Goal: Task Accomplishment & Management: Use online tool/utility

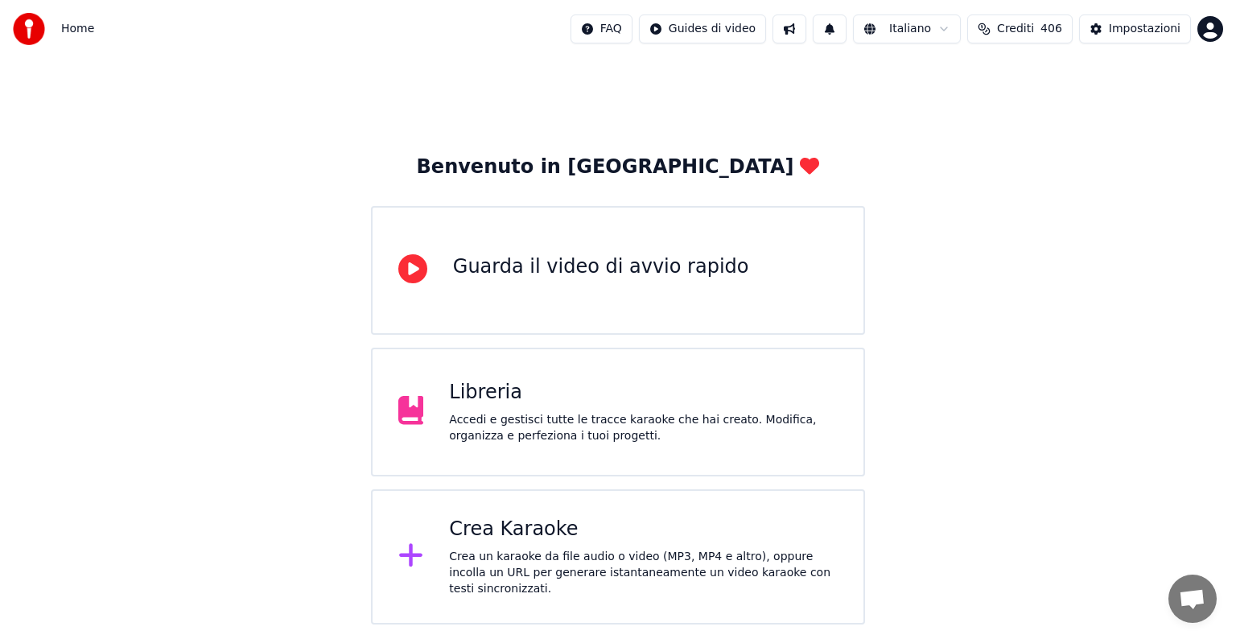
click at [507, 389] on div "Libreria" at bounding box center [643, 393] width 389 height 26
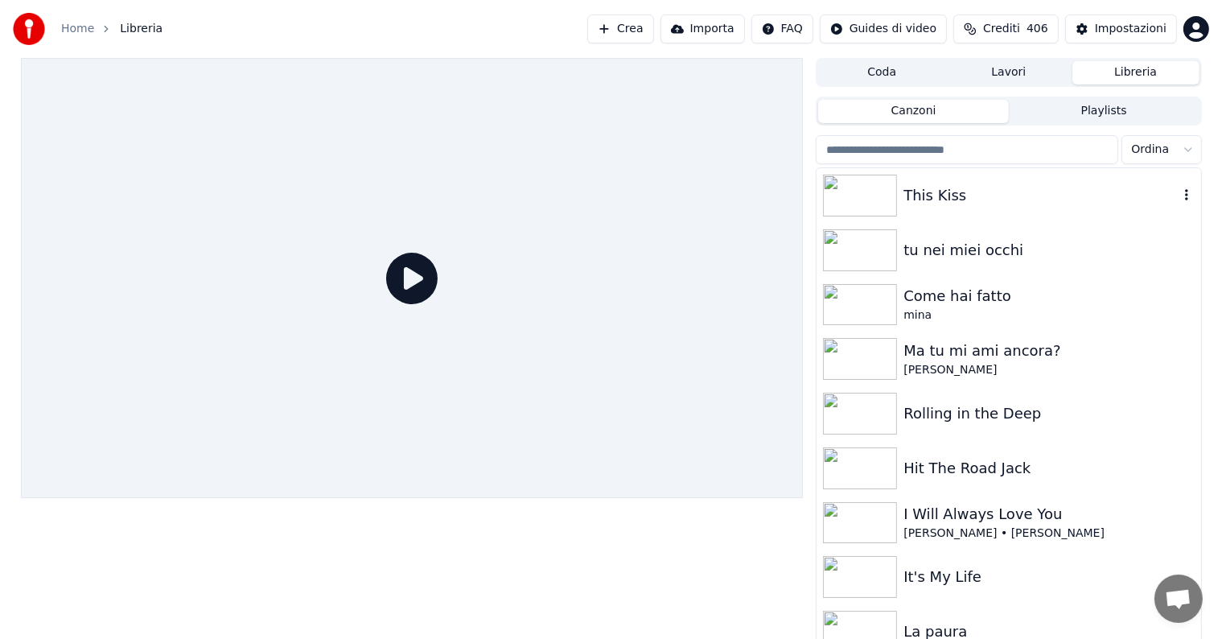
click at [859, 203] on img at bounding box center [860, 196] width 74 height 42
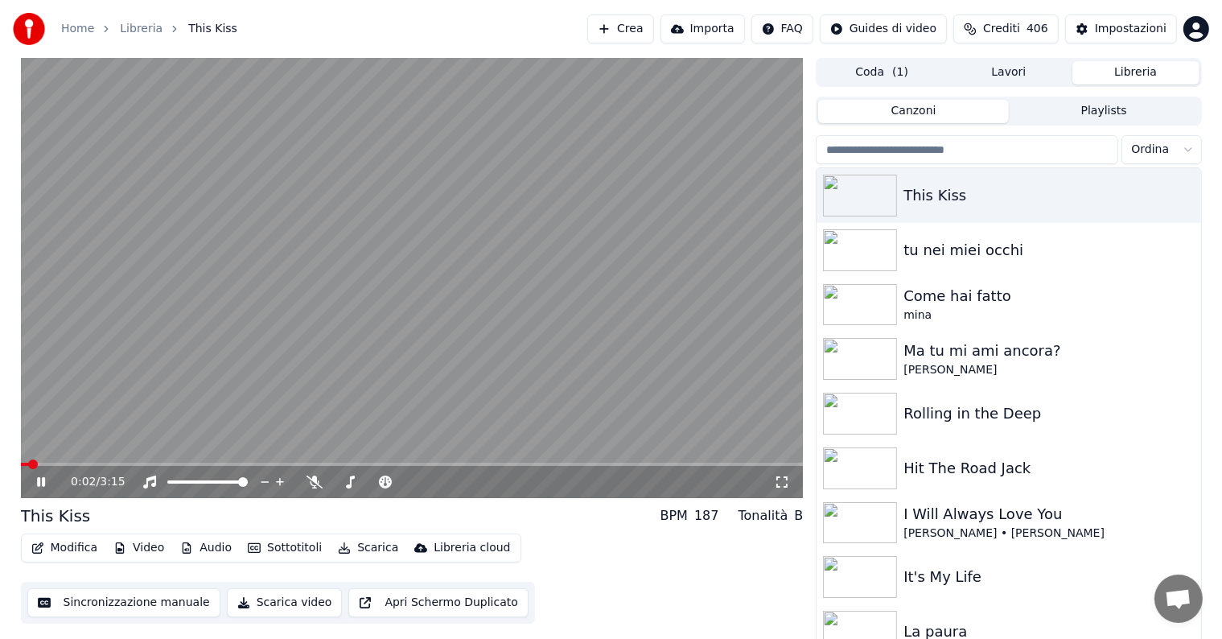
click at [42, 479] on icon at bounding box center [41, 482] width 8 height 10
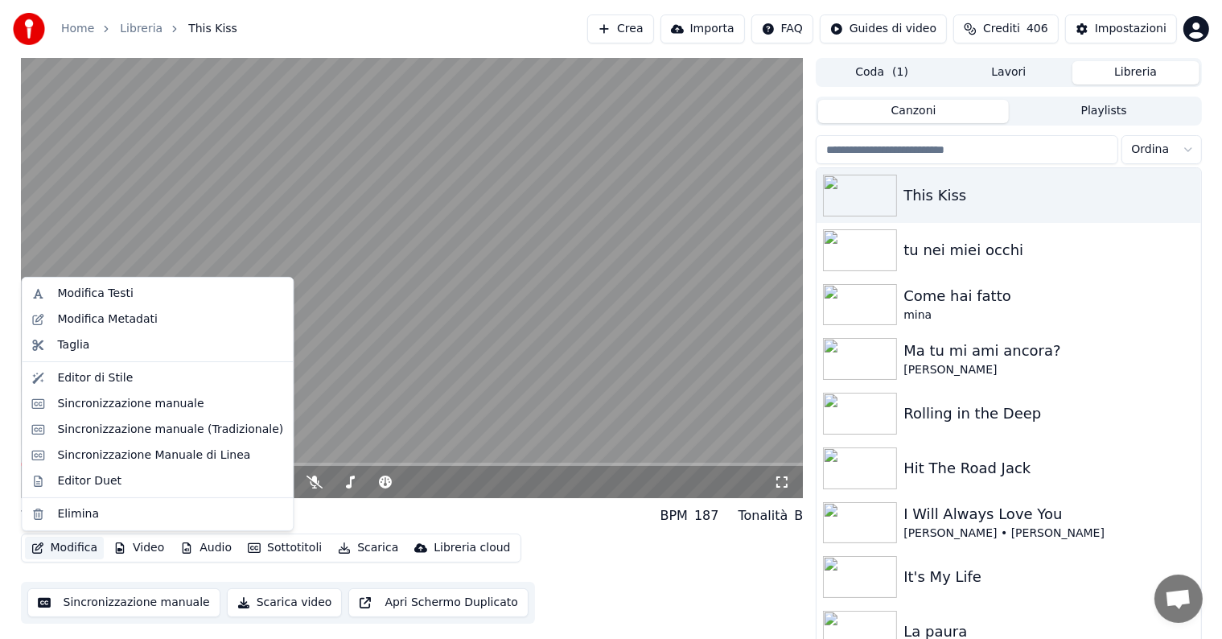
click at [71, 541] on button "Modifica" at bounding box center [65, 548] width 80 height 23
click at [99, 429] on div "Sincronizzazione manuale (Tradizionale)" at bounding box center [170, 430] width 226 height 16
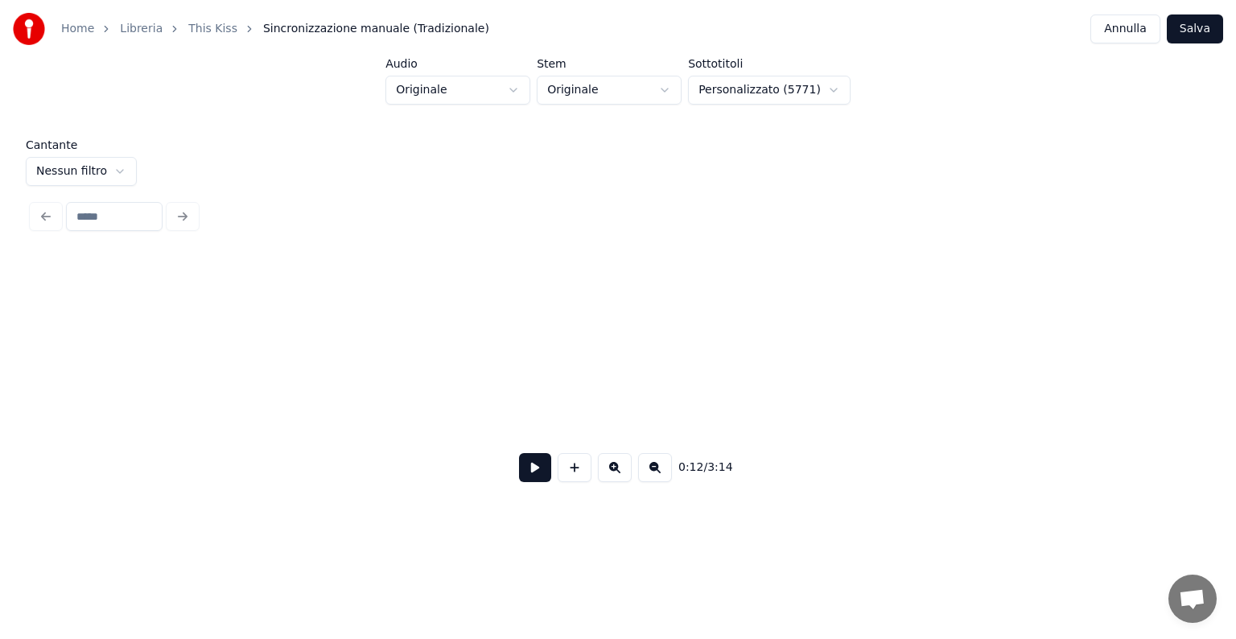
scroll to position [0, 1937]
click at [108, 171] on html "Home Libreria This Kiss Sincronizzazione manuale (Tradizionale) Annulla Salva A…" at bounding box center [618, 269] width 1236 height 539
click at [537, 468] on button at bounding box center [535, 467] width 32 height 29
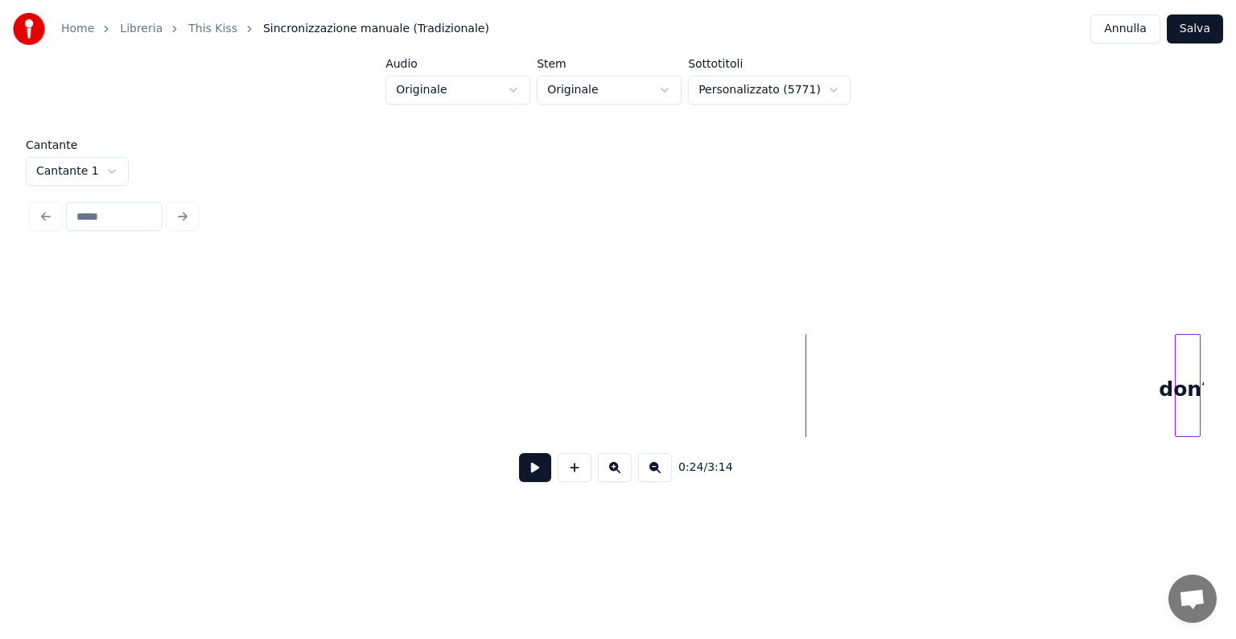
click at [656, 471] on button at bounding box center [655, 467] width 34 height 29
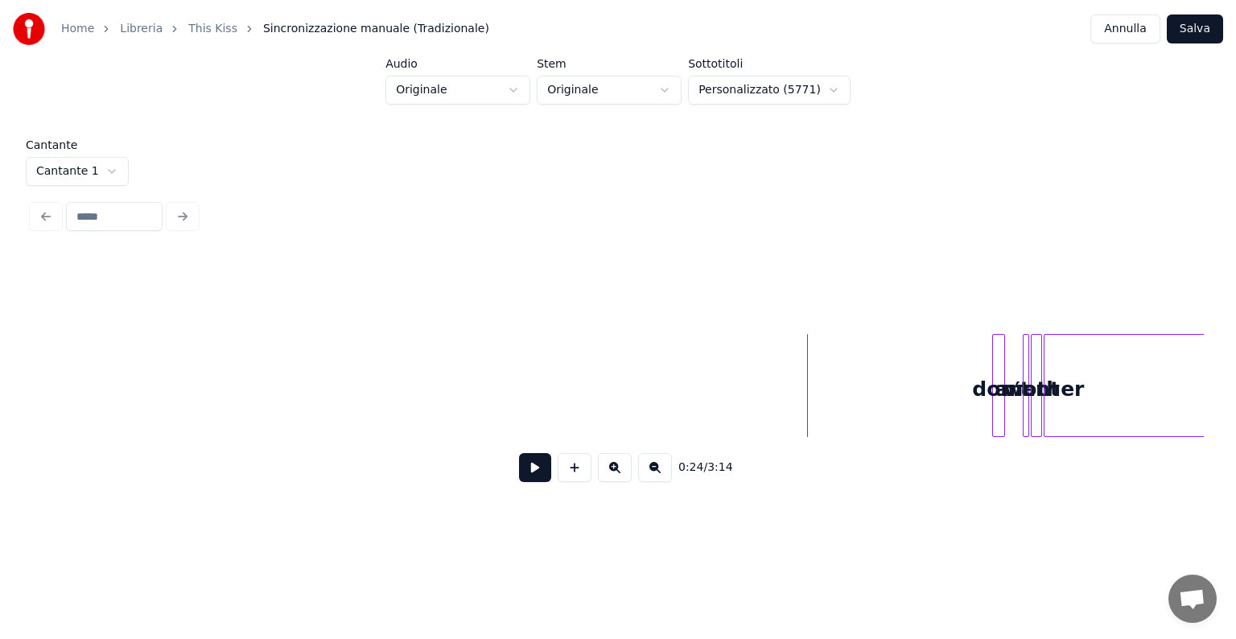
click at [656, 471] on button at bounding box center [655, 467] width 34 height 29
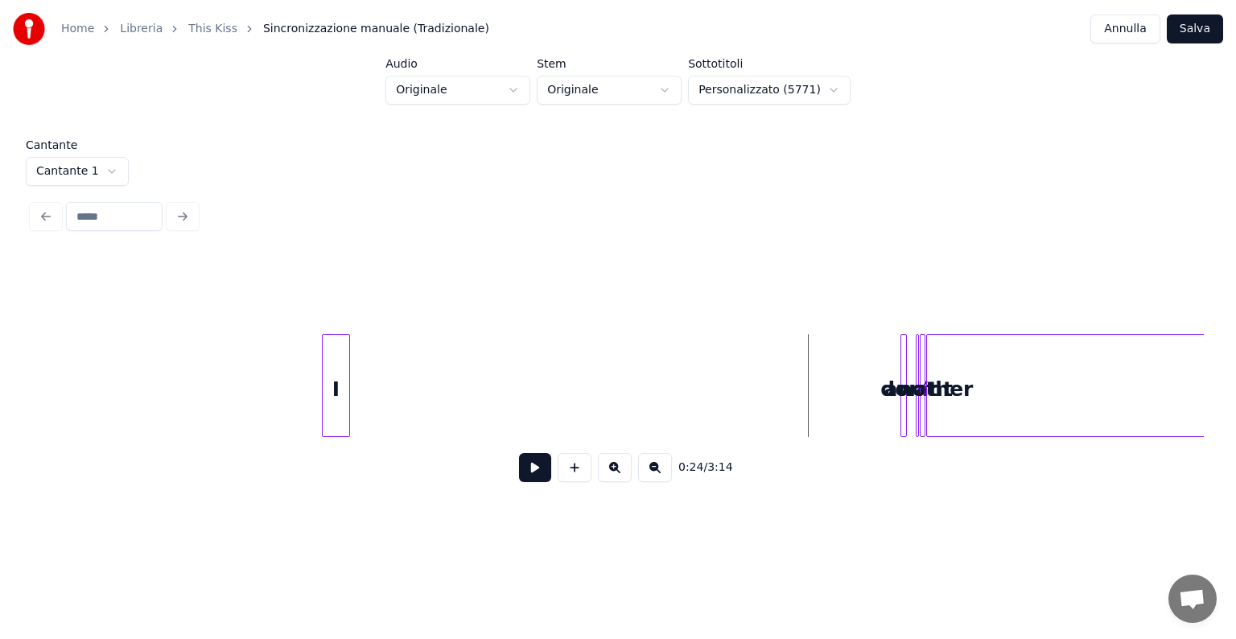
click at [656, 471] on button at bounding box center [655, 467] width 34 height 29
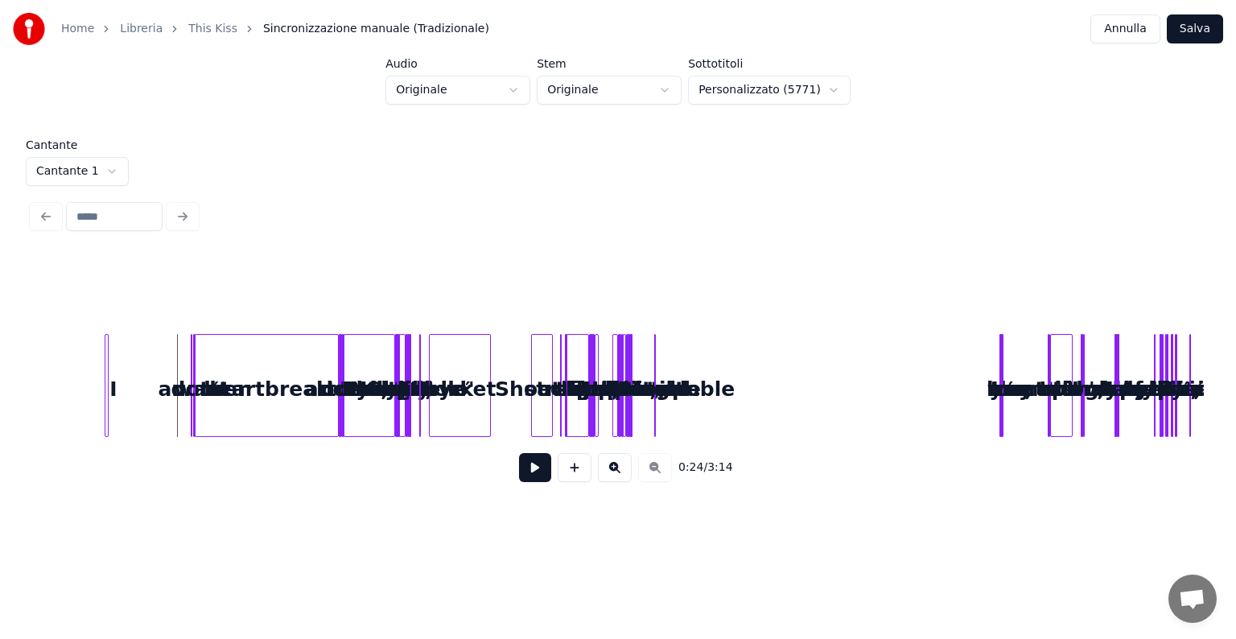
click at [622, 468] on button at bounding box center [615, 467] width 34 height 29
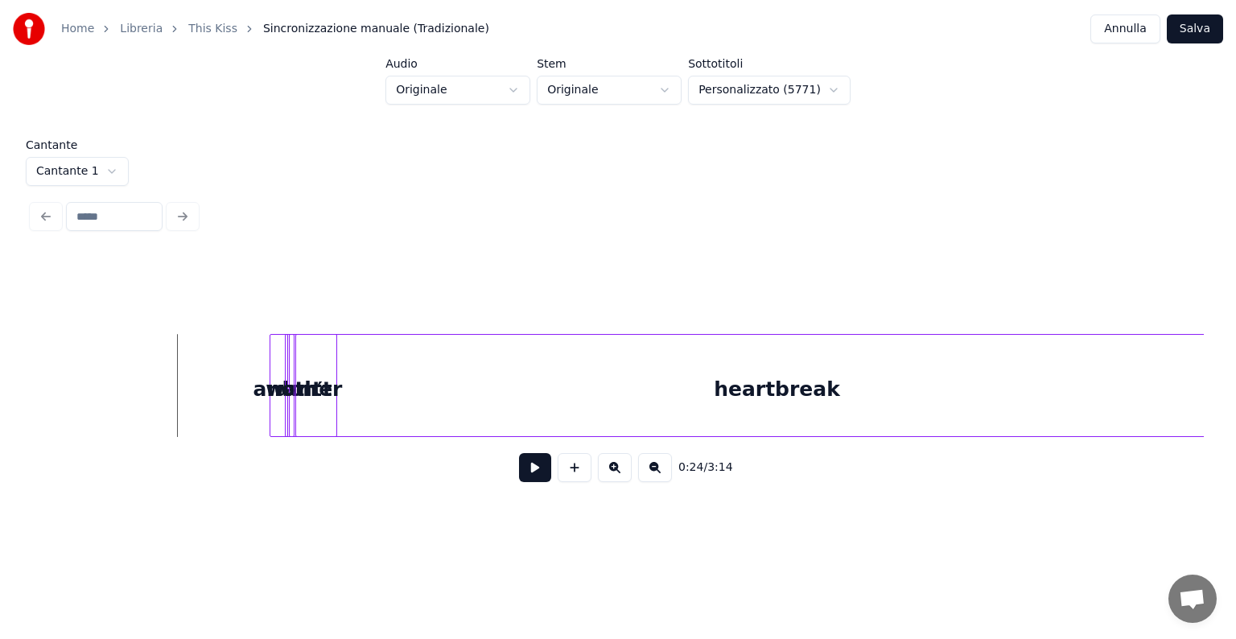
click at [278, 364] on div "don′t" at bounding box center [303, 385] width 68 height 103
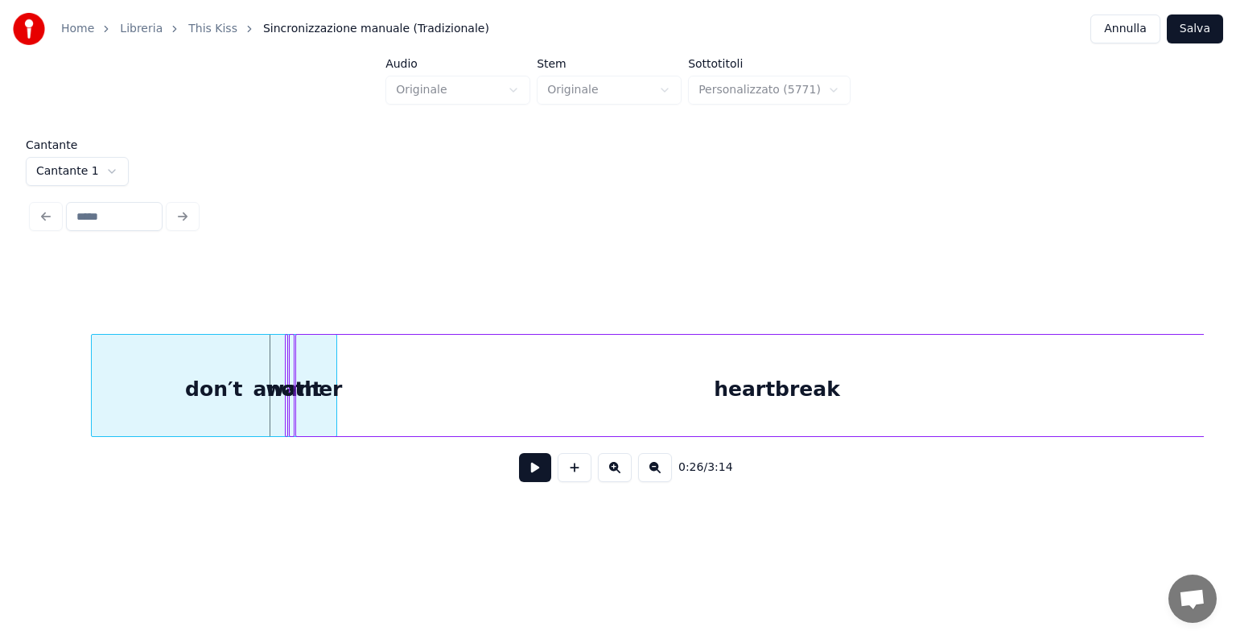
click at [93, 360] on div at bounding box center [94, 385] width 5 height 101
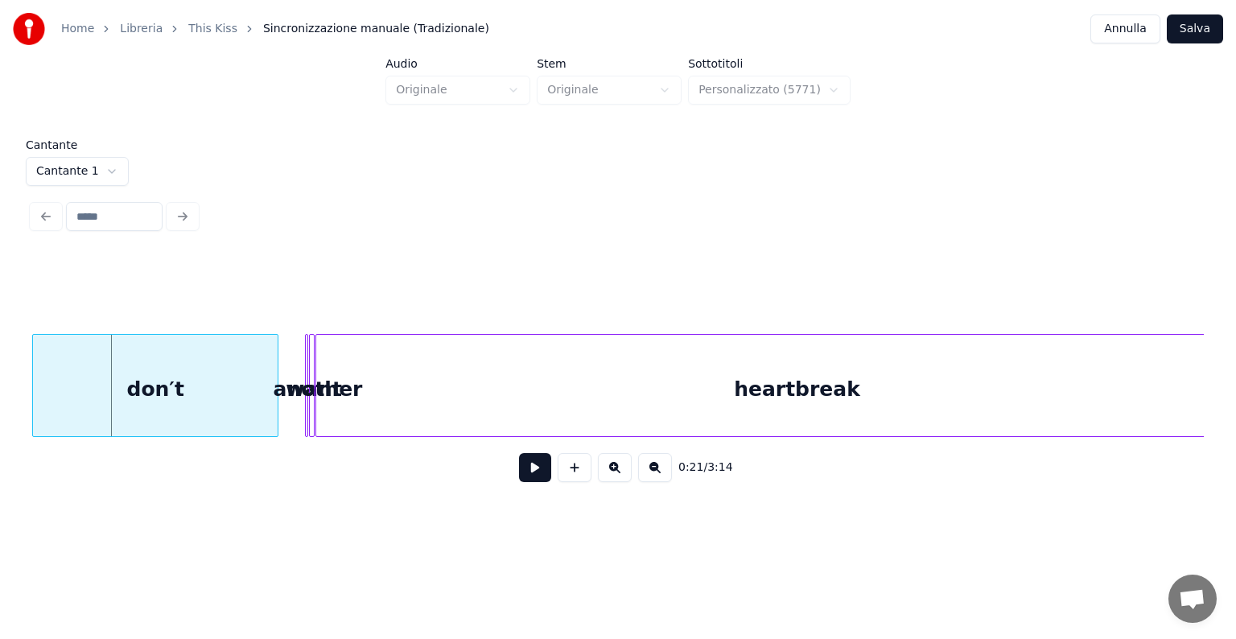
scroll to position [0, 790]
click at [97, 359] on div "don′t" at bounding box center [156, 389] width 245 height 109
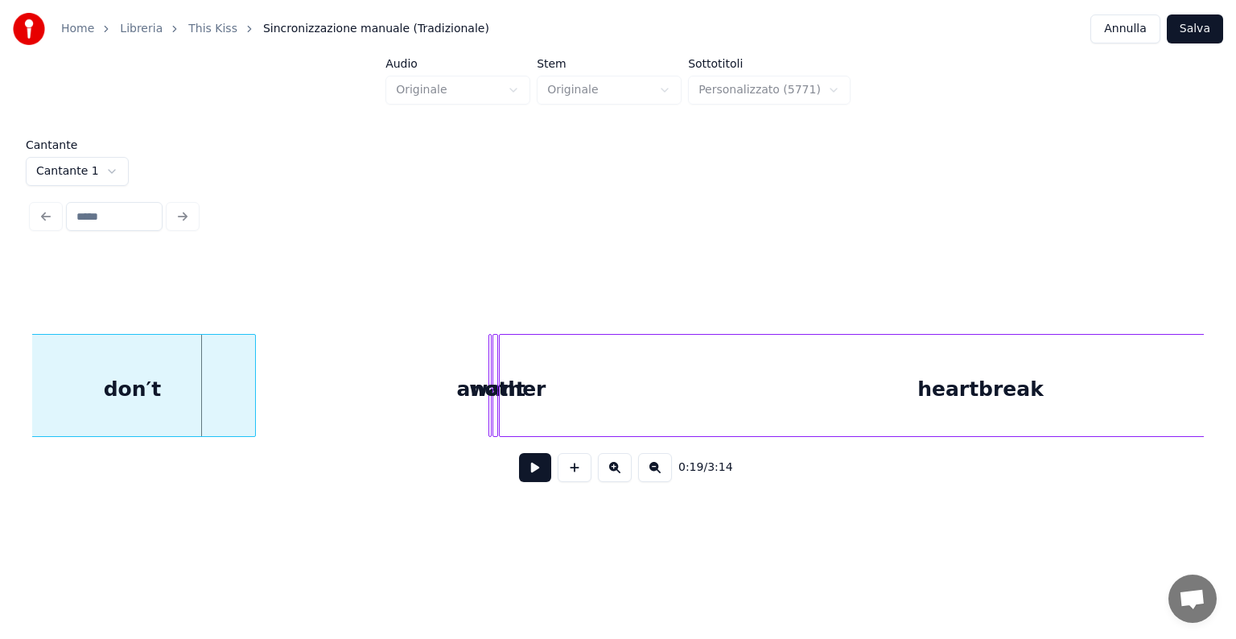
scroll to position [0, 598]
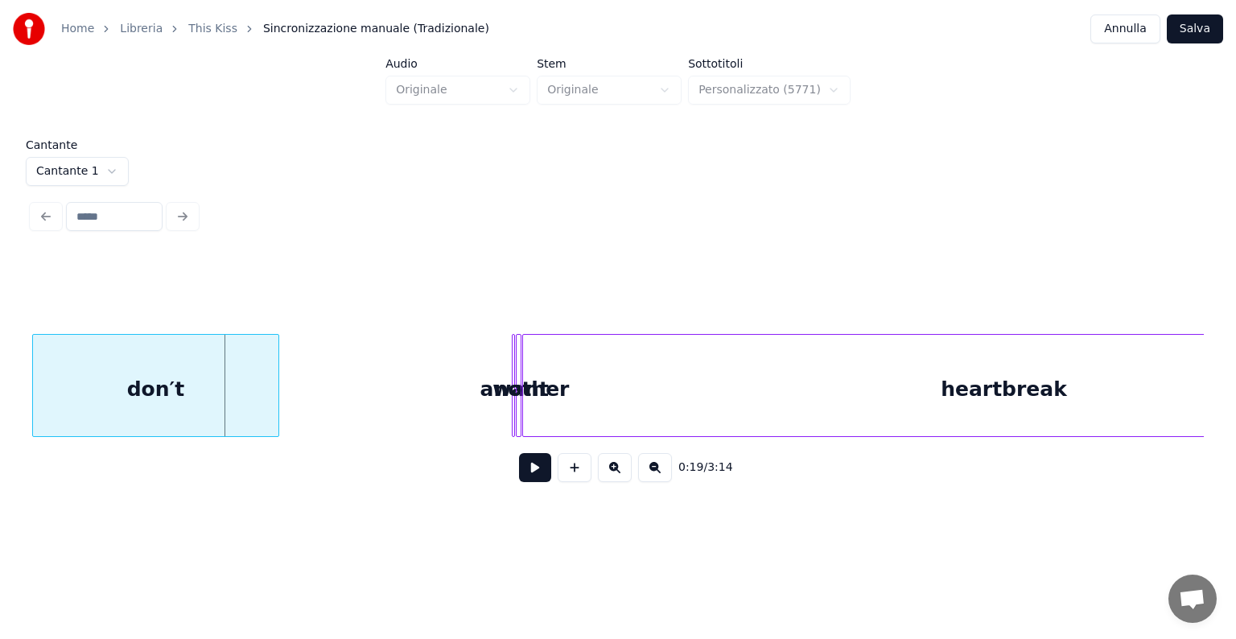
click at [0, 382] on div "Home Libreria This Kiss Sincronizzazione manuale (Tradizionale) Annulla Salva A…" at bounding box center [618, 256] width 1236 height 513
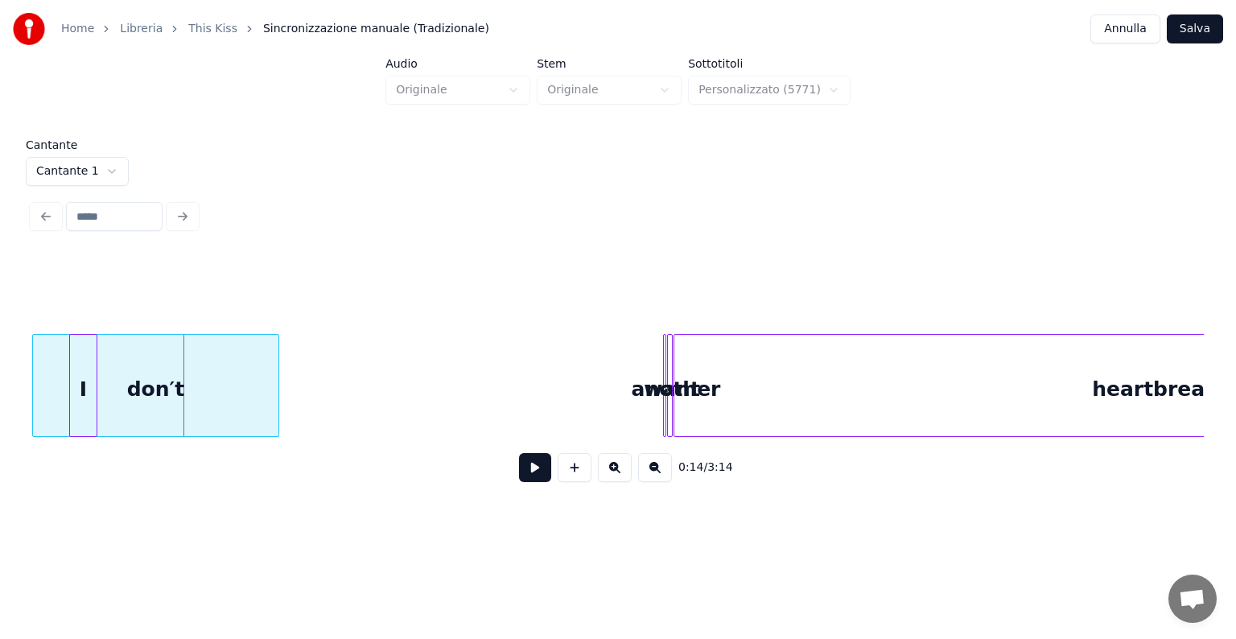
click at [68, 366] on div "don′t" at bounding box center [155, 389] width 245 height 109
click at [101, 371] on div at bounding box center [99, 385] width 5 height 101
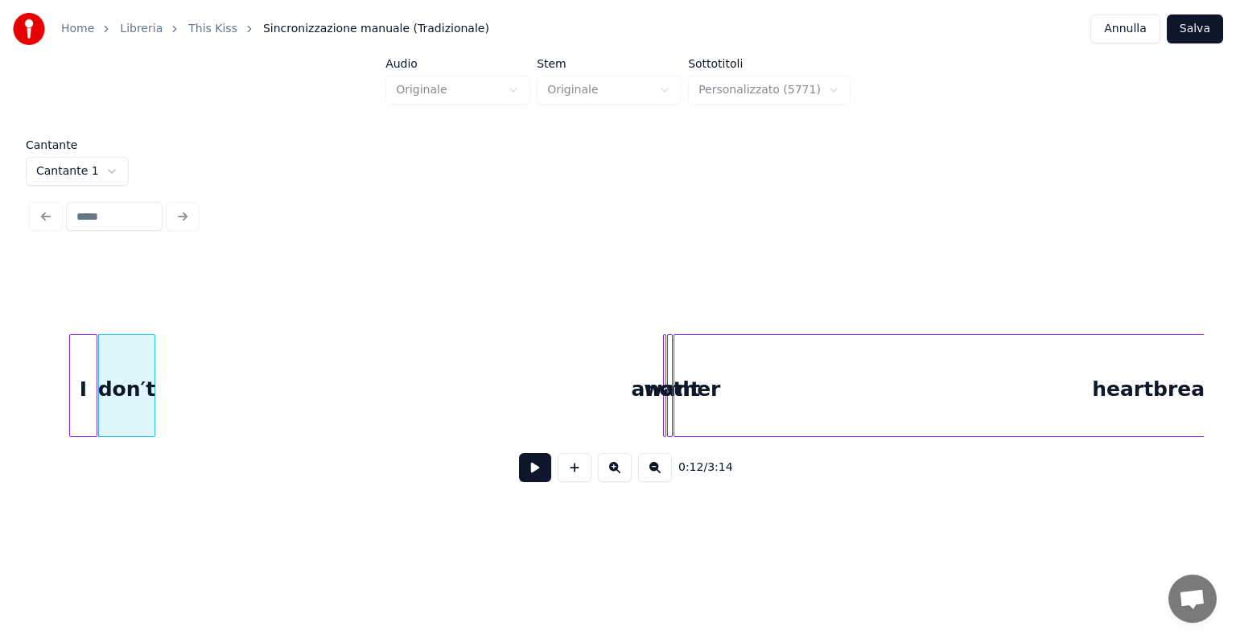
click at [154, 387] on div at bounding box center [152, 385] width 5 height 101
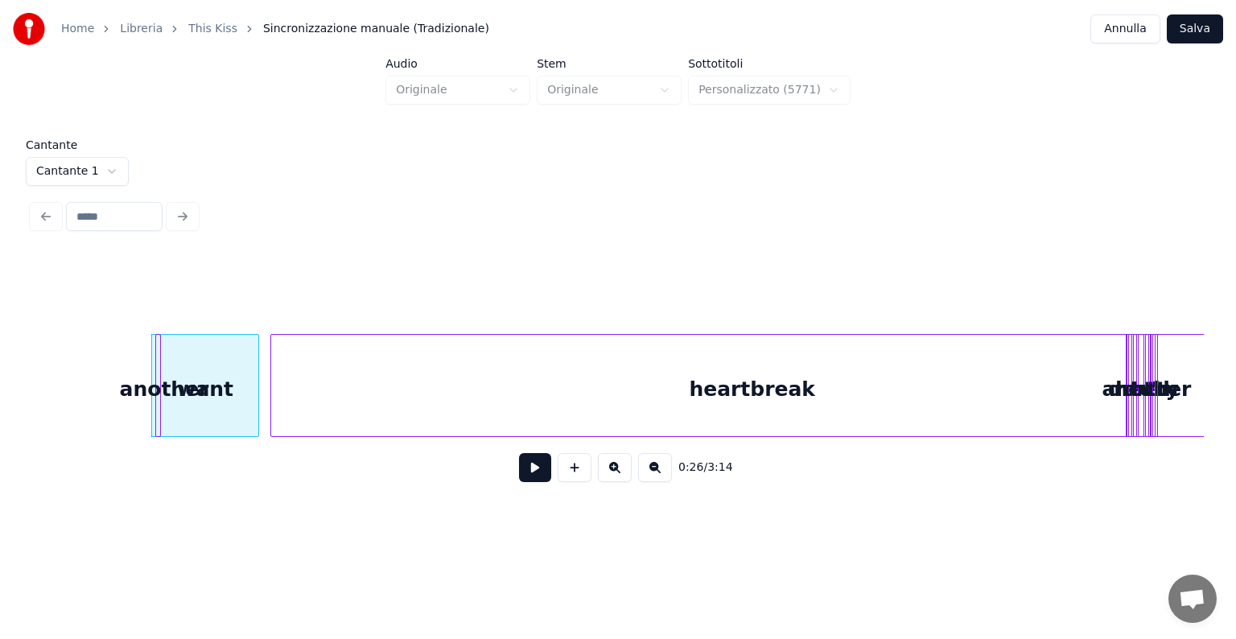
scroll to position [0, 989]
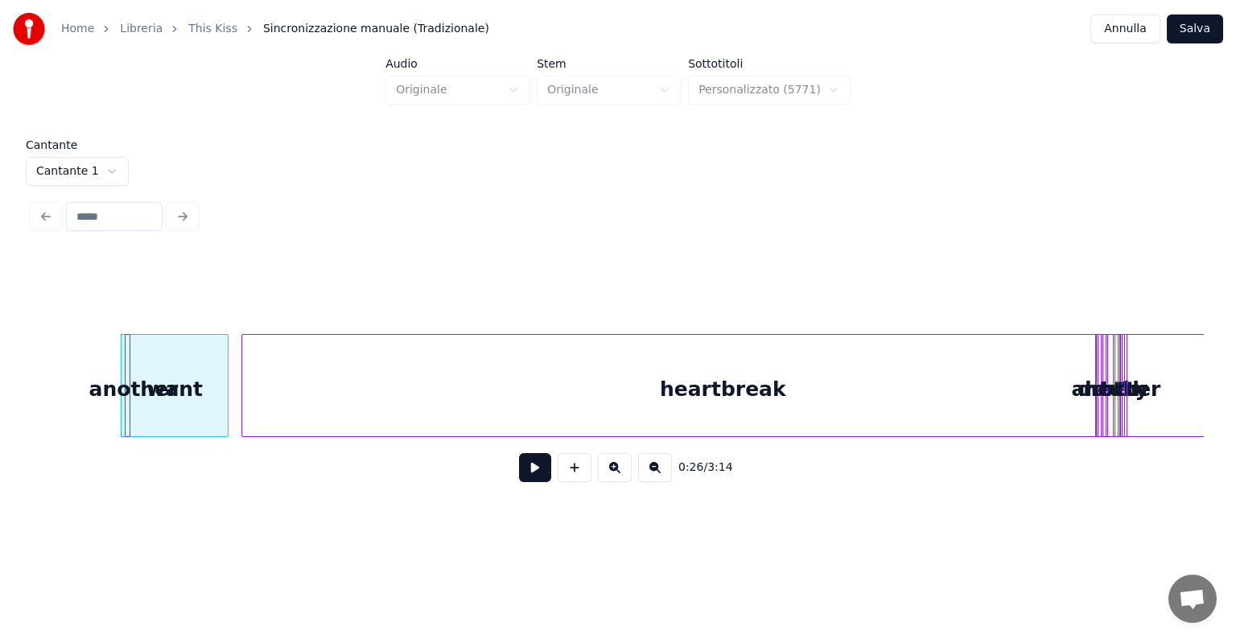
click at [813, 335] on div "heartbreak" at bounding box center [722, 389] width 961 height 109
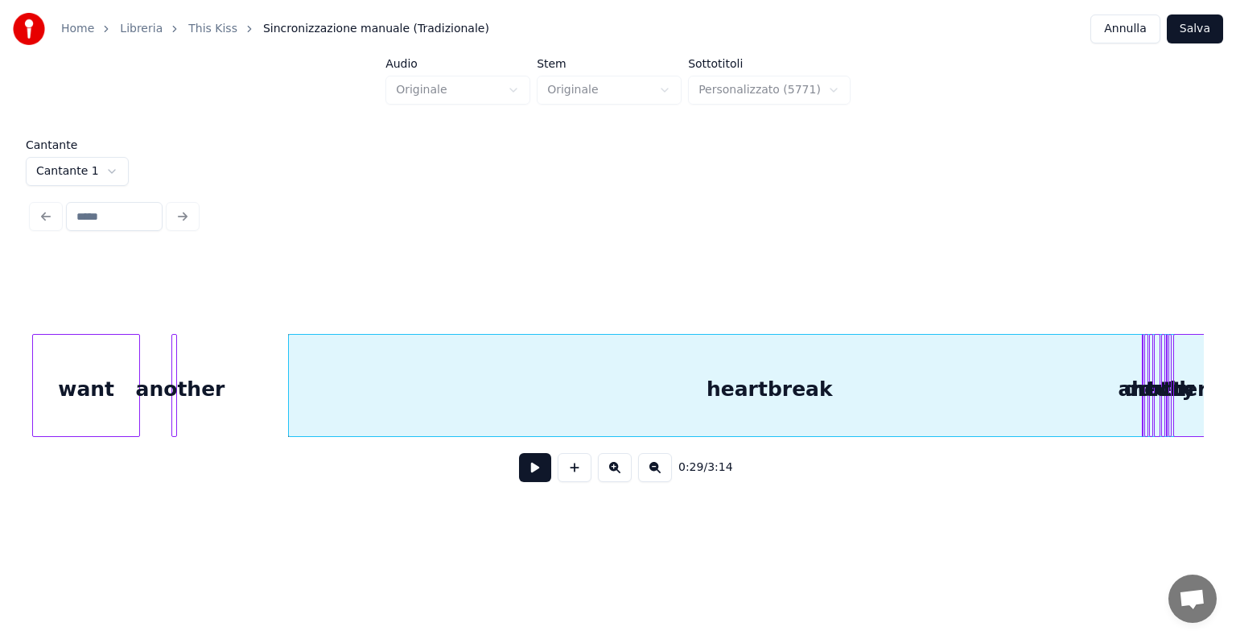
scroll to position [0, 889]
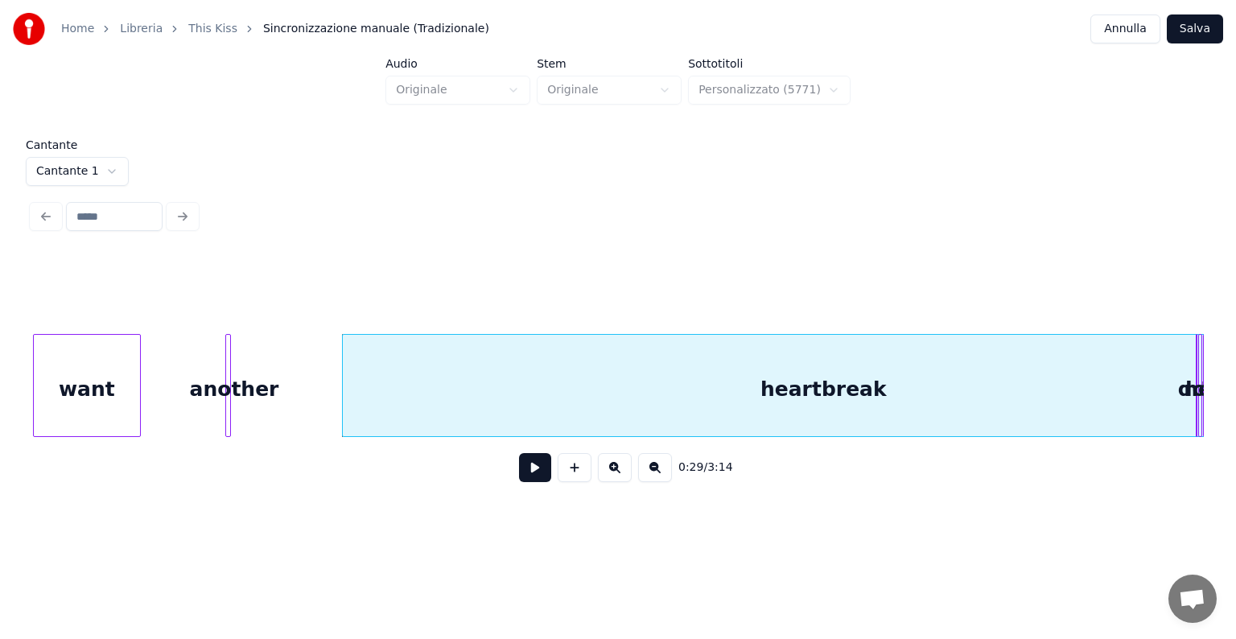
click at [0, 376] on div "Home Libreria This Kiss Sincronizzazione manuale (Tradizionale) Annulla Salva A…" at bounding box center [618, 256] width 1236 height 513
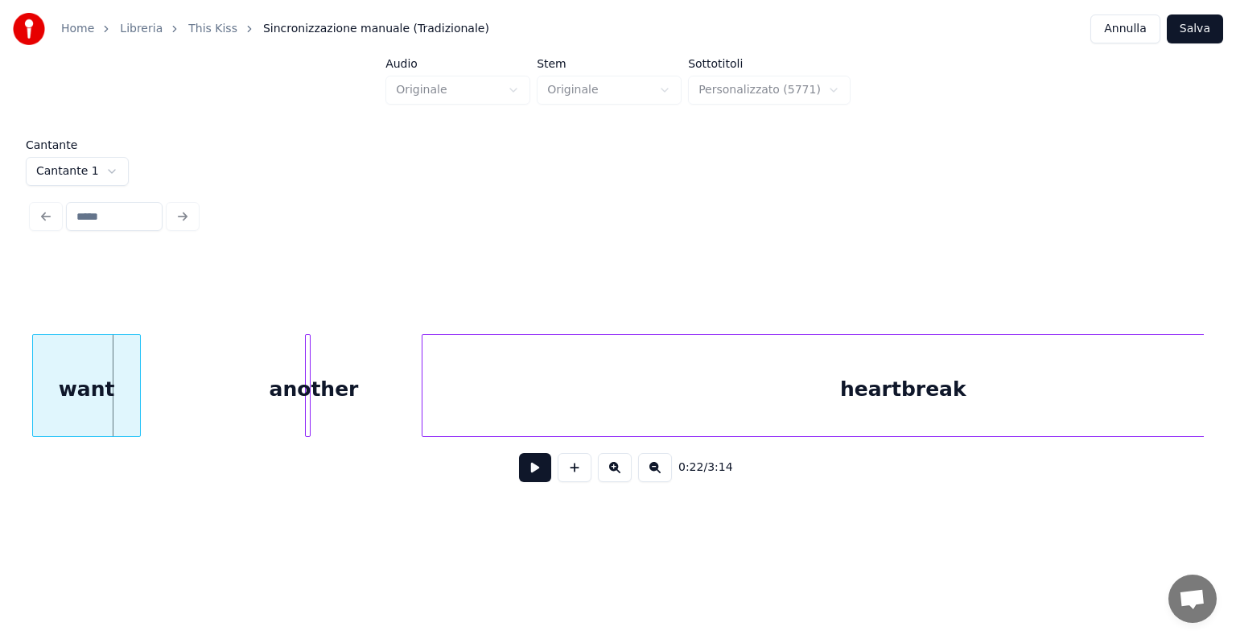
scroll to position [0, 789]
click at [0, 384] on div "Home Libreria This Kiss Sincronizzazione manuale (Tradizionale) Annulla Salva A…" at bounding box center [618, 256] width 1236 height 513
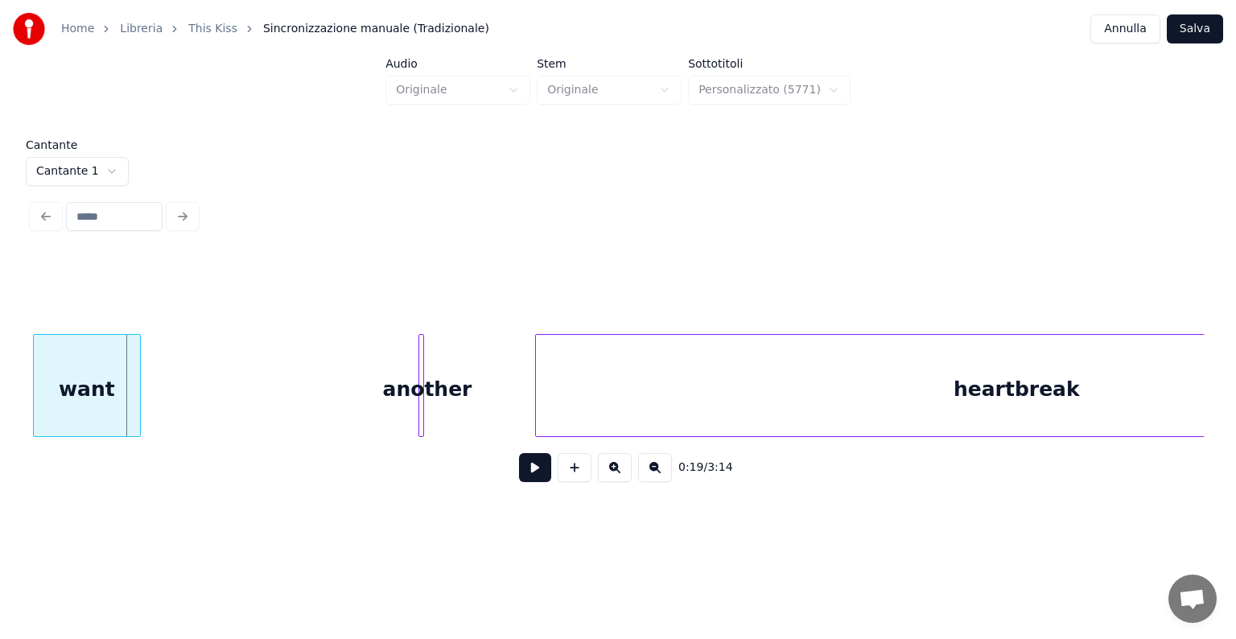
scroll to position [0, 677]
click at [0, 379] on div "Home Libreria This Kiss Sincronizzazione manuale (Tradizionale) Annulla Salva A…" at bounding box center [618, 256] width 1236 height 513
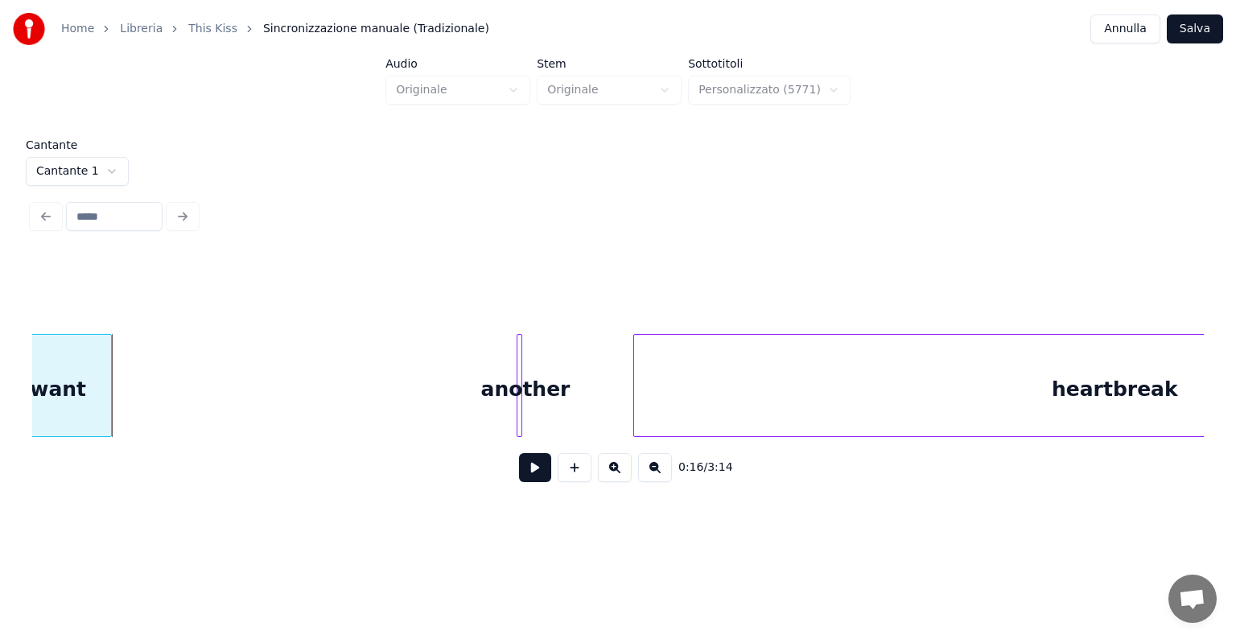
scroll to position [0, 570]
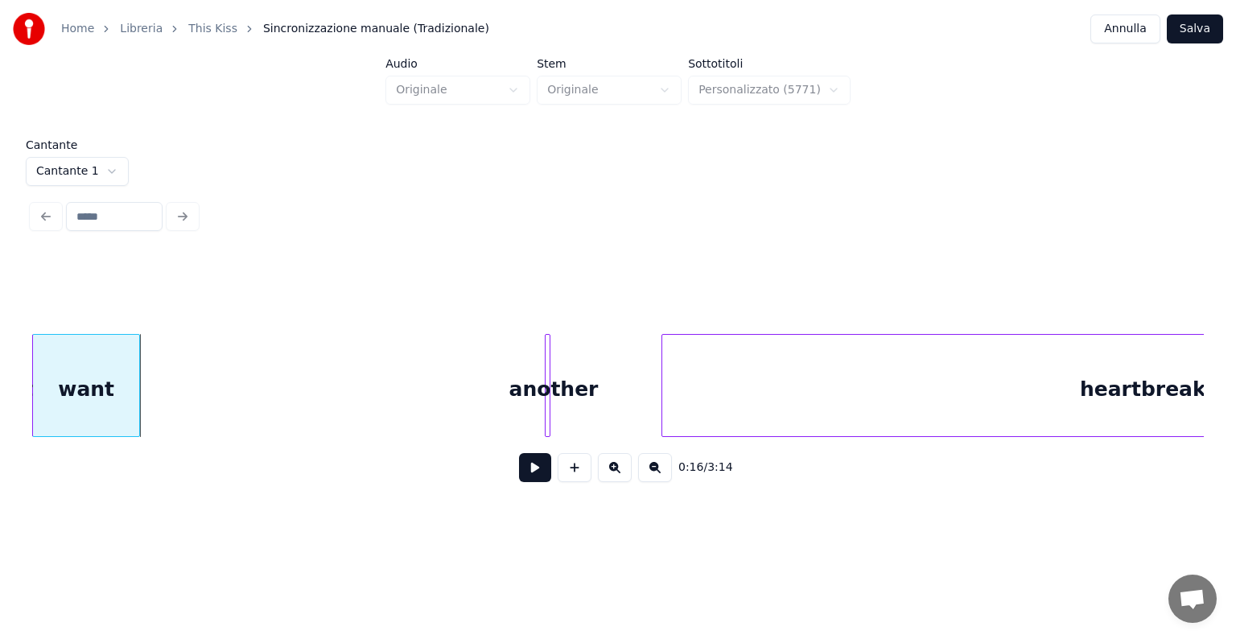
click at [0, 362] on div "Home Libreria This Kiss Sincronizzazione manuale (Tradizionale) Annulla Salva A…" at bounding box center [618, 256] width 1236 height 513
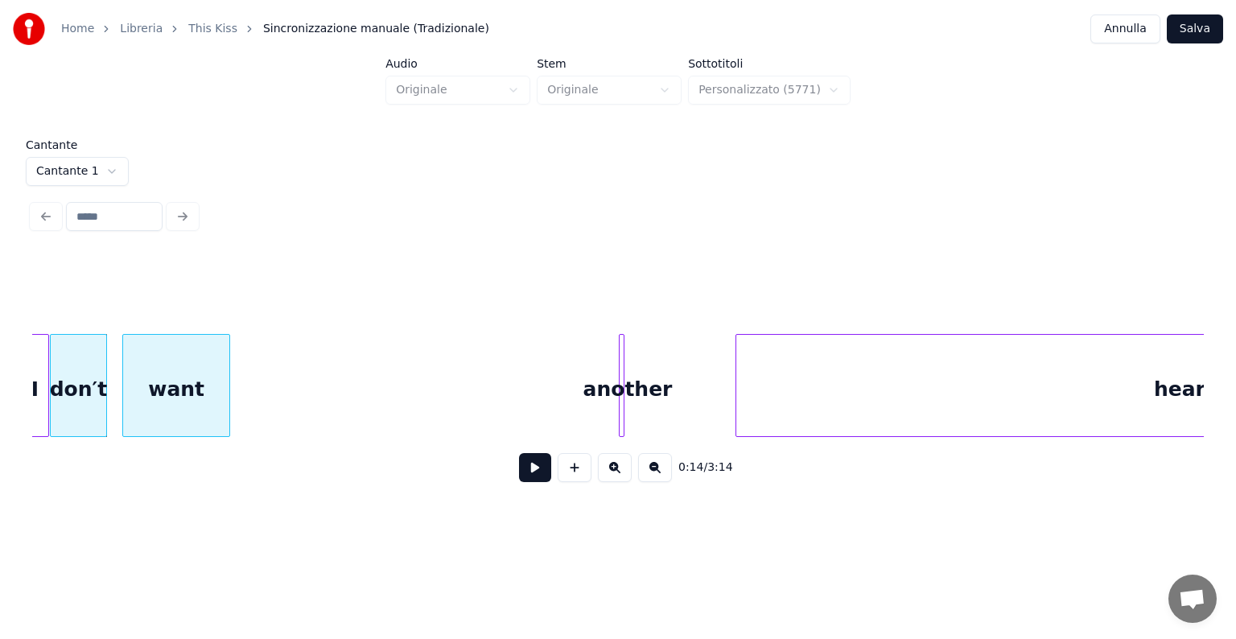
click at [127, 376] on div "want" at bounding box center [176, 389] width 106 height 109
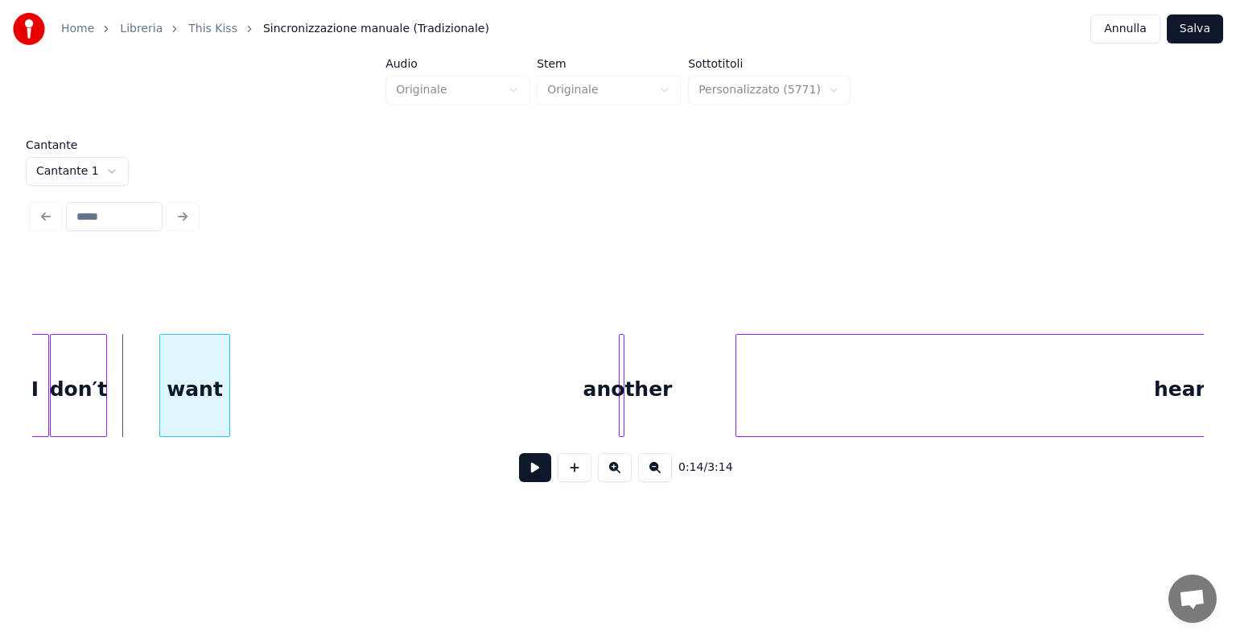
click at [160, 380] on div at bounding box center [162, 385] width 5 height 101
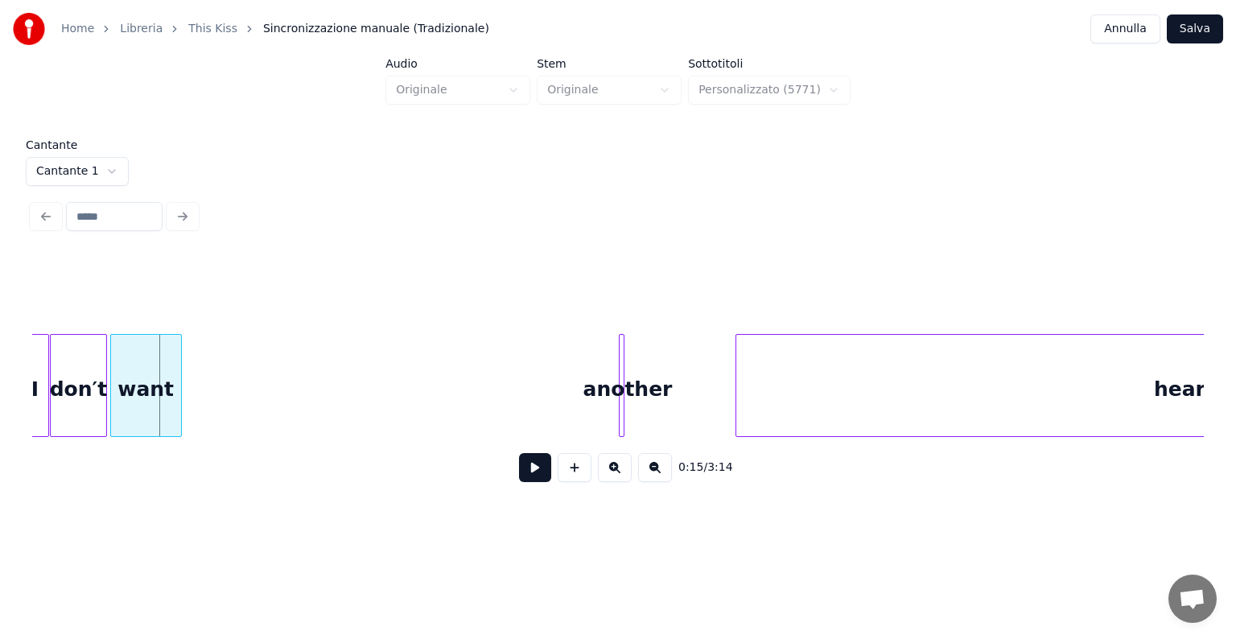
click at [130, 380] on div "want" at bounding box center [146, 389] width 70 height 109
click at [619, 390] on div at bounding box center [621, 385] width 5 height 101
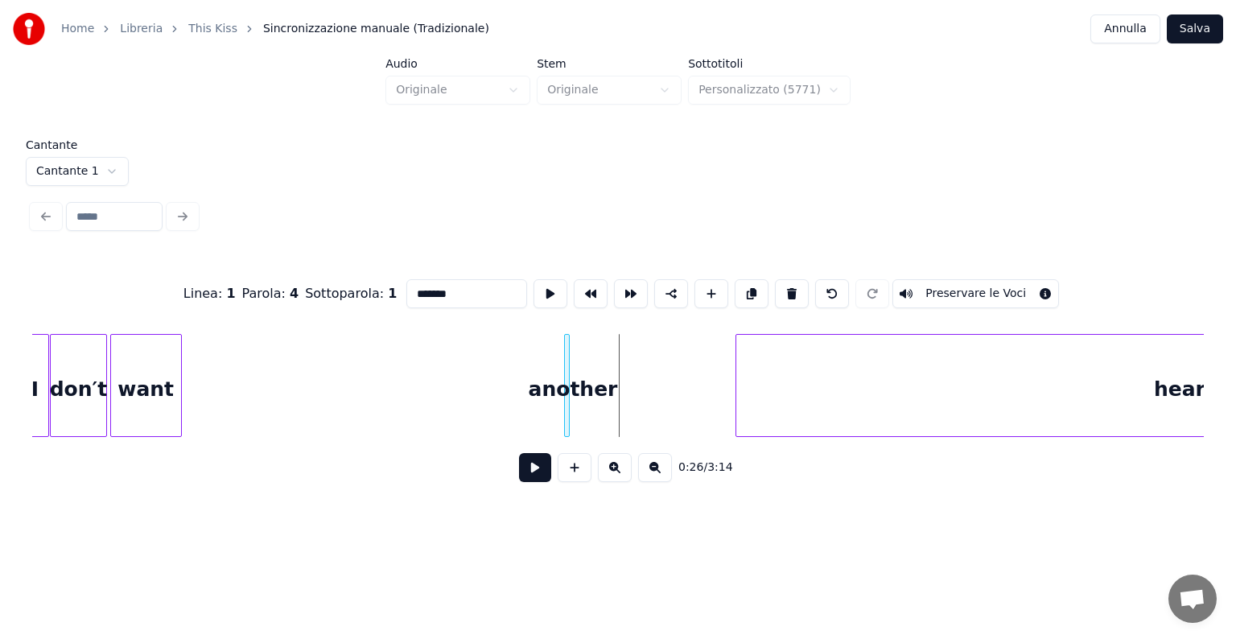
click at [565, 392] on div "another" at bounding box center [573, 389] width 16 height 109
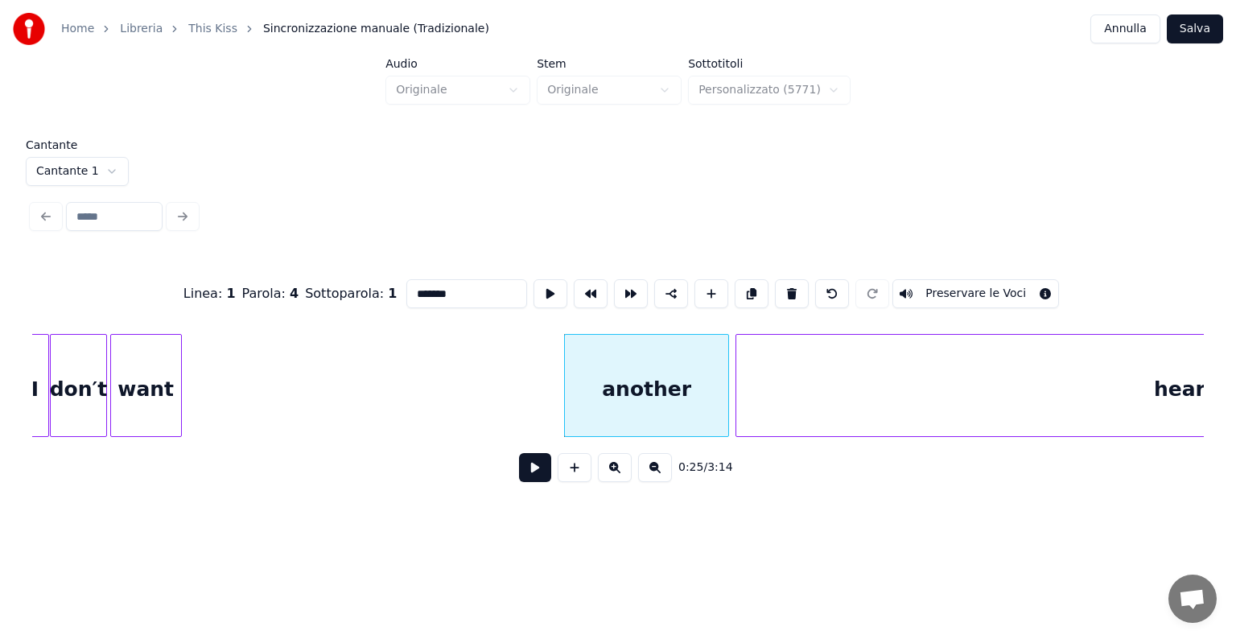
click at [681, 396] on div "another" at bounding box center [646, 385] width 165 height 103
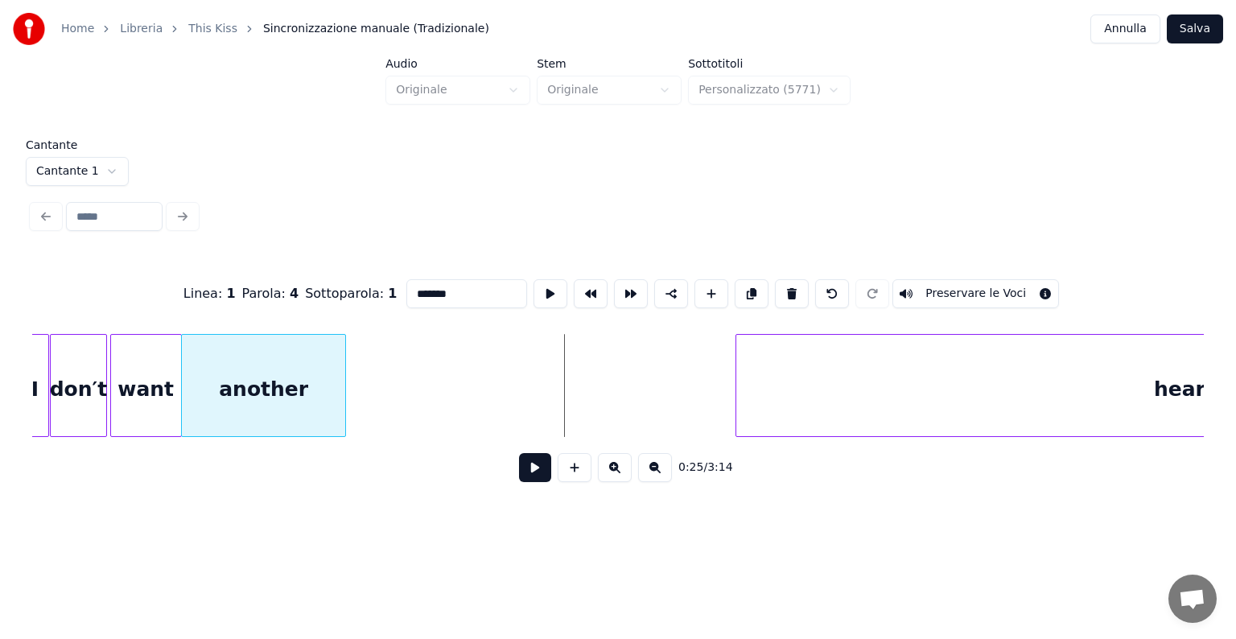
click at [278, 405] on div "another" at bounding box center [263, 389] width 163 height 109
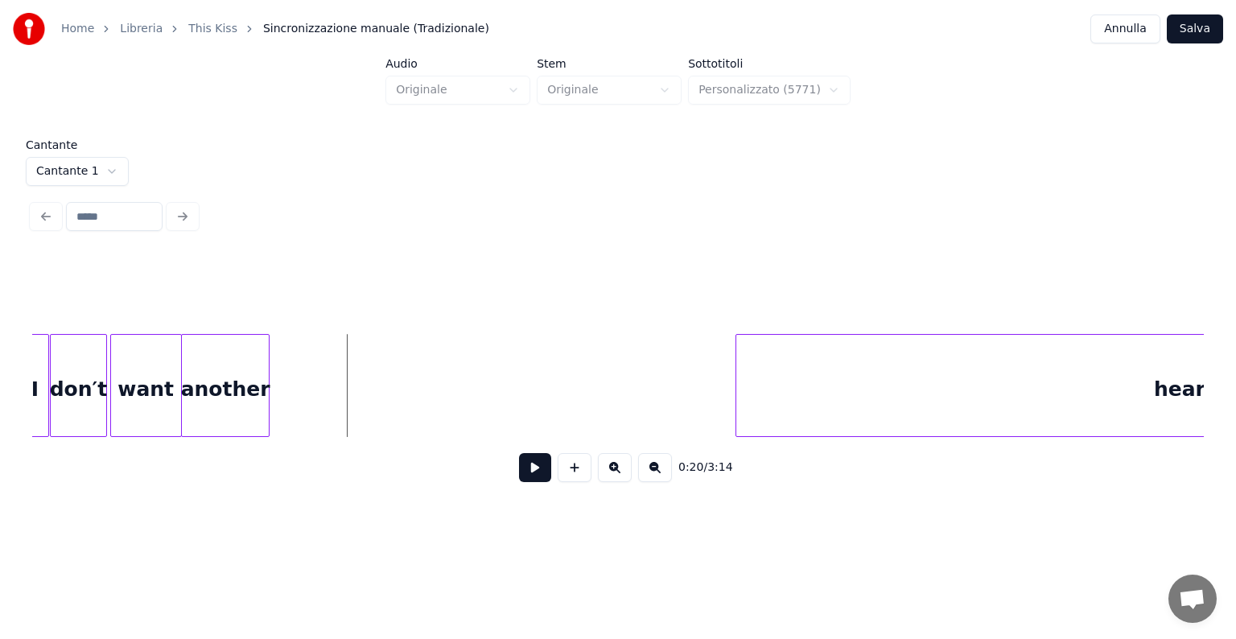
click at [267, 403] on div at bounding box center [266, 385] width 5 height 101
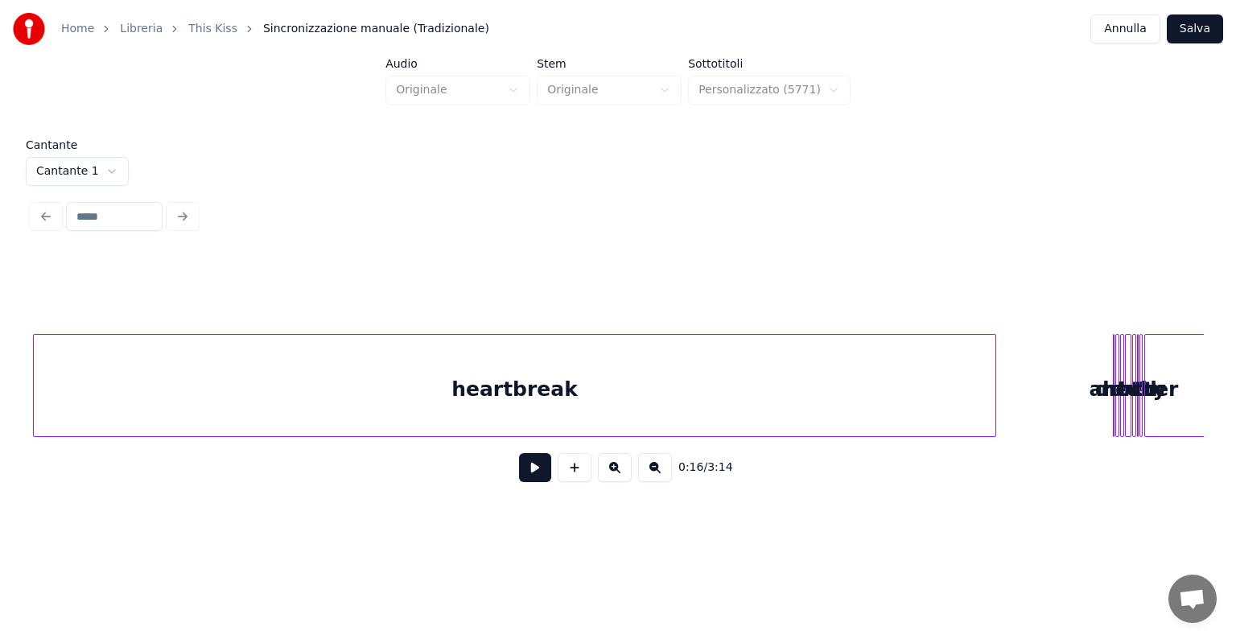
scroll to position [0, 971]
click at [634, 386] on div "heartbreak" at bounding box center [513, 389] width 961 height 109
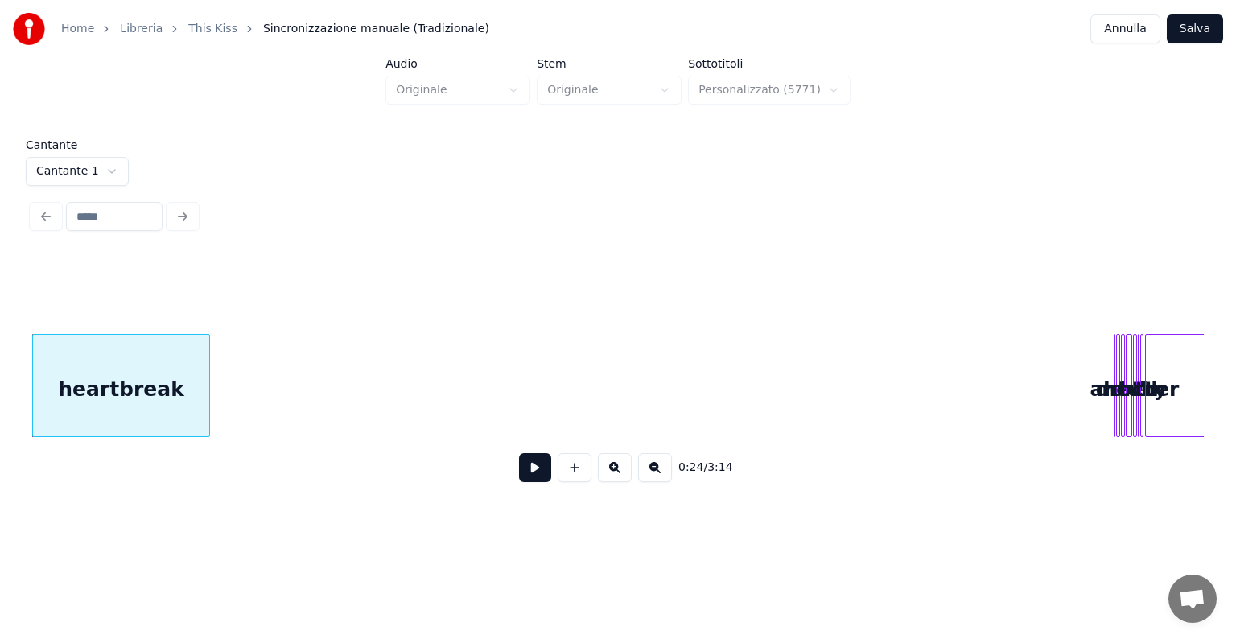
click at [208, 404] on div at bounding box center [206, 385] width 5 height 101
click at [1205, 338] on div "Cantante Cantante 1 0:24 / 3:14" at bounding box center [618, 321] width 1184 height 365
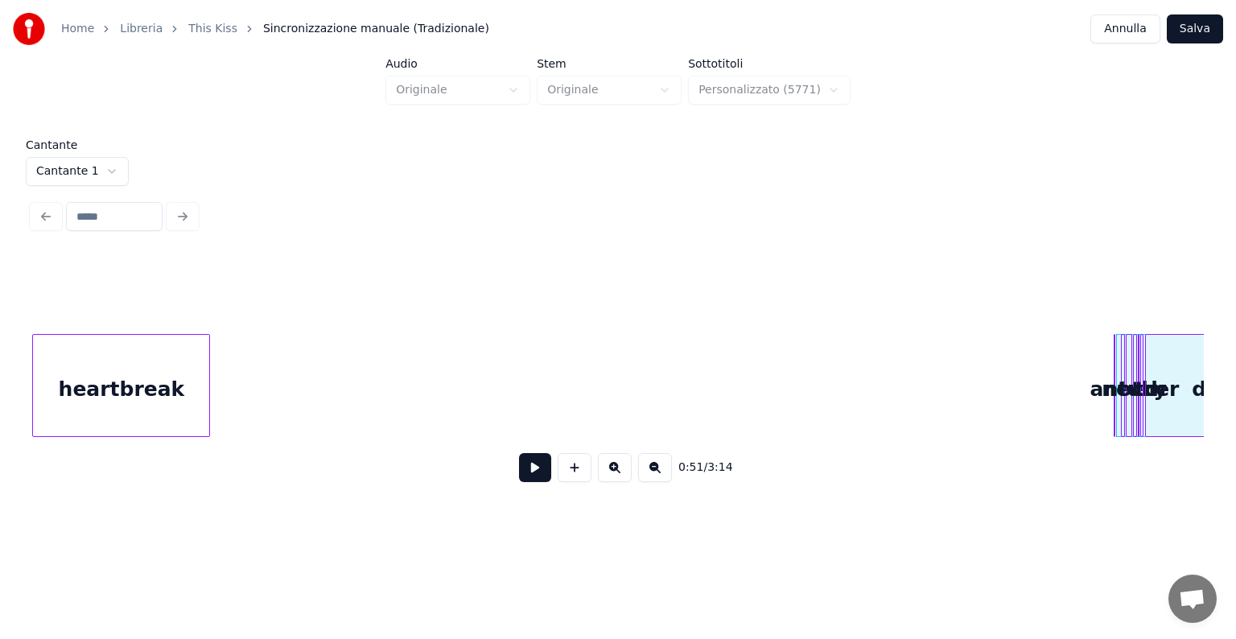
scroll to position [0, 1244]
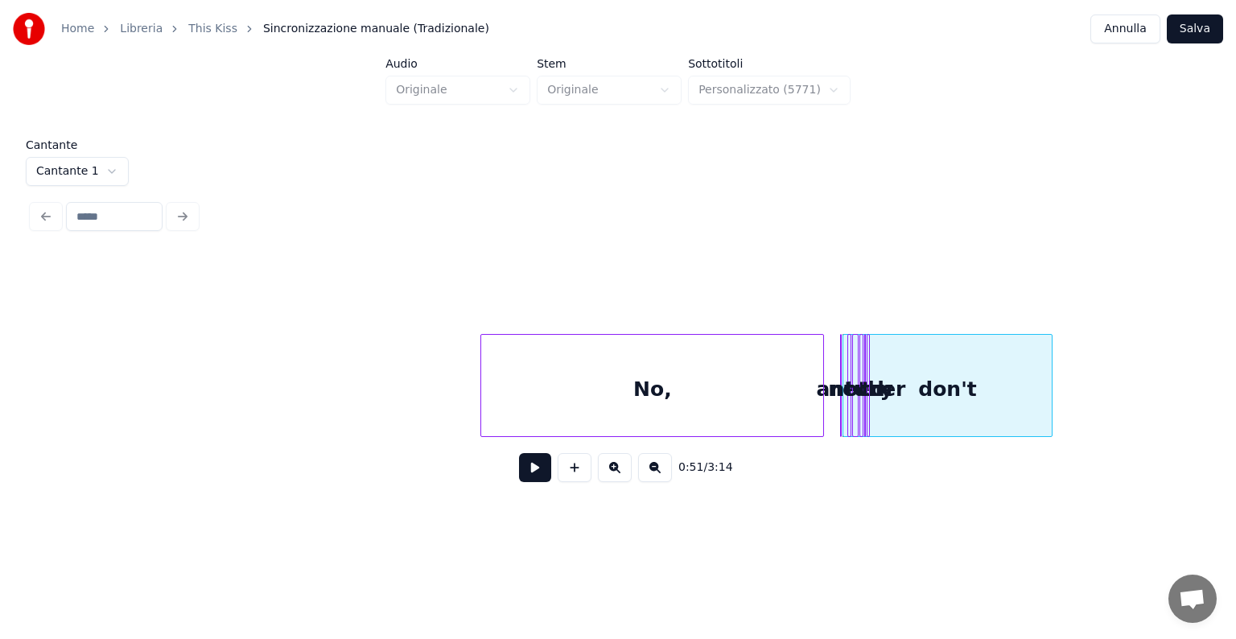
click at [798, 374] on div "No," at bounding box center [652, 389] width 342 height 109
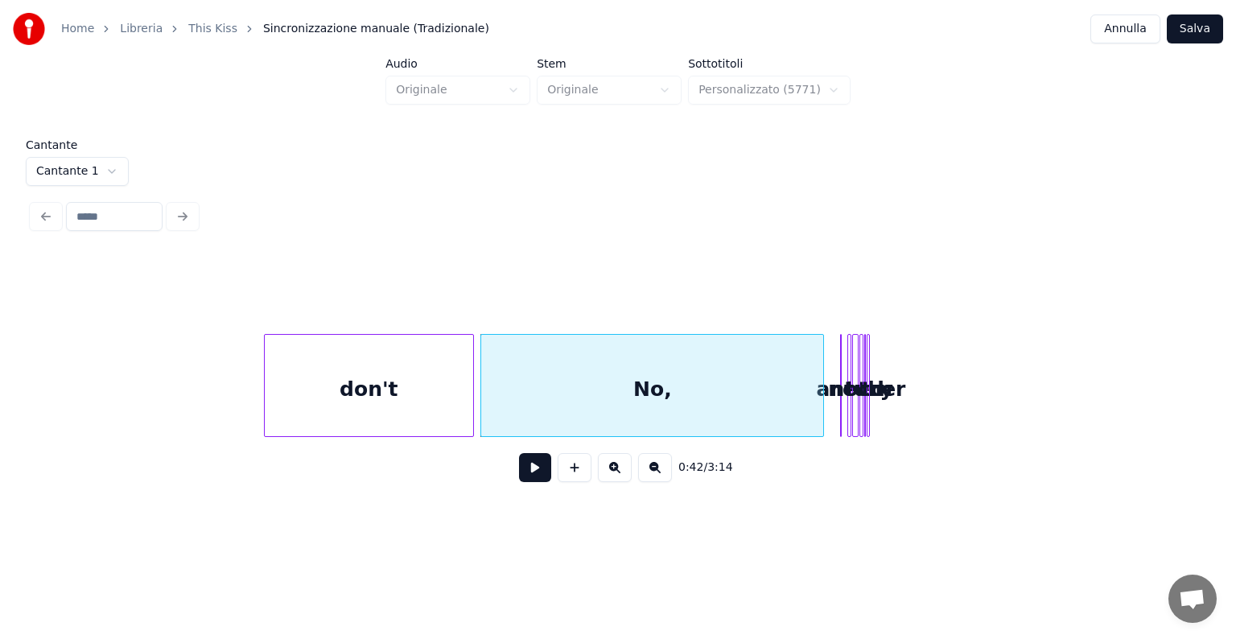
click at [328, 393] on div "don't" at bounding box center [369, 389] width 208 height 109
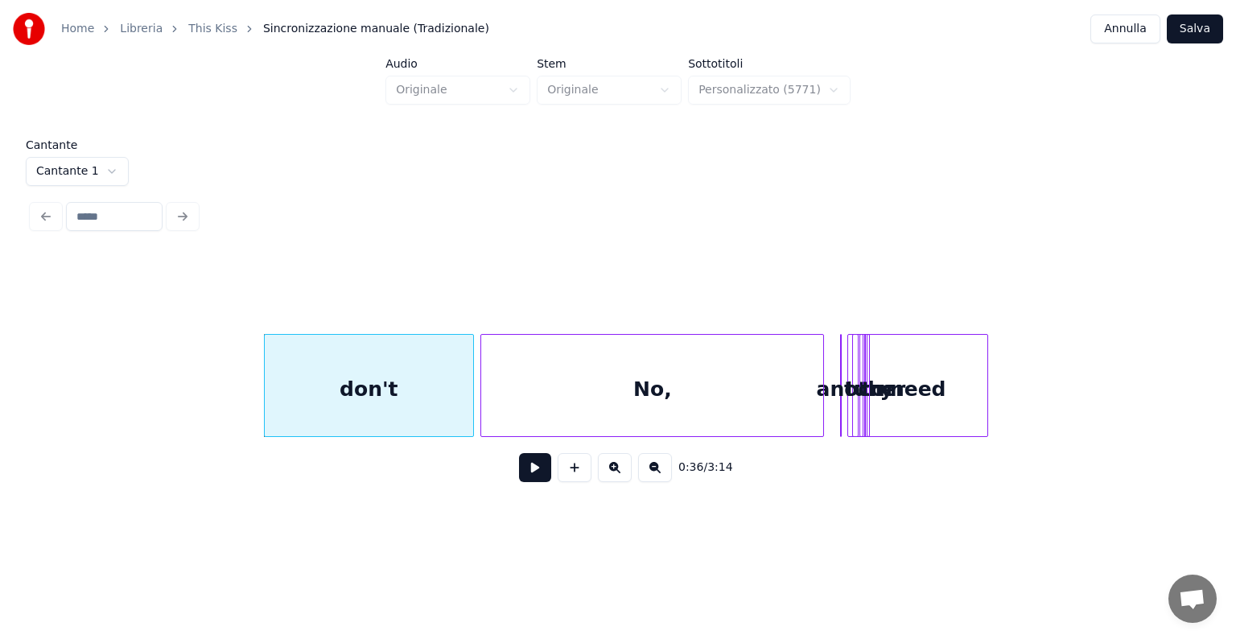
click at [986, 378] on div at bounding box center [984, 385] width 5 height 101
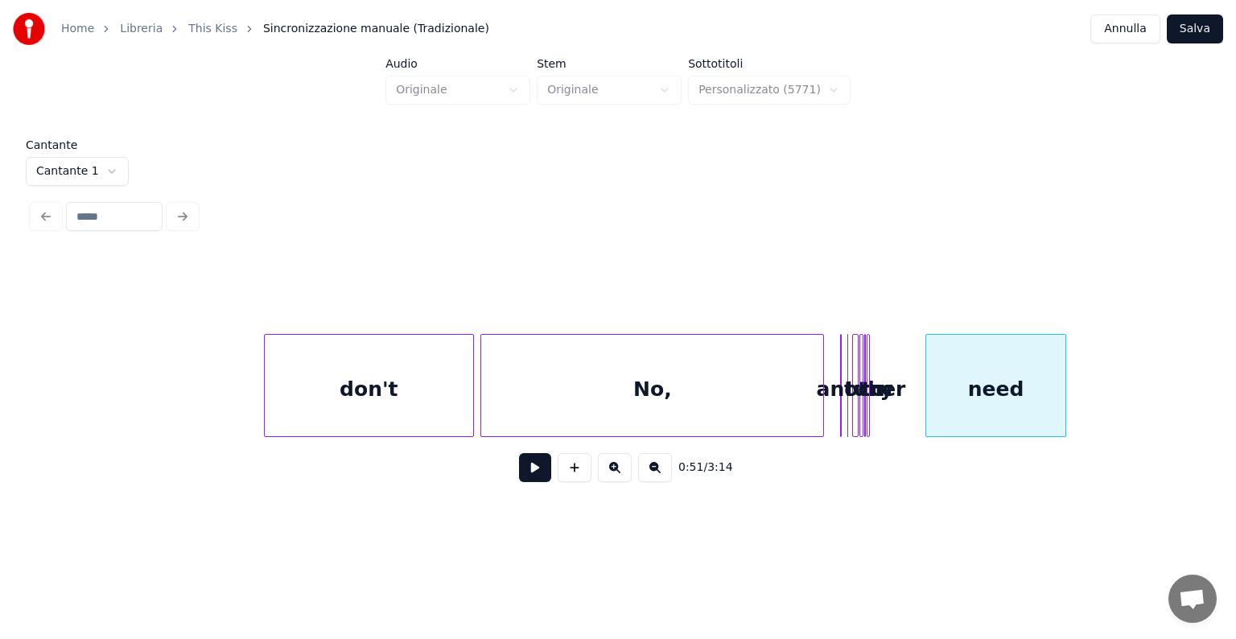
click at [1023, 366] on div "need" at bounding box center [995, 389] width 139 height 109
click at [928, 360] on div at bounding box center [925, 385] width 5 height 101
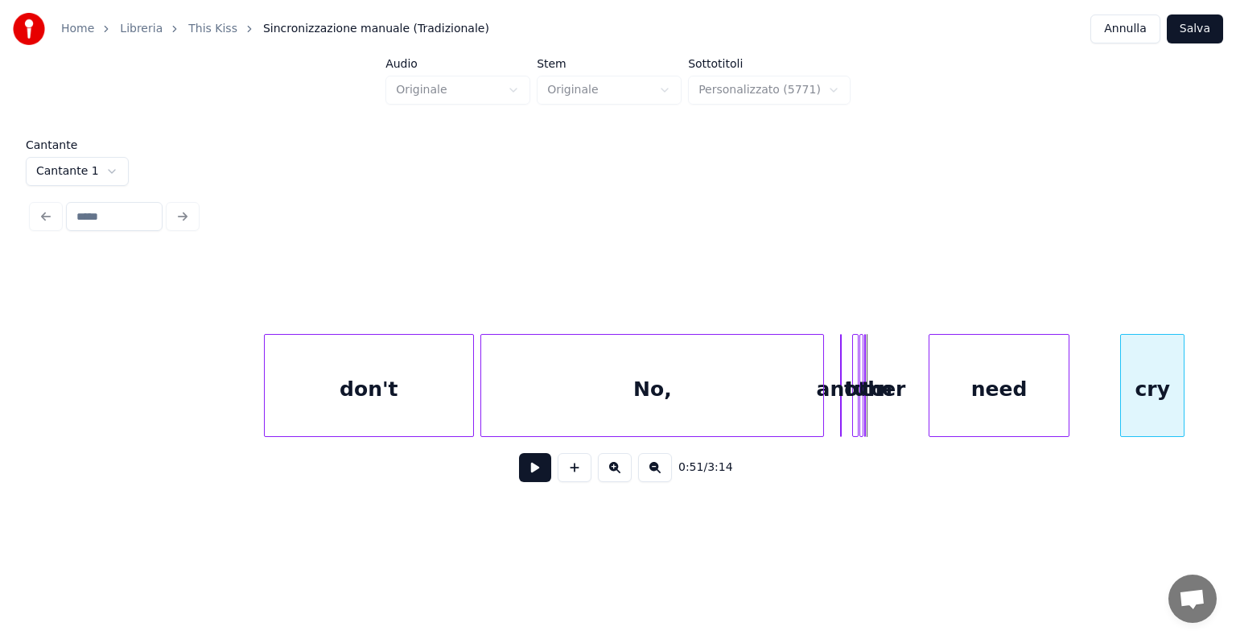
click at [1152, 340] on div "cry" at bounding box center [1152, 389] width 63 height 109
click at [915, 344] on div at bounding box center [917, 385] width 5 height 101
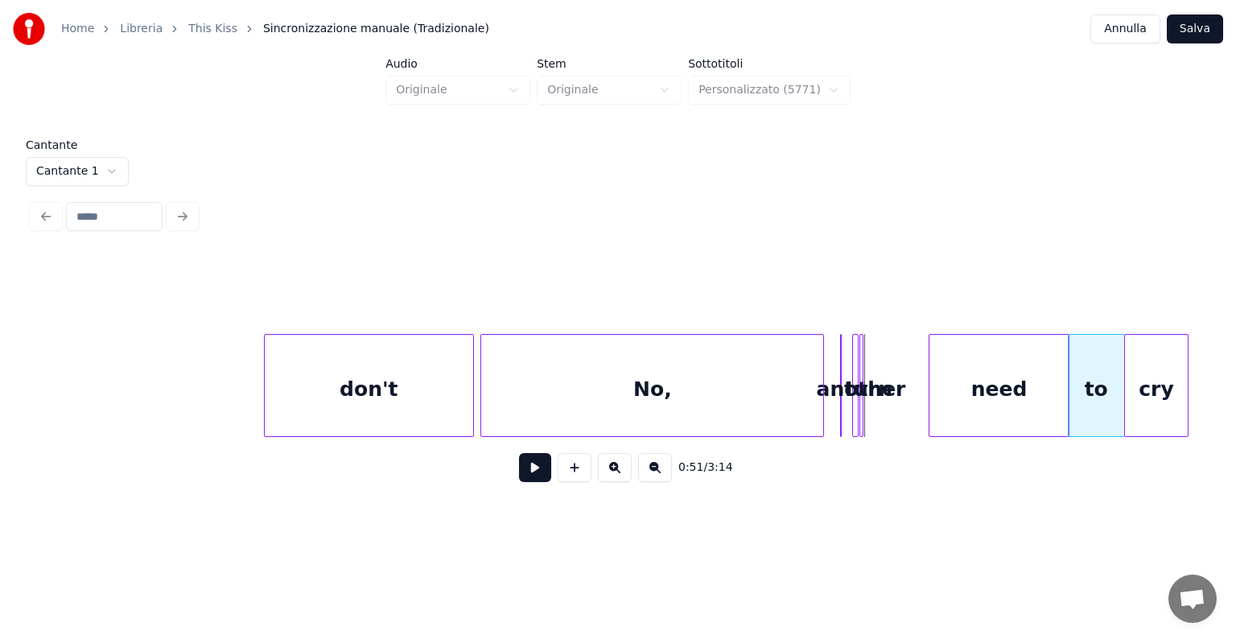
click at [1099, 359] on div "to" at bounding box center [1096, 389] width 56 height 109
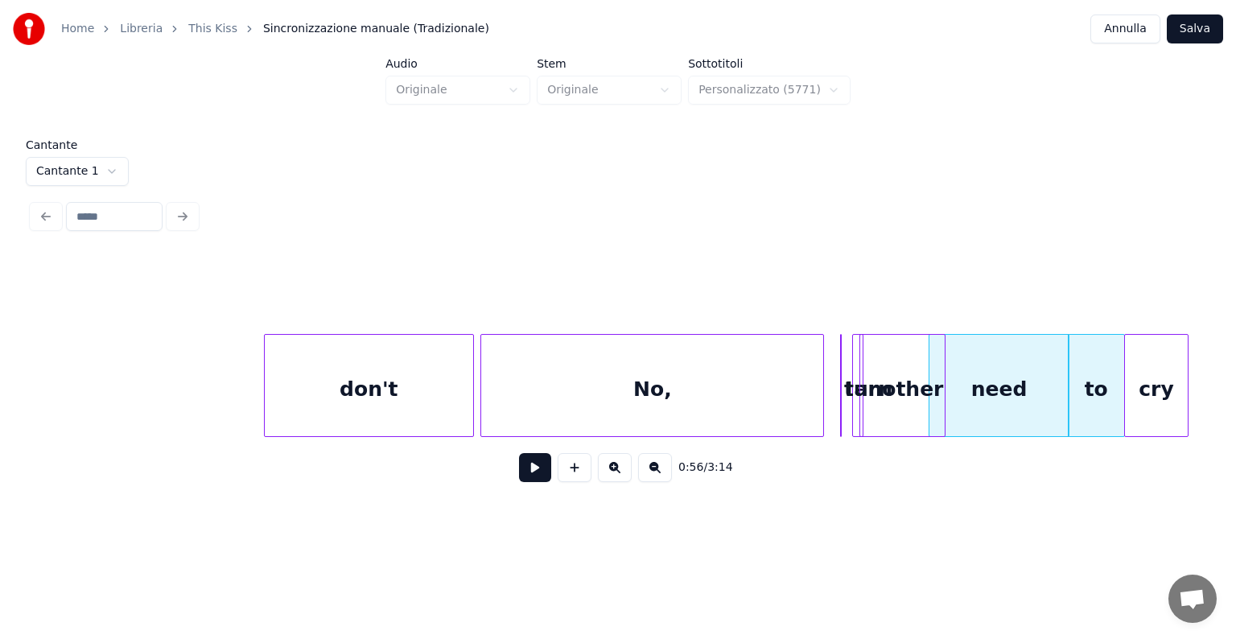
click at [941, 349] on div at bounding box center [942, 385] width 5 height 101
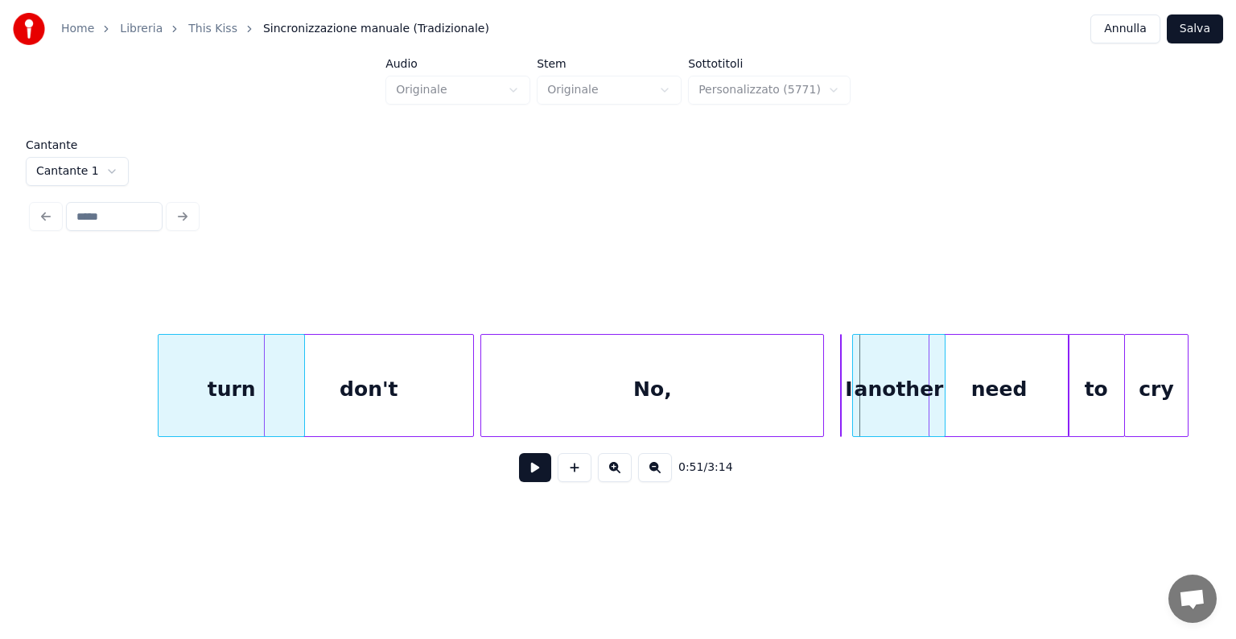
click at [251, 370] on div "turn" at bounding box center [231, 389] width 146 height 109
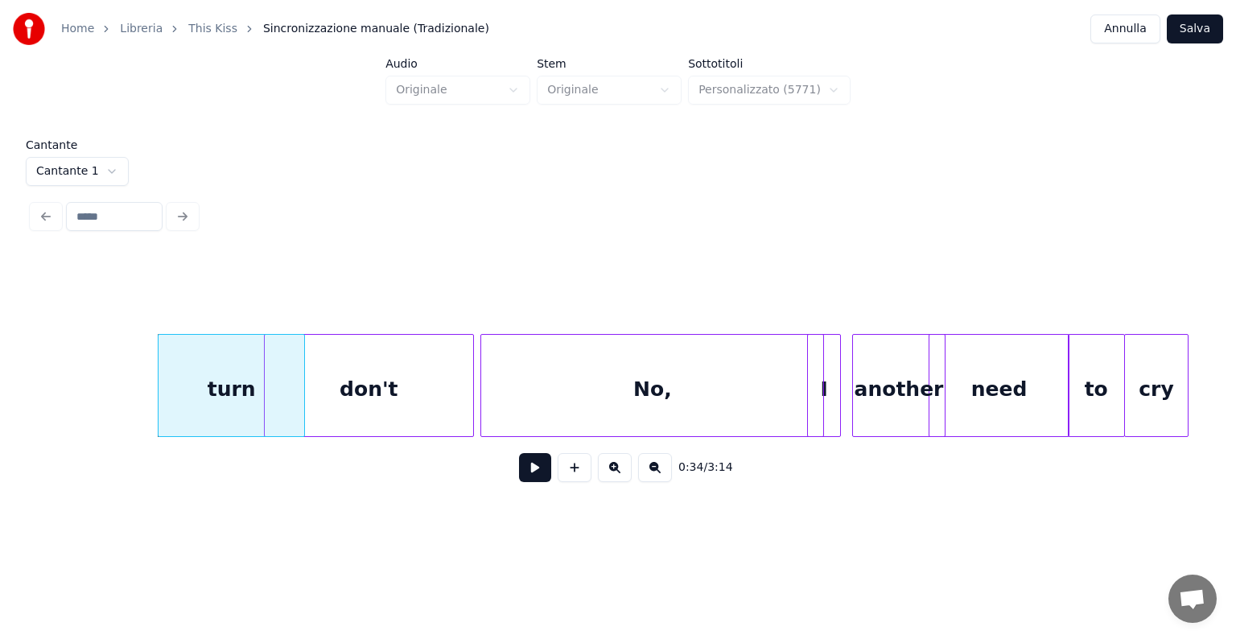
click at [812, 369] on div at bounding box center [810, 385] width 5 height 101
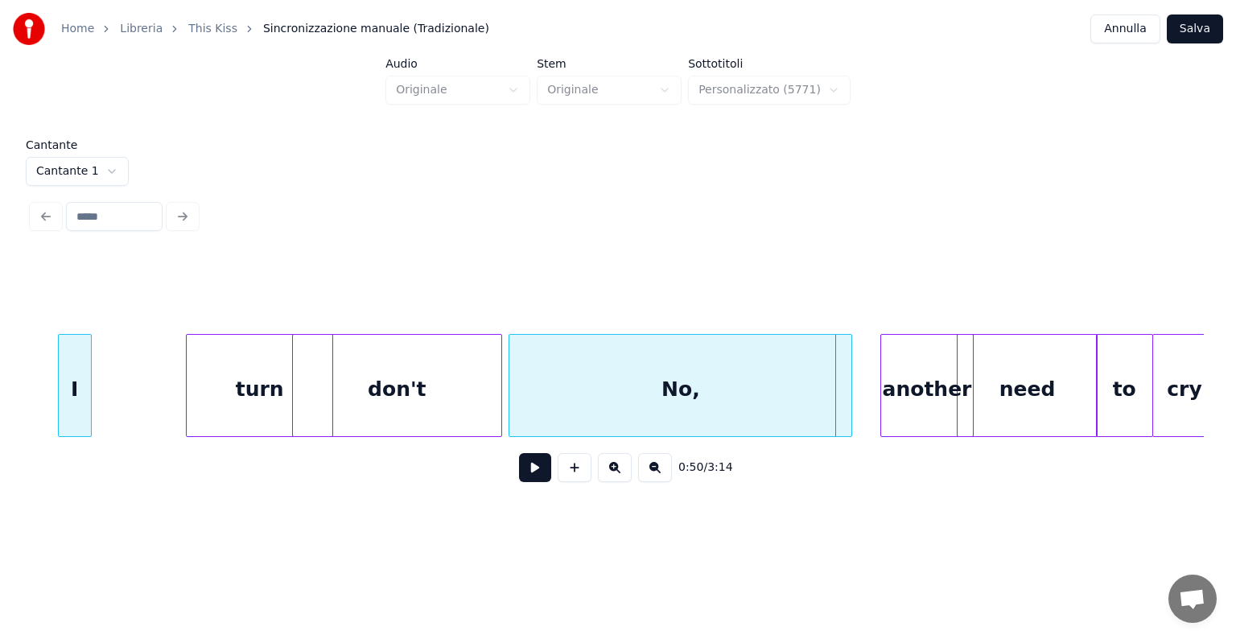
scroll to position [0, 1190]
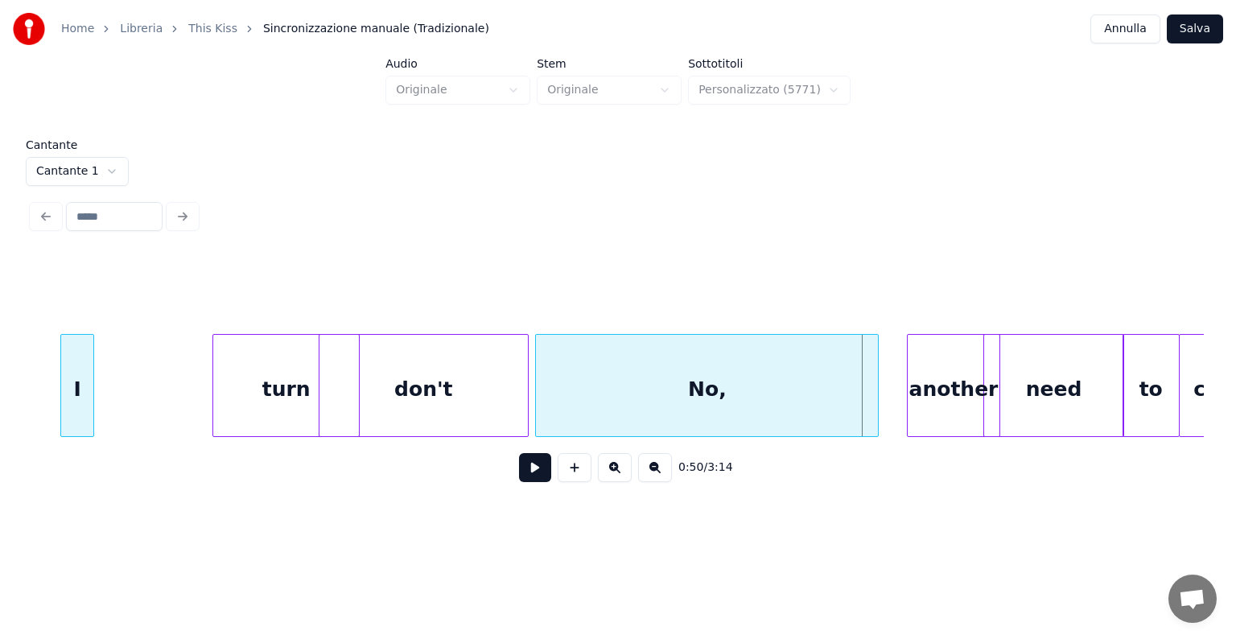
click at [27, 374] on div "Cantante Cantante 1 0:50 / 3:14" at bounding box center [618, 321] width 1184 height 365
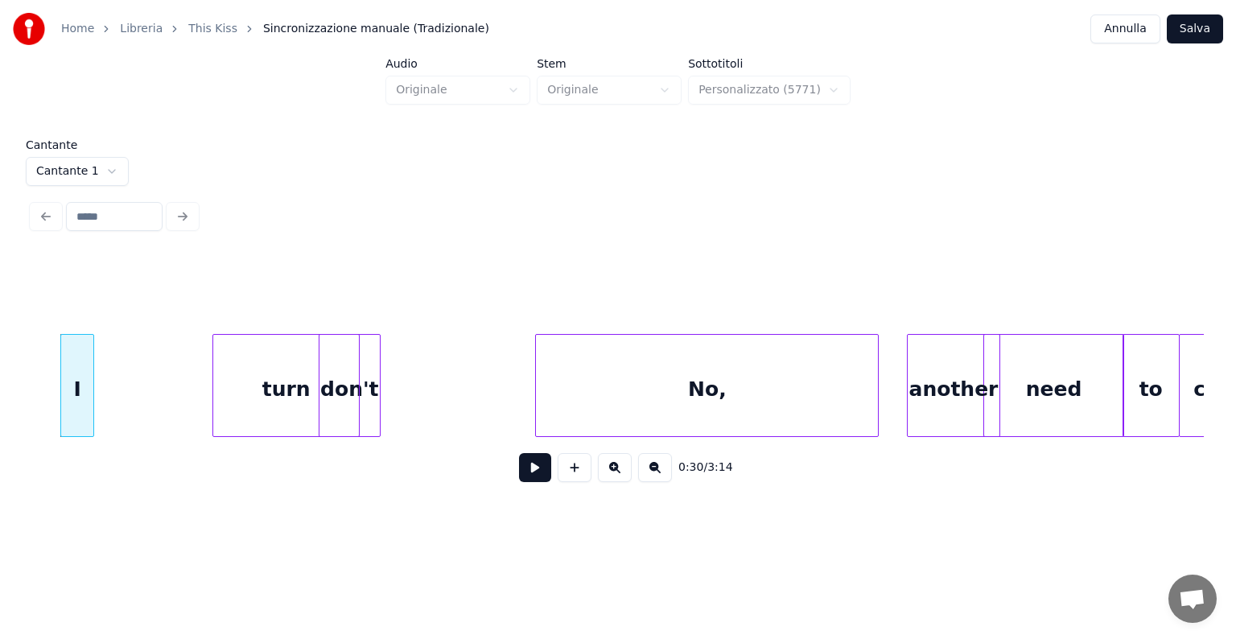
click at [375, 383] on div at bounding box center [377, 385] width 5 height 101
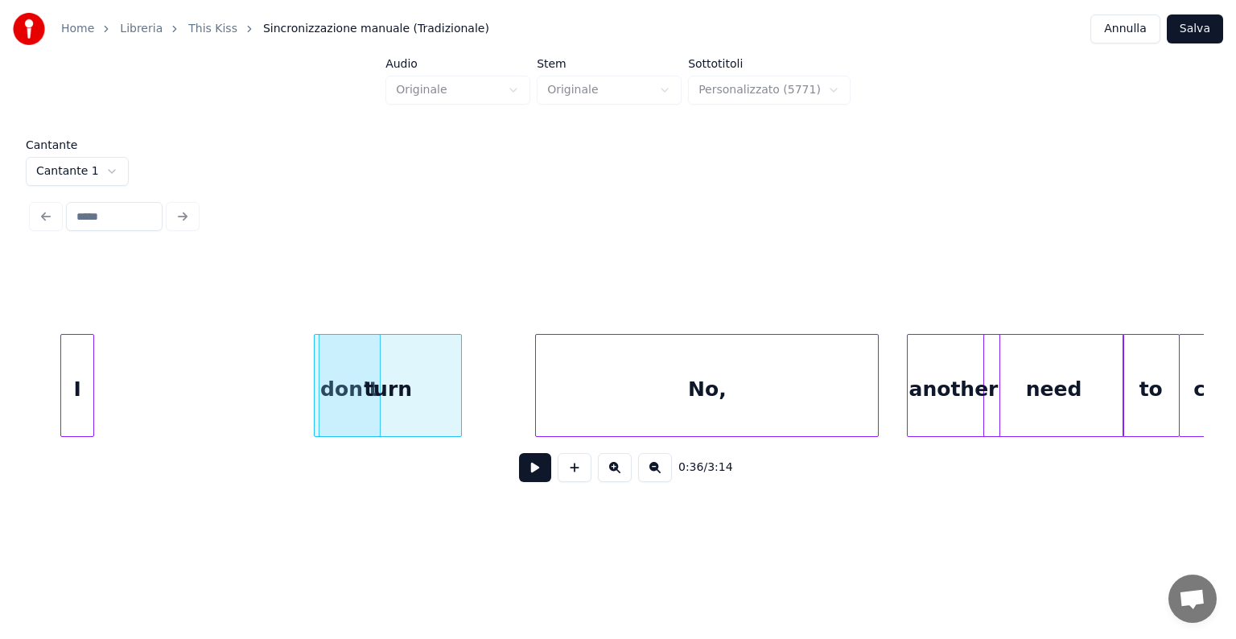
click at [454, 355] on div "turn" at bounding box center [388, 389] width 146 height 109
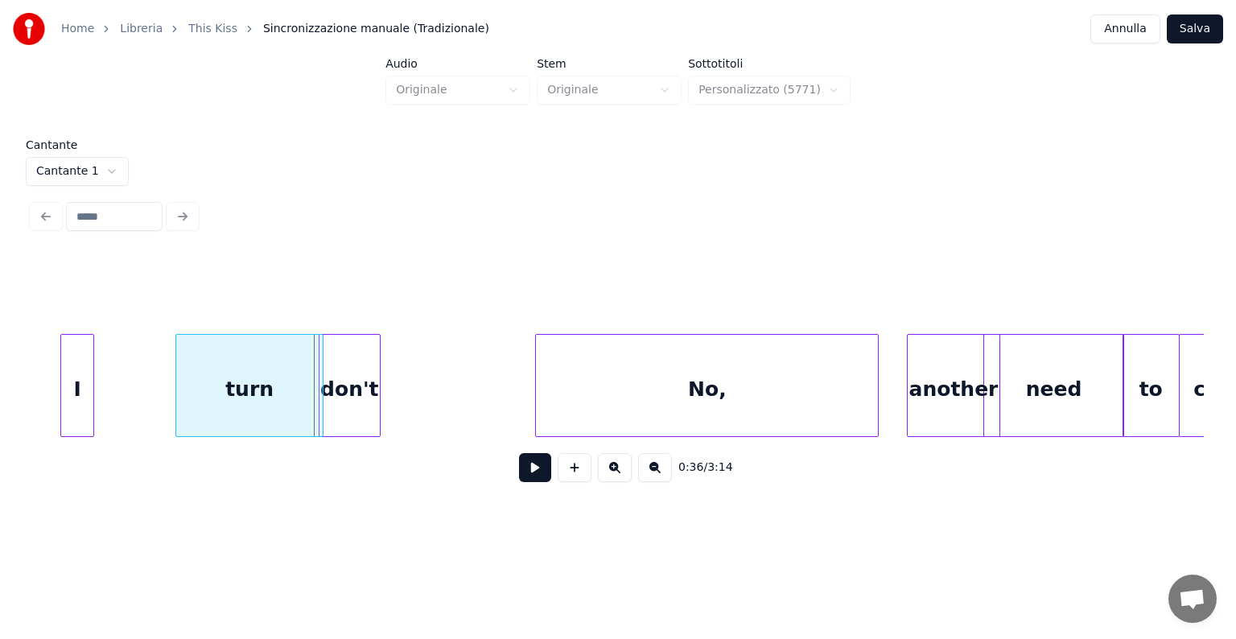
click at [219, 356] on div "turn" at bounding box center [249, 389] width 146 height 109
click at [128, 375] on div "don't" at bounding box center [125, 389] width 60 height 109
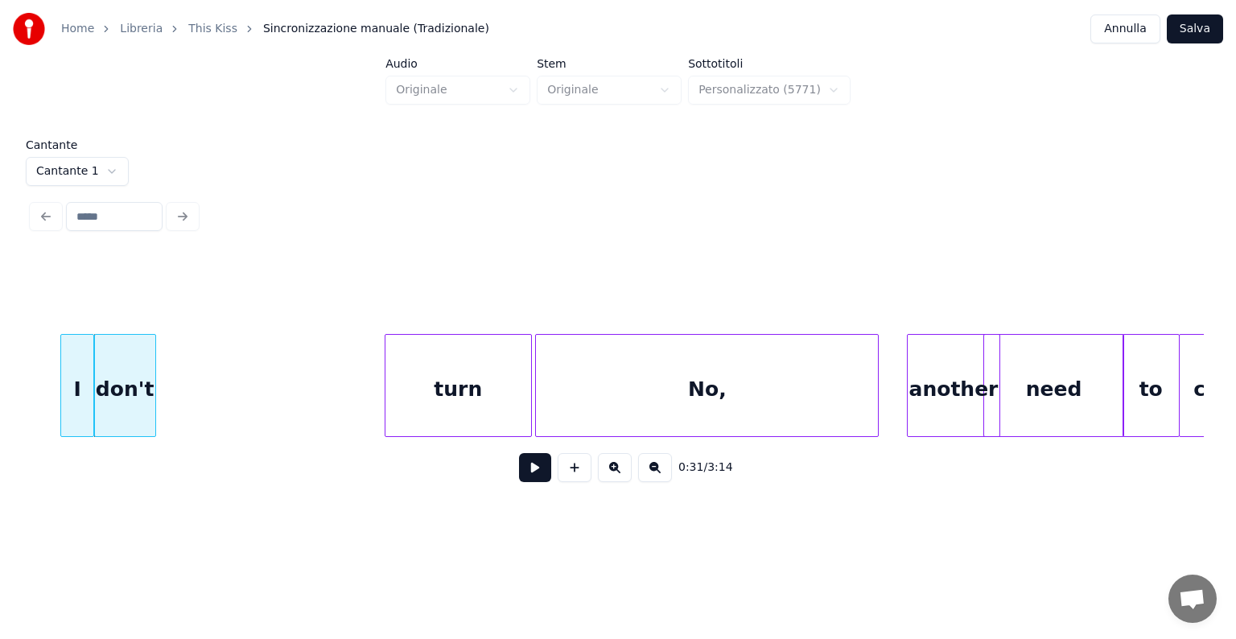
click at [467, 347] on div "turn" at bounding box center [458, 389] width 146 height 109
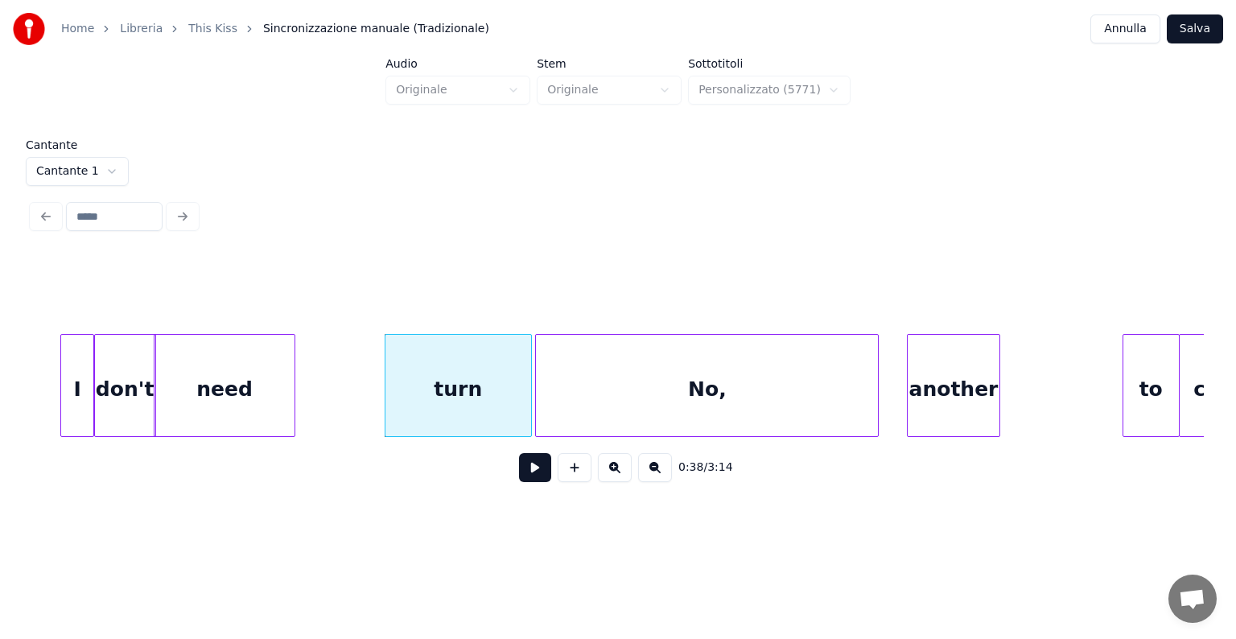
click at [249, 368] on div "need" at bounding box center [223, 389] width 139 height 109
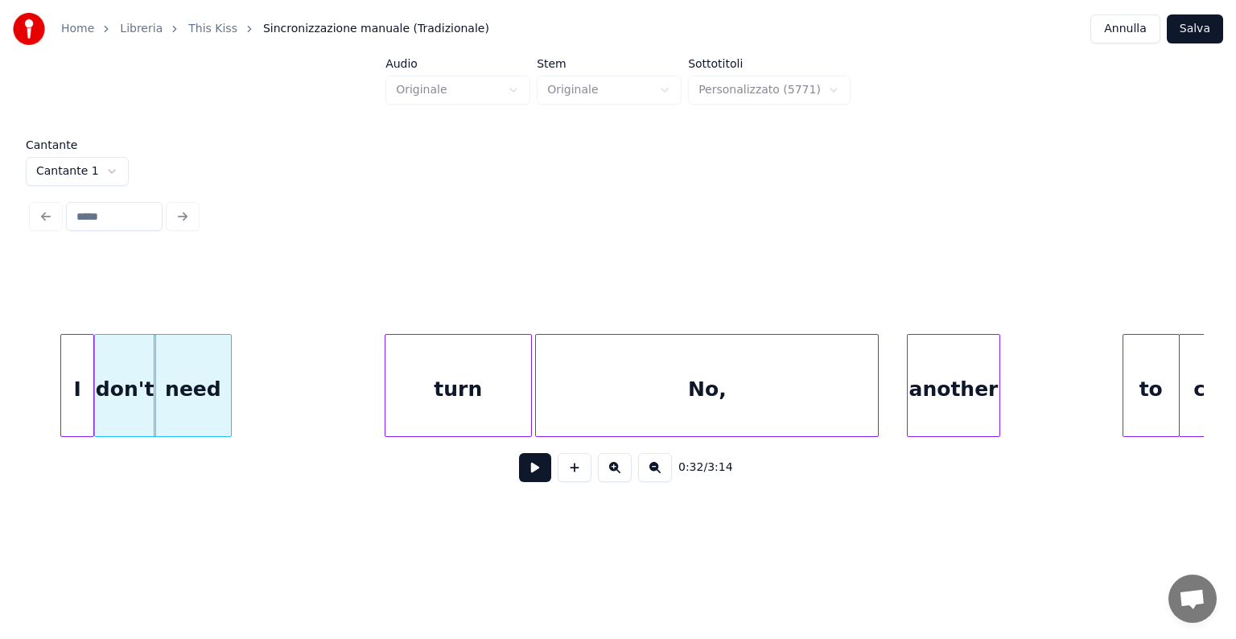
click at [230, 375] on div at bounding box center [228, 385] width 5 height 101
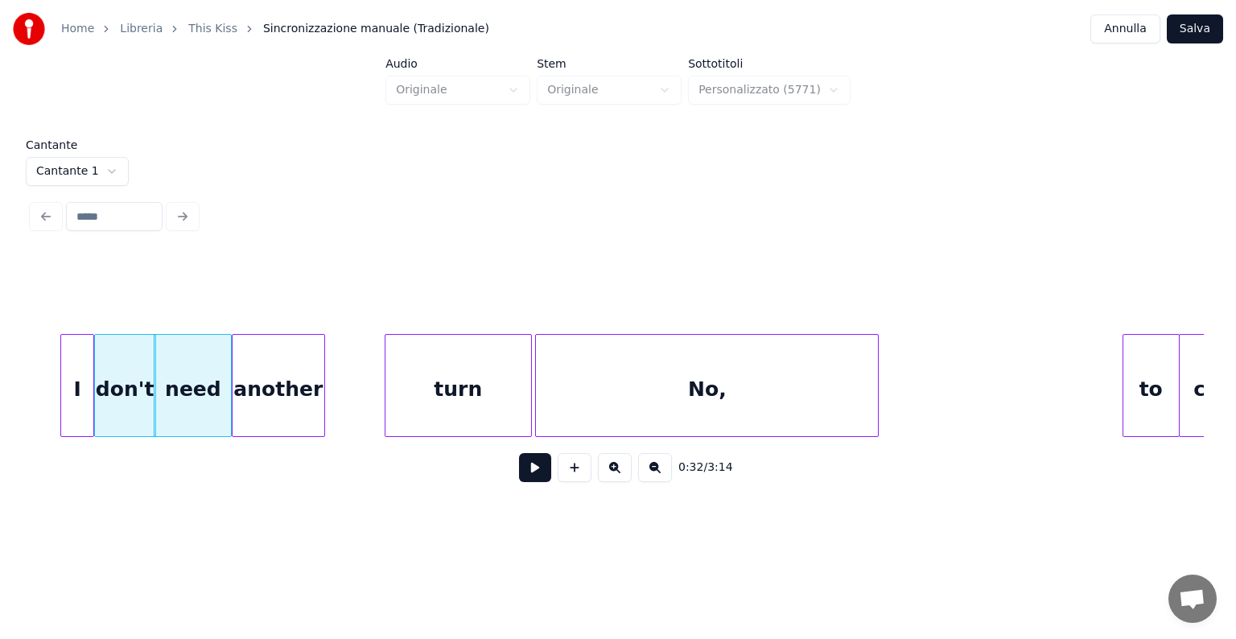
click at [280, 405] on div "another" at bounding box center [278, 389] width 92 height 109
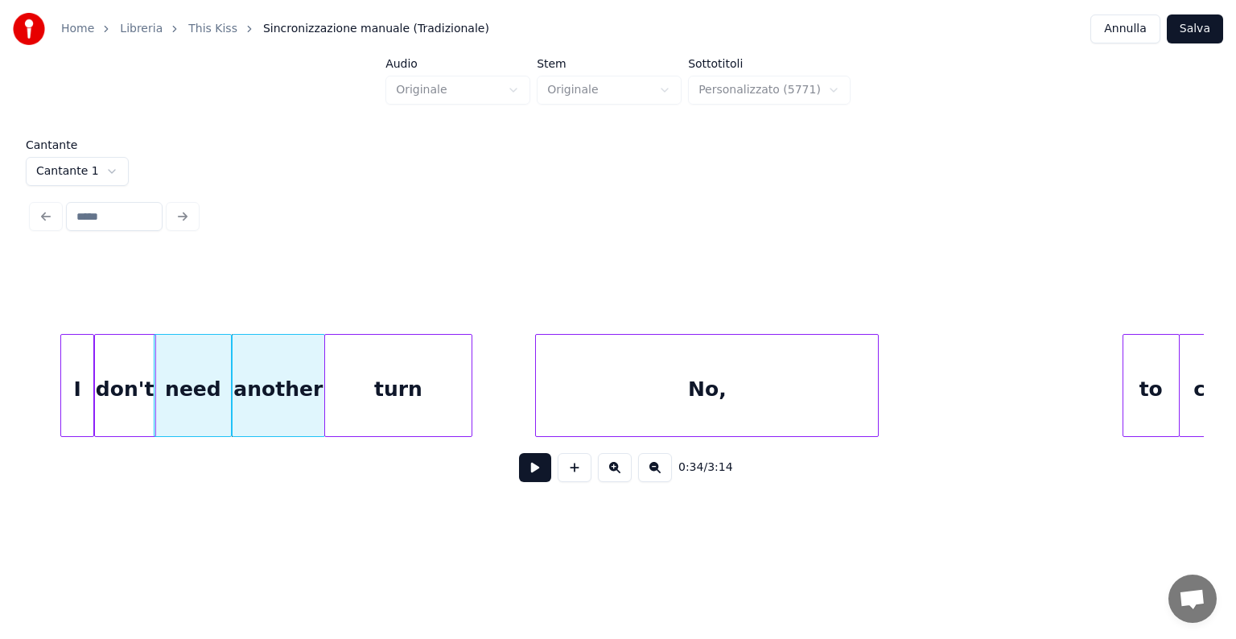
click at [380, 396] on div "turn" at bounding box center [398, 389] width 146 height 109
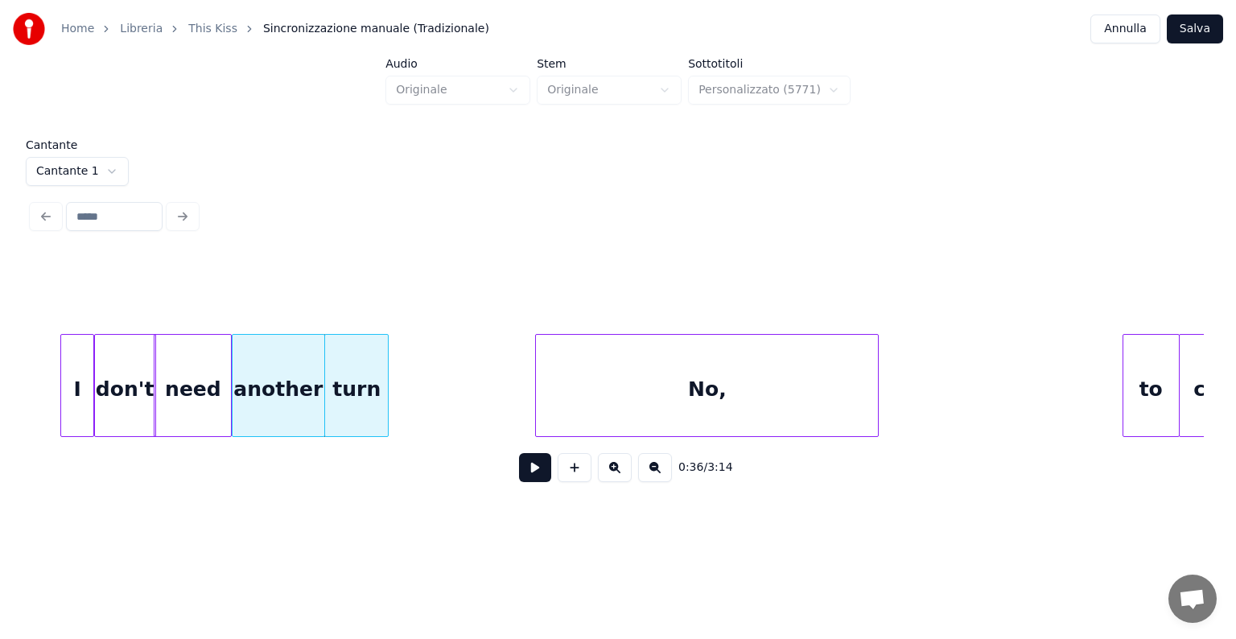
click at [384, 403] on div at bounding box center [385, 385] width 5 height 101
click at [421, 412] on div "to" at bounding box center [418, 389] width 56 height 109
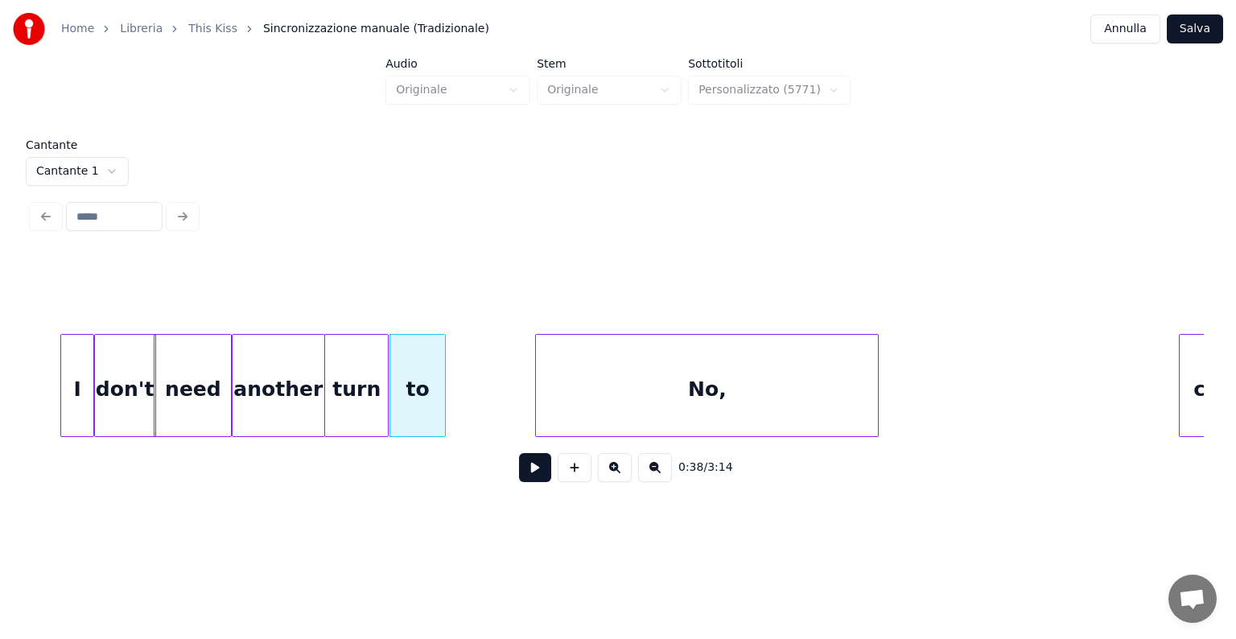
scroll to position [0, 1219]
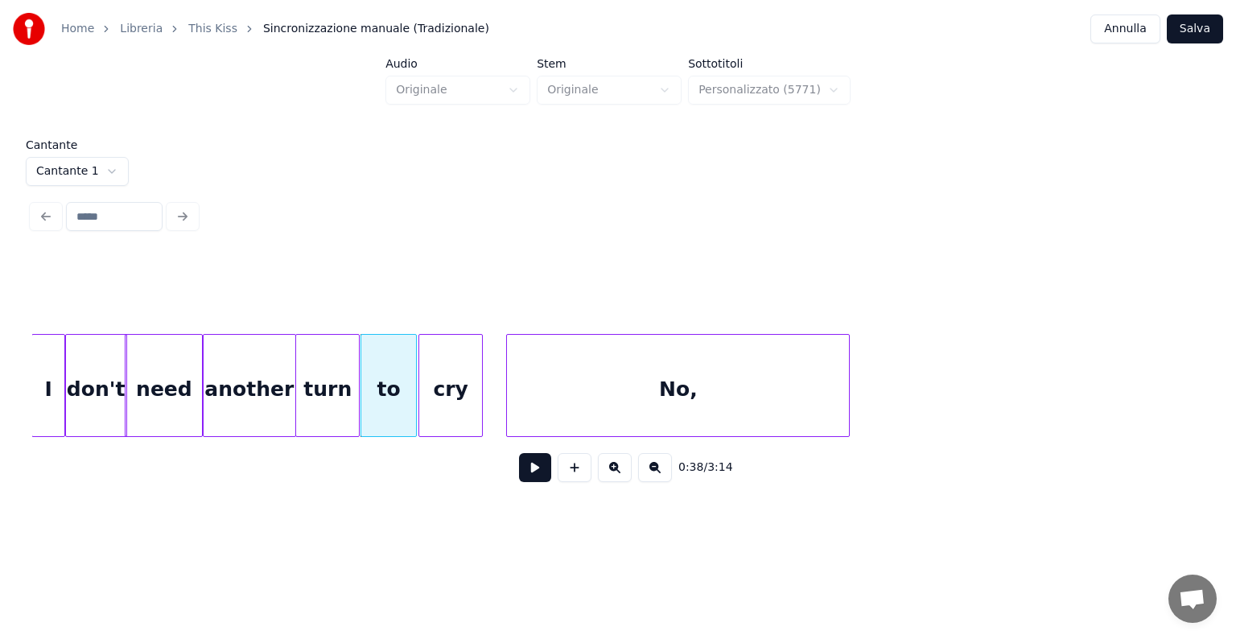
click at [467, 437] on div "I don't need another turn to cry No," at bounding box center [617, 385] width 1171 height 103
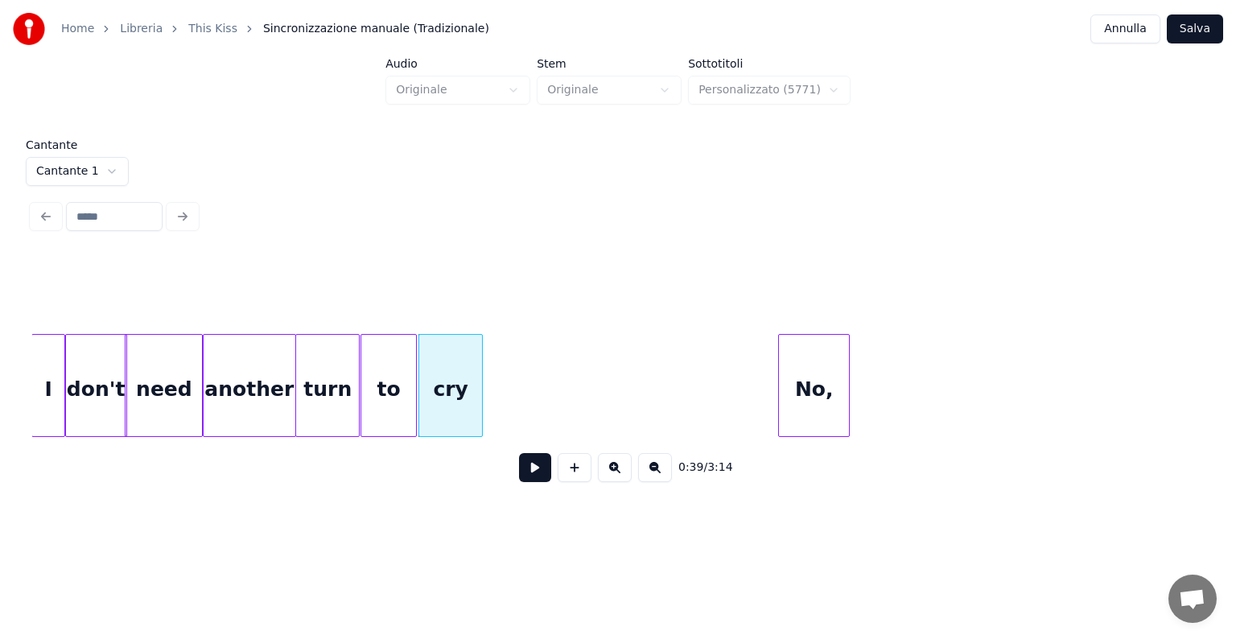
click at [779, 412] on div at bounding box center [781, 385] width 5 height 101
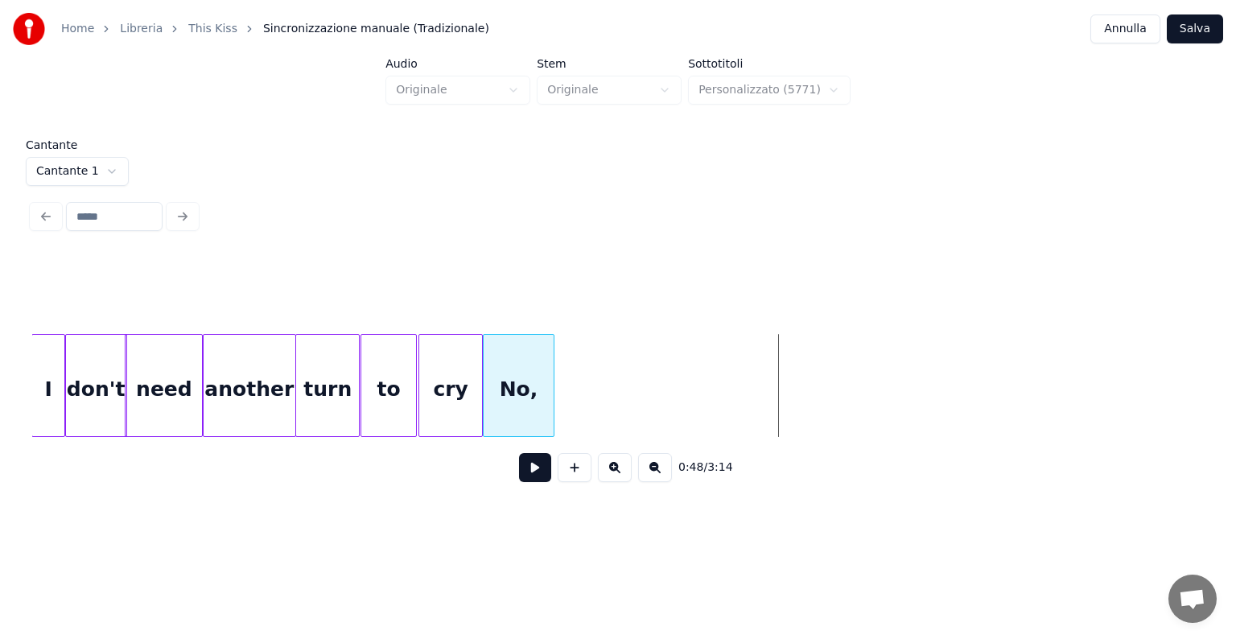
click at [511, 409] on div "No," at bounding box center [518, 389] width 70 height 109
click at [651, 475] on button at bounding box center [655, 467] width 34 height 29
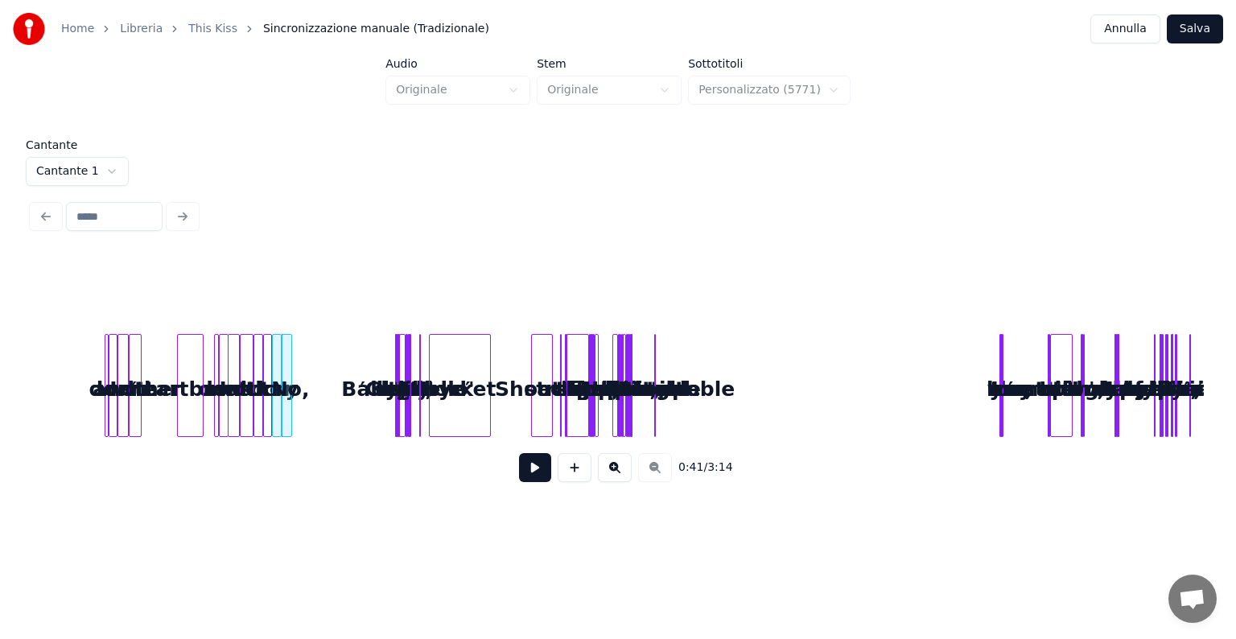
click at [623, 470] on button at bounding box center [615, 467] width 34 height 29
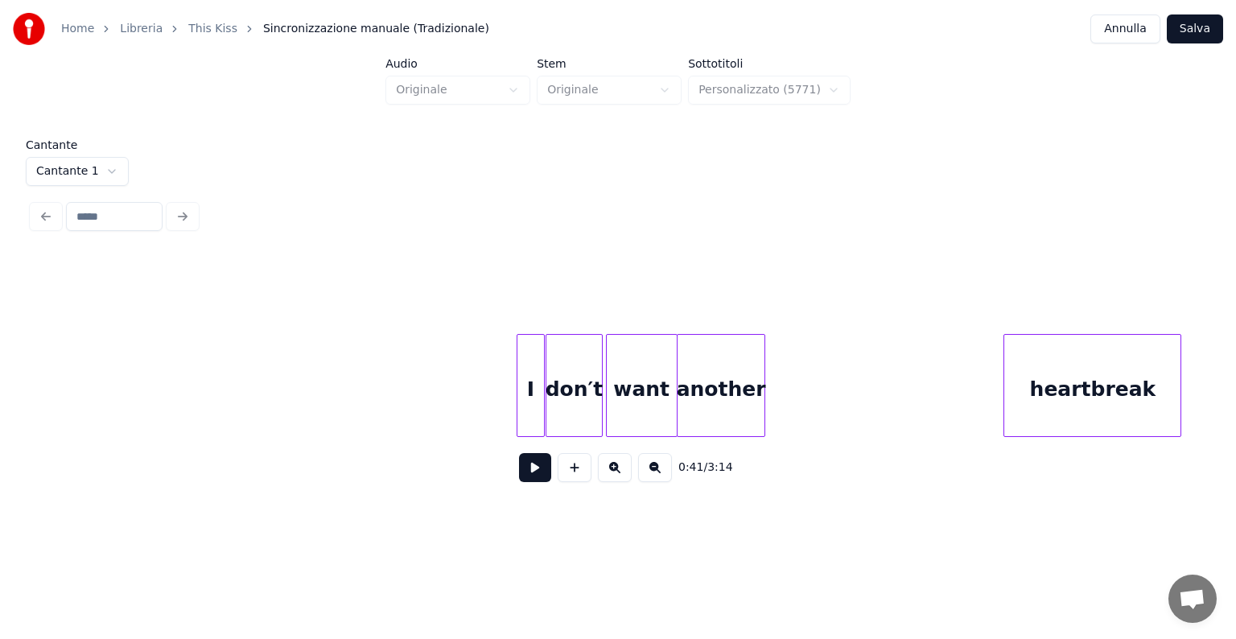
click at [541, 467] on button at bounding box center [535, 467] width 32 height 29
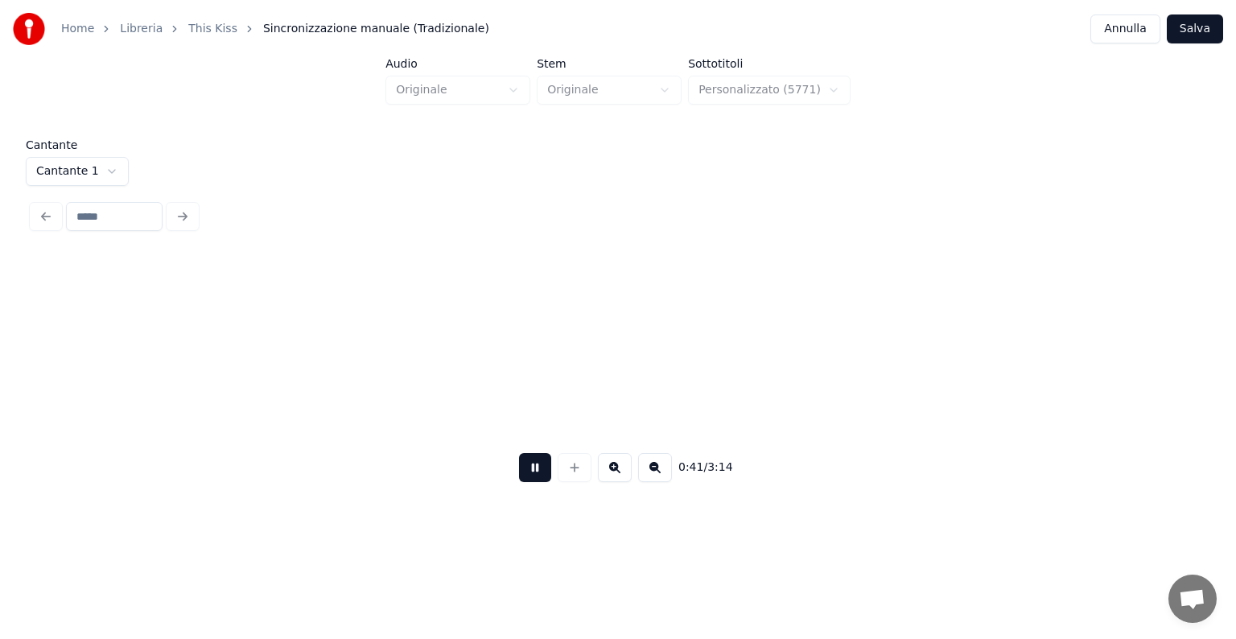
scroll to position [0, 1668]
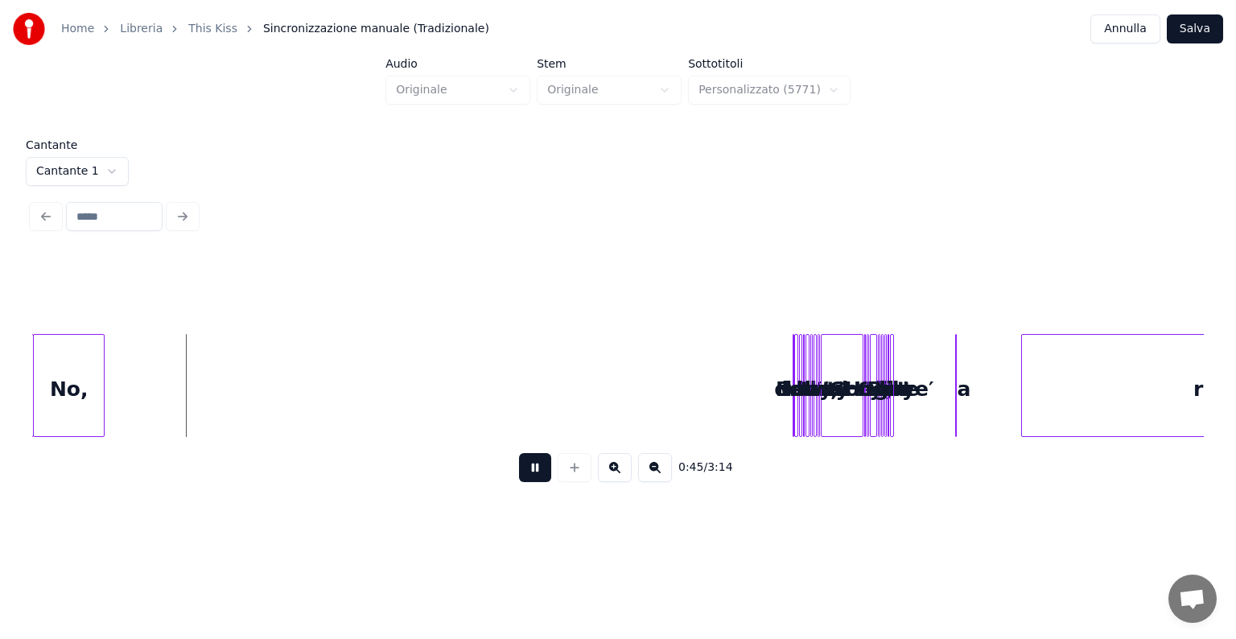
click at [526, 475] on button at bounding box center [535, 467] width 32 height 29
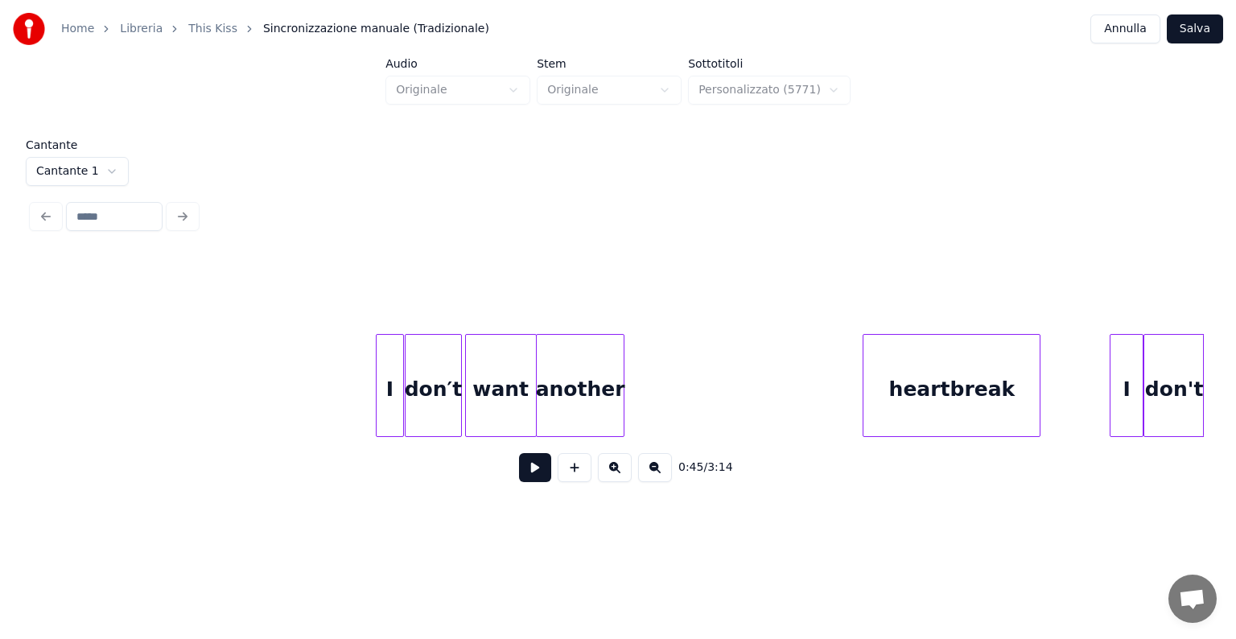
scroll to position [0, 0]
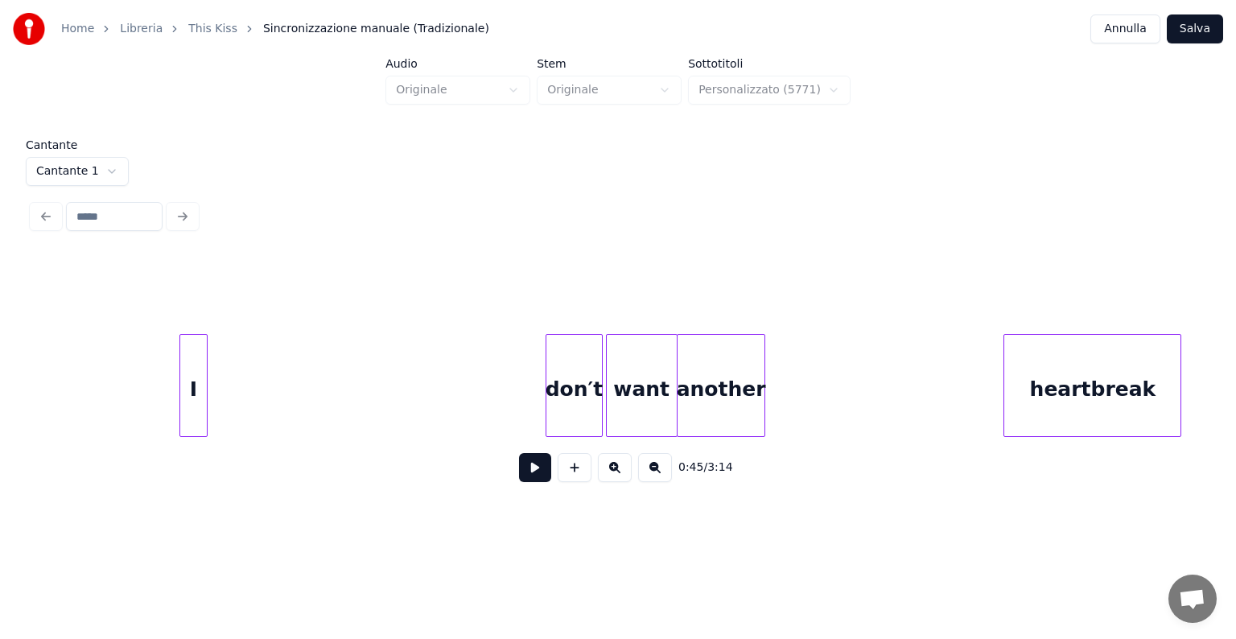
click at [191, 397] on div "I" at bounding box center [193, 389] width 27 height 109
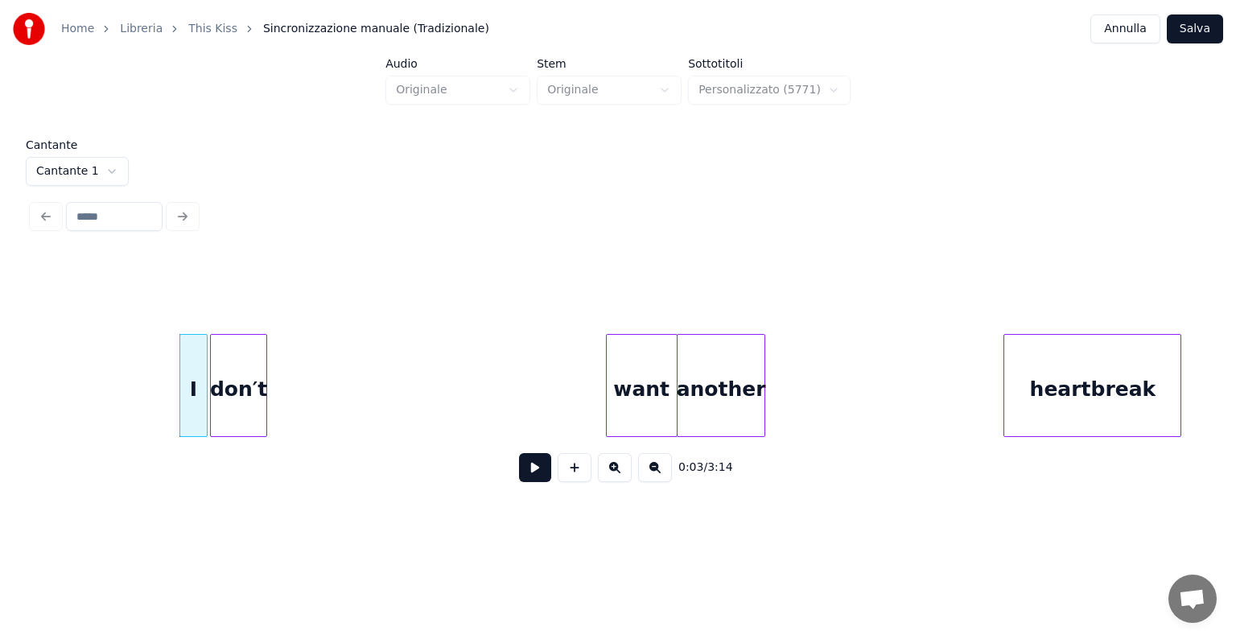
click at [251, 389] on div "don′t" at bounding box center [239, 389] width 56 height 109
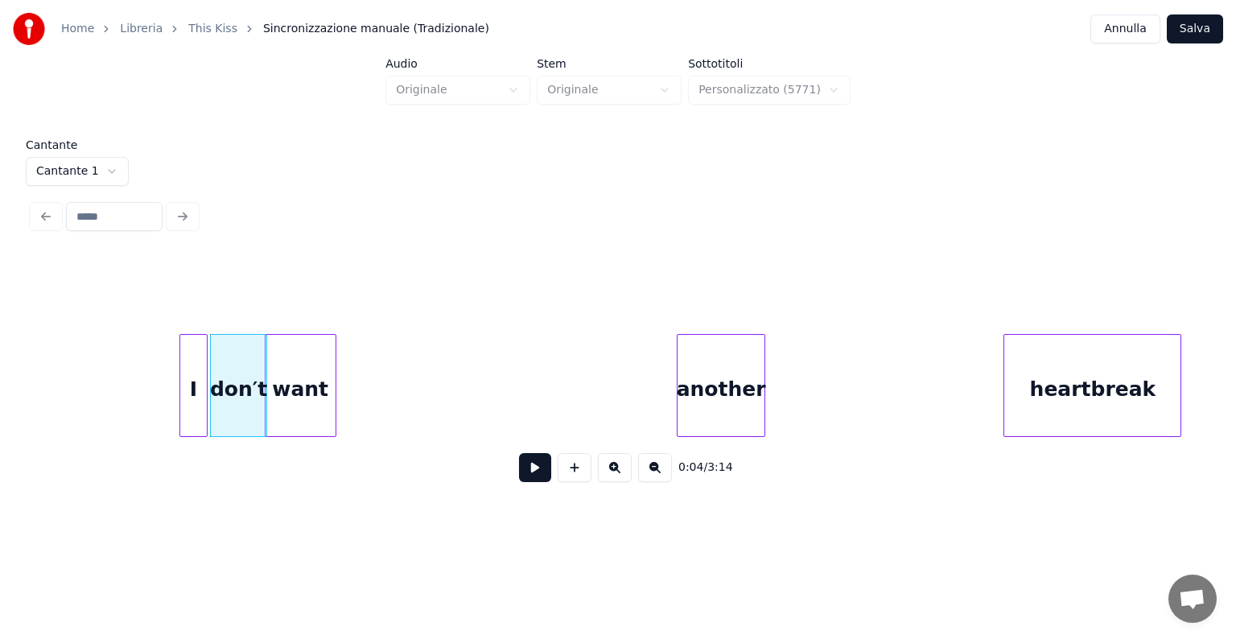
click at [290, 412] on div "want" at bounding box center [300, 389] width 70 height 109
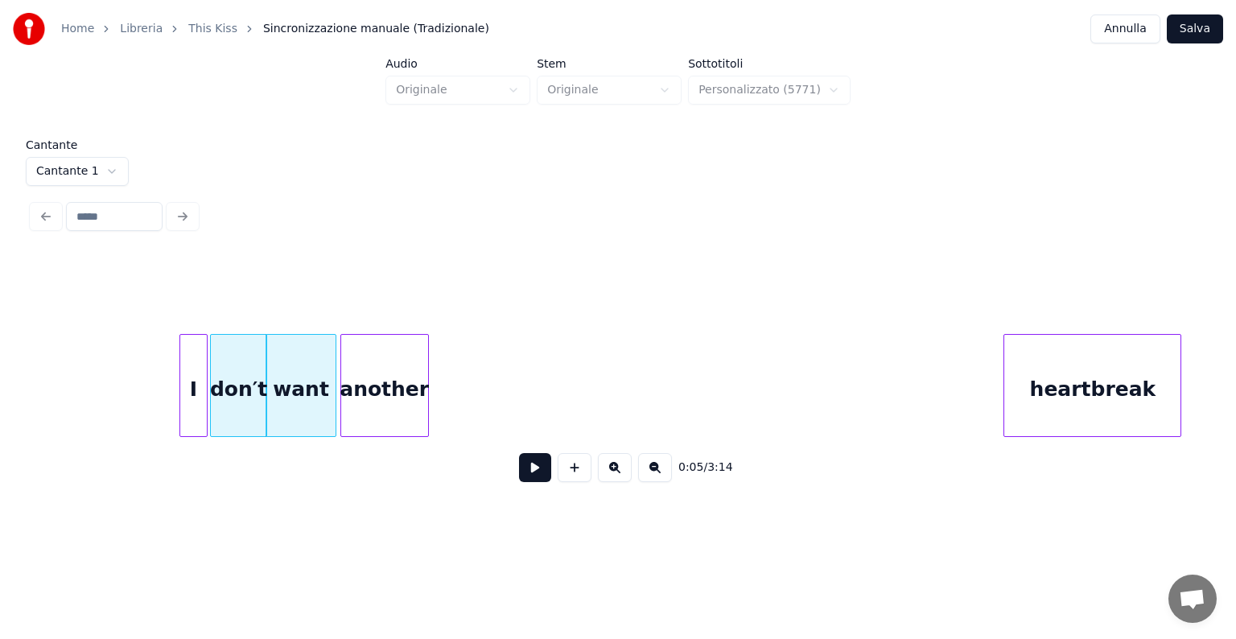
click at [368, 399] on div "another" at bounding box center [384, 389] width 87 height 109
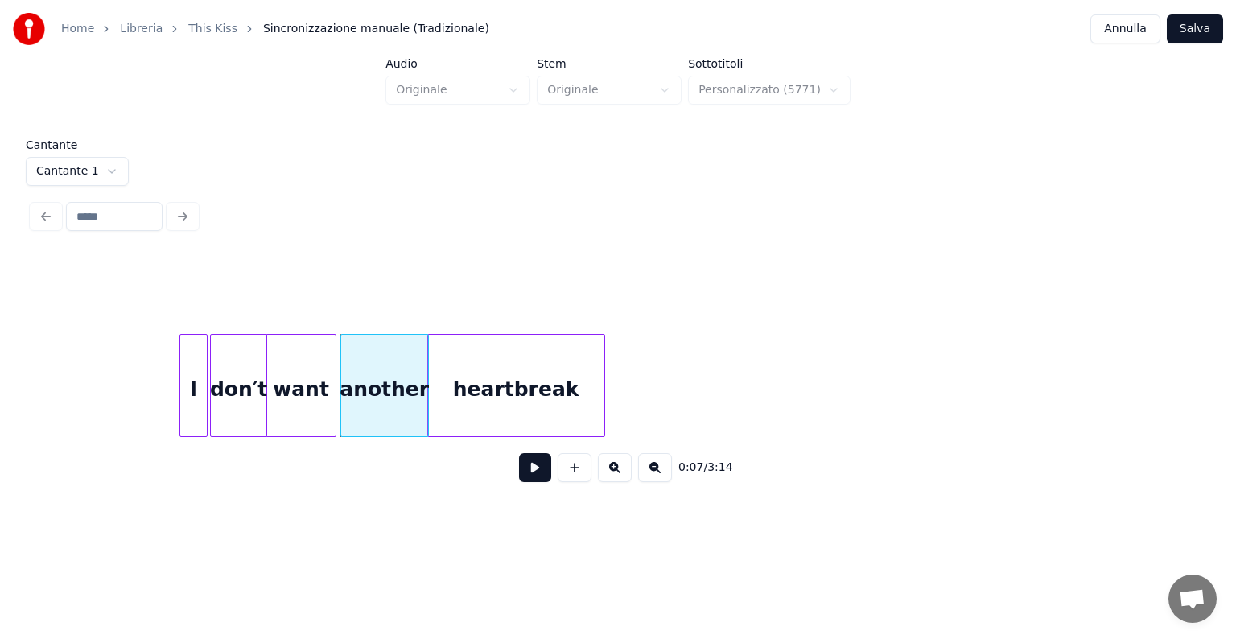
click at [482, 400] on div "heartbreak" at bounding box center [516, 389] width 176 height 109
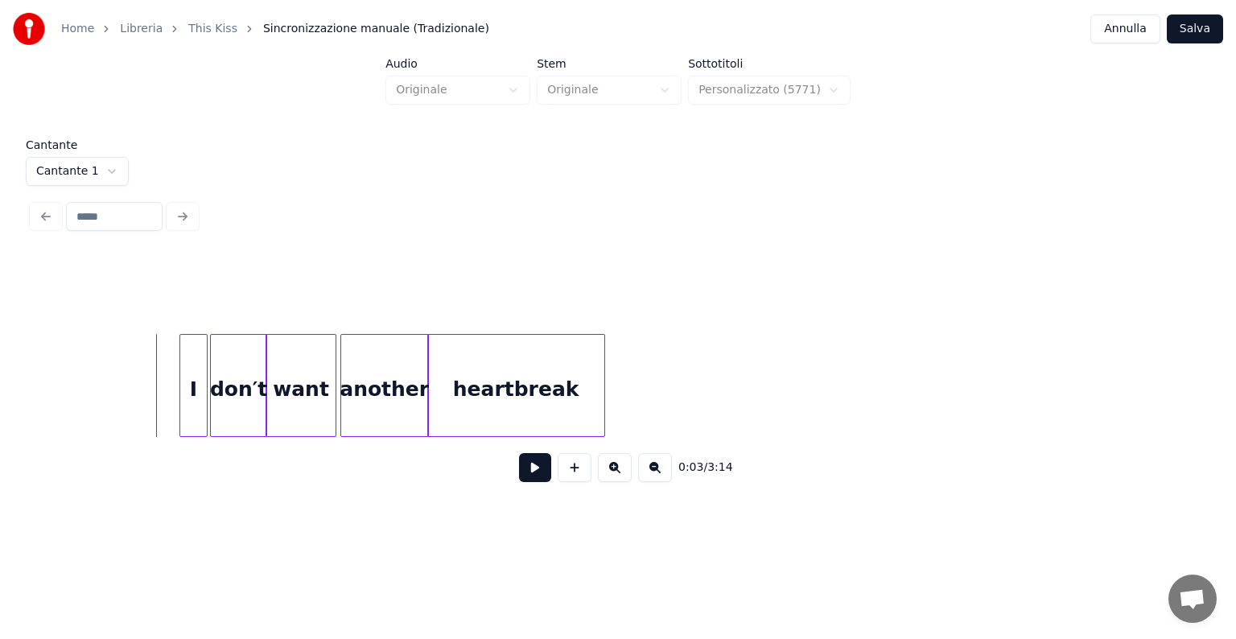
click at [537, 480] on button at bounding box center [535, 467] width 32 height 29
click at [549, 468] on button at bounding box center [535, 467] width 32 height 29
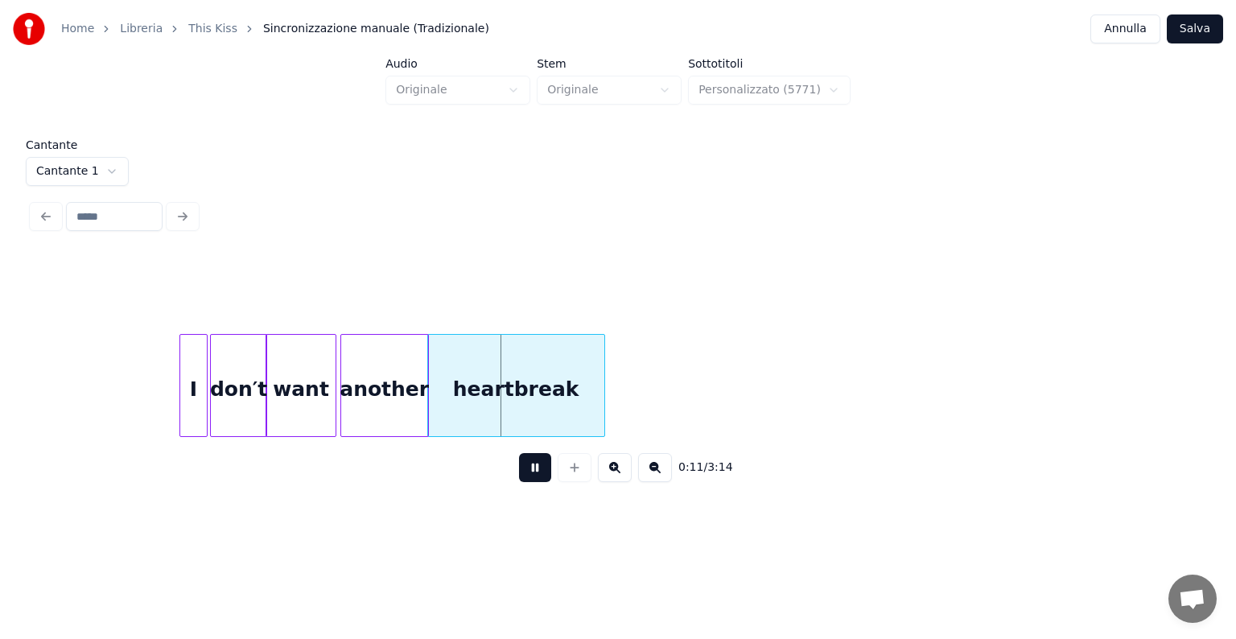
click at [536, 476] on button at bounding box center [535, 467] width 32 height 29
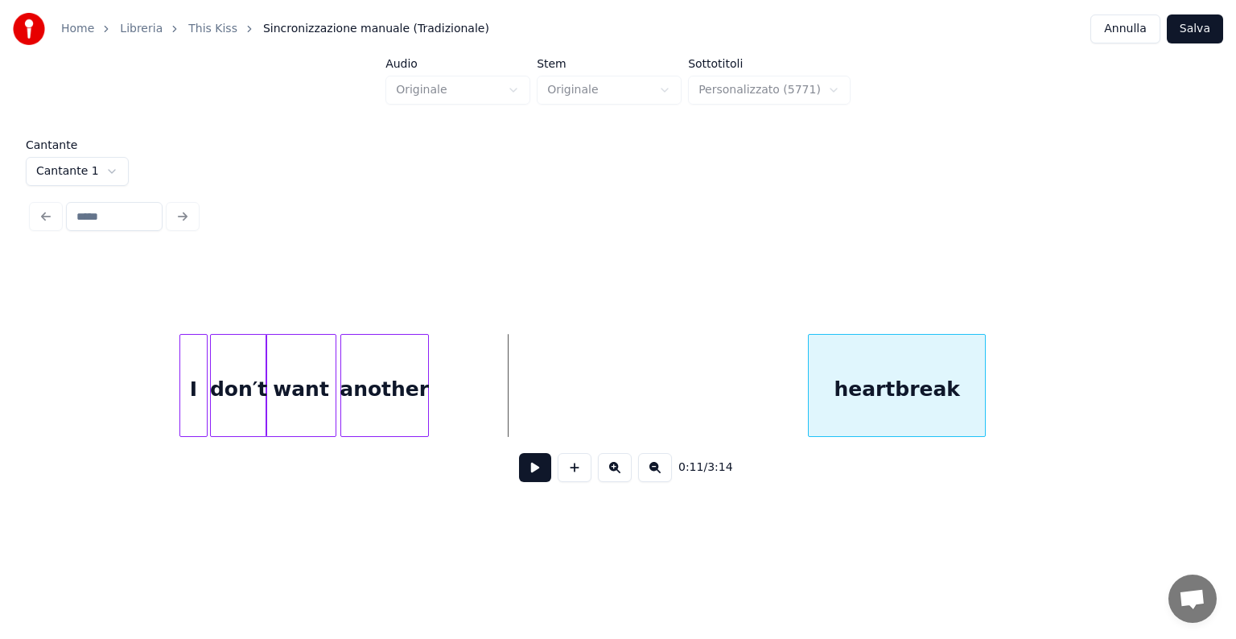
click at [956, 369] on div "heartbreak" at bounding box center [896, 389] width 176 height 109
click at [506, 391] on div "I" at bounding box center [504, 389] width 27 height 109
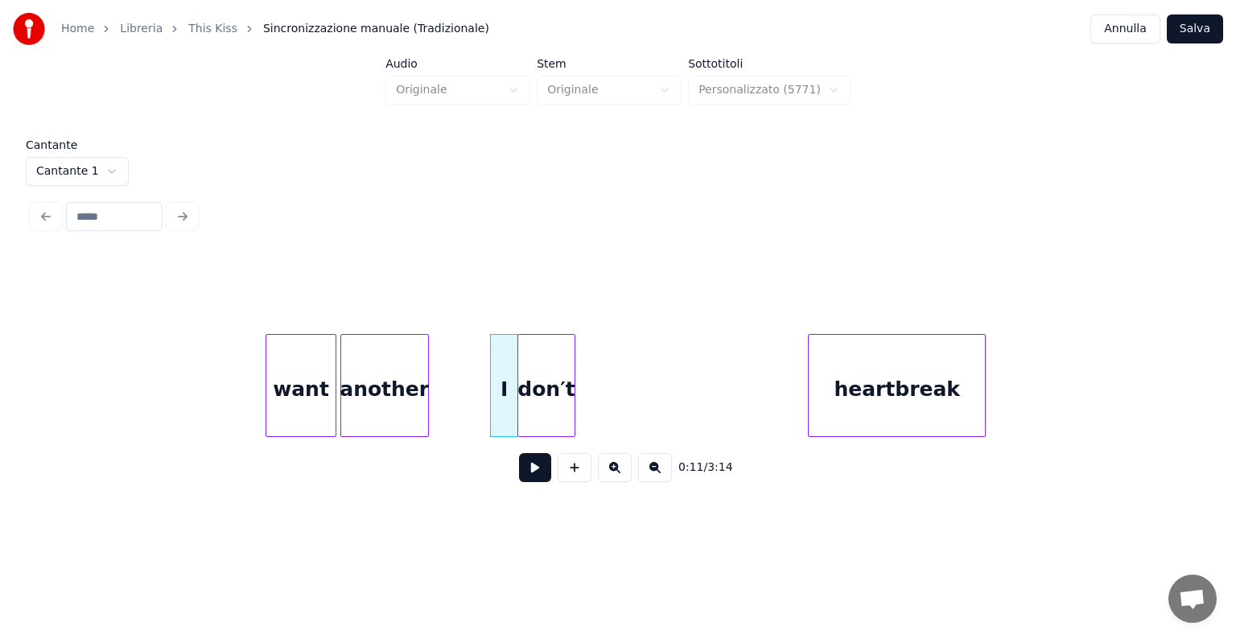
click at [560, 382] on div "don′t" at bounding box center [546, 389] width 56 height 109
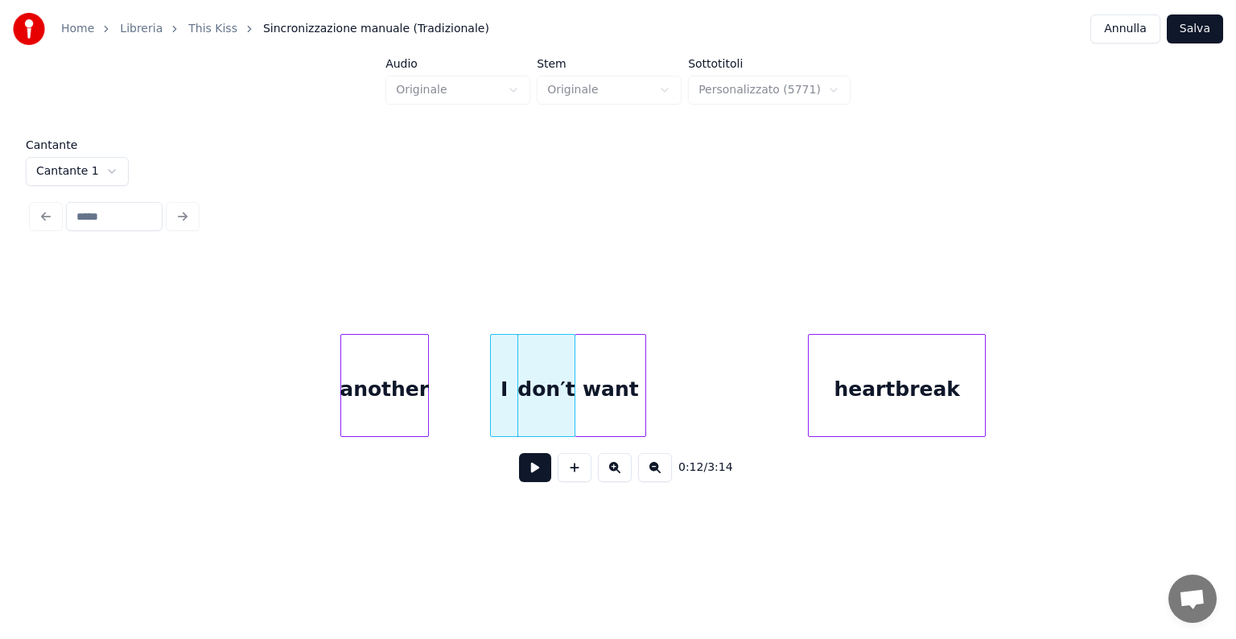
click at [608, 385] on div "want" at bounding box center [610, 389] width 70 height 109
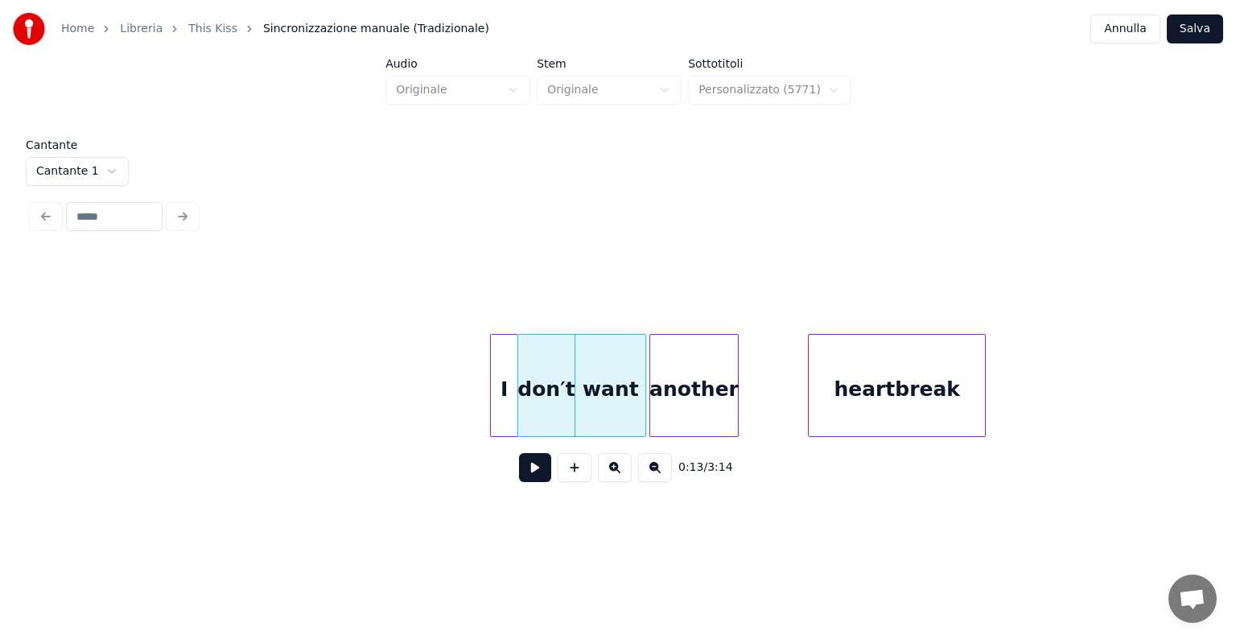
click at [718, 398] on div "another" at bounding box center [693, 389] width 87 height 109
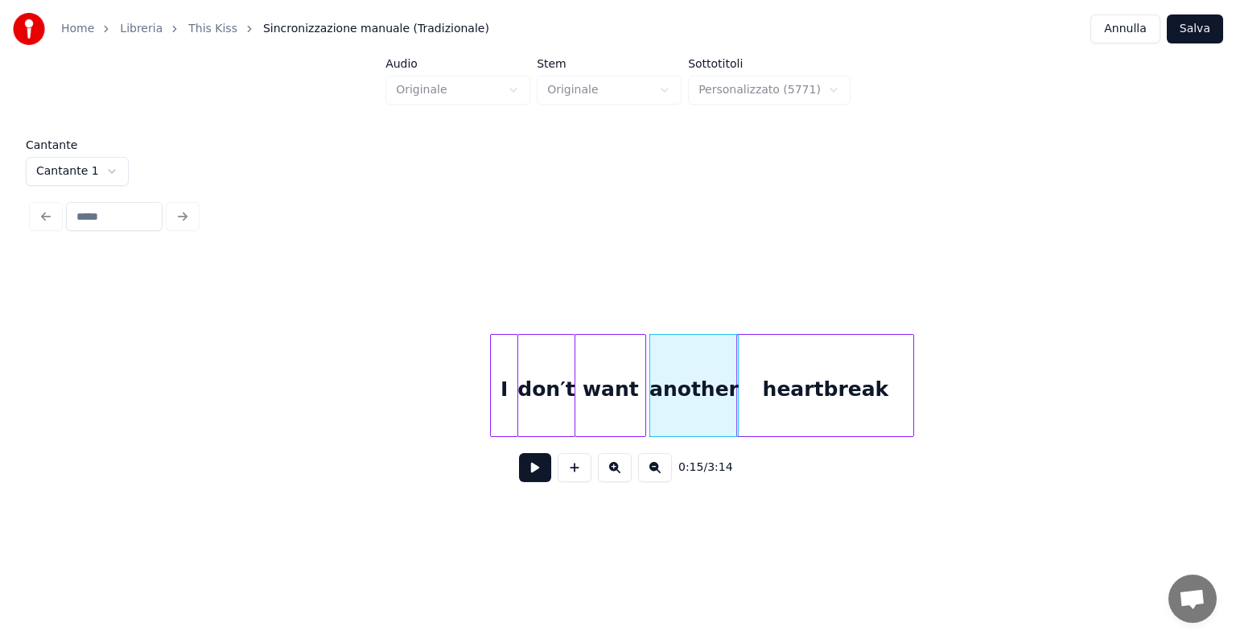
click at [756, 373] on div "heartbreak" at bounding box center [825, 389] width 176 height 109
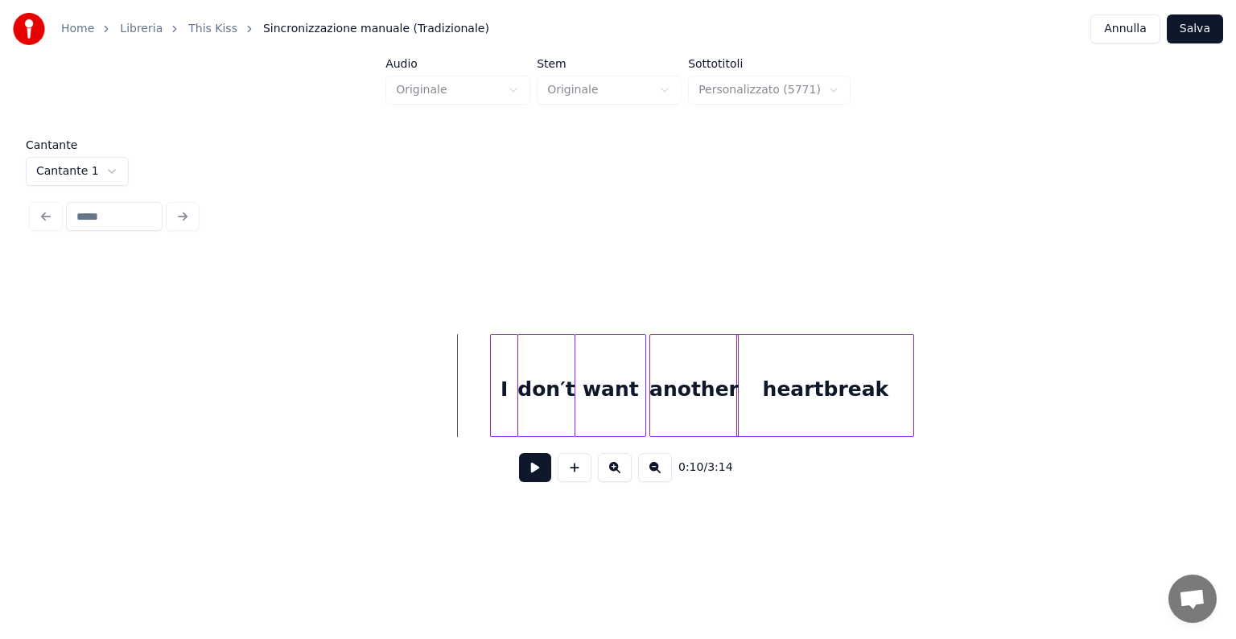
click at [533, 474] on button at bounding box center [535, 467] width 32 height 29
click at [498, 398] on div at bounding box center [500, 385] width 5 height 101
click at [495, 398] on div at bounding box center [494, 385] width 5 height 101
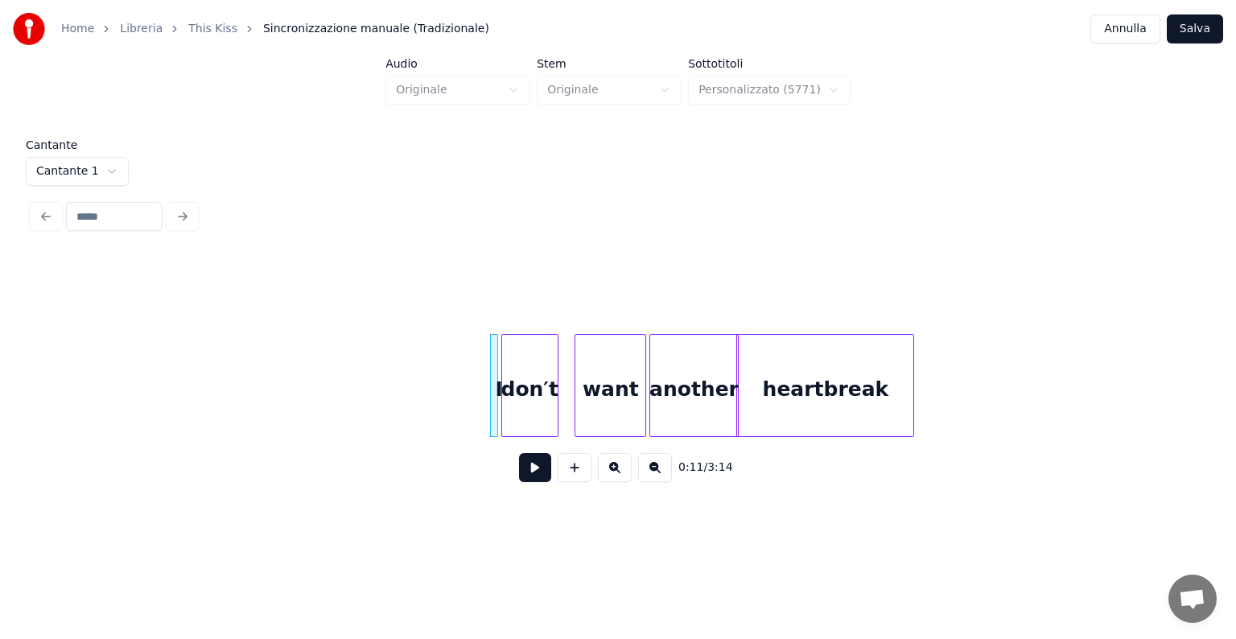
click at [518, 396] on div "don′t" at bounding box center [530, 389] width 56 height 109
click at [505, 397] on div at bounding box center [504, 385] width 5 height 101
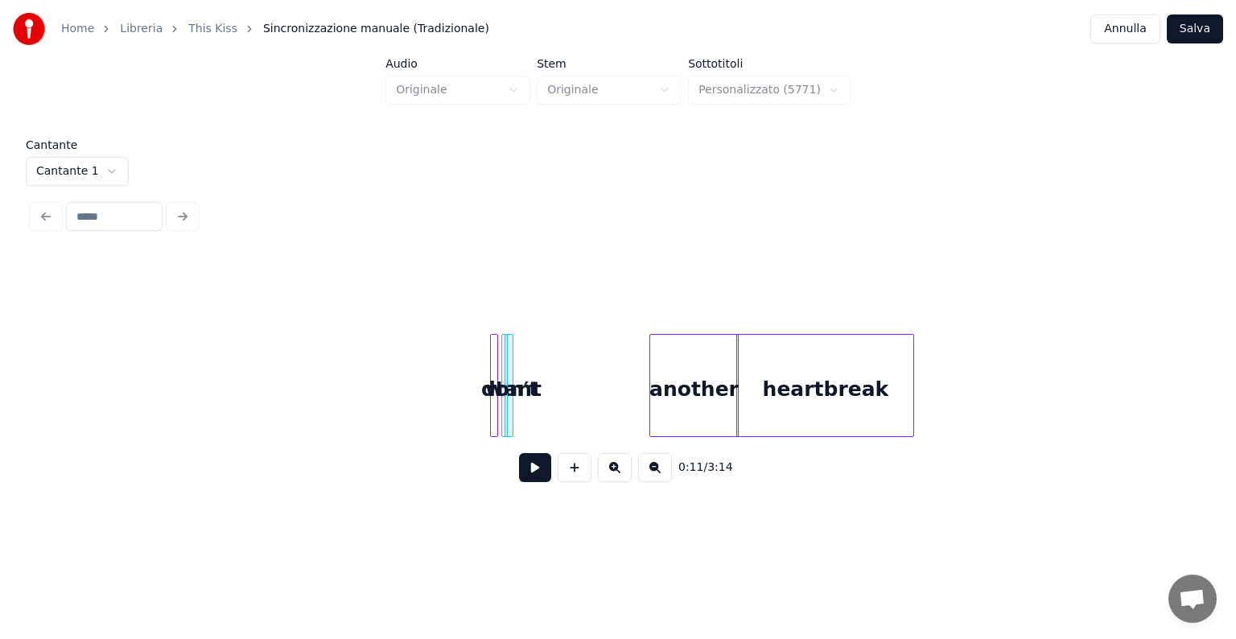
click at [510, 396] on div at bounding box center [510, 385] width 5 height 101
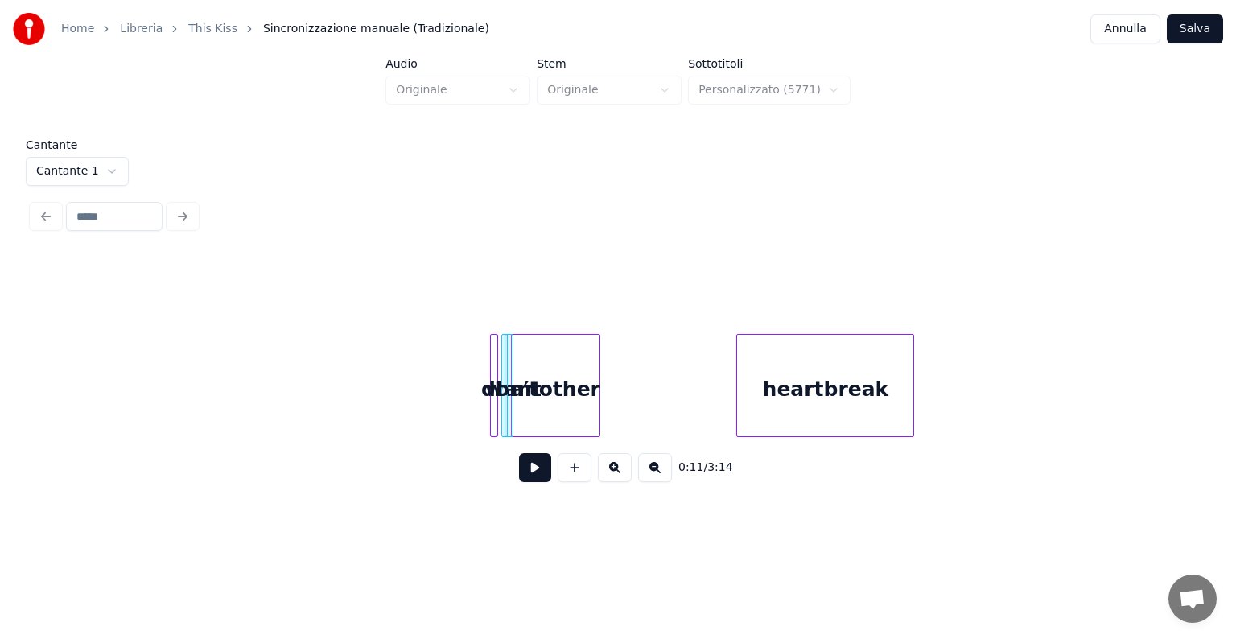
click at [537, 385] on div "another" at bounding box center [555, 389] width 87 height 109
click at [530, 393] on div at bounding box center [529, 385] width 5 height 101
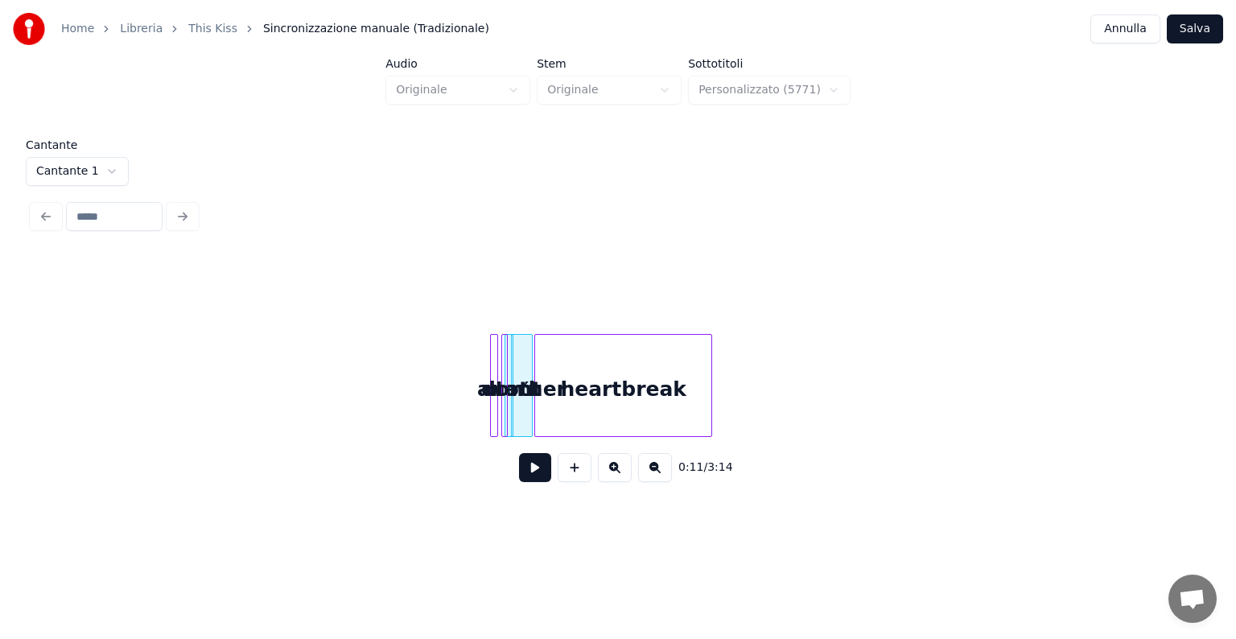
click at [580, 389] on div "heartbreak" at bounding box center [623, 389] width 176 height 109
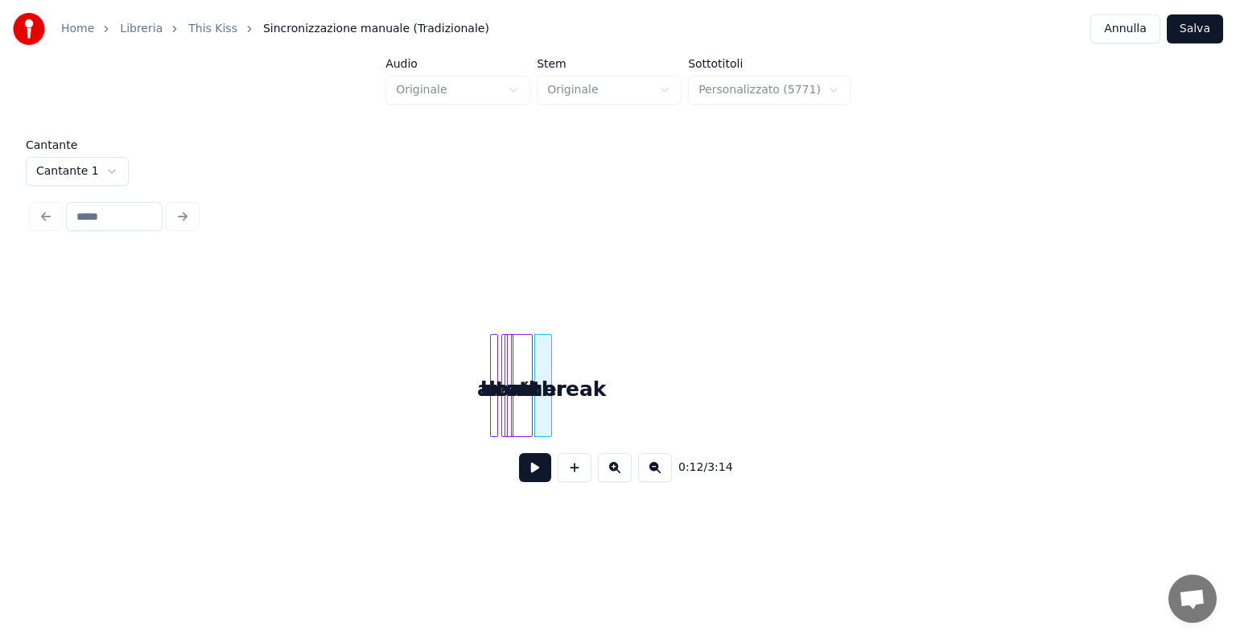
click at [550, 388] on div at bounding box center [548, 385] width 5 height 101
click at [623, 475] on button at bounding box center [615, 467] width 34 height 29
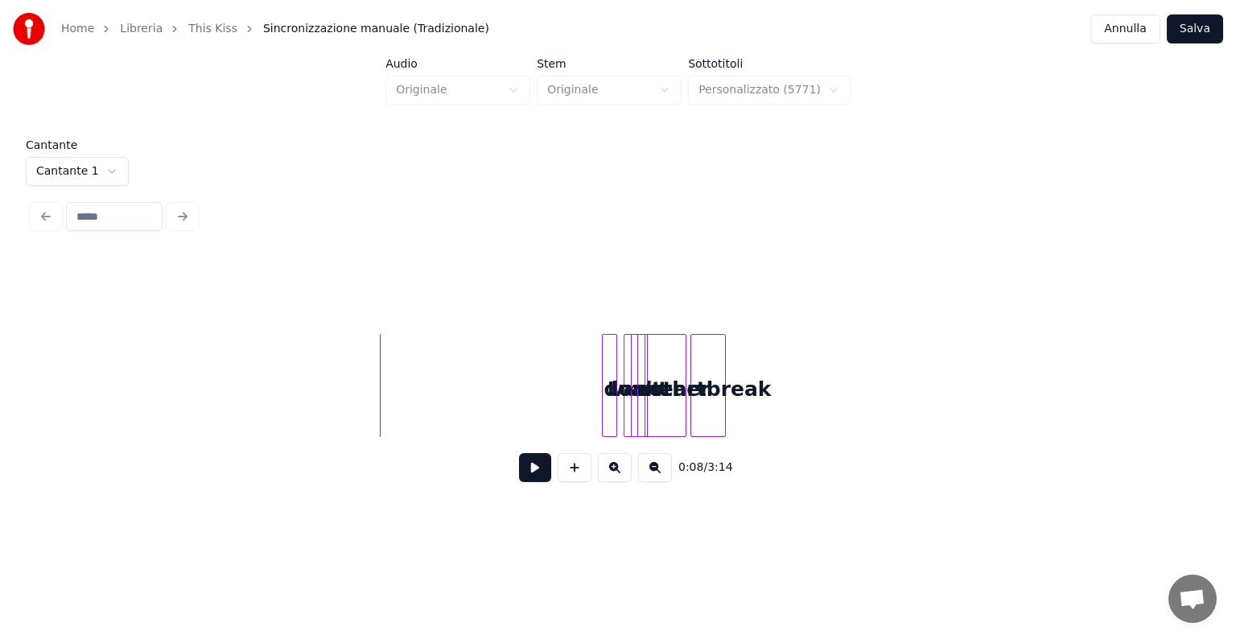
click at [623, 475] on button at bounding box center [615, 467] width 34 height 29
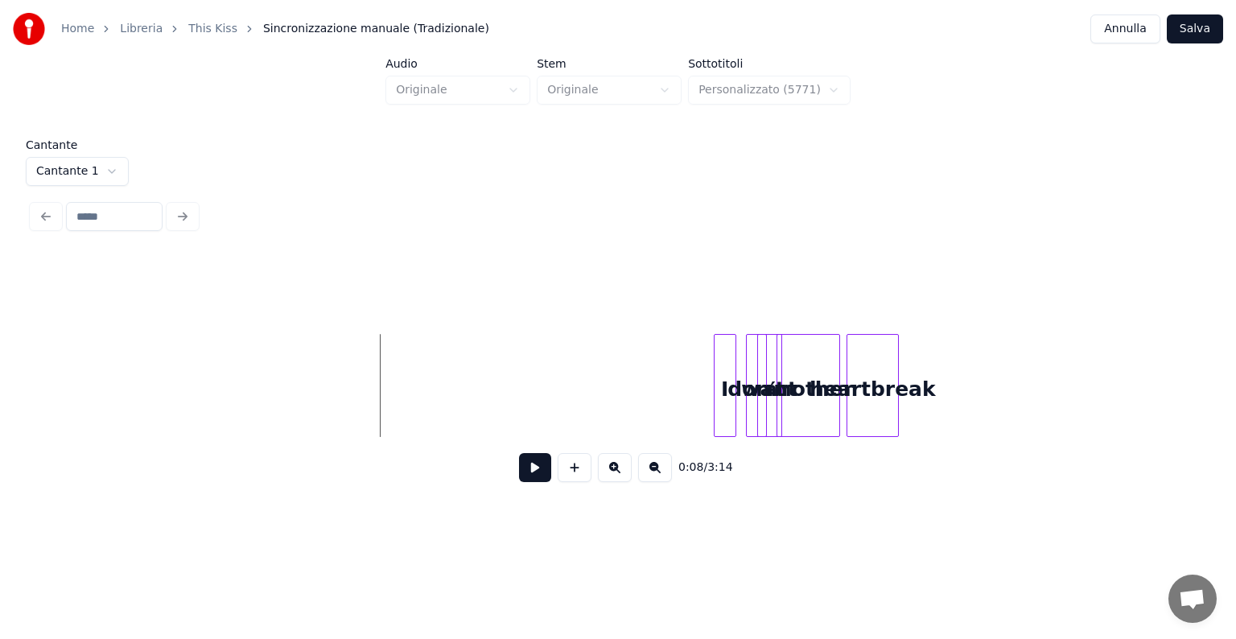
click at [623, 475] on button at bounding box center [615, 467] width 34 height 29
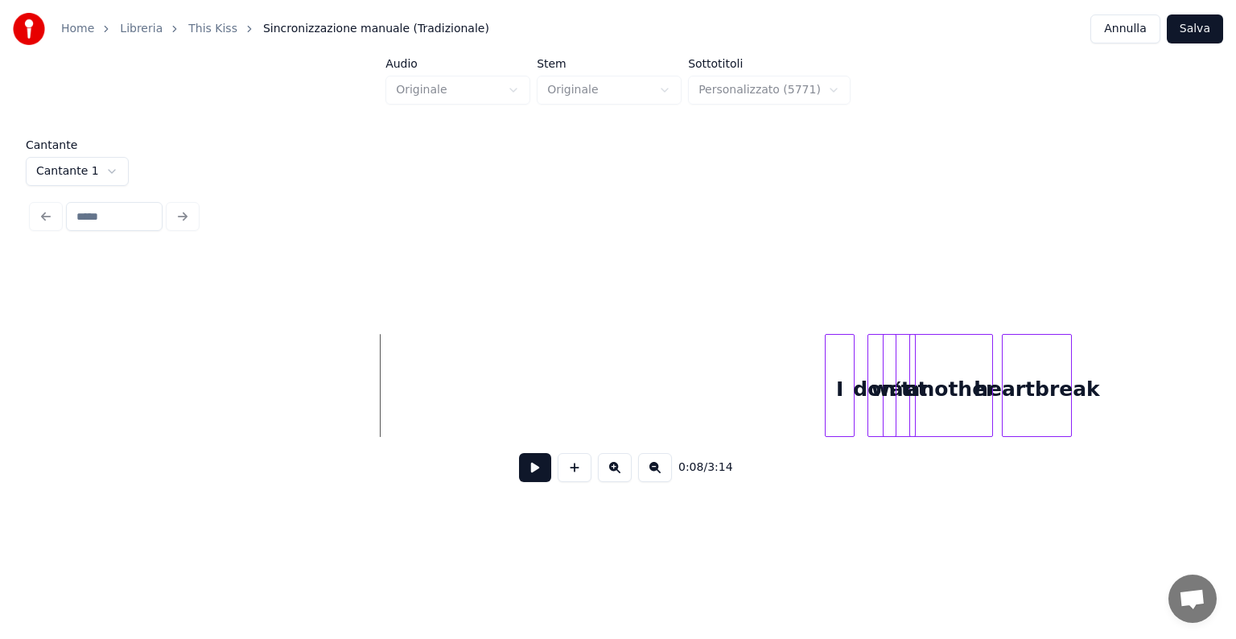
click at [623, 475] on button at bounding box center [615, 467] width 34 height 29
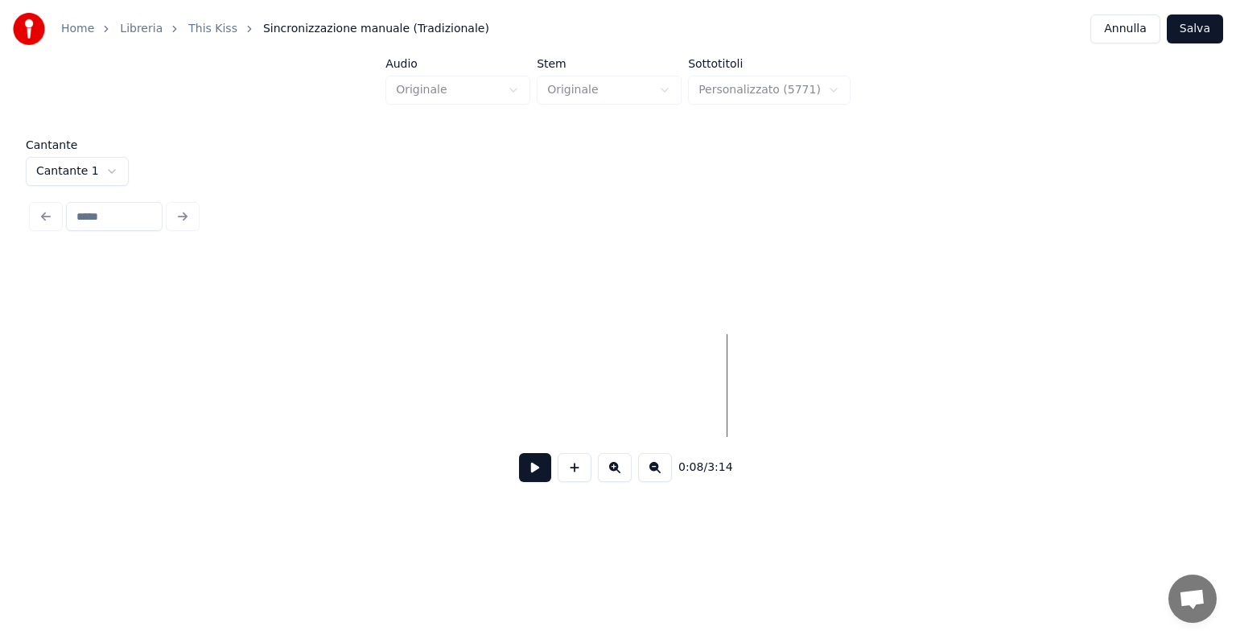
scroll to position [0, 1385]
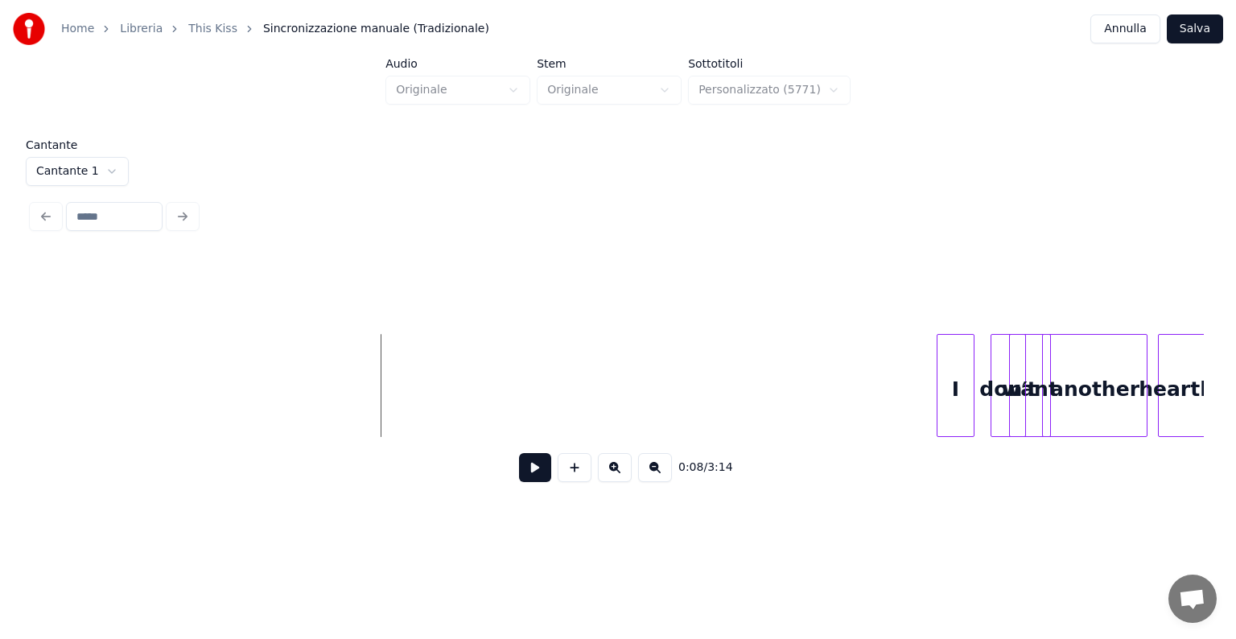
click at [623, 475] on button at bounding box center [615, 467] width 34 height 29
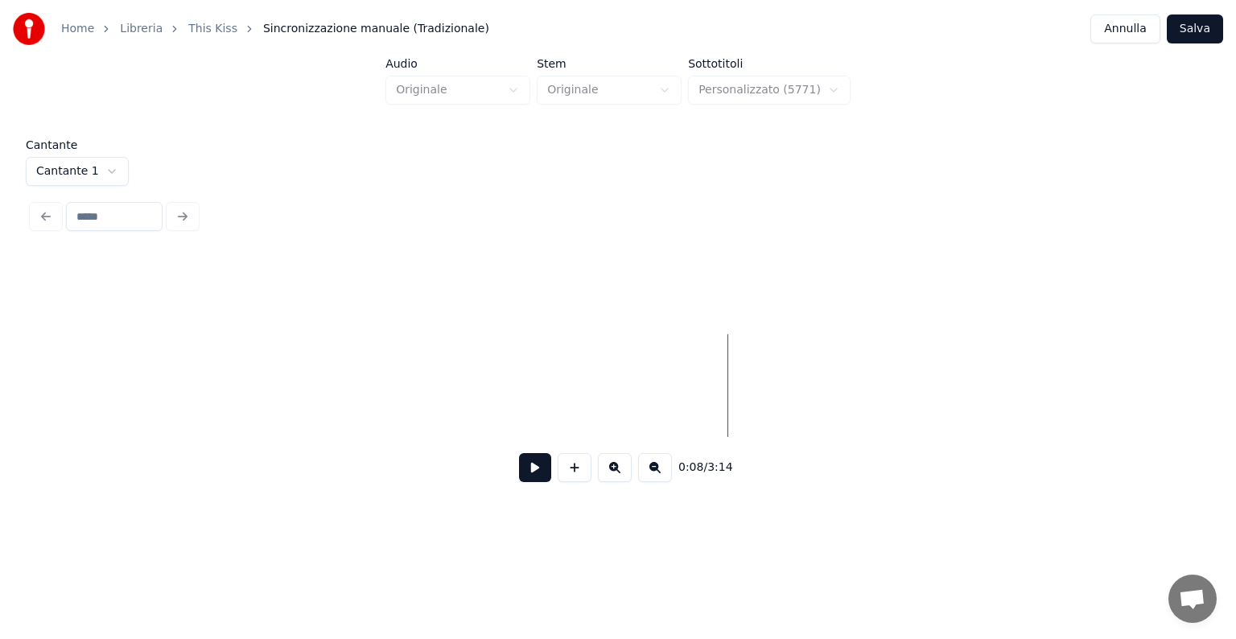
scroll to position [0, 1731]
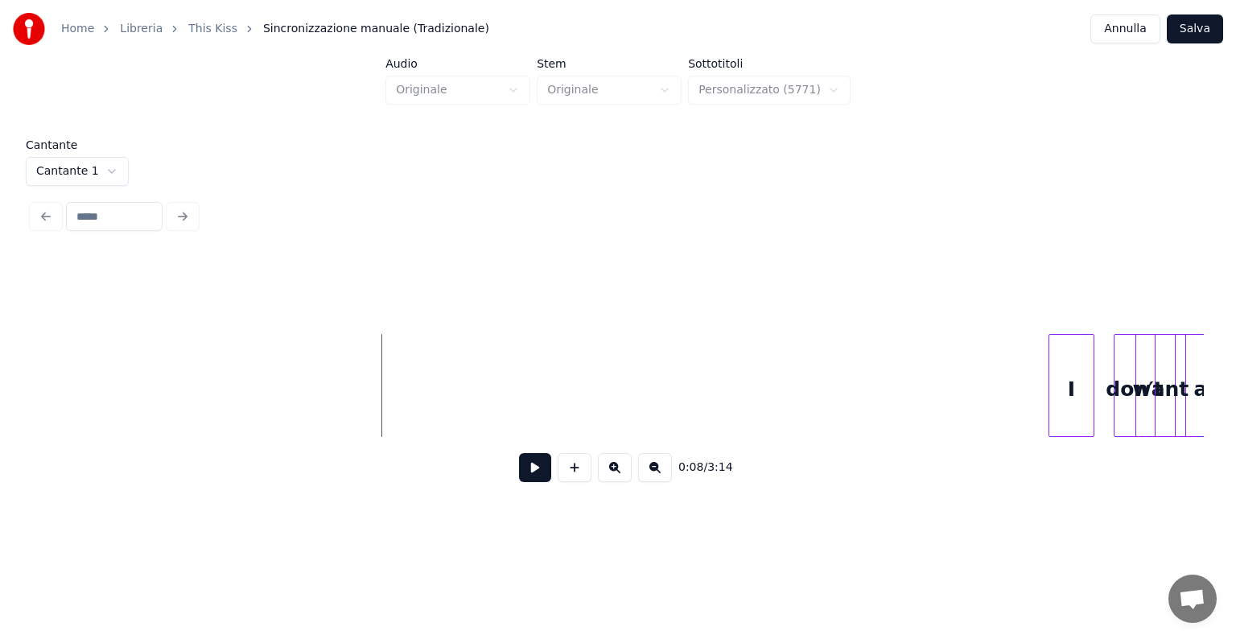
click at [623, 475] on button at bounding box center [615, 467] width 34 height 29
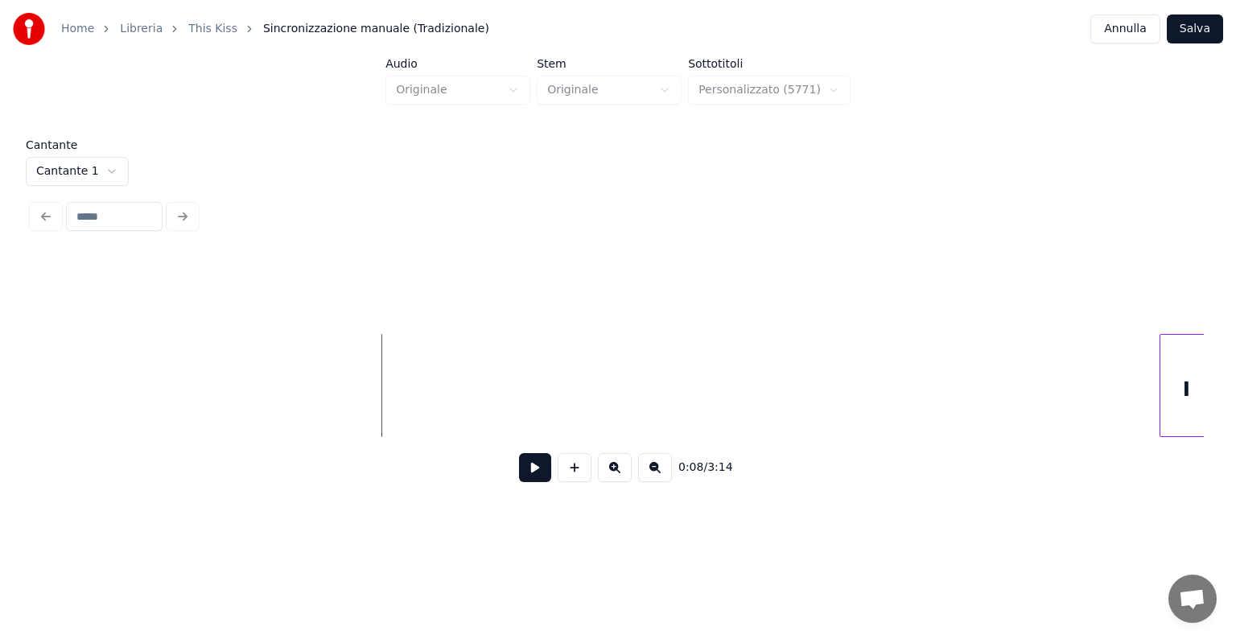
scroll to position [0, 3103]
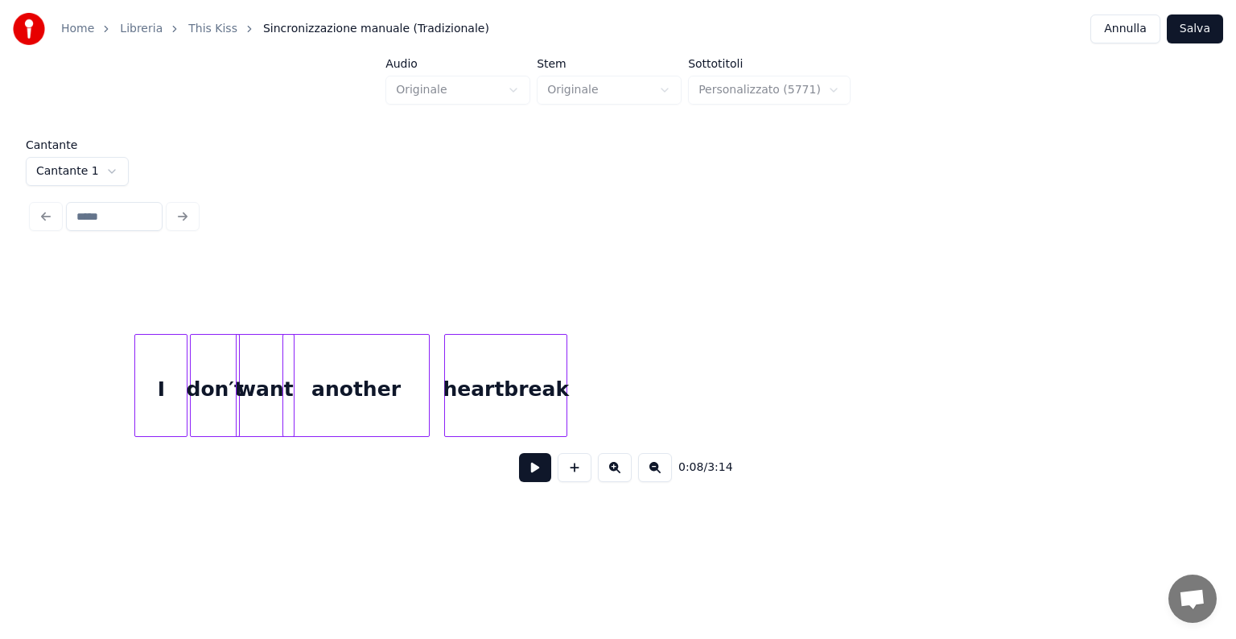
click at [199, 413] on div "don′t" at bounding box center [215, 389] width 48 height 109
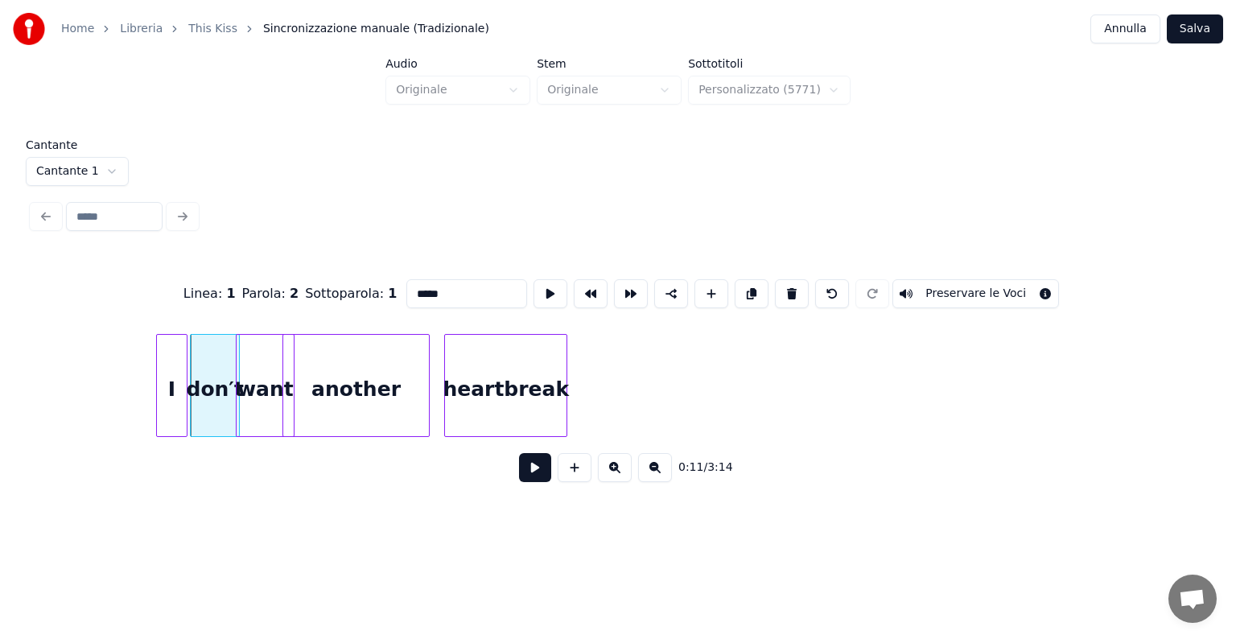
click at [157, 401] on div at bounding box center [159, 385] width 5 height 101
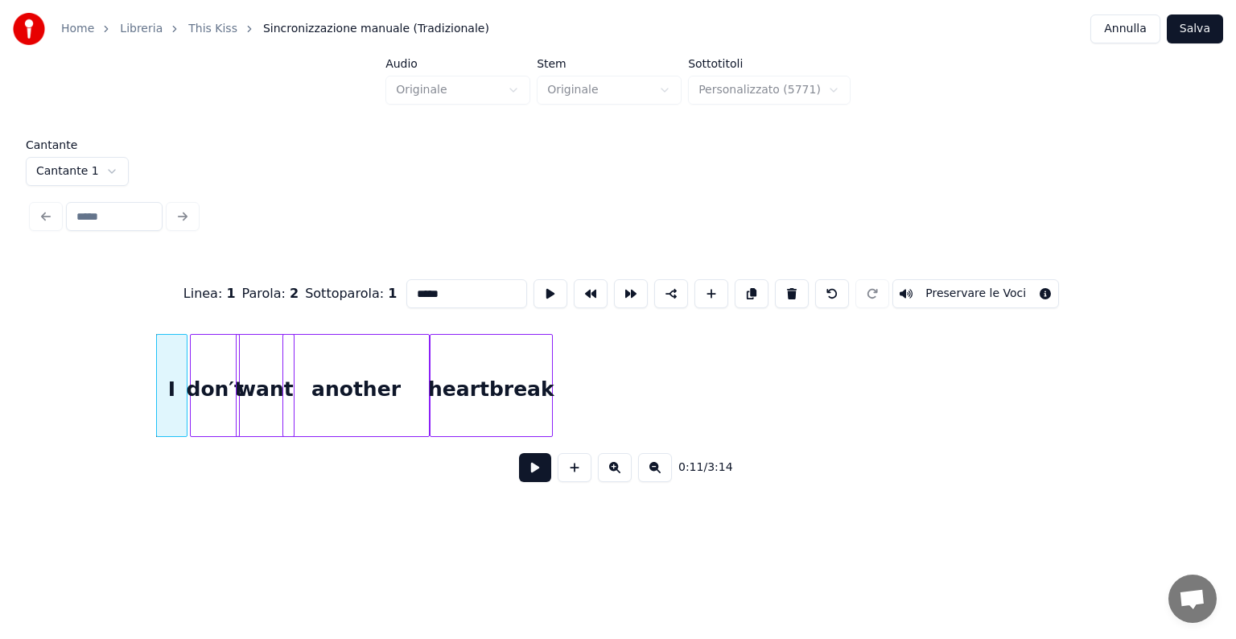
click at [460, 403] on div "heartbreak" at bounding box center [490, 389] width 121 height 109
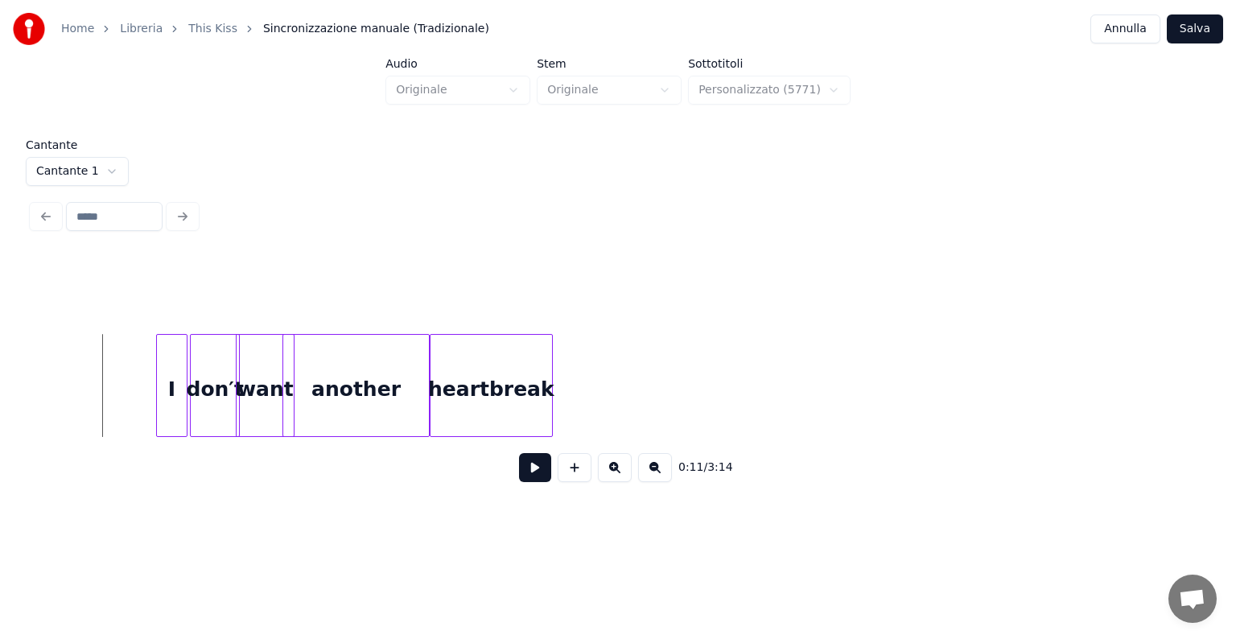
click at [524, 478] on button at bounding box center [535, 467] width 32 height 29
click at [669, 464] on button at bounding box center [655, 467] width 34 height 29
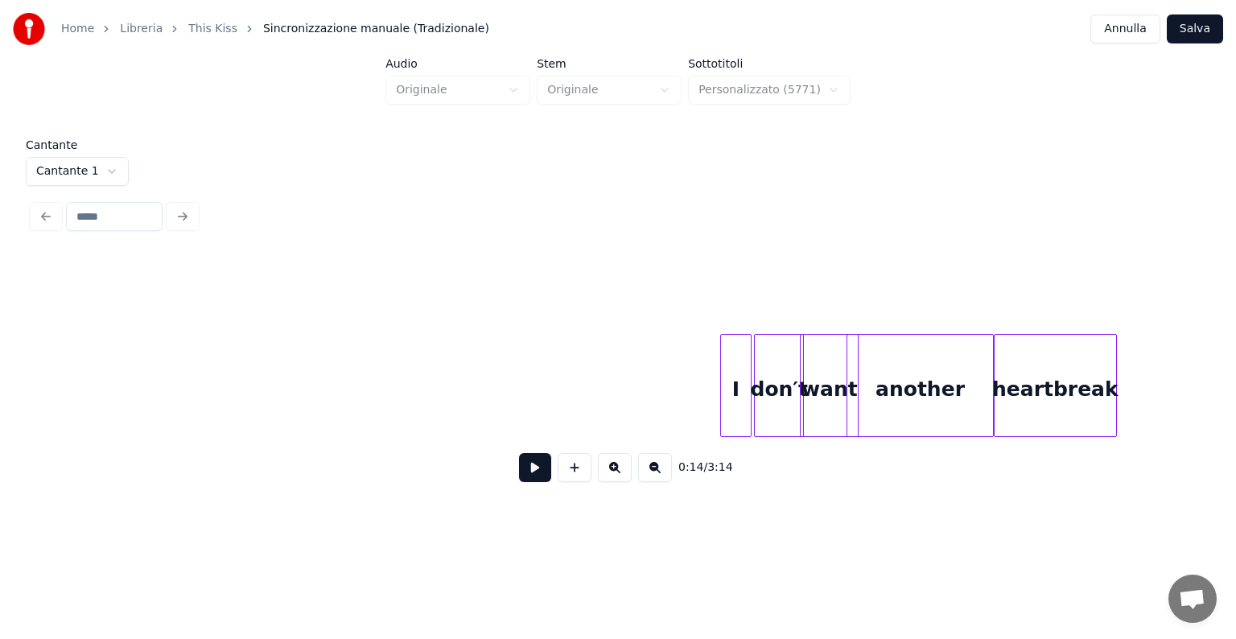
click at [669, 464] on button at bounding box center [655, 467] width 34 height 29
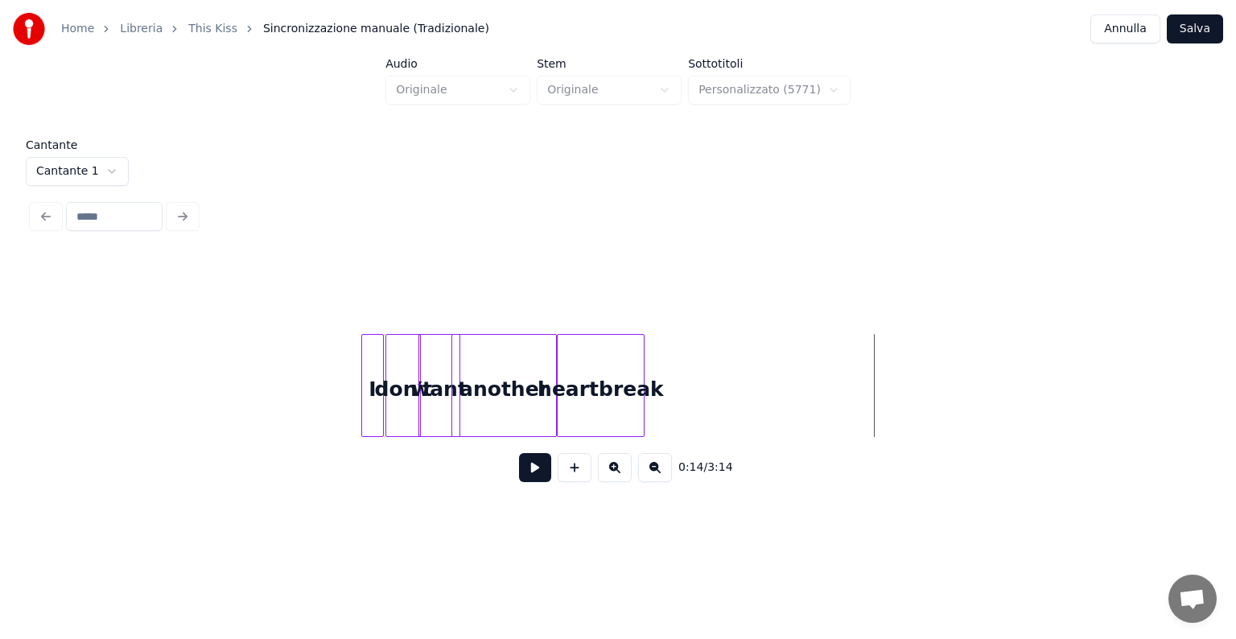
click at [669, 464] on button at bounding box center [655, 467] width 34 height 29
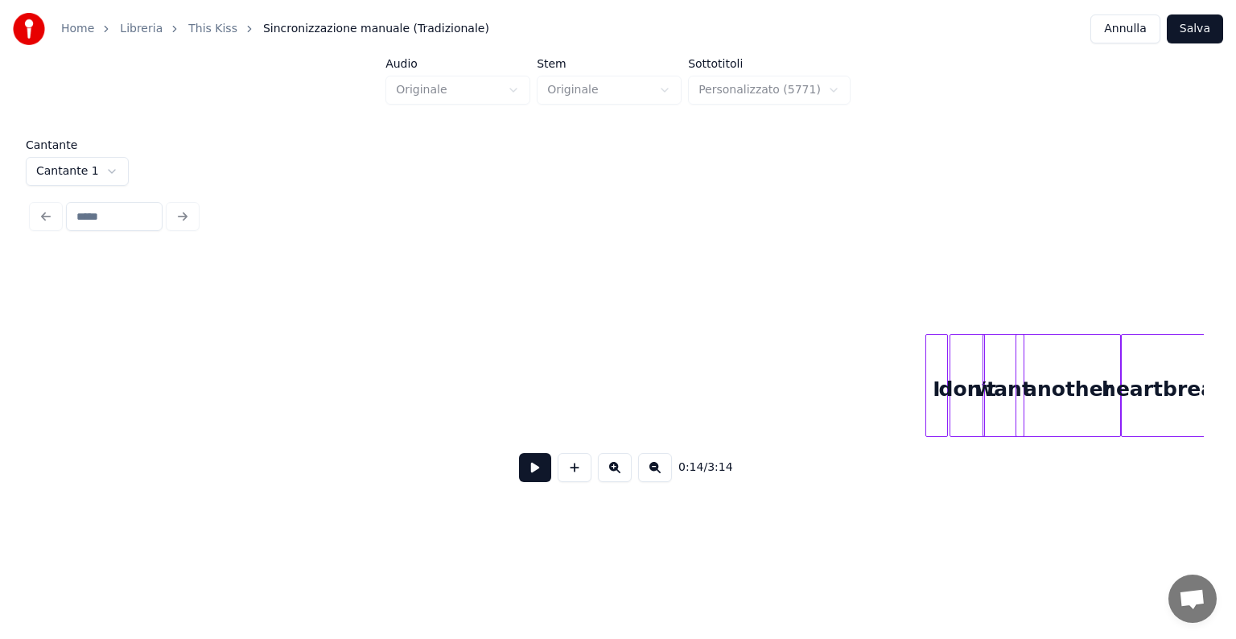
click at [669, 464] on button at bounding box center [655, 467] width 34 height 29
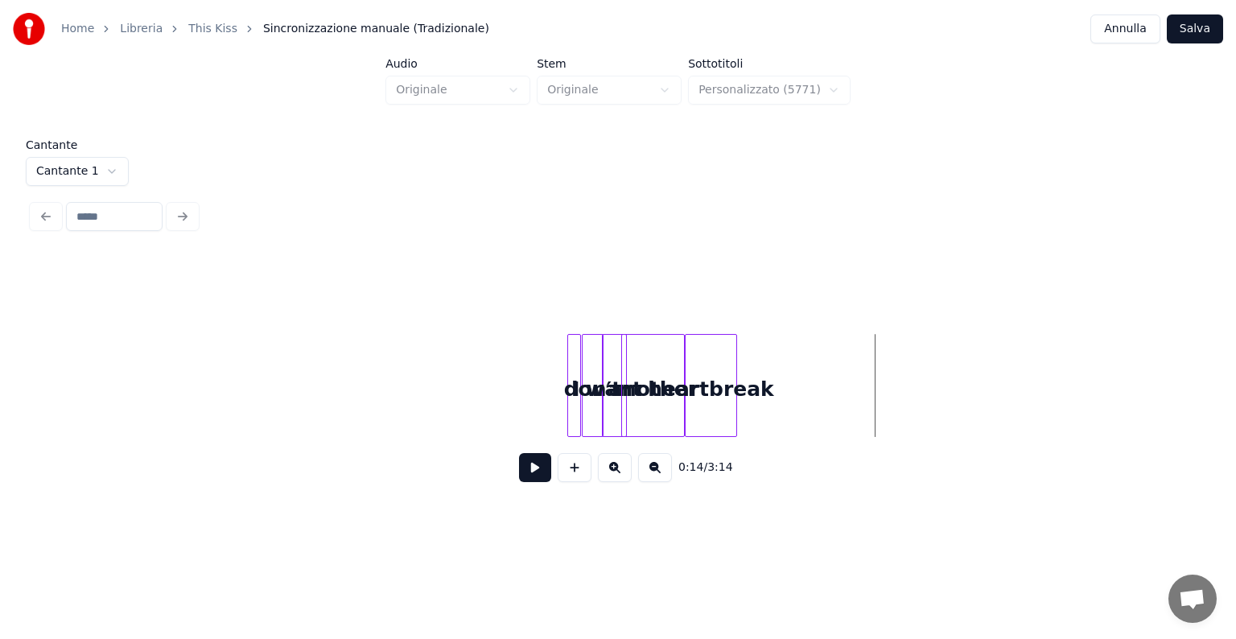
click at [669, 464] on button at bounding box center [655, 467] width 34 height 29
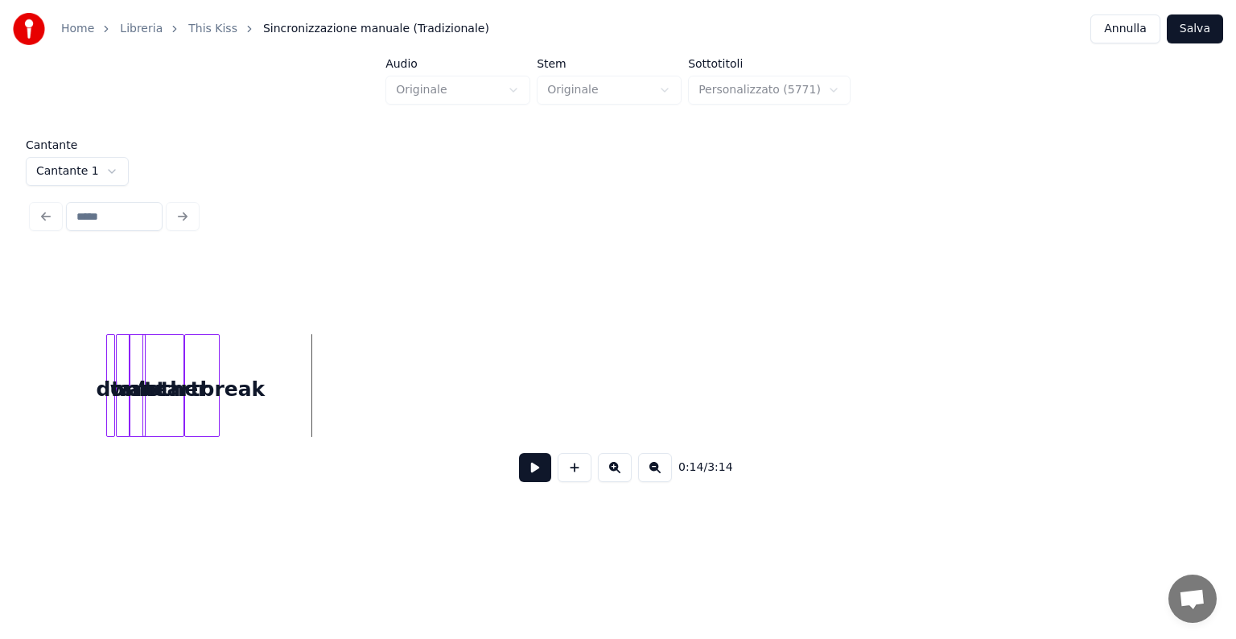
scroll to position [0, 284]
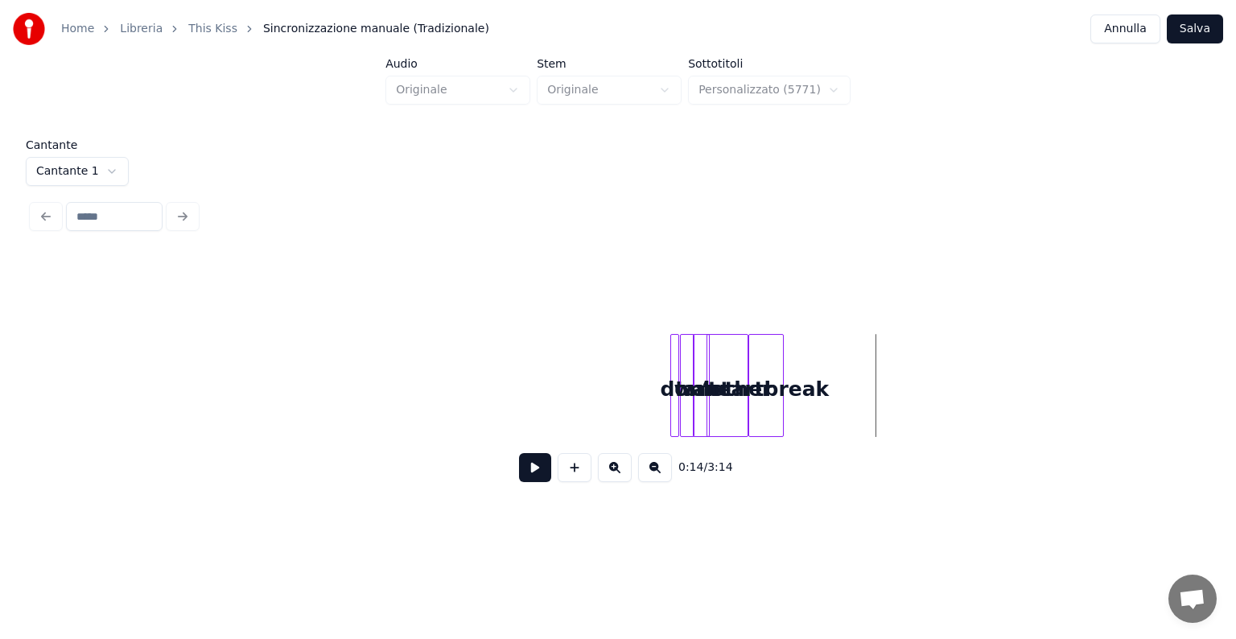
click at [669, 464] on button at bounding box center [655, 467] width 34 height 29
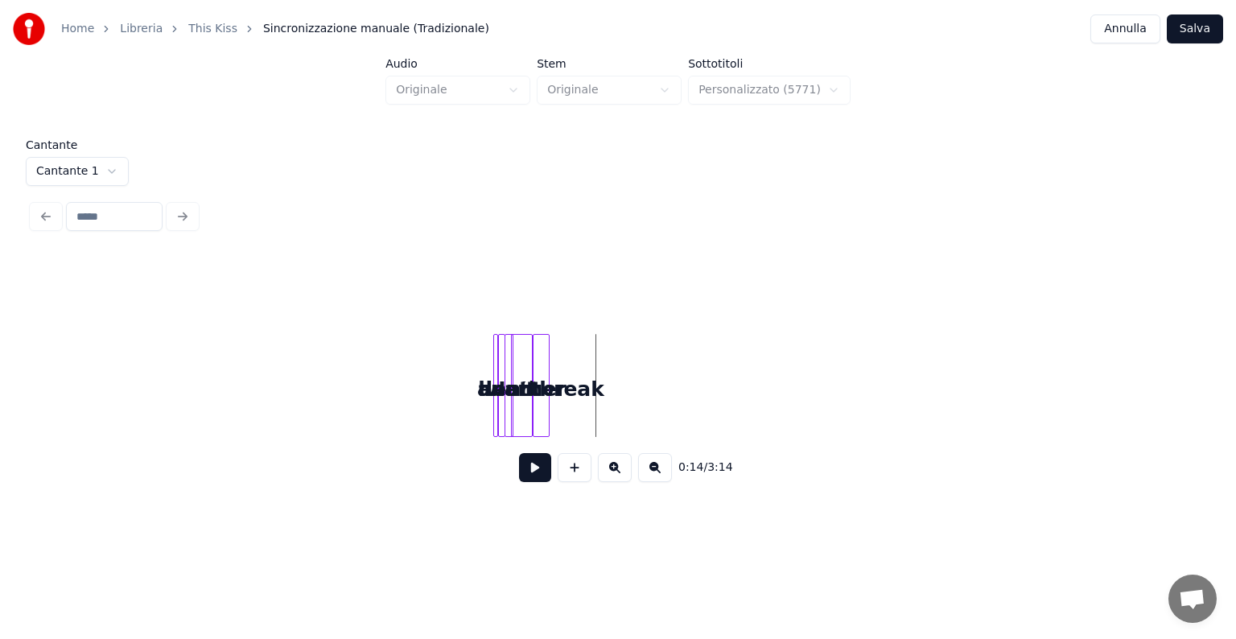
click at [669, 464] on button at bounding box center [655, 467] width 34 height 29
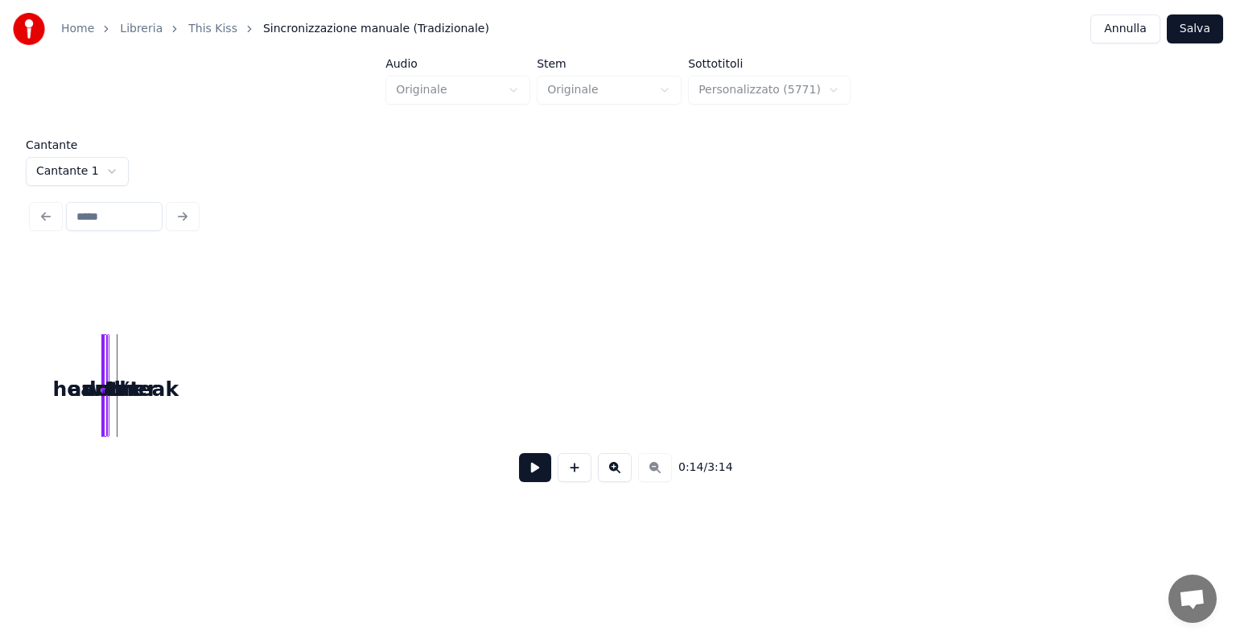
click at [669, 464] on div "0:14 / 3:14" at bounding box center [617, 467] width 1145 height 35
click at [502, 411] on div "I don′t want another heartbreak" at bounding box center [617, 385] width 1171 height 103
click at [544, 459] on button at bounding box center [535, 467] width 32 height 29
click at [619, 459] on button at bounding box center [615, 467] width 34 height 29
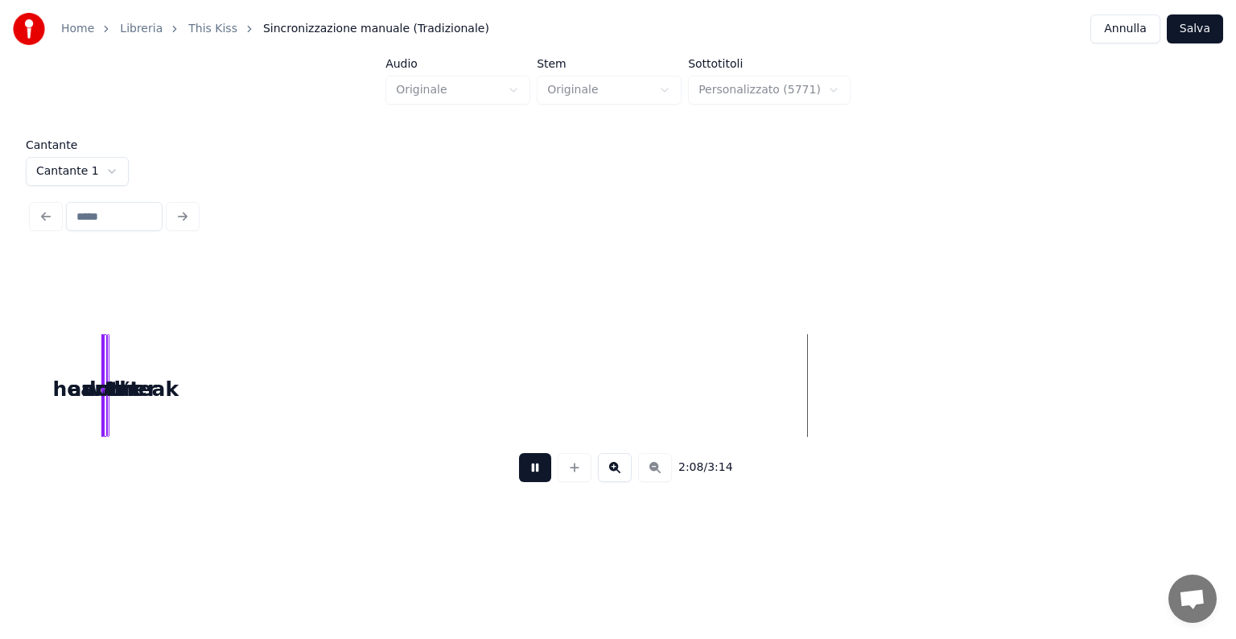
click at [619, 459] on div "2:08 / 3:14" at bounding box center [617, 467] width 1145 height 35
click at [619, 459] on div "2:09 / 3:14" at bounding box center [617, 467] width 1145 height 35
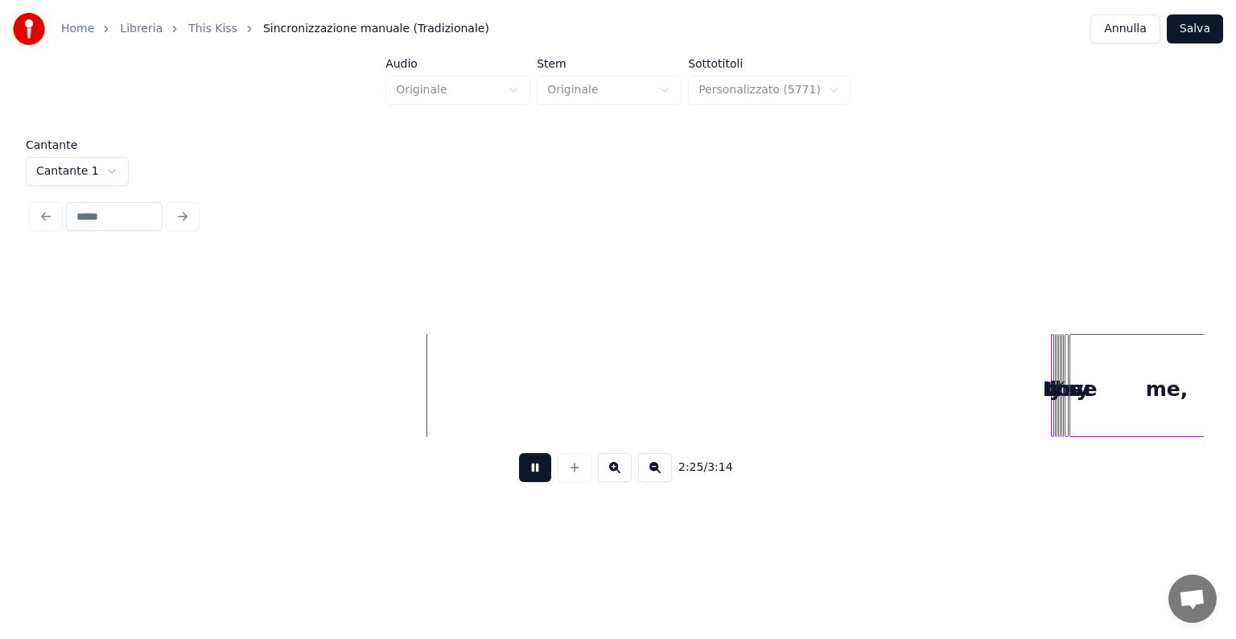
click at [1074, 368] on div "me," at bounding box center [1166, 385] width 195 height 103
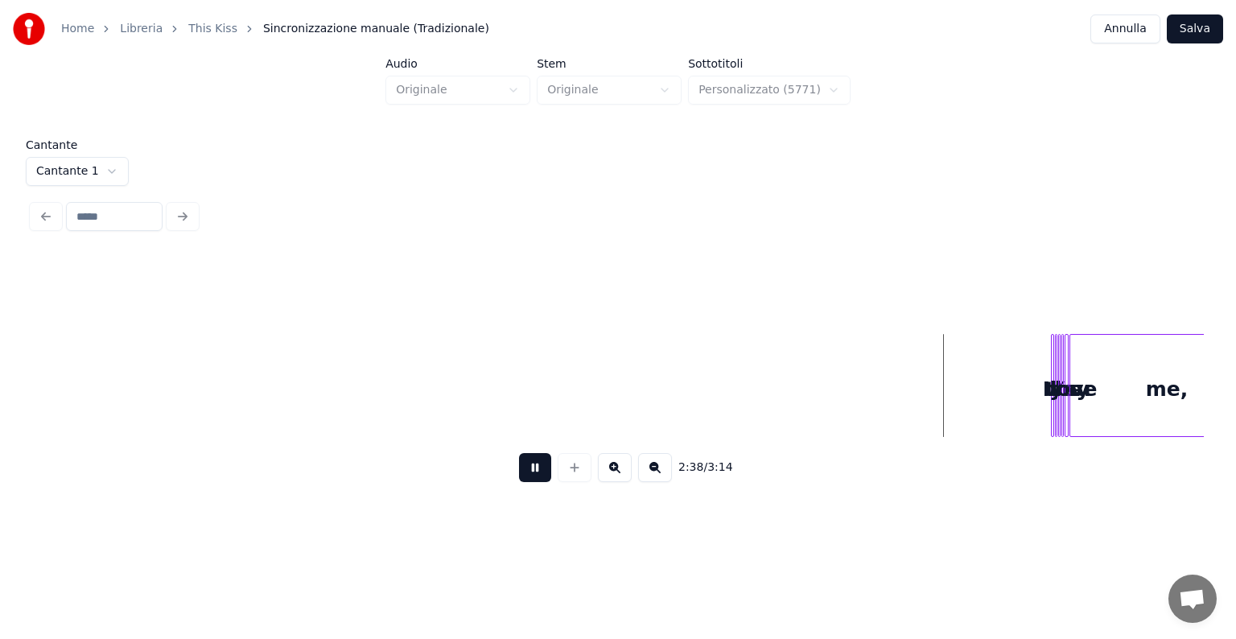
click at [531, 472] on button at bounding box center [535, 467] width 32 height 29
click at [135, 208] on input at bounding box center [114, 216] width 97 height 29
click at [55, 210] on div at bounding box center [618, 216] width 1184 height 35
click at [182, 206] on div at bounding box center [618, 216] width 1184 height 35
click at [605, 480] on button at bounding box center [615, 467] width 34 height 29
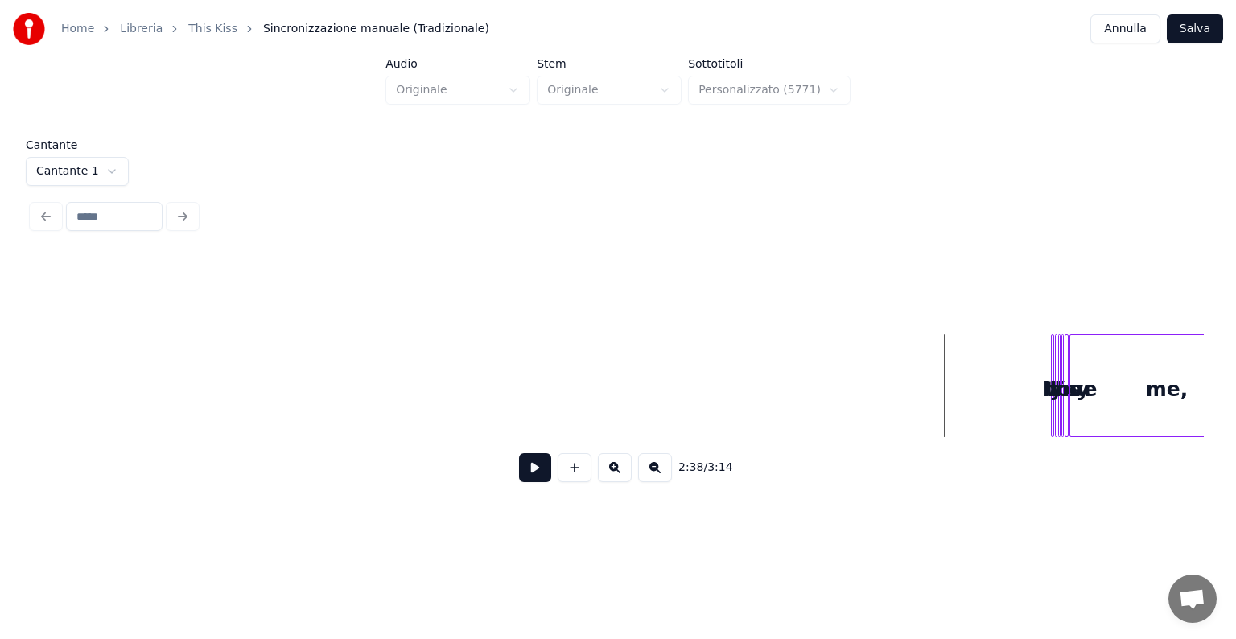
scroll to position [0, 11821]
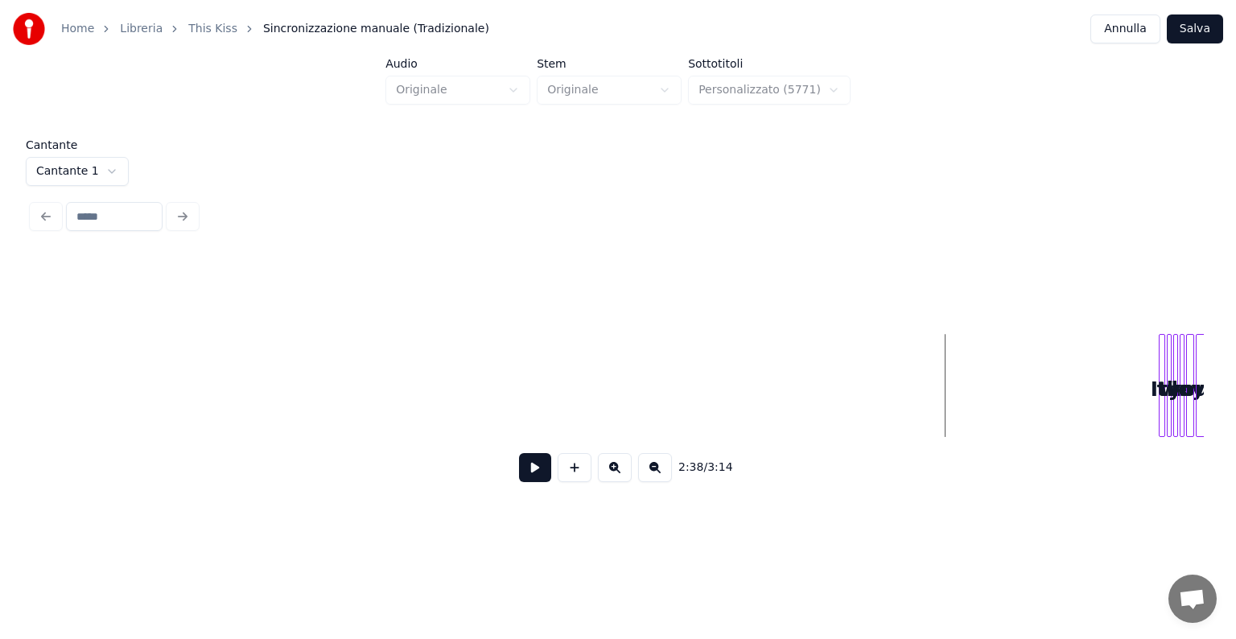
click at [621, 479] on button at bounding box center [615, 467] width 34 height 29
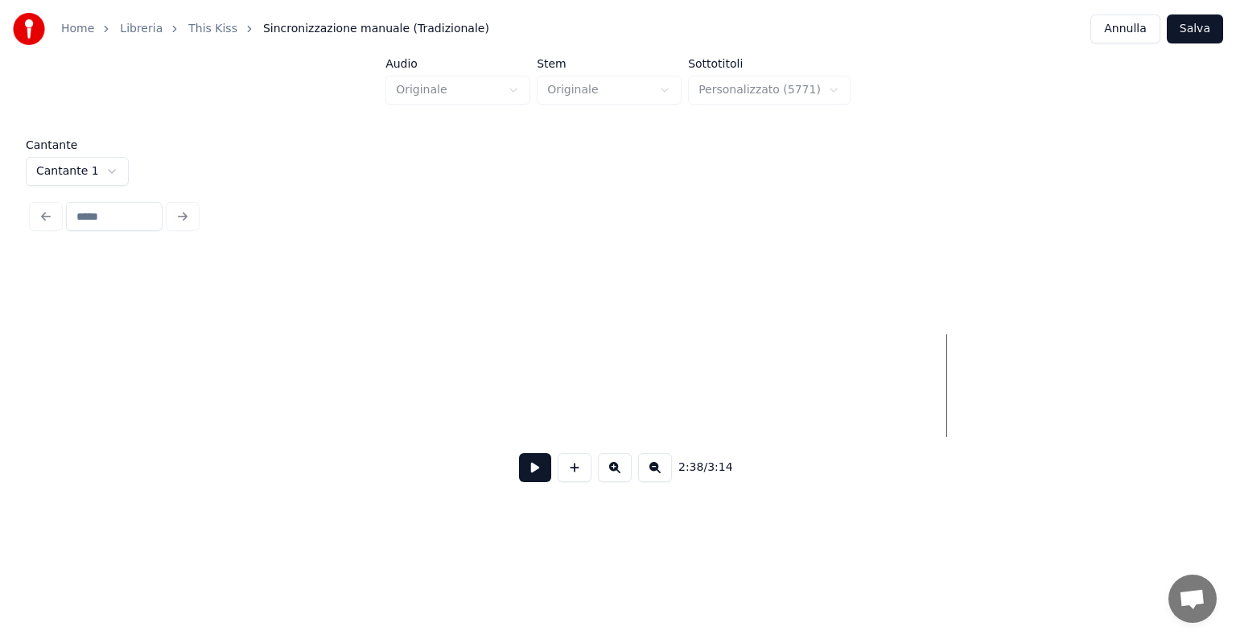
click at [621, 479] on button at bounding box center [615, 467] width 34 height 29
click at [654, 477] on button at bounding box center [655, 467] width 34 height 29
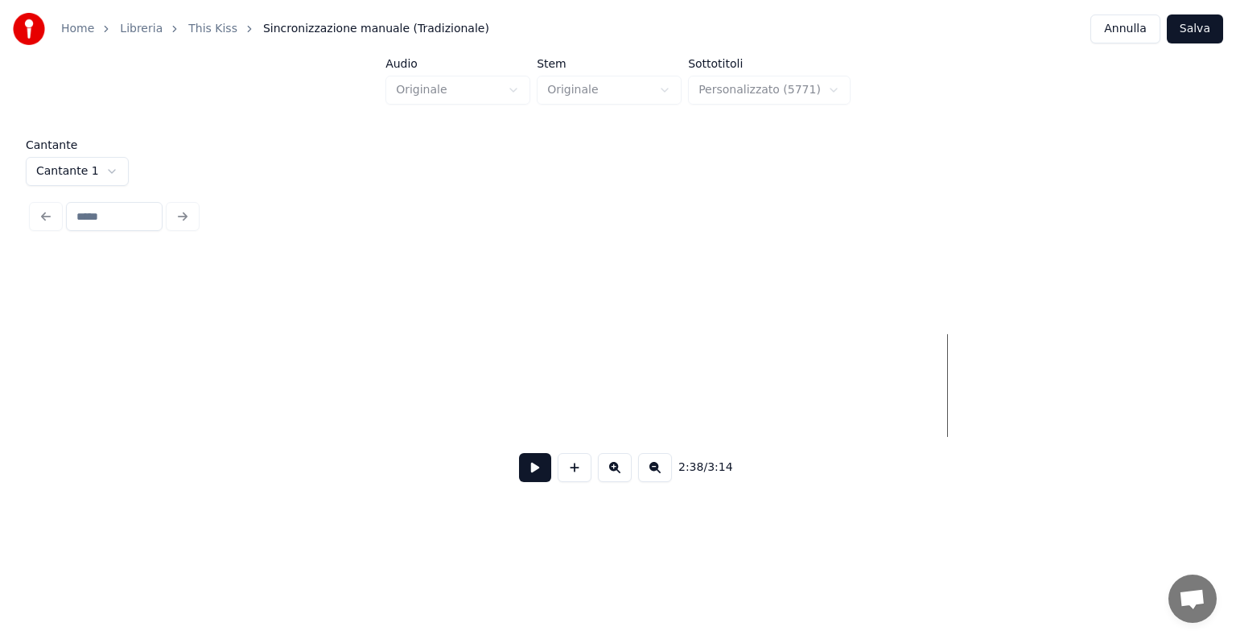
click at [654, 477] on button at bounding box center [655, 467] width 34 height 29
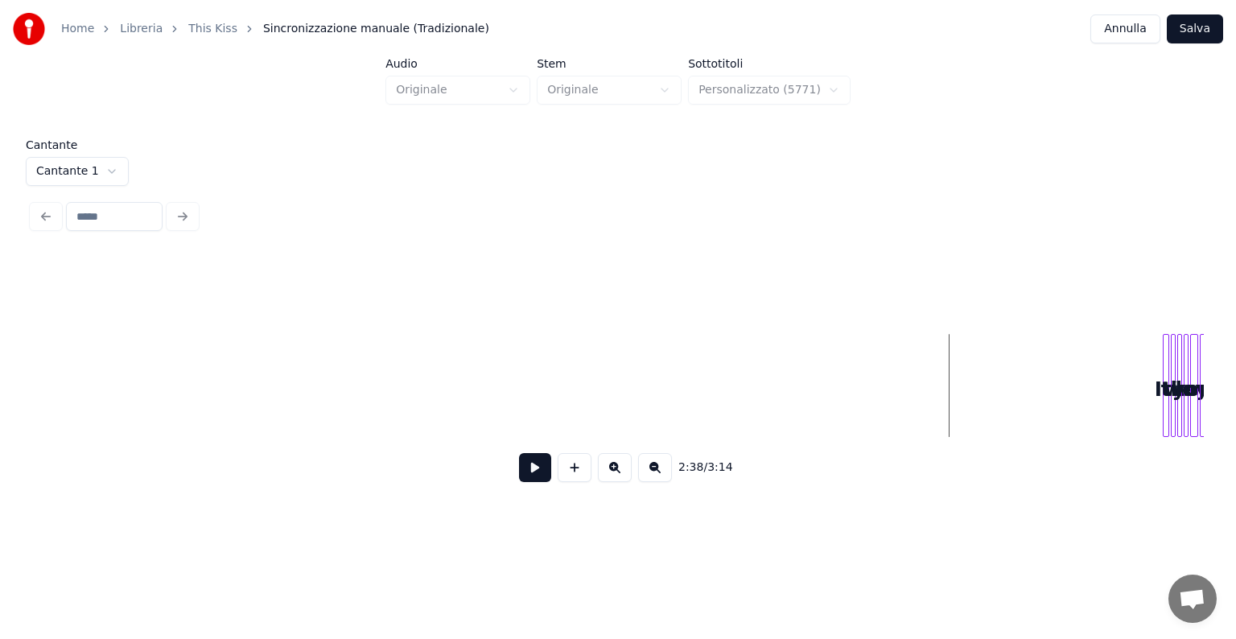
click at [654, 477] on button at bounding box center [655, 467] width 34 height 29
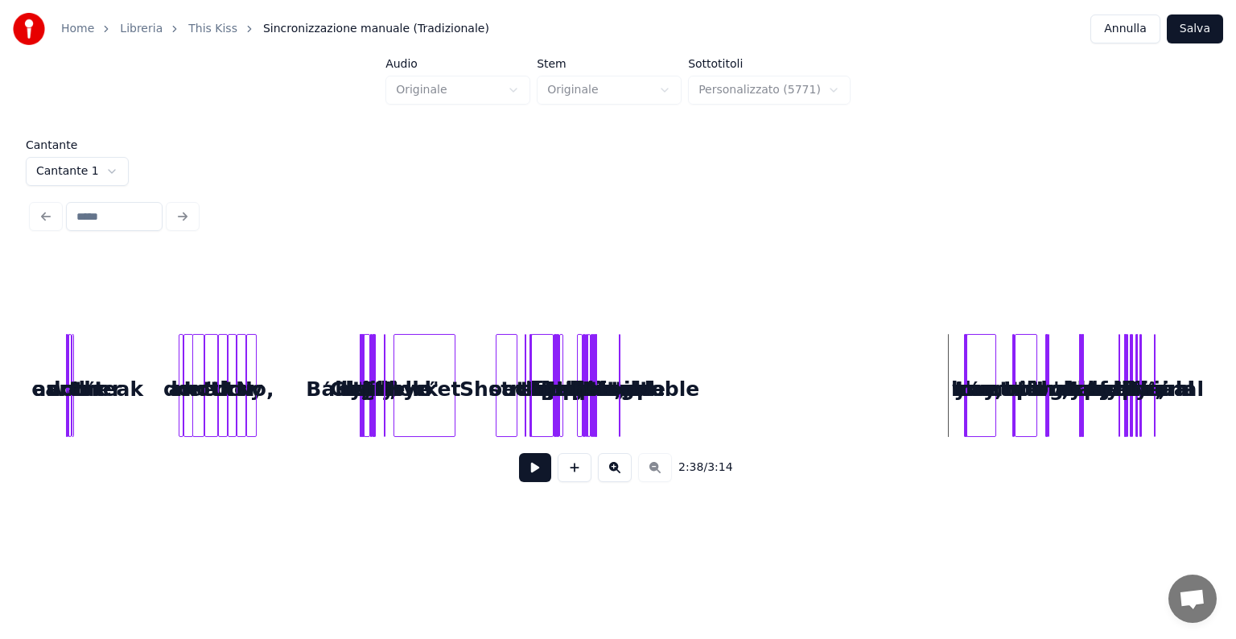
scroll to position [0, 0]
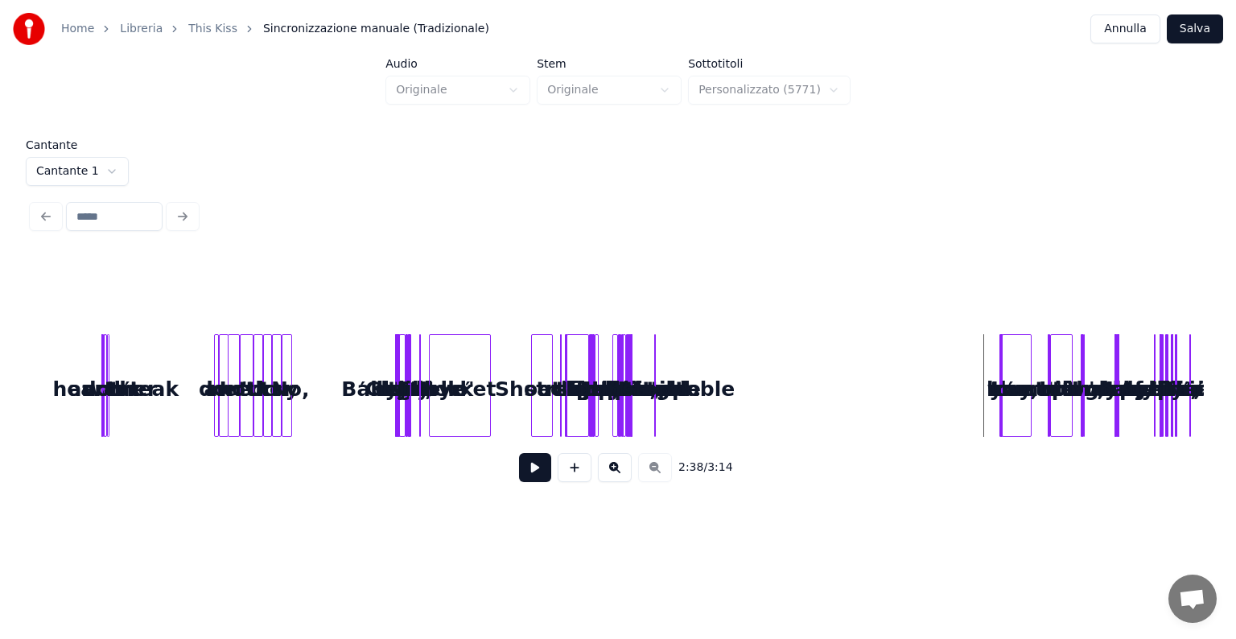
click at [654, 477] on div "2:38 / 3:14" at bounding box center [617, 467] width 1145 height 35
click at [45, 407] on div "It′s the way you love me, I don′t want another heartbreak I don't need another …" at bounding box center [617, 385] width 1171 height 103
click at [539, 466] on button at bounding box center [535, 467] width 32 height 29
click at [619, 472] on button at bounding box center [615, 467] width 34 height 29
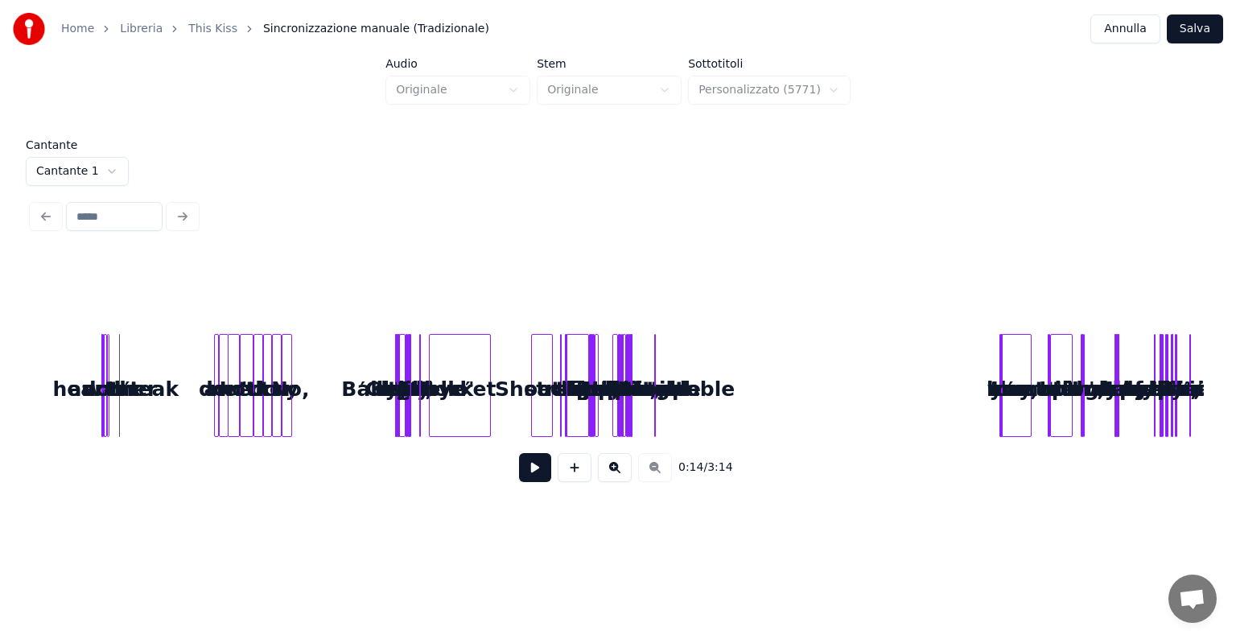
scroll to position [0, 496]
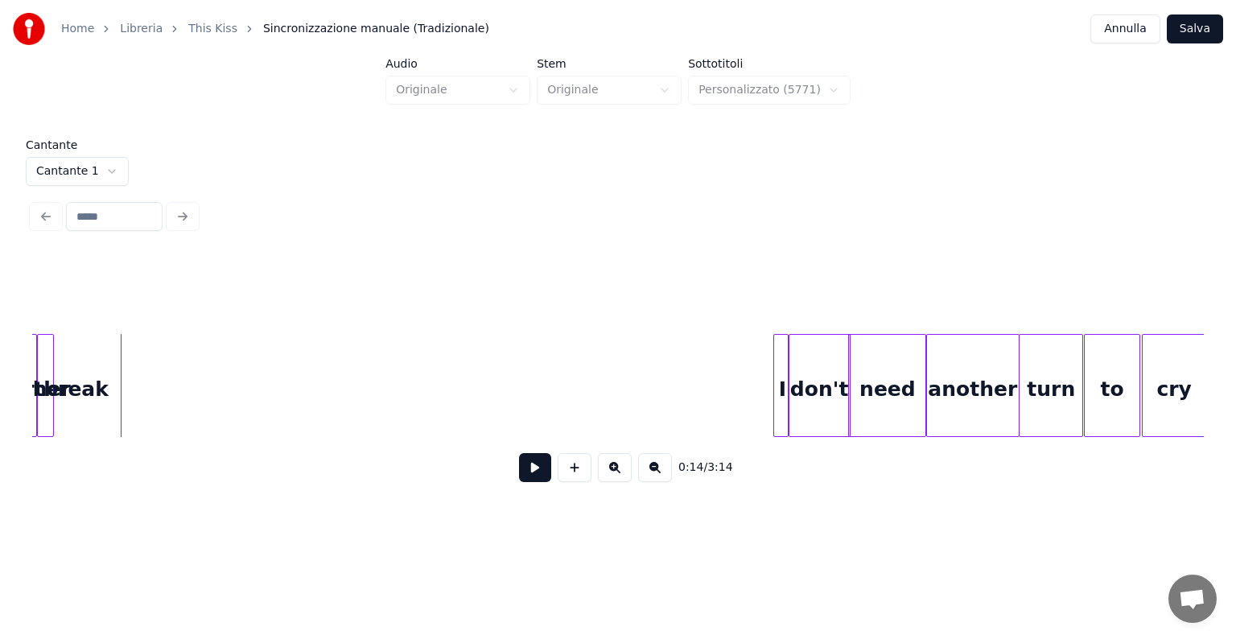
click at [774, 396] on div at bounding box center [776, 385] width 5 height 101
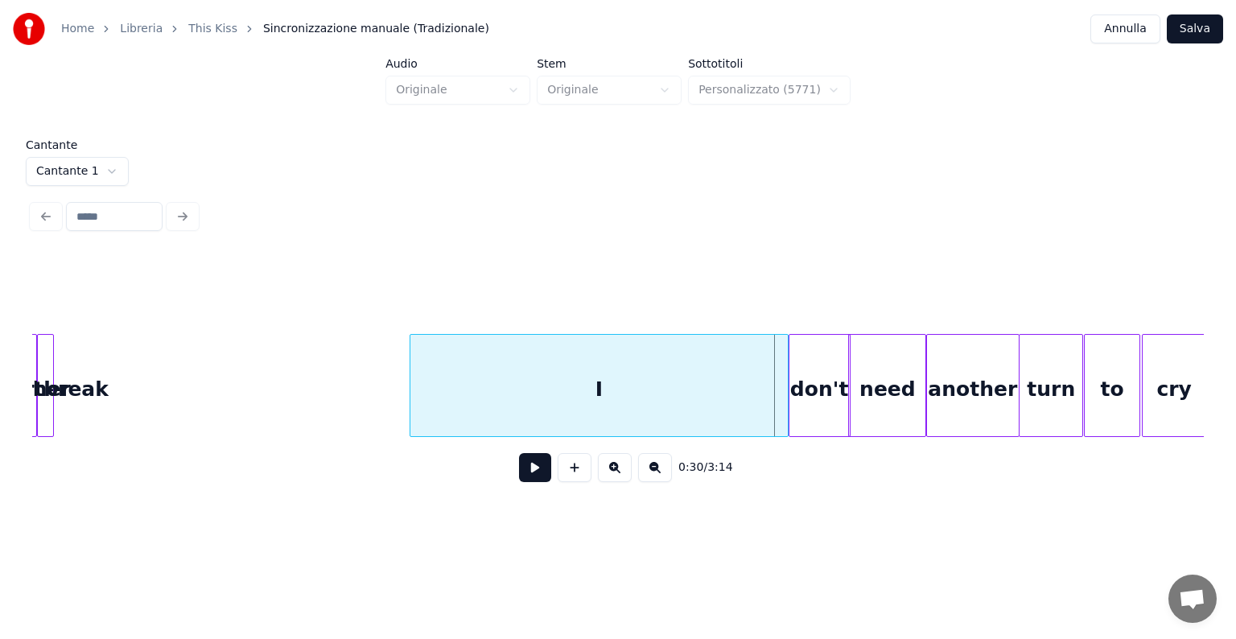
click at [413, 402] on div at bounding box center [412, 385] width 5 height 101
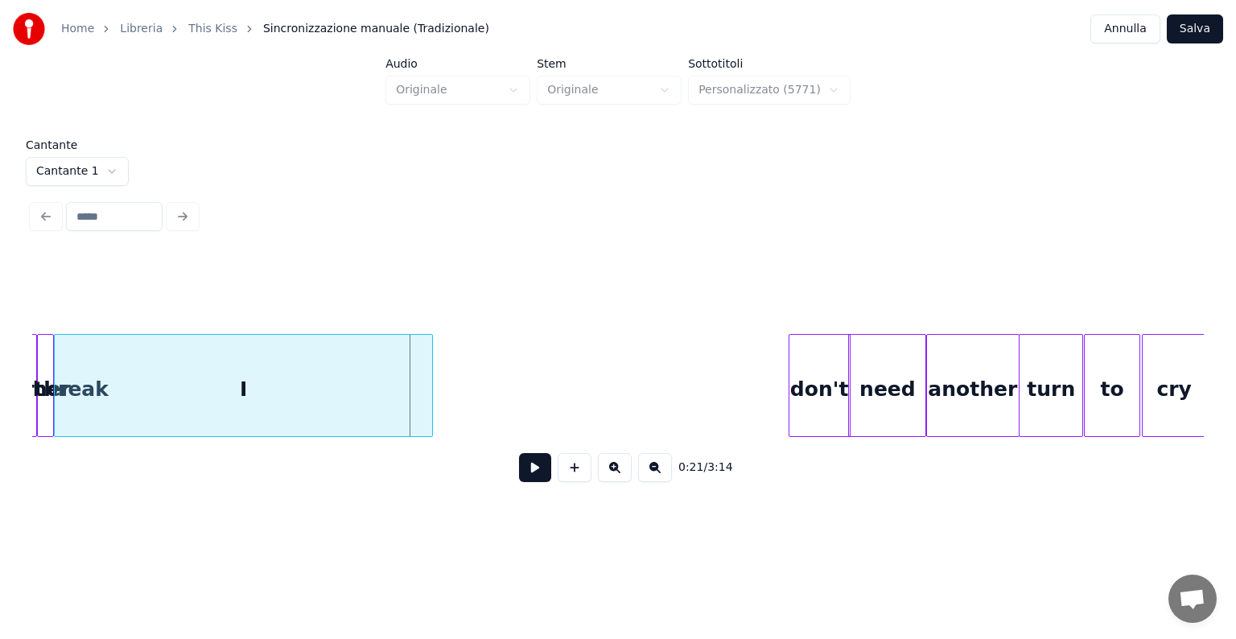
click at [93, 387] on div "I" at bounding box center [243, 389] width 377 height 109
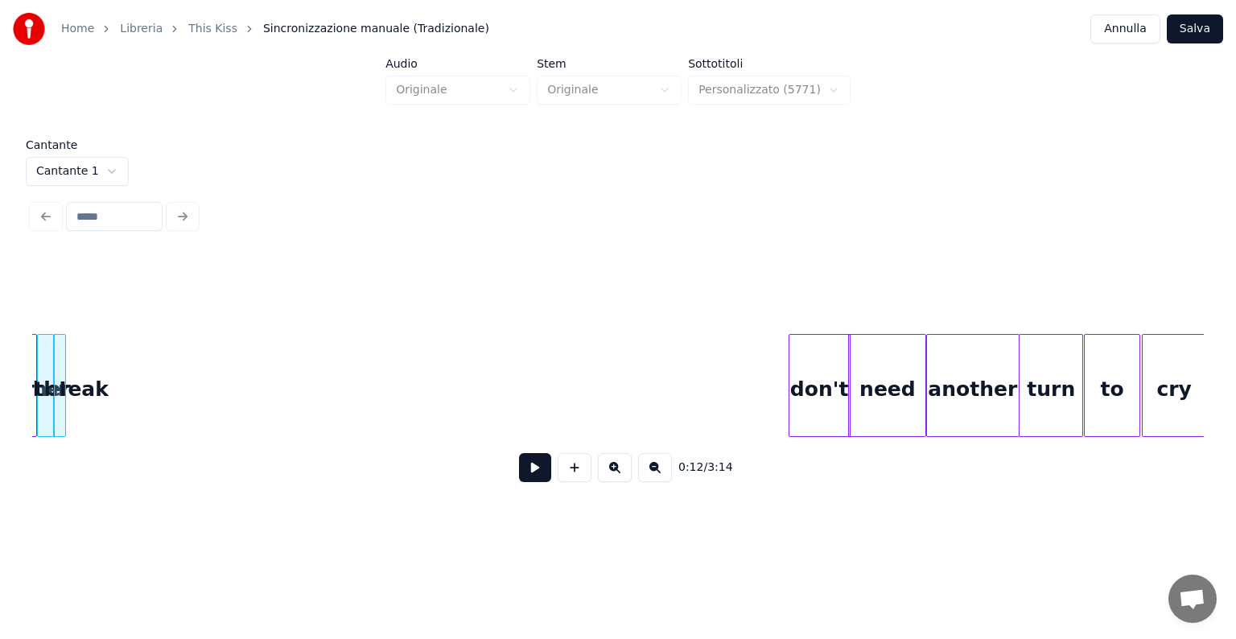
click at [64, 417] on div at bounding box center [62, 385] width 5 height 101
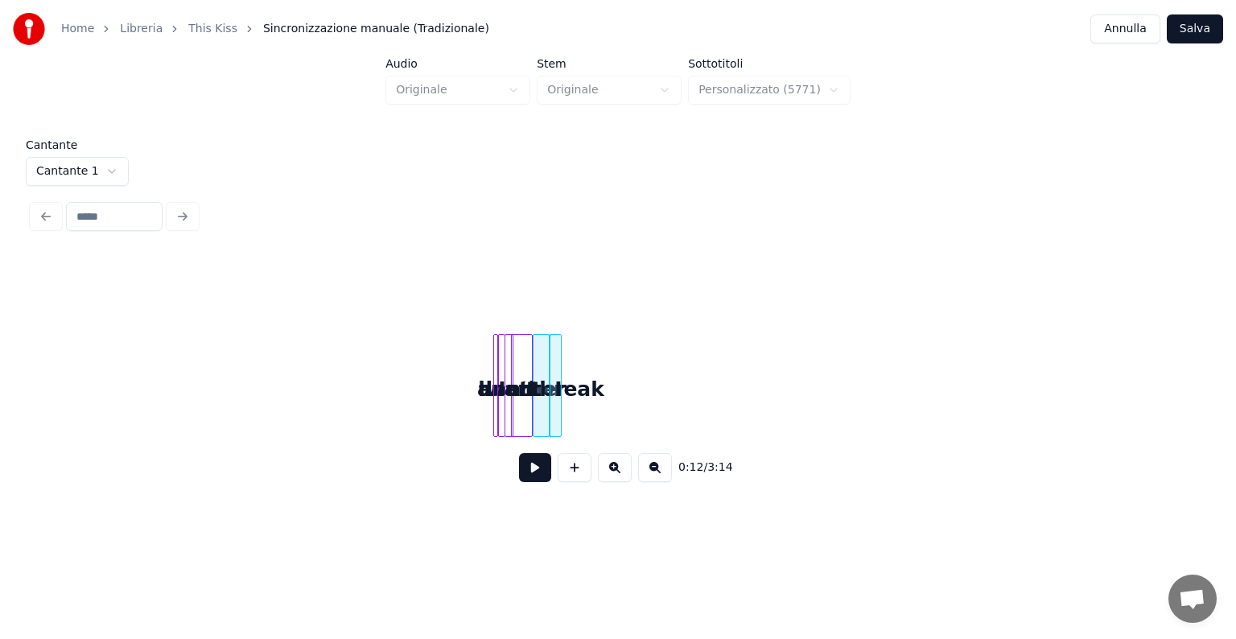
click at [544, 473] on button at bounding box center [535, 467] width 32 height 29
click at [557, 380] on div at bounding box center [558, 385] width 5 height 101
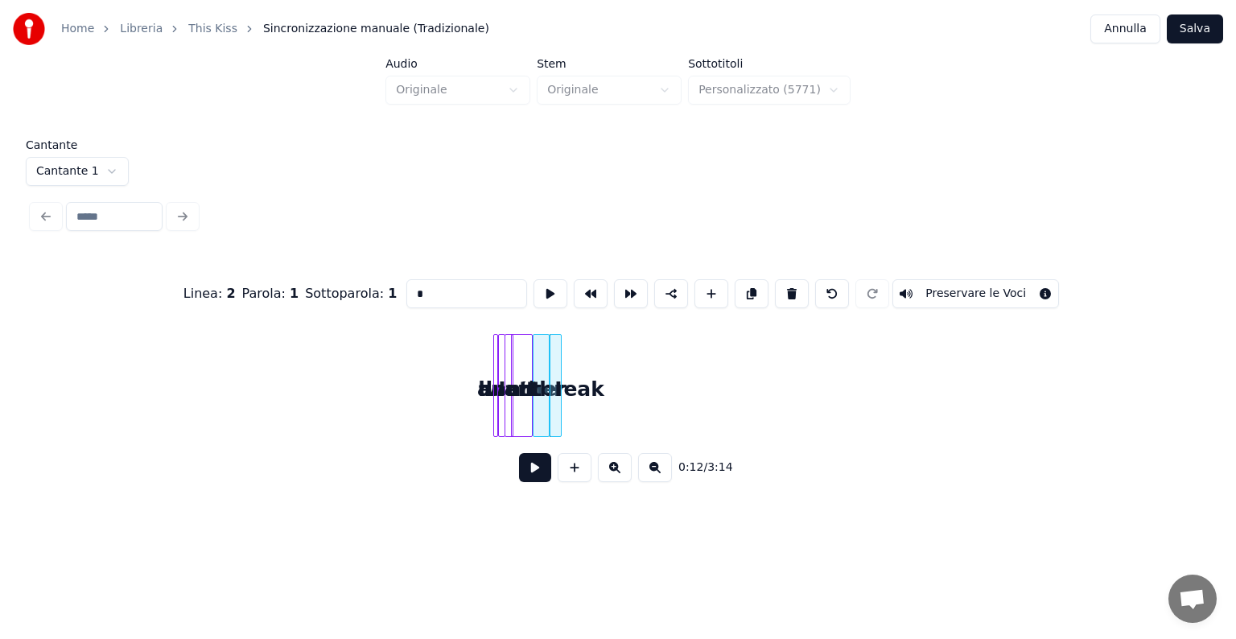
click at [557, 370] on div at bounding box center [558, 385] width 5 height 101
click at [571, 365] on div at bounding box center [571, 385] width 5 height 101
click at [607, 360] on div "I" at bounding box center [602, 389] width 23 height 109
click at [557, 366] on div at bounding box center [554, 385] width 5 height 101
click at [570, 366] on div "I" at bounding box center [571, 389] width 23 height 109
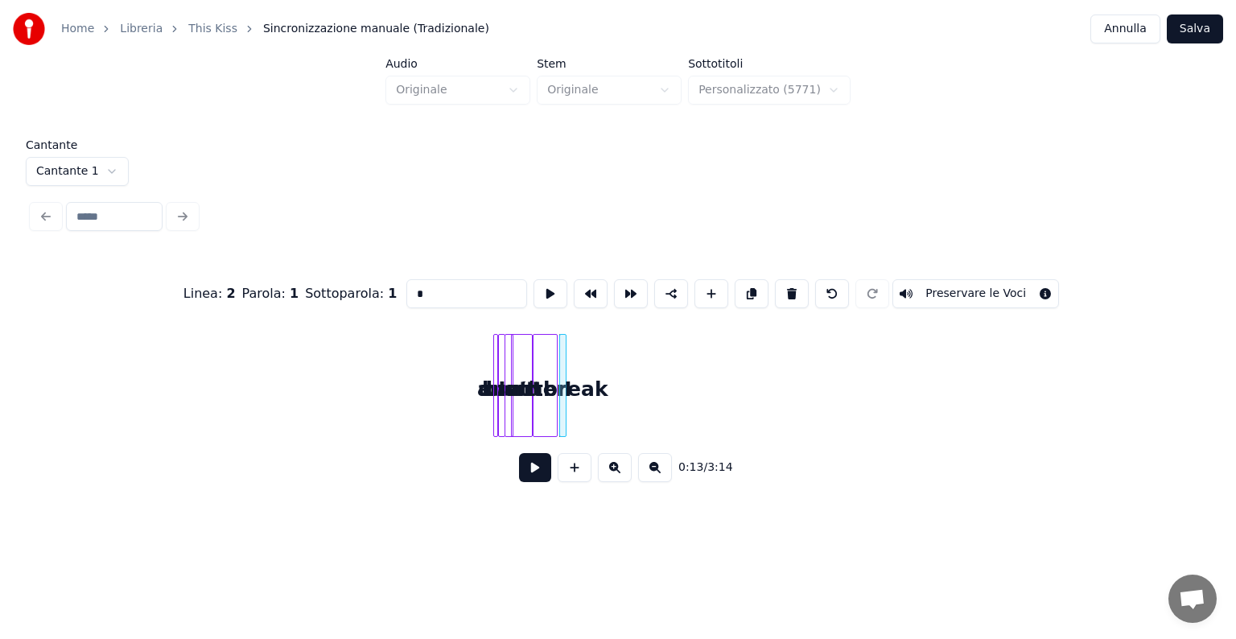
click at [564, 371] on div at bounding box center [563, 385] width 5 height 101
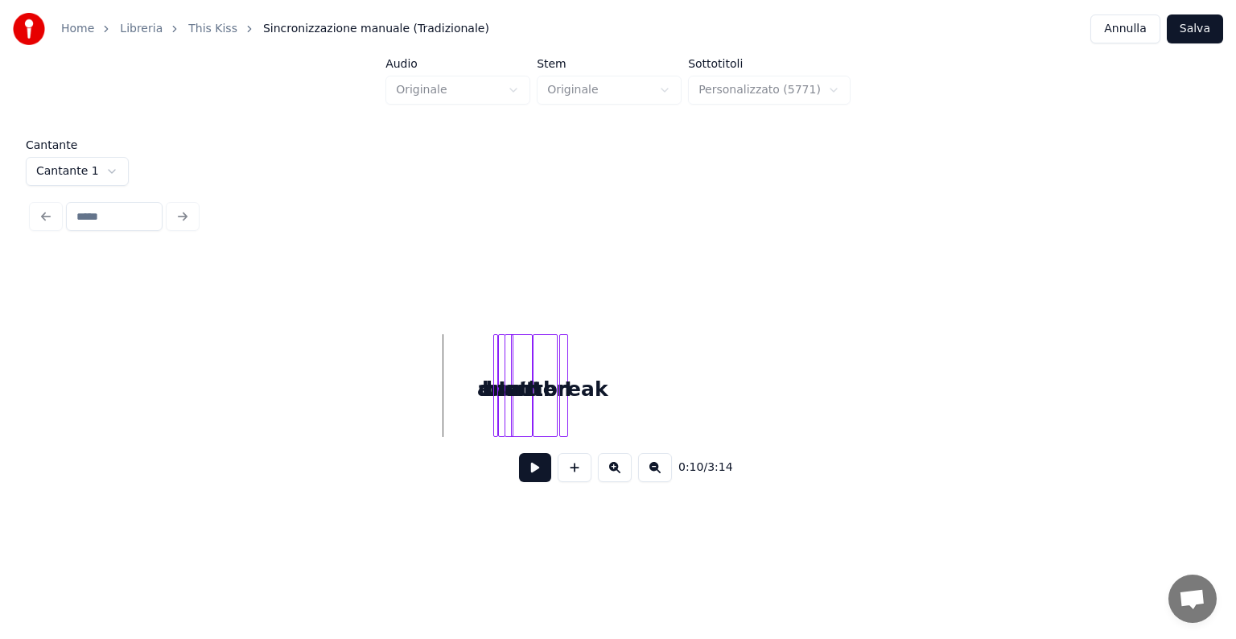
click at [535, 475] on button at bounding box center [535, 467] width 32 height 29
click at [520, 373] on div "want" at bounding box center [513, 389] width 16 height 109
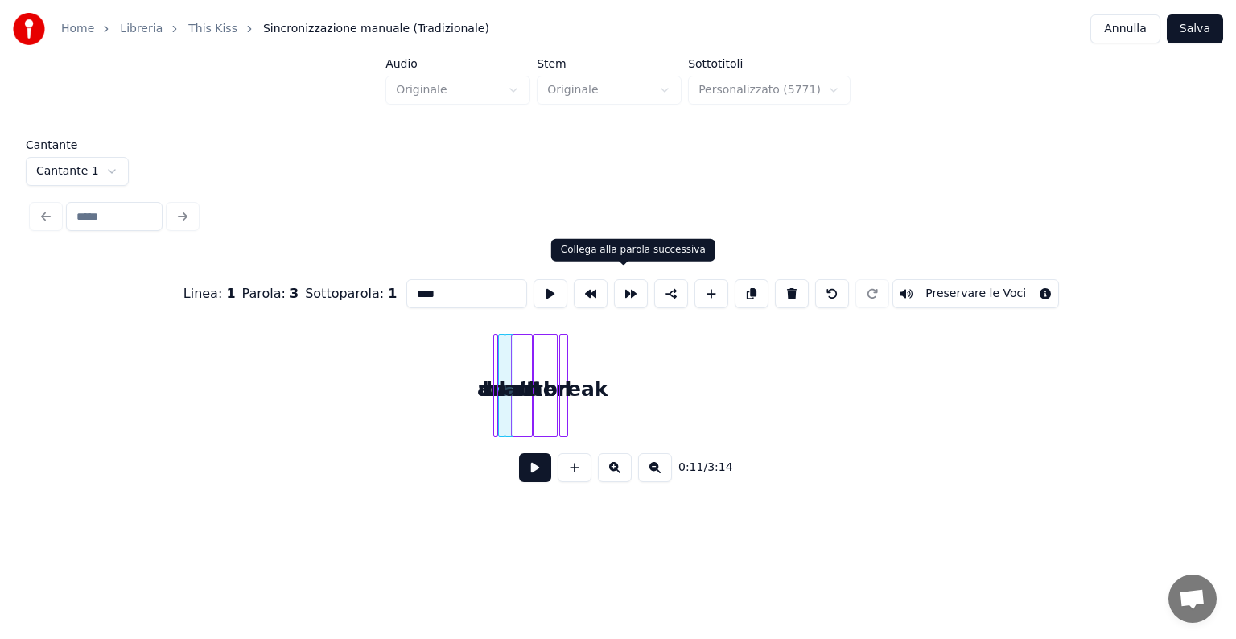
click at [626, 293] on button at bounding box center [631, 293] width 34 height 29
click at [619, 295] on button at bounding box center [631, 293] width 34 height 29
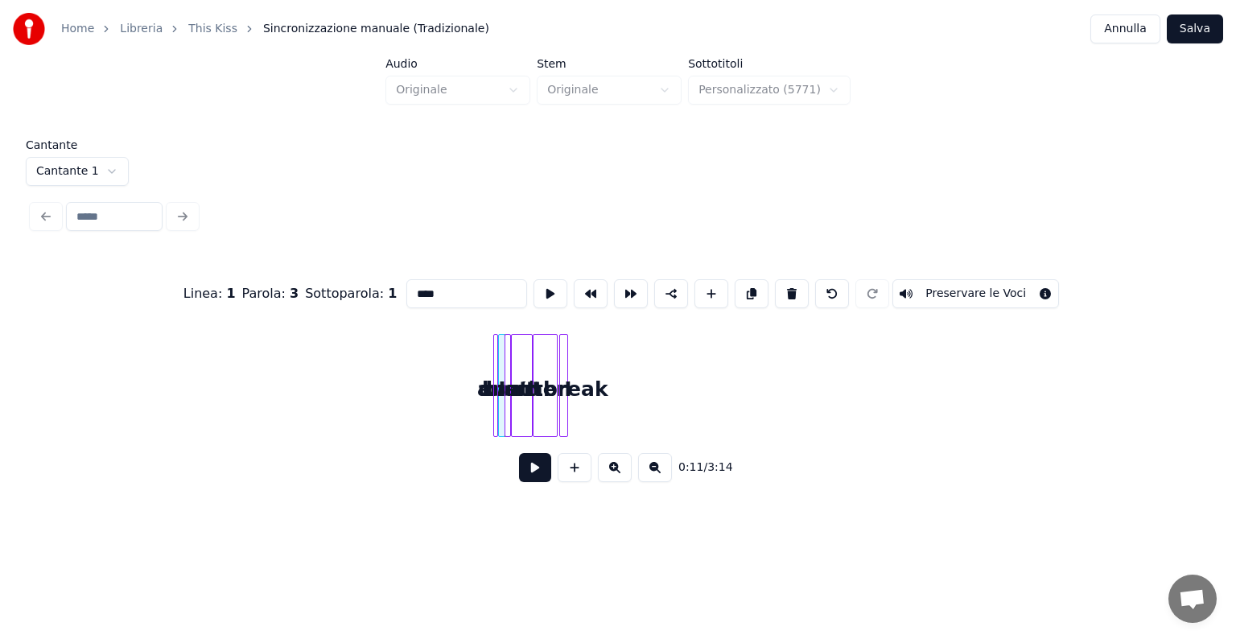
click at [619, 295] on button at bounding box center [631, 293] width 34 height 29
click at [590, 287] on button at bounding box center [591, 293] width 34 height 29
click at [599, 279] on div at bounding box center [590, 293] width 40 height 35
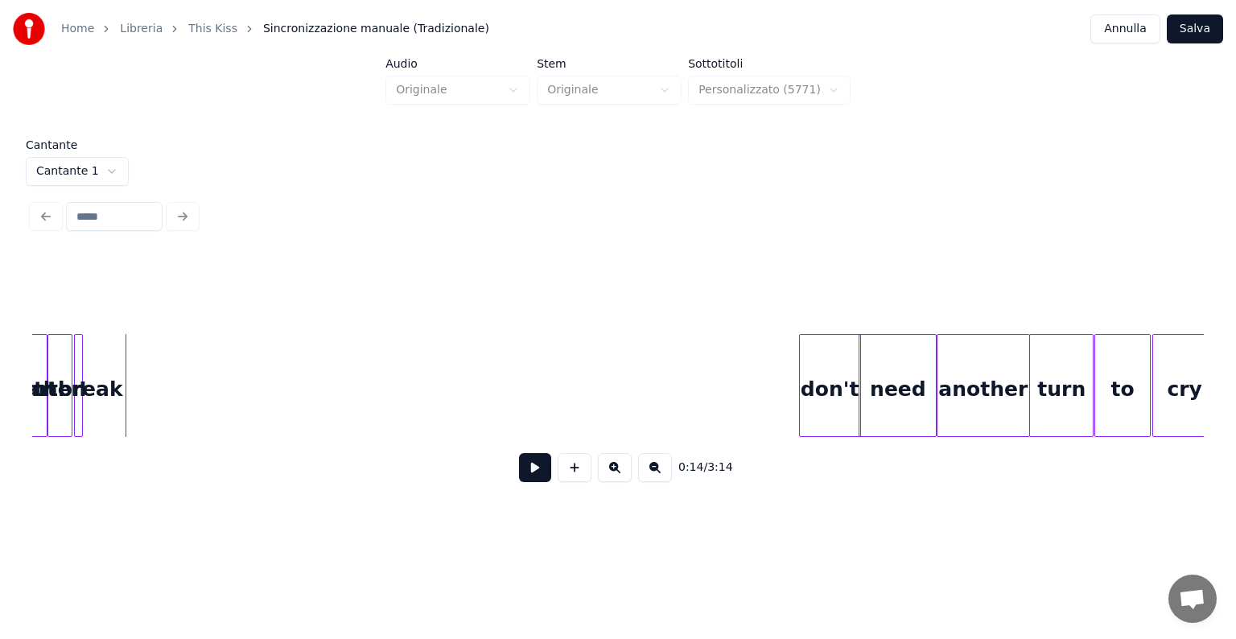
scroll to position [0, 476]
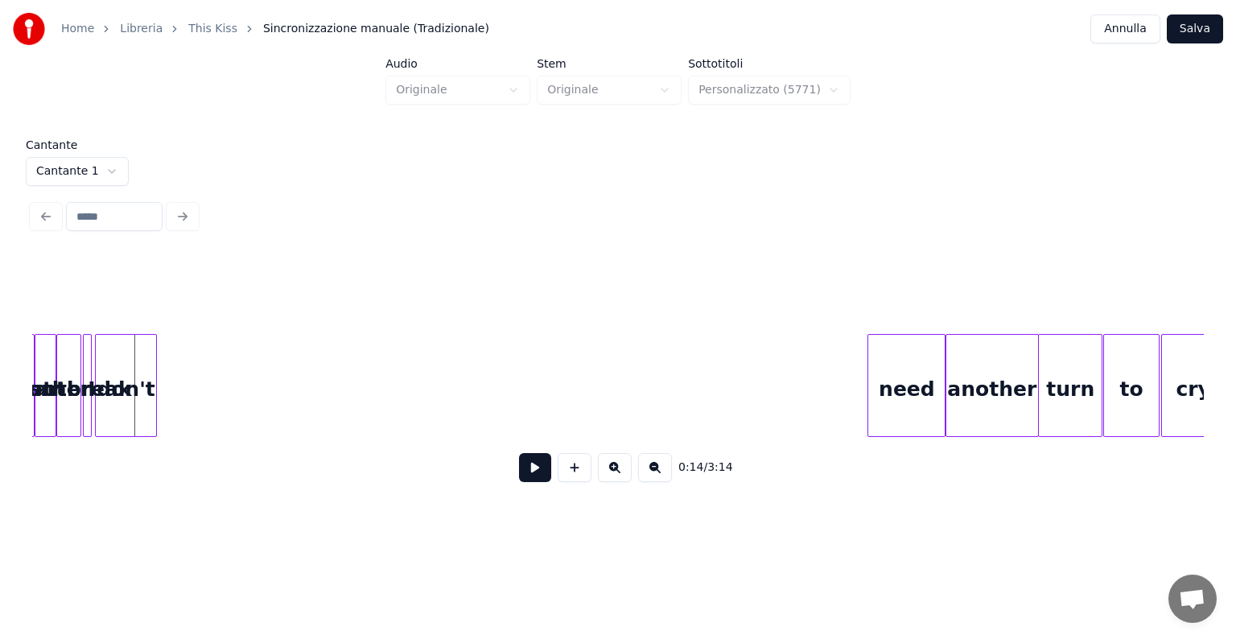
click at [116, 425] on div "don't" at bounding box center [126, 389] width 60 height 109
click at [105, 397] on div at bounding box center [104, 385] width 5 height 101
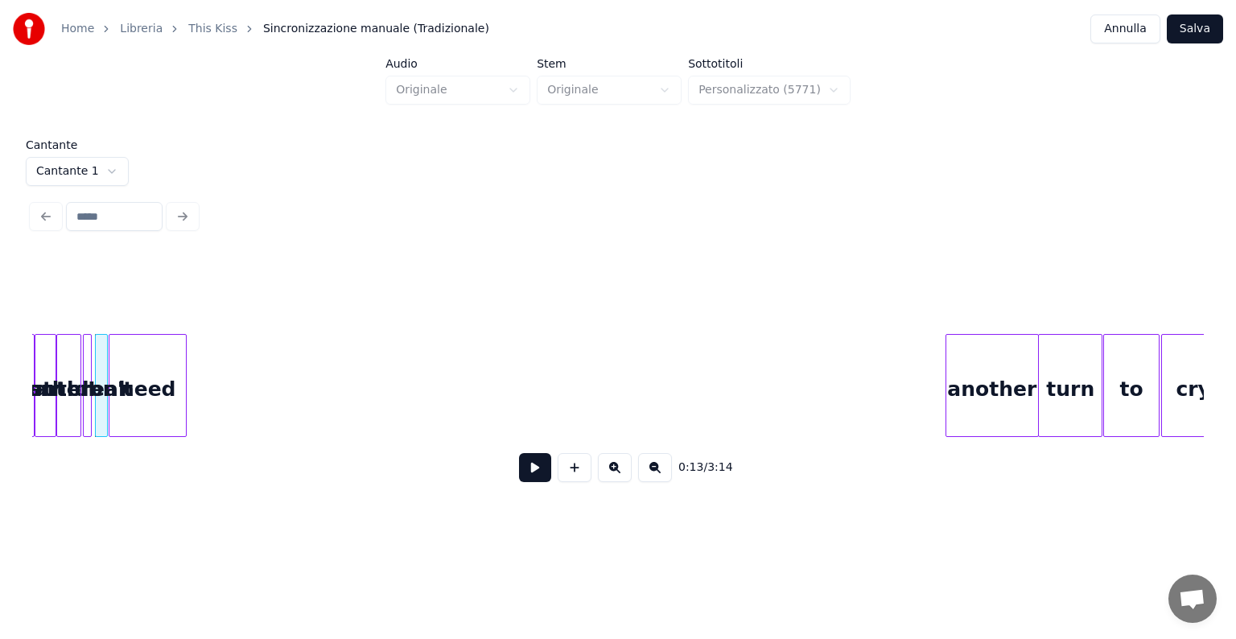
click at [130, 428] on div "need" at bounding box center [147, 389] width 76 height 109
click at [119, 404] on div at bounding box center [119, 385] width 5 height 101
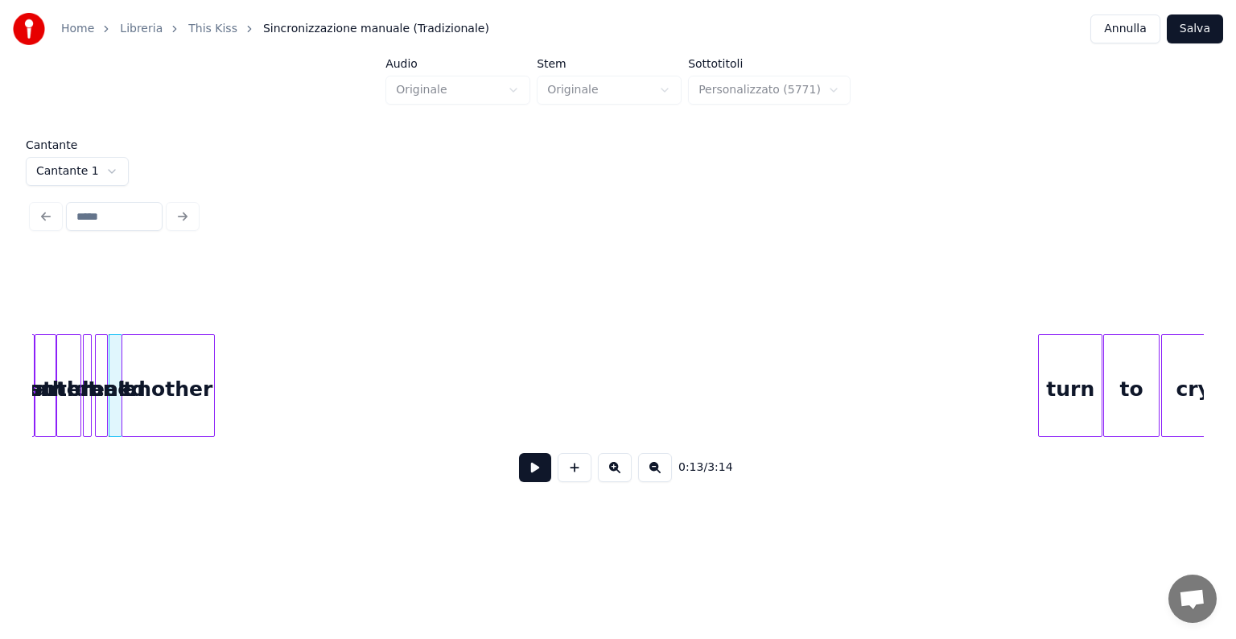
click at [160, 388] on div "another" at bounding box center [168, 389] width 92 height 109
click at [131, 380] on div at bounding box center [129, 385] width 5 height 101
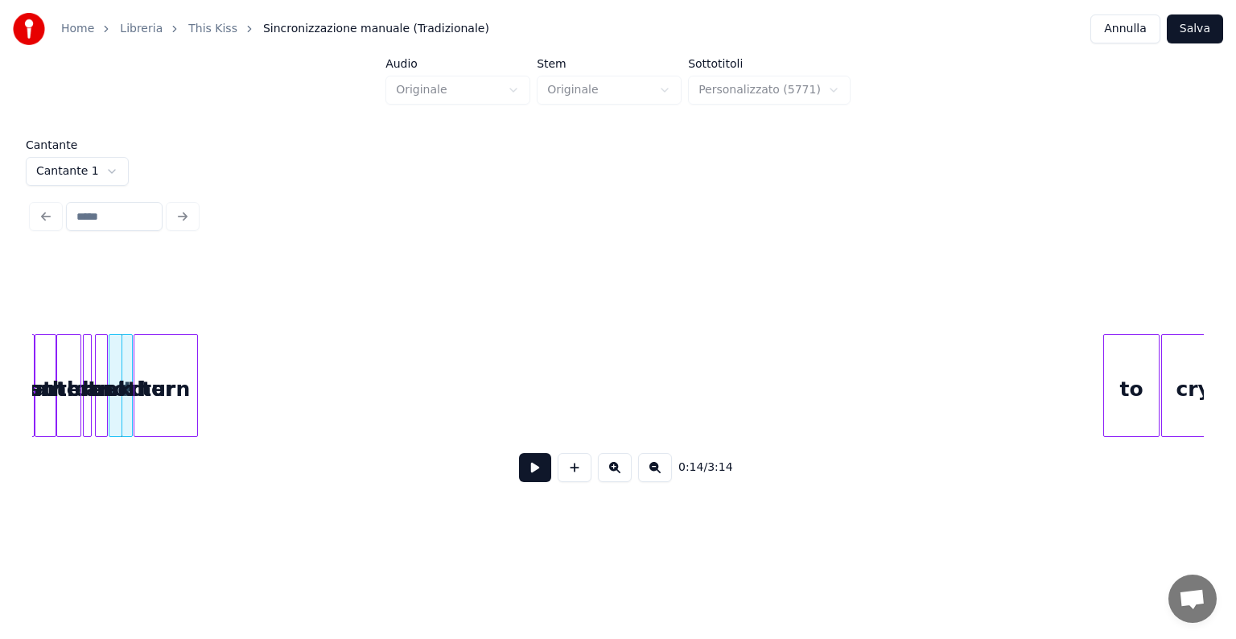
click at [146, 426] on div "turn" at bounding box center [165, 389] width 63 height 109
click at [157, 413] on div at bounding box center [155, 385] width 5 height 101
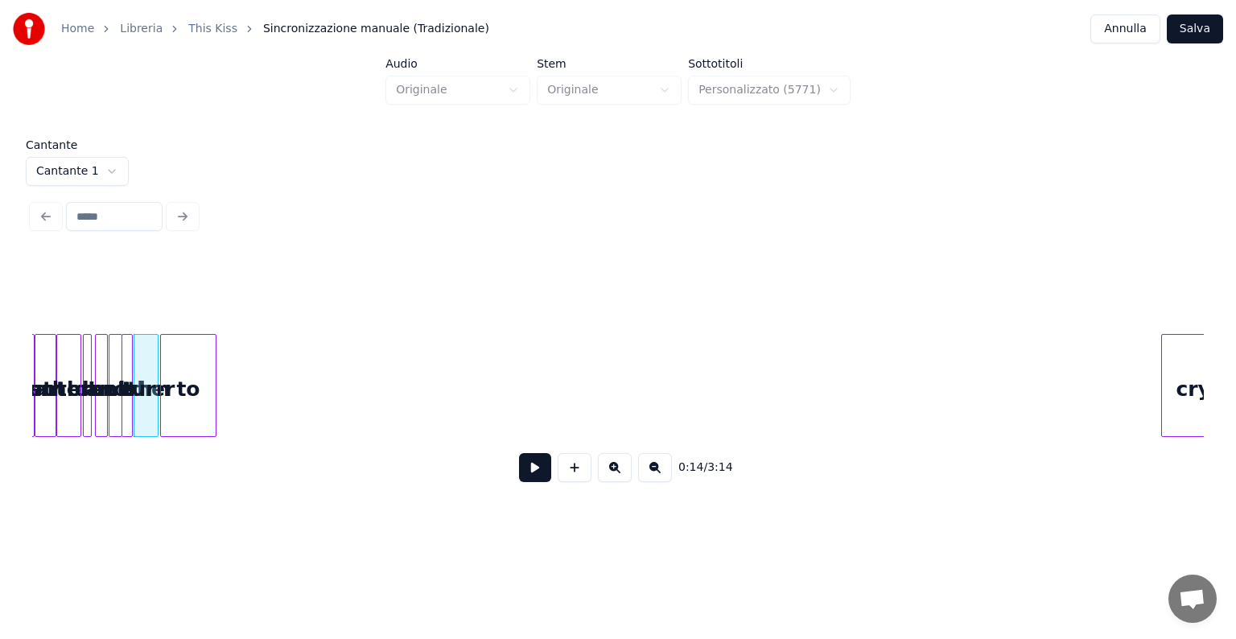
click at [165, 389] on div "to" at bounding box center [189, 389] width 56 height 109
click at [179, 386] on div at bounding box center [177, 385] width 5 height 101
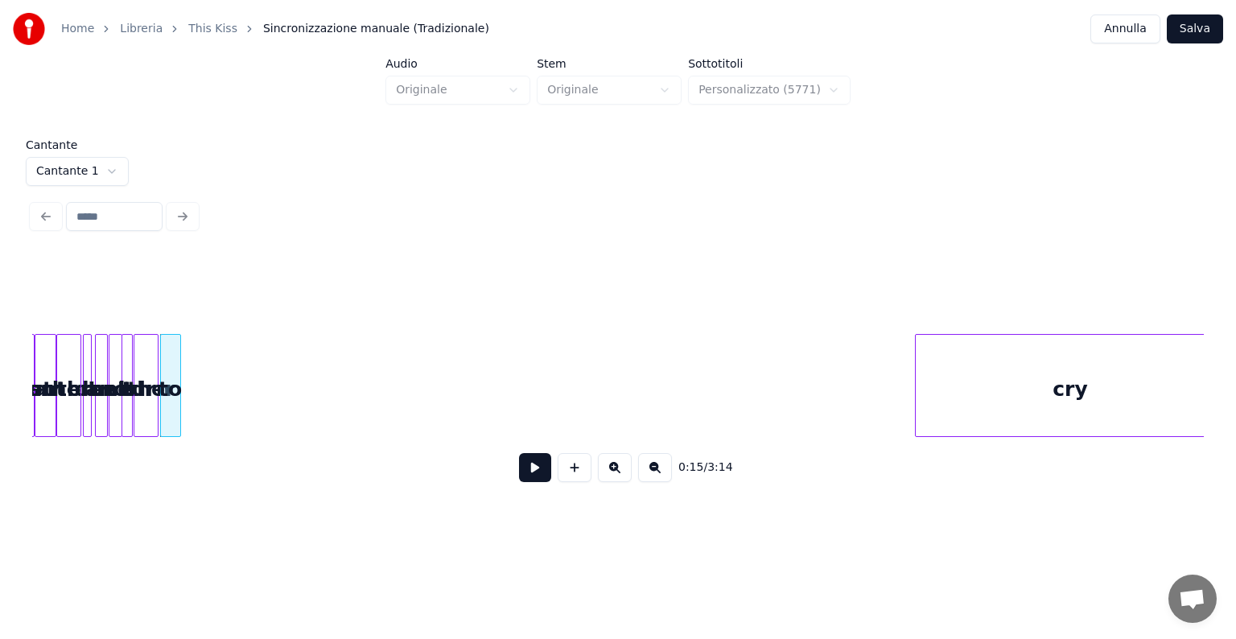
click at [920, 377] on div at bounding box center [917, 385] width 5 height 101
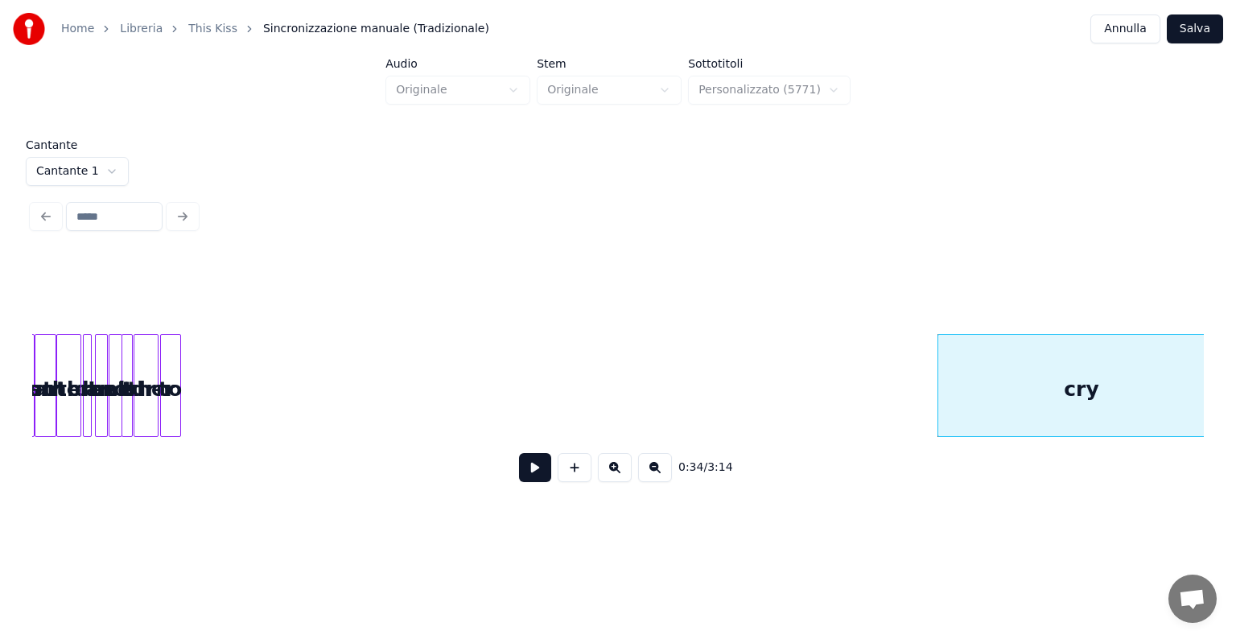
scroll to position [0, 492]
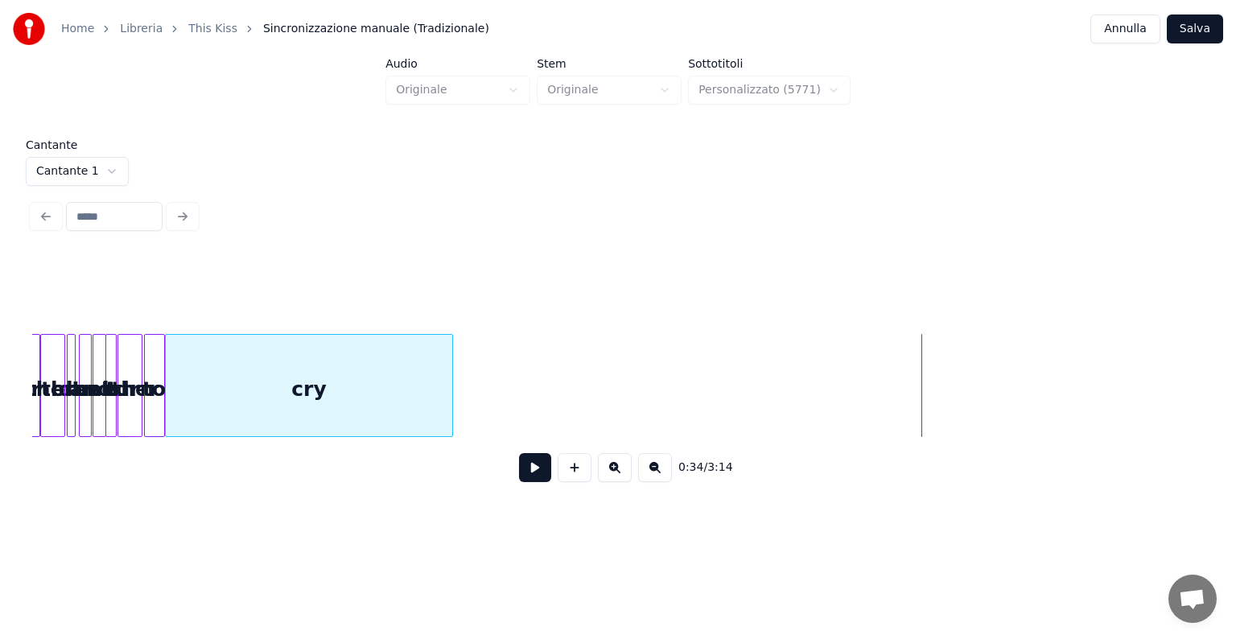
click at [286, 416] on div "cry" at bounding box center [309, 389] width 286 height 109
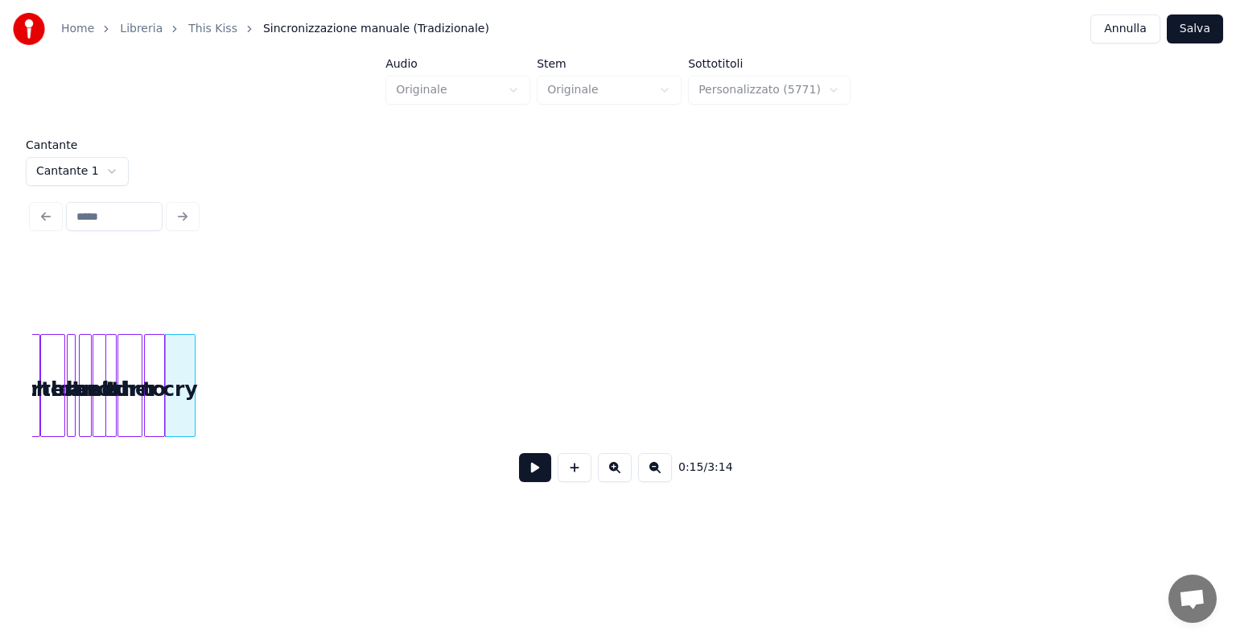
click at [194, 415] on div at bounding box center [192, 385] width 5 height 101
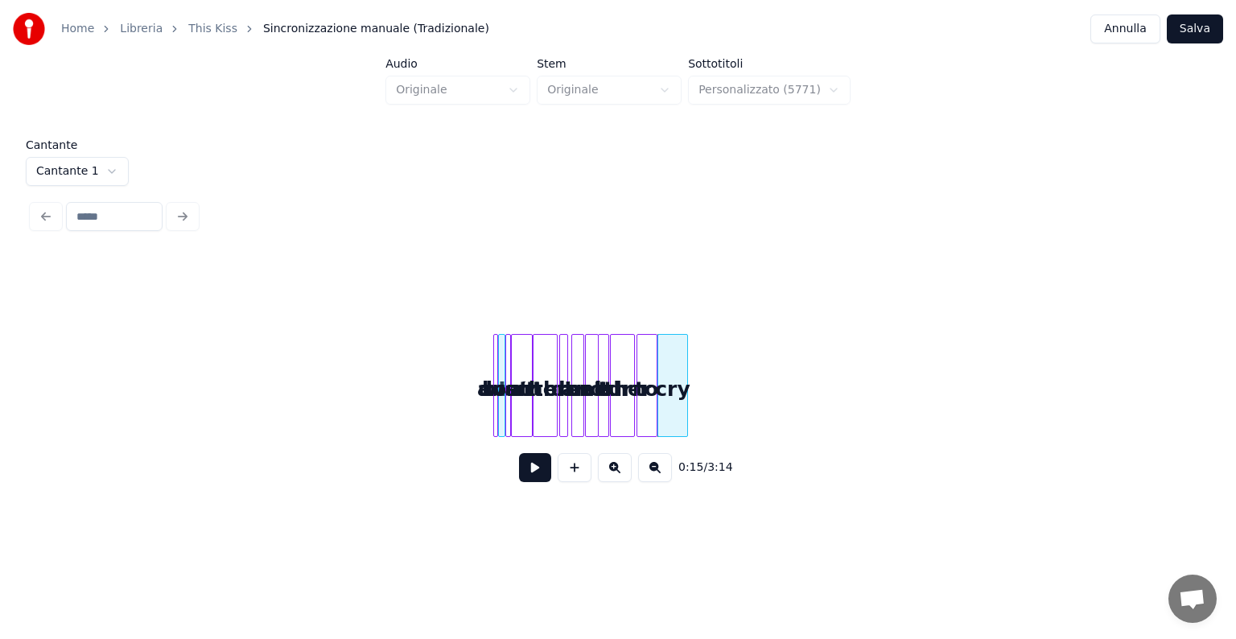
click at [622, 473] on button at bounding box center [615, 467] width 34 height 29
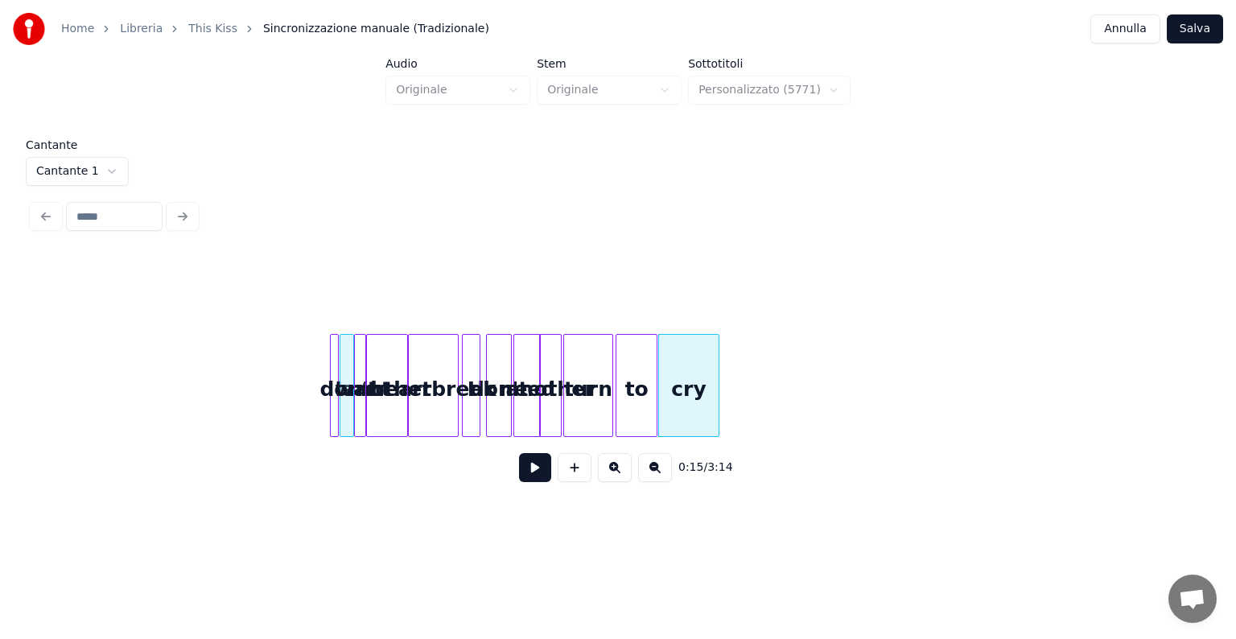
click at [622, 473] on button at bounding box center [615, 467] width 34 height 29
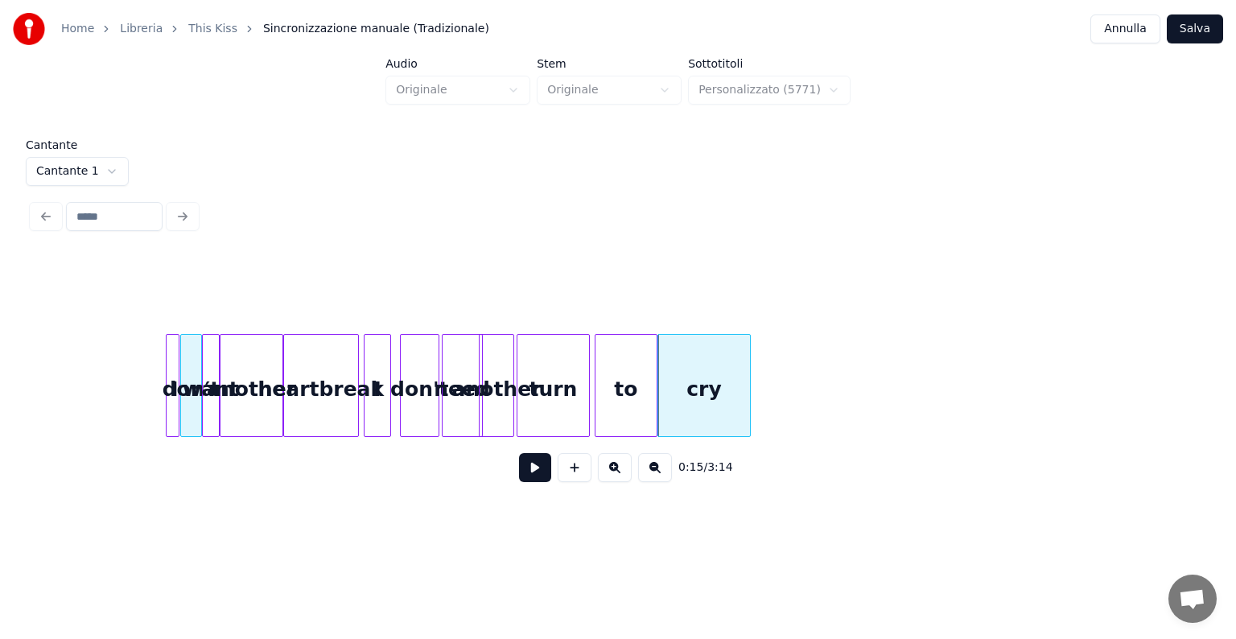
click at [622, 473] on button at bounding box center [615, 467] width 34 height 29
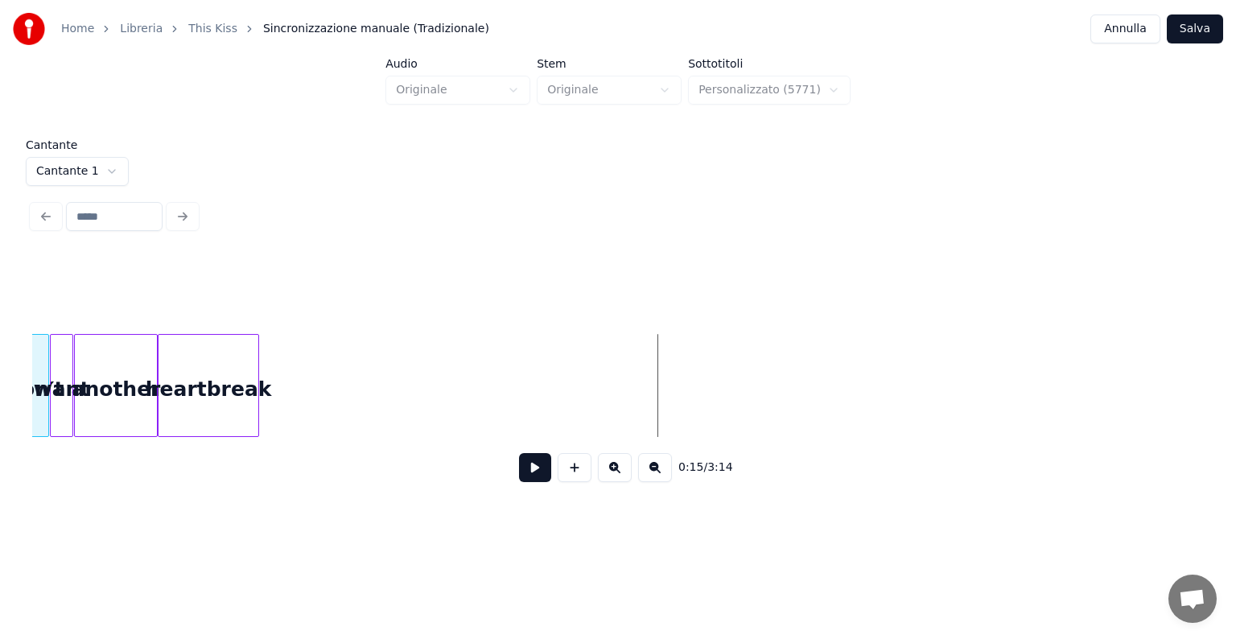
scroll to position [0, 849]
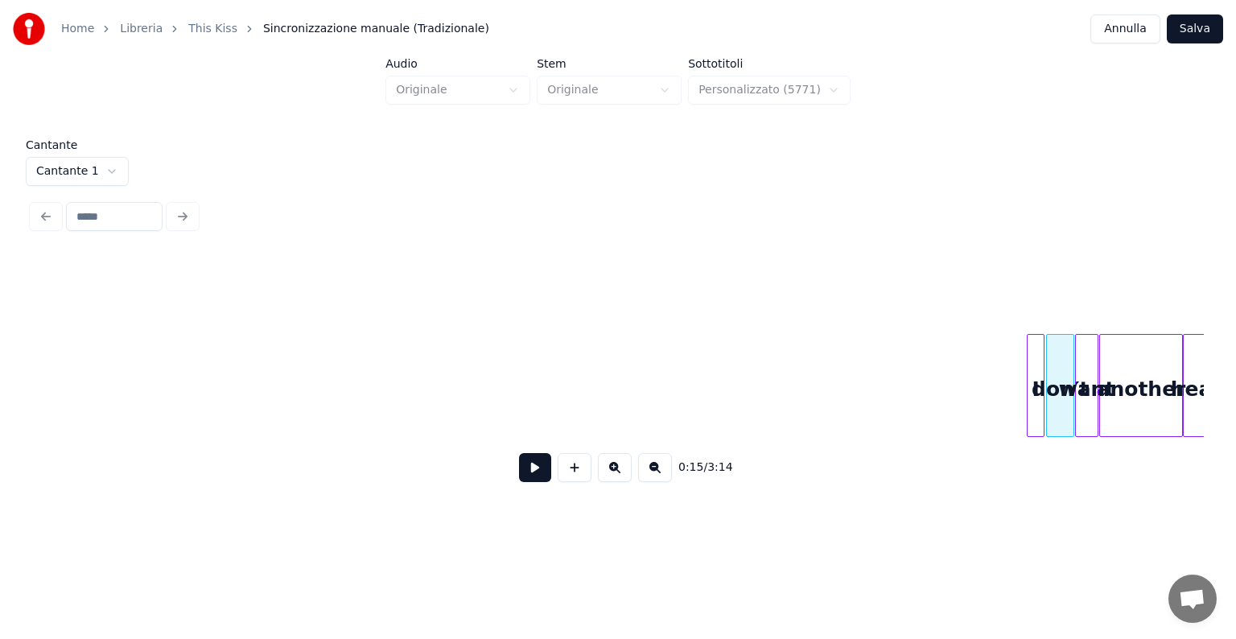
click at [1075, 350] on div "want" at bounding box center [1087, 385] width 24 height 103
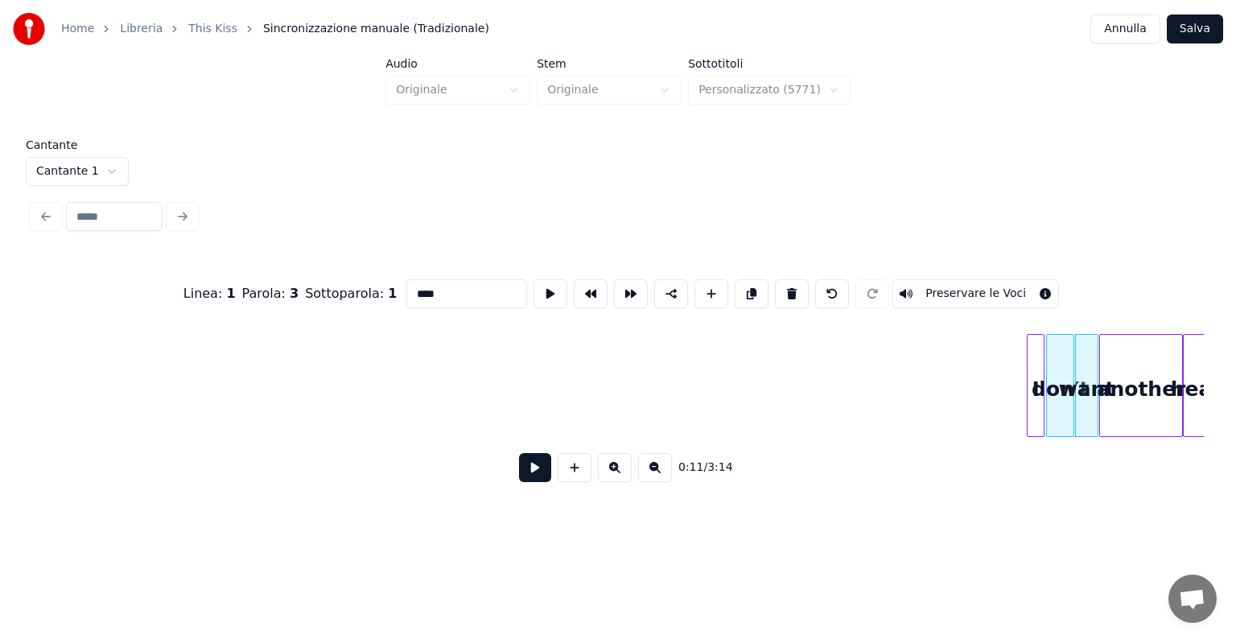
click at [615, 463] on button at bounding box center [615, 467] width 34 height 29
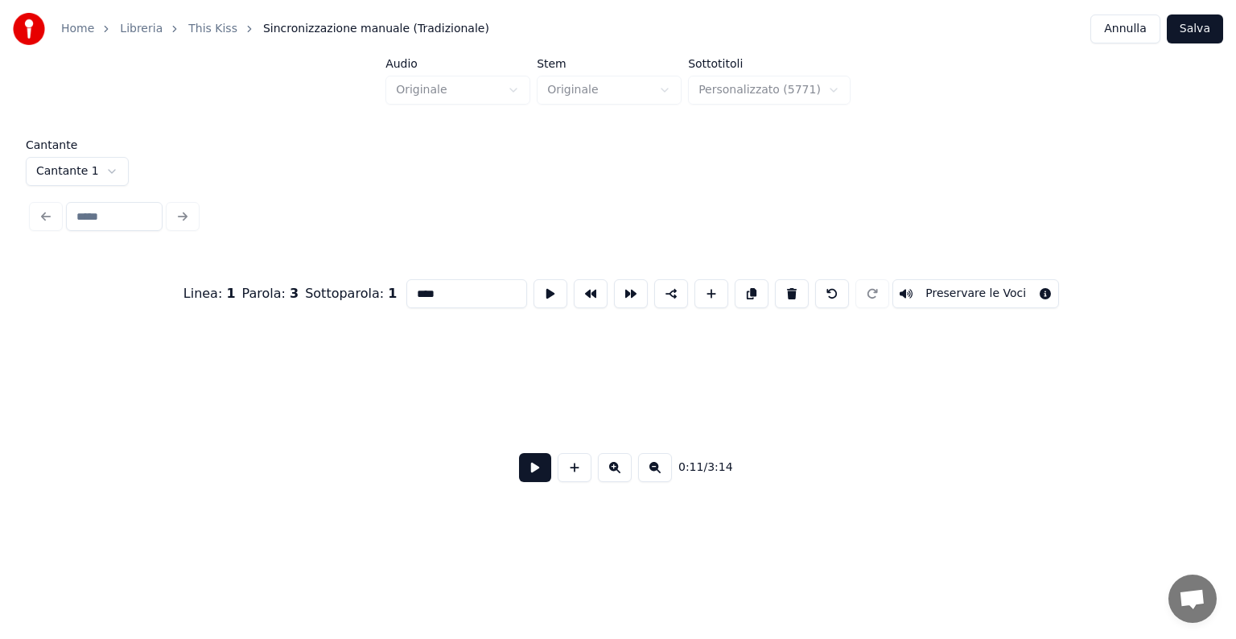
scroll to position [0, 1322]
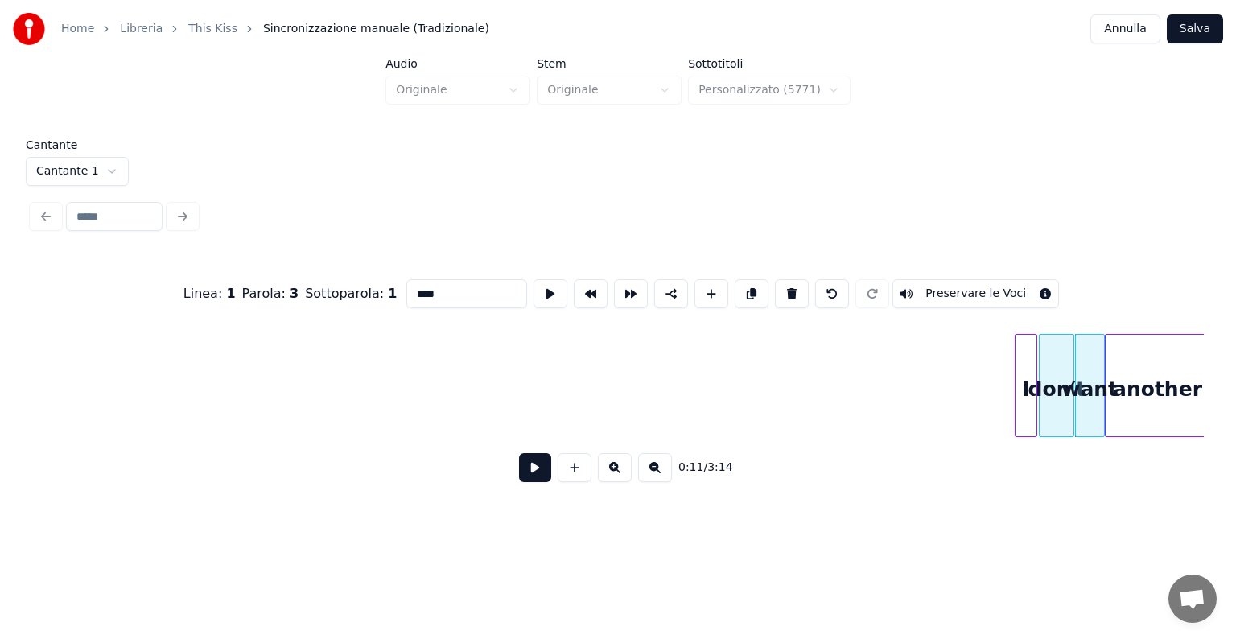
click at [615, 450] on div "0:11 / 3:14" at bounding box center [617, 467] width 1171 height 61
click at [621, 462] on button at bounding box center [615, 467] width 34 height 29
click at [618, 471] on button at bounding box center [615, 467] width 34 height 29
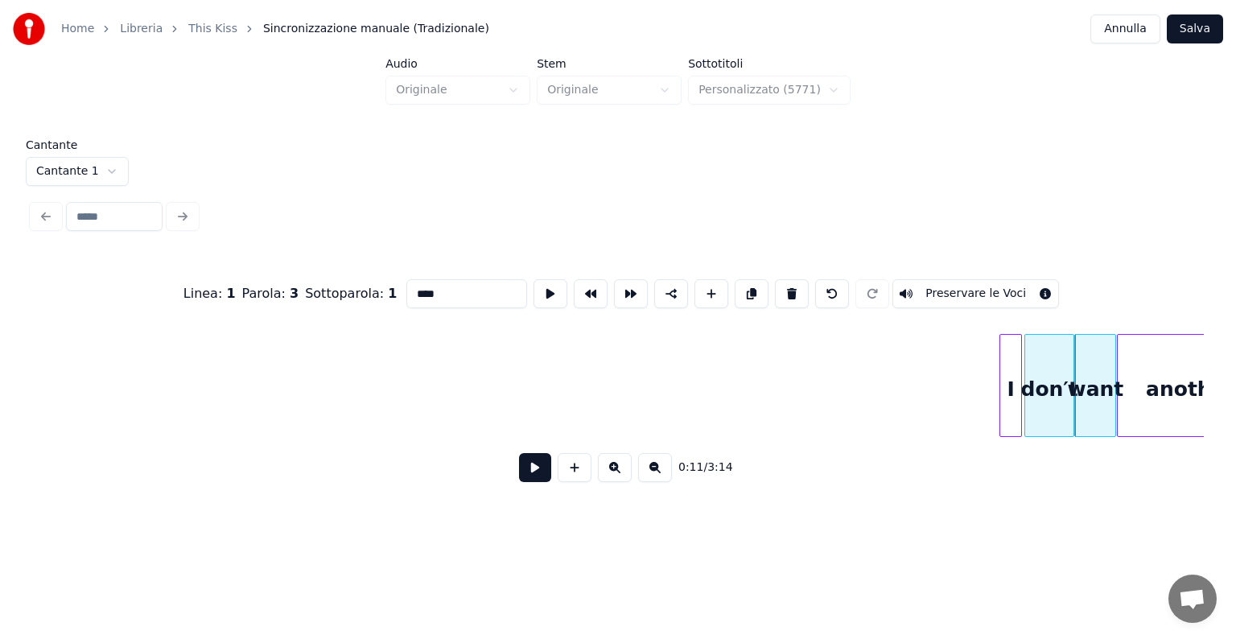
click at [1001, 397] on div at bounding box center [1002, 385] width 5 height 101
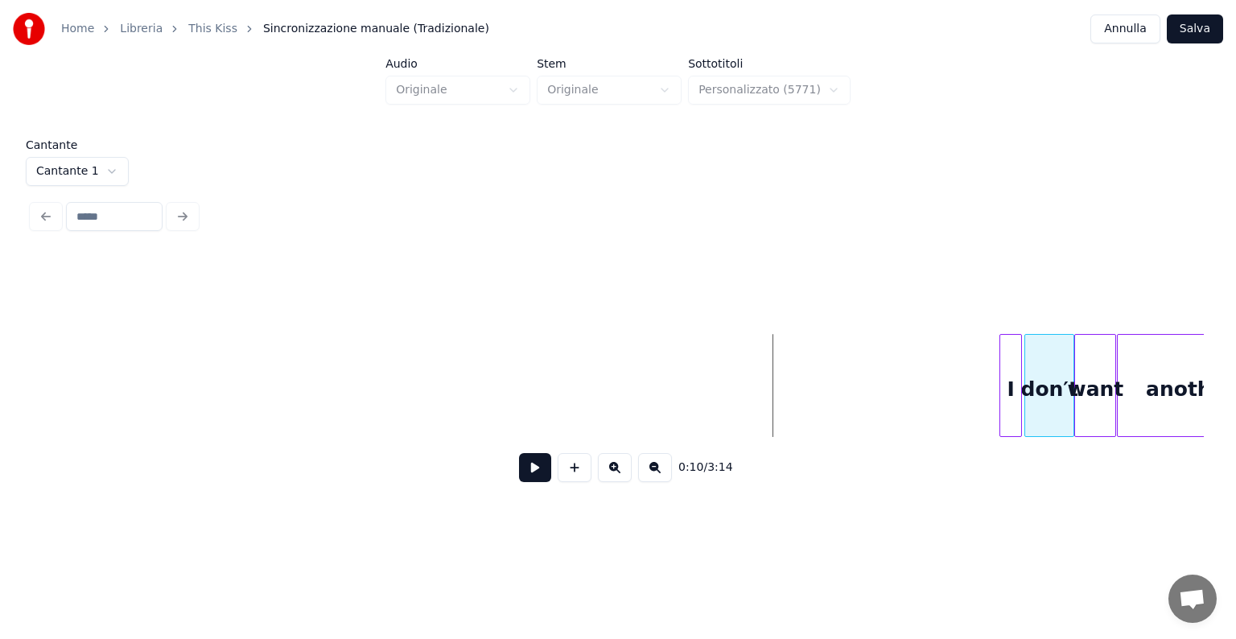
click at [539, 475] on button at bounding box center [535, 467] width 32 height 29
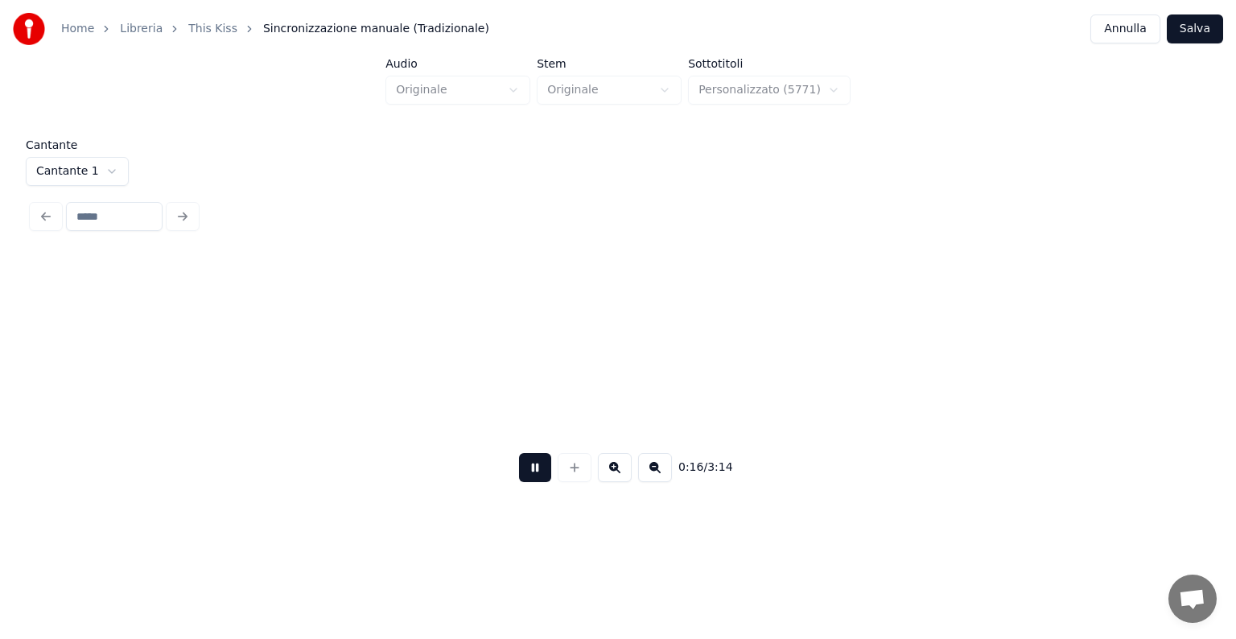
scroll to position [0, 4614]
click at [530, 482] on button at bounding box center [535, 467] width 32 height 29
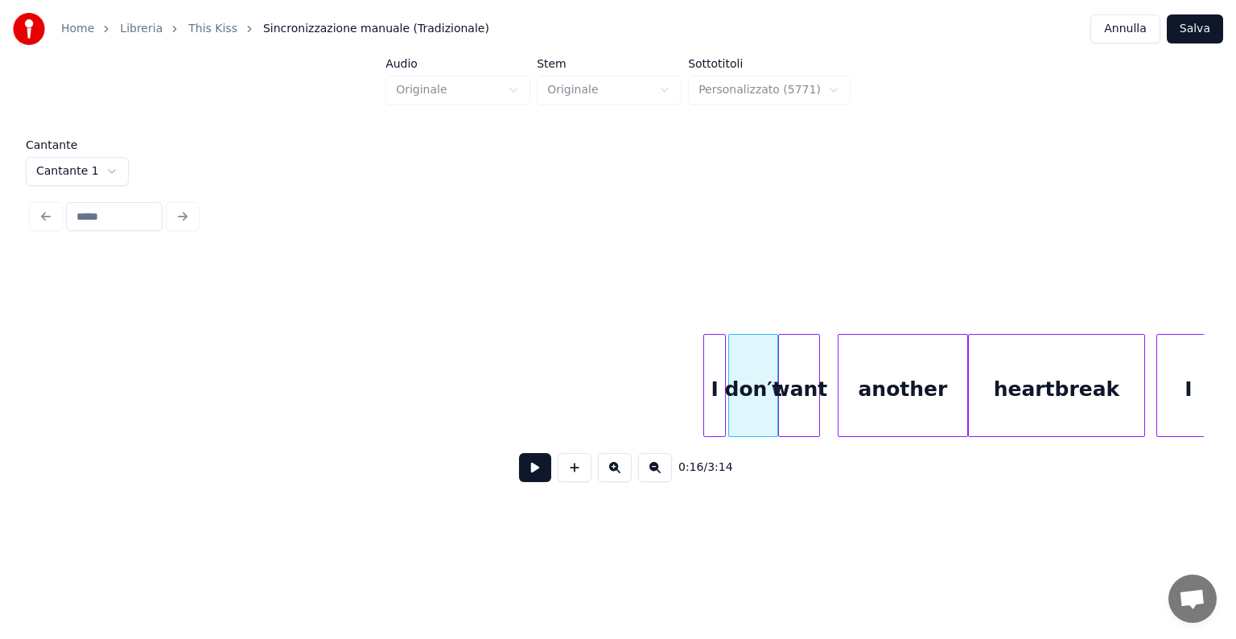
click at [840, 407] on div at bounding box center [840, 385] width 5 height 101
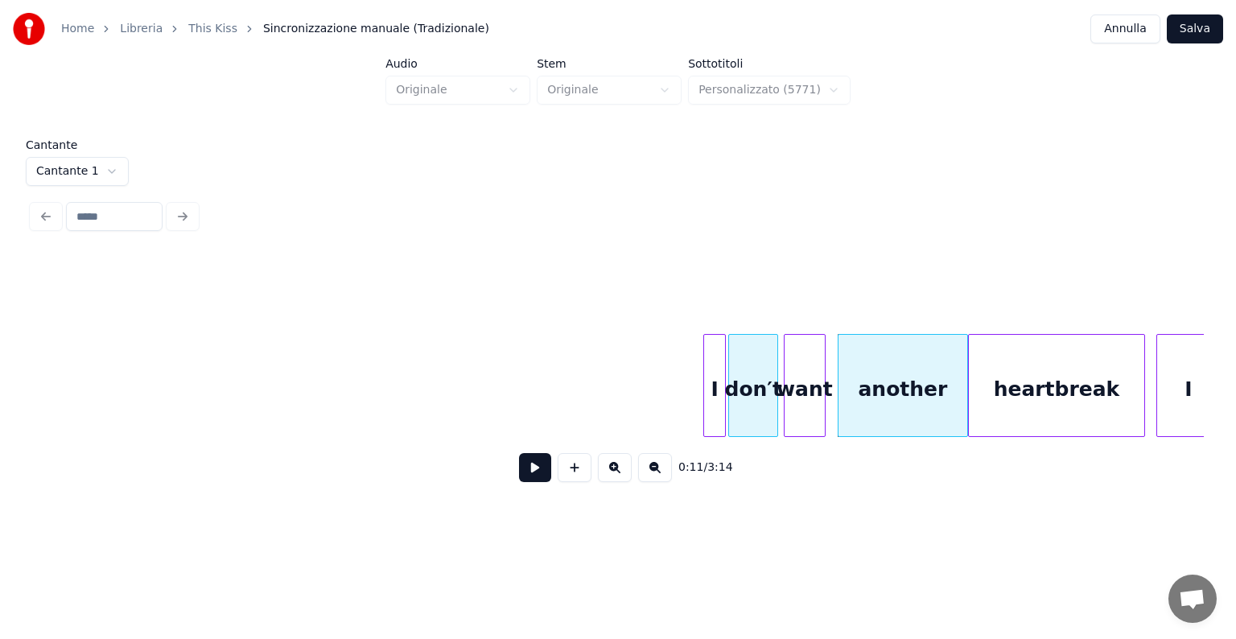
click at [807, 401] on div "want" at bounding box center [804, 389] width 40 height 109
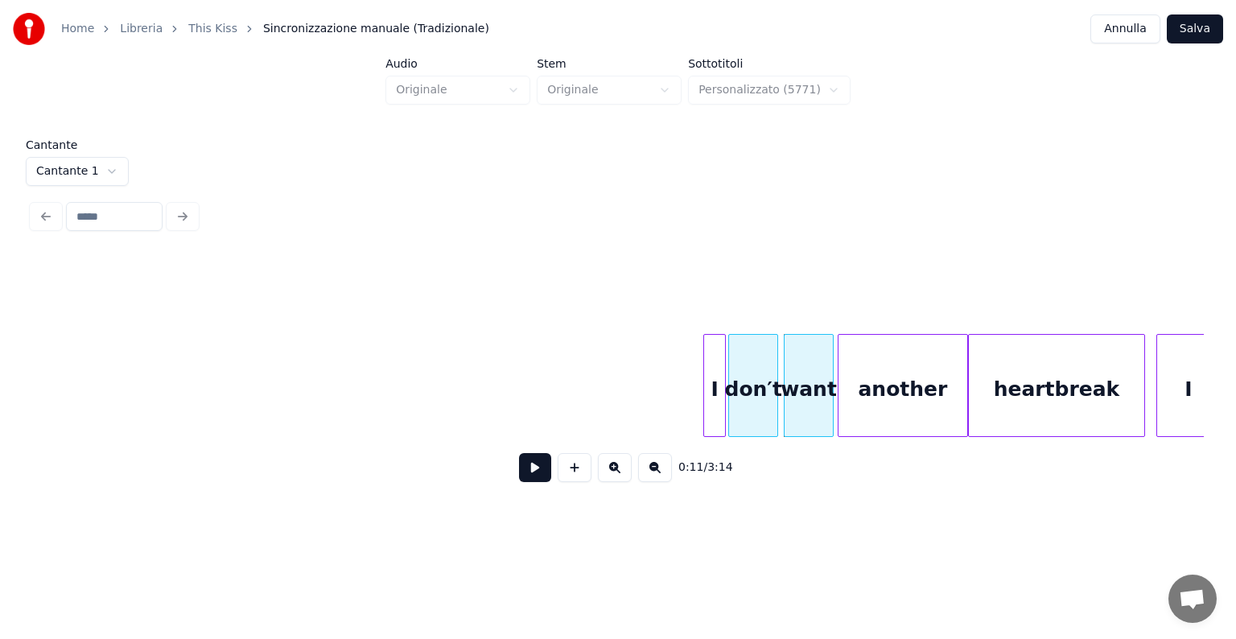
click at [830, 401] on div at bounding box center [830, 385] width 5 height 101
click at [1143, 389] on div "heartbreak" at bounding box center [1056, 385] width 177 height 103
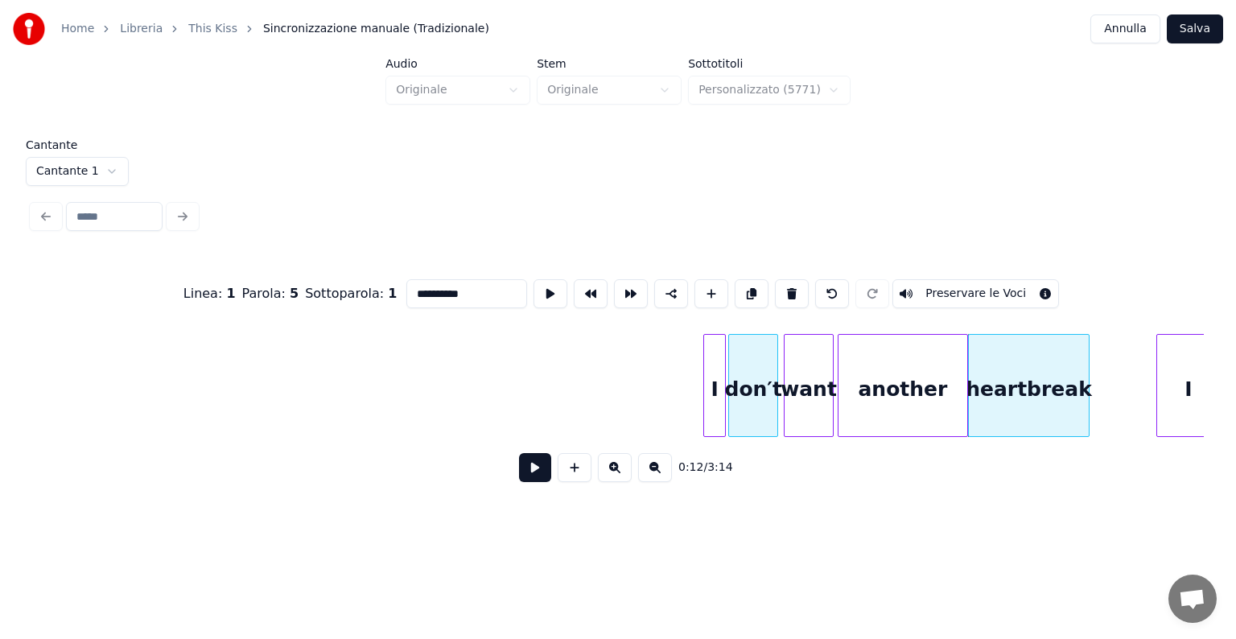
click at [1087, 406] on div at bounding box center [1086, 385] width 5 height 101
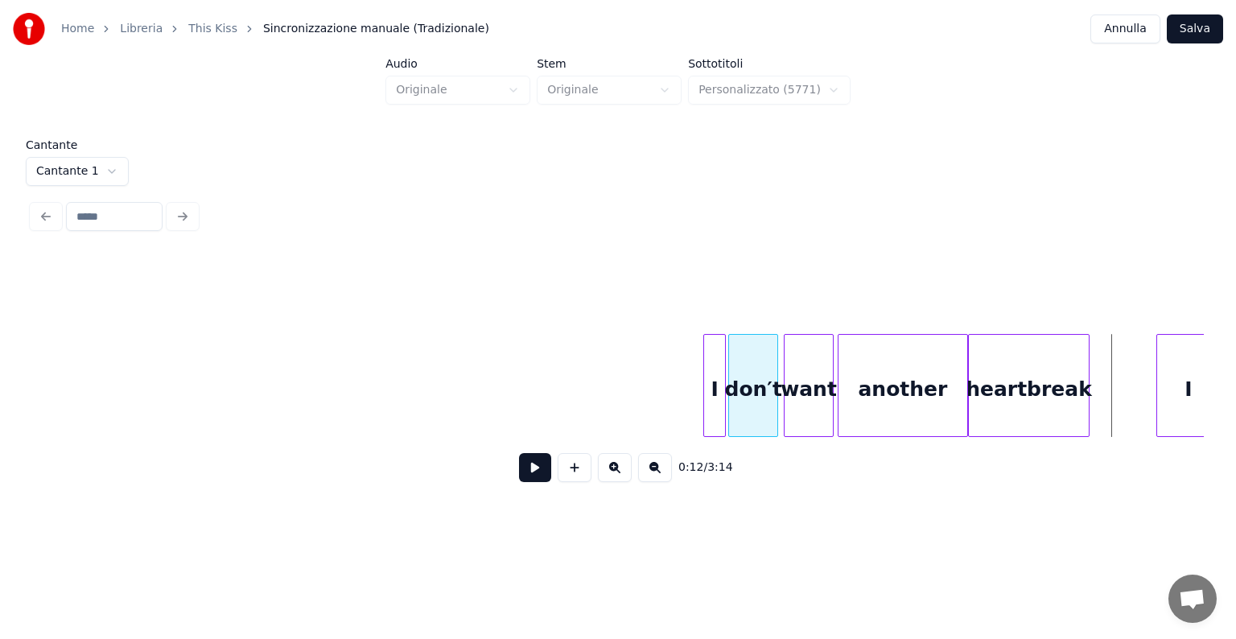
click at [533, 478] on button at bounding box center [535, 467] width 32 height 29
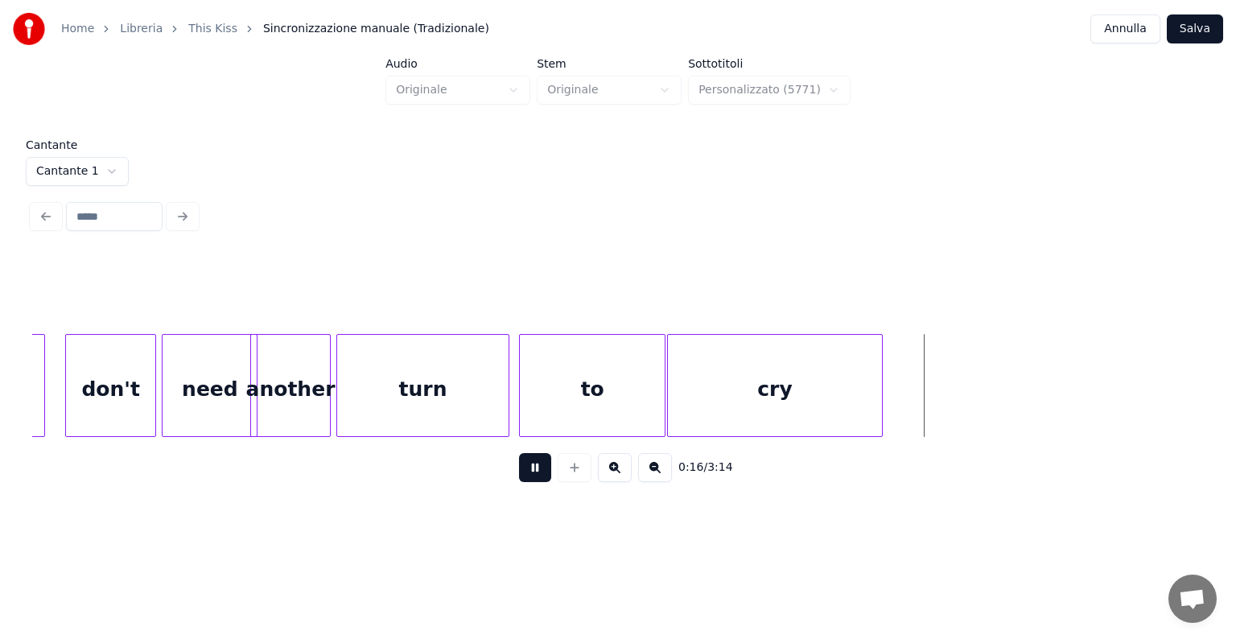
click at [533, 478] on button at bounding box center [535, 467] width 32 height 29
click at [833, 389] on div "cry" at bounding box center [785, 389] width 215 height 109
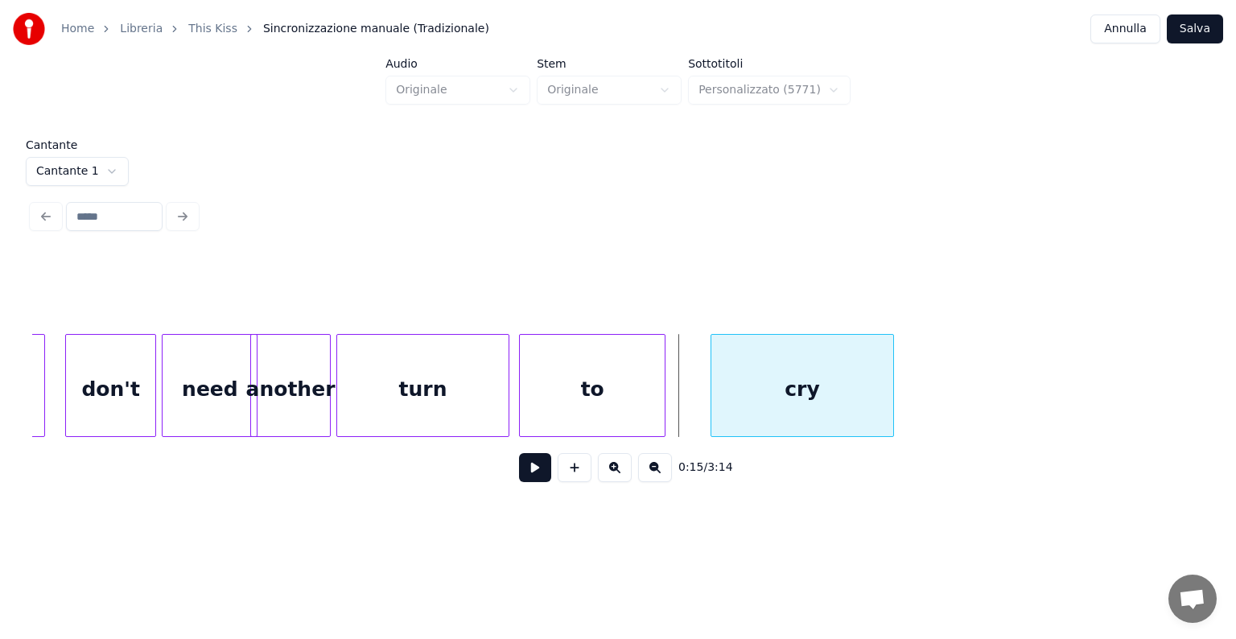
click at [711, 393] on div at bounding box center [713, 385] width 5 height 101
click at [648, 401] on div "to" at bounding box center [635, 389] width 145 height 109
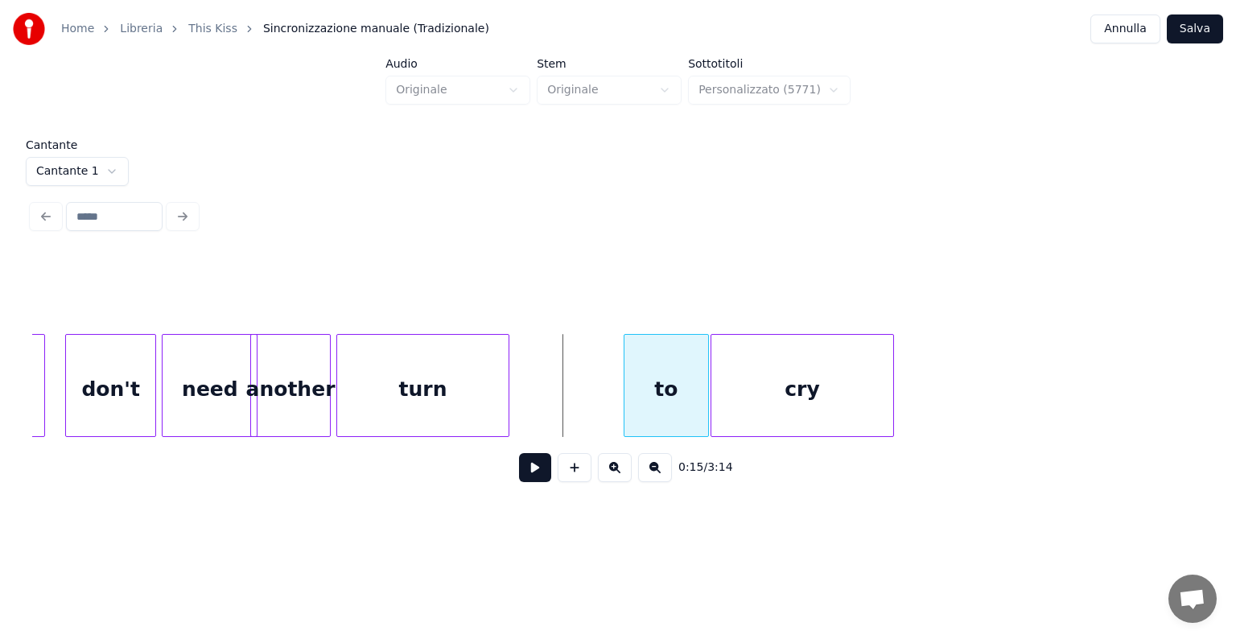
click at [627, 405] on div at bounding box center [626, 385] width 5 height 101
click at [594, 395] on div "turn" at bounding box center [538, 389] width 171 height 109
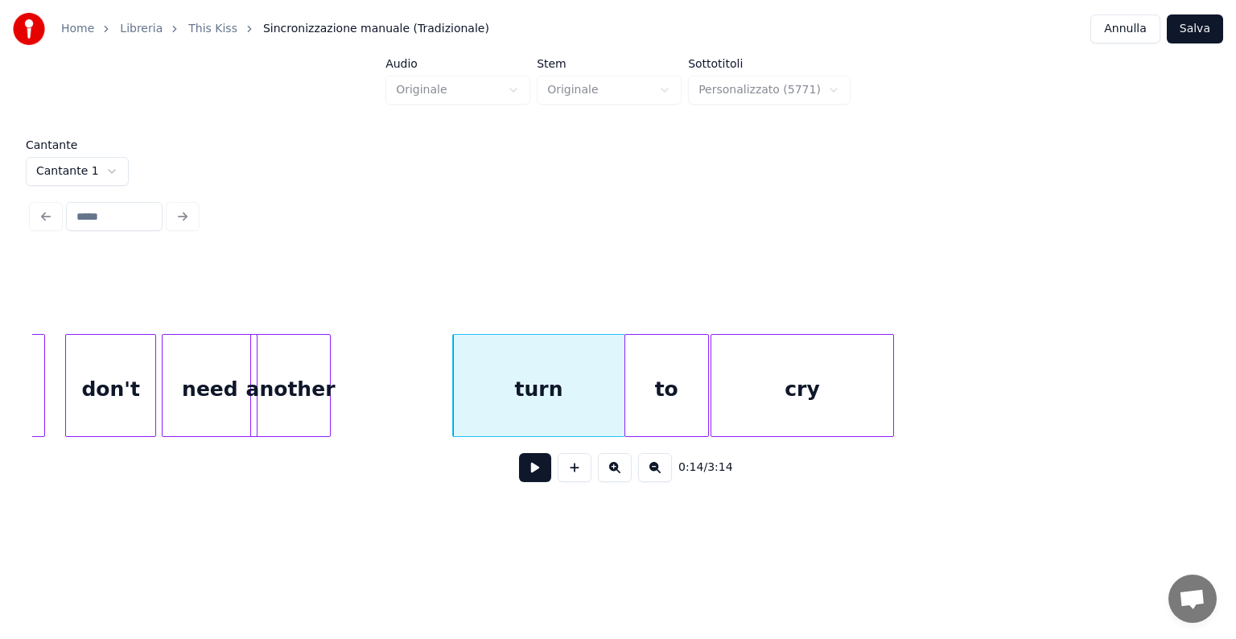
click at [452, 398] on div "turn" at bounding box center [538, 385] width 172 height 103
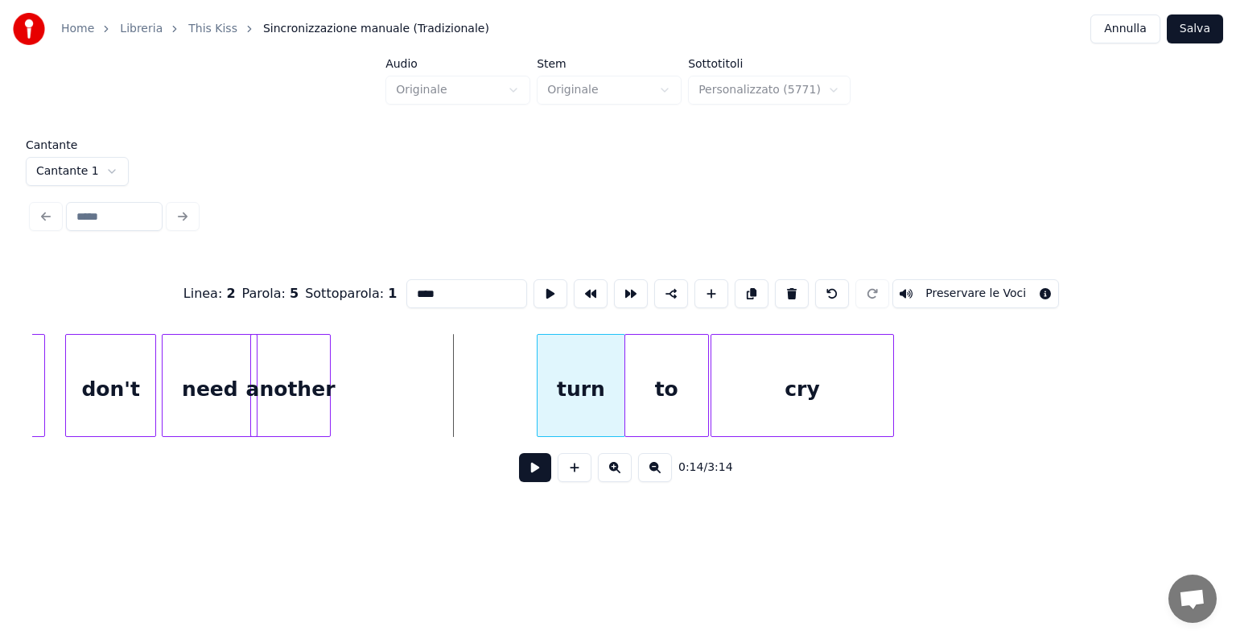
click at [538, 393] on div at bounding box center [539, 385] width 5 height 101
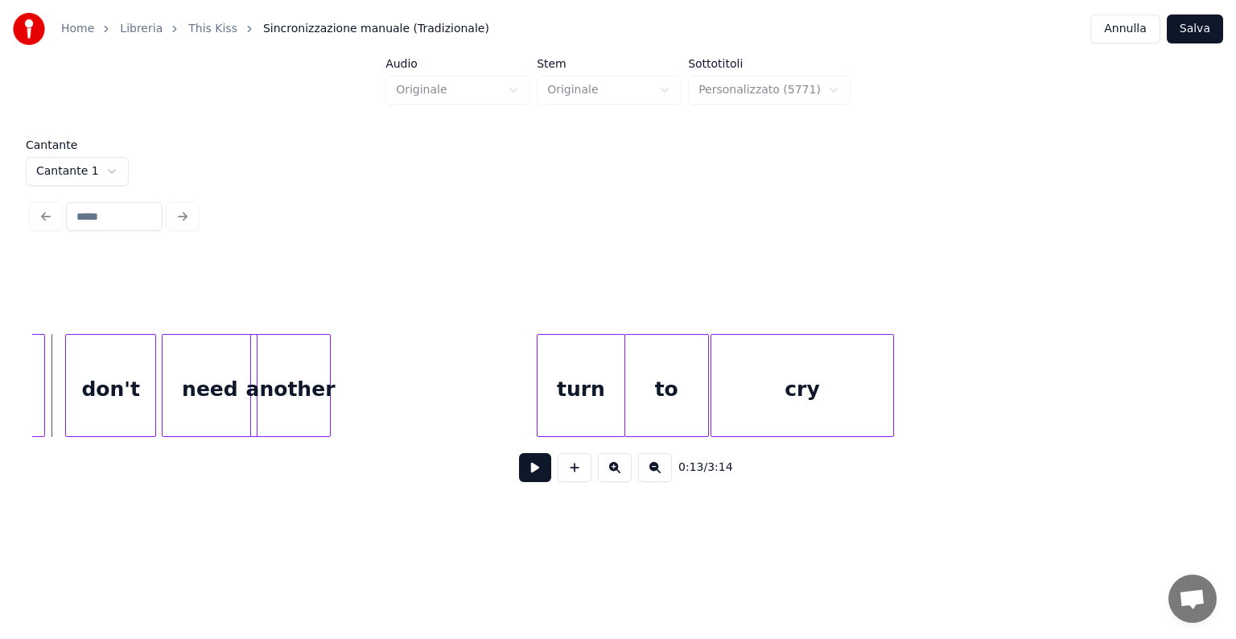
scroll to position [0, 2715]
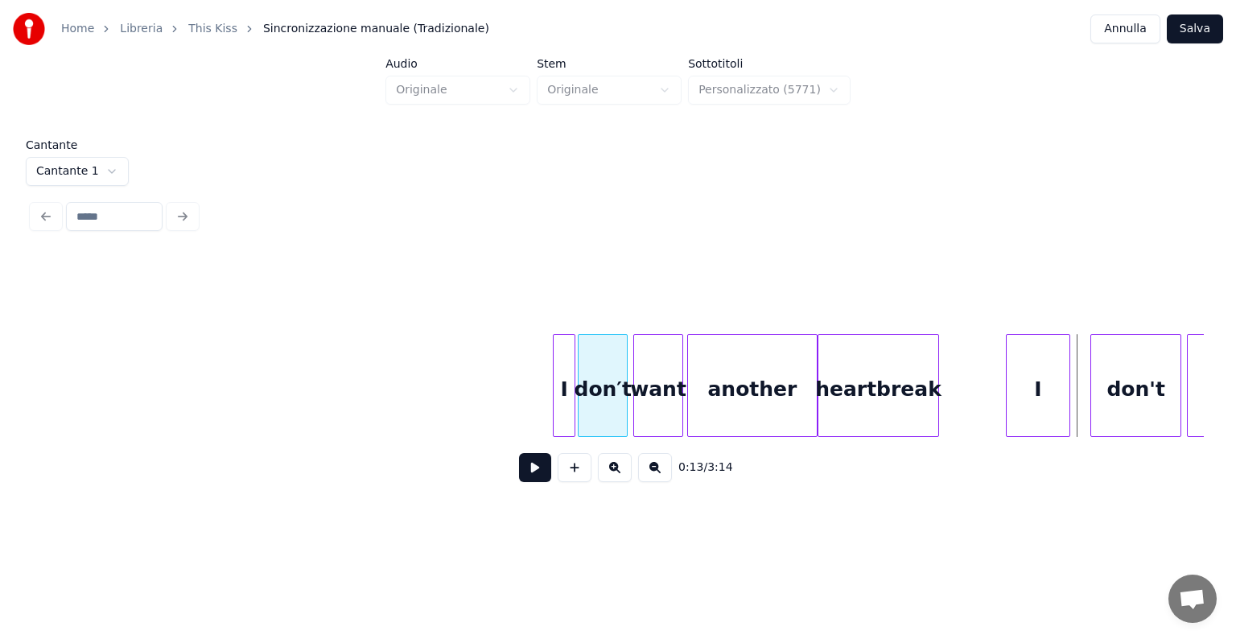
click at [531, 467] on button at bounding box center [535, 467] width 32 height 29
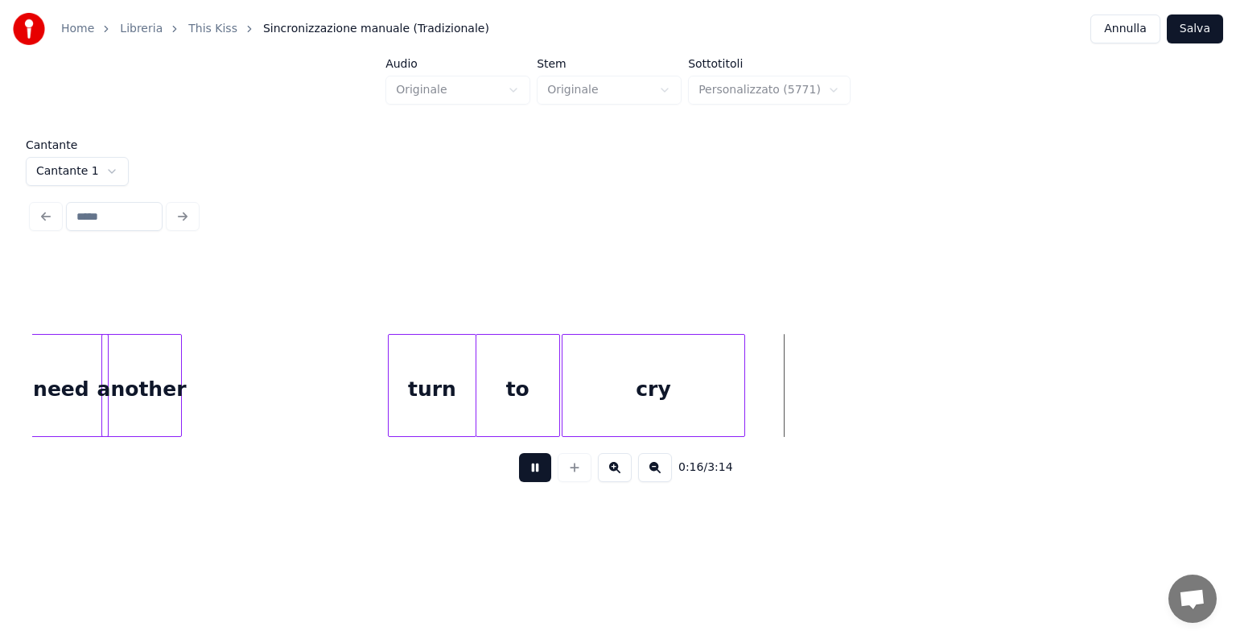
click at [529, 463] on button at bounding box center [535, 467] width 32 height 29
click at [184, 389] on div "another" at bounding box center [166, 389] width 80 height 109
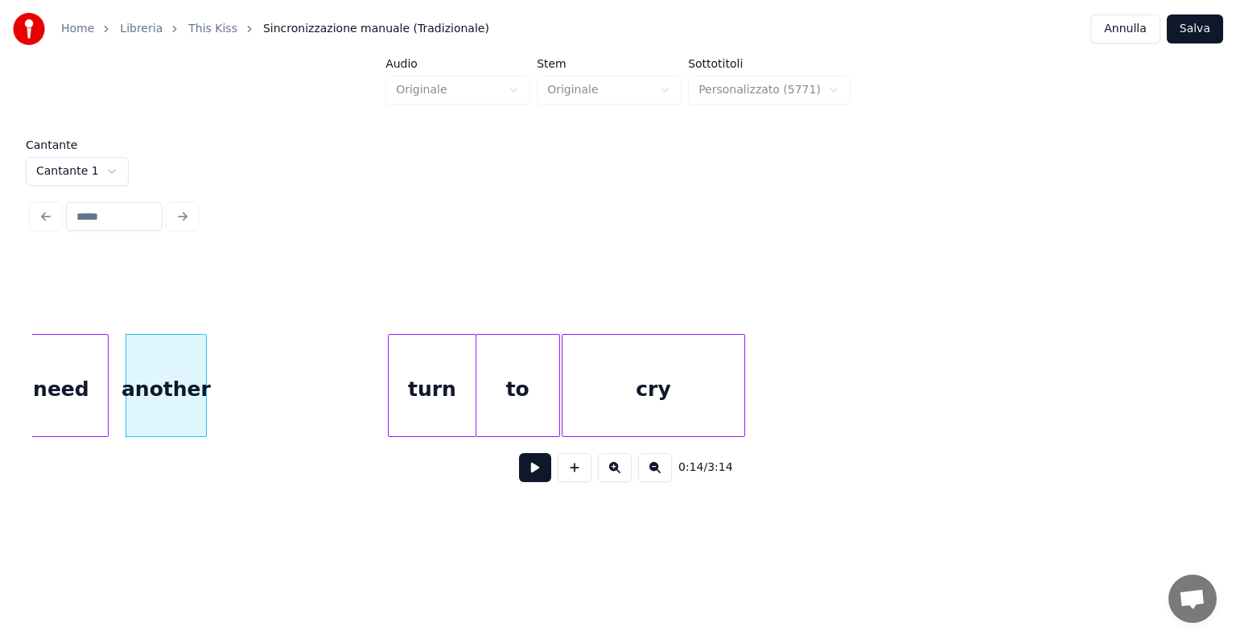
scroll to position [0, 3872]
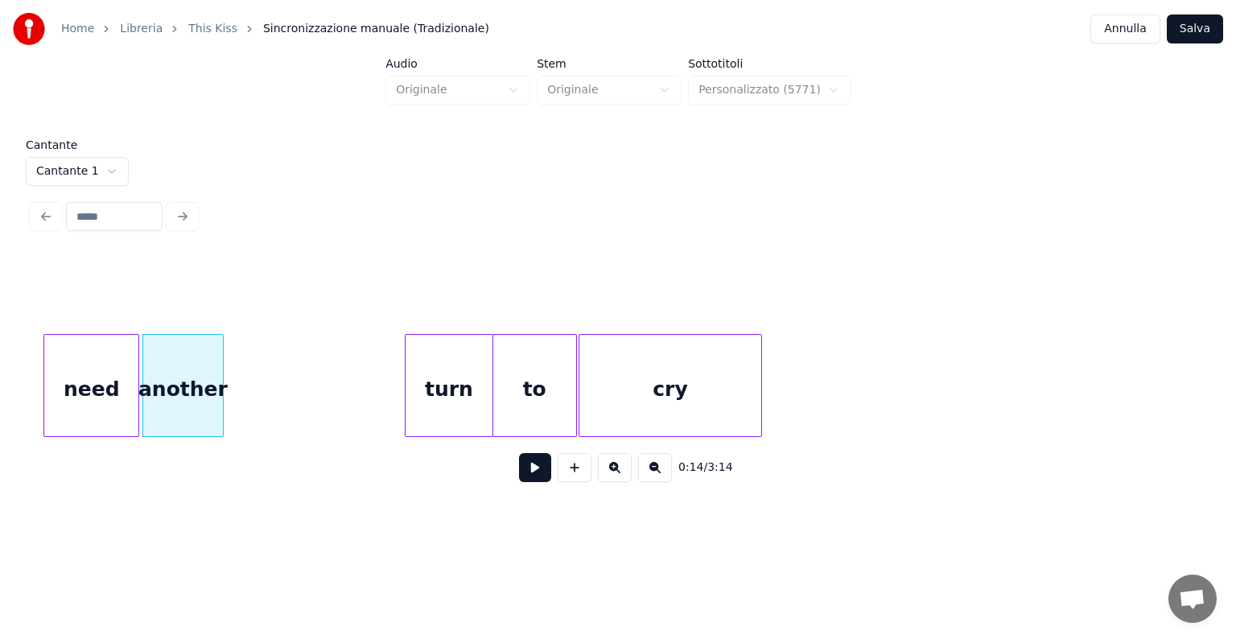
click at [107, 397] on div "need" at bounding box center [91, 389] width 94 height 109
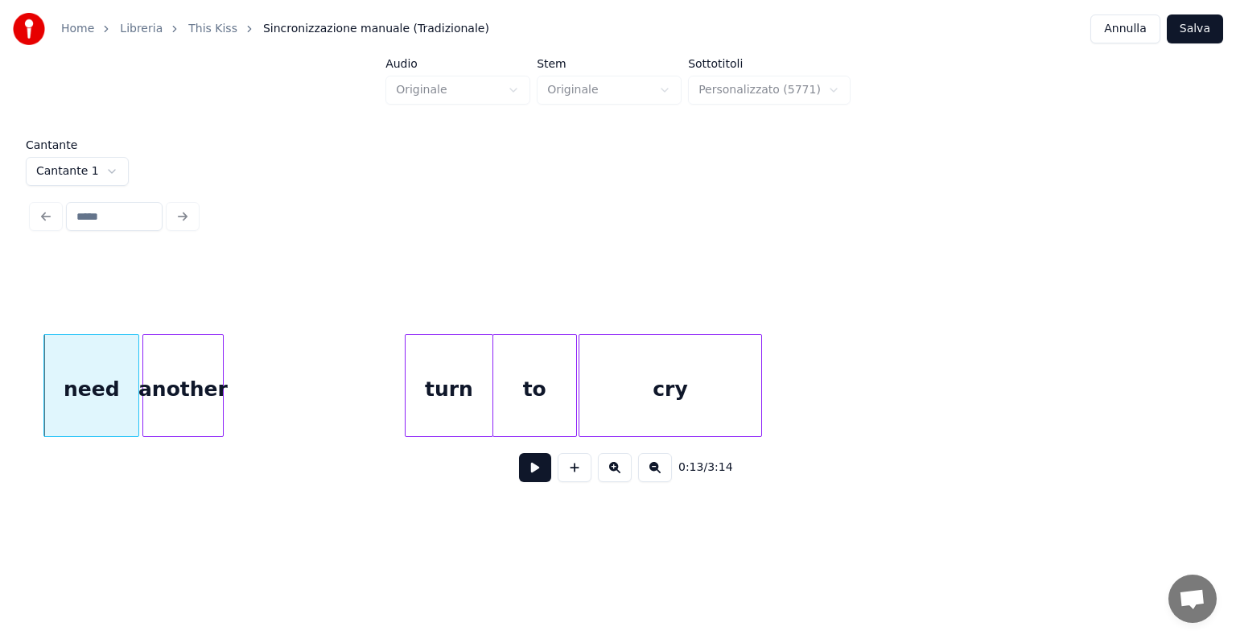
scroll to position [0, 2848]
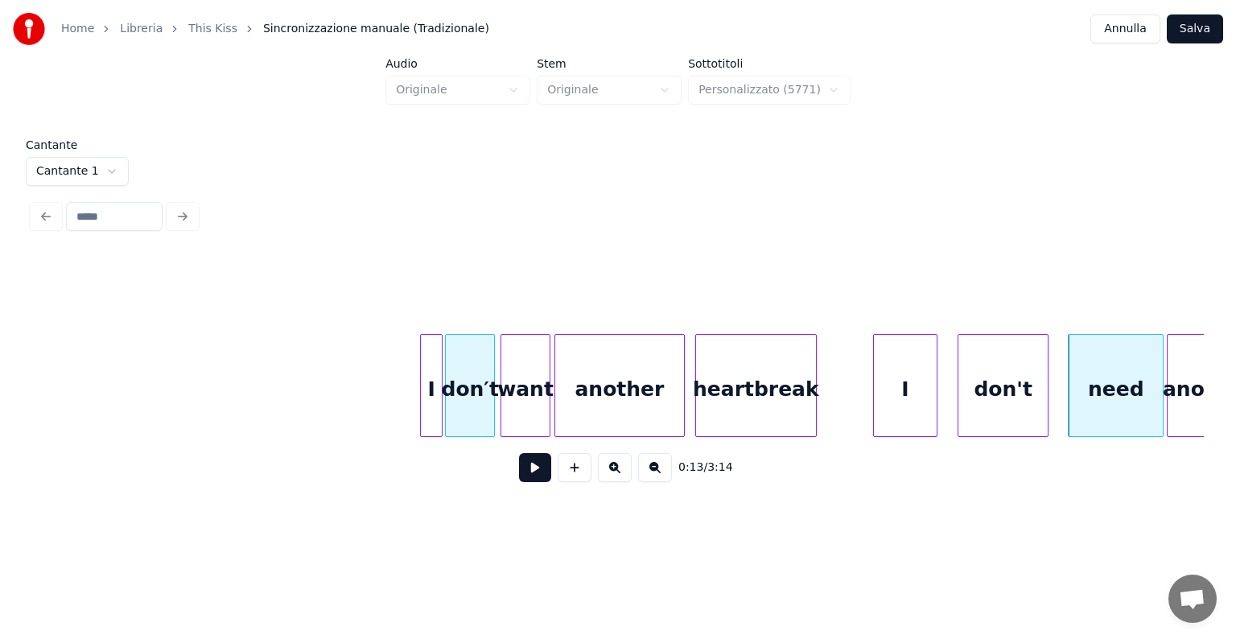
click at [752, 402] on div "heartbreak" at bounding box center [756, 389] width 120 height 109
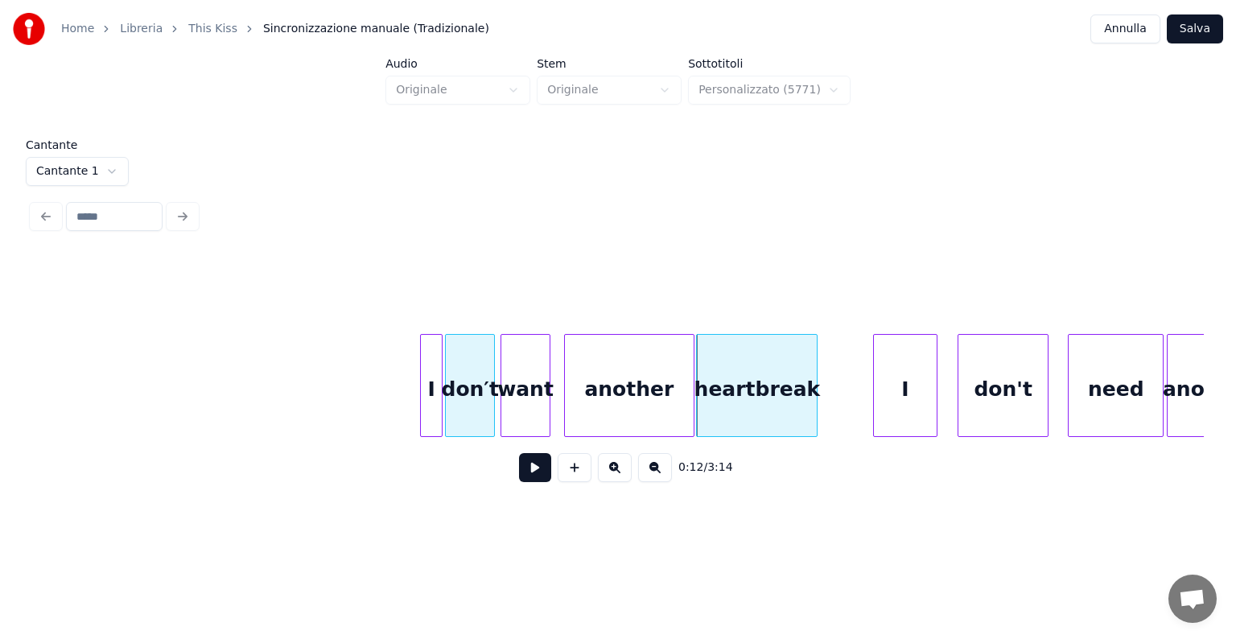
click at [669, 408] on div "another" at bounding box center [630, 389] width 130 height 109
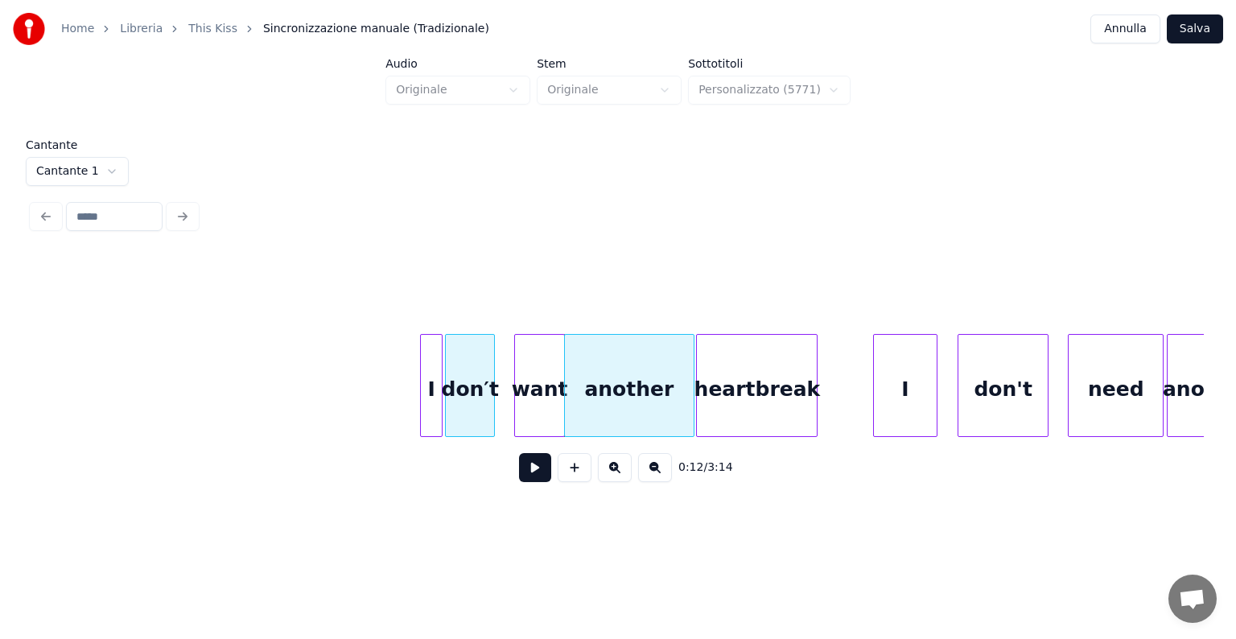
click at [550, 409] on div "want" at bounding box center [539, 389] width 49 height 109
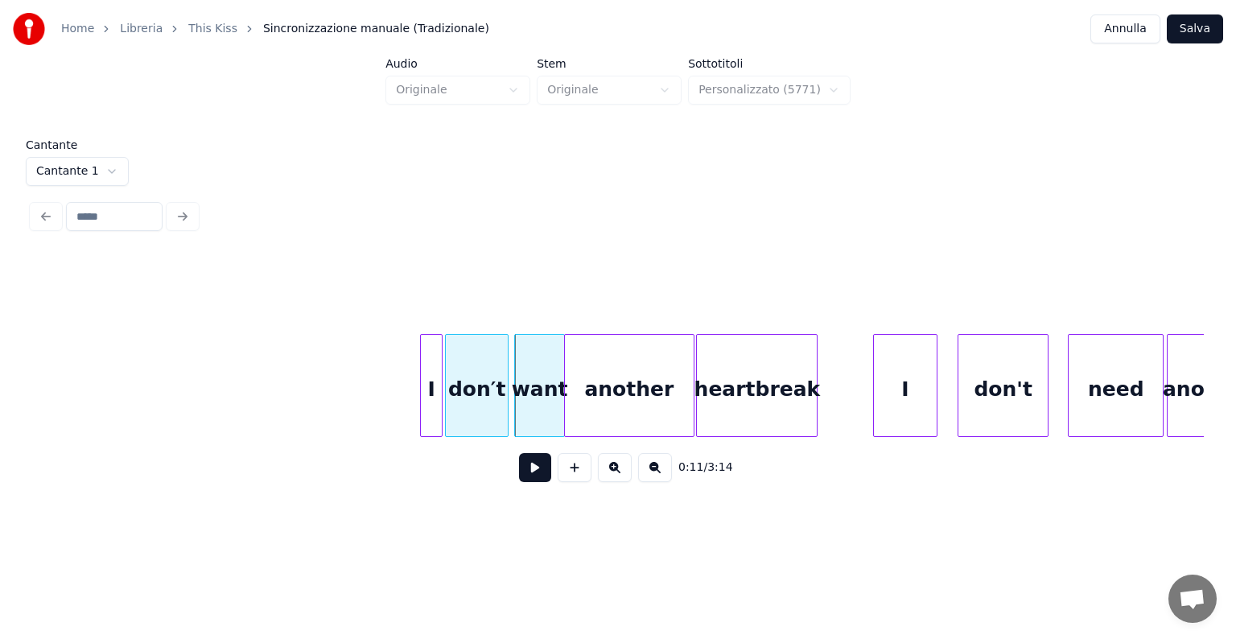
click at [504, 407] on div at bounding box center [505, 385] width 5 height 101
click at [526, 405] on div "want" at bounding box center [535, 389] width 49 height 109
click at [578, 405] on div "another" at bounding box center [626, 389] width 130 height 109
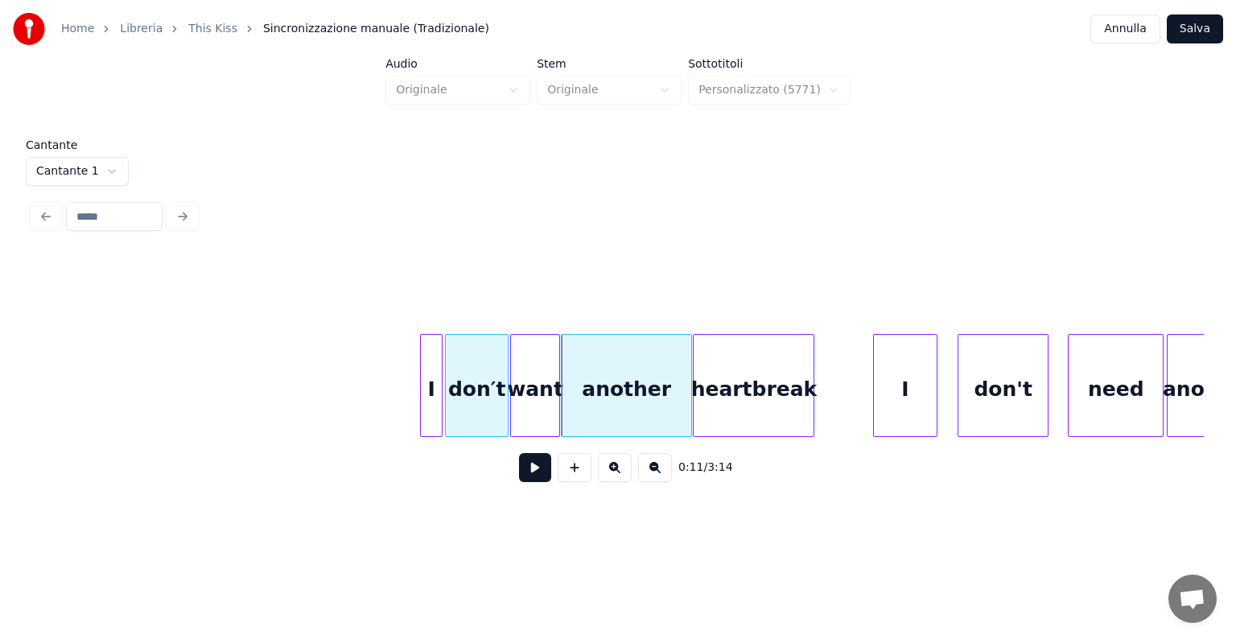
click at [718, 405] on div "heartbreak" at bounding box center [753, 389] width 120 height 109
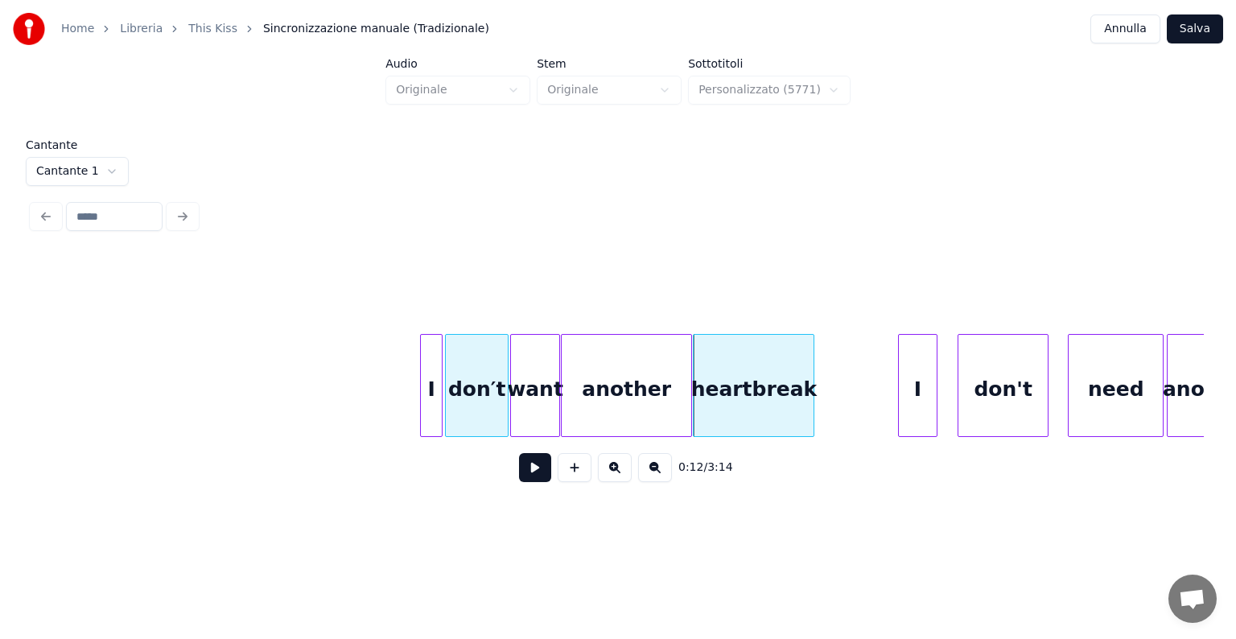
click at [902, 393] on div at bounding box center [901, 385] width 5 height 101
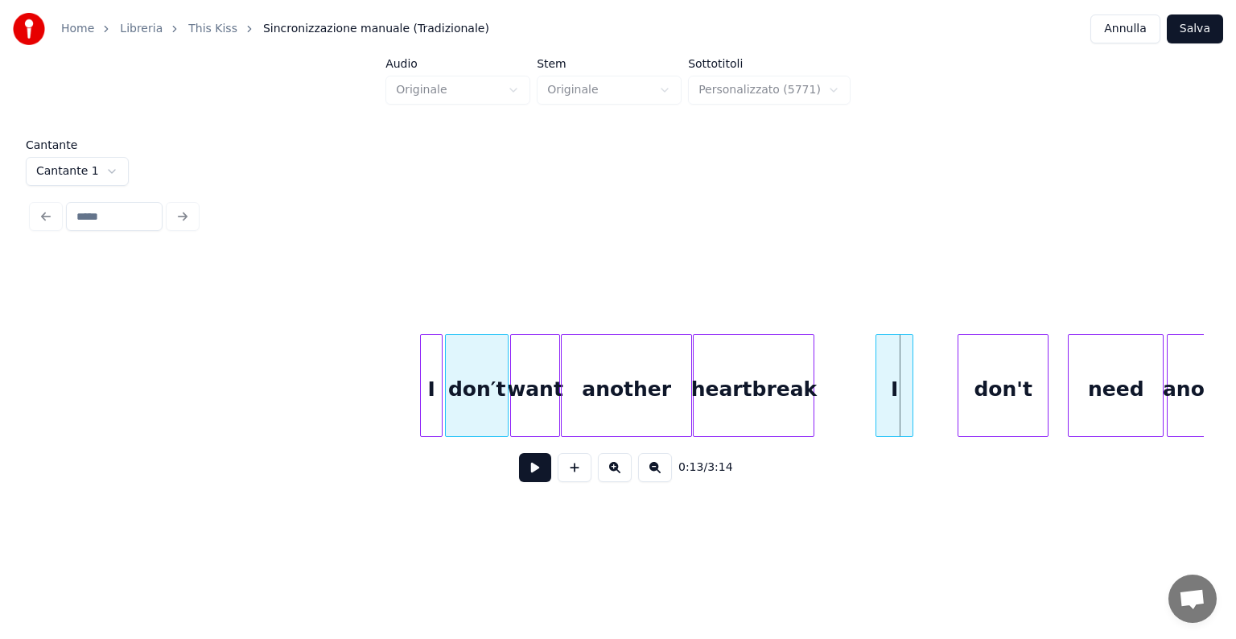
click at [895, 415] on div "I" at bounding box center [894, 389] width 36 height 109
click at [945, 415] on div "don't" at bounding box center [957, 389] width 89 height 109
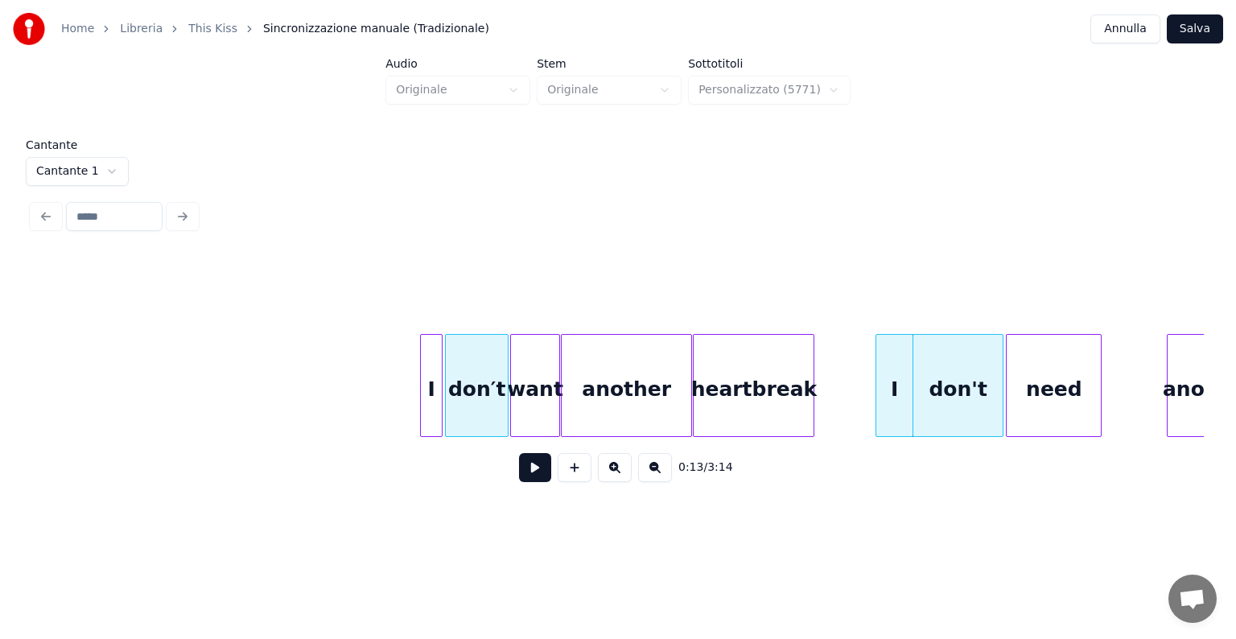
click at [1026, 417] on div "need" at bounding box center [1053, 389] width 94 height 109
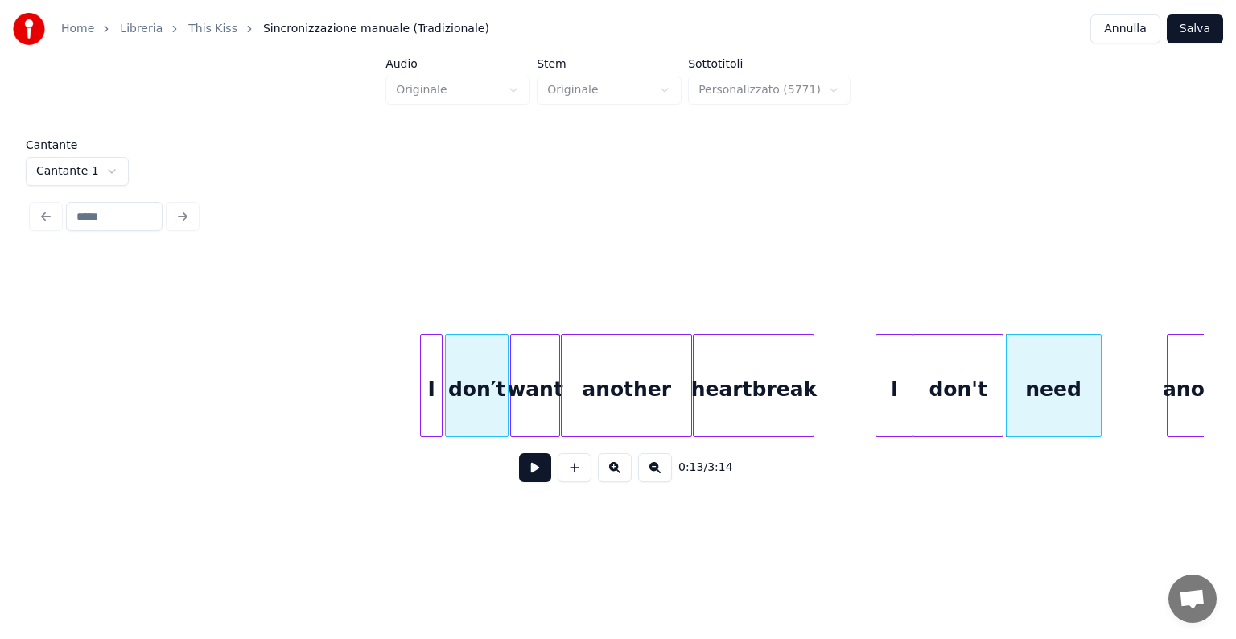
scroll to position [0, 2885]
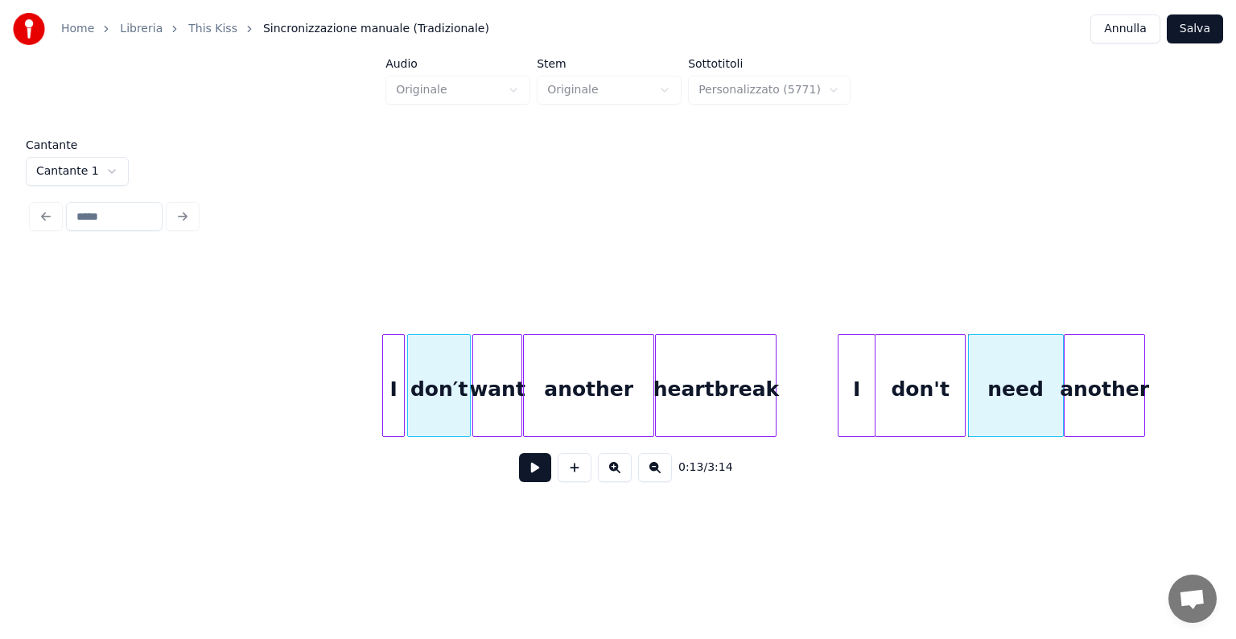
click at [1126, 421] on div "another" at bounding box center [1104, 389] width 80 height 109
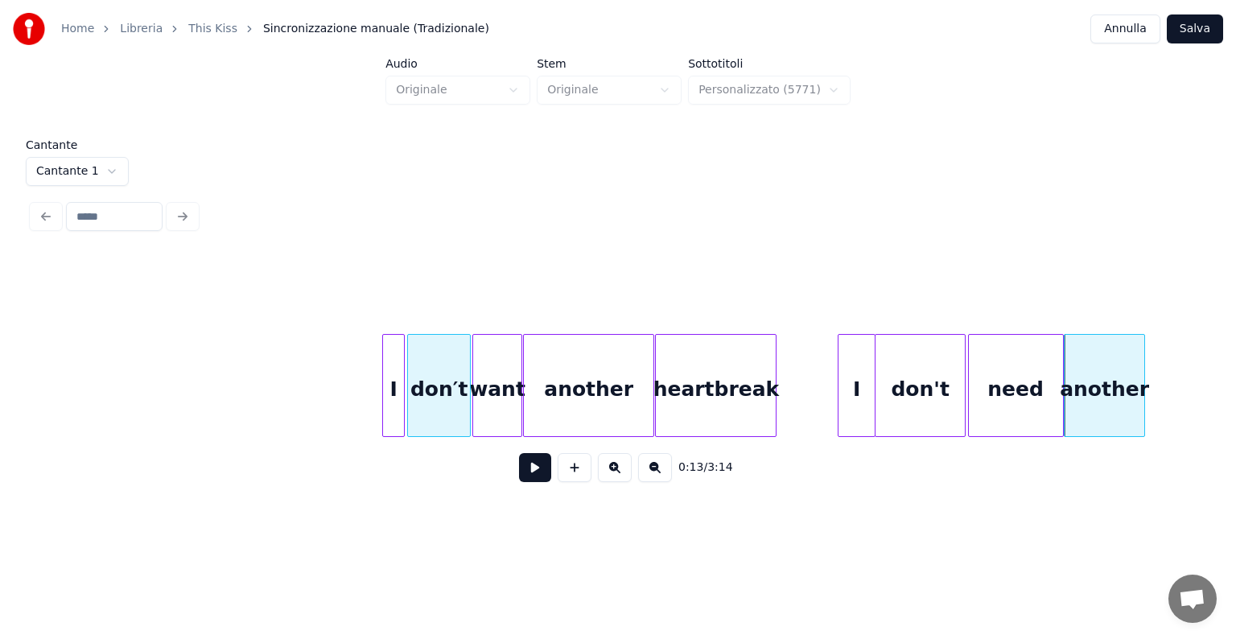
scroll to position [0, 3909]
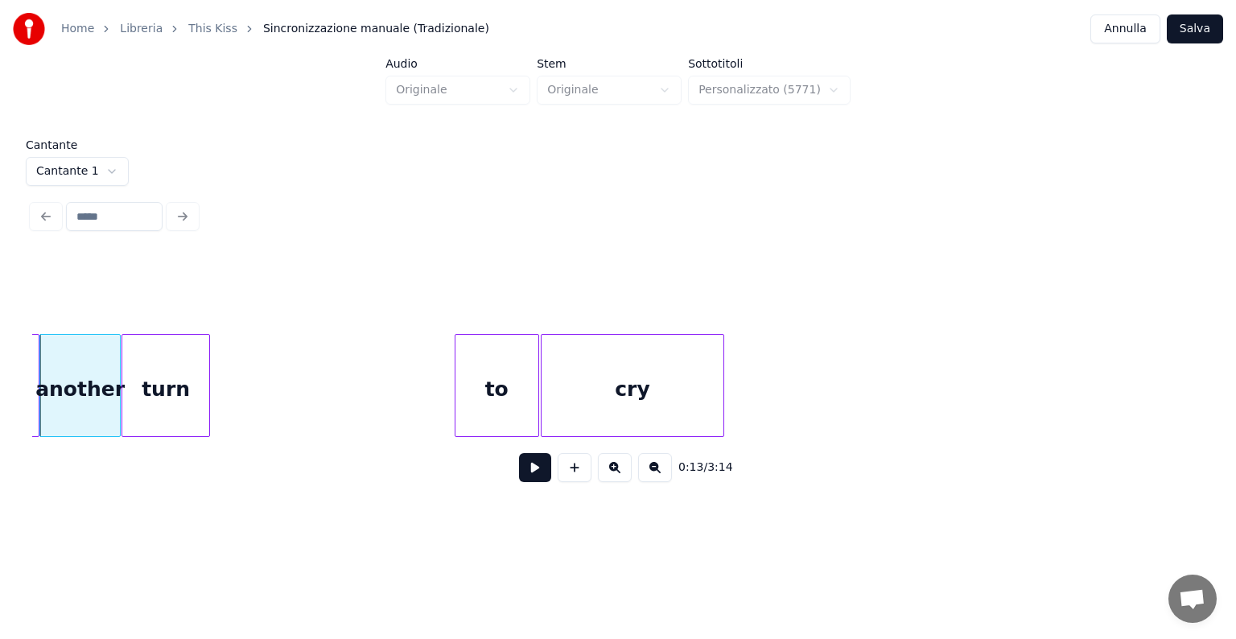
click at [146, 368] on div "turn" at bounding box center [165, 389] width 86 height 109
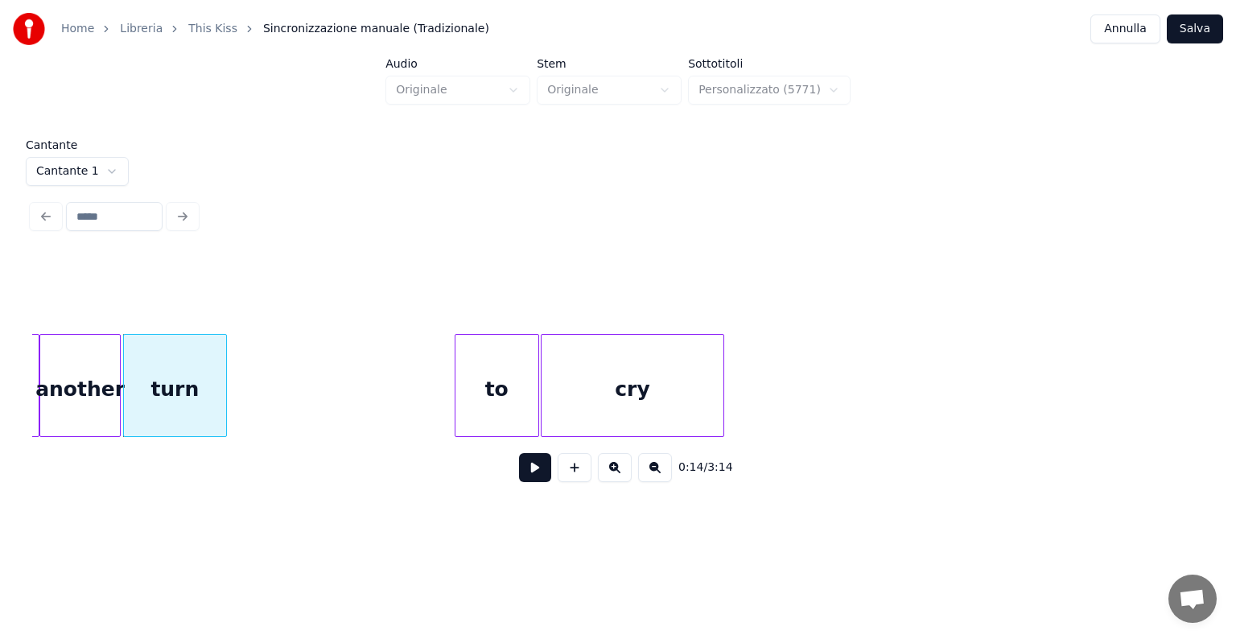
click at [224, 389] on div at bounding box center [223, 385] width 5 height 101
click at [253, 385] on div "to" at bounding box center [270, 389] width 83 height 109
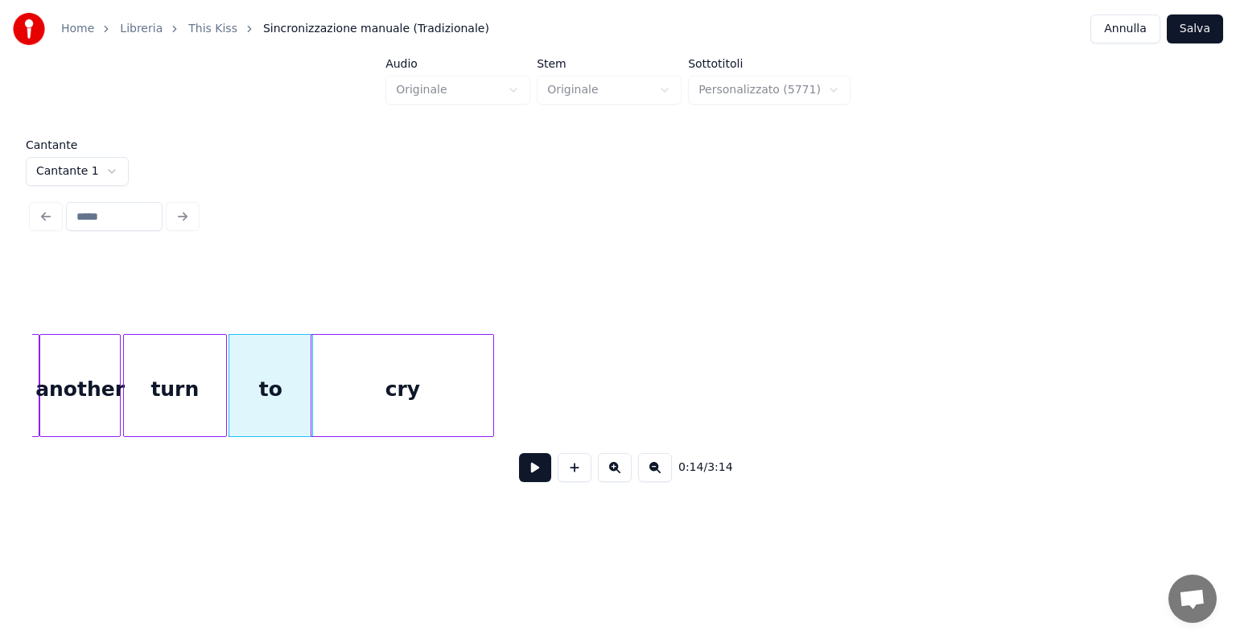
click at [333, 385] on div "cry" at bounding box center [402, 389] width 182 height 109
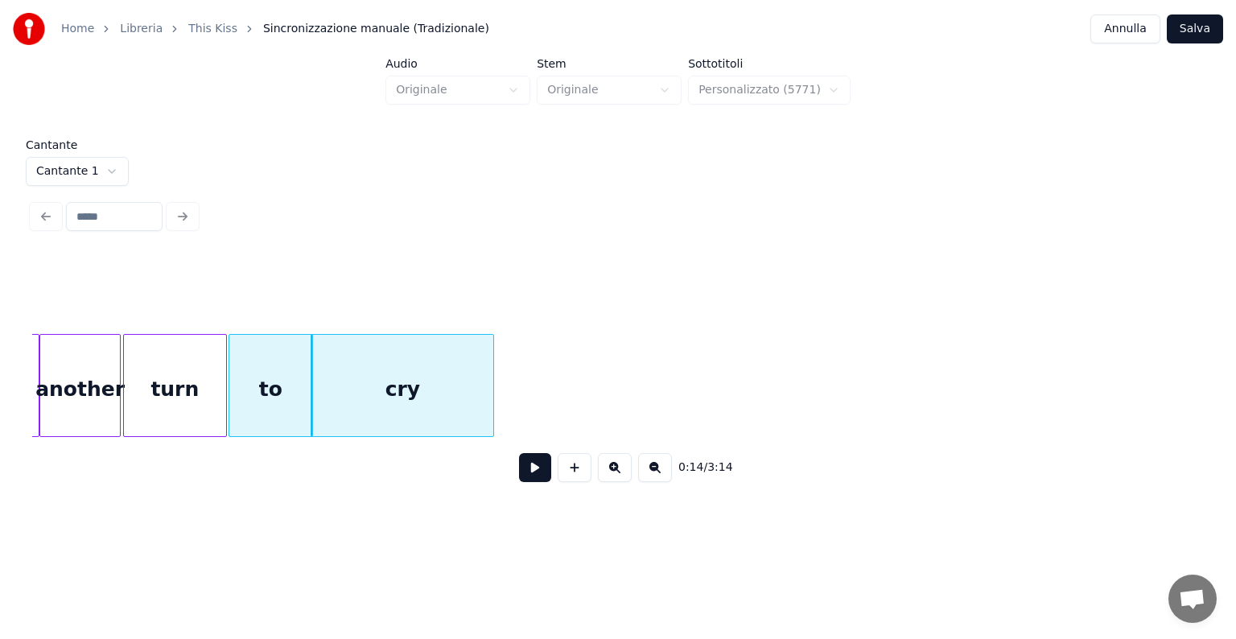
click at [96, 445] on div "0:14 / 3:14" at bounding box center [617, 467] width 1171 height 61
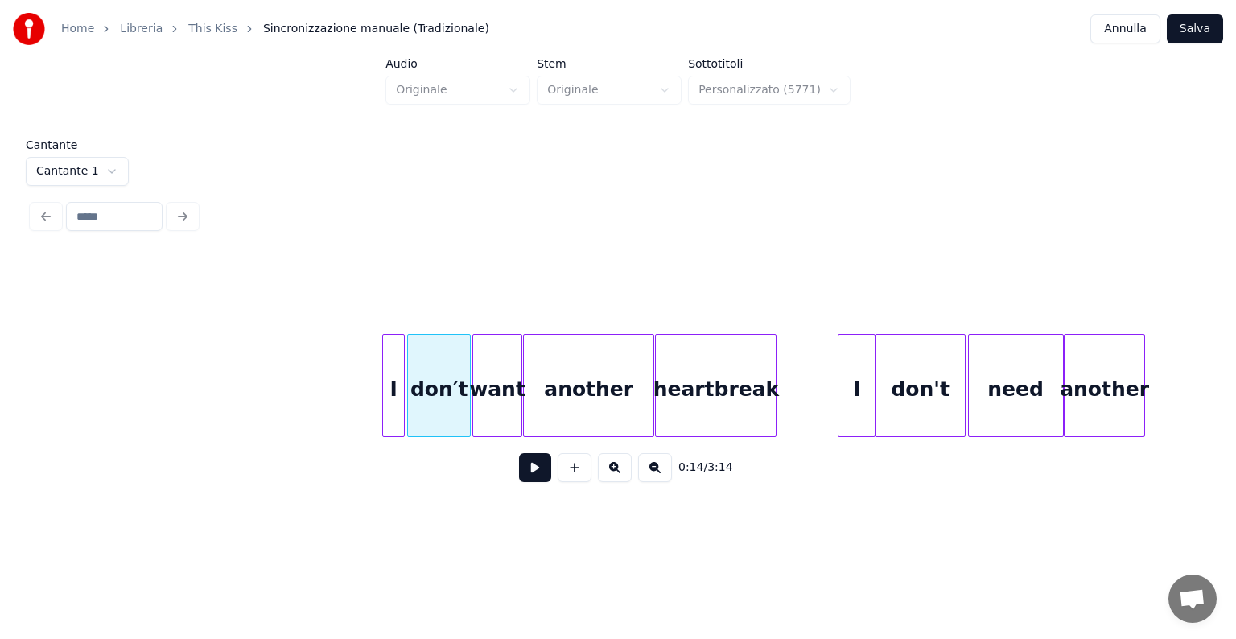
scroll to position [0, 1860]
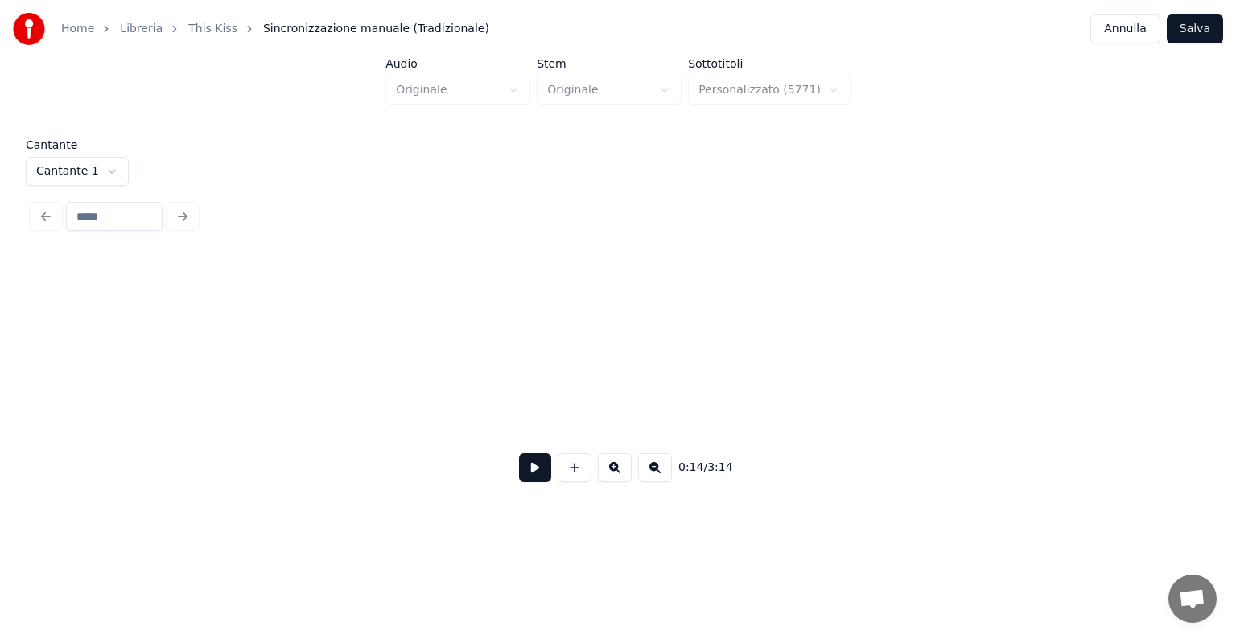
click at [540, 467] on button at bounding box center [535, 467] width 32 height 29
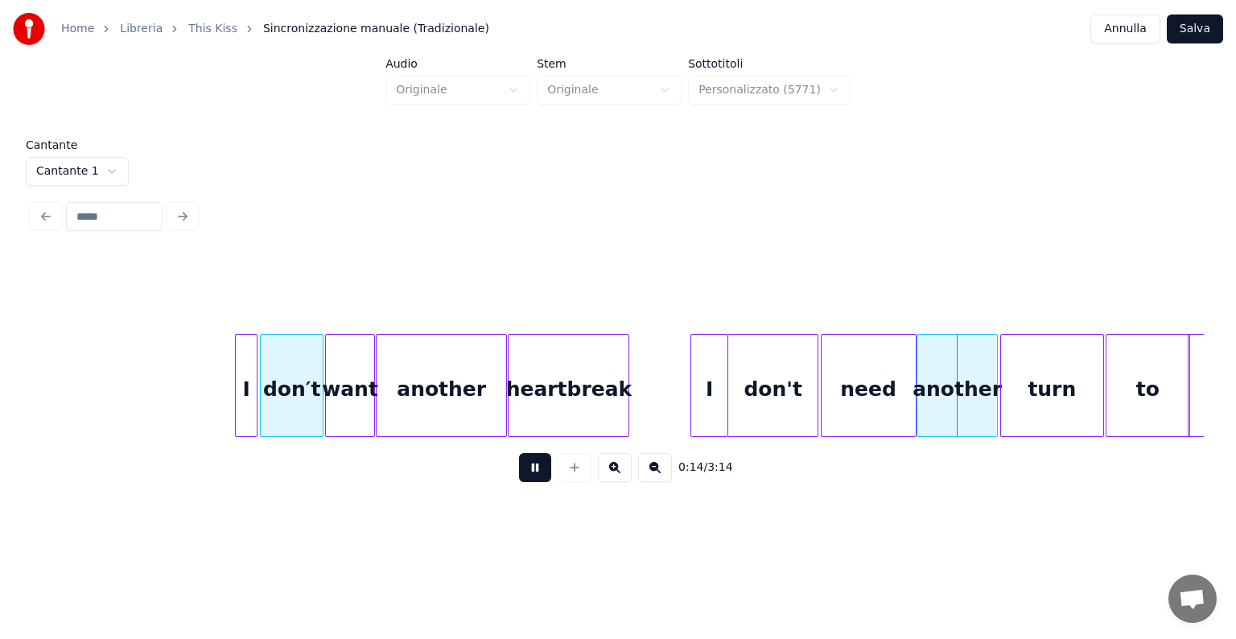
click at [540, 467] on button at bounding box center [535, 467] width 32 height 29
click at [643, 408] on div at bounding box center [643, 385] width 5 height 101
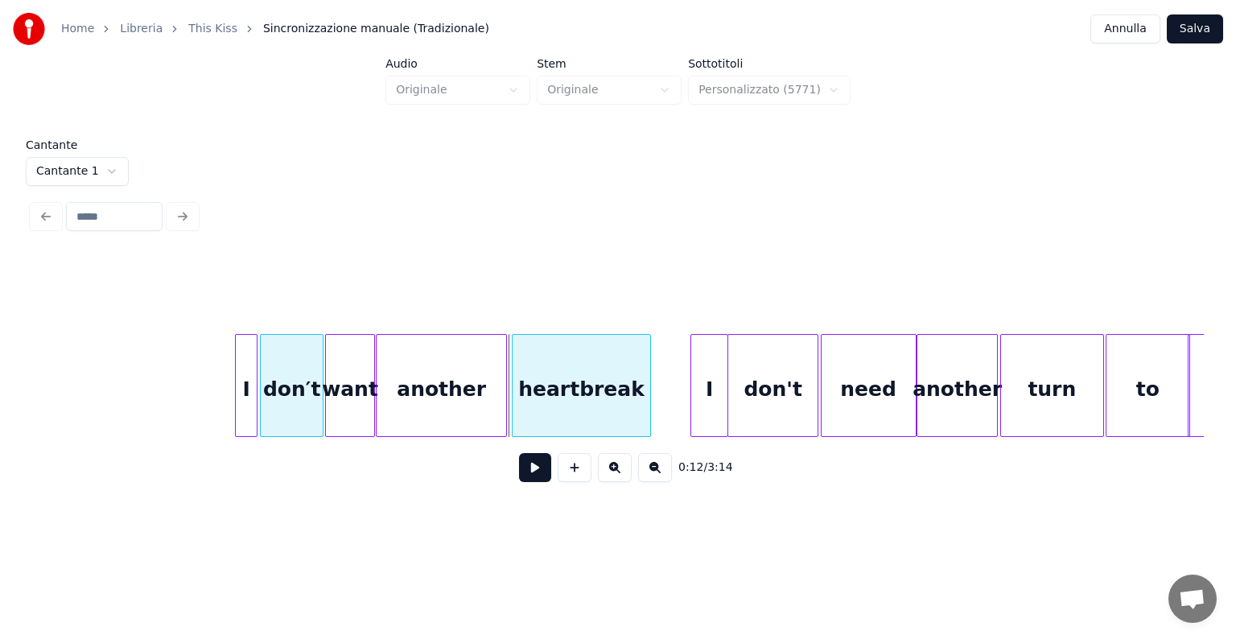
click at [557, 409] on div "heartbreak" at bounding box center [581, 389] width 138 height 109
click at [506, 405] on div at bounding box center [508, 385] width 5 height 101
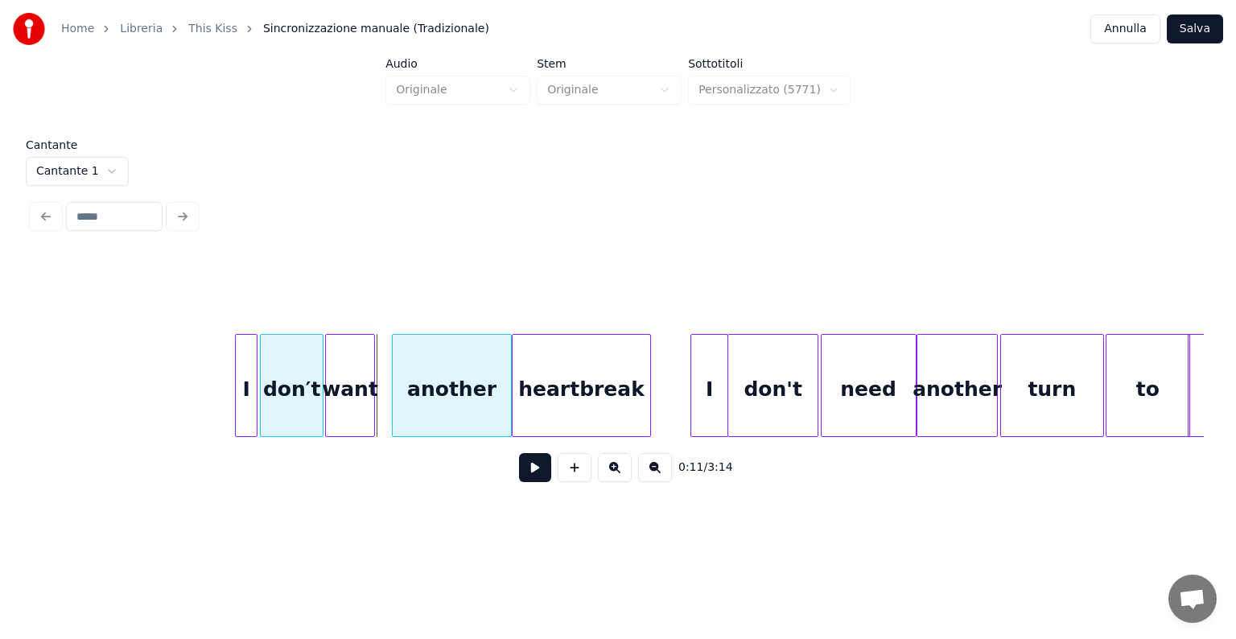
click at [393, 410] on div at bounding box center [395, 385] width 5 height 101
click at [368, 412] on div "want" at bounding box center [352, 389] width 49 height 109
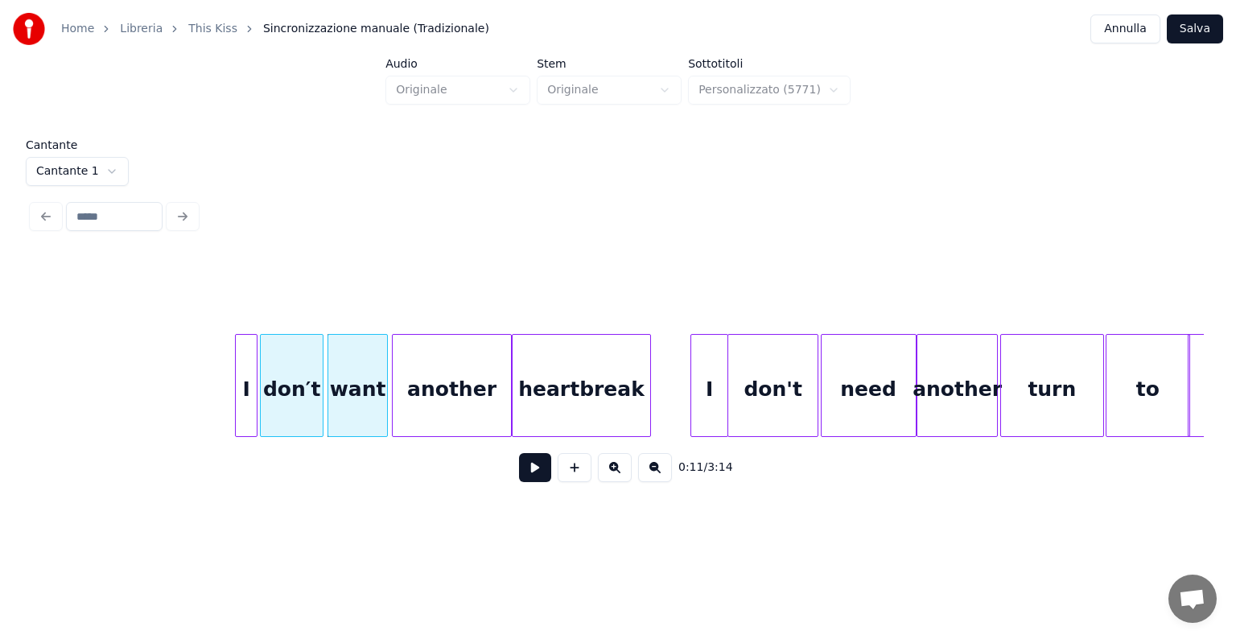
click at [384, 412] on div at bounding box center [384, 385] width 5 height 101
click at [524, 481] on button at bounding box center [535, 467] width 32 height 29
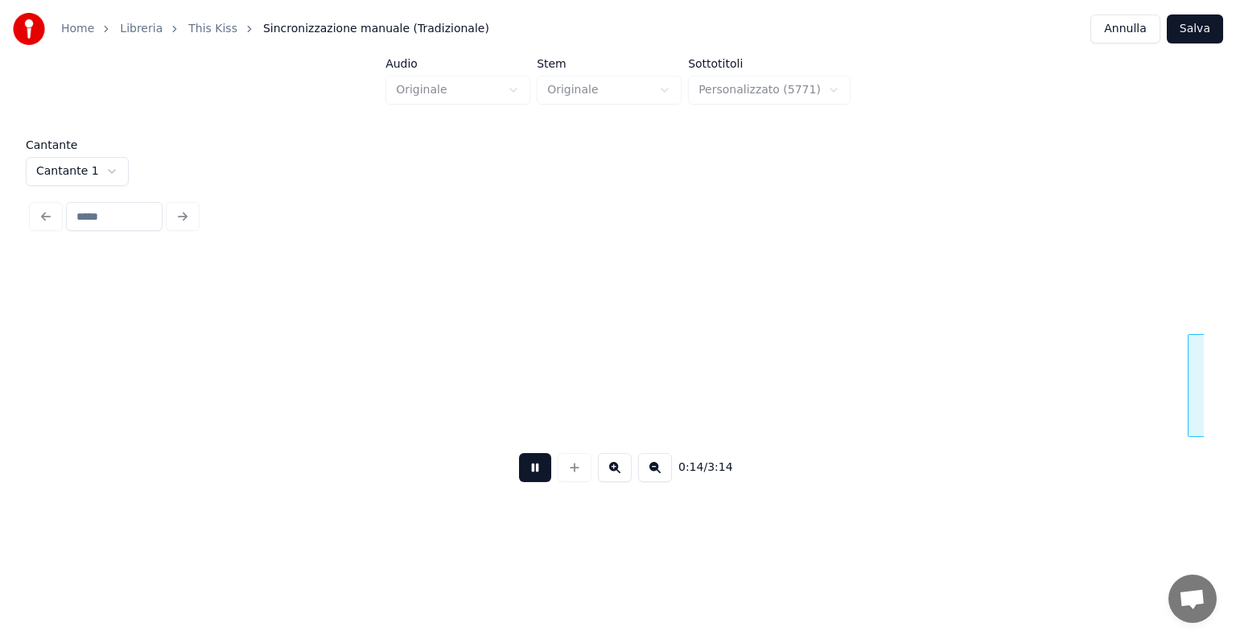
scroll to position [0, 4205]
click at [524, 481] on button at bounding box center [535, 467] width 32 height 29
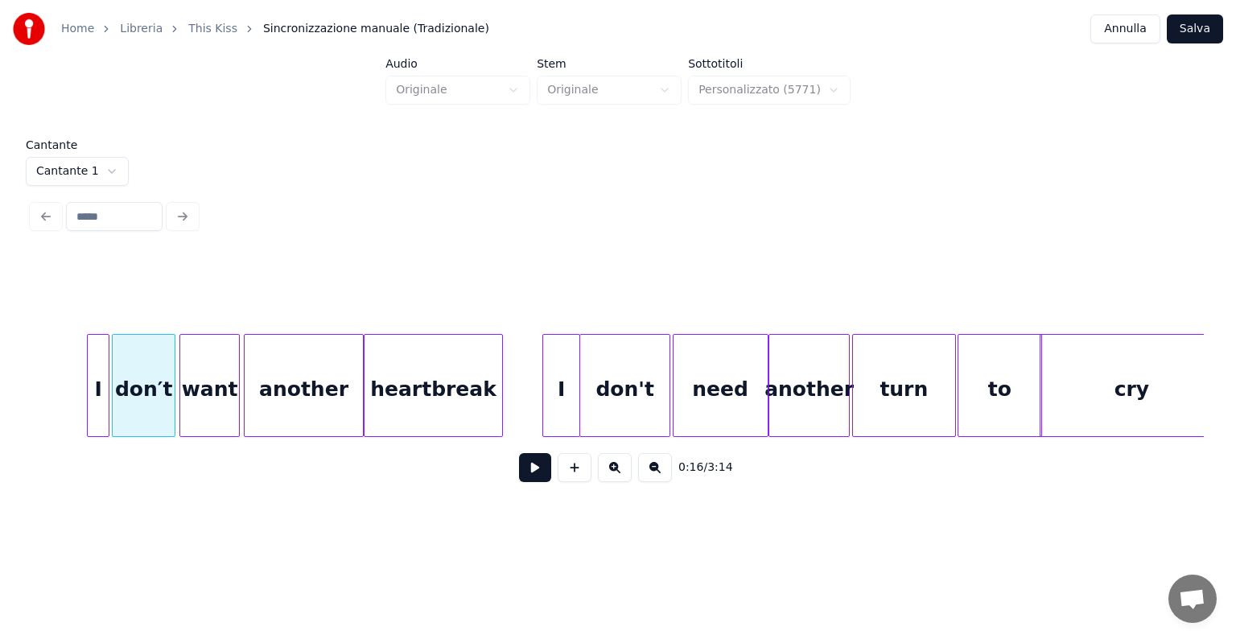
click at [1042, 397] on div at bounding box center [1042, 385] width 5 height 101
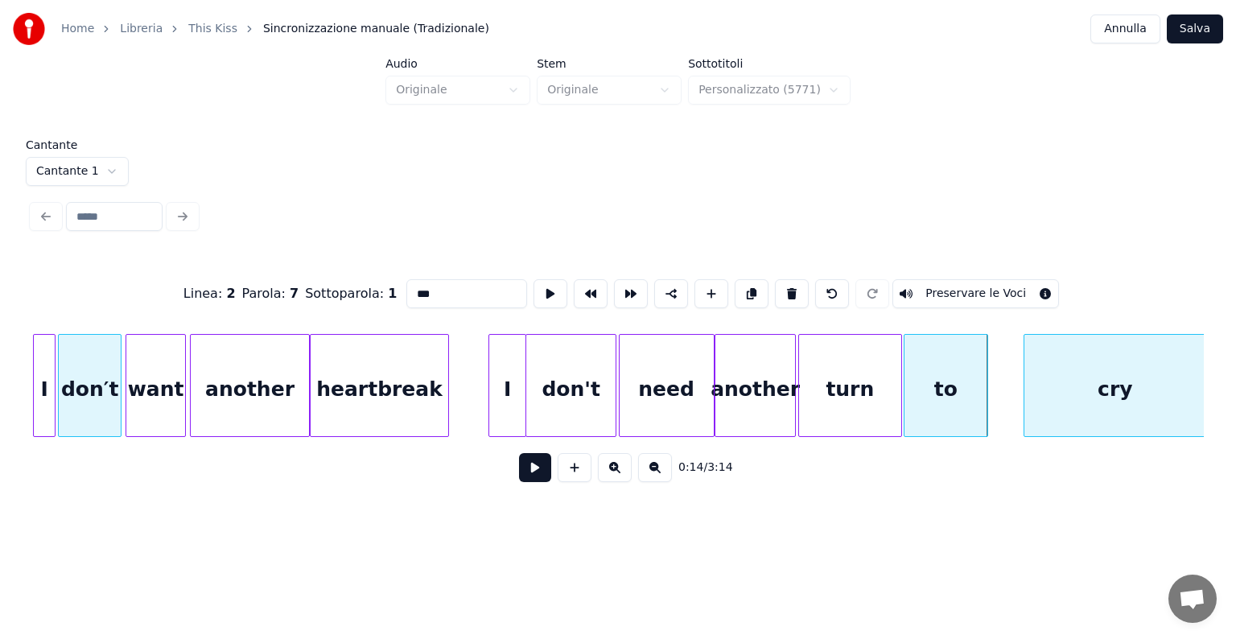
scroll to position [0, 3238]
click at [1104, 399] on div "cry" at bounding box center [1113, 389] width 182 height 109
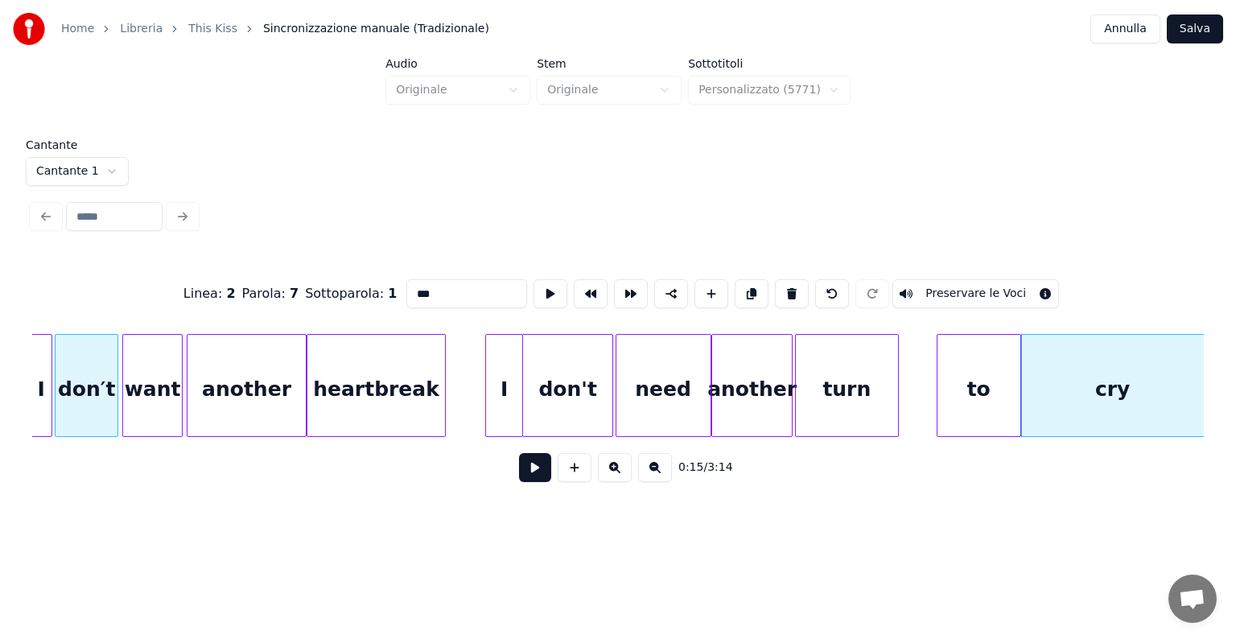
click at [1010, 404] on div "to" at bounding box center [978, 389] width 83 height 109
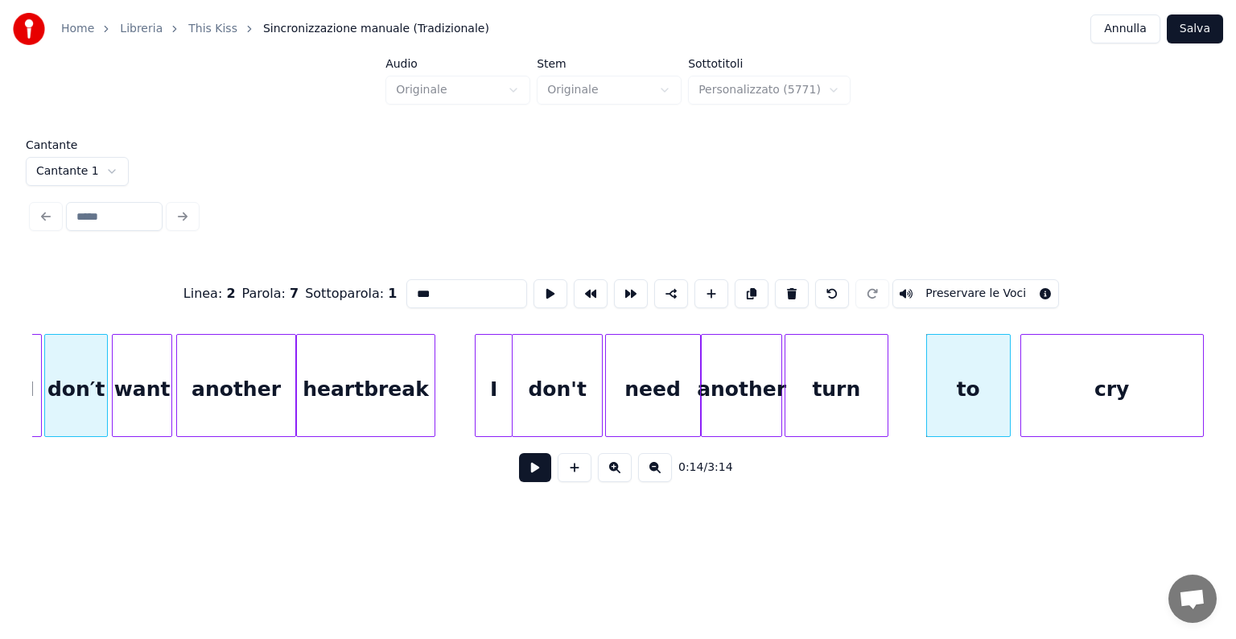
scroll to position [0, 3250]
click at [1048, 402] on div "cry" at bounding box center [1111, 389] width 182 height 109
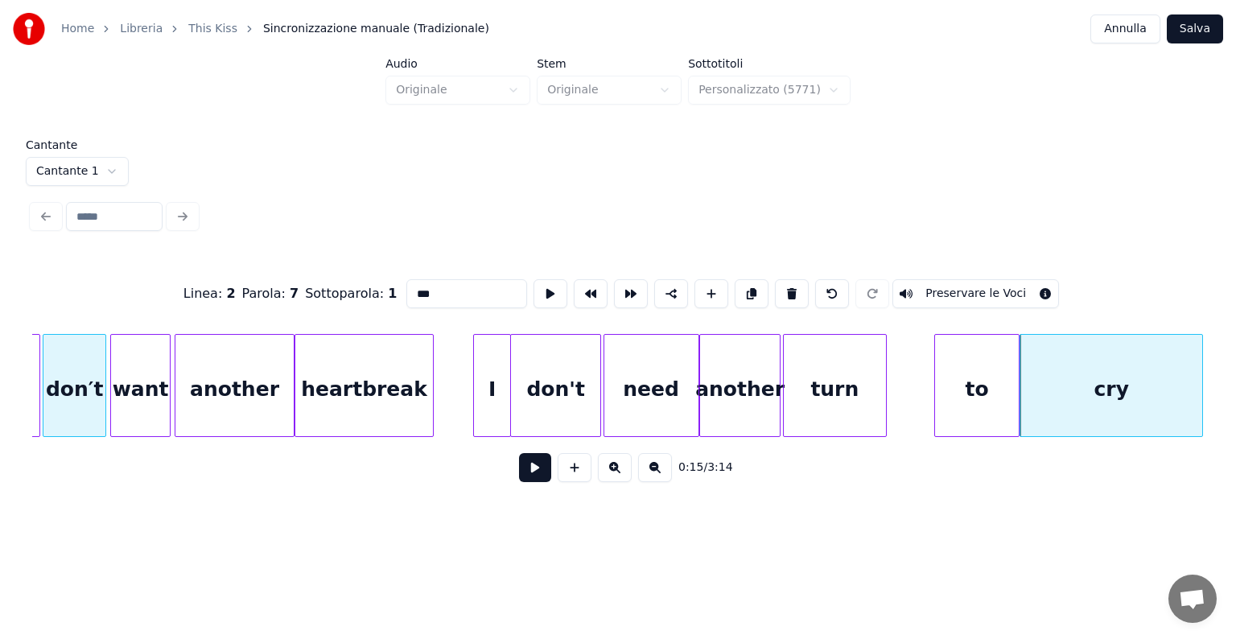
click at [999, 404] on div "to" at bounding box center [976, 389] width 83 height 109
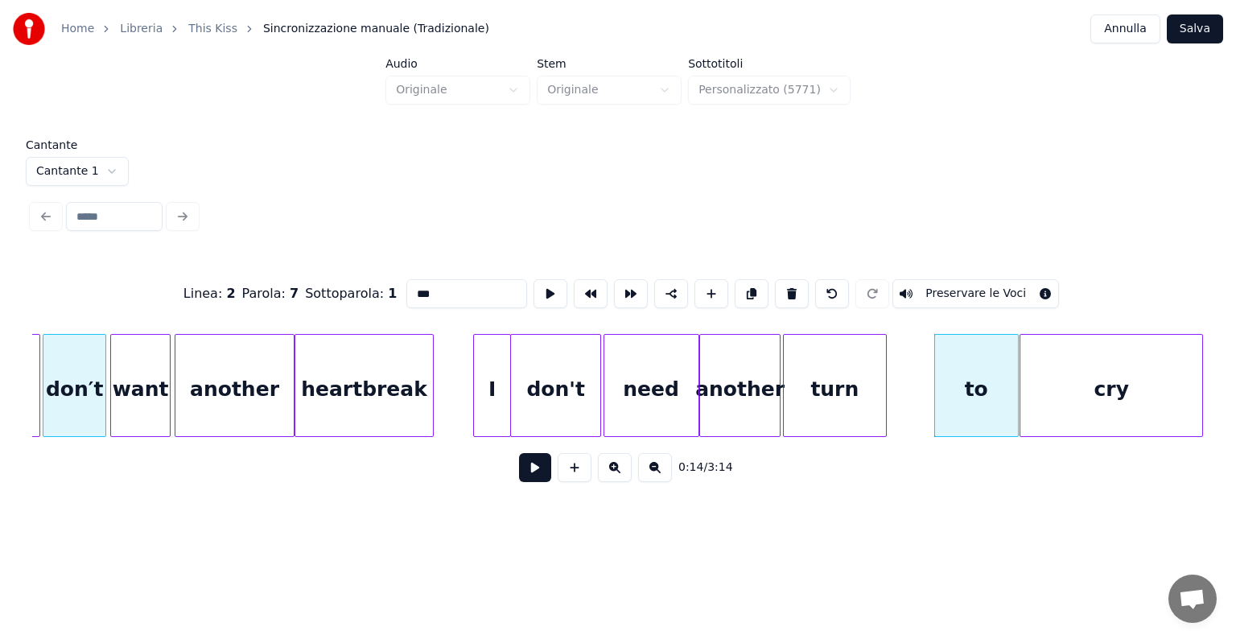
scroll to position [0, 2224]
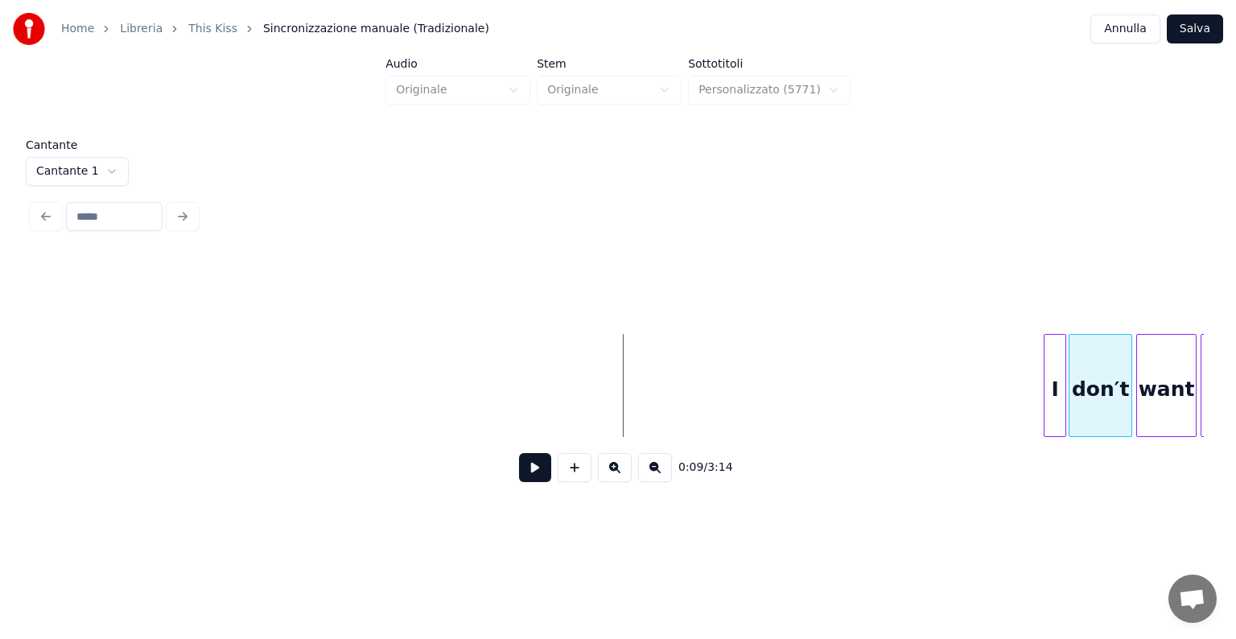
click at [545, 462] on button at bounding box center [535, 467] width 32 height 29
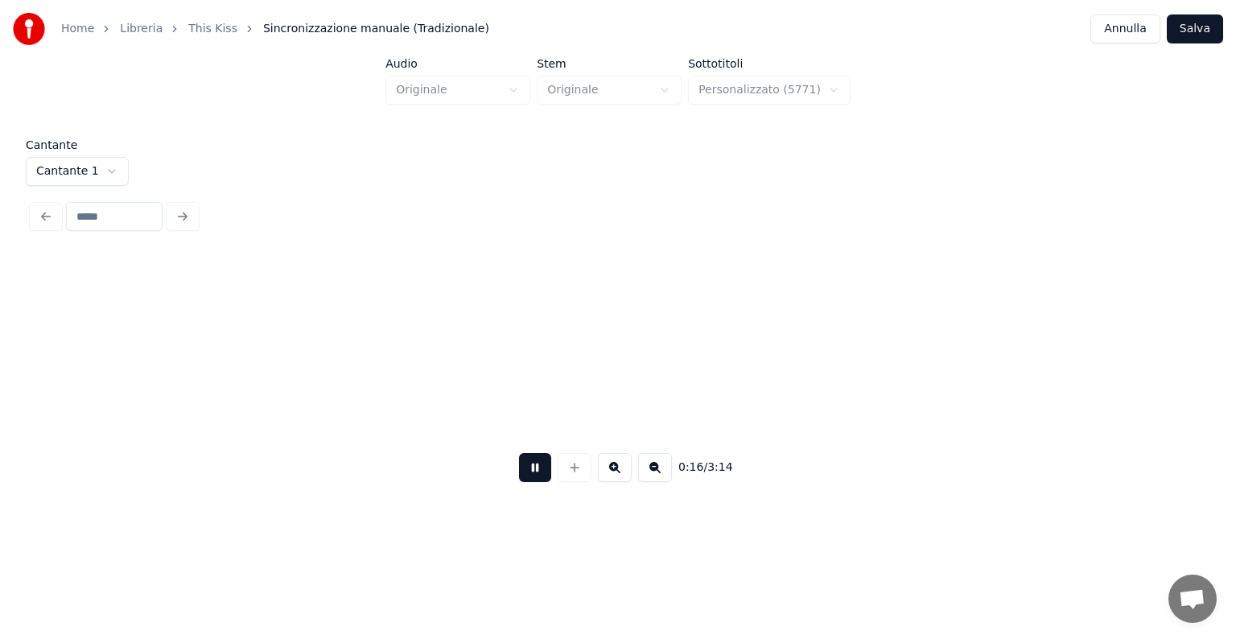
scroll to position [0, 4570]
click at [547, 460] on button at bounding box center [535, 467] width 32 height 29
click at [648, 479] on button at bounding box center [655, 467] width 34 height 29
click at [649, 476] on button at bounding box center [655, 467] width 34 height 29
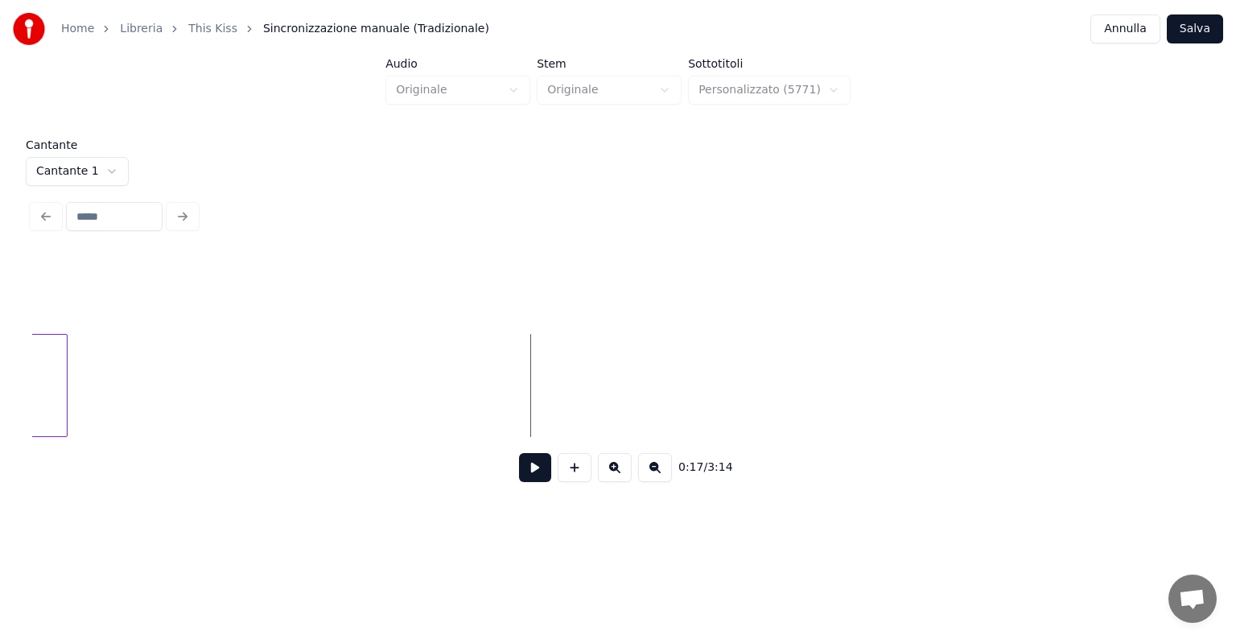
click at [647, 475] on button at bounding box center [655, 467] width 34 height 29
click at [648, 465] on button at bounding box center [655, 467] width 34 height 29
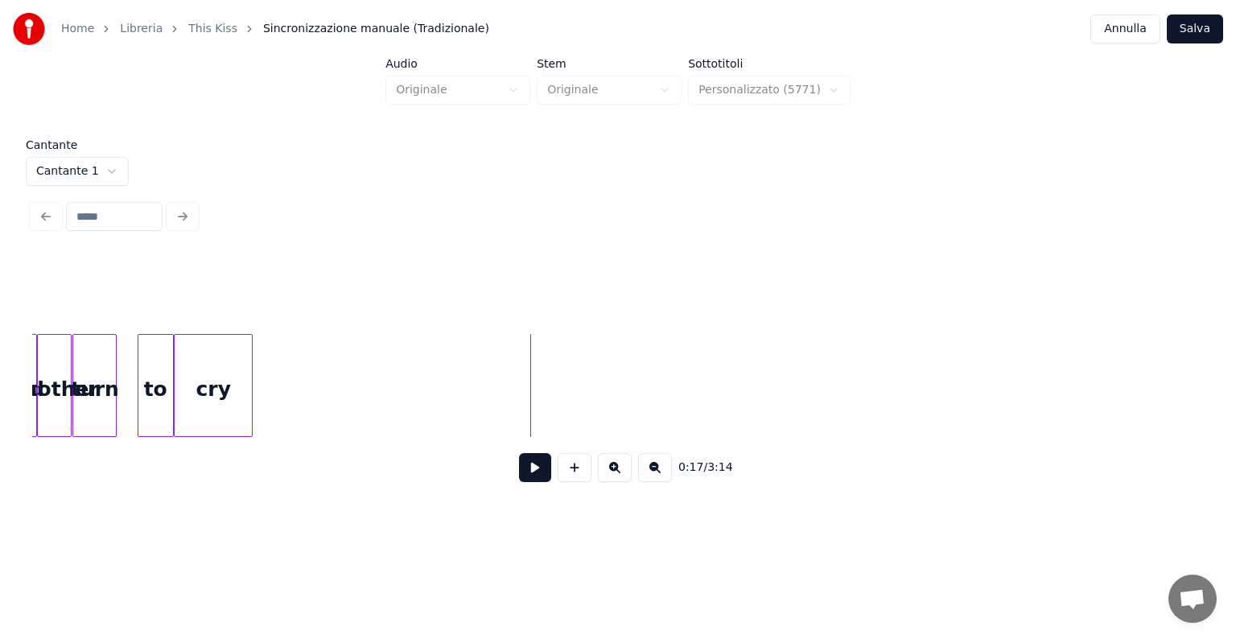
click at [652, 455] on div "0:17 / 3:14" at bounding box center [617, 467] width 1171 height 61
click at [650, 471] on button at bounding box center [655, 467] width 34 height 29
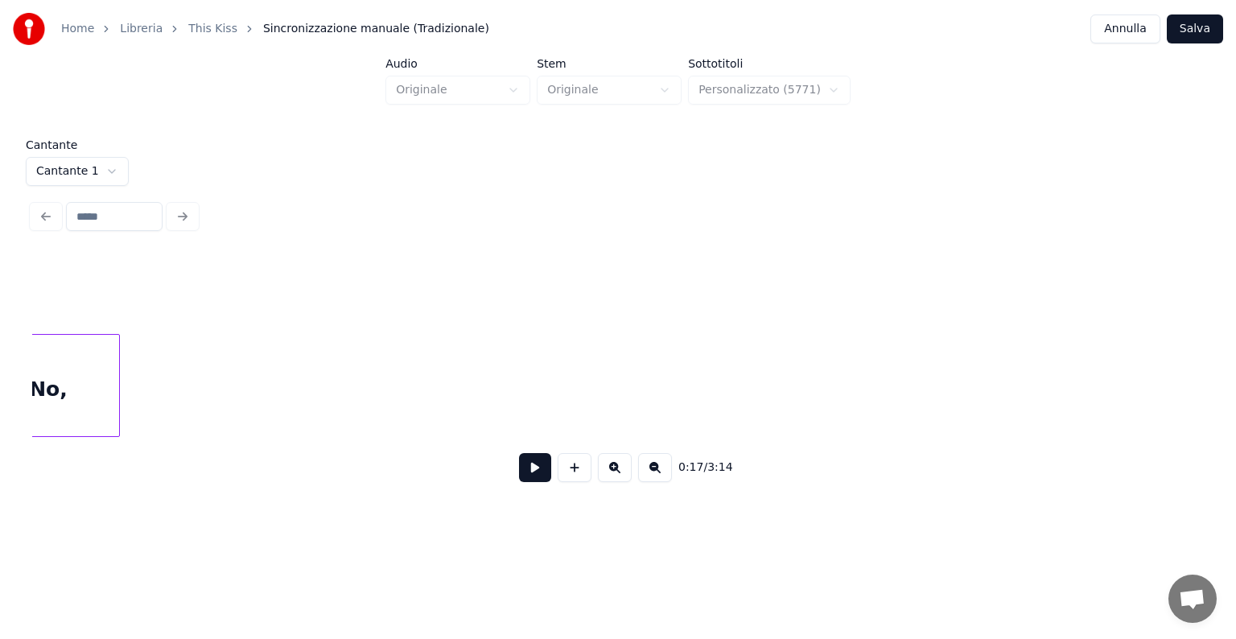
scroll to position [0, 2882]
click at [0, 362] on div "Home Libreria This Kiss Sincronizzazione manuale (Tradizionale) Annulla Salva A…" at bounding box center [618, 256] width 1236 height 513
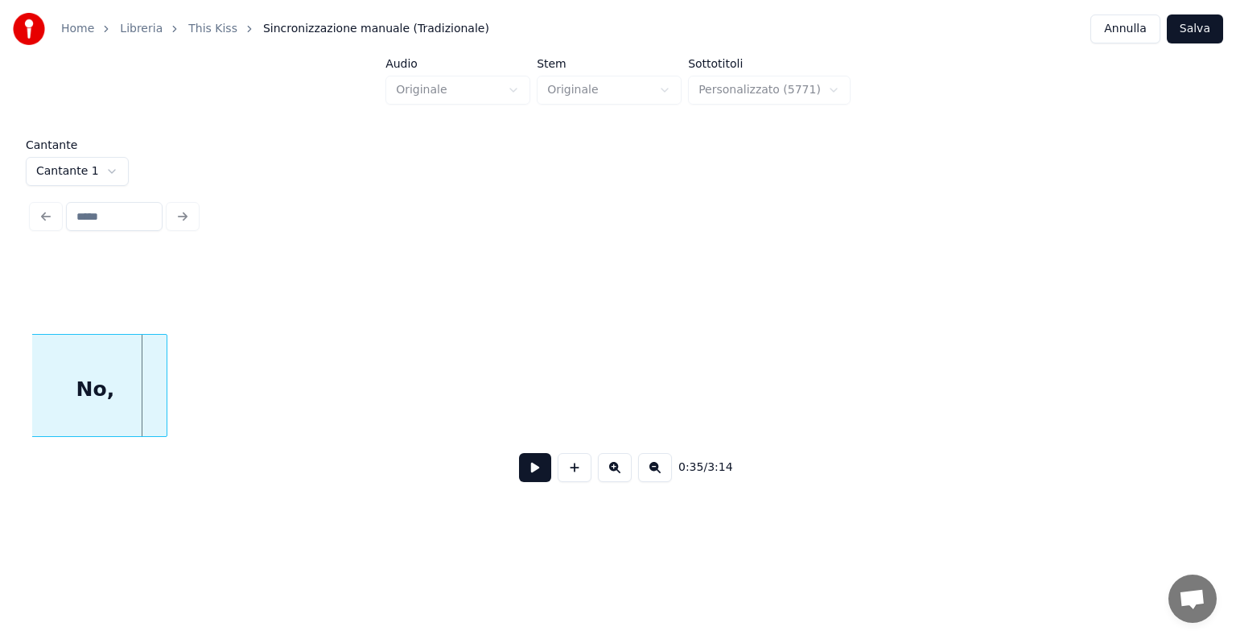
scroll to position [0, 2745]
click at [0, 405] on div "Home Libreria This Kiss Sincronizzazione manuale (Tradizionale) Annulla Salva A…" at bounding box center [618, 256] width 1236 height 513
click at [0, 400] on div "Home Libreria This Kiss Sincronizzazione manuale (Tradizionale) Annulla Salva A…" at bounding box center [618, 256] width 1236 height 513
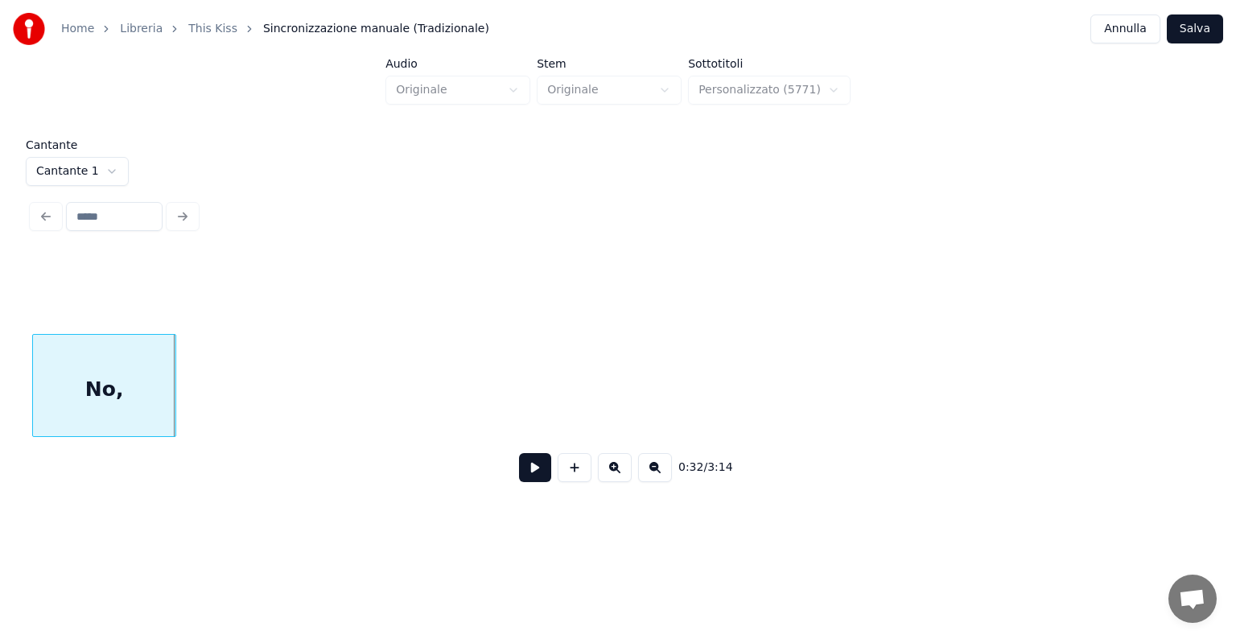
click at [0, 393] on div "Home Libreria This Kiss Sincronizzazione manuale (Tradizionale) Annulla Salva A…" at bounding box center [618, 256] width 1236 height 513
click at [0, 391] on div "Home Libreria This Kiss Sincronizzazione manuale (Tradizionale) Annulla Salva A…" at bounding box center [618, 256] width 1236 height 513
click at [32, 392] on div "No," at bounding box center [104, 385] width 144 height 103
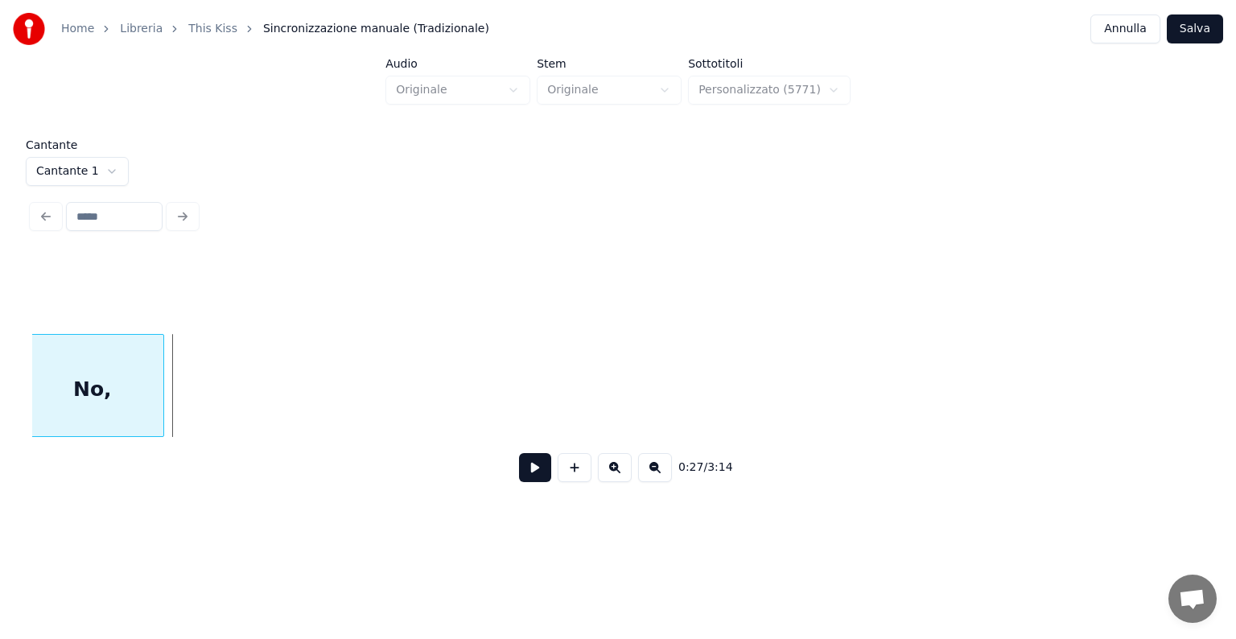
scroll to position [0, 2058]
click at [13, 396] on div "Home Libreria This Kiss Sincronizzazione manuale (Tradizionale) Annulla Salva A…" at bounding box center [618, 256] width 1236 height 513
click at [0, 387] on div "Home Libreria This Kiss Sincronizzazione manuale (Tradizionale) Annulla Salva A…" at bounding box center [618, 256] width 1236 height 513
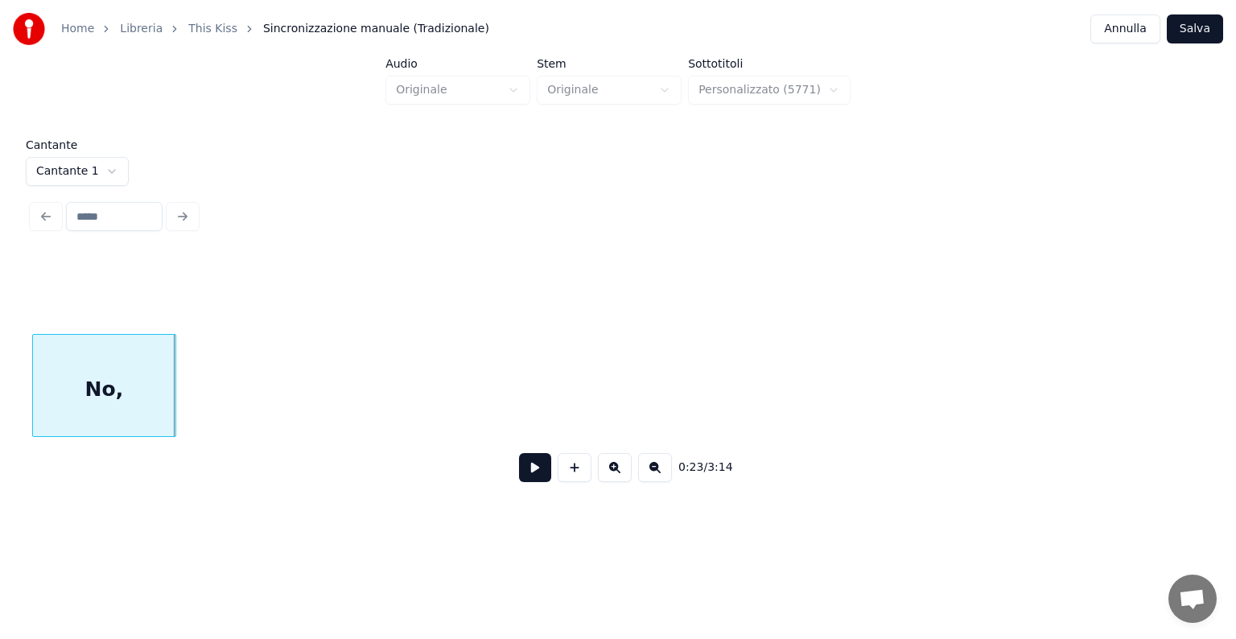
click at [22, 386] on div "Home Libreria This Kiss Sincronizzazione manuale (Tradizionale) Annulla Salva A…" at bounding box center [618, 256] width 1236 height 513
click at [30, 401] on div "Cantante Cantante 1 0:21 / 3:14" at bounding box center [618, 321] width 1184 height 365
click at [35, 397] on div "No," at bounding box center [105, 385] width 144 height 103
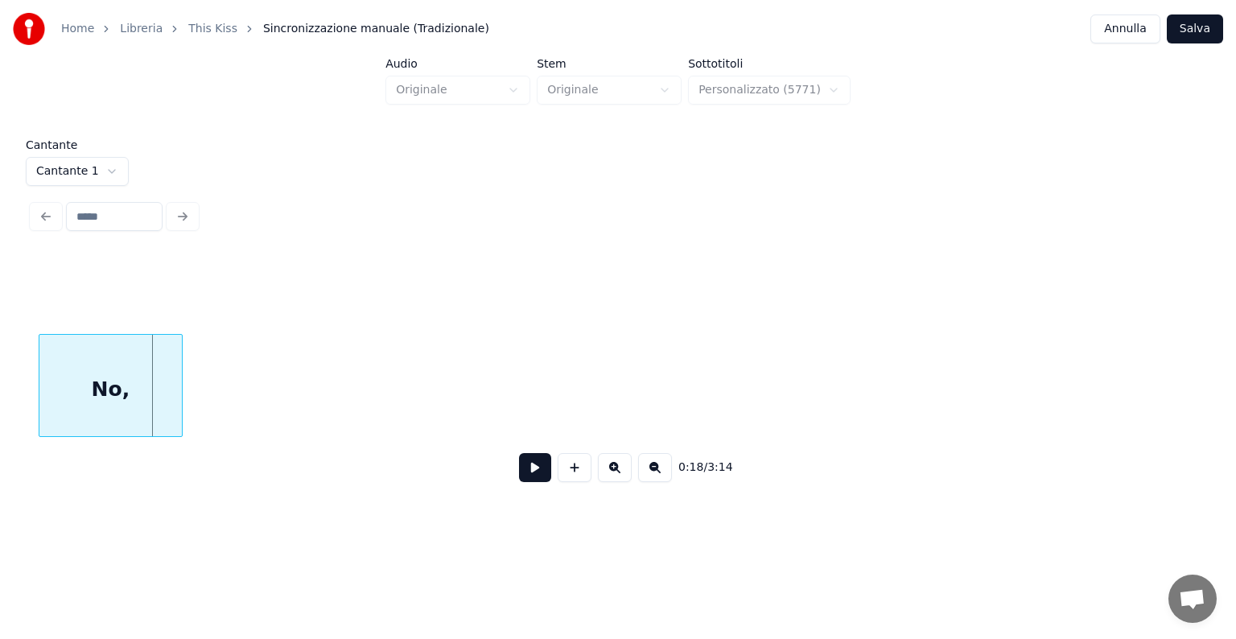
scroll to position [0, 1376]
click at [35, 398] on div "No," at bounding box center [104, 385] width 144 height 103
click at [15, 393] on div "Home Libreria This Kiss Sincronizzazione manuale (Tradizionale) Annulla Salva A…" at bounding box center [618, 256] width 1236 height 513
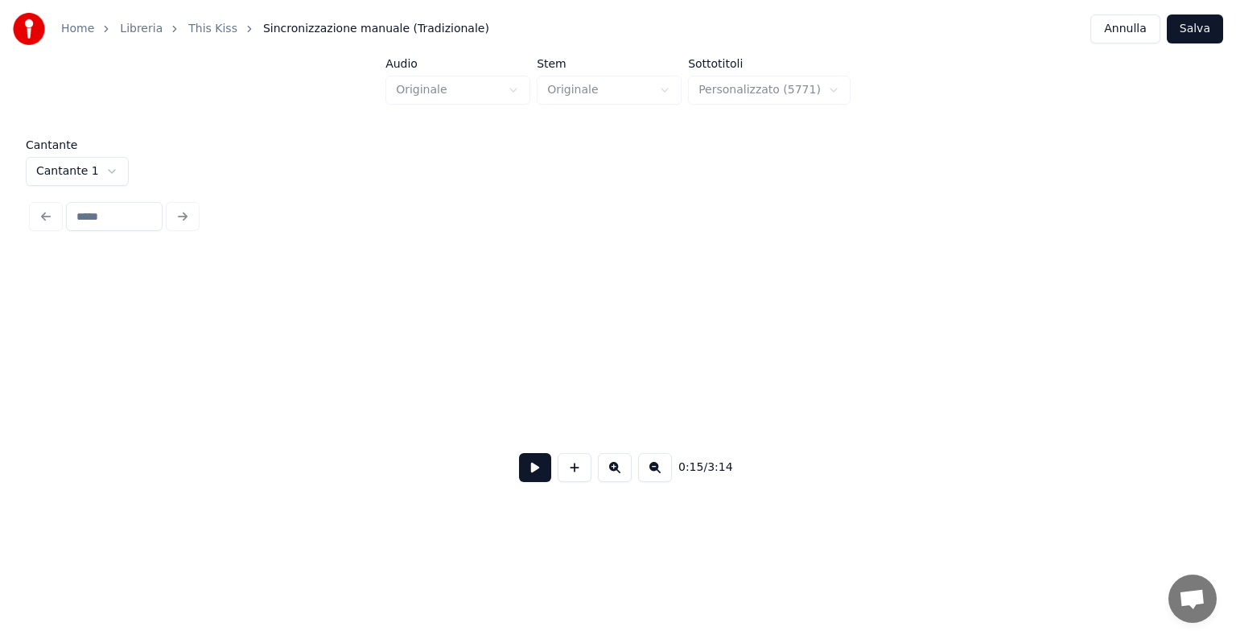
scroll to position [0, 4304]
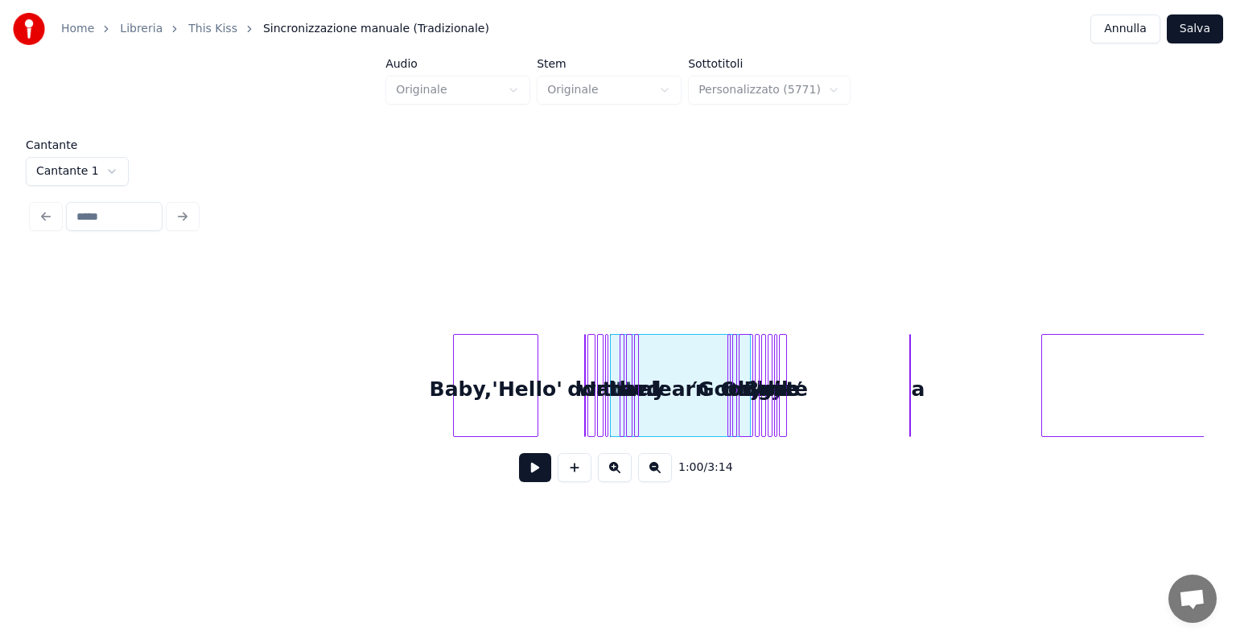
click at [508, 361] on div "Baby,'Hello'" at bounding box center [496, 389] width 84 height 109
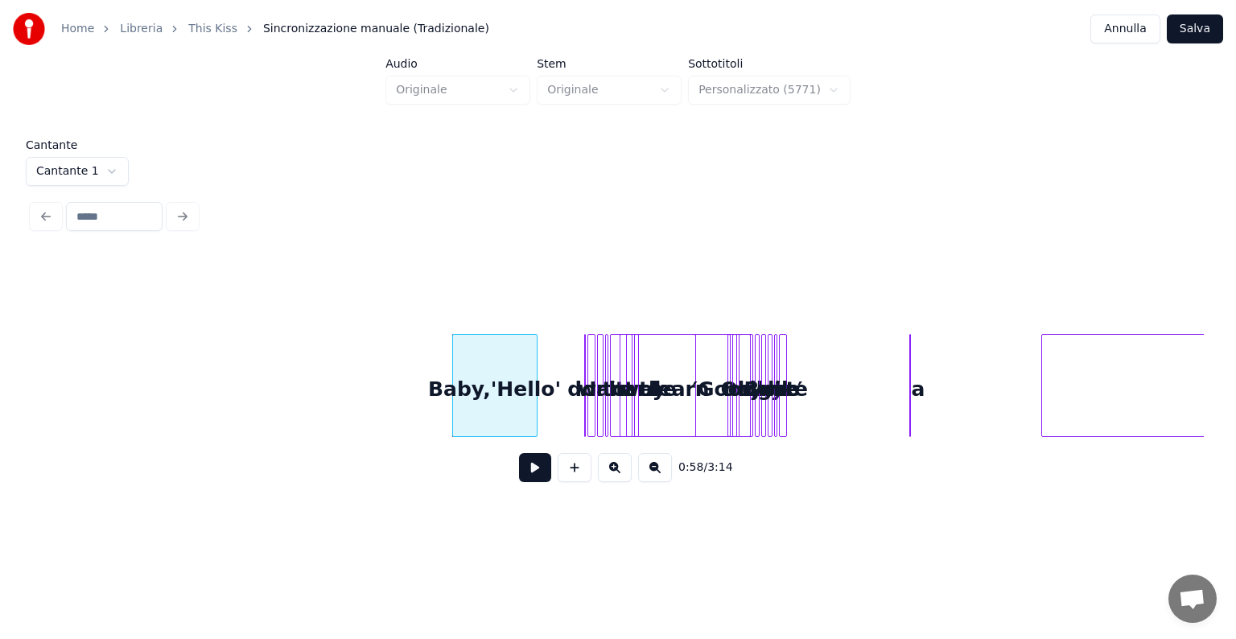
click at [690, 357] on div at bounding box center [692, 385] width 5 height 101
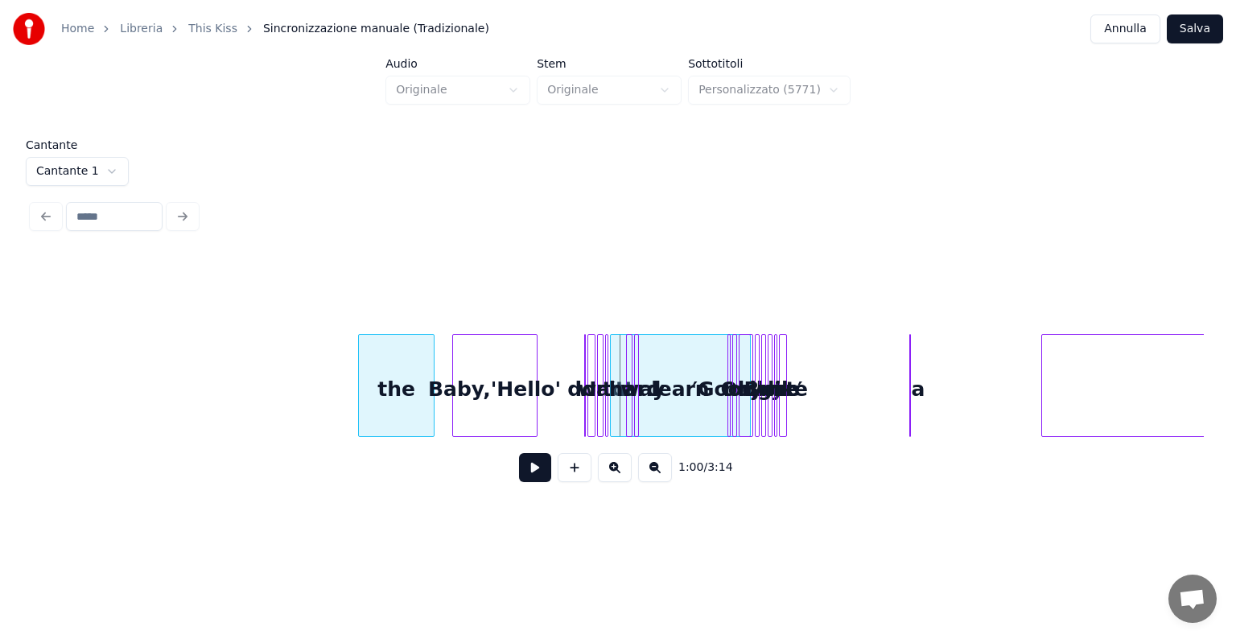
click at [422, 359] on div "the" at bounding box center [396, 389] width 75 height 109
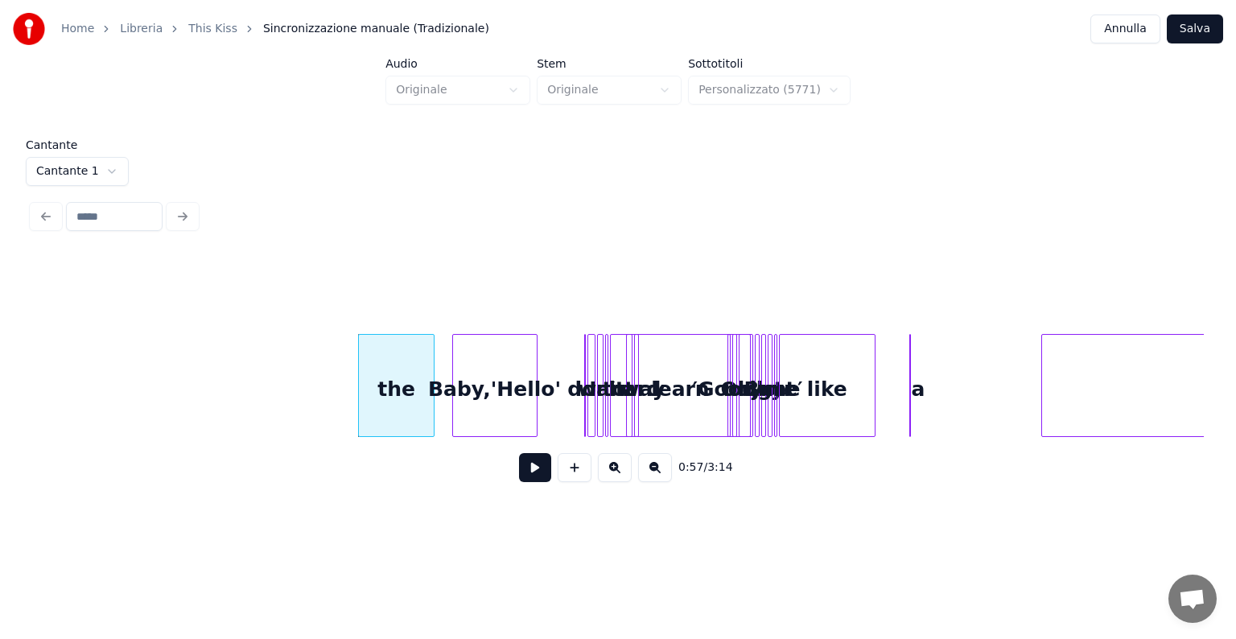
click at [870, 379] on div at bounding box center [872, 385] width 5 height 101
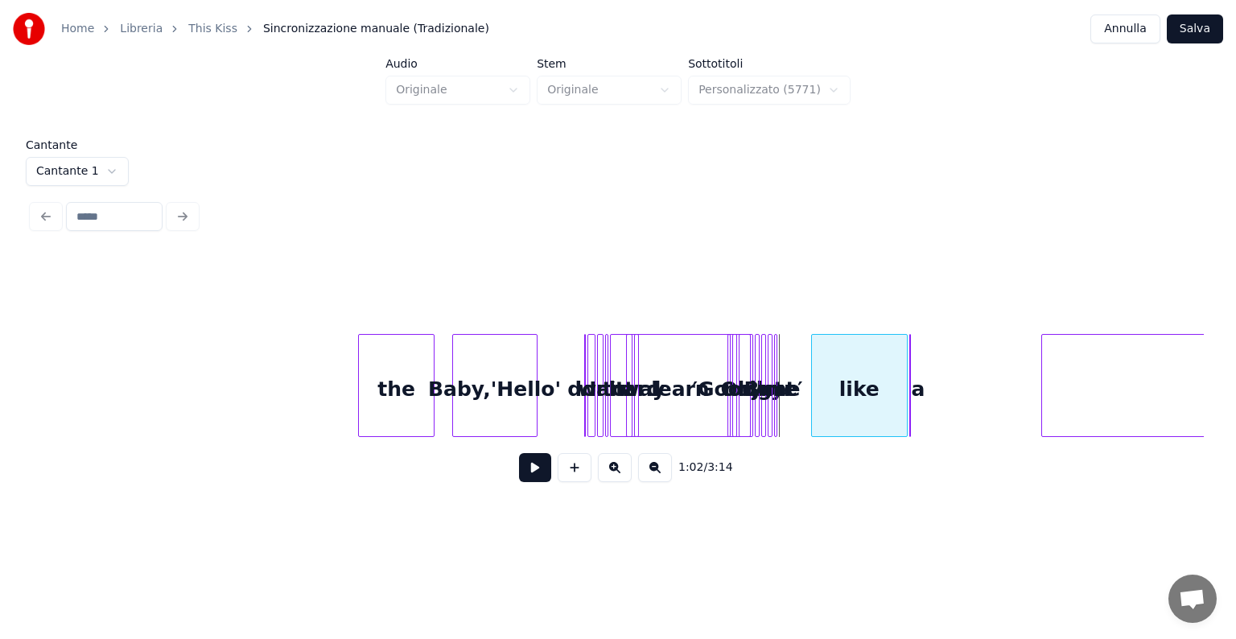
click at [840, 355] on div "like" at bounding box center [859, 389] width 95 height 109
click at [713, 369] on div "me" at bounding box center [725, 385] width 104 height 103
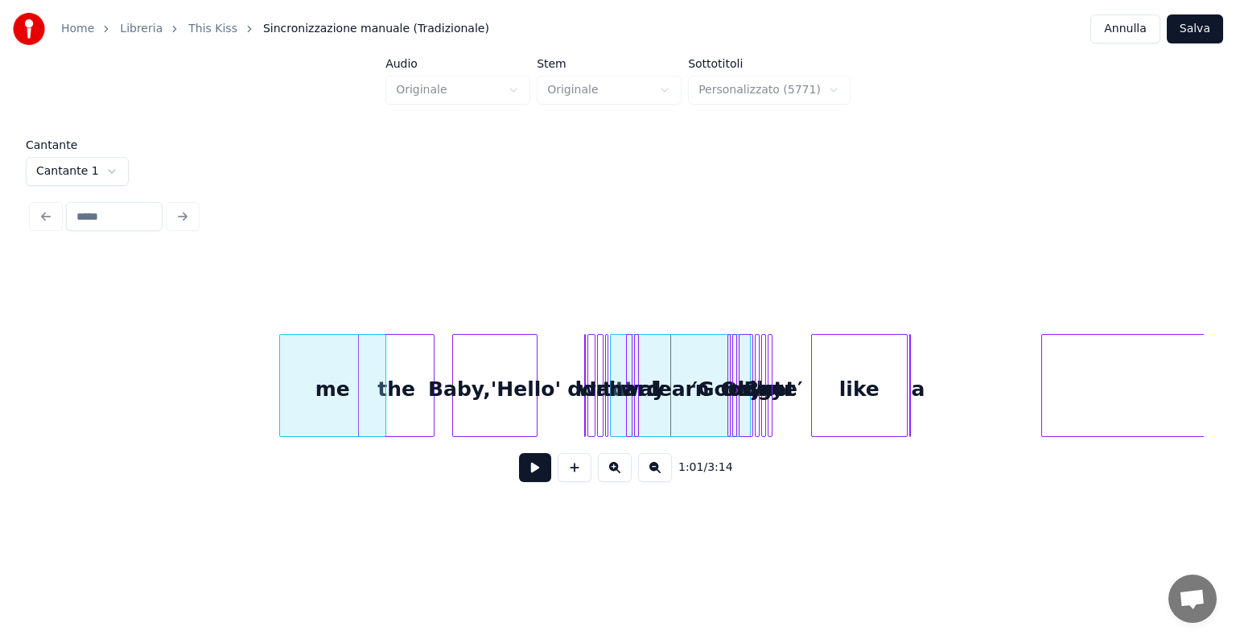
click at [322, 398] on div "me" at bounding box center [332, 389] width 105 height 109
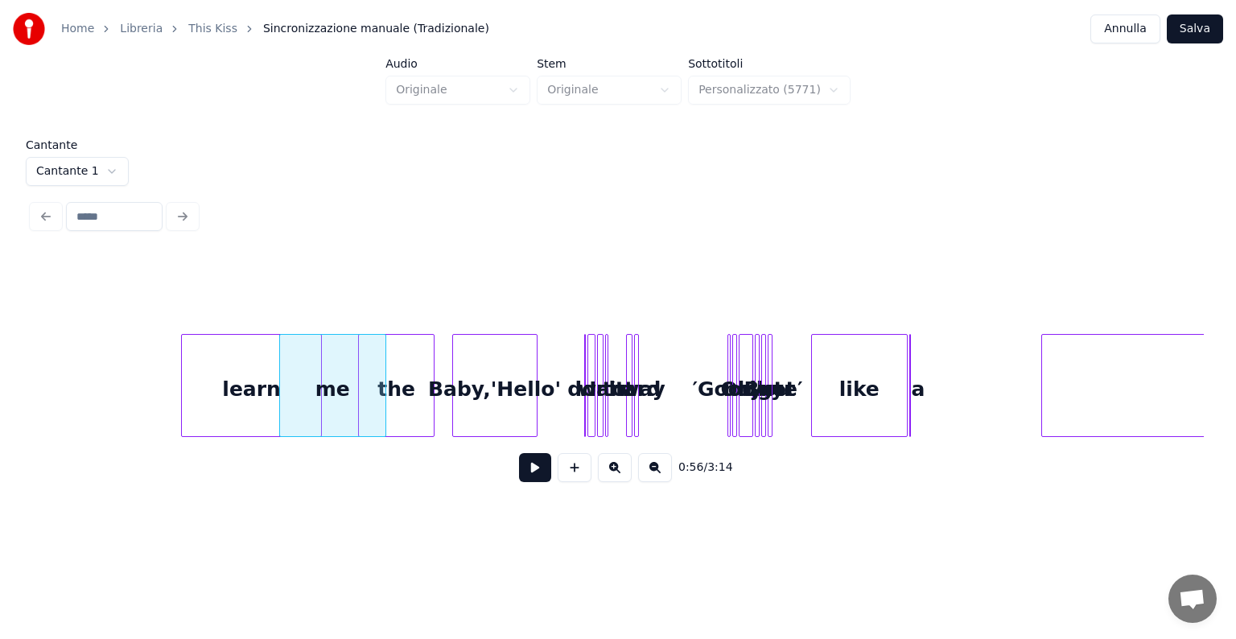
click at [241, 369] on div "learn" at bounding box center [251, 389] width 139 height 109
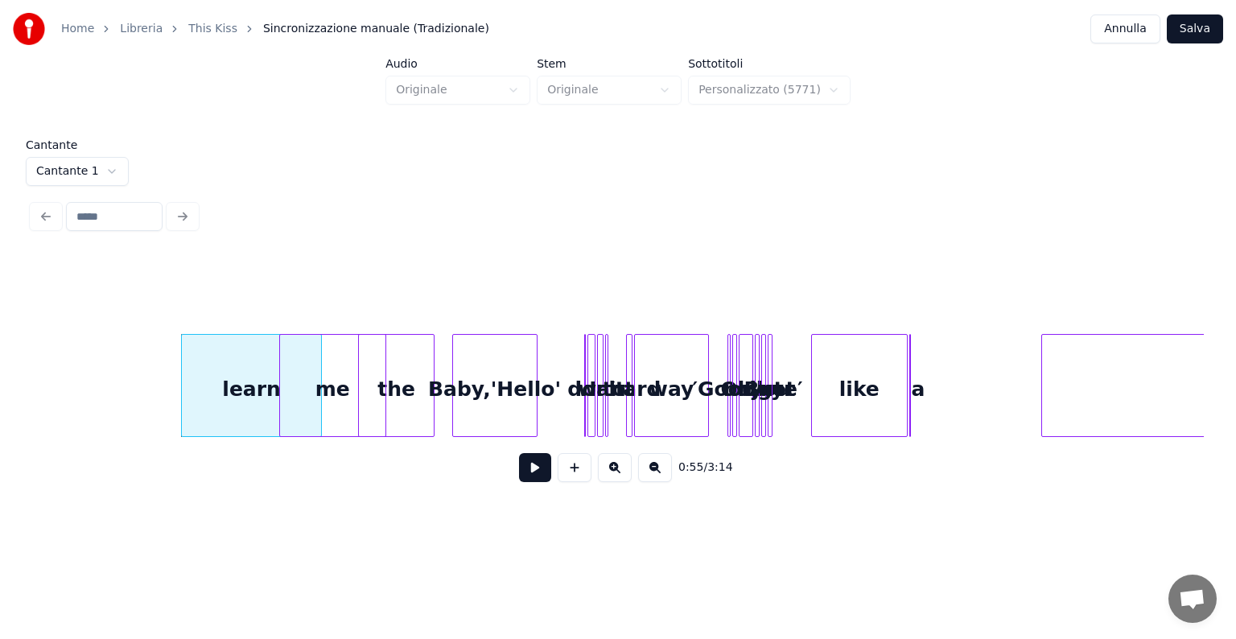
click at [705, 364] on div at bounding box center [705, 385] width 5 height 101
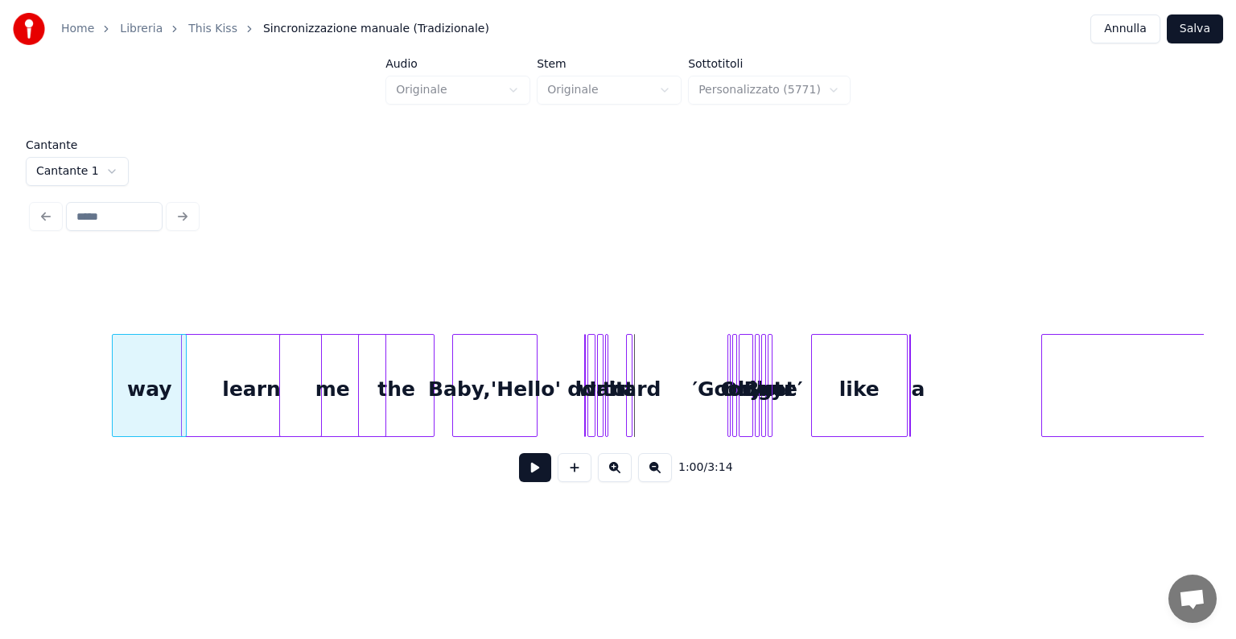
click at [161, 366] on div "way" at bounding box center [149, 389] width 73 height 109
click at [699, 373] on div at bounding box center [698, 385] width 5 height 101
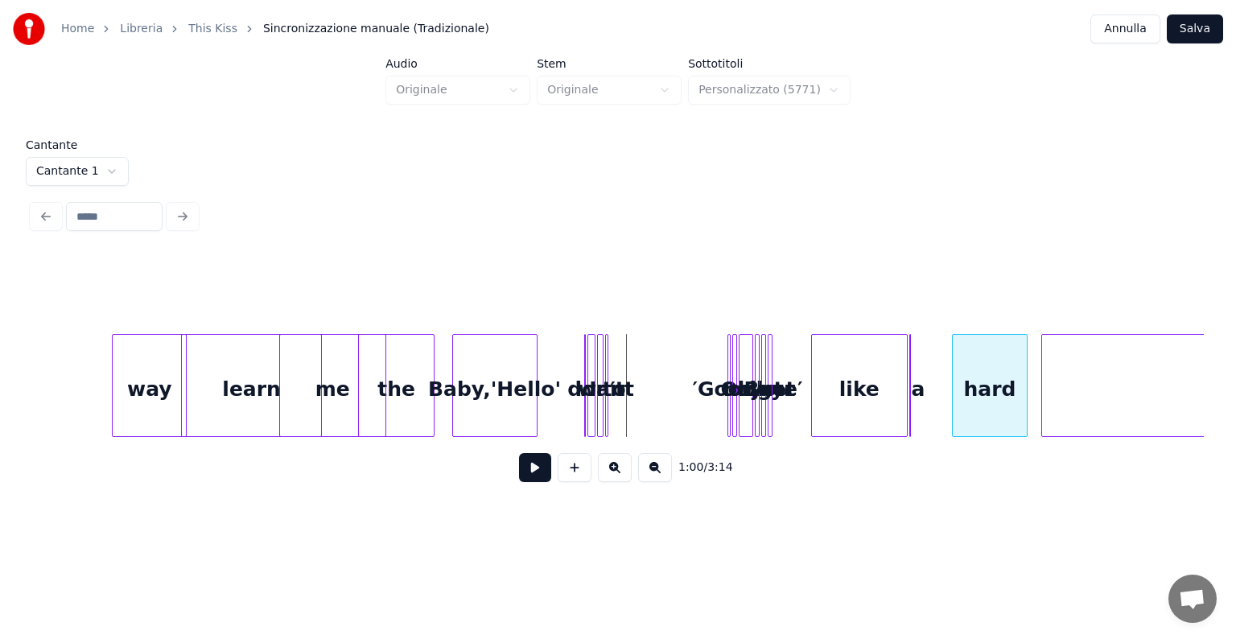
click at [1015, 335] on div "hard" at bounding box center [989, 389] width 74 height 109
click at [809, 356] on div at bounding box center [807, 385] width 5 height 101
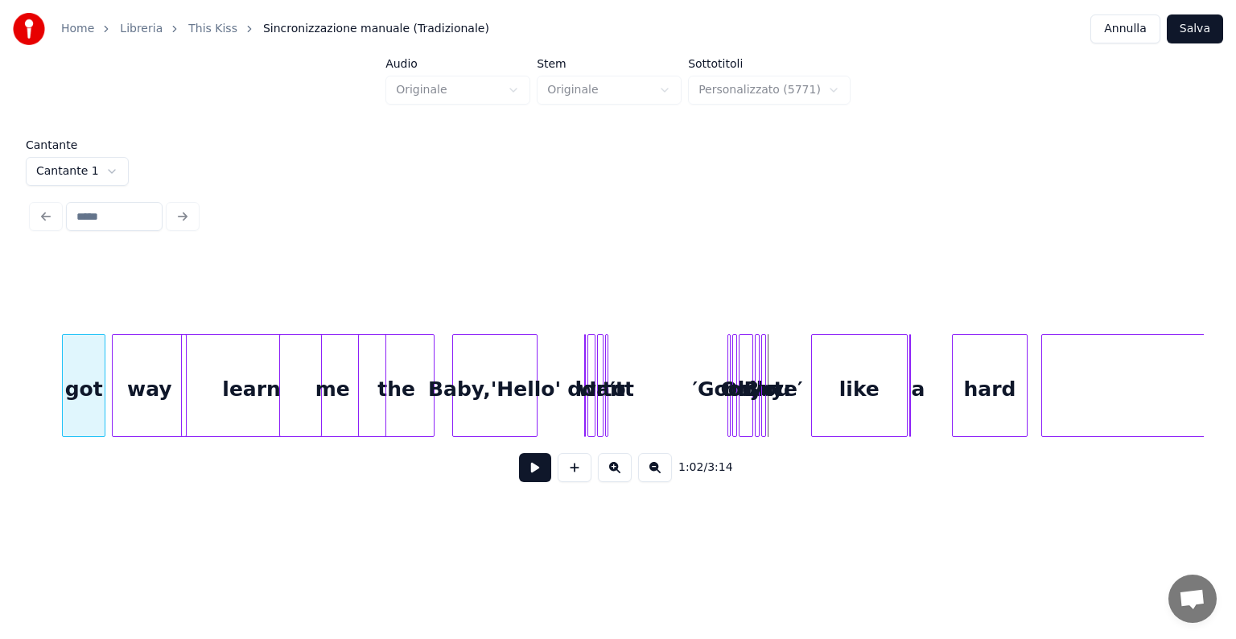
click at [85, 370] on div "got" at bounding box center [84, 389] width 42 height 109
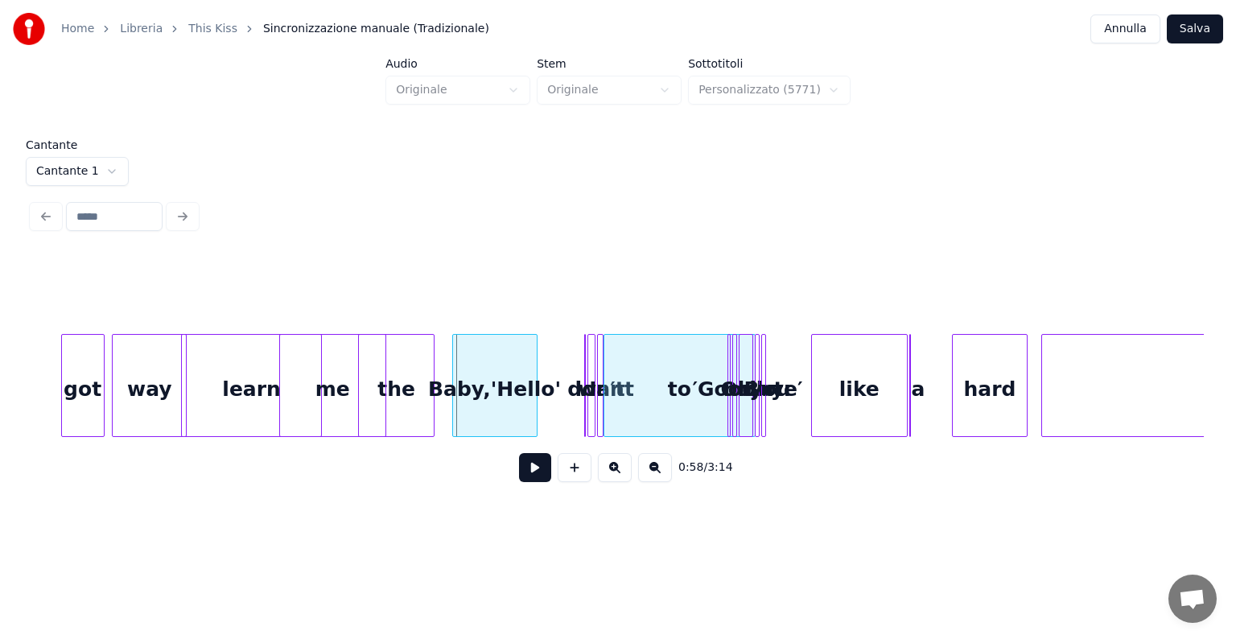
click at [692, 347] on div "to" at bounding box center [679, 389] width 151 height 109
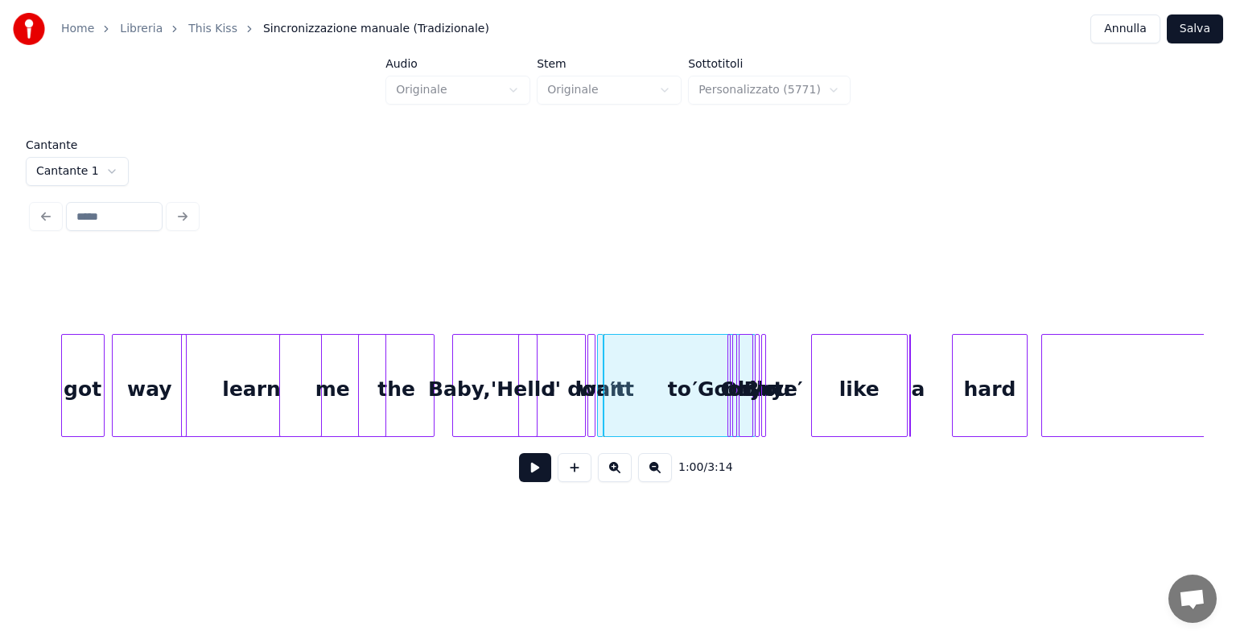
click at [520, 354] on div at bounding box center [521, 385] width 5 height 101
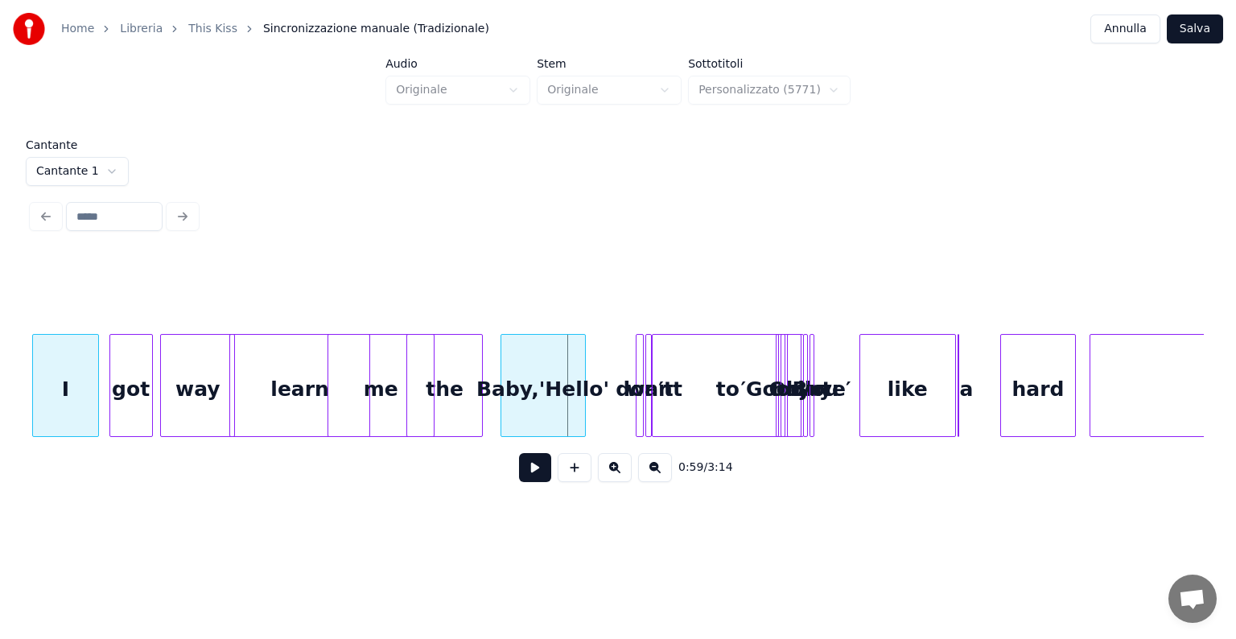
scroll to position [0, 4254]
click at [37, 351] on div "I" at bounding box center [67, 385] width 68 height 103
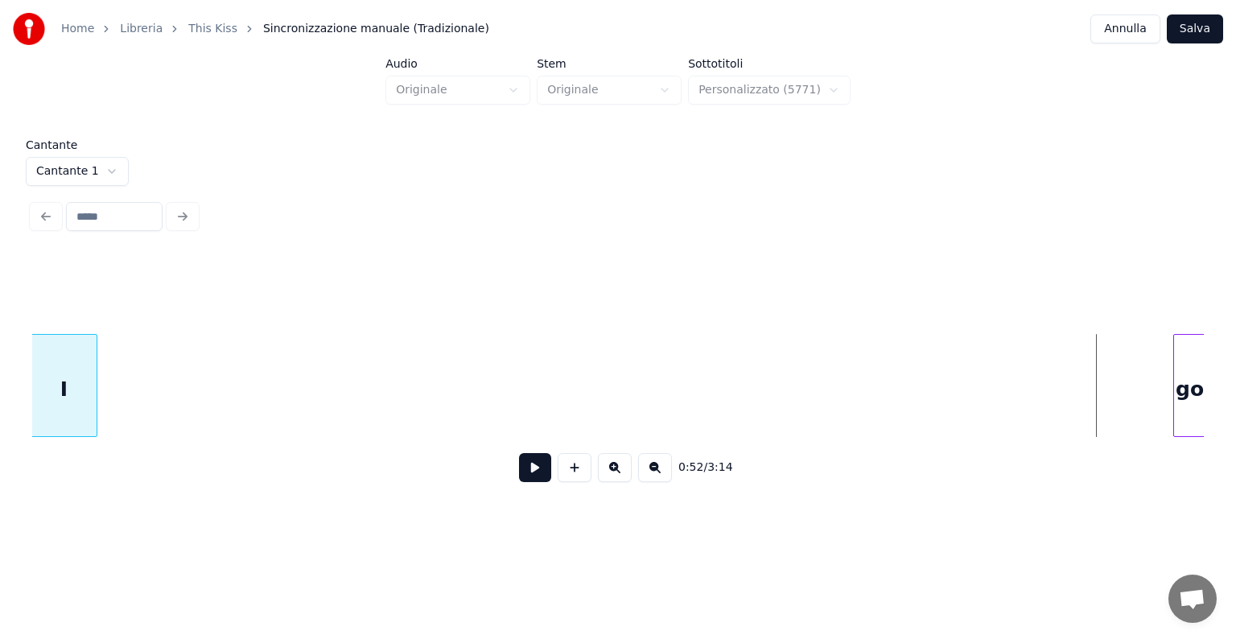
scroll to position [0, 3187]
click at [2, 409] on div "Home Libreria This Kiss Sincronizzazione manuale (Tradizionale) Annulla Salva A…" at bounding box center [618, 256] width 1236 height 513
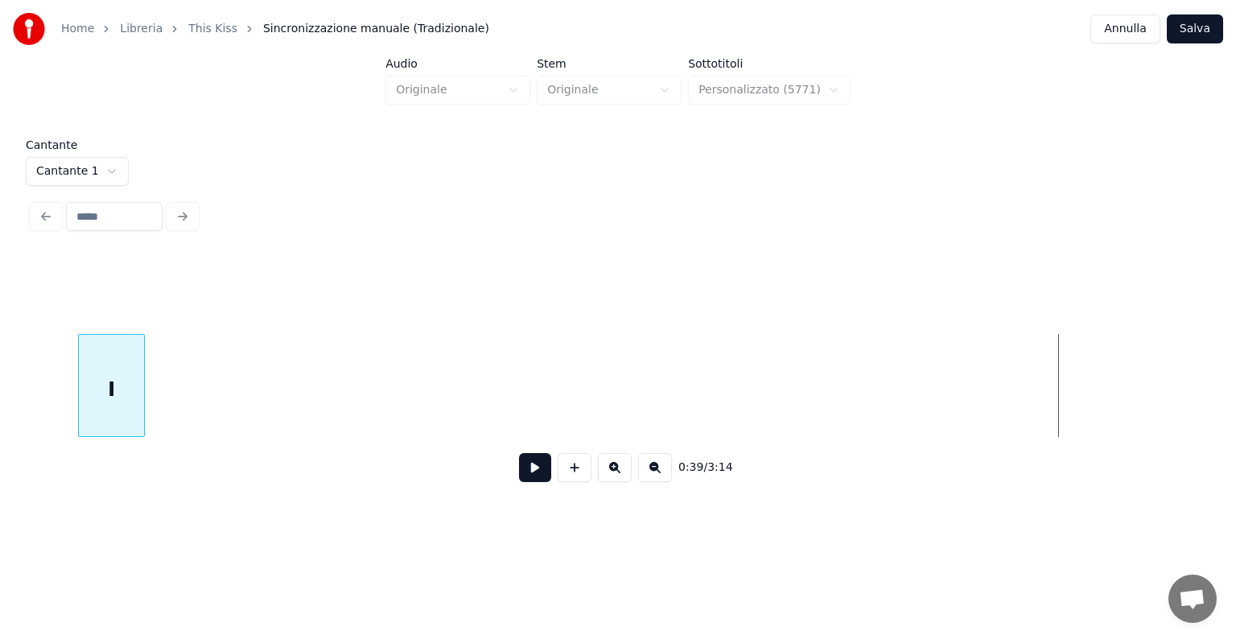
scroll to position [0, 2138]
click at [54, 395] on div "I" at bounding box center [66, 389] width 66 height 109
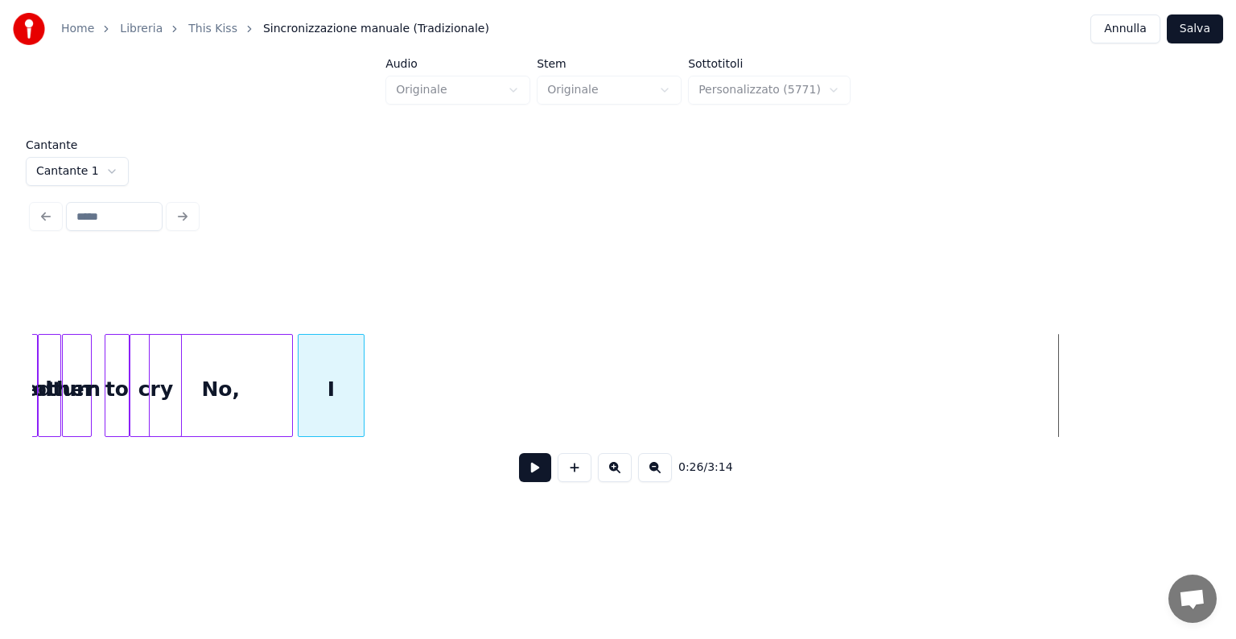
click at [331, 418] on div "I" at bounding box center [331, 389] width 66 height 109
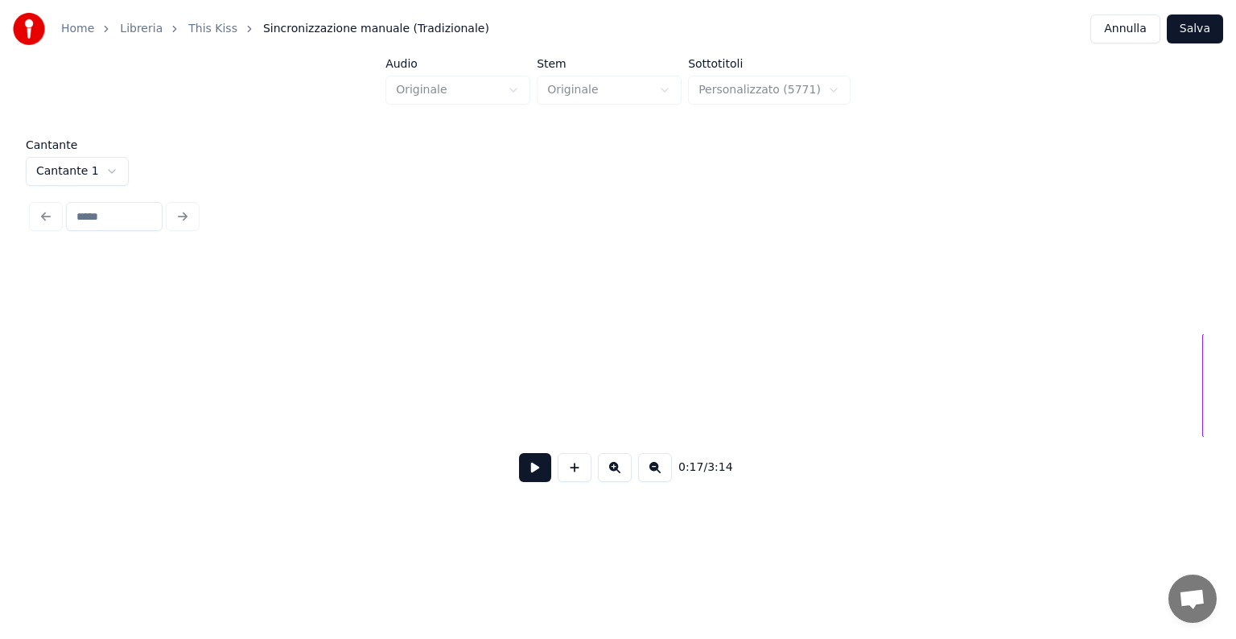
scroll to position [0, 4188]
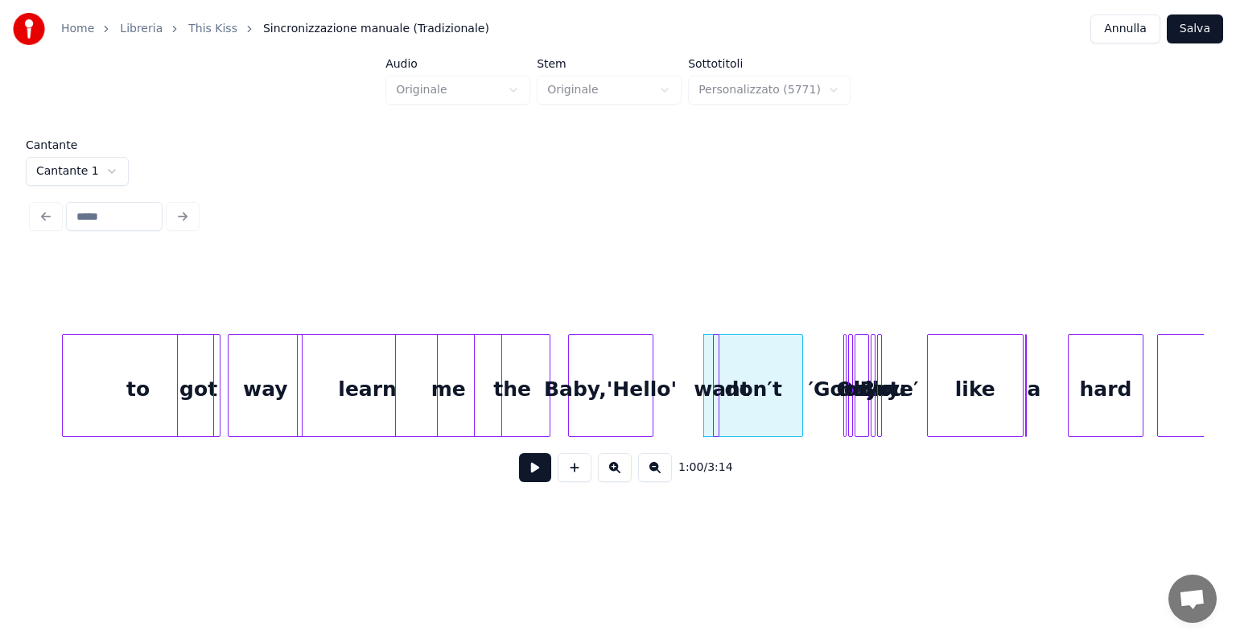
click at [88, 415] on div "to" at bounding box center [138, 389] width 151 height 109
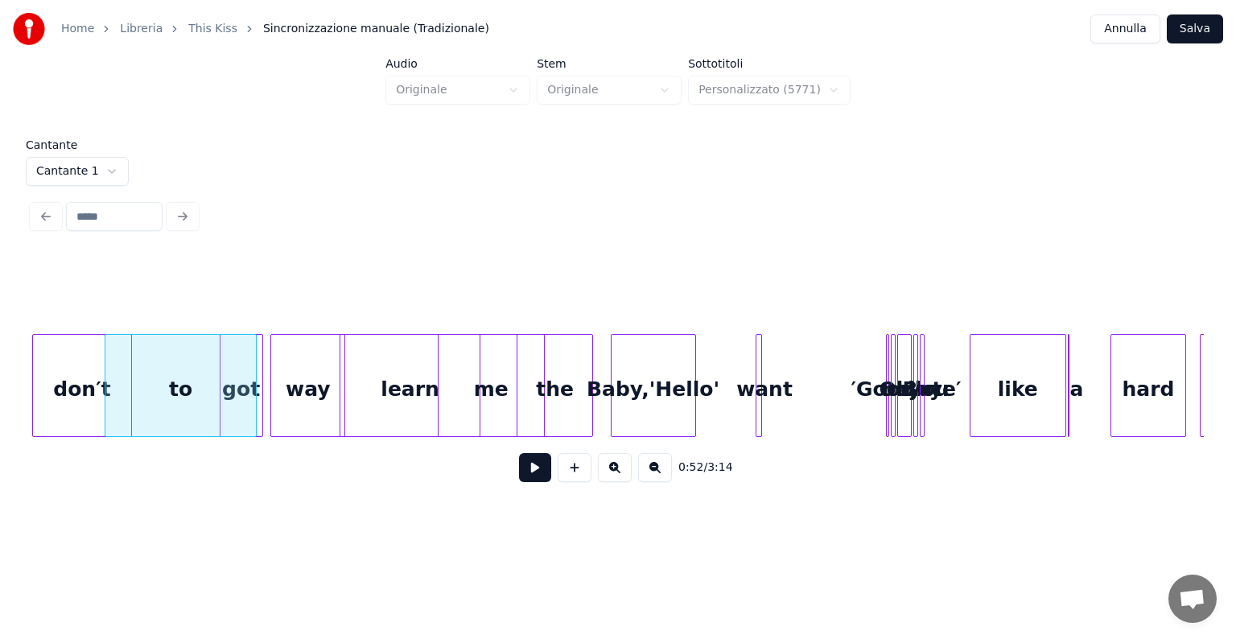
scroll to position [0, 4091]
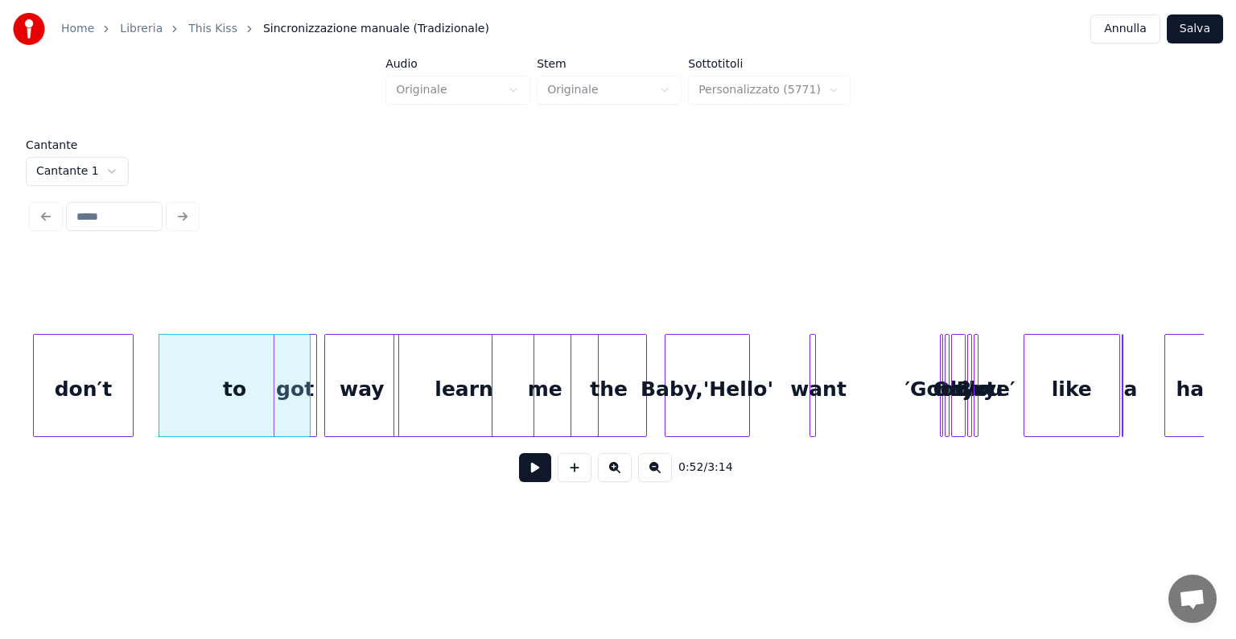
click at [0, 465] on div "Home Libreria This Kiss Sincronizzazione manuale (Tradizionale) Annulla Salva A…" at bounding box center [618, 256] width 1236 height 513
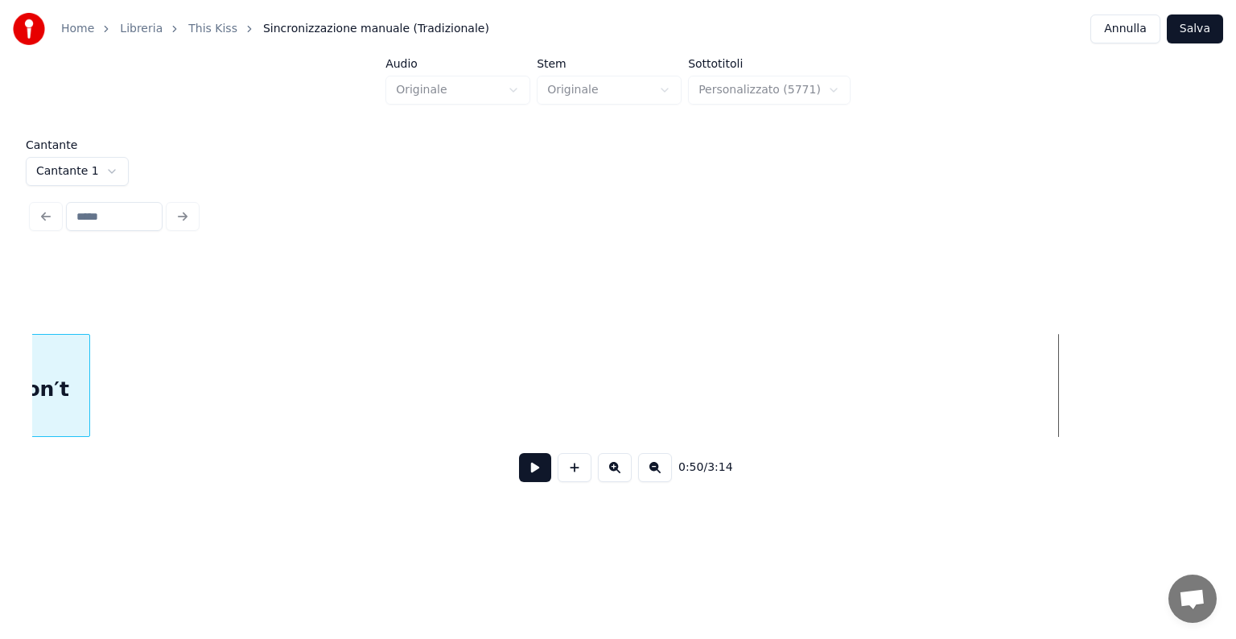
scroll to position [0, 2988]
click at [0, 486] on div "Home Libreria This Kiss Sincronizzazione manuale (Tradizionale) Annulla Salva A…" at bounding box center [618, 256] width 1236 height 513
click at [19, 431] on div "Home Libreria This Kiss Sincronizzazione manuale (Tradizionale) Annulla Salva A…" at bounding box center [618, 256] width 1236 height 513
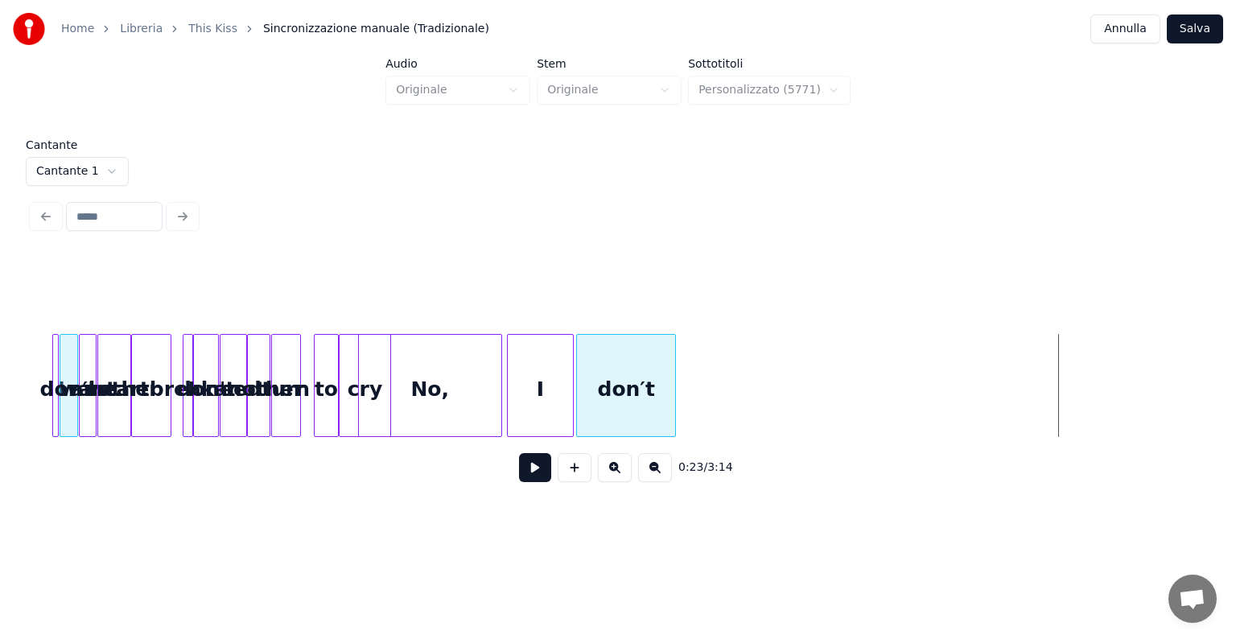
click at [615, 396] on div "don′t" at bounding box center [626, 389] width 98 height 109
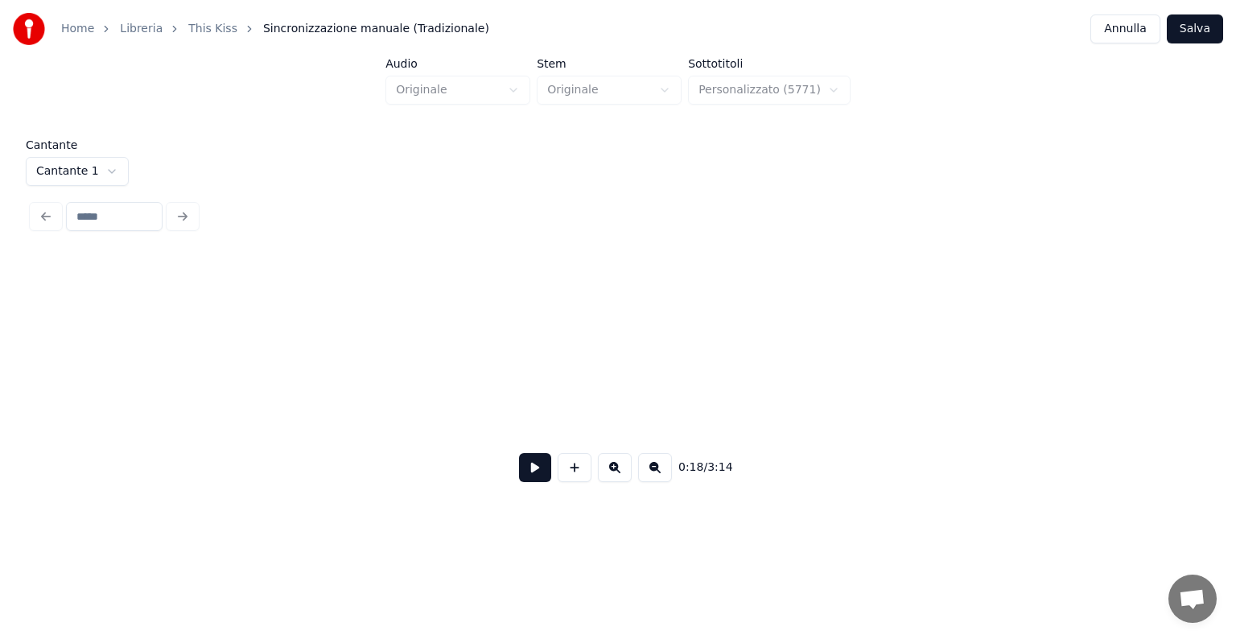
scroll to position [0, 3979]
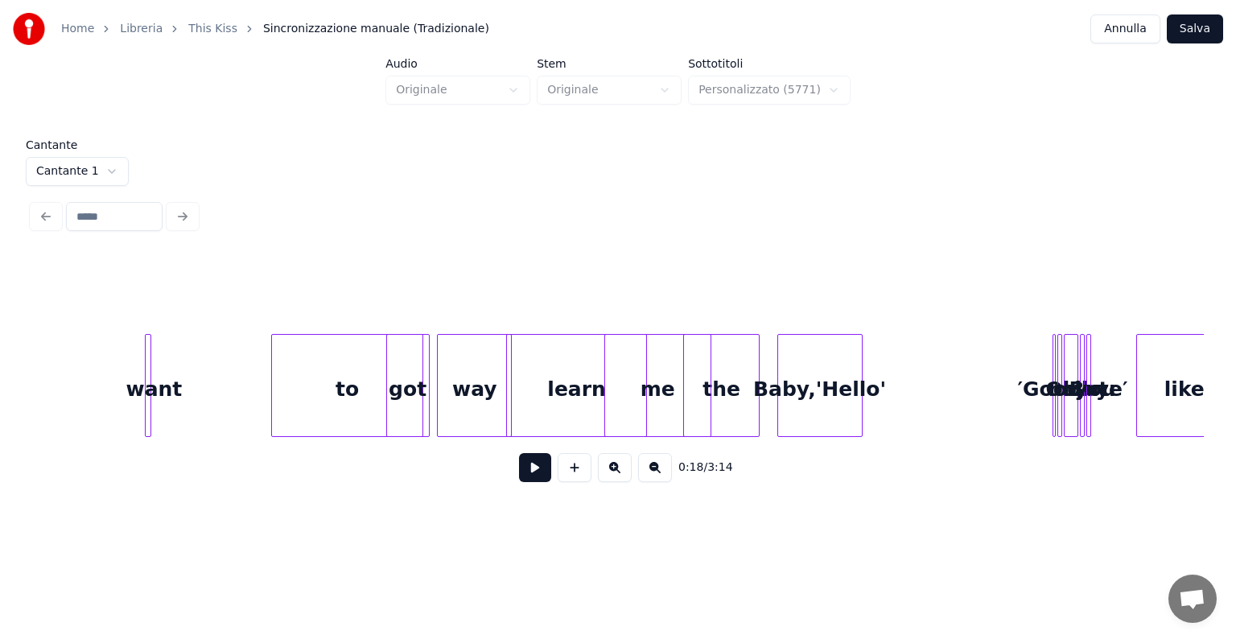
click at [154, 373] on div "want" at bounding box center [154, 389] width 16 height 109
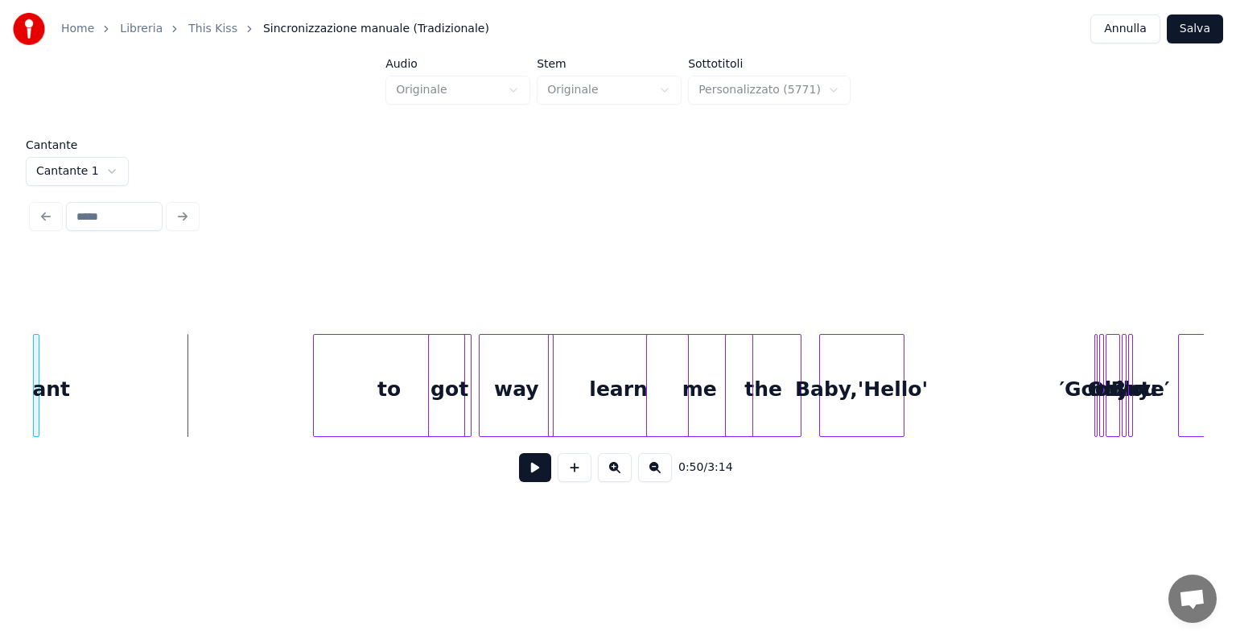
click at [0, 367] on div "Home Libreria This Kiss Sincronizzazione manuale (Tradizionale) Annulla Salva A…" at bounding box center [618, 256] width 1236 height 513
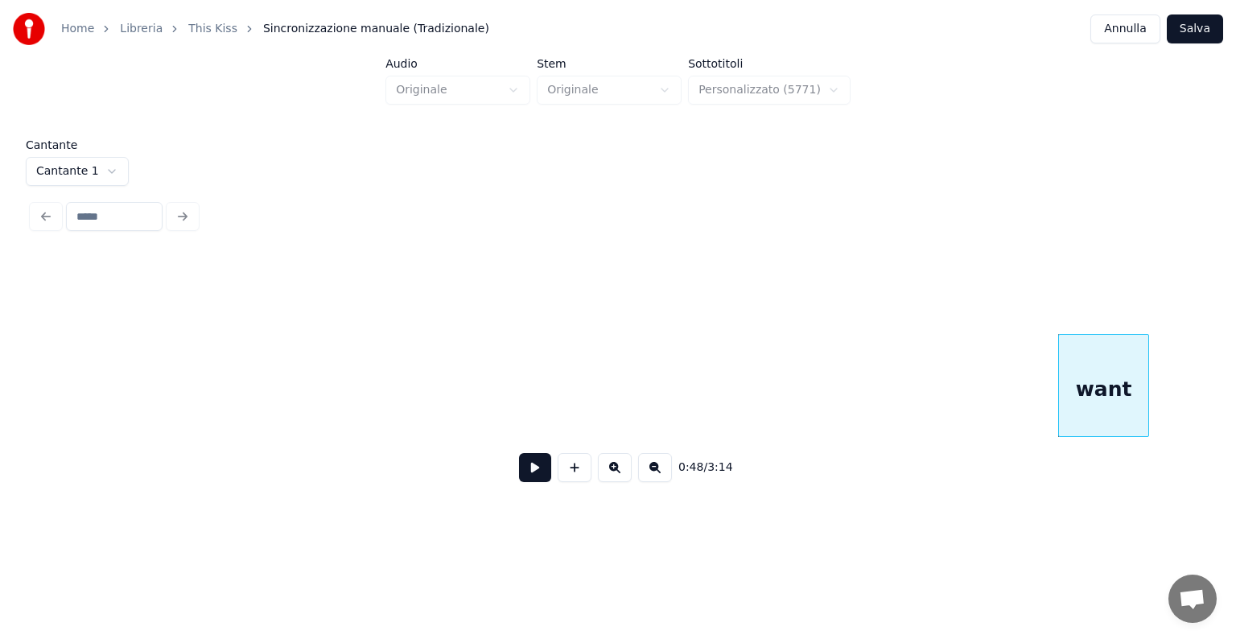
click at [1090, 375] on div "want" at bounding box center [1103, 385] width 91 height 103
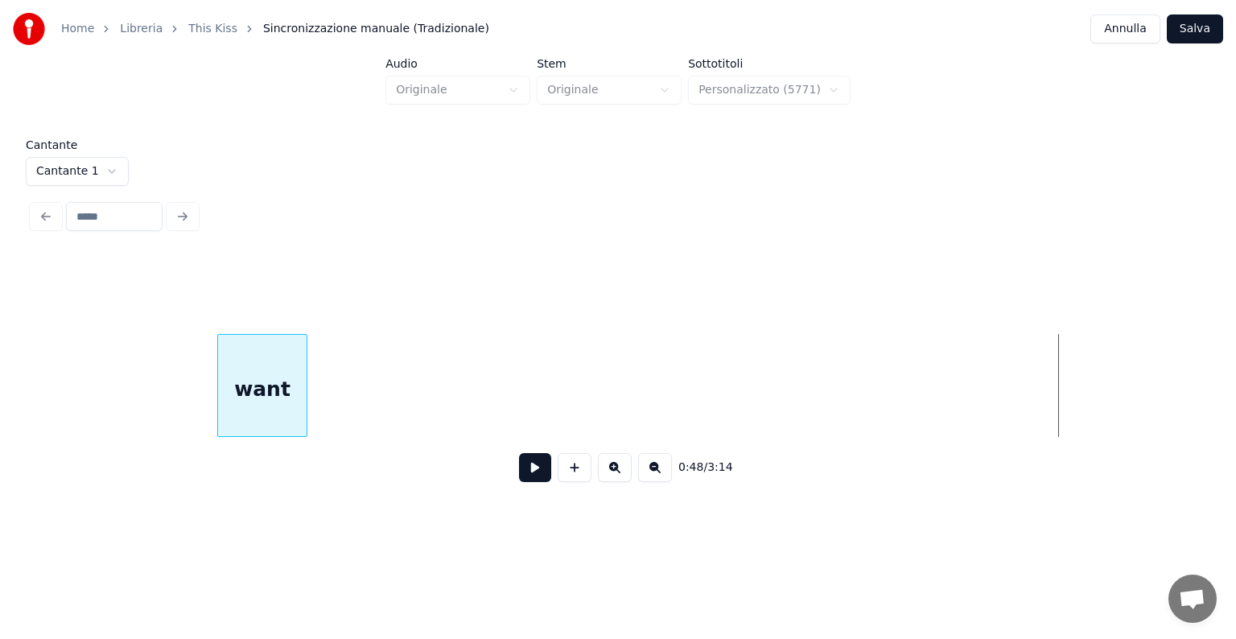
scroll to position [0, 2887]
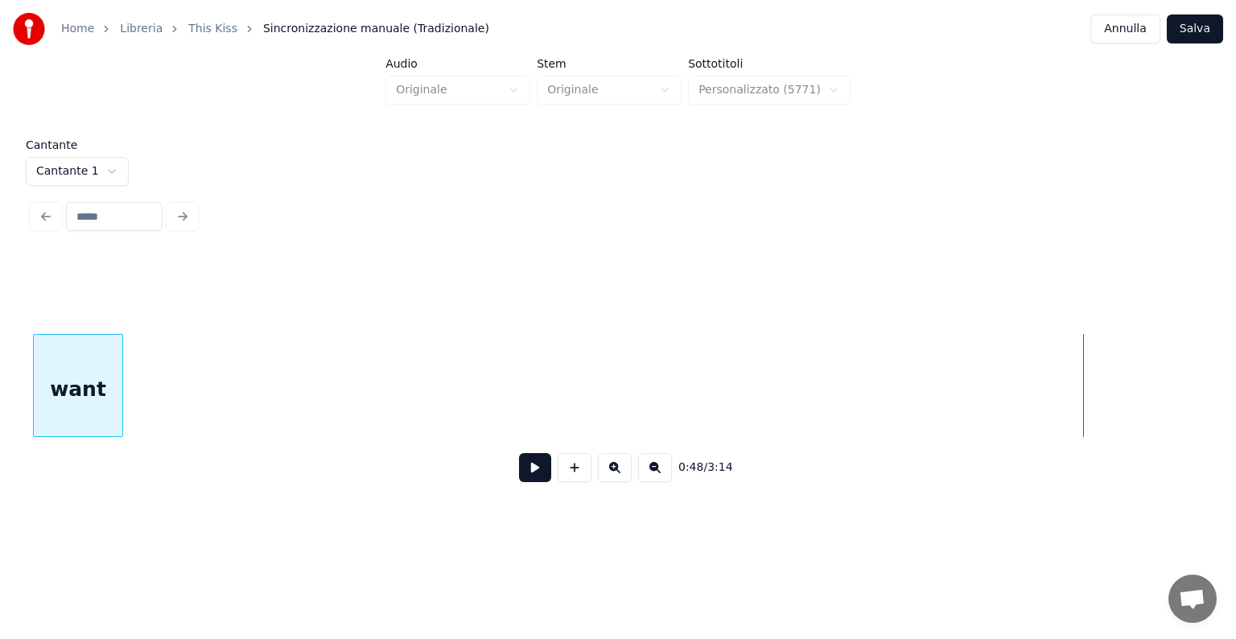
click at [39, 428] on div "want" at bounding box center [78, 389] width 89 height 109
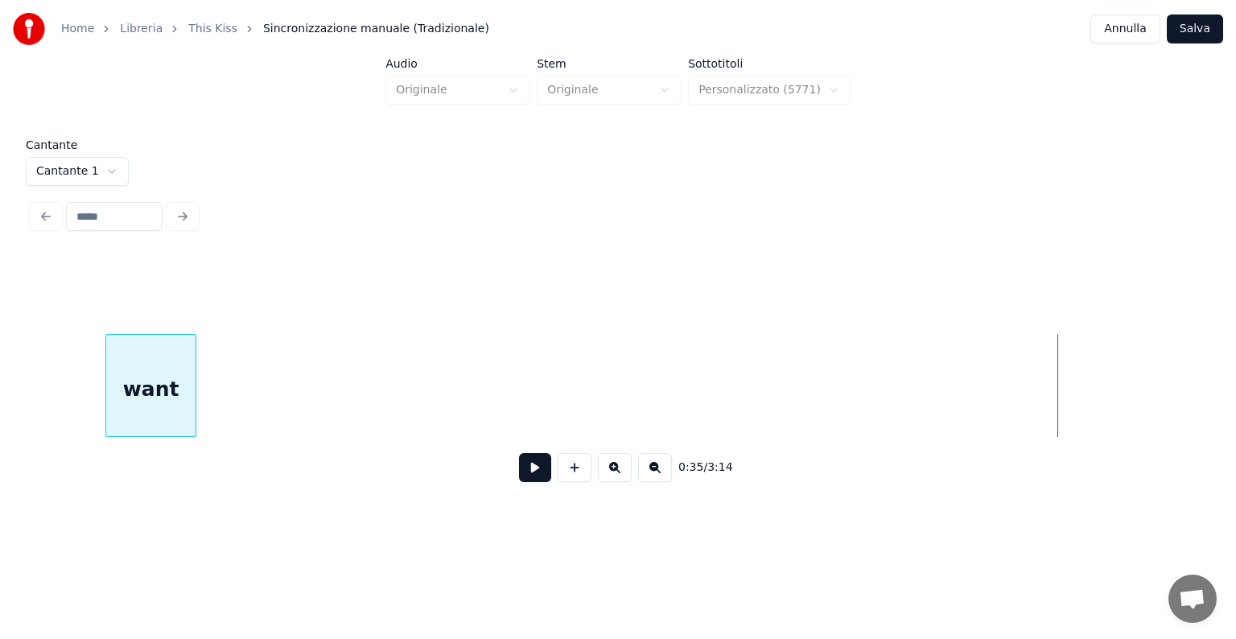
scroll to position [0, 1833]
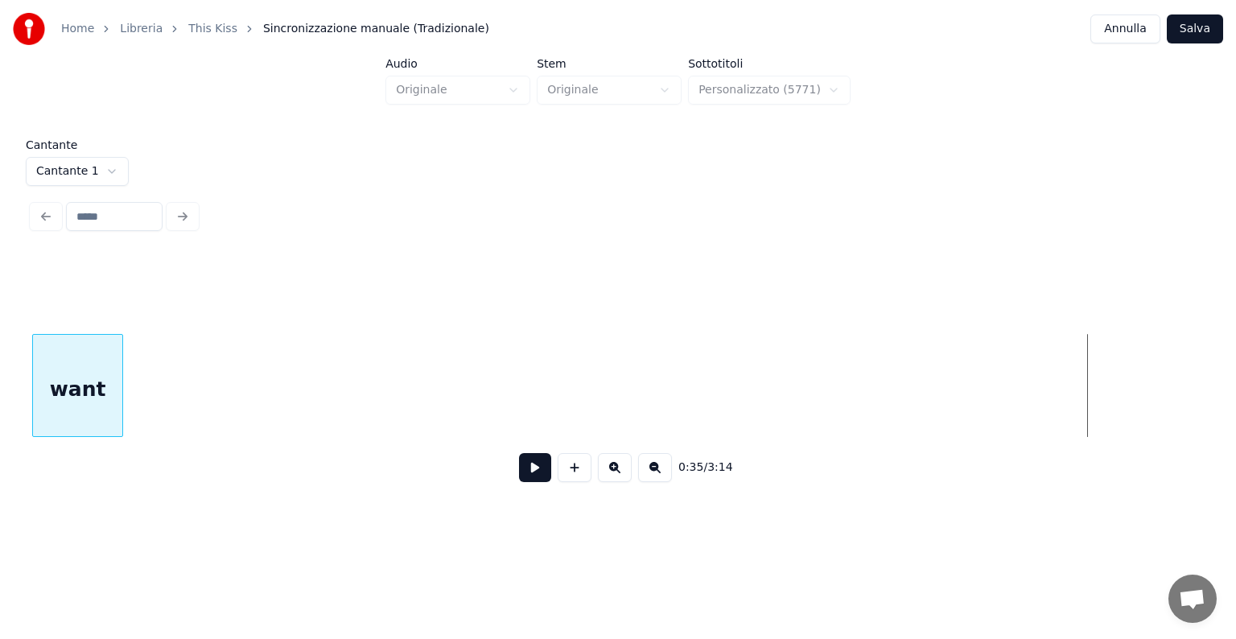
click at [18, 434] on div "Home Libreria This Kiss Sincronizzazione manuale (Tradizionale) Annulla Salva A…" at bounding box center [618, 256] width 1236 height 513
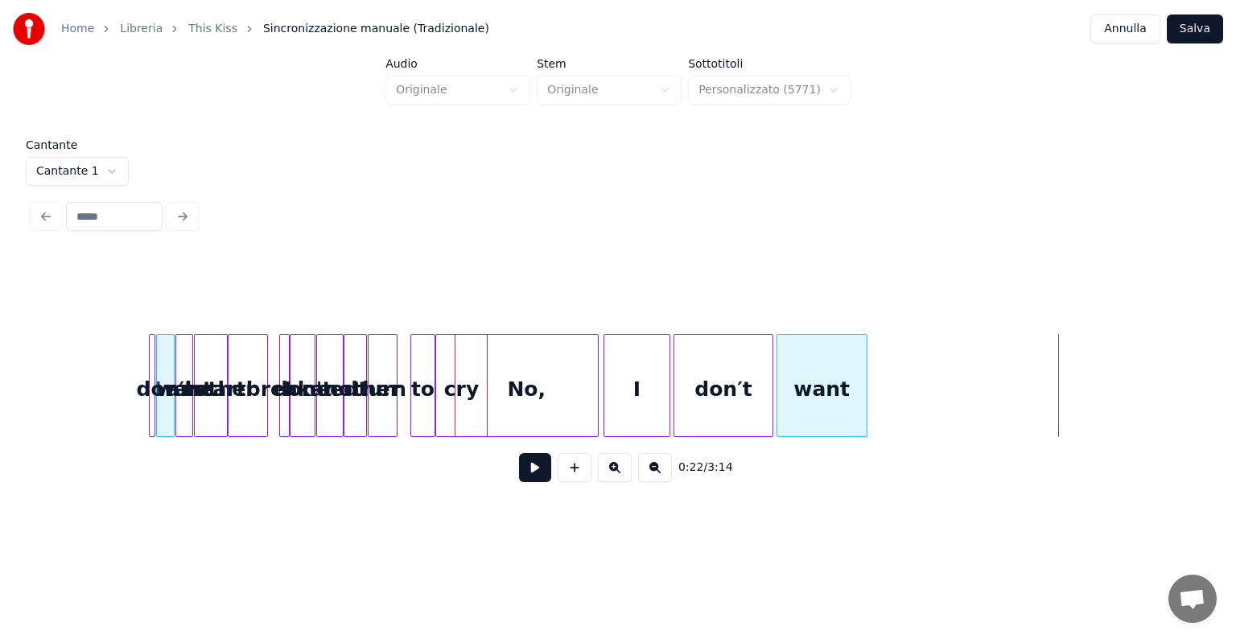
click at [830, 392] on div "want" at bounding box center [821, 389] width 89 height 109
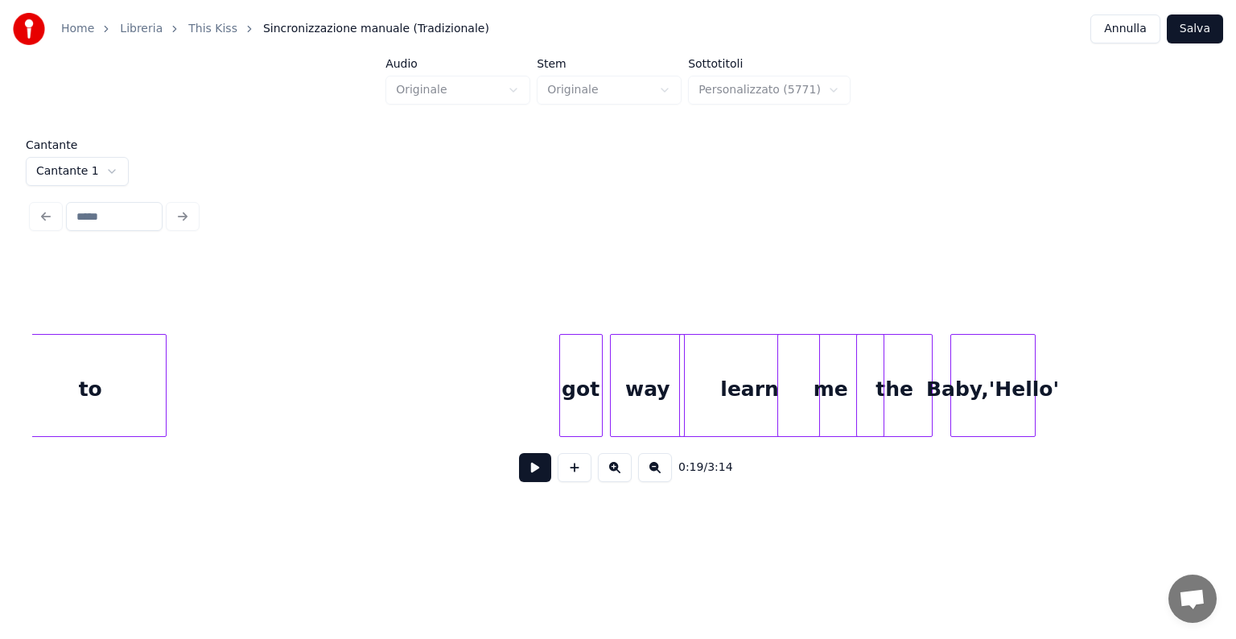
scroll to position [0, 3783]
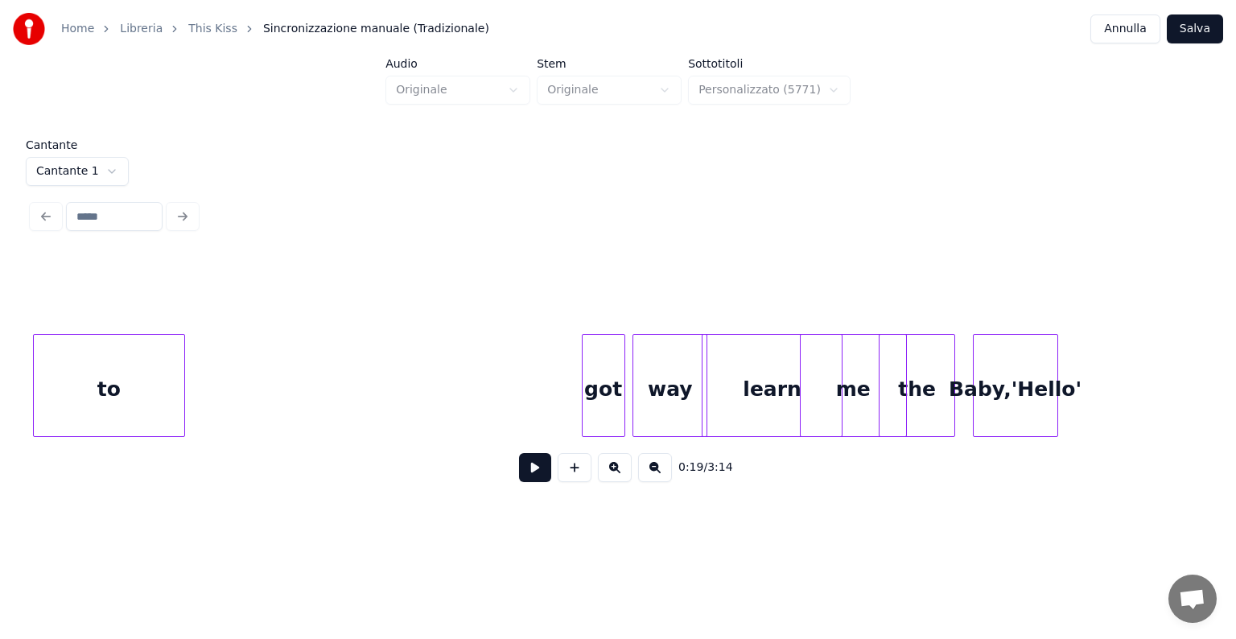
click at [22, 402] on div "Home Libreria This Kiss Sincronizzazione manuale (Tradizionale) Annulla Salva A…" at bounding box center [618, 256] width 1236 height 513
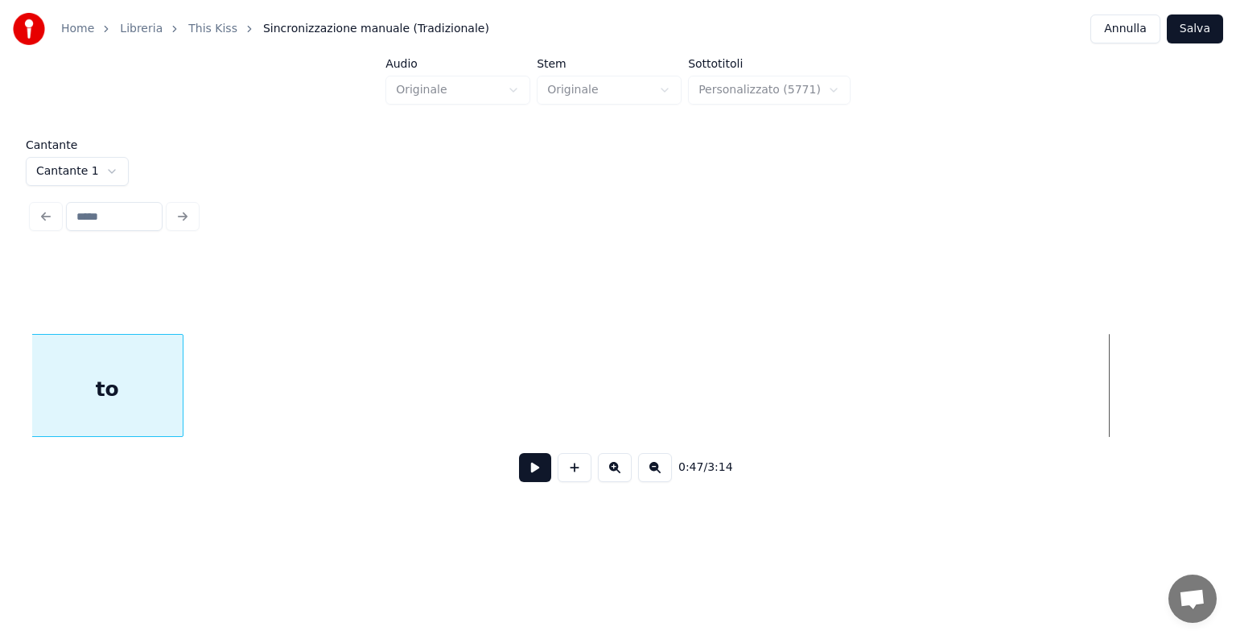
scroll to position [0, 2706]
click at [21, 340] on div "Home Libreria This Kiss Sincronizzazione manuale (Tradizionale) Annulla Salva A…" at bounding box center [618, 256] width 1236 height 513
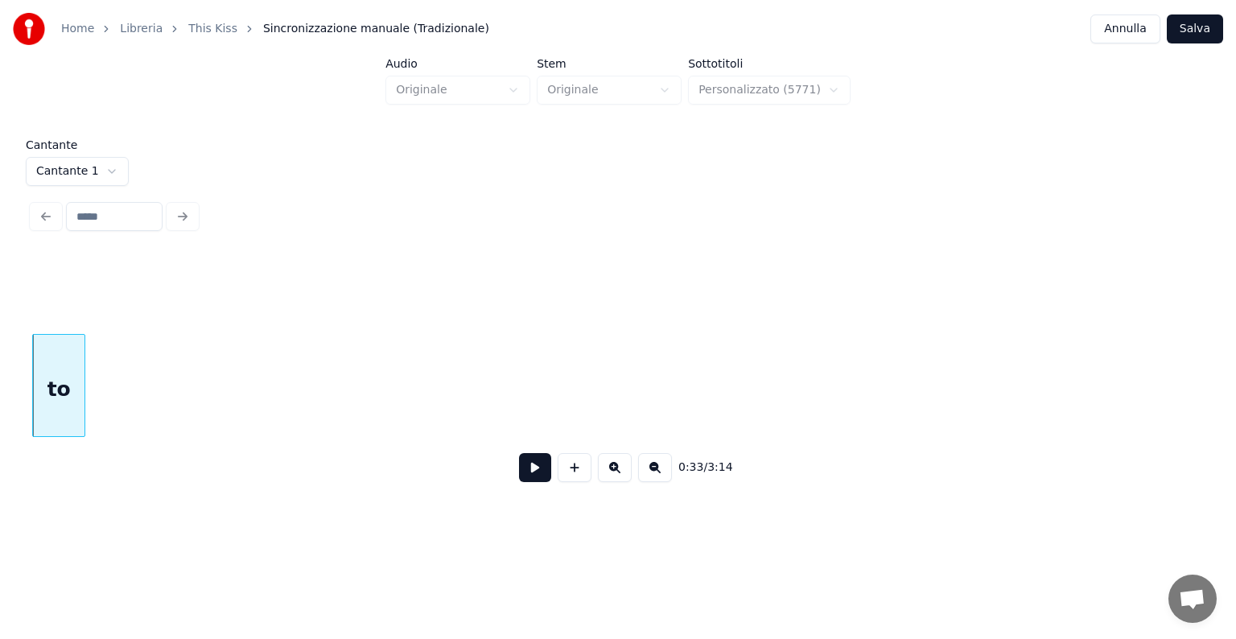
click at [80, 370] on div at bounding box center [82, 385] width 5 height 101
click at [66, 368] on div "to" at bounding box center [58, 389] width 51 height 109
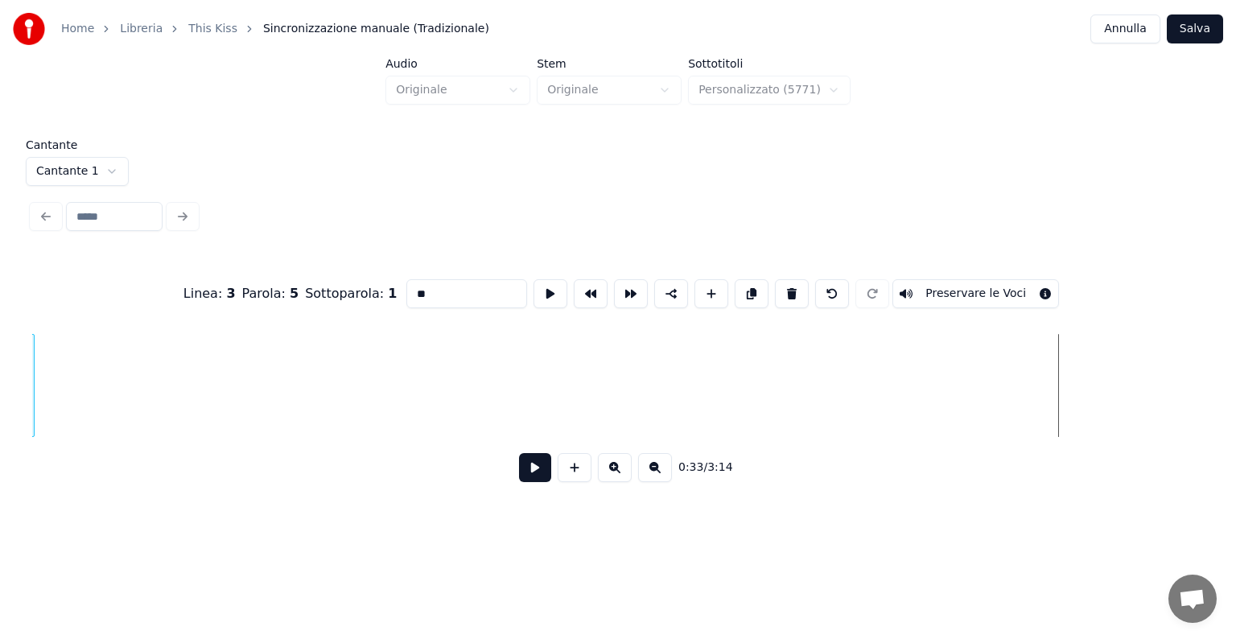
scroll to position [0, 1631]
click at [0, 464] on div "Home Libreria This Kiss Sincronizzazione manuale (Tradizionale) Annulla Salva A…" at bounding box center [618, 256] width 1236 height 513
click at [75, 422] on div "to" at bounding box center [71, 389] width 51 height 109
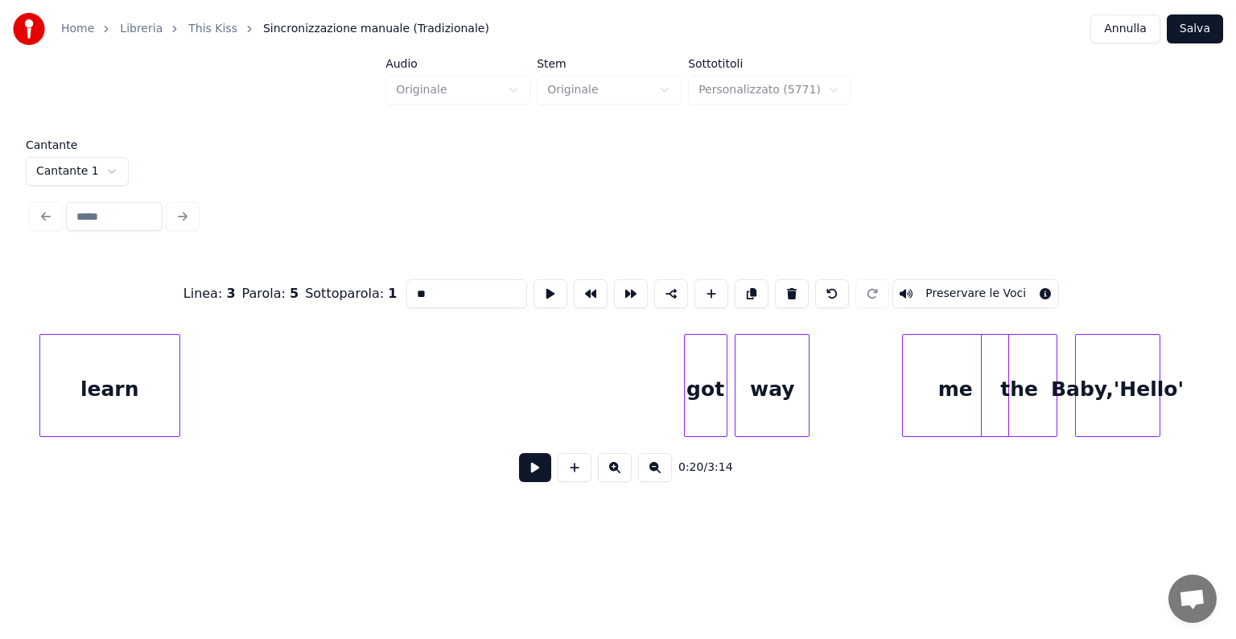
scroll to position [0, 3639]
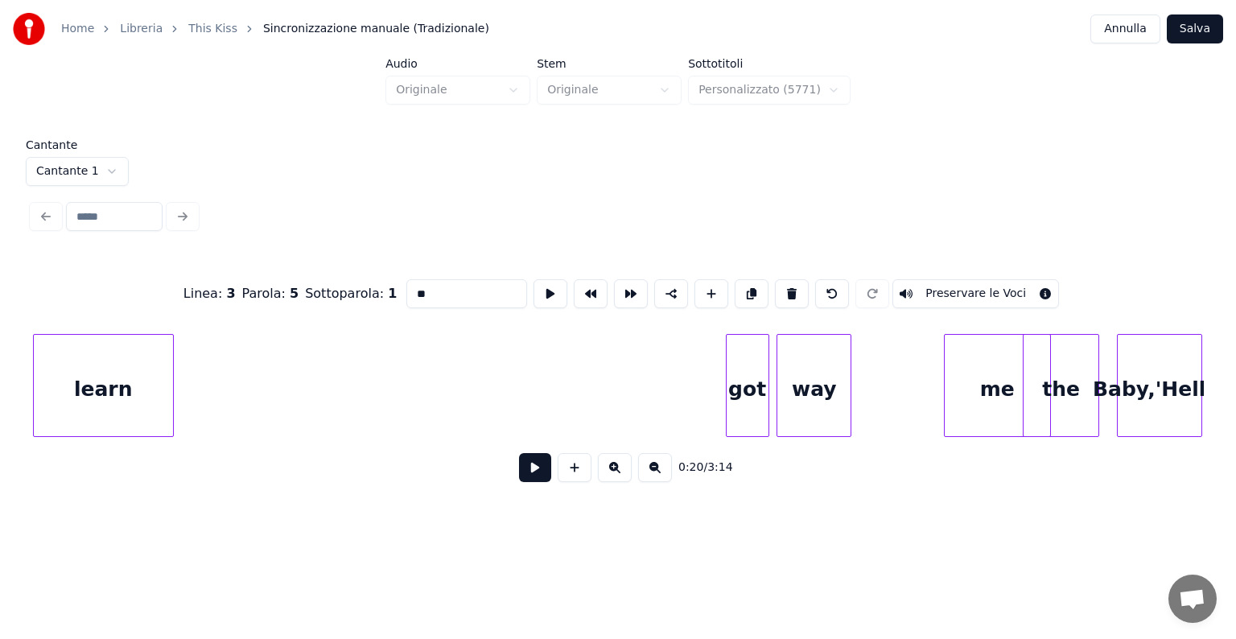
click at [27, 402] on div "Cantante Cantante 1 Linea : 3 Parola : 5 Sottoparola : 1 ** Preservare le Voci …" at bounding box center [618, 321] width 1184 height 365
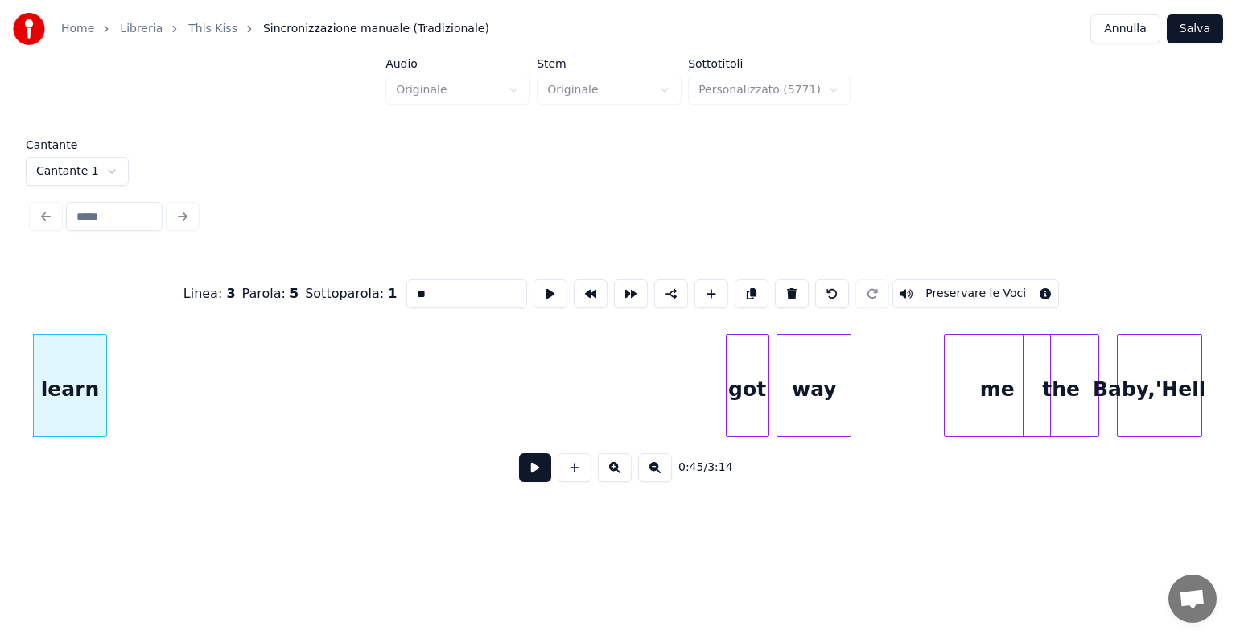
click at [103, 398] on div at bounding box center [103, 385] width 5 height 101
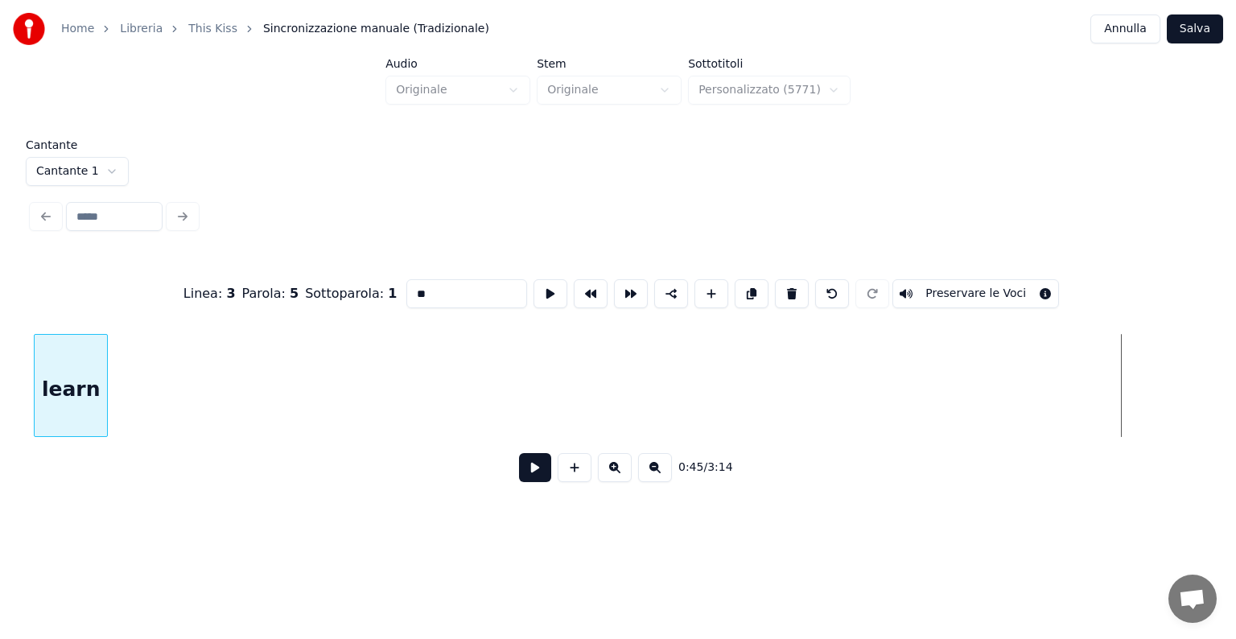
scroll to position [0, 2548]
click at [9, 405] on div "Home Libreria This Kiss Sincronizzazione manuale (Tradizionale) Annulla Salva A…" at bounding box center [618, 256] width 1236 height 513
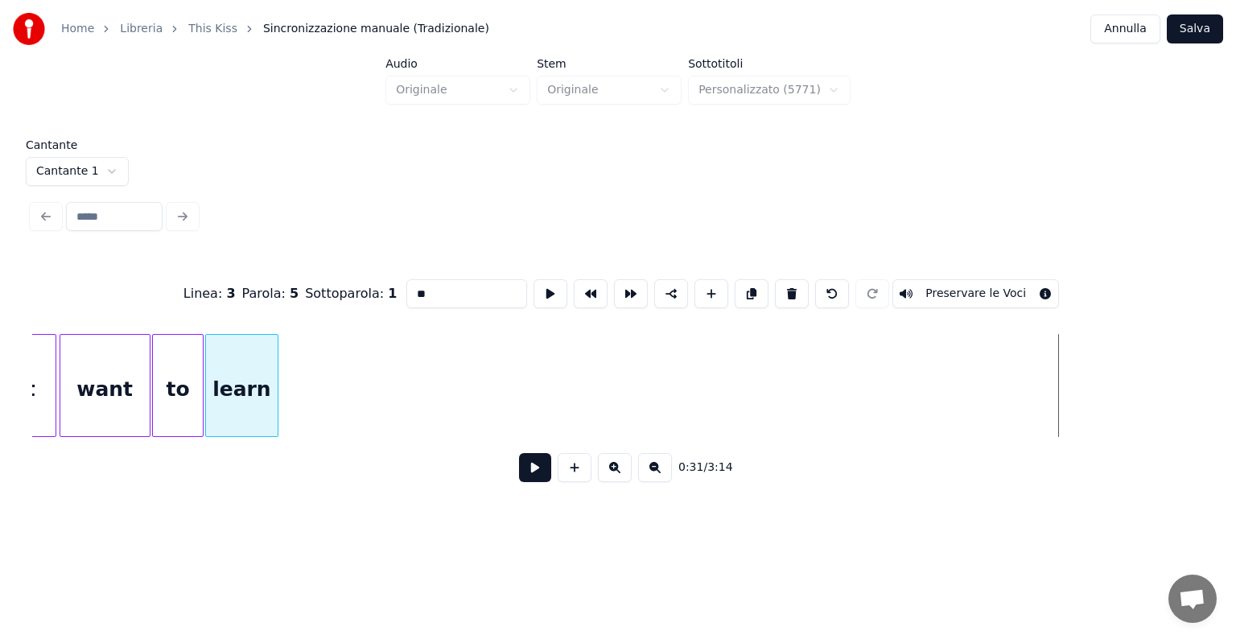
click at [234, 432] on div "learn want to don′t" at bounding box center [617, 385] width 1171 height 103
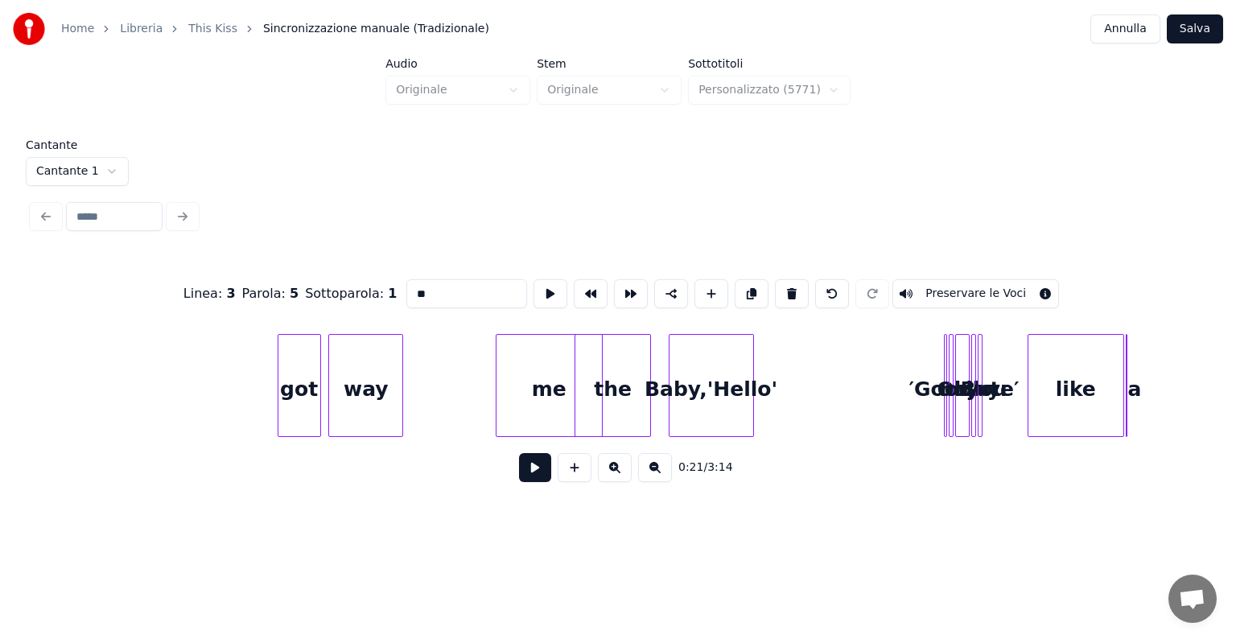
scroll to position [0, 4089]
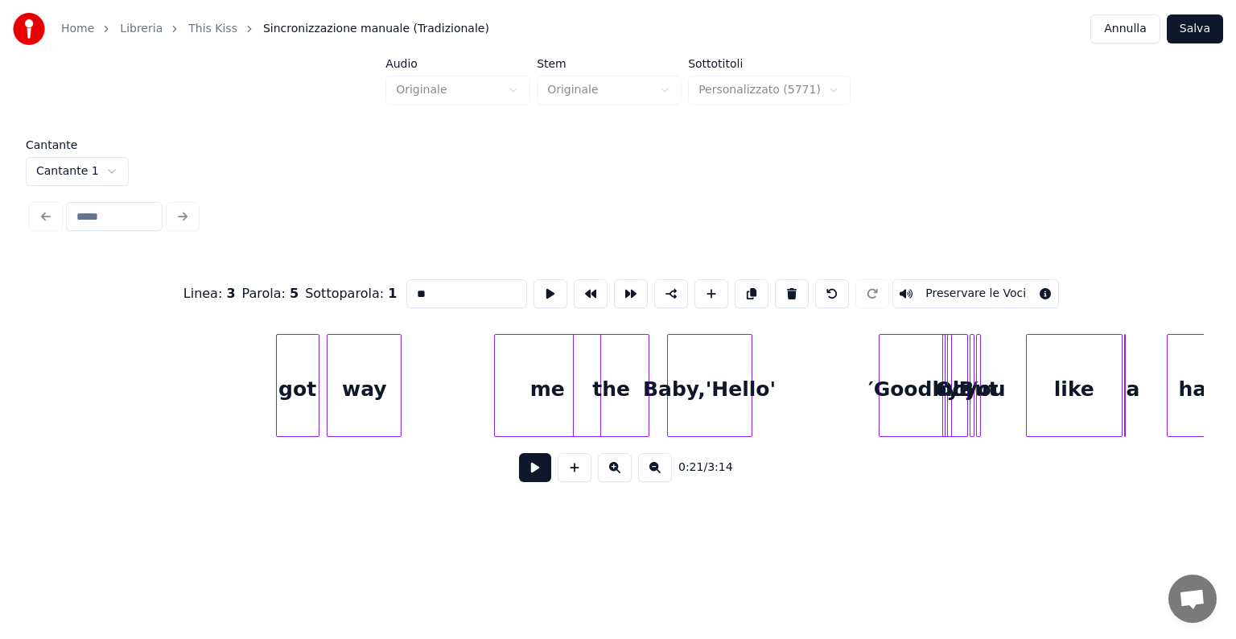
click at [882, 384] on div at bounding box center [881, 385] width 5 height 101
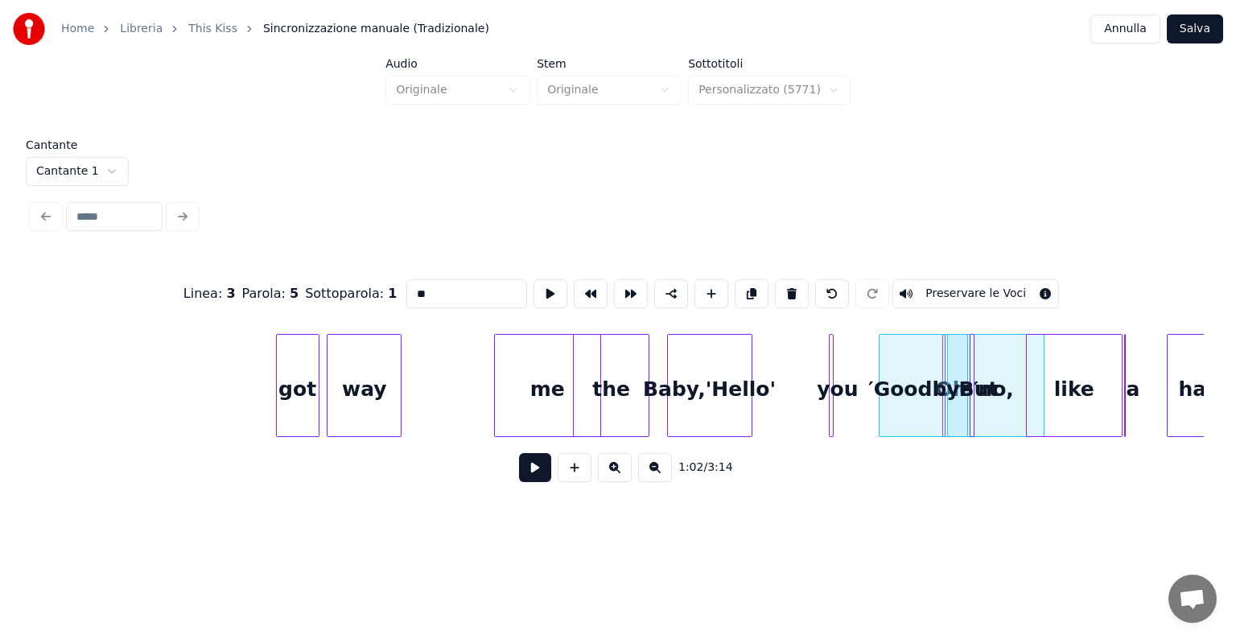
click at [844, 376] on div "you" at bounding box center [837, 389] width 16 height 109
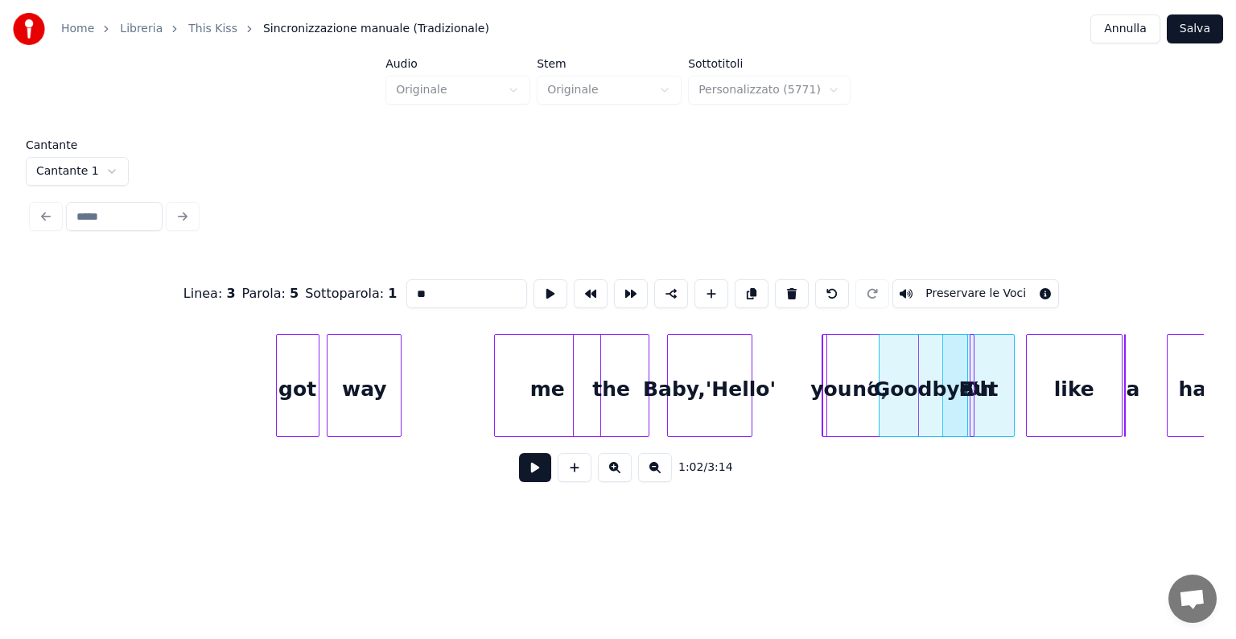
click at [864, 373] on div "no," at bounding box center [870, 389] width 96 height 109
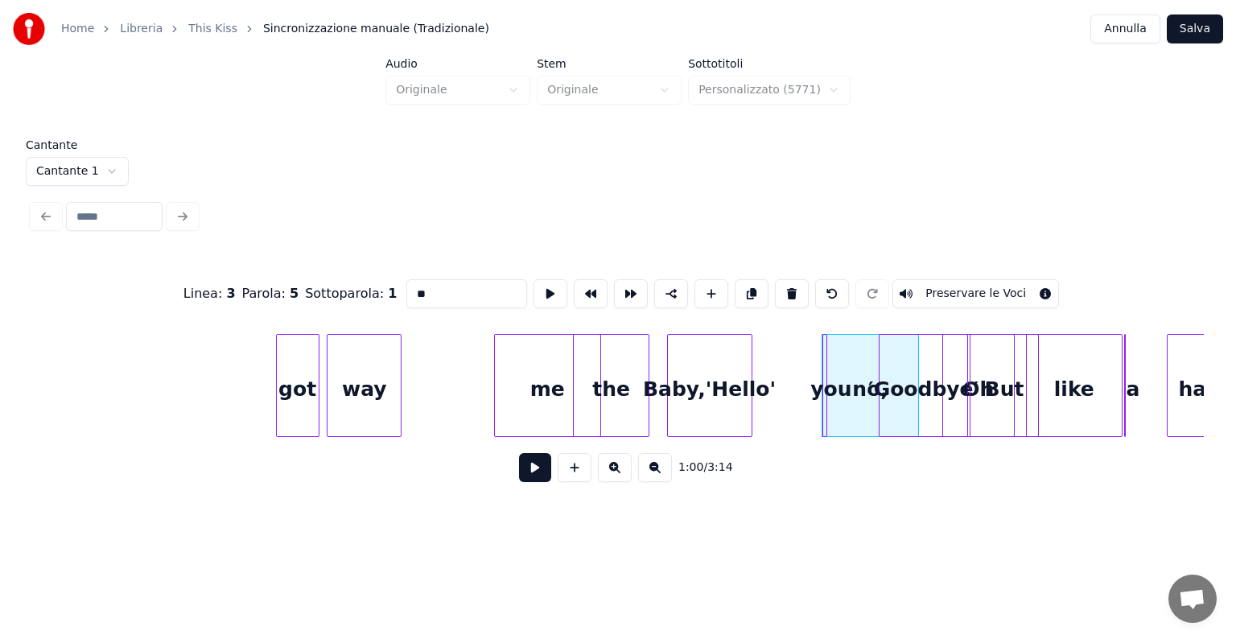
click at [1036, 374] on div at bounding box center [1035, 385] width 5 height 101
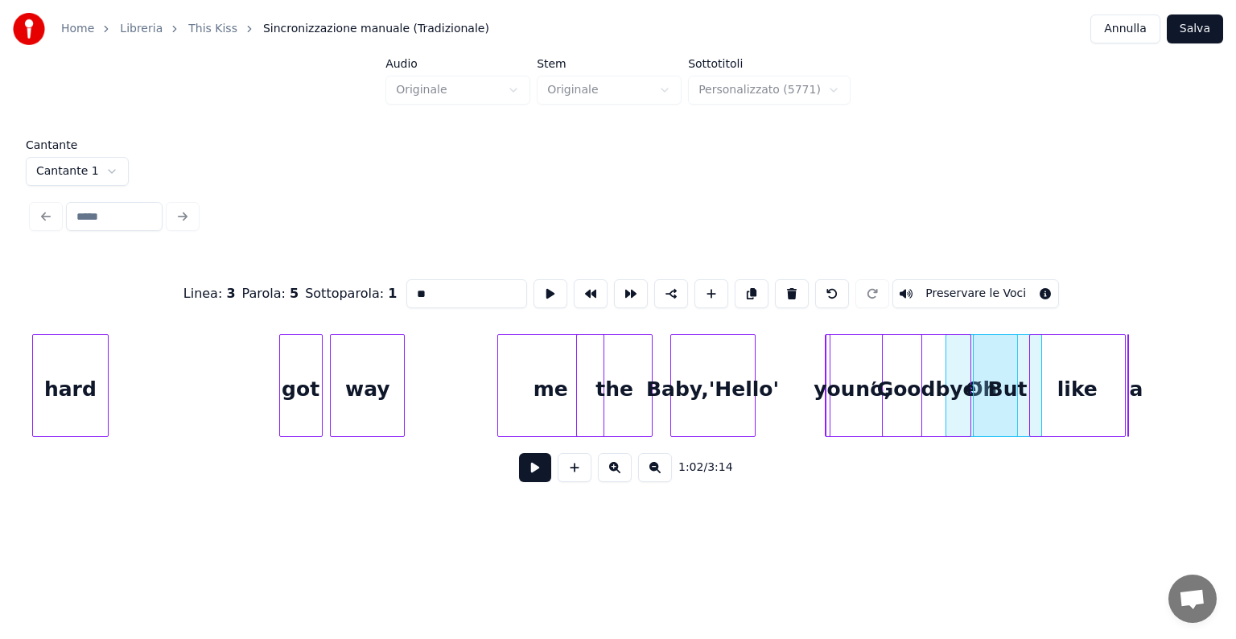
scroll to position [0, 4040]
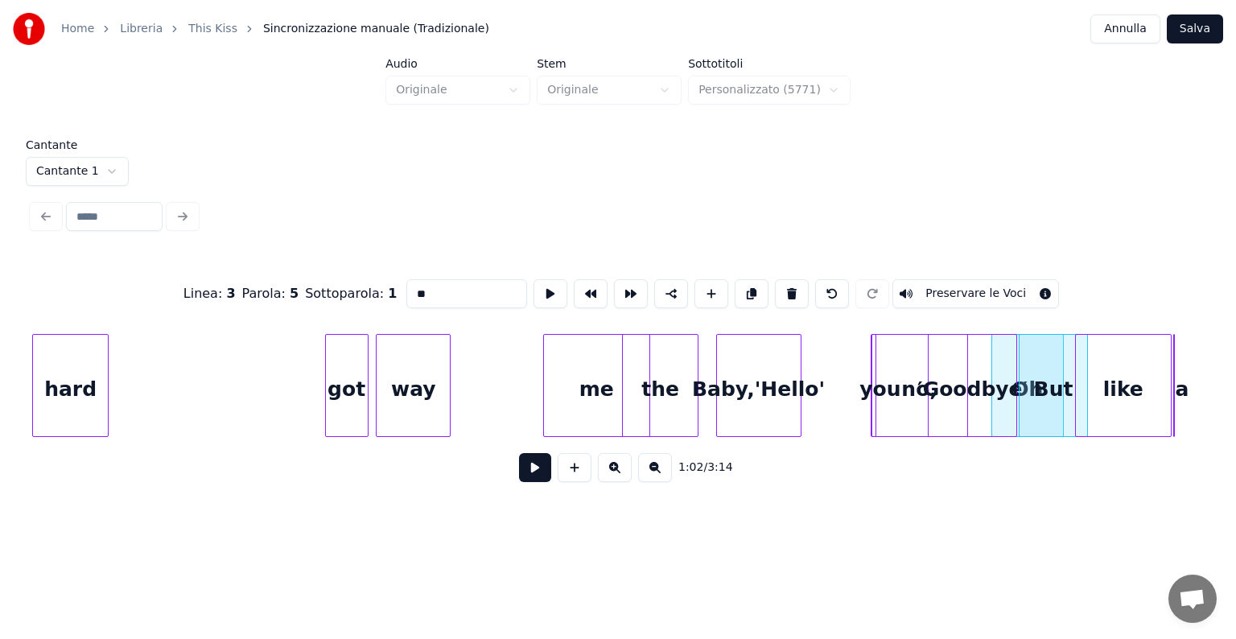
click at [0, 373] on div "Home Libreria This Kiss Sincronizzazione manuale (Tradizionale) Annulla Salva A…" at bounding box center [618, 256] width 1236 height 513
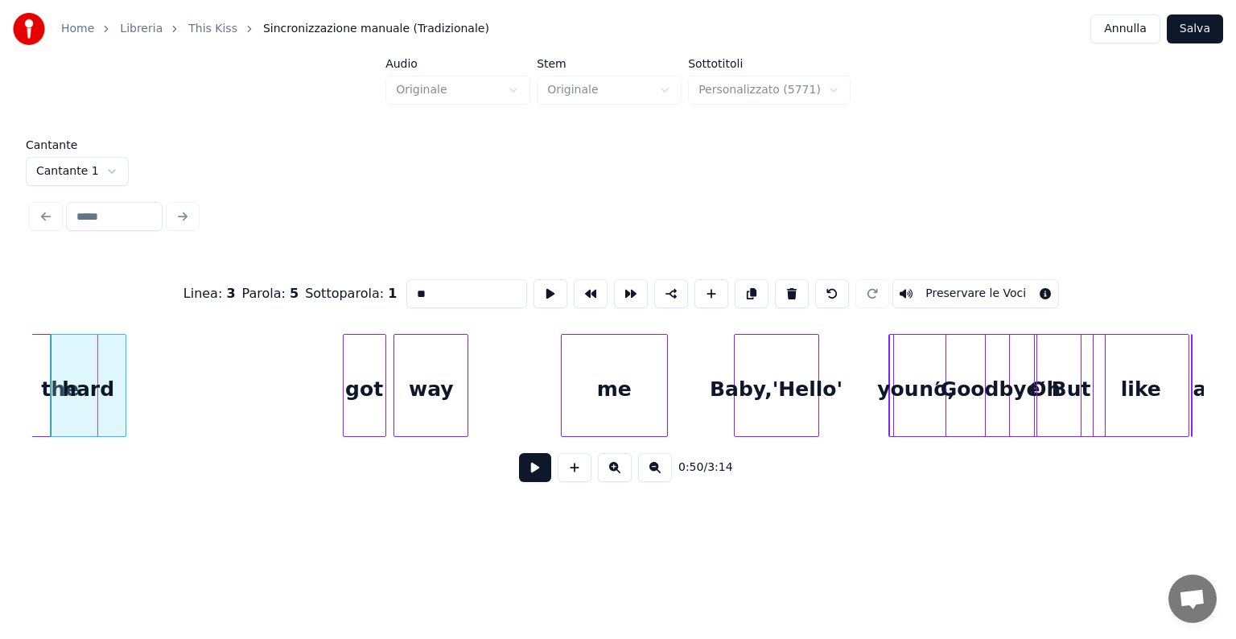
scroll to position [0, 4003]
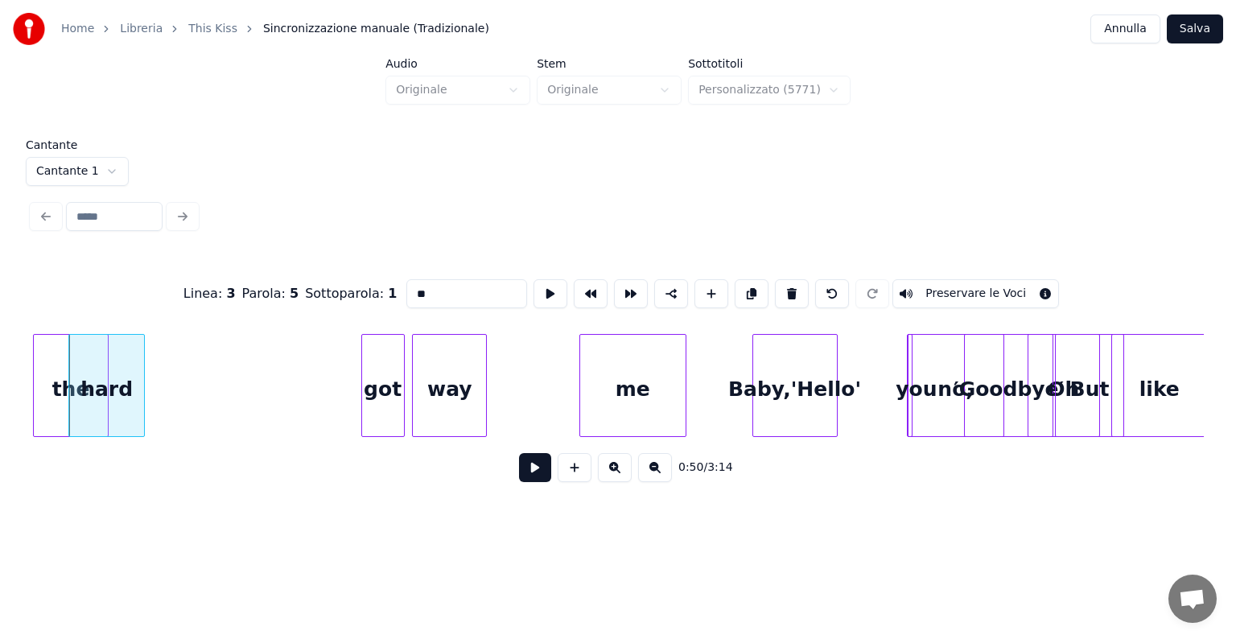
click at [47, 364] on div "the" at bounding box center [71, 389] width 75 height 109
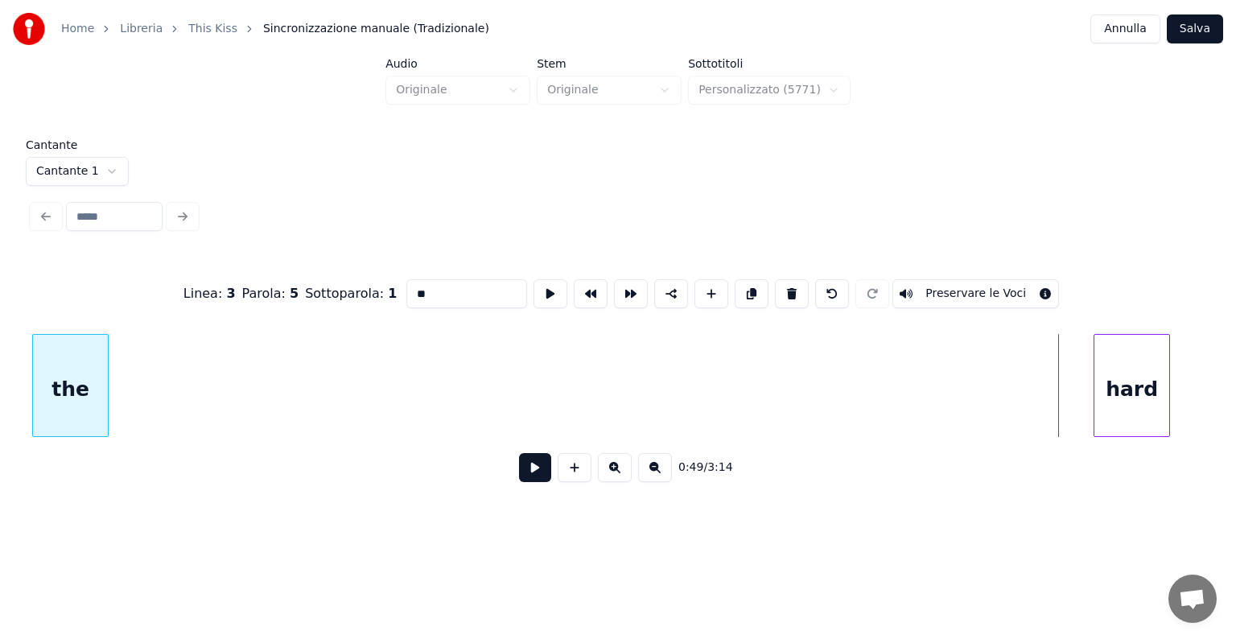
scroll to position [0, 2970]
click at [33, 335] on div "the" at bounding box center [71, 385] width 76 height 103
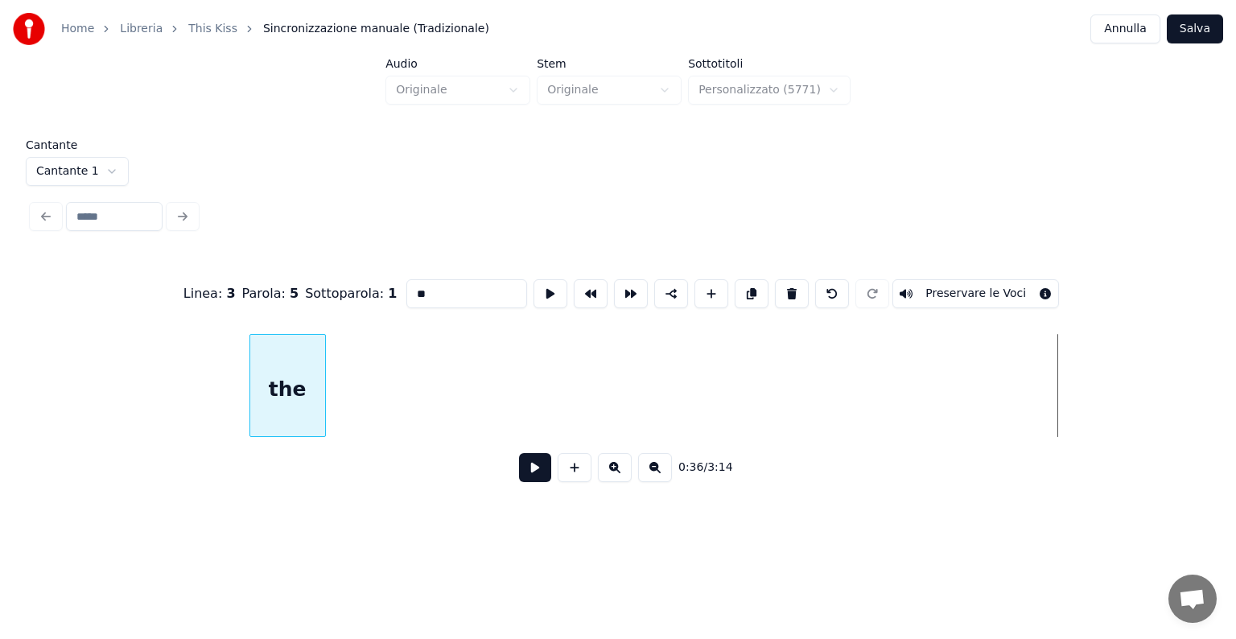
scroll to position [0, 1894]
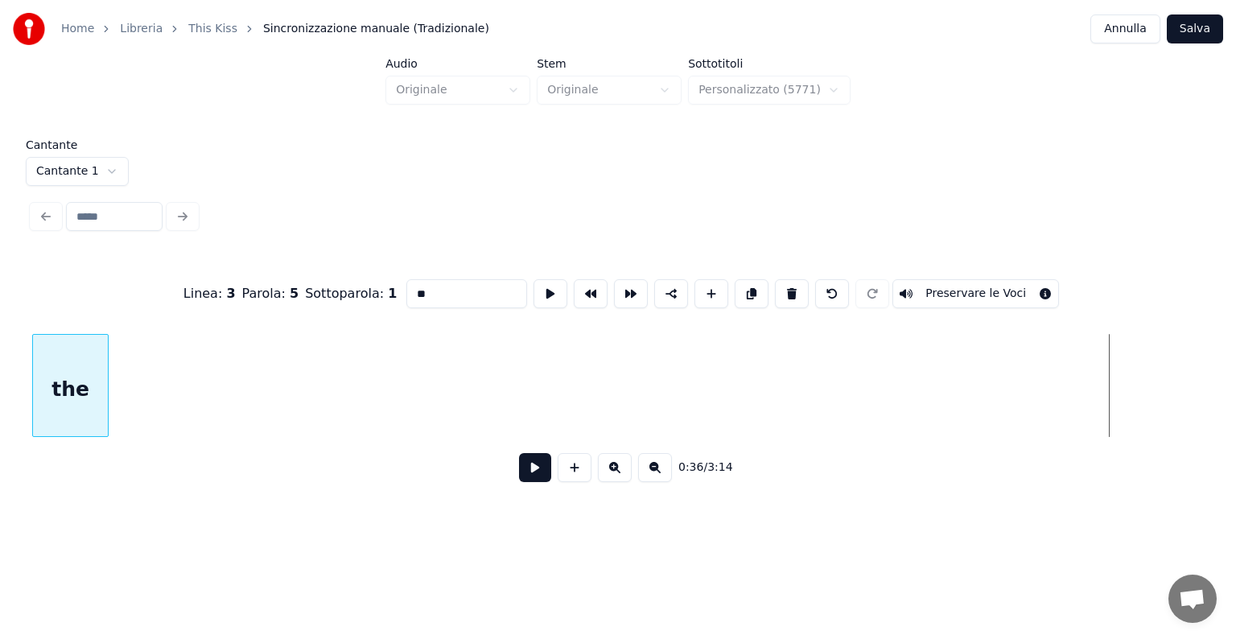
click at [0, 361] on div "Home Libreria This Kiss Sincronizzazione manuale (Tradizionale) Annulla Salva A…" at bounding box center [618, 256] width 1236 height 513
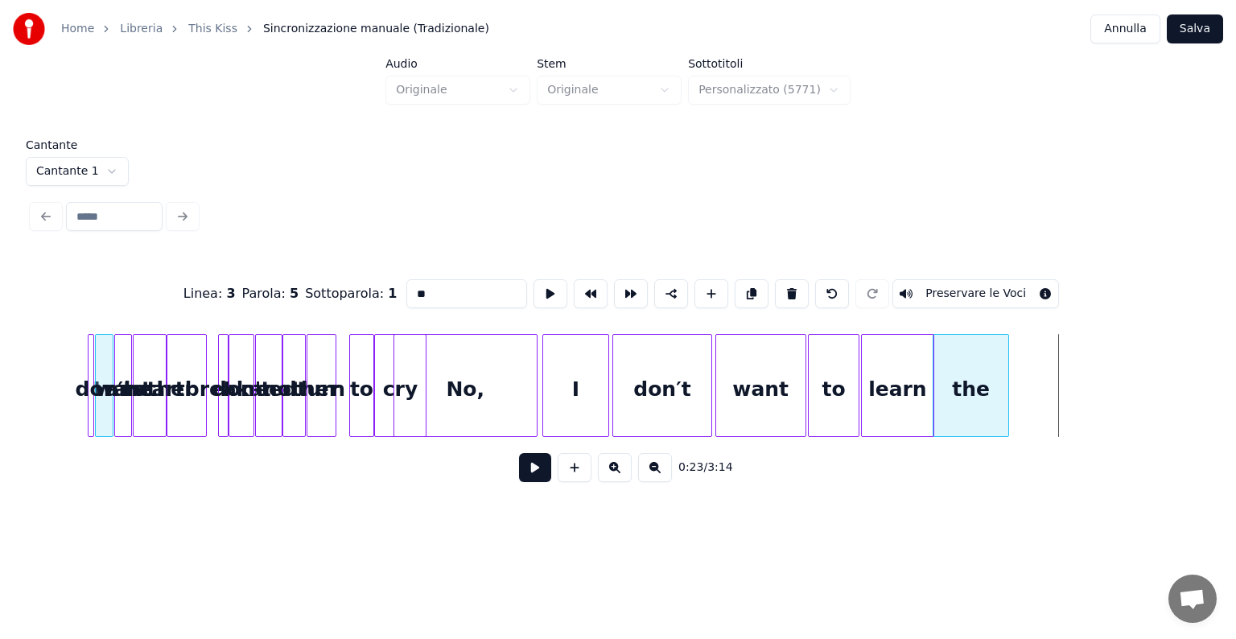
click at [944, 390] on div "the" at bounding box center [970, 389] width 75 height 109
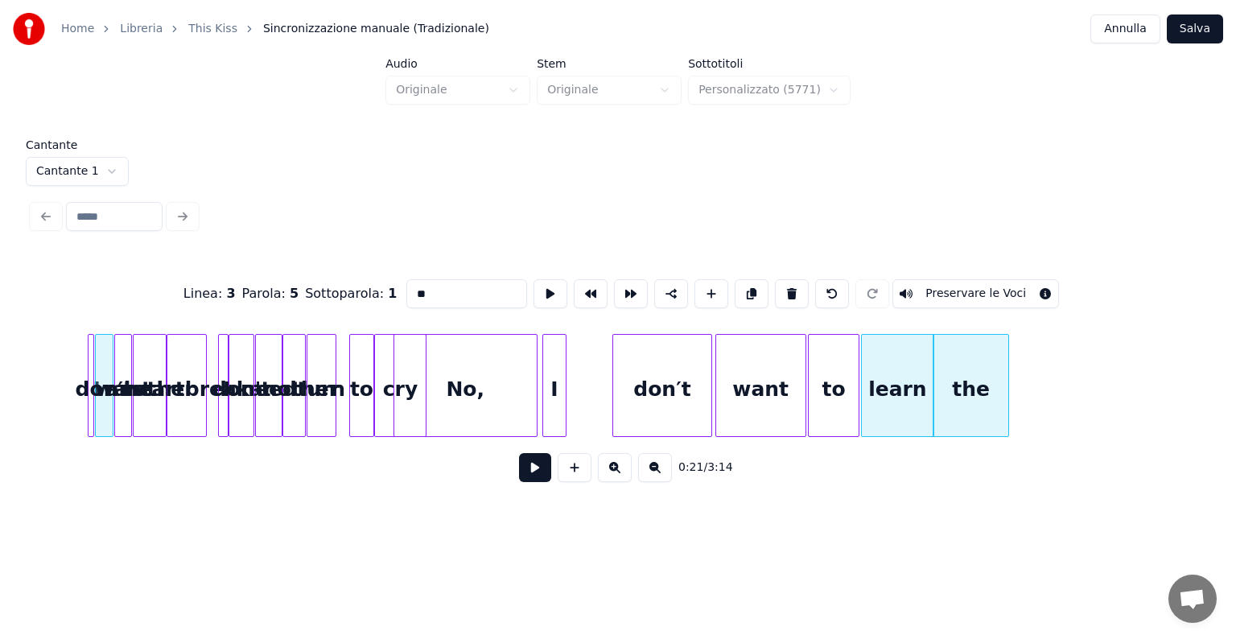
click at [563, 395] on div at bounding box center [563, 385] width 5 height 101
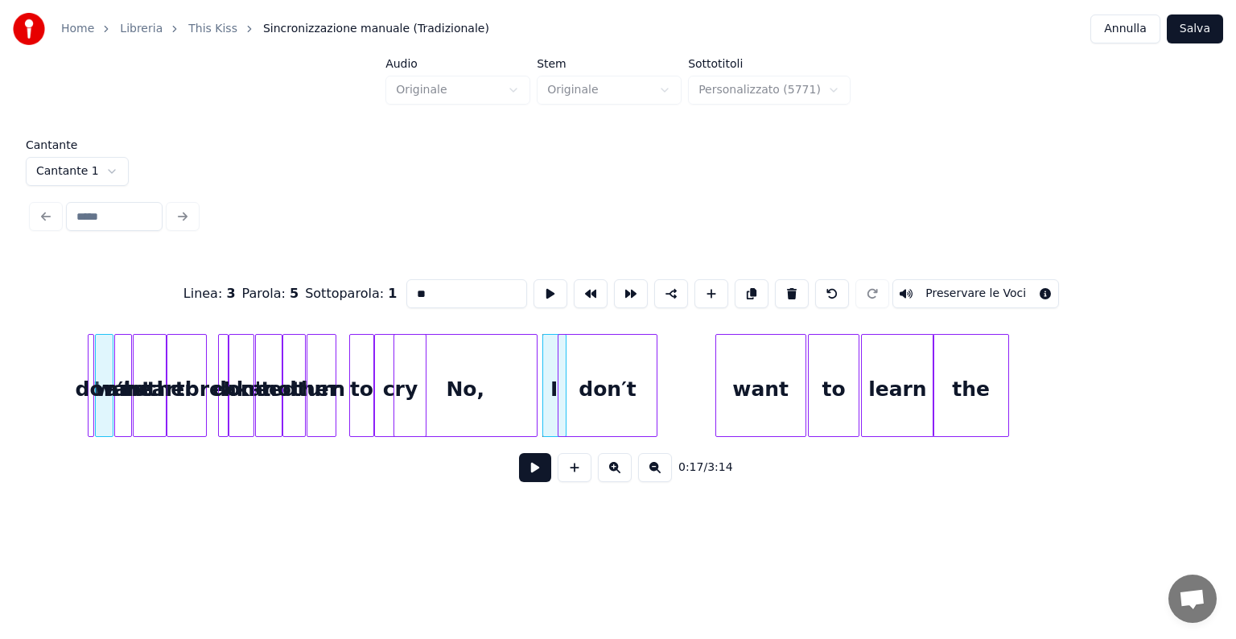
click at [578, 401] on div "don′t" at bounding box center [607, 389] width 98 height 109
click at [590, 410] on div at bounding box center [589, 385] width 5 height 101
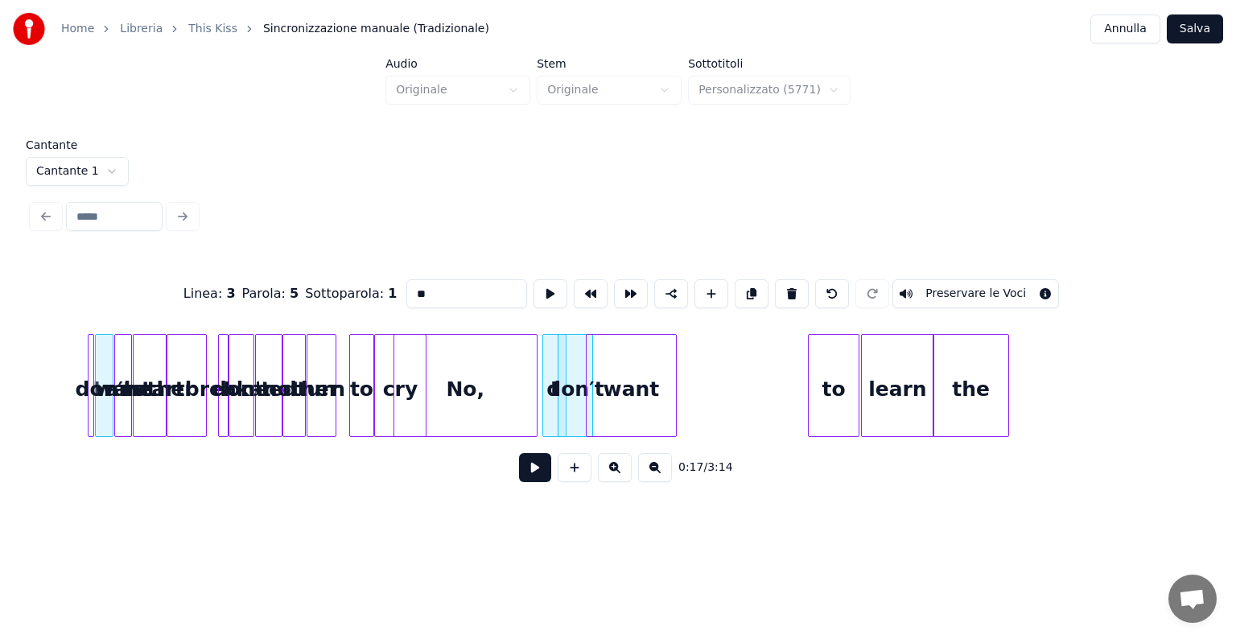
click at [618, 402] on div "want" at bounding box center [630, 389] width 89 height 109
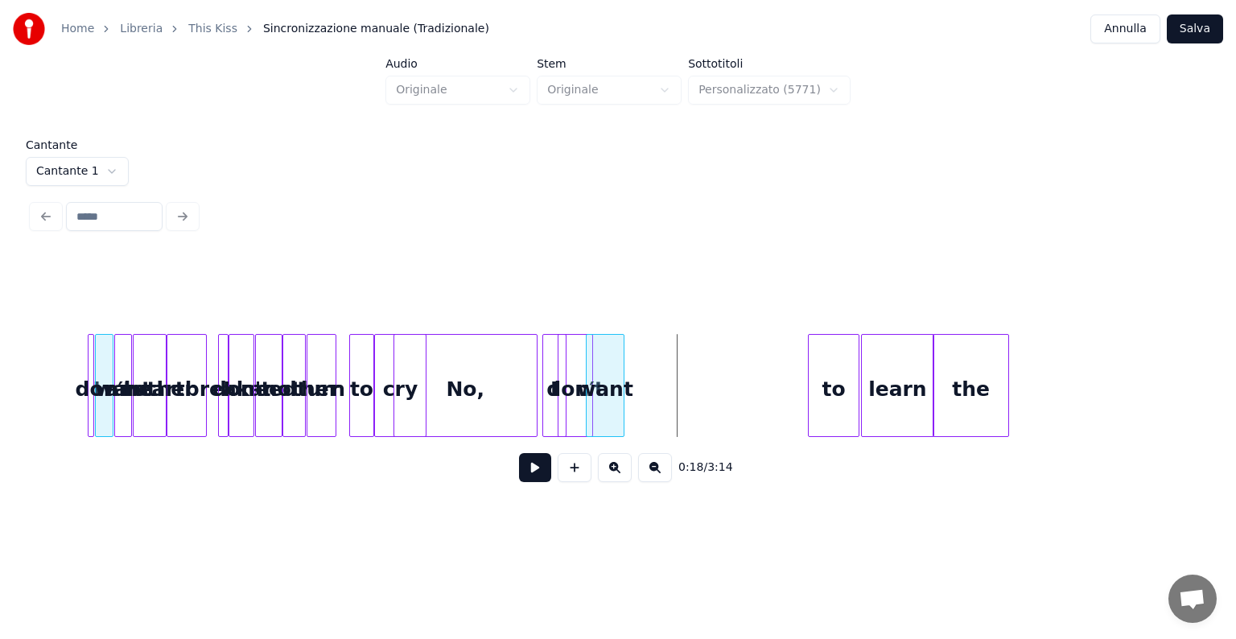
click at [620, 400] on div at bounding box center [621, 385] width 5 height 101
click at [611, 369] on div "want" at bounding box center [604, 389] width 37 height 109
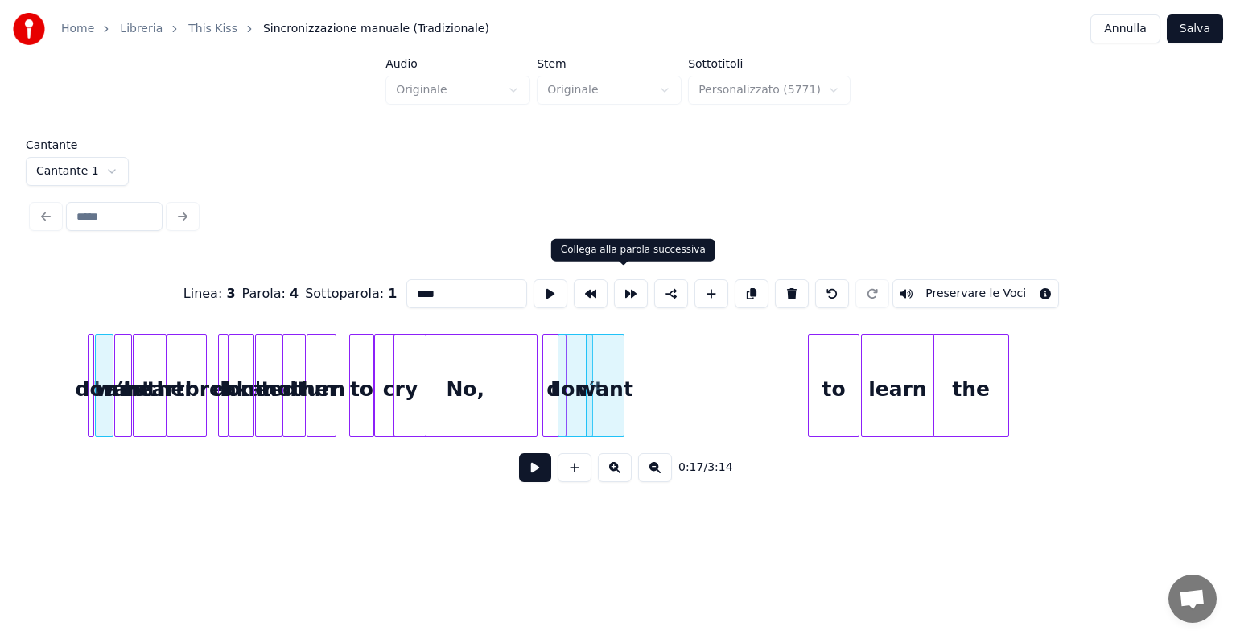
click at [624, 290] on button at bounding box center [631, 293] width 34 height 29
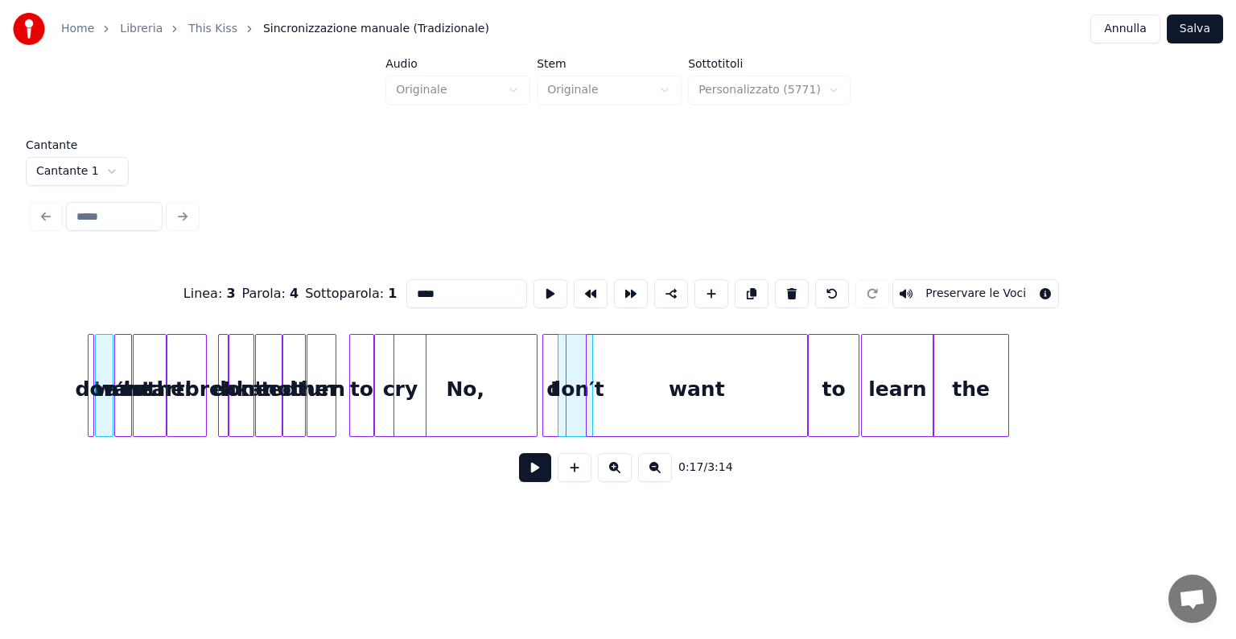
click at [660, 338] on div "want" at bounding box center [696, 389] width 220 height 109
click at [639, 352] on div "want" at bounding box center [696, 389] width 220 height 109
click at [592, 292] on button at bounding box center [591, 293] width 34 height 29
click at [981, 382] on div "the" at bounding box center [970, 389] width 75 height 109
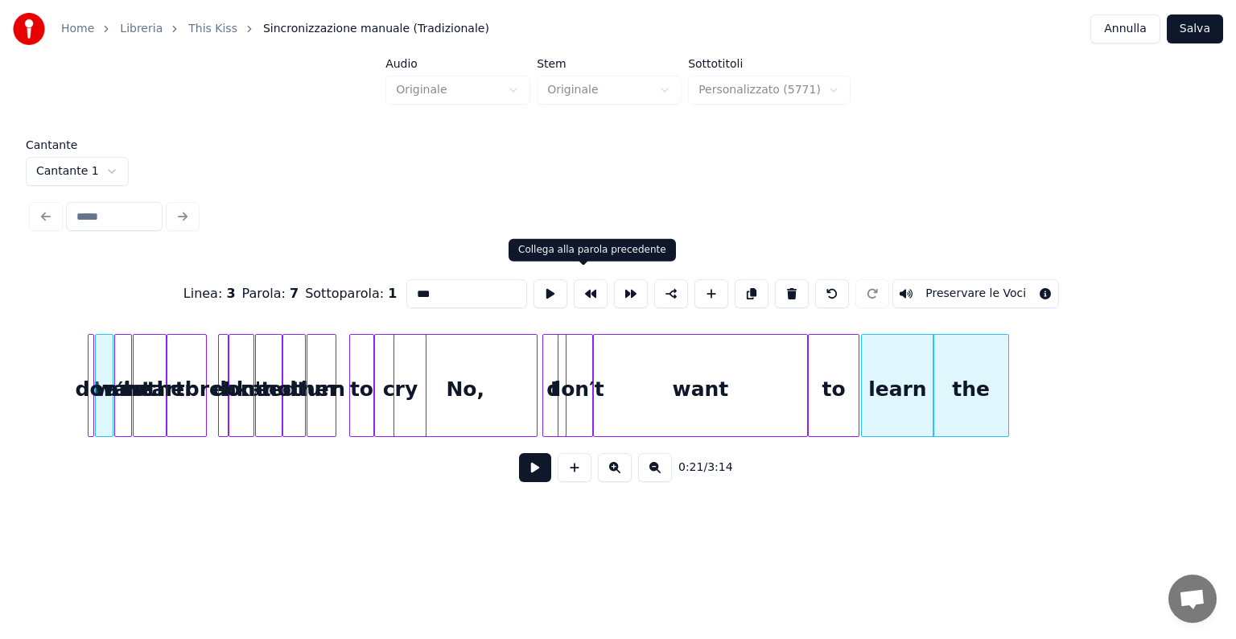
click at [592, 286] on button at bounding box center [591, 293] width 34 height 29
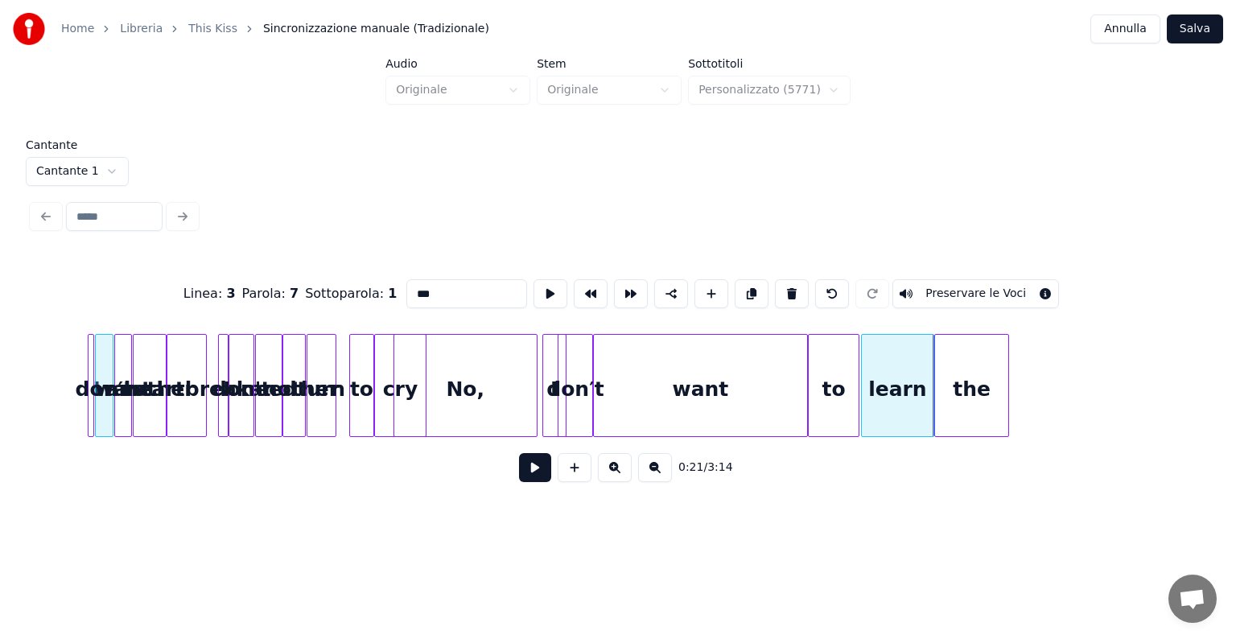
click at [989, 369] on div "the" at bounding box center [971, 389] width 73 height 109
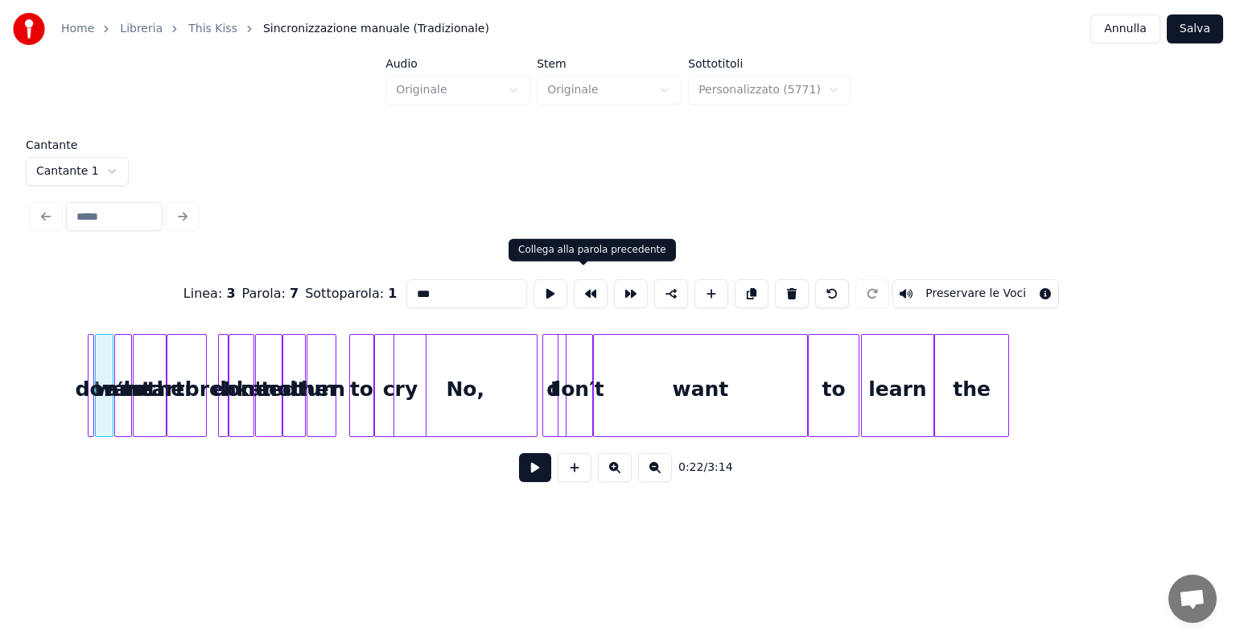
click at [582, 291] on button at bounding box center [591, 293] width 34 height 29
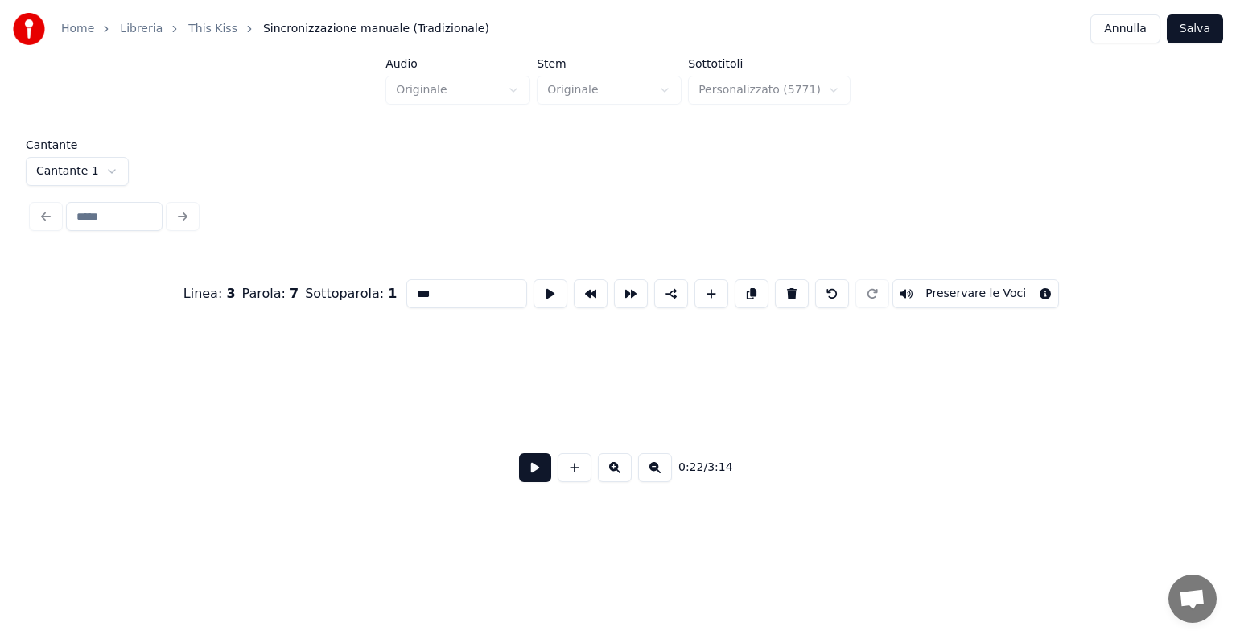
scroll to position [0, 2918]
click at [1163, 373] on div "hard" at bounding box center [1191, 389] width 74 height 109
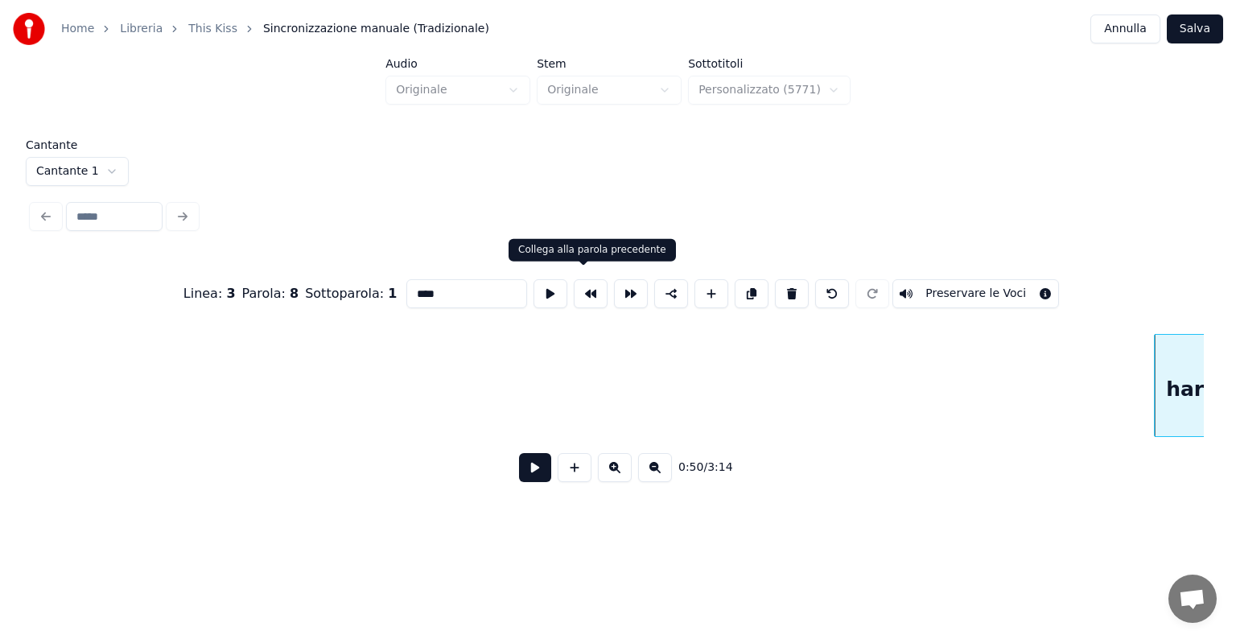
click at [582, 290] on button at bounding box center [591, 293] width 34 height 29
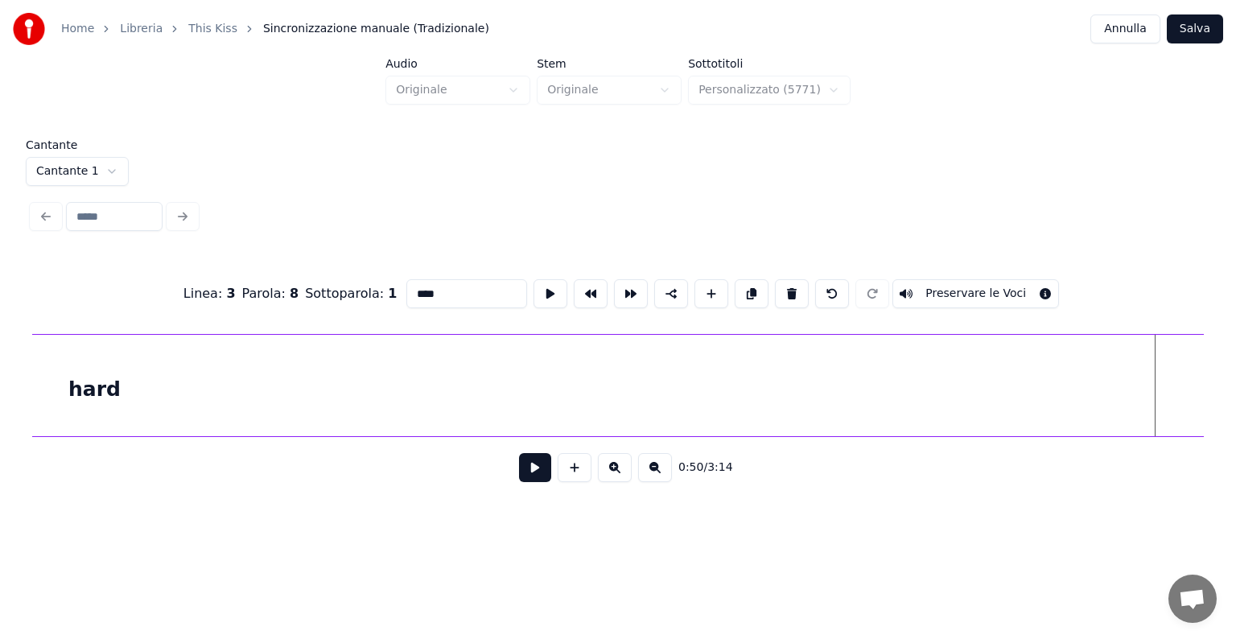
scroll to position [0, 3944]
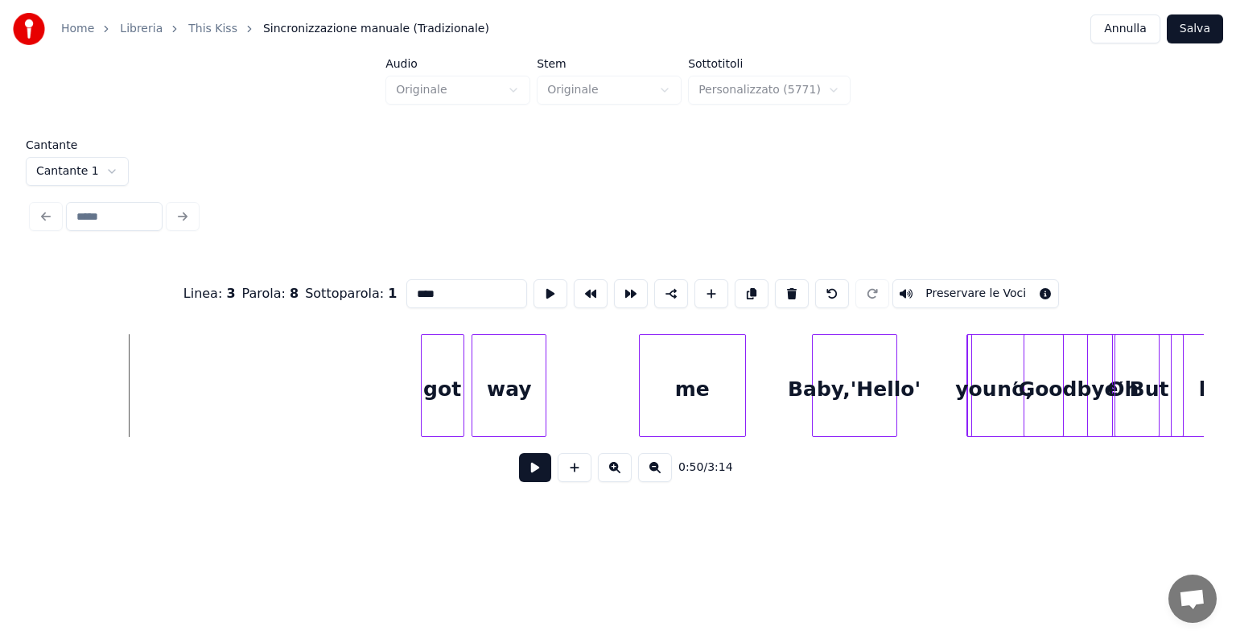
click at [5, 392] on div "Home Libreria This Kiss Sincronizzazione manuale (Tradizionale) Annulla Salva A…" at bounding box center [618, 256] width 1236 height 513
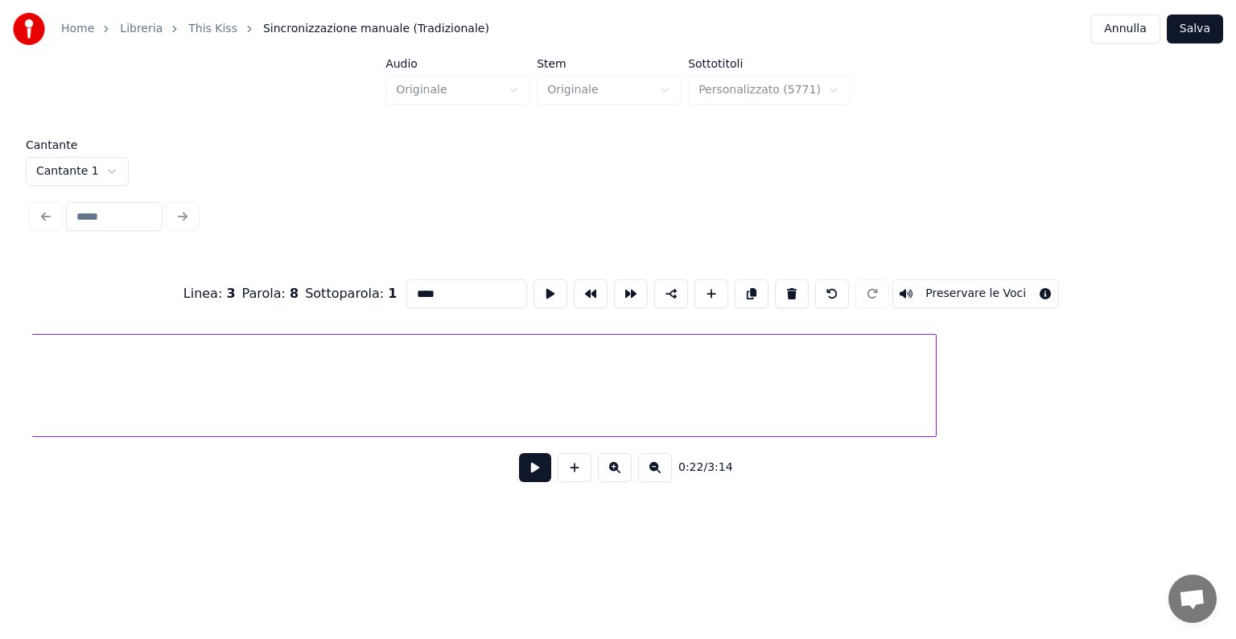
scroll to position [0, 3035]
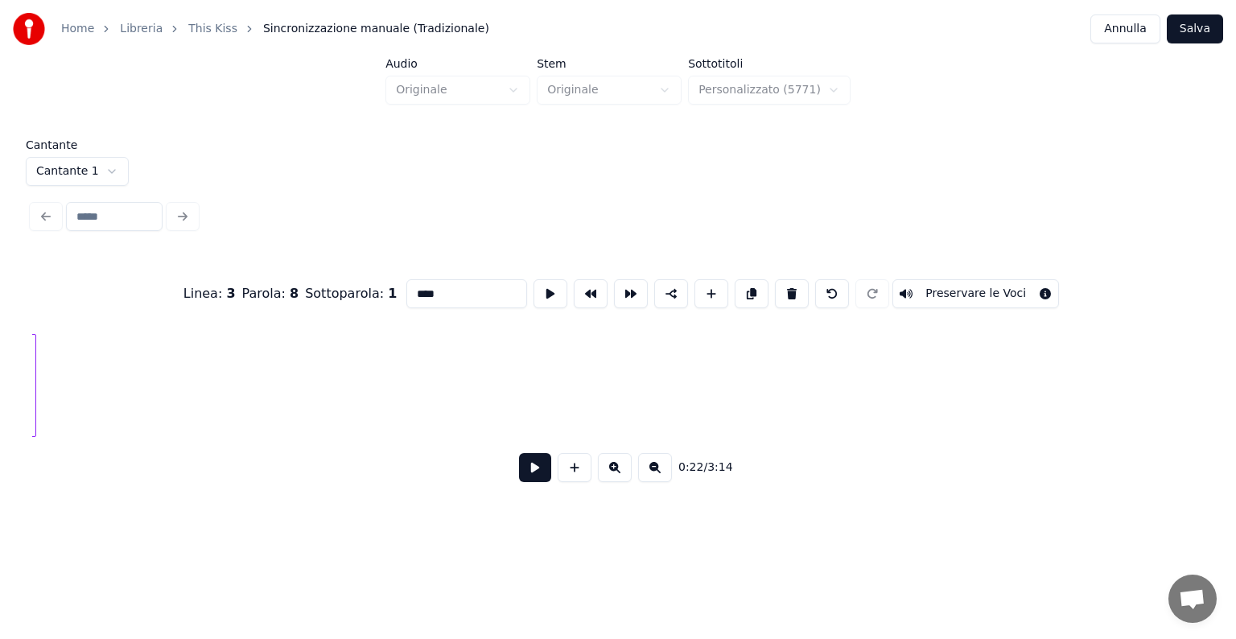
click at [35, 411] on div at bounding box center [33, 385] width 5 height 101
click at [977, 382] on div at bounding box center [977, 385] width 5 height 101
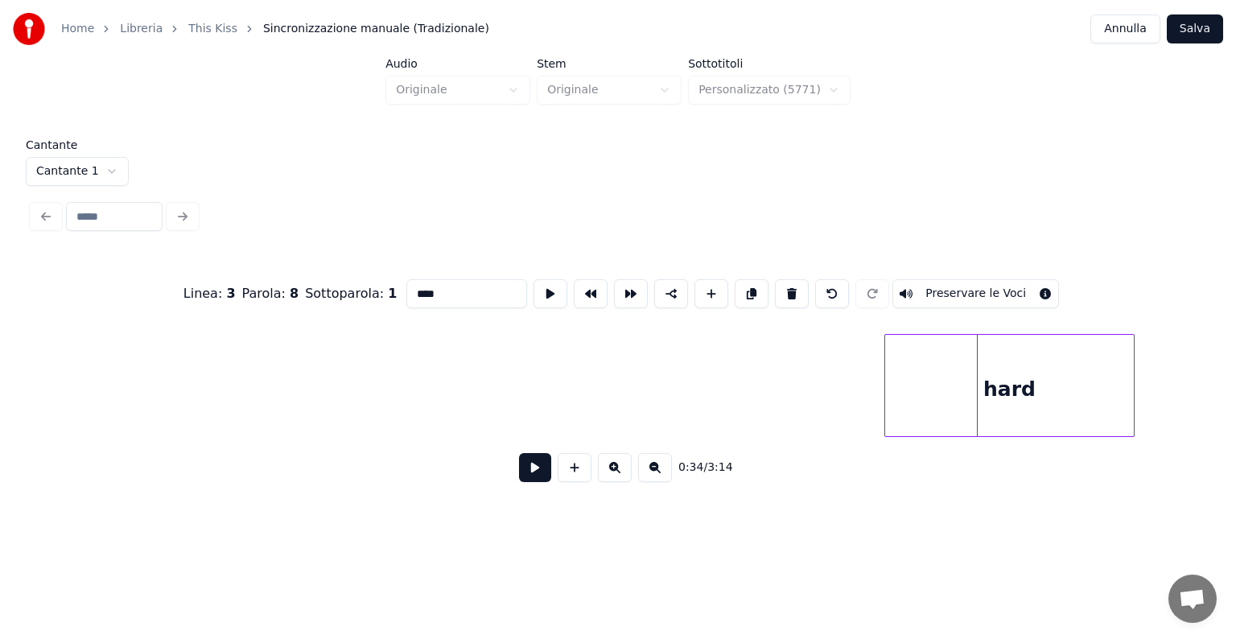
scroll to position [0, 1864]
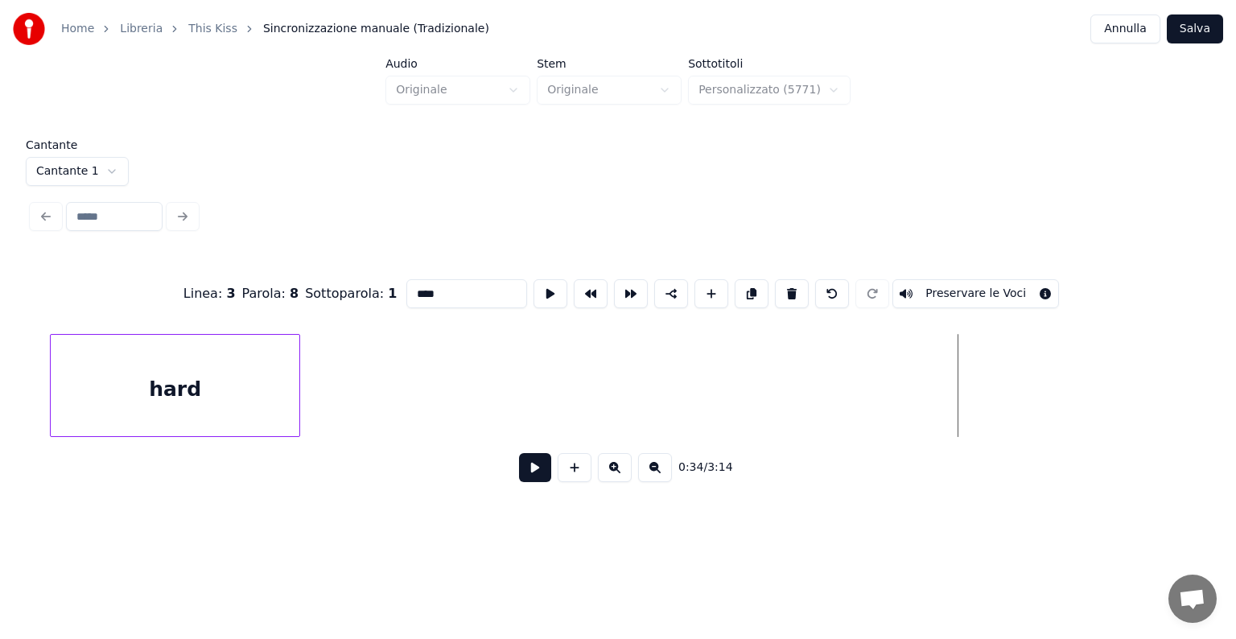
click at [125, 335] on div "hard" at bounding box center [175, 389] width 249 height 109
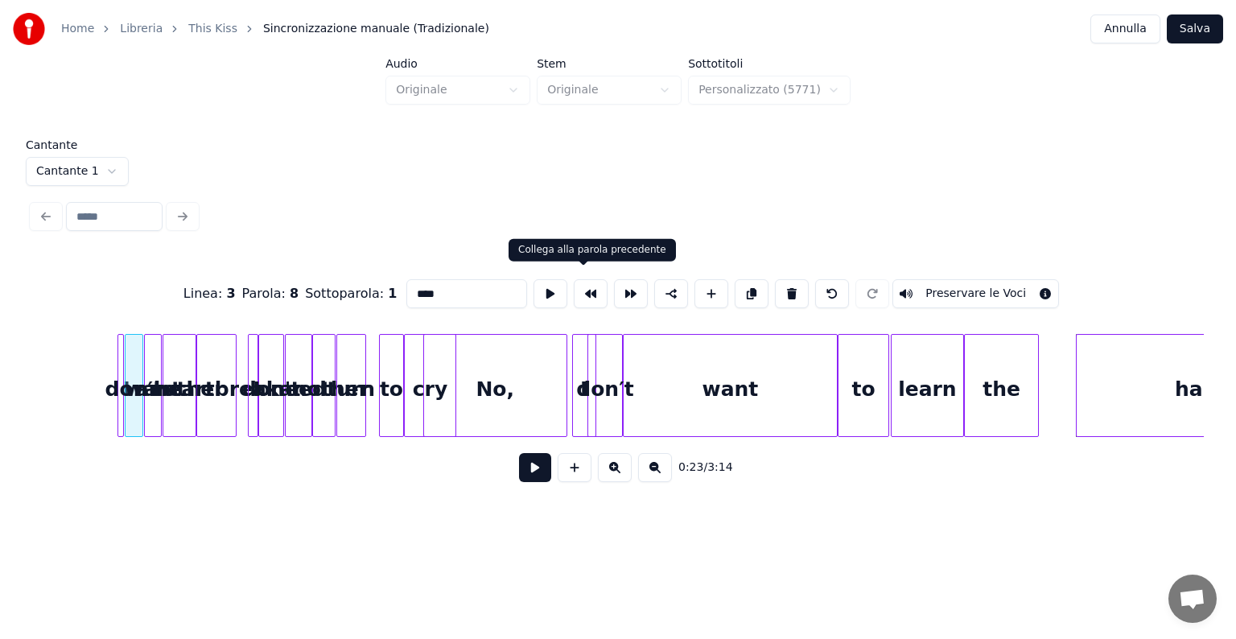
click at [589, 285] on button at bounding box center [591, 293] width 34 height 29
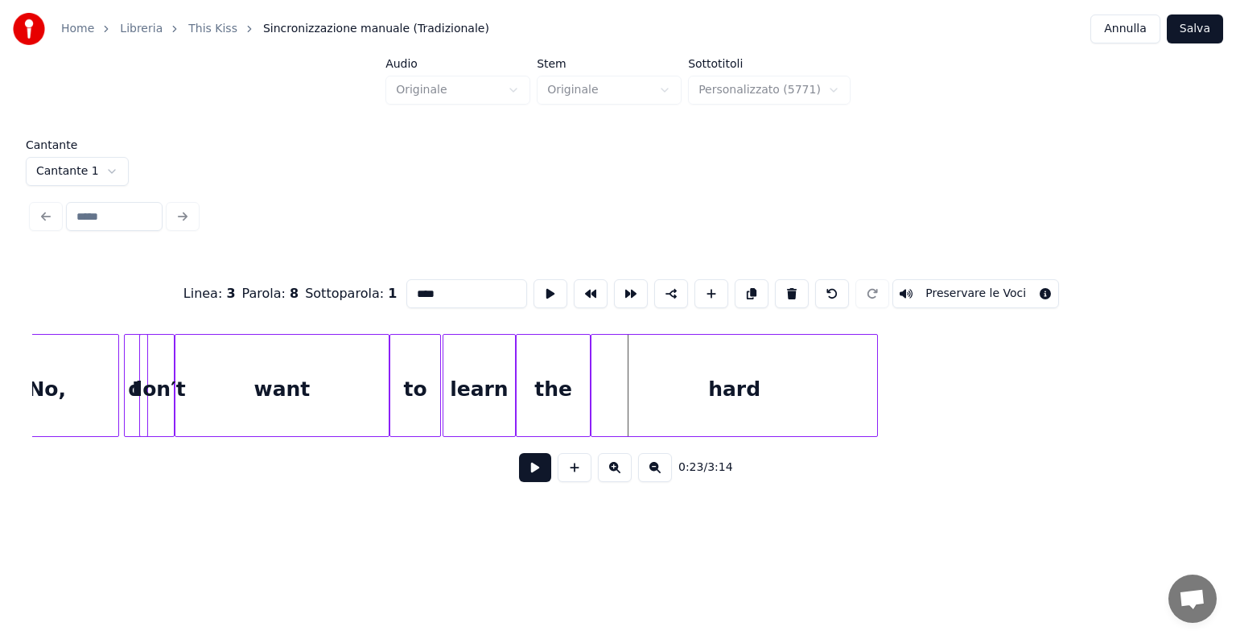
scroll to position [0, 1289]
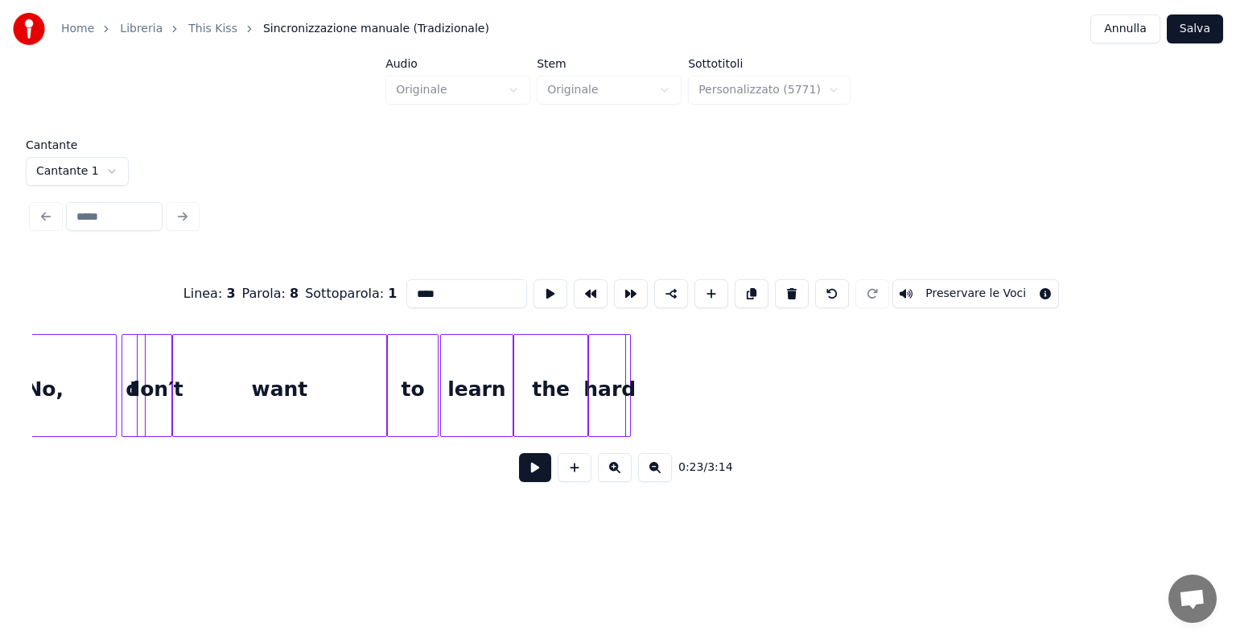
click at [627, 406] on div at bounding box center [627, 385] width 5 height 101
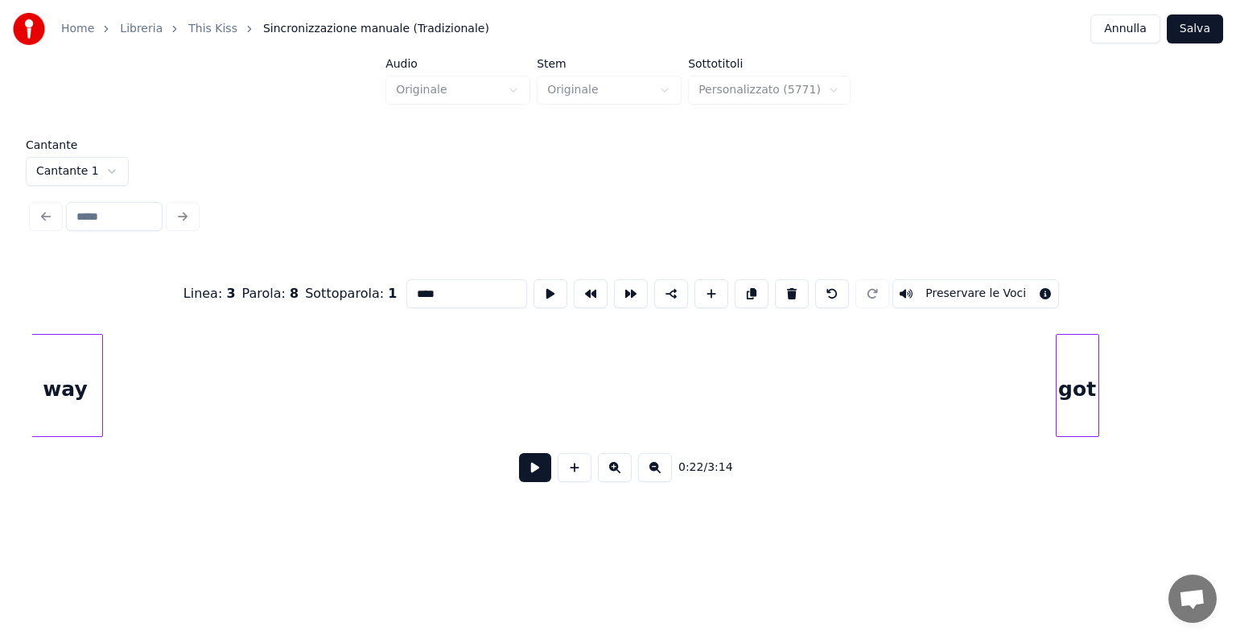
scroll to position [0, 3304]
click at [45, 428] on div "way" at bounding box center [69, 389] width 73 height 109
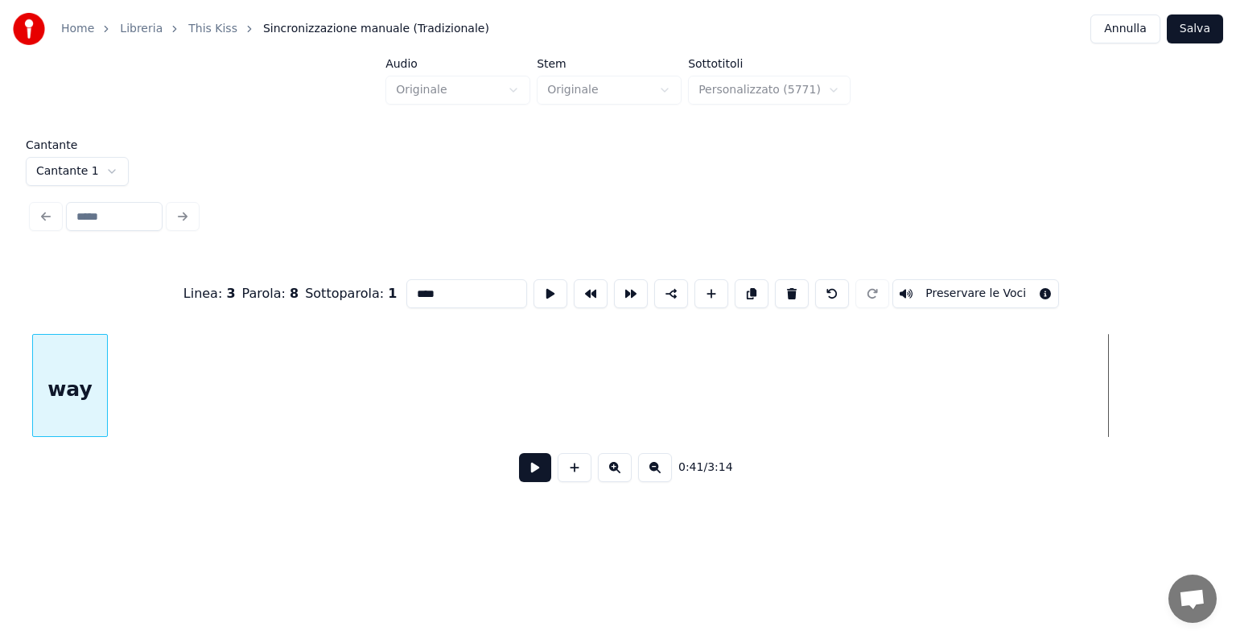
click at [0, 444] on div "Home Libreria This Kiss Sincronizzazione manuale (Tradizionale) Annulla Salva A…" at bounding box center [618, 256] width 1236 height 513
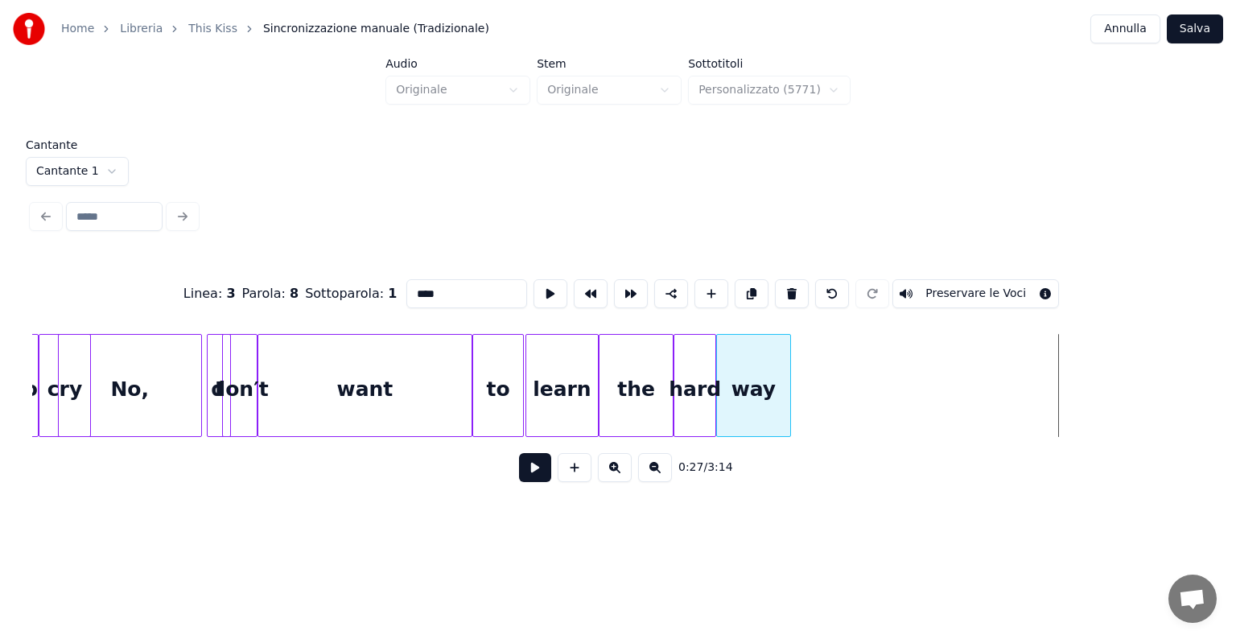
click at [761, 360] on div "way" at bounding box center [753, 389] width 73 height 109
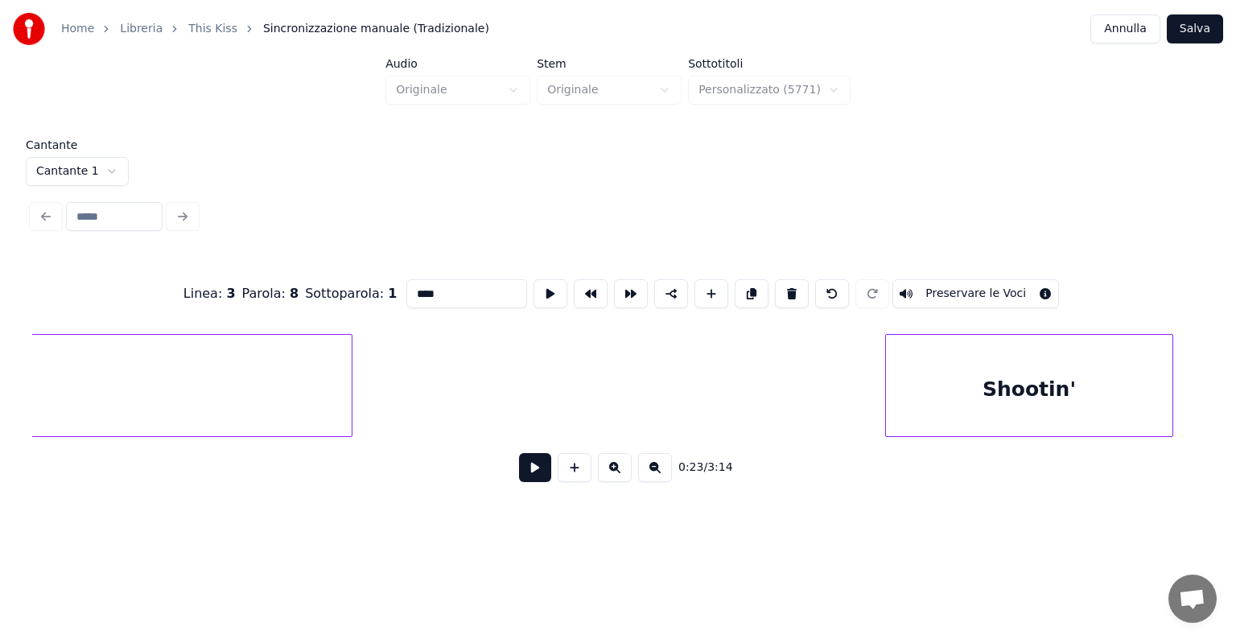
scroll to position [0, 4798]
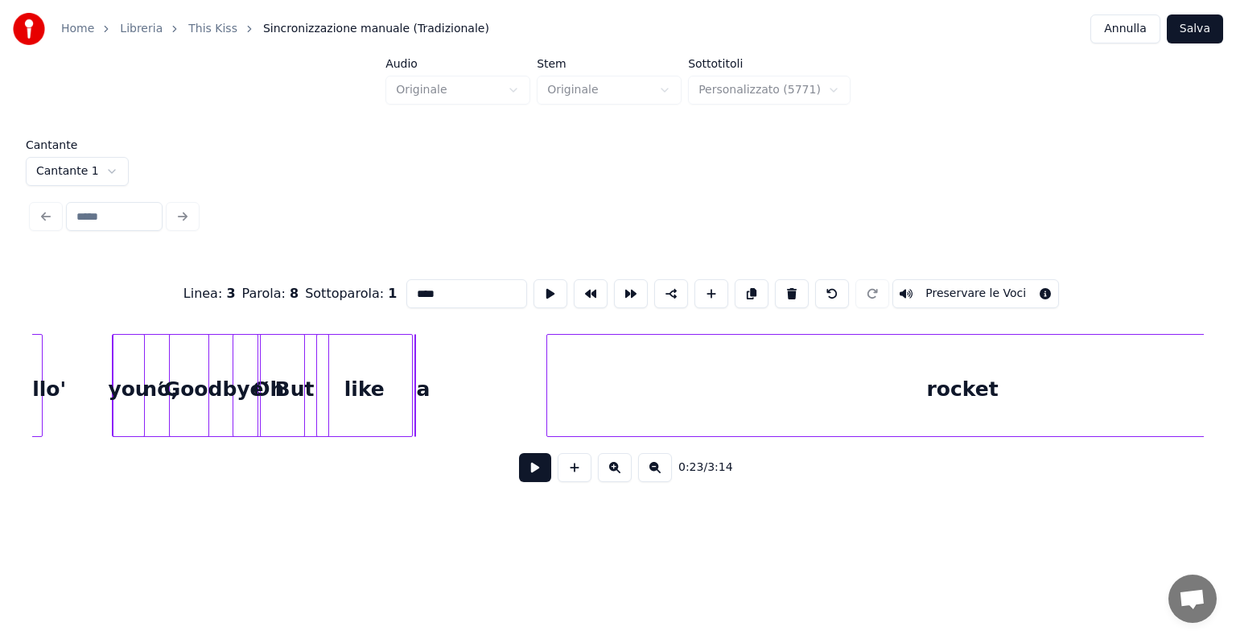
click at [139, 368] on div at bounding box center [141, 385] width 5 height 101
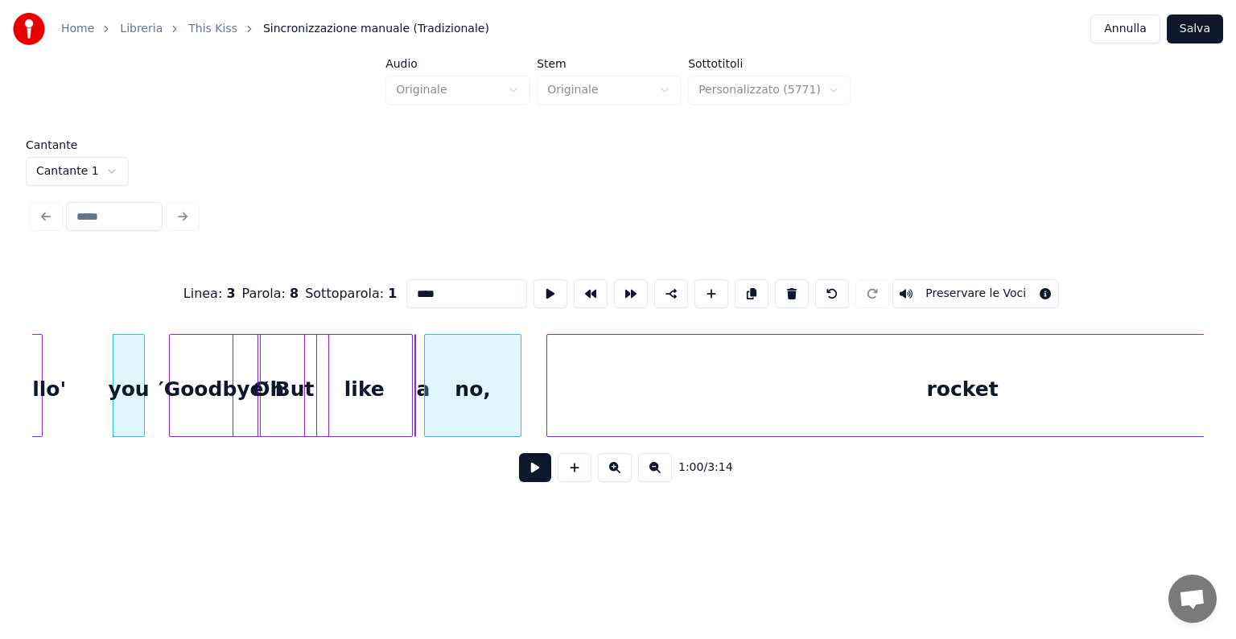
click at [467, 367] on div "no," at bounding box center [473, 389] width 96 height 109
click at [399, 368] on div "a" at bounding box center [382, 385] width 68 height 103
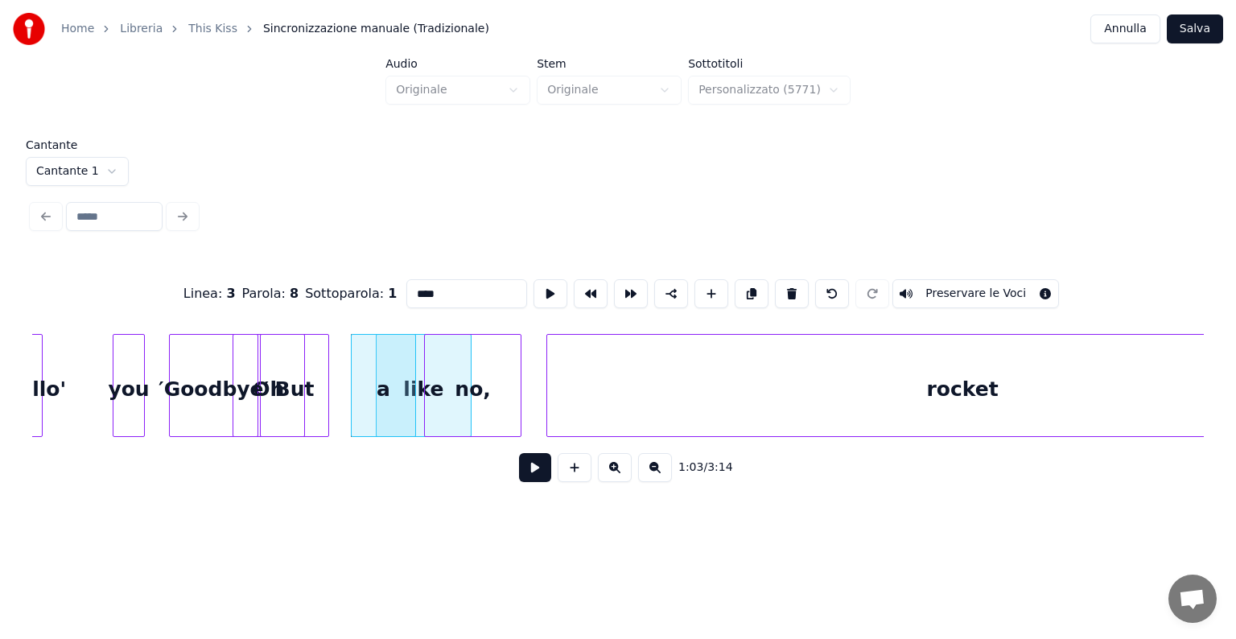
click at [342, 365] on div "But" at bounding box center [325, 389] width 68 height 109
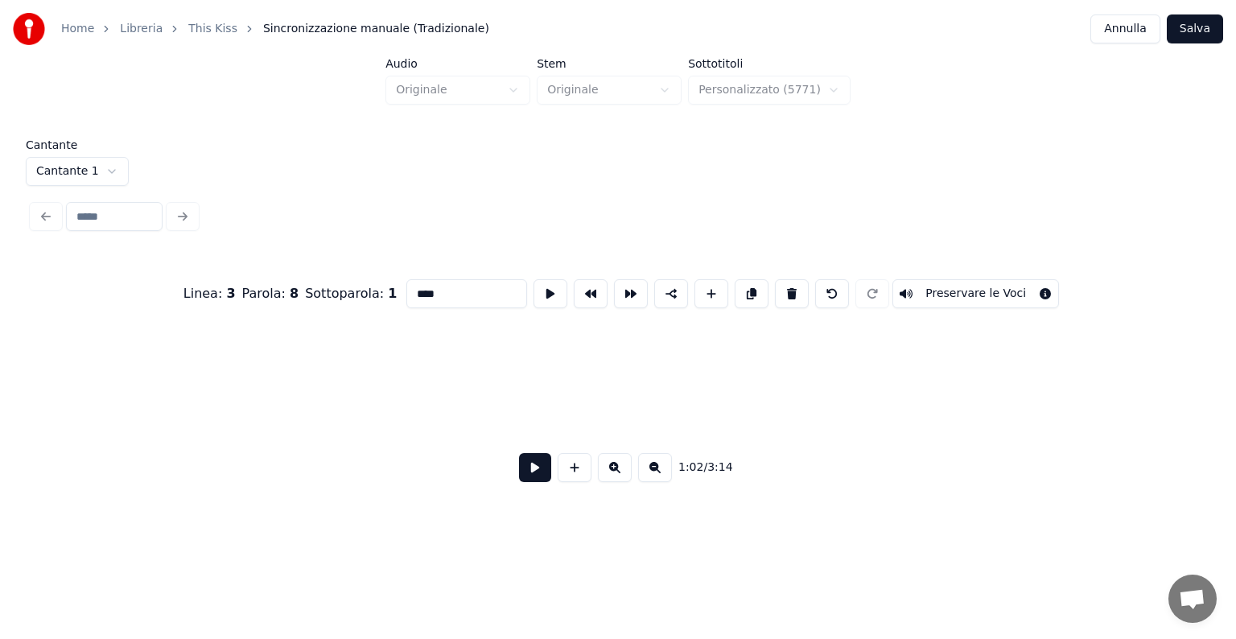
scroll to position [0, 1725]
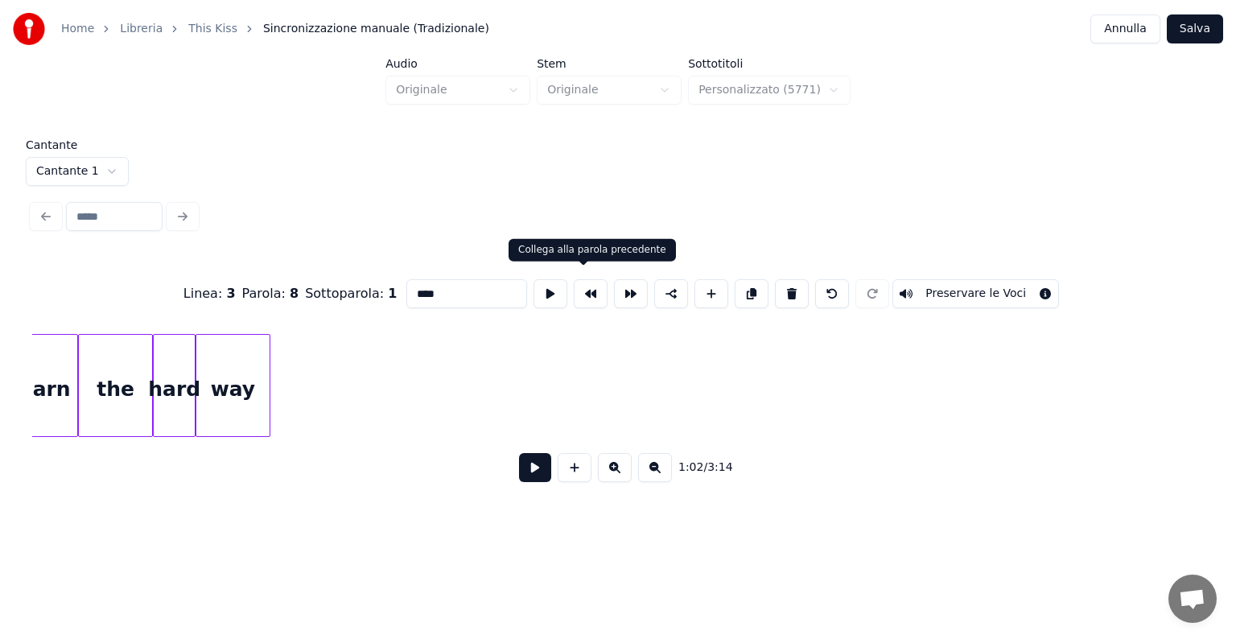
click at [250, 376] on div "way" at bounding box center [232, 389] width 73 height 109
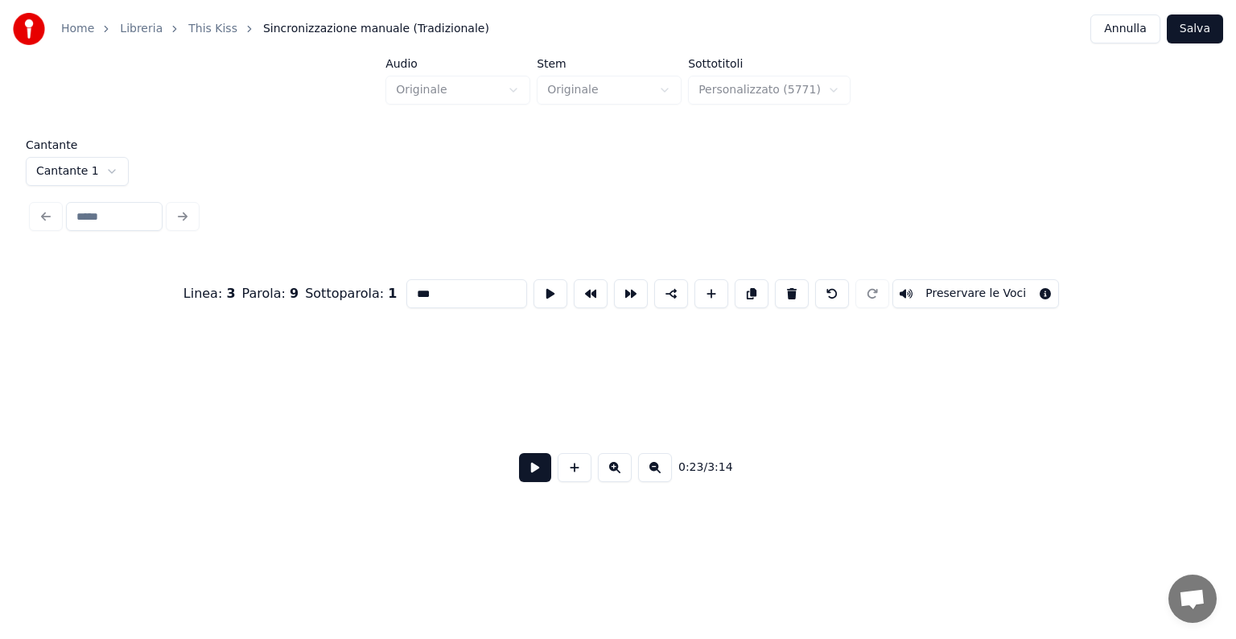
scroll to position [0, 3774]
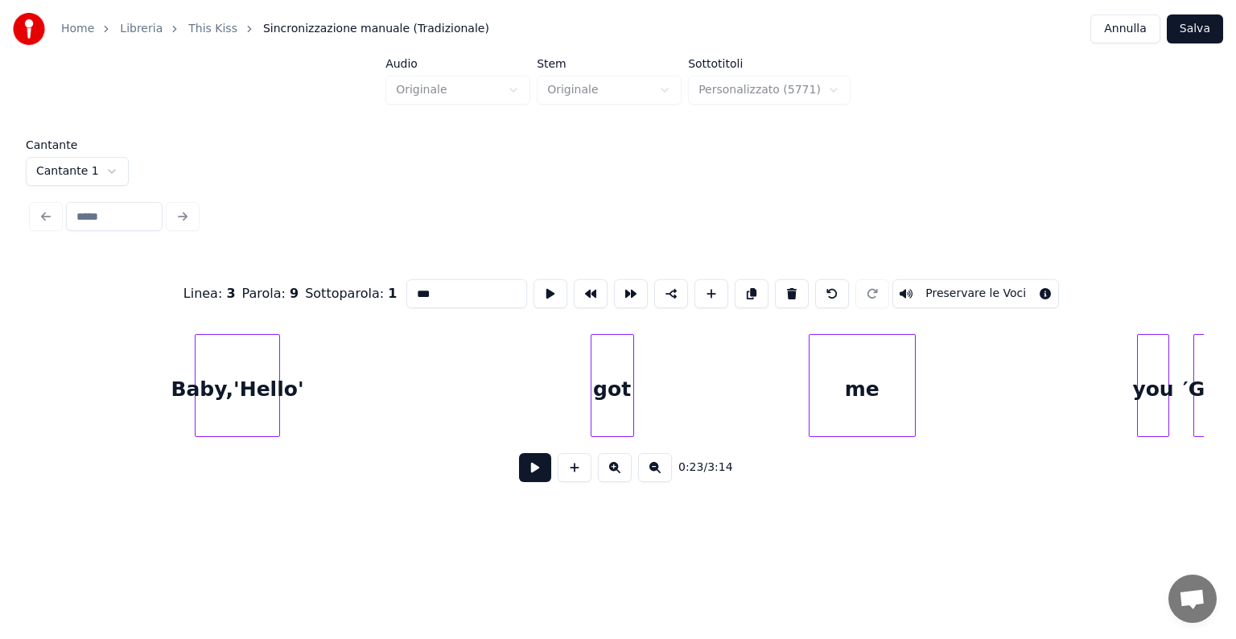
click at [216, 447] on div "Linea : 3 Parola : 9 Sottoparola : 1 *** Preservare le Voci 0:23 / 3:14" at bounding box center [617, 375] width 1171 height 245
click at [265, 356] on div "Baby,'Hello'" at bounding box center [237, 389] width 84 height 109
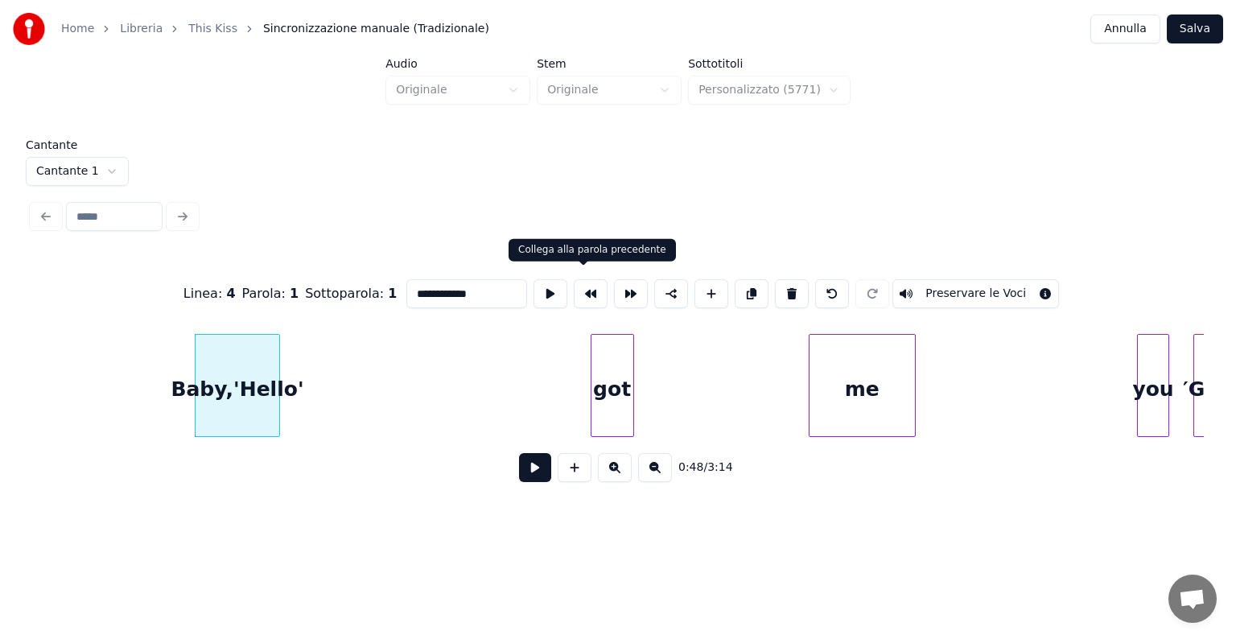
click at [579, 293] on button at bounding box center [591, 293] width 34 height 29
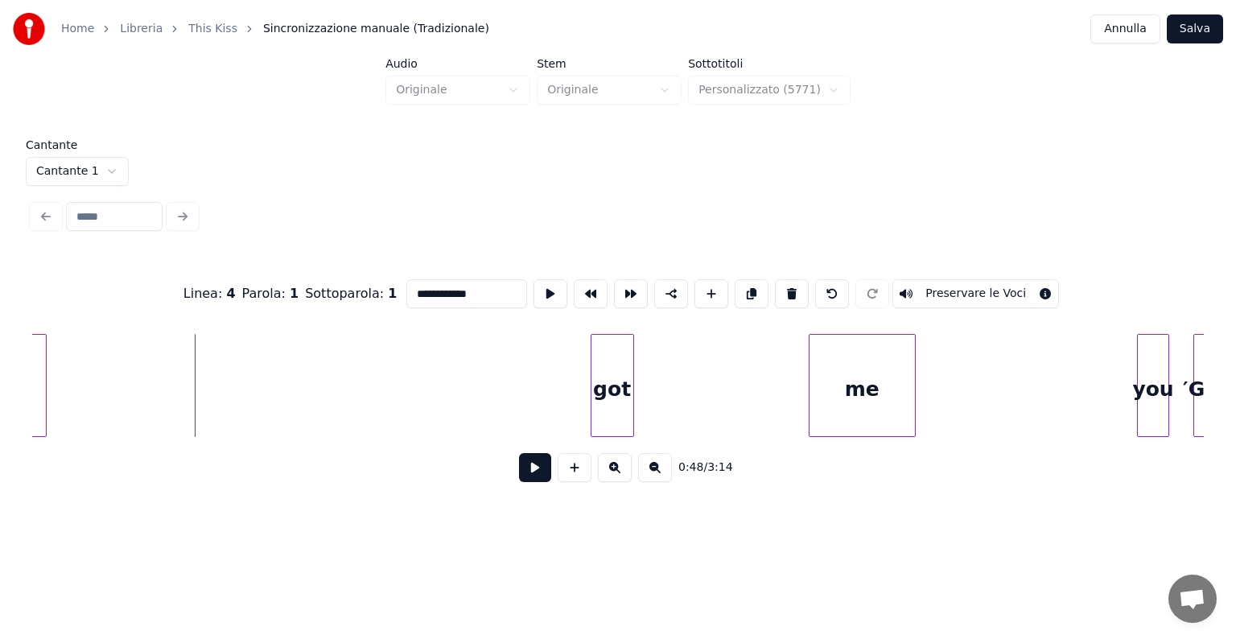
click at [41, 381] on div at bounding box center [43, 385] width 5 height 101
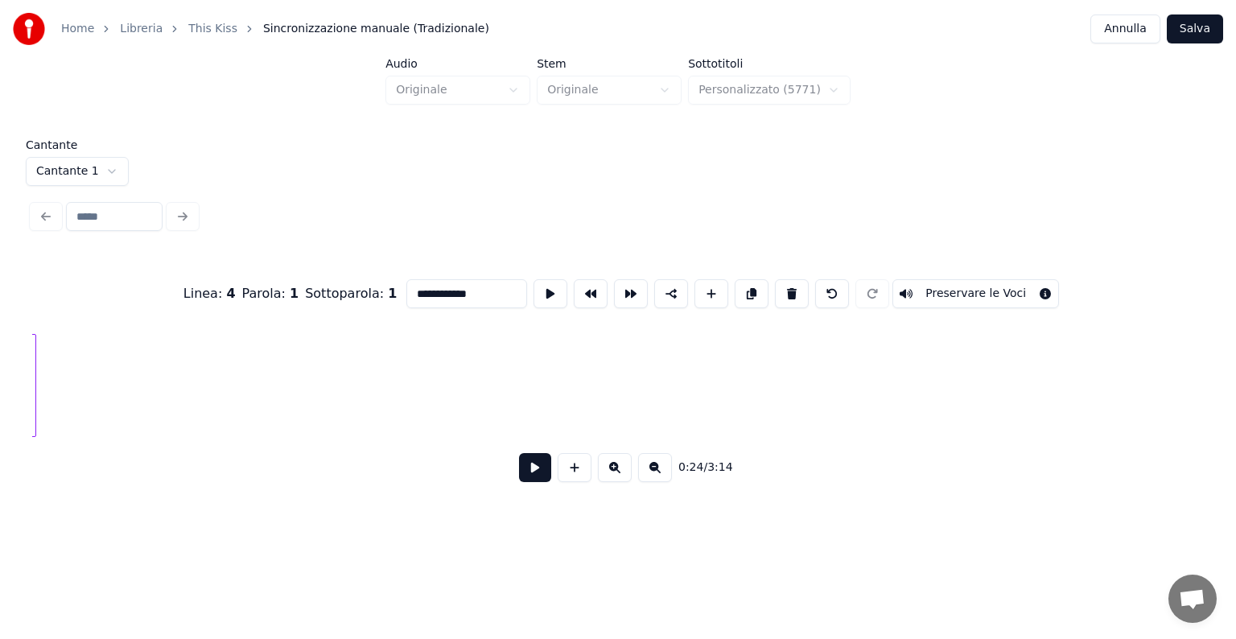
scroll to position [0, 1963]
click at [1071, 377] on div at bounding box center [1069, 385] width 5 height 101
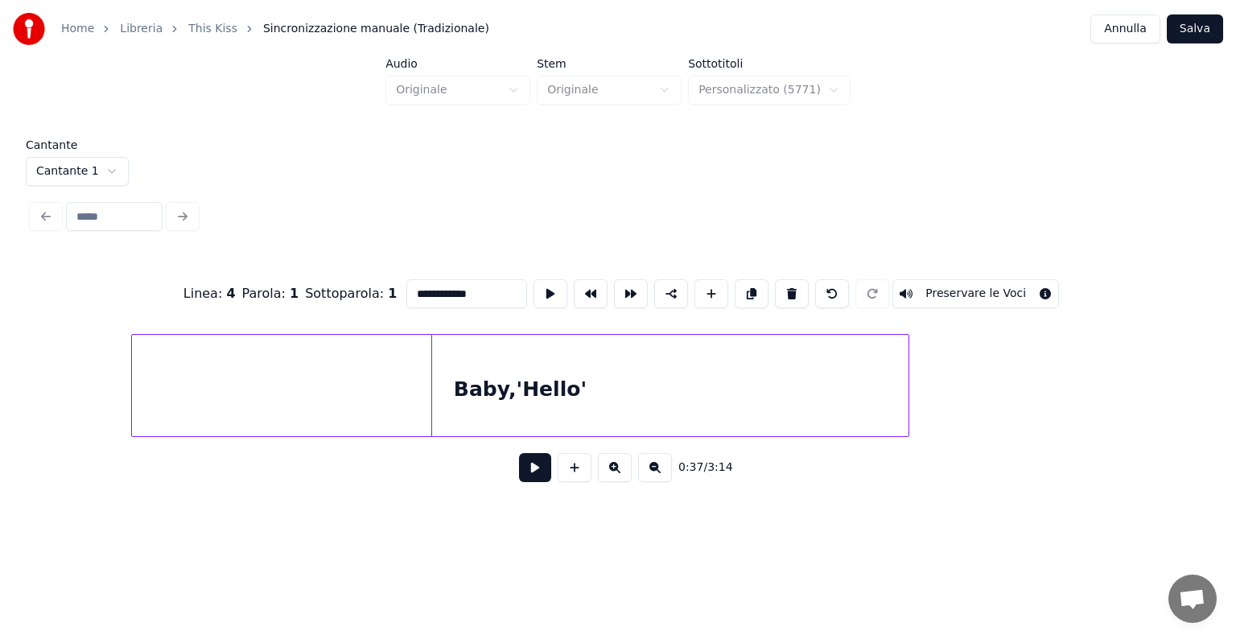
scroll to position [0, 2594]
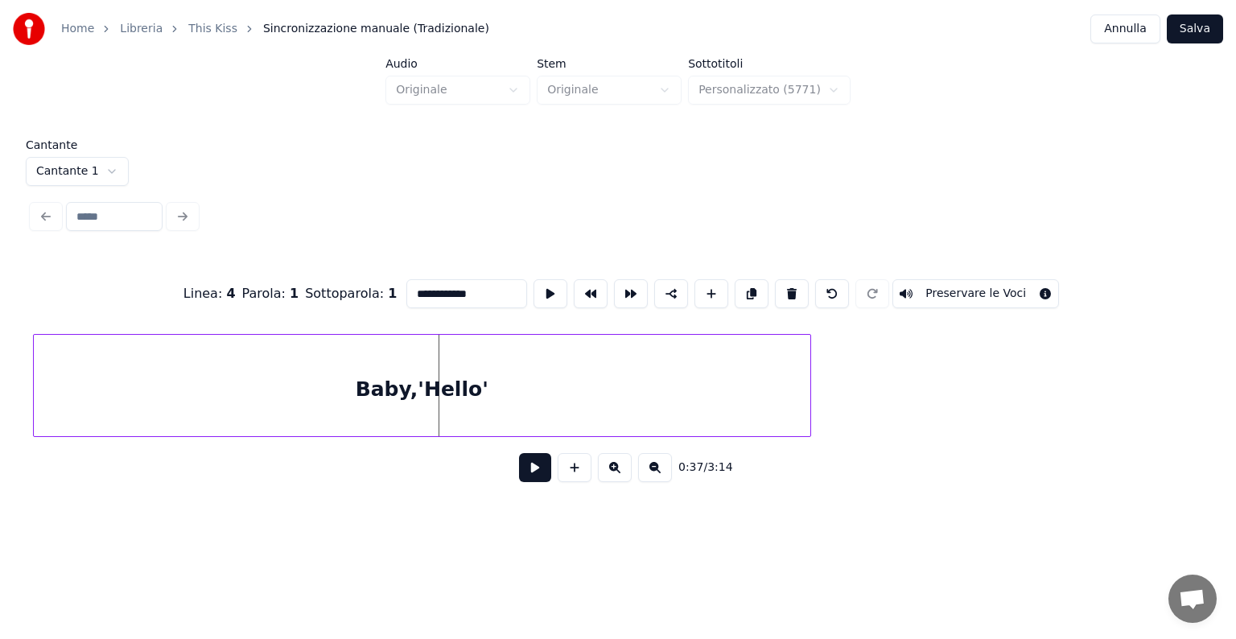
click at [732, 377] on div "Baby,'Hello'" at bounding box center [422, 389] width 776 height 109
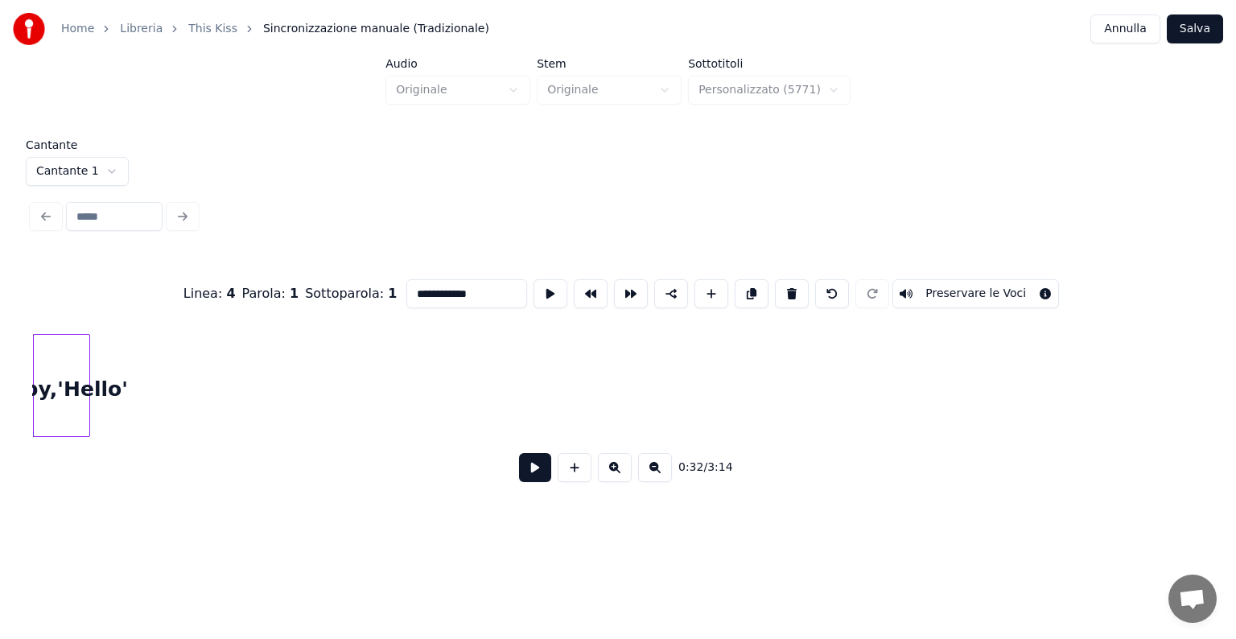
click at [87, 405] on div at bounding box center [86, 385] width 5 height 101
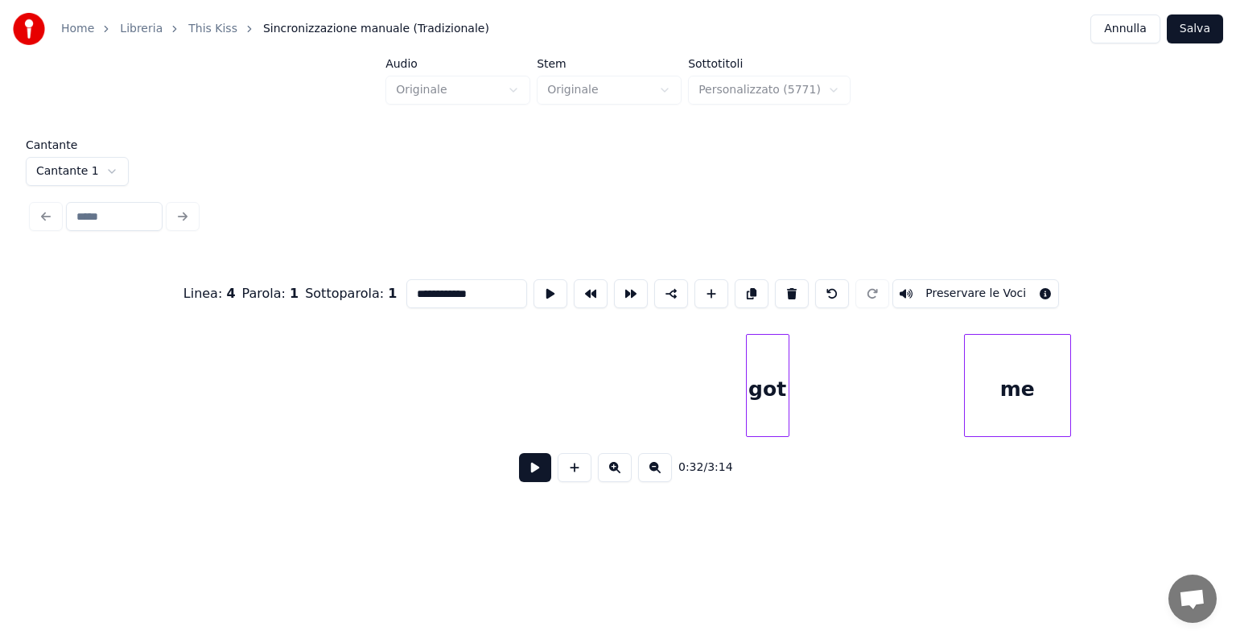
scroll to position [0, 4644]
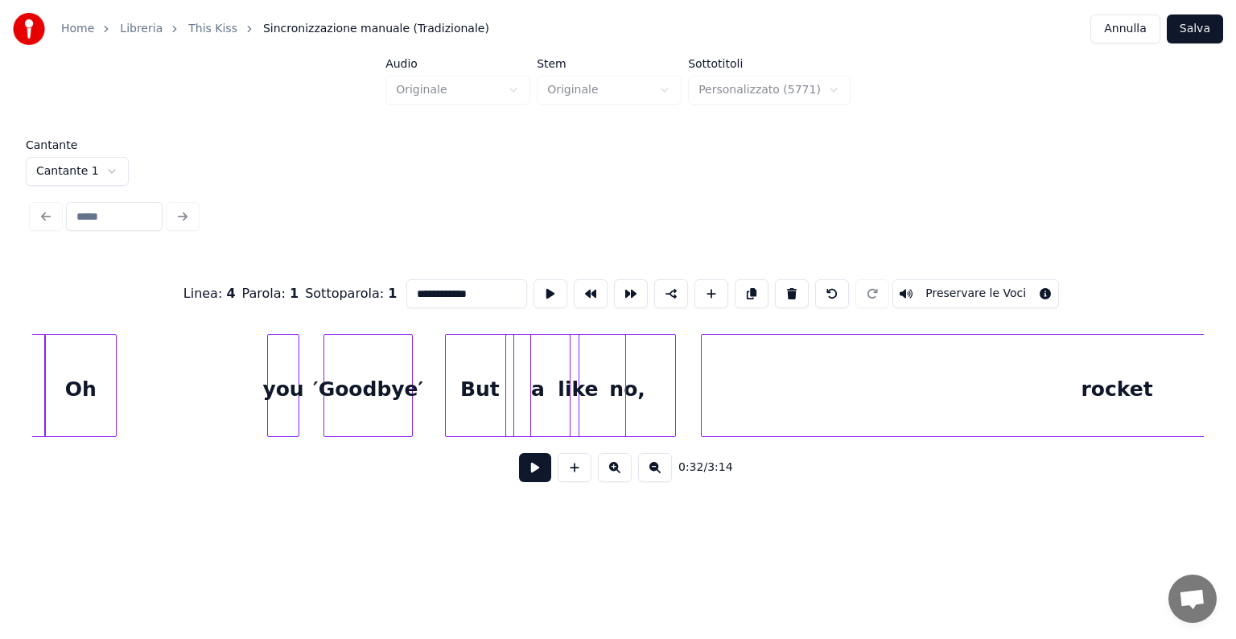
click at [84, 410] on div "Oh" at bounding box center [80, 389] width 71 height 109
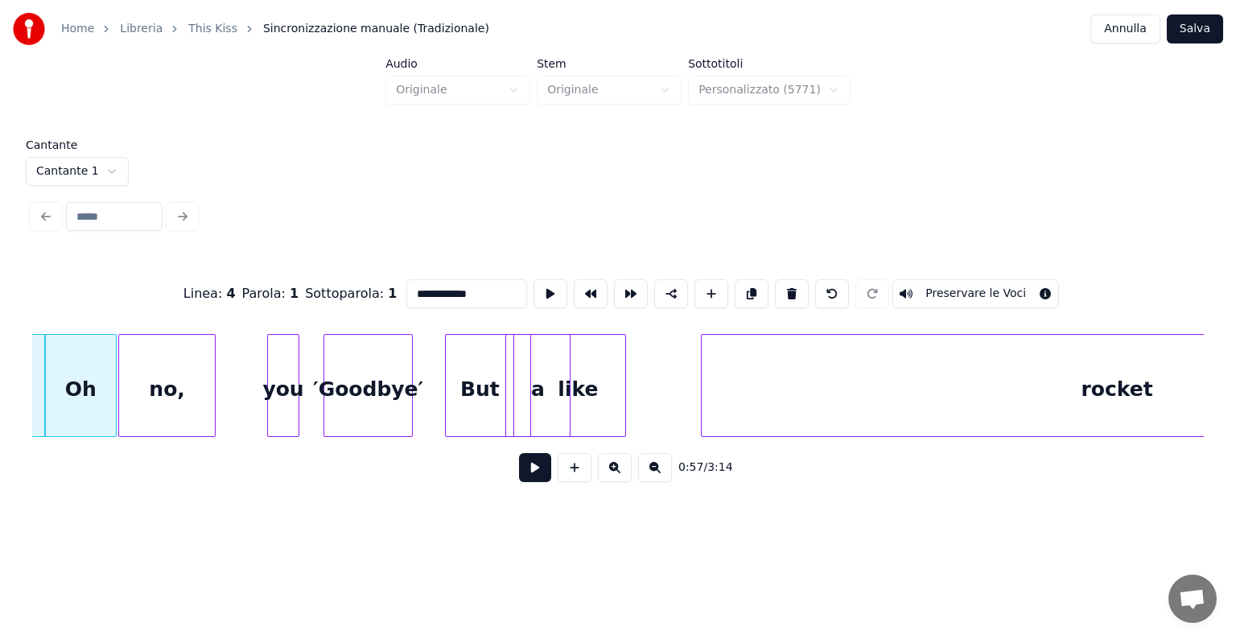
click at [177, 393] on div "no," at bounding box center [167, 389] width 96 height 109
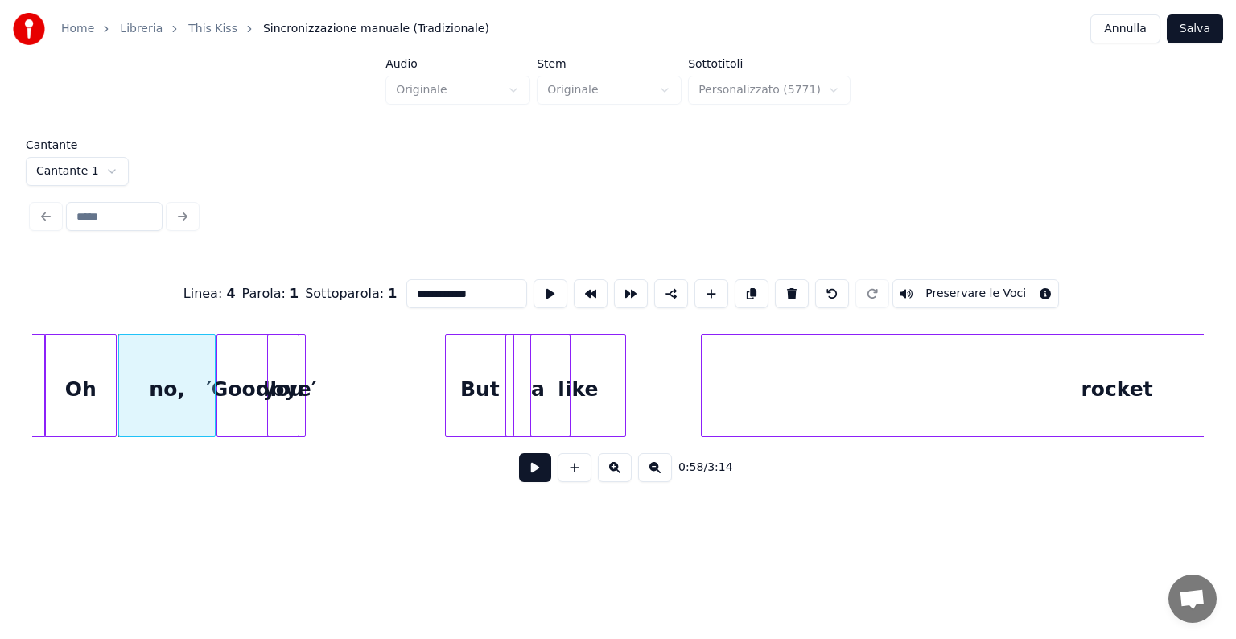
click at [241, 392] on div "′Goodbye′" at bounding box center [261, 389] width 88 height 109
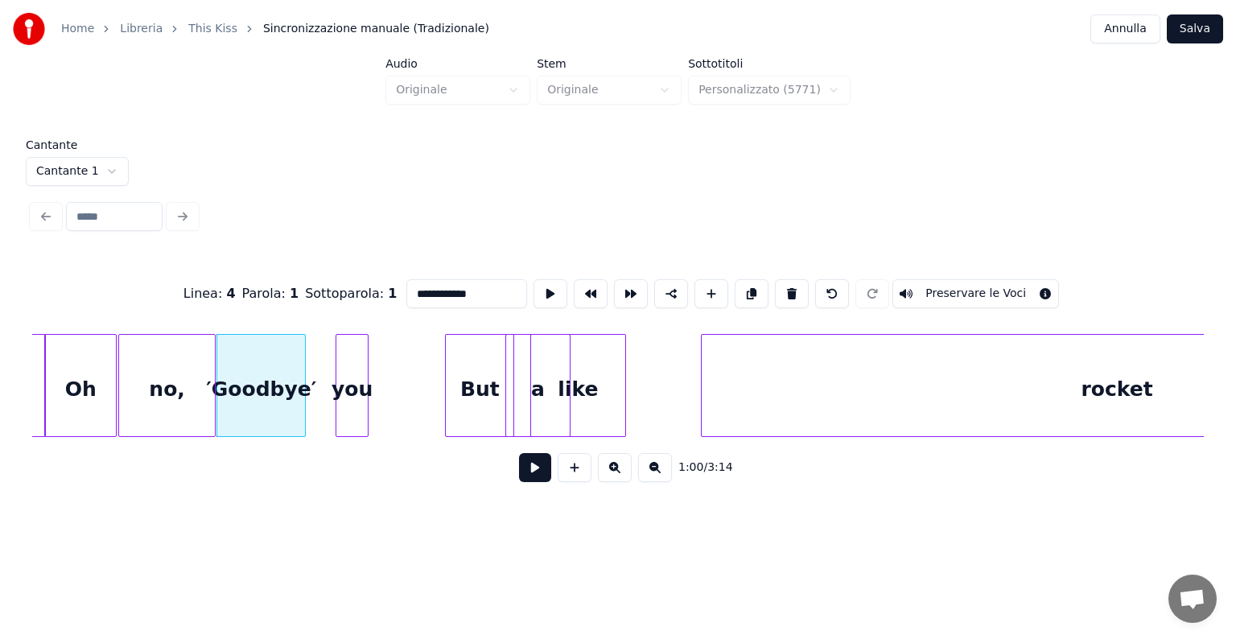
click at [356, 352] on div "you" at bounding box center [351, 389] width 31 height 109
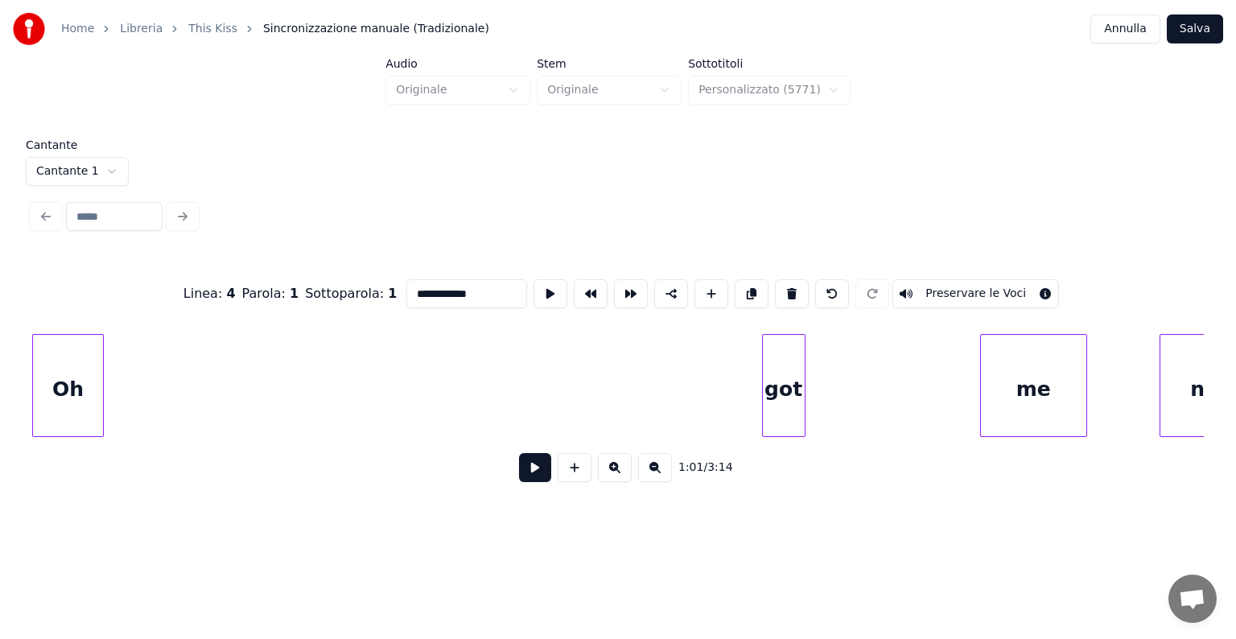
scroll to position [0, 3602]
click at [53, 448] on div "**********" at bounding box center [617, 375] width 1171 height 245
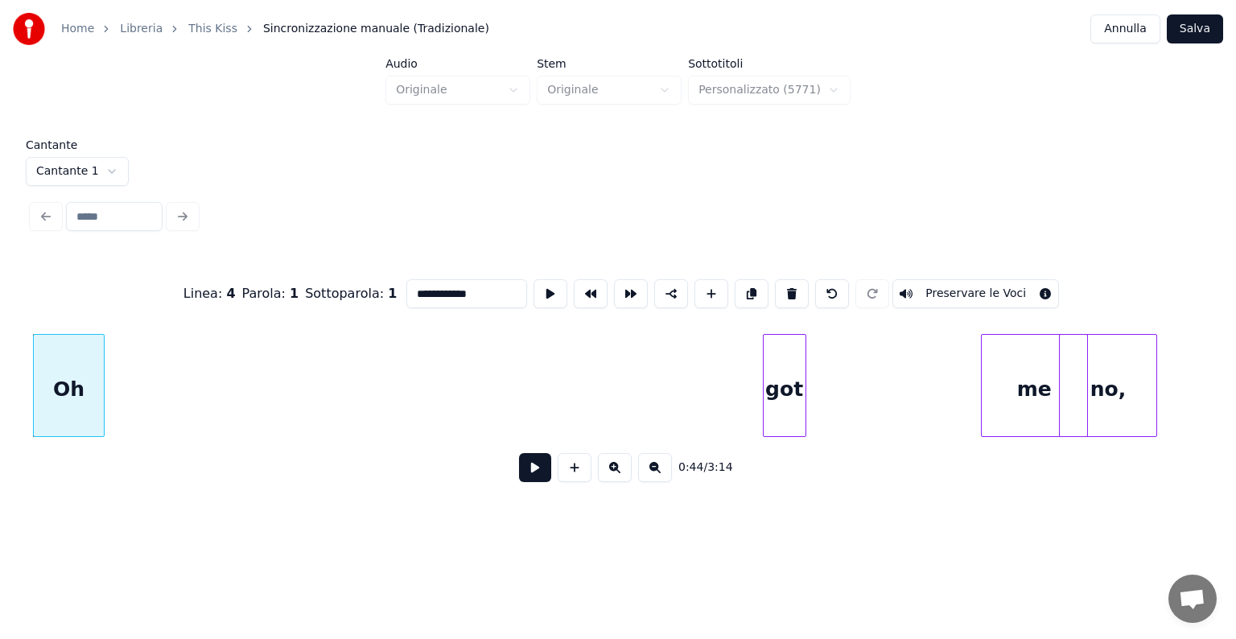
scroll to position [0, 3650]
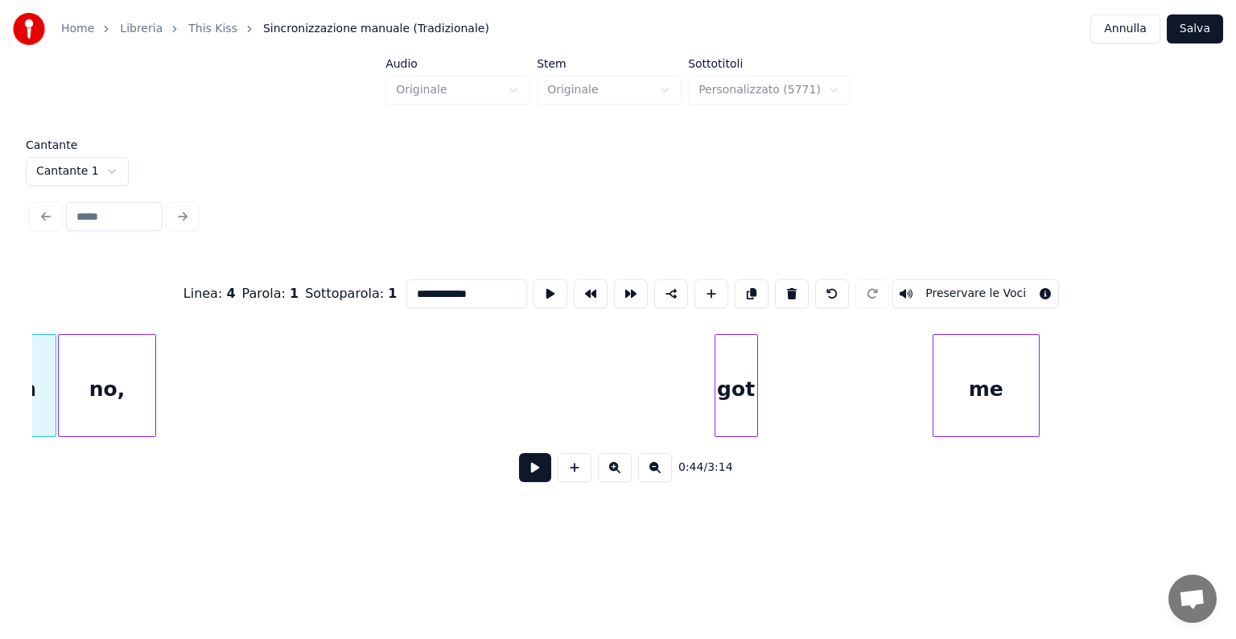
click at [121, 454] on div "**********" at bounding box center [617, 375] width 1171 height 245
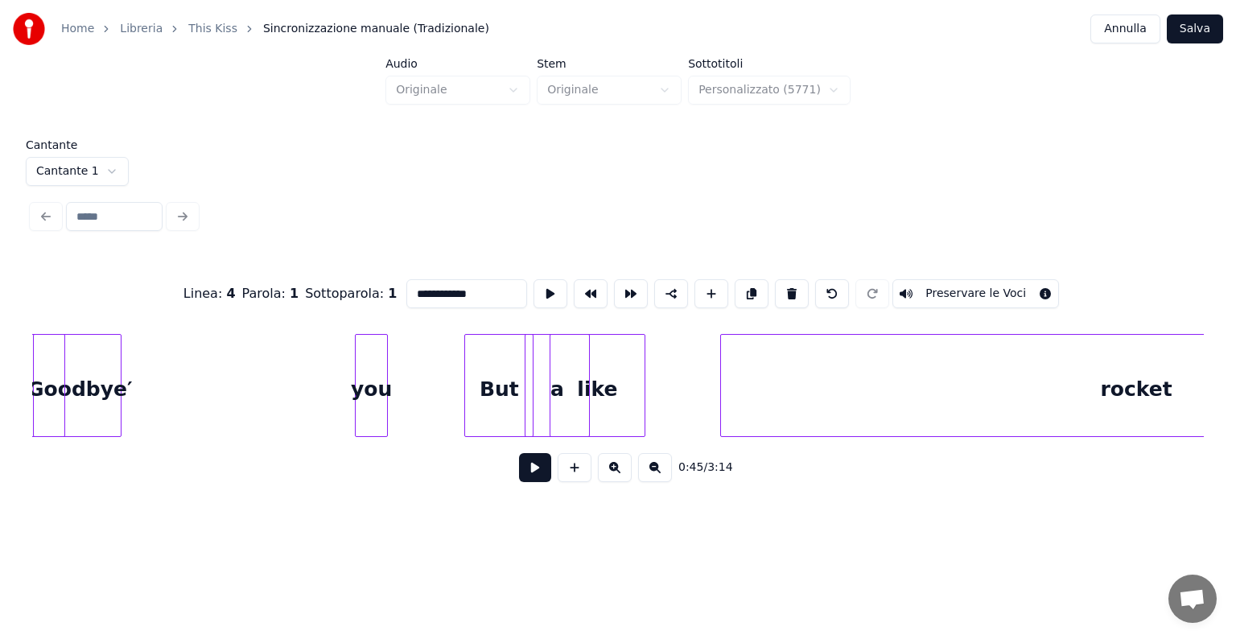
scroll to position [0, 4572]
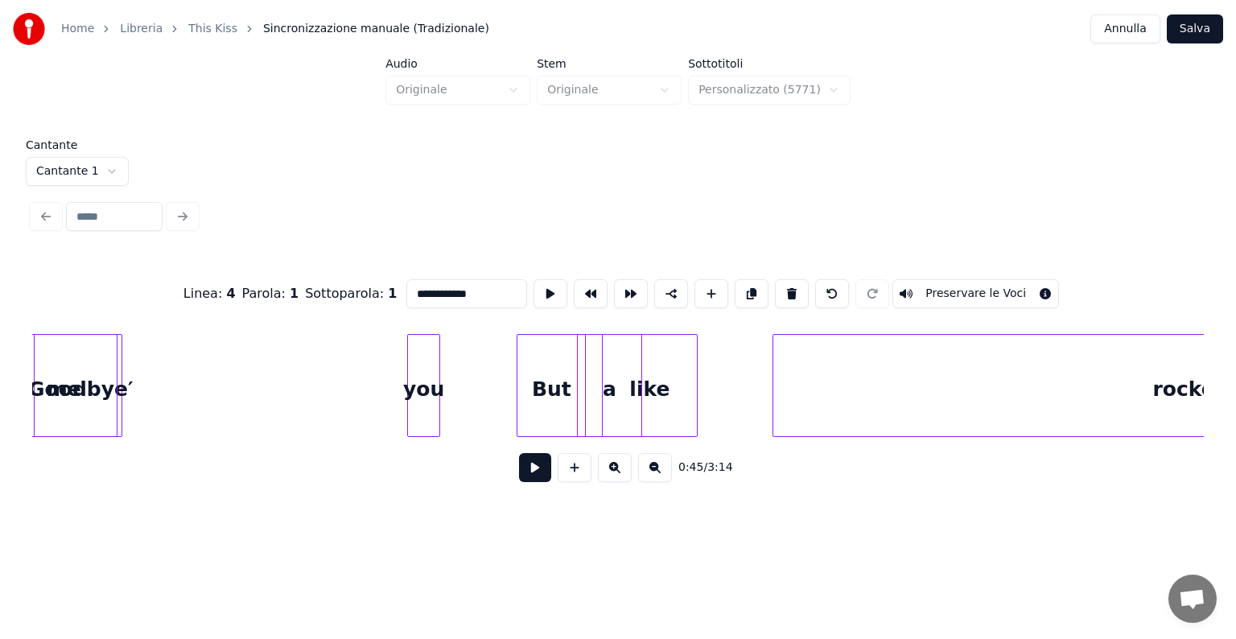
click at [0, 405] on div "**********" at bounding box center [618, 256] width 1236 height 513
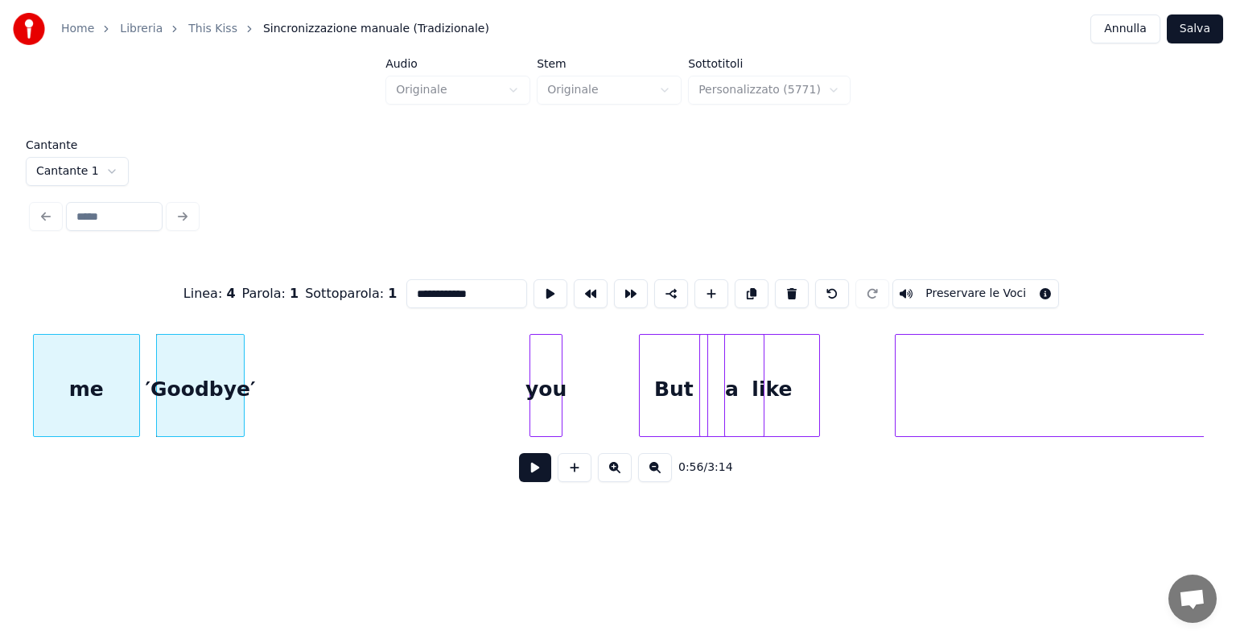
click at [0, 417] on div "**********" at bounding box center [618, 256] width 1236 height 513
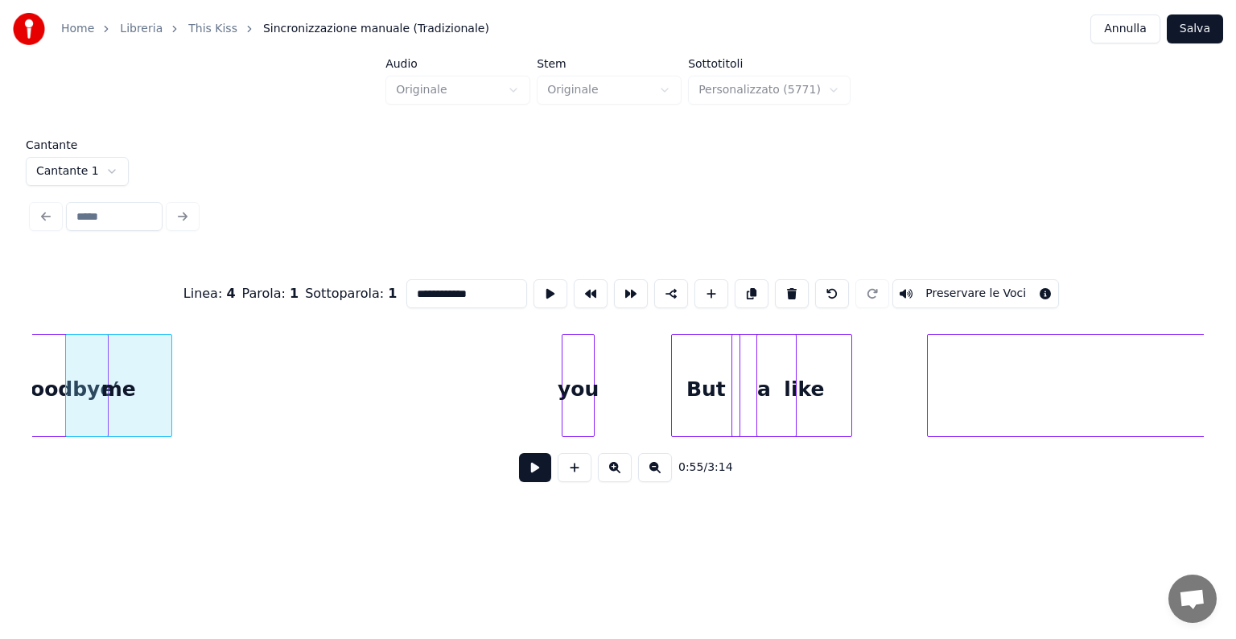
scroll to position [0, 4386]
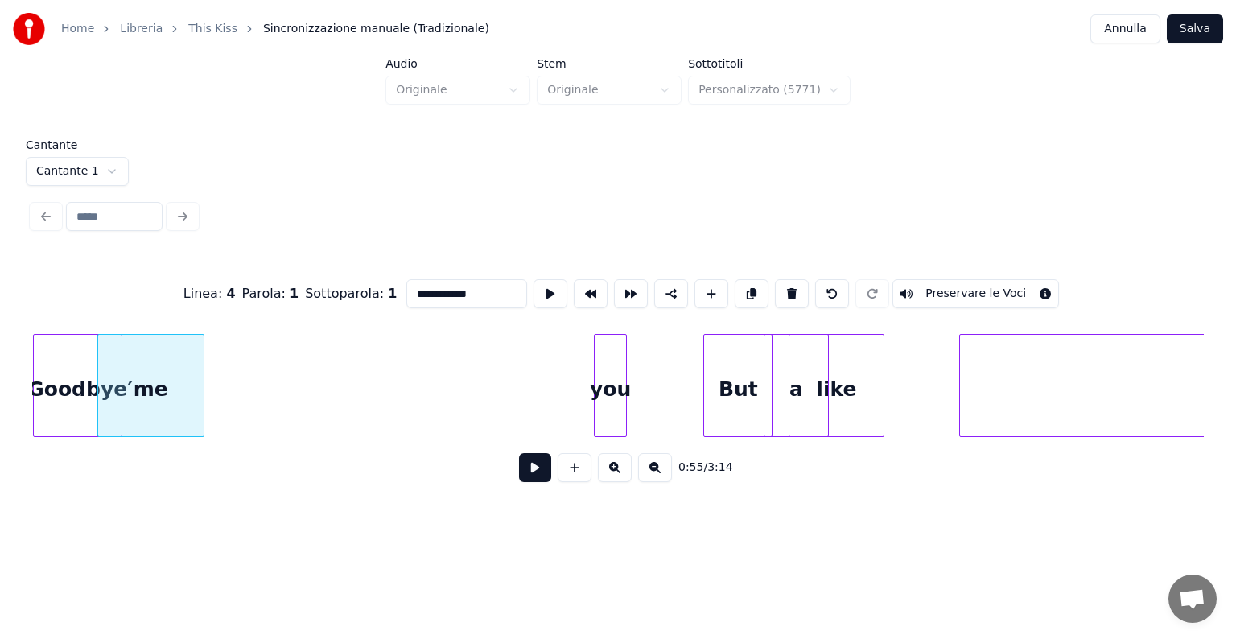
click at [0, 412] on div "**********" at bounding box center [618, 256] width 1236 height 513
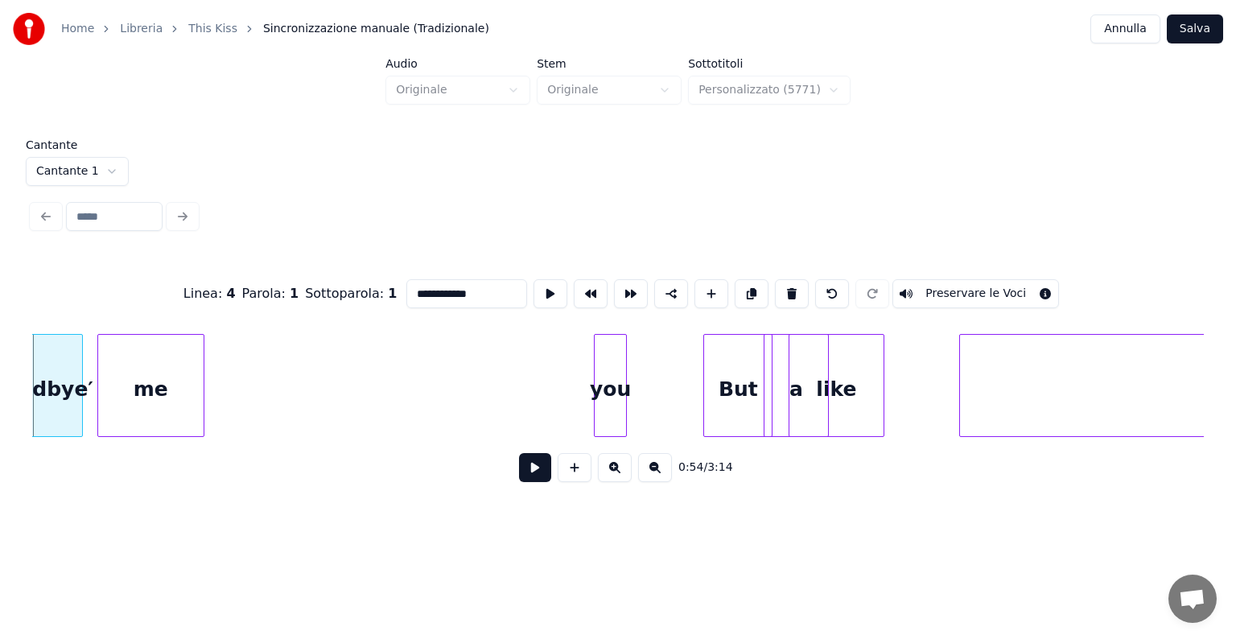
scroll to position [0, 4328]
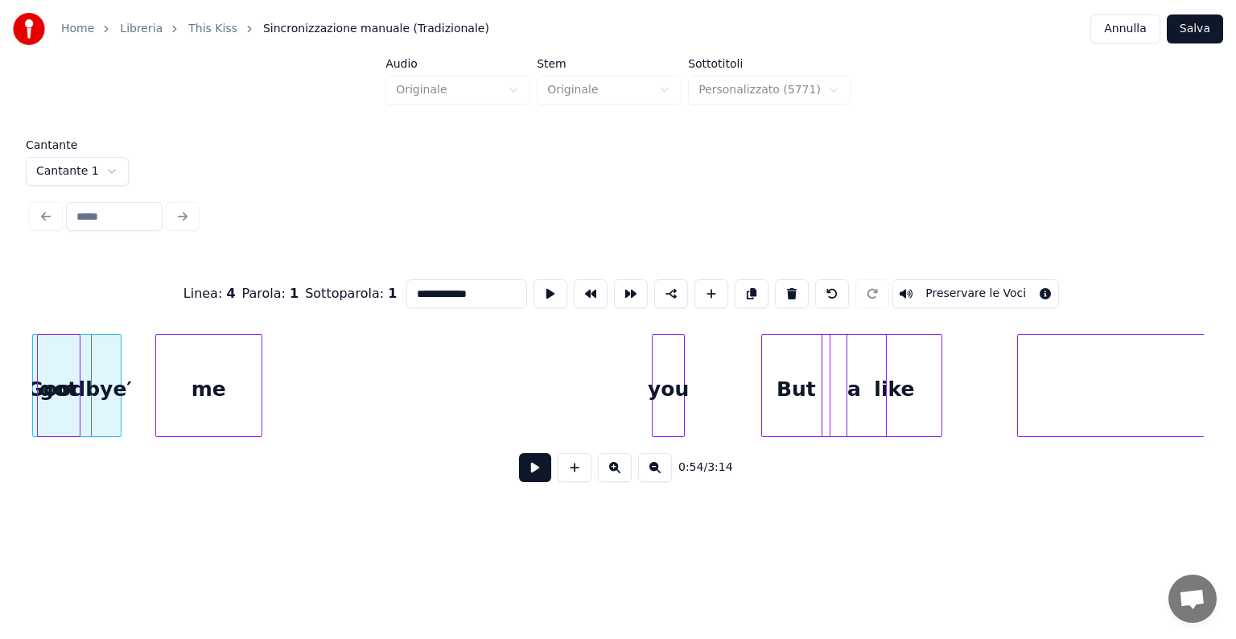
click at [22, 403] on div "**********" at bounding box center [618, 256] width 1236 height 513
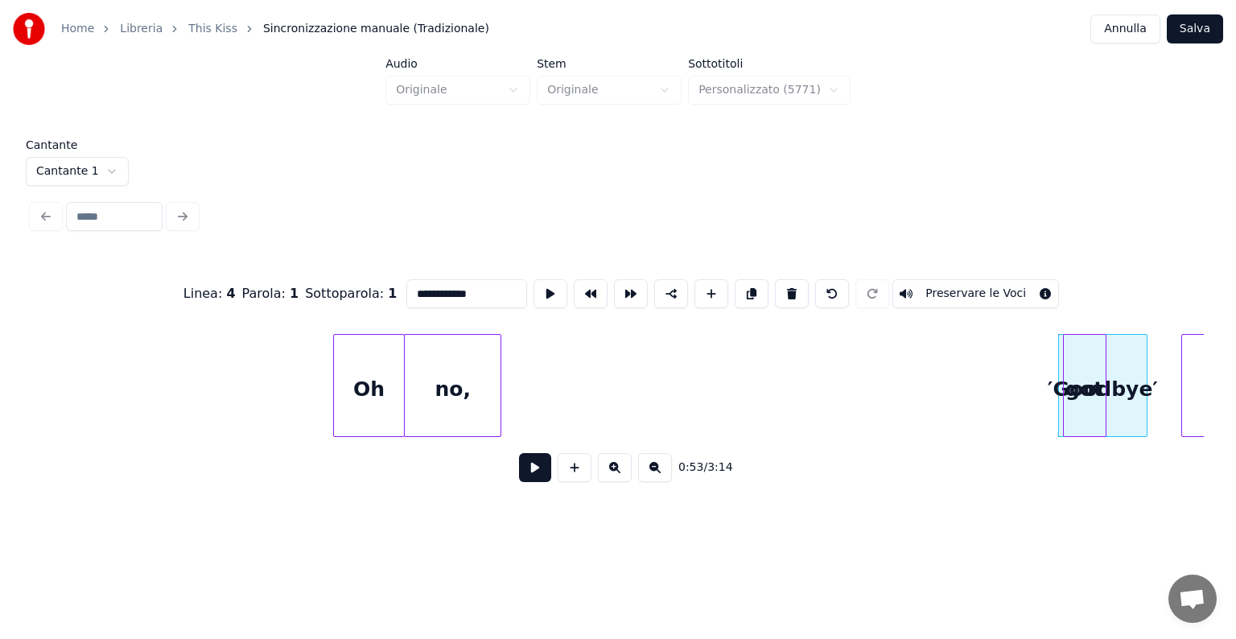
click at [386, 399] on div "Oh" at bounding box center [369, 389] width 71 height 109
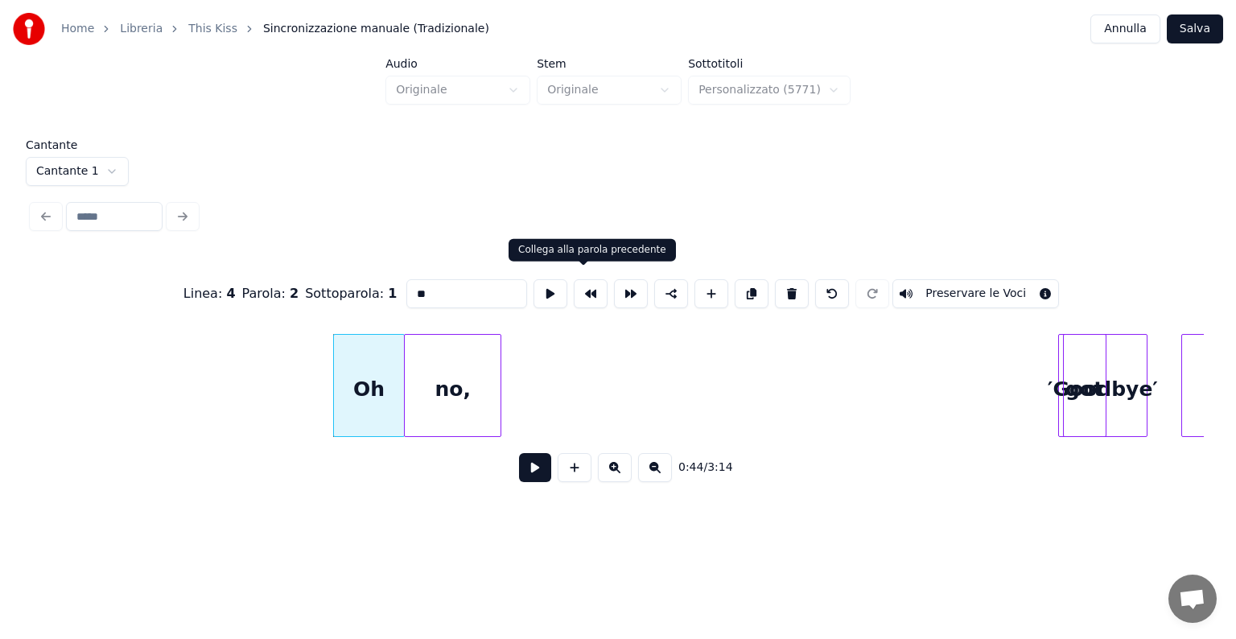
click at [587, 293] on button at bounding box center [591, 293] width 34 height 29
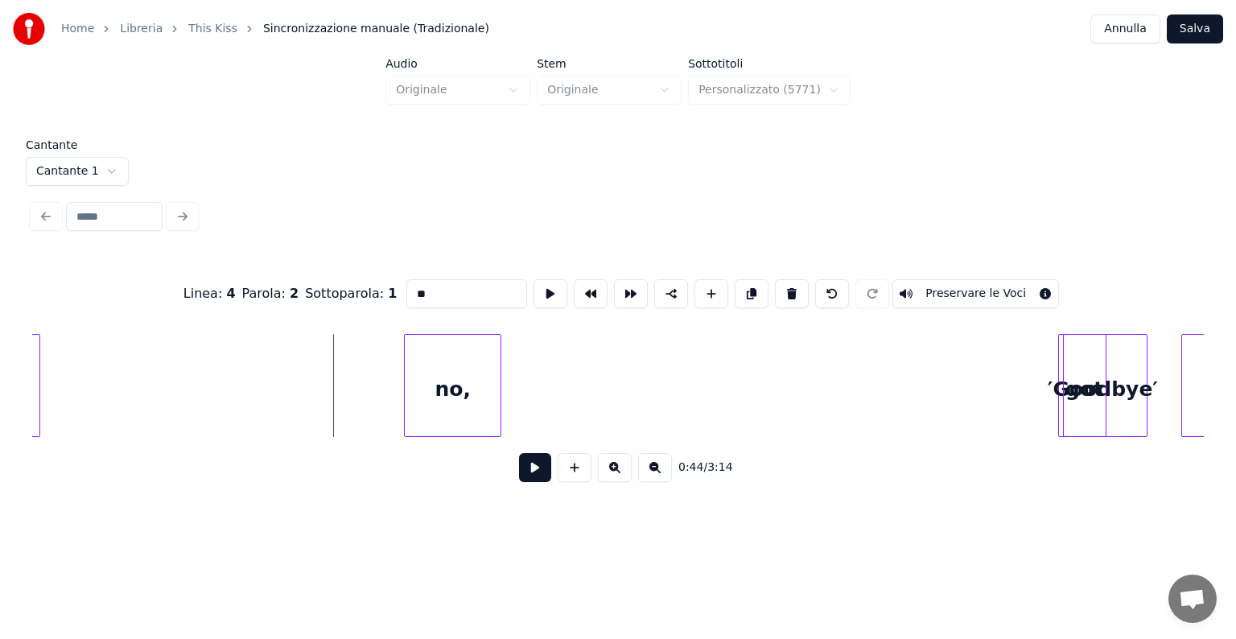
click at [37, 415] on div at bounding box center [37, 385] width 5 height 101
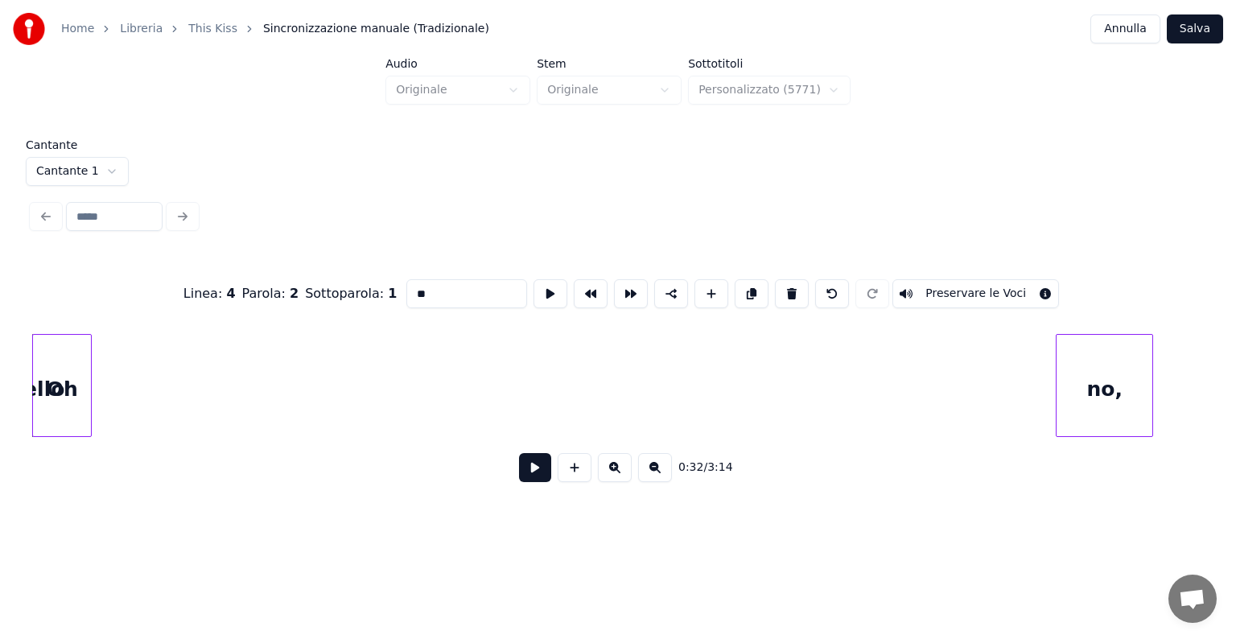
click at [86, 426] on div at bounding box center [88, 385] width 5 height 101
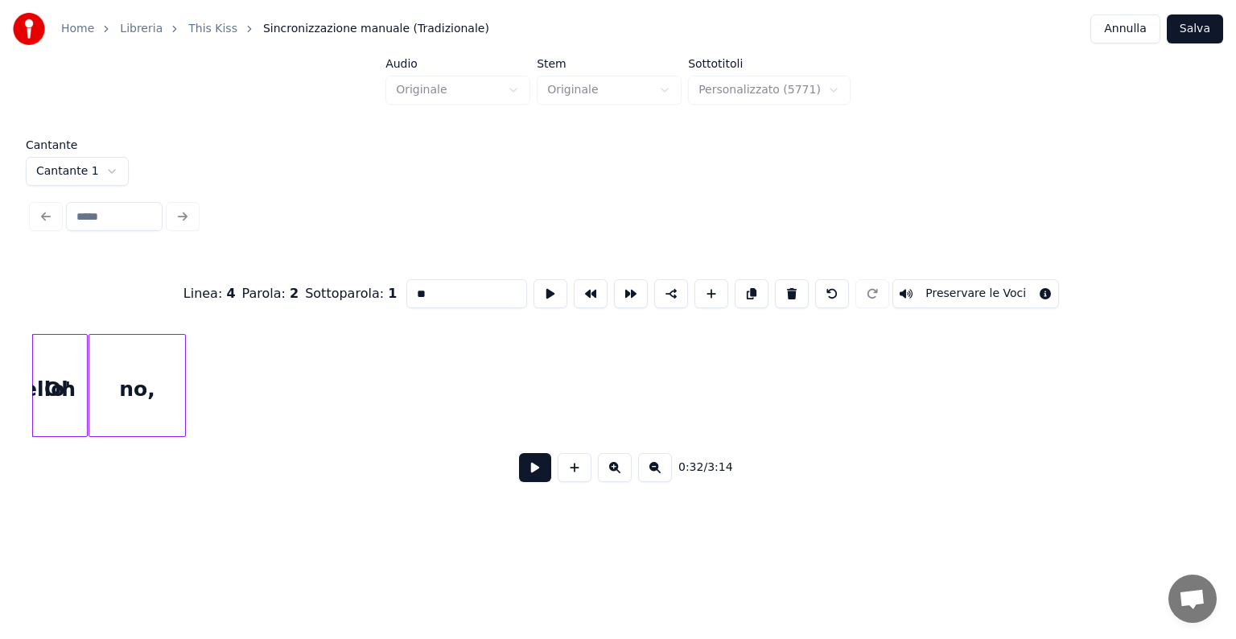
click at [142, 445] on div "Linea : 4 Parola : 2 Sottoparola : 1 ** Preservare le Voci 0:32 / 3:14" at bounding box center [617, 375] width 1171 height 245
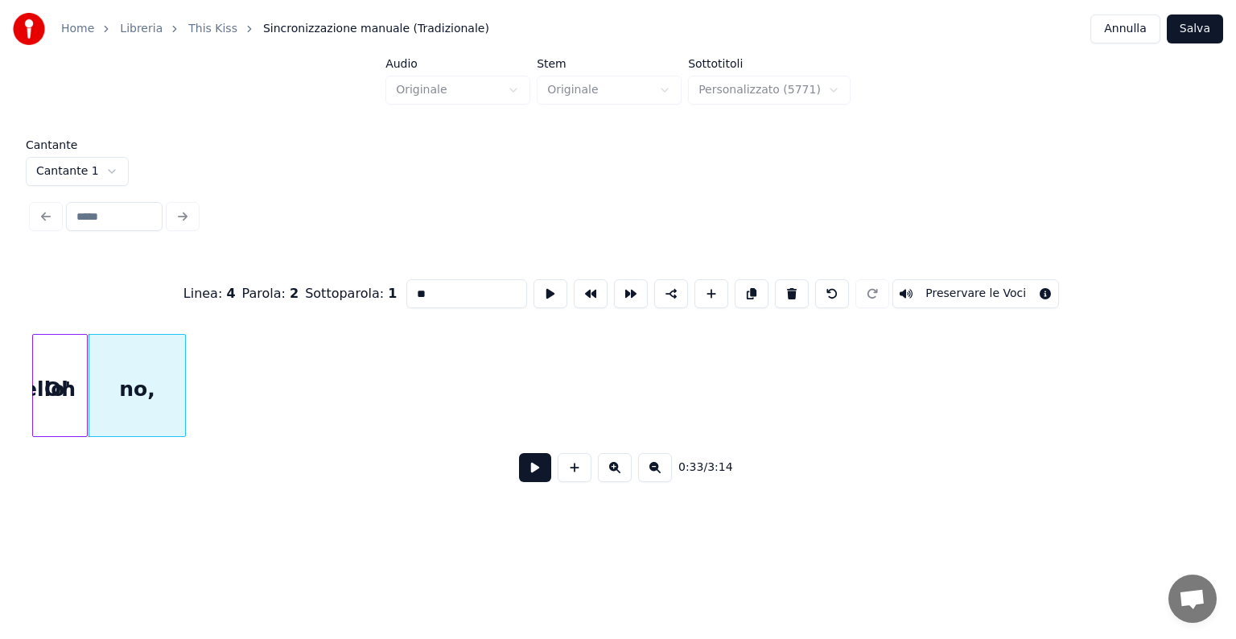
click at [153, 417] on div "no," at bounding box center [137, 389] width 96 height 109
type input "***"
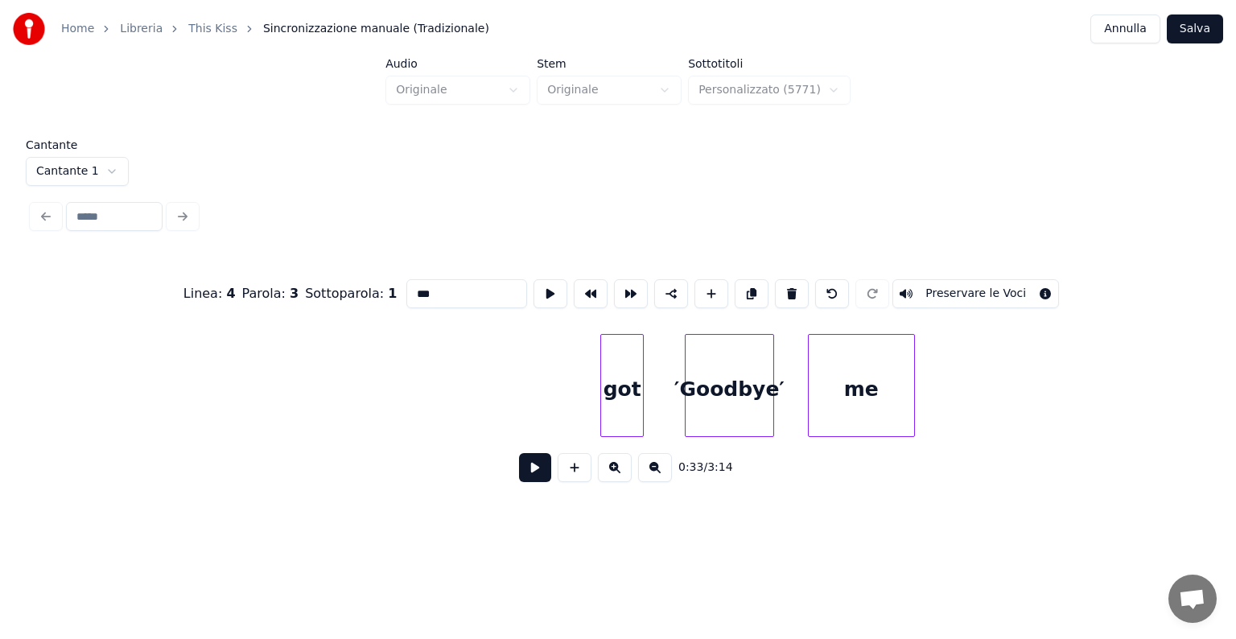
click at [637, 386] on div "got" at bounding box center [622, 389] width 42 height 109
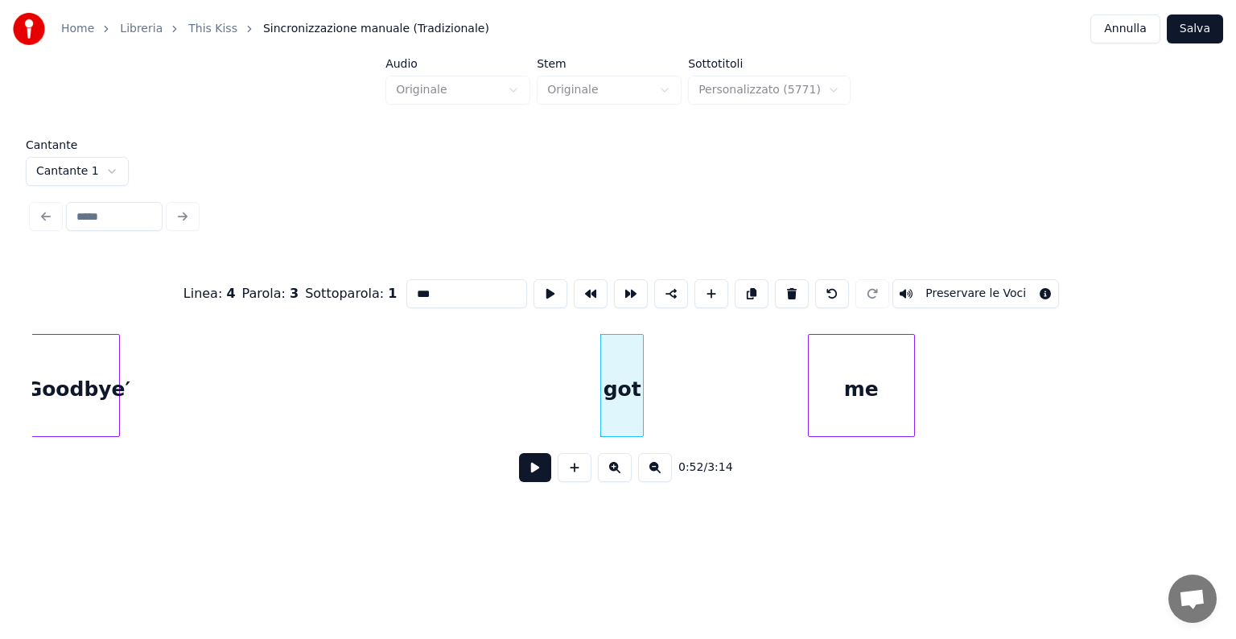
scroll to position [0, 3670]
click at [60, 389] on div "′Goodbye′" at bounding box center [77, 389] width 88 height 109
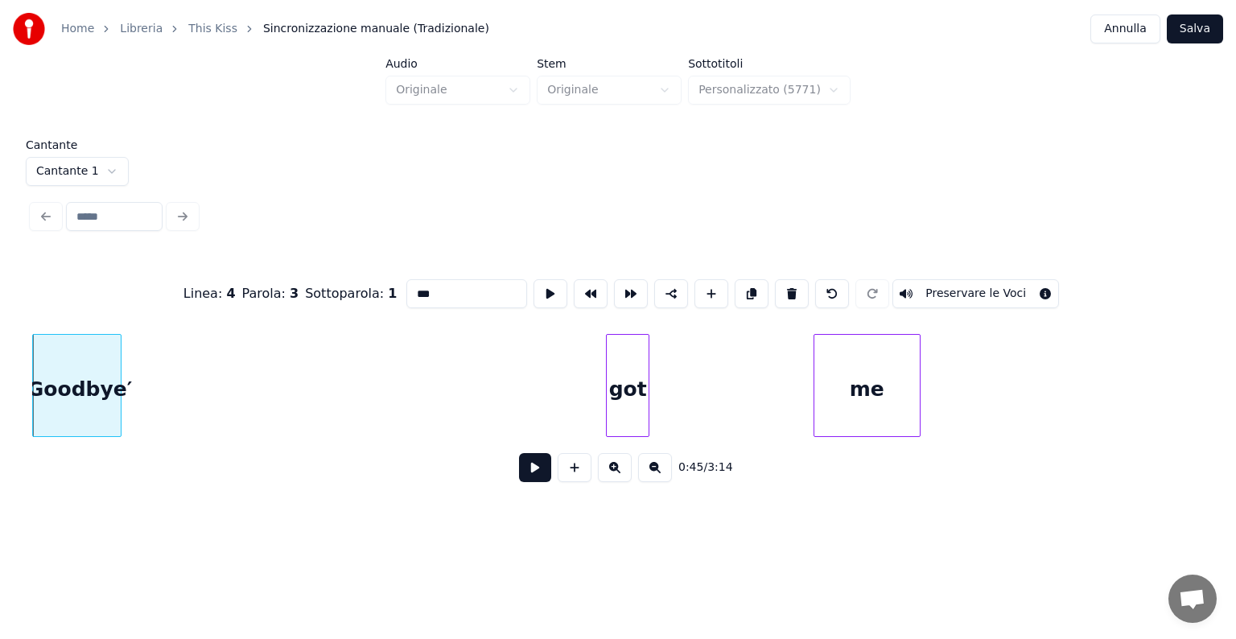
scroll to position [0, 2645]
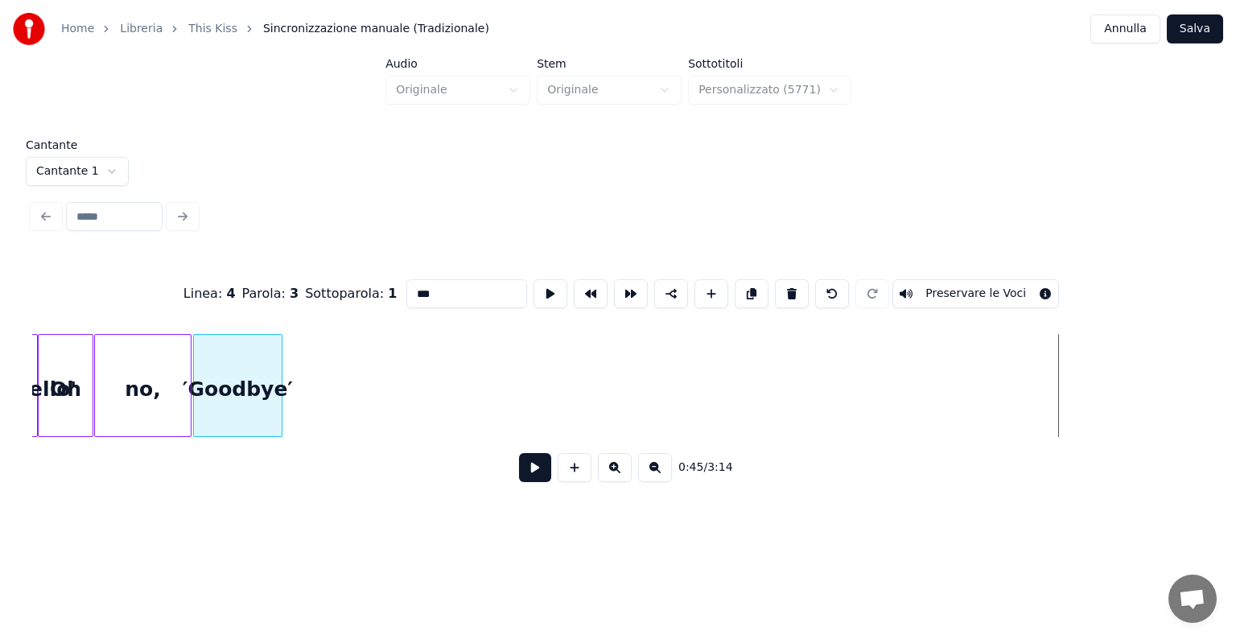
click at [212, 408] on div "′Goodbye′" at bounding box center [238, 389] width 88 height 109
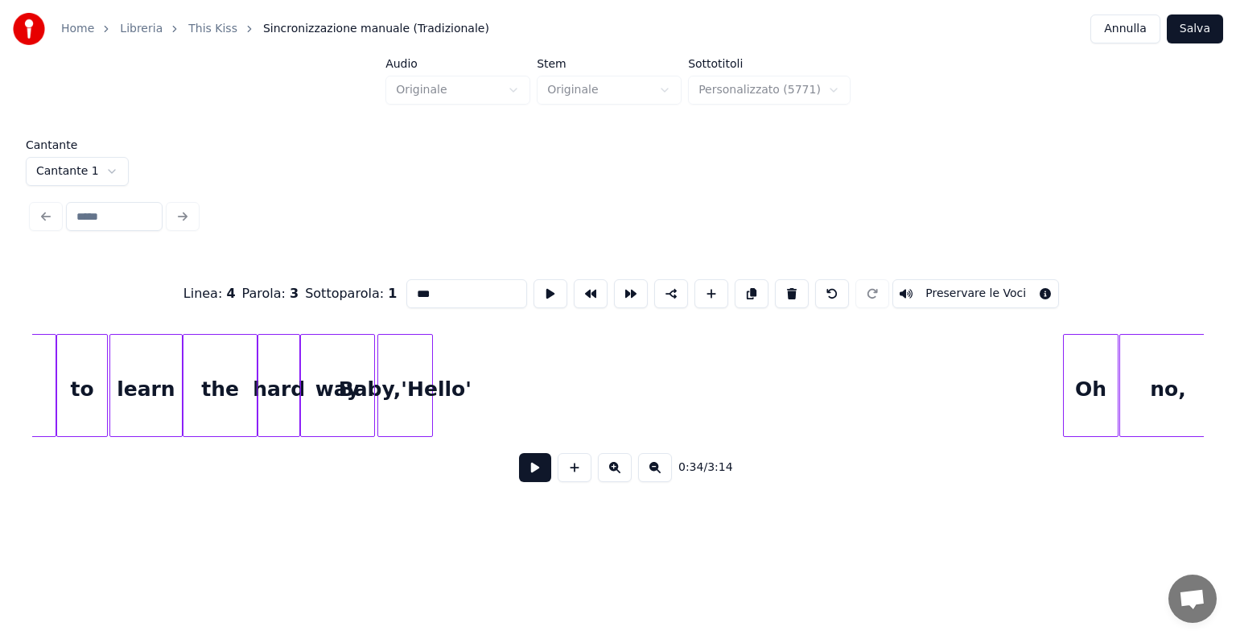
click at [394, 446] on div "Linea : 4 Parola : 3 Sottoparola : 1 *** Preservare le Voci 0:34 / 3:14" at bounding box center [617, 375] width 1171 height 245
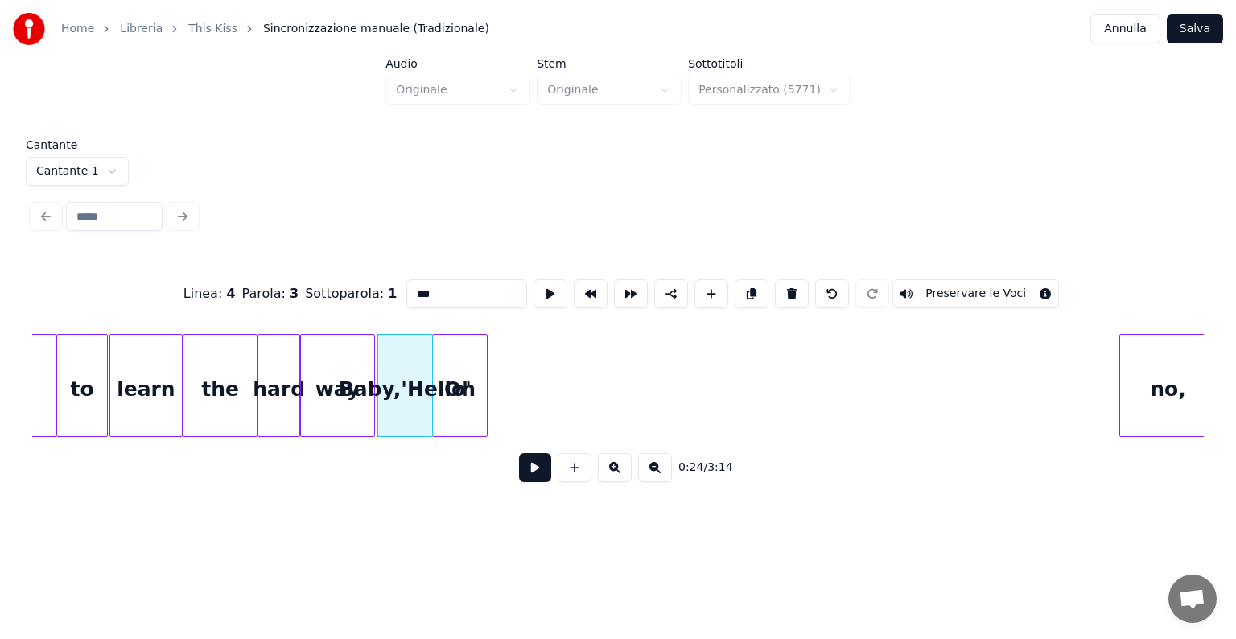
click at [463, 418] on div "Oh" at bounding box center [459, 389] width 53 height 109
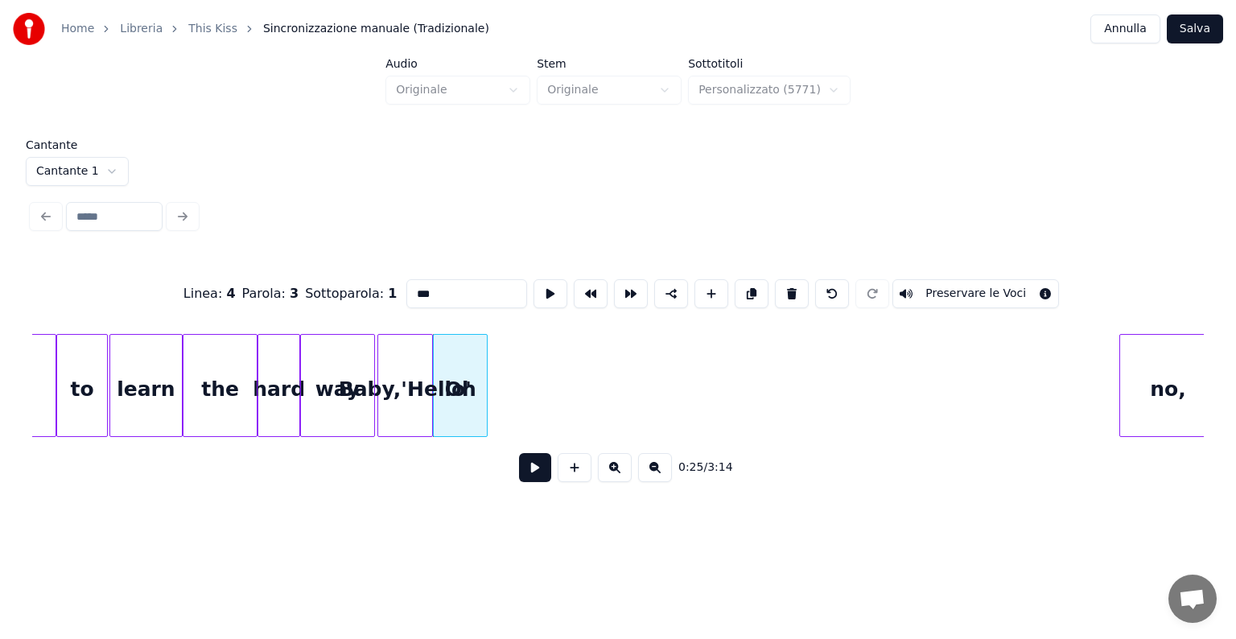
scroll to position [0, 1622]
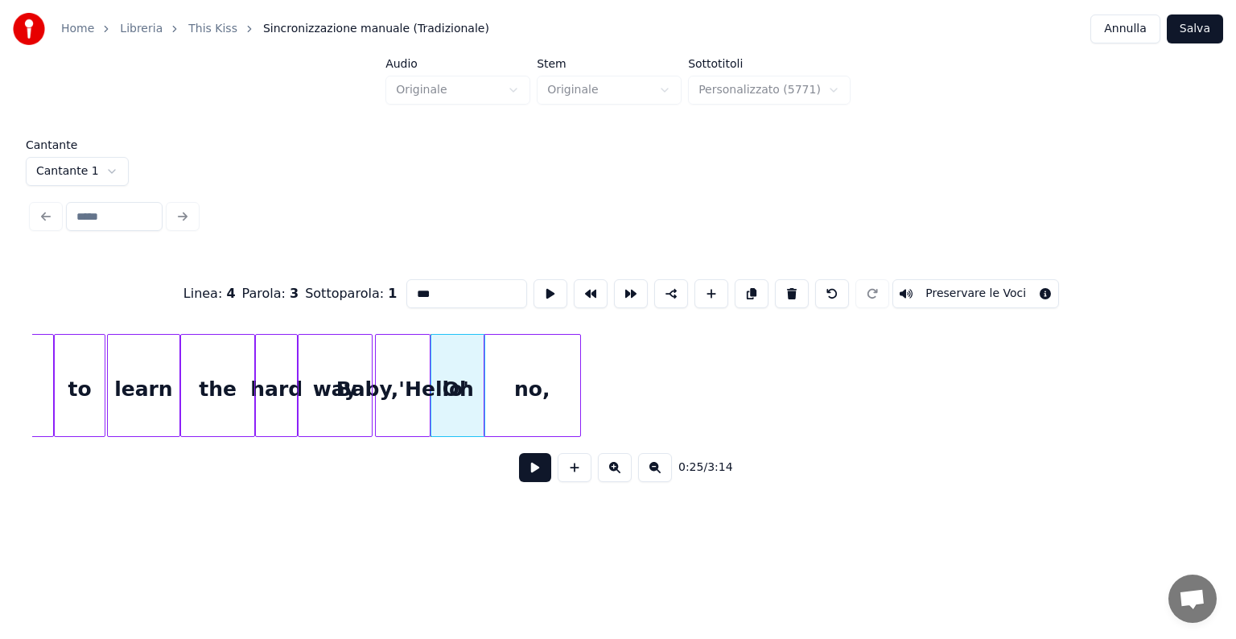
click at [502, 424] on div "no," at bounding box center [532, 389] width 96 height 109
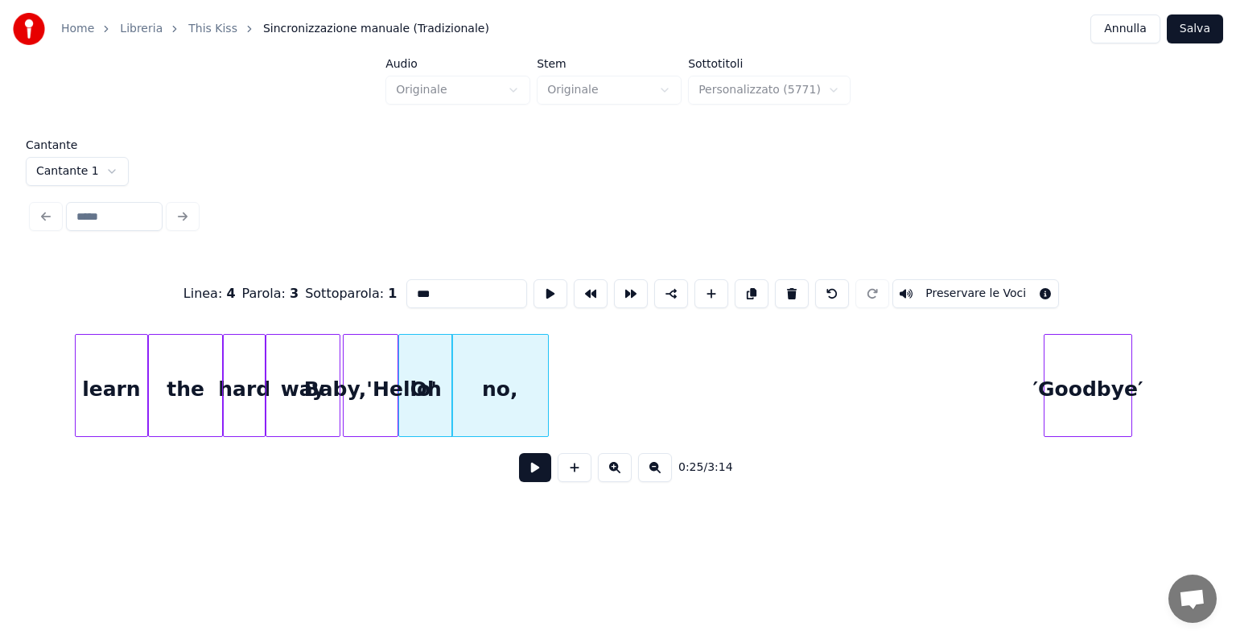
scroll to position [0, 1720]
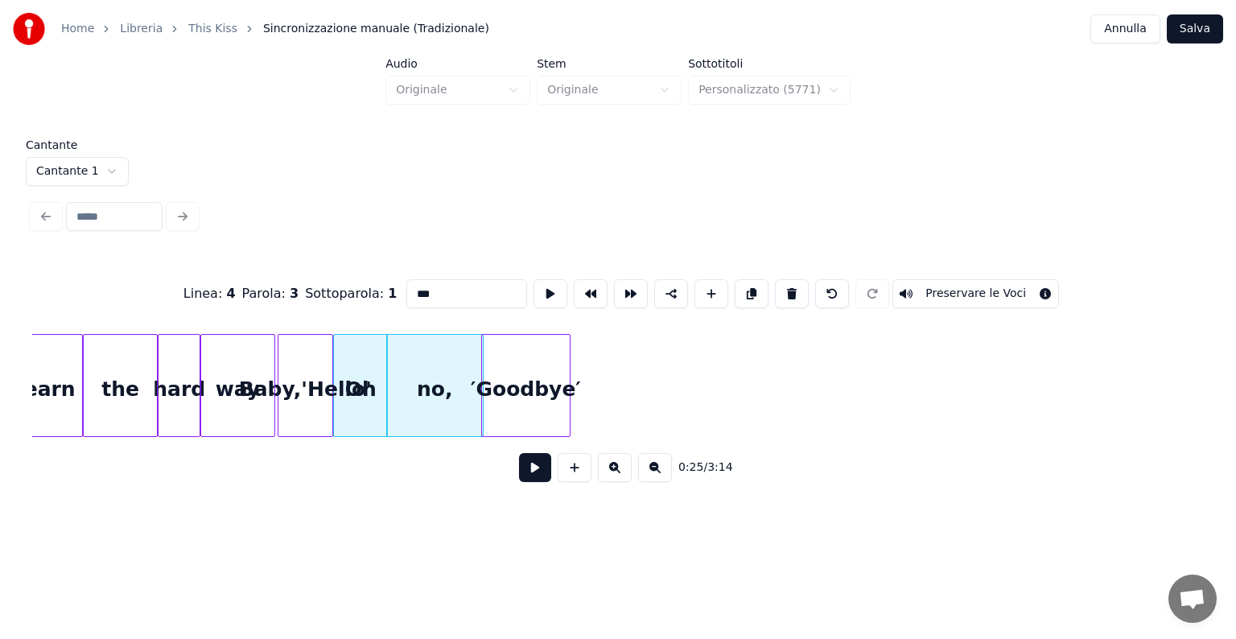
click at [557, 437] on div "Oh no, Baby,'Hello' hard way learn the ′Goodbye′" at bounding box center [617, 385] width 1171 height 103
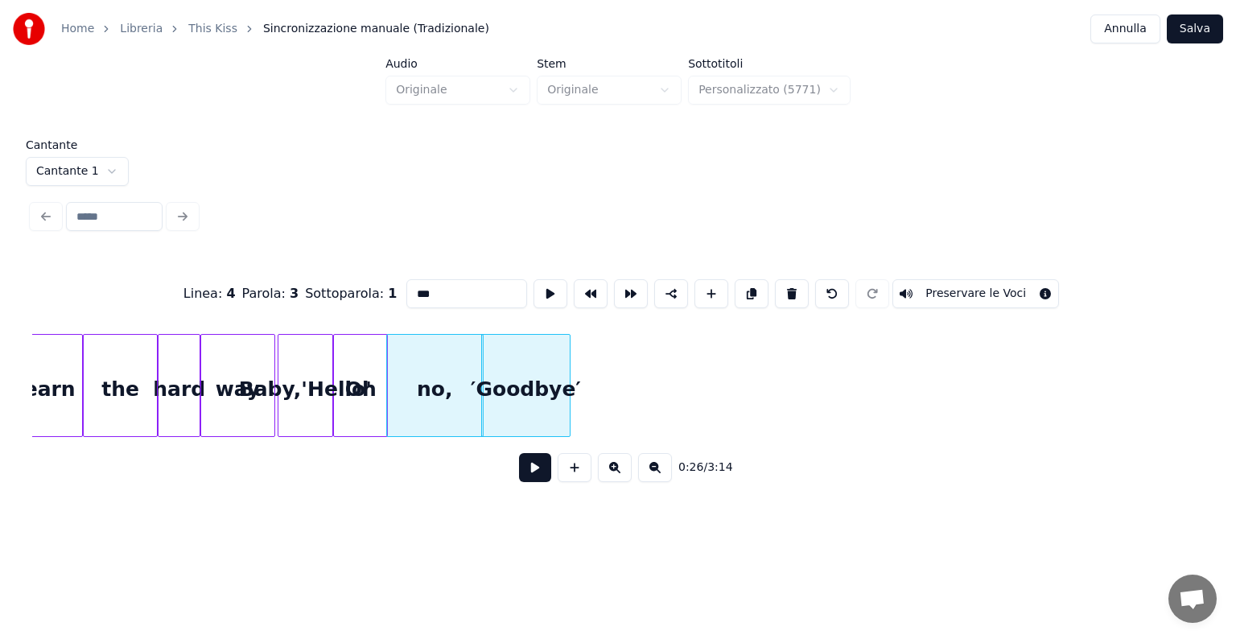
scroll to position [0, 695]
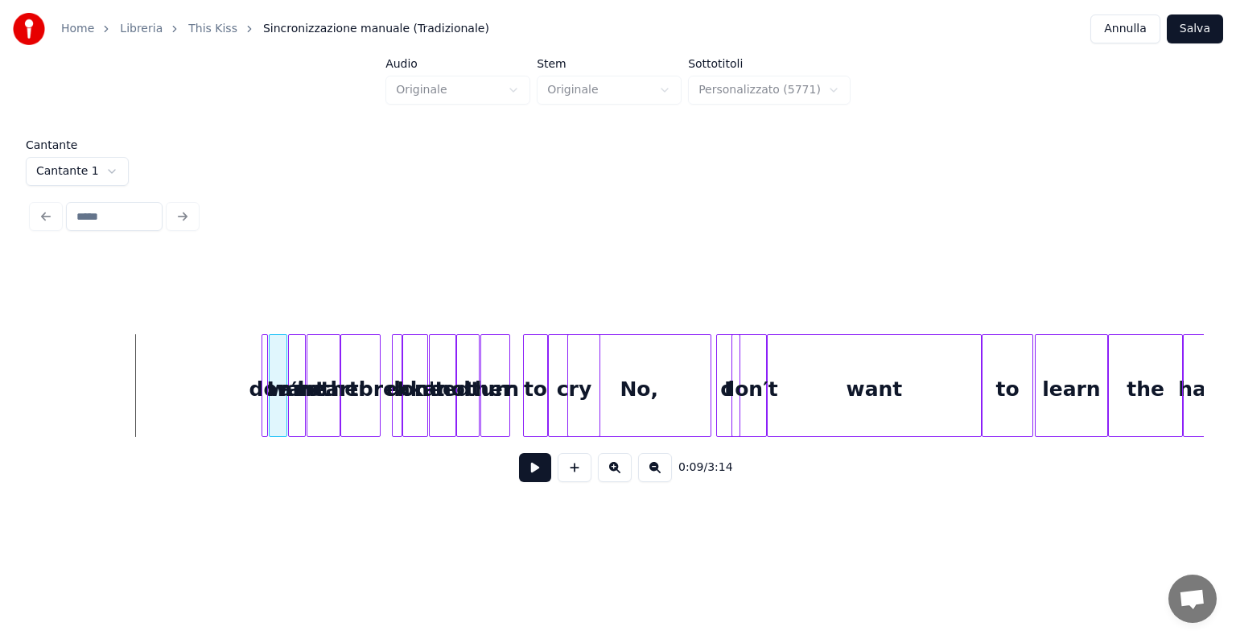
click at [537, 475] on button at bounding box center [535, 467] width 32 height 29
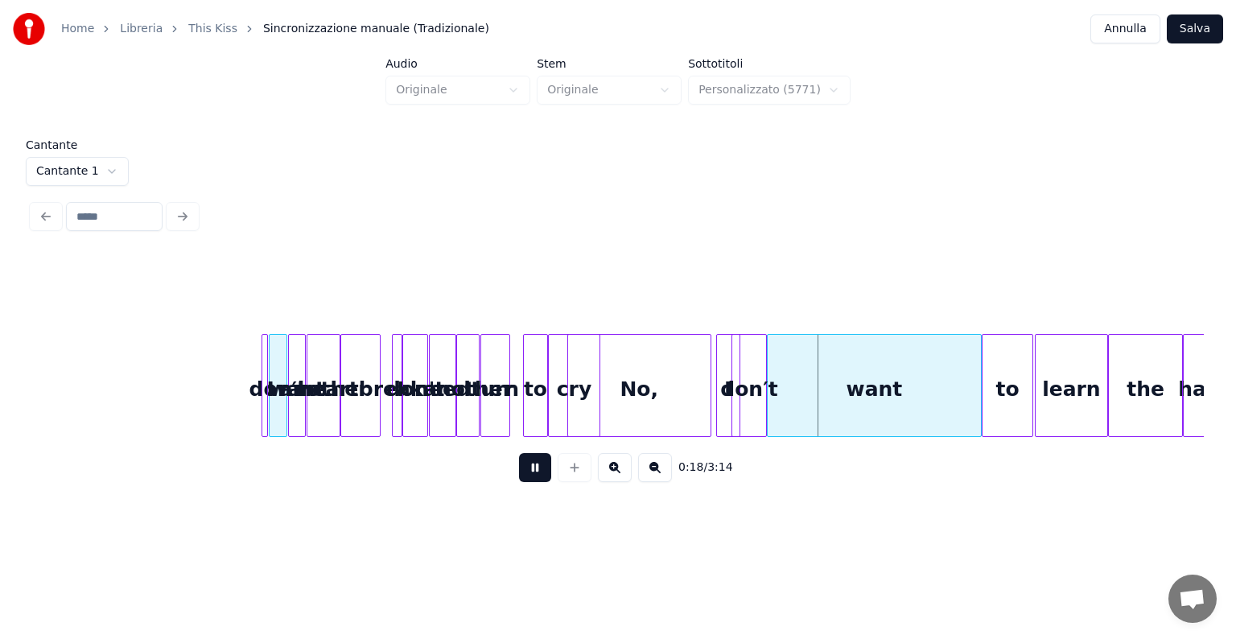
click at [550, 448] on div "0:18 / 3:14" at bounding box center [617, 467] width 1171 height 61
click at [531, 467] on button at bounding box center [535, 467] width 32 height 29
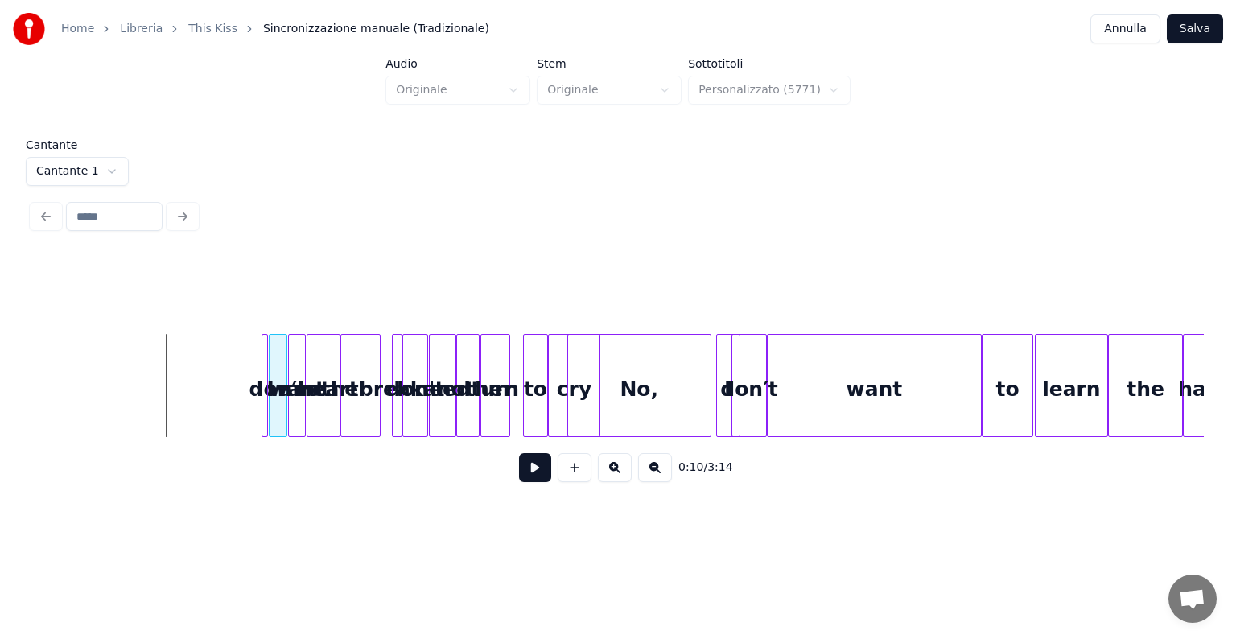
click at [611, 479] on button at bounding box center [615, 467] width 34 height 29
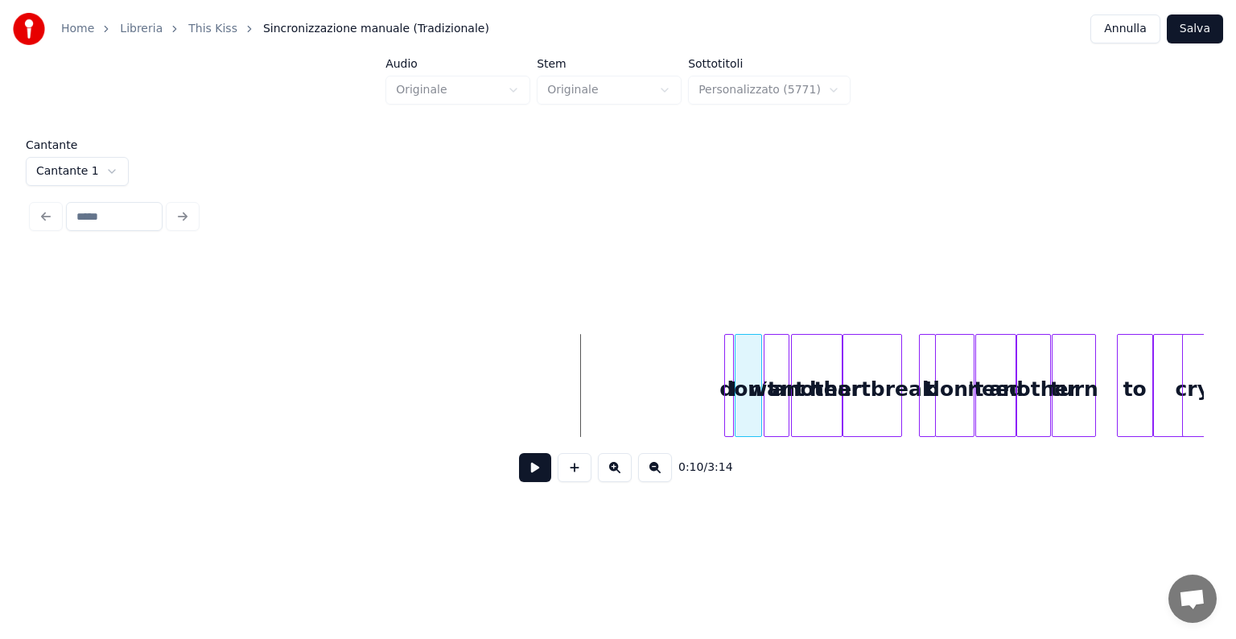
scroll to position [0, 1108]
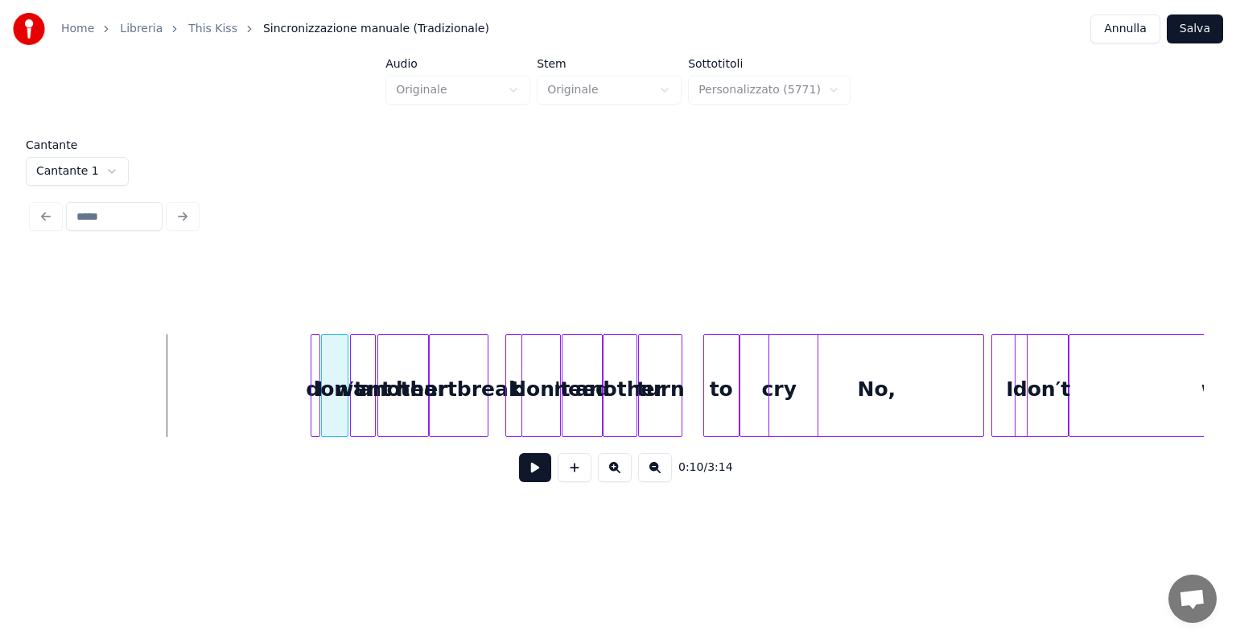
click at [611, 479] on button at bounding box center [615, 467] width 34 height 29
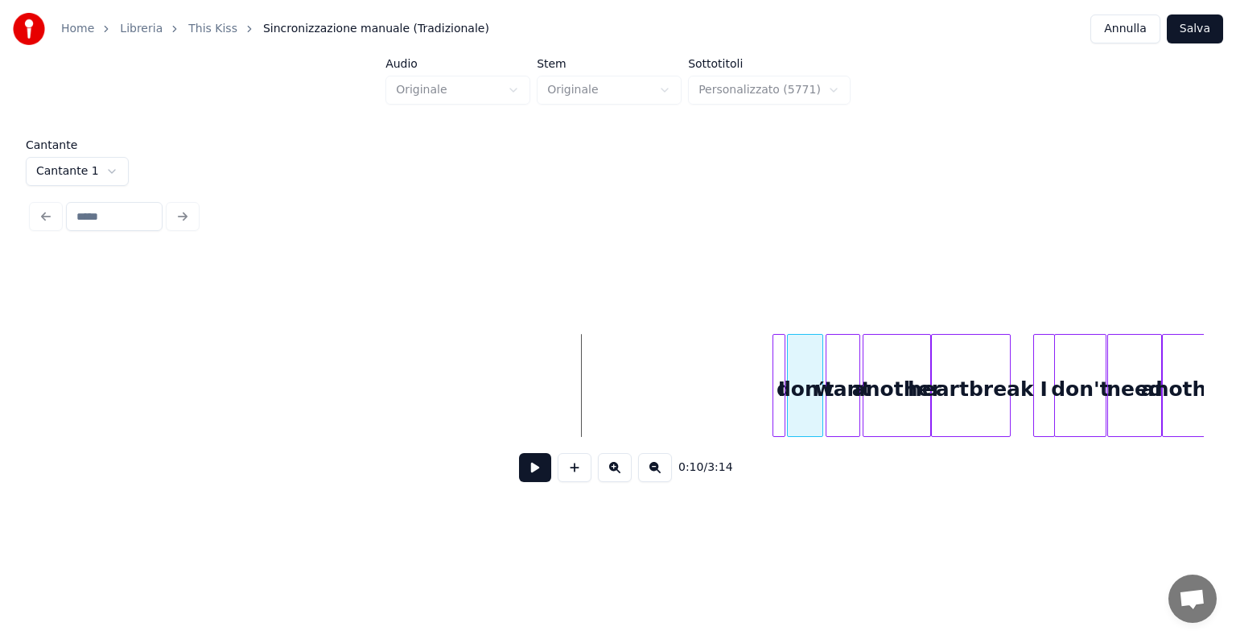
scroll to position [0, 1522]
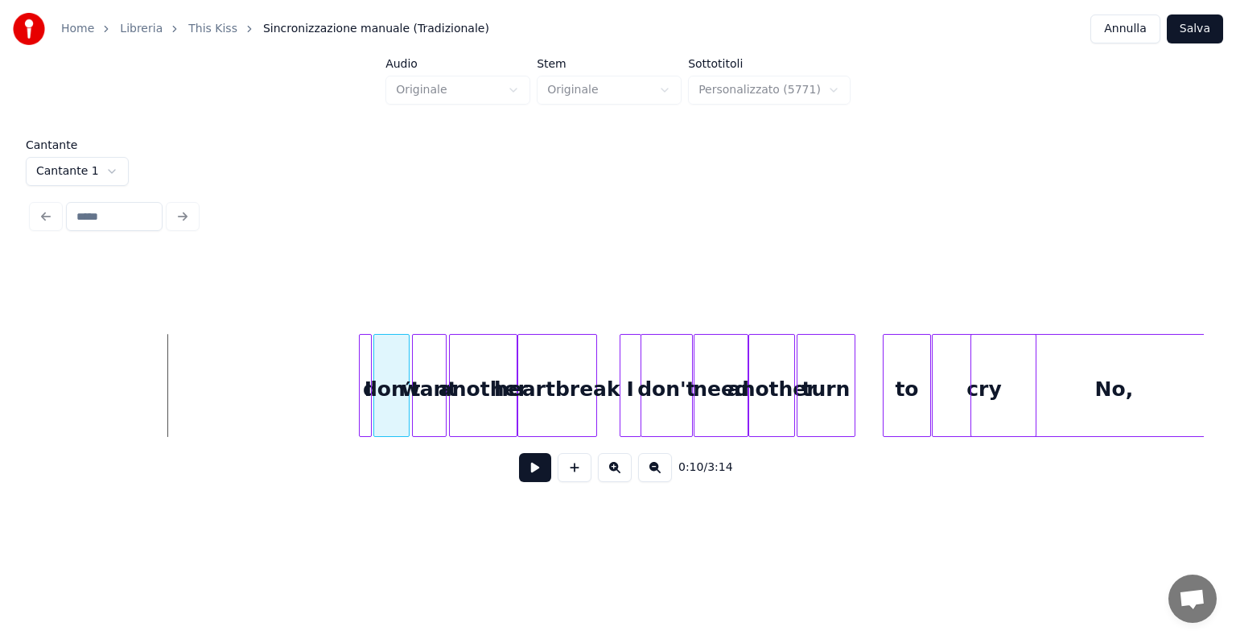
click at [611, 479] on button at bounding box center [615, 467] width 34 height 29
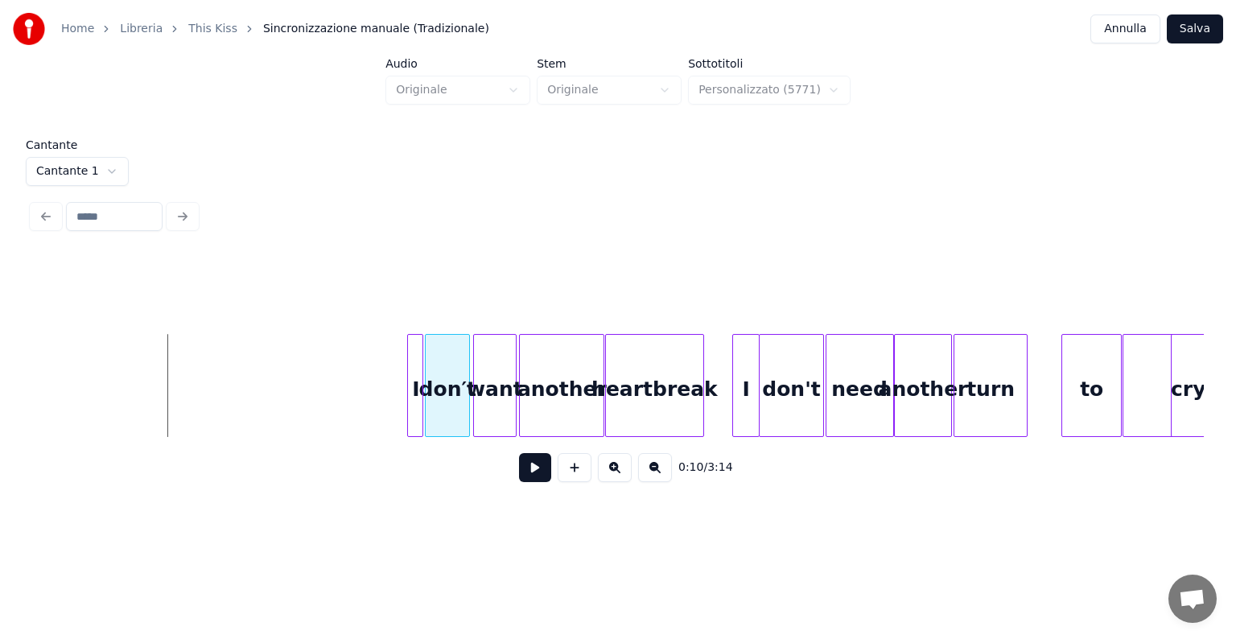
click at [611, 469] on button at bounding box center [615, 467] width 34 height 29
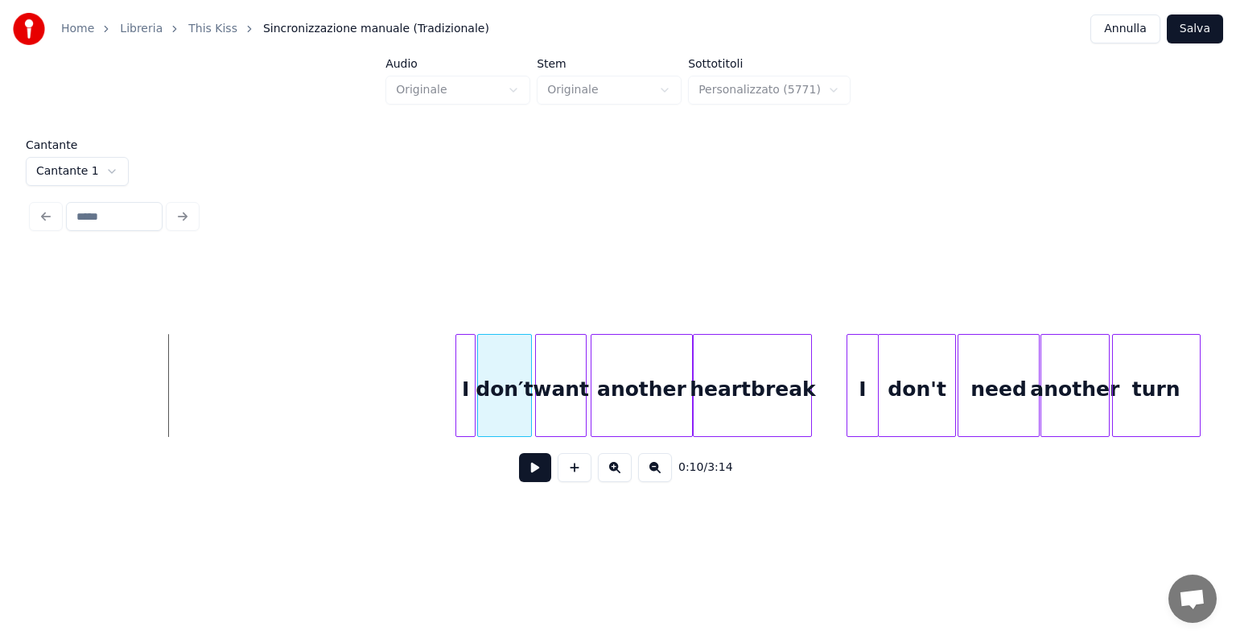
click at [538, 471] on button at bounding box center [535, 467] width 32 height 29
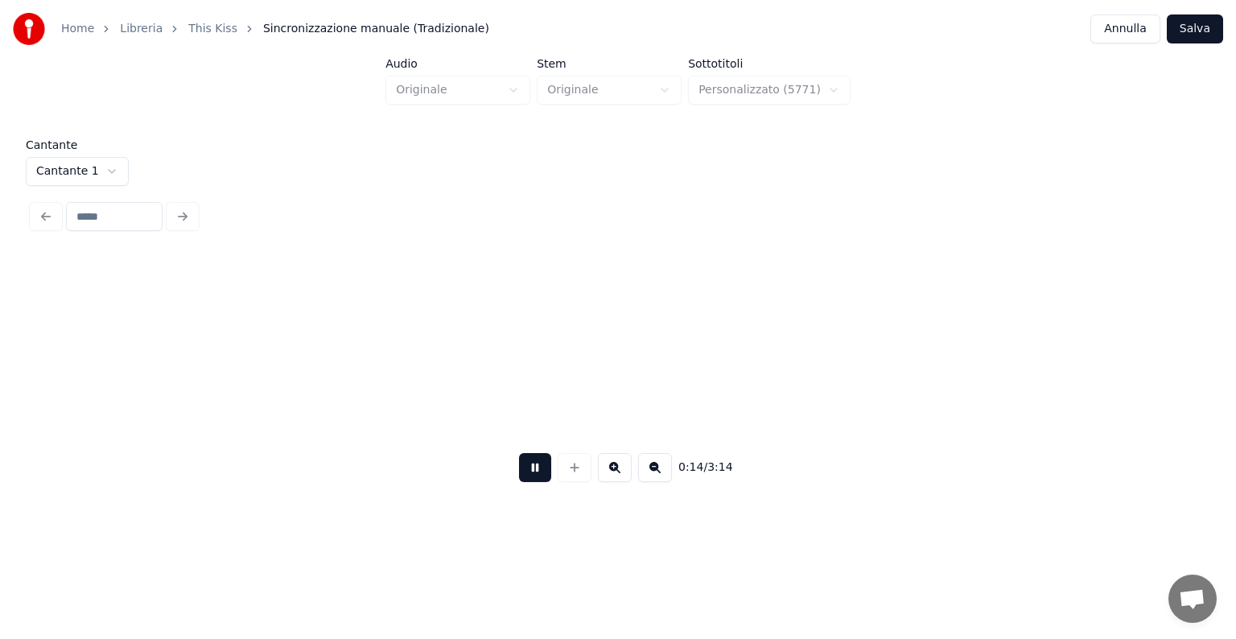
scroll to position [0, 3522]
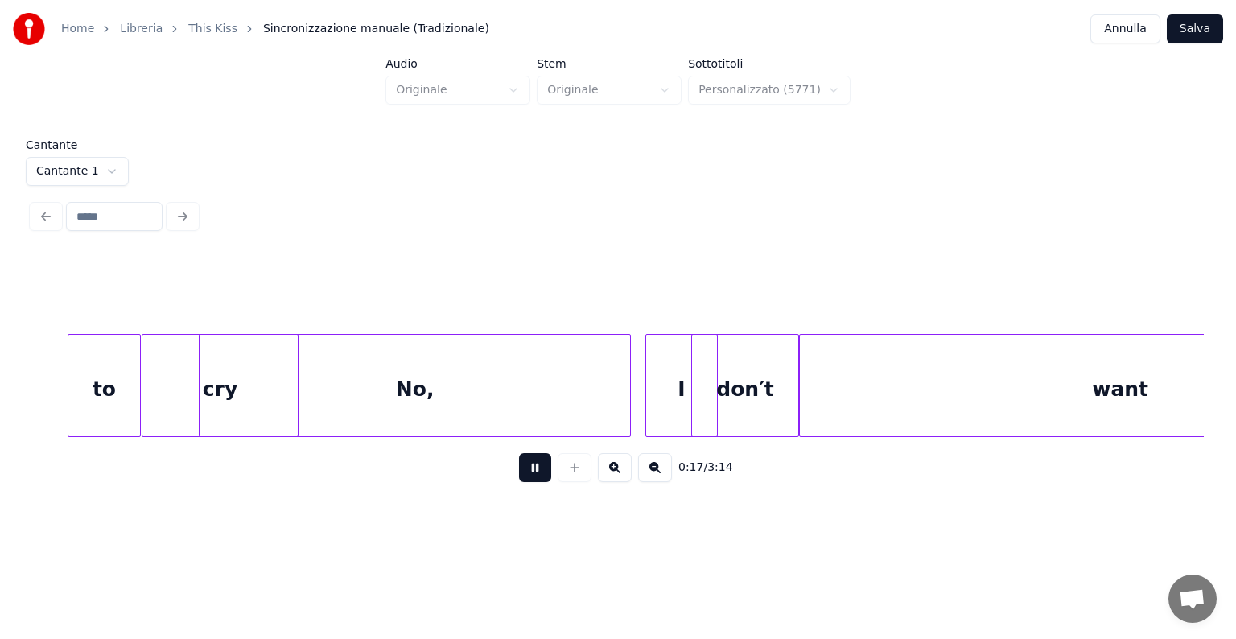
click at [538, 471] on button at bounding box center [535, 467] width 32 height 29
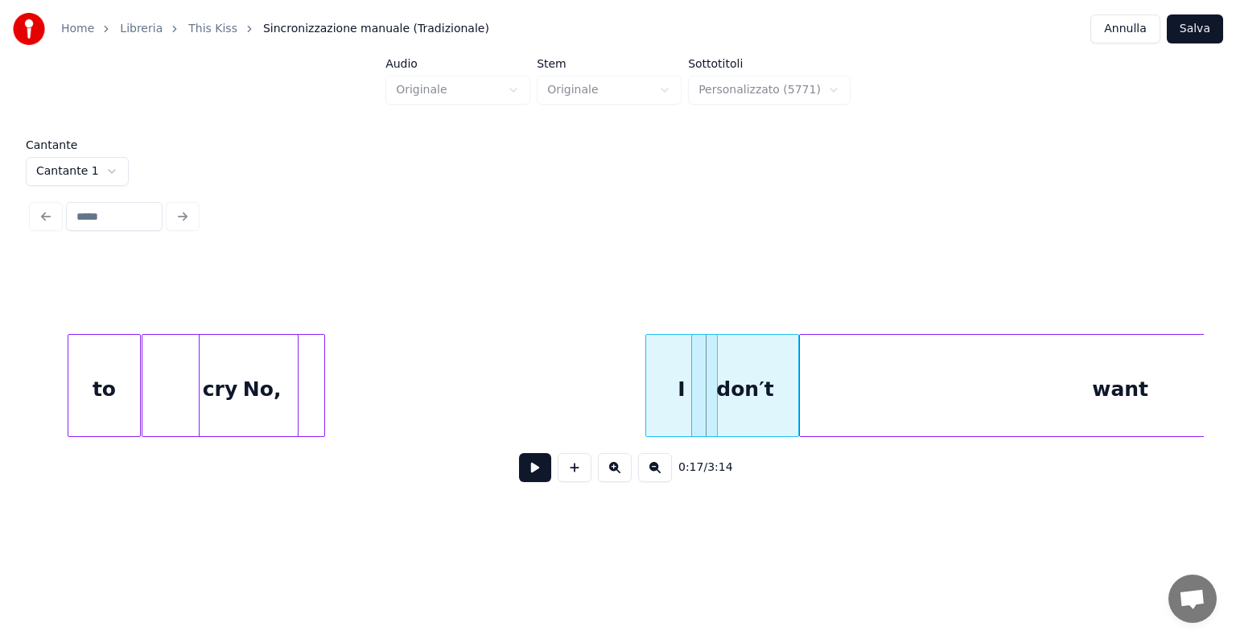
click at [323, 385] on div at bounding box center [321, 385] width 5 height 101
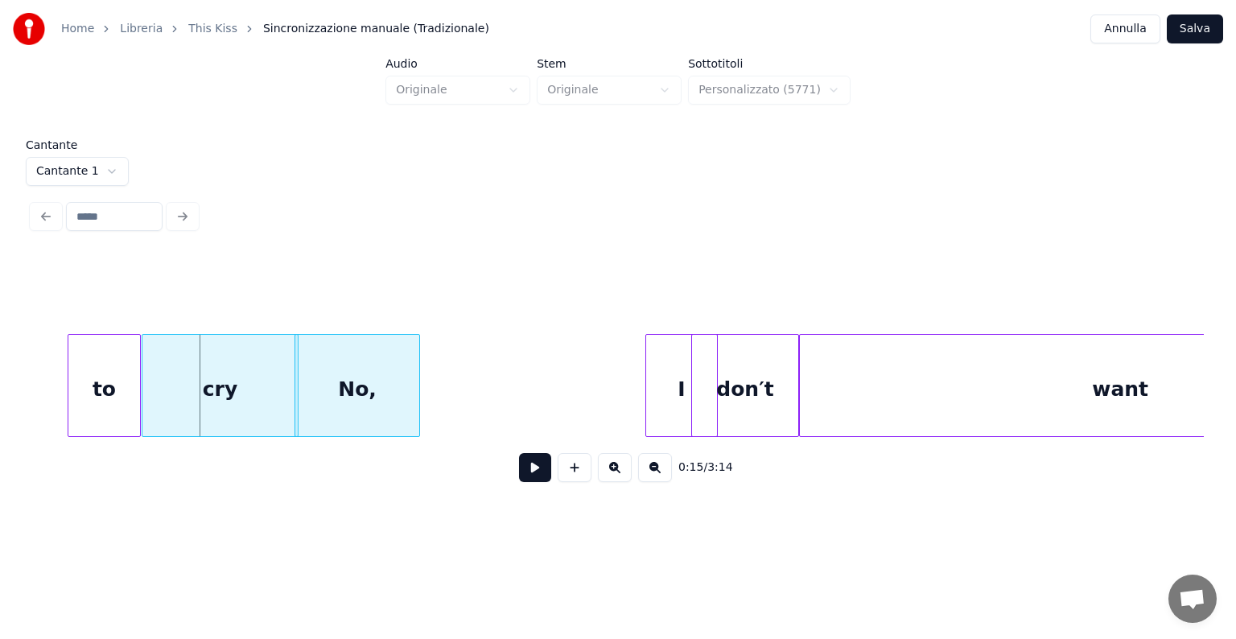
click at [411, 381] on div "No," at bounding box center [357, 389] width 124 height 109
click at [218, 372] on div "cry" at bounding box center [195, 389] width 155 height 109
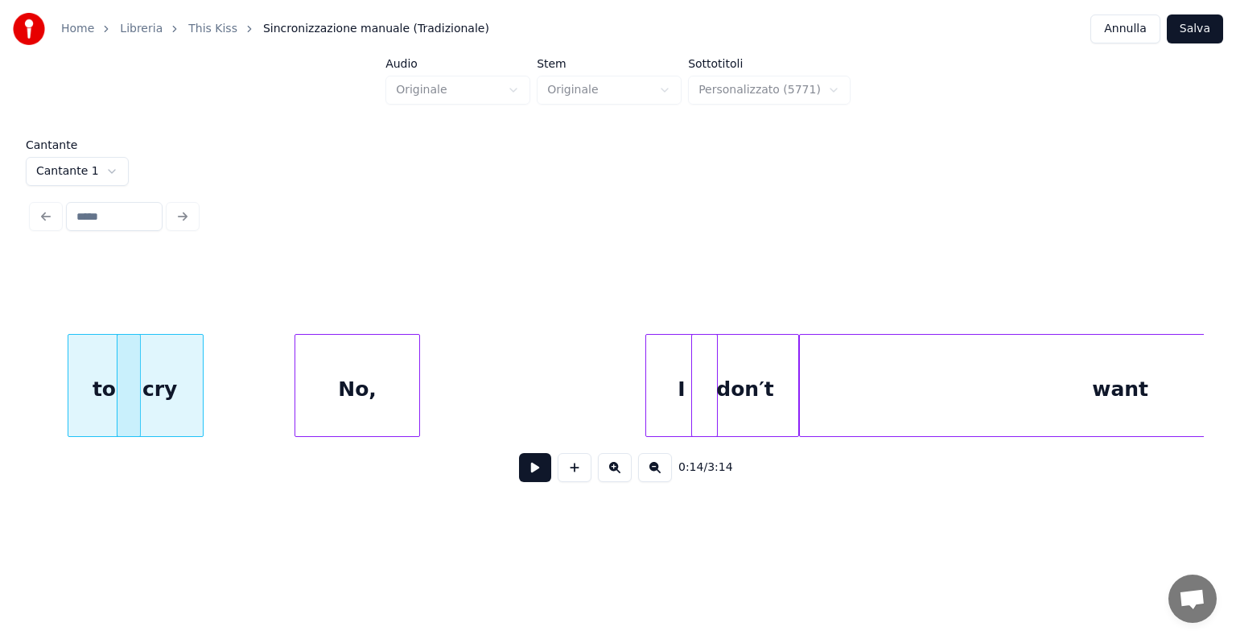
click at [199, 373] on div at bounding box center [200, 385] width 5 height 101
click at [220, 381] on div "No," at bounding box center [268, 389] width 124 height 109
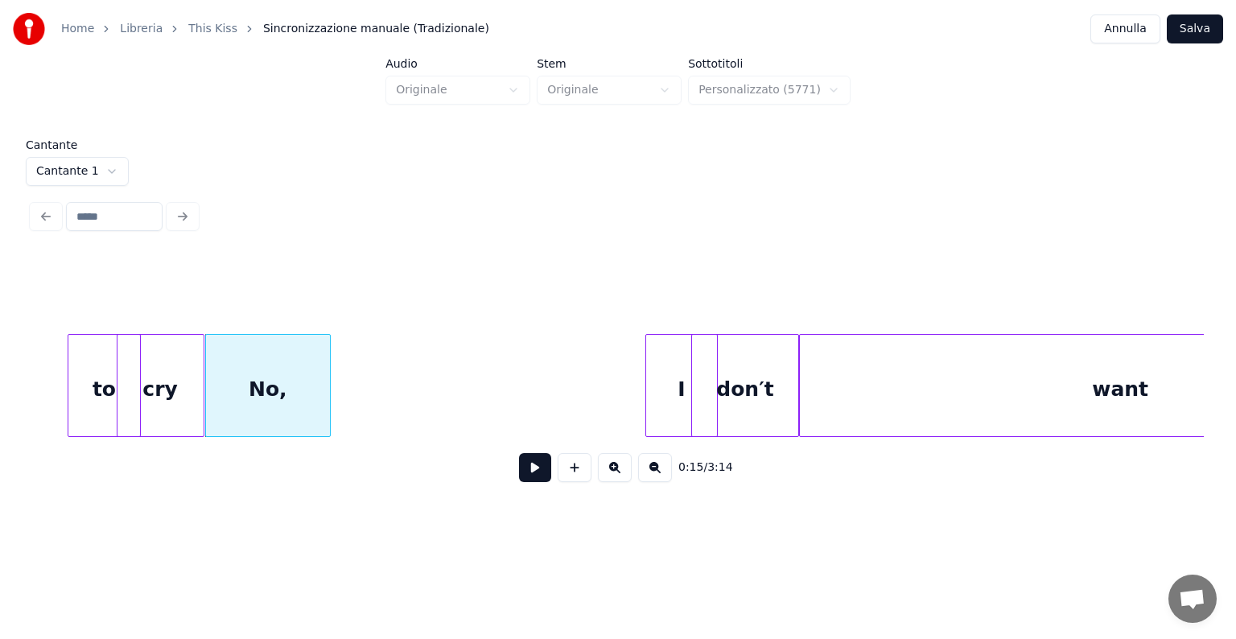
click at [25, 371] on div "Home Libreria This Kiss Sincronizzazione manuale (Tradizionale) Annulla Salva A…" at bounding box center [618, 256] width 1236 height 513
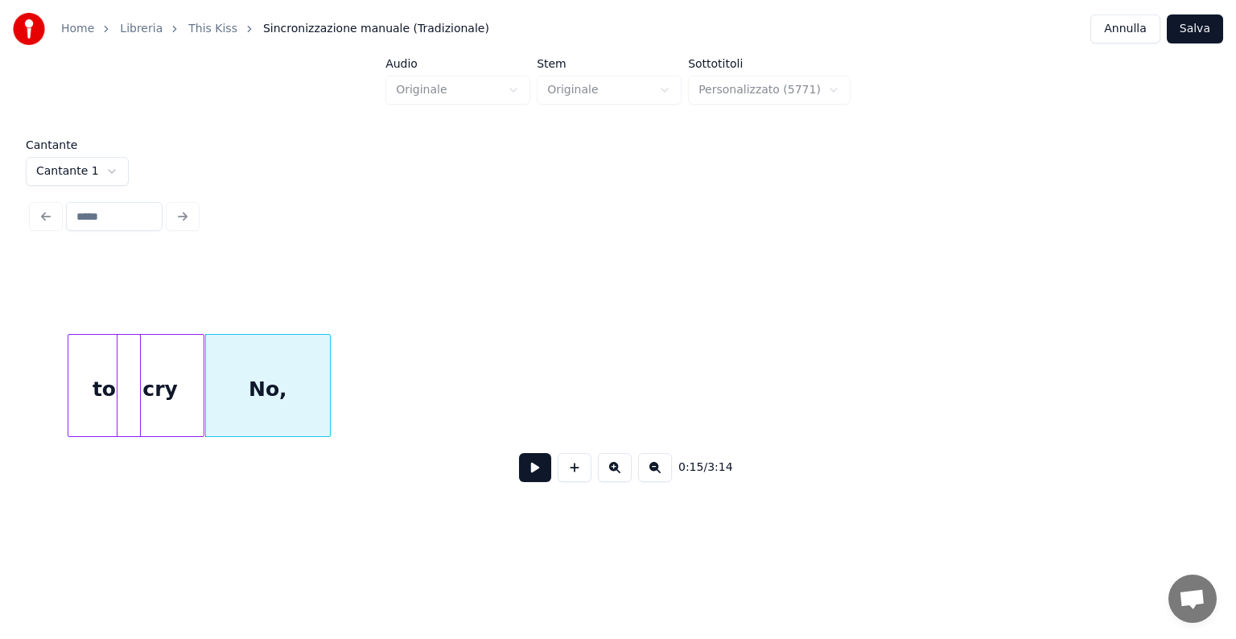
scroll to position [0, 2498]
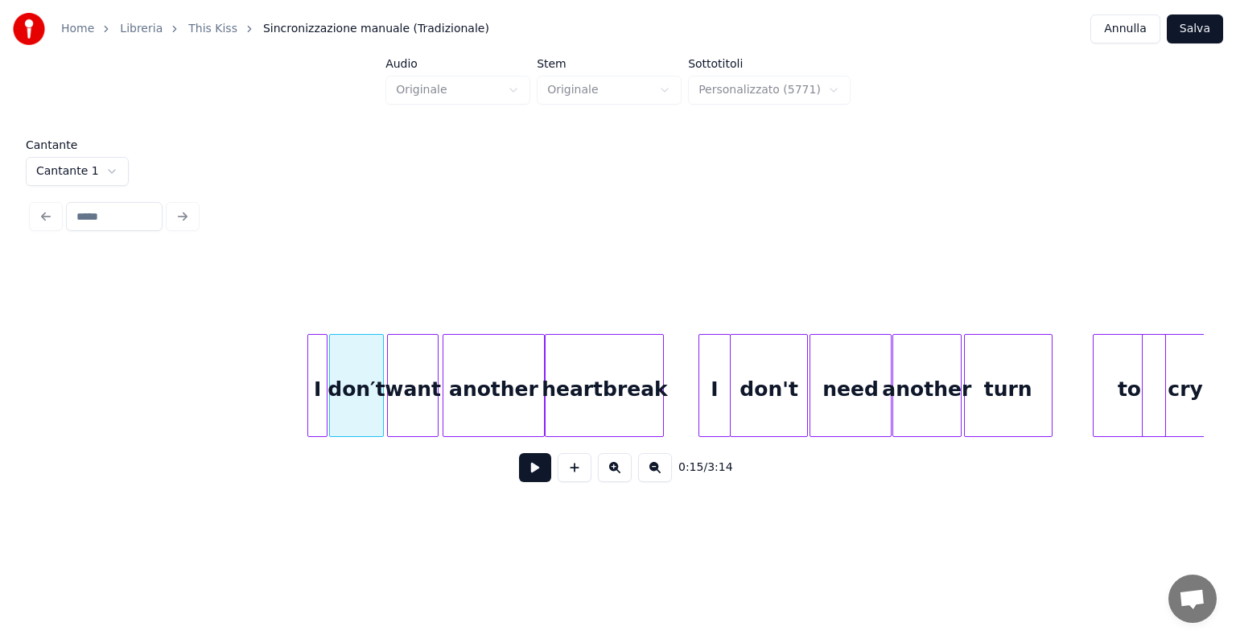
click at [538, 467] on button at bounding box center [535, 467] width 32 height 29
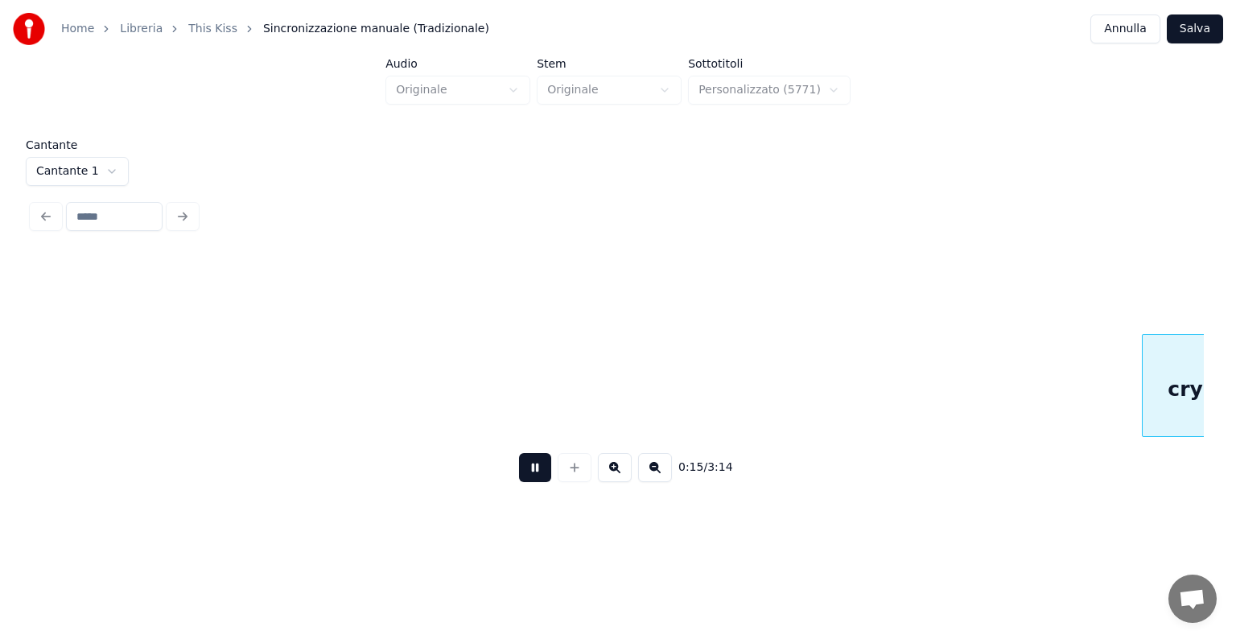
scroll to position [0, 3671]
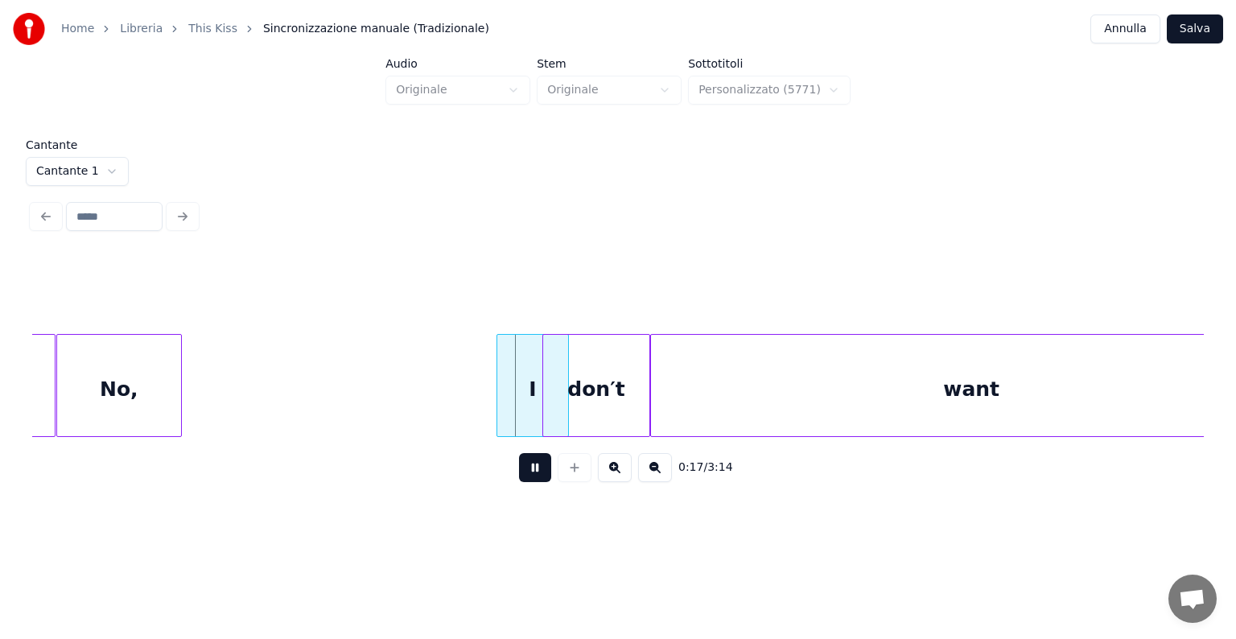
click at [536, 458] on div "0:17 / 3:14" at bounding box center [617, 467] width 1145 height 35
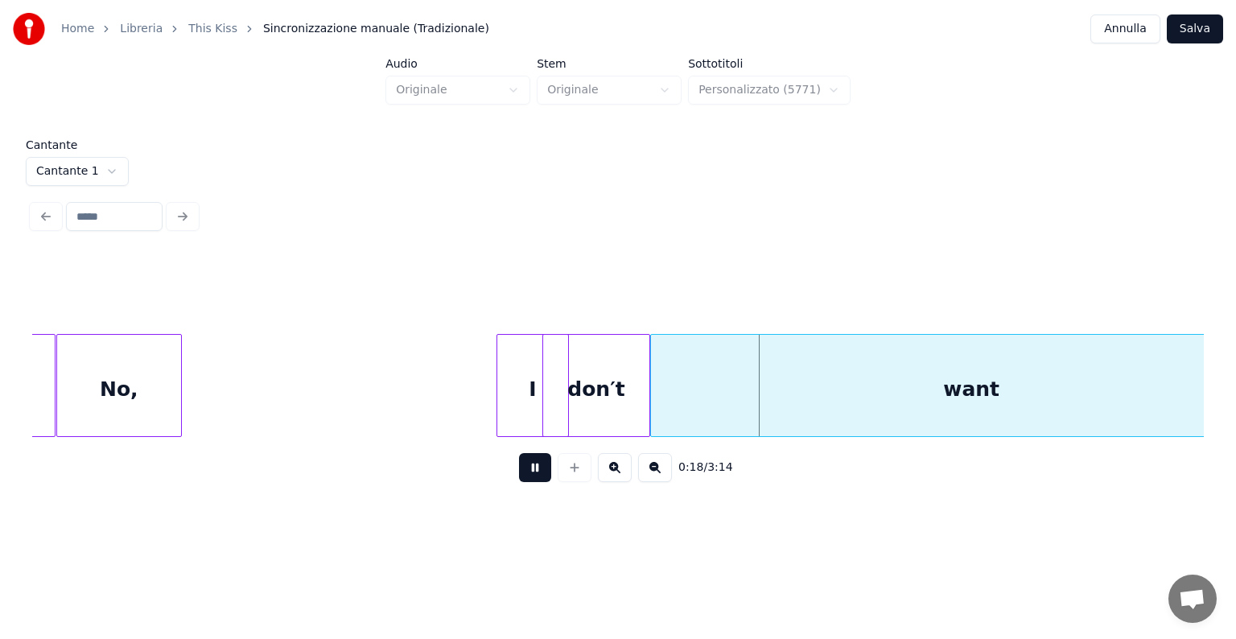
click at [525, 482] on button at bounding box center [535, 467] width 32 height 29
click at [138, 389] on div "No," at bounding box center [119, 389] width 124 height 109
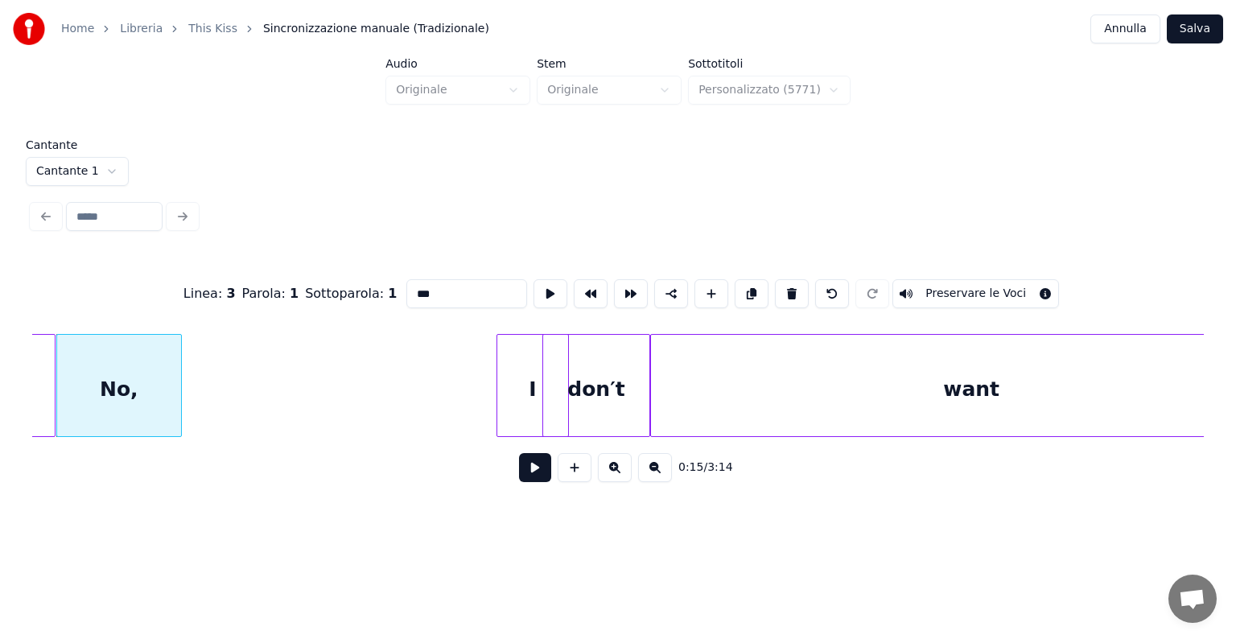
click at [138, 389] on div "No," at bounding box center [119, 389] width 124 height 109
click at [792, 279] on button at bounding box center [792, 293] width 34 height 29
type input "***"
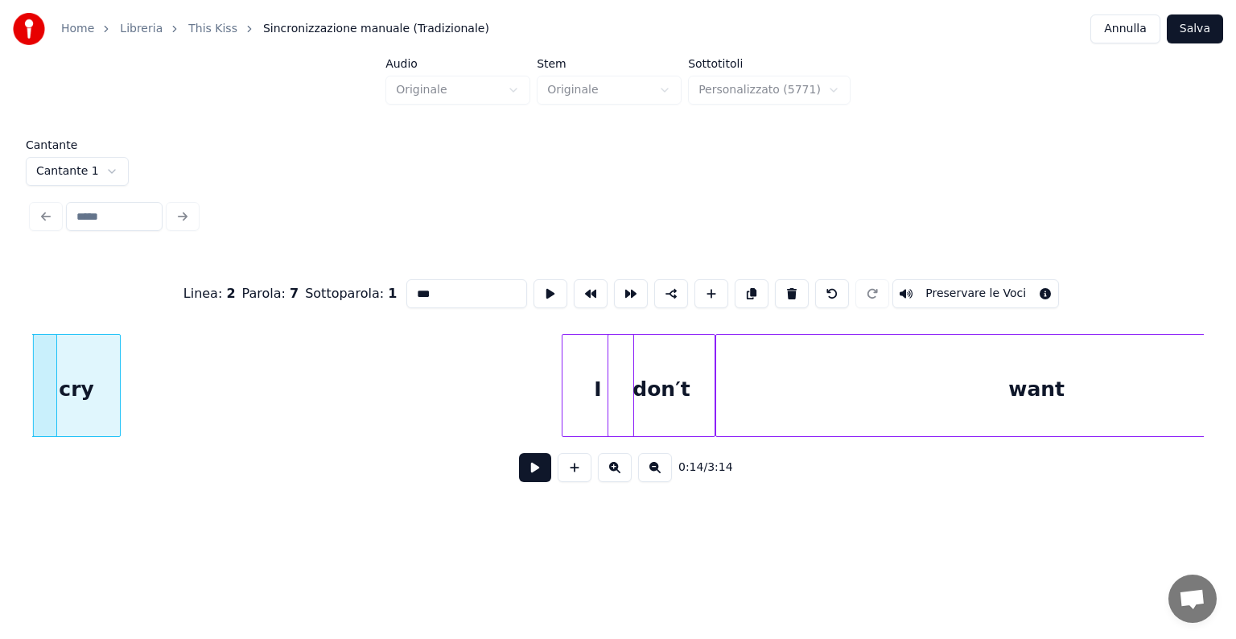
scroll to position [0, 2580]
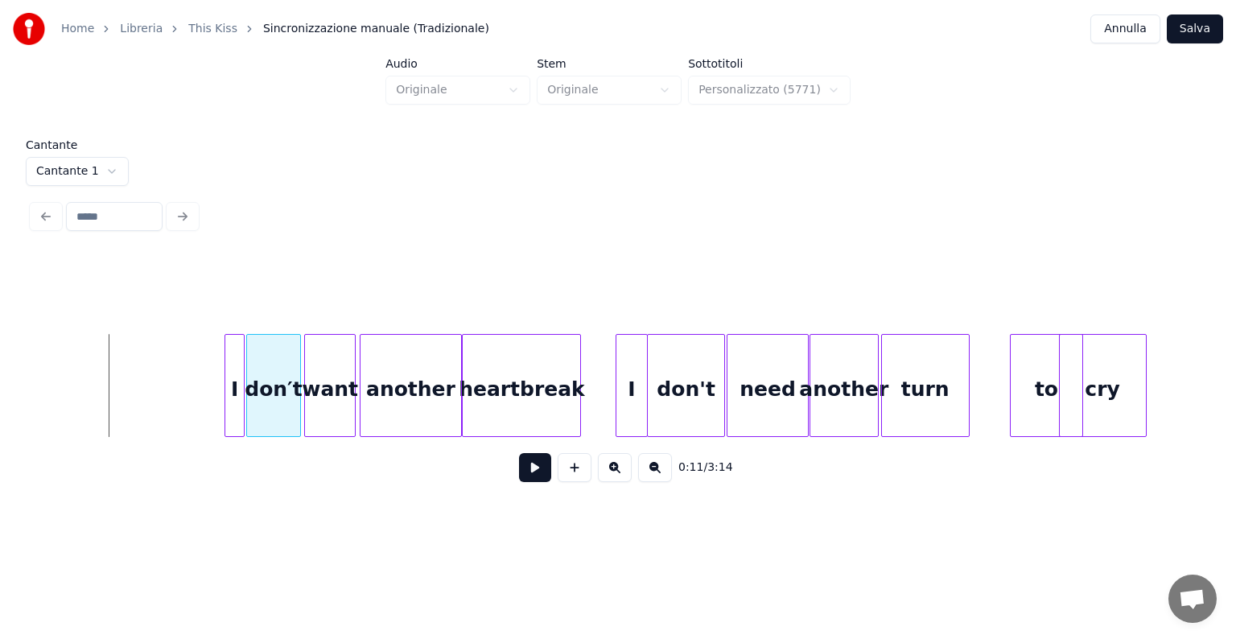
click at [537, 471] on button at bounding box center [535, 467] width 32 height 29
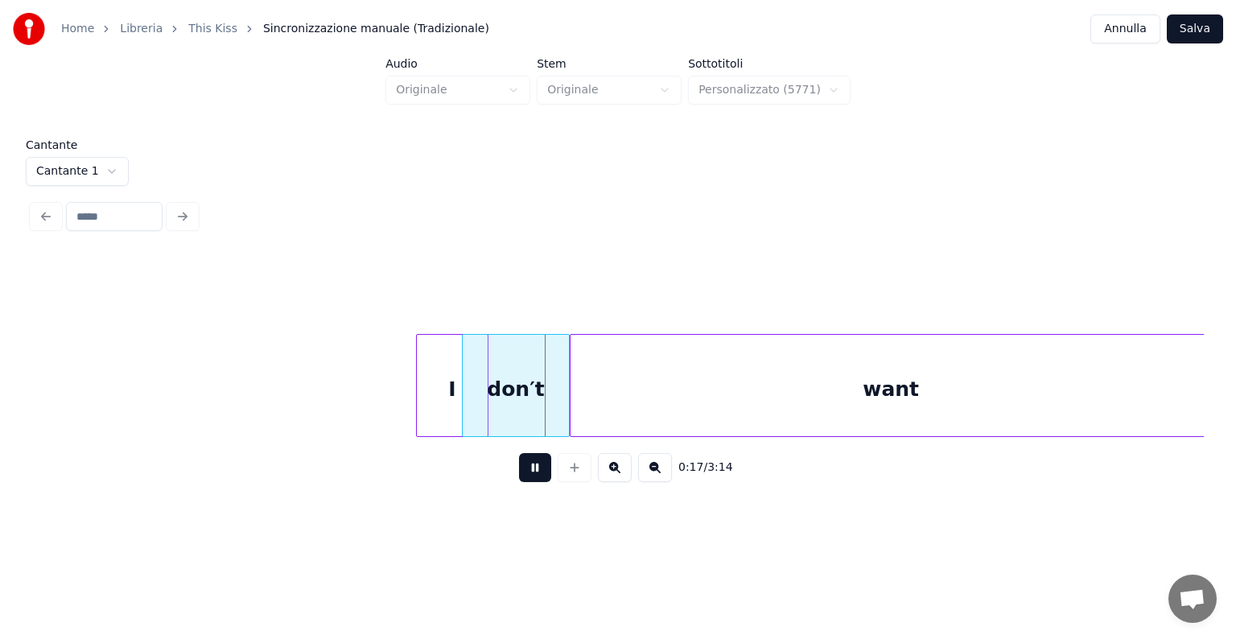
click at [537, 471] on button at bounding box center [535, 467] width 32 height 29
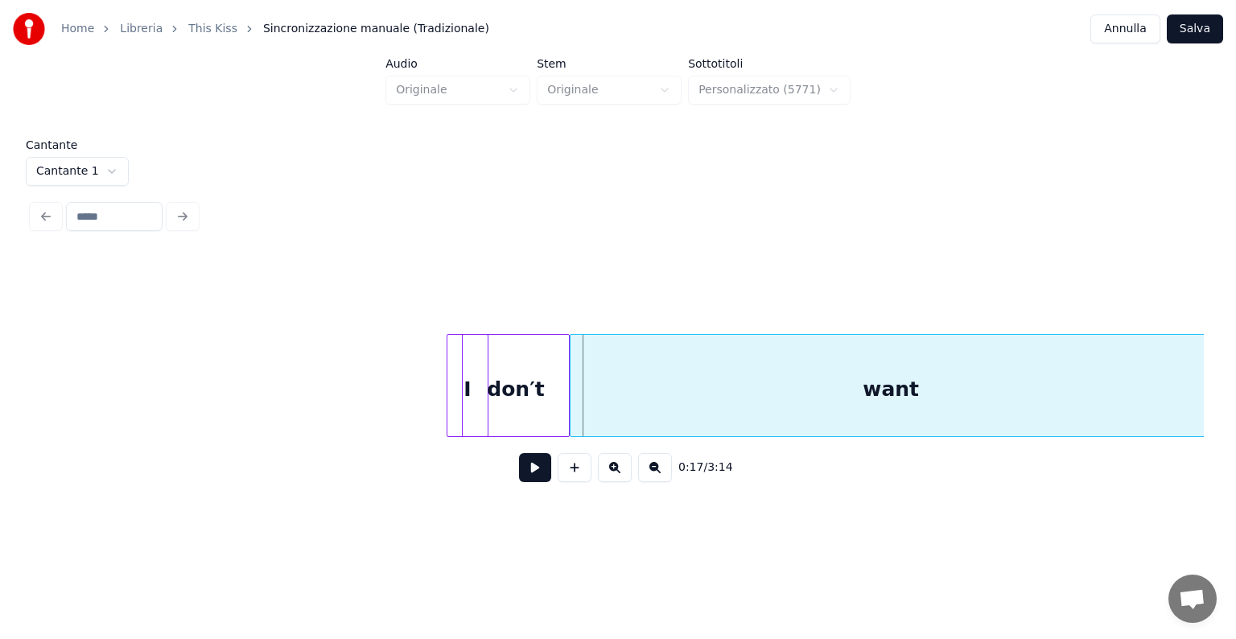
click at [450, 401] on div at bounding box center [449, 385] width 5 height 101
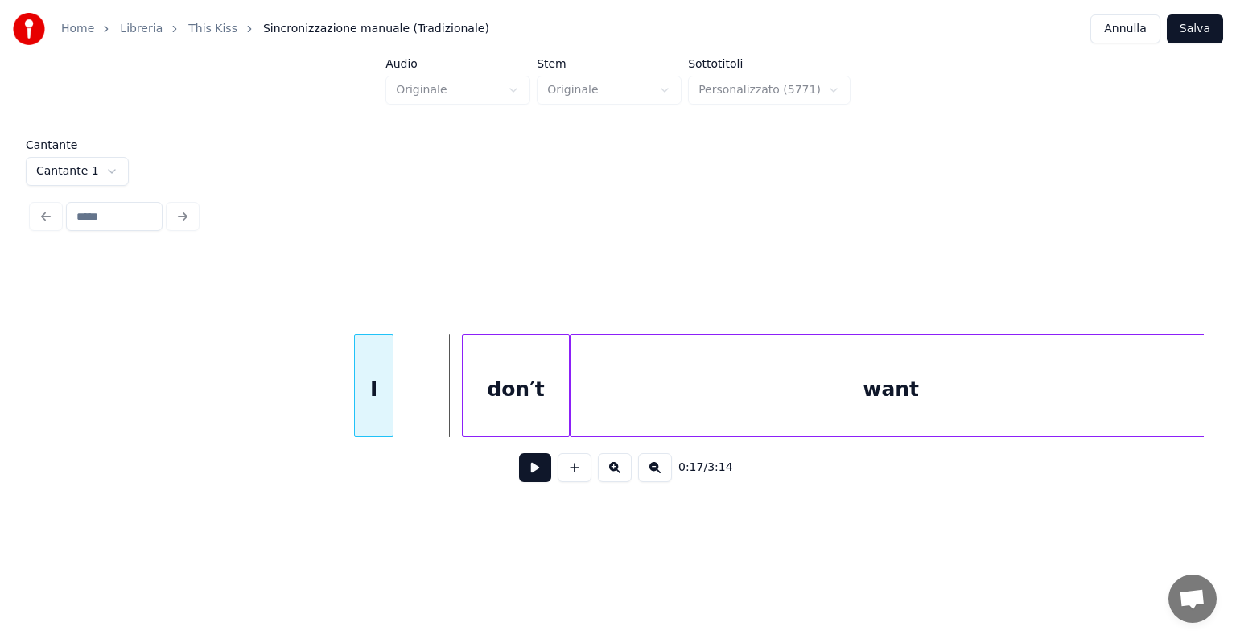
click at [364, 403] on div "I" at bounding box center [374, 389] width 38 height 109
click at [444, 397] on div "don′t" at bounding box center [443, 389] width 105 height 109
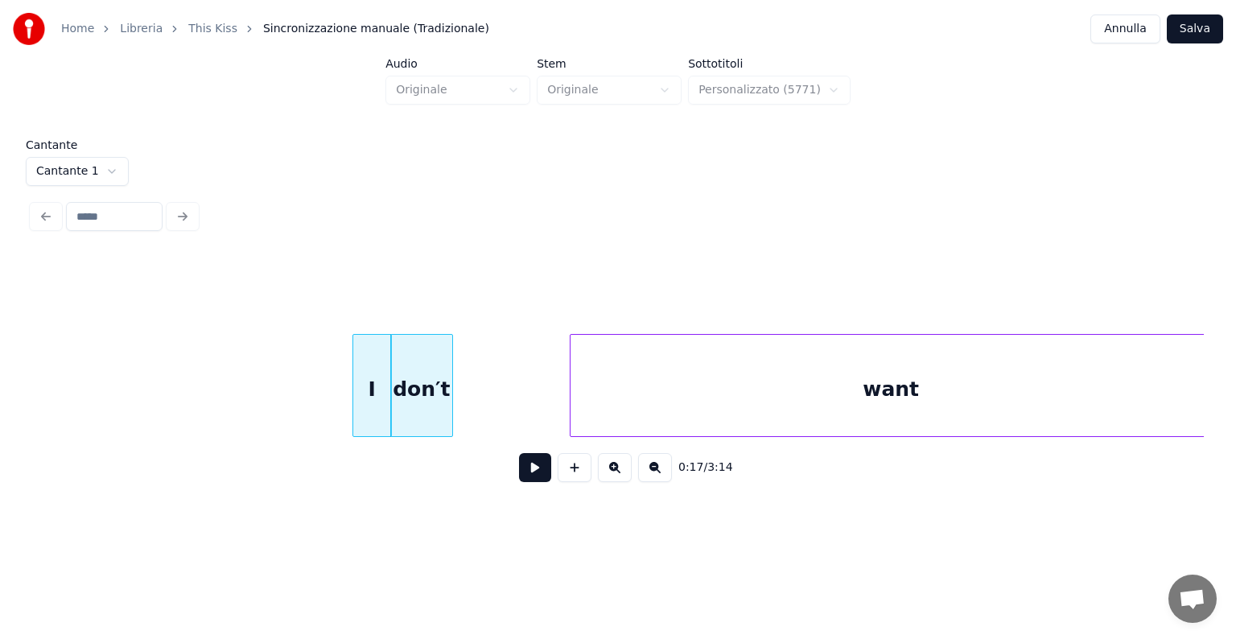
click at [449, 400] on div at bounding box center [449, 385] width 5 height 101
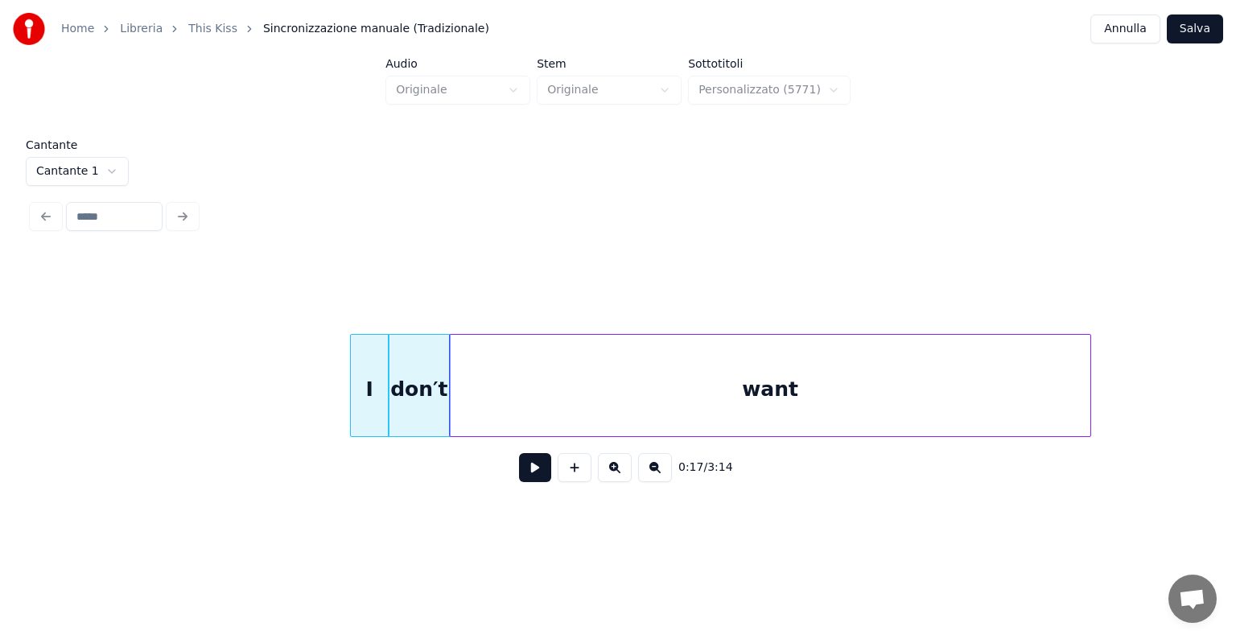
click at [486, 397] on div "want" at bounding box center [770, 389] width 641 height 109
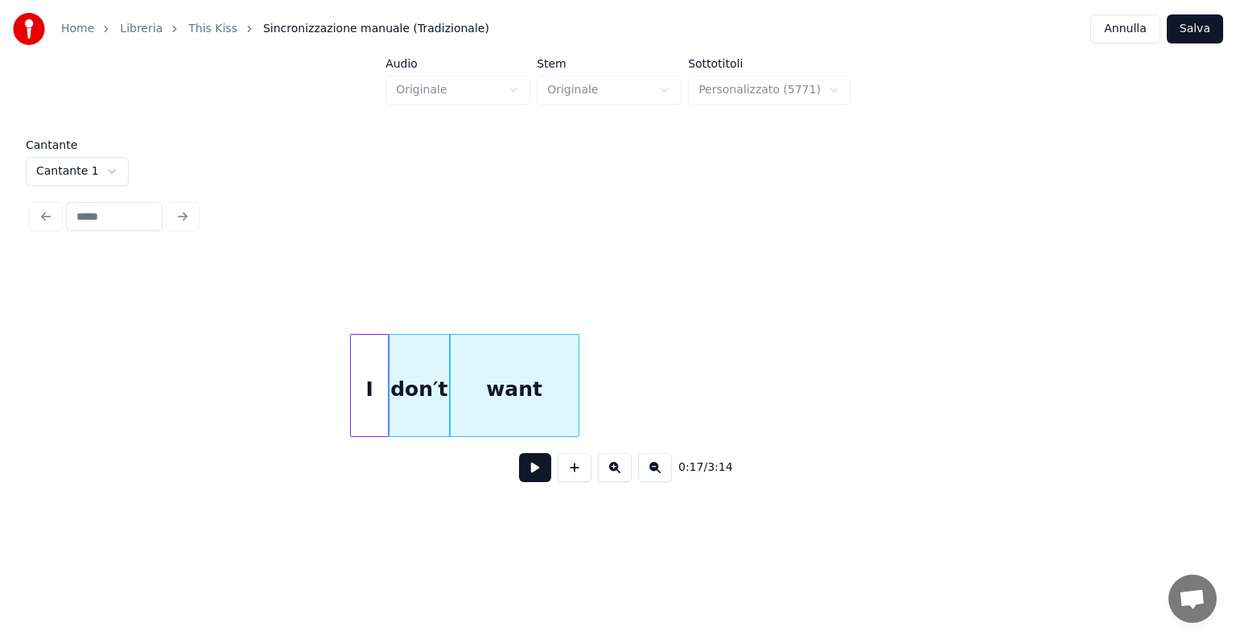
click at [577, 405] on div at bounding box center [576, 385] width 5 height 101
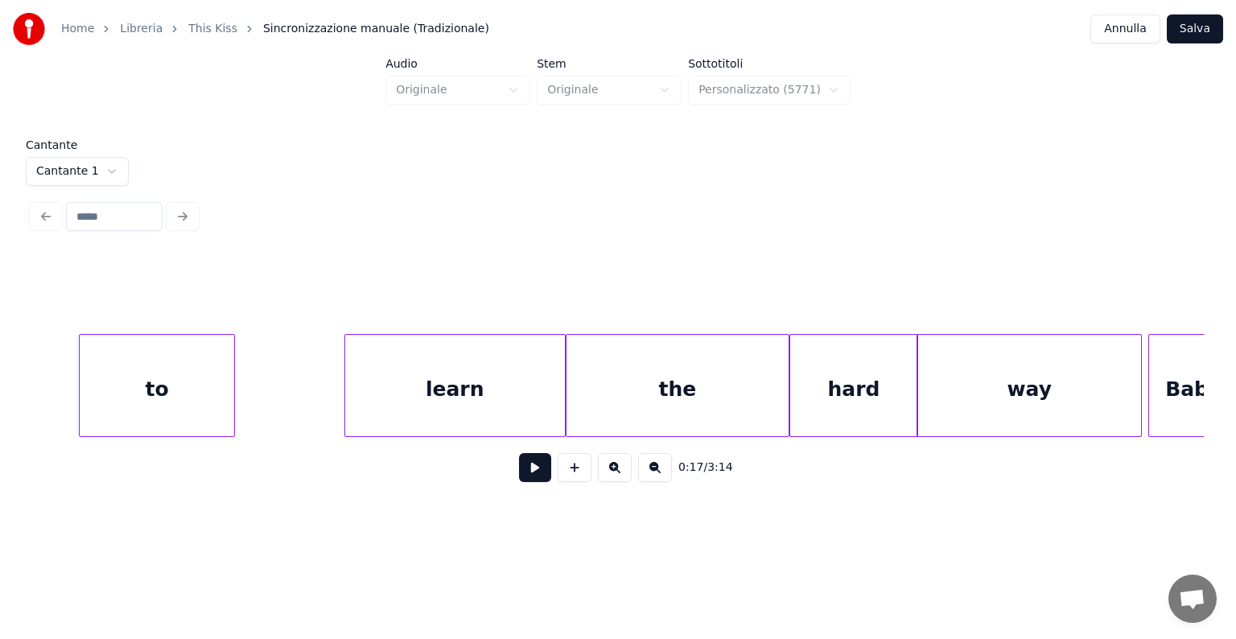
scroll to position [0, 4731]
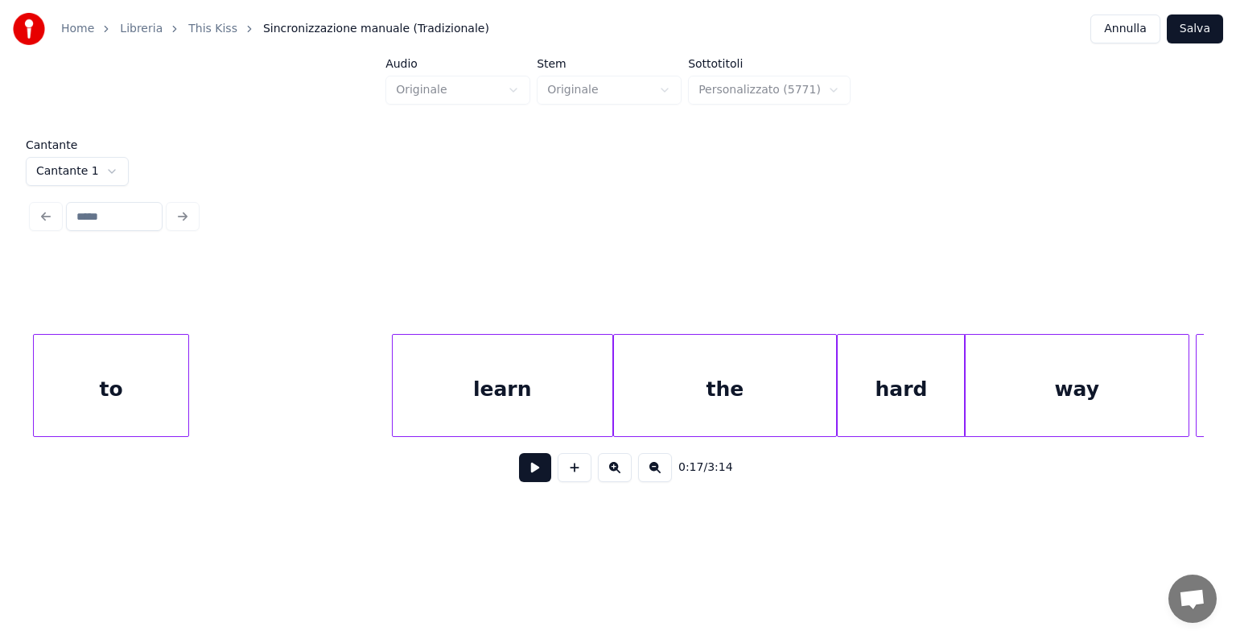
click at [131, 410] on div "to" at bounding box center [111, 389] width 154 height 109
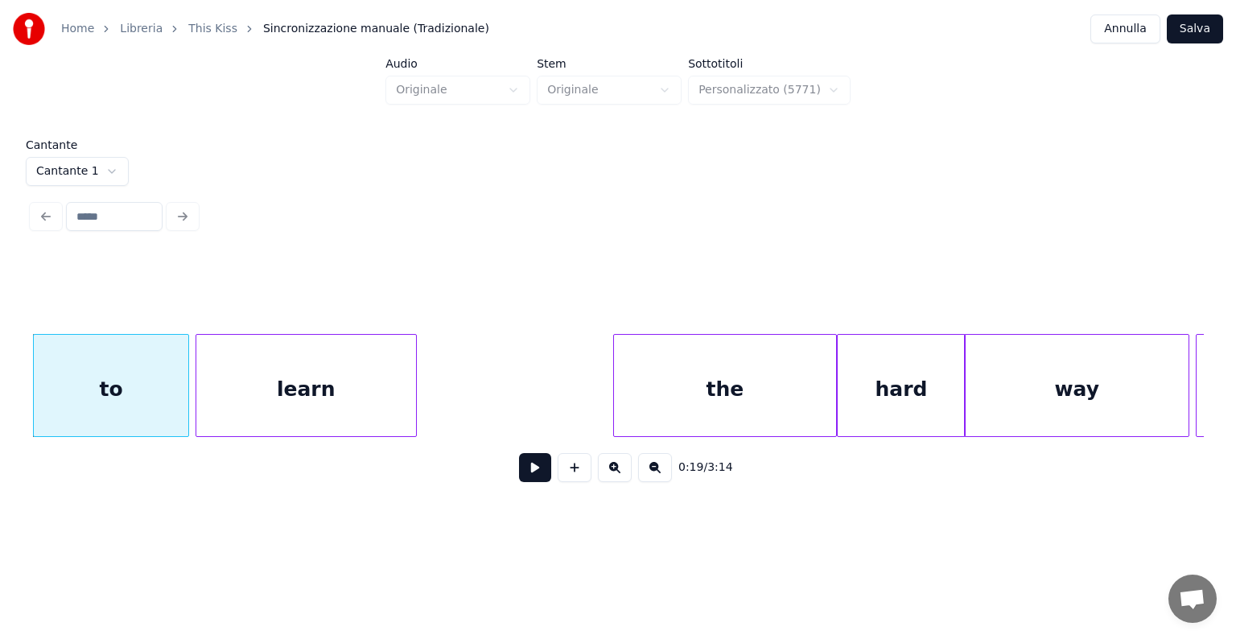
click at [232, 384] on div "learn" at bounding box center [306, 389] width 220 height 109
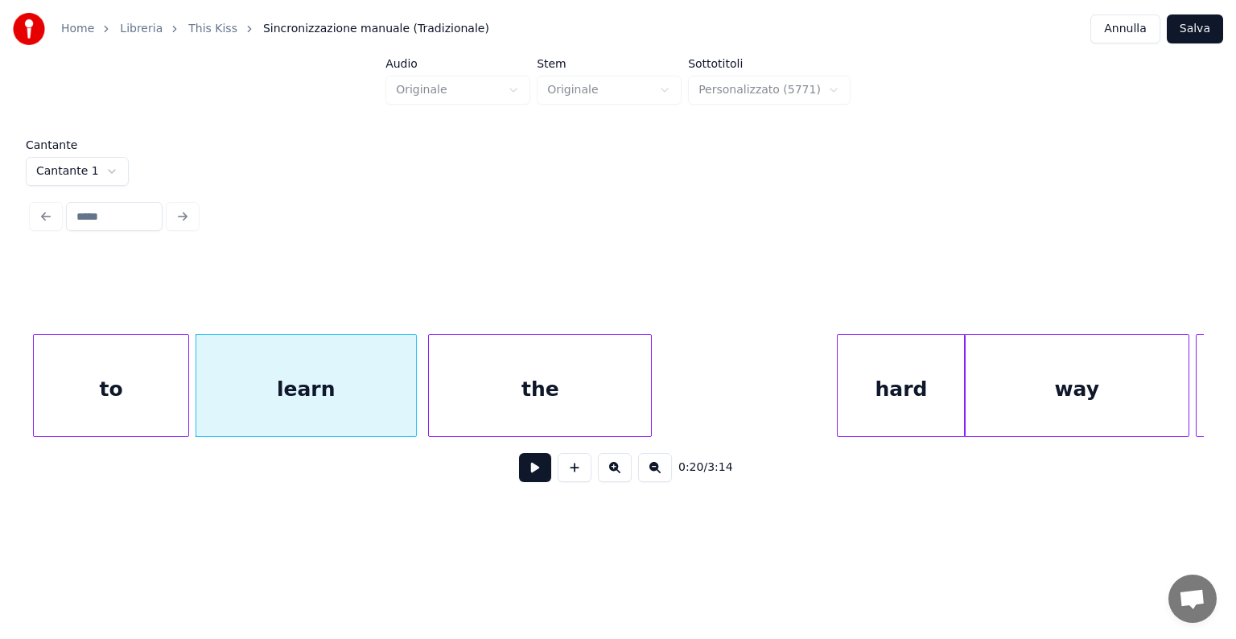
click at [471, 376] on div "the" at bounding box center [540, 389] width 222 height 109
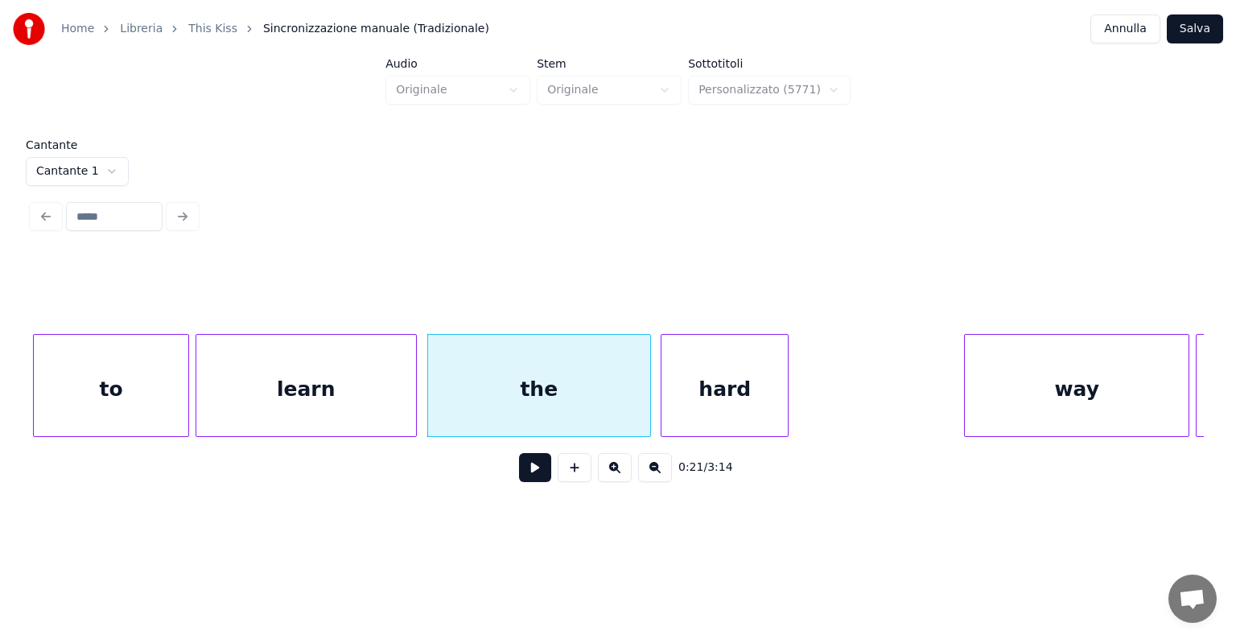
click at [676, 380] on div "hard" at bounding box center [724, 389] width 126 height 109
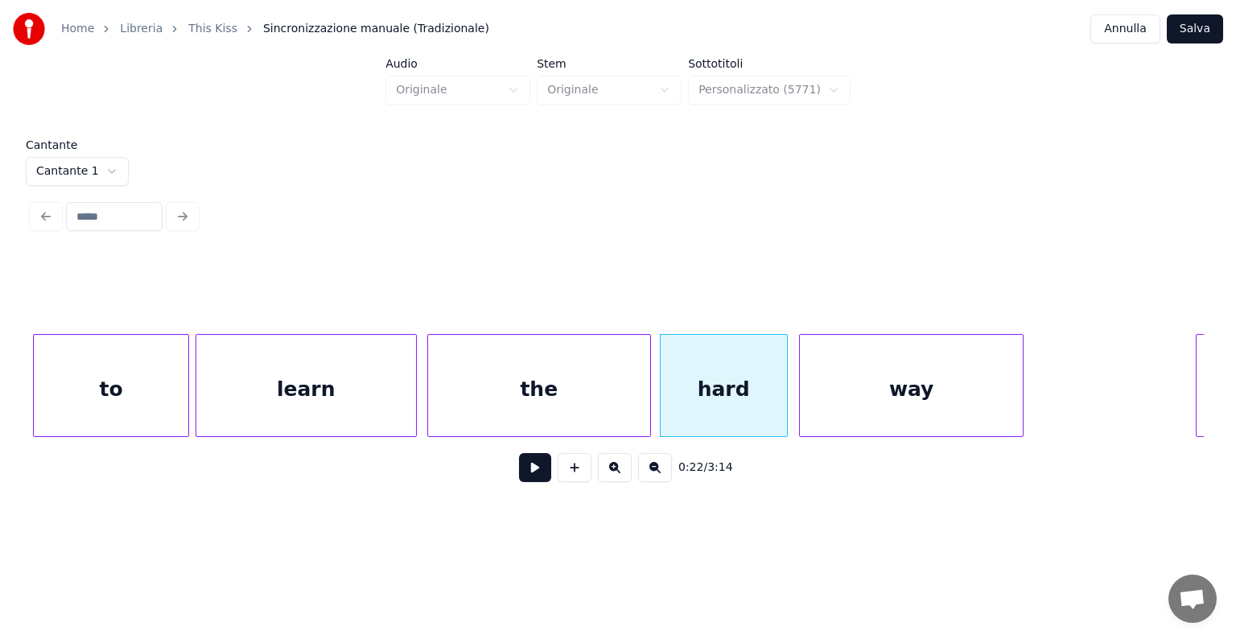
click at [842, 376] on div "way" at bounding box center [912, 389] width 224 height 109
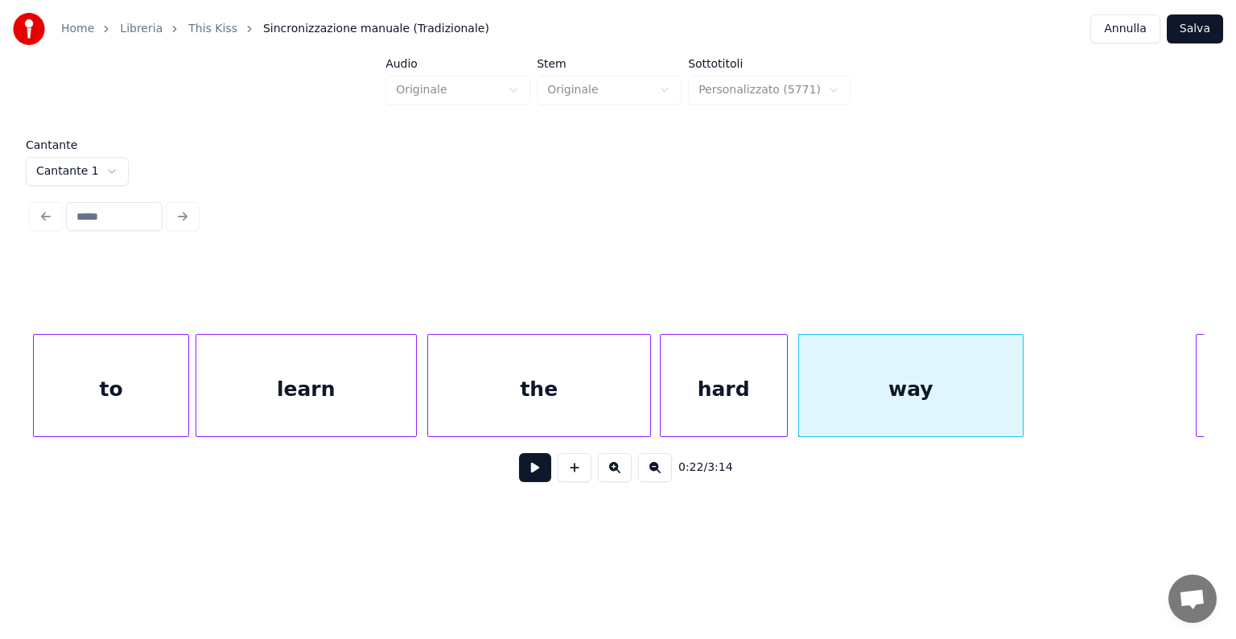
scroll to position [0, 4883]
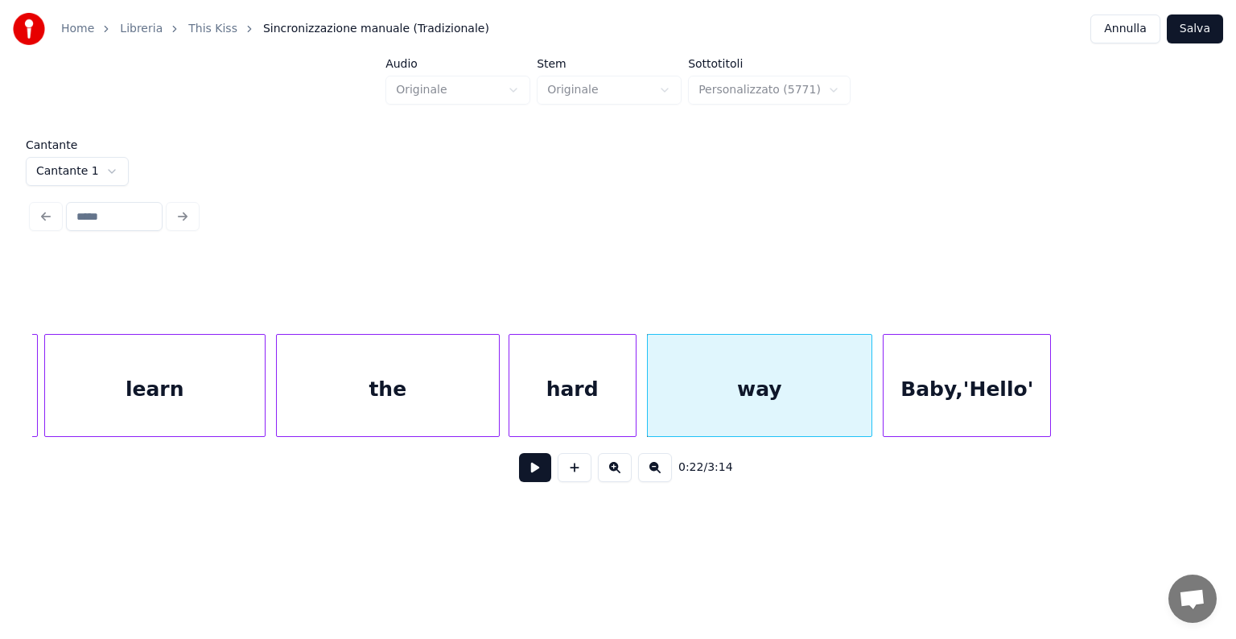
click at [1038, 388] on div "Baby,'Hello'" at bounding box center [966, 389] width 167 height 109
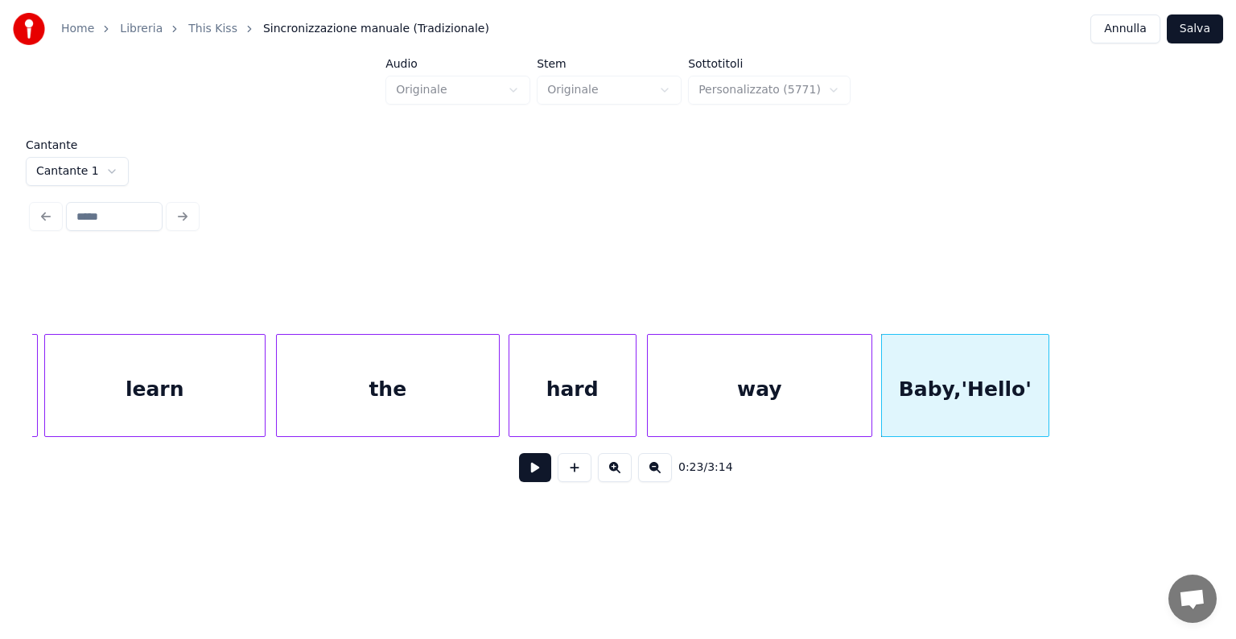
scroll to position [0, 3858]
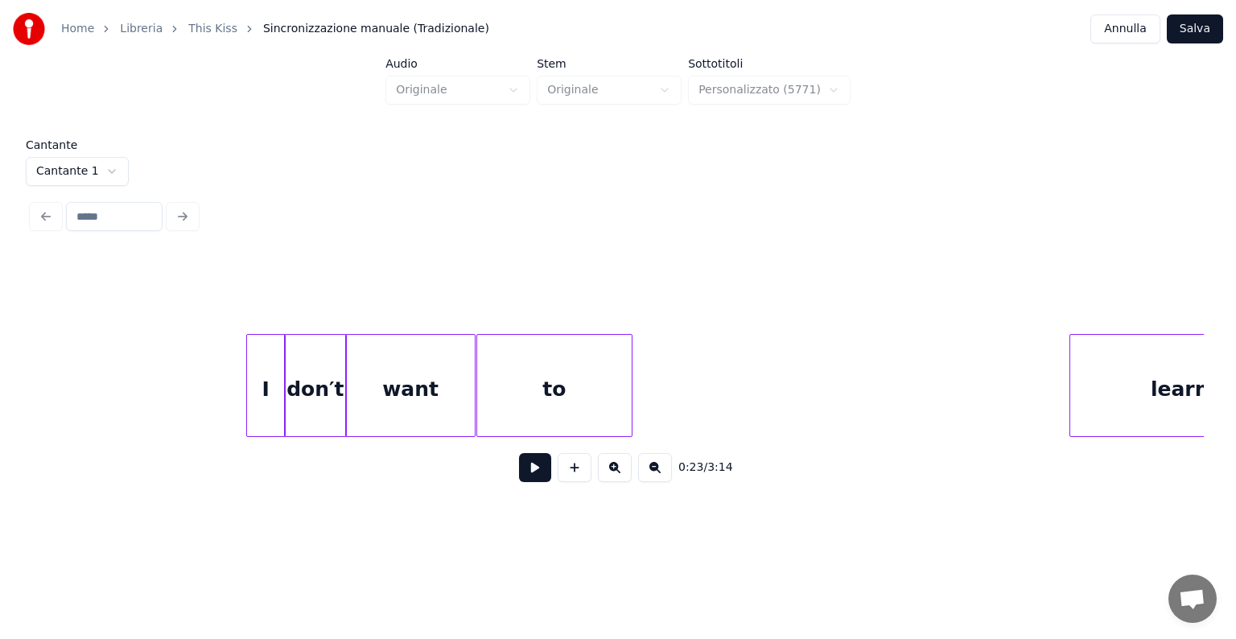
click at [496, 409] on div "to" at bounding box center [554, 389] width 154 height 109
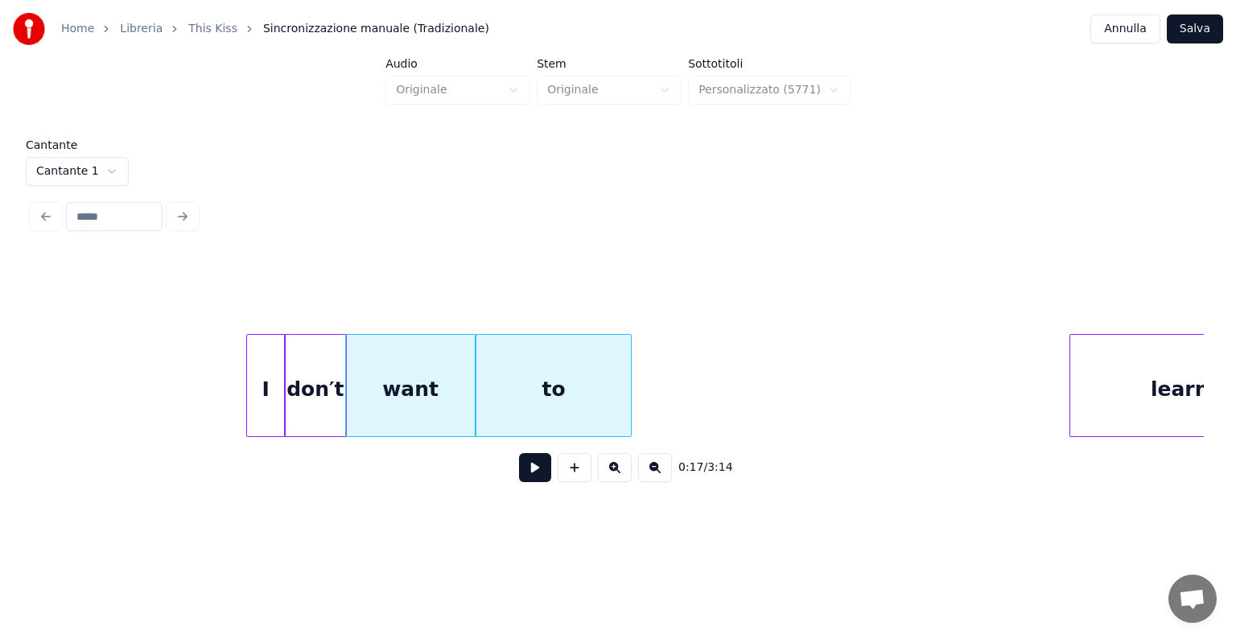
scroll to position [0, 3942]
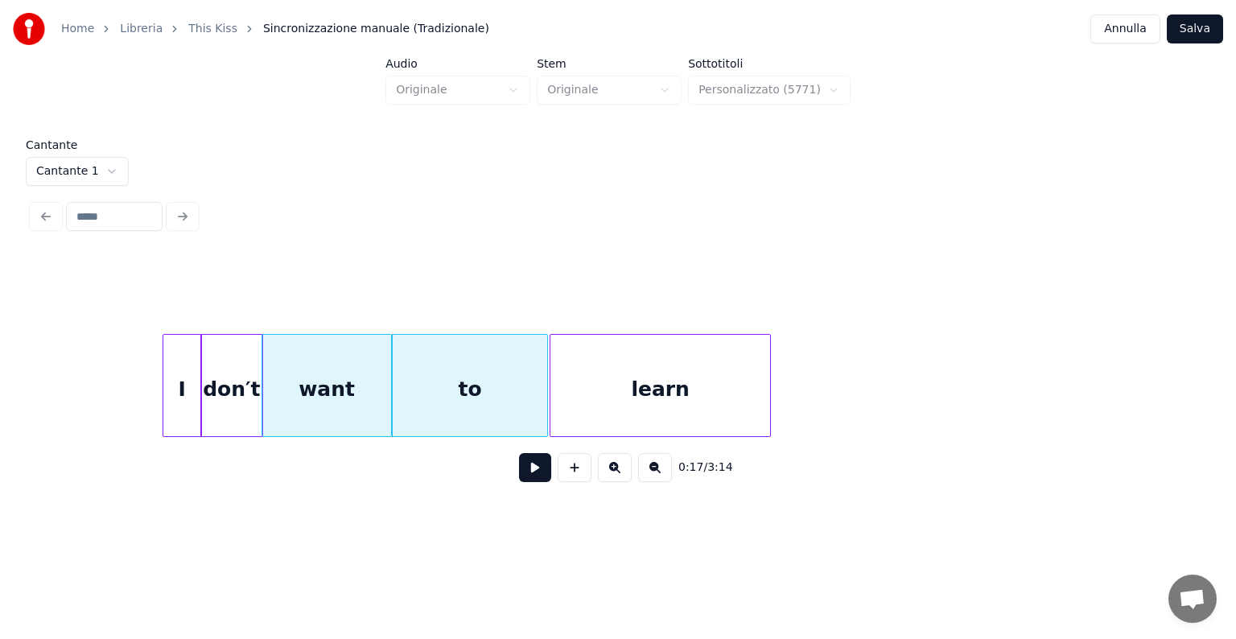
click at [700, 411] on div "learn" at bounding box center [660, 389] width 220 height 109
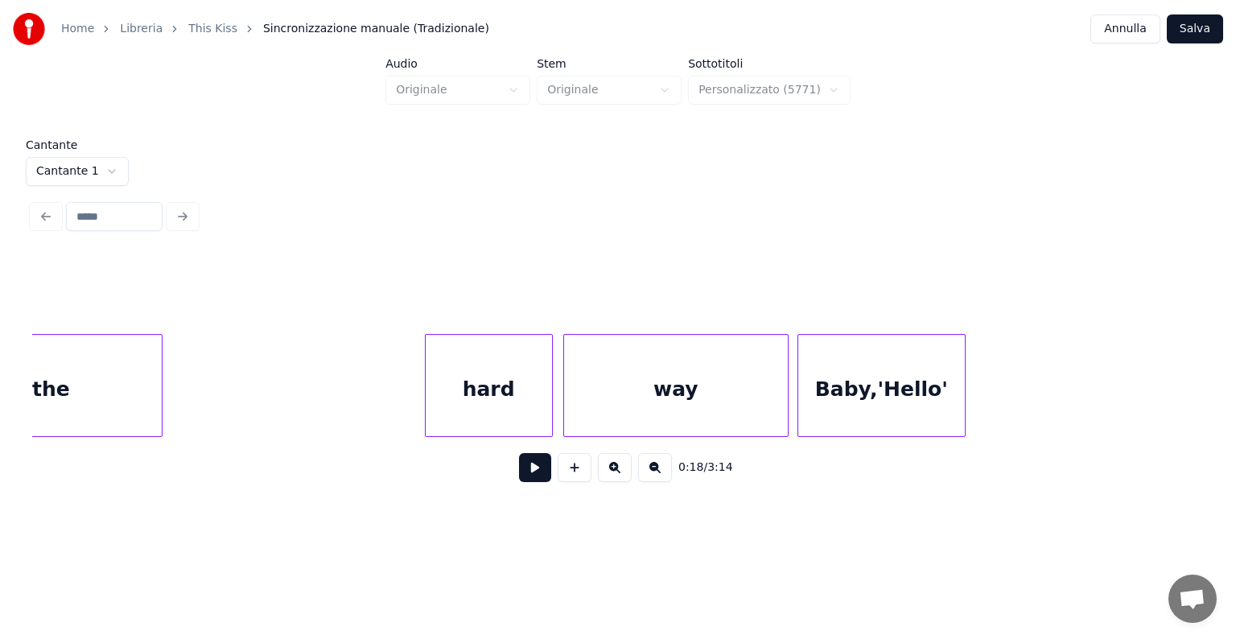
scroll to position [0, 4871]
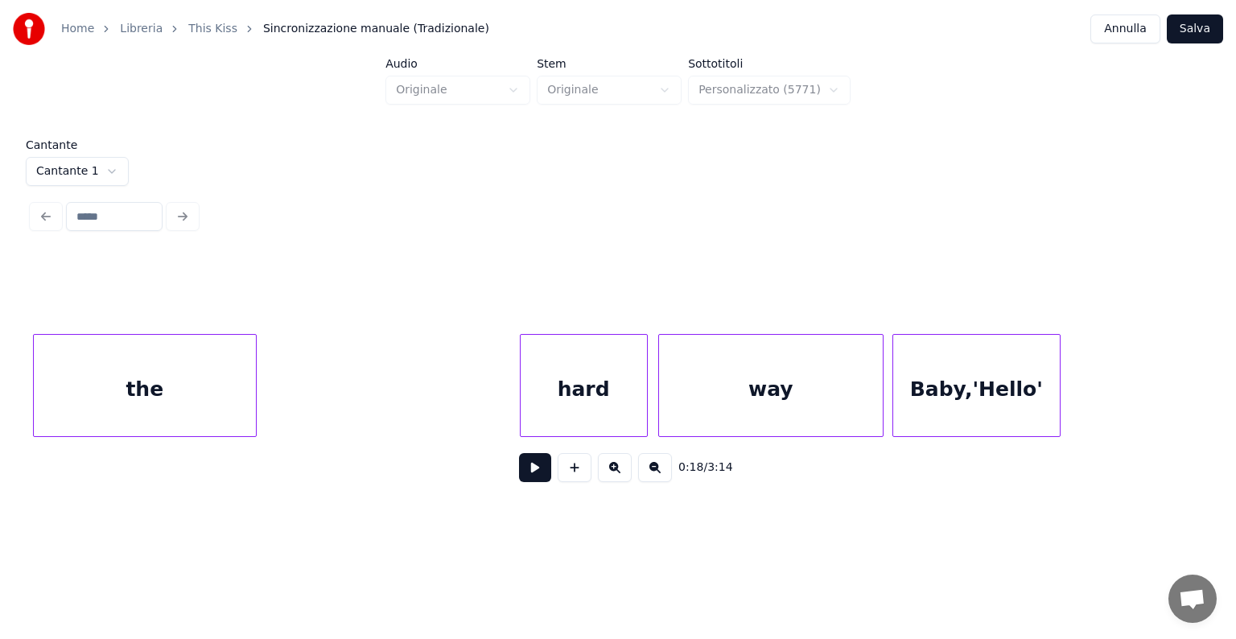
click at [142, 382] on div "the" at bounding box center [145, 389] width 222 height 109
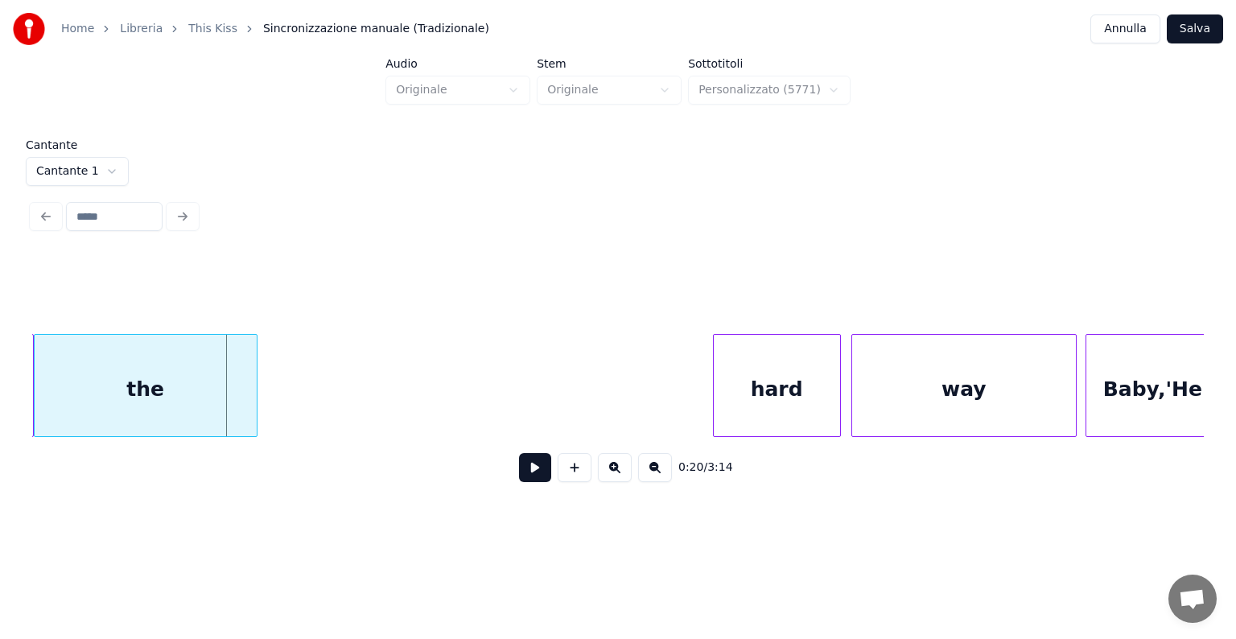
scroll to position [0, 4672]
click at [16, 383] on div "Home Libreria This Kiss Sincronizzazione manuale (Tradizionale) Annulla Salva A…" at bounding box center [618, 256] width 1236 height 513
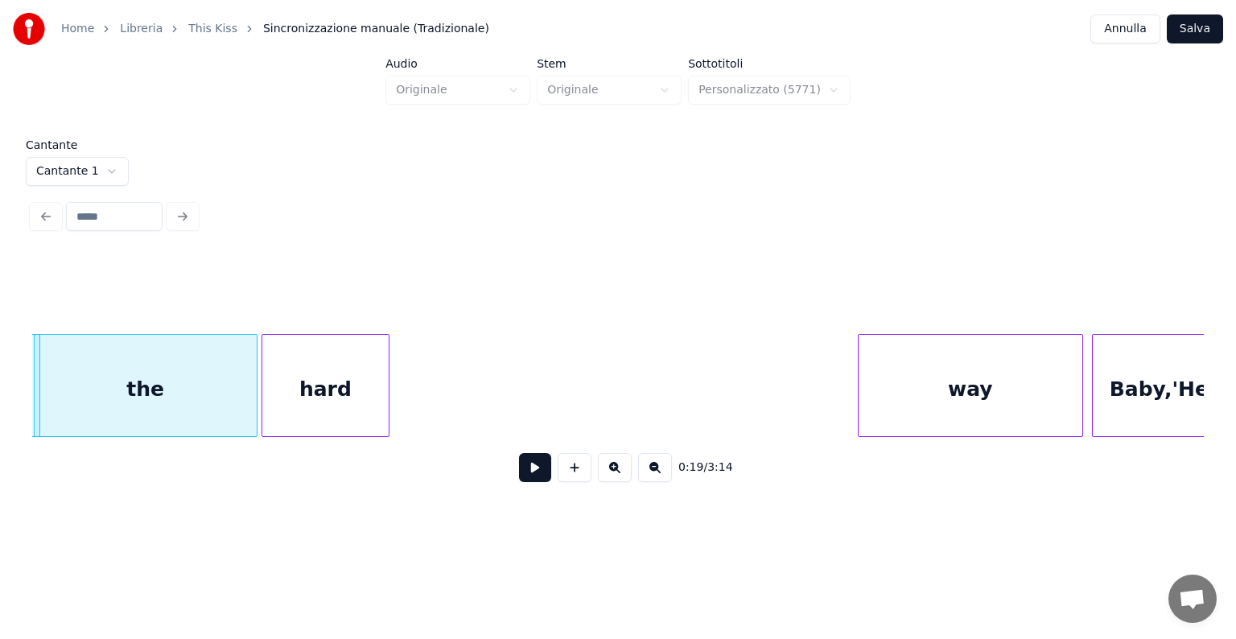
click at [310, 386] on div "hard" at bounding box center [325, 389] width 126 height 109
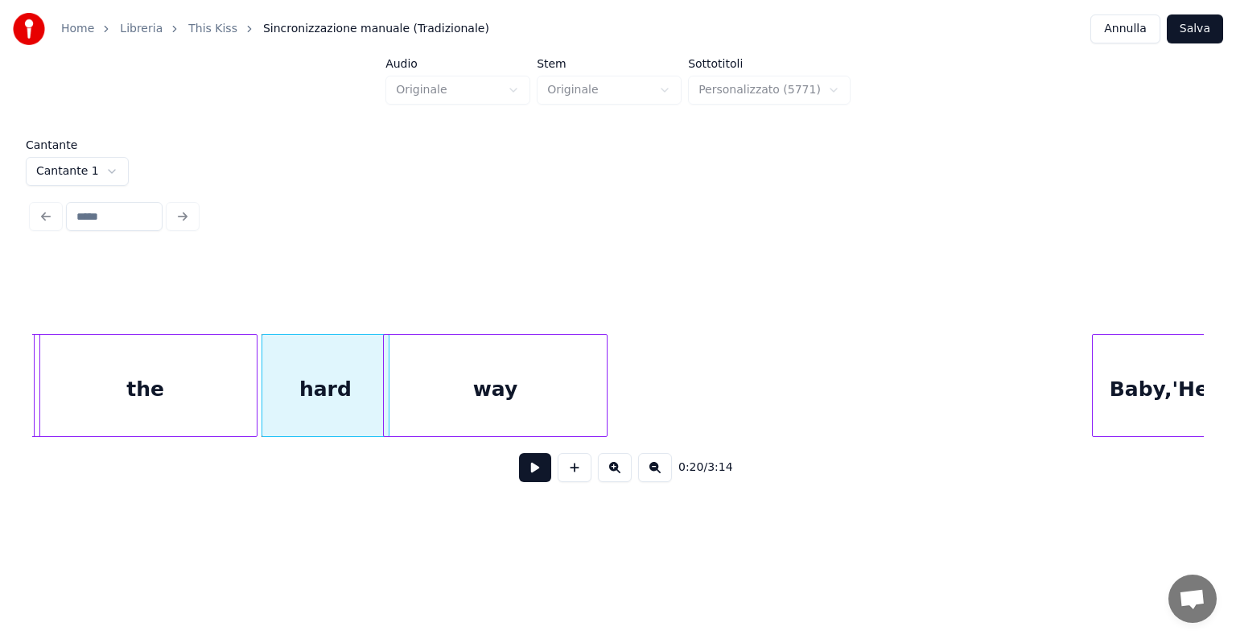
click at [422, 352] on div "way" at bounding box center [496, 389] width 224 height 109
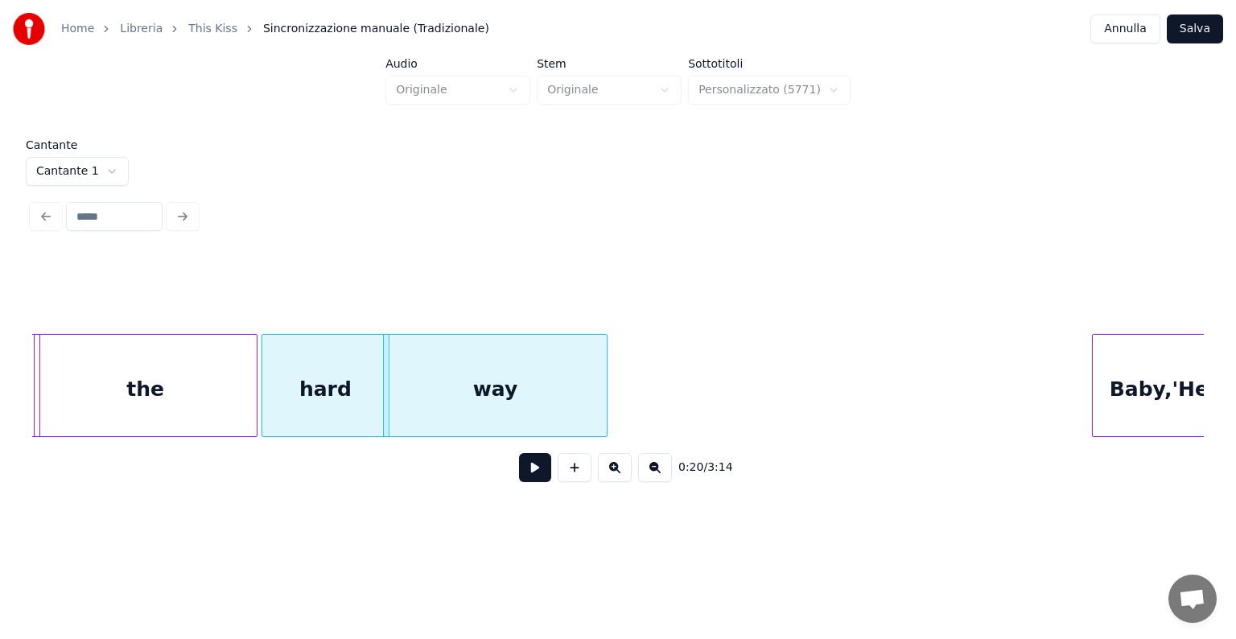
scroll to position [0, 4721]
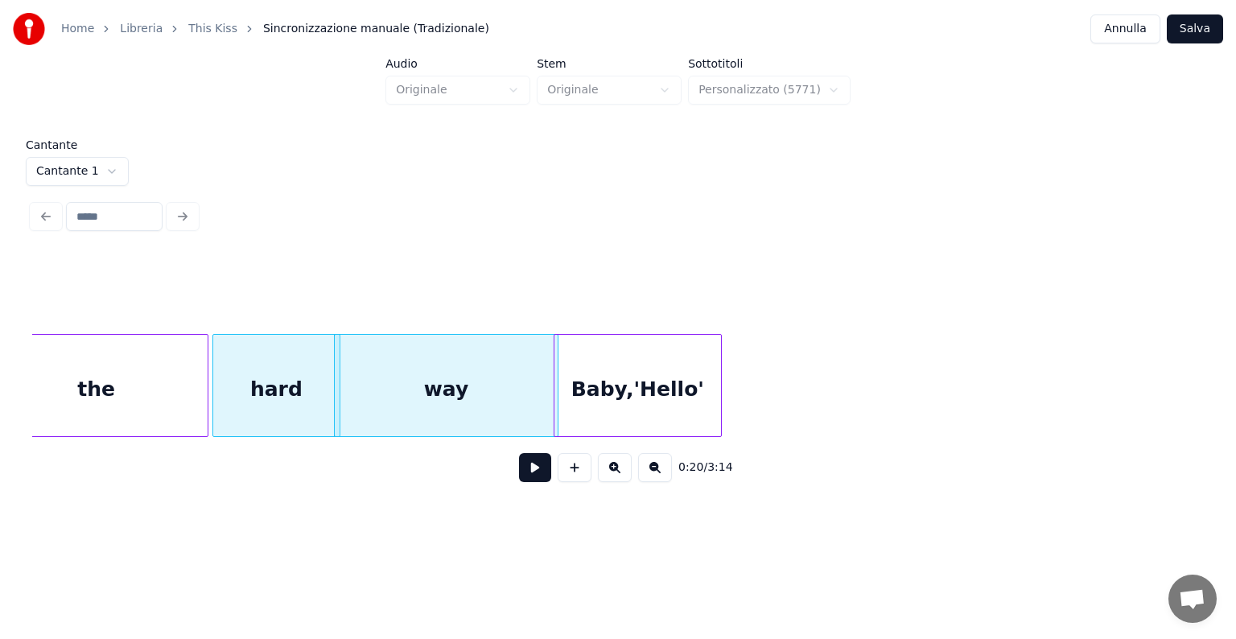
click at [633, 421] on div "Baby,'Hello'" at bounding box center [637, 389] width 167 height 109
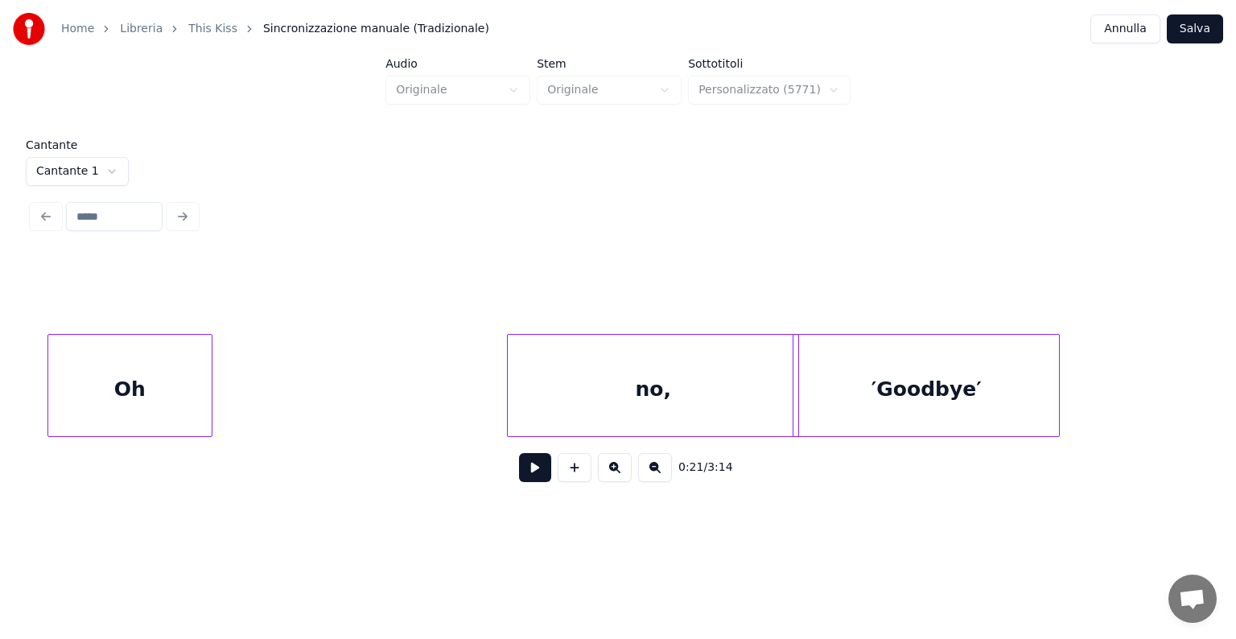
scroll to position [0, 5735]
click at [176, 401] on div "Oh" at bounding box center [115, 389] width 163 height 109
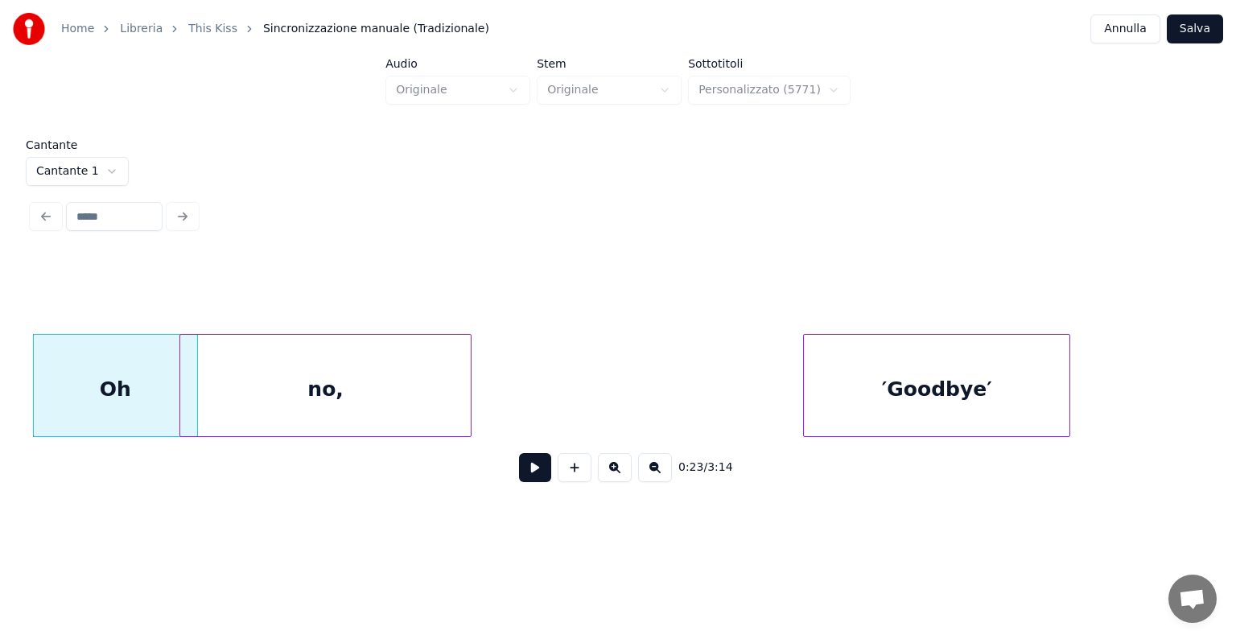
click at [269, 386] on div "no," at bounding box center [325, 389] width 291 height 109
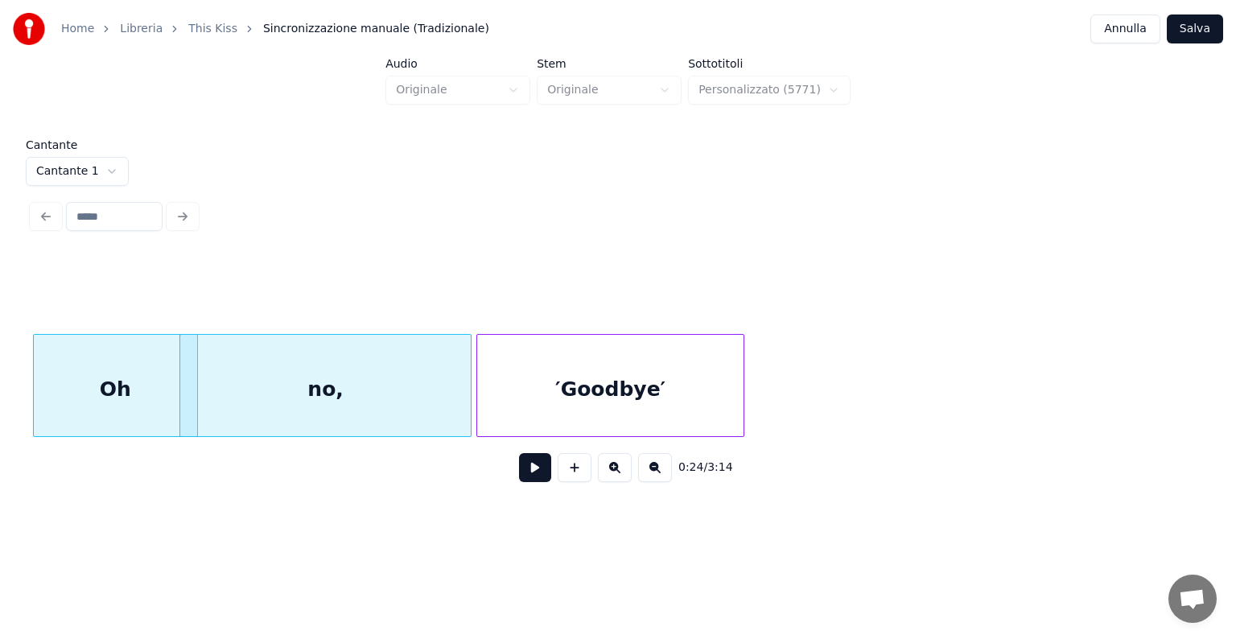
click at [645, 385] on div "′Goodbye′" at bounding box center [609, 389] width 265 height 109
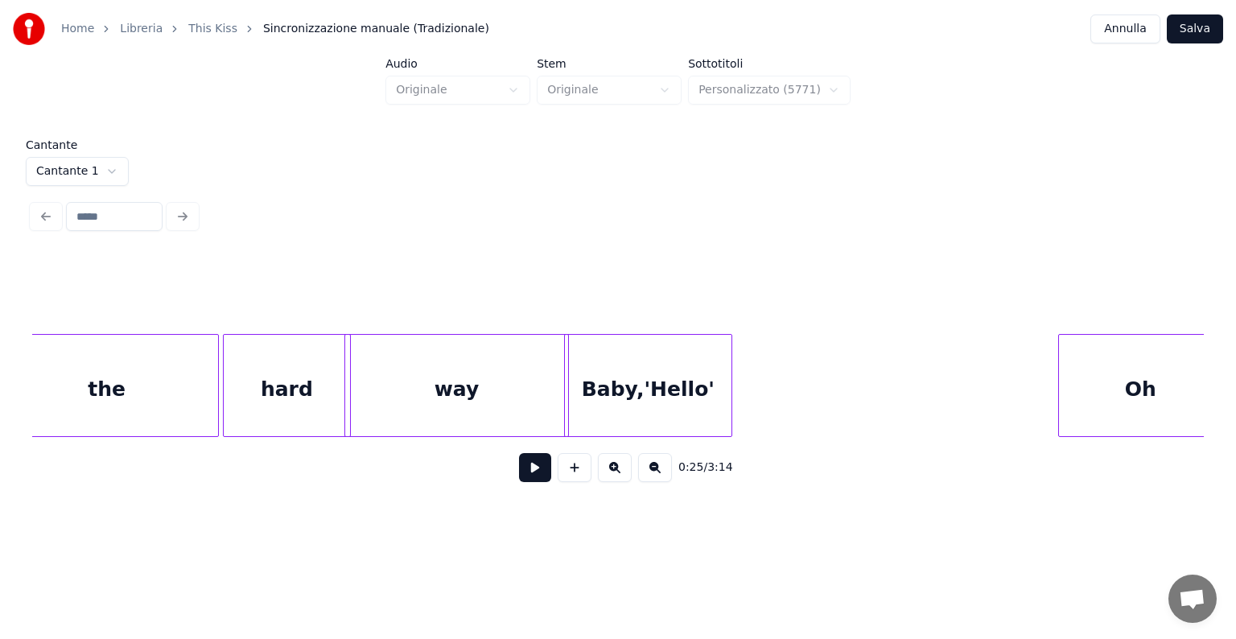
scroll to position [0, 4726]
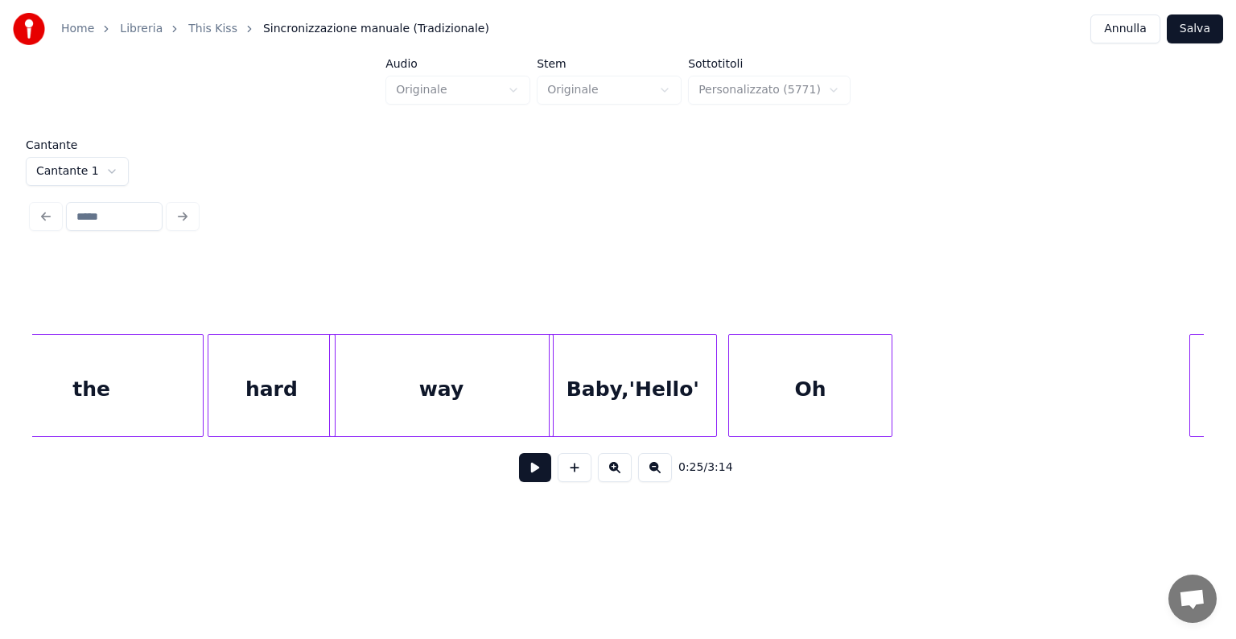
click at [816, 383] on div "Oh" at bounding box center [810, 389] width 163 height 109
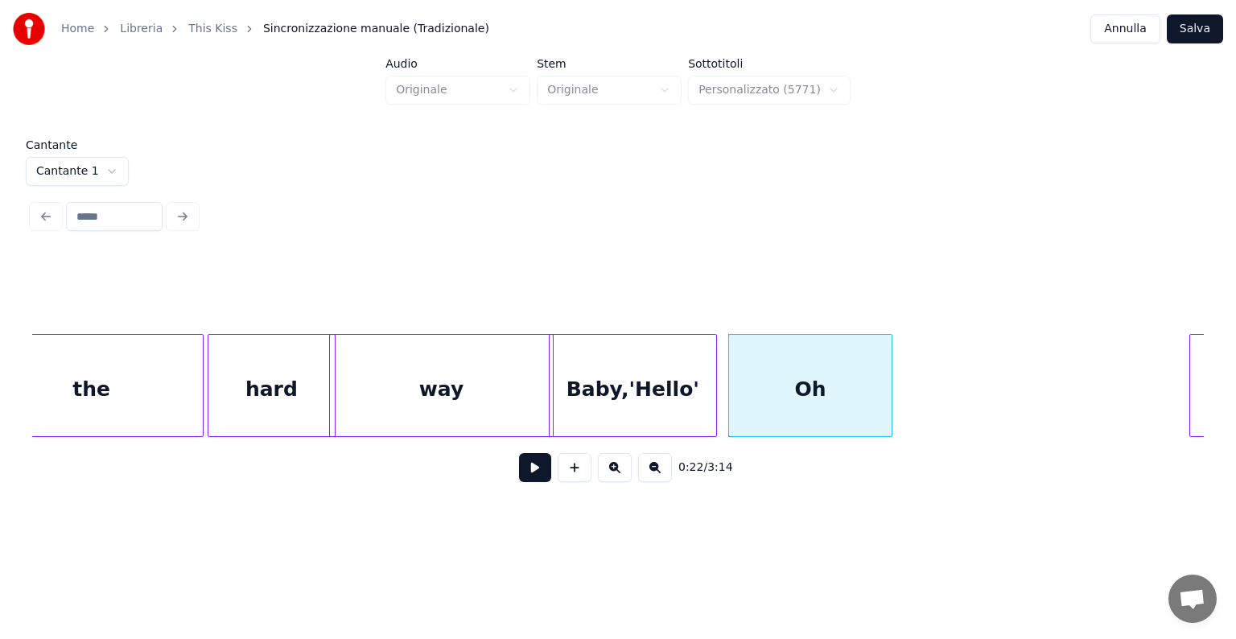
scroll to position [0, 4988]
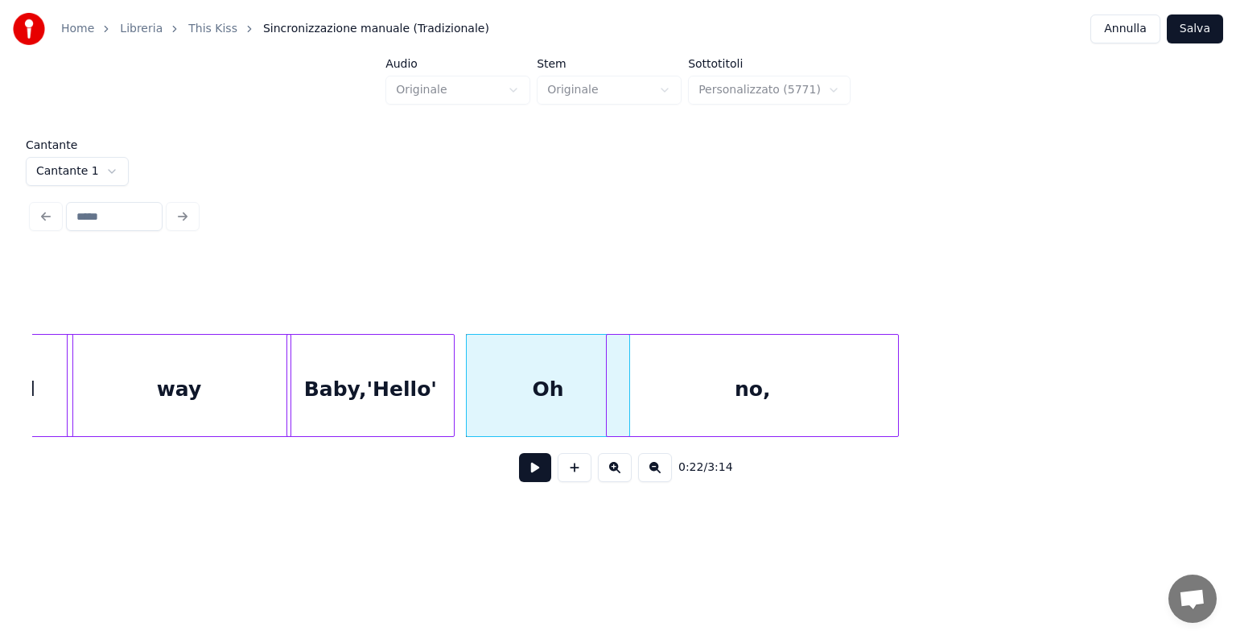
click at [878, 389] on div "no," at bounding box center [752, 389] width 291 height 109
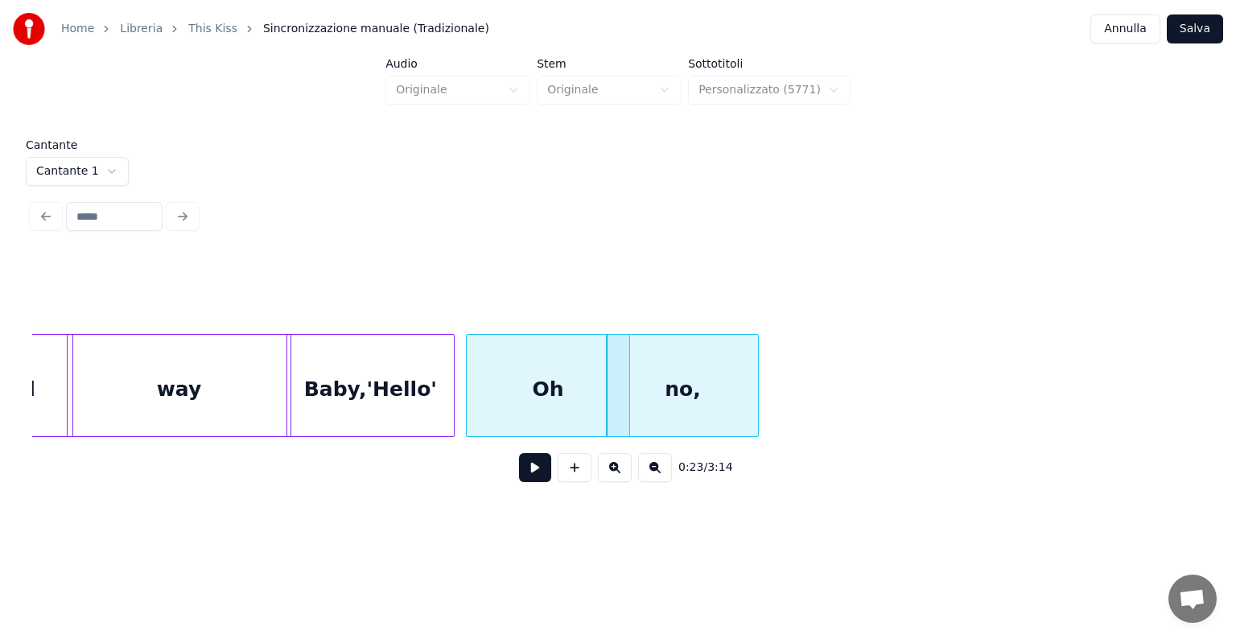
click at [756, 419] on div at bounding box center [755, 385] width 5 height 101
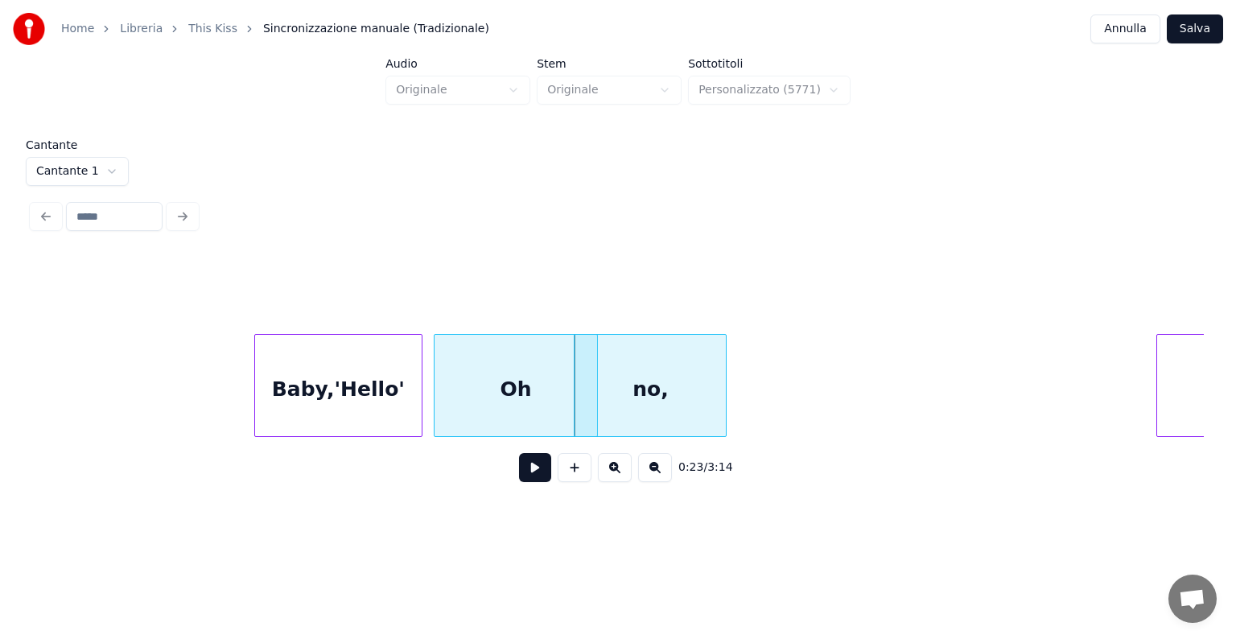
scroll to position [0, 5270]
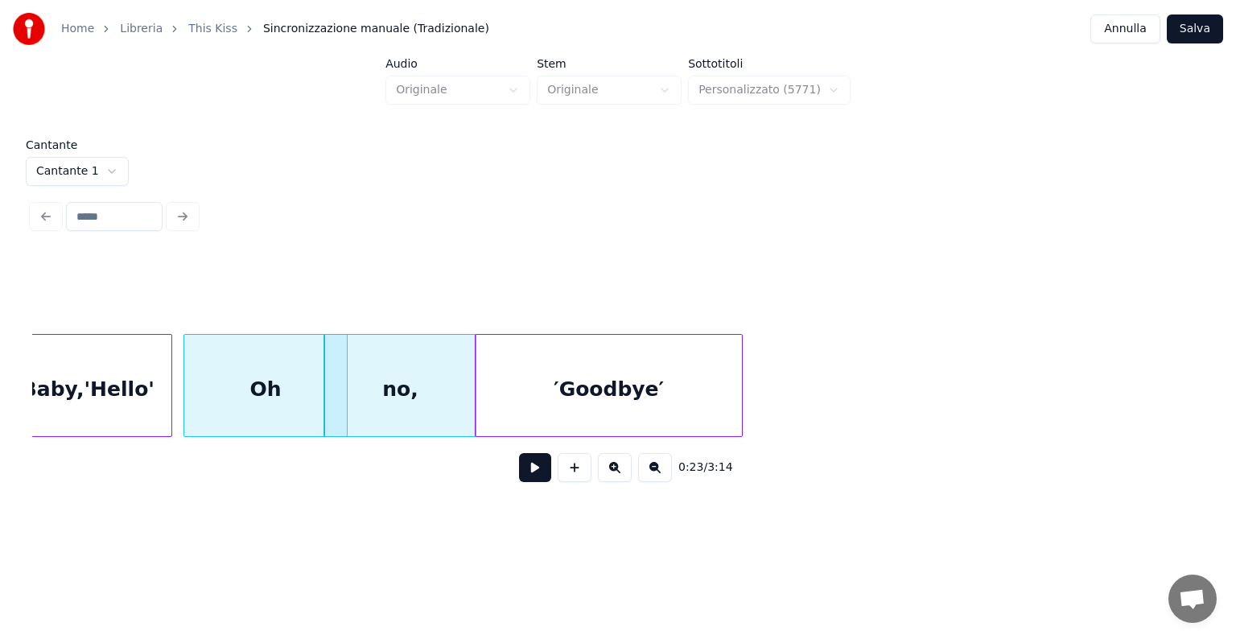
click at [732, 414] on div "′Goodbye′" at bounding box center [607, 389] width 265 height 109
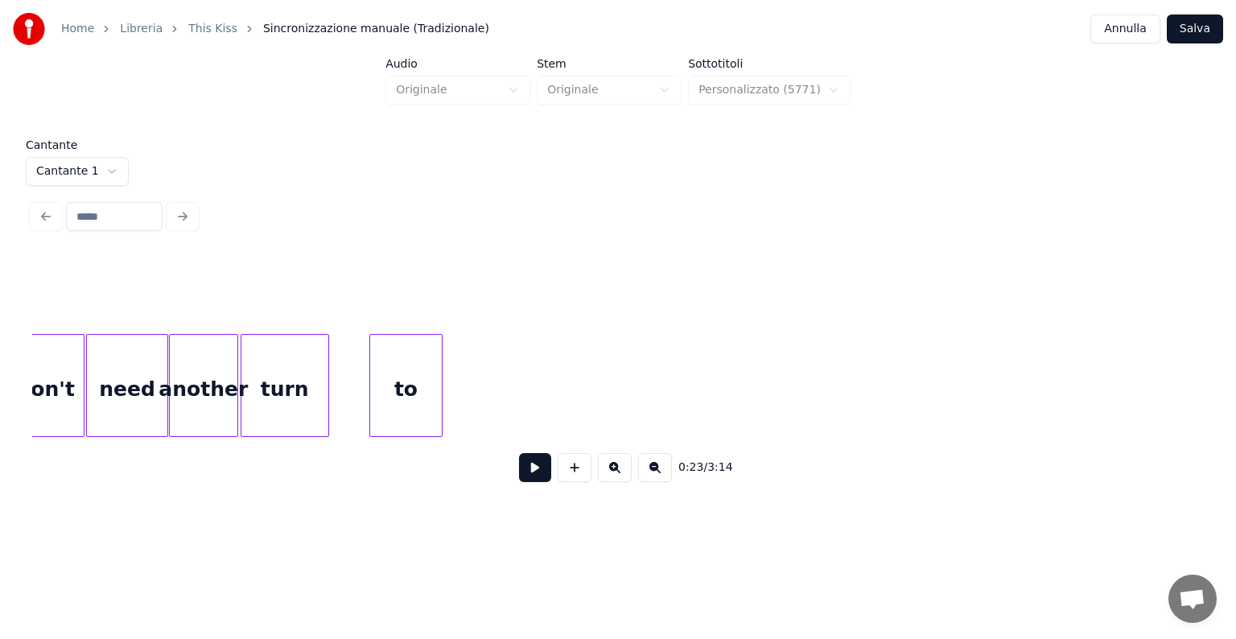
scroll to position [0, 2196]
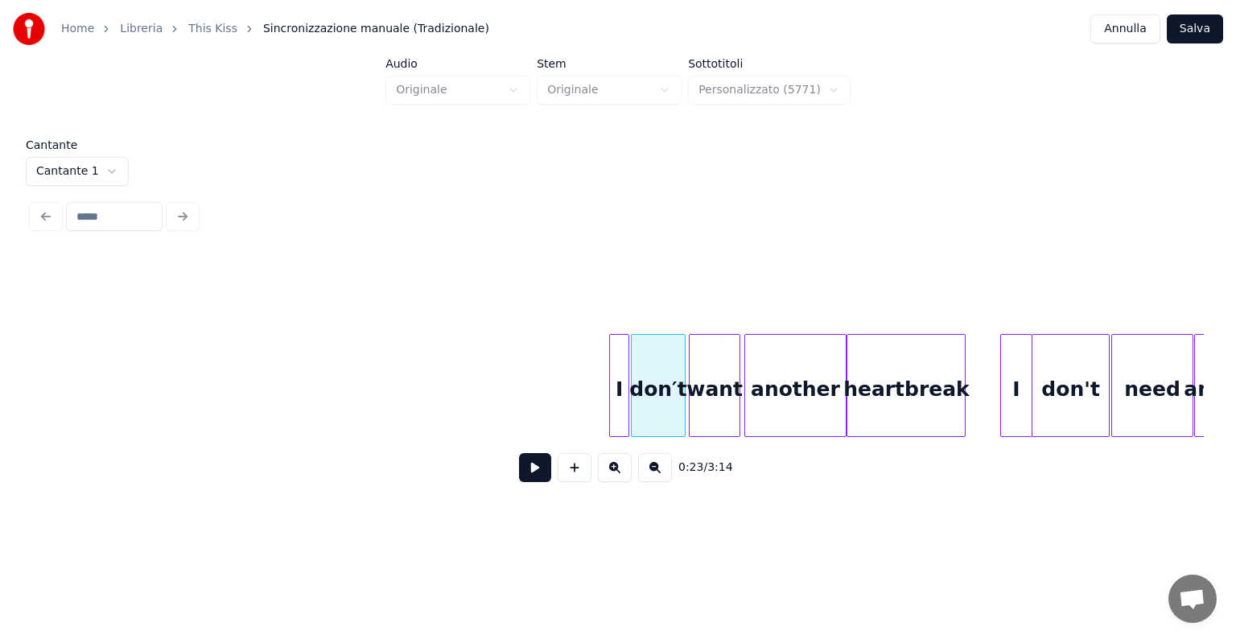
click at [535, 475] on button at bounding box center [535, 467] width 32 height 29
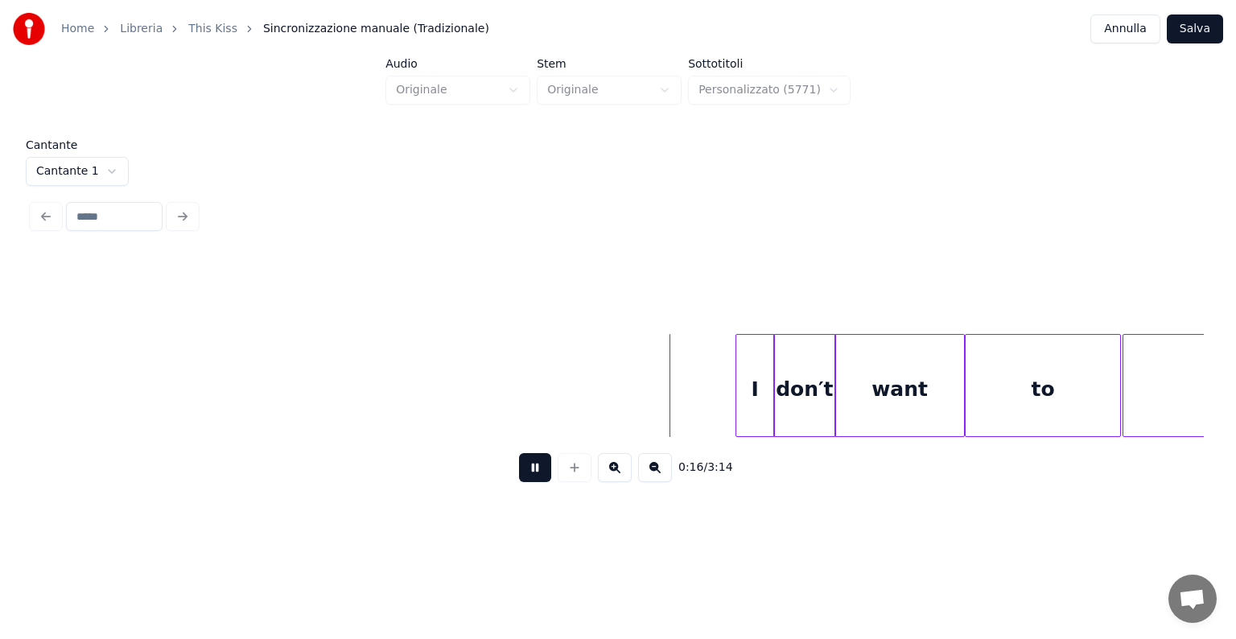
scroll to position [0, 4016]
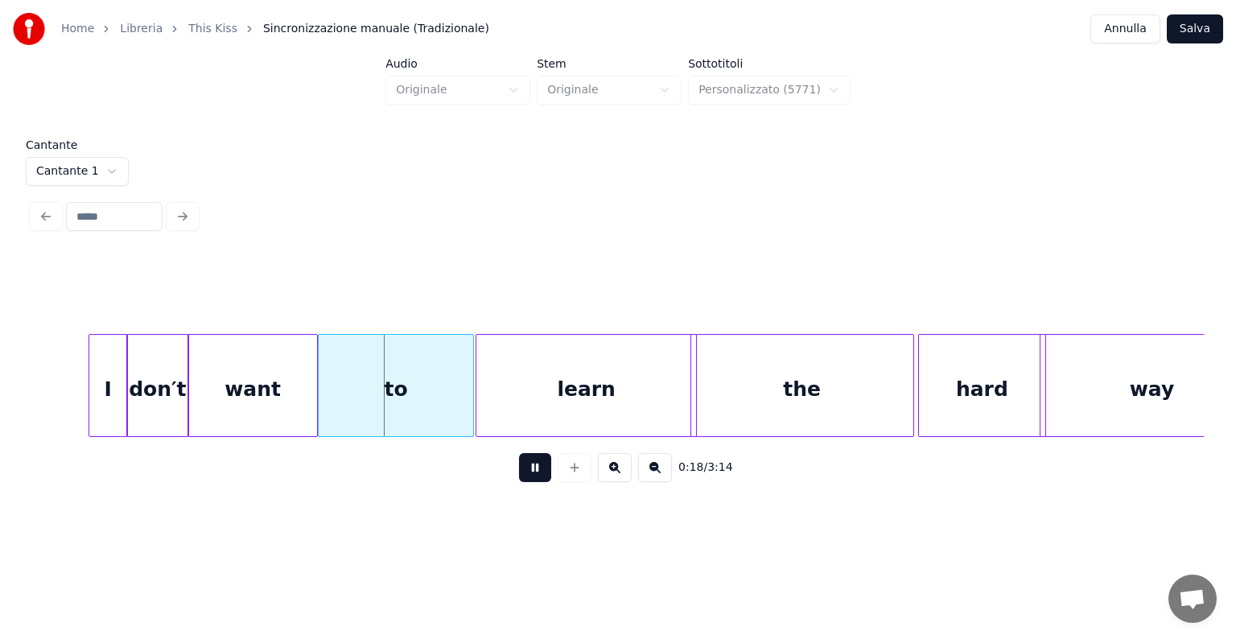
click at [532, 474] on button at bounding box center [535, 467] width 32 height 29
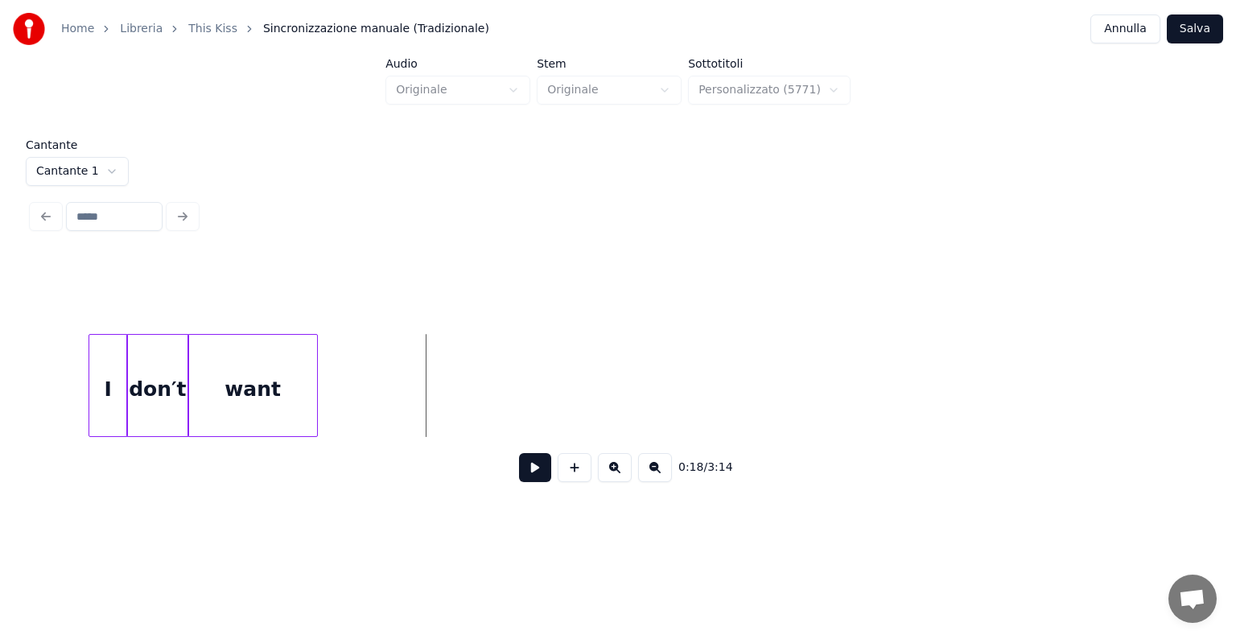
scroll to position [0, 2991]
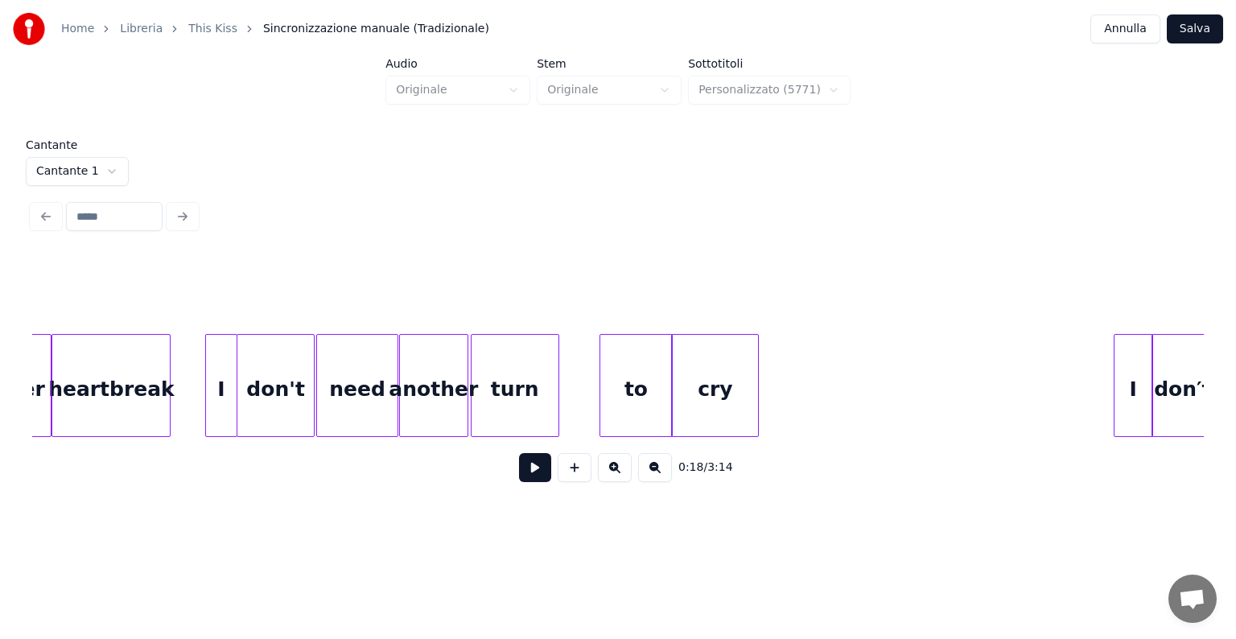
click at [716, 376] on div "cry" at bounding box center [715, 389] width 86 height 109
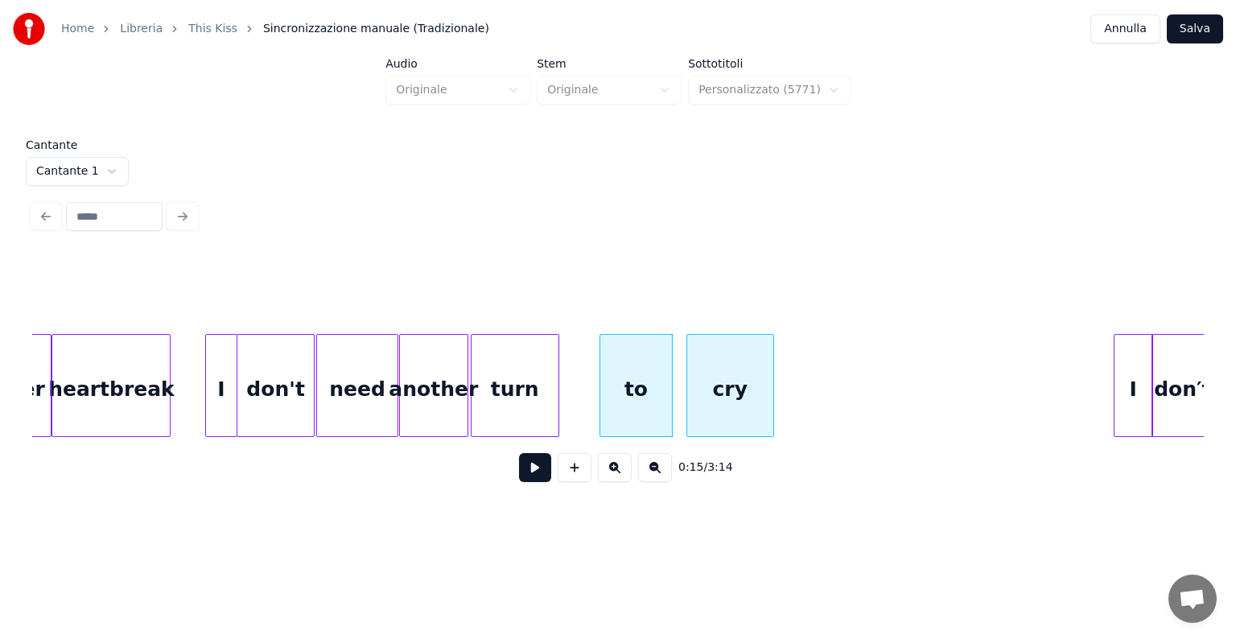
click at [714, 376] on div "cry" at bounding box center [730, 389] width 86 height 109
click at [677, 370] on div "to" at bounding box center [648, 389] width 71 height 109
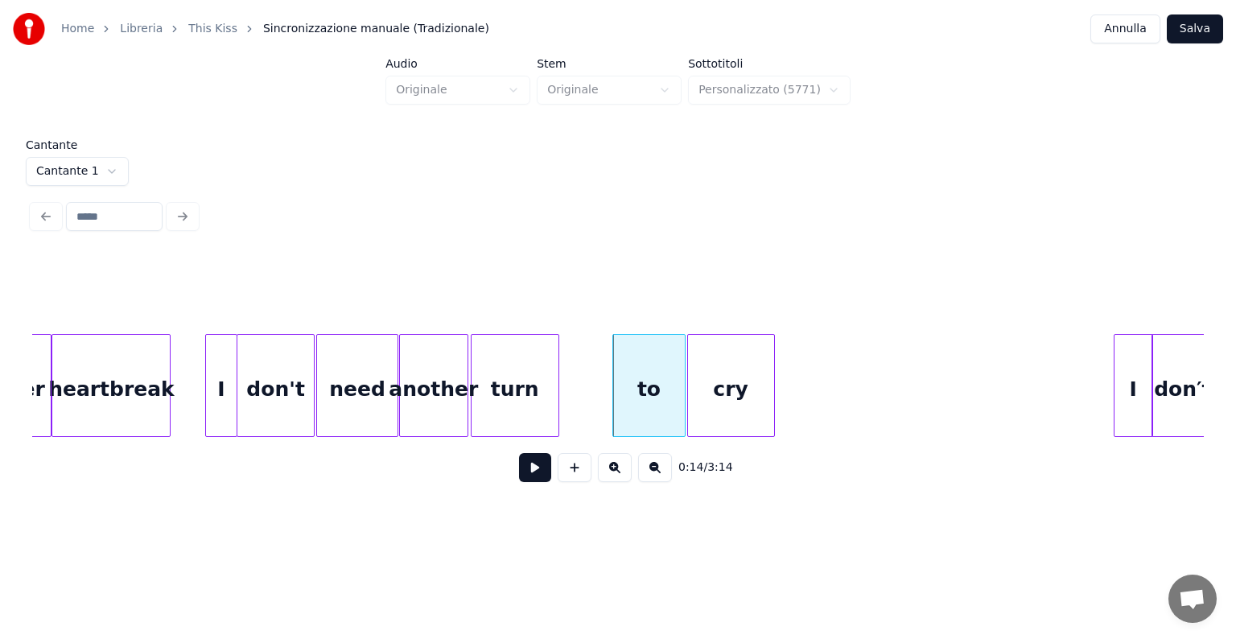
scroll to position [0, 1966]
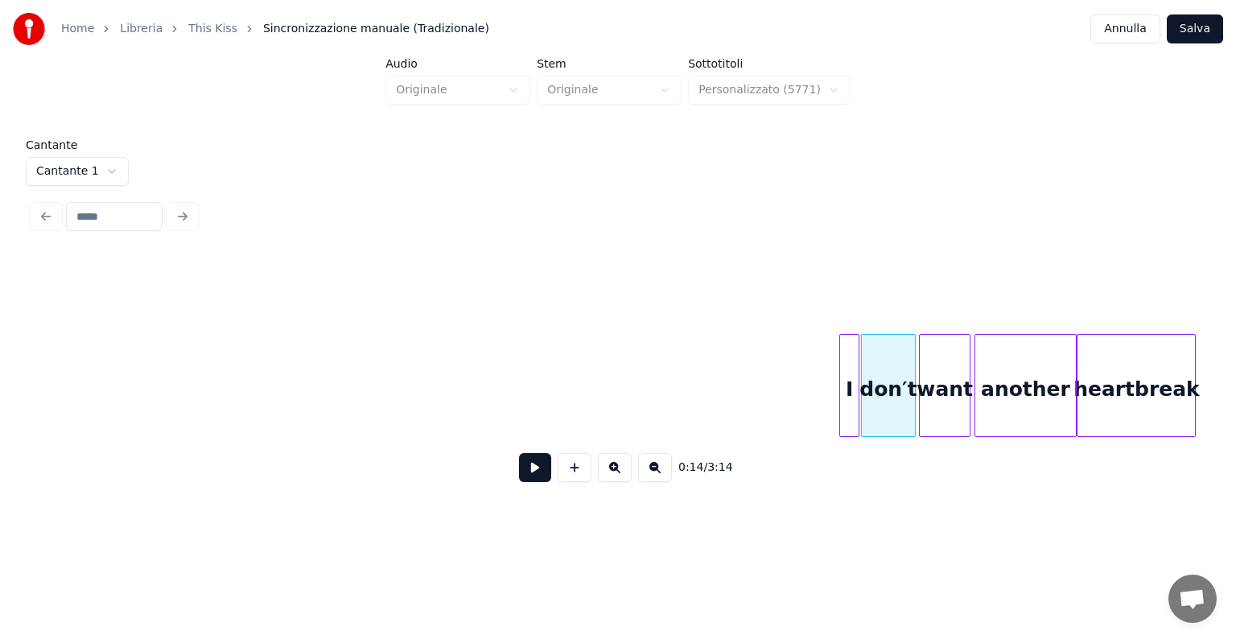
click at [532, 479] on button at bounding box center [535, 467] width 32 height 29
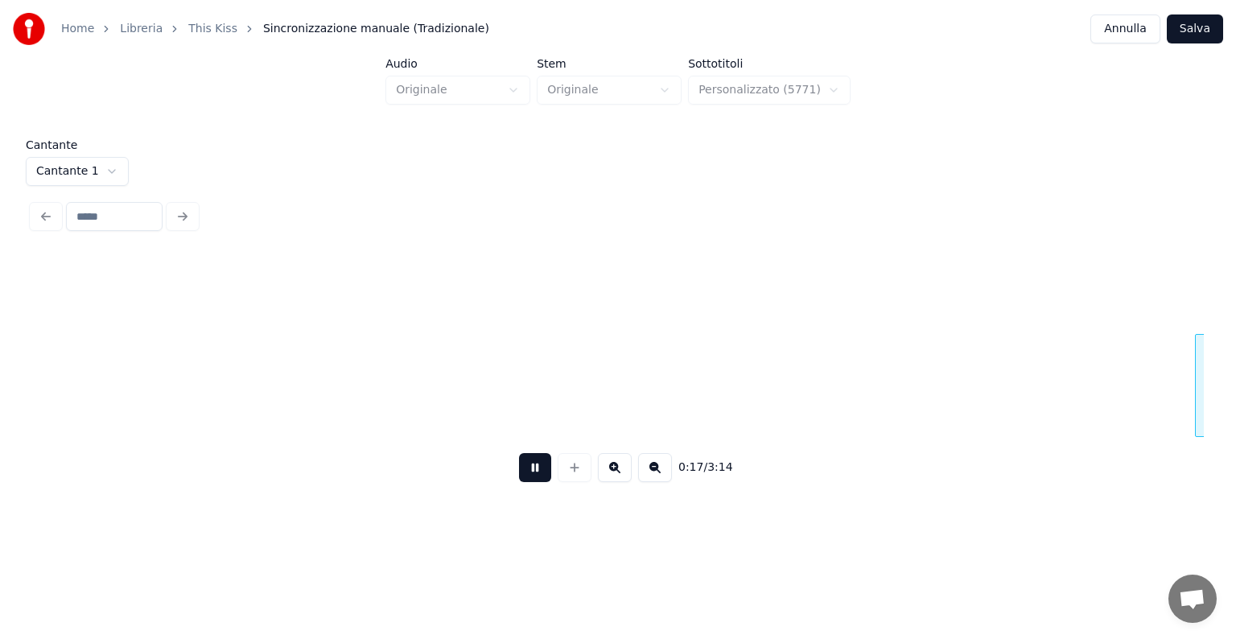
scroll to position [0, 4312]
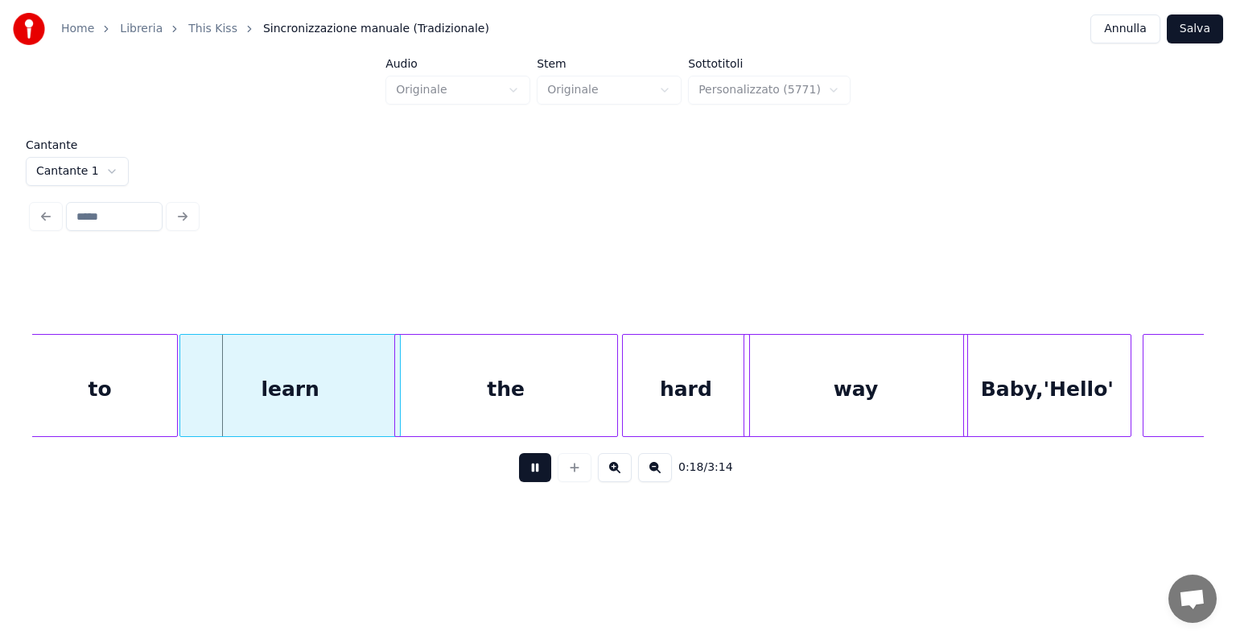
click at [532, 479] on button at bounding box center [535, 467] width 32 height 29
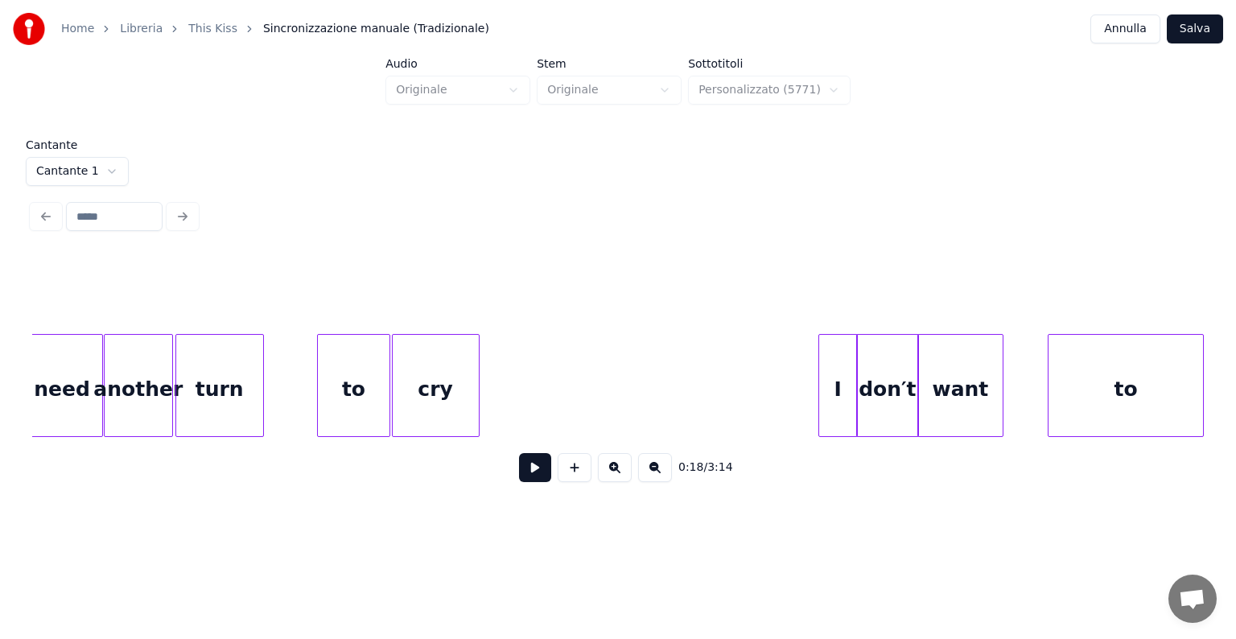
click at [1000, 405] on div at bounding box center [999, 385] width 5 height 101
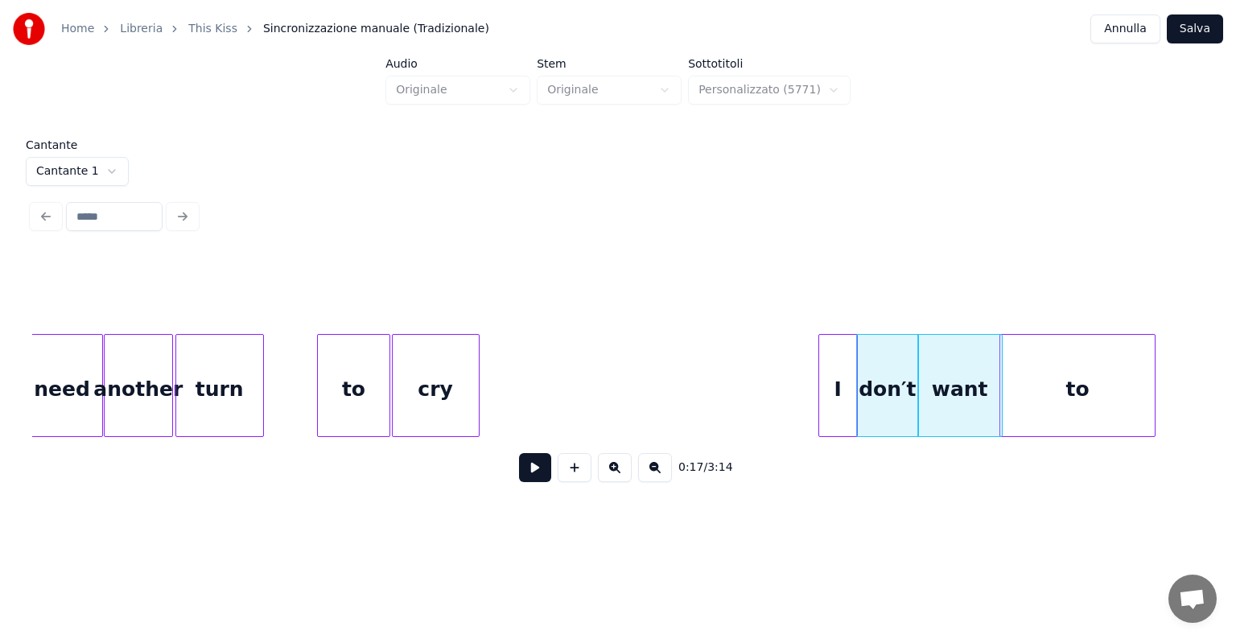
click at [1131, 390] on div "to" at bounding box center [1077, 389] width 154 height 109
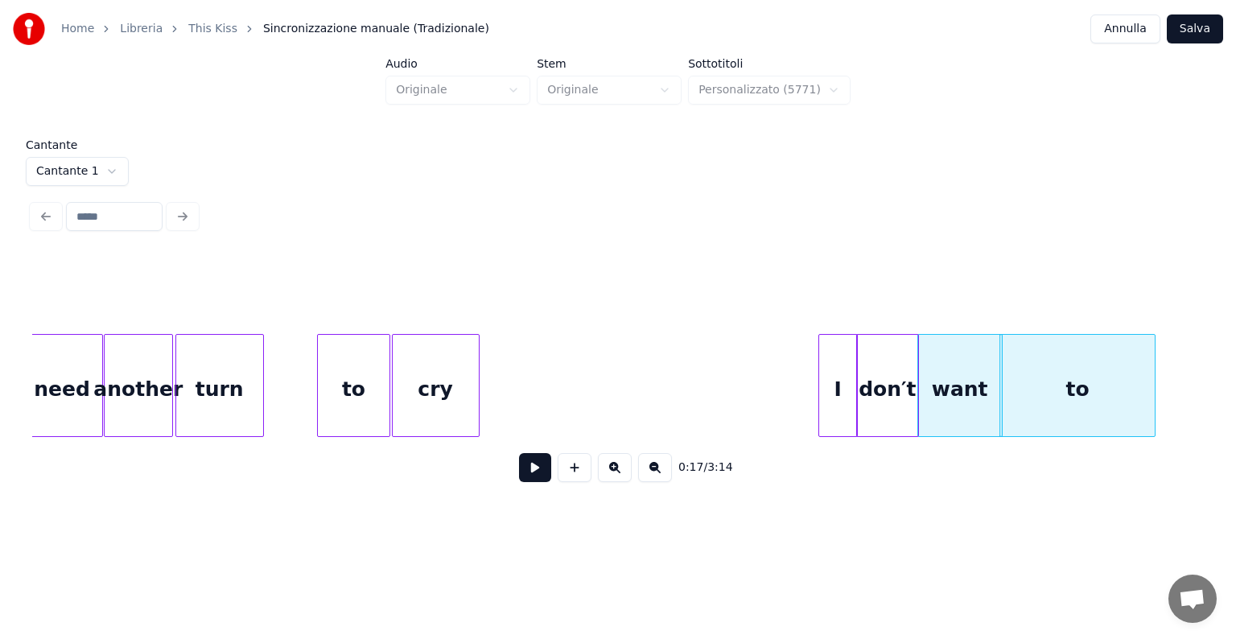
click at [1154, 396] on div "to" at bounding box center [1077, 385] width 156 height 103
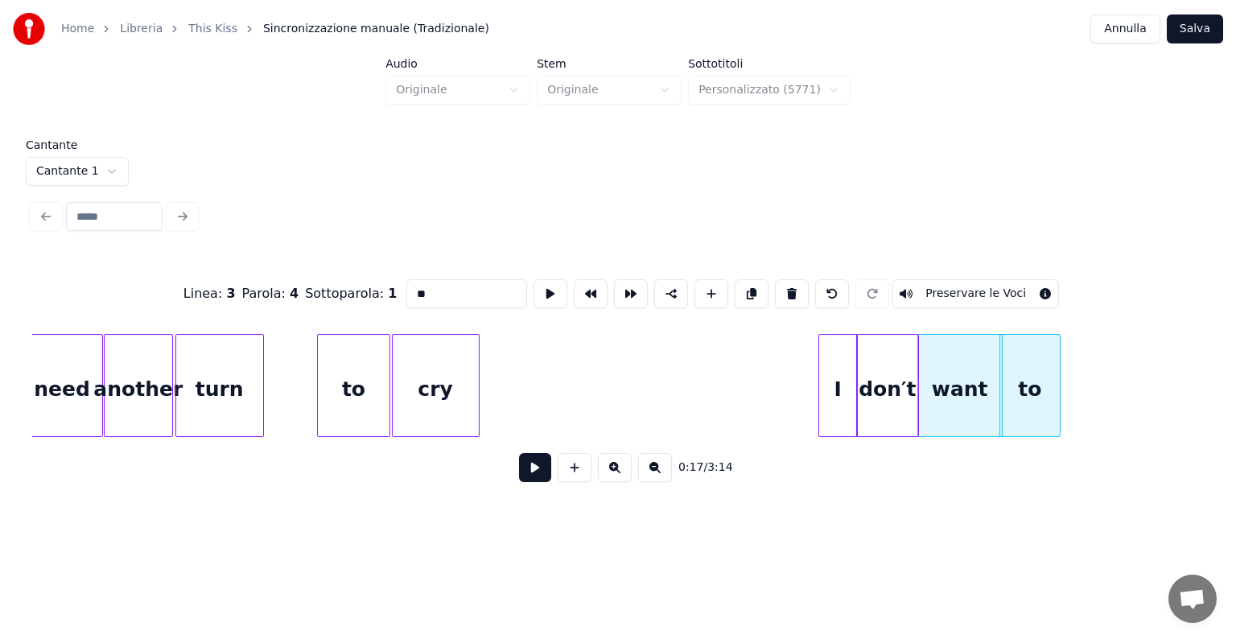
click at [1059, 395] on div at bounding box center [1057, 385] width 5 height 101
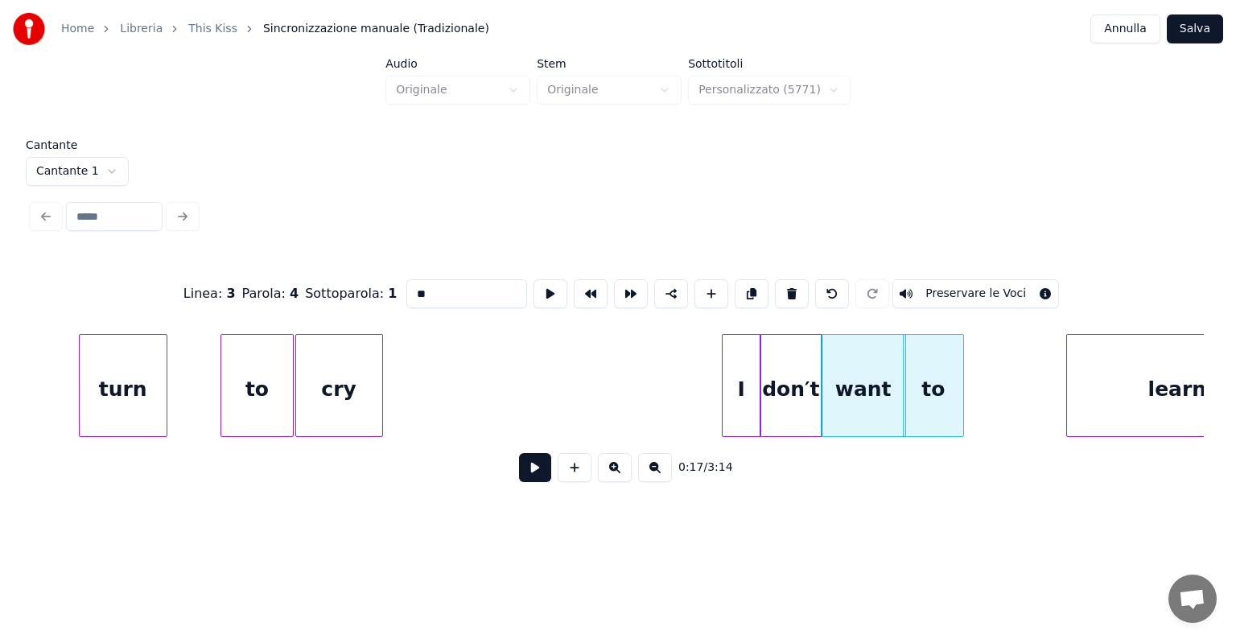
scroll to position [0, 3504]
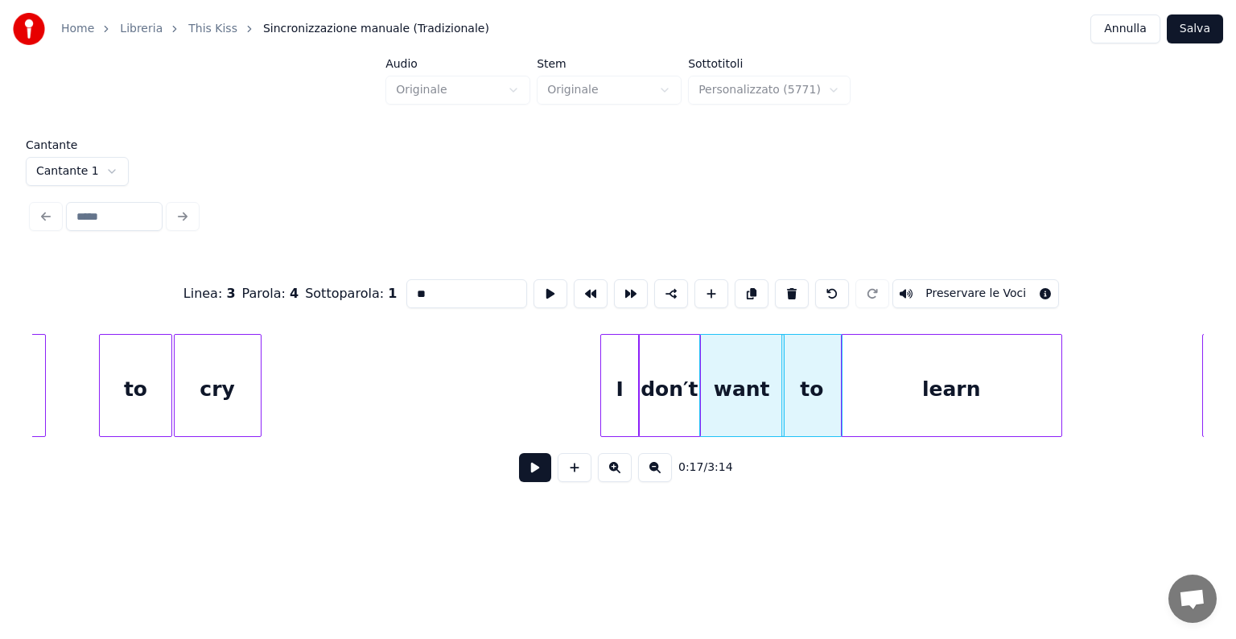
click at [1015, 401] on div "learn" at bounding box center [951, 389] width 220 height 109
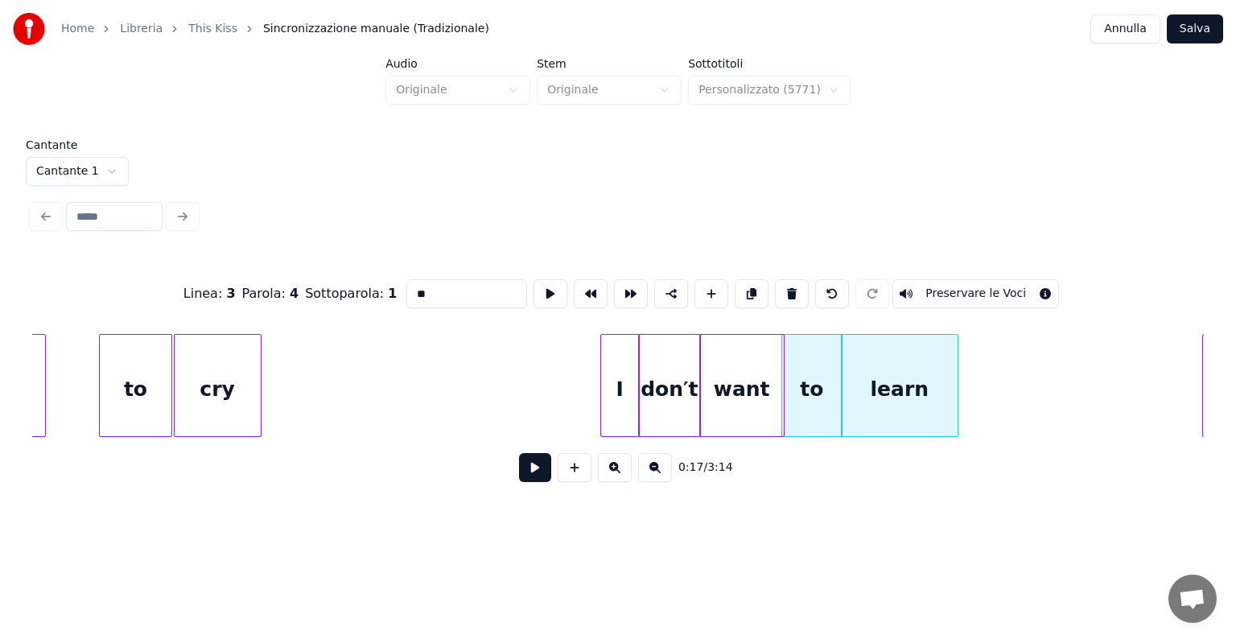
click at [953, 412] on div at bounding box center [954, 385] width 5 height 101
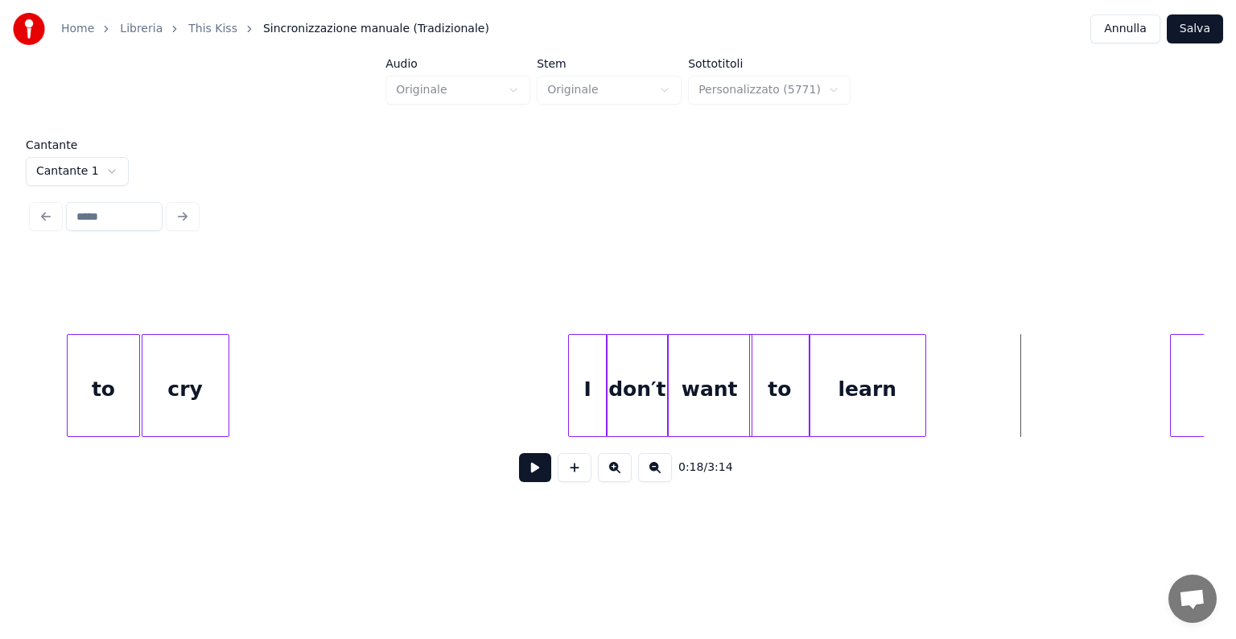
scroll to position [0, 3717]
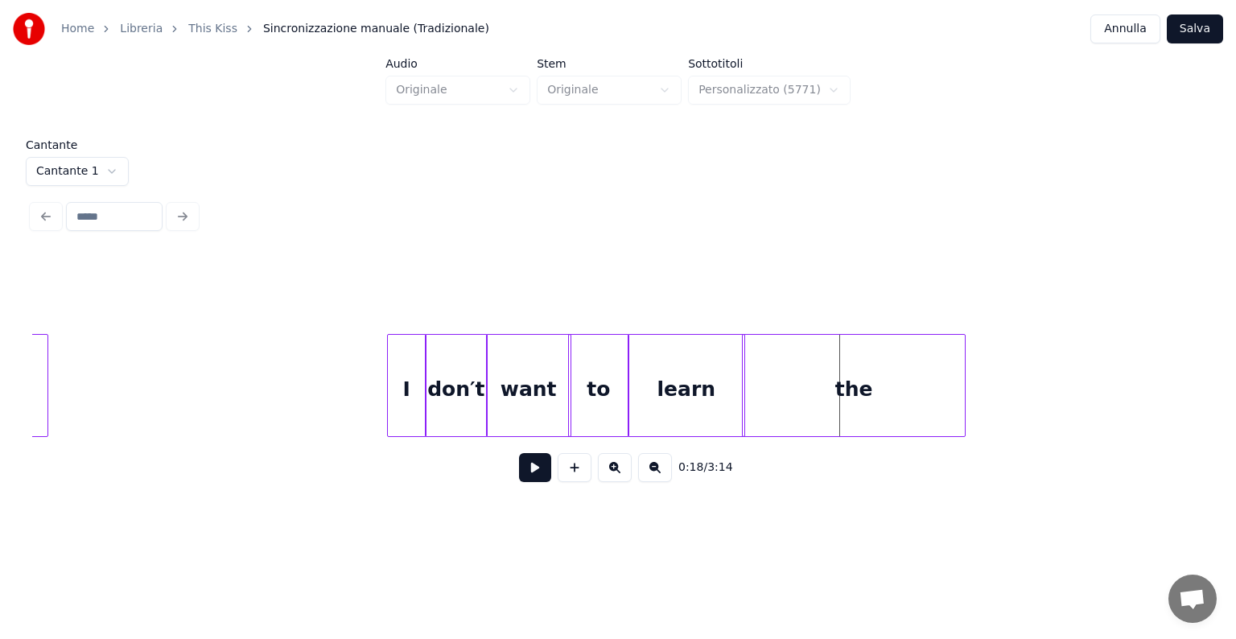
click at [932, 409] on div "the" at bounding box center [853, 389] width 222 height 109
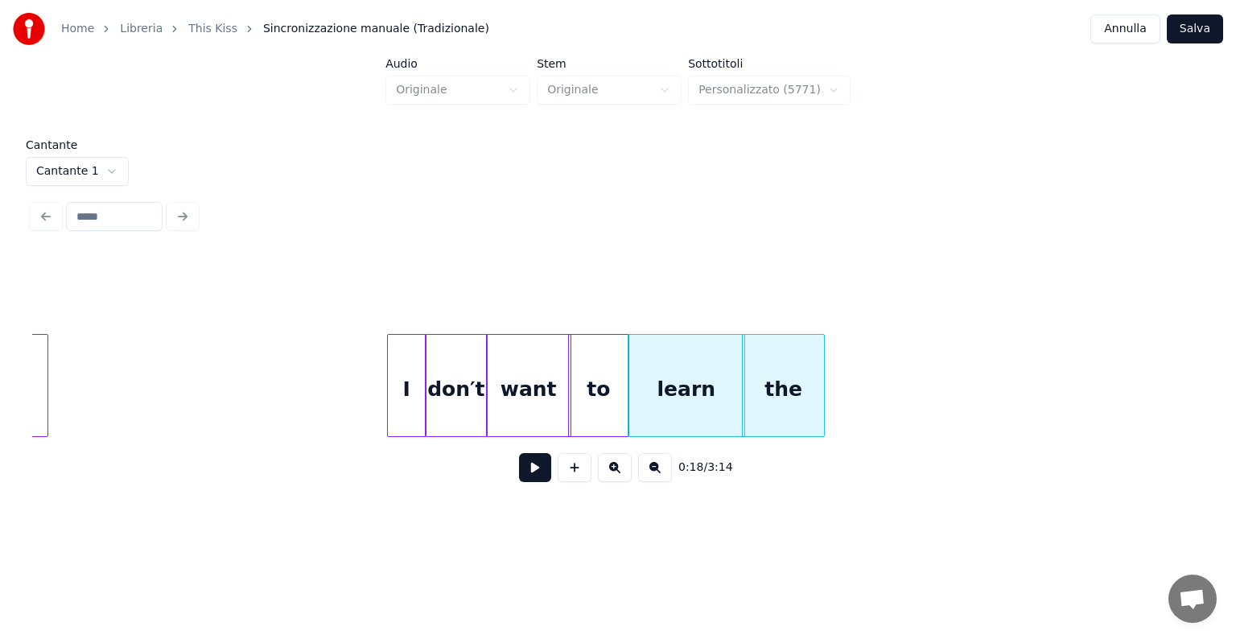
click at [820, 413] on div at bounding box center [821, 385] width 5 height 101
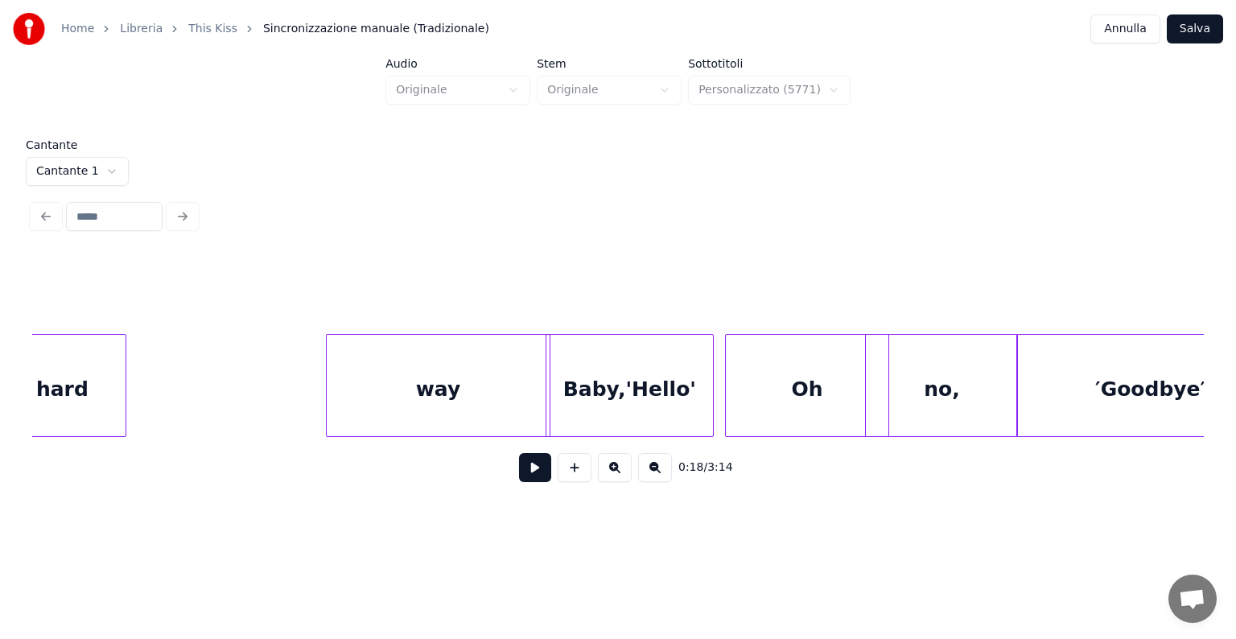
scroll to position [0, 4668]
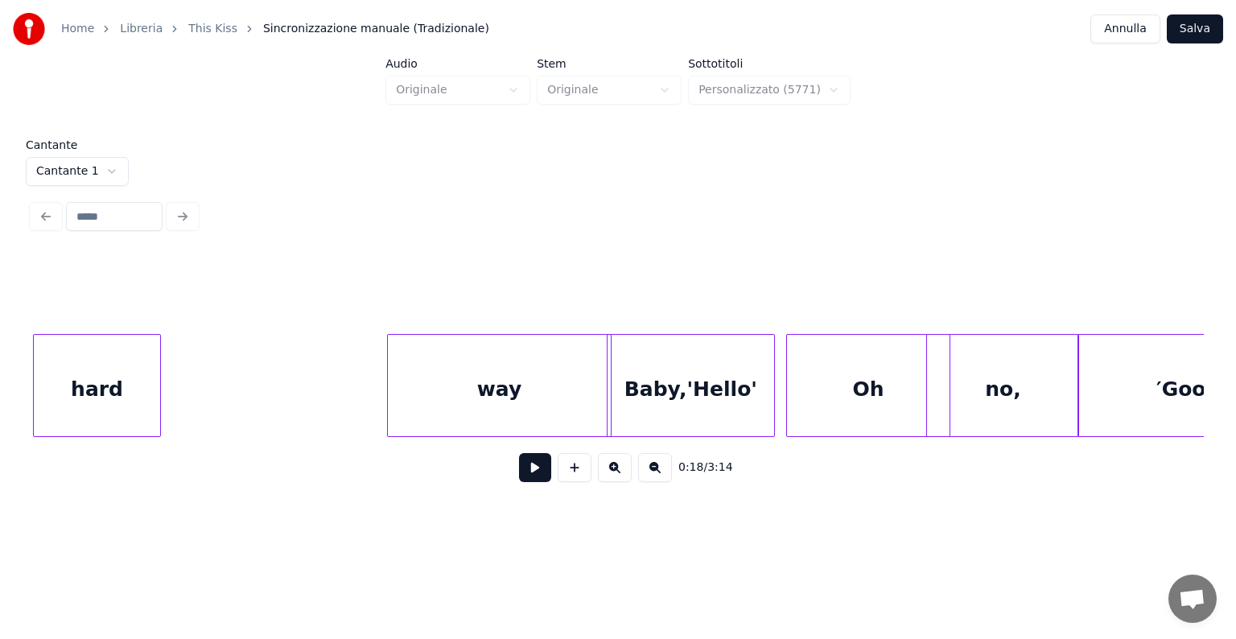
click at [48, 389] on div "hard" at bounding box center [97, 389] width 126 height 109
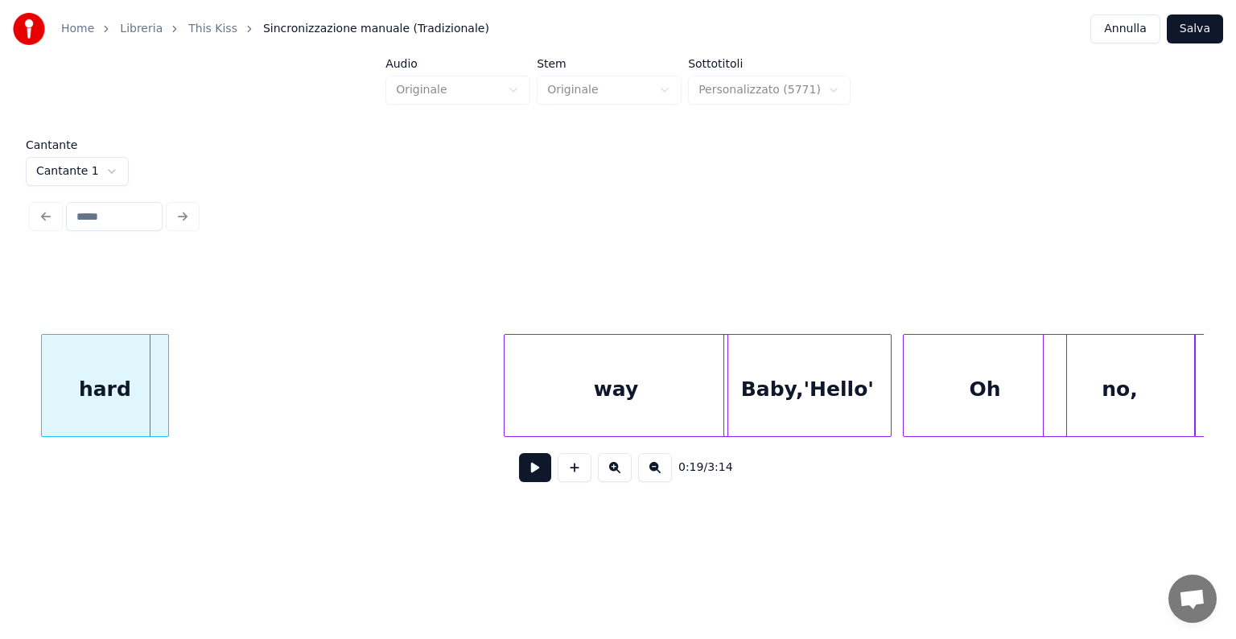
scroll to position [0, 4543]
click at [0, 386] on div "Home Libreria This Kiss Sincronizzazione manuale (Tradizionale) Annulla Salva A…" at bounding box center [618, 256] width 1236 height 513
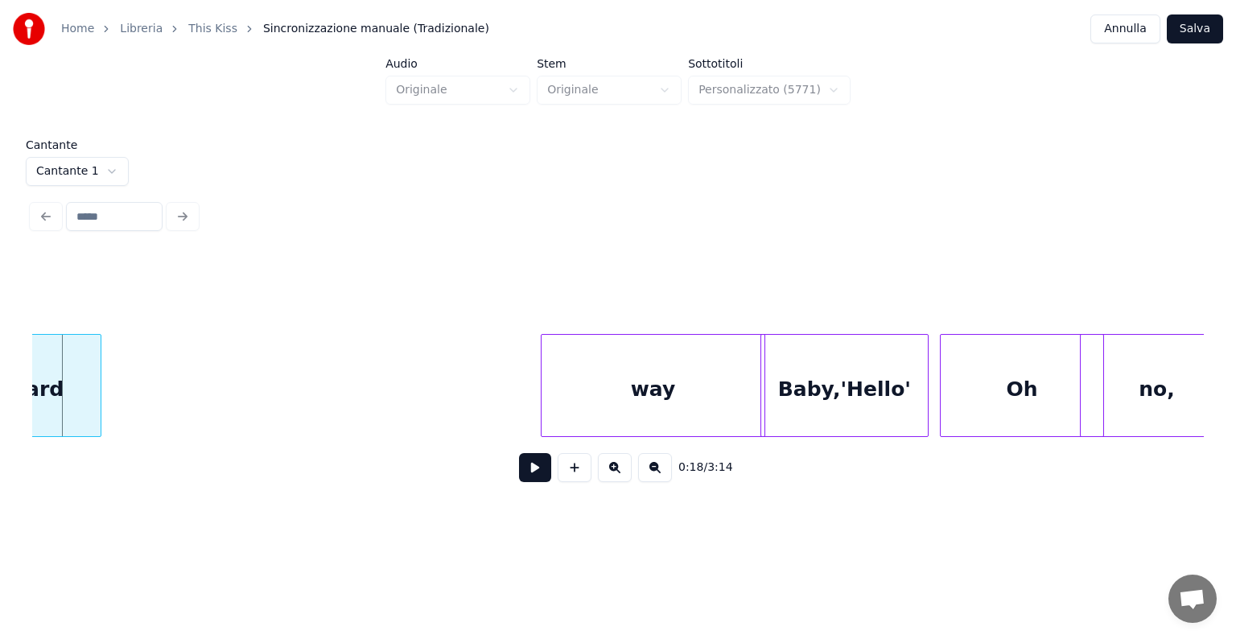
scroll to position [0, 4455]
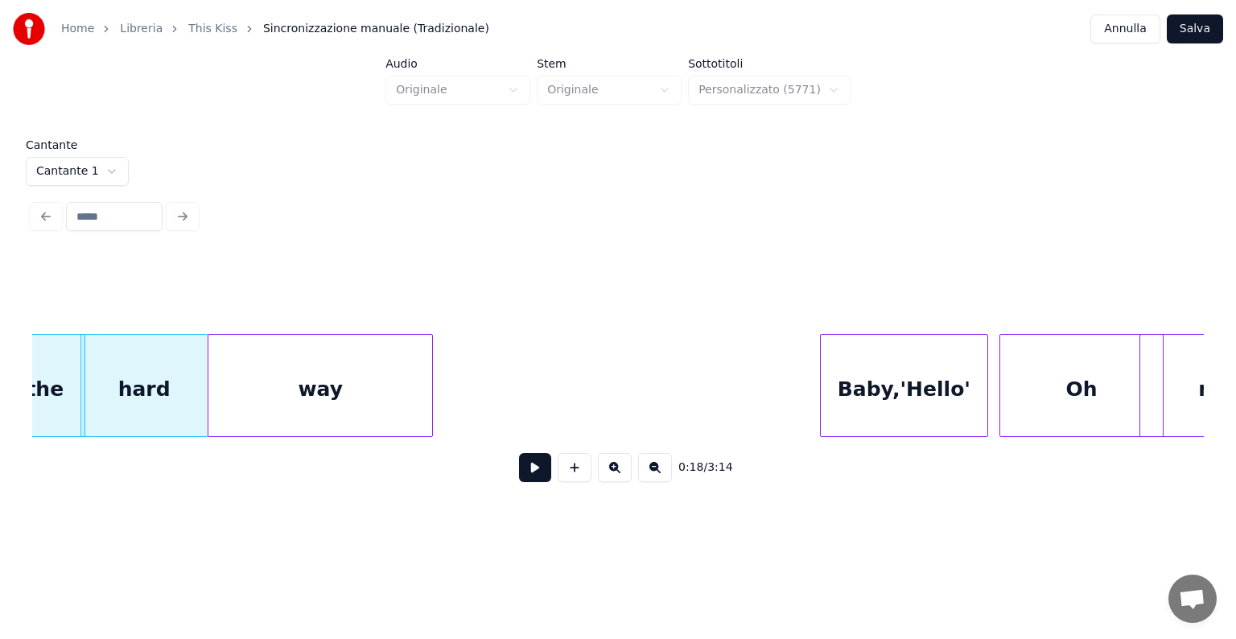
click at [286, 393] on div "way" at bounding box center [320, 389] width 224 height 109
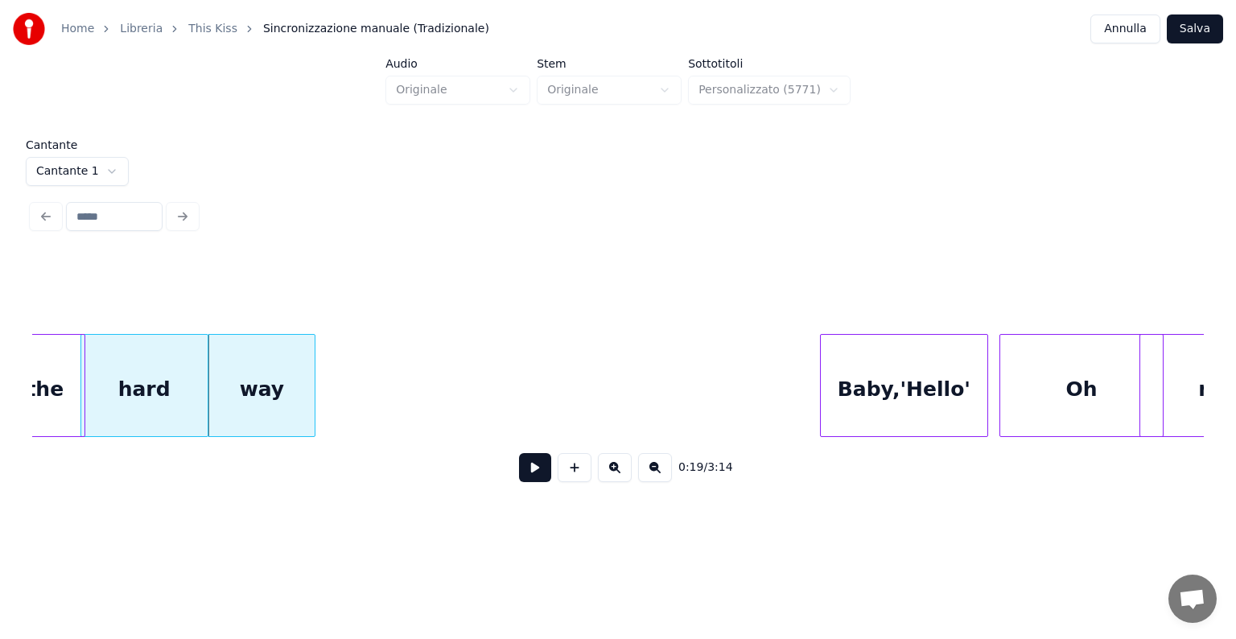
click at [312, 395] on div at bounding box center [312, 385] width 5 height 101
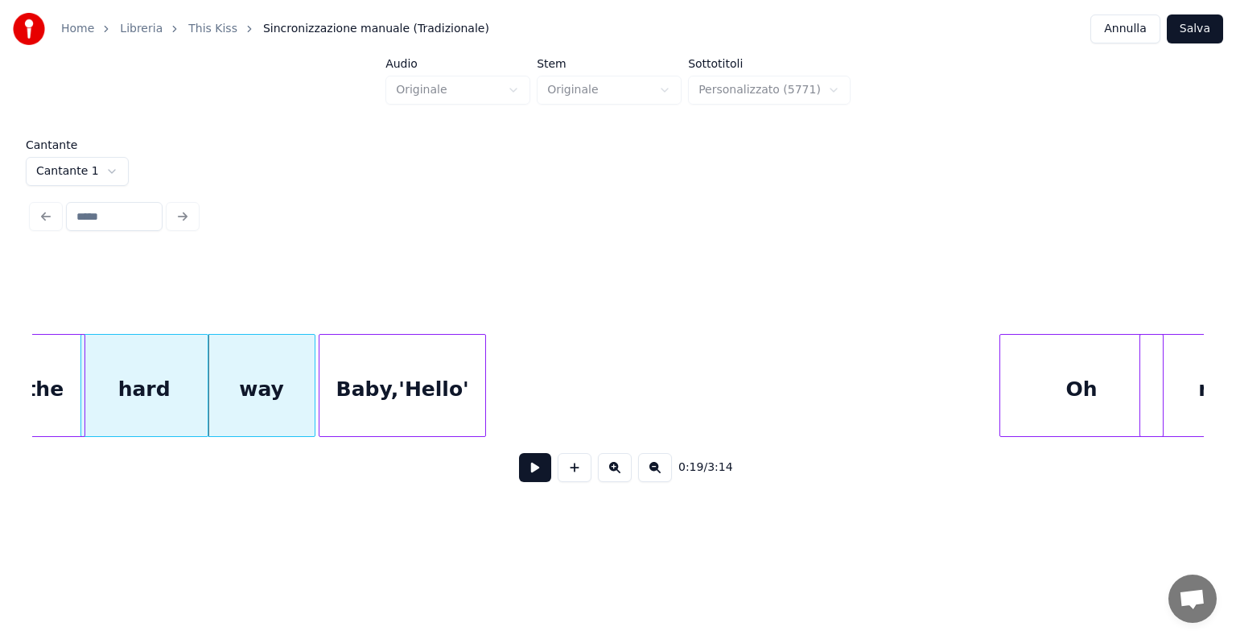
click at [486, 356] on div "Baby,'Hello'" at bounding box center [402, 389] width 167 height 109
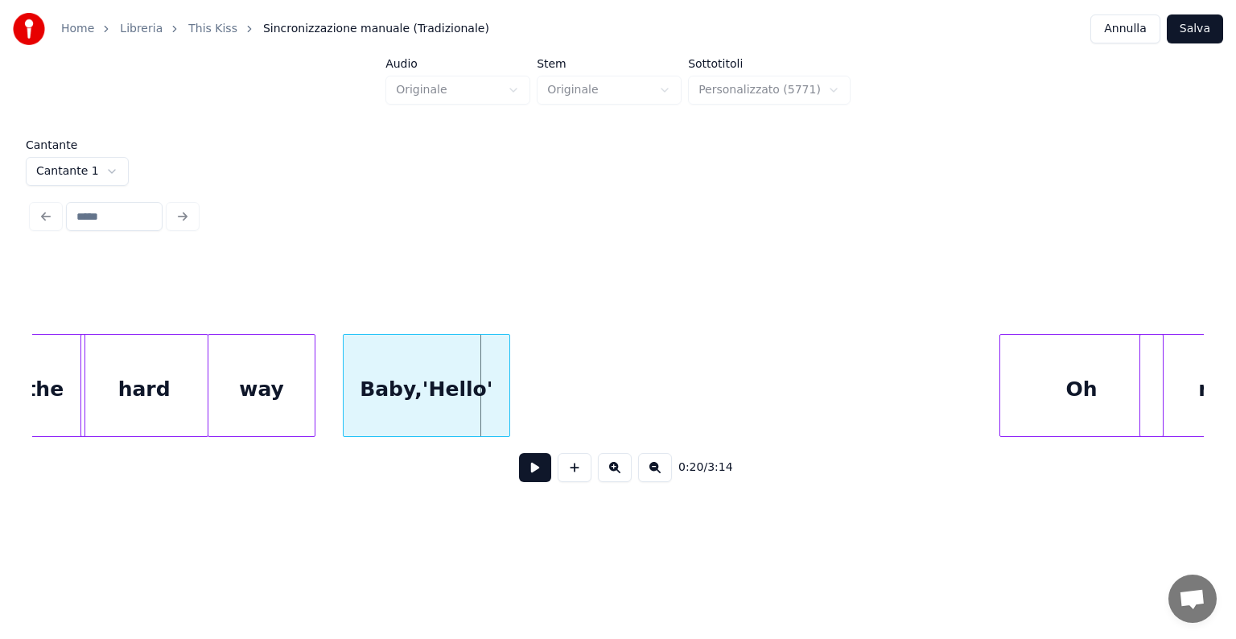
click at [411, 371] on div "Baby,'Hello'" at bounding box center [426, 389] width 167 height 109
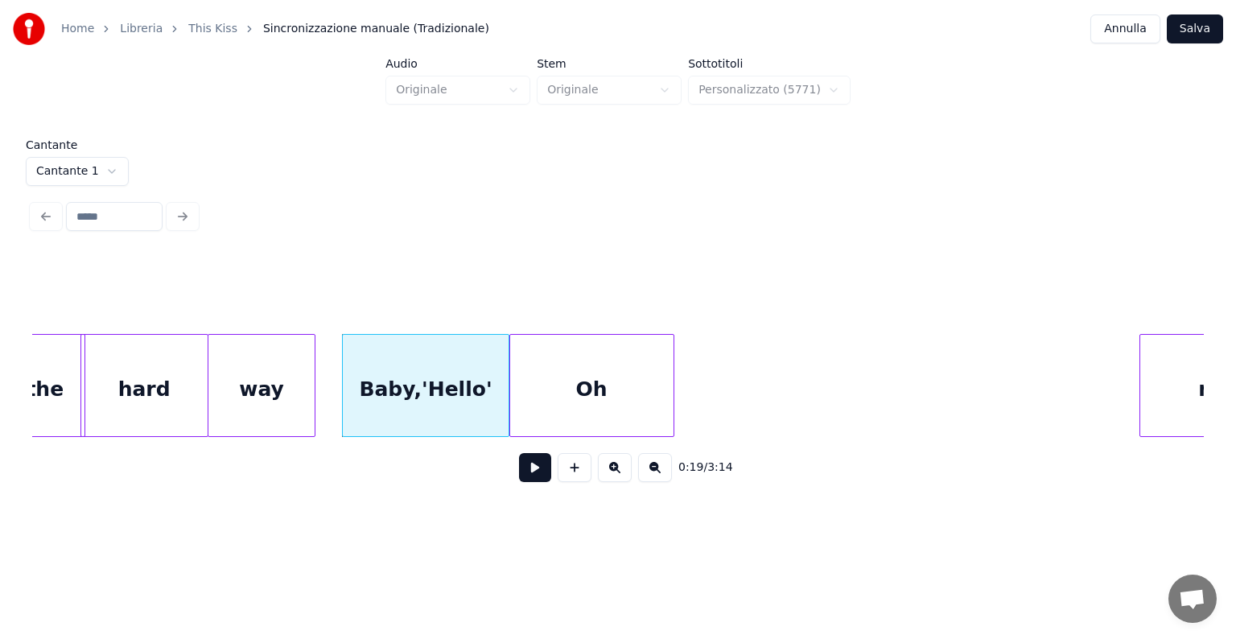
click at [534, 383] on div "Oh" at bounding box center [591, 389] width 163 height 109
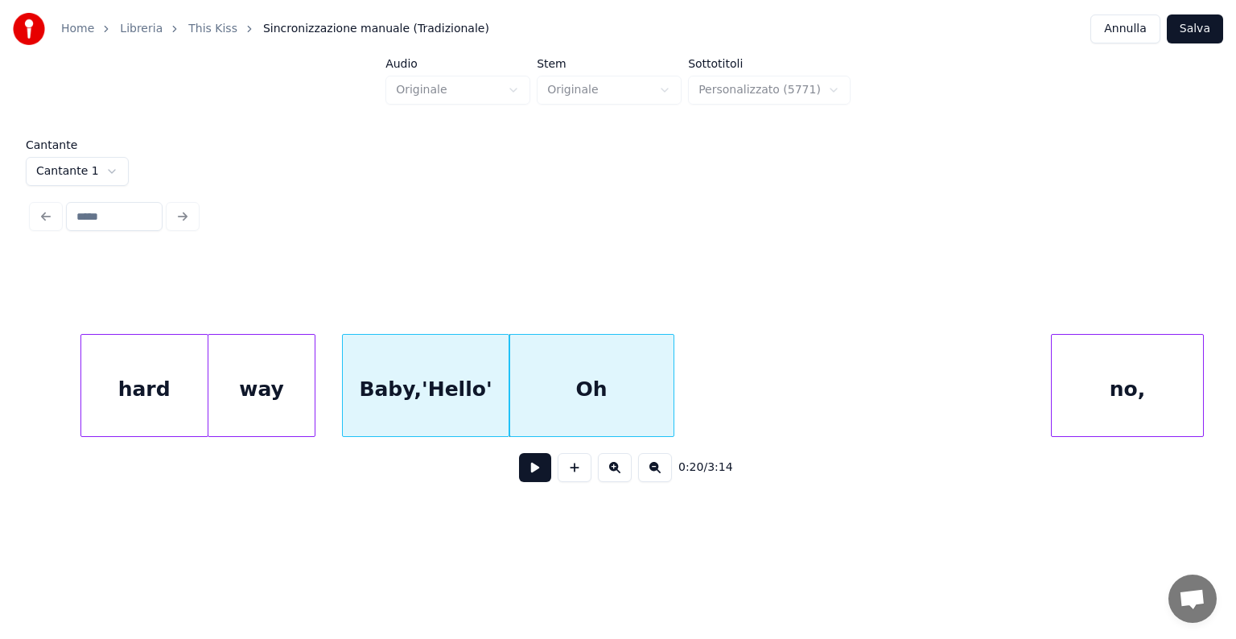
scroll to position [0, 4524]
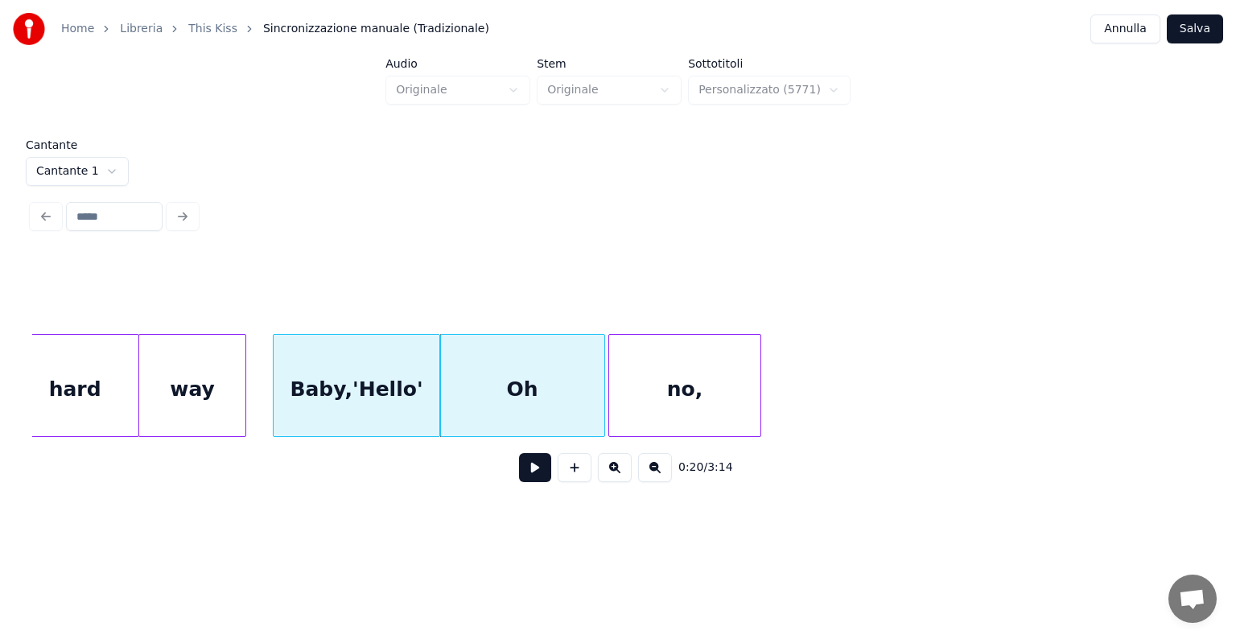
click at [722, 383] on div "no," at bounding box center [684, 389] width 151 height 109
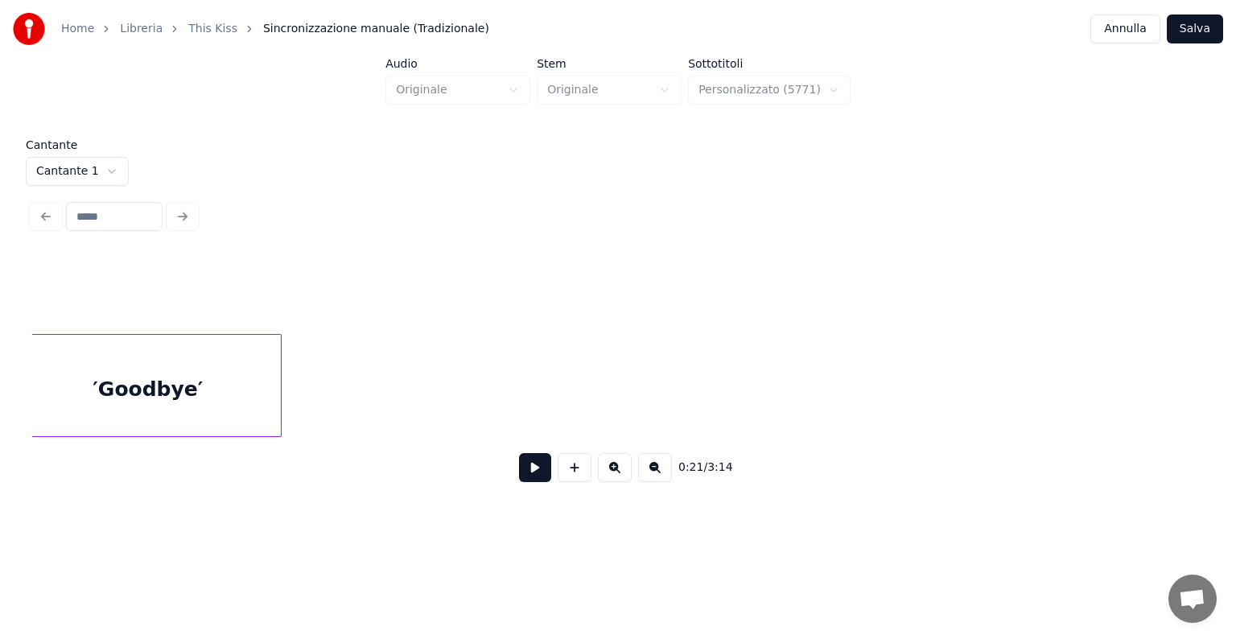
scroll to position [0, 5389]
click at [117, 376] on div "′Goodbye′" at bounding box center [166, 389] width 265 height 109
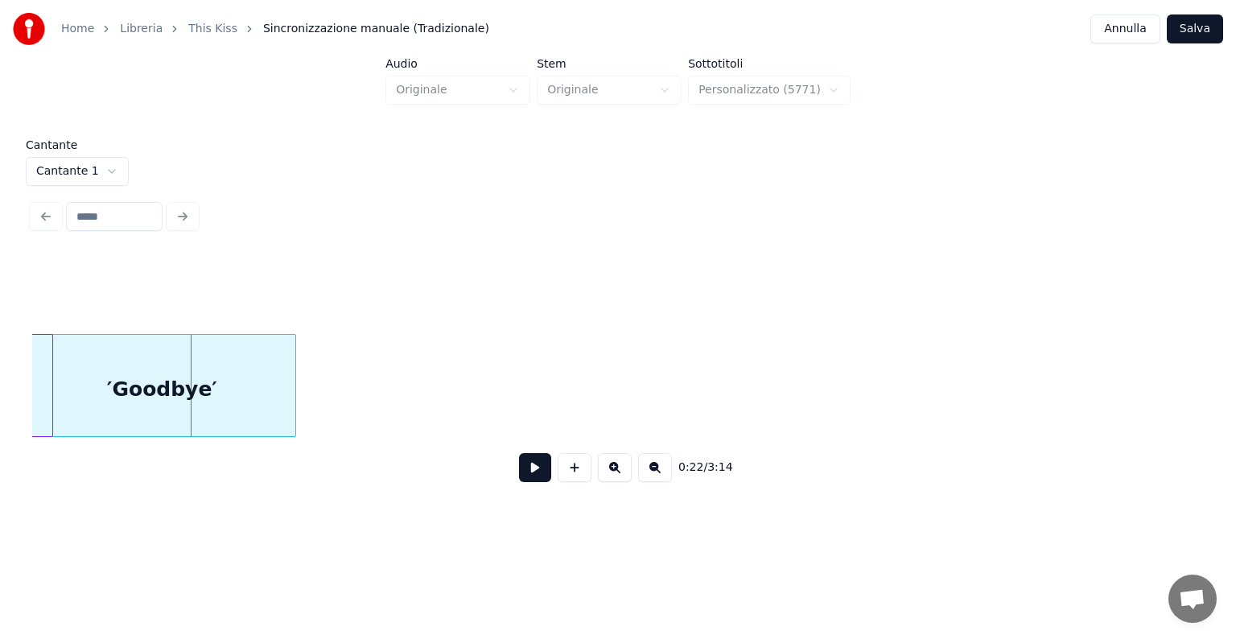
scroll to position [0, 5225]
click at [97, 393] on div "′Goodbye′" at bounding box center [165, 389] width 265 height 109
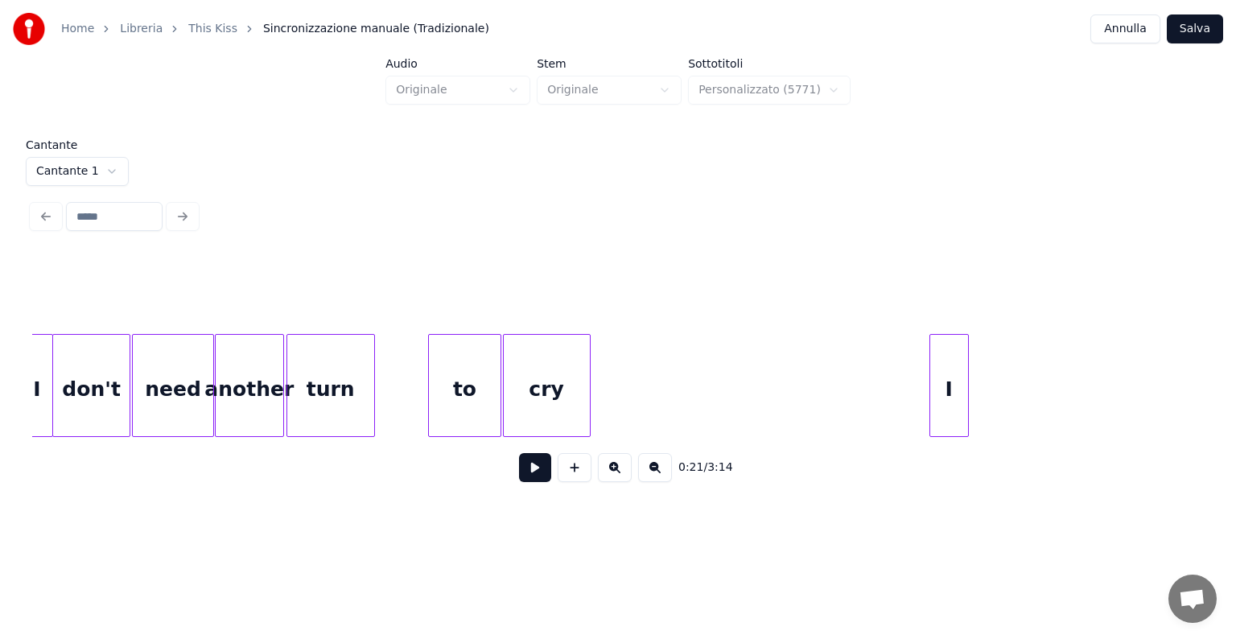
scroll to position [0, 2150]
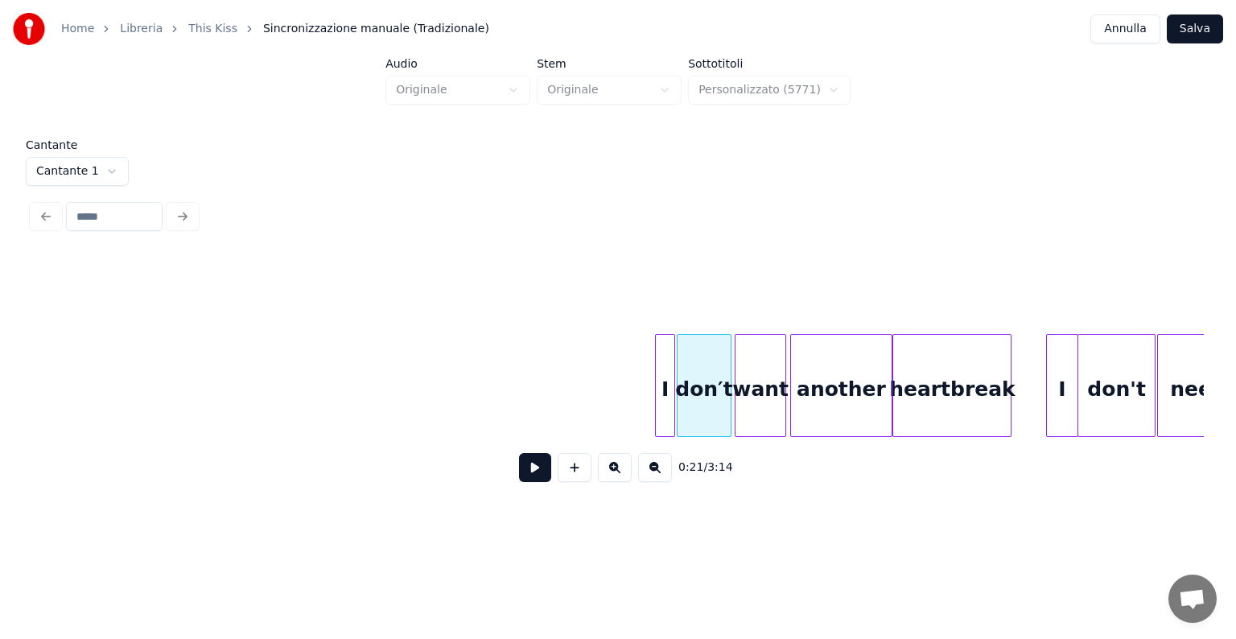
click at [528, 478] on button at bounding box center [535, 467] width 32 height 29
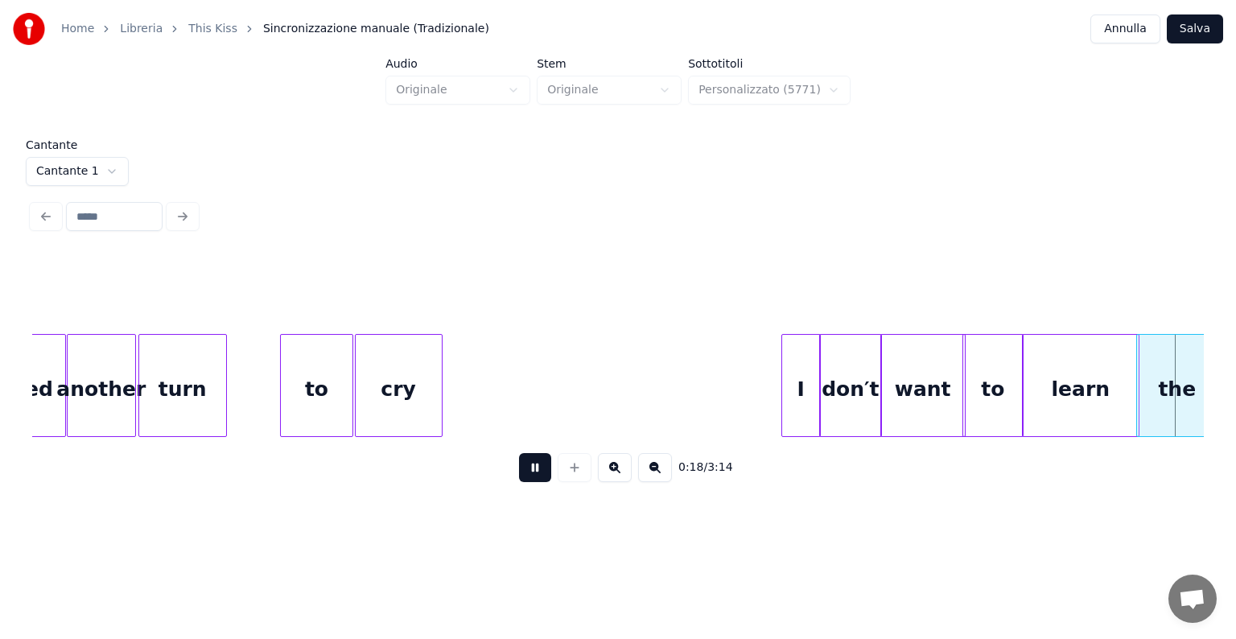
scroll to position [0, 4495]
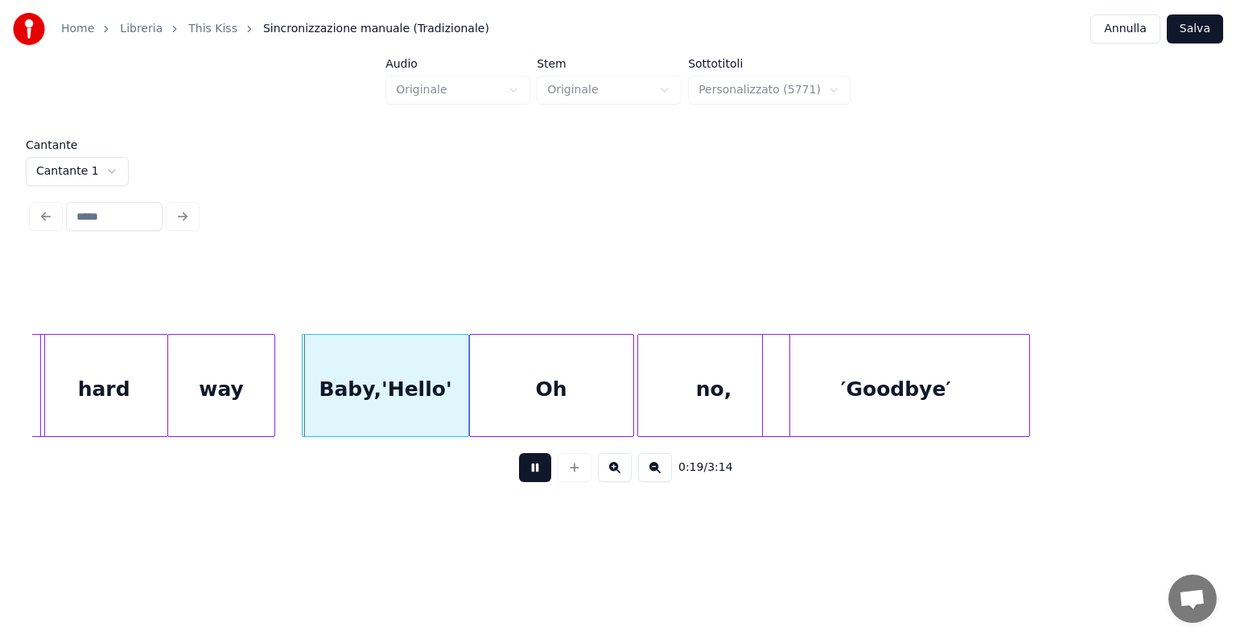
click at [528, 478] on button at bounding box center [535, 467] width 32 height 29
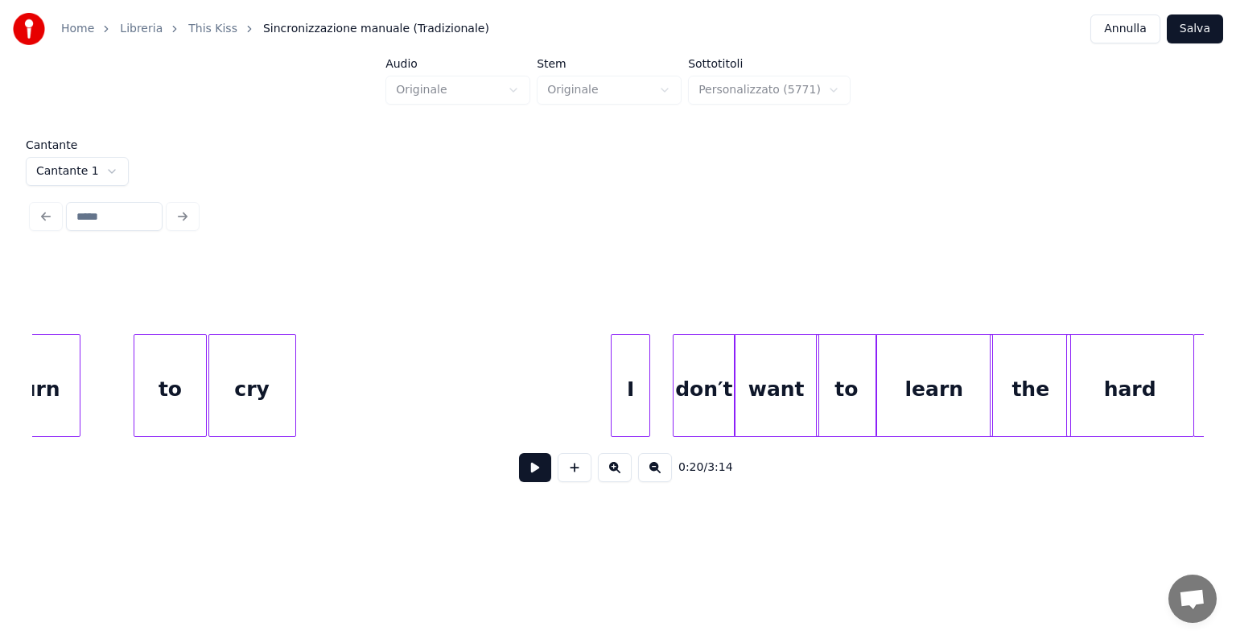
click at [636, 414] on div "I" at bounding box center [630, 389] width 38 height 109
click at [669, 412] on div "don′t" at bounding box center [678, 389] width 61 height 109
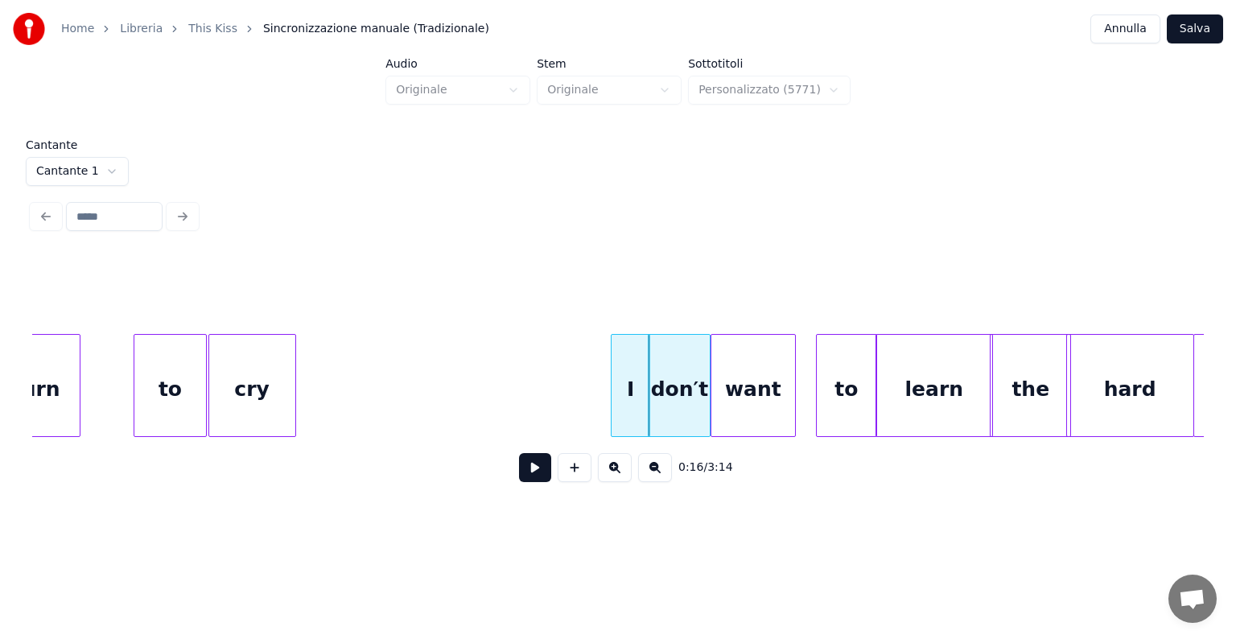
click at [744, 412] on div "want" at bounding box center [753, 389] width 84 height 109
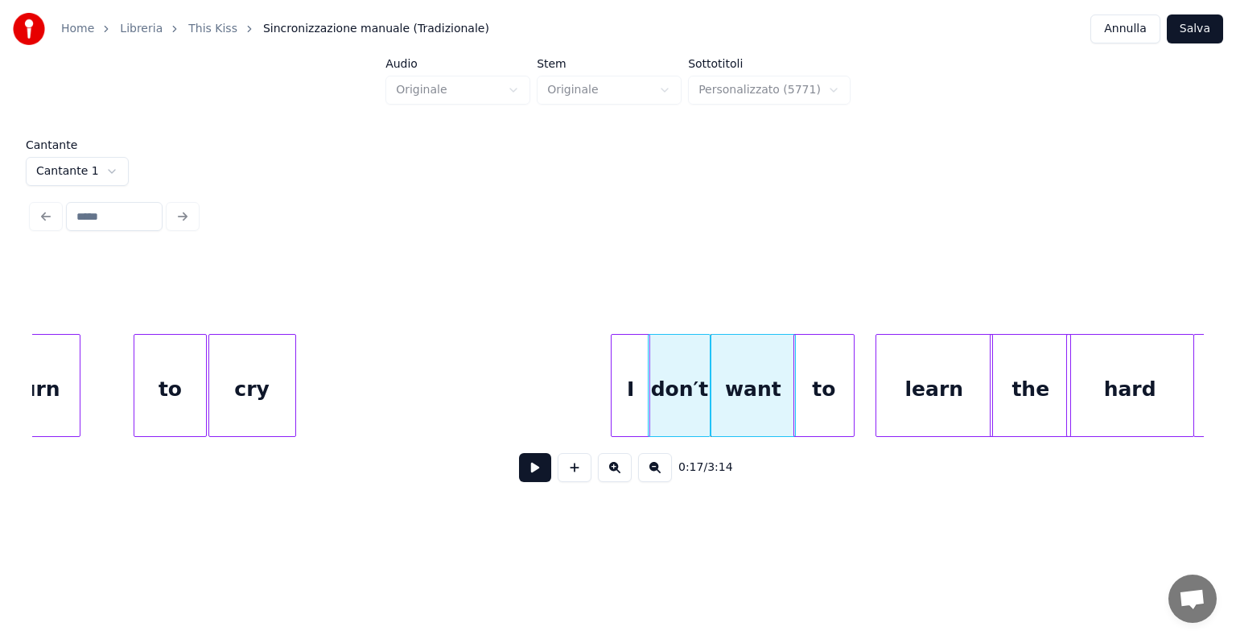
click at [811, 416] on div "to" at bounding box center [824, 389] width 60 height 109
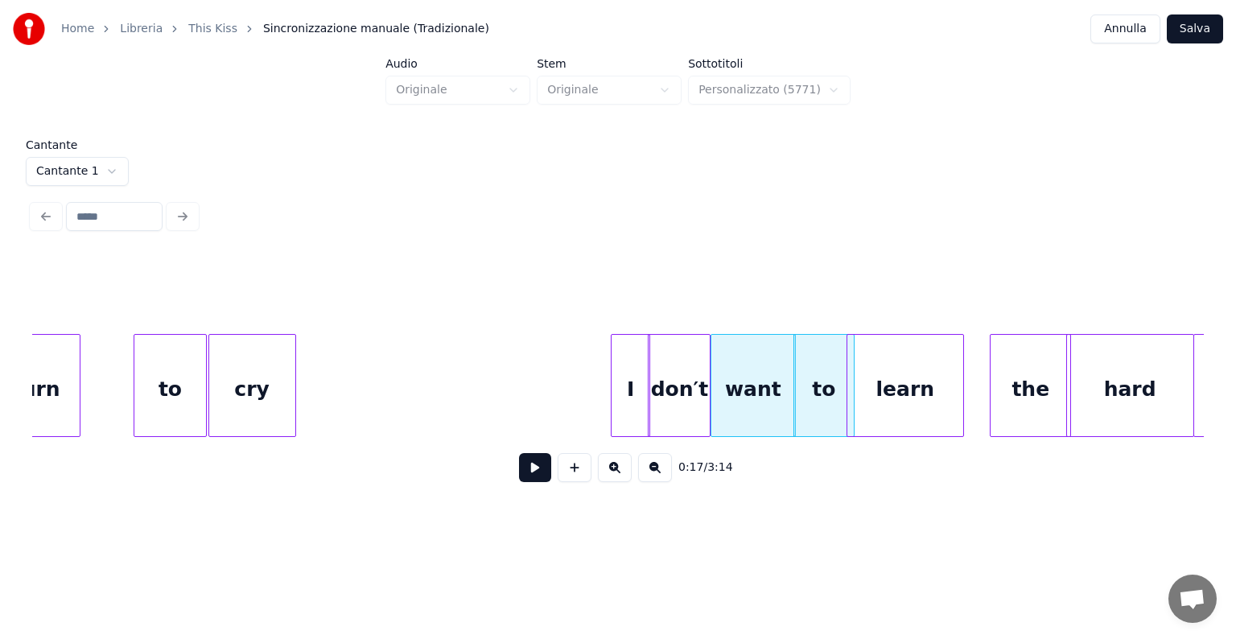
click at [885, 418] on div "learn" at bounding box center [905, 389] width 116 height 109
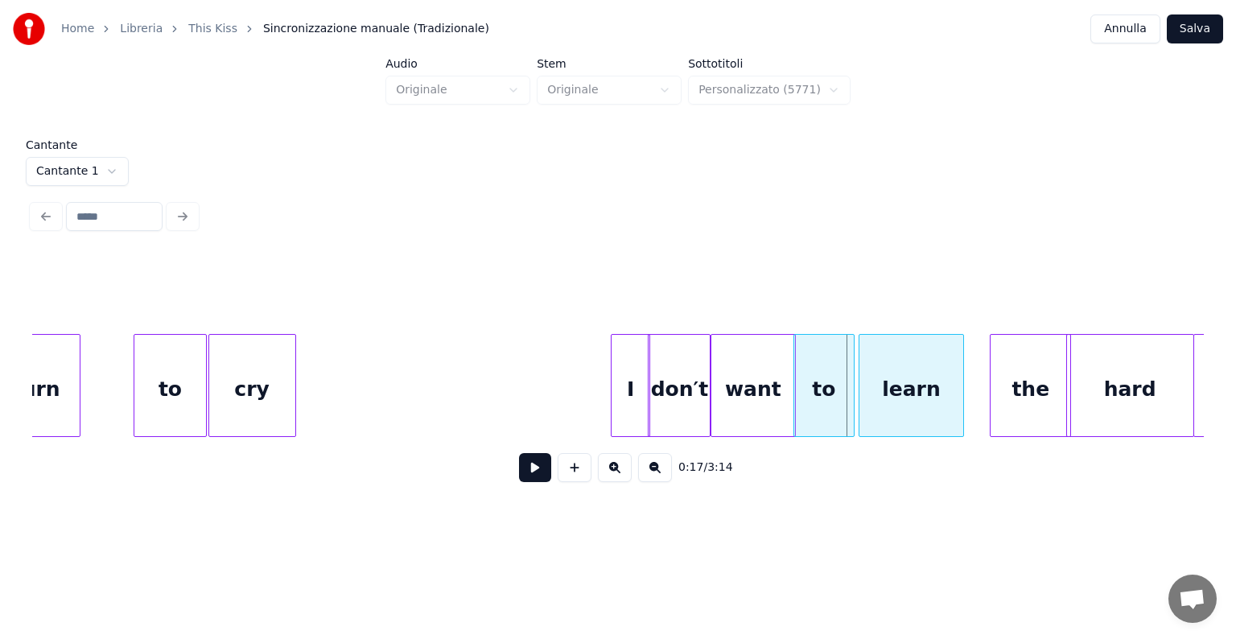
click at [860, 401] on div at bounding box center [861, 385] width 5 height 101
click at [872, 402] on div "learn" at bounding box center [905, 389] width 104 height 109
click at [989, 413] on div "the" at bounding box center [998, 389] width 80 height 109
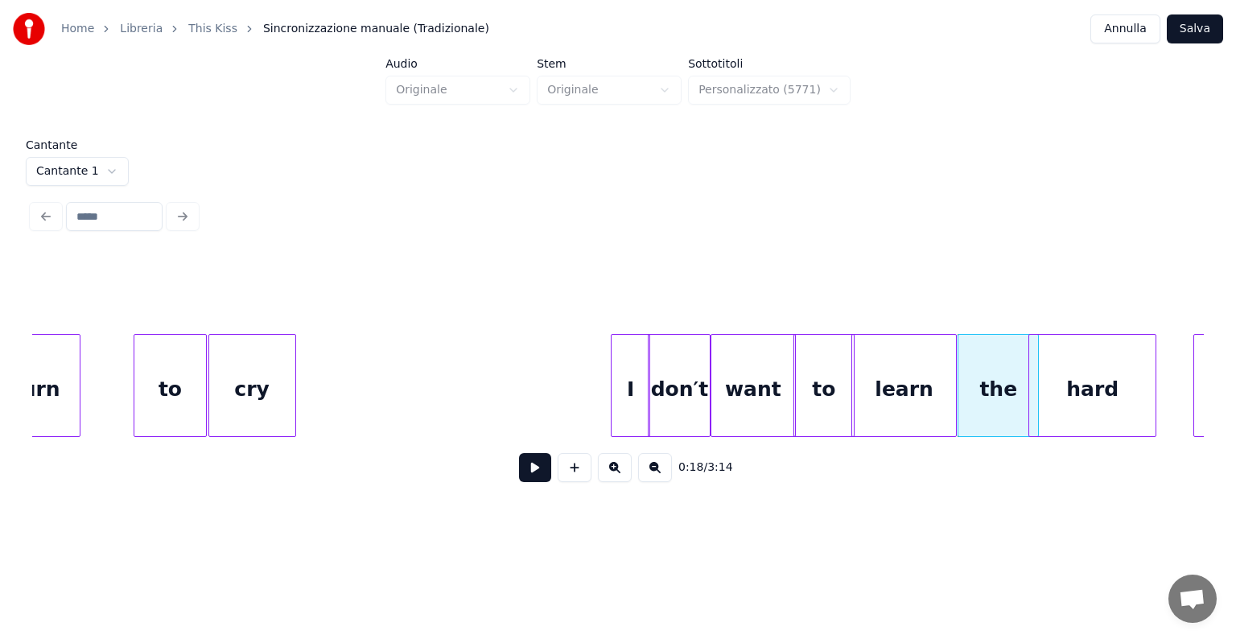
click at [1043, 413] on div "hard" at bounding box center [1092, 389] width 126 height 109
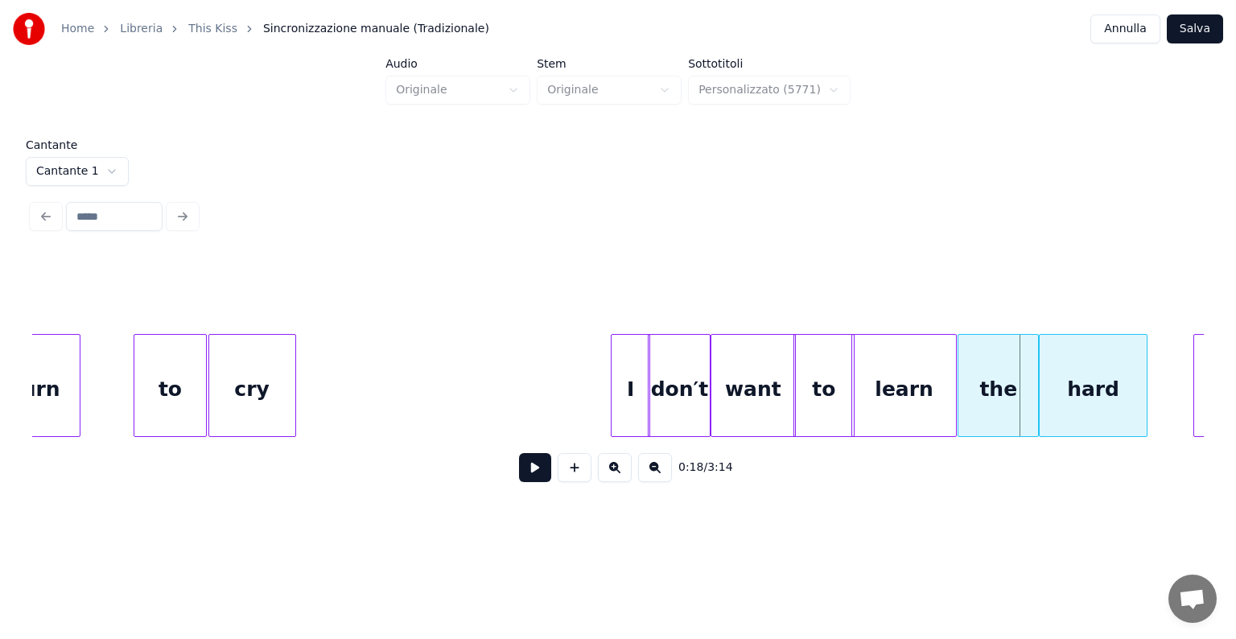
click at [1041, 407] on div at bounding box center [1041, 385] width 5 height 101
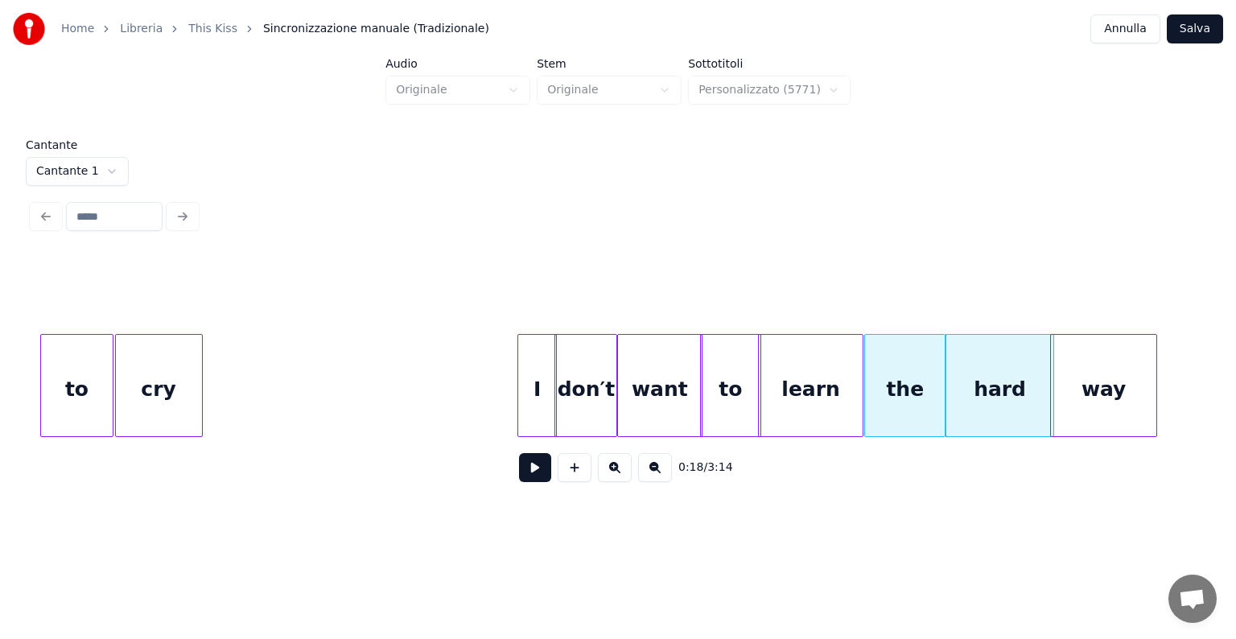
click at [1149, 404] on div "way" at bounding box center [1103, 389] width 105 height 109
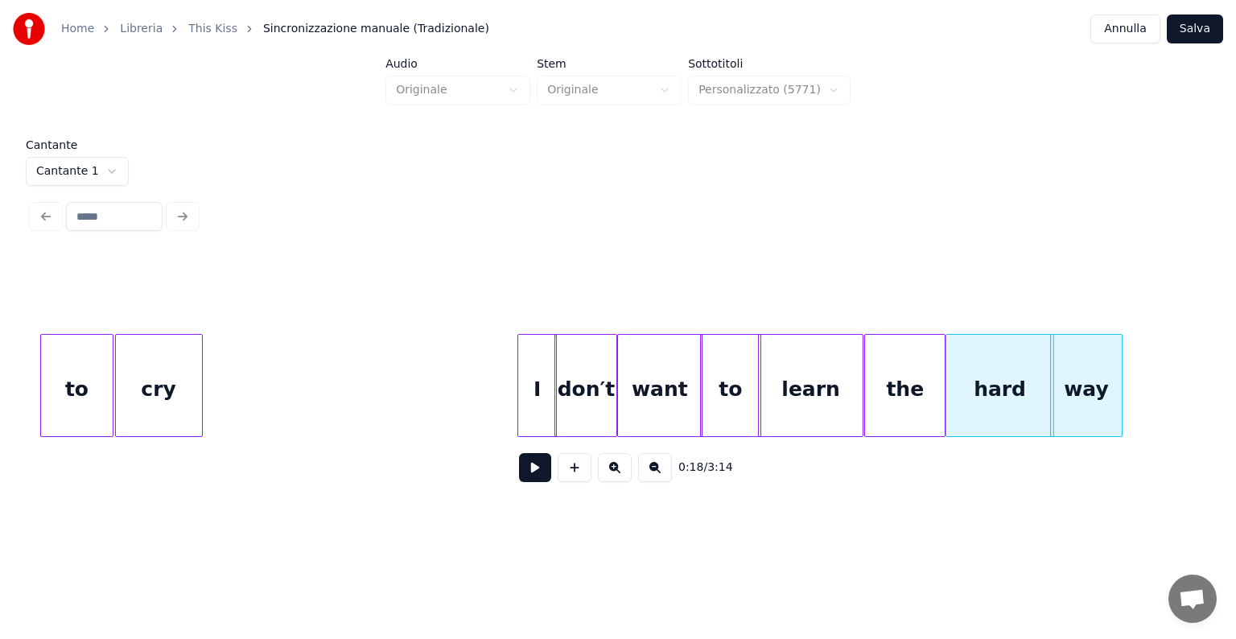
click at [1117, 405] on div at bounding box center [1118, 385] width 5 height 101
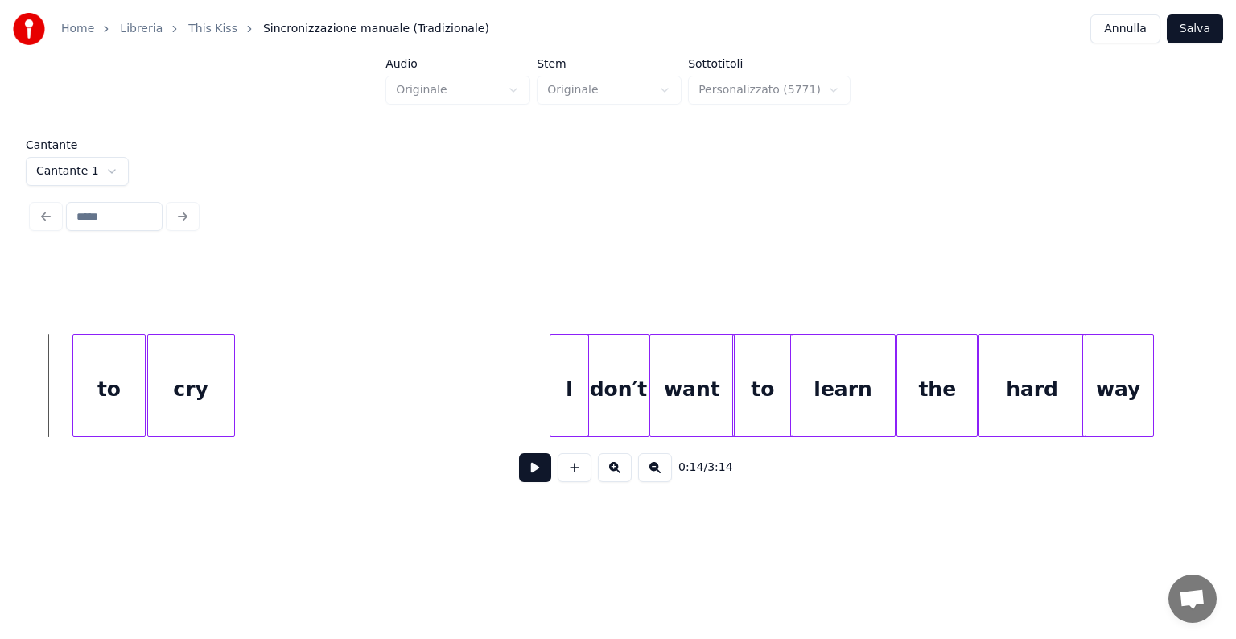
click at [531, 479] on button at bounding box center [535, 467] width 32 height 29
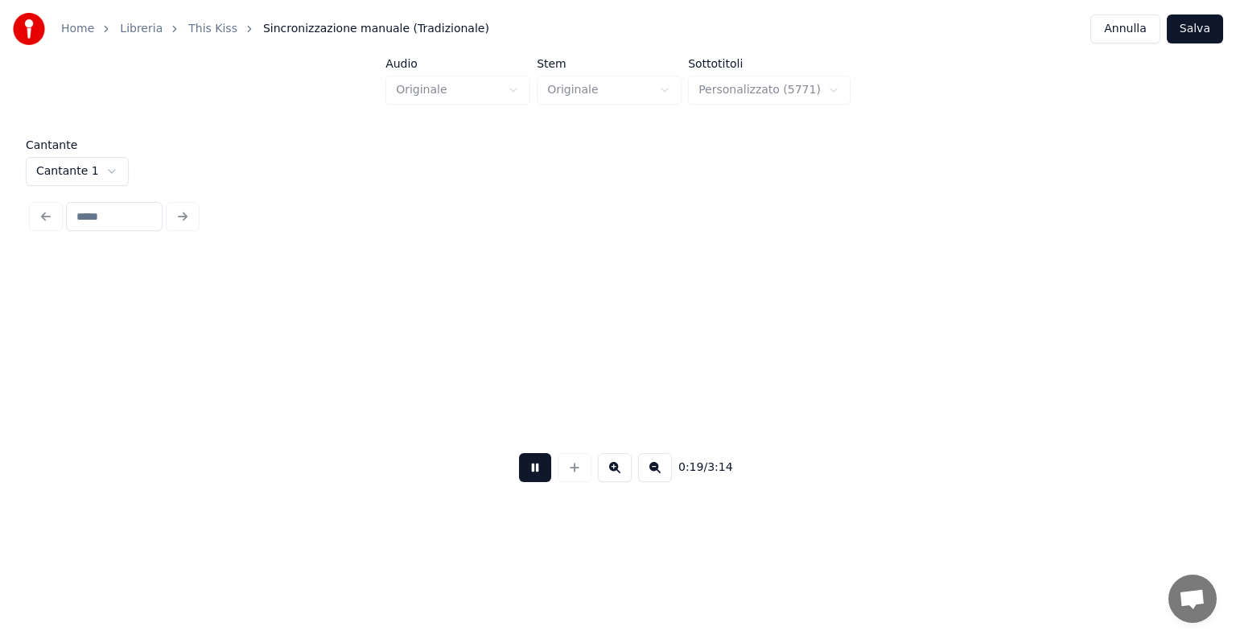
scroll to position [0, 4707]
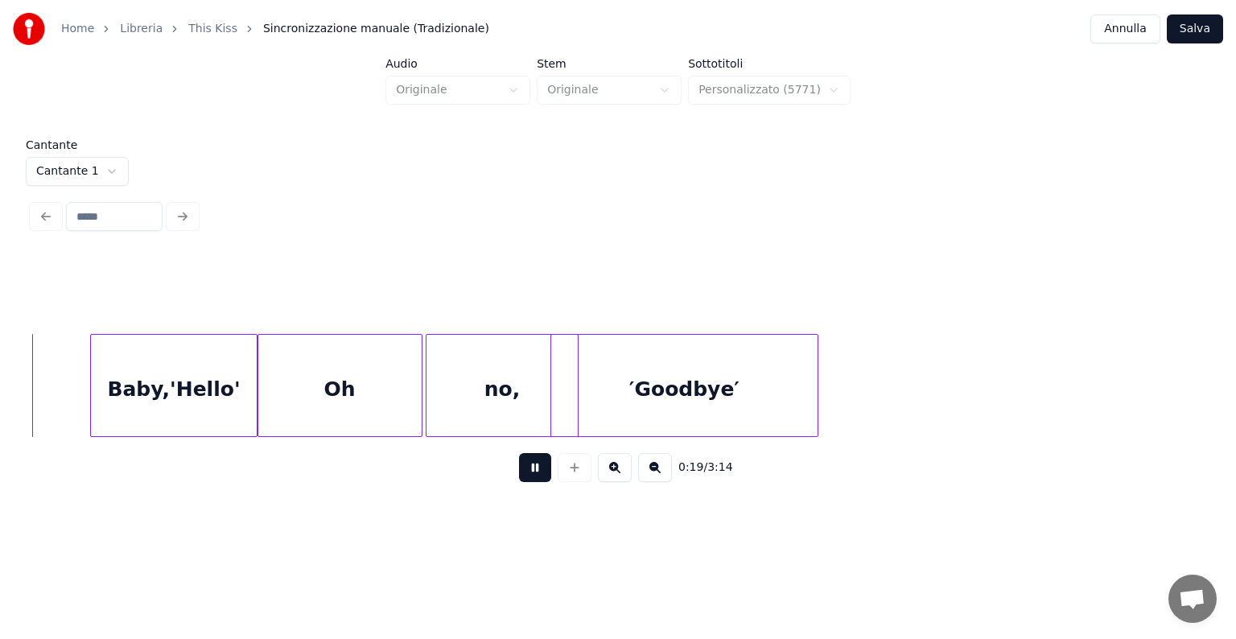
click at [531, 479] on button at bounding box center [535, 467] width 32 height 29
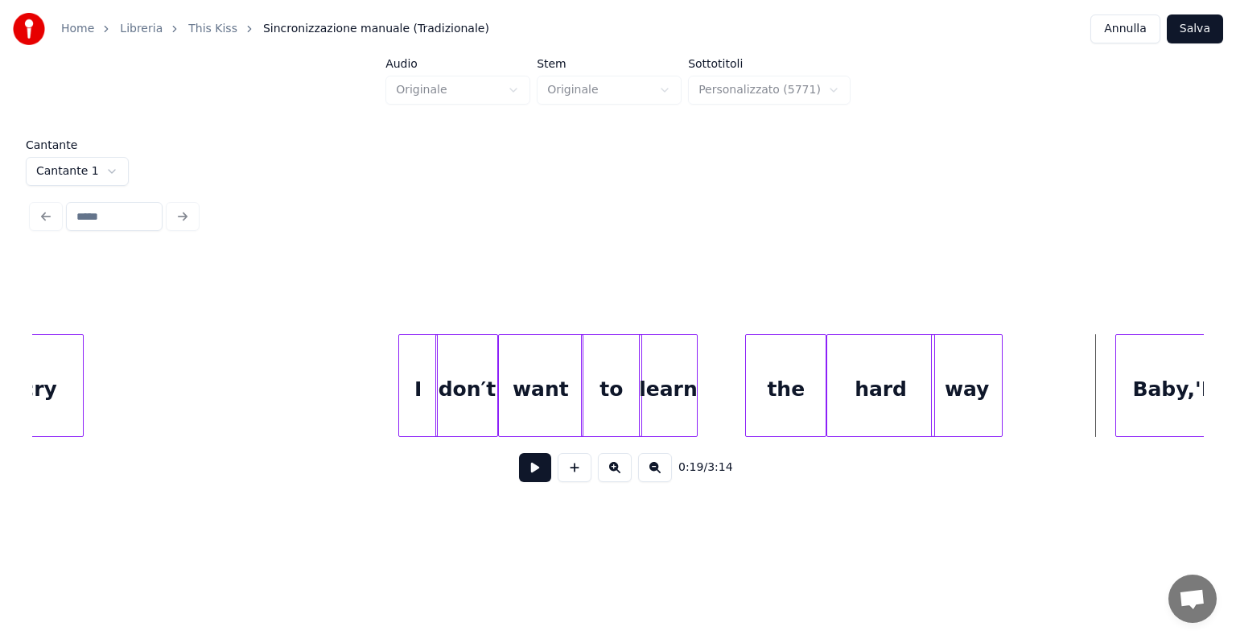
click at [695, 378] on div at bounding box center [694, 385] width 5 height 101
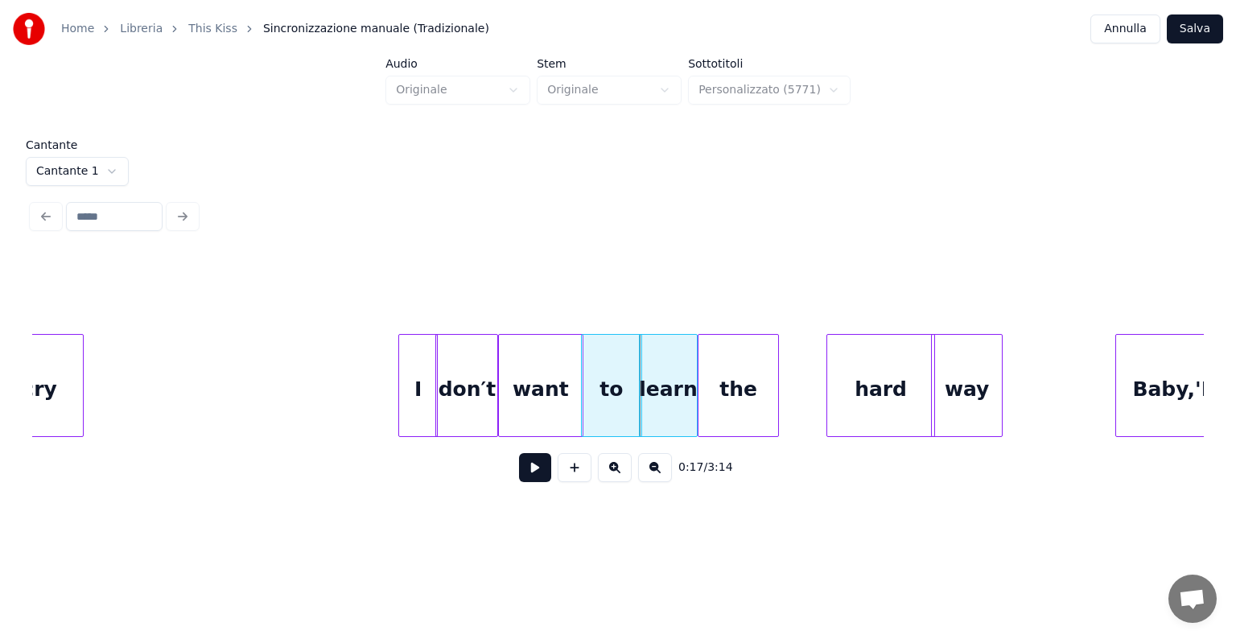
click at [740, 376] on div "the" at bounding box center [738, 389] width 80 height 109
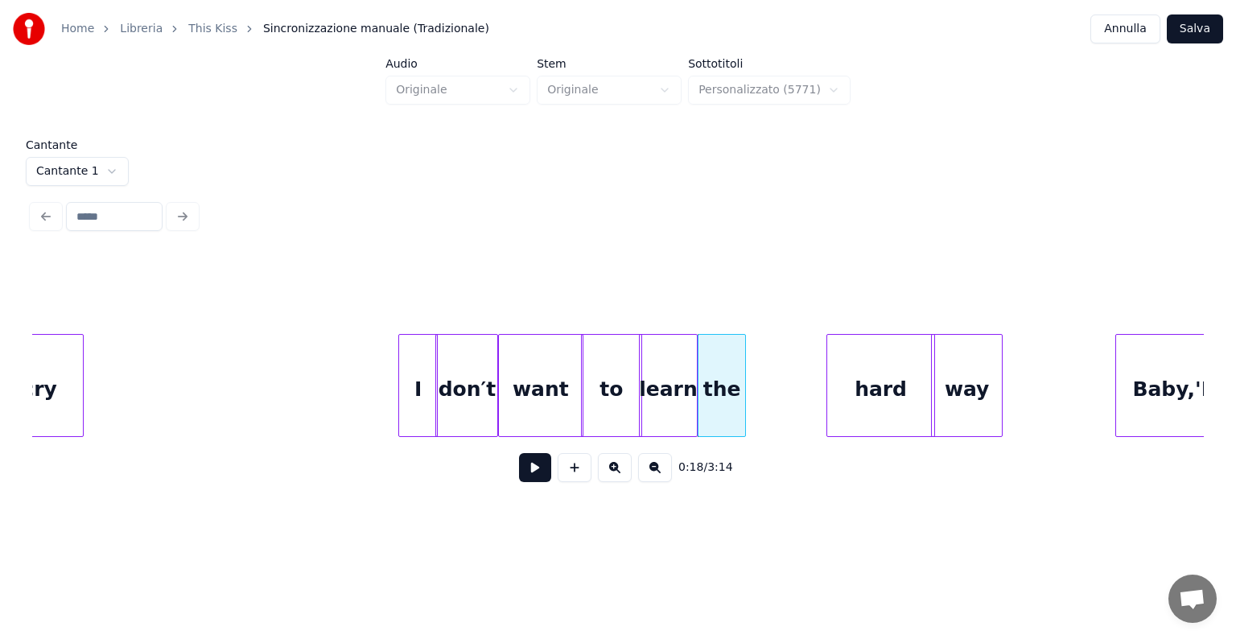
click at [744, 381] on div at bounding box center [742, 385] width 5 height 101
click at [810, 375] on div "hard" at bounding box center [801, 389] width 107 height 109
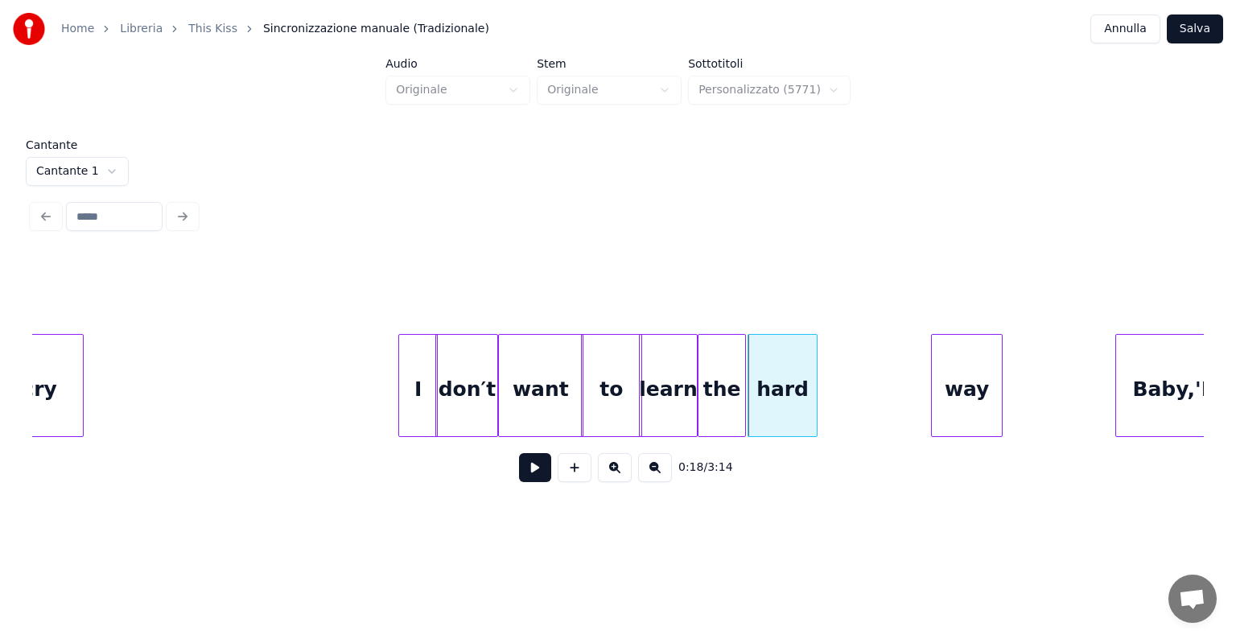
click at [813, 385] on div at bounding box center [814, 385] width 5 height 101
click at [839, 381] on div "way" at bounding box center [850, 389] width 70 height 109
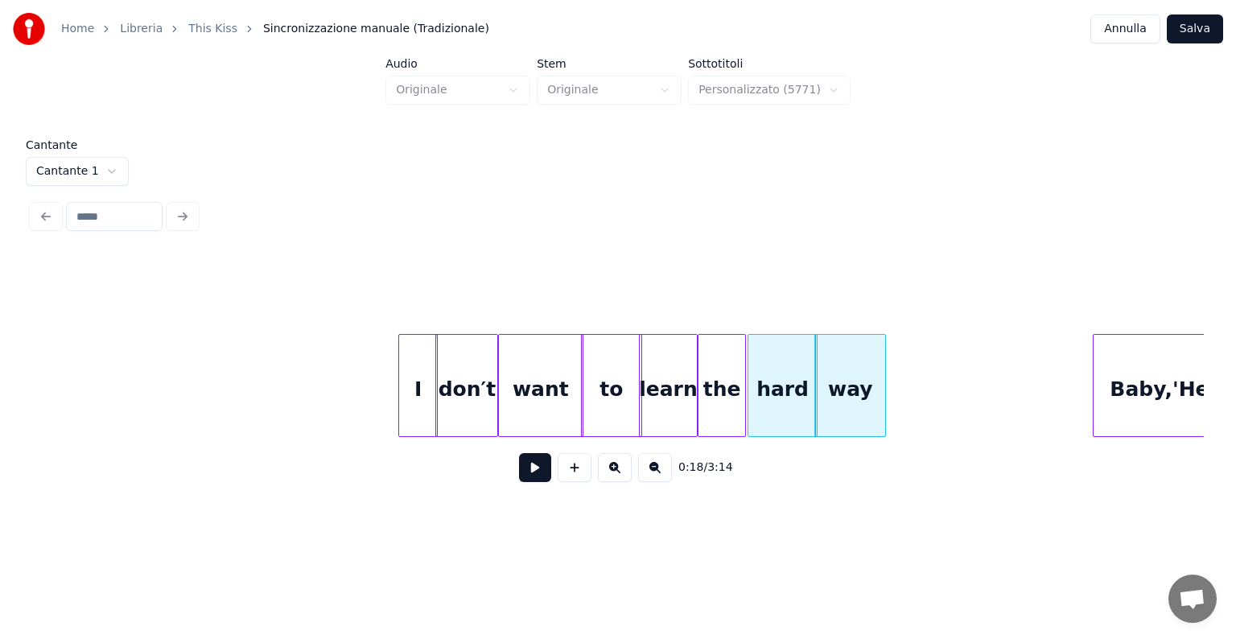
scroll to position [0, 3757]
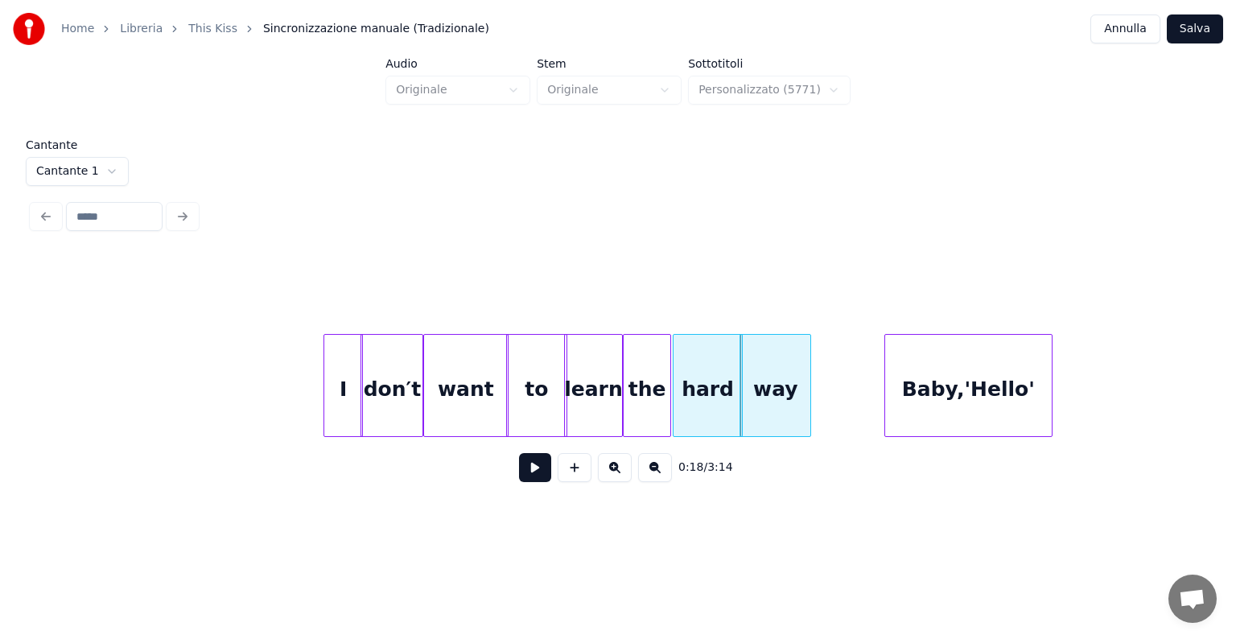
click at [982, 381] on div "Baby,'Hello'" at bounding box center [968, 389] width 166 height 109
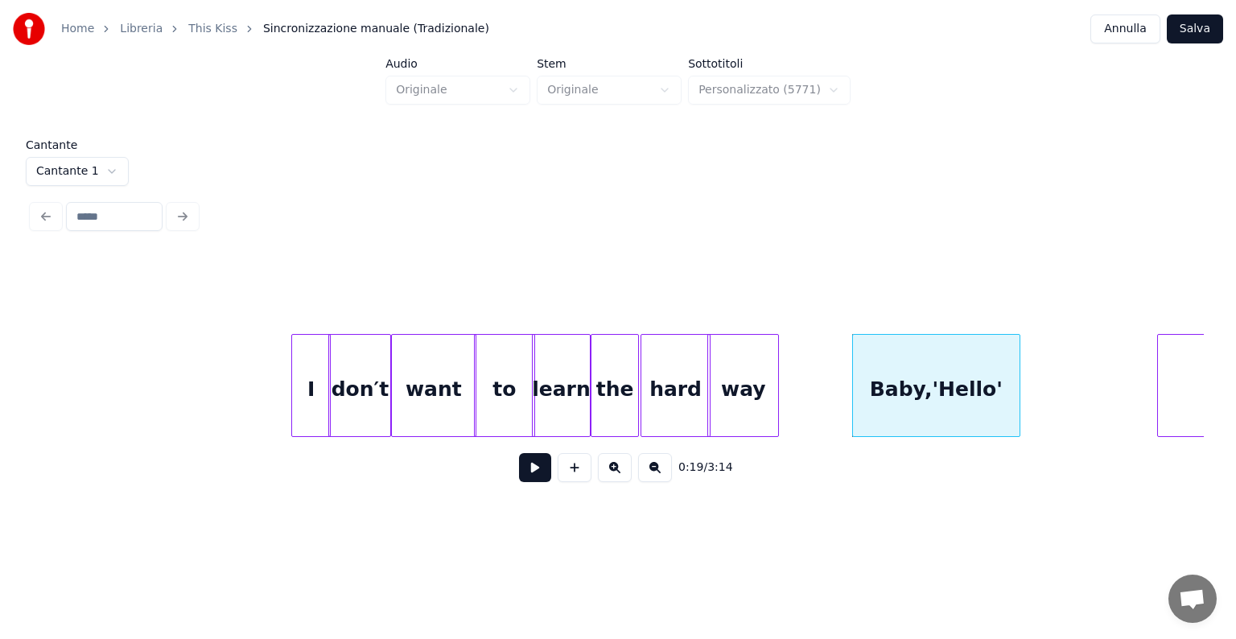
scroll to position [0, 3922]
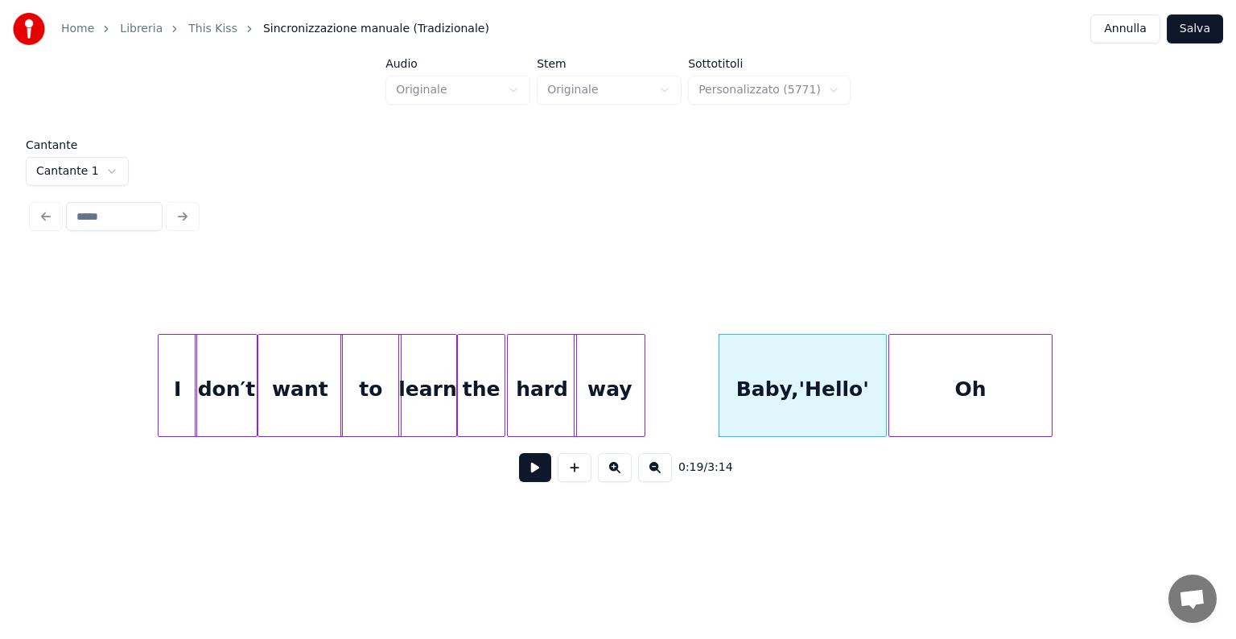
click at [1034, 408] on div "Oh" at bounding box center [970, 389] width 163 height 109
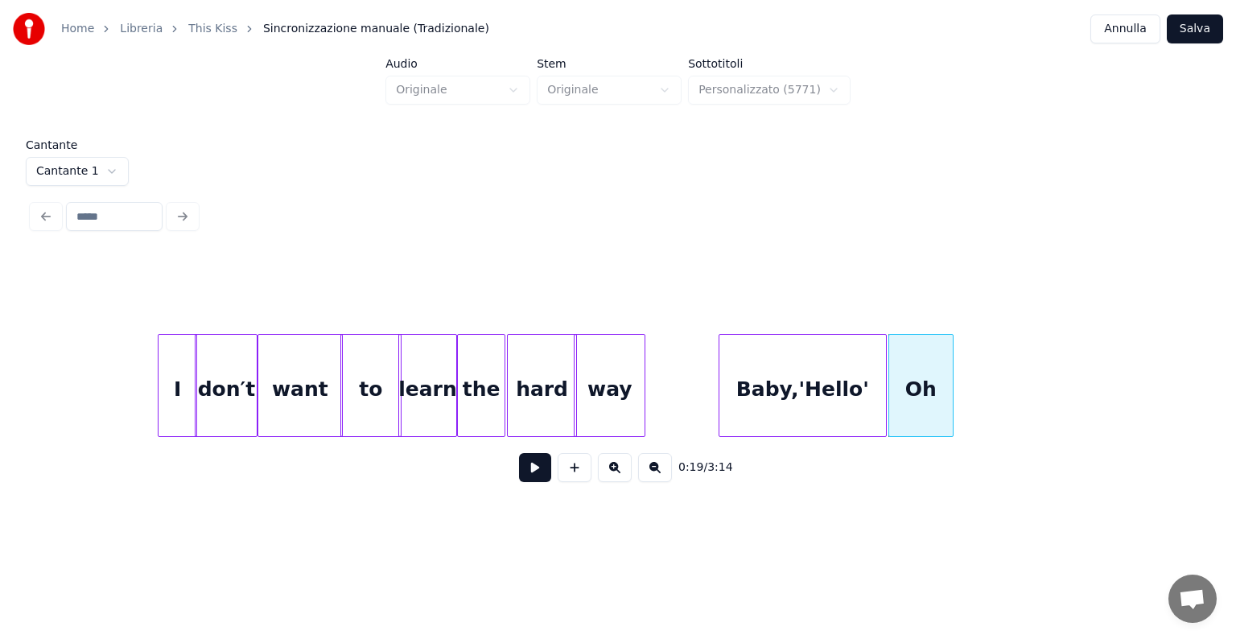
click at [948, 410] on div at bounding box center [950, 385] width 5 height 101
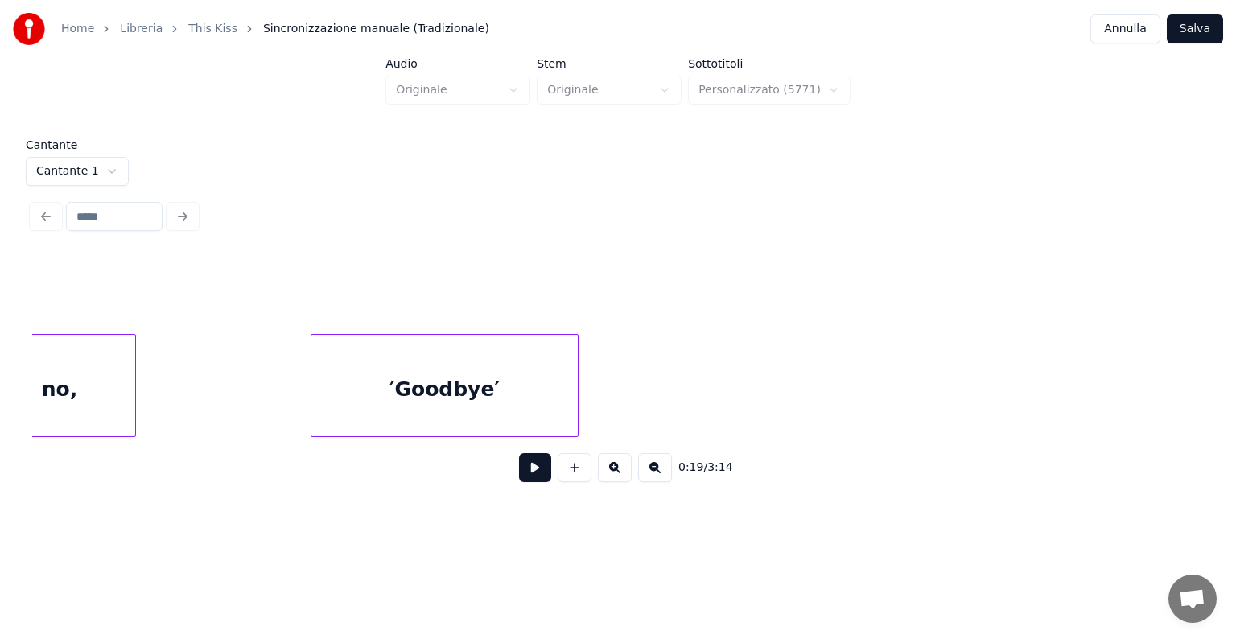
scroll to position [0, 4877]
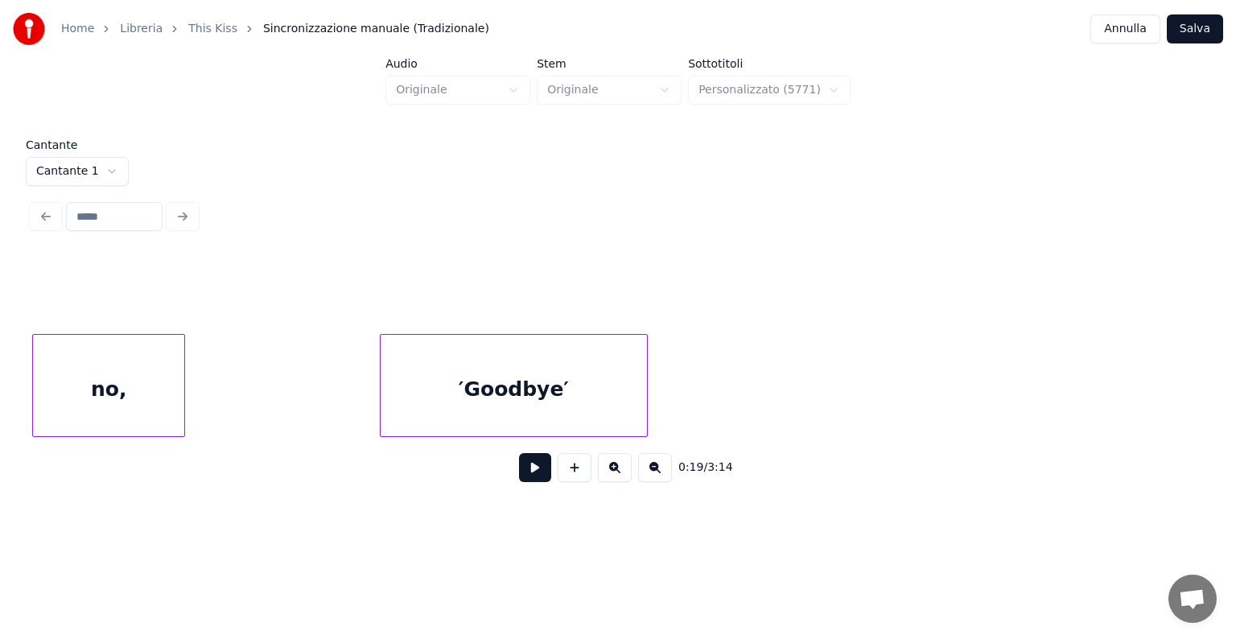
click at [43, 352] on div "no," at bounding box center [108, 389] width 151 height 109
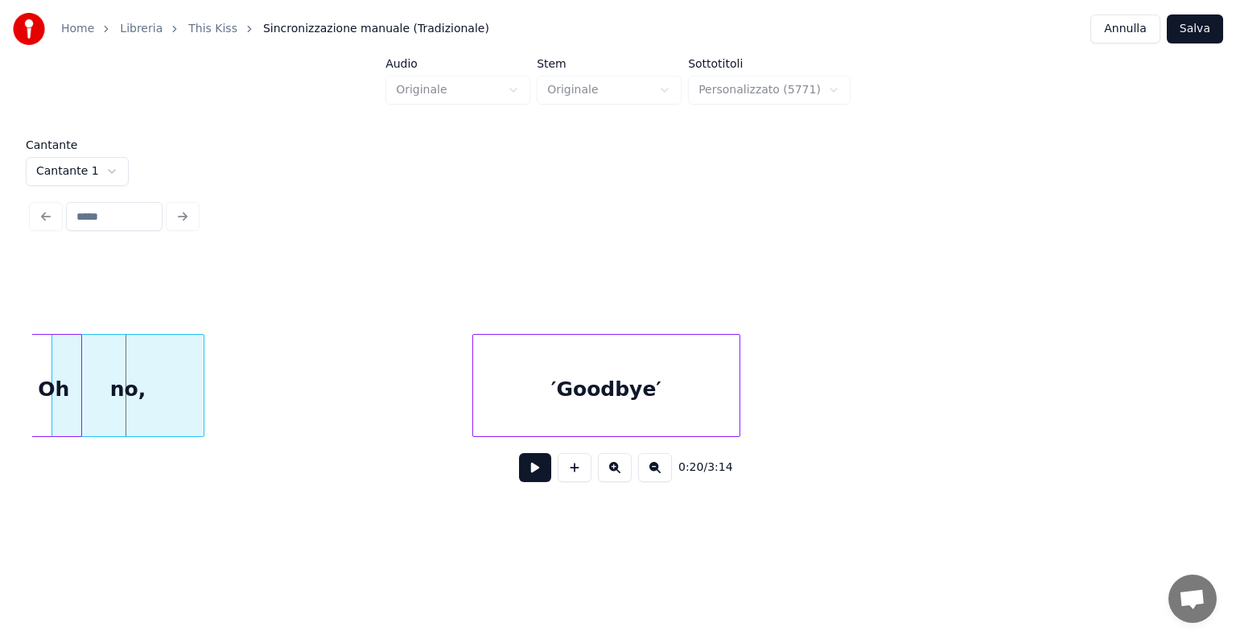
scroll to position [0, 4776]
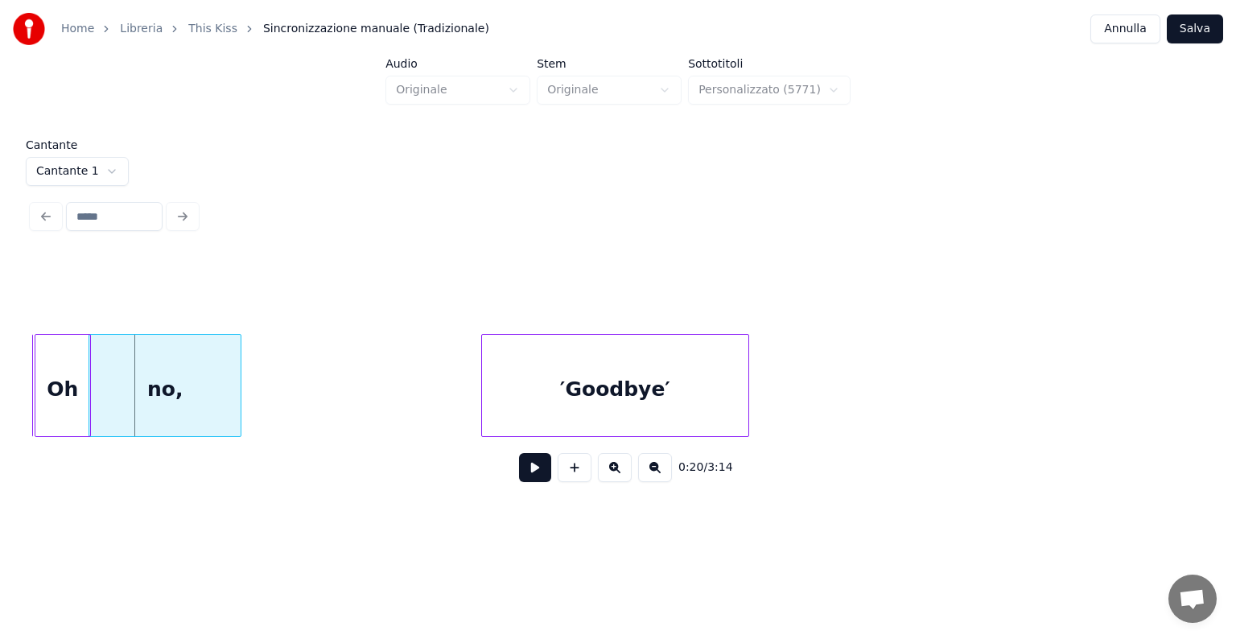
click at [133, 376] on div "no," at bounding box center [164, 389] width 151 height 109
click at [241, 386] on div "no," at bounding box center [164, 385] width 153 height 103
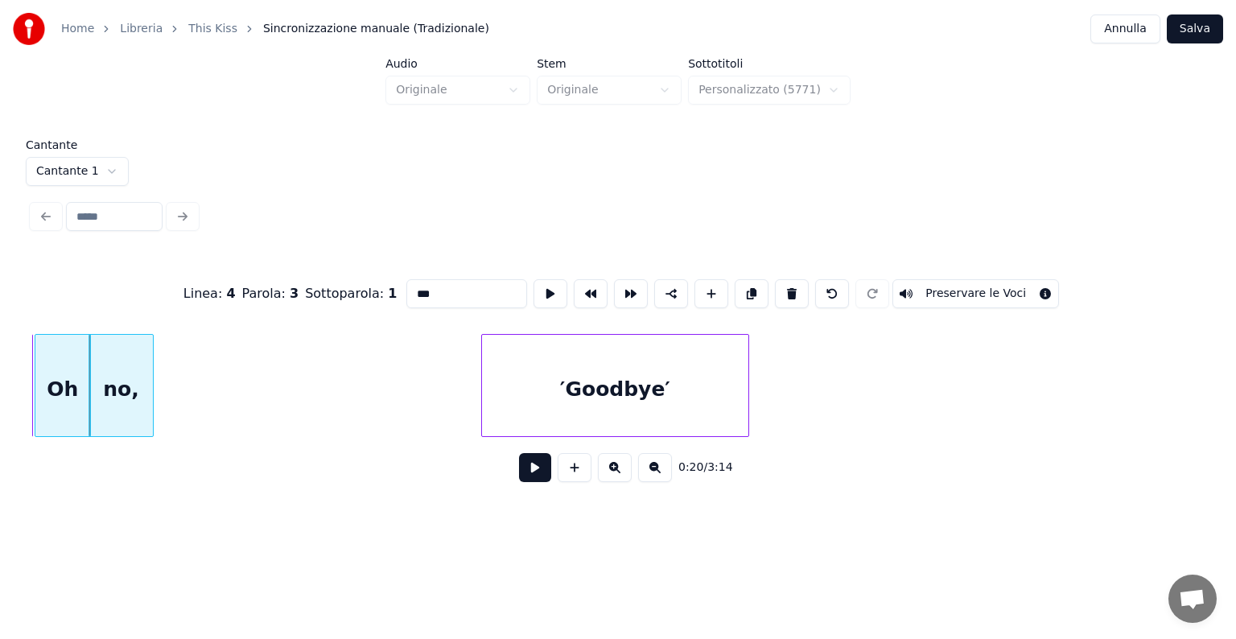
click at [148, 390] on div at bounding box center [150, 385] width 5 height 101
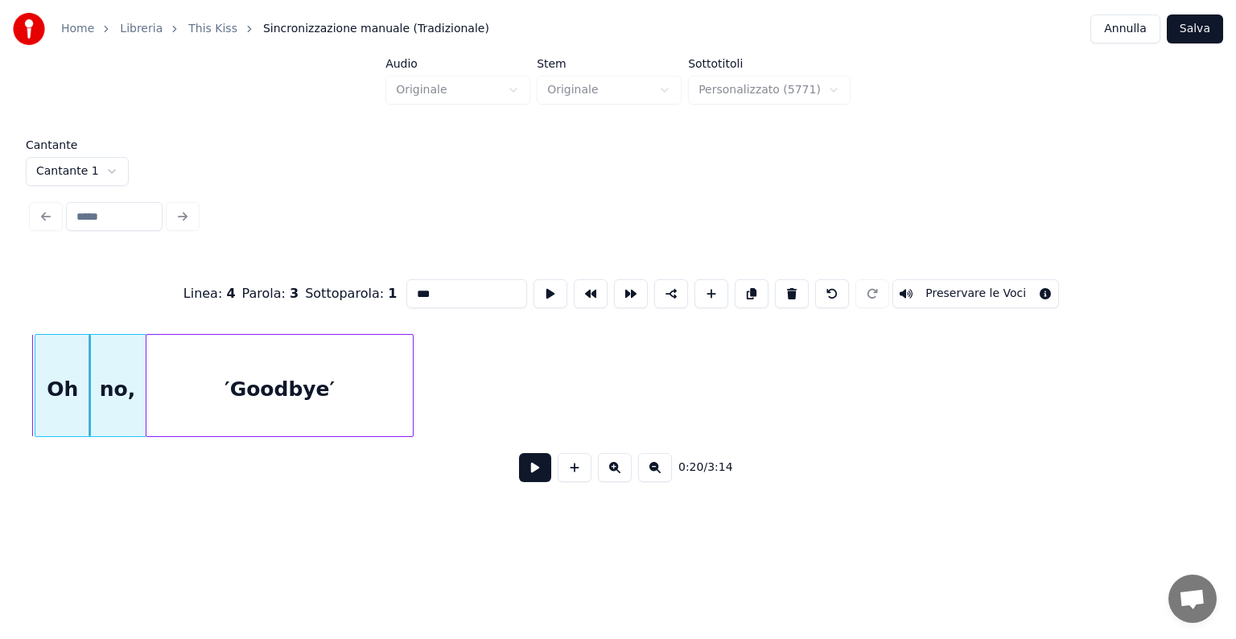
click at [180, 361] on div "′Goodbye′" at bounding box center [278, 389] width 265 height 109
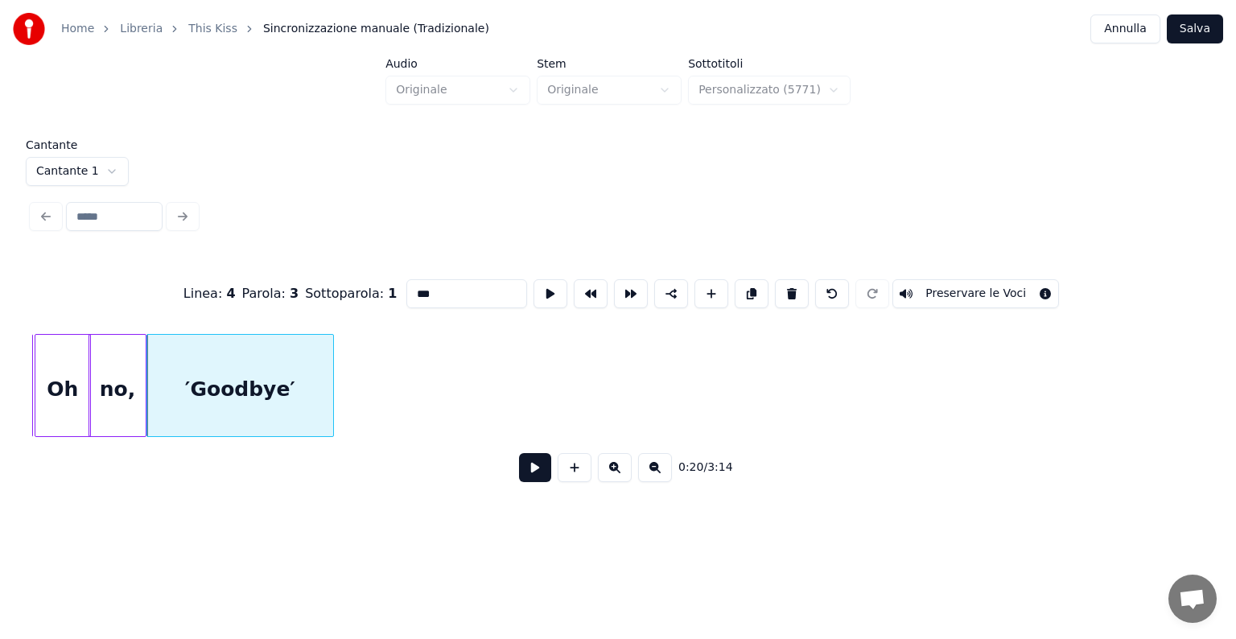
click at [328, 379] on div at bounding box center [330, 385] width 5 height 101
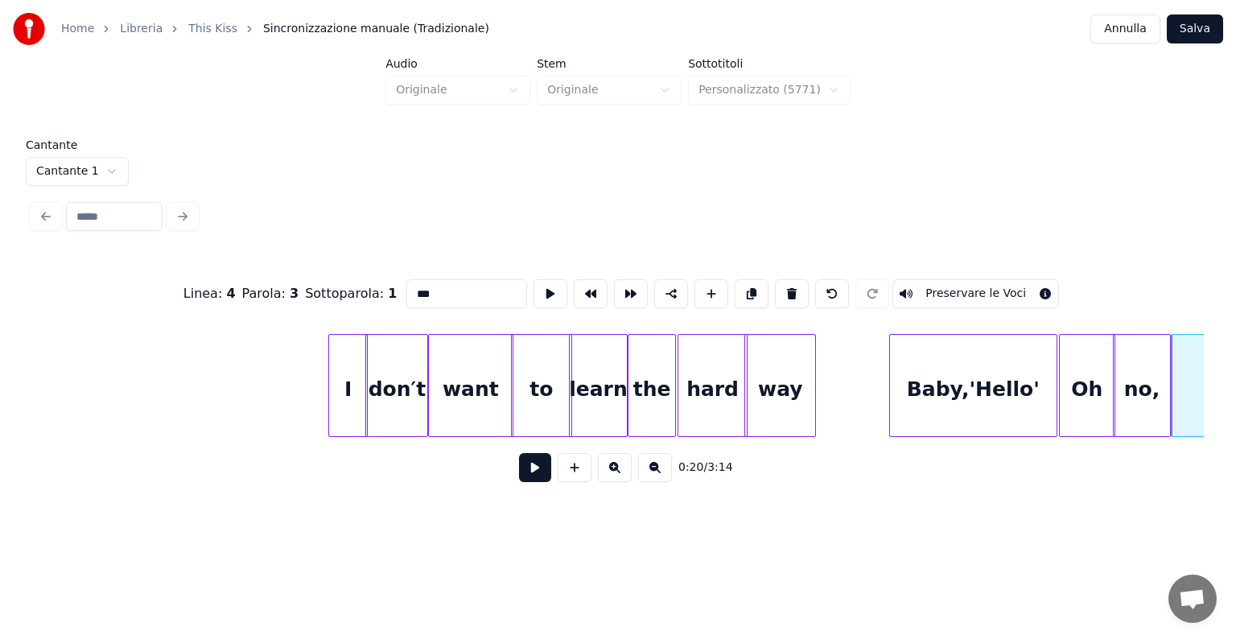
scroll to position [0, 2726]
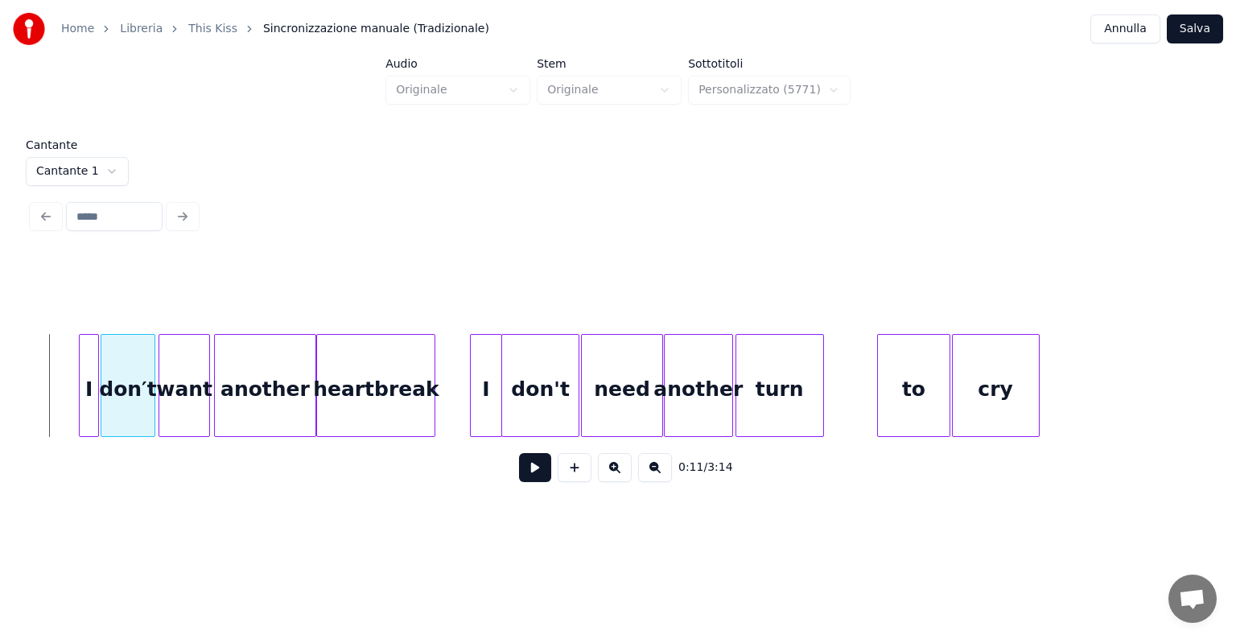
click at [531, 477] on button at bounding box center [535, 467] width 32 height 29
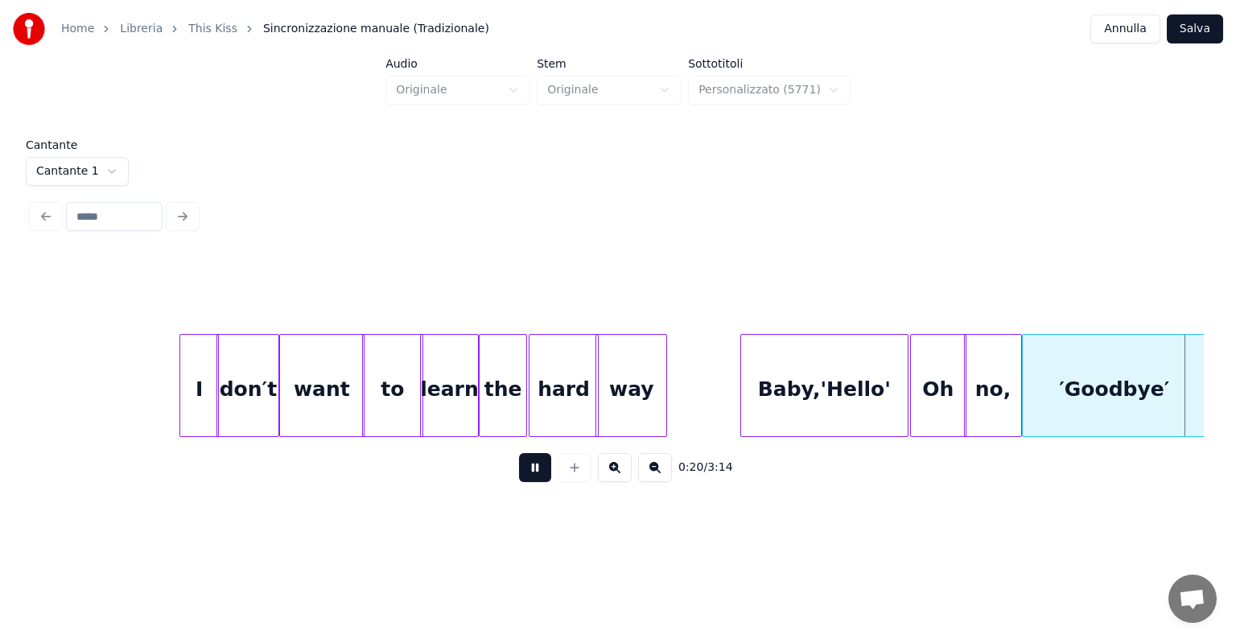
scroll to position [0, 5073]
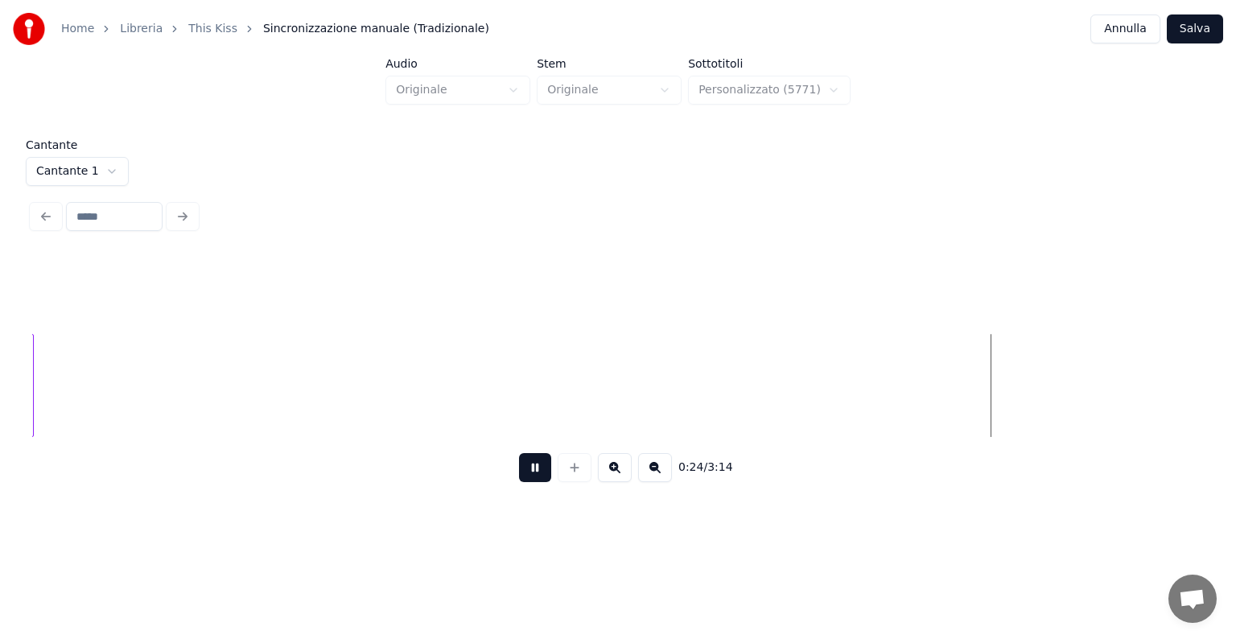
click at [541, 473] on button at bounding box center [535, 467] width 32 height 29
click at [105, 374] on div "me" at bounding box center [193, 389] width 319 height 109
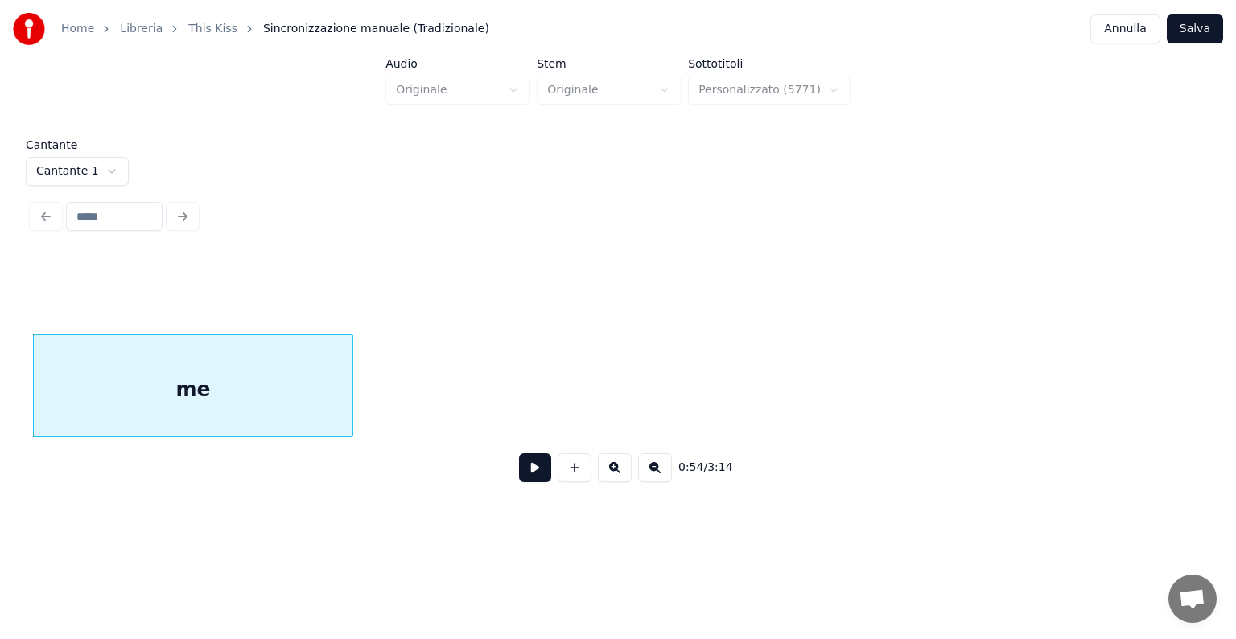
click at [137, 437] on div "me" at bounding box center [617, 385] width 1171 height 103
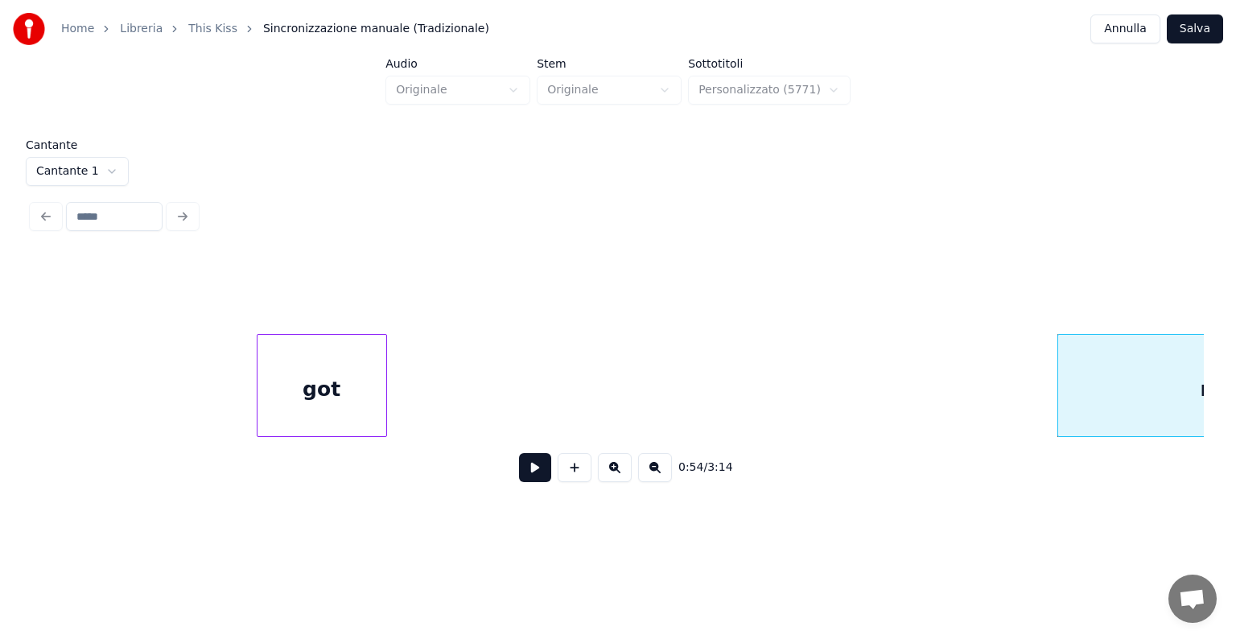
click at [326, 389] on div "got" at bounding box center [321, 389] width 129 height 109
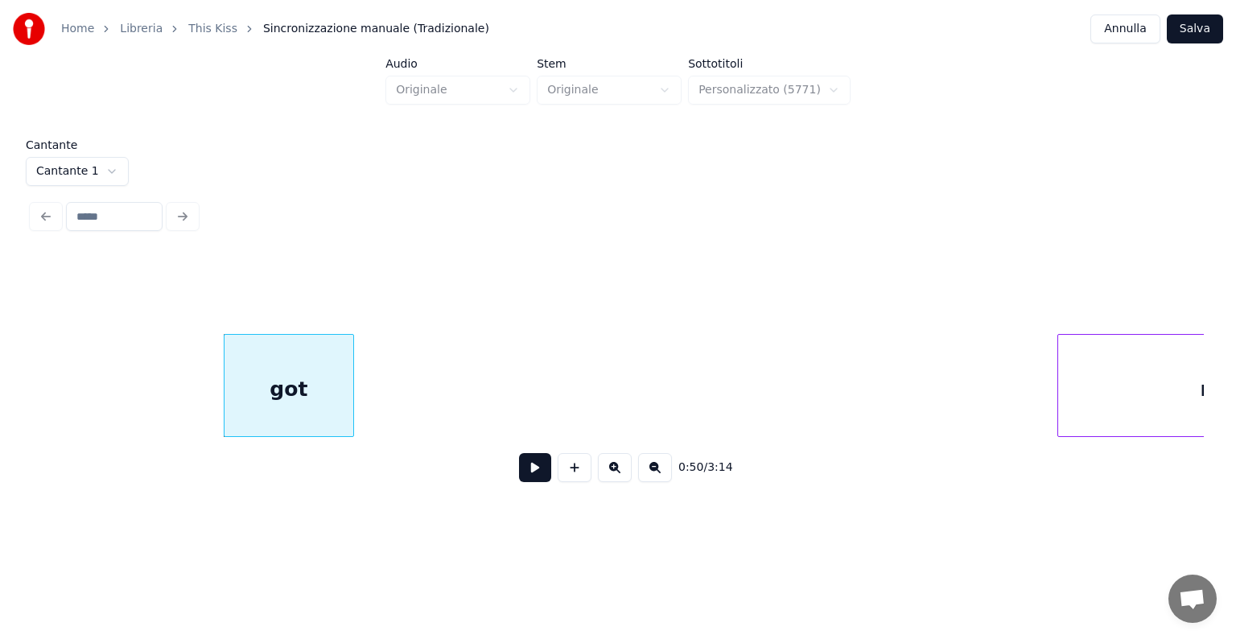
scroll to position [0, 12212]
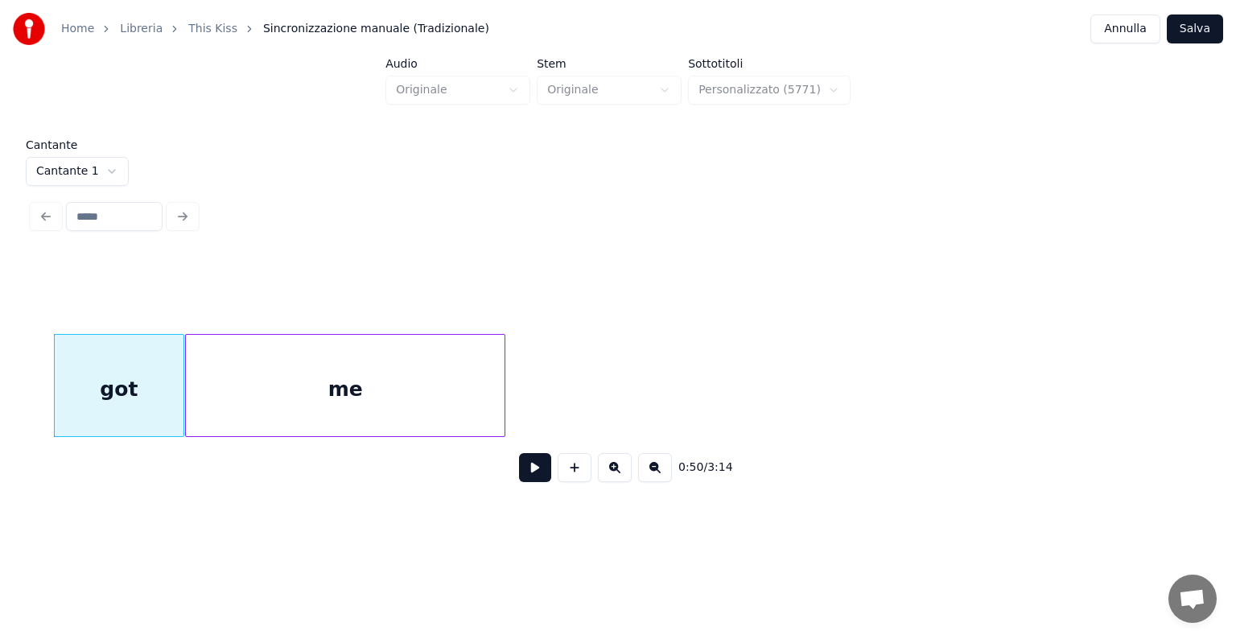
click at [409, 381] on div "me" at bounding box center [345, 389] width 319 height 109
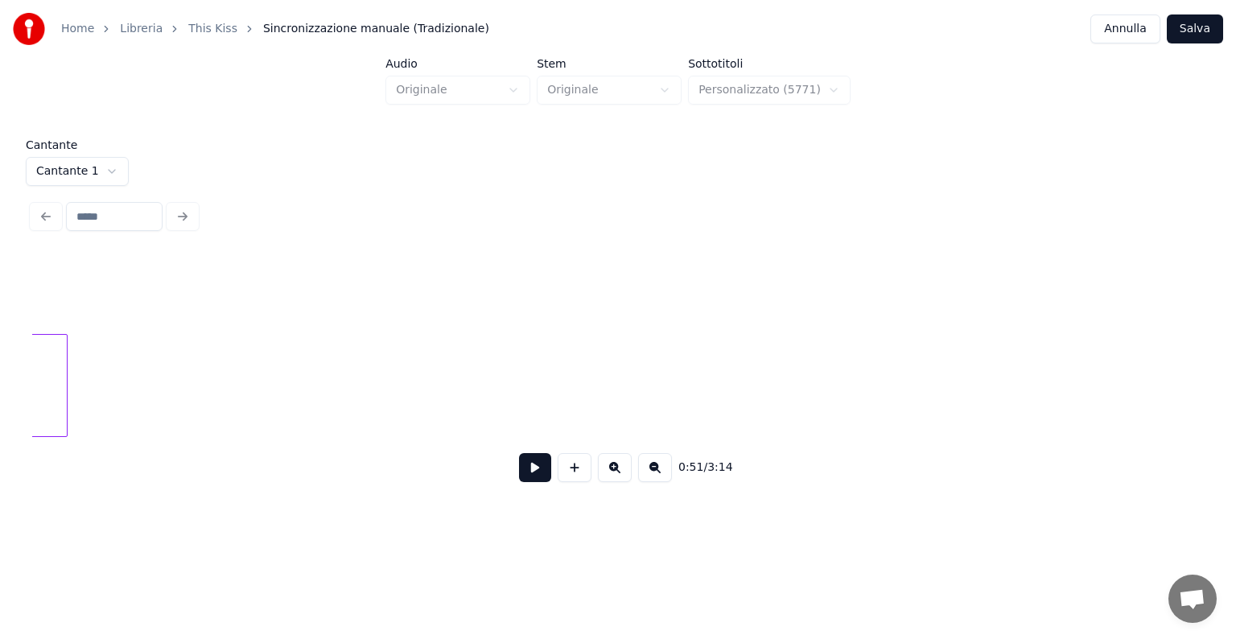
scroll to position [0, 4014]
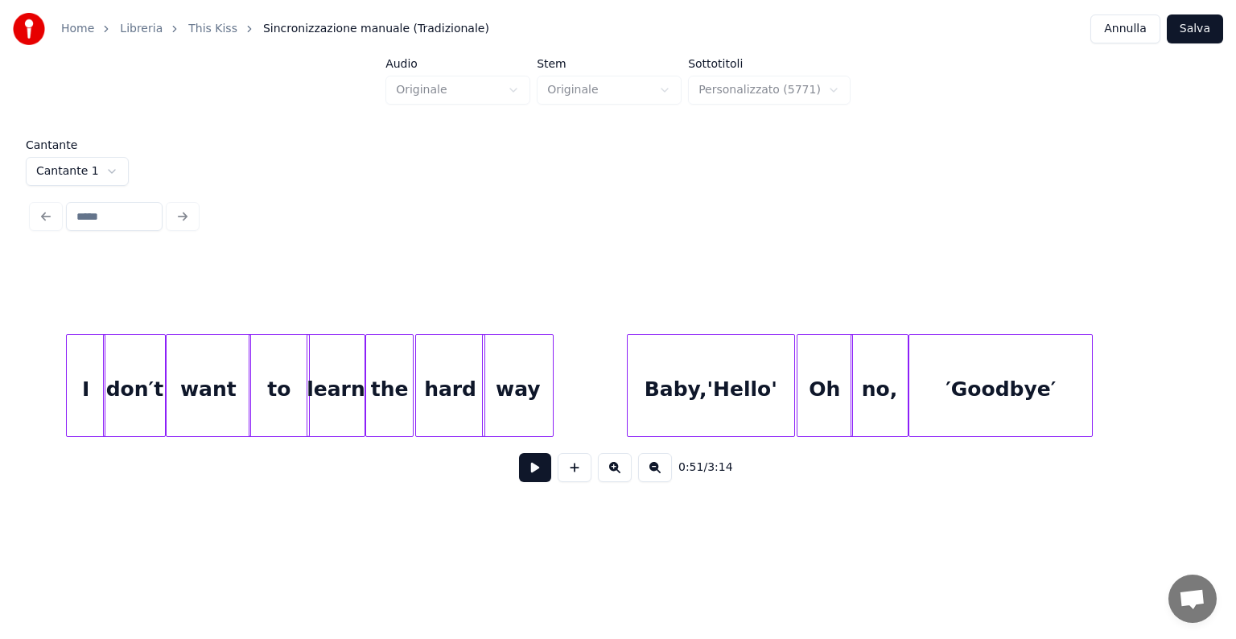
click at [1032, 399] on div "′Goodbye′" at bounding box center [1000, 389] width 183 height 109
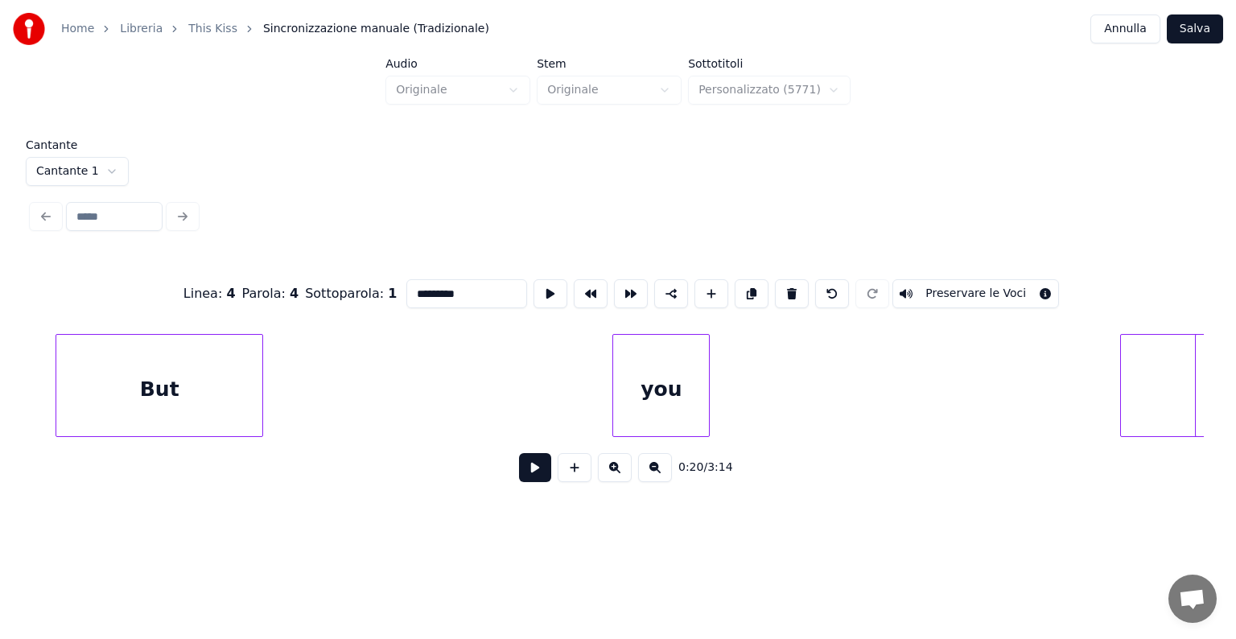
scroll to position [0, 14198]
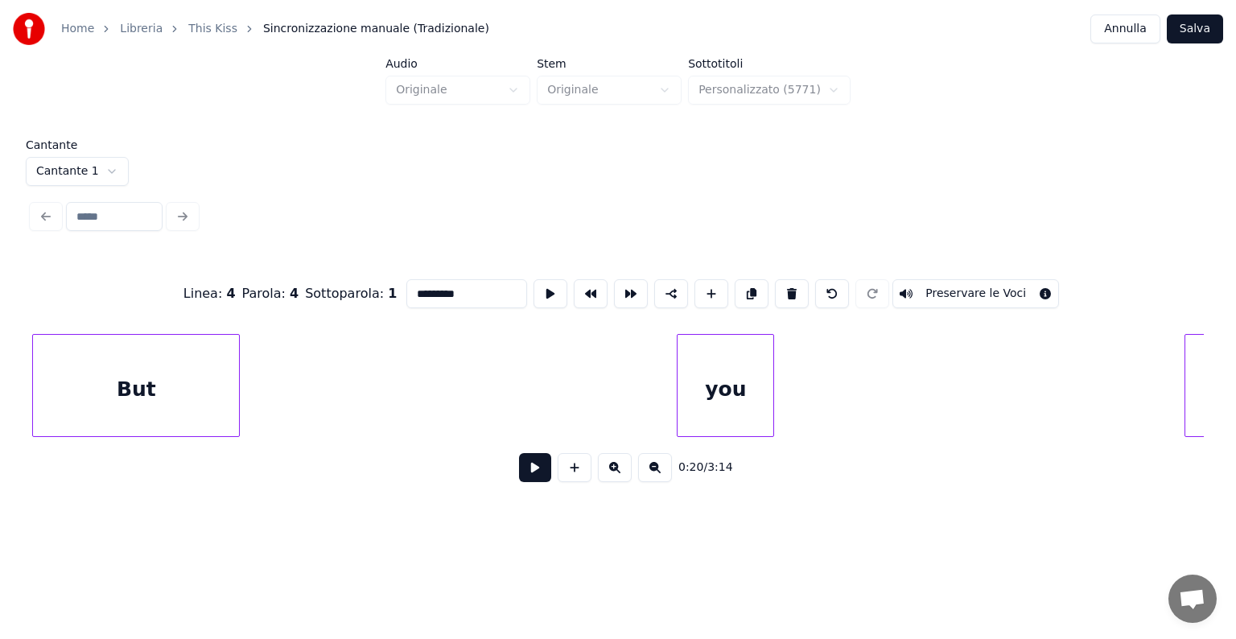
click at [83, 404] on div "But" at bounding box center [136, 389] width 206 height 109
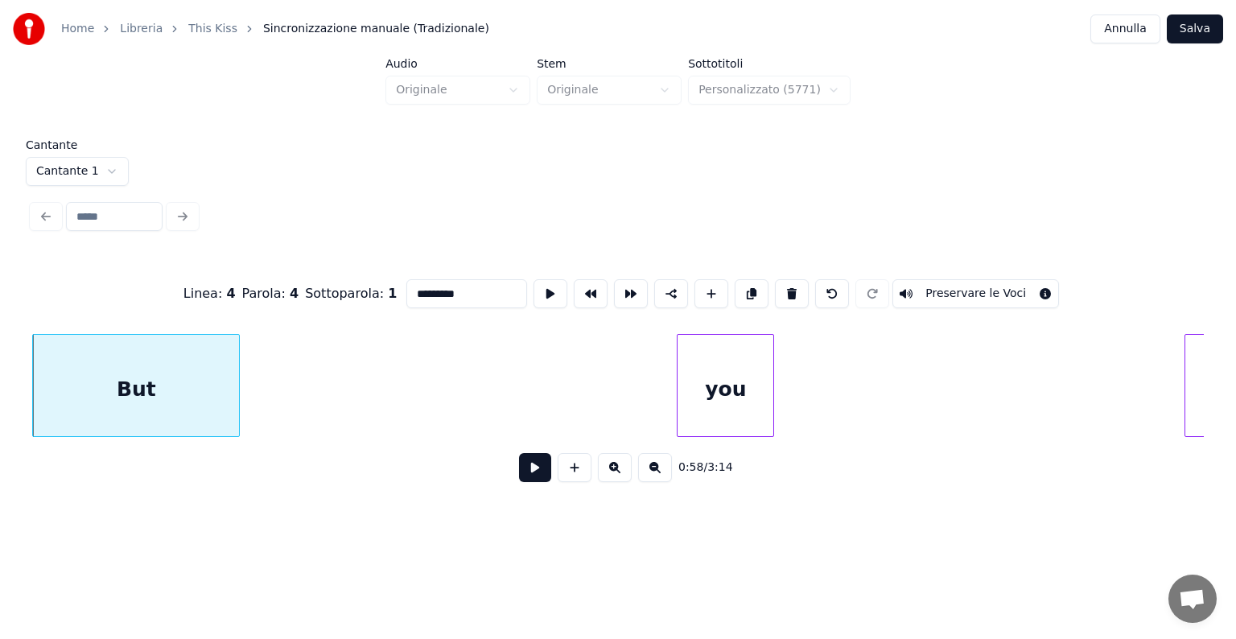
scroll to position [0, 13987]
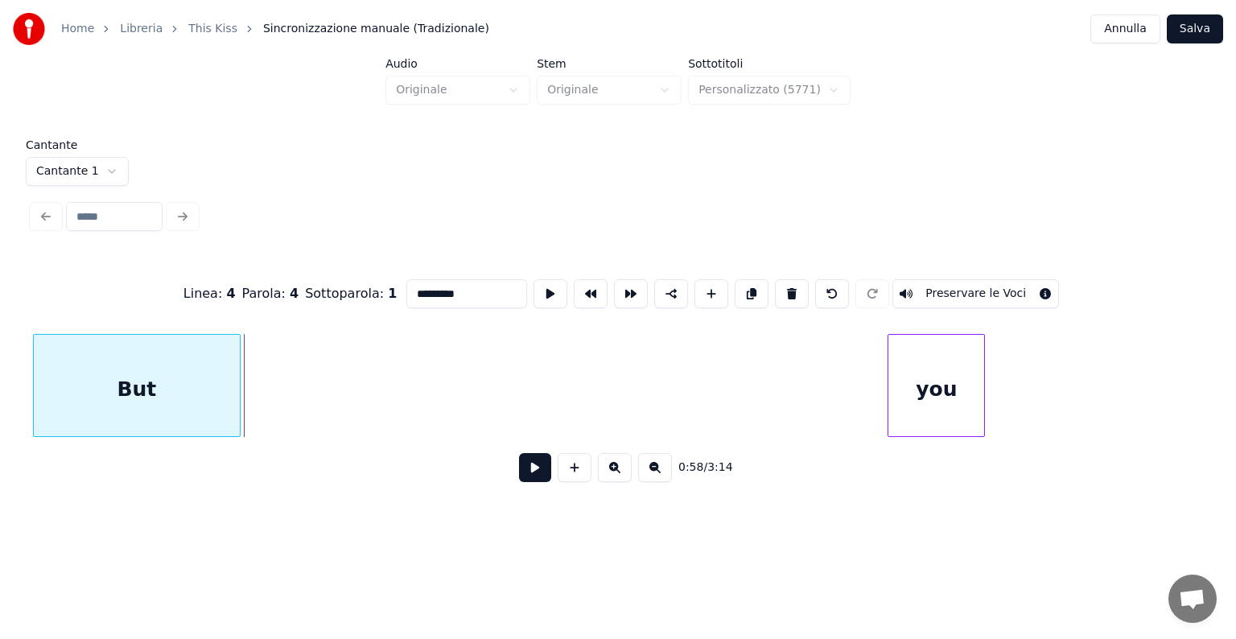
click at [0, 398] on div "Home Libreria This Kiss Sincronizzazione manuale (Tradizionale) Annulla Salva A…" at bounding box center [618, 256] width 1236 height 513
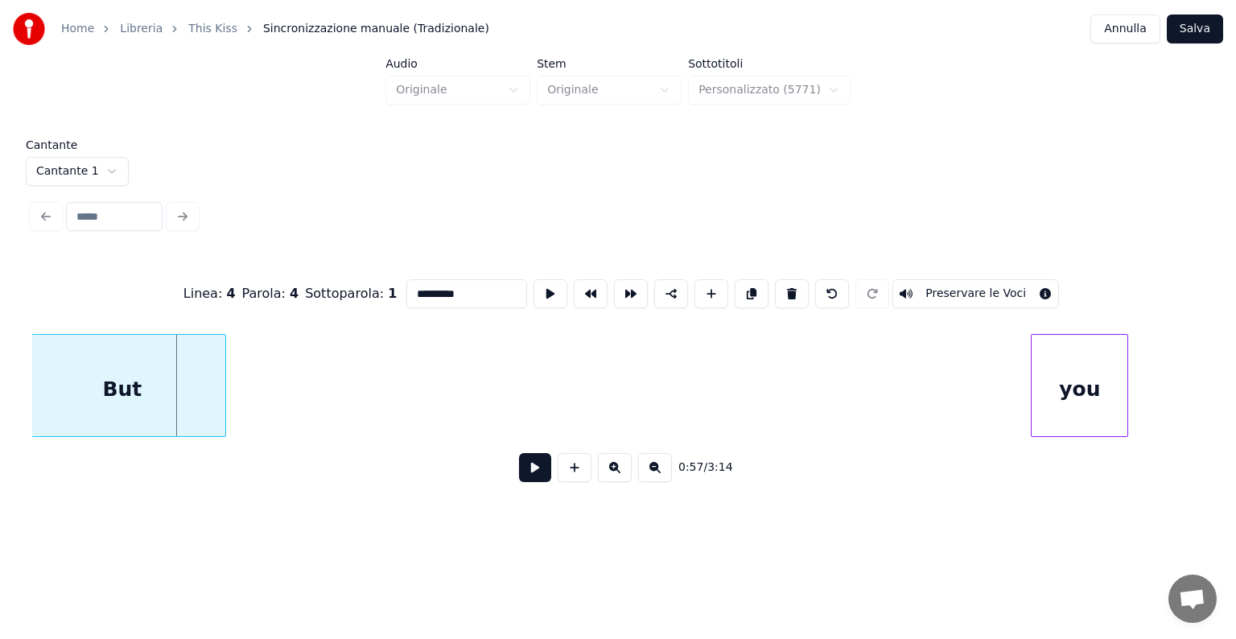
scroll to position [0, 13767]
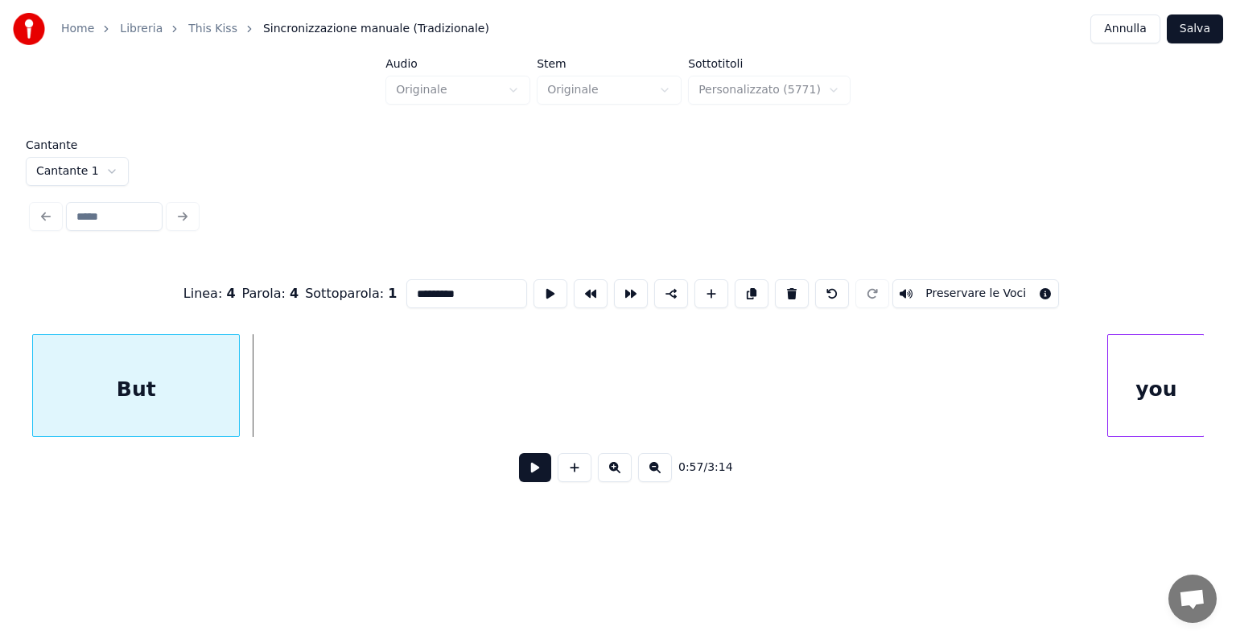
click at [2, 380] on div "Home Libreria This Kiss Sincronizzazione manuale (Tradizionale) Annulla Salva A…" at bounding box center [618, 256] width 1236 height 513
click at [0, 393] on div "Home Libreria This Kiss Sincronizzazione manuale (Tradizionale) Annulla Salva A…" at bounding box center [618, 256] width 1236 height 513
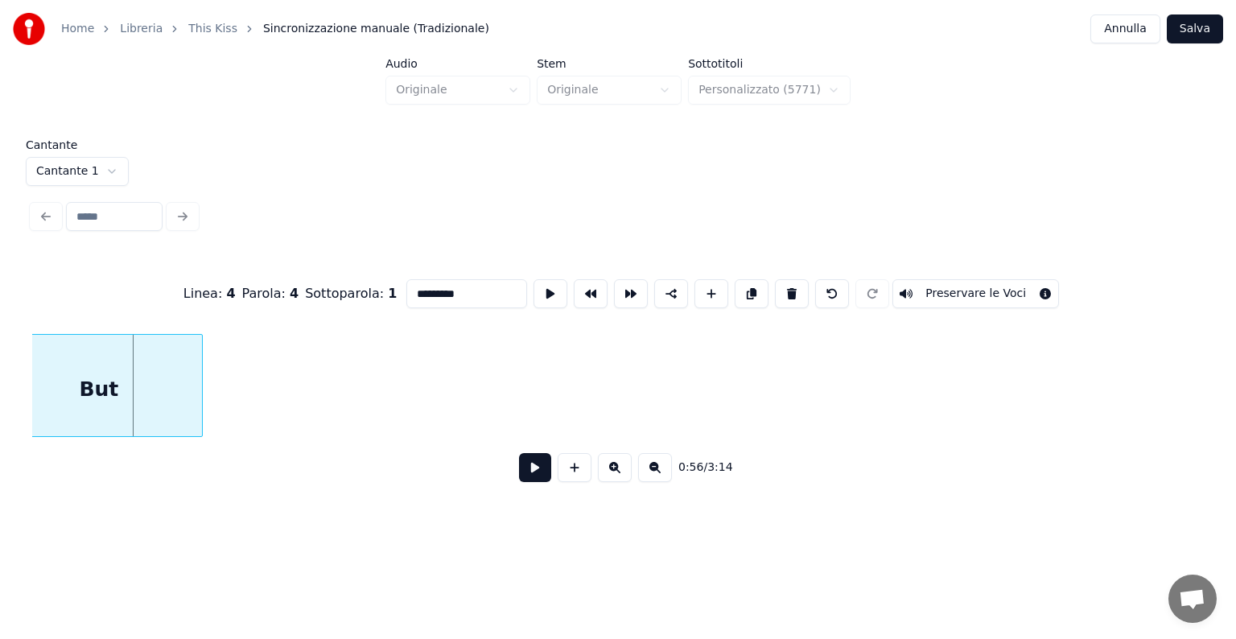
scroll to position [0, 13371]
click at [35, 393] on div "But" at bounding box center [136, 385] width 208 height 103
click at [34, 393] on div "But" at bounding box center [138, 385] width 208 height 103
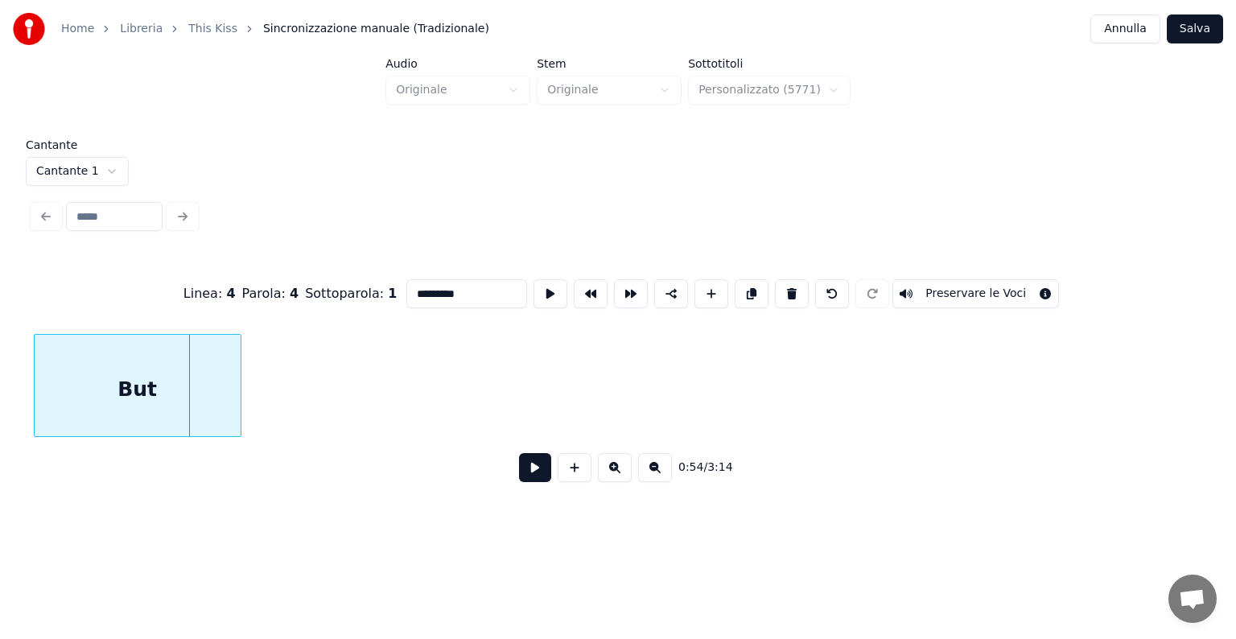
click at [66, 391] on div "But" at bounding box center [138, 389] width 206 height 109
click at [10, 357] on div "Home Libreria This Kiss Sincronizzazione manuale (Tradizionale) Annulla Salva A…" at bounding box center [618, 256] width 1236 height 513
click at [51, 389] on div "But" at bounding box center [152, 389] width 206 height 109
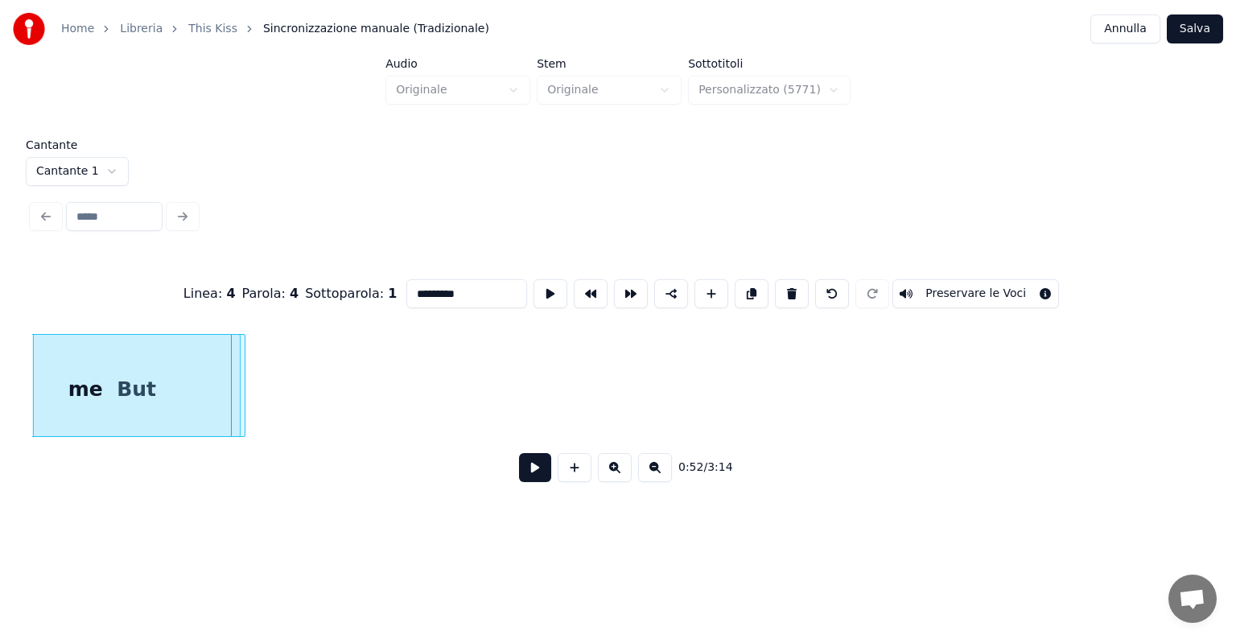
click at [0, 382] on div "Home Libreria This Kiss Sincronizzazione manuale (Tradizionale) Annulla Salva A…" at bounding box center [618, 256] width 1236 height 513
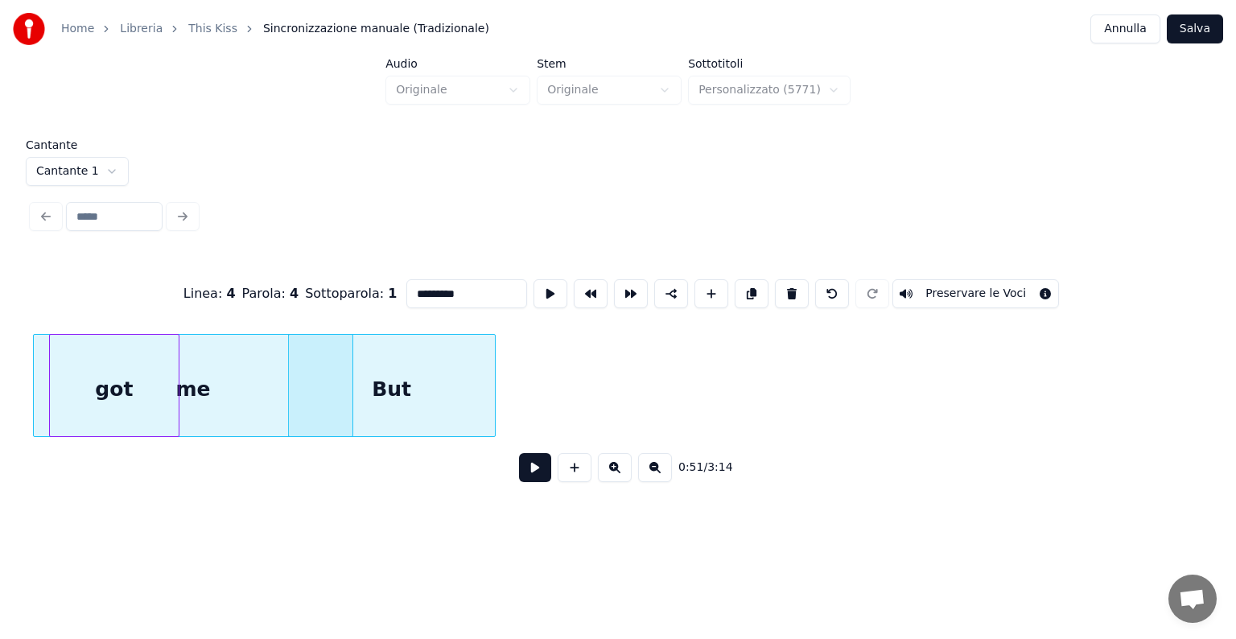
scroll to position [0, 12217]
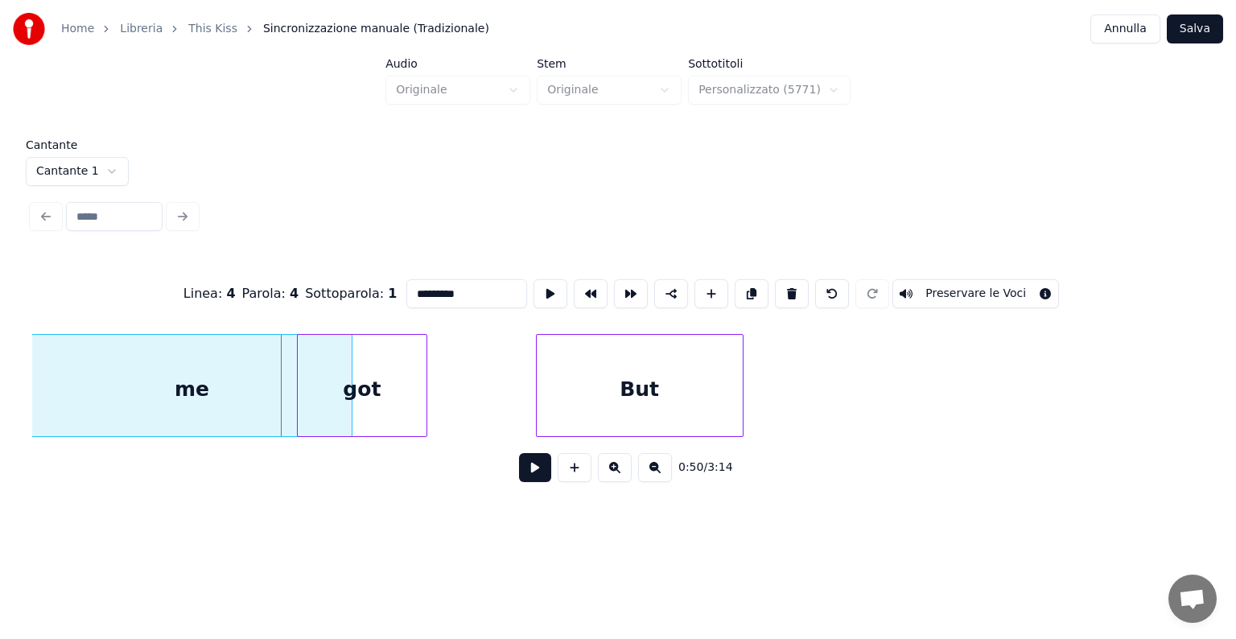
scroll to position [0, 11966]
click at [10, 360] on div "Home Libreria This Kiss Sincronizzazione manuale (Tradizionale) Annulla Salva A…" at bounding box center [618, 256] width 1236 height 513
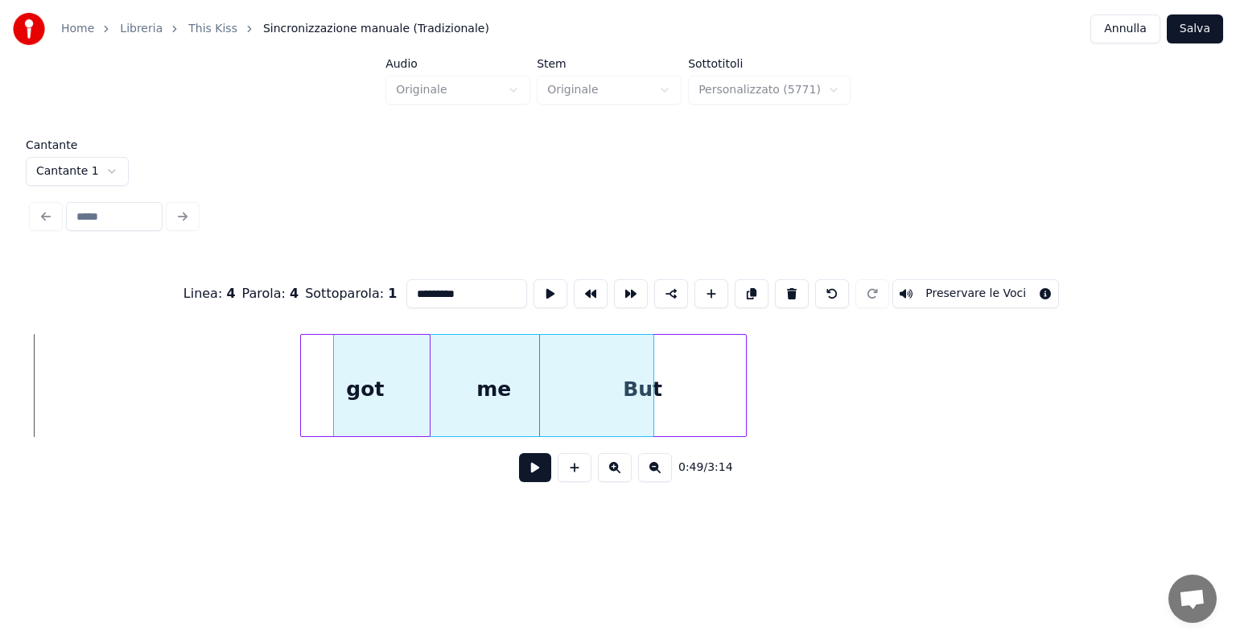
click at [561, 376] on div "me" at bounding box center [493, 389] width 319 height 109
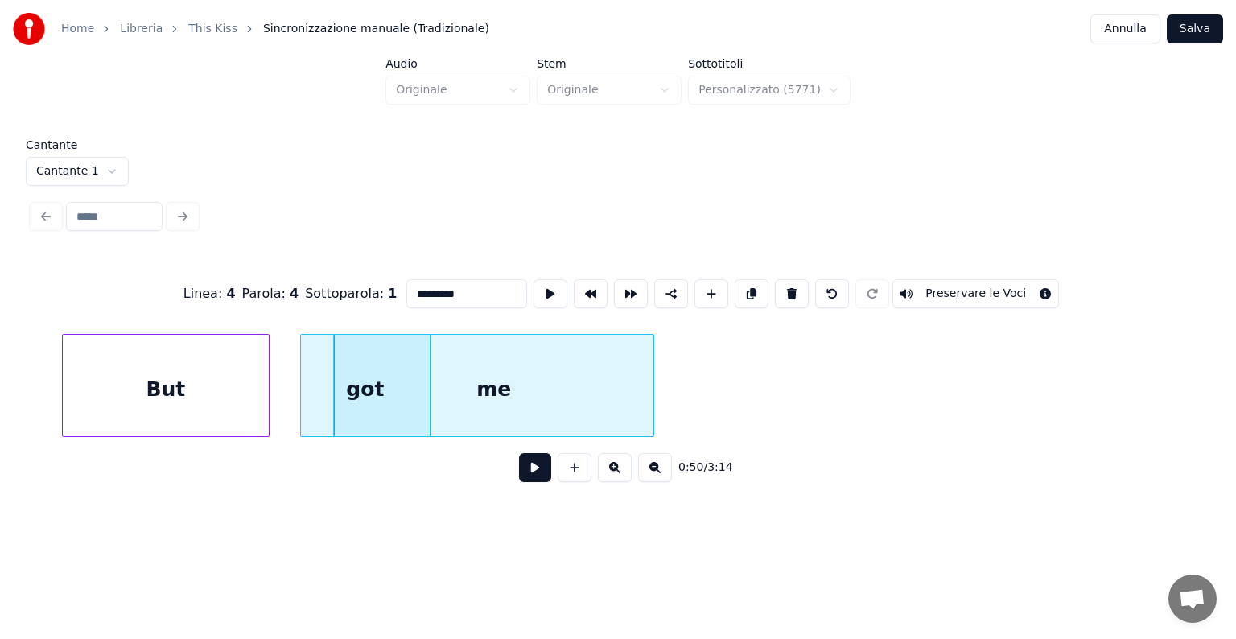
click at [218, 356] on div "But" at bounding box center [166, 389] width 206 height 109
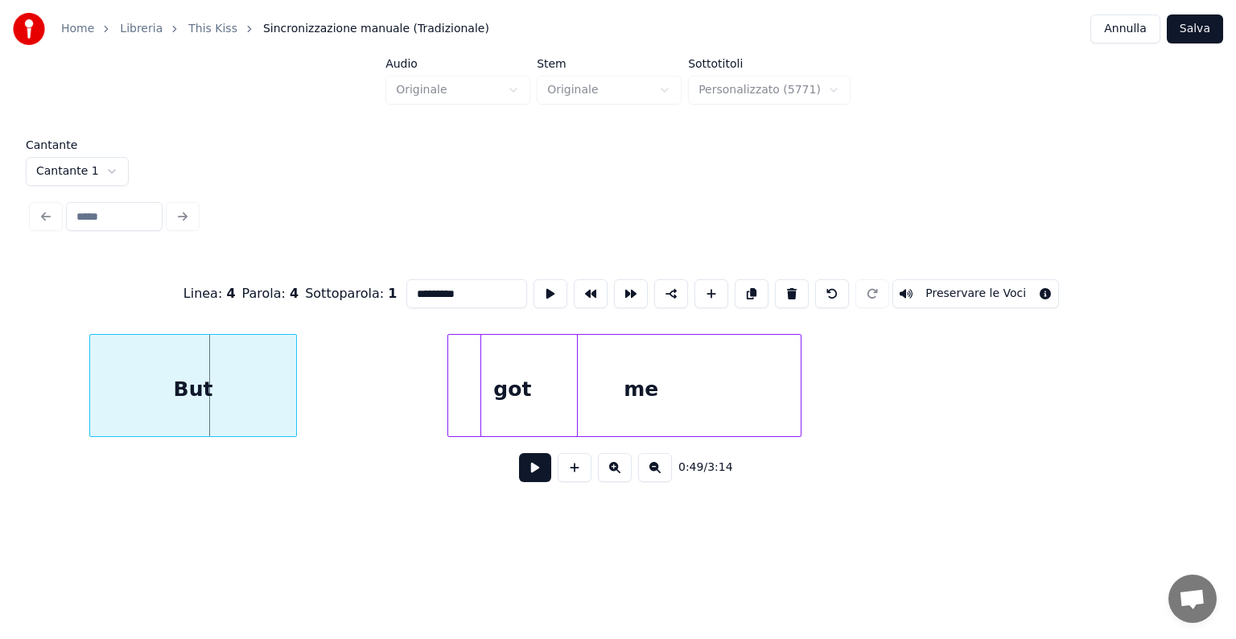
scroll to position [0, 11809]
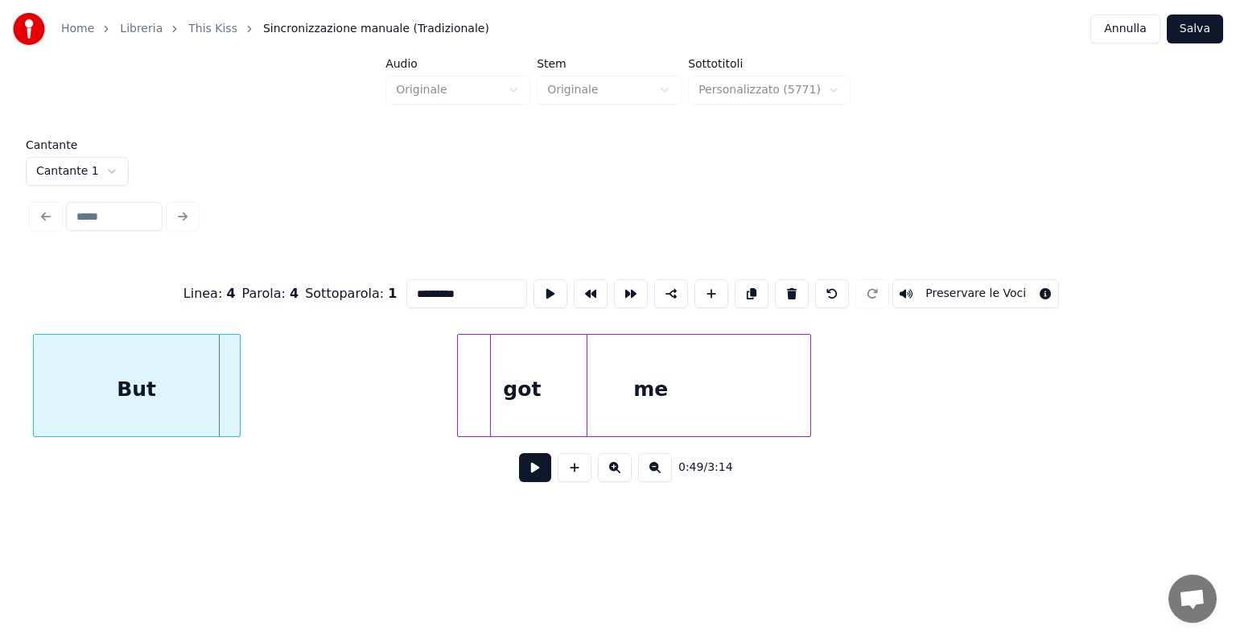
click at [63, 369] on div "But" at bounding box center [137, 389] width 206 height 109
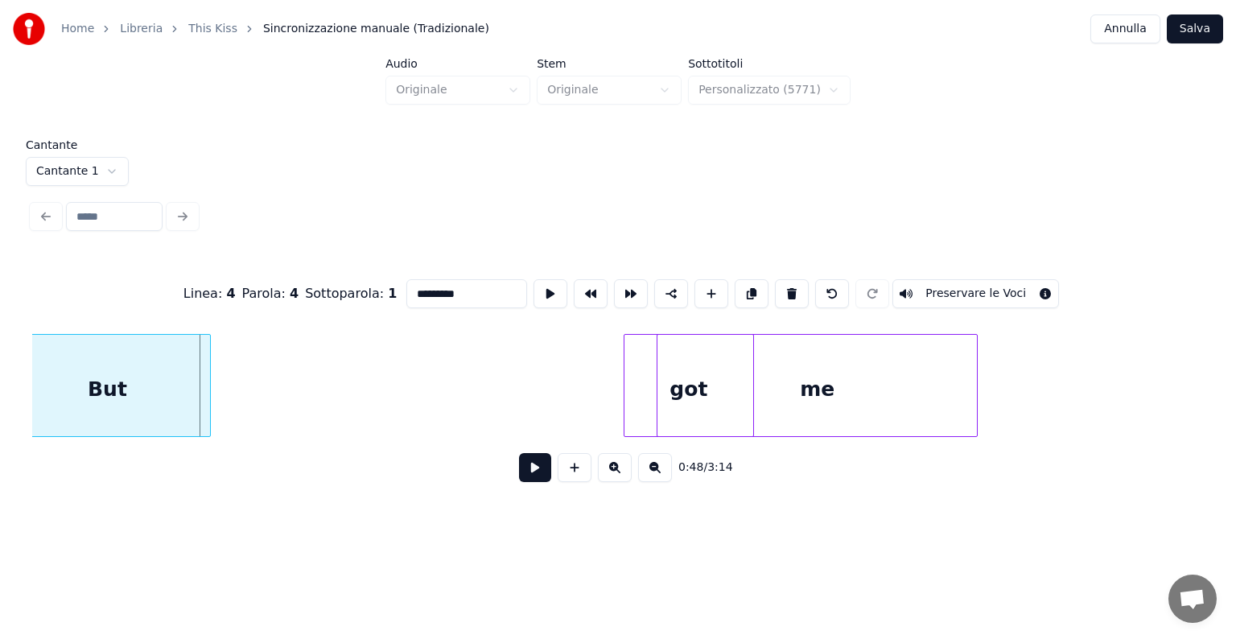
scroll to position [0, 11613]
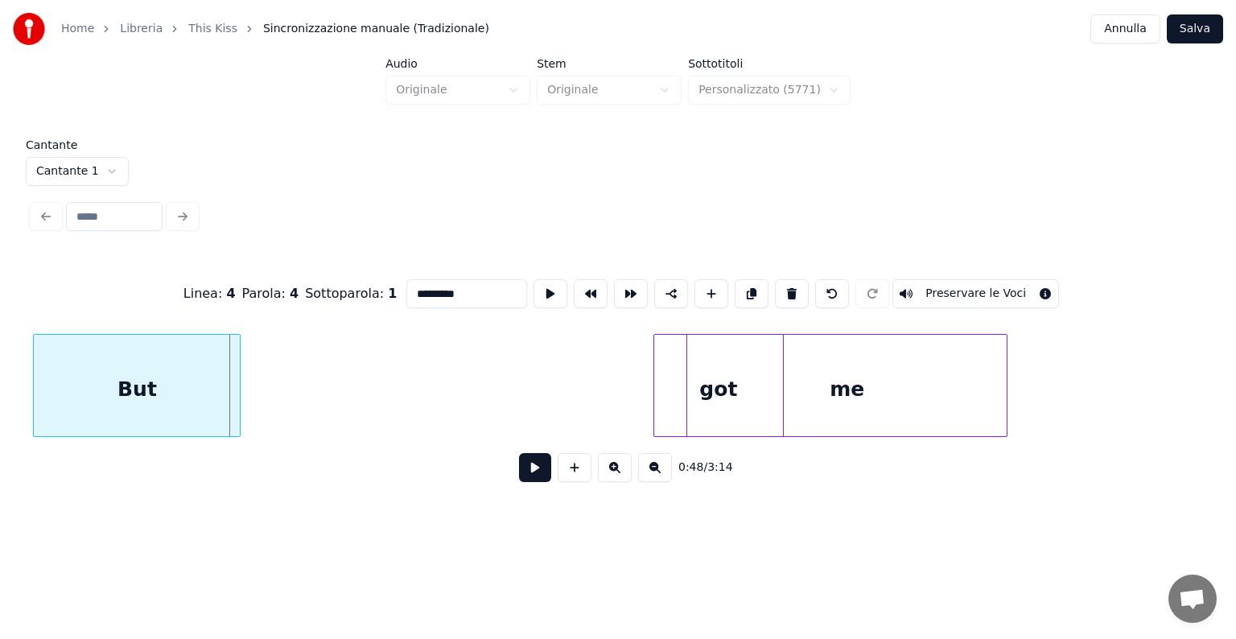
click at [27, 383] on div "Cantante Cantante 1 Linea : 4 Parola : 4 Sottoparola : 1 ********* Preservare l…" at bounding box center [618, 321] width 1184 height 365
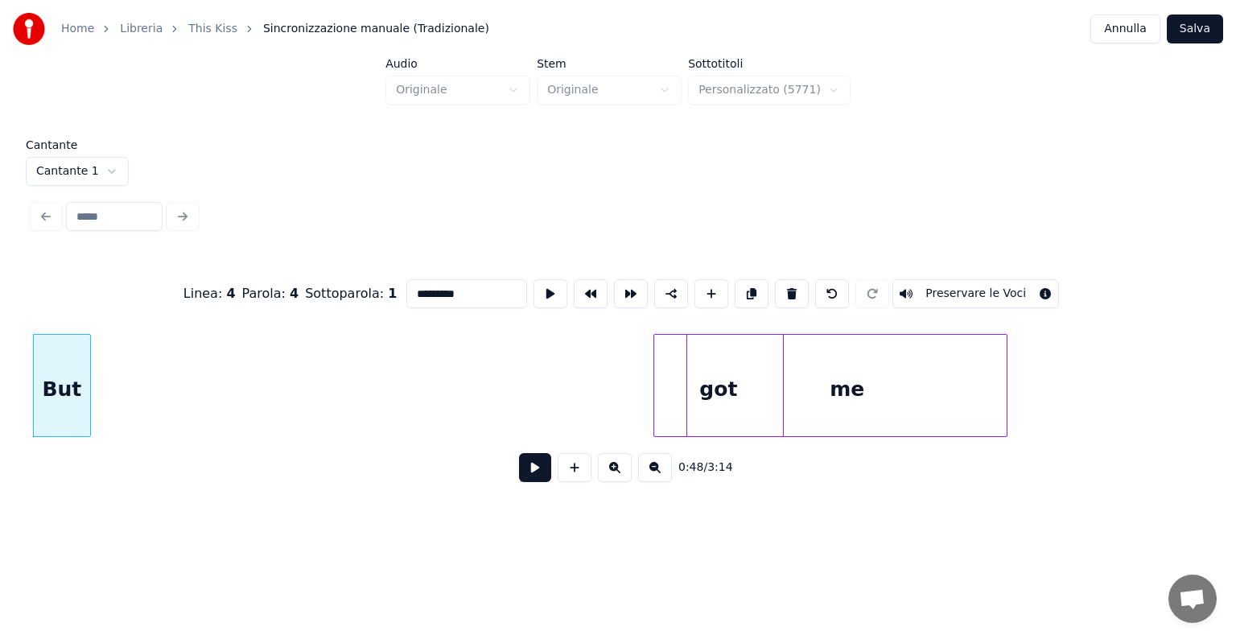
click at [87, 372] on div at bounding box center [87, 385] width 5 height 101
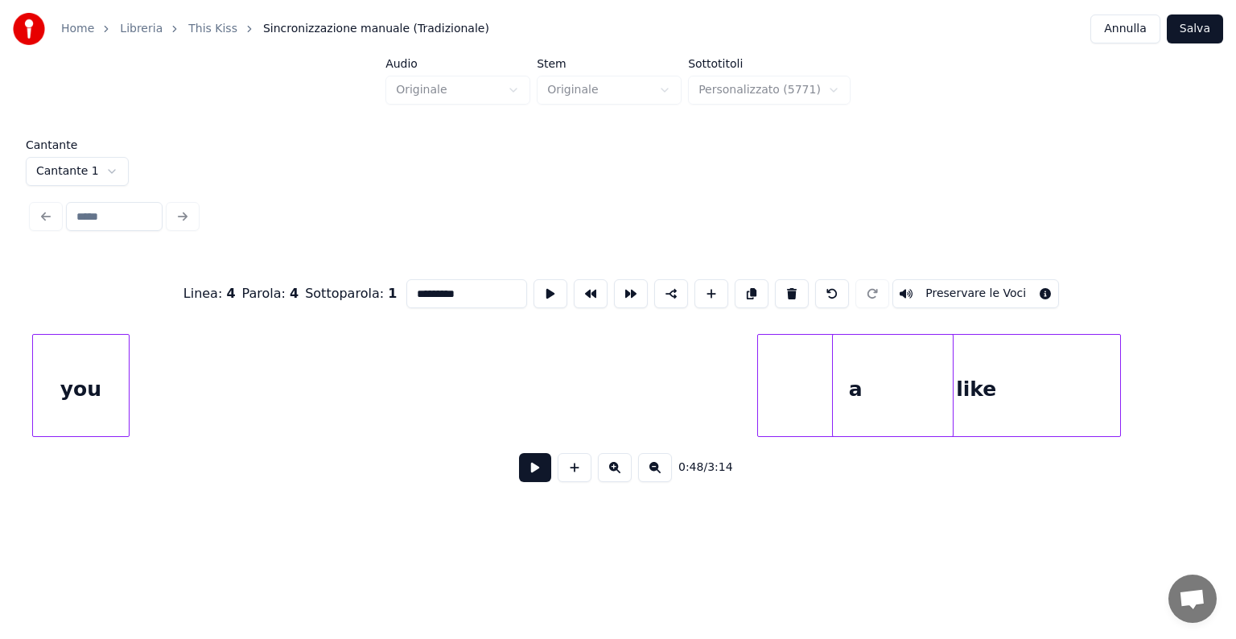
scroll to position [0, 14624]
click at [31, 376] on div "Cantante Cantante 1 Linea : 4 Parola : 4 Sottoparola : 1 ********* Preservare l…" at bounding box center [618, 321] width 1184 height 365
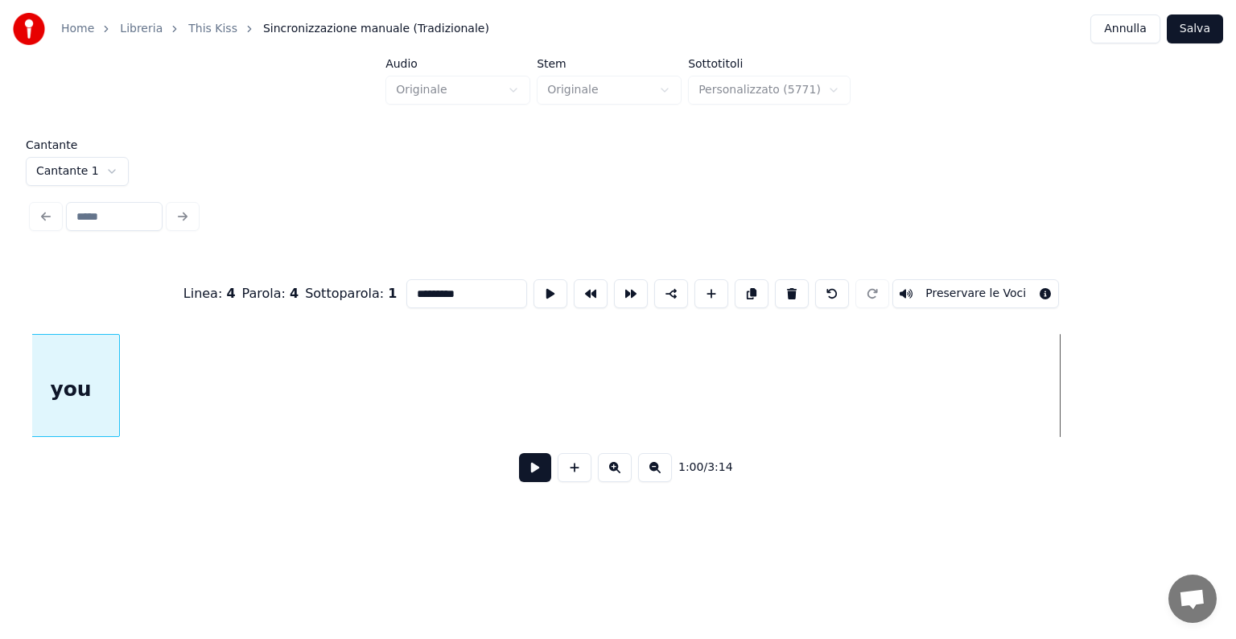
scroll to position [0, 13584]
click at [39, 400] on div "you" at bounding box center [87, 389] width 96 height 109
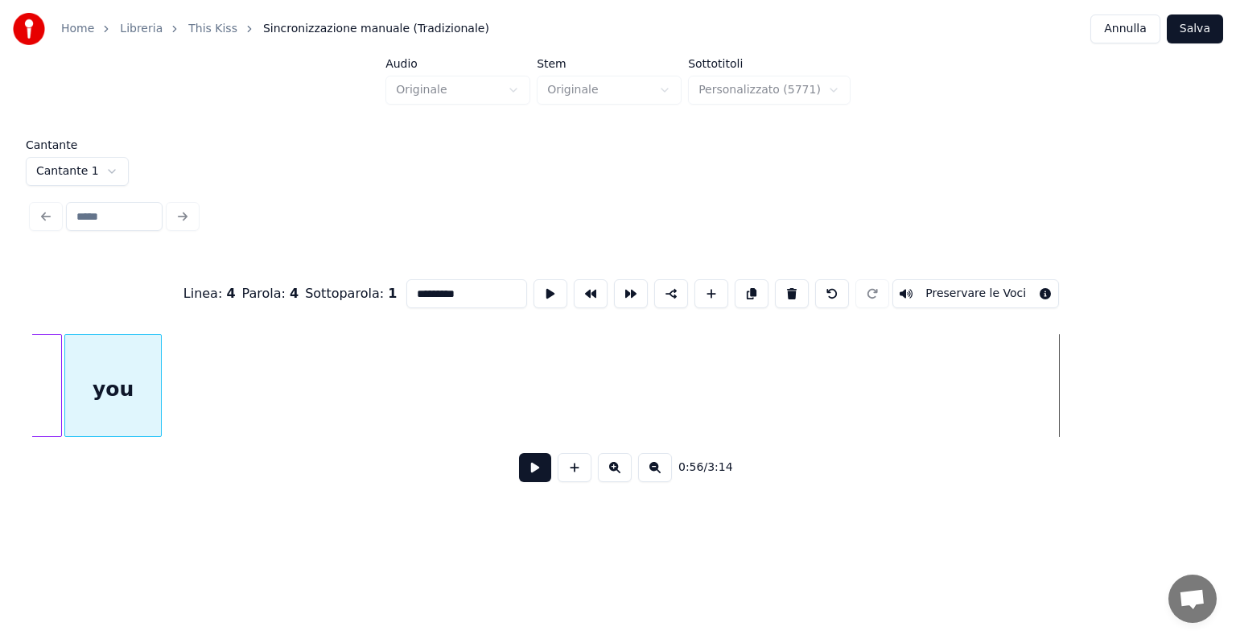
click at [109, 412] on div "you" at bounding box center [113, 389] width 96 height 109
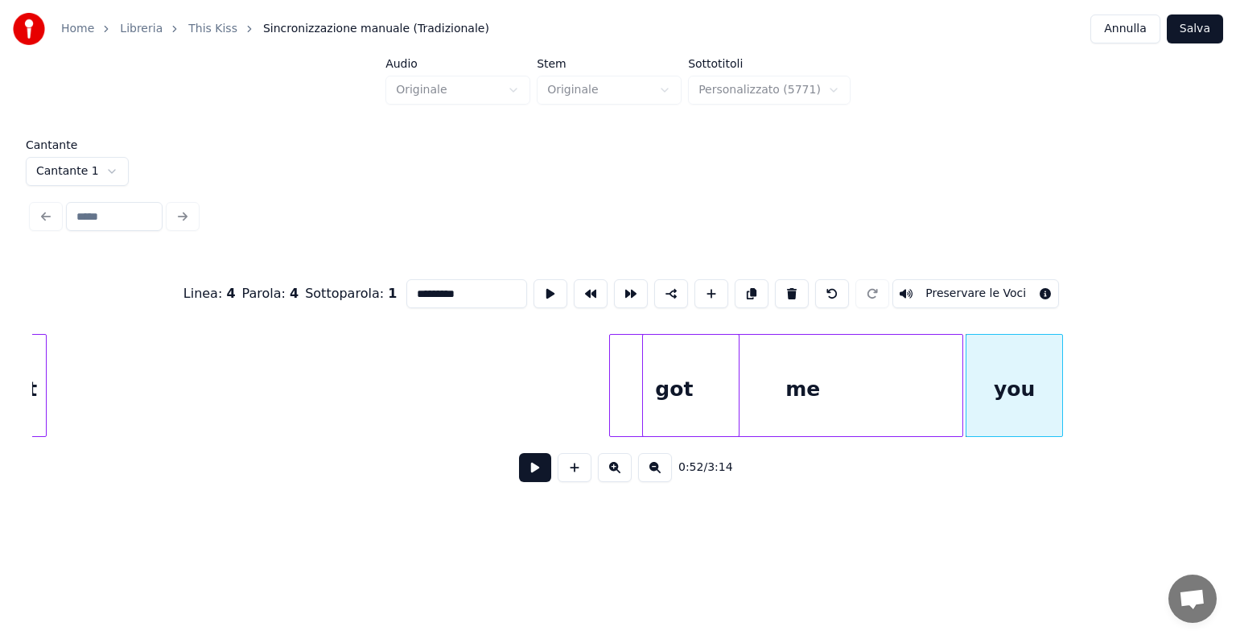
scroll to position [0, 11625]
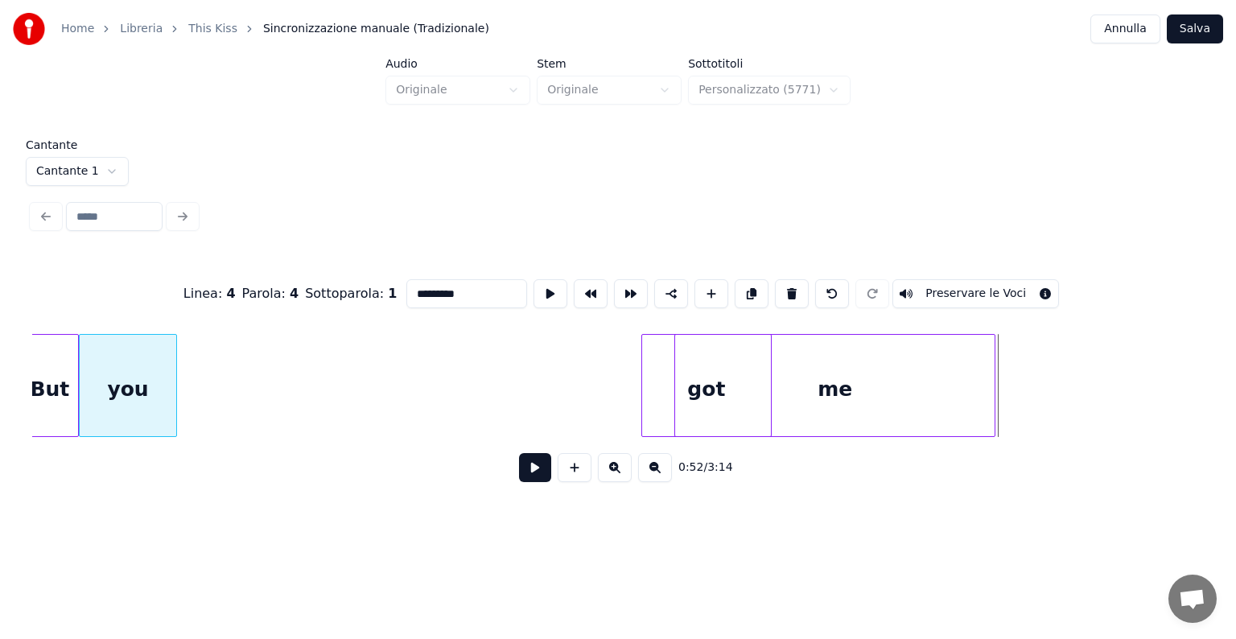
click at [142, 400] on div "you" at bounding box center [128, 389] width 96 height 109
click at [826, 343] on div at bounding box center [825, 385] width 5 height 101
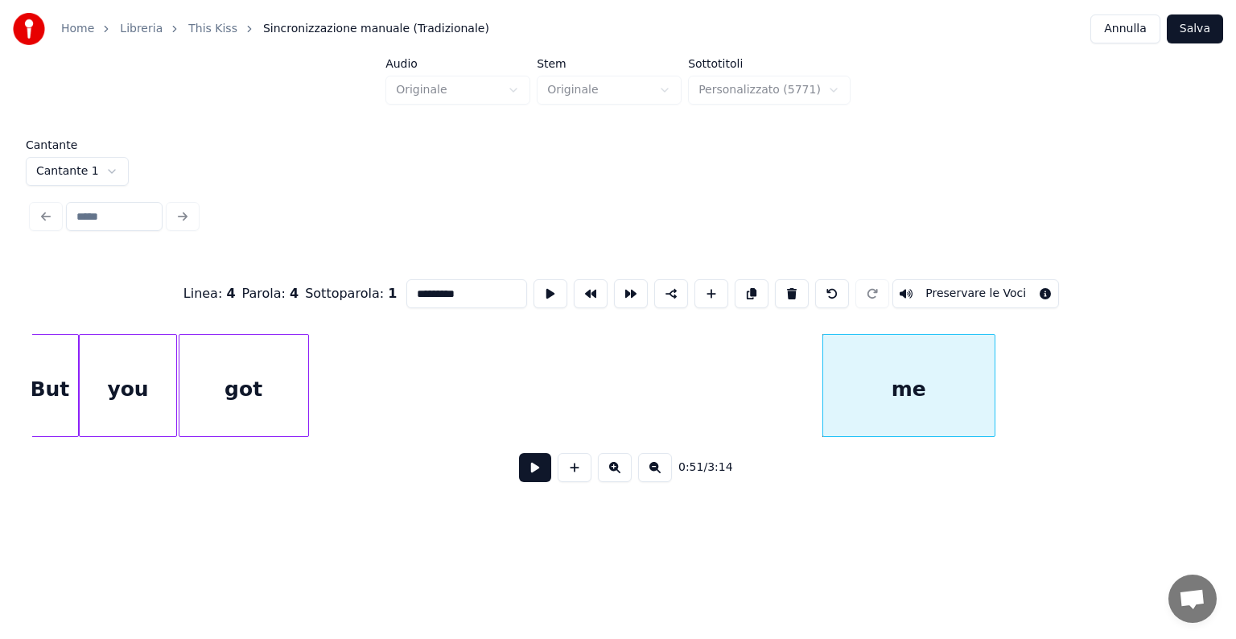
click at [296, 409] on div "got" at bounding box center [243, 389] width 129 height 109
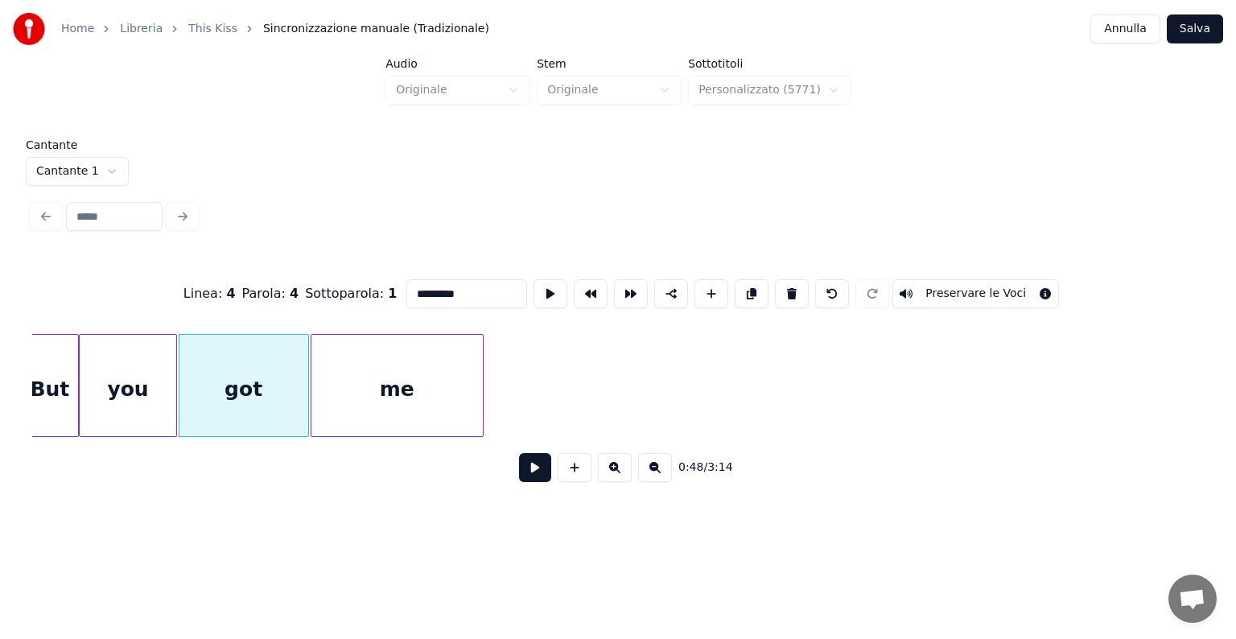
click at [454, 380] on div "me" at bounding box center [396, 389] width 171 height 109
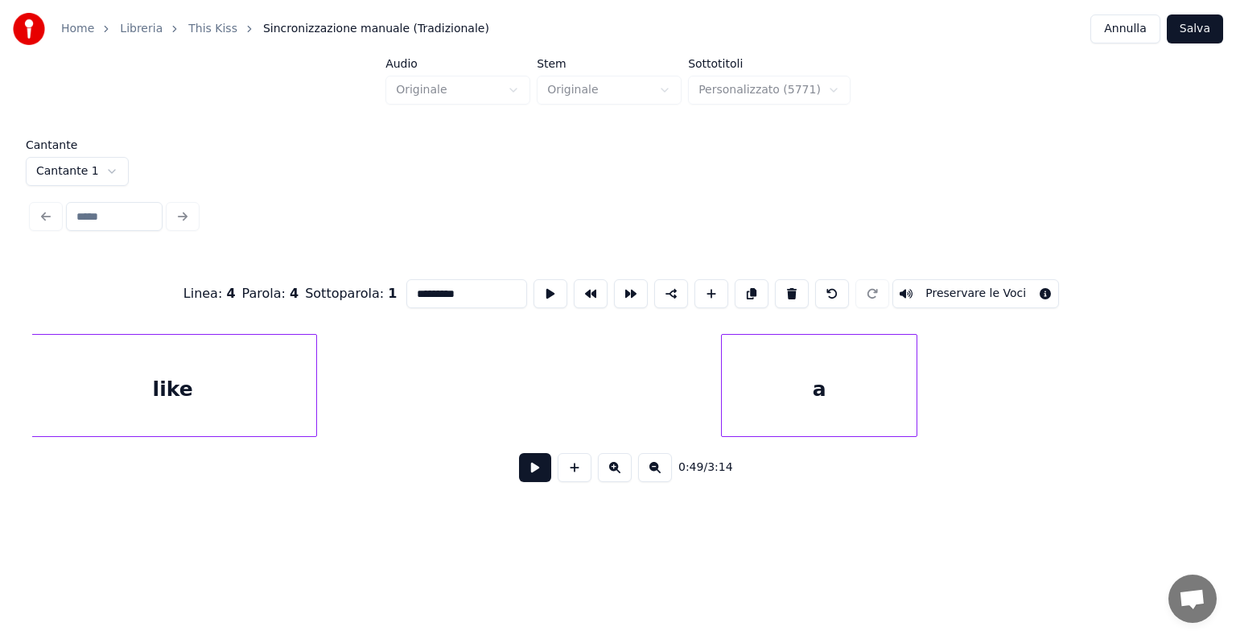
scroll to position [0, 14656]
click at [152, 412] on div "like" at bounding box center [177, 389] width 287 height 109
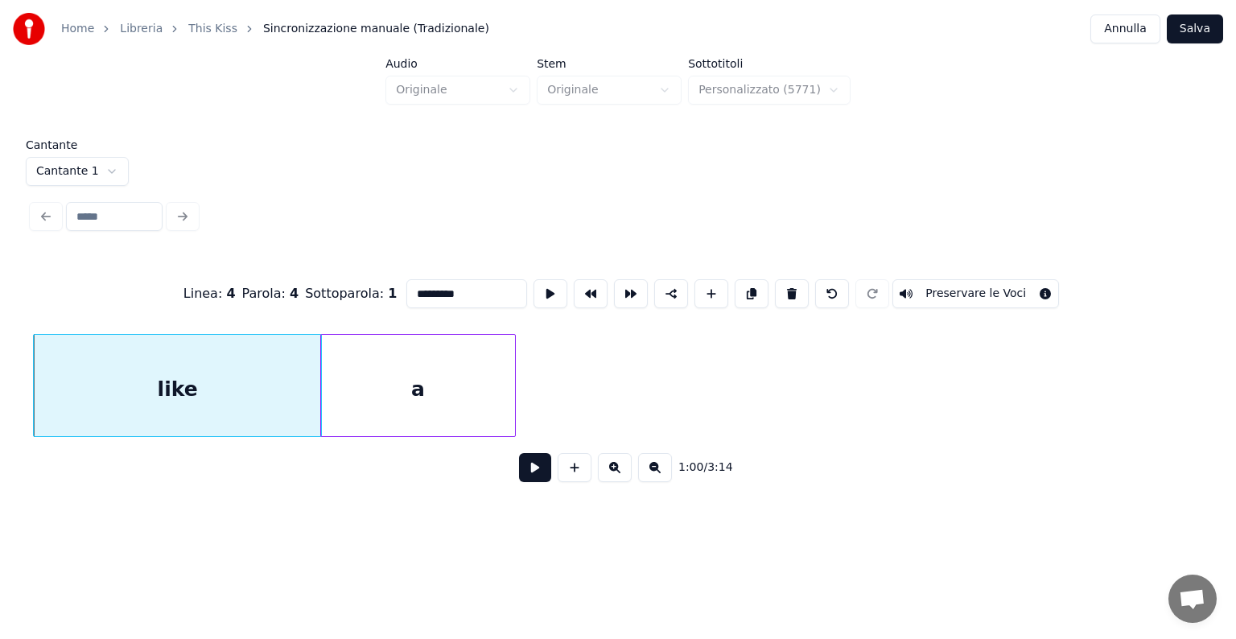
click at [339, 402] on div "a" at bounding box center [418, 389] width 195 height 109
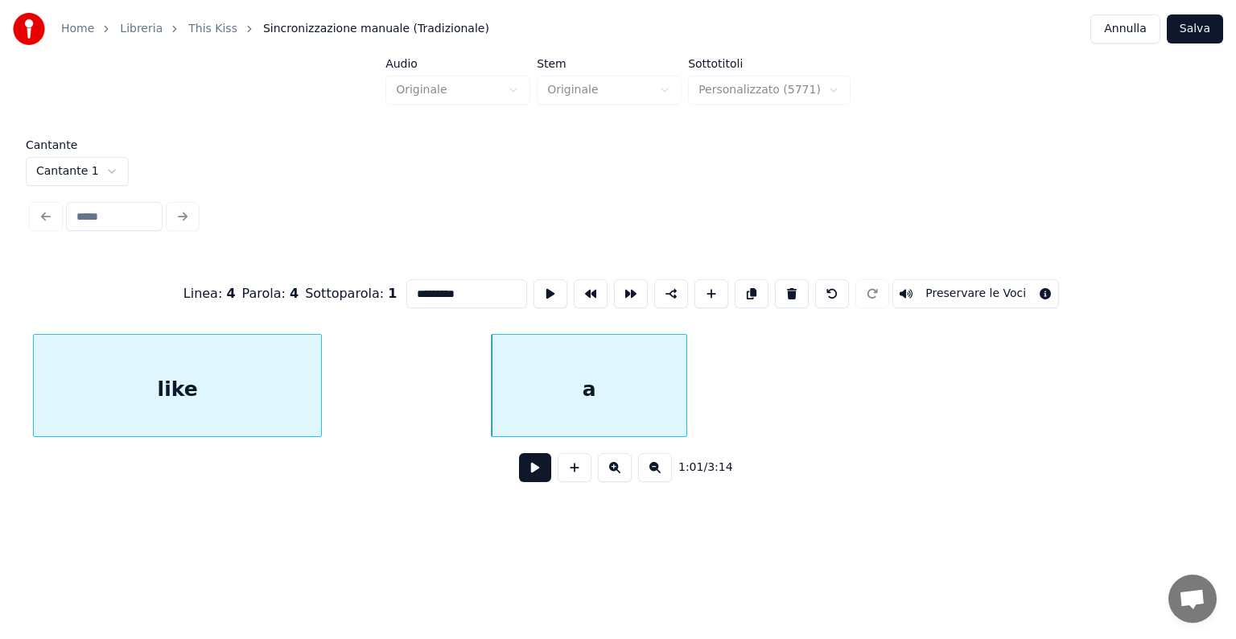
scroll to position [0, 14468]
click at [80, 405] on div "like" at bounding box center [182, 389] width 287 height 109
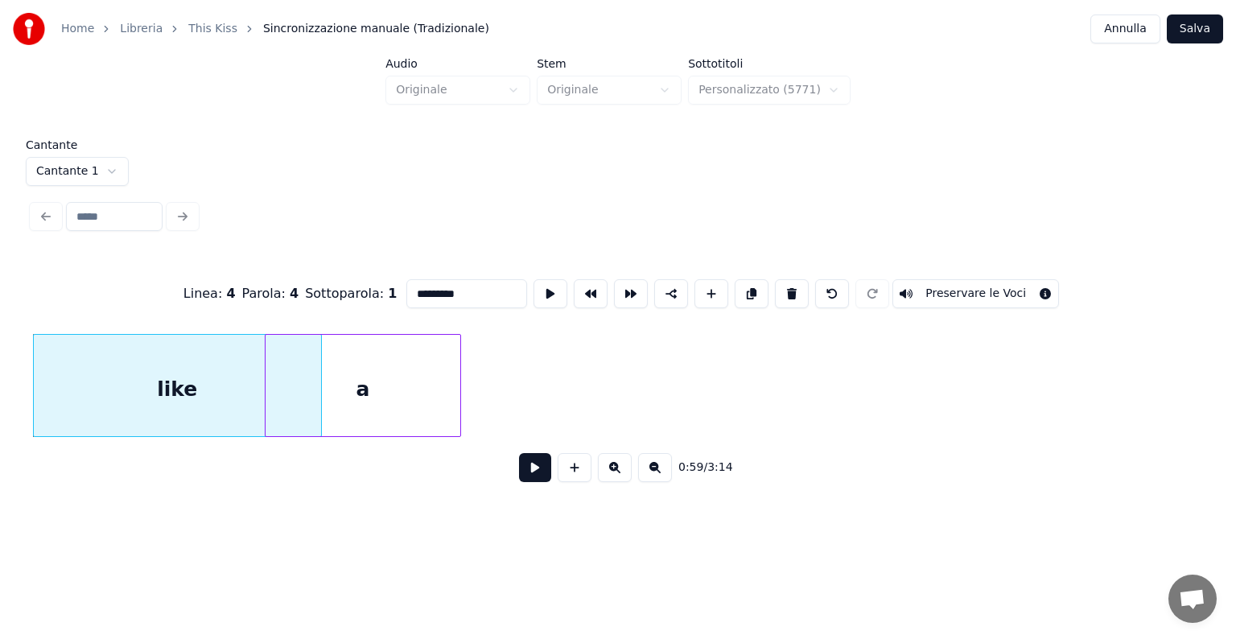
click at [308, 397] on div "a" at bounding box center [362, 389] width 195 height 109
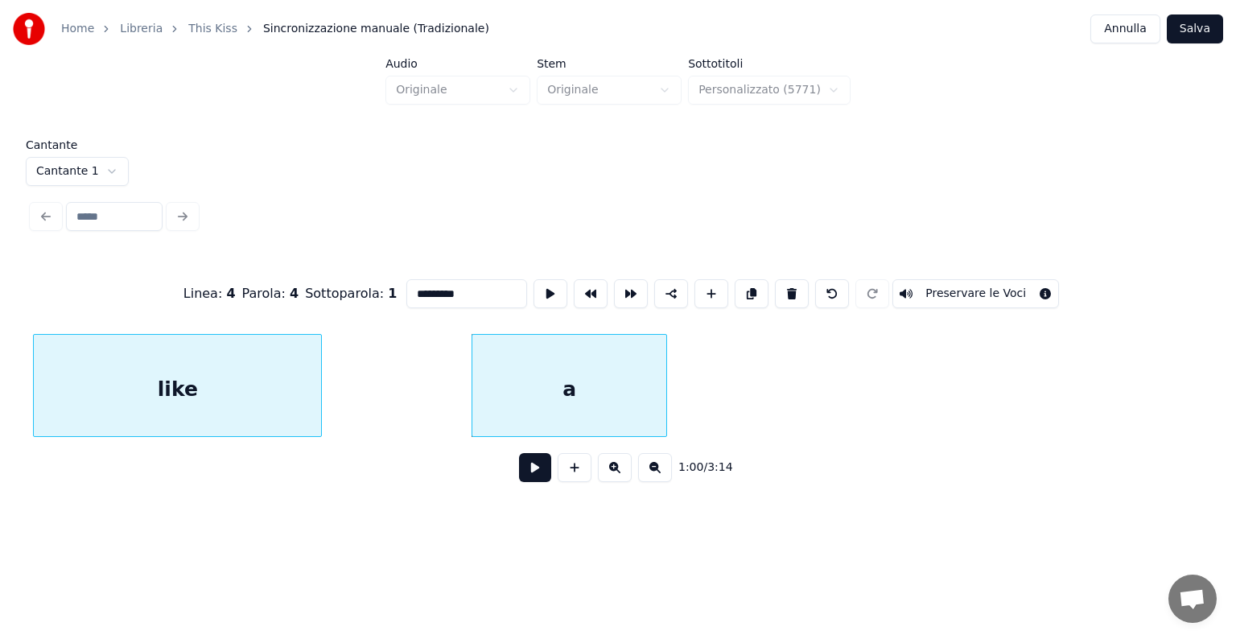
click at [10, 415] on div "Home Libreria This Kiss Sincronizzazione manuale (Tradizionale) Annulla Salva A…" at bounding box center [618, 256] width 1236 height 513
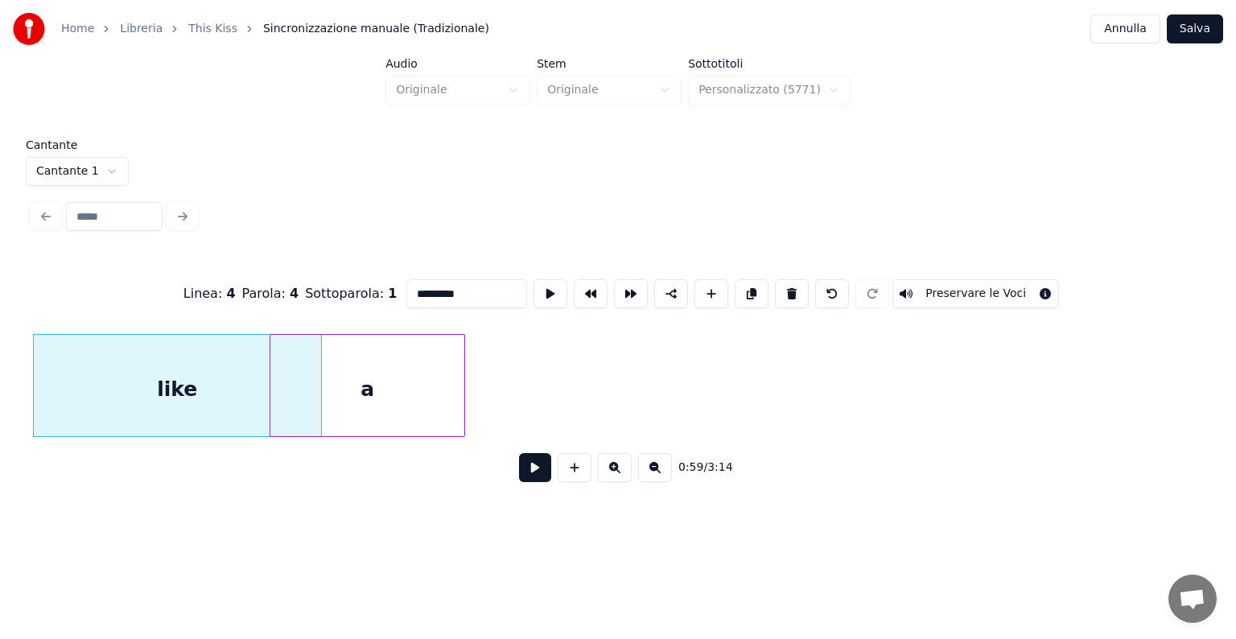
click at [325, 410] on div "a" at bounding box center [367, 389] width 195 height 109
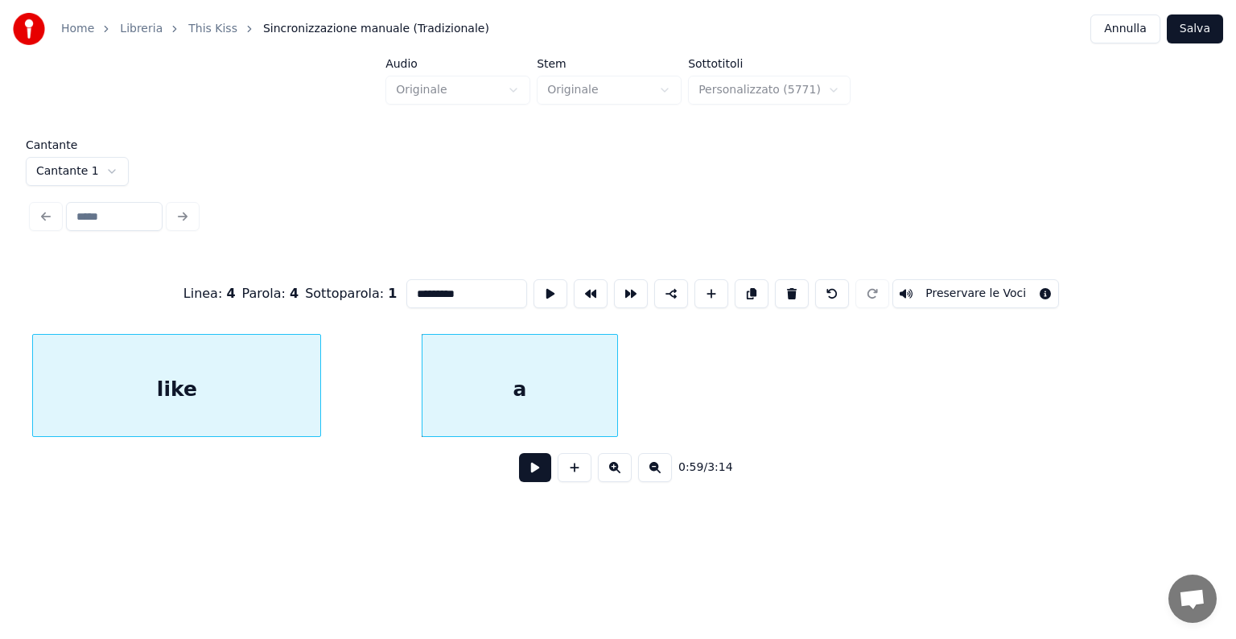
scroll to position [0, 14007]
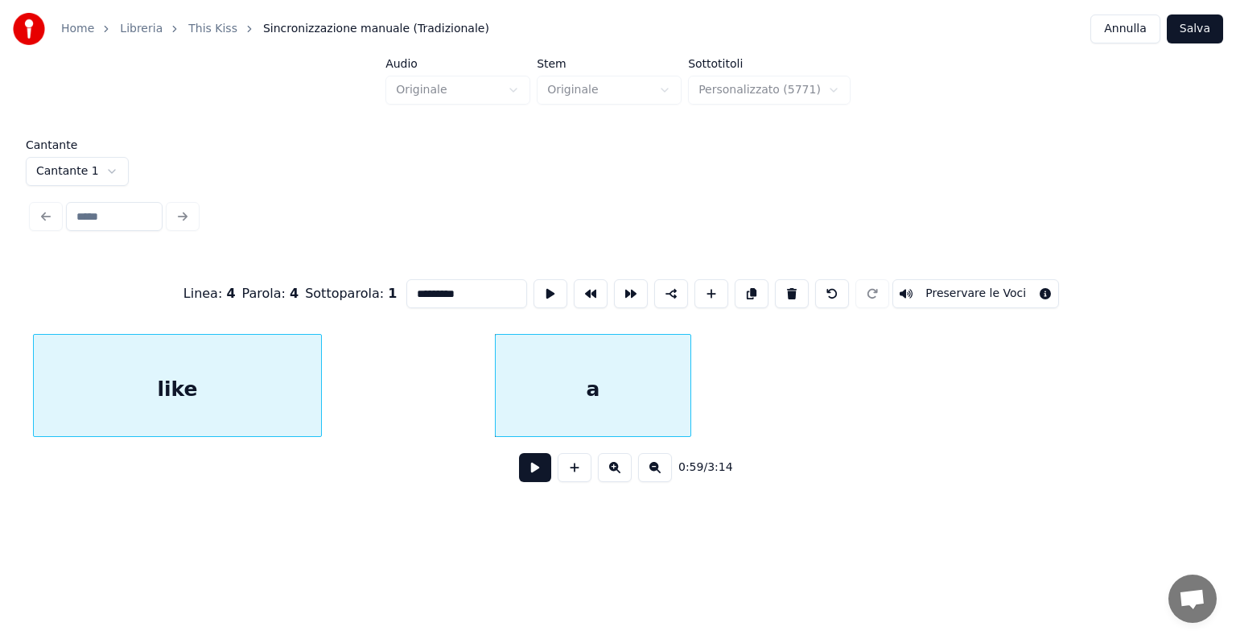
click at [0, 391] on div "Home Libreria This Kiss Sincronizzazione manuale (Tradizionale) Annulla Salva A…" at bounding box center [618, 256] width 1236 height 513
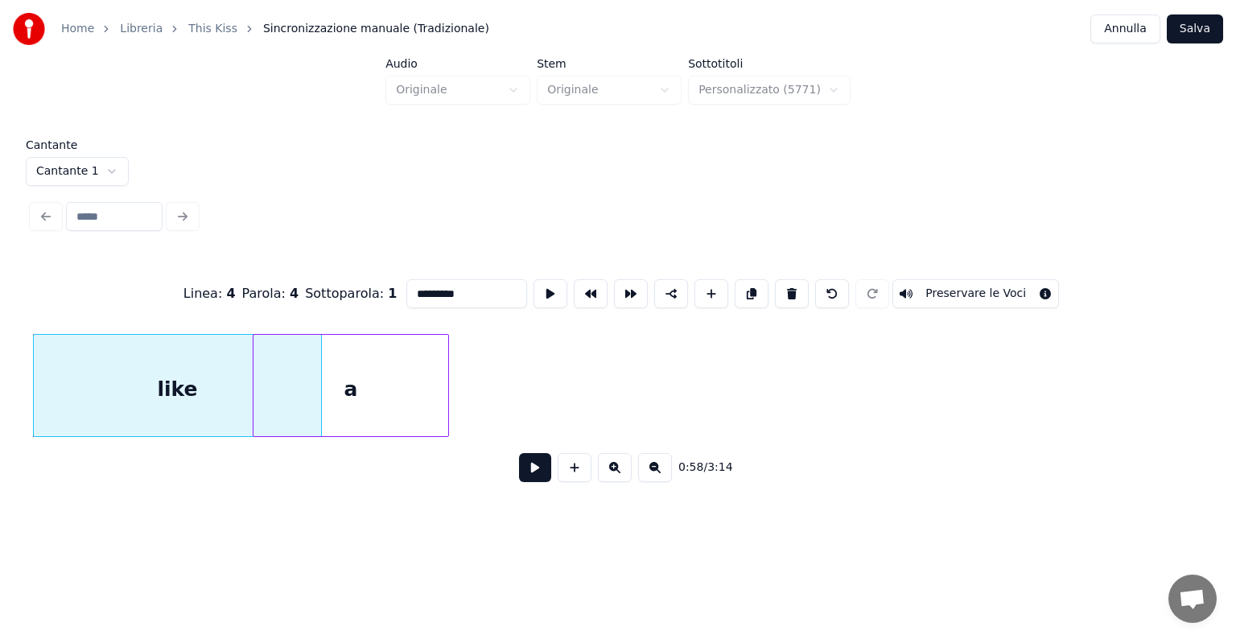
click at [277, 383] on div "a" at bounding box center [350, 389] width 195 height 109
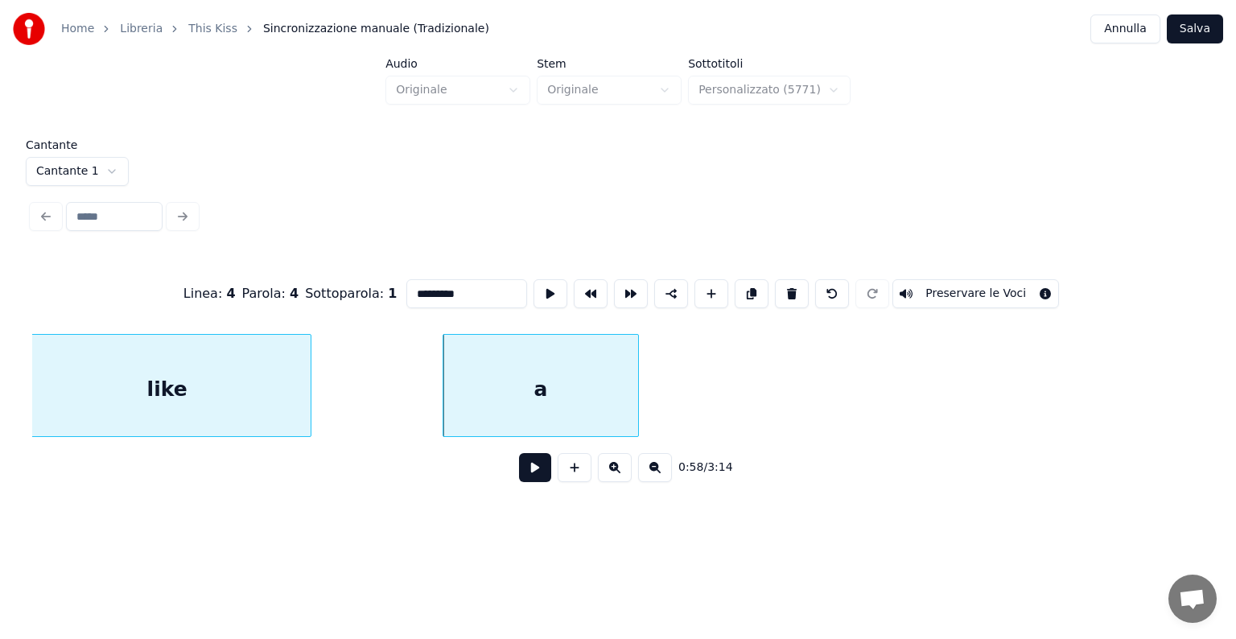
scroll to position [0, 13768]
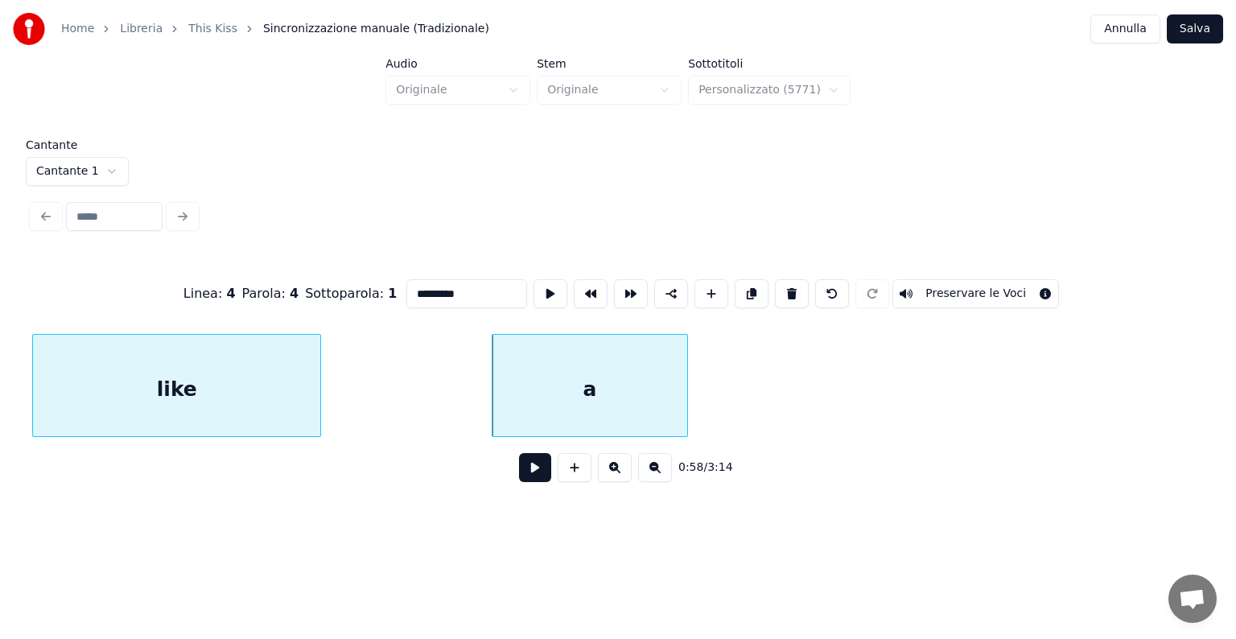
click at [0, 387] on div "Home Libreria This Kiss Sincronizzazione manuale (Tradizionale) Annulla Salva A…" at bounding box center [618, 256] width 1236 height 513
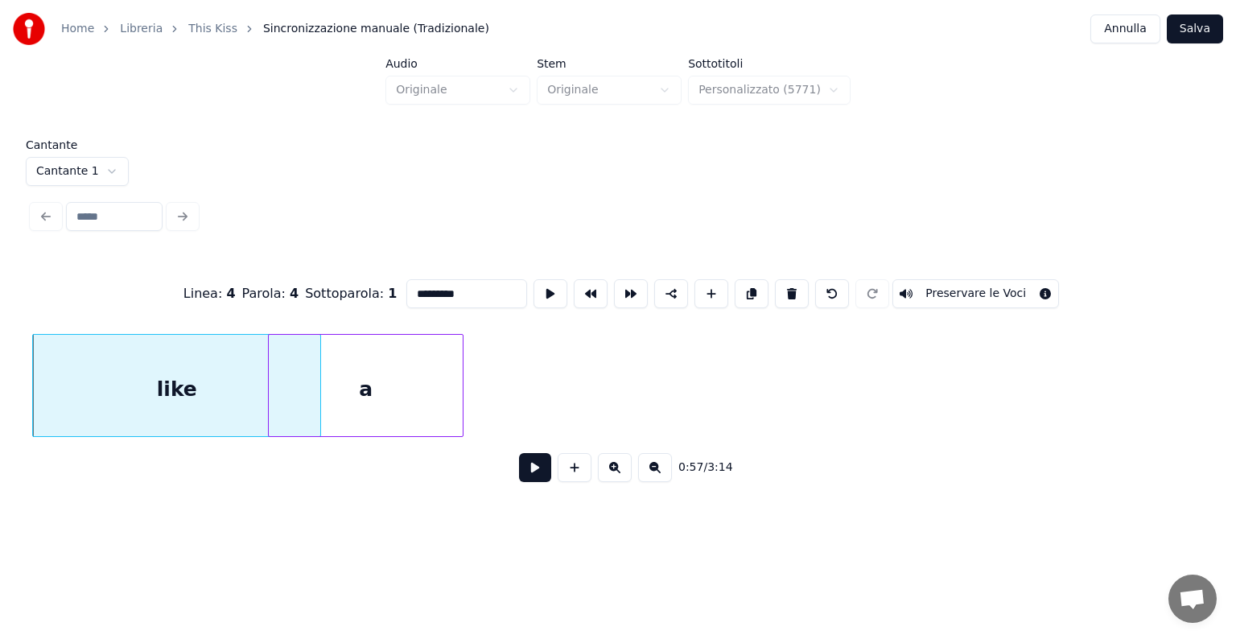
click at [291, 388] on div "a" at bounding box center [366, 389] width 195 height 109
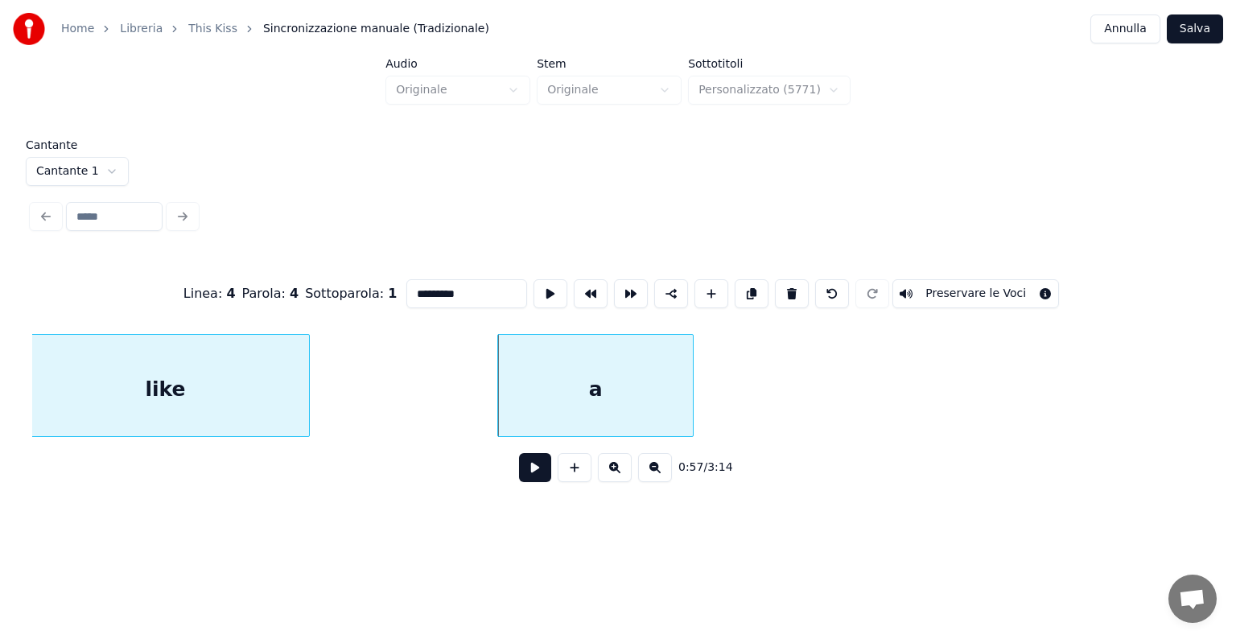
scroll to position [0, 13518]
click at [0, 410] on div "Home Libreria This Kiss Sincronizzazione manuale (Tradizionale) Annulla Salva A…" at bounding box center [618, 256] width 1236 height 513
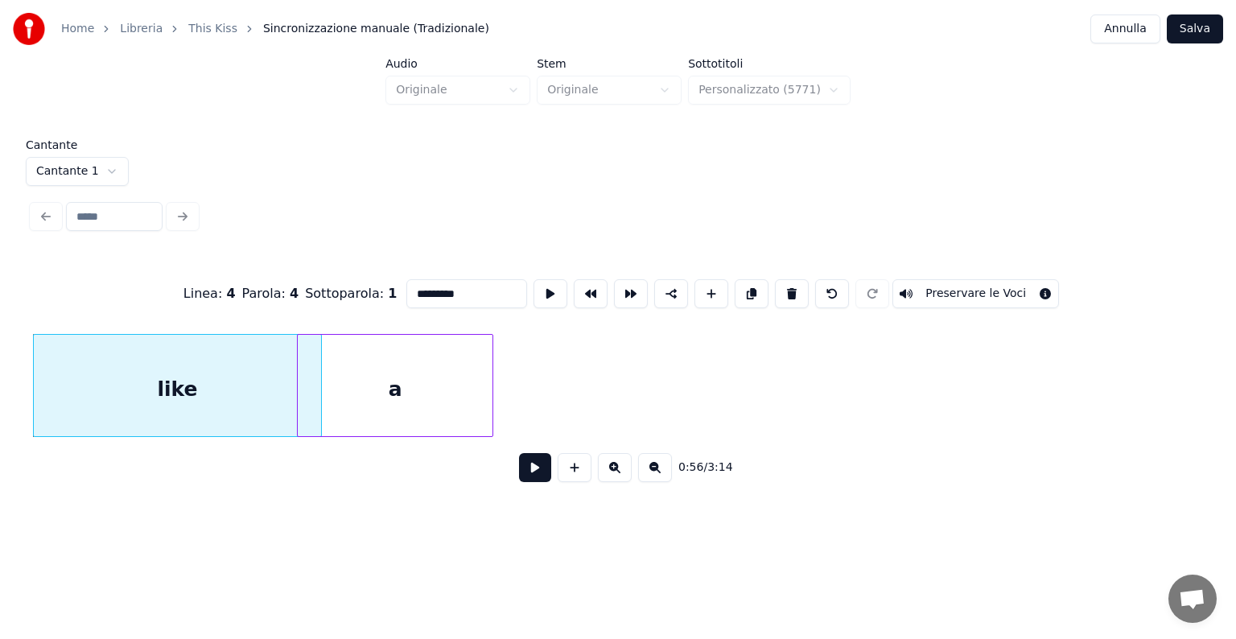
click at [344, 379] on div "a" at bounding box center [395, 389] width 195 height 109
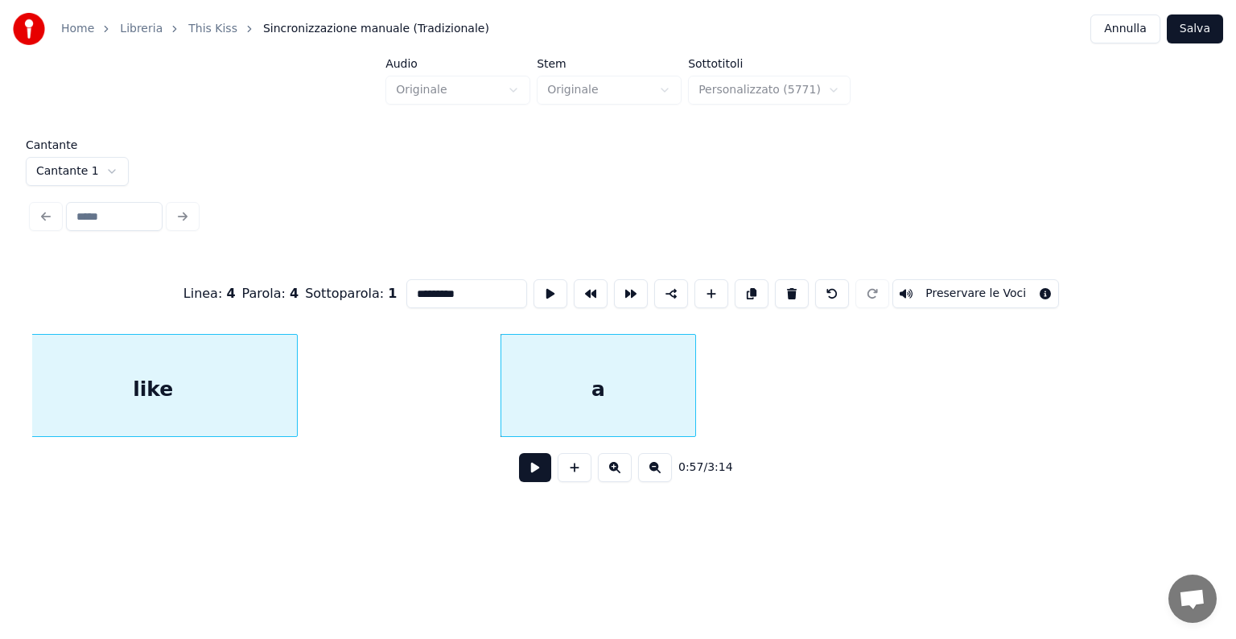
scroll to position [0, 13263]
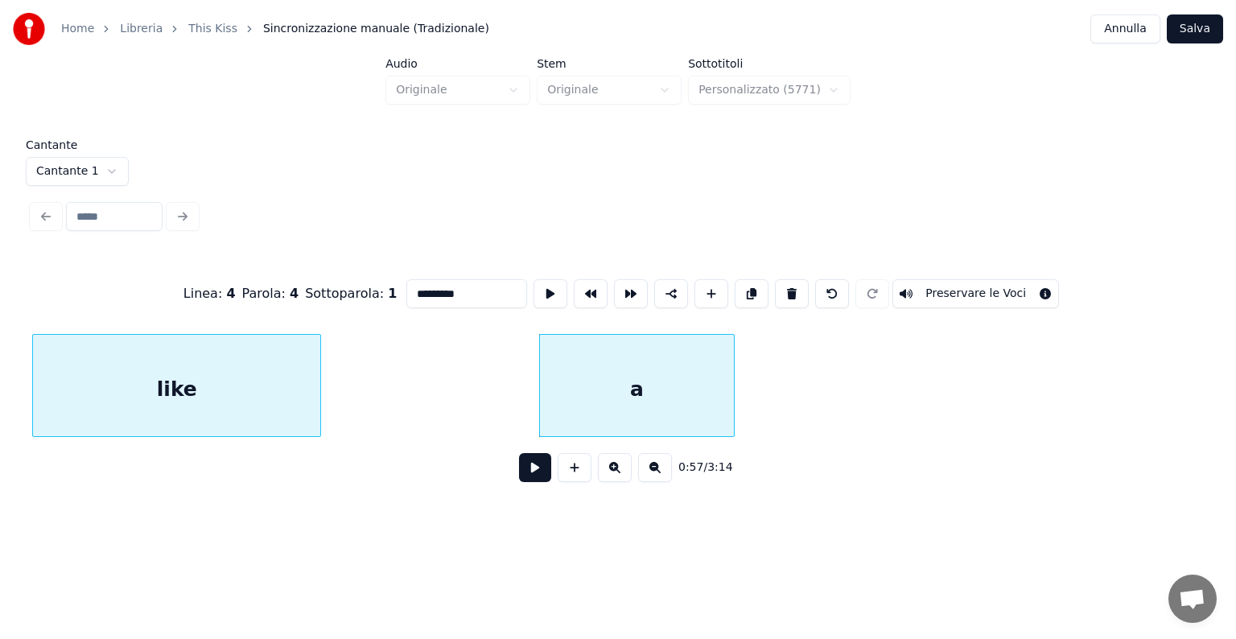
click at [13, 387] on div "Home Libreria This Kiss Sincronizzazione manuale (Tradizionale) Annulla Salva A…" at bounding box center [618, 256] width 1236 height 513
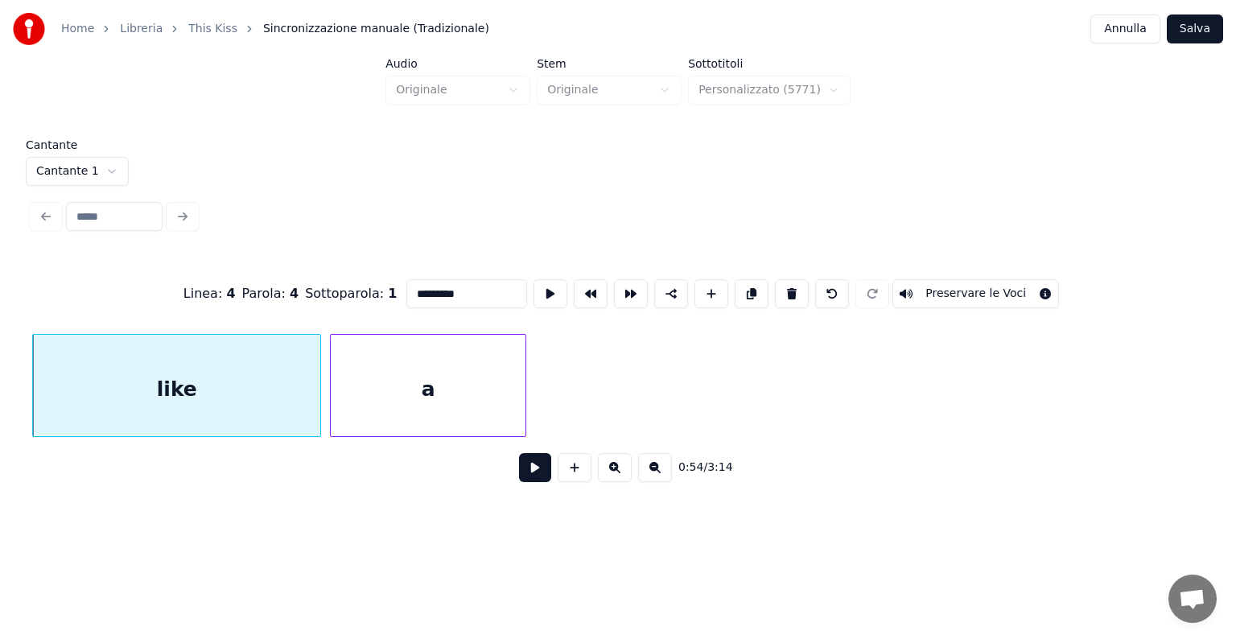
click at [346, 364] on div "a" at bounding box center [428, 389] width 195 height 109
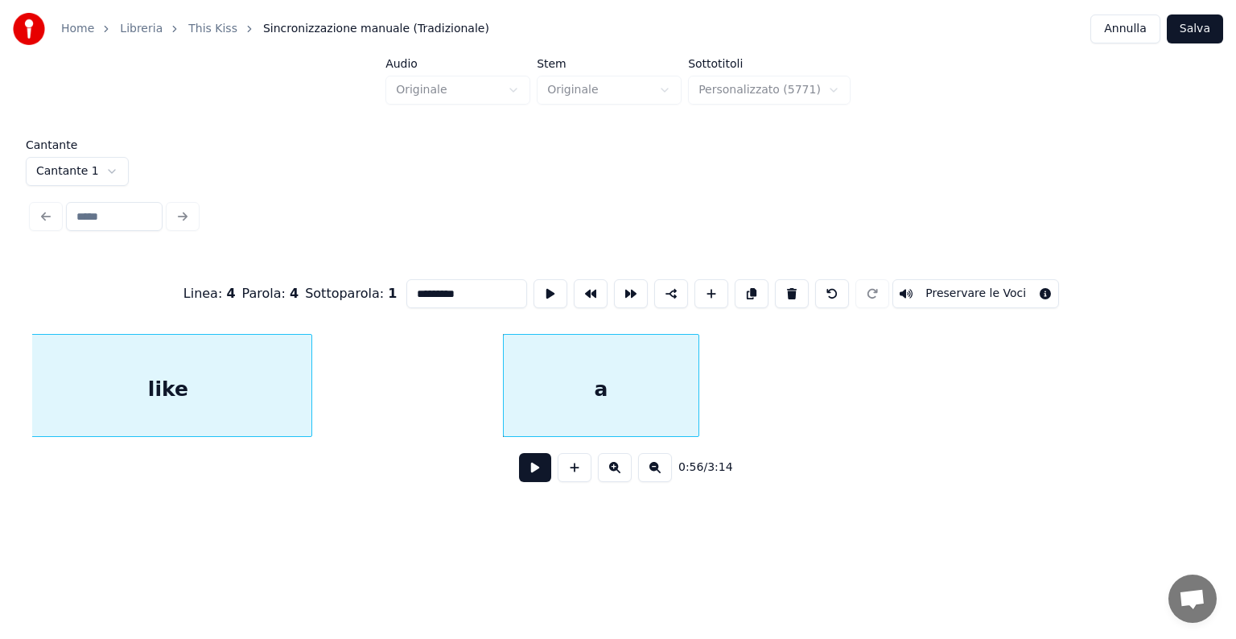
scroll to position [0, 13057]
click at [69, 389] on div "like" at bounding box center [182, 389] width 287 height 109
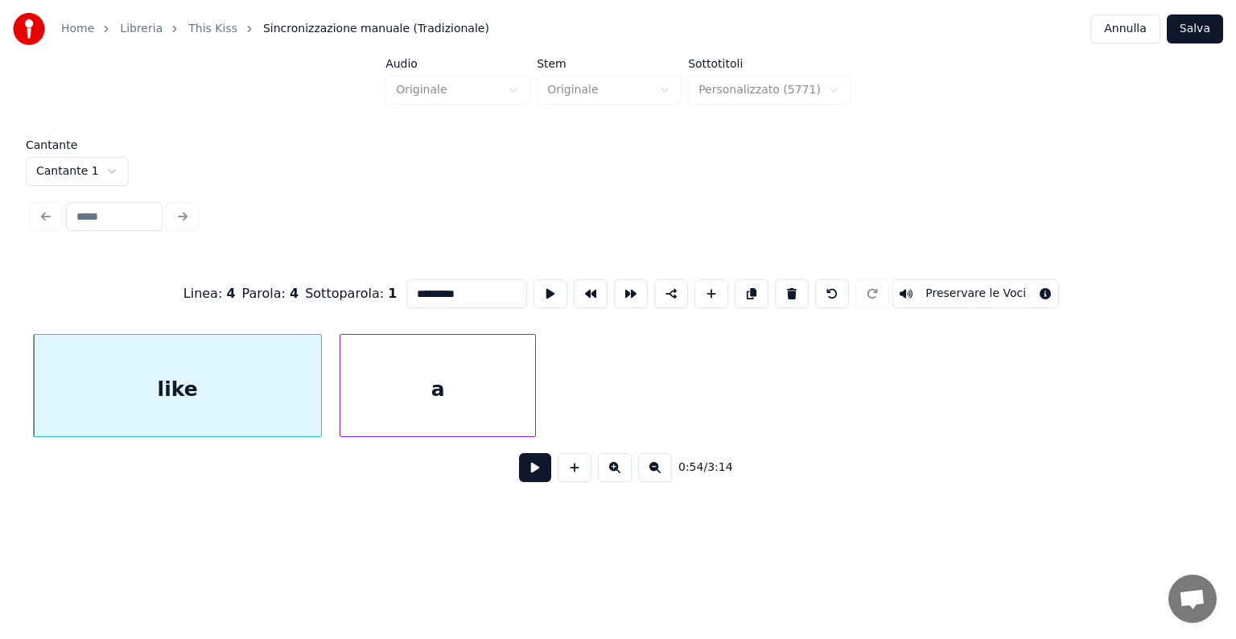
click at [388, 379] on div "a" at bounding box center [437, 389] width 195 height 109
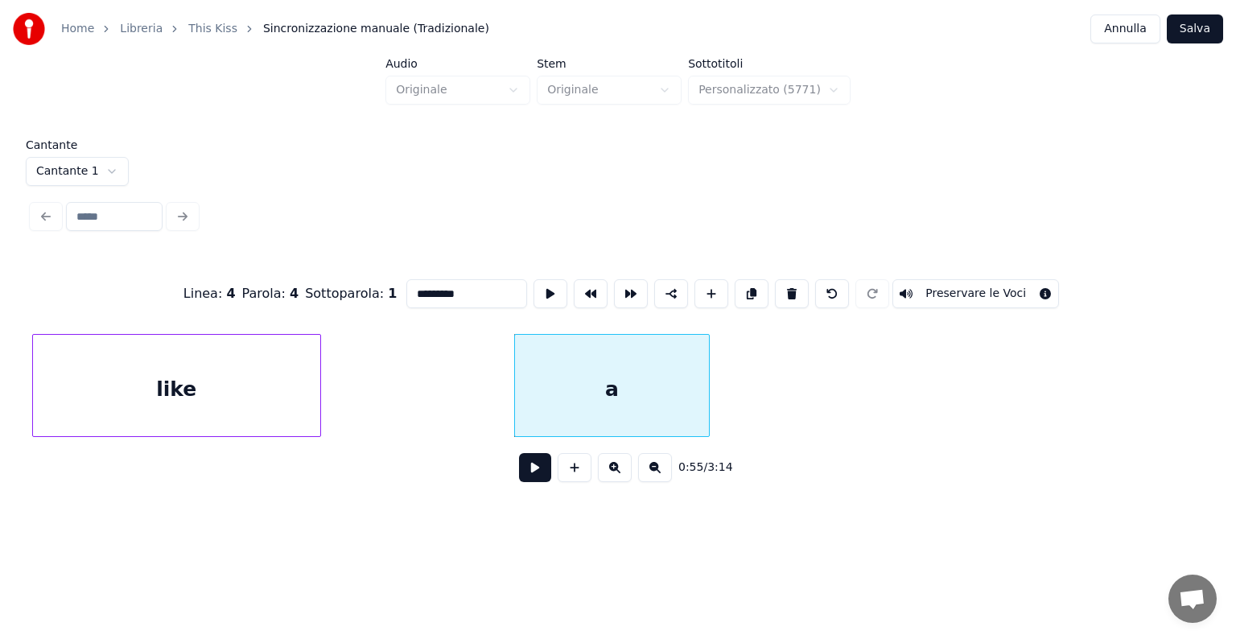
click at [123, 386] on div "like" at bounding box center [176, 389] width 287 height 109
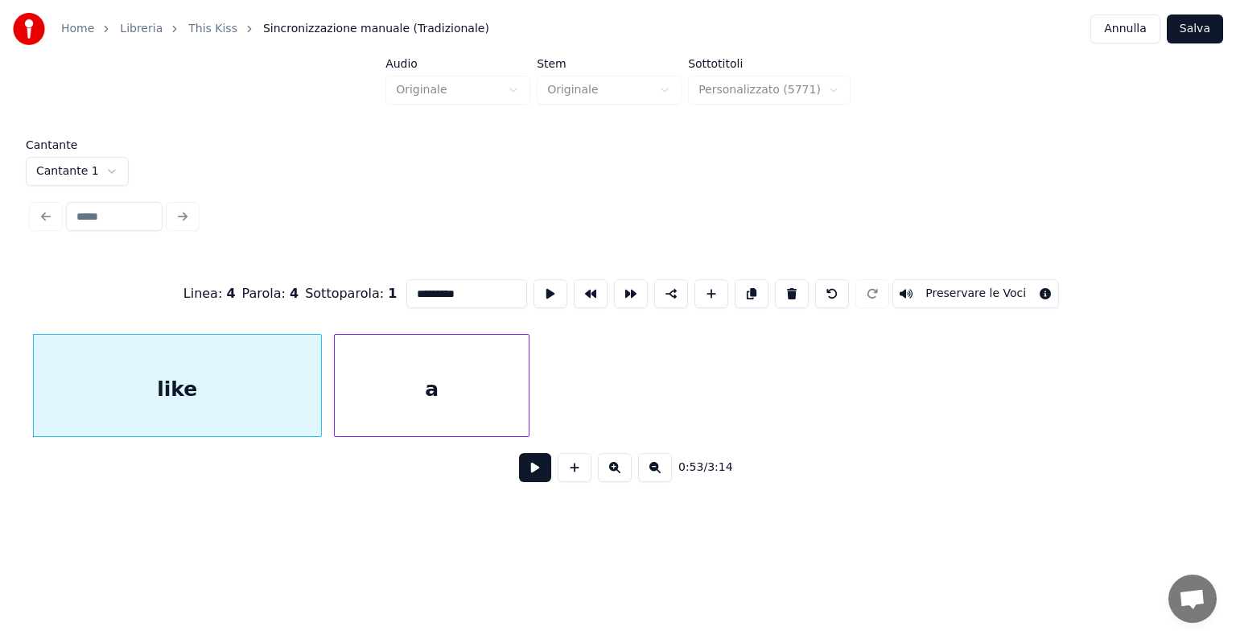
click at [377, 380] on div "a" at bounding box center [432, 389] width 195 height 109
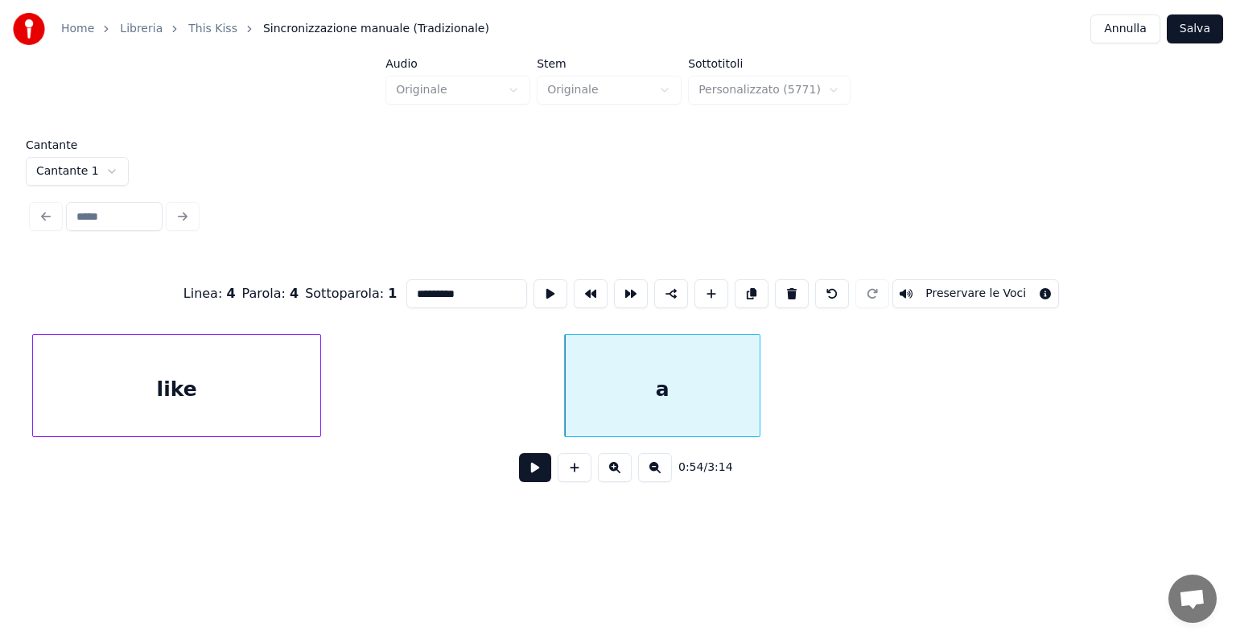
scroll to position [0, 12632]
click at [53, 393] on div "like" at bounding box center [177, 389] width 287 height 109
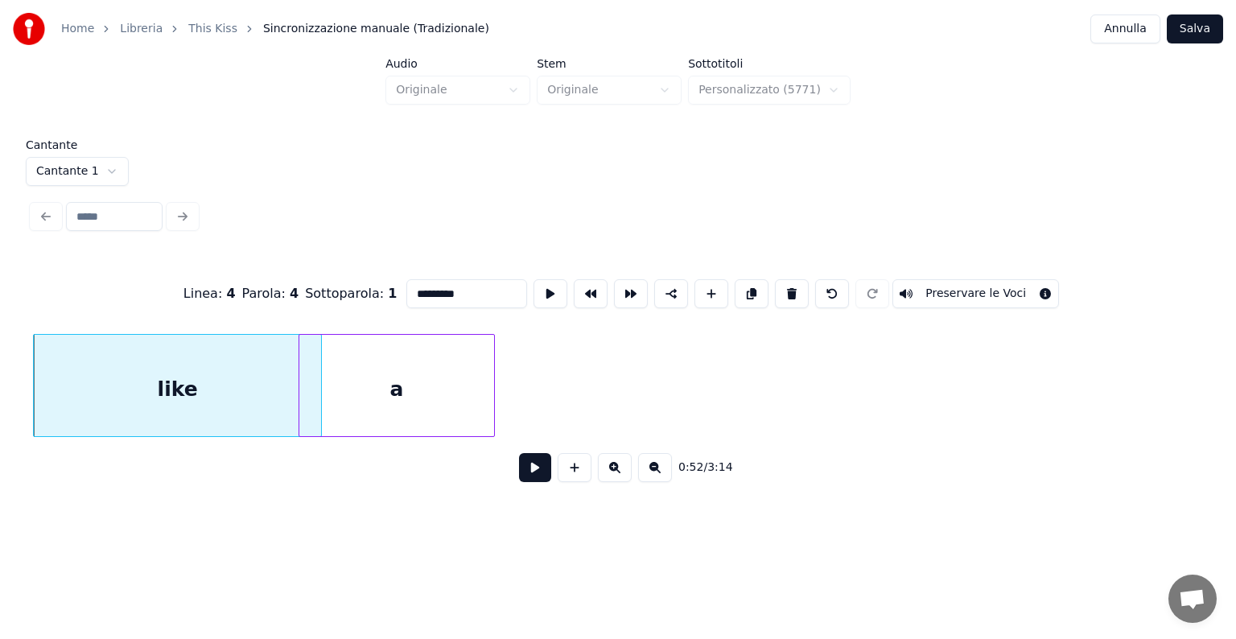
click at [330, 412] on div "a" at bounding box center [396, 389] width 195 height 109
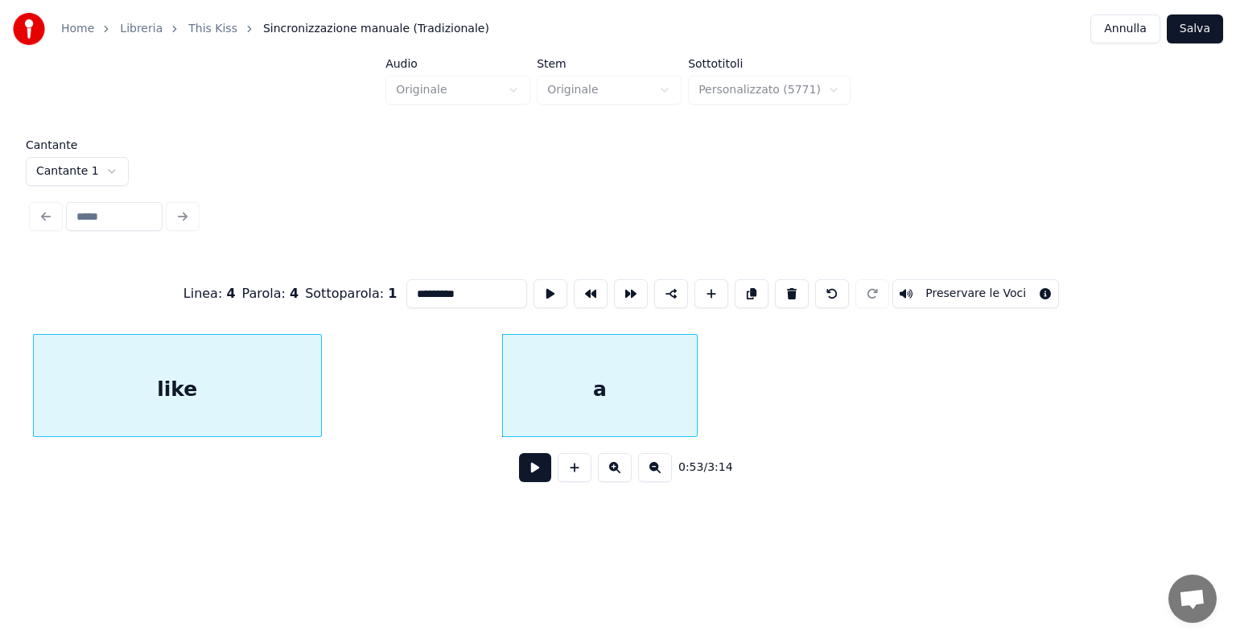
click at [78, 401] on div "like" at bounding box center [177, 389] width 287 height 109
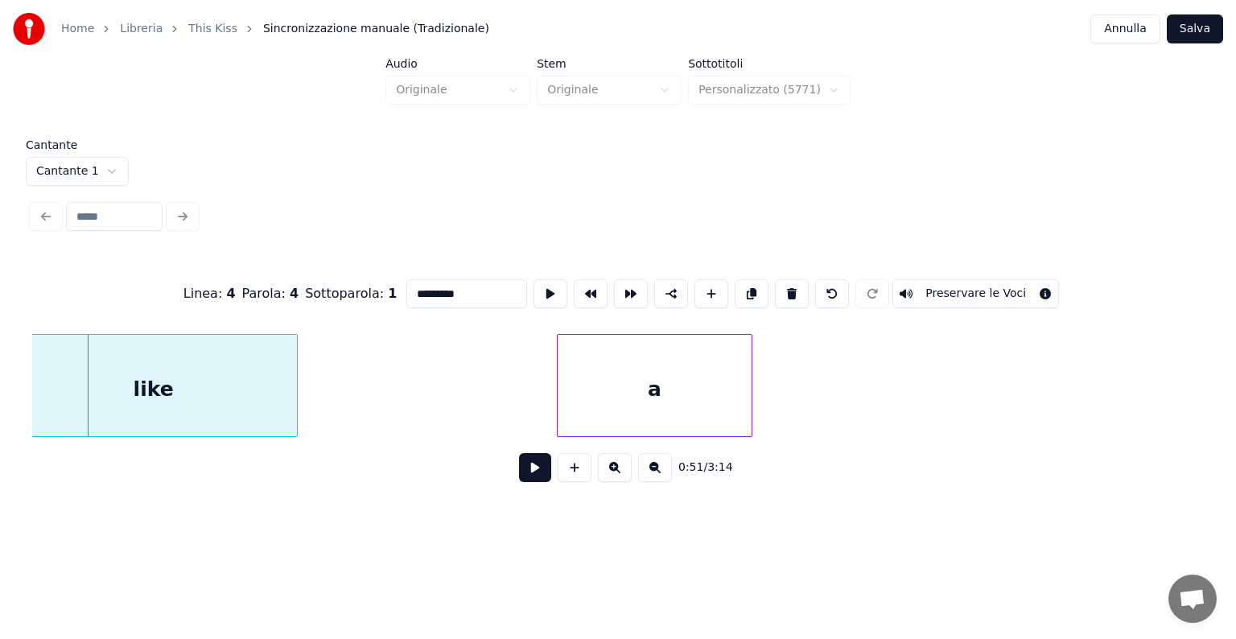
scroll to position [0, 12349]
click at [0, 385] on div "Home Libreria This Kiss Sincronizzazione manuale (Tradizionale) Annulla Salva A…" at bounding box center [618, 256] width 1236 height 513
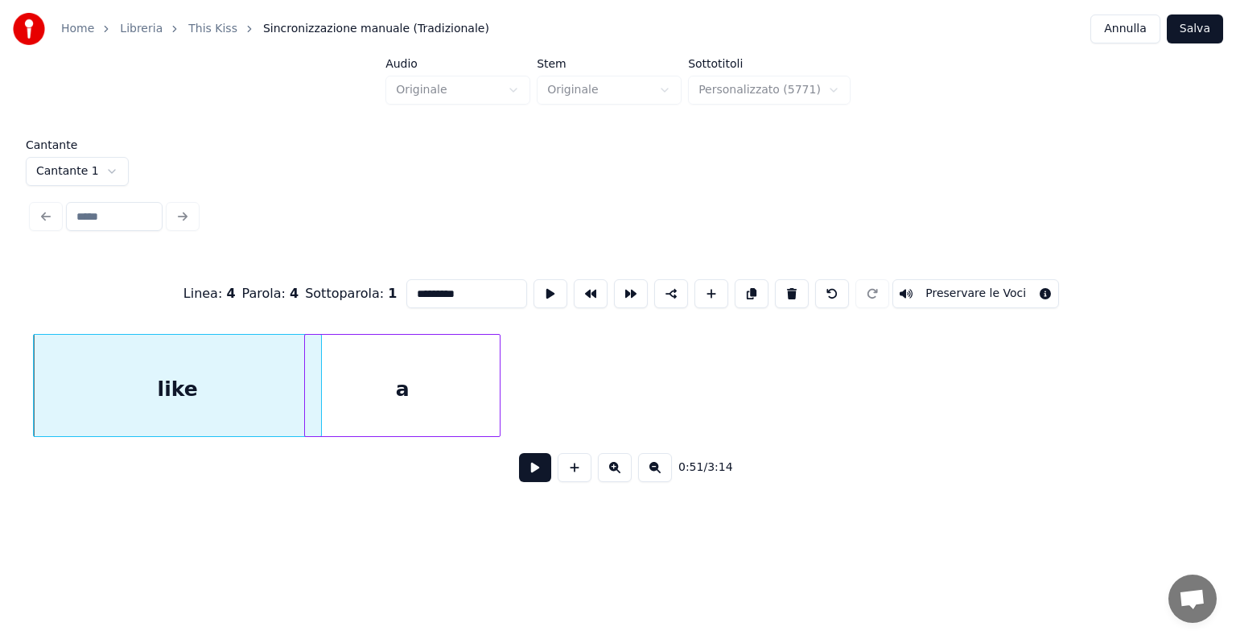
click at [337, 389] on div "a" at bounding box center [402, 389] width 195 height 109
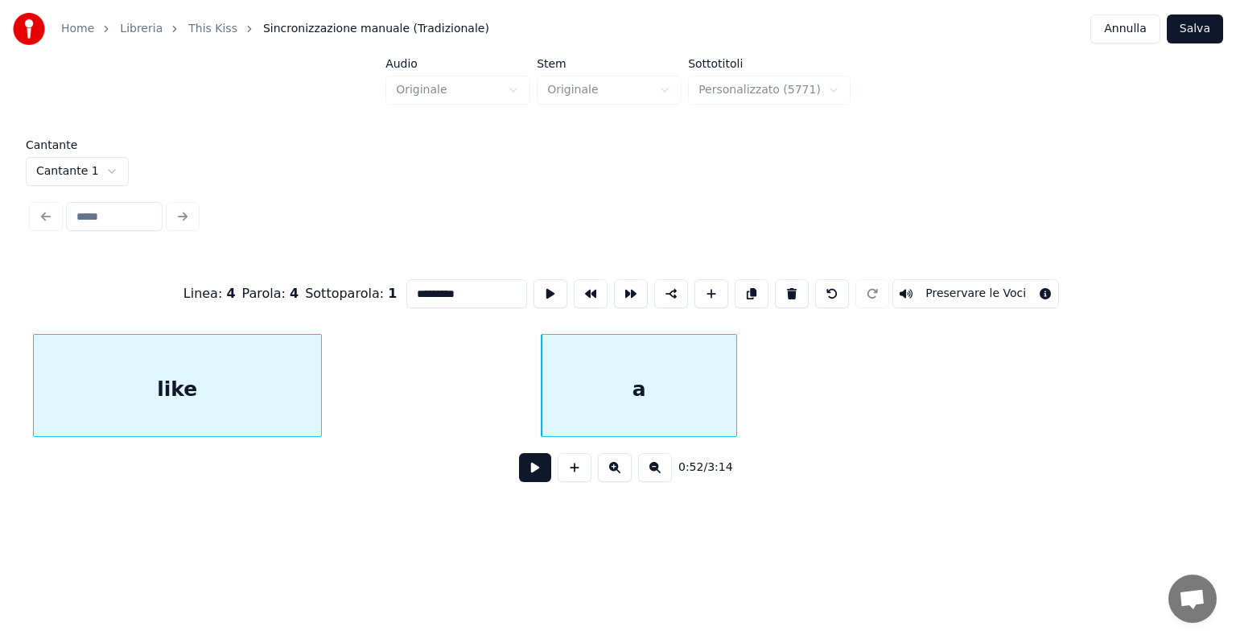
scroll to position [0, 12057]
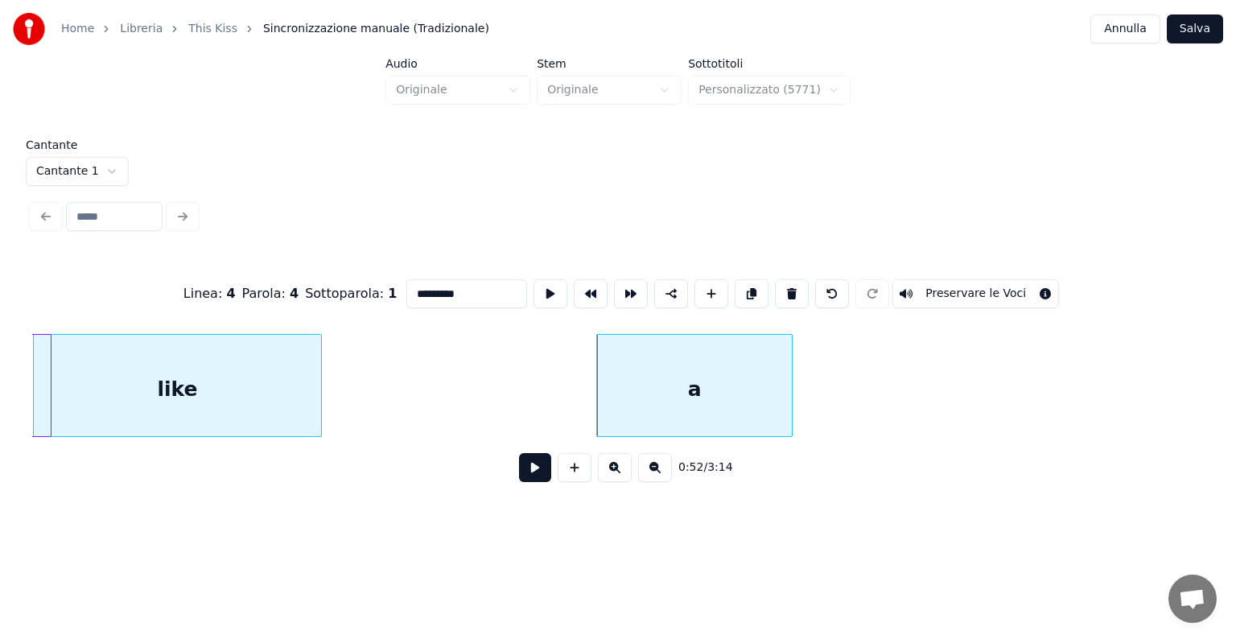
click at [0, 376] on div "Home Libreria This Kiss Sincronizzazione manuale (Tradizionale) Annulla Salva A…" at bounding box center [618, 256] width 1236 height 513
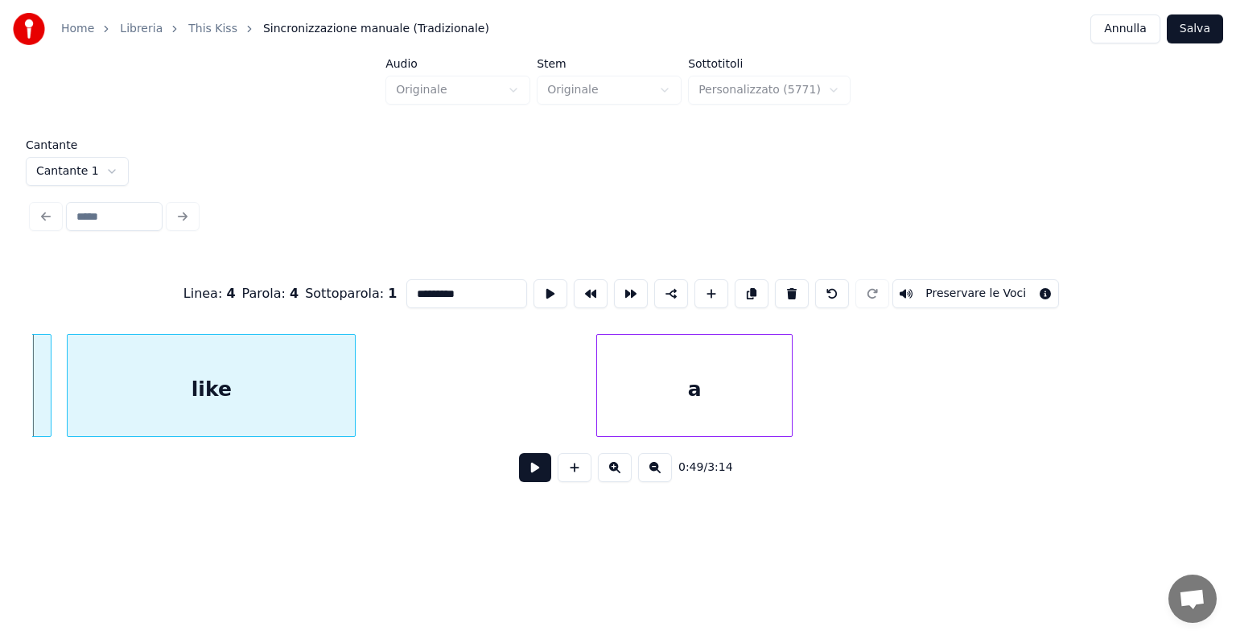
click at [96, 381] on div "like" at bounding box center [211, 389] width 287 height 109
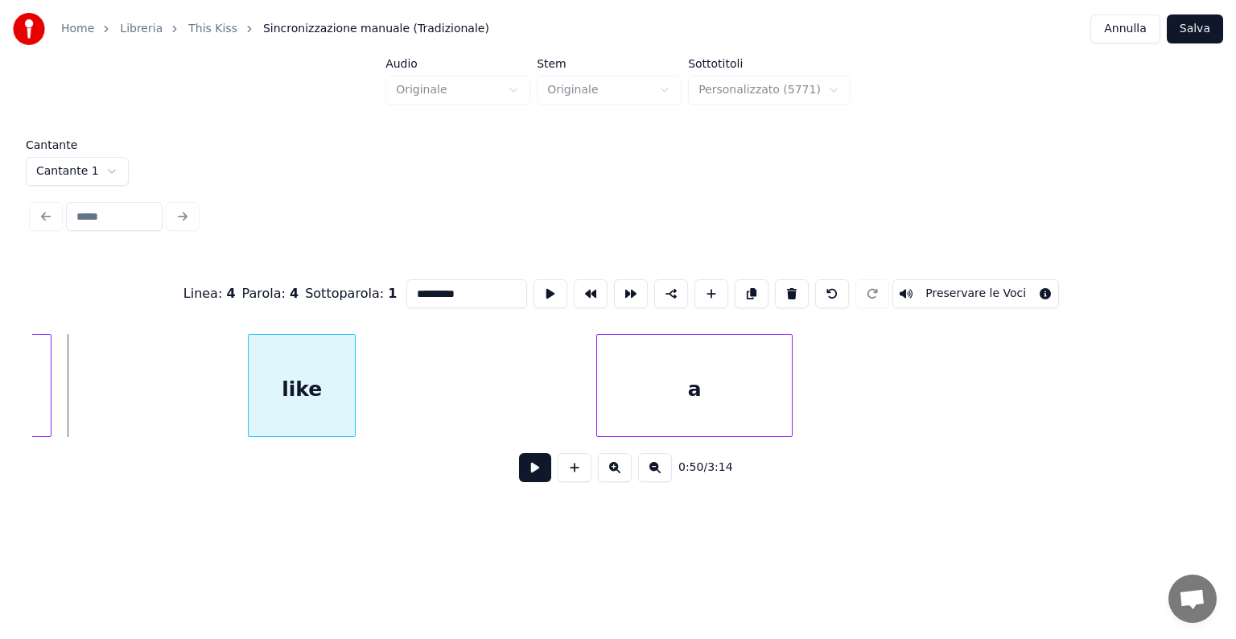
click at [251, 382] on div at bounding box center [251, 385] width 5 height 101
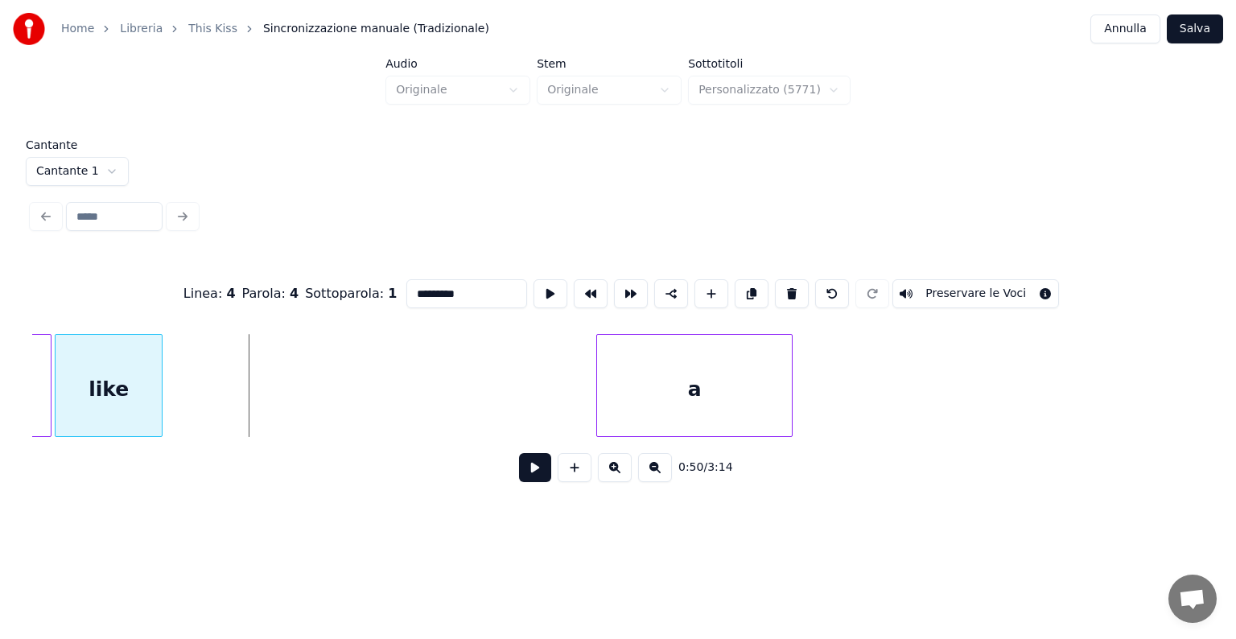
click at [97, 376] on div "like" at bounding box center [109, 389] width 106 height 109
click at [754, 425] on div at bounding box center [753, 385] width 5 height 101
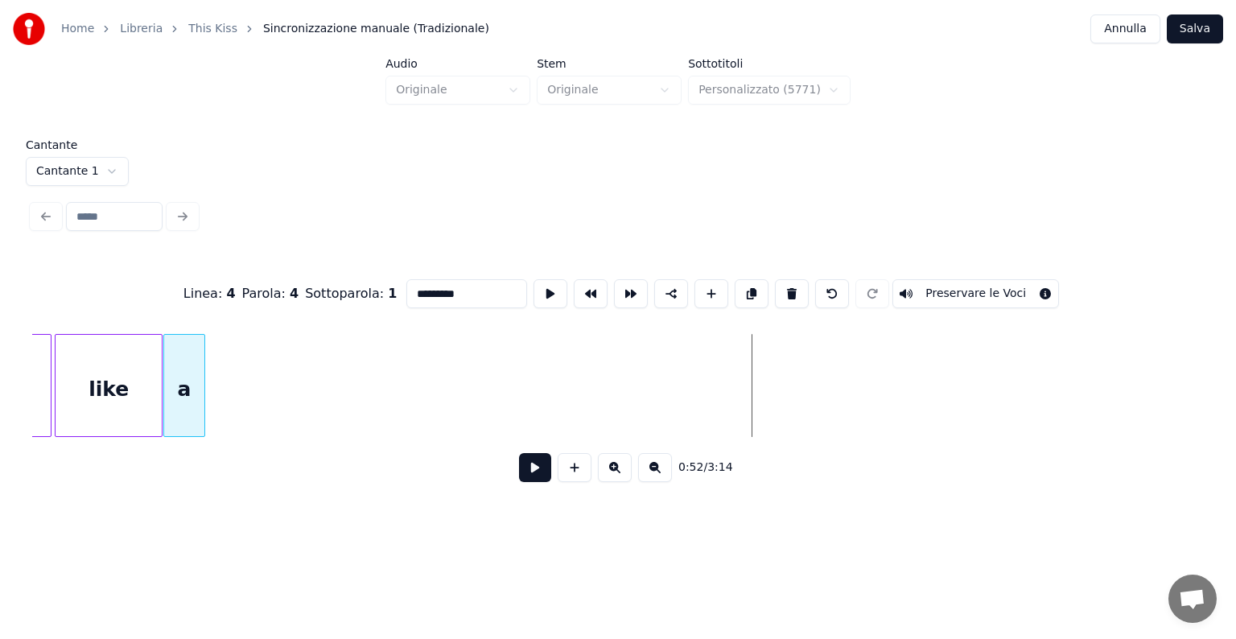
click at [190, 422] on div "a" at bounding box center [184, 389] width 40 height 109
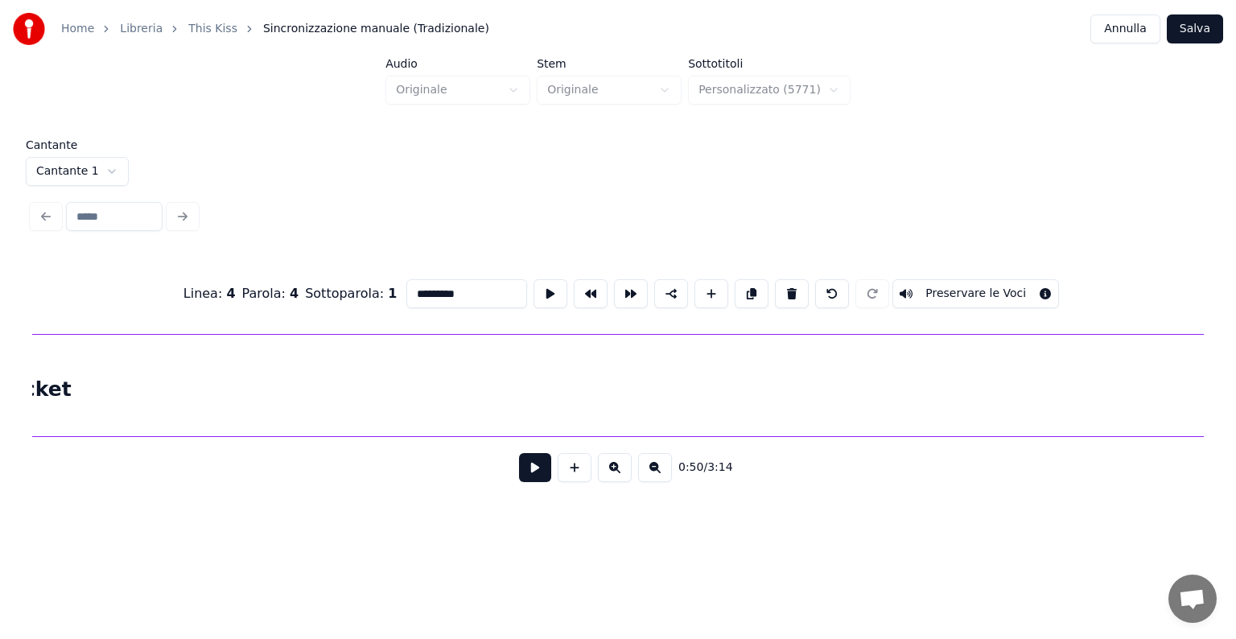
scroll to position [0, 18206]
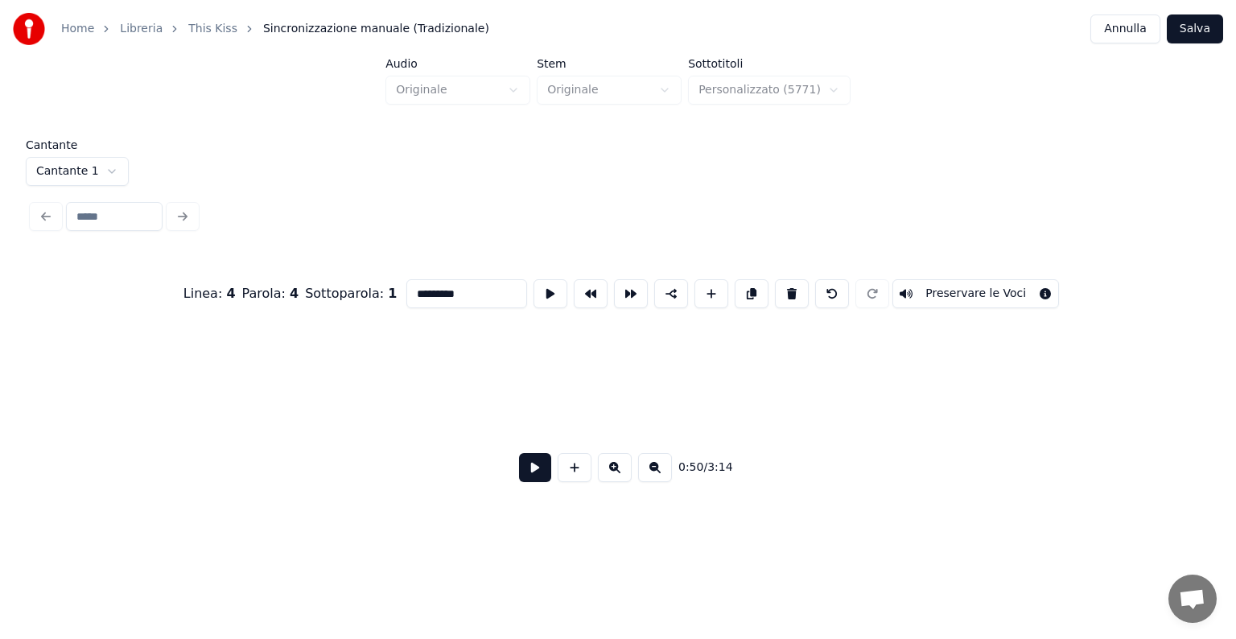
click at [10, 383] on div "Home Libreria This Kiss Sincronizzazione manuale (Tradizionale) Annulla Salva A…" at bounding box center [618, 256] width 1236 height 513
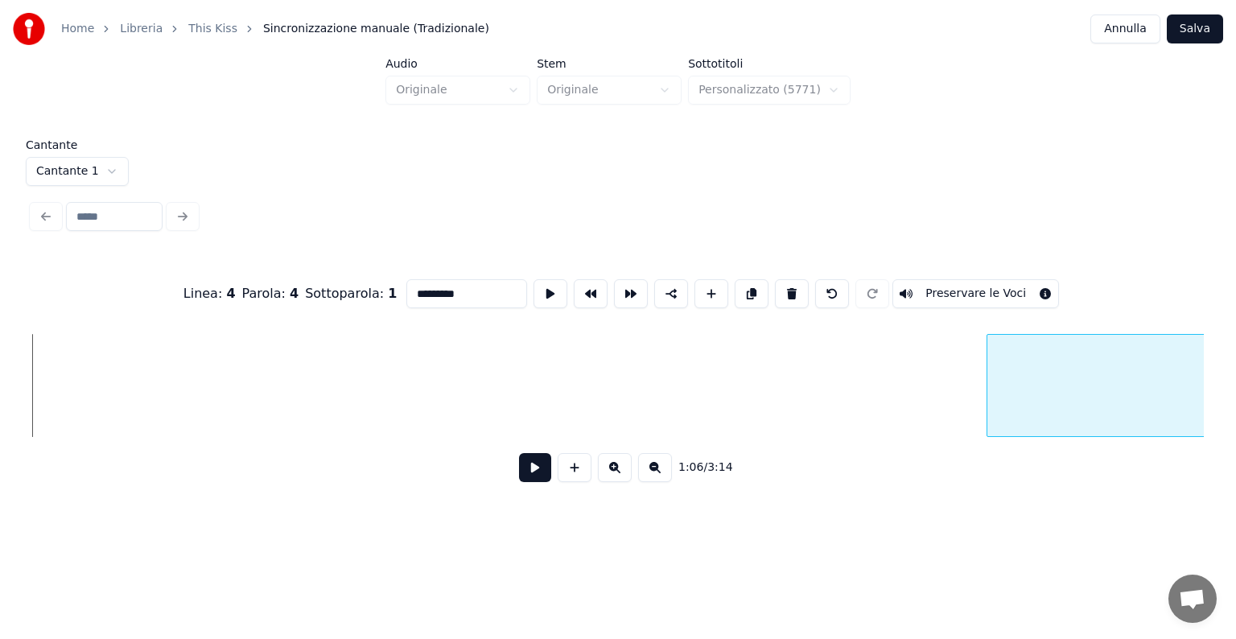
click at [992, 355] on div at bounding box center [989, 385] width 5 height 101
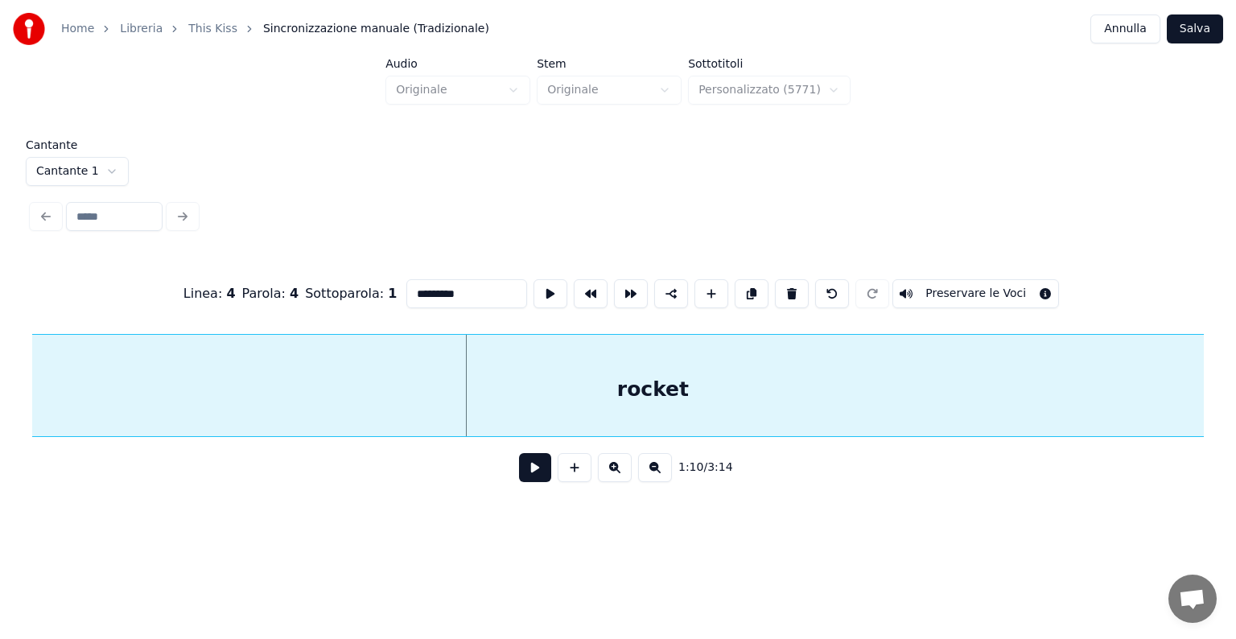
scroll to position [0, 16442]
click at [615, 335] on div "rocket" at bounding box center [677, 389] width 1288 height 109
click at [0, 383] on div "Home Libreria This Kiss Sincronizzazione manuale (Tradizionale) Annulla Salva A…" at bounding box center [618, 256] width 1236 height 513
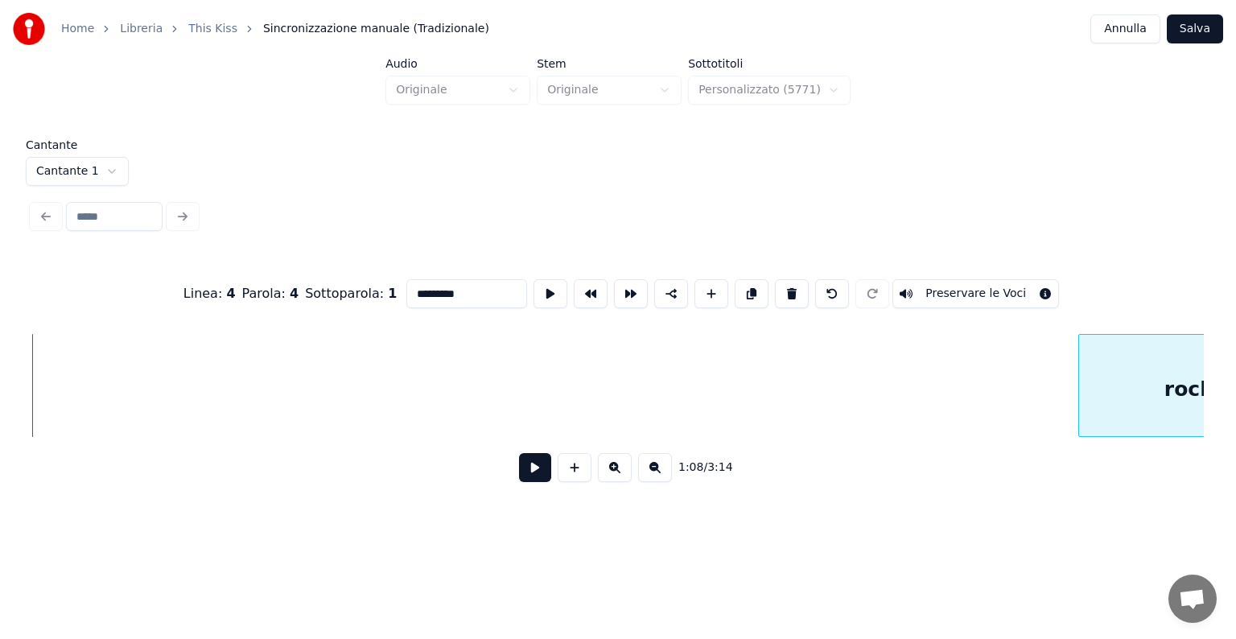
click at [1083, 386] on div at bounding box center [1081, 385] width 5 height 101
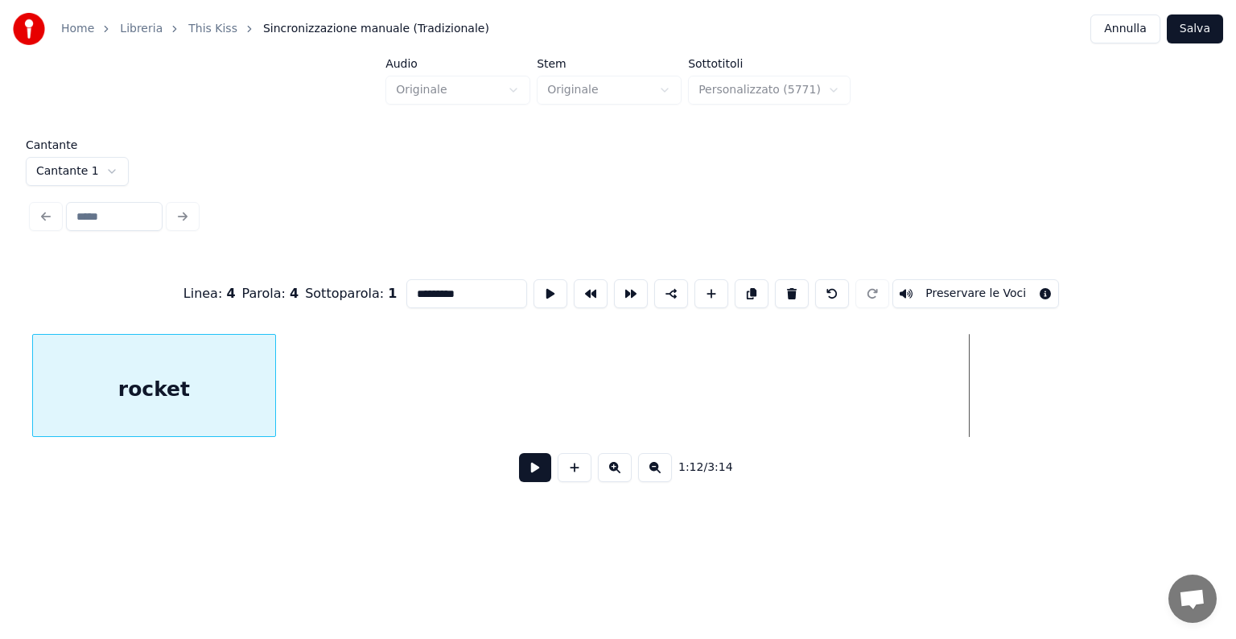
scroll to position [0, 16480]
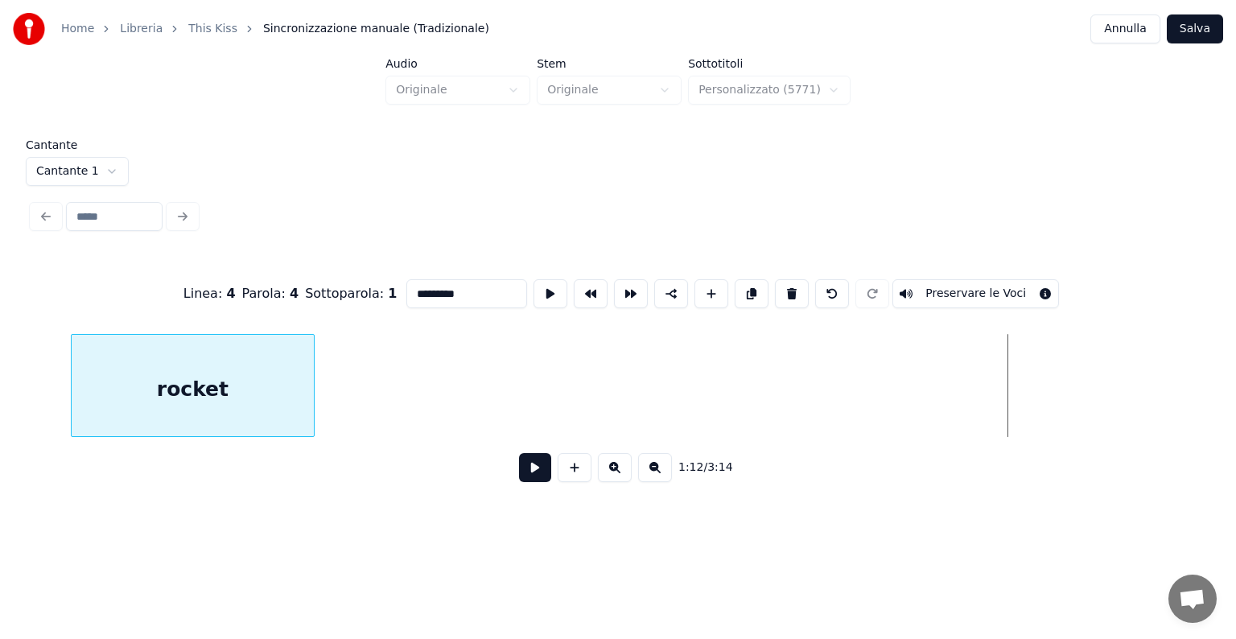
click at [152, 414] on div "rocket" at bounding box center [193, 389] width 242 height 109
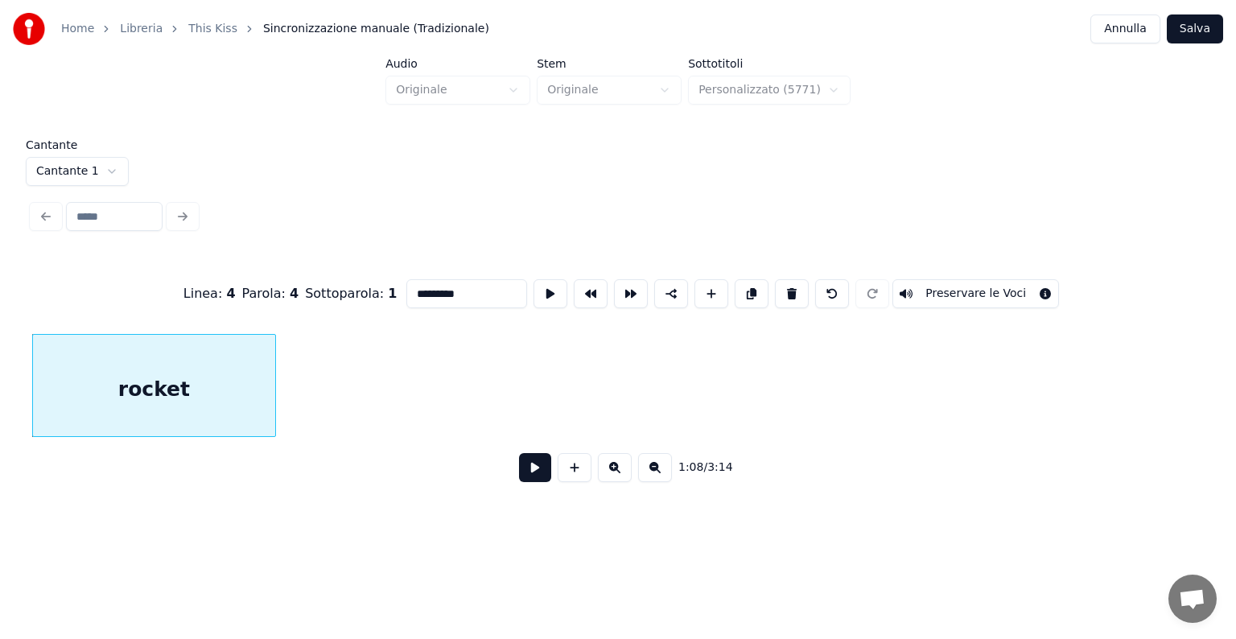
scroll to position [0, 15455]
click at [109, 437] on div "rocket" at bounding box center [617, 385] width 1171 height 103
click at [138, 391] on div "rocket" at bounding box center [167, 389] width 242 height 109
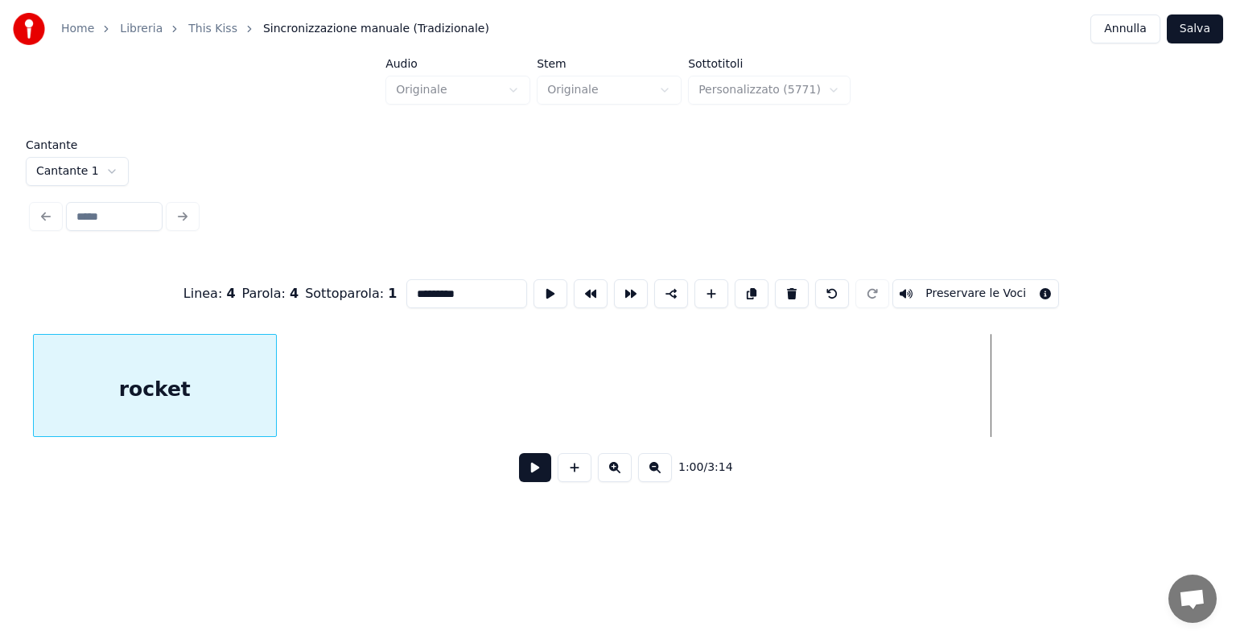
click at [148, 380] on div "rocket" at bounding box center [155, 389] width 242 height 109
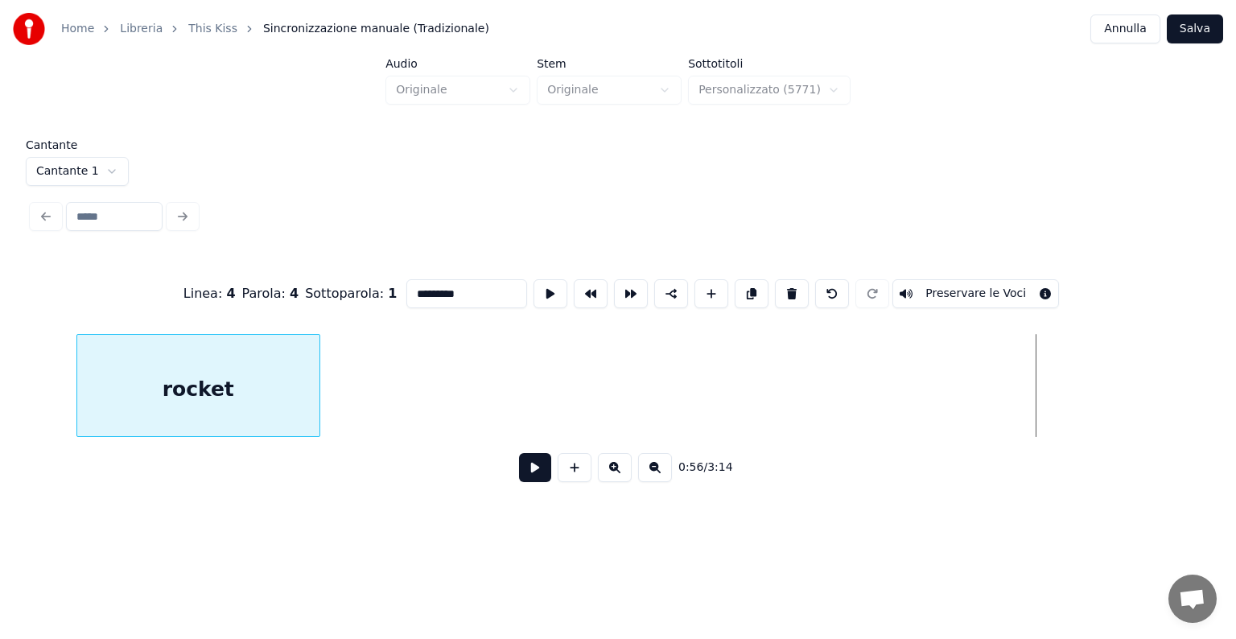
click at [94, 426] on div "rocket" at bounding box center [198, 389] width 242 height 109
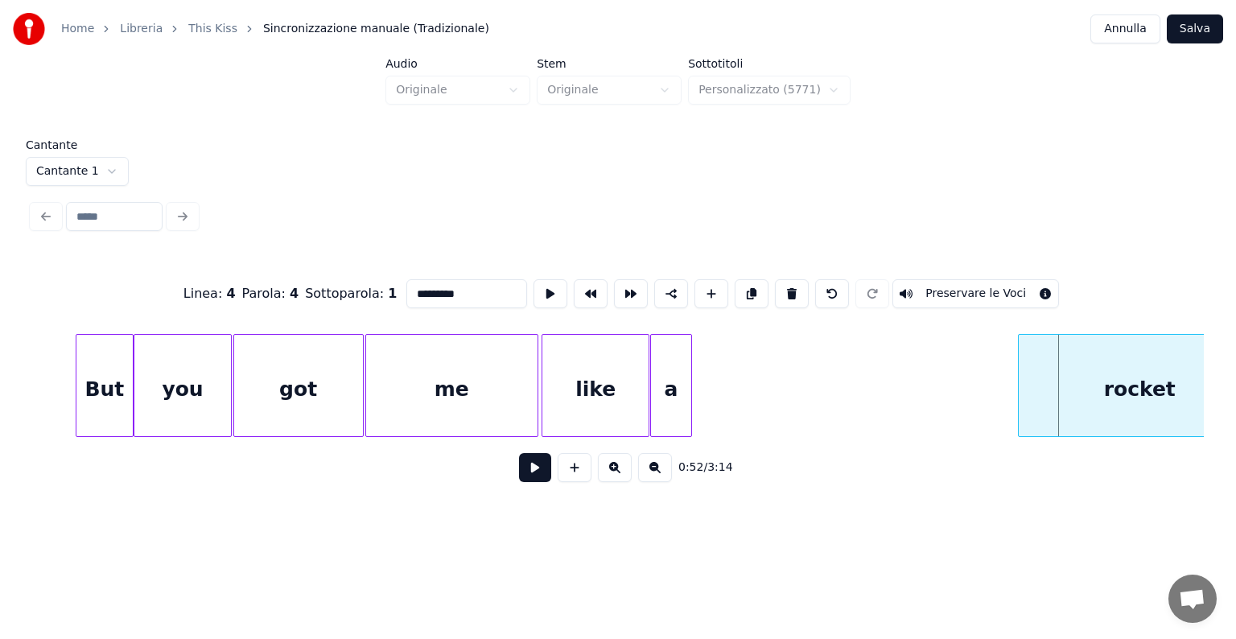
scroll to position [0, 11646]
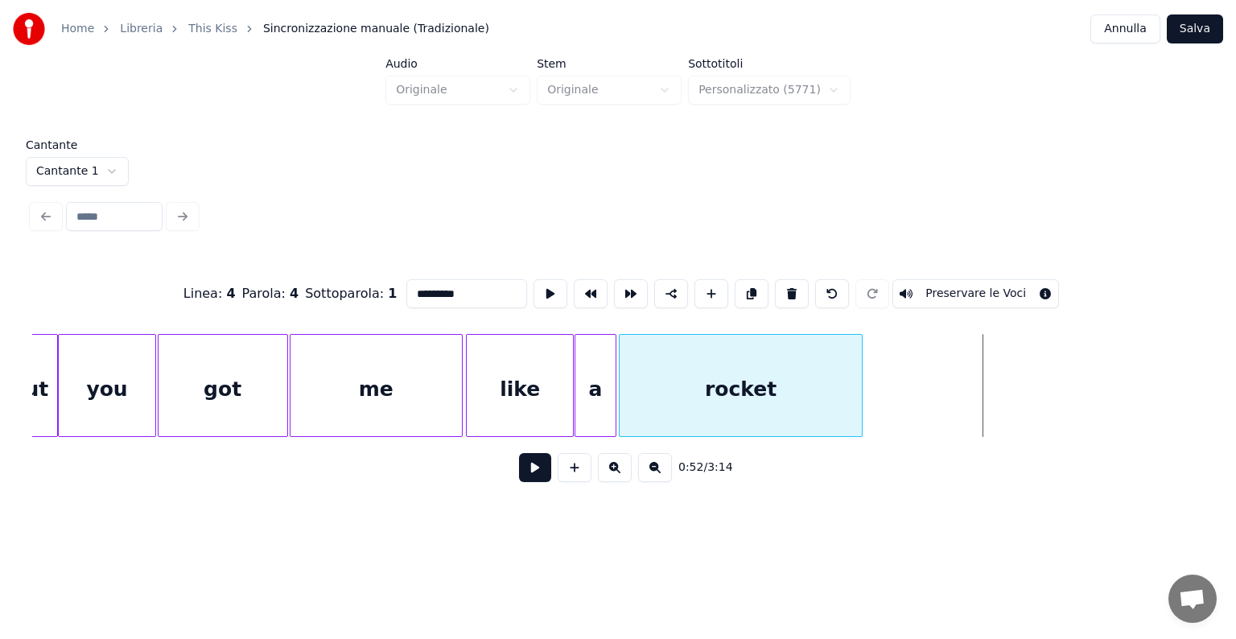
click at [721, 347] on div "rocket" at bounding box center [740, 389] width 242 height 109
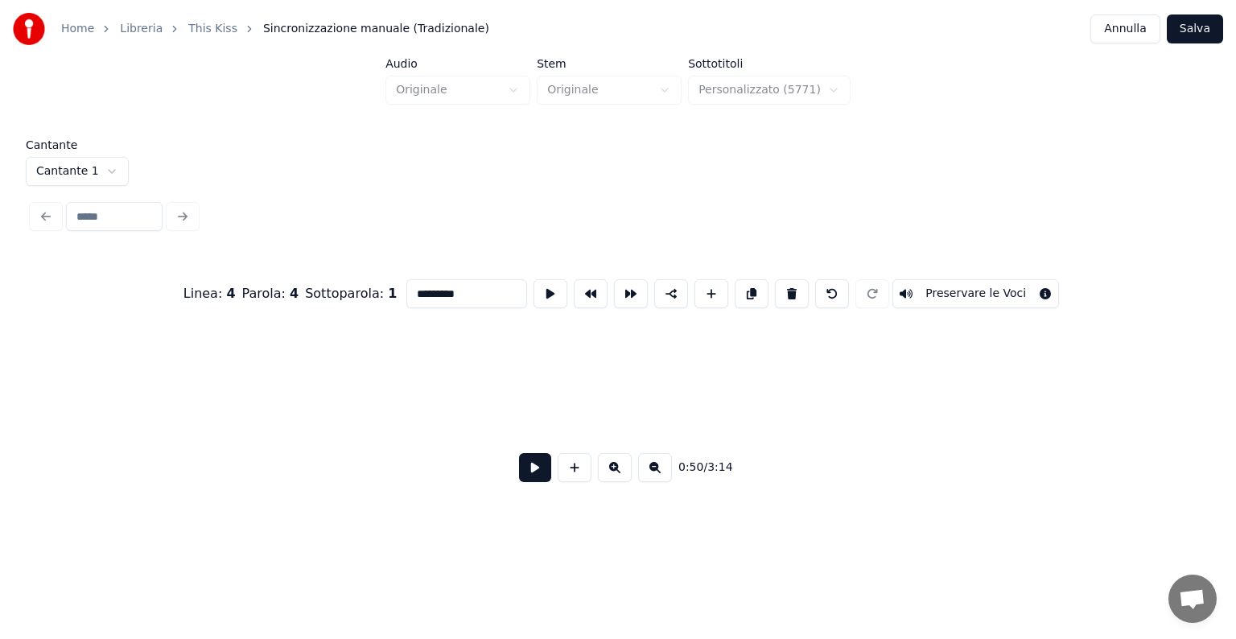
scroll to position [0, 10621]
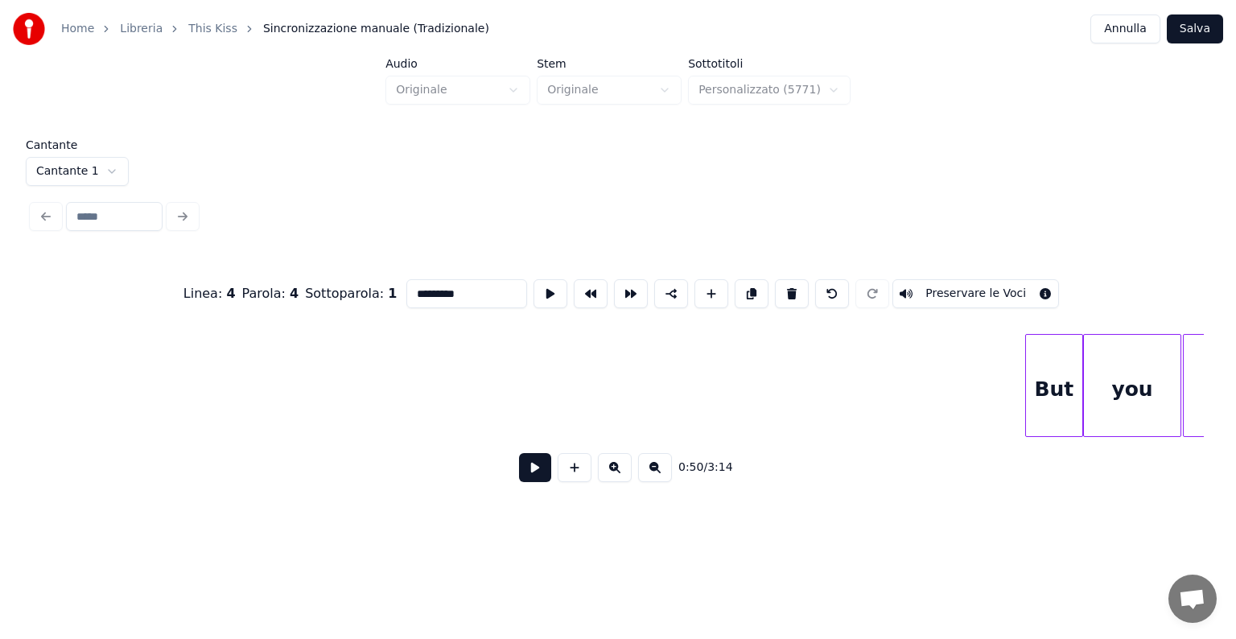
click at [1033, 380] on div "But" at bounding box center [1054, 389] width 56 height 109
type input "***"
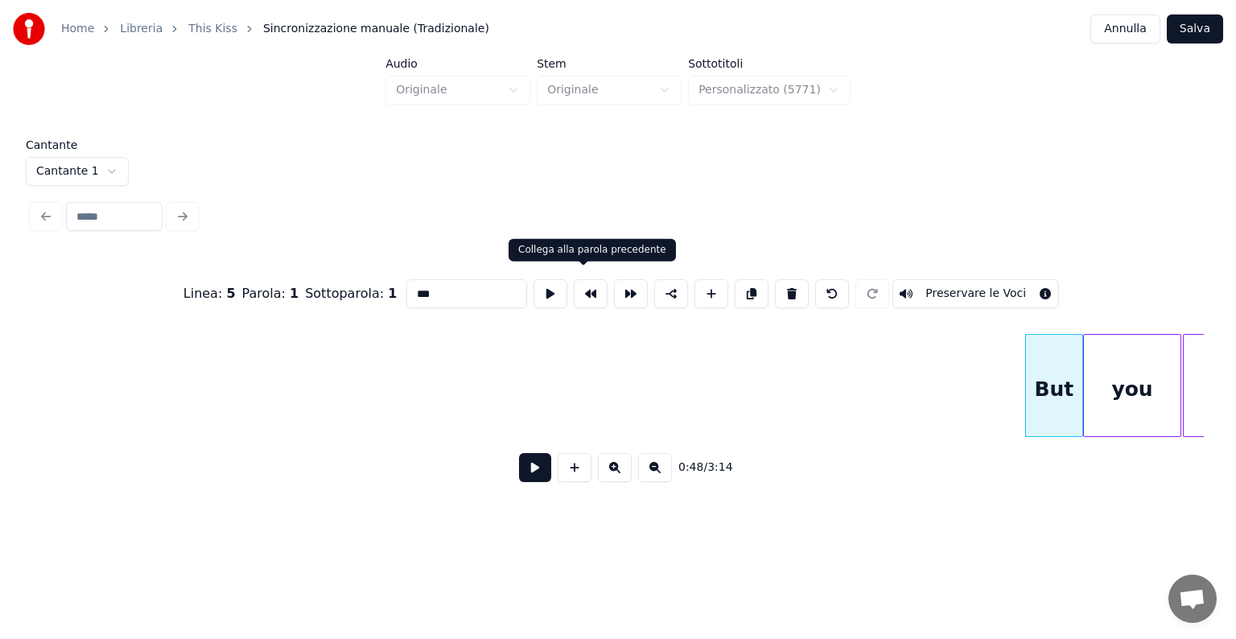
click at [586, 295] on button at bounding box center [591, 293] width 34 height 29
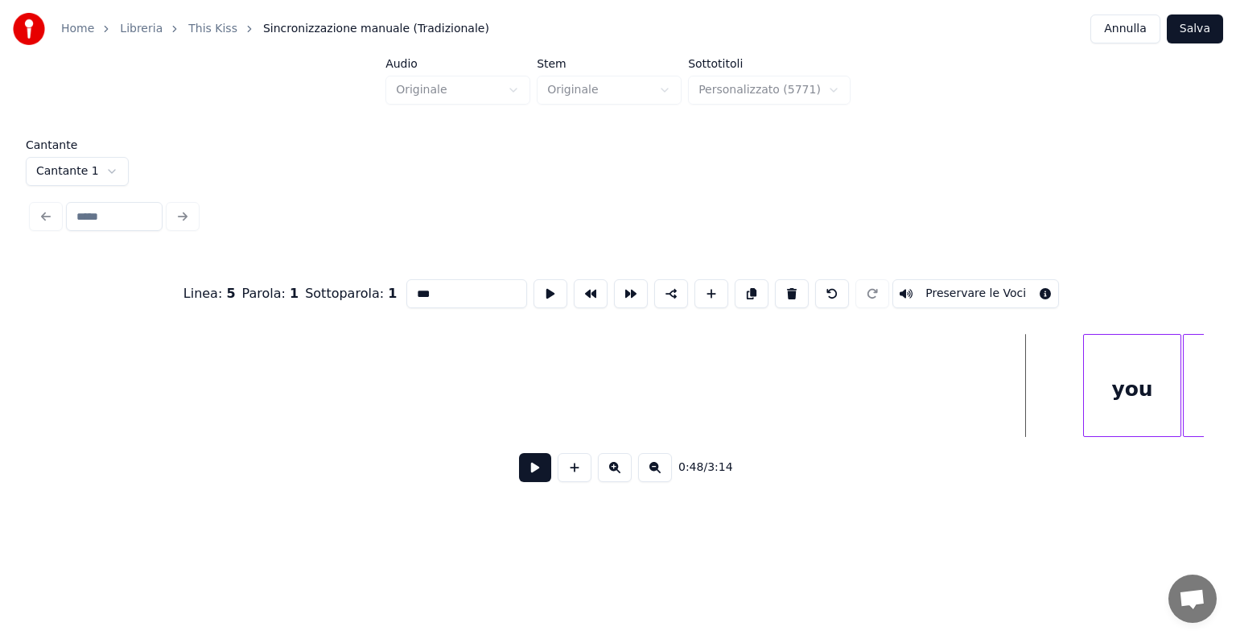
click at [19, 392] on div "Home Libreria This Kiss Sincronizzazione manuale (Tradizionale) Annulla Salva A…" at bounding box center [618, 256] width 1236 height 513
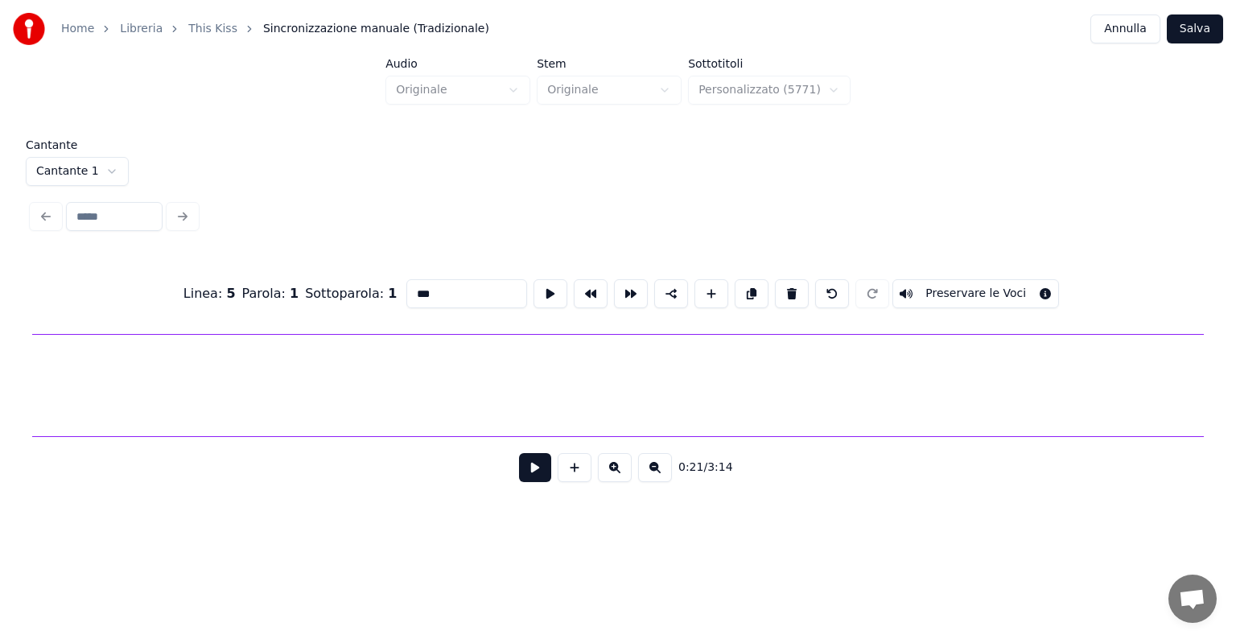
scroll to position [0, 10198]
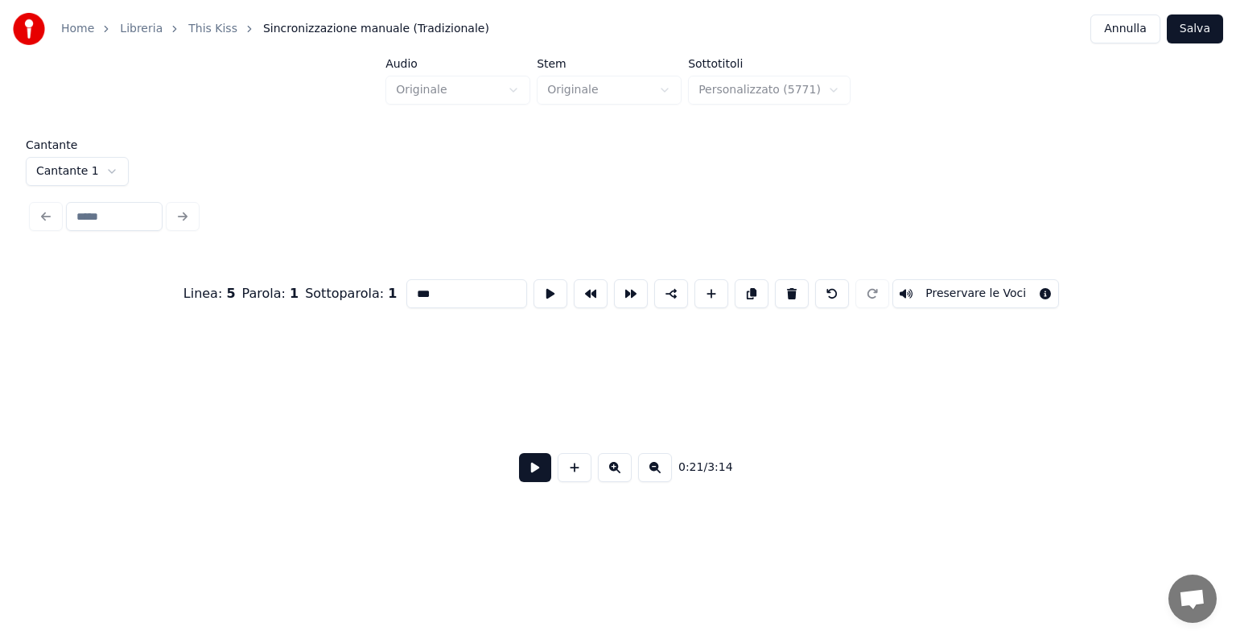
click at [19, 401] on div "Home Libreria This Kiss Sincronizzazione manuale (Tradizionale) Annulla Salva A…" at bounding box center [618, 256] width 1236 height 513
click at [80, 403] on div at bounding box center [78, 385] width 5 height 101
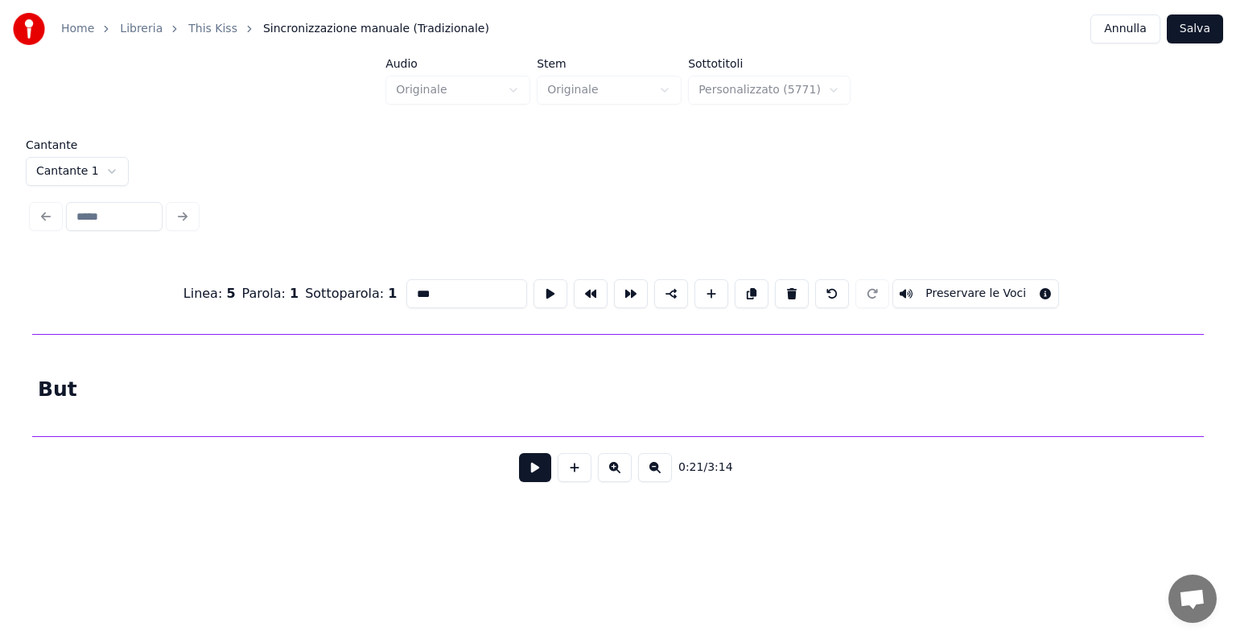
scroll to position [0, 8149]
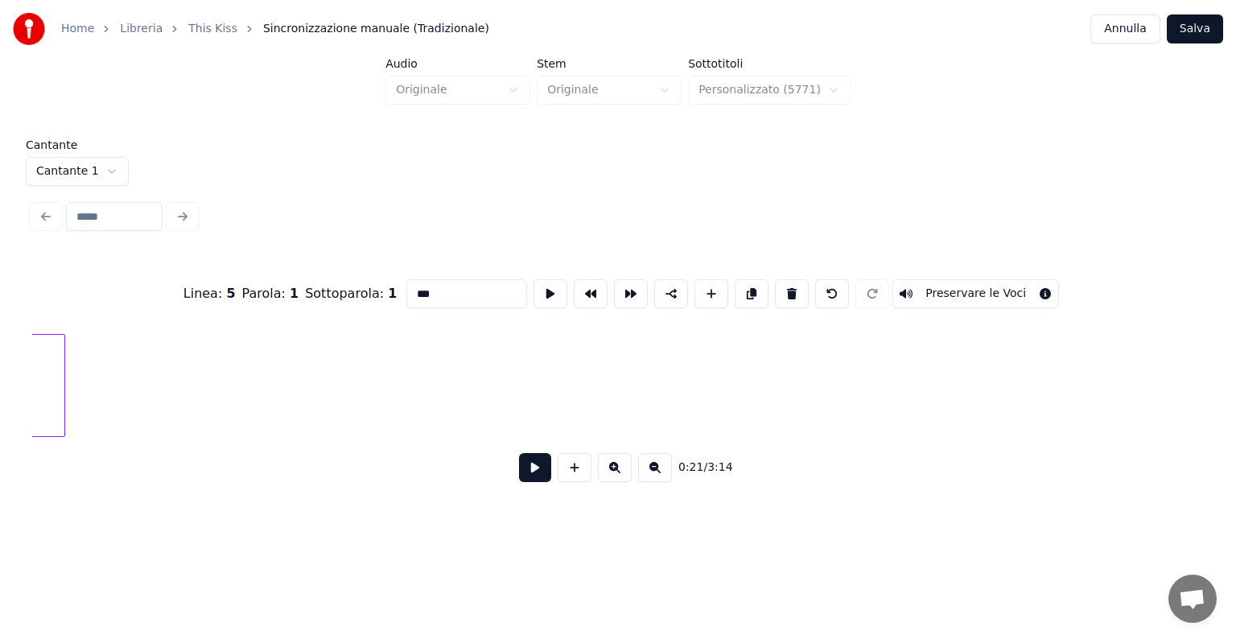
click at [64, 411] on div at bounding box center [62, 385] width 5 height 101
click at [1116, 387] on div at bounding box center [1118, 385] width 5 height 101
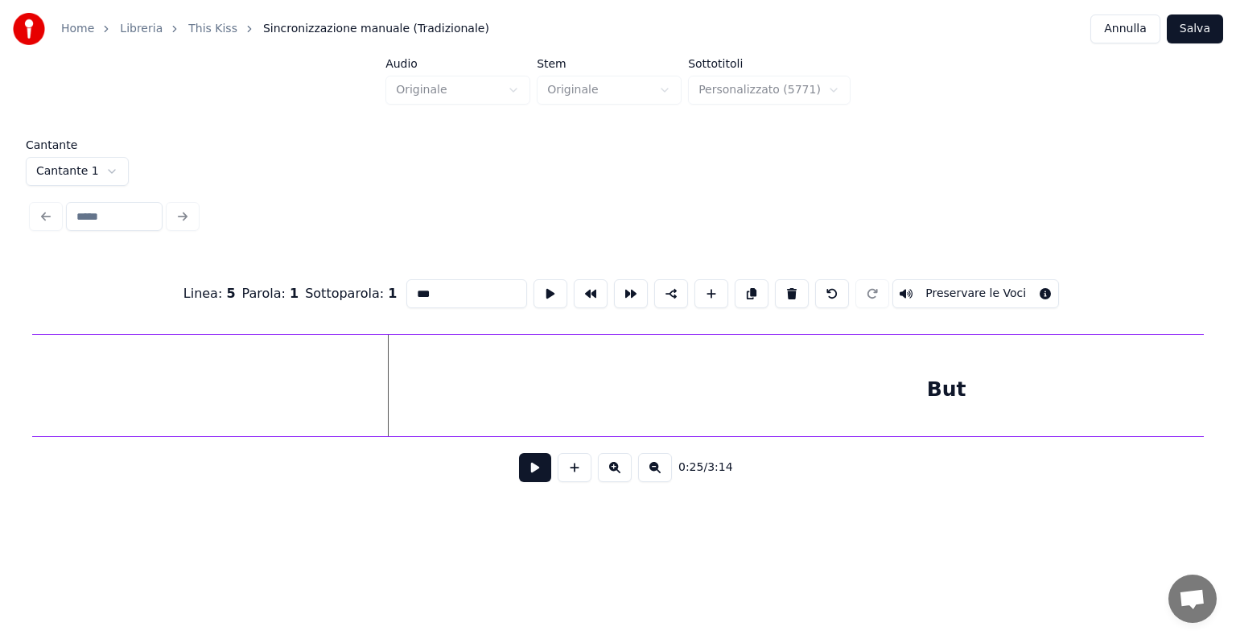
scroll to position [0, 5702]
click at [718, 341] on div "But" at bounding box center [1046, 389] width 2025 height 109
click at [108, 376] on div "But" at bounding box center [190, 385] width 2026 height 103
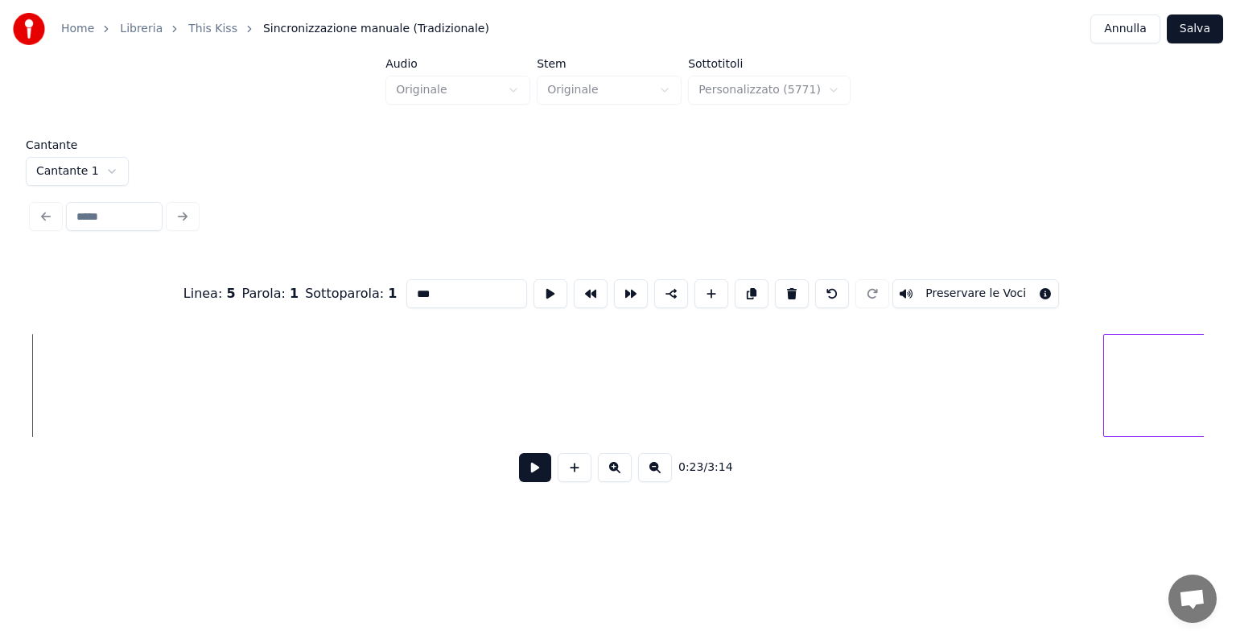
click at [1108, 368] on div at bounding box center [1106, 385] width 5 height 101
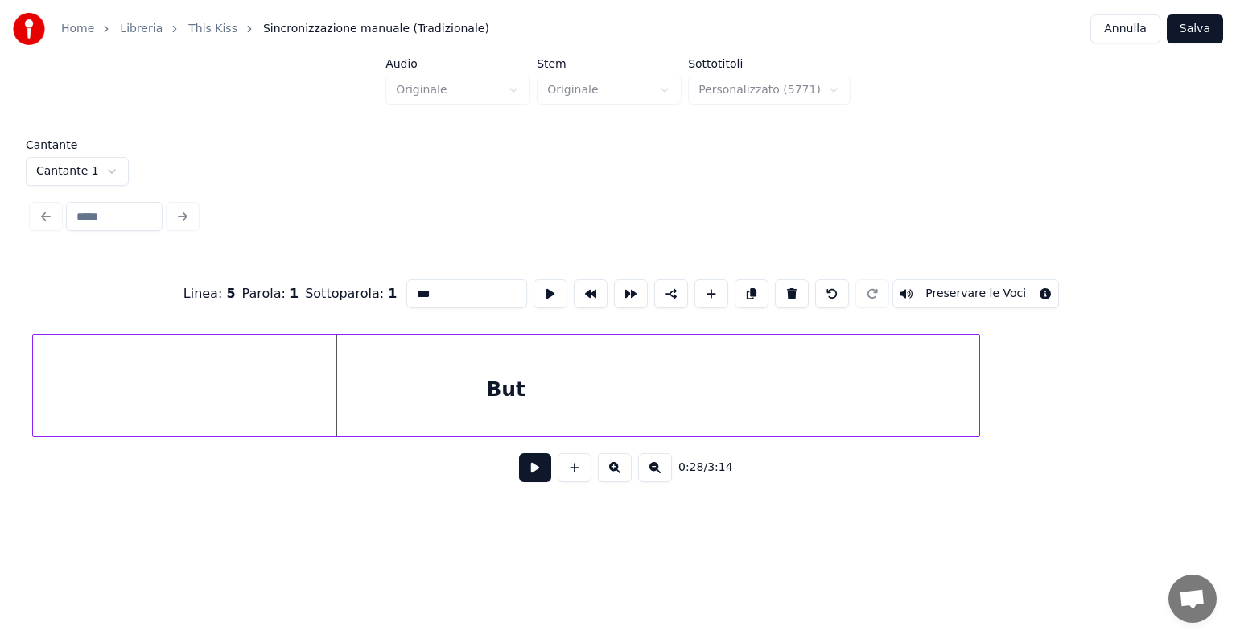
scroll to position [0, 6551]
click at [867, 386] on div "But" at bounding box center [508, 389] width 946 height 109
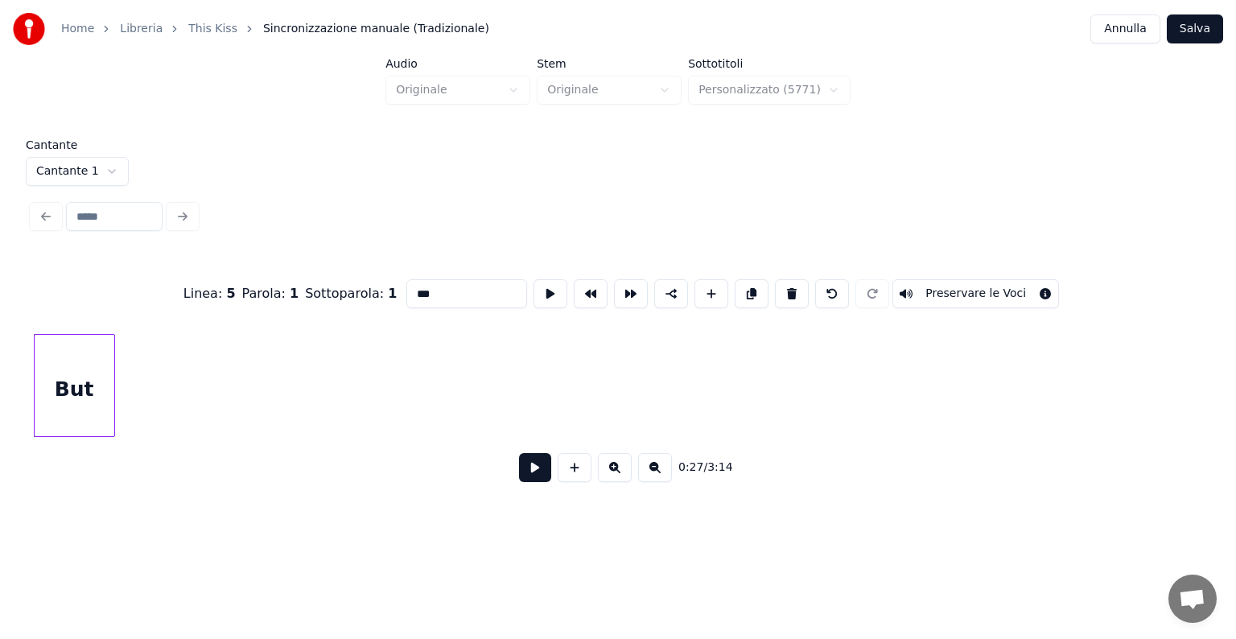
click at [109, 385] on div at bounding box center [111, 385] width 5 height 101
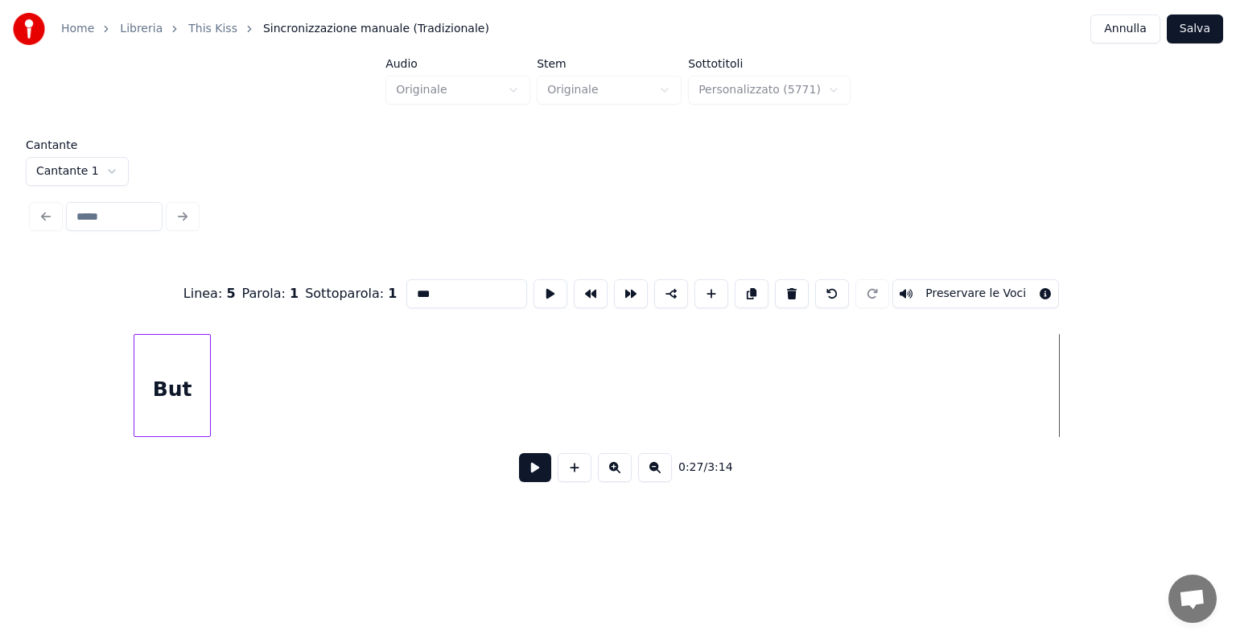
scroll to position [0, 5513]
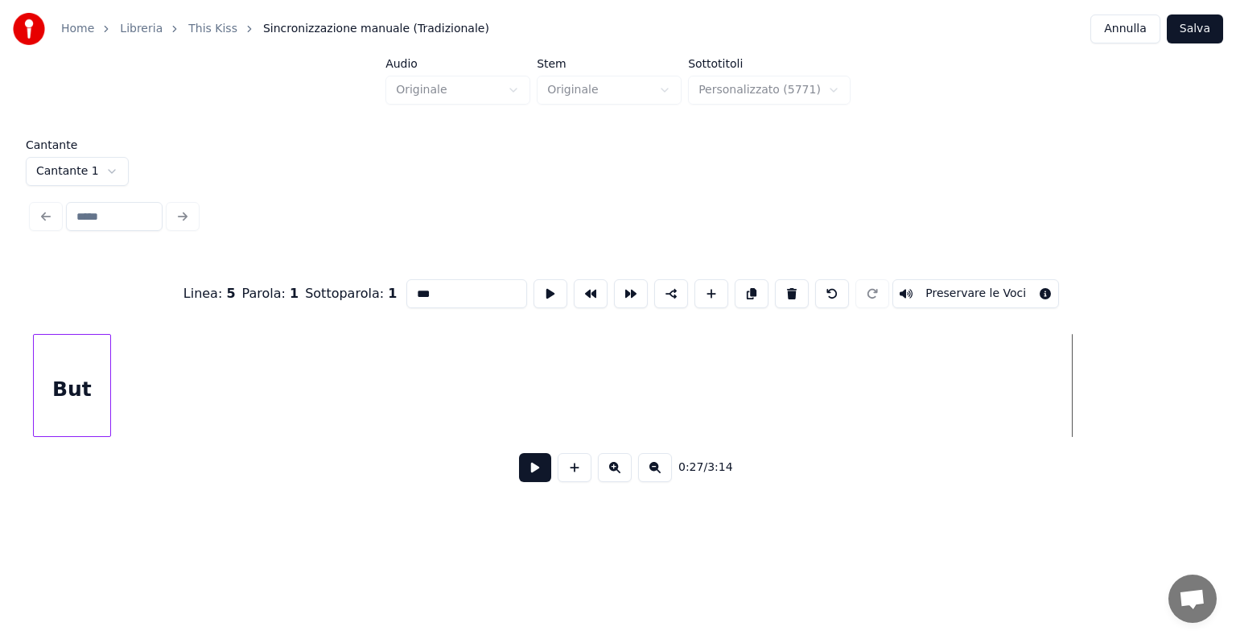
click at [68, 406] on div "But" at bounding box center [72, 389] width 76 height 109
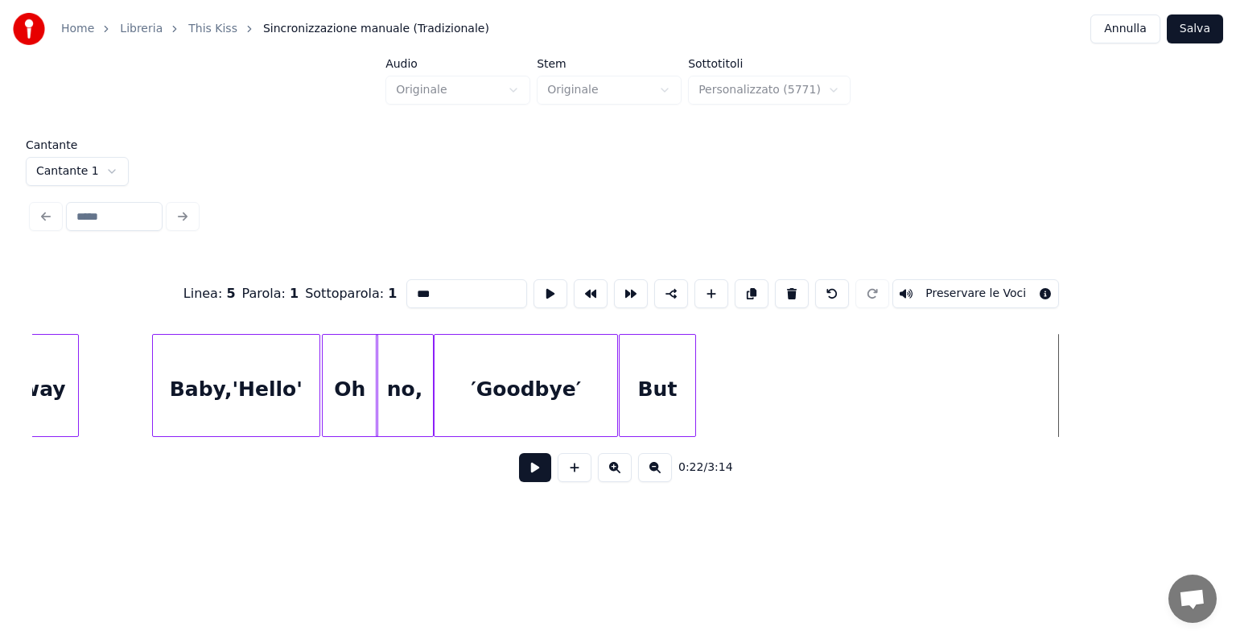
click at [672, 364] on div "But" at bounding box center [657, 389] width 76 height 109
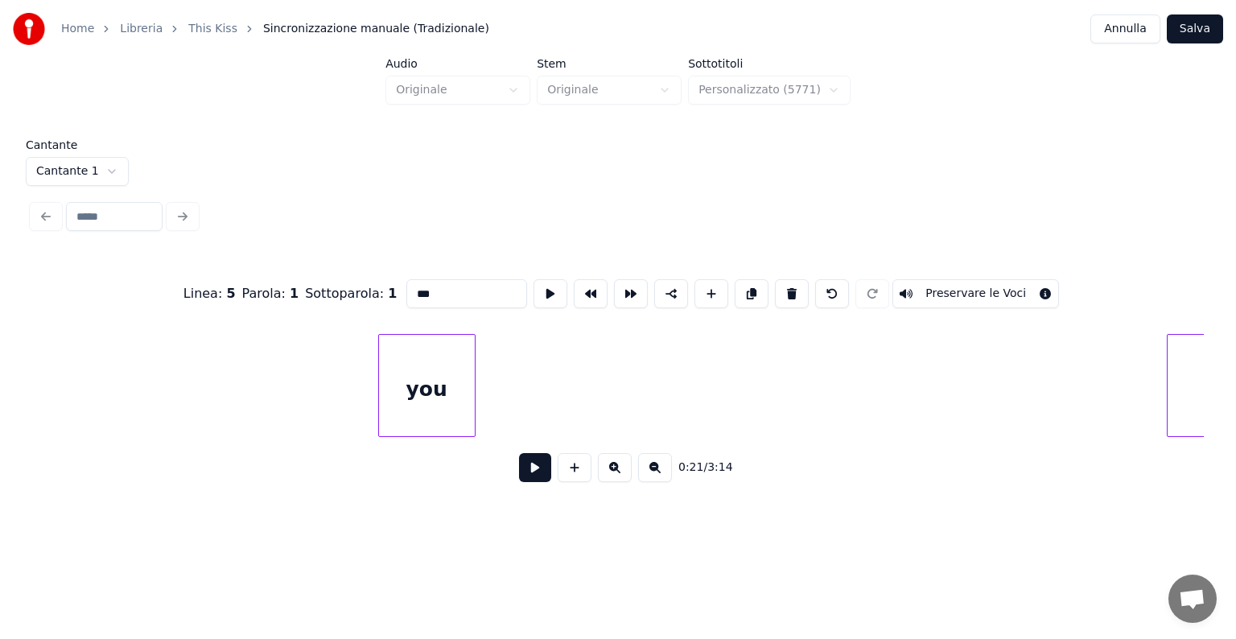
scroll to position [0, 10567]
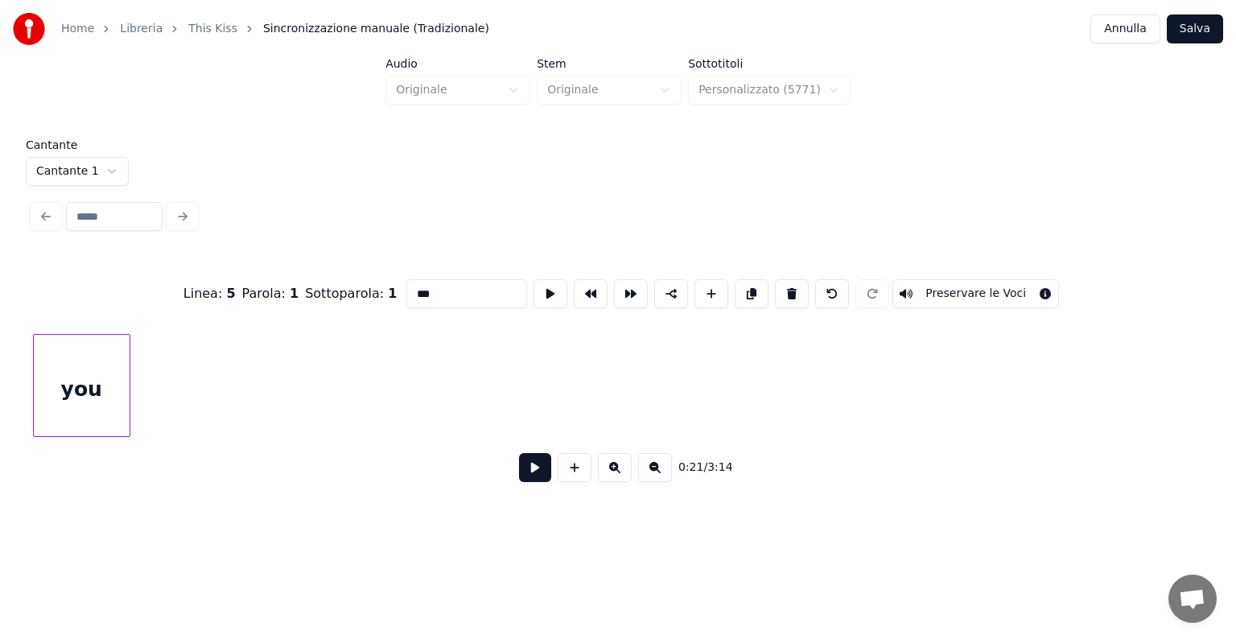
click at [16, 454] on div "Home Libreria This Kiss Sincronizzazione manuale (Tradizionale) Annulla Salva A…" at bounding box center [618, 256] width 1236 height 513
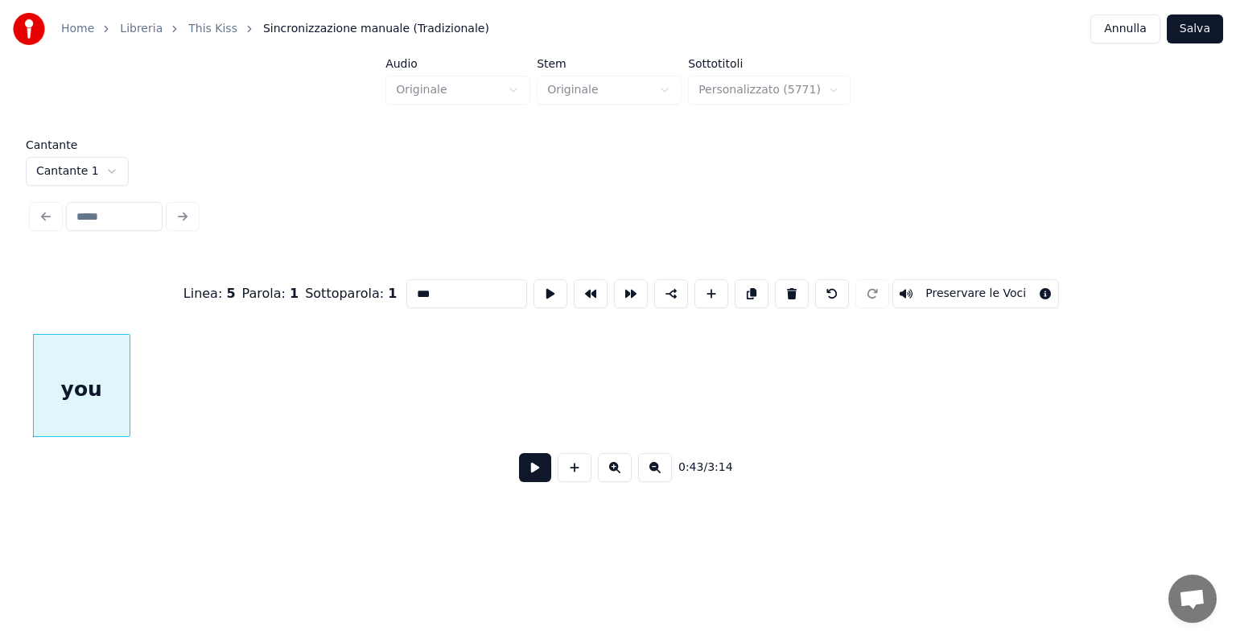
scroll to position [0, 9543]
click at [5, 434] on div "Home Libreria This Kiss Sincronizzazione manuale (Tradizionale) Annulla Salva A…" at bounding box center [618, 256] width 1236 height 513
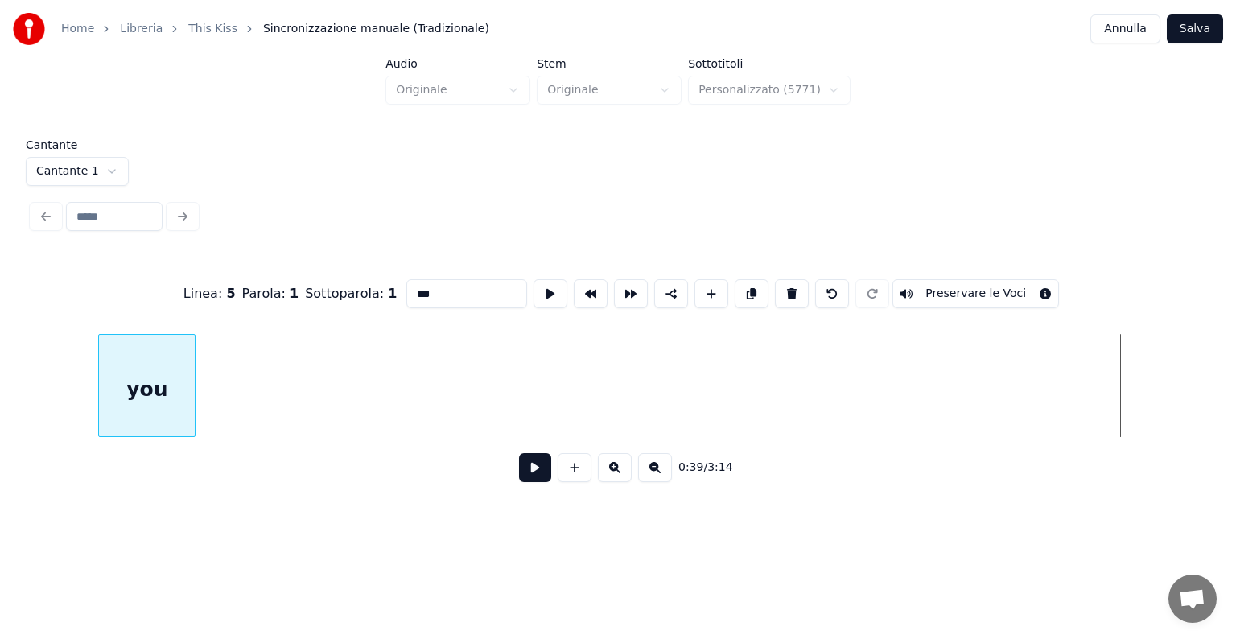
click at [43, 434] on div "you" at bounding box center [617, 385] width 1171 height 103
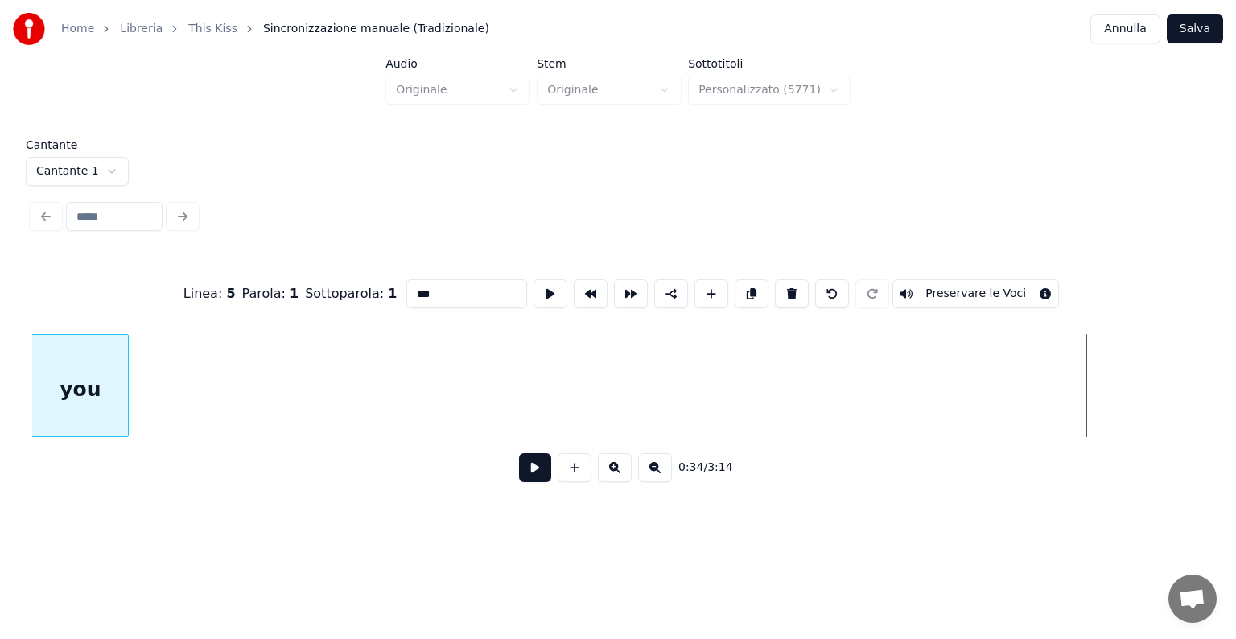
scroll to position [0, 7345]
click at [71, 405] on div "you" at bounding box center [81, 389] width 96 height 109
click at [68, 389] on div "you" at bounding box center [83, 389] width 96 height 109
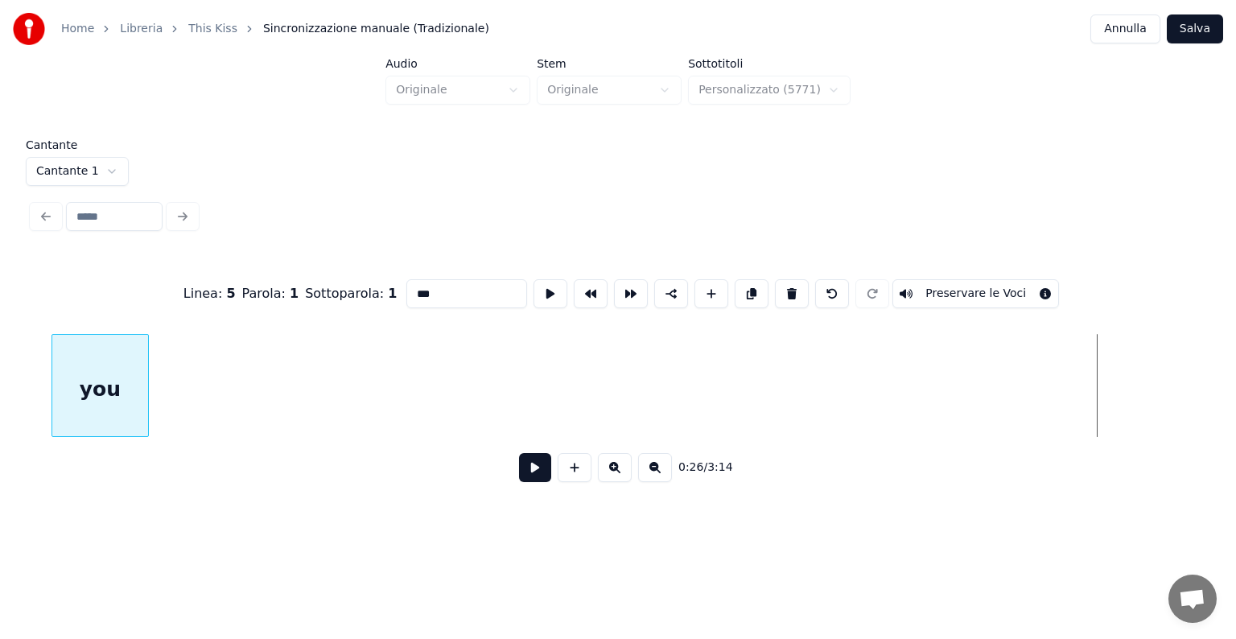
click at [52, 362] on div "you" at bounding box center [100, 389] width 96 height 109
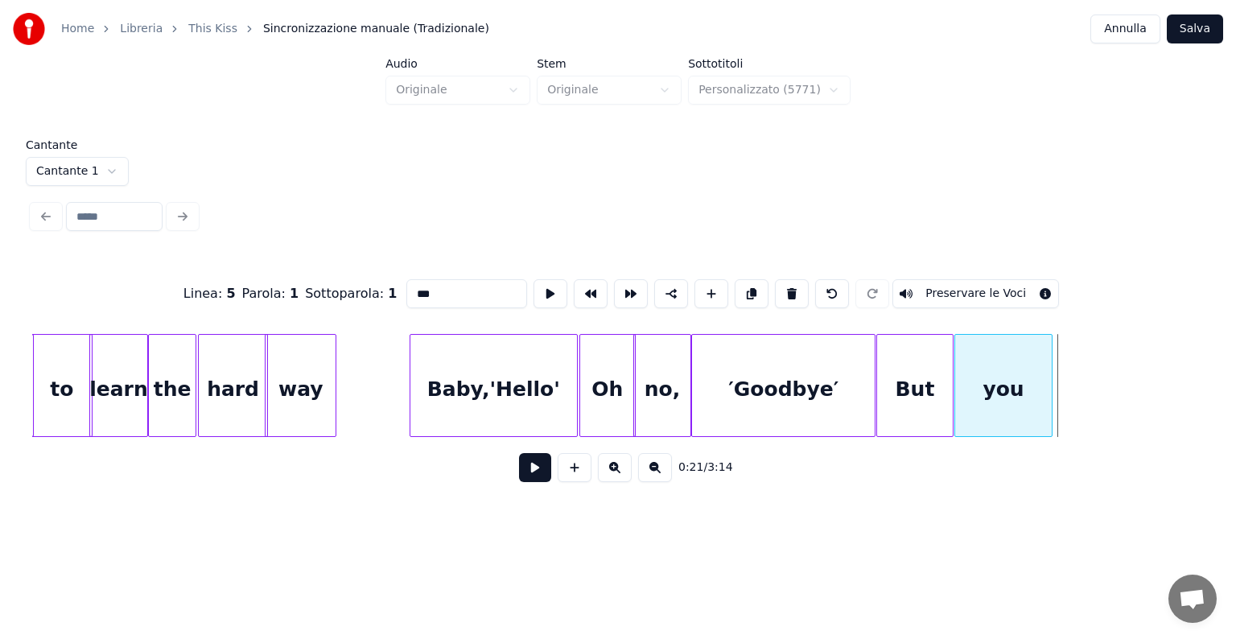
click at [992, 359] on div "you" at bounding box center [1003, 389] width 96 height 109
click at [662, 471] on button at bounding box center [655, 467] width 34 height 29
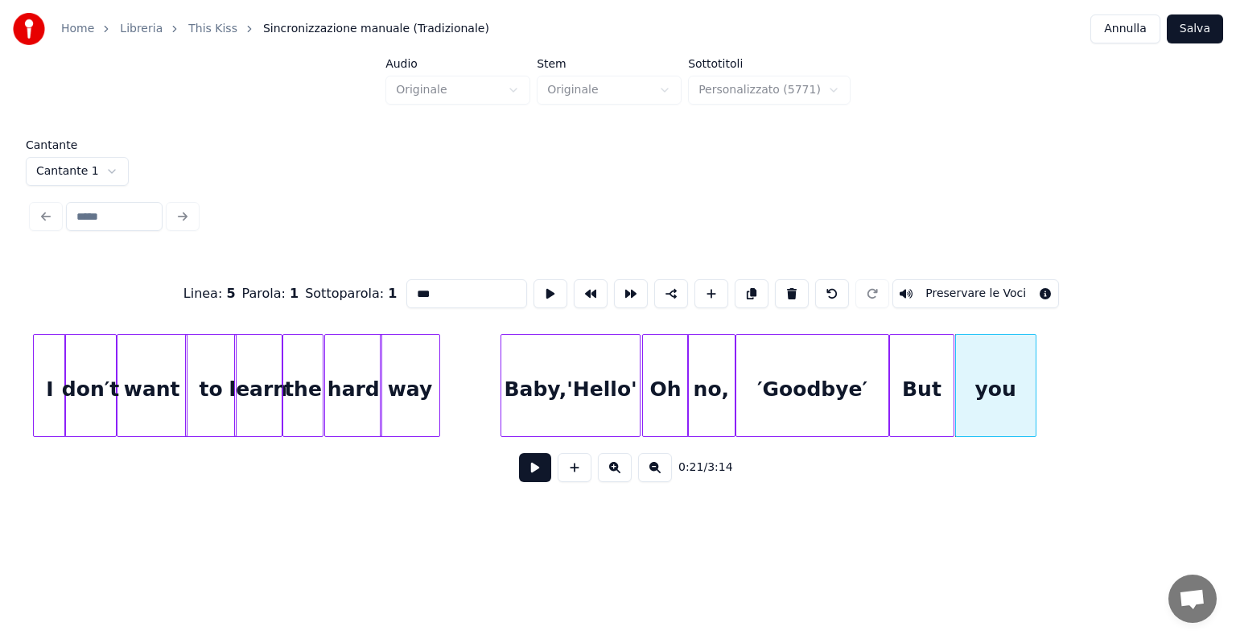
drag, startPoint x: 662, startPoint y: 471, endPoint x: 669, endPoint y: 465, distance: 9.7
click at [669, 465] on button at bounding box center [655, 467] width 34 height 29
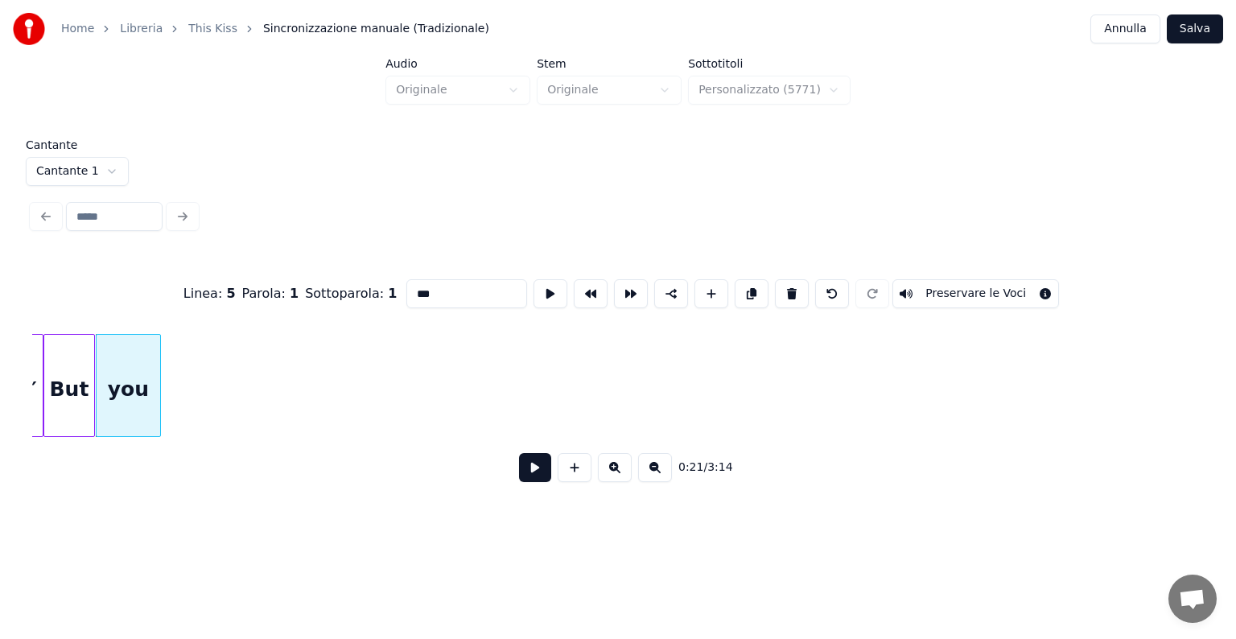
scroll to position [0, 2513]
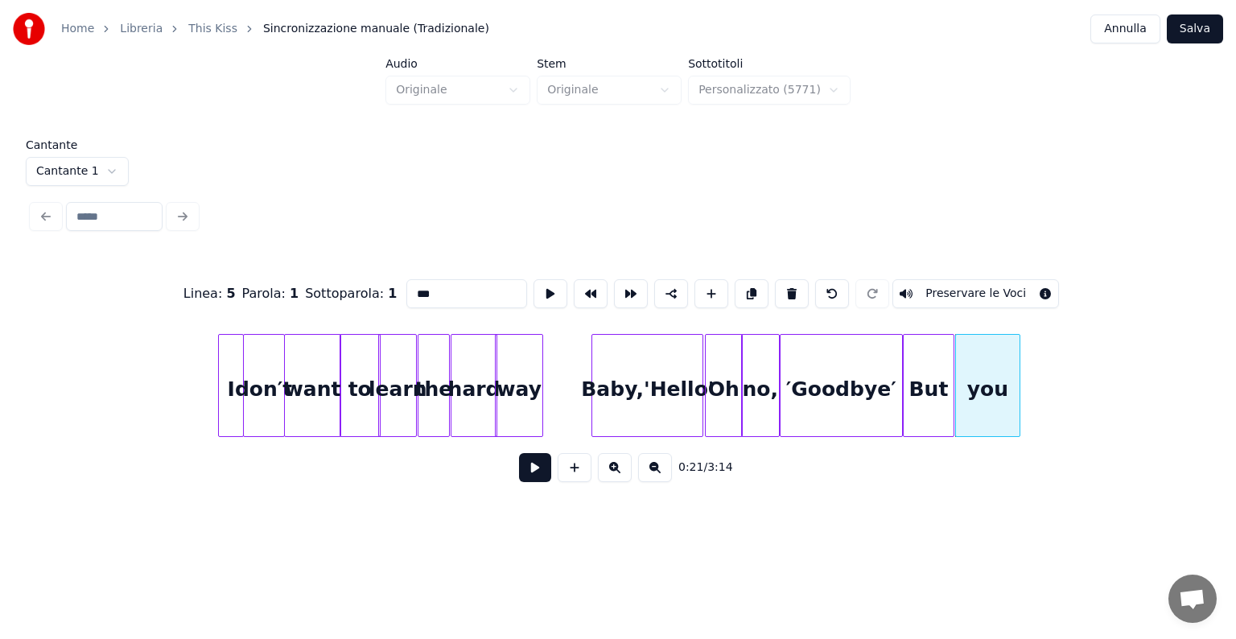
click at [662, 473] on button at bounding box center [655, 467] width 34 height 29
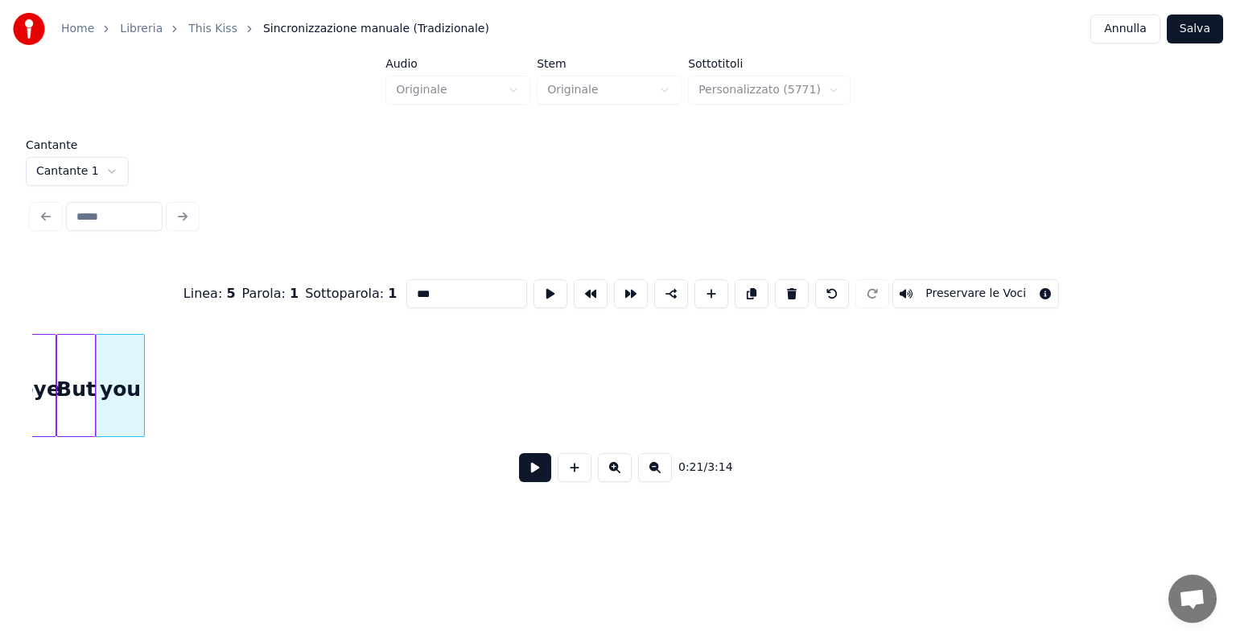
scroll to position [0, 1654]
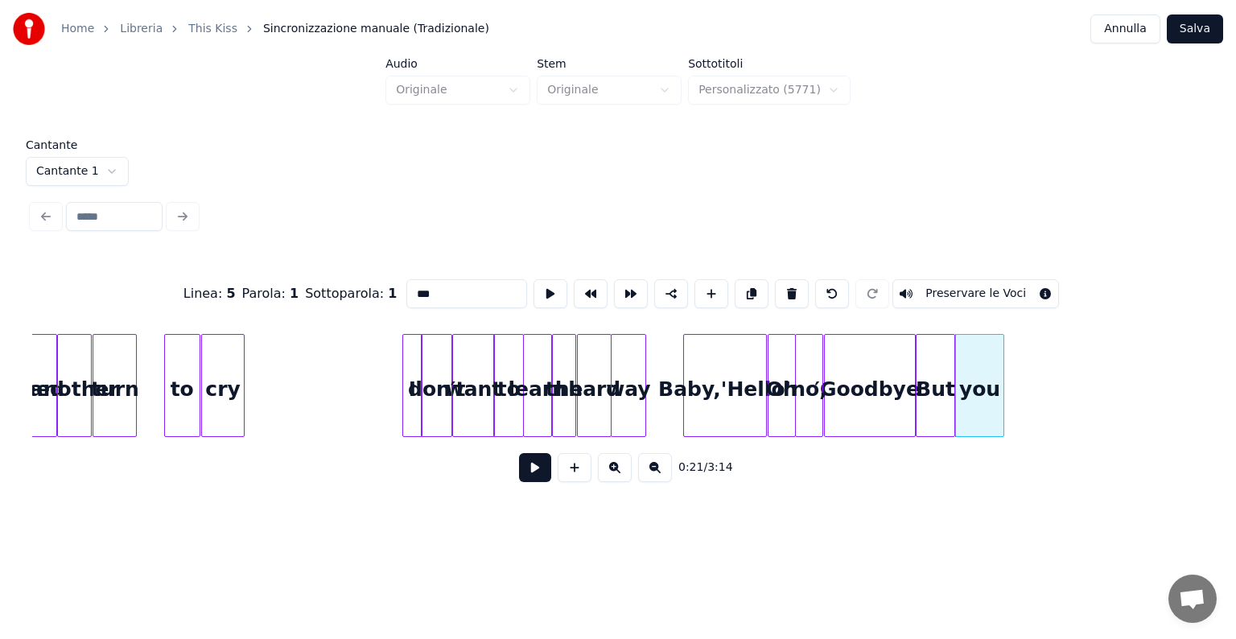
click at [664, 463] on button at bounding box center [655, 467] width 34 height 29
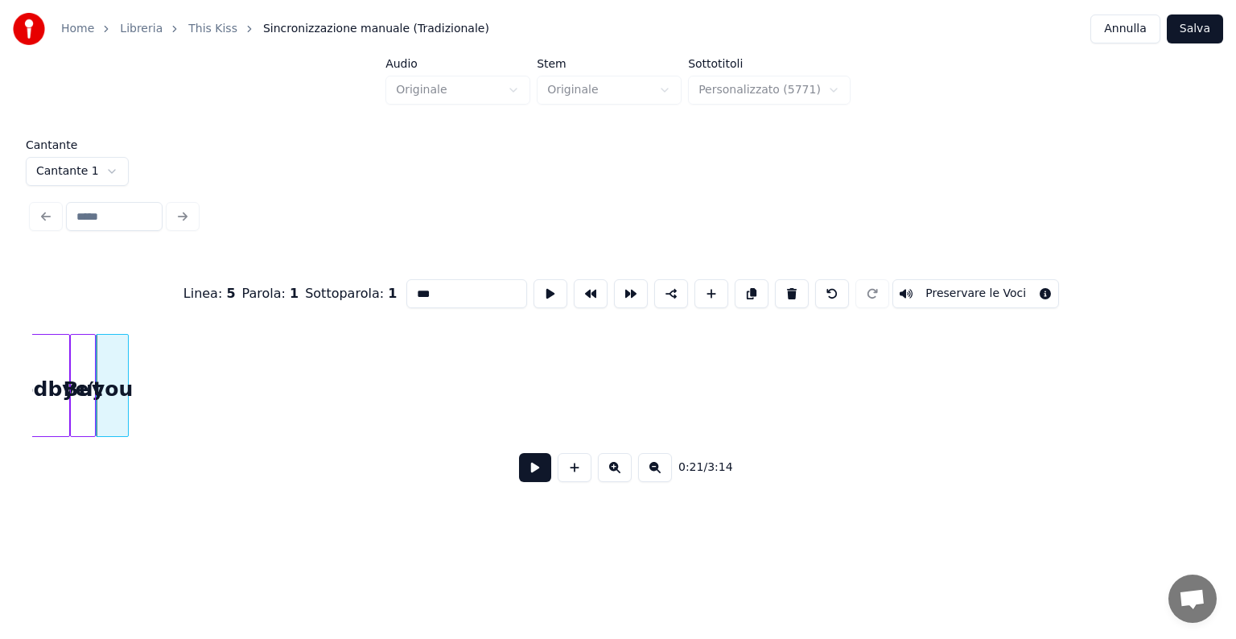
scroll to position [0, 795]
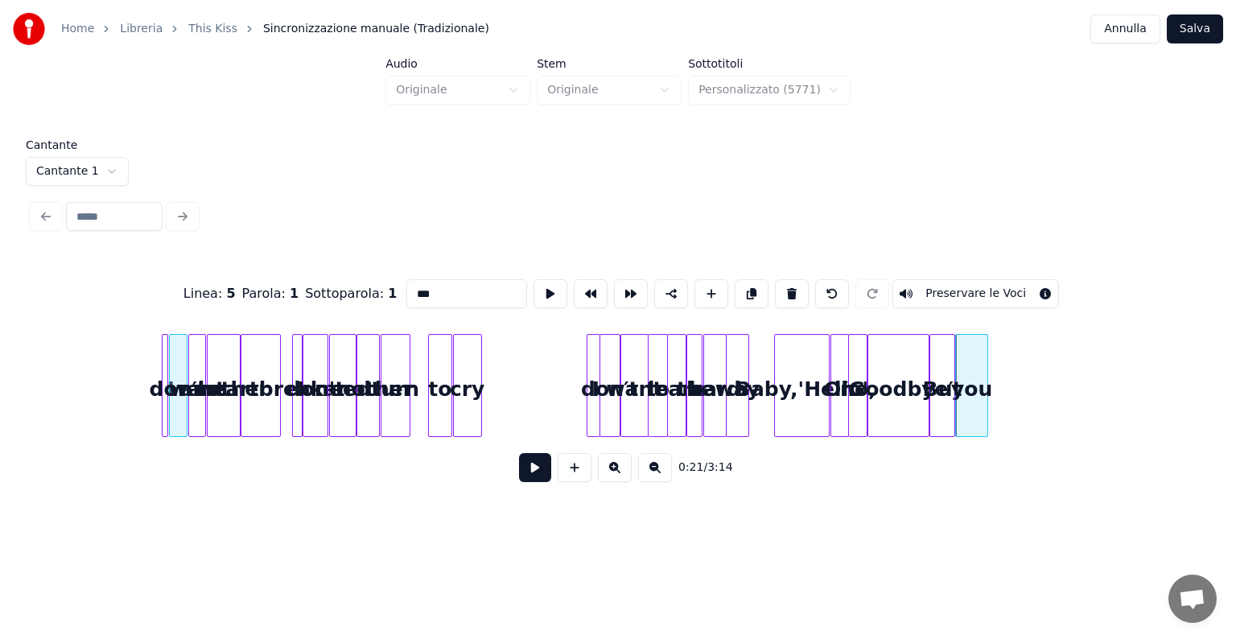
click at [668, 454] on div "0:21 / 3:14" at bounding box center [617, 467] width 1171 height 61
click at [648, 479] on button at bounding box center [655, 467] width 34 height 29
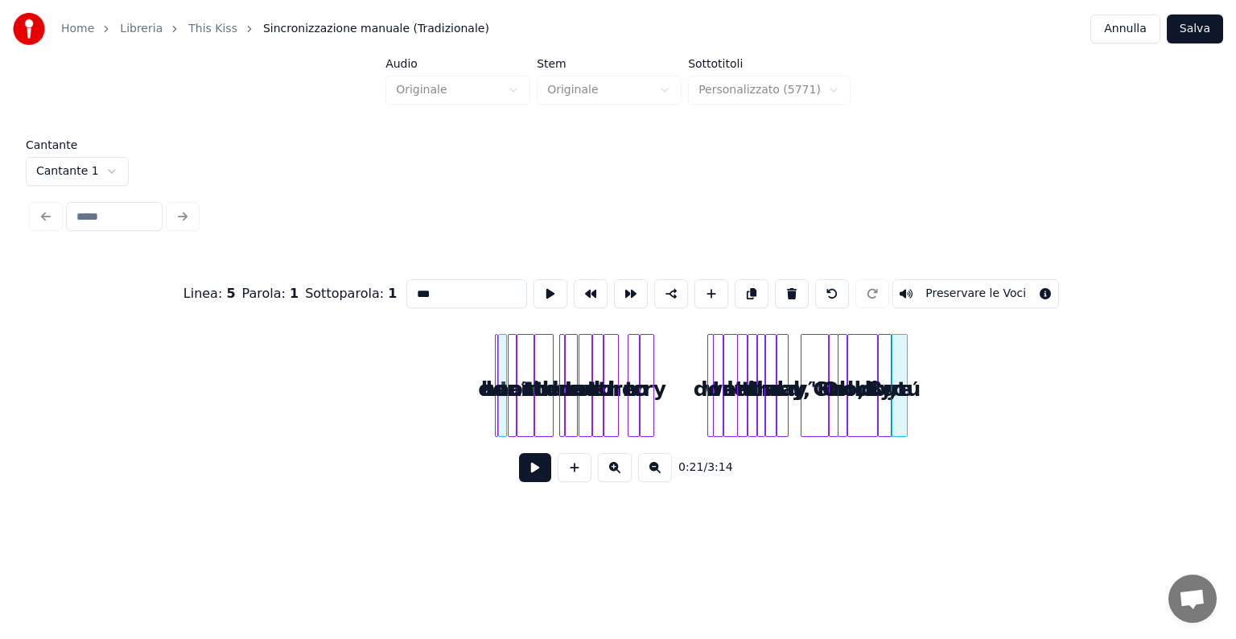
click at [648, 479] on button at bounding box center [655, 467] width 34 height 29
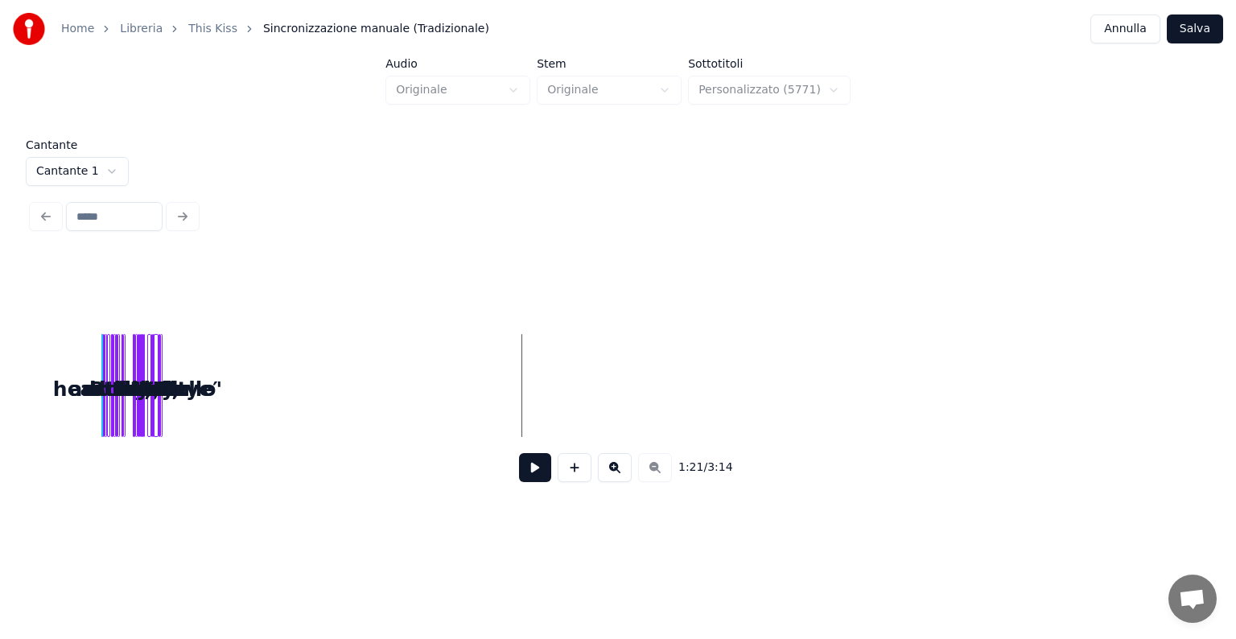
click at [164, 397] on div "Baby,'Hello'" at bounding box center [156, 389] width 16 height 109
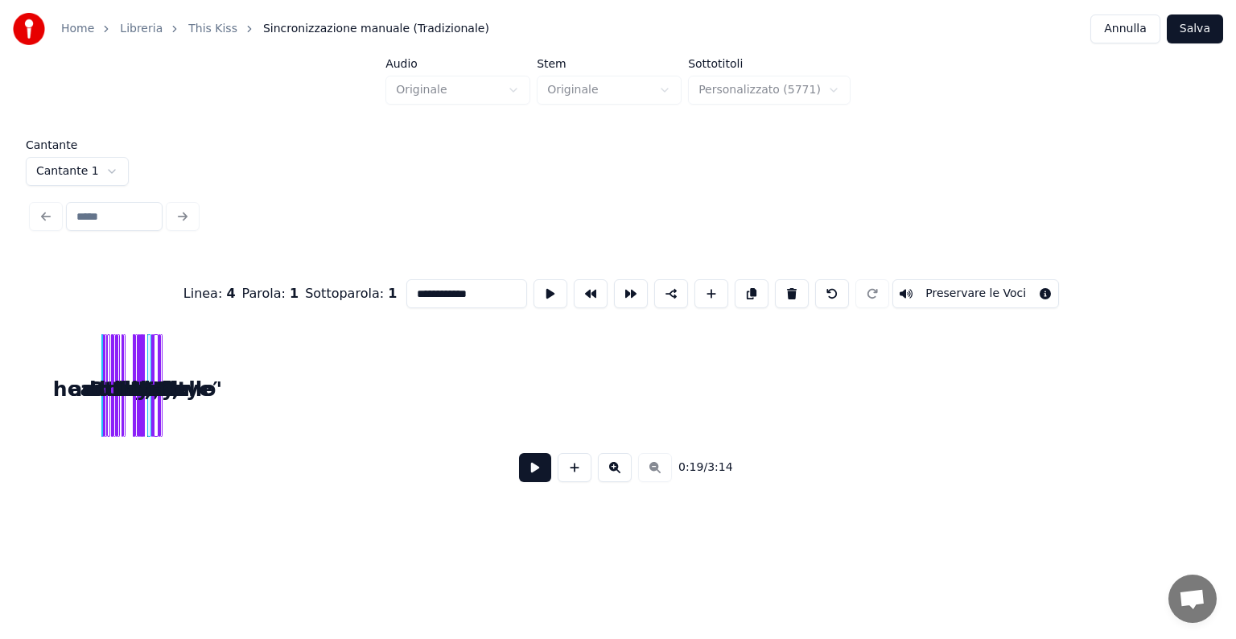
click at [616, 461] on button at bounding box center [615, 467] width 34 height 29
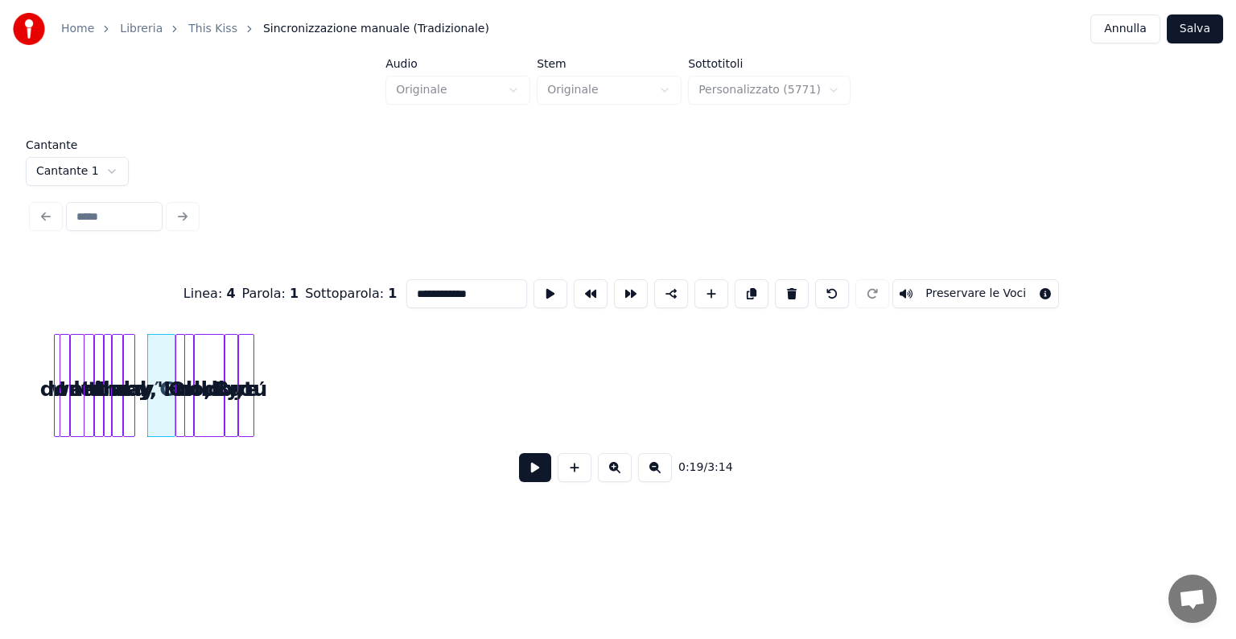
click at [616, 461] on button at bounding box center [615, 467] width 34 height 29
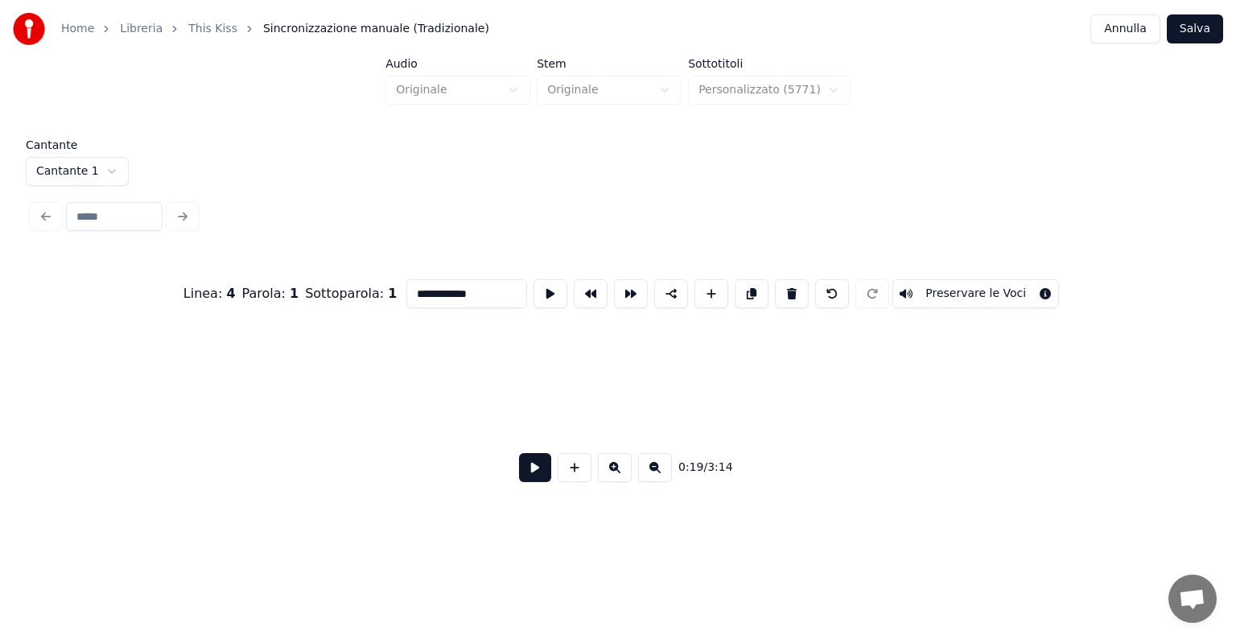
click at [616, 461] on button at bounding box center [615, 467] width 34 height 29
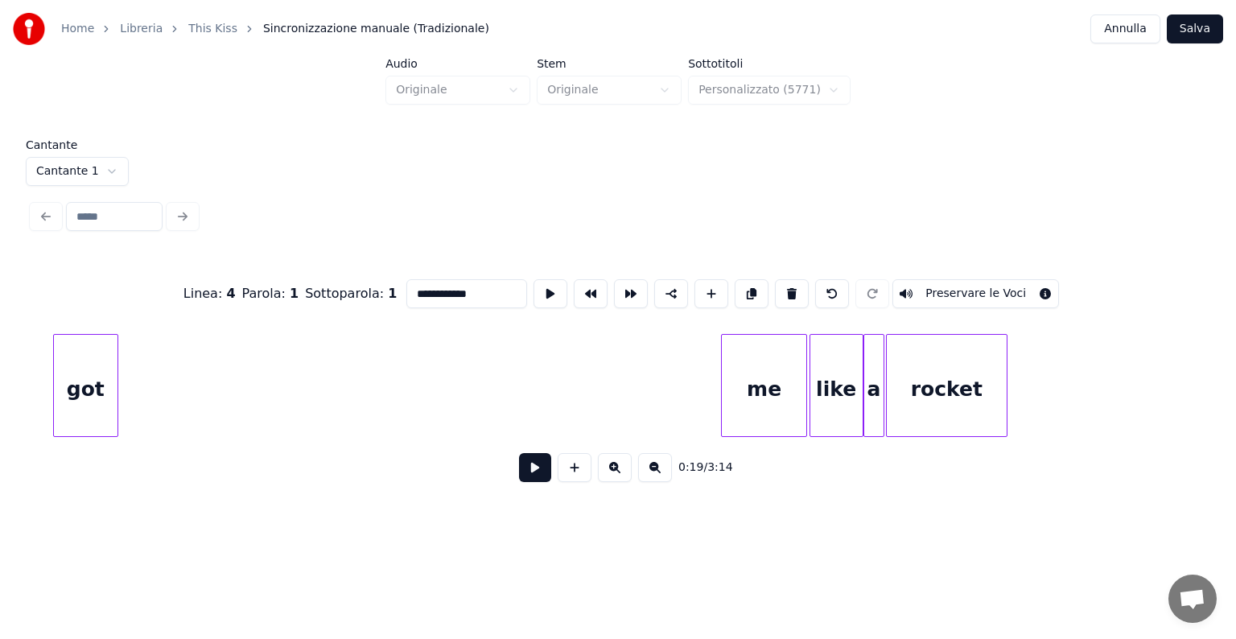
click at [74, 426] on div "got" at bounding box center [86, 389] width 64 height 109
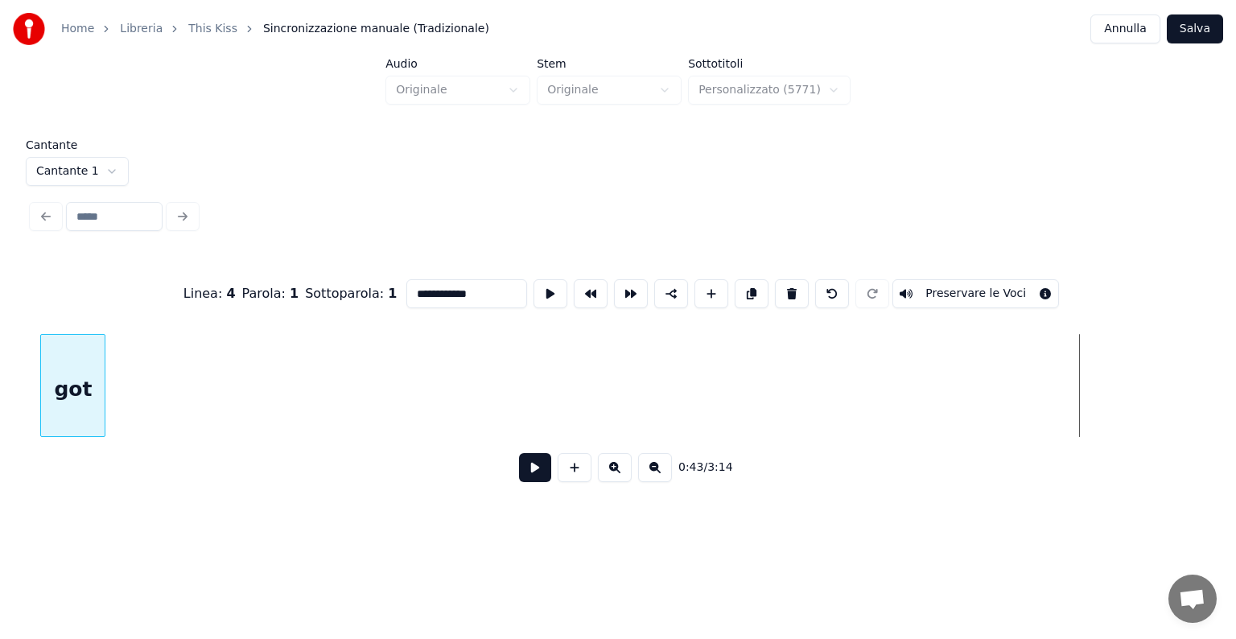
click at [54, 397] on div "got" at bounding box center [73, 389] width 64 height 109
click at [58, 388] on div "got" at bounding box center [69, 389] width 64 height 109
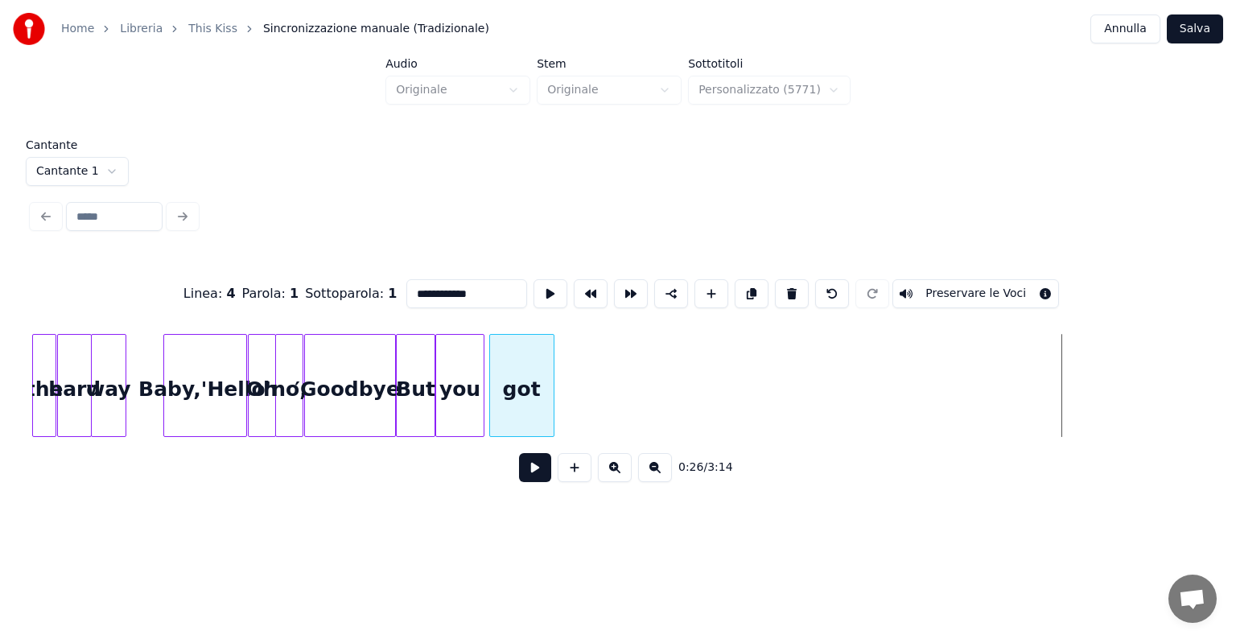
click at [505, 386] on div "got" at bounding box center [522, 389] width 64 height 109
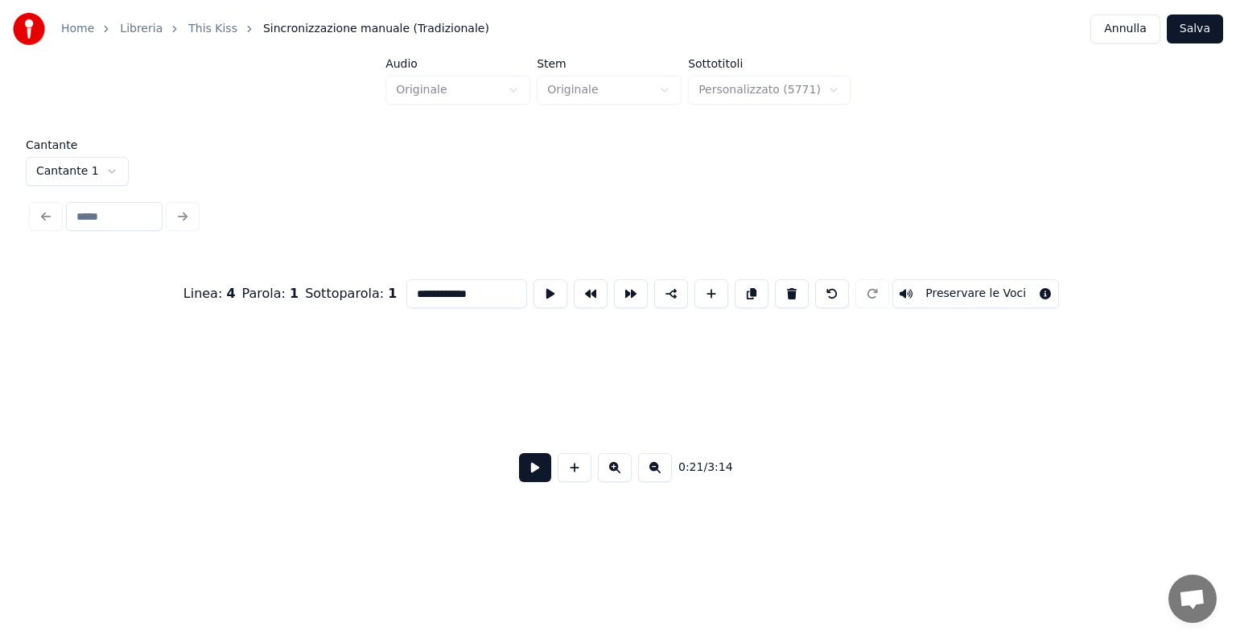
scroll to position [0, 5248]
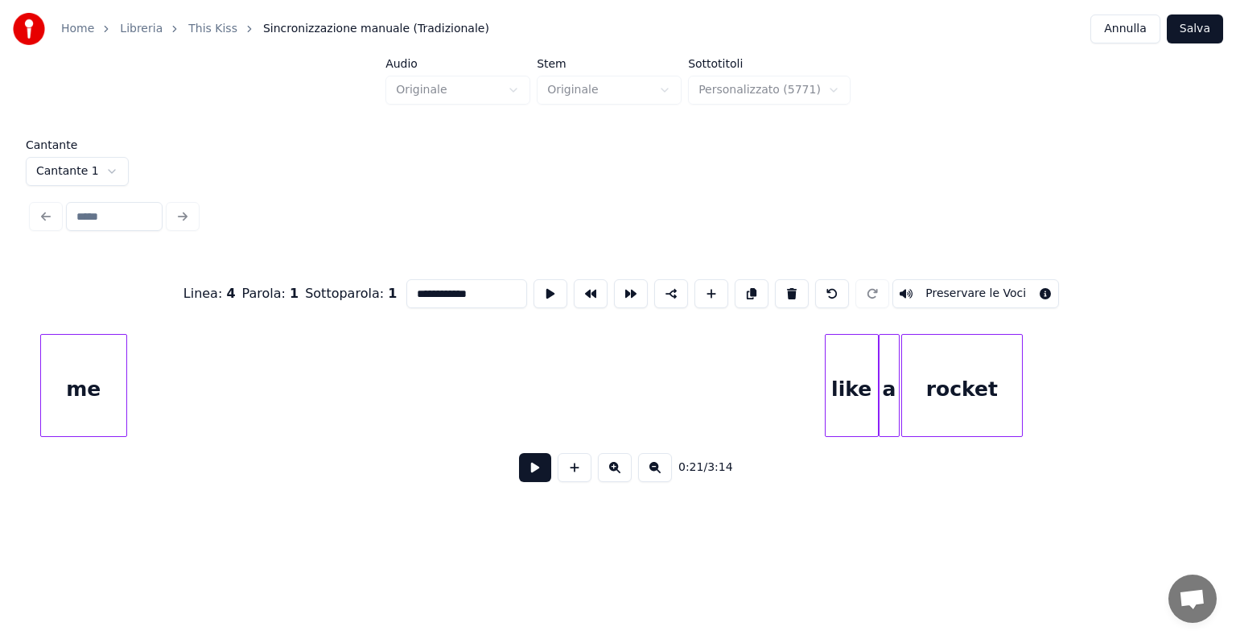
click at [78, 417] on div "me" at bounding box center [83, 389] width 85 height 109
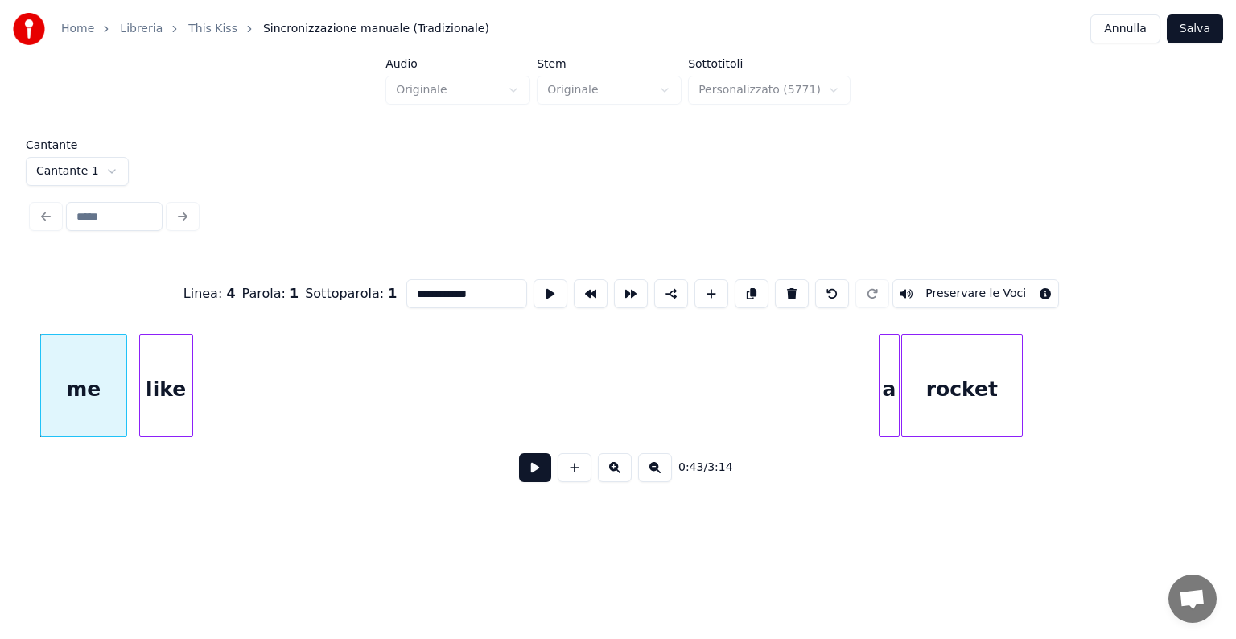
click at [178, 437] on div "me like a rocket" at bounding box center [617, 385] width 1171 height 103
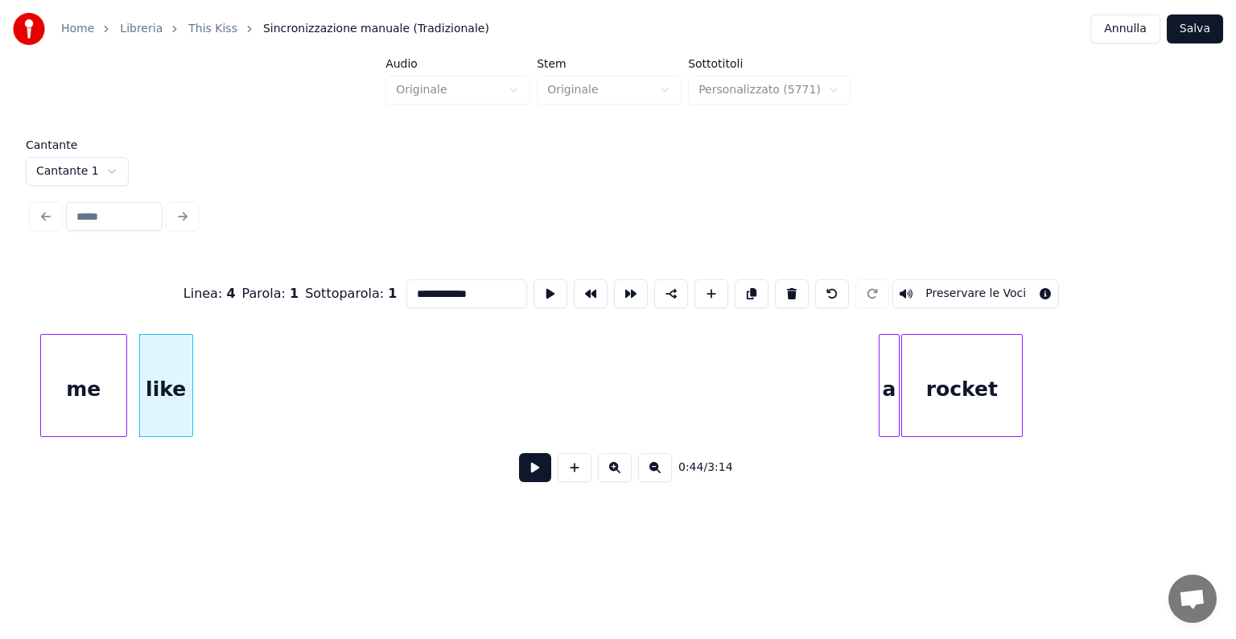
click at [894, 363] on div at bounding box center [896, 385] width 5 height 101
type input "*"
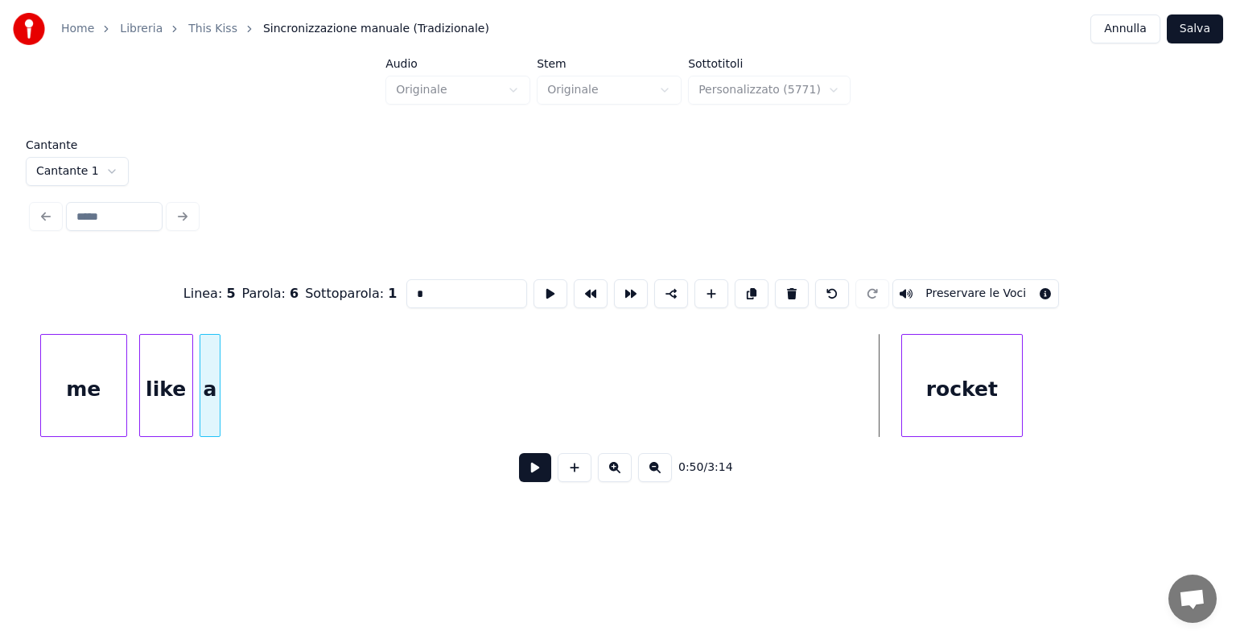
click at [209, 389] on div "a" at bounding box center [209, 389] width 19 height 109
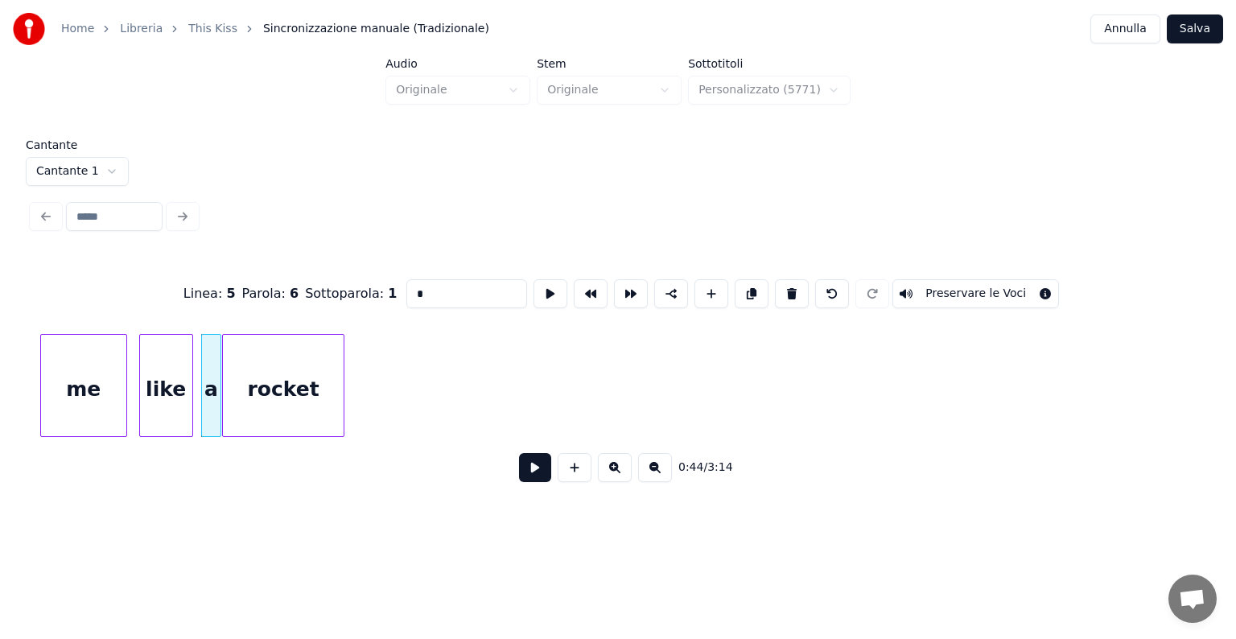
click at [268, 344] on div "rocket" at bounding box center [283, 389] width 120 height 109
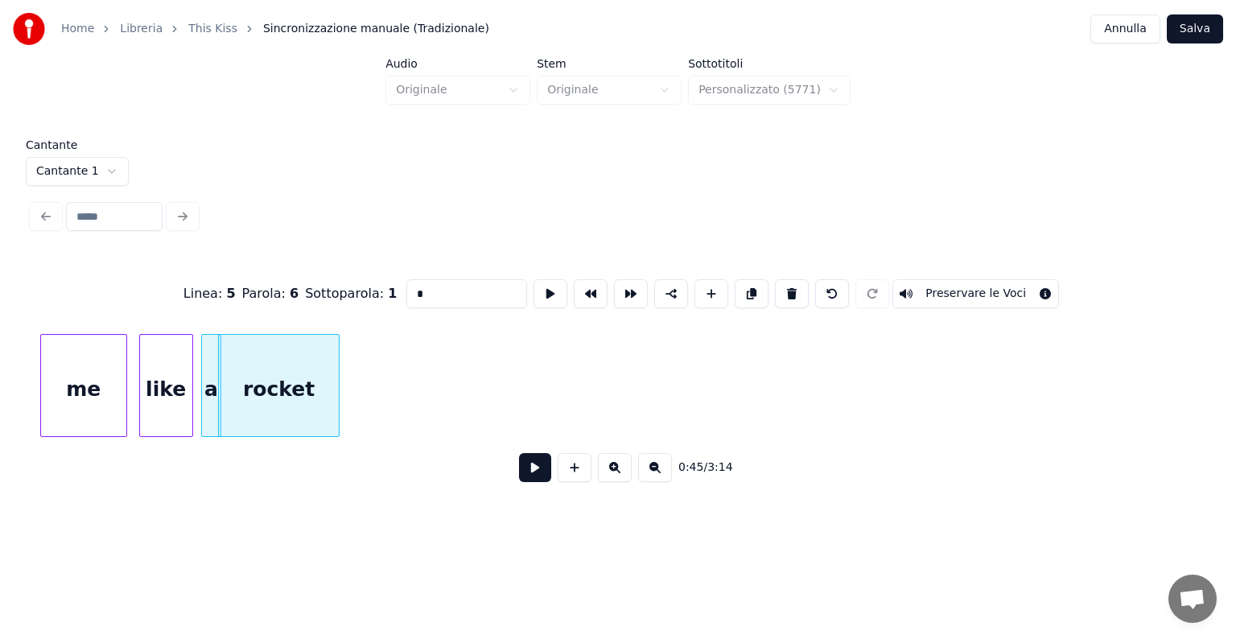
scroll to position [0, 4223]
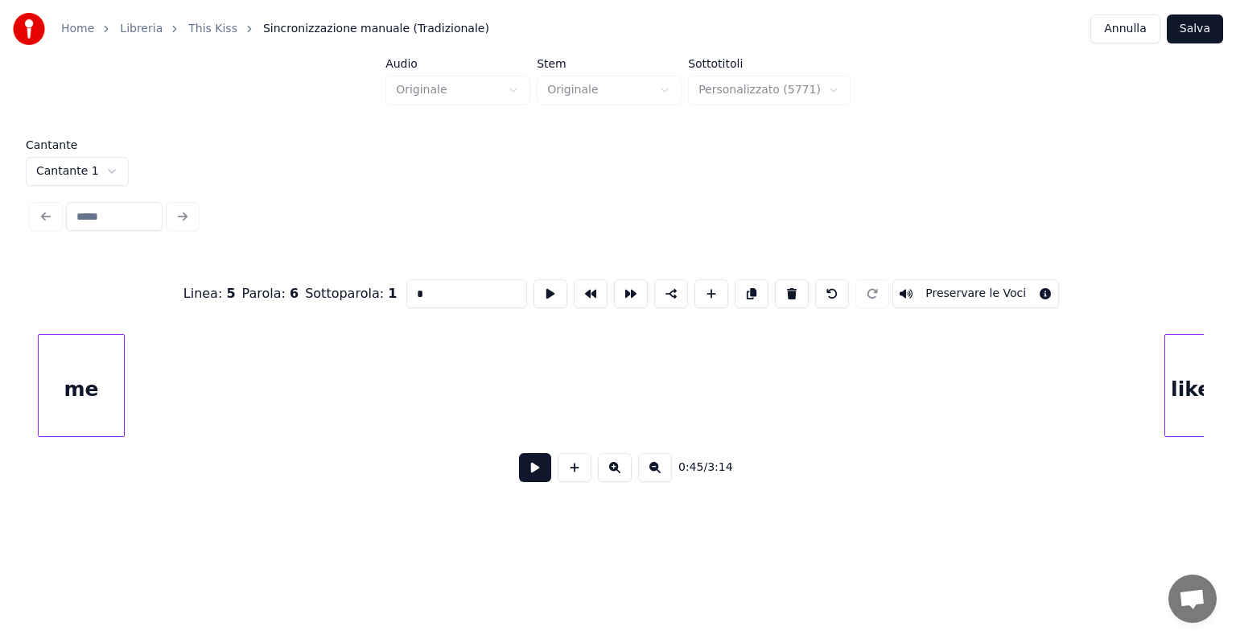
click at [65, 402] on div "me" at bounding box center [81, 389] width 85 height 109
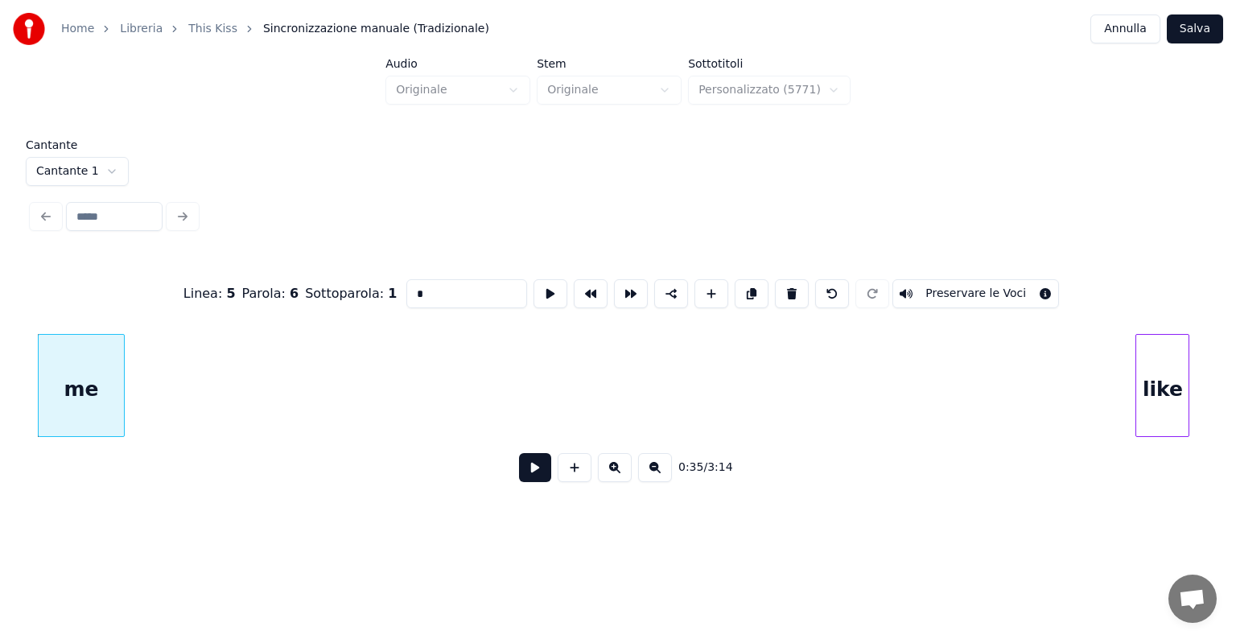
scroll to position [0, 4230]
click at [142, 335] on div "like" at bounding box center [147, 389] width 52 height 109
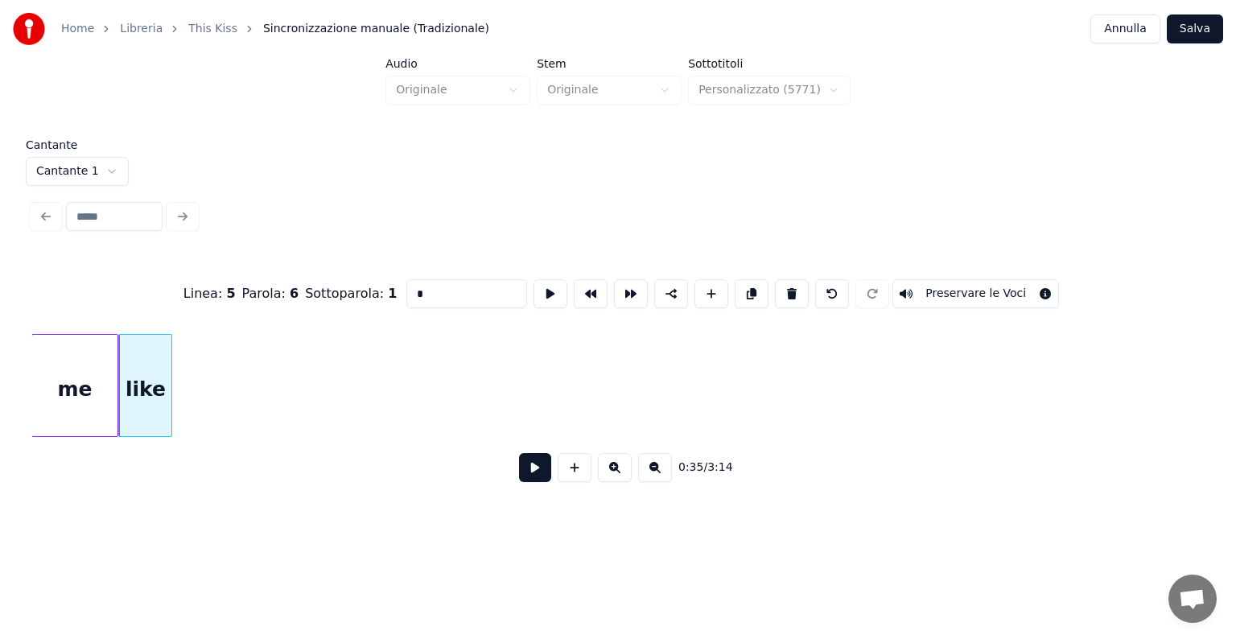
scroll to position [0, 3205]
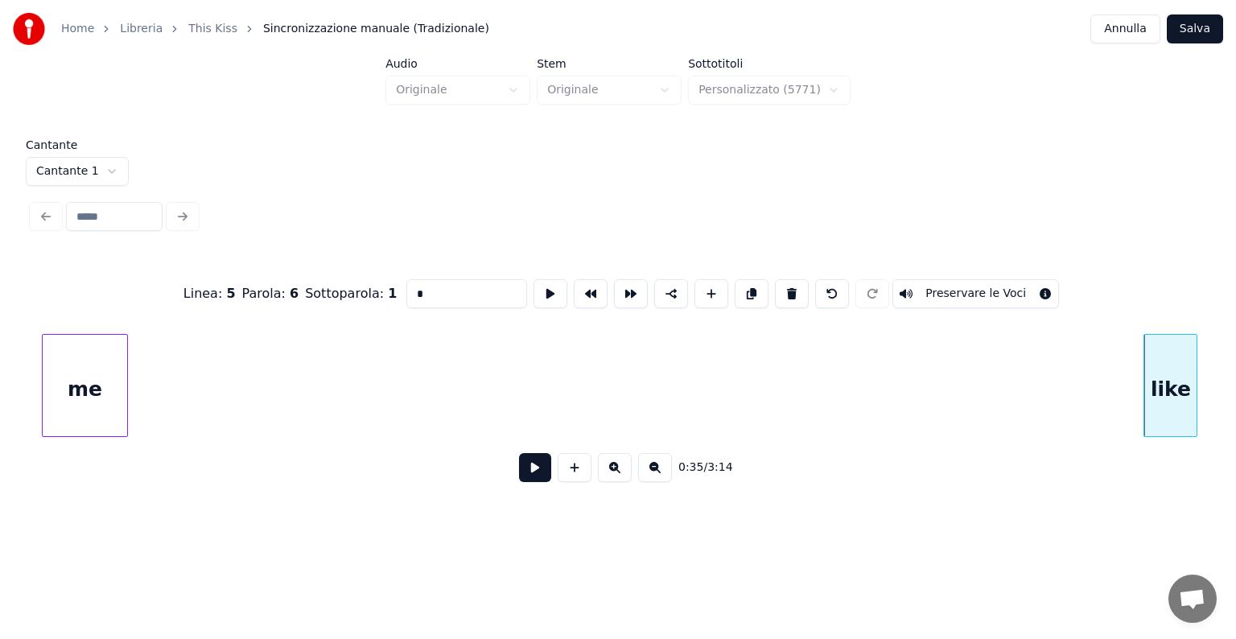
click at [101, 435] on div "me like" at bounding box center [617, 385] width 1171 height 103
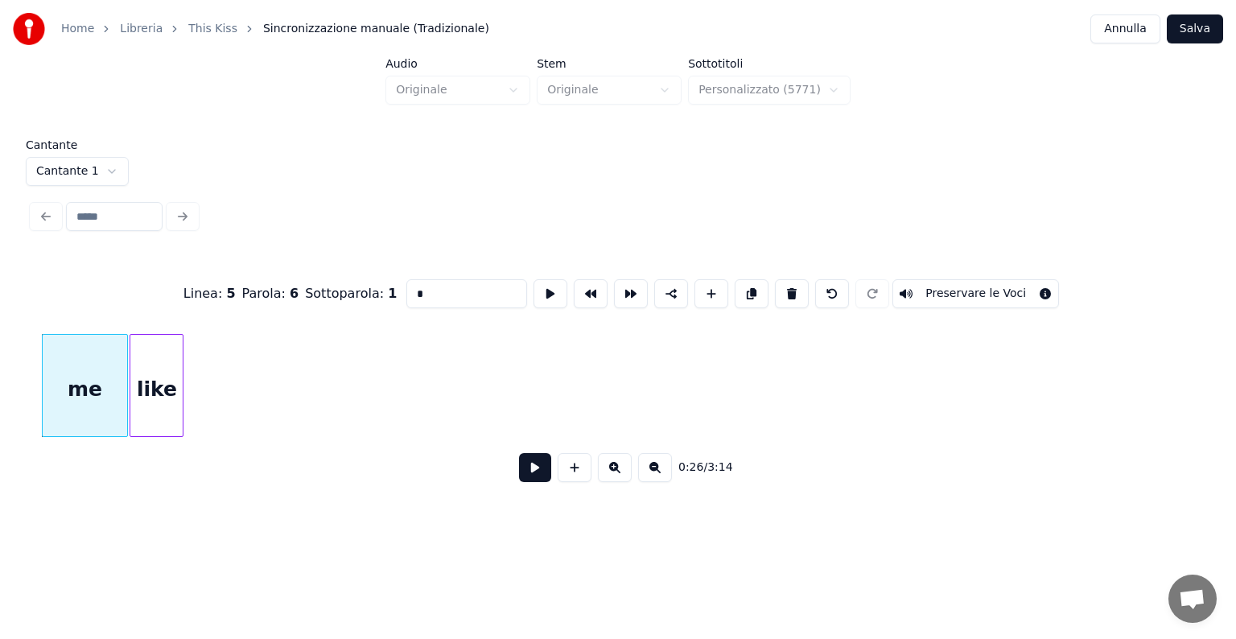
click at [174, 398] on div "like" at bounding box center [156, 389] width 52 height 109
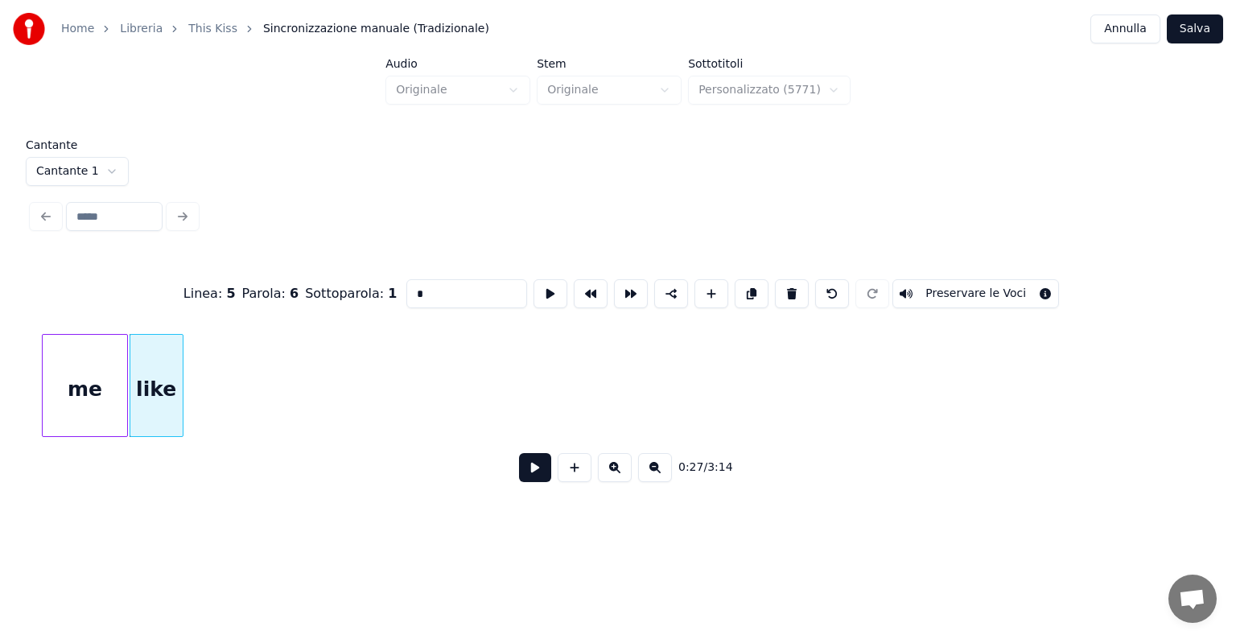
scroll to position [0, 2180]
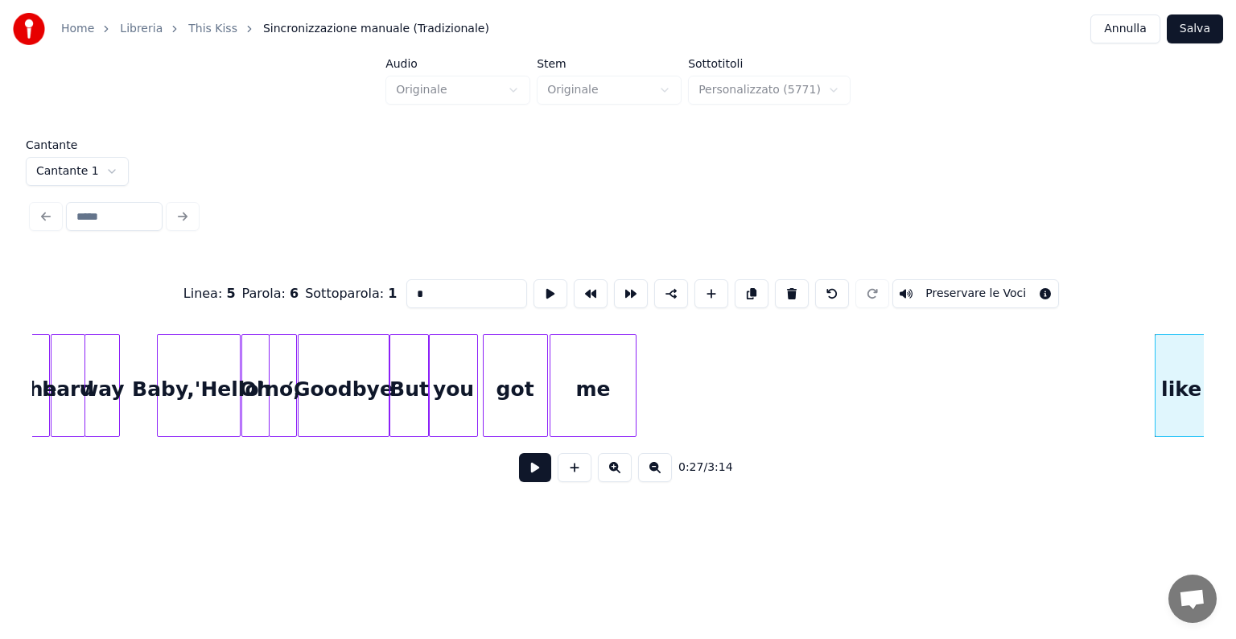
click at [576, 356] on div "me" at bounding box center [592, 389] width 85 height 109
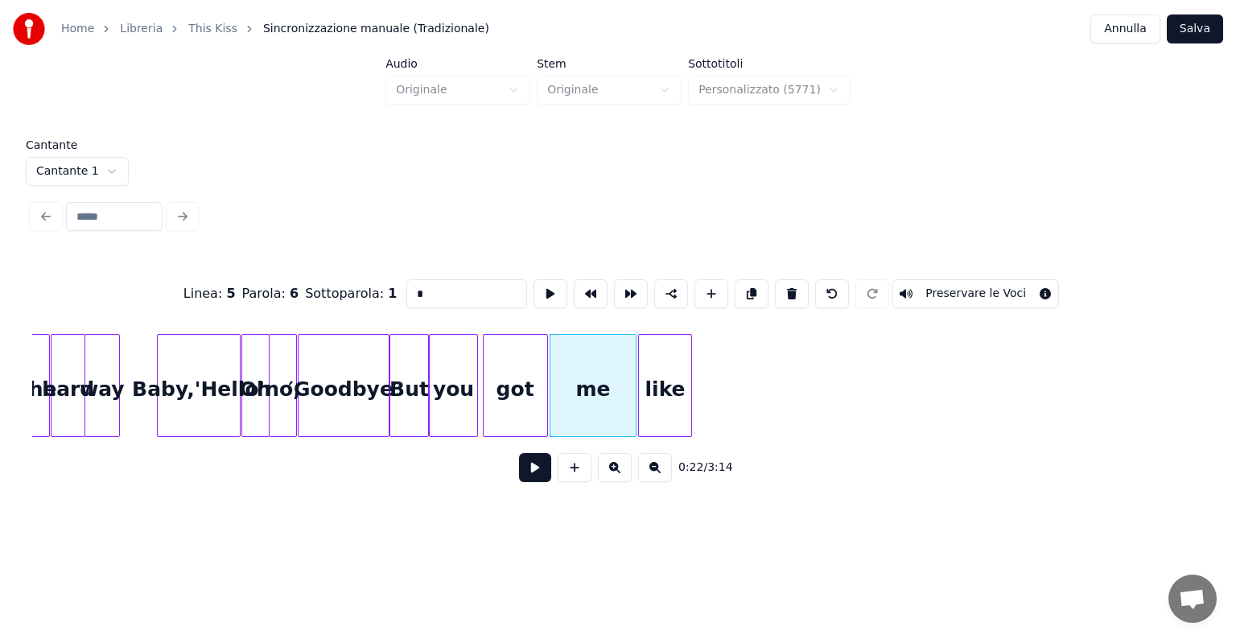
click at [655, 355] on div "like" at bounding box center [665, 389] width 52 height 109
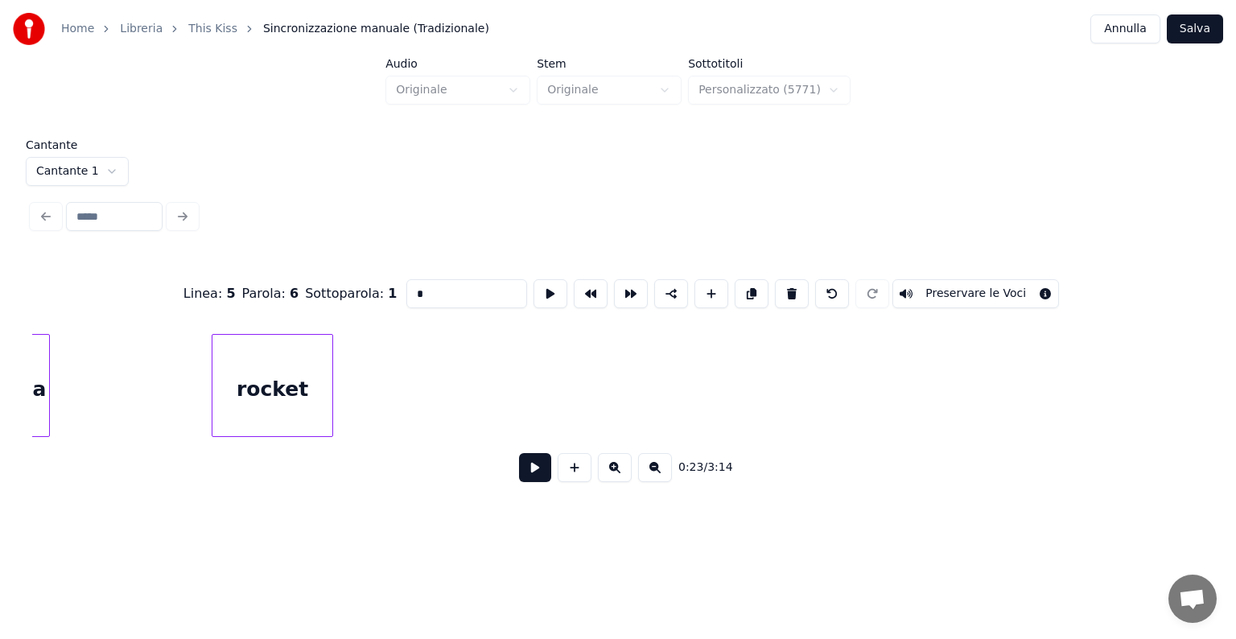
scroll to position [0, 5250]
click at [37, 384] on div "a" at bounding box center [43, 385] width 21 height 103
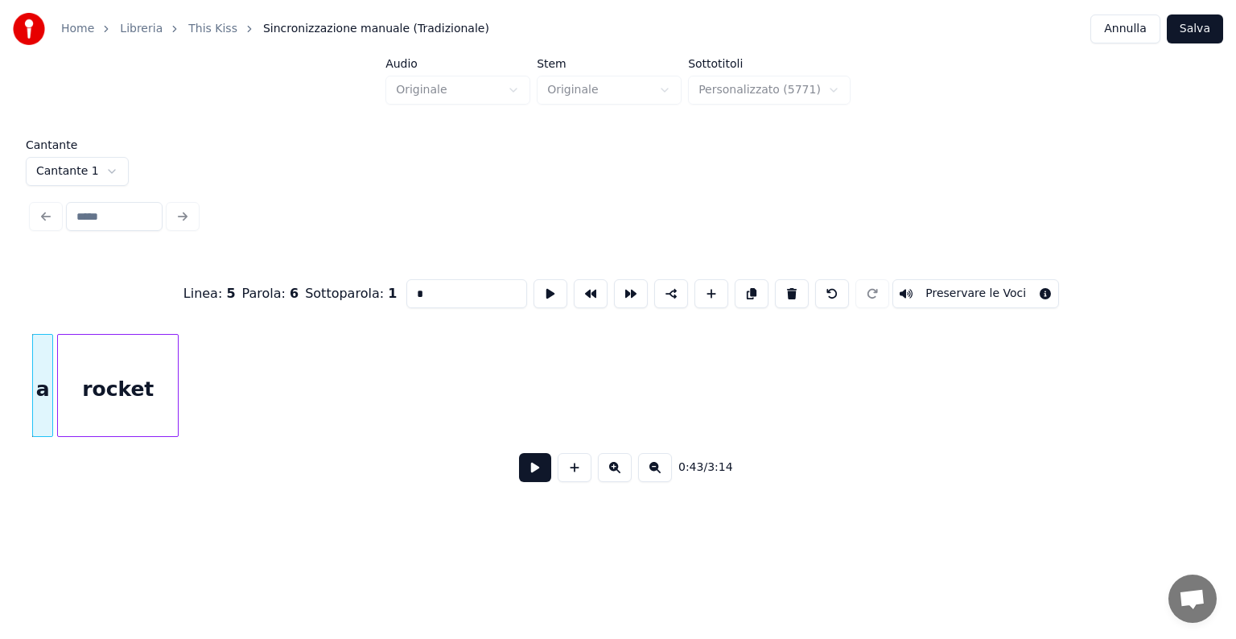
click at [89, 380] on div "rocket" at bounding box center [118, 389] width 120 height 109
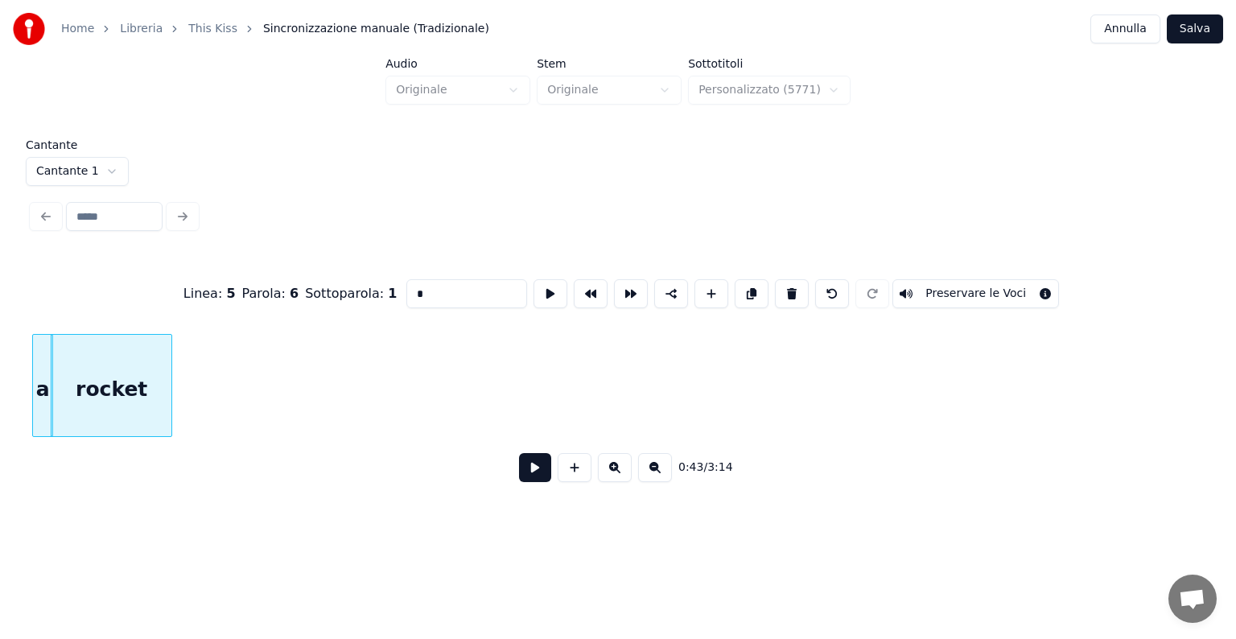
scroll to position [0, 4225]
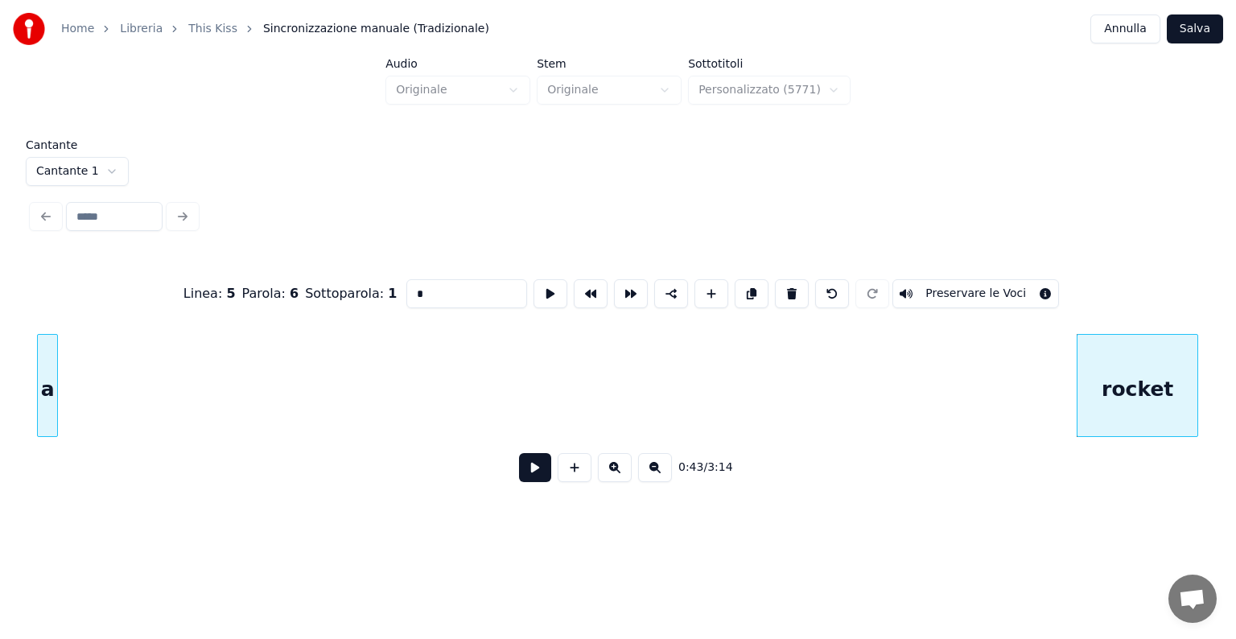
click at [47, 360] on div "a" at bounding box center [47, 389] width 19 height 109
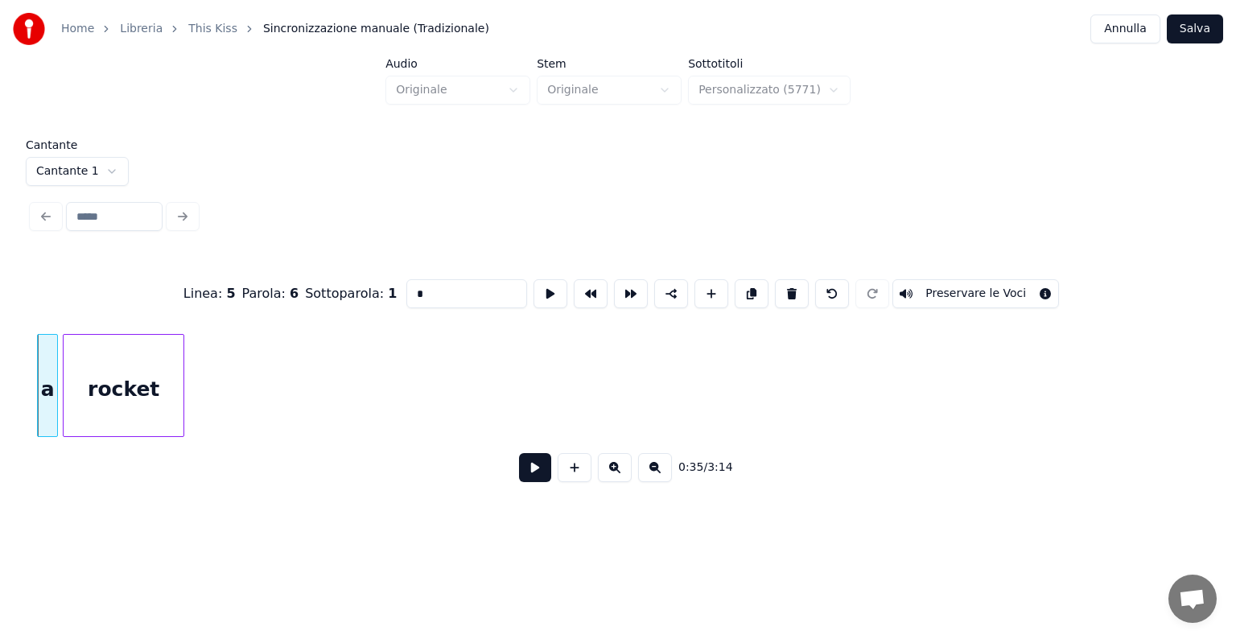
click at [93, 363] on div "rocket" at bounding box center [124, 389] width 120 height 109
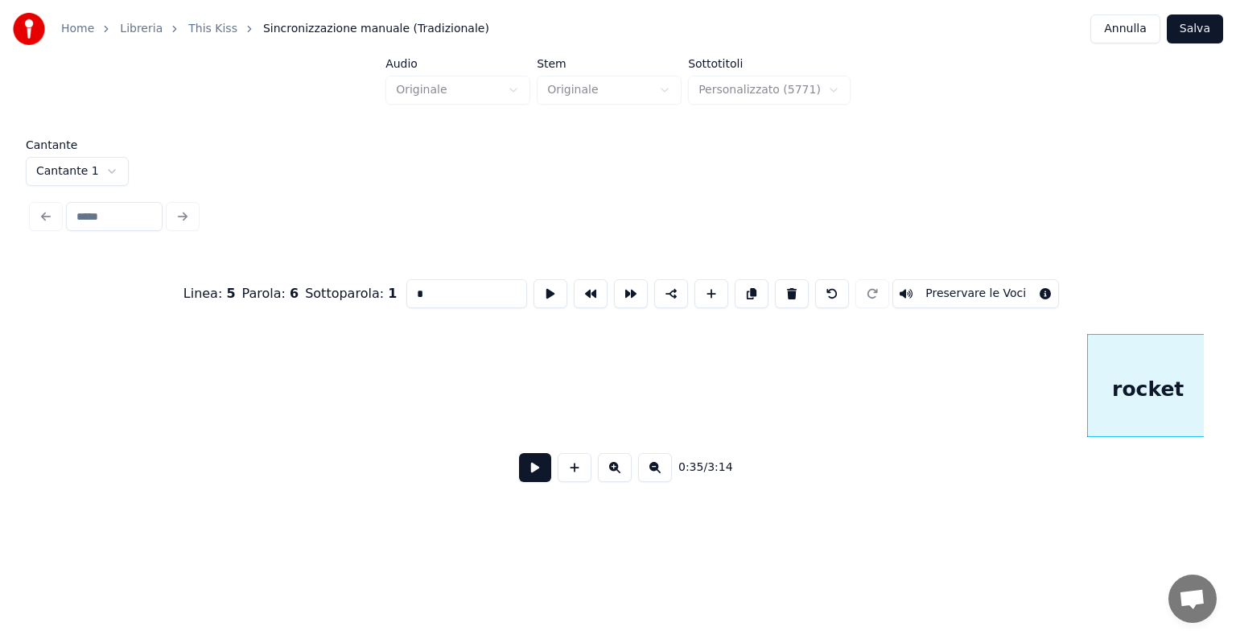
scroll to position [0, 3156]
click at [0, 385] on div "Home Libreria This Kiss Sincronizzazione manuale (Tradizionale) Annulla Salva A…" at bounding box center [618, 256] width 1236 height 513
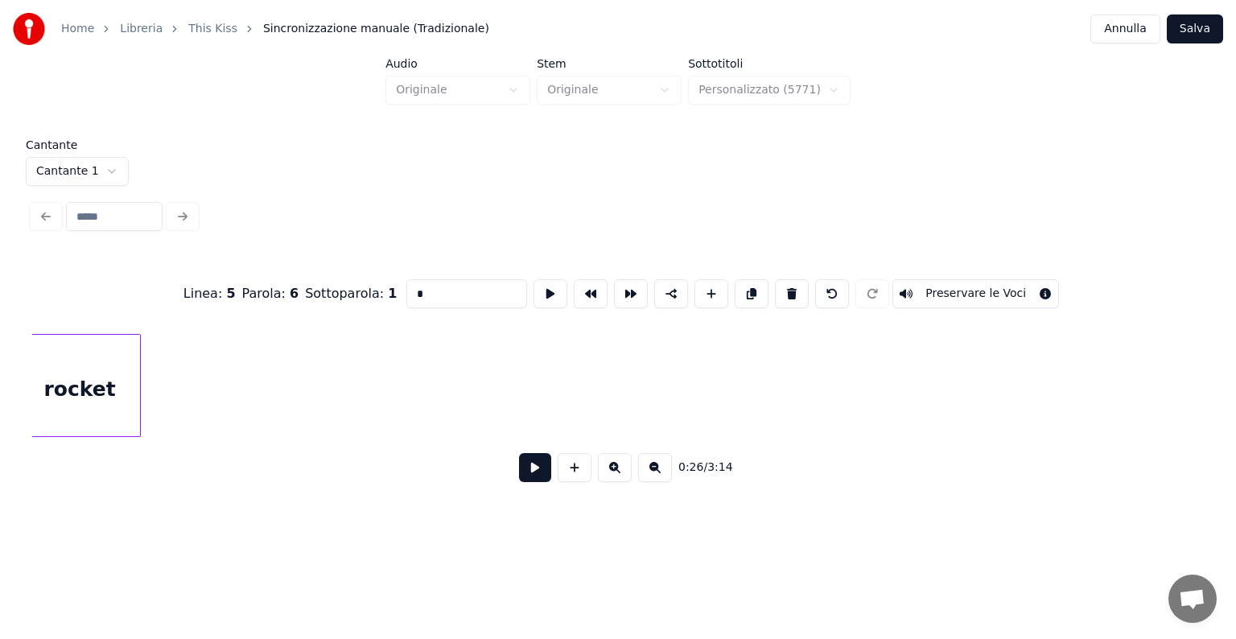
scroll to position [0, 3189]
click at [121, 462] on div "Linea : 5 Parola : 6 Sottoparola : 1 * Preservare le Voci 0:26 / 3:14" at bounding box center [617, 375] width 1171 height 245
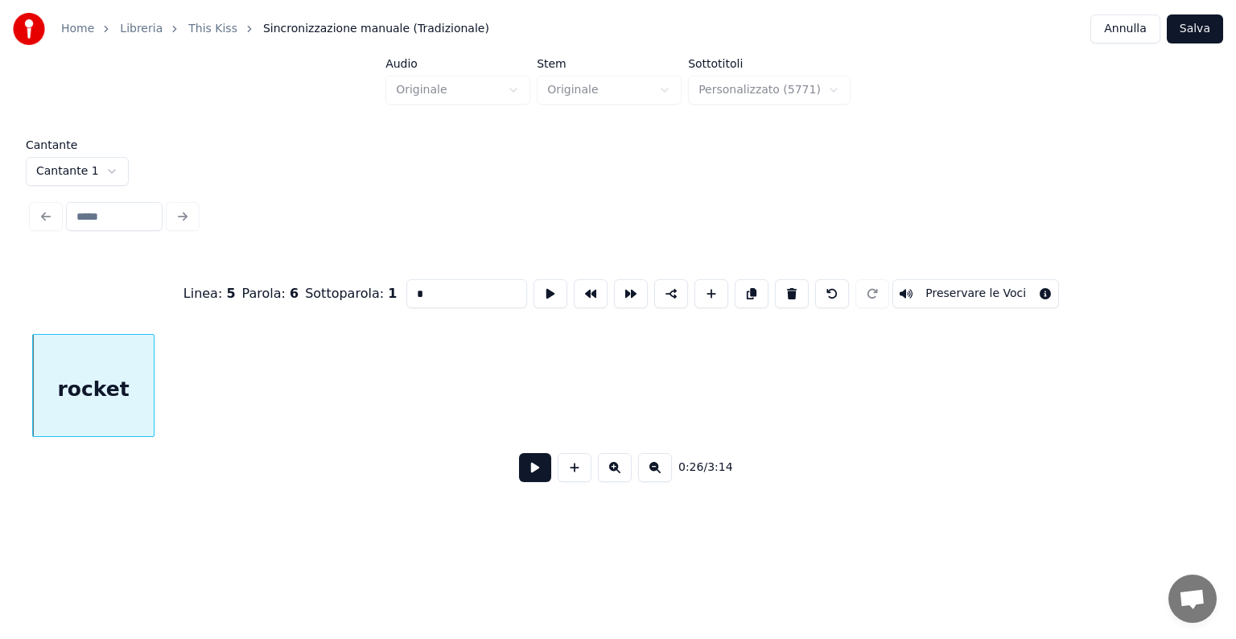
scroll to position [0, 2163]
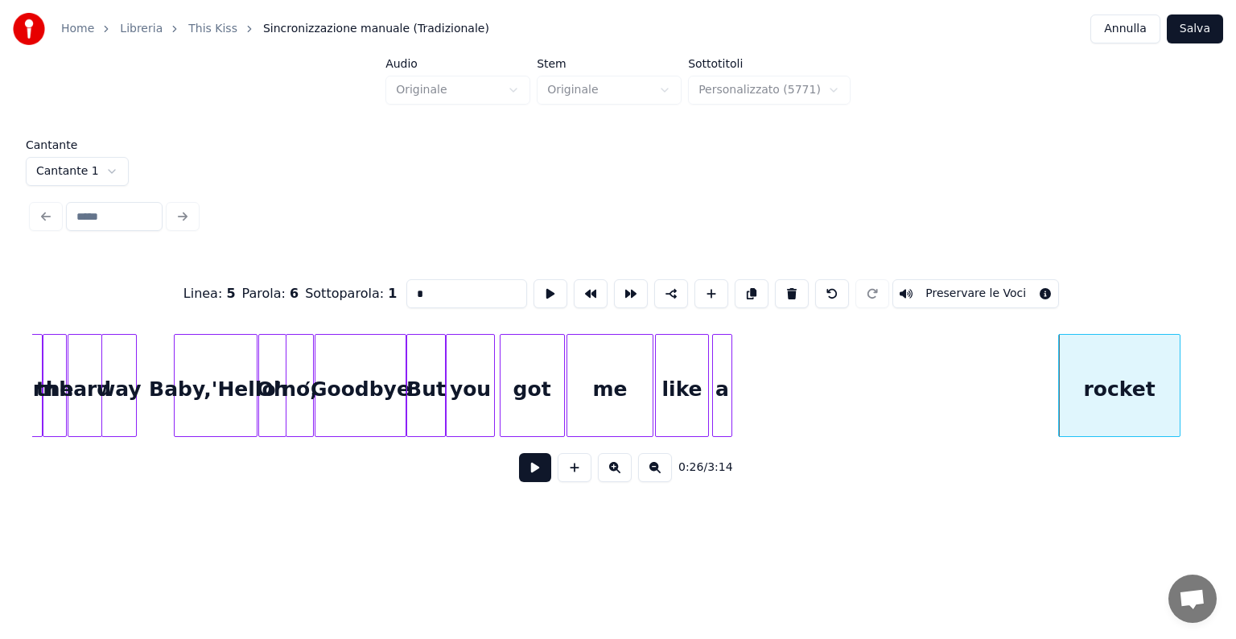
click at [720, 406] on div "a" at bounding box center [722, 389] width 19 height 109
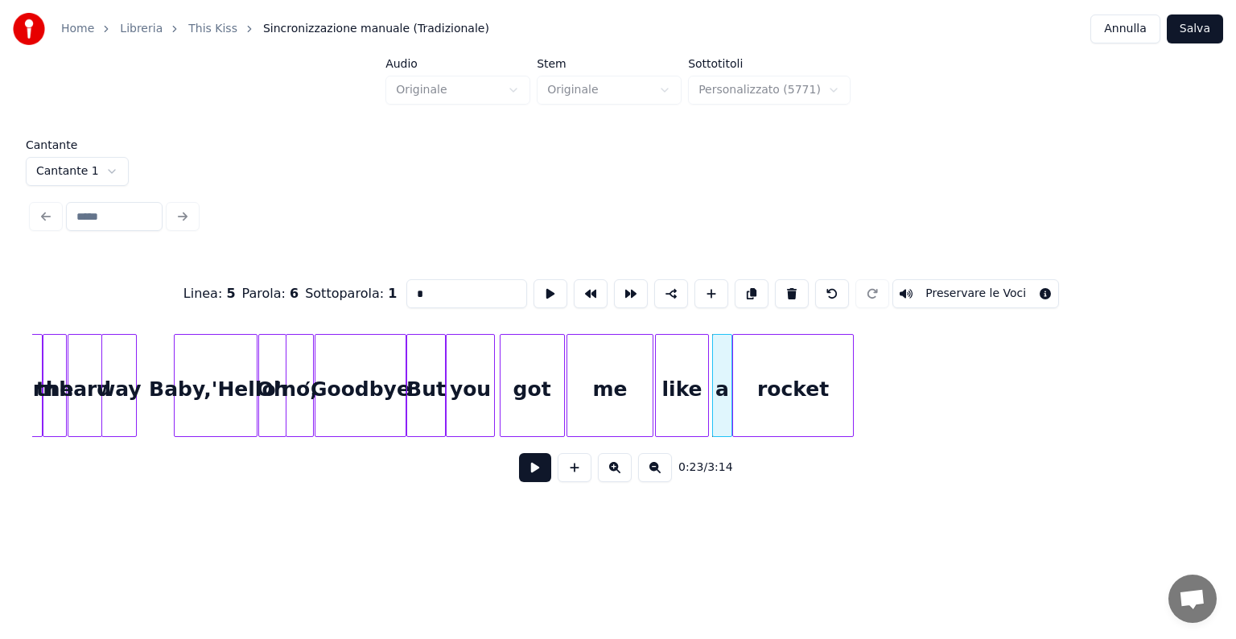
click at [751, 405] on div "rocket" at bounding box center [793, 389] width 120 height 109
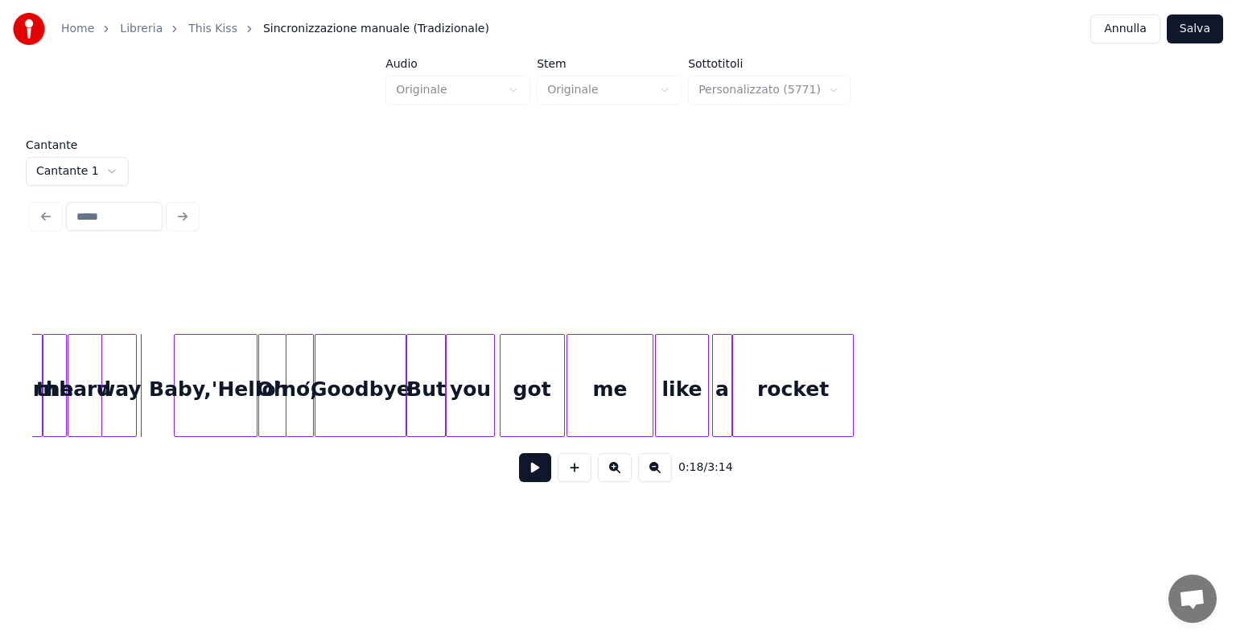
click at [545, 478] on button at bounding box center [535, 467] width 32 height 29
click at [515, 419] on div "got" at bounding box center [532, 389] width 64 height 109
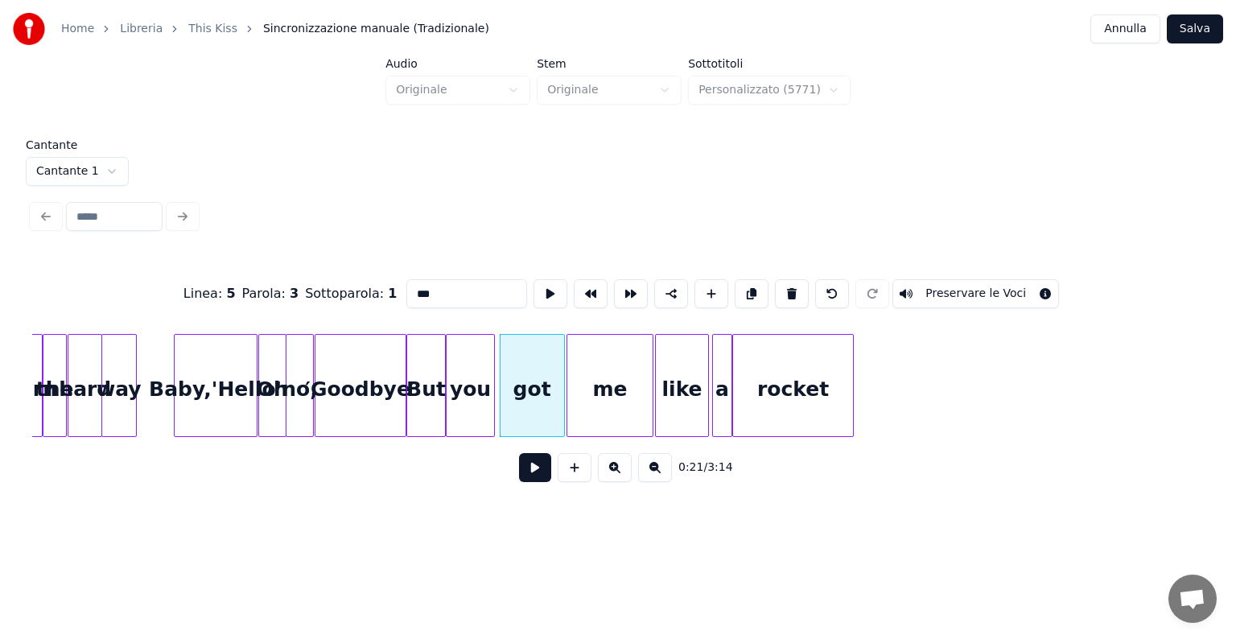
click at [515, 419] on div "got" at bounding box center [532, 389] width 64 height 109
click at [509, 422] on div "got" at bounding box center [533, 389] width 64 height 109
click at [522, 422] on div "got" at bounding box center [527, 389] width 64 height 109
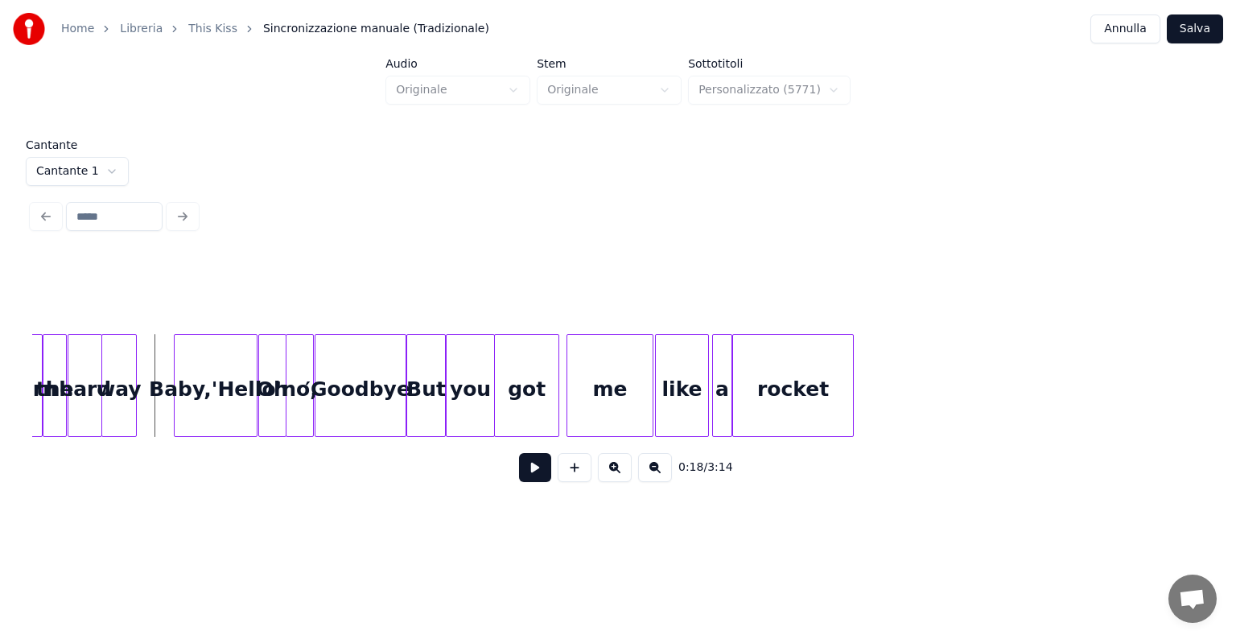
click at [527, 475] on button at bounding box center [535, 467] width 32 height 29
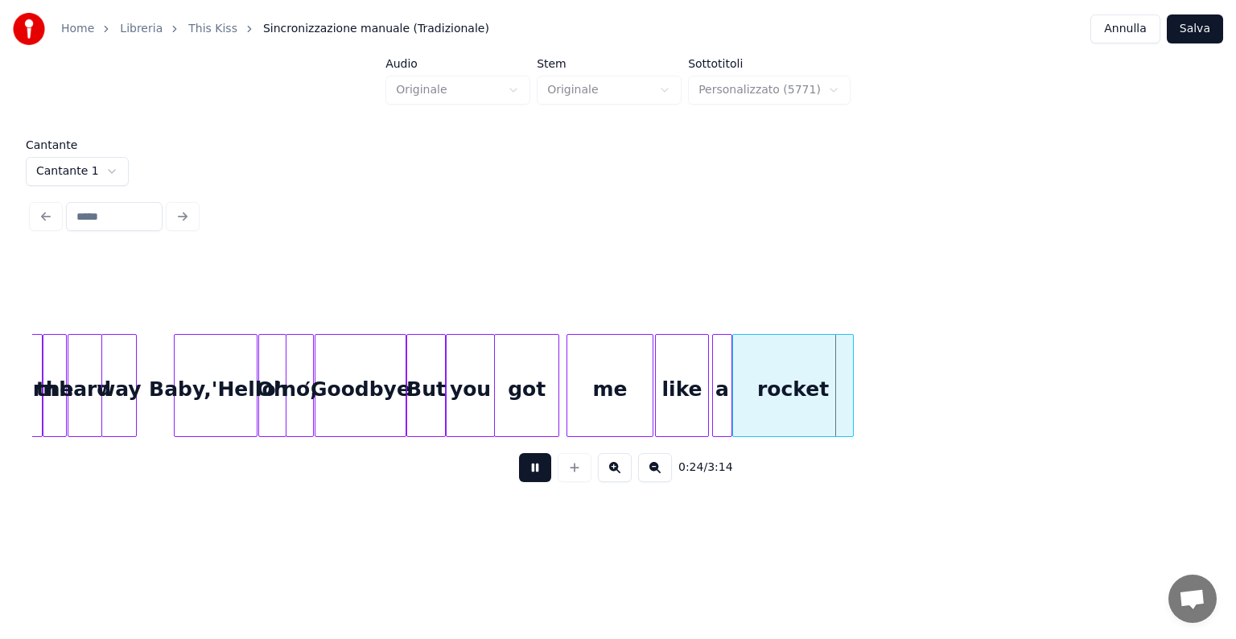
click at [527, 475] on button at bounding box center [535, 467] width 32 height 29
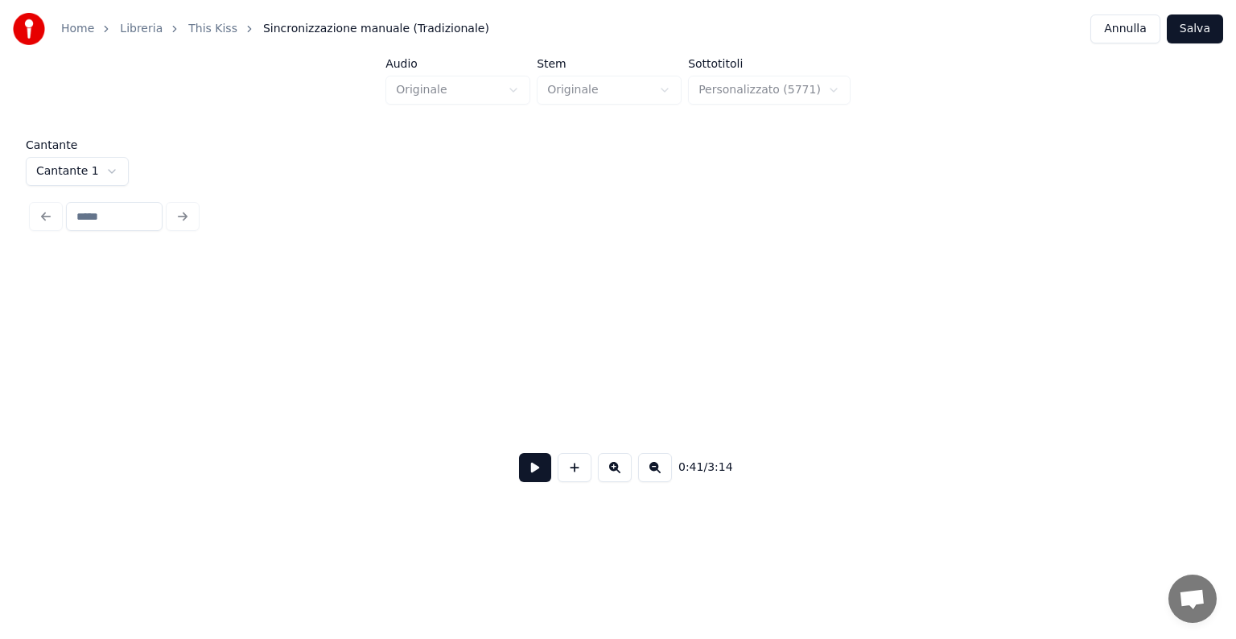
scroll to position [0, 9337]
click at [817, 404] on div at bounding box center [818, 385] width 5 height 101
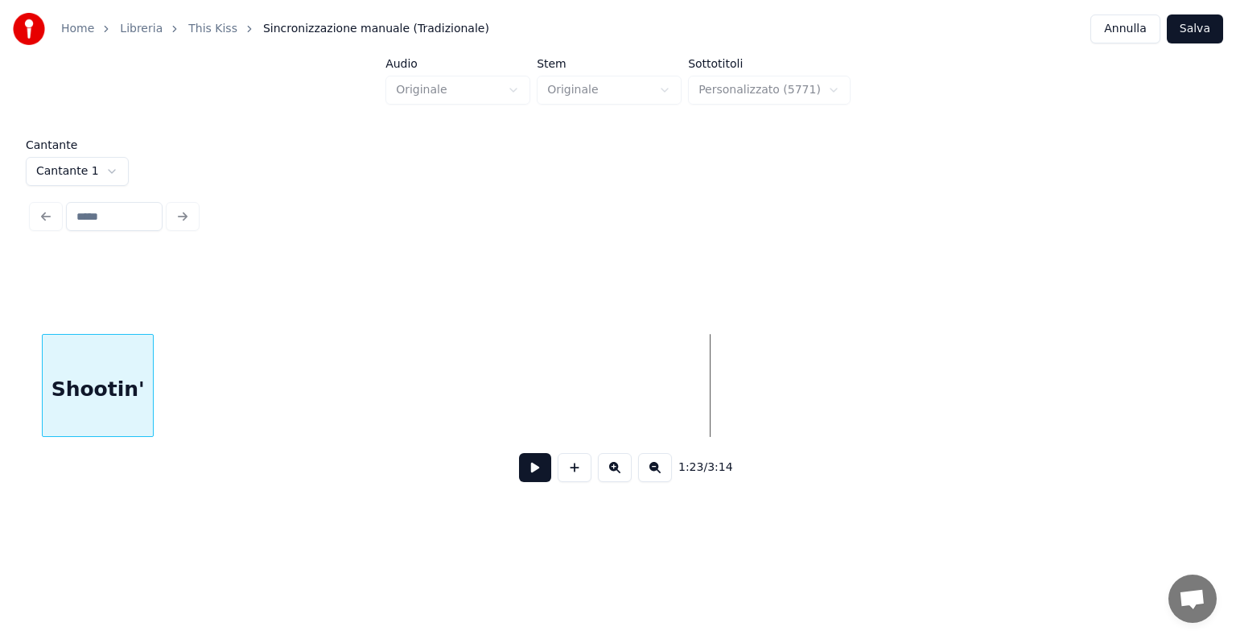
click at [88, 412] on div "Shootin'" at bounding box center [98, 389] width 110 height 109
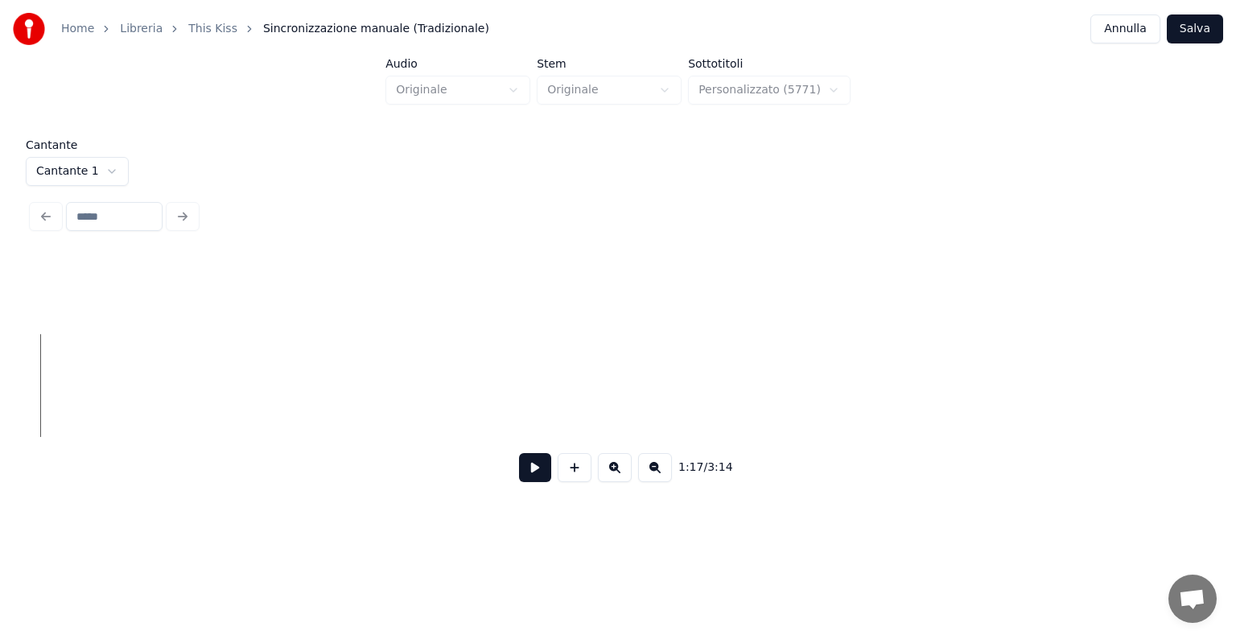
scroll to position [0, 10361]
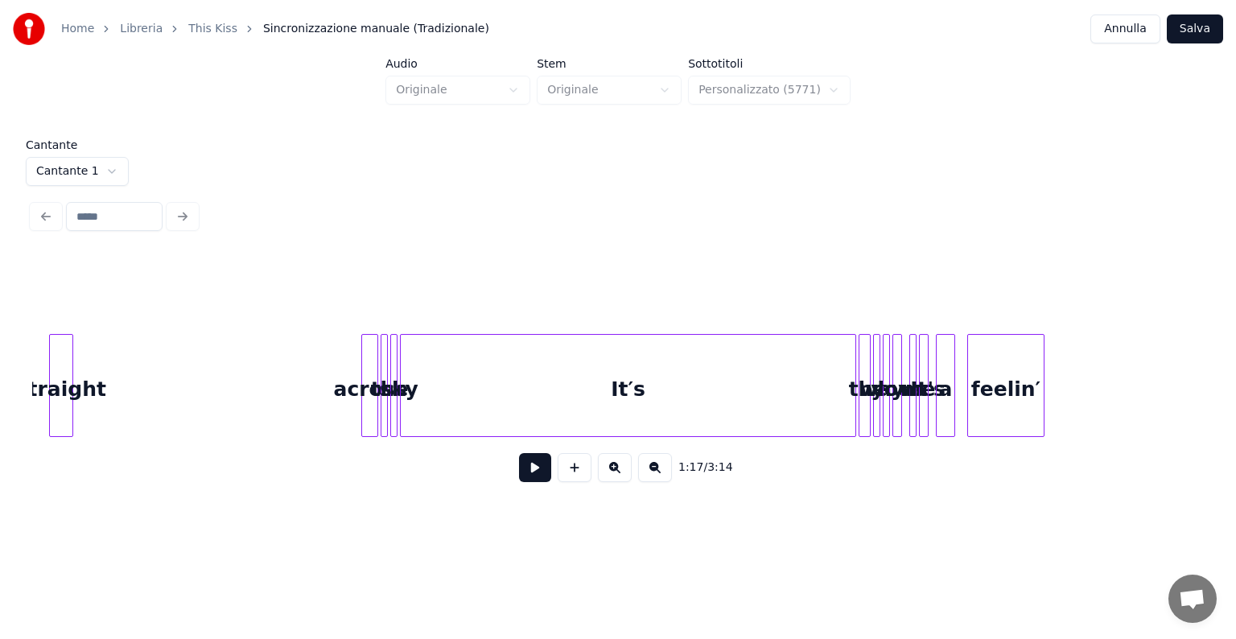
click at [64, 373] on div "straight" at bounding box center [61, 389] width 23 height 109
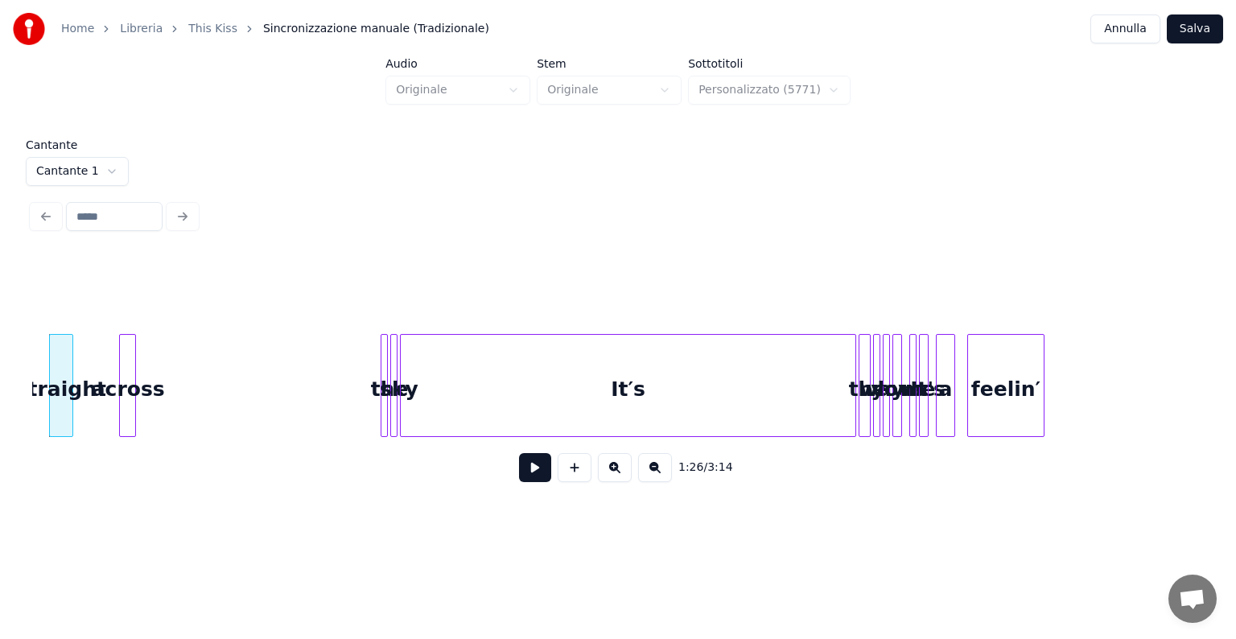
click at [125, 373] on div "across" at bounding box center [128, 389] width 16 height 109
click at [397, 401] on div "sky" at bounding box center [399, 389] width 16 height 109
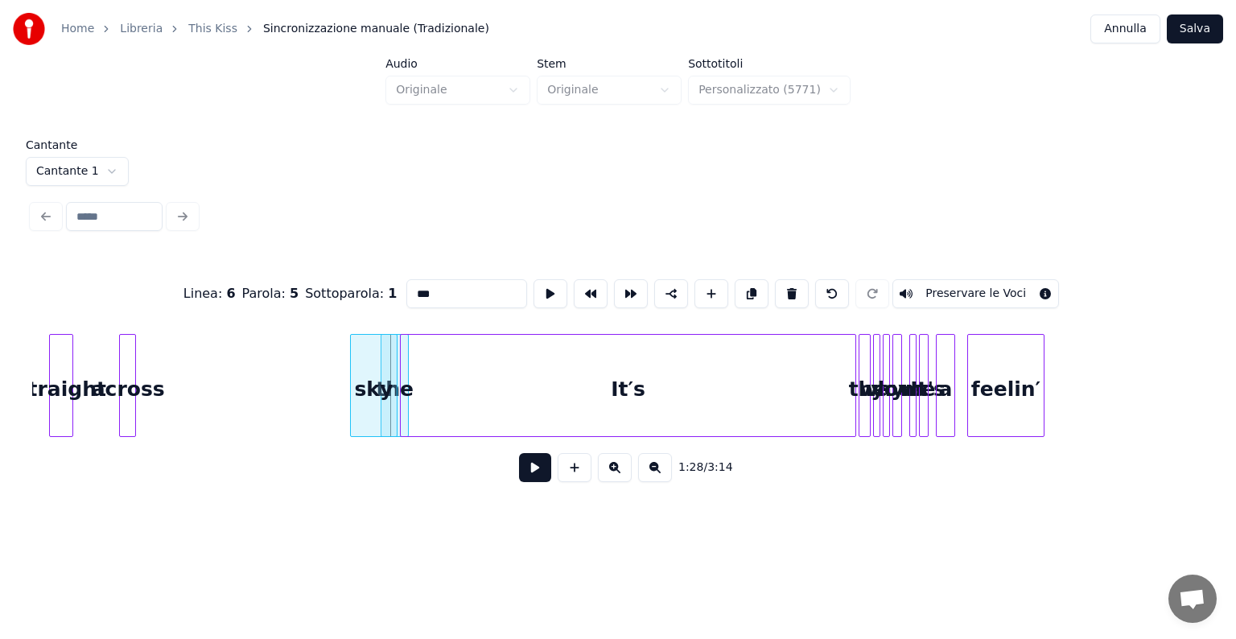
click at [351, 396] on div at bounding box center [353, 385] width 5 height 101
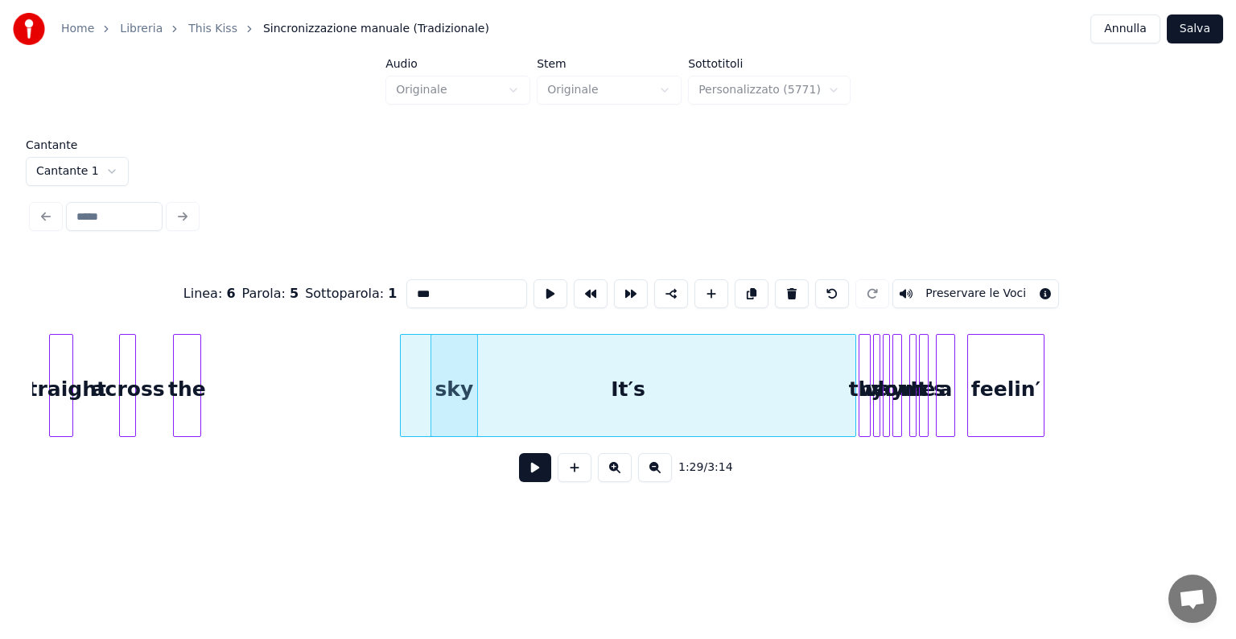
click at [174, 399] on div "the" at bounding box center [187, 389] width 27 height 109
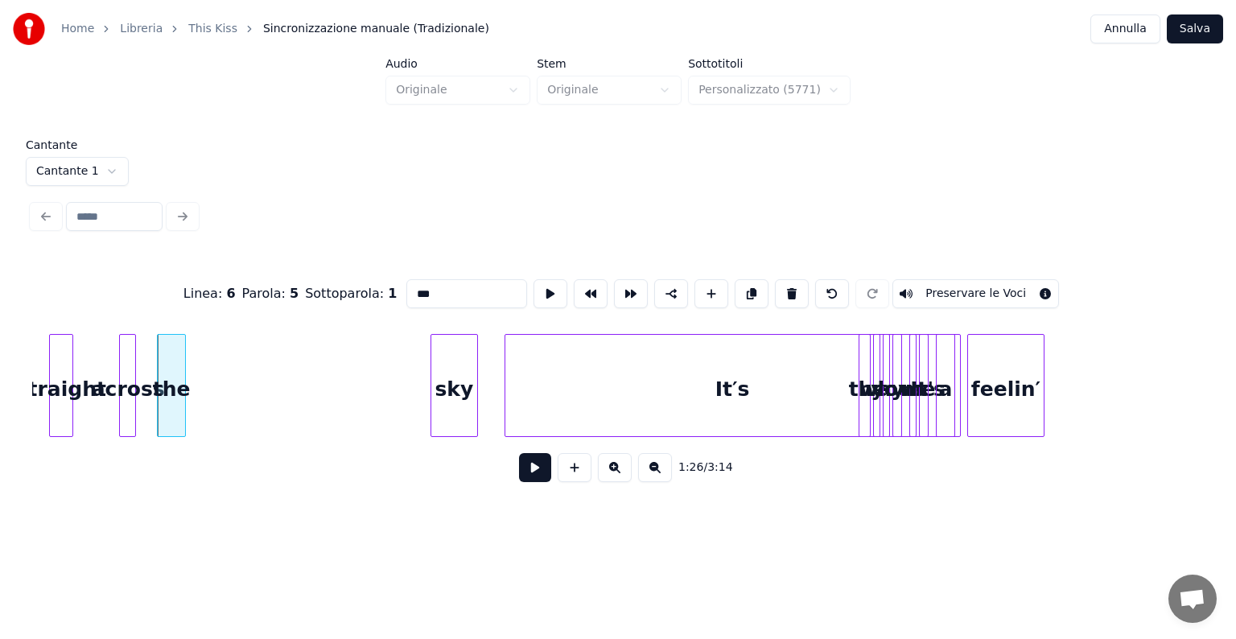
click at [555, 418] on div "It′s" at bounding box center [732, 389] width 454 height 109
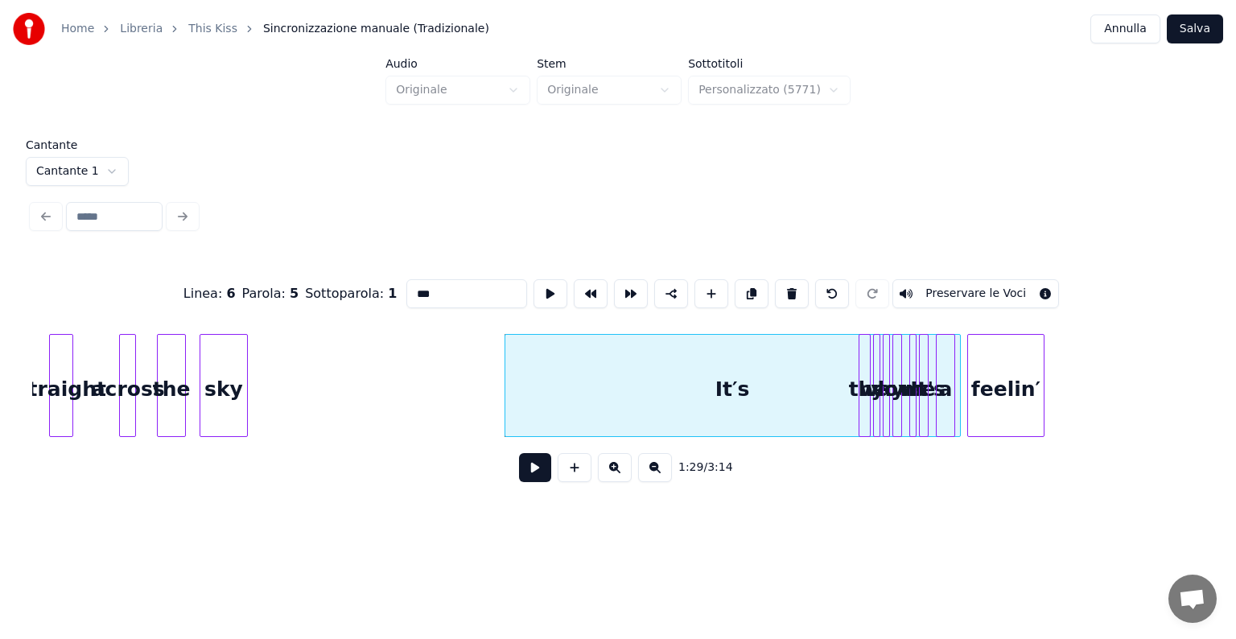
click at [229, 419] on div "sky" at bounding box center [223, 389] width 46 height 109
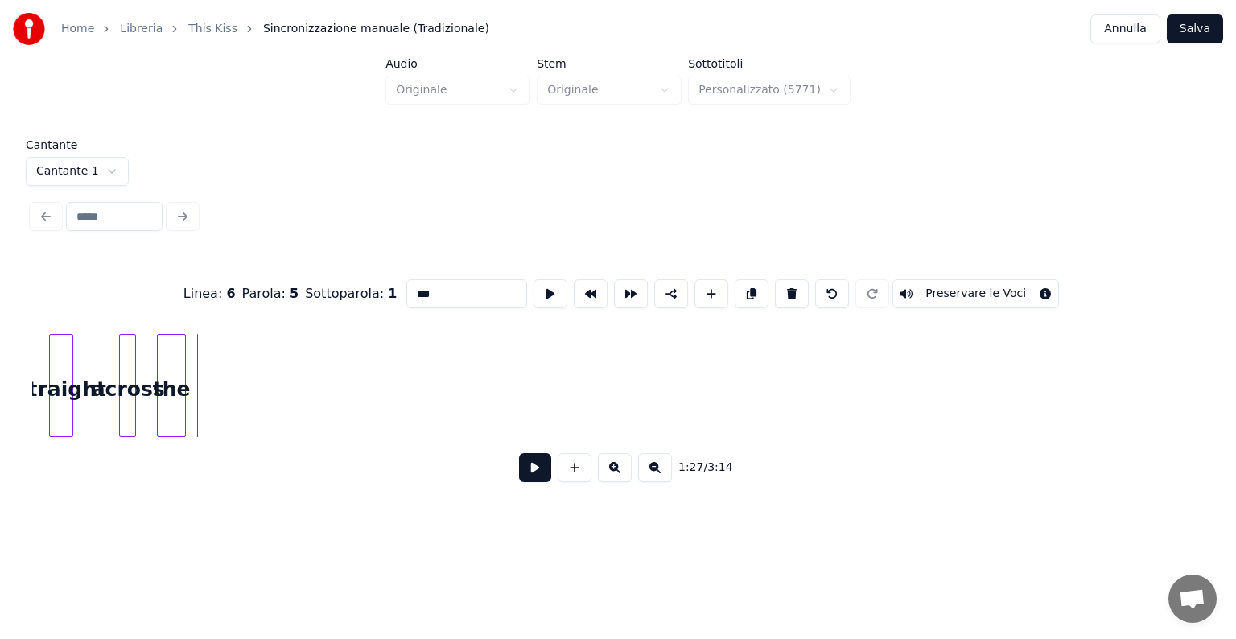
scroll to position [0, 9337]
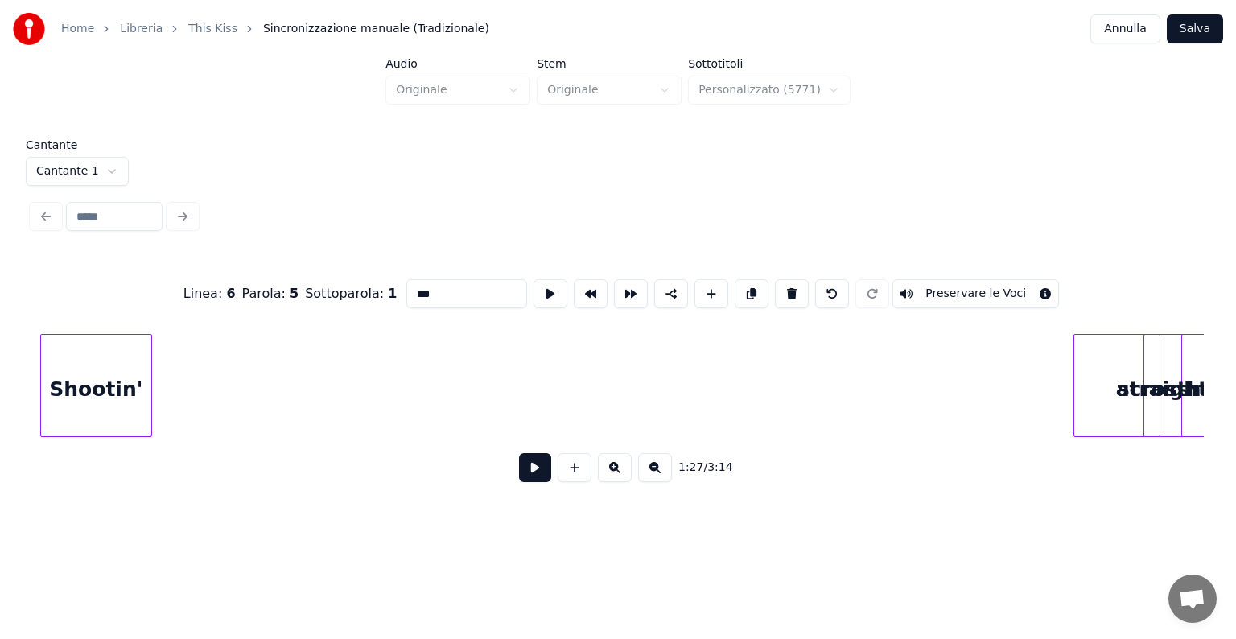
click at [1101, 371] on div "straight" at bounding box center [1162, 385] width 179 height 103
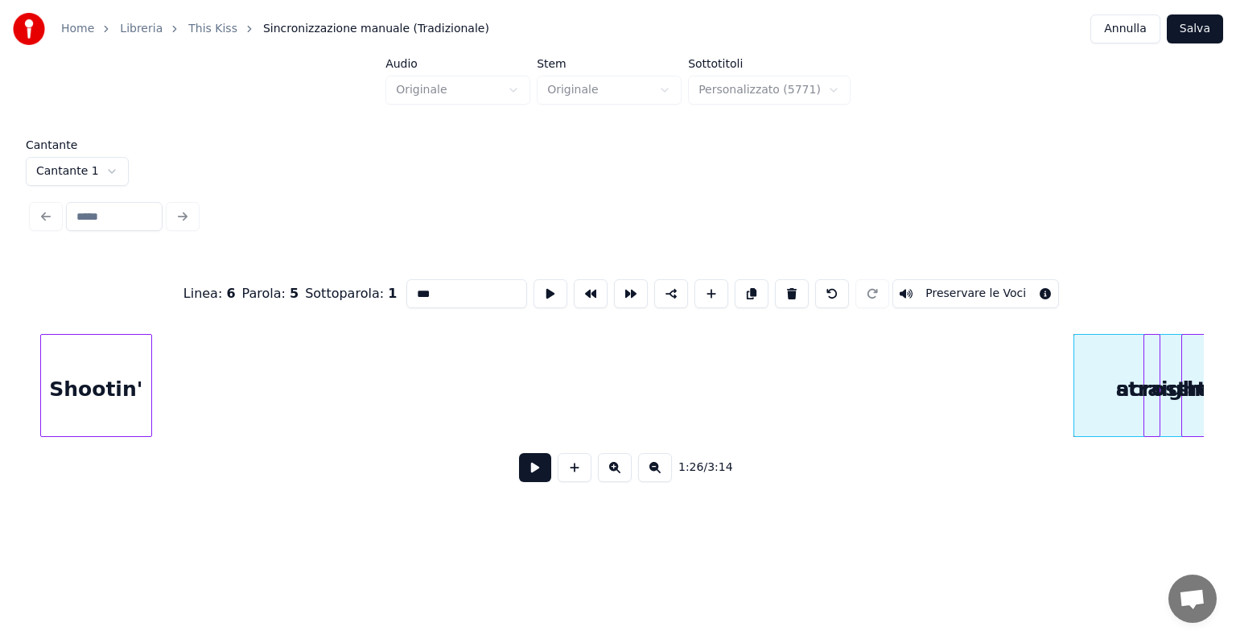
scroll to position [0, 9376]
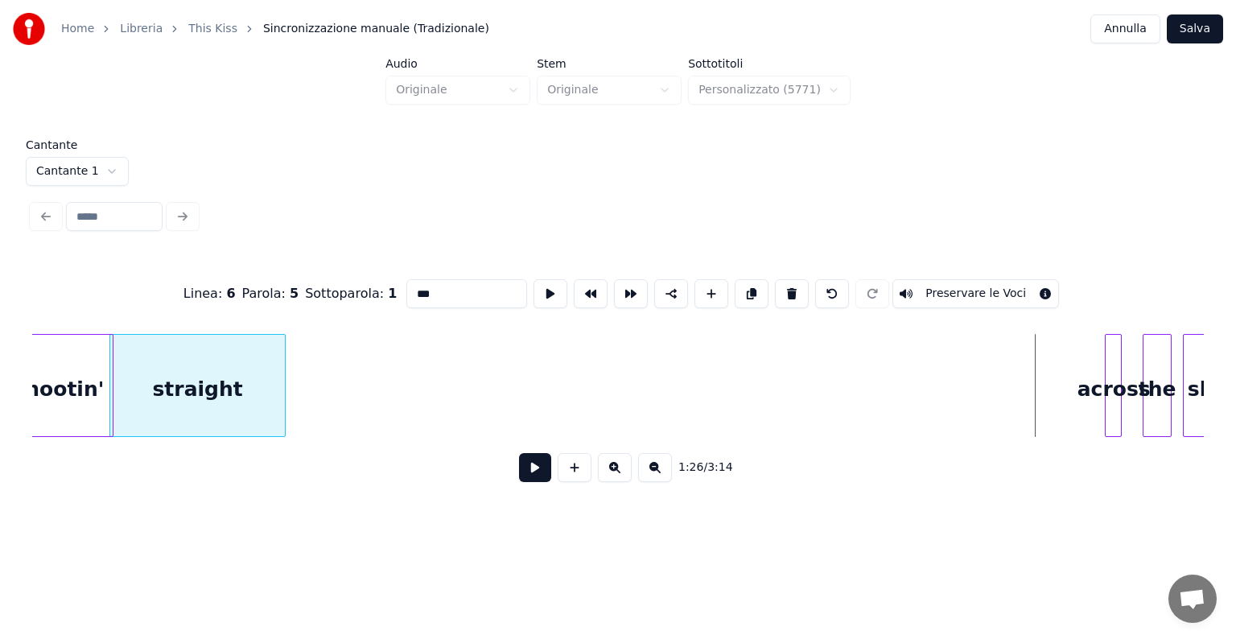
click at [177, 418] on div "straight" at bounding box center [197, 389] width 175 height 109
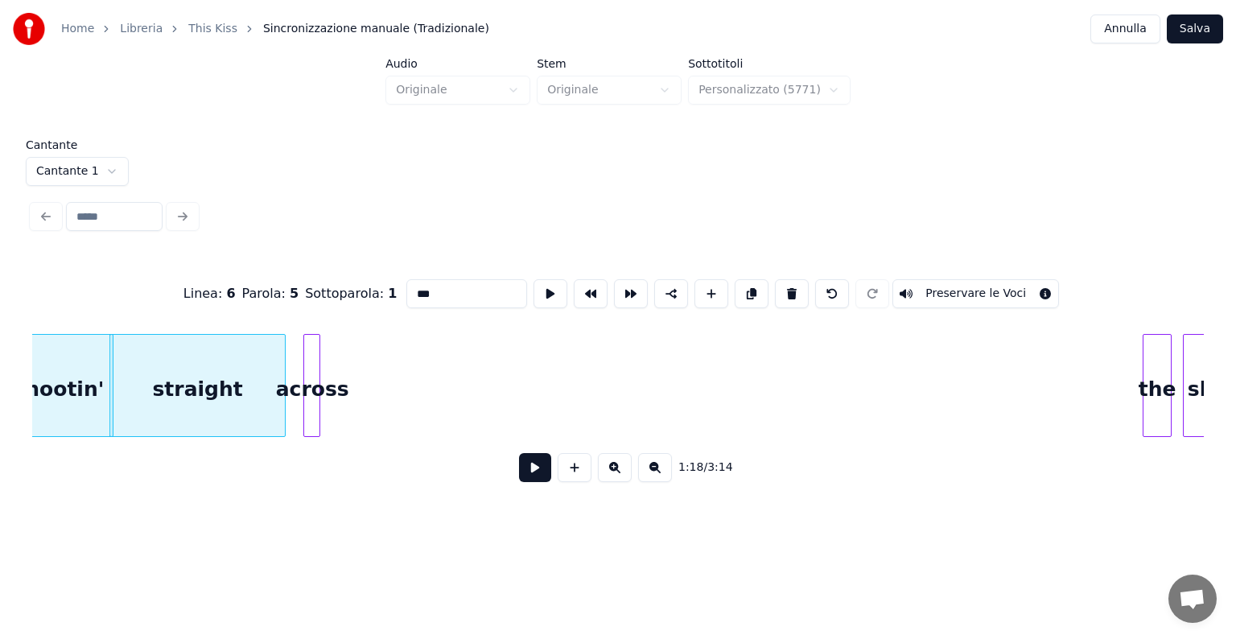
click at [309, 425] on div "across" at bounding box center [312, 389] width 16 height 109
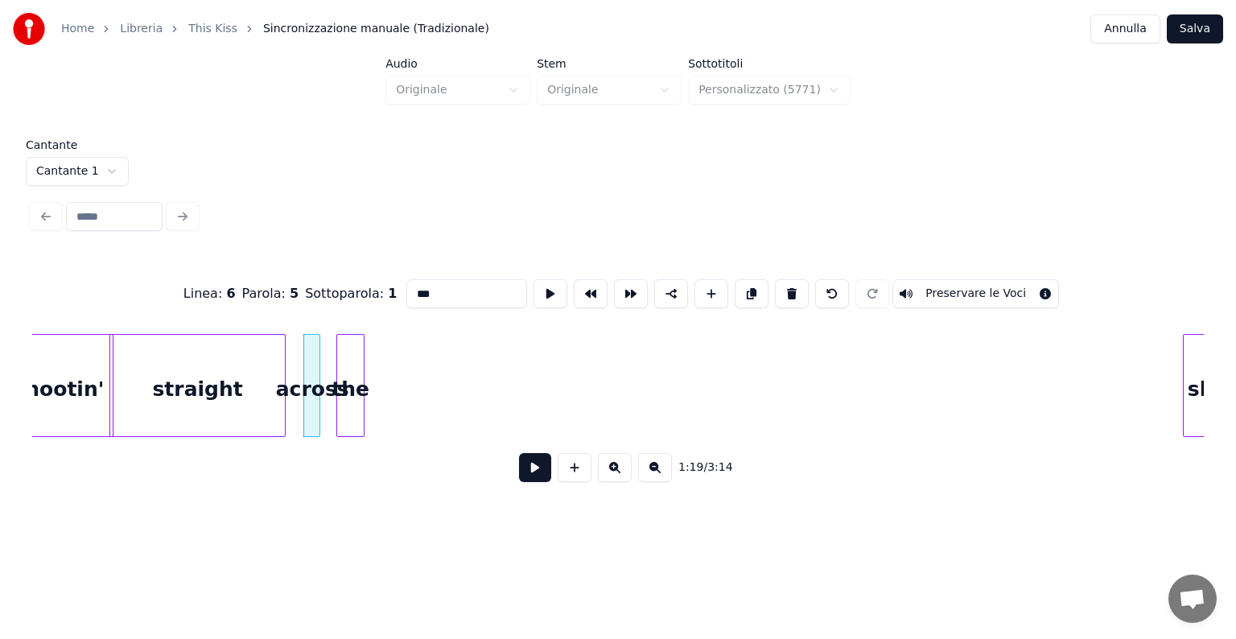
click at [345, 427] on div "the" at bounding box center [350, 389] width 27 height 109
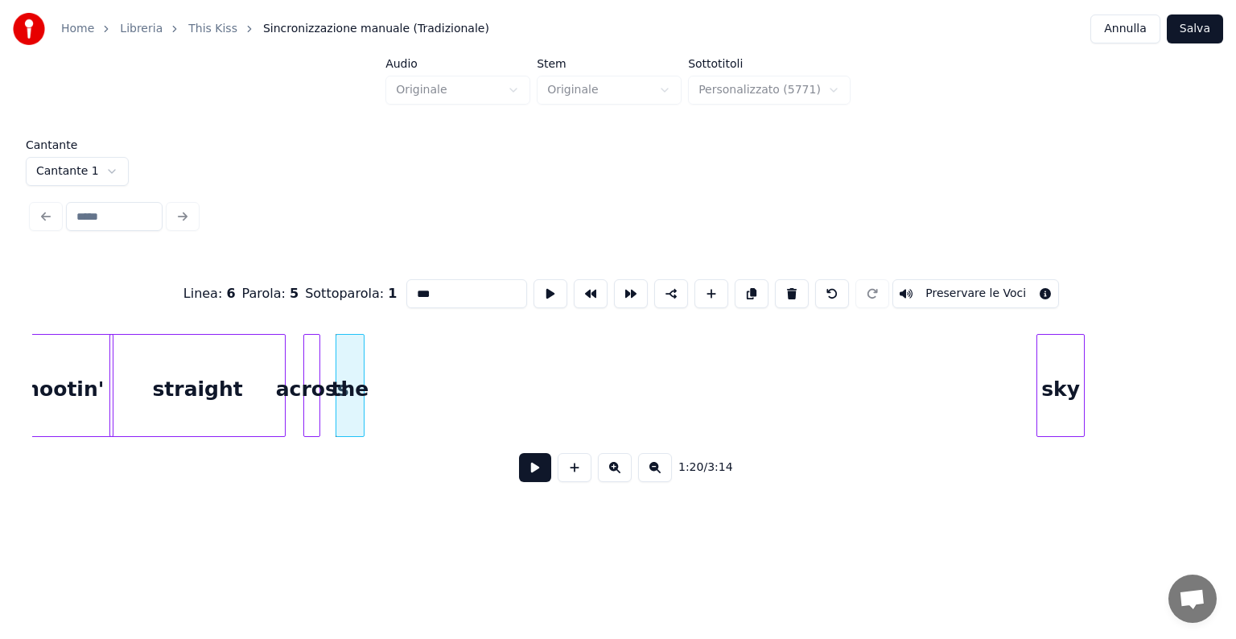
scroll to position [0, 9397]
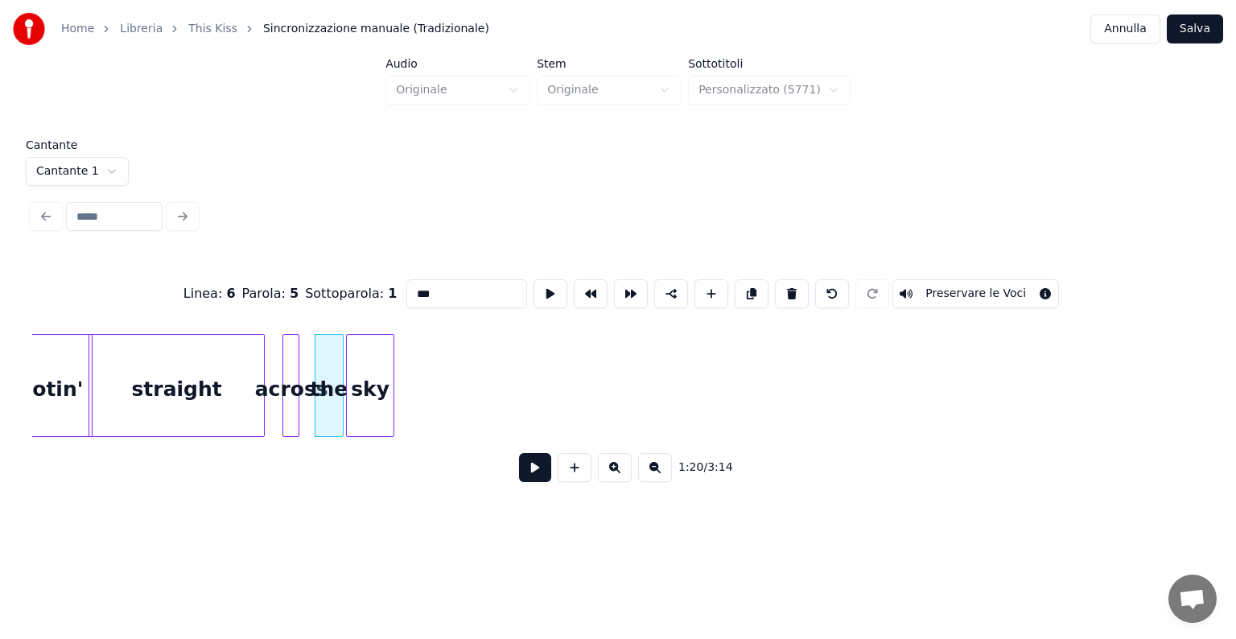
click at [384, 428] on div "sky" at bounding box center [370, 389] width 46 height 109
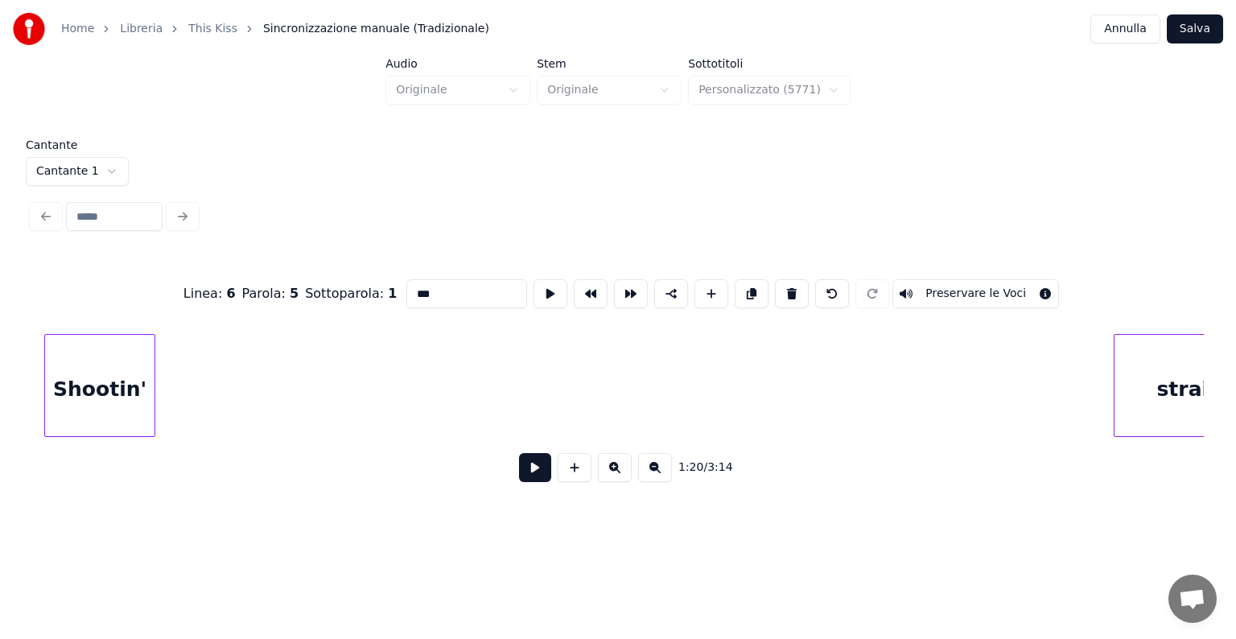
click at [128, 455] on div "Linea : 6 Parola : 5 Sottoparola : 1 *** Preservare le Voci 1:20 / 3:14" at bounding box center [617, 375] width 1171 height 245
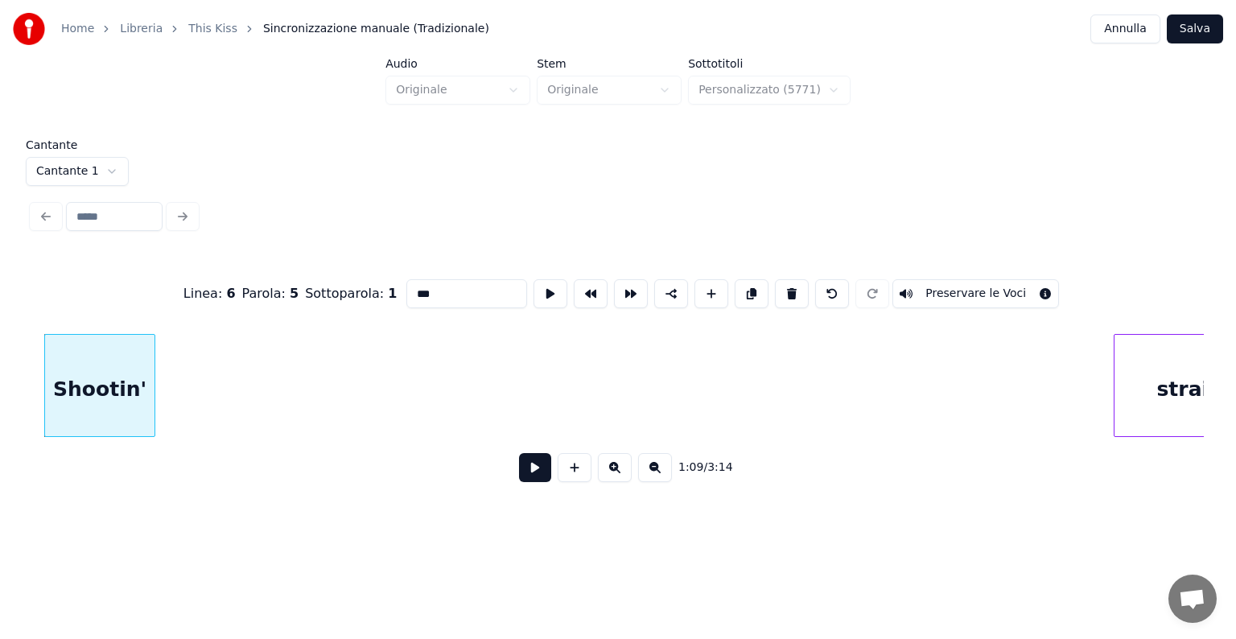
scroll to position [0, 8452]
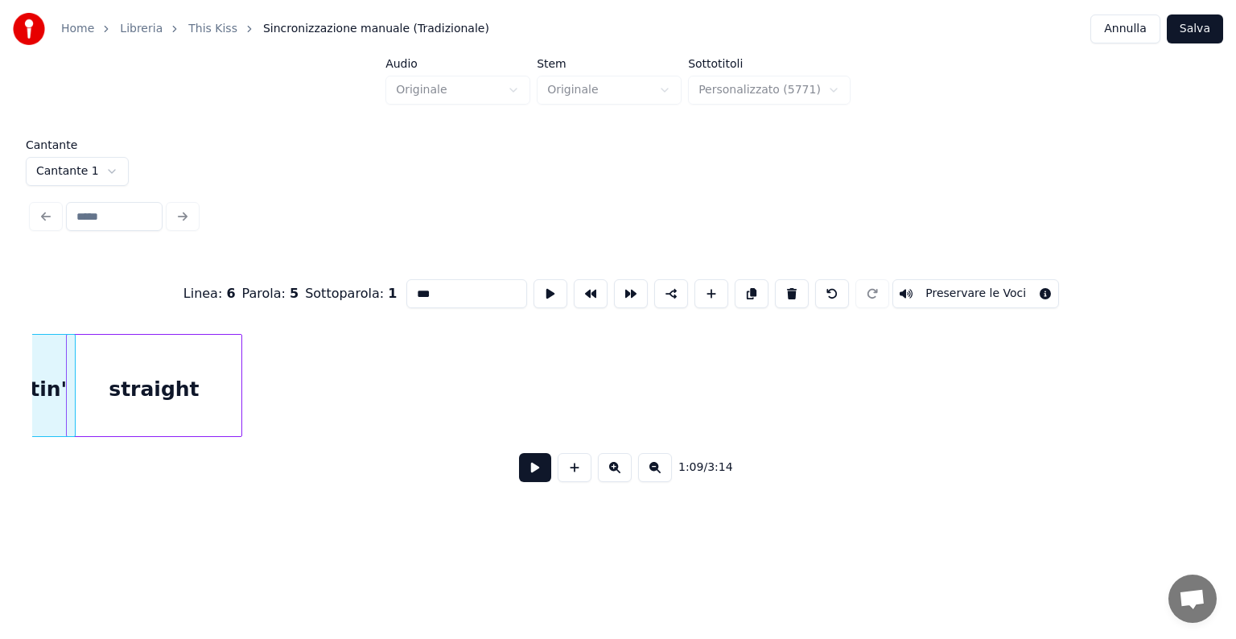
click at [191, 390] on div "straight" at bounding box center [154, 389] width 175 height 109
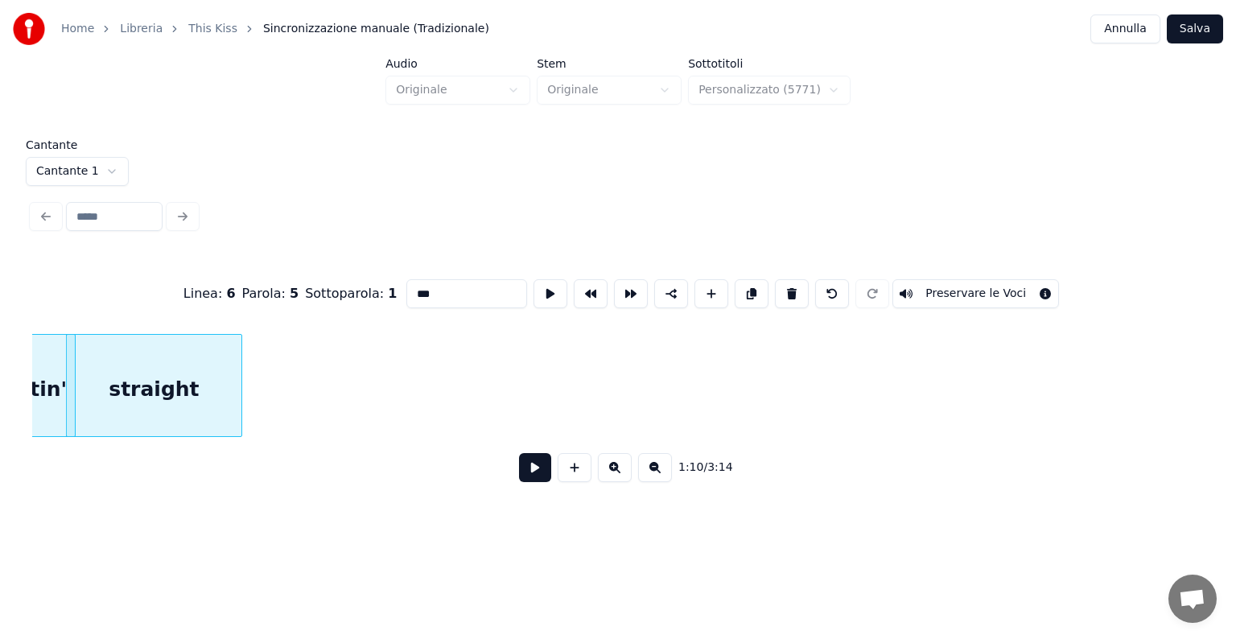
scroll to position [0, 9477]
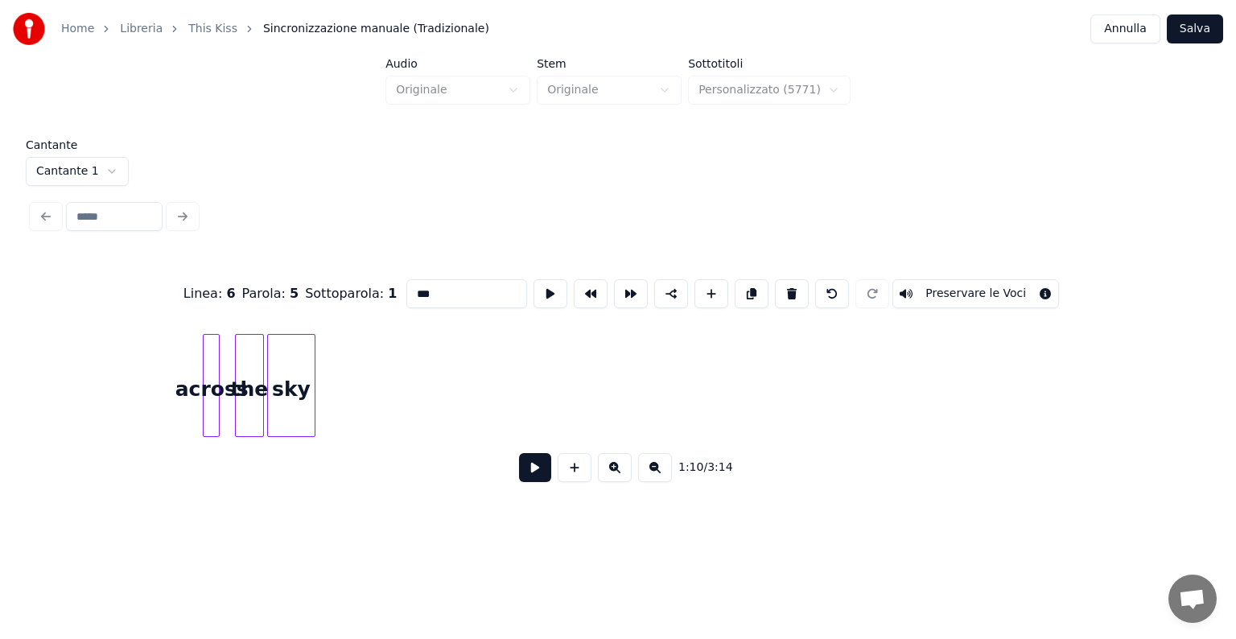
click at [216, 392] on div at bounding box center [216, 385] width 5 height 101
type input "******"
click at [206, 386] on div at bounding box center [206, 385] width 5 height 101
click at [56, 393] on div "across" at bounding box center [57, 389] width 16 height 109
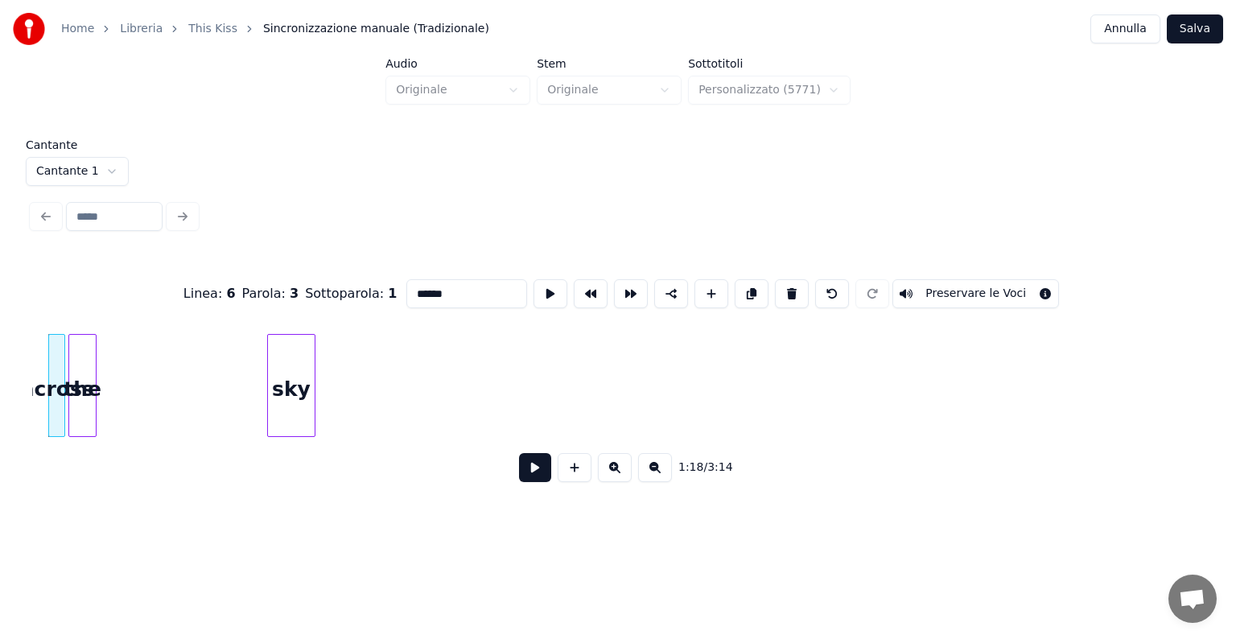
click at [80, 389] on div "the" at bounding box center [82, 389] width 27 height 109
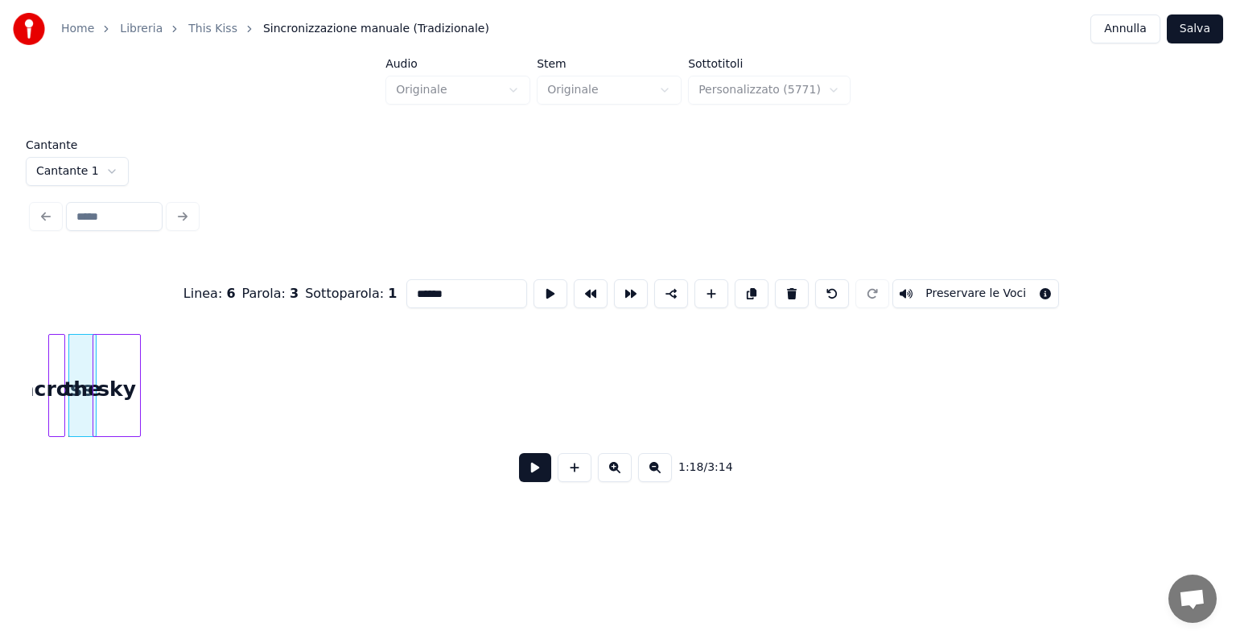
click at [111, 393] on div "sky" at bounding box center [116, 389] width 46 height 109
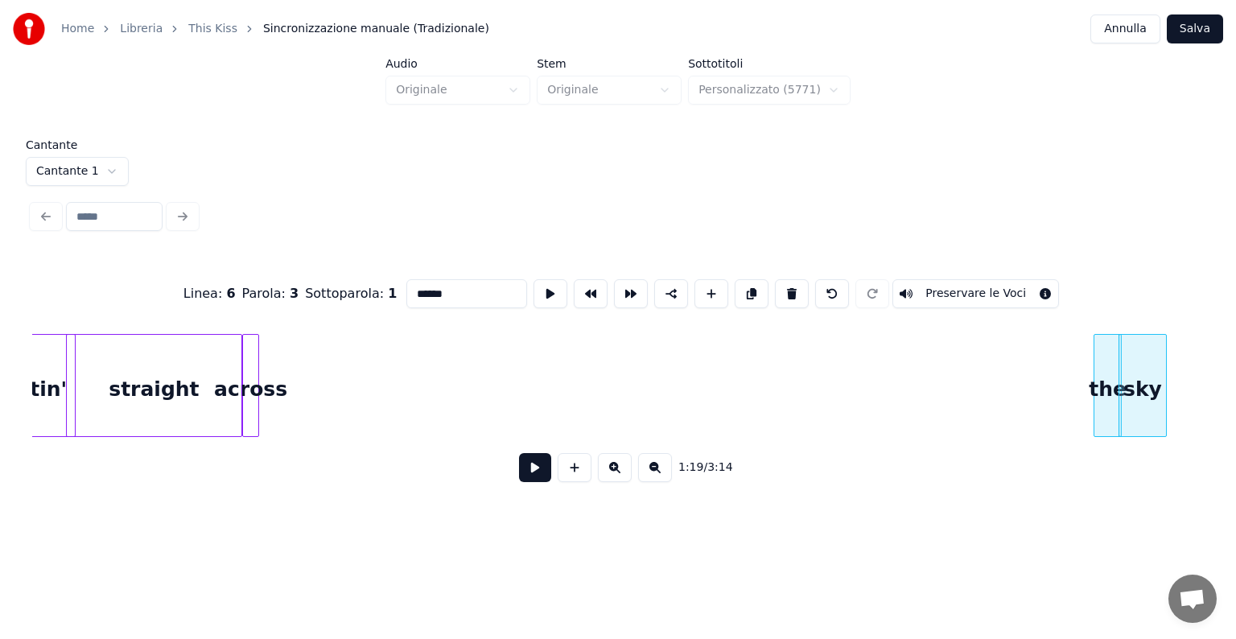
click at [248, 430] on div "across the sky straight Shootin'" at bounding box center [617, 385] width 1171 height 103
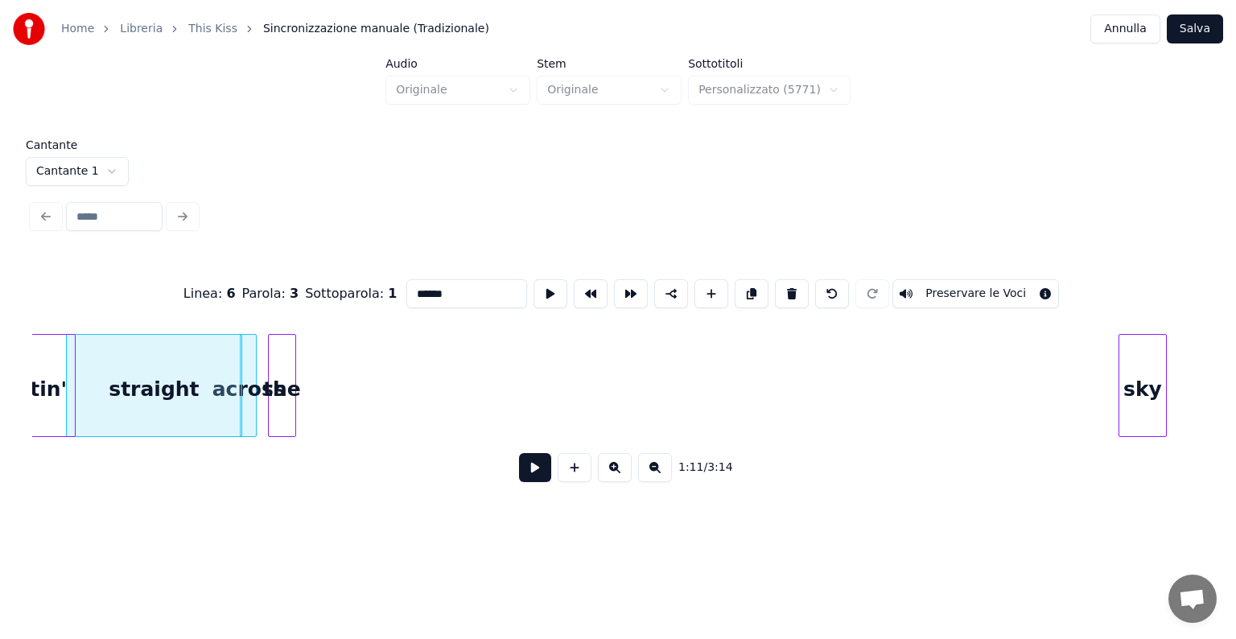
click at [283, 399] on div "the" at bounding box center [282, 389] width 27 height 109
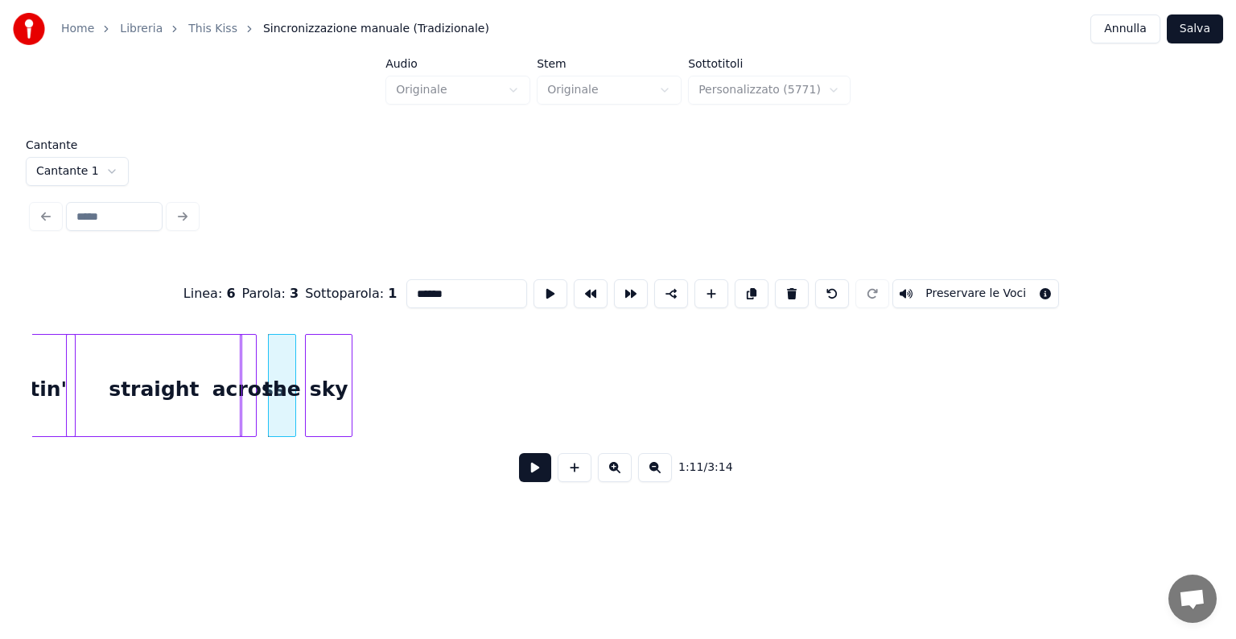
click at [328, 422] on div "sky" at bounding box center [329, 389] width 46 height 109
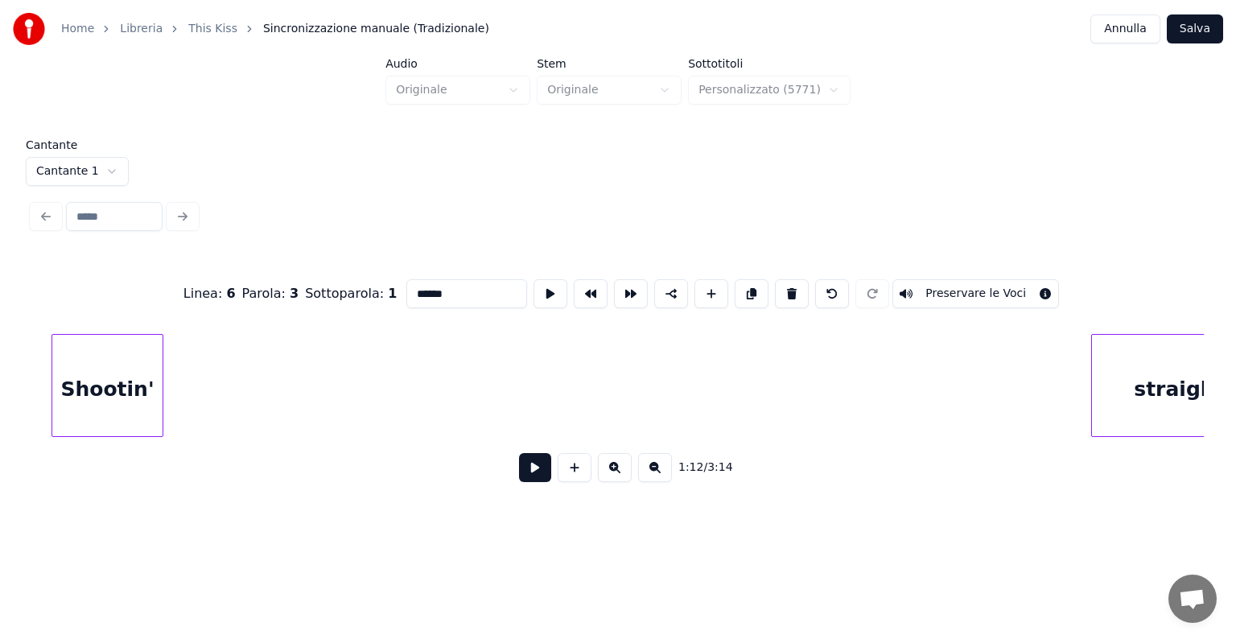
click at [117, 426] on div "Shootin'" at bounding box center [107, 389] width 110 height 109
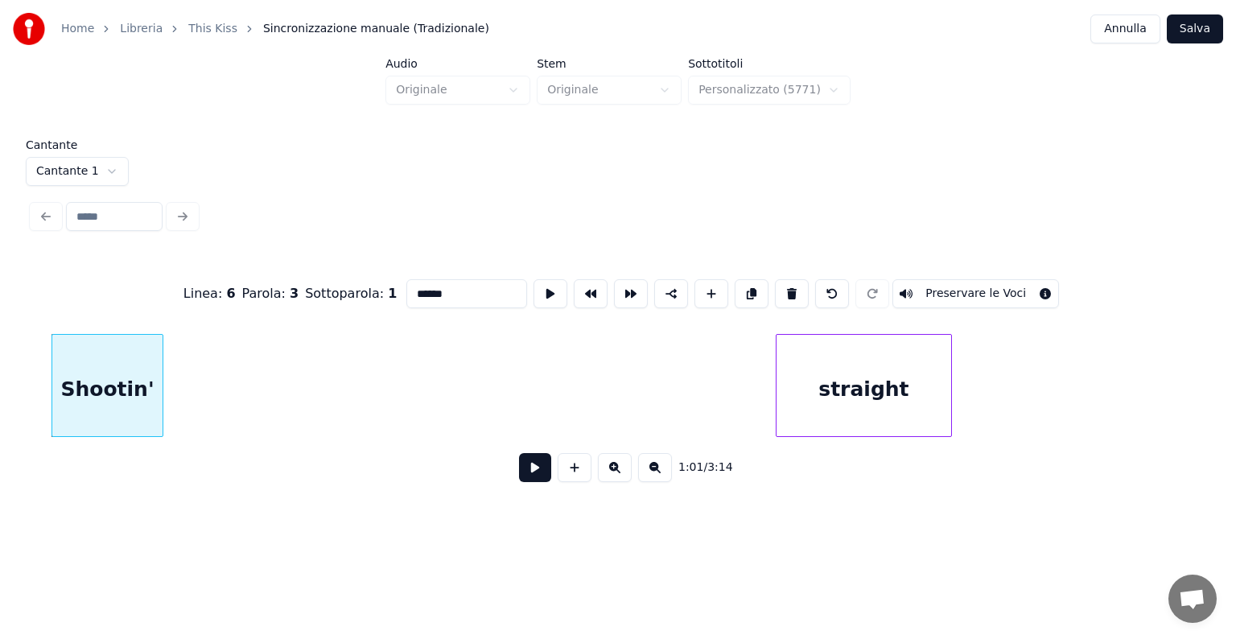
scroll to position [0, 7485]
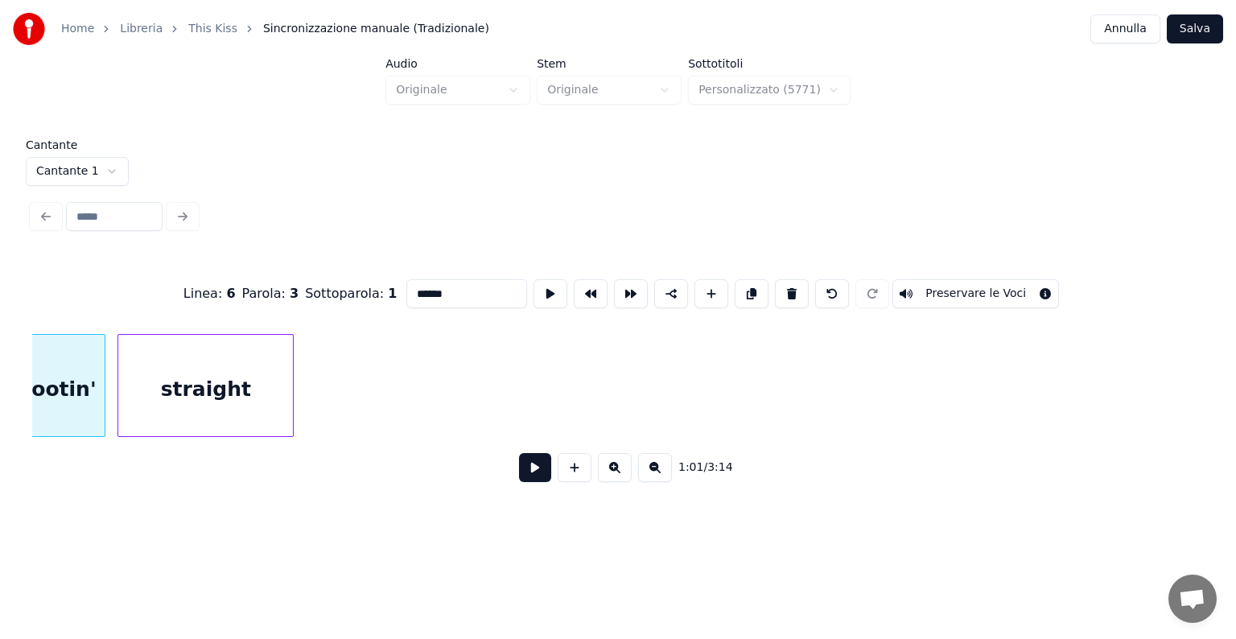
click at [242, 376] on div "straight" at bounding box center [205, 389] width 175 height 109
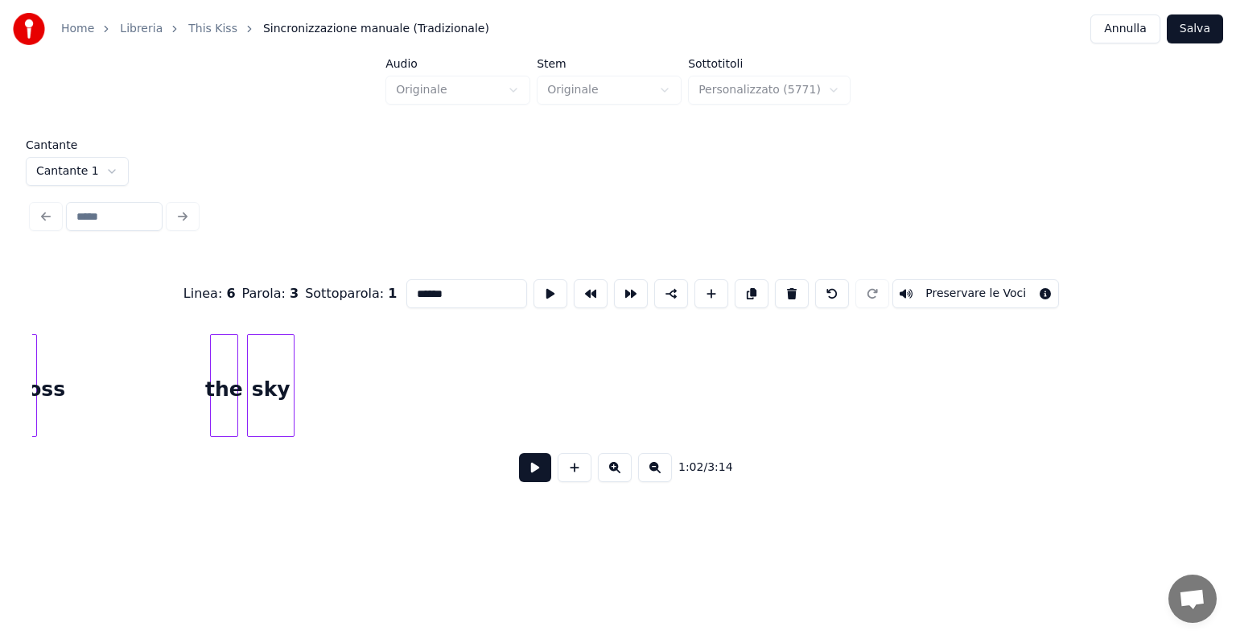
scroll to position [0, 8494]
click at [27, 414] on div "Cantante Cantante 1 Linea : 6 Parola : 3 Sottoparola : 1 ****** Preservare le V…" at bounding box center [618, 321] width 1184 height 365
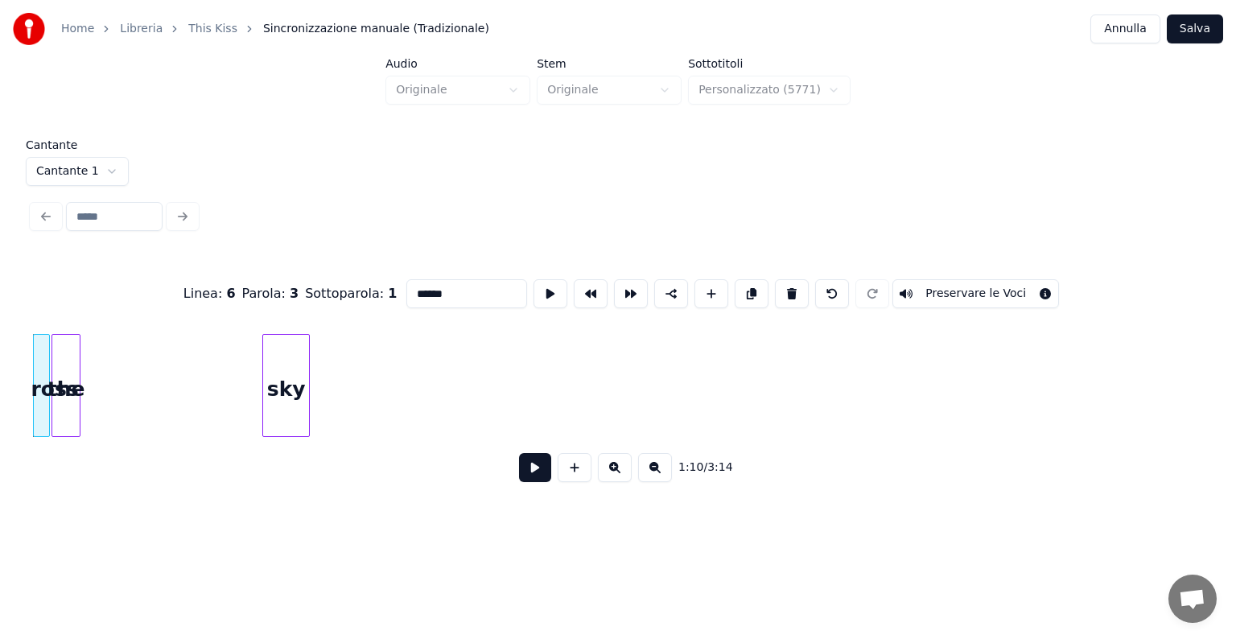
click at [60, 398] on div "the" at bounding box center [65, 389] width 27 height 109
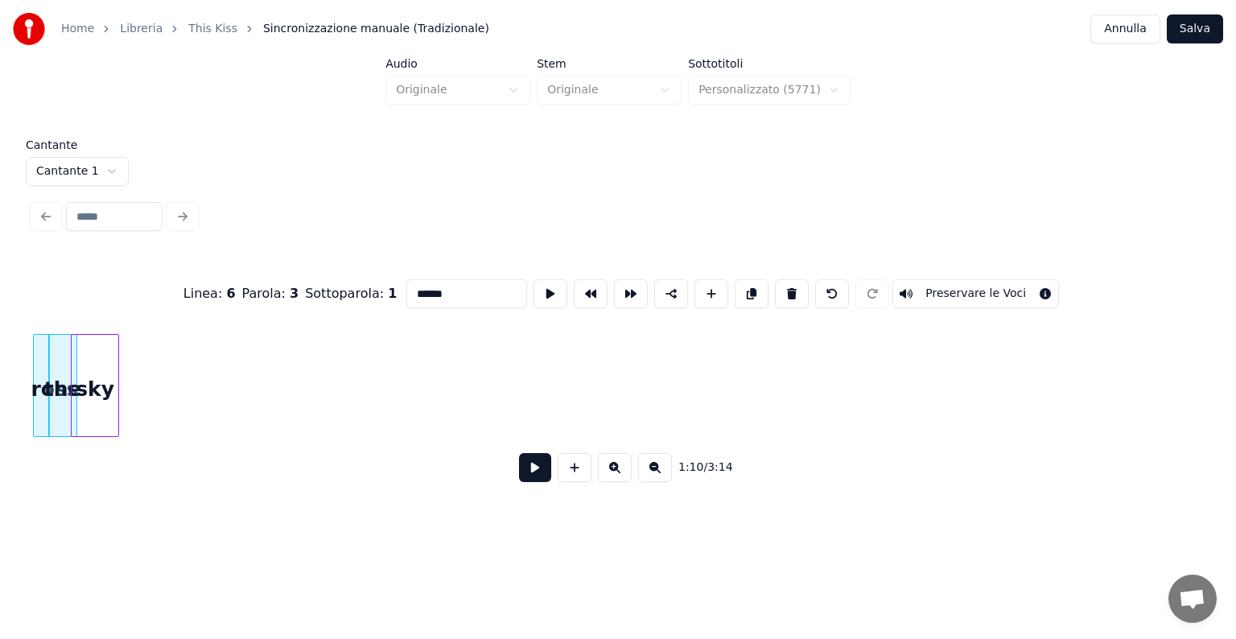
click at [93, 407] on div "sky" at bounding box center [95, 389] width 46 height 109
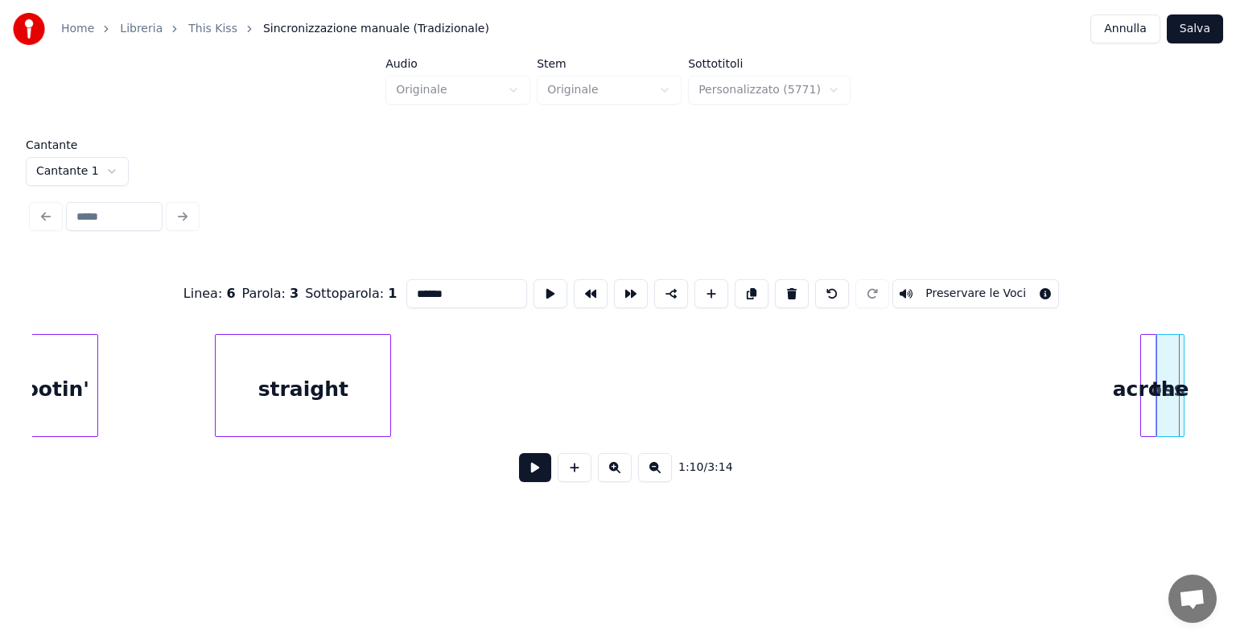
scroll to position [0, 7339]
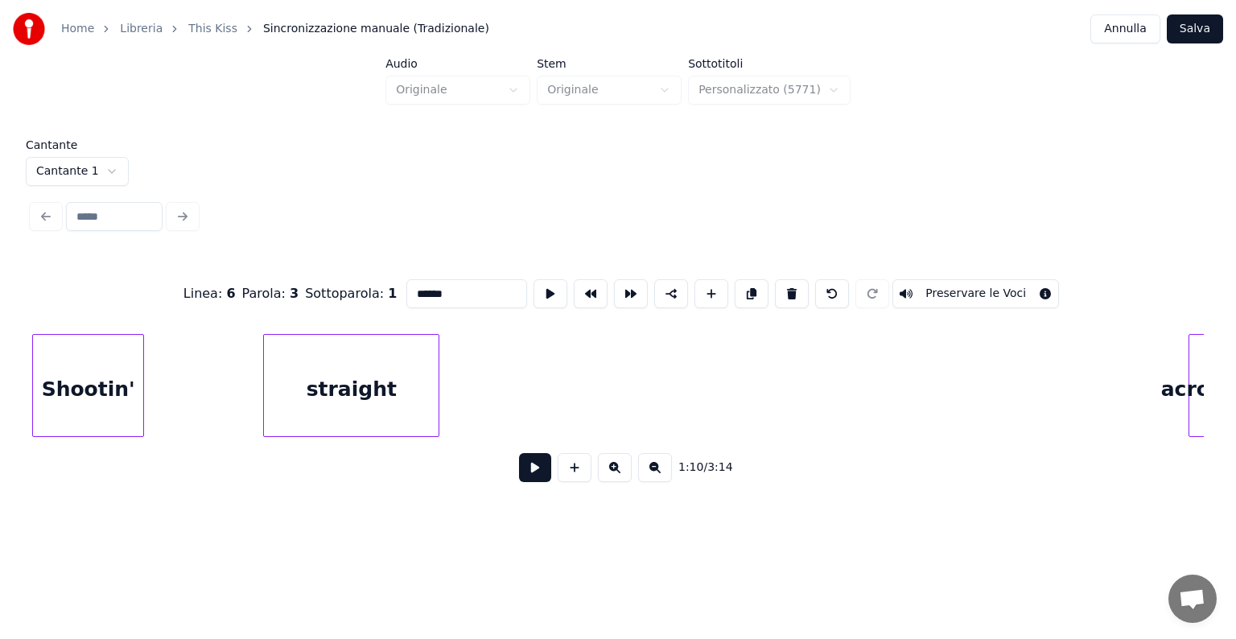
click at [0, 397] on div "Home Libreria This Kiss Sincronizzazione manuale (Tradizionale) Annulla Salva A…" at bounding box center [618, 256] width 1236 height 513
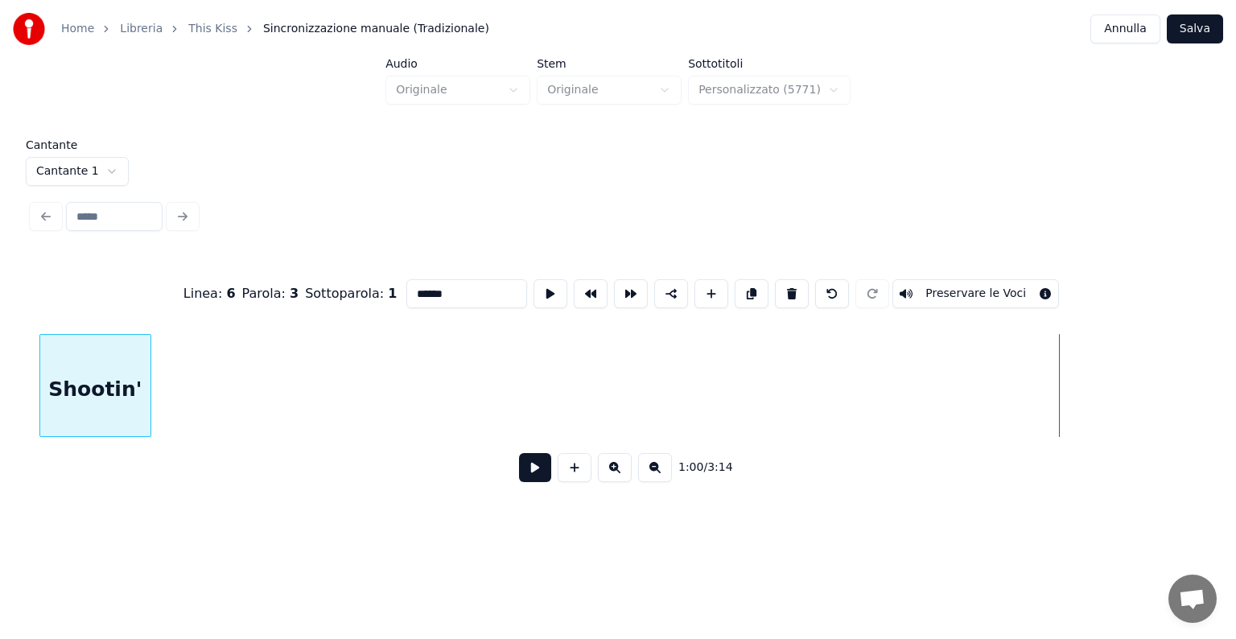
scroll to position [0, 6274]
click at [22, 431] on div "Home Libreria This Kiss Sincronizzazione manuale (Tradizionale) Annulla Salva A…" at bounding box center [618, 256] width 1236 height 513
click at [39, 417] on div "Shootin'" at bounding box center [89, 389] width 110 height 109
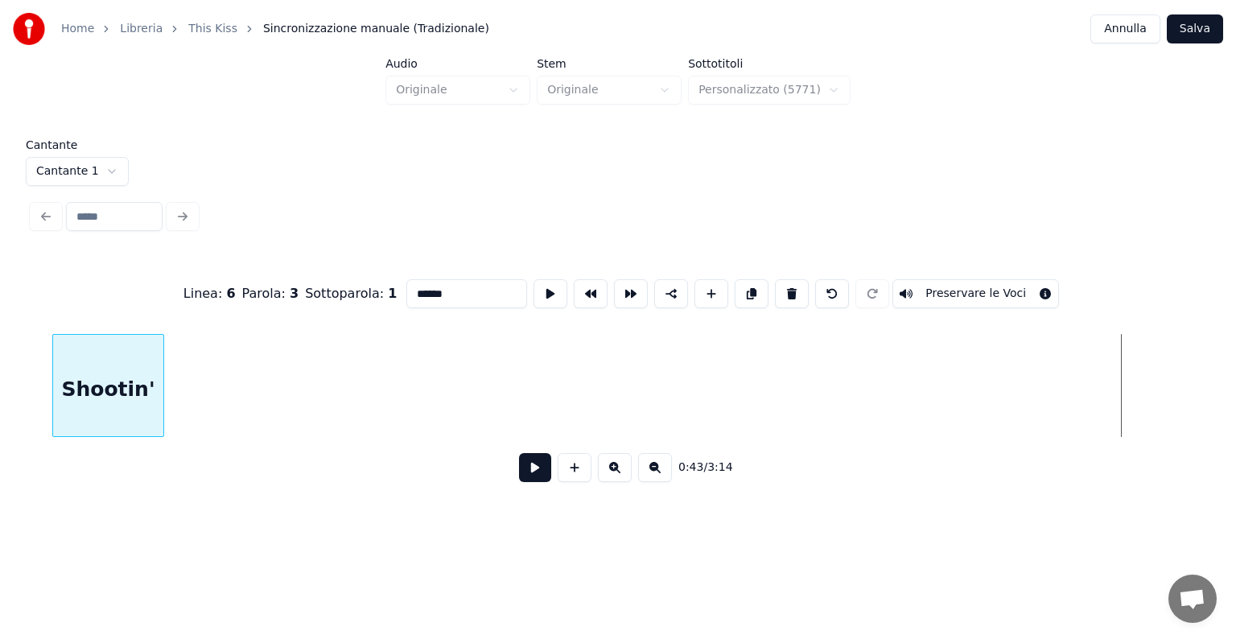
click at [42, 444] on div "Linea : 6 Parola : 3 Sottoparola : 1 ****** Preservare le Voci 0:43 / 3:14" at bounding box center [617, 375] width 1171 height 245
click at [108, 413] on div "Shootin'" at bounding box center [94, 389] width 110 height 109
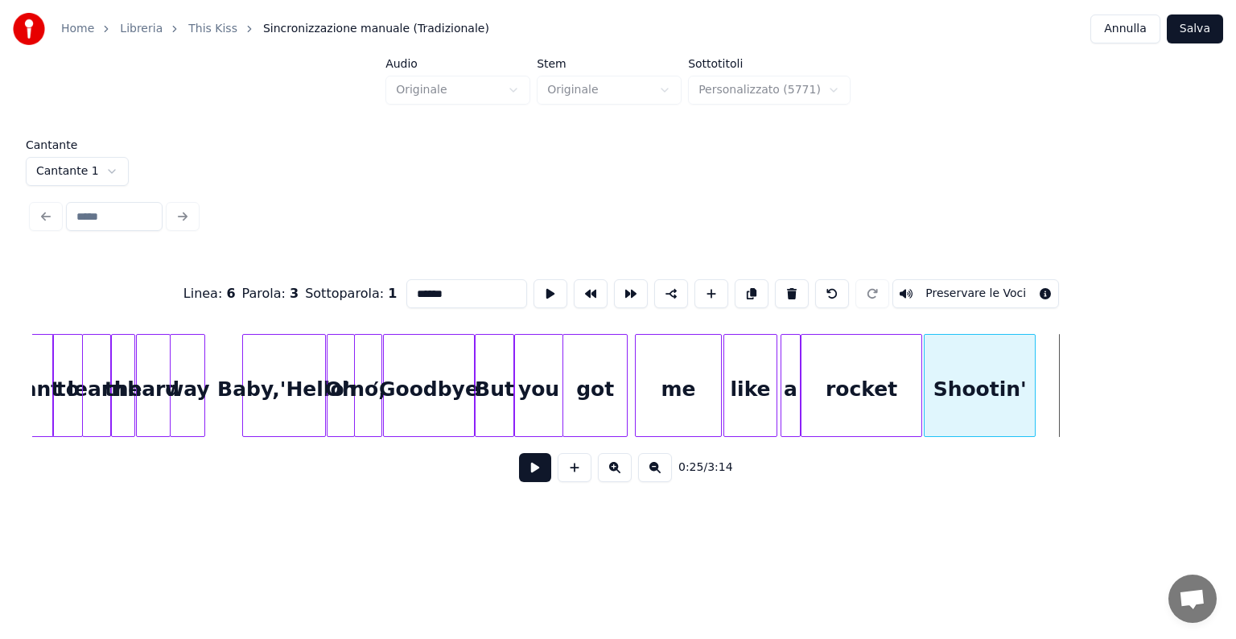
click at [954, 374] on div "Shootin'" at bounding box center [979, 389] width 110 height 109
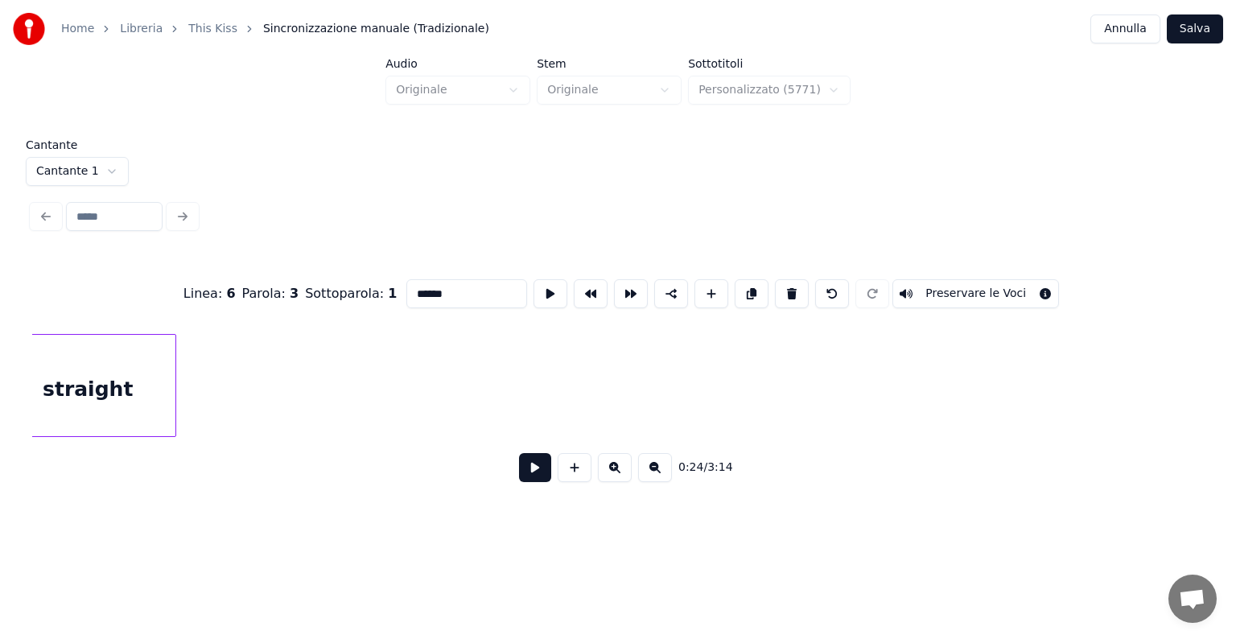
scroll to position [0, 7182]
click at [138, 396] on div "straight" at bounding box center [124, 389] width 175 height 109
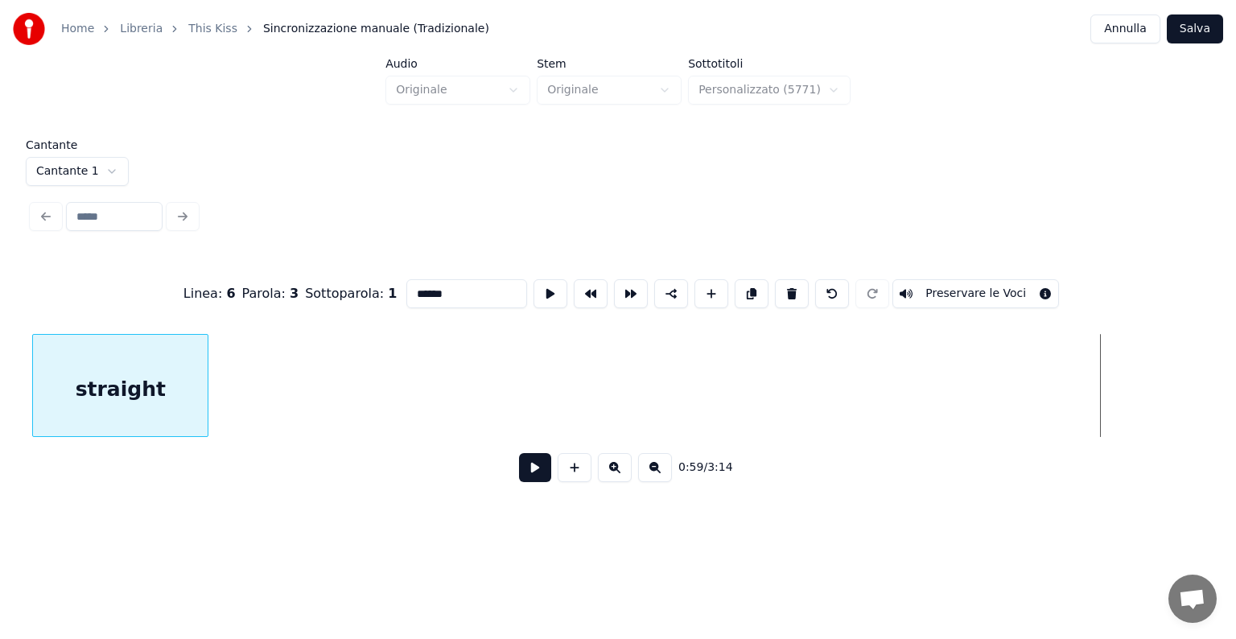
scroll to position [0, 6114]
click at [34, 405] on div "straight" at bounding box center [122, 385] width 176 height 103
click at [48, 393] on div "straight" at bounding box center [121, 389] width 175 height 109
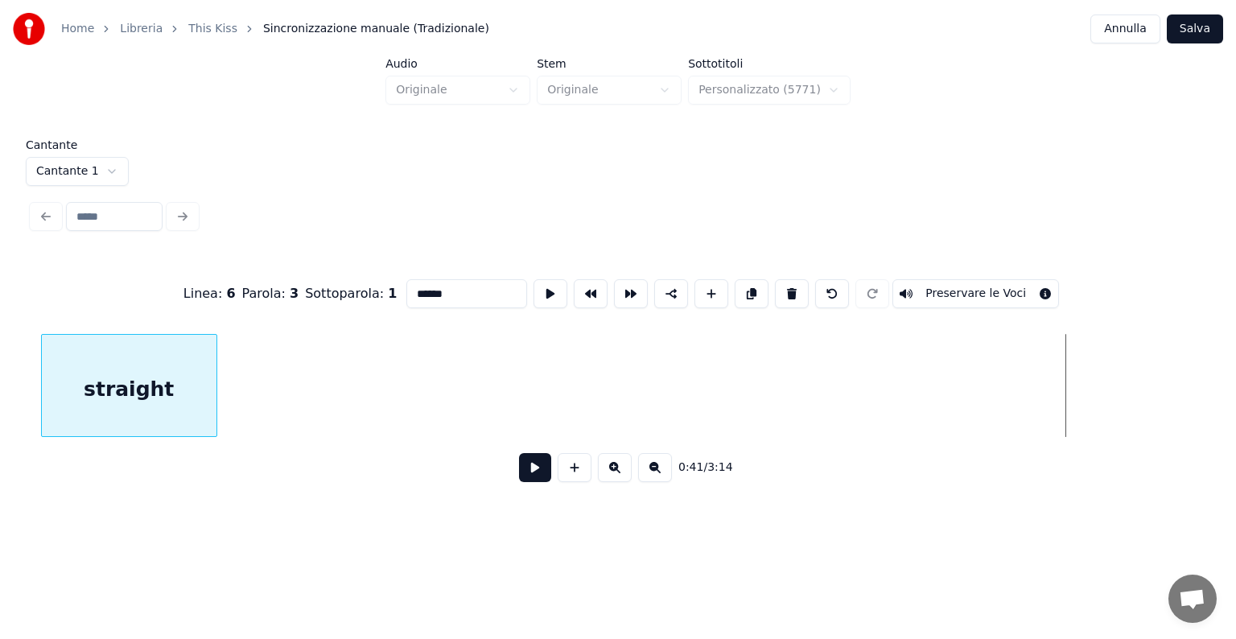
click at [100, 354] on div "straight" at bounding box center [129, 389] width 175 height 109
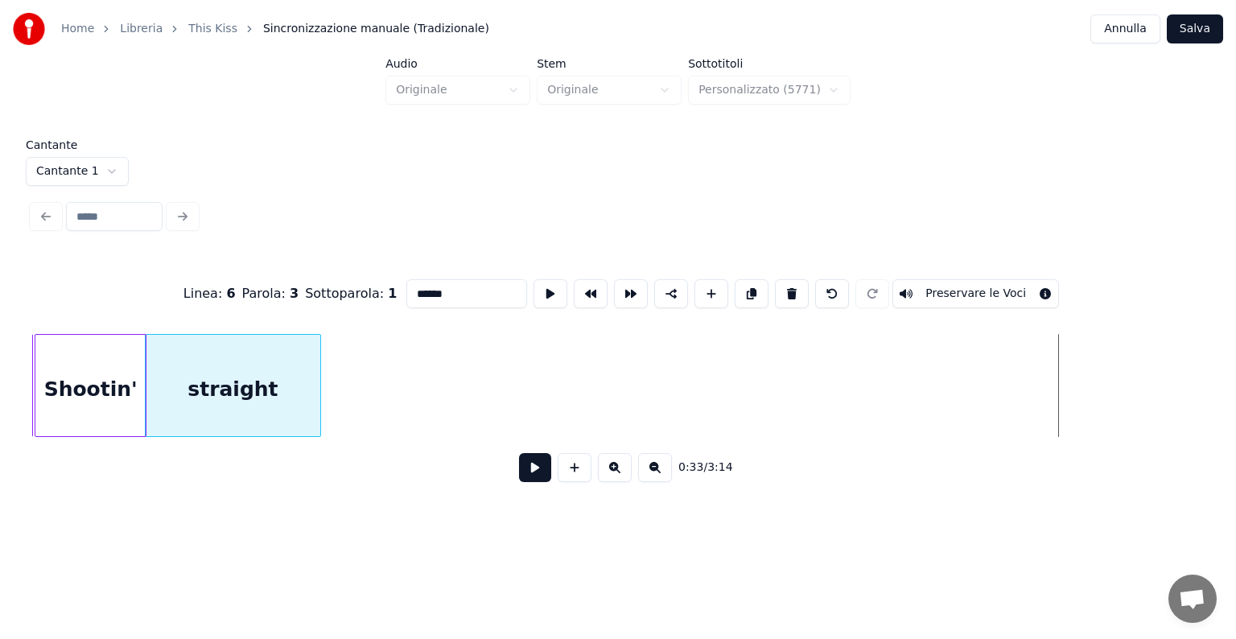
click at [171, 417] on div "straight" at bounding box center [233, 389] width 175 height 109
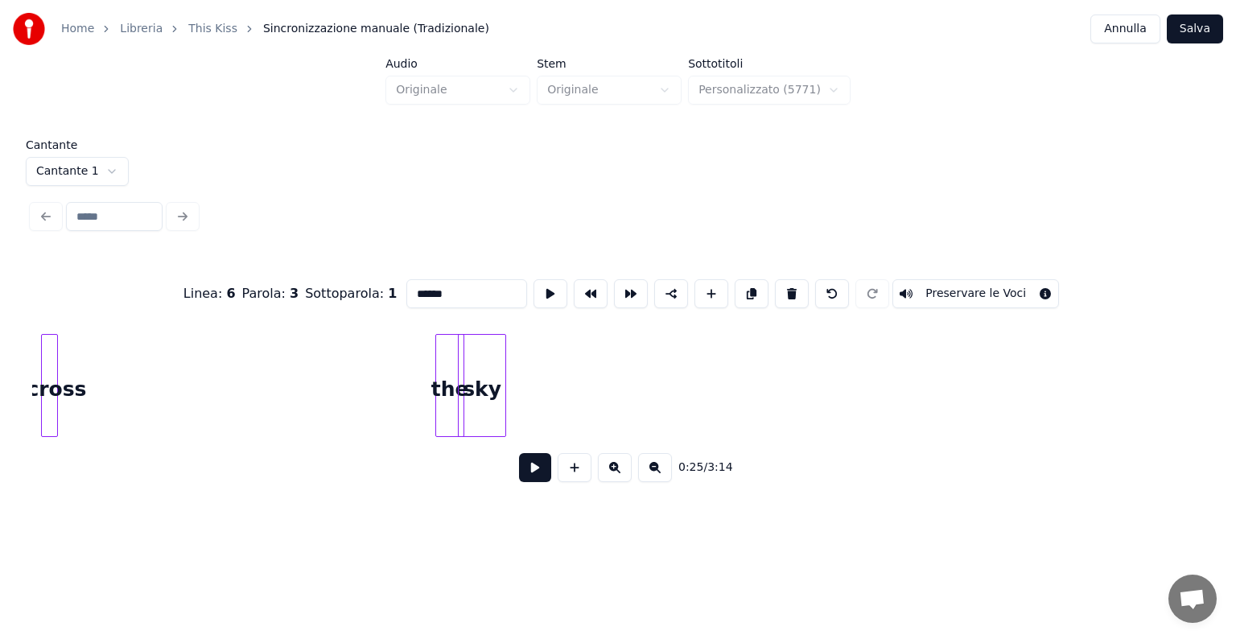
scroll to position [0, 8083]
click at [14, 417] on div "Home Libreria This Kiss Sincronizzazione manuale (Tradizionale) Annulla Salva A…" at bounding box center [618, 256] width 1236 height 513
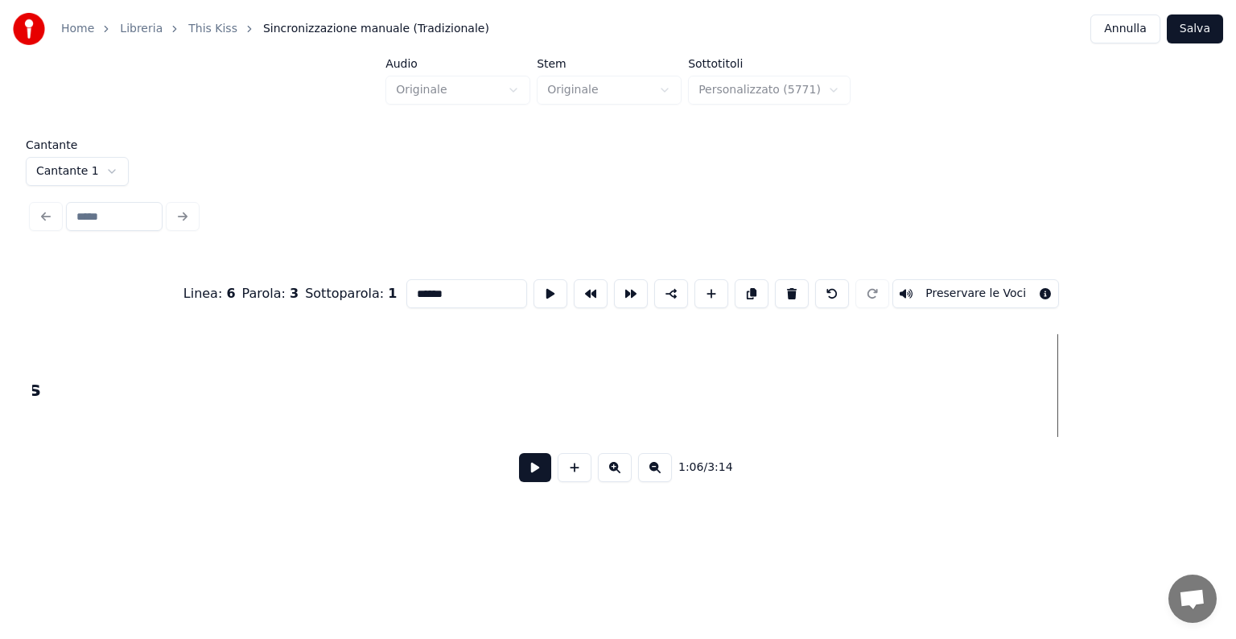
scroll to position [0, 7018]
click at [0, 379] on div "Home Libreria This Kiss Sincronizzazione manuale (Tradizionale) Annulla Salva A…" at bounding box center [618, 256] width 1236 height 513
click at [1096, 393] on div at bounding box center [1094, 385] width 5 height 101
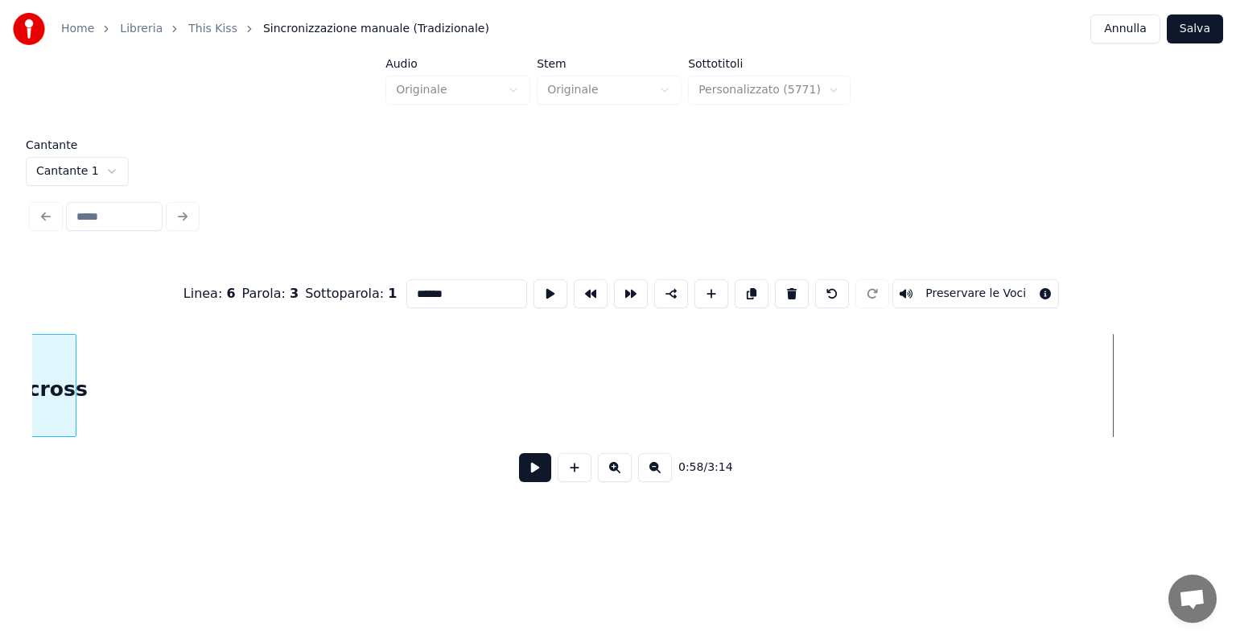
scroll to position [0, 5930]
click at [0, 423] on div "Home Libreria This Kiss Sincronizzazione manuale (Tradizionale) Annulla Salva A…" at bounding box center [618, 256] width 1236 height 513
click at [0, 424] on div "Home Libreria This Kiss Sincronizzazione manuale (Tradizionale) Annulla Salva A…" at bounding box center [618, 256] width 1236 height 513
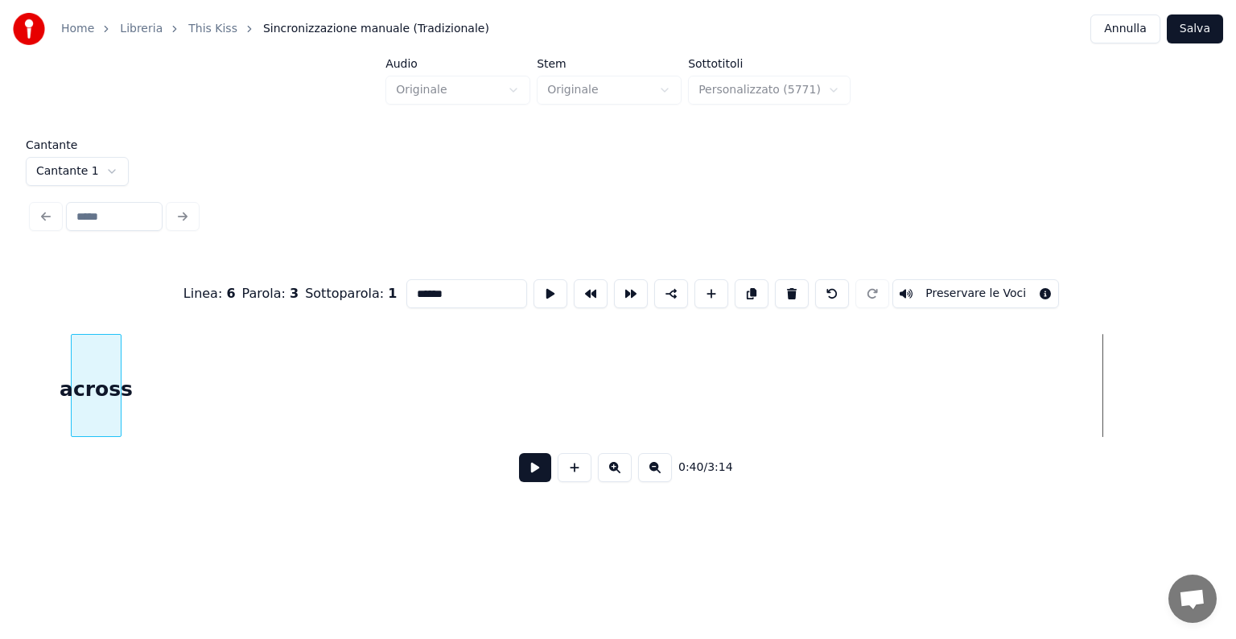
click at [7, 422] on div "Home Libreria This Kiss Sincronizzazione manuale (Tradizionale) Annulla Salva A…" at bounding box center [618, 256] width 1236 height 513
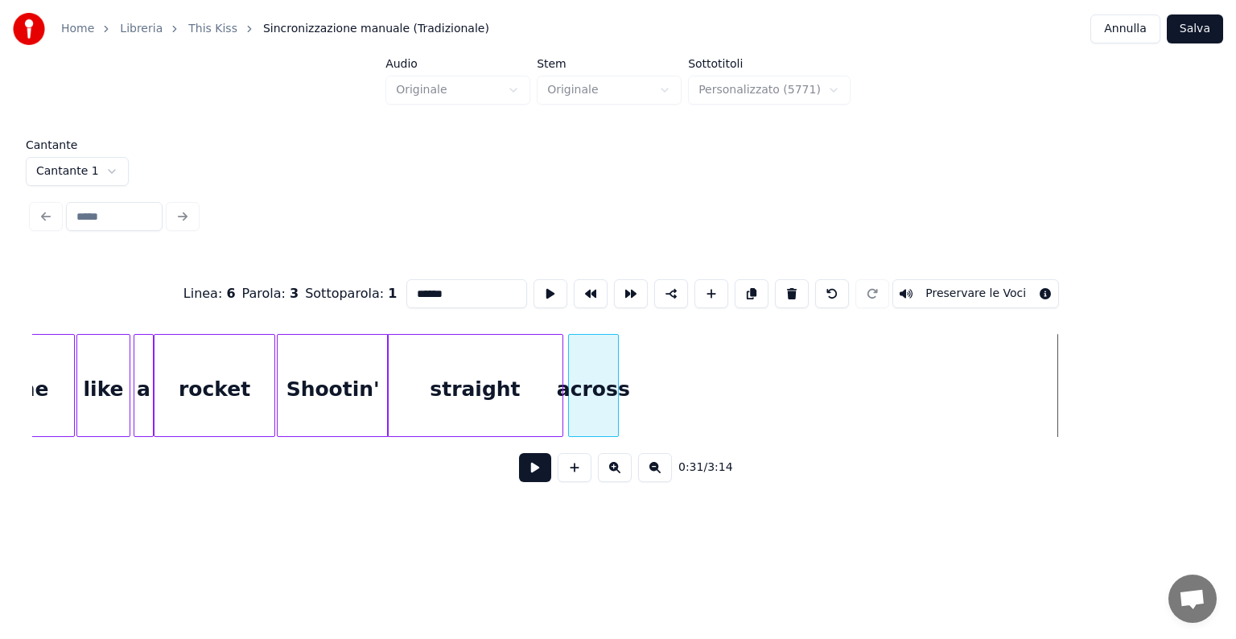
click at [598, 344] on div "across" at bounding box center [593, 389] width 49 height 109
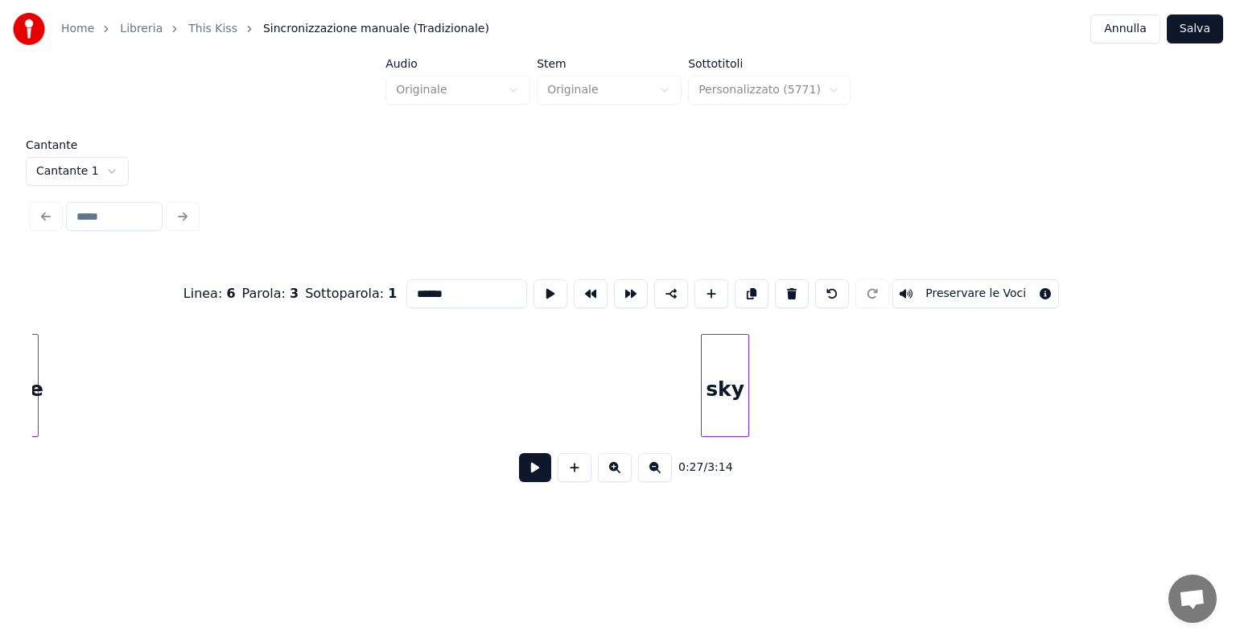
scroll to position [0, 7823]
click at [0, 413] on div "Home Libreria This Kiss Sincronizzazione manuale (Tradizionale) Annulla Salva A…" at bounding box center [618, 256] width 1236 height 513
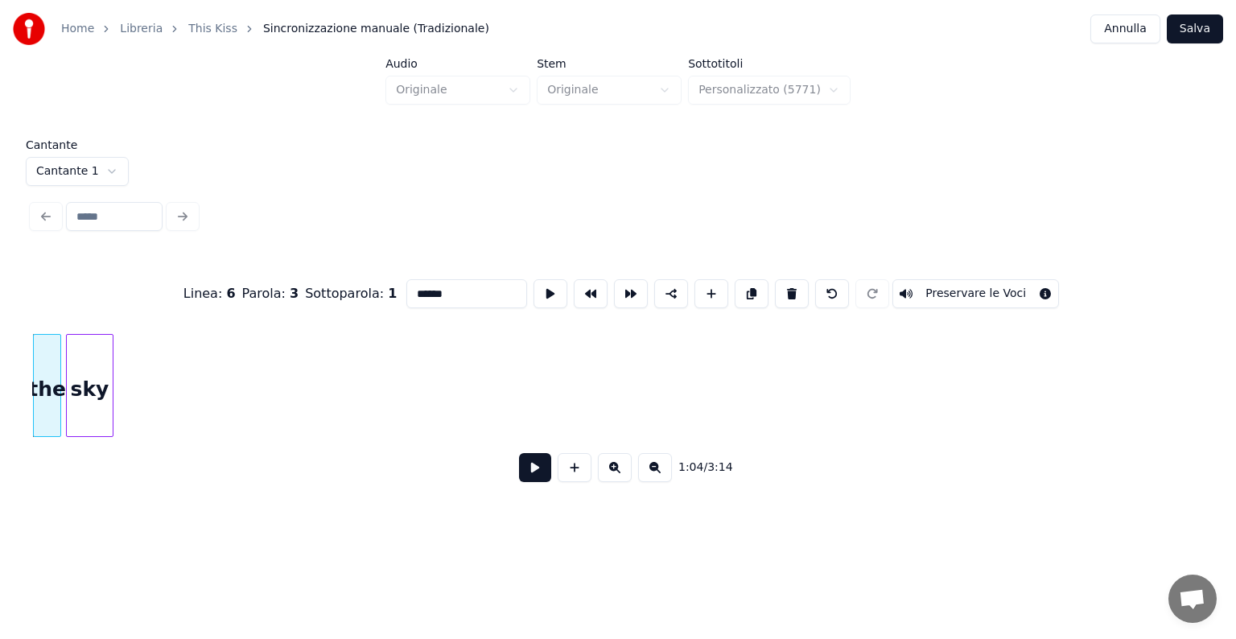
click at [72, 385] on div "sky" at bounding box center [90, 389] width 46 height 109
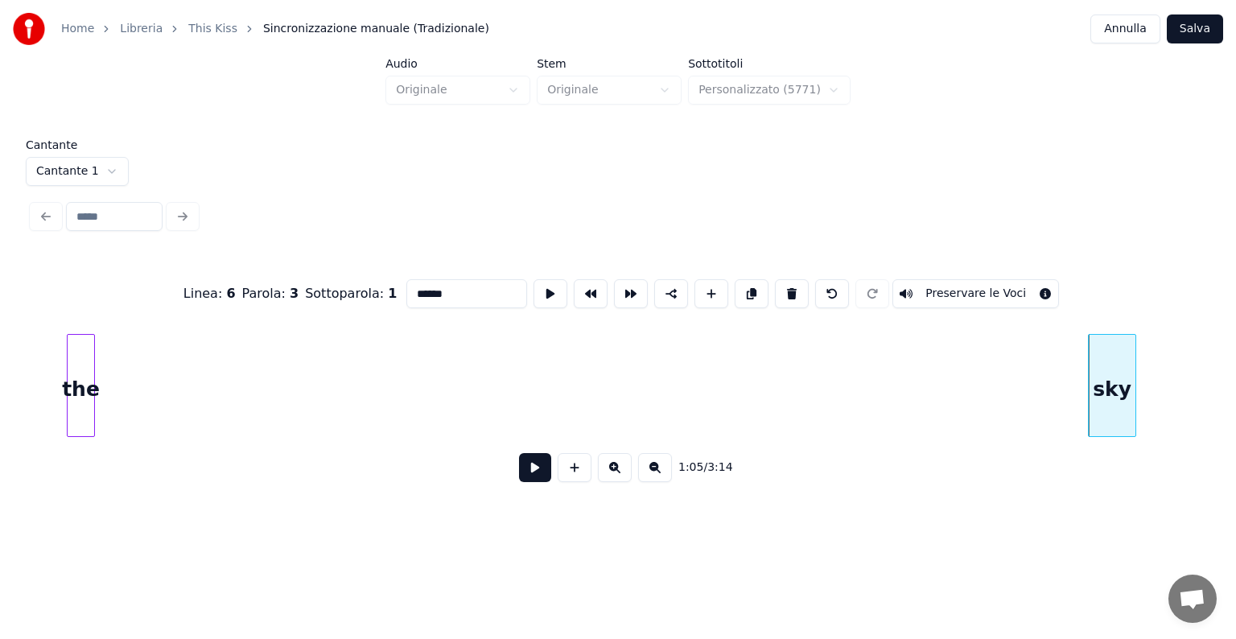
scroll to position [0, 6754]
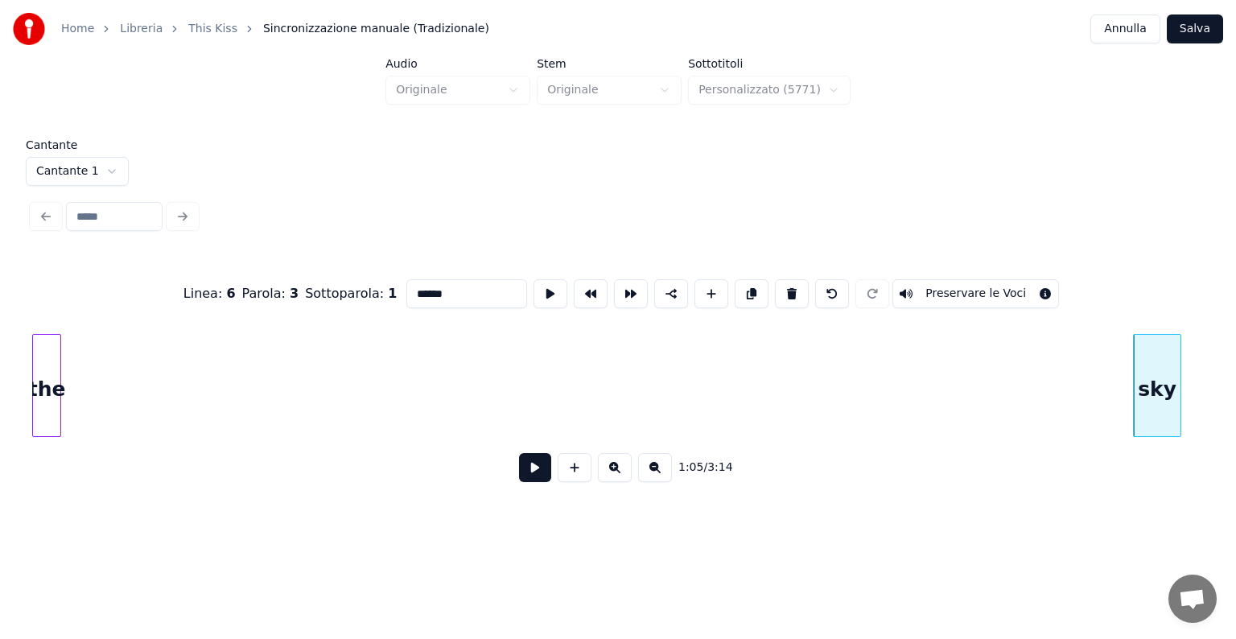
click at [0, 442] on div "Home Libreria This Kiss Sincronizzazione manuale (Tradizionale) Annulla Salva A…" at bounding box center [618, 256] width 1236 height 513
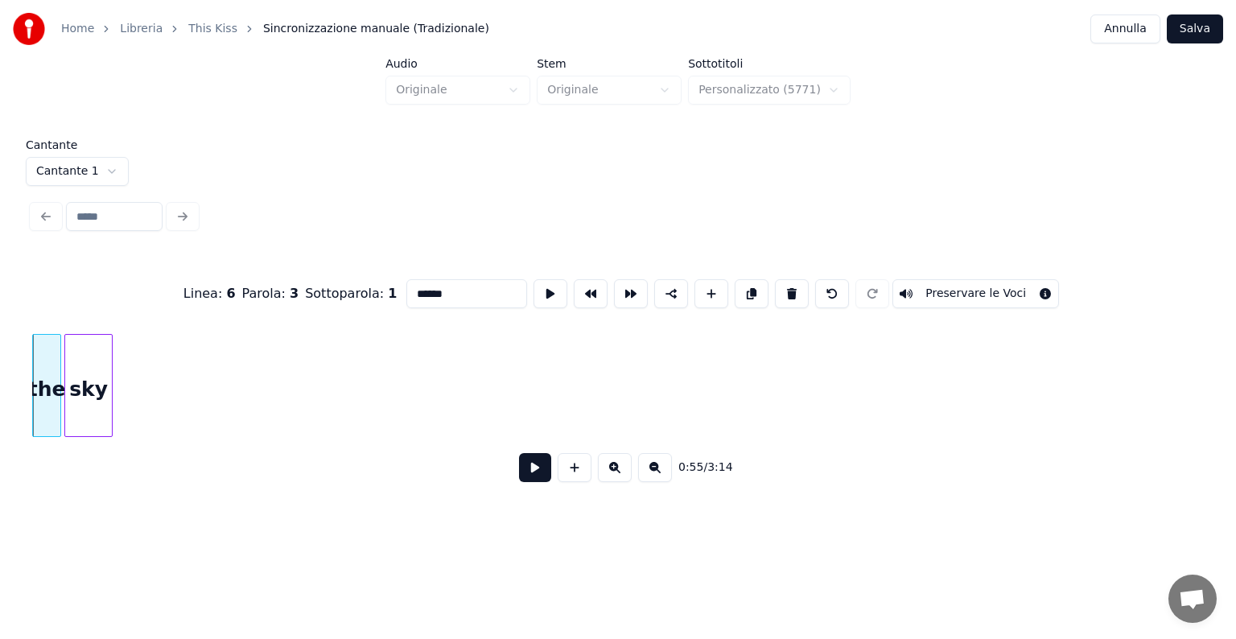
click at [85, 396] on div "sky" at bounding box center [88, 389] width 46 height 109
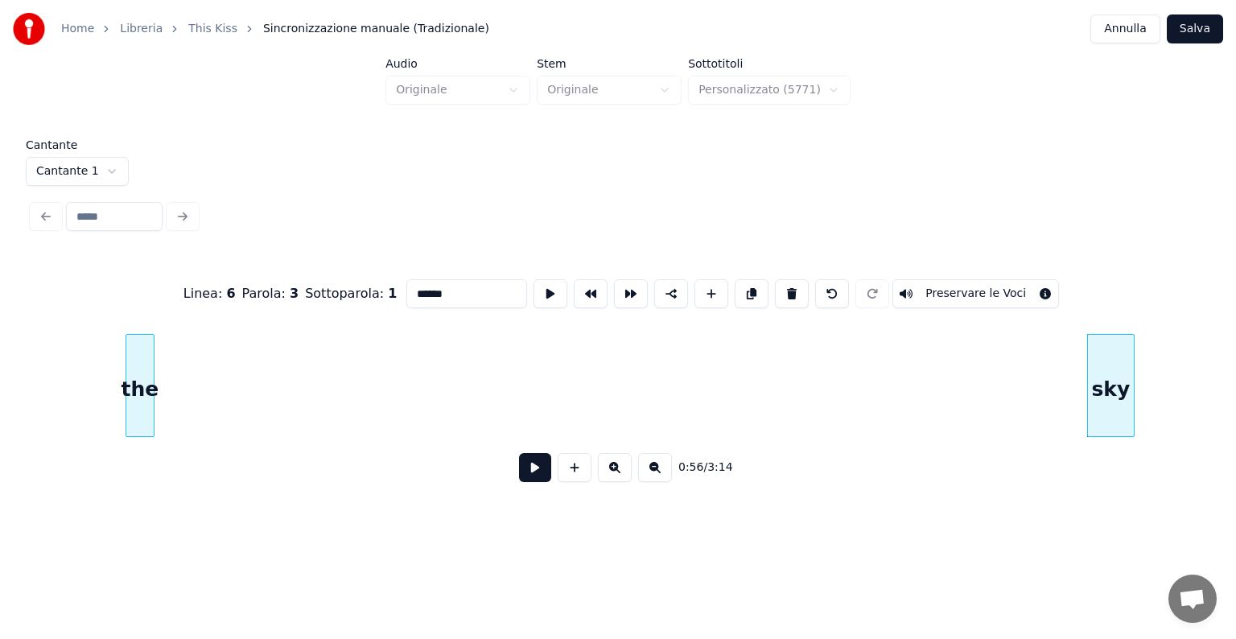
scroll to position [0, 5718]
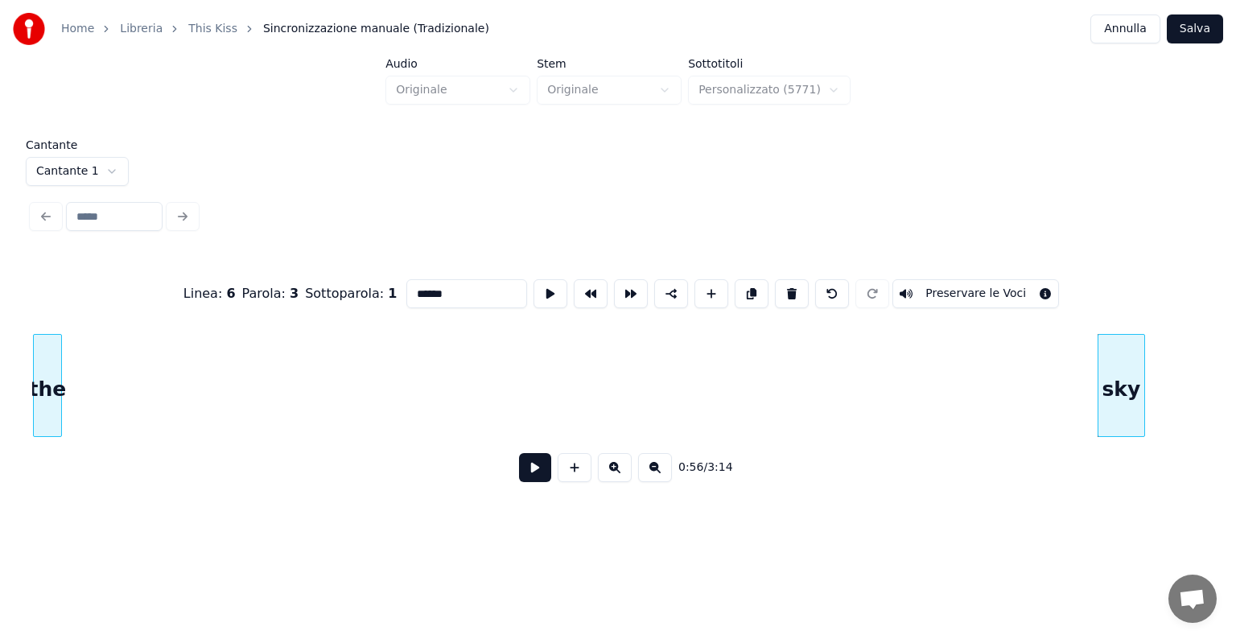
click at [33, 366] on div "the" at bounding box center [47, 385] width 28 height 103
click at [104, 428] on div "sky" at bounding box center [94, 389] width 46 height 109
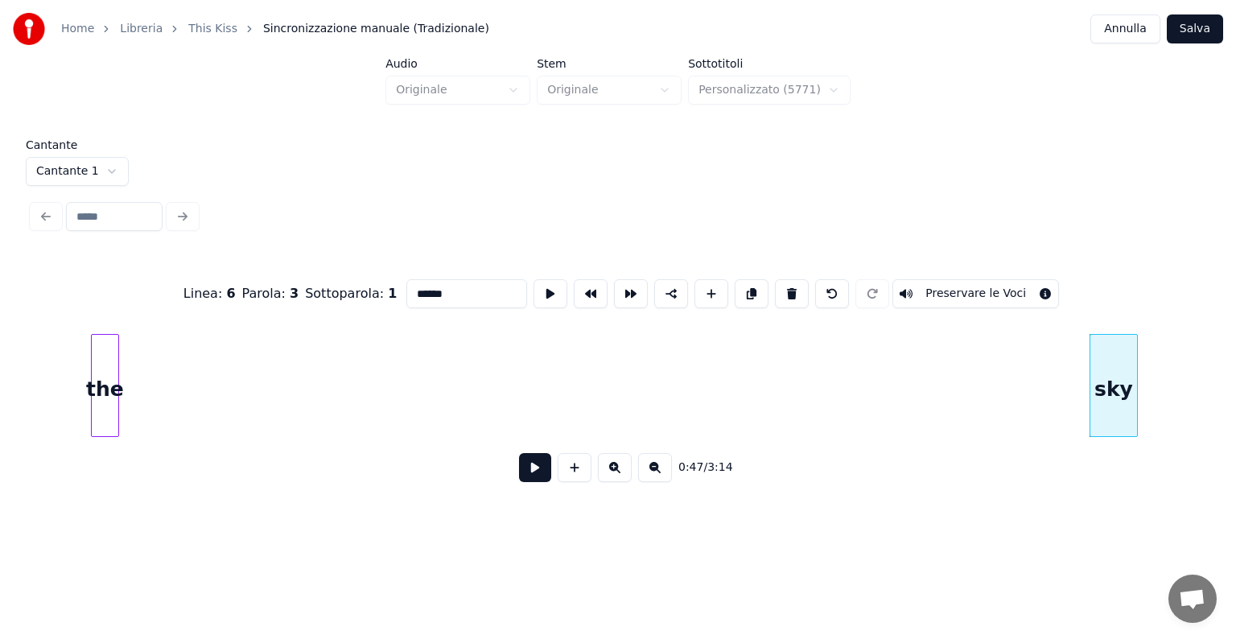
scroll to position [0, 4648]
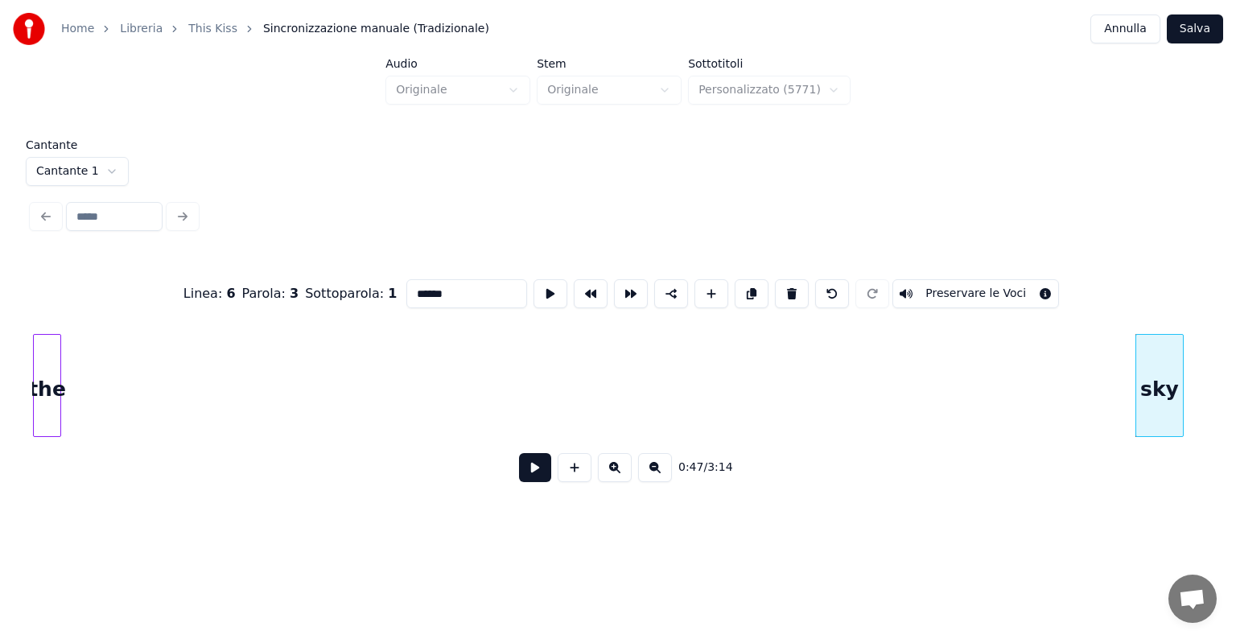
click at [0, 417] on div "Home Libreria This Kiss Sincronizzazione manuale (Tradizionale) Annulla Salva A…" at bounding box center [618, 256] width 1236 height 513
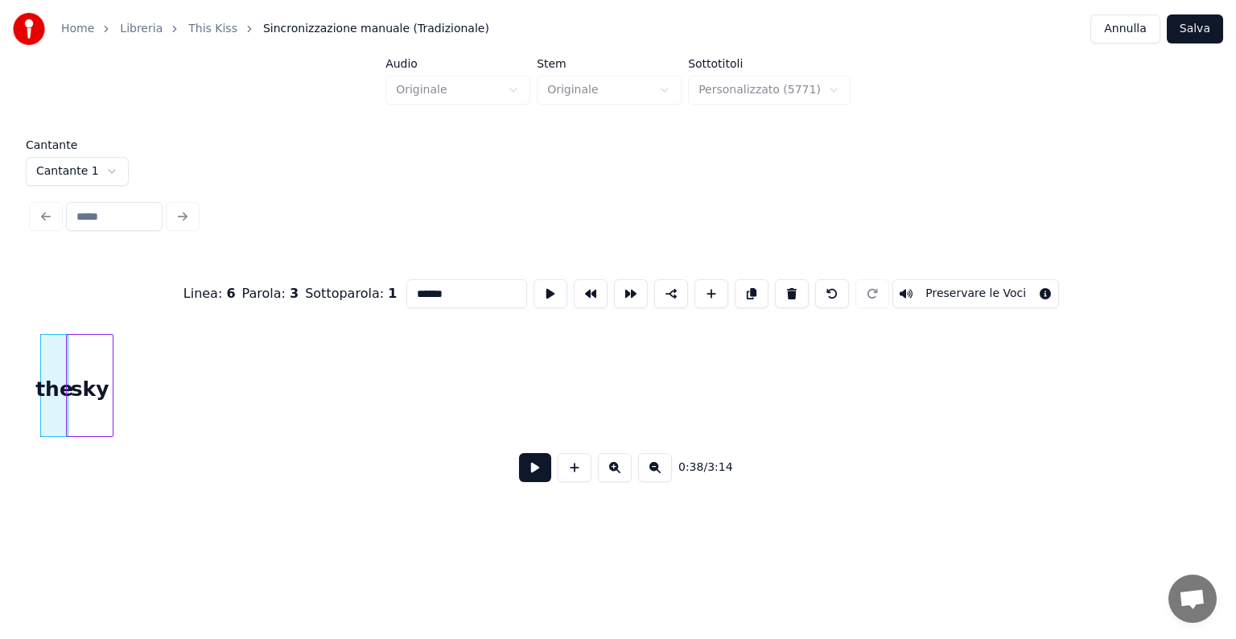
click at [92, 407] on div "sky" at bounding box center [90, 389] width 46 height 109
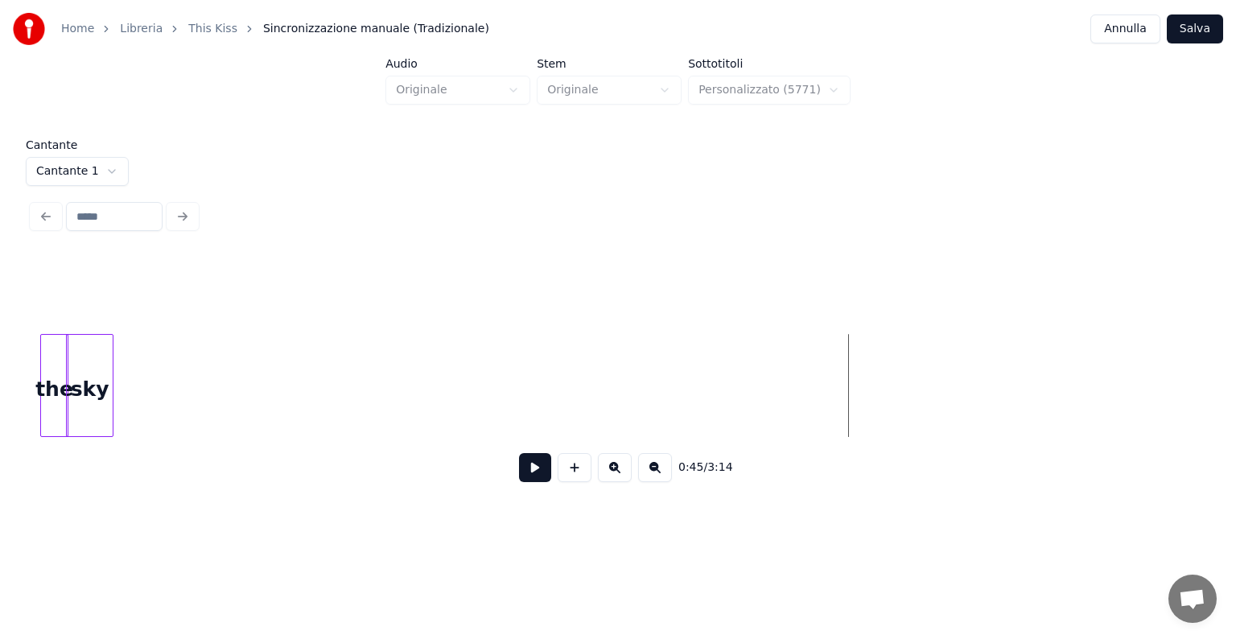
scroll to position [0, 3616]
click at [48, 396] on div "the" at bounding box center [50, 389] width 27 height 109
click at [90, 399] on div "sky" at bounding box center [91, 389] width 46 height 109
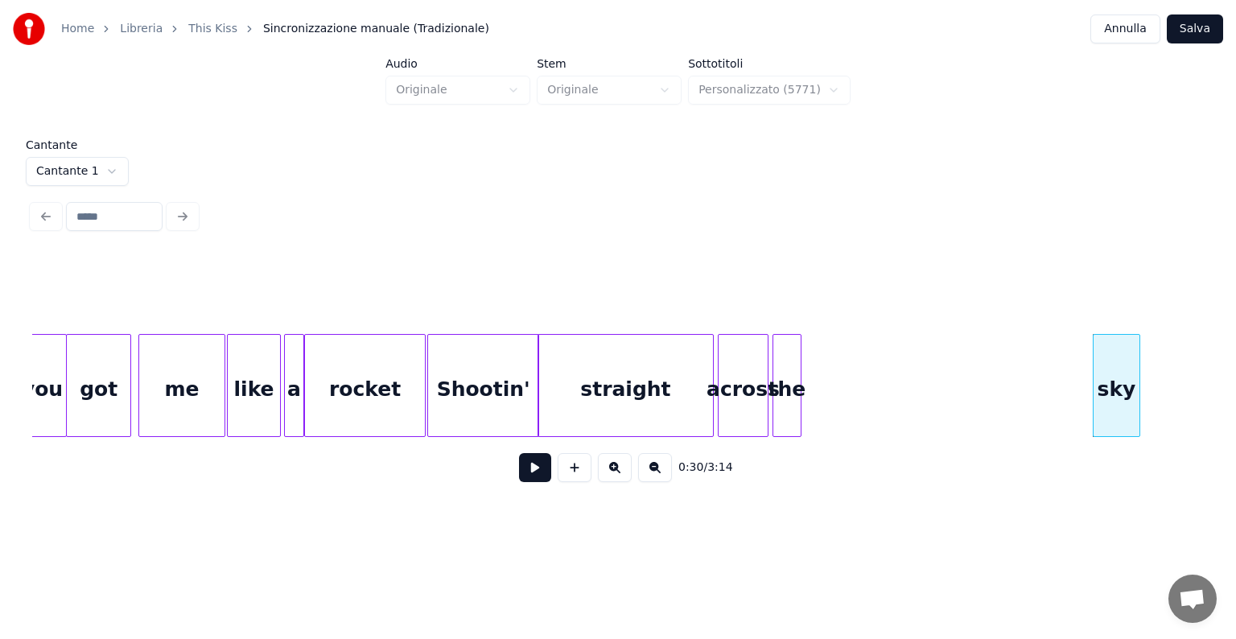
click at [786, 380] on div "the" at bounding box center [786, 389] width 27 height 109
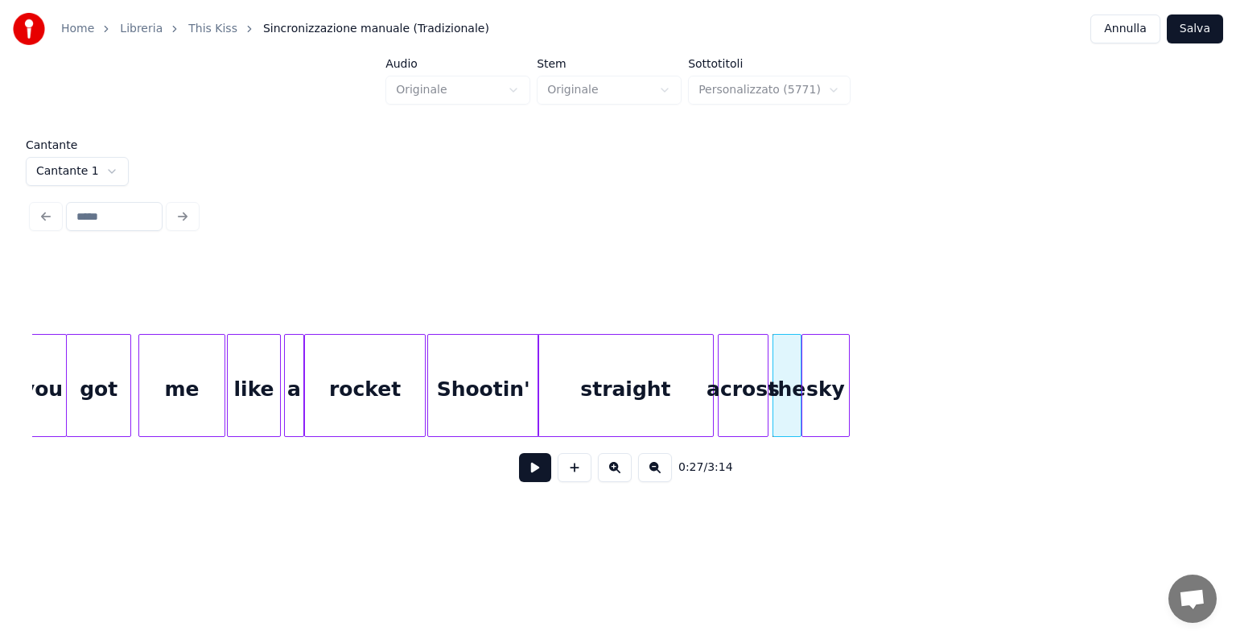
click at [829, 380] on div "sky" at bounding box center [825, 389] width 46 height 109
click at [533, 253] on div at bounding box center [617, 293] width 1171 height 80
click at [498, 335] on div "Shootin'" at bounding box center [483, 389] width 110 height 109
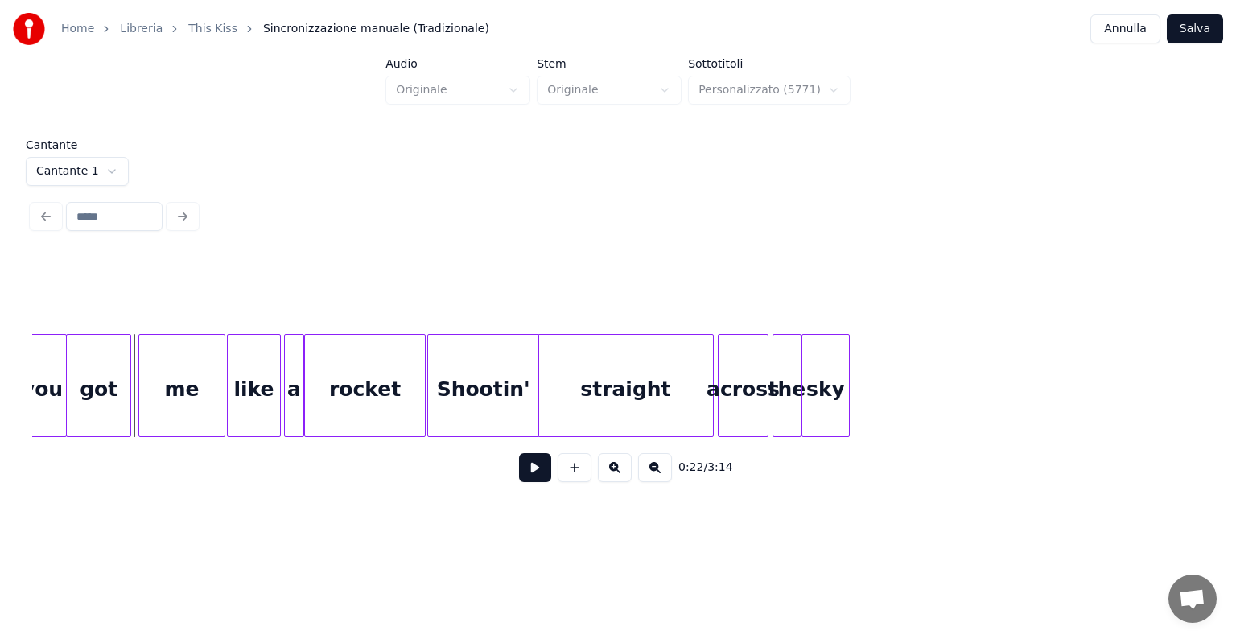
click at [148, 409] on div "me" at bounding box center [181, 389] width 85 height 109
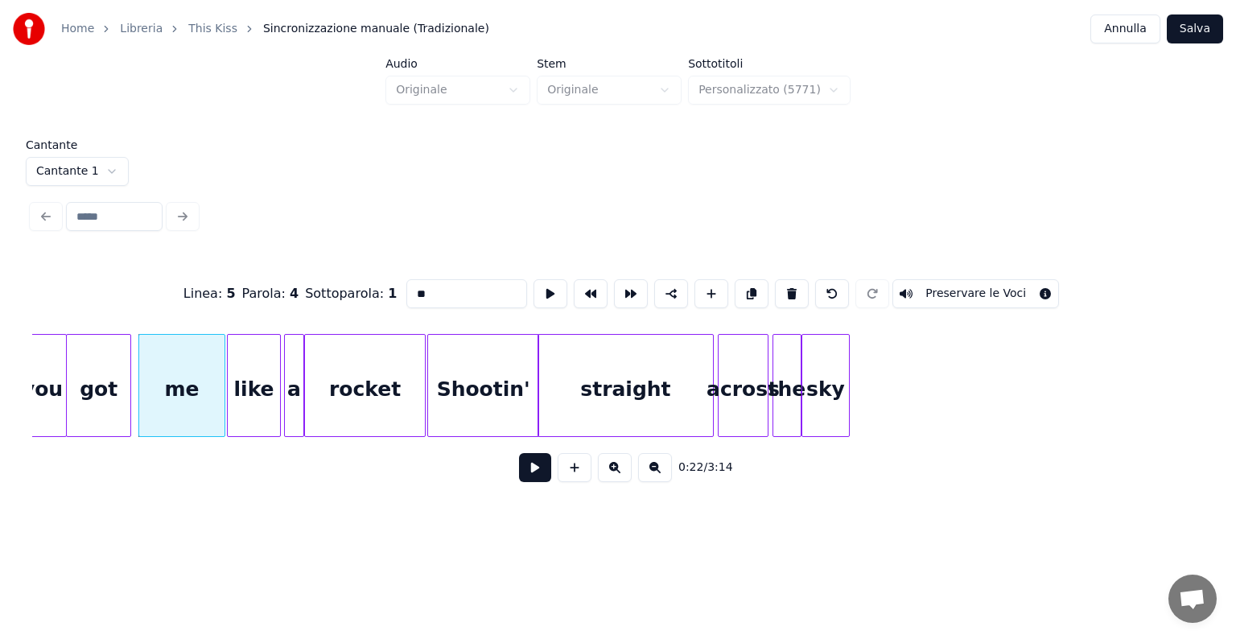
click at [541, 480] on button at bounding box center [535, 467] width 32 height 29
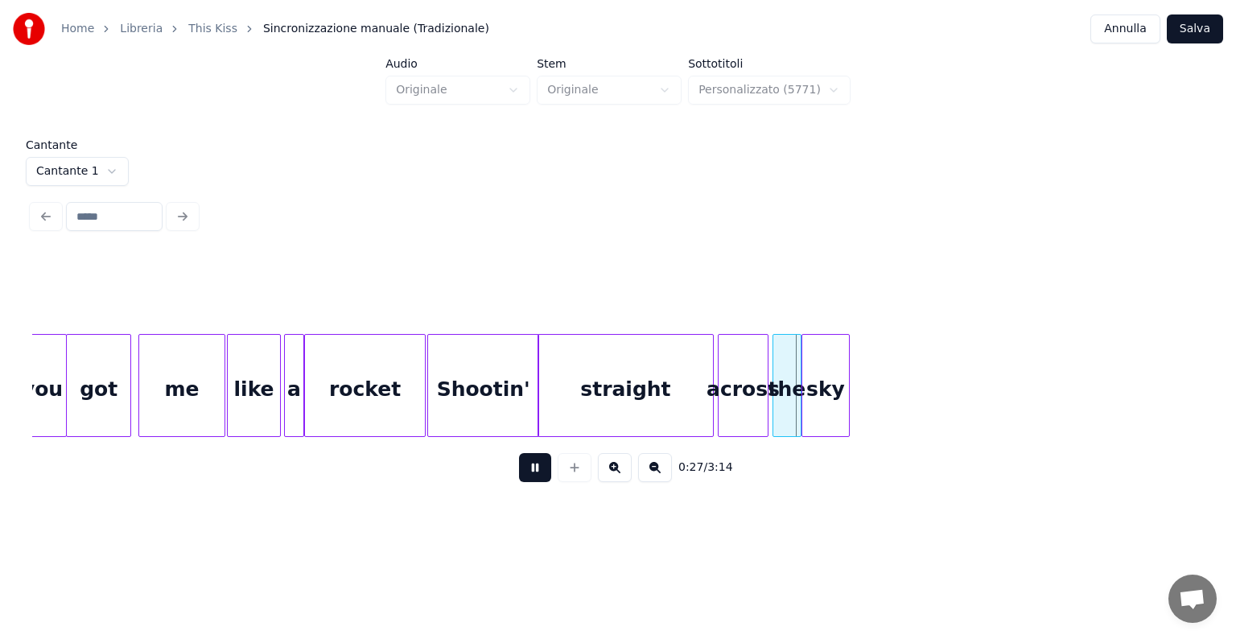
click at [541, 480] on button at bounding box center [535, 467] width 32 height 29
click at [559, 404] on div "straight" at bounding box center [625, 389] width 175 height 109
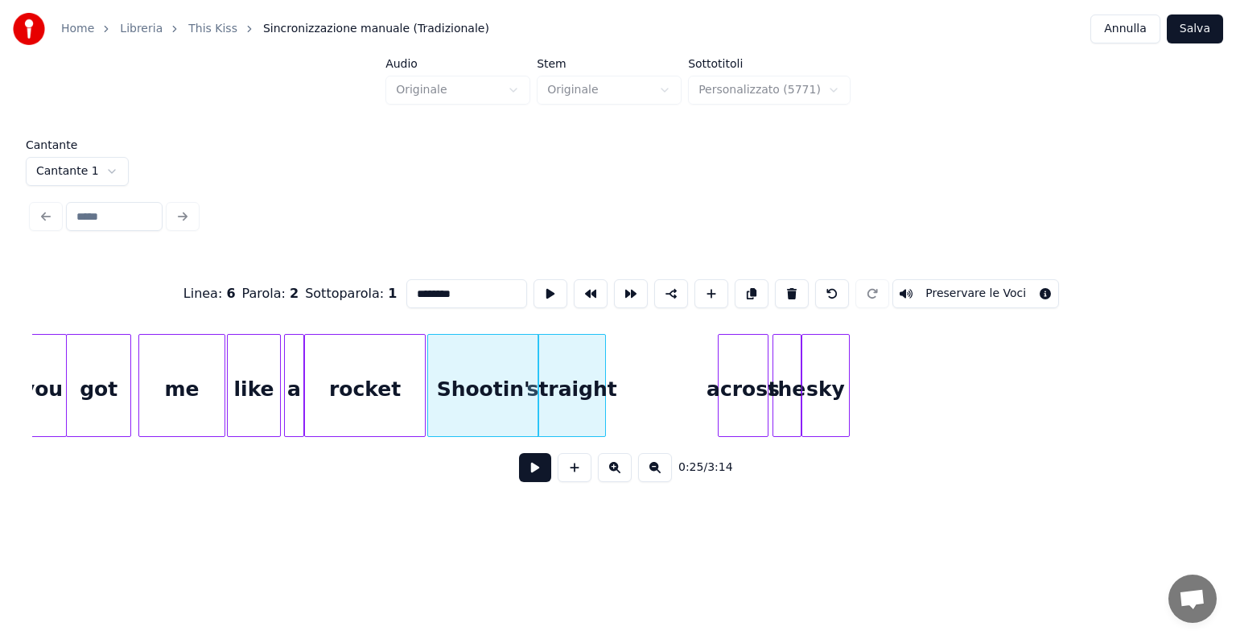
click at [602, 401] on div at bounding box center [602, 385] width 5 height 101
click at [528, 411] on div "Shootin'" at bounding box center [483, 389] width 110 height 109
click at [573, 401] on div at bounding box center [575, 385] width 5 height 101
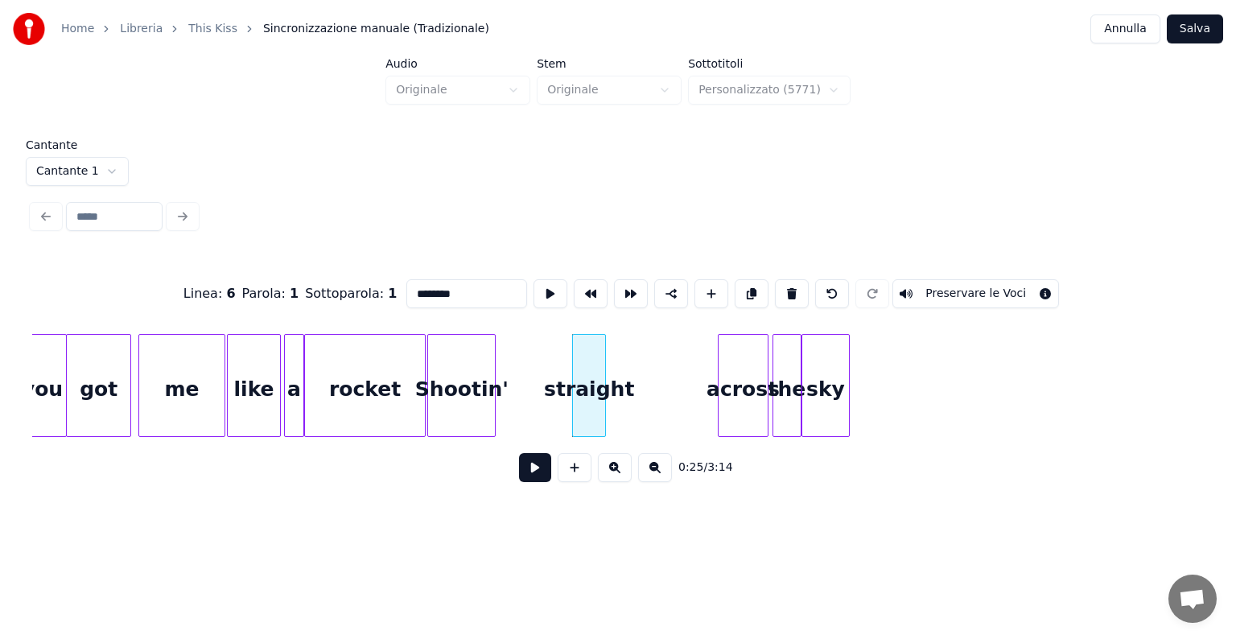
click at [490, 405] on div at bounding box center [492, 385] width 5 height 101
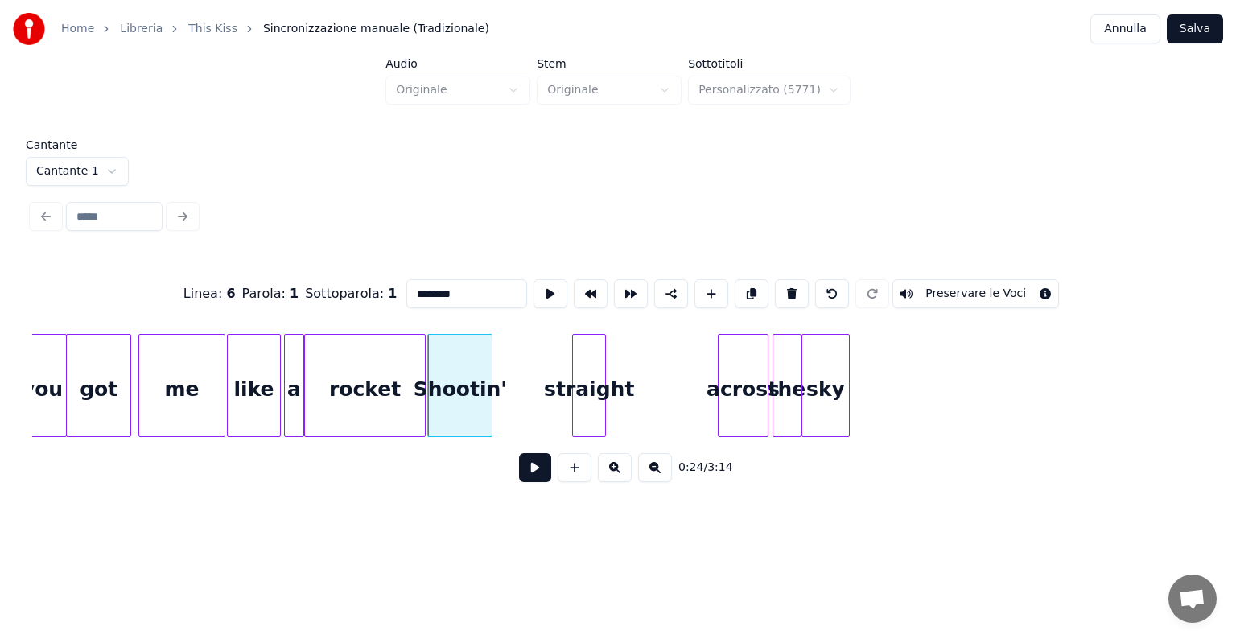
click at [415, 410] on div "rocket" at bounding box center [365, 389] width 120 height 109
type input "******"
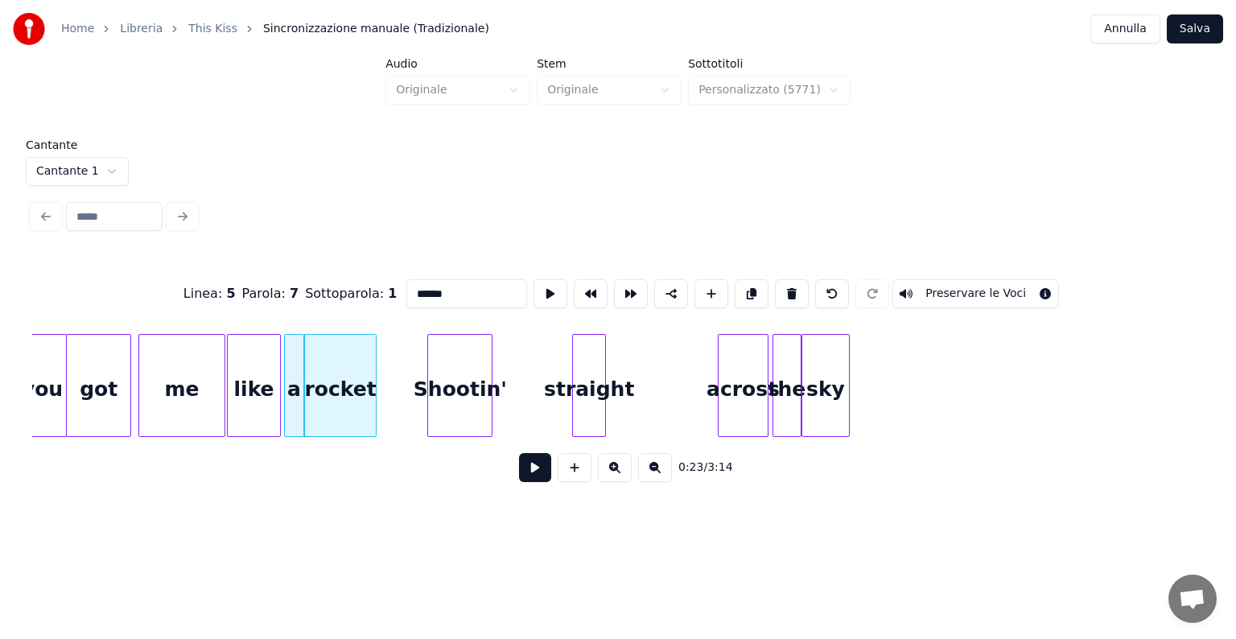
click at [374, 413] on div at bounding box center [373, 385] width 5 height 101
click at [417, 405] on div "Shootin'" at bounding box center [424, 389] width 64 height 109
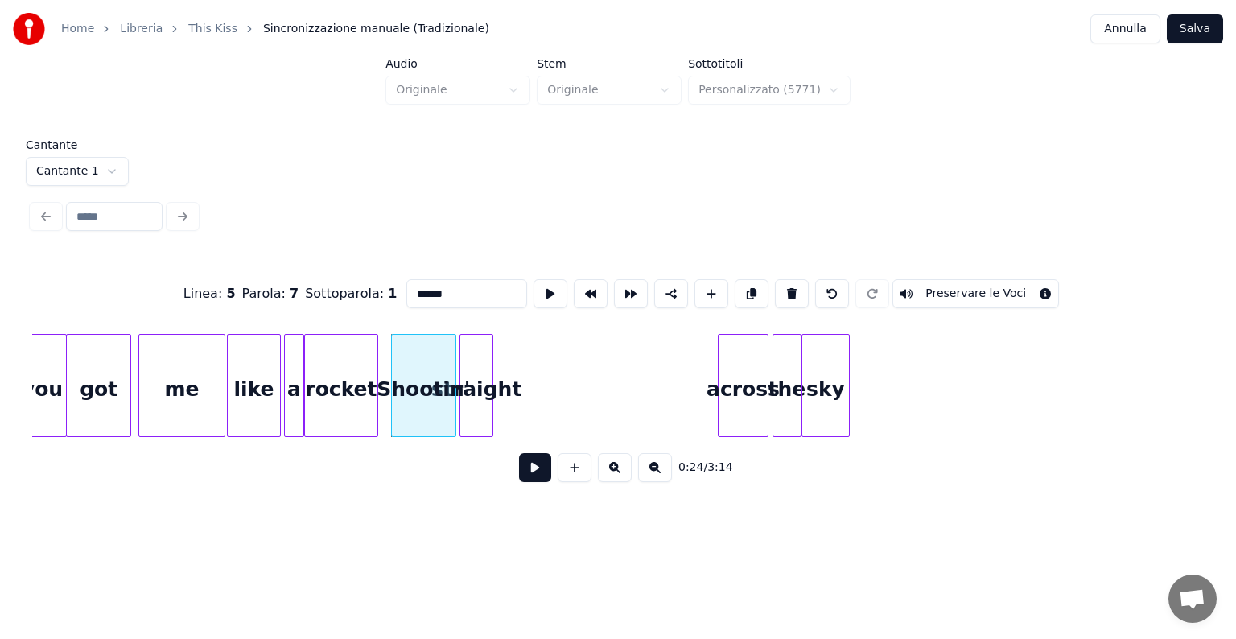
click at [479, 403] on div "straight" at bounding box center [476, 389] width 32 height 109
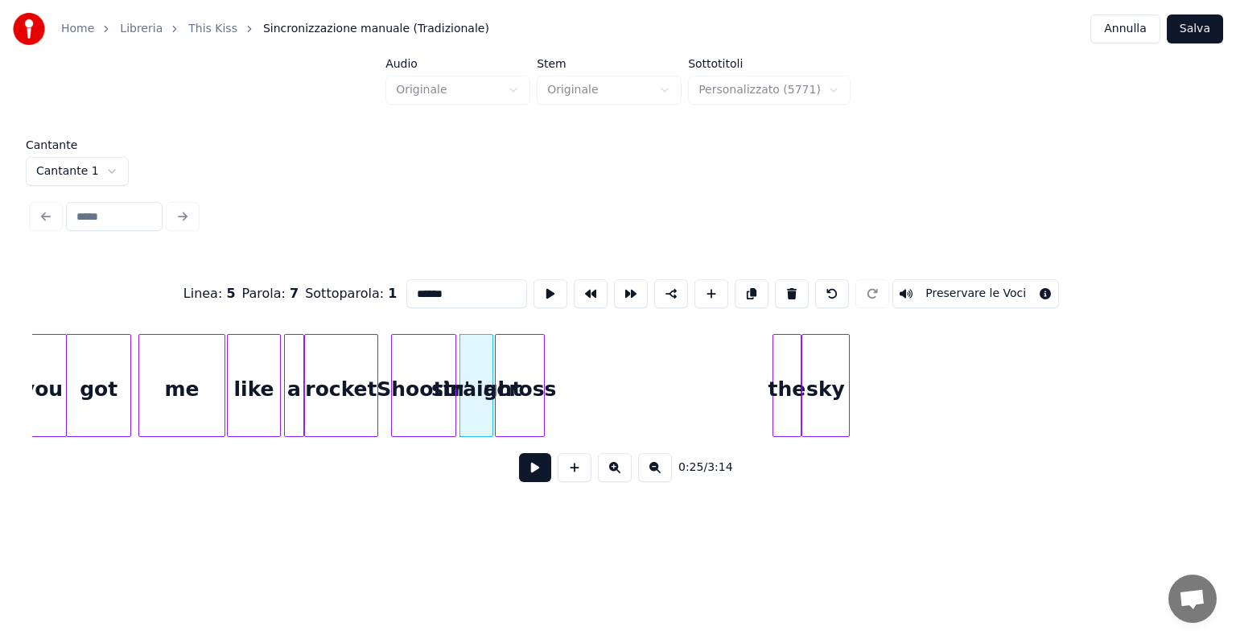
click at [532, 392] on div "across" at bounding box center [520, 389] width 49 height 109
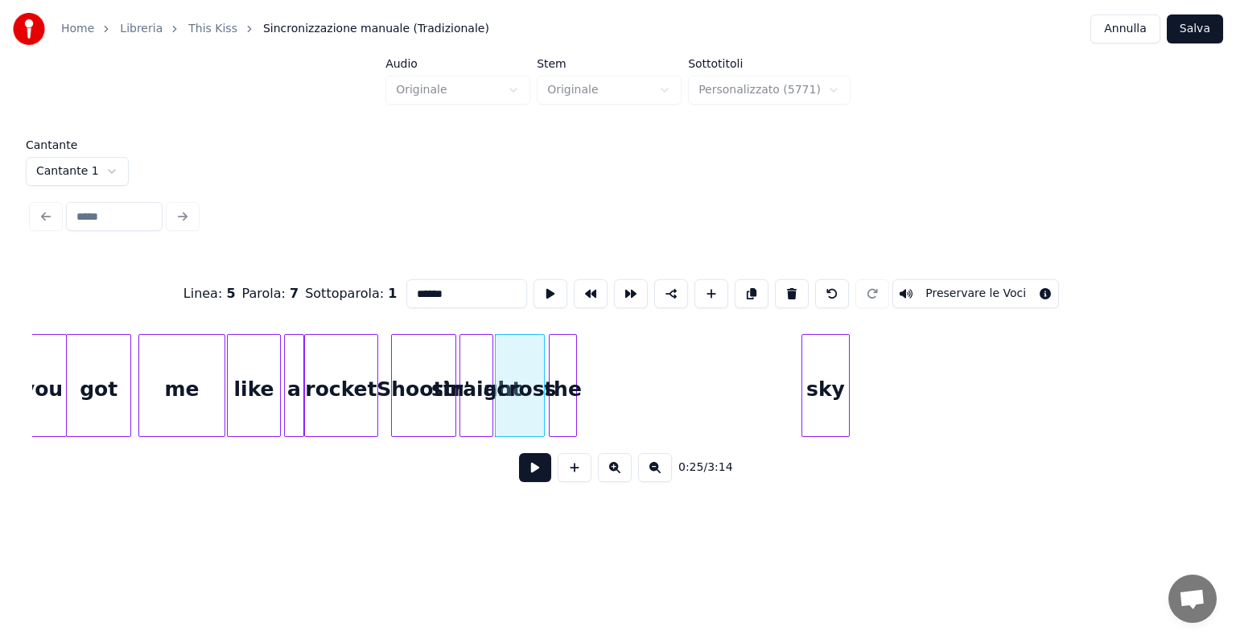
click at [557, 400] on div "the" at bounding box center [562, 389] width 27 height 109
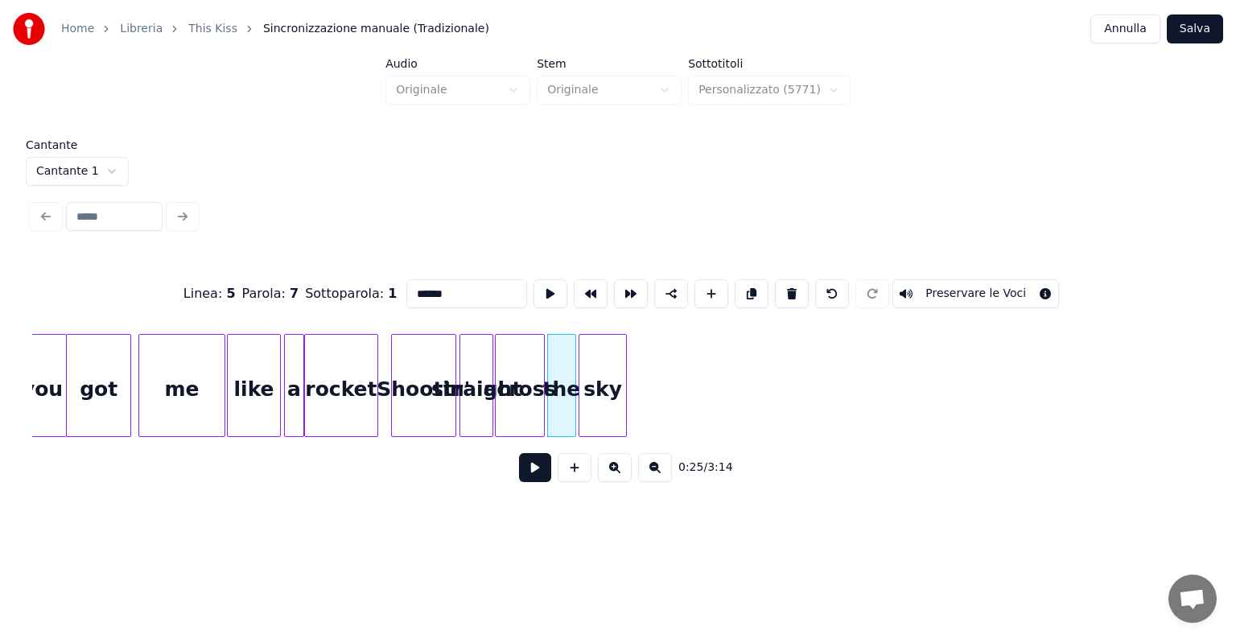
click at [598, 393] on div "sky" at bounding box center [602, 389] width 46 height 109
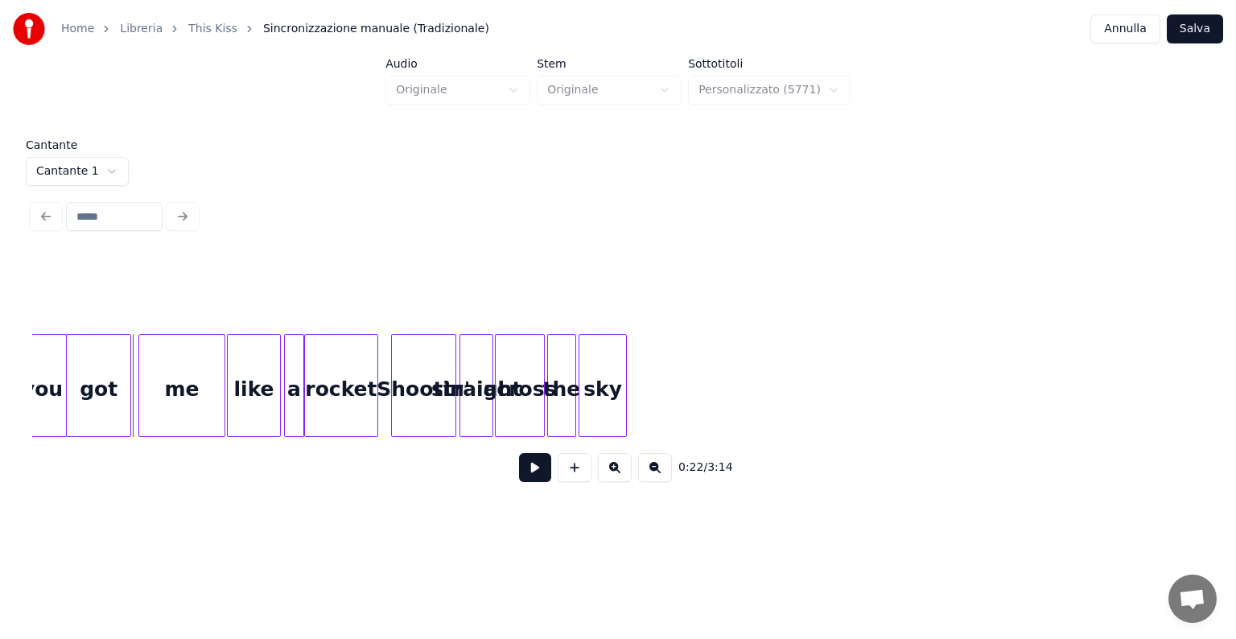
click at [530, 469] on button at bounding box center [535, 467] width 32 height 29
click at [561, 454] on div "0:26 / 3:14" at bounding box center [617, 467] width 1171 height 61
click at [541, 467] on button at bounding box center [535, 467] width 32 height 29
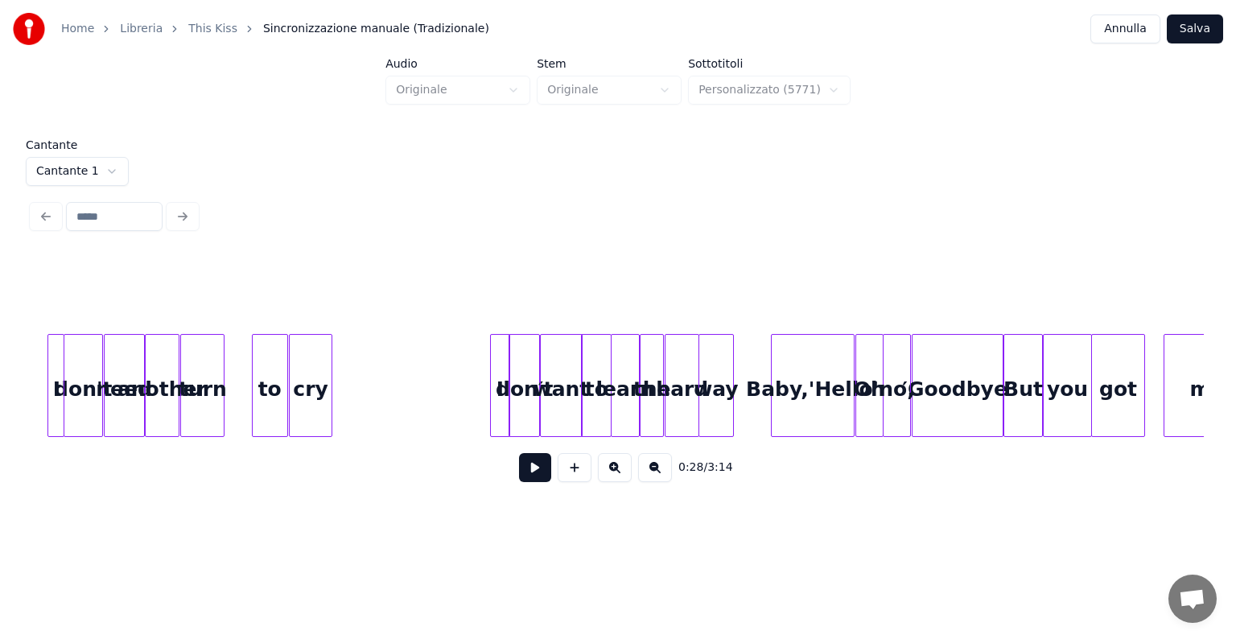
click at [1142, 415] on div at bounding box center [1141, 385] width 5 height 101
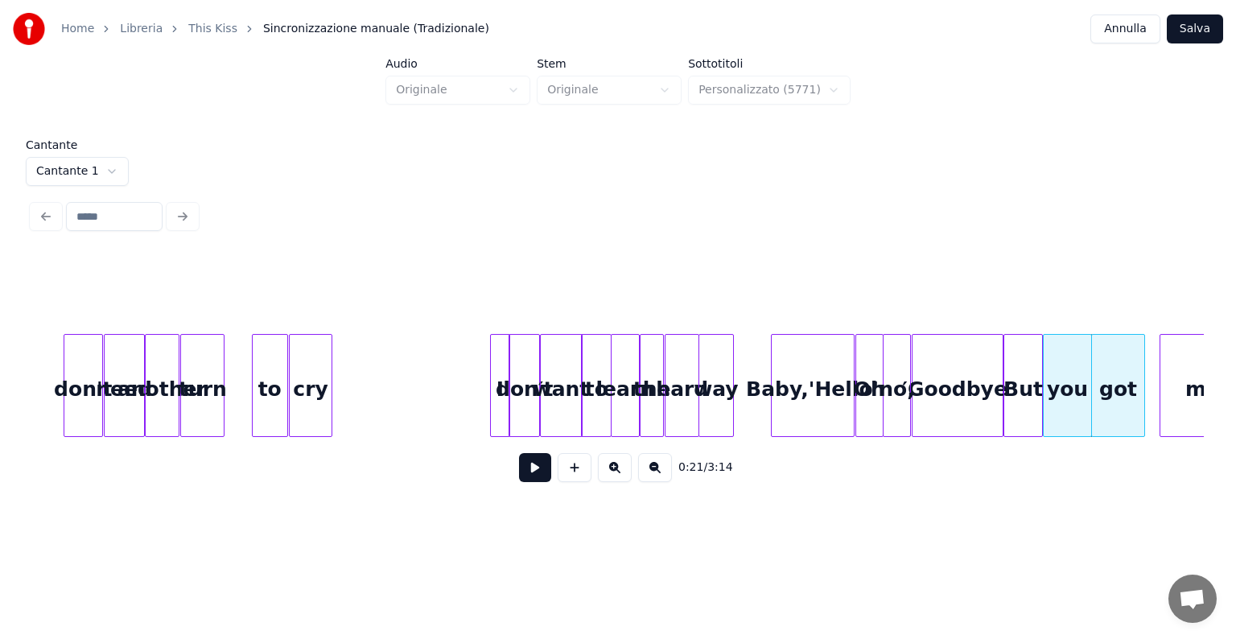
scroll to position [0, 1610]
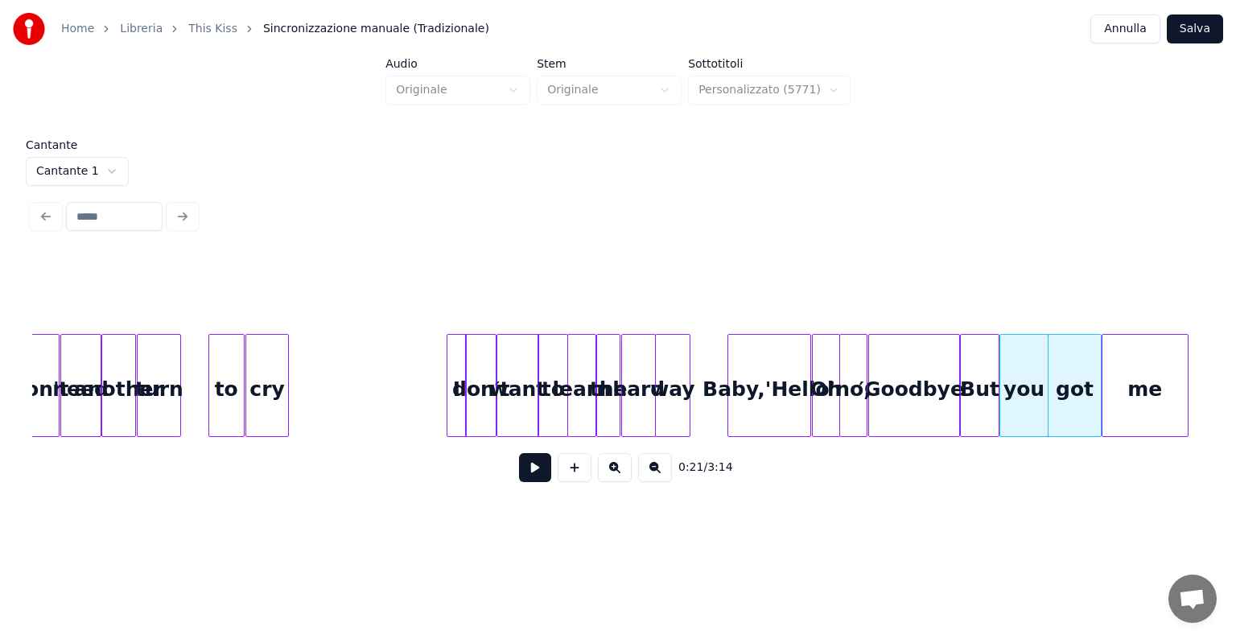
click at [1158, 416] on div "me" at bounding box center [1144, 389] width 85 height 109
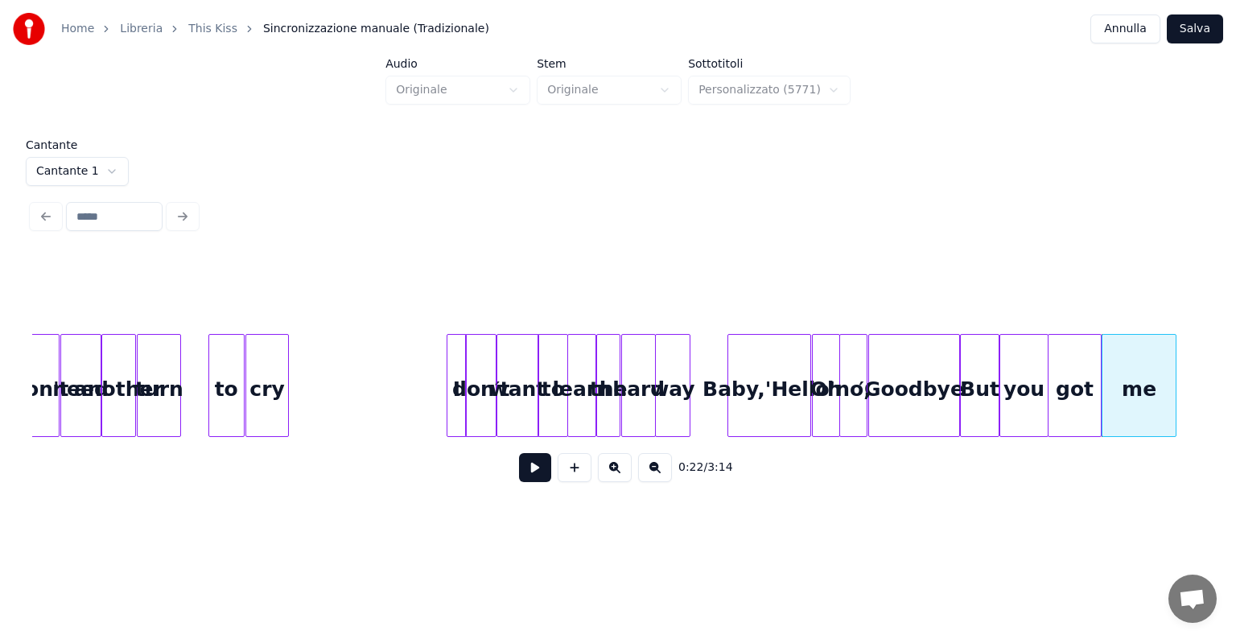
click at [1170, 417] on div at bounding box center [1172, 385] width 5 height 101
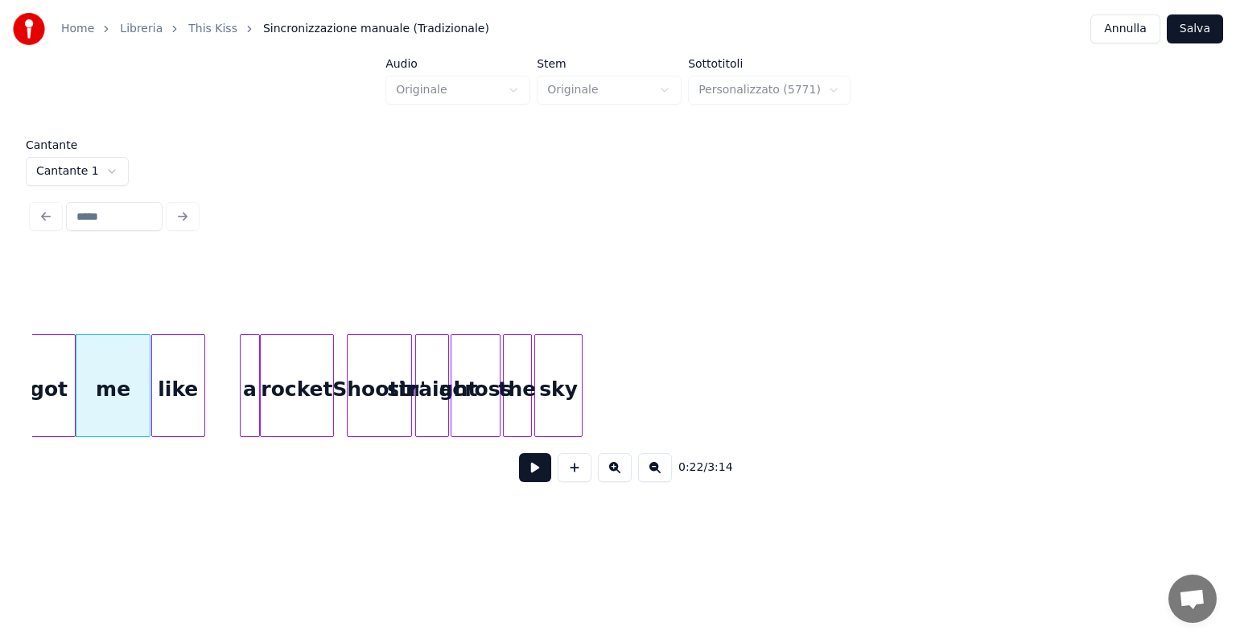
click at [179, 416] on div "like" at bounding box center [178, 389] width 52 height 109
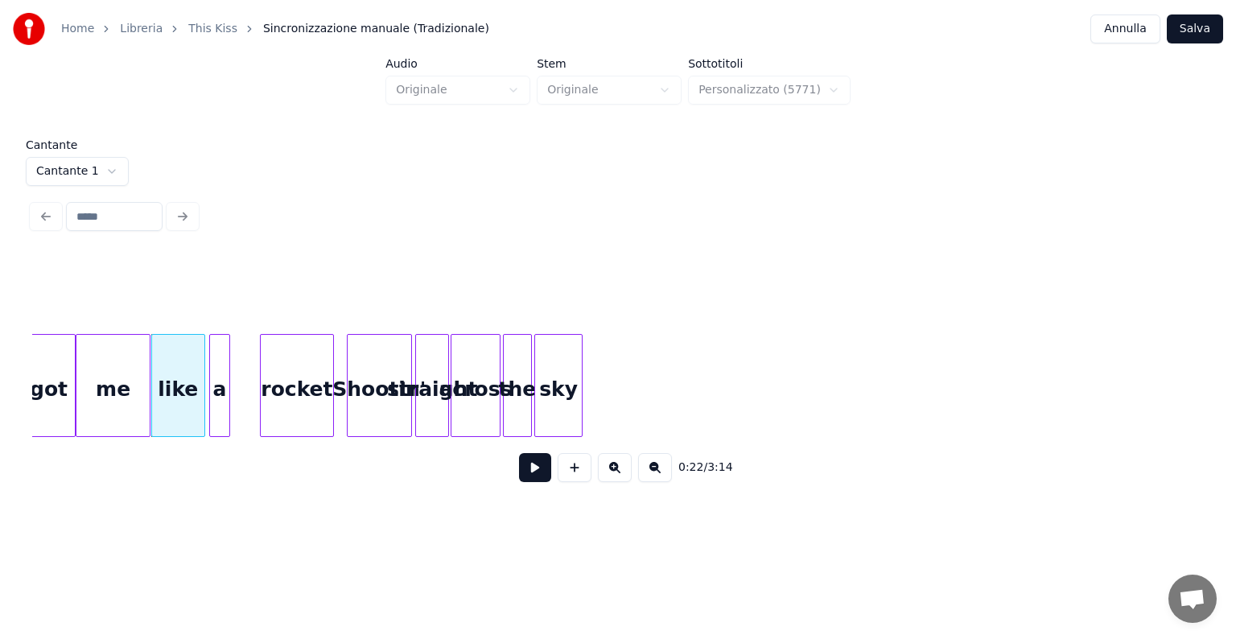
click at [221, 409] on div "a" at bounding box center [219, 389] width 19 height 109
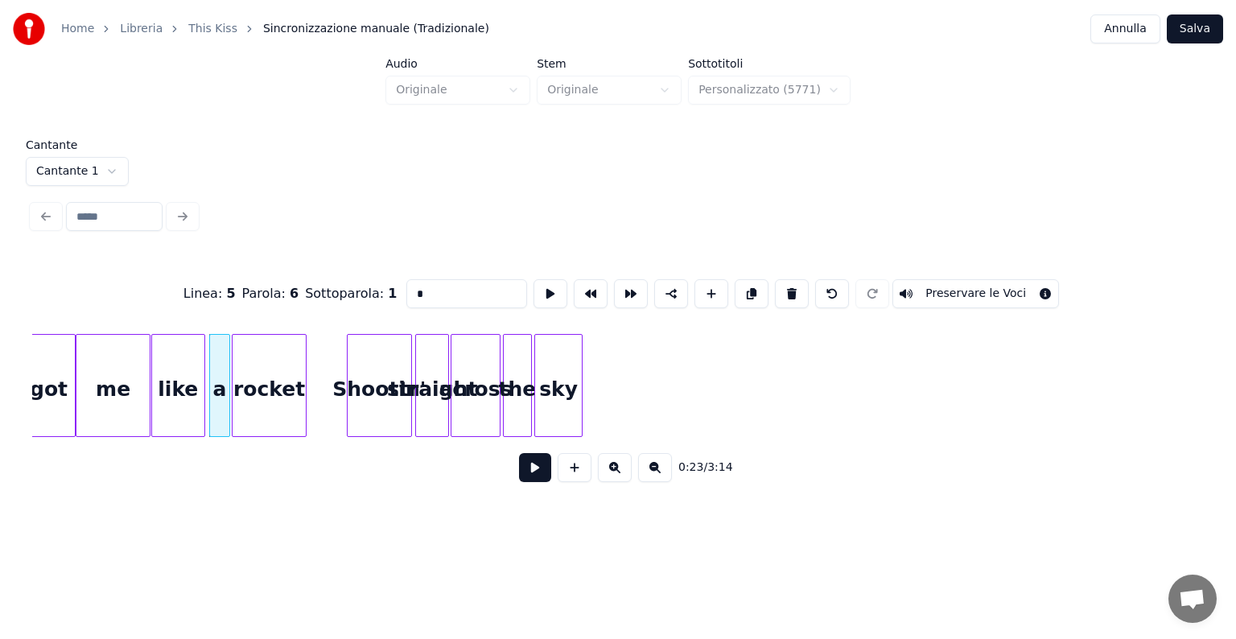
click at [264, 401] on div "rocket" at bounding box center [268, 389] width 72 height 109
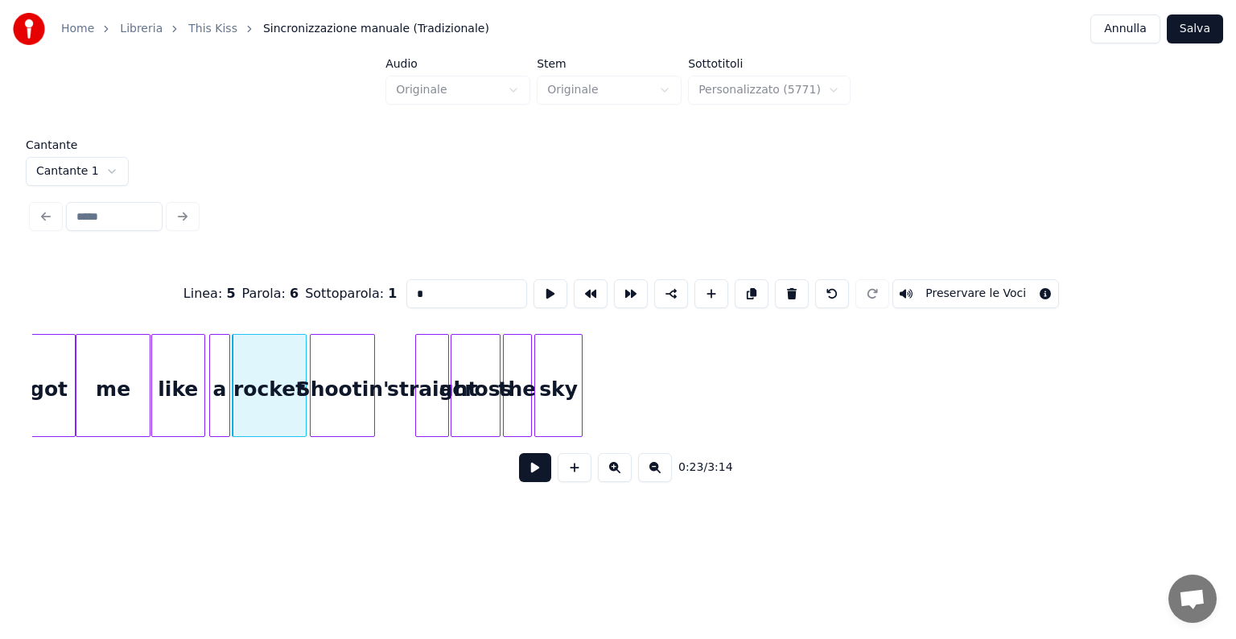
click at [337, 404] on div "Shootin'" at bounding box center [342, 389] width 64 height 109
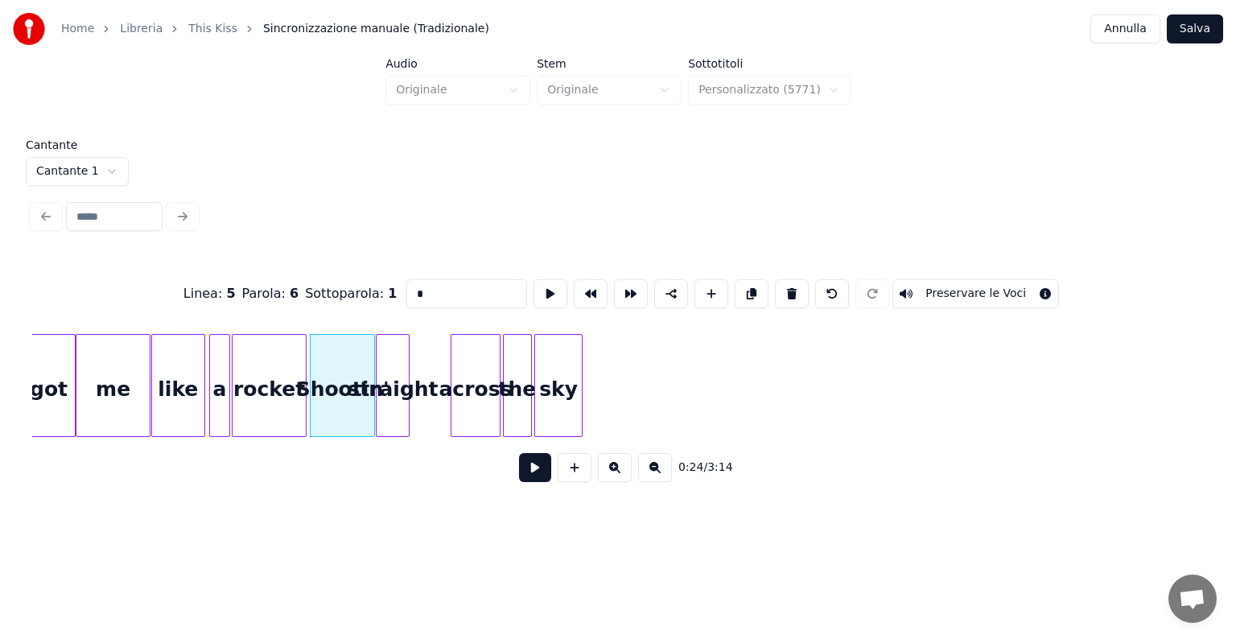
click at [389, 404] on div "straight" at bounding box center [392, 389] width 32 height 109
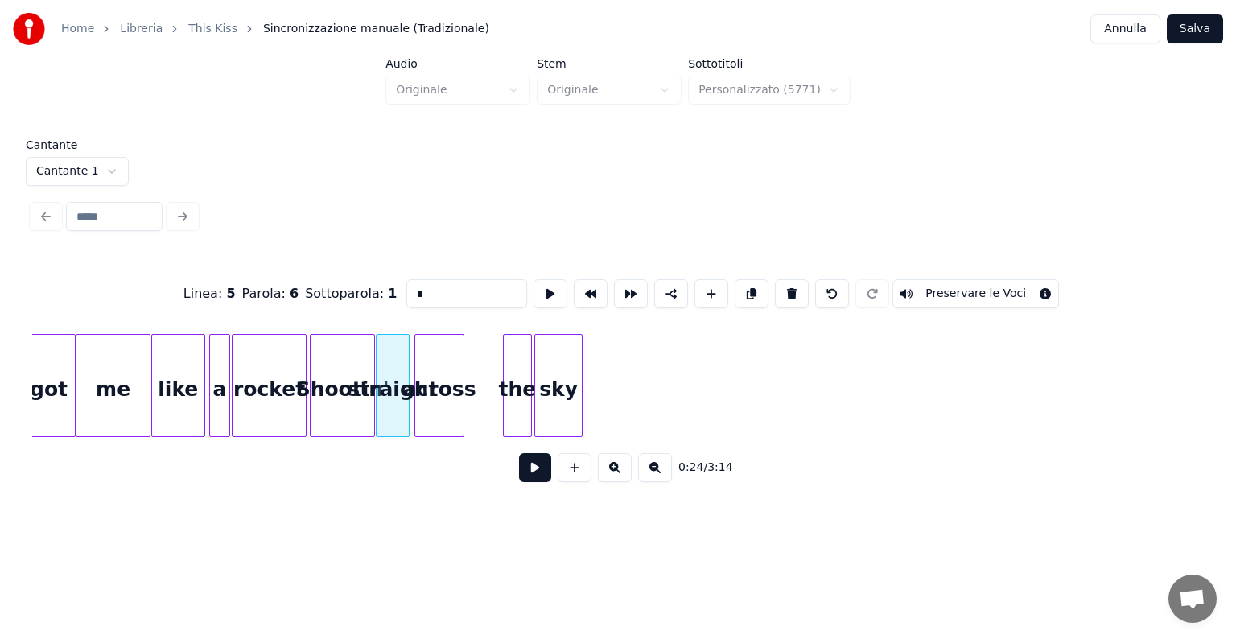
click at [427, 413] on div "across" at bounding box center [439, 389] width 49 height 109
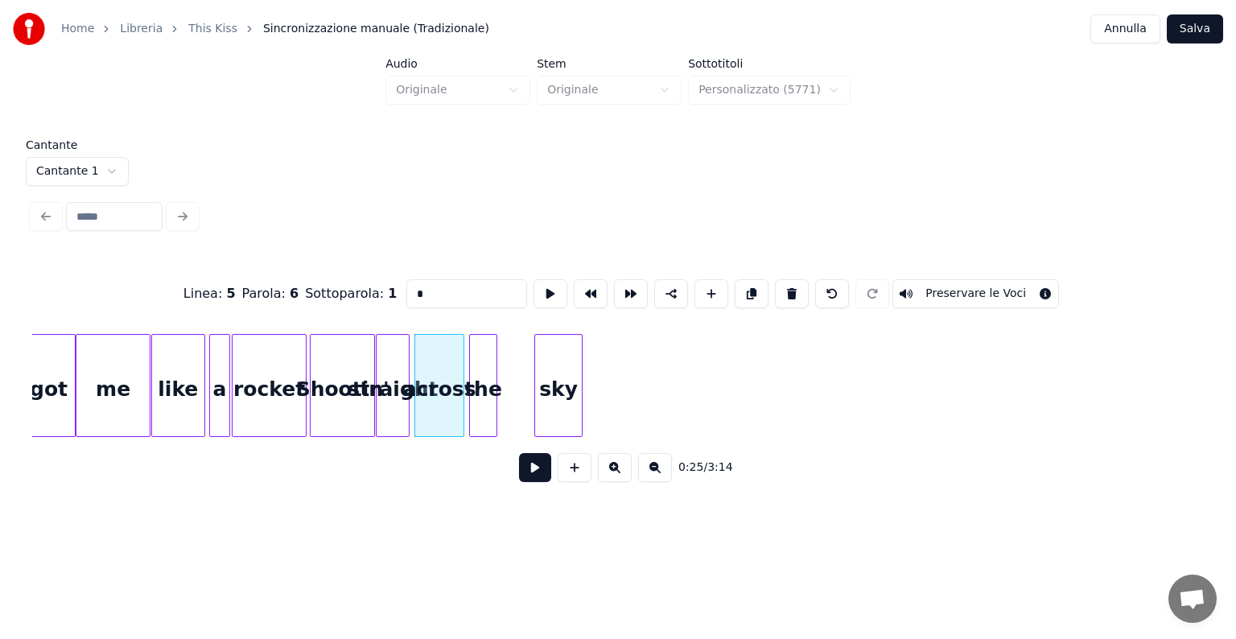
click at [483, 415] on div "the" at bounding box center [483, 389] width 27 height 109
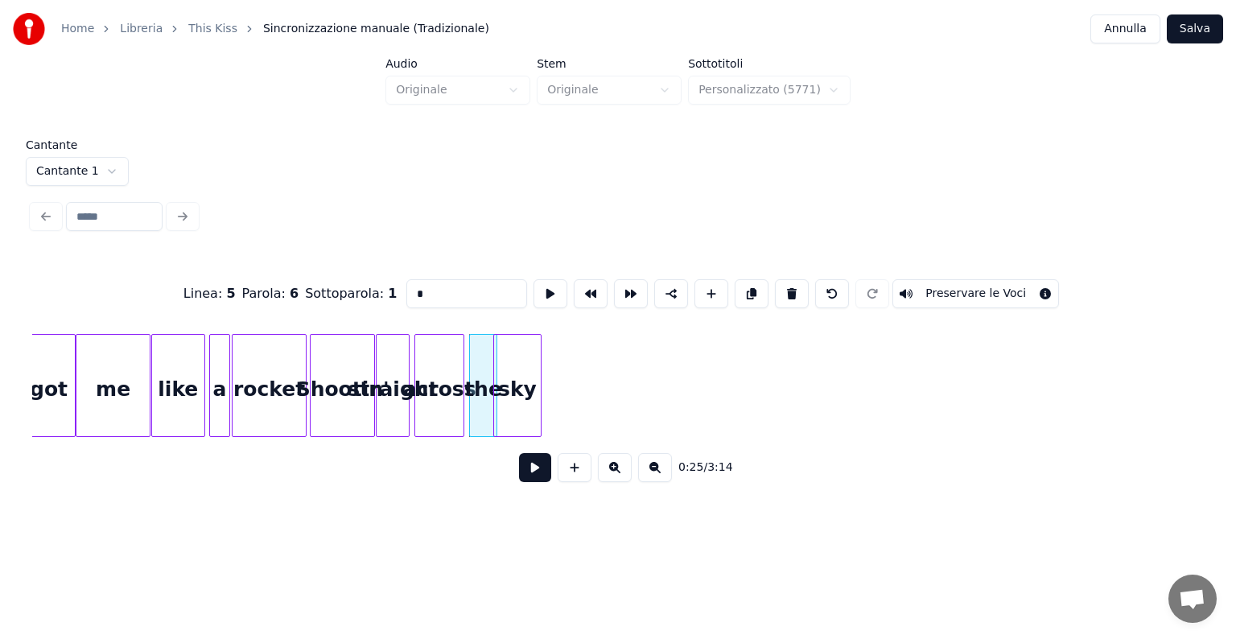
click at [505, 409] on div "sky" at bounding box center [517, 389] width 46 height 109
click at [92, 427] on div "me" at bounding box center [112, 389] width 73 height 109
type input "**"
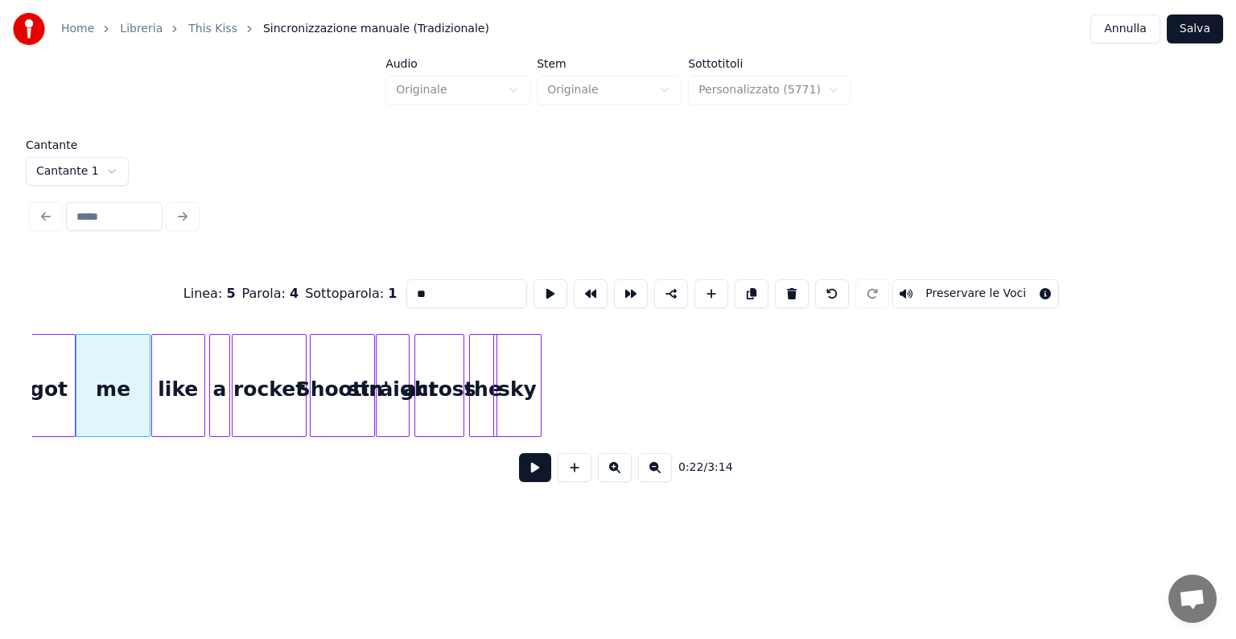
click at [543, 468] on button at bounding box center [535, 467] width 32 height 29
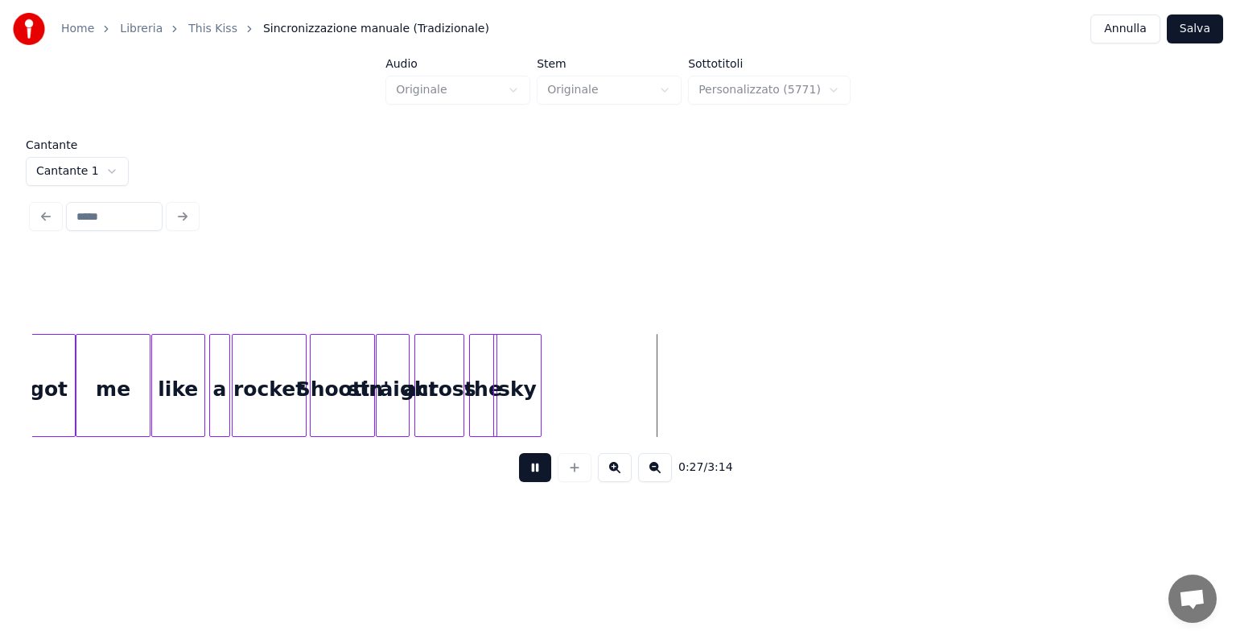
click at [543, 466] on button at bounding box center [535, 467] width 32 height 29
click at [529, 404] on div "sky" at bounding box center [517, 389] width 46 height 109
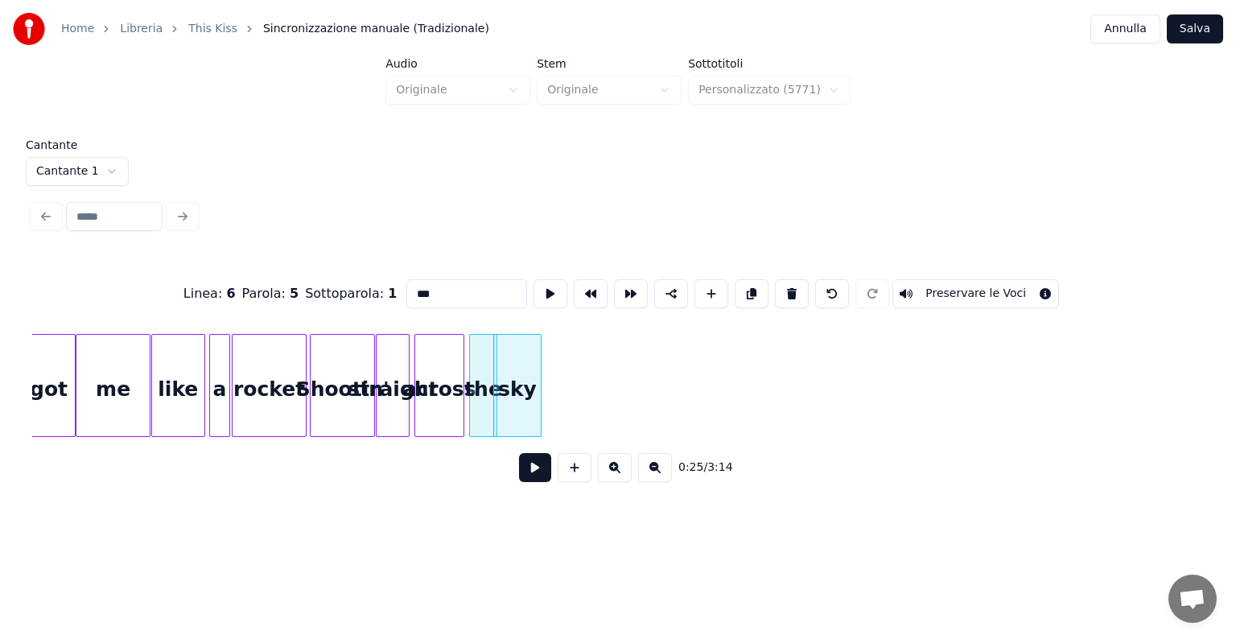
click at [798, 437] on div "got me like a rocket Shootin' straight across the sky" at bounding box center [617, 385] width 1171 height 103
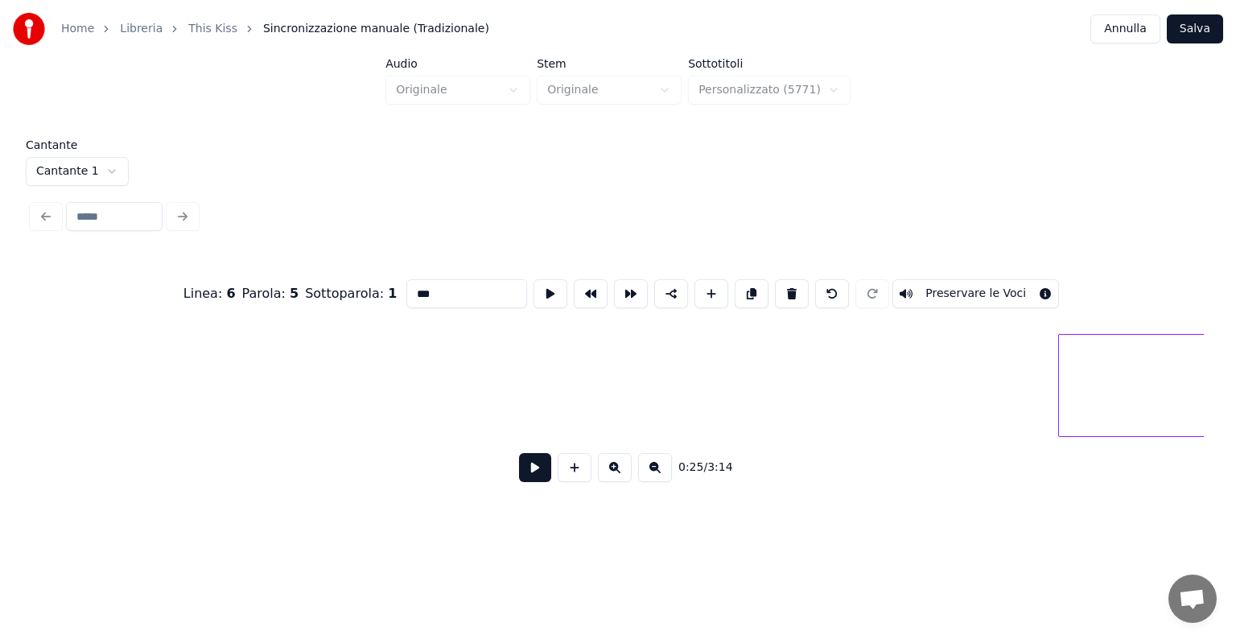
scroll to position [0, 10834]
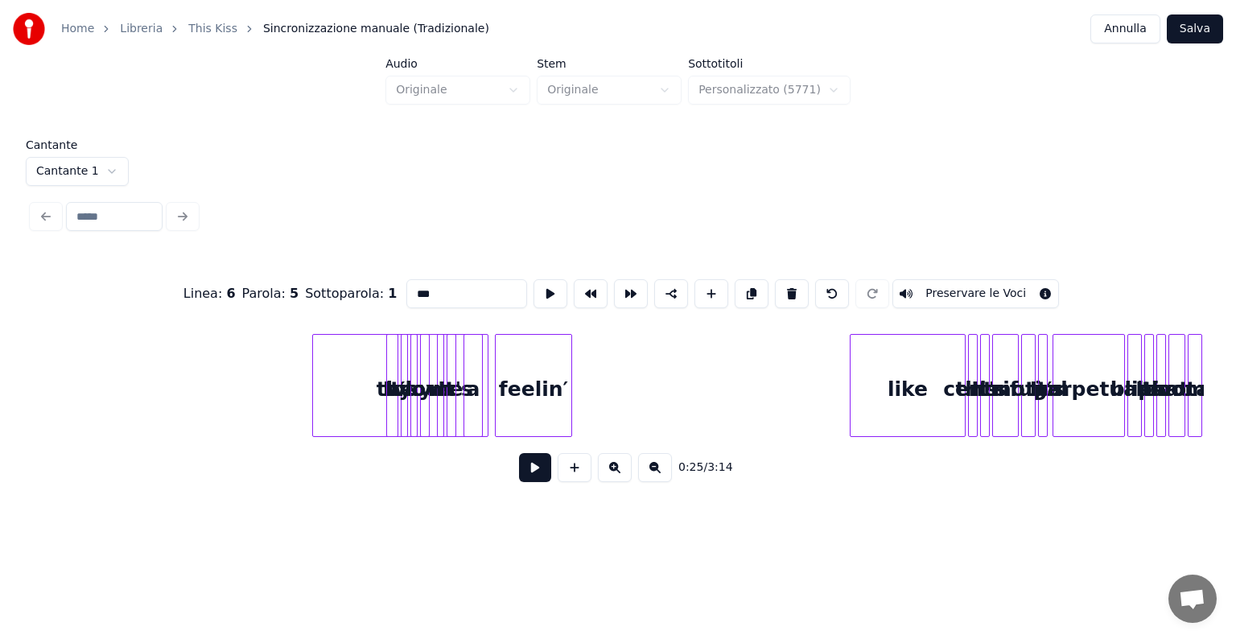
click at [313, 396] on div at bounding box center [315, 385] width 5 height 101
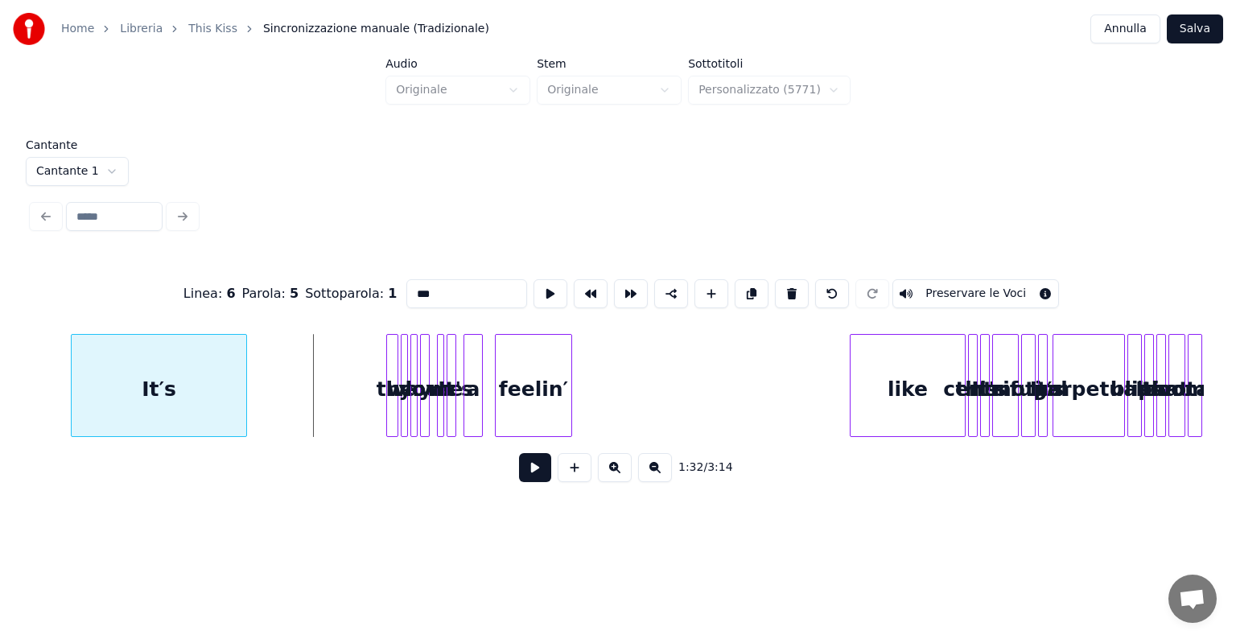
click at [86, 380] on div "It′s" at bounding box center [159, 389] width 174 height 109
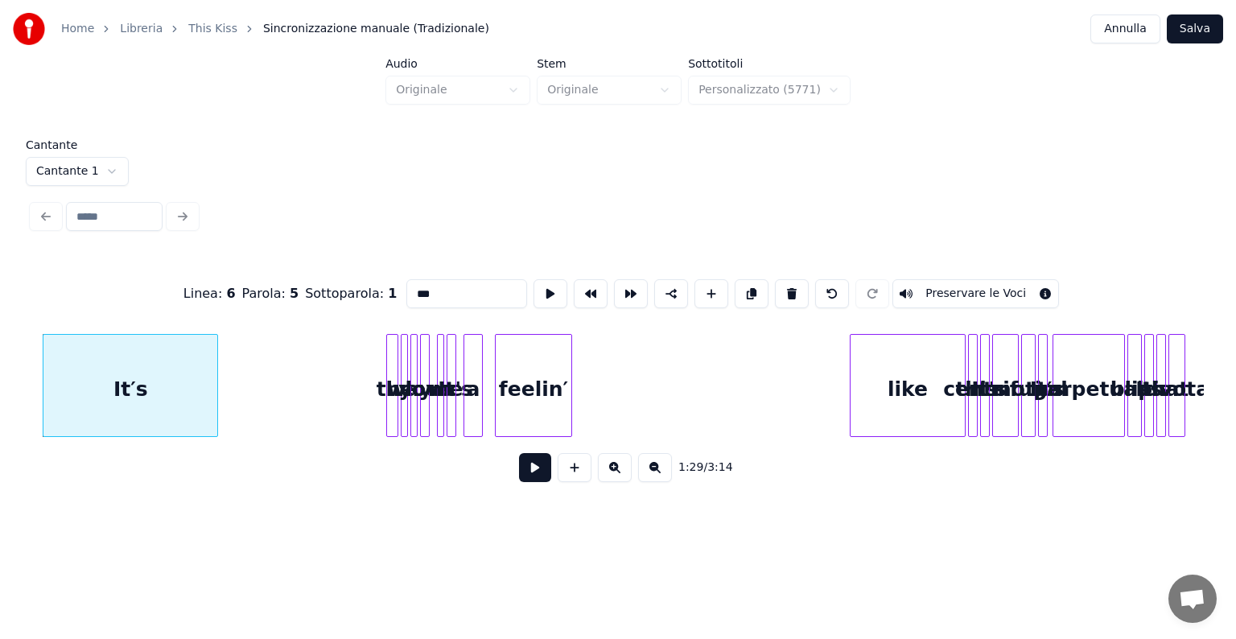
scroll to position [0, 10815]
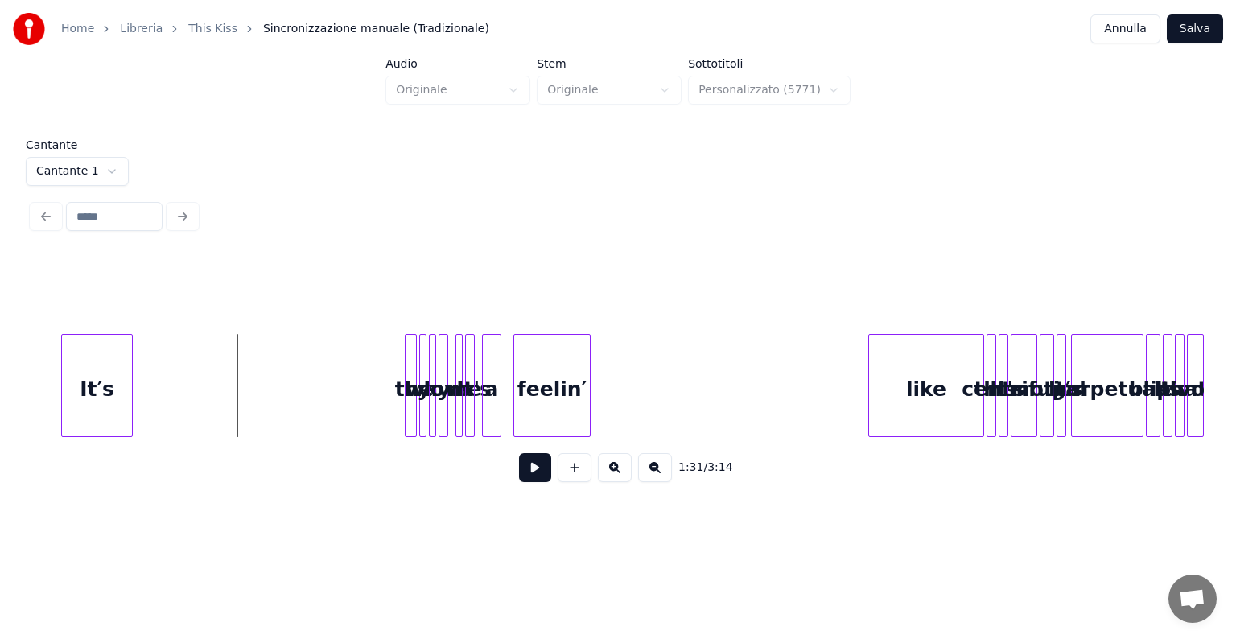
click at [129, 404] on div at bounding box center [129, 385] width 5 height 101
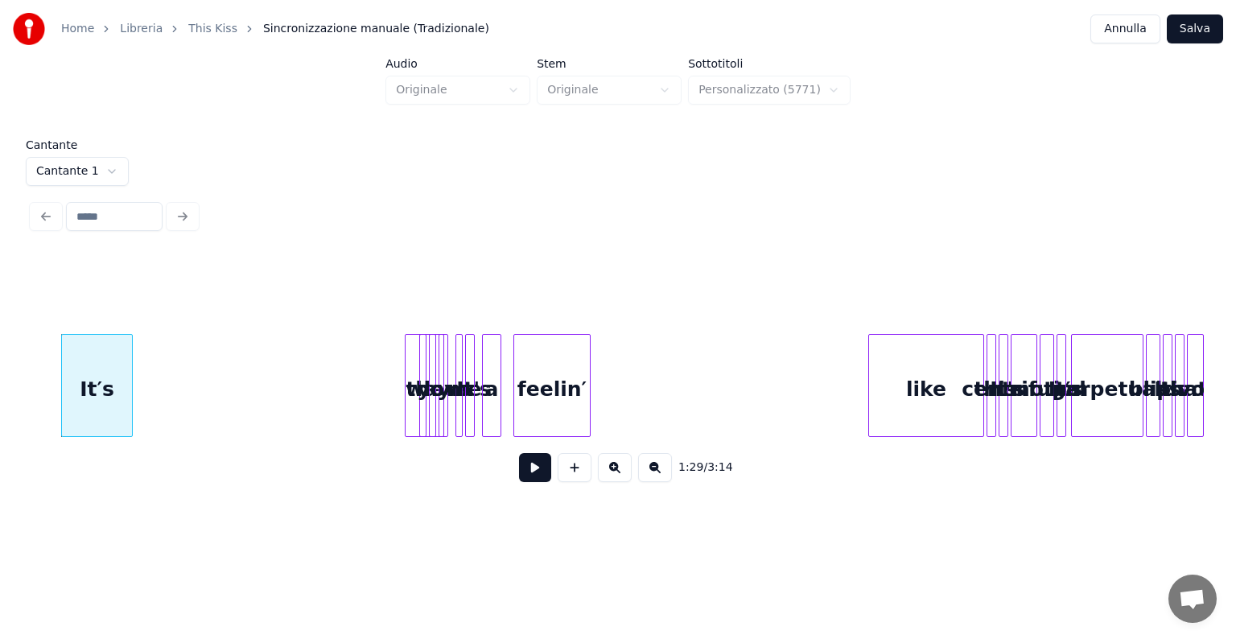
click at [434, 406] on div "It′s the way you love me It's a feelin′ like this It's centrifugal motion It′s …" at bounding box center [980, 385] width 23526 height 103
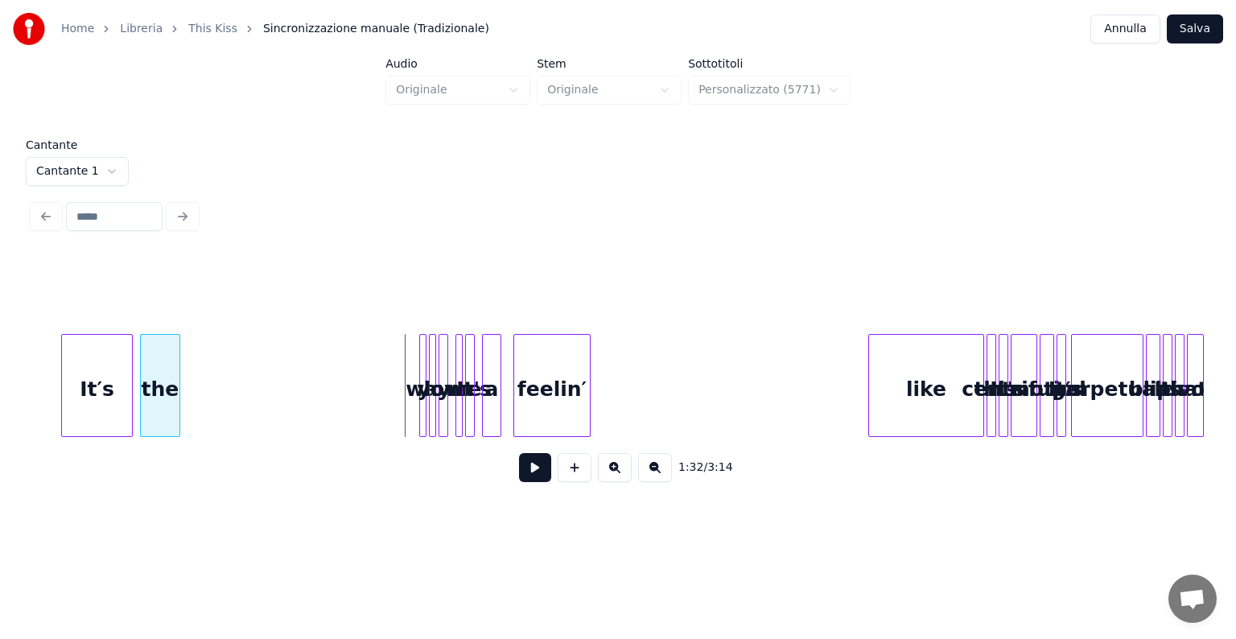
click at [145, 396] on div "the" at bounding box center [160, 389] width 38 height 109
click at [191, 396] on div "way" at bounding box center [199, 389] width 16 height 109
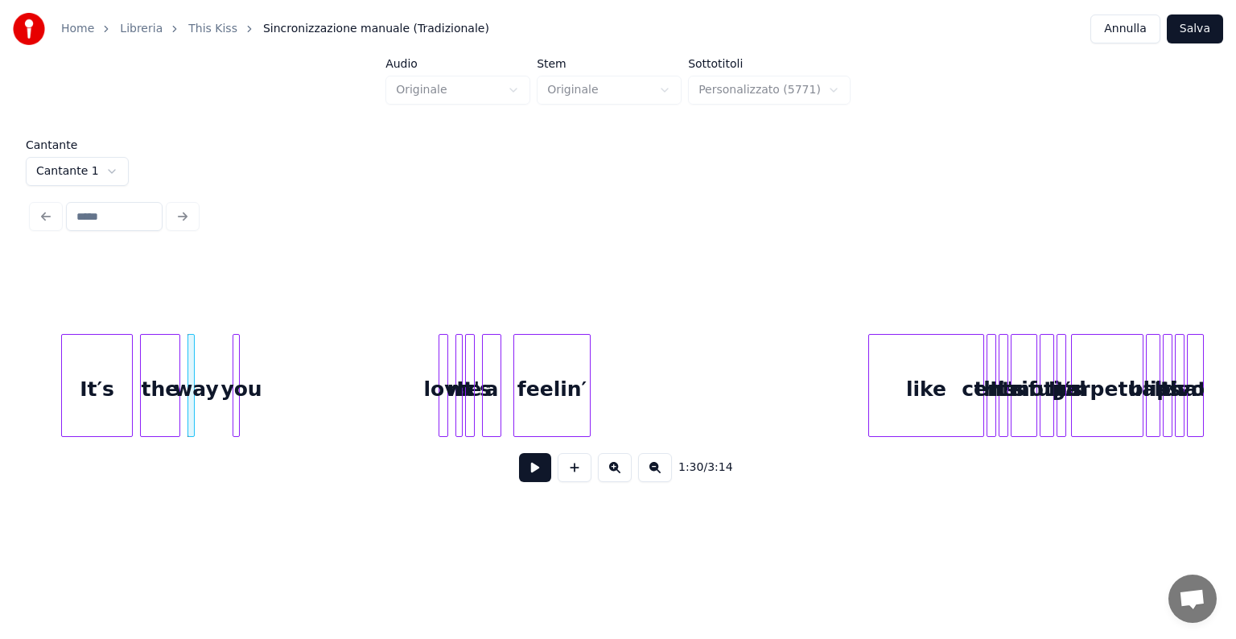
click at [233, 383] on div "you" at bounding box center [241, 389] width 16 height 109
click at [274, 389] on div "love" at bounding box center [282, 389] width 16 height 109
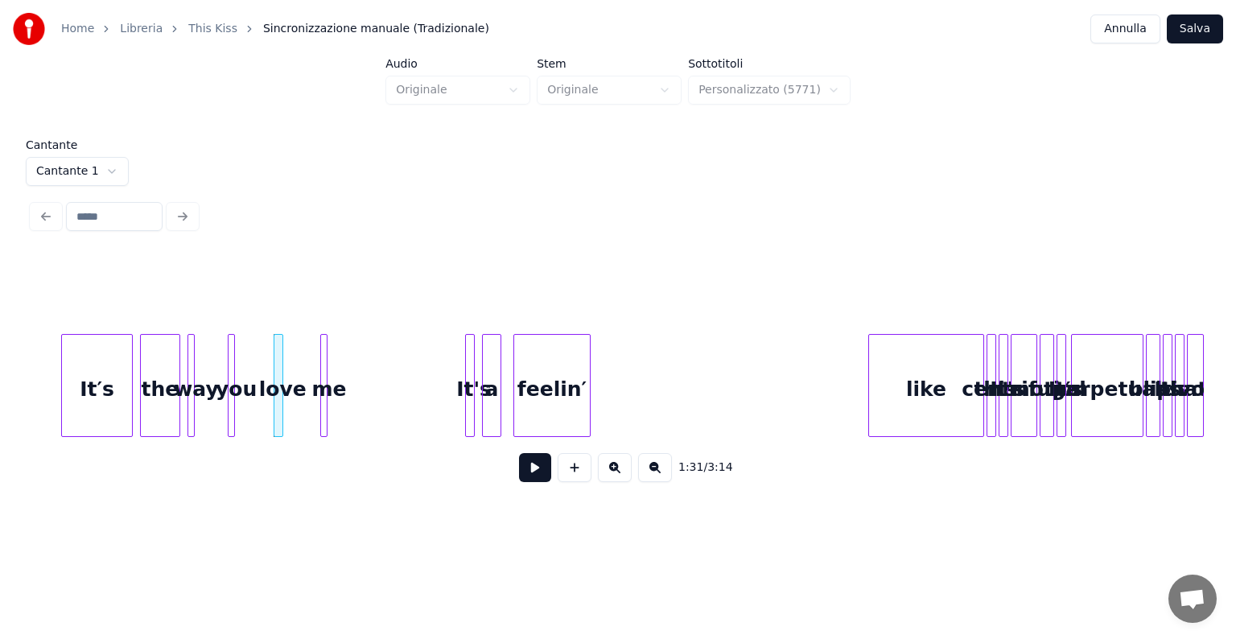
click at [321, 385] on div "me" at bounding box center [329, 389] width 16 height 109
click at [322, 426] on div at bounding box center [322, 385] width 5 height 101
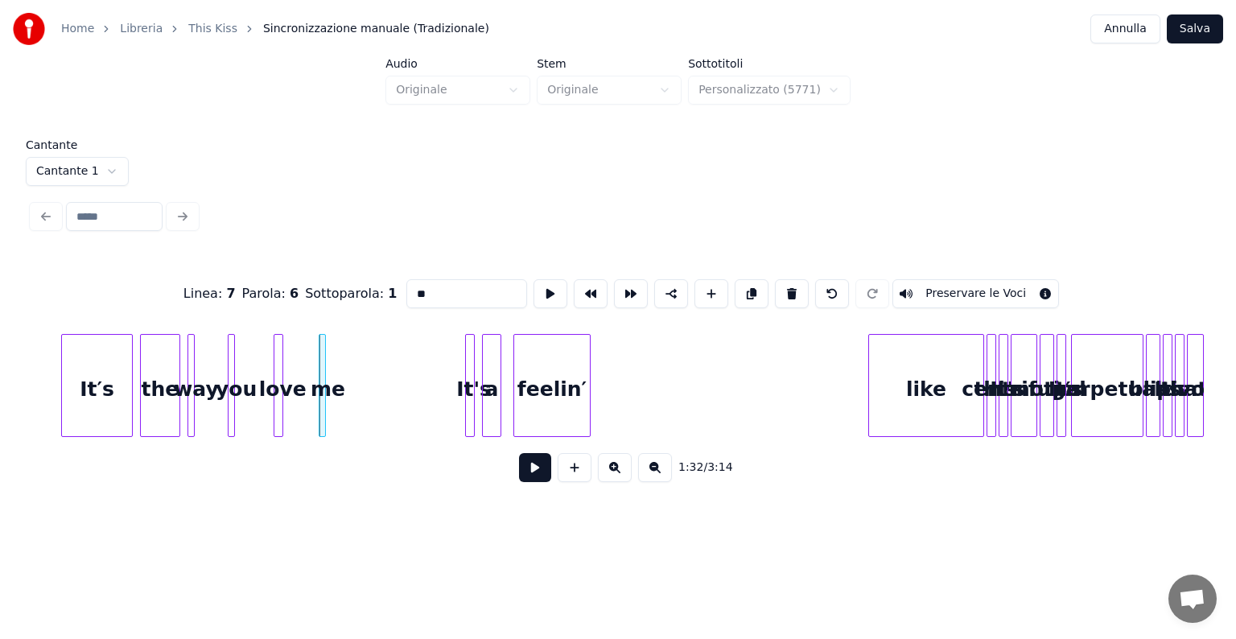
scroll to position [0, 9791]
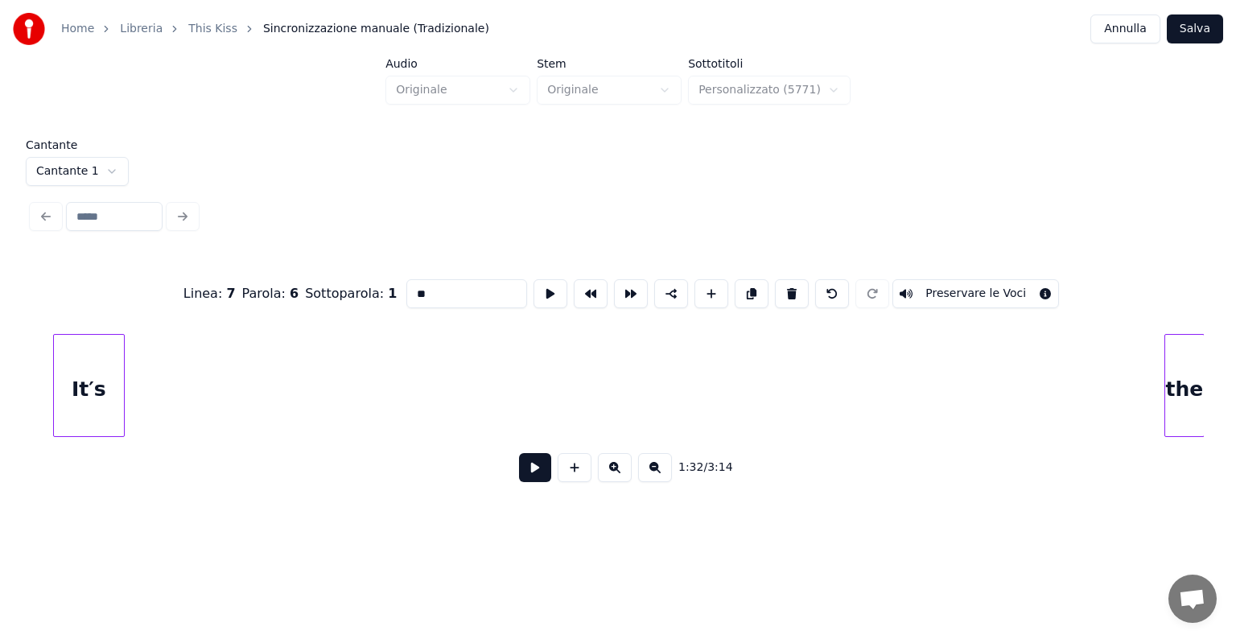
click at [75, 447] on div "Linea : 7 Parola : 6 Sottoparola : 1 ** Preservare le Voci 1:32 / 3:14" at bounding box center [617, 375] width 1171 height 245
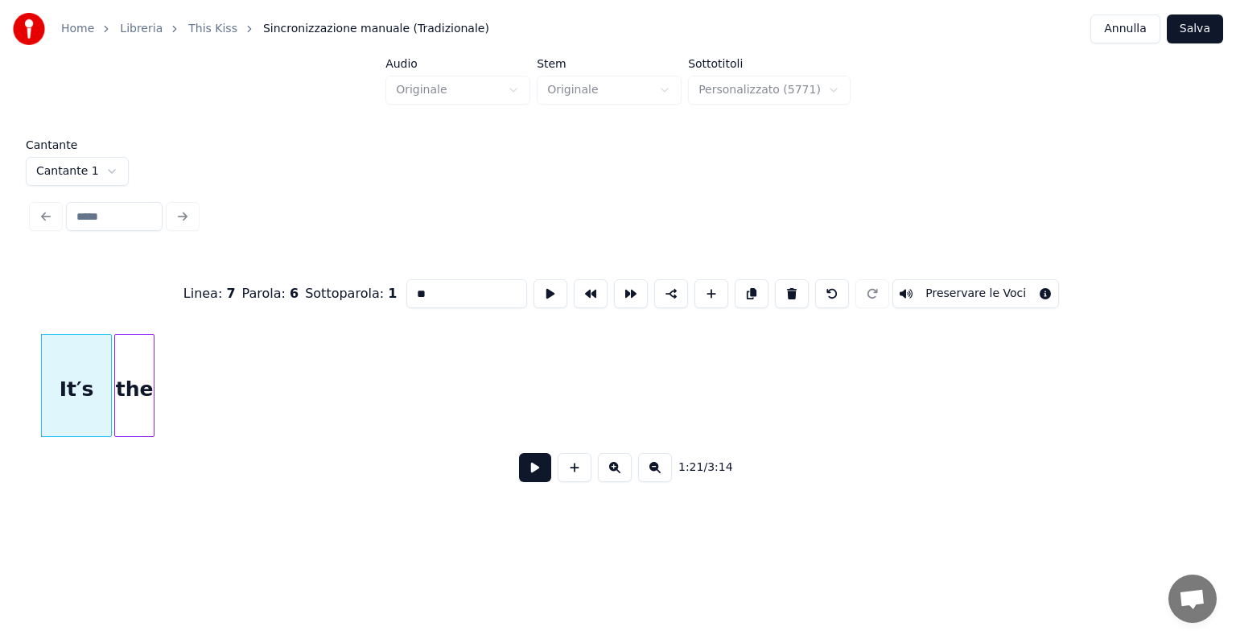
click at [134, 409] on div "the" at bounding box center [134, 389] width 38 height 109
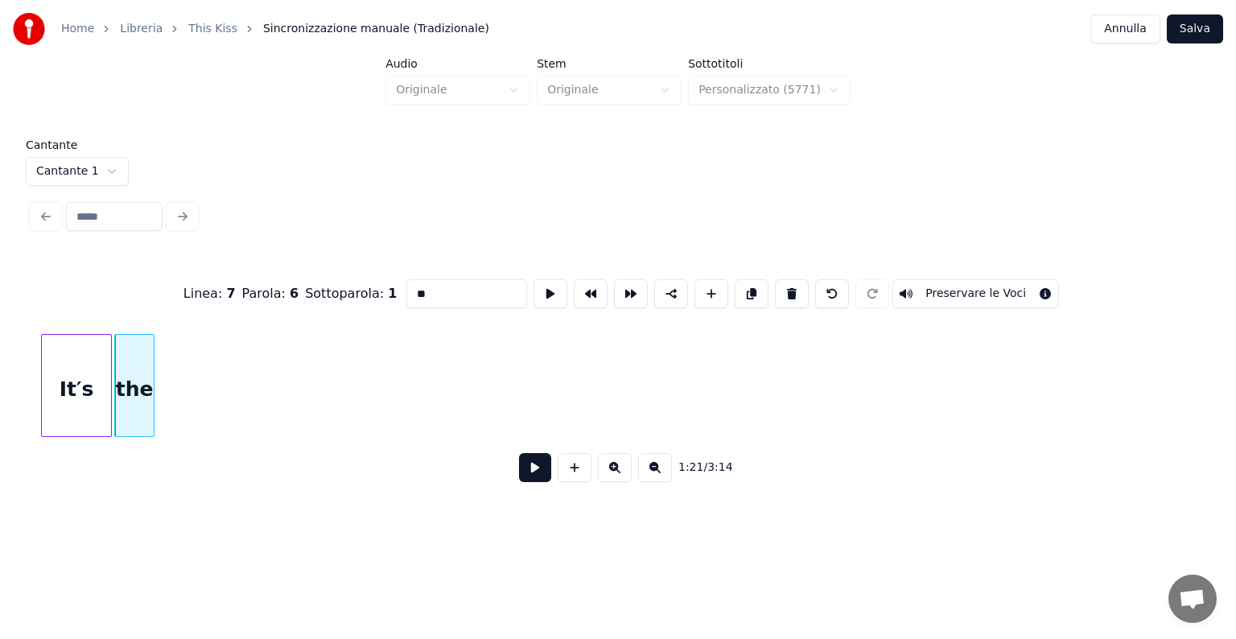
scroll to position [0, 8765]
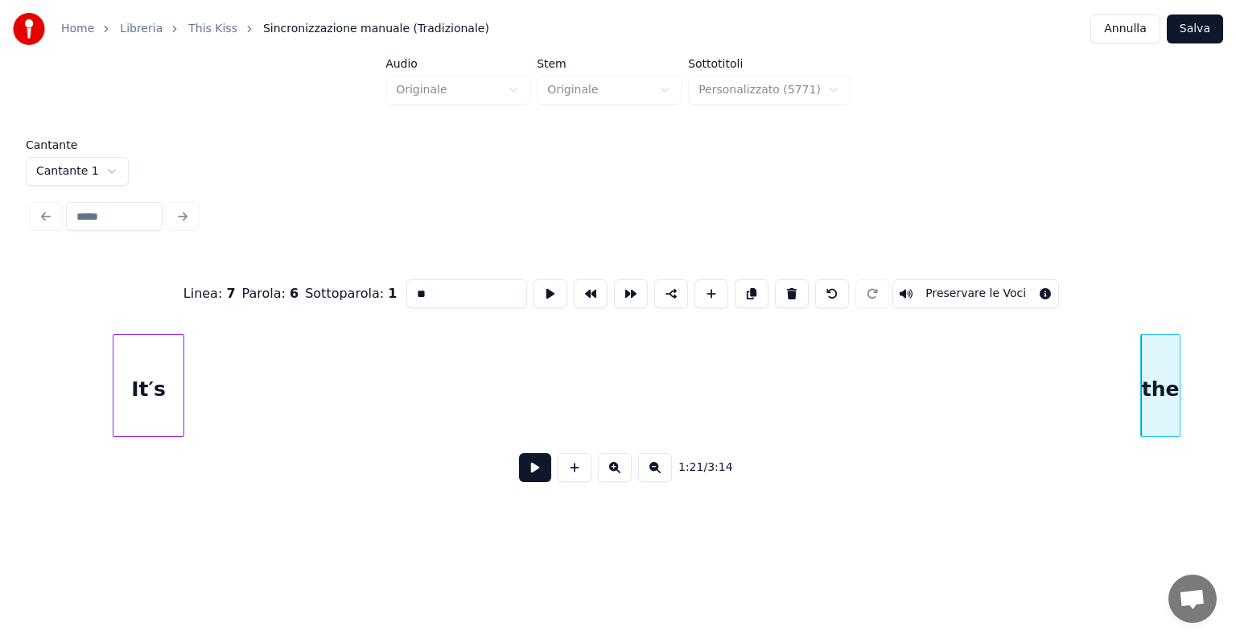
click at [154, 427] on div "It′s" at bounding box center [148, 389] width 70 height 109
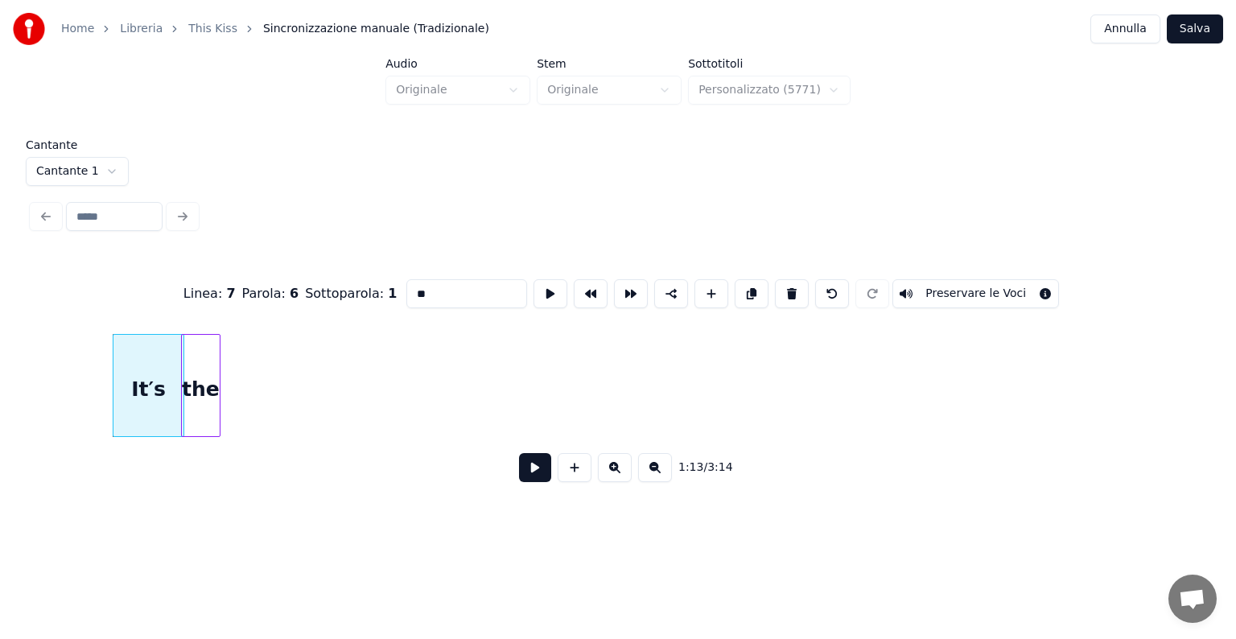
click at [202, 423] on div "the" at bounding box center [201, 389] width 38 height 109
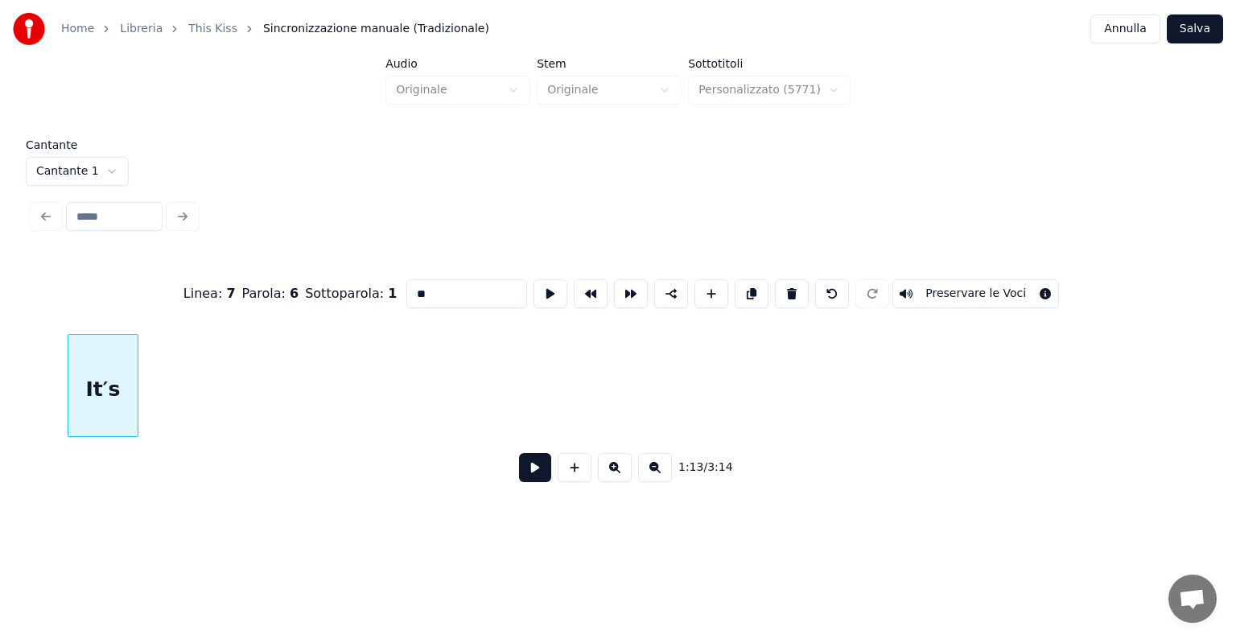
click at [84, 424] on div "It′s" at bounding box center [103, 389] width 70 height 109
click at [68, 406] on div "the" at bounding box center [63, 389] width 38 height 109
click at [100, 444] on div "1:12 / 3:14" at bounding box center [617, 467] width 1171 height 61
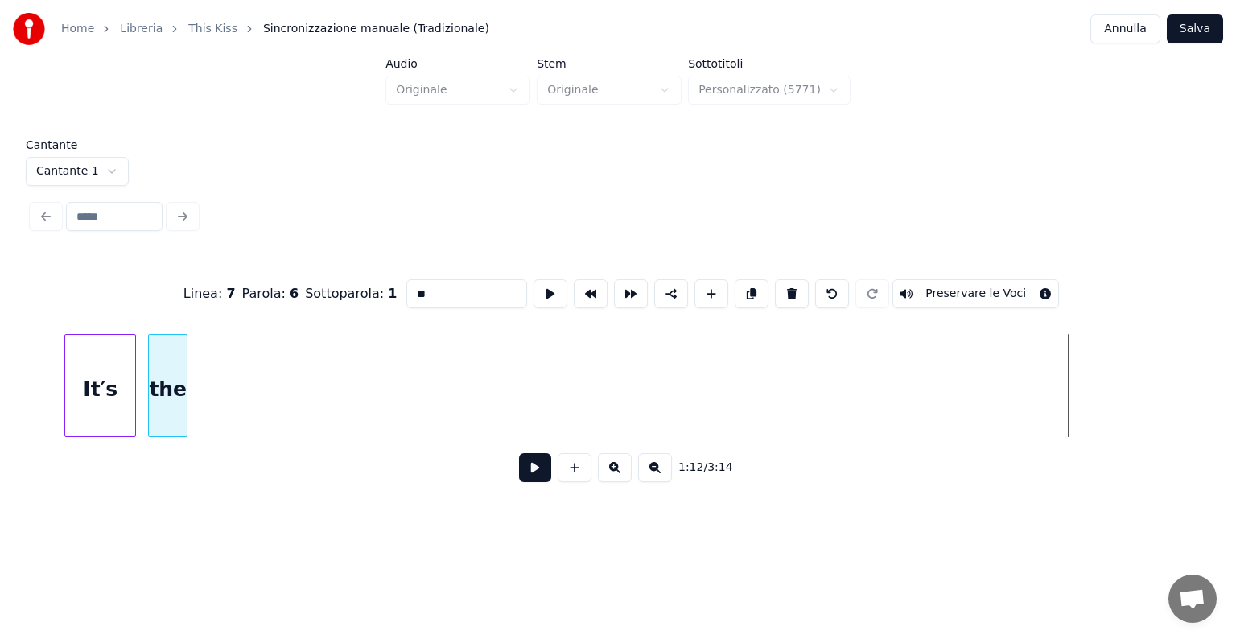
click at [160, 372] on div "the" at bounding box center [168, 389] width 38 height 109
click at [120, 376] on div "It′s" at bounding box center [100, 389] width 70 height 109
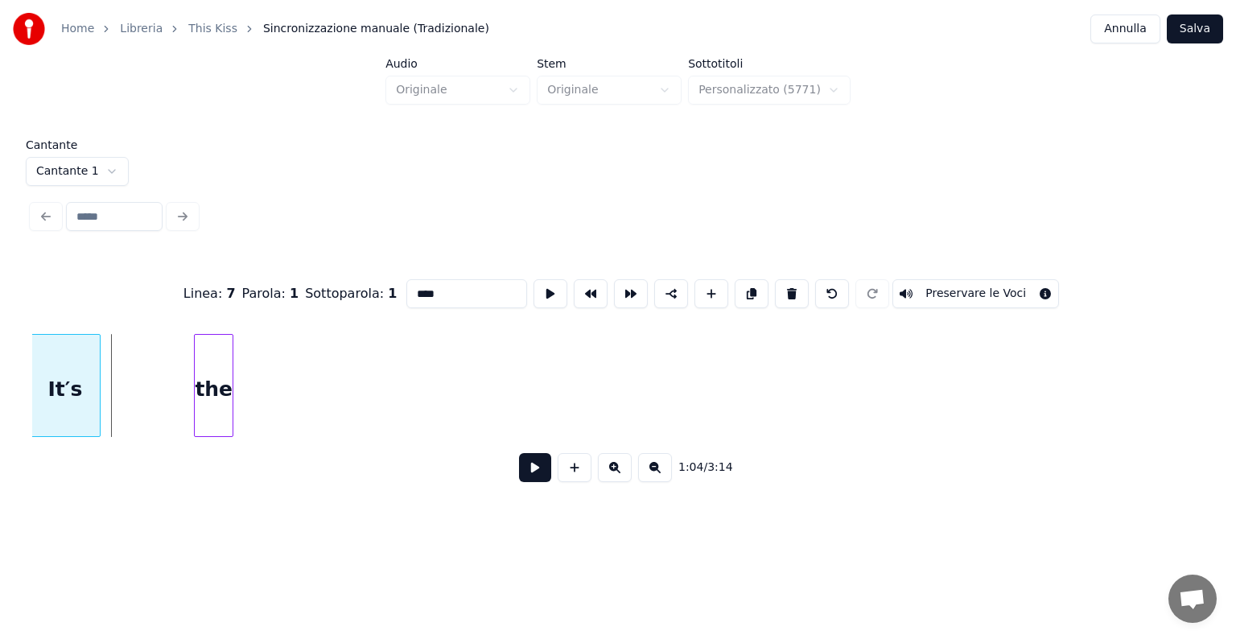
scroll to position [0, 7692]
click at [39, 365] on div "It′s" at bounding box center [69, 389] width 70 height 109
click at [128, 362] on div "the" at bounding box center [120, 389] width 38 height 109
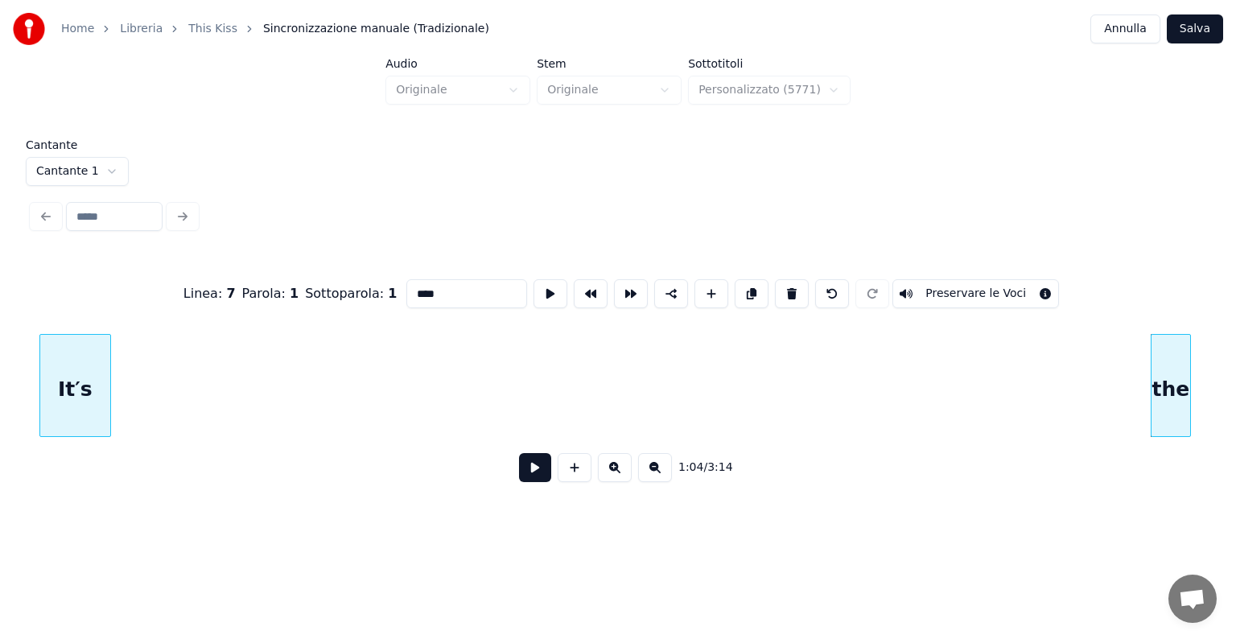
scroll to position [0, 6641]
click at [40, 396] on div "It′s" at bounding box center [76, 385] width 72 height 103
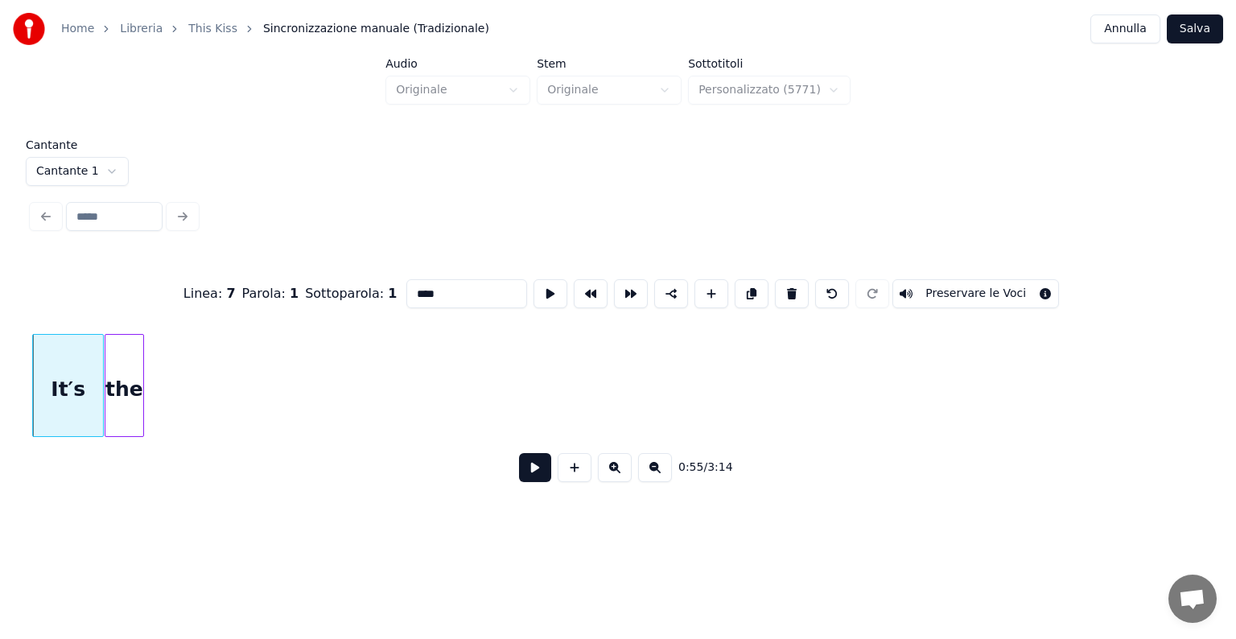
click at [117, 391] on div "the" at bounding box center [124, 389] width 38 height 109
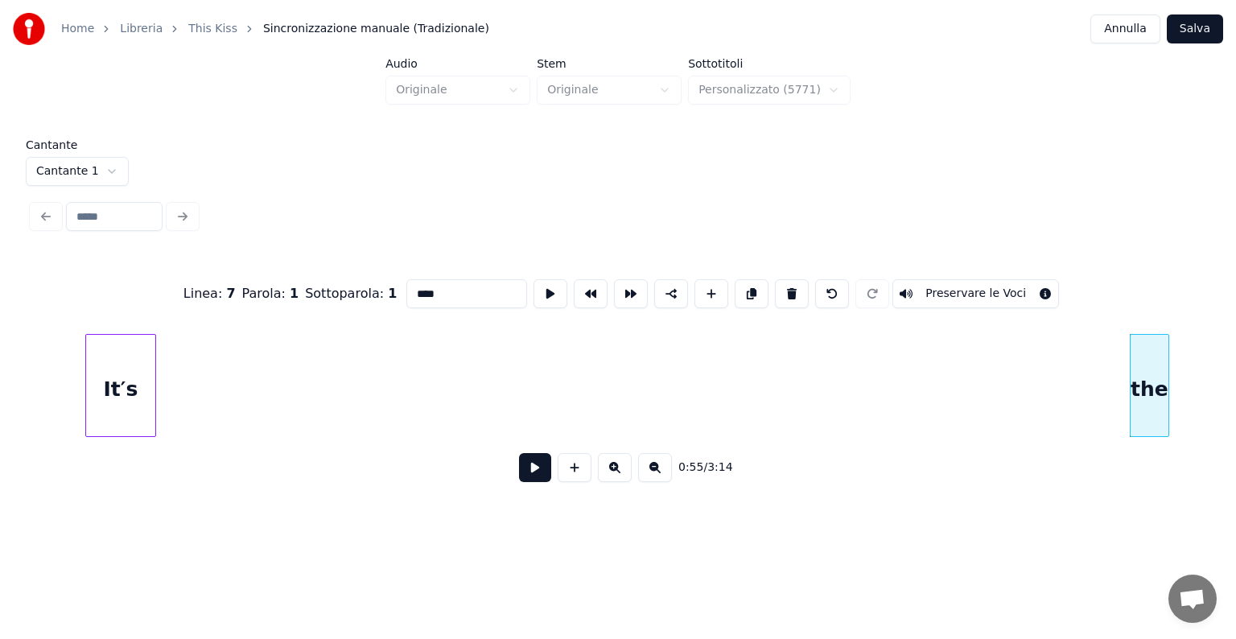
scroll to position [0, 5603]
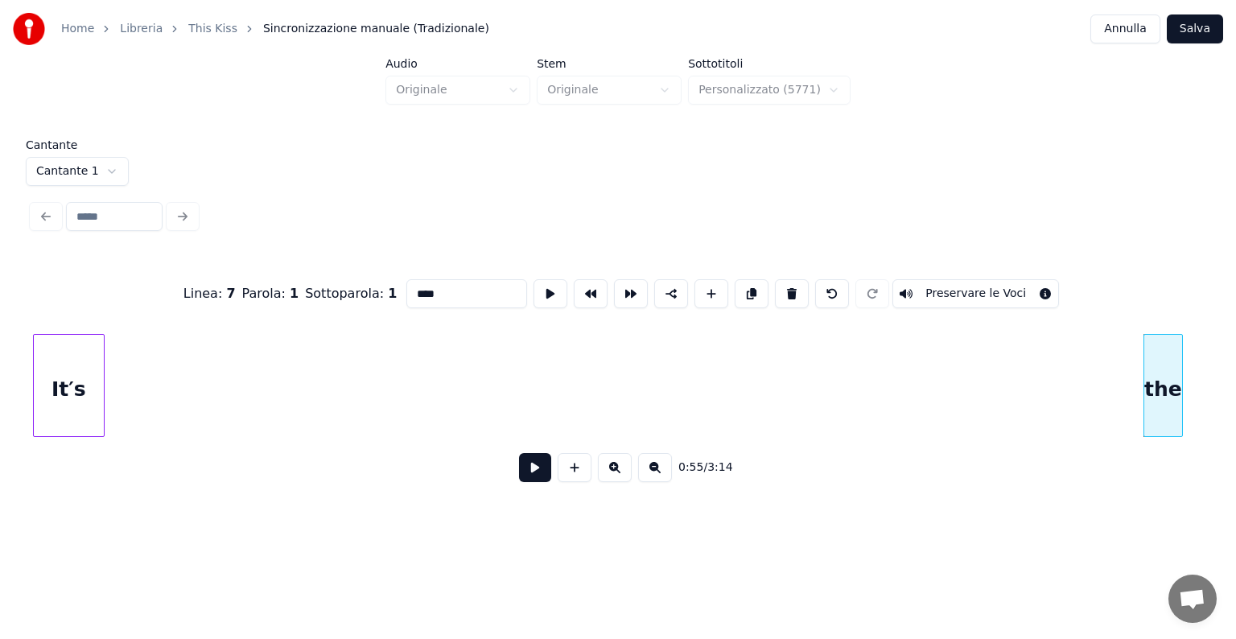
click at [56, 415] on div "It′s" at bounding box center [69, 389] width 70 height 109
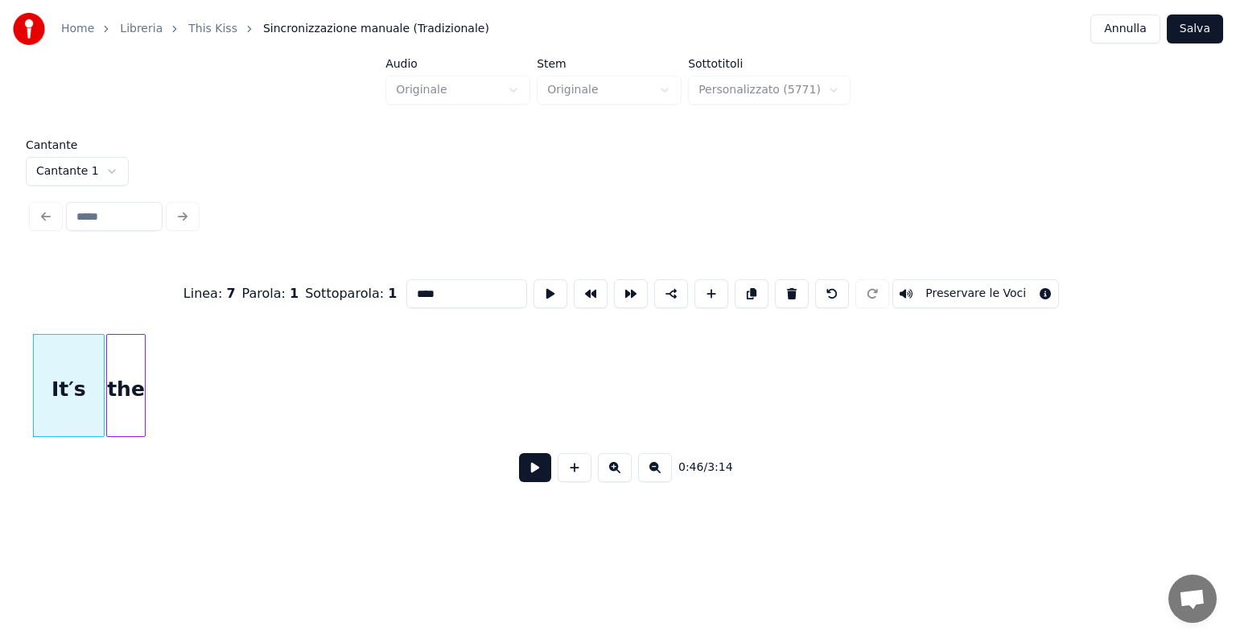
click at [126, 426] on div "the" at bounding box center [126, 389] width 38 height 109
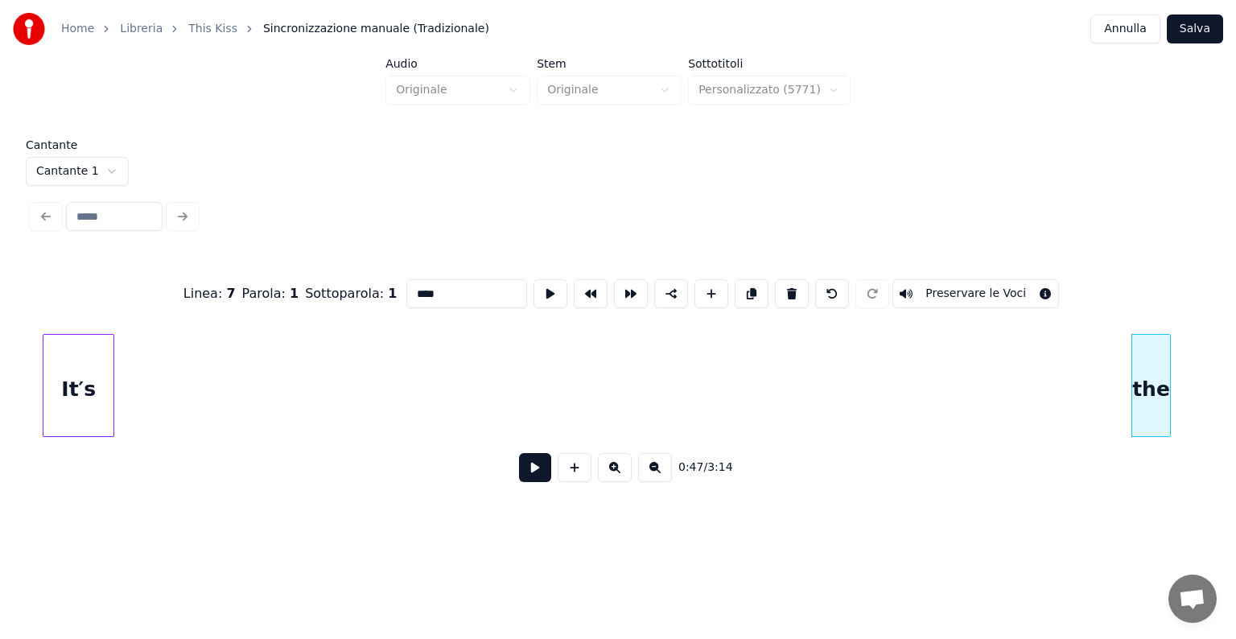
scroll to position [0, 4573]
click at [50, 415] on div "It′s" at bounding box center [69, 389] width 70 height 109
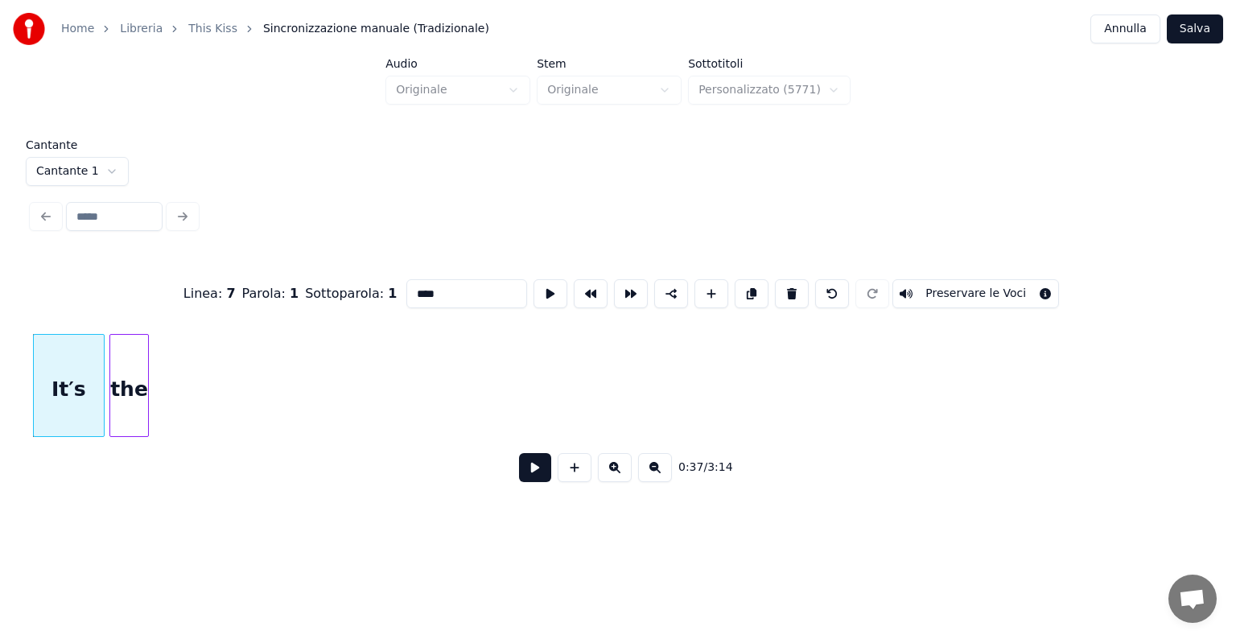
click at [127, 389] on div "the" at bounding box center [129, 389] width 38 height 109
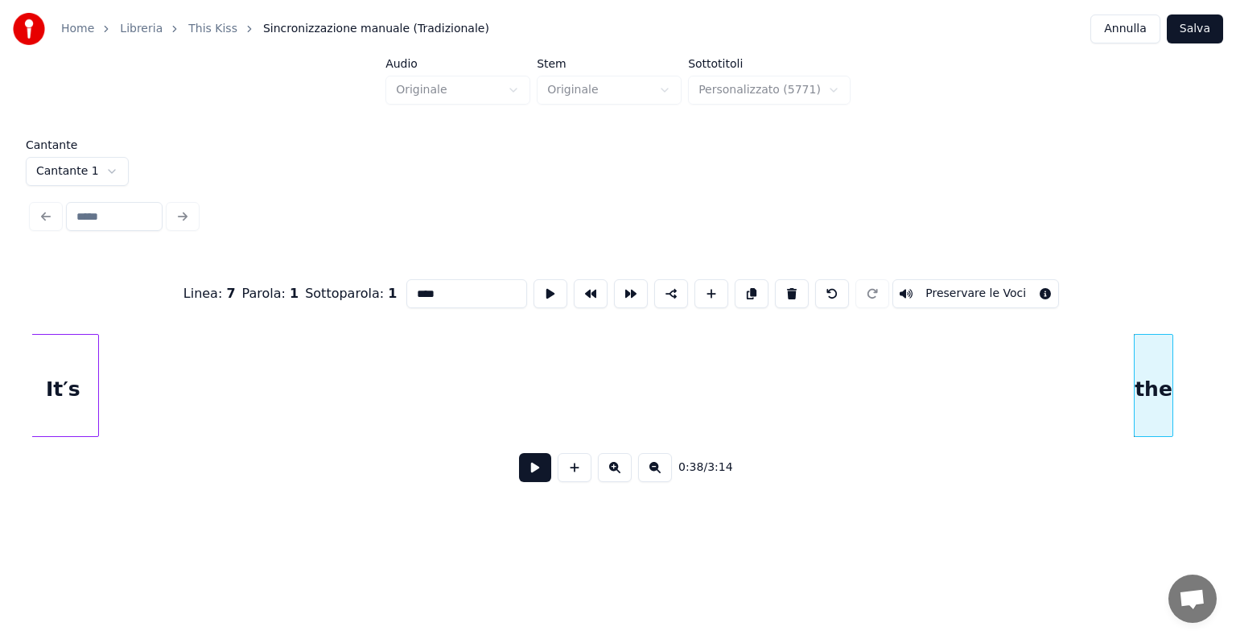
scroll to position [0, 3543]
click at [55, 335] on div "It′s" at bounding box center [69, 389] width 70 height 109
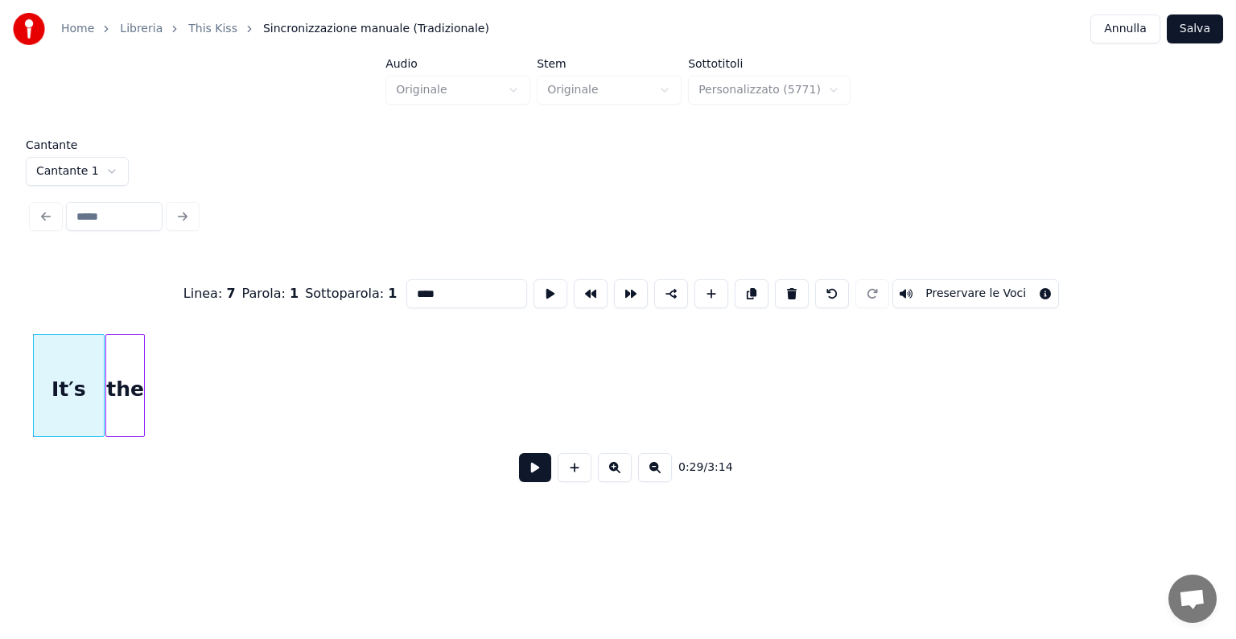
click at [110, 389] on div "the" at bounding box center [125, 389] width 38 height 109
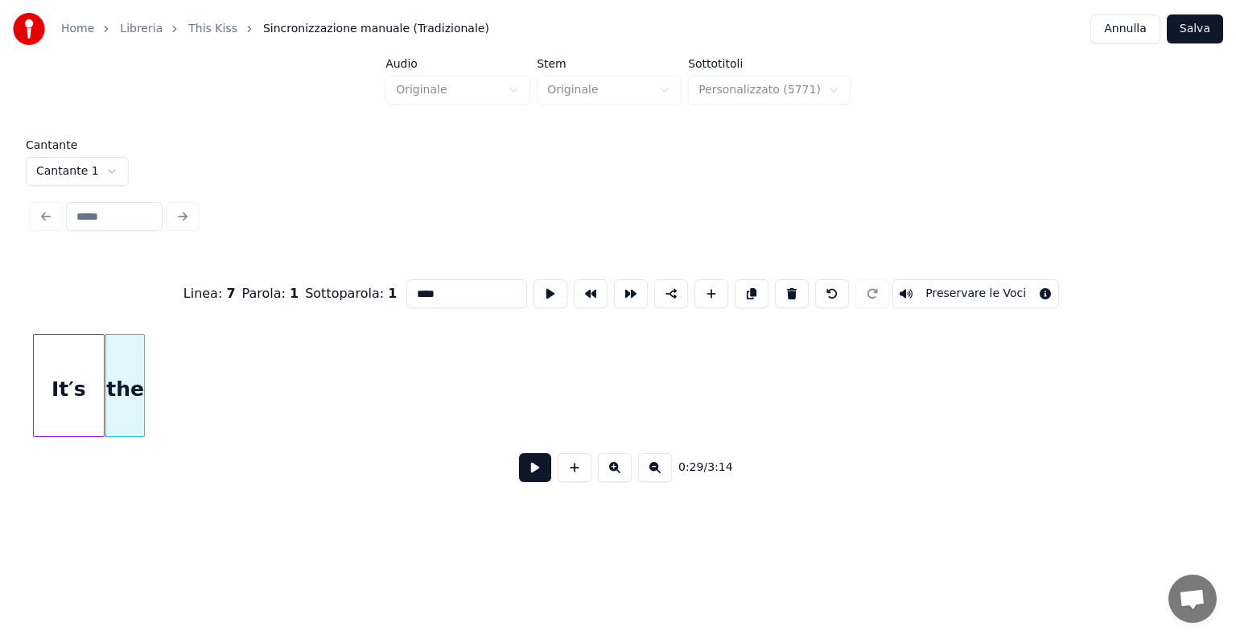
scroll to position [0, 2519]
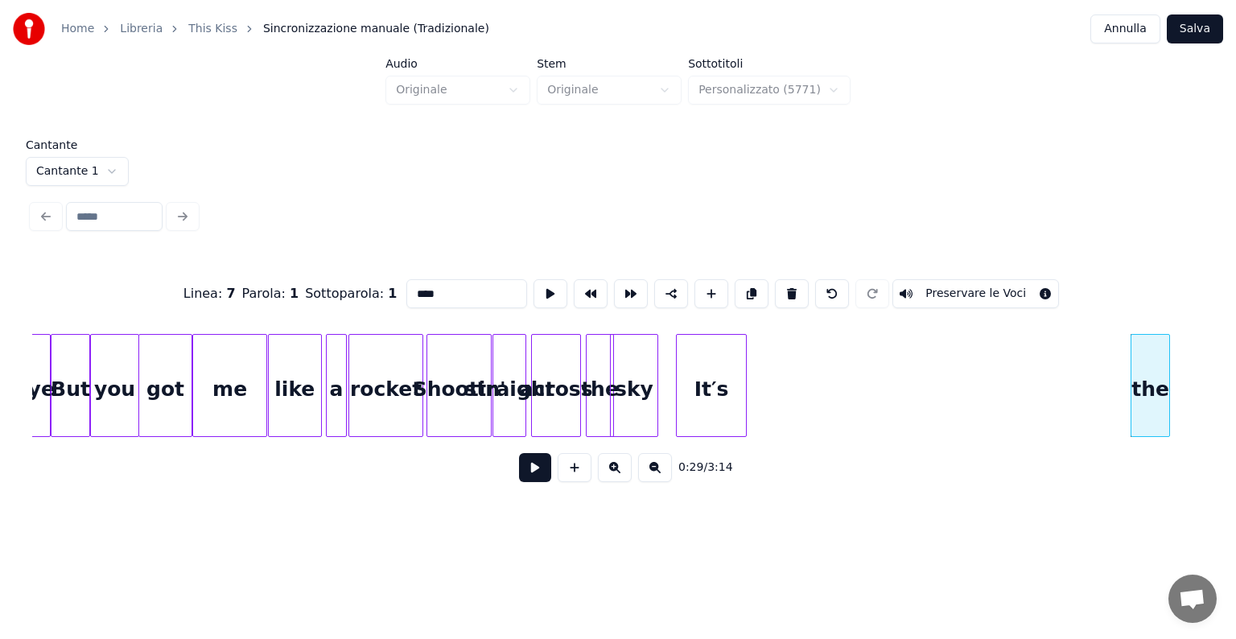
click at [697, 368] on div "It′s" at bounding box center [711, 389] width 70 height 109
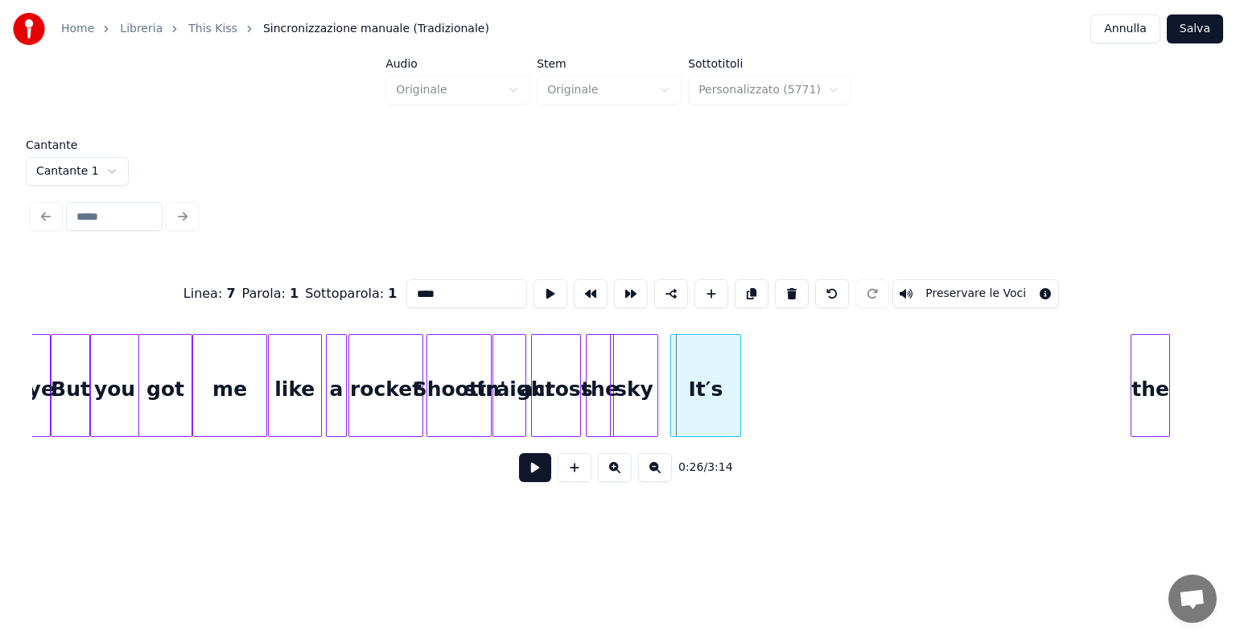
click at [692, 368] on div "It′s" at bounding box center [706, 389] width 70 height 109
click at [772, 390] on div "the" at bounding box center [763, 389] width 38 height 109
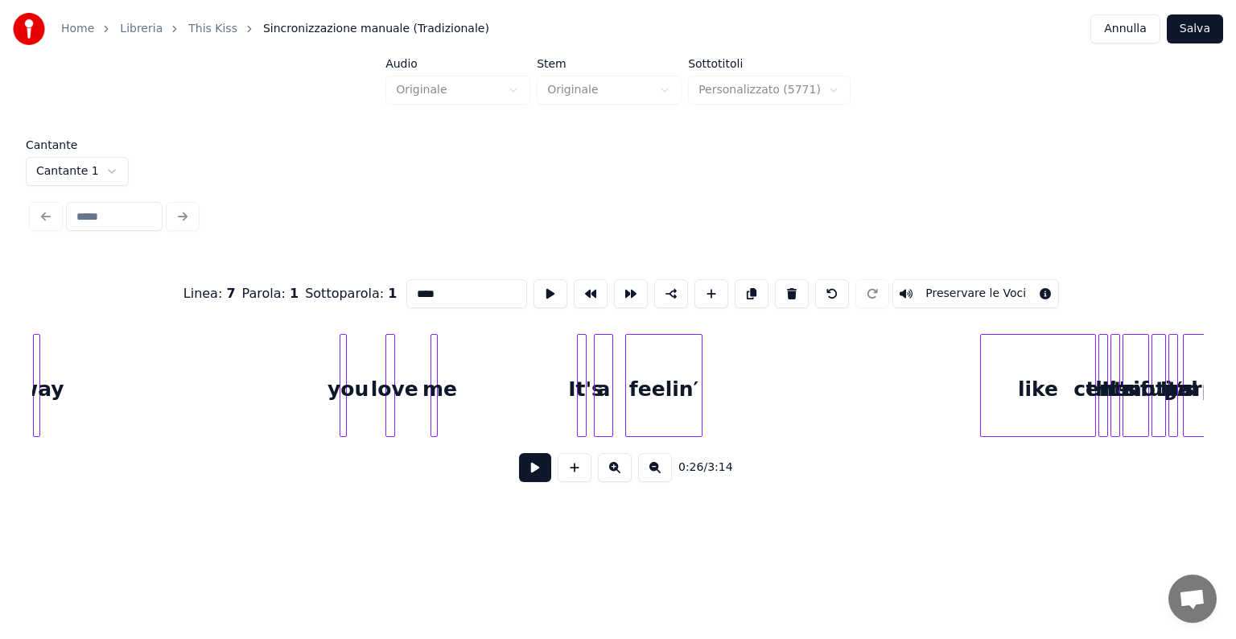
scroll to position [0, 10689]
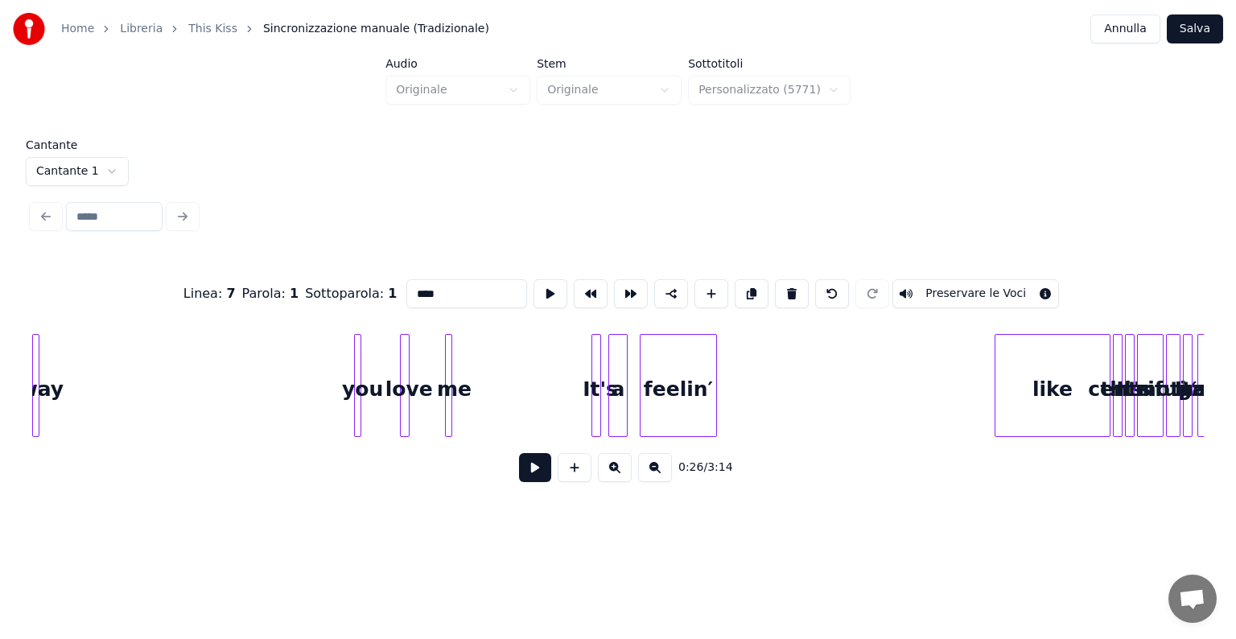
click at [0, 430] on div "Home Libreria This Kiss Sincronizzazione manuale (Tradizionale) Annulla Salva A…" at bounding box center [618, 256] width 1236 height 513
click at [64, 372] on div "you" at bounding box center [72, 389] width 16 height 109
click at [66, 372] on div "way you love me It's a feelin′ like this It's centrifugal motion It′s perpetual" at bounding box center [1106, 385] width 23526 height 103
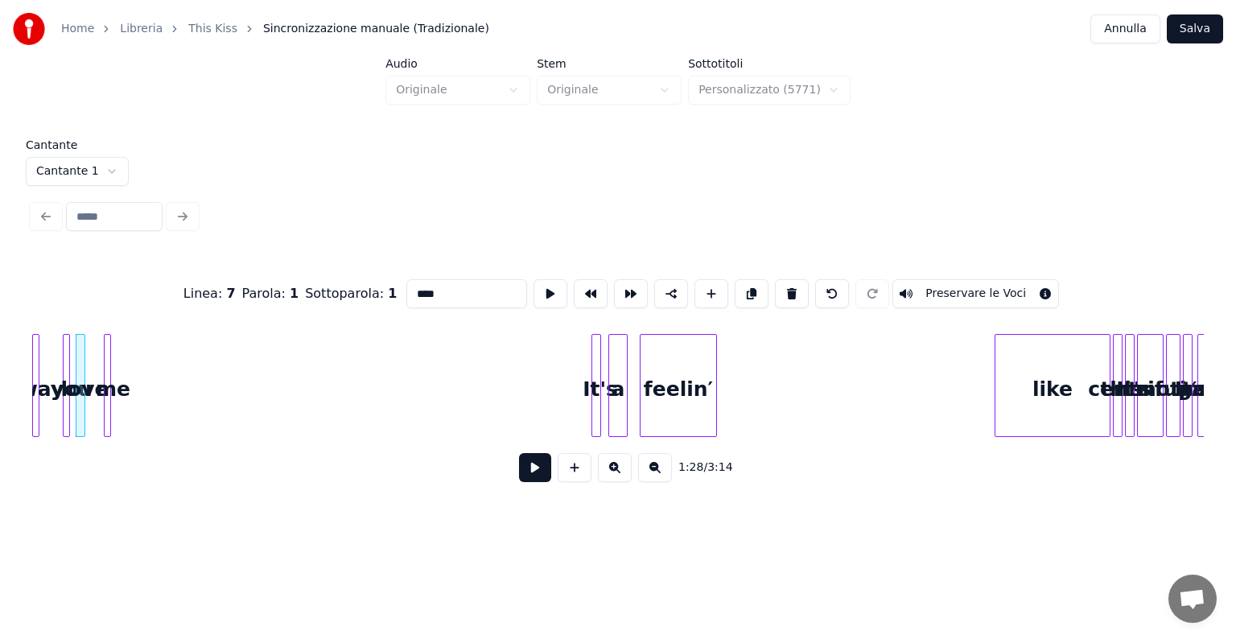
click at [105, 372] on div "me" at bounding box center [113, 389] width 16 height 109
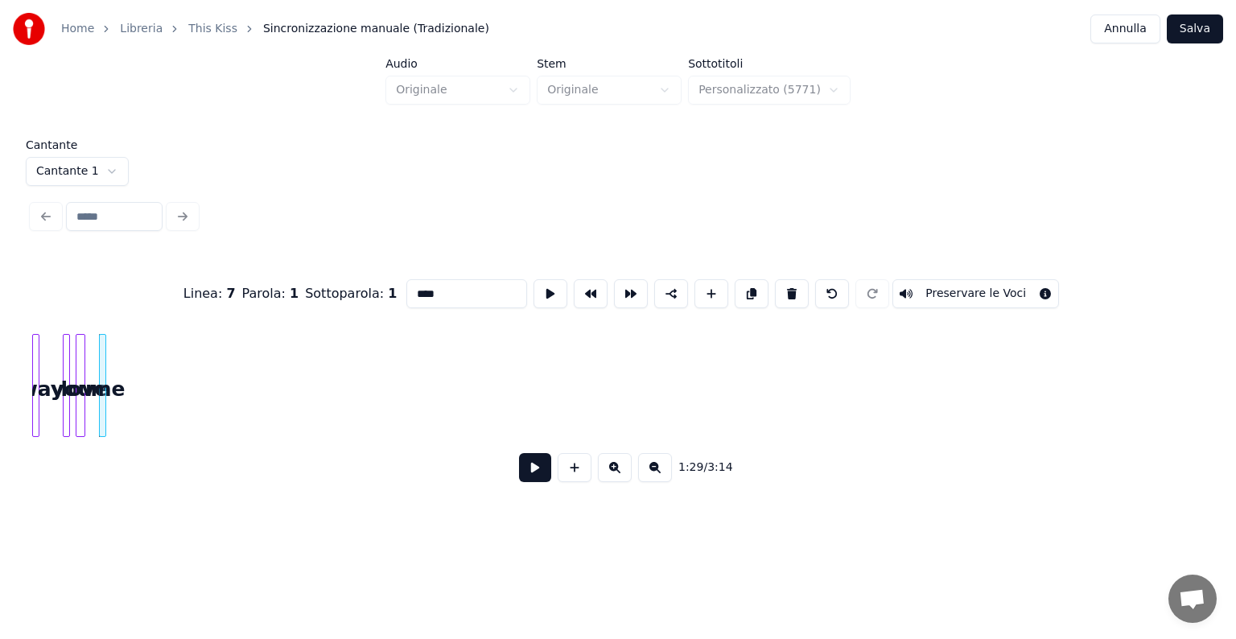
scroll to position [0, 9664]
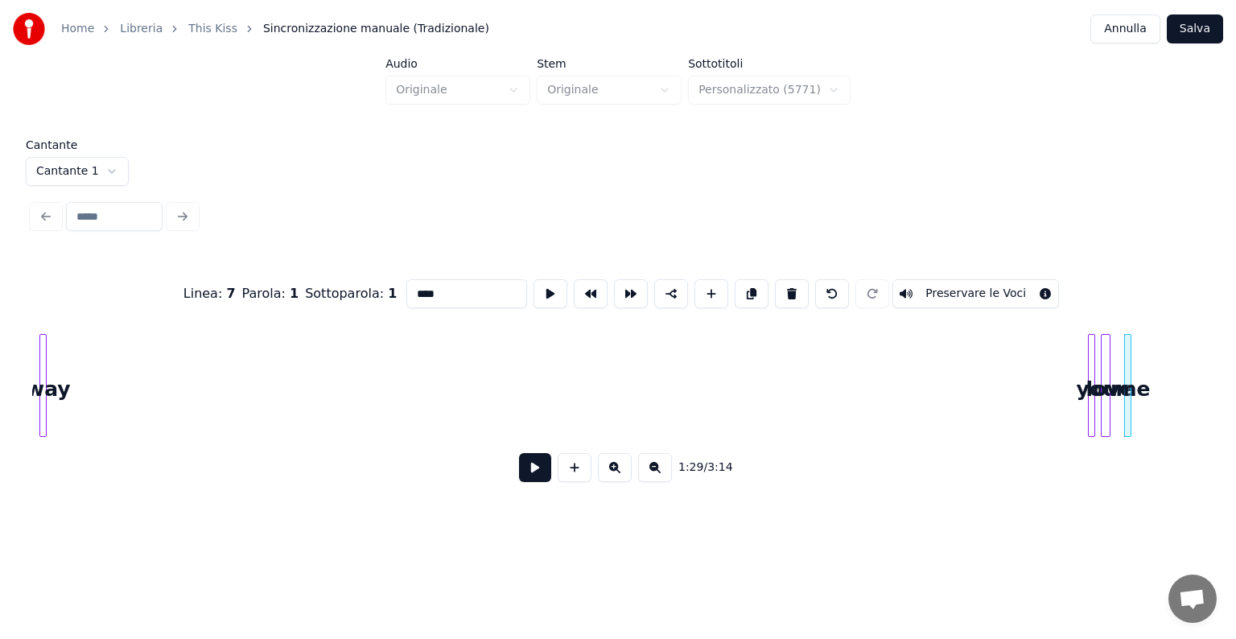
click at [29, 410] on div "Cantante Cantante 1 Linea : 7 Parola : 1 Sottoparola : 1 **** Preservare le Voc…" at bounding box center [618, 321] width 1184 height 365
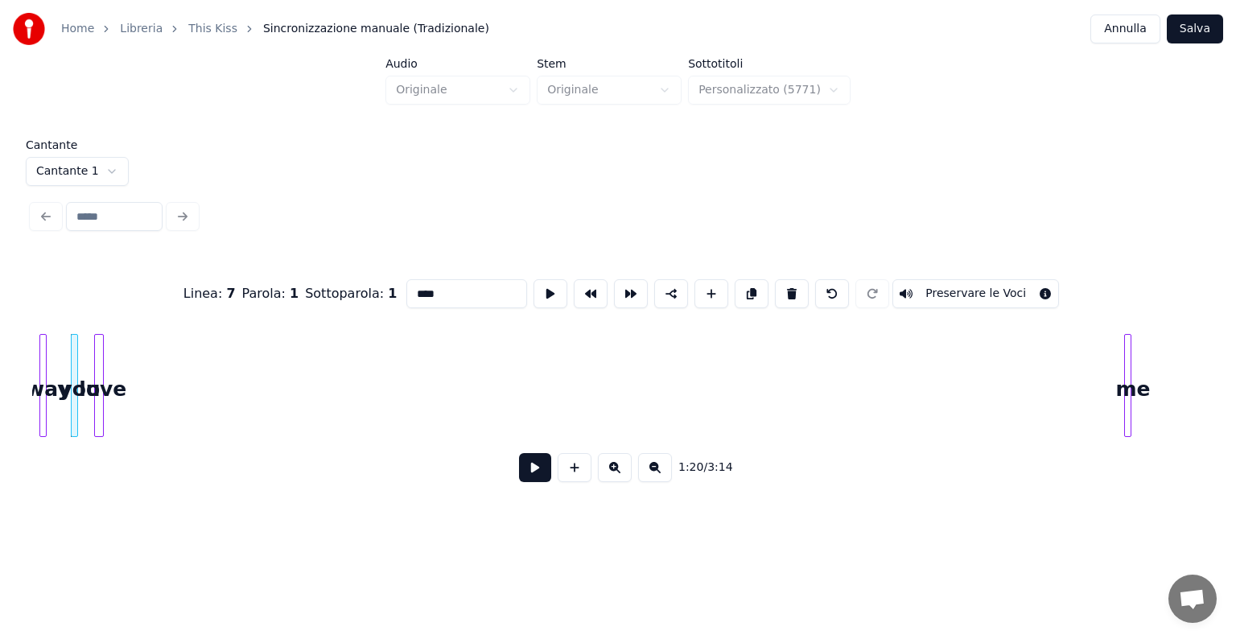
click at [96, 464] on div "Linea : 7 Parola : 1 Sottoparola : 1 **** Preservare le Voci 1:20 / 3:14" at bounding box center [617, 375] width 1171 height 245
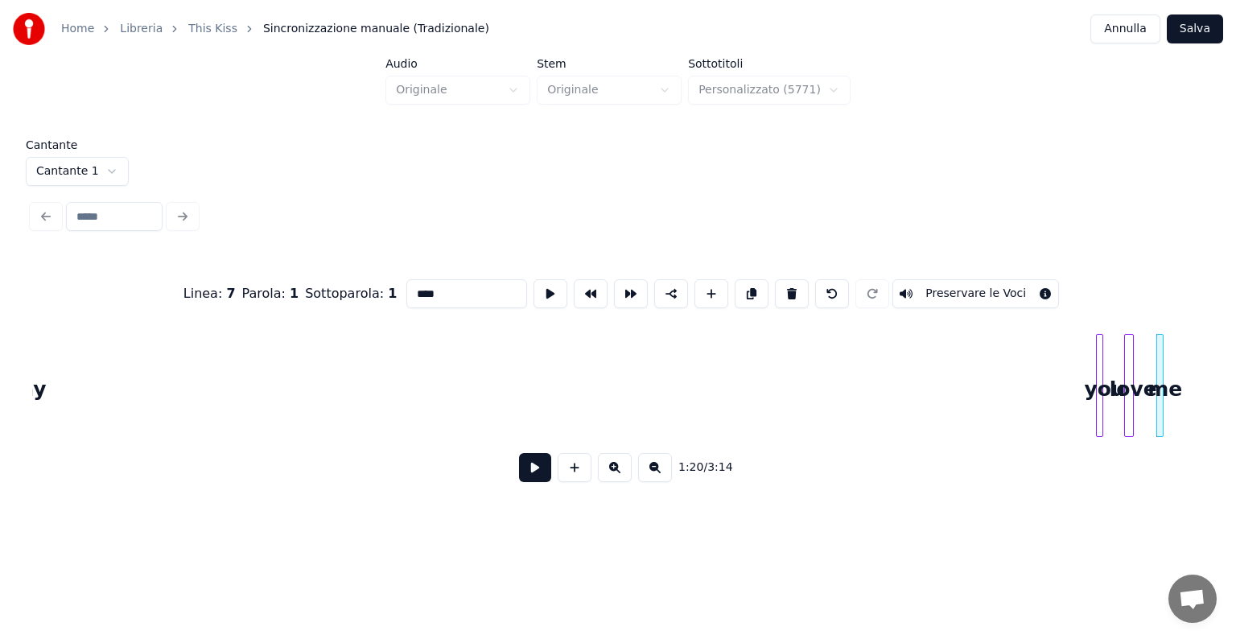
scroll to position [0, 8610]
click at [0, 401] on div "Home Libreria This Kiss Sincronizzazione manuale (Tradizionale) Annulla Salva A…" at bounding box center [618, 256] width 1236 height 513
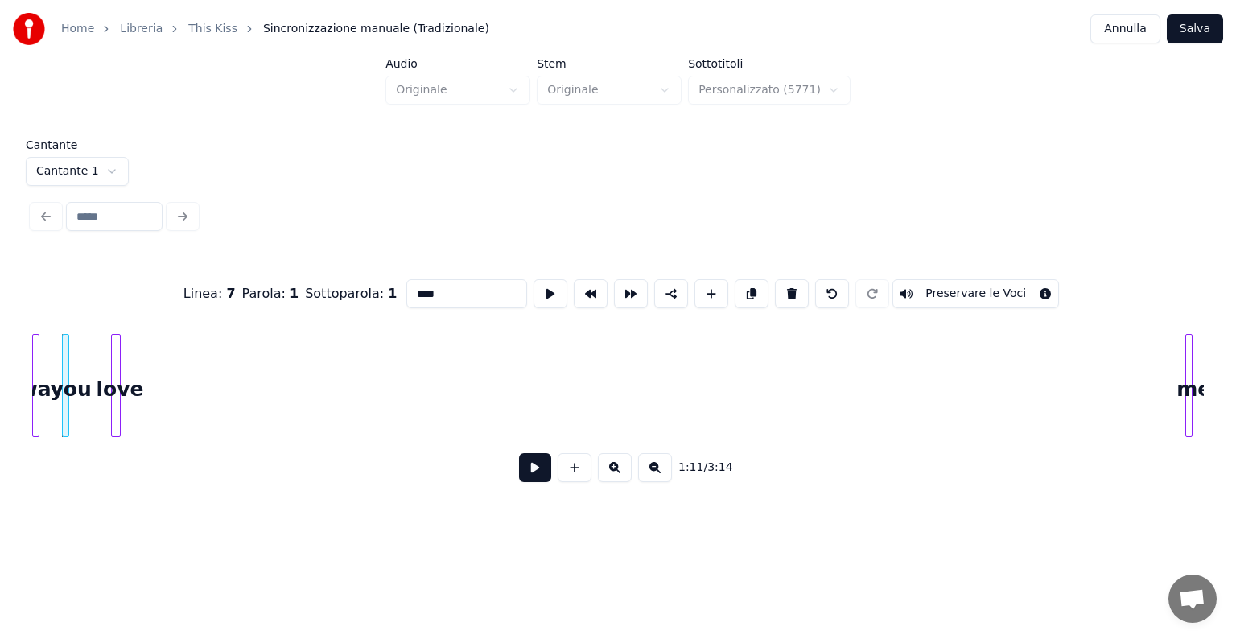
click at [112, 393] on div "love" at bounding box center [120, 389] width 16 height 109
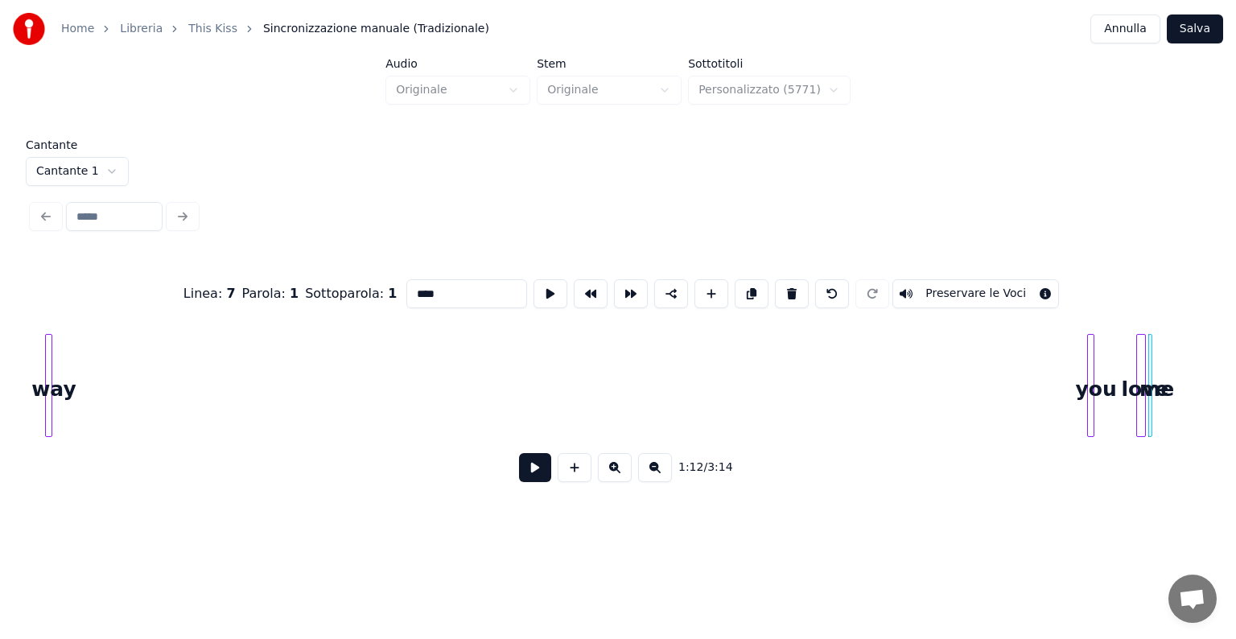
click at [29, 372] on div "Cantante Cantante 1 Linea : 7 Parola : 1 Sottoparola : 1 **** Preservare le Voc…" at bounding box center [618, 321] width 1184 height 365
click at [1088, 353] on div at bounding box center [1090, 385] width 5 height 101
type input "***"
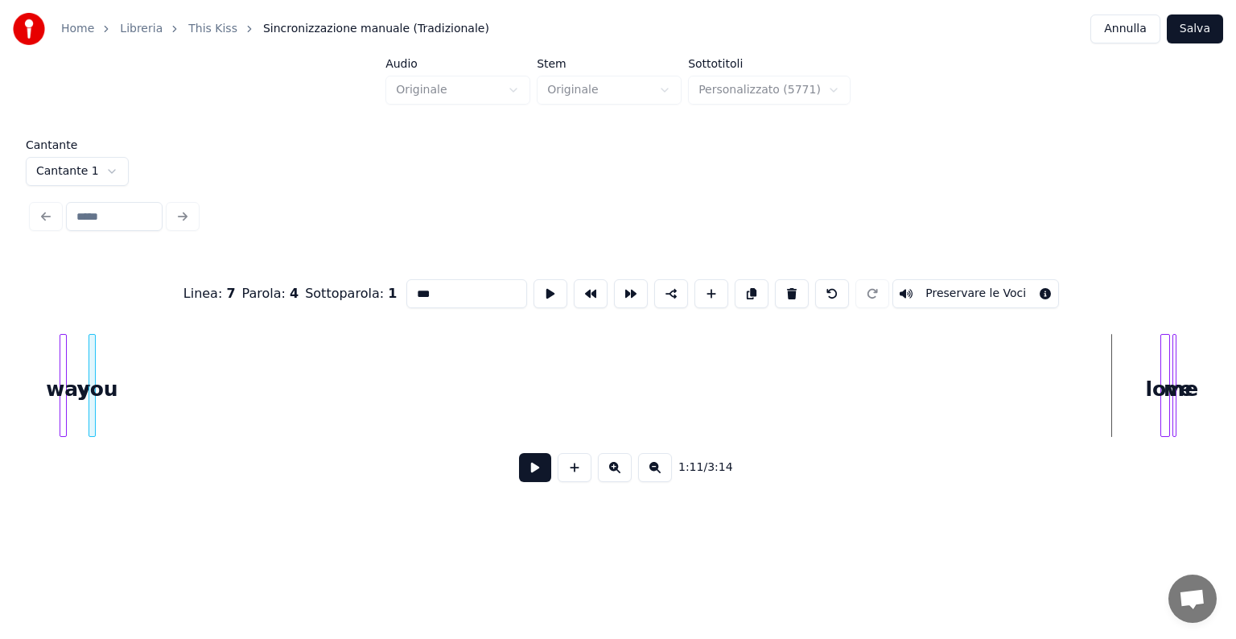
click at [121, 446] on div "Linea : 7 Parola : 4 Sottoparola : 1 *** Preservare le Voci 1:03 / 3:14" at bounding box center [617, 375] width 1171 height 245
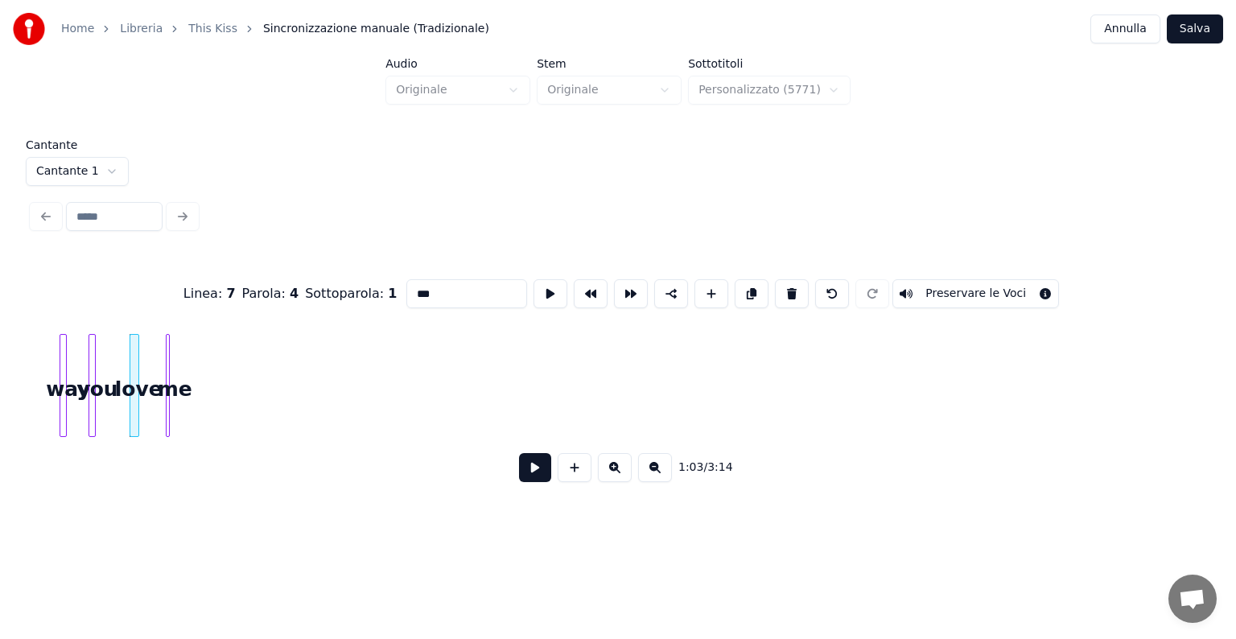
click at [161, 454] on div "Linea : 7 Parola : 4 Sottoparola : 1 *** Preservare le Voci 1:03 / 3:14" at bounding box center [617, 375] width 1171 height 245
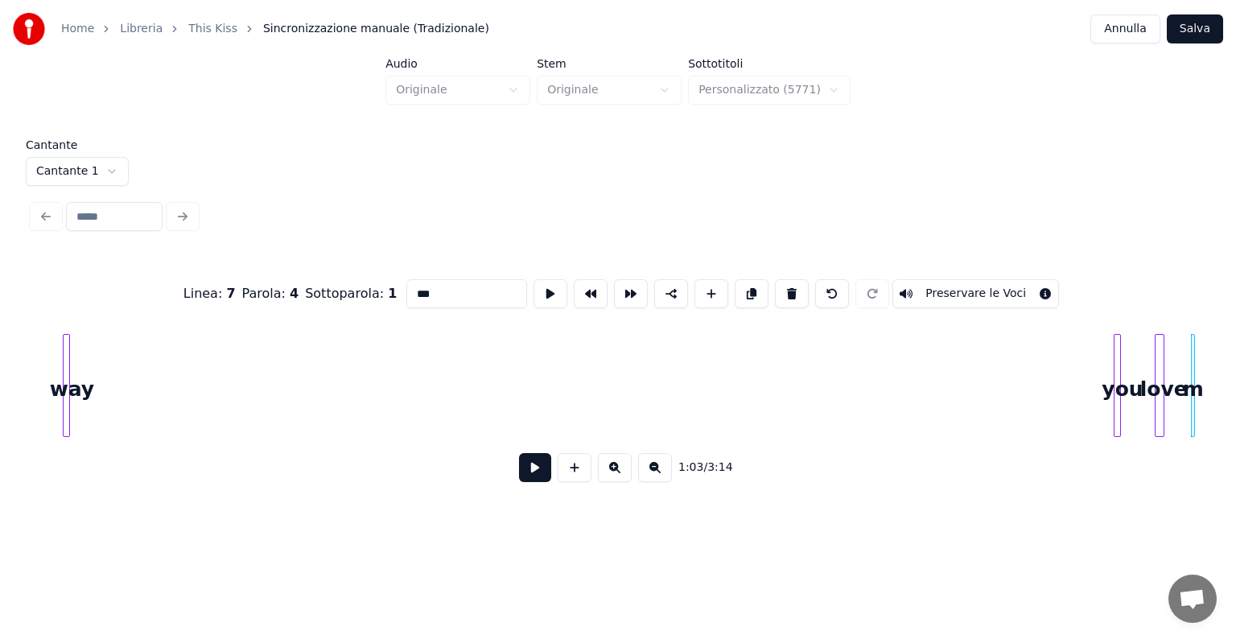
click at [63, 405] on div "way" at bounding box center [66, 385] width 7 height 103
click at [1118, 386] on div at bounding box center [1117, 385] width 5 height 101
click at [108, 392] on div "you" at bounding box center [116, 389] width 16 height 109
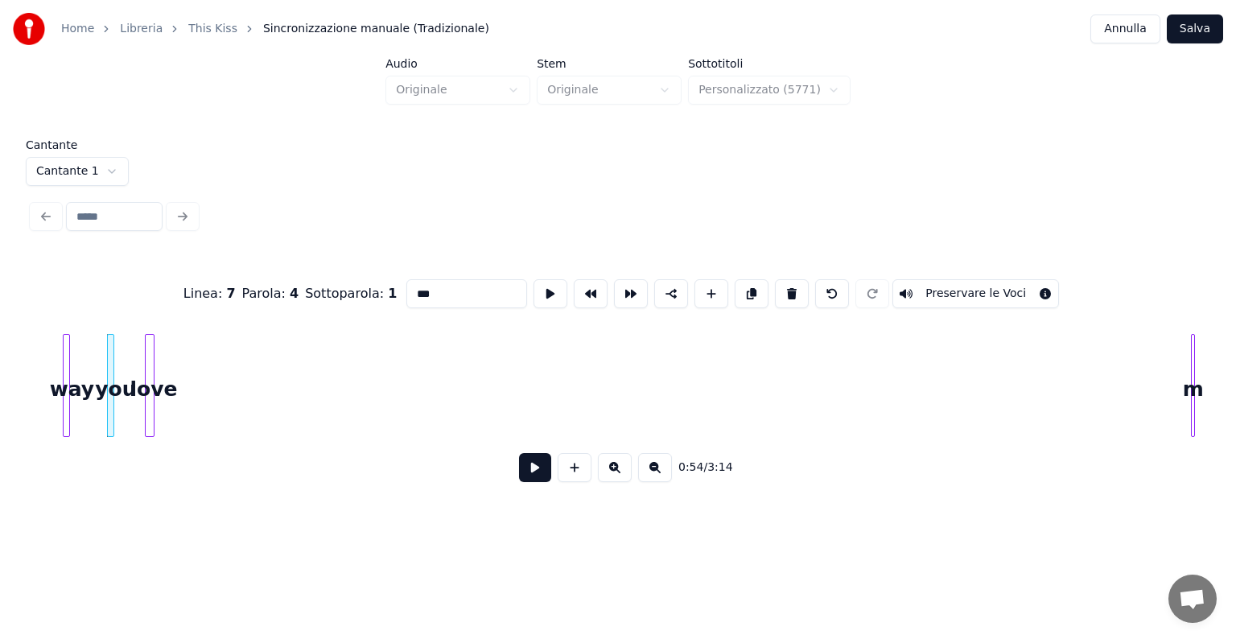
click at [146, 388] on div "love" at bounding box center [154, 389] width 16 height 109
click at [191, 397] on div "me" at bounding box center [199, 389] width 16 height 109
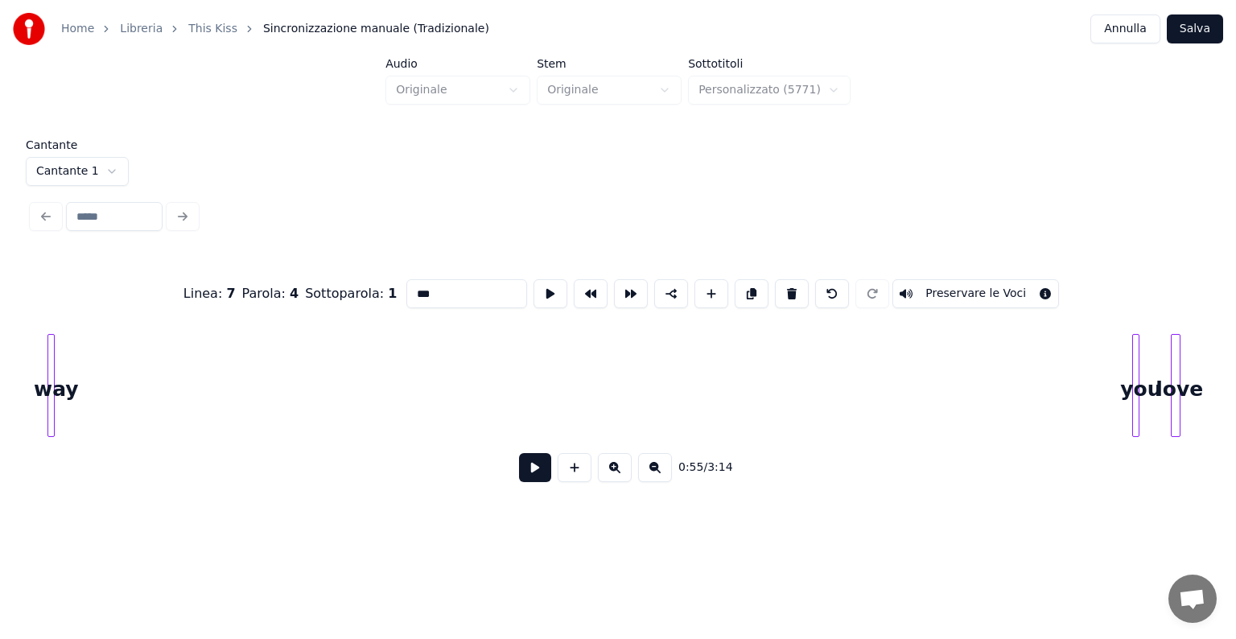
click at [45, 446] on div "Linea : 7 Parola : 4 Sottoparola : 1 *** Preservare le Voci 0:55 / 3:14" at bounding box center [617, 375] width 1171 height 245
click at [92, 380] on div "you" at bounding box center [100, 389] width 16 height 109
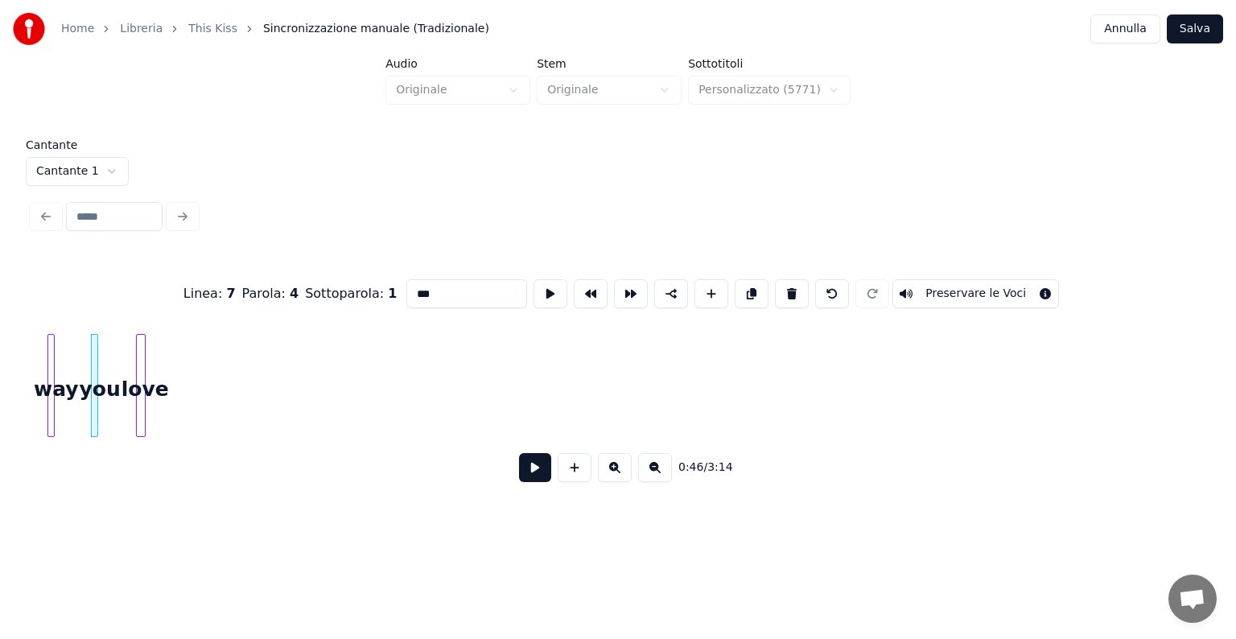
click at [137, 380] on div "love" at bounding box center [145, 389] width 16 height 109
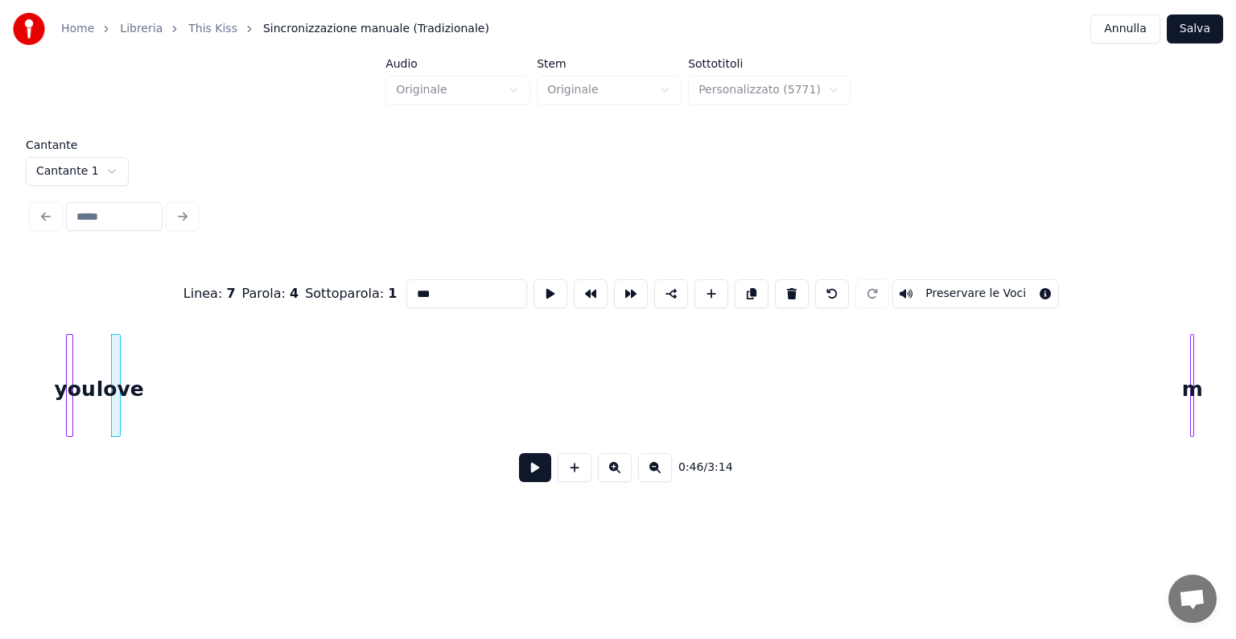
scroll to position [0, 5544]
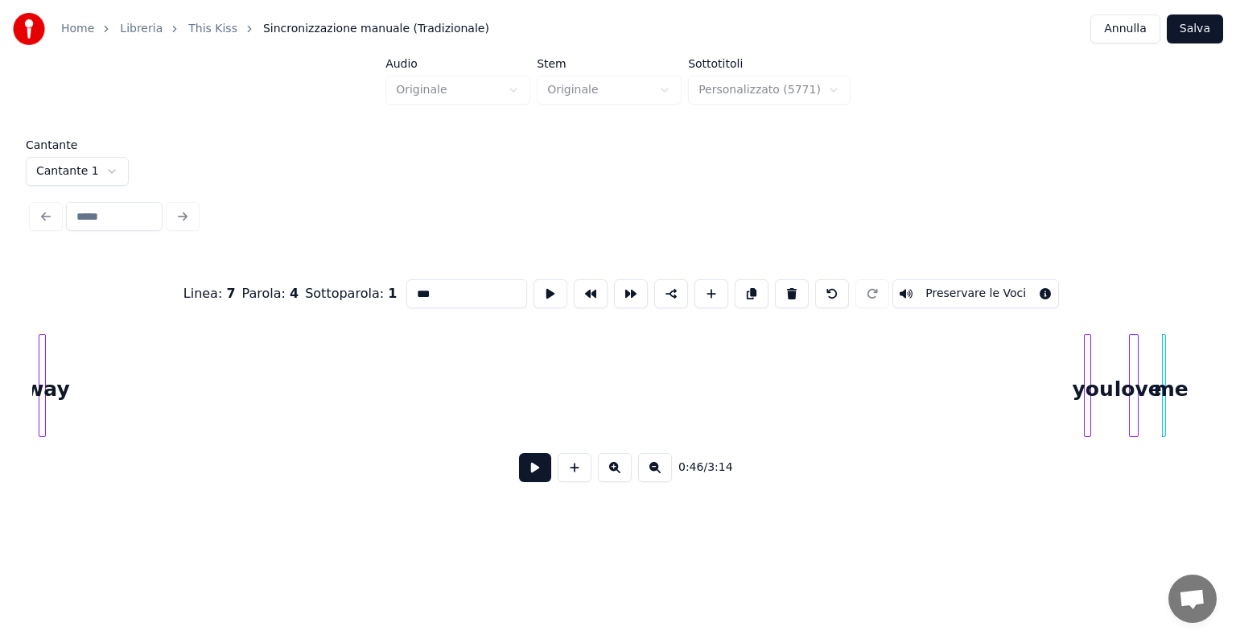
click at [29, 365] on div "Cantante Cantante 1 Linea : 7 Parola : 4 Sottoparola : 1 *** Preservare le Voci…" at bounding box center [618, 321] width 1184 height 365
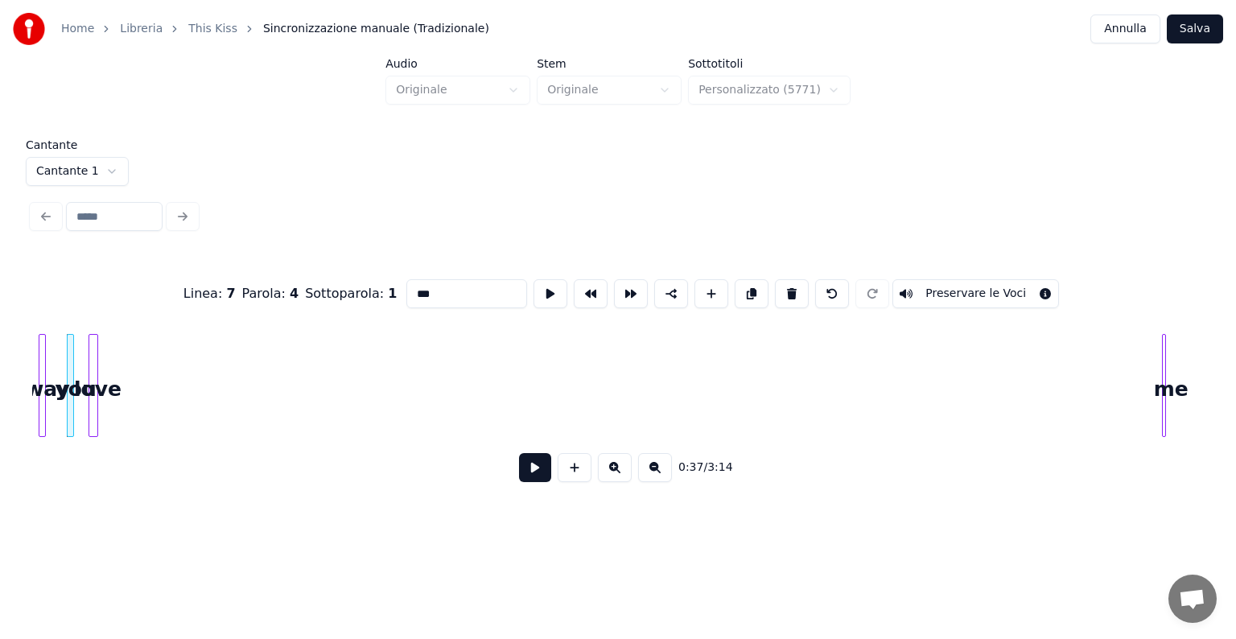
click at [89, 388] on div "love" at bounding box center [97, 389] width 16 height 109
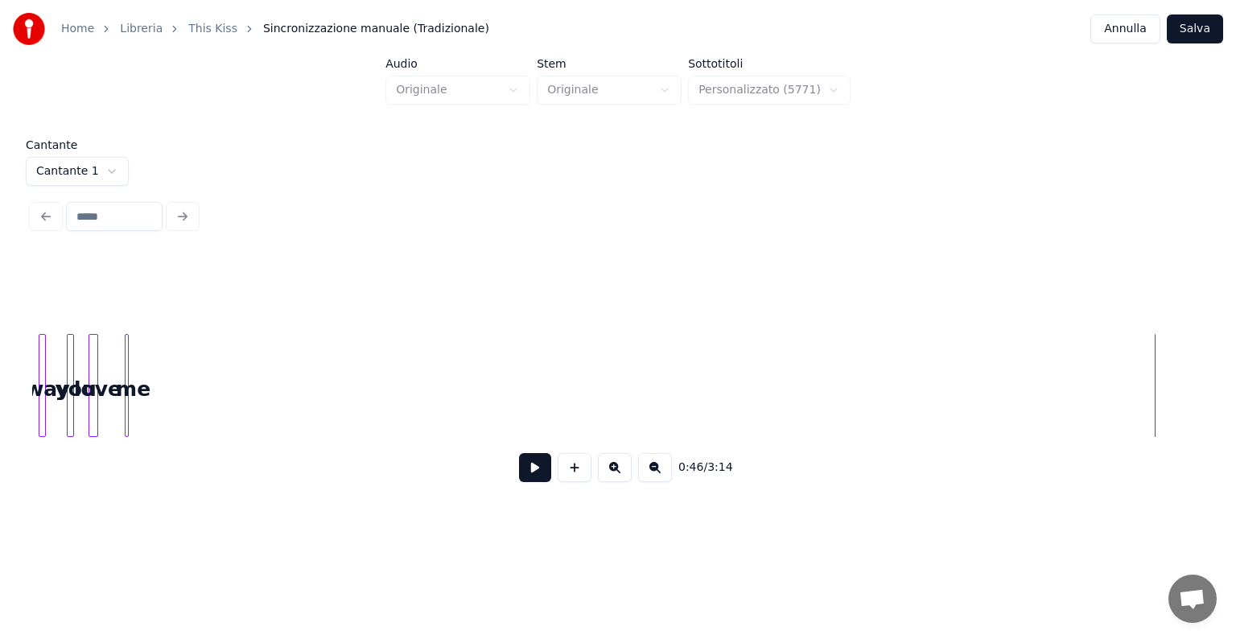
click at [125, 386] on div "me" at bounding box center [133, 389] width 16 height 109
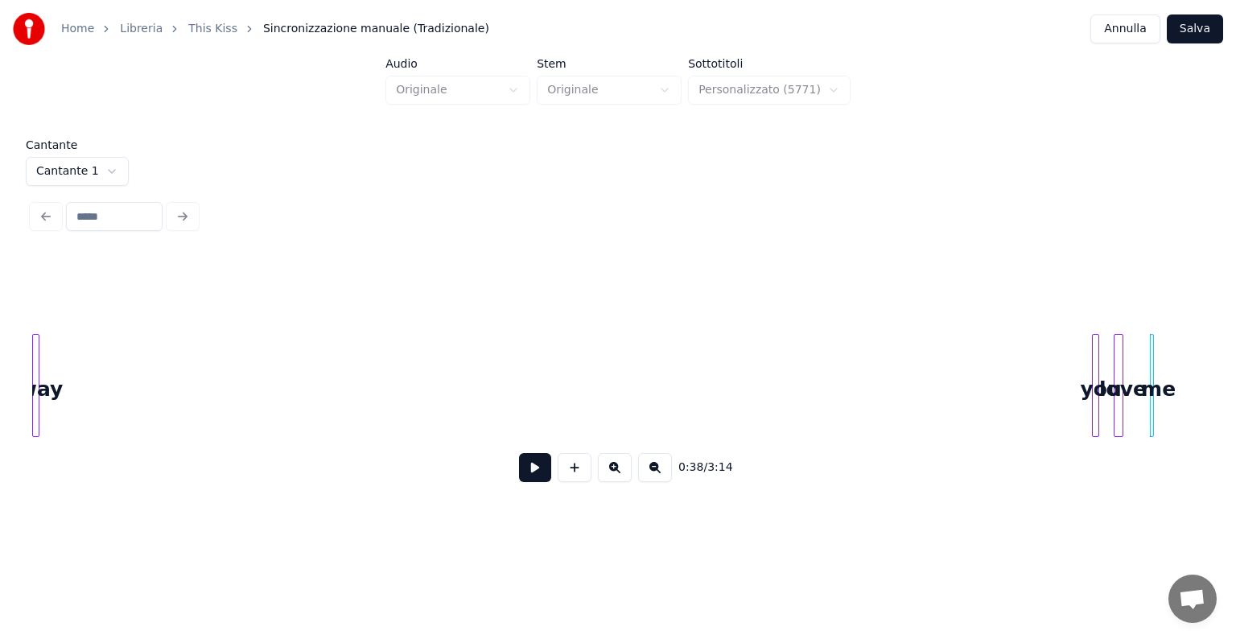
click at [26, 381] on div "Cantante Cantante 1 0:38 / 3:14" at bounding box center [618, 321] width 1184 height 365
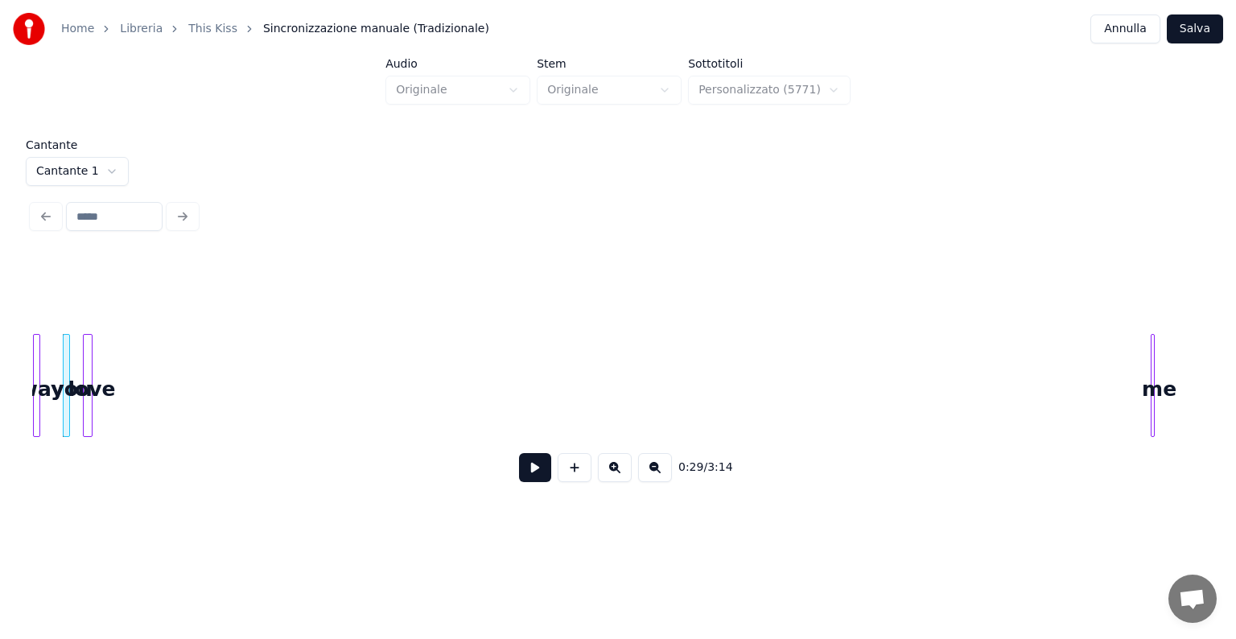
click at [1154, 389] on div at bounding box center [1153, 385] width 5 height 101
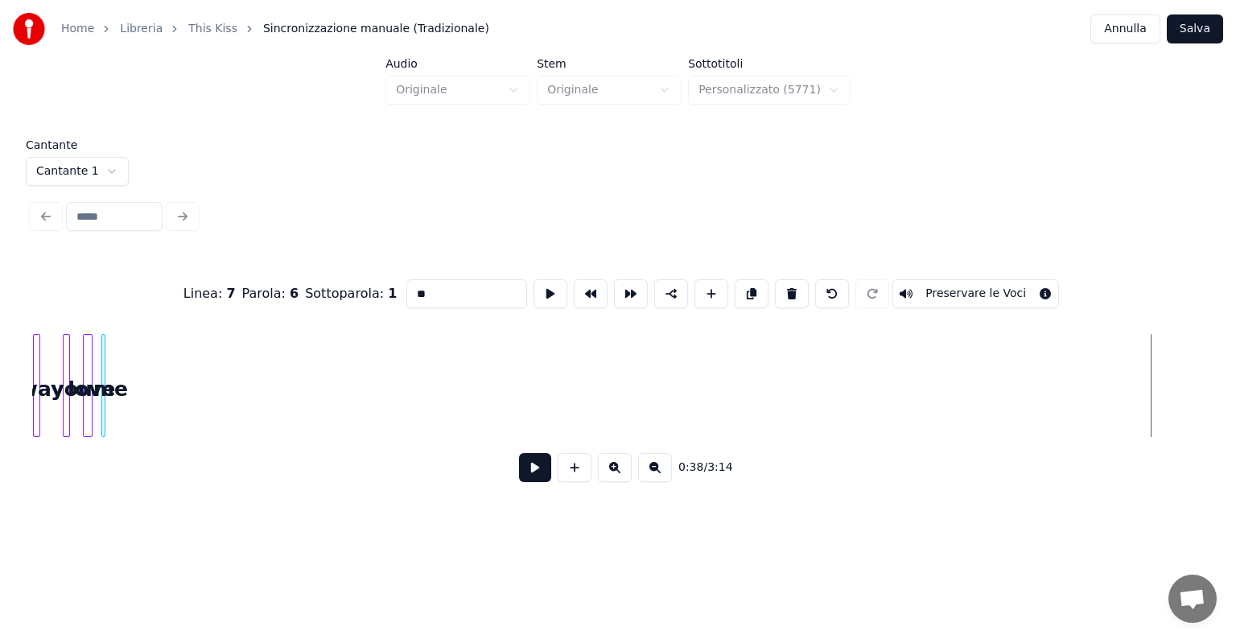
click at [119, 447] on div "Linea : 7 Parola : 6 Sottoparola : 1 ** Preservare le Voci 0:38 / 3:14" at bounding box center [617, 375] width 1171 height 245
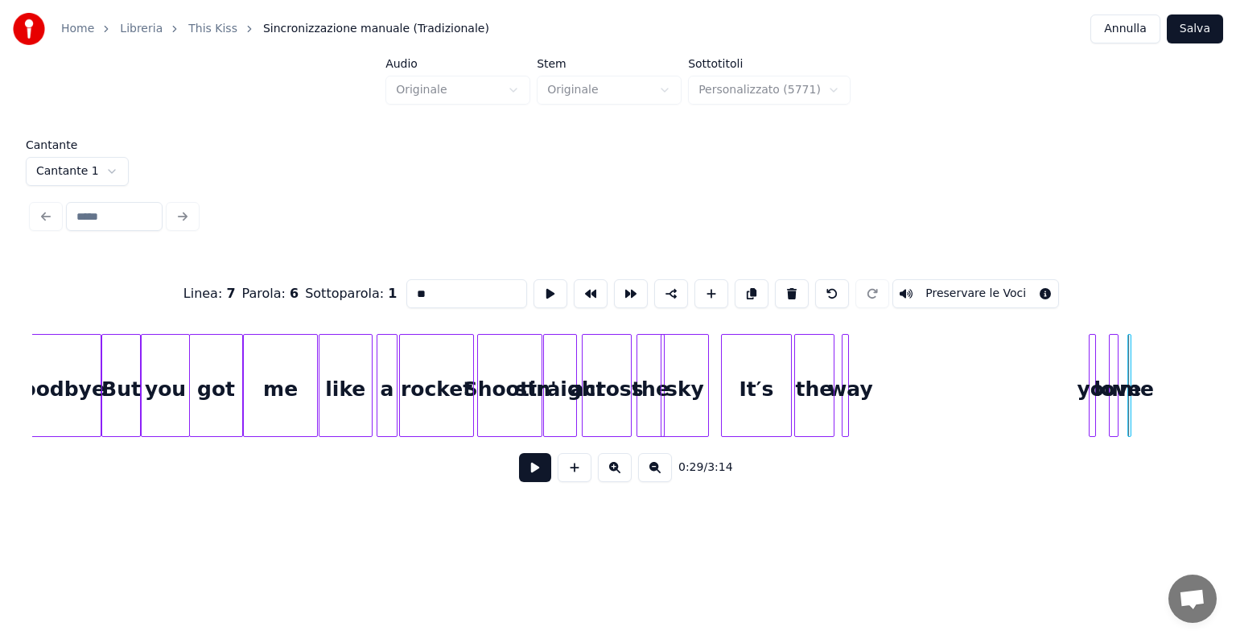
click at [842, 397] on div "way" at bounding box center [850, 389] width 16 height 109
click at [1101, 392] on div at bounding box center [1101, 385] width 5 height 101
click at [882, 389] on div "you" at bounding box center [890, 389] width 16 height 109
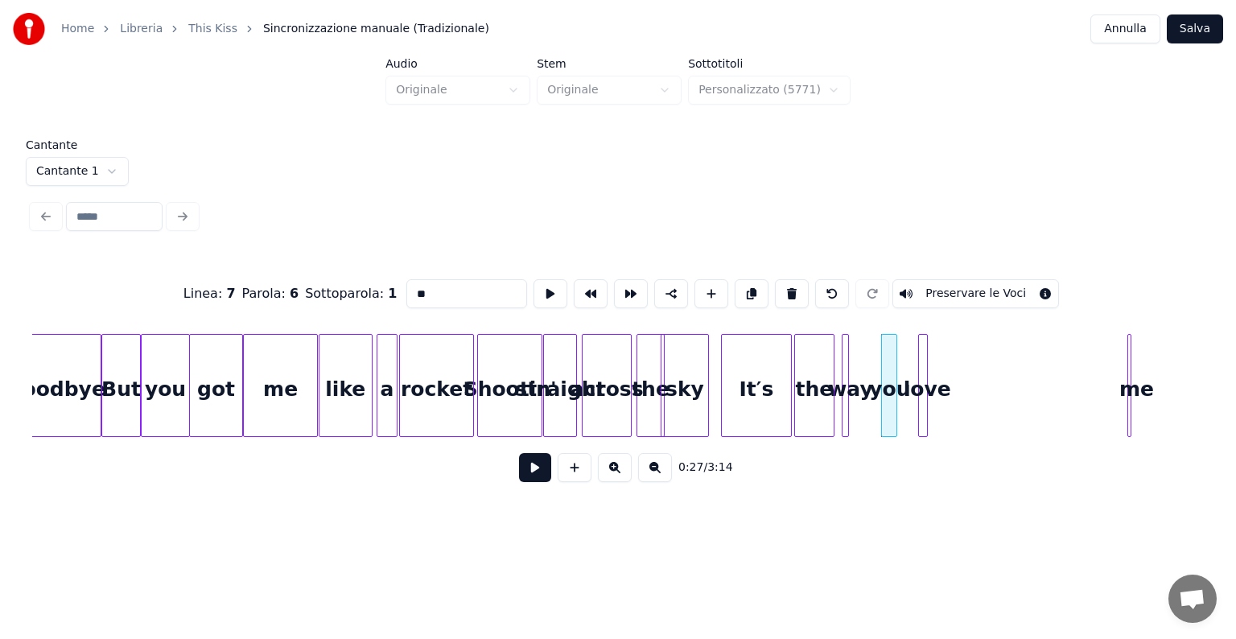
click at [919, 393] on div "love" at bounding box center [927, 389] width 16 height 109
click at [484, 400] on div "Shootin'" at bounding box center [510, 389] width 64 height 109
type input "********"
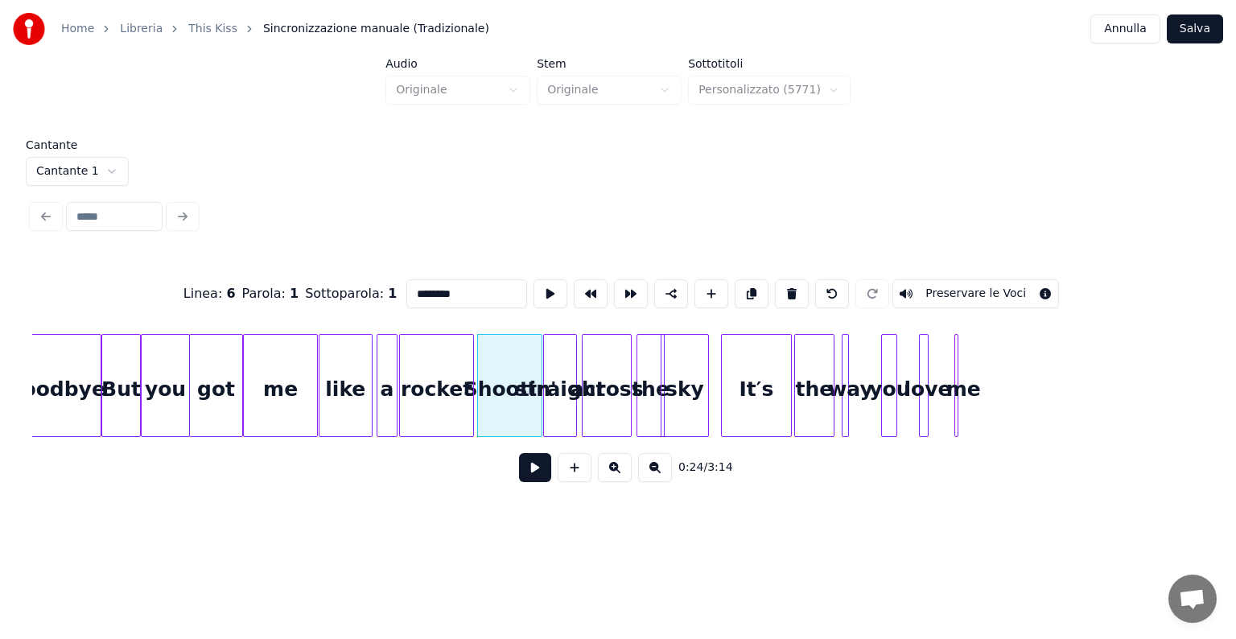
click at [537, 480] on button at bounding box center [535, 467] width 32 height 29
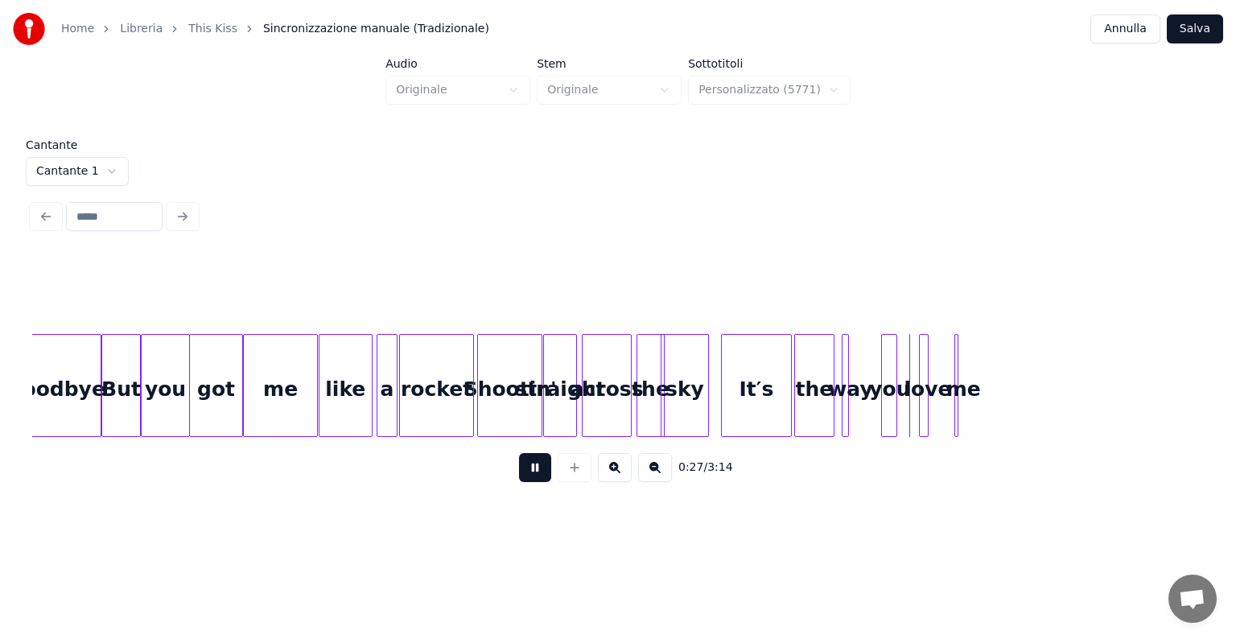
click at [537, 476] on button at bounding box center [535, 467] width 32 height 29
click at [953, 410] on div at bounding box center [954, 385] width 5 height 101
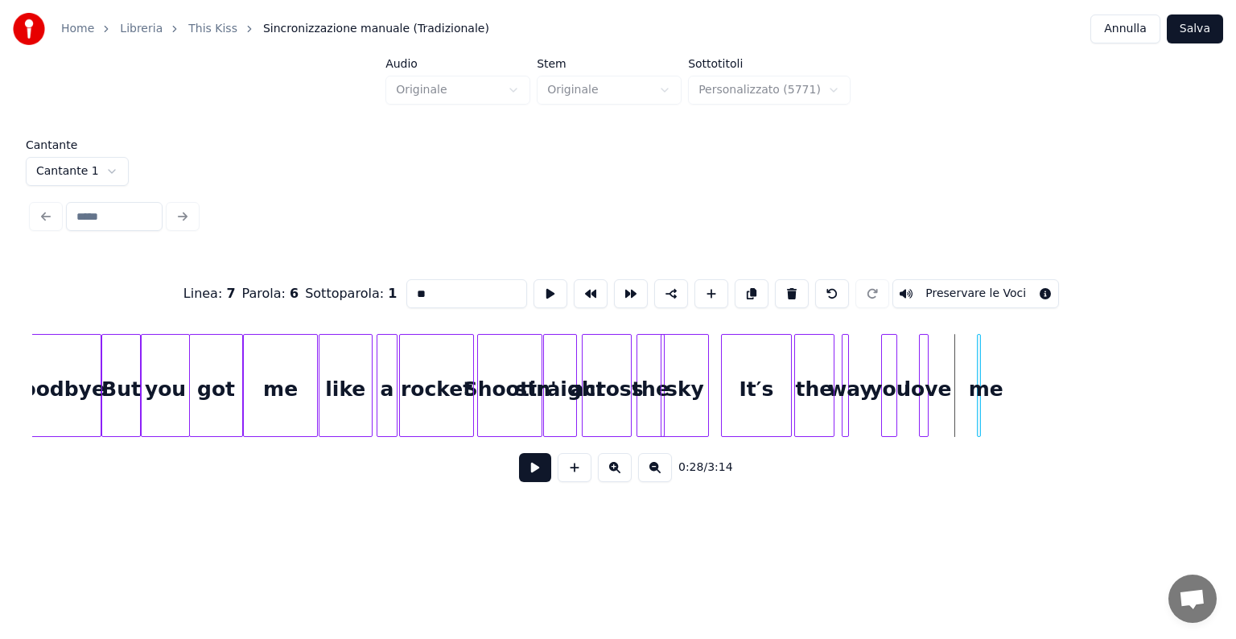
click at [992, 393] on div "me" at bounding box center [985, 389] width 16 height 109
click at [960, 390] on div "love" at bounding box center [954, 389] width 16 height 109
click at [925, 393] on div "you" at bounding box center [917, 389] width 16 height 109
click at [899, 385] on div "way" at bounding box center [890, 389] width 16 height 109
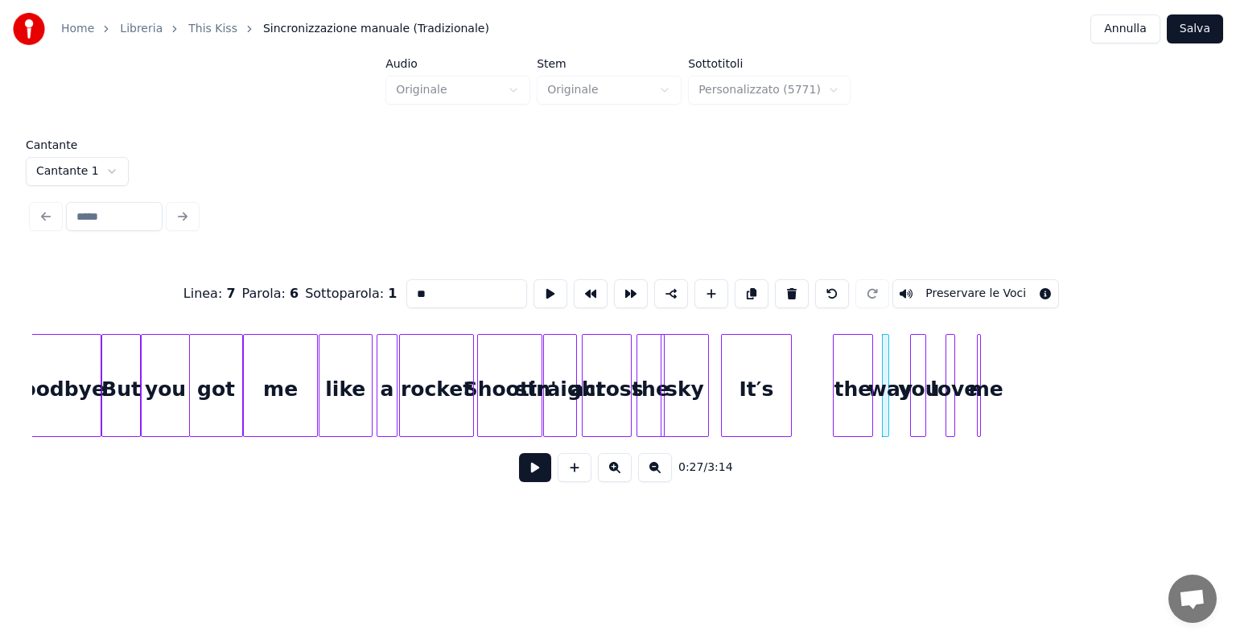
click at [862, 389] on div "the" at bounding box center [852, 389] width 38 height 109
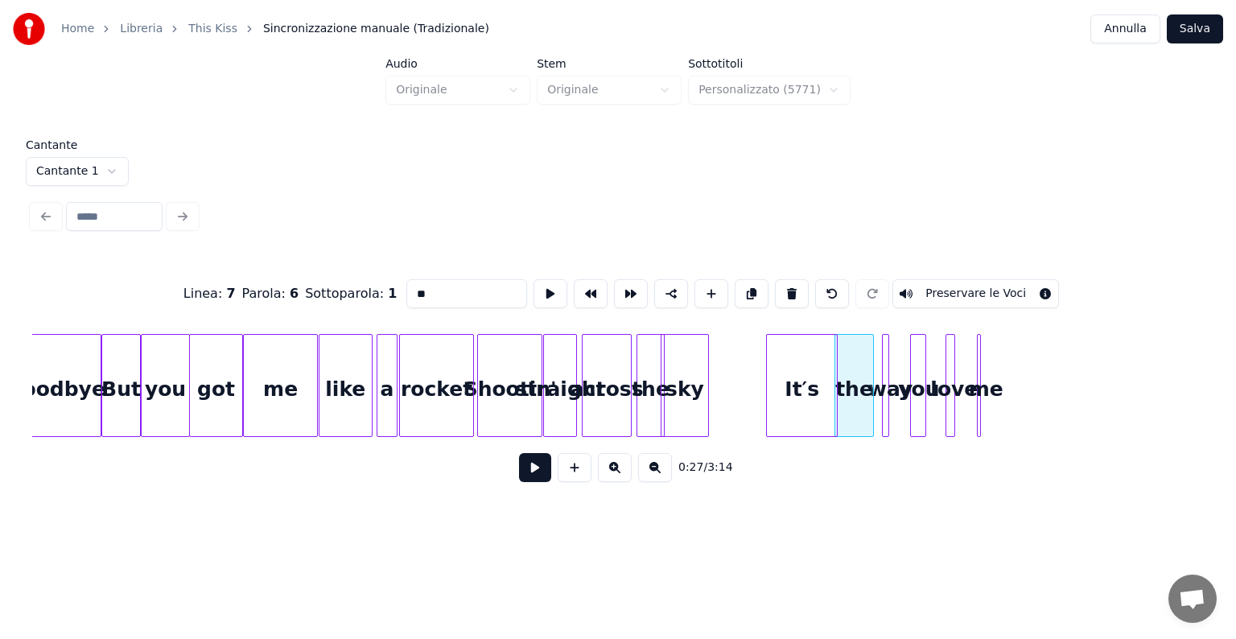
click at [810, 386] on div "It′s" at bounding box center [802, 389] width 70 height 109
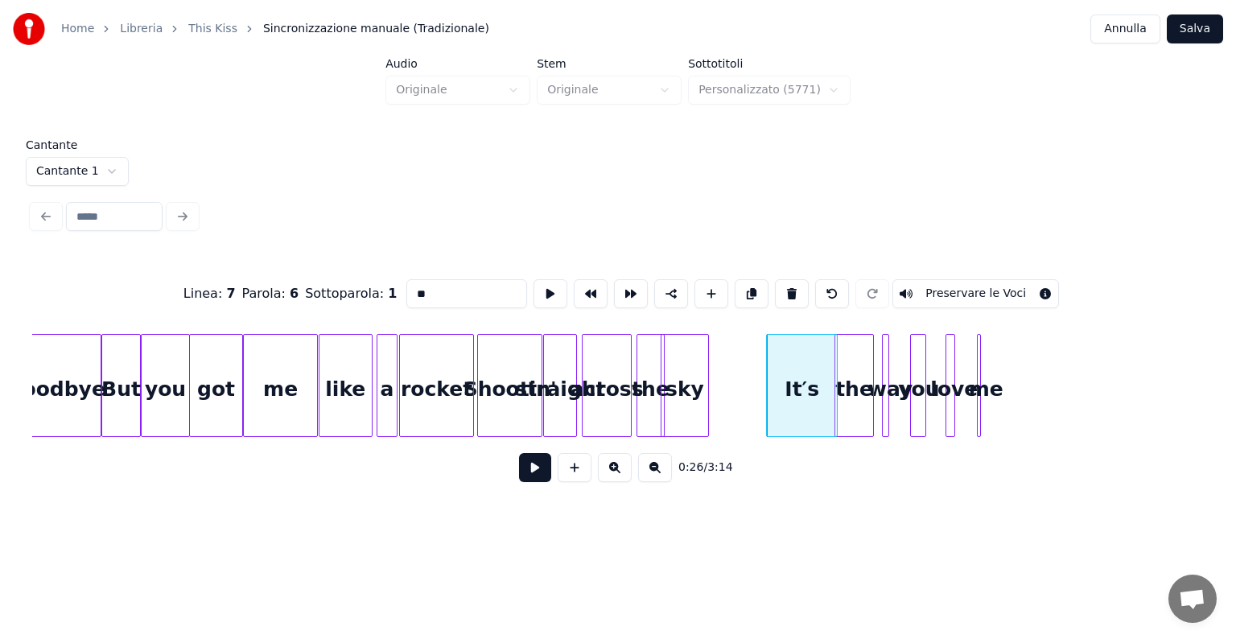
click at [693, 395] on div "sky" at bounding box center [684, 389] width 46 height 109
type input "***"
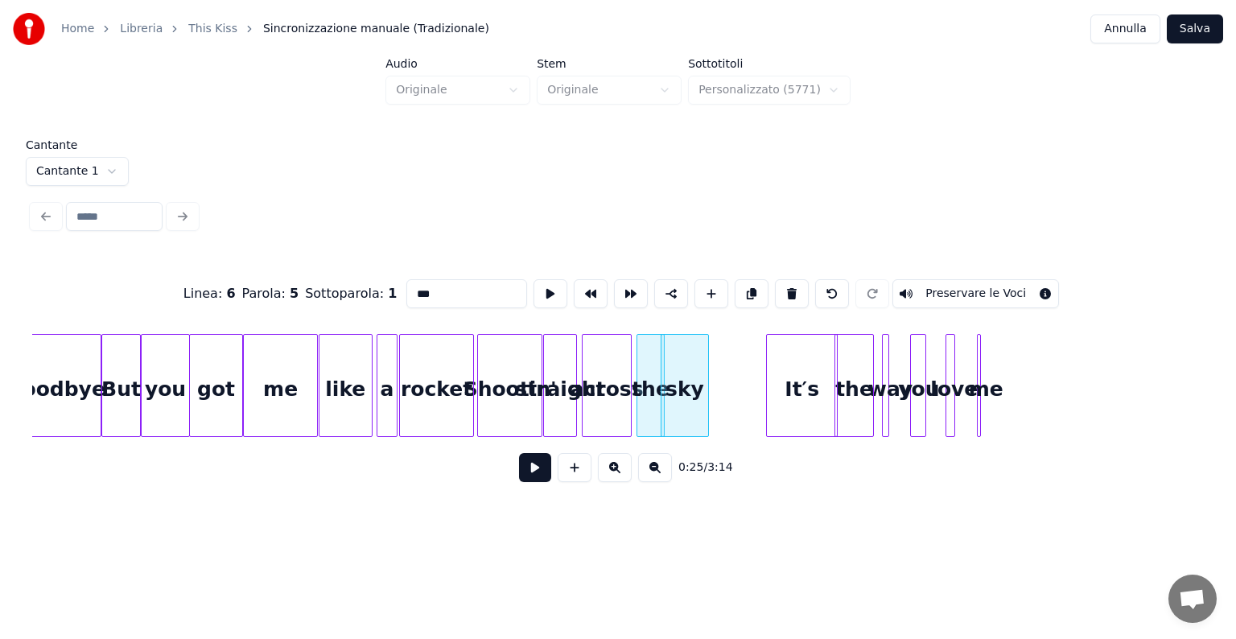
click at [534, 479] on button at bounding box center [535, 467] width 32 height 29
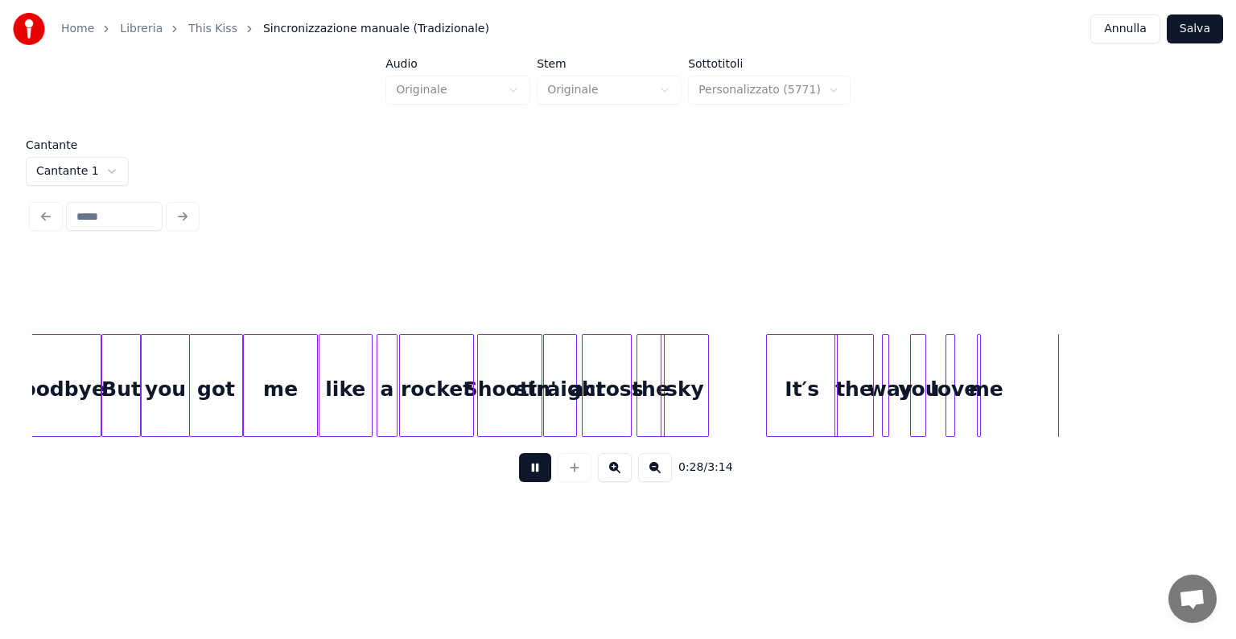
click at [534, 479] on button at bounding box center [535, 467] width 32 height 29
click at [1064, 386] on div "me" at bounding box center [1056, 389] width 16 height 109
click at [1063, 387] on div at bounding box center [1061, 385] width 5 height 101
click at [1014, 387] on div at bounding box center [1015, 385] width 5 height 101
click at [1004, 394] on div "me" at bounding box center [1008, 389] width 50 height 109
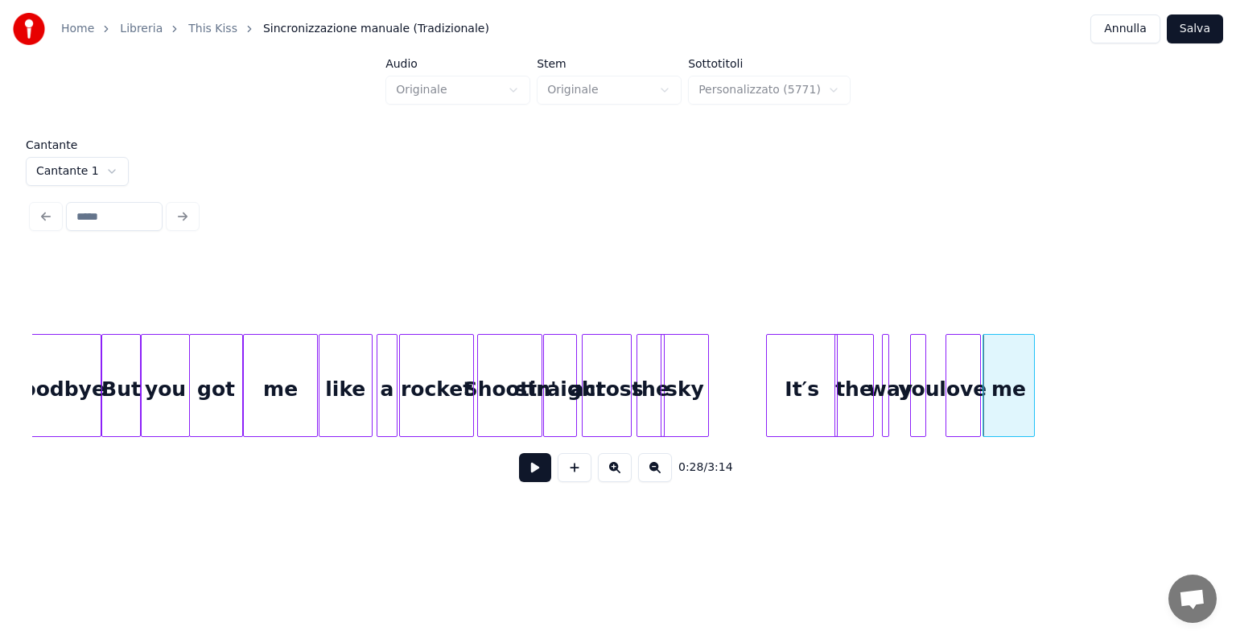
click at [978, 389] on div at bounding box center [977, 385] width 5 height 101
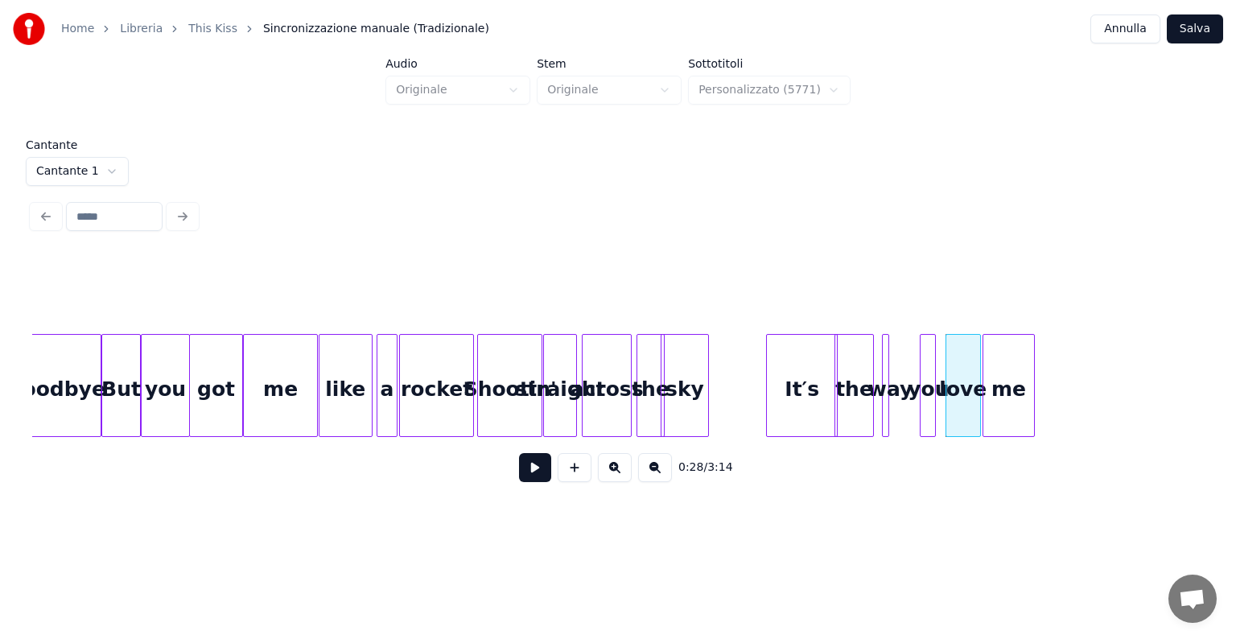
click at [909, 396] on div at bounding box center [908, 385] width 5 height 101
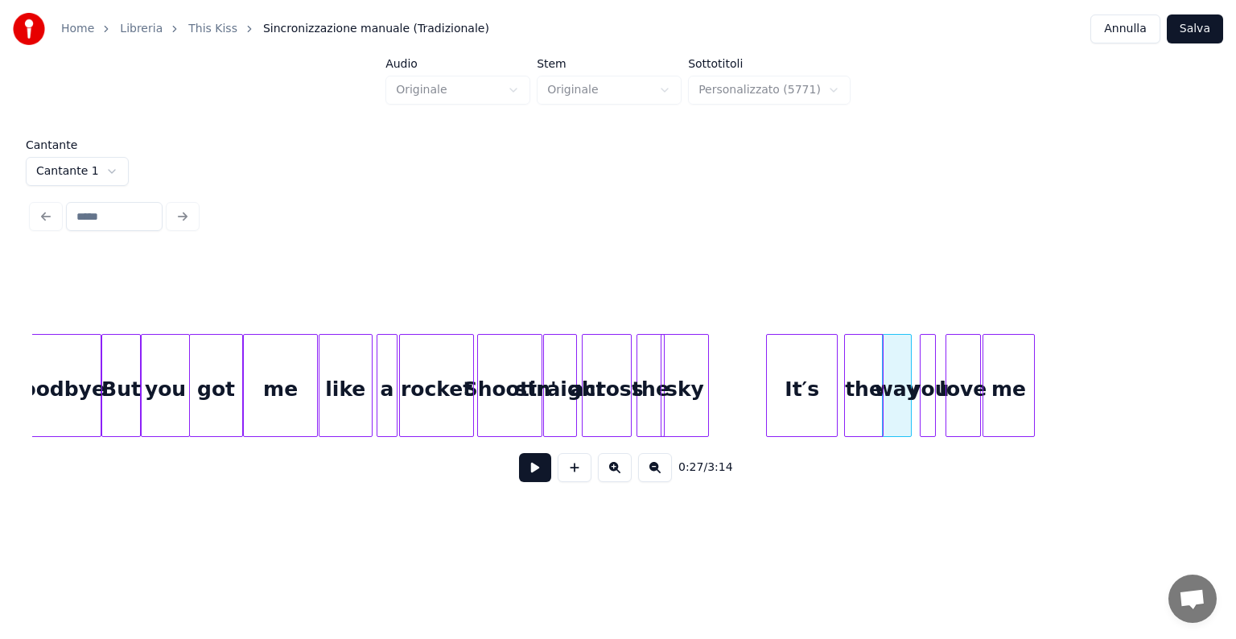
click at [872, 397] on div "the" at bounding box center [864, 389] width 38 height 109
click at [817, 408] on div "It′s" at bounding box center [810, 389] width 70 height 109
click at [807, 401] on div at bounding box center [805, 385] width 5 height 101
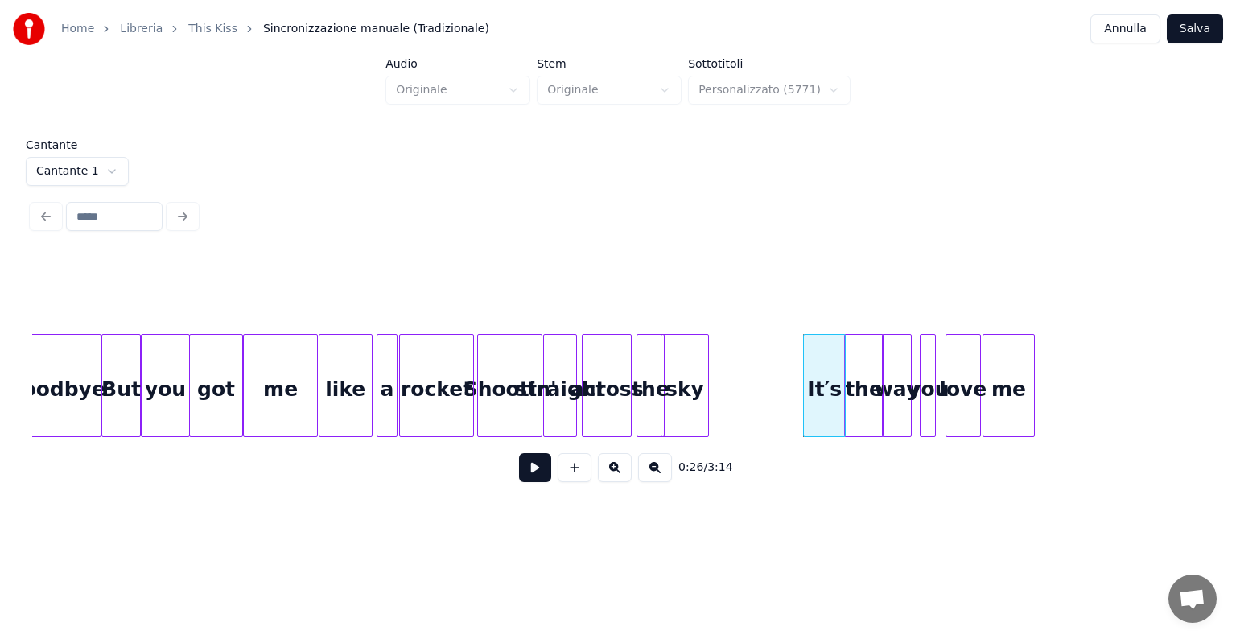
click at [550, 409] on div "straight" at bounding box center [560, 389] width 32 height 109
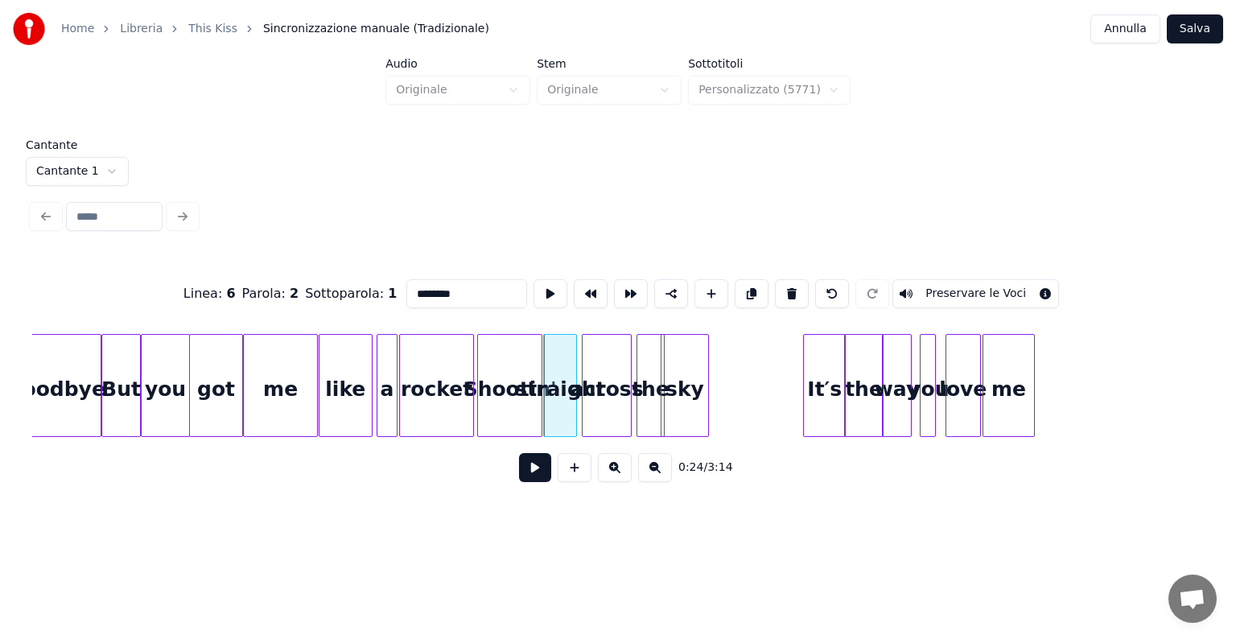
click at [549, 470] on button at bounding box center [535, 467] width 32 height 29
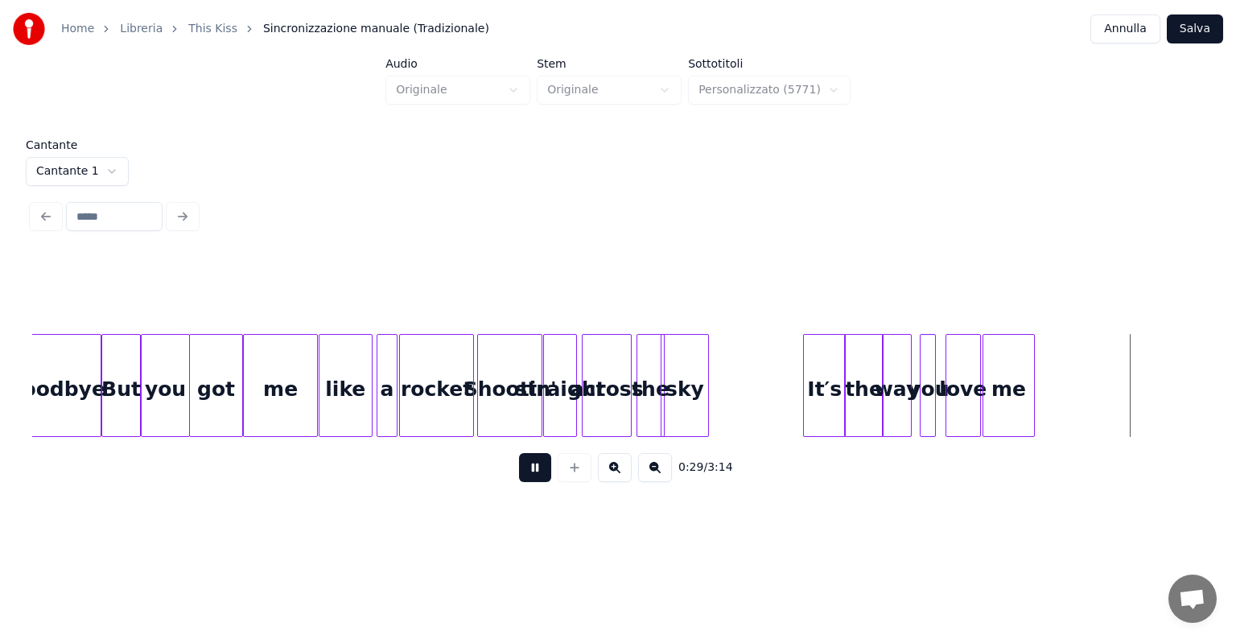
click at [555, 454] on div "0:29 / 3:14" at bounding box center [617, 467] width 1171 height 61
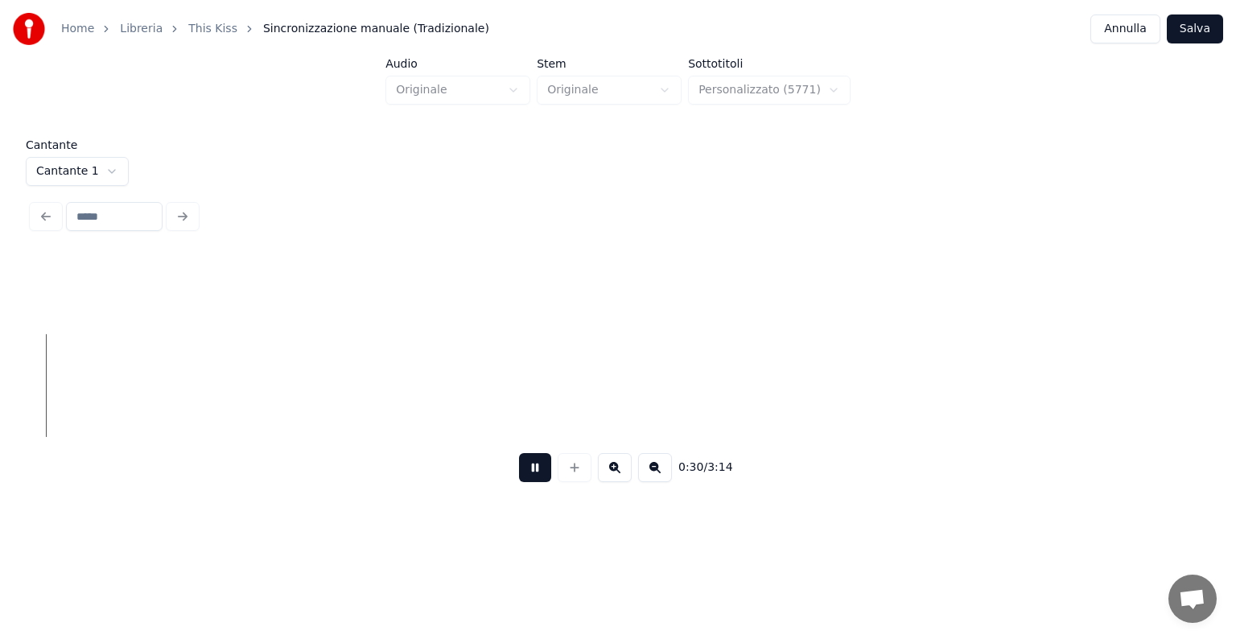
click at [528, 464] on button at bounding box center [535, 467] width 32 height 29
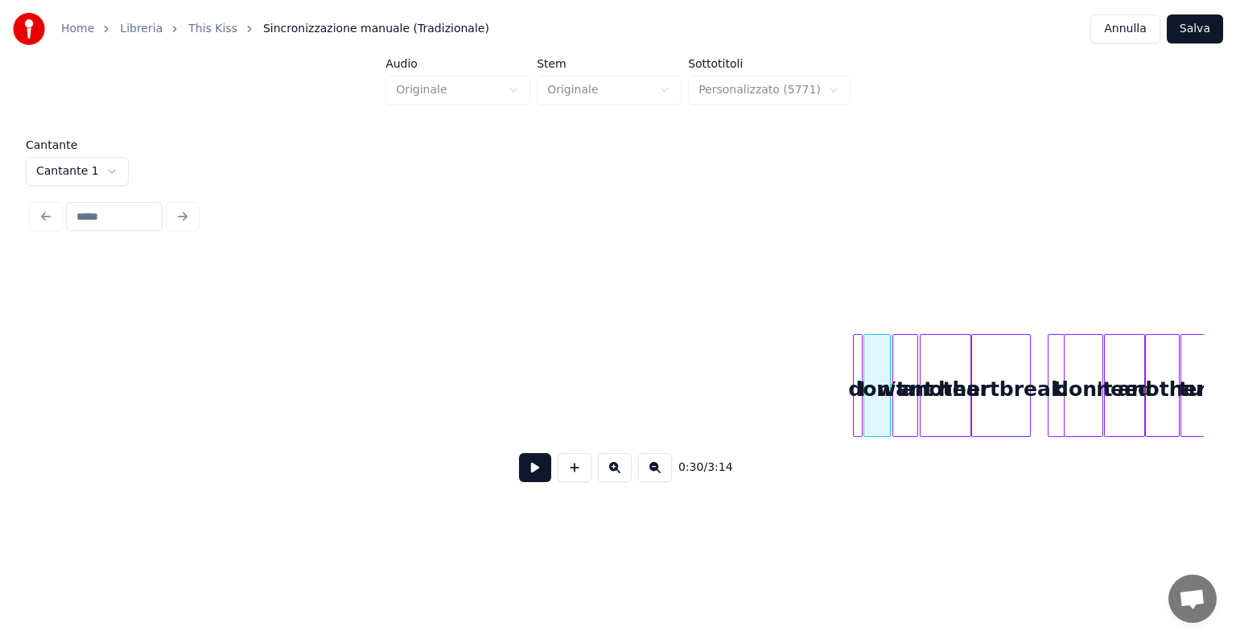
scroll to position [0, 0]
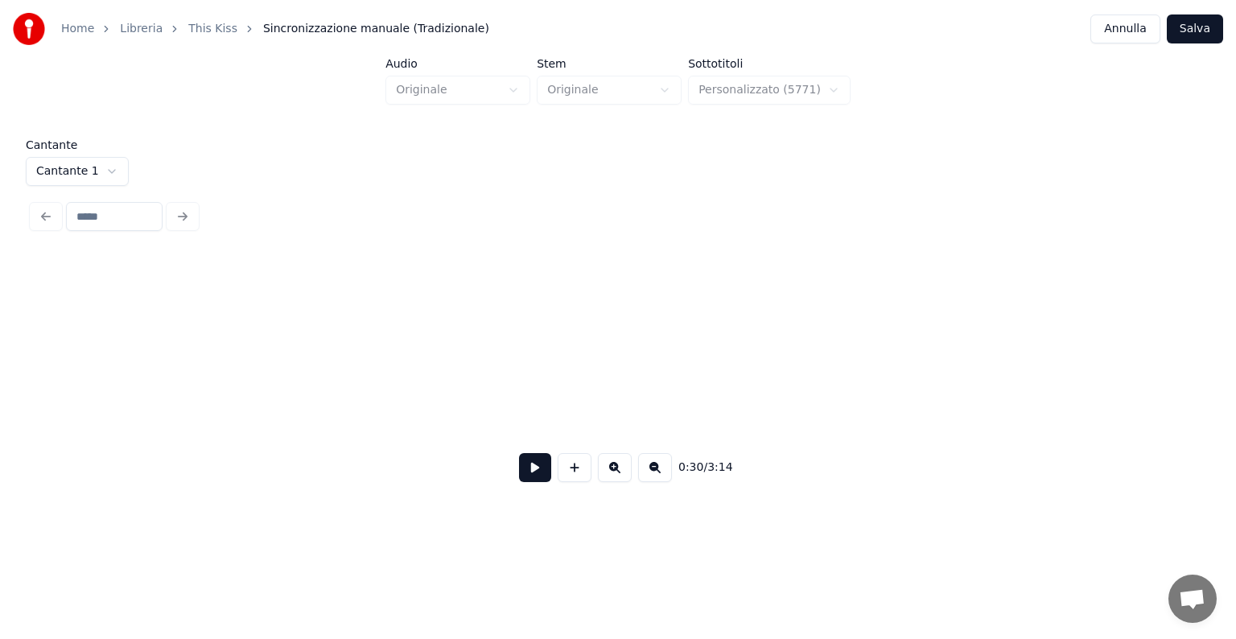
click at [540, 482] on button at bounding box center [535, 467] width 32 height 29
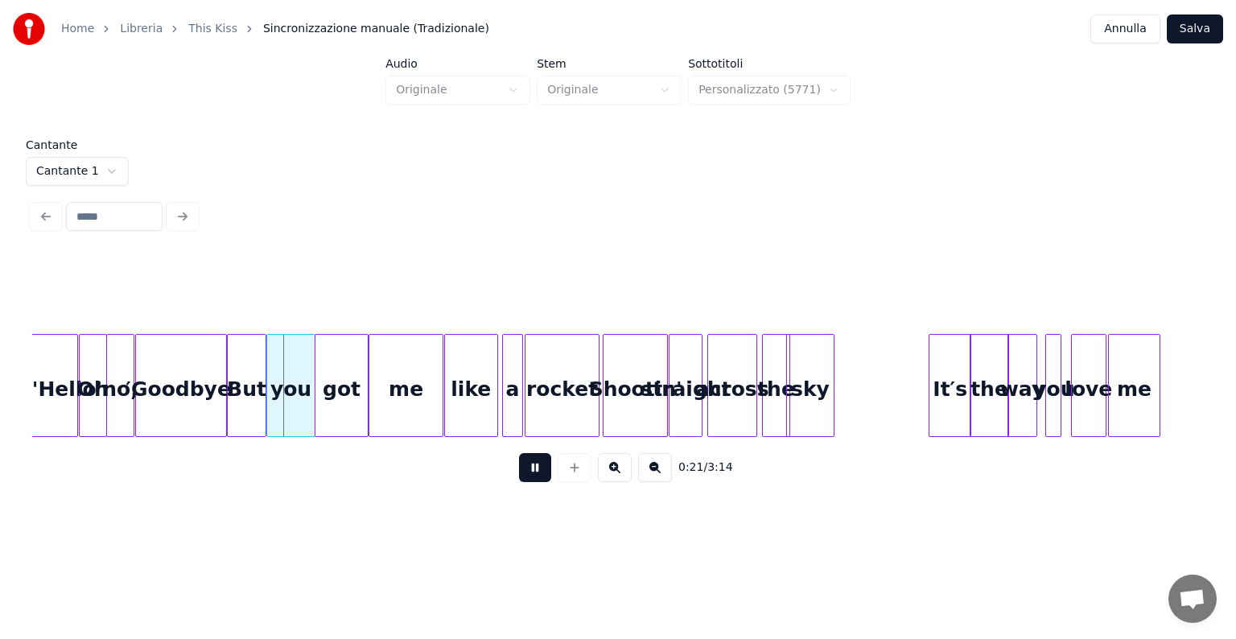
click at [692, 354] on div "straight" at bounding box center [685, 389] width 32 height 109
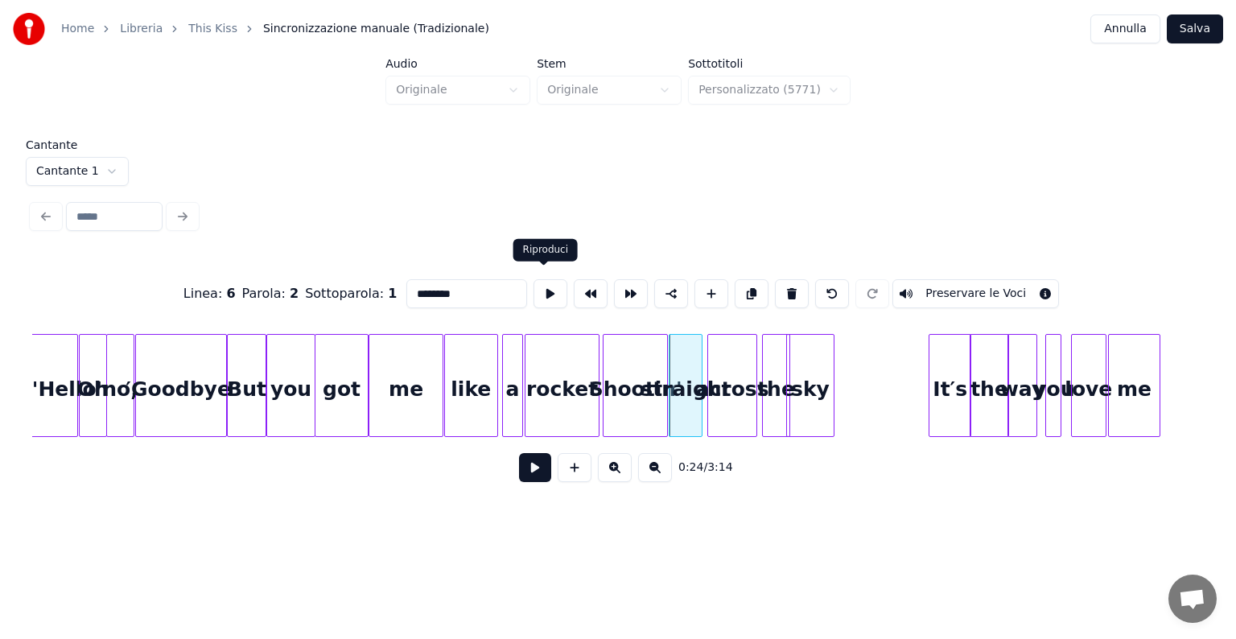
click at [547, 292] on button at bounding box center [550, 293] width 34 height 29
click at [1143, 30] on button "Annulla" at bounding box center [1125, 28] width 70 height 29
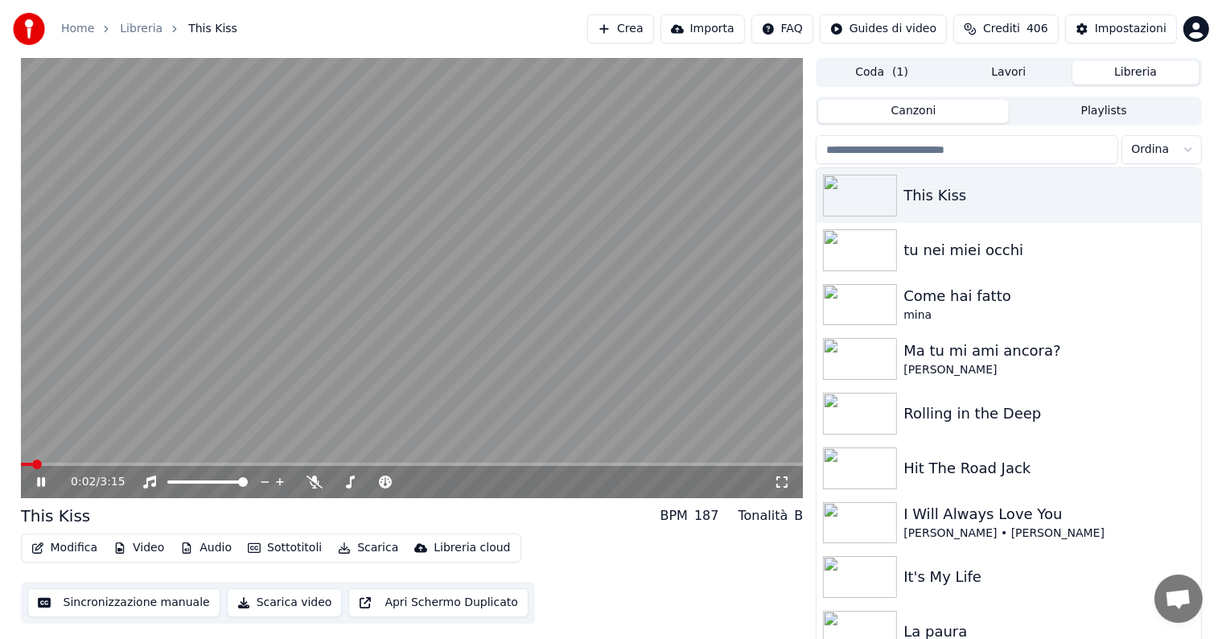
click at [47, 479] on icon at bounding box center [53, 481] width 38 height 13
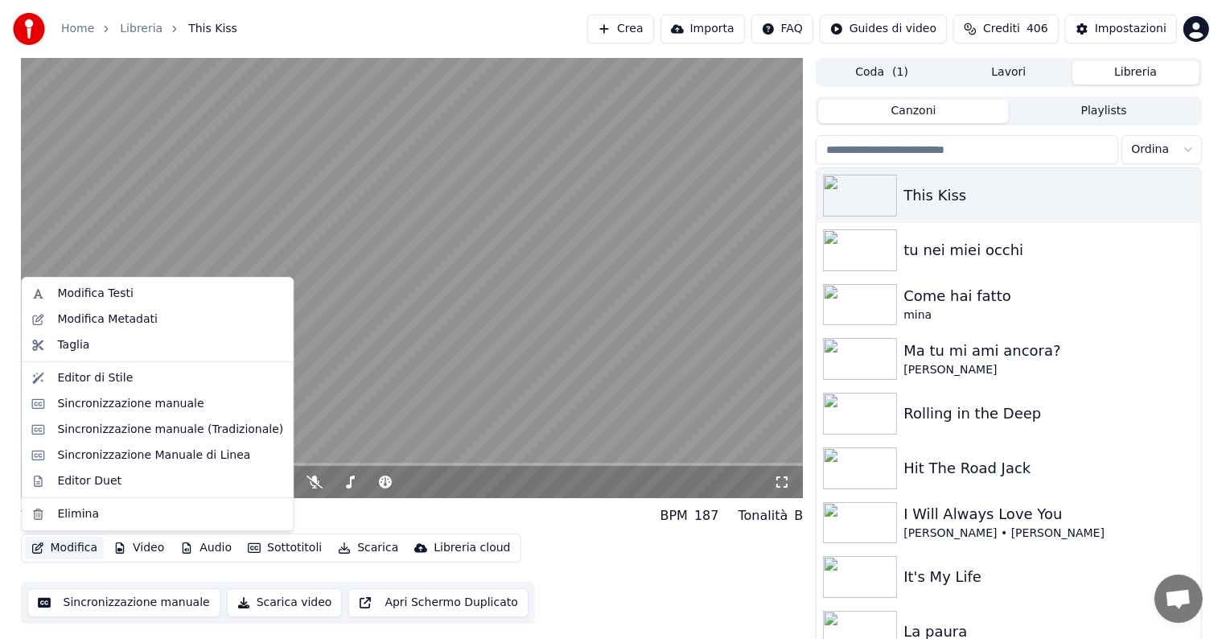
click at [67, 541] on button "Modifica" at bounding box center [65, 548] width 80 height 23
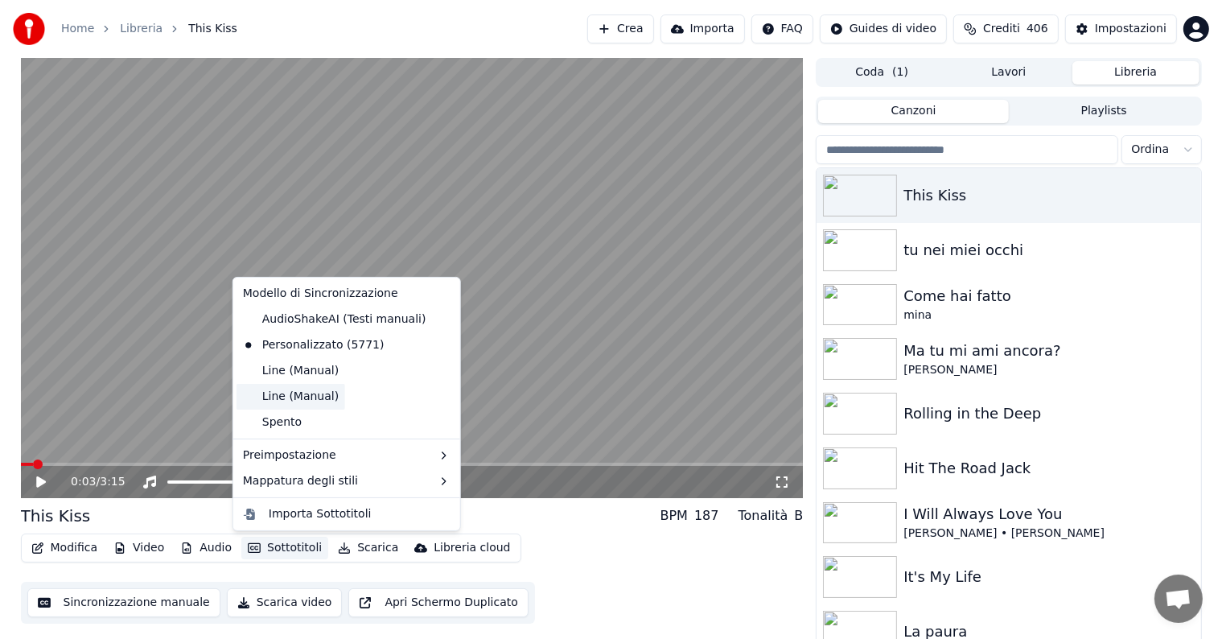
click at [305, 401] on div "Line (Manual)" at bounding box center [290, 397] width 109 height 26
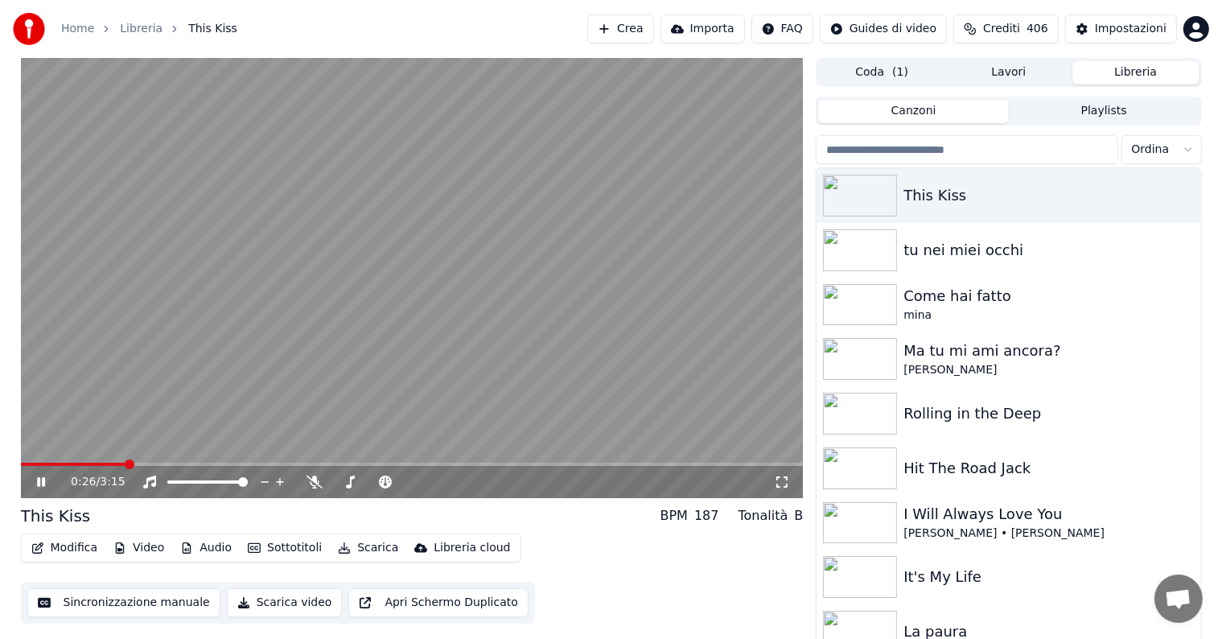
click at [41, 479] on icon at bounding box center [53, 481] width 38 height 13
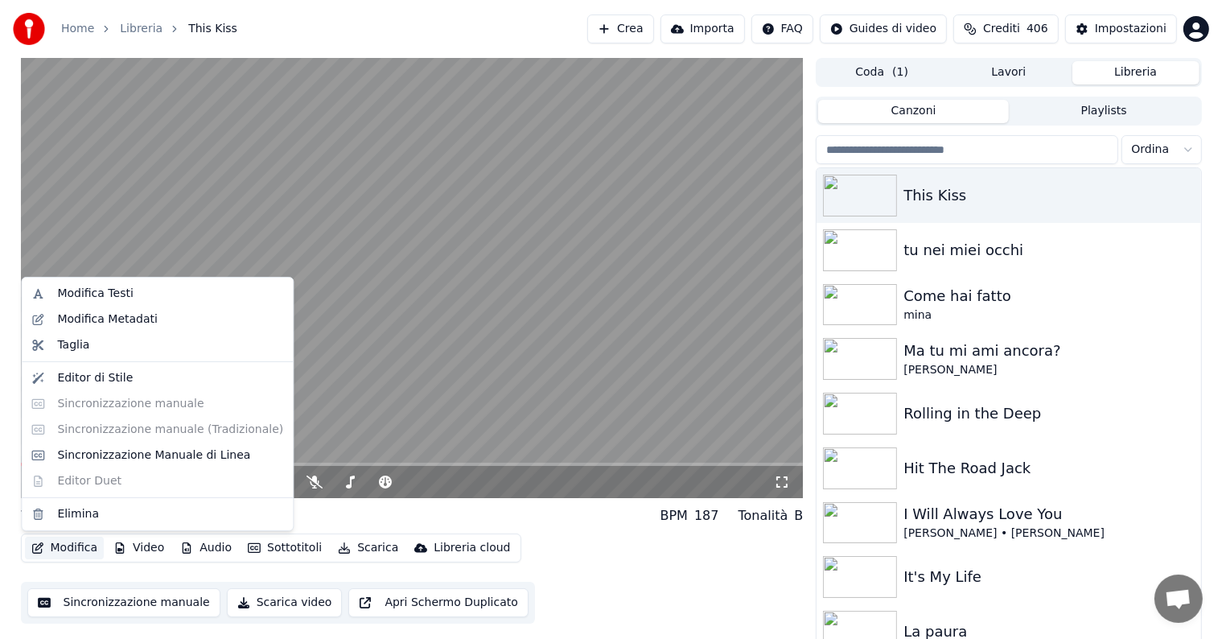
click at [68, 545] on button "Modifica" at bounding box center [65, 548] width 80 height 23
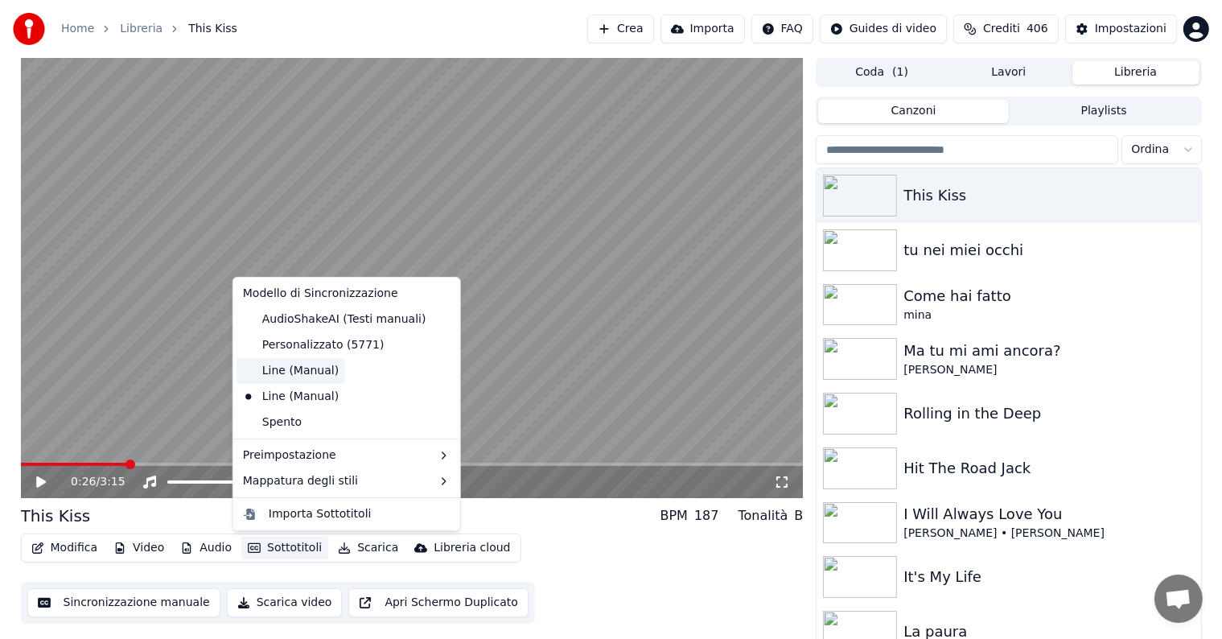
click at [276, 367] on div "Line (Manual)" at bounding box center [290, 371] width 109 height 26
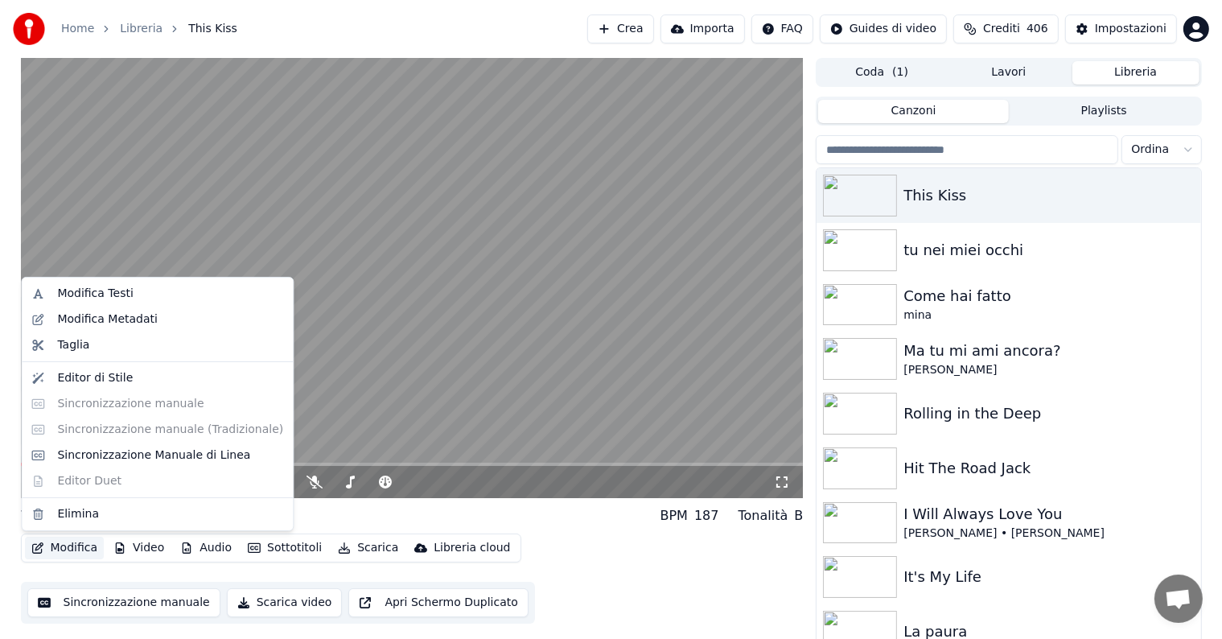
click at [68, 546] on button "Modifica" at bounding box center [65, 548] width 80 height 23
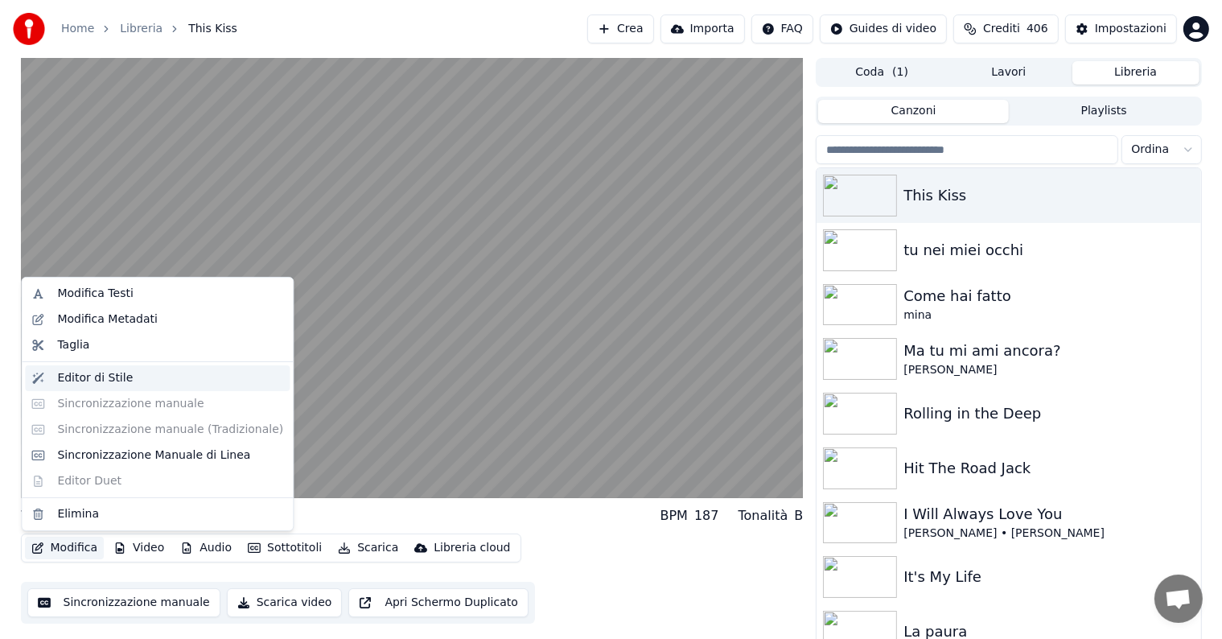
click at [90, 379] on div "Editor di Stile" at bounding box center [95, 378] width 76 height 16
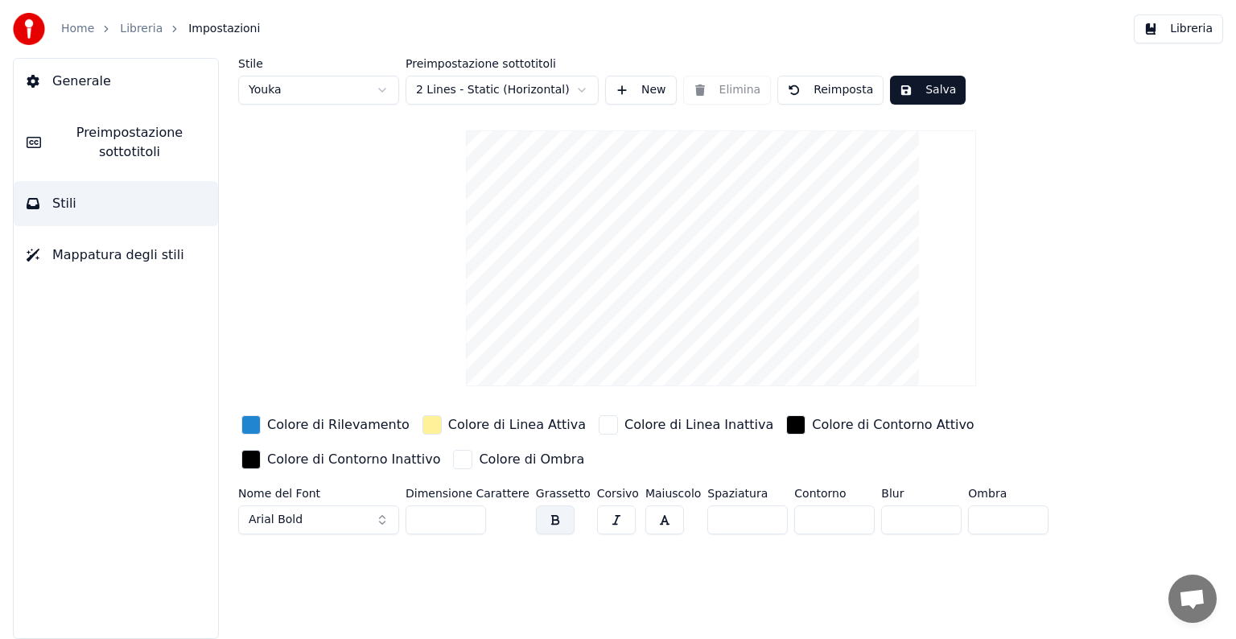
click at [1156, 35] on button "Libreria" at bounding box center [1177, 28] width 89 height 29
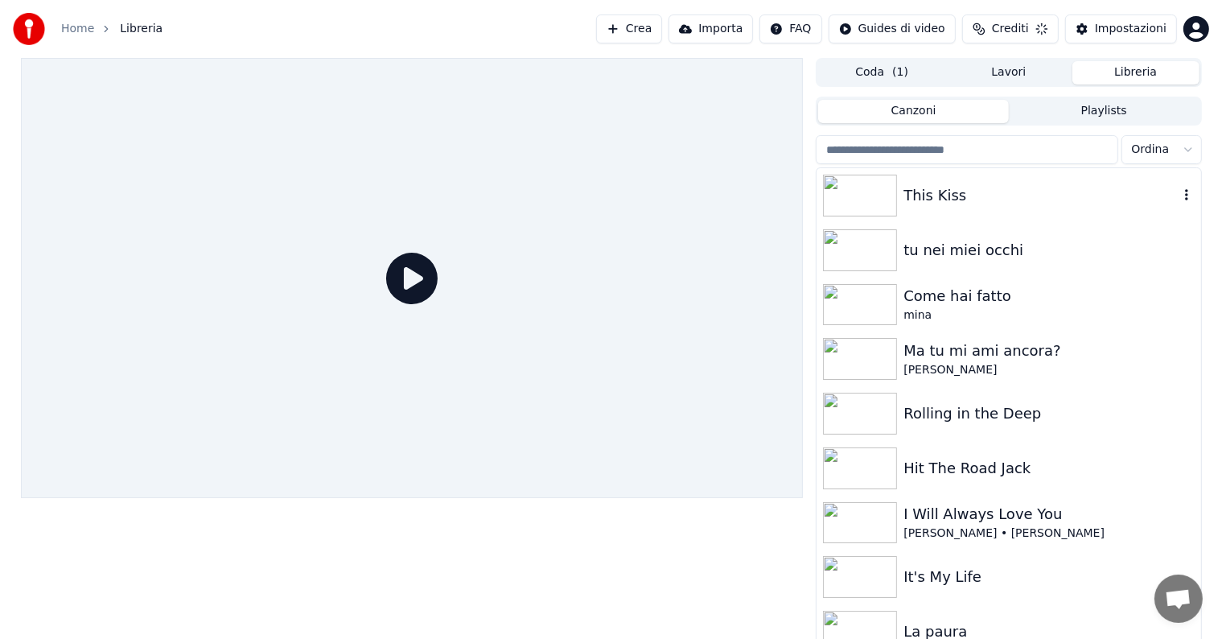
click at [838, 196] on img at bounding box center [860, 196] width 74 height 42
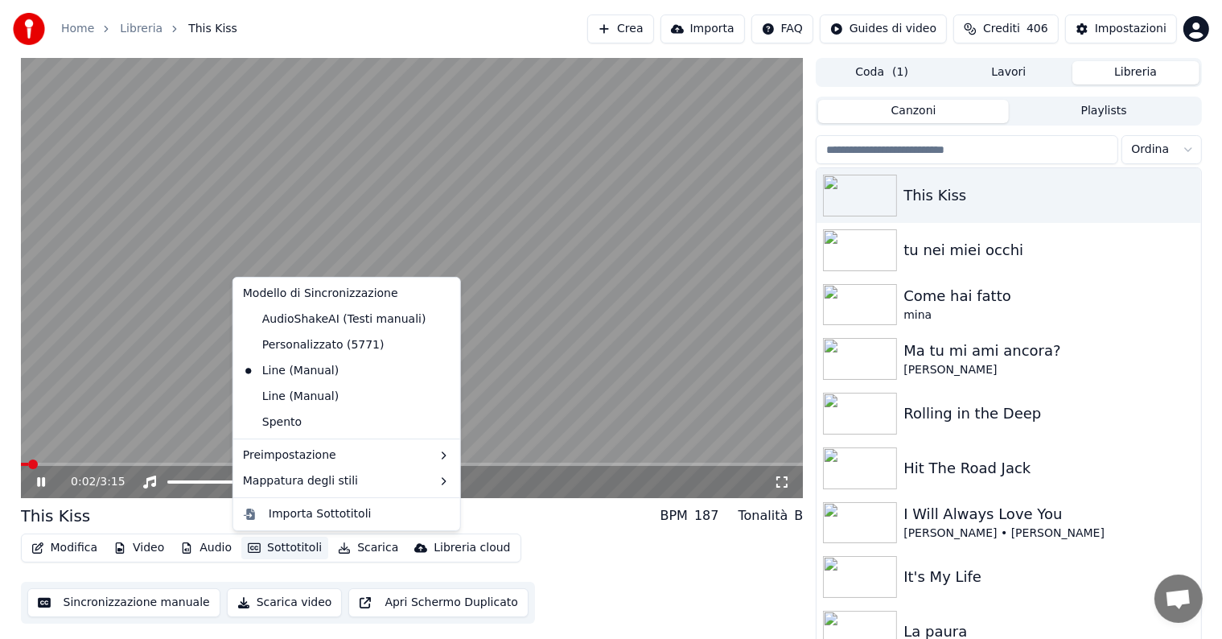
click at [259, 548] on button "Sottotitoli" at bounding box center [284, 548] width 87 height 23
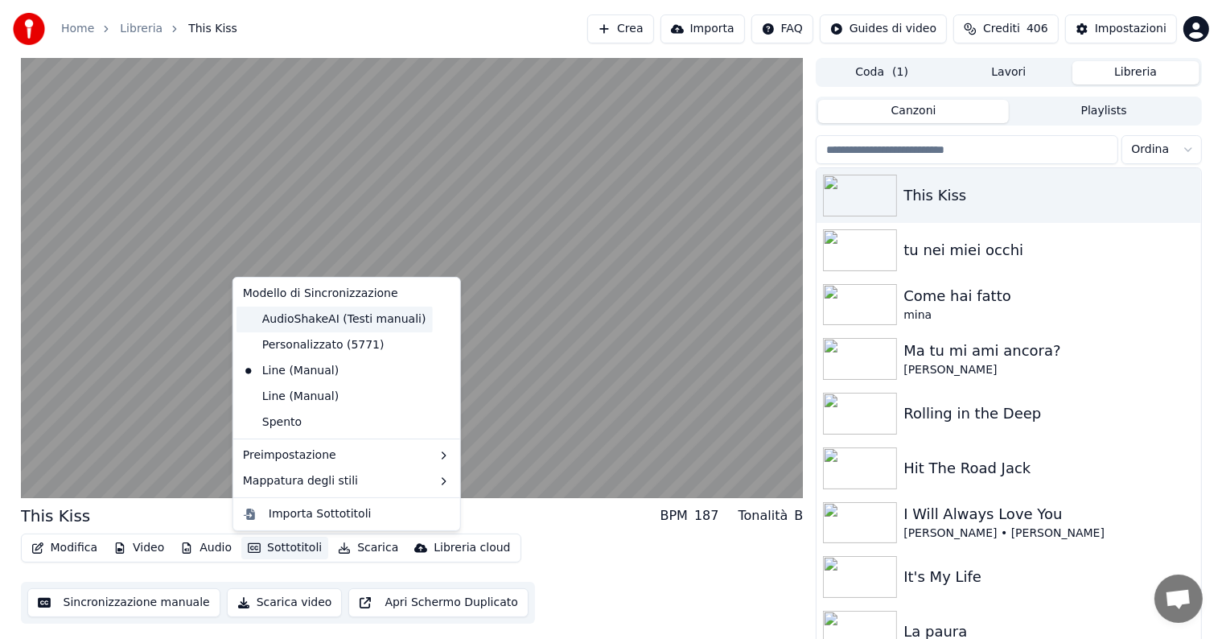
click at [290, 321] on div "AudioShakeAI (Testi manuali)" at bounding box center [334, 319] width 196 height 26
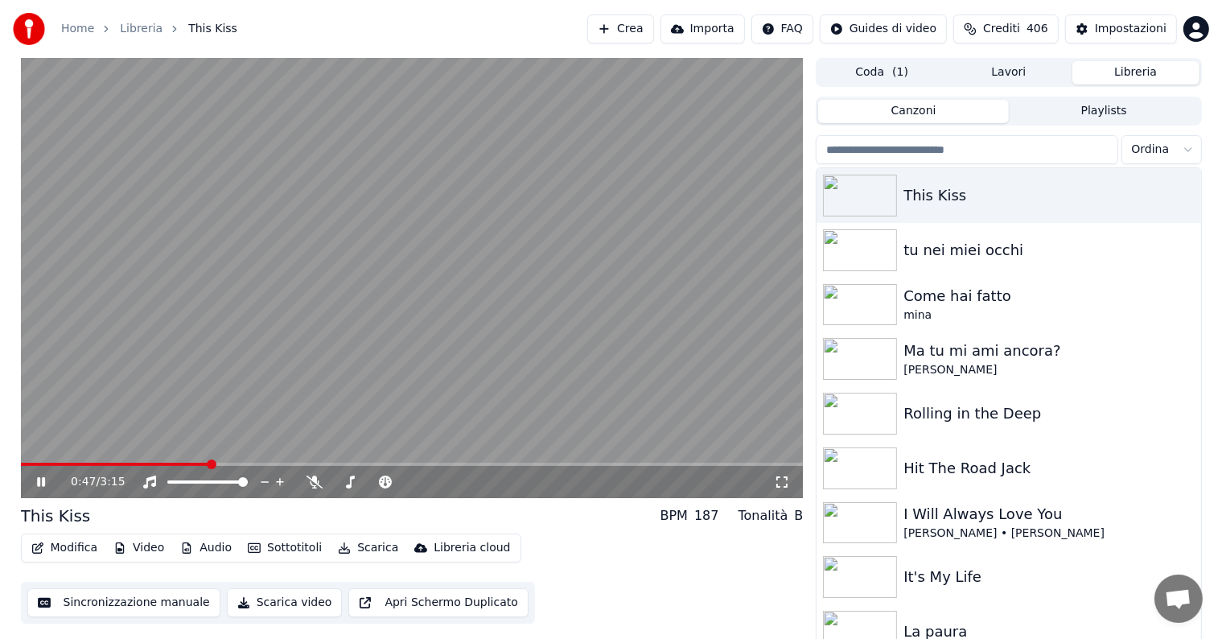
click at [208, 463] on span at bounding box center [412, 464] width 783 height 3
click at [298, 463] on span at bounding box center [412, 464] width 783 height 3
click at [46, 482] on icon at bounding box center [53, 481] width 38 height 13
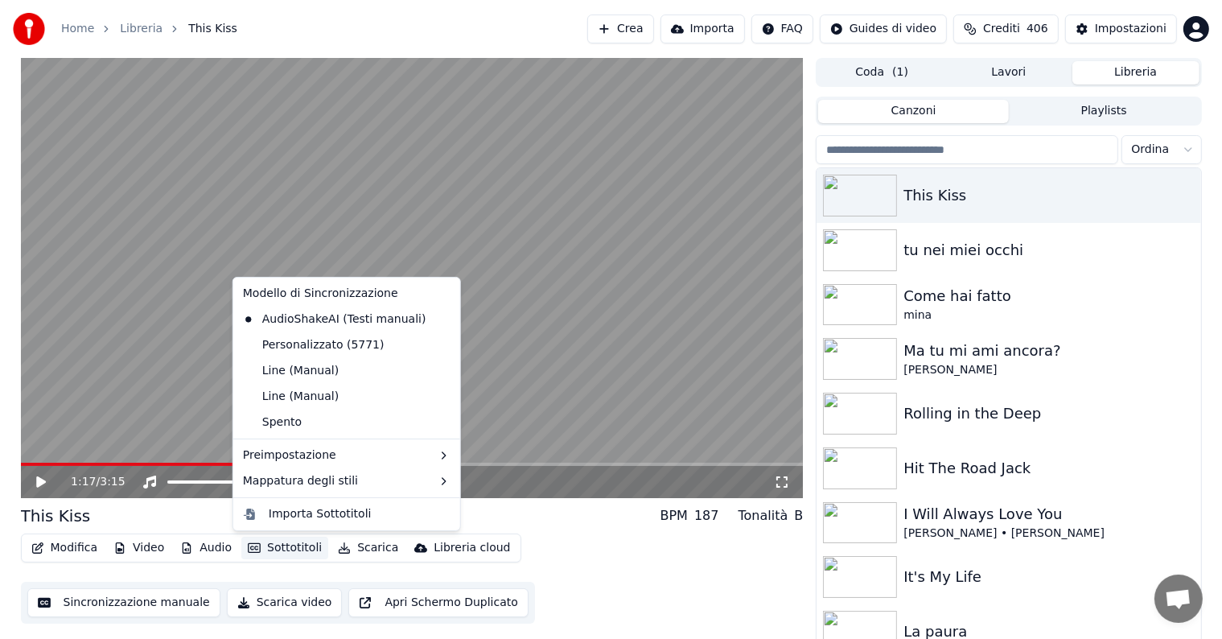
click at [266, 551] on button "Sottotitoli" at bounding box center [284, 548] width 87 height 23
click at [277, 339] on div "Personalizzato (5771)" at bounding box center [313, 345] width 154 height 26
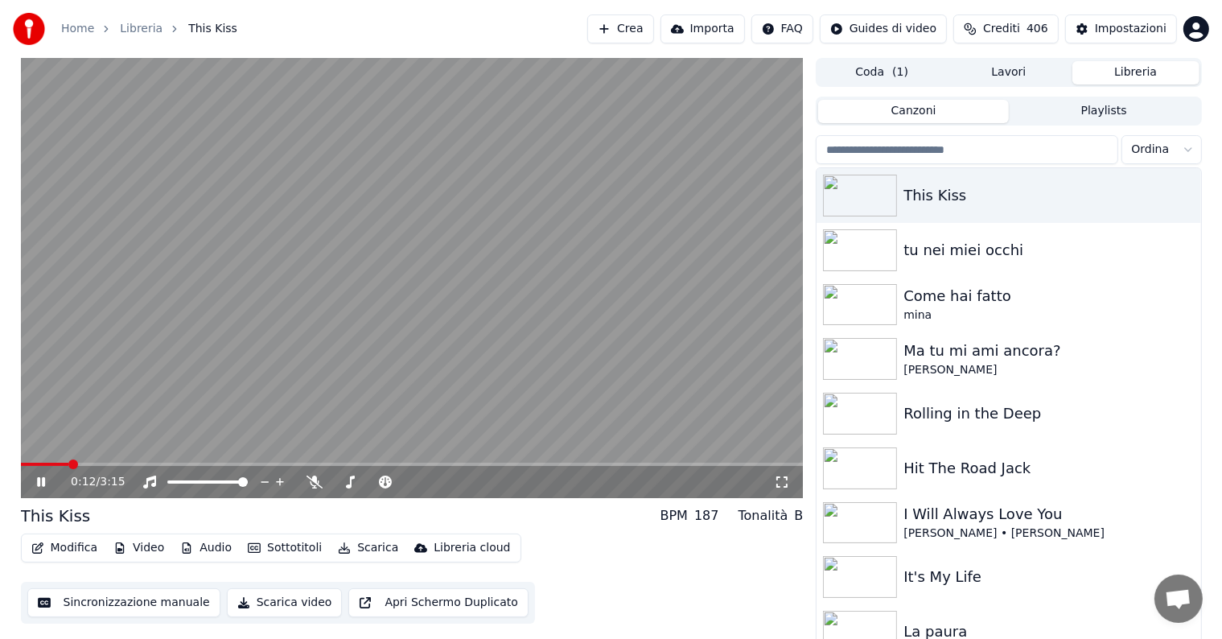
click at [69, 466] on span at bounding box center [45, 464] width 48 height 3
click at [39, 463] on span at bounding box center [31, 464] width 20 height 3
click at [39, 480] on icon at bounding box center [41, 482] width 8 height 10
click at [959, 195] on div "This Kiss" at bounding box center [1040, 195] width 274 height 23
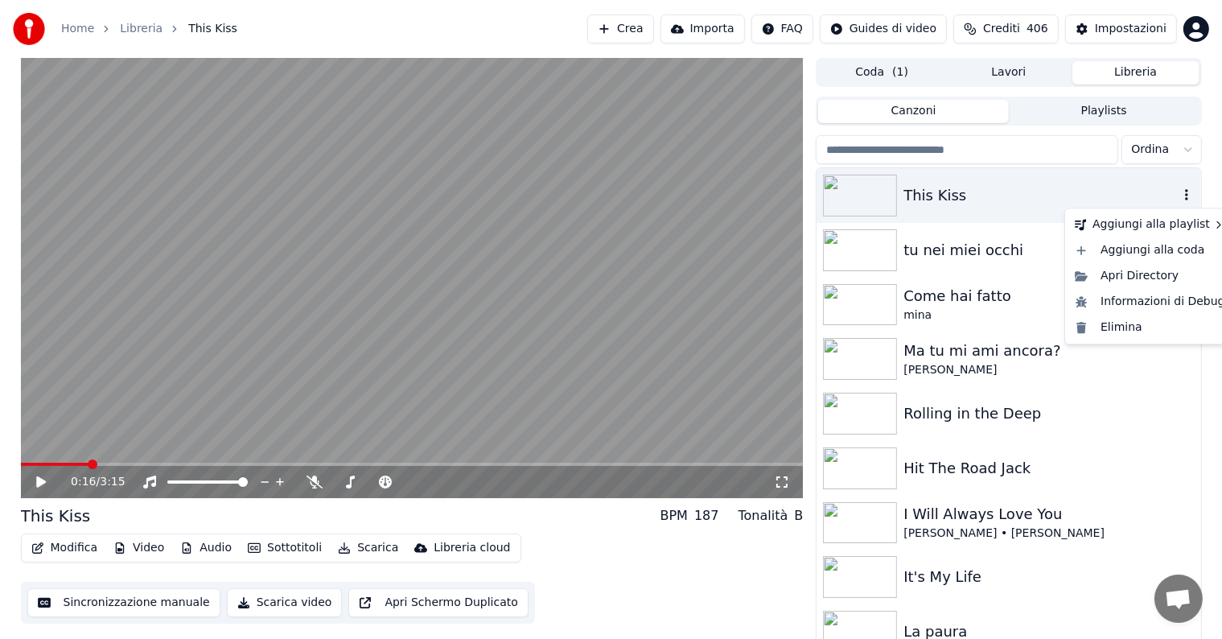
click at [1178, 194] on icon "button" at bounding box center [1186, 194] width 16 height 13
click at [869, 208] on img at bounding box center [860, 196] width 74 height 42
click at [907, 352] on div "Ma tu mi ami ancora?" at bounding box center [1040, 350] width 274 height 23
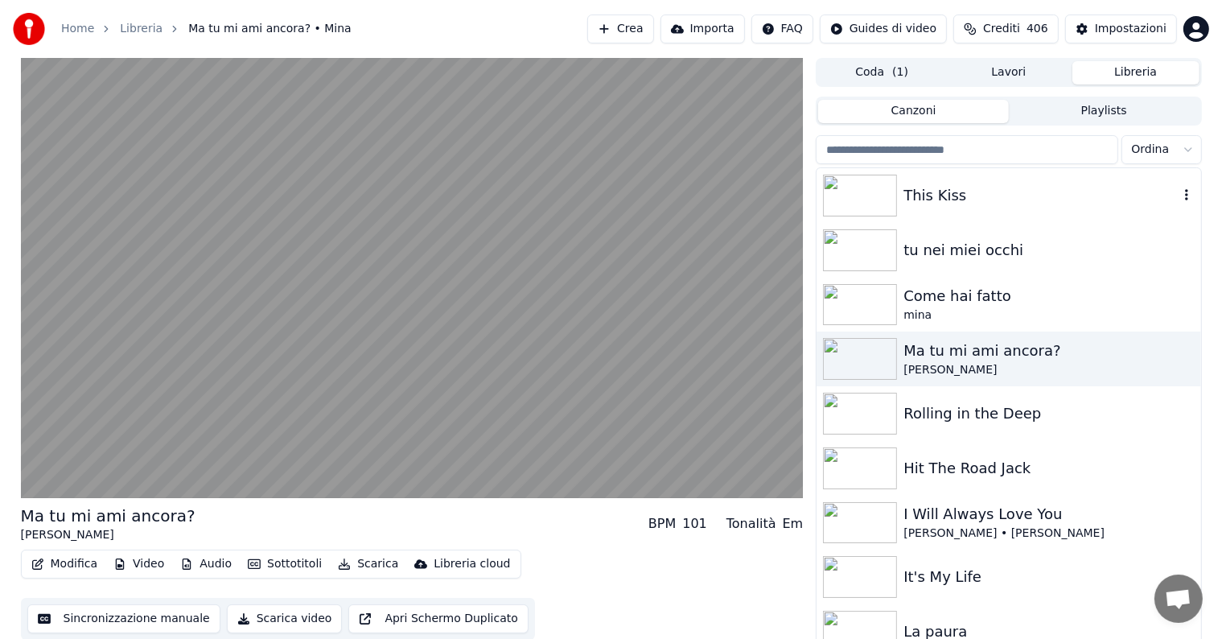
click at [878, 203] on img at bounding box center [860, 196] width 74 height 42
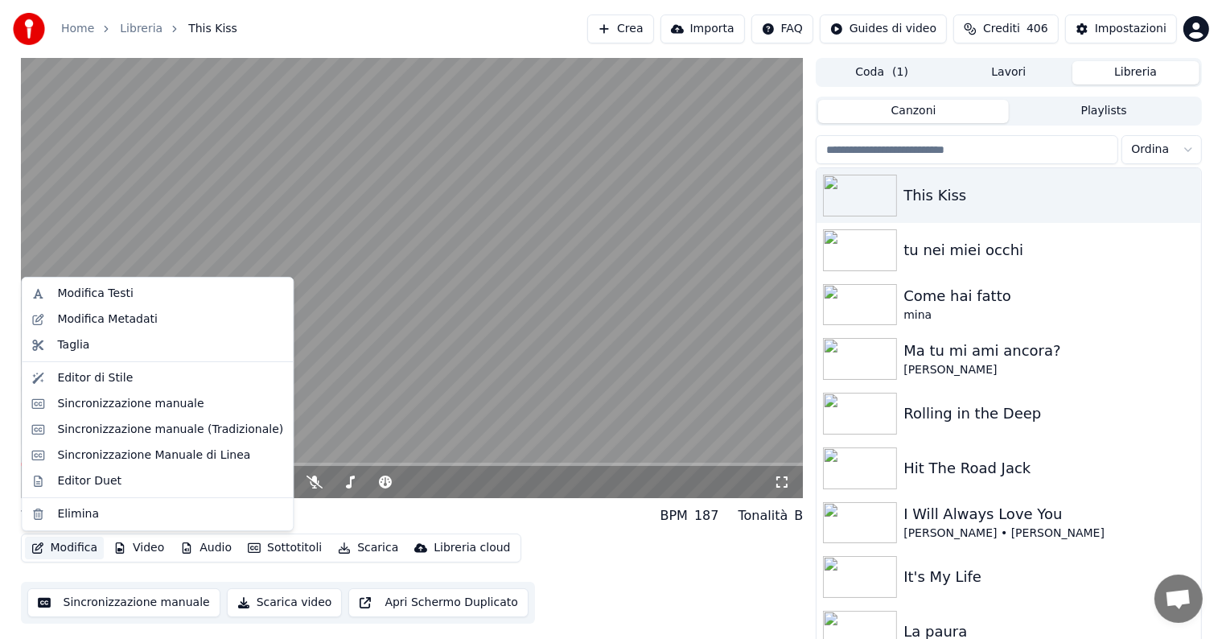
click at [68, 547] on button "Modifica" at bounding box center [65, 548] width 80 height 23
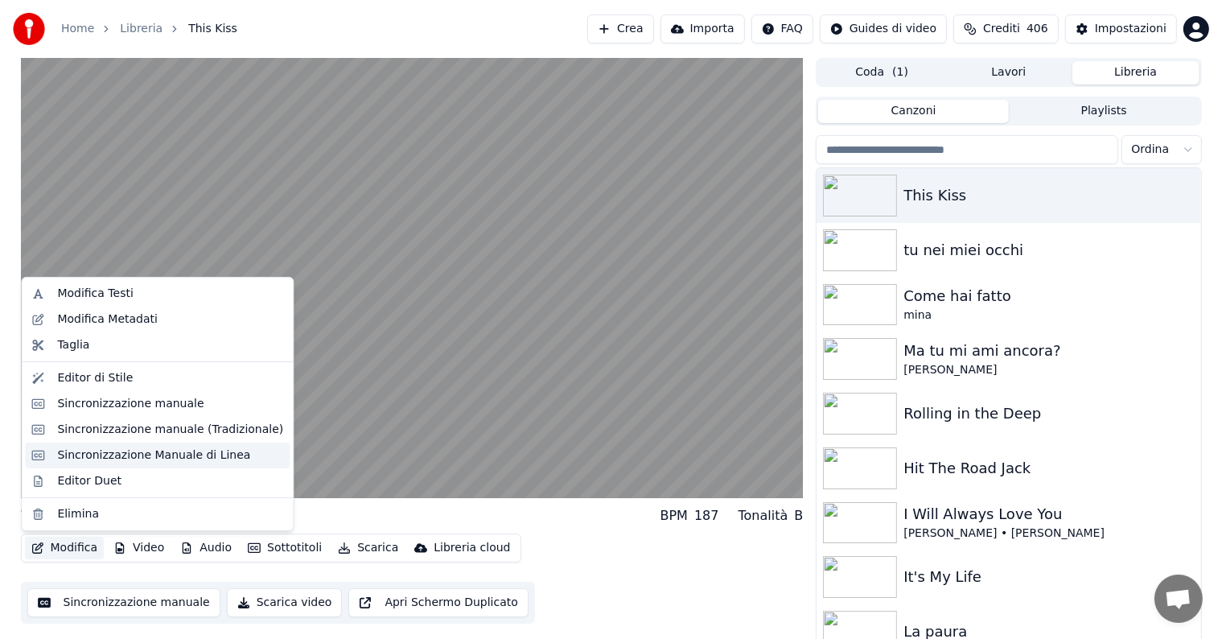
click at [97, 458] on div "Sincronizzazione Manuale di Linea" at bounding box center [153, 455] width 193 height 16
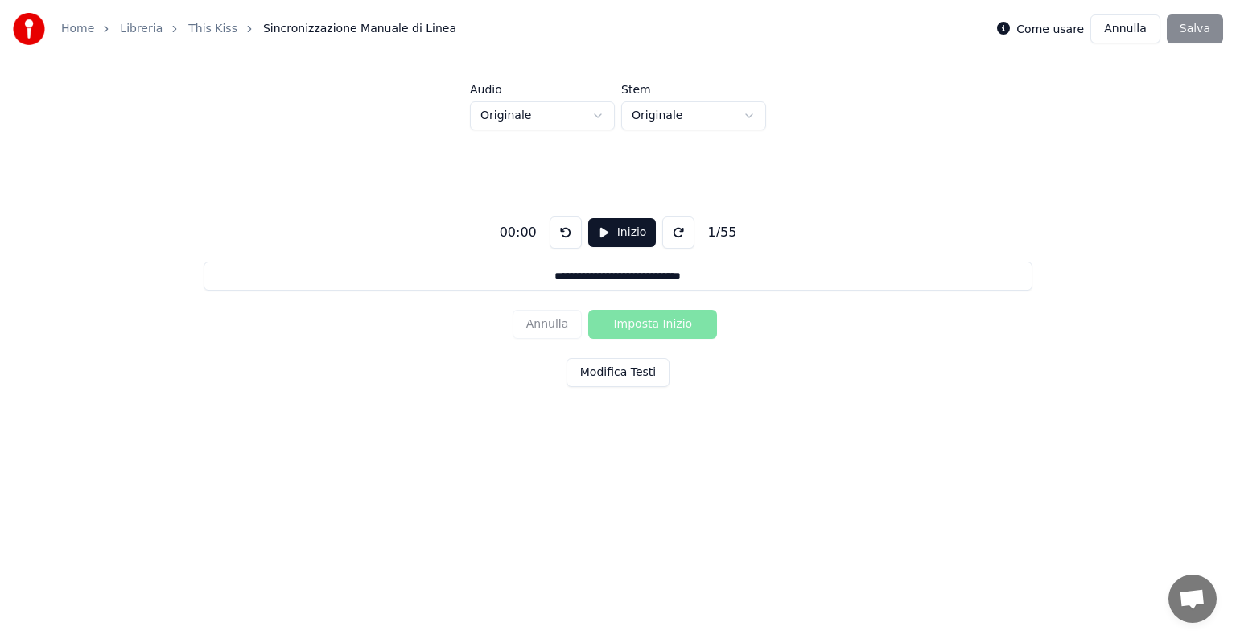
click at [1122, 26] on button "Annulla" at bounding box center [1125, 28] width 70 height 29
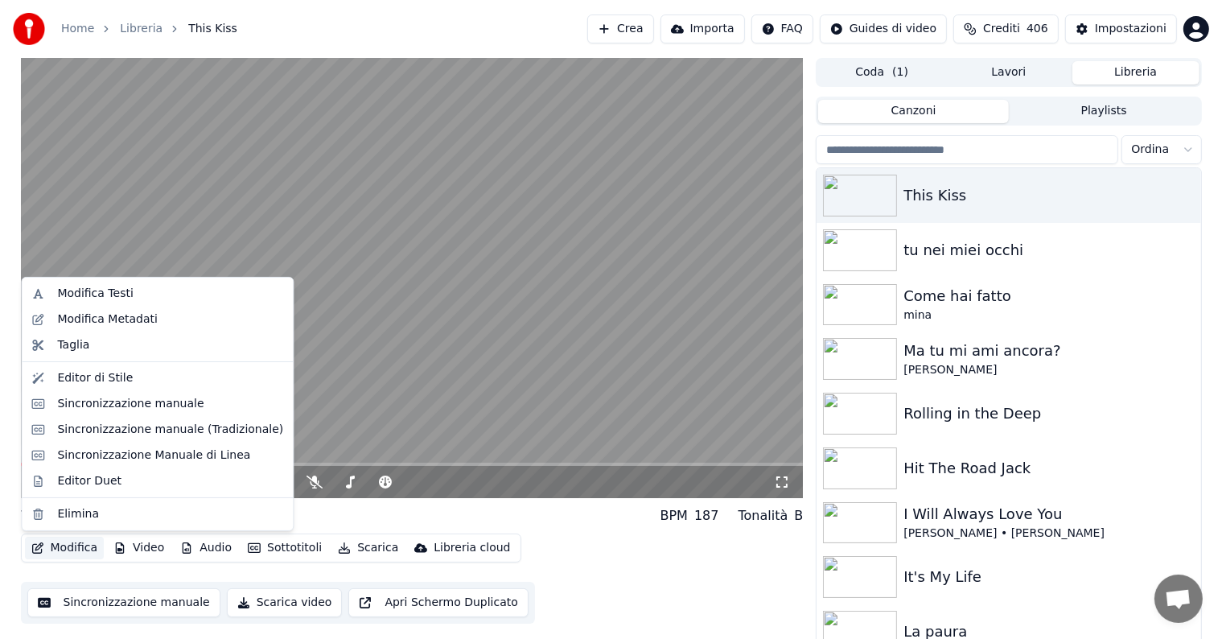
click at [73, 544] on button "Modifica" at bounding box center [65, 548] width 80 height 23
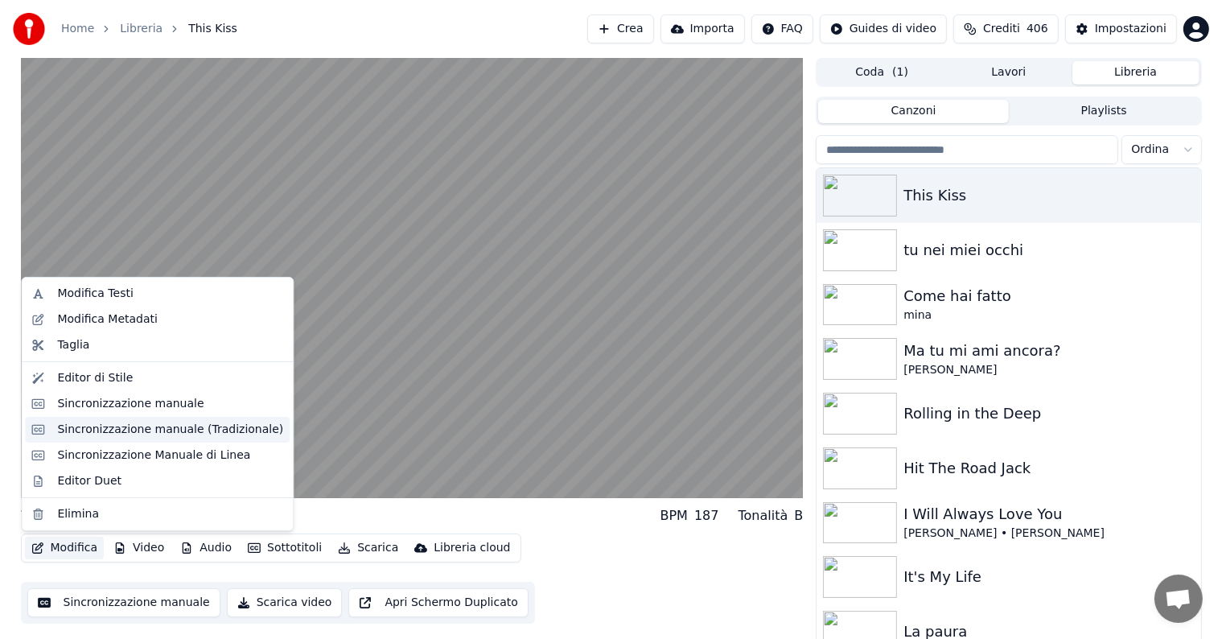
click at [107, 441] on div "Sincronizzazione manuale (Tradizionale)" at bounding box center [157, 430] width 265 height 26
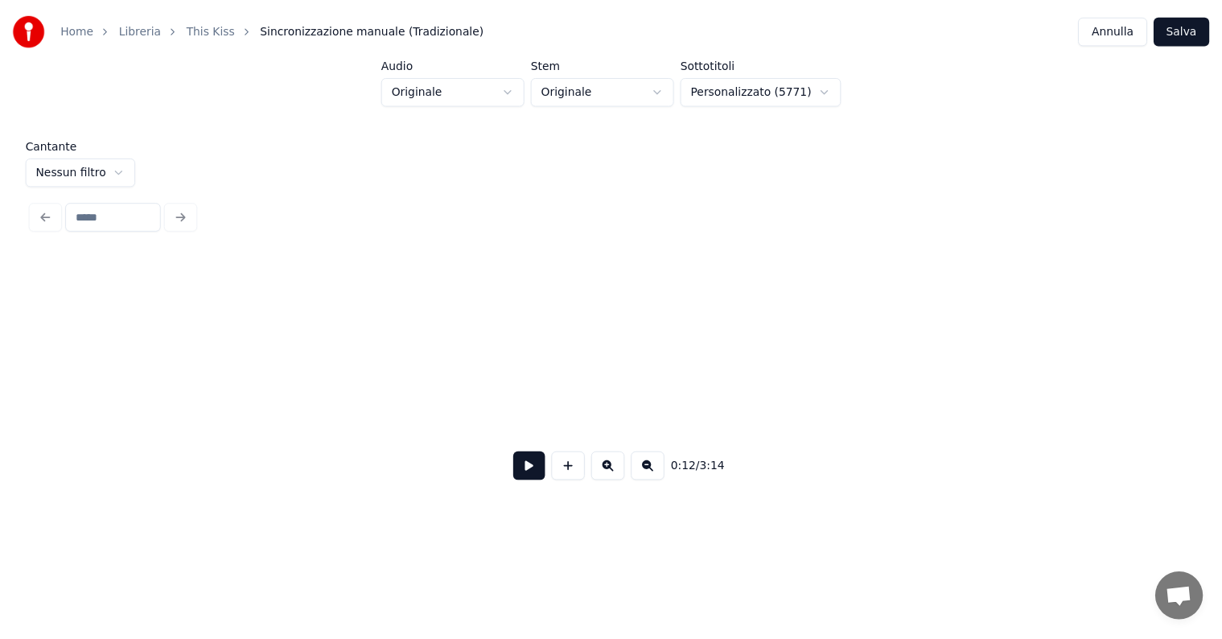
scroll to position [0, 1452]
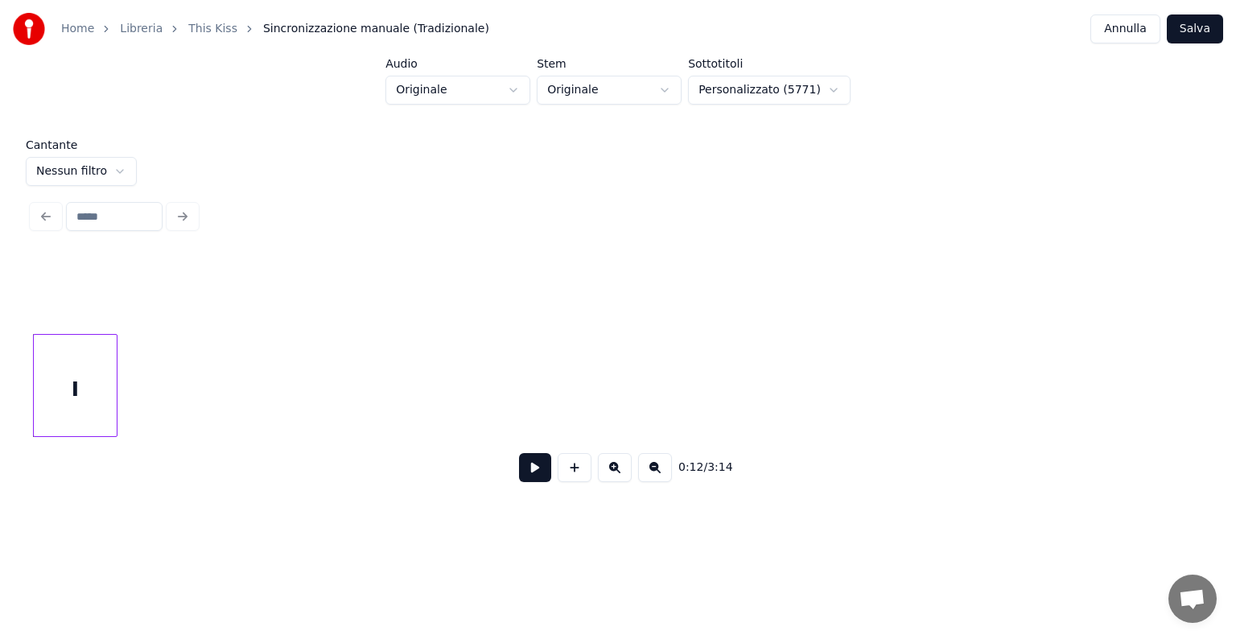
click at [1132, 34] on button "Annulla" at bounding box center [1125, 28] width 70 height 29
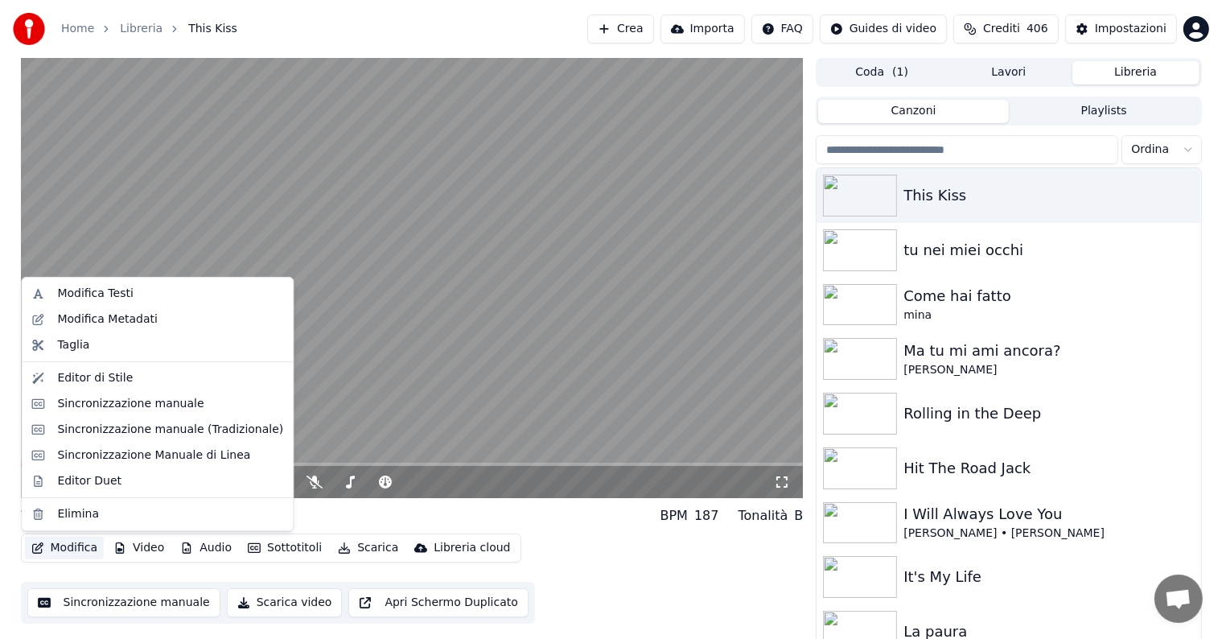
click at [76, 544] on button "Modifica" at bounding box center [65, 548] width 80 height 23
click at [113, 406] on div "Sincronizzazione manuale" at bounding box center [130, 404] width 146 height 16
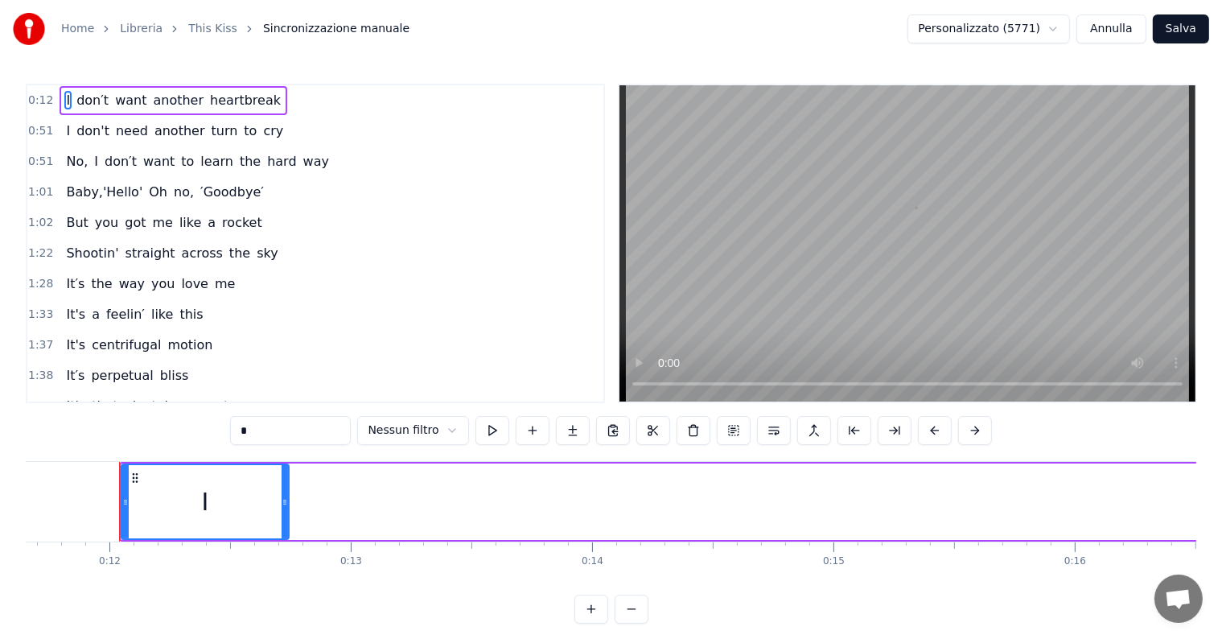
scroll to position [0, 2824]
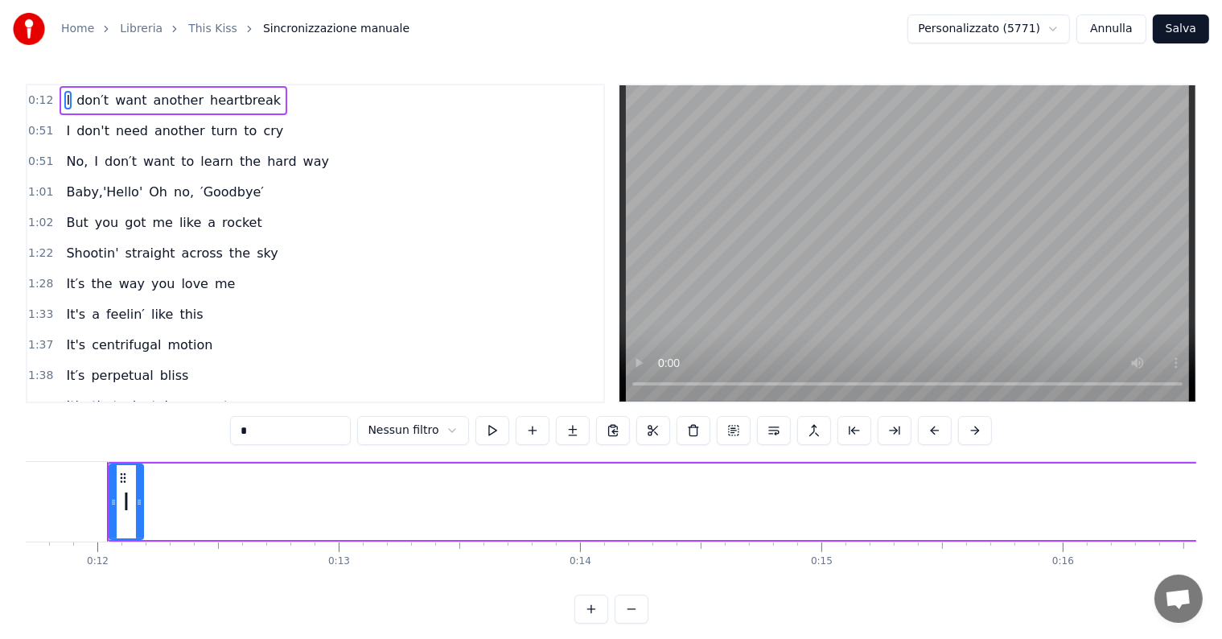
drag, startPoint x: 271, startPoint y: 497, endPoint x: 138, endPoint y: 492, distance: 133.6
click at [138, 492] on div at bounding box center [139, 501] width 6 height 73
click at [86, 103] on span "don′t" at bounding box center [92, 100] width 35 height 19
type input "*****"
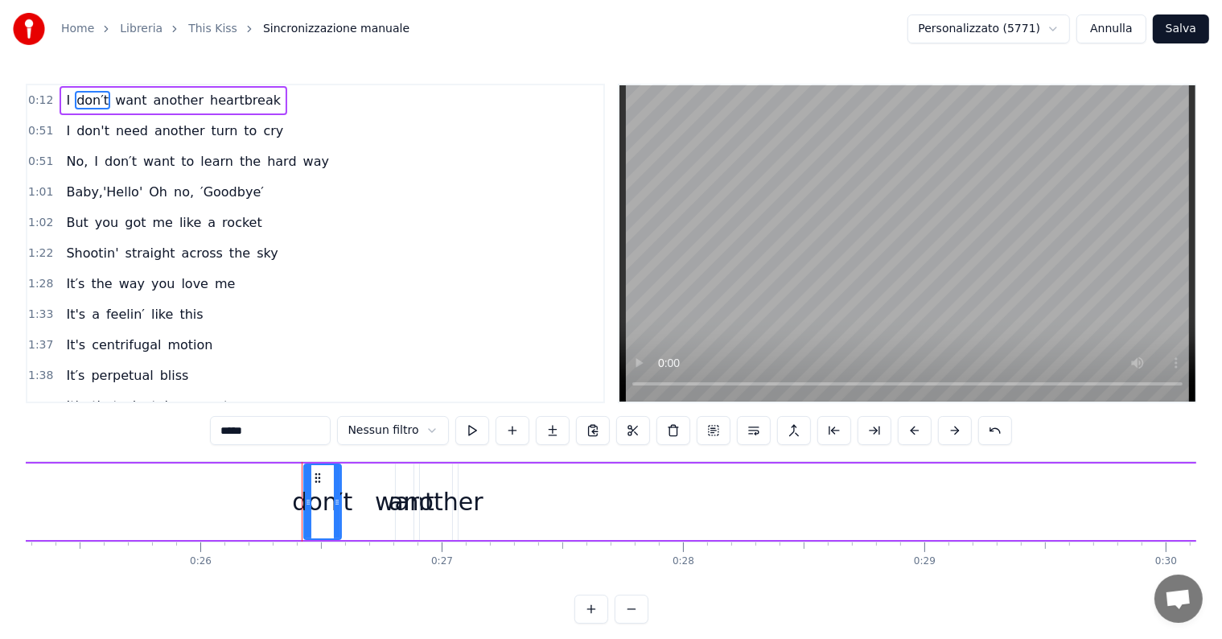
scroll to position [0, 6294]
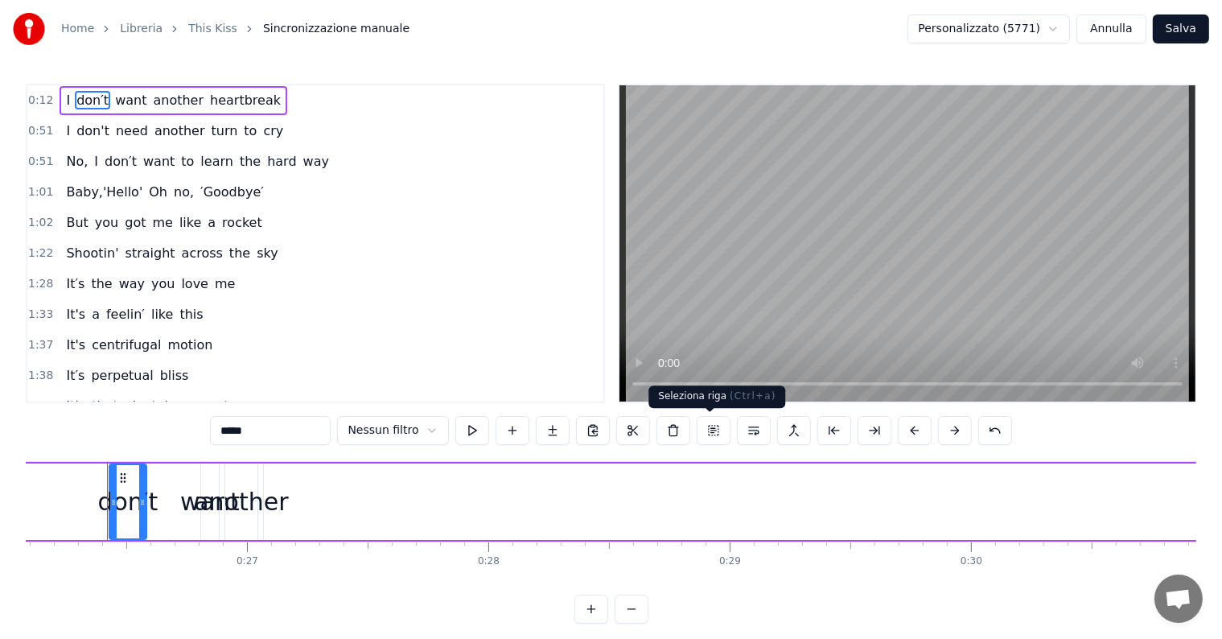
click at [709, 439] on button at bounding box center [714, 430] width 34 height 29
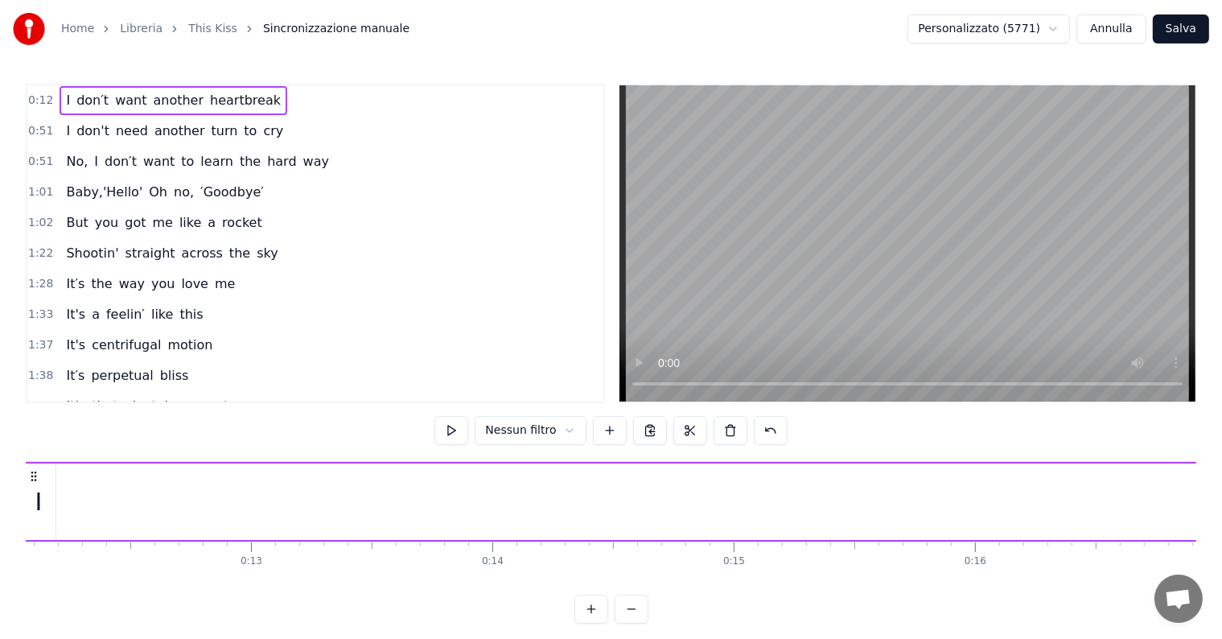
scroll to position [0, 2824]
click at [635, 623] on button at bounding box center [632, 608] width 34 height 29
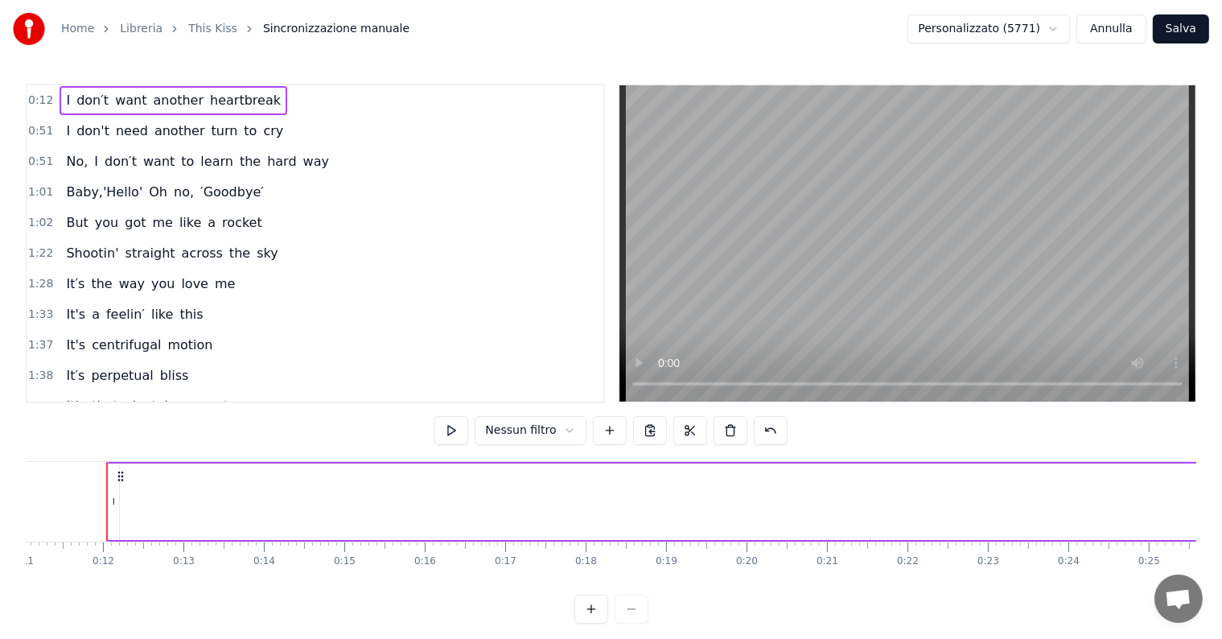
scroll to position [0, 887]
click at [635, 623] on div at bounding box center [611, 608] width 74 height 29
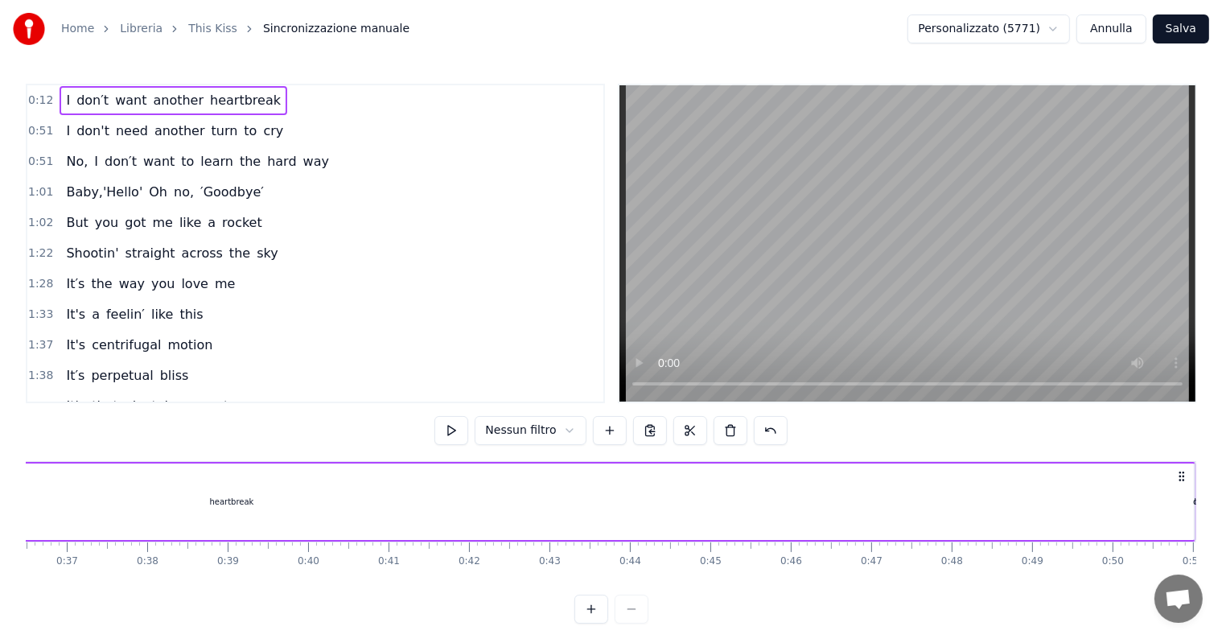
scroll to position [0, 3960]
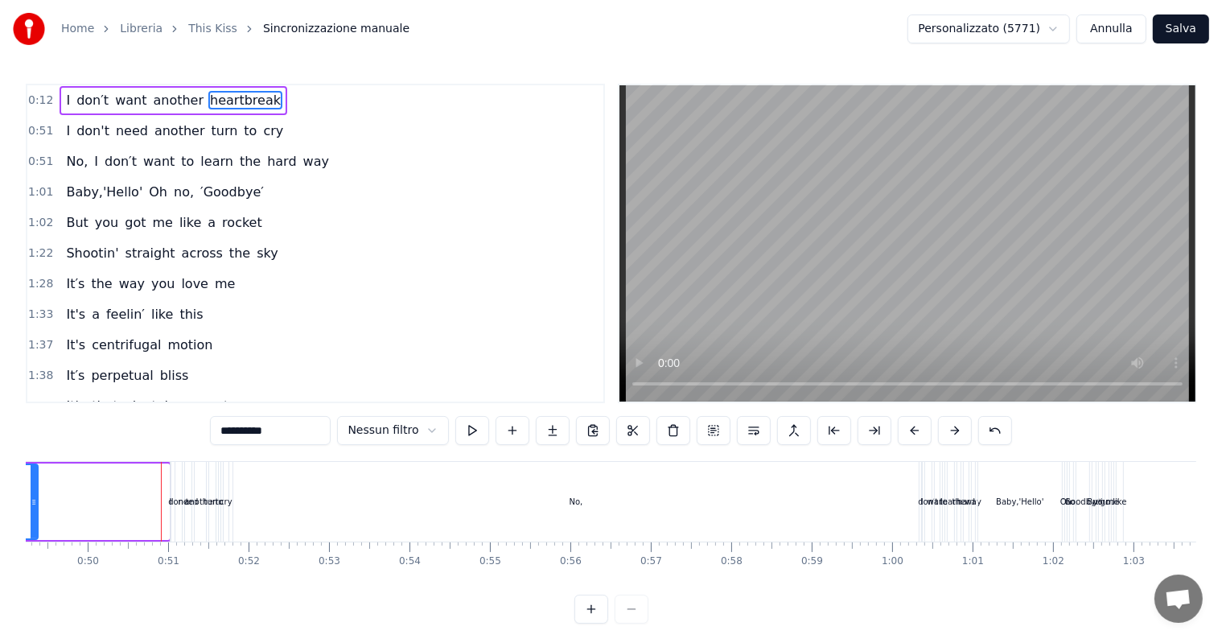
drag, startPoint x: 162, startPoint y: 522, endPoint x: 31, endPoint y: 496, distance: 133.6
click at [31, 496] on div at bounding box center [34, 501] width 6 height 73
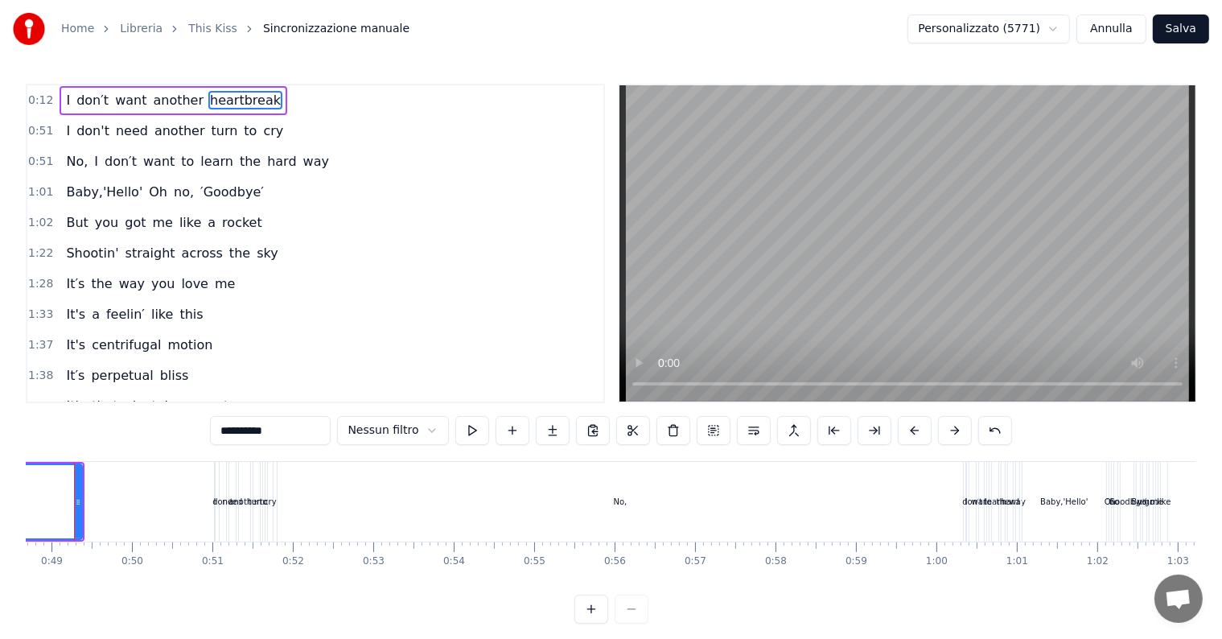
scroll to position [0, 3883]
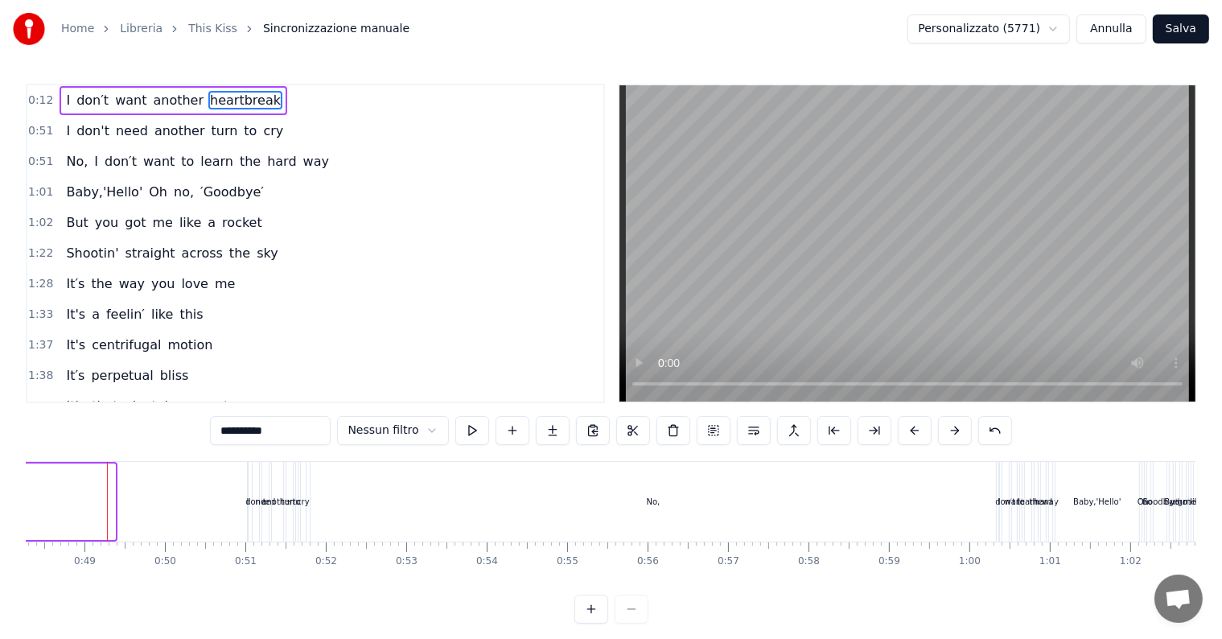
drag, startPoint x: 109, startPoint y: 503, endPoint x: 0, endPoint y: 495, distance: 108.9
click at [0, 495] on div "Home Libreria This Kiss Sincronizzazione manuale Personalizzato (5771) Annulla …" at bounding box center [611, 311] width 1222 height 623
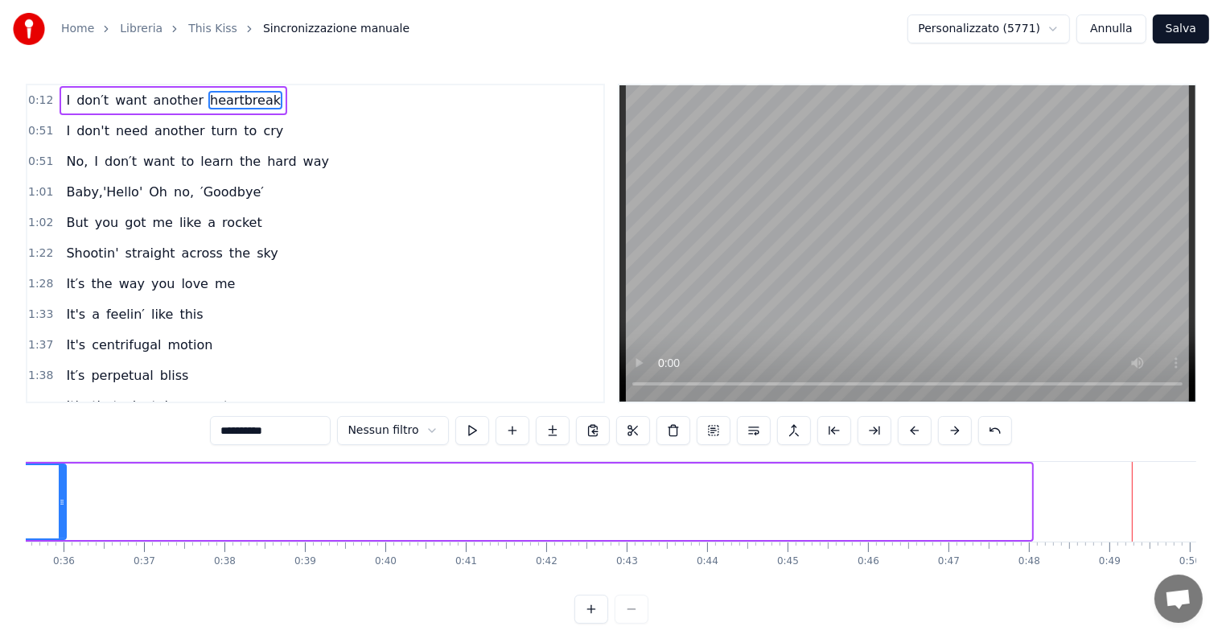
drag, startPoint x: 1025, startPoint y: 500, endPoint x: 58, endPoint y: 508, distance: 966.9
click at [59, 508] on div at bounding box center [62, 501] width 6 height 73
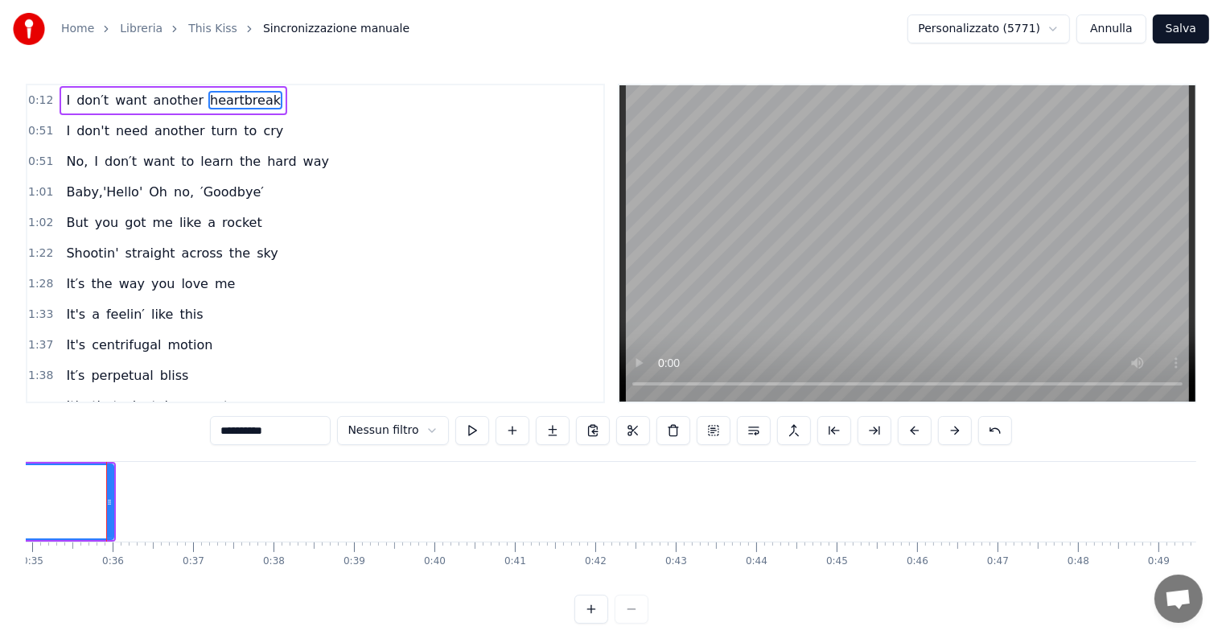
scroll to position [0, 1785]
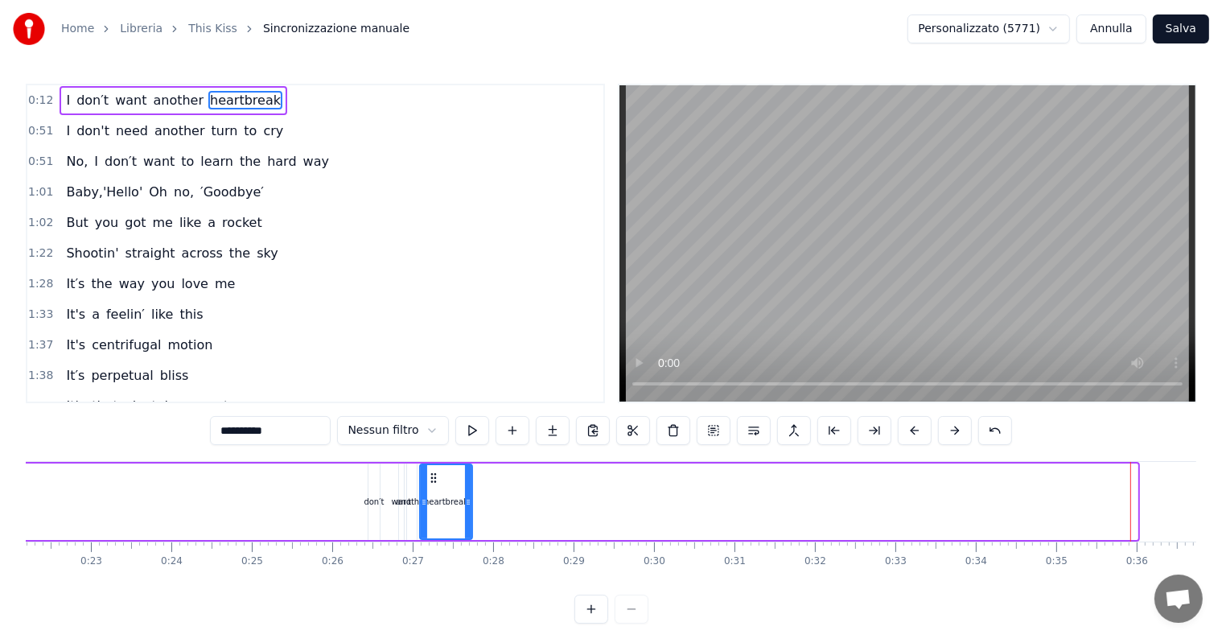
drag, startPoint x: 1136, startPoint y: 498, endPoint x: 471, endPoint y: 503, distance: 665.3
click at [471, 503] on icon at bounding box center [468, 502] width 6 height 13
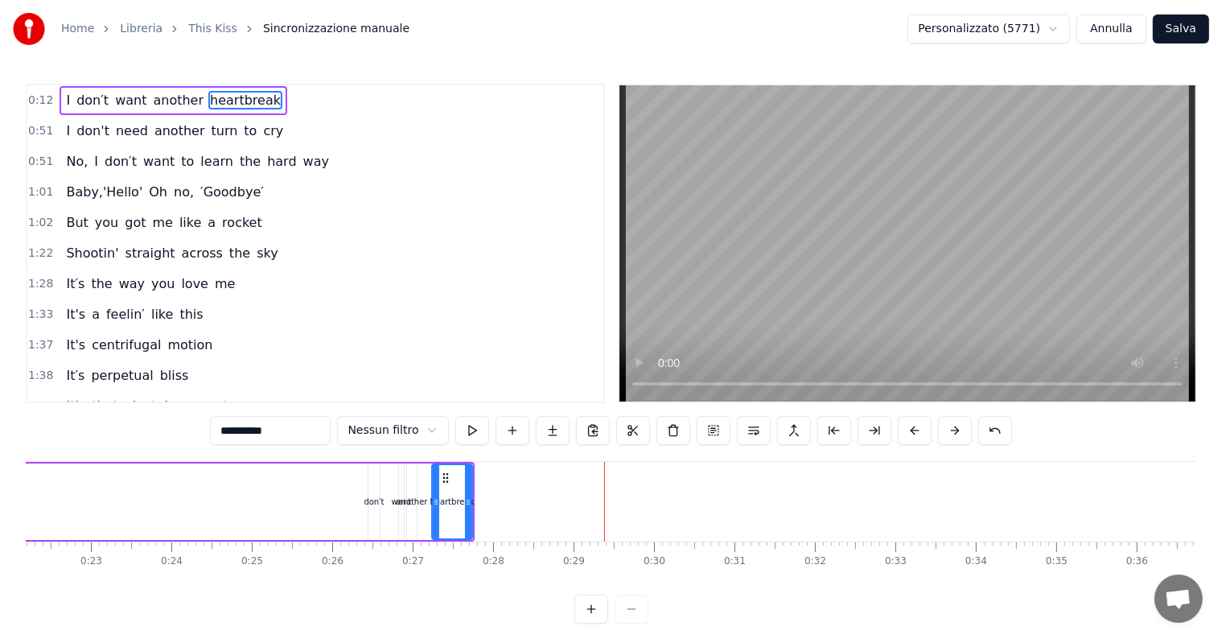
drag, startPoint x: 422, startPoint y: 514, endPoint x: 434, endPoint y: 515, distance: 12.1
click at [434, 515] on div at bounding box center [436, 501] width 6 height 73
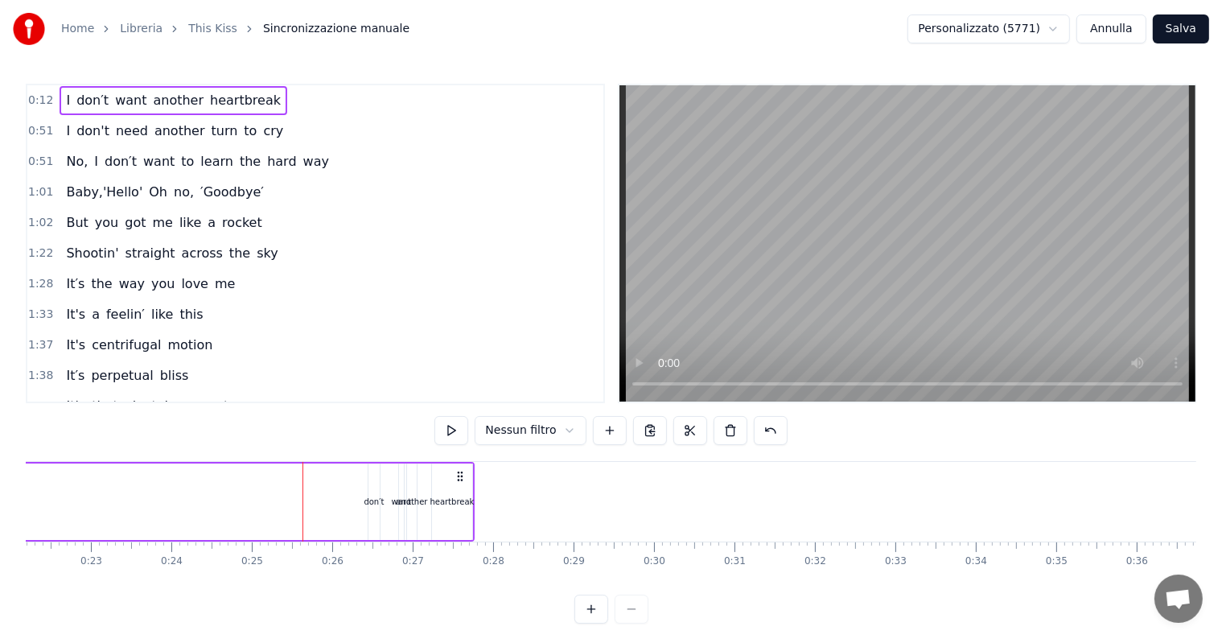
click at [459, 476] on icon at bounding box center [460, 476] width 13 height 13
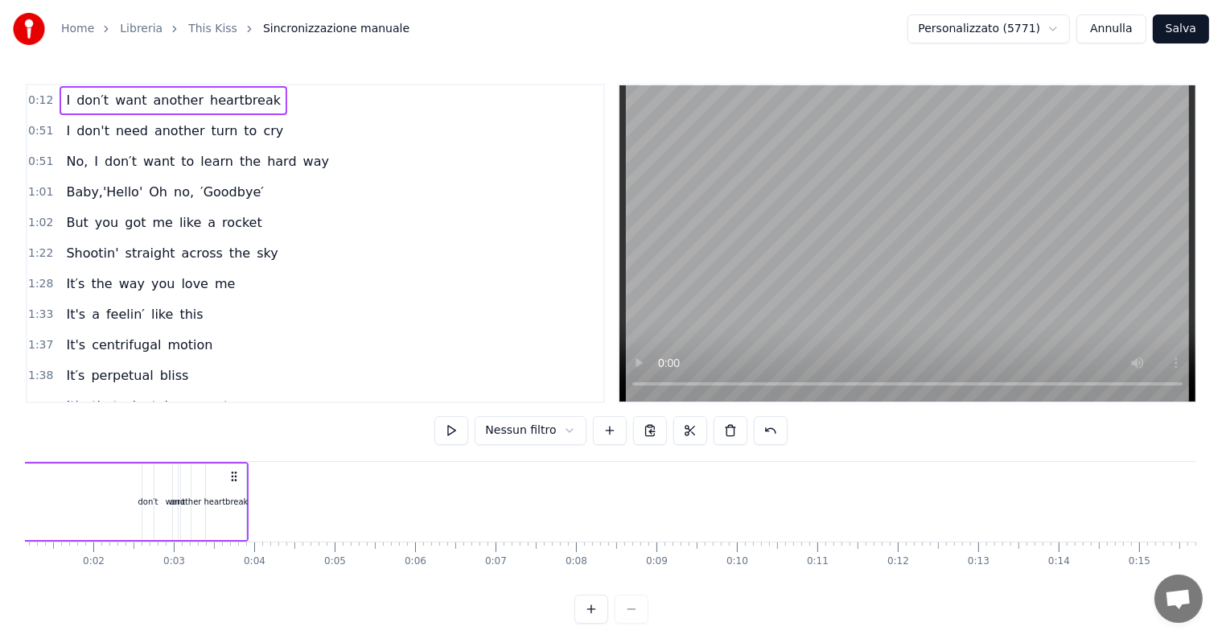
drag, startPoint x: 459, startPoint y: 476, endPoint x: 267, endPoint y: 473, distance: 192.3
click at [241, 473] on icon at bounding box center [234, 476] width 13 height 13
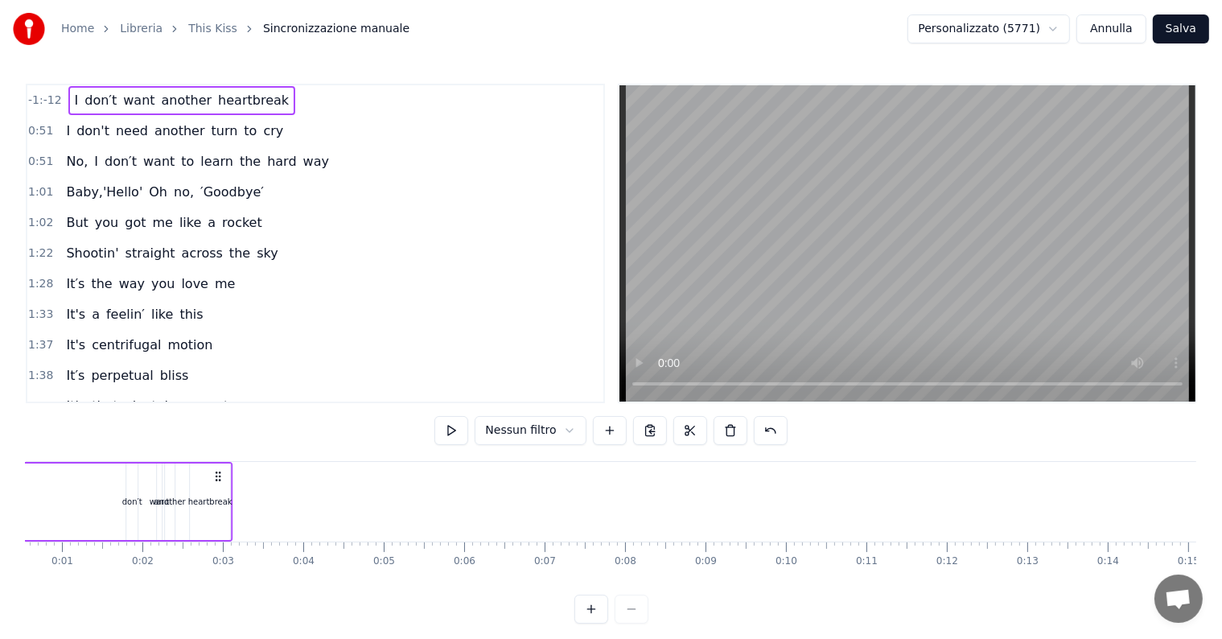
scroll to position [0, 0]
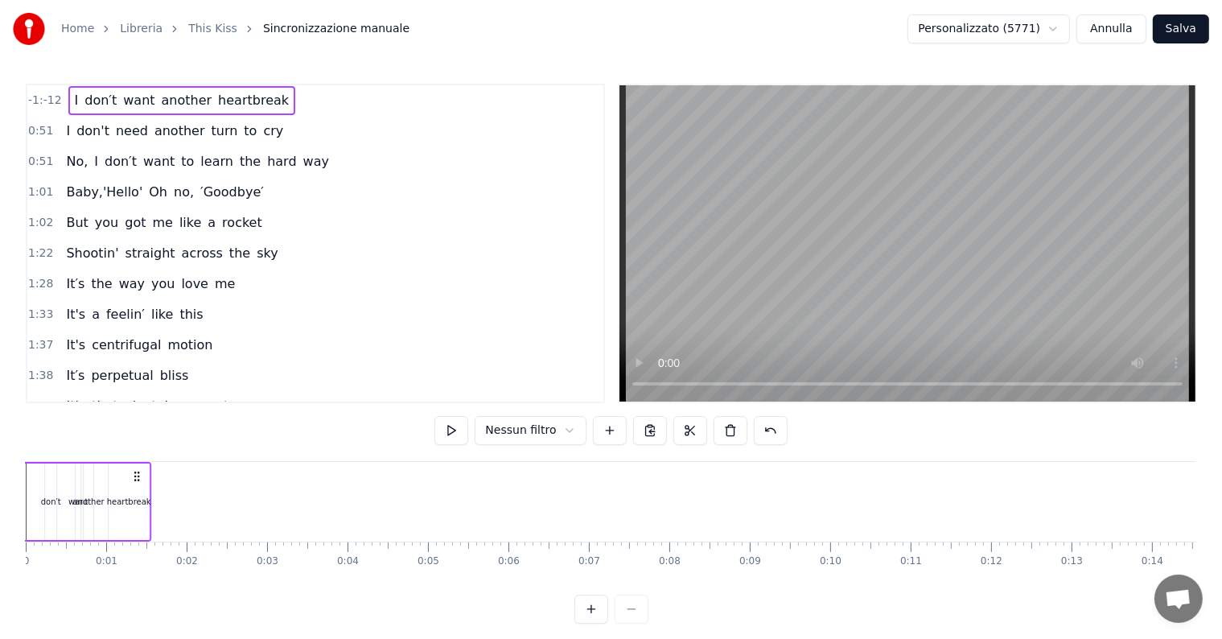
drag, startPoint x: 267, startPoint y: 474, endPoint x: 136, endPoint y: 471, distance: 131.2
click at [136, 471] on icon at bounding box center [136, 476] width 13 height 13
drag, startPoint x: 26, startPoint y: 488, endPoint x: 48, endPoint y: 486, distance: 22.7
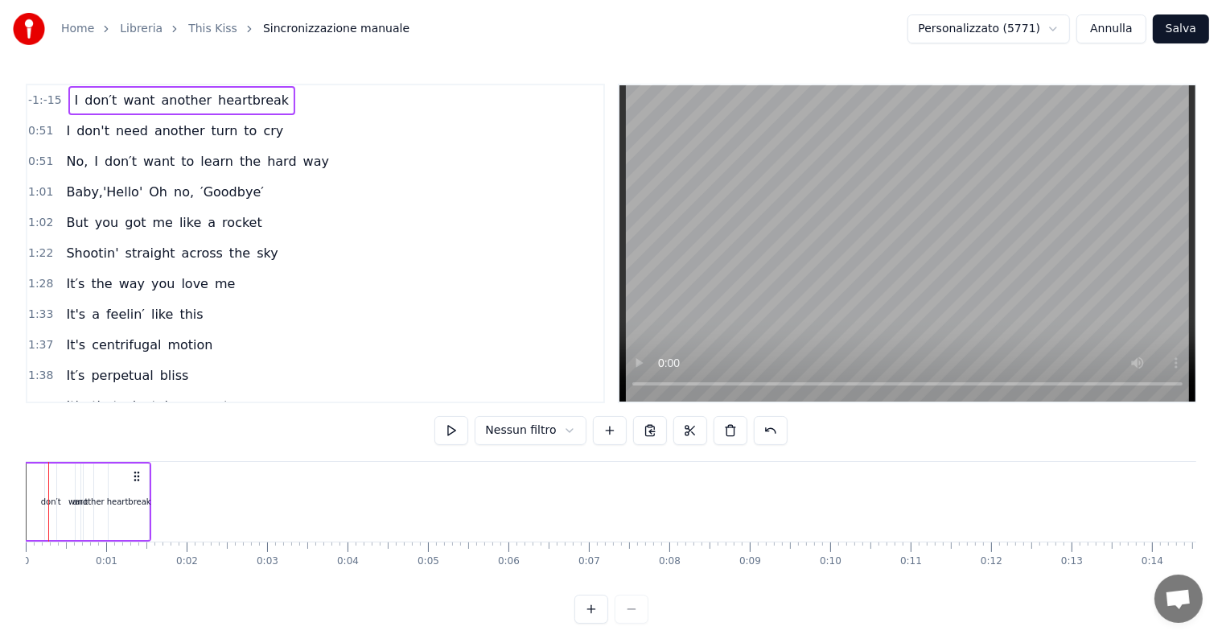
drag, startPoint x: 30, startPoint y: 485, endPoint x: 52, endPoint y: 483, distance: 22.7
click at [73, 104] on span "I" at bounding box center [76, 100] width 7 height 19
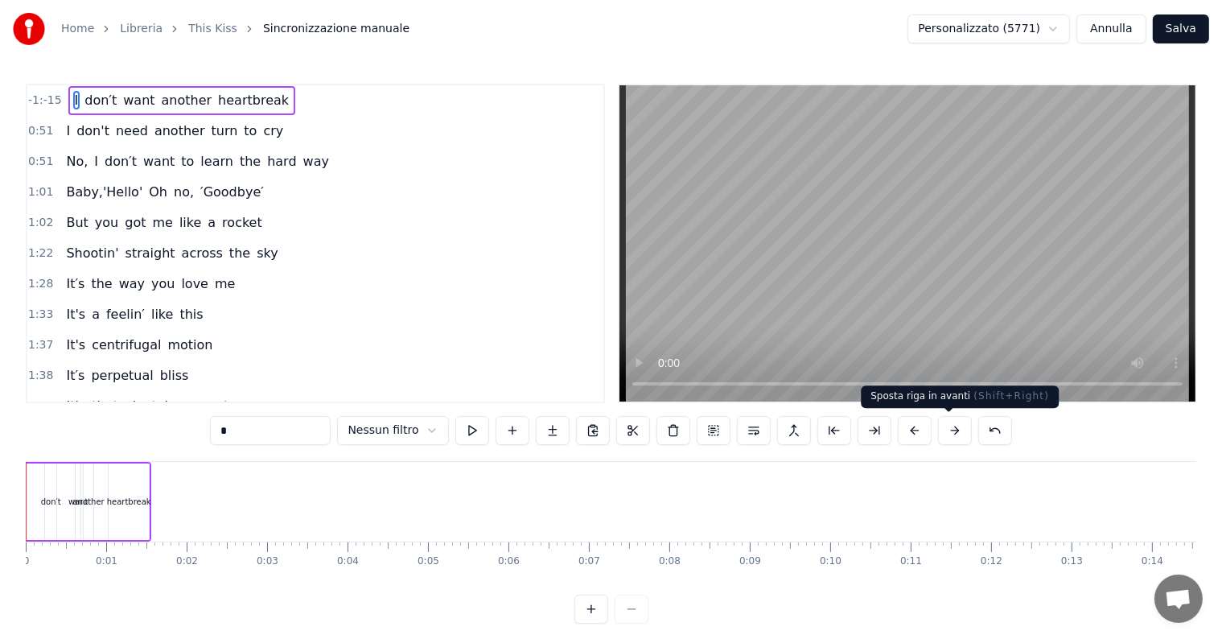
click at [938, 441] on button at bounding box center [955, 430] width 34 height 29
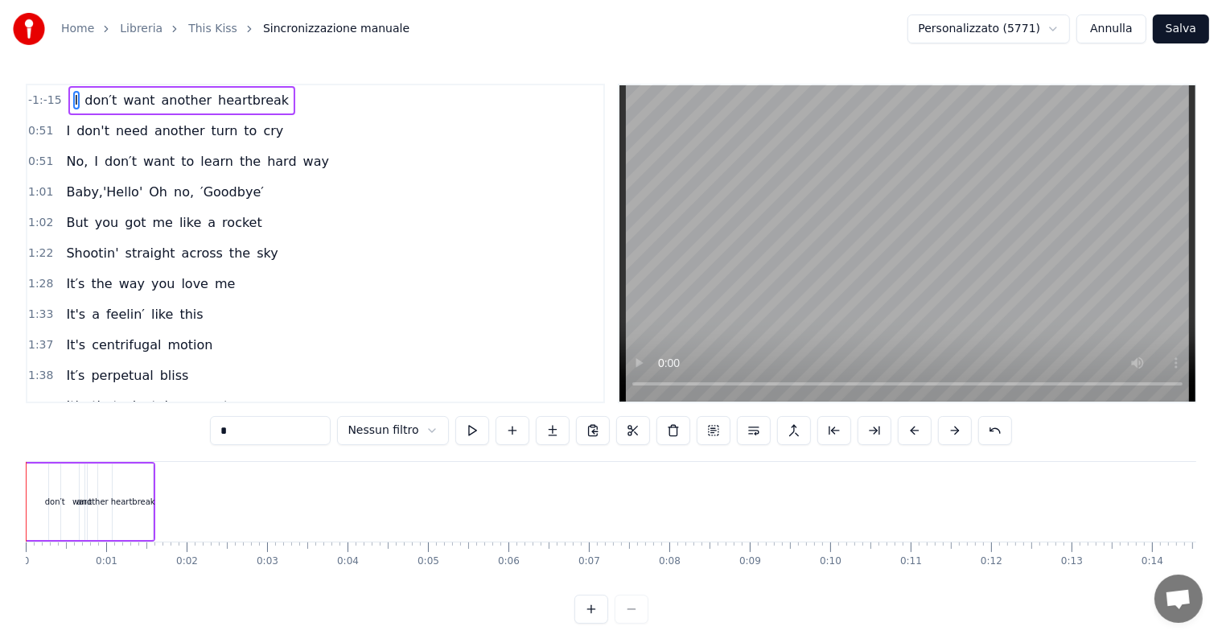
click at [938, 441] on button at bounding box center [955, 430] width 34 height 29
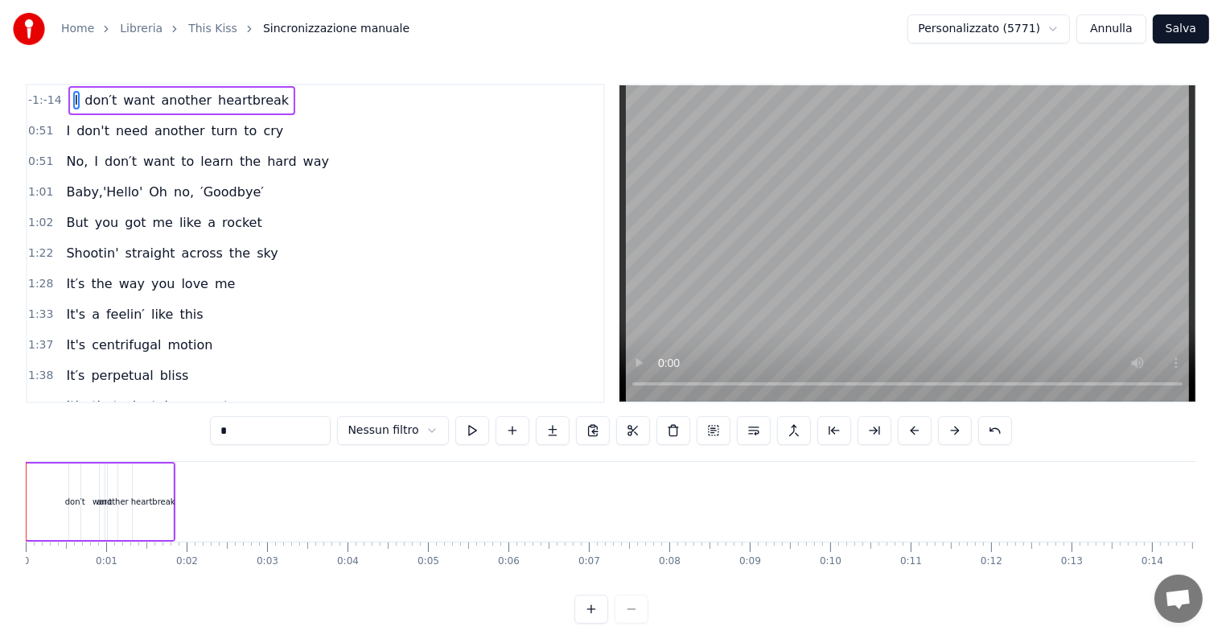
click at [938, 441] on button at bounding box center [955, 430] width 34 height 29
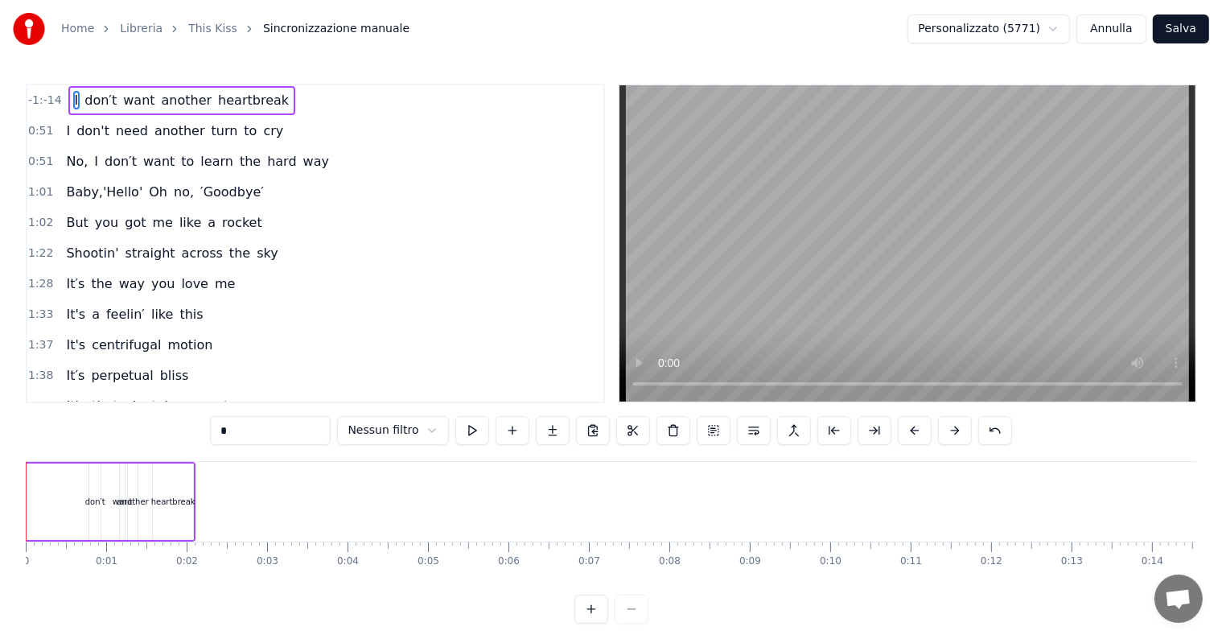
click at [938, 441] on button at bounding box center [955, 430] width 34 height 29
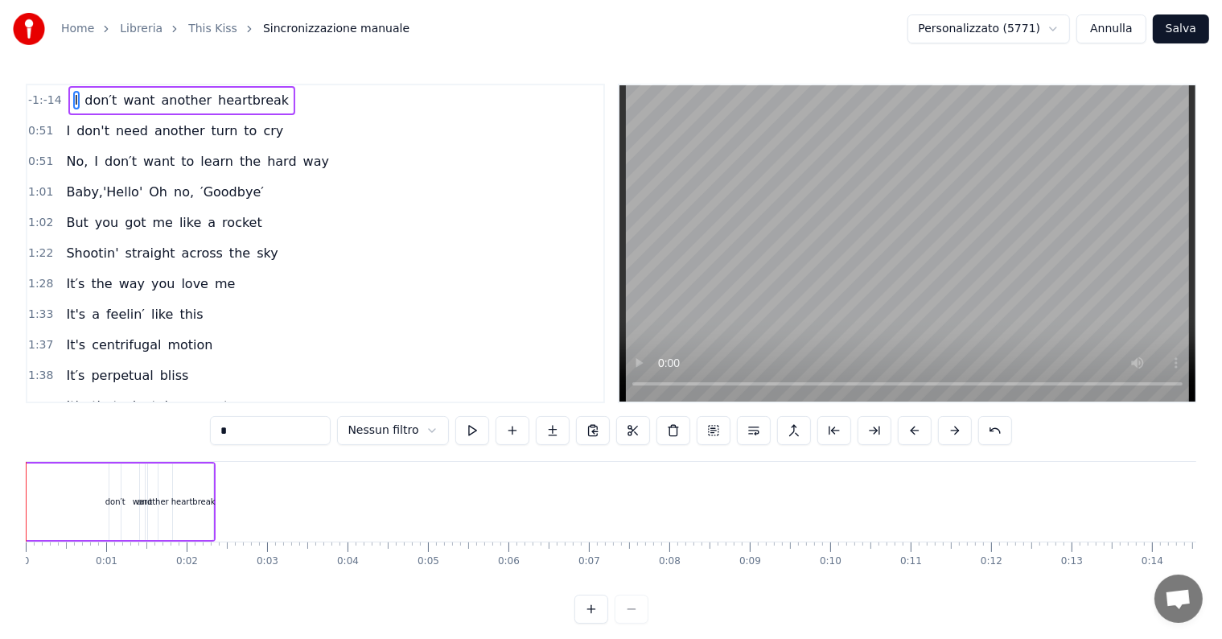
click at [938, 441] on button at bounding box center [955, 430] width 34 height 29
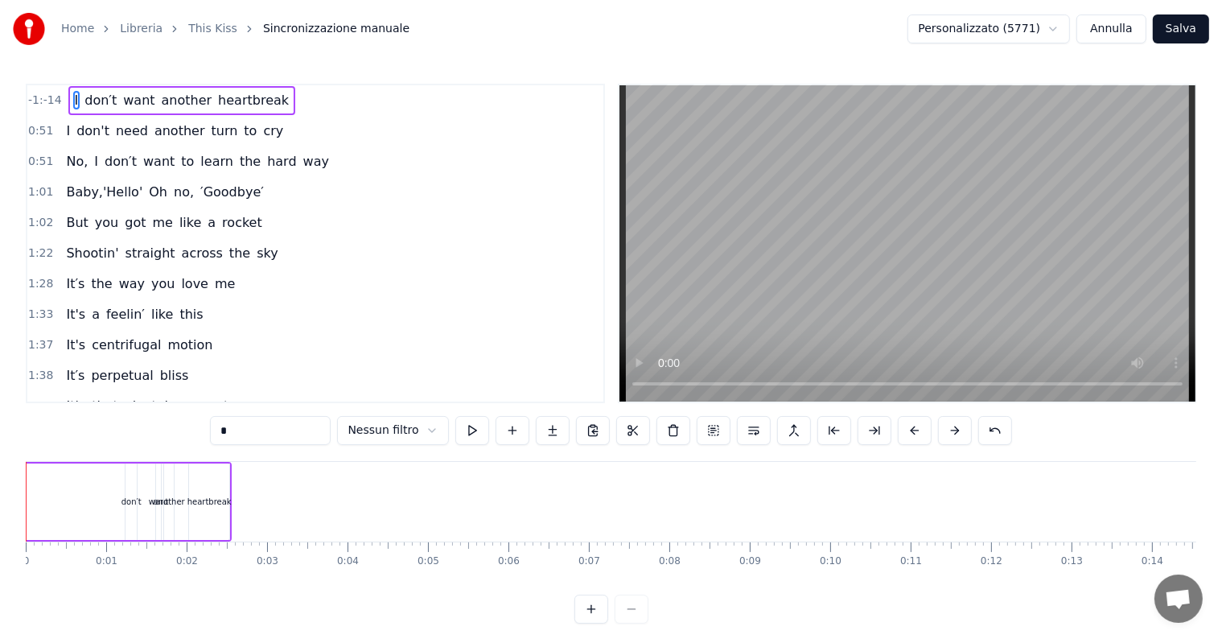
click at [938, 441] on button at bounding box center [955, 430] width 34 height 29
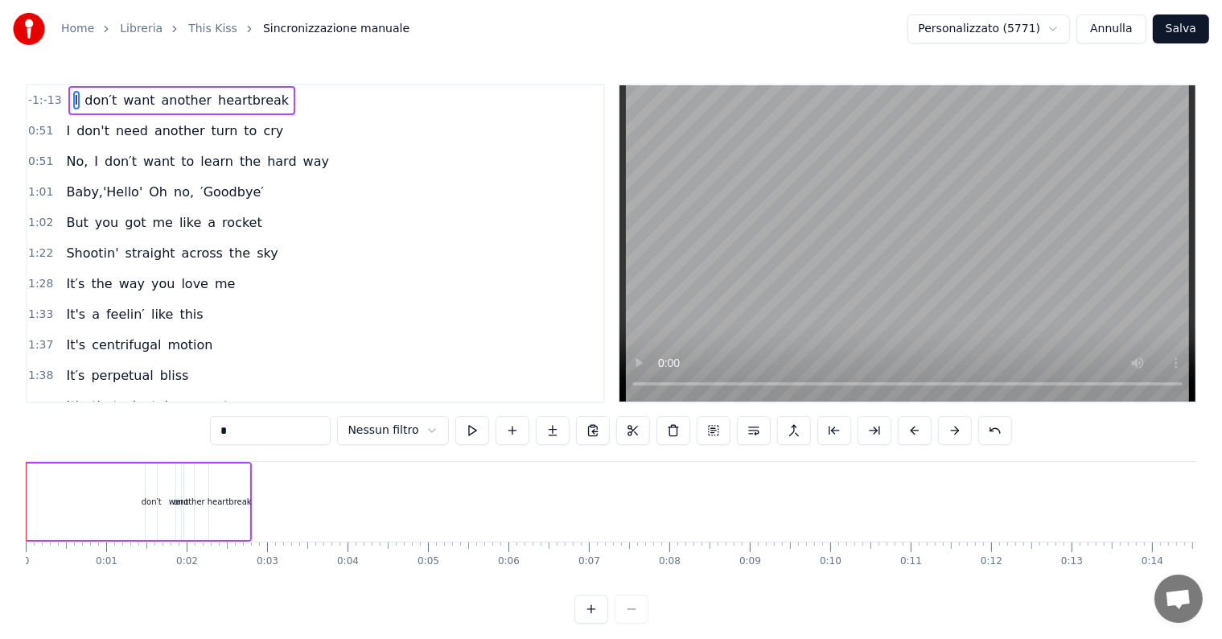
click at [938, 441] on button at bounding box center [955, 430] width 34 height 29
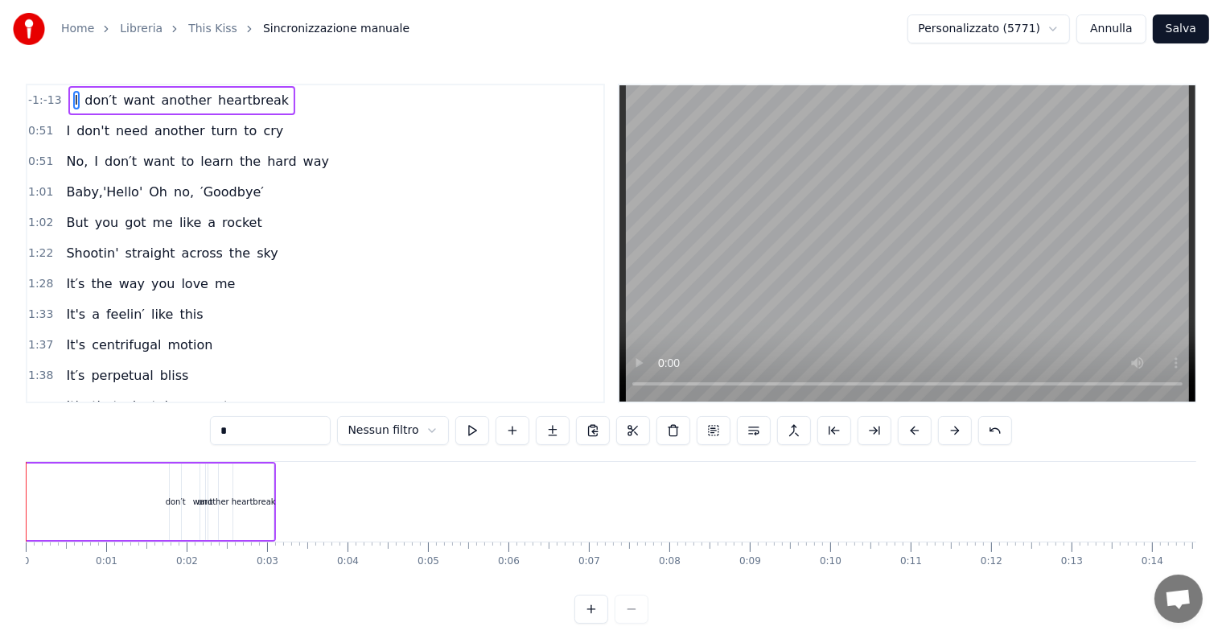
click at [938, 441] on button at bounding box center [955, 430] width 34 height 29
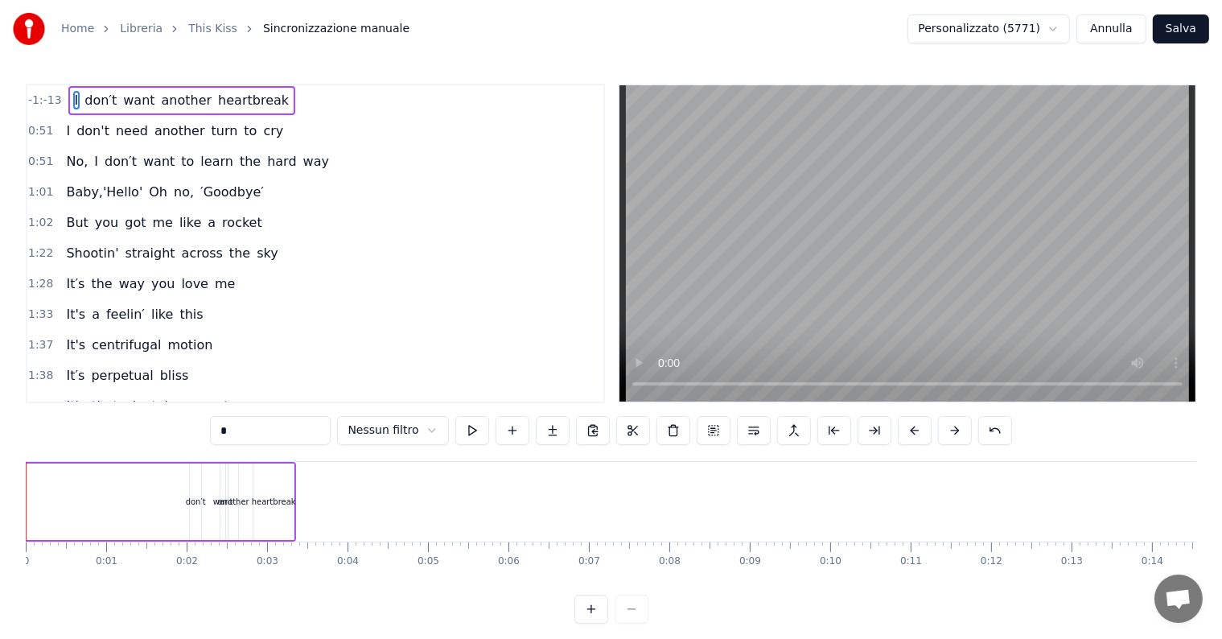
click at [938, 441] on button at bounding box center [955, 430] width 34 height 29
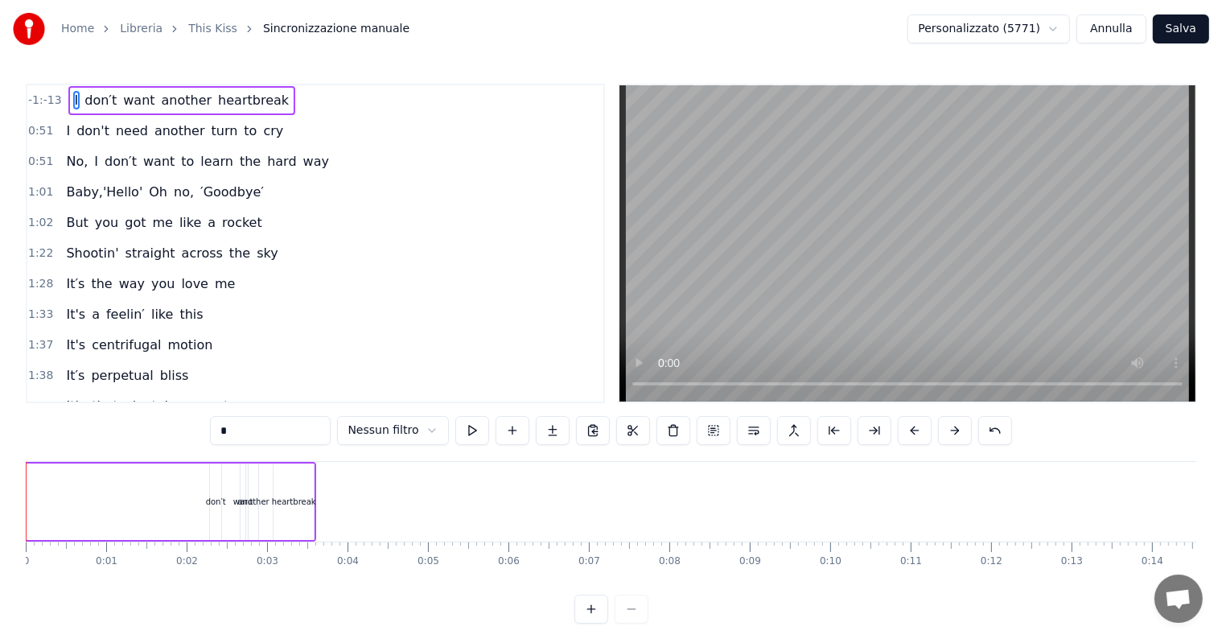
click at [938, 441] on button at bounding box center [955, 430] width 34 height 29
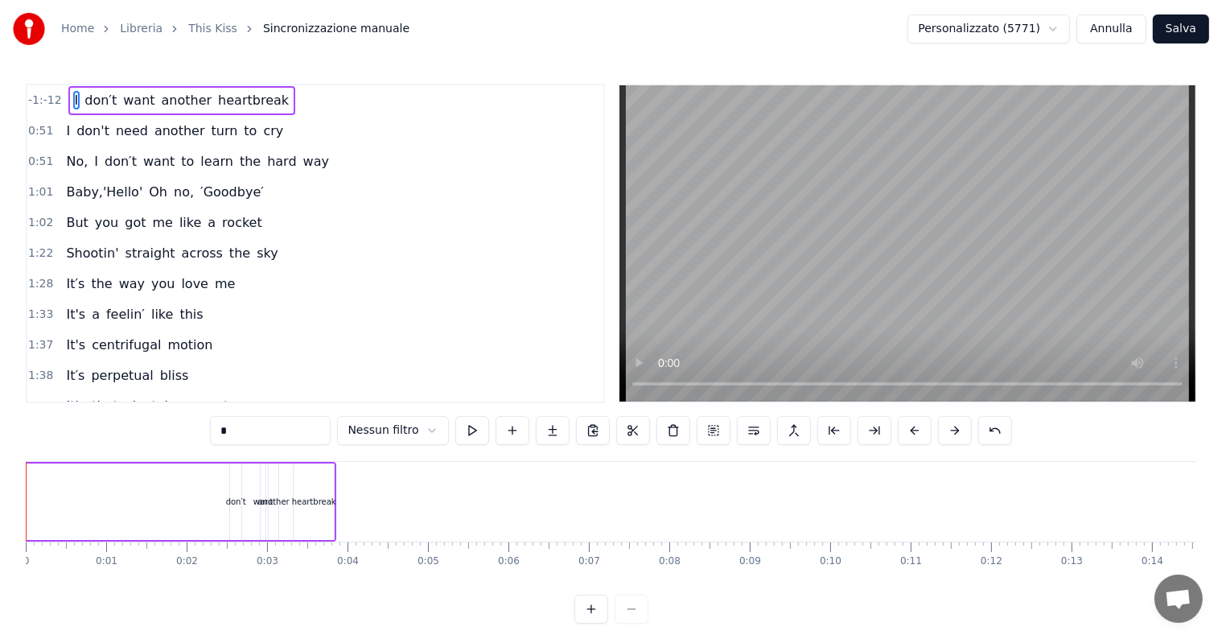
click at [938, 441] on button at bounding box center [955, 430] width 34 height 29
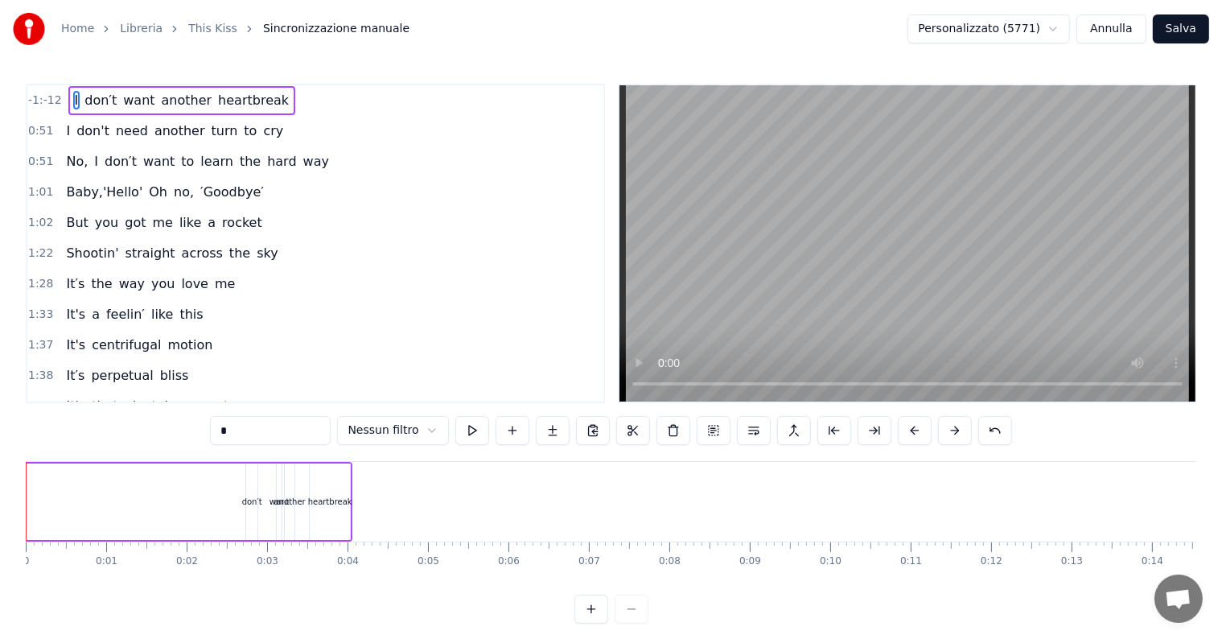
click at [938, 441] on button at bounding box center [955, 430] width 34 height 29
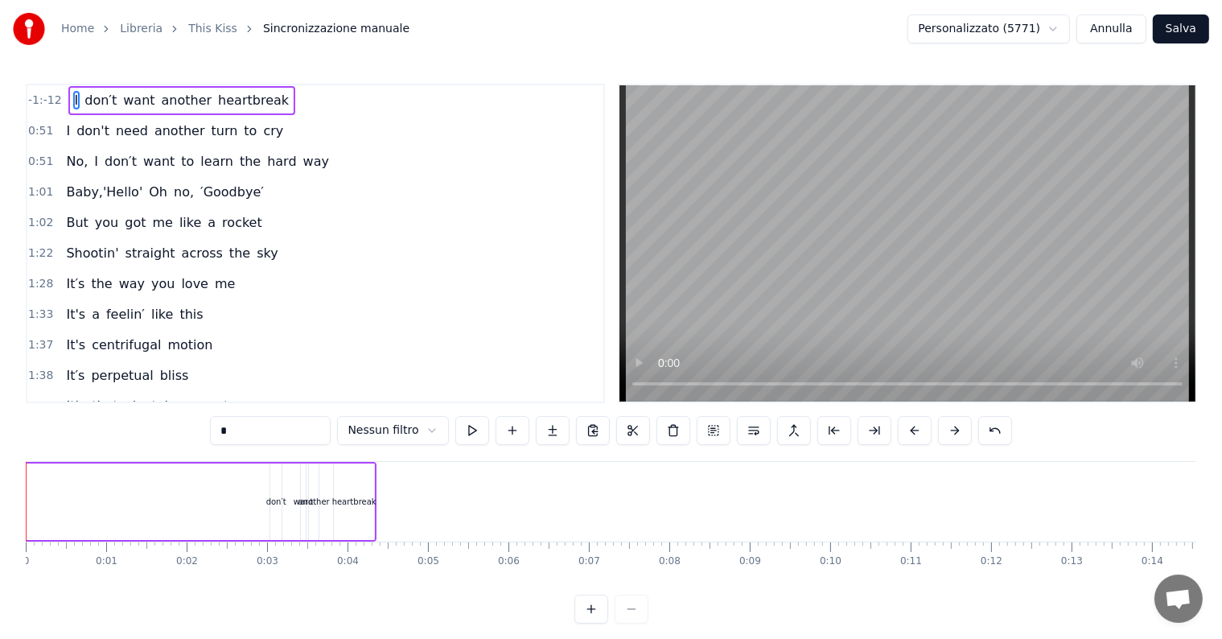
click at [938, 441] on button at bounding box center [955, 430] width 34 height 29
click at [598, 618] on button at bounding box center [591, 608] width 34 height 29
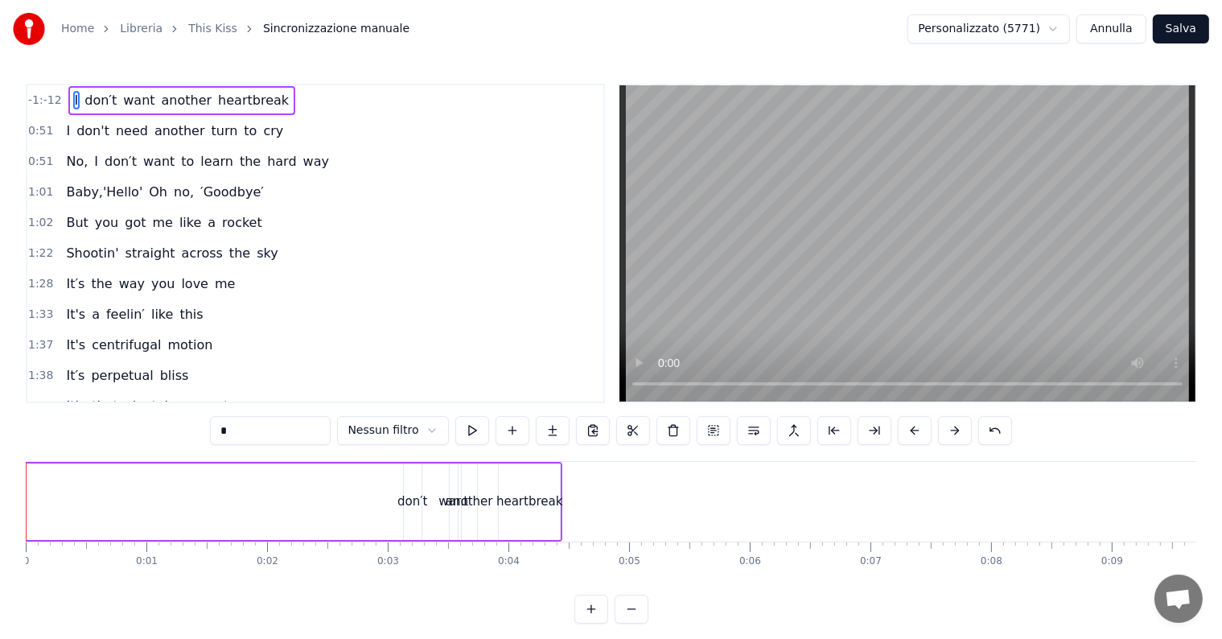
click at [598, 618] on button at bounding box center [591, 608] width 34 height 29
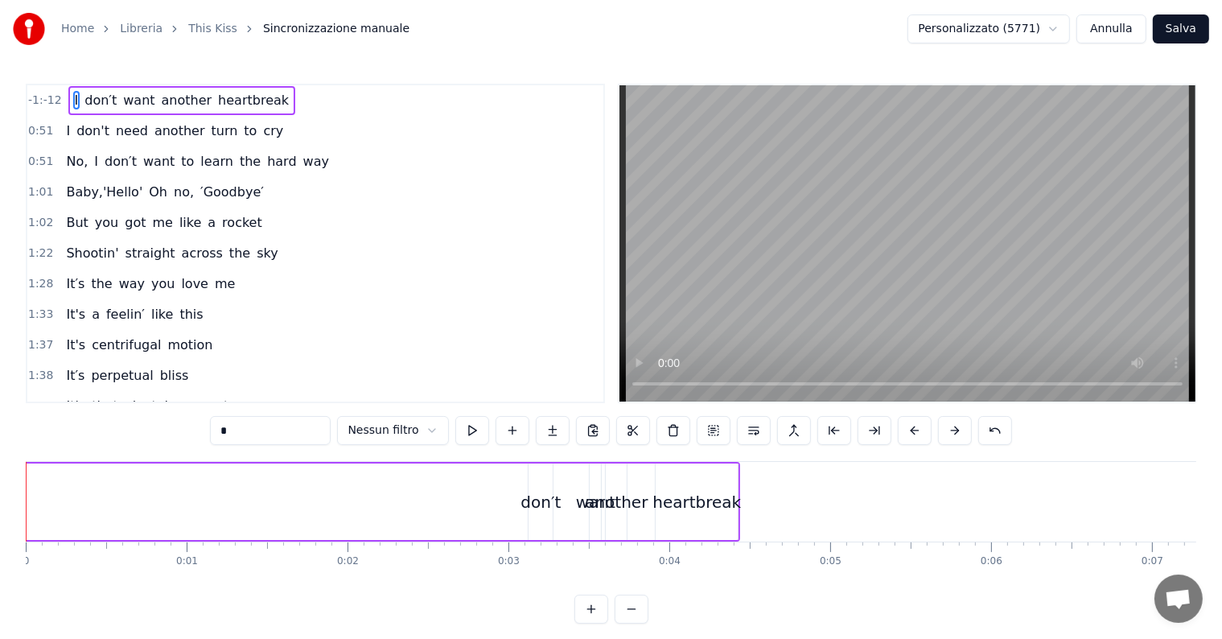
click at [598, 618] on button at bounding box center [591, 608] width 34 height 29
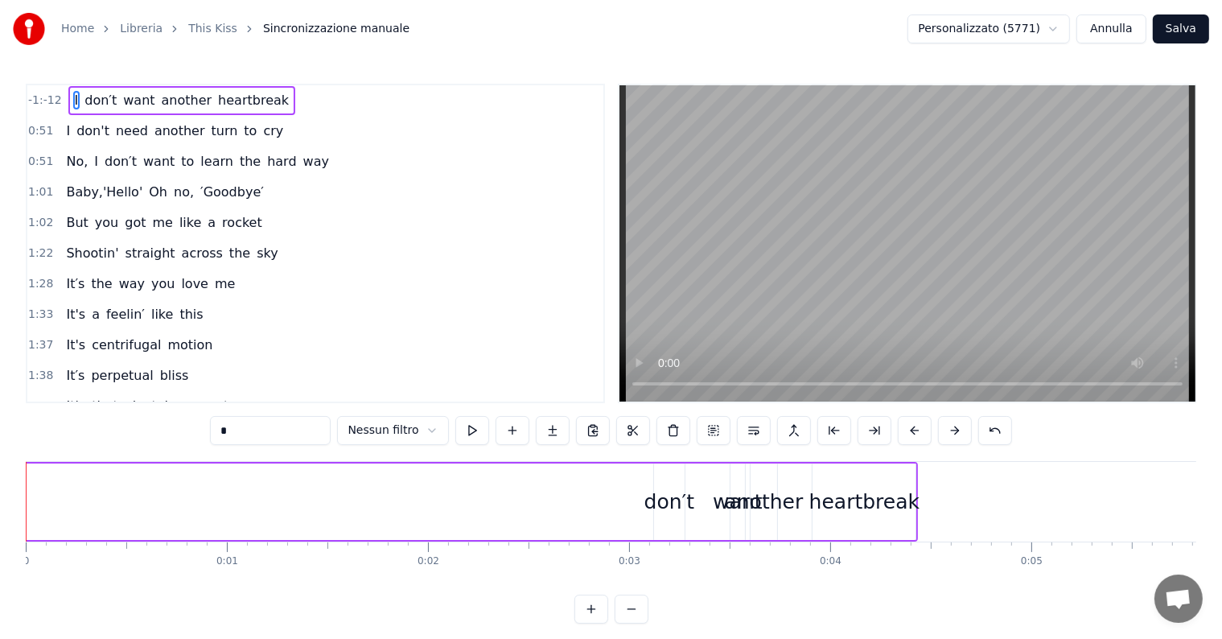
click at [598, 618] on button at bounding box center [591, 608] width 34 height 29
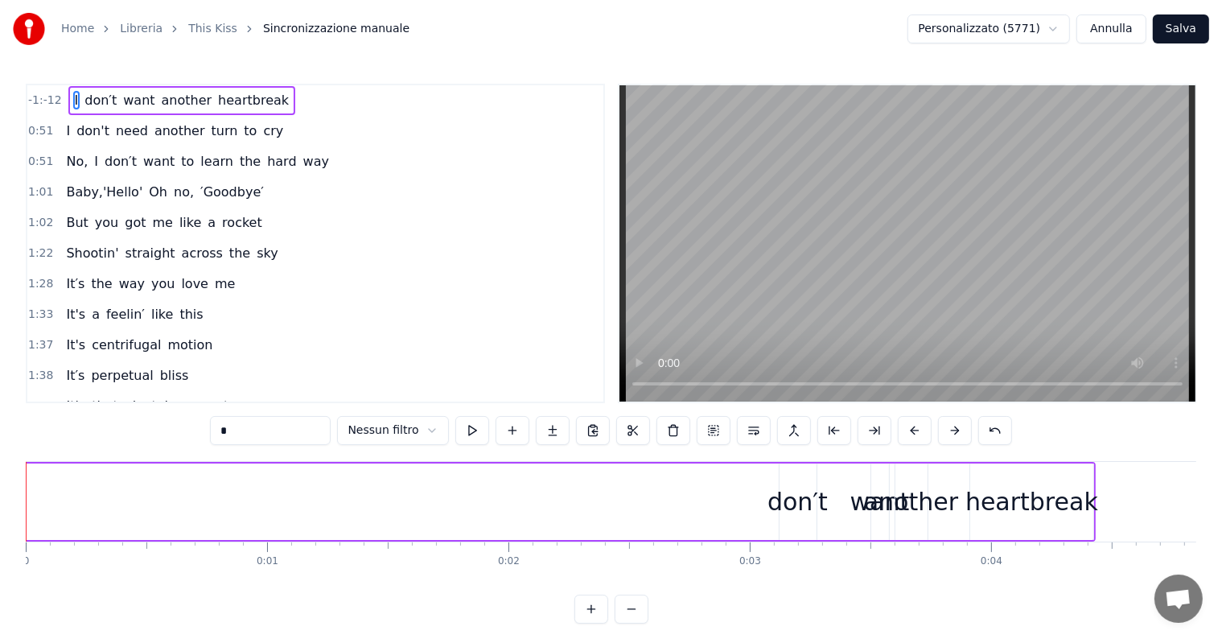
click at [598, 618] on button at bounding box center [591, 608] width 34 height 29
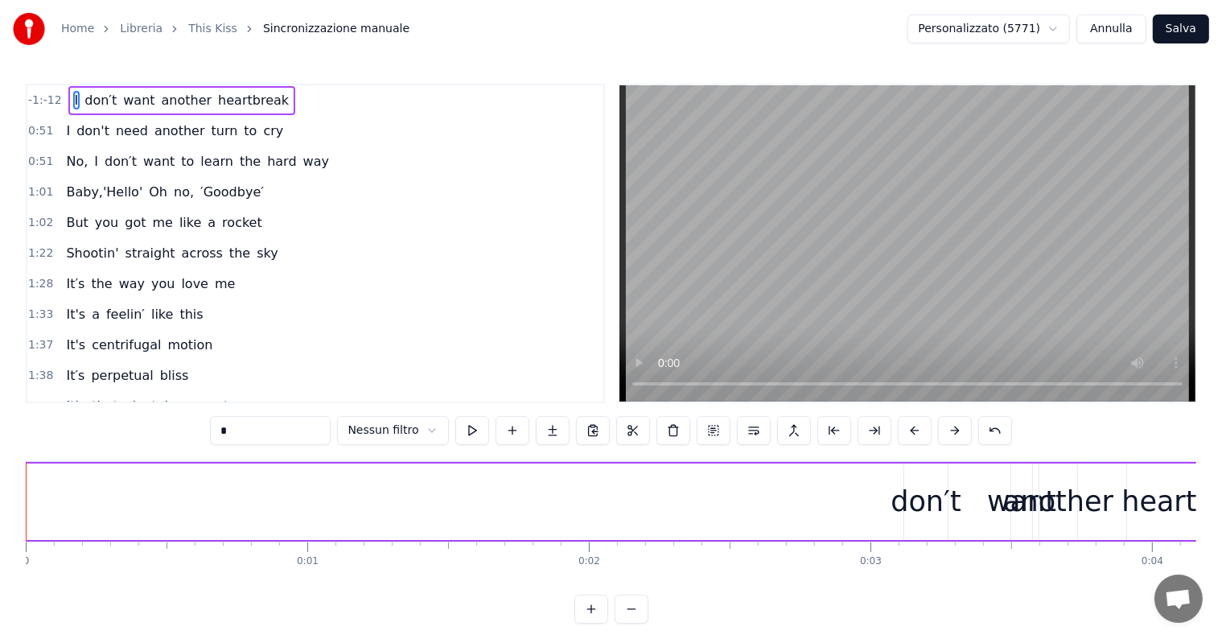
click at [598, 618] on button at bounding box center [591, 608] width 34 height 29
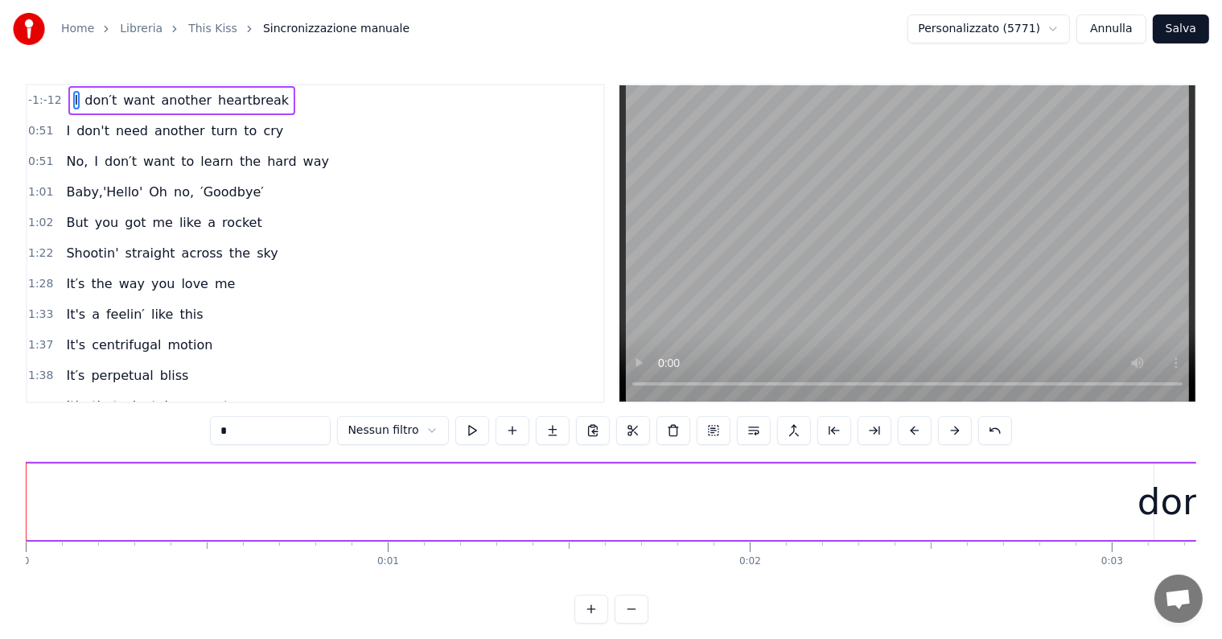
click at [598, 618] on button at bounding box center [591, 608] width 34 height 29
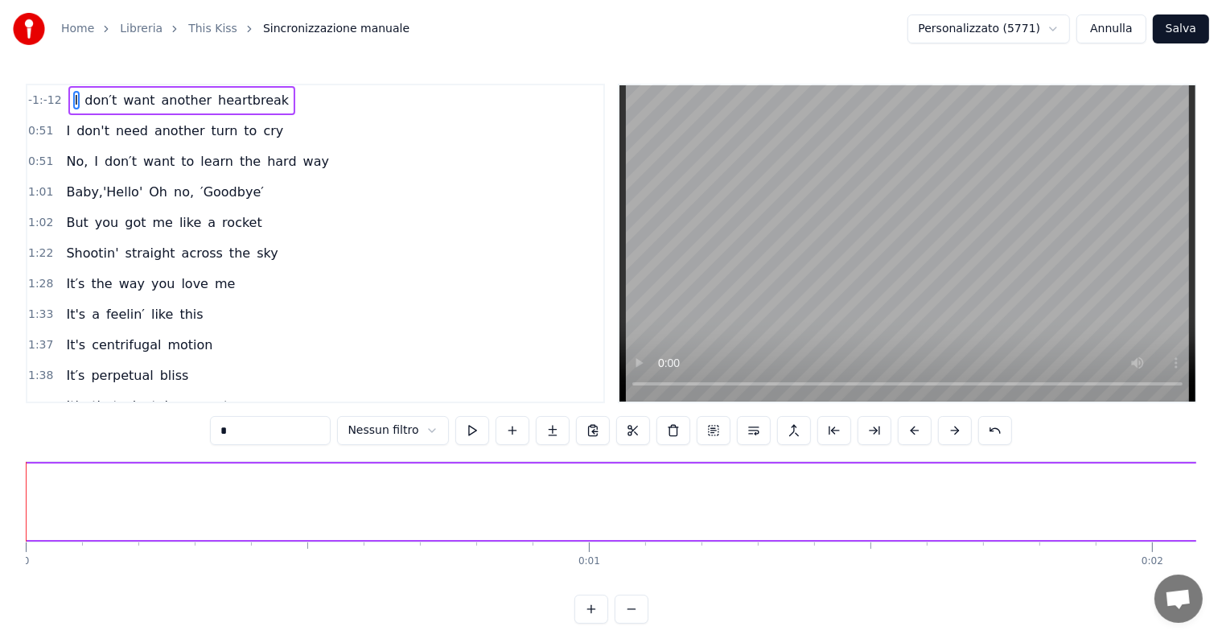
click at [598, 618] on button at bounding box center [591, 608] width 34 height 29
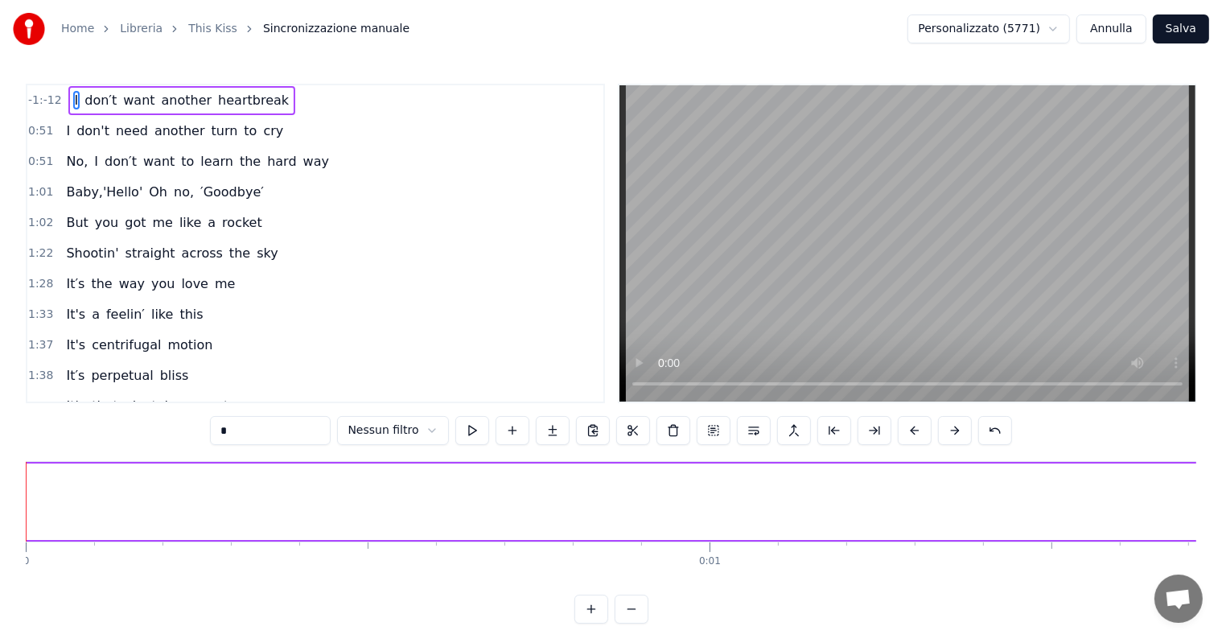
click at [598, 618] on div at bounding box center [611, 608] width 74 height 29
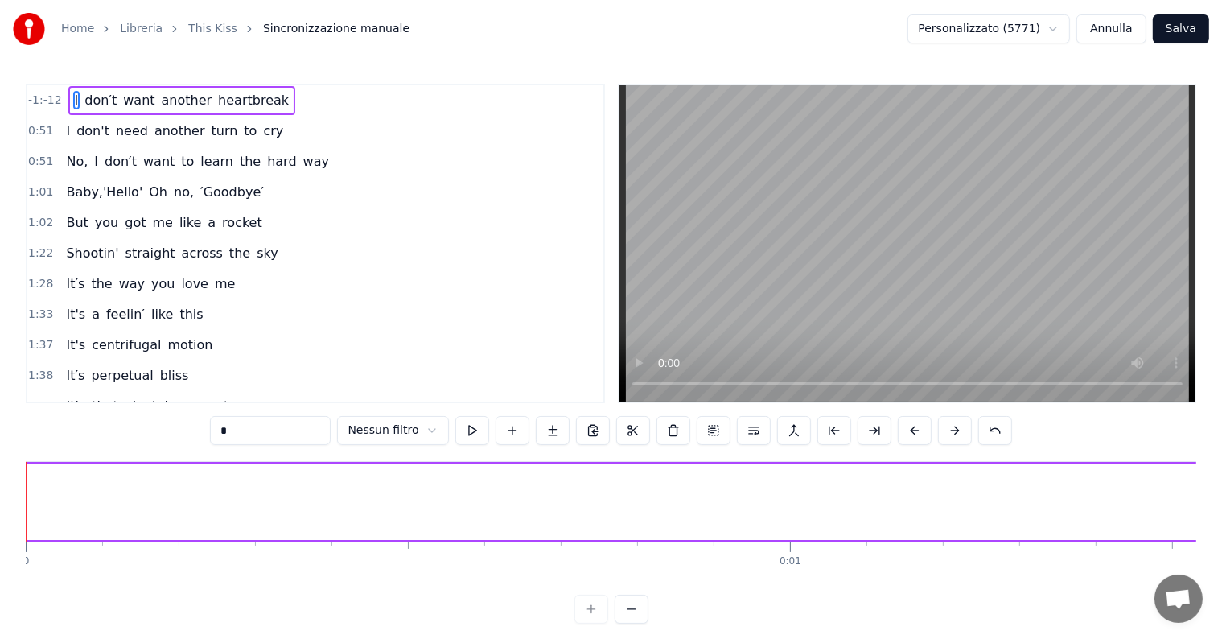
click at [598, 618] on div at bounding box center [611, 608] width 74 height 29
click at [73, 105] on span "I" at bounding box center [76, 100] width 7 height 19
click at [627, 619] on button at bounding box center [632, 608] width 34 height 29
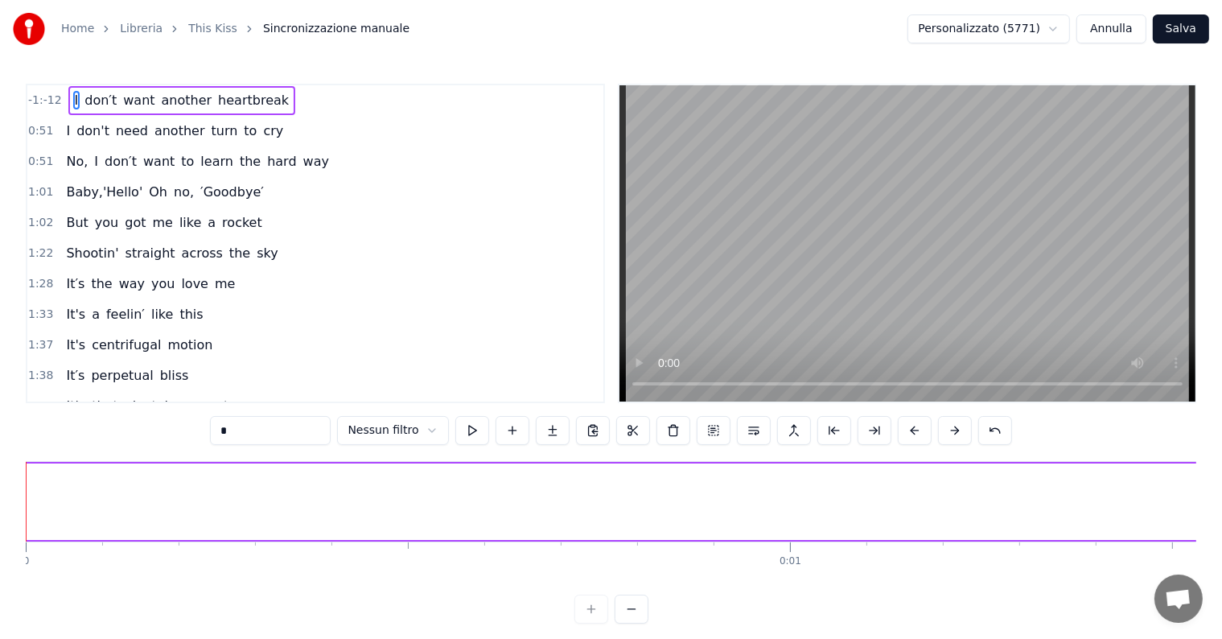
click at [627, 619] on button at bounding box center [632, 608] width 34 height 29
click at [1062, 26] on html "Home Libreria This Kiss Sincronizzazione manuale Personalizzato (5771) Annulla …" at bounding box center [611, 324] width 1222 height 649
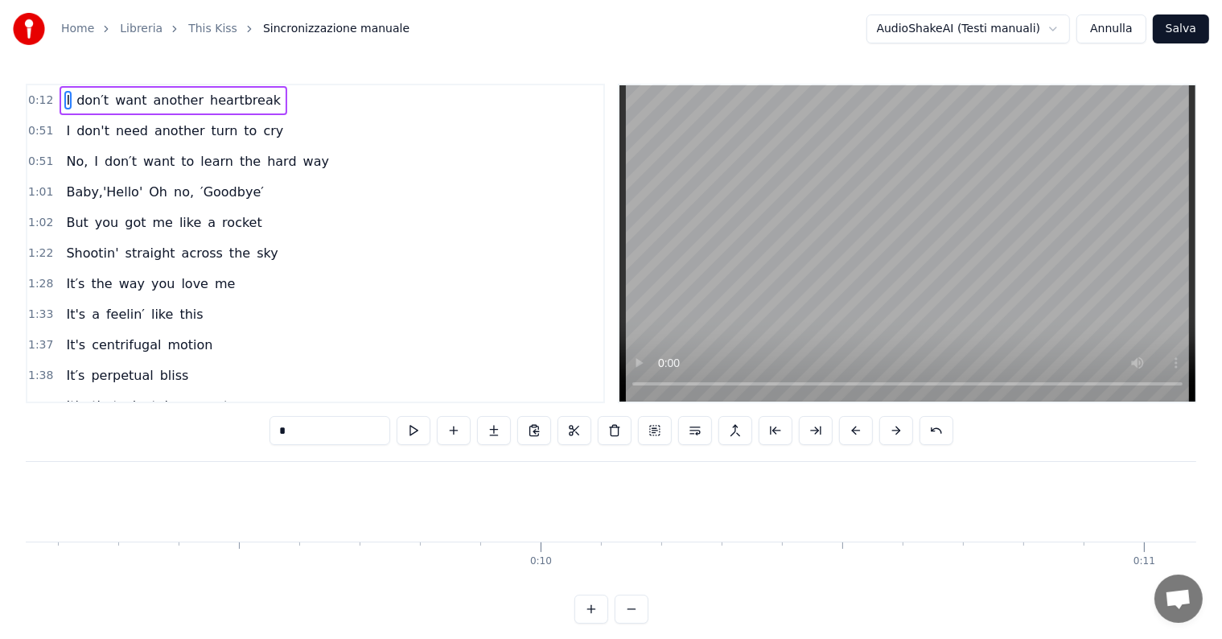
scroll to position [0, 7182]
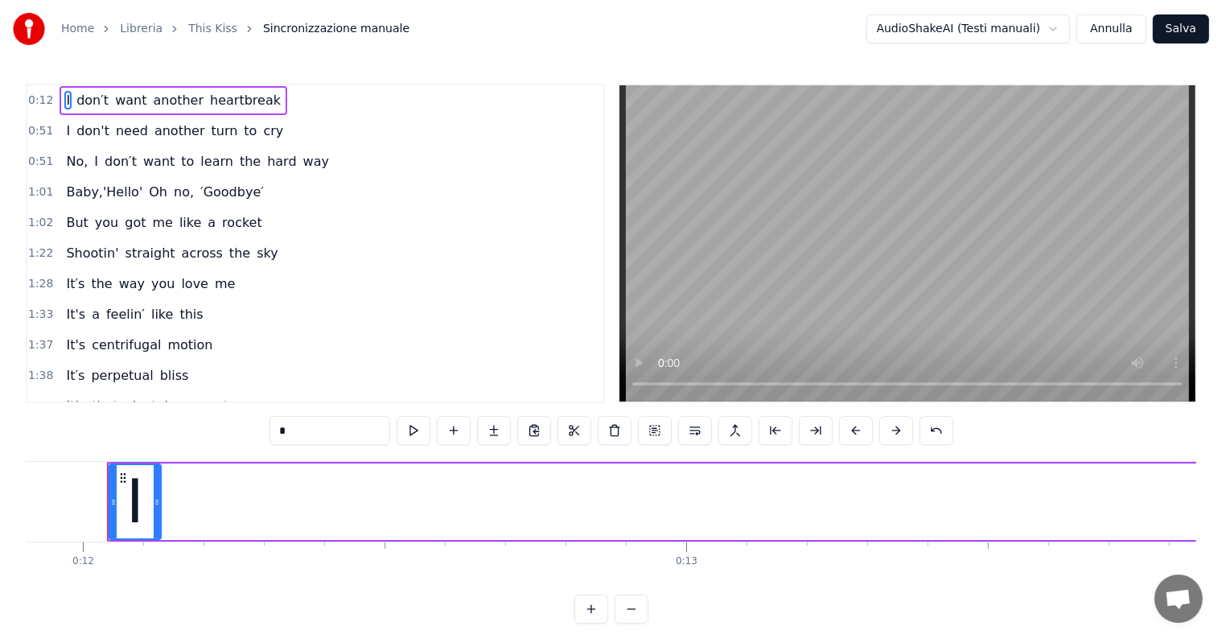
drag, startPoint x: 527, startPoint y: 496, endPoint x: 158, endPoint y: 494, distance: 369.2
click at [158, 494] on div at bounding box center [157, 501] width 6 height 73
click at [626, 618] on button at bounding box center [632, 608] width 34 height 29
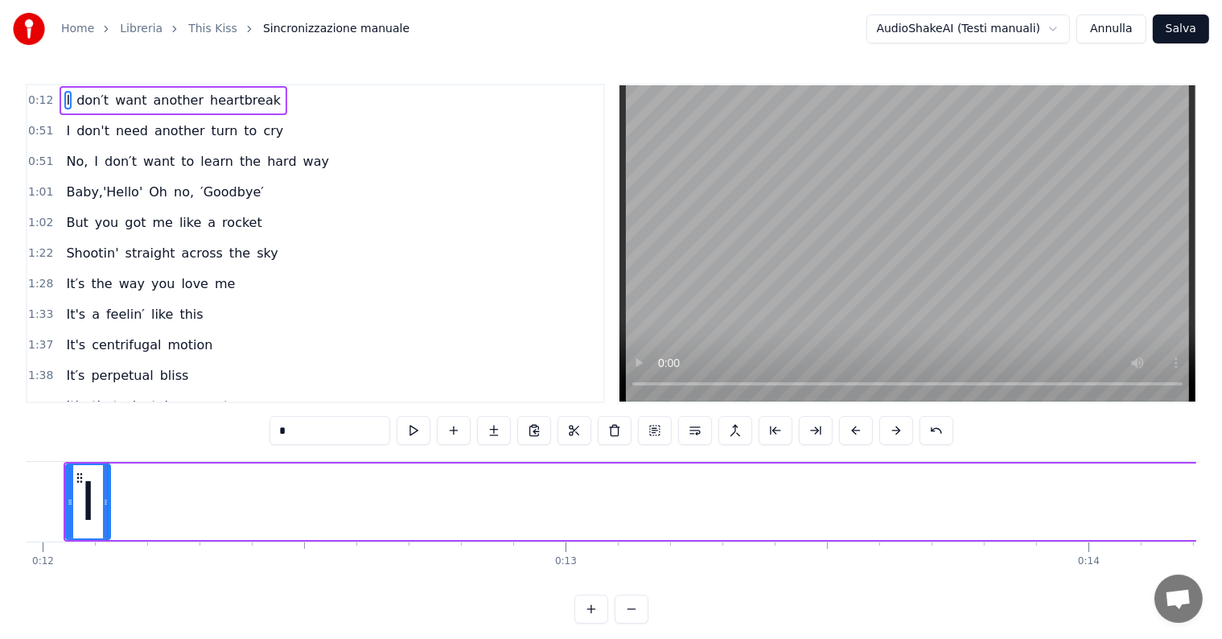
click at [626, 618] on button at bounding box center [632, 608] width 34 height 29
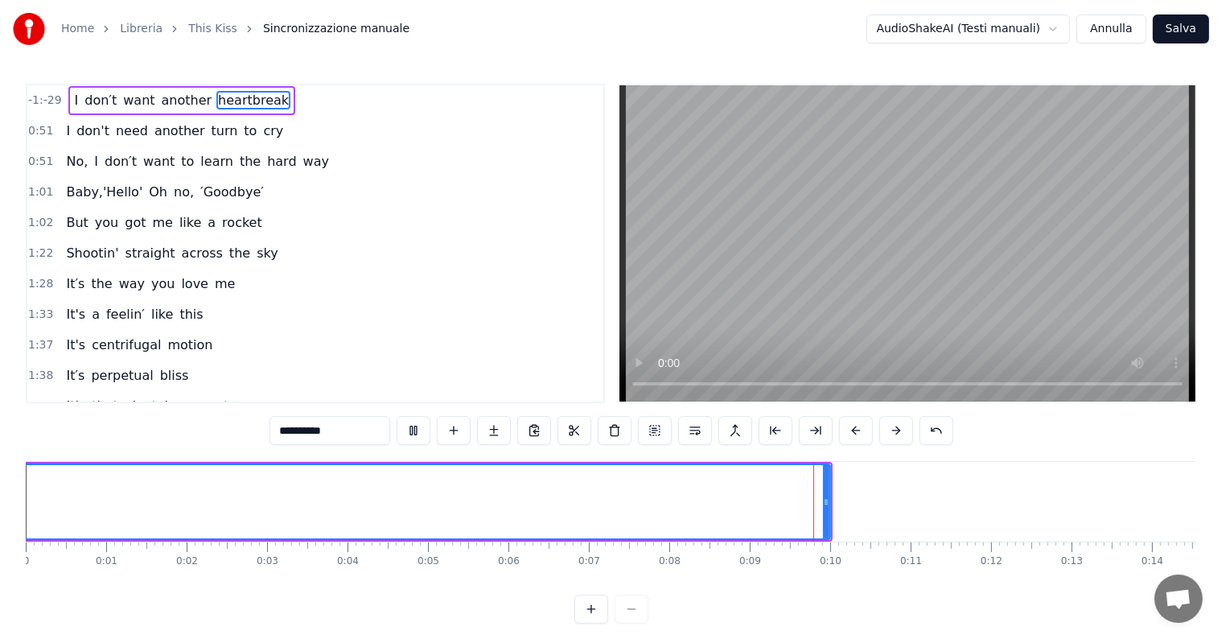
click at [889, 435] on button at bounding box center [896, 430] width 34 height 29
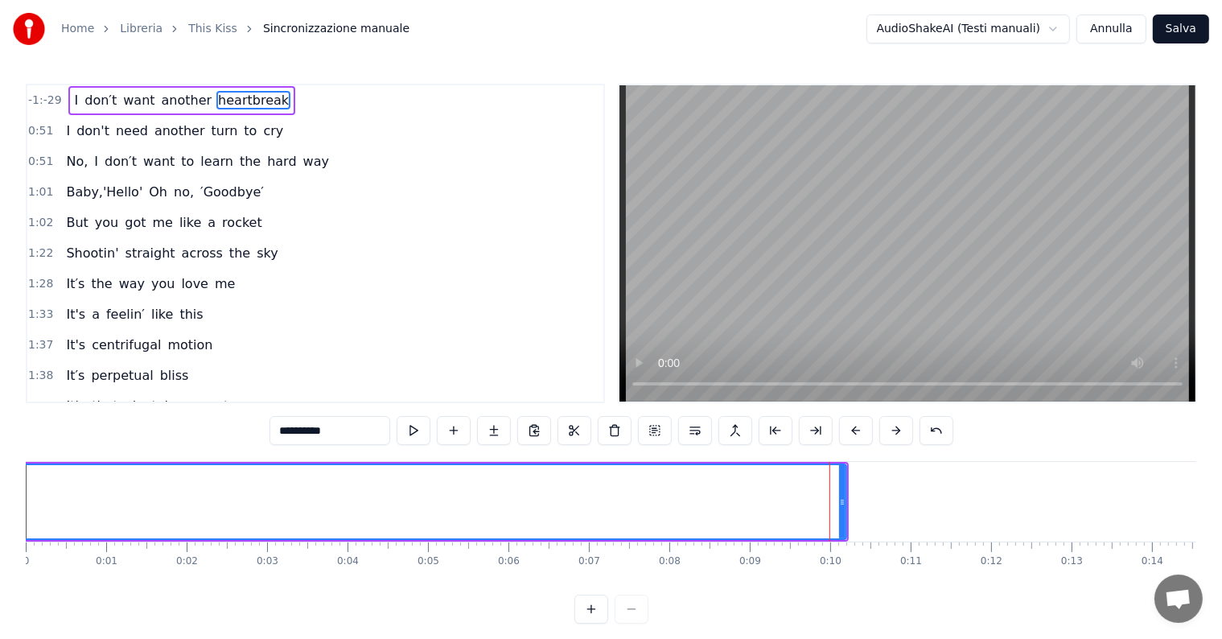
click at [889, 435] on button at bounding box center [896, 430] width 34 height 29
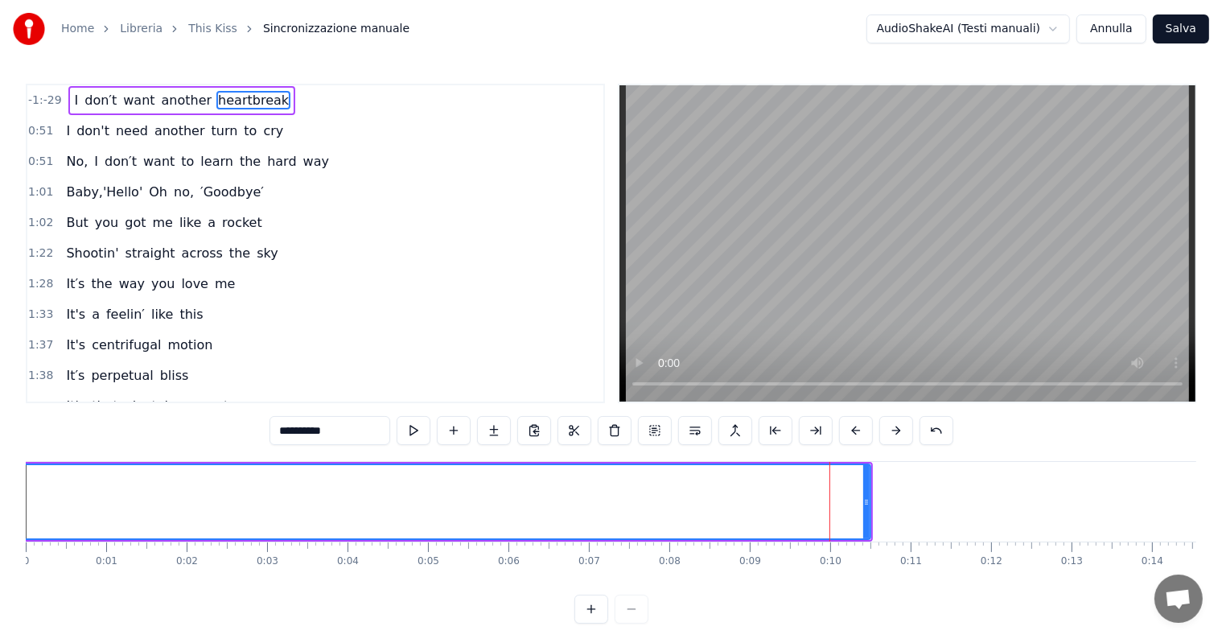
click at [889, 435] on button at bounding box center [896, 430] width 34 height 29
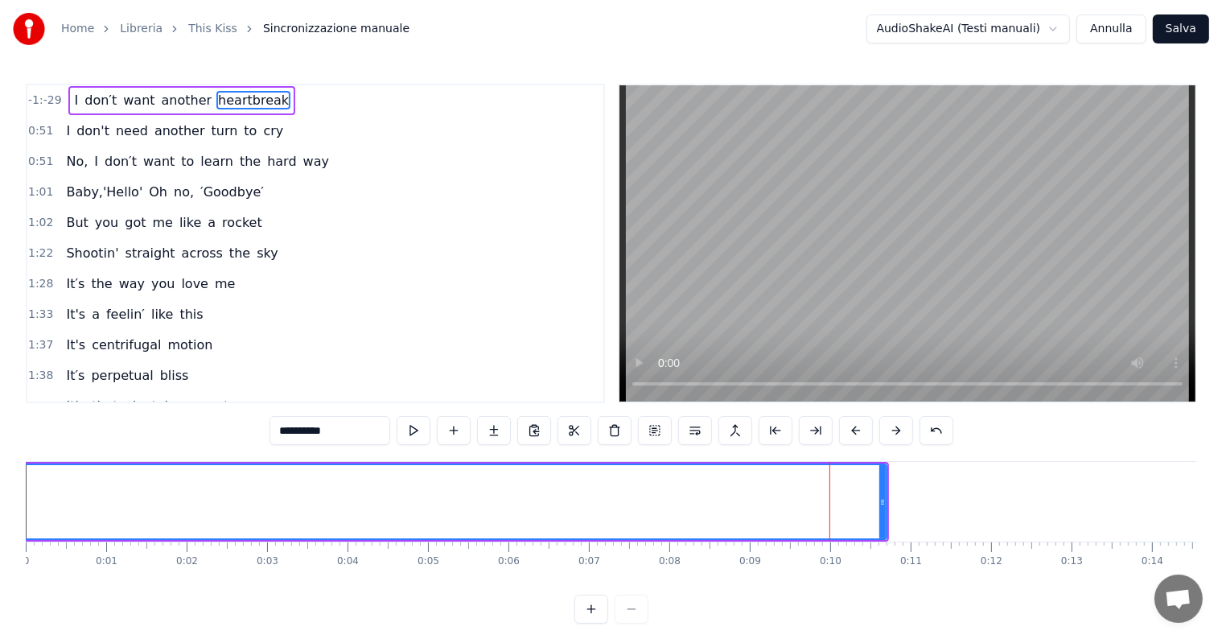
click at [889, 435] on button at bounding box center [896, 430] width 34 height 29
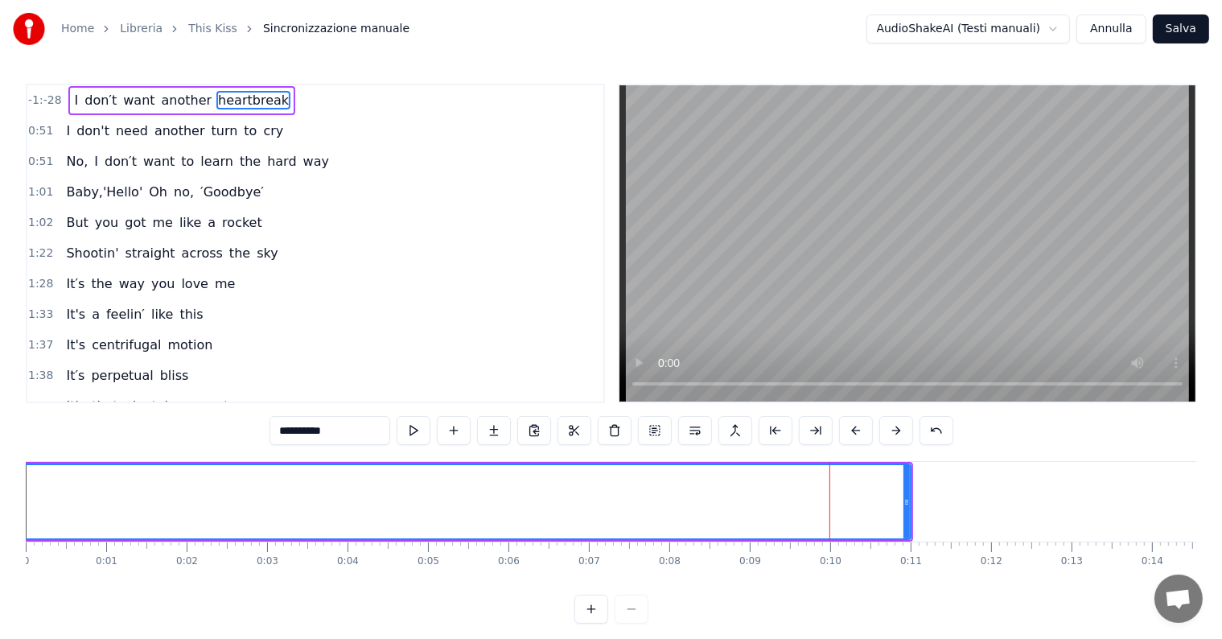
click at [889, 435] on button at bounding box center [896, 430] width 34 height 29
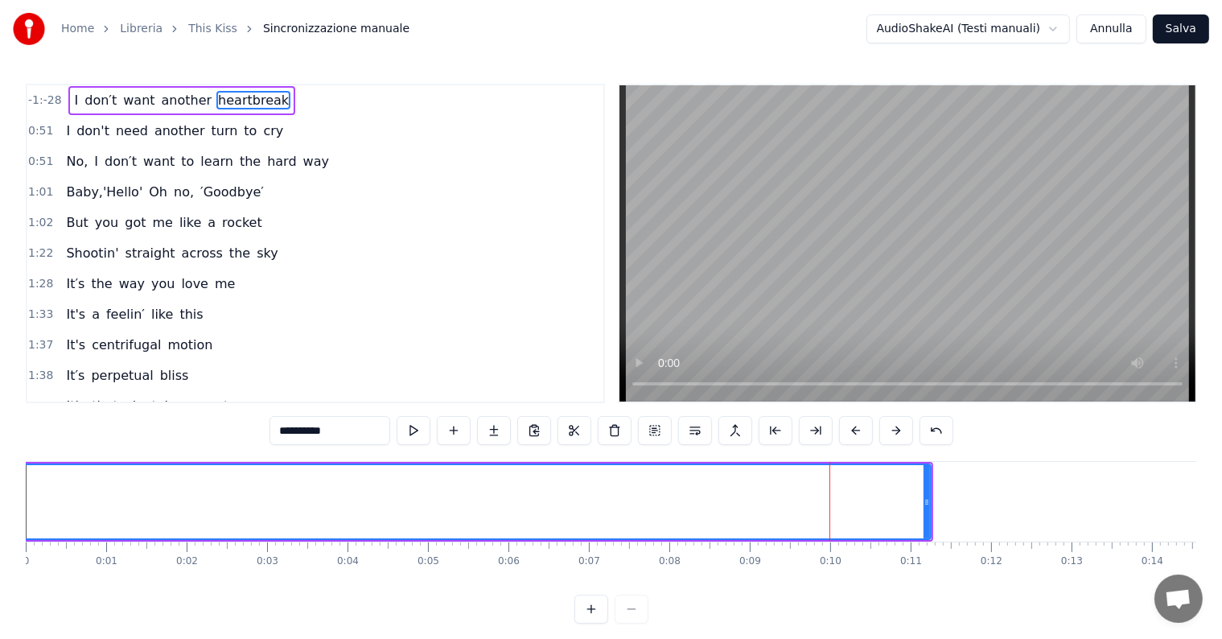
click at [889, 435] on button at bounding box center [896, 430] width 34 height 29
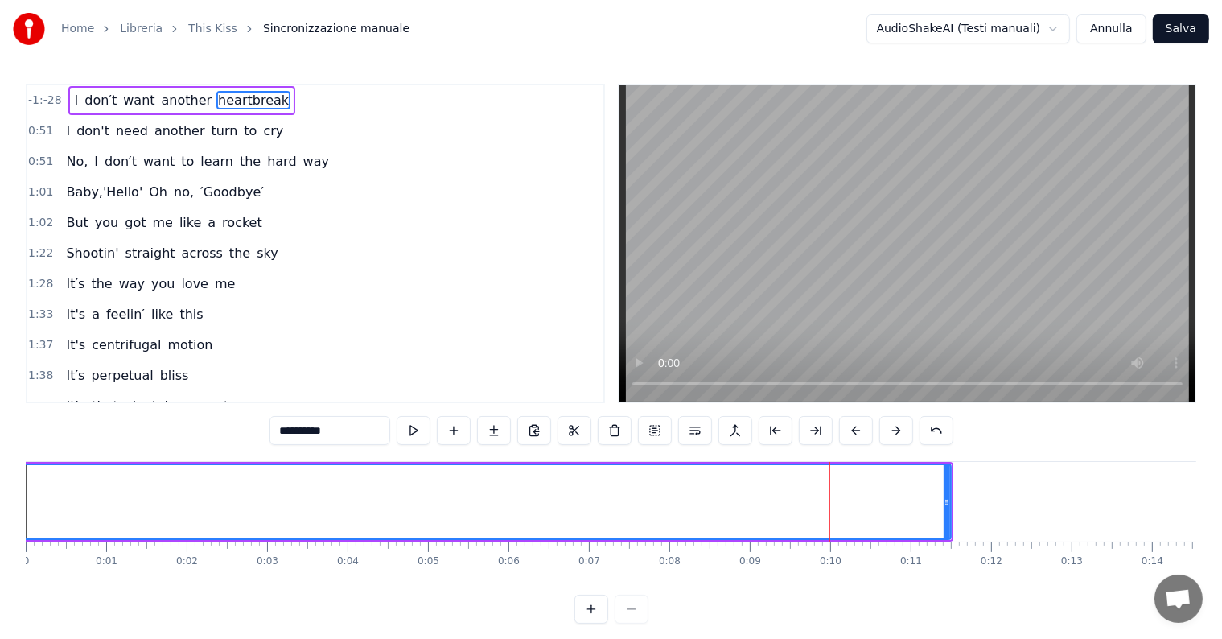
click at [889, 435] on button at bounding box center [896, 430] width 34 height 29
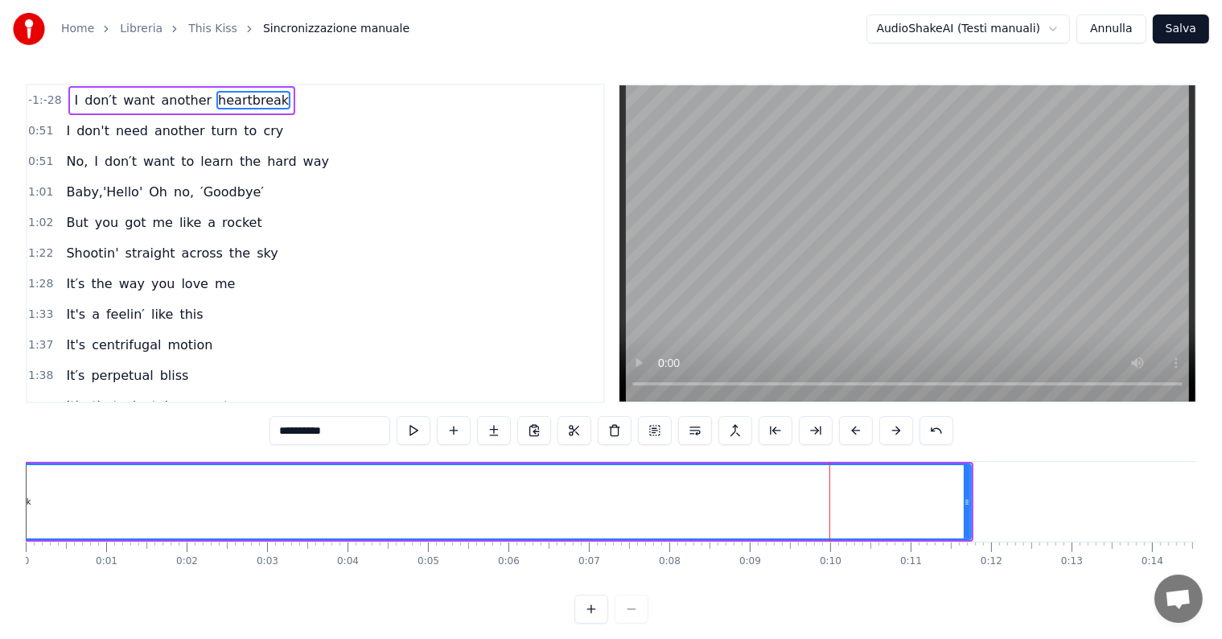
click at [889, 435] on button at bounding box center [896, 430] width 34 height 29
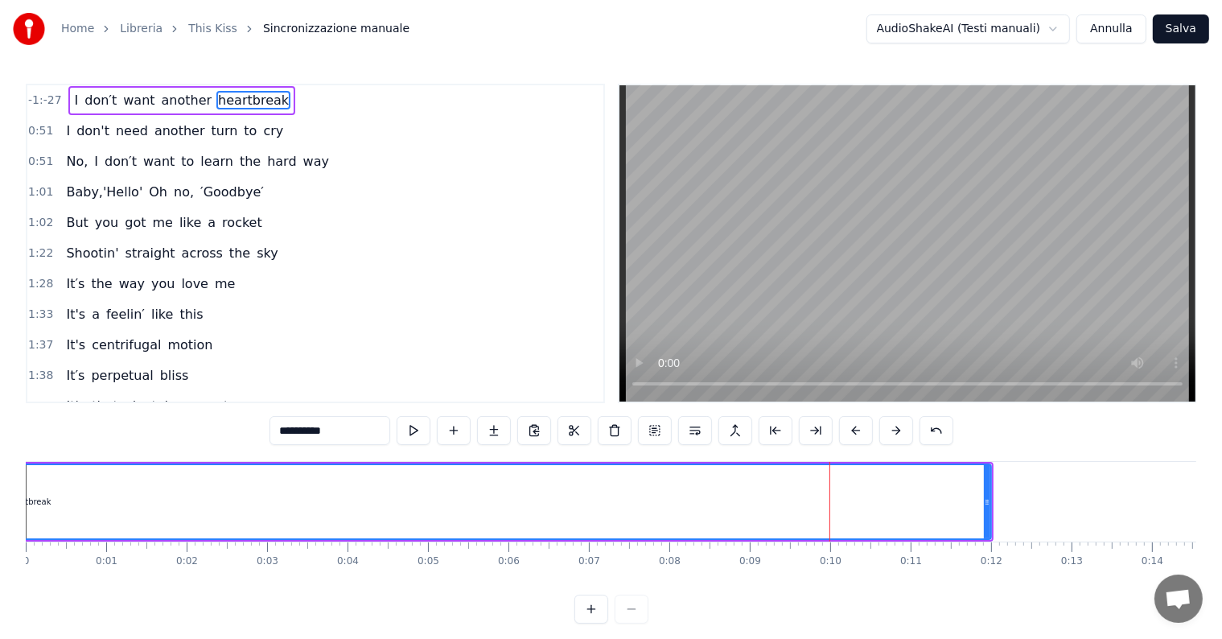
click at [889, 435] on button at bounding box center [896, 430] width 34 height 29
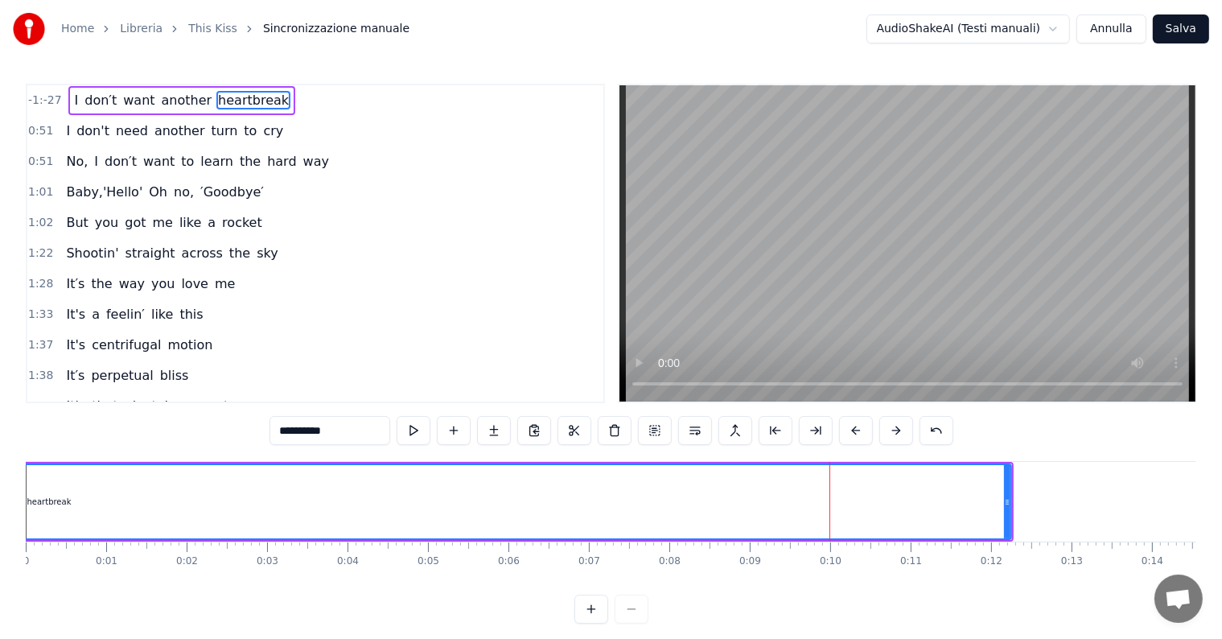
click at [889, 435] on button at bounding box center [896, 430] width 34 height 29
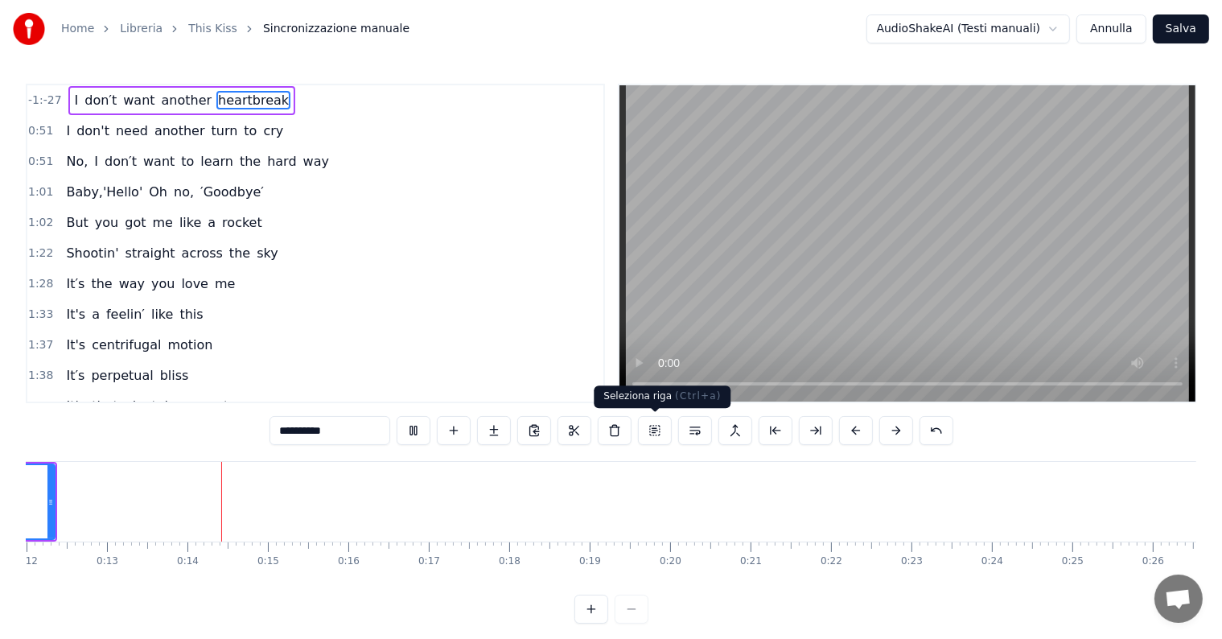
scroll to position [0, 1027]
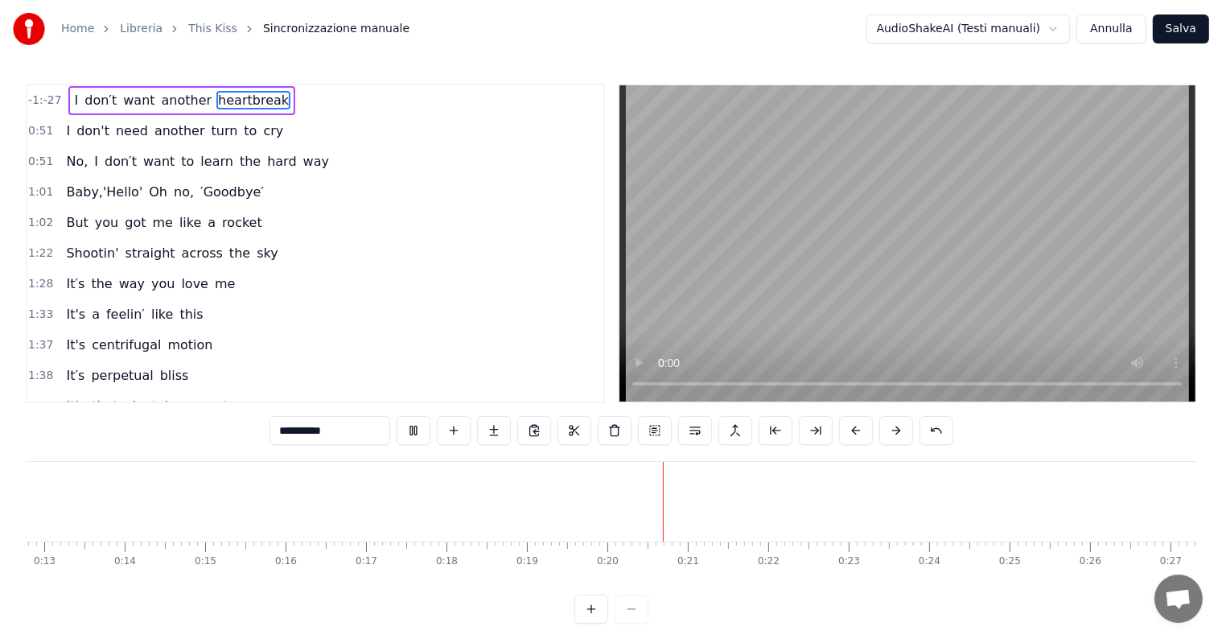
click at [162, 103] on span "another" at bounding box center [187, 100] width 54 height 19
type input "*******"
click at [1013, 37] on html "Home Libreria This Kiss Sincronizzazione manuale AudioShakeAI (Testi manuali) […" at bounding box center [611, 324] width 1222 height 649
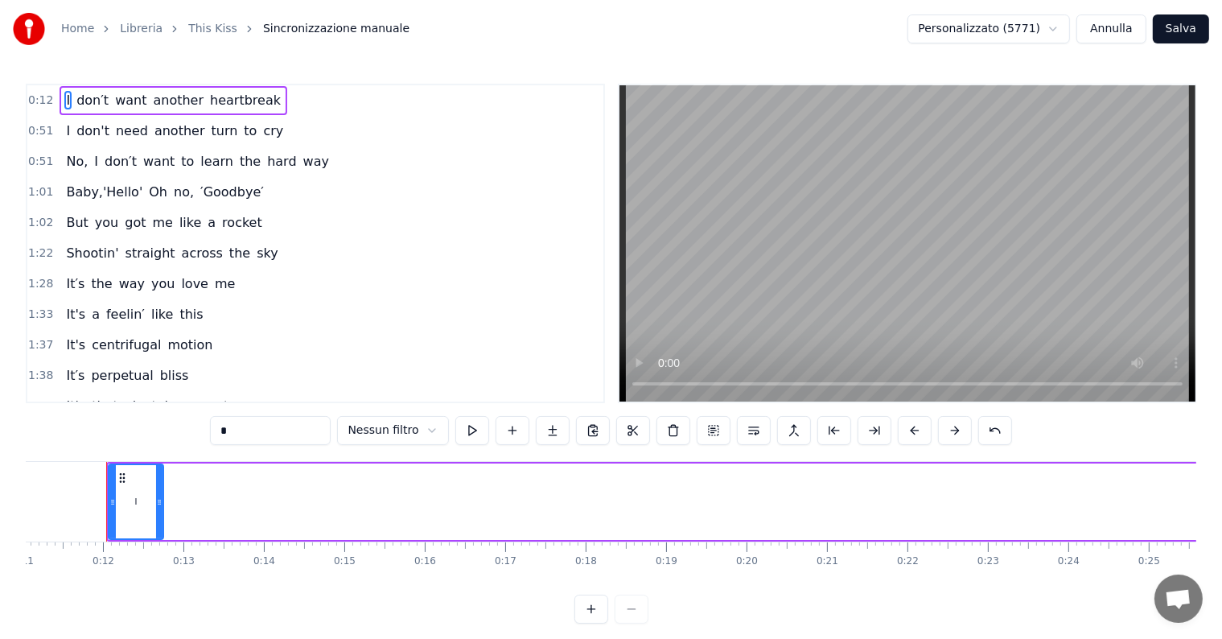
scroll to position [0, 887]
drag, startPoint x: 161, startPoint y: 481, endPoint x: 132, endPoint y: 481, distance: 29.0
click at [132, 481] on div at bounding box center [131, 501] width 6 height 73
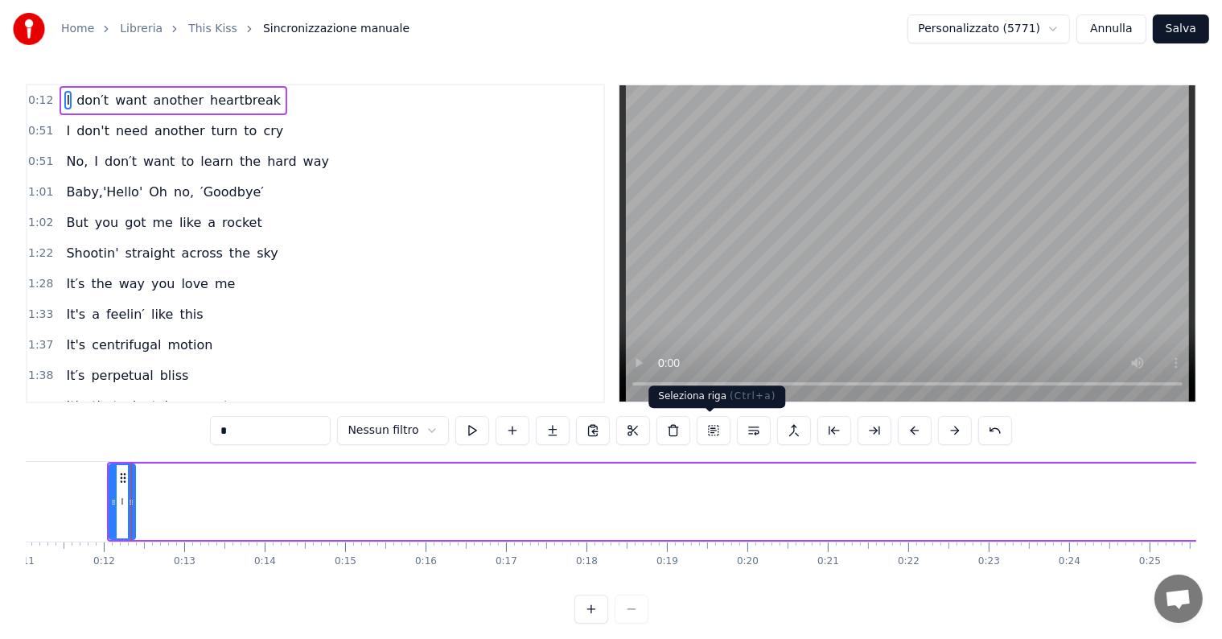
click at [708, 437] on button at bounding box center [714, 430] width 34 height 29
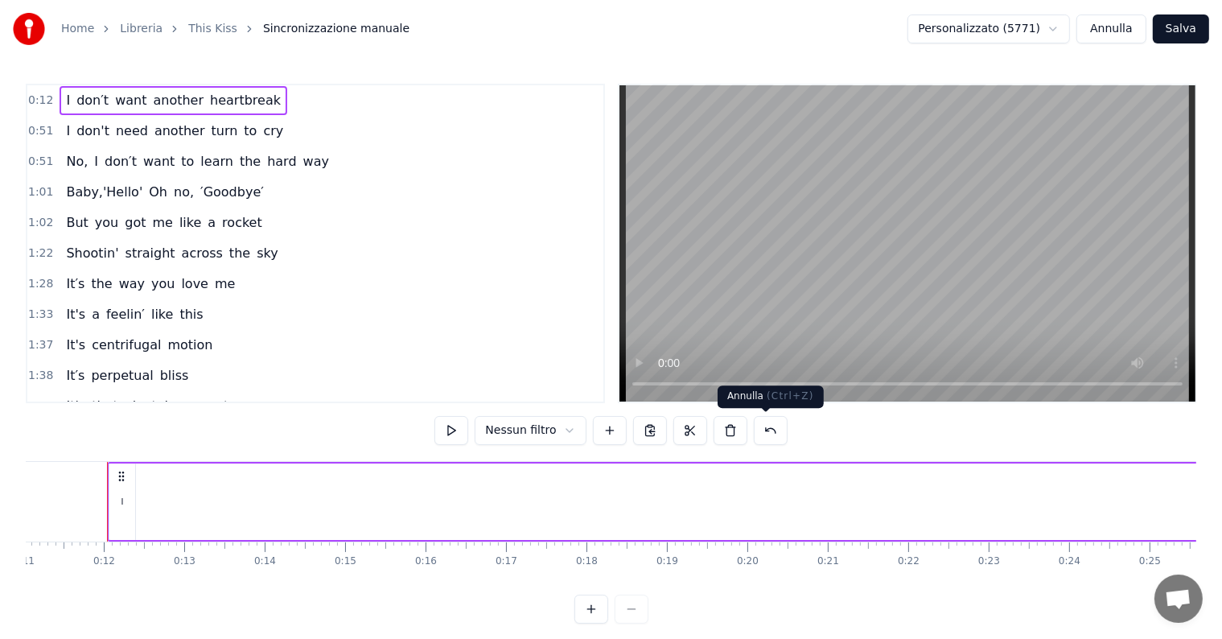
click at [772, 437] on button at bounding box center [771, 430] width 34 height 29
click at [180, 101] on span "another" at bounding box center [178, 100] width 54 height 19
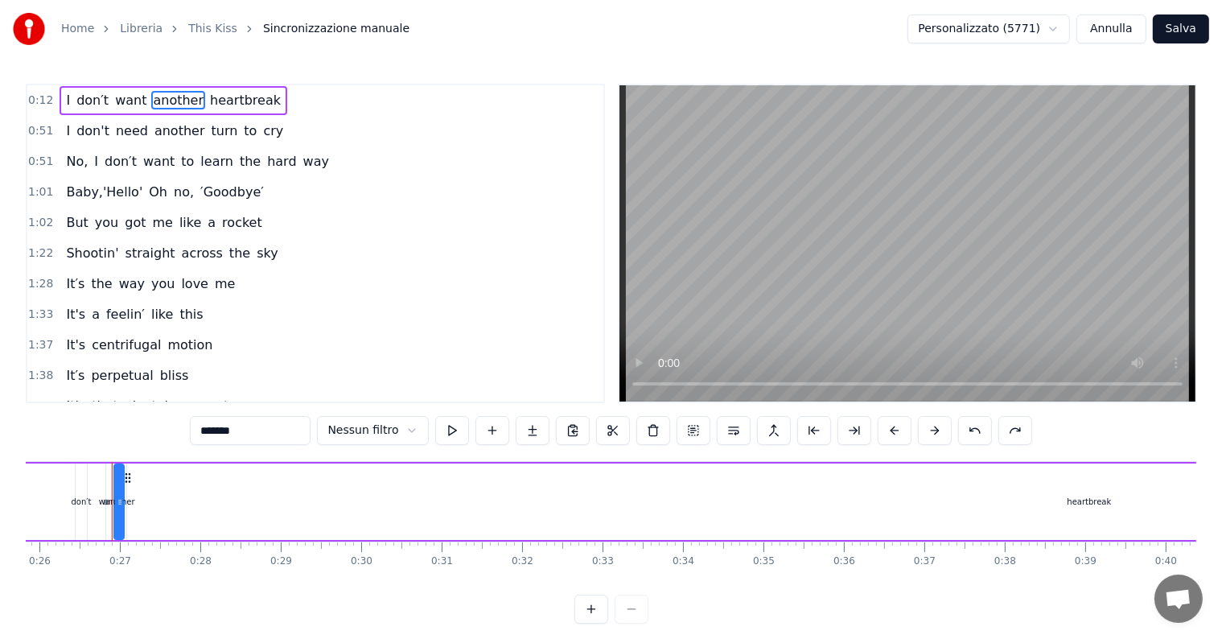
scroll to position [0, 2083]
click at [695, 434] on button at bounding box center [693, 430] width 34 height 29
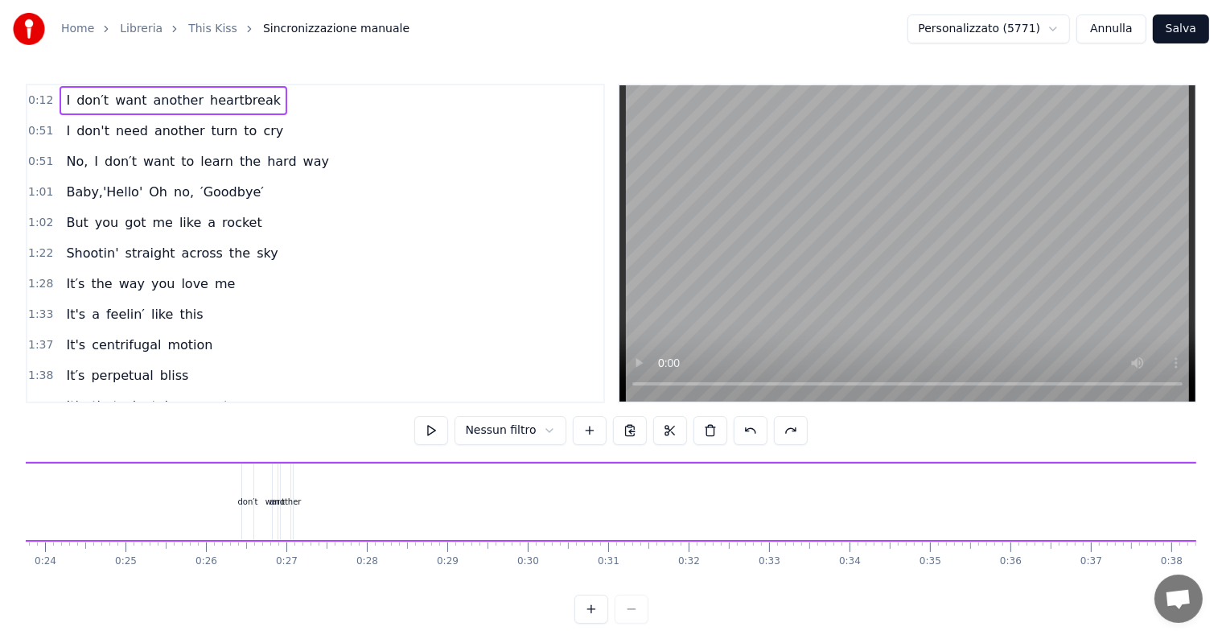
scroll to position [0, 2936]
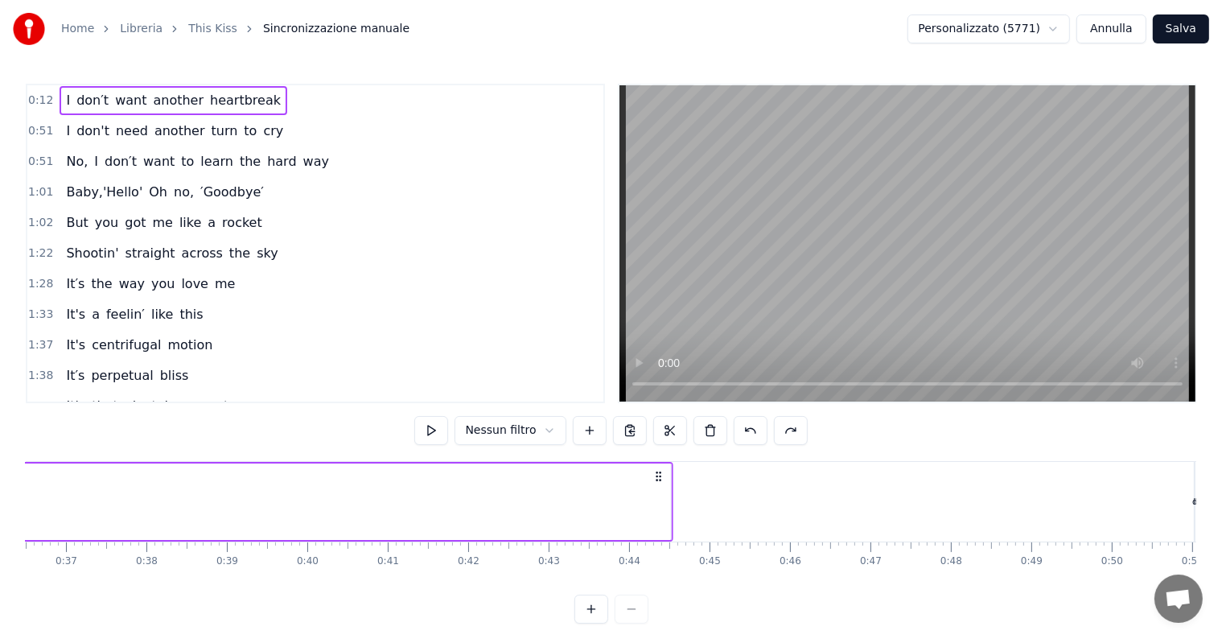
drag, startPoint x: 1182, startPoint y: 473, endPoint x: 650, endPoint y: 508, distance: 533.6
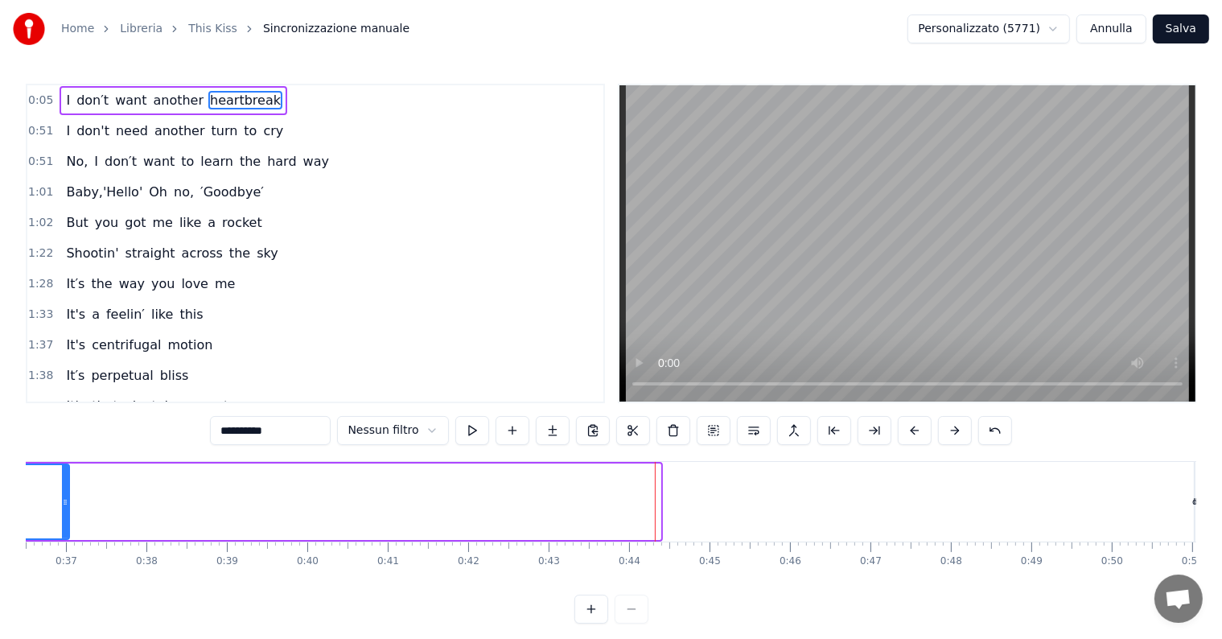
drag, startPoint x: 656, startPoint y: 508, endPoint x: 61, endPoint y: 518, distance: 594.5
click at [62, 518] on div at bounding box center [65, 501] width 6 height 73
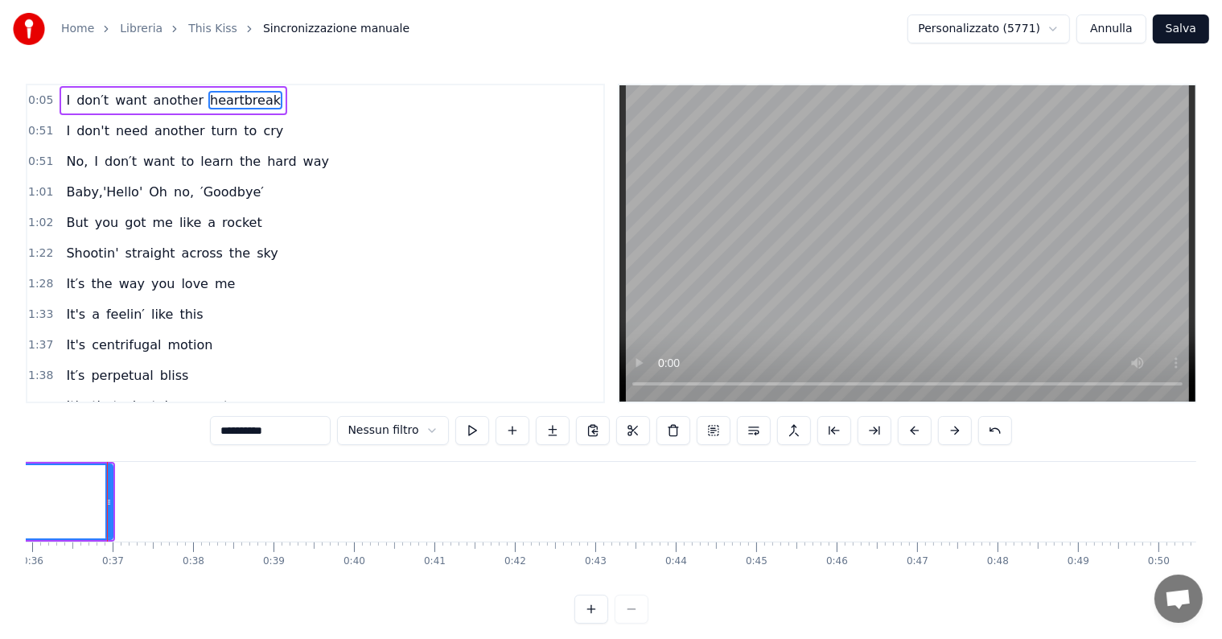
scroll to position [0, 1865]
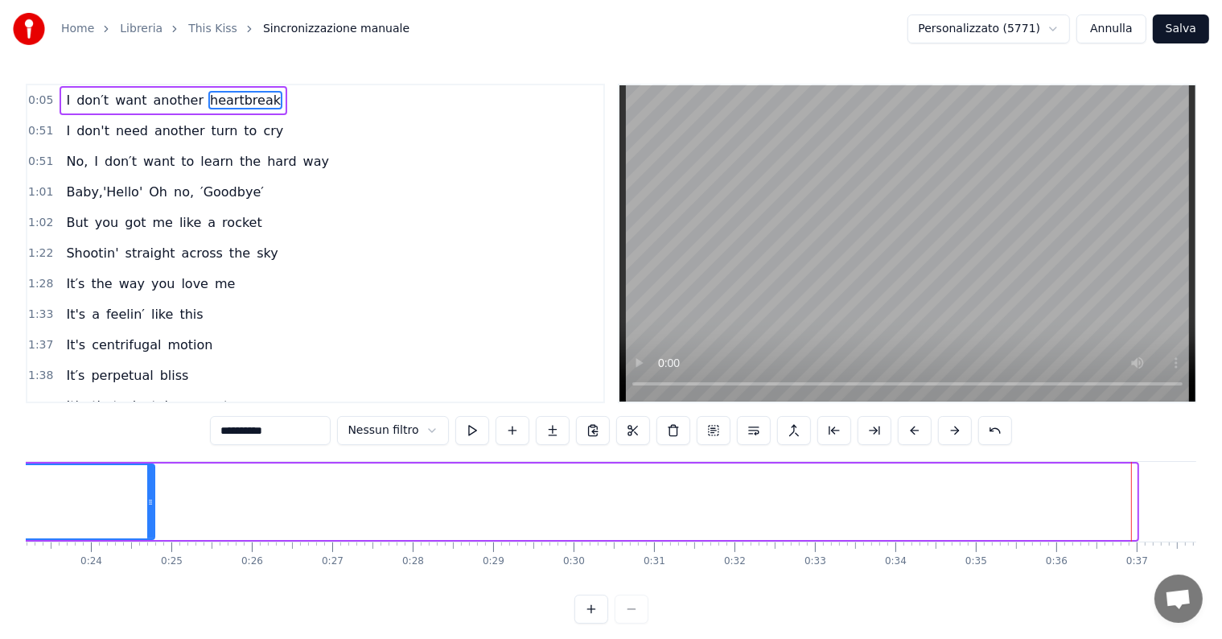
drag, startPoint x: 1133, startPoint y: 500, endPoint x: 150, endPoint y: 525, distance: 982.5
click at [150, 525] on div at bounding box center [150, 501] width 6 height 73
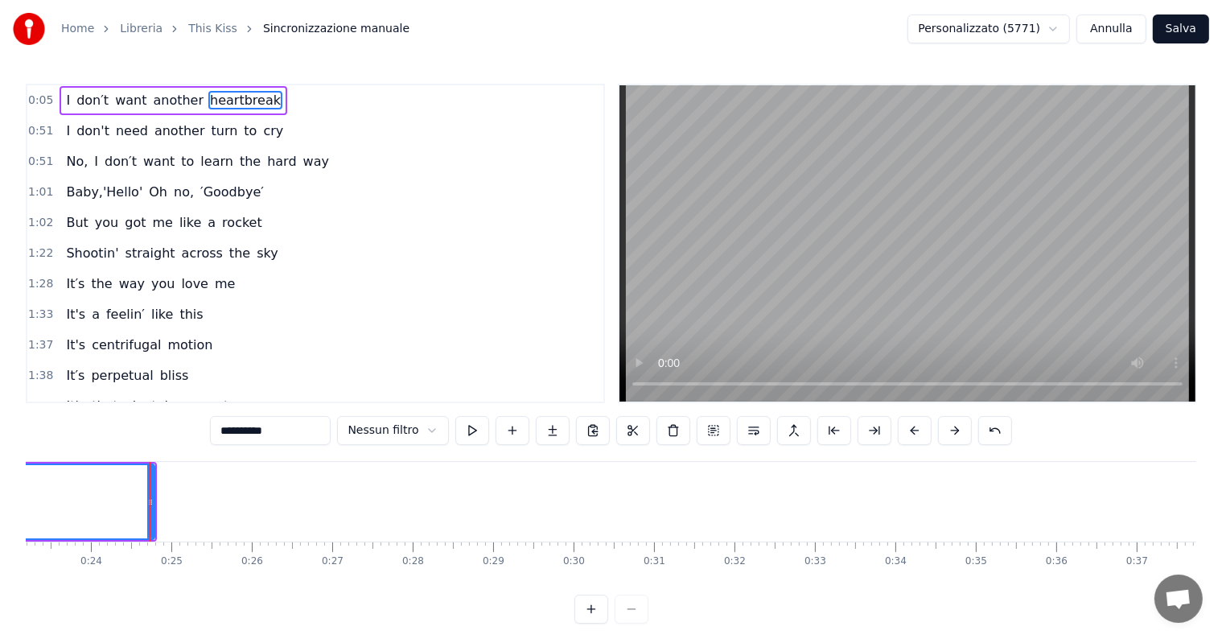
scroll to position [0, 841]
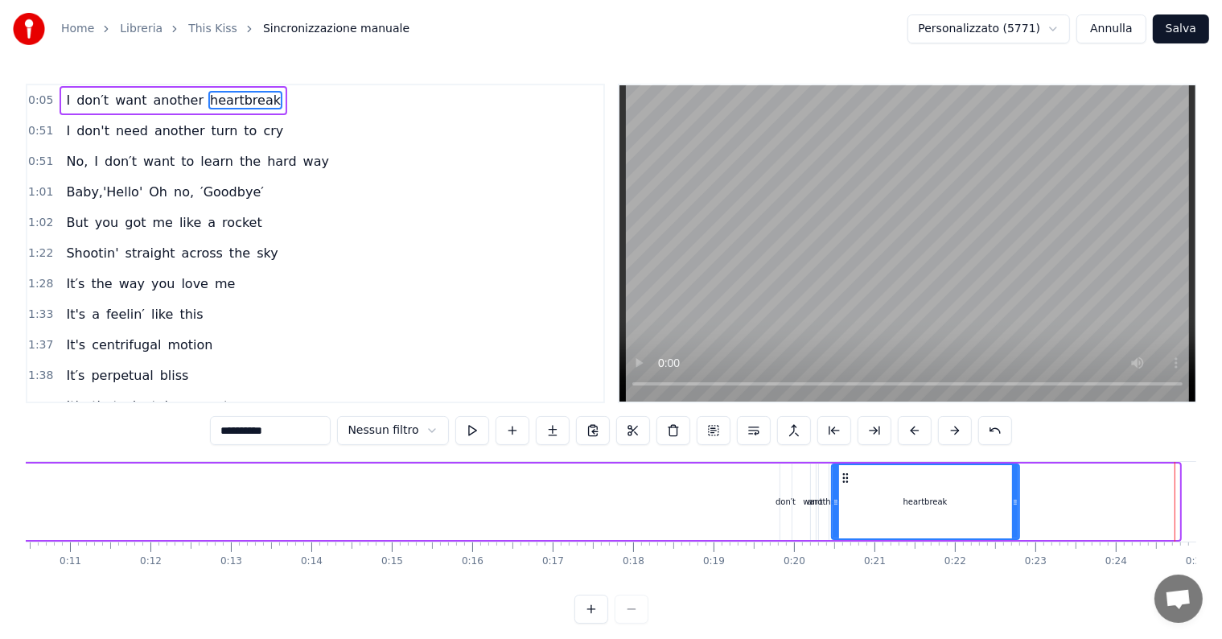
drag, startPoint x: 1175, startPoint y: 496, endPoint x: 1009, endPoint y: 496, distance: 166.5
click at [1012, 496] on icon at bounding box center [1015, 502] width 6 height 13
click at [759, 483] on div "I don′t want another heartbreak" at bounding box center [318, 502] width 1394 height 80
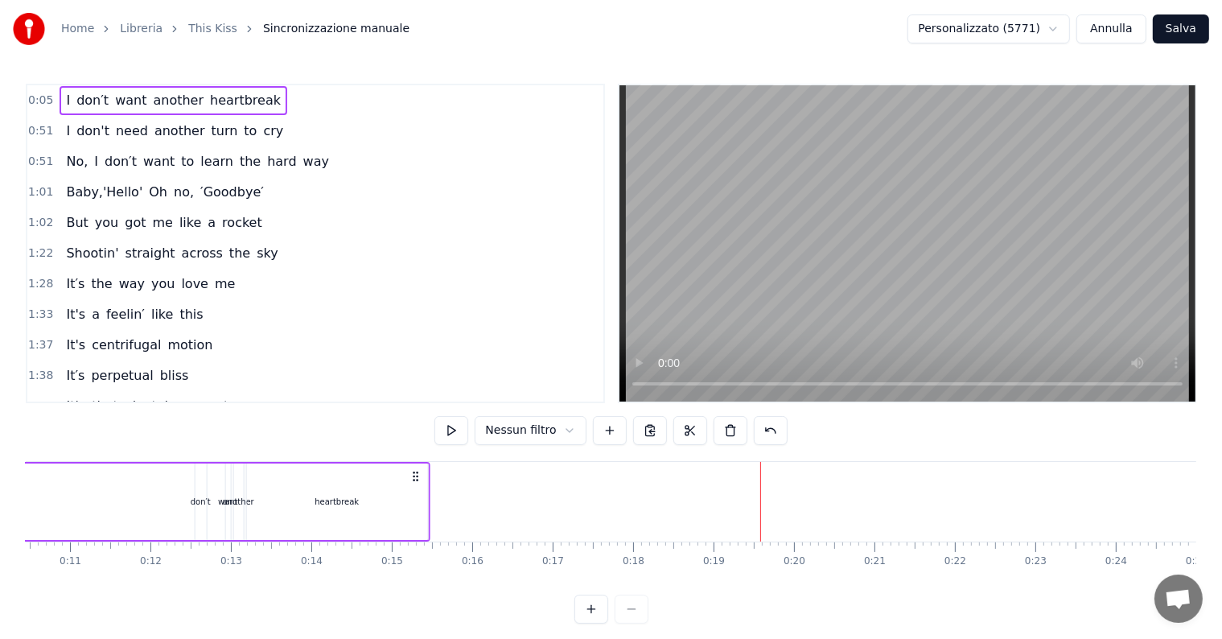
drag, startPoint x: 997, startPoint y: 476, endPoint x: 412, endPoint y: 507, distance: 586.4
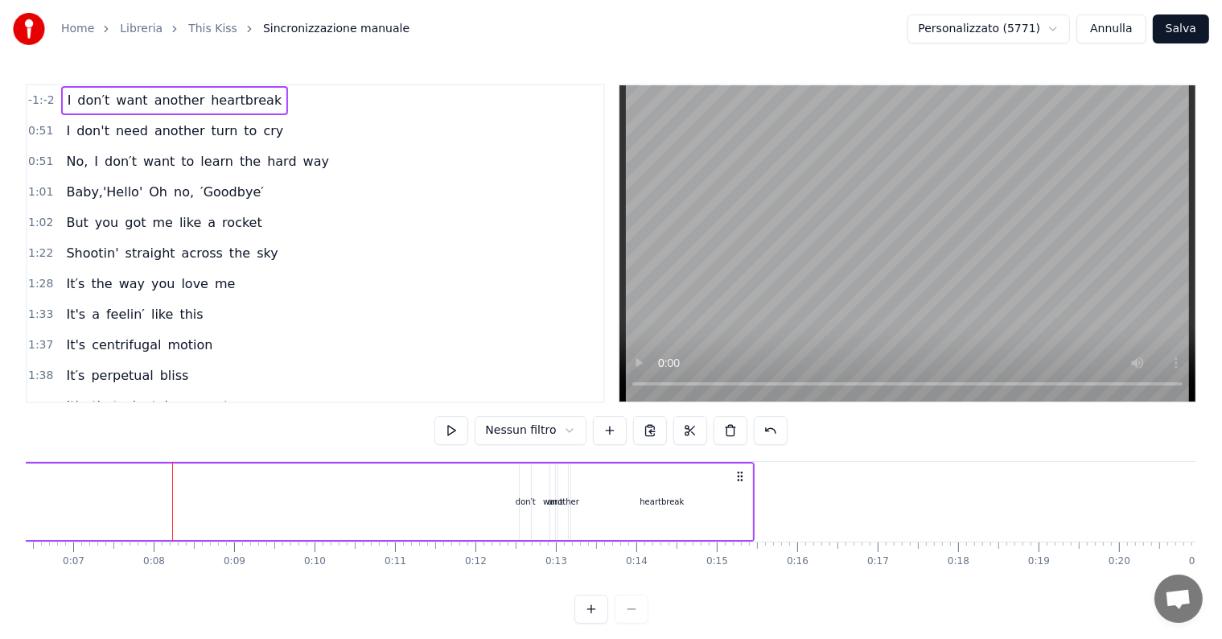
click at [42, 507] on div "I don′t want another heartbreak" at bounding box center [58, 502] width 1394 height 80
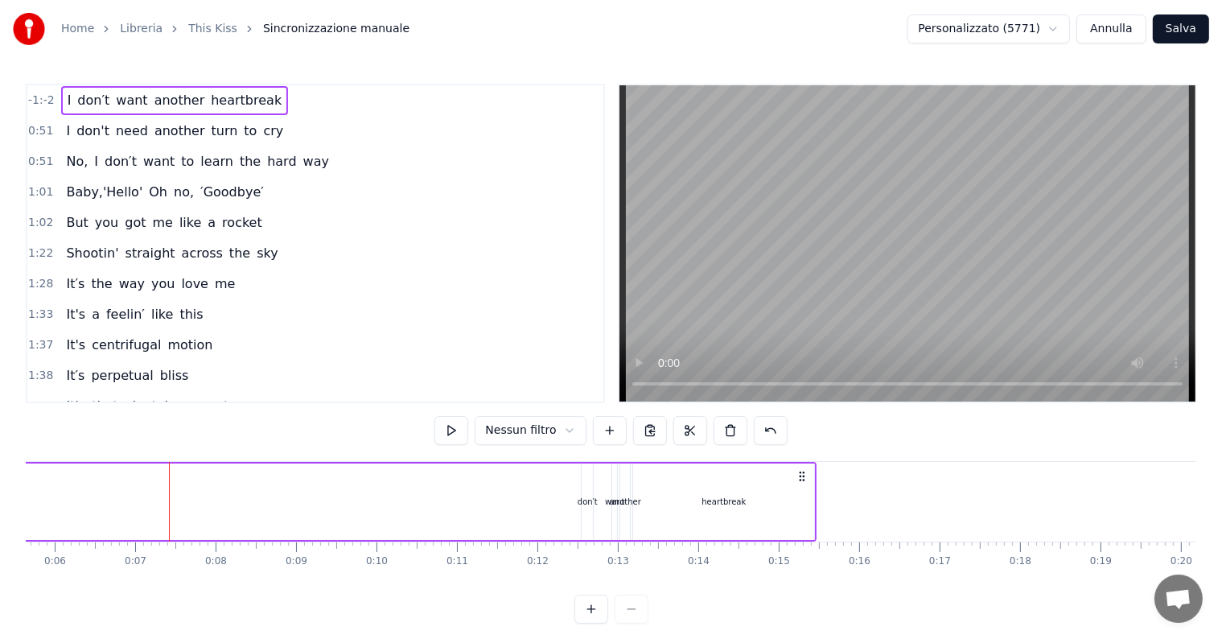
click at [42, 507] on div "I don′t want another heartbreak" at bounding box center [119, 502] width 1394 height 80
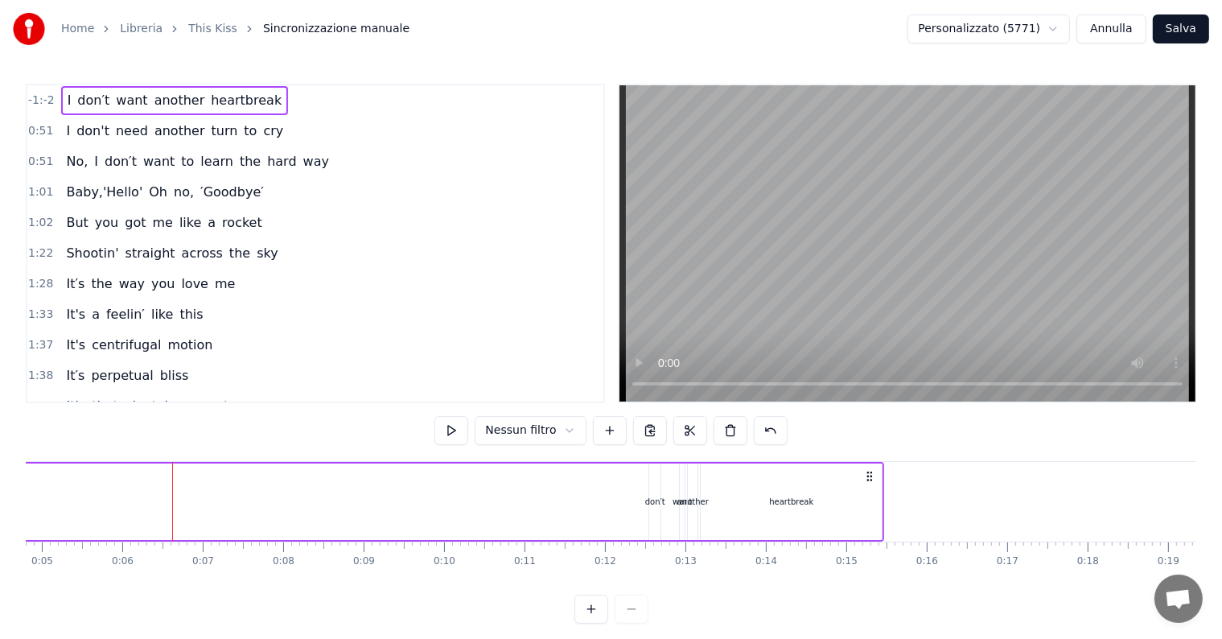
click at [42, 507] on div "I don′t want another heartbreak" at bounding box center [187, 502] width 1394 height 80
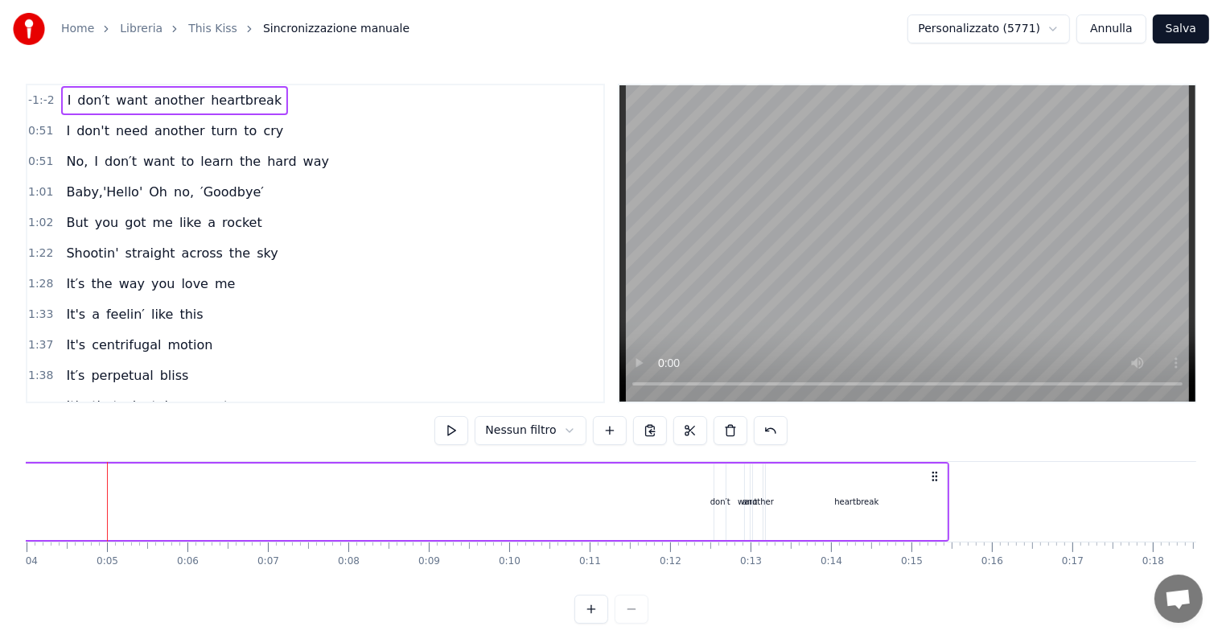
click at [42, 507] on div "I don′t want another heartbreak" at bounding box center [252, 502] width 1394 height 80
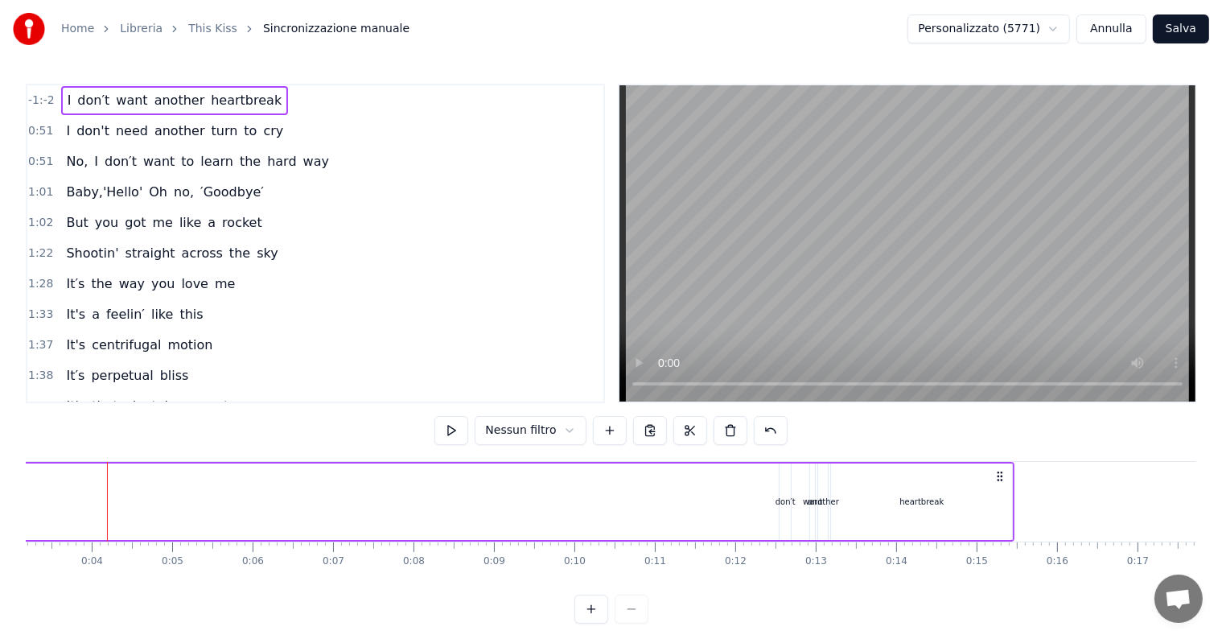
click at [42, 507] on div "I don′t want another heartbreak" at bounding box center [317, 502] width 1394 height 80
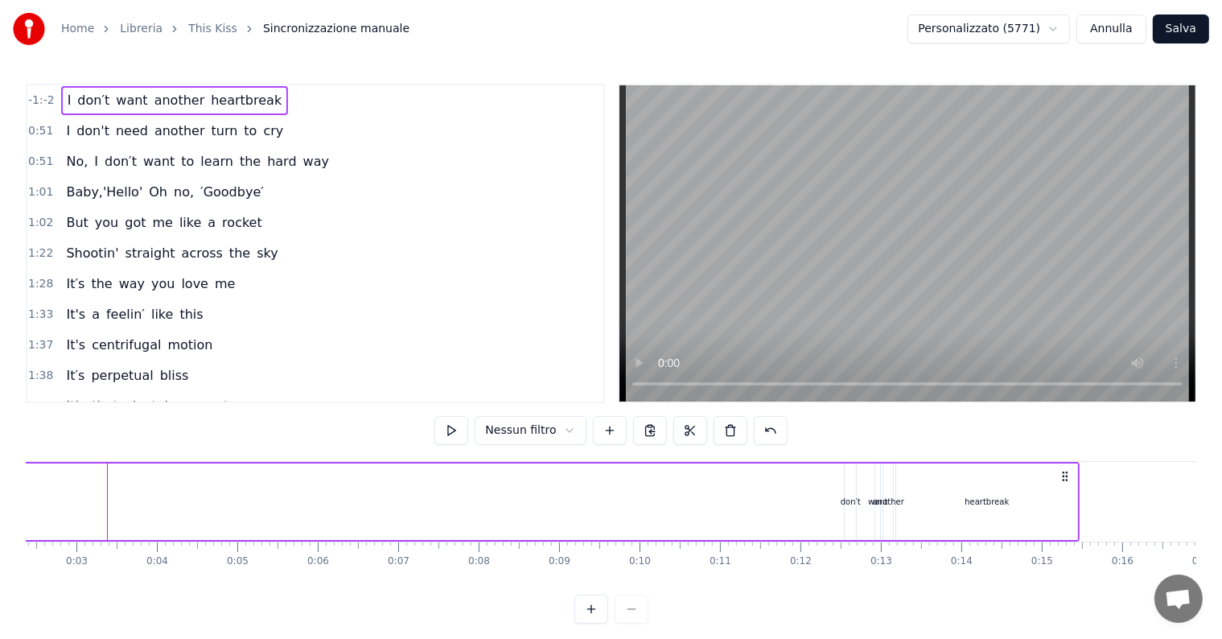
click at [42, 507] on div "I don′t want another heartbreak" at bounding box center [382, 502] width 1394 height 80
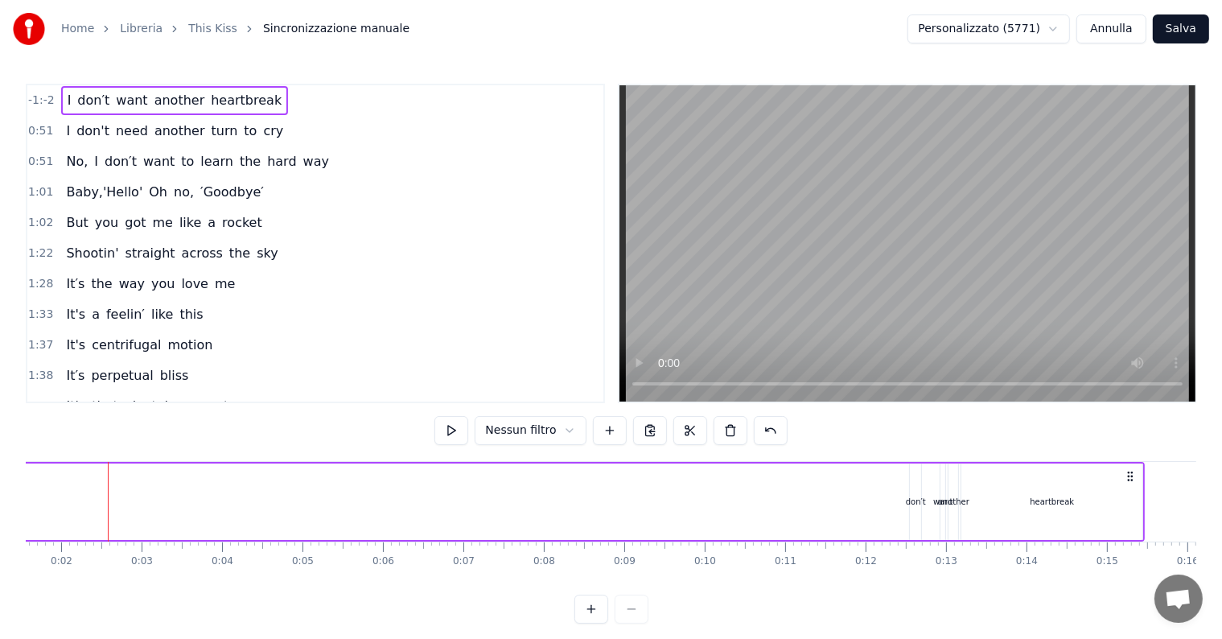
click at [42, 507] on div "I don′t want another heartbreak" at bounding box center [448, 502] width 1394 height 80
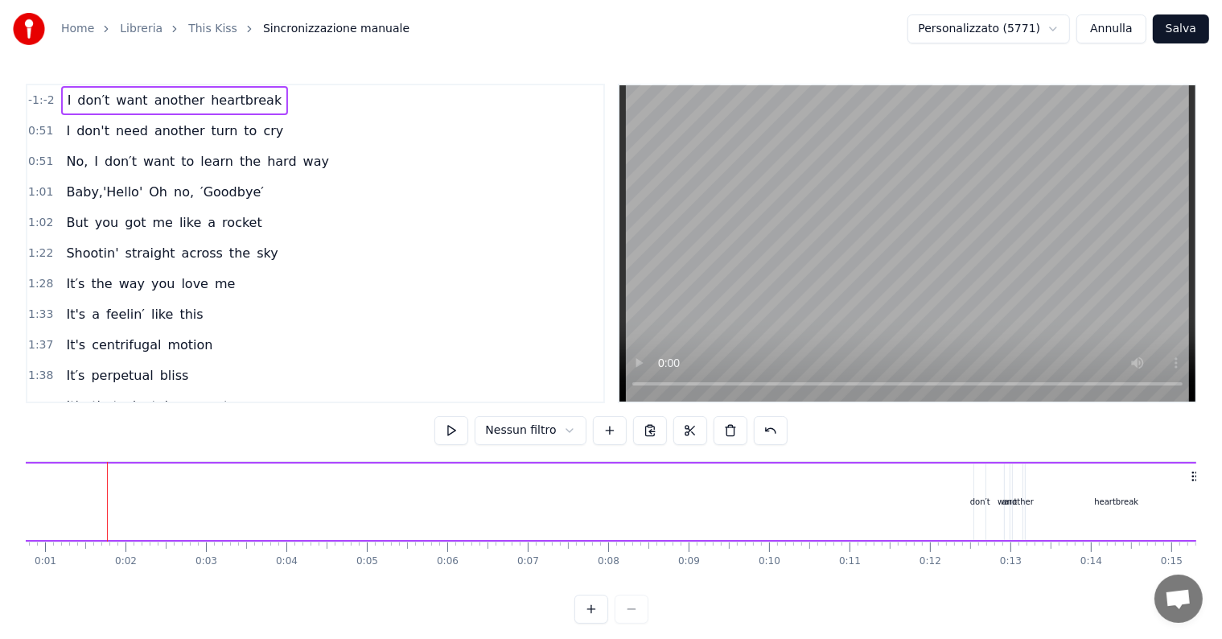
click at [42, 507] on div "I don′t want another heartbreak" at bounding box center [512, 502] width 1394 height 80
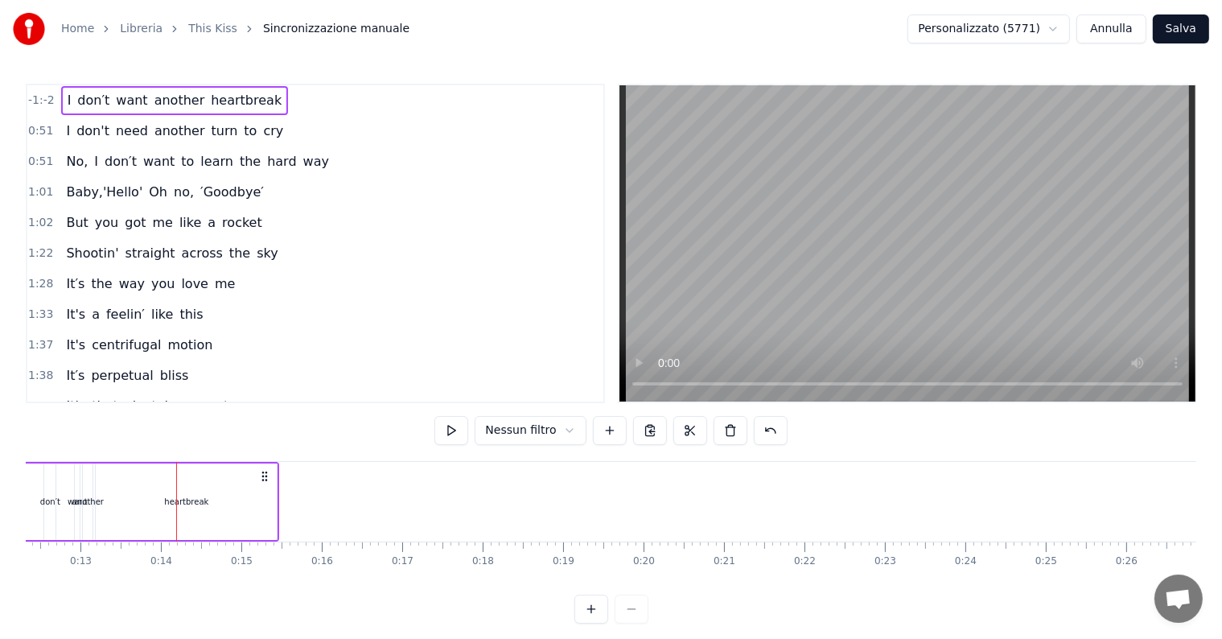
scroll to position [0, 1022]
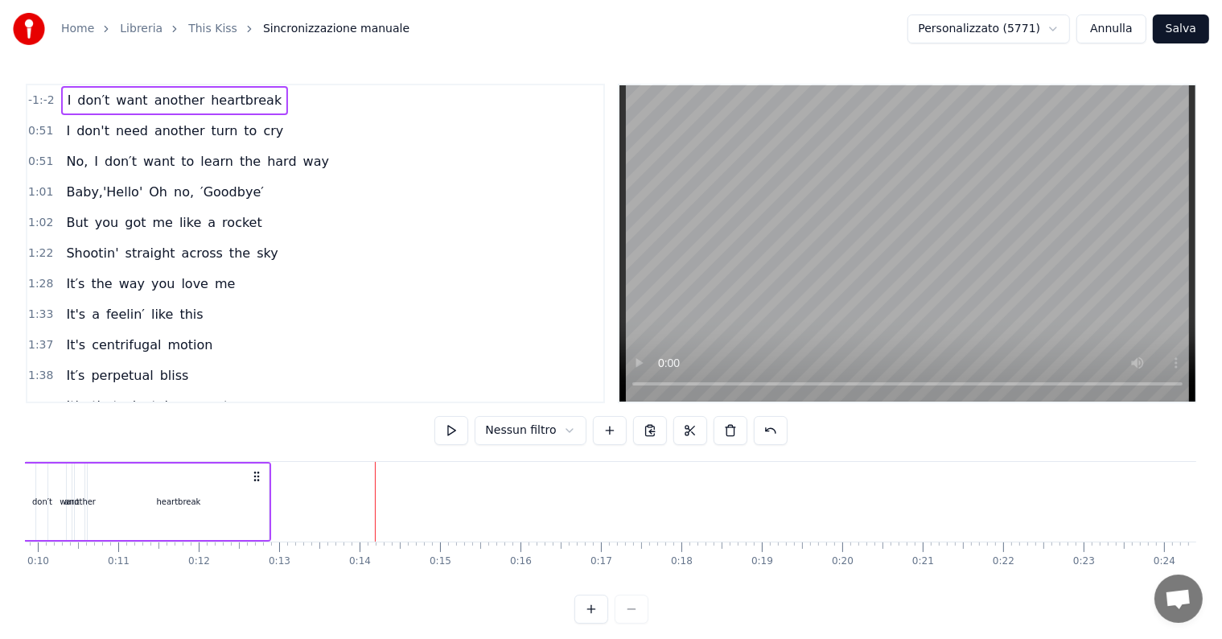
drag, startPoint x: 234, startPoint y: 473, endPoint x: 192, endPoint y: 480, distance: 42.5
click at [251, 480] on icon at bounding box center [257, 476] width 13 height 13
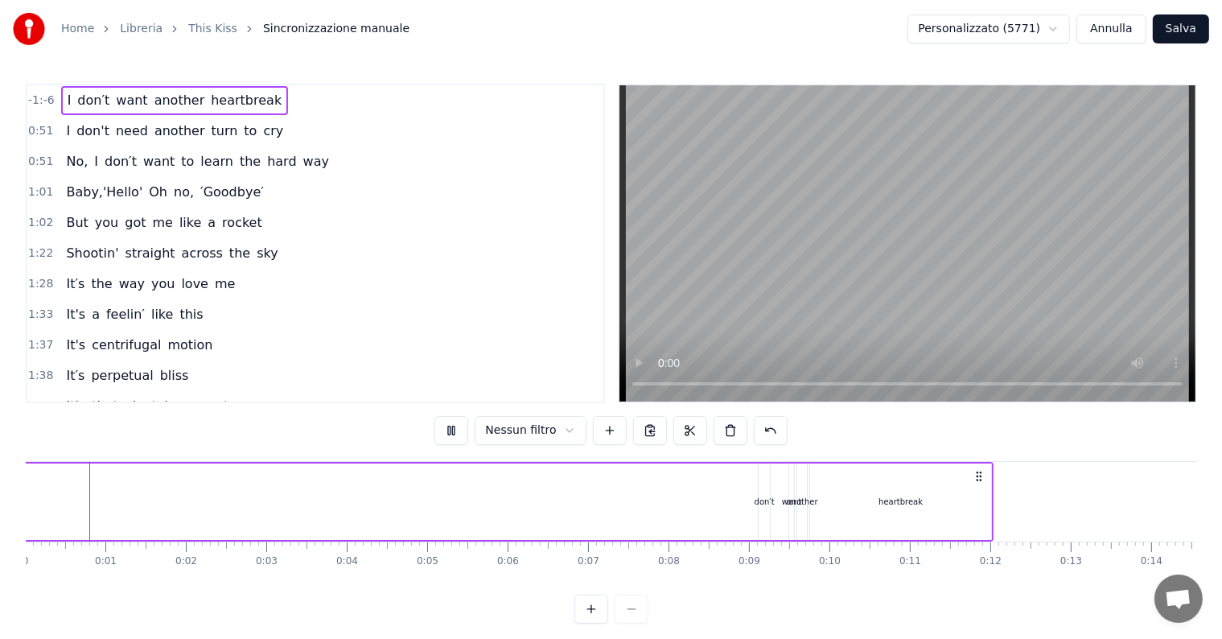
scroll to position [0, 0]
click at [637, 502] on div "I don′t want another heartbreak" at bounding box center [297, 502] width 1394 height 80
click at [605, 430] on button at bounding box center [610, 430] width 34 height 29
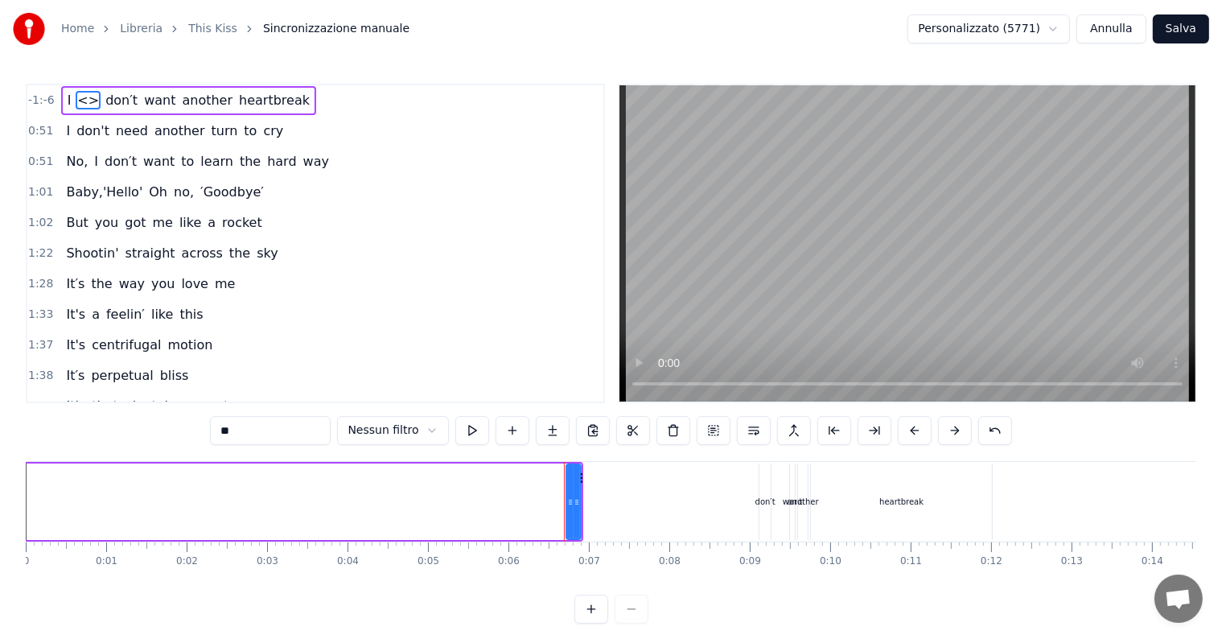
click at [76, 103] on span "<>" at bounding box center [88, 100] width 25 height 19
click at [77, 100] on span "<>" at bounding box center [88, 100] width 25 height 19
click at [315, 427] on input "**" at bounding box center [270, 430] width 121 height 29
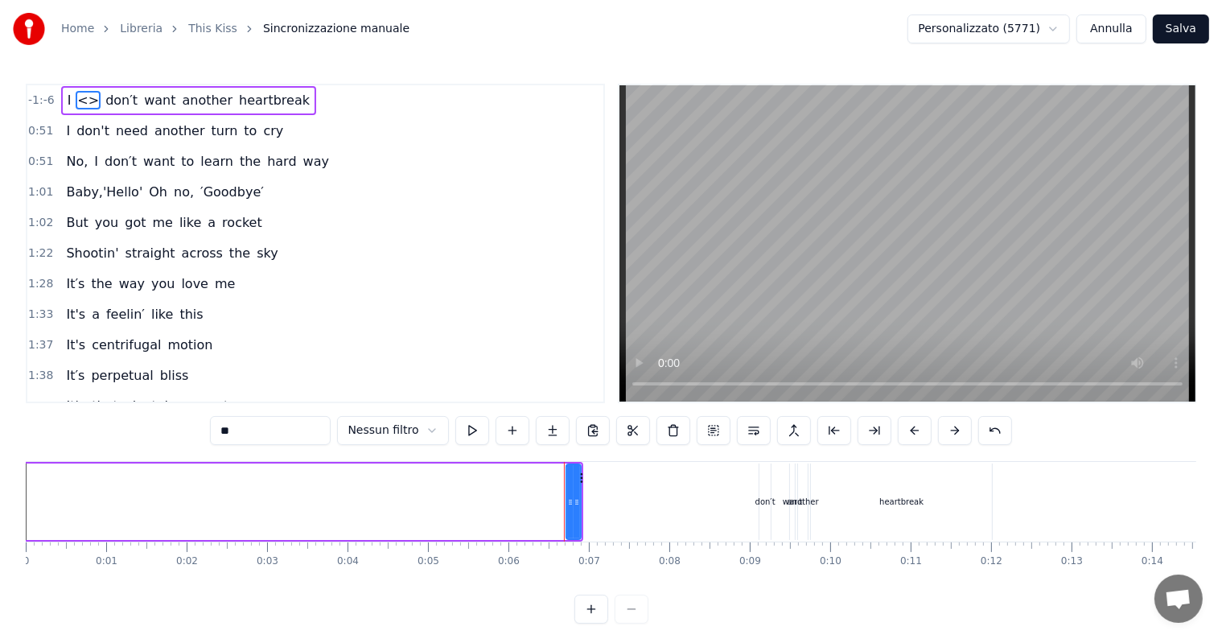
type input "*"
drag, startPoint x: 576, startPoint y: 482, endPoint x: 597, endPoint y: 484, distance: 21.1
click at [597, 484] on div at bounding box center [597, 501] width 6 height 73
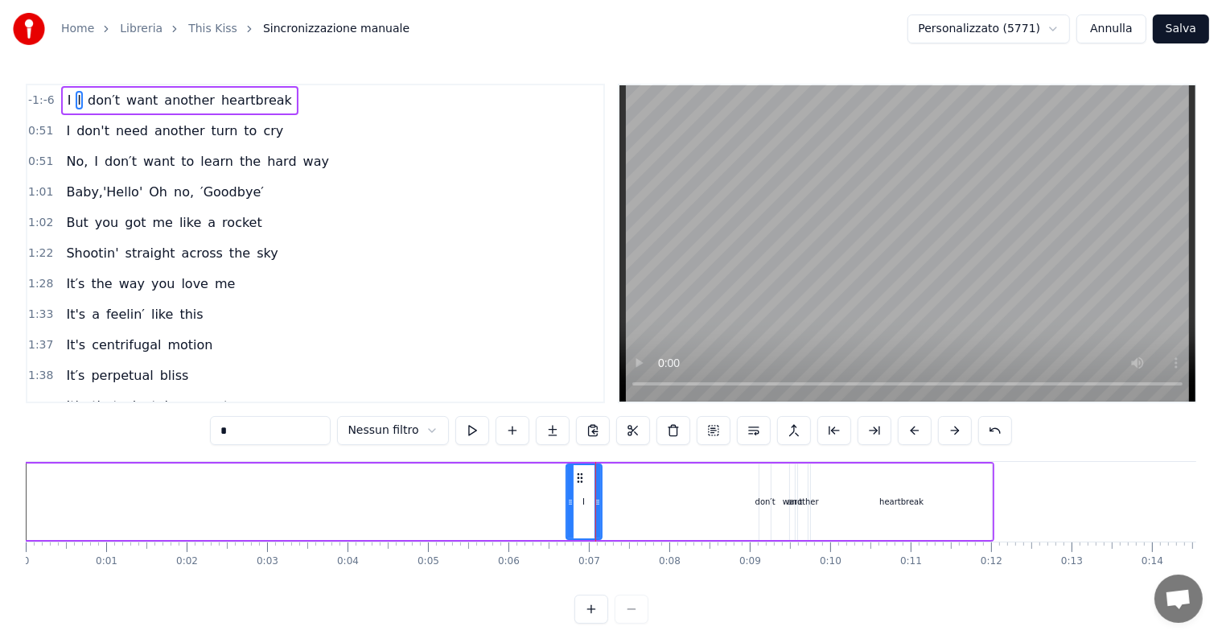
type input "*"
drag, startPoint x: 582, startPoint y: 495, endPoint x: 619, endPoint y: 495, distance: 36.2
click at [619, 495] on div "I I don′t want another heartbreak" at bounding box center [297, 502] width 1394 height 80
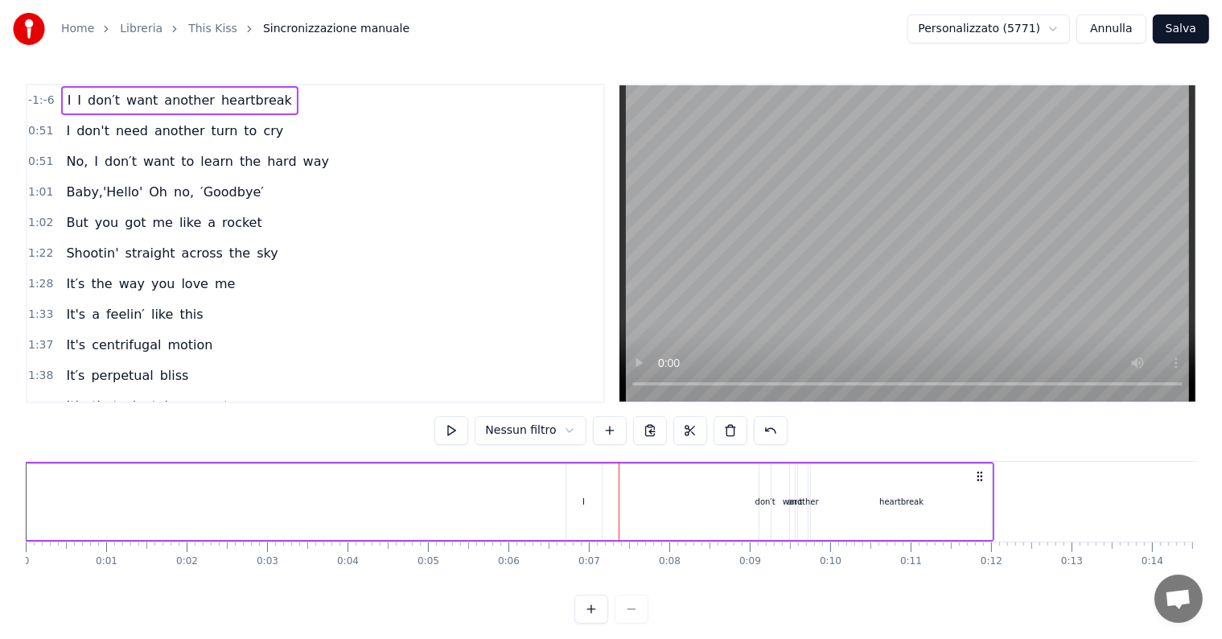
drag, startPoint x: 590, startPoint y: 486, endPoint x: 634, endPoint y: 486, distance: 43.4
click at [634, 486] on div "I I don′t want another heartbreak" at bounding box center [297, 502] width 1394 height 80
click at [594, 475] on div "I" at bounding box center [583, 501] width 35 height 76
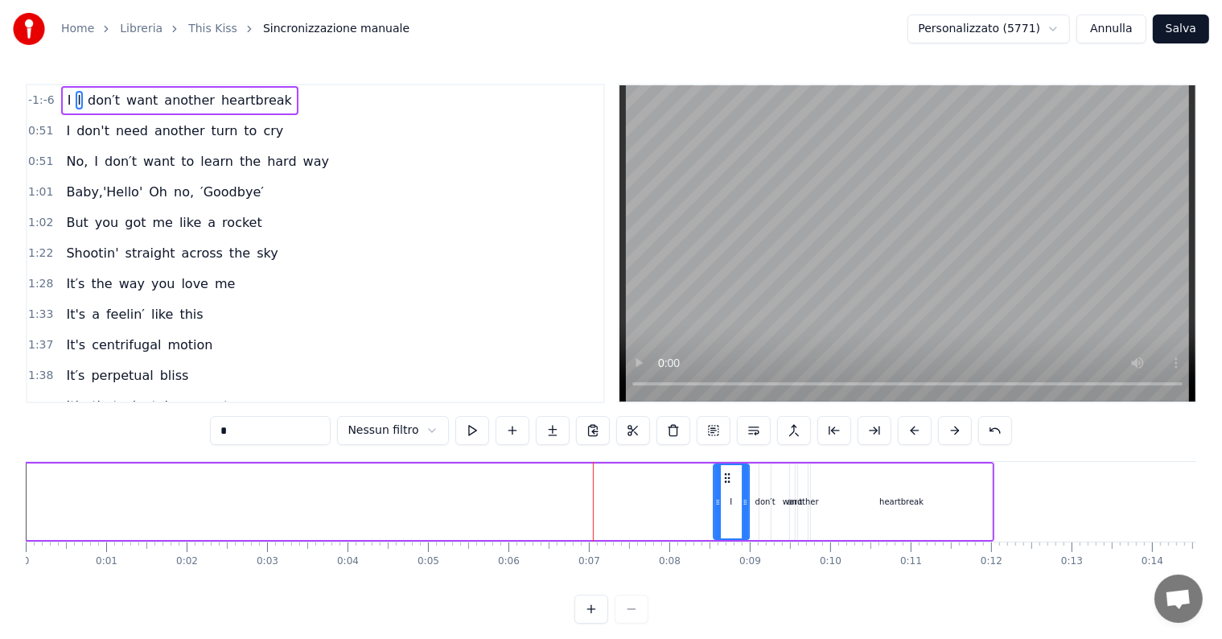
drag, startPoint x: 579, startPoint y: 476, endPoint x: 727, endPoint y: 479, distance: 148.0
click at [727, 479] on icon at bounding box center [727, 477] width 13 height 13
click at [788, 476] on div "I I don′t want another heartbreak" at bounding box center [297, 502] width 1394 height 80
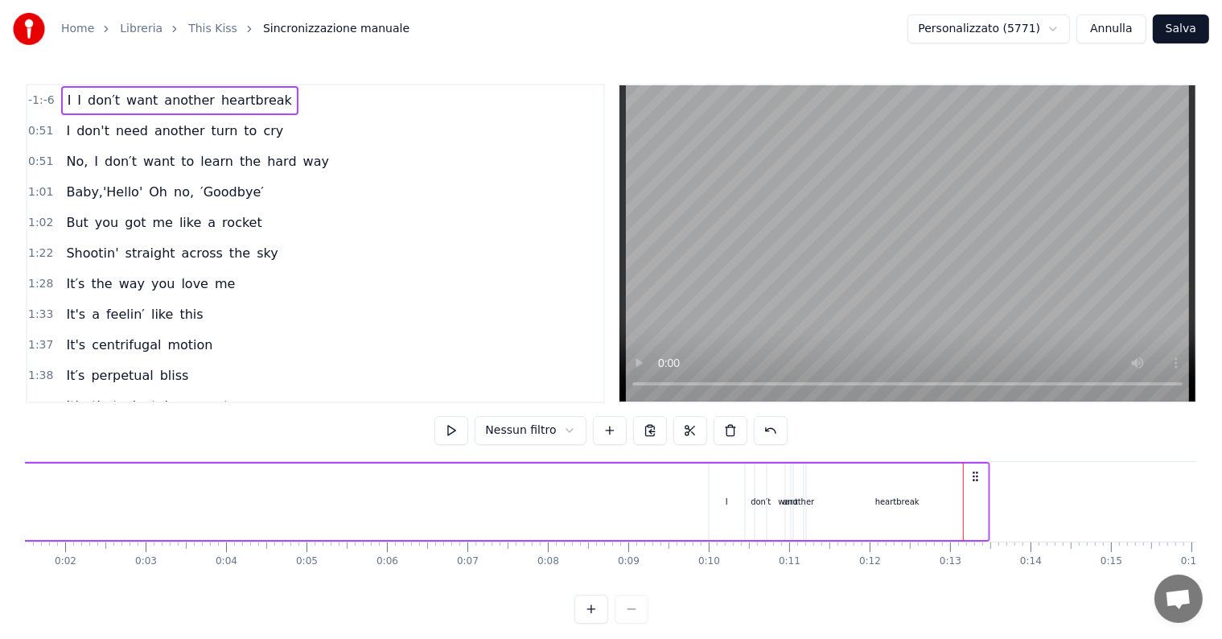
drag, startPoint x: 981, startPoint y: 478, endPoint x: 1010, endPoint y: 475, distance: 29.1
click at [982, 475] on icon at bounding box center [975, 476] width 13 height 13
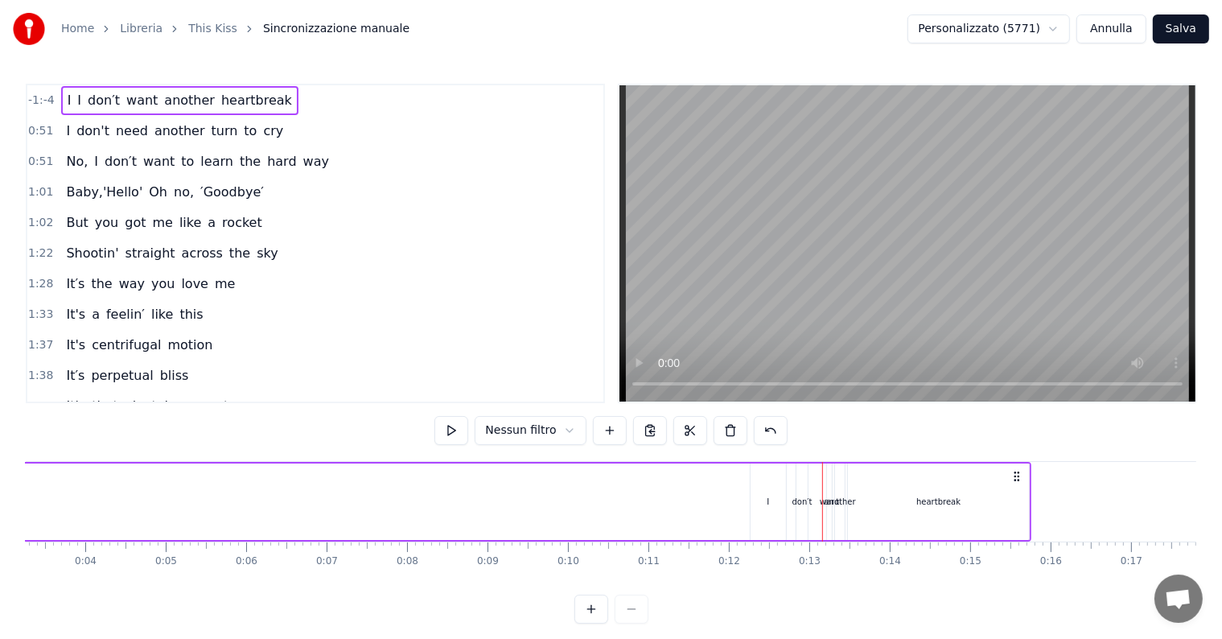
drag, startPoint x: 1010, startPoint y: 473, endPoint x: 1023, endPoint y: 473, distance: 12.9
click at [1023, 473] on icon at bounding box center [1016, 476] width 13 height 13
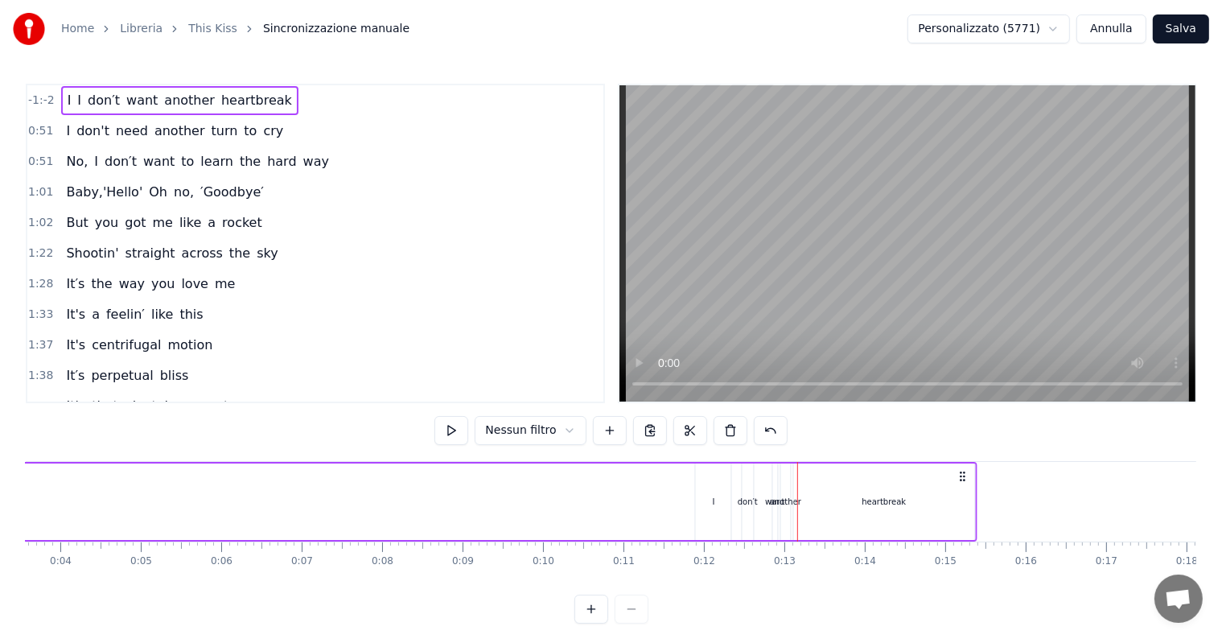
drag, startPoint x: 1022, startPoint y: 475, endPoint x: 962, endPoint y: 483, distance: 60.9
click at [962, 483] on div "I I don′t want another heartbreak" at bounding box center [280, 502] width 1394 height 80
click at [652, 515] on div "I I don′t want another heartbreak" at bounding box center [280, 502] width 1394 height 80
click at [521, 431] on html "Home Libreria This Kiss Sincronizzazione manuale Personalizzato (5771) [PERSON_…" at bounding box center [611, 324] width 1222 height 649
click at [458, 436] on button at bounding box center [456, 430] width 34 height 29
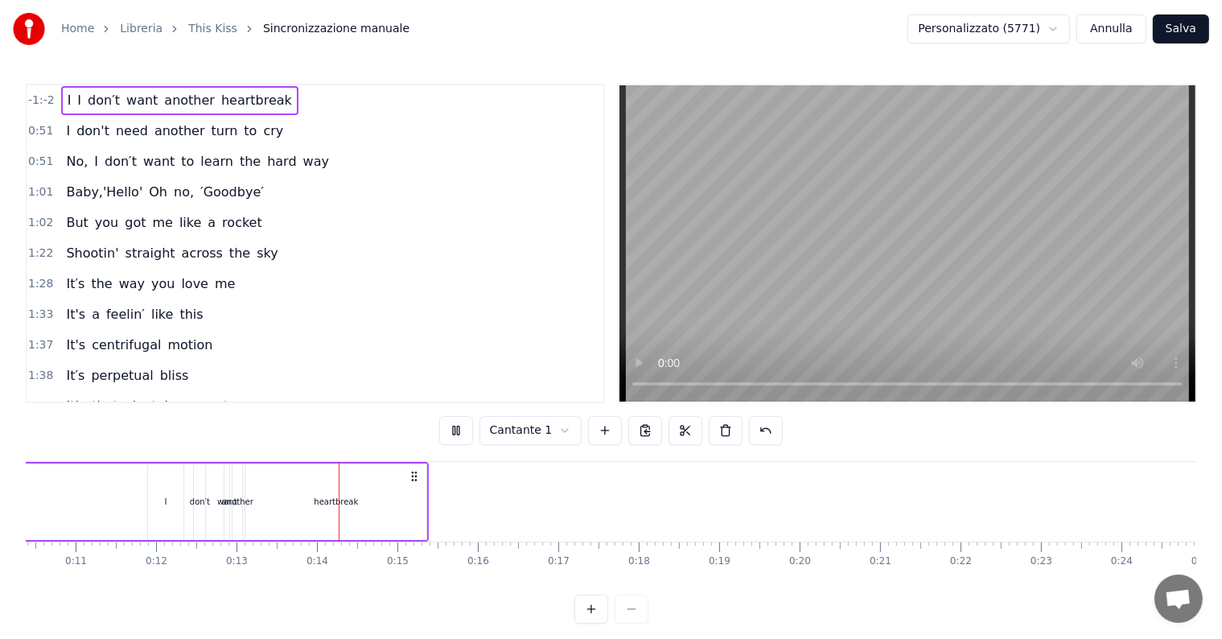
scroll to position [0, 1027]
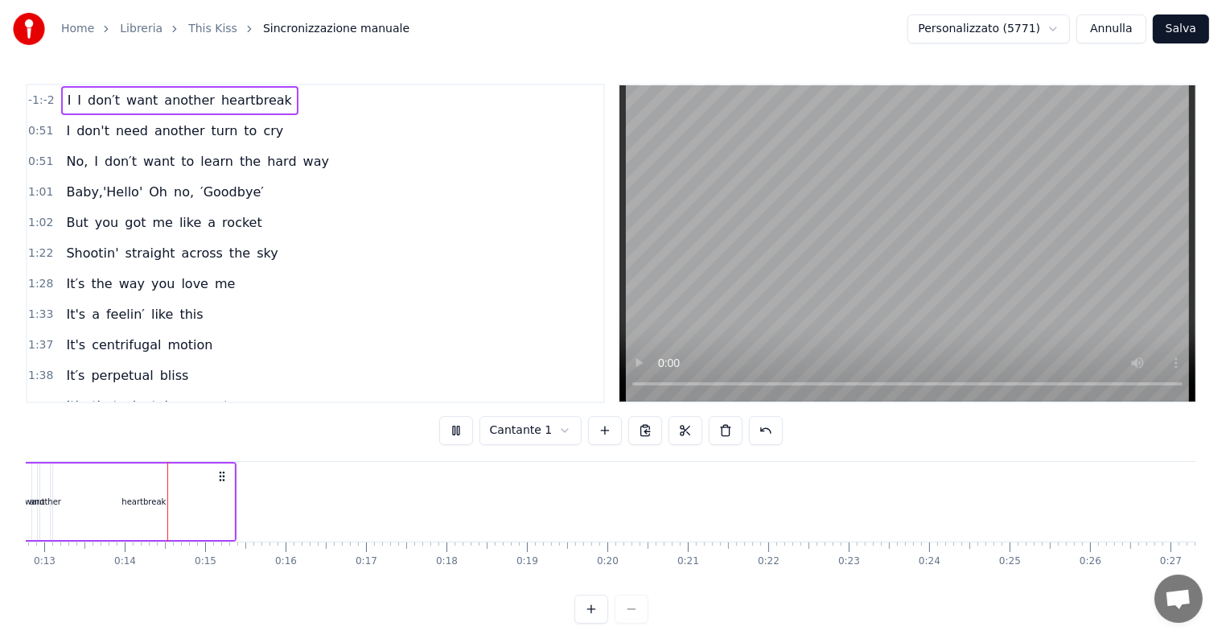
click at [454, 450] on div "-1:-2 I I don′t want another heartbreak 0:51 I don't need another turn to cry 0…" at bounding box center [611, 354] width 1170 height 540
click at [327, 438] on div "-1:-2 I I don′t want another heartbreak 0:51 I don't need another turn to cry 0…" at bounding box center [611, 354] width 1170 height 540
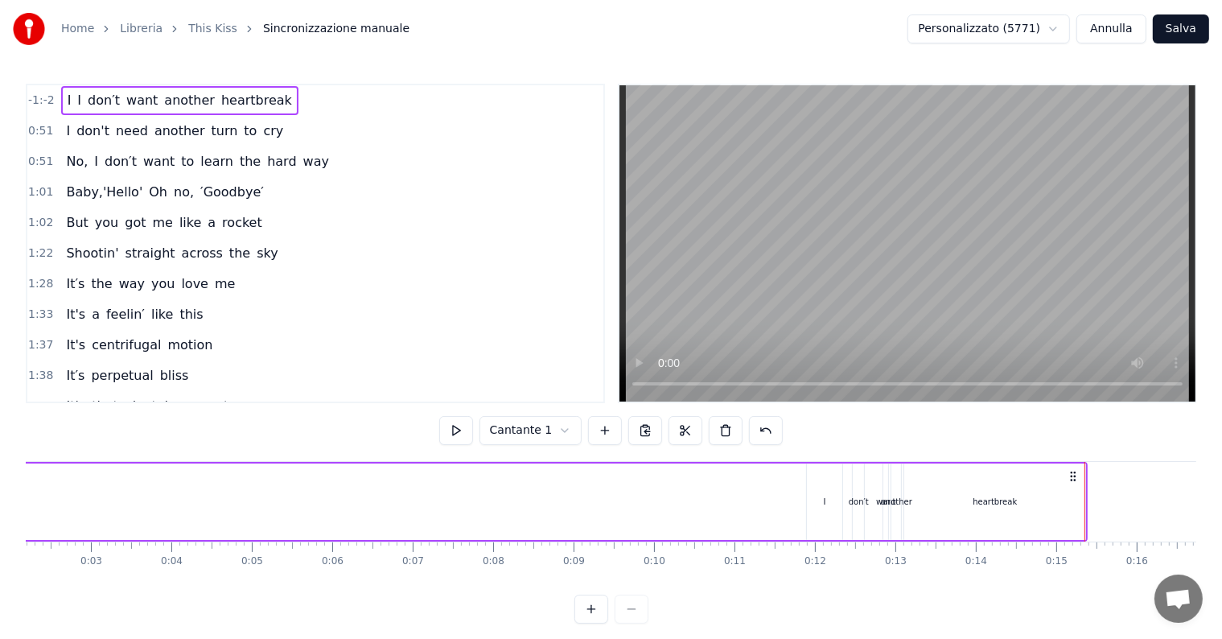
scroll to position [0, 177]
click at [837, 496] on div "I" at bounding box center [823, 501] width 35 height 76
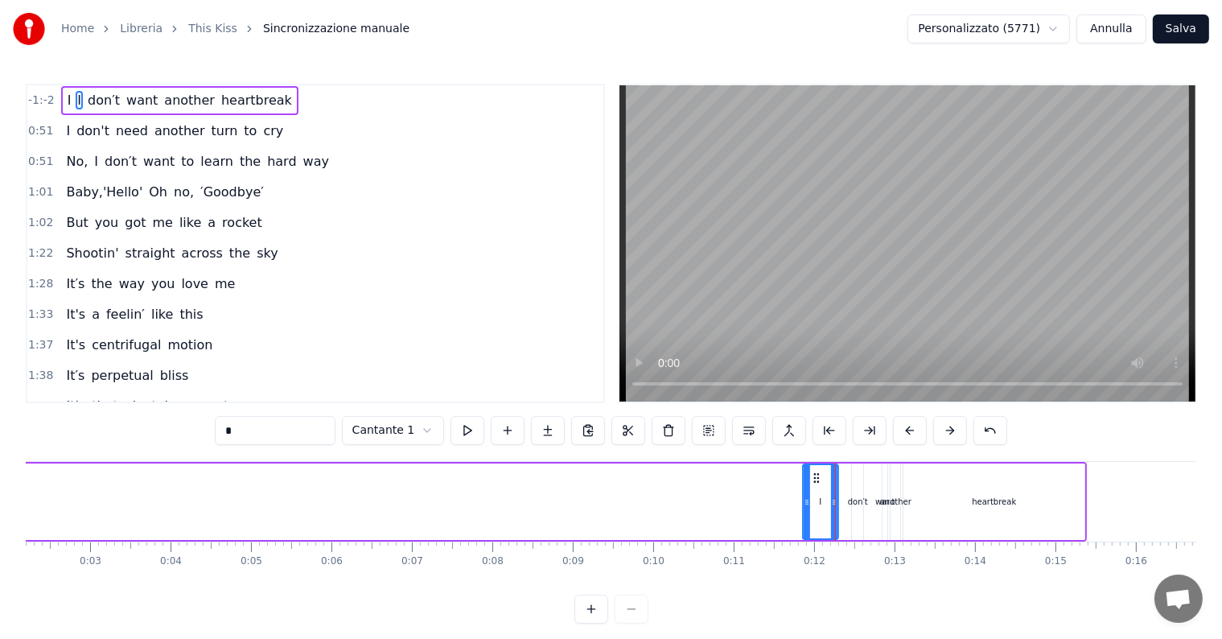
click at [814, 479] on icon at bounding box center [816, 477] width 13 height 13
click at [848, 481] on div "I I don′t want another heartbreak" at bounding box center [390, 502] width 1394 height 80
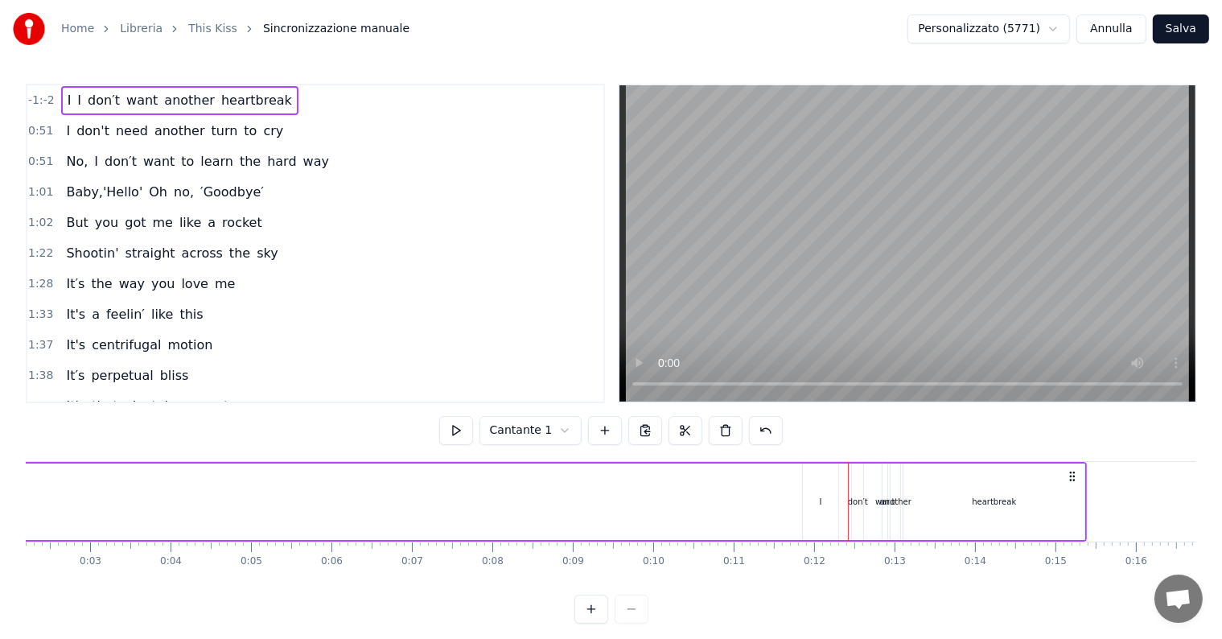
click at [855, 494] on div "don′t" at bounding box center [857, 501] width 11 height 76
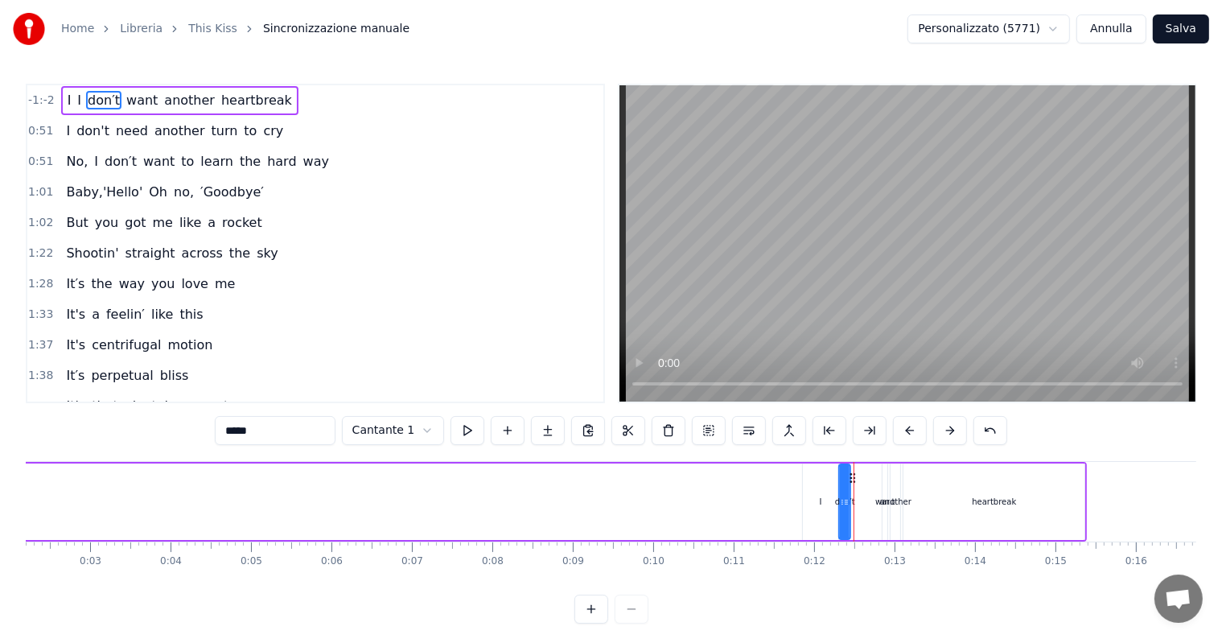
drag, startPoint x: 865, startPoint y: 476, endPoint x: 853, endPoint y: 479, distance: 12.3
click at [853, 479] on icon at bounding box center [852, 477] width 13 height 13
click at [885, 482] on div "want" at bounding box center [884, 501] width 5 height 76
drag, startPoint x: 889, startPoint y: 479, endPoint x: 869, endPoint y: 479, distance: 20.1
click at [869, 479] on icon at bounding box center [875, 477] width 13 height 13
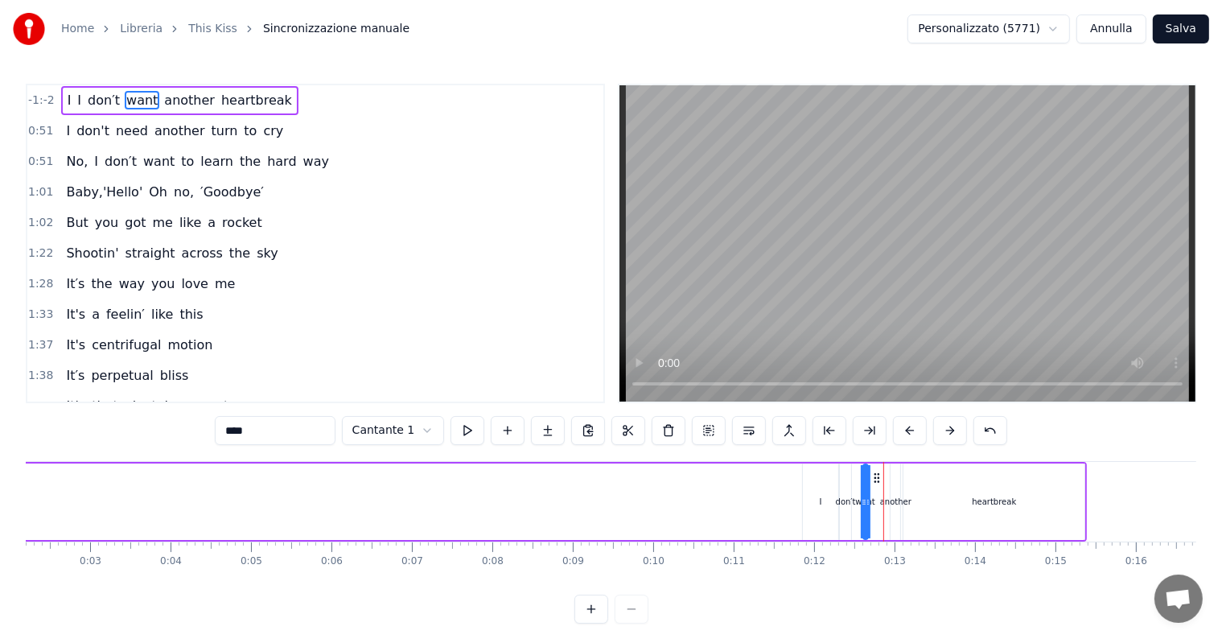
click at [900, 481] on div "another" at bounding box center [895, 501] width 11 height 76
drag, startPoint x: 904, startPoint y: 476, endPoint x: 896, endPoint y: 477, distance: 8.1
click at [896, 477] on icon at bounding box center [896, 477] width 13 height 13
click at [1020, 490] on div "heartbreak" at bounding box center [993, 501] width 181 height 76
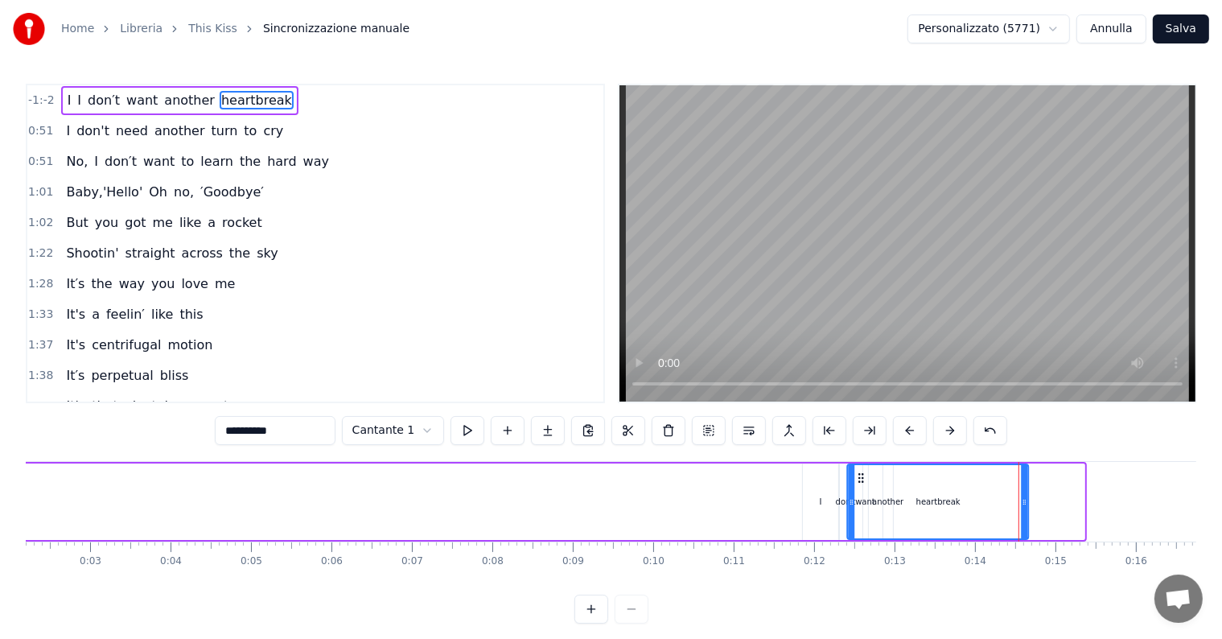
drag, startPoint x: 916, startPoint y: 479, endPoint x: 860, endPoint y: 483, distance: 56.5
click at [860, 483] on div "heartbreak" at bounding box center [938, 501] width 179 height 73
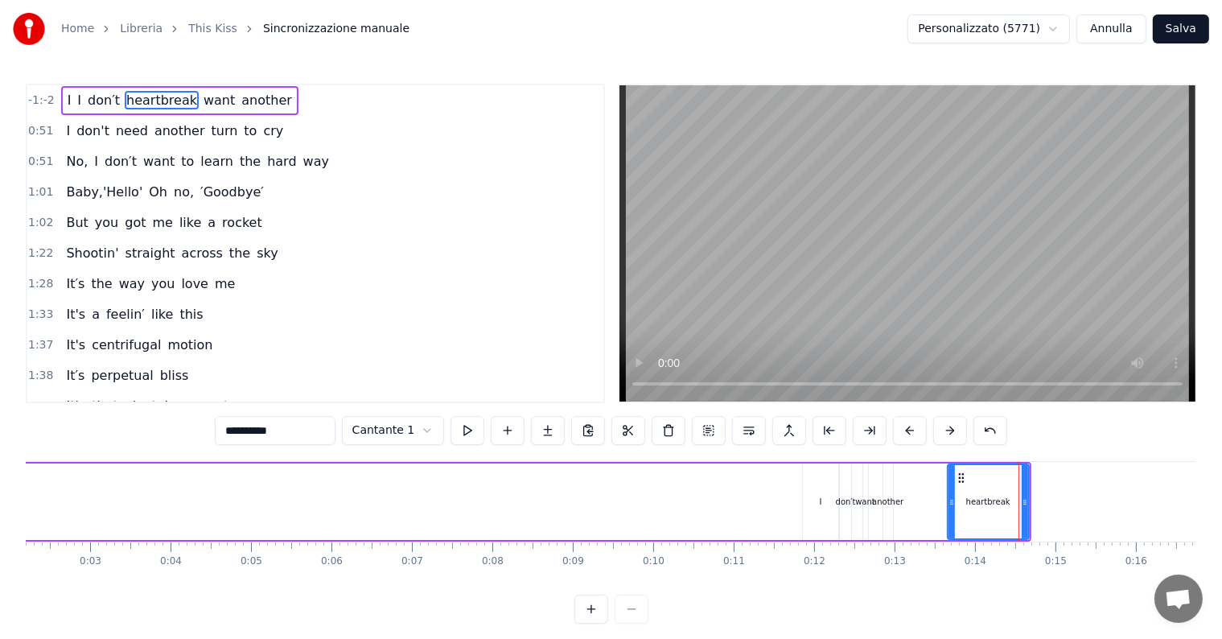
drag, startPoint x: 850, startPoint y: 479, endPoint x: 956, endPoint y: 476, distance: 105.4
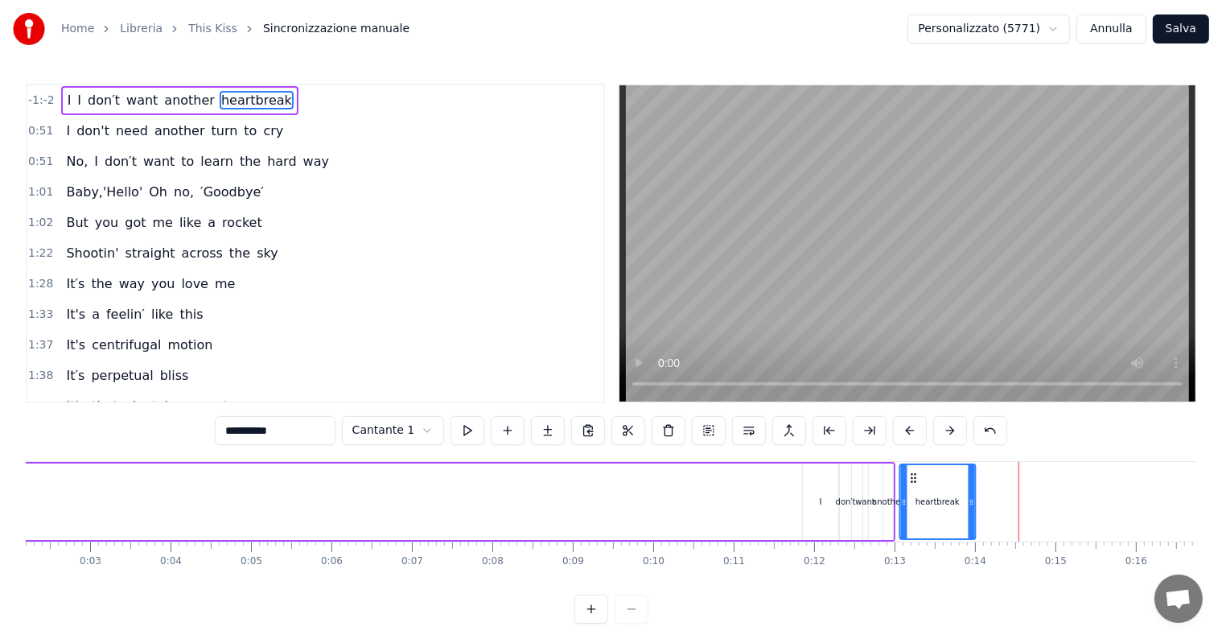
drag, startPoint x: 966, startPoint y: 479, endPoint x: 911, endPoint y: 483, distance: 54.8
click at [911, 483] on div "heartbreak" at bounding box center [937, 501] width 74 height 73
click at [911, 483] on div "heartbreak" at bounding box center [936, 501] width 74 height 73
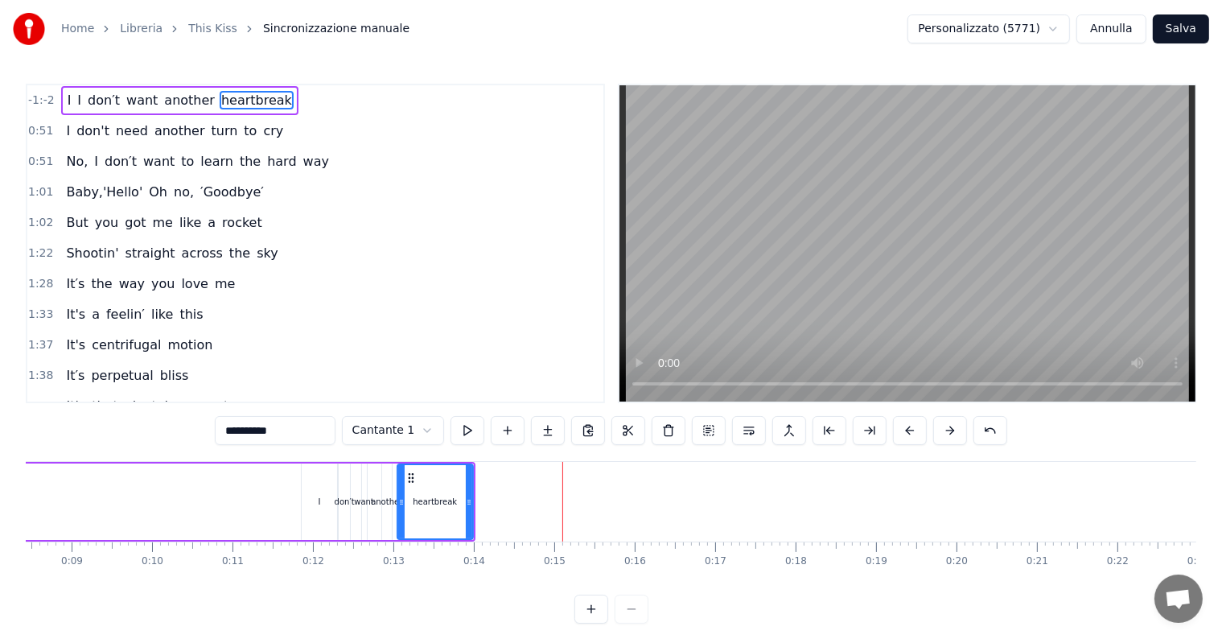
scroll to position [0, 666]
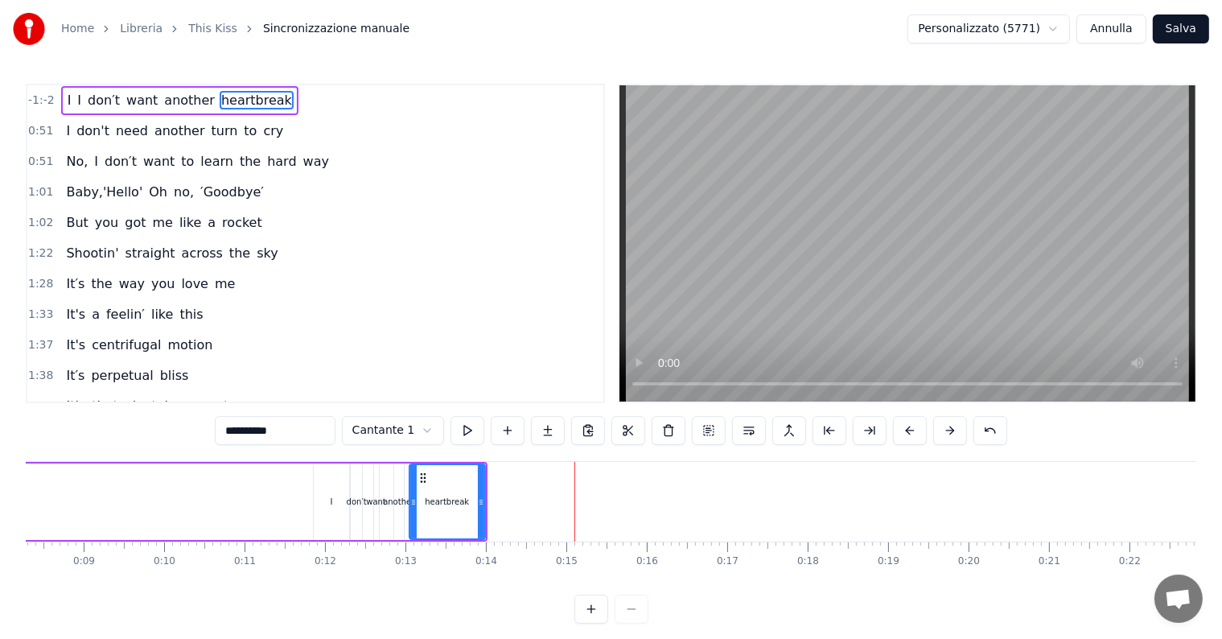
click at [596, 623] on button at bounding box center [591, 608] width 34 height 29
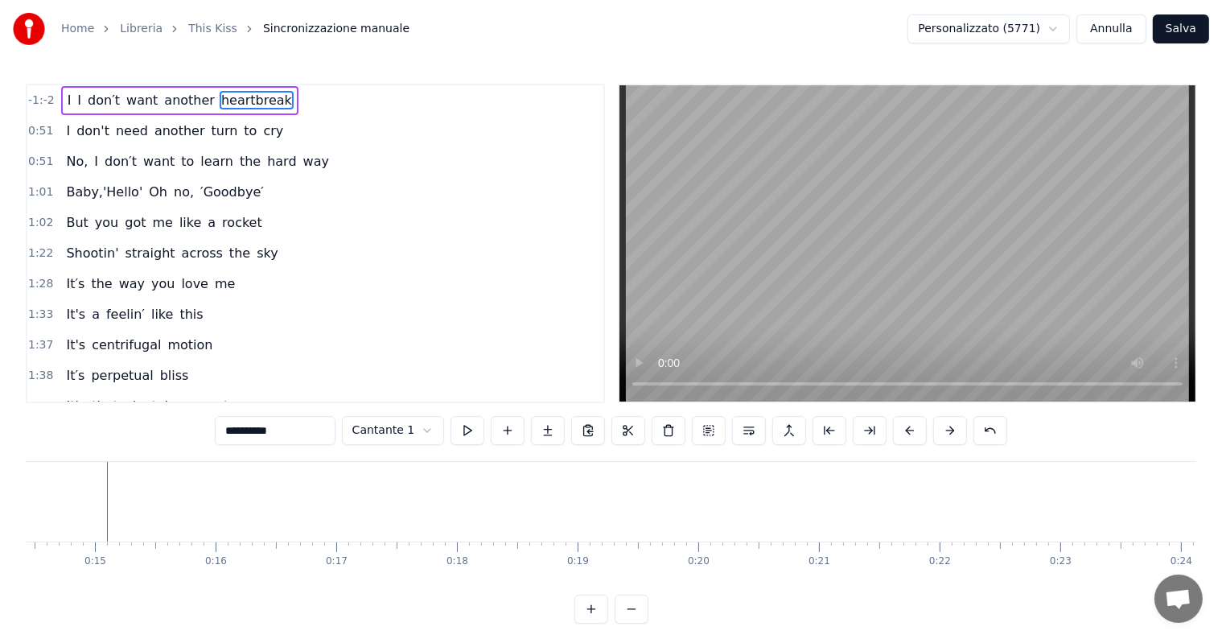
scroll to position [0, 716]
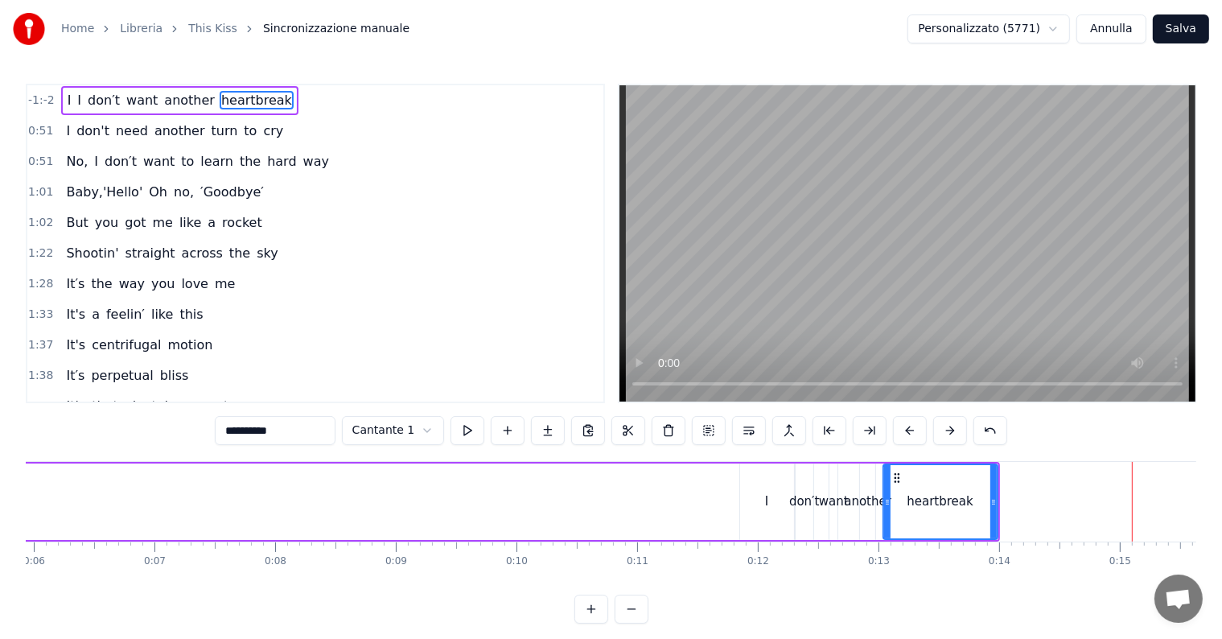
click at [589, 623] on button at bounding box center [591, 608] width 34 height 29
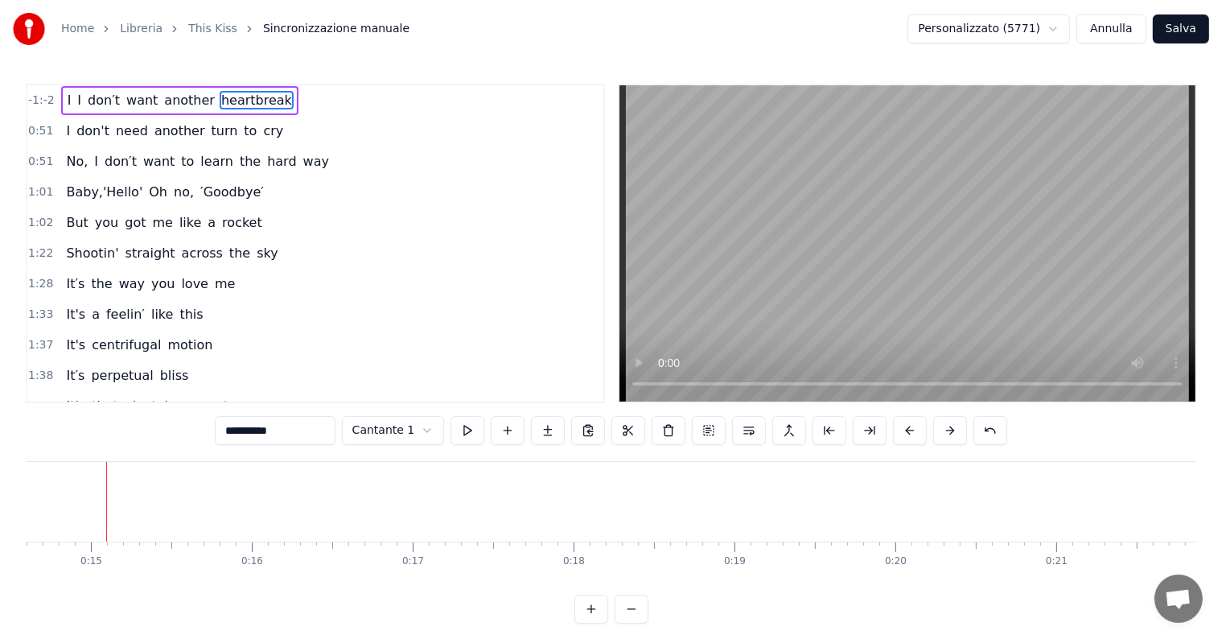
scroll to position [0, 1323]
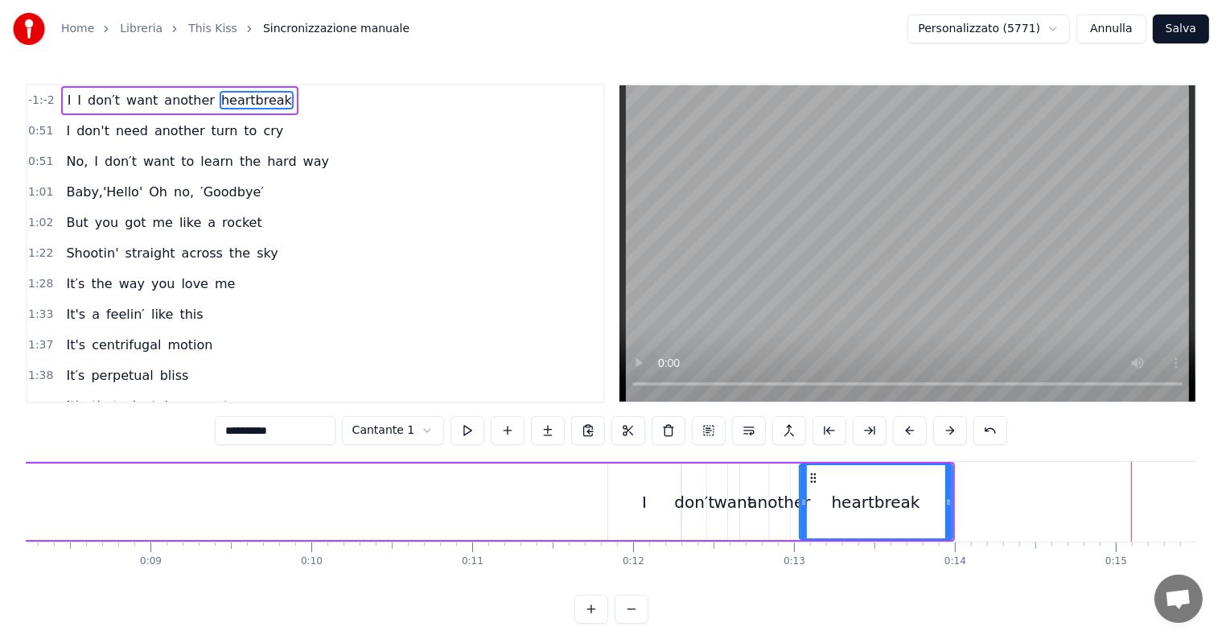
click at [644, 511] on div "I" at bounding box center [644, 502] width 5 height 24
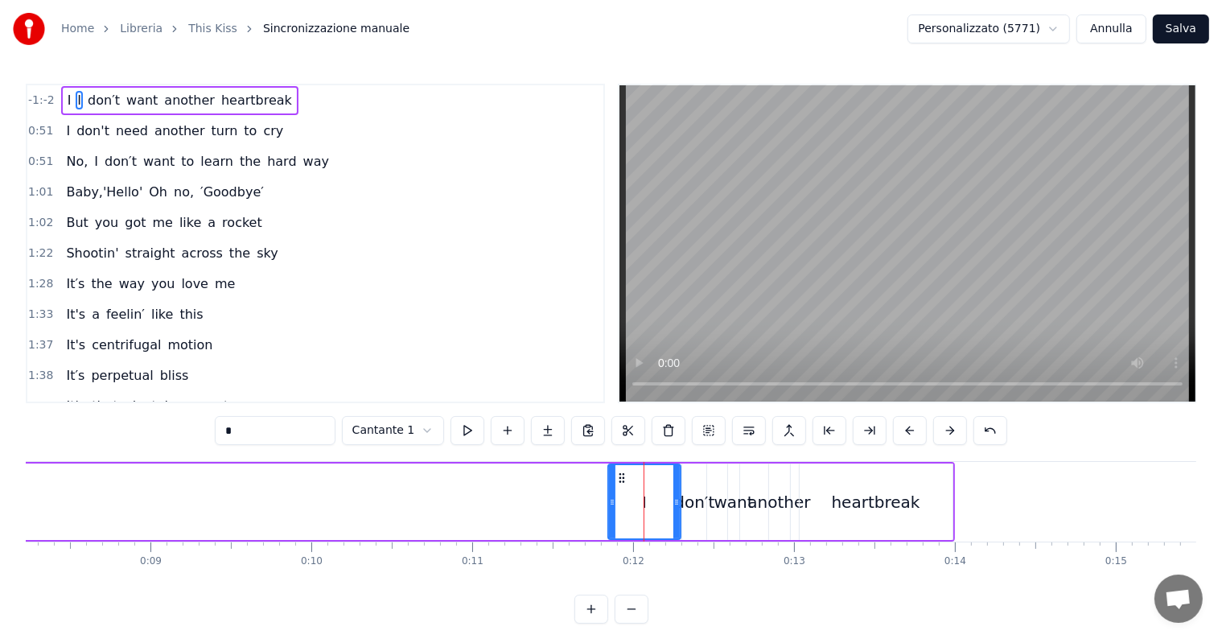
click at [652, 513] on div "I" at bounding box center [644, 501] width 71 height 73
drag, startPoint x: 622, startPoint y: 477, endPoint x: 598, endPoint y: 477, distance: 23.3
click at [600, 477] on circle at bounding box center [600, 477] width 1 height 1
drag, startPoint x: 589, startPoint y: 502, endPoint x: 615, endPoint y: 501, distance: 25.8
click at [615, 501] on icon at bounding box center [614, 502] width 6 height 13
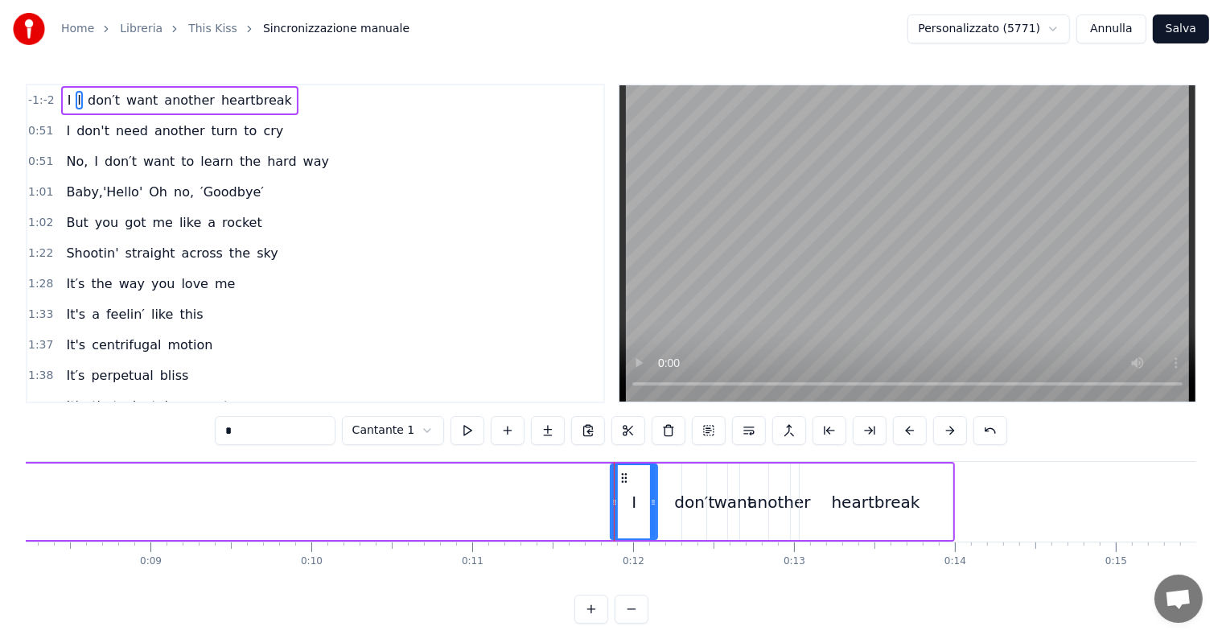
click at [685, 493] on div "don′t" at bounding box center [694, 502] width 40 height 24
drag, startPoint x: 692, startPoint y: 496, endPoint x: 676, endPoint y: 499, distance: 16.4
click at [676, 499] on div "don′t" at bounding box center [694, 502] width 40 height 24
drag, startPoint x: 695, startPoint y: 479, endPoint x: 665, endPoint y: 484, distance: 30.3
click at [665, 484] on div "don′t" at bounding box center [664, 501] width 23 height 73
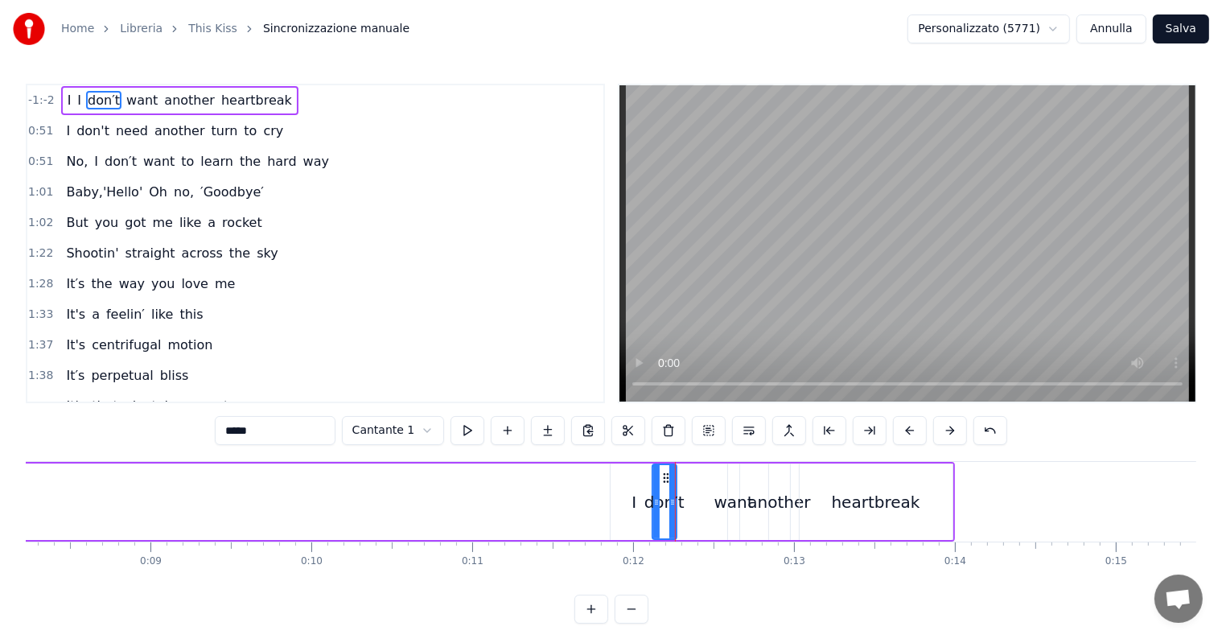
click at [732, 490] on div "want" at bounding box center [733, 502] width 39 height 24
drag, startPoint x: 739, startPoint y: 477, endPoint x: 706, endPoint y: 483, distance: 33.5
click at [706, 483] on icon at bounding box center [708, 477] width 13 height 13
click at [774, 483] on div "another" at bounding box center [779, 501] width 21 height 76
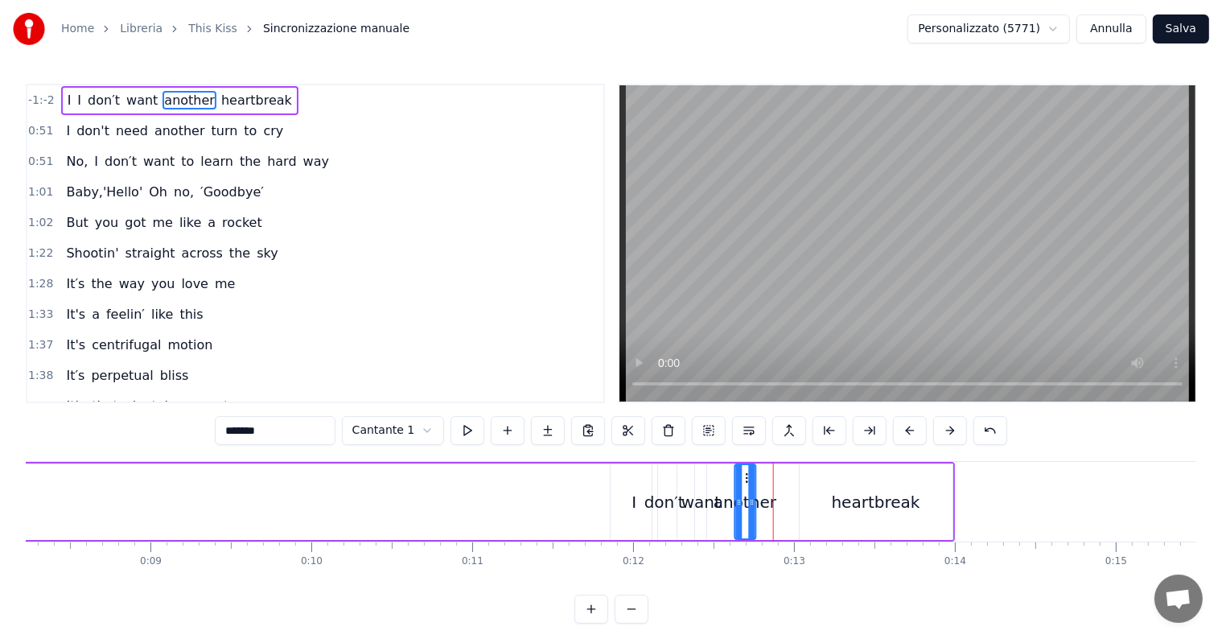
drag, startPoint x: 777, startPoint y: 475, endPoint x: 743, endPoint y: 479, distance: 34.1
click at [743, 479] on icon at bounding box center [748, 477] width 13 height 13
click at [864, 483] on div "heartbreak" at bounding box center [876, 501] width 153 height 76
type input "**********"
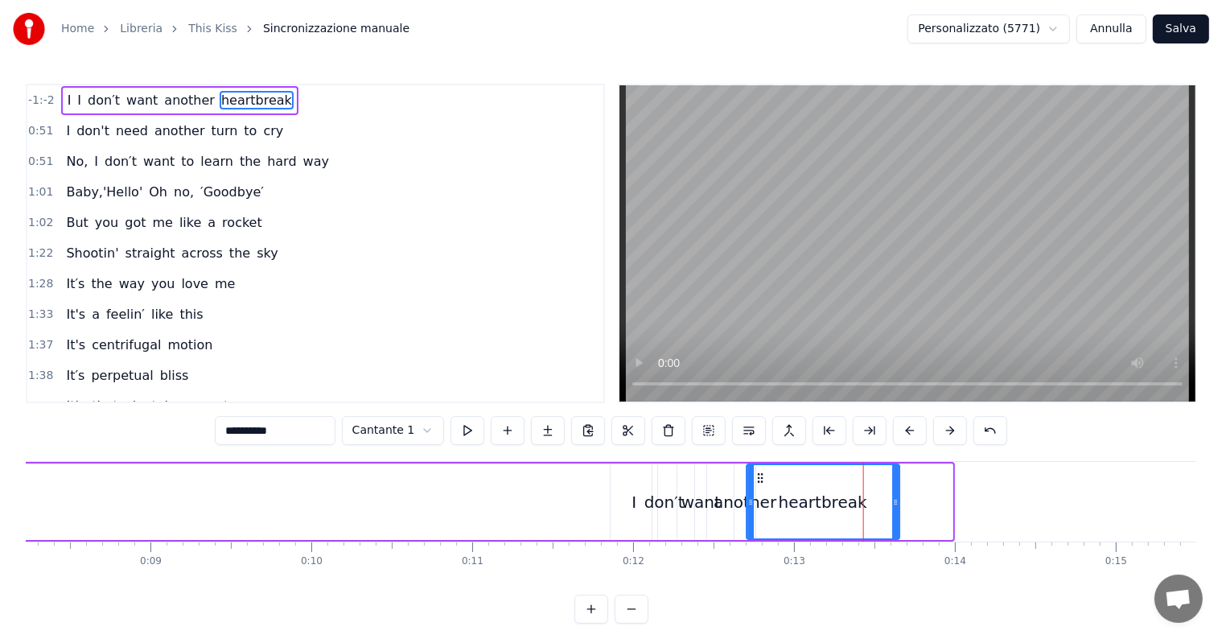
drag, startPoint x: 811, startPoint y: 478, endPoint x: 758, endPoint y: 479, distance: 53.1
click at [758, 479] on icon at bounding box center [760, 477] width 13 height 13
drag, startPoint x: 750, startPoint y: 479, endPoint x: 785, endPoint y: 476, distance: 35.5
click at [785, 476] on div at bounding box center [783, 501] width 6 height 73
drag, startPoint x: 795, startPoint y: 478, endPoint x: 777, endPoint y: 479, distance: 17.8
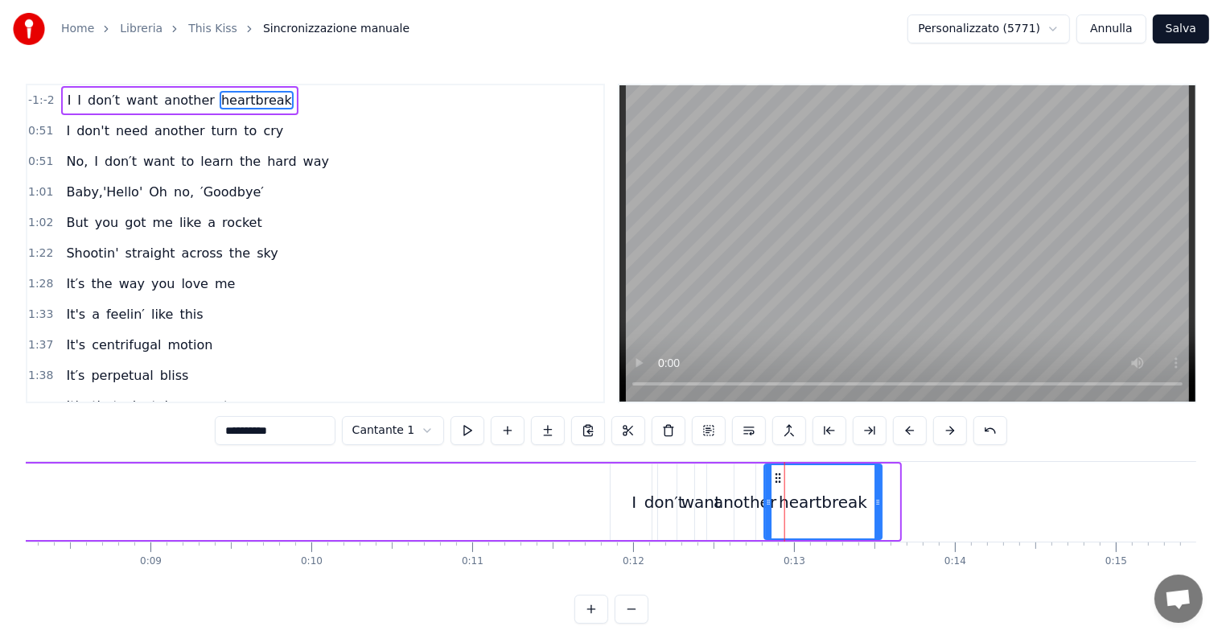
click at [777, 479] on icon at bounding box center [777, 477] width 13 height 13
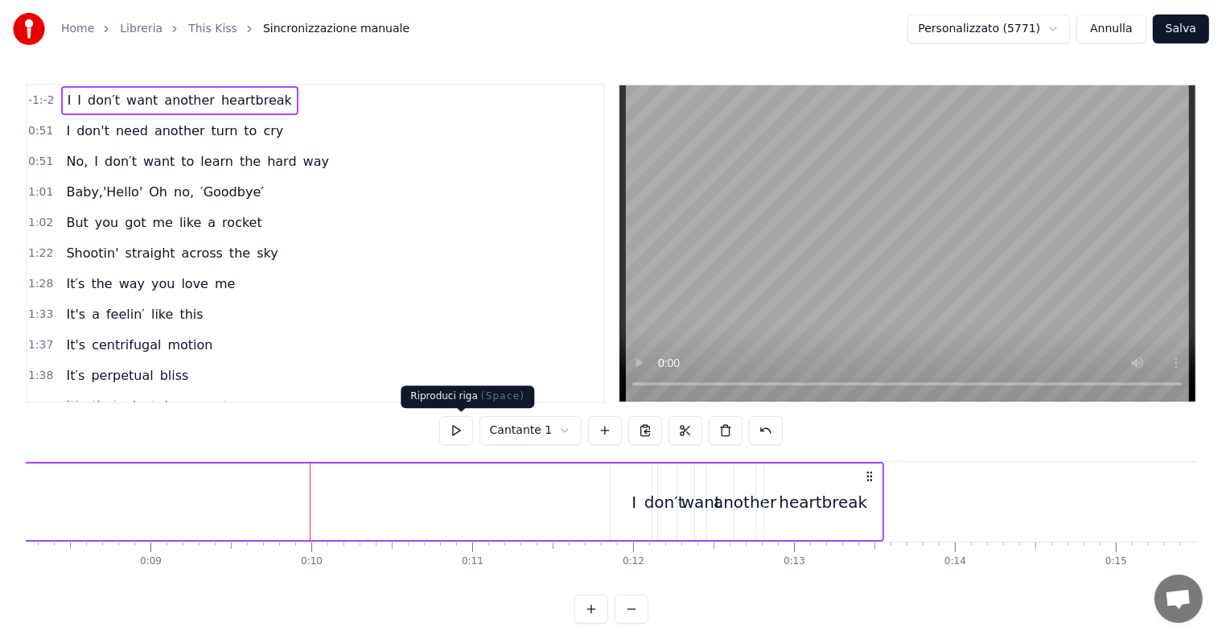
click at [467, 430] on button at bounding box center [456, 430] width 34 height 29
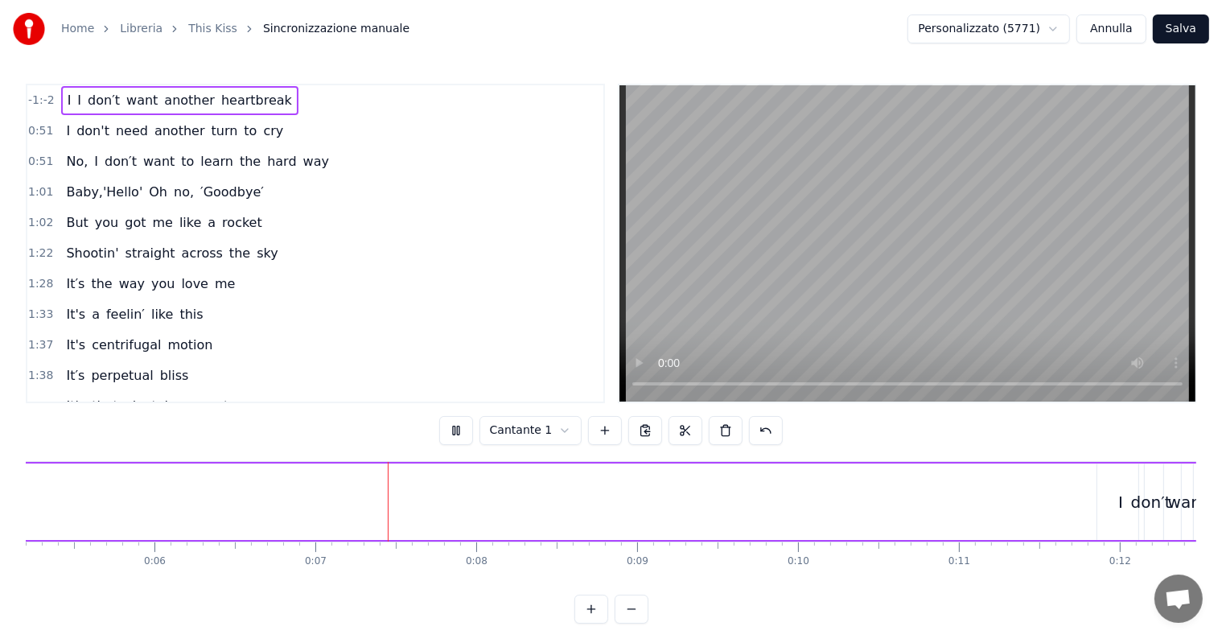
scroll to position [0, 1033]
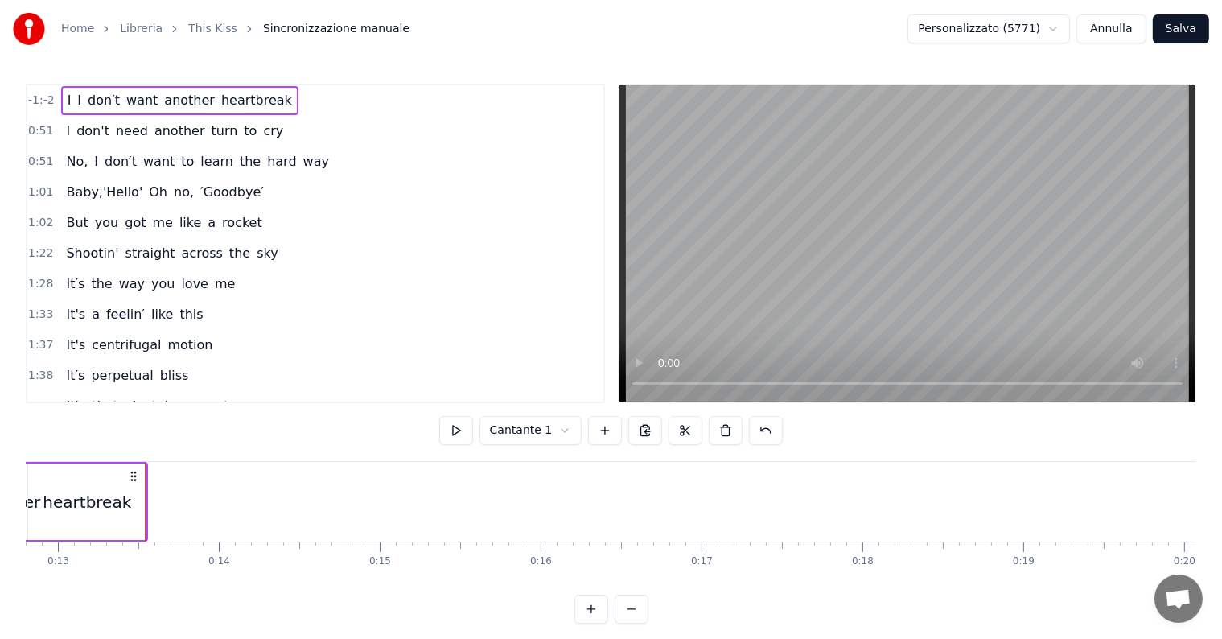
click at [467, 430] on button at bounding box center [456, 430] width 34 height 29
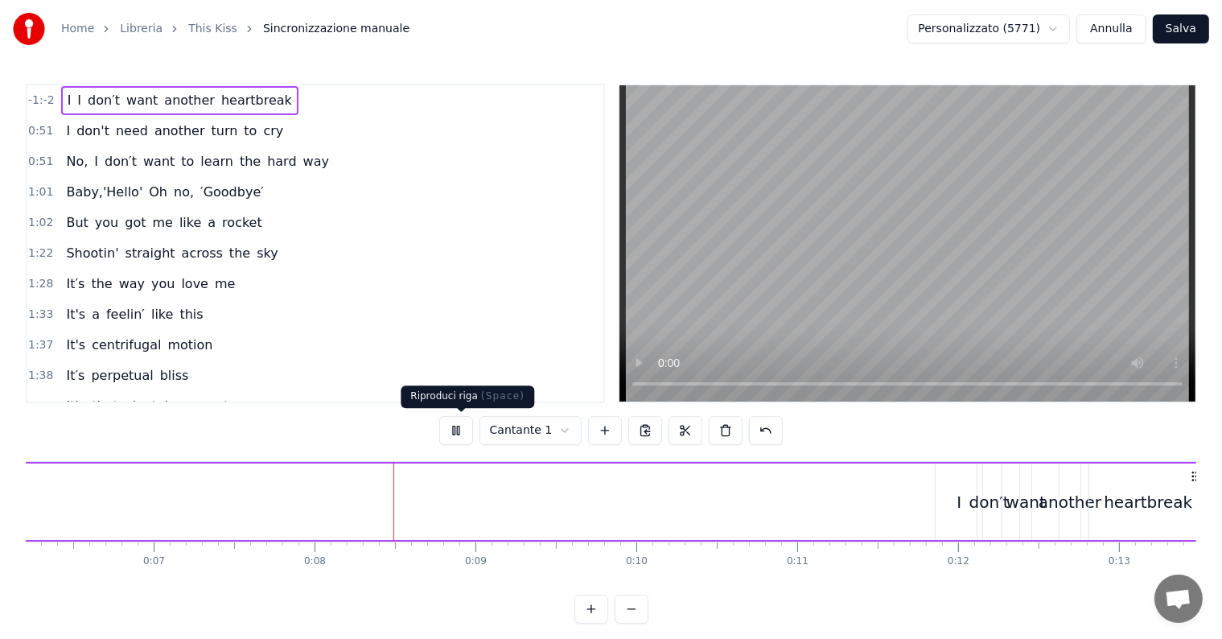
scroll to position [0, 1189]
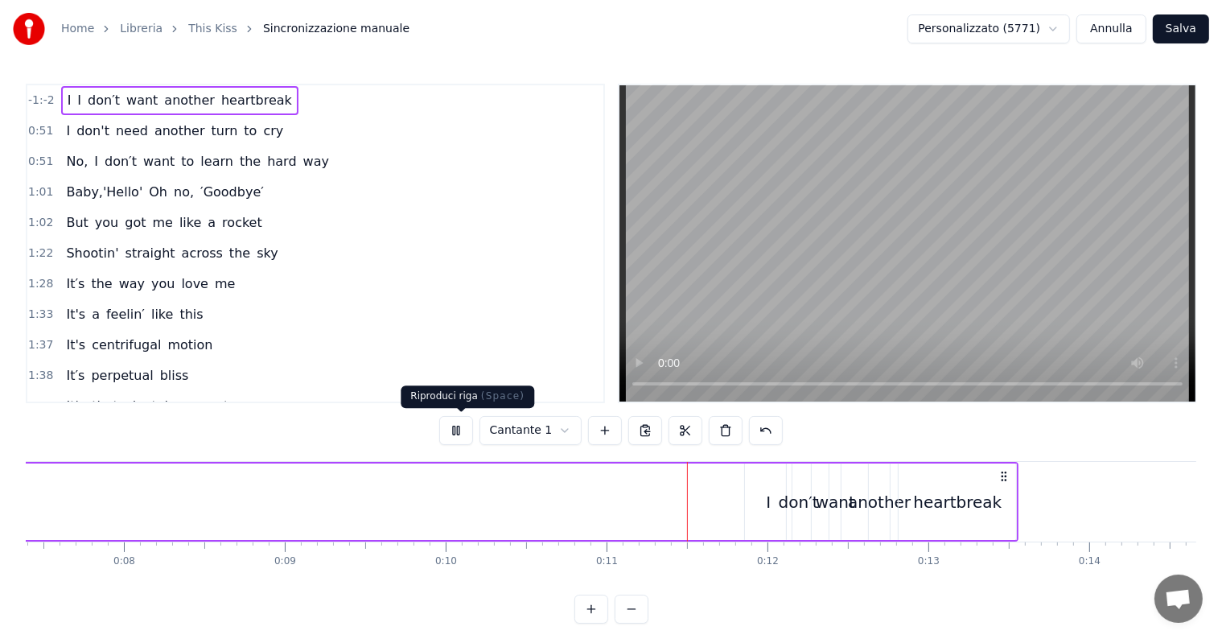
click at [463, 431] on button at bounding box center [456, 430] width 34 height 29
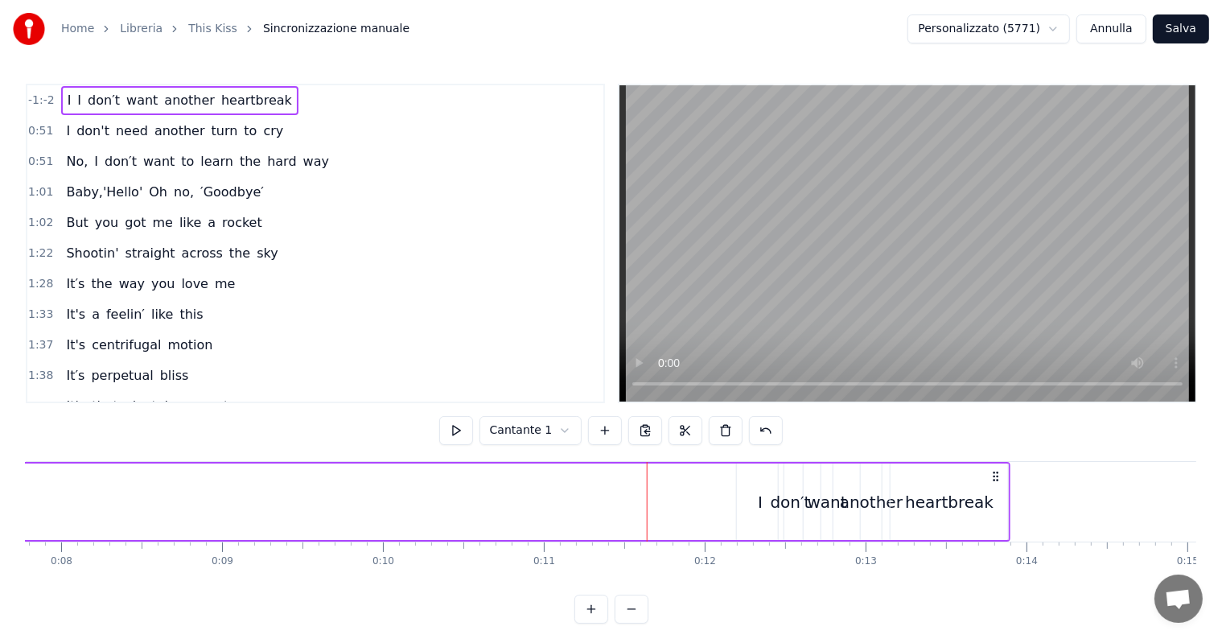
scroll to position [0, 1281]
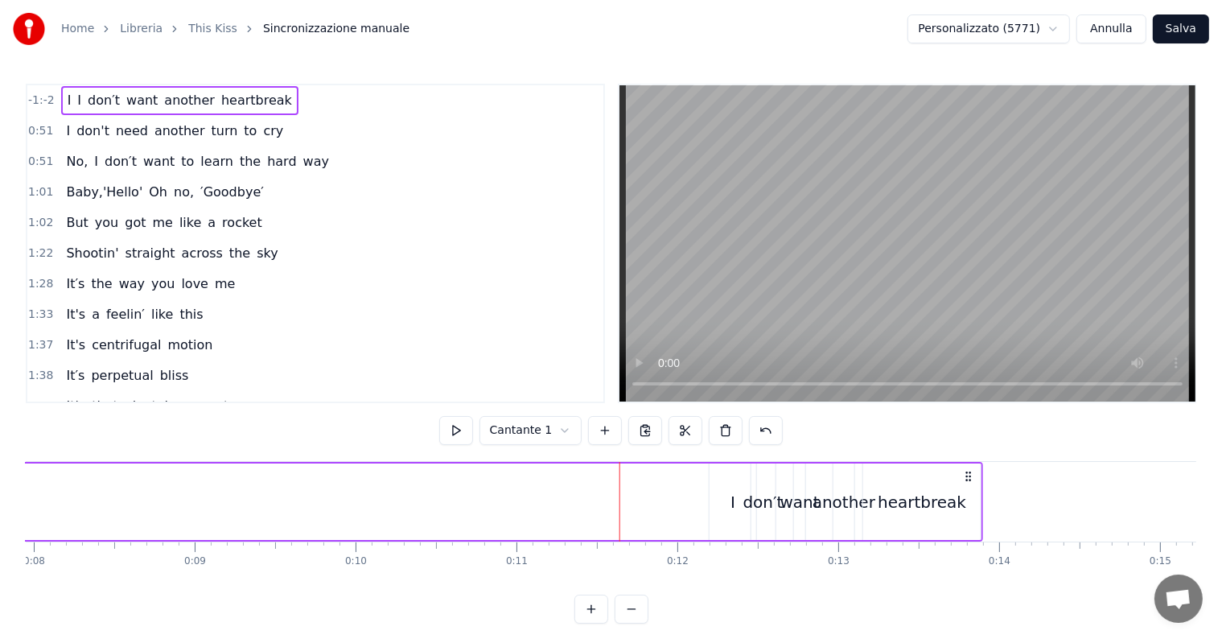
drag, startPoint x: 1005, startPoint y: 477, endPoint x: 1008, endPoint y: 467, distance: 10.7
drag, startPoint x: 1008, startPoint y: 473, endPoint x: 862, endPoint y: 473, distance: 145.6
click at [862, 473] on icon at bounding box center [859, 476] width 13 height 13
click at [167, 130] on span "another" at bounding box center [180, 130] width 54 height 19
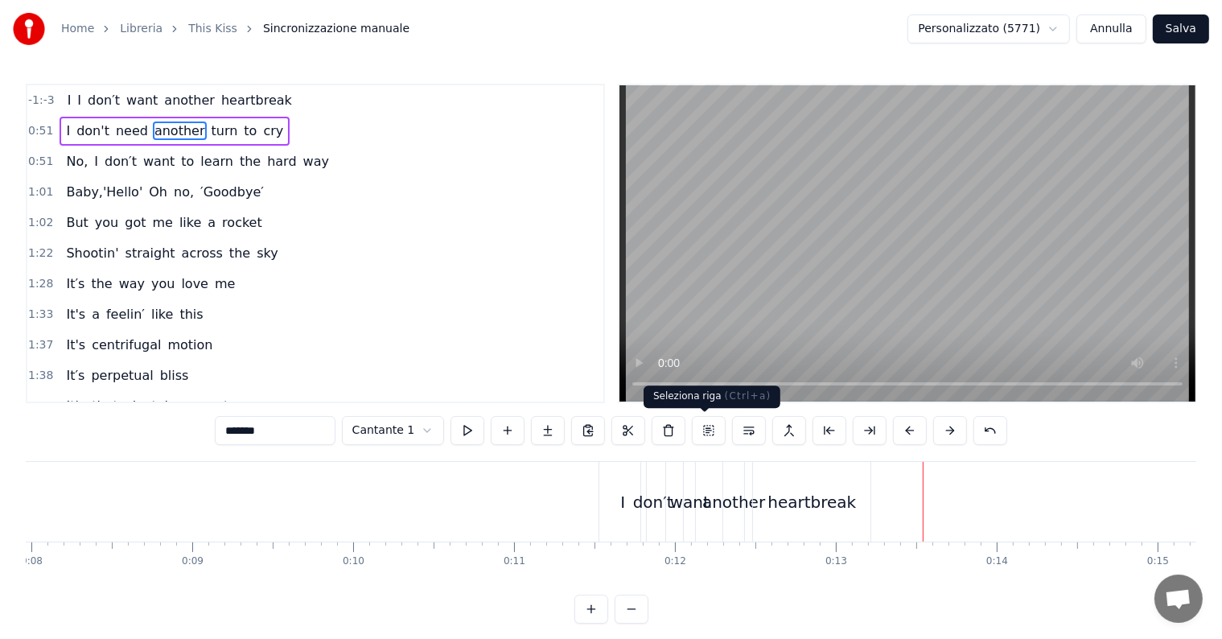
click at [711, 434] on button at bounding box center [709, 430] width 34 height 29
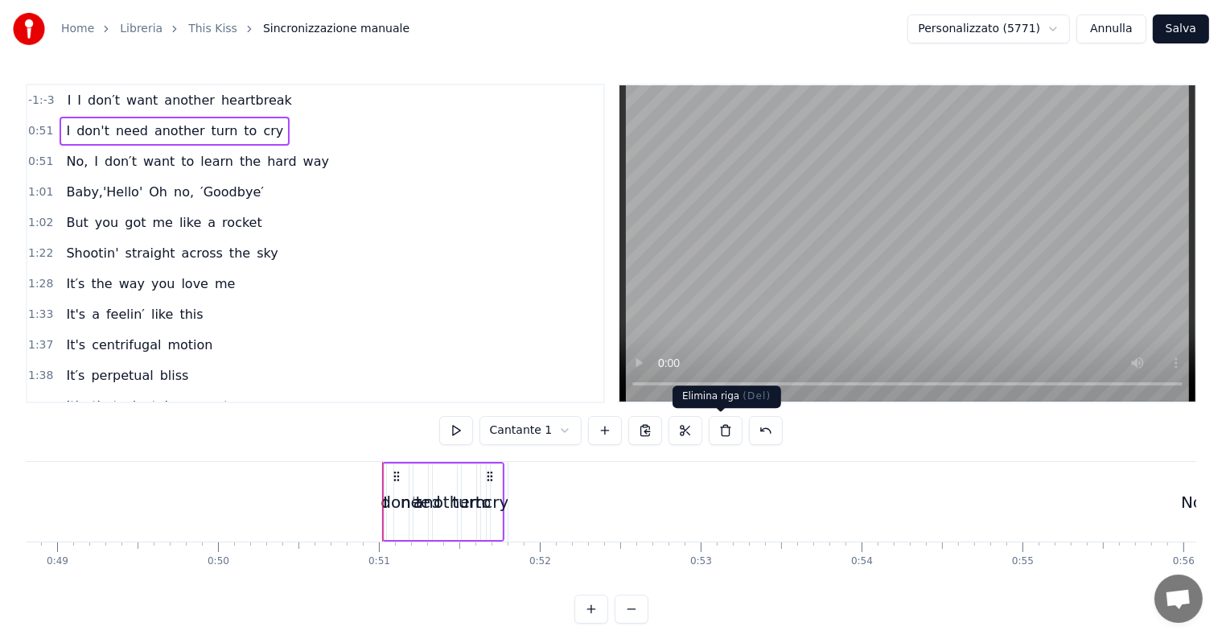
scroll to position [0, 8127]
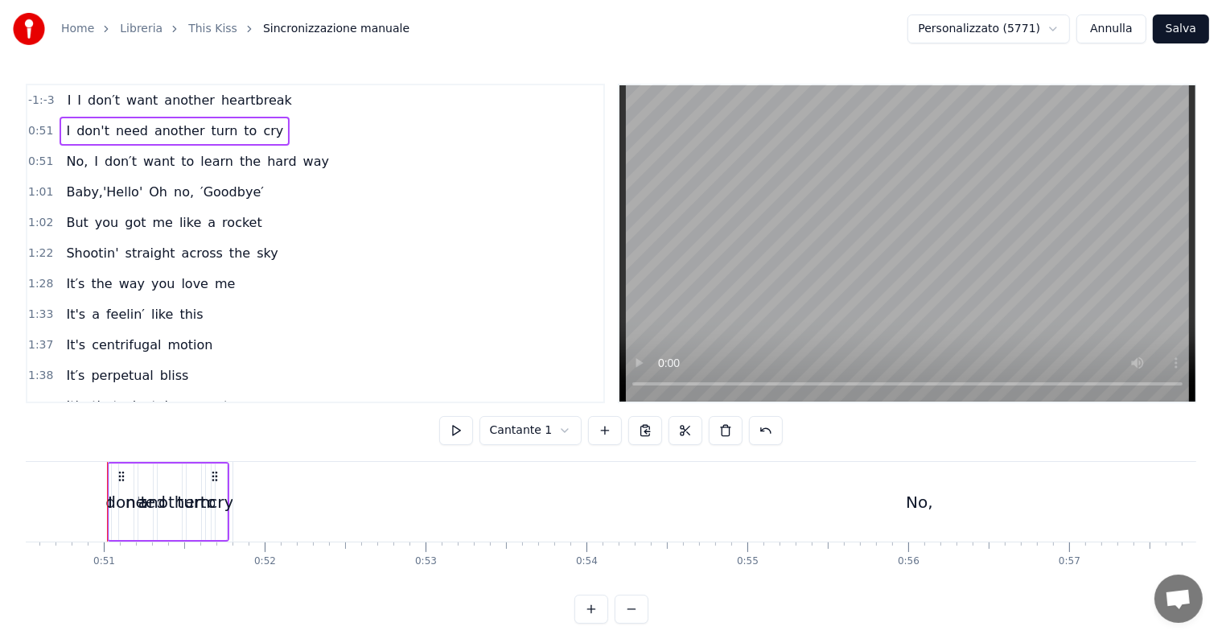
click at [220, 467] on div "cry" at bounding box center [221, 501] width 11 height 76
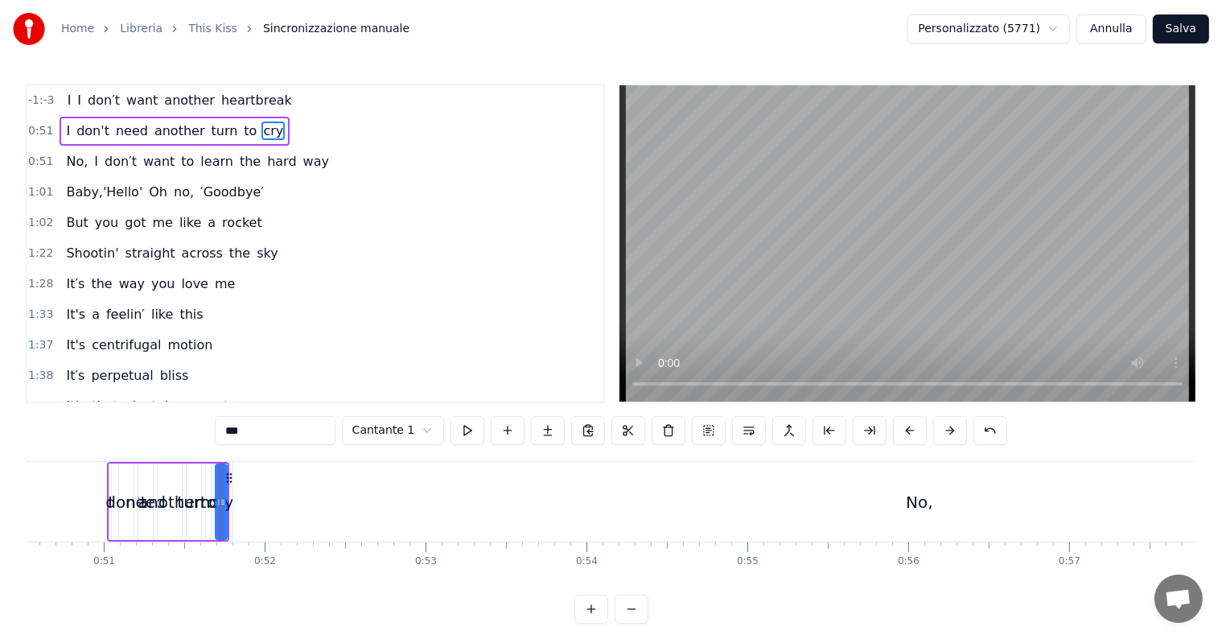
click at [197, 470] on div "turn" at bounding box center [194, 501] width 14 height 76
type input "****"
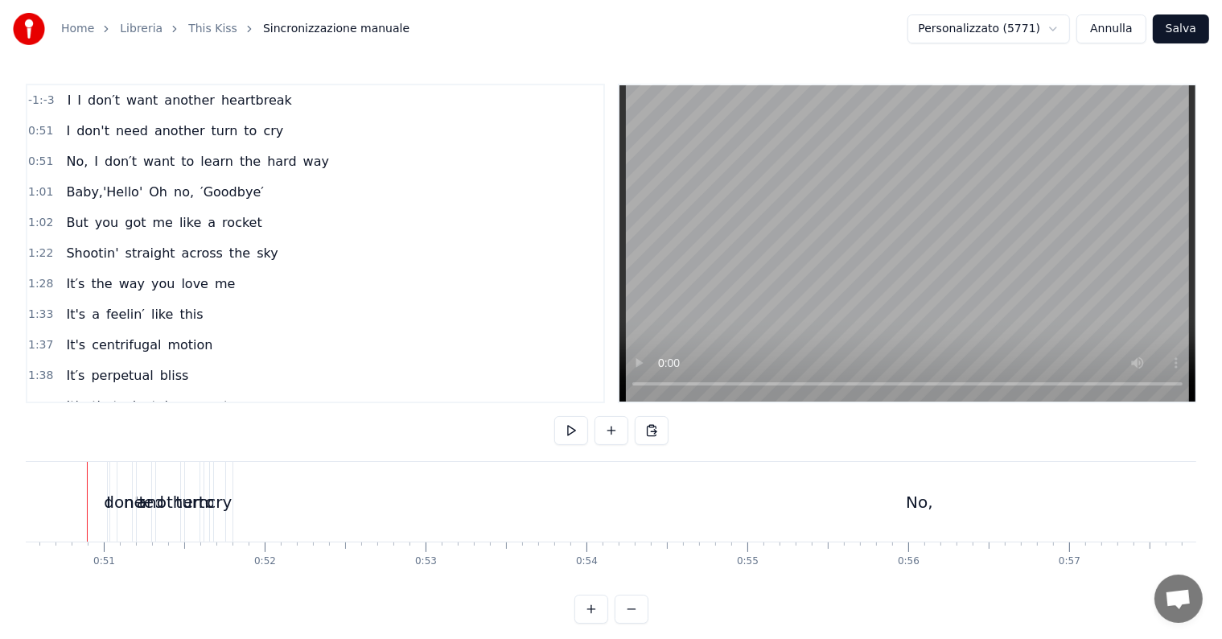
scroll to position [0, 8107]
click at [262, 480] on div "No," at bounding box center [939, 502] width 1372 height 80
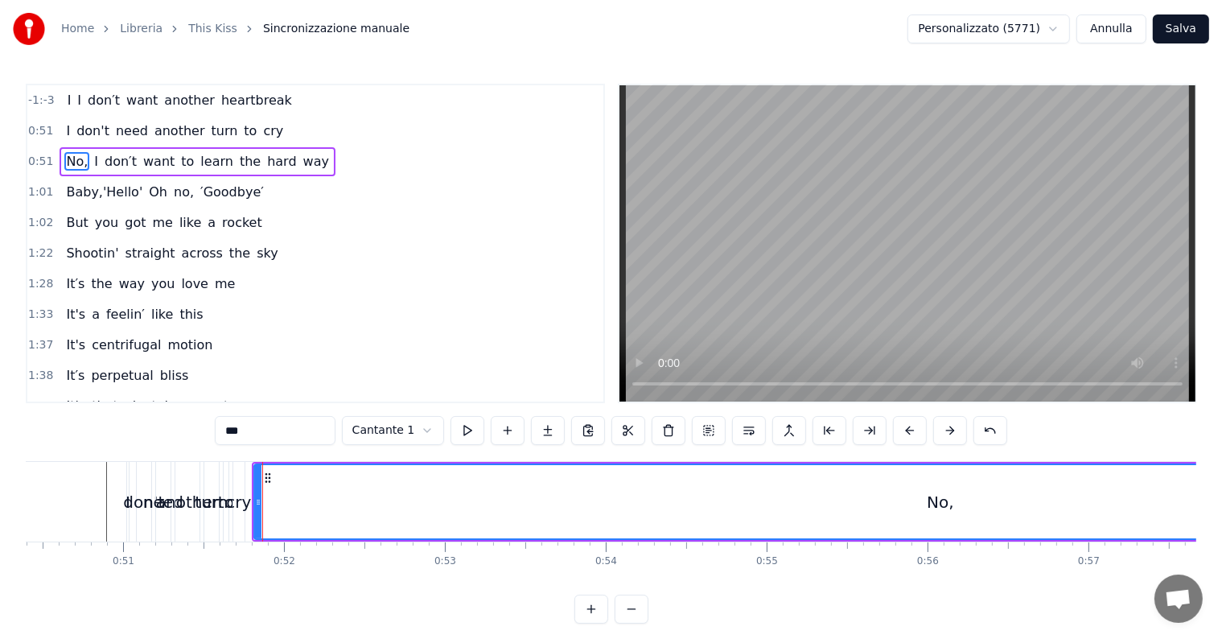
click at [225, 476] on div "to" at bounding box center [226, 502] width 5 height 80
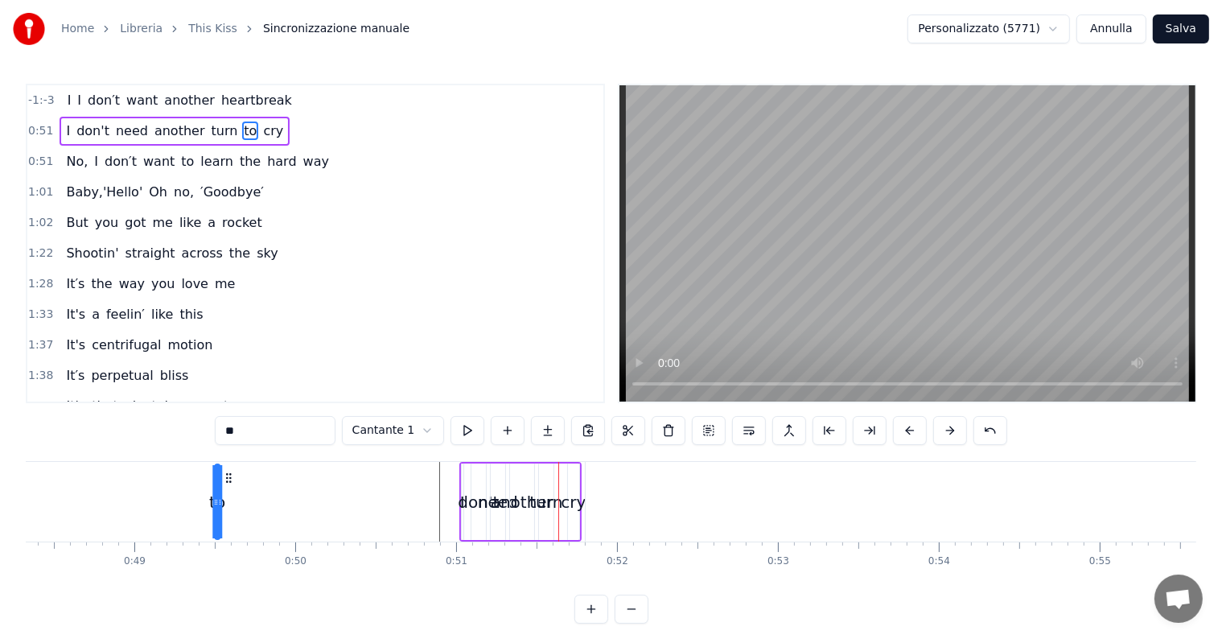
drag, startPoint x: 237, startPoint y: 473, endPoint x: 186, endPoint y: 476, distance: 51.6
click at [222, 476] on icon at bounding box center [228, 477] width 13 height 13
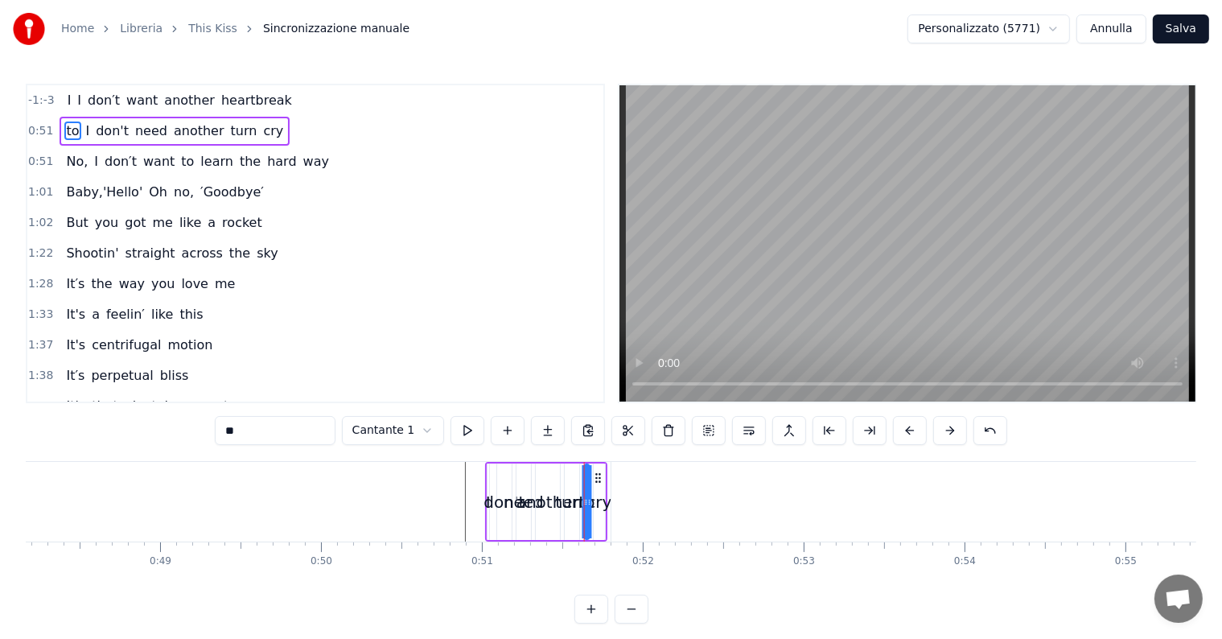
drag, startPoint x: 188, startPoint y: 475, endPoint x: 594, endPoint y: 495, distance: 406.7
click at [170, 123] on span "another" at bounding box center [180, 130] width 54 height 19
type input "*******"
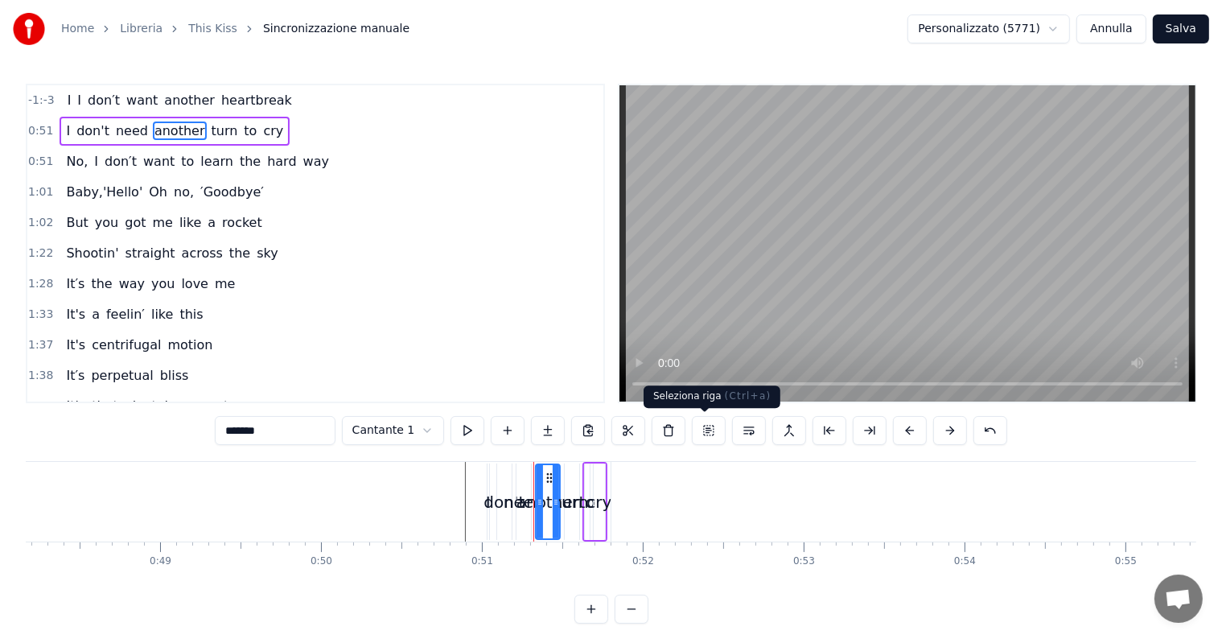
click at [705, 433] on button at bounding box center [709, 430] width 34 height 29
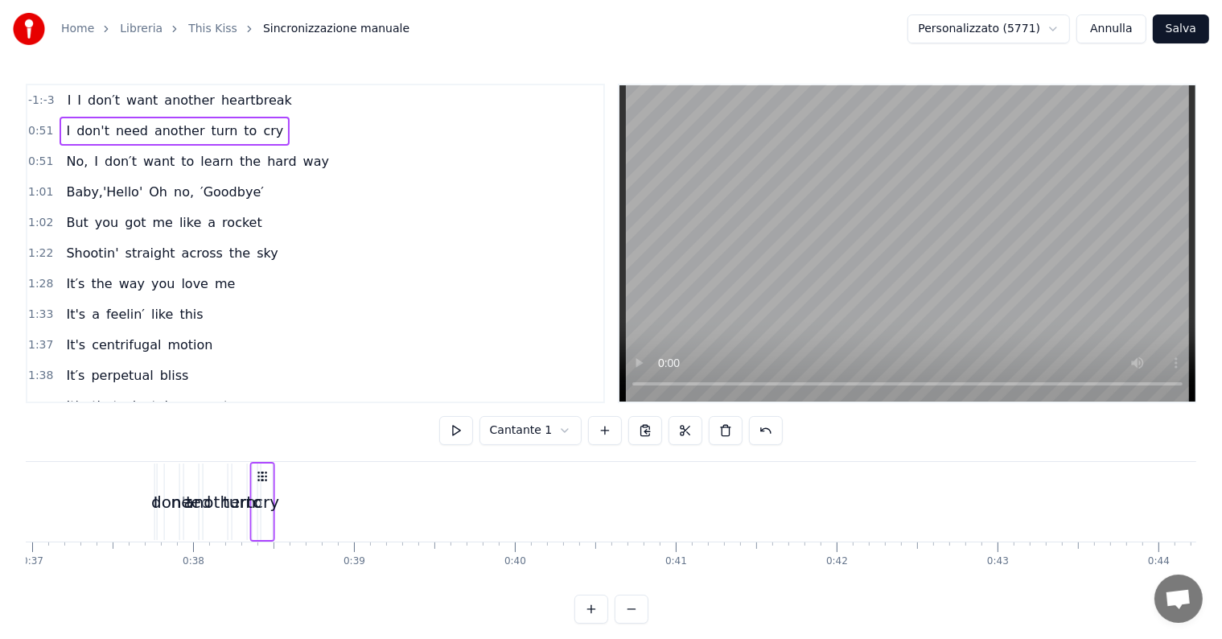
drag, startPoint x: 595, startPoint y: 473, endPoint x: 213, endPoint y: 462, distance: 382.3
click at [249, 462] on div "I don't need another turn to cry" at bounding box center [261, 502] width 25 height 80
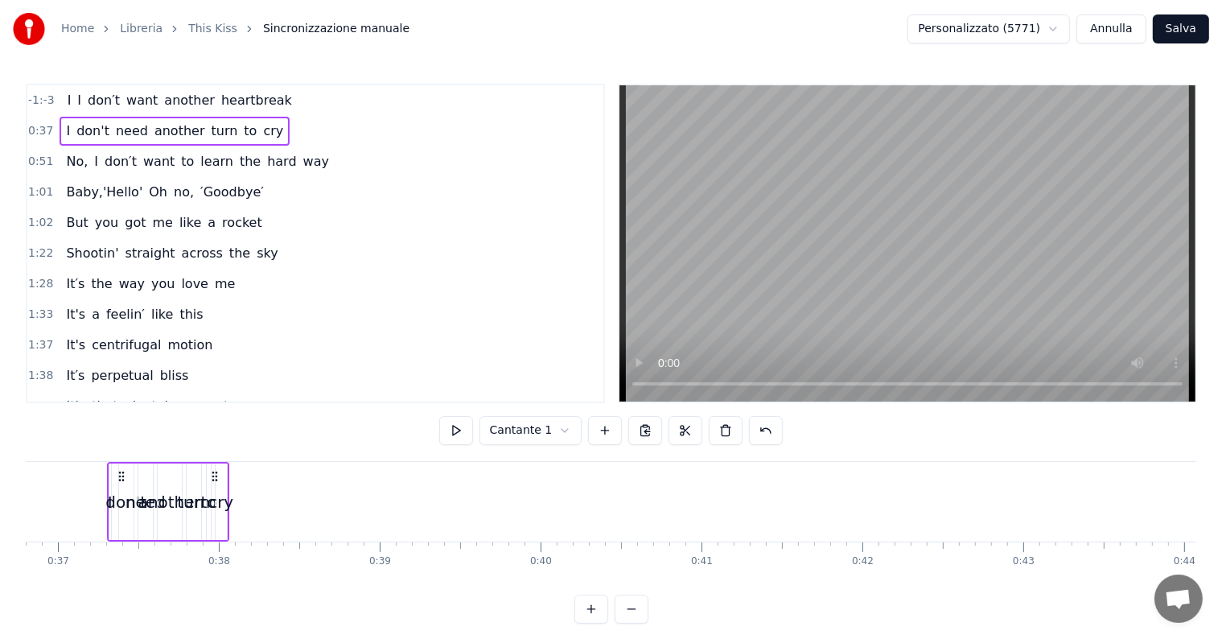
click at [213, 475] on icon at bounding box center [214, 476] width 13 height 13
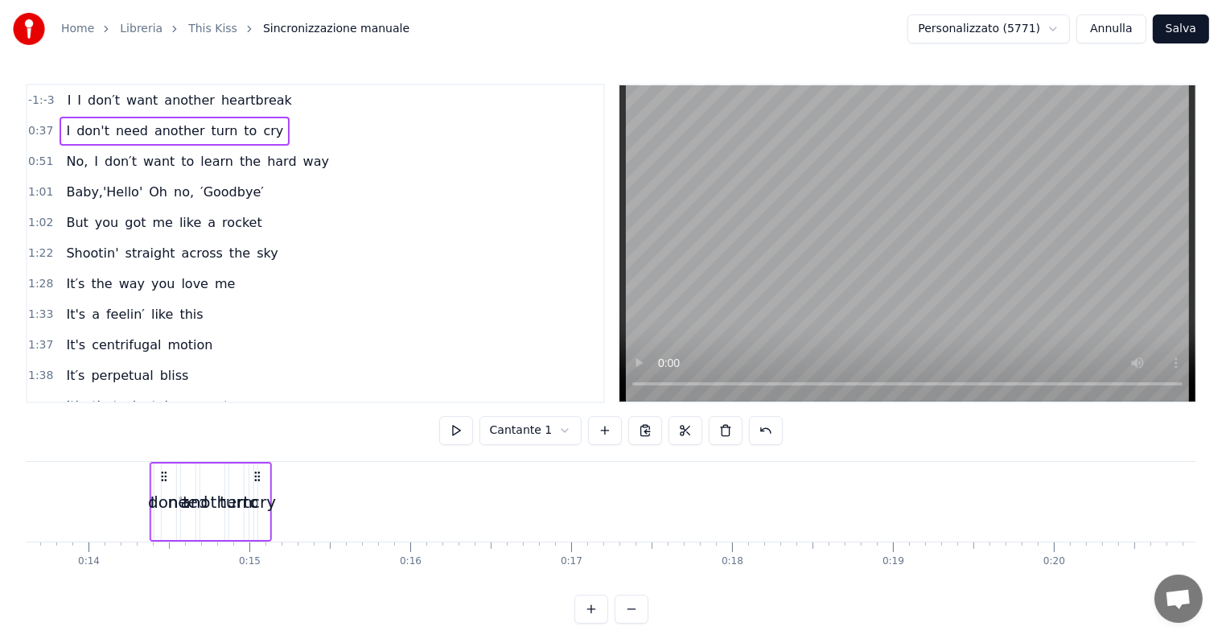
scroll to position [0, 2177]
drag, startPoint x: 213, startPoint y: 472, endPoint x: 296, endPoint y: 473, distance: 82.9
click at [277, 473] on icon at bounding box center [270, 476] width 13 height 13
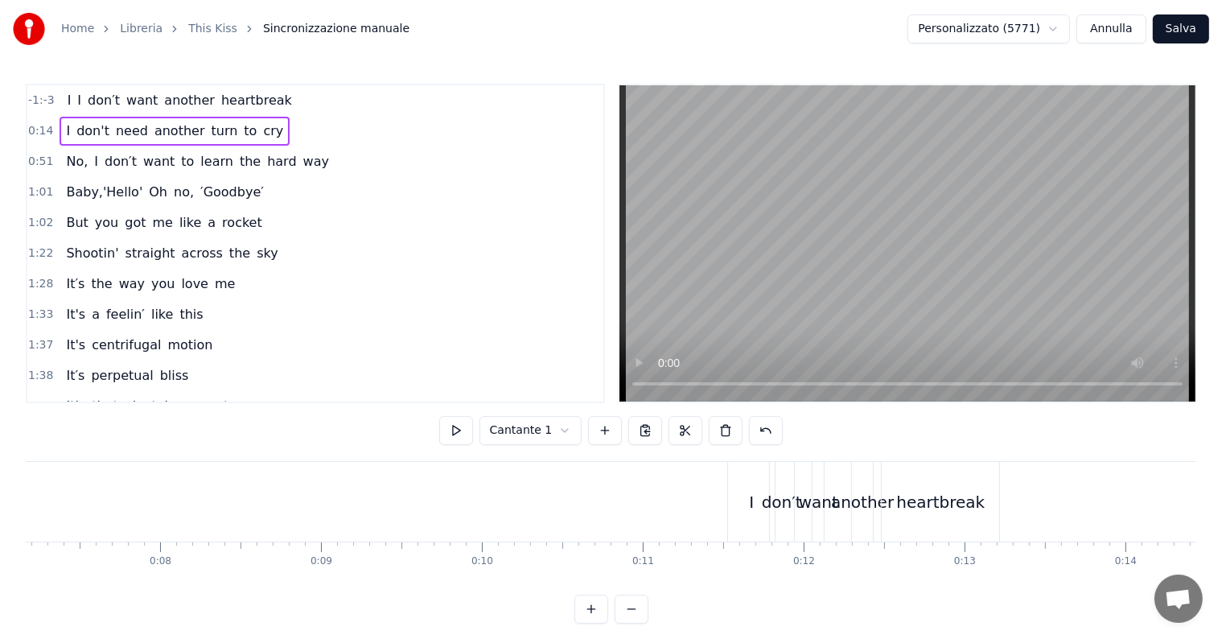
click at [630, 623] on button at bounding box center [632, 608] width 34 height 29
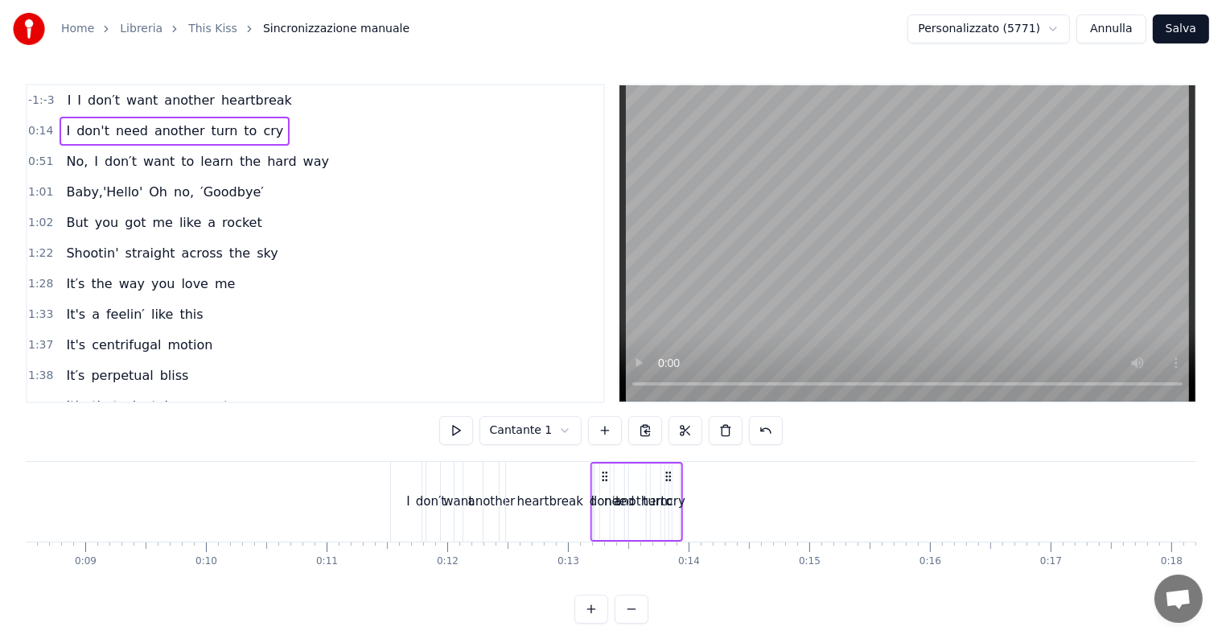
drag, startPoint x: 769, startPoint y: 477, endPoint x: 605, endPoint y: 486, distance: 164.3
click at [605, 486] on div "I don't need another turn to cry" at bounding box center [636, 502] width 93 height 80
click at [668, 477] on icon at bounding box center [668, 476] width 13 height 13
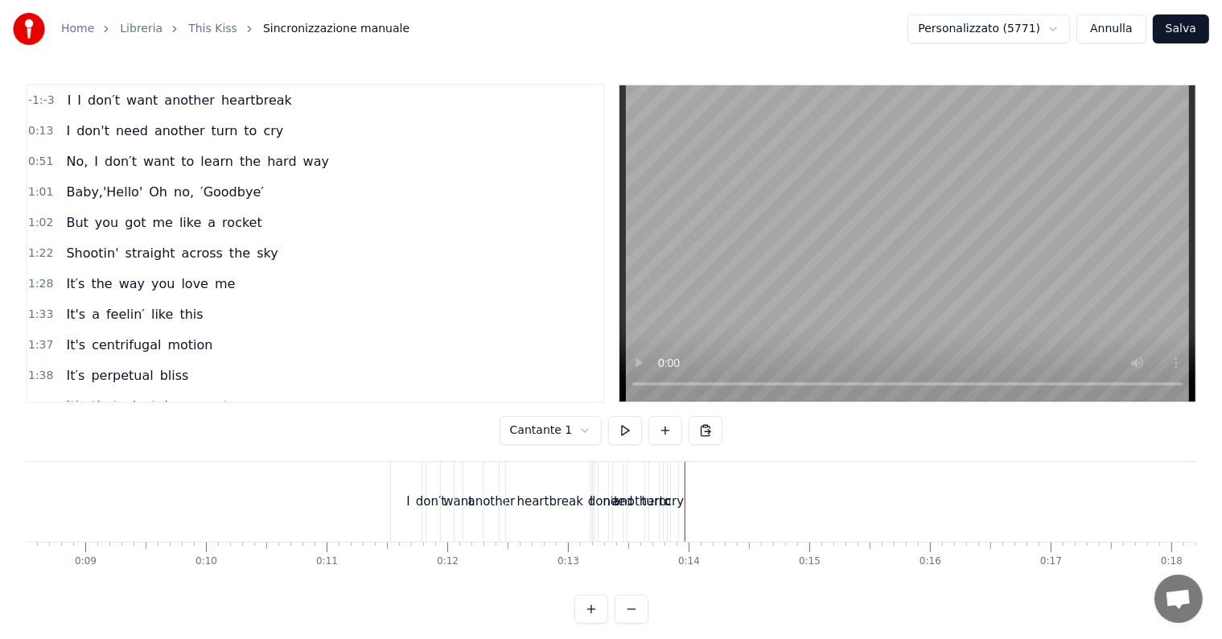
click at [679, 508] on div "cry" at bounding box center [674, 501] width 19 height 19
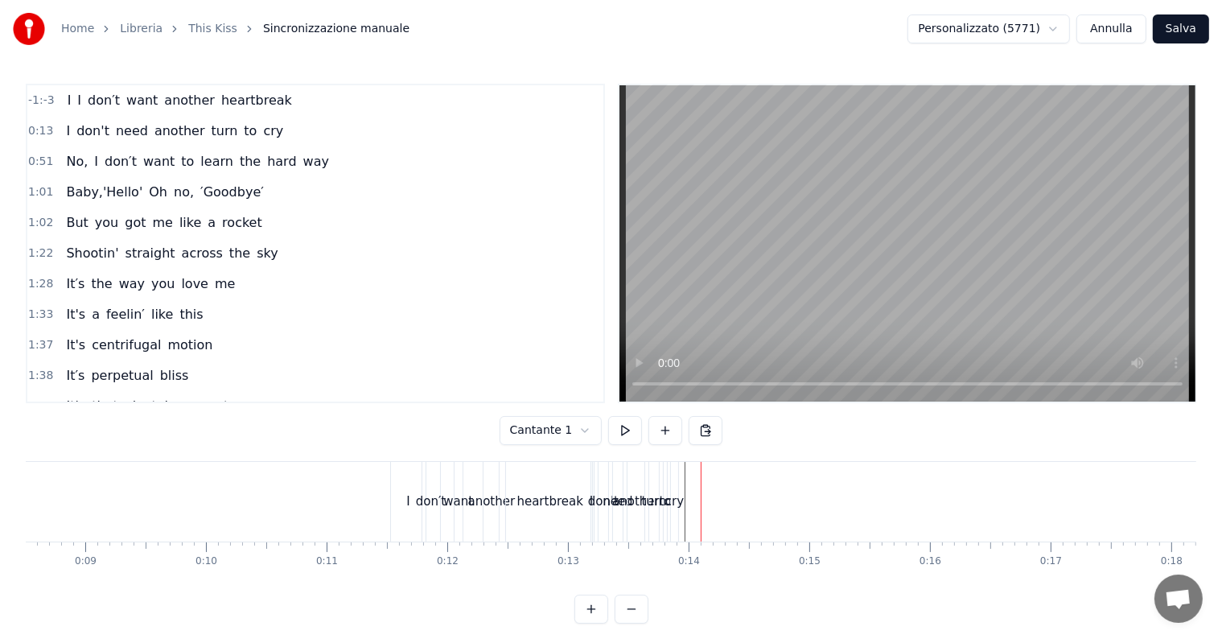
click at [666, 506] on div "cry" at bounding box center [674, 501] width 19 height 19
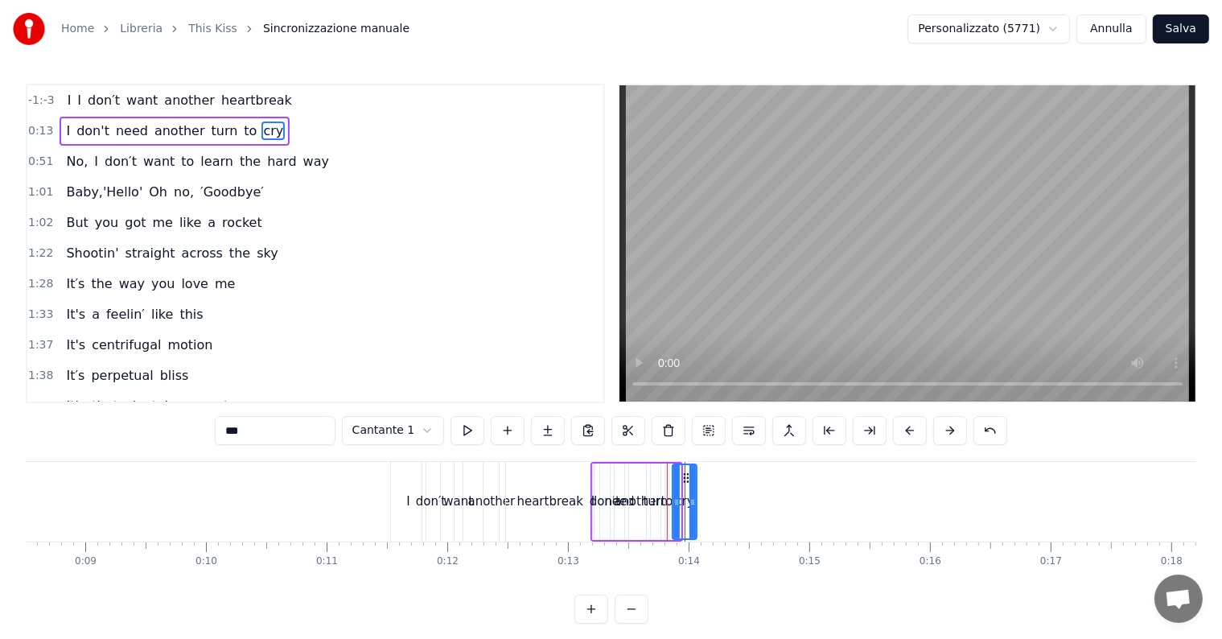
drag, startPoint x: 675, startPoint y: 504, endPoint x: 692, endPoint y: 504, distance: 16.9
click at [692, 504] on icon at bounding box center [692, 502] width 6 height 13
click at [589, 621] on button at bounding box center [591, 608] width 34 height 29
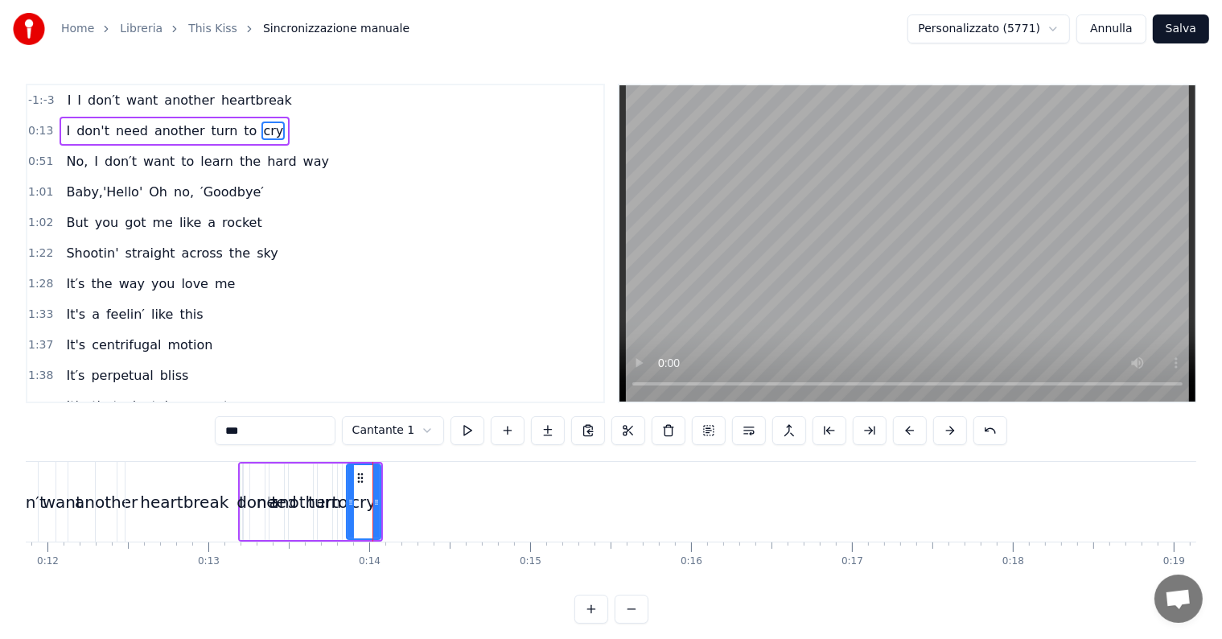
scroll to position [0, 2175]
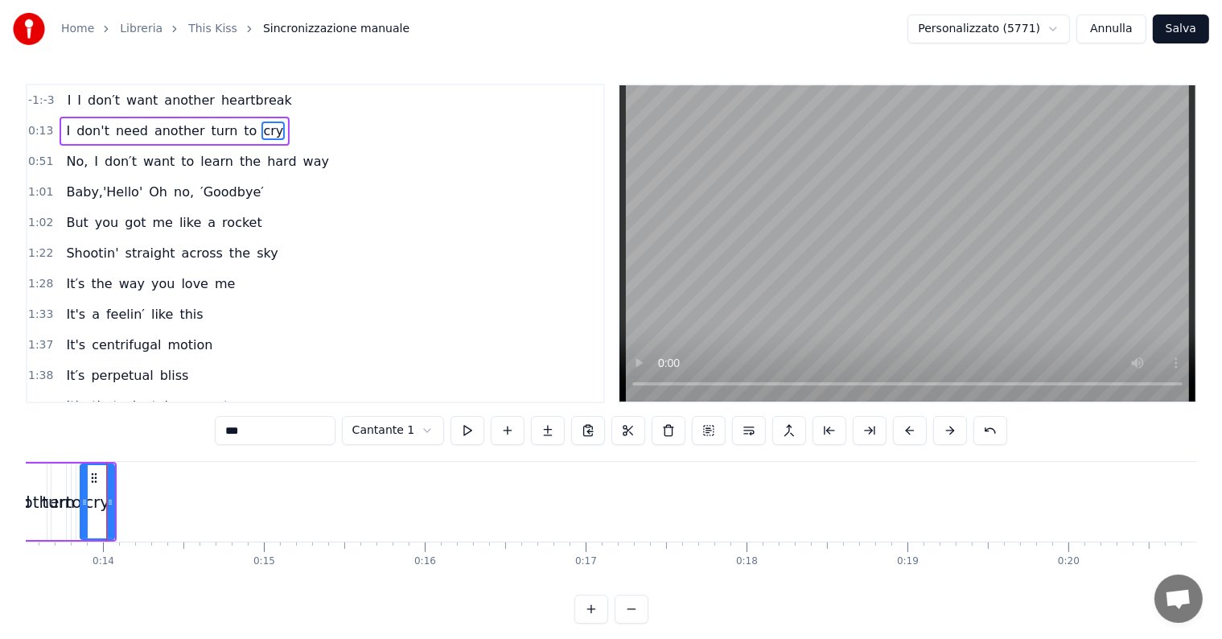
click at [588, 623] on button at bounding box center [591, 608] width 34 height 29
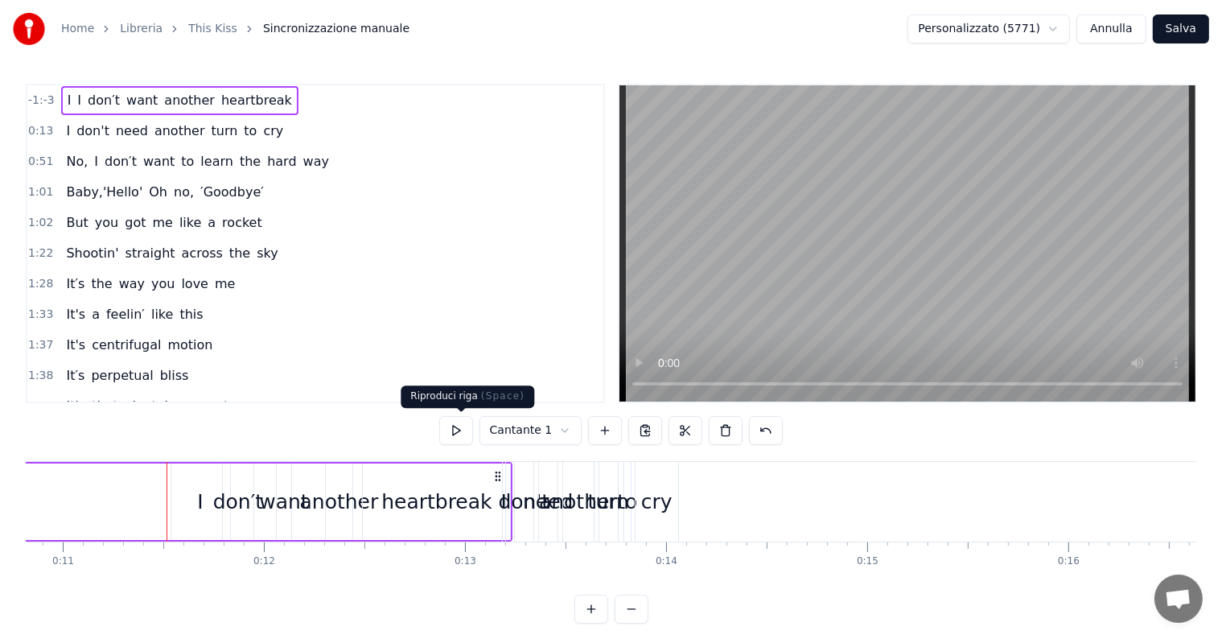
click at [467, 430] on button at bounding box center [456, 430] width 34 height 29
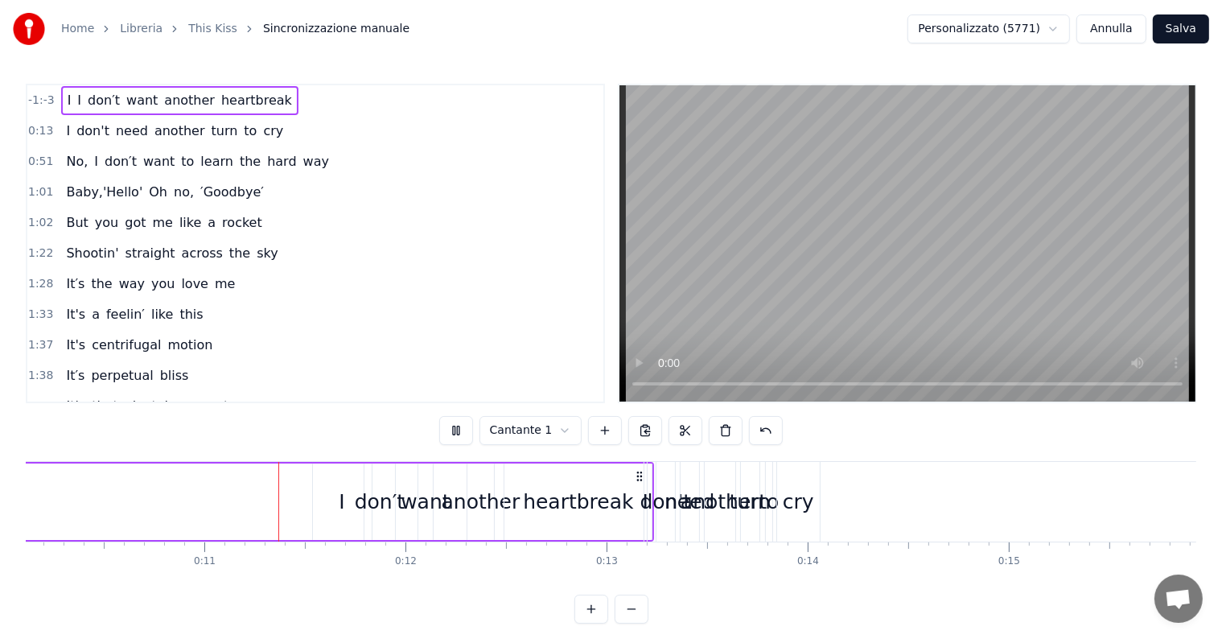
scroll to position [0, 2062]
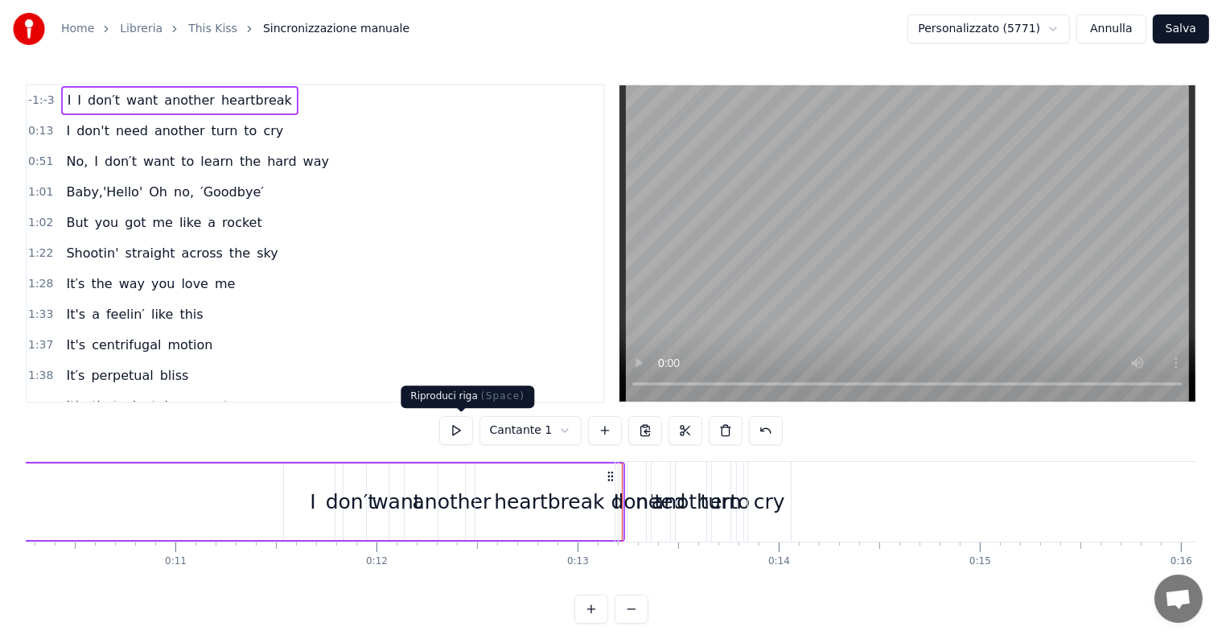
click at [464, 431] on button at bounding box center [456, 430] width 34 height 29
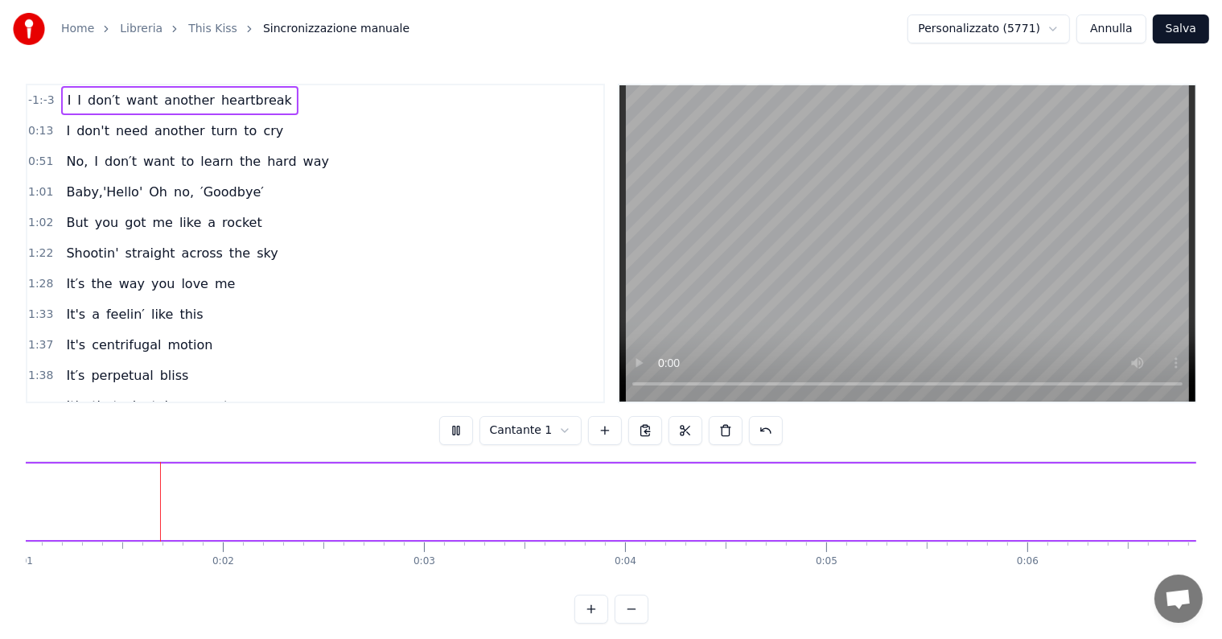
scroll to position [0, 204]
click at [322, 426] on div "-1:-3 I I don′t want another heartbreak 0:13 I don't need another turn to cry 0…" at bounding box center [611, 354] width 1170 height 540
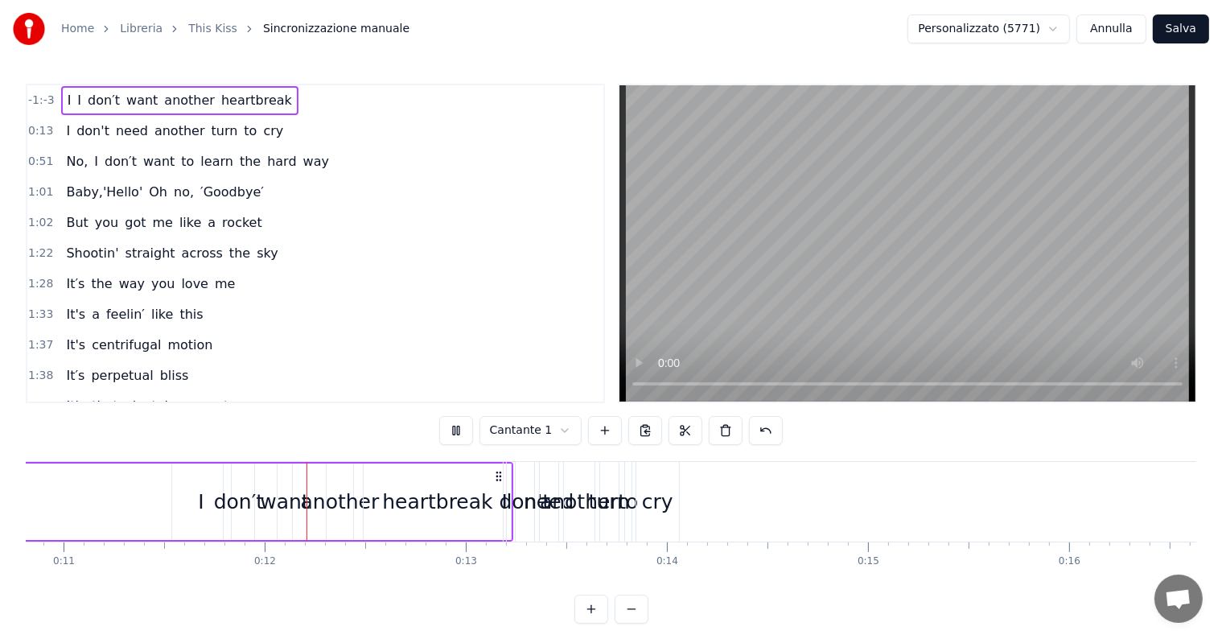
scroll to position [0, 2233]
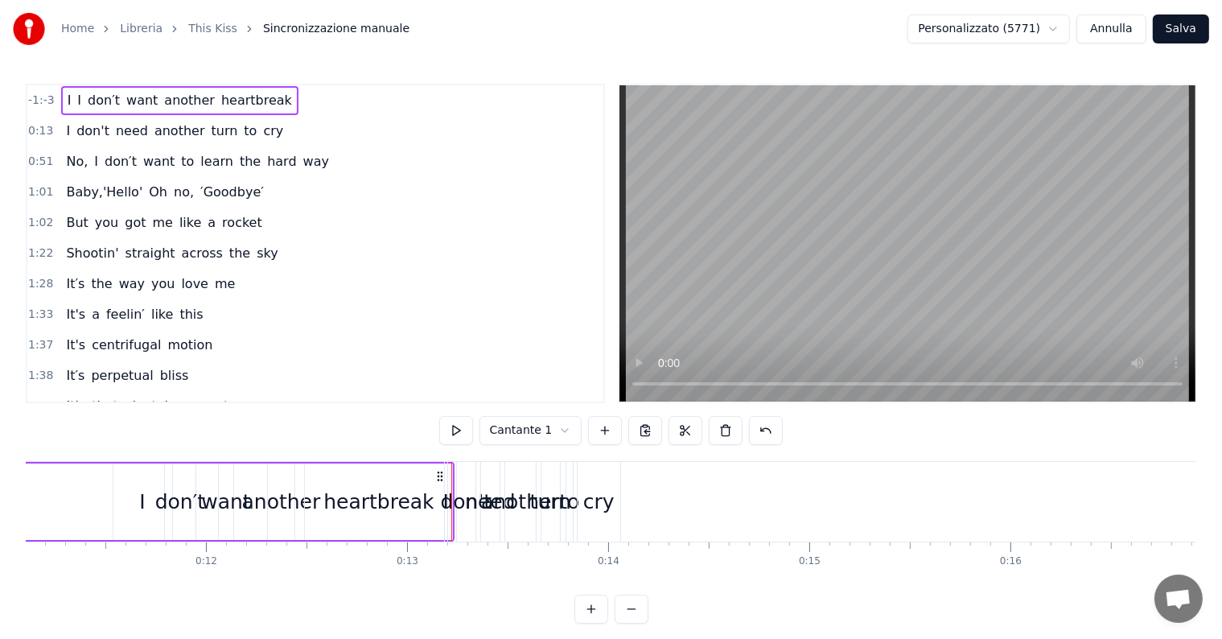
click at [470, 479] on div "don't" at bounding box center [466, 502] width 19 height 80
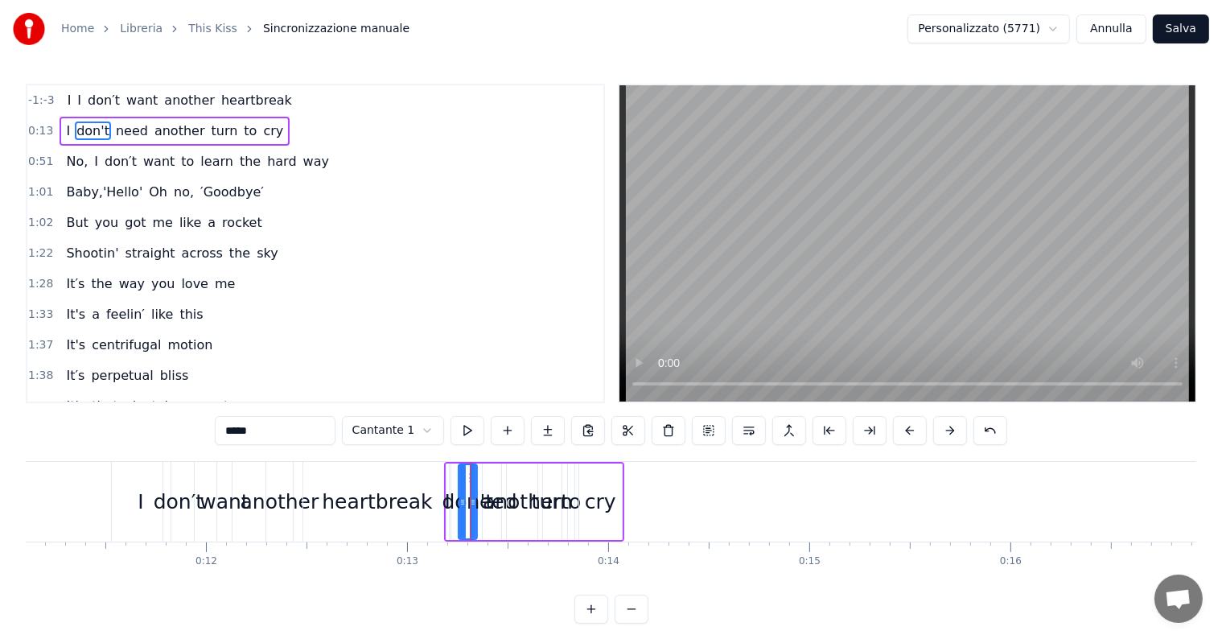
click at [561, 488] on div "to" at bounding box center [571, 502] width 20 height 31
click at [611, 478] on div "cry" at bounding box center [600, 501] width 43 height 76
click at [471, 471] on div "don't" at bounding box center [468, 501] width 19 height 76
click at [512, 483] on div "another" at bounding box center [522, 501] width 31 height 76
type input "*******"
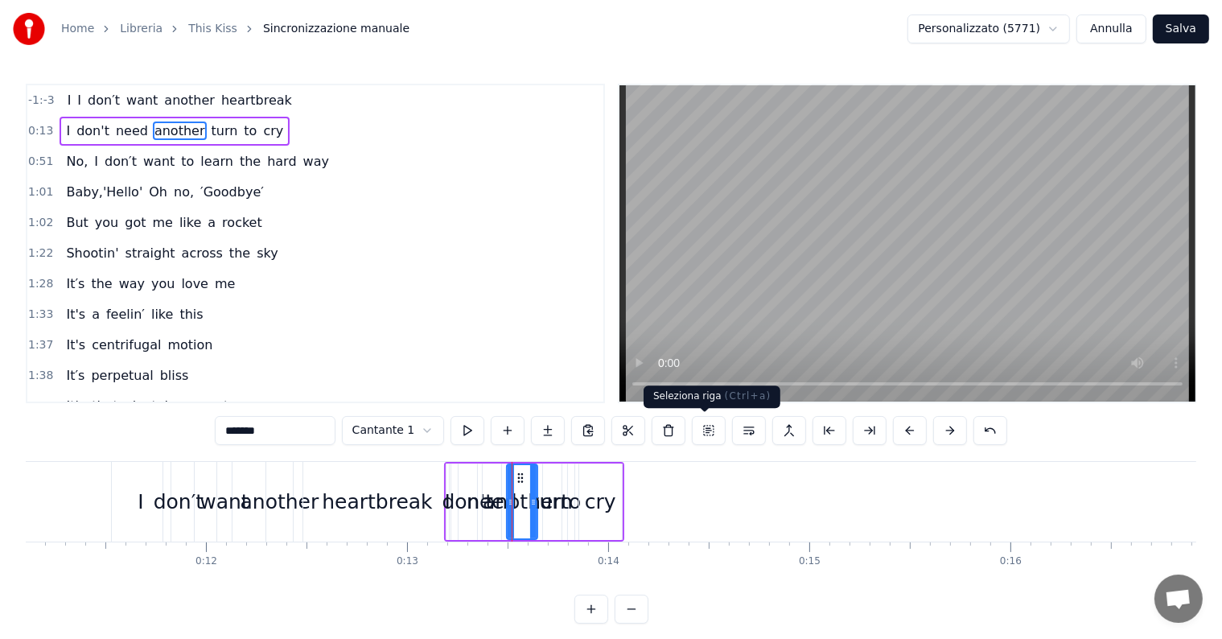
click at [705, 430] on button at bounding box center [709, 430] width 34 height 29
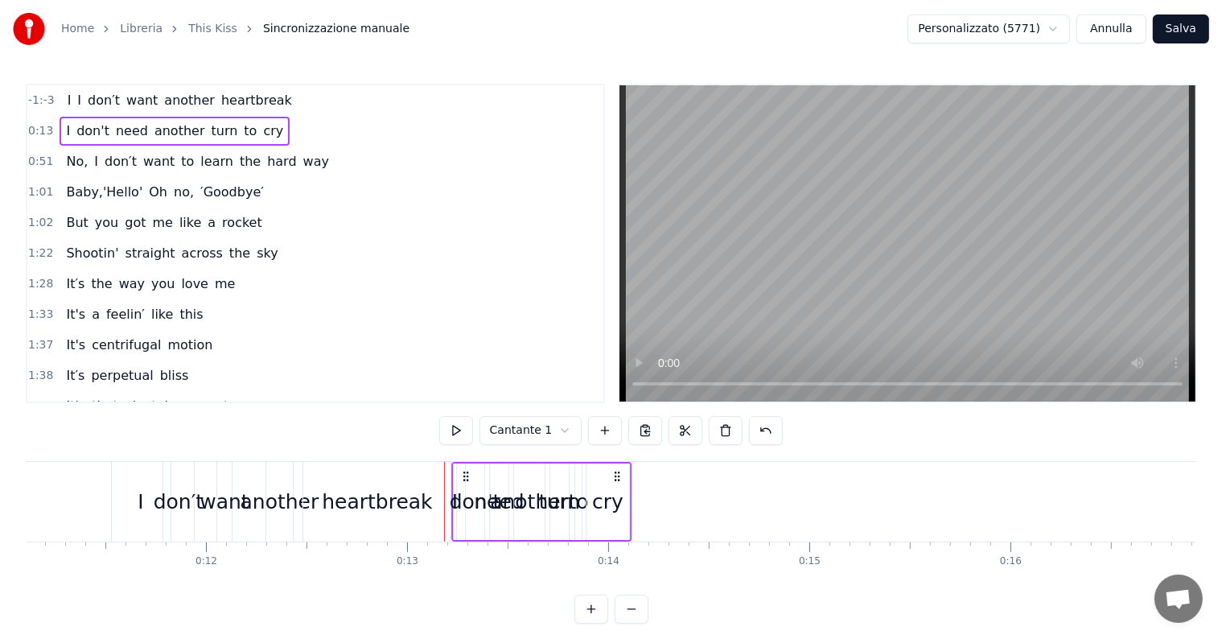
click at [619, 477] on icon at bounding box center [617, 476] width 13 height 13
click at [413, 475] on div "heartbreak" at bounding box center [376, 502] width 147 height 80
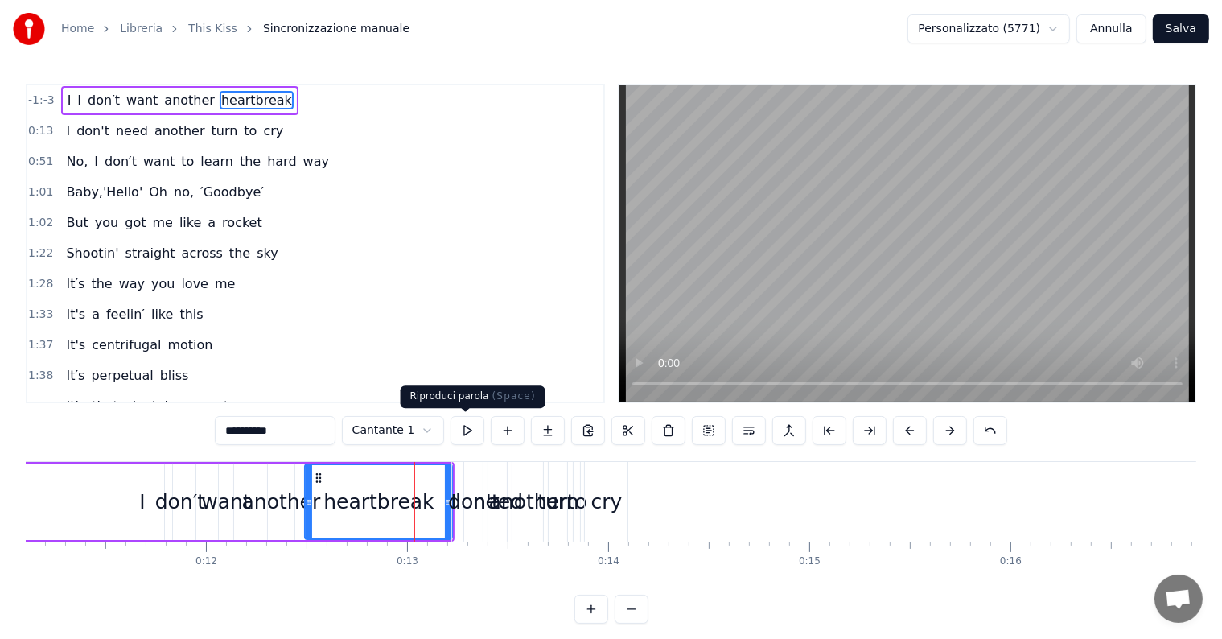
click at [473, 429] on button at bounding box center [467, 430] width 34 height 29
click at [577, 475] on div "to" at bounding box center [577, 502] width 6 height 80
type input "**"
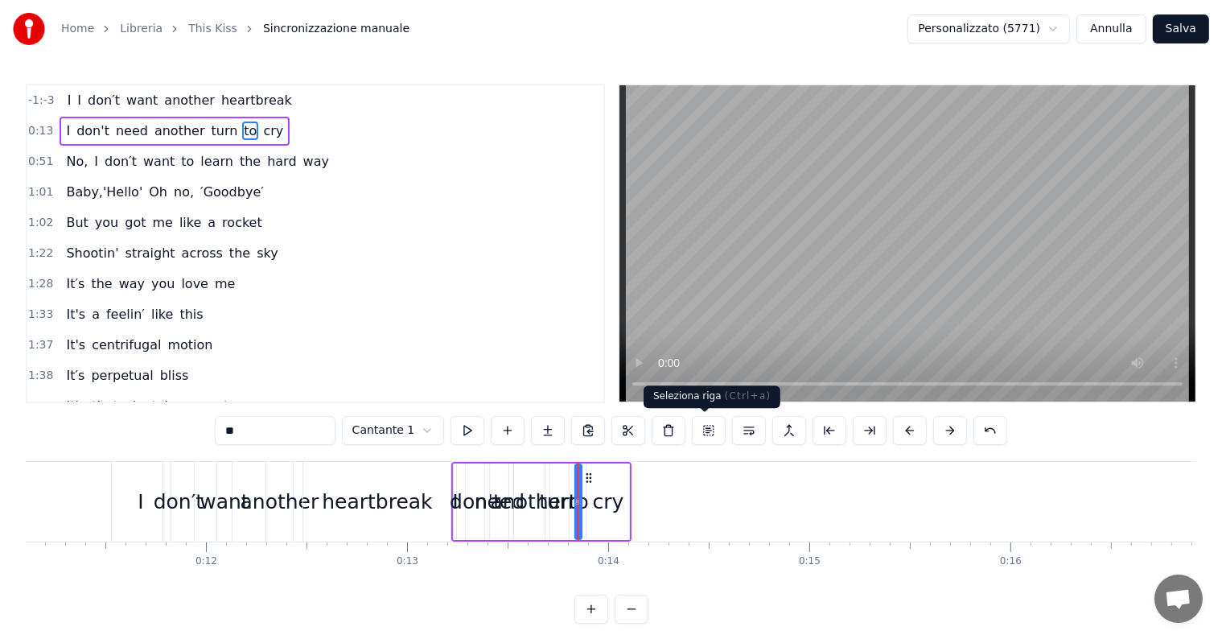
click at [704, 432] on button at bounding box center [709, 430] width 34 height 29
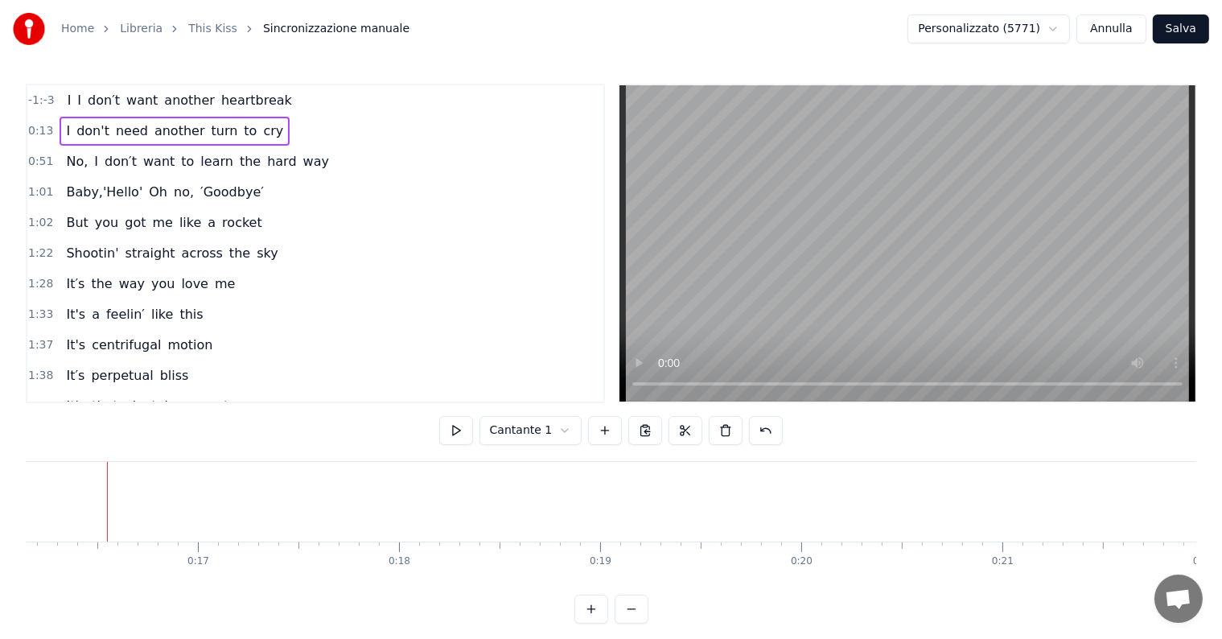
scroll to position [0, 2223]
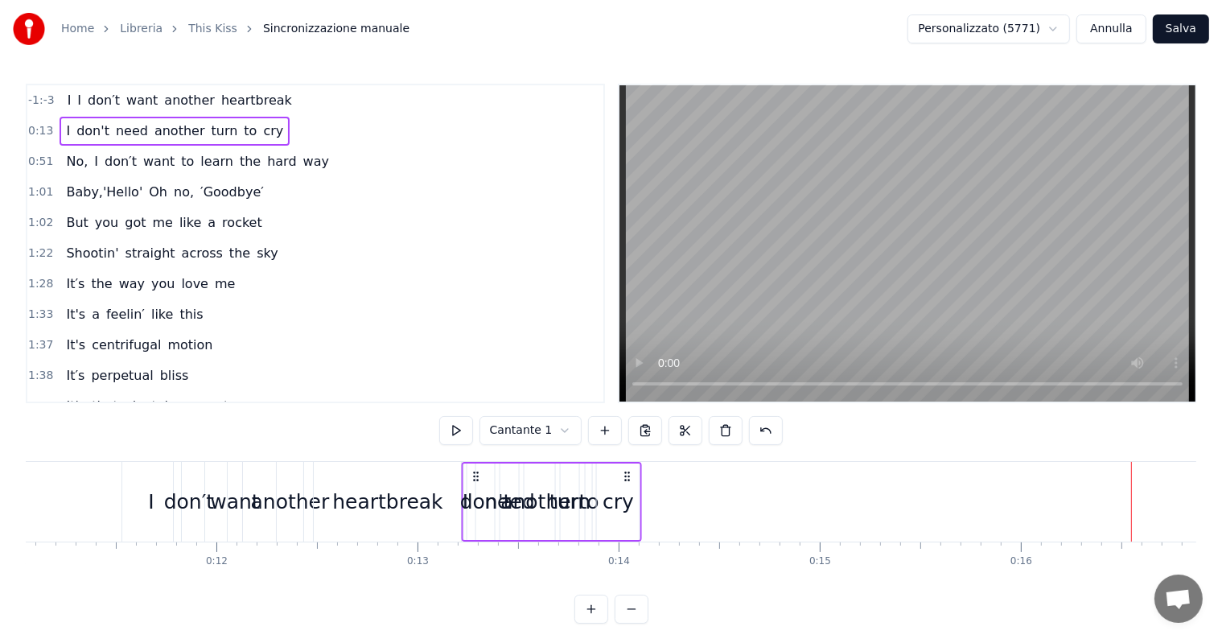
click at [628, 473] on icon at bounding box center [627, 476] width 13 height 13
click at [623, 479] on icon at bounding box center [627, 476] width 13 height 13
click at [625, 477] on icon at bounding box center [627, 476] width 13 height 13
click at [634, 497] on div "cry" at bounding box center [618, 501] width 43 height 76
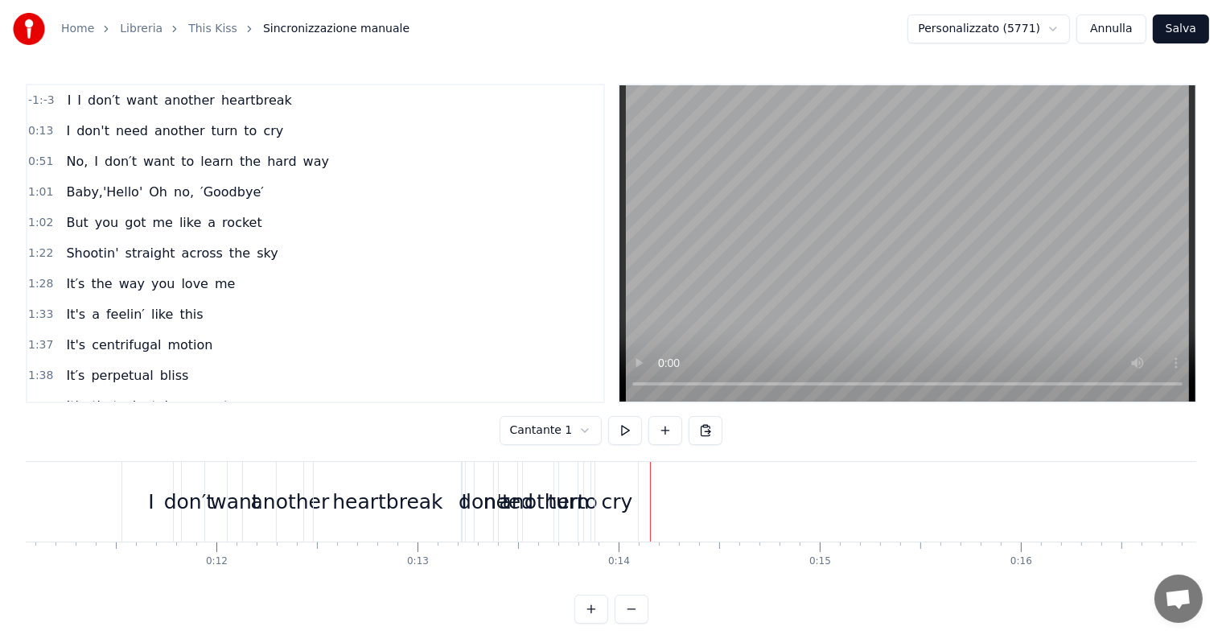
click at [620, 499] on div "cry" at bounding box center [617, 502] width 31 height 31
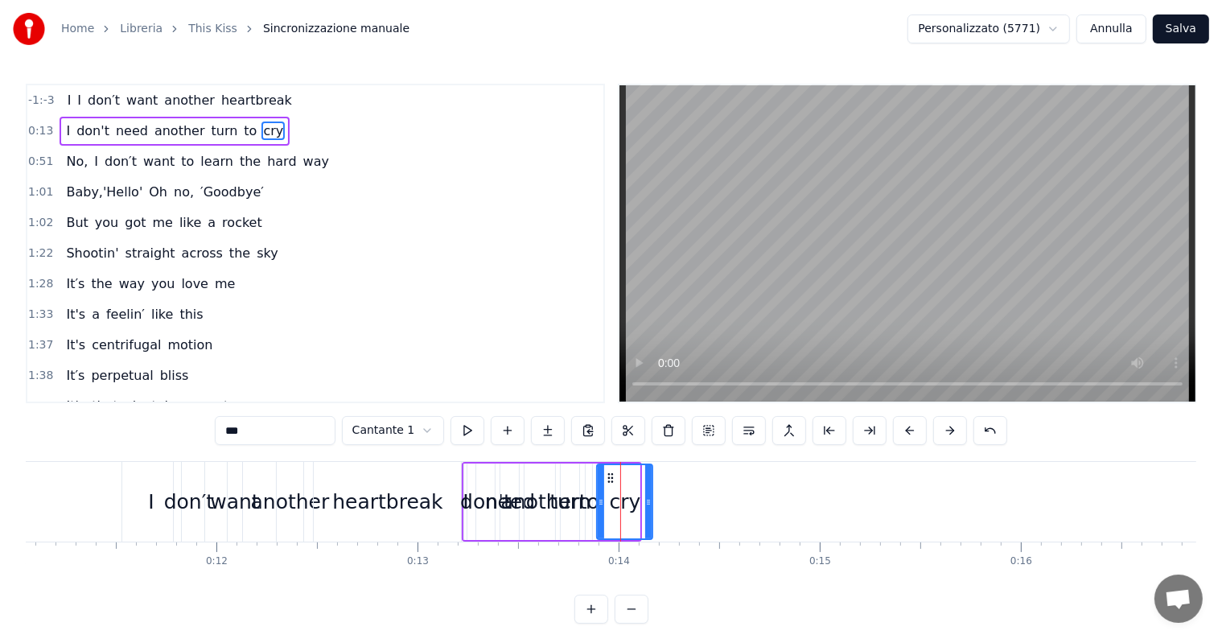
drag, startPoint x: 634, startPoint y: 518, endPoint x: 647, endPoint y: 517, distance: 12.9
click at [647, 517] on div at bounding box center [648, 501] width 6 height 73
drag, startPoint x: 608, startPoint y: 479, endPoint x: 660, endPoint y: 478, distance: 51.5
click at [660, 478] on icon at bounding box center [662, 477] width 13 height 13
click at [592, 504] on div "to" at bounding box center [589, 502] width 20 height 31
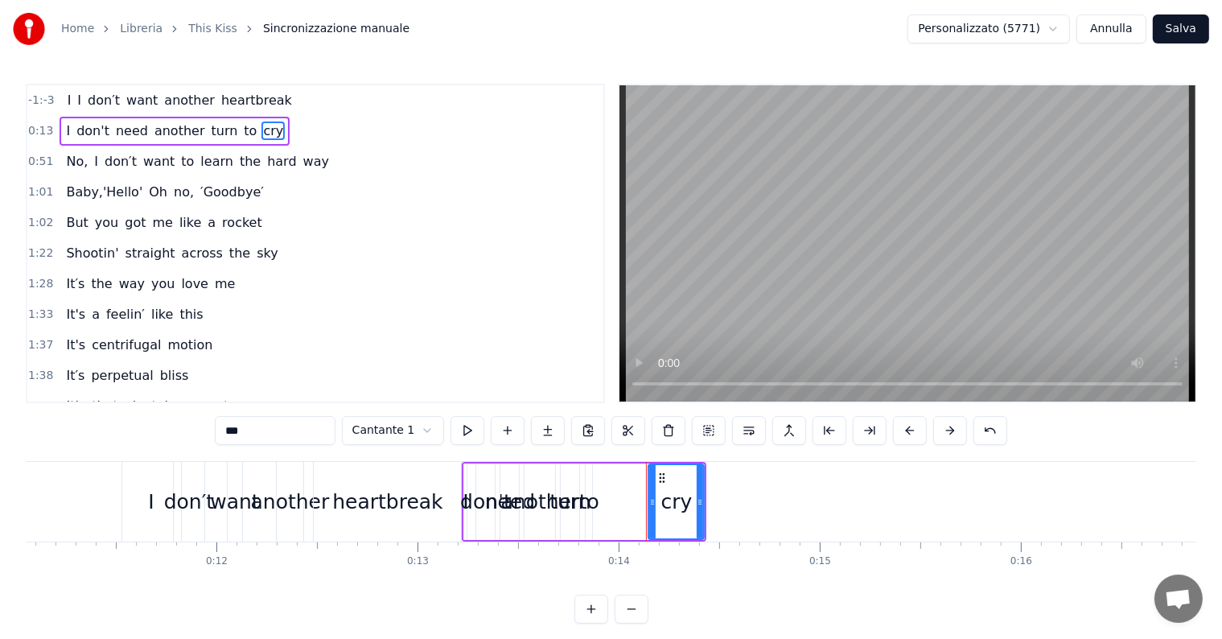
type input "**"
drag, startPoint x: 592, startPoint y: 504, endPoint x: 562, endPoint y: 504, distance: 29.8
click at [562, 504] on icon at bounding box center [560, 502] width 6 height 13
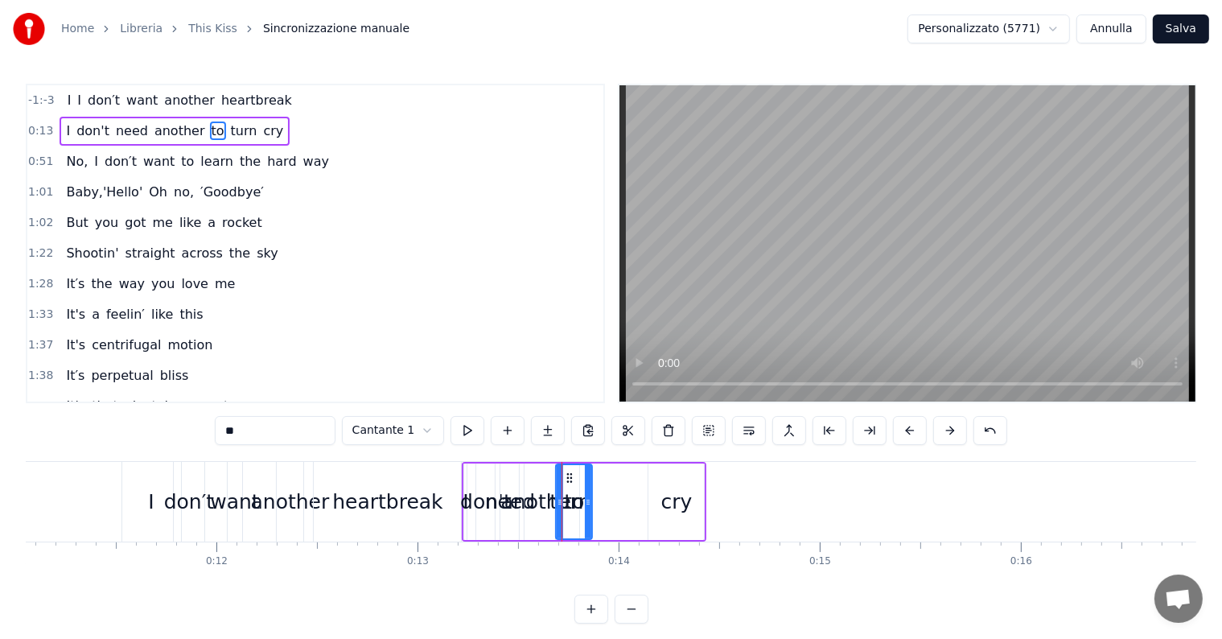
drag, startPoint x: 574, startPoint y: 490, endPoint x: 615, endPoint y: 488, distance: 41.9
click at [615, 488] on div "I don't need another to turn cry" at bounding box center [584, 502] width 245 height 80
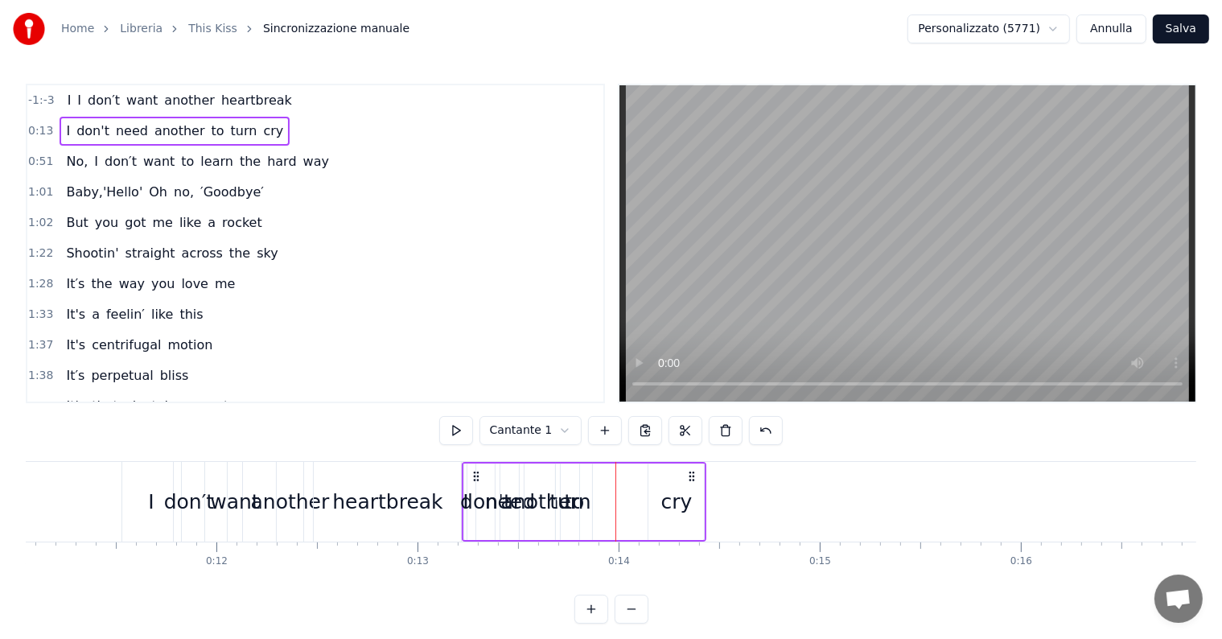
click at [588, 483] on div "to" at bounding box center [574, 501] width 36 height 76
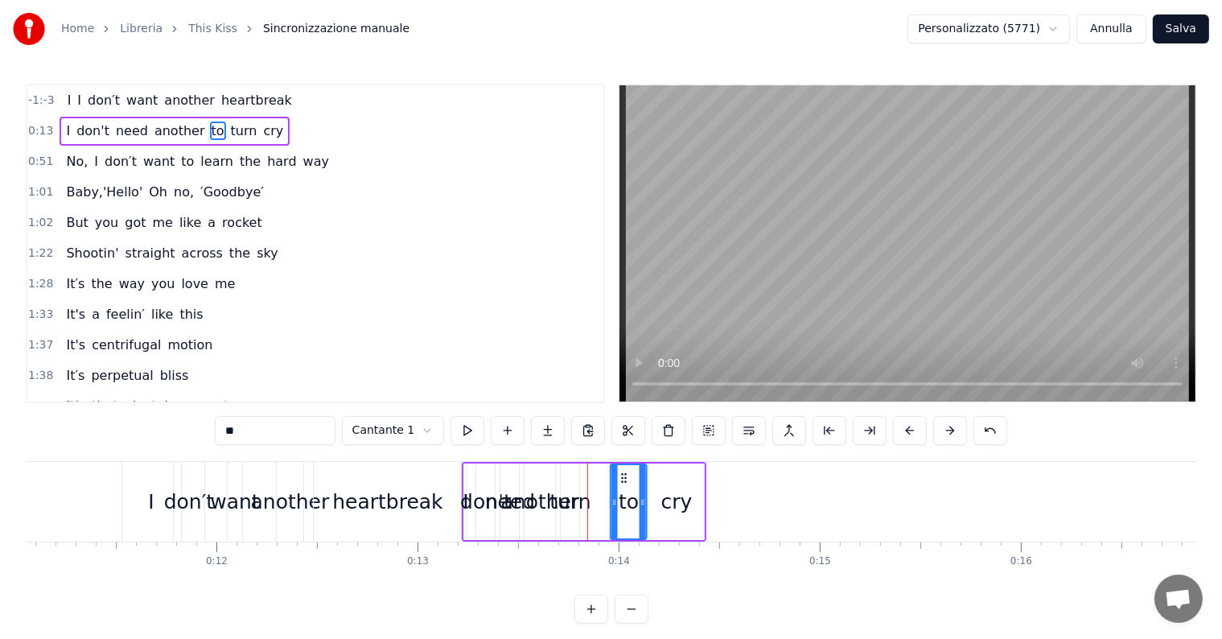
drag, startPoint x: 570, startPoint y: 475, endPoint x: 625, endPoint y: 482, distance: 55.9
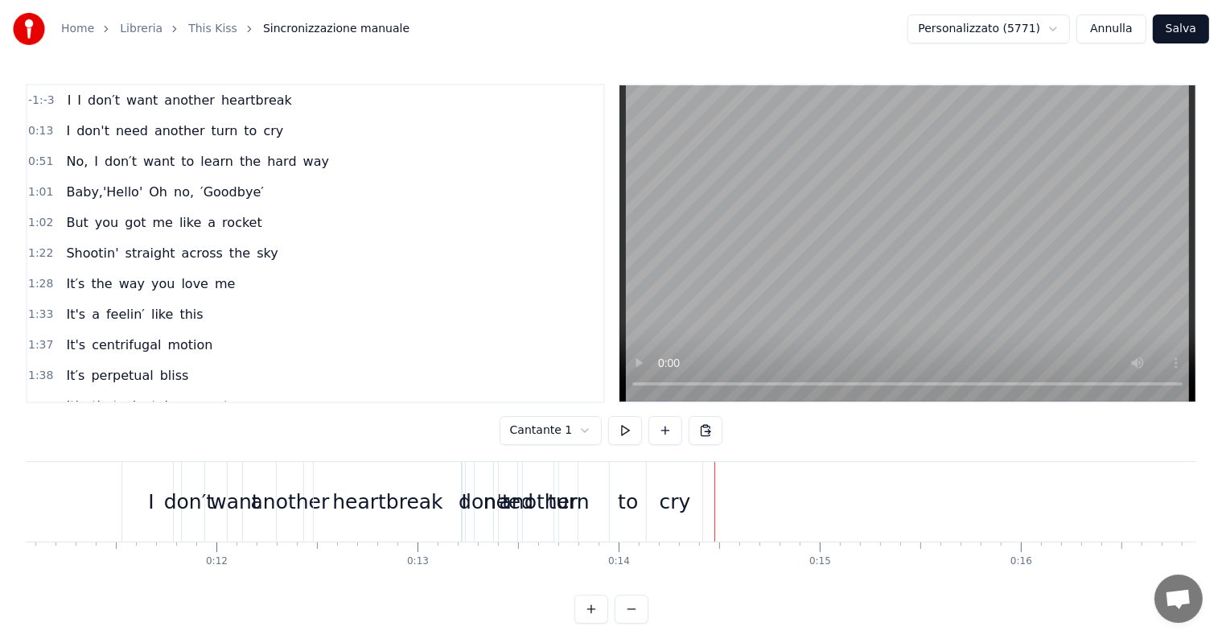
click at [693, 479] on div "cry" at bounding box center [675, 502] width 56 height 80
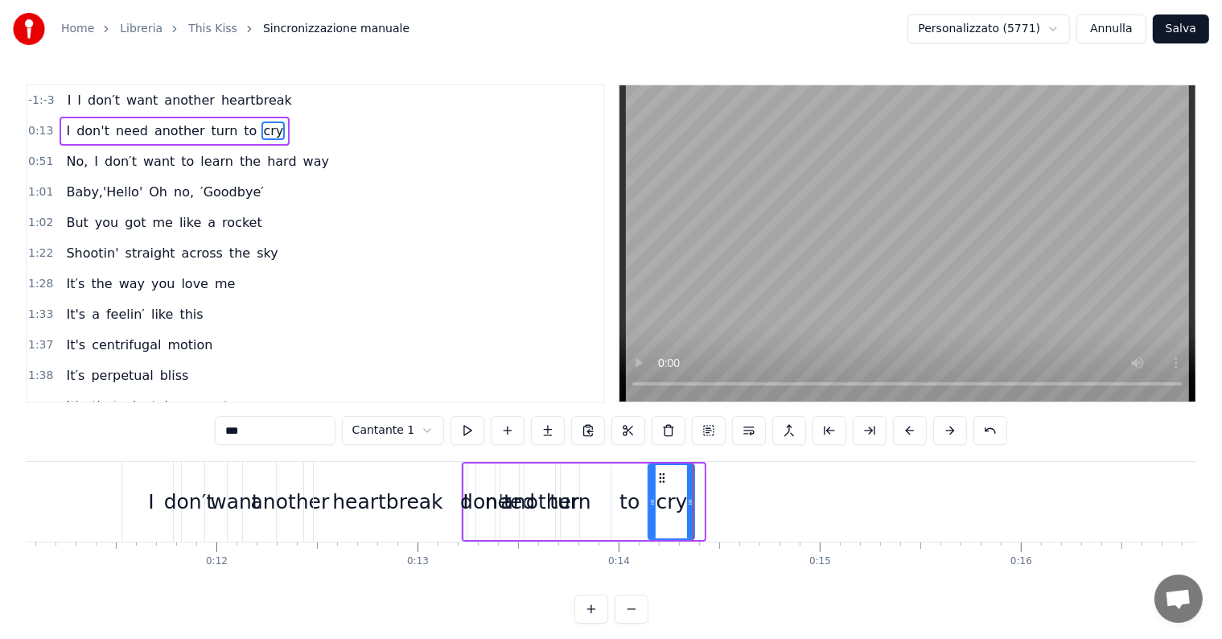
drag, startPoint x: 701, startPoint y: 498, endPoint x: 692, endPoint y: 498, distance: 9.7
click at [692, 498] on icon at bounding box center [690, 502] width 6 height 13
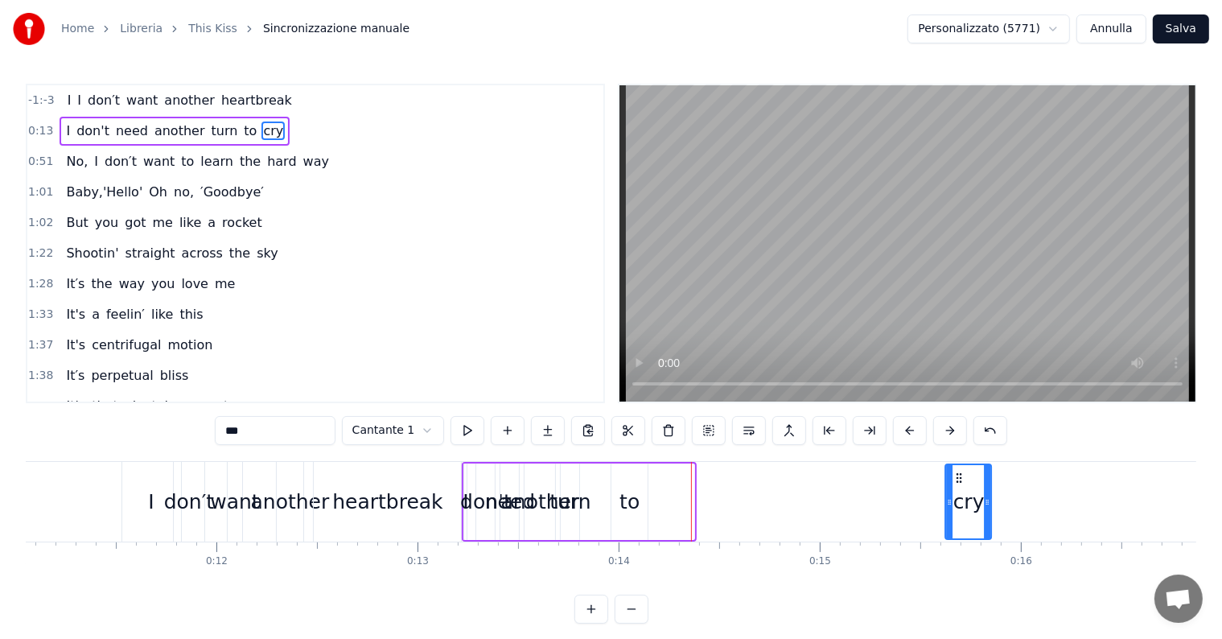
drag, startPoint x: 658, startPoint y: 479, endPoint x: 956, endPoint y: 496, distance: 298.1
click at [956, 496] on div "cry" at bounding box center [969, 501] width 44 height 73
click at [637, 489] on div "to" at bounding box center [629, 502] width 20 height 31
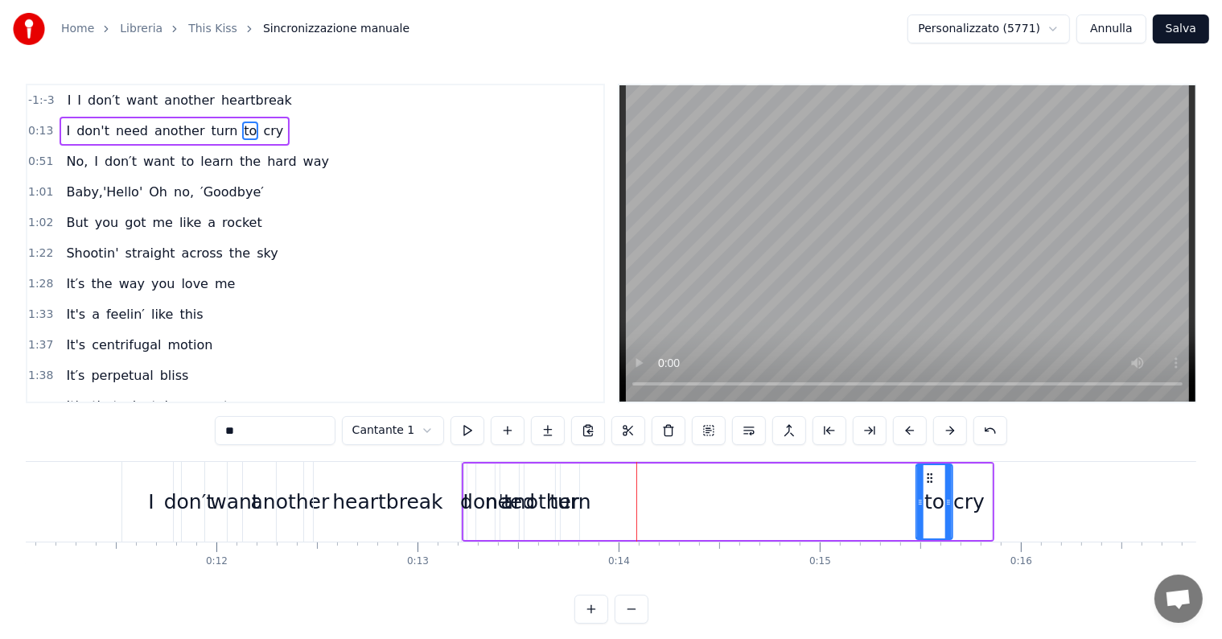
drag, startPoint x: 623, startPoint y: 474, endPoint x: 928, endPoint y: 494, distance: 305.5
click at [928, 494] on div "to" at bounding box center [934, 501] width 35 height 73
click at [579, 501] on div "turn" at bounding box center [569, 502] width 41 height 31
type input "****"
drag, startPoint x: 579, startPoint y: 501, endPoint x: 635, endPoint y: 497, distance: 56.5
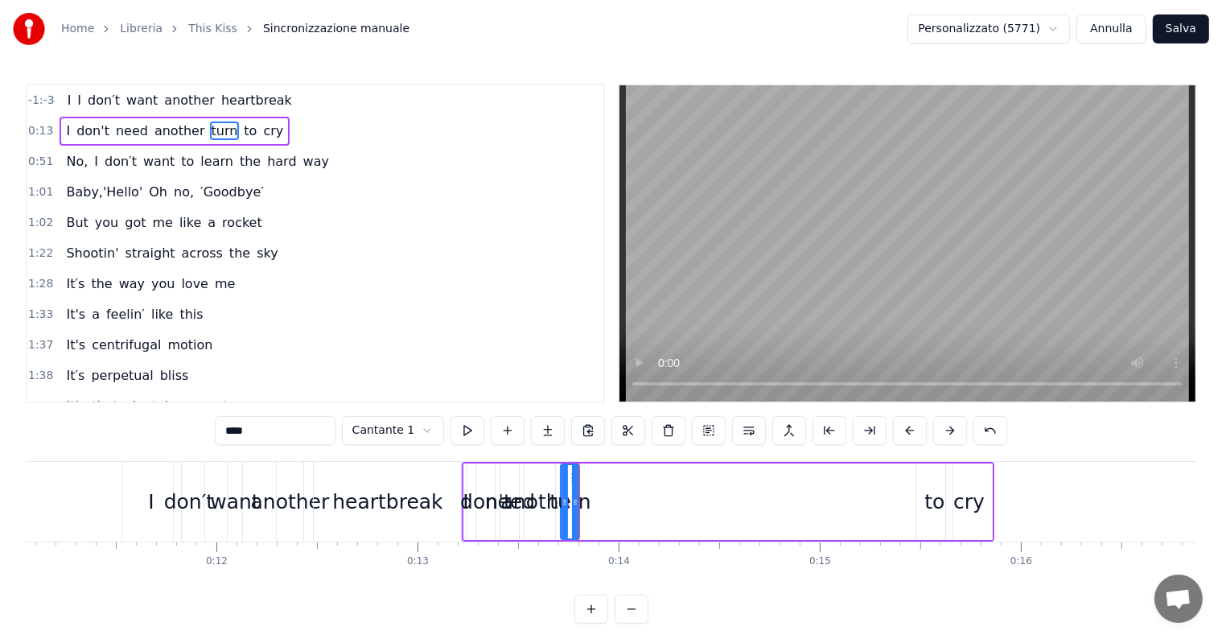
click at [635, 497] on div "I don't need another turn to cry" at bounding box center [728, 502] width 533 height 80
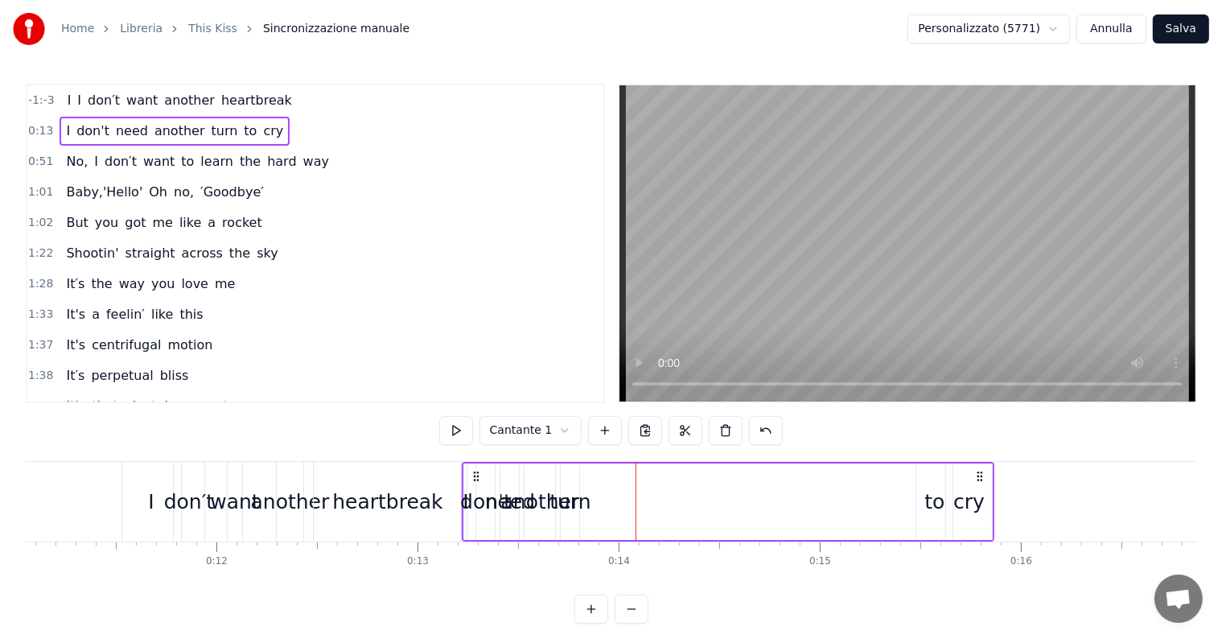
click at [571, 504] on div "turn" at bounding box center [569, 502] width 41 height 31
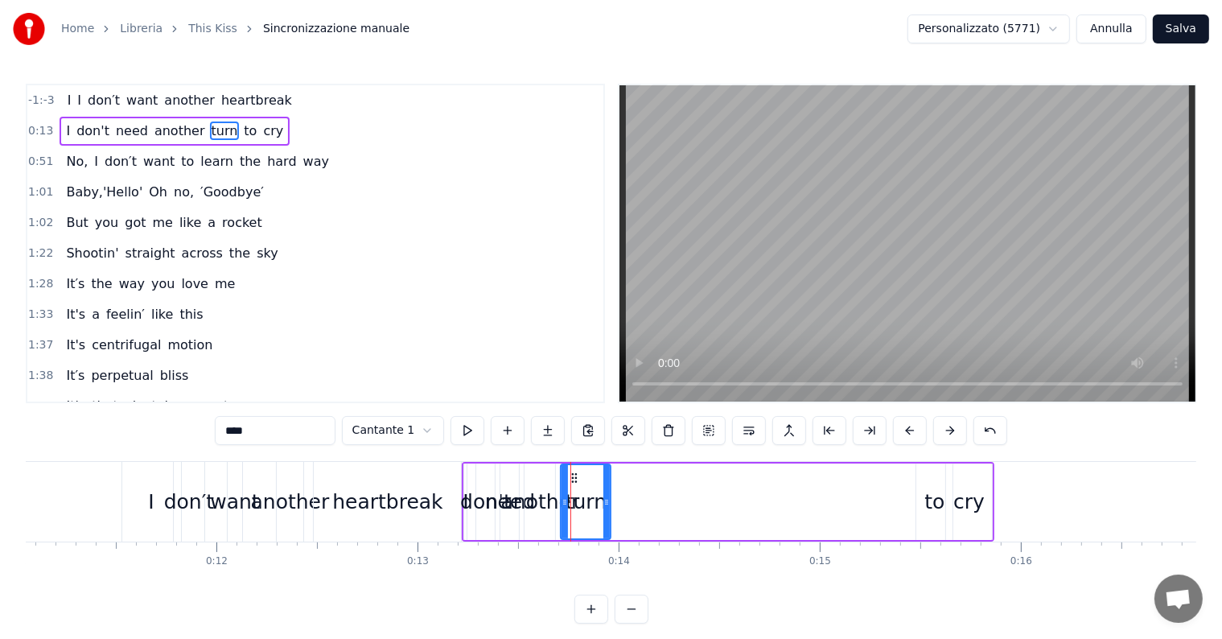
drag, startPoint x: 574, startPoint y: 501, endPoint x: 607, endPoint y: 501, distance: 33.0
click at [607, 501] on icon at bounding box center [606, 502] width 6 height 13
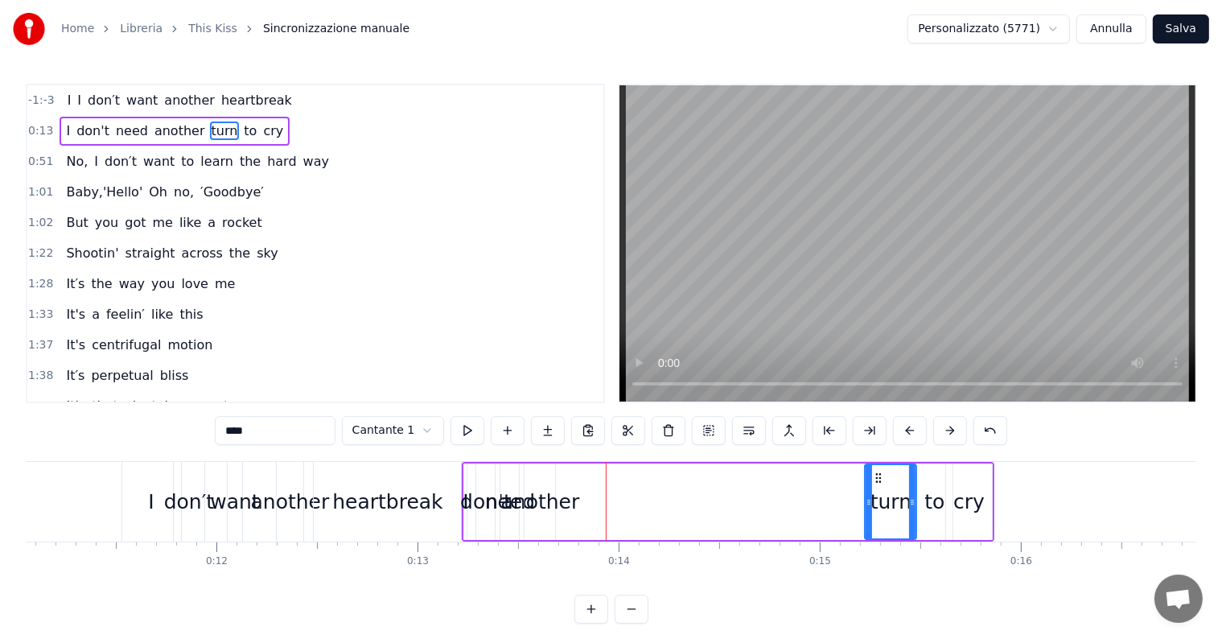
drag, startPoint x: 570, startPoint y: 479, endPoint x: 875, endPoint y: 494, distance: 306.1
click at [875, 494] on div "turn" at bounding box center [891, 501] width 50 height 73
click at [544, 504] on div "another" at bounding box center [540, 502] width 79 height 31
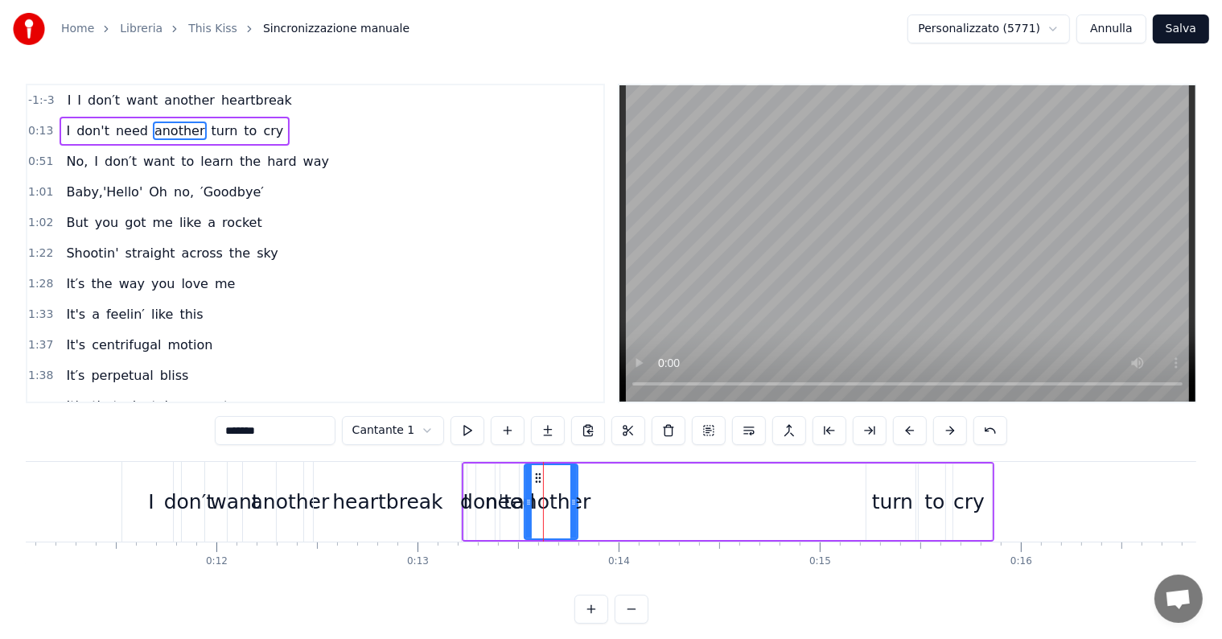
drag, startPoint x: 552, startPoint y: 501, endPoint x: 577, endPoint y: 501, distance: 24.9
click at [575, 501] on circle at bounding box center [574, 501] width 1 height 1
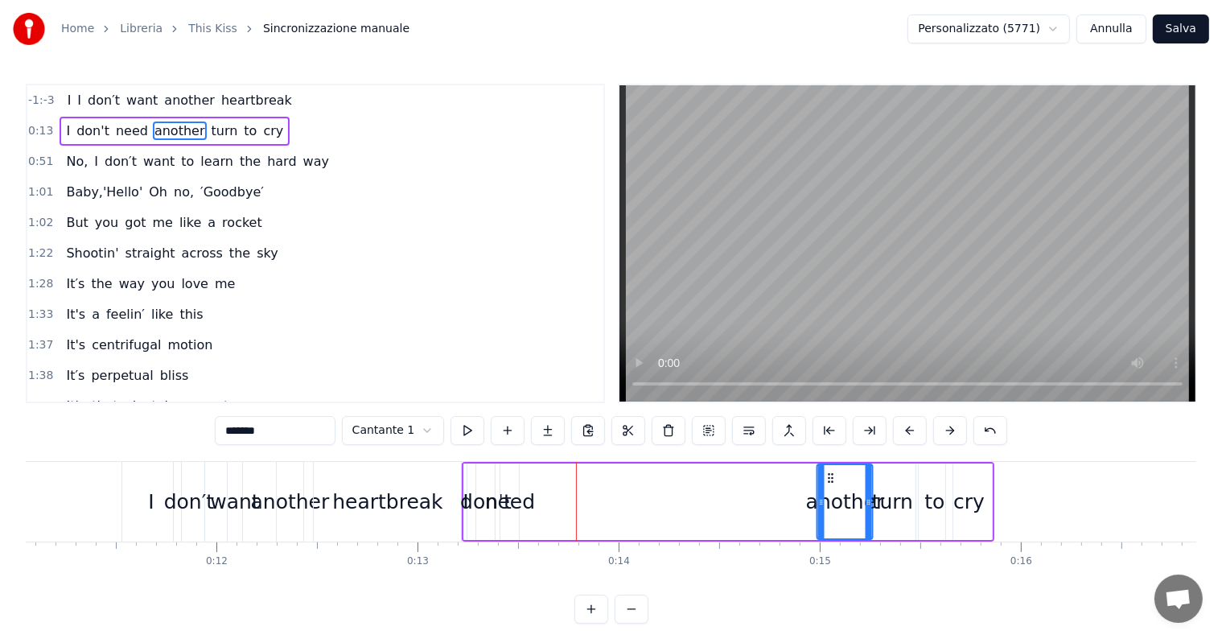
drag, startPoint x: 537, startPoint y: 477, endPoint x: 830, endPoint y: 495, distance: 293.3
click at [830, 495] on div "another" at bounding box center [845, 501] width 54 height 73
click at [520, 503] on div "need" at bounding box center [510, 502] width 50 height 31
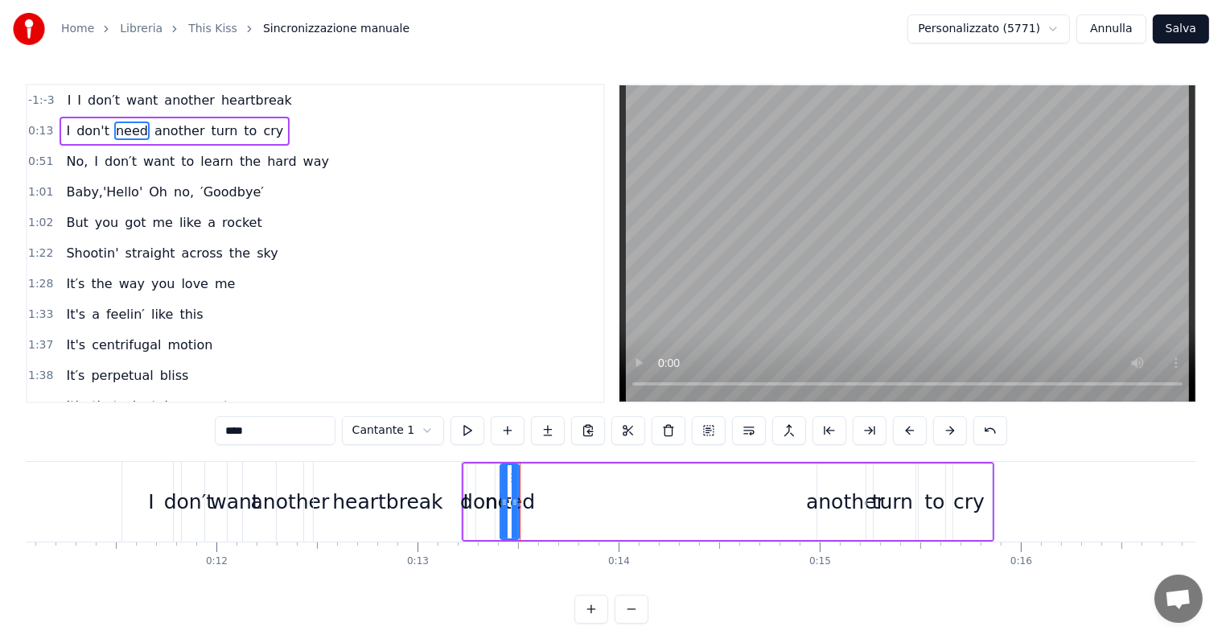
click at [520, 503] on div "need" at bounding box center [510, 502] width 50 height 31
drag, startPoint x: 515, startPoint y: 500, endPoint x: 552, endPoint y: 500, distance: 37.0
click at [552, 500] on icon at bounding box center [552, 502] width 6 height 13
drag, startPoint x: 515, startPoint y: 477, endPoint x: 769, endPoint y: 497, distance: 255.0
click at [769, 497] on div "need" at bounding box center [781, 501] width 54 height 73
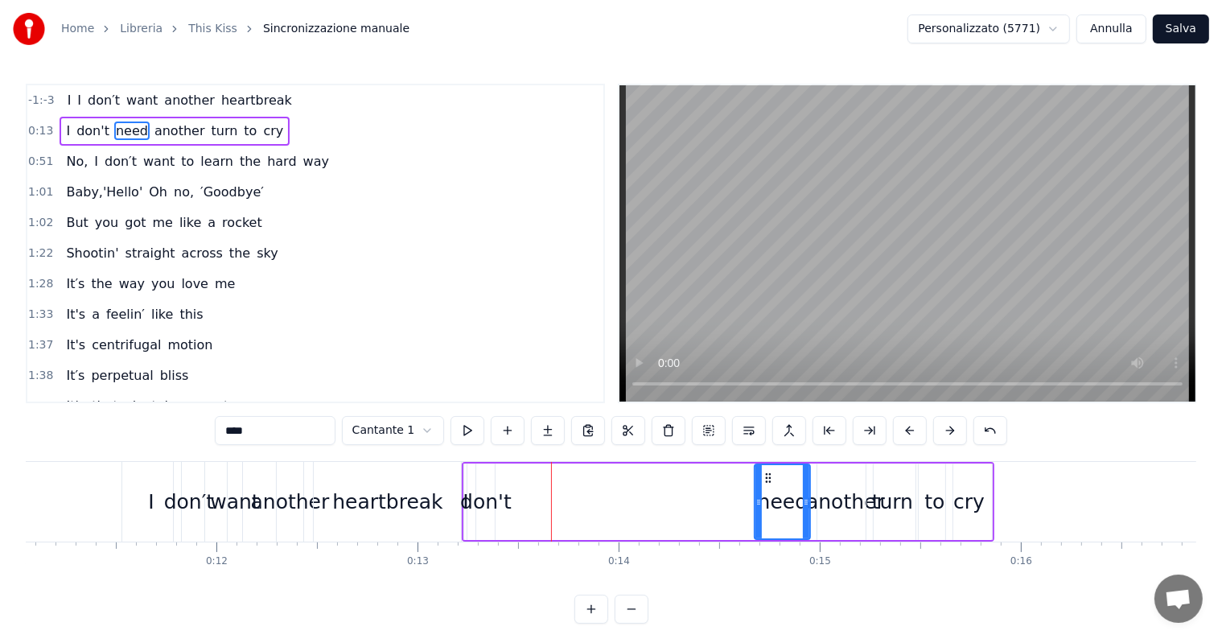
click at [498, 503] on div "don't" at bounding box center [485, 502] width 51 height 31
type input "*****"
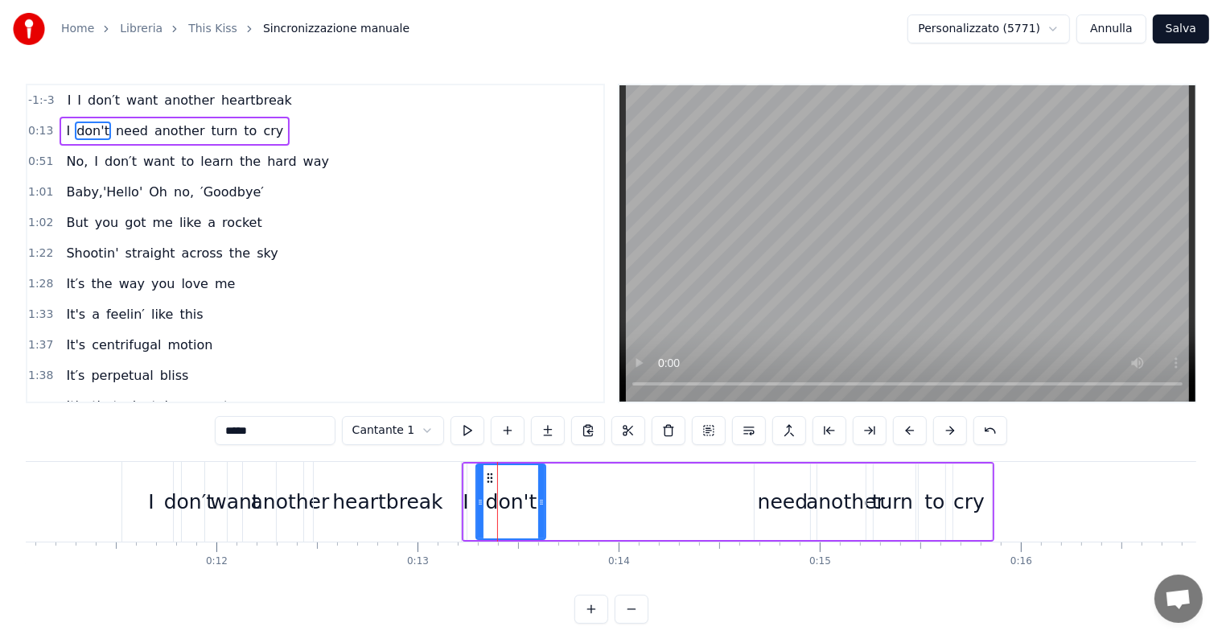
drag, startPoint x: 492, startPoint y: 501, endPoint x: 543, endPoint y: 501, distance: 50.7
click at [543, 501] on icon at bounding box center [541, 502] width 6 height 13
drag, startPoint x: 520, startPoint y: 503, endPoint x: 695, endPoint y: 501, distance: 175.4
click at [695, 501] on div "I don't need another turn to cry" at bounding box center [728, 502] width 533 height 80
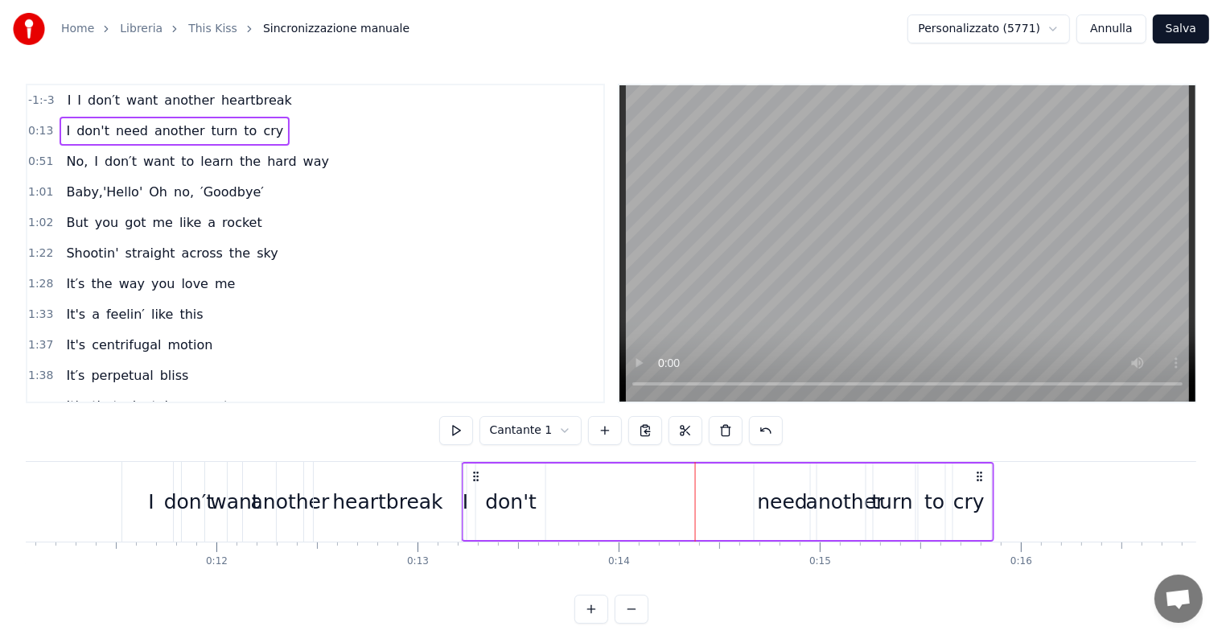
click at [478, 476] on circle at bounding box center [478, 475] width 1 height 1
click at [474, 473] on icon at bounding box center [476, 476] width 13 height 13
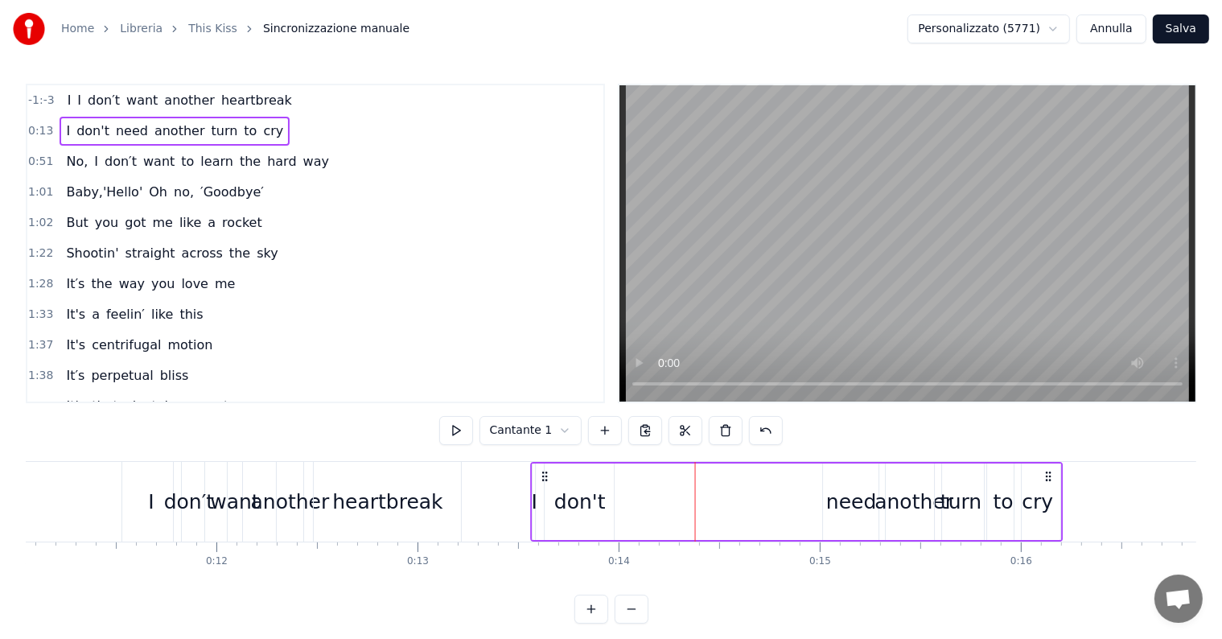
drag, startPoint x: 474, startPoint y: 473, endPoint x: 543, endPoint y: 476, distance: 69.3
click at [543, 476] on icon at bounding box center [545, 476] width 13 height 13
click at [576, 504] on div "don't" at bounding box center [579, 502] width 51 height 31
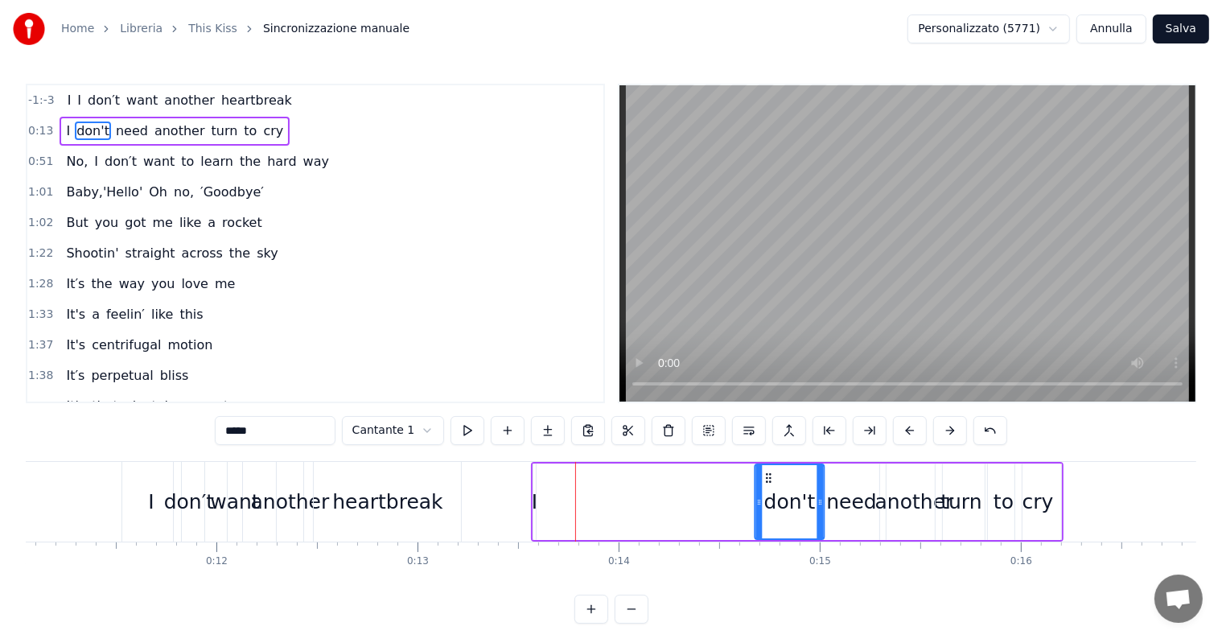
drag, startPoint x: 560, startPoint y: 477, endPoint x: 769, endPoint y: 497, distance: 210.1
click at [769, 497] on div "don't" at bounding box center [790, 501] width 68 height 73
click at [535, 502] on div "I" at bounding box center [535, 502] width 6 height 31
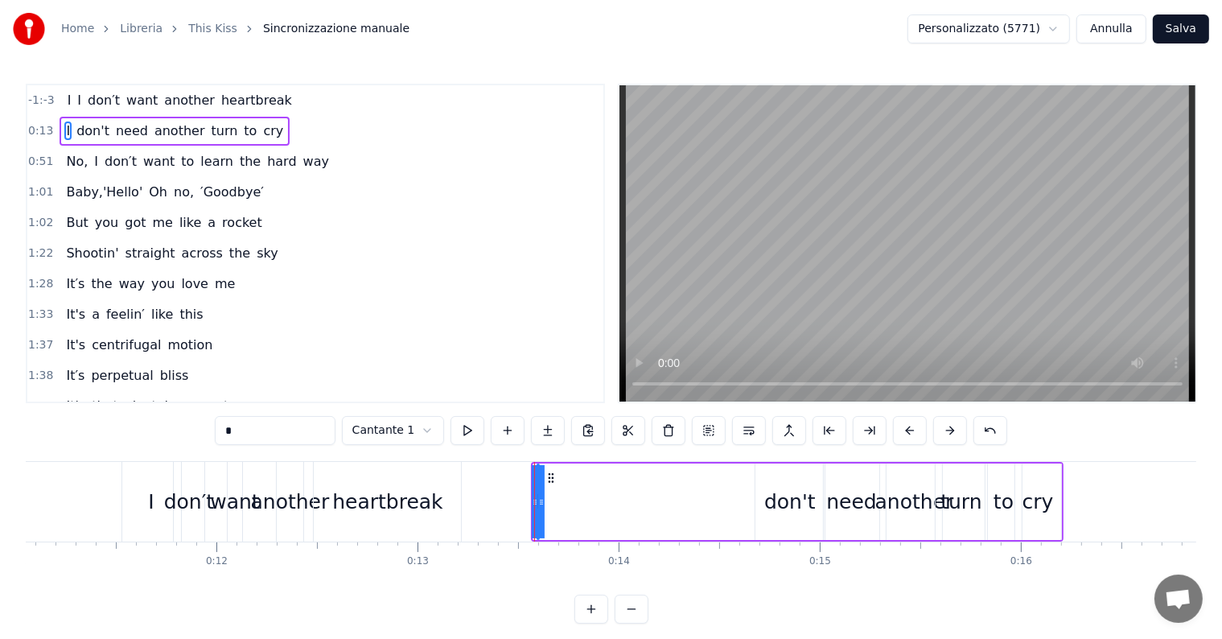
click at [543, 502] on icon at bounding box center [541, 502] width 6 height 13
drag, startPoint x: 538, startPoint y: 501, endPoint x: 518, endPoint y: 500, distance: 20.2
click at [518, 500] on icon at bounding box center [521, 502] width 6 height 13
drag, startPoint x: 528, startPoint y: 479, endPoint x: 743, endPoint y: 484, distance: 215.7
click at [743, 484] on div "I" at bounding box center [742, 501] width 17 height 73
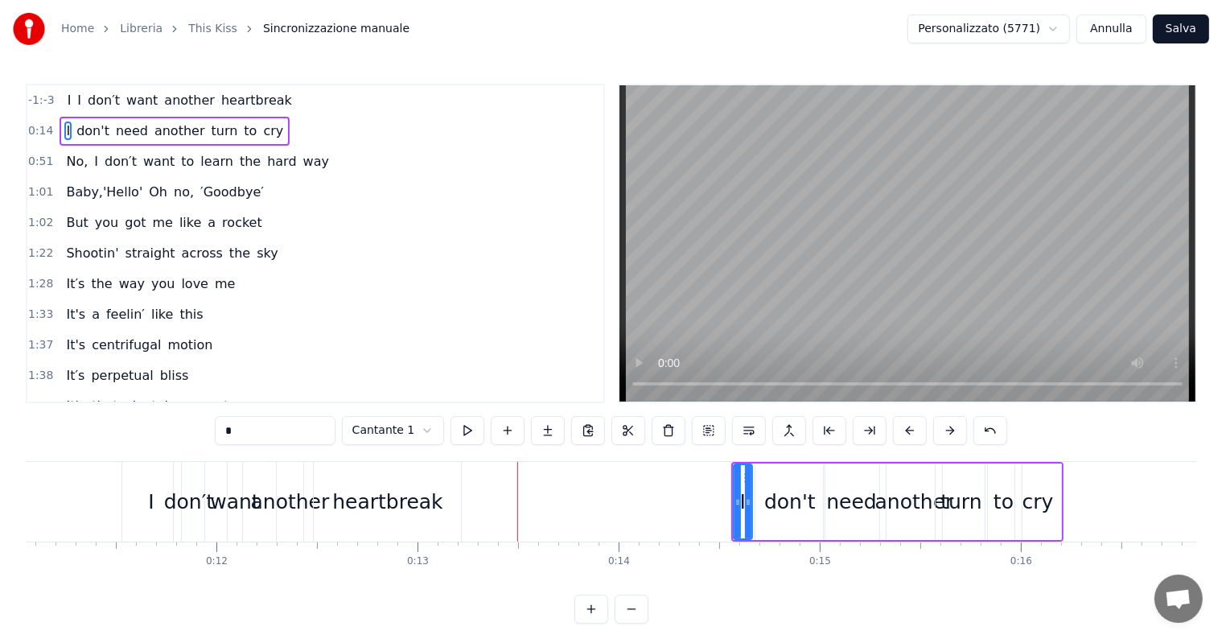
click at [827, 507] on div "need" at bounding box center [852, 501] width 56 height 76
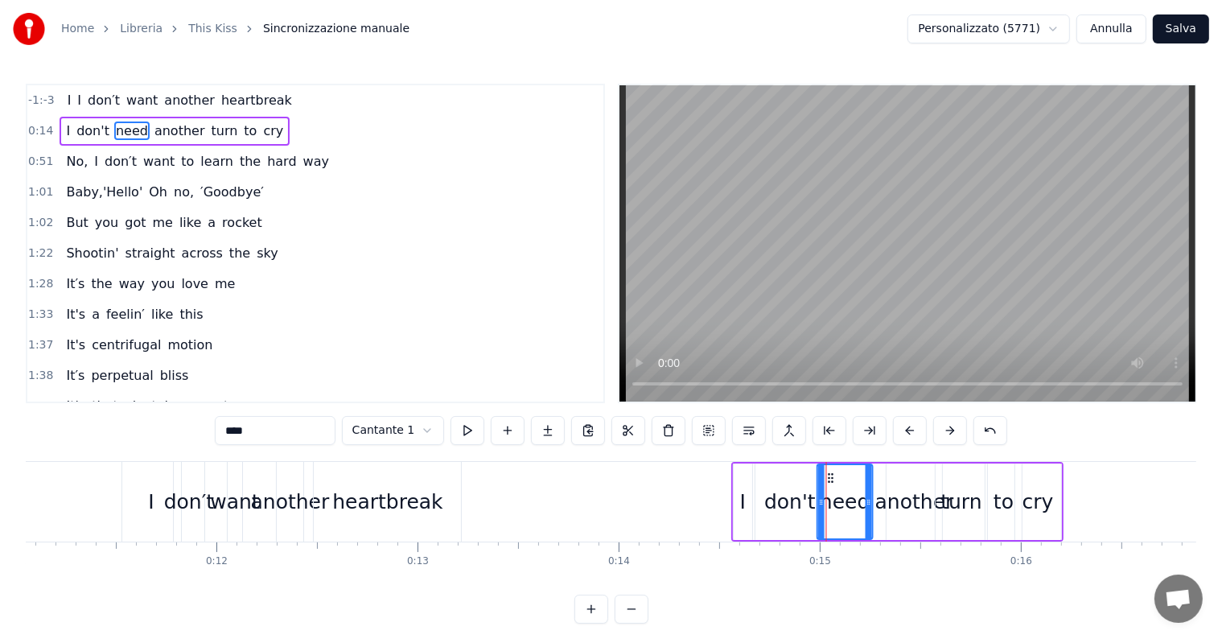
click at [830, 478] on icon at bounding box center [831, 477] width 13 height 13
click at [891, 505] on div "another" at bounding box center [914, 502] width 79 height 31
type input "*******"
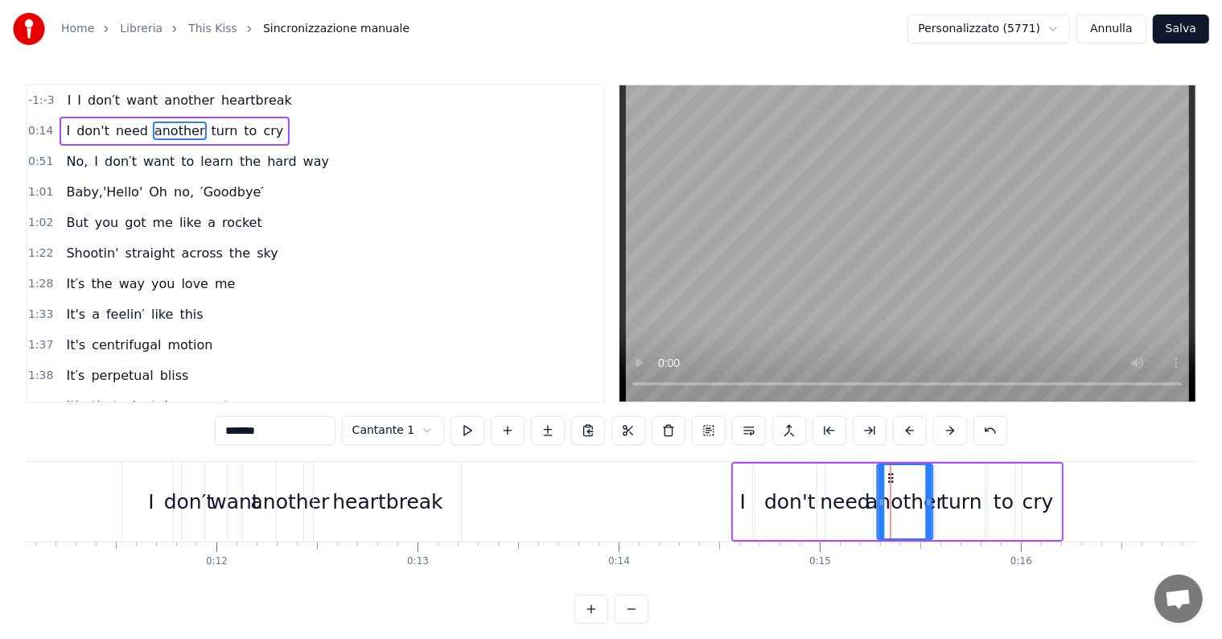
drag, startPoint x: 900, startPoint y: 477, endPoint x: 891, endPoint y: 477, distance: 8.8
click at [892, 477] on circle at bounding box center [892, 477] width 1 height 1
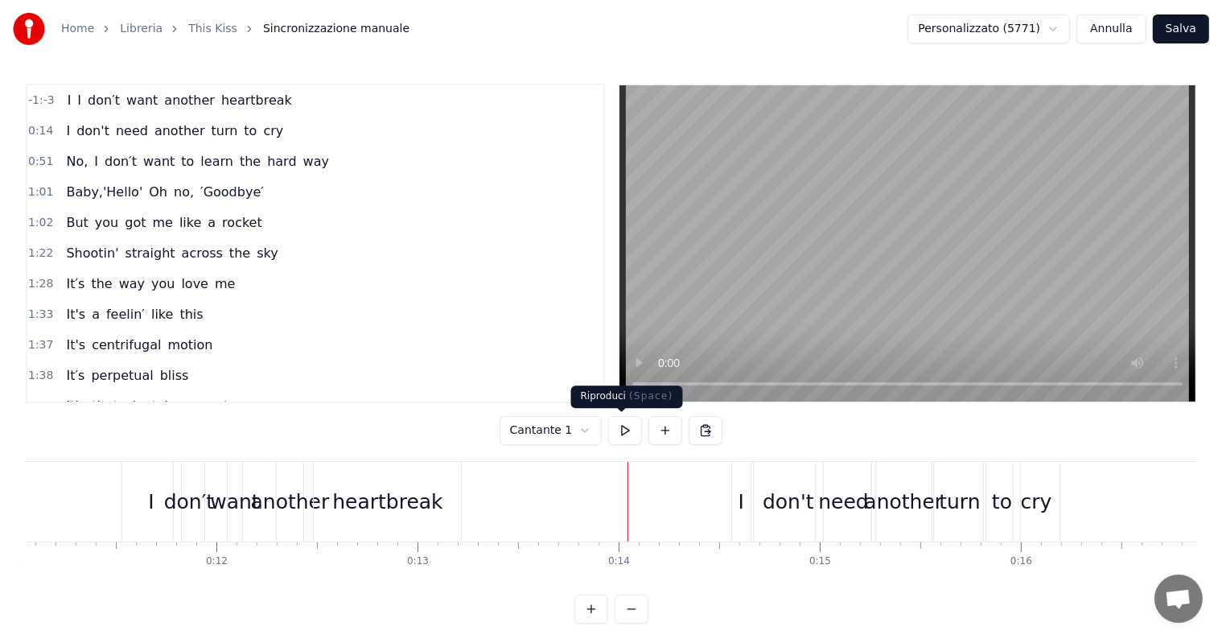
click at [620, 431] on button at bounding box center [625, 430] width 34 height 29
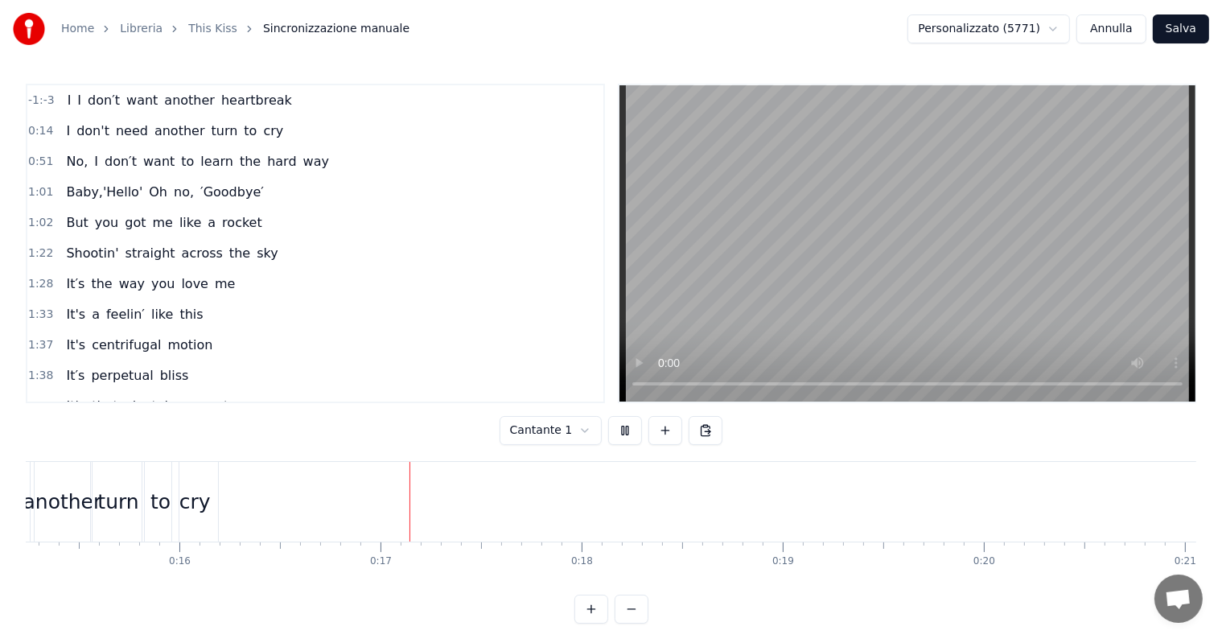
scroll to position [0, 3267]
click at [620, 431] on button at bounding box center [625, 430] width 34 height 29
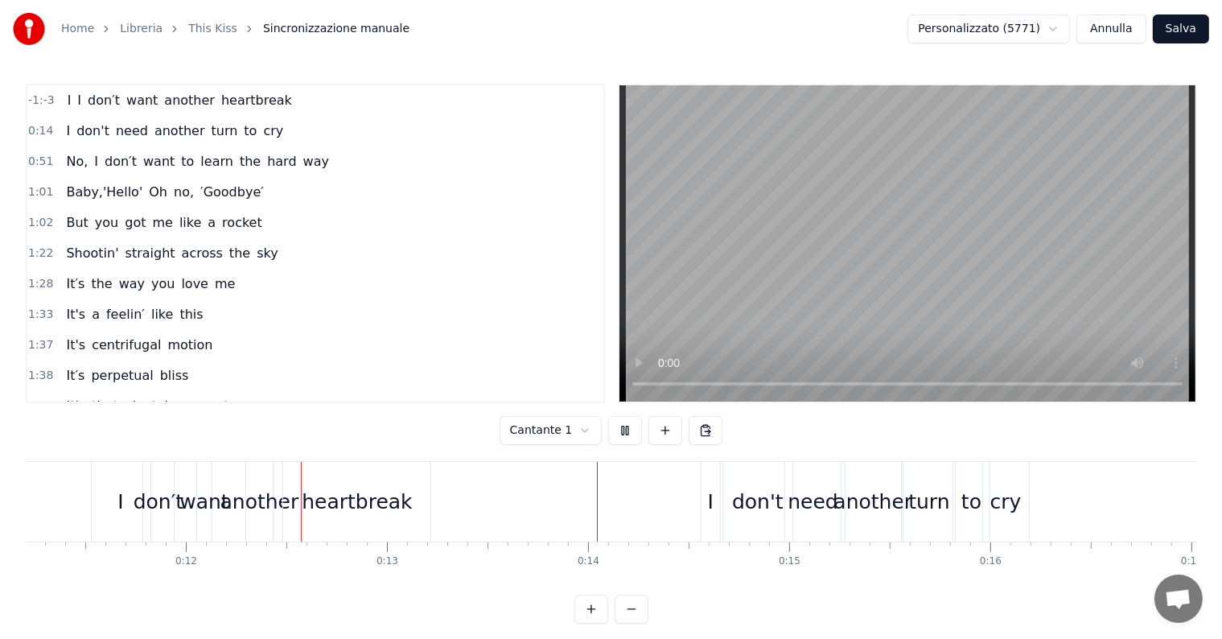
scroll to position [0, 2312]
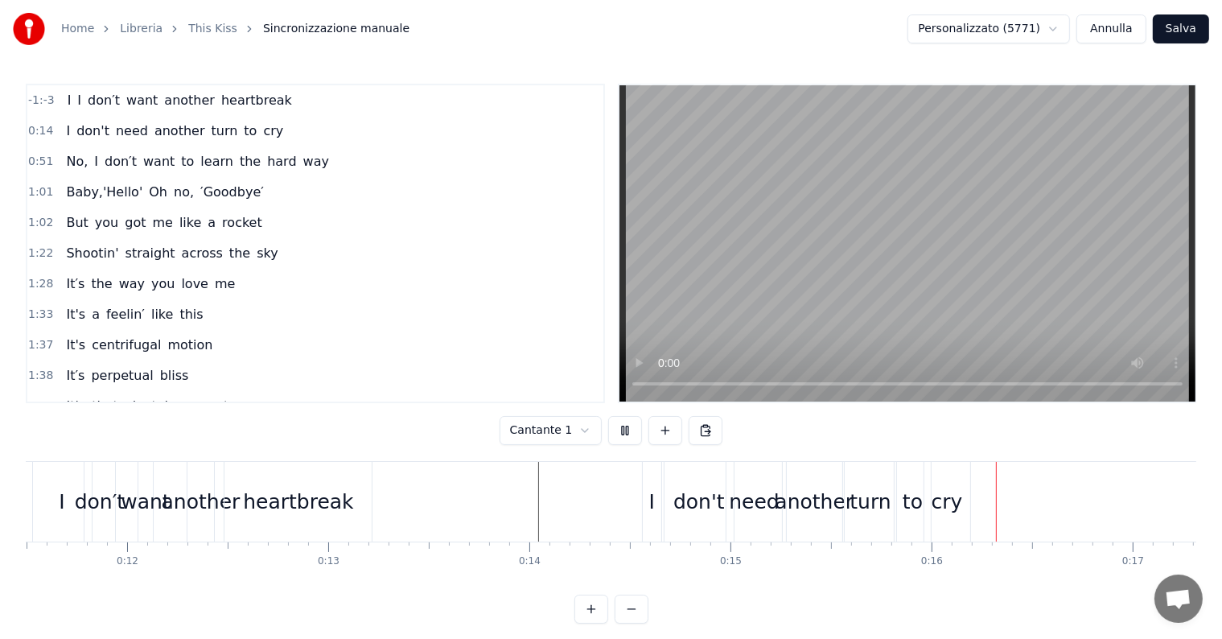
click at [430, 391] on div "1:38 It's that pivotal moment" at bounding box center [315, 406] width 576 height 31
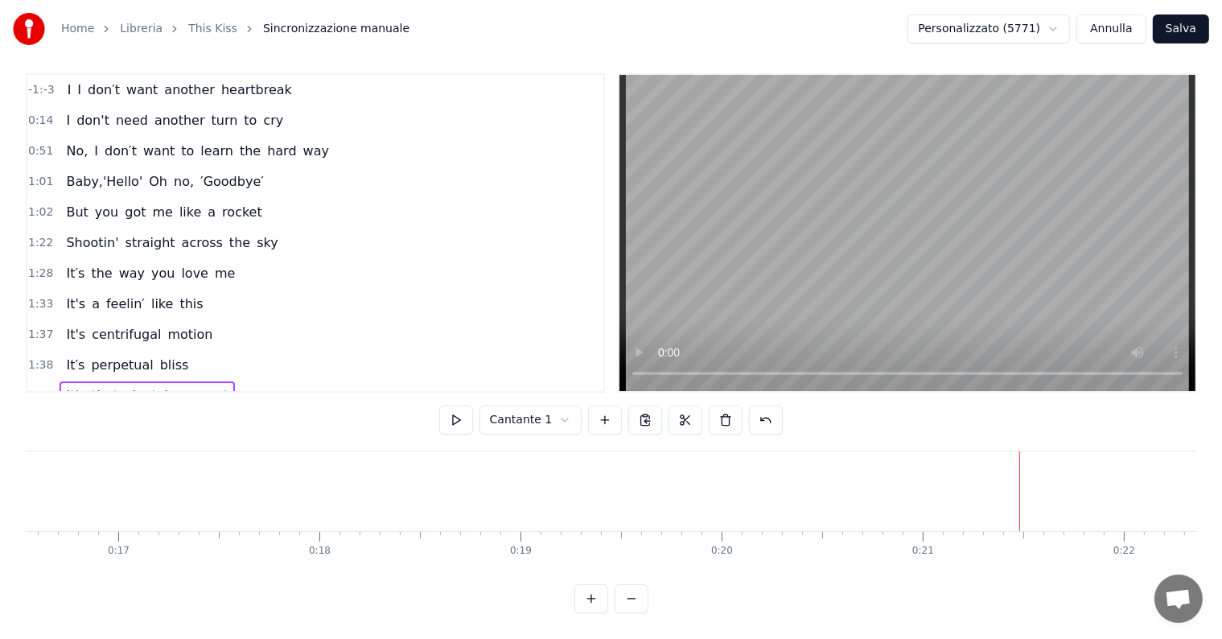
scroll to position [0, 2301]
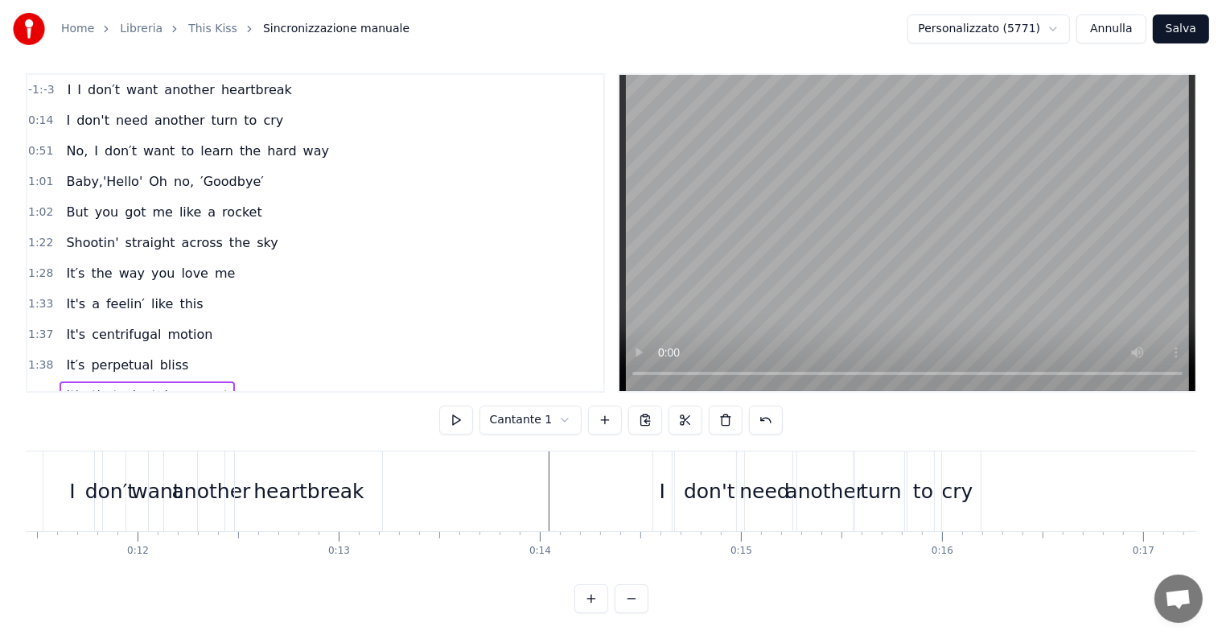
click at [660, 476] on div "I" at bounding box center [663, 491] width 6 height 31
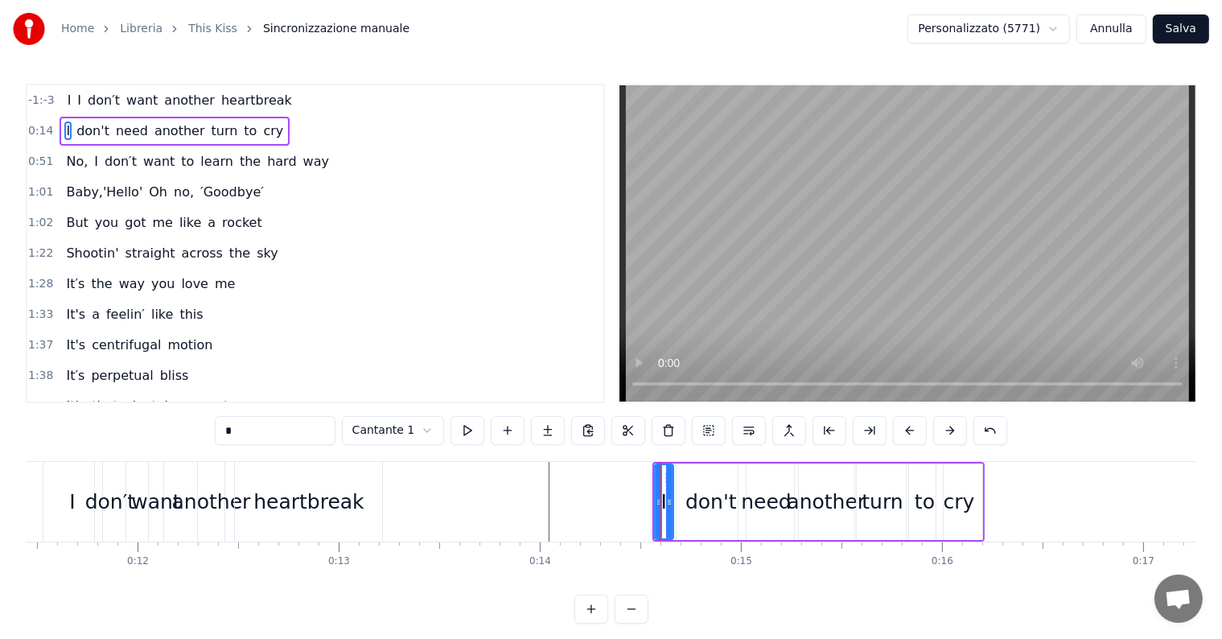
click at [927, 487] on div "to" at bounding box center [925, 502] width 20 height 31
type input "**"
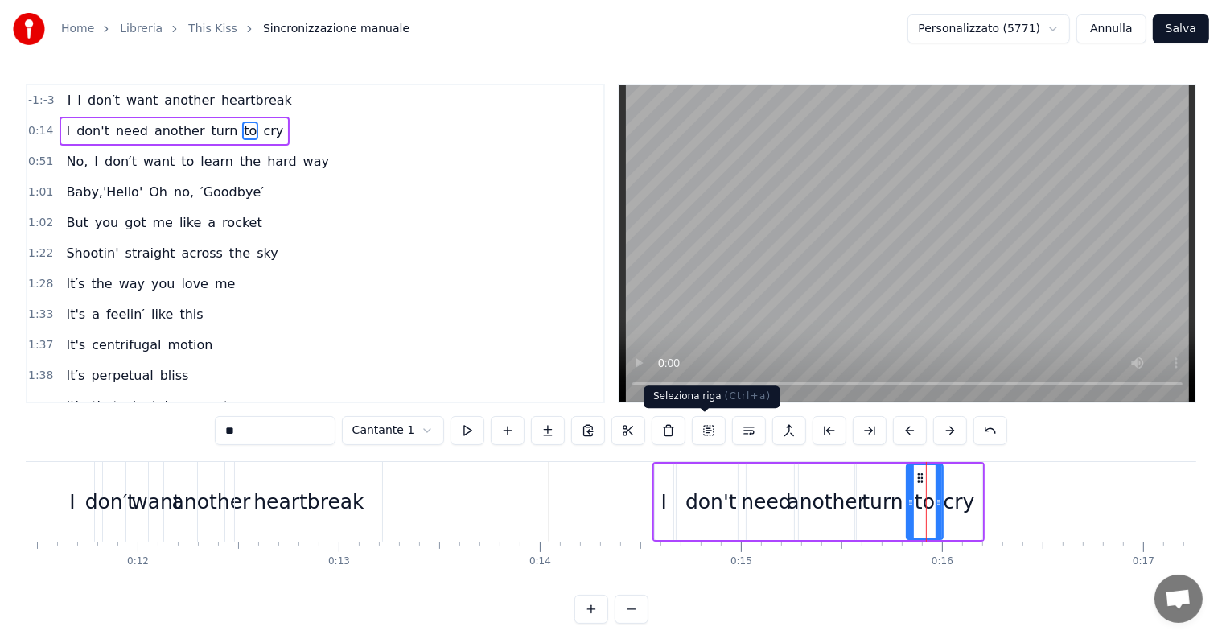
click at [705, 431] on button at bounding box center [709, 430] width 34 height 29
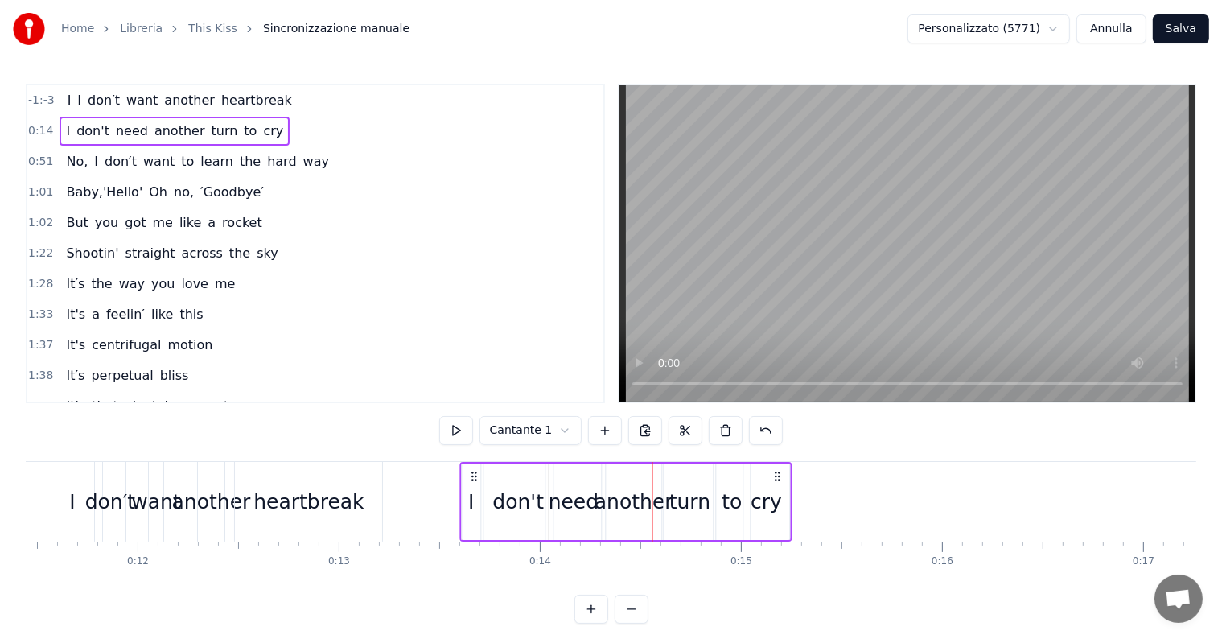
drag, startPoint x: 667, startPoint y: 476, endPoint x: 471, endPoint y: 491, distance: 196.8
click at [471, 491] on div "I don't need another turn to cry" at bounding box center [626, 502] width 332 height 80
click at [773, 474] on icon at bounding box center [773, 476] width 13 height 13
click at [786, 502] on div "I don't need another turn to cry" at bounding box center [622, 502] width 332 height 80
click at [759, 537] on div "cry" at bounding box center [763, 501] width 46 height 76
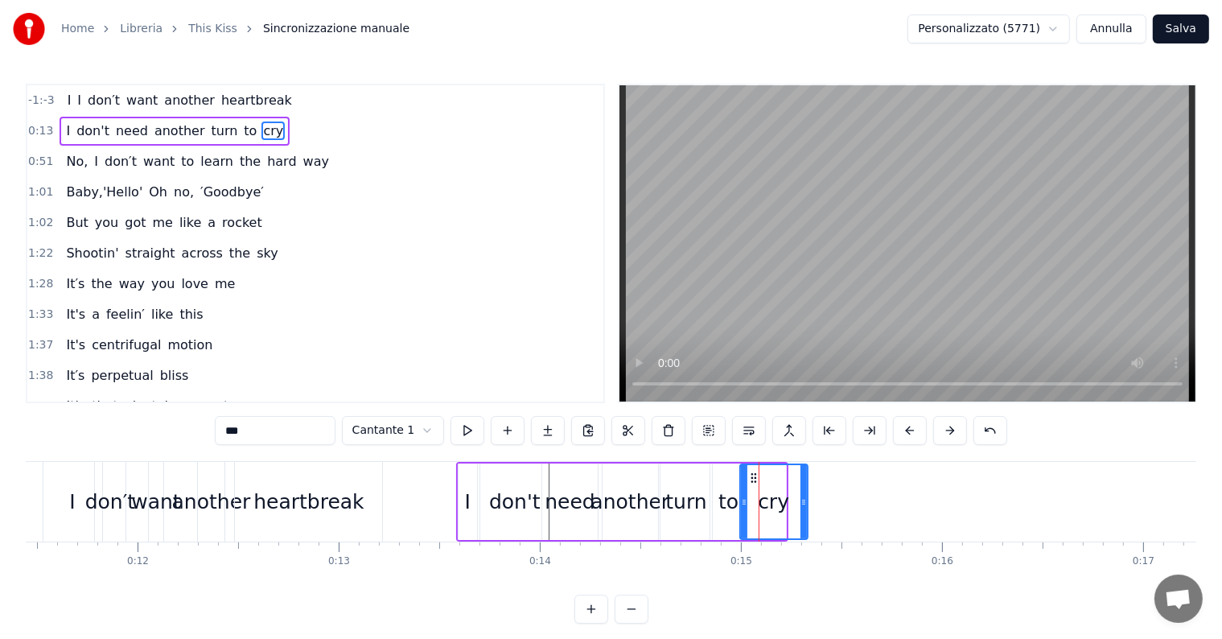
drag, startPoint x: 782, startPoint y: 505, endPoint x: 804, endPoint y: 505, distance: 21.7
click at [804, 505] on icon at bounding box center [803, 502] width 6 height 13
drag, startPoint x: 769, startPoint y: 484, endPoint x: 796, endPoint y: 489, distance: 27.8
click at [796, 489] on div "cry" at bounding box center [774, 501] width 66 height 73
click at [753, 478] on icon at bounding box center [753, 477] width 13 height 13
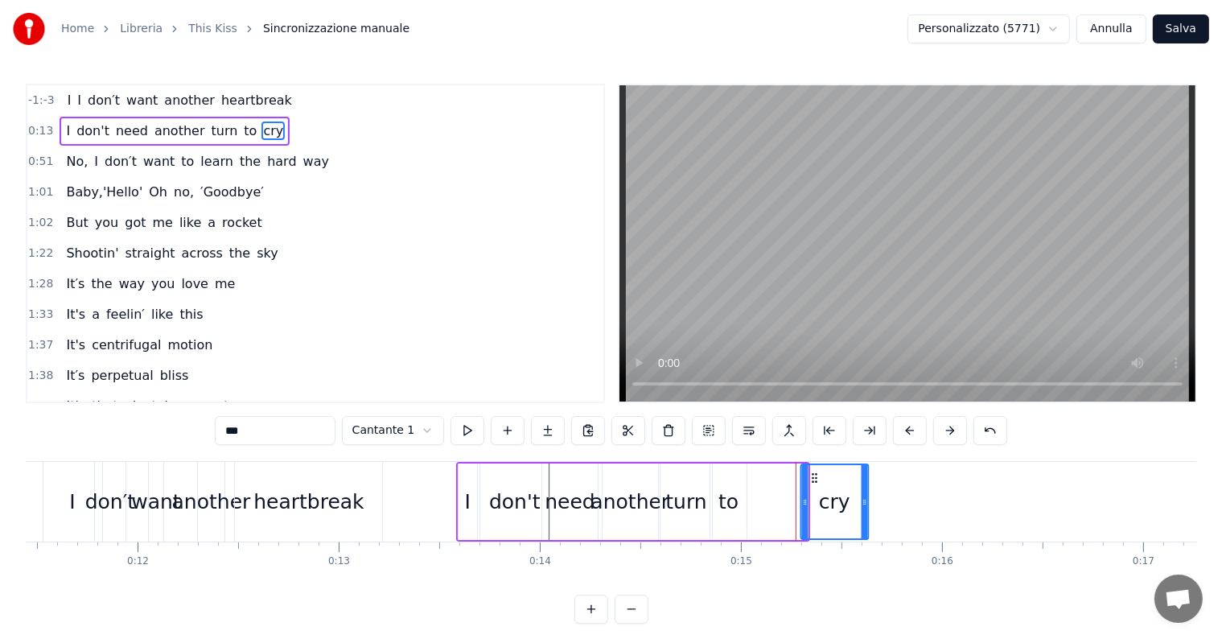
drag, startPoint x: 753, startPoint y: 478, endPoint x: 814, endPoint y: 479, distance: 61.1
click at [814, 479] on icon at bounding box center [814, 477] width 13 height 13
click at [732, 500] on div "to" at bounding box center [728, 502] width 20 height 31
drag, startPoint x: 721, startPoint y: 475, endPoint x: 771, endPoint y: 483, distance: 50.5
click at [771, 483] on icon at bounding box center [773, 477] width 13 height 13
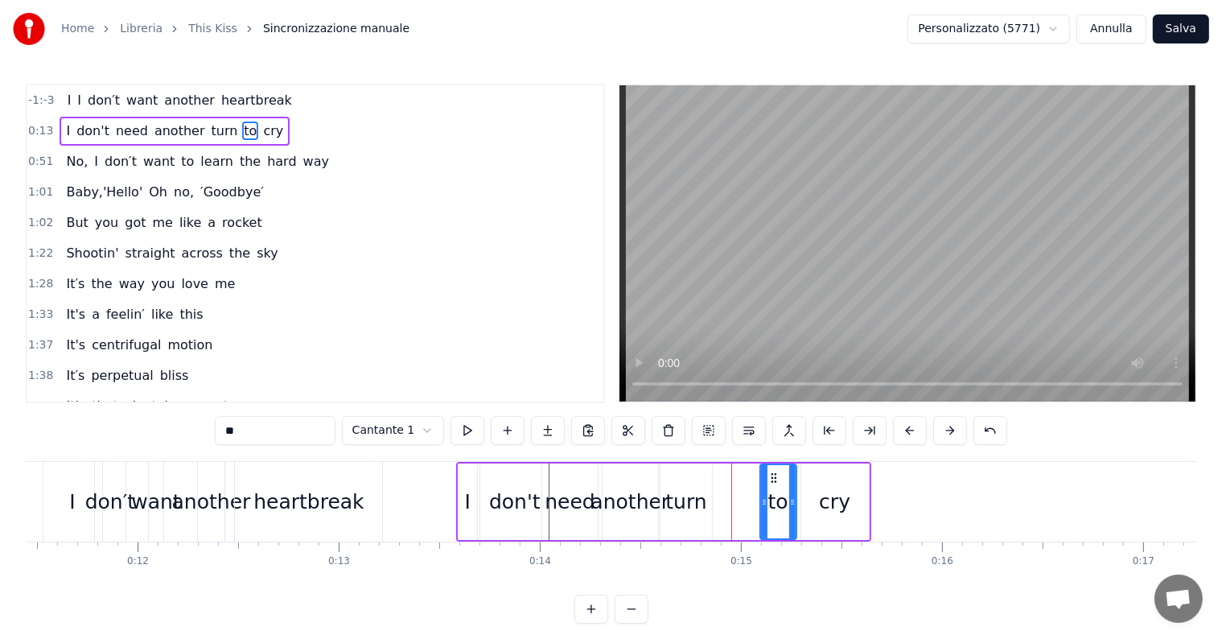
click at [696, 505] on div "turn" at bounding box center [685, 502] width 41 height 31
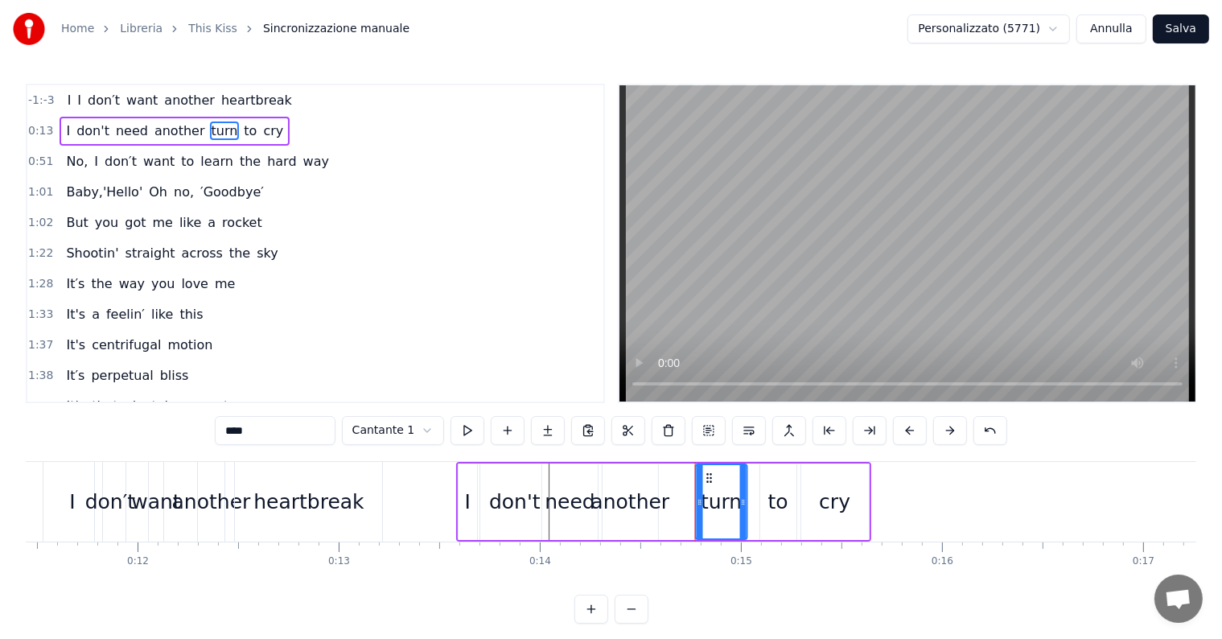
drag, startPoint x: 669, startPoint y: 474, endPoint x: 705, endPoint y: 480, distance: 36.0
click at [705, 480] on icon at bounding box center [709, 477] width 13 height 13
click at [650, 504] on div "another" at bounding box center [629, 502] width 79 height 31
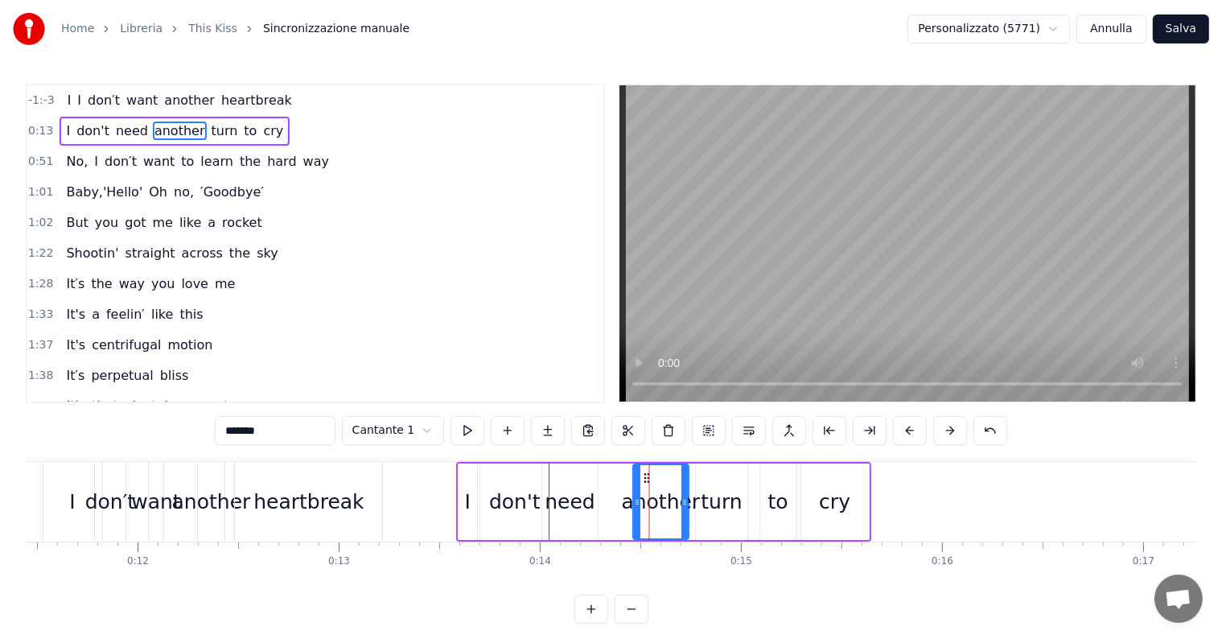
drag, startPoint x: 615, startPoint y: 476, endPoint x: 646, endPoint y: 481, distance: 31.7
click at [646, 481] on icon at bounding box center [646, 477] width 13 height 13
click at [579, 479] on div "need" at bounding box center [570, 501] width 56 height 76
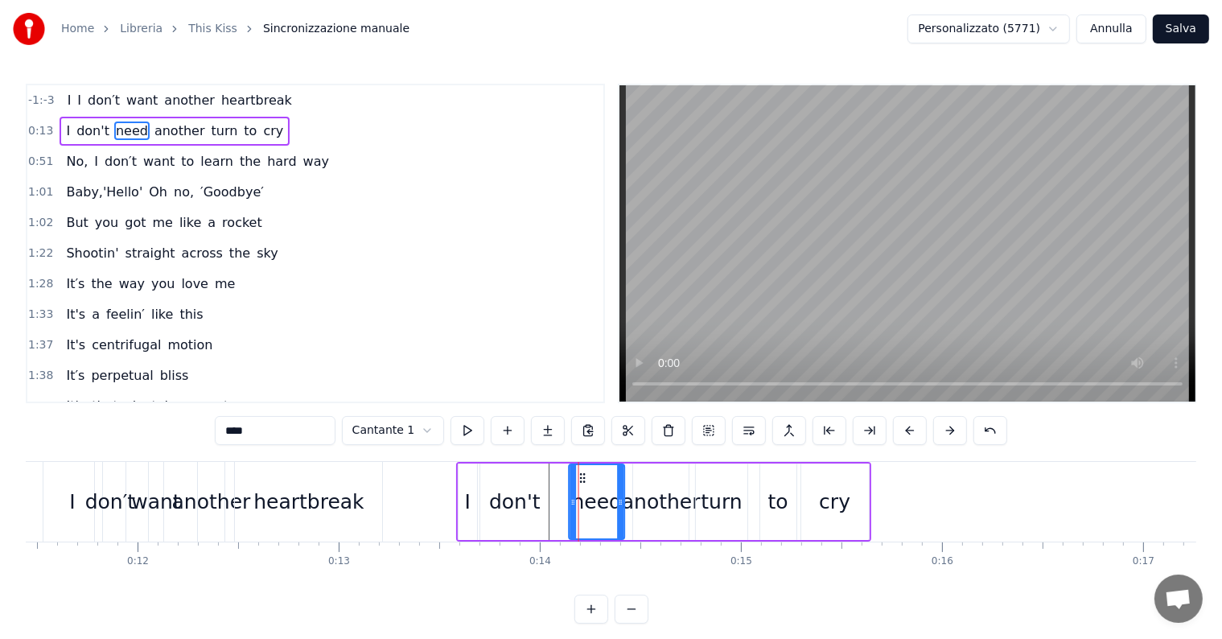
drag, startPoint x: 556, startPoint y: 475, endPoint x: 582, endPoint y: 478, distance: 26.7
click at [582, 478] on icon at bounding box center [583, 477] width 13 height 13
click at [530, 480] on div "don't" at bounding box center [514, 501] width 69 height 76
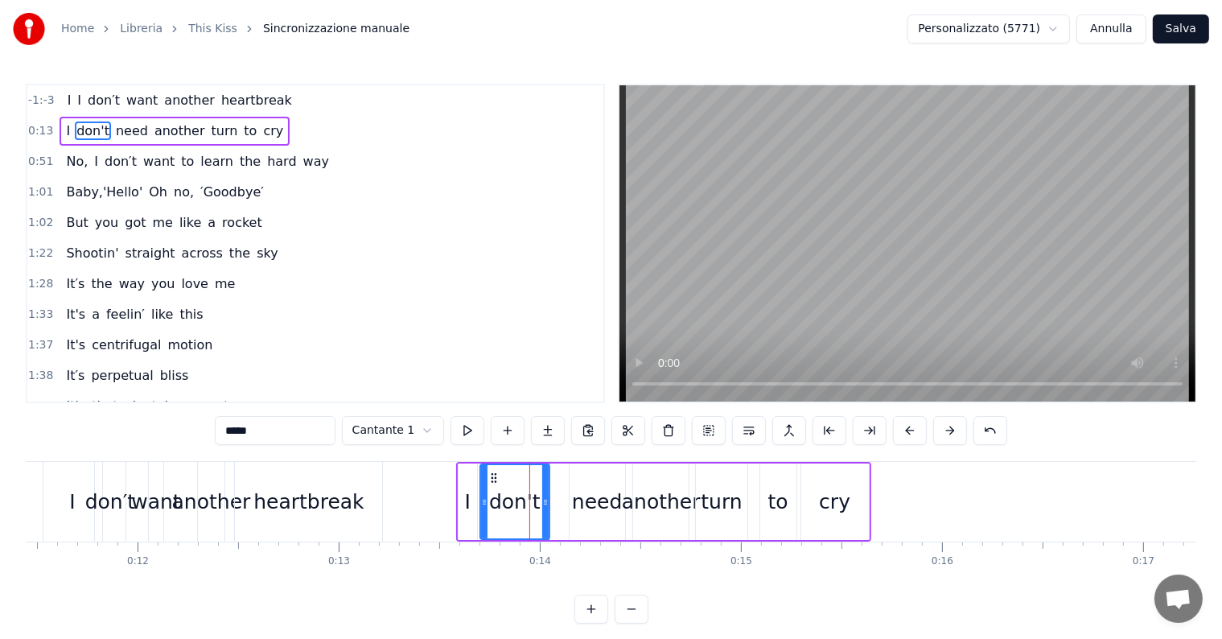
click at [530, 480] on div "don't" at bounding box center [515, 501] width 68 height 73
click at [492, 475] on icon at bounding box center [493, 477] width 13 height 13
drag, startPoint x: 492, startPoint y: 475, endPoint x: 511, endPoint y: 475, distance: 18.5
click at [511, 475] on icon at bounding box center [511, 477] width 13 height 13
click at [467, 474] on div "I" at bounding box center [468, 501] width 19 height 76
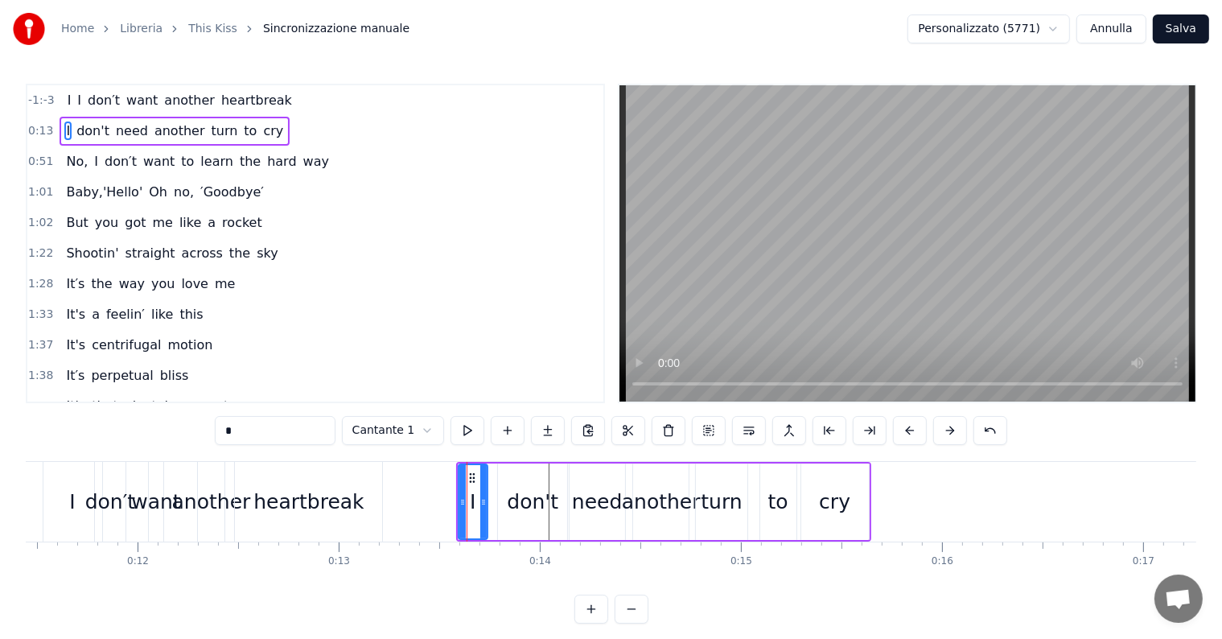
drag, startPoint x: 471, startPoint y: 474, endPoint x: 481, endPoint y: 475, distance: 10.5
click at [481, 475] on div at bounding box center [483, 501] width 6 height 73
click at [471, 477] on circle at bounding box center [471, 477] width 1 height 1
click at [517, 478] on div "don't" at bounding box center [532, 501] width 69 height 76
drag, startPoint x: 510, startPoint y: 478, endPoint x: 496, endPoint y: 478, distance: 14.5
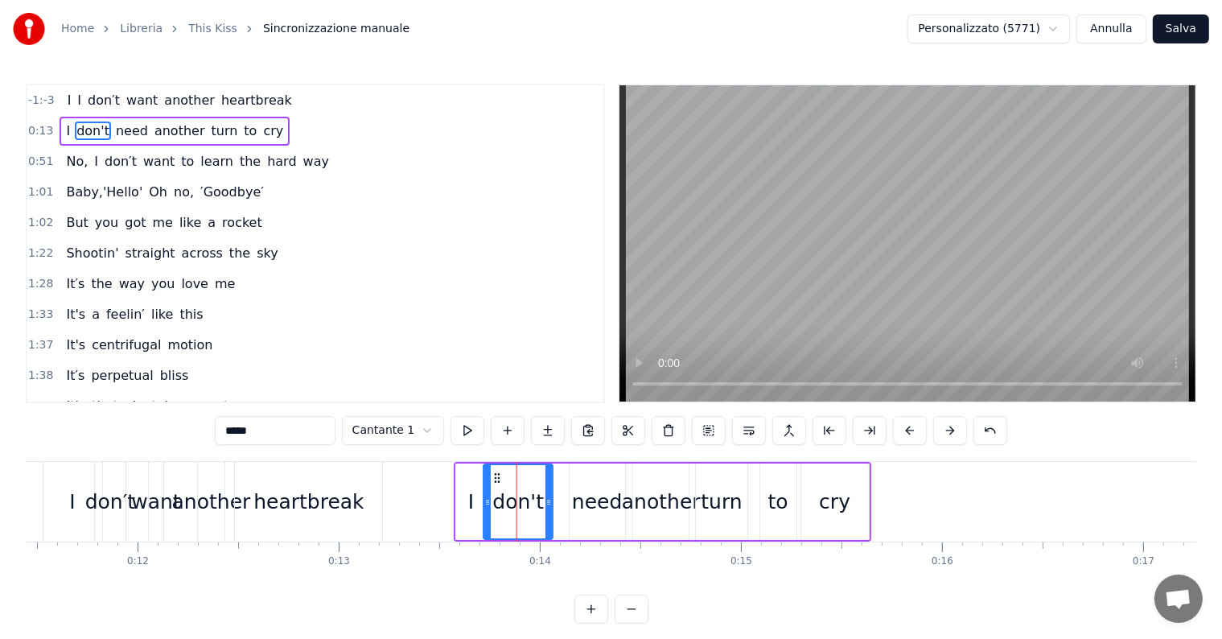
click at [496, 478] on icon at bounding box center [497, 477] width 13 height 13
click at [584, 491] on div "need" at bounding box center [597, 502] width 50 height 31
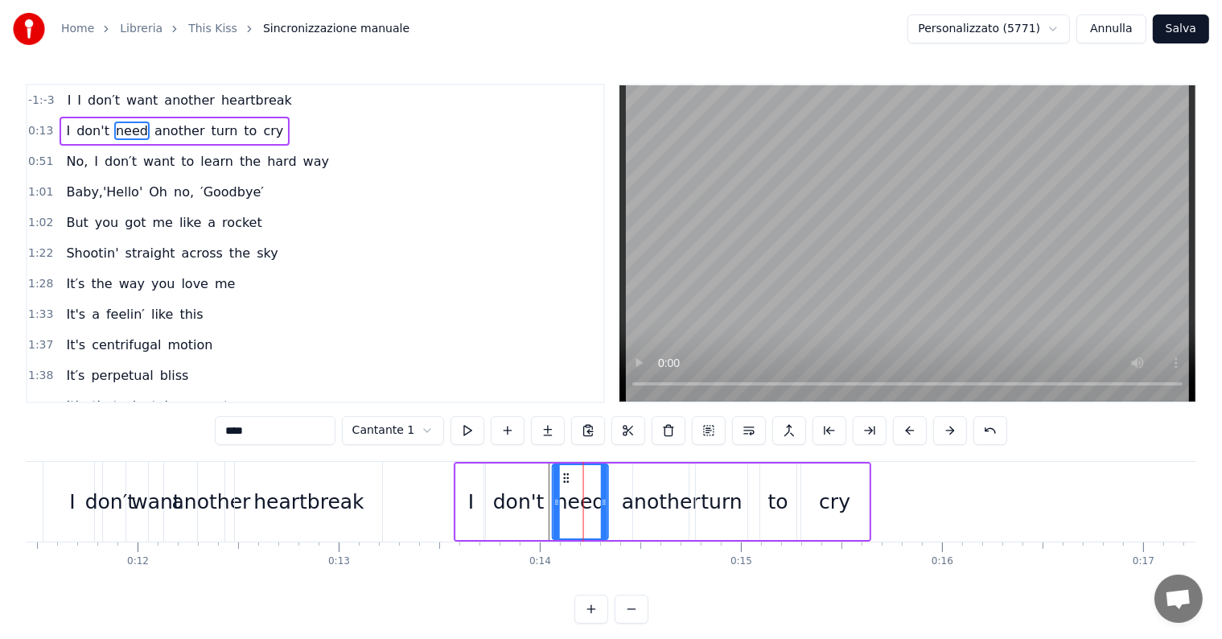
drag, startPoint x: 576, startPoint y: 477, endPoint x: 561, endPoint y: 478, distance: 15.3
click at [561, 478] on icon at bounding box center [566, 477] width 13 height 13
click at [651, 512] on div "another" at bounding box center [661, 502] width 79 height 31
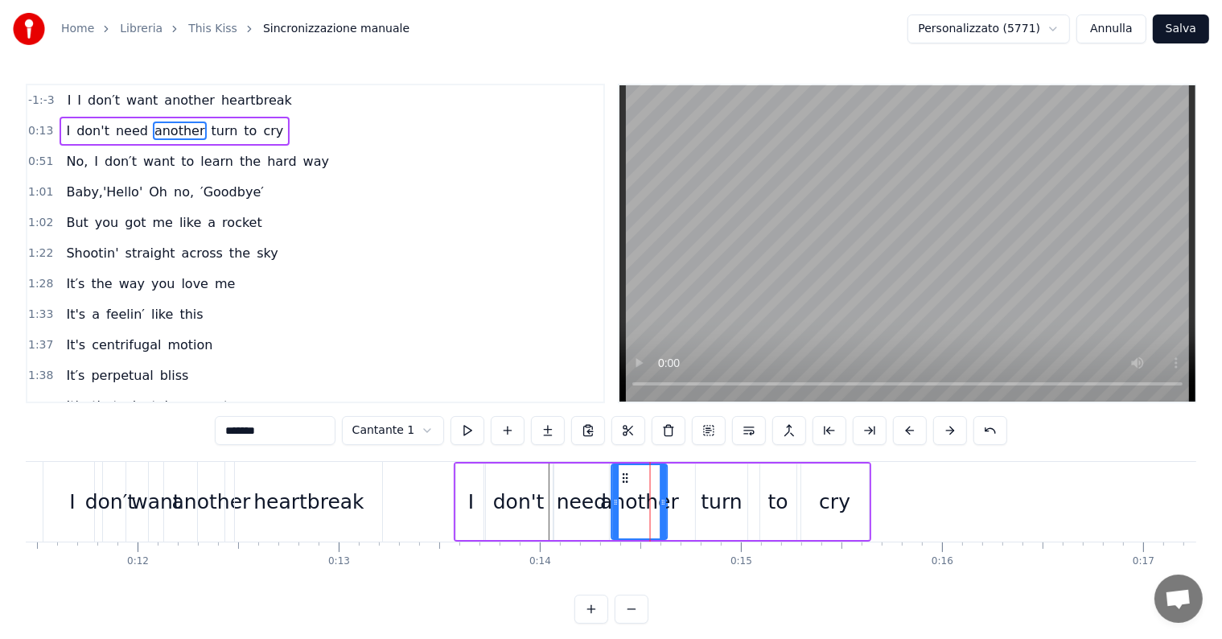
drag, startPoint x: 643, startPoint y: 476, endPoint x: 621, endPoint y: 476, distance: 21.7
click at [621, 476] on icon at bounding box center [625, 477] width 13 height 13
drag, startPoint x: 663, startPoint y: 501, endPoint x: 675, endPoint y: 502, distance: 12.1
click at [675, 502] on icon at bounding box center [675, 502] width 6 height 13
click at [724, 496] on div "turn" at bounding box center [721, 502] width 41 height 31
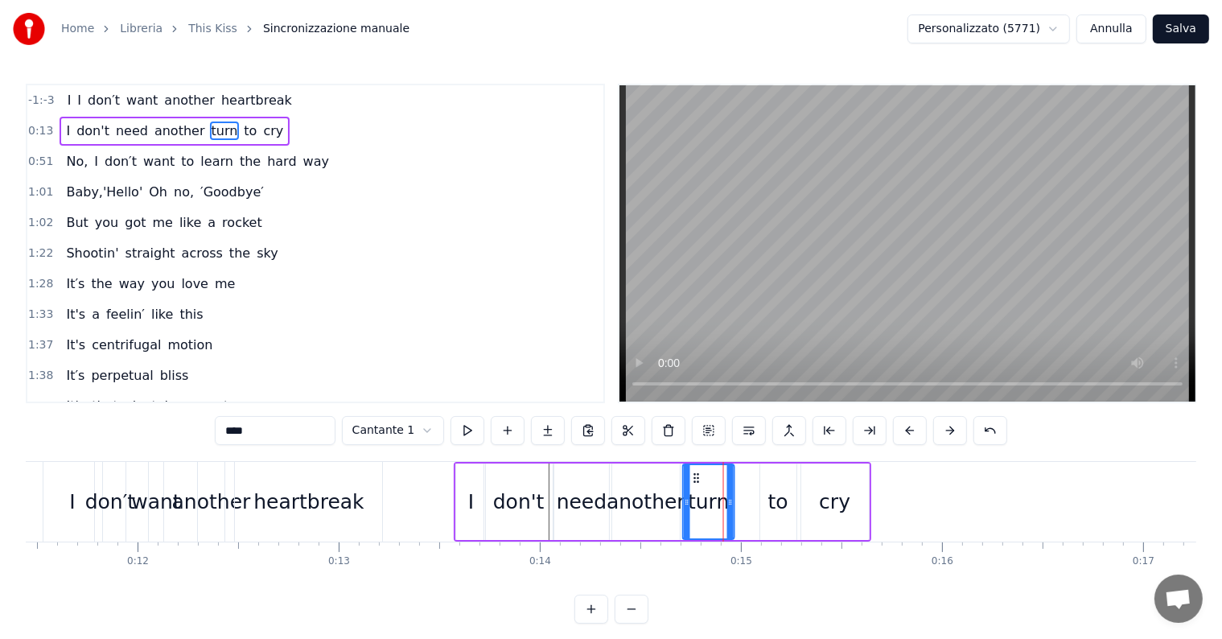
drag, startPoint x: 705, startPoint y: 473, endPoint x: 692, endPoint y: 473, distance: 12.9
click at [692, 473] on icon at bounding box center [696, 477] width 13 height 13
click at [731, 504] on circle at bounding box center [731, 504] width 1 height 1
drag, startPoint x: 730, startPoint y: 503, endPoint x: 739, endPoint y: 503, distance: 8.8
click at [740, 504] on circle at bounding box center [740, 504] width 1 height 1
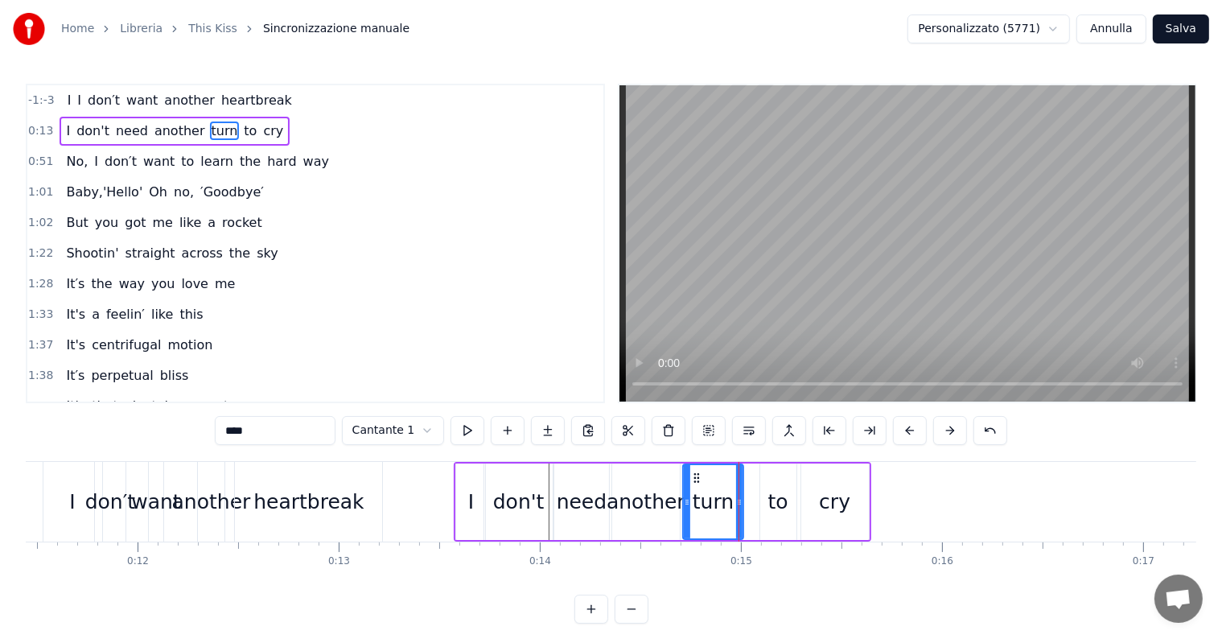
click at [788, 504] on div "to" at bounding box center [778, 501] width 36 height 76
drag, startPoint x: 771, startPoint y: 476, endPoint x: 754, endPoint y: 475, distance: 17.8
click at [754, 475] on icon at bounding box center [756, 477] width 13 height 13
click at [808, 496] on div "cry" at bounding box center [835, 501] width 68 height 76
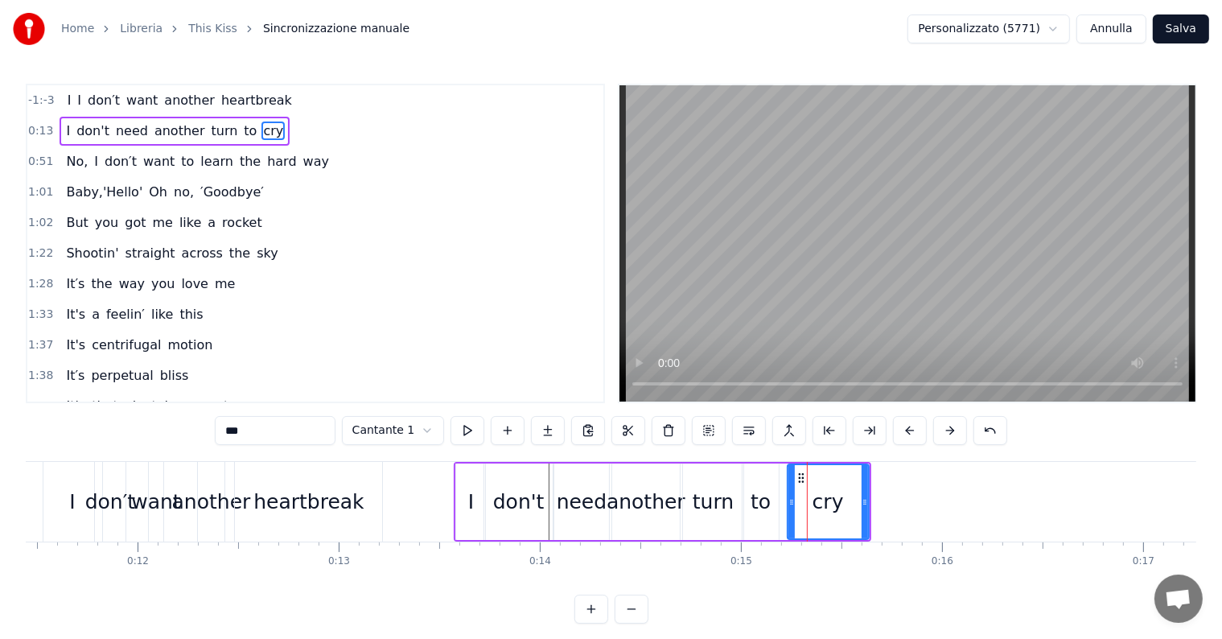
drag, startPoint x: 801, startPoint y: 500, endPoint x: 788, endPoint y: 501, distance: 13.7
click at [788, 501] on icon at bounding box center [791, 502] width 6 height 13
click at [763, 505] on div "to" at bounding box center [760, 502] width 20 height 31
drag, startPoint x: 755, startPoint y: 478, endPoint x: 771, endPoint y: 479, distance: 15.4
click at [771, 479] on icon at bounding box center [771, 477] width 13 height 13
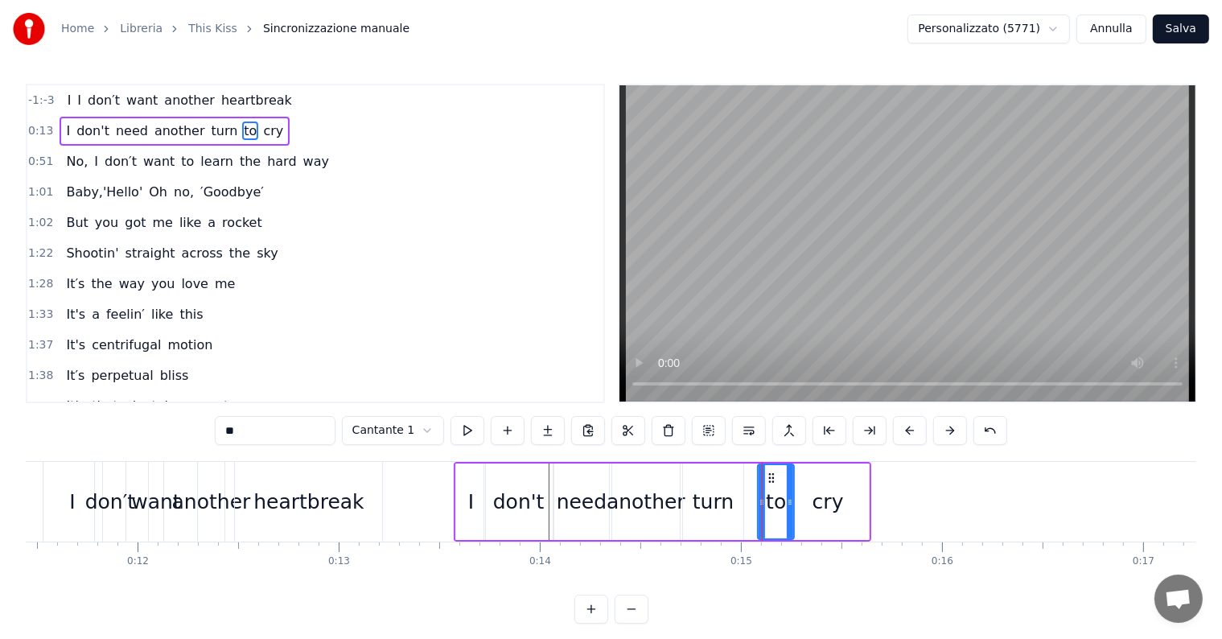
click at [823, 479] on div "cry" at bounding box center [828, 501] width 81 height 76
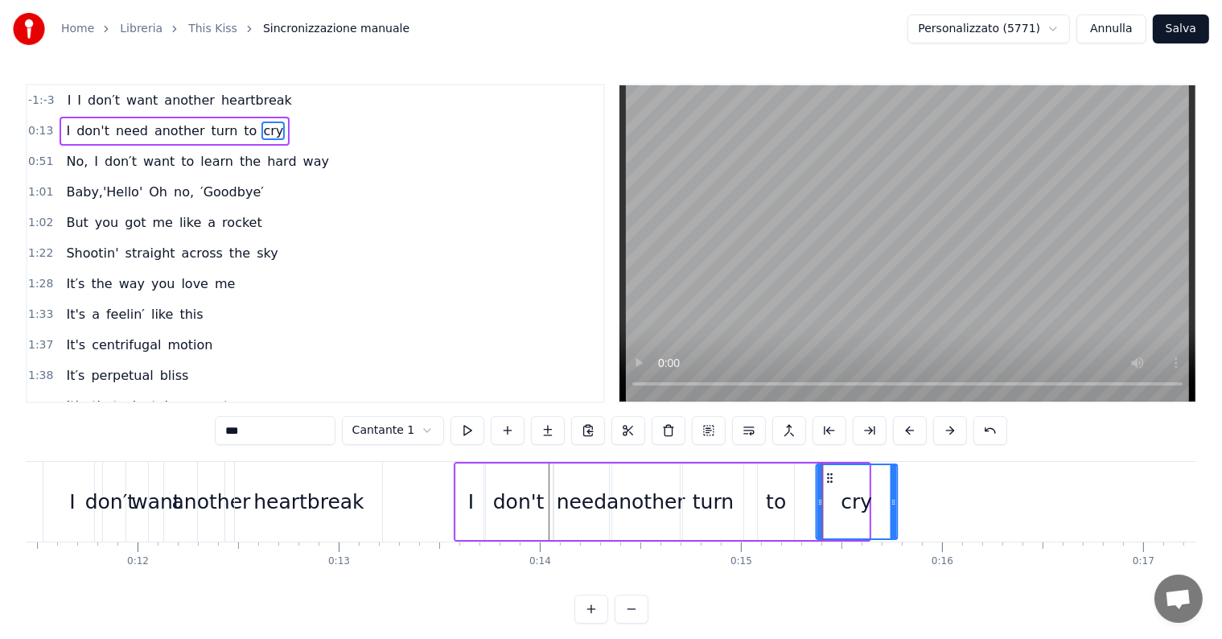
drag, startPoint x: 799, startPoint y: 477, endPoint x: 828, endPoint y: 479, distance: 29.1
click at [828, 479] on icon at bounding box center [830, 477] width 13 height 13
click at [784, 503] on div "to" at bounding box center [776, 502] width 20 height 31
type input "**"
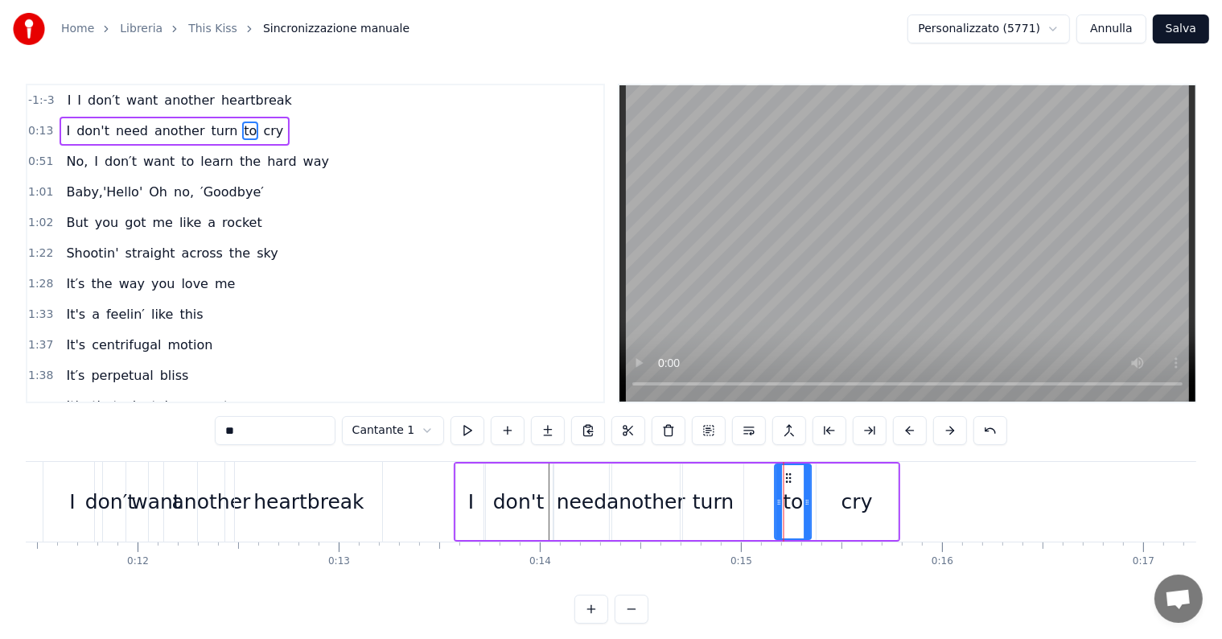
drag, startPoint x: 770, startPoint y: 479, endPoint x: 792, endPoint y: 479, distance: 21.7
click at [792, 479] on icon at bounding box center [789, 477] width 13 height 13
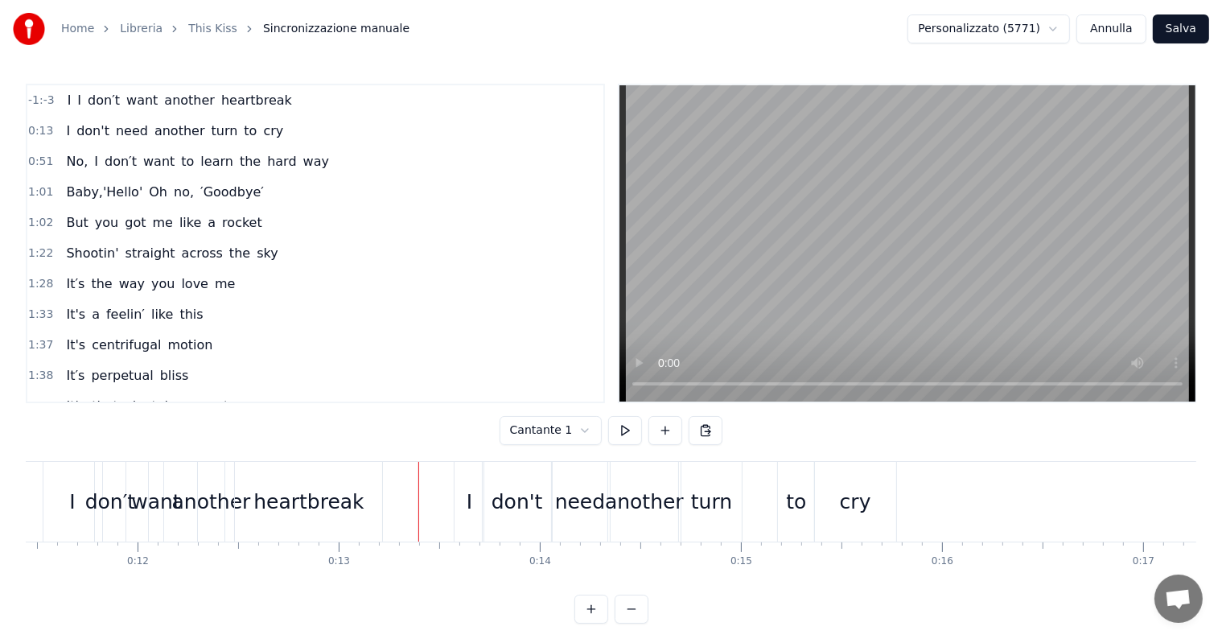
click at [52, 511] on div "I" at bounding box center [72, 502] width 59 height 80
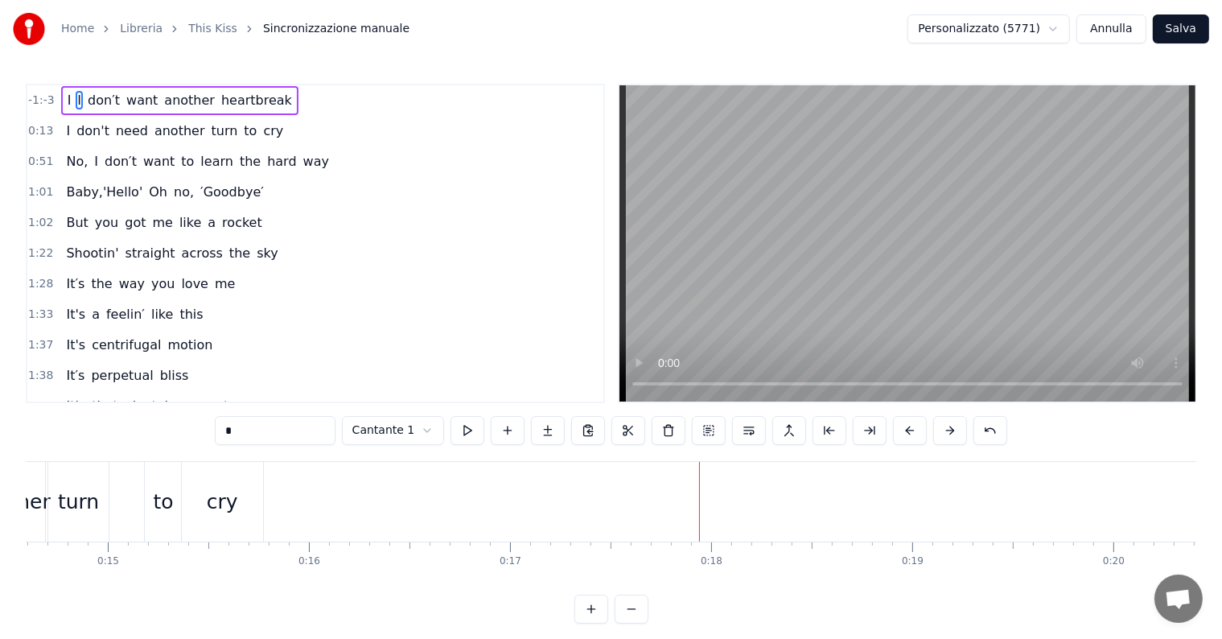
scroll to position [0, 3001]
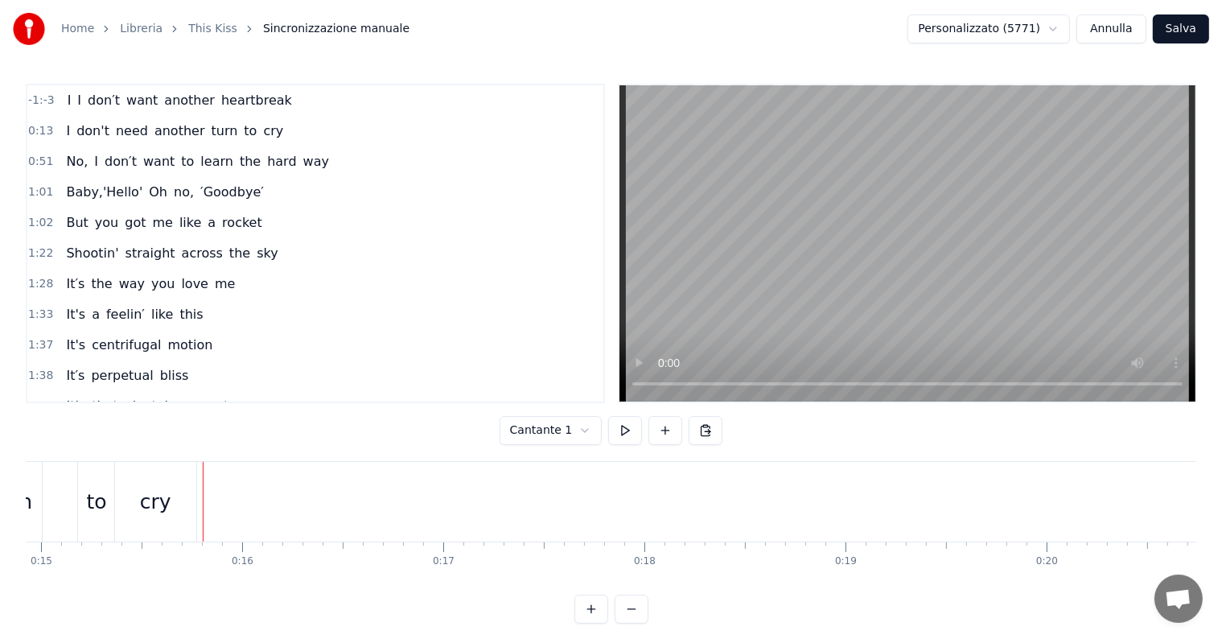
click at [142, 167] on span "want" at bounding box center [159, 161] width 35 height 19
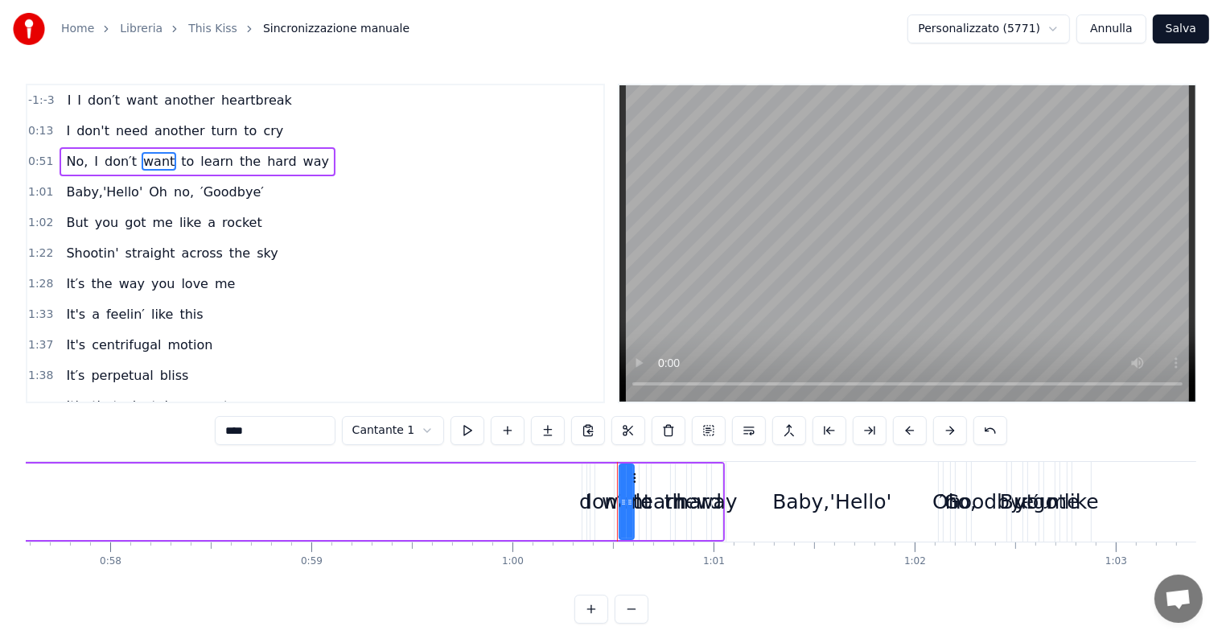
scroll to position [0, 12089]
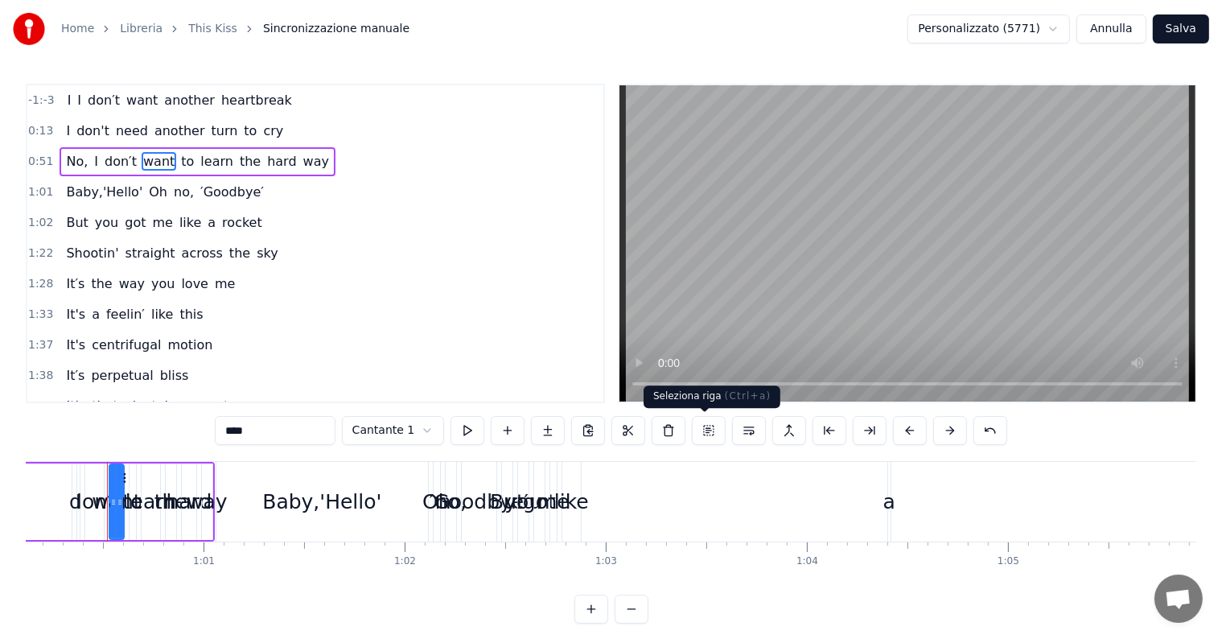
click at [705, 431] on button at bounding box center [709, 430] width 34 height 29
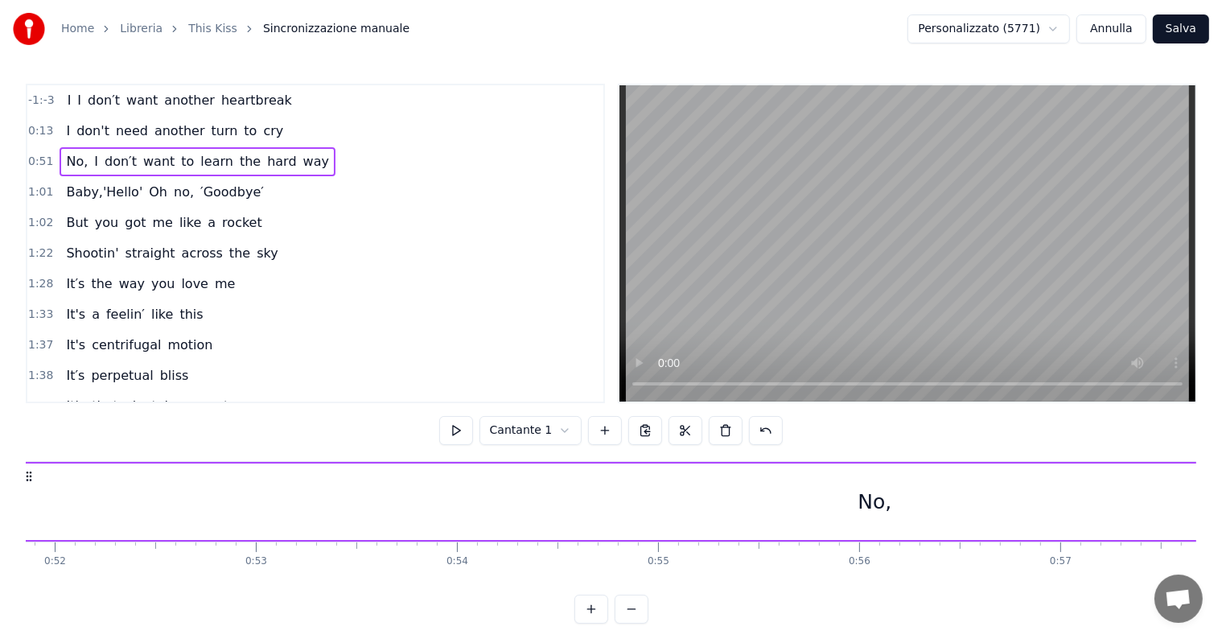
scroll to position [0, 10336]
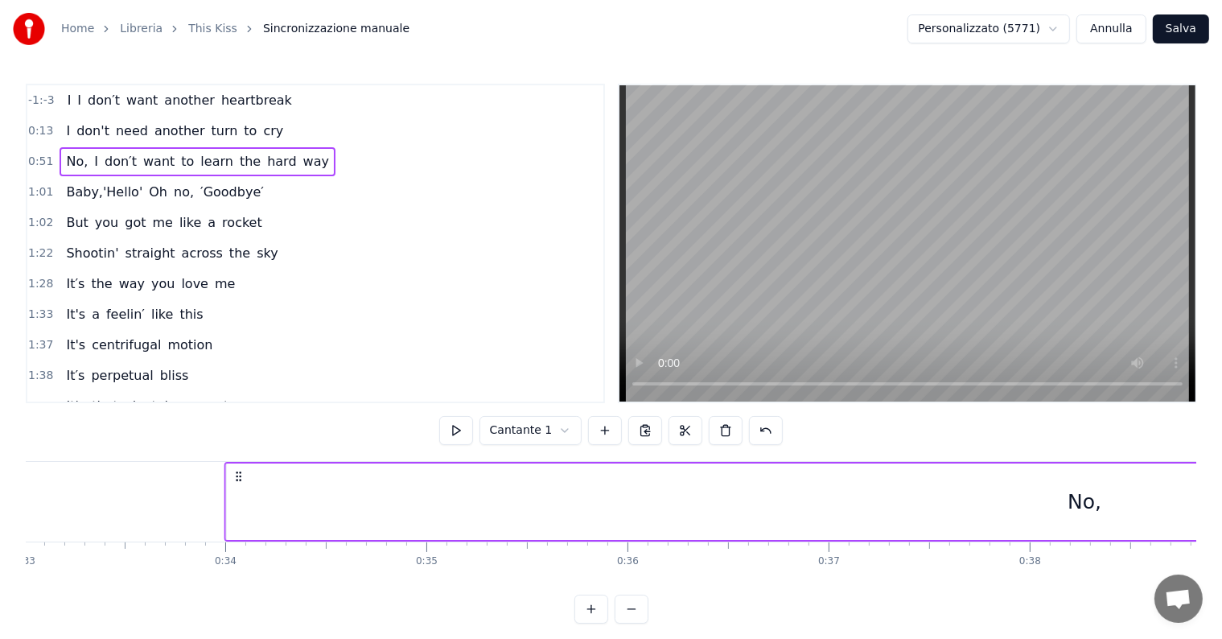
drag, startPoint x: 119, startPoint y: 476, endPoint x: 68, endPoint y: 481, distance: 51.7
click at [224, 483] on div "No, I don′t want to learn the hard way" at bounding box center [1154, 502] width 1861 height 80
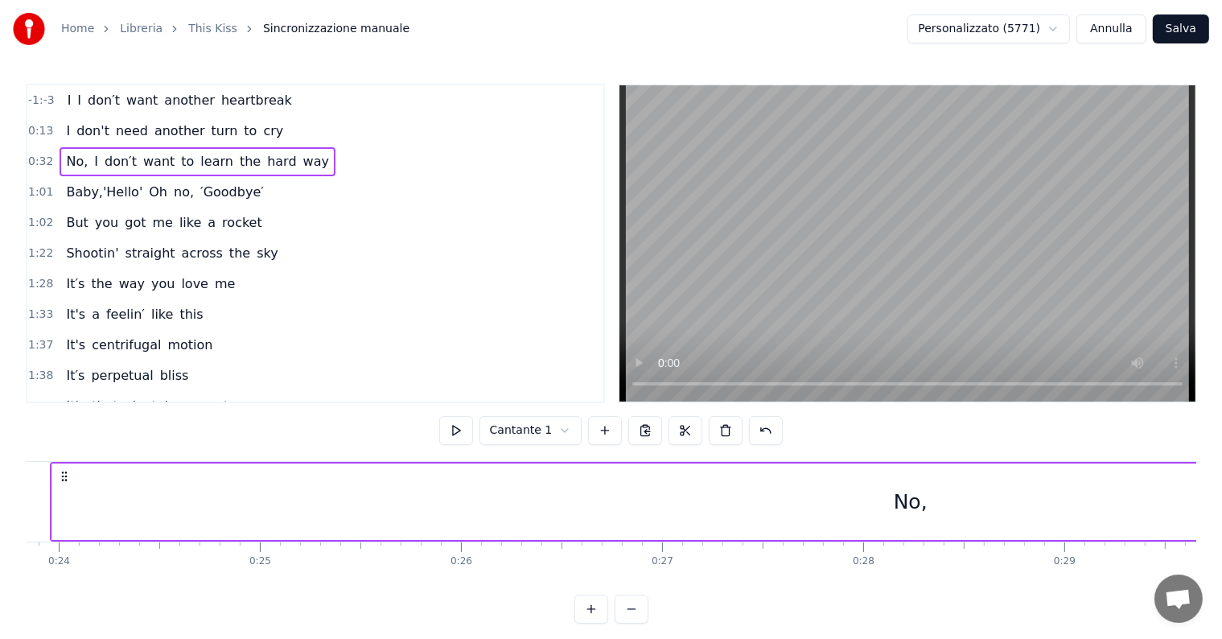
scroll to position [0, 4608]
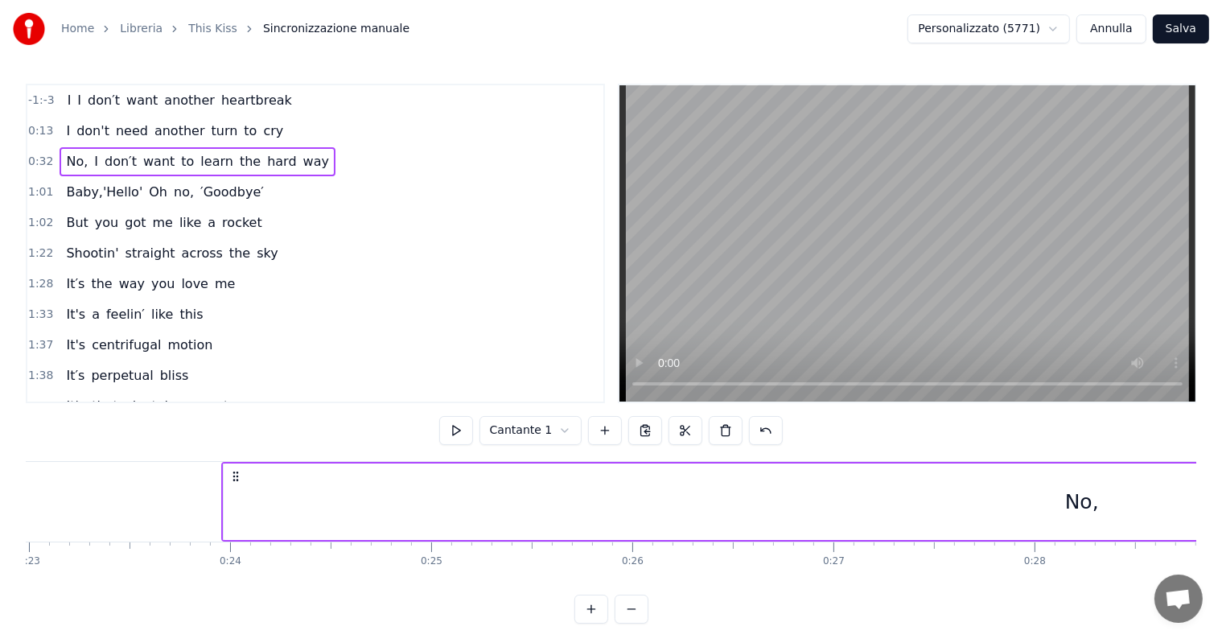
drag, startPoint x: 62, startPoint y: 476, endPoint x: 42, endPoint y: 476, distance: 20.1
click at [236, 476] on circle at bounding box center [236, 475] width 1 height 1
click at [51, 451] on div "-1:-3 I I don′t want another heartbreak 0:13 I don't need another turn to cry 0…" at bounding box center [611, 354] width 1170 height 540
drag, startPoint x: 43, startPoint y: 473, endPoint x: 26, endPoint y: 475, distance: 17.8
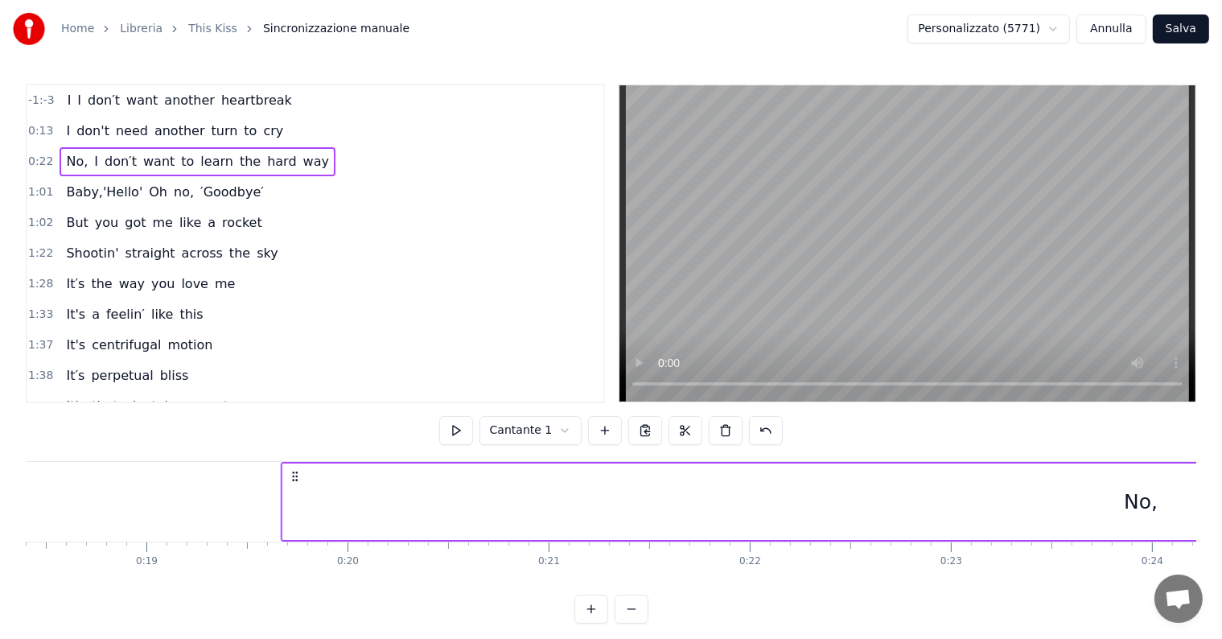
click at [288, 475] on icon at bounding box center [294, 476] width 13 height 13
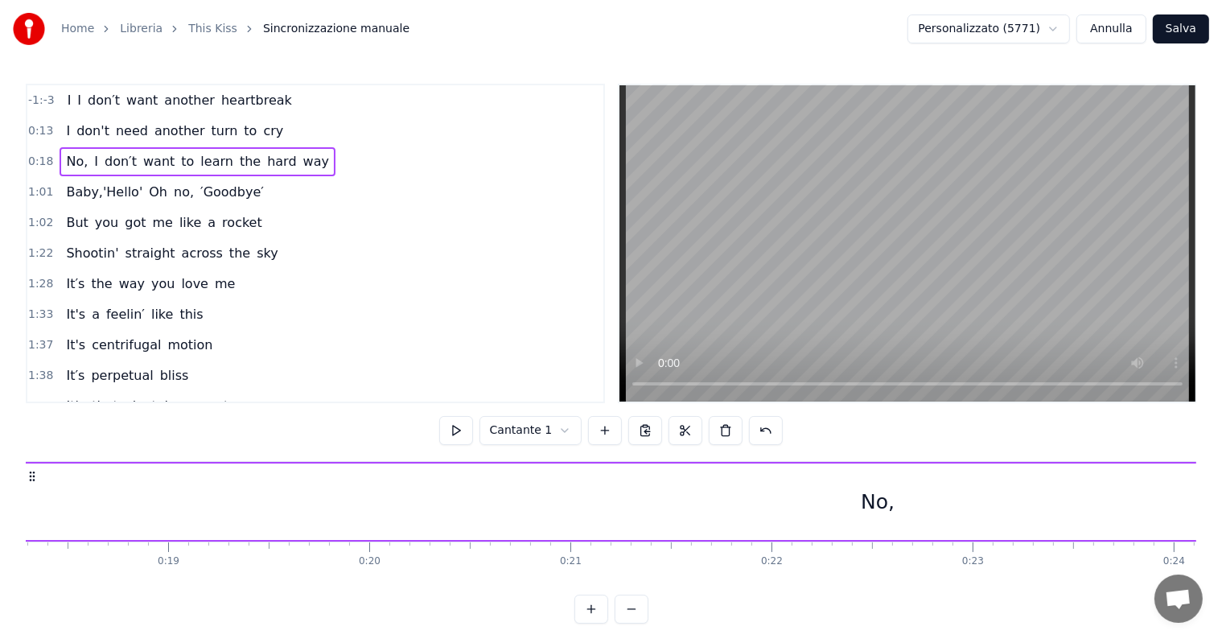
click at [886, 494] on div "No," at bounding box center [878, 502] width 34 height 31
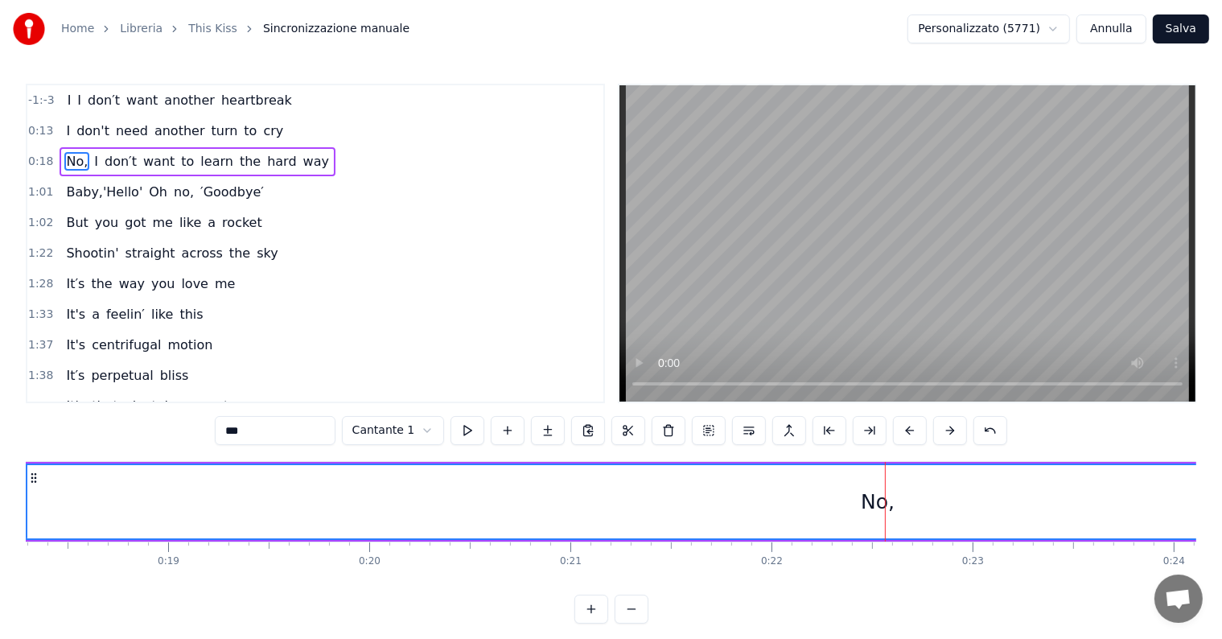
click at [875, 508] on div "No," at bounding box center [878, 502] width 34 height 31
click at [862, 496] on div "No," at bounding box center [878, 502] width 34 height 31
drag, startPoint x: 1016, startPoint y: 494, endPoint x: 894, endPoint y: 493, distance: 121.5
click at [894, 493] on div "No," at bounding box center [878, 501] width 1714 height 73
click at [32, 479] on icon at bounding box center [33, 477] width 13 height 13
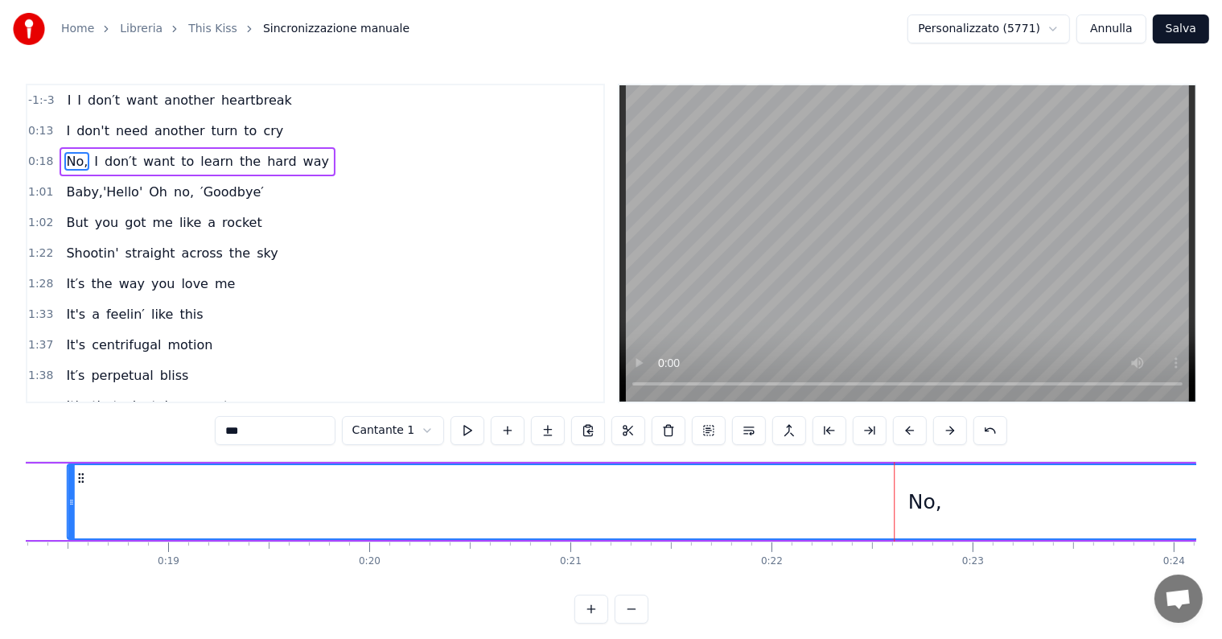
drag, startPoint x: 32, startPoint y: 479, endPoint x: 80, endPoint y: 486, distance: 47.9
click at [80, 486] on div "No," at bounding box center [925, 501] width 1714 height 73
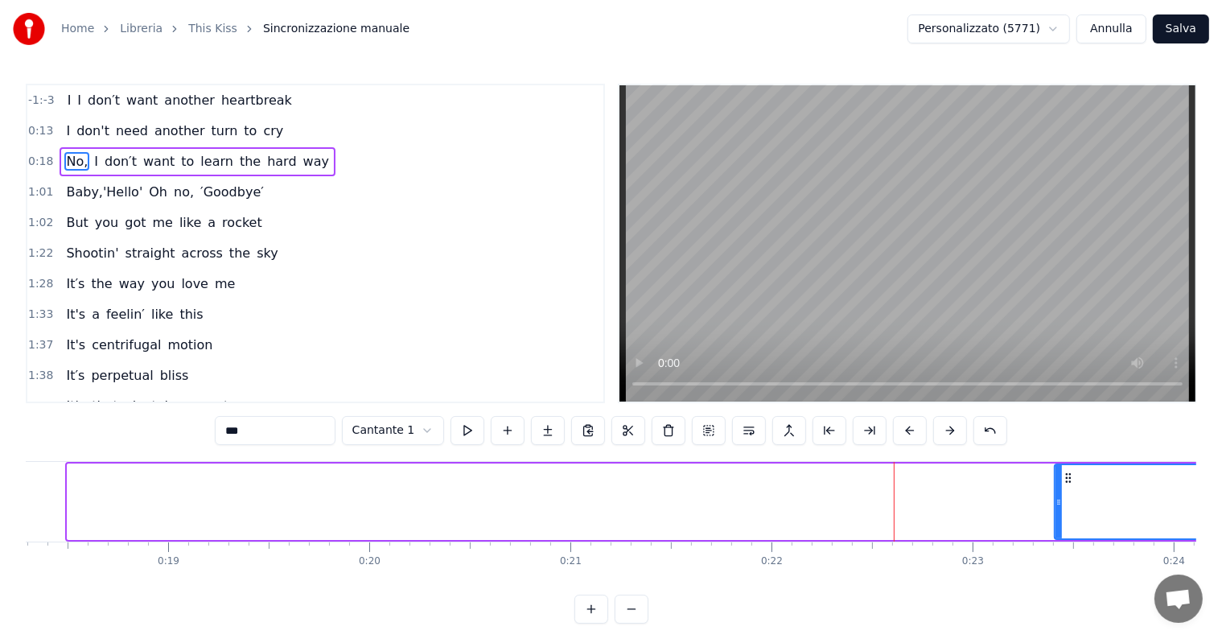
drag, startPoint x: 70, startPoint y: 503, endPoint x: 1058, endPoint y: 492, distance: 987.9
click at [1058, 492] on div at bounding box center [1058, 501] width 6 height 73
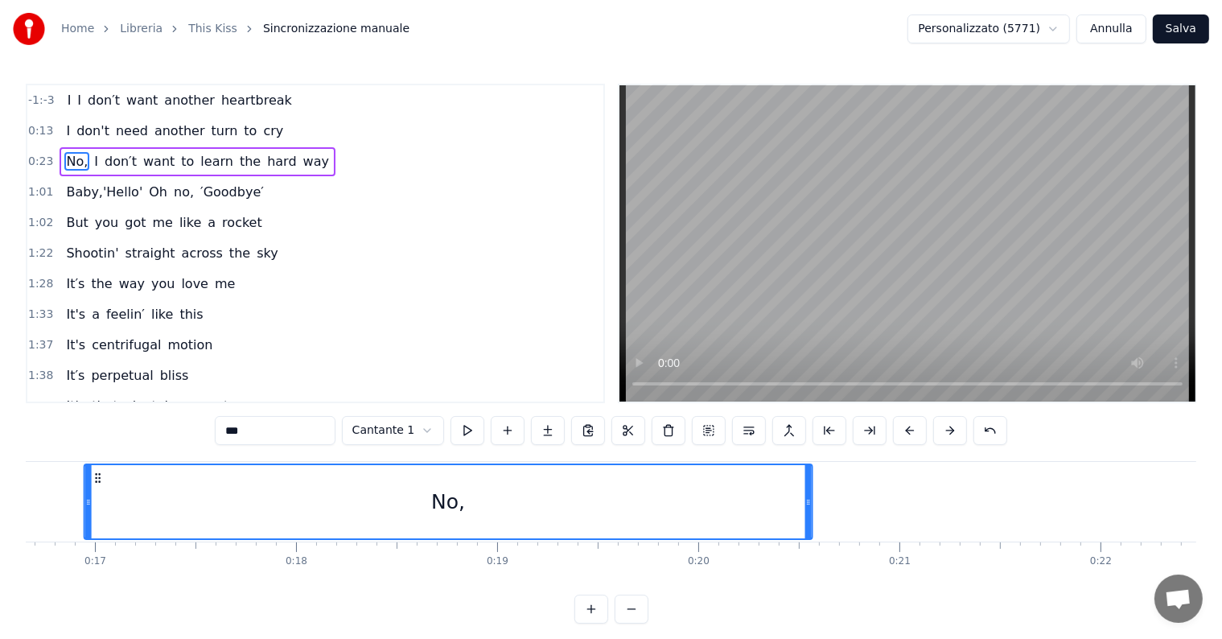
scroll to position [0, 3249]
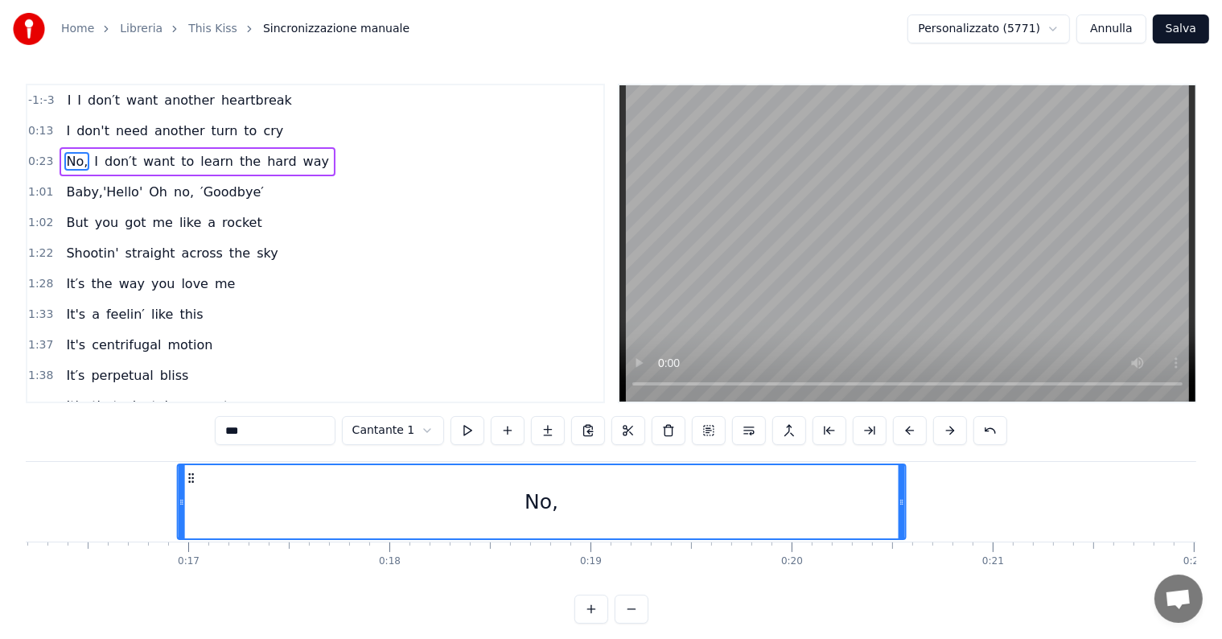
drag, startPoint x: 1068, startPoint y: 476, endPoint x: 151, endPoint y: 483, distance: 917.0
click at [178, 483] on div "No," at bounding box center [541, 501] width 726 height 73
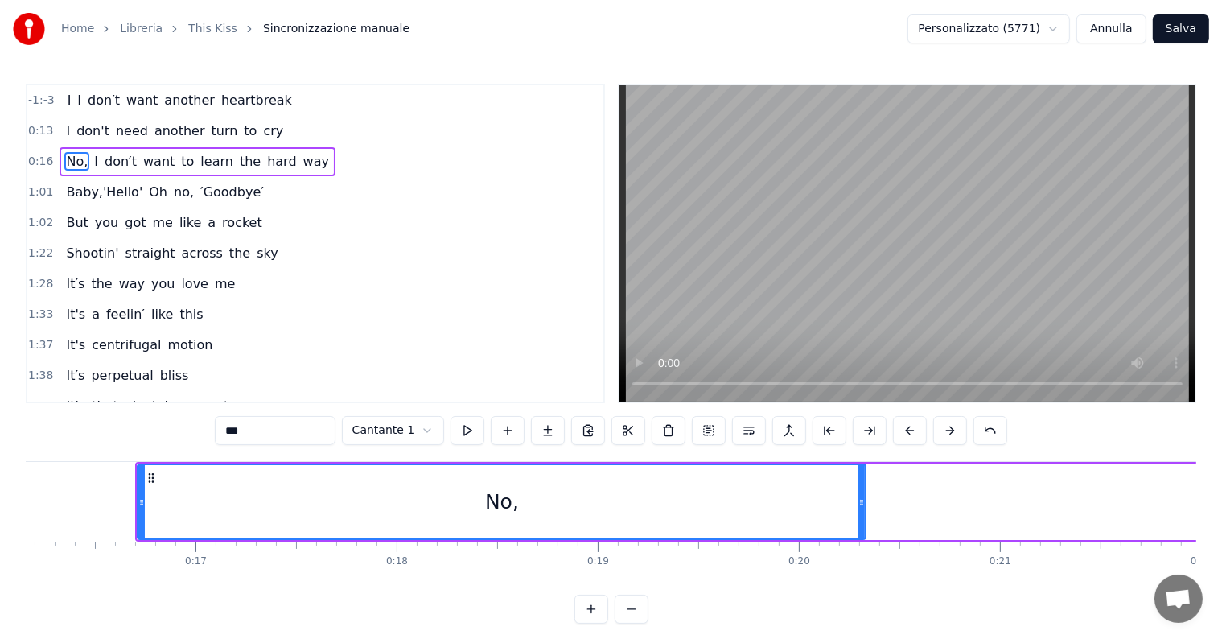
click at [137, 501] on div "No," at bounding box center [502, 501] width 730 height 76
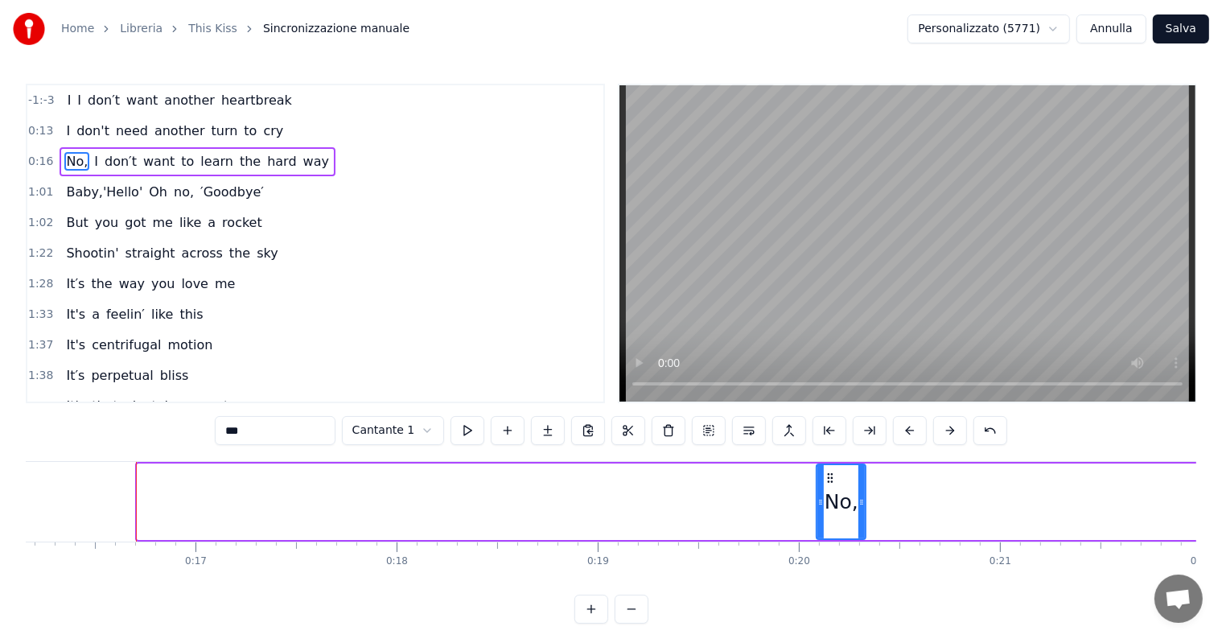
drag, startPoint x: 143, startPoint y: 500, endPoint x: 822, endPoint y: 523, distance: 679.3
click at [822, 523] on div at bounding box center [820, 501] width 6 height 73
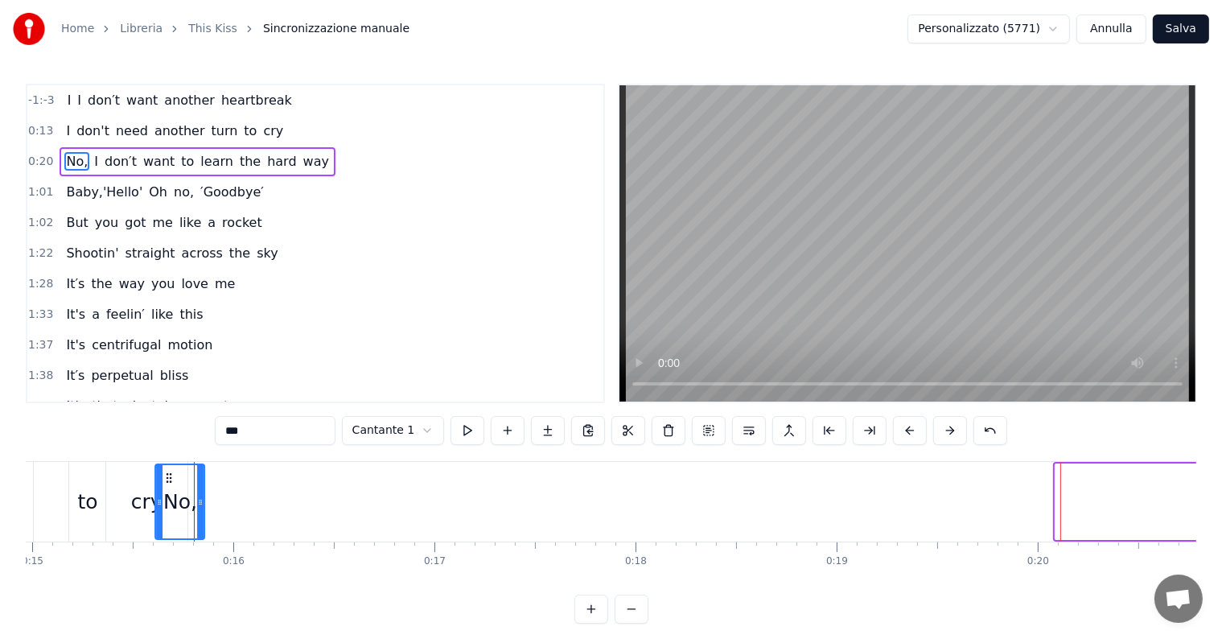
drag, startPoint x: 830, startPoint y: 476, endPoint x: 172, endPoint y: 497, distance: 658.3
click at [172, 497] on div "No," at bounding box center [180, 501] width 47 height 73
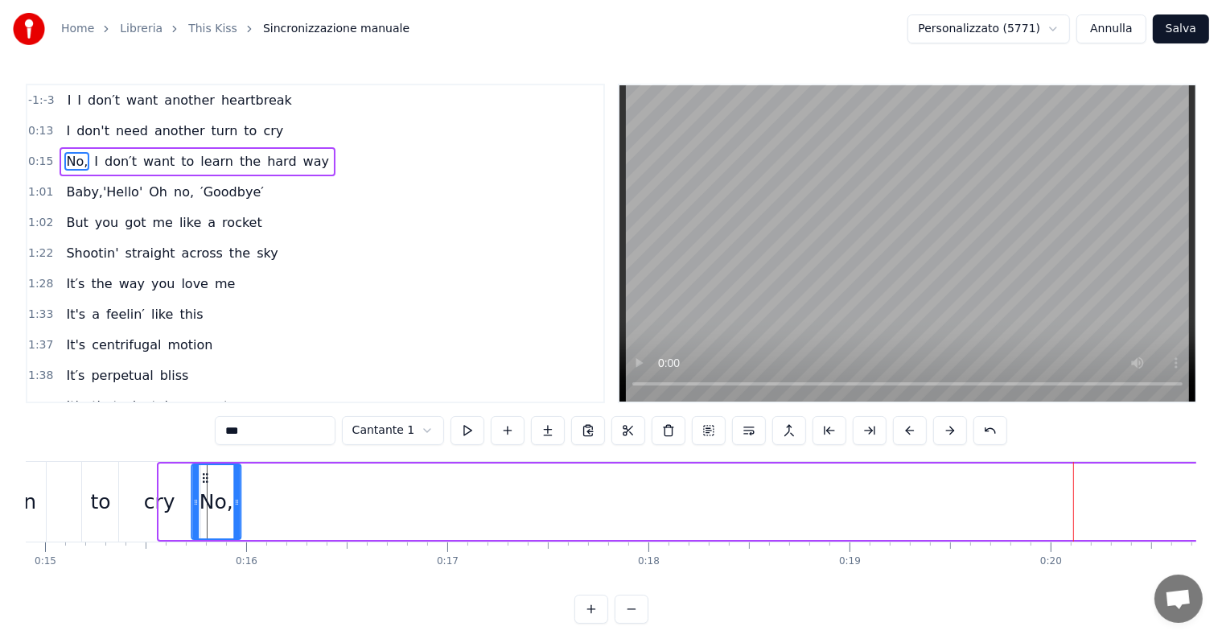
drag, startPoint x: 174, startPoint y: 479, endPoint x: 206, endPoint y: 479, distance: 32.2
click at [206, 479] on icon at bounding box center [205, 477] width 13 height 13
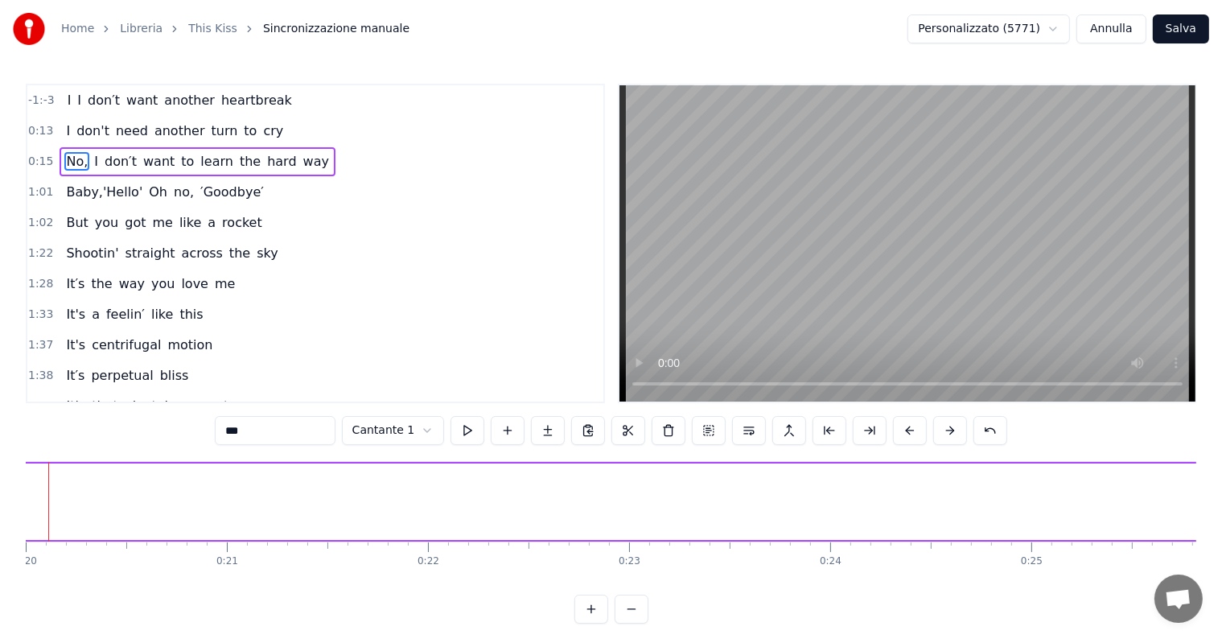
scroll to position [0, 5045]
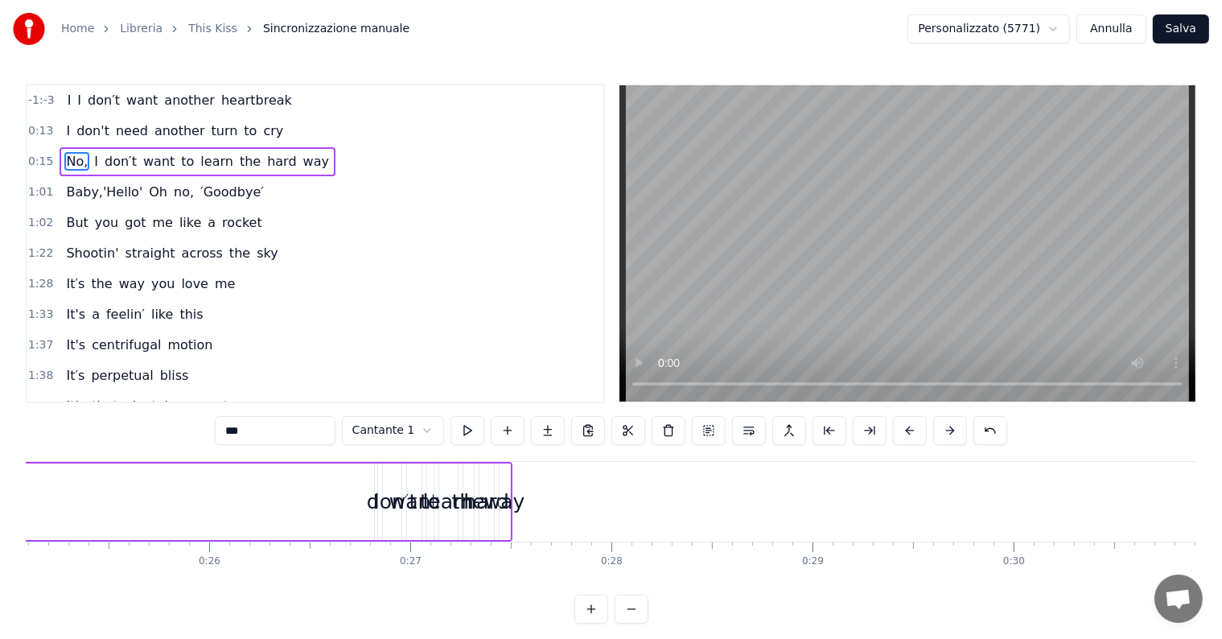
click at [483, 522] on div "hard" at bounding box center [486, 501] width 14 height 76
click at [376, 505] on div "don′t" at bounding box center [392, 502] width 51 height 31
type input "*****"
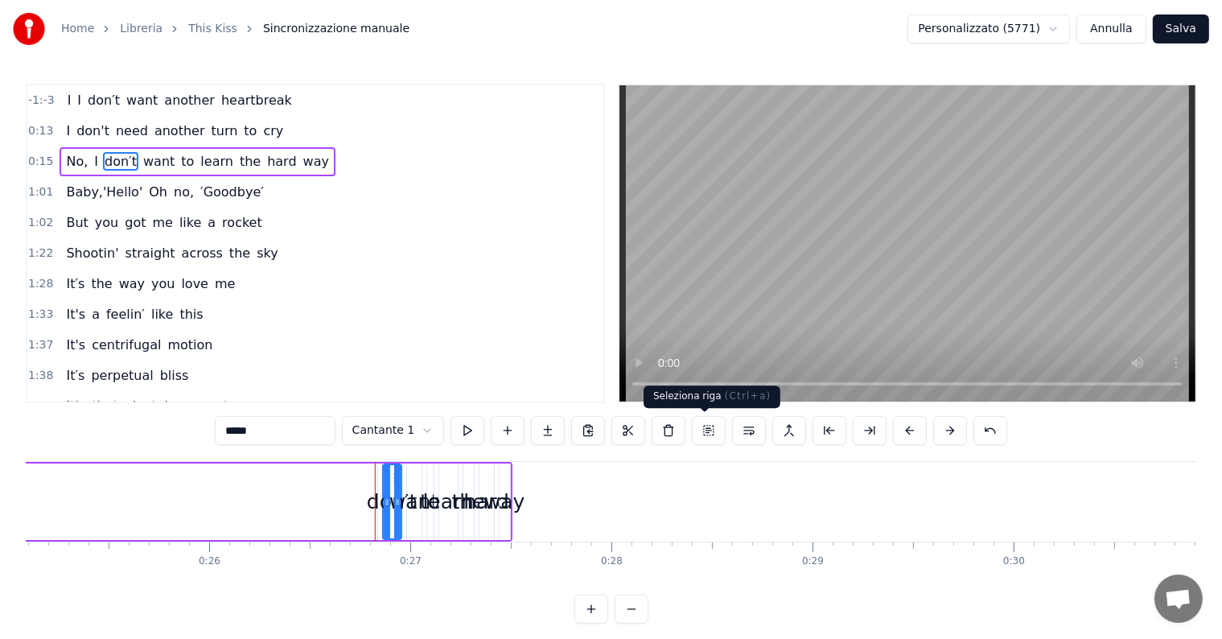
click at [702, 431] on button at bounding box center [709, 430] width 34 height 29
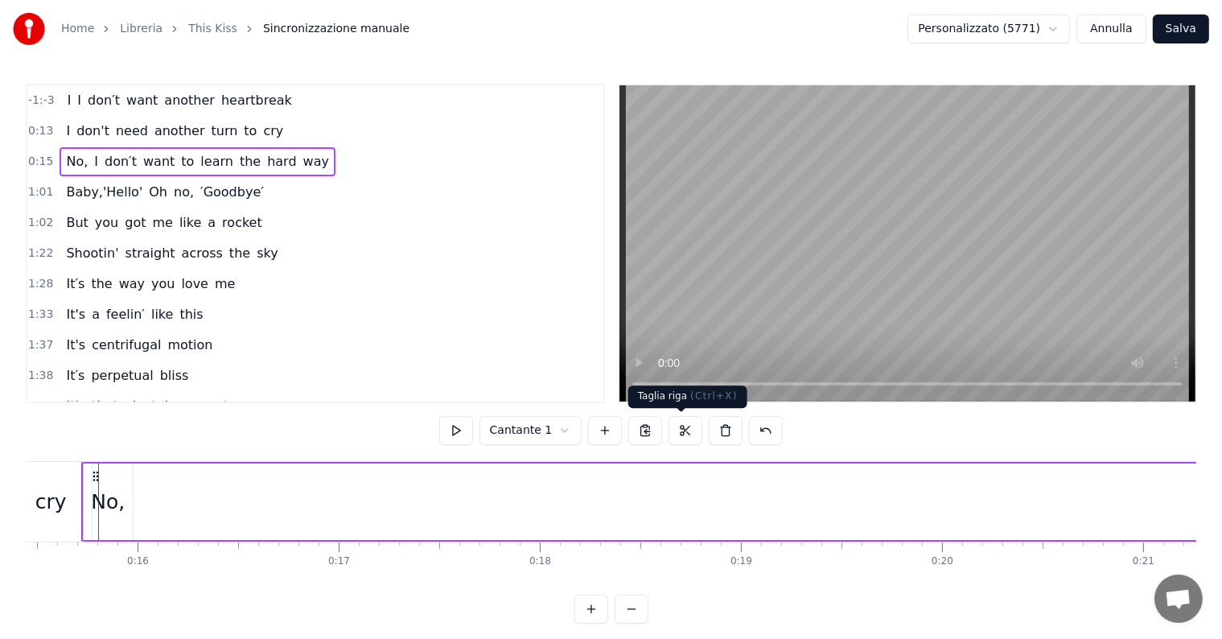
scroll to position [0, 3080]
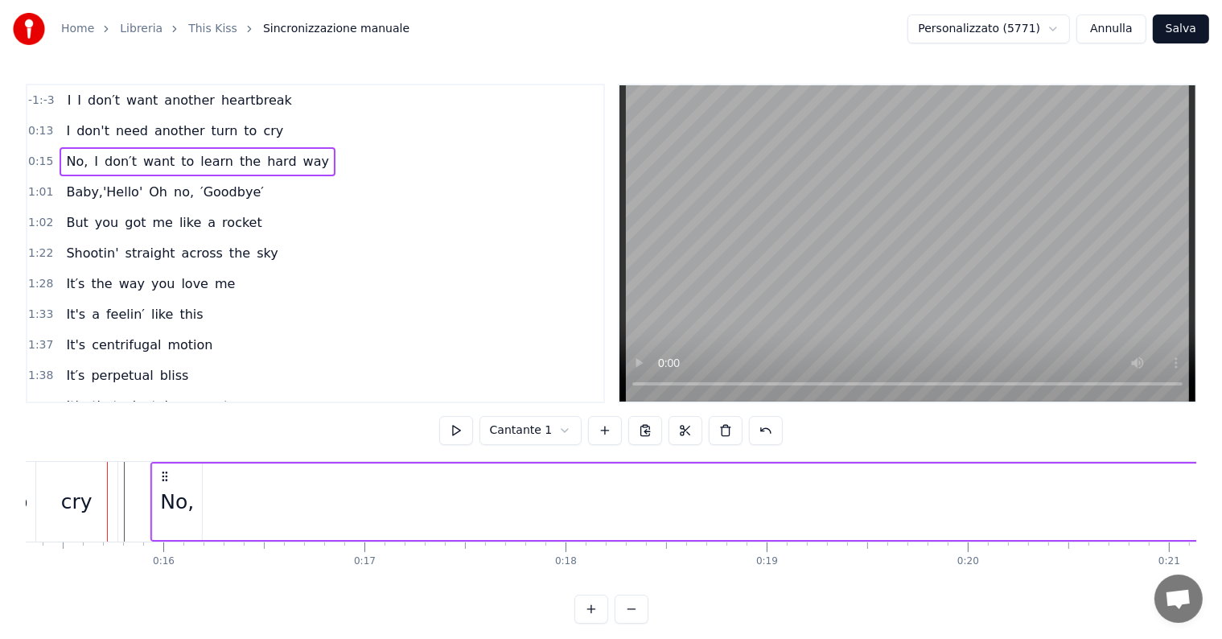
drag, startPoint x: 120, startPoint y: 473, endPoint x: 164, endPoint y: 473, distance: 44.2
click at [164, 473] on icon at bounding box center [164, 476] width 13 height 13
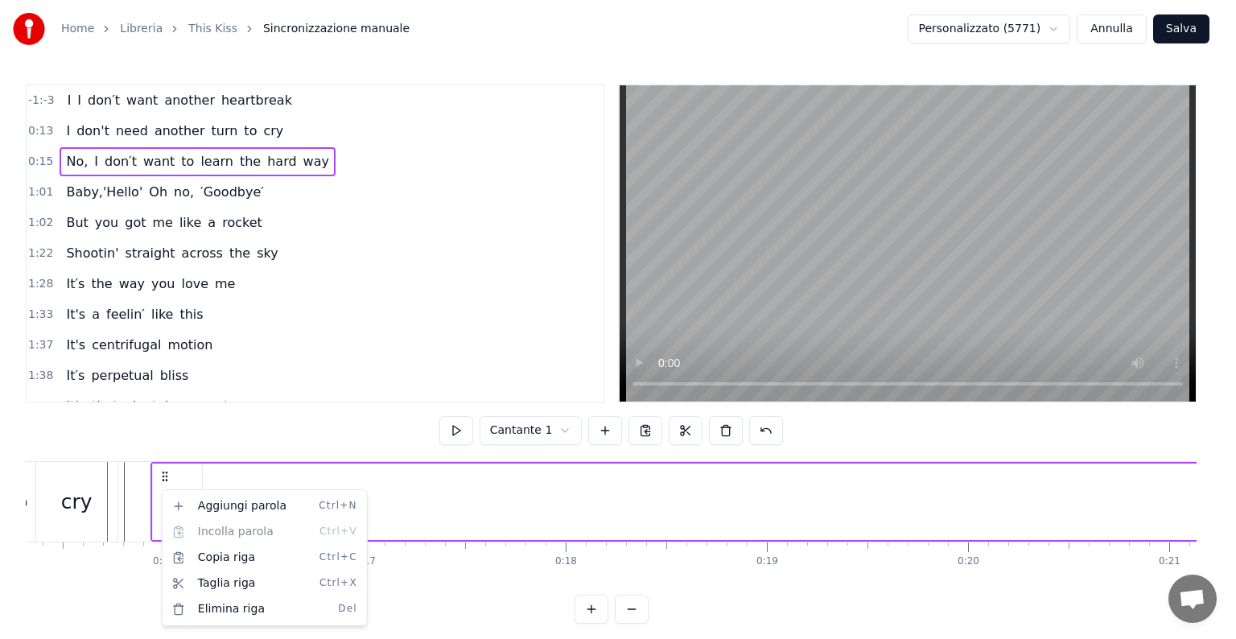
click at [243, 437] on html "Home Libreria This Kiss Sincronizzazione manuale Personalizzato (5771) [PERSON_…" at bounding box center [618, 324] width 1236 height 649
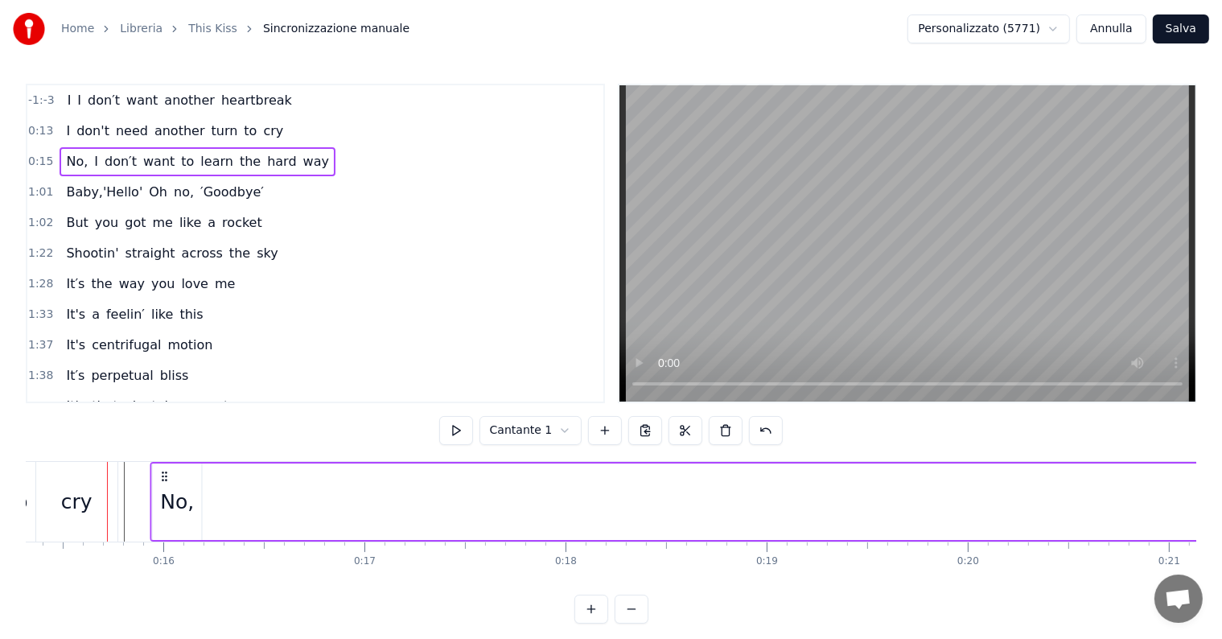
click at [163, 472] on circle at bounding box center [163, 472] width 1 height 1
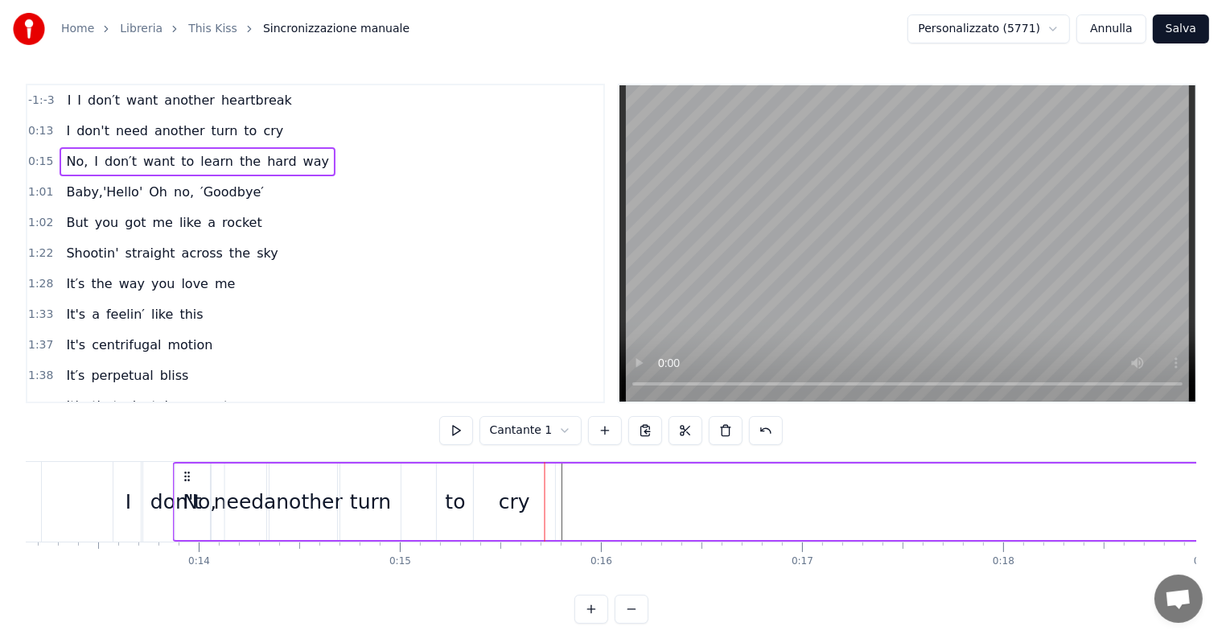
drag, startPoint x: 162, startPoint y: 472, endPoint x: 243, endPoint y: 475, distance: 80.5
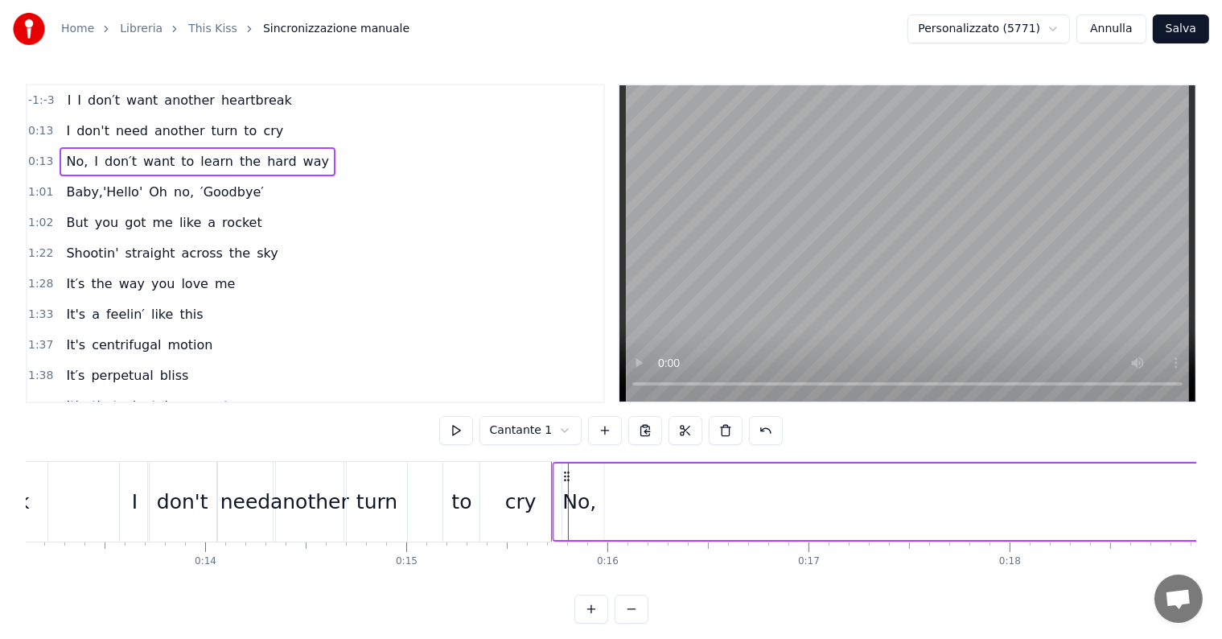
drag, startPoint x: 186, startPoint y: 478, endPoint x: 562, endPoint y: 506, distance: 377.5
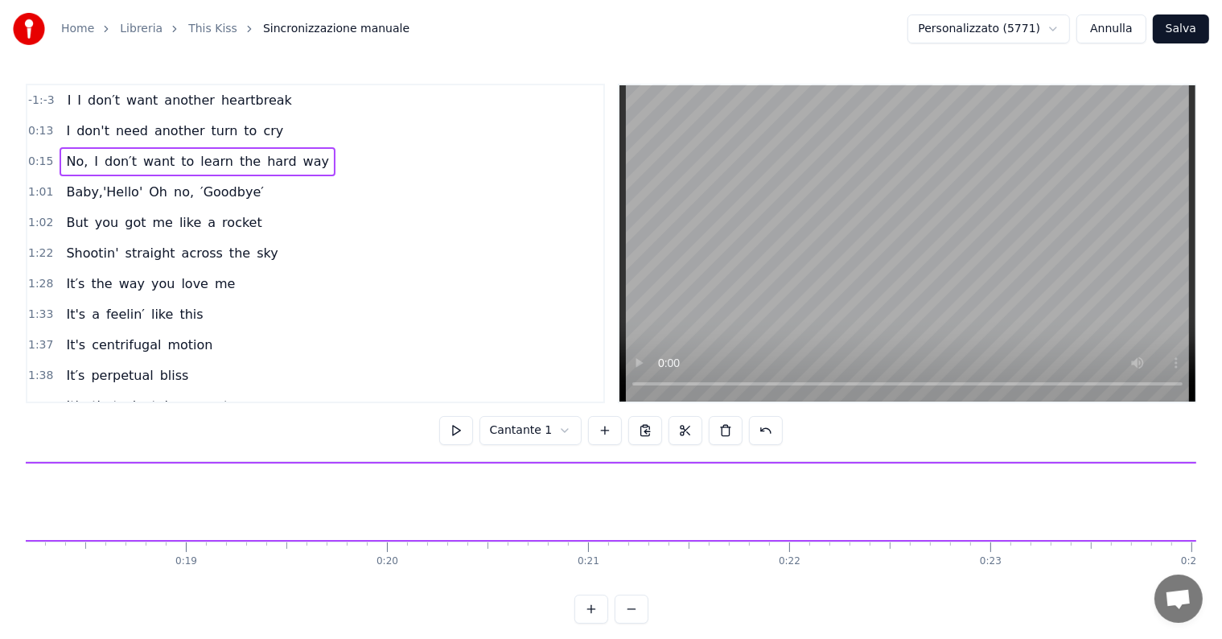
scroll to position [0, 4685]
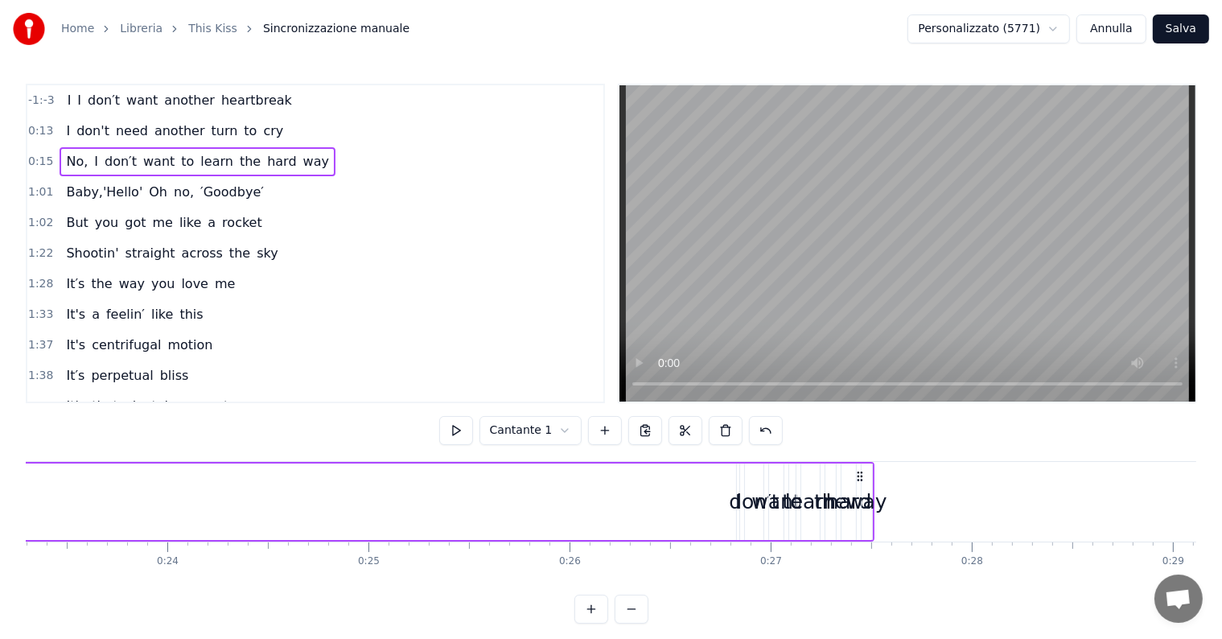
click at [734, 509] on div "don′t" at bounding box center [754, 502] width 51 height 31
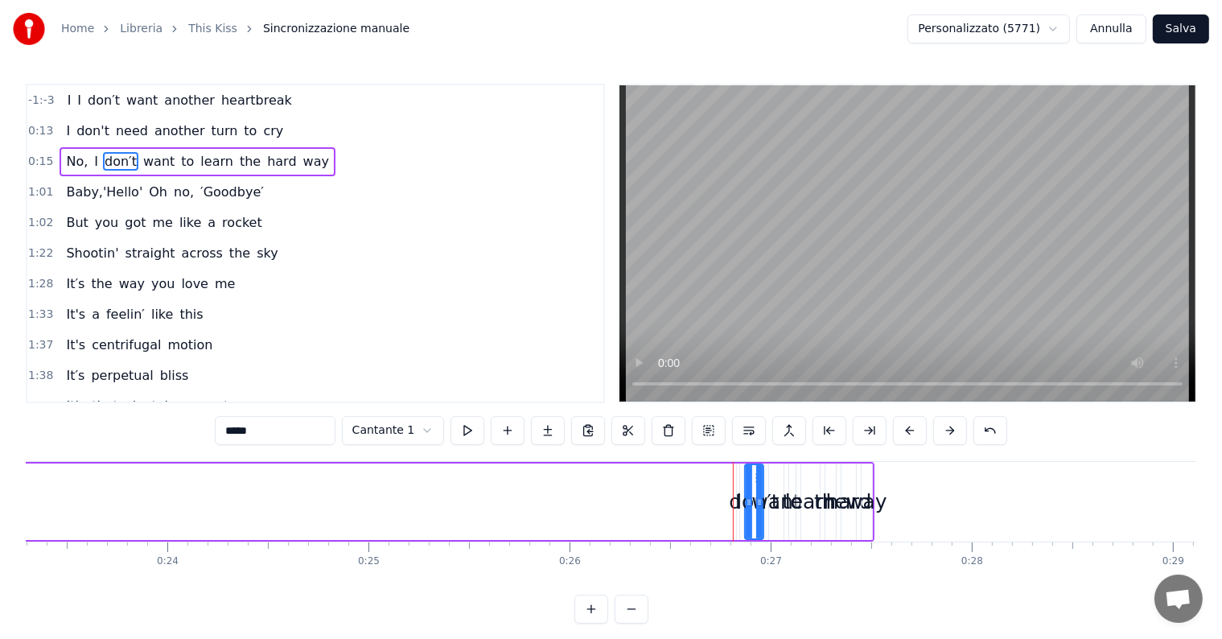
click at [739, 512] on div "don′t" at bounding box center [754, 502] width 51 height 31
drag, startPoint x: 759, startPoint y: 502, endPoint x: 796, endPoint y: 502, distance: 37.0
click at [796, 502] on icon at bounding box center [796, 502] width 6 height 13
drag, startPoint x: 777, startPoint y: 492, endPoint x: 615, endPoint y: 490, distance: 162.5
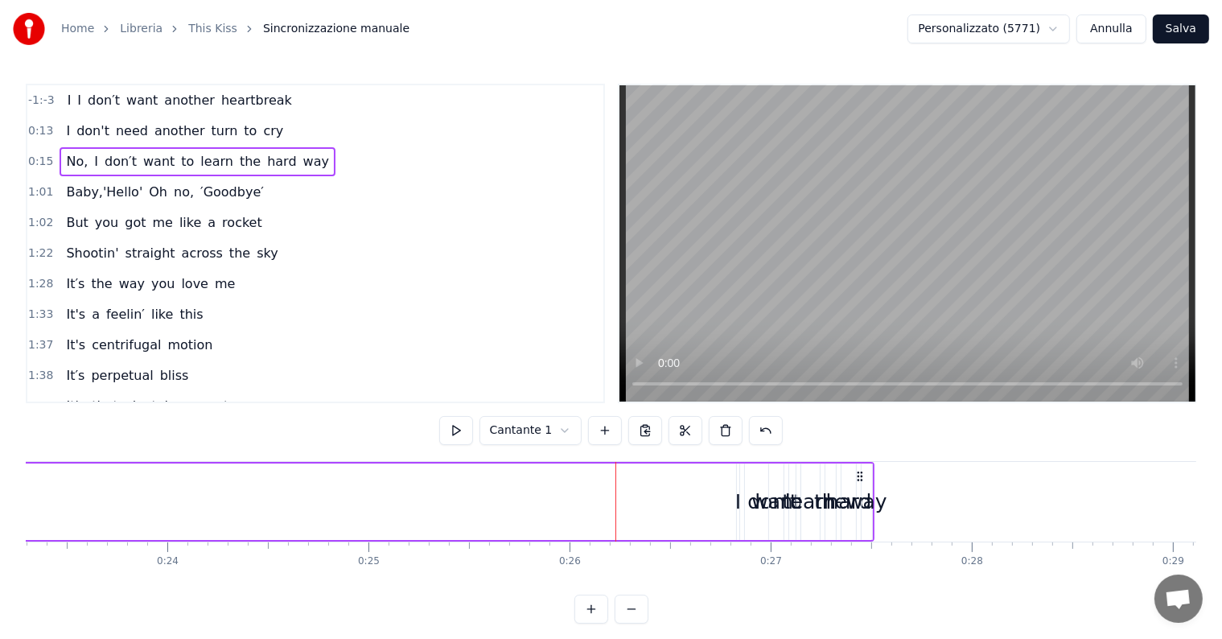
drag, startPoint x: 736, startPoint y: 505, endPoint x: 620, endPoint y: 494, distance: 116.4
click at [737, 507] on div "I" at bounding box center [738, 502] width 6 height 31
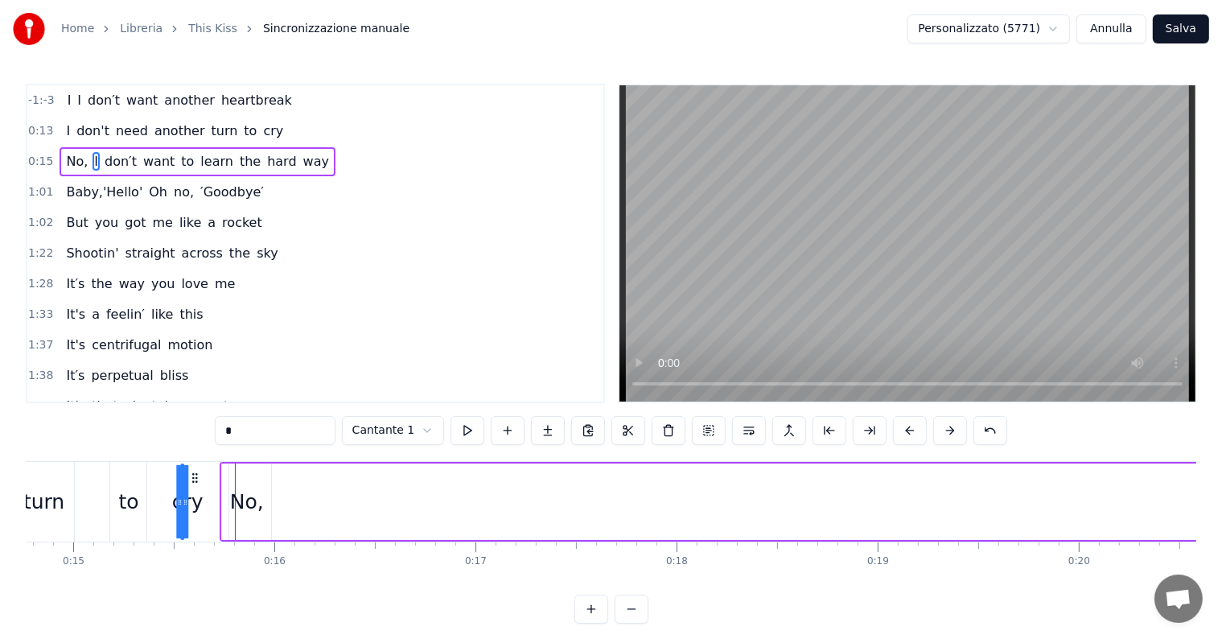
drag, startPoint x: 749, startPoint y: 479, endPoint x: 237, endPoint y: 489, distance: 511.7
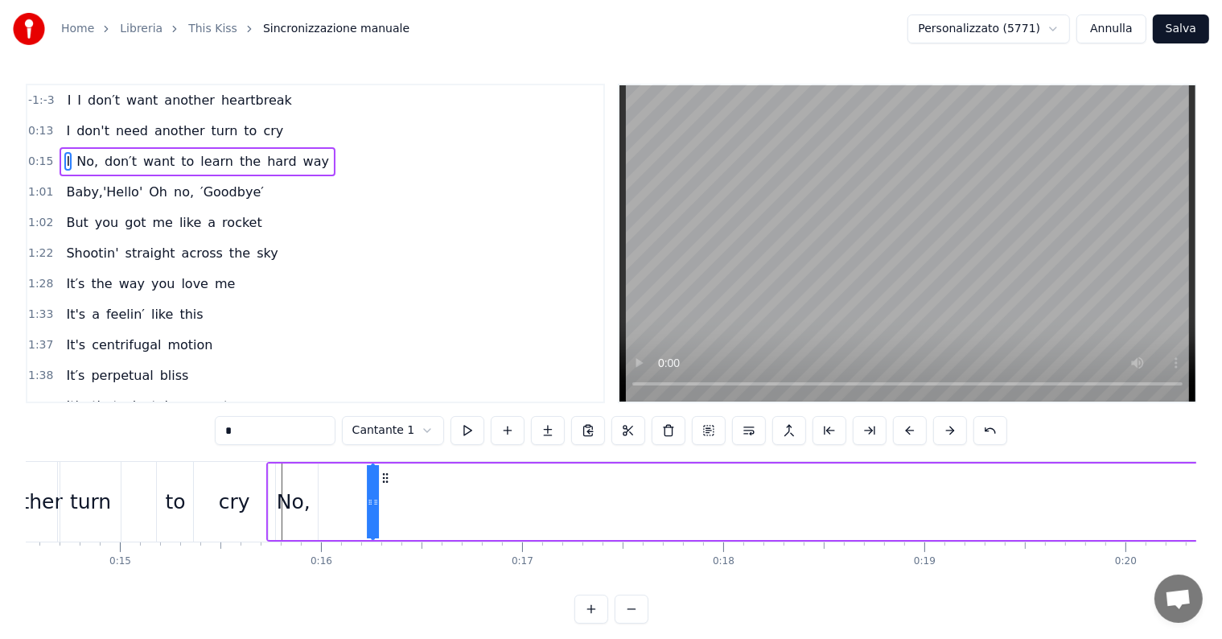
drag, startPoint x: 238, startPoint y: 483, endPoint x: 385, endPoint y: 503, distance: 147.8
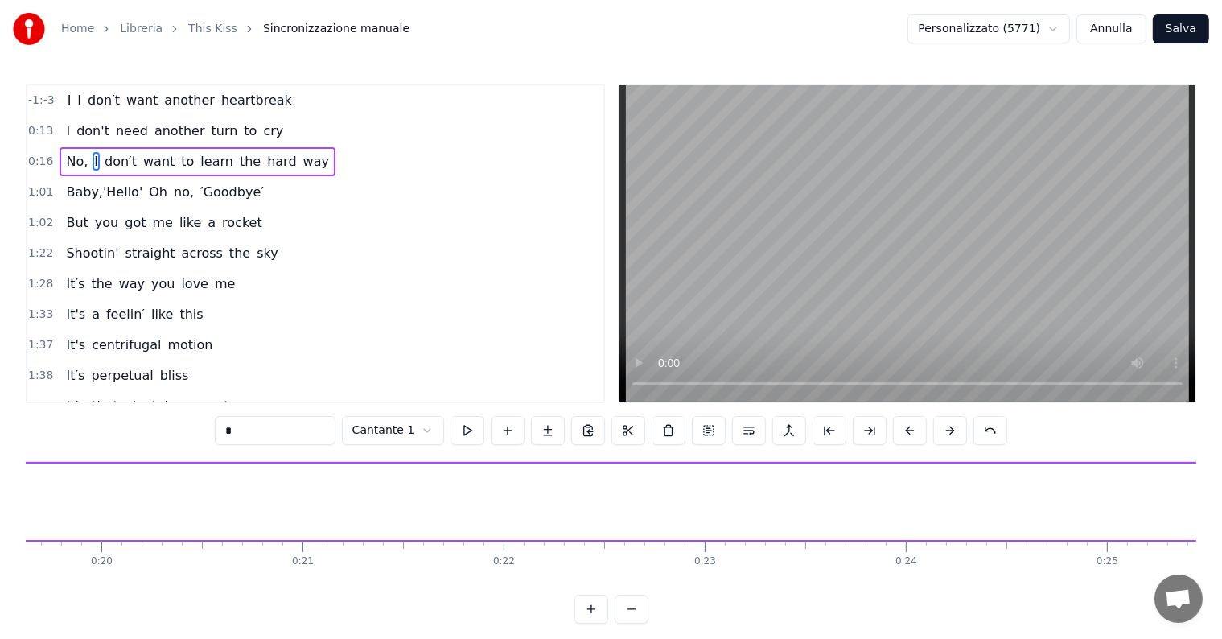
scroll to position [0, 4971]
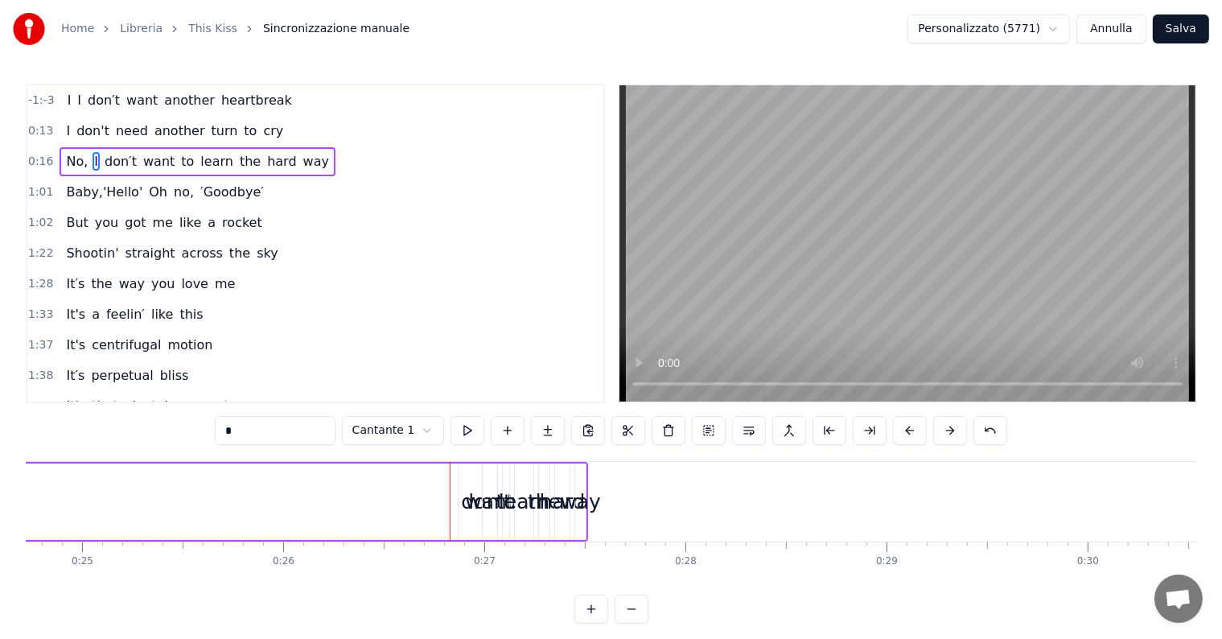
click at [471, 502] on div "want" at bounding box center [489, 502] width 49 height 31
click at [464, 502] on div "don′t" at bounding box center [486, 502] width 51 height 31
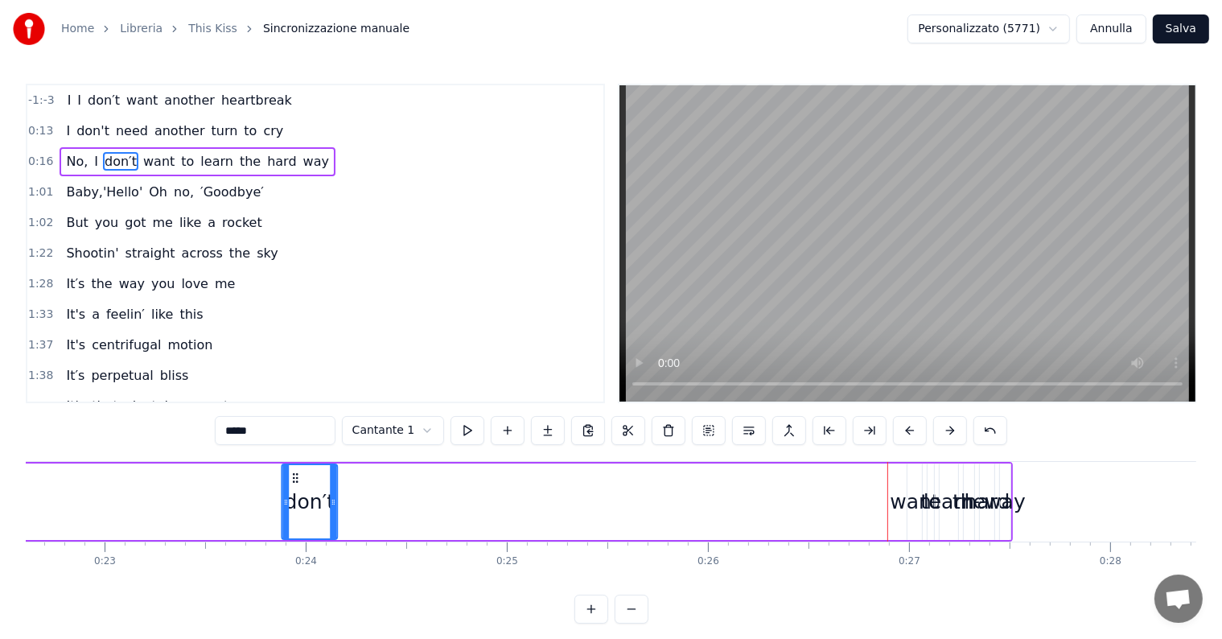
drag, startPoint x: 471, startPoint y: 475, endPoint x: 92, endPoint y: 491, distance: 379.2
click at [282, 491] on div "don′t" at bounding box center [309, 501] width 54 height 73
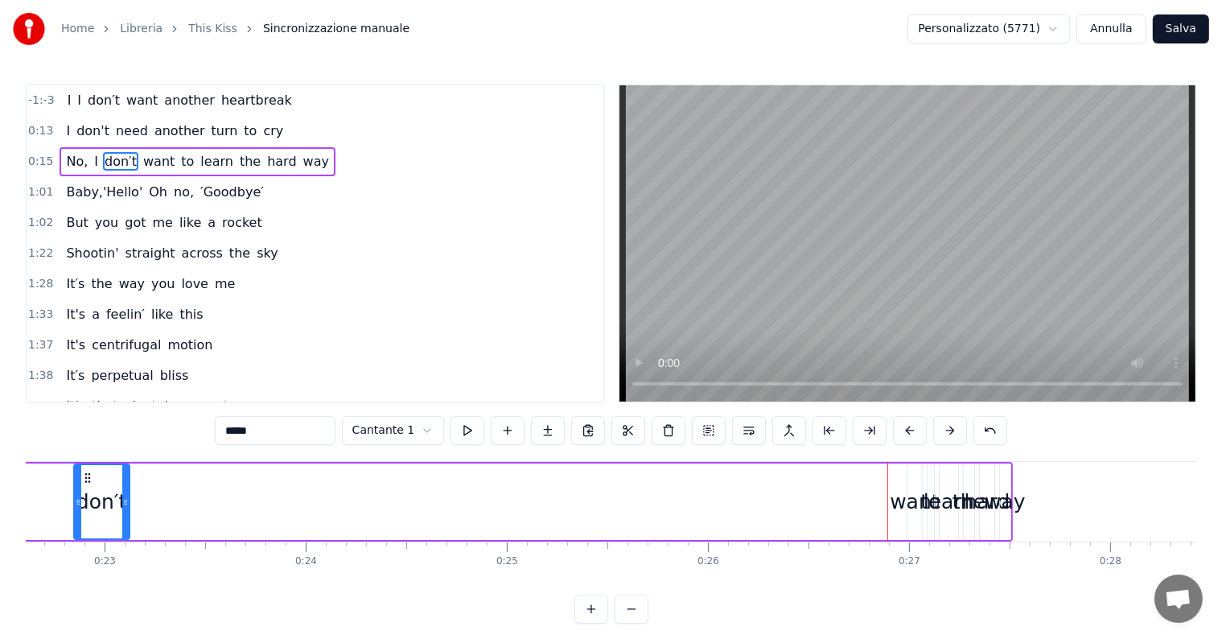
scroll to position [0, 4540]
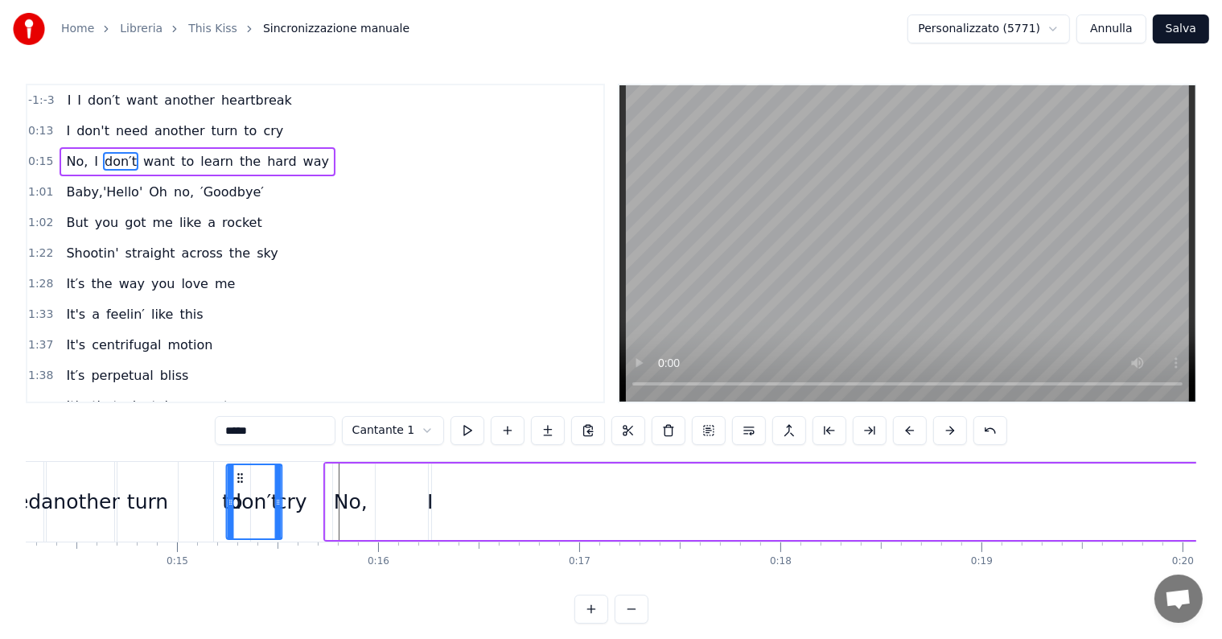
drag, startPoint x: 92, startPoint y: 476, endPoint x: 135, endPoint y: 479, distance: 43.6
click at [228, 479] on div "don′t" at bounding box center [255, 501] width 54 height 73
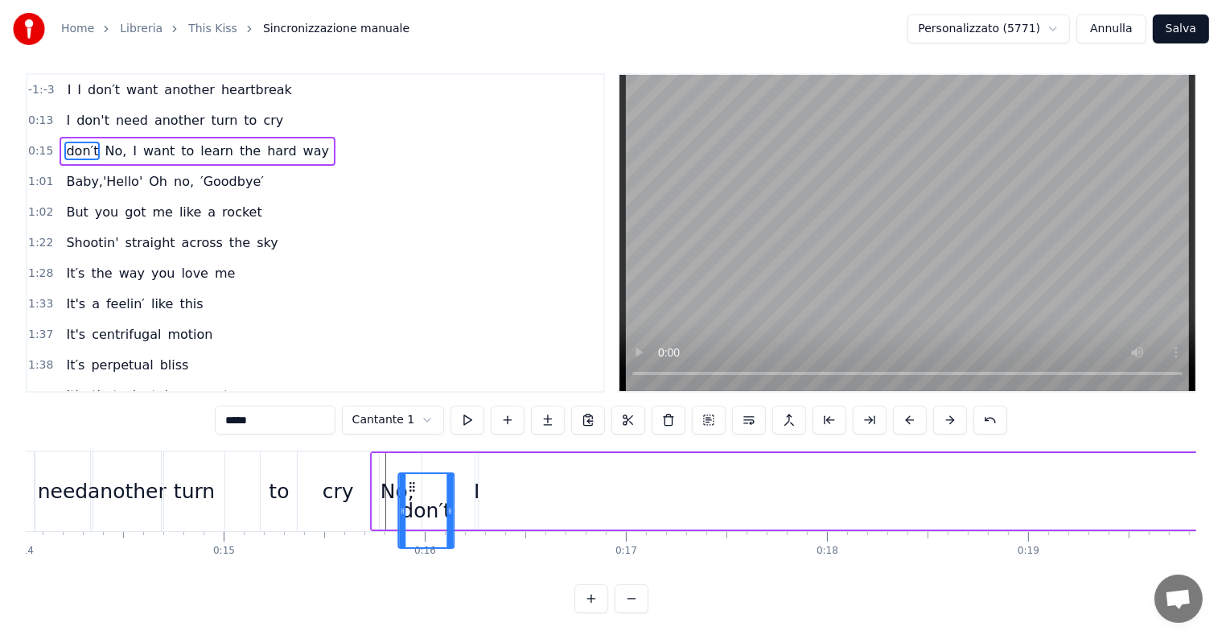
scroll to position [24, 0]
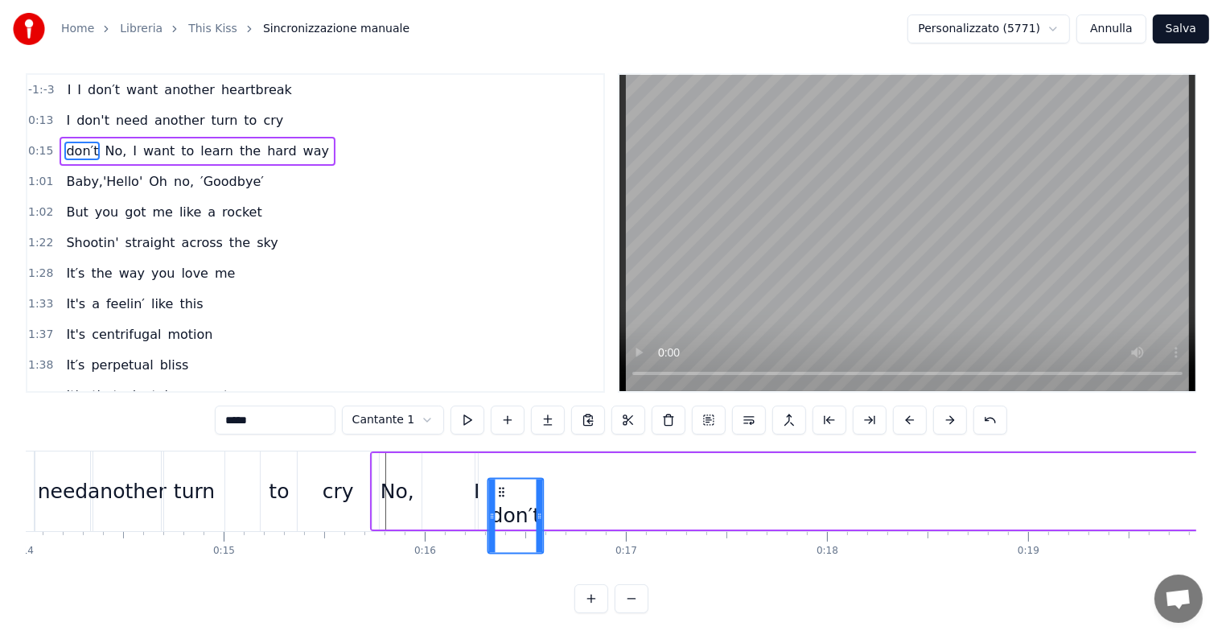
drag, startPoint x: 144, startPoint y: 473, endPoint x: 501, endPoint y: 465, distance: 357.2
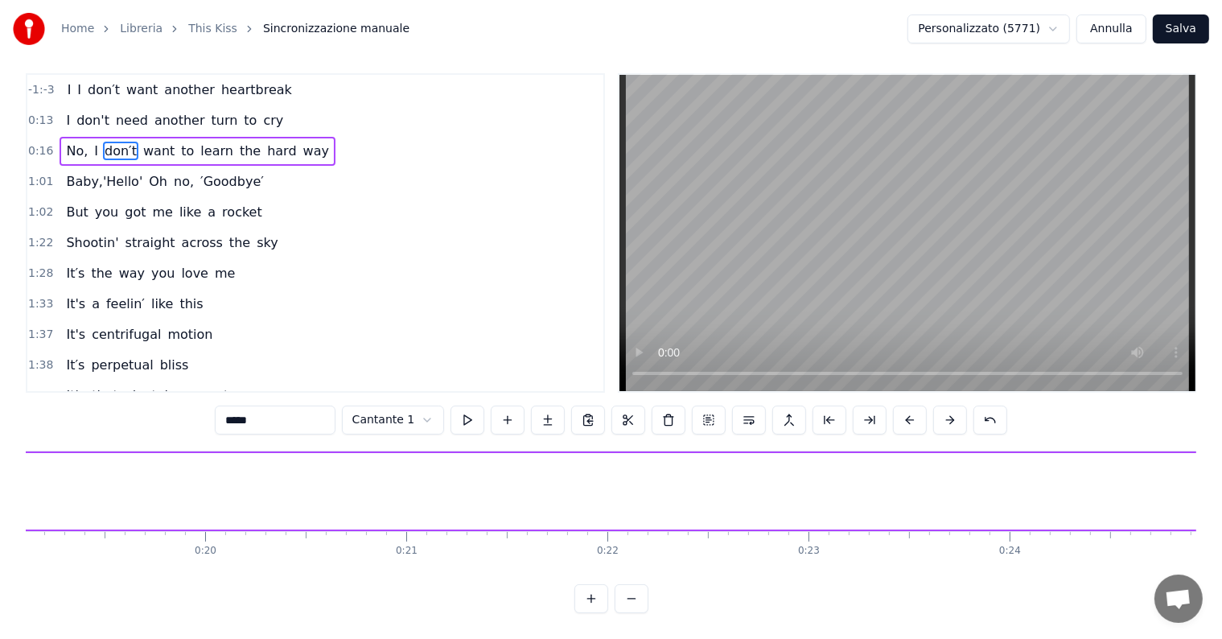
scroll to position [0, 4867]
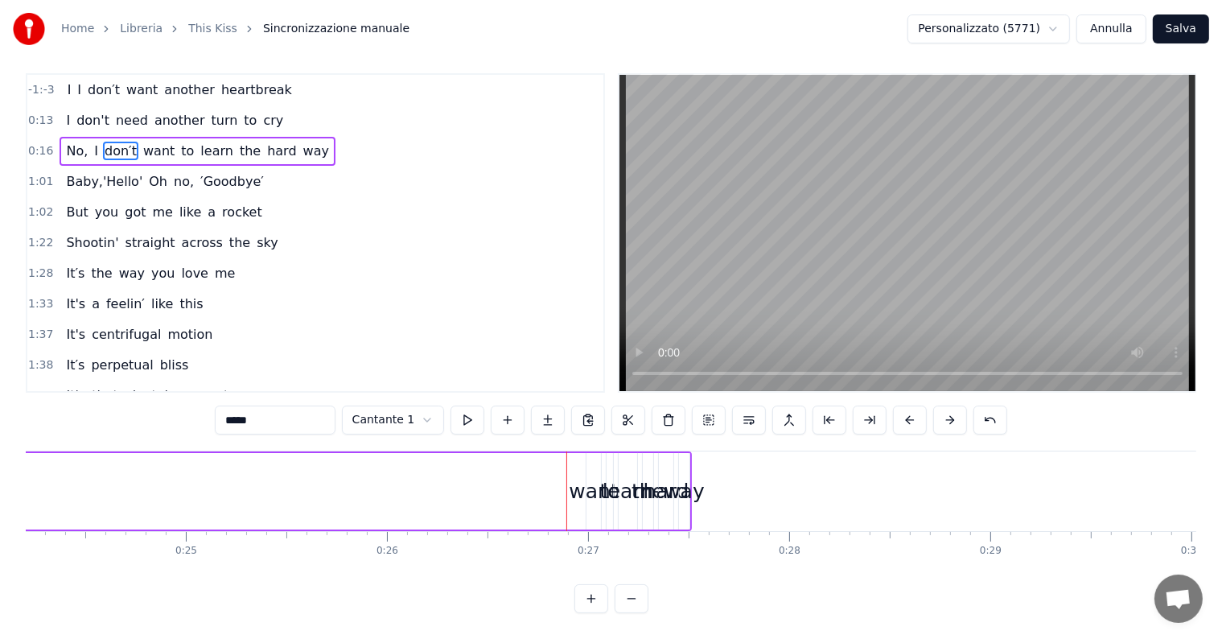
click at [582, 481] on div "want" at bounding box center [593, 491] width 49 height 31
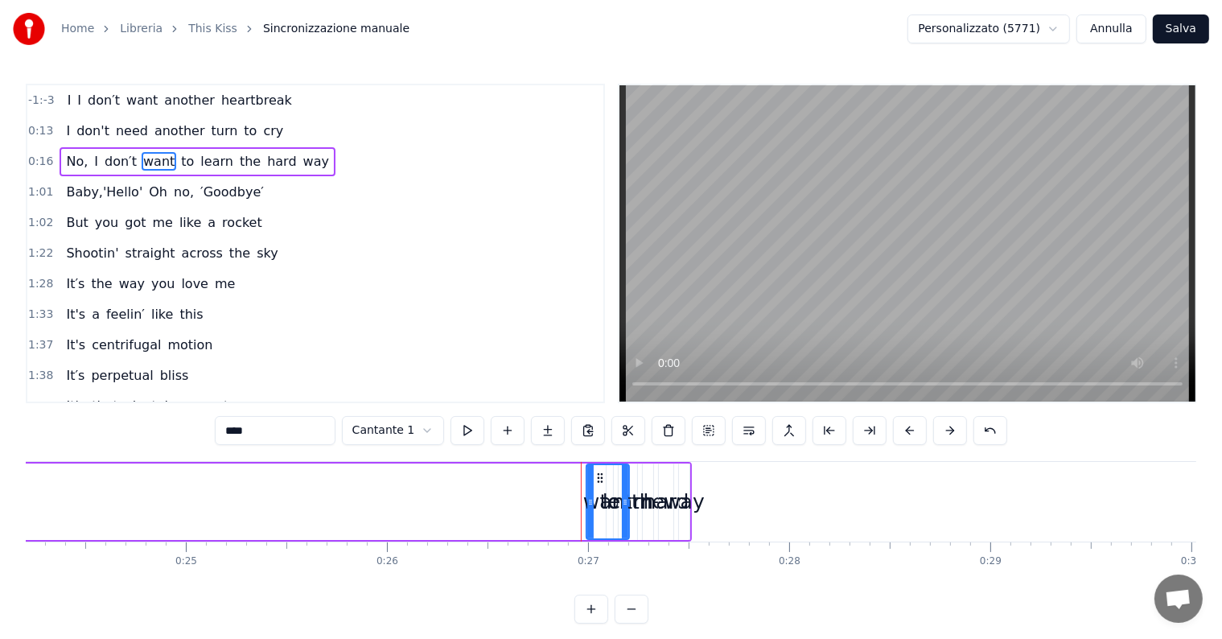
drag, startPoint x: 596, startPoint y: 504, endPoint x: 624, endPoint y: 502, distance: 28.2
click at [624, 502] on icon at bounding box center [625, 502] width 6 height 13
drag, startPoint x: 597, startPoint y: 477, endPoint x: 455, endPoint y: 490, distance: 142.2
click at [455, 490] on div "want" at bounding box center [466, 501] width 41 height 73
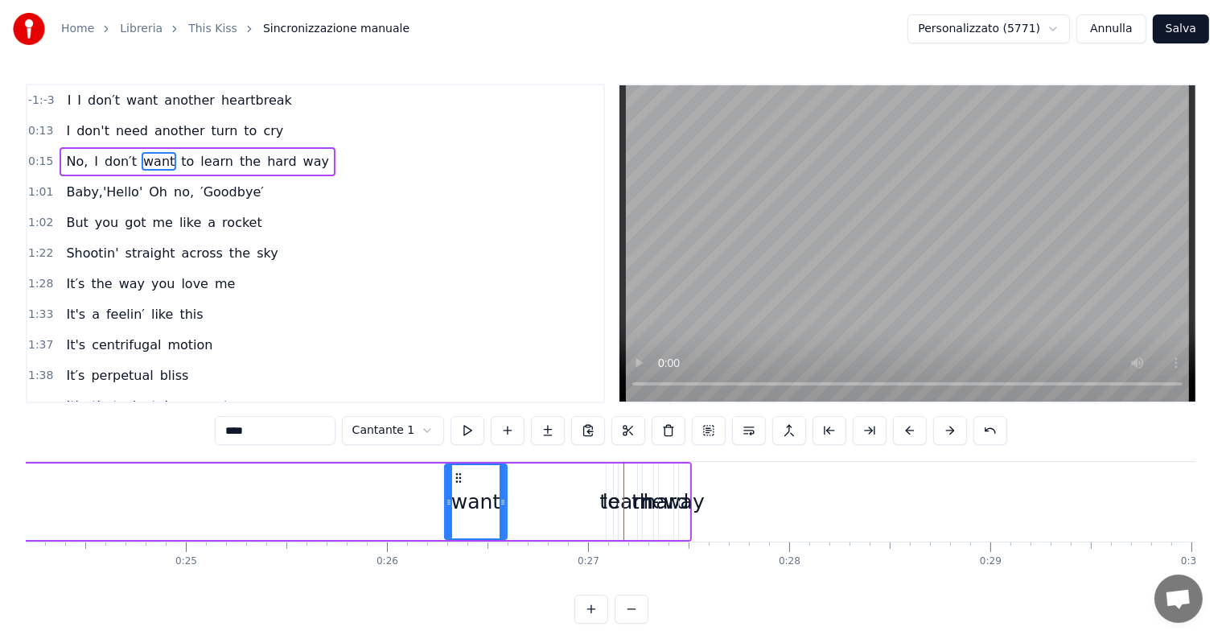
drag, startPoint x: 483, startPoint y: 499, endPoint x: 502, endPoint y: 499, distance: 19.3
click at [502, 499] on icon at bounding box center [503, 502] width 6 height 13
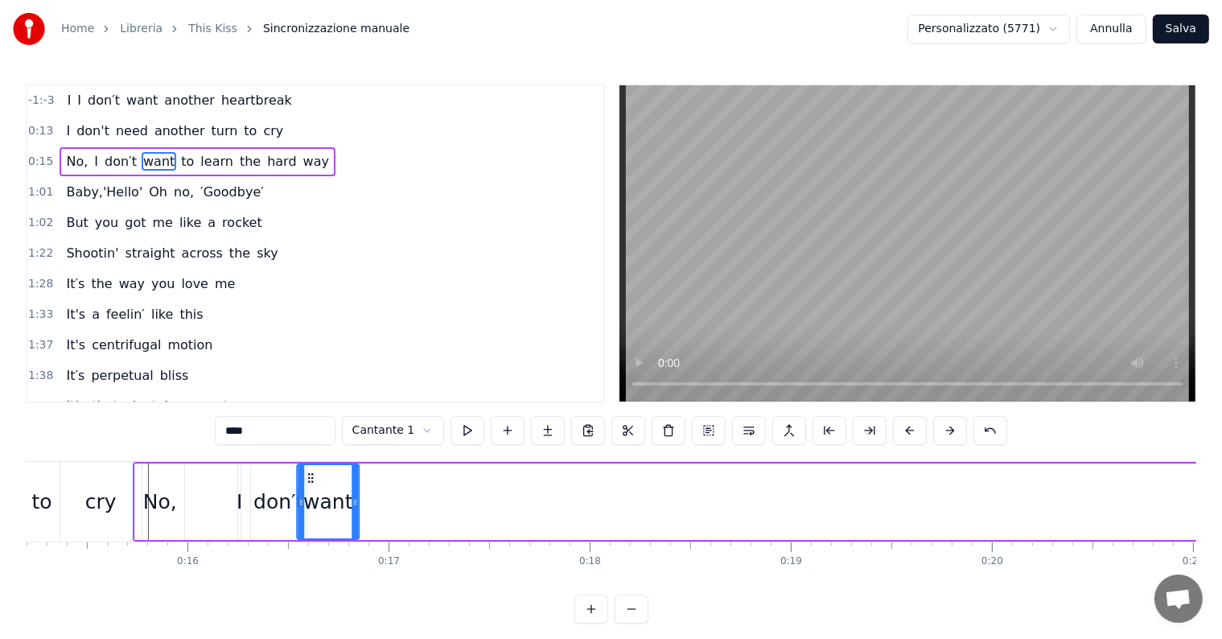
scroll to position [0, 3053]
drag, startPoint x: 454, startPoint y: 476, endPoint x: 319, endPoint y: 475, distance: 136.0
click at [319, 475] on icon at bounding box center [322, 477] width 13 height 13
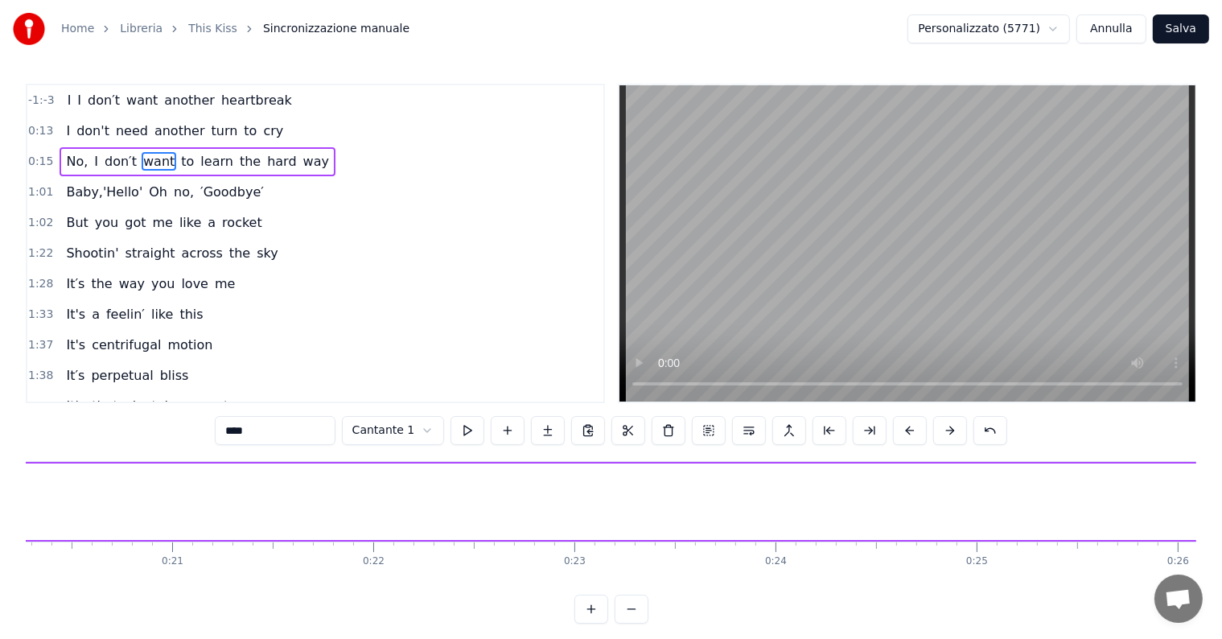
scroll to position [0, 5101]
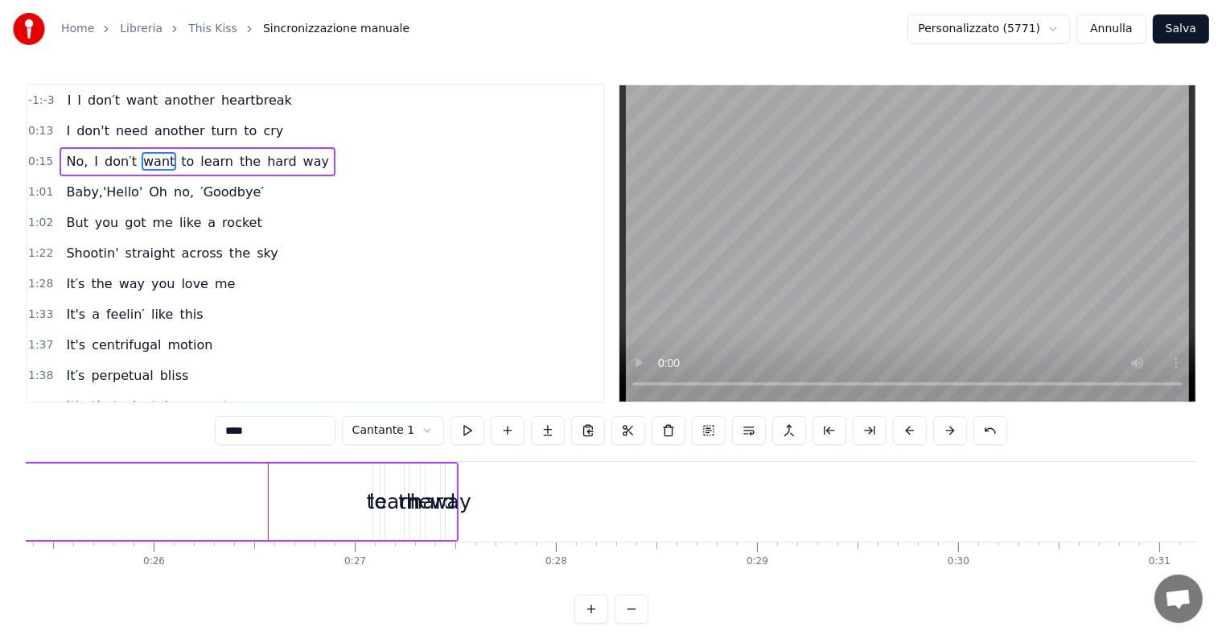
click at [376, 503] on div "learn" at bounding box center [394, 502] width 51 height 31
click at [369, 502] on div "to" at bounding box center [376, 502] width 20 height 31
drag, startPoint x: 375, startPoint y: 500, endPoint x: 393, endPoint y: 499, distance: 17.8
click at [393, 499] on icon at bounding box center [393, 502] width 6 height 13
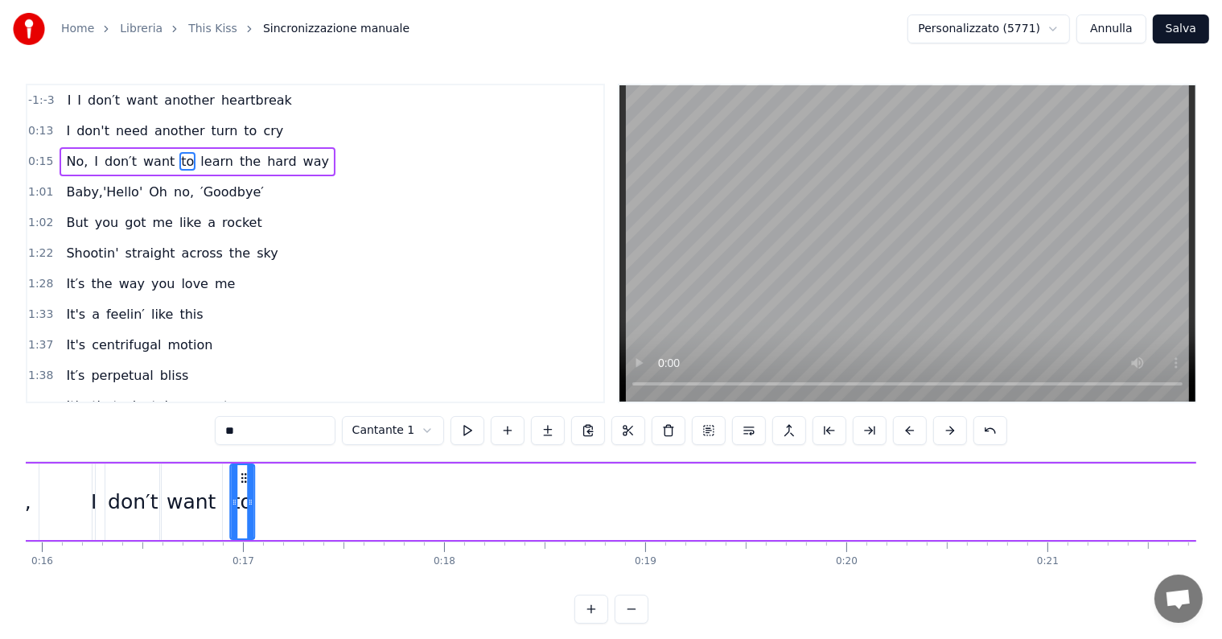
scroll to position [0, 3193]
drag, startPoint x: 384, startPoint y: 475, endPoint x: 304, endPoint y: 504, distance: 84.5
click at [263, 504] on div "to" at bounding box center [250, 501] width 26 height 76
click at [293, 504] on div "to" at bounding box center [292, 502] width 20 height 31
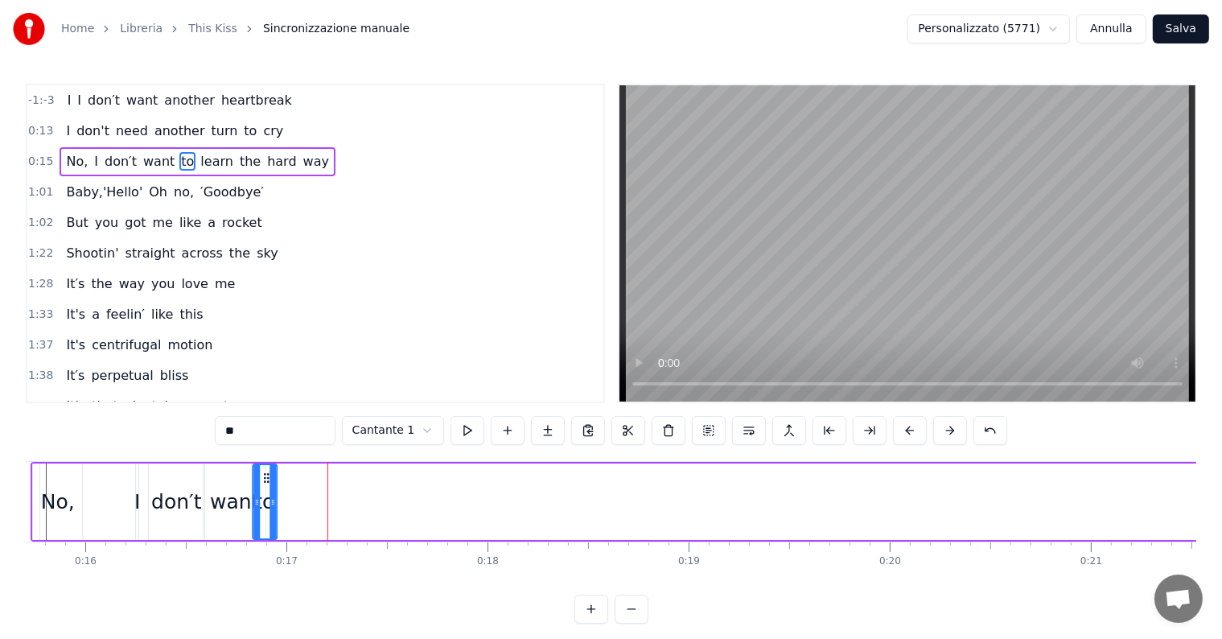
drag, startPoint x: 293, startPoint y: 476, endPoint x: 246, endPoint y: 475, distance: 46.7
click at [259, 475] on icon at bounding box center [265, 477] width 13 height 13
drag, startPoint x: 246, startPoint y: 475, endPoint x: 282, endPoint y: 477, distance: 35.4
click at [282, 477] on icon at bounding box center [284, 477] width 13 height 13
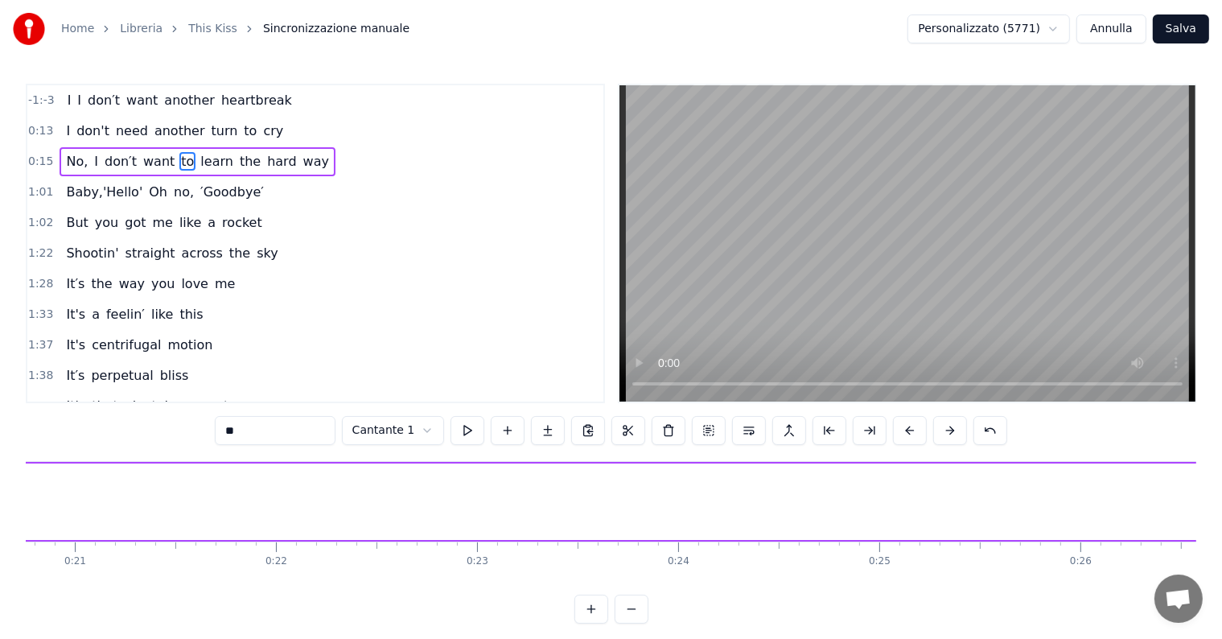
scroll to position [0, 5199]
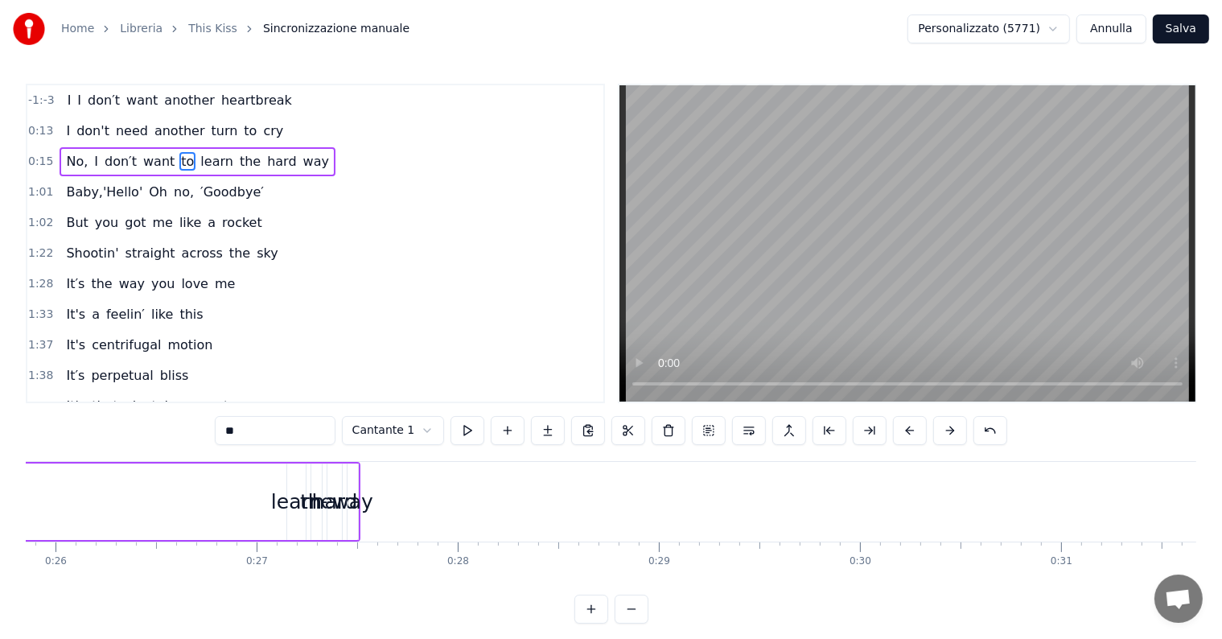
click at [298, 505] on div "learn" at bounding box center [296, 502] width 51 height 31
drag, startPoint x: 302, startPoint y: 502, endPoint x: 328, endPoint y: 501, distance: 25.8
click at [328, 501] on icon at bounding box center [327, 502] width 6 height 13
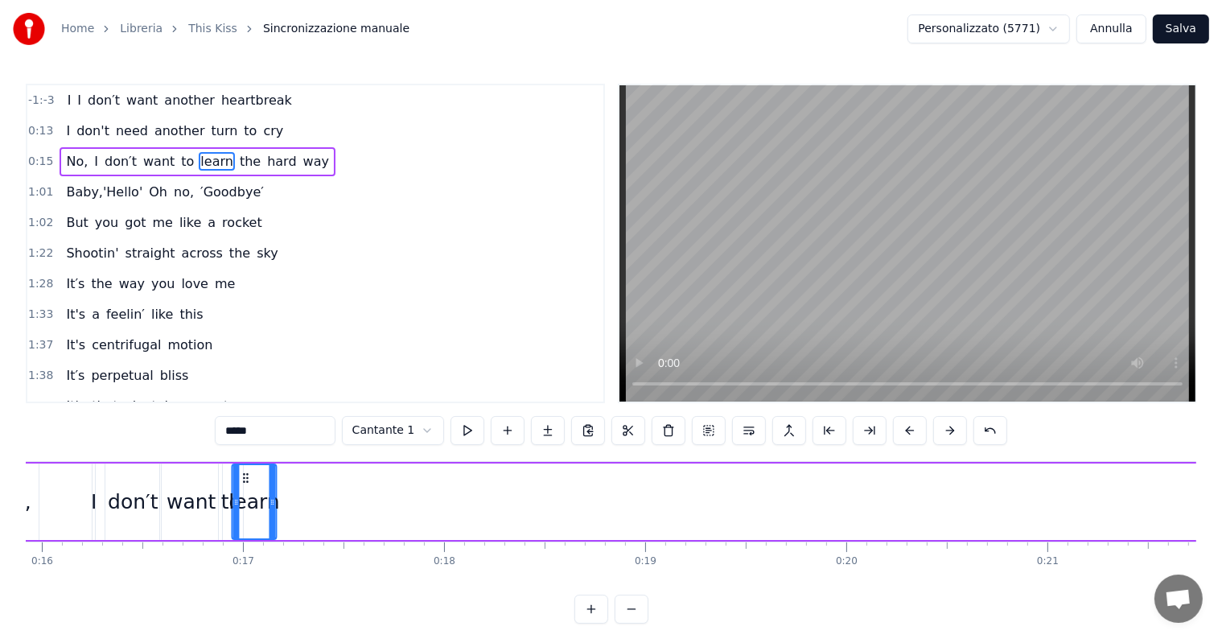
scroll to position [0, 3181]
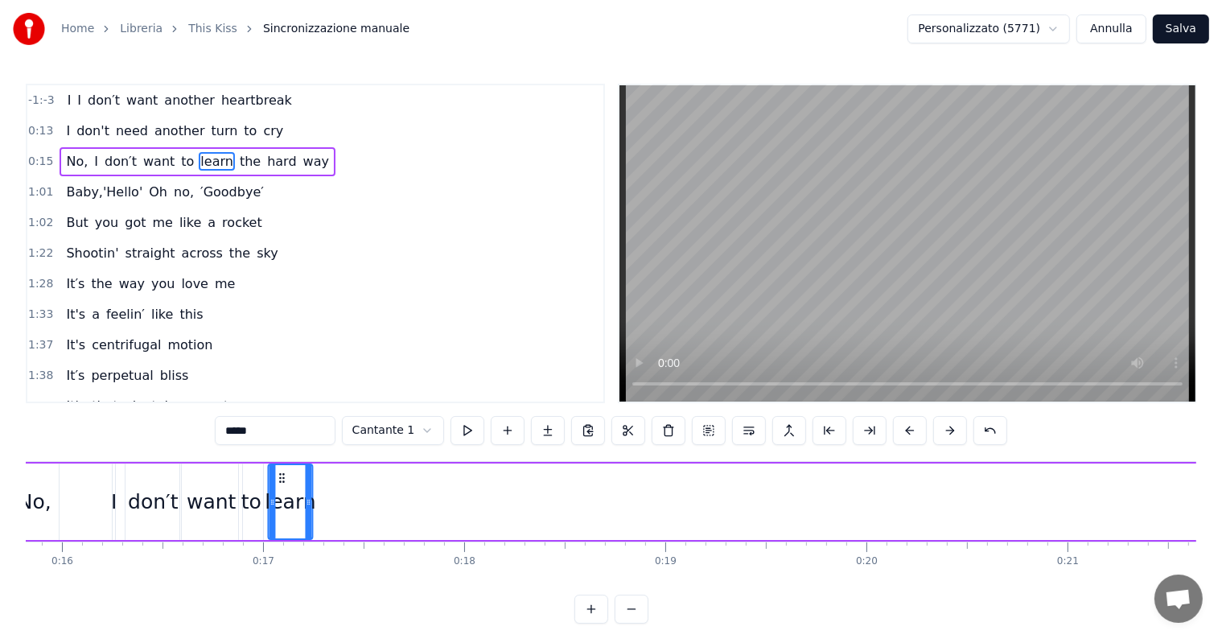
drag, startPoint x: 299, startPoint y: 477, endPoint x: 280, endPoint y: 486, distance: 21.2
click at [280, 486] on div "learn" at bounding box center [290, 501] width 43 height 73
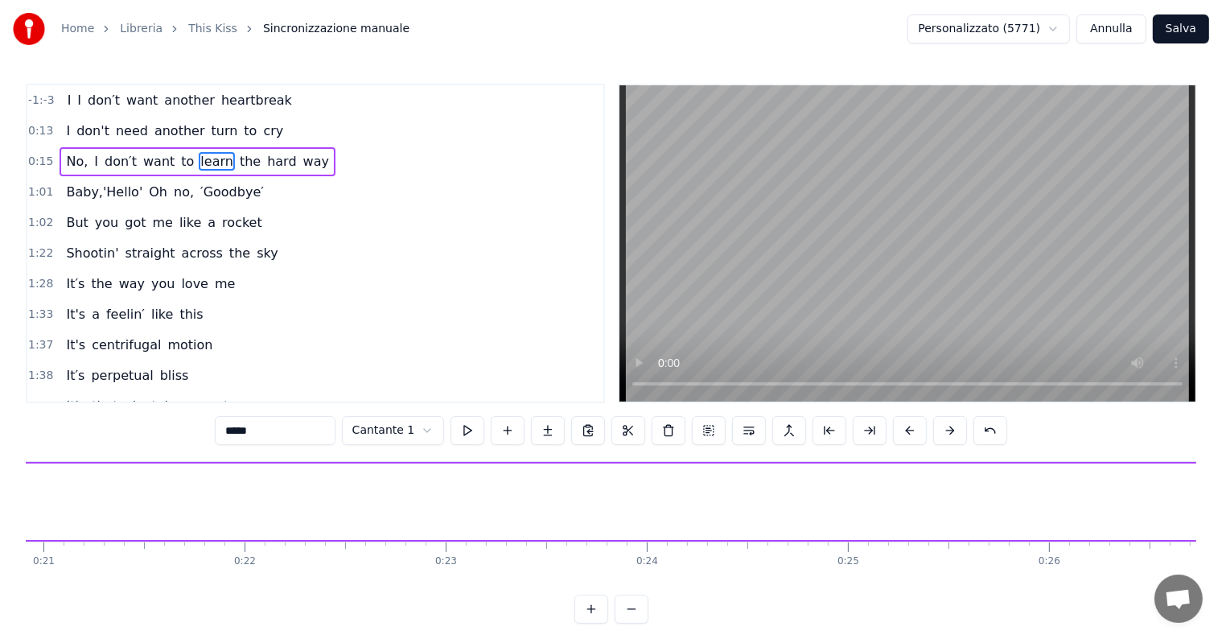
scroll to position [0, 5229]
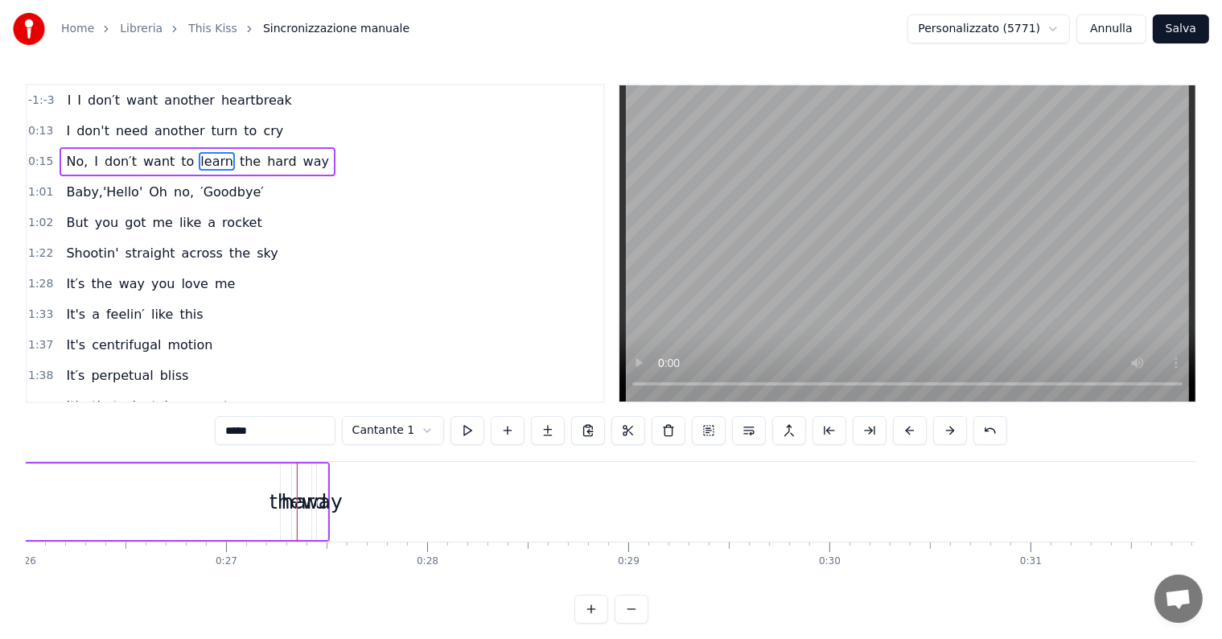
click at [294, 501] on div "hard" at bounding box center [305, 502] width 46 height 31
click at [280, 501] on div "the" at bounding box center [285, 502] width 33 height 31
drag, startPoint x: 283, startPoint y: 501, endPoint x: 312, endPoint y: 502, distance: 29.0
click at [312, 502] on icon at bounding box center [315, 502] width 6 height 13
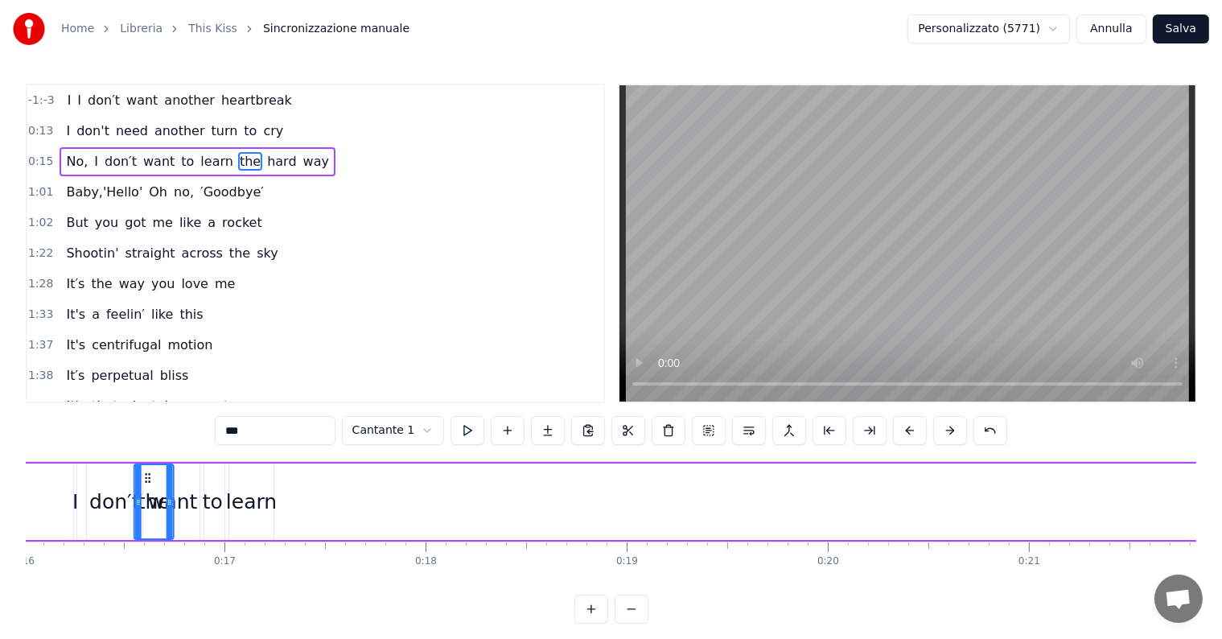
scroll to position [0, 3187]
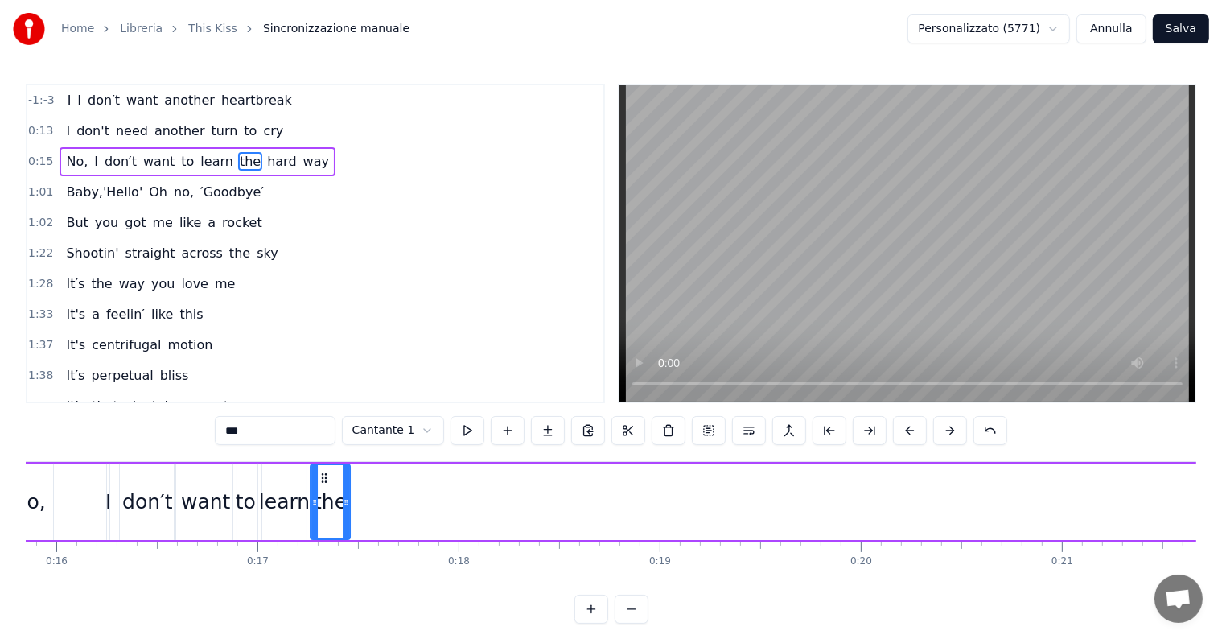
drag, startPoint x: 290, startPoint y: 475, endPoint x: 324, endPoint y: 478, distance: 33.9
click at [324, 478] on icon at bounding box center [324, 477] width 13 height 13
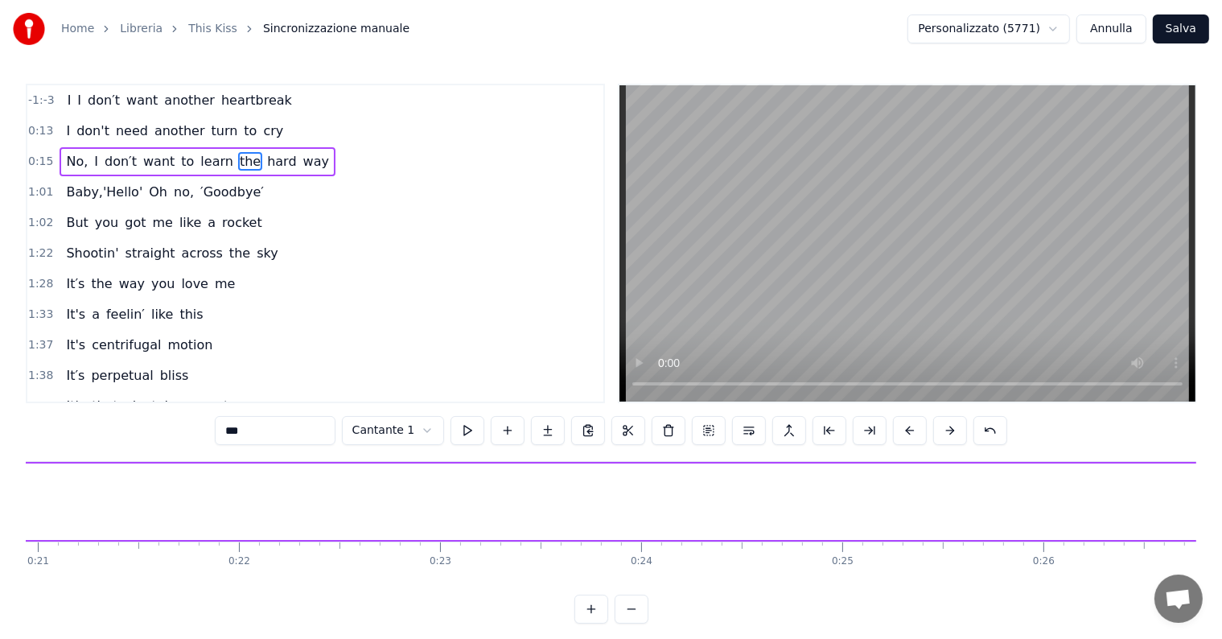
scroll to position [0, 5235]
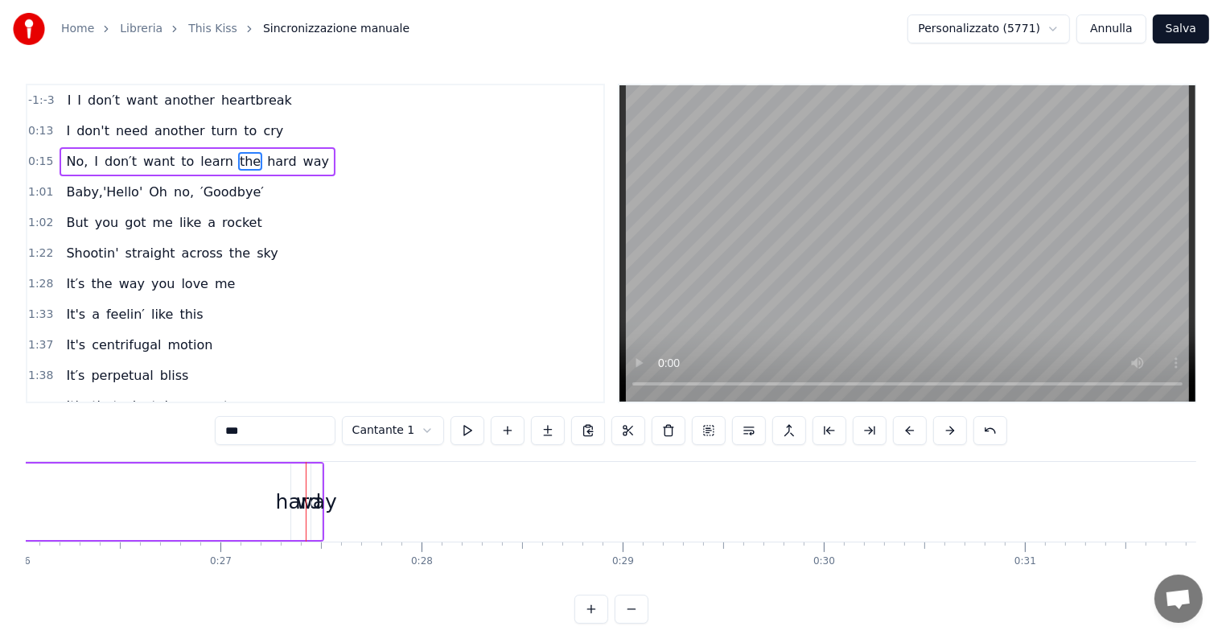
click at [291, 502] on div "hard" at bounding box center [299, 502] width 46 height 31
drag, startPoint x: 291, startPoint y: 502, endPoint x: 244, endPoint y: 492, distance: 48.4
click at [244, 492] on div at bounding box center [246, 501] width 6 height 73
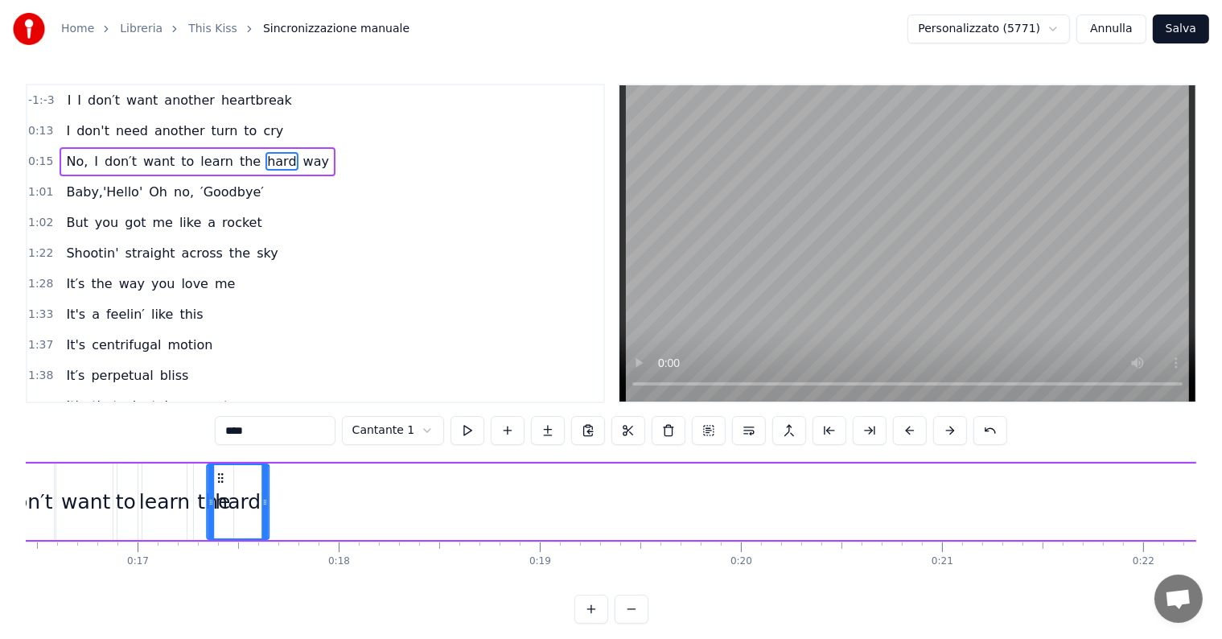
scroll to position [0, 3285]
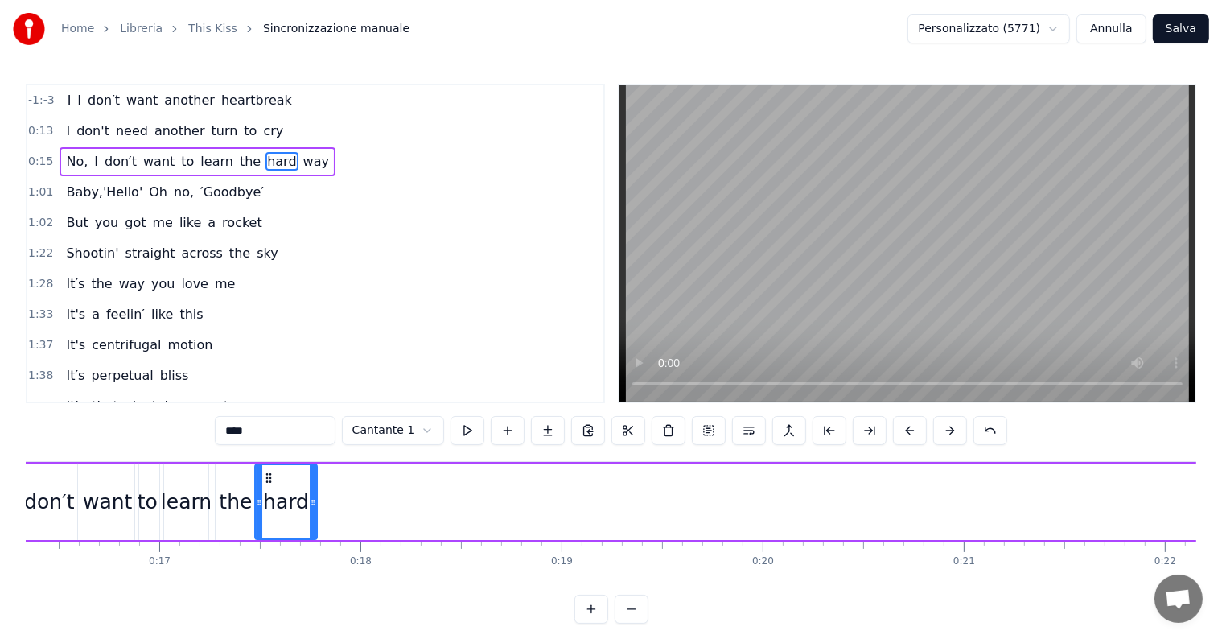
drag, startPoint x: 254, startPoint y: 476, endPoint x: 266, endPoint y: 505, distance: 31.4
click at [266, 505] on div "hard" at bounding box center [286, 501] width 60 height 73
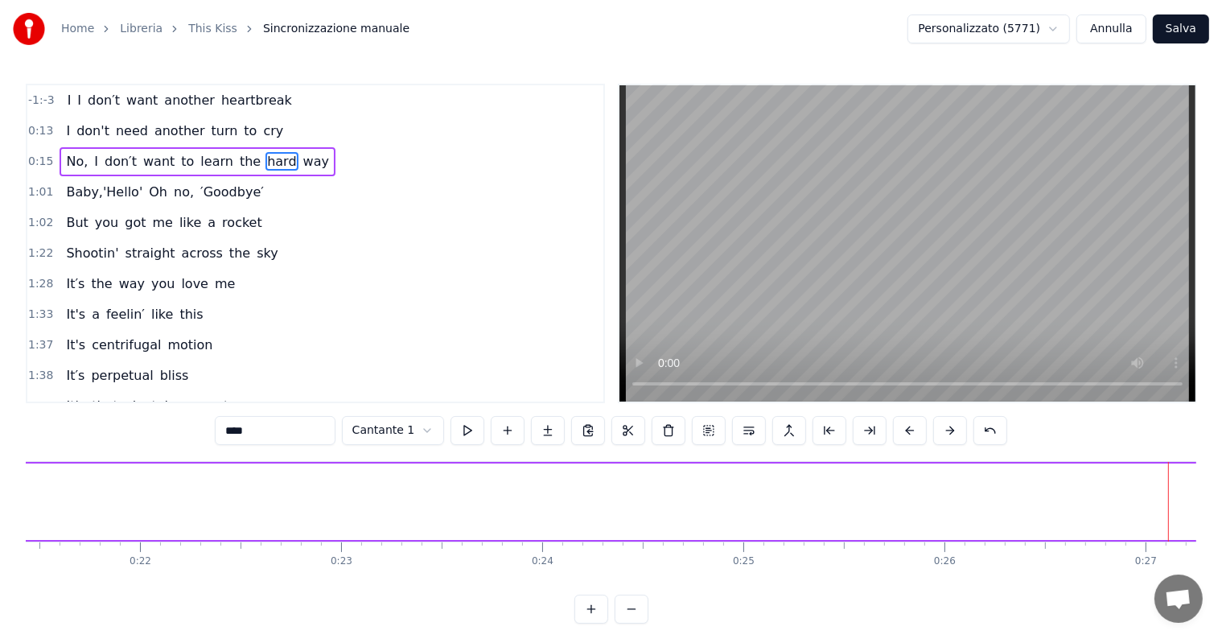
scroll to position [0, 5334]
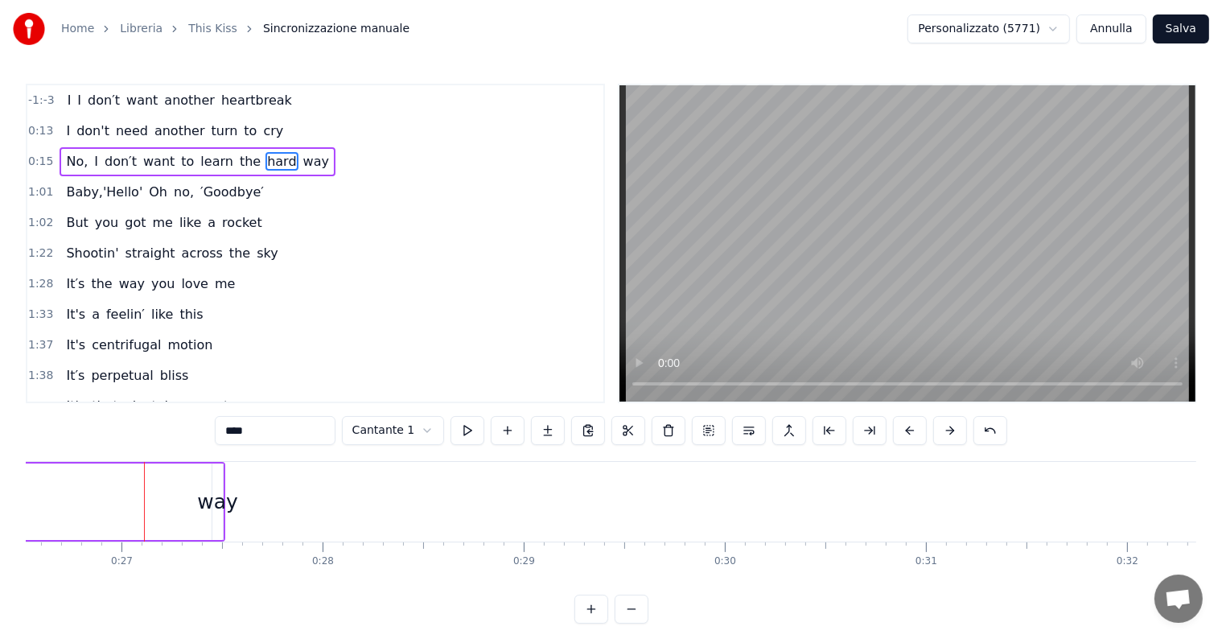
click at [220, 502] on div "way" at bounding box center [217, 502] width 41 height 31
type input "***"
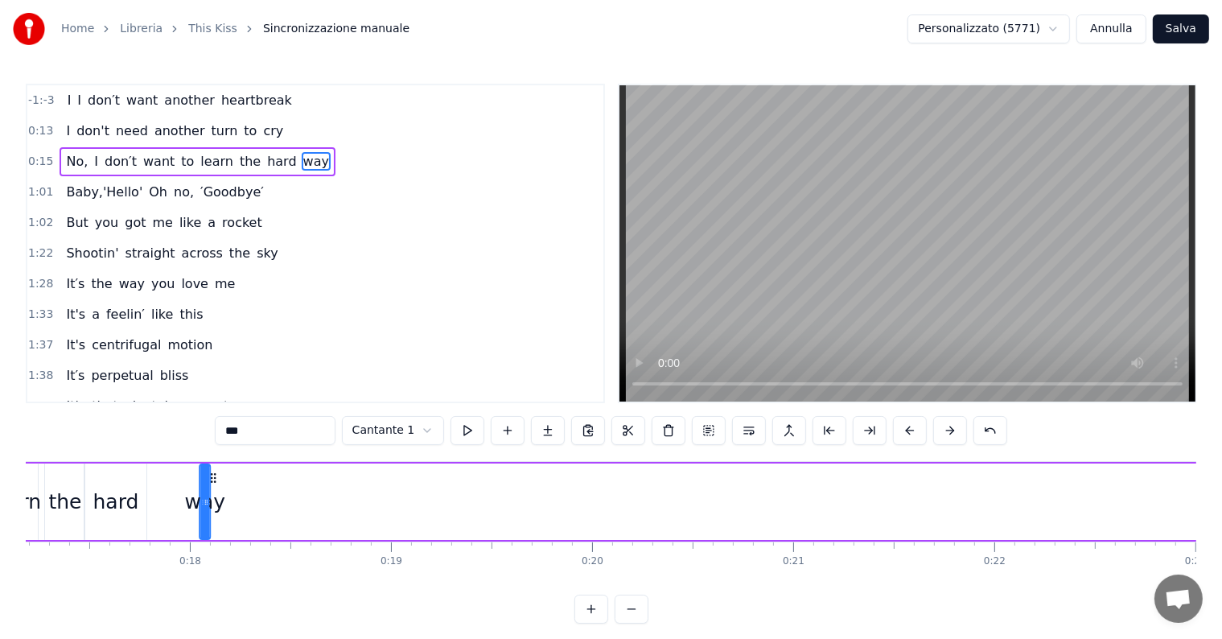
drag, startPoint x: 222, startPoint y: 479, endPoint x: 247, endPoint y: 485, distance: 25.8
click at [247, 485] on div "No, I don′t want to learn the hard way" at bounding box center [918, 502] width 2371 height 80
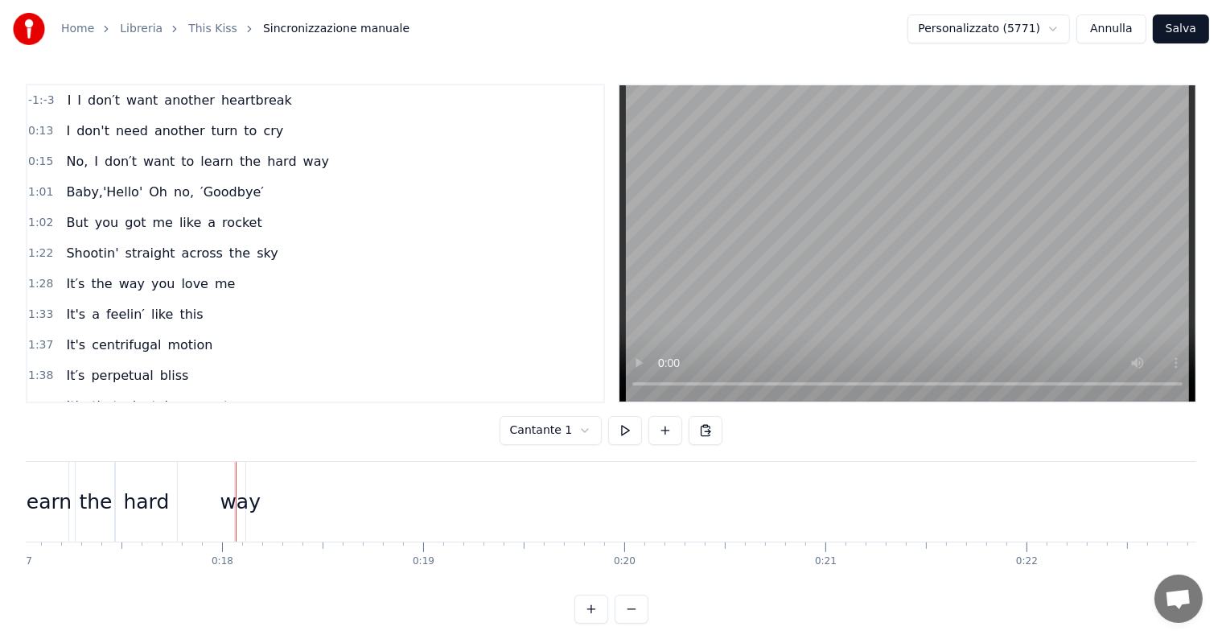
click at [238, 479] on div "way" at bounding box center [240, 502] width 10 height 80
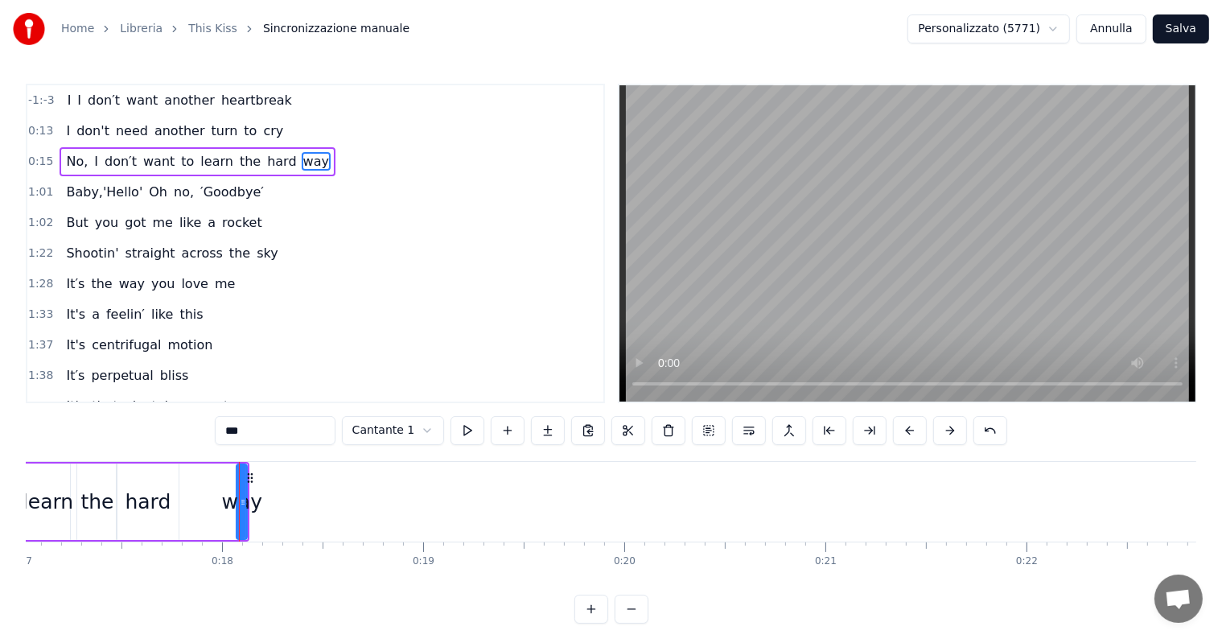
click at [239, 479] on div at bounding box center [239, 502] width 1 height 80
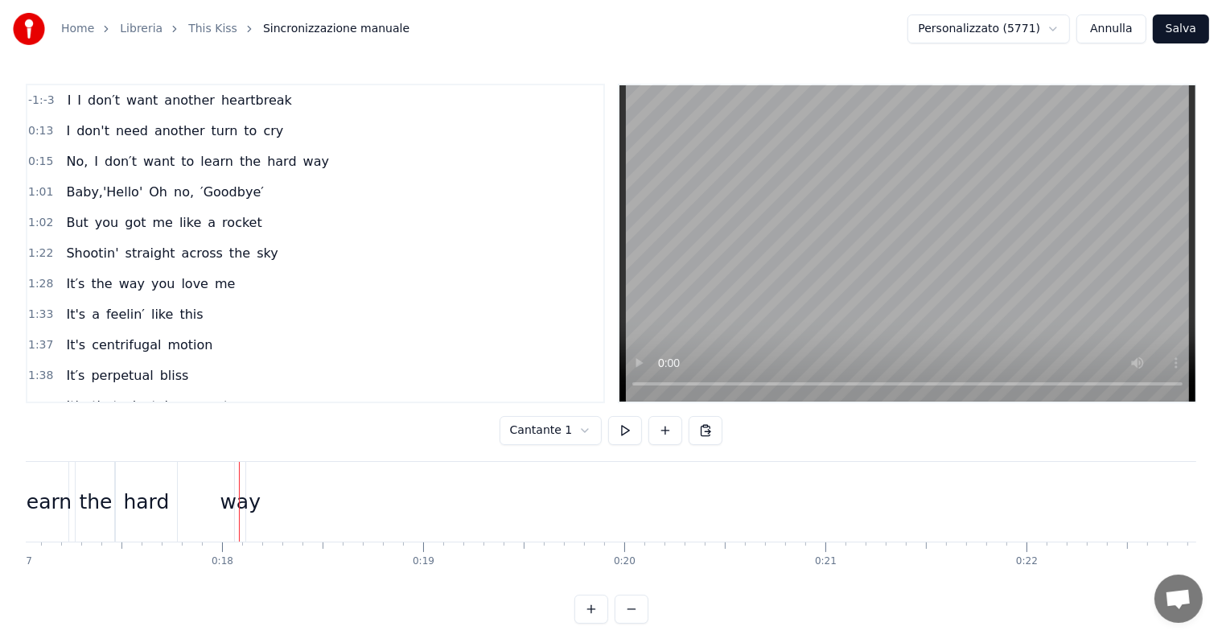
click at [244, 478] on div "way" at bounding box center [240, 502] width 10 height 80
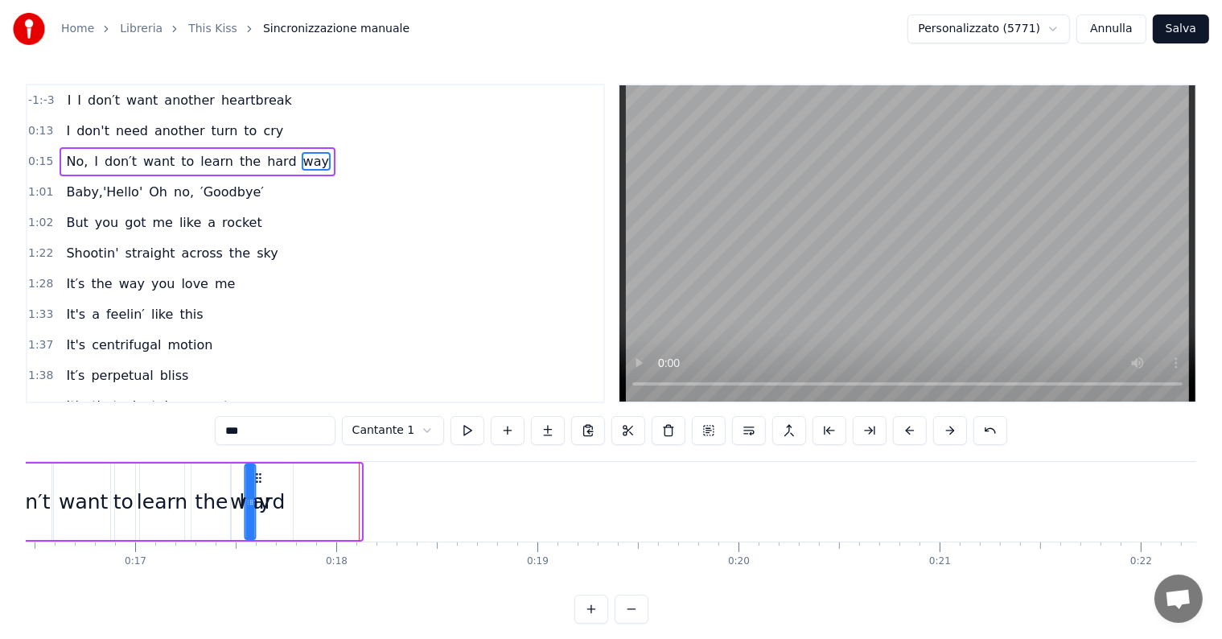
scroll to position [0, 3305]
drag, startPoint x: 249, startPoint y: 475, endPoint x: 310, endPoint y: 480, distance: 60.6
click at [310, 480] on icon at bounding box center [310, 477] width 13 height 13
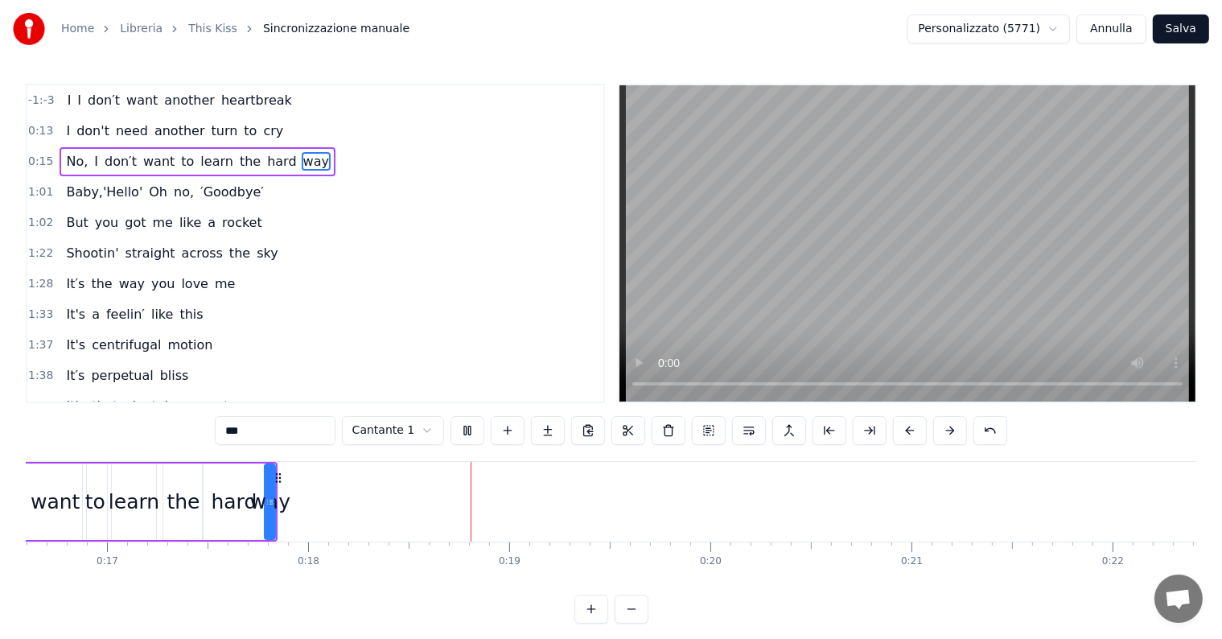
scroll to position [0, 3589]
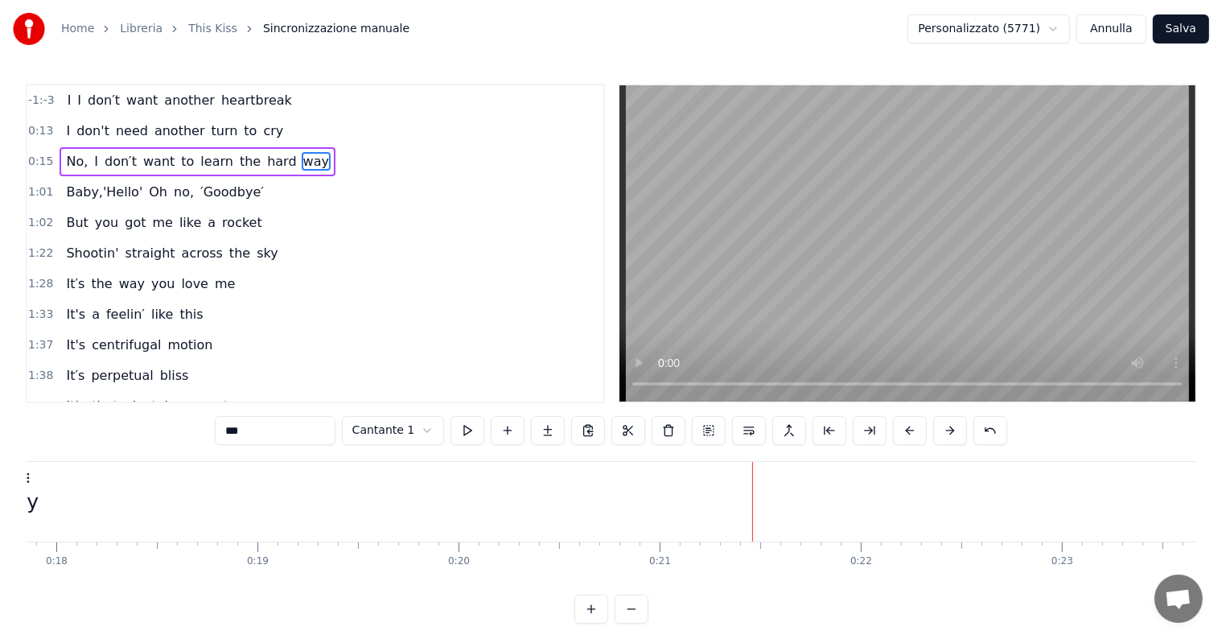
click at [77, 192] on span "Baby,'Hello'" at bounding box center [104, 192] width 80 height 19
type input "**********"
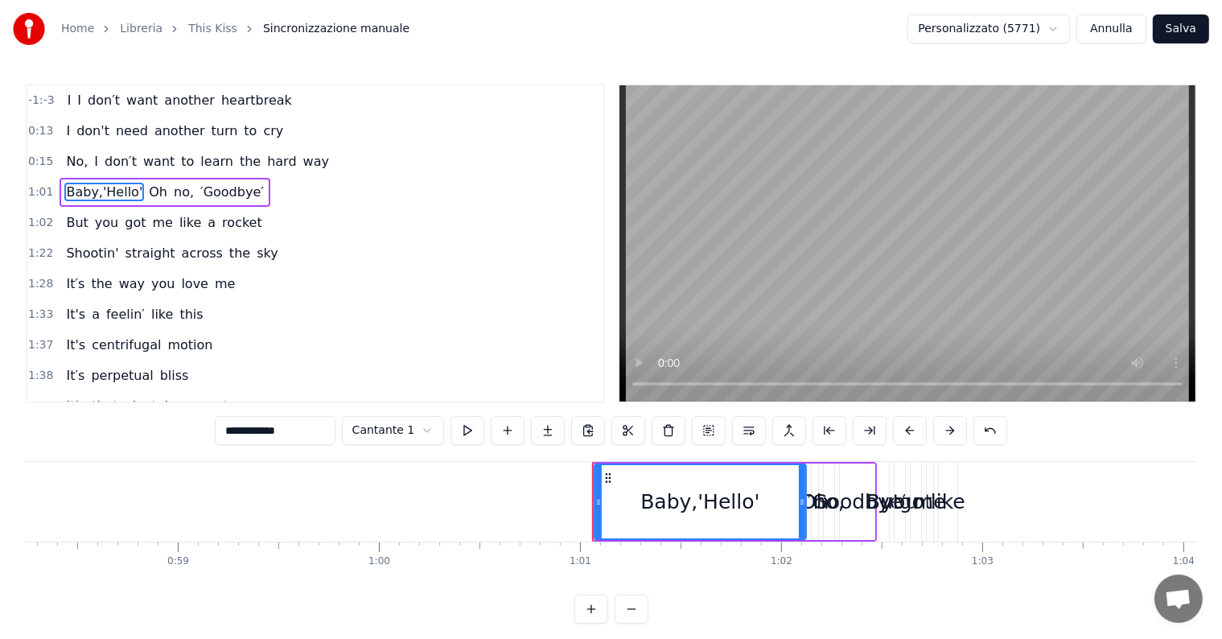
scroll to position [0, 12198]
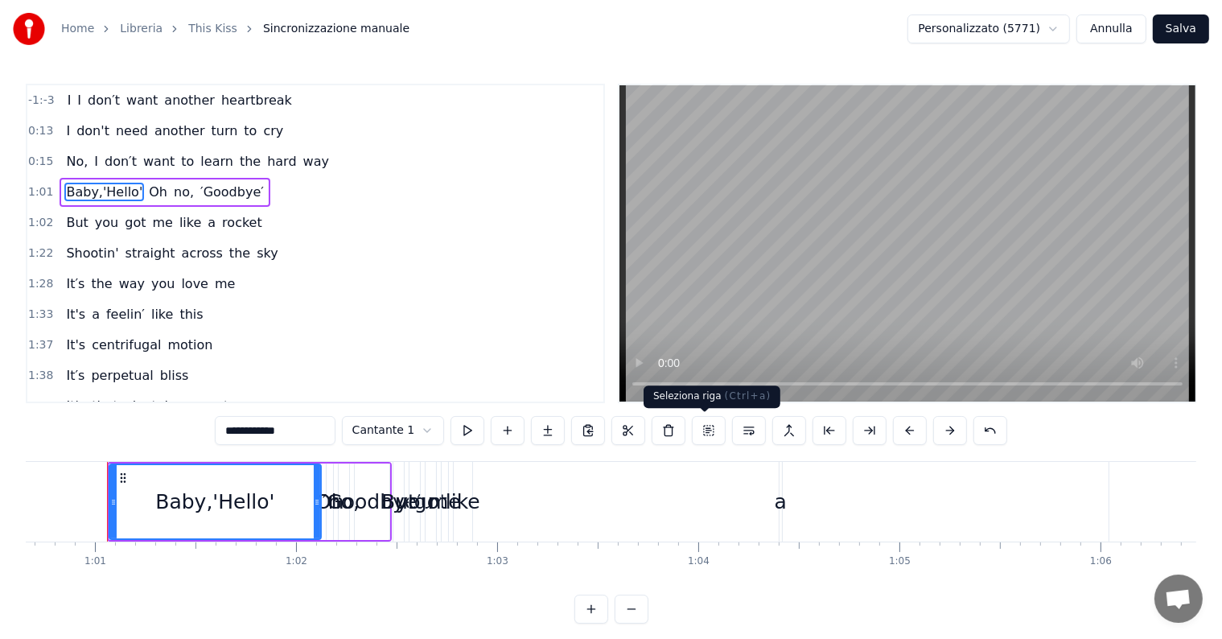
click at [711, 436] on button at bounding box center [709, 430] width 34 height 29
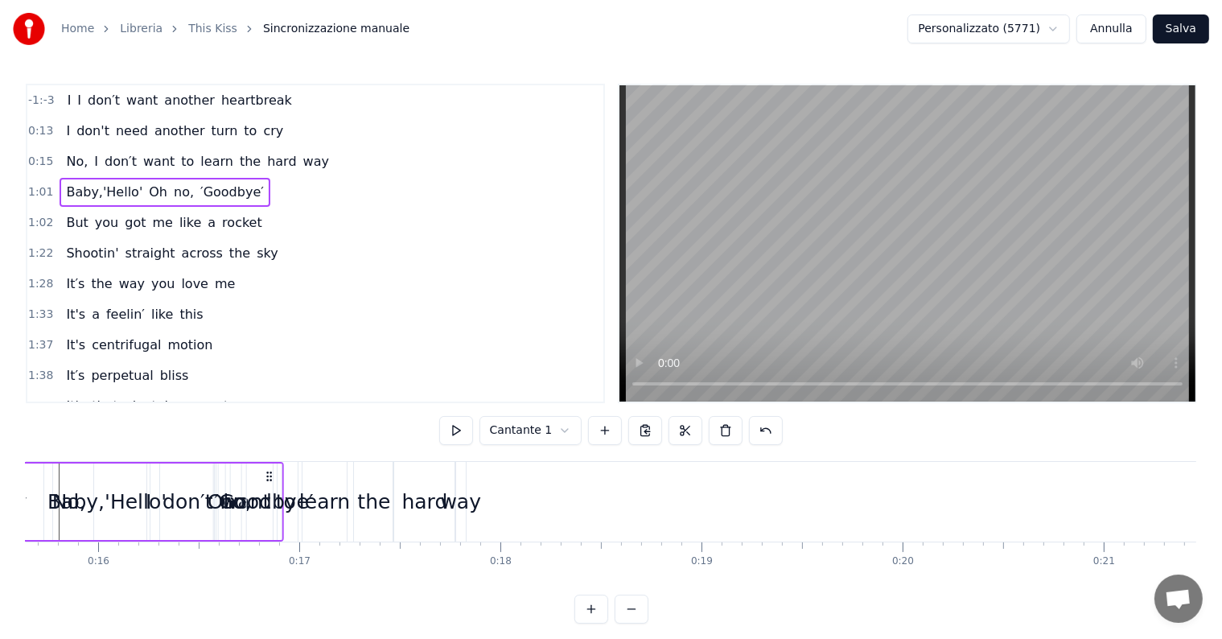
scroll to position [0, 3142]
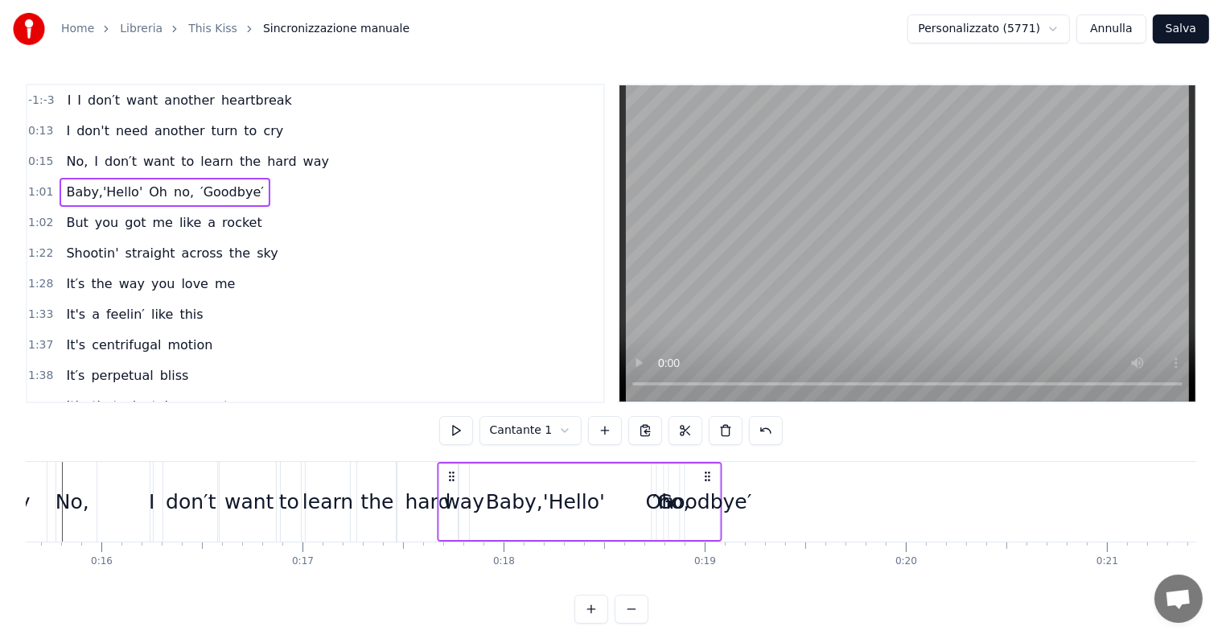
drag, startPoint x: 376, startPoint y: 473, endPoint x: 652, endPoint y: 478, distance: 275.9
click at [652, 478] on div "Baby,'Hello' Oh no, ′Goodbye′" at bounding box center [579, 502] width 285 height 80
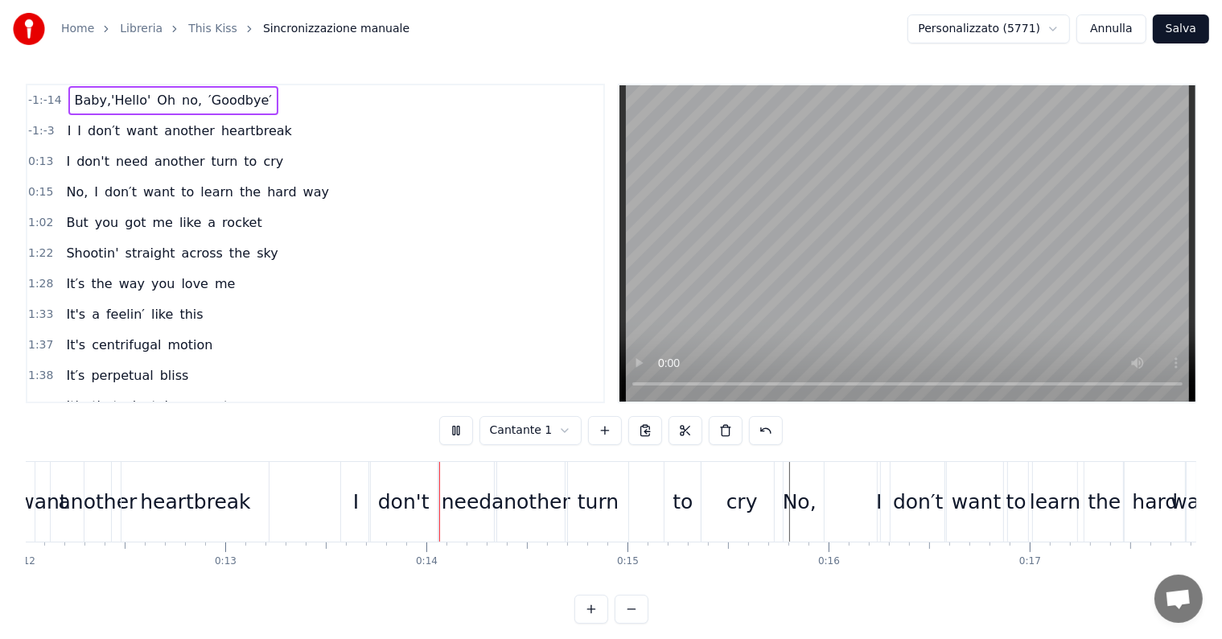
scroll to position [0, 2632]
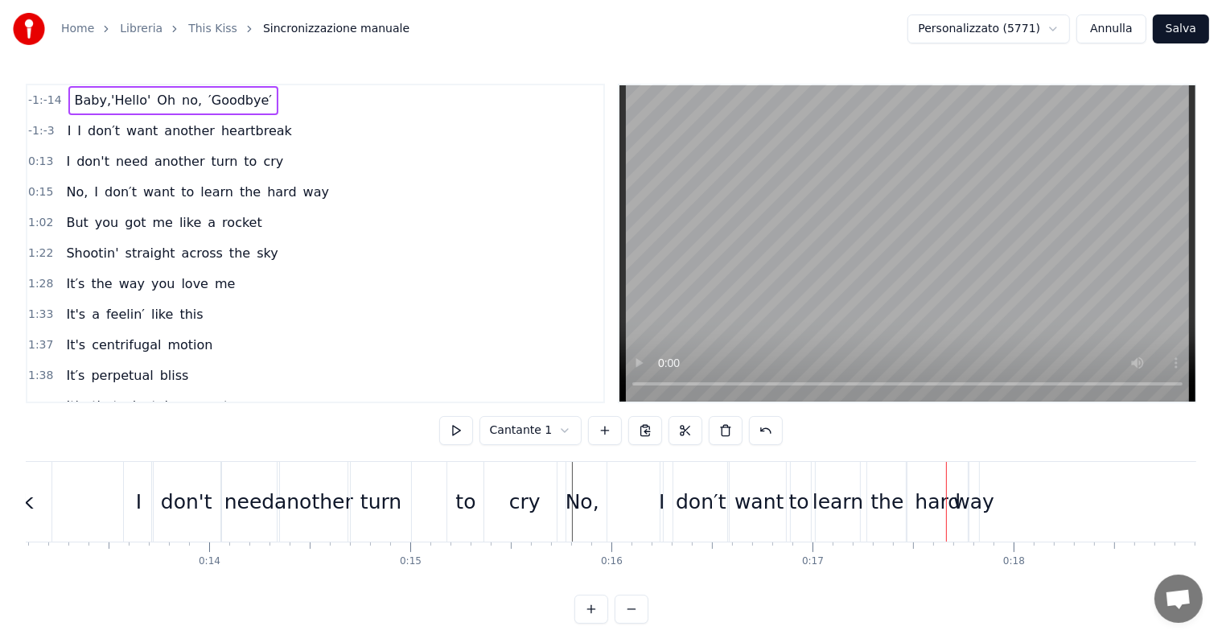
click at [390, 489] on div "turn" at bounding box center [380, 502] width 41 height 31
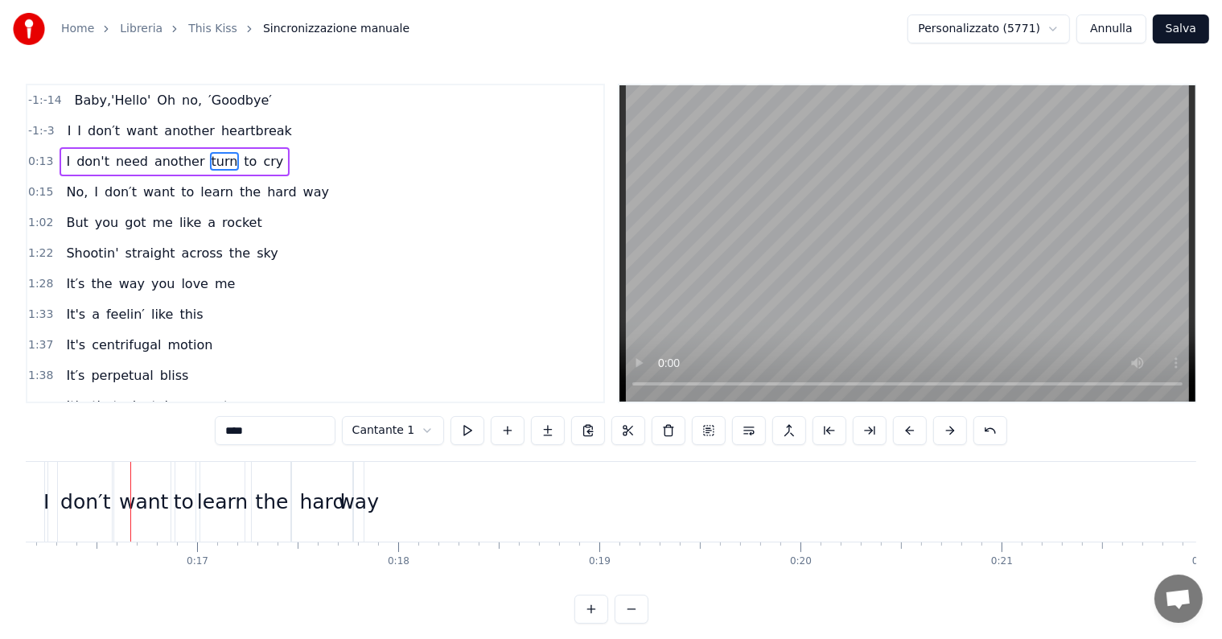
scroll to position [0, 2223]
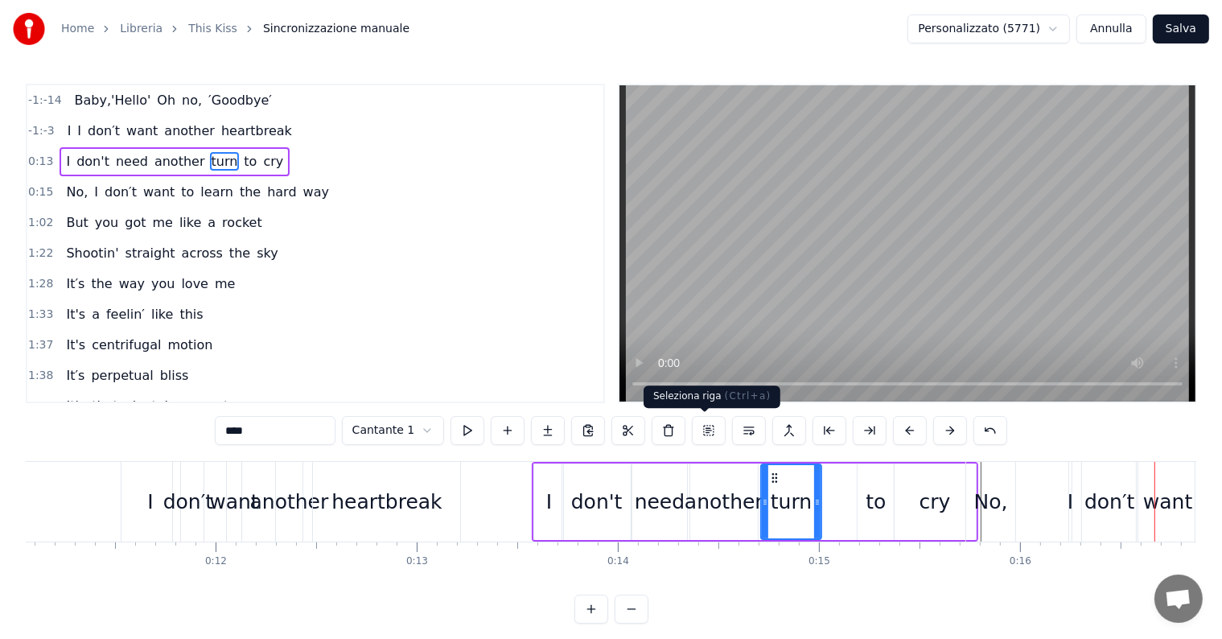
click at [704, 425] on button at bounding box center [709, 430] width 34 height 29
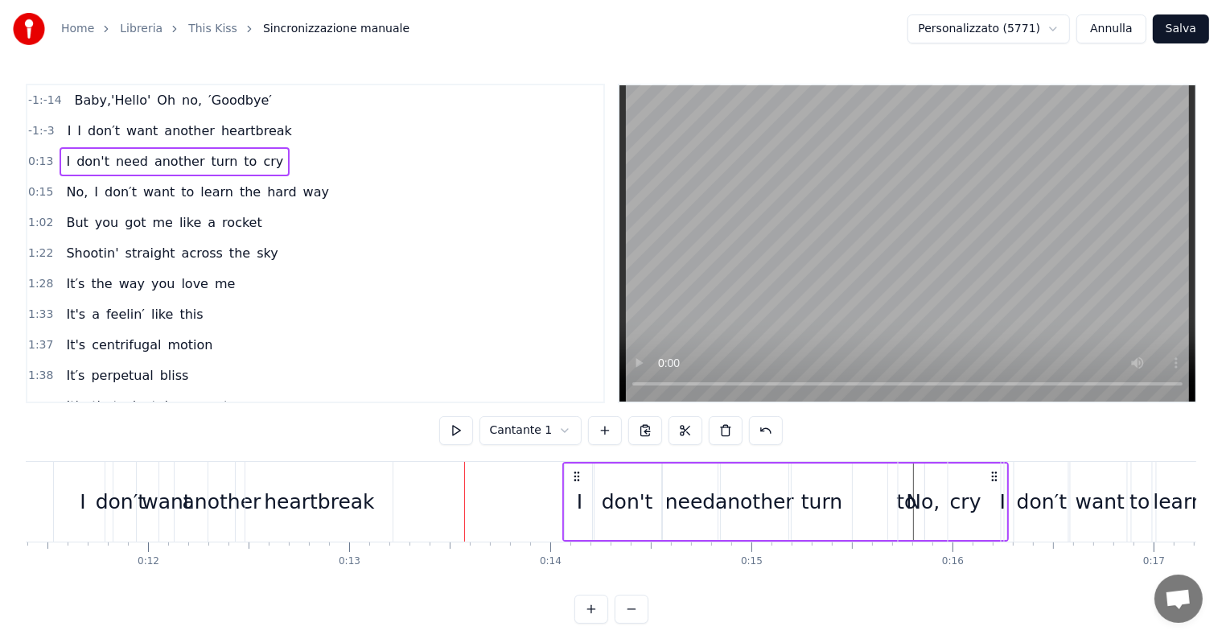
scroll to position [0, 2301]
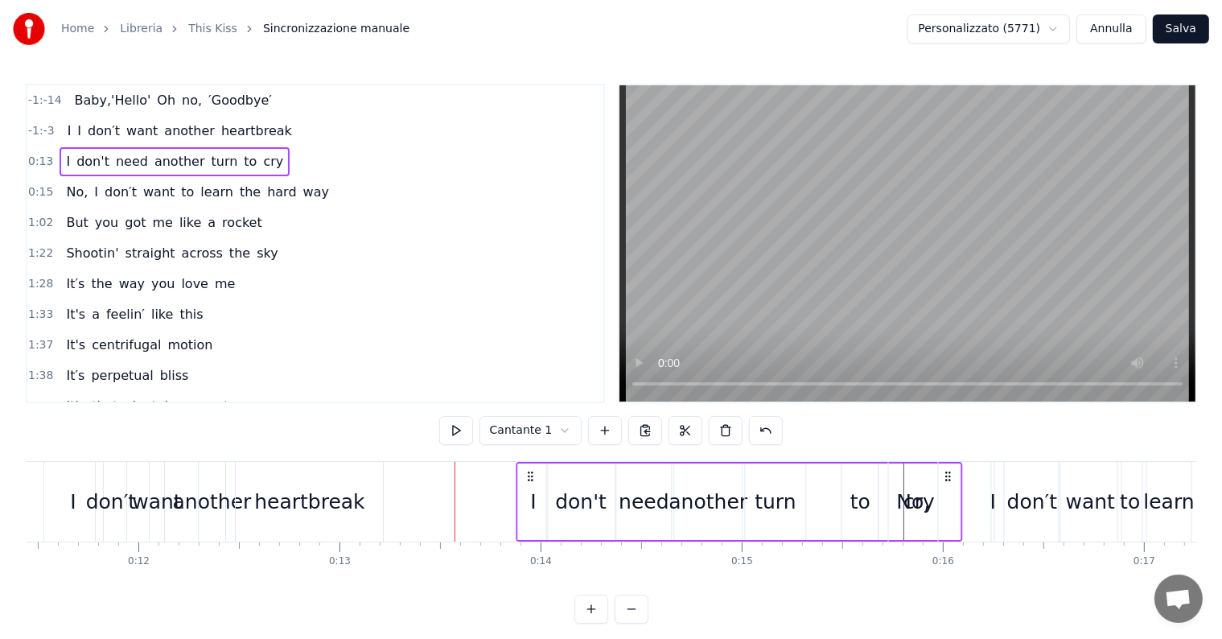
drag, startPoint x: 960, startPoint y: 473, endPoint x: 946, endPoint y: 482, distance: 16.3
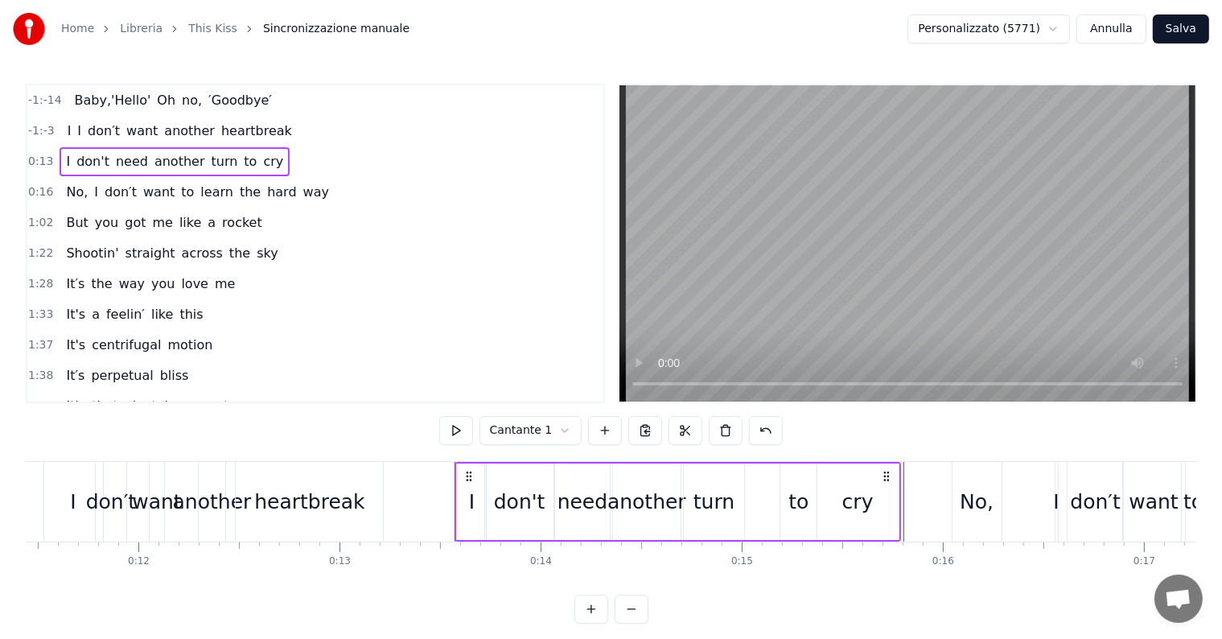
click at [994, 510] on div "No," at bounding box center [976, 502] width 49 height 80
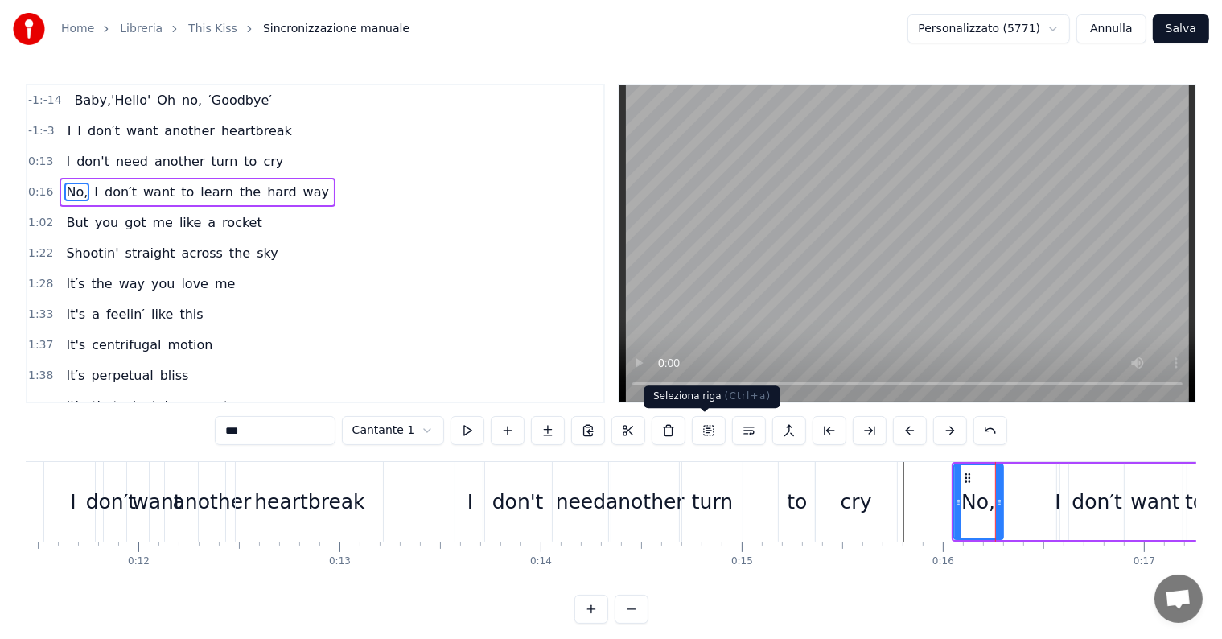
click at [710, 431] on button at bounding box center [709, 430] width 34 height 29
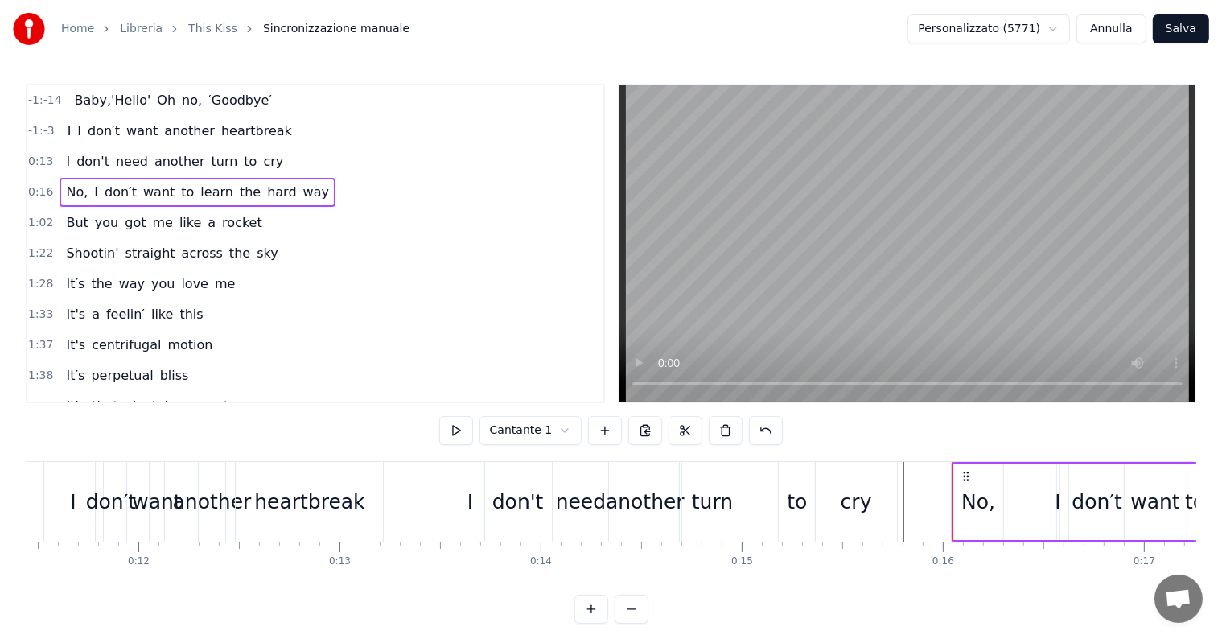
drag, startPoint x: 1027, startPoint y: 493, endPoint x: 1055, endPoint y: 494, distance: 28.2
click at [1055, 494] on div "No, I don′t want to learn the hard way" at bounding box center [1165, 502] width 426 height 80
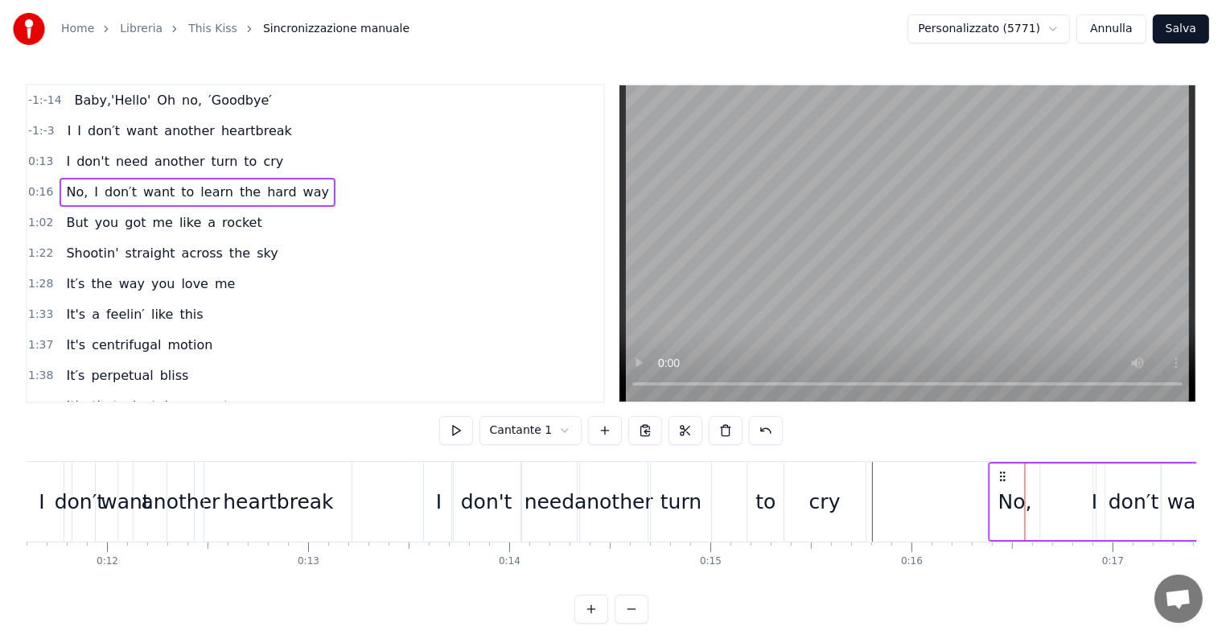
scroll to position [0, 2348]
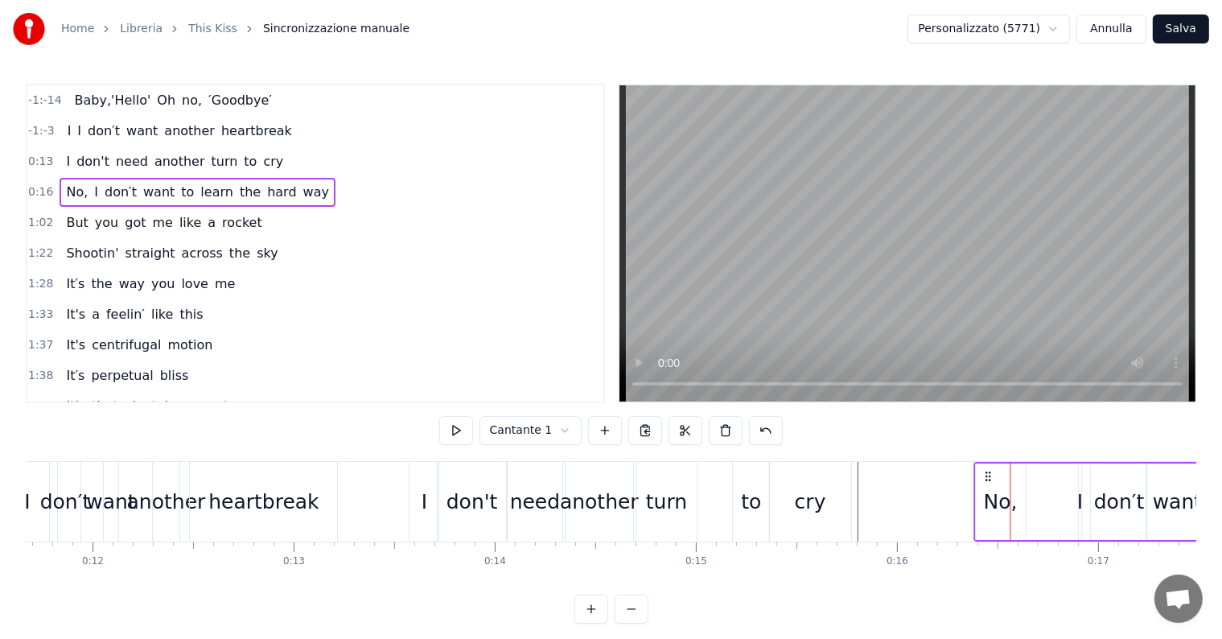
drag, startPoint x: 965, startPoint y: 476, endPoint x: 993, endPoint y: 477, distance: 27.4
click at [993, 477] on icon at bounding box center [987, 476] width 13 height 13
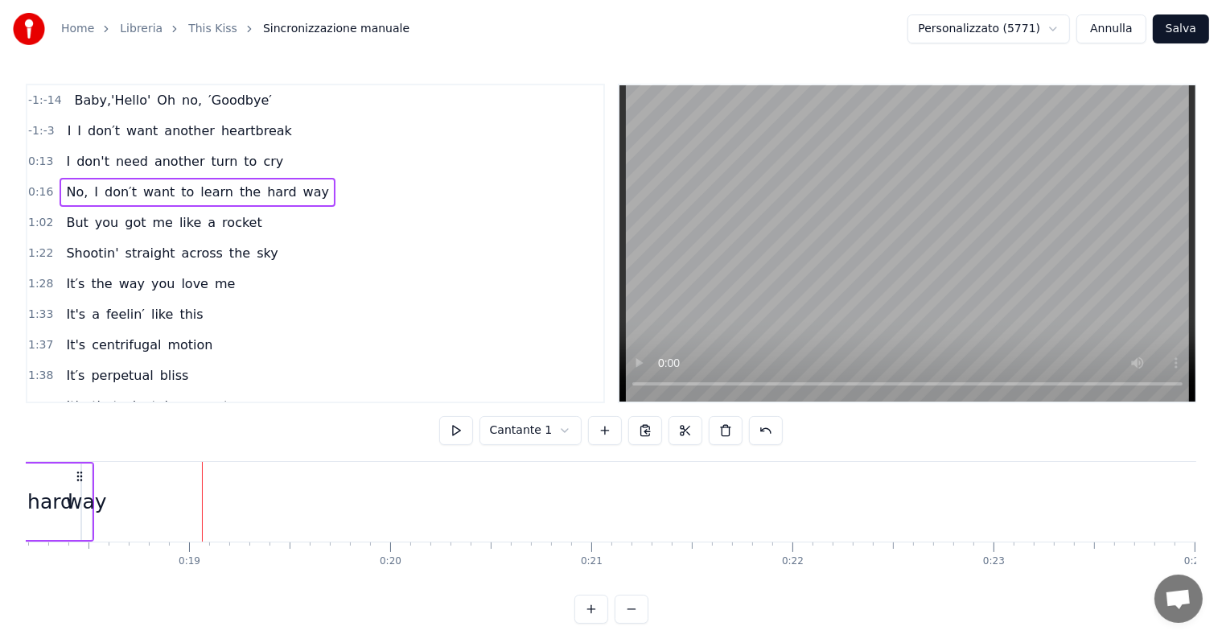
scroll to position [0, 3675]
click at [179, 219] on span "like" at bounding box center [190, 222] width 25 height 19
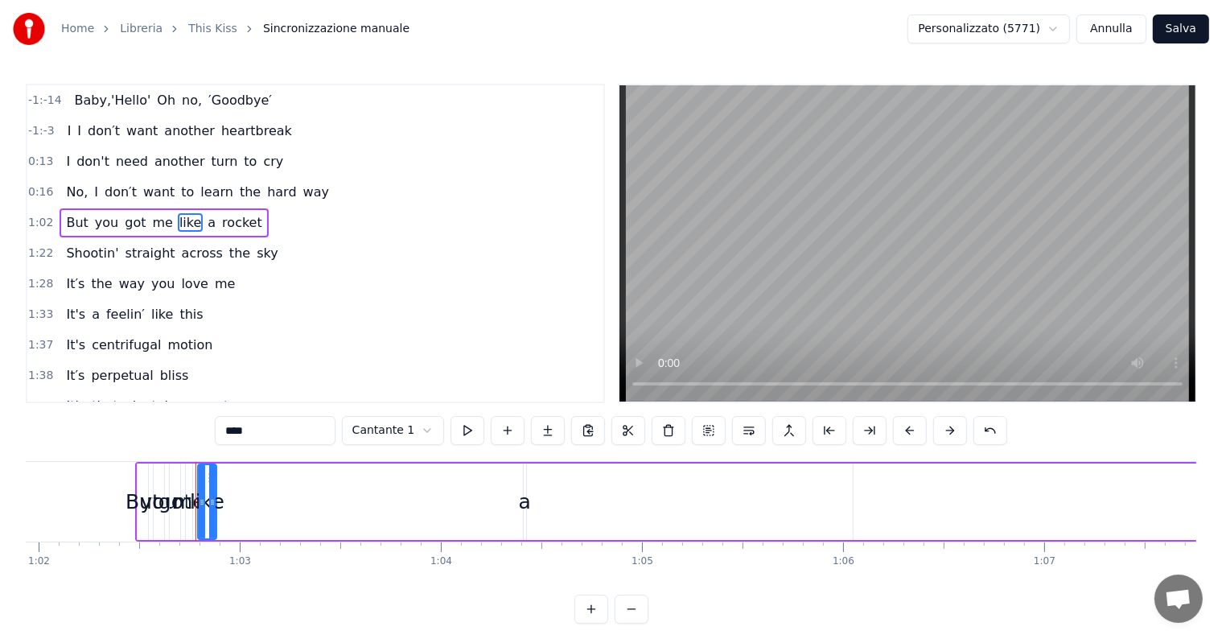
scroll to position [0, 12544]
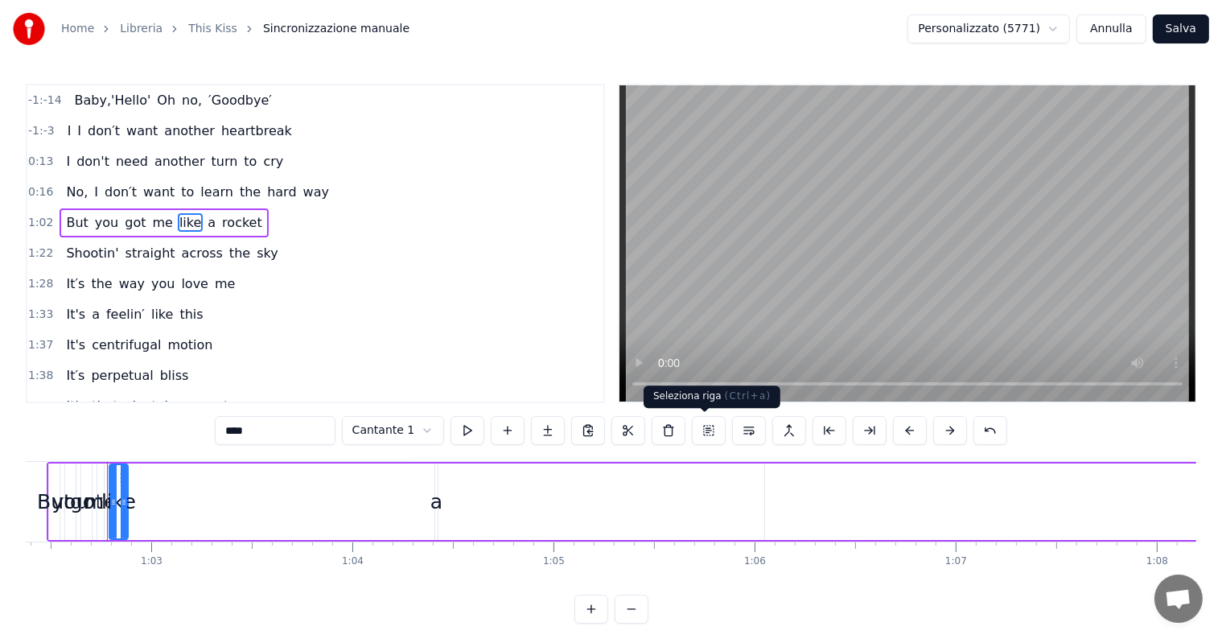
click at [701, 429] on button at bounding box center [709, 430] width 34 height 29
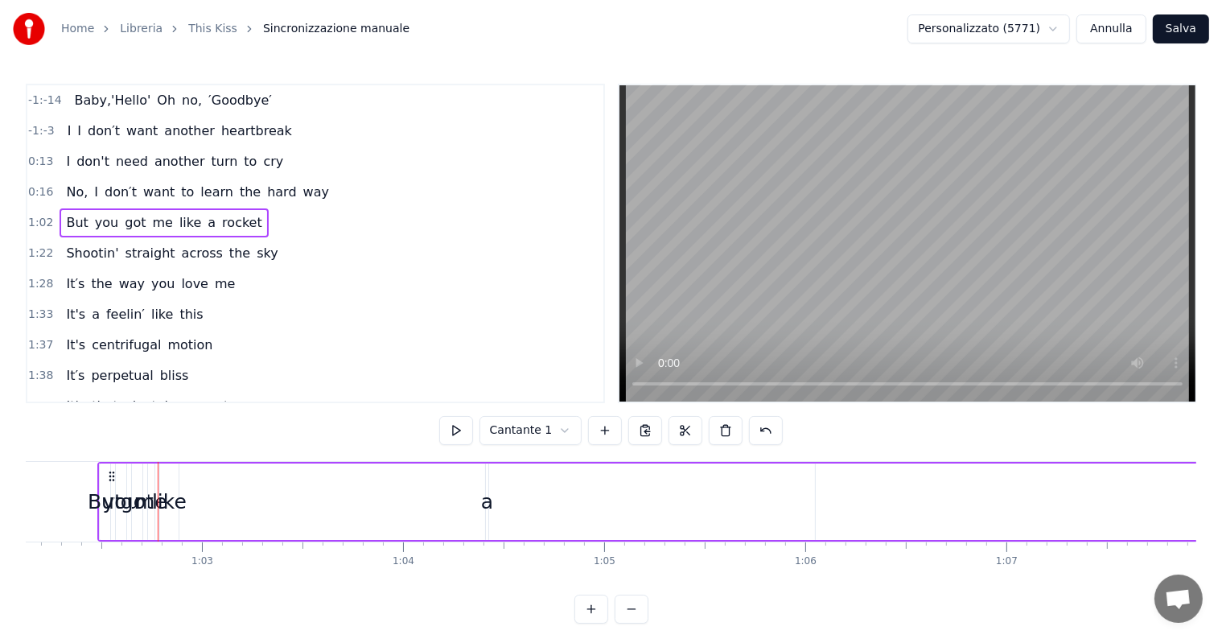
scroll to position [0, 12483]
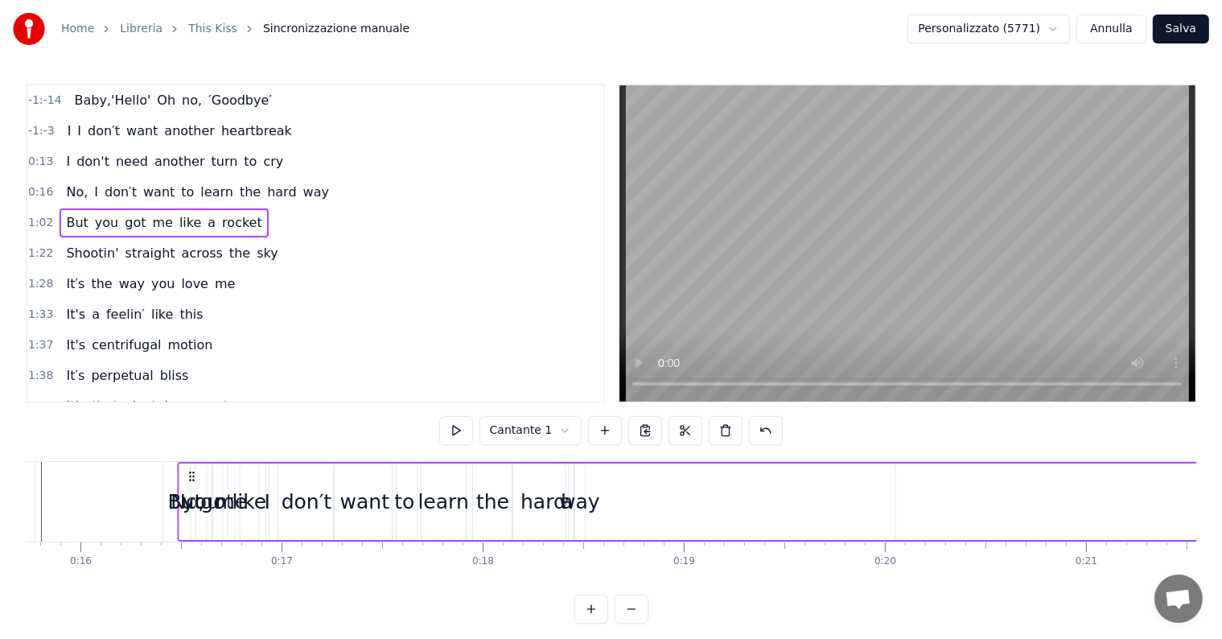
drag, startPoint x: 121, startPoint y: 475, endPoint x: 265, endPoint y: 435, distance: 148.7
click at [216, 434] on div "-1:-14 Baby,'Hello' Oh no, ′Goodbye′ -1:-3 I I don′t want another heartbreak 0:…" at bounding box center [611, 354] width 1170 height 540
drag, startPoint x: 265, startPoint y: 435, endPoint x: 243, endPoint y: 467, distance: 38.2
click at [243, 467] on div "-1:-14 Baby,'Hello' Oh no, ′Goodbye′ -1:-3 I I don′t want another heartbreak 0:…" at bounding box center [611, 354] width 1170 height 540
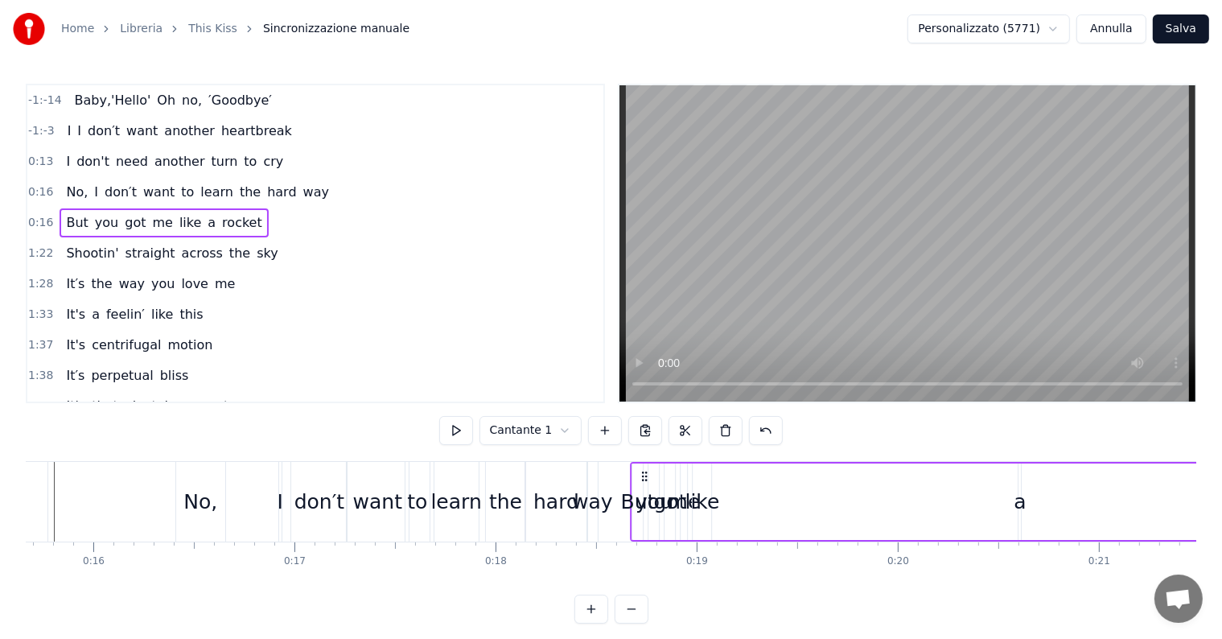
drag, startPoint x: 208, startPoint y: 478, endPoint x: 644, endPoint y: 497, distance: 435.6
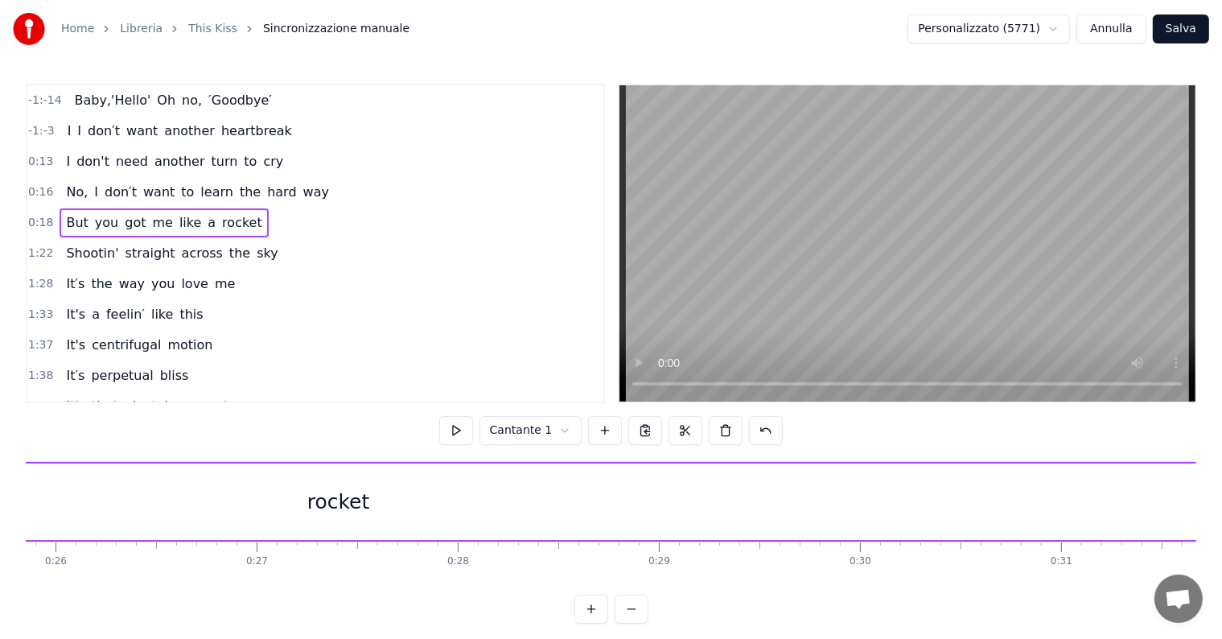
scroll to position [0, 6223]
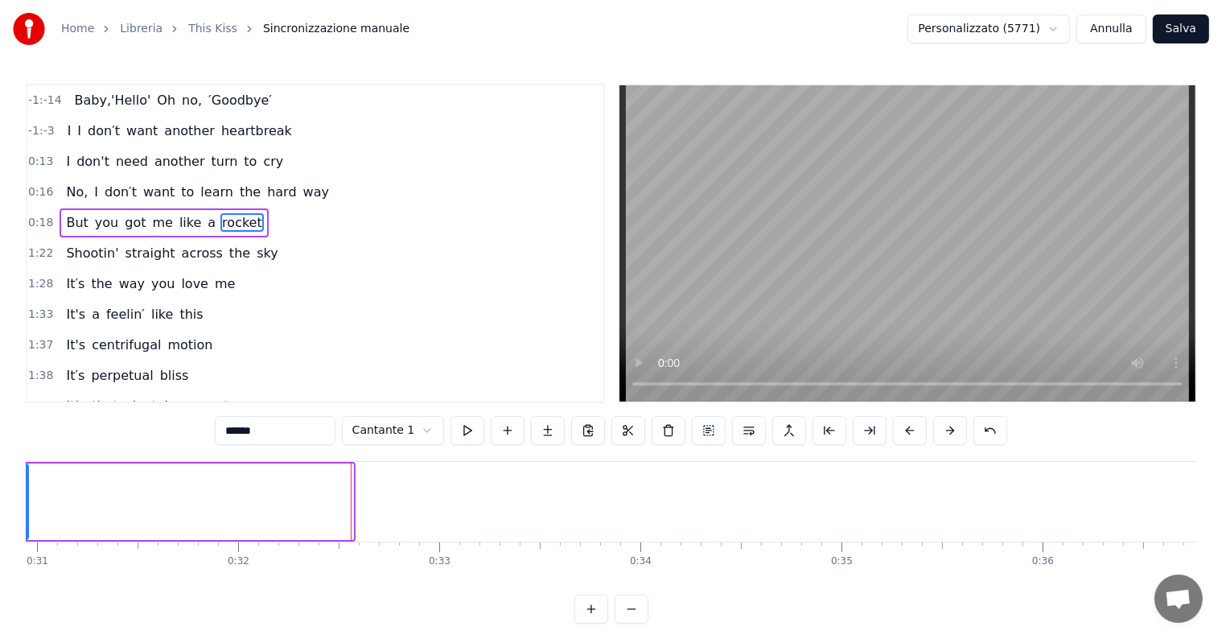
drag, startPoint x: 349, startPoint y: 499, endPoint x: 24, endPoint y: 502, distance: 325.0
click at [24, 502] on div "Home Libreria This Kiss Sincronizzazione manuale Personalizzato (5771) [PERSON_…" at bounding box center [611, 311] width 1222 height 623
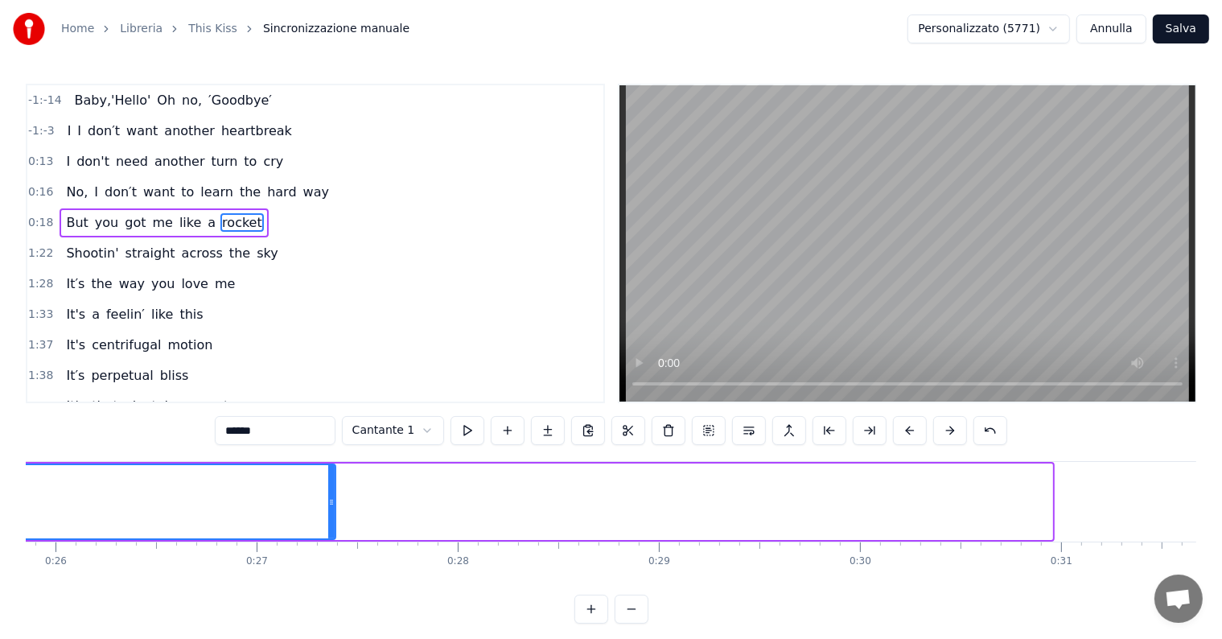
drag, startPoint x: 1049, startPoint y: 498, endPoint x: 332, endPoint y: 496, distance: 716.7
click at [332, 496] on icon at bounding box center [331, 502] width 6 height 13
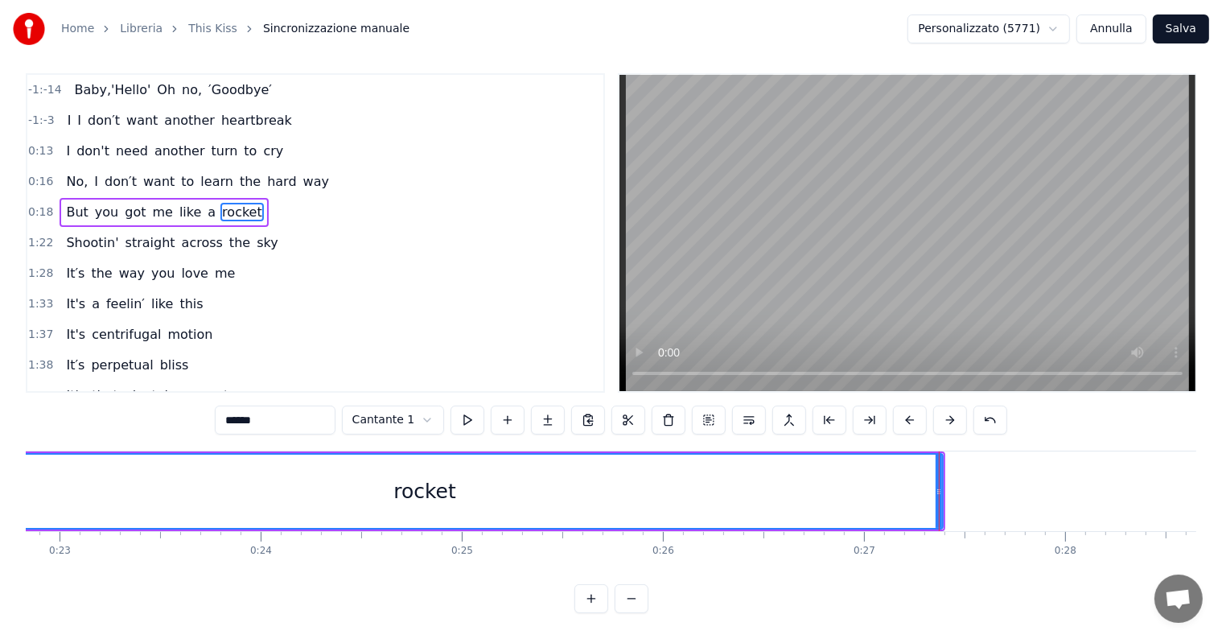
scroll to position [0, 4592]
click at [938, 485] on icon at bounding box center [938, 491] width 6 height 13
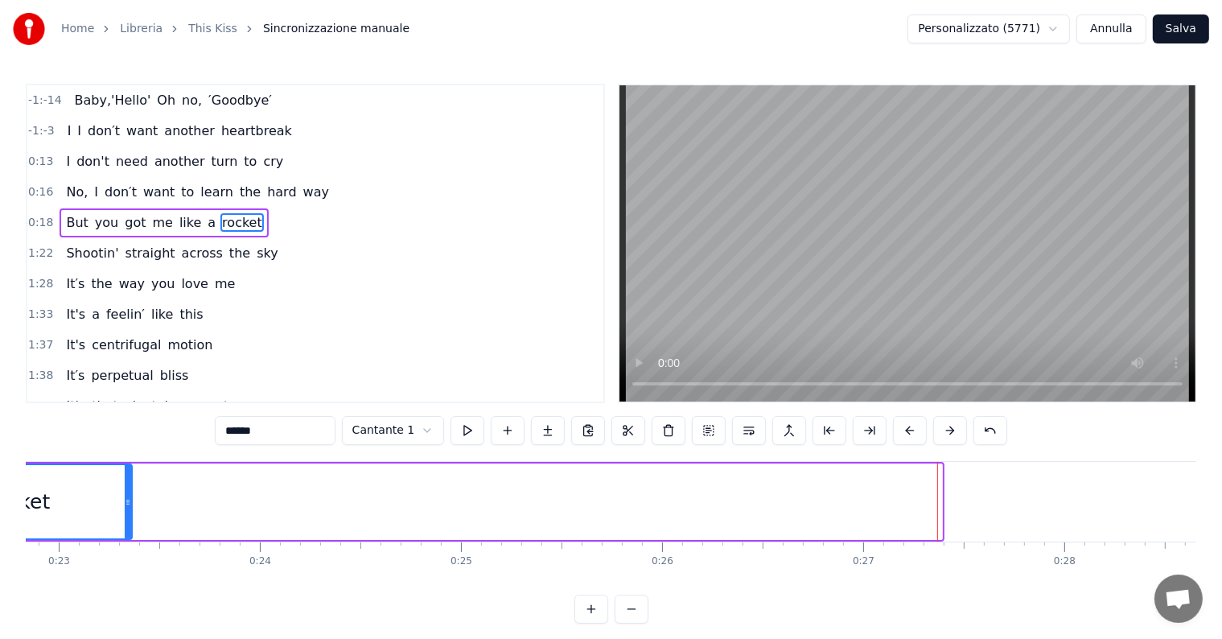
drag, startPoint x: 938, startPoint y: 479, endPoint x: 121, endPoint y: 506, distance: 816.9
click at [125, 506] on div at bounding box center [128, 501] width 6 height 73
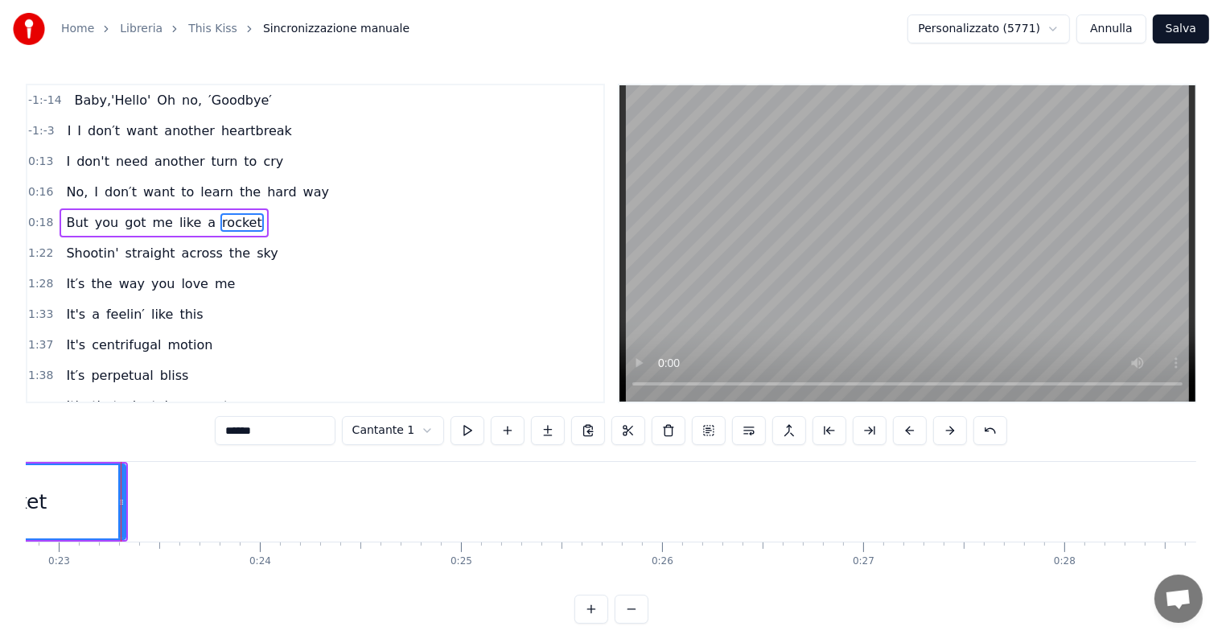
scroll to position [0, 3568]
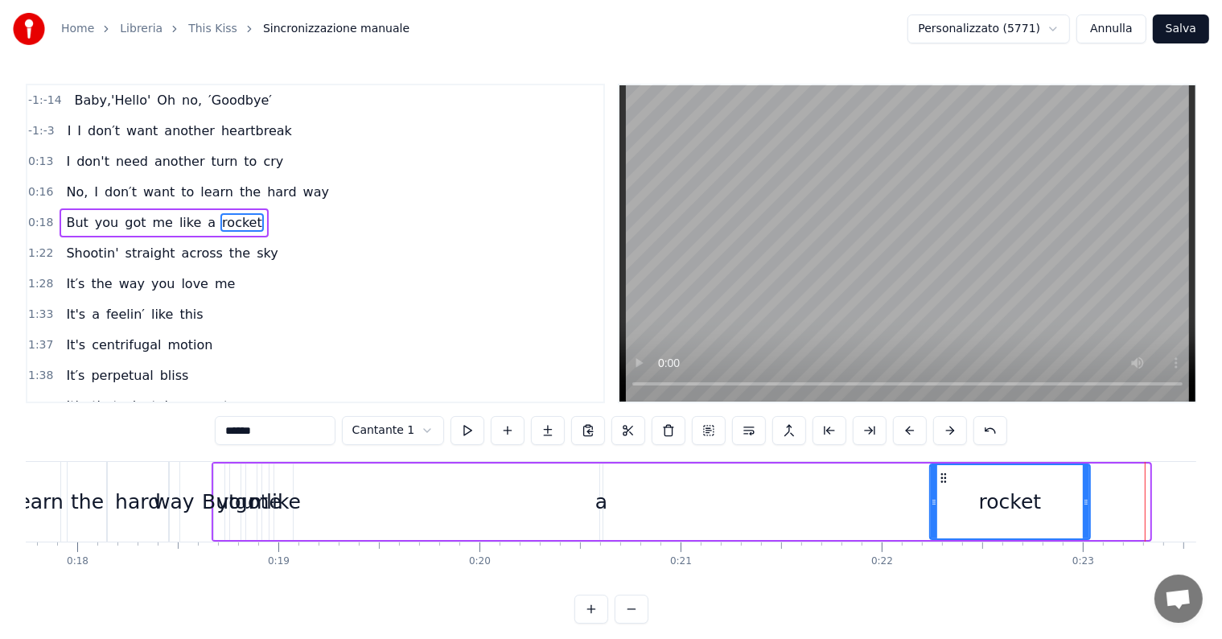
drag, startPoint x: 1147, startPoint y: 504, endPoint x: 1088, endPoint y: 500, distance: 59.7
click at [1088, 500] on icon at bounding box center [1086, 502] width 6 height 13
click at [598, 499] on div "a" at bounding box center [601, 502] width 12 height 31
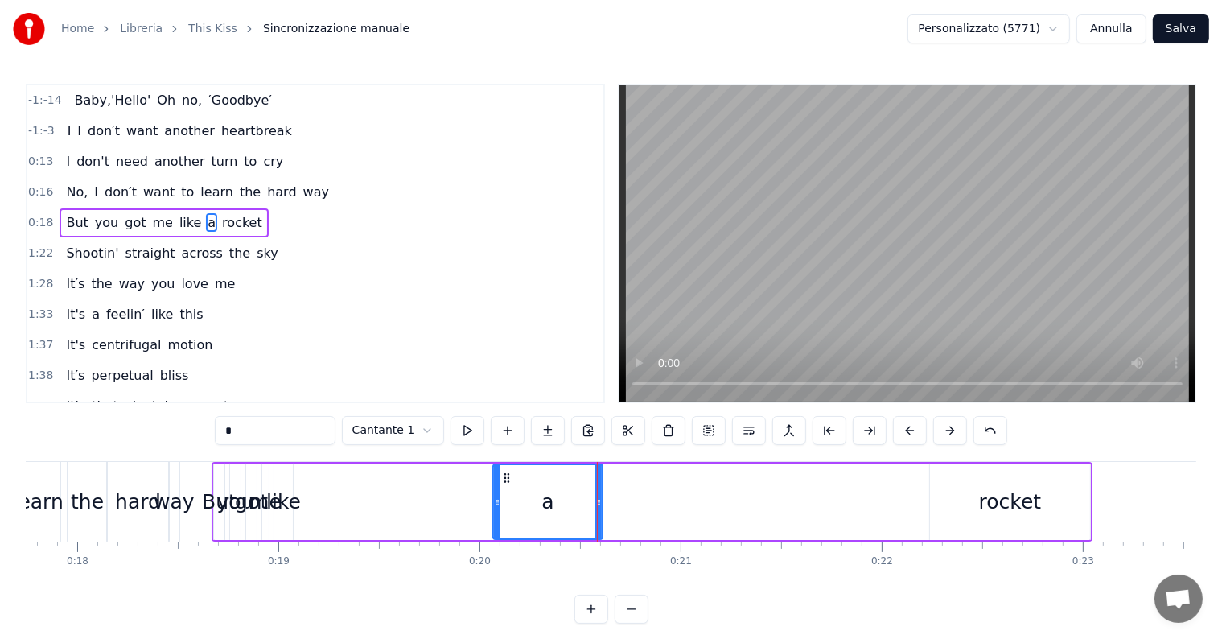
drag, startPoint x: 602, startPoint y: 504, endPoint x: 496, endPoint y: 512, distance: 107.2
click at [496, 512] on div at bounding box center [497, 501] width 6 height 73
drag, startPoint x: 496, startPoint y: 512, endPoint x: 563, endPoint y: 511, distance: 66.8
click at [563, 511] on div at bounding box center [564, 501] width 6 height 73
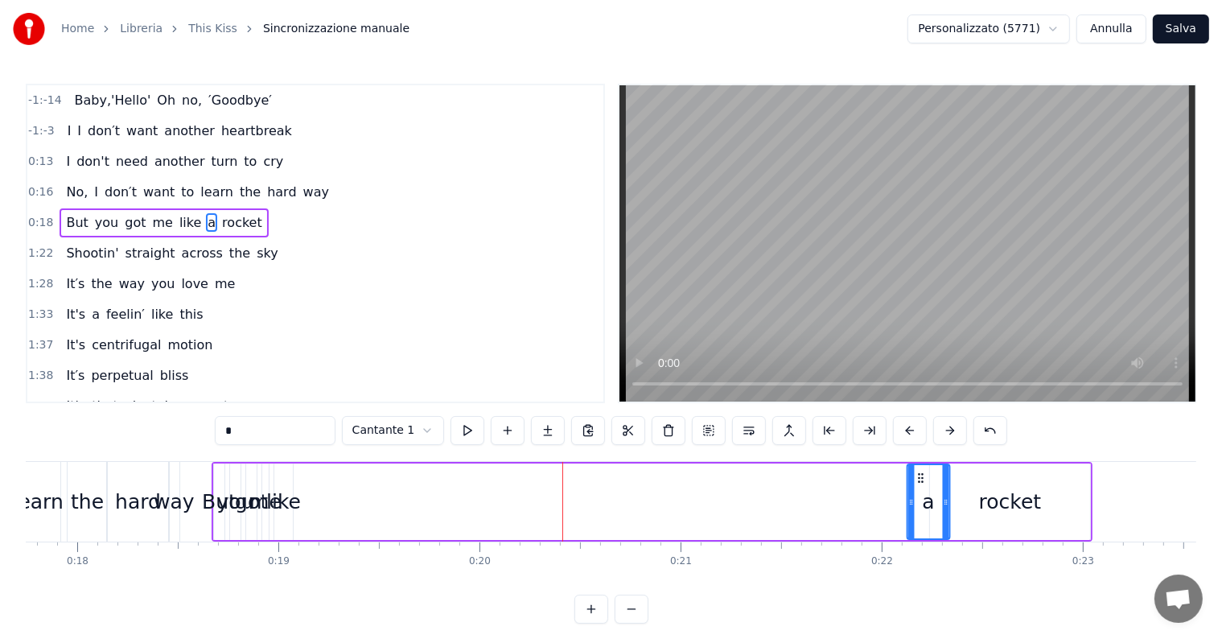
drag, startPoint x: 570, startPoint y: 476, endPoint x: 917, endPoint y: 485, distance: 346.8
click at [917, 485] on div "a" at bounding box center [927, 501] width 41 height 73
click at [294, 504] on div "like" at bounding box center [283, 502] width 35 height 31
click at [262, 502] on div "me" at bounding box center [265, 502] width 32 height 31
click at [249, 501] on div "got" at bounding box center [251, 502] width 33 height 31
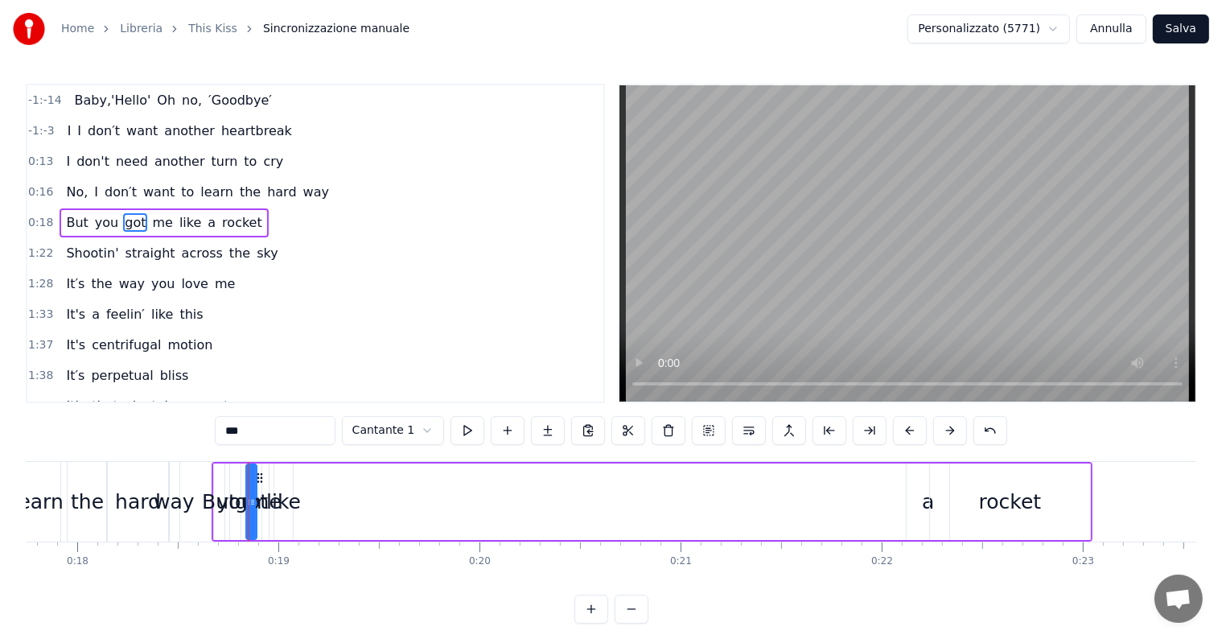
click at [224, 506] on div "you" at bounding box center [235, 502] width 37 height 31
click at [215, 503] on div "But" at bounding box center [219, 502] width 35 height 31
click at [1063, 470] on div "rocket" at bounding box center [1010, 501] width 160 height 76
type input "******"
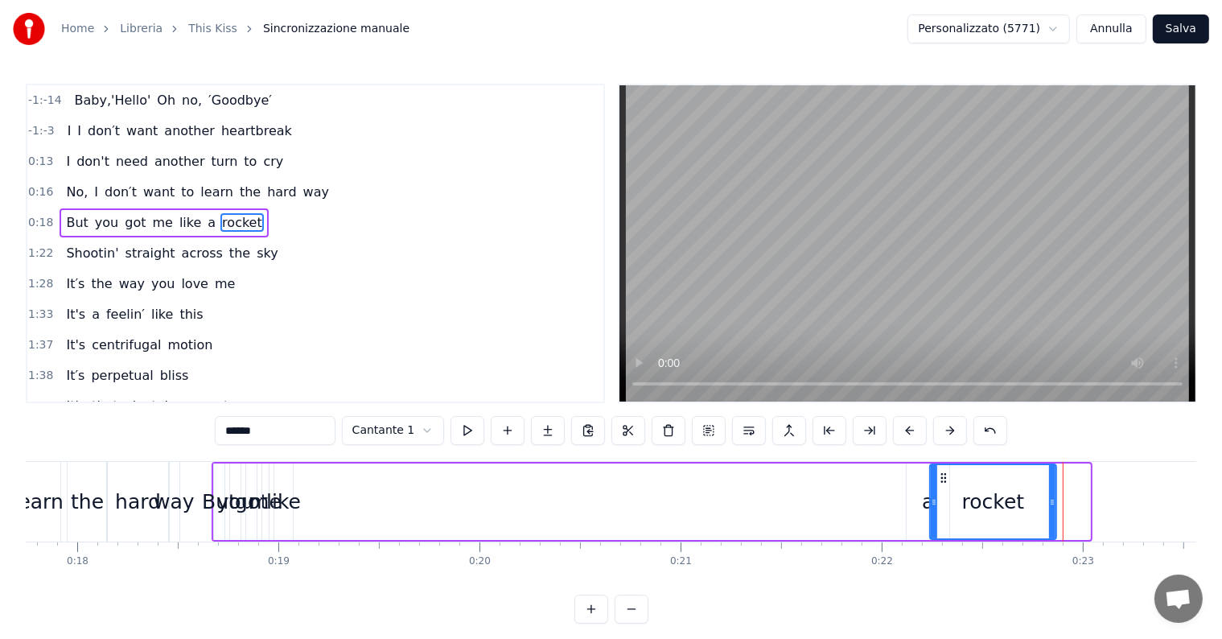
drag, startPoint x: 1084, startPoint y: 484, endPoint x: 1051, endPoint y: 486, distance: 33.8
click at [1051, 486] on div at bounding box center [1052, 501] width 6 height 73
drag, startPoint x: 279, startPoint y: 518, endPoint x: 404, endPoint y: 516, distance: 124.7
click at [404, 516] on div "But you got me like a rocket" at bounding box center [635, 502] width 847 height 80
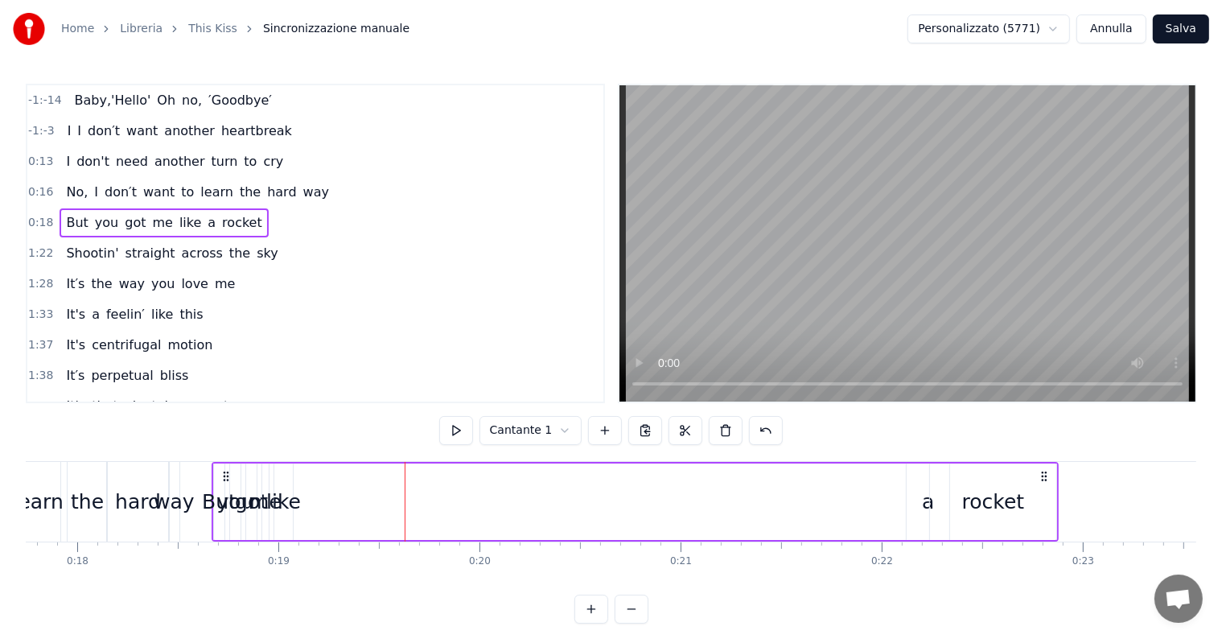
click at [293, 504] on div "like" at bounding box center [283, 502] width 35 height 31
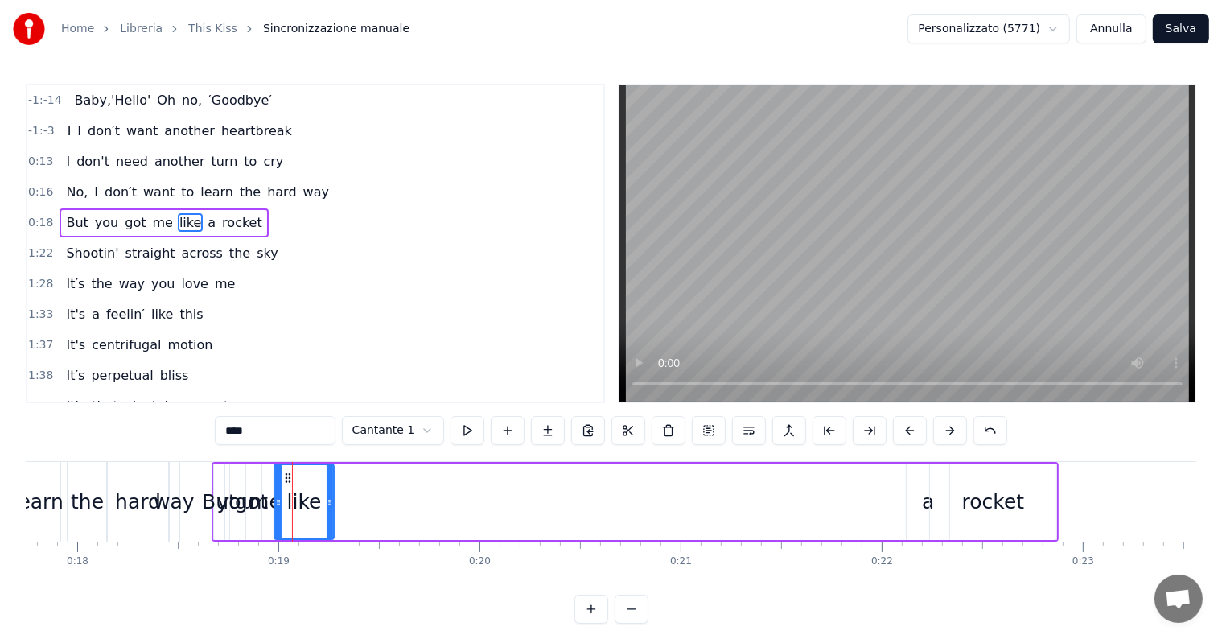
drag, startPoint x: 289, startPoint y: 499, endPoint x: 332, endPoint y: 499, distance: 43.4
click at [332, 499] on icon at bounding box center [330, 502] width 6 height 13
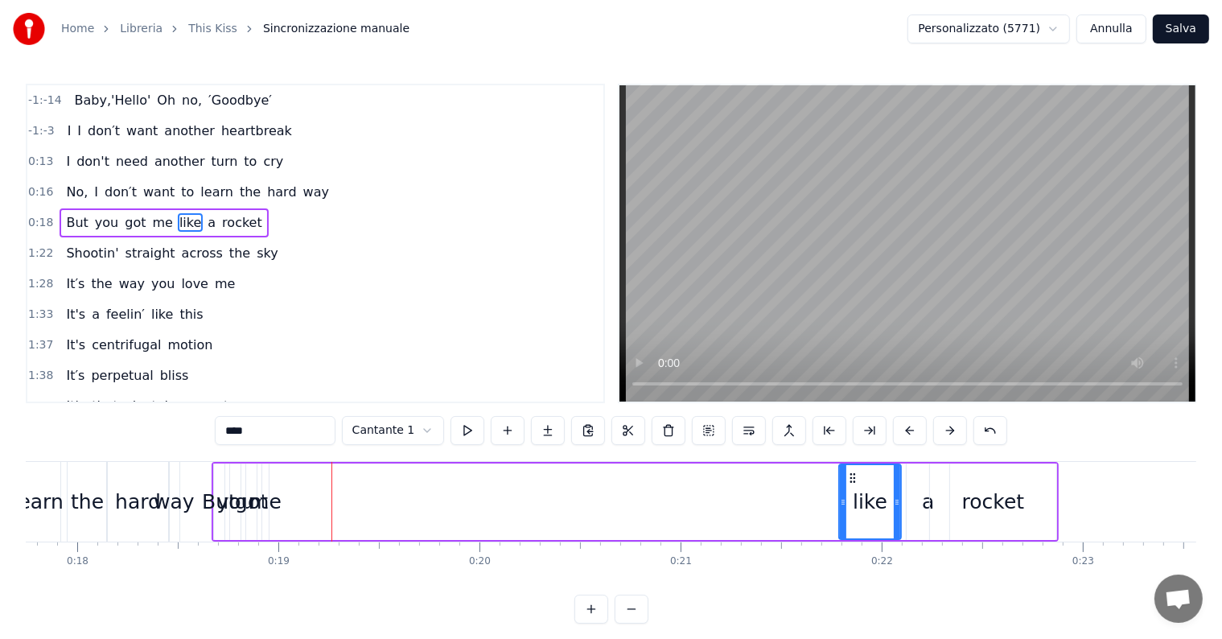
drag, startPoint x: 286, startPoint y: 476, endPoint x: 859, endPoint y: 504, distance: 574.2
click at [859, 504] on div "like" at bounding box center [870, 501] width 60 height 73
click at [273, 504] on div "me" at bounding box center [265, 502] width 32 height 31
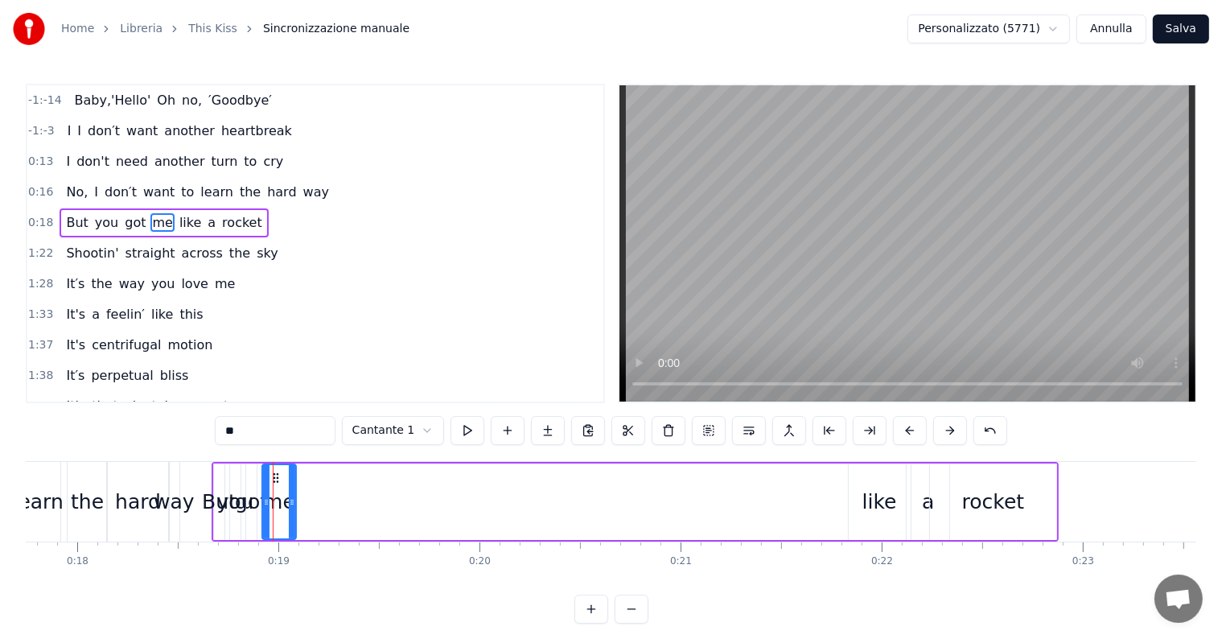
drag, startPoint x: 265, startPoint y: 502, endPoint x: 292, endPoint y: 501, distance: 27.4
click at [292, 501] on icon at bounding box center [292, 502] width 6 height 13
drag, startPoint x: 273, startPoint y: 479, endPoint x: 833, endPoint y: 508, distance: 560.6
click at [833, 508] on div "me" at bounding box center [836, 501] width 32 height 73
click at [251, 504] on div "got" at bounding box center [251, 502] width 33 height 31
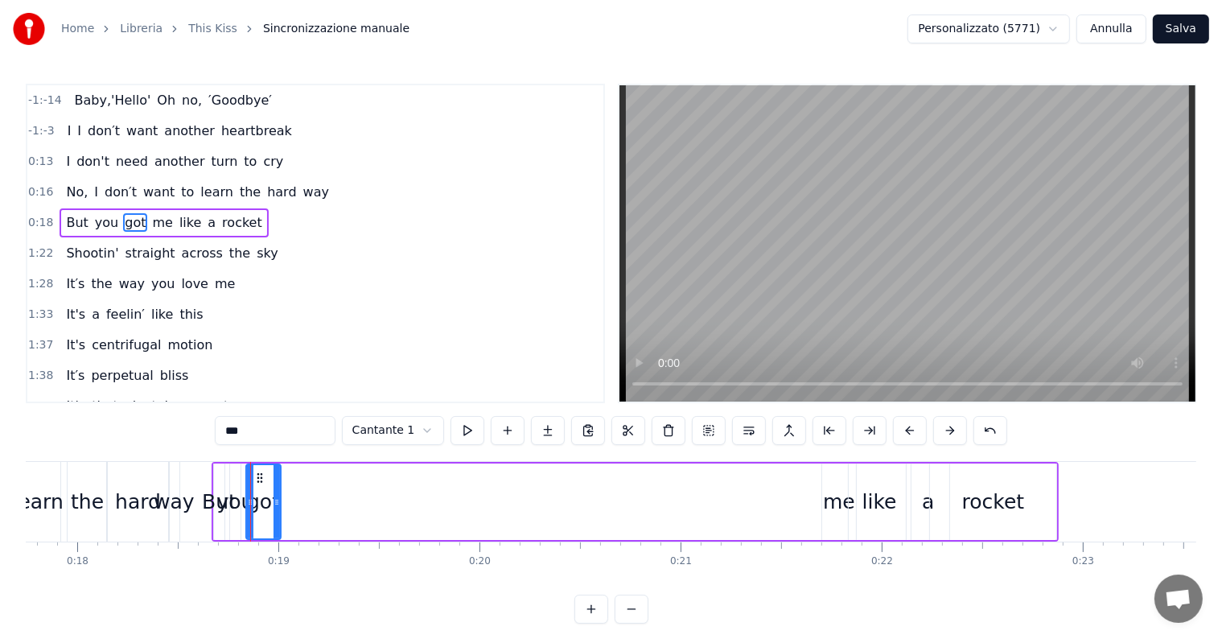
drag, startPoint x: 251, startPoint y: 504, endPoint x: 276, endPoint y: 501, distance: 25.1
click at [276, 501] on icon at bounding box center [276, 502] width 6 height 13
drag, startPoint x: 256, startPoint y: 478, endPoint x: 802, endPoint y: 505, distance: 546.9
click at [802, 505] on div "got" at bounding box center [810, 501] width 34 height 73
click at [248, 503] on div "you" at bounding box center [235, 502] width 37 height 31
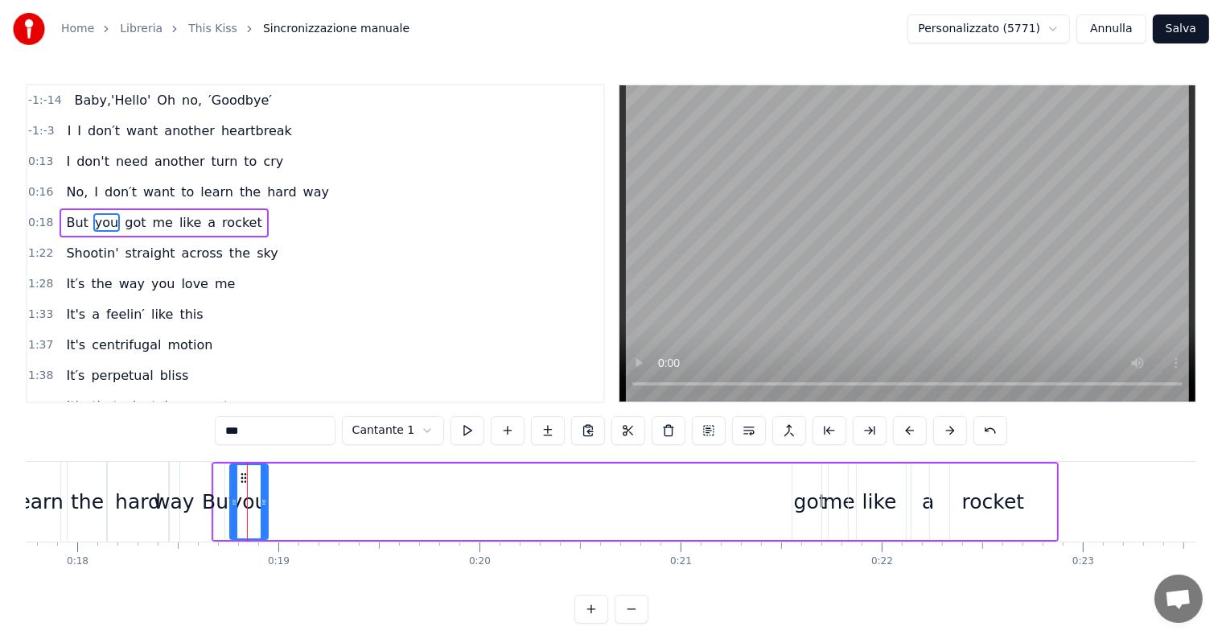
drag, startPoint x: 237, startPoint y: 500, endPoint x: 265, endPoint y: 500, distance: 27.3
click at [265, 500] on icon at bounding box center [264, 502] width 6 height 13
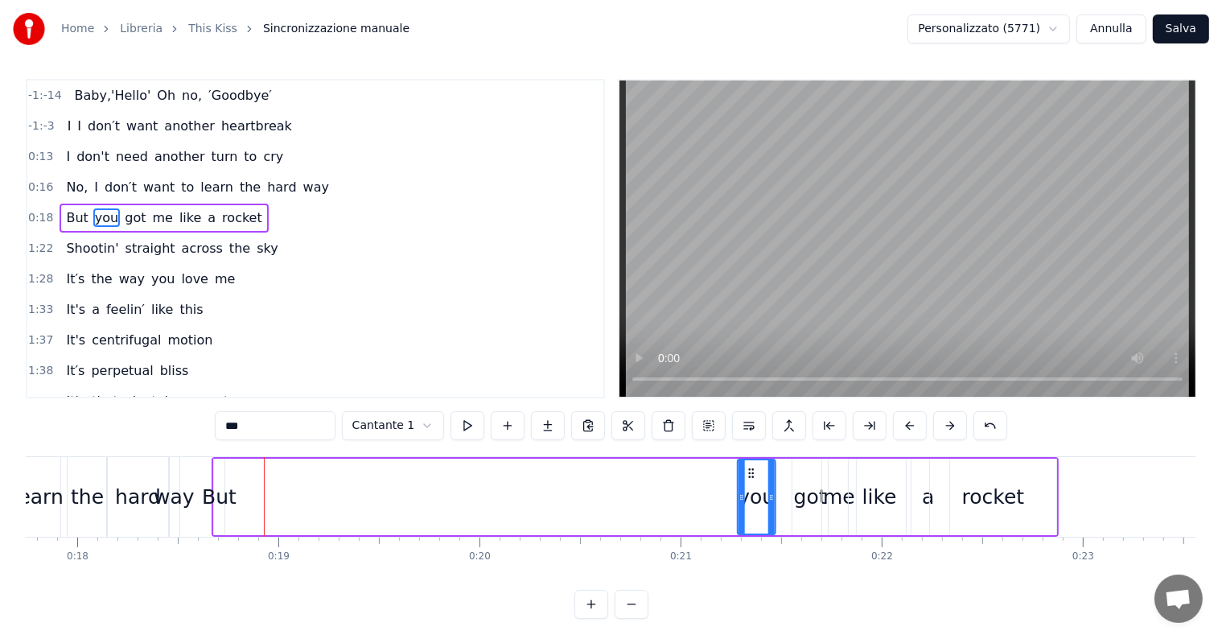
scroll to position [24, 0]
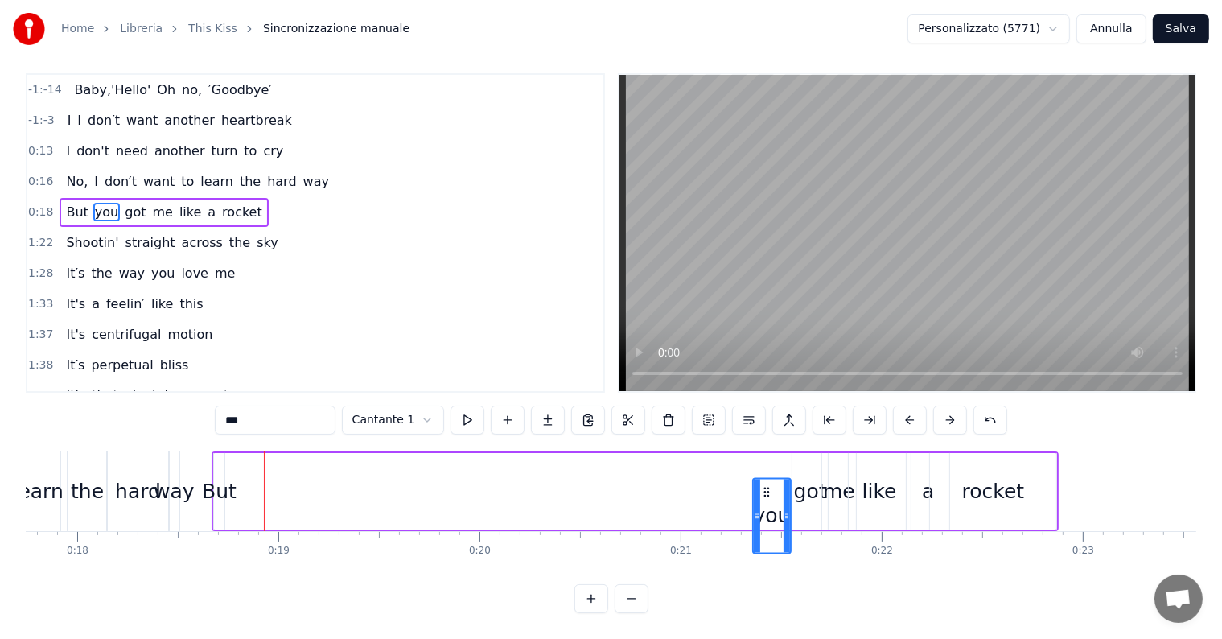
drag, startPoint x: 242, startPoint y: 479, endPoint x: 765, endPoint y: 472, distance: 522.9
click at [765, 485] on icon at bounding box center [766, 491] width 13 height 13
click at [222, 479] on div "But" at bounding box center [219, 491] width 35 height 31
type input "***"
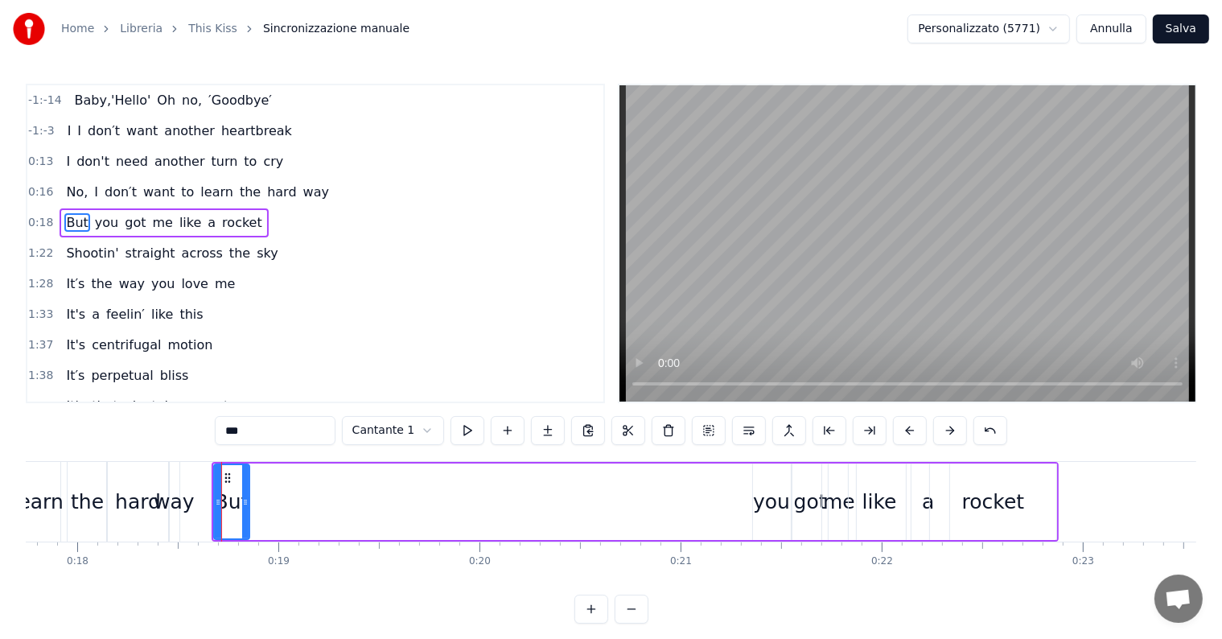
drag, startPoint x: 220, startPoint y: 494, endPoint x: 245, endPoint y: 496, distance: 25.1
click at [245, 496] on div at bounding box center [245, 501] width 6 height 73
drag, startPoint x: 226, startPoint y: 477, endPoint x: 727, endPoint y: 471, distance: 501.2
click at [727, 471] on icon at bounding box center [728, 477] width 13 height 13
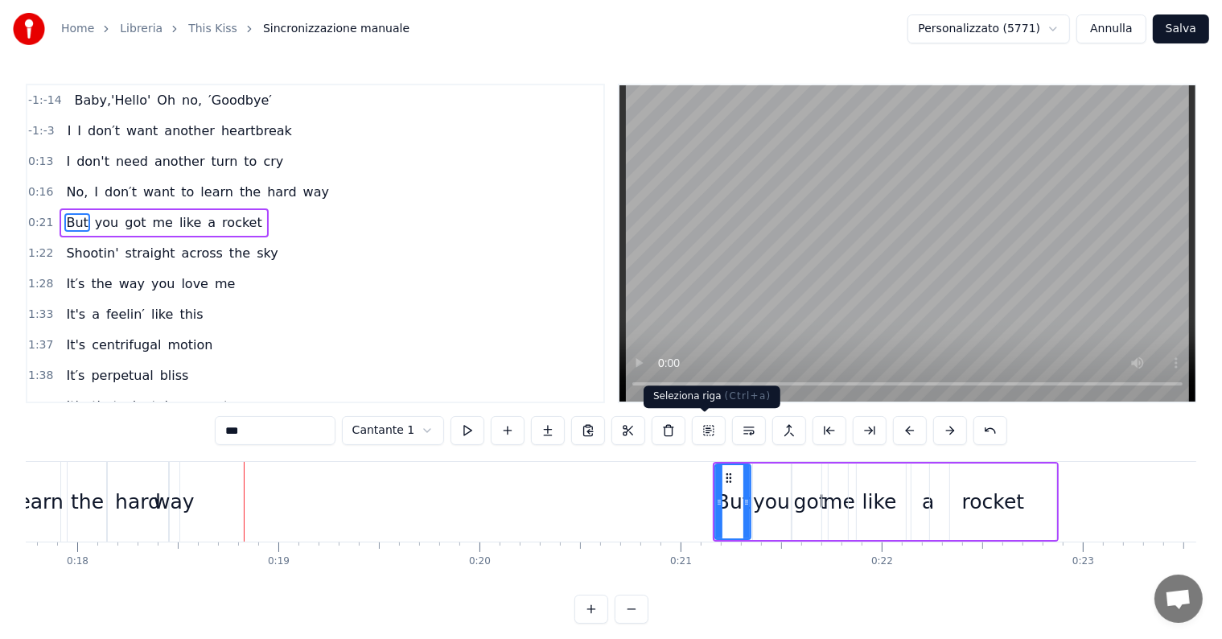
click at [710, 429] on button at bounding box center [709, 430] width 34 height 29
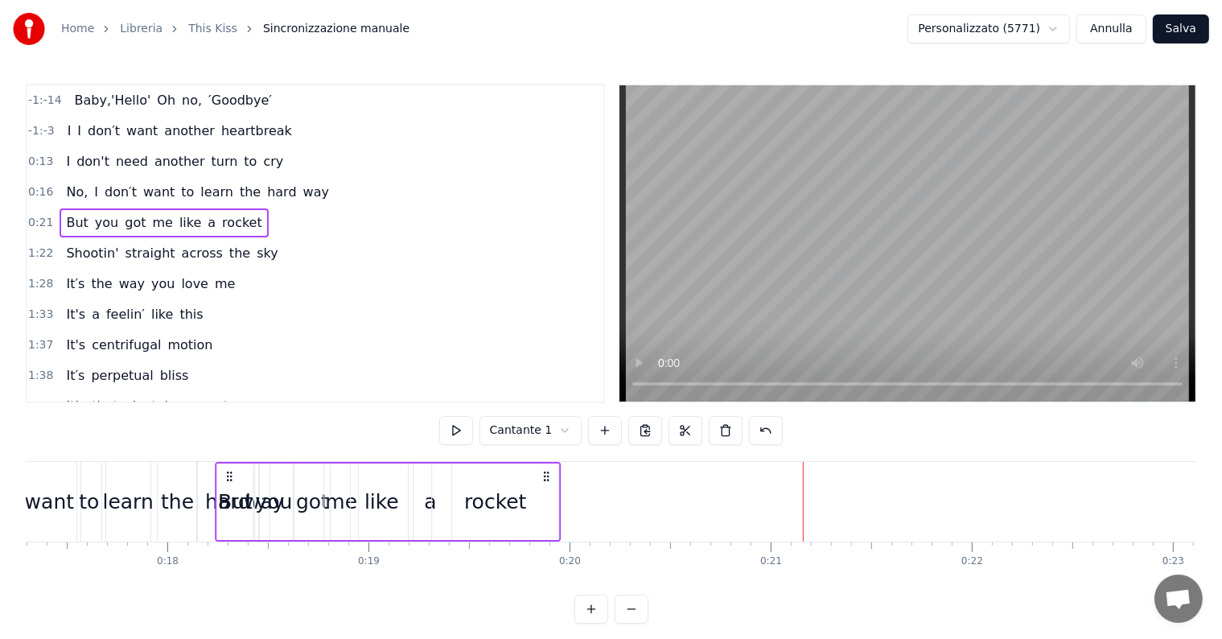
drag, startPoint x: 728, startPoint y: 476, endPoint x: 235, endPoint y: 488, distance: 493.2
click at [235, 488] on div "But you got me like a rocket" at bounding box center [388, 502] width 346 height 80
drag, startPoint x: 235, startPoint y: 488, endPoint x: 267, endPoint y: 485, distance: 32.3
click at [267, 485] on div "But you got me like a rocket" at bounding box center [393, 502] width 346 height 80
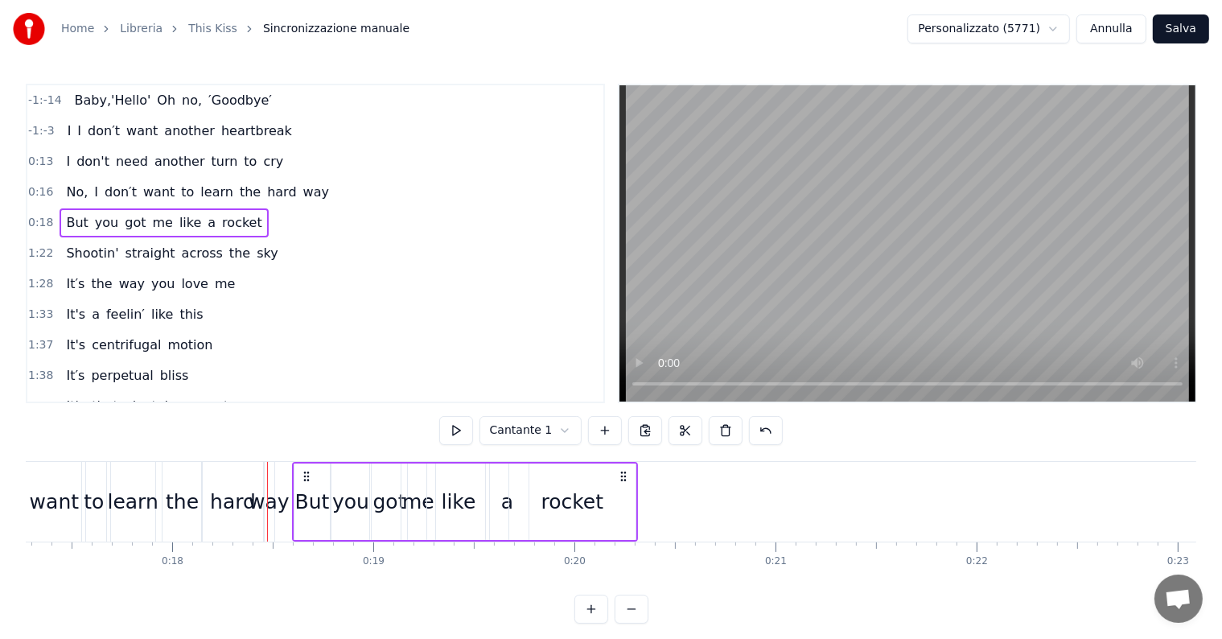
drag, startPoint x: 232, startPoint y: 473, endPoint x: 304, endPoint y: 483, distance: 73.0
click at [304, 483] on div "But you got me like a rocket" at bounding box center [465, 502] width 346 height 80
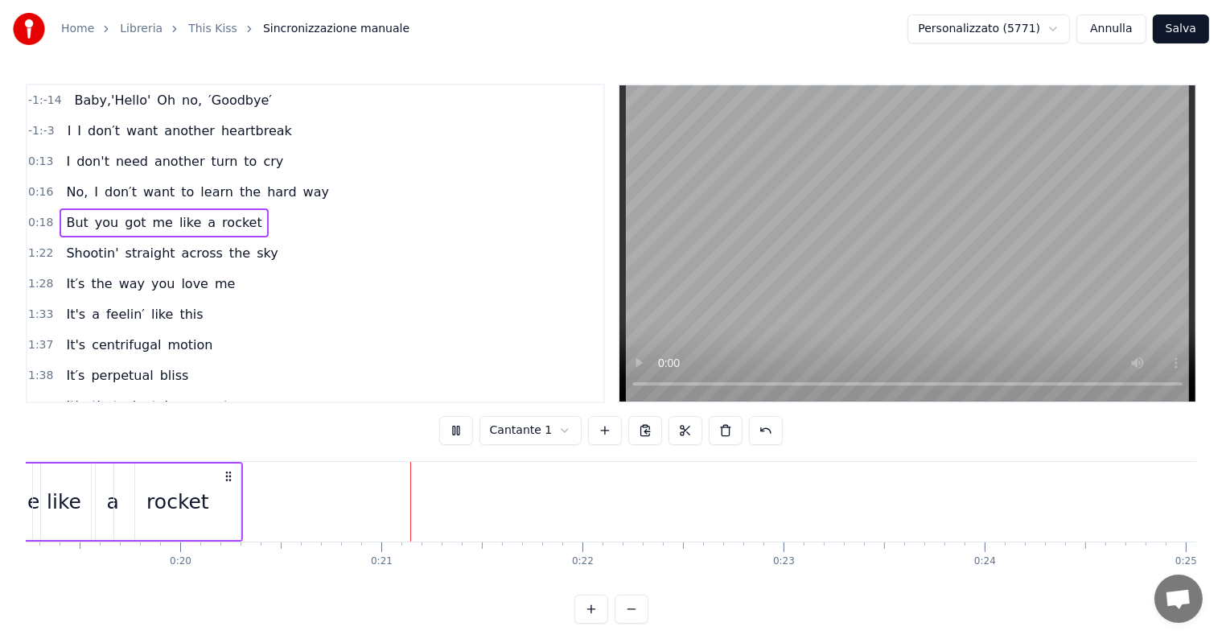
scroll to position [0, 4051]
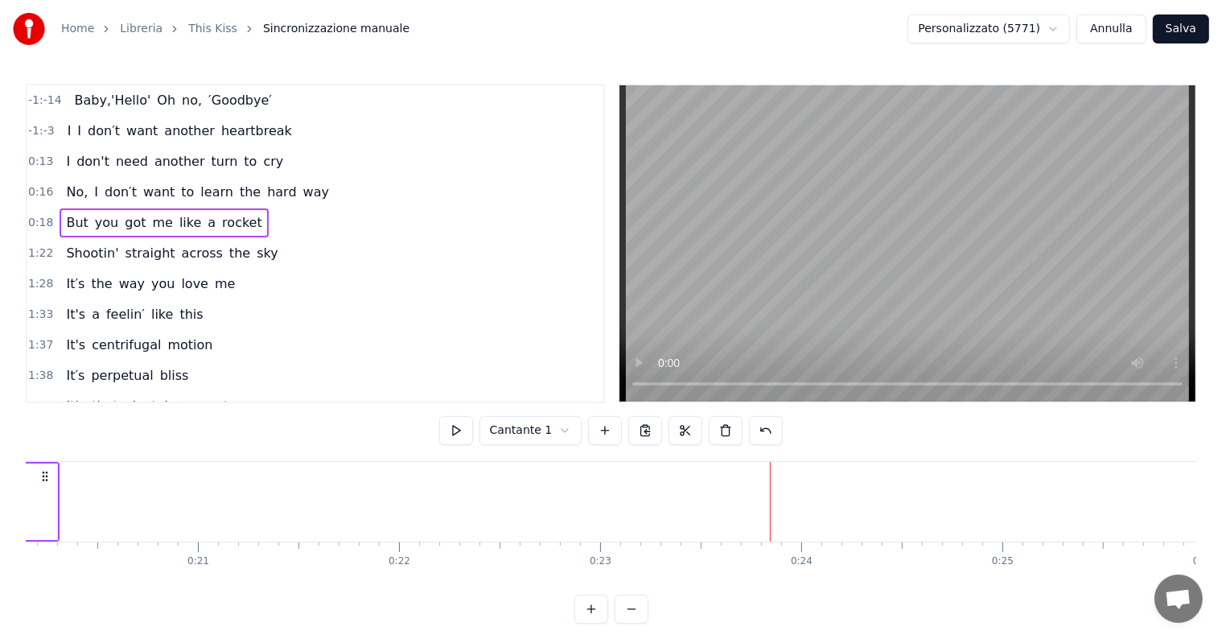
click at [207, 97] on span "′Goodbye′" at bounding box center [240, 100] width 67 height 19
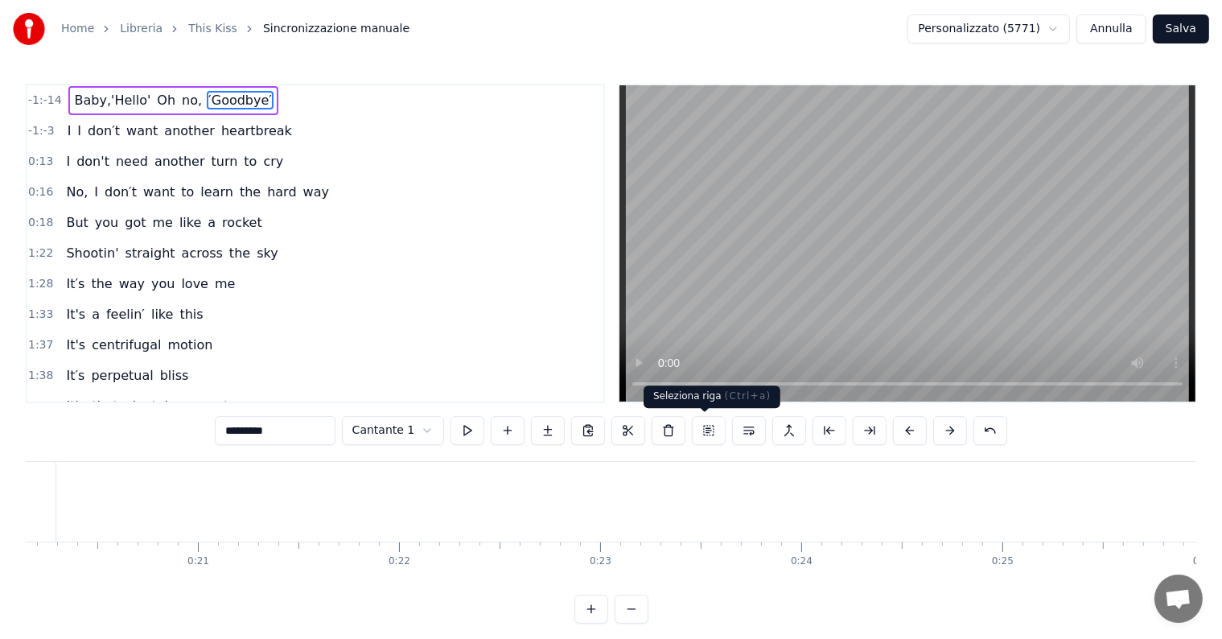
click at [701, 432] on button at bounding box center [709, 430] width 34 height 29
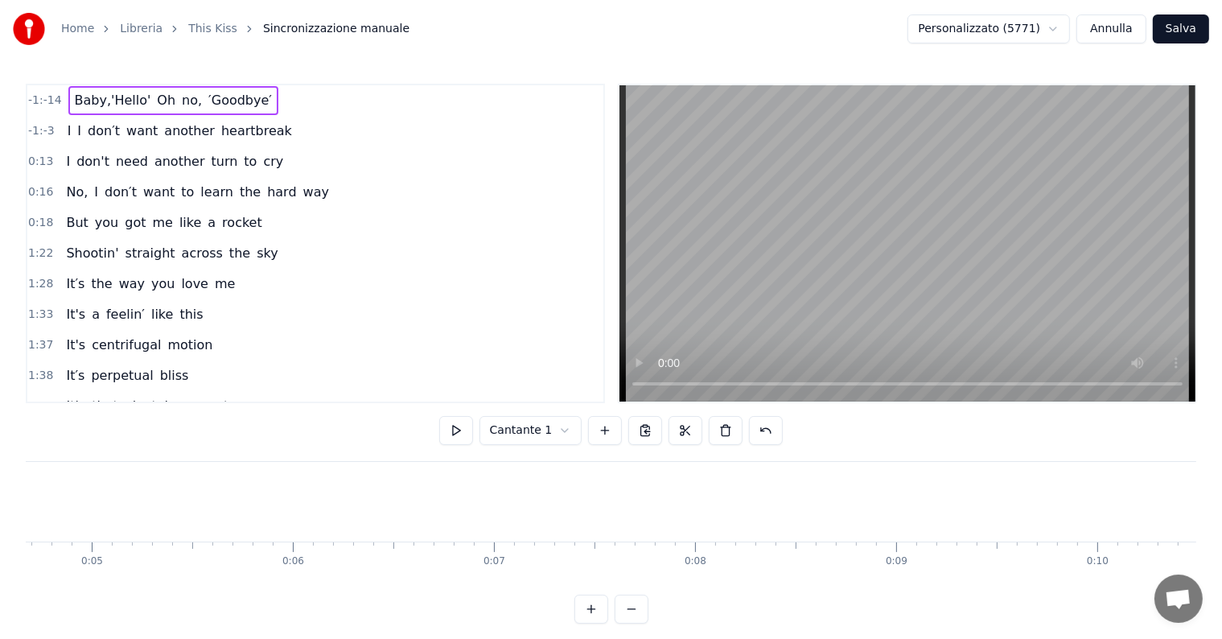
scroll to position [0, 0]
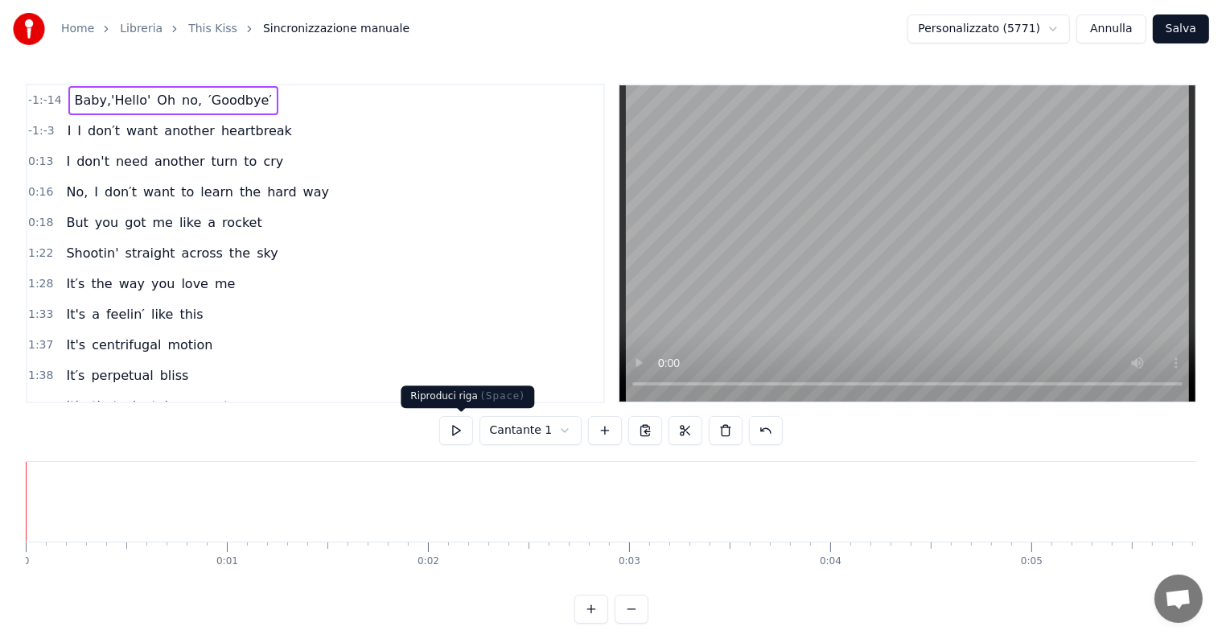
click at [467, 425] on button at bounding box center [456, 430] width 34 height 29
click at [35, 521] on div "I I don′t want another heartbreak" at bounding box center [1129, 502] width 3115 height 80
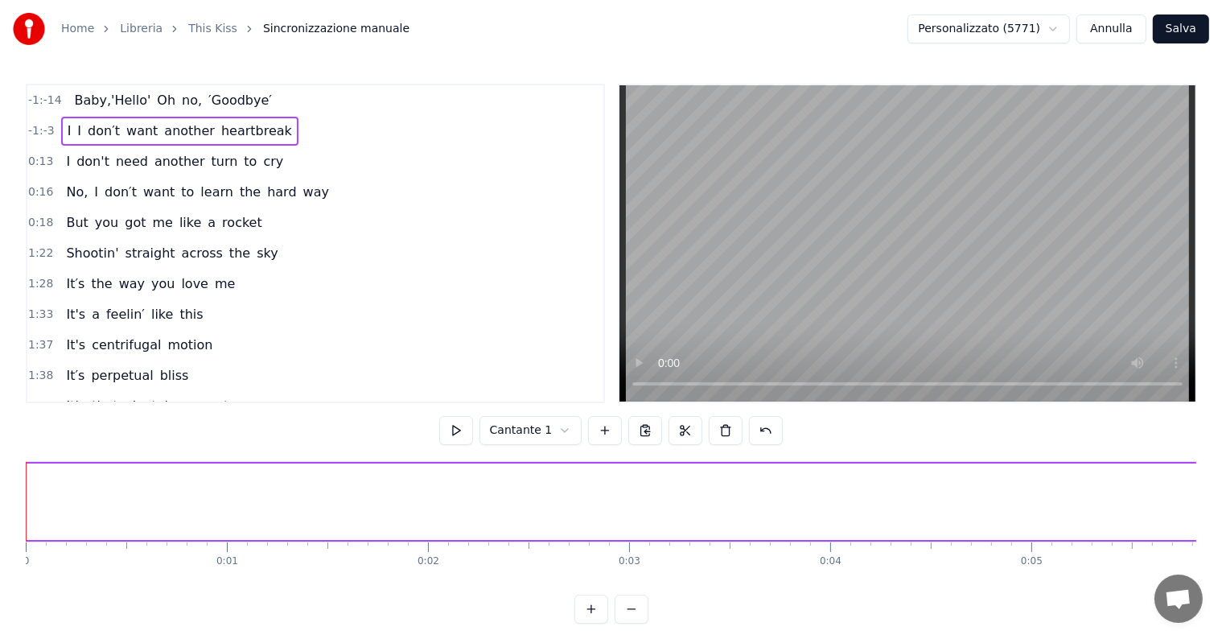
click at [211, 95] on span "′Goodbye′" at bounding box center [240, 100] width 67 height 19
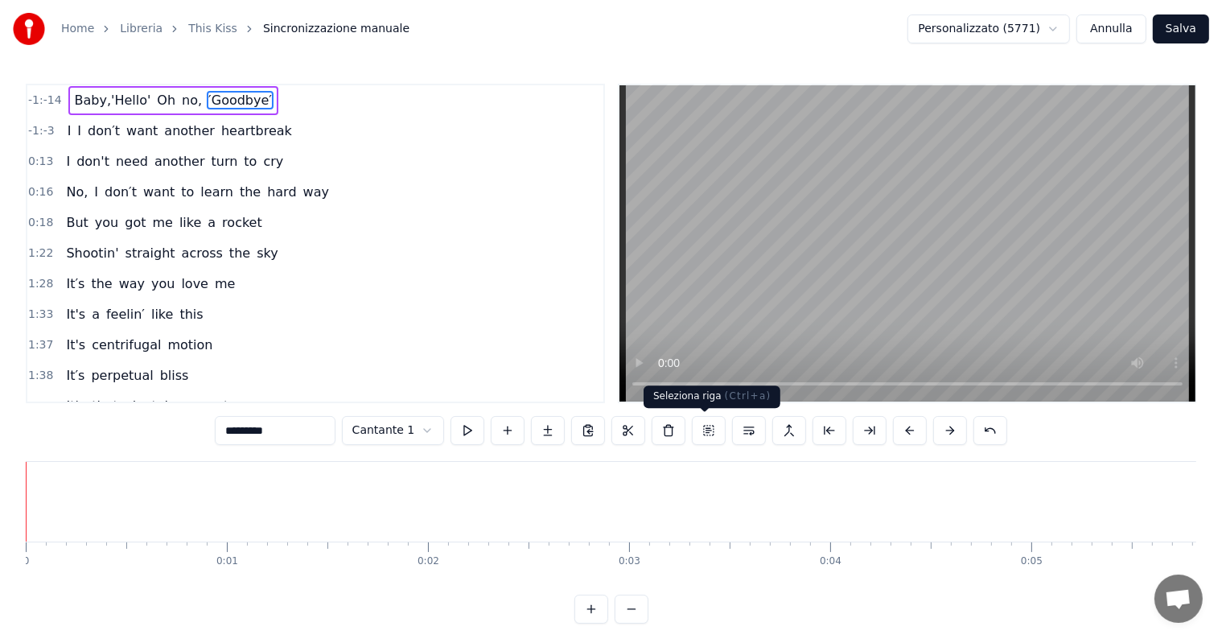
click at [701, 431] on button at bounding box center [709, 430] width 34 height 29
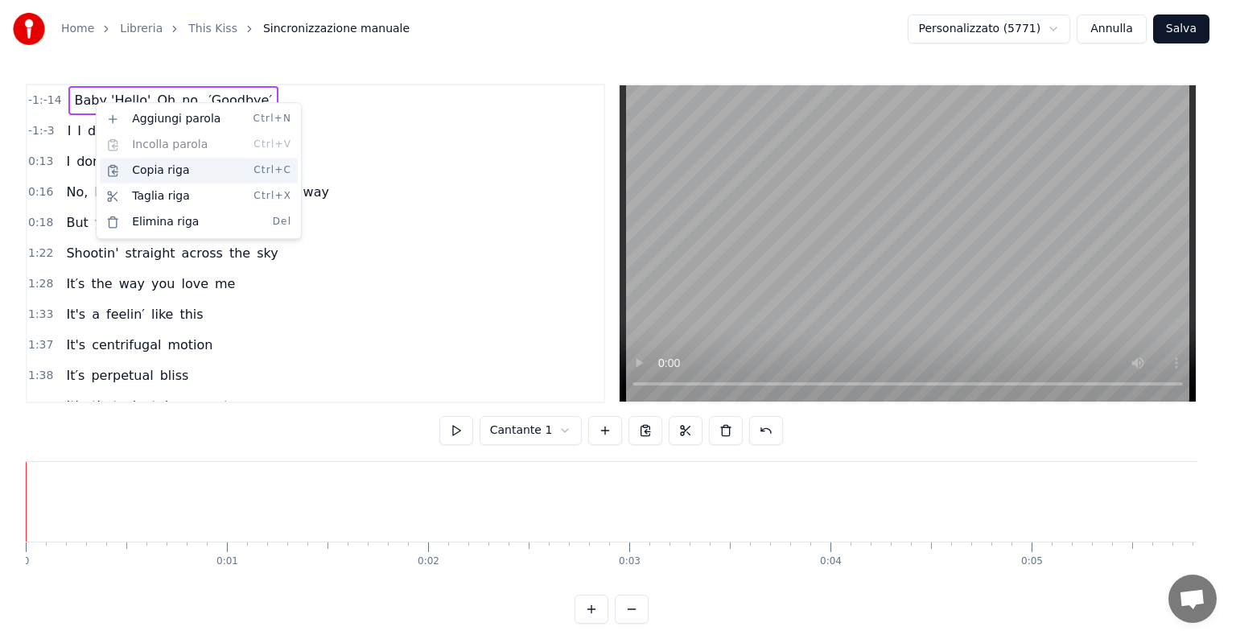
click at [144, 171] on div "Copia riga Ctrl+C" at bounding box center [199, 171] width 198 height 26
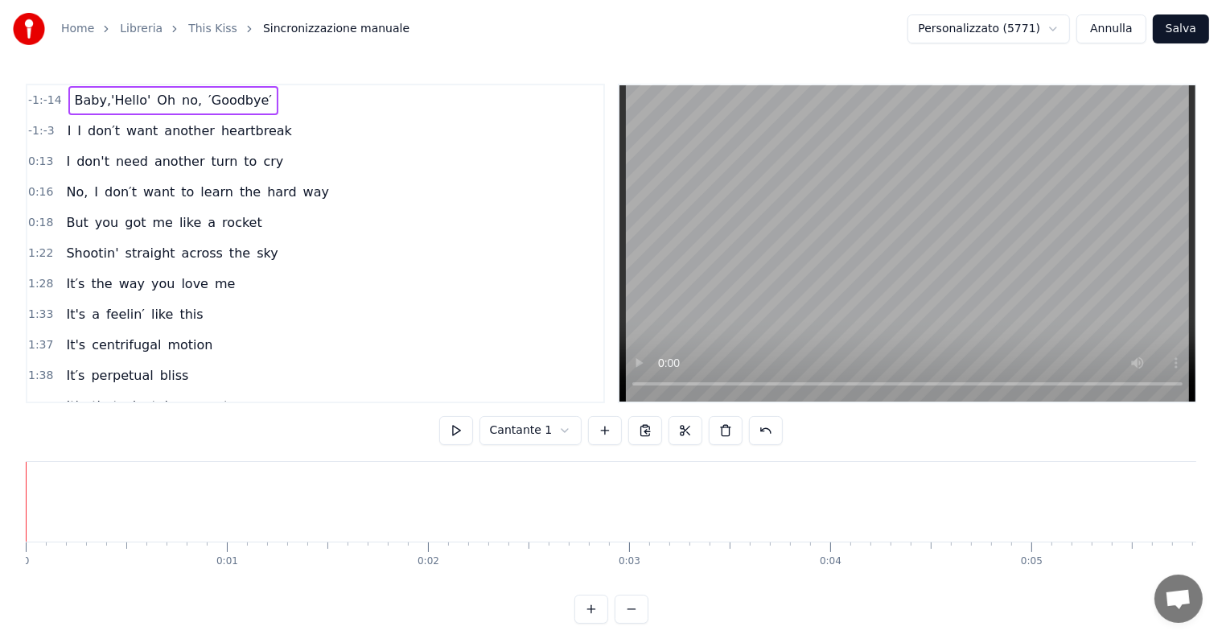
click at [143, 202] on div "No, I don′t want to learn the hard way" at bounding box center [198, 192] width 276 height 29
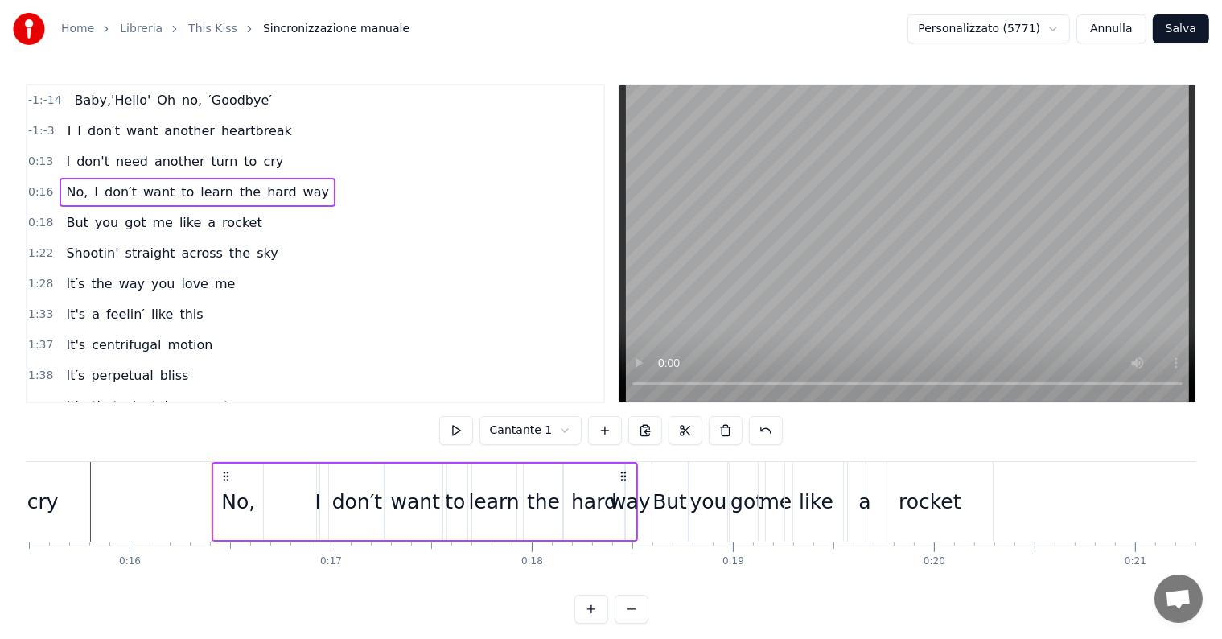
scroll to position [0, 3218]
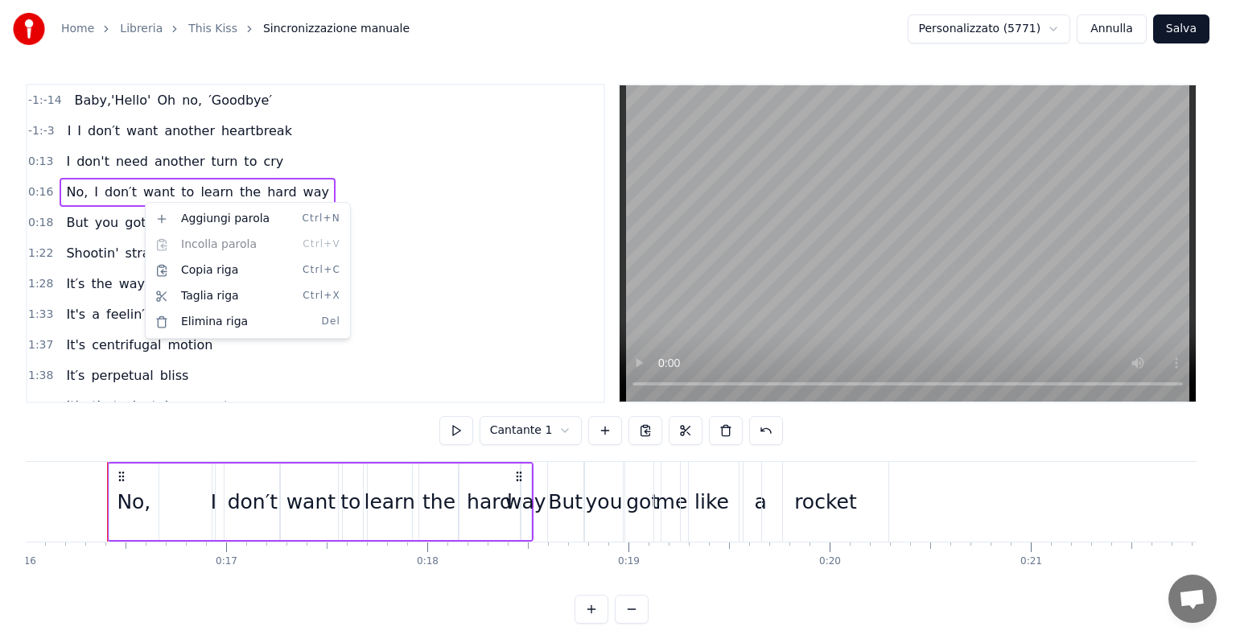
click at [32, 206] on html "Home Libreria This Kiss Sincronizzazione manuale Personalizzato (5771) [PERSON_…" at bounding box center [618, 324] width 1236 height 649
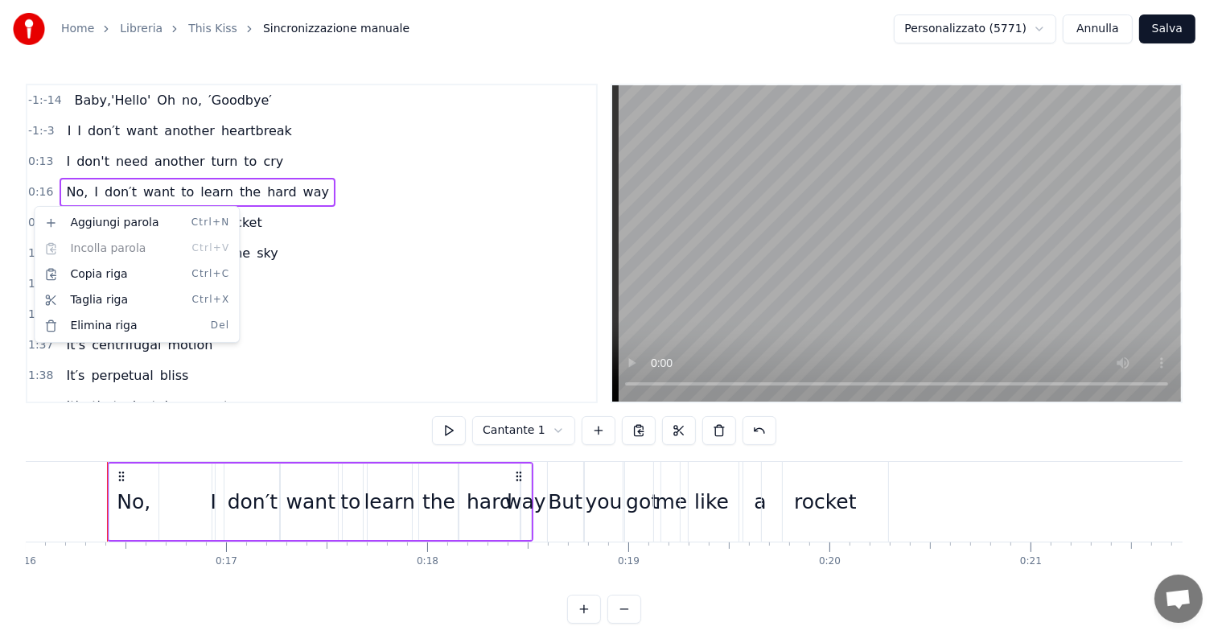
click at [641, 436] on html "Home Libreria This Kiss Sincronizzazione manuale Personalizzato (5771) [PERSON_…" at bounding box center [611, 324] width 1222 height 649
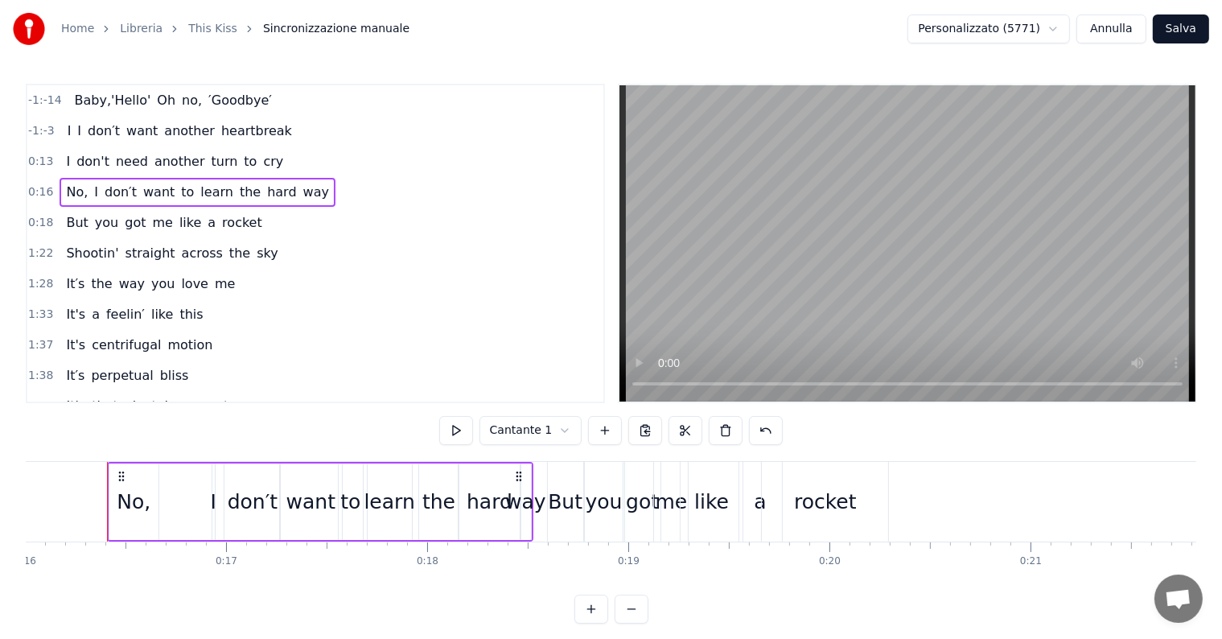
click at [180, 101] on span "no," at bounding box center [191, 100] width 23 height 19
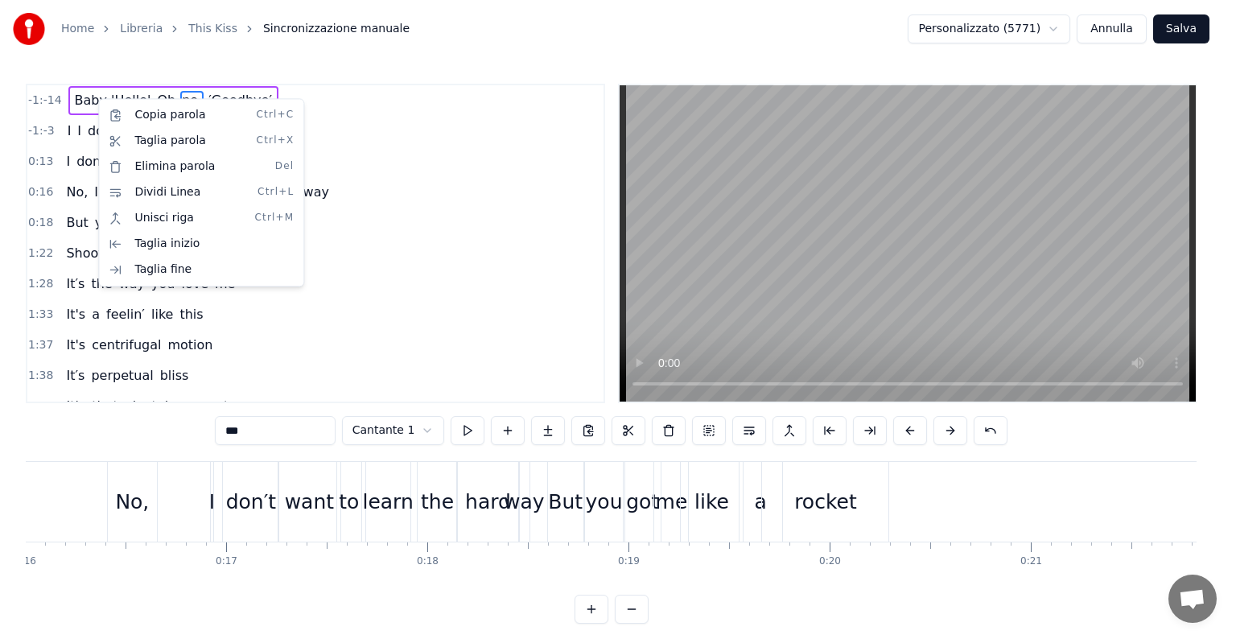
click at [386, 164] on html "Home Libreria This Kiss Sincronizzazione manuale Personalizzato (5771) [PERSON_…" at bounding box center [618, 324] width 1236 height 649
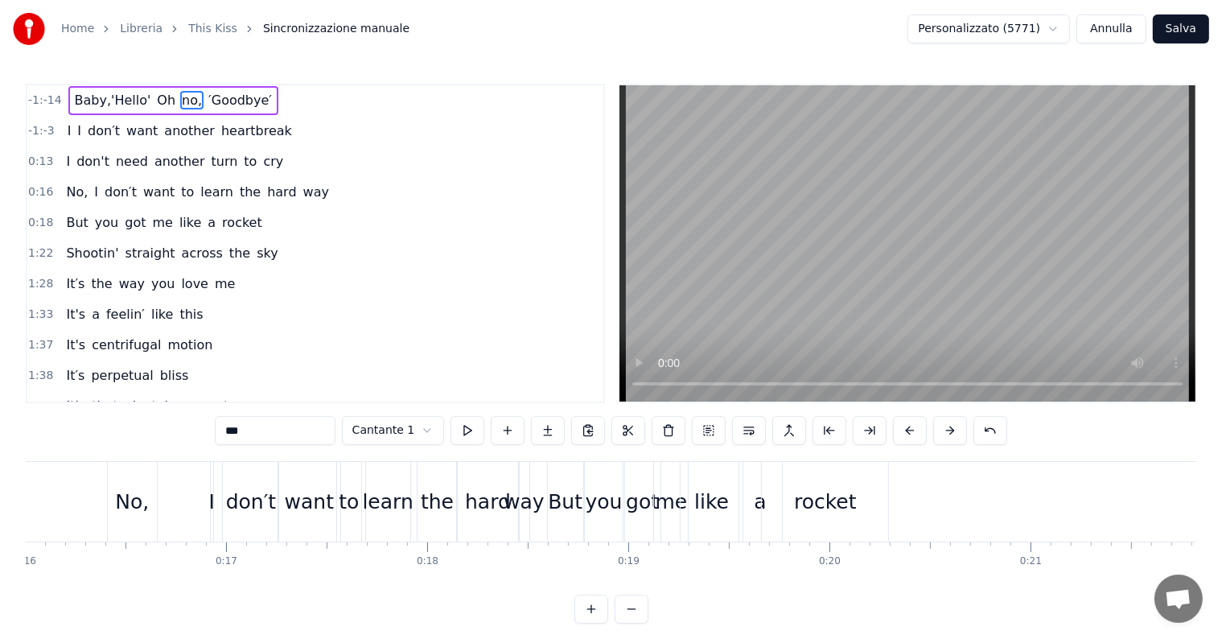
click at [302, 187] on span "way" at bounding box center [316, 192] width 29 height 19
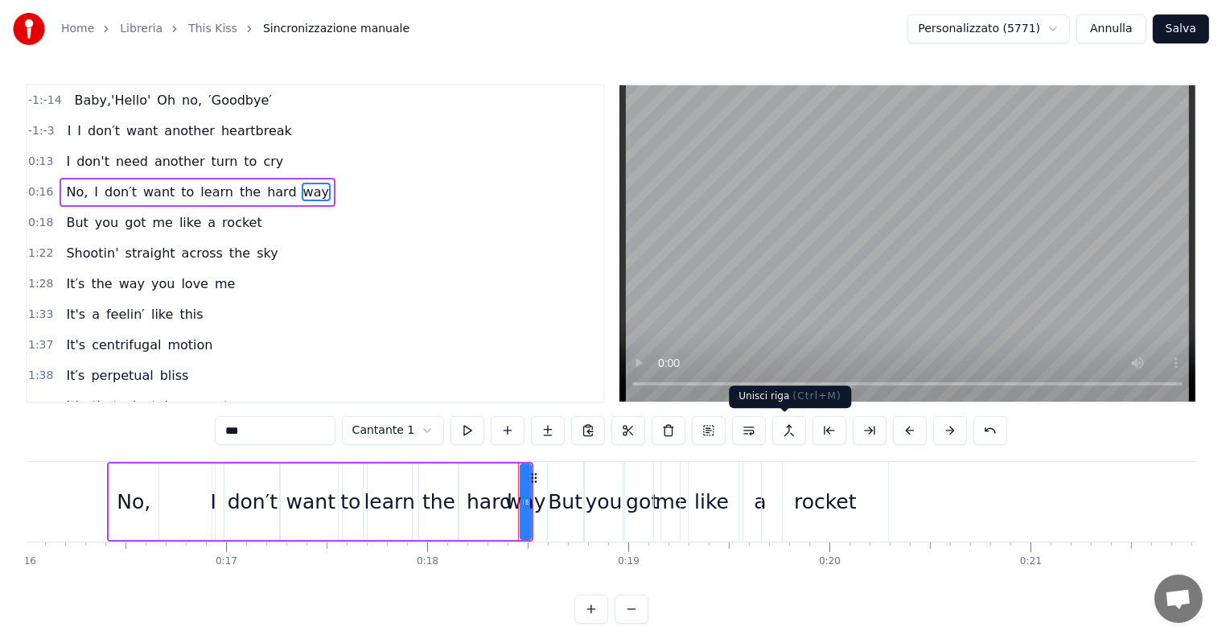
click at [787, 433] on button at bounding box center [789, 430] width 34 height 29
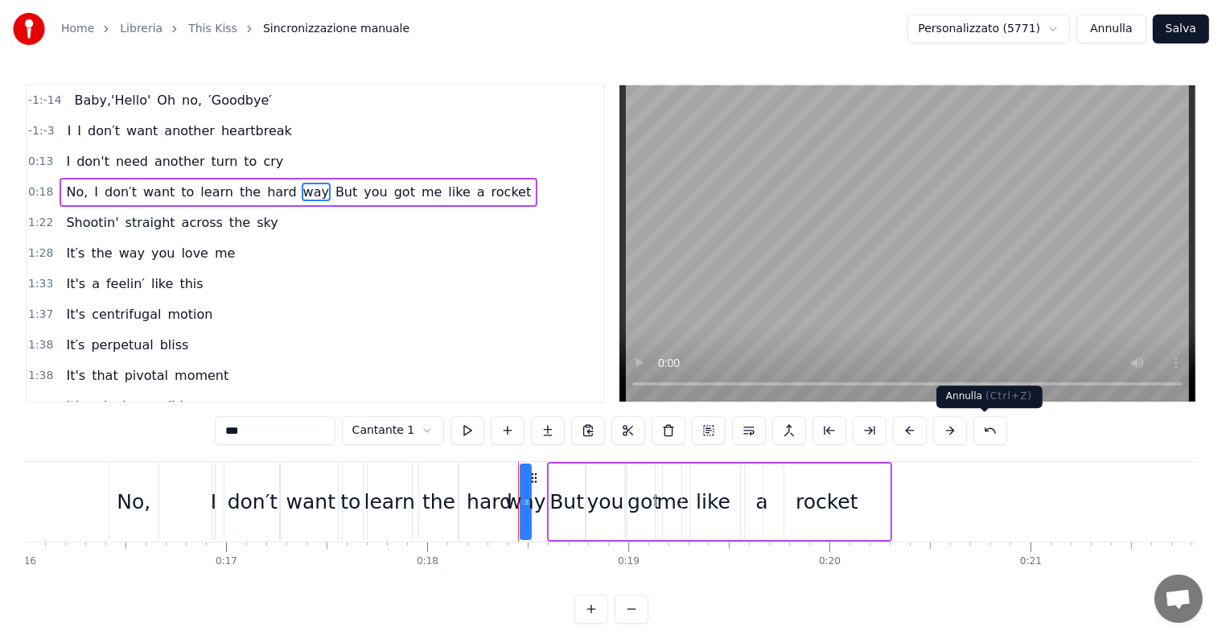
click at [984, 434] on button at bounding box center [990, 430] width 34 height 29
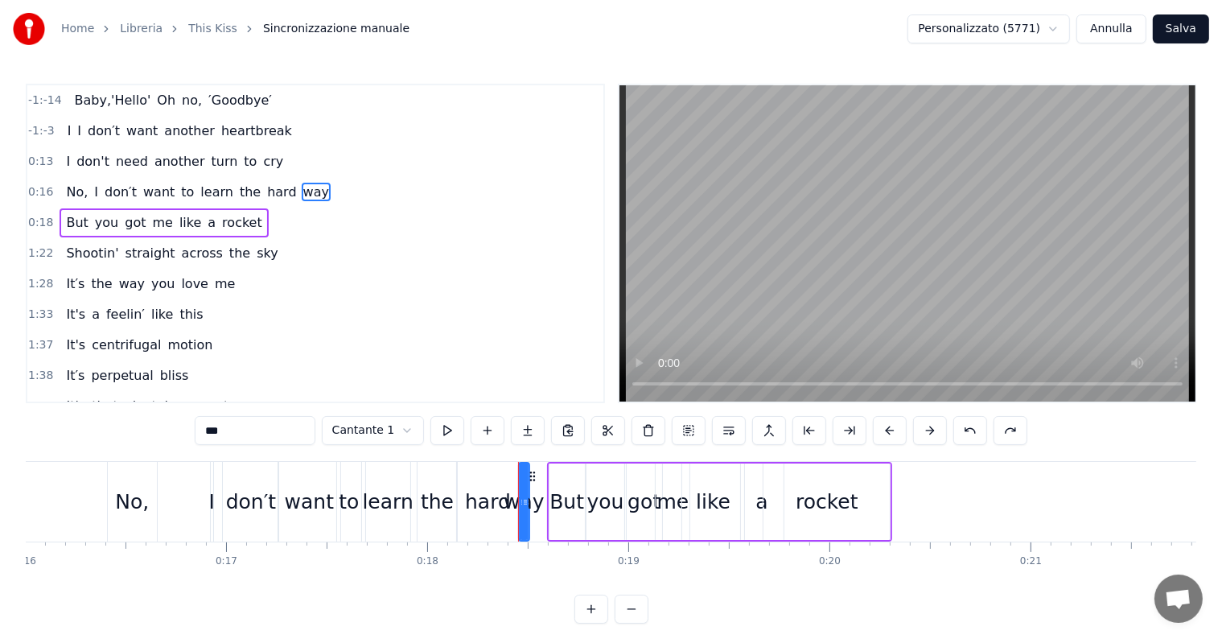
click at [86, 100] on span "Baby,'Hello'" at bounding box center [113, 100] width 80 height 19
type input "**********"
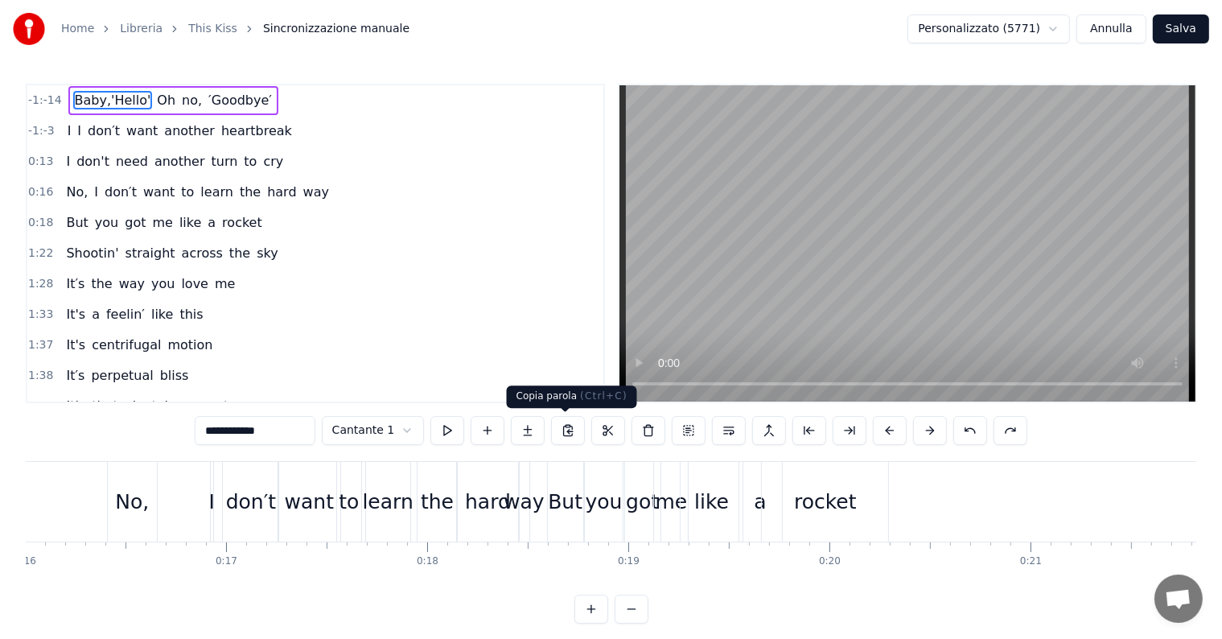
click at [573, 425] on button at bounding box center [568, 430] width 34 height 29
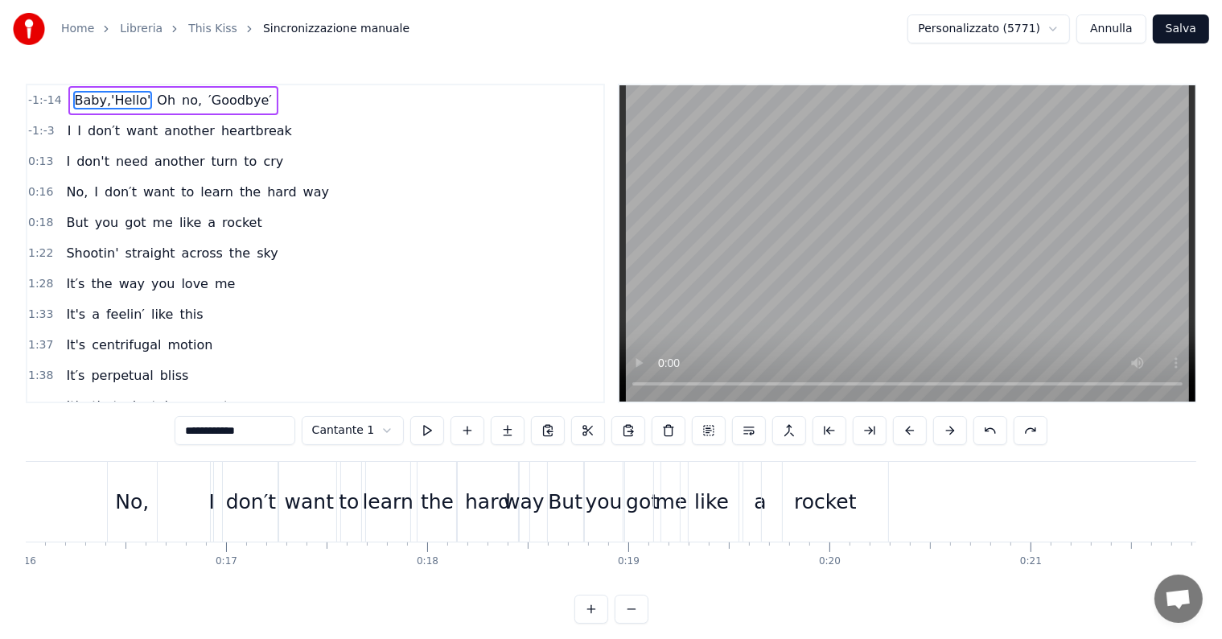
click at [38, 202] on div "0:16 No, I don′t want to learn the hard way" at bounding box center [315, 192] width 576 height 31
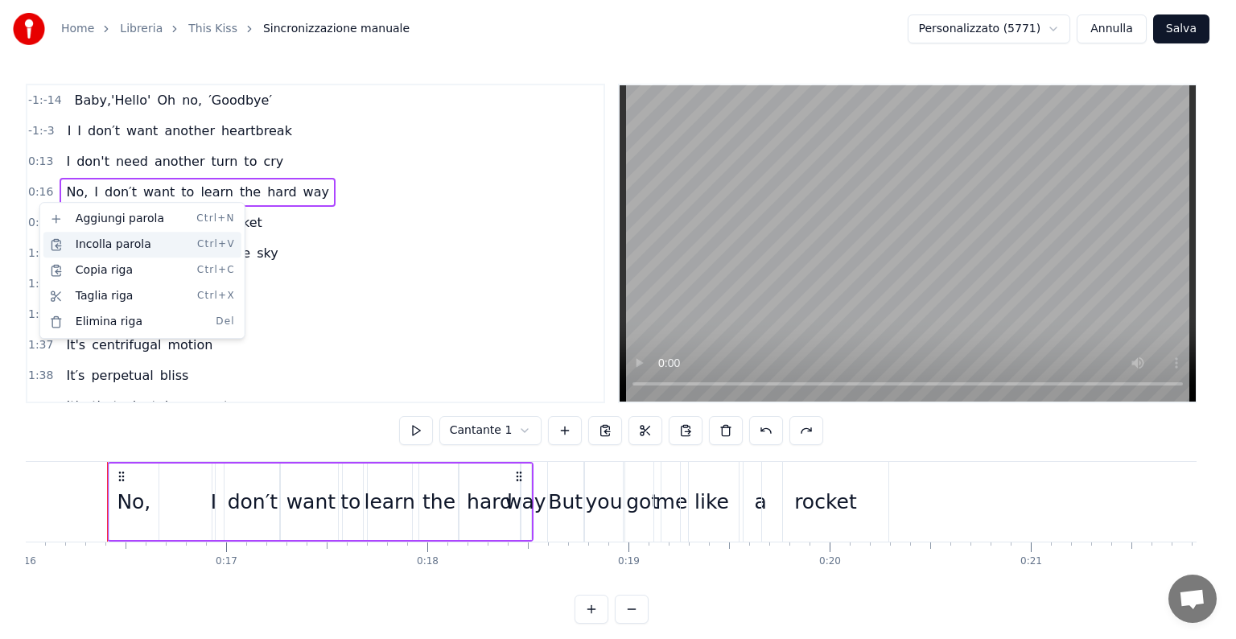
click at [84, 246] on div "Incolla parola Ctrl+V" at bounding box center [142, 245] width 198 height 26
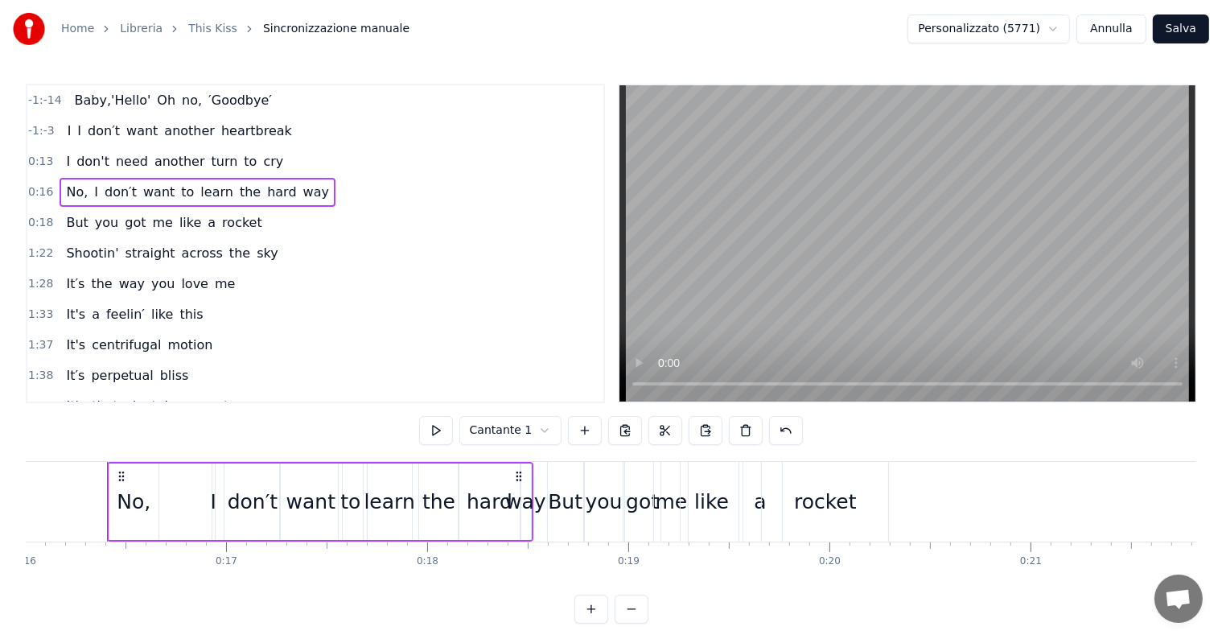
click at [1117, 35] on button "Annulla" at bounding box center [1111, 28] width 70 height 29
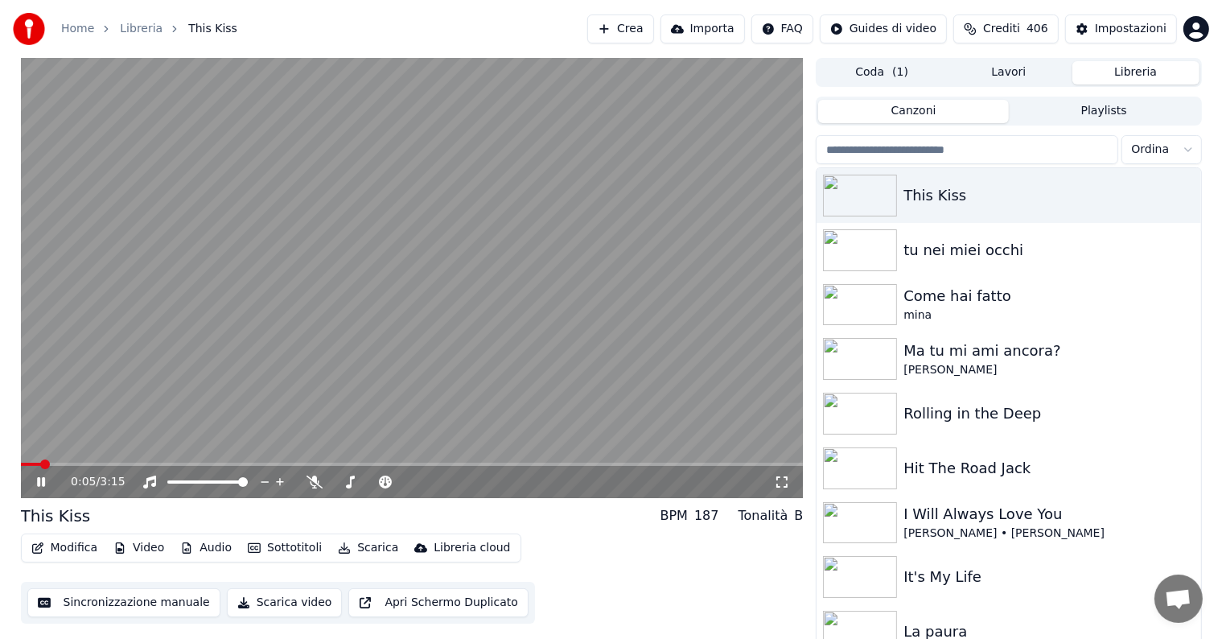
click at [37, 482] on icon at bounding box center [41, 482] width 8 height 10
click at [849, 251] on img at bounding box center [860, 250] width 74 height 42
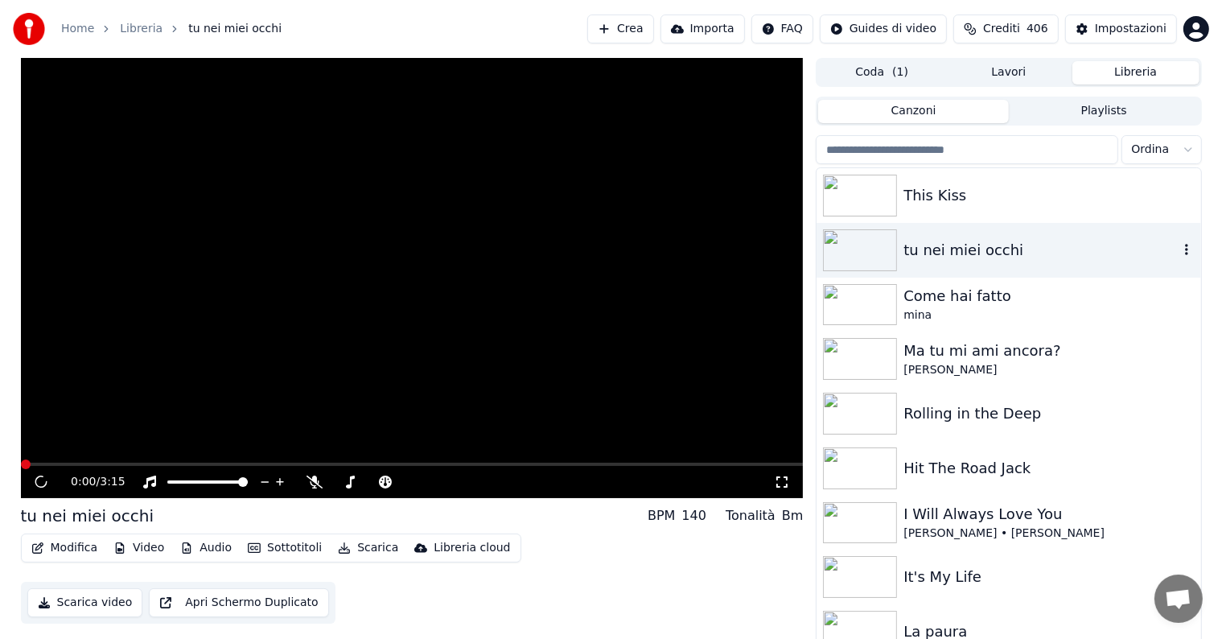
click at [849, 251] on img at bounding box center [860, 250] width 74 height 42
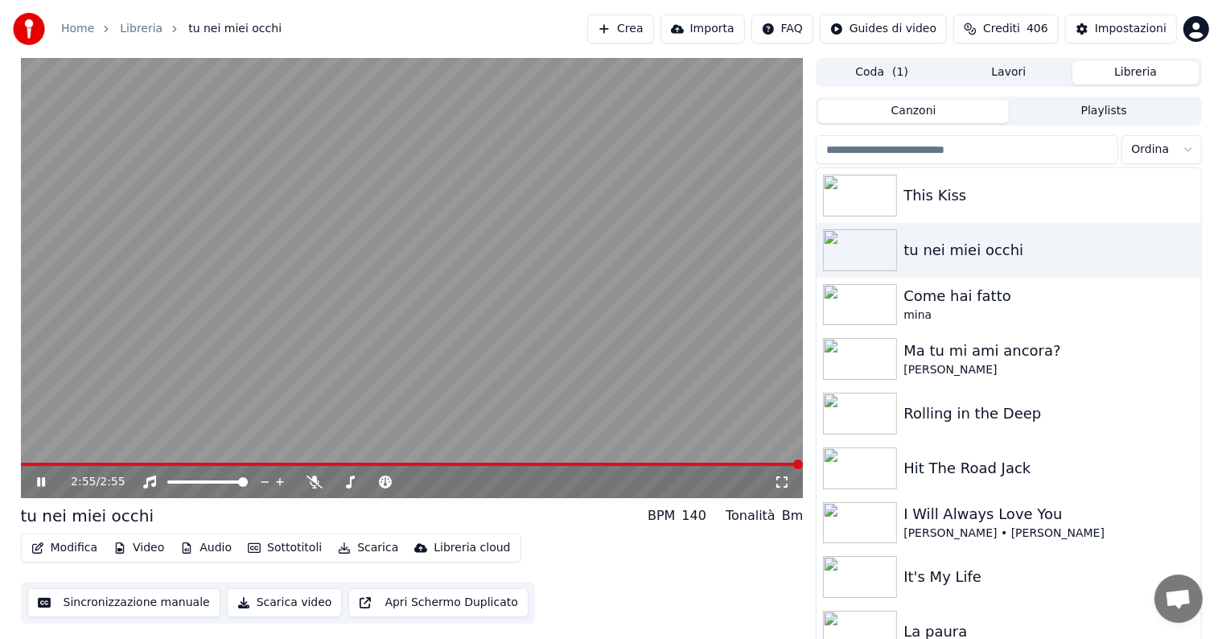
click at [42, 482] on icon at bounding box center [41, 482] width 8 height 10
click at [844, 190] on img at bounding box center [860, 196] width 74 height 42
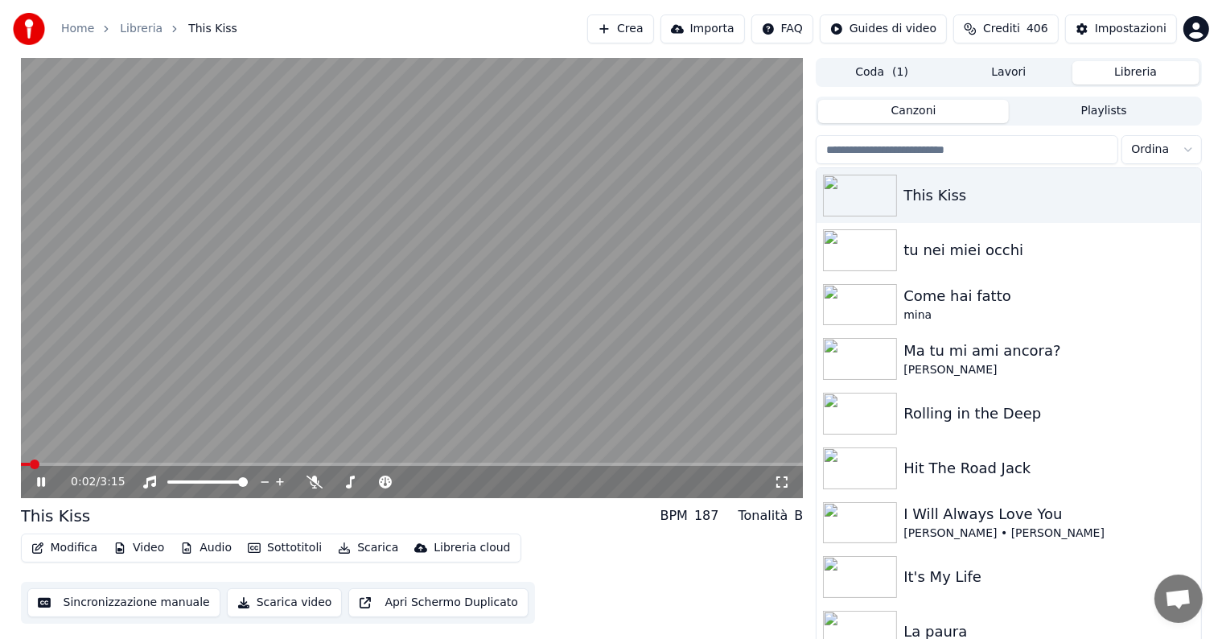
click at [46, 479] on icon at bounding box center [53, 481] width 38 height 13
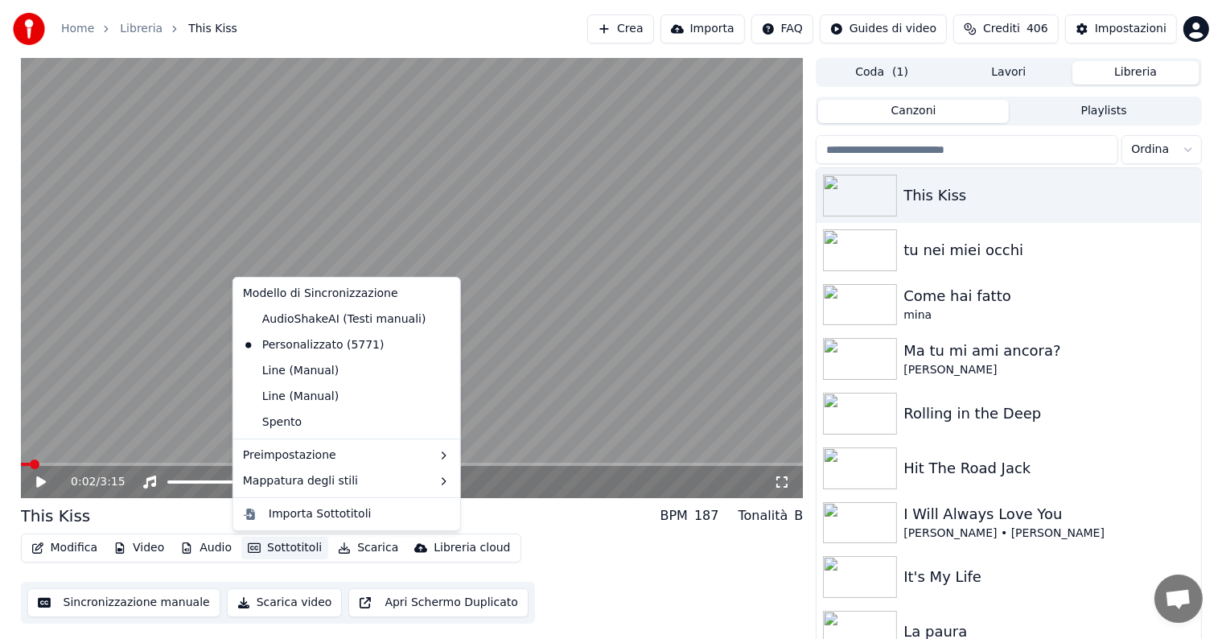
click at [264, 546] on button "Sottotitoli" at bounding box center [284, 548] width 87 height 23
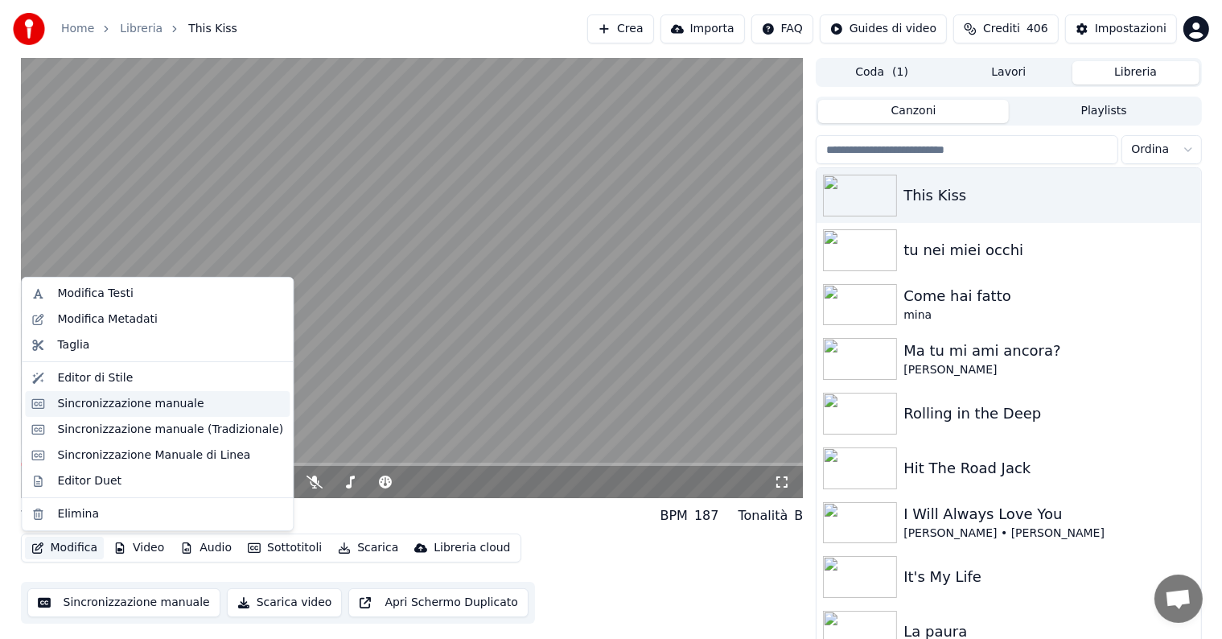
click at [105, 410] on div "Sincronizzazione manuale" at bounding box center [130, 404] width 146 height 16
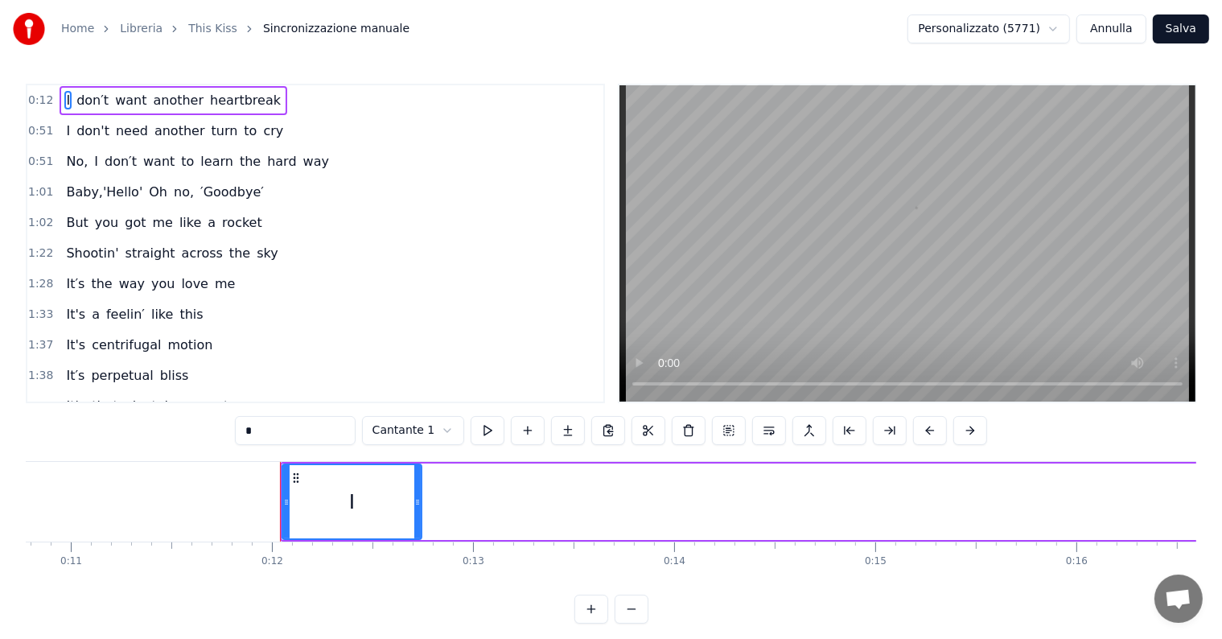
scroll to position [0, 2340]
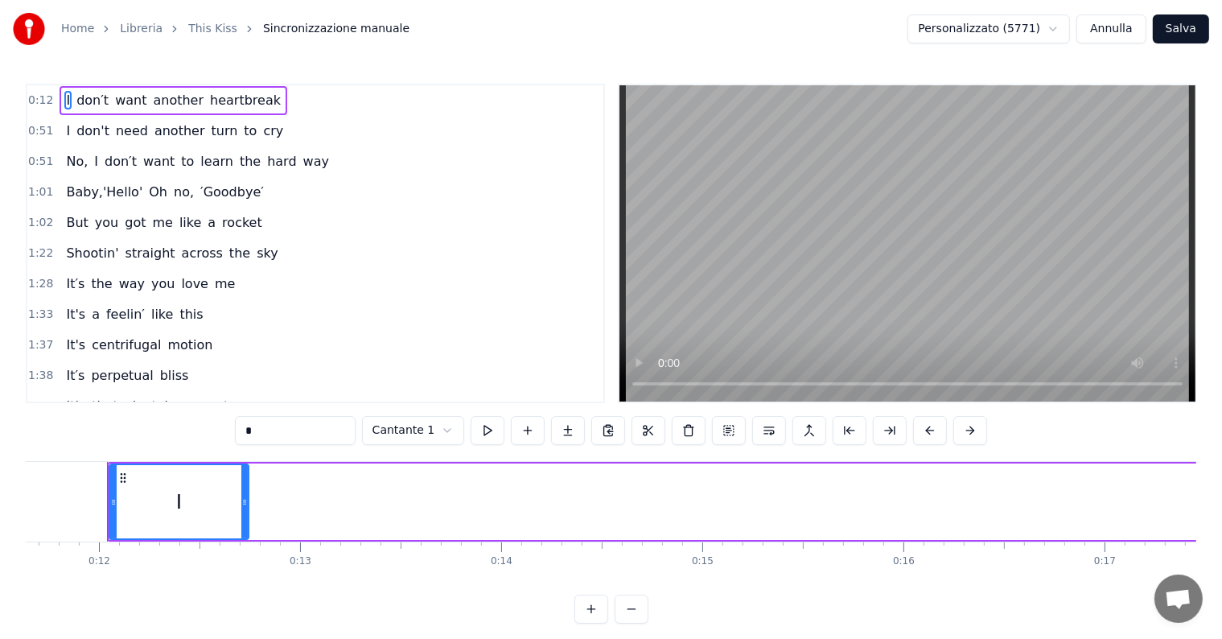
click at [724, 430] on button at bounding box center [729, 430] width 34 height 29
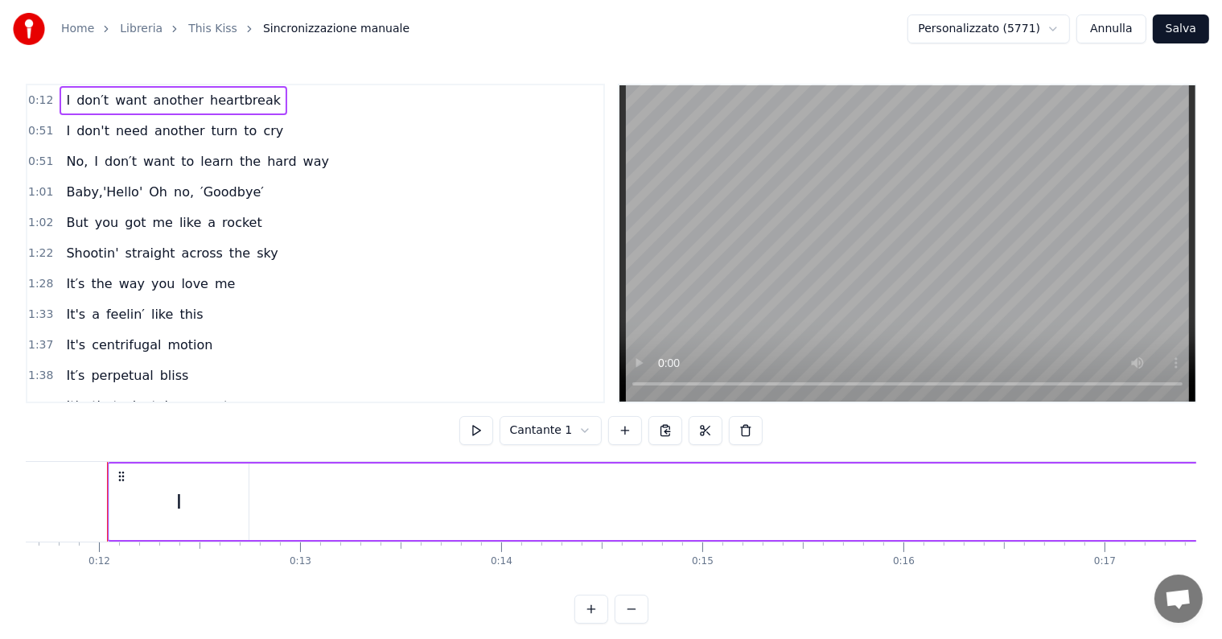
click at [631, 621] on button at bounding box center [632, 608] width 34 height 29
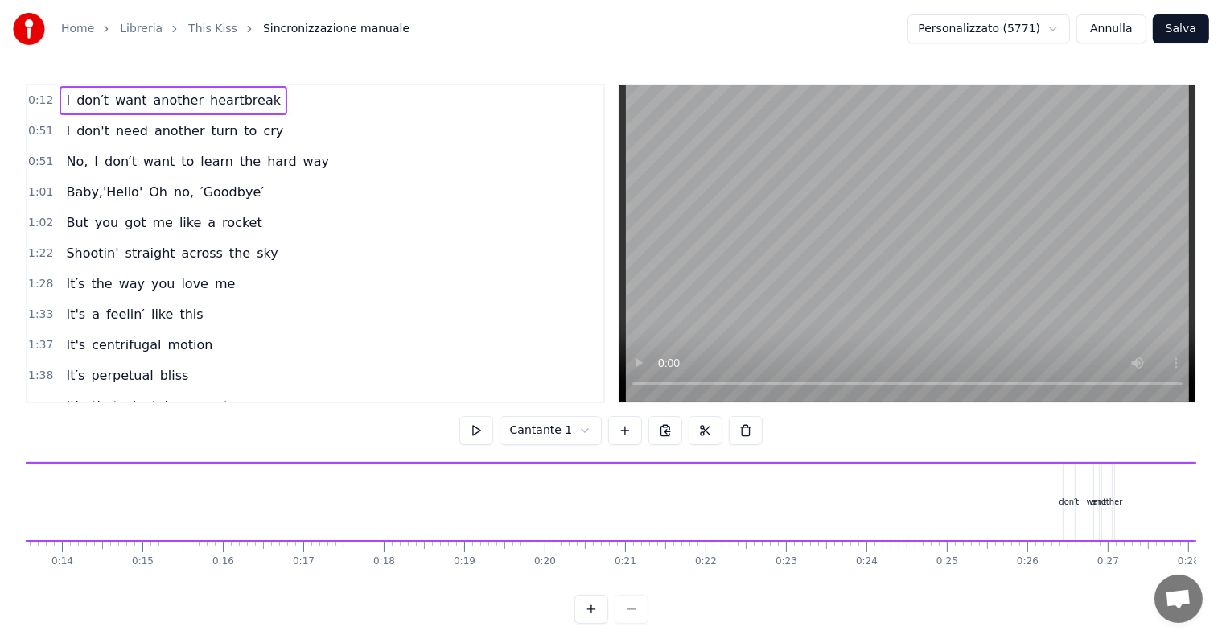
scroll to position [0, 887]
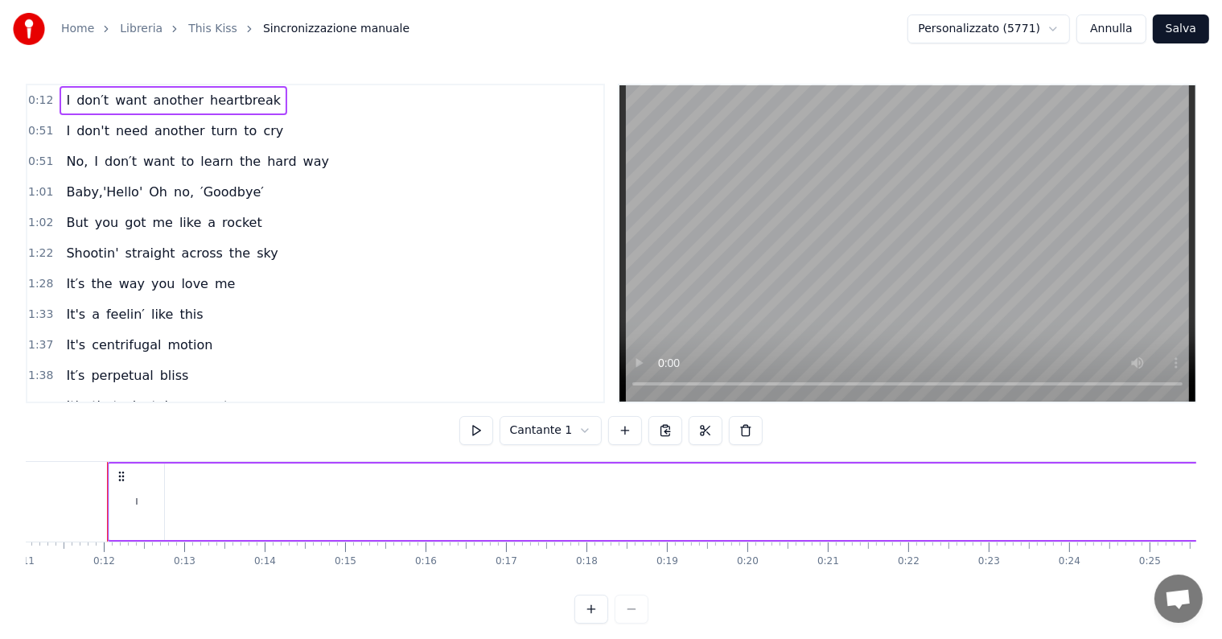
click at [631, 621] on div at bounding box center [611, 608] width 74 height 29
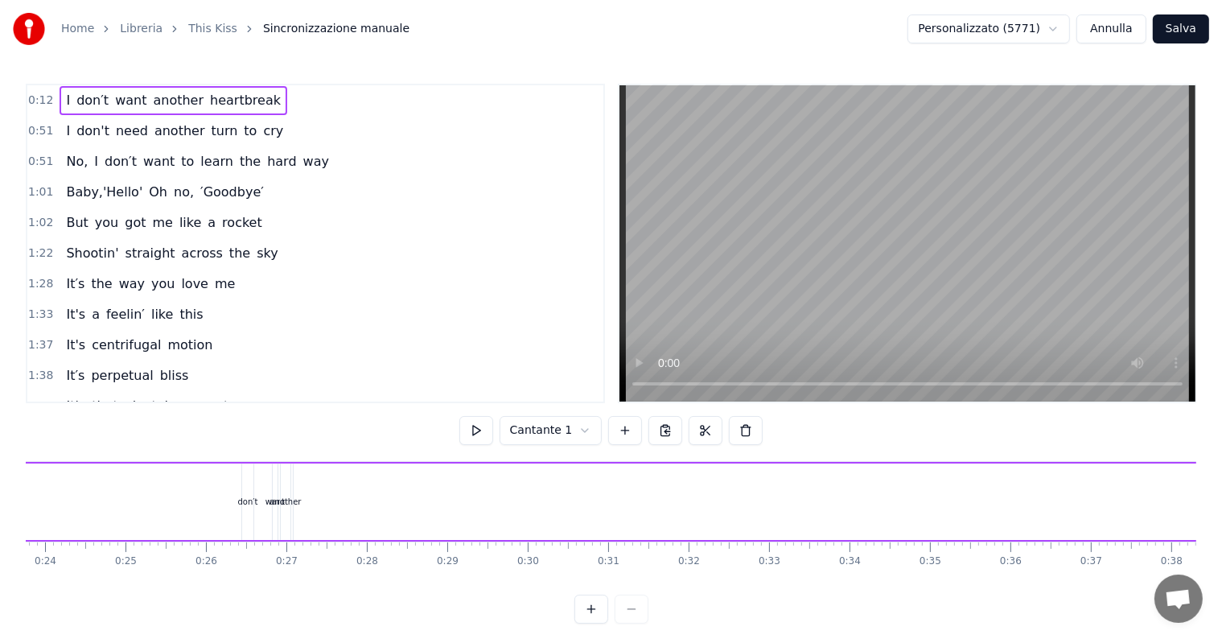
scroll to position [0, 2935]
click at [1186, 480] on icon at bounding box center [1181, 476] width 13 height 13
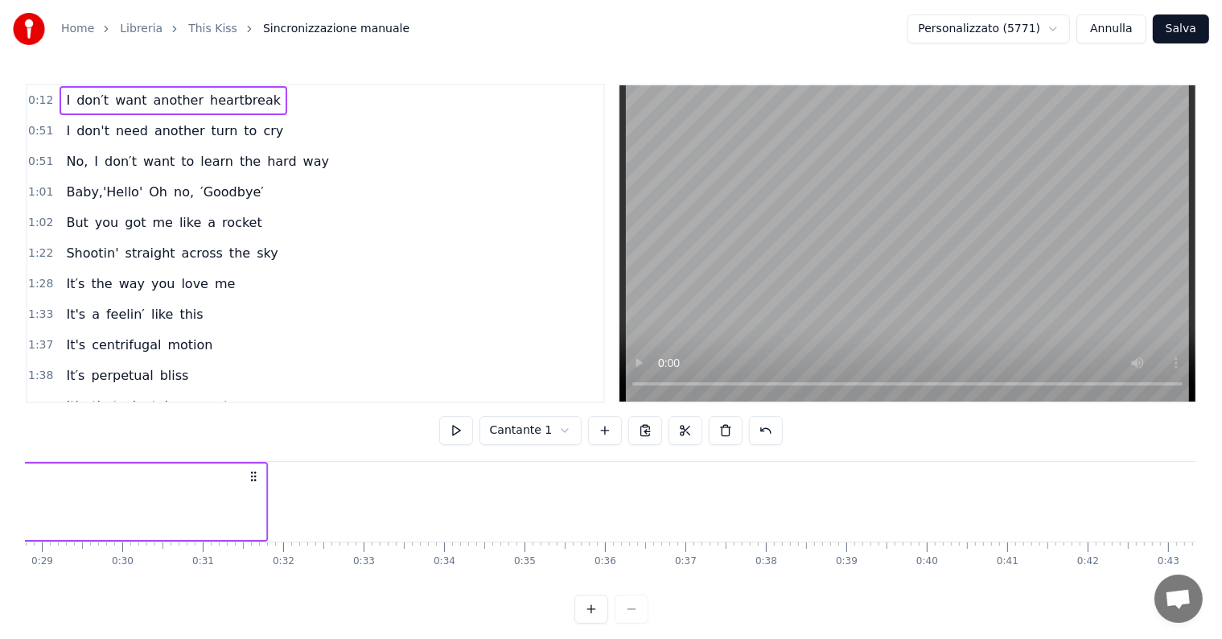
drag, startPoint x: 1181, startPoint y: 475, endPoint x: 177, endPoint y: 479, distance: 1003.9
click at [248, 479] on icon at bounding box center [254, 476] width 13 height 13
drag, startPoint x: 177, startPoint y: 479, endPoint x: 83, endPoint y: 471, distance: 94.5
click at [247, 471] on icon at bounding box center [253, 476] width 13 height 13
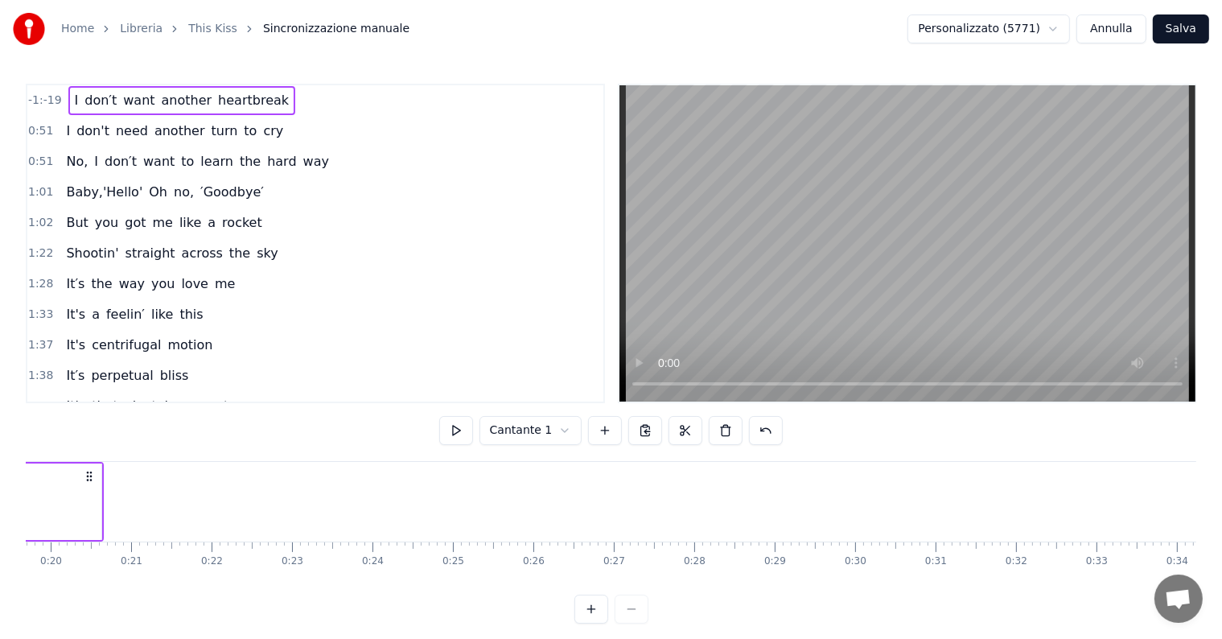
scroll to position [0, 560]
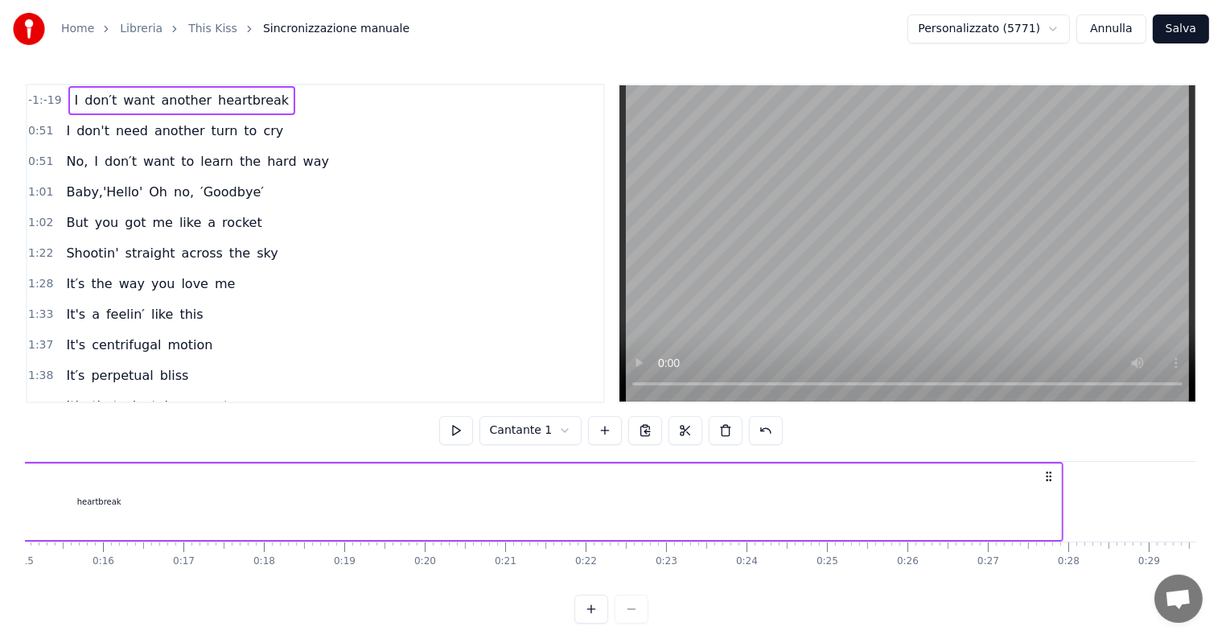
drag, startPoint x: 1114, startPoint y: 470, endPoint x: 1042, endPoint y: 468, distance: 71.6
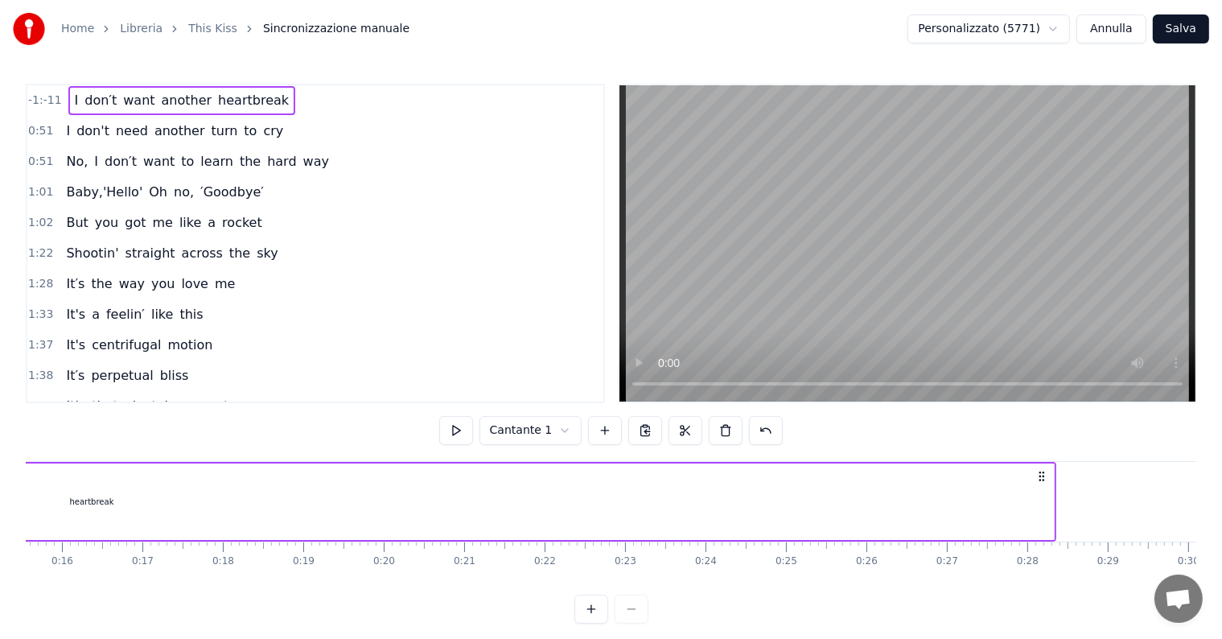
click at [1023, 508] on div "heartbreak" at bounding box center [92, 501] width 1924 height 76
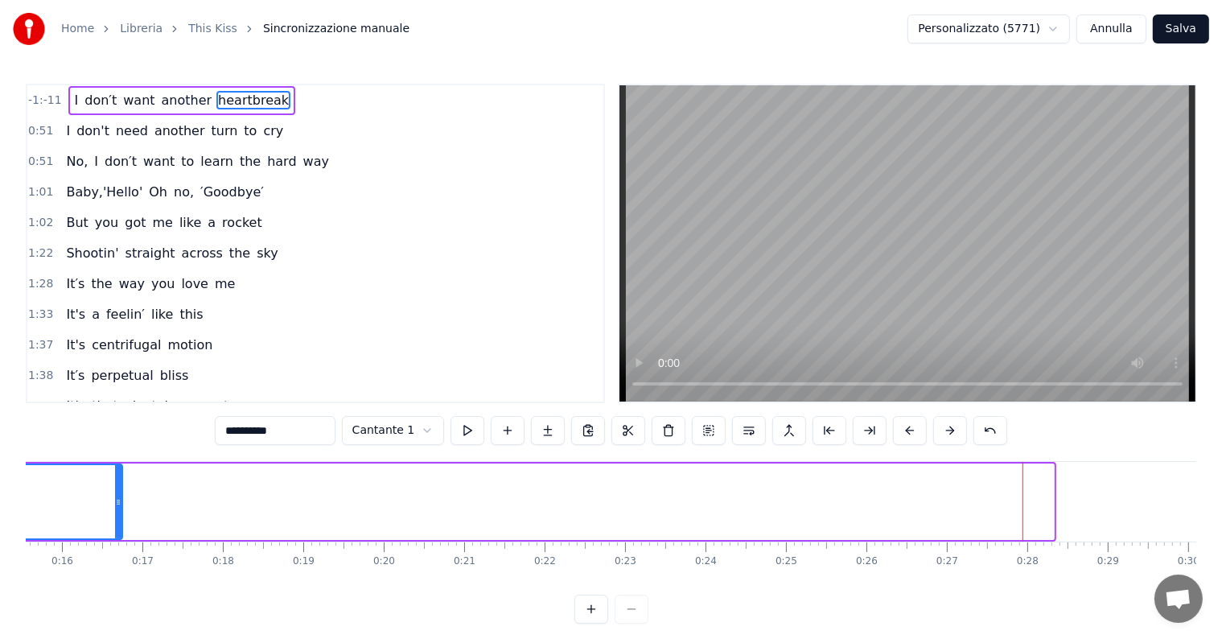
drag, startPoint x: 1051, startPoint y: 503, endPoint x: 103, endPoint y: 508, distance: 947.6
click at [115, 508] on div at bounding box center [118, 501] width 6 height 73
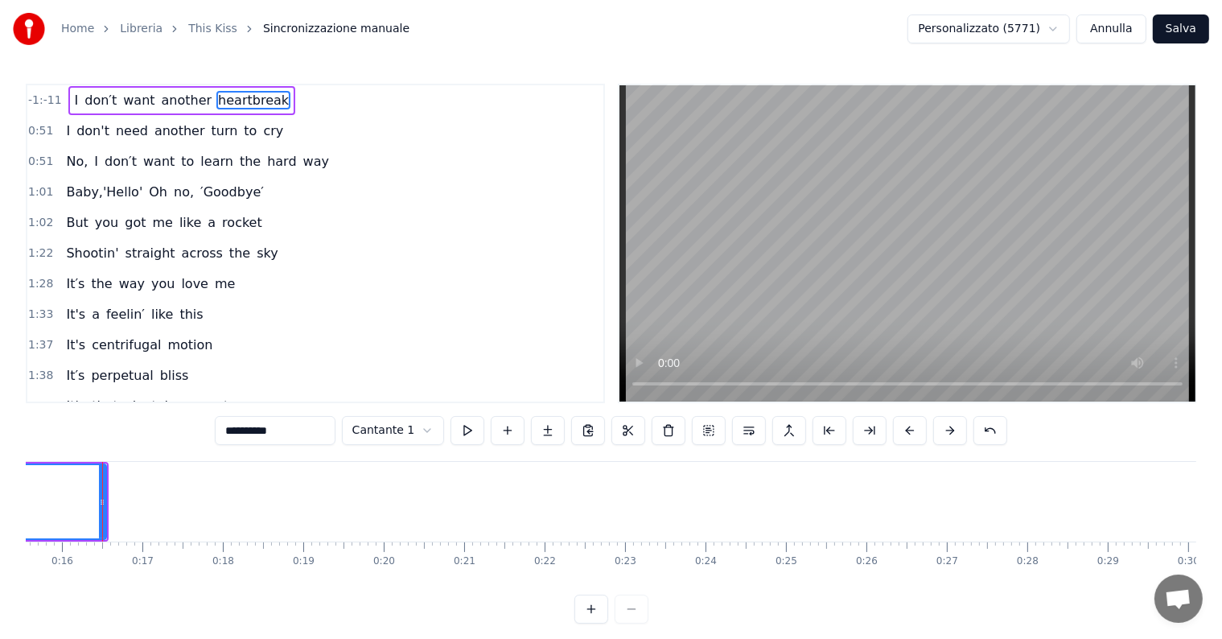
scroll to position [0, 1246]
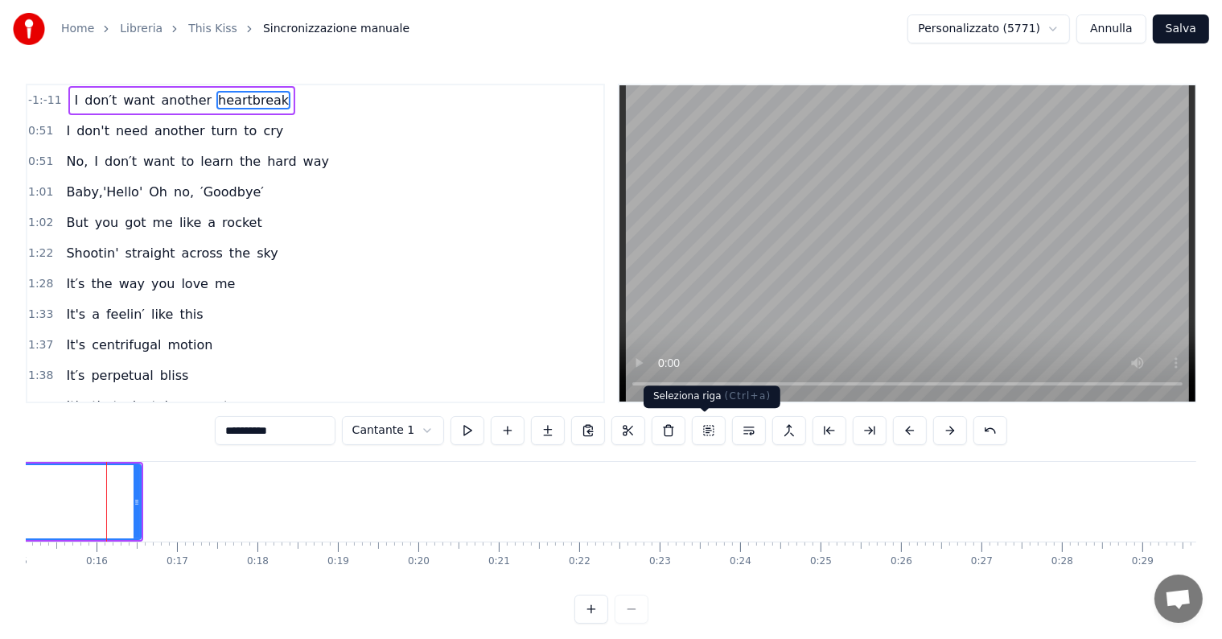
click at [698, 432] on button at bounding box center [709, 430] width 34 height 29
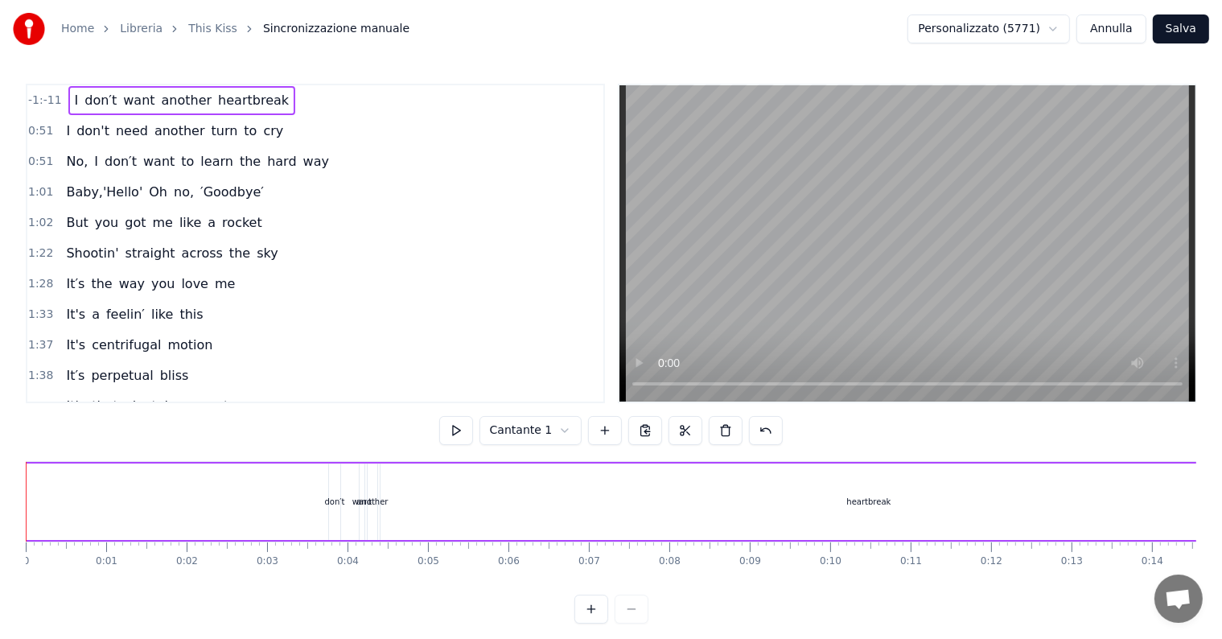
scroll to position [0, 1023]
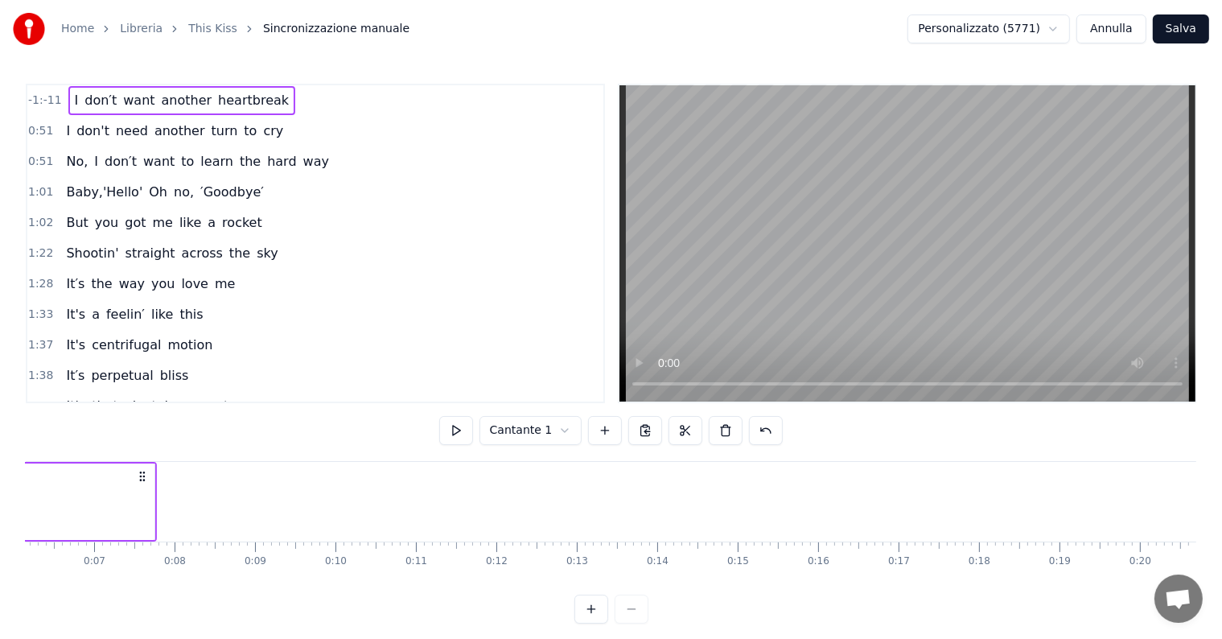
drag, startPoint x: 319, startPoint y: 476, endPoint x: 156, endPoint y: 479, distance: 163.3
click at [149, 479] on icon at bounding box center [142, 476] width 13 height 13
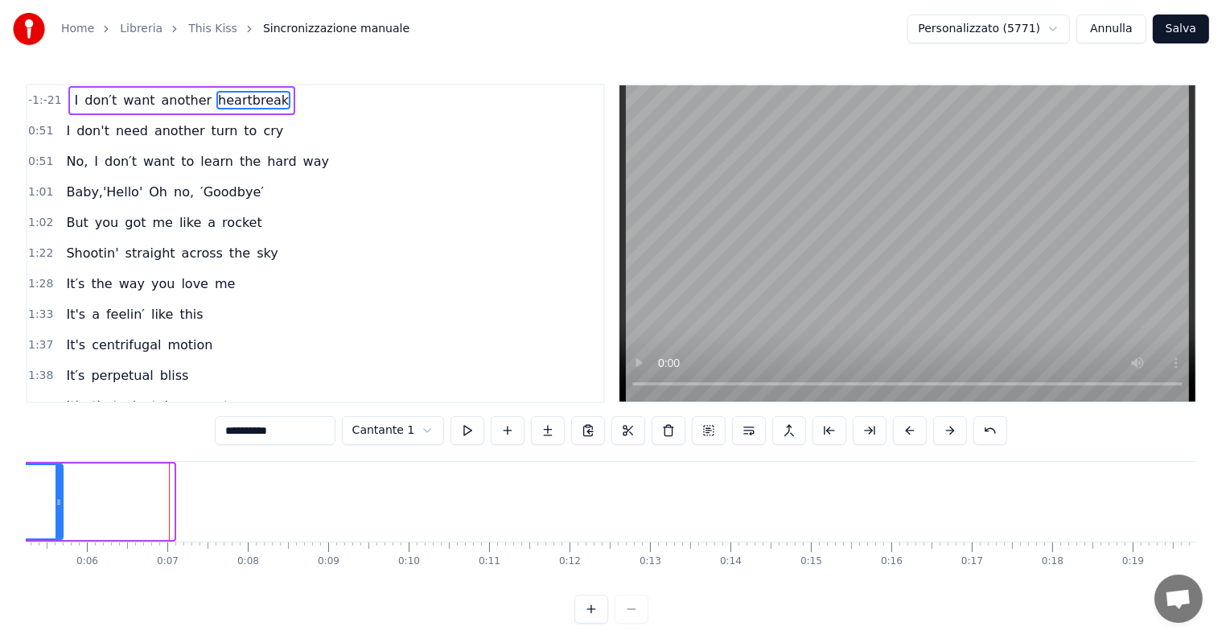
drag, startPoint x: 171, startPoint y: 499, endPoint x: 47, endPoint y: 504, distance: 123.2
click at [56, 504] on icon at bounding box center [59, 502] width 6 height 13
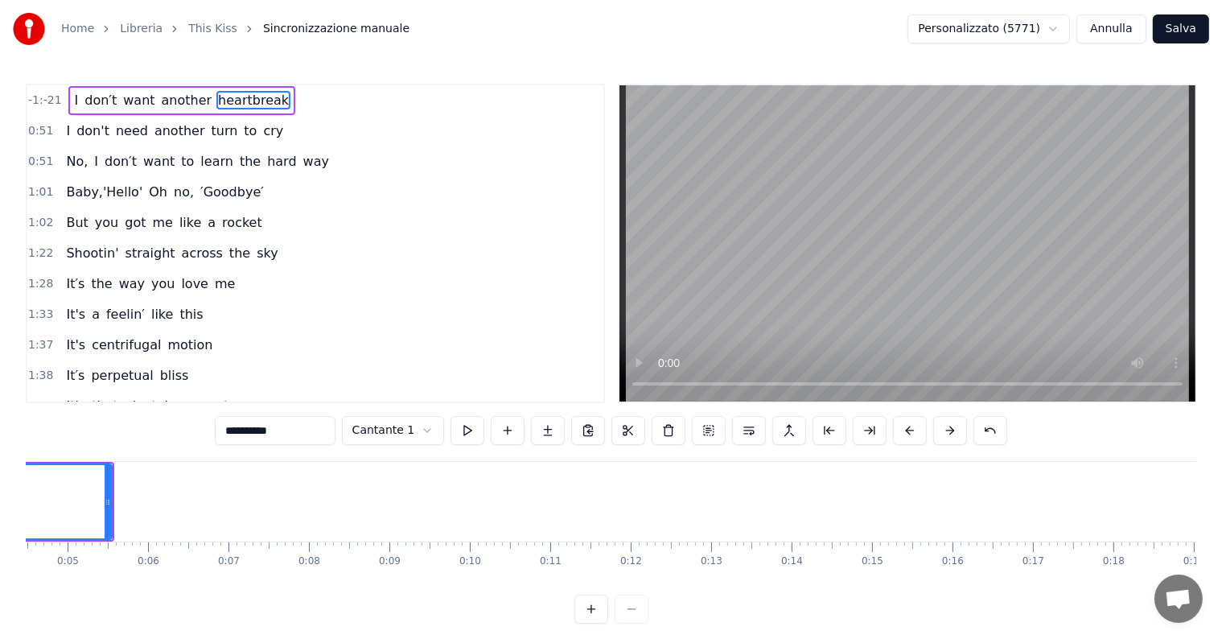
scroll to position [0, 0]
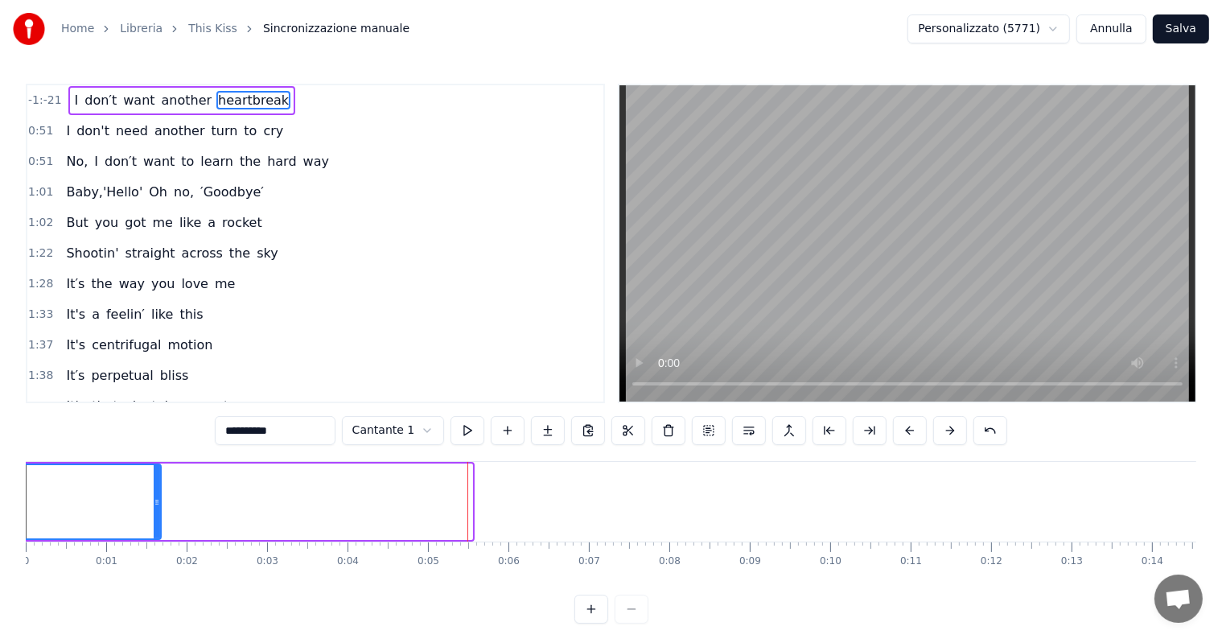
drag, startPoint x: 470, startPoint y: 499, endPoint x: 158, endPoint y: 490, distance: 311.4
click at [158, 490] on div at bounding box center [157, 501] width 6 height 73
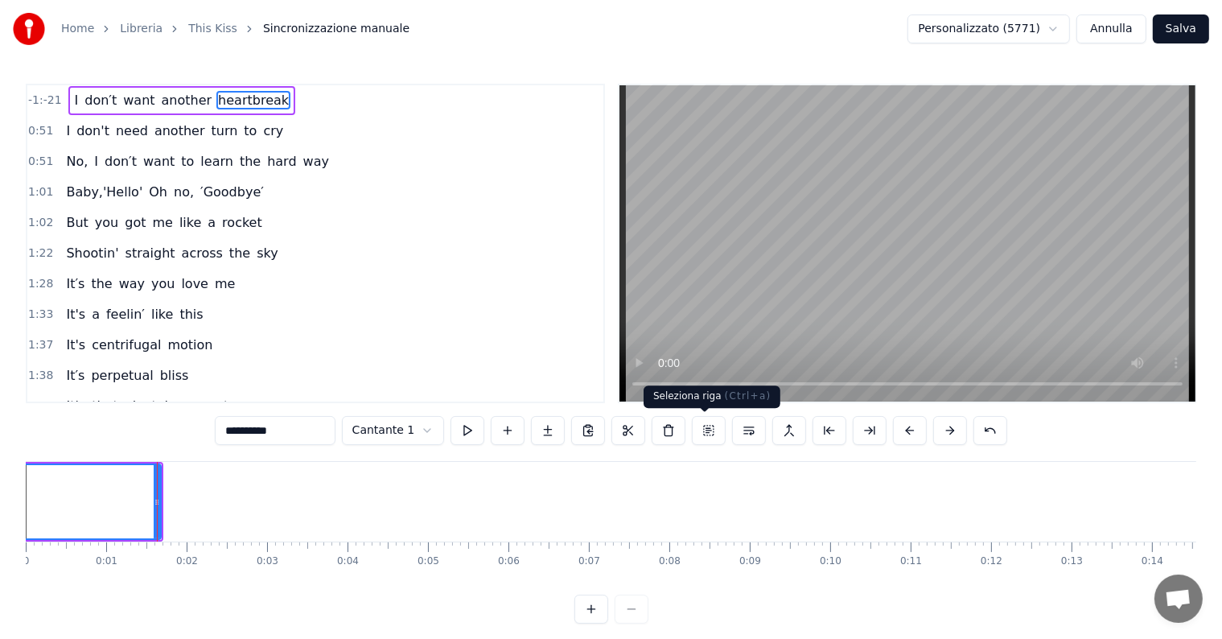
click at [701, 426] on button at bounding box center [709, 430] width 34 height 29
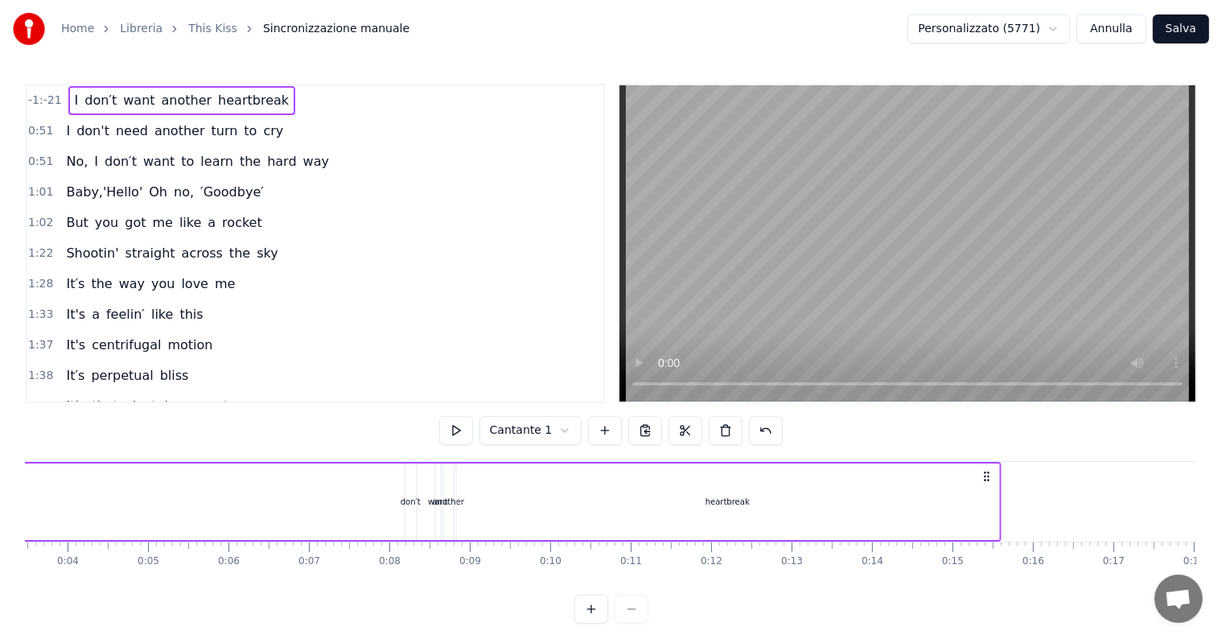
drag, startPoint x: 145, startPoint y: 473, endPoint x: 1056, endPoint y: 446, distance: 911.8
click at [1056, 446] on div "-1:-21 I don′t want another heartbreak 0:51 I don't need another turn to cry 0:…" at bounding box center [611, 354] width 1170 height 540
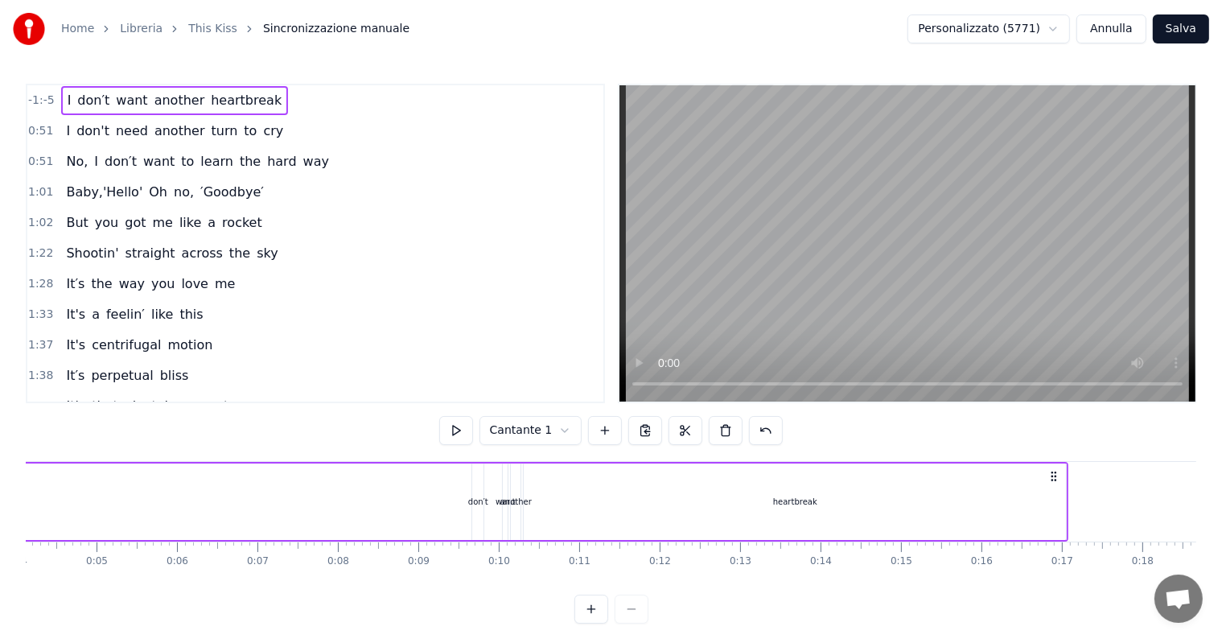
click at [1064, 500] on div "heartbreak" at bounding box center [795, 501] width 542 height 76
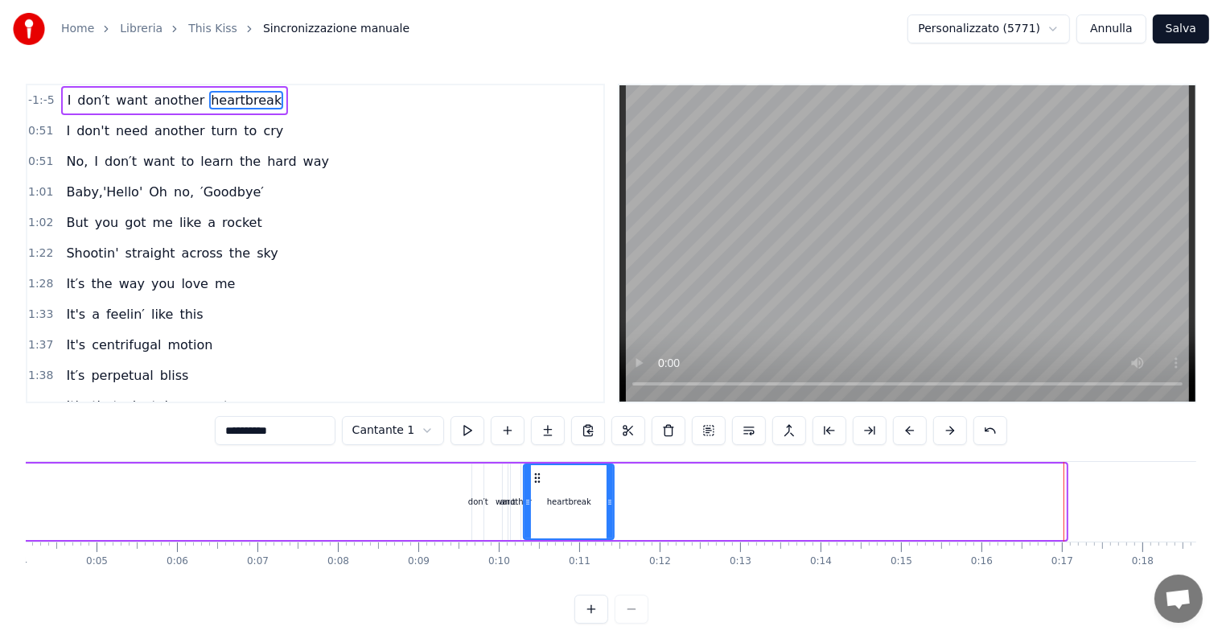
drag, startPoint x: 1064, startPoint y: 500, endPoint x: 612, endPoint y: 508, distance: 452.1
click at [612, 508] on div "heartbreak" at bounding box center [569, 501] width 92 height 76
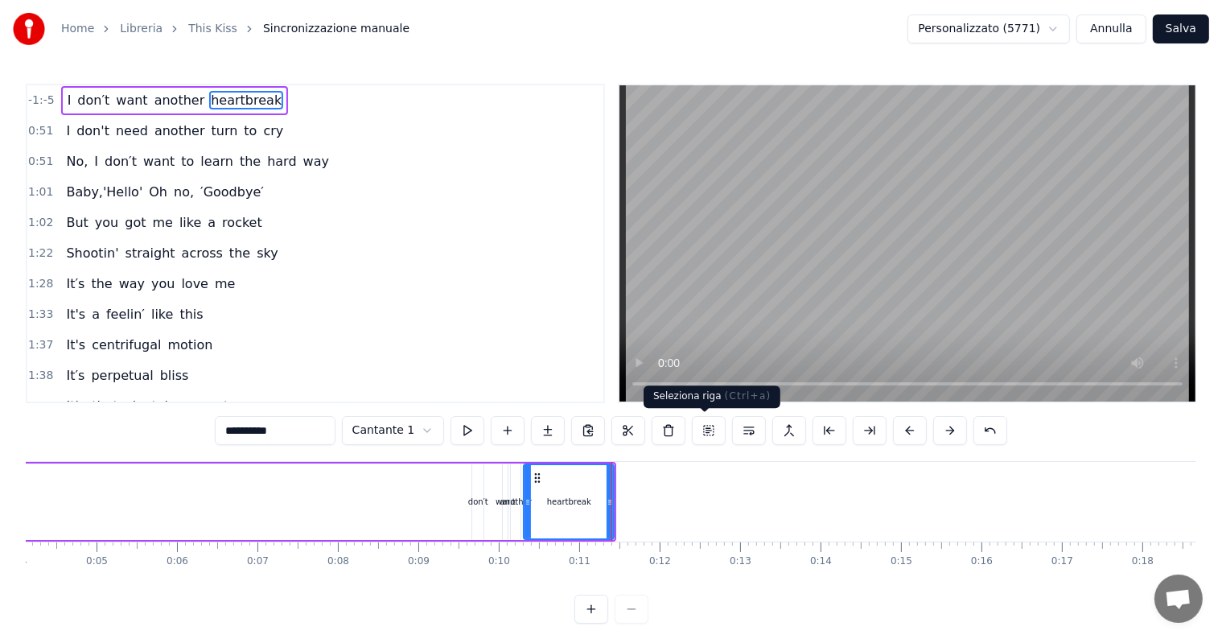
click at [709, 426] on button at bounding box center [709, 430] width 34 height 29
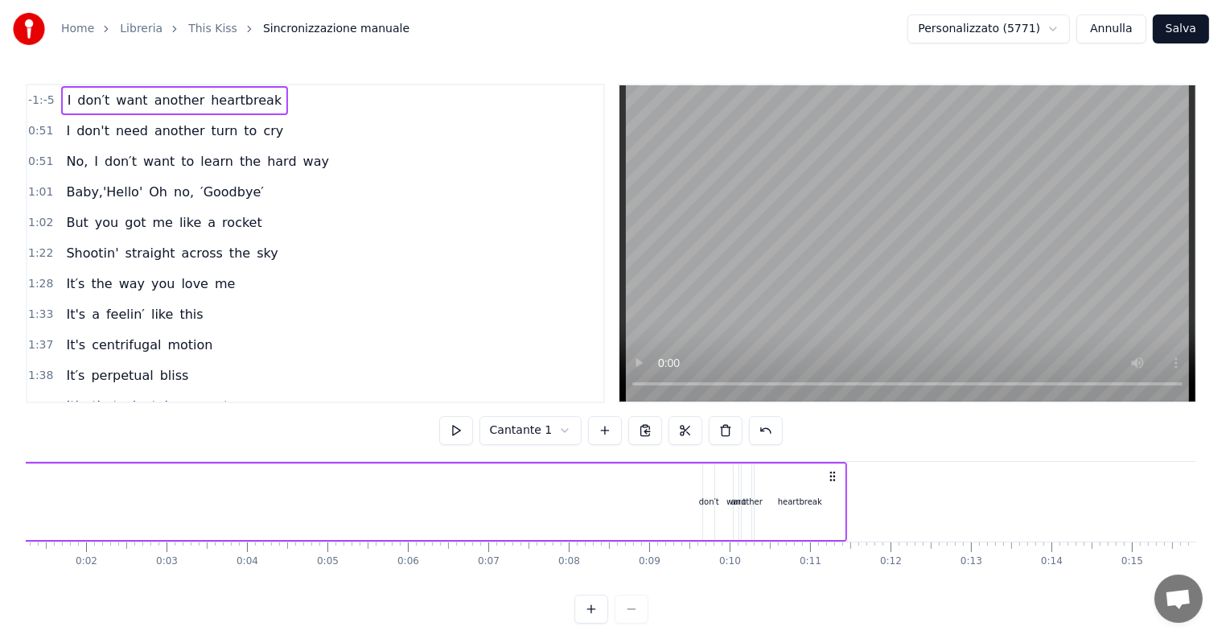
scroll to position [0, 0]
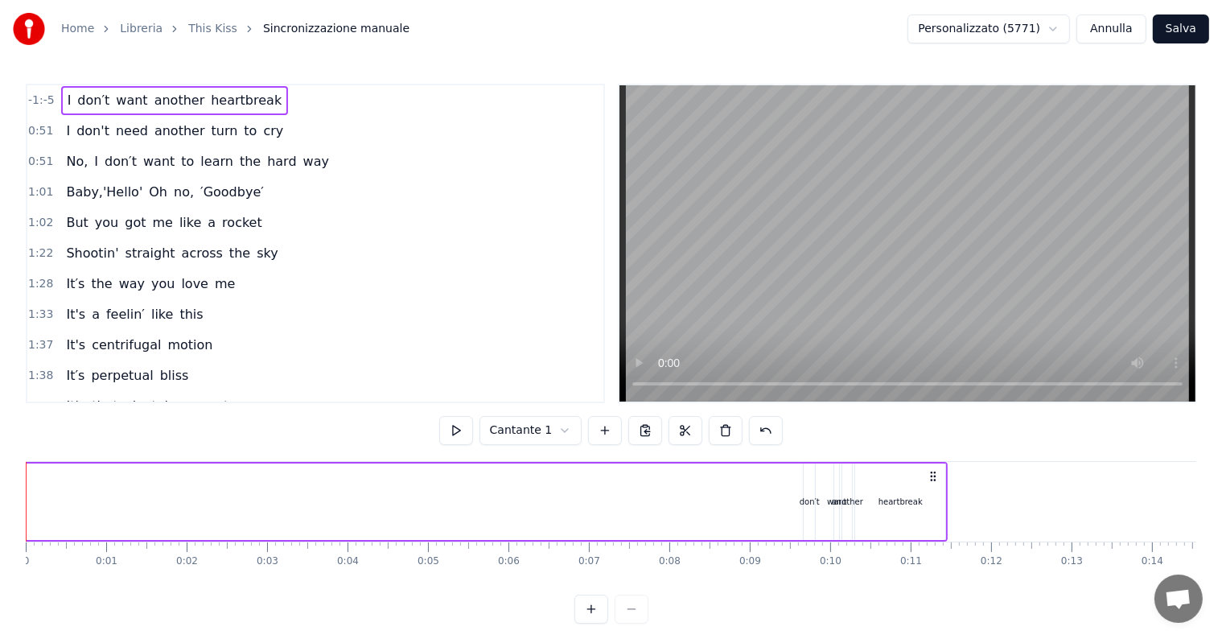
drag, startPoint x: 602, startPoint y: 521, endPoint x: 539, endPoint y: 521, distance: 62.7
click at [539, 521] on div "I don′t want another heartbreak" at bounding box center [295, 502] width 1303 height 80
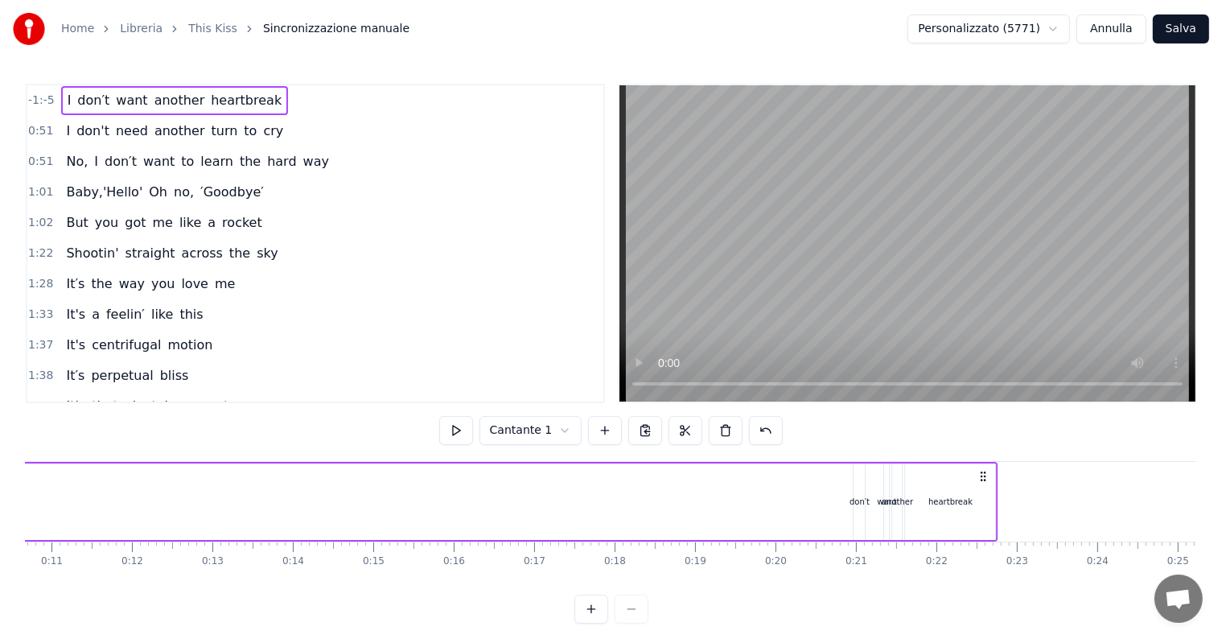
drag, startPoint x: 936, startPoint y: 474, endPoint x: 1034, endPoint y: 472, distance: 98.1
click at [990, 472] on icon at bounding box center [983, 476] width 13 height 13
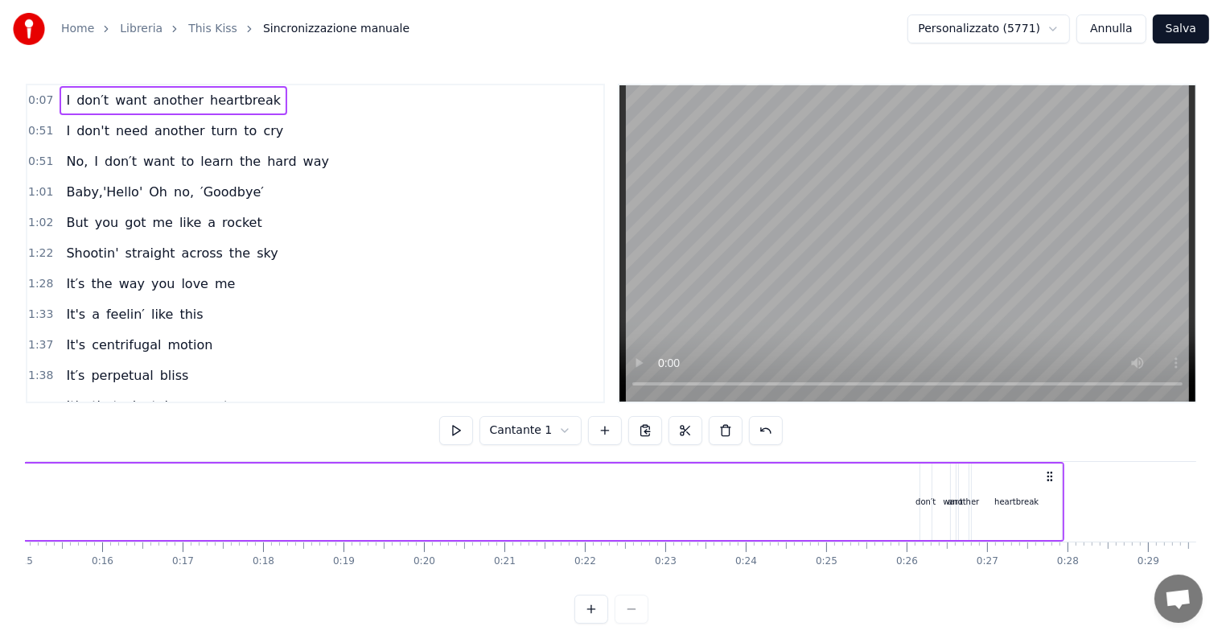
drag, startPoint x: 1034, startPoint y: 472, endPoint x: 1065, endPoint y: 473, distance: 31.4
click at [1056, 473] on icon at bounding box center [1049, 476] width 13 height 13
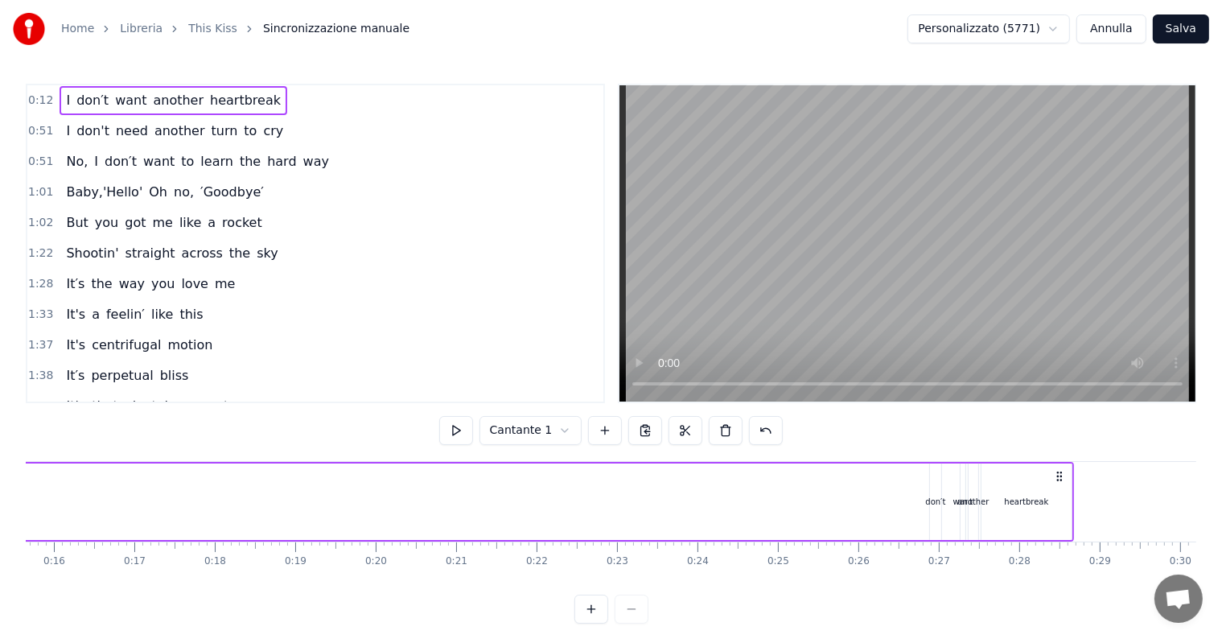
click at [1071, 498] on div "I don′t want another heartbreak" at bounding box center [422, 502] width 1303 height 80
click at [1068, 498] on div "heartbreak" at bounding box center [1026, 501] width 90 height 76
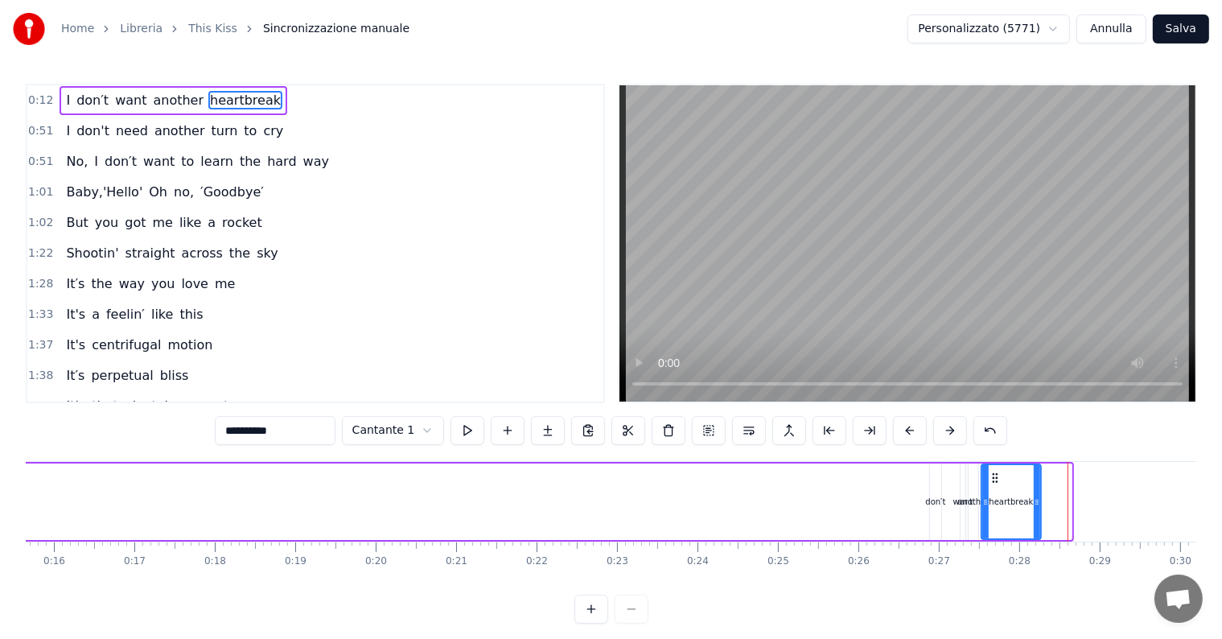
drag, startPoint x: 1066, startPoint y: 498, endPoint x: 1035, endPoint y: 500, distance: 30.7
click at [1035, 500] on icon at bounding box center [1037, 502] width 6 height 13
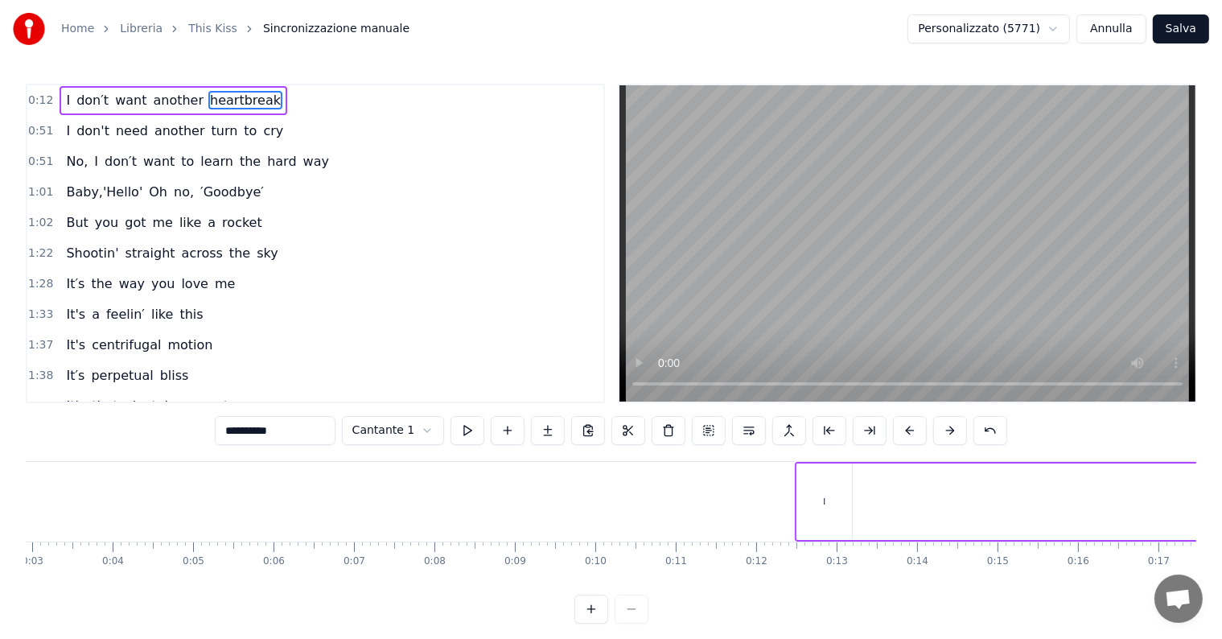
click at [814, 504] on div "I" at bounding box center [824, 501] width 55 height 76
drag, startPoint x: 809, startPoint y: 478, endPoint x: 777, endPoint y: 478, distance: 32.2
click at [777, 478] on icon at bounding box center [778, 477] width 13 height 13
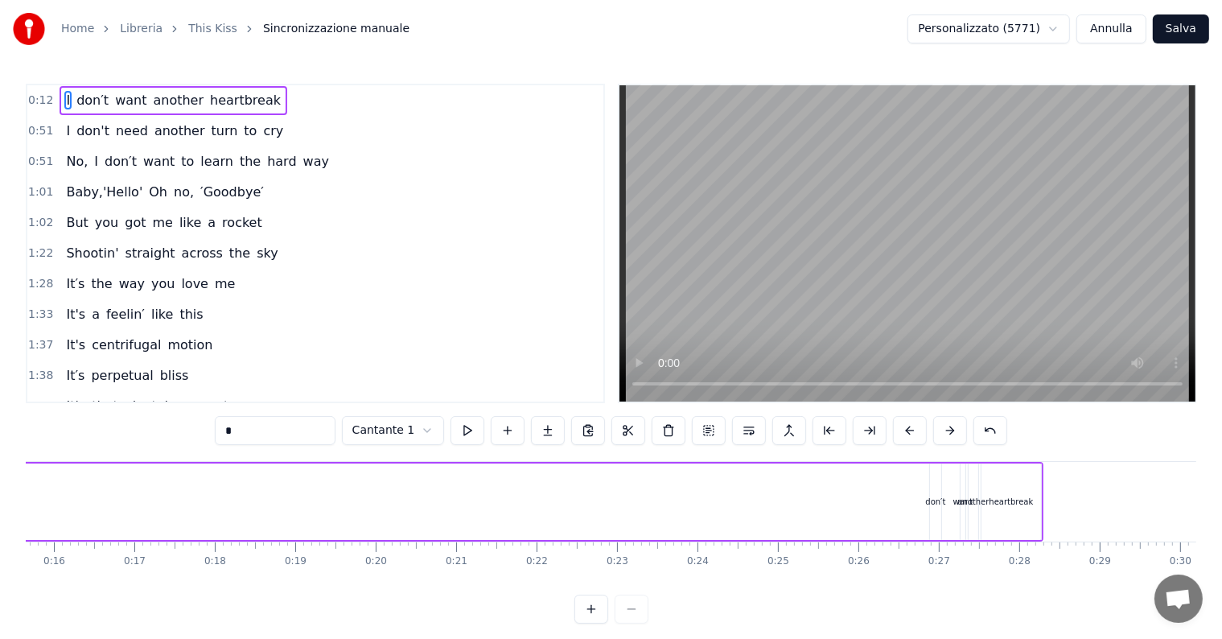
click at [932, 503] on div "don′t" at bounding box center [935, 502] width 20 height 12
drag, startPoint x: 932, startPoint y: 503, endPoint x: 897, endPoint y: 502, distance: 35.4
click at [897, 502] on icon at bounding box center [898, 502] width 6 height 13
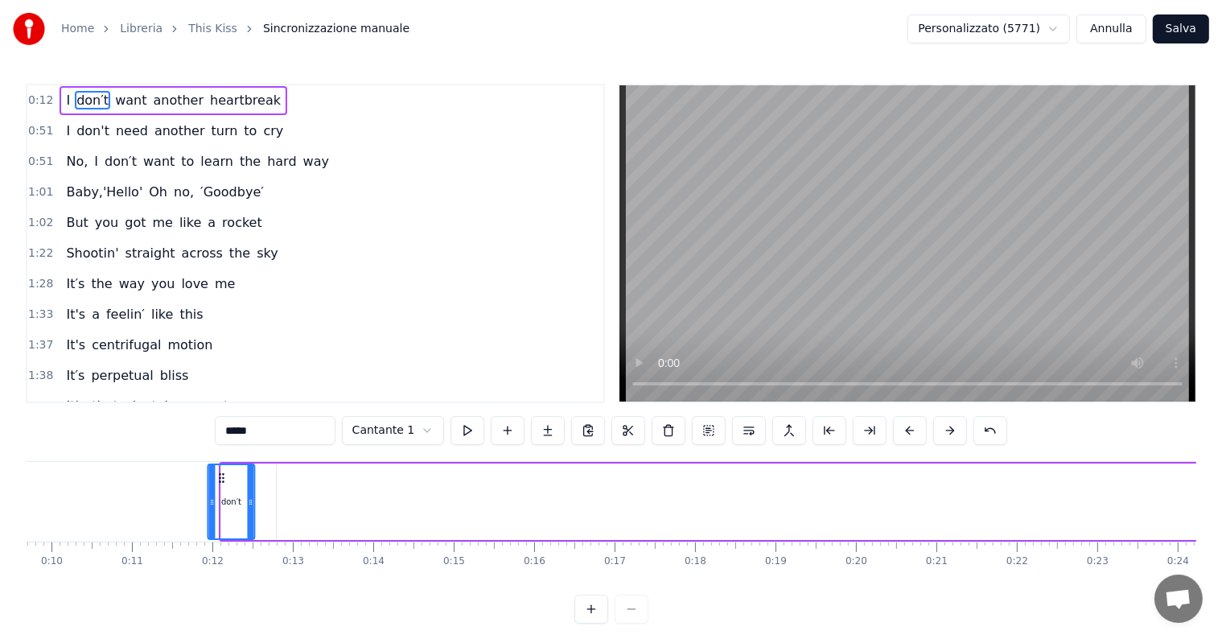
scroll to position [0, 753]
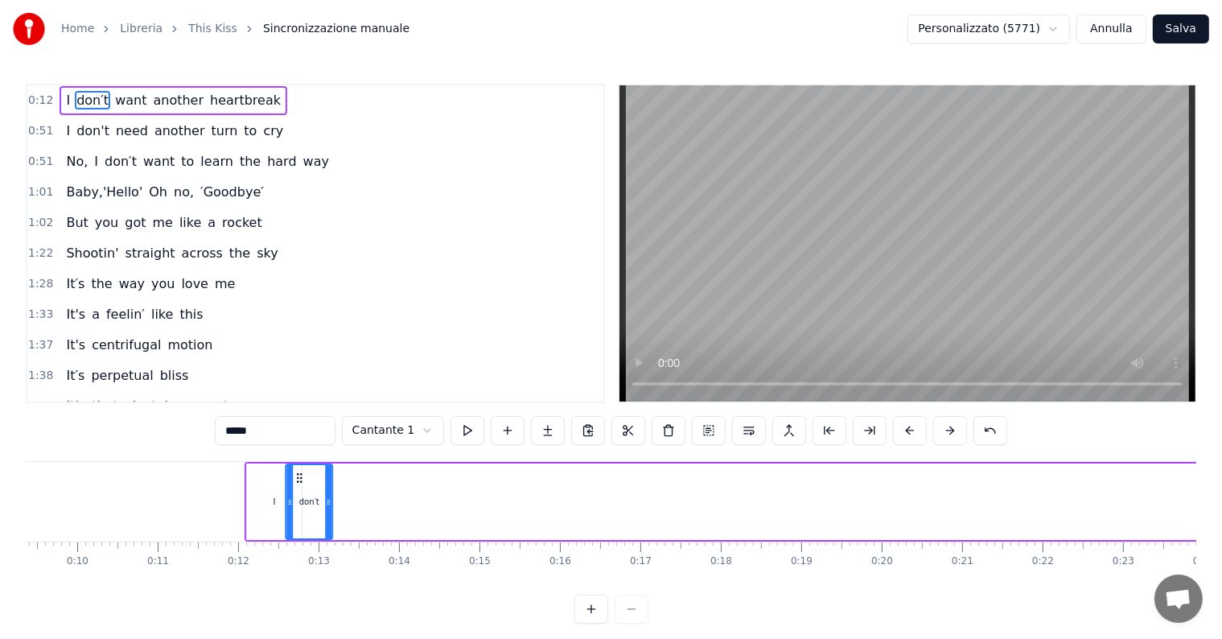
drag, startPoint x: 908, startPoint y: 478, endPoint x: 301, endPoint y: 489, distance: 607.4
click at [301, 489] on div "don′t" at bounding box center [308, 501] width 45 height 73
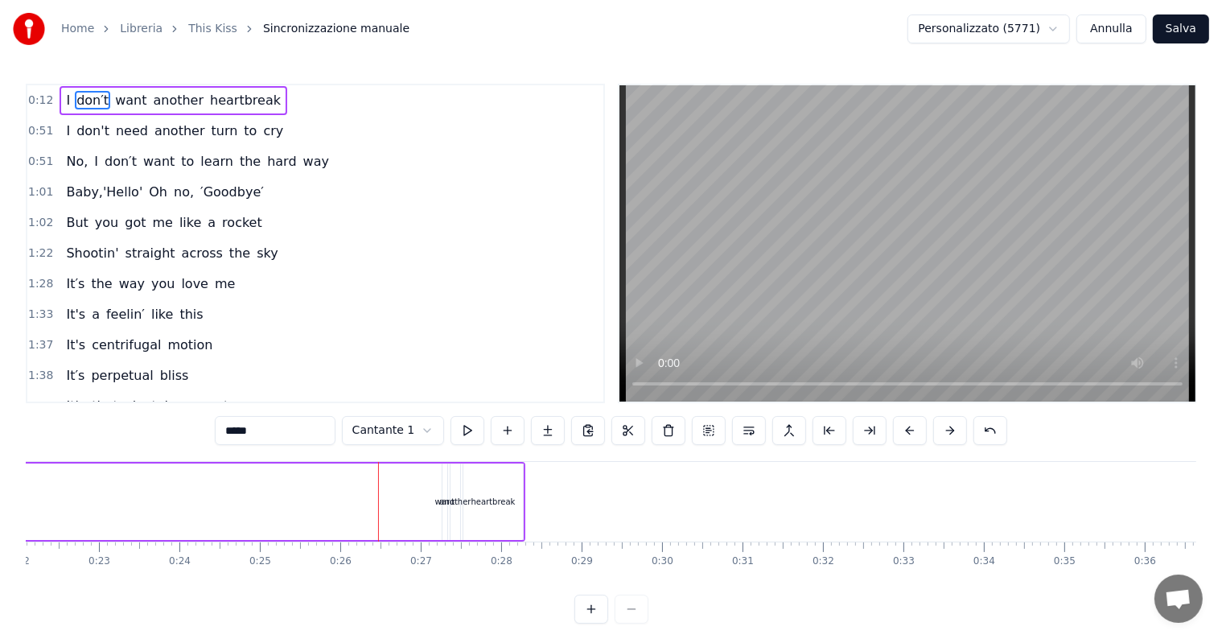
click at [435, 496] on div "want" at bounding box center [445, 502] width 20 height 12
drag, startPoint x: 444, startPoint y: 498, endPoint x: 485, endPoint y: 503, distance: 41.3
click at [485, 503] on icon at bounding box center [484, 502] width 6 height 13
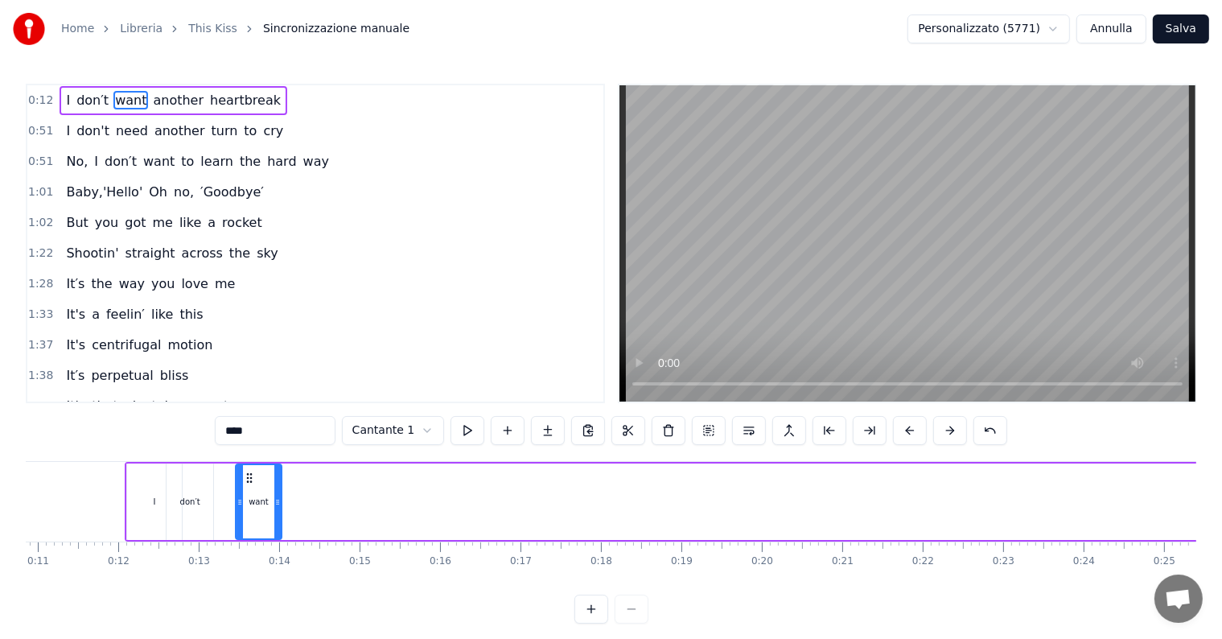
drag, startPoint x: 457, startPoint y: 477, endPoint x: 251, endPoint y: 472, distance: 206.0
click at [251, 472] on icon at bounding box center [249, 477] width 13 height 13
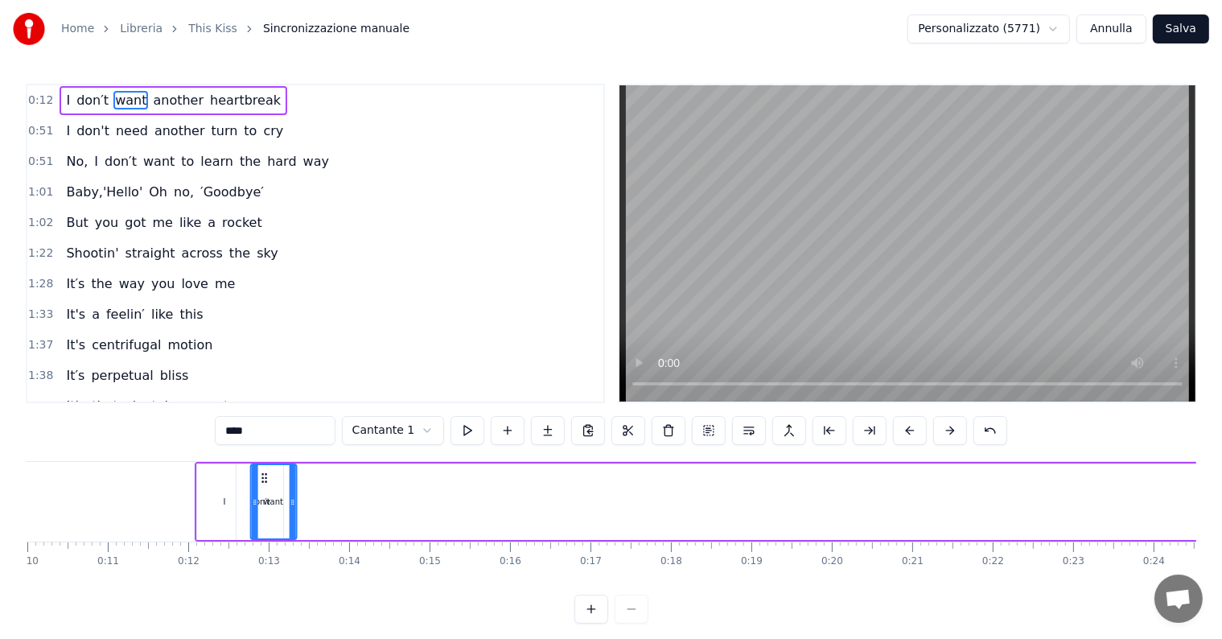
scroll to position [0, 797]
drag, startPoint x: 252, startPoint y: 478, endPoint x: 292, endPoint y: 480, distance: 40.3
click at [292, 480] on icon at bounding box center [290, 477] width 13 height 13
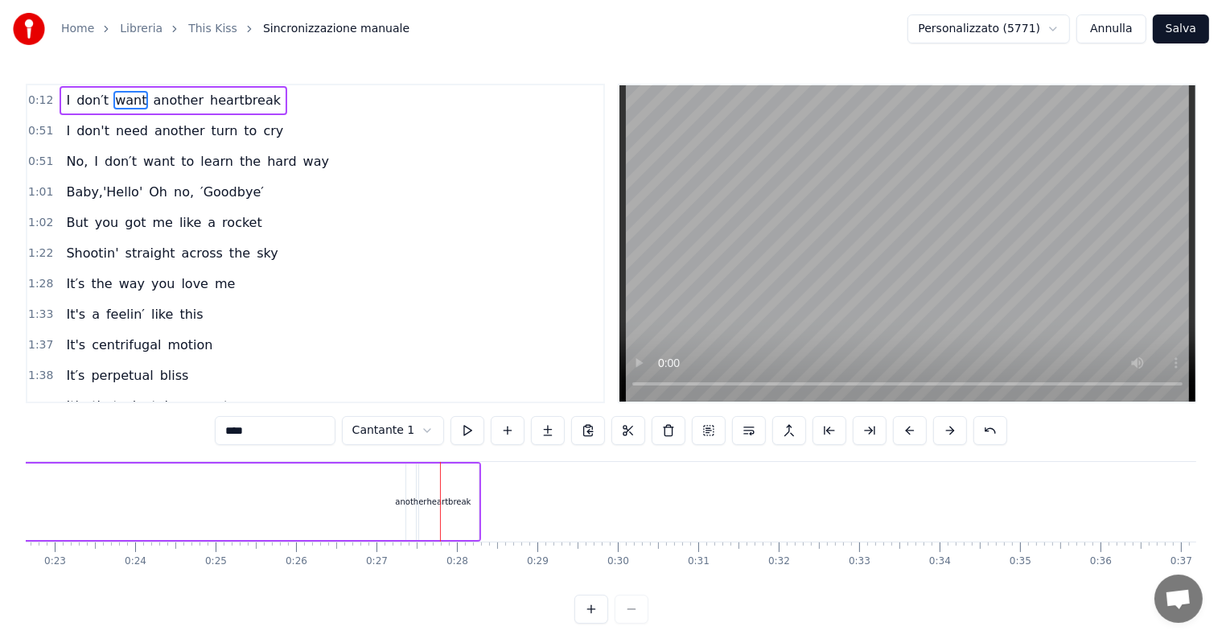
click at [415, 500] on div "another" at bounding box center [410, 502] width 31 height 12
drag, startPoint x: 415, startPoint y: 500, endPoint x: 423, endPoint y: 502, distance: 8.4
click at [423, 502] on div "another" at bounding box center [410, 502] width 31 height 12
drag, startPoint x: 409, startPoint y: 497, endPoint x: 450, endPoint y: 498, distance: 41.0
click at [450, 498] on icon at bounding box center [451, 502] width 6 height 13
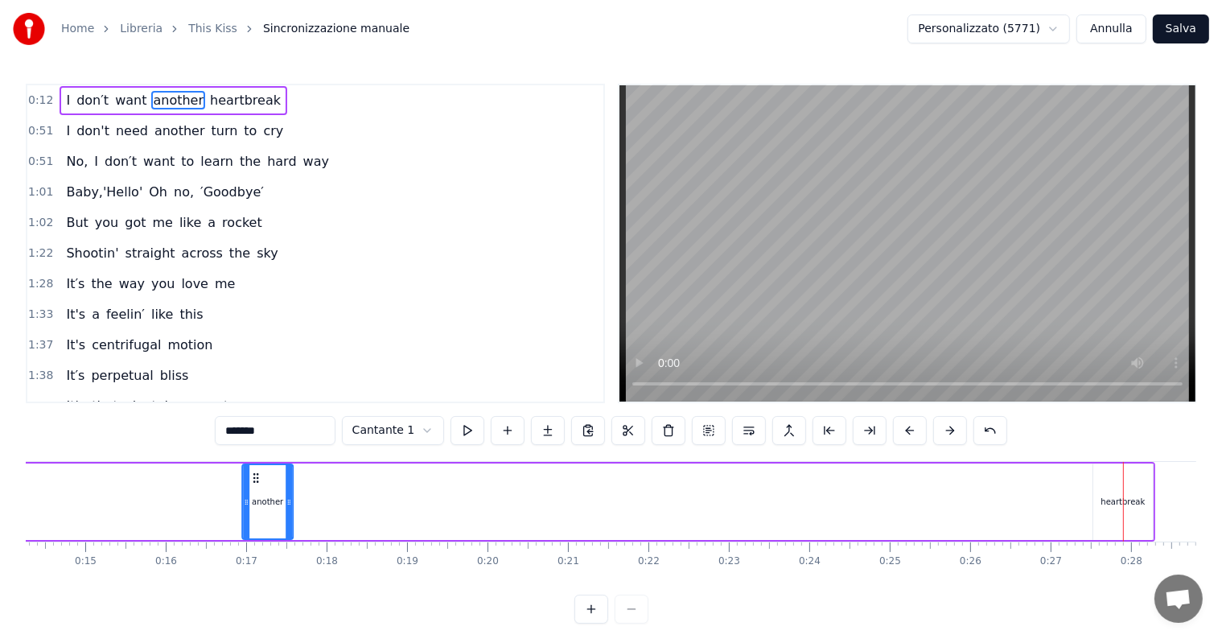
scroll to position [0, 1133]
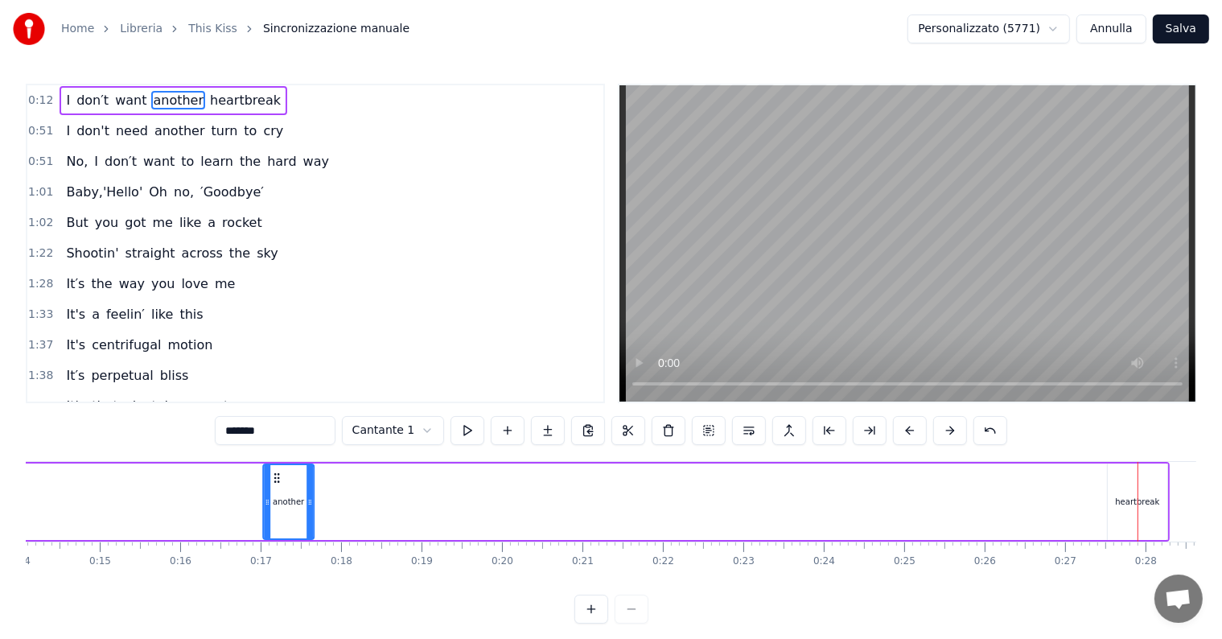
drag, startPoint x: 419, startPoint y: 477, endPoint x: 277, endPoint y: 479, distance: 142.4
click at [277, 479] on icon at bounding box center [276, 477] width 13 height 13
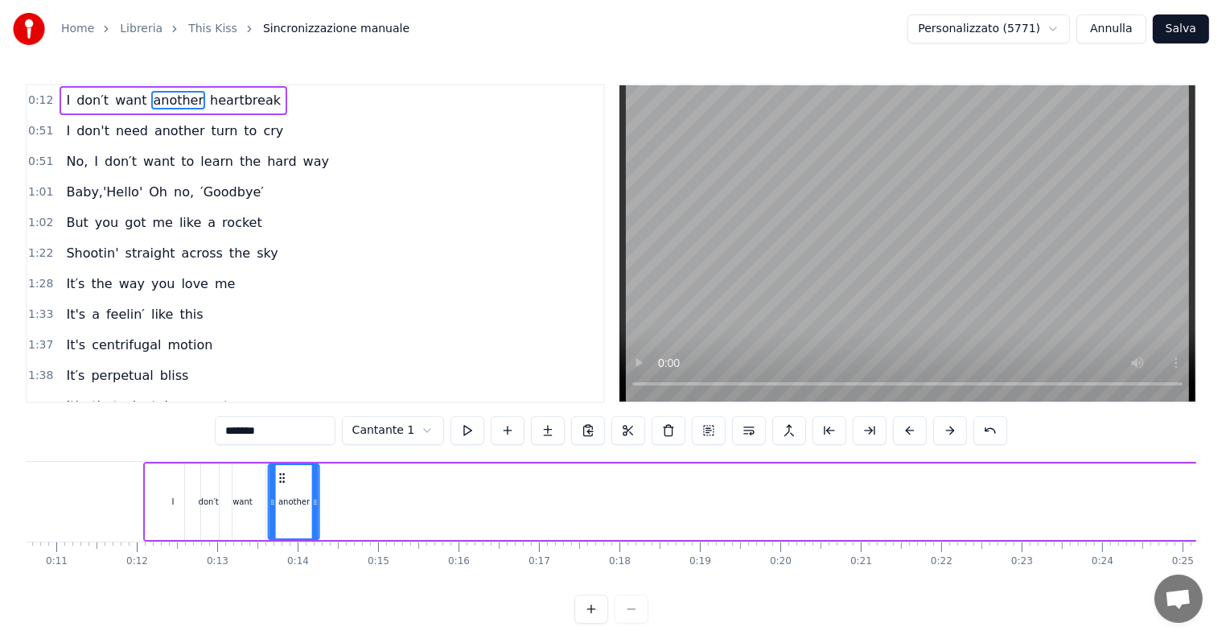
scroll to position [0, 849]
drag, startPoint x: 277, startPoint y: 479, endPoint x: 276, endPoint y: 462, distance: 16.9
click at [276, 462] on div "I don′t want another heartbreak" at bounding box center [801, 502] width 1305 height 80
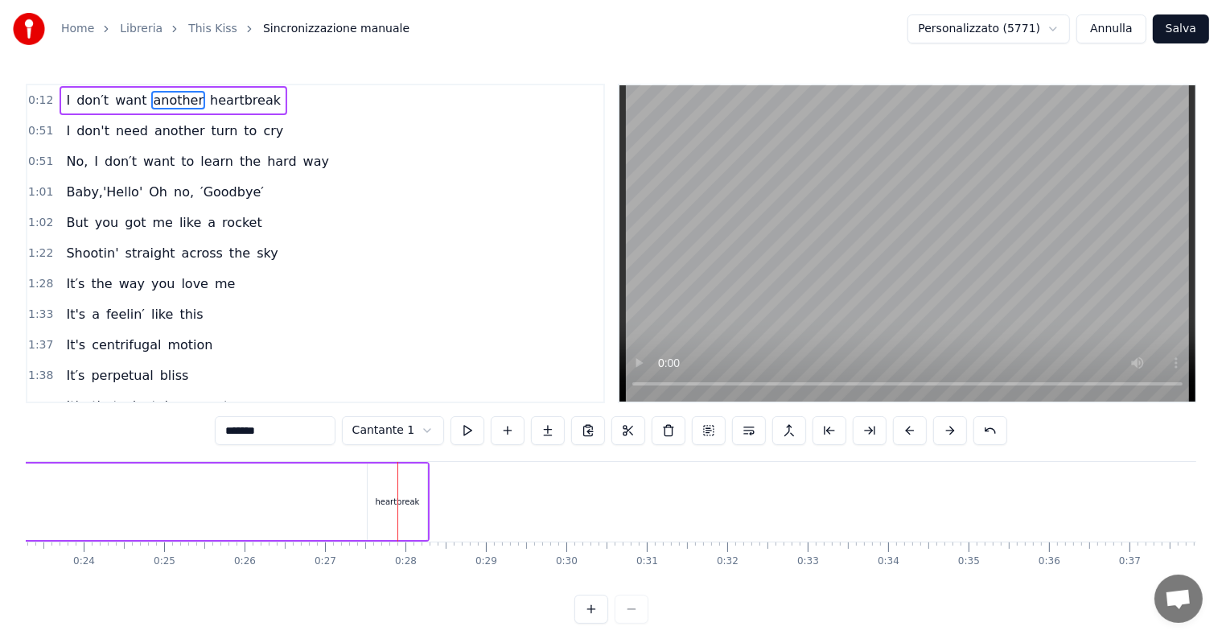
click at [396, 489] on div "heartbreak" at bounding box center [398, 501] width 60 height 76
type input "**********"
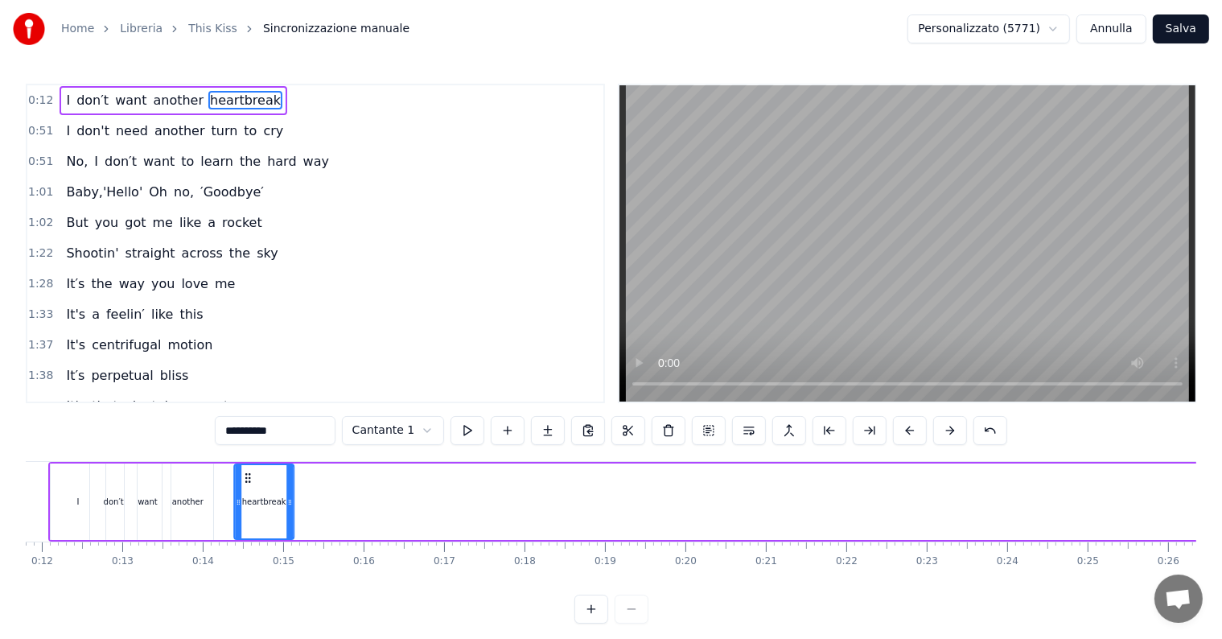
drag, startPoint x: 380, startPoint y: 476, endPoint x: 228, endPoint y: 478, distance: 151.2
click at [241, 478] on icon at bounding box center [247, 477] width 13 height 13
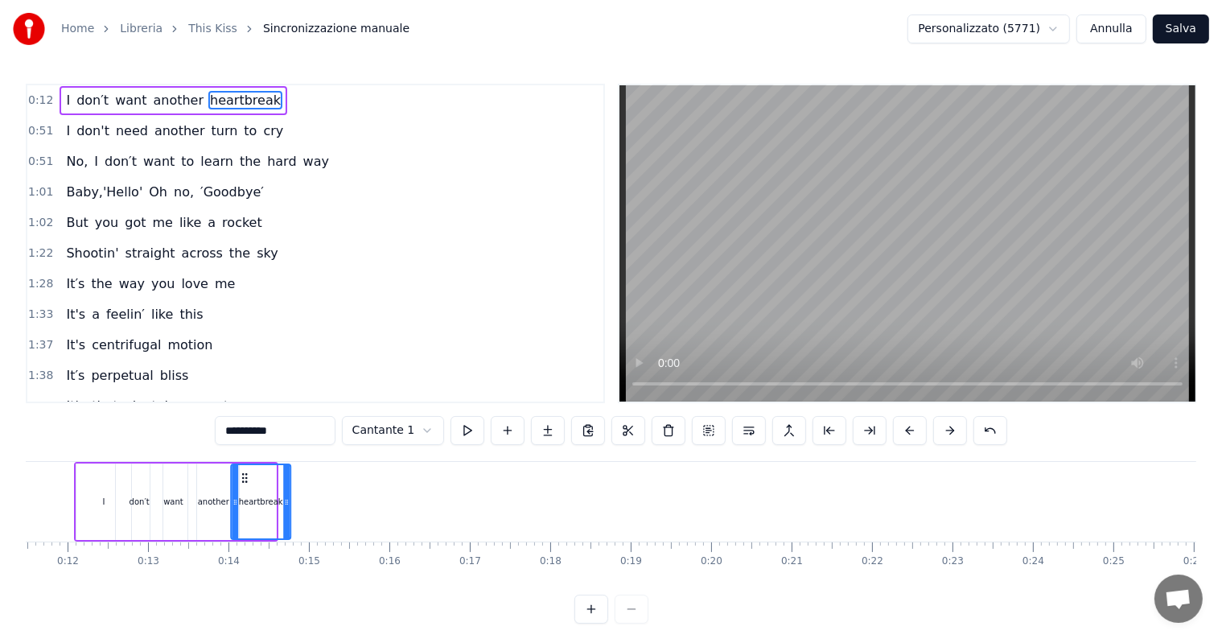
drag, startPoint x: 228, startPoint y: 477, endPoint x: 243, endPoint y: 480, distance: 14.8
click at [243, 480] on icon at bounding box center [244, 477] width 13 height 13
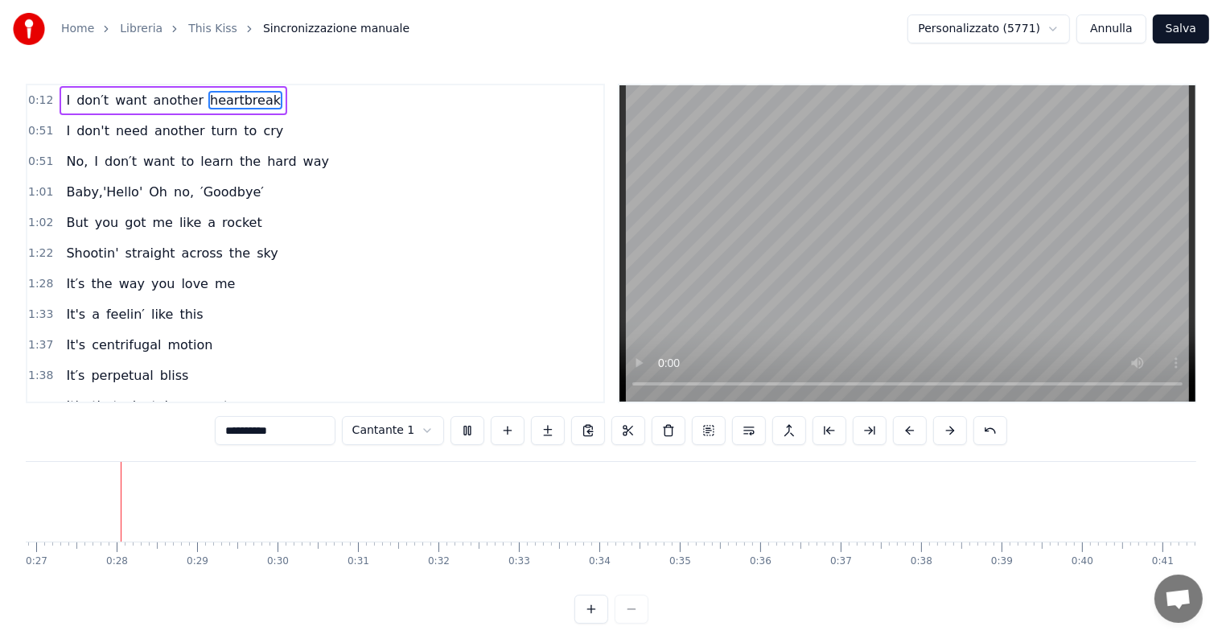
scroll to position [0, 2162]
click at [463, 430] on button at bounding box center [467, 430] width 34 height 29
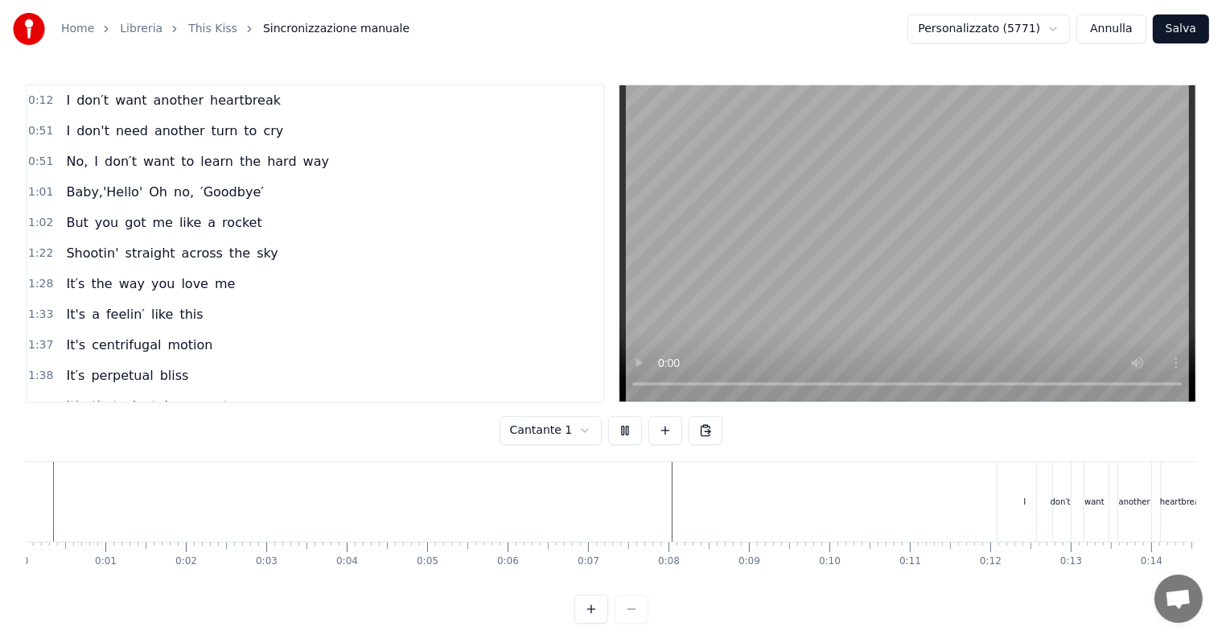
scroll to position [0, 0]
click at [1036, 500] on div "I" at bounding box center [1025, 502] width 55 height 80
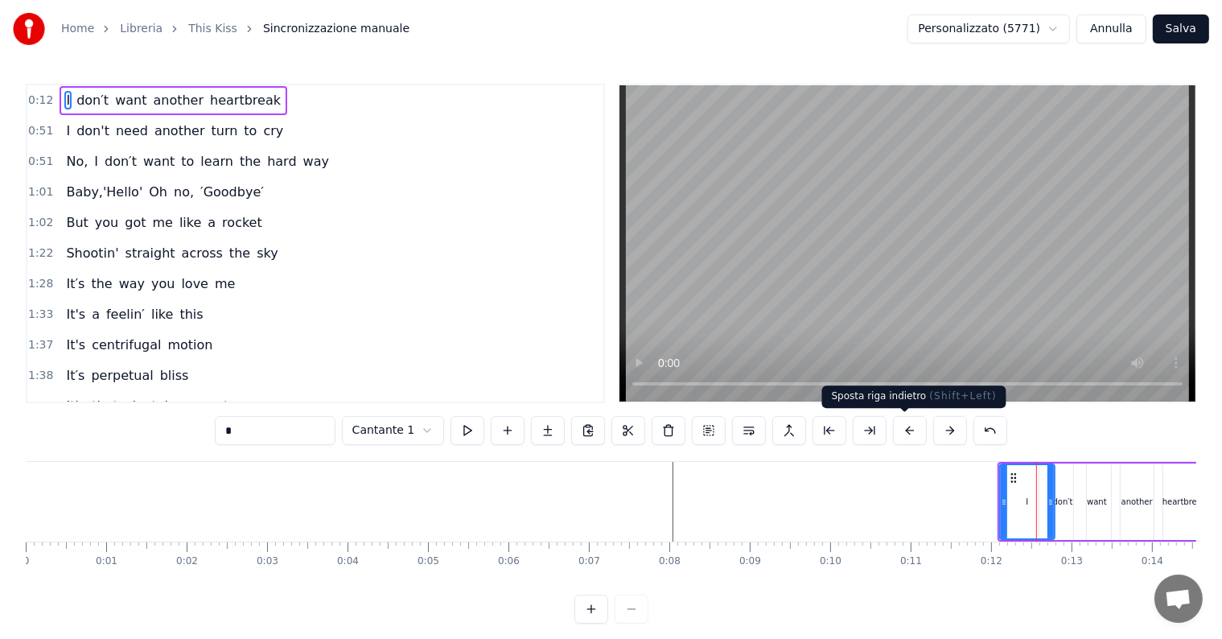
click at [913, 428] on button at bounding box center [910, 430] width 34 height 29
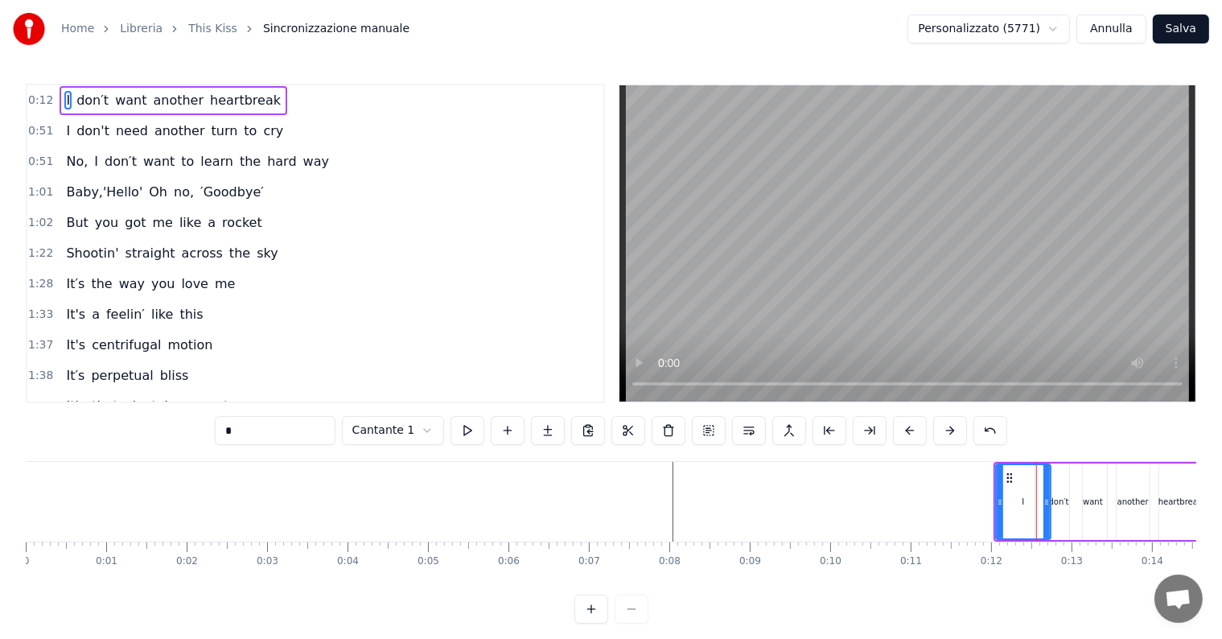
click at [915, 415] on div "0:12 I don′t want another heartbreak 0:51 I don't need another turn to cry 0:51…" at bounding box center [611, 354] width 1170 height 540
click at [901, 433] on button at bounding box center [910, 430] width 34 height 29
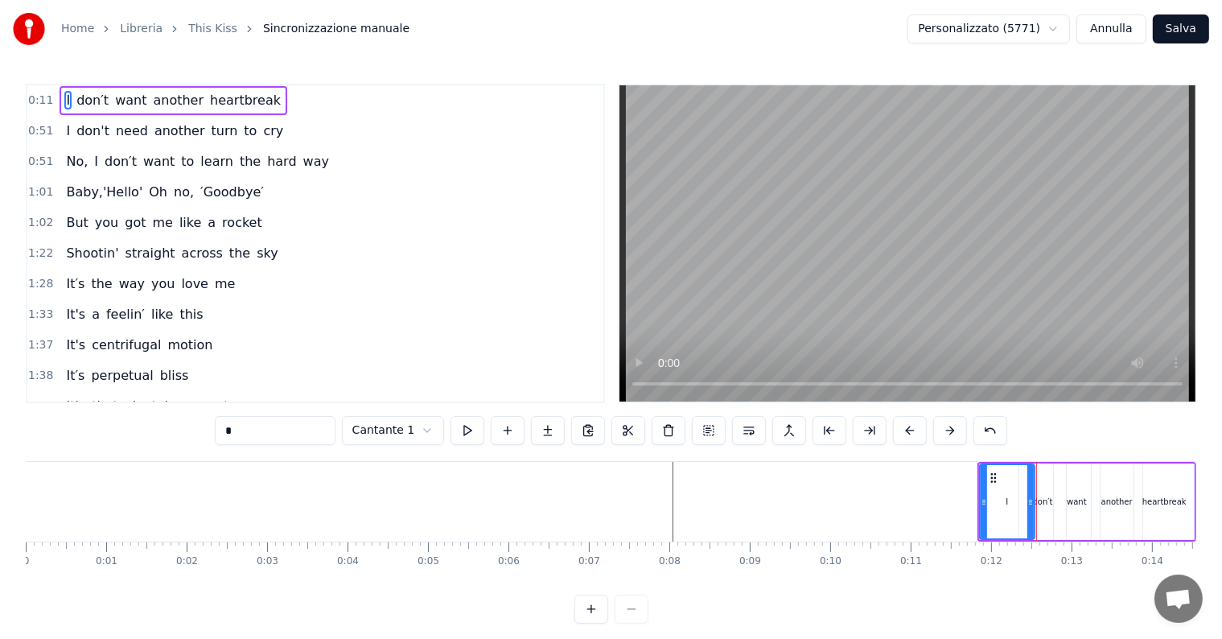
click at [901, 433] on button at bounding box center [910, 430] width 34 height 29
drag, startPoint x: 1017, startPoint y: 502, endPoint x: 1000, endPoint y: 503, distance: 16.9
click at [1000, 503] on icon at bounding box center [1001, 502] width 6 height 13
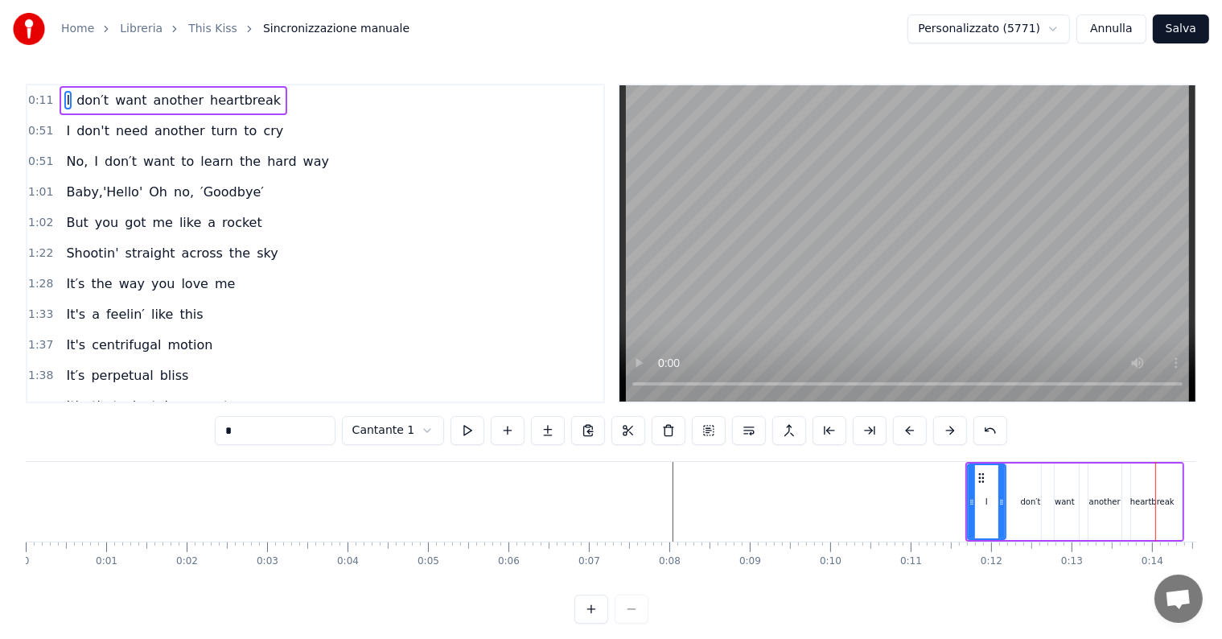
click at [1026, 483] on div "don′t" at bounding box center [1030, 501] width 47 height 76
drag, startPoint x: 1050, startPoint y: 500, endPoint x: 1034, endPoint y: 502, distance: 15.4
click at [1034, 502] on icon at bounding box center [1034, 502] width 6 height 13
click at [999, 495] on div "I" at bounding box center [987, 501] width 38 height 76
drag, startPoint x: 1001, startPoint y: 500, endPoint x: 991, endPoint y: 500, distance: 9.7
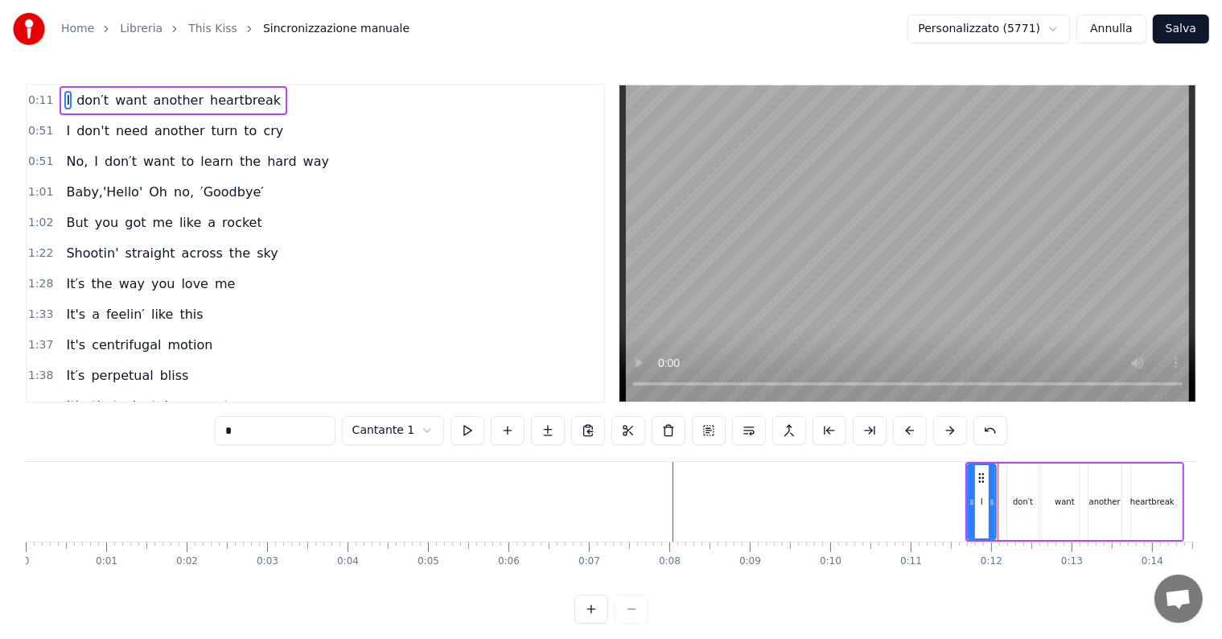
click at [991, 500] on icon at bounding box center [992, 502] width 6 height 13
click at [1060, 503] on div "want" at bounding box center [1065, 502] width 20 height 12
drag, startPoint x: 1081, startPoint y: 499, endPoint x: 1069, endPoint y: 501, distance: 12.3
click at [1069, 501] on icon at bounding box center [1071, 502] width 6 height 13
click at [1050, 478] on icon at bounding box center [1050, 477] width 13 height 13
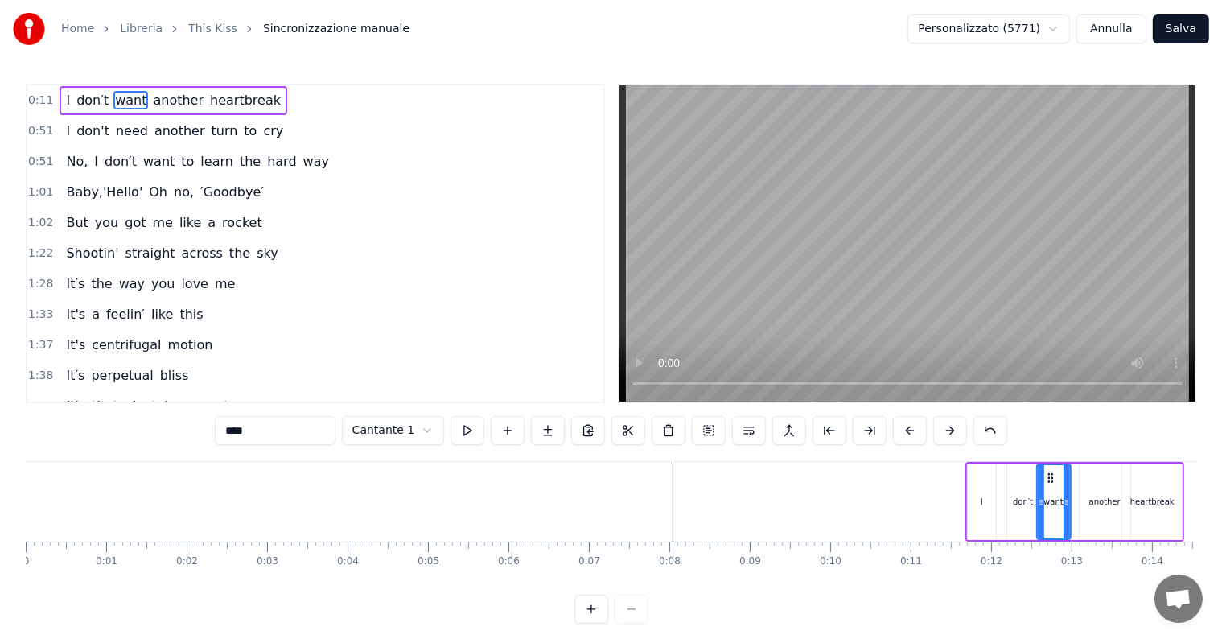
click at [1021, 479] on div "don′t" at bounding box center [1022, 501] width 31 height 76
drag, startPoint x: 1017, startPoint y: 477, endPoint x: 1003, endPoint y: 477, distance: 13.7
click at [1003, 477] on icon at bounding box center [1007, 477] width 13 height 13
click at [1052, 477] on div "want" at bounding box center [1054, 501] width 34 height 76
drag, startPoint x: 1048, startPoint y: 476, endPoint x: 1038, endPoint y: 480, distance: 11.2
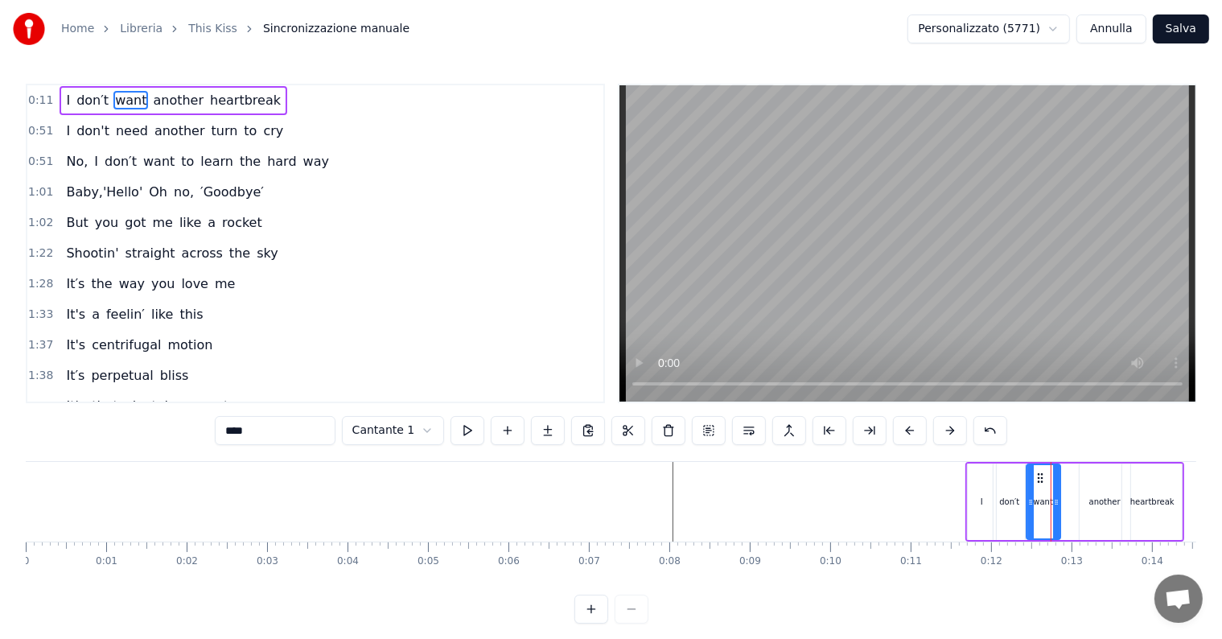
click at [1038, 480] on icon at bounding box center [1040, 477] width 13 height 13
click at [1102, 485] on div "another" at bounding box center [1104, 501] width 51 height 76
drag, startPoint x: 1088, startPoint y: 475, endPoint x: 1063, endPoint y: 479, distance: 25.9
click at [1063, 479] on icon at bounding box center [1067, 477] width 13 height 13
click at [1134, 476] on div "heartbreak" at bounding box center [1152, 501] width 60 height 76
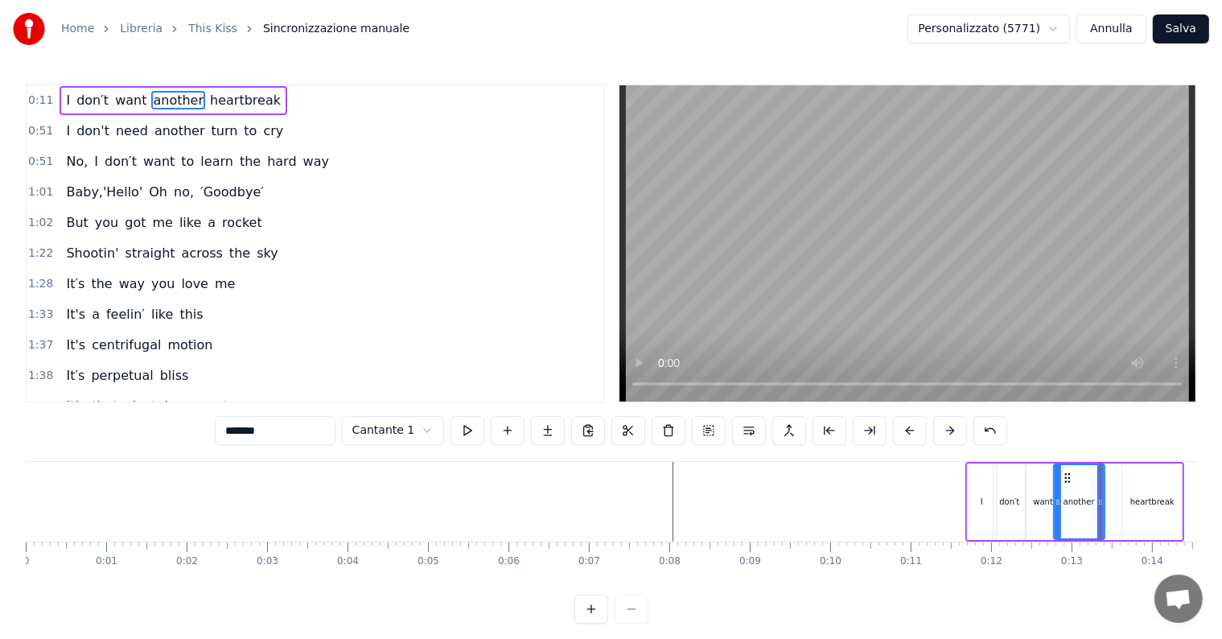
type input "**********"
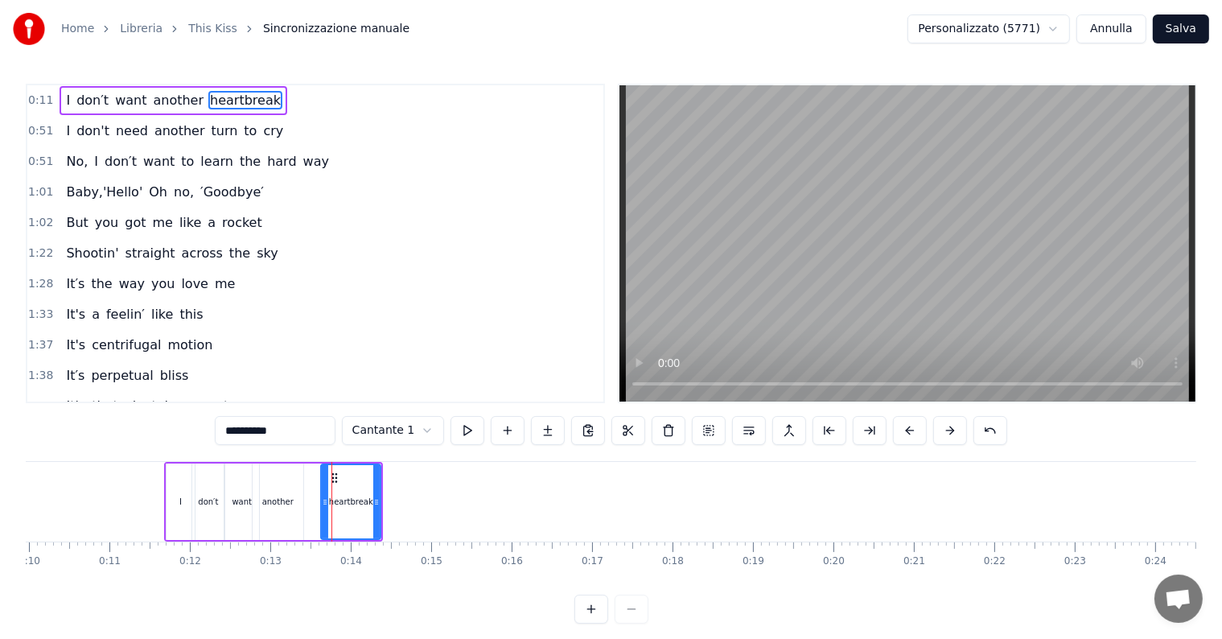
scroll to position [0, 1026]
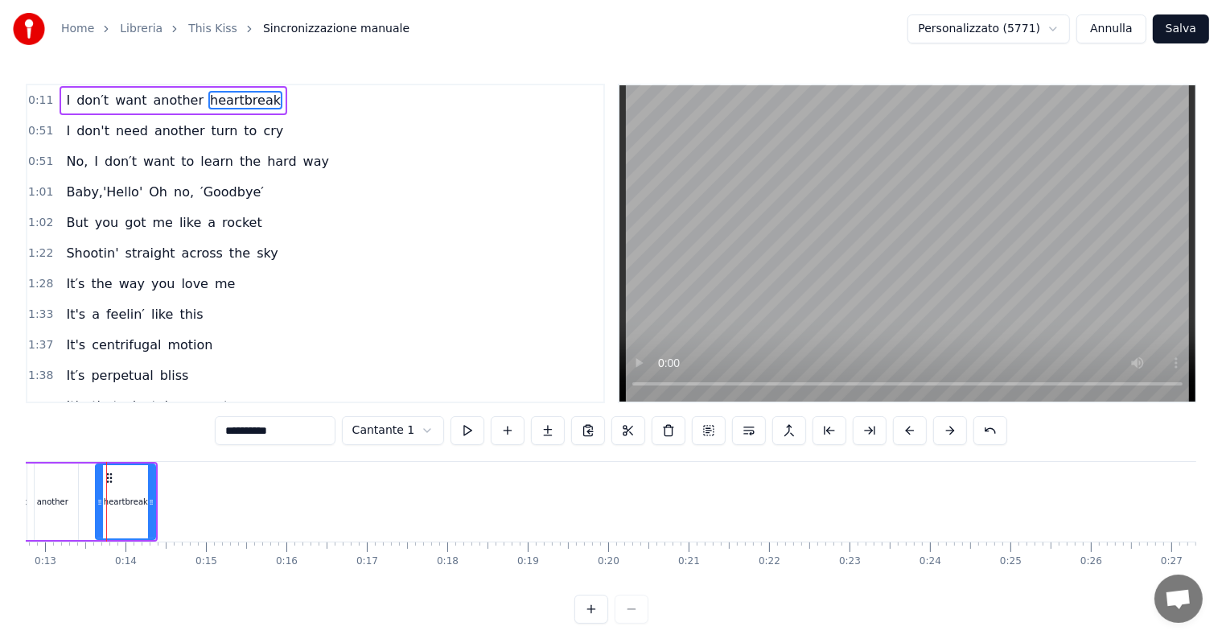
drag, startPoint x: 106, startPoint y: 476, endPoint x: 90, endPoint y: 478, distance: 16.2
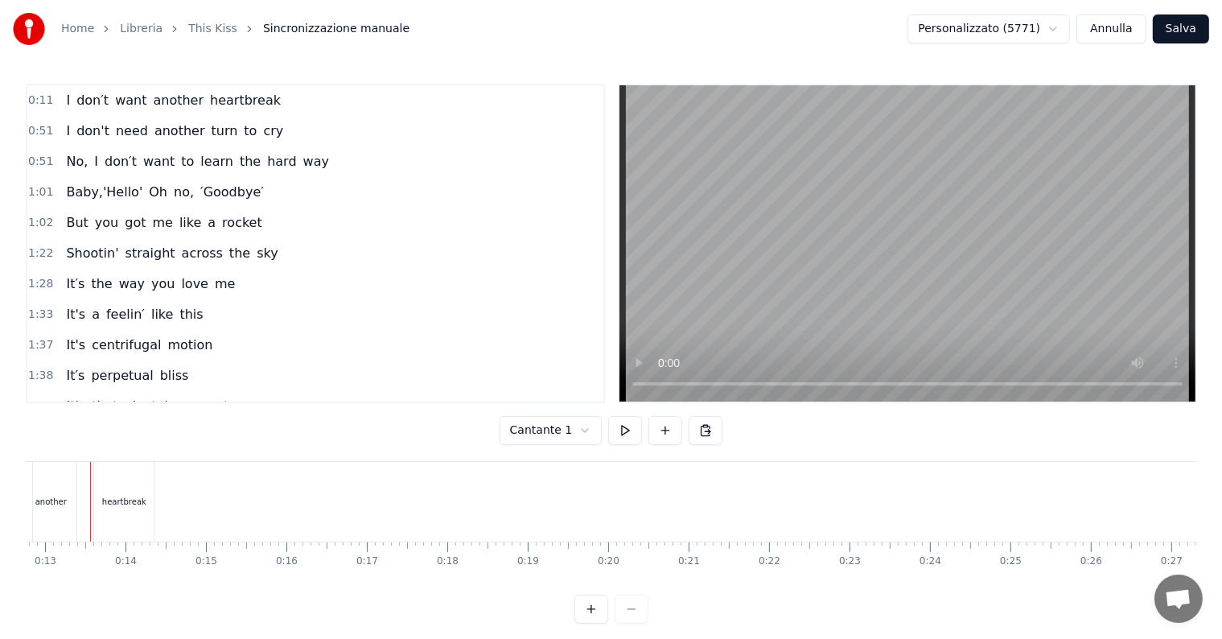
scroll to position [0, 1010]
click at [125, 477] on div "heartbreak" at bounding box center [140, 502] width 60 height 80
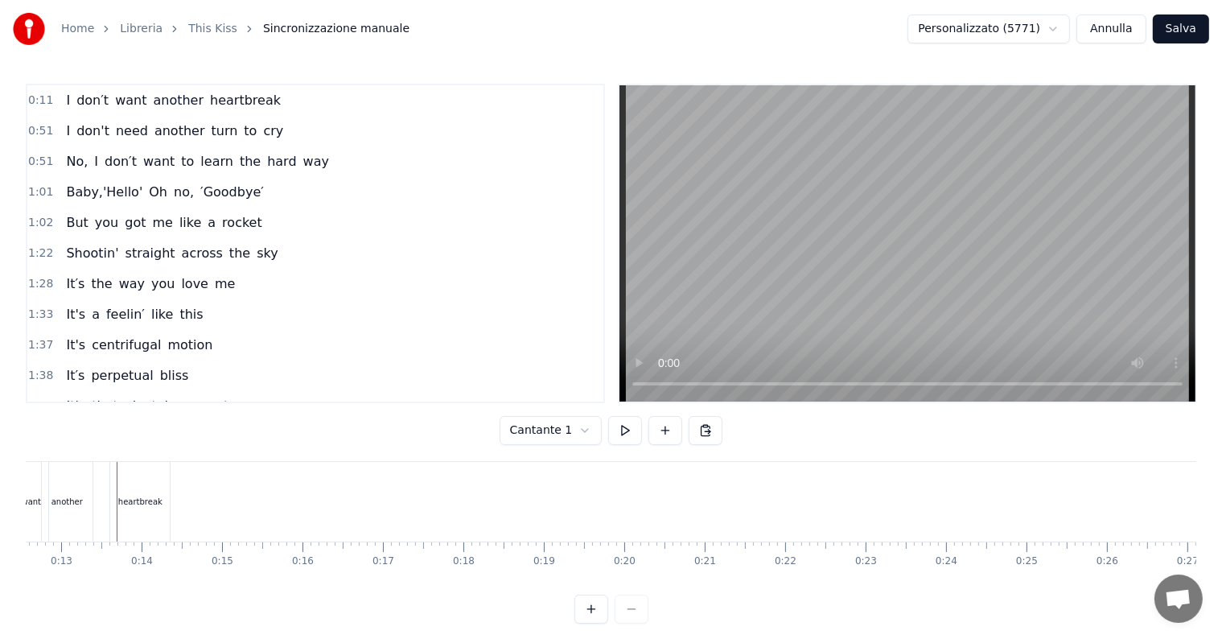
click at [133, 476] on div "heartbreak" at bounding box center [140, 502] width 60 height 80
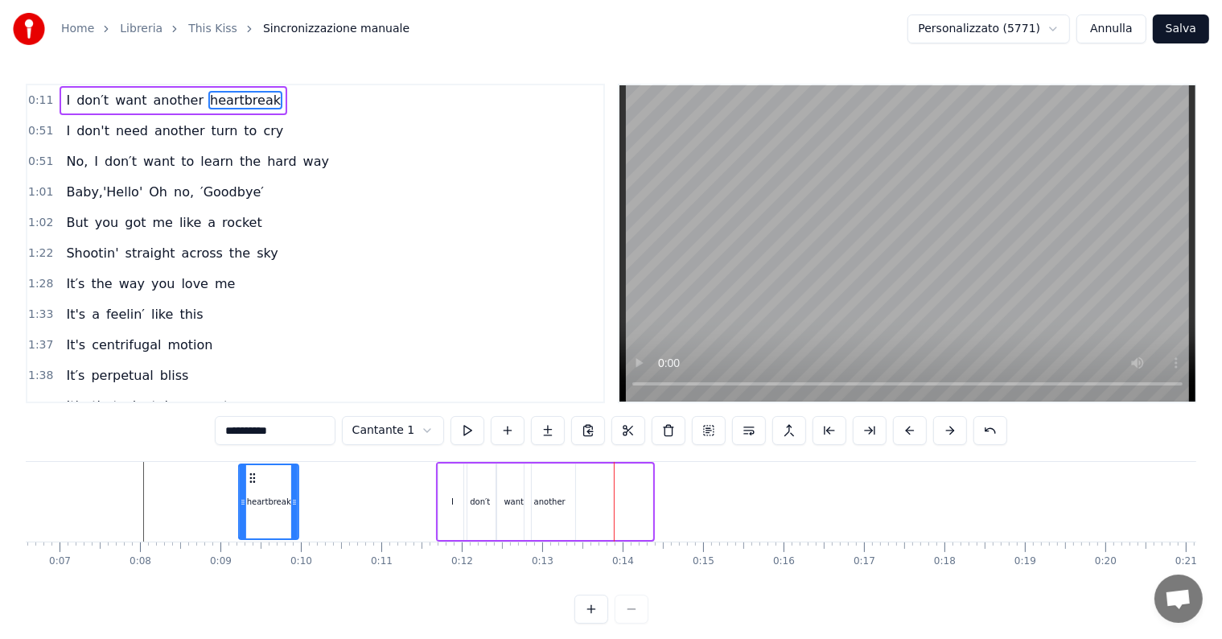
scroll to position [0, 528]
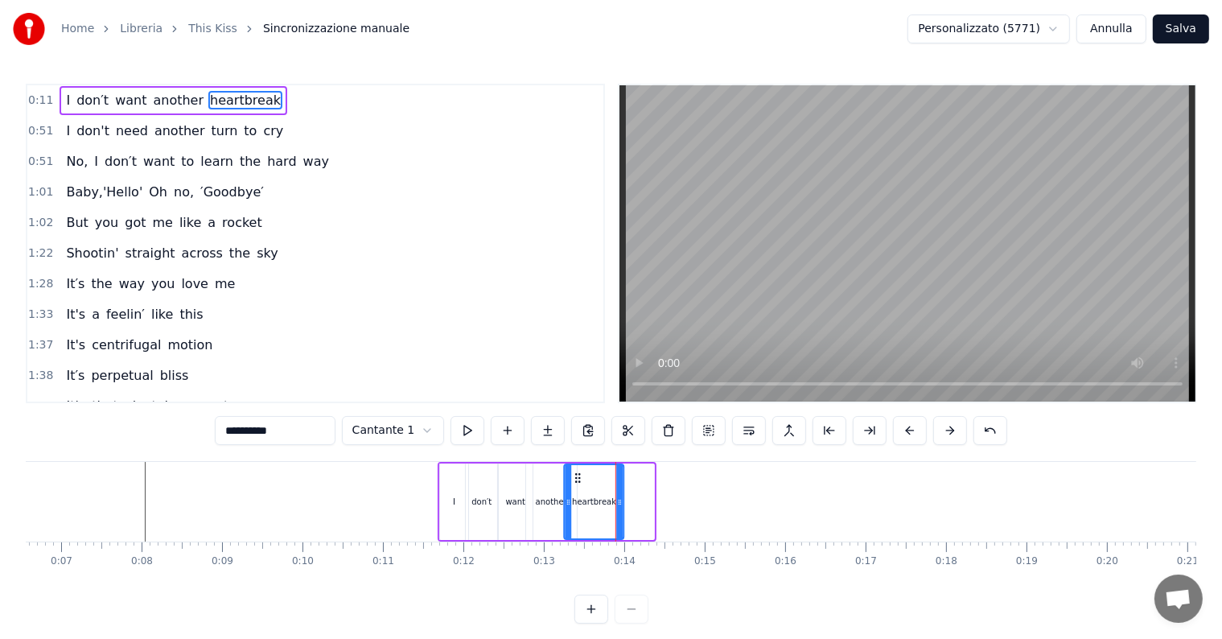
drag, startPoint x: 124, startPoint y: 475, endPoint x: 577, endPoint y: 494, distance: 453.3
click at [577, 494] on div "heartbreak" at bounding box center [594, 501] width 58 height 73
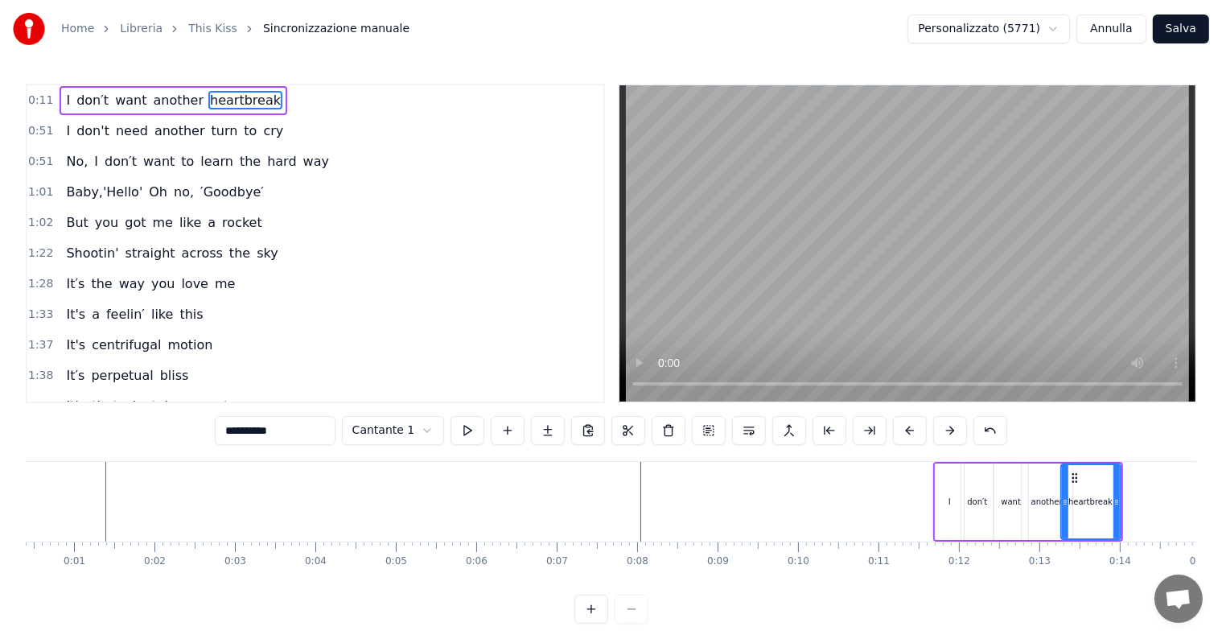
scroll to position [0, 31]
click at [912, 432] on button at bounding box center [910, 430] width 34 height 29
click at [1007, 479] on div "want" at bounding box center [1008, 501] width 34 height 76
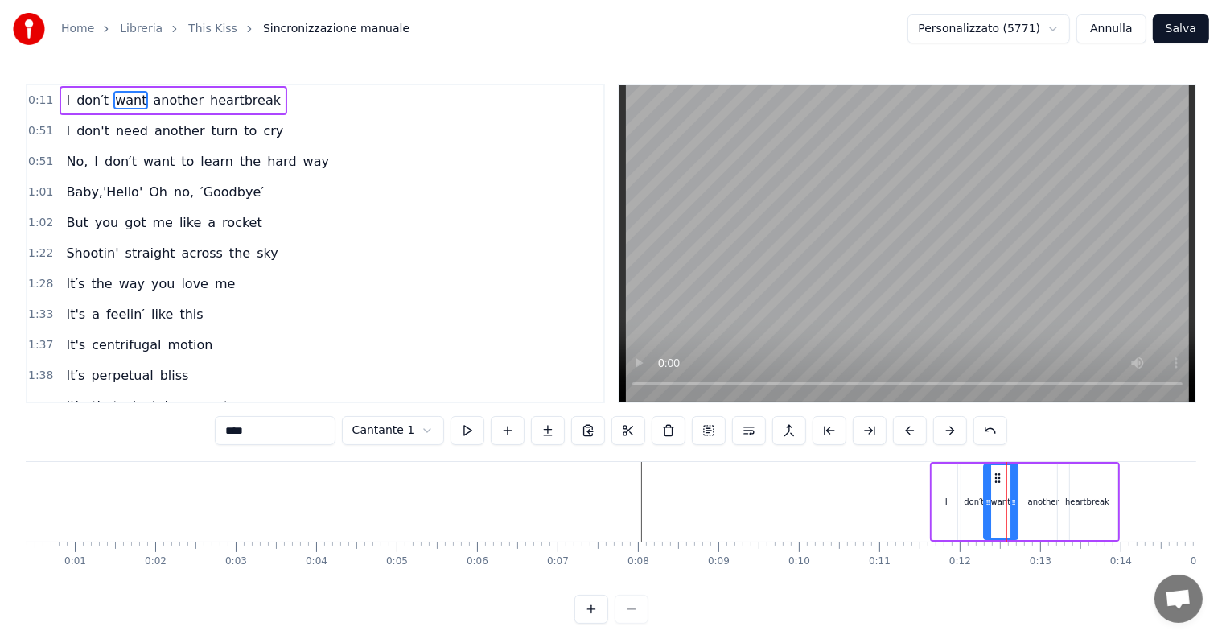
click at [996, 478] on icon at bounding box center [997, 477] width 13 height 13
click at [972, 478] on div "don′t" at bounding box center [973, 501] width 31 height 76
type input "*****"
drag, startPoint x: 970, startPoint y: 477, endPoint x: 962, endPoint y: 476, distance: 8.1
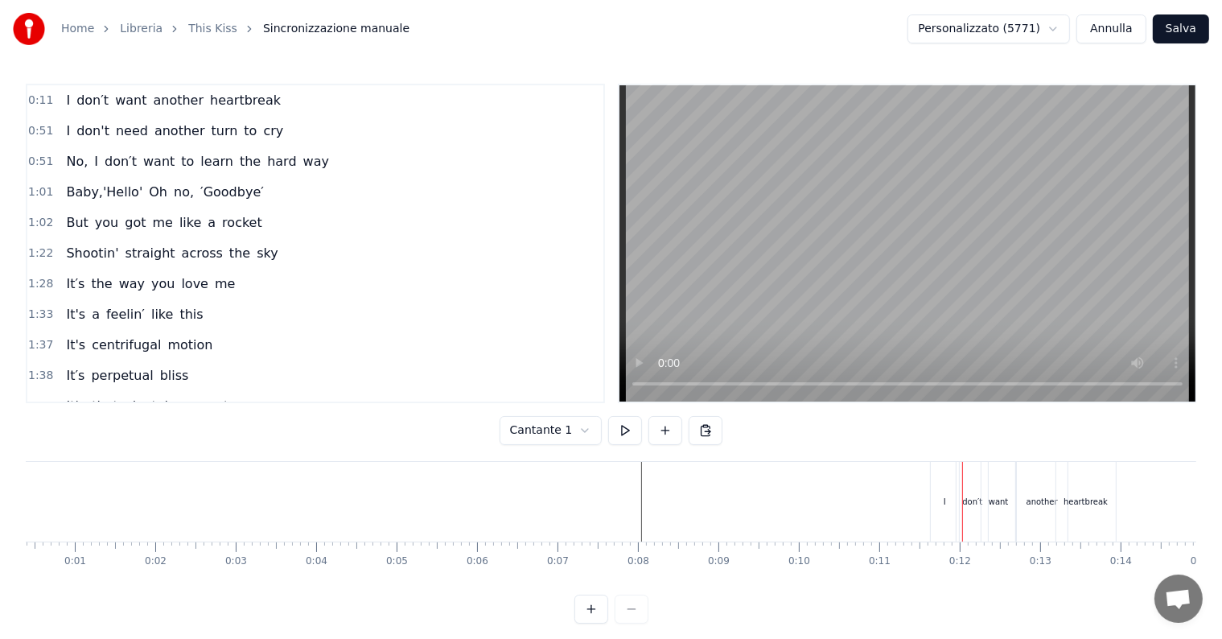
click at [968, 476] on div "don′t" at bounding box center [971, 502] width 31 height 80
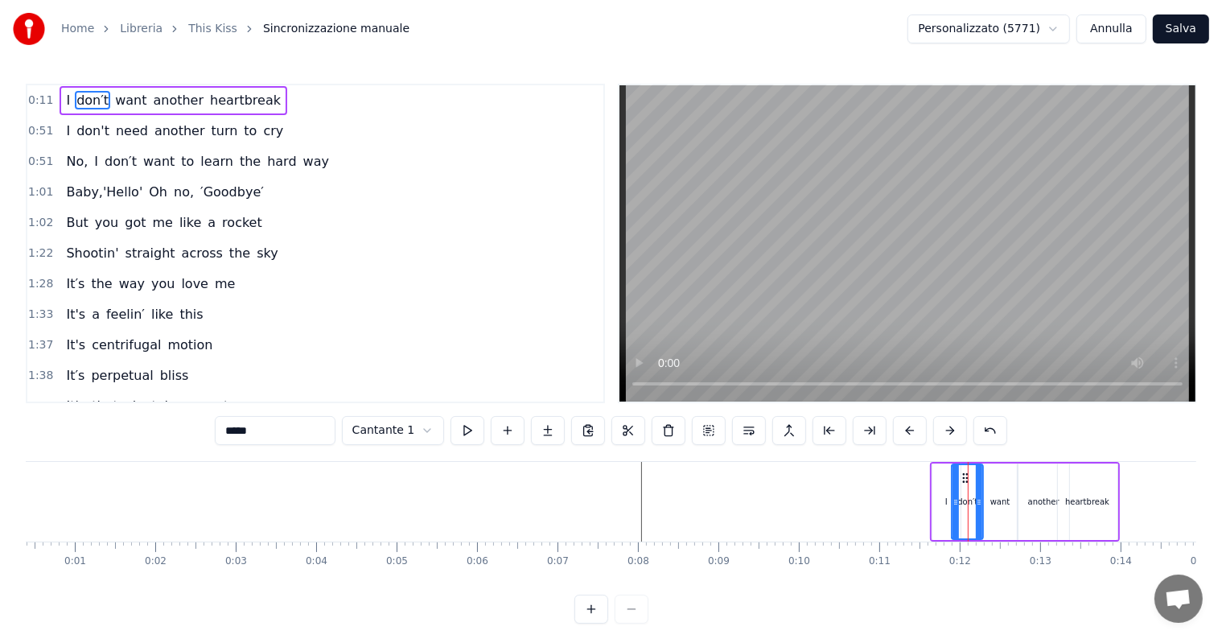
click at [964, 476] on icon at bounding box center [965, 477] width 13 height 13
click at [995, 476] on div "want" at bounding box center [1000, 501] width 34 height 76
click at [991, 475] on icon at bounding box center [990, 477] width 13 height 13
click at [1029, 476] on div "another" at bounding box center [1043, 501] width 51 height 76
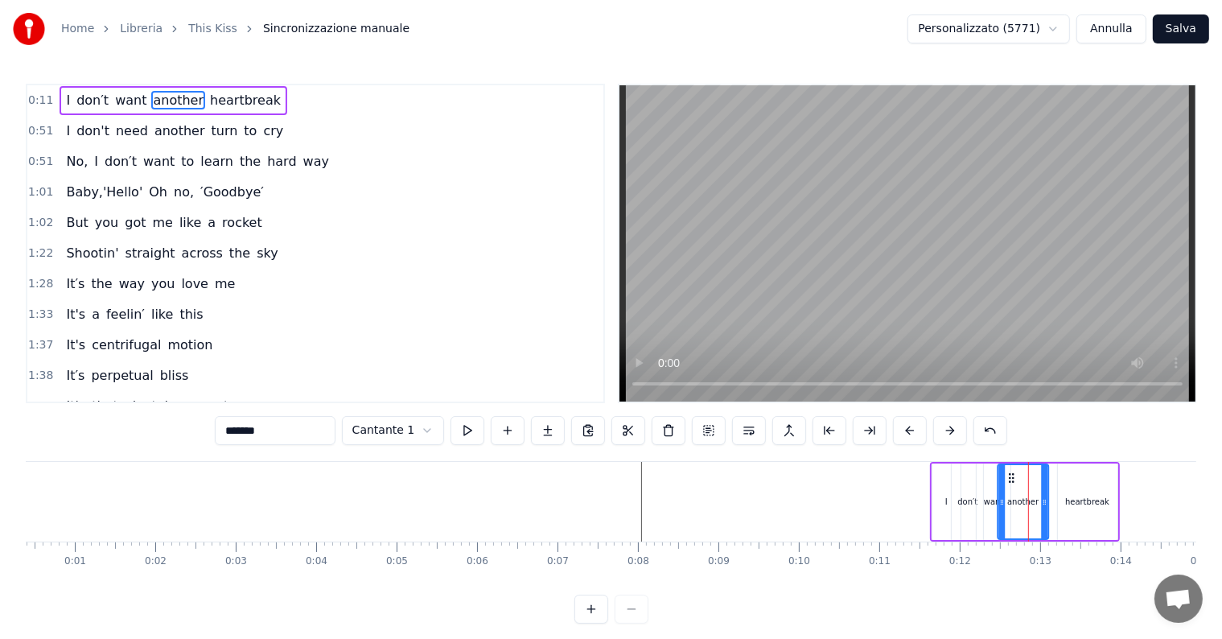
drag, startPoint x: 1032, startPoint y: 474, endPoint x: 1011, endPoint y: 474, distance: 20.9
click at [1011, 474] on icon at bounding box center [1011, 477] width 13 height 13
click at [1073, 475] on div "heartbreak" at bounding box center [1088, 501] width 60 height 76
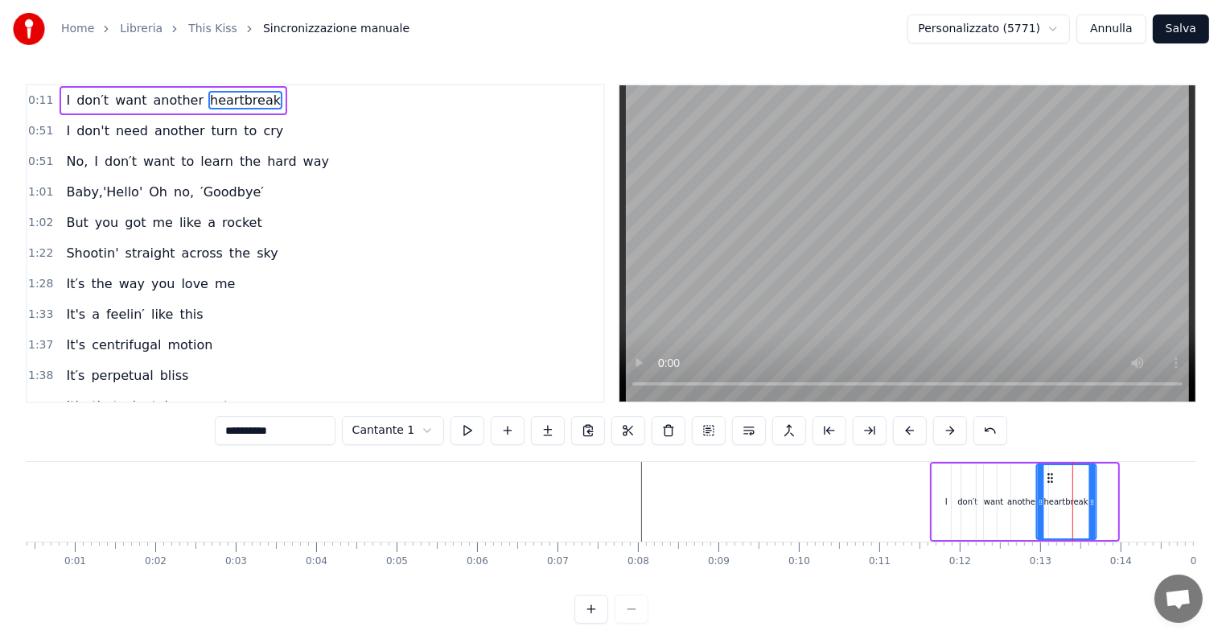
drag, startPoint x: 1069, startPoint y: 475, endPoint x: 1048, endPoint y: 476, distance: 20.9
click at [1048, 476] on icon at bounding box center [1049, 477] width 13 height 13
drag, startPoint x: 1088, startPoint y: 499, endPoint x: 1076, endPoint y: 500, distance: 12.2
click at [1076, 500] on icon at bounding box center [1079, 502] width 6 height 13
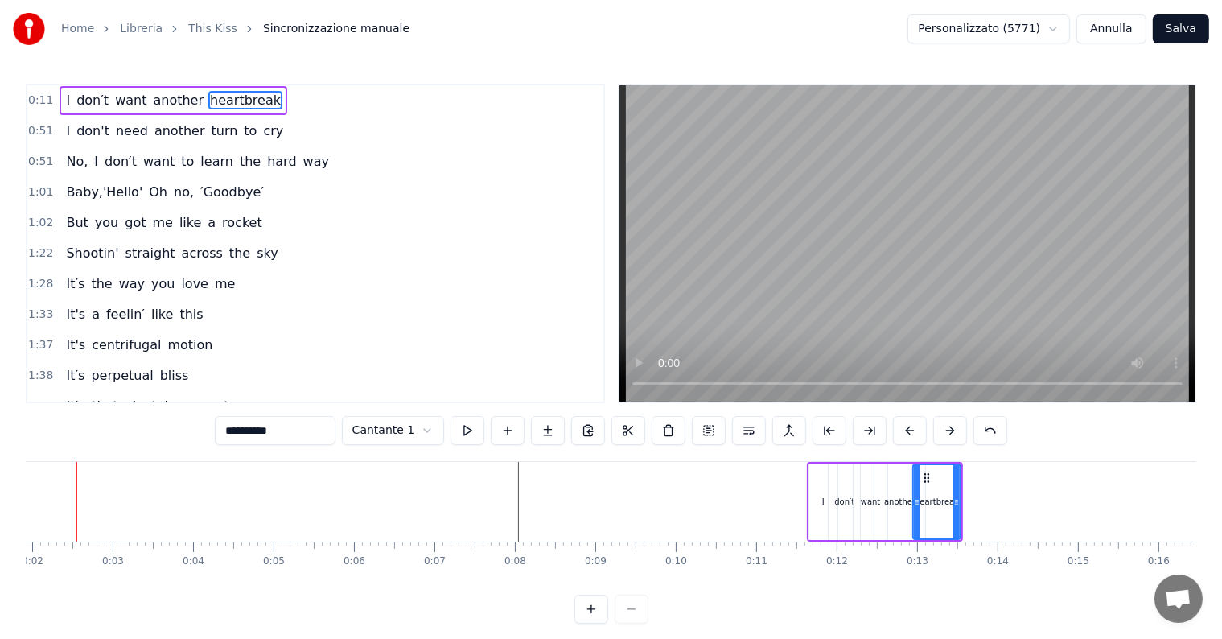
scroll to position [0, 125]
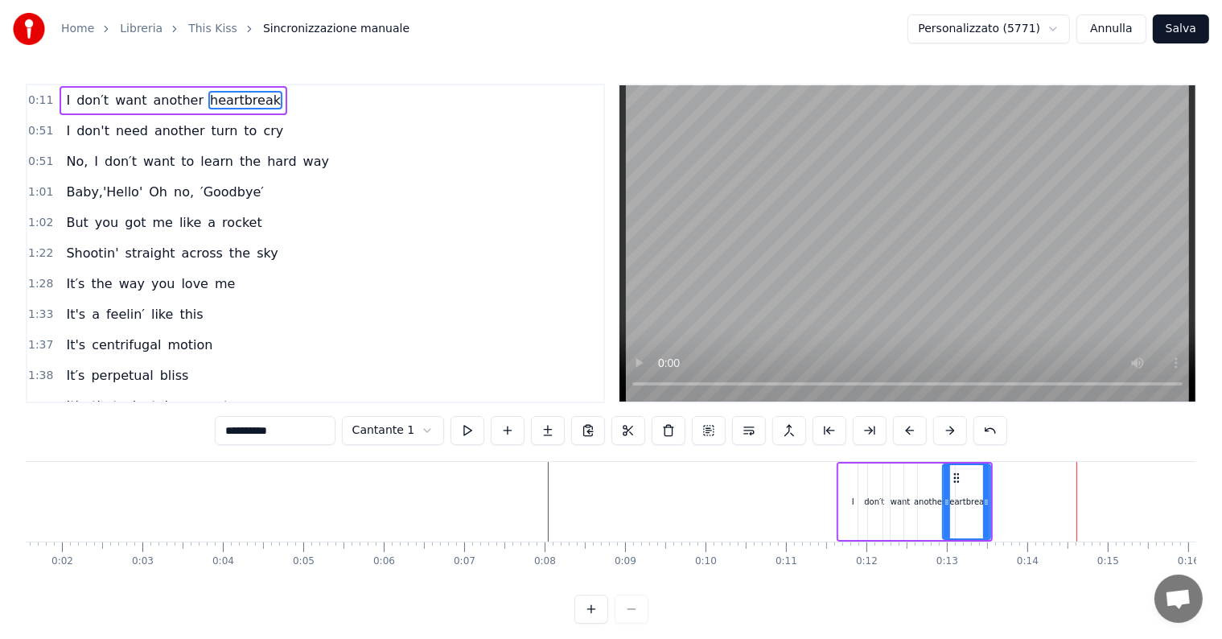
click at [851, 519] on div "I" at bounding box center [853, 501] width 28 height 76
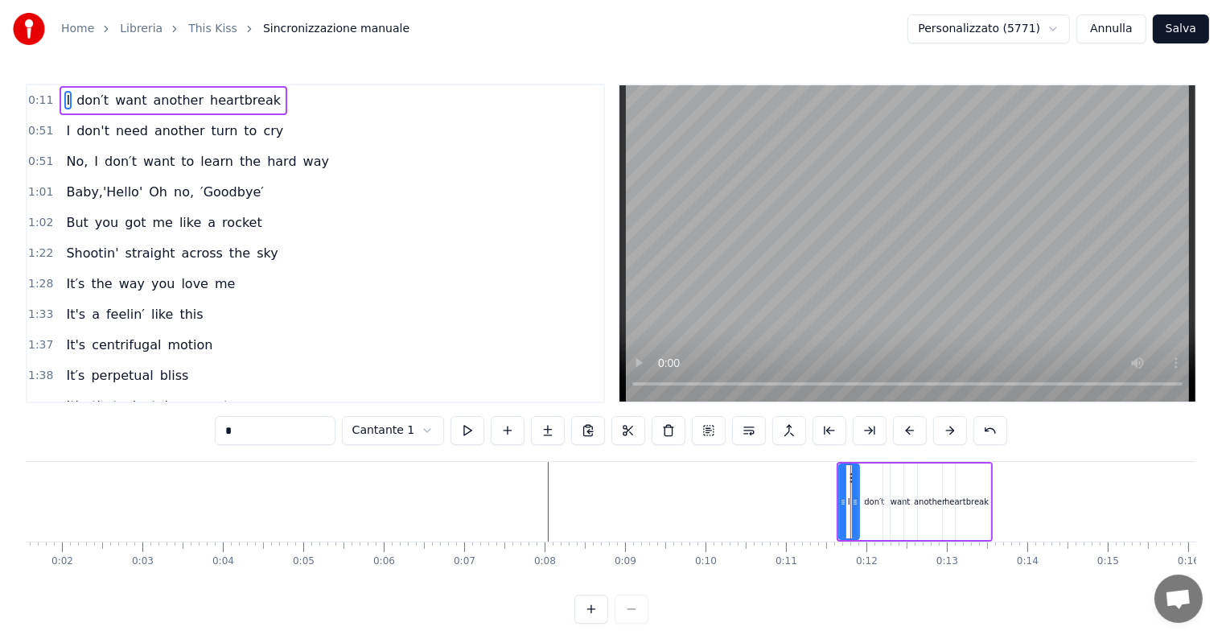
click at [854, 504] on circle at bounding box center [854, 504] width 1 height 1
click at [870, 503] on div "don′t" at bounding box center [874, 502] width 20 height 12
drag, startPoint x: 886, startPoint y: 498, endPoint x: 878, endPoint y: 499, distance: 8.1
click at [878, 499] on icon at bounding box center [875, 502] width 6 height 13
click at [893, 498] on div "want" at bounding box center [900, 502] width 20 height 12
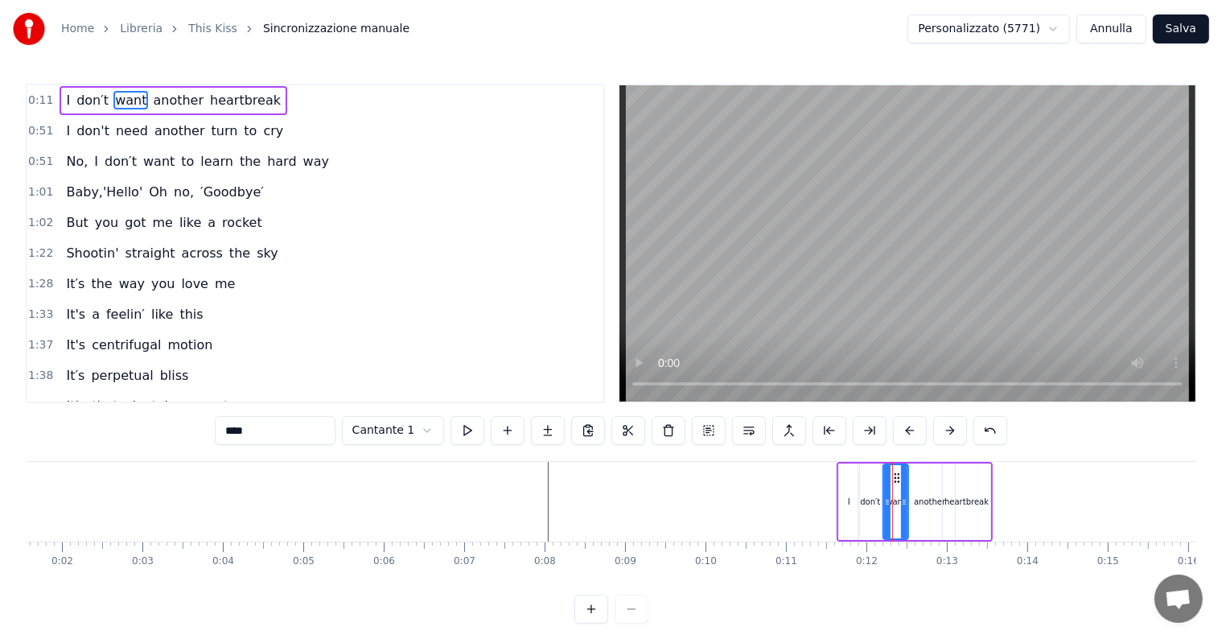
drag, startPoint x: 914, startPoint y: 498, endPoint x: 905, endPoint y: 498, distance: 8.8
click at [905, 498] on icon at bounding box center [904, 502] width 6 height 13
click at [927, 498] on div "another" at bounding box center [929, 502] width 31 height 12
type input "*******"
drag, startPoint x: 948, startPoint y: 499, endPoint x: 926, endPoint y: 500, distance: 22.6
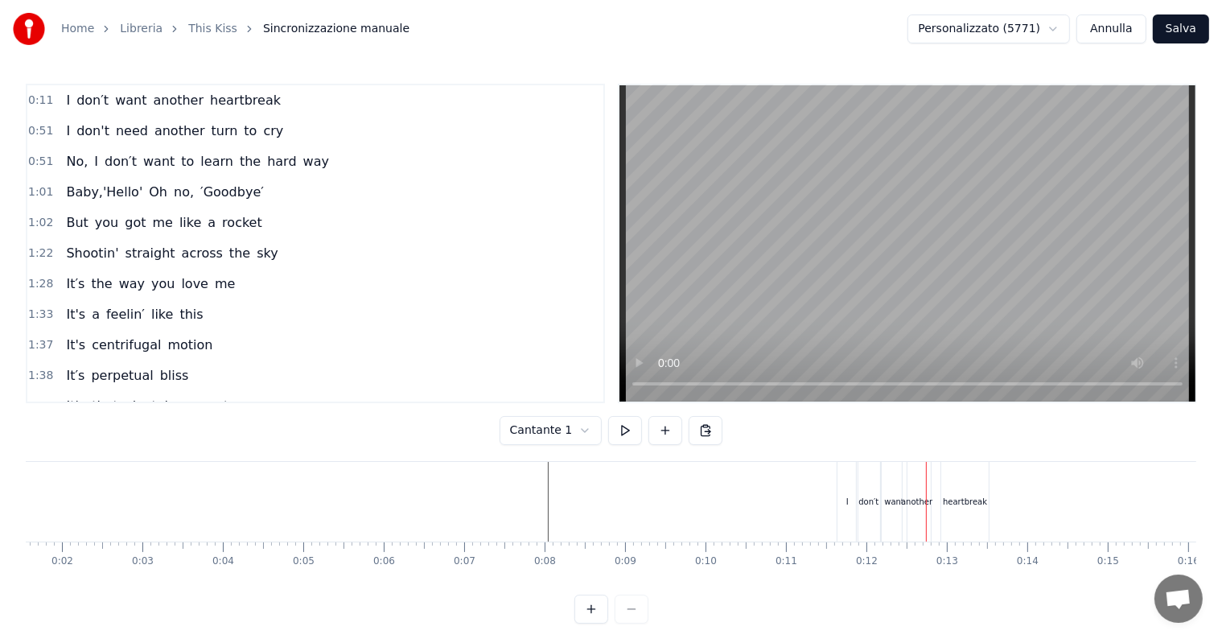
click at [959, 500] on div "heartbreak" at bounding box center [965, 502] width 44 height 12
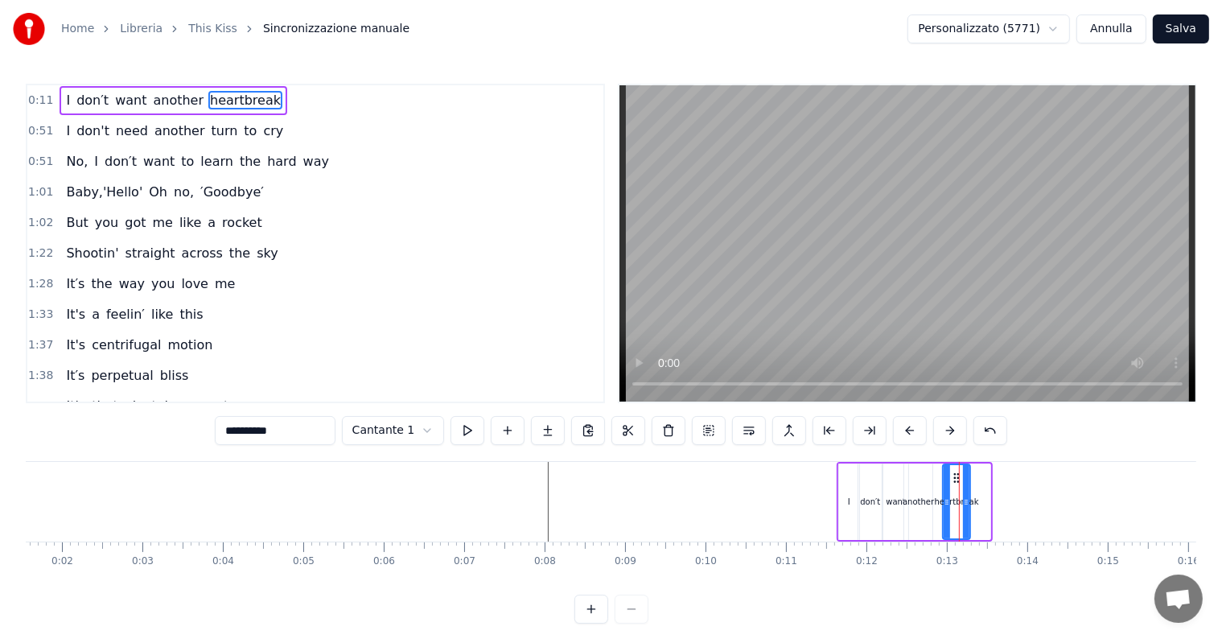
drag, startPoint x: 987, startPoint y: 499, endPoint x: 967, endPoint y: 502, distance: 20.4
click at [967, 502] on icon at bounding box center [966, 502] width 6 height 13
click at [954, 481] on circle at bounding box center [954, 481] width 1 height 1
click at [948, 477] on icon at bounding box center [950, 477] width 13 height 13
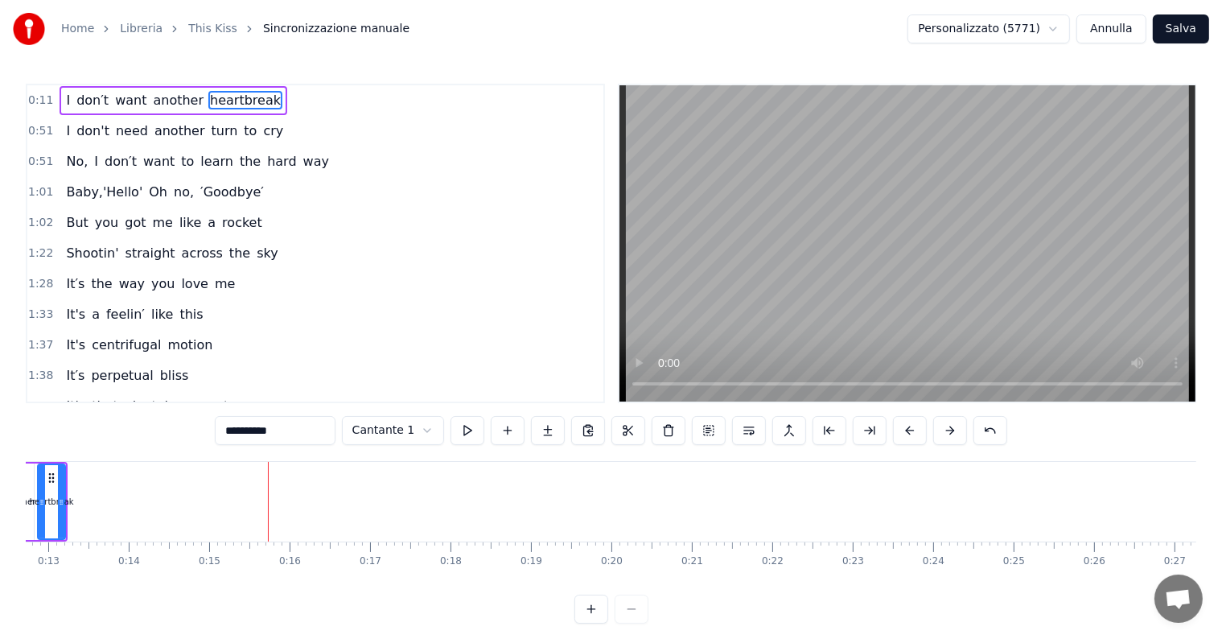
scroll to position [0, 0]
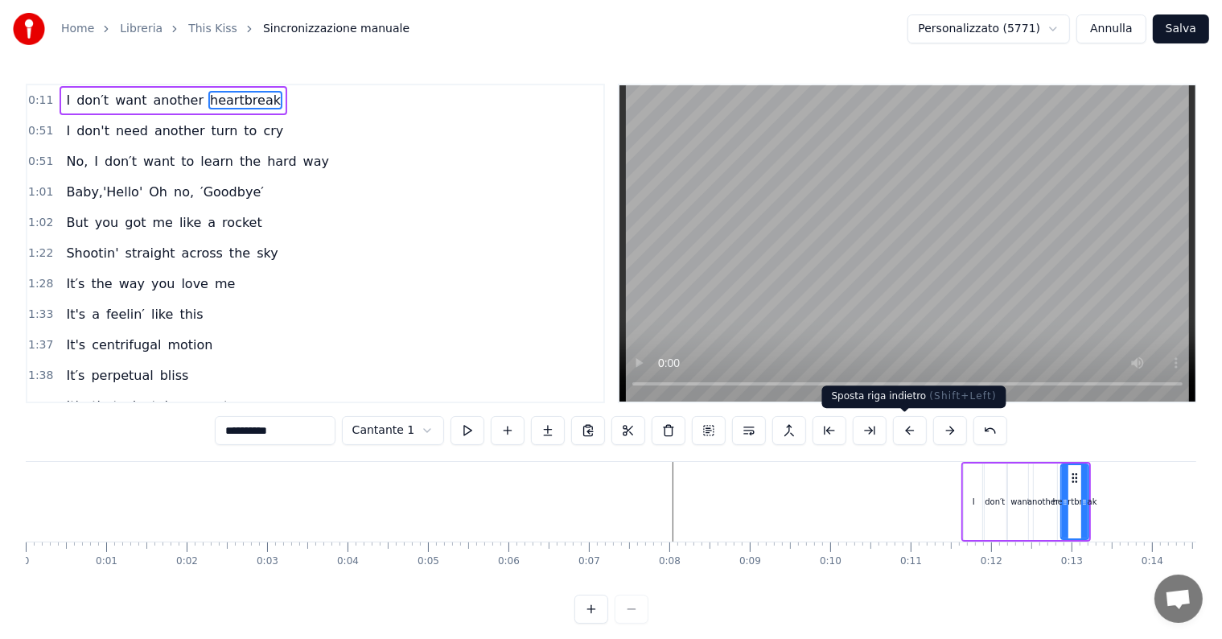
click at [907, 441] on button at bounding box center [910, 430] width 34 height 29
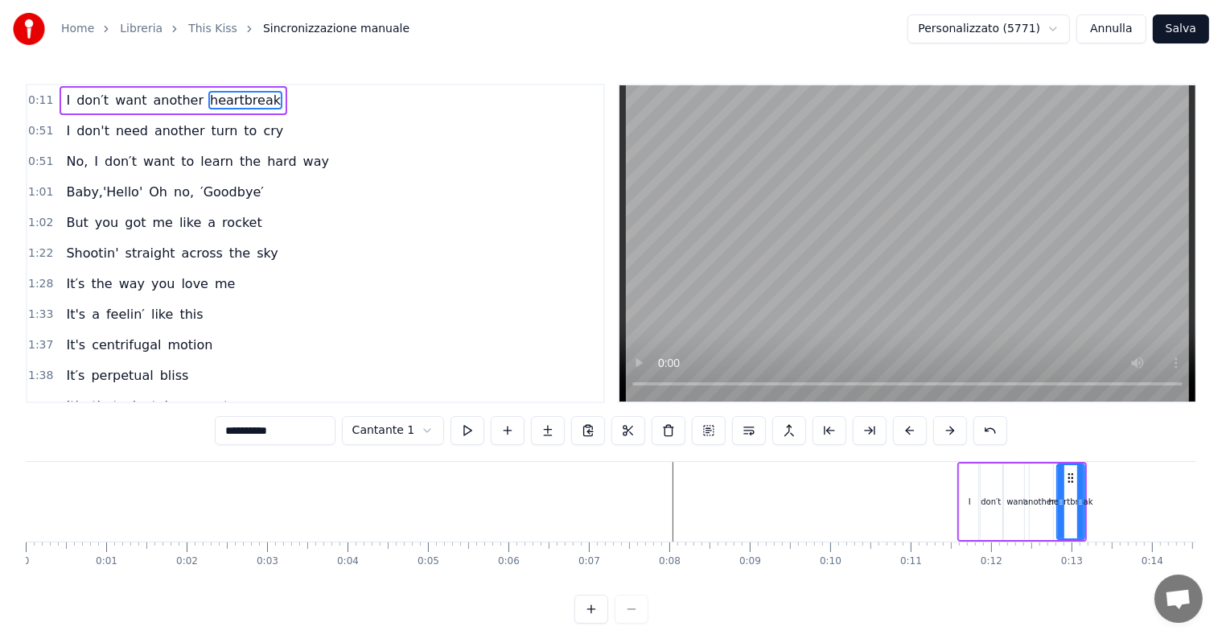
click at [964, 483] on div "I" at bounding box center [970, 501] width 20 height 76
click at [971, 500] on icon at bounding box center [971, 502] width 6 height 13
click at [993, 496] on div "don′t" at bounding box center [991, 502] width 20 height 12
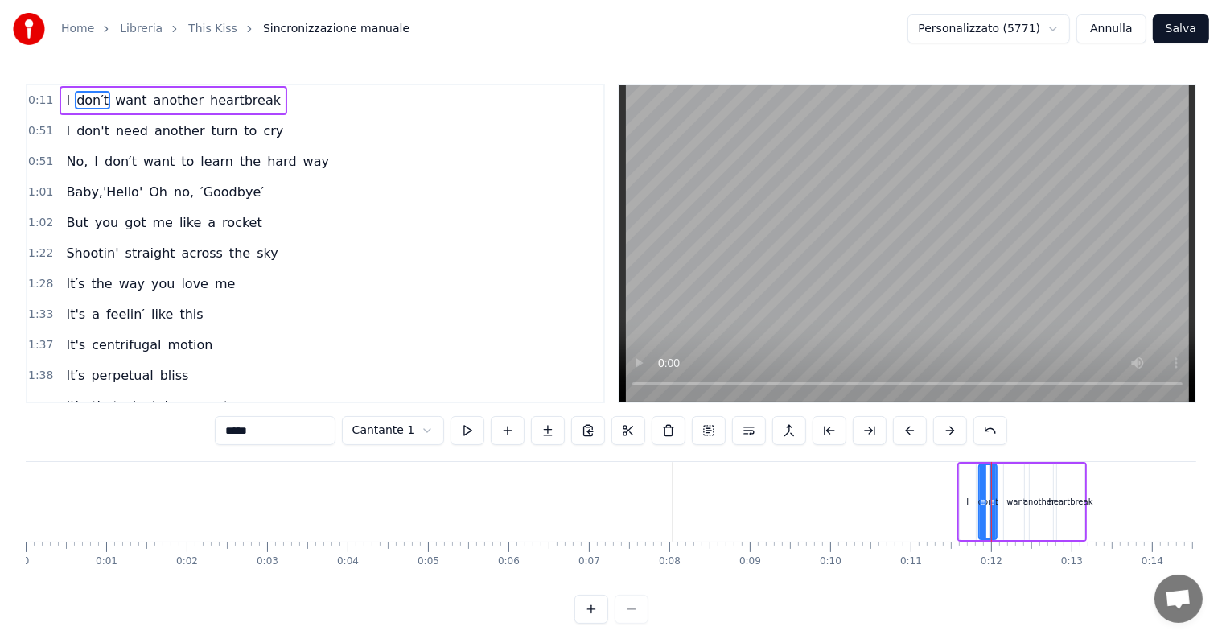
click at [992, 499] on icon at bounding box center [992, 502] width 6 height 13
click at [1024, 492] on div "another" at bounding box center [1039, 501] width 30 height 76
click at [1013, 494] on div "want" at bounding box center [1016, 501] width 25 height 76
drag, startPoint x: 1023, startPoint y: 498, endPoint x: 1014, endPoint y: 498, distance: 9.7
click at [1014, 498] on icon at bounding box center [1015, 502] width 6 height 13
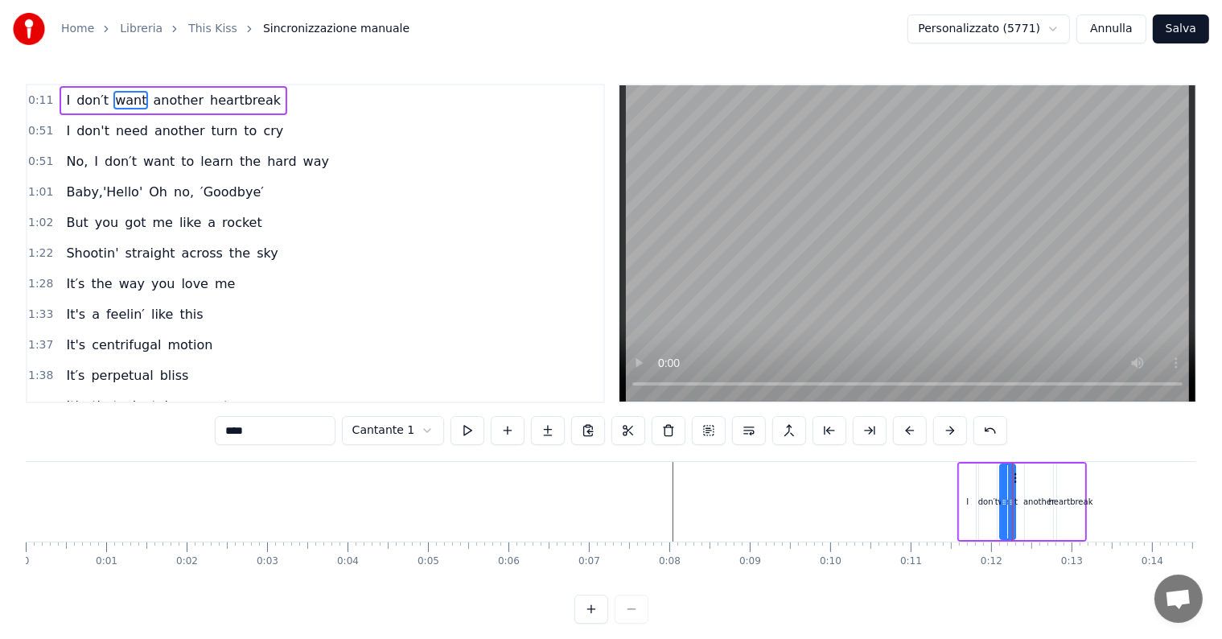
click at [1015, 475] on icon at bounding box center [1013, 477] width 13 height 13
click at [1034, 497] on div "another" at bounding box center [1038, 502] width 31 height 12
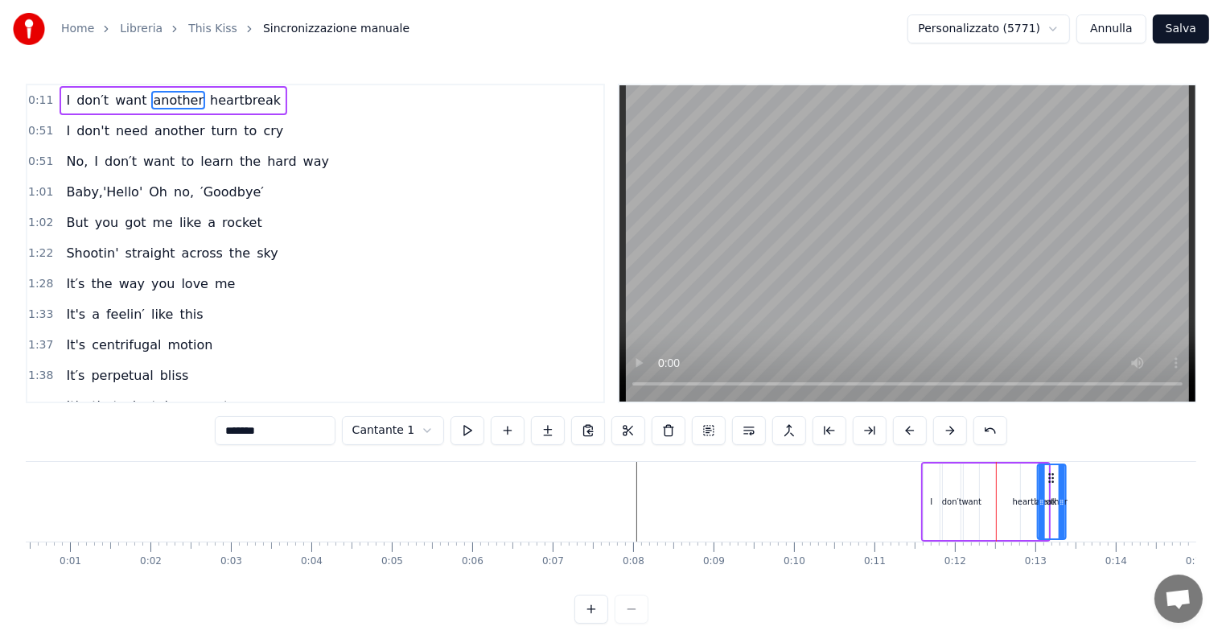
drag, startPoint x: 1037, startPoint y: 475, endPoint x: 1026, endPoint y: 476, distance: 10.5
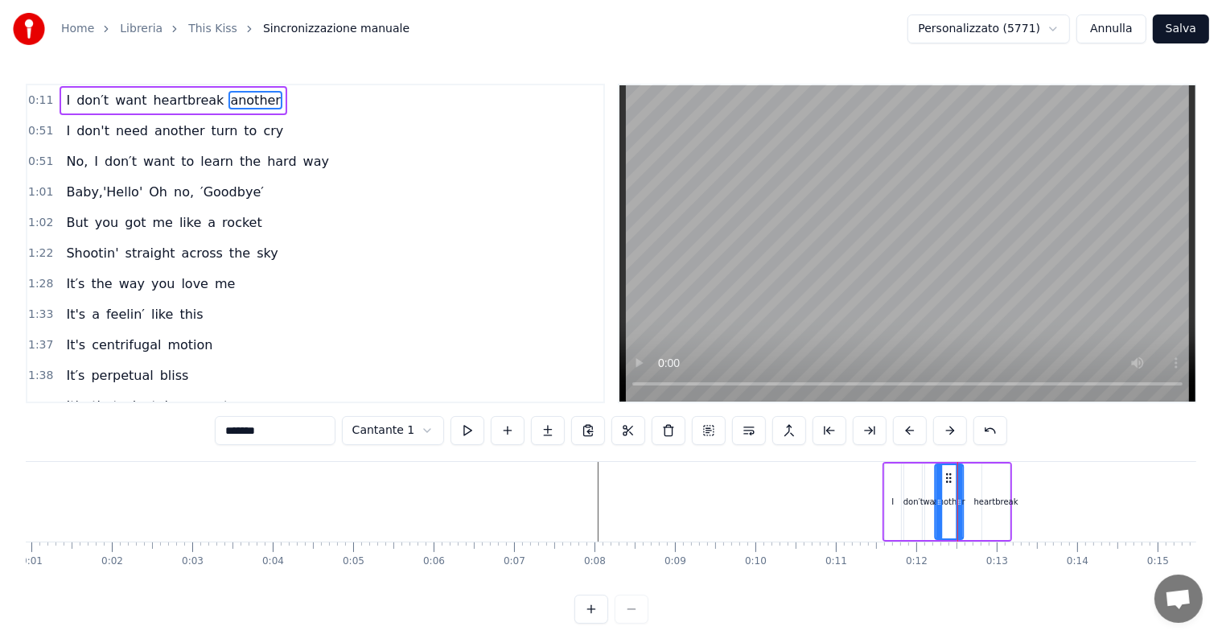
drag, startPoint x: 1026, startPoint y: 476, endPoint x: 951, endPoint y: 484, distance: 76.0
click at [951, 484] on div "another" at bounding box center [949, 501] width 27 height 73
click at [956, 499] on icon at bounding box center [956, 502] width 6 height 13
click at [997, 507] on div "heartbreak" at bounding box center [996, 502] width 44 height 12
type input "**********"
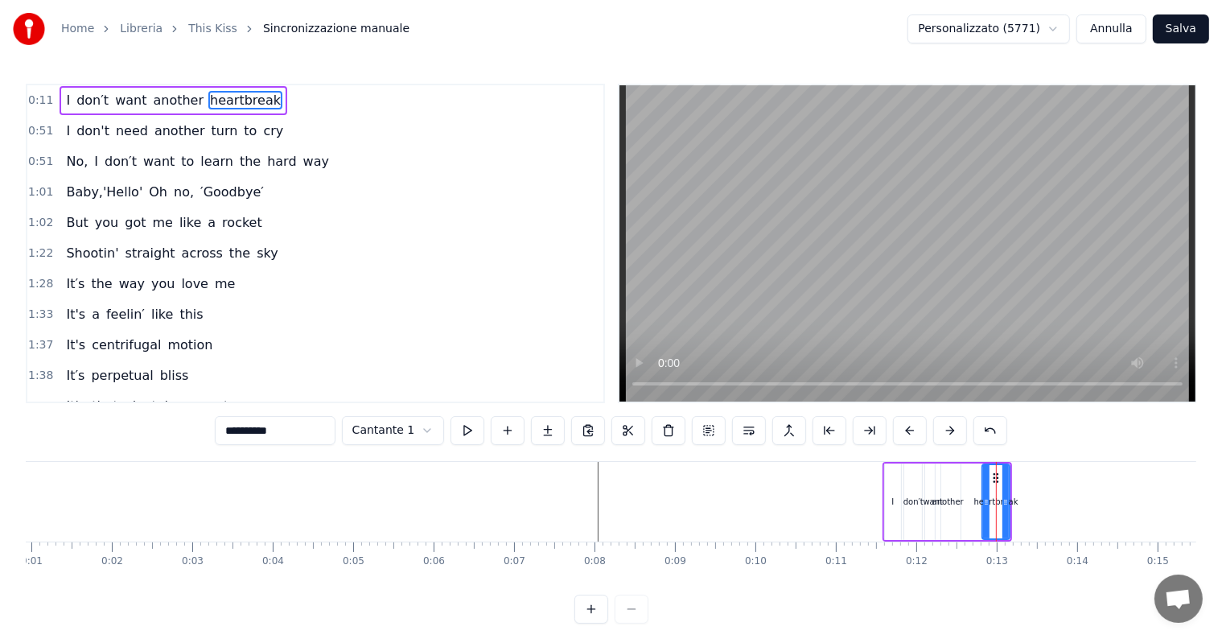
drag, startPoint x: 994, startPoint y: 478, endPoint x: 976, endPoint y: 478, distance: 18.5
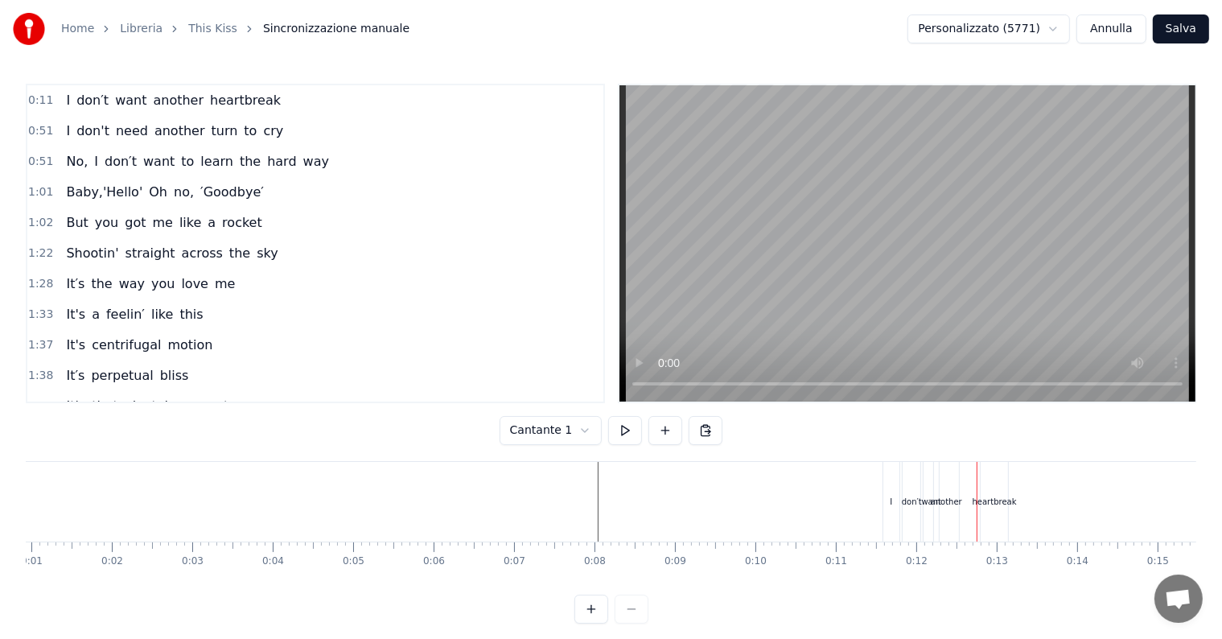
click at [999, 502] on div "heartbreak" at bounding box center [995, 502] width 44 height 12
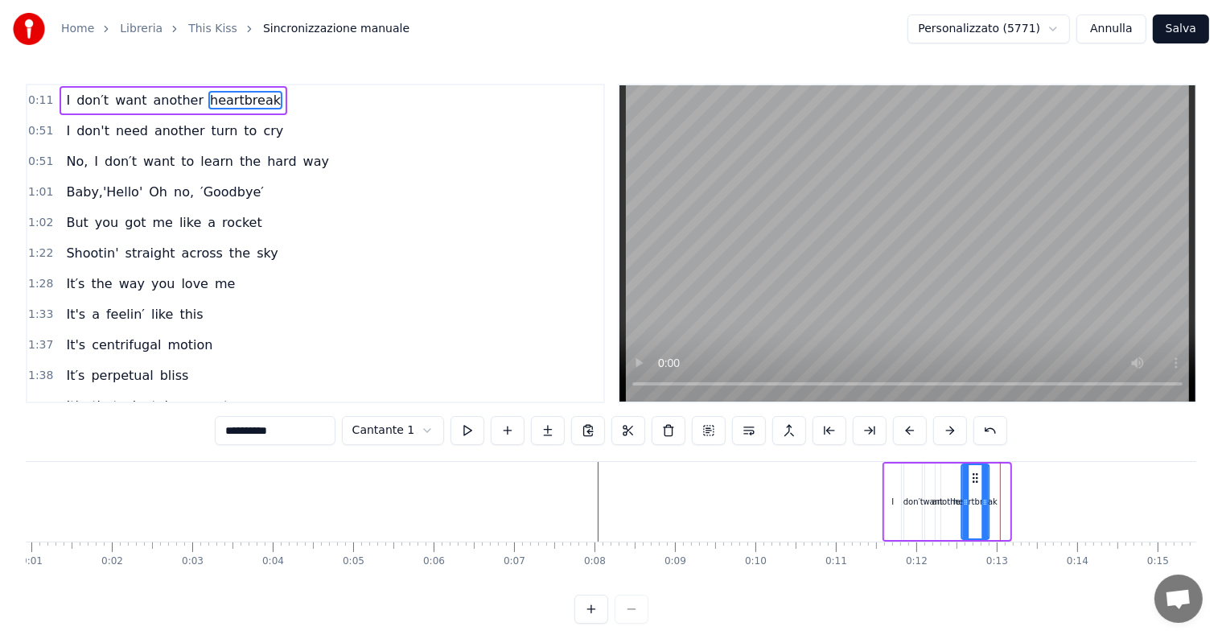
drag, startPoint x: 992, startPoint y: 473, endPoint x: 972, endPoint y: 474, distance: 20.1
click at [972, 474] on icon at bounding box center [975, 477] width 13 height 13
click at [978, 496] on icon at bounding box center [980, 502] width 6 height 13
click at [171, 134] on span "another" at bounding box center [180, 130] width 54 height 19
type input "*******"
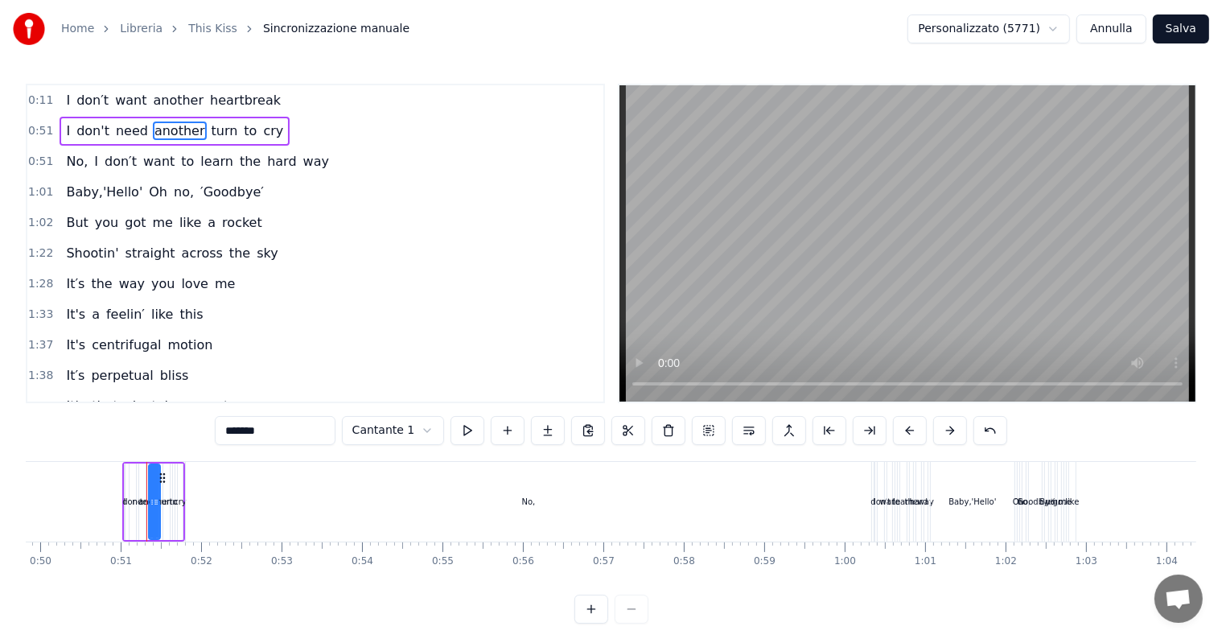
scroll to position [0, 4047]
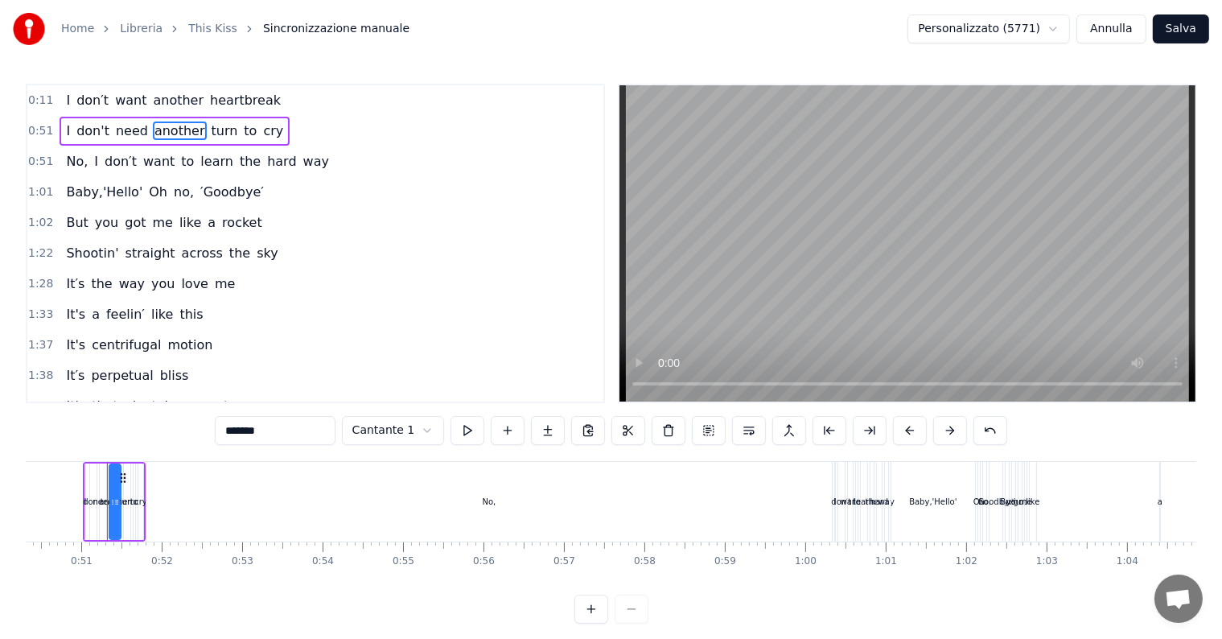
click at [705, 436] on button at bounding box center [709, 430] width 34 height 29
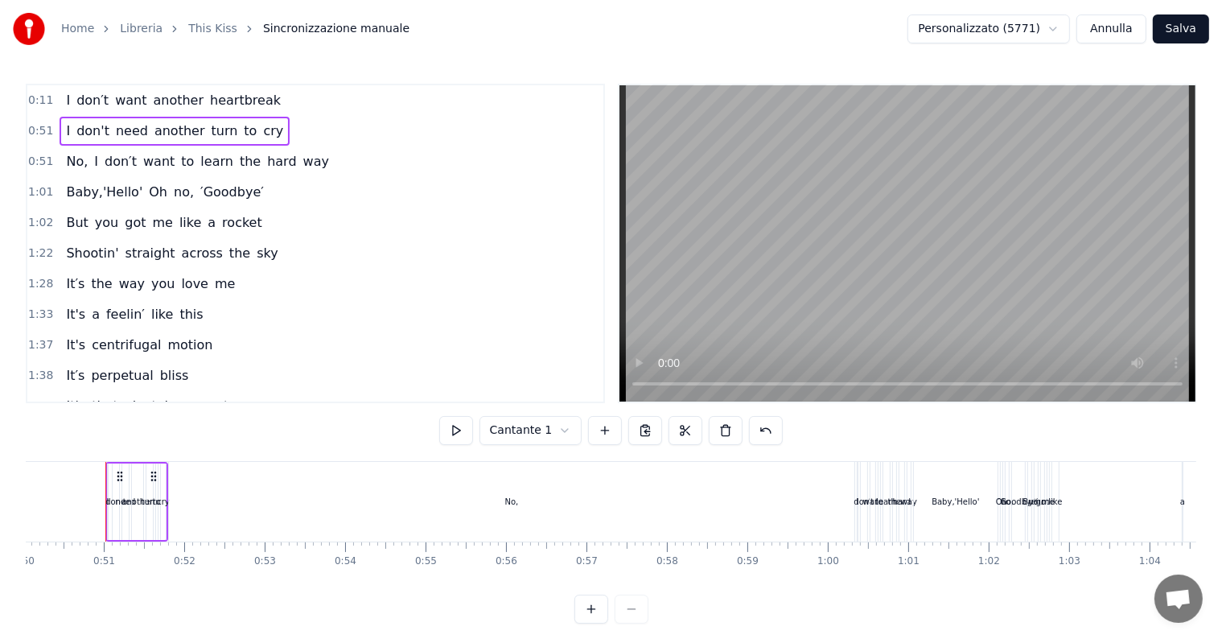
scroll to position [0, 4023]
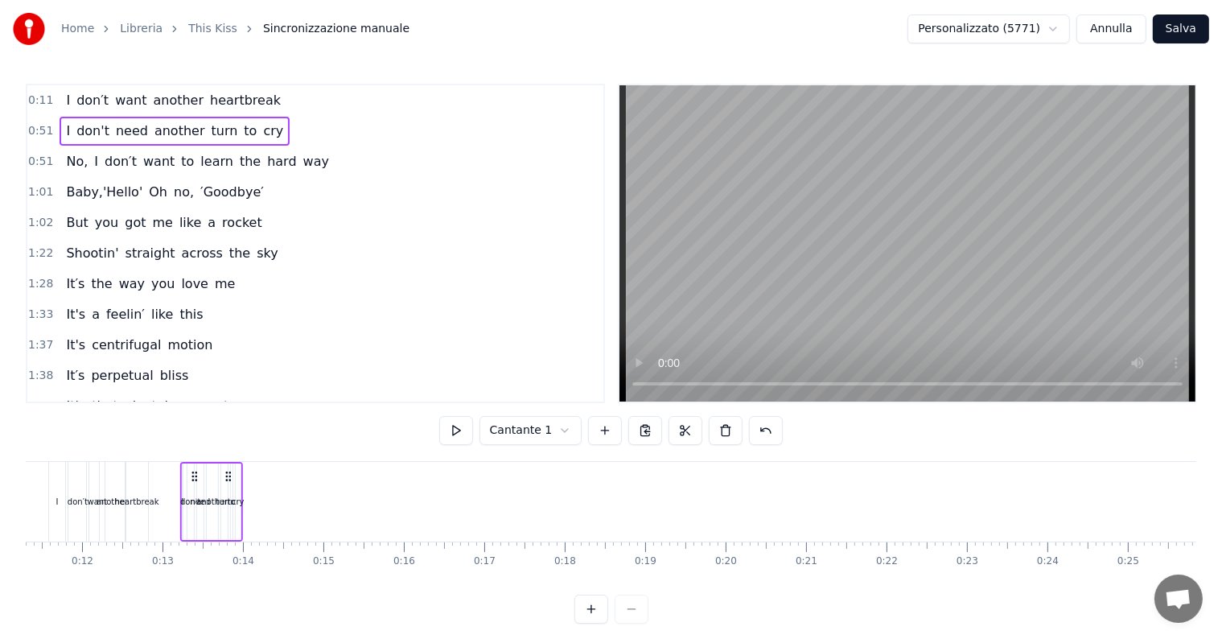
drag, startPoint x: 160, startPoint y: 474, endPoint x: 235, endPoint y: 485, distance: 75.7
click at [235, 485] on div "I don't need another turn to cry" at bounding box center [211, 502] width 63 height 80
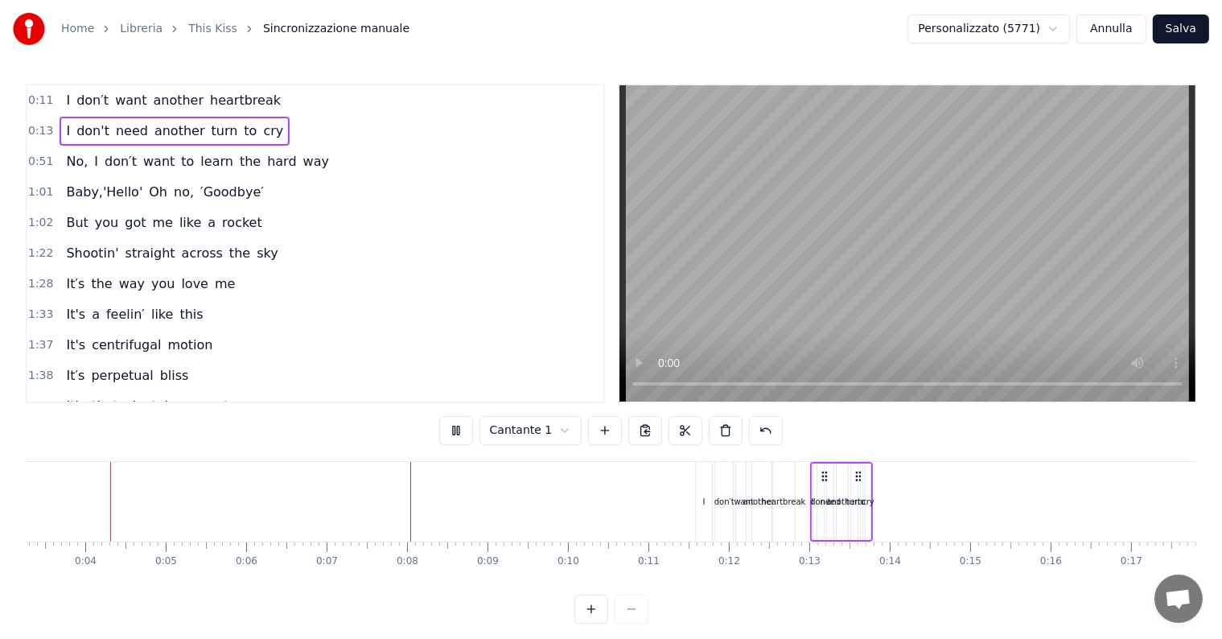
scroll to position [0, 255]
click at [874, 489] on div "cry" at bounding box center [875, 501] width 5 height 76
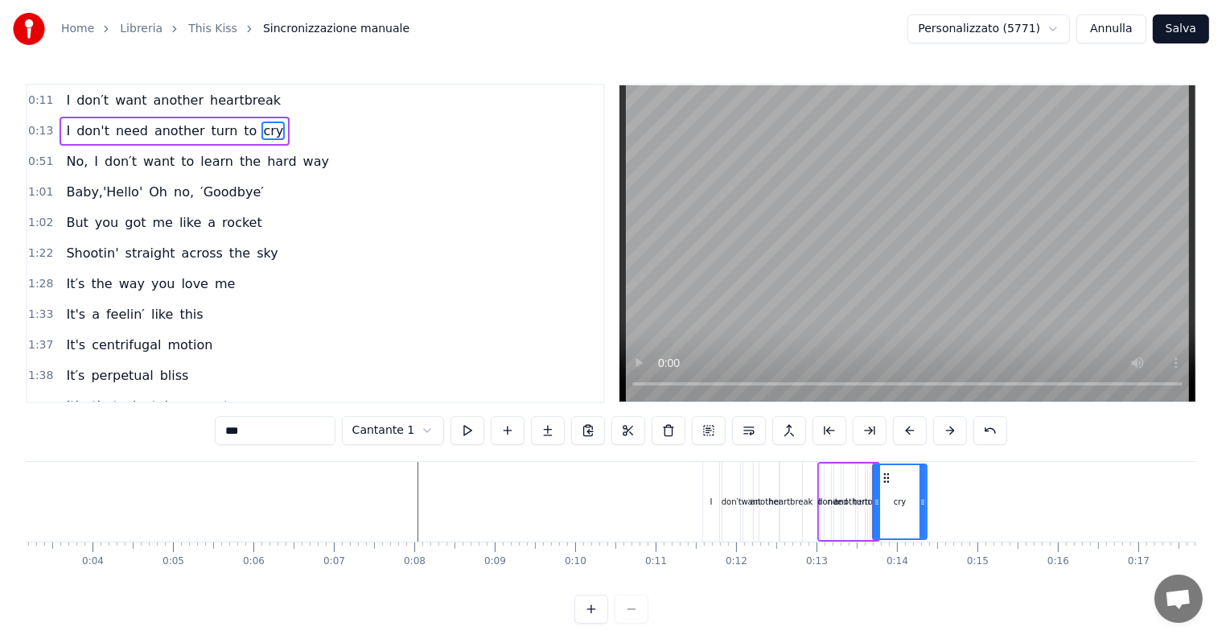
drag, startPoint x: 874, startPoint y: 489, endPoint x: 923, endPoint y: 494, distance: 49.3
click at [923, 494] on div at bounding box center [922, 501] width 6 height 73
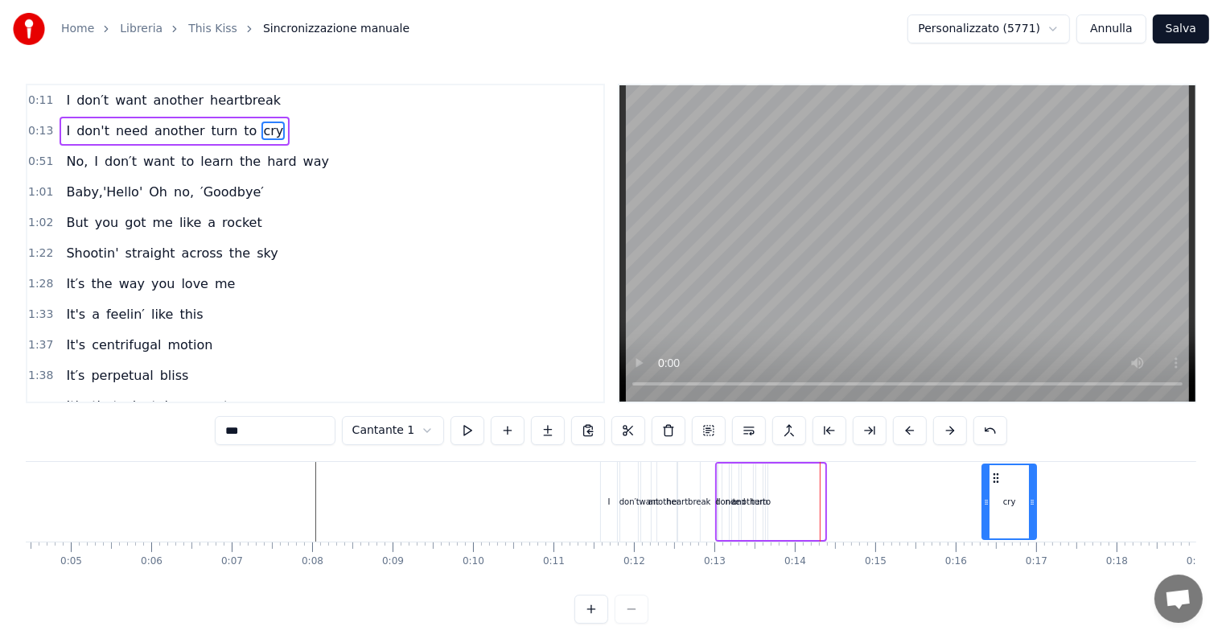
scroll to position [0, 359]
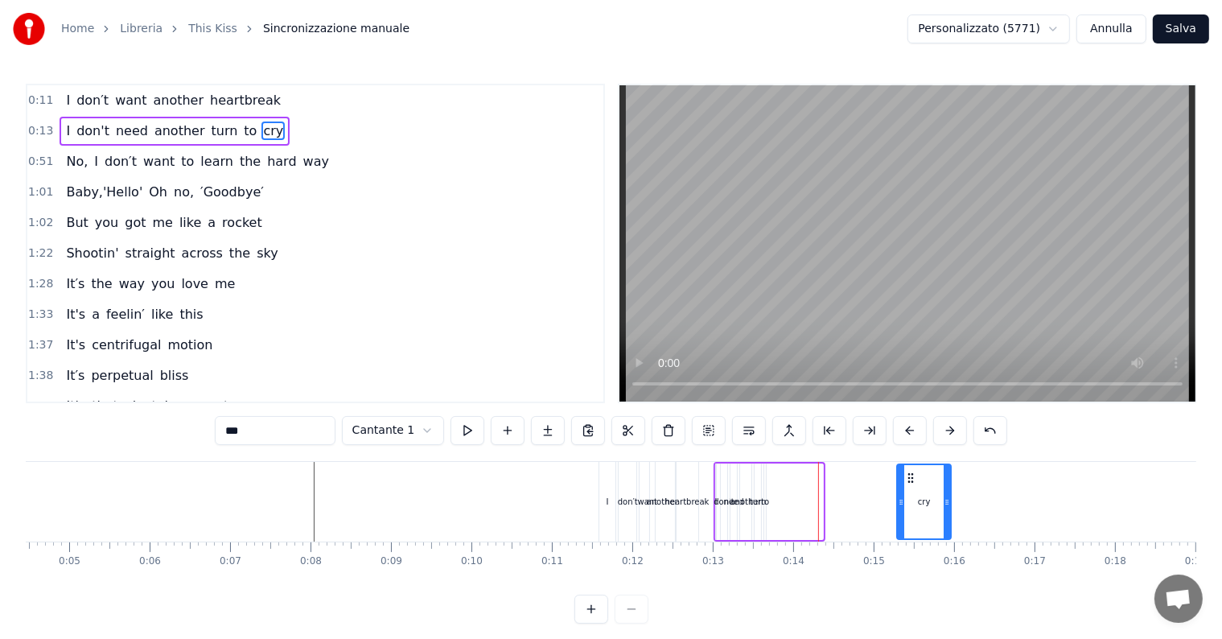
drag, startPoint x: 885, startPoint y: 475, endPoint x: 909, endPoint y: 487, distance: 27.0
click at [909, 487] on div "cry" at bounding box center [924, 501] width 52 height 73
click at [766, 500] on div "to" at bounding box center [765, 502] width 8 height 12
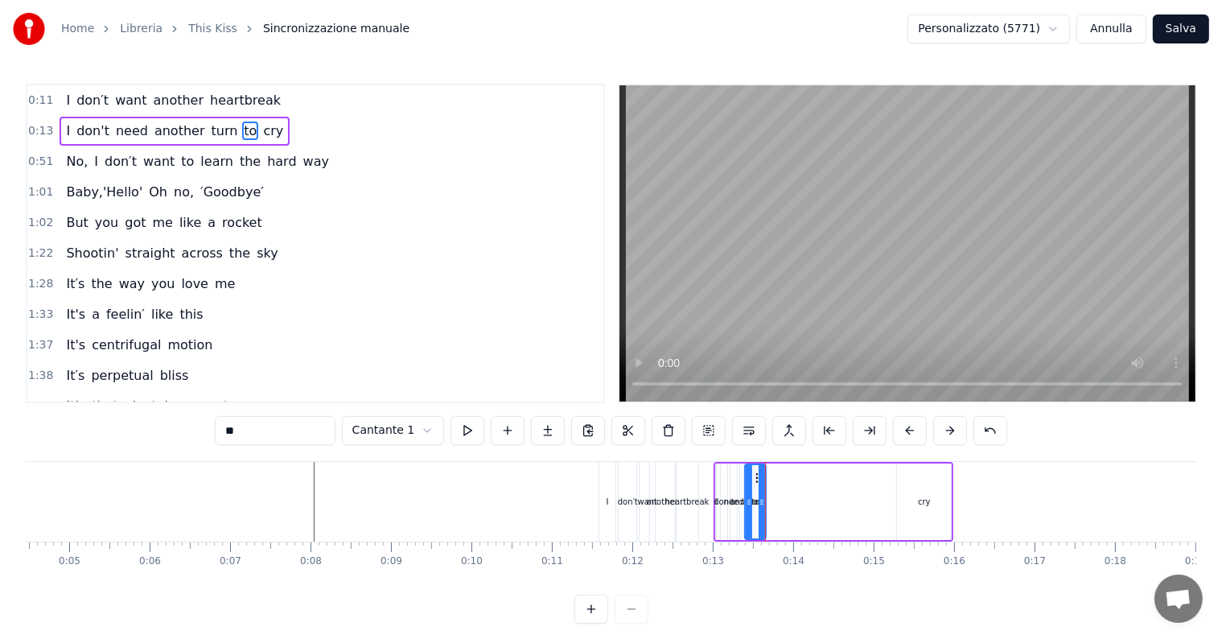
drag, startPoint x: 766, startPoint y: 502, endPoint x: 746, endPoint y: 500, distance: 19.5
click at [746, 500] on icon at bounding box center [749, 502] width 6 height 13
drag, startPoint x: 756, startPoint y: 476, endPoint x: 907, endPoint y: 486, distance: 151.5
click at [762, 500] on div "turn" at bounding box center [758, 502] width 17 height 12
drag, startPoint x: 755, startPoint y: 500, endPoint x: 783, endPoint y: 500, distance: 29.0
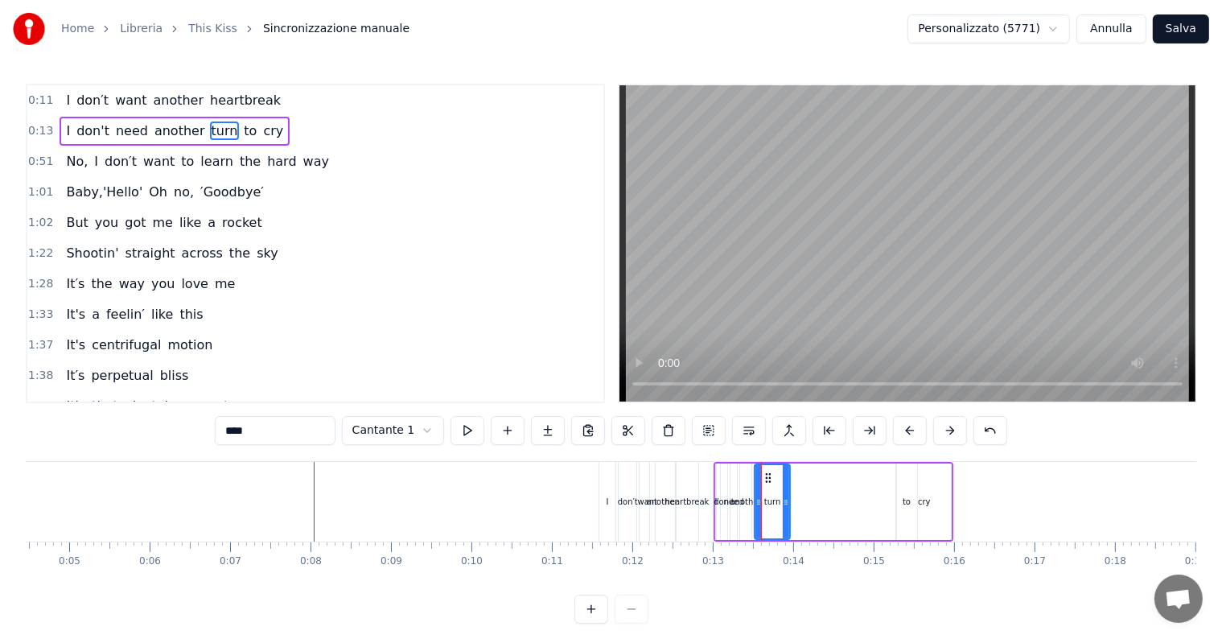
click at [783, 500] on icon at bounding box center [786, 502] width 6 height 13
click at [779, 500] on icon at bounding box center [779, 502] width 6 height 13
drag, startPoint x: 766, startPoint y: 480, endPoint x: 871, endPoint y: 476, distance: 105.5
click at [871, 476] on icon at bounding box center [873, 477] width 13 height 13
click at [746, 498] on div "another" at bounding box center [745, 502] width 31 height 12
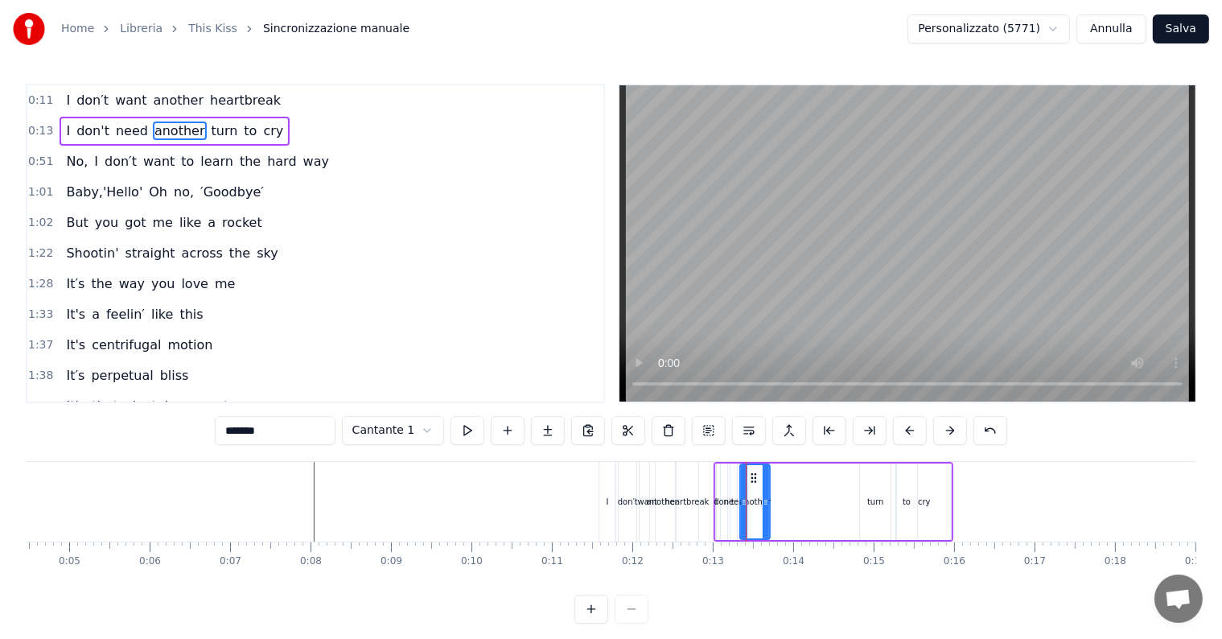
drag, startPoint x: 747, startPoint y: 496, endPoint x: 766, endPoint y: 496, distance: 18.5
click at [766, 496] on icon at bounding box center [766, 502] width 6 height 13
drag, startPoint x: 753, startPoint y: 476, endPoint x: 847, endPoint y: 479, distance: 94.1
click at [847, 479] on icon at bounding box center [847, 477] width 13 height 13
click at [735, 499] on div "need" at bounding box center [734, 502] width 20 height 12
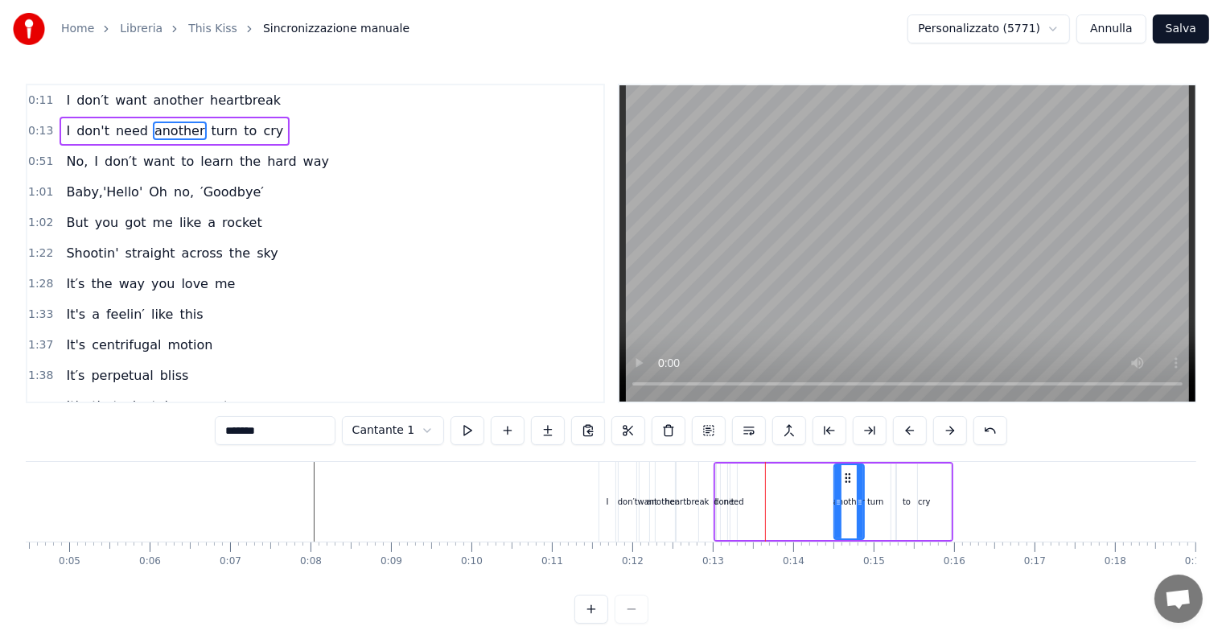
type input "****"
click at [745, 487] on div "I don't need another turn to cry" at bounding box center [833, 502] width 240 height 80
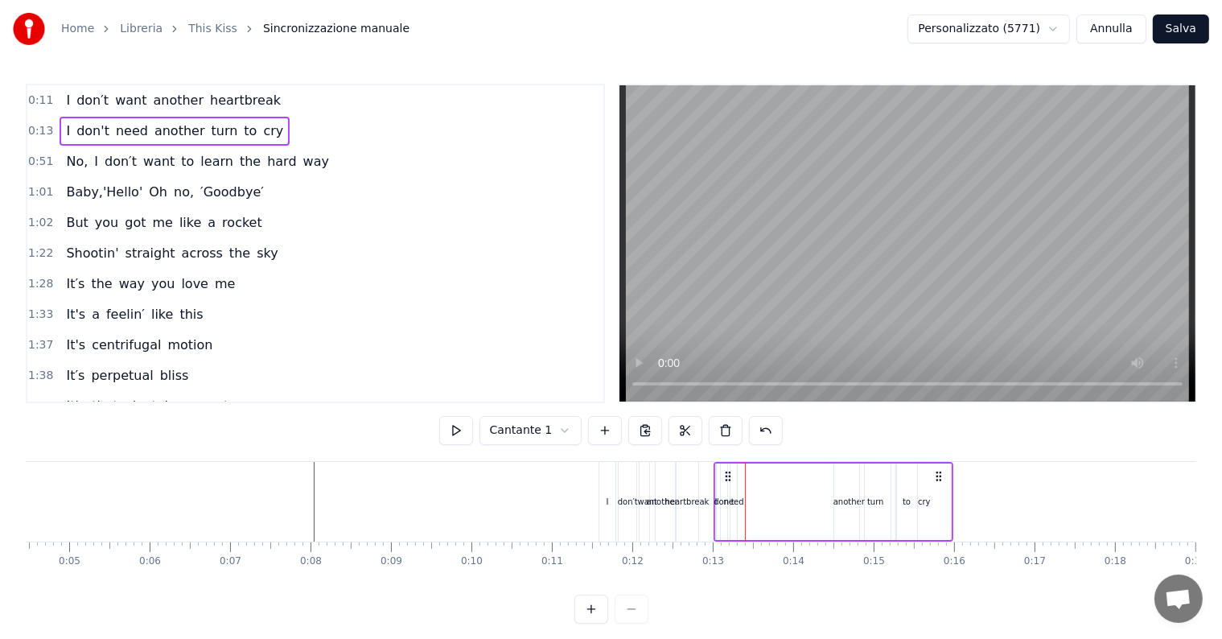
click at [734, 502] on div "need" at bounding box center [734, 502] width 20 height 12
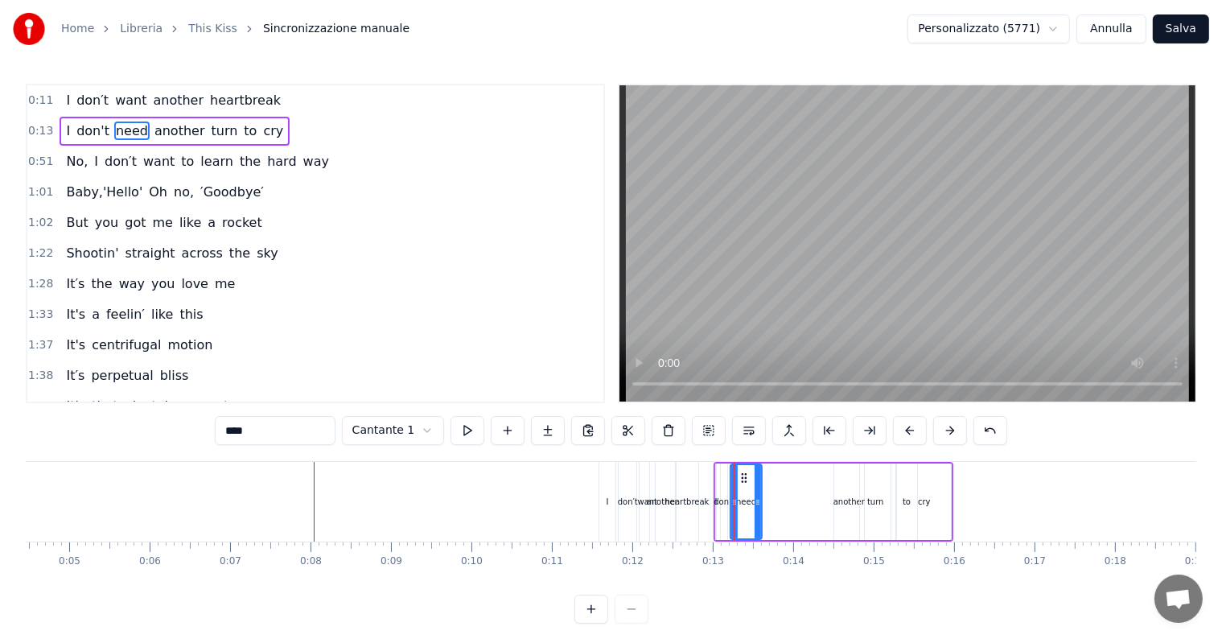
drag, startPoint x: 734, startPoint y: 502, endPoint x: 759, endPoint y: 502, distance: 24.9
click at [759, 502] on icon at bounding box center [758, 502] width 6 height 13
drag, startPoint x: 742, startPoint y: 479, endPoint x: 814, endPoint y: 479, distance: 71.6
click at [814, 479] on icon at bounding box center [815, 477] width 13 height 13
click at [719, 502] on div "don't" at bounding box center [723, 502] width 20 height 12
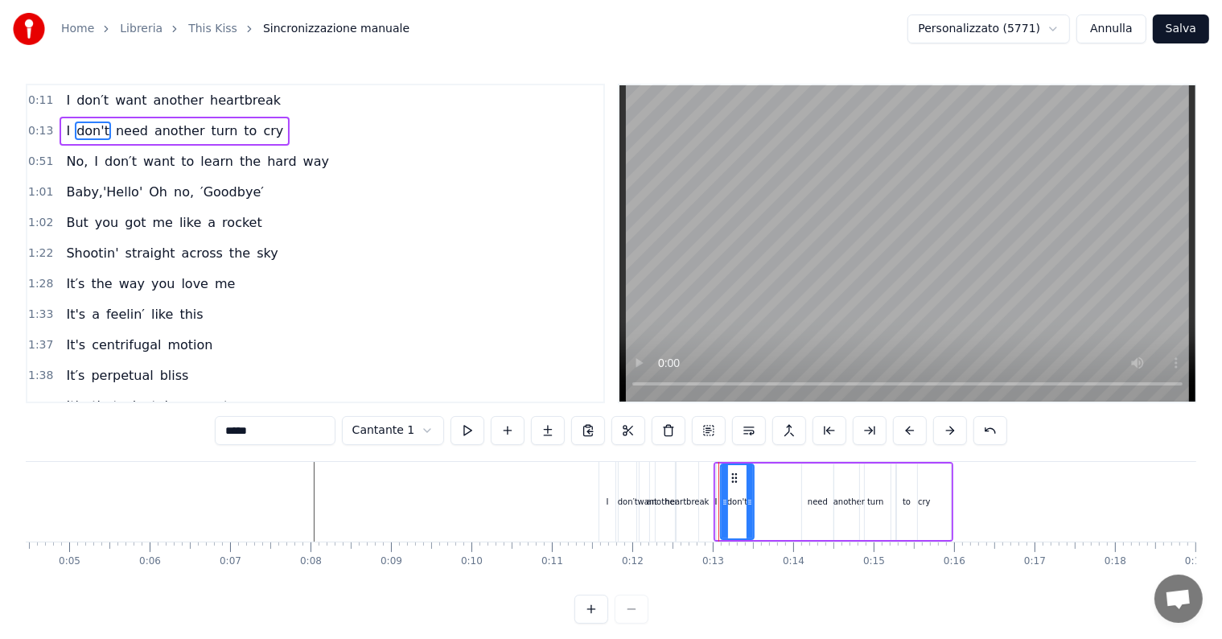
drag, startPoint x: 724, startPoint y: 500, endPoint x: 750, endPoint y: 500, distance: 26.5
click at [750, 500] on icon at bounding box center [749, 502] width 6 height 13
drag, startPoint x: 732, startPoint y: 476, endPoint x: 784, endPoint y: 481, distance: 52.5
click at [784, 481] on icon at bounding box center [786, 477] width 13 height 13
click at [715, 499] on div "I" at bounding box center [716, 502] width 2 height 12
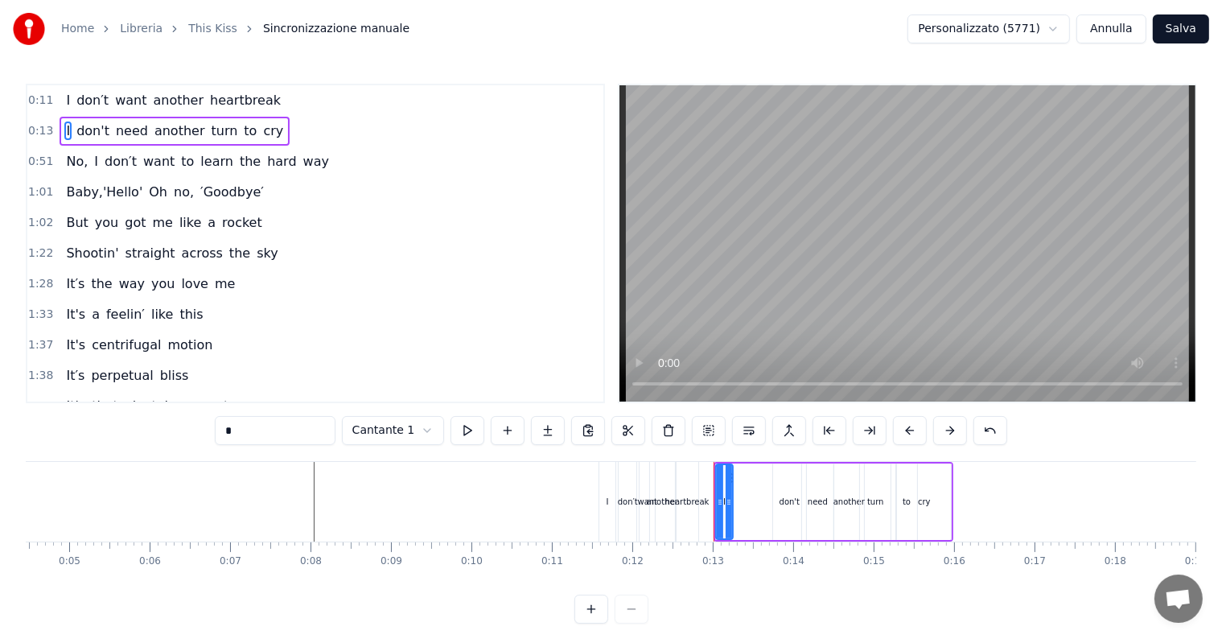
drag, startPoint x: 715, startPoint y: 499, endPoint x: 733, endPoint y: 498, distance: 17.7
click at [733, 498] on div "I" at bounding box center [724, 501] width 19 height 76
click at [723, 478] on icon at bounding box center [729, 477] width 13 height 13
drag, startPoint x: 724, startPoint y: 477, endPoint x: 763, endPoint y: 483, distance: 39.0
click at [763, 483] on icon at bounding box center [769, 477] width 13 height 13
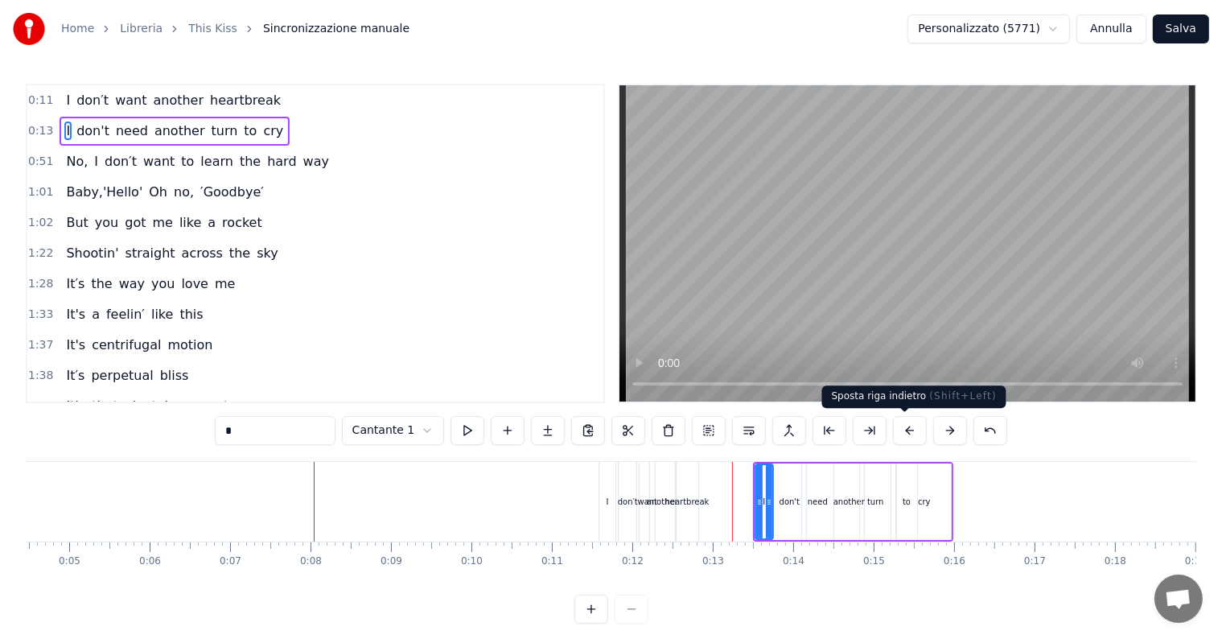
click at [910, 434] on button at bounding box center [910, 430] width 34 height 29
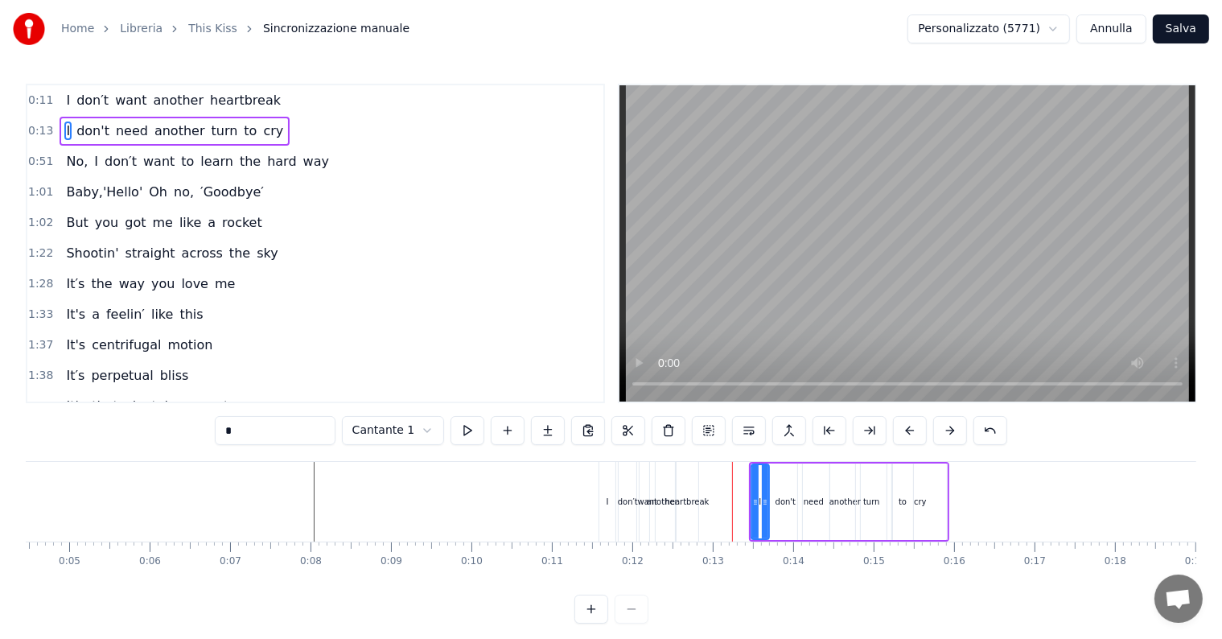
click at [910, 434] on button at bounding box center [910, 430] width 34 height 29
click at [907, 507] on div "cry" at bounding box center [904, 502] width 13 height 12
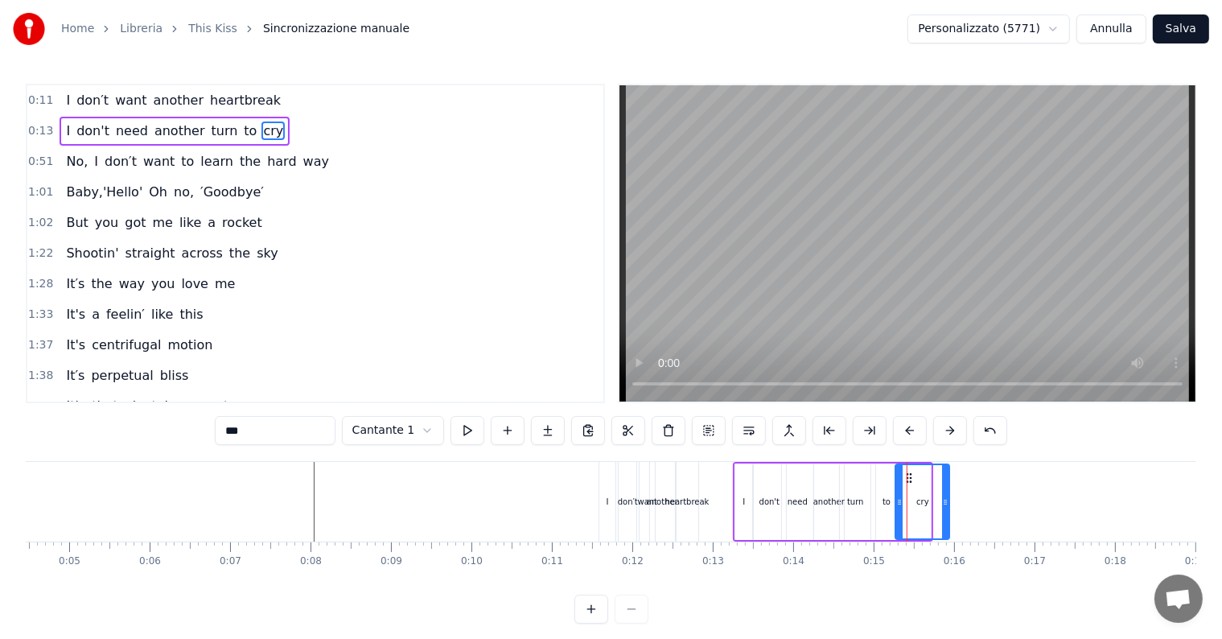
drag, startPoint x: 888, startPoint y: 475, endPoint x: 907, endPoint y: 475, distance: 18.5
click at [881, 475] on div "to" at bounding box center [886, 501] width 21 height 76
drag, startPoint x: 886, startPoint y: 475, endPoint x: 900, endPoint y: 476, distance: 14.5
click at [900, 476] on icon at bounding box center [904, 477] width 13 height 13
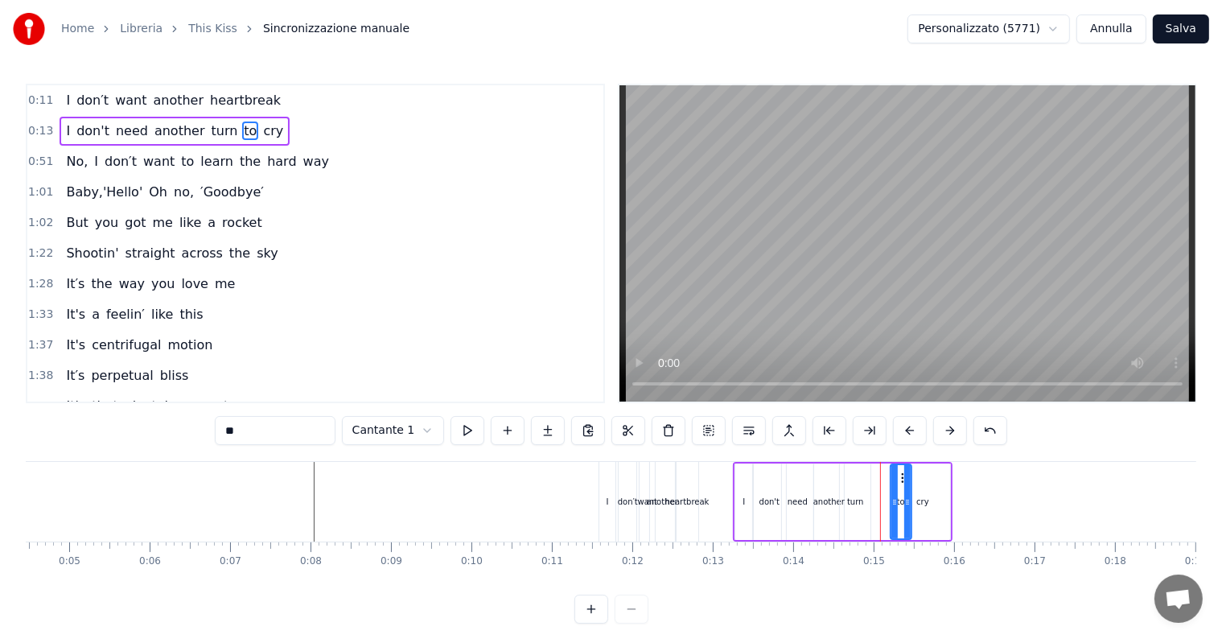
click at [855, 496] on div "turn" at bounding box center [855, 502] width 17 height 12
click at [871, 497] on icon at bounding box center [873, 502] width 6 height 13
click at [922, 500] on div "cry" at bounding box center [922, 502] width 13 height 12
click at [949, 502] on icon at bounding box center [950, 502] width 6 height 13
click at [890, 489] on div "to" at bounding box center [901, 501] width 23 height 76
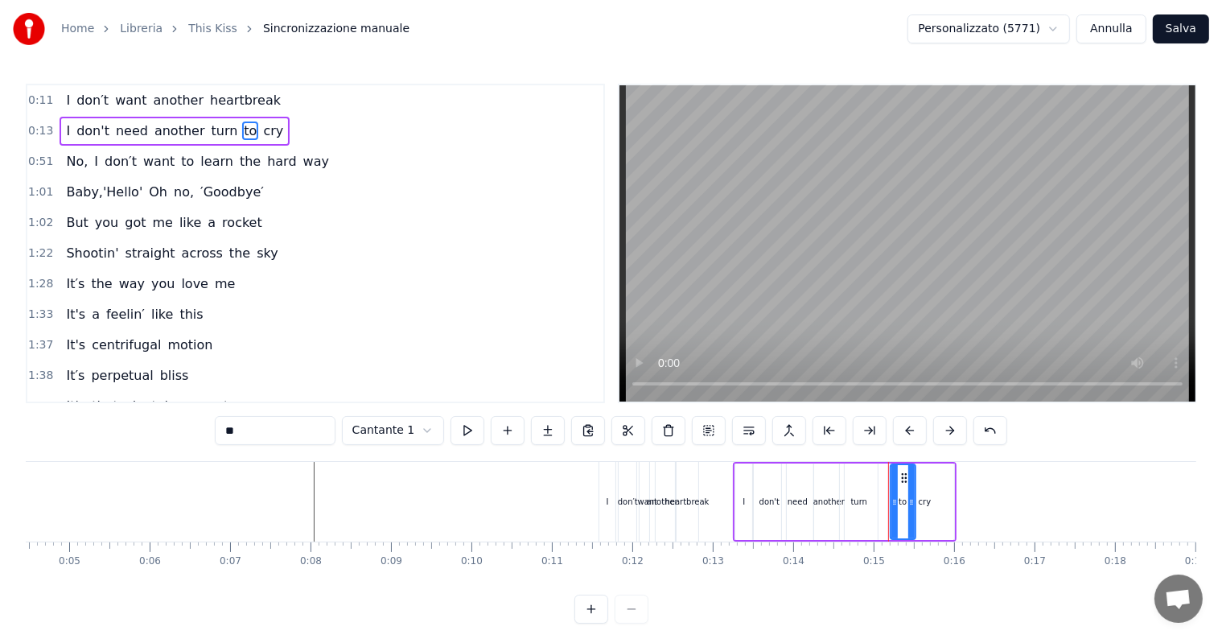
click at [911, 494] on div at bounding box center [911, 501] width 6 height 73
click at [910, 481] on circle at bounding box center [910, 481] width 1 height 1
click at [864, 499] on div "turn" at bounding box center [859, 502] width 17 height 12
click at [878, 501] on icon at bounding box center [878, 502] width 6 height 13
click at [265, 161] on span "hard" at bounding box center [281, 161] width 32 height 19
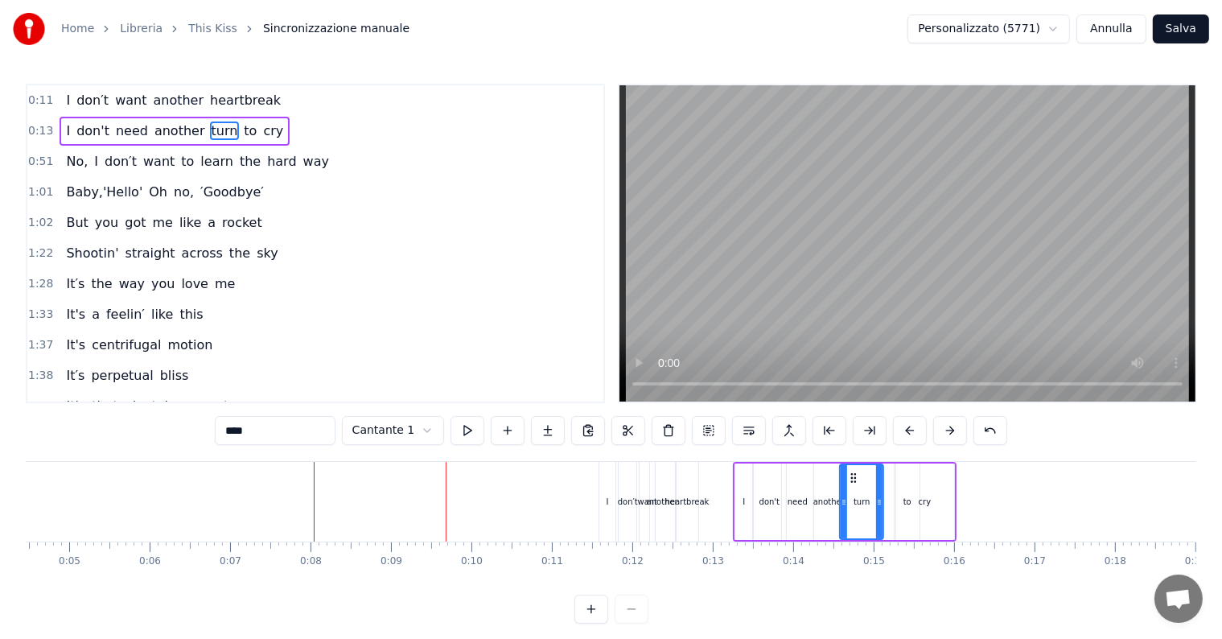
type input "****"
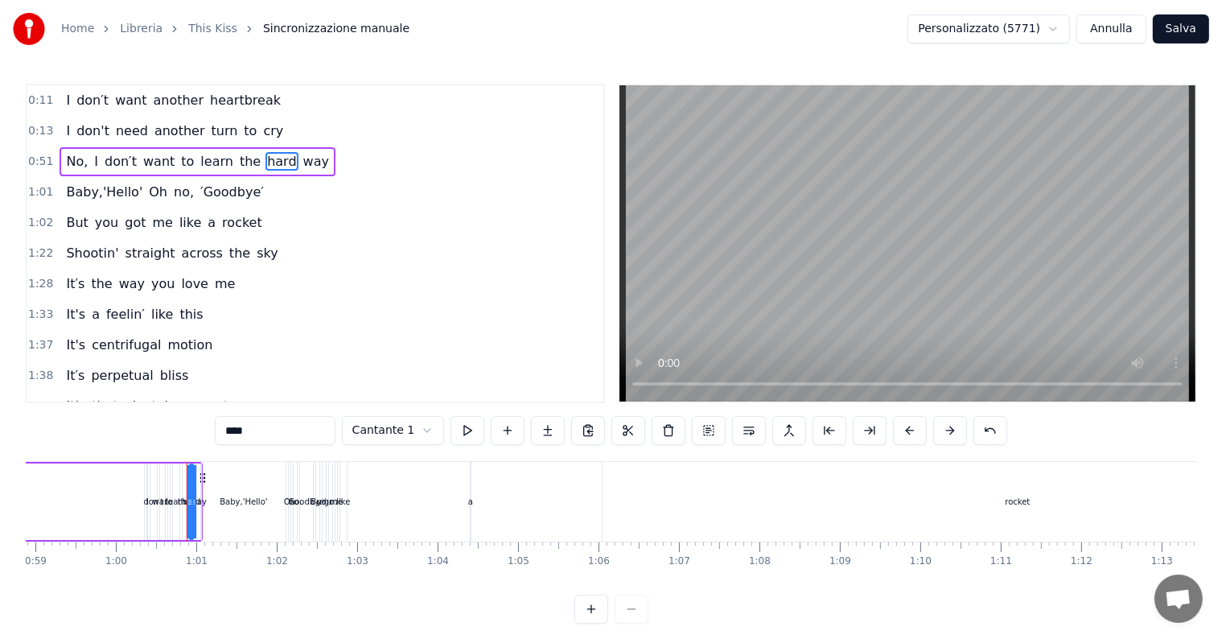
scroll to position [0, 4816]
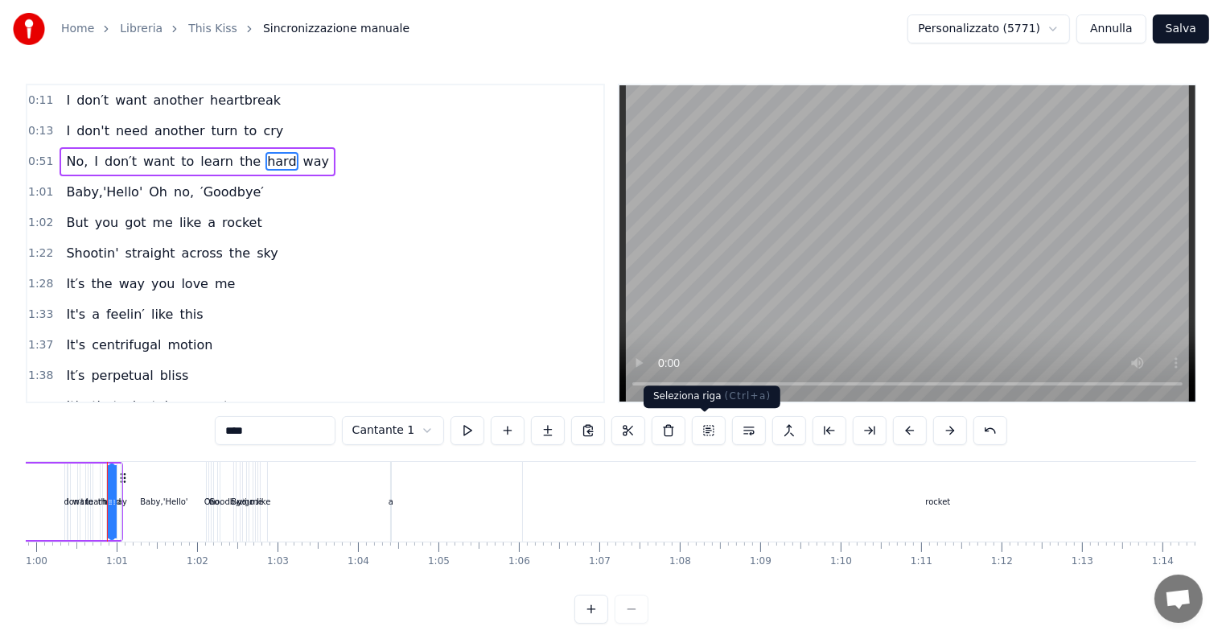
click at [702, 426] on button at bounding box center [709, 430] width 34 height 29
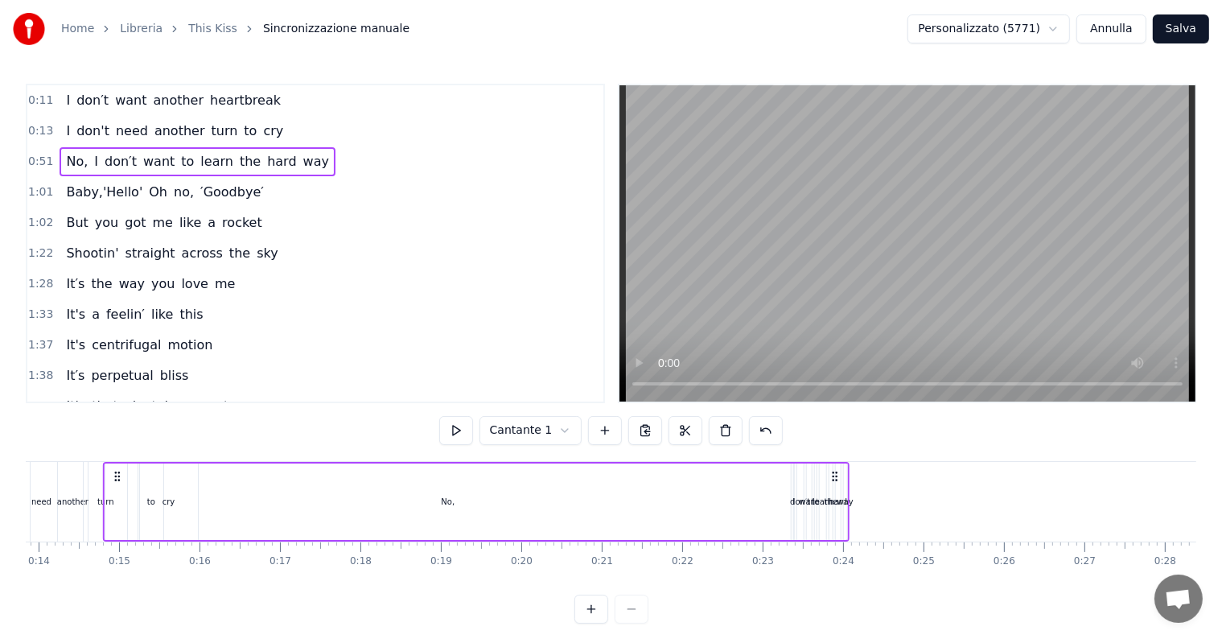
scroll to position [0, 1027]
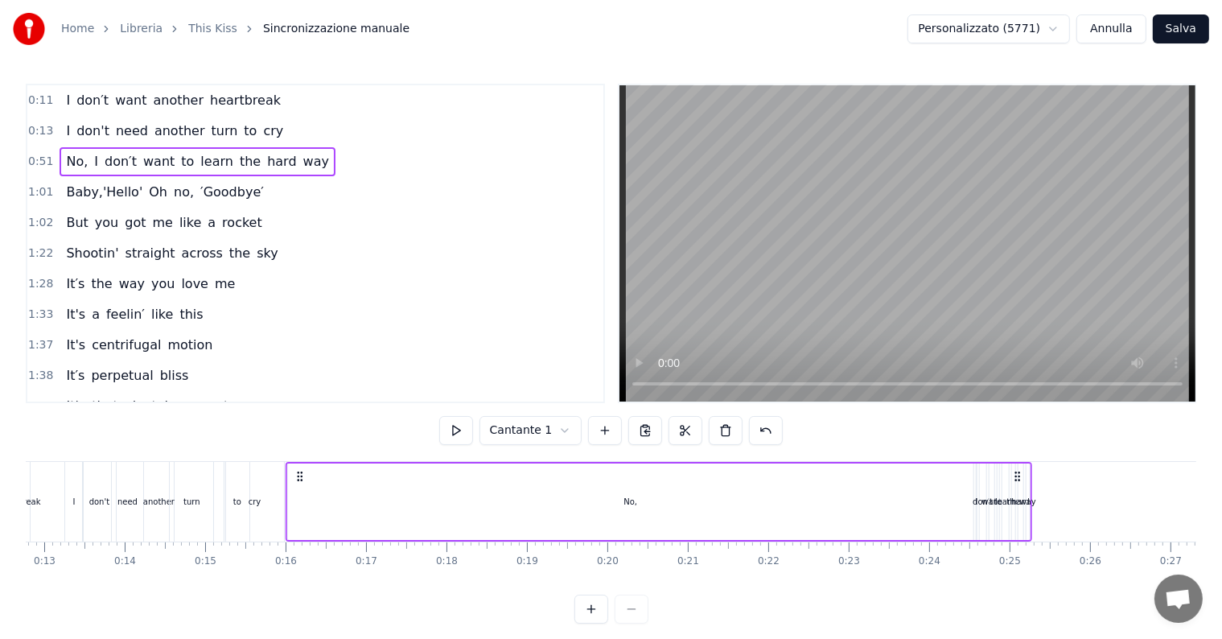
drag, startPoint x: 121, startPoint y: 476, endPoint x: 299, endPoint y: 476, distance: 178.6
click at [299, 476] on icon at bounding box center [300, 476] width 13 height 13
click at [627, 500] on div "No," at bounding box center [631, 502] width 14 height 12
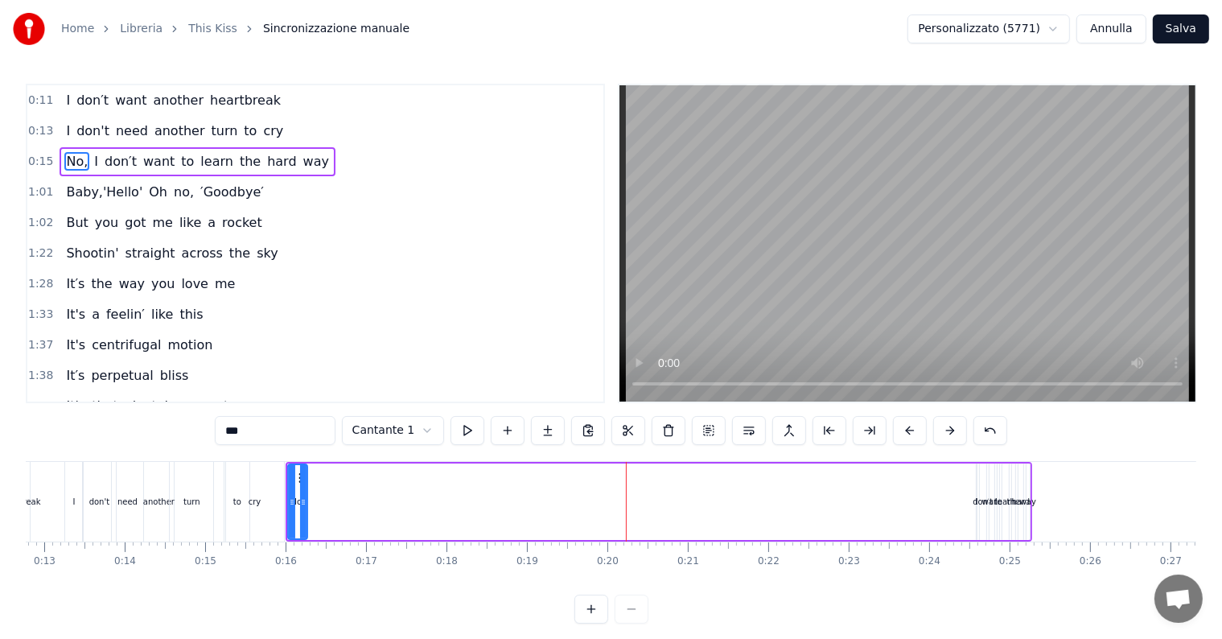
drag, startPoint x: 968, startPoint y: 508, endPoint x: 302, endPoint y: 531, distance: 666.4
click at [302, 531] on div at bounding box center [303, 501] width 6 height 73
click at [972, 502] on div "No, I don′t want to learn the hard way" at bounding box center [659, 502] width 746 height 80
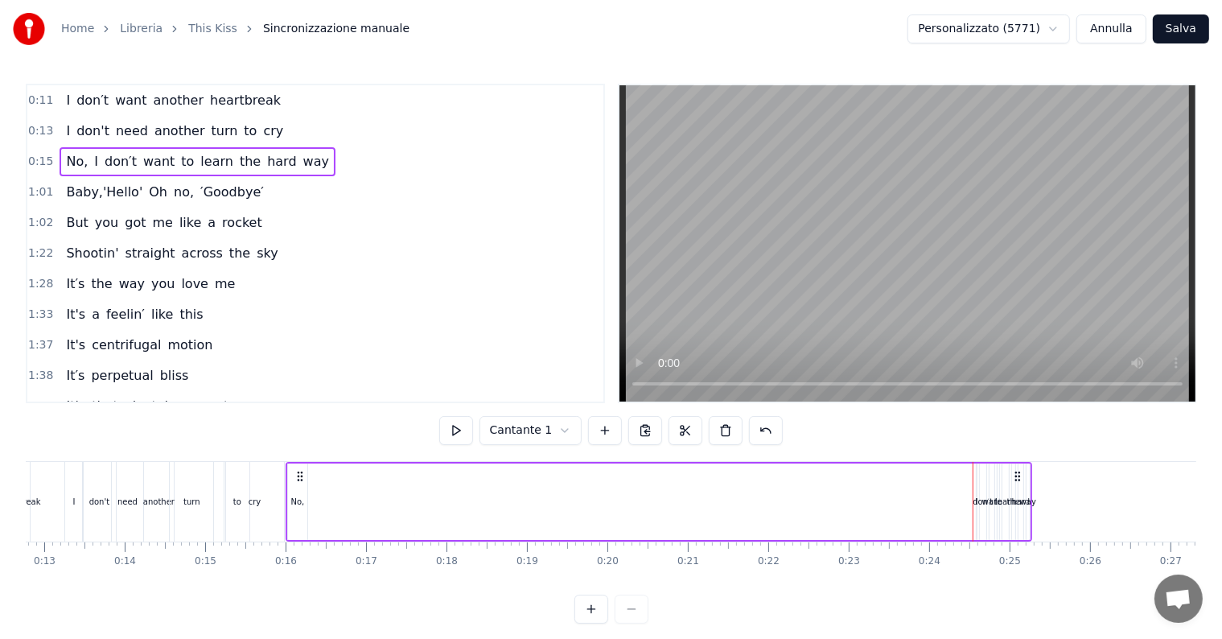
click at [973, 502] on div "don′t" at bounding box center [983, 502] width 20 height 12
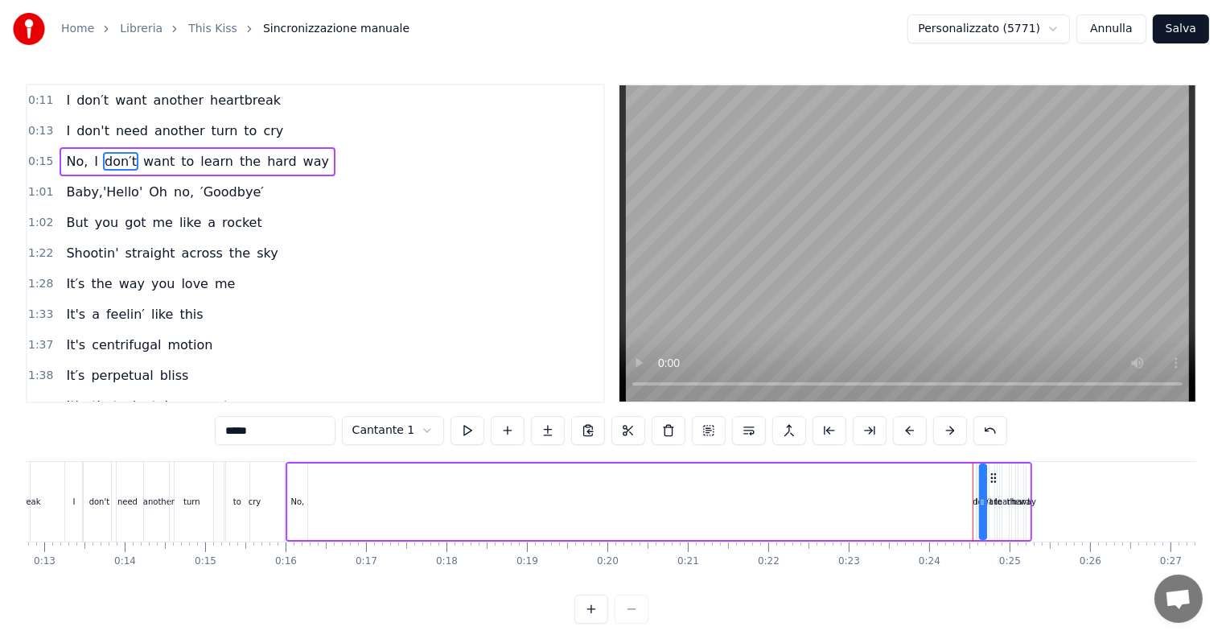
click at [973, 502] on div at bounding box center [973, 502] width 1 height 80
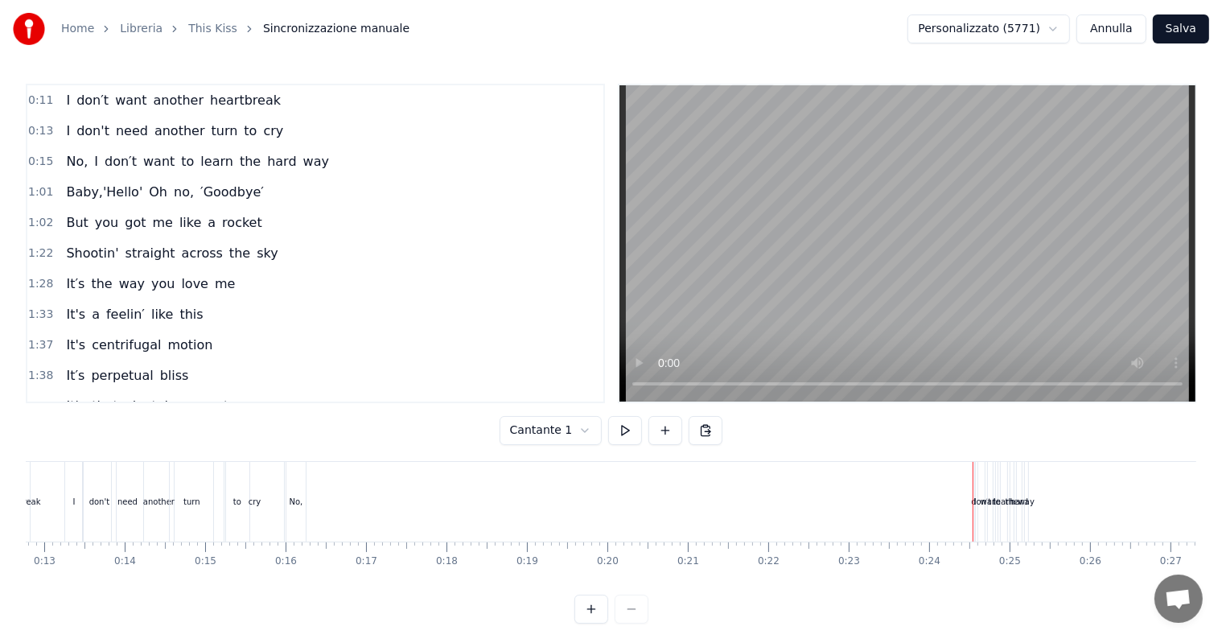
click at [978, 496] on div "don′t" at bounding box center [981, 502] width 20 height 12
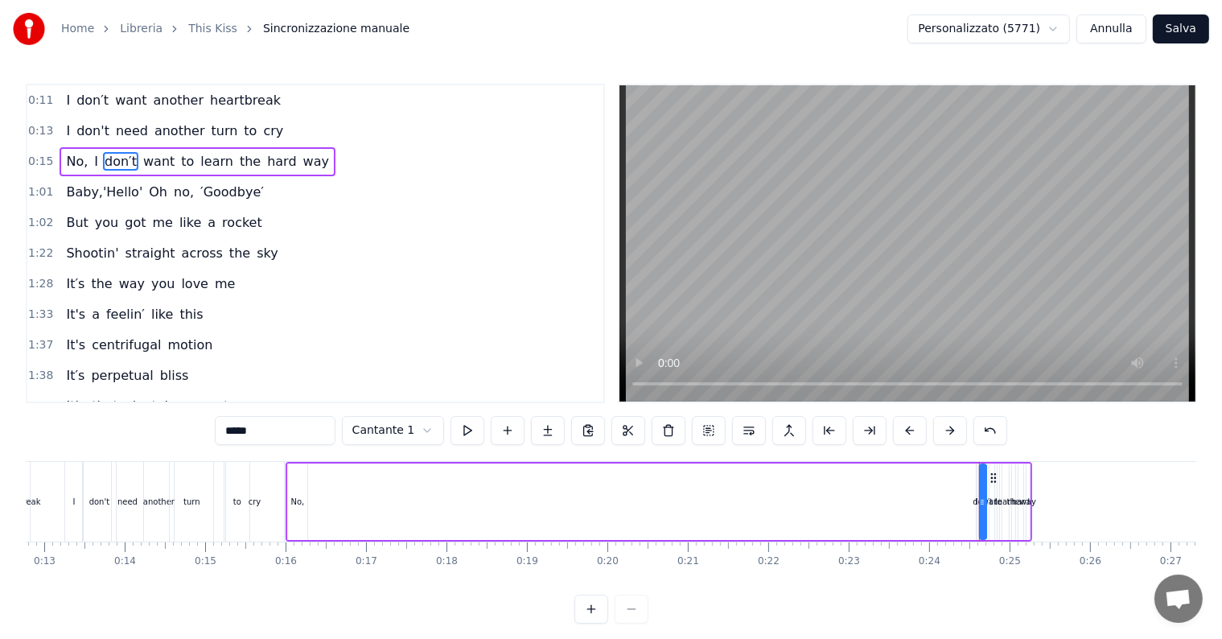
click at [975, 496] on div "don′t" at bounding box center [983, 502] width 20 height 12
drag, startPoint x: 983, startPoint y: 504, endPoint x: 1011, endPoint y: 504, distance: 28.2
click at [1011, 504] on icon at bounding box center [1010, 502] width 6 height 13
drag, startPoint x: 991, startPoint y: 479, endPoint x: 879, endPoint y: 482, distance: 111.8
click at [879, 482] on icon at bounding box center [882, 477] width 13 height 13
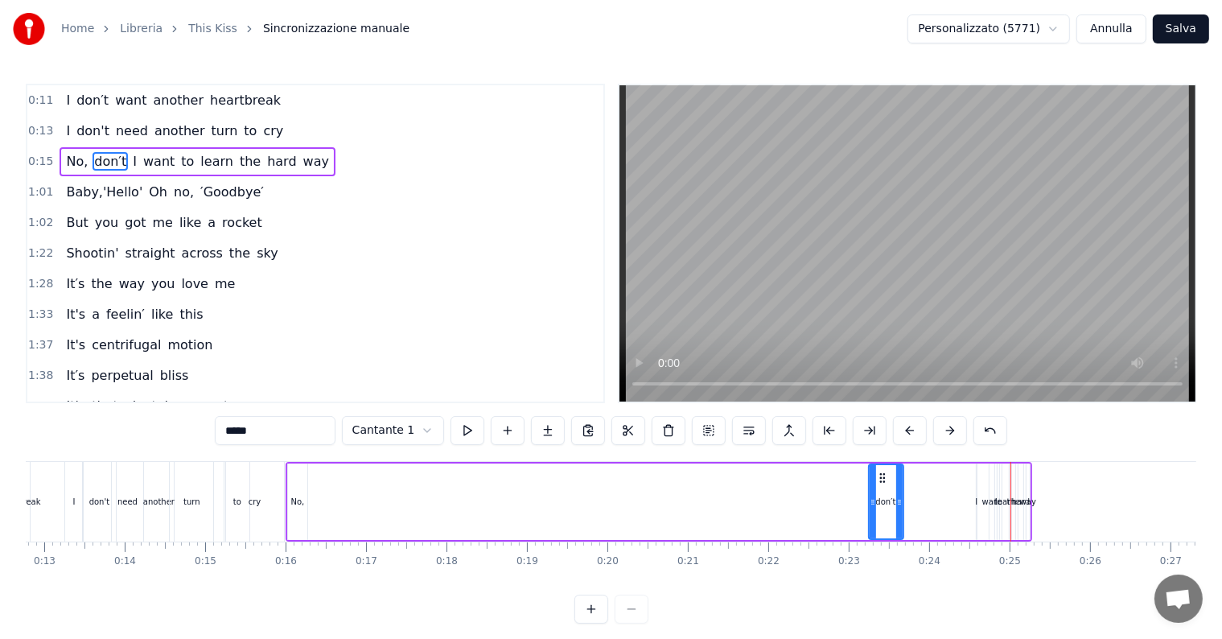
click at [977, 500] on div "I" at bounding box center [976, 502] width 2 height 12
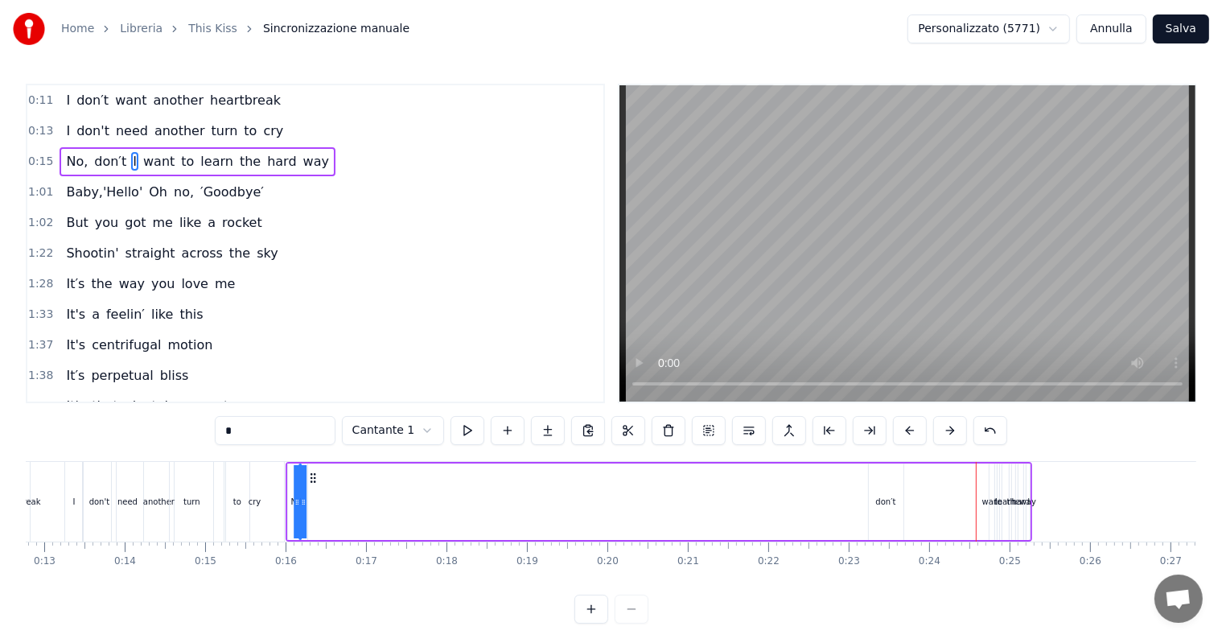
drag, startPoint x: 987, startPoint y: 479, endPoint x: 310, endPoint y: 499, distance: 677.6
click at [310, 499] on div "No, don′t I want to learn the hard way" at bounding box center [659, 502] width 746 height 80
click at [878, 500] on div "don′t" at bounding box center [886, 502] width 20 height 12
drag, startPoint x: 882, startPoint y: 479, endPoint x: 315, endPoint y: 483, distance: 567.1
click at [315, 483] on div "don′t" at bounding box center [318, 501] width 33 height 73
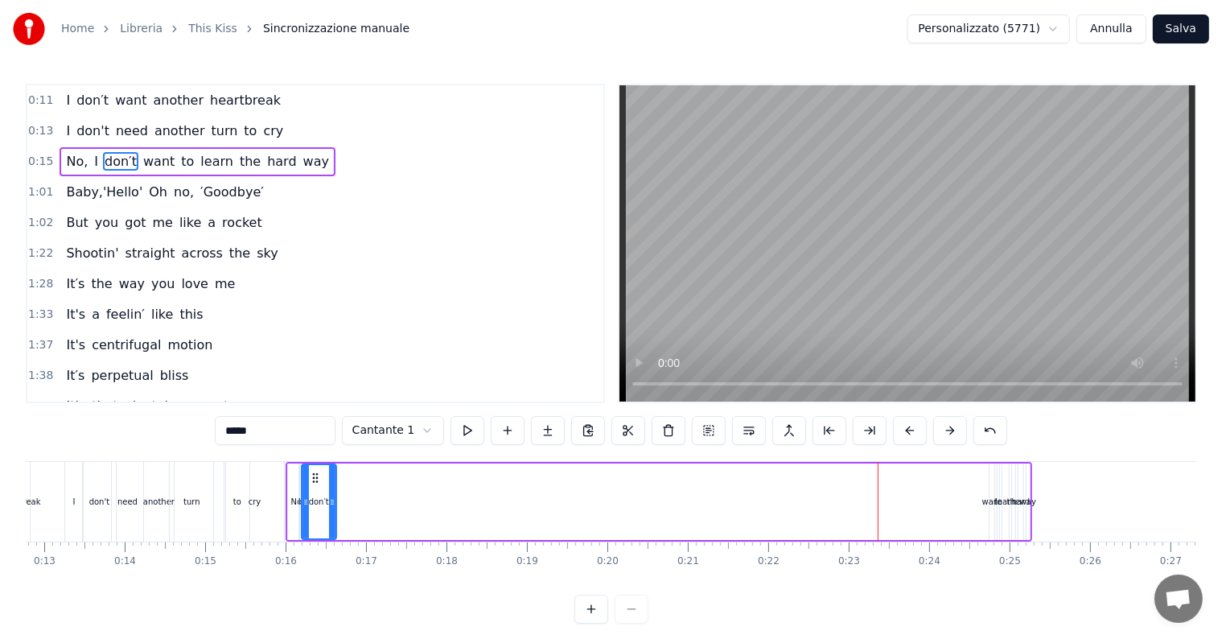
click at [985, 501] on div "want" at bounding box center [992, 502] width 20 height 12
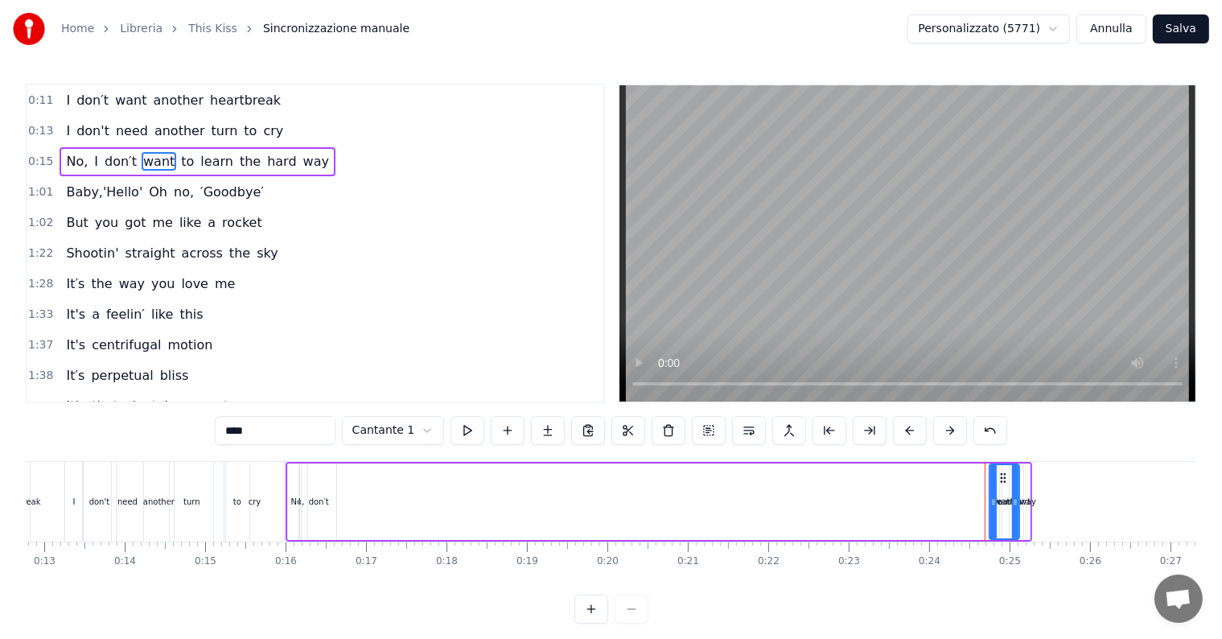
drag, startPoint x: 985, startPoint y: 501, endPoint x: 1010, endPoint y: 500, distance: 24.9
click at [1012, 500] on icon at bounding box center [1015, 502] width 6 height 13
drag, startPoint x: 1001, startPoint y: 478, endPoint x: 341, endPoint y: 499, distance: 660.7
click at [341, 499] on div "want" at bounding box center [343, 501] width 28 height 73
click at [998, 504] on div "learn" at bounding box center [1005, 502] width 20 height 12
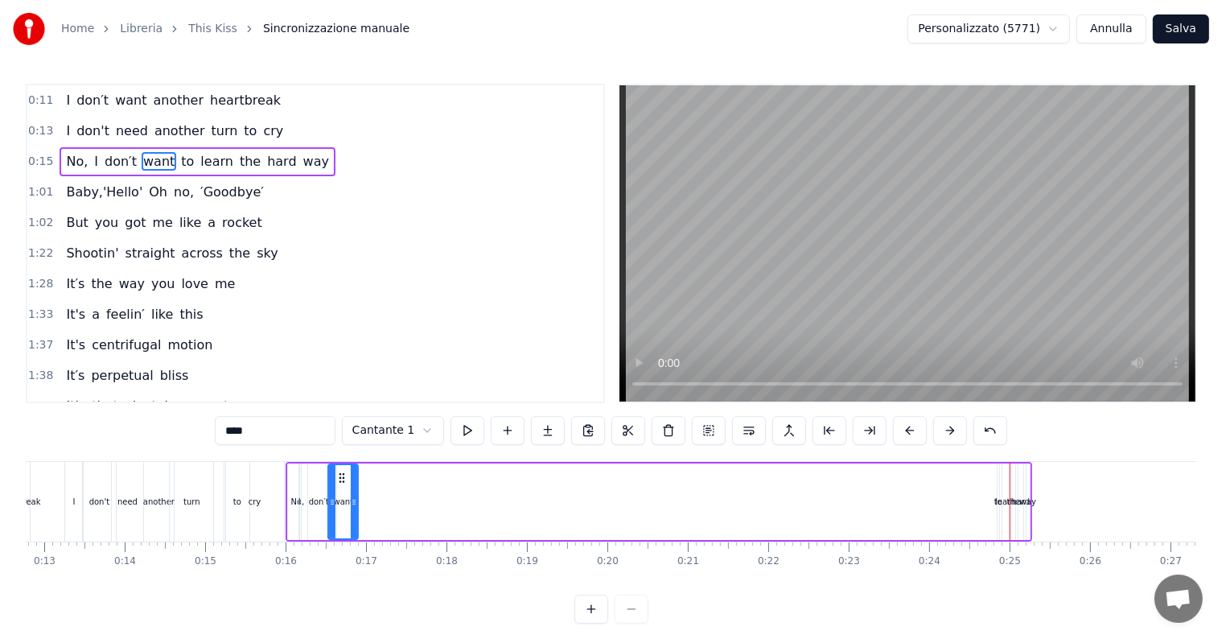
type input "*****"
click at [995, 499] on div "learn" at bounding box center [1005, 502] width 20 height 12
click at [997, 502] on div "learn" at bounding box center [1005, 502] width 20 height 12
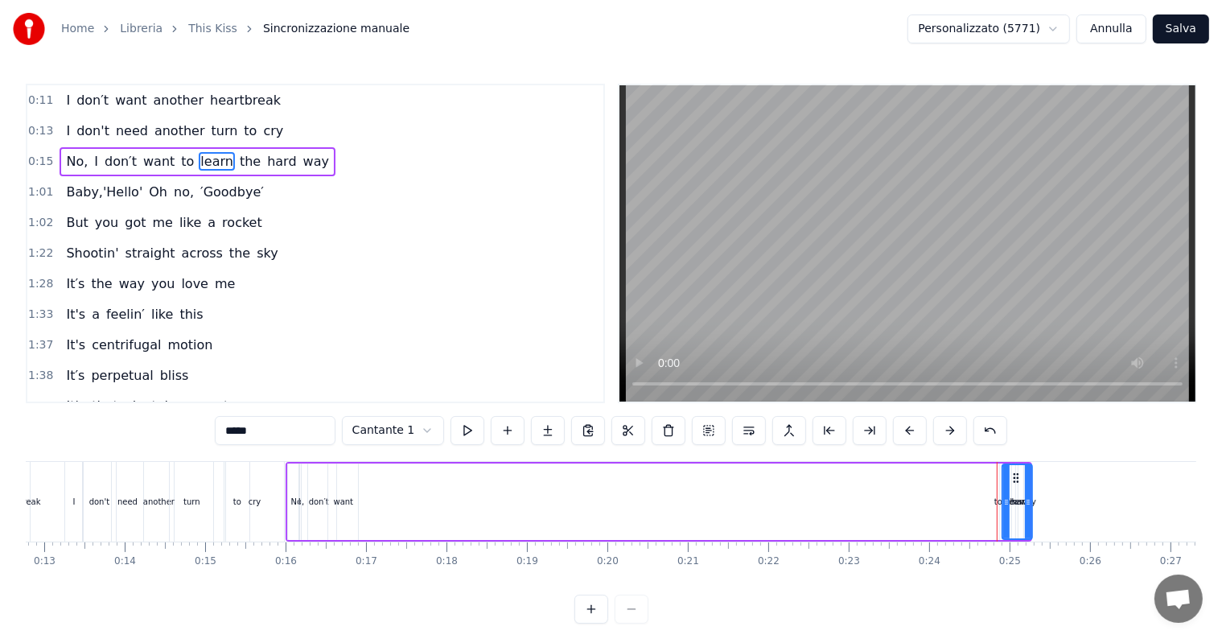
drag, startPoint x: 1004, startPoint y: 500, endPoint x: 1027, endPoint y: 502, distance: 23.5
click at [1027, 502] on icon at bounding box center [1028, 502] width 6 height 13
drag, startPoint x: 1014, startPoint y: 474, endPoint x: 925, endPoint y: 477, distance: 88.5
click at [925, 477] on icon at bounding box center [927, 477] width 13 height 13
drag, startPoint x: 997, startPoint y: 500, endPoint x: 907, endPoint y: 479, distance: 92.5
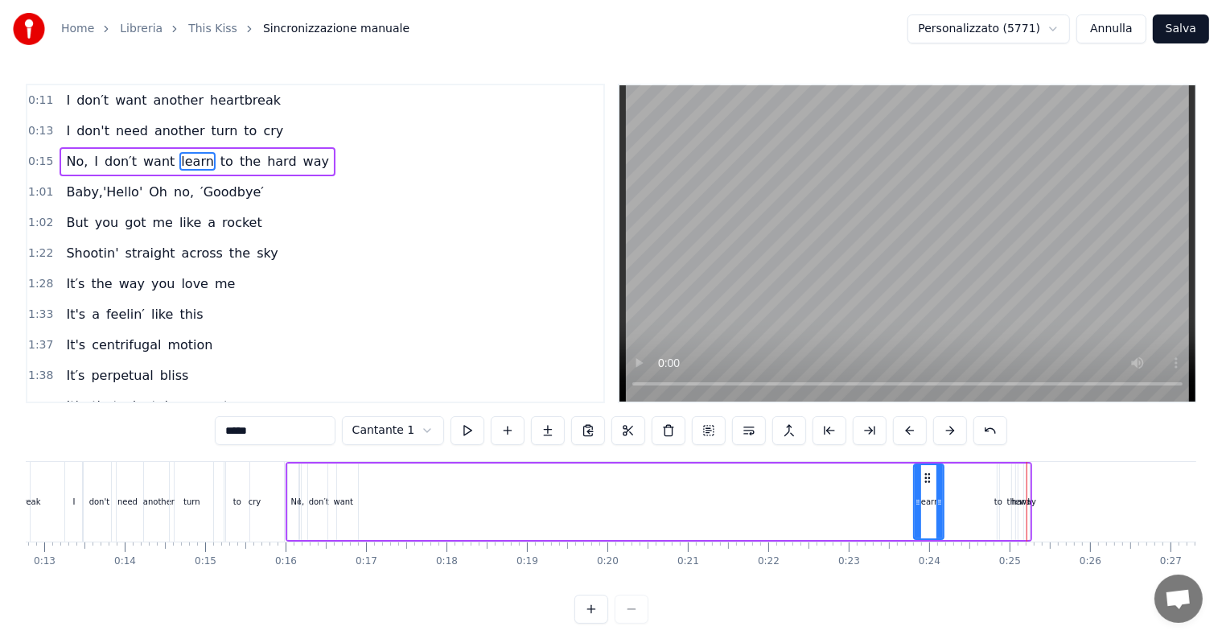
click at [907, 479] on div "No, I don′t want learn to the hard way" at bounding box center [659, 502] width 746 height 80
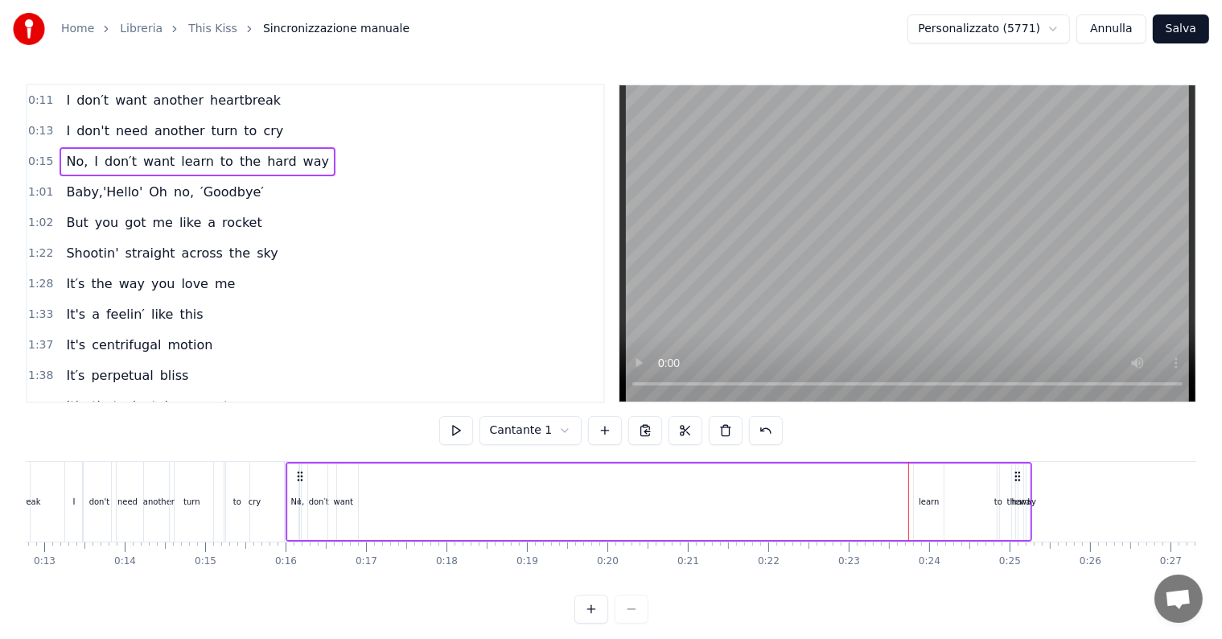
click at [999, 502] on div "to" at bounding box center [998, 502] width 8 height 12
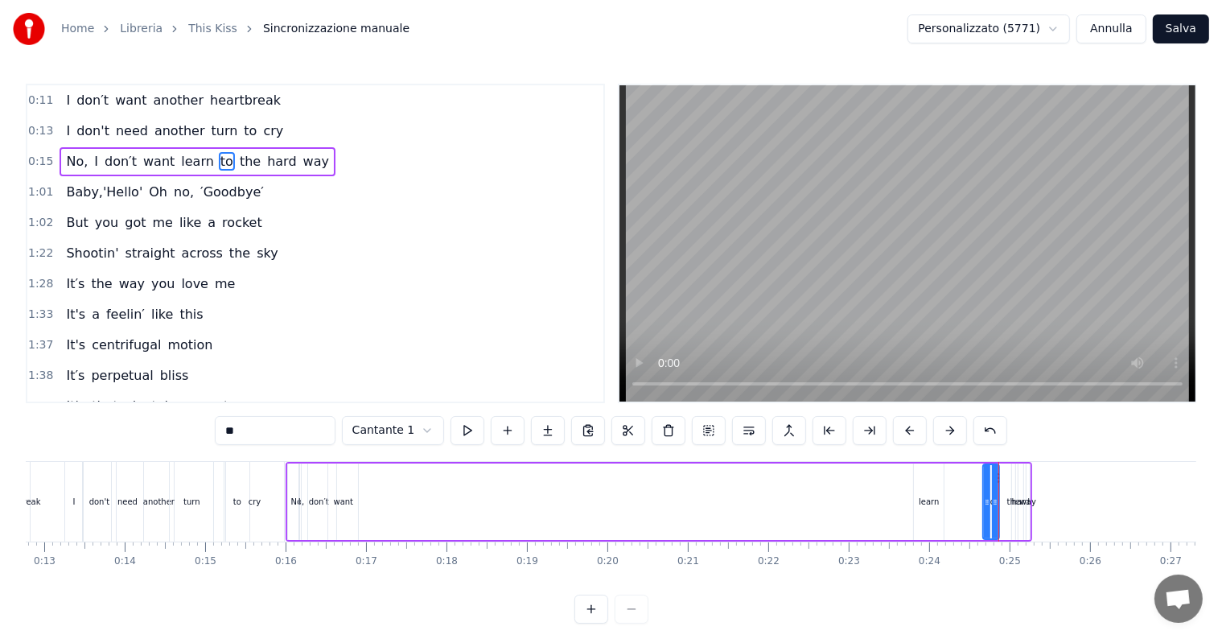
drag, startPoint x: 999, startPoint y: 502, endPoint x: 985, endPoint y: 503, distance: 14.5
click at [985, 503] on icon at bounding box center [987, 502] width 6 height 13
click at [996, 482] on div "to" at bounding box center [990, 501] width 13 height 73
drag, startPoint x: 997, startPoint y: 477, endPoint x: 367, endPoint y: 496, distance: 630.9
click at [367, 496] on div "No, I don′t want learn to the hard way" at bounding box center [659, 502] width 746 height 80
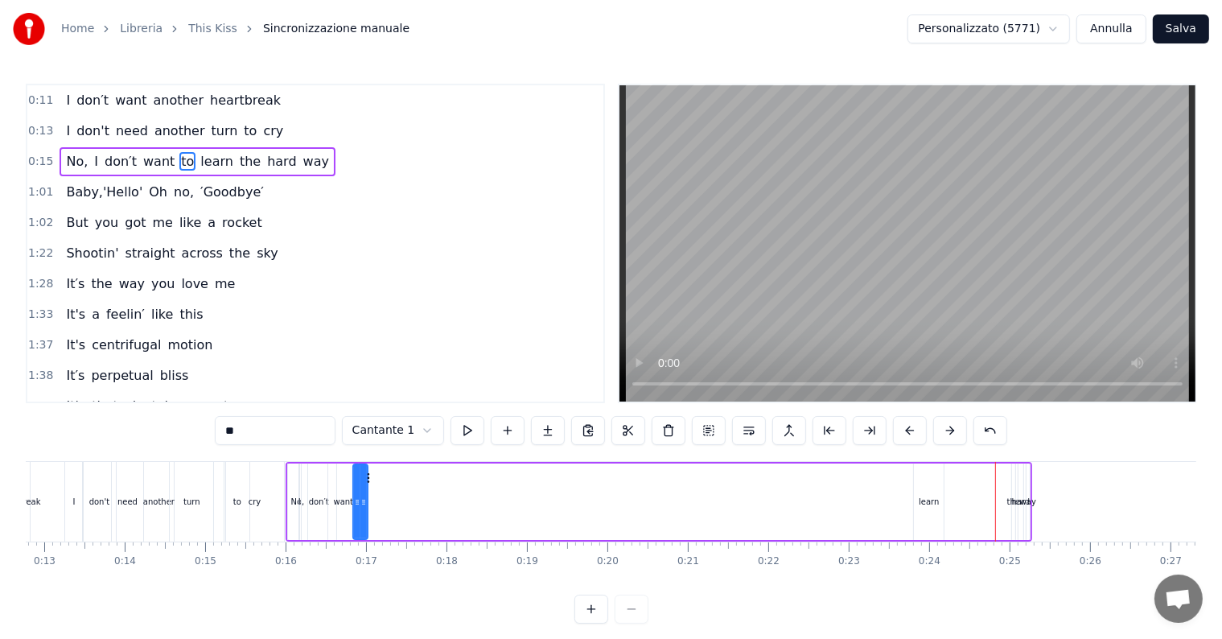
click at [930, 504] on div "learn" at bounding box center [929, 502] width 20 height 12
drag, startPoint x: 923, startPoint y: 476, endPoint x: 373, endPoint y: 497, distance: 549.8
click at [373, 497] on div "learn" at bounding box center [379, 501] width 28 height 73
click at [1007, 502] on div "the" at bounding box center [1013, 502] width 13 height 12
drag, startPoint x: 1007, startPoint y: 502, endPoint x: 1018, endPoint y: 508, distance: 13.0
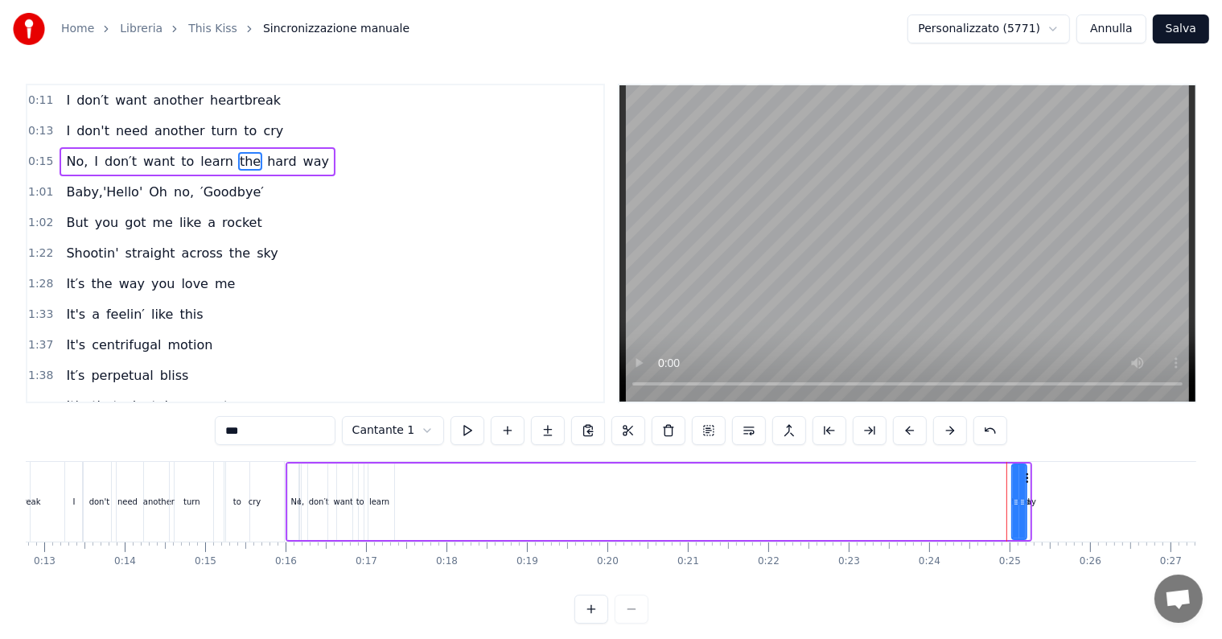
click at [1019, 508] on div at bounding box center [1022, 501] width 6 height 73
drag, startPoint x: 1025, startPoint y: 478, endPoint x: 400, endPoint y: 474, distance: 625.0
click at [400, 474] on icon at bounding box center [400, 477] width 13 height 13
click at [1016, 498] on div "hard" at bounding box center [1021, 502] width 19 height 12
drag, startPoint x: 1016, startPoint y: 498, endPoint x: 1034, endPoint y: 497, distance: 17.7
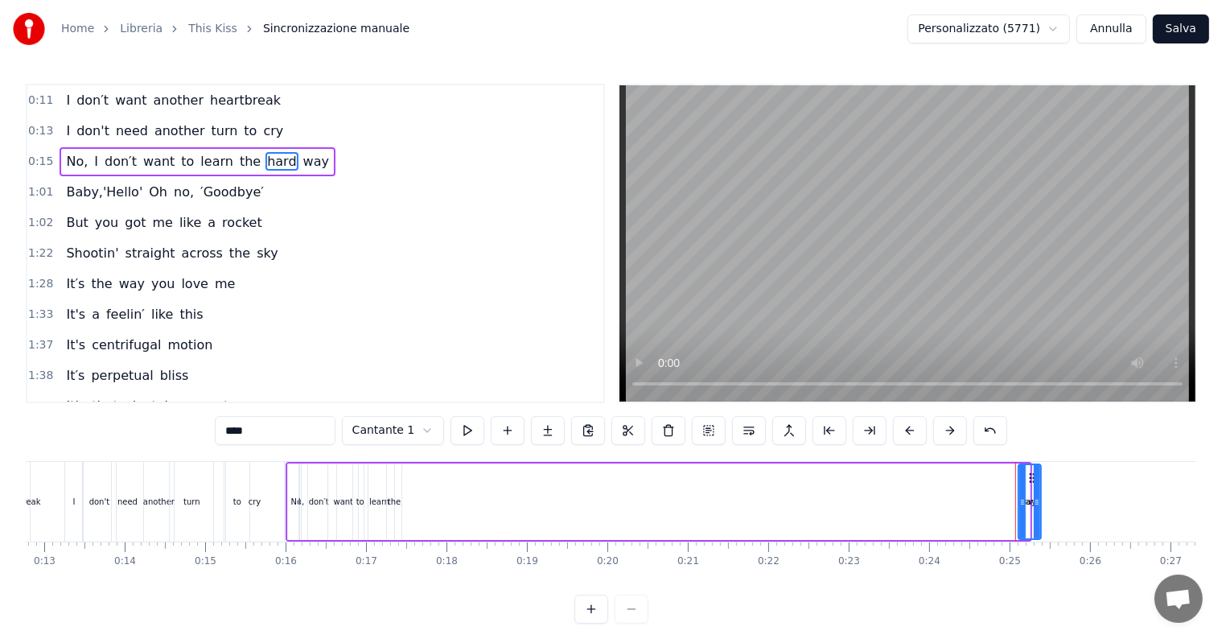
click at [1034, 497] on icon at bounding box center [1037, 502] width 6 height 13
drag, startPoint x: 1028, startPoint y: 475, endPoint x: 412, endPoint y: 511, distance: 617.2
click at [412, 511] on div "hard" at bounding box center [413, 501] width 21 height 73
click at [1024, 500] on div "way" at bounding box center [1028, 502] width 16 height 12
type input "***"
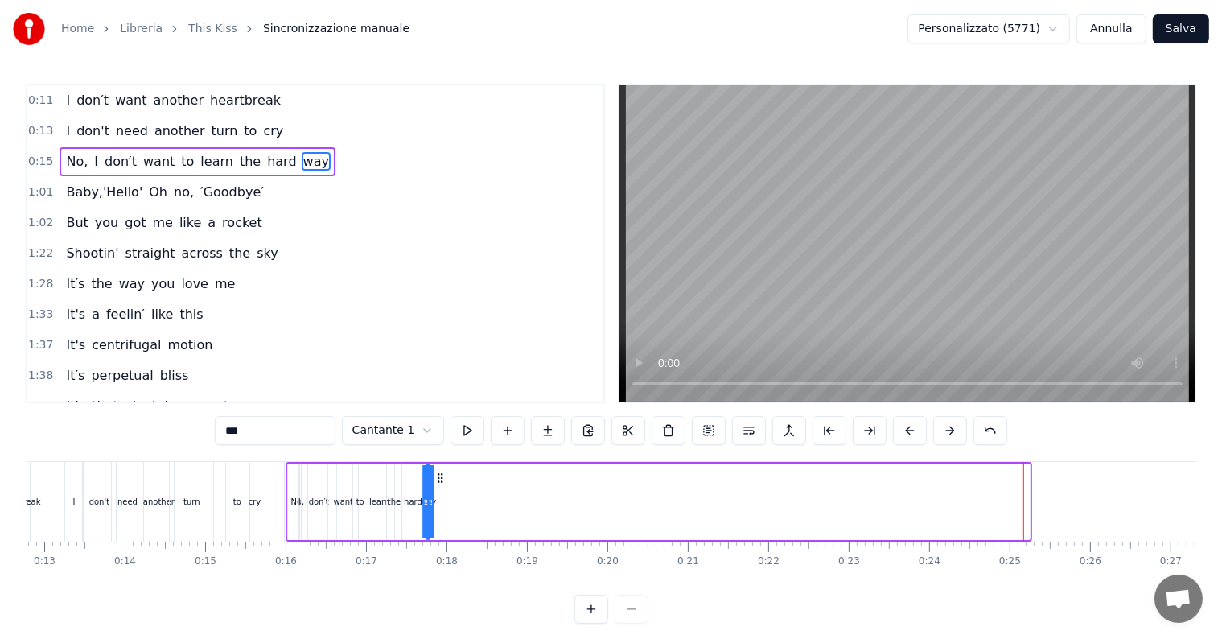
drag, startPoint x: 1039, startPoint y: 475, endPoint x: 440, endPoint y: 512, distance: 600.4
click at [440, 512] on div "No, I don′t want to learn the hard way" at bounding box center [659, 502] width 746 height 80
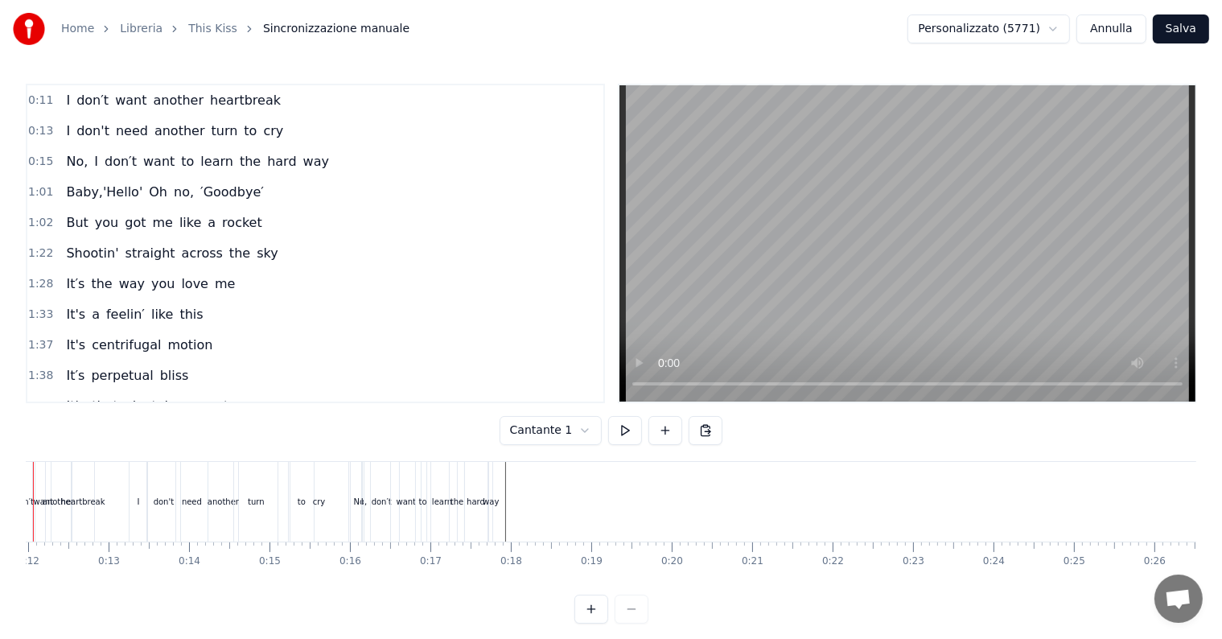
scroll to position [0, 890]
click at [199, 196] on span "′Goodbye′" at bounding box center [232, 192] width 67 height 19
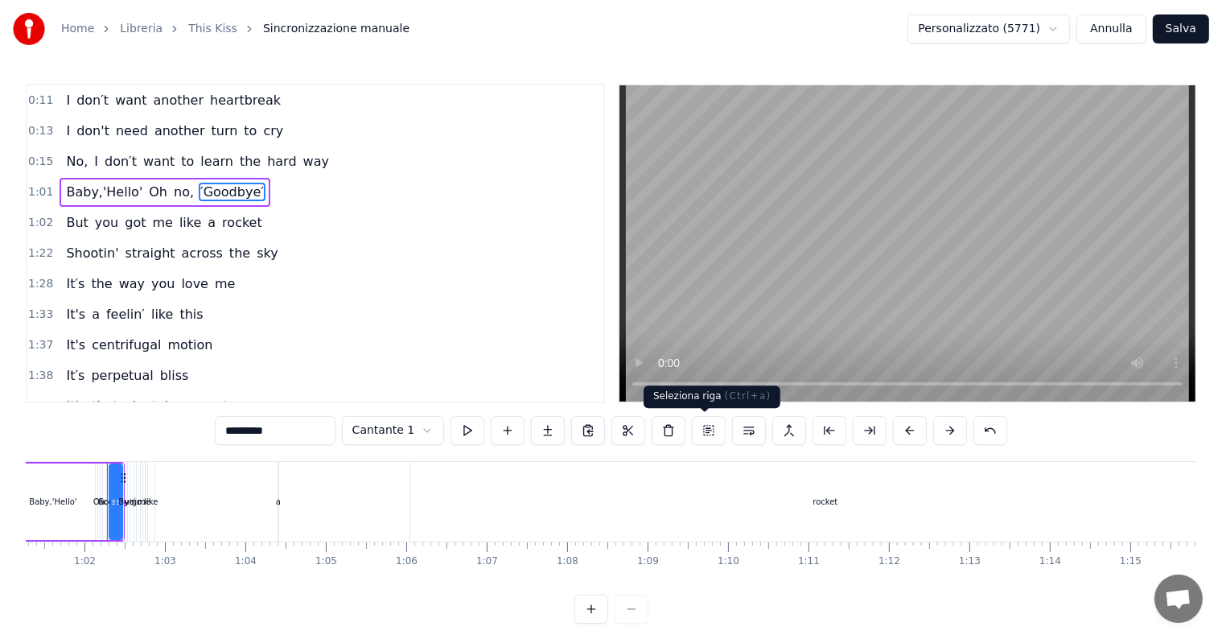
click at [701, 435] on button at bounding box center [709, 430] width 34 height 29
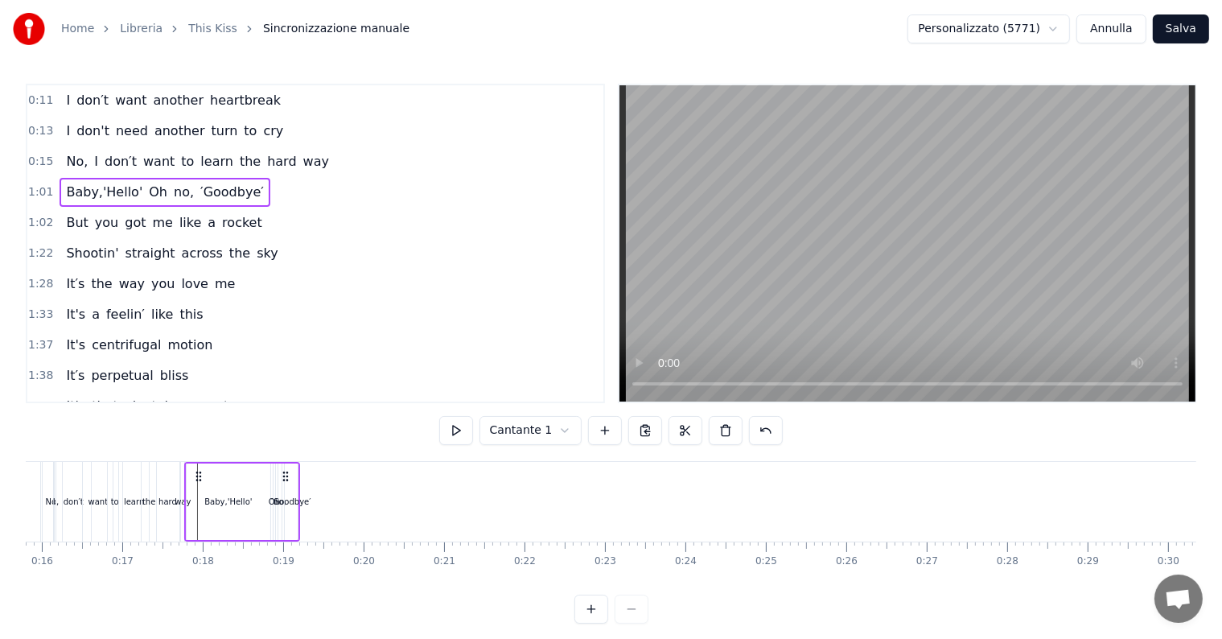
scroll to position [0, 1208]
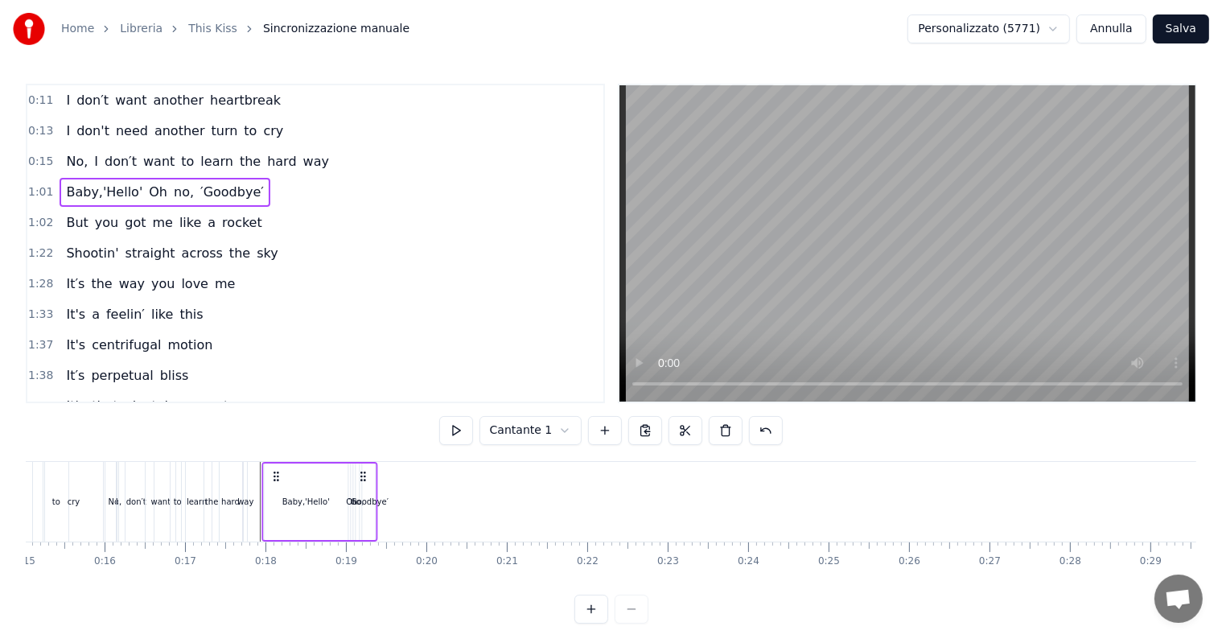
drag, startPoint x: 120, startPoint y: 476, endPoint x: 275, endPoint y: 484, distance: 155.5
click at [275, 484] on div "Baby,'Hello' Oh no, ′Goodbye′" at bounding box center [320, 502] width 116 height 80
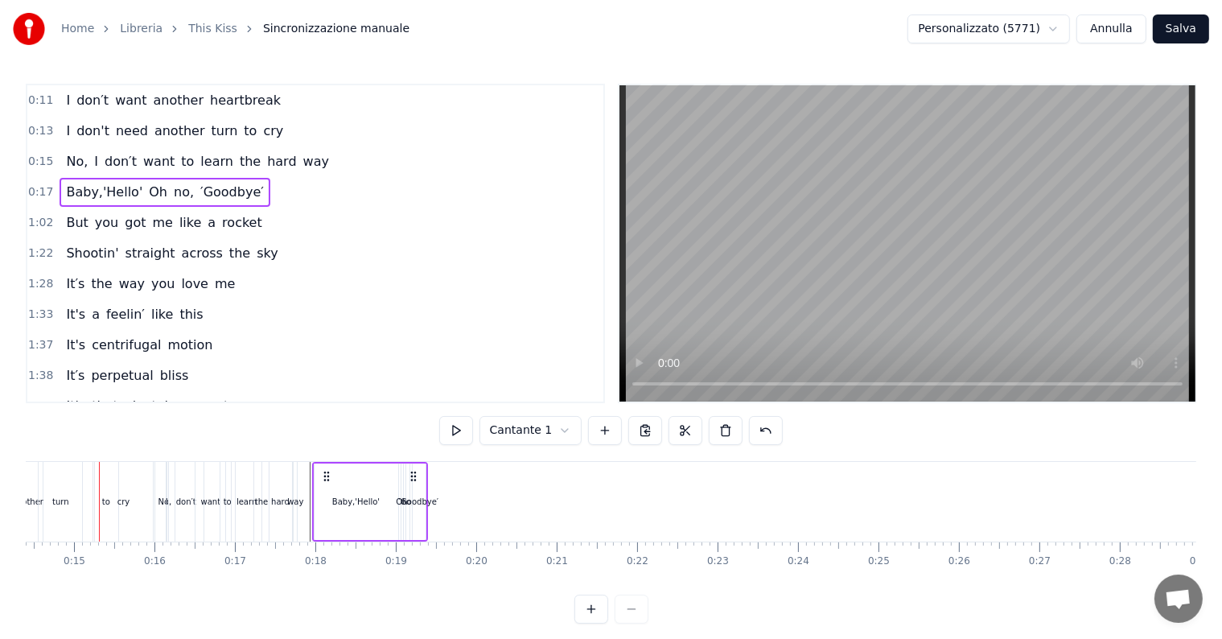
scroll to position [0, 1151]
click at [416, 477] on icon at bounding box center [417, 476] width 13 height 13
click at [425, 502] on div "′Goodbye′" at bounding box center [422, 502] width 39 height 12
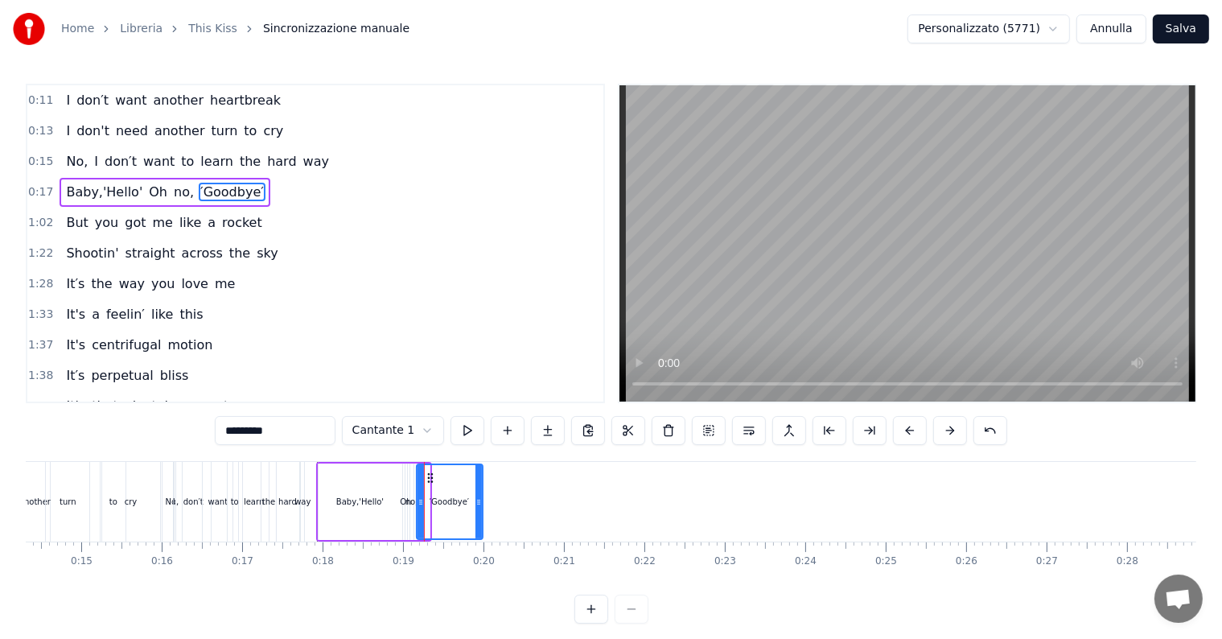
drag, startPoint x: 425, startPoint y: 502, endPoint x: 478, endPoint y: 499, distance: 53.2
click at [478, 499] on icon at bounding box center [478, 502] width 6 height 13
drag, startPoint x: 429, startPoint y: 475, endPoint x: 457, endPoint y: 479, distance: 28.4
click at [457, 479] on icon at bounding box center [456, 477] width 13 height 13
click at [413, 501] on div "no," at bounding box center [411, 502] width 13 height 12
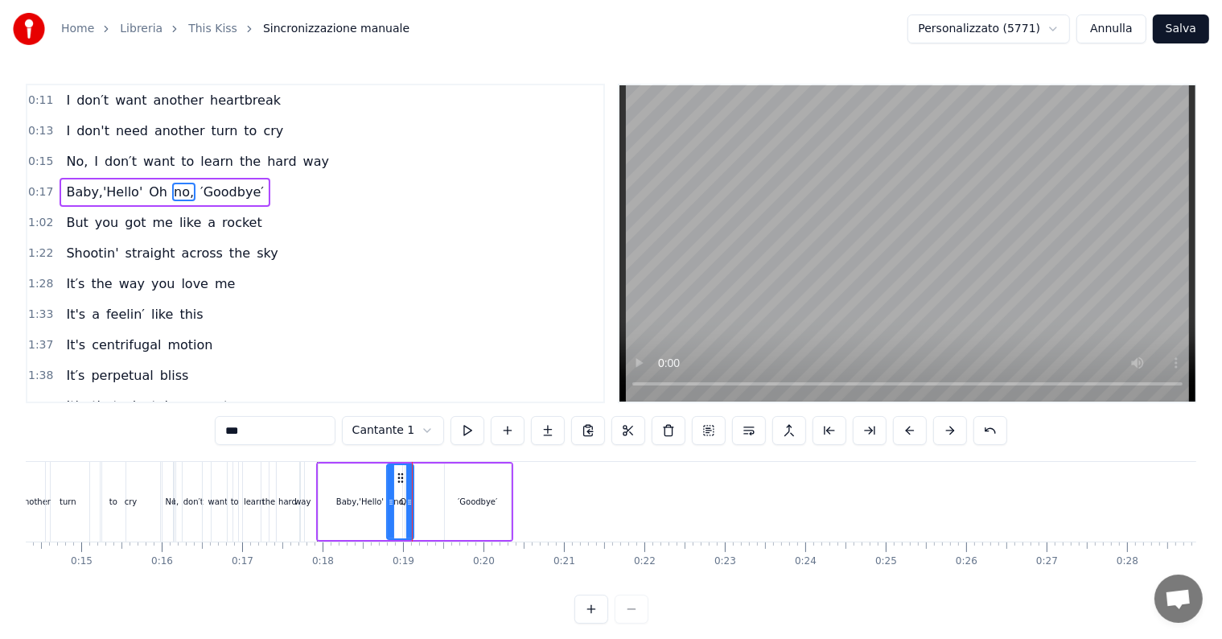
drag, startPoint x: 413, startPoint y: 501, endPoint x: 389, endPoint y: 508, distance: 24.4
click at [389, 508] on div at bounding box center [391, 501] width 6 height 73
drag, startPoint x: 397, startPoint y: 475, endPoint x: 439, endPoint y: 483, distance: 43.2
click at [406, 502] on div "Oh" at bounding box center [405, 502] width 11 height 12
drag, startPoint x: 406, startPoint y: 502, endPoint x: 385, endPoint y: 502, distance: 20.9
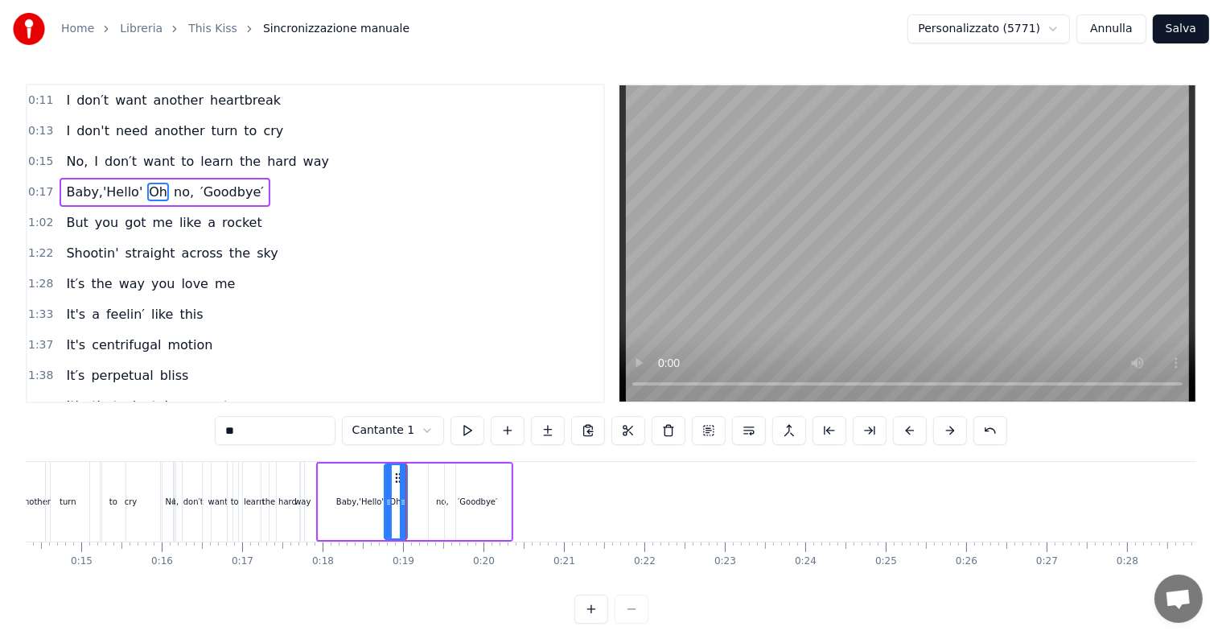
click at [385, 502] on icon at bounding box center [388, 502] width 6 height 13
drag, startPoint x: 397, startPoint y: 476, endPoint x: 405, endPoint y: 479, distance: 9.2
click at [405, 479] on icon at bounding box center [407, 477] width 13 height 13
click at [438, 494] on div "no," at bounding box center [442, 501] width 27 height 76
type input "***"
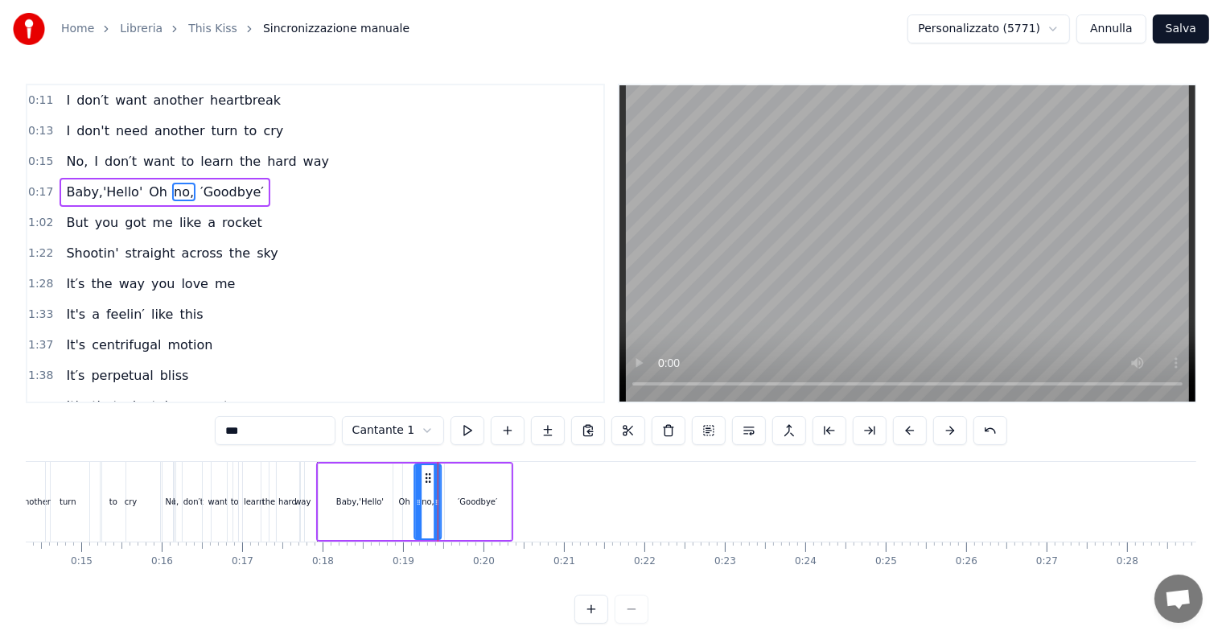
drag, startPoint x: 442, startPoint y: 476, endPoint x: 428, endPoint y: 479, distance: 14.7
click at [428, 479] on icon at bounding box center [428, 477] width 13 height 13
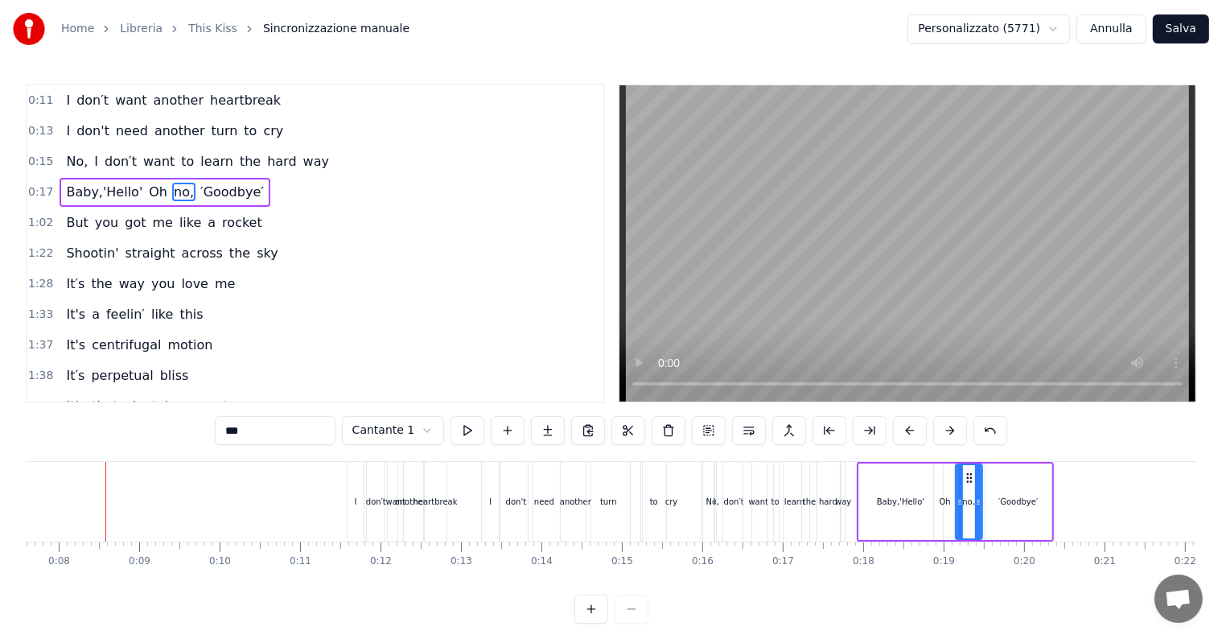
scroll to position [0, 610]
click at [701, 434] on button at bounding box center [709, 430] width 34 height 29
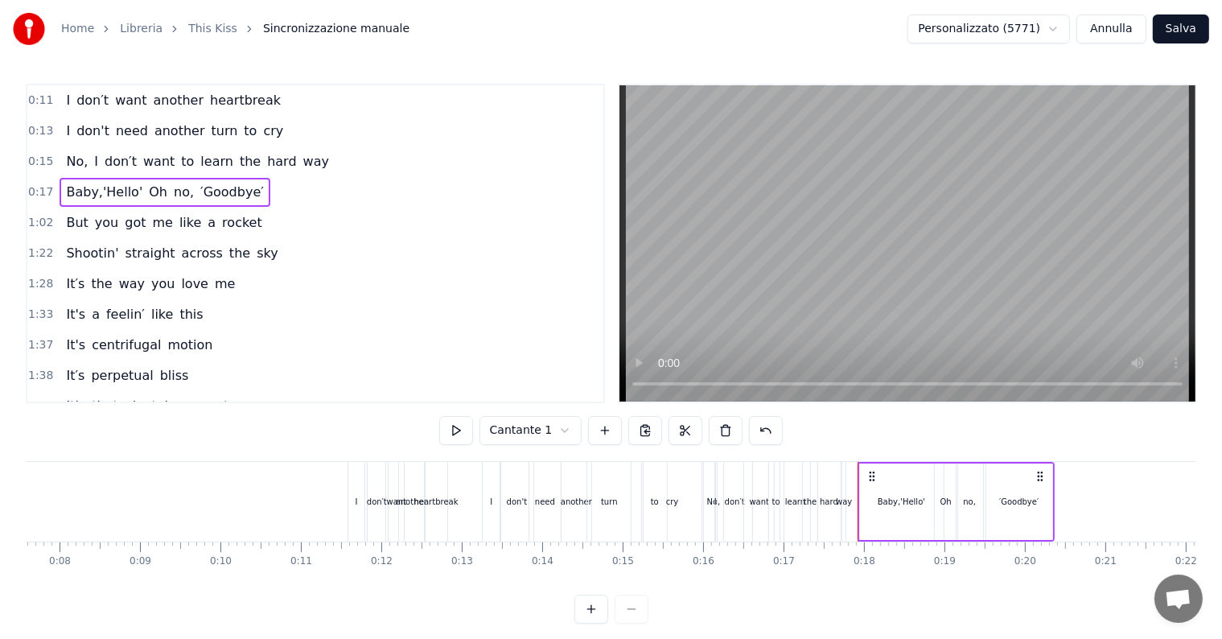
click at [1036, 502] on div "′Goodbye′" at bounding box center [1019, 501] width 66 height 76
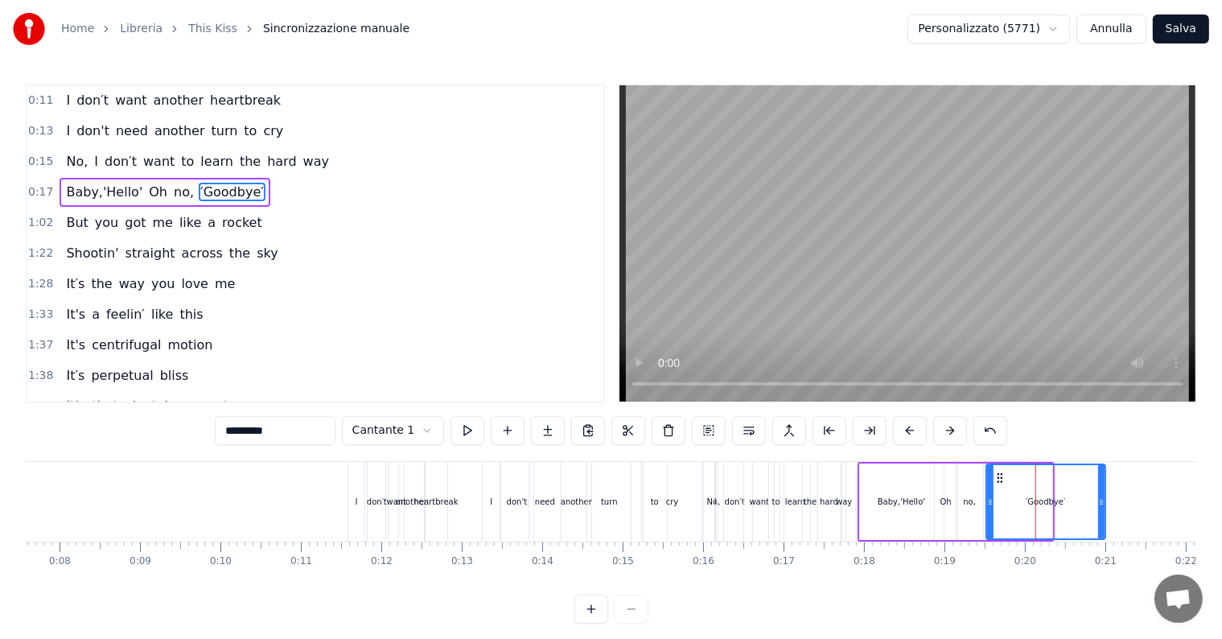
drag, startPoint x: 1046, startPoint y: 502, endPoint x: 1099, endPoint y: 502, distance: 53.1
click at [1099, 502] on icon at bounding box center [1101, 502] width 6 height 13
drag, startPoint x: 988, startPoint y: 502, endPoint x: 1024, endPoint y: 501, distance: 36.2
click at [1024, 501] on icon at bounding box center [1026, 502] width 6 height 13
click at [972, 502] on div "no," at bounding box center [969, 502] width 13 height 12
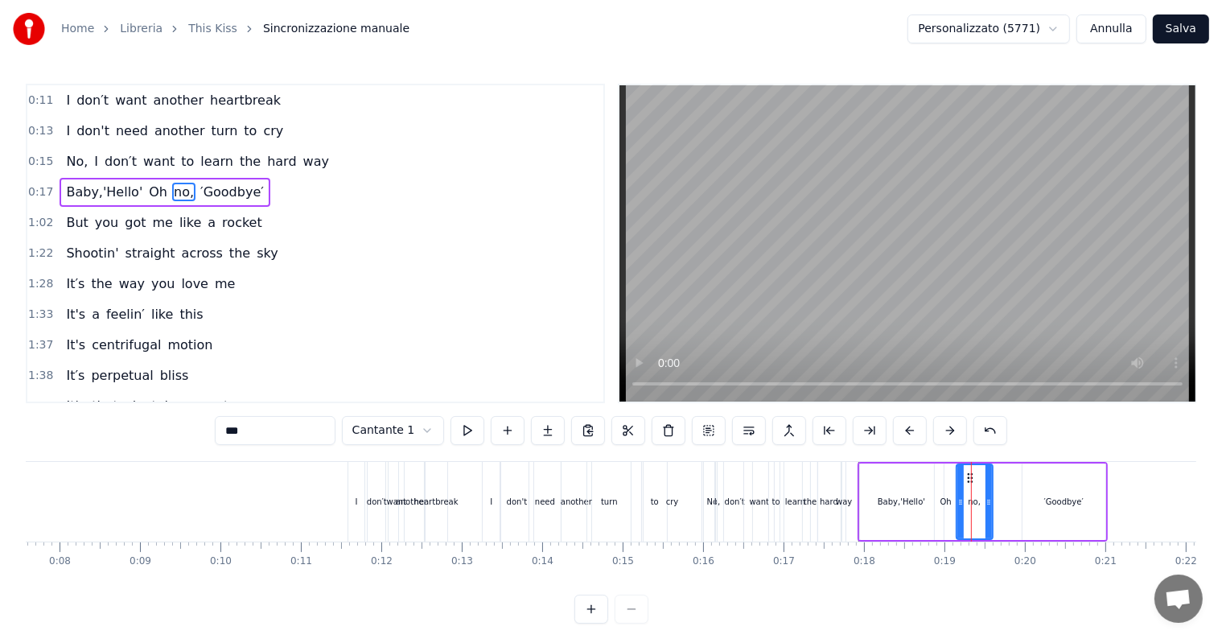
drag, startPoint x: 979, startPoint y: 502, endPoint x: 990, endPoint y: 502, distance: 11.3
click at [990, 502] on icon at bounding box center [988, 502] width 6 height 13
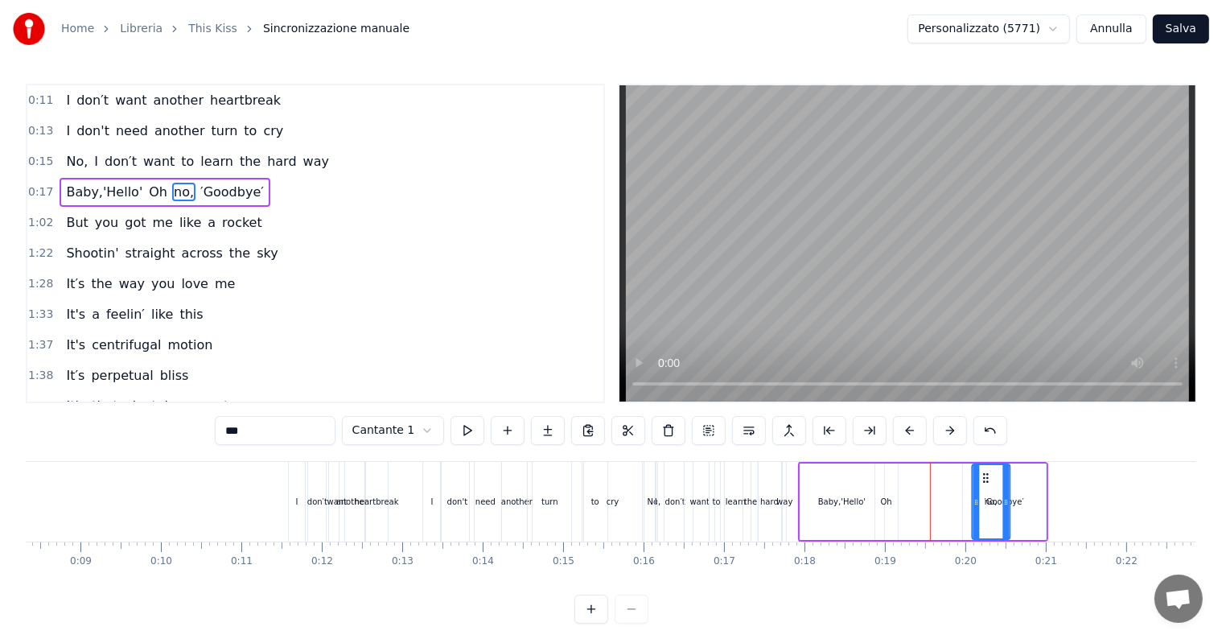
scroll to position [0, 673]
drag, startPoint x: 968, startPoint y: 479, endPoint x: 943, endPoint y: 479, distance: 25.8
click at [943, 479] on icon at bounding box center [945, 477] width 13 height 13
click at [884, 500] on div "Oh" at bounding box center [882, 502] width 11 height 12
click at [894, 476] on div at bounding box center [897, 501] width 6 height 73
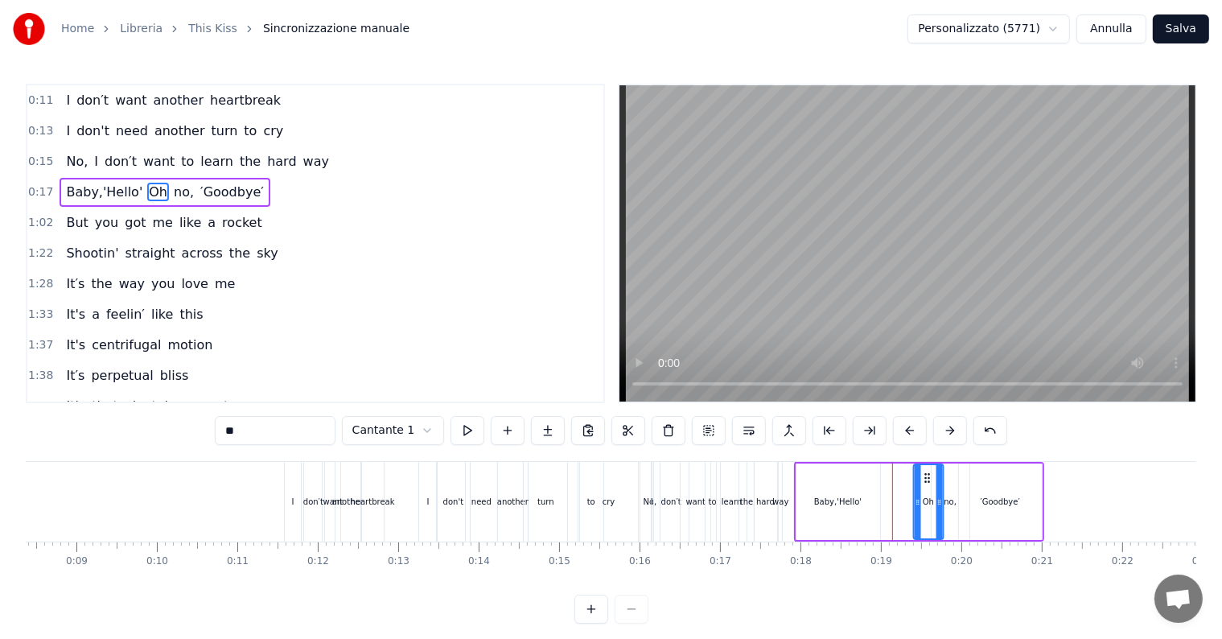
drag, startPoint x: 884, startPoint y: 476, endPoint x: 927, endPoint y: 475, distance: 42.6
click at [927, 475] on icon at bounding box center [927, 477] width 13 height 13
click at [865, 490] on div "Baby,'Hello'" at bounding box center [838, 501] width 84 height 76
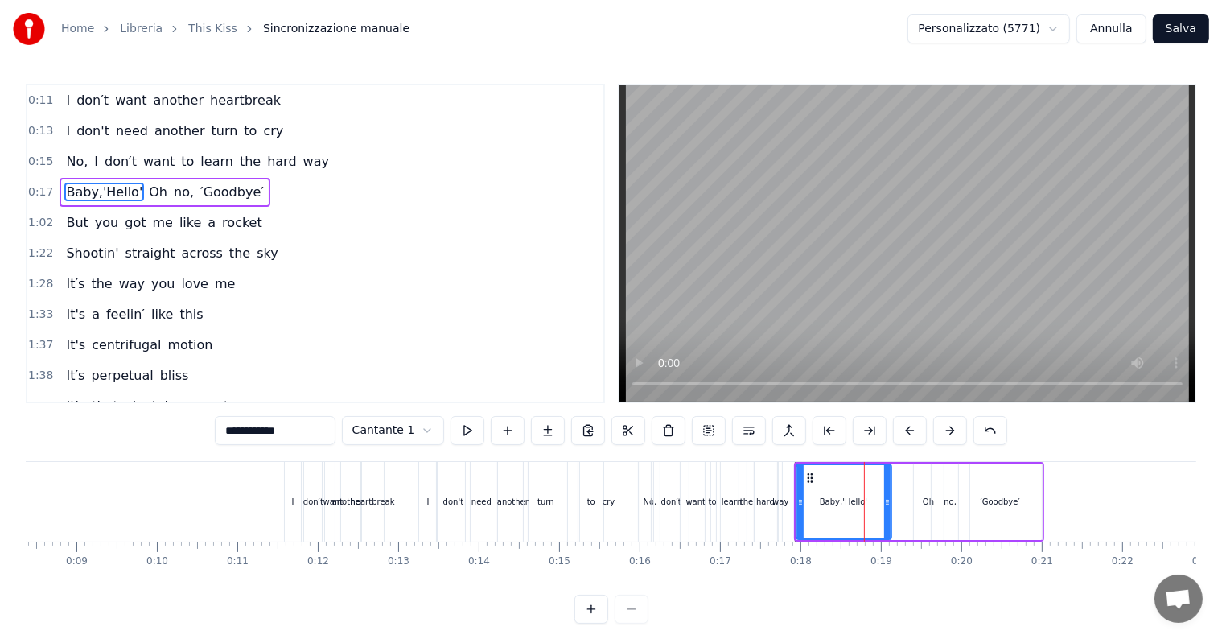
drag, startPoint x: 874, startPoint y: 496, endPoint x: 886, endPoint y: 496, distance: 11.3
click at [886, 496] on icon at bounding box center [887, 502] width 6 height 13
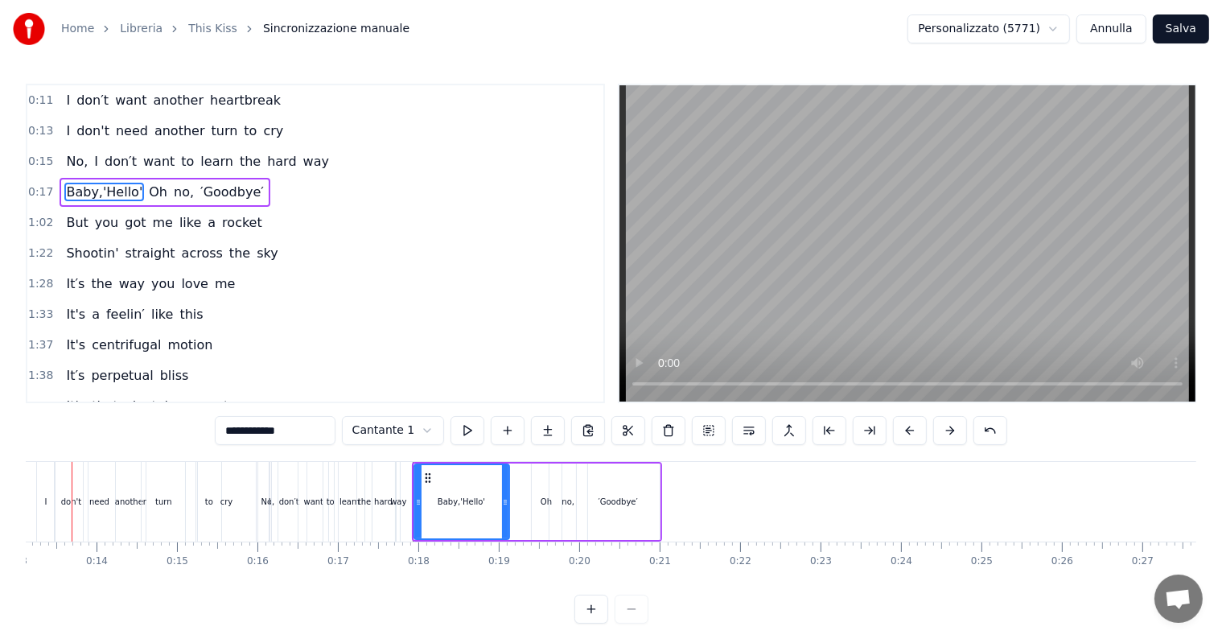
scroll to position [0, 1020]
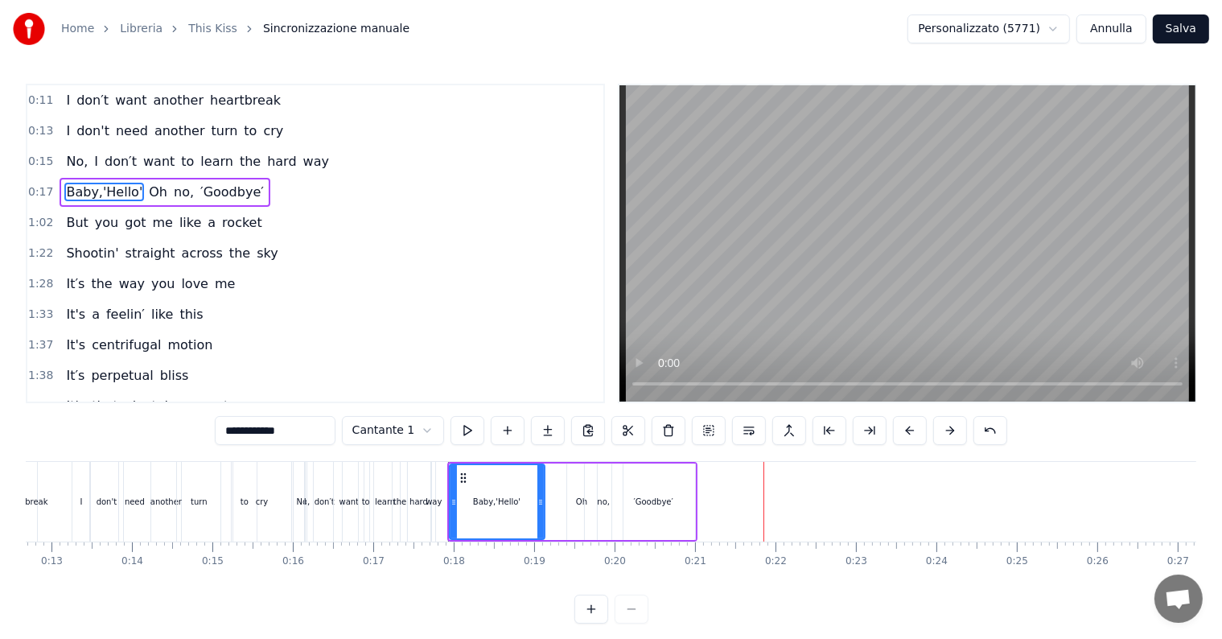
click at [679, 505] on div "′Goodbye′" at bounding box center [653, 501] width 83 height 76
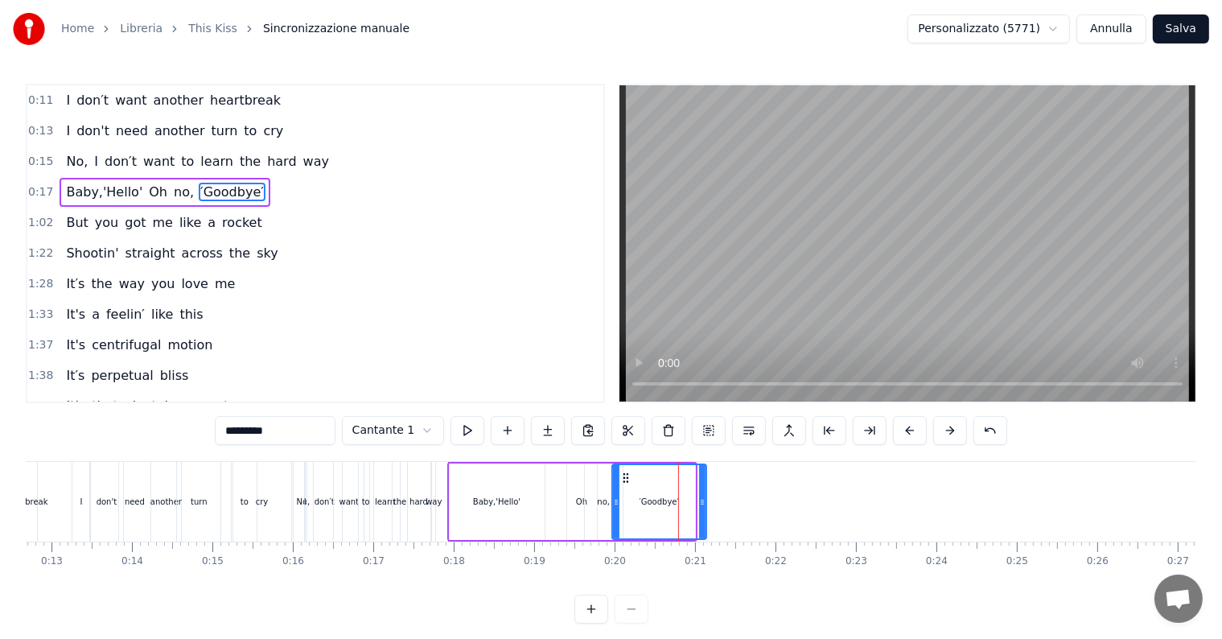
drag, startPoint x: 689, startPoint y: 502, endPoint x: 700, endPoint y: 503, distance: 11.3
click at [700, 503] on icon at bounding box center [702, 502] width 6 height 13
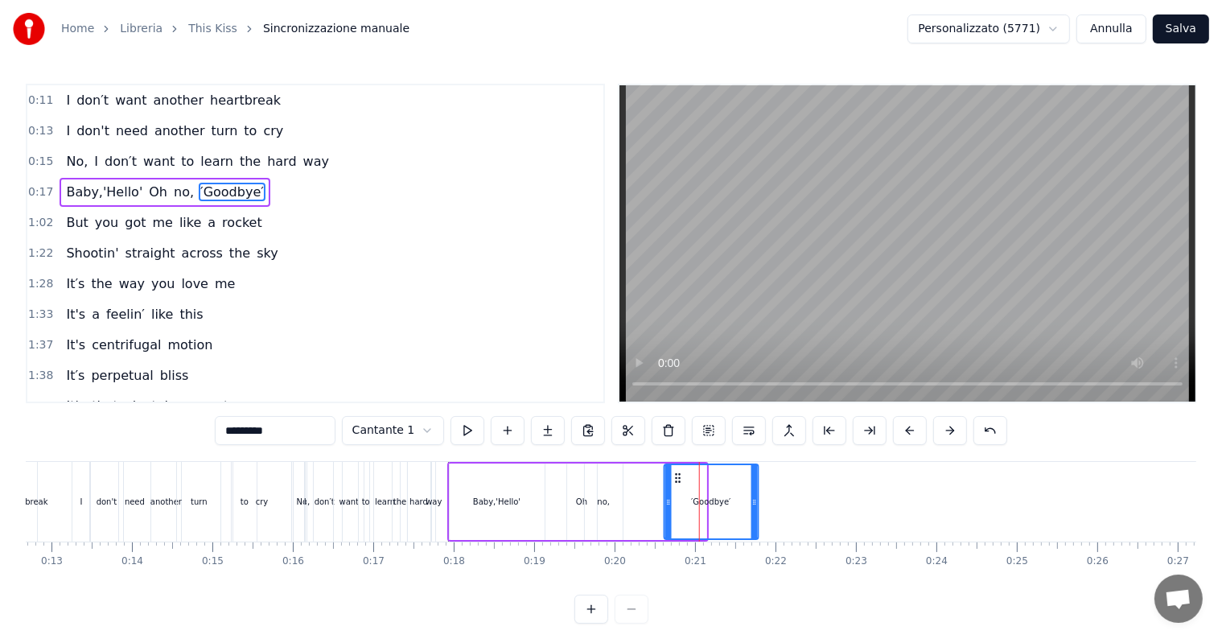
drag, startPoint x: 626, startPoint y: 476, endPoint x: 678, endPoint y: 480, distance: 52.4
click at [678, 480] on icon at bounding box center [678, 477] width 13 height 13
click at [609, 499] on div "no," at bounding box center [604, 501] width 38 height 76
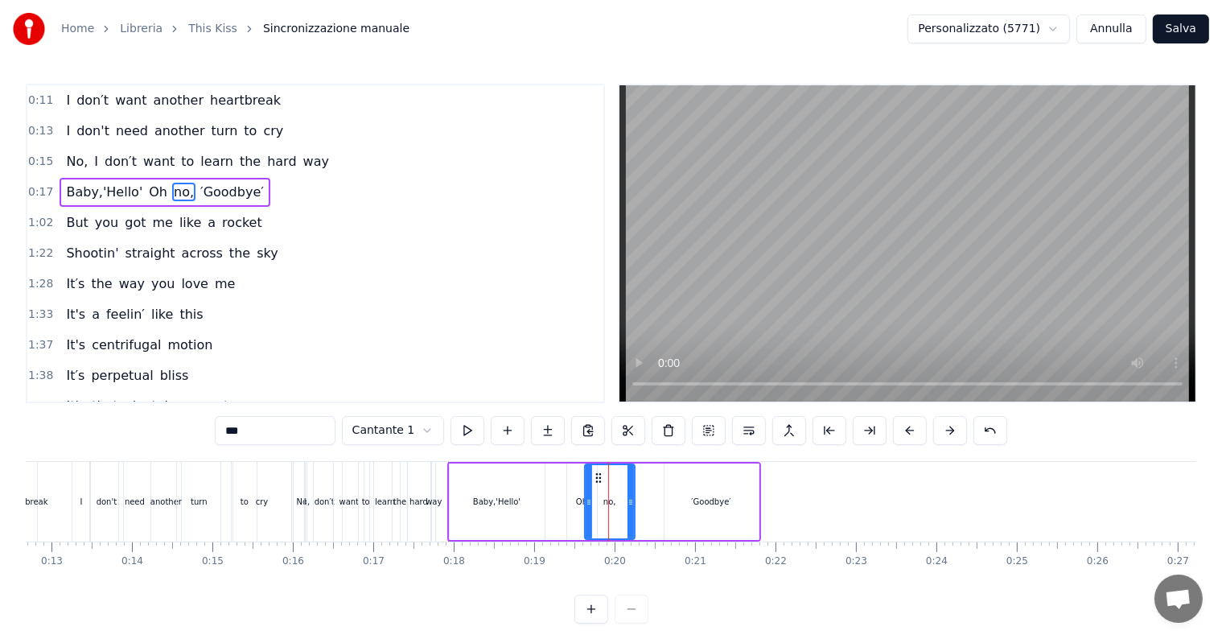
drag, startPoint x: 618, startPoint y: 502, endPoint x: 630, endPoint y: 504, distance: 12.2
click at [630, 504] on icon at bounding box center [630, 502] width 6 height 13
click at [578, 502] on div "Oh" at bounding box center [581, 502] width 11 height 12
click at [611, 489] on div "no," at bounding box center [610, 501] width 50 height 76
drag, startPoint x: 589, startPoint y: 499, endPoint x: 611, endPoint y: 497, distance: 21.8
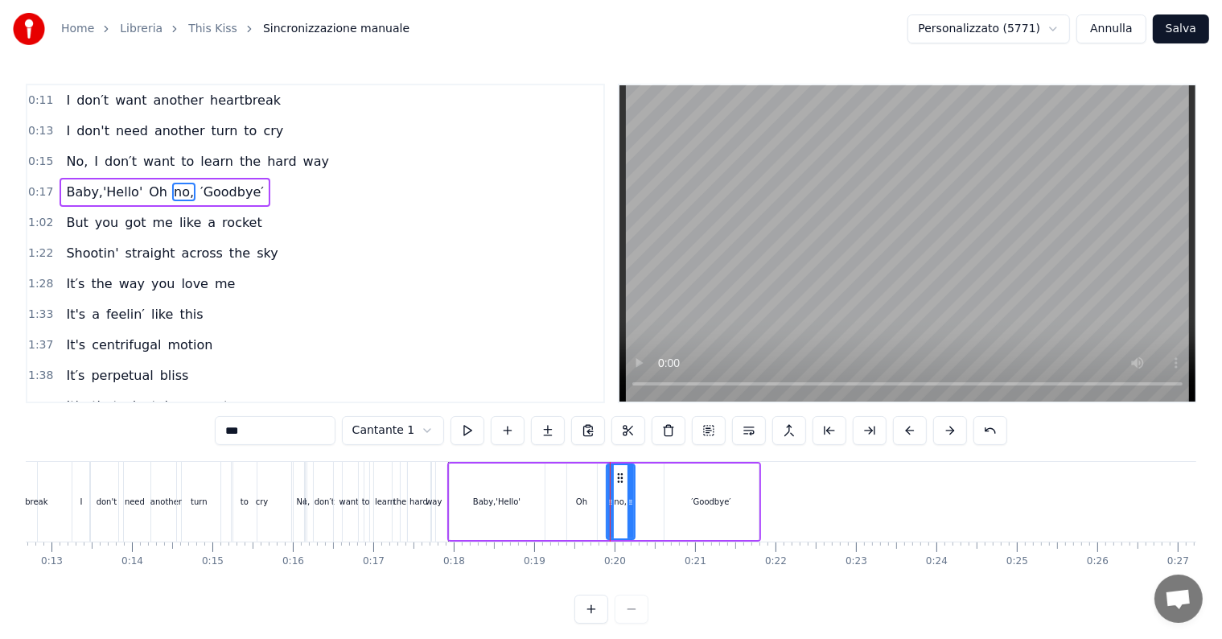
click at [611, 497] on icon at bounding box center [610, 502] width 6 height 13
drag, startPoint x: 629, startPoint y: 501, endPoint x: 644, endPoint y: 502, distance: 15.3
click at [644, 502] on icon at bounding box center [646, 502] width 6 height 13
drag, startPoint x: 609, startPoint y: 503, endPoint x: 619, endPoint y: 503, distance: 9.7
click at [620, 504] on circle at bounding box center [620, 504] width 1 height 1
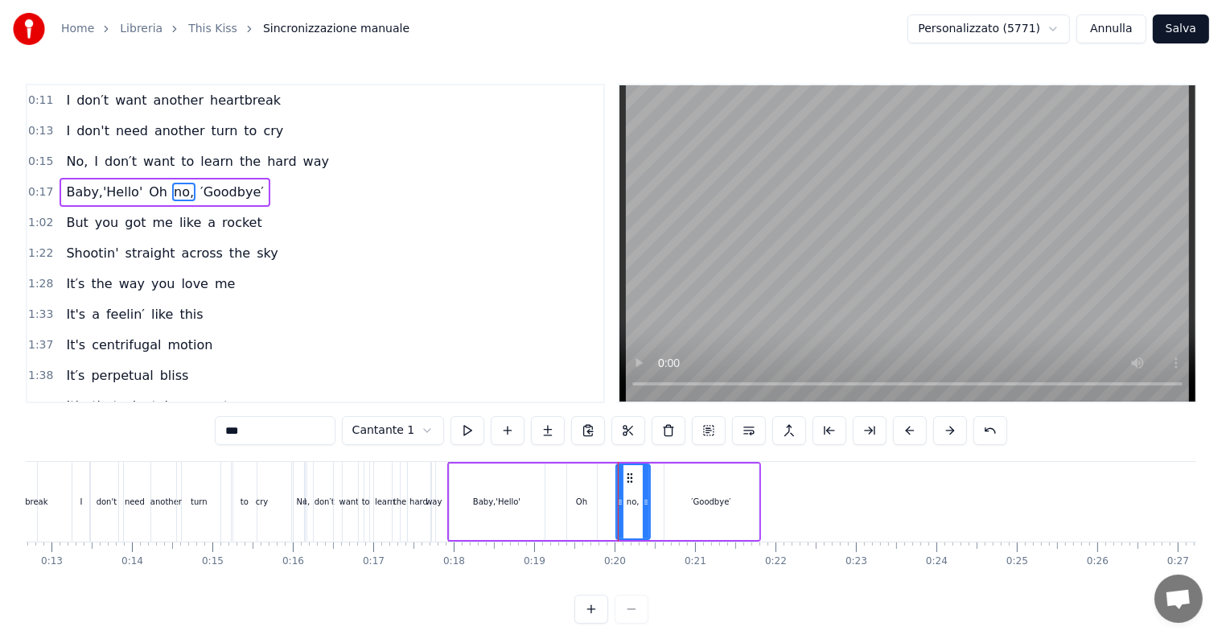
click at [580, 504] on div "Oh" at bounding box center [581, 502] width 11 height 12
drag, startPoint x: 591, startPoint y: 502, endPoint x: 614, endPoint y: 501, distance: 22.5
click at [614, 501] on icon at bounding box center [613, 502] width 6 height 13
drag, startPoint x: 568, startPoint y: 504, endPoint x: 578, endPoint y: 504, distance: 10.5
click at [578, 504] on icon at bounding box center [581, 502] width 6 height 13
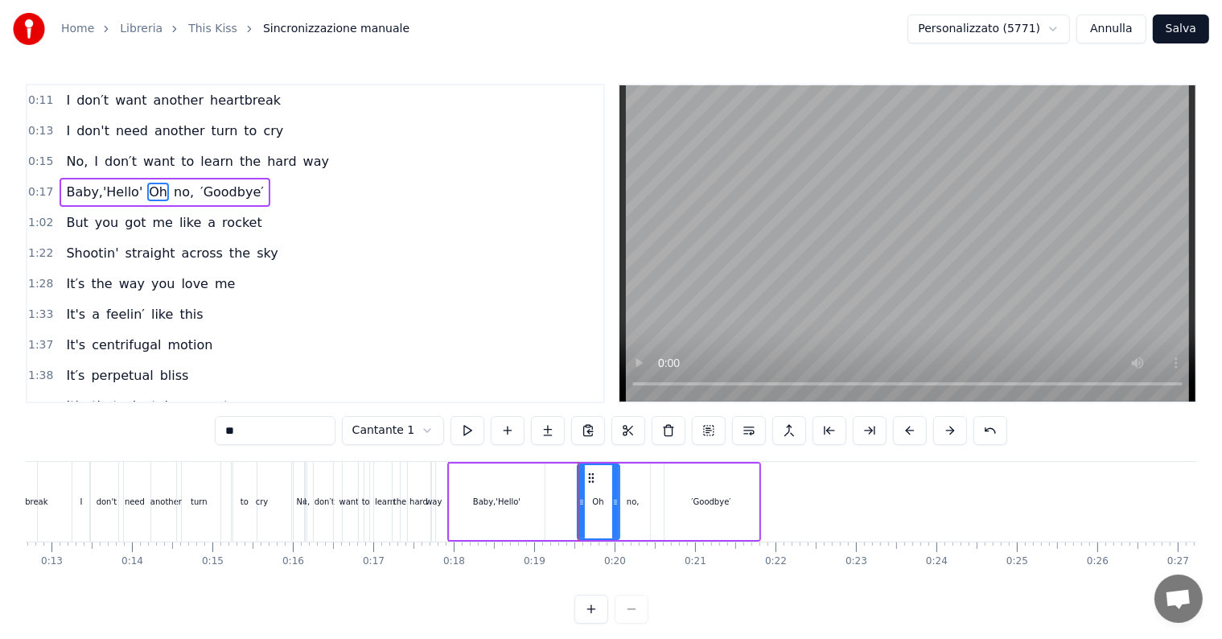
click at [514, 502] on div "Baby,'Hello'" at bounding box center [496, 502] width 47 height 12
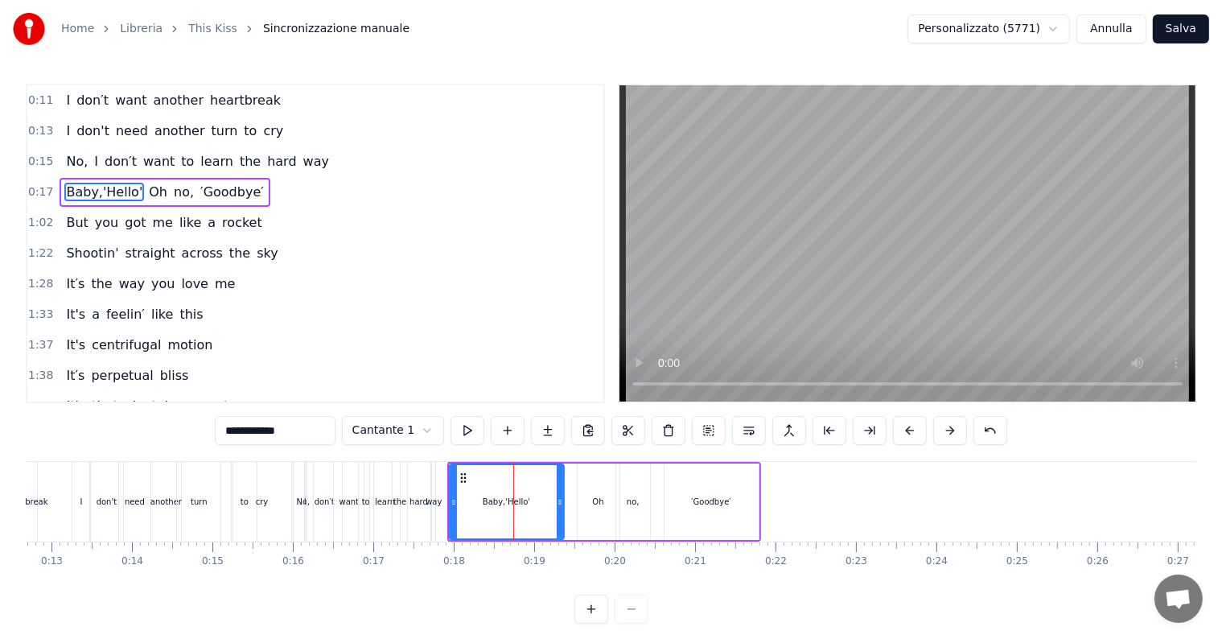
drag, startPoint x: 541, startPoint y: 502, endPoint x: 560, endPoint y: 502, distance: 19.3
click at [560, 502] on icon at bounding box center [560, 502] width 6 height 13
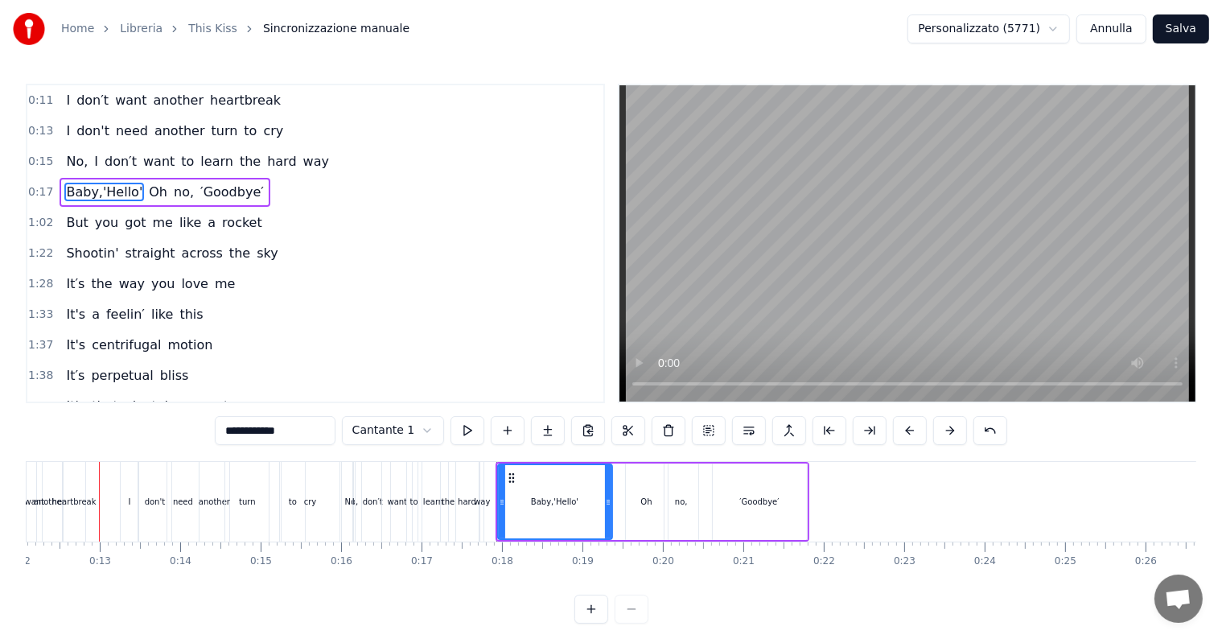
scroll to position [0, 964]
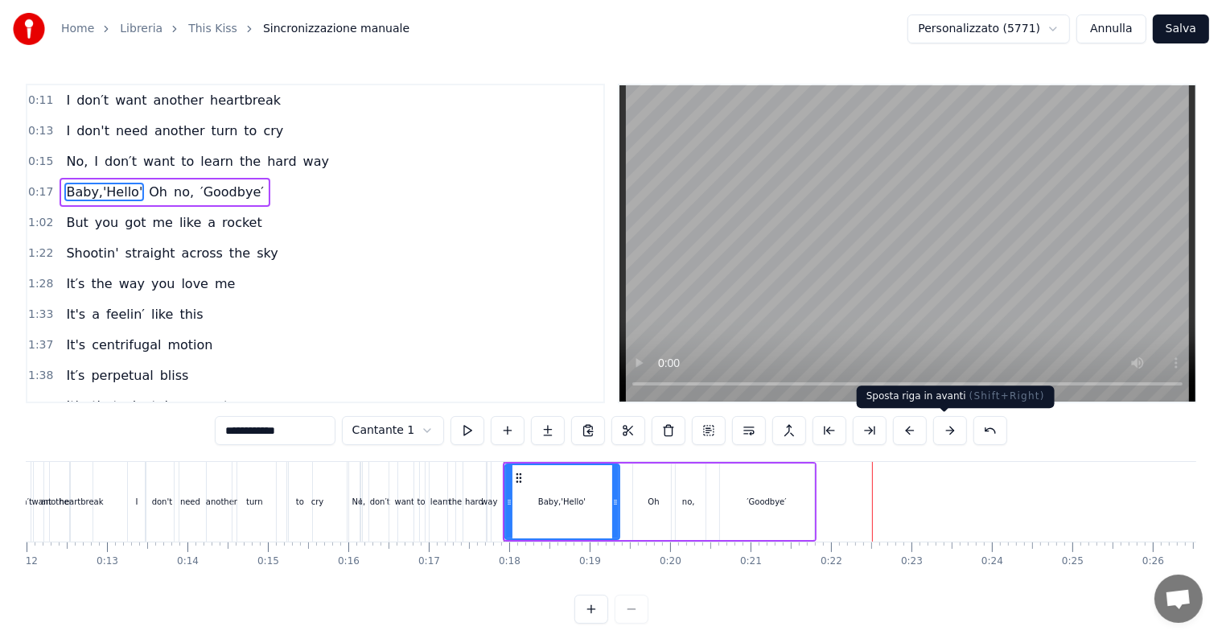
click at [939, 438] on button at bounding box center [950, 430] width 34 height 29
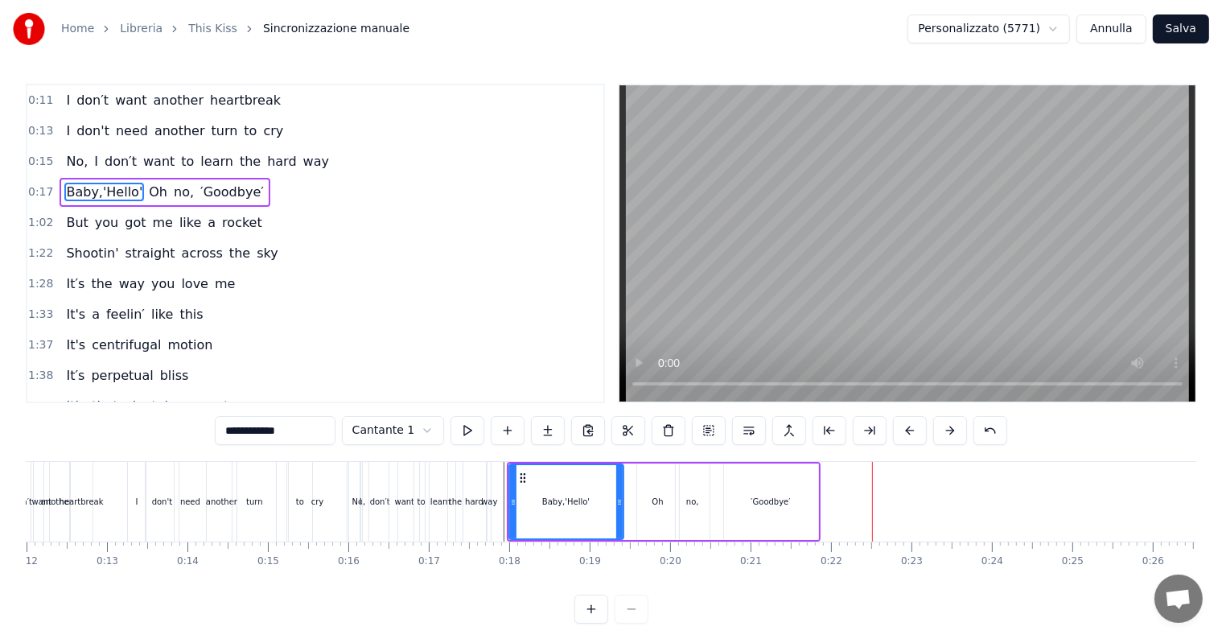
click at [206, 216] on span "a" at bounding box center [211, 222] width 11 height 19
type input "*"
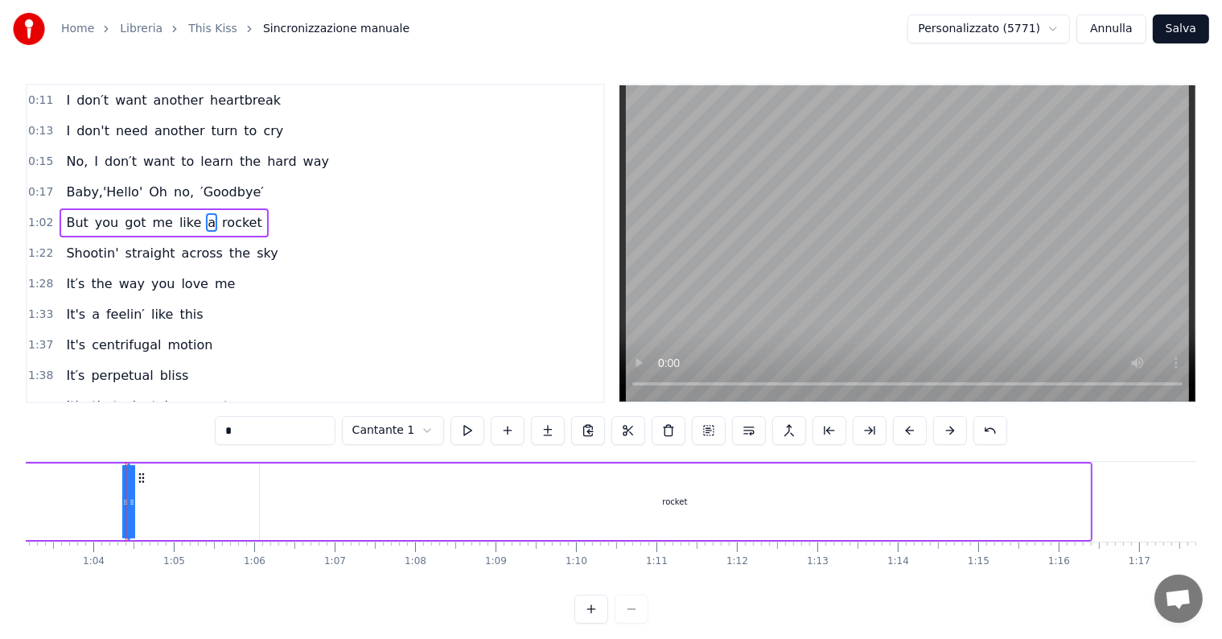
scroll to position [0, 5099]
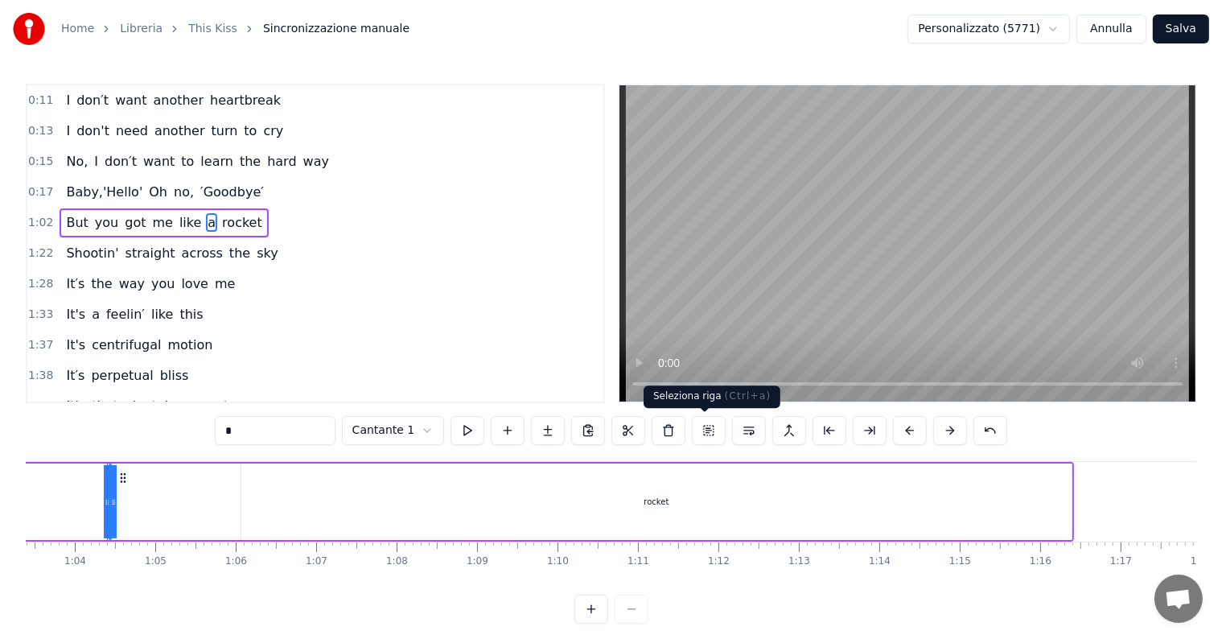
click at [708, 431] on button at bounding box center [709, 430] width 34 height 29
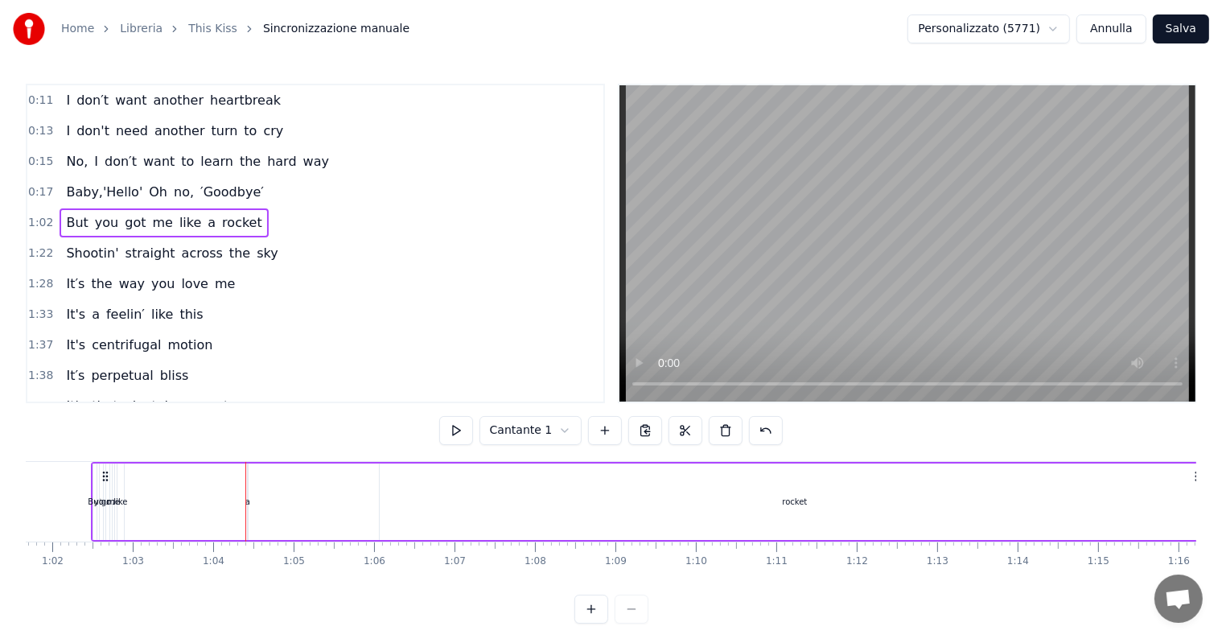
scroll to position [0, 4945]
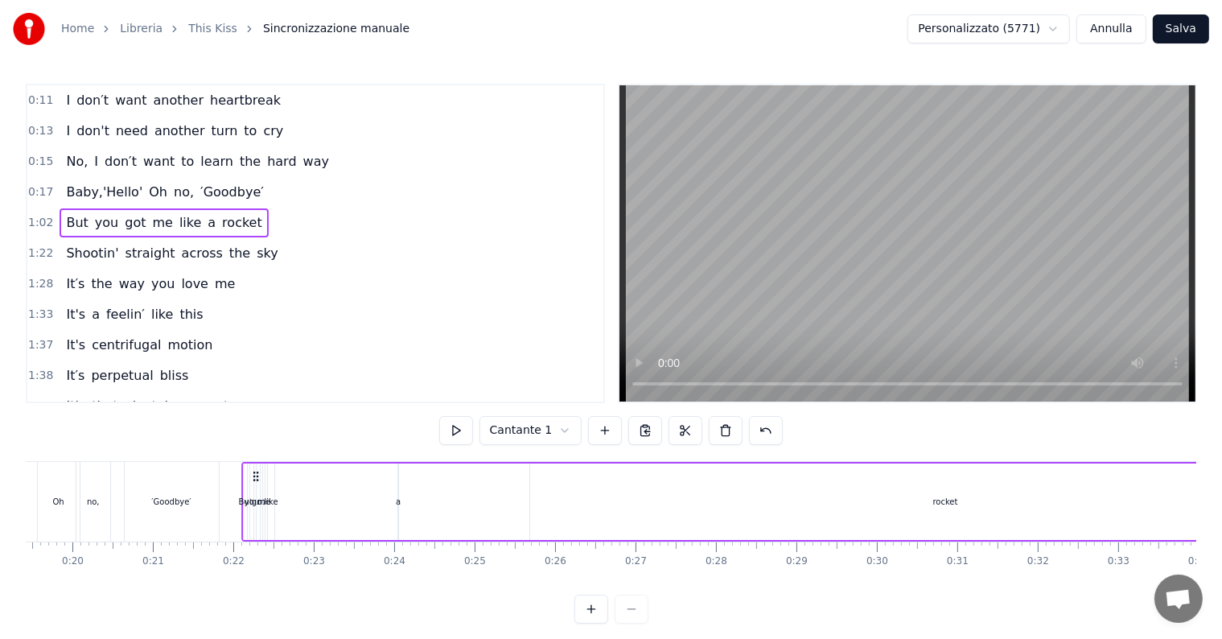
drag, startPoint x: 121, startPoint y: 475, endPoint x: 306, endPoint y: 488, distance: 184.7
click at [306, 488] on div "But you got me like a rocket" at bounding box center [801, 502] width 1121 height 80
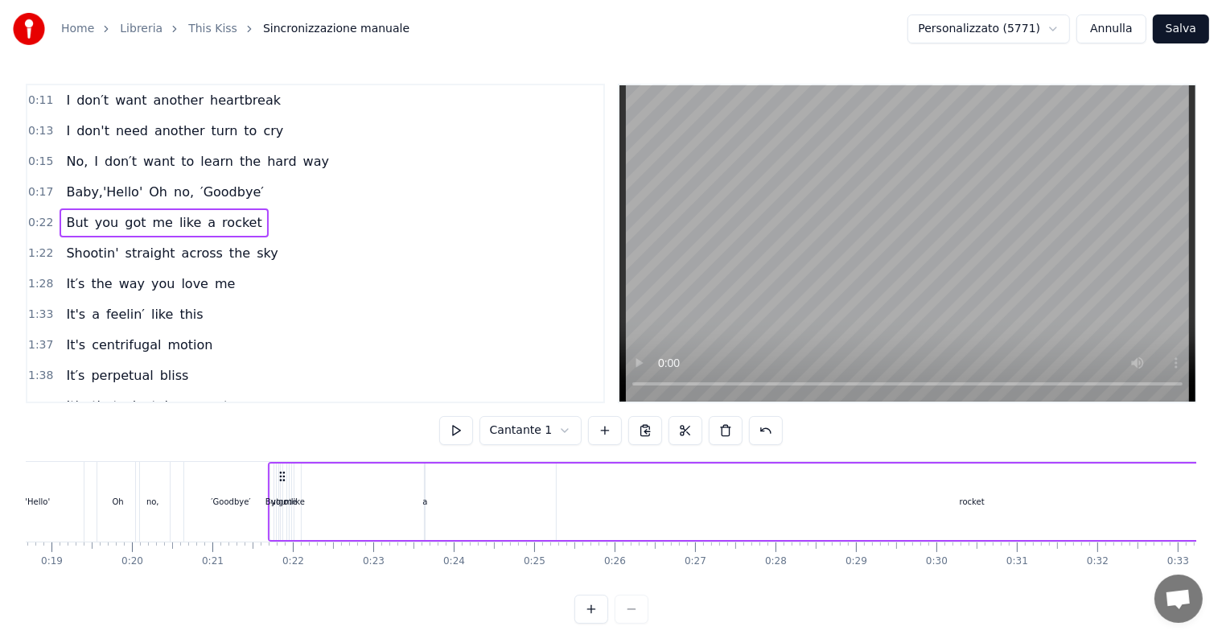
drag, startPoint x: 306, startPoint y: 478, endPoint x: 282, endPoint y: 483, distance: 24.0
click at [282, 483] on div "But you got me like a rocket" at bounding box center [829, 502] width 1121 height 80
click at [301, 491] on div "like" at bounding box center [298, 501] width 8 height 76
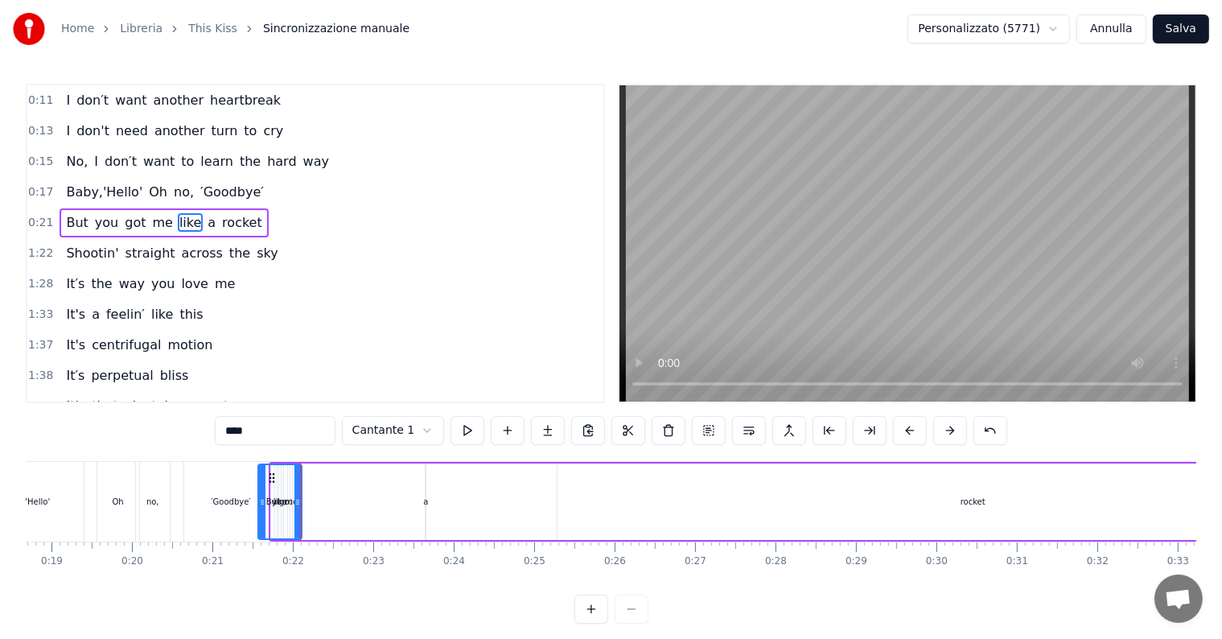
drag, startPoint x: 301, startPoint y: 483, endPoint x: 264, endPoint y: 496, distance: 39.2
click at [264, 496] on div "like" at bounding box center [280, 501] width 42 height 73
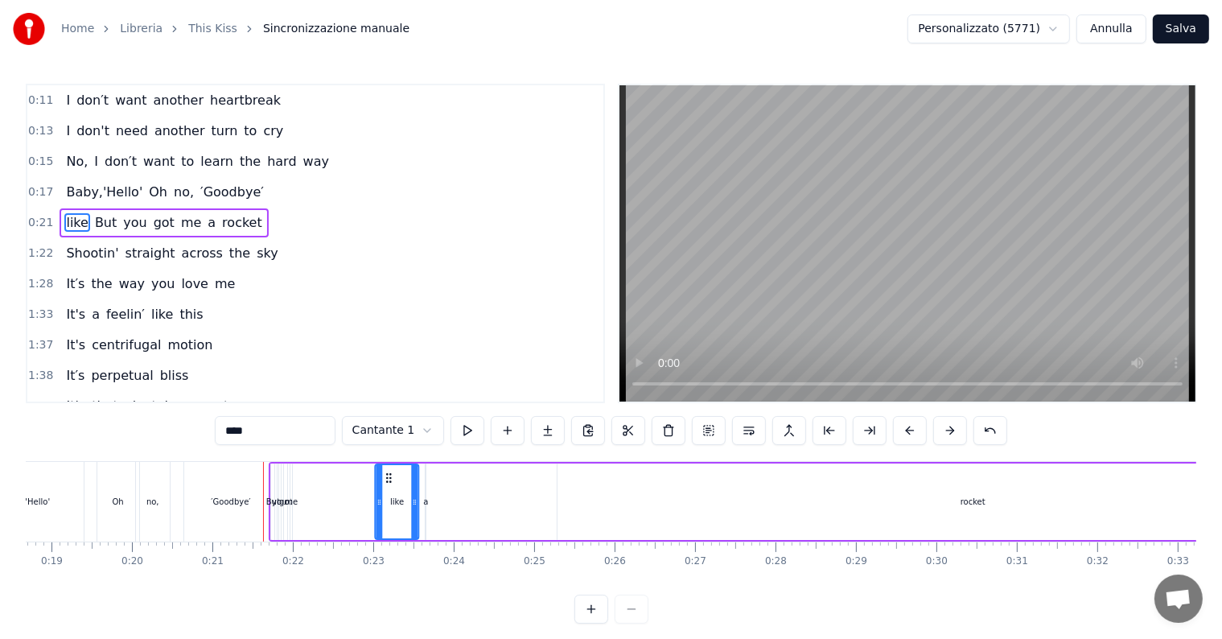
drag, startPoint x: 271, startPoint y: 479, endPoint x: 389, endPoint y: 491, distance: 118.1
click at [291, 500] on div "me" at bounding box center [291, 502] width 13 height 12
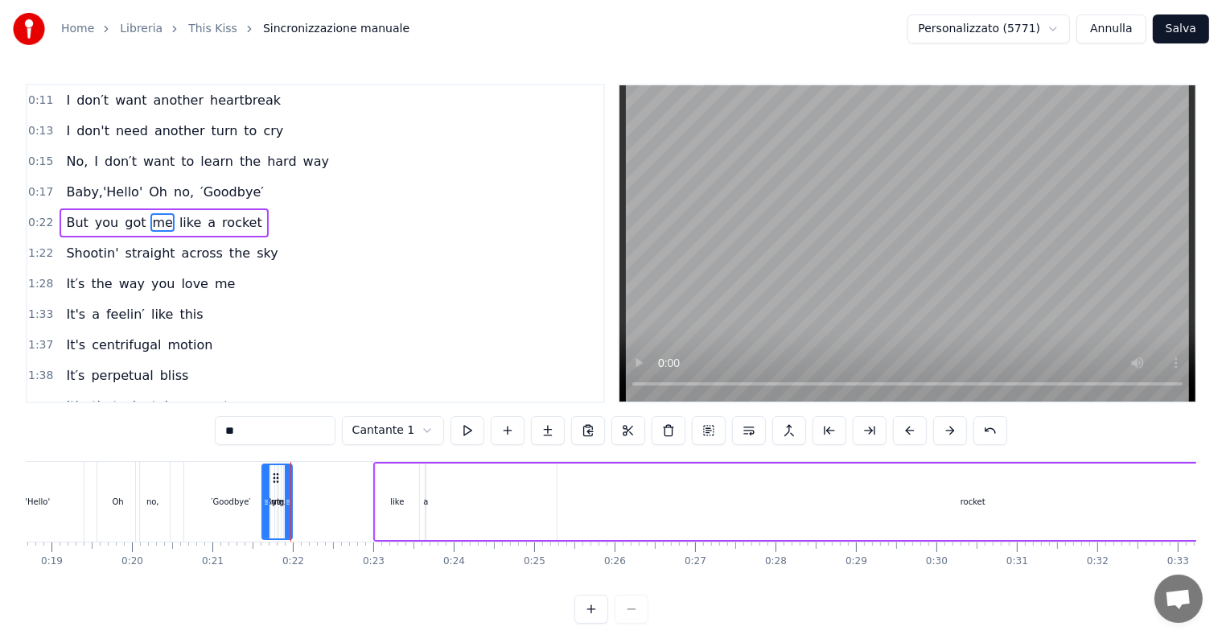
drag, startPoint x: 291, startPoint y: 500, endPoint x: 263, endPoint y: 500, distance: 28.2
click at [263, 500] on icon at bounding box center [266, 502] width 6 height 13
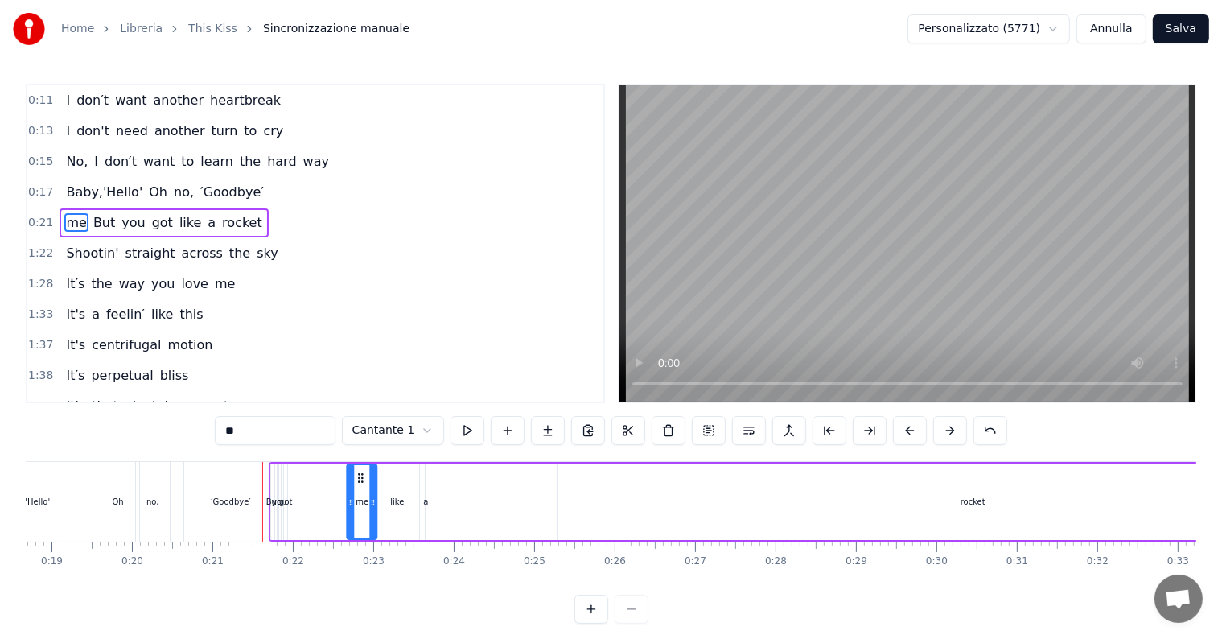
drag, startPoint x: 276, startPoint y: 479, endPoint x: 360, endPoint y: 482, distance: 84.5
click at [288, 500] on div "got" at bounding box center [285, 502] width 13 height 12
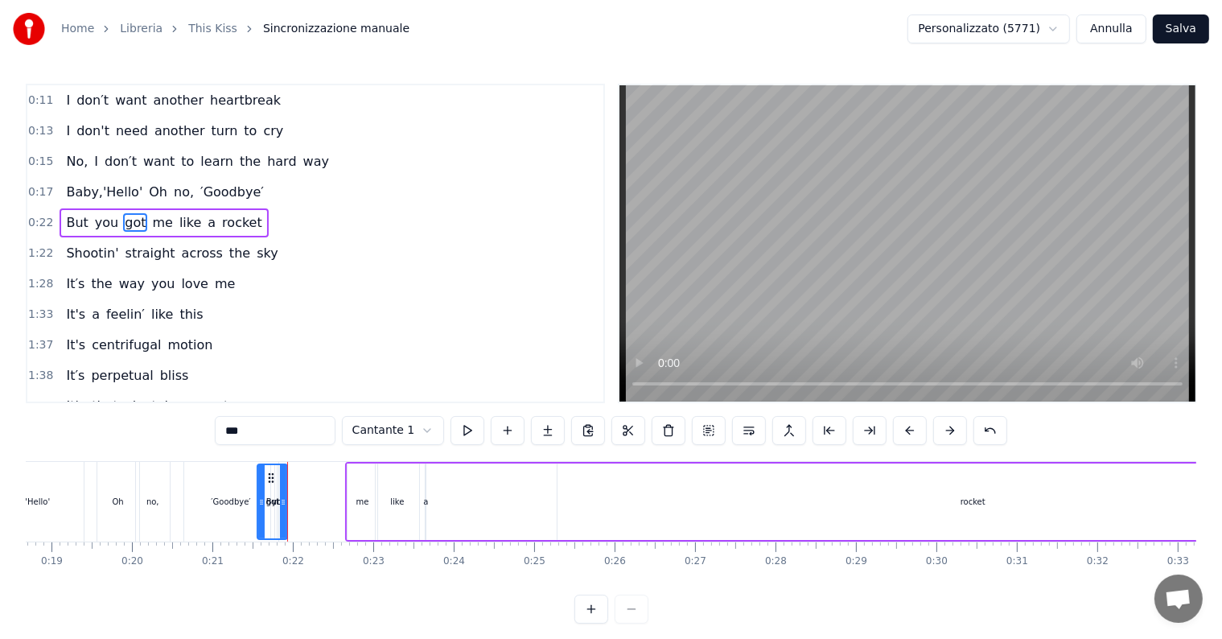
drag, startPoint x: 288, startPoint y: 500, endPoint x: 261, endPoint y: 500, distance: 26.5
click at [261, 500] on icon at bounding box center [261, 502] width 6 height 13
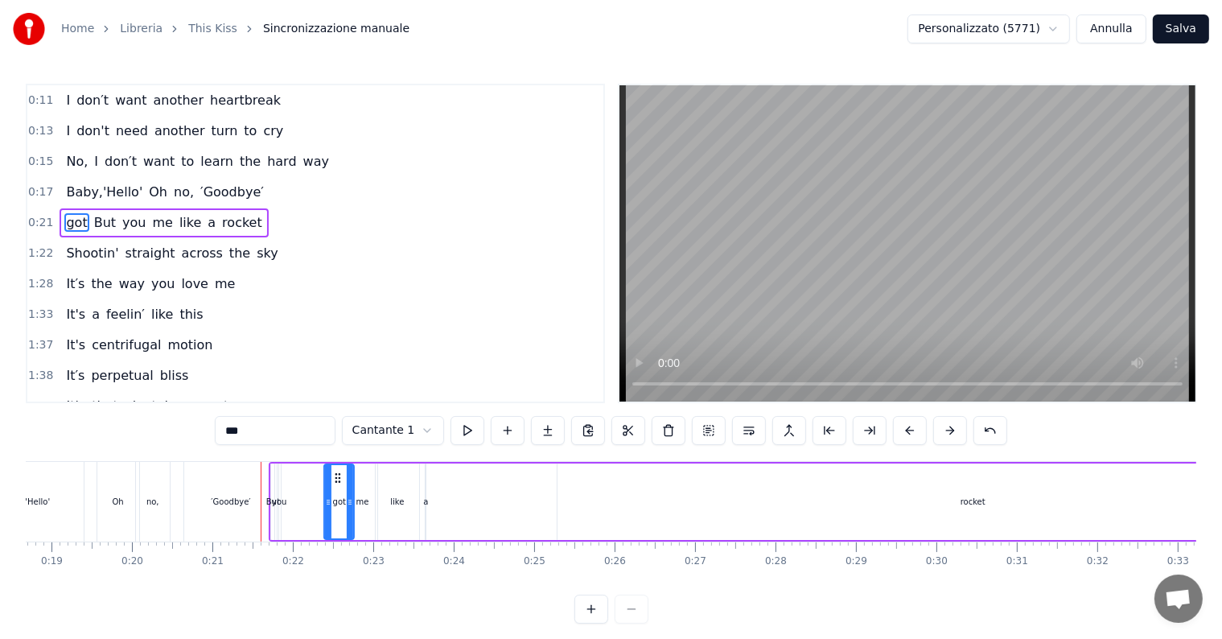
drag, startPoint x: 273, startPoint y: 474, endPoint x: 339, endPoint y: 478, distance: 66.9
click at [280, 498] on div "you" at bounding box center [279, 502] width 14 height 12
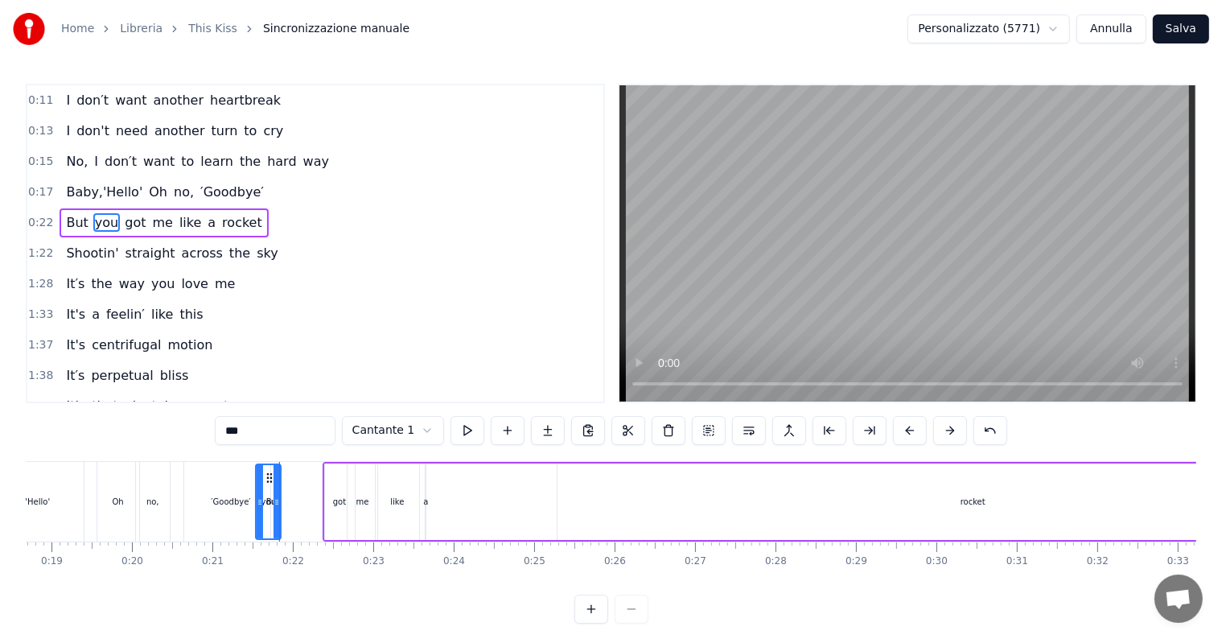
drag, startPoint x: 280, startPoint y: 498, endPoint x: 258, endPoint y: 499, distance: 21.7
click at [258, 499] on icon at bounding box center [260, 502] width 6 height 13
drag, startPoint x: 265, startPoint y: 479, endPoint x: 311, endPoint y: 482, distance: 46.8
click at [273, 500] on div "But" at bounding box center [273, 502] width 14 height 12
drag, startPoint x: 273, startPoint y: 500, endPoint x: 251, endPoint y: 500, distance: 22.5
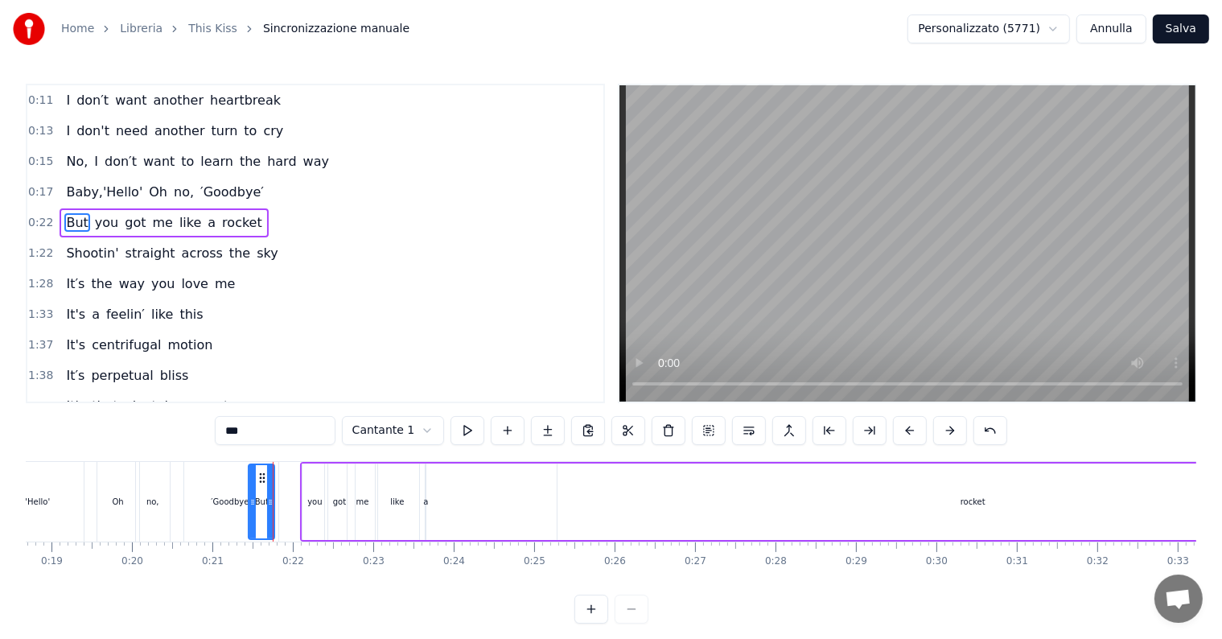
click at [251, 500] on icon at bounding box center [252, 502] width 6 height 13
drag, startPoint x: 264, startPoint y: 473, endPoint x: 280, endPoint y: 476, distance: 16.4
click at [280, 476] on icon at bounding box center [279, 477] width 13 height 13
click at [898, 499] on div "rocket" at bounding box center [972, 501] width 830 height 76
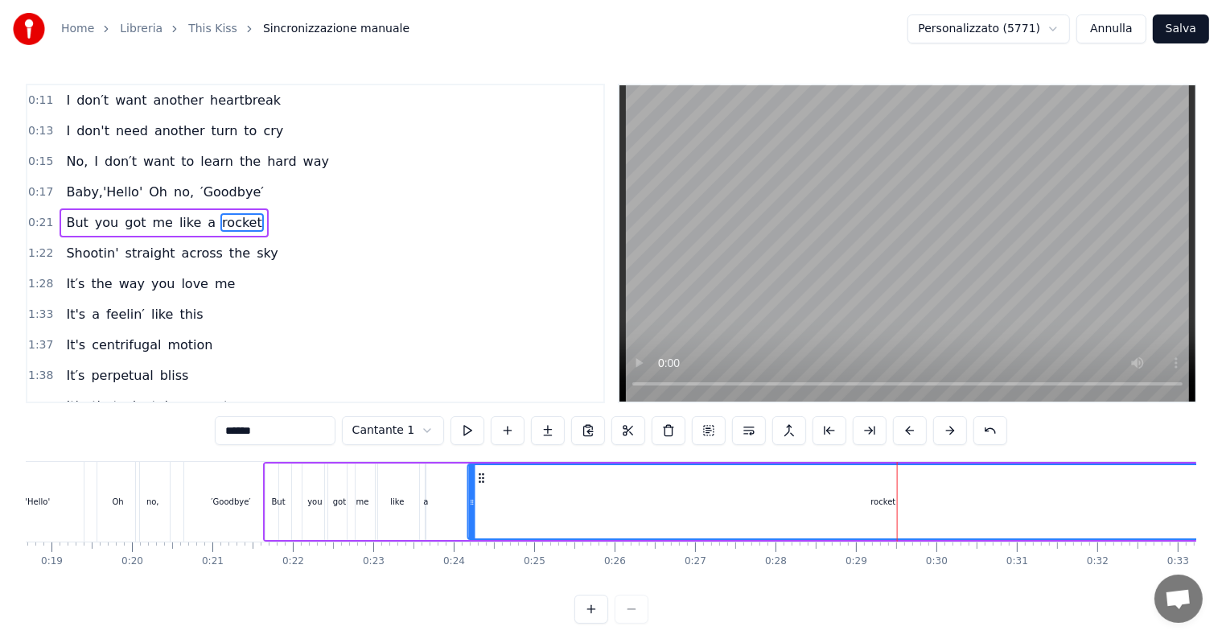
drag, startPoint x: 568, startPoint y: 476, endPoint x: 479, endPoint y: 485, distance: 89.7
click at [479, 485] on div "rocket" at bounding box center [883, 501] width 829 height 73
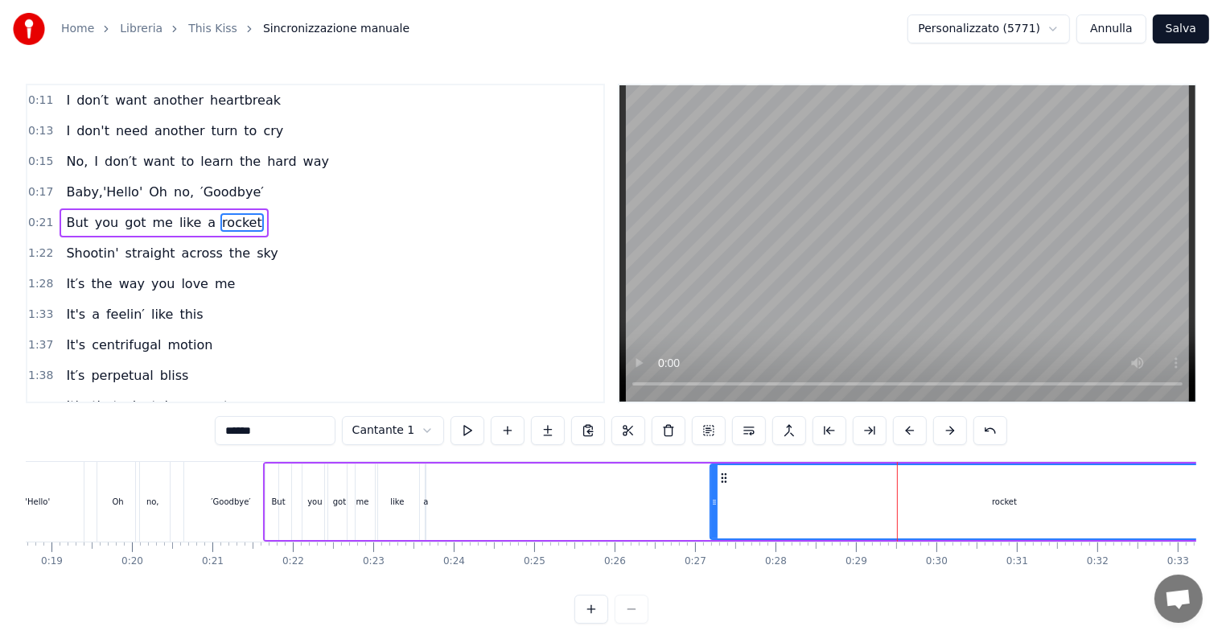
drag, startPoint x: 472, startPoint y: 501, endPoint x: 714, endPoint y: 493, distance: 242.3
click at [714, 493] on div at bounding box center [714, 501] width 6 height 73
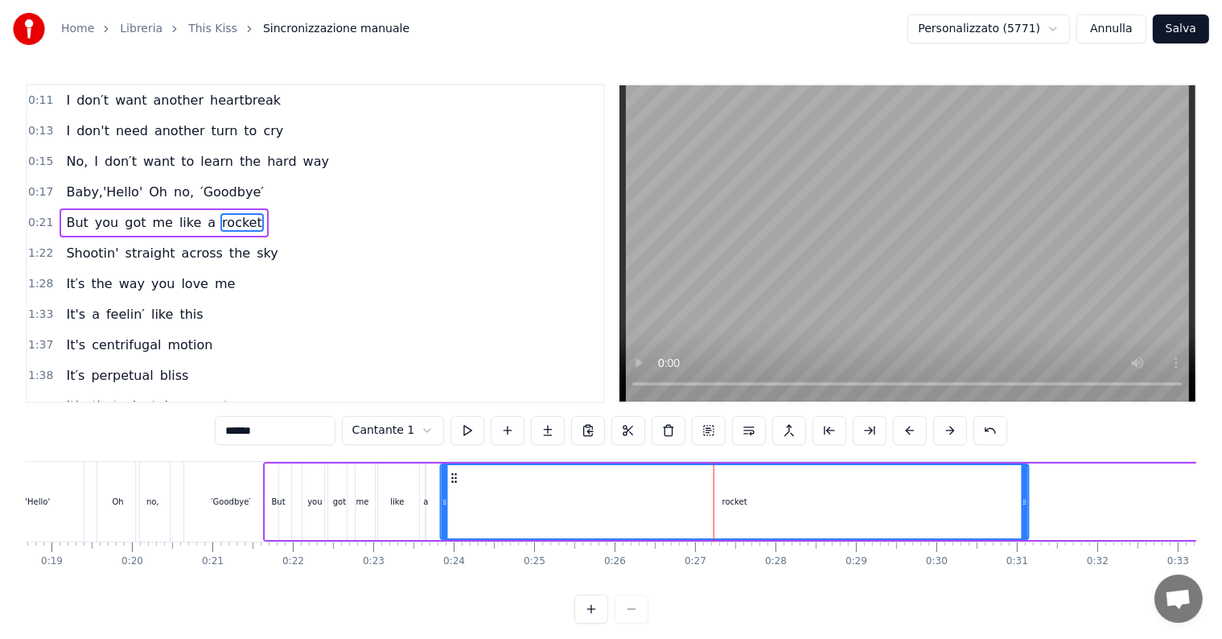
drag, startPoint x: 723, startPoint y: 480, endPoint x: 454, endPoint y: 488, distance: 269.6
click at [454, 488] on div "rocket" at bounding box center [735, 501] width 586 height 73
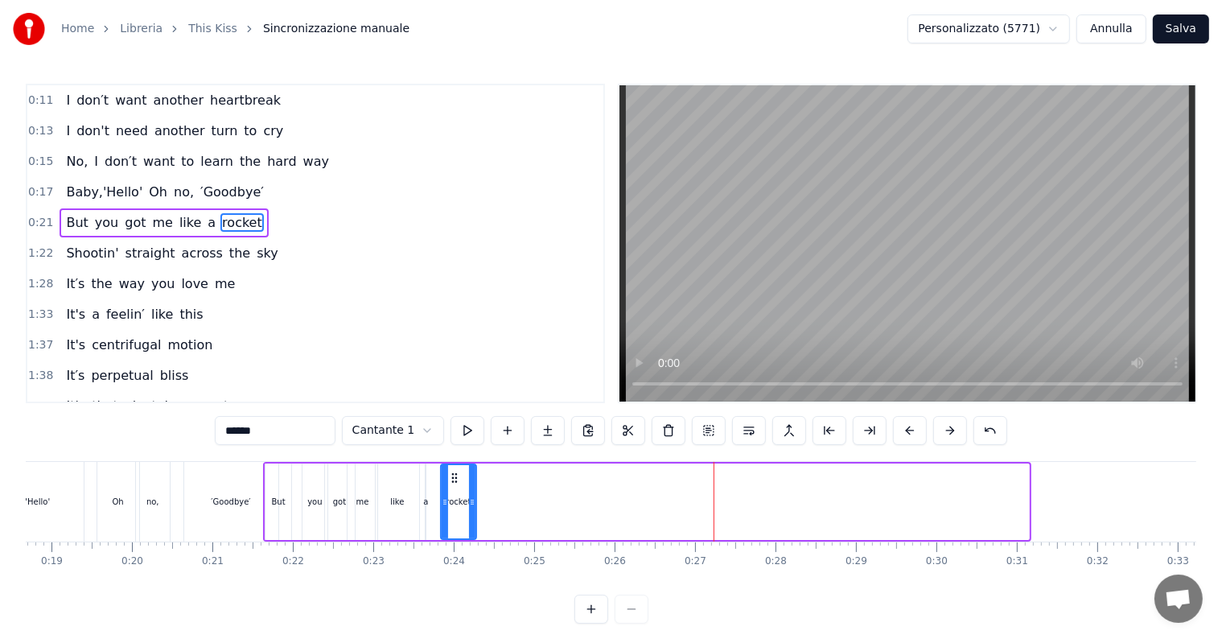
drag, startPoint x: 1022, startPoint y: 502, endPoint x: 470, endPoint y: 505, distance: 552.6
click at [470, 505] on icon at bounding box center [472, 502] width 6 height 13
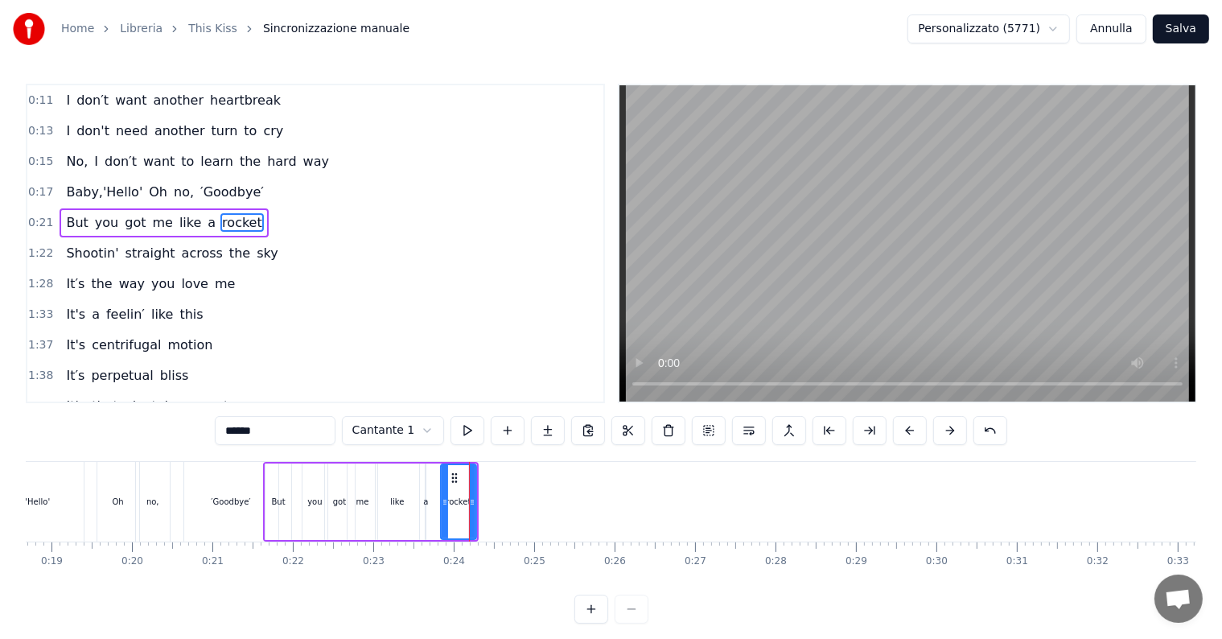
click at [397, 504] on div "like" at bounding box center [397, 502] width 14 height 12
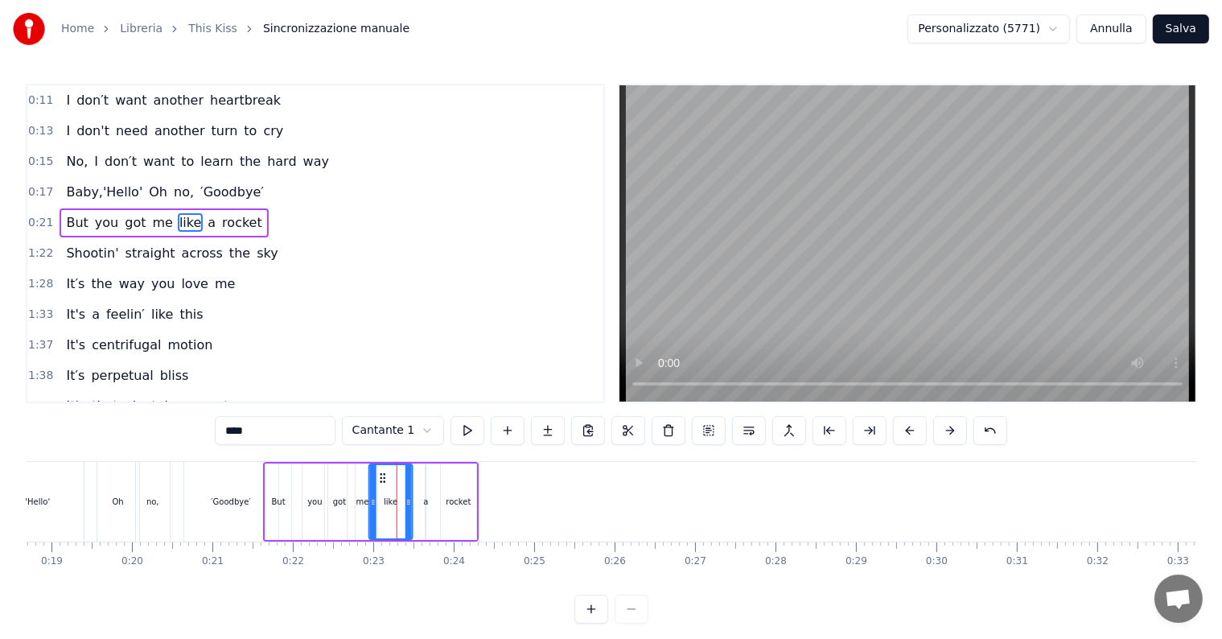
click at [377, 481] on icon at bounding box center [382, 477] width 13 height 13
drag, startPoint x: 405, startPoint y: 500, endPoint x: 391, endPoint y: 502, distance: 14.6
click at [391, 502] on icon at bounding box center [394, 502] width 6 height 13
click at [423, 502] on div "a" at bounding box center [425, 502] width 5 height 12
drag, startPoint x: 439, startPoint y: 475, endPoint x: 412, endPoint y: 479, distance: 27.8
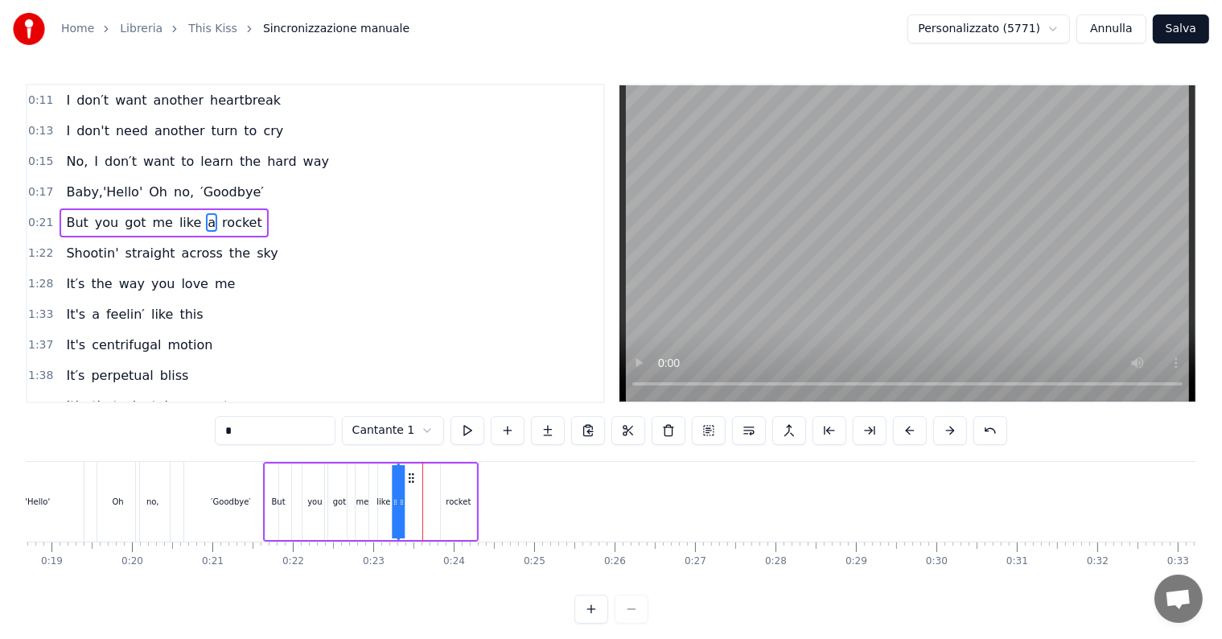
click at [412, 479] on icon at bounding box center [411, 477] width 13 height 13
click at [447, 498] on div "rocket" at bounding box center [458, 502] width 25 height 12
drag, startPoint x: 452, startPoint y: 479, endPoint x: 416, endPoint y: 480, distance: 36.2
click at [416, 480] on icon at bounding box center [418, 477] width 13 height 13
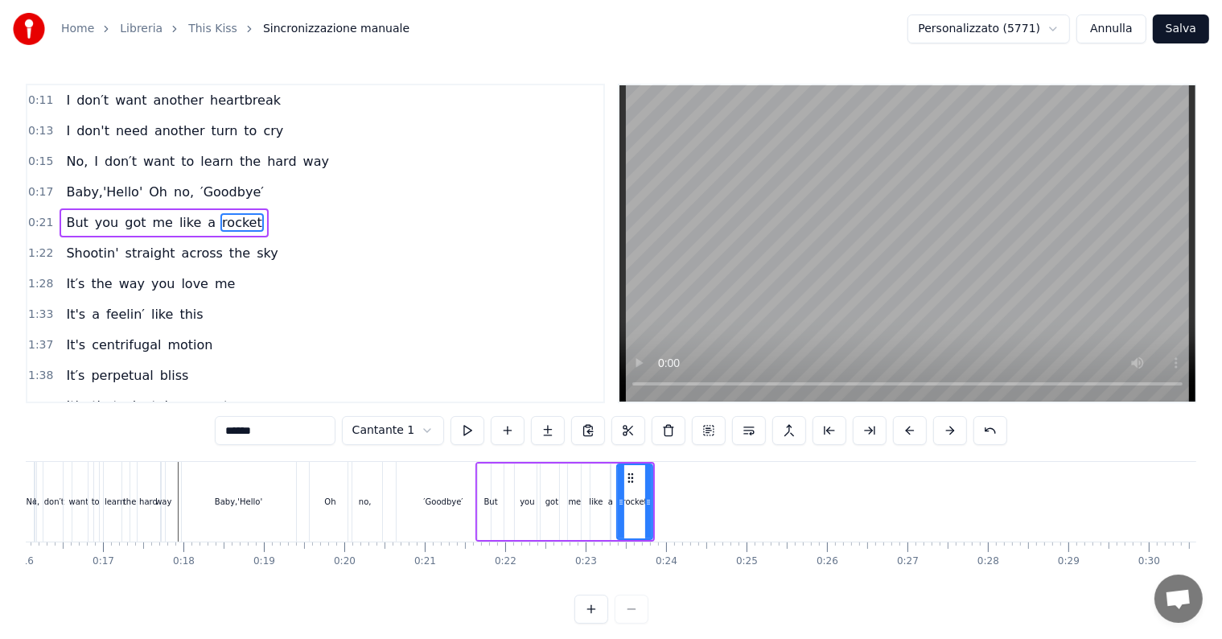
scroll to position [0, 1133]
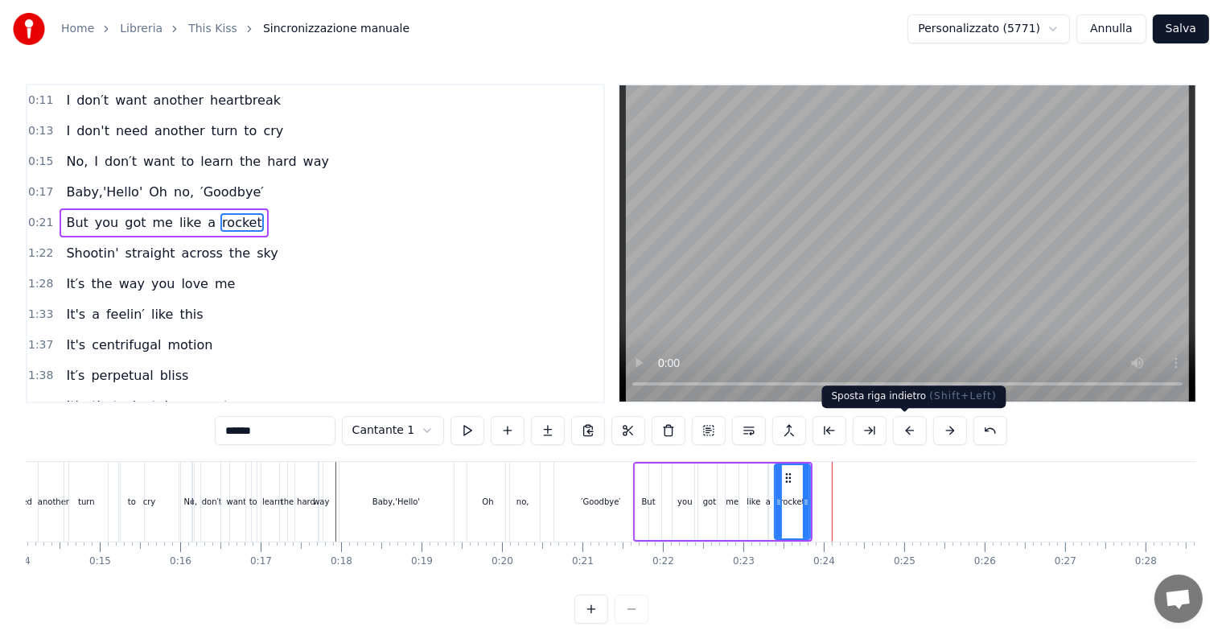
click at [898, 428] on button at bounding box center [910, 430] width 34 height 29
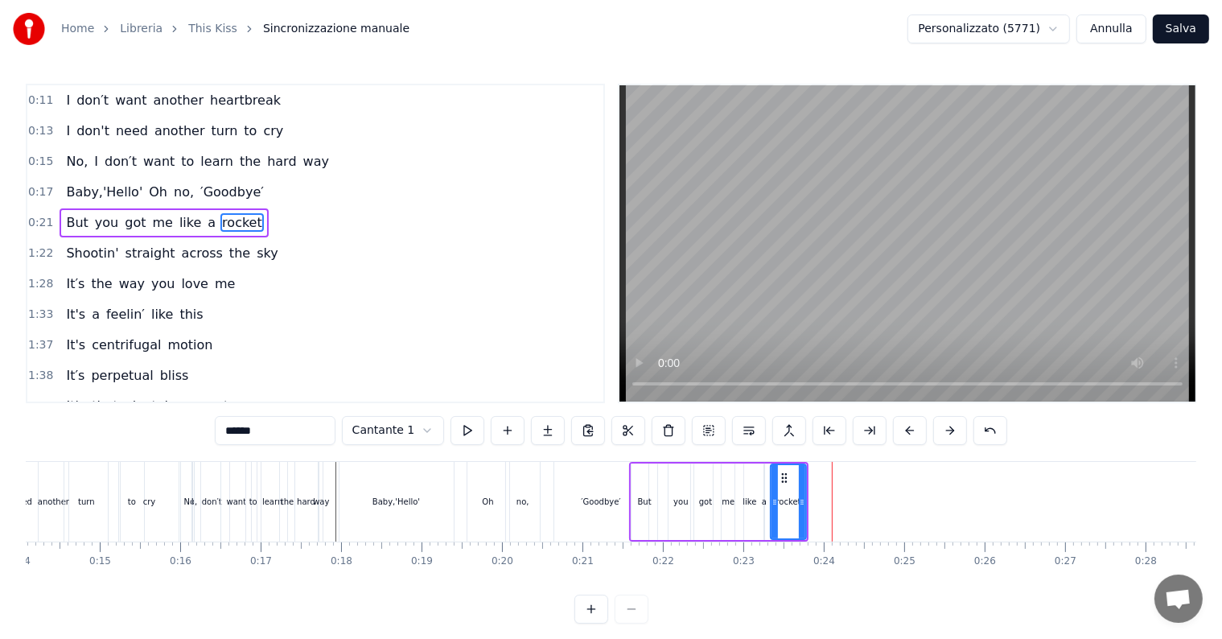
click at [680, 500] on div "you" at bounding box center [680, 502] width 14 height 12
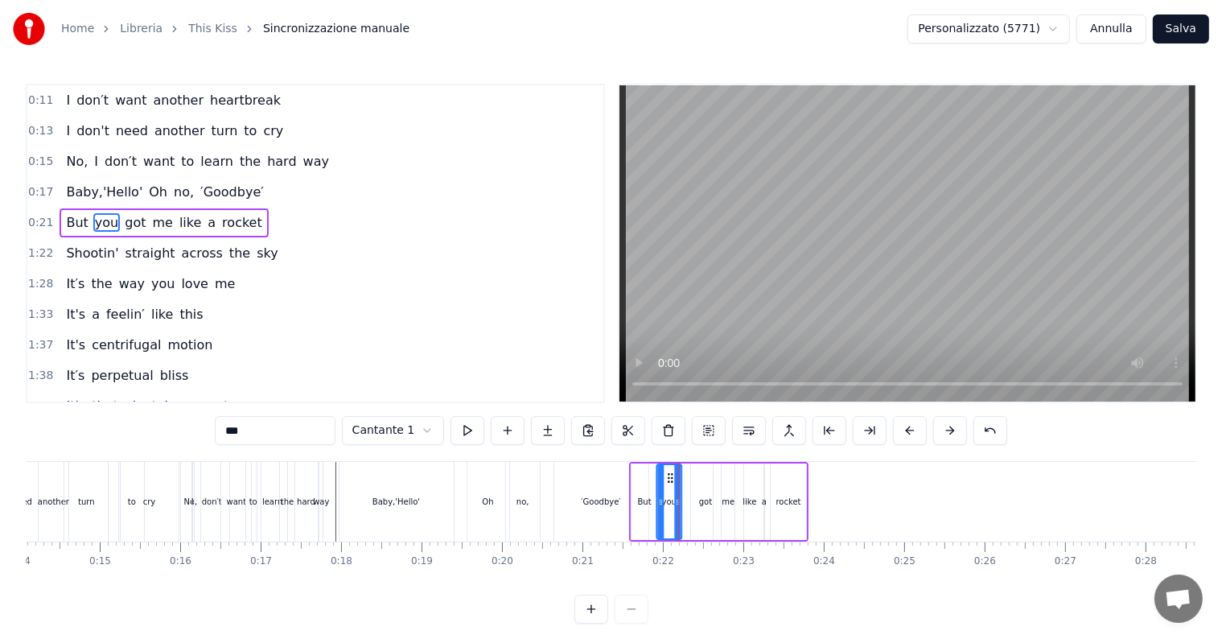
drag, startPoint x: 682, startPoint y: 477, endPoint x: 671, endPoint y: 477, distance: 11.3
click at [672, 477] on circle at bounding box center [672, 477] width 1 height 1
click at [707, 496] on div "got" at bounding box center [705, 502] width 13 height 12
drag, startPoint x: 700, startPoint y: 476, endPoint x: 689, endPoint y: 476, distance: 11.3
click at [689, 476] on icon at bounding box center [691, 477] width 13 height 13
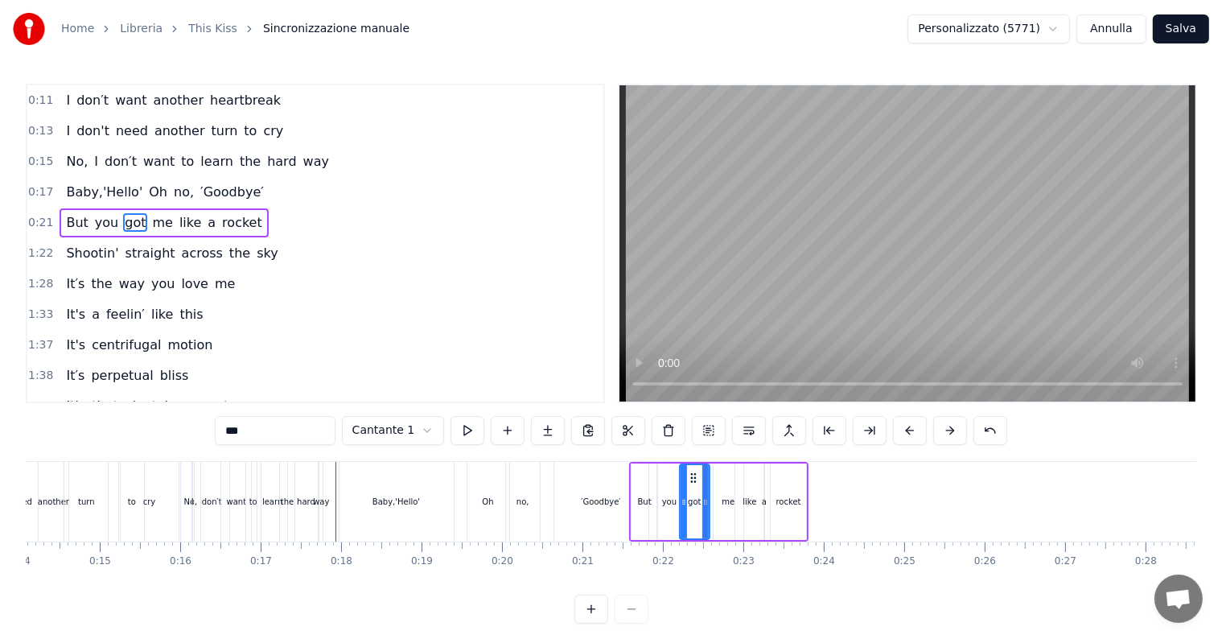
click at [730, 500] on div "me" at bounding box center [728, 502] width 13 height 12
drag, startPoint x: 722, startPoint y: 479, endPoint x: 712, endPoint y: 479, distance: 9.7
click at [712, 479] on icon at bounding box center [717, 477] width 13 height 13
click at [748, 499] on div "like" at bounding box center [749, 502] width 14 height 12
drag, startPoint x: 743, startPoint y: 480, endPoint x: 735, endPoint y: 479, distance: 8.1
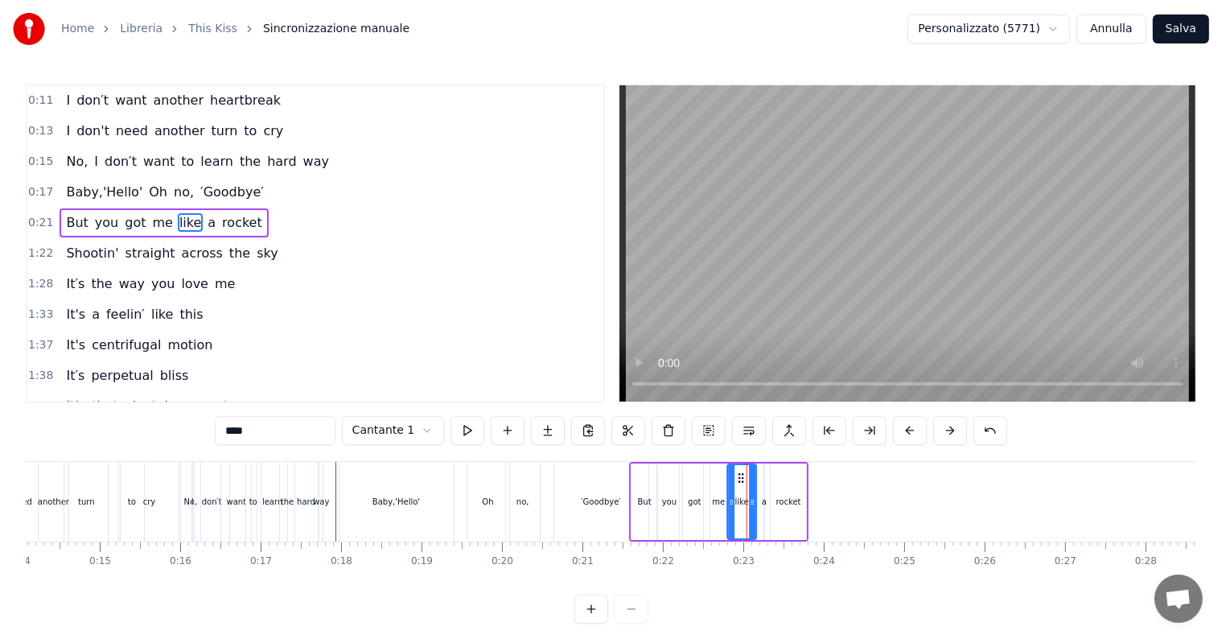
click at [735, 479] on icon at bounding box center [740, 477] width 13 height 13
click at [762, 502] on div "a" at bounding box center [764, 502] width 5 height 12
click at [769, 479] on icon at bounding box center [770, 477] width 13 height 13
click at [788, 503] on div "rocket" at bounding box center [788, 502] width 25 height 12
click at [774, 481] on circle at bounding box center [773, 481] width 1 height 1
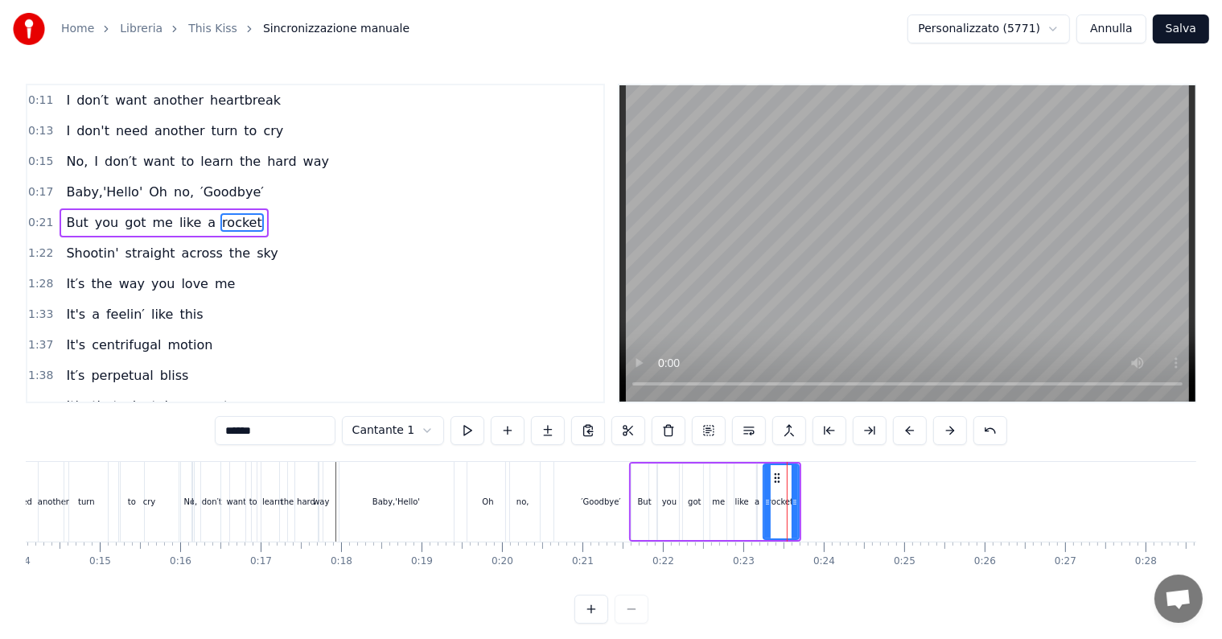
click at [154, 249] on span "straight" at bounding box center [150, 253] width 53 height 19
type input "********"
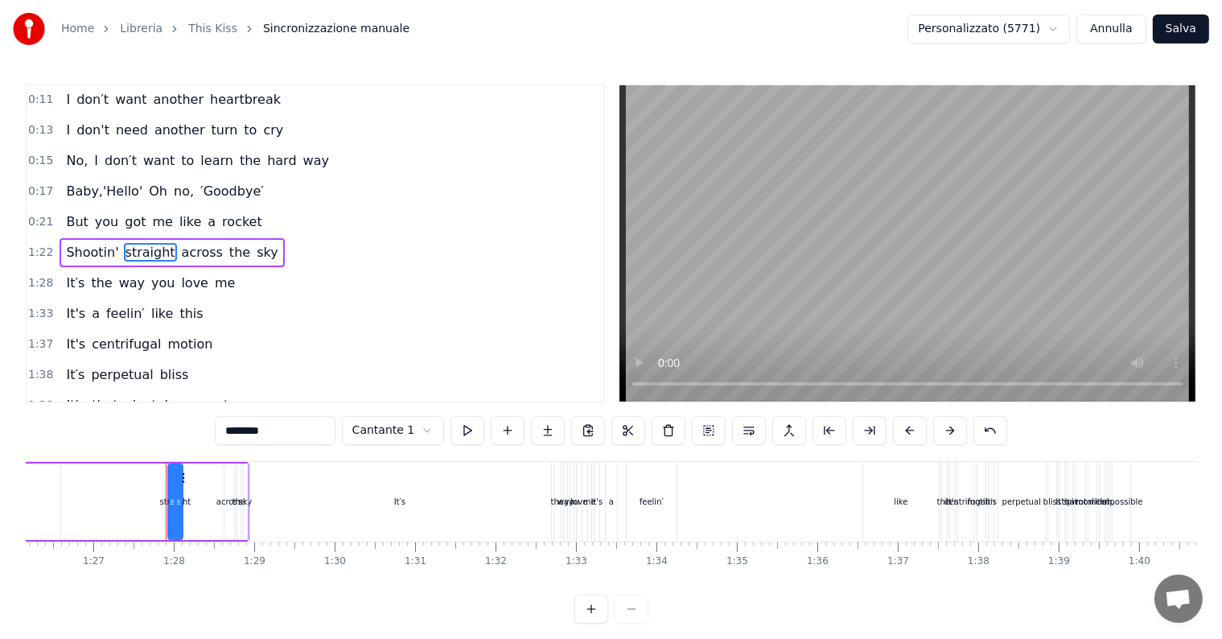
scroll to position [0, 6989]
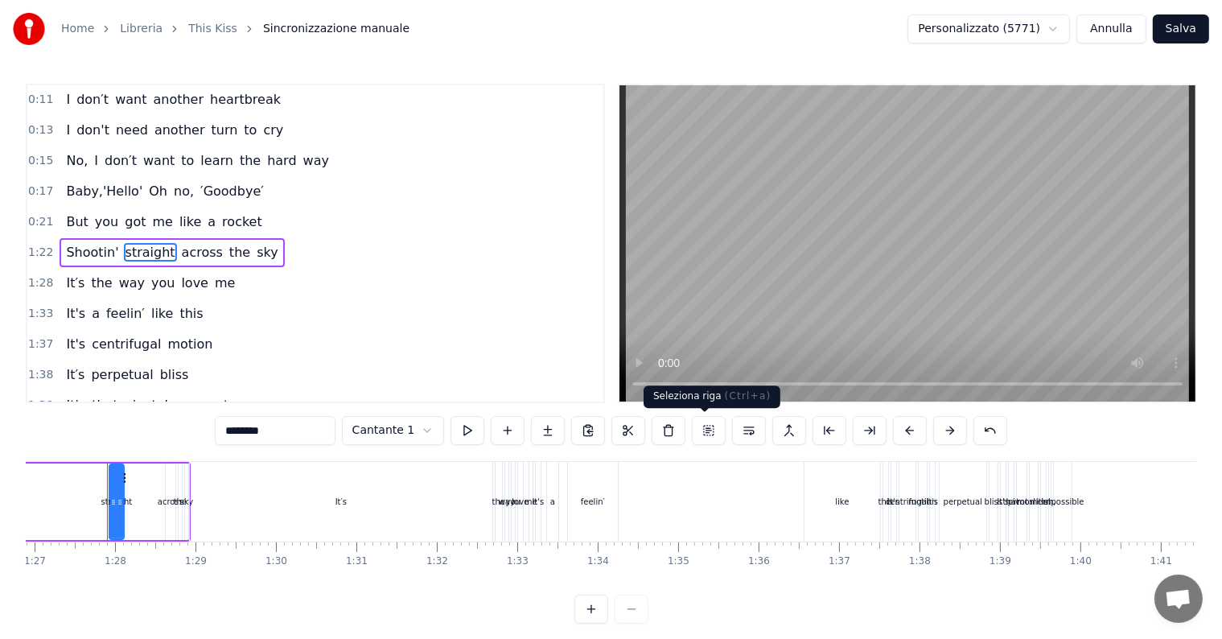
click at [701, 437] on button at bounding box center [709, 430] width 34 height 29
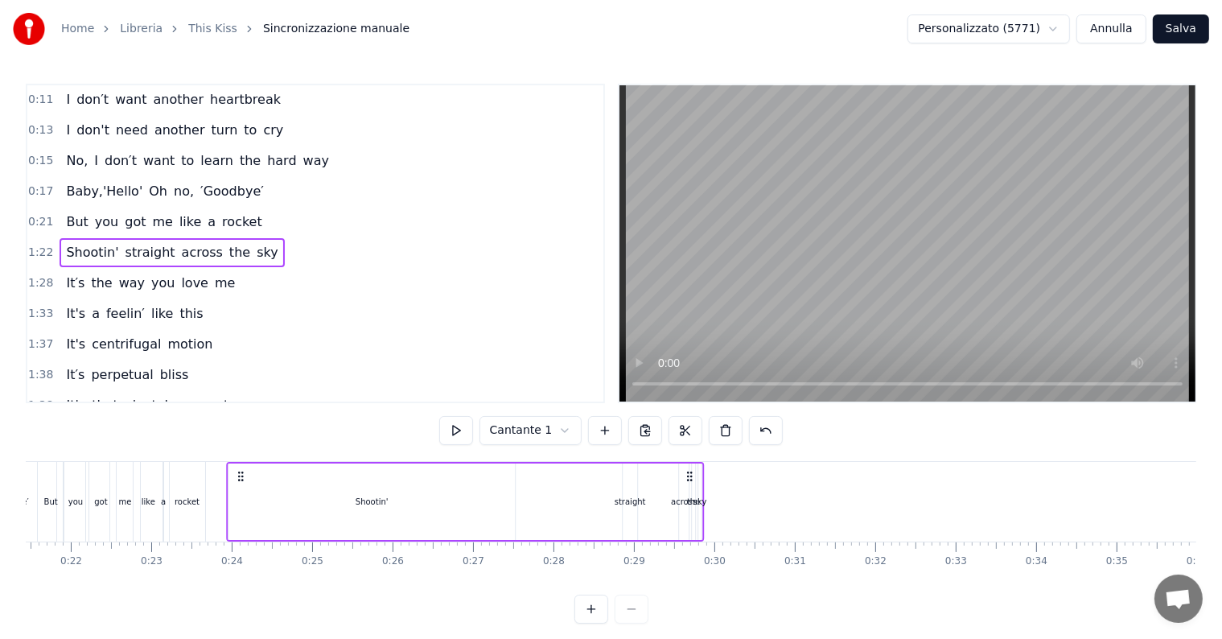
scroll to position [0, 1709]
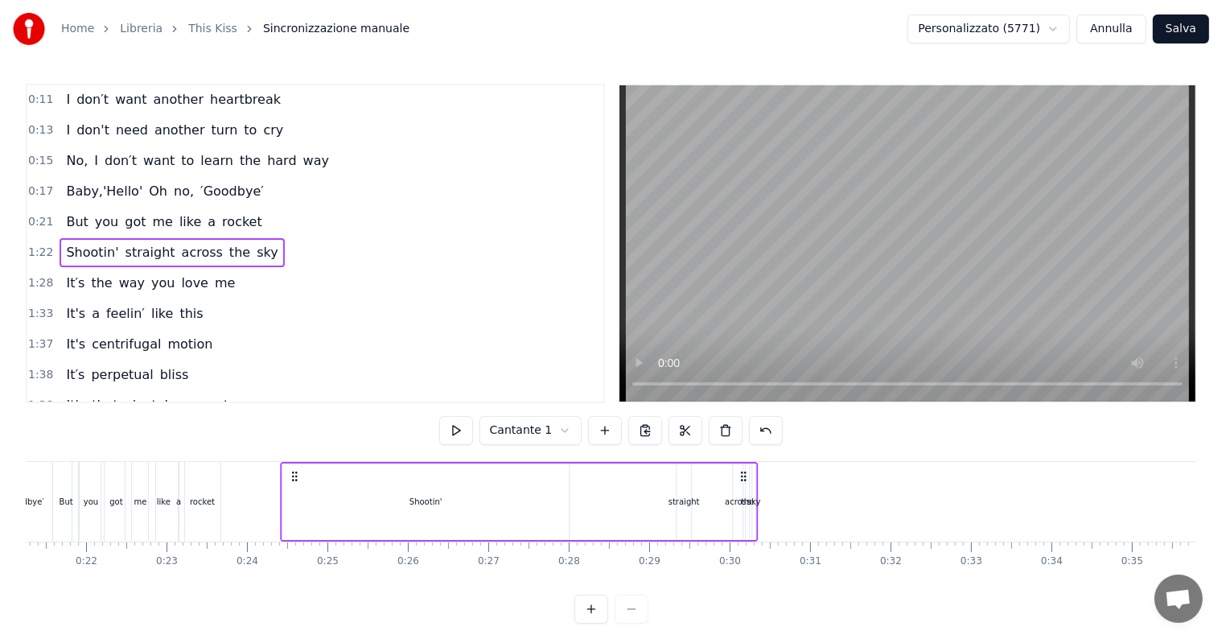
drag, startPoint x: 121, startPoint y: 476, endPoint x: 295, endPoint y: 484, distance: 174.7
click at [295, 484] on div "Shootin' straight across the sky" at bounding box center [520, 502] width 478 height 80
drag, startPoint x: 294, startPoint y: 480, endPoint x: 316, endPoint y: 486, distance: 22.4
click at [316, 486] on div "Shootin' straight across the sky" at bounding box center [542, 502] width 478 height 80
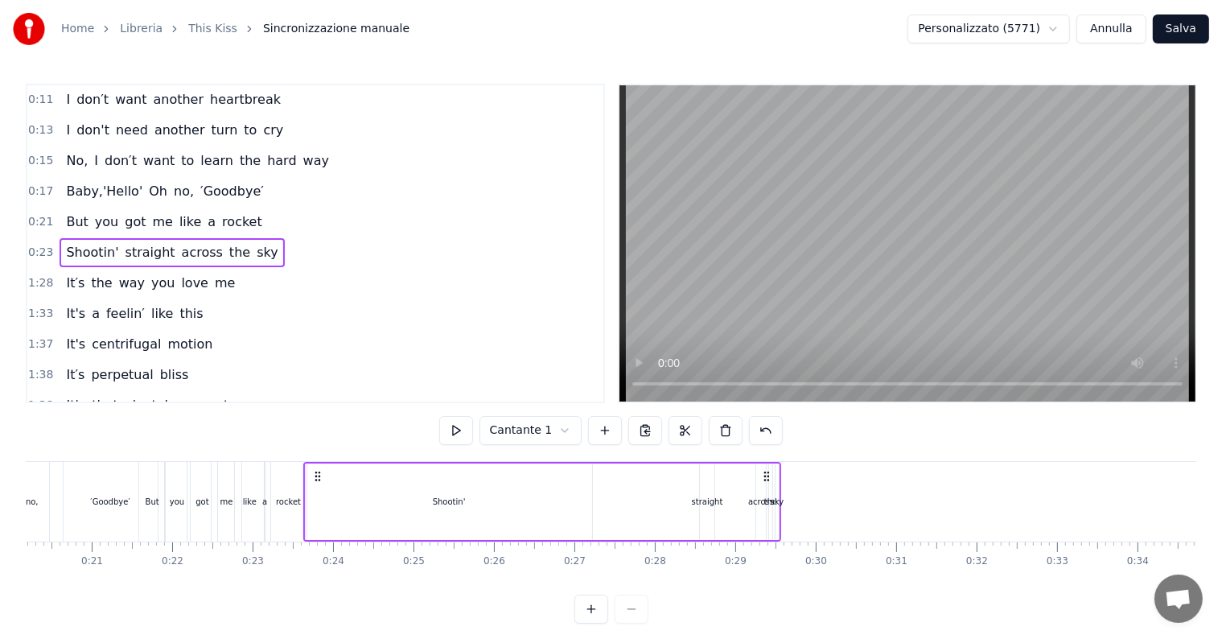
click at [586, 499] on div "Shootin'" at bounding box center [449, 501] width 286 height 76
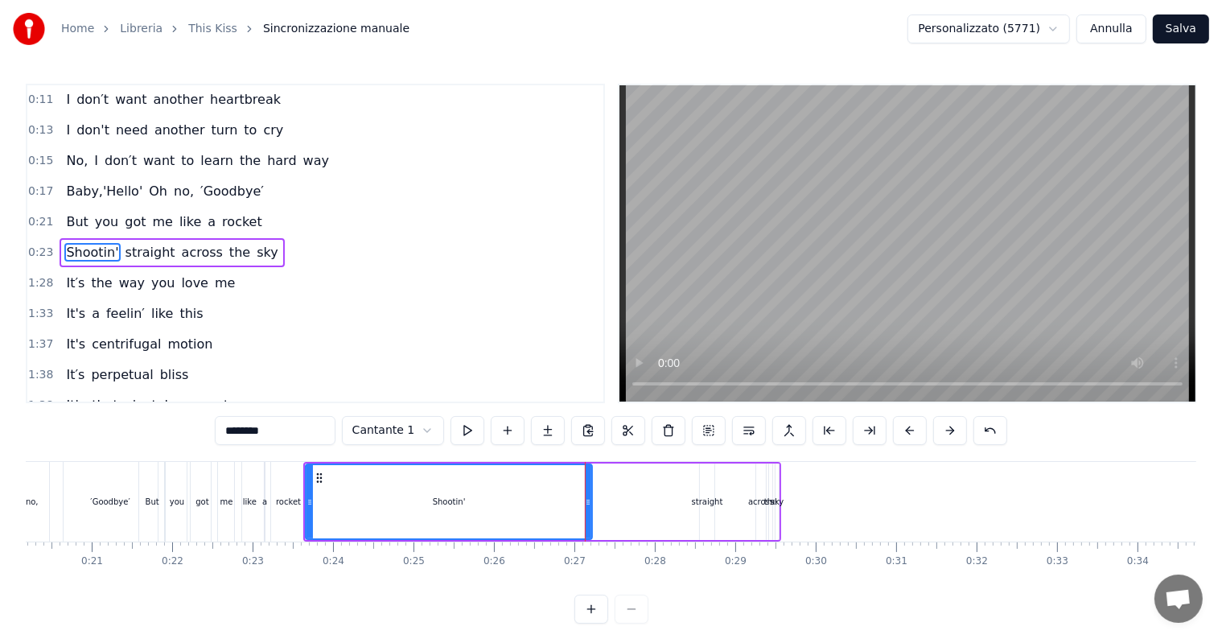
scroll to position [4, 0]
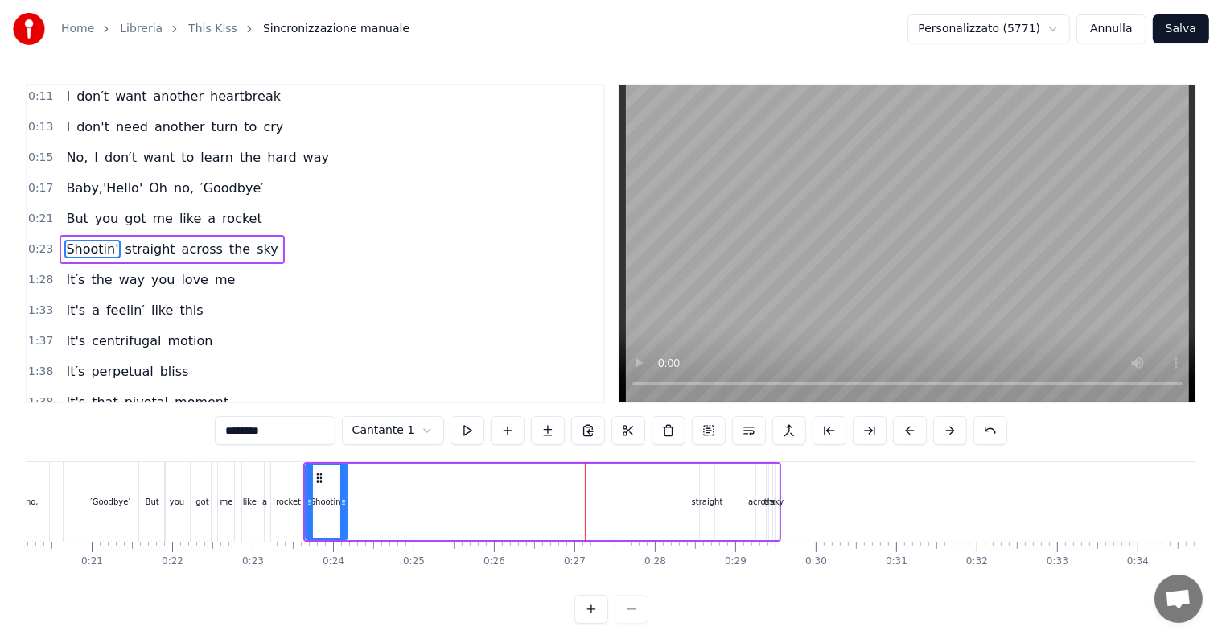
drag, startPoint x: 586, startPoint y: 499, endPoint x: 341, endPoint y: 487, distance: 244.8
click at [341, 487] on div at bounding box center [343, 501] width 6 height 73
click at [698, 502] on div "straight" at bounding box center [707, 502] width 31 height 12
type input "********"
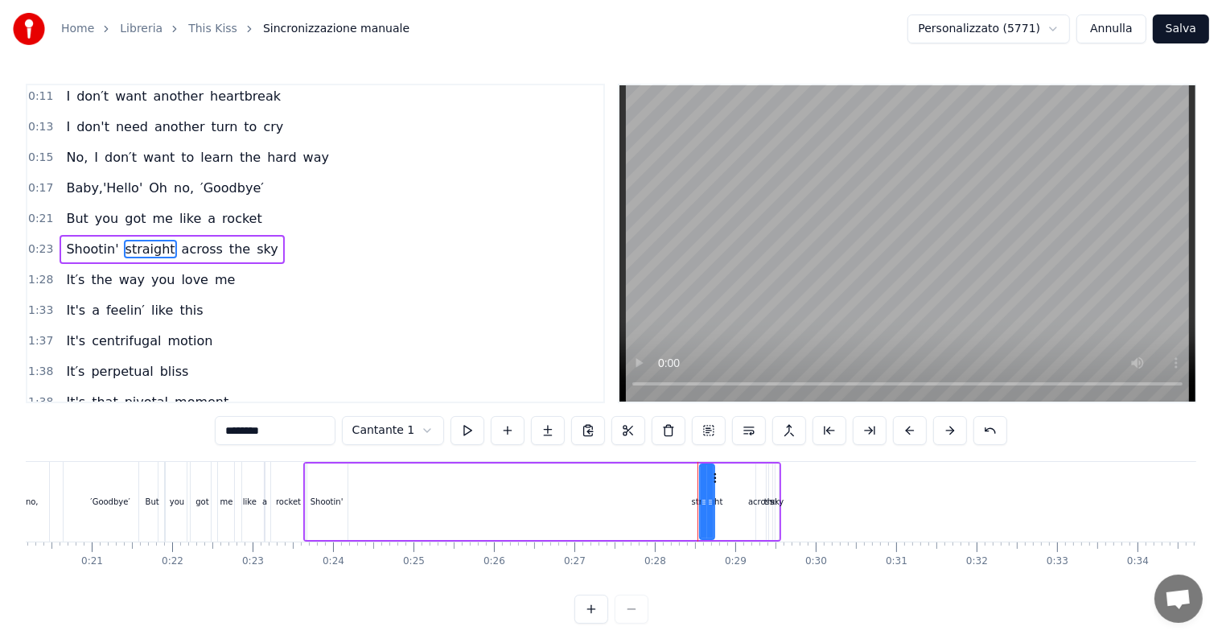
drag, startPoint x: 698, startPoint y: 502, endPoint x: 683, endPoint y: 500, distance: 15.4
click at [683, 500] on div "Shootin' straight across the sky" at bounding box center [542, 502] width 478 height 80
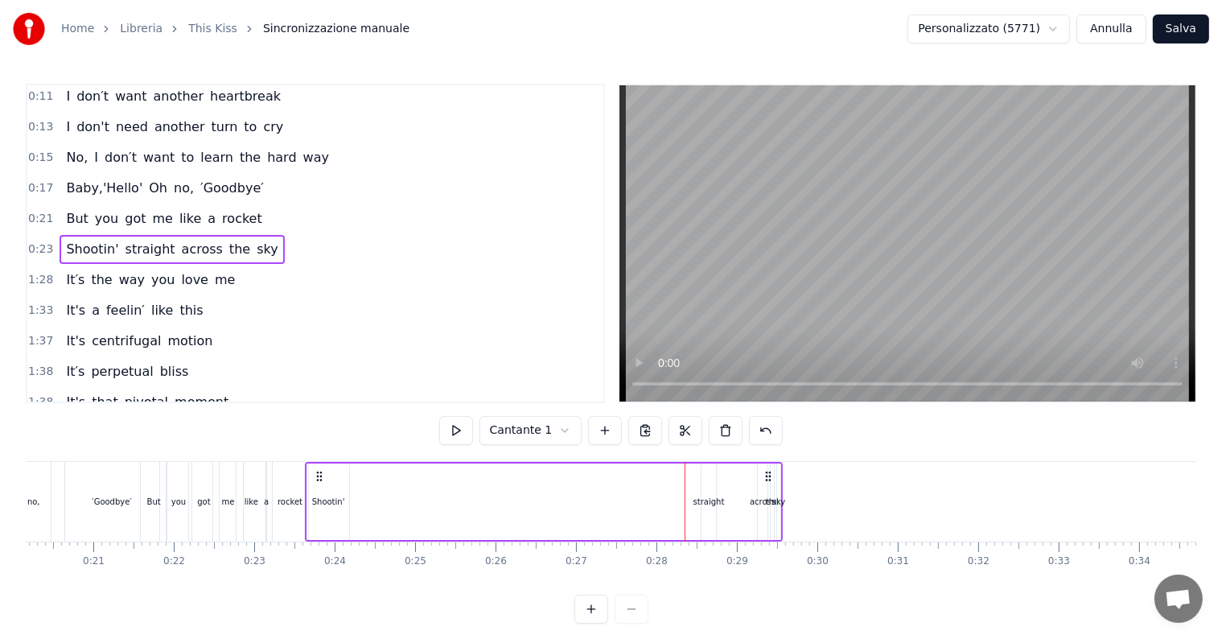
scroll to position [0, 1619]
click at [711, 502] on div "straight" at bounding box center [711, 502] width 31 height 12
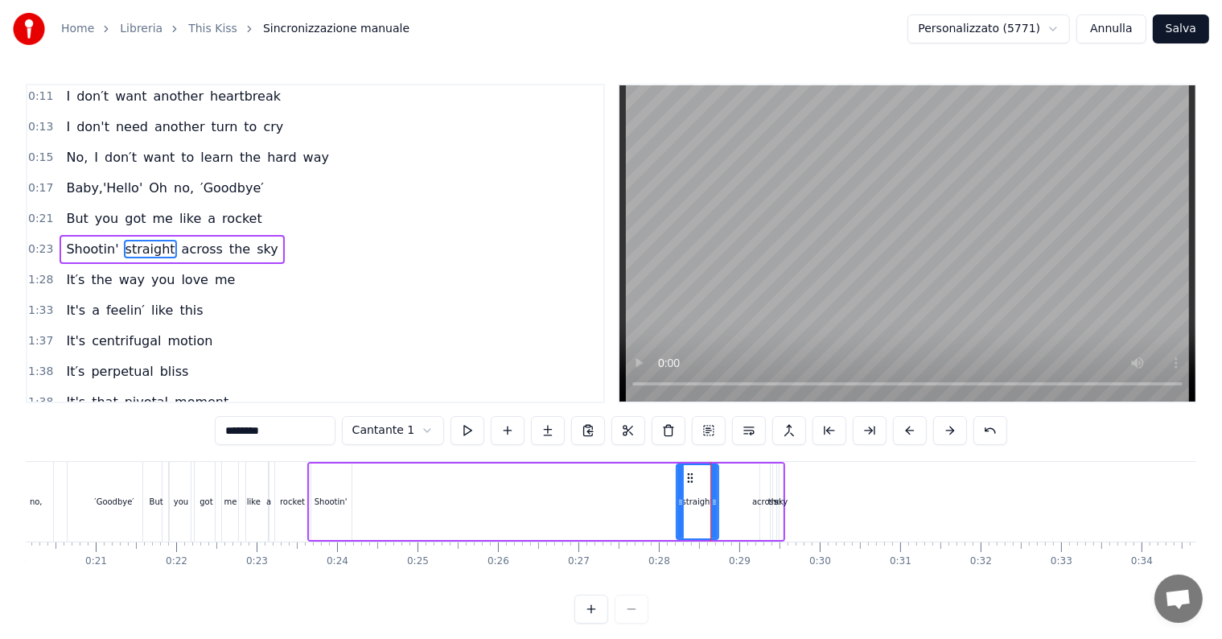
drag, startPoint x: 703, startPoint y: 502, endPoint x: 676, endPoint y: 500, distance: 27.4
click at [677, 500] on icon at bounding box center [680, 502] width 6 height 13
drag, startPoint x: 689, startPoint y: 479, endPoint x: 356, endPoint y: 460, distance: 333.5
click at [356, 460] on div "0:11 I don′t want another heartbreak 0:13 I don't need another turn to cry 0:15…" at bounding box center [611, 354] width 1170 height 540
click at [755, 504] on div "across" at bounding box center [765, 502] width 26 height 12
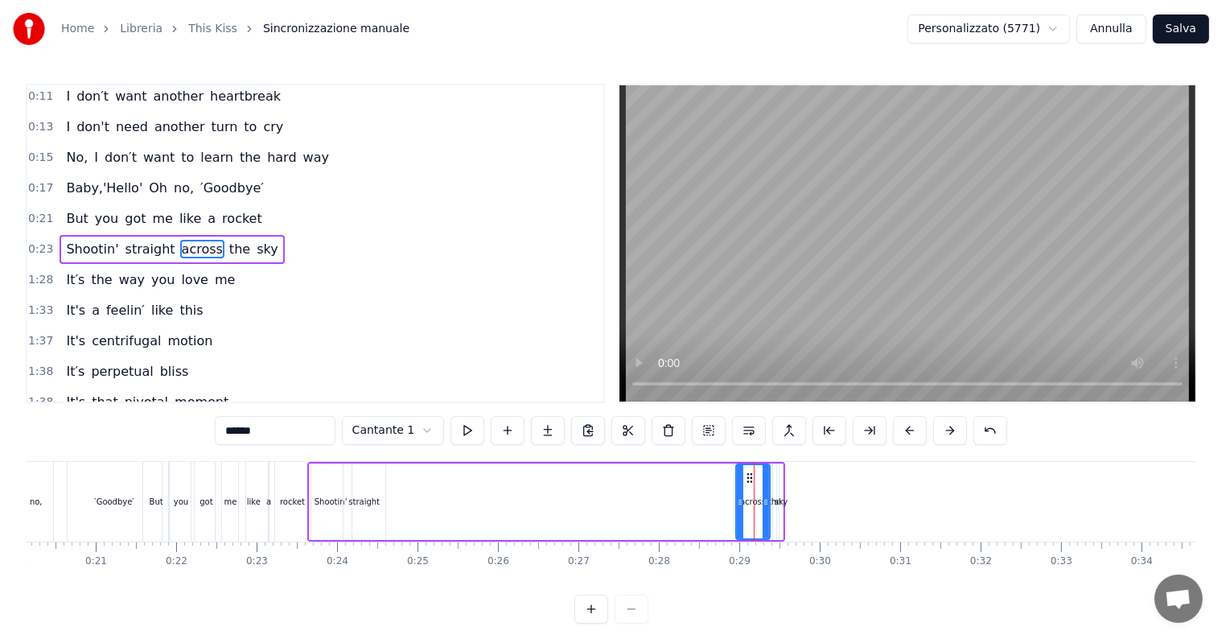
drag, startPoint x: 760, startPoint y: 500, endPoint x: 736, endPoint y: 504, distance: 24.3
click at [737, 504] on icon at bounding box center [740, 502] width 6 height 13
drag, startPoint x: 749, startPoint y: 475, endPoint x: 391, endPoint y: 483, distance: 358.0
click at [391, 483] on div "across" at bounding box center [395, 501] width 32 height 73
click at [770, 497] on div "the" at bounding box center [774, 502] width 13 height 12
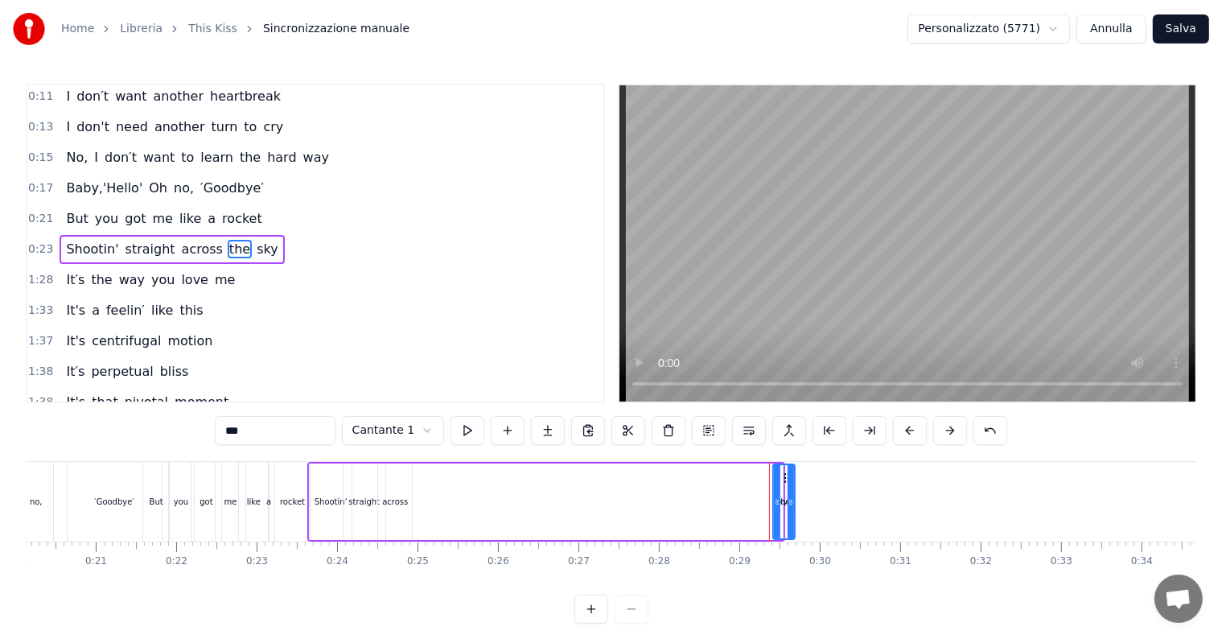
drag, startPoint x: 770, startPoint y: 497, endPoint x: 788, endPoint y: 501, distance: 18.9
click at [788, 501] on icon at bounding box center [791, 502] width 6 height 13
drag, startPoint x: 785, startPoint y: 479, endPoint x: 417, endPoint y: 483, distance: 368.4
click at [417, 483] on div "the" at bounding box center [416, 501] width 20 height 73
click at [779, 498] on div "sky" at bounding box center [782, 502] width 14 height 12
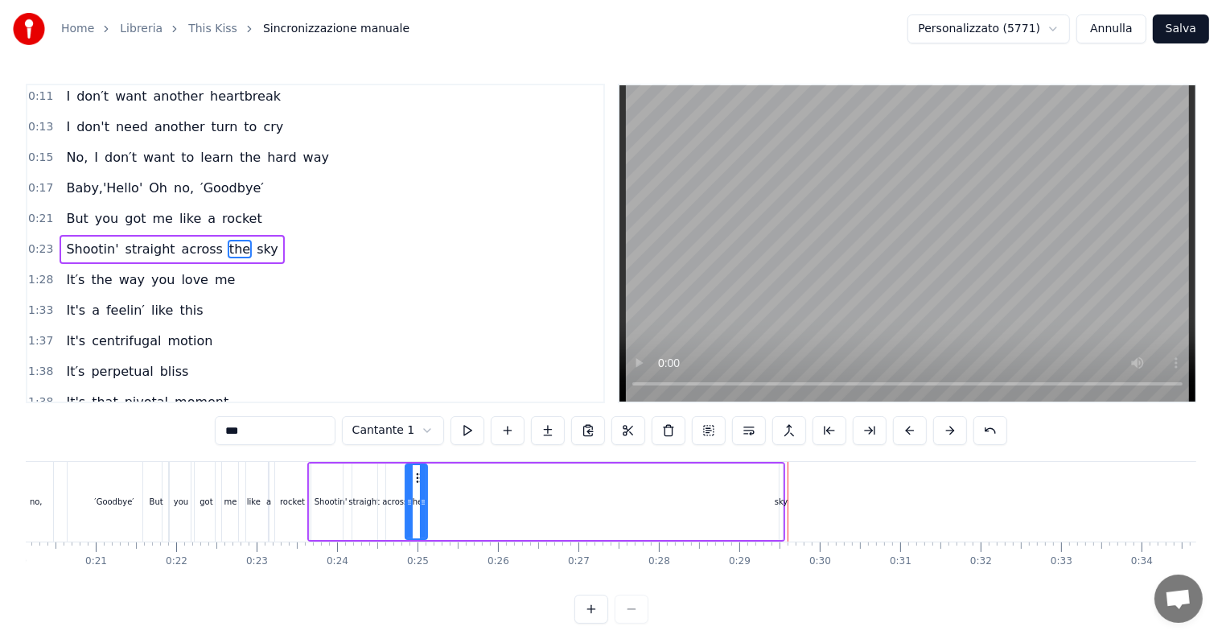
type input "***"
drag, startPoint x: 779, startPoint y: 496, endPoint x: 800, endPoint y: 502, distance: 21.7
click at [800, 502] on icon at bounding box center [799, 502] width 6 height 13
drag, startPoint x: 791, startPoint y: 479, endPoint x: 434, endPoint y: 492, distance: 356.6
click at [434, 492] on div "sky" at bounding box center [436, 501] width 23 height 73
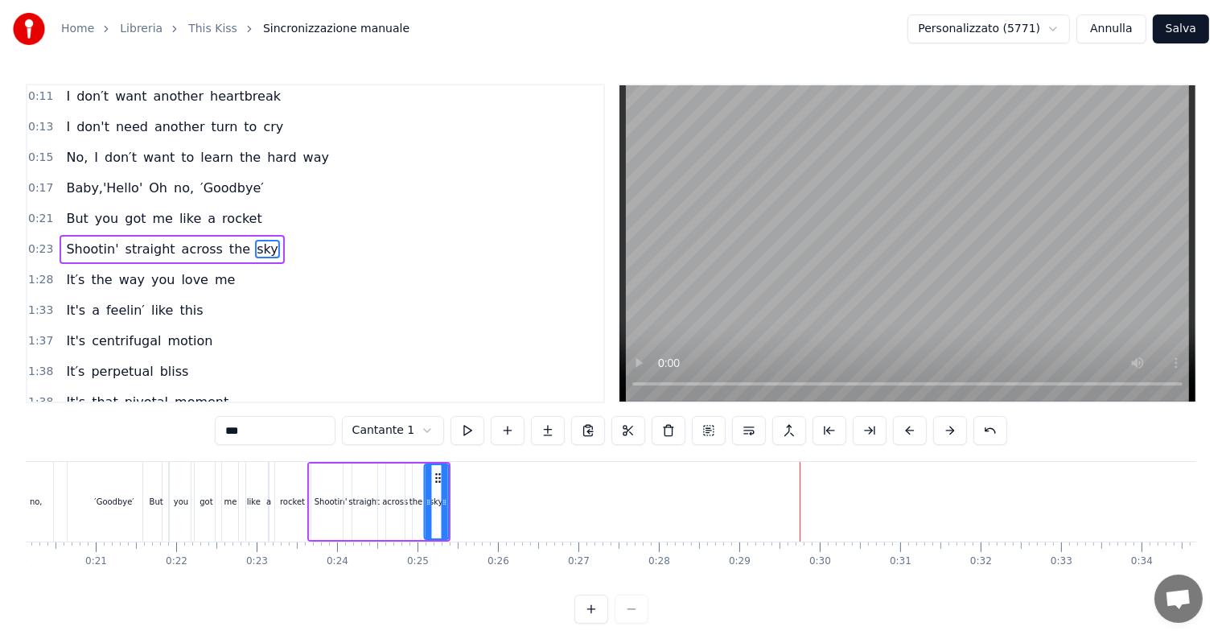
click at [439, 477] on circle at bounding box center [439, 477] width 1 height 1
drag, startPoint x: 446, startPoint y: 496, endPoint x: 463, endPoint y: 496, distance: 17.7
click at [463, 496] on icon at bounding box center [462, 502] width 6 height 13
click at [703, 426] on button at bounding box center [709, 430] width 34 height 29
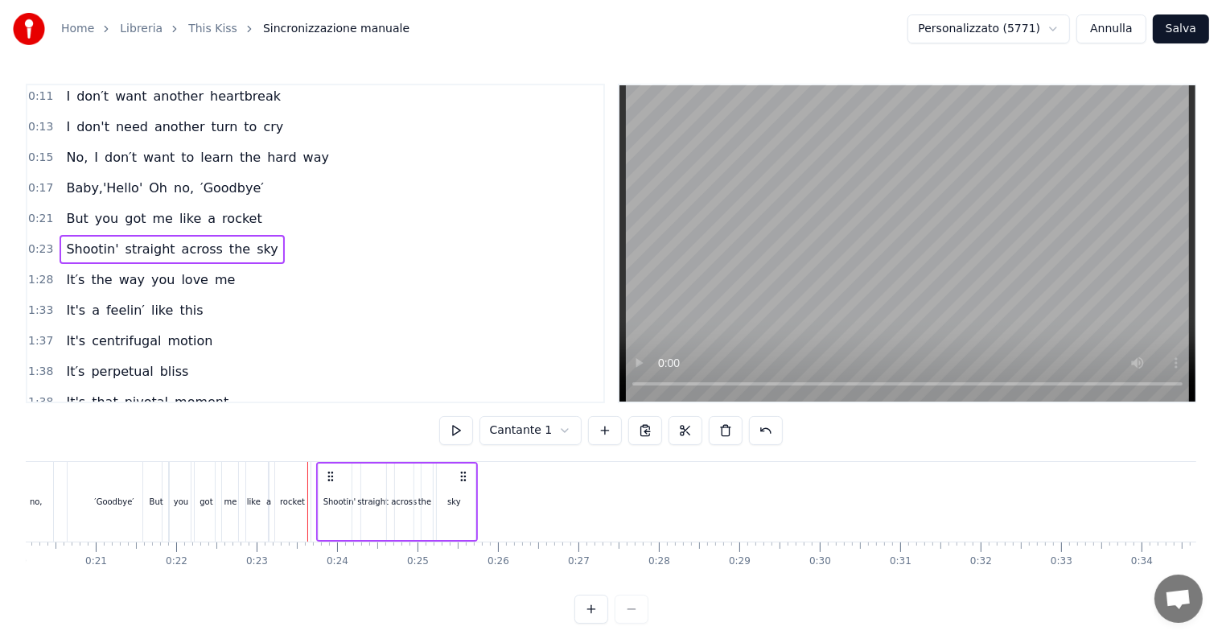
drag, startPoint x: 452, startPoint y: 475, endPoint x: 461, endPoint y: 474, distance: 9.0
click at [461, 474] on icon at bounding box center [463, 476] width 13 height 13
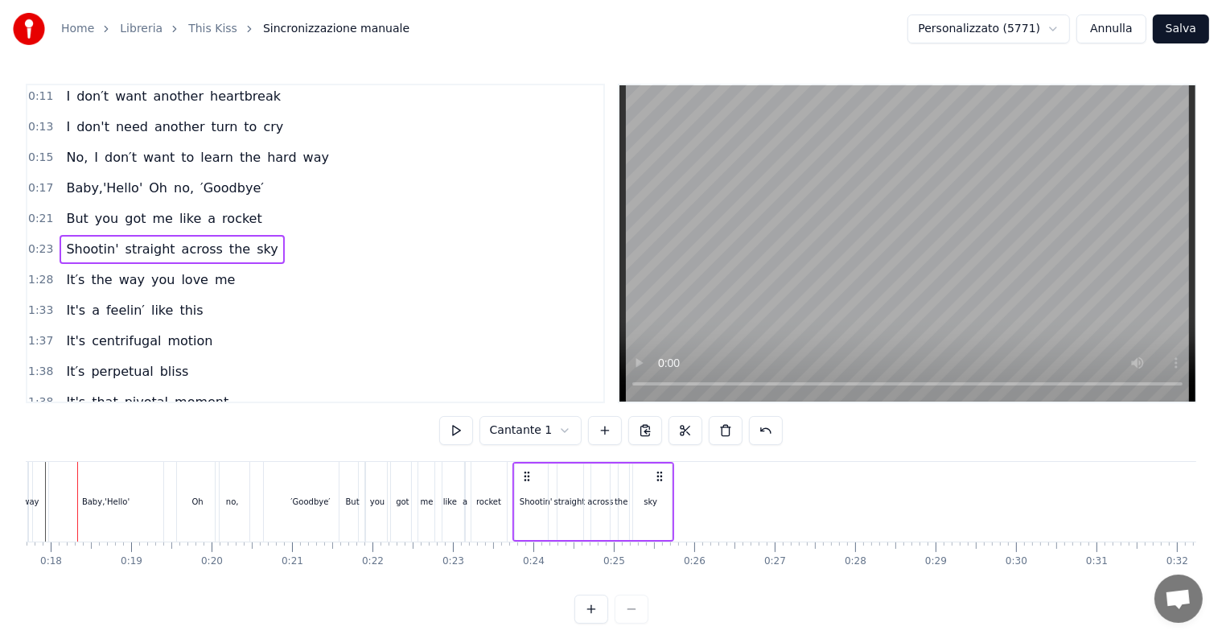
scroll to position [0, 1393]
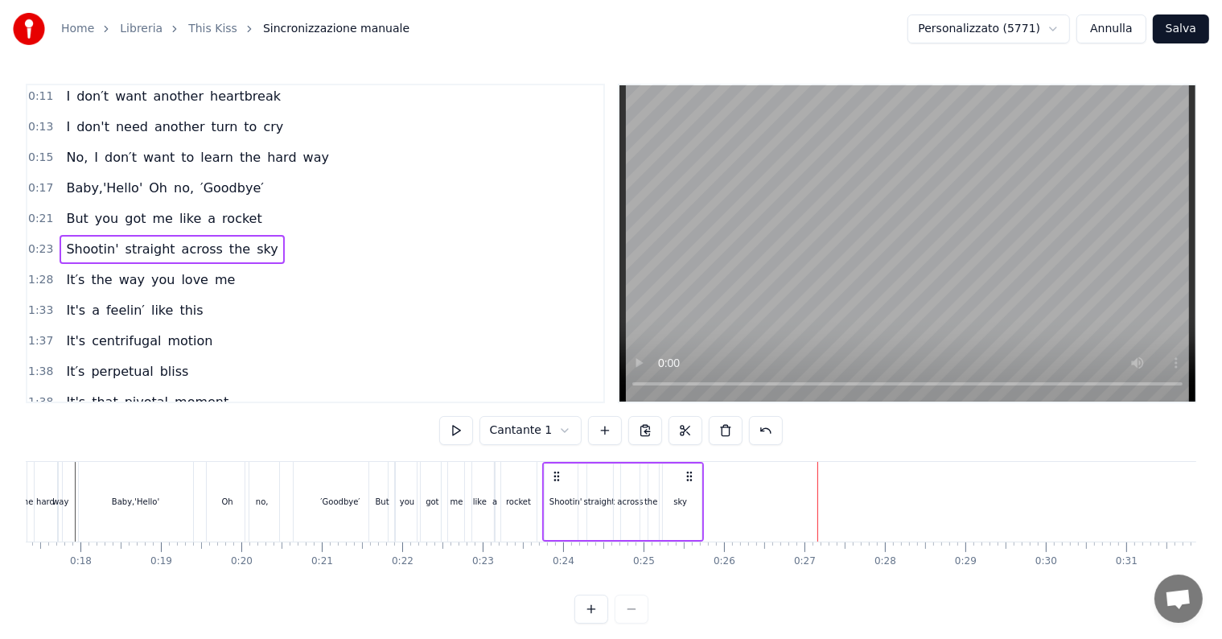
click at [213, 270] on span "me" at bounding box center [224, 279] width 23 height 19
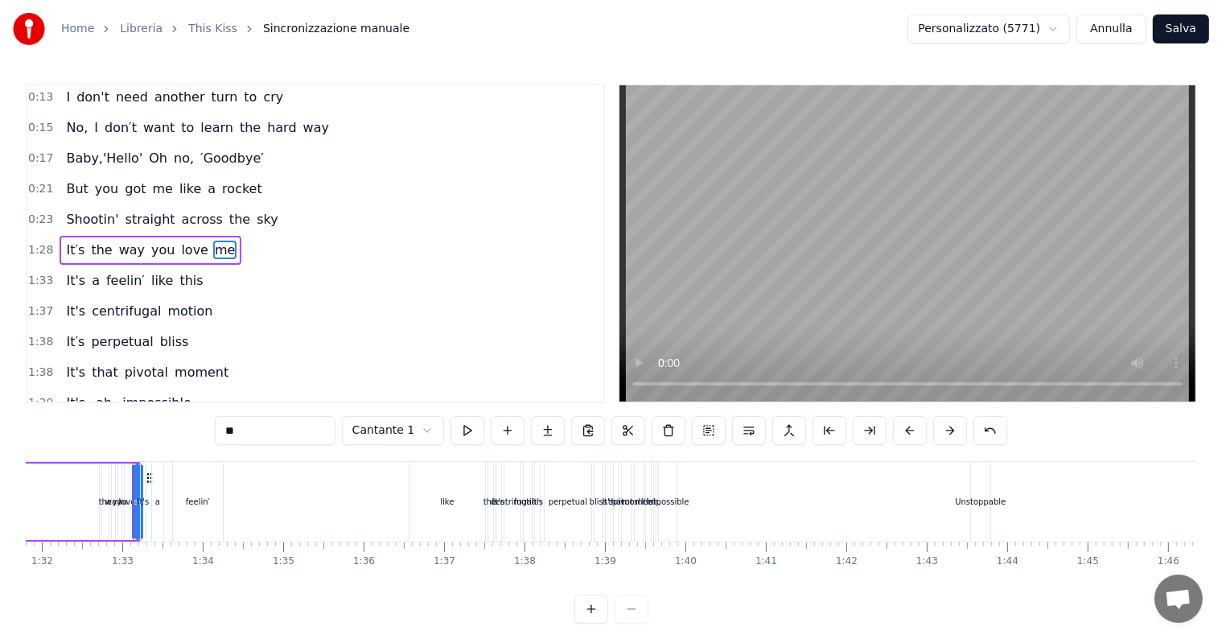
scroll to position [0, 7411]
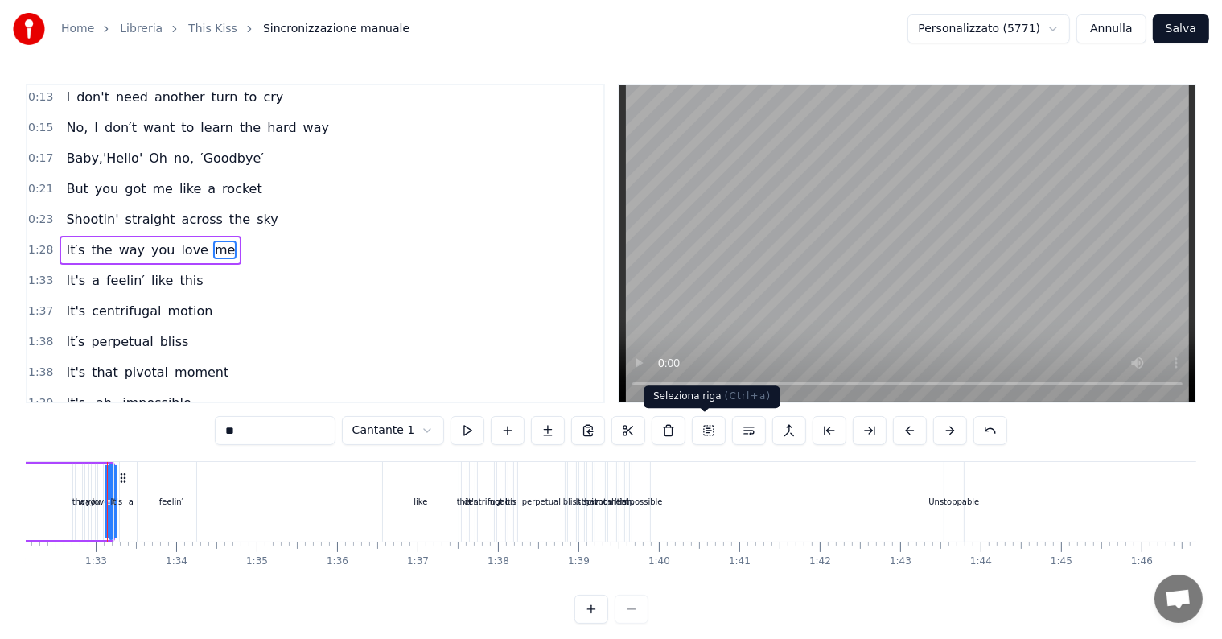
click at [712, 427] on button at bounding box center [709, 430] width 34 height 29
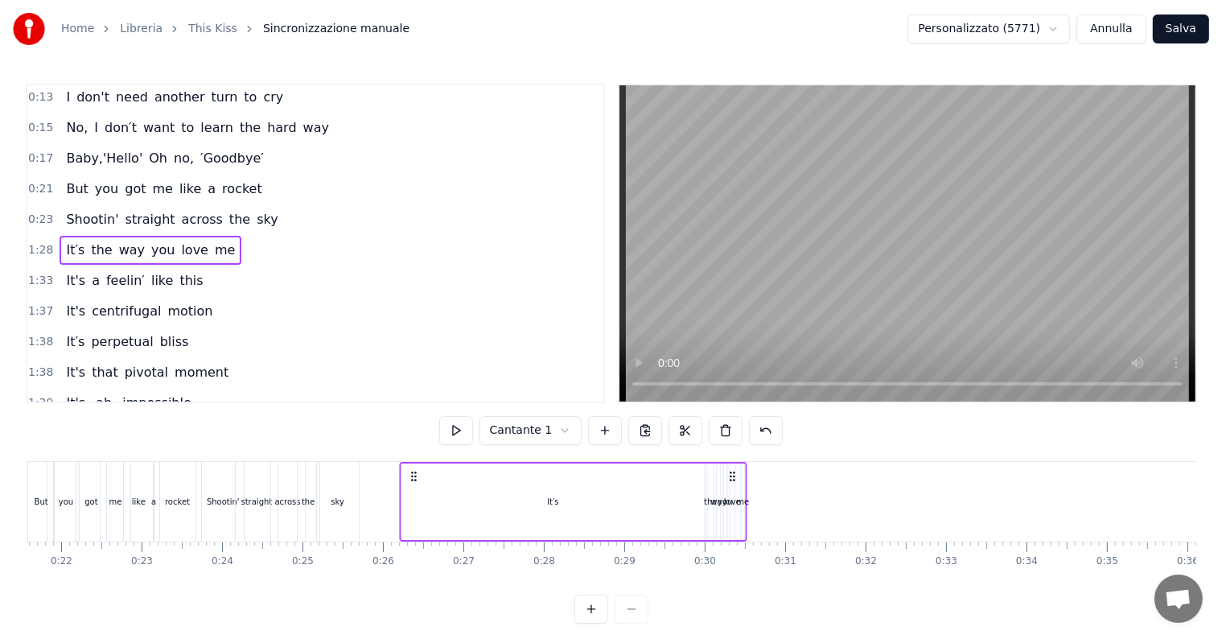
scroll to position [0, 1715]
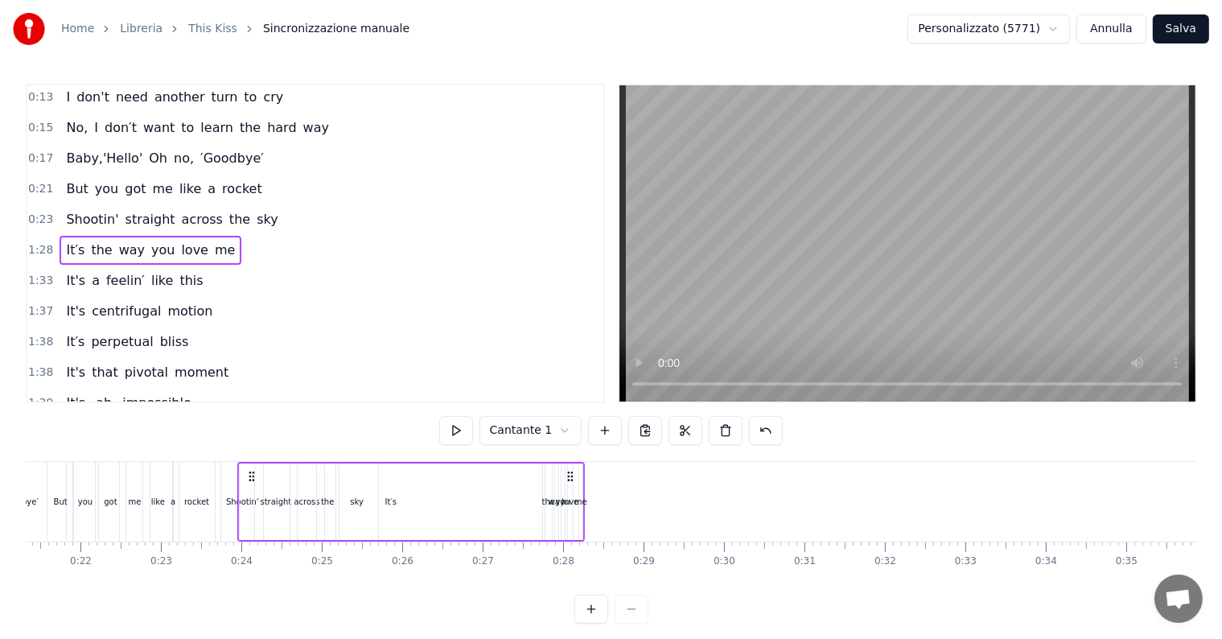
drag, startPoint x: 124, startPoint y: 473, endPoint x: 365, endPoint y: 471, distance: 241.3
click at [365, 471] on div "It′s the way you love me" at bounding box center [410, 502] width 347 height 80
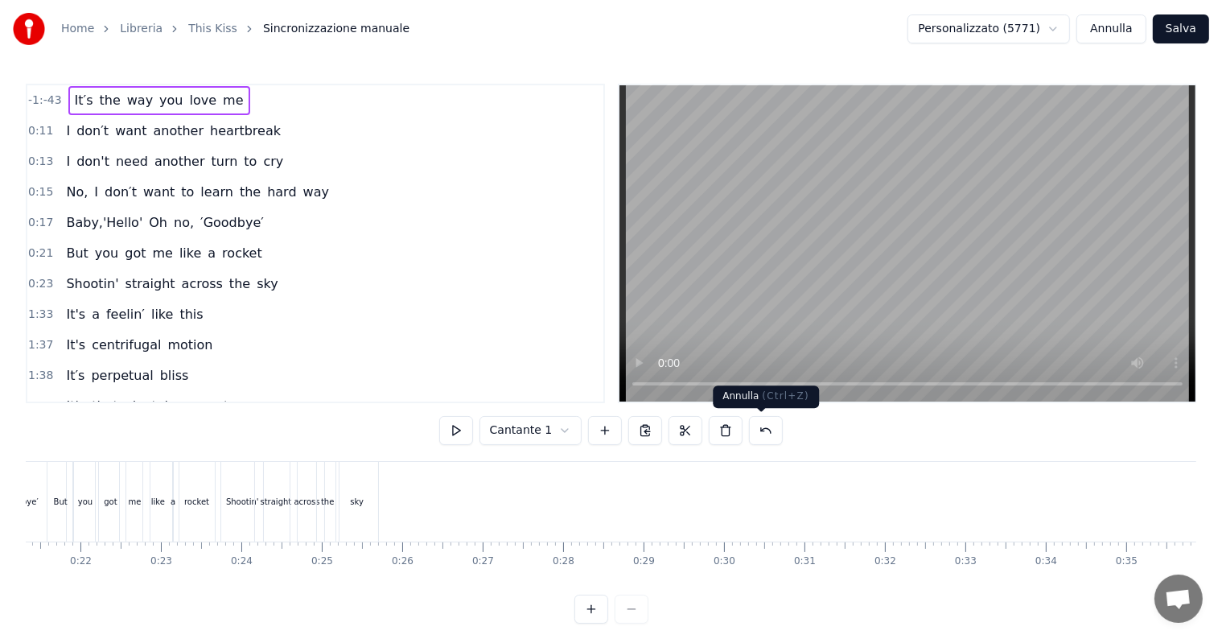
click at [762, 438] on button at bounding box center [766, 430] width 34 height 29
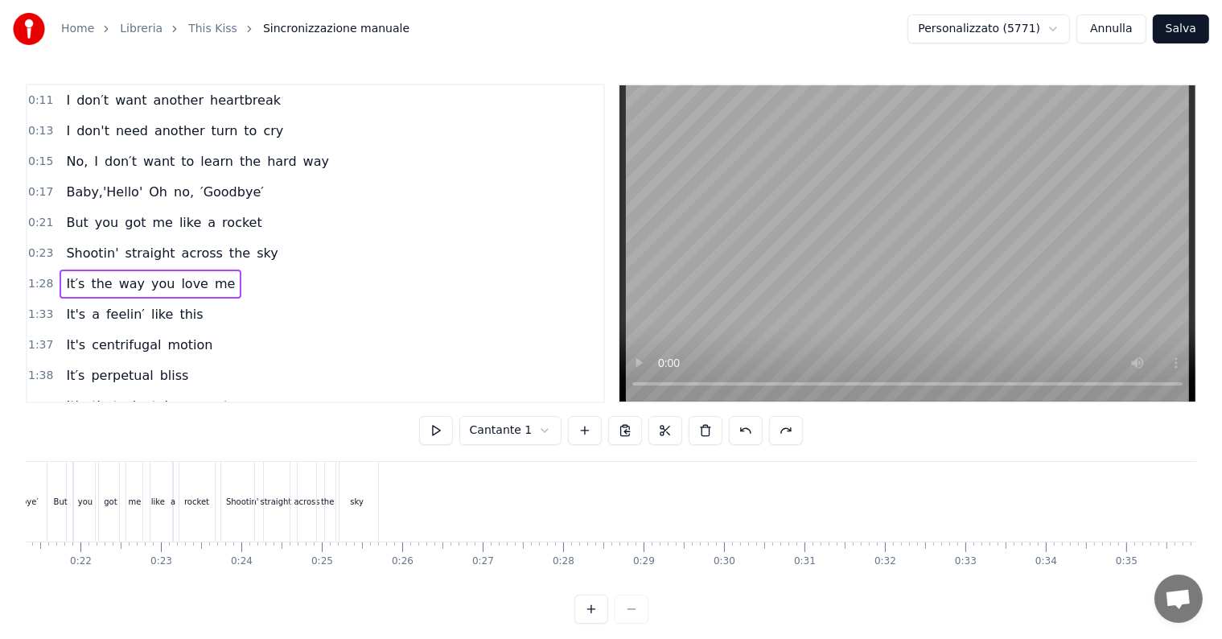
click at [213, 274] on span "me" at bounding box center [224, 283] width 23 height 19
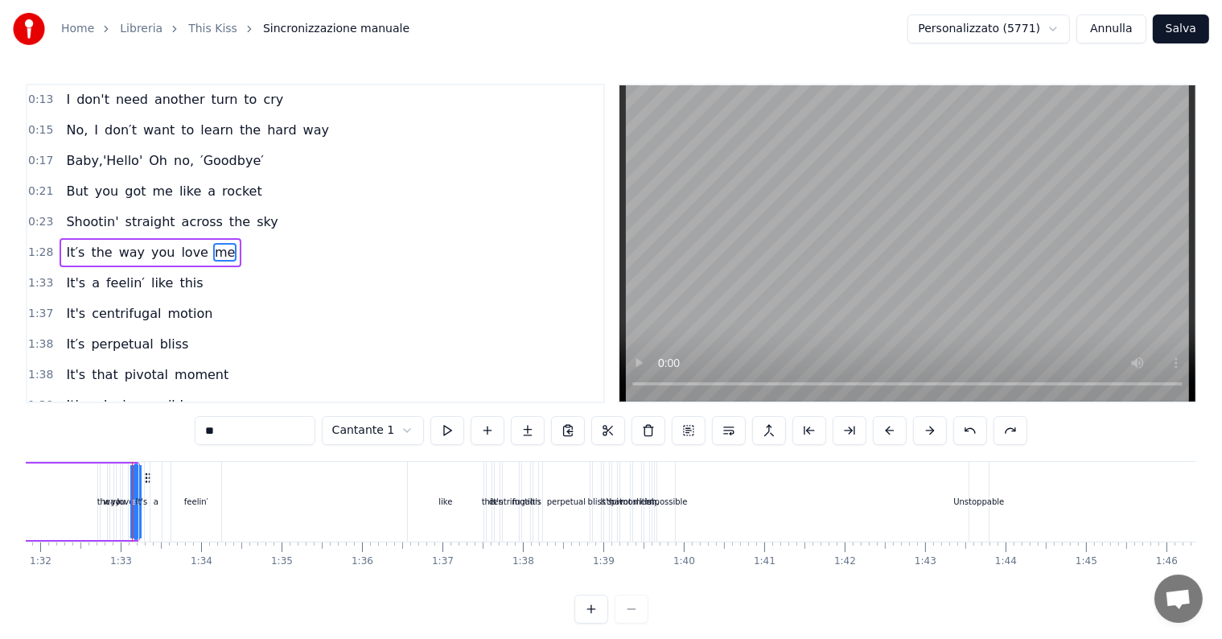
scroll to position [0, 7411]
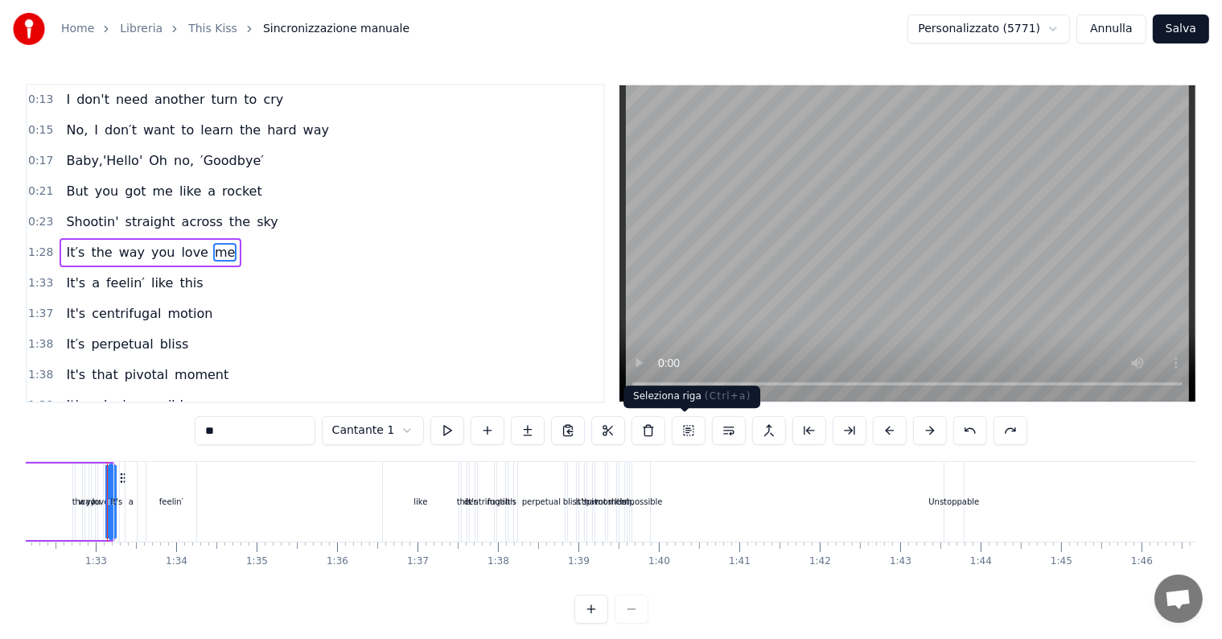
click at [682, 430] on button at bounding box center [689, 430] width 34 height 29
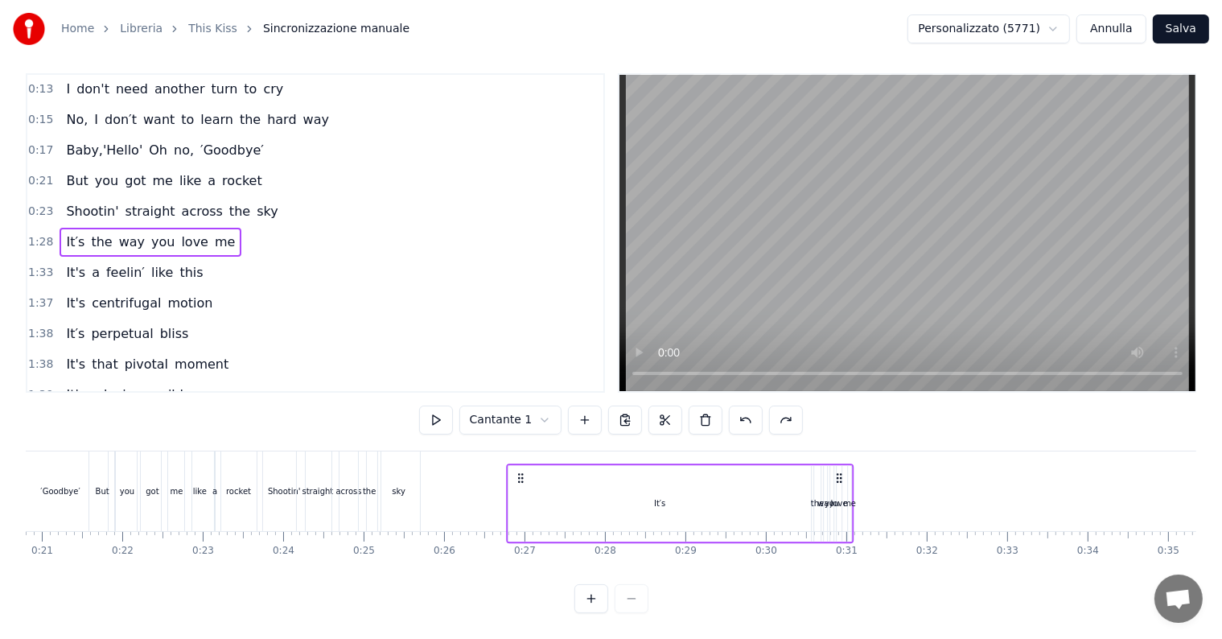
scroll to position [24, 0]
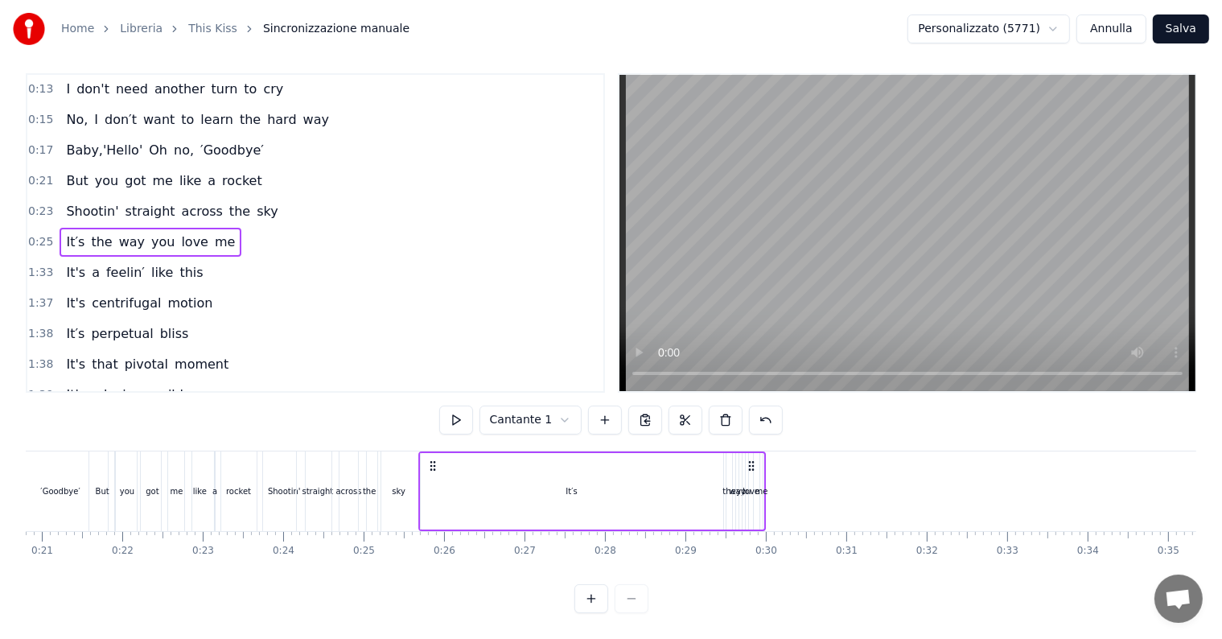
click at [430, 462] on circle at bounding box center [430, 462] width 1 height 1
click at [693, 479] on div "It′s" at bounding box center [573, 491] width 302 height 76
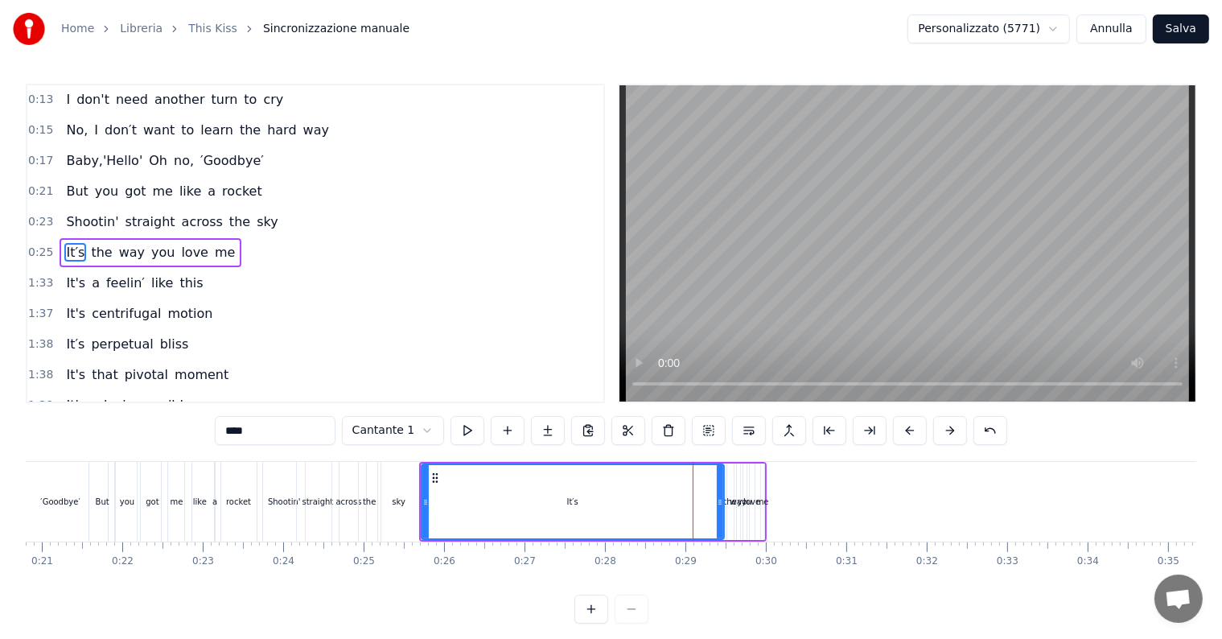
scroll to position [34, 0]
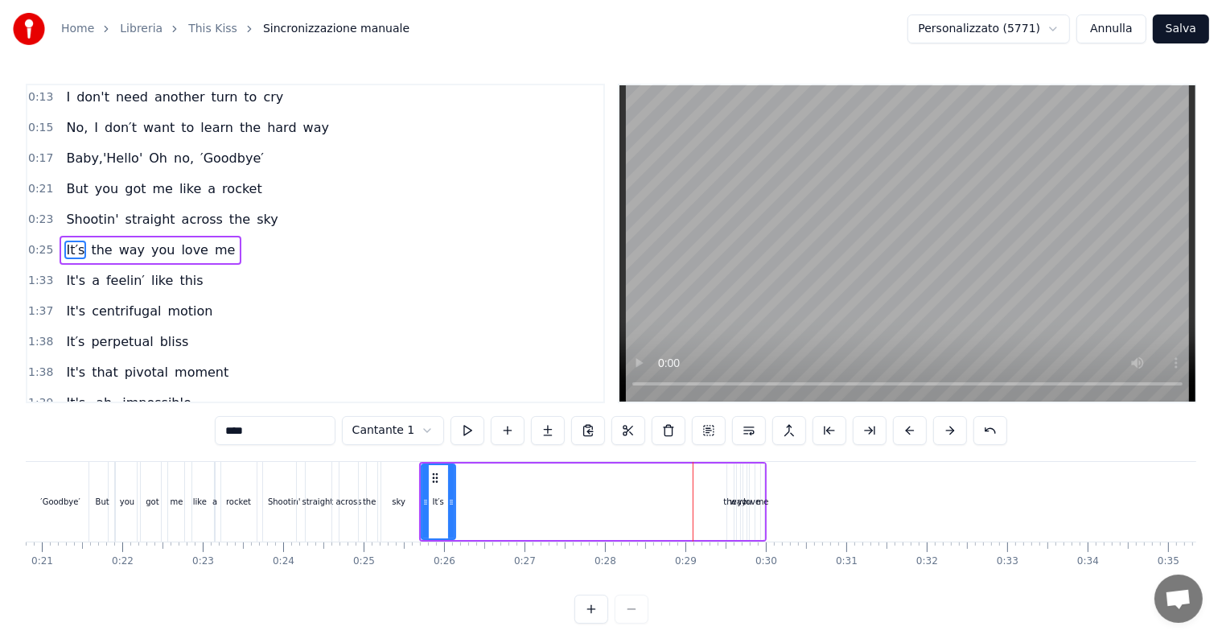
drag, startPoint x: 719, startPoint y: 499, endPoint x: 450, endPoint y: 496, distance: 268.7
click at [450, 496] on icon at bounding box center [451, 502] width 6 height 13
click at [727, 501] on div "the" at bounding box center [729, 502] width 13 height 12
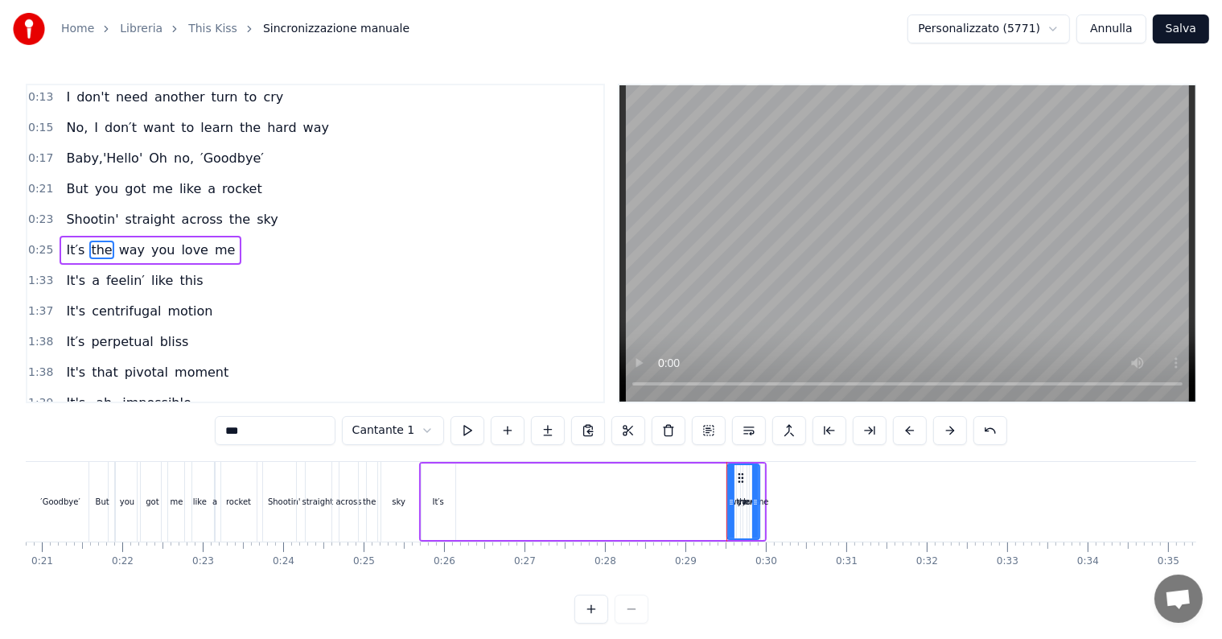
drag, startPoint x: 727, startPoint y: 501, endPoint x: 753, endPoint y: 504, distance: 25.9
click at [753, 504] on icon at bounding box center [755, 502] width 6 height 13
drag, startPoint x: 737, startPoint y: 477, endPoint x: 457, endPoint y: 496, distance: 280.5
click at [457, 496] on div "the" at bounding box center [463, 501] width 31 height 73
click at [735, 502] on div "way" at bounding box center [738, 502] width 16 height 12
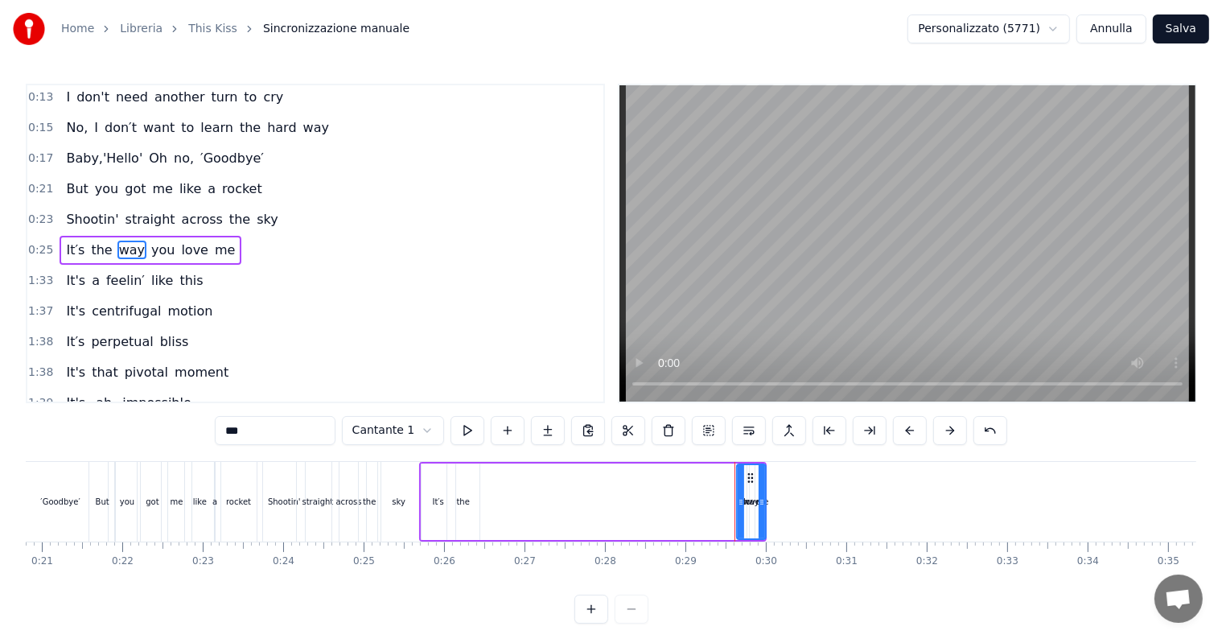
drag, startPoint x: 735, startPoint y: 502, endPoint x: 761, endPoint y: 503, distance: 25.8
click at [761, 503] on icon at bounding box center [762, 502] width 6 height 13
drag, startPoint x: 750, startPoint y: 478, endPoint x: 483, endPoint y: 479, distance: 267.1
click at [483, 479] on icon at bounding box center [484, 477] width 13 height 13
click at [738, 504] on div "you" at bounding box center [745, 502] width 14 height 12
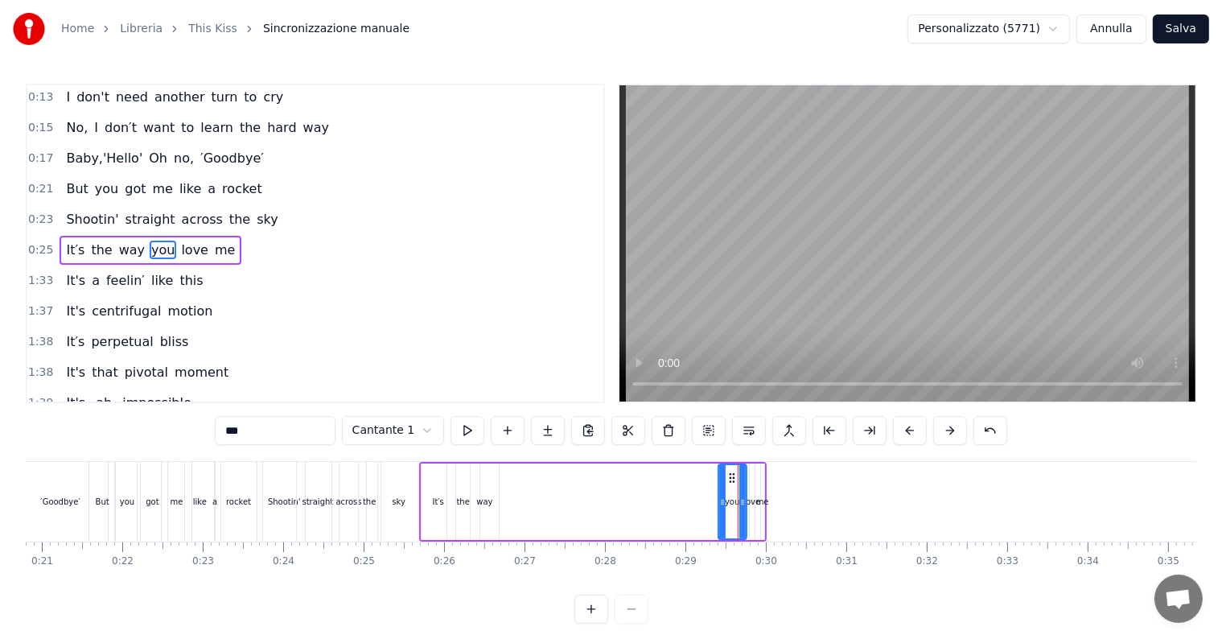
drag, startPoint x: 746, startPoint y: 502, endPoint x: 721, endPoint y: 503, distance: 24.9
click at [721, 503] on icon at bounding box center [722, 502] width 6 height 13
drag, startPoint x: 731, startPoint y: 478, endPoint x: 508, endPoint y: 486, distance: 223.8
click at [508, 486] on div "you" at bounding box center [504, 501] width 27 height 73
click at [743, 503] on div "love" at bounding box center [751, 502] width 17 height 12
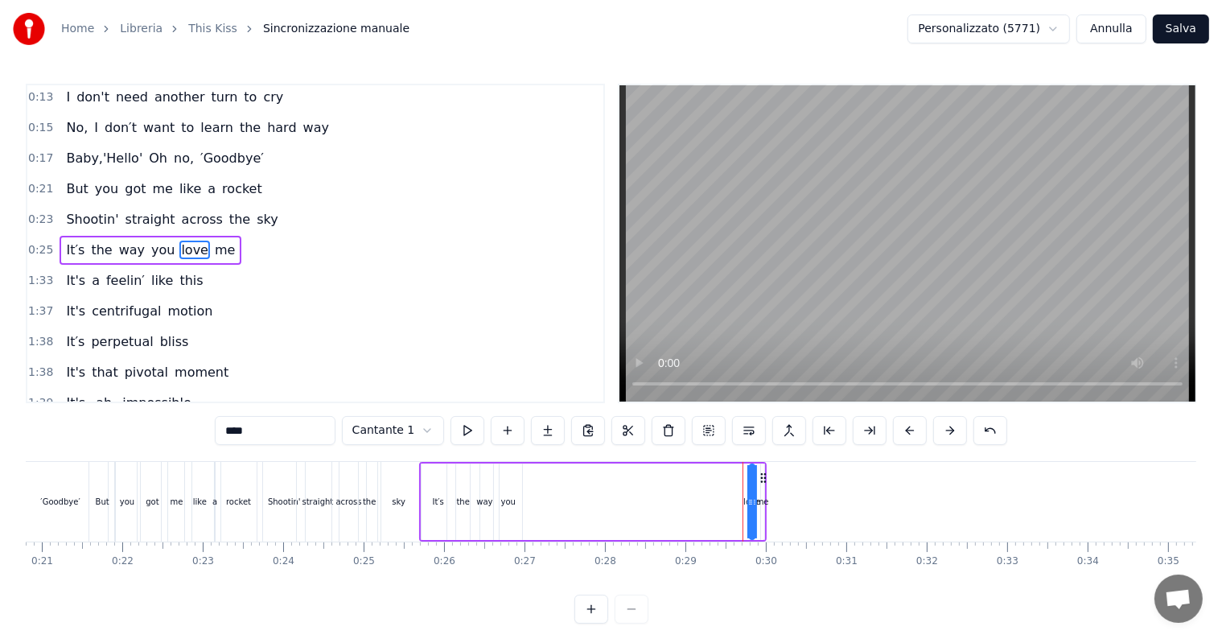
drag, startPoint x: 743, startPoint y: 503, endPoint x: 757, endPoint y: 505, distance: 13.9
click at [757, 505] on div "love" at bounding box center [751, 502] width 17 height 12
drag, startPoint x: 749, startPoint y: 500, endPoint x: 775, endPoint y: 508, distance: 27.7
click at [775, 508] on div at bounding box center [777, 501] width 6 height 73
drag, startPoint x: 759, startPoint y: 475, endPoint x: 524, endPoint y: 483, distance: 235.0
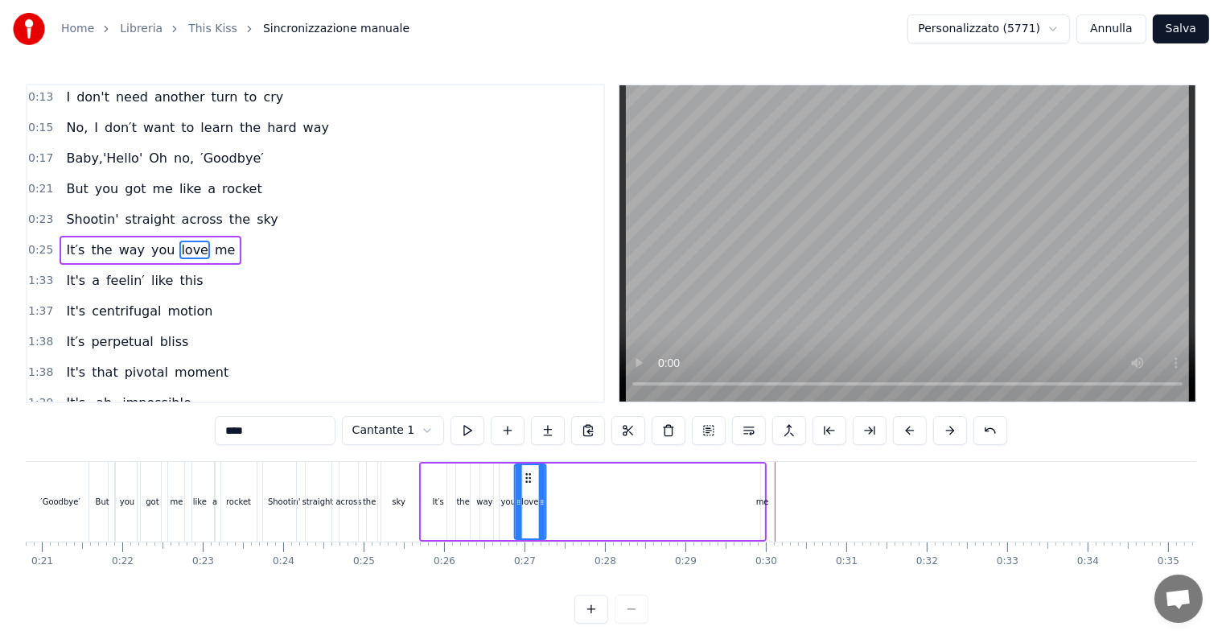
click at [524, 483] on div "love" at bounding box center [531, 501] width 30 height 73
click at [761, 500] on div "me" at bounding box center [762, 502] width 13 height 12
type input "**"
drag, startPoint x: 761, startPoint y: 500, endPoint x: 783, endPoint y: 504, distance: 22.1
click at [783, 504] on icon at bounding box center [782, 502] width 6 height 13
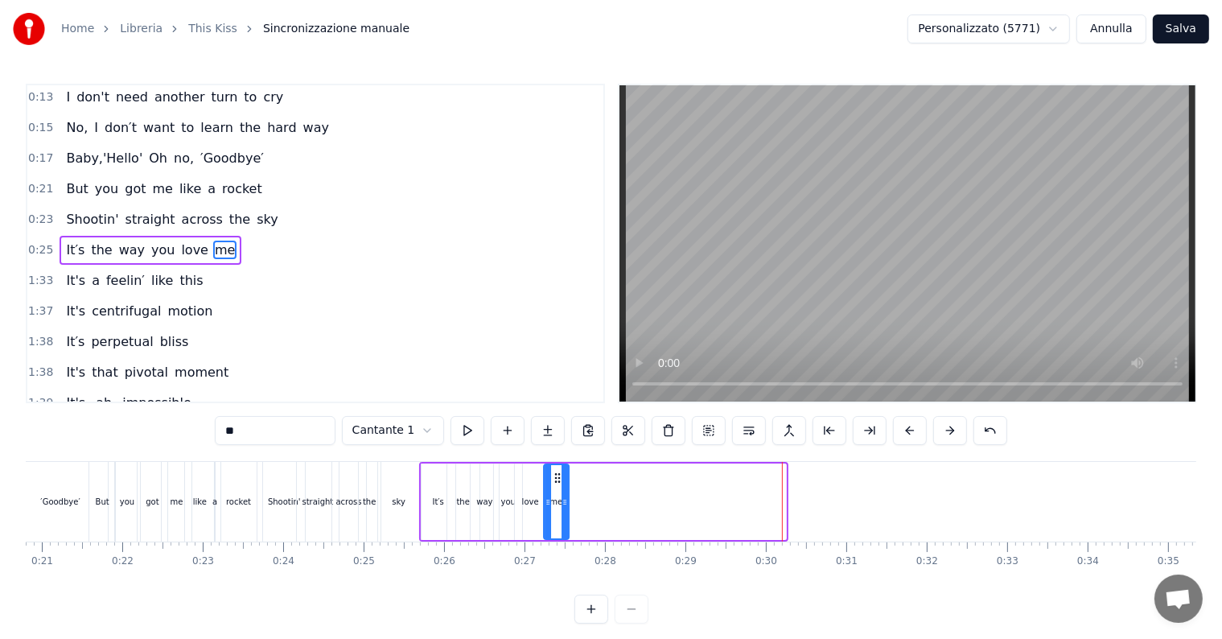
drag, startPoint x: 772, startPoint y: 478, endPoint x: 560, endPoint y: 476, distance: 212.4
click at [560, 476] on icon at bounding box center [557, 477] width 13 height 13
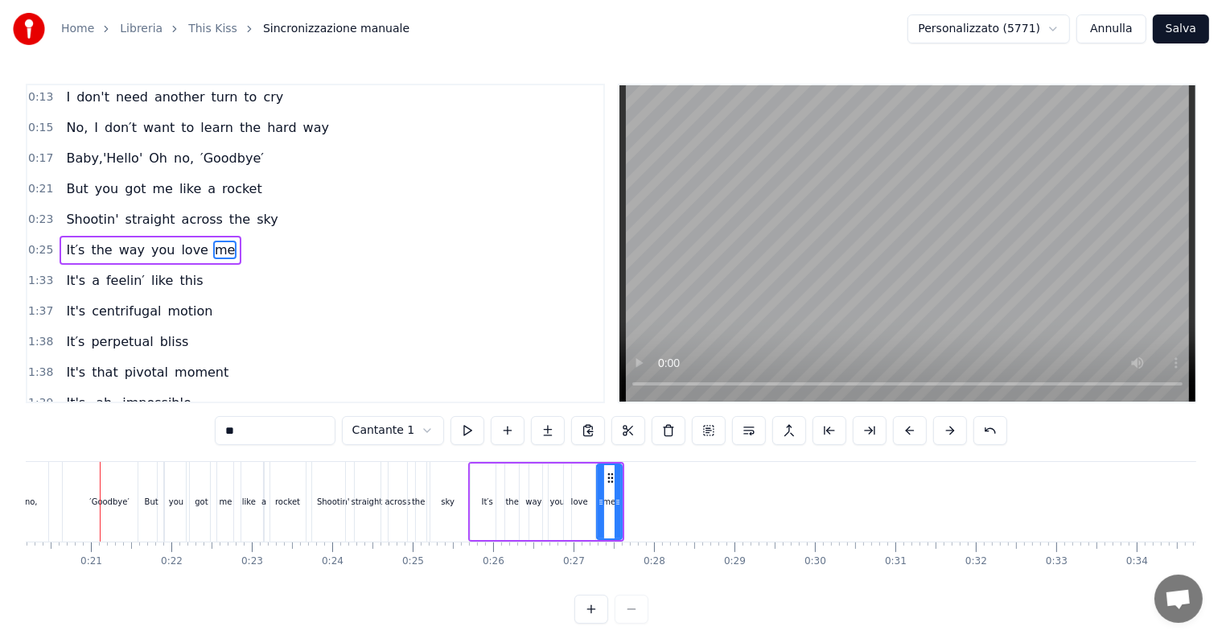
scroll to position [0, 1618]
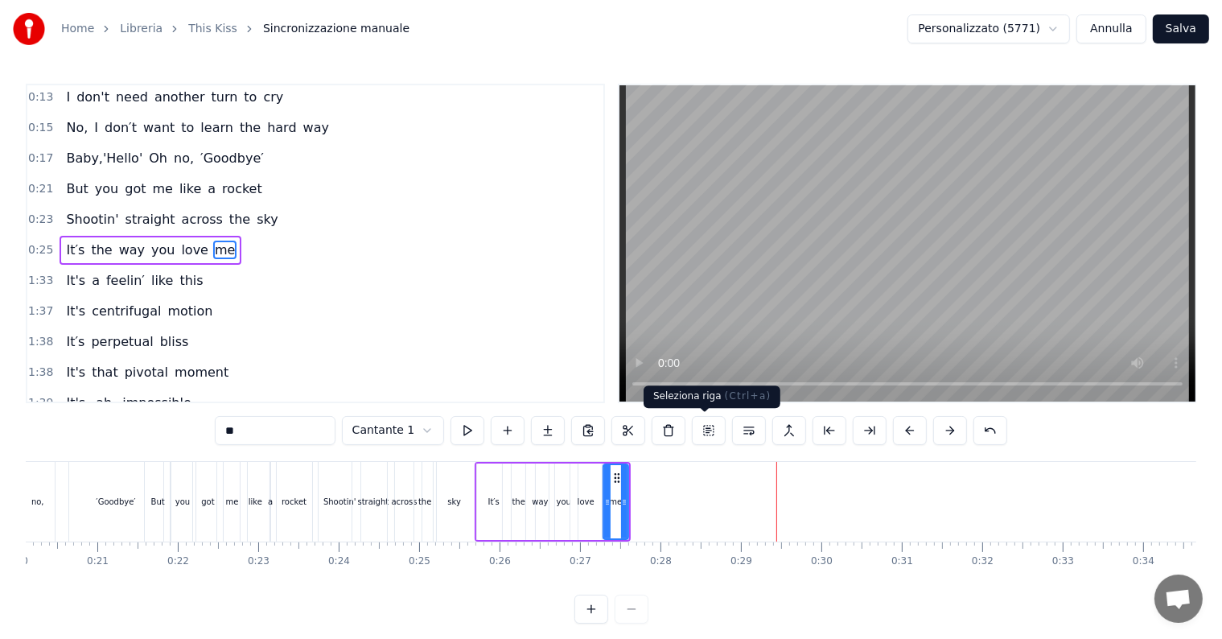
click at [714, 428] on button at bounding box center [709, 430] width 34 height 29
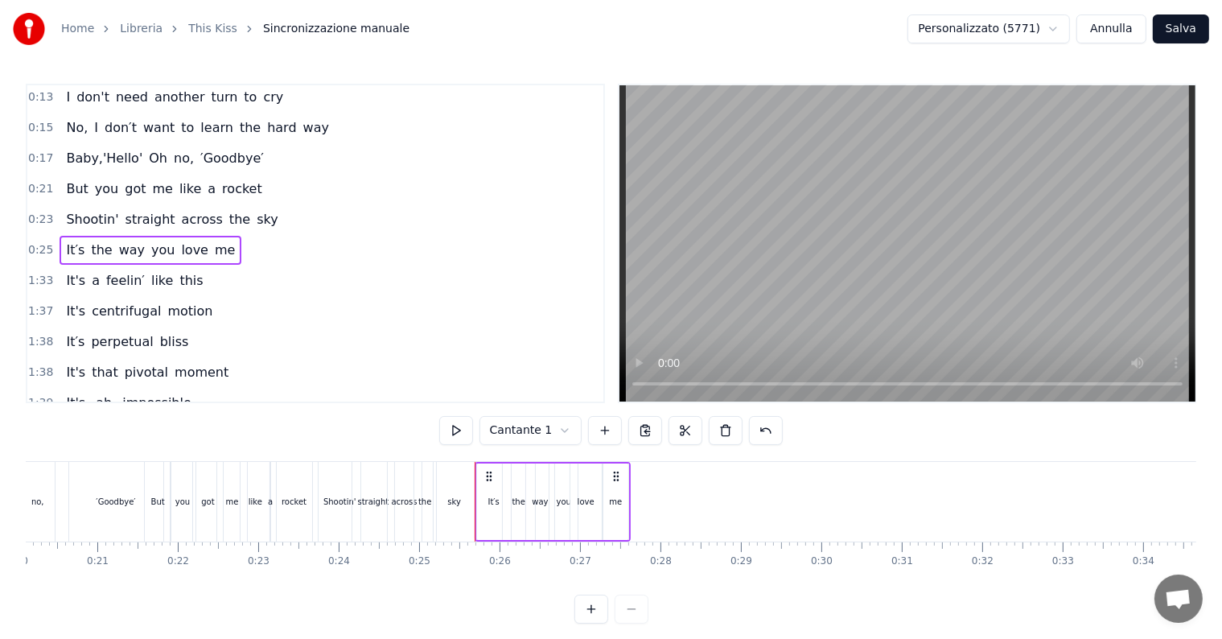
click at [627, 498] on div "me" at bounding box center [615, 501] width 27 height 76
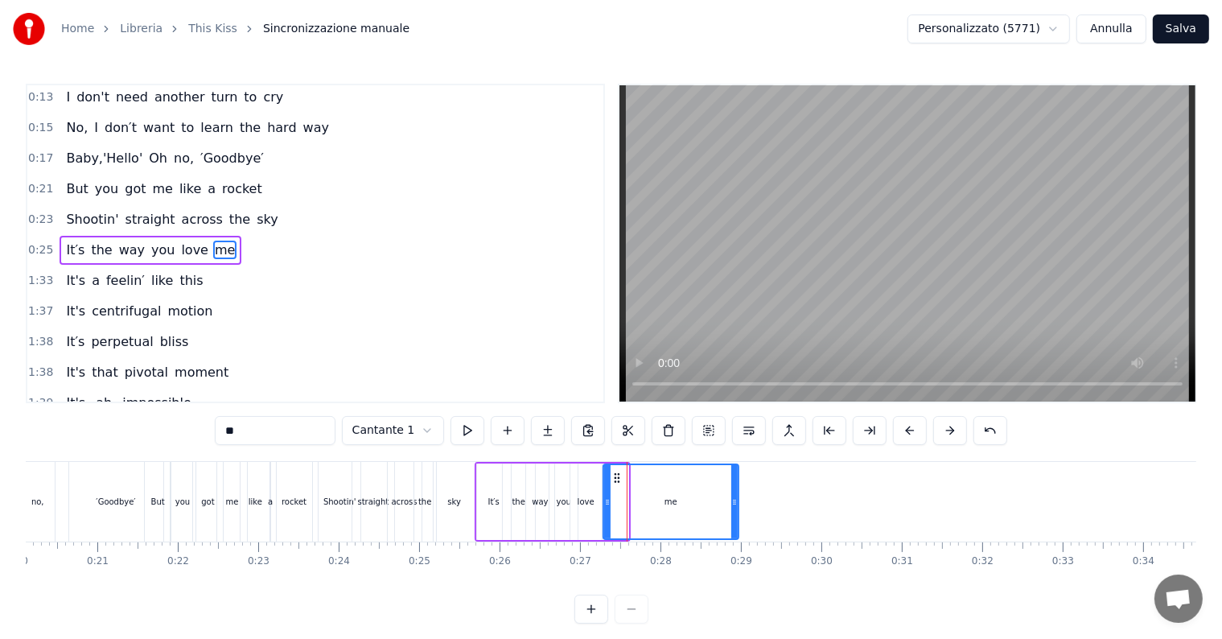
drag, startPoint x: 623, startPoint y: 497, endPoint x: 734, endPoint y: 496, distance: 110.2
click at [734, 496] on icon at bounding box center [734, 502] width 6 height 13
drag, startPoint x: 607, startPoint y: 500, endPoint x: 702, endPoint y: 505, distance: 95.8
click at [702, 505] on icon at bounding box center [703, 502] width 6 height 13
click at [583, 501] on div "love" at bounding box center [586, 502] width 17 height 12
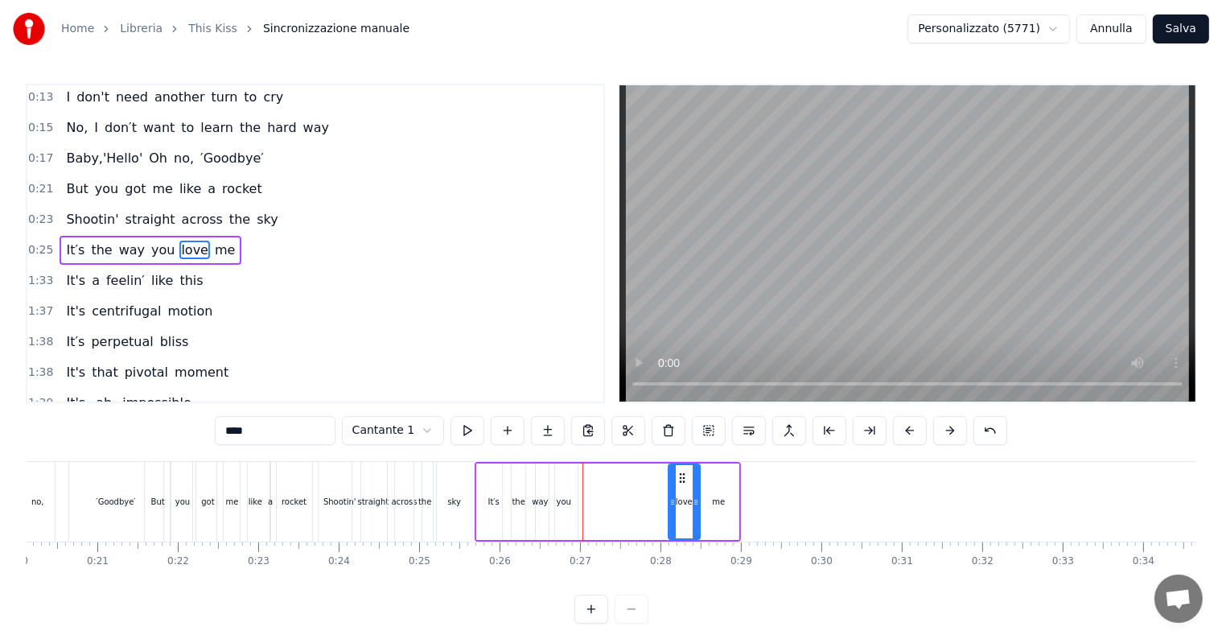
drag, startPoint x: 579, startPoint y: 478, endPoint x: 677, endPoint y: 480, distance: 98.2
click at [677, 480] on icon at bounding box center [682, 477] width 13 height 13
click at [563, 504] on div "you" at bounding box center [564, 502] width 14 height 12
drag, startPoint x: 565, startPoint y: 476, endPoint x: 658, endPoint y: 487, distance: 93.2
click at [658, 487] on div "you" at bounding box center [657, 501] width 27 height 73
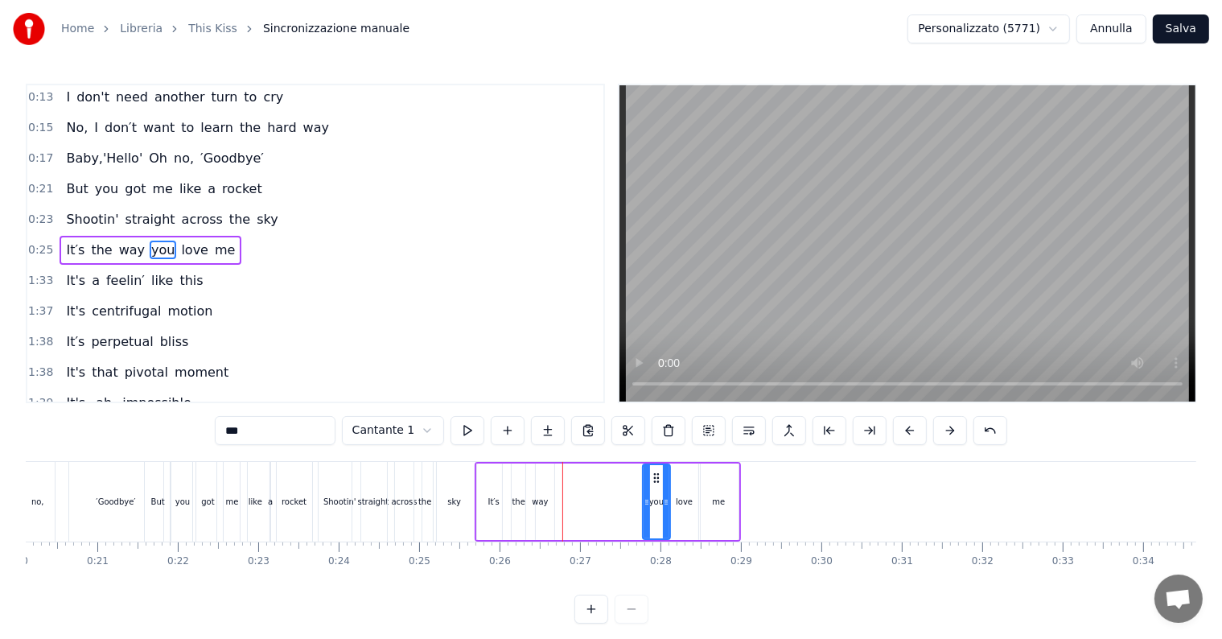
click at [543, 499] on div "way" at bounding box center [540, 502] width 16 height 12
drag, startPoint x: 534, startPoint y: 474, endPoint x: 623, endPoint y: 489, distance: 90.6
click at [623, 489] on div "way" at bounding box center [628, 501] width 27 height 73
click at [515, 503] on div "the" at bounding box center [518, 502] width 13 height 12
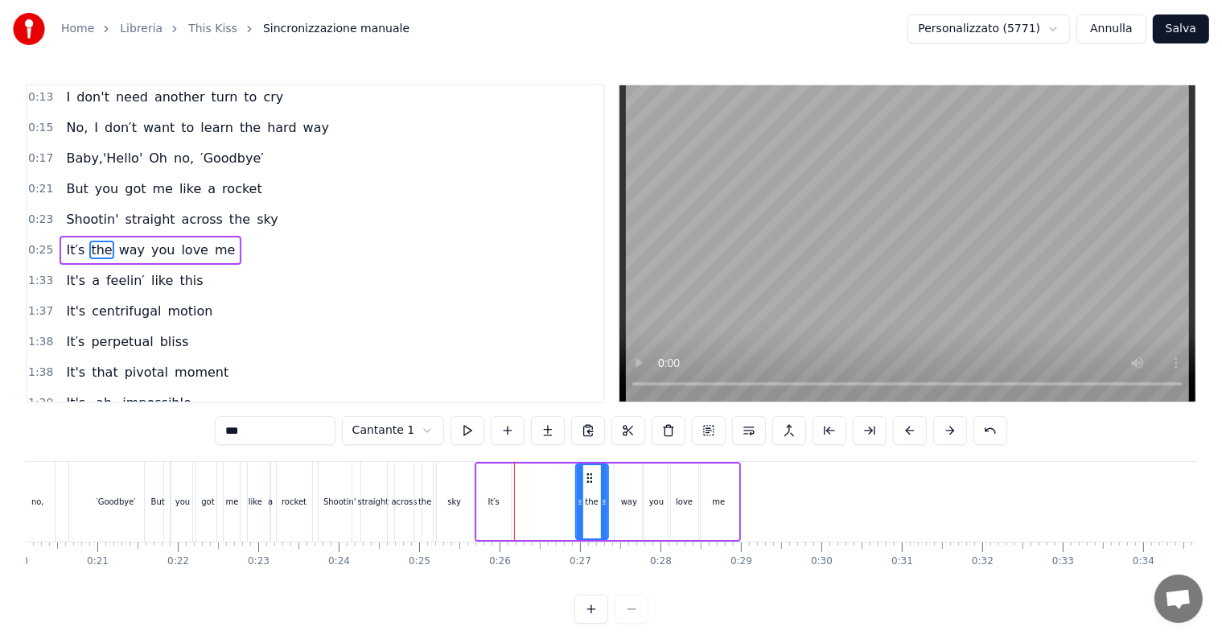
drag, startPoint x: 519, startPoint y: 479, endPoint x: 592, endPoint y: 483, distance: 73.3
click at [592, 483] on icon at bounding box center [589, 477] width 13 height 13
click at [491, 501] on div "It′s" at bounding box center [493, 502] width 11 height 12
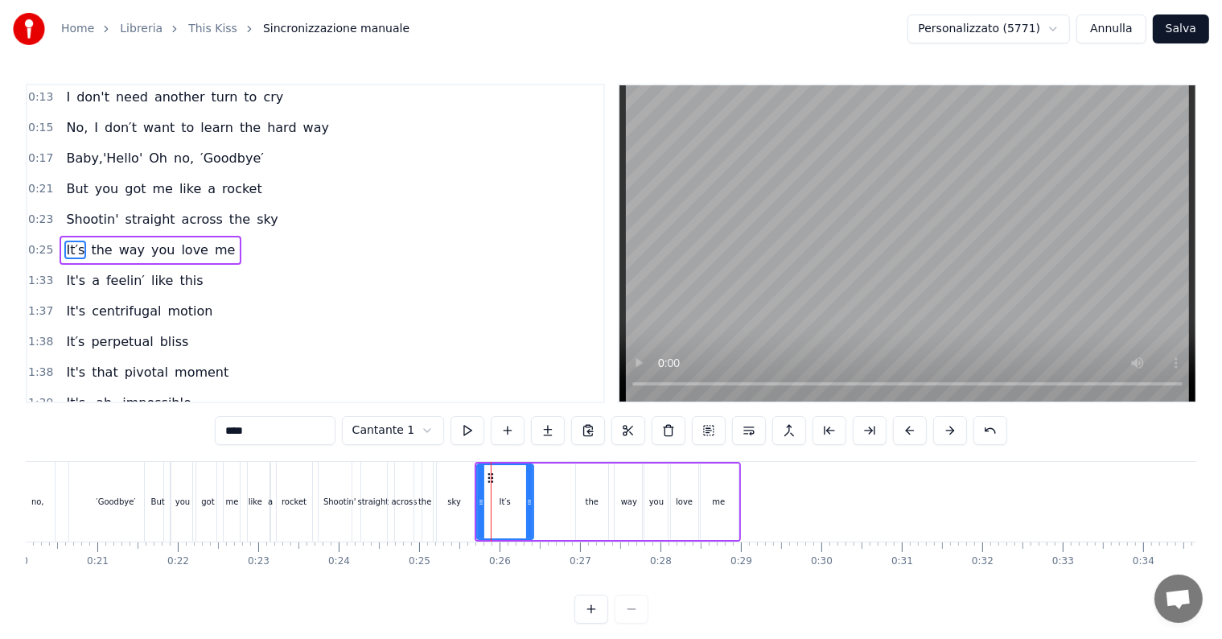
drag, startPoint x: 507, startPoint y: 501, endPoint x: 529, endPoint y: 502, distance: 22.5
click at [529, 502] on icon at bounding box center [529, 502] width 6 height 13
click at [584, 500] on div "the" at bounding box center [592, 501] width 32 height 76
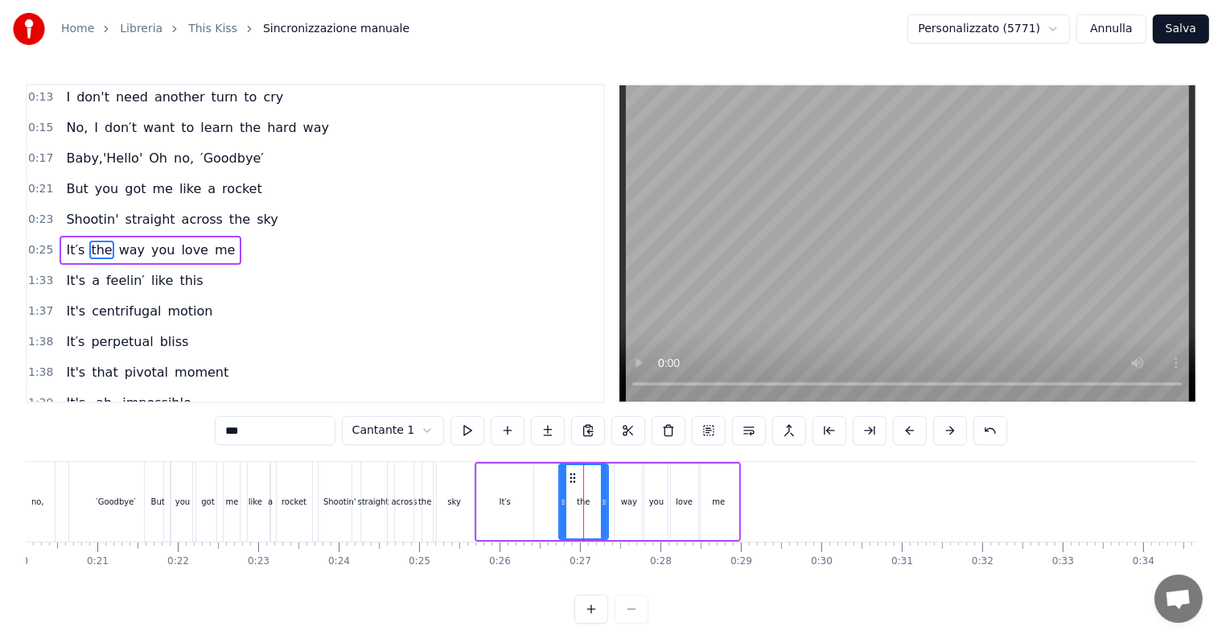
drag, startPoint x: 578, startPoint y: 500, endPoint x: 561, endPoint y: 500, distance: 16.9
click at [561, 500] on icon at bounding box center [563, 502] width 6 height 13
drag, startPoint x: 572, startPoint y: 479, endPoint x: 532, endPoint y: 481, distance: 40.3
click at [532, 481] on icon at bounding box center [532, 477] width 13 height 13
click at [624, 502] on div "way" at bounding box center [629, 502] width 16 height 12
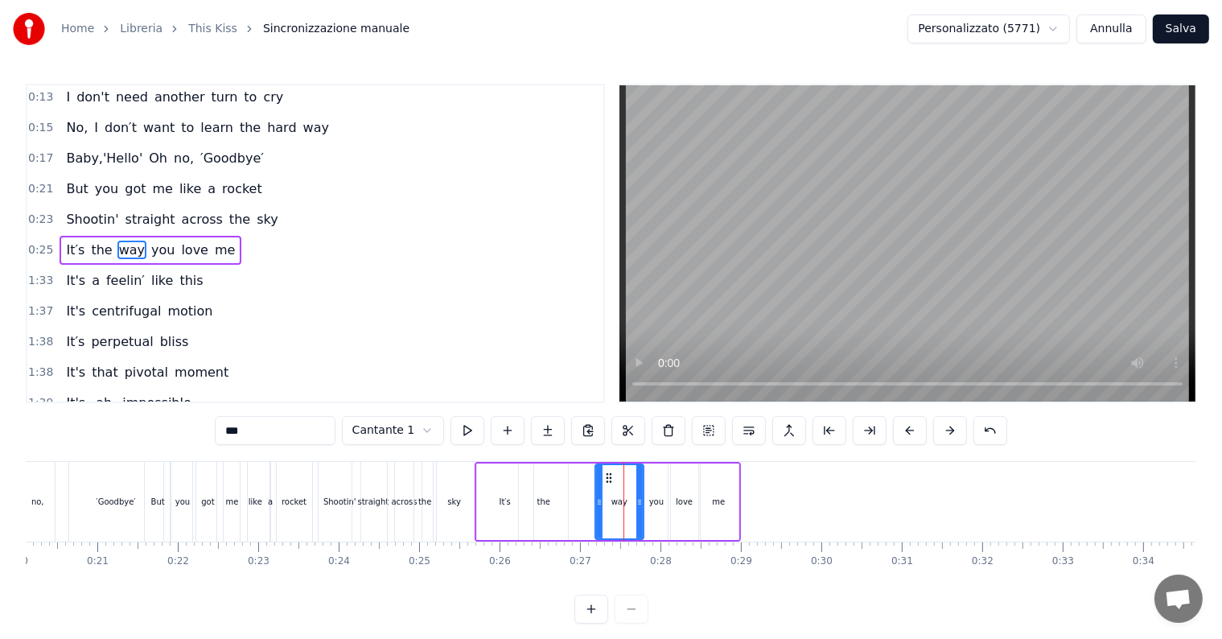
drag, startPoint x: 615, startPoint y: 500, endPoint x: 596, endPoint y: 500, distance: 19.3
click at [596, 500] on icon at bounding box center [599, 502] width 6 height 13
drag, startPoint x: 606, startPoint y: 479, endPoint x: 573, endPoint y: 479, distance: 33.0
click at [573, 479] on icon at bounding box center [575, 477] width 13 height 13
click at [654, 506] on div "you" at bounding box center [656, 502] width 14 height 12
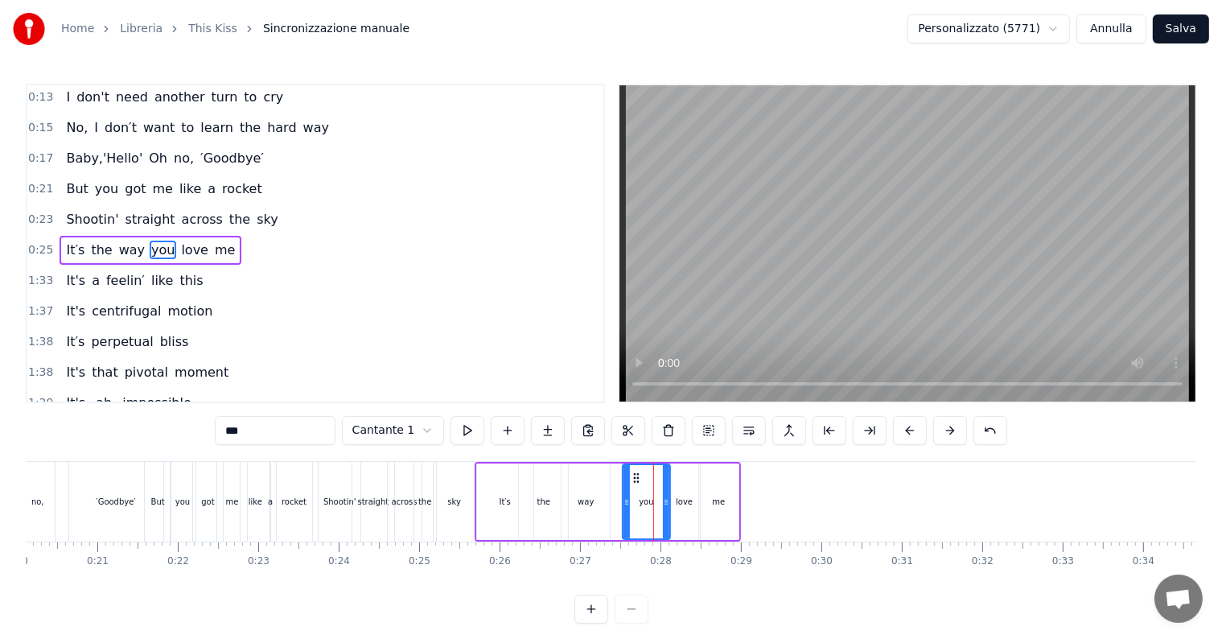
drag, startPoint x: 644, startPoint y: 500, endPoint x: 623, endPoint y: 501, distance: 20.2
click at [623, 501] on icon at bounding box center [626, 502] width 6 height 13
drag, startPoint x: 633, startPoint y: 477, endPoint x: 615, endPoint y: 477, distance: 18.5
click at [615, 477] on circle at bounding box center [614, 477] width 1 height 1
click at [680, 500] on div "love" at bounding box center [684, 502] width 17 height 12
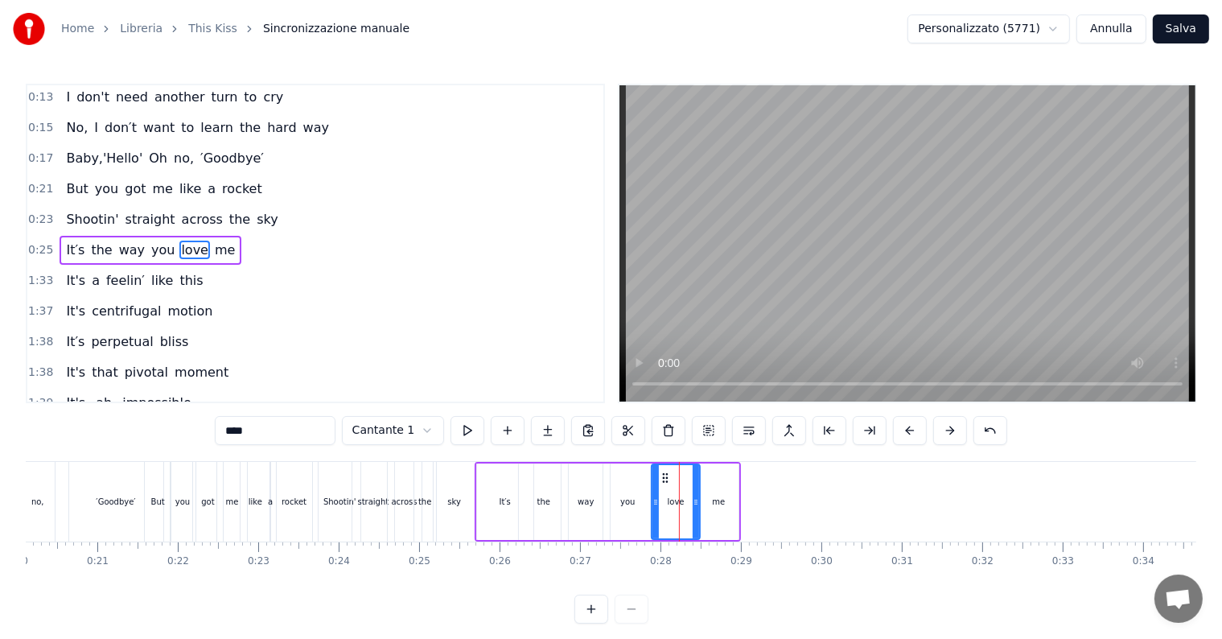
drag, startPoint x: 671, startPoint y: 500, endPoint x: 654, endPoint y: 502, distance: 17.0
click at [654, 502] on icon at bounding box center [655, 502] width 6 height 13
drag, startPoint x: 664, startPoint y: 478, endPoint x: 649, endPoint y: 477, distance: 14.5
click at [649, 477] on icon at bounding box center [645, 477] width 13 height 13
click at [711, 503] on div "me" at bounding box center [718, 501] width 39 height 76
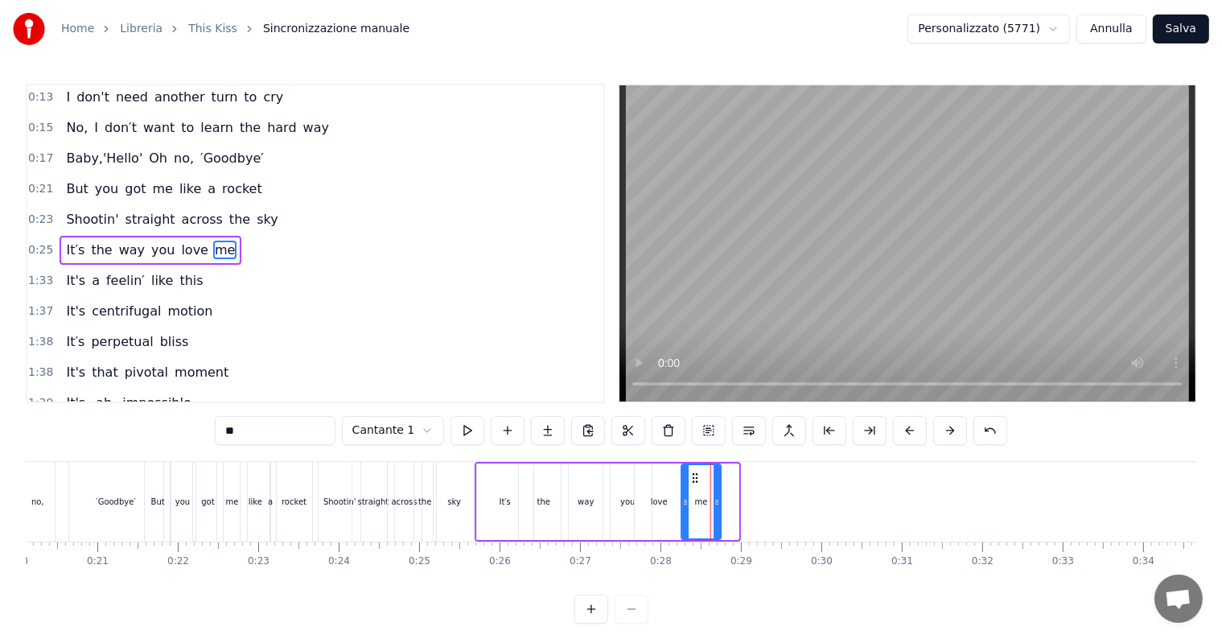
drag, startPoint x: 714, startPoint y: 482, endPoint x: 697, endPoint y: 482, distance: 16.9
click at [697, 482] on icon at bounding box center [695, 477] width 13 height 13
click at [178, 273] on span "this" at bounding box center [191, 280] width 27 height 19
type input "****"
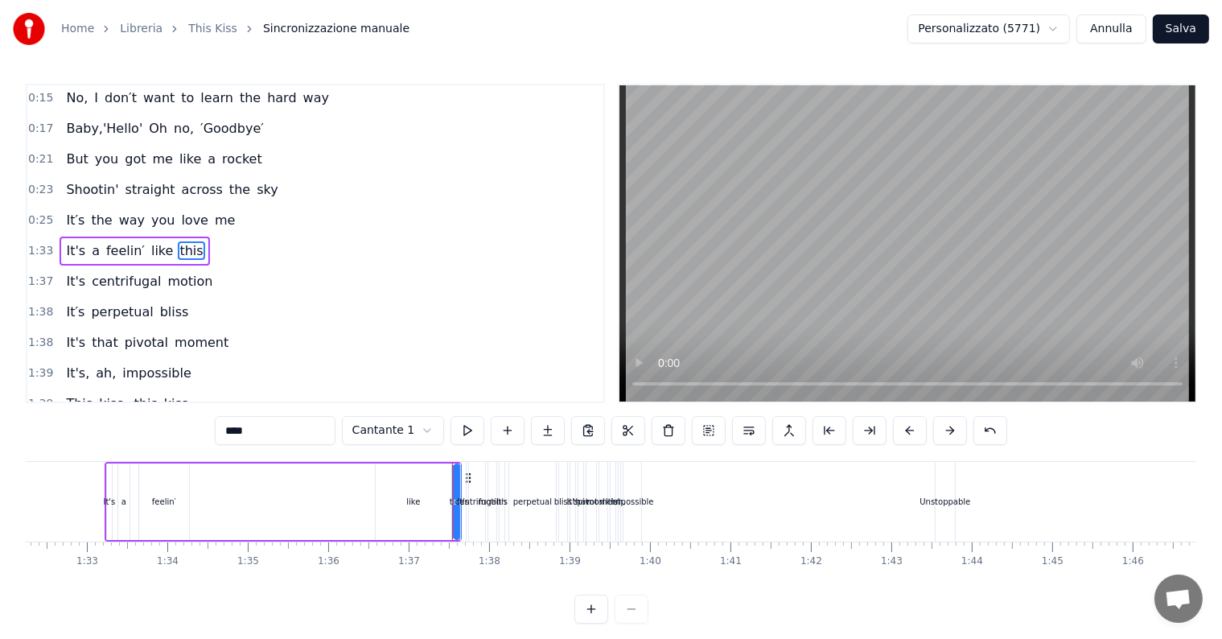
scroll to position [0, 7765]
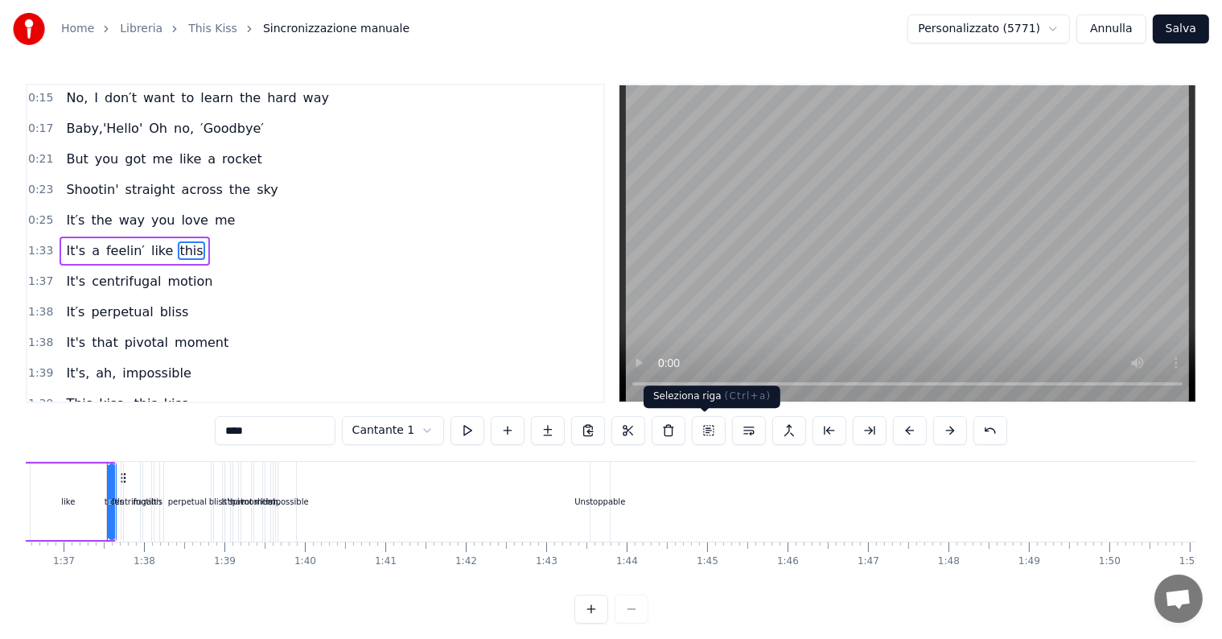
click at [700, 431] on button at bounding box center [709, 430] width 34 height 29
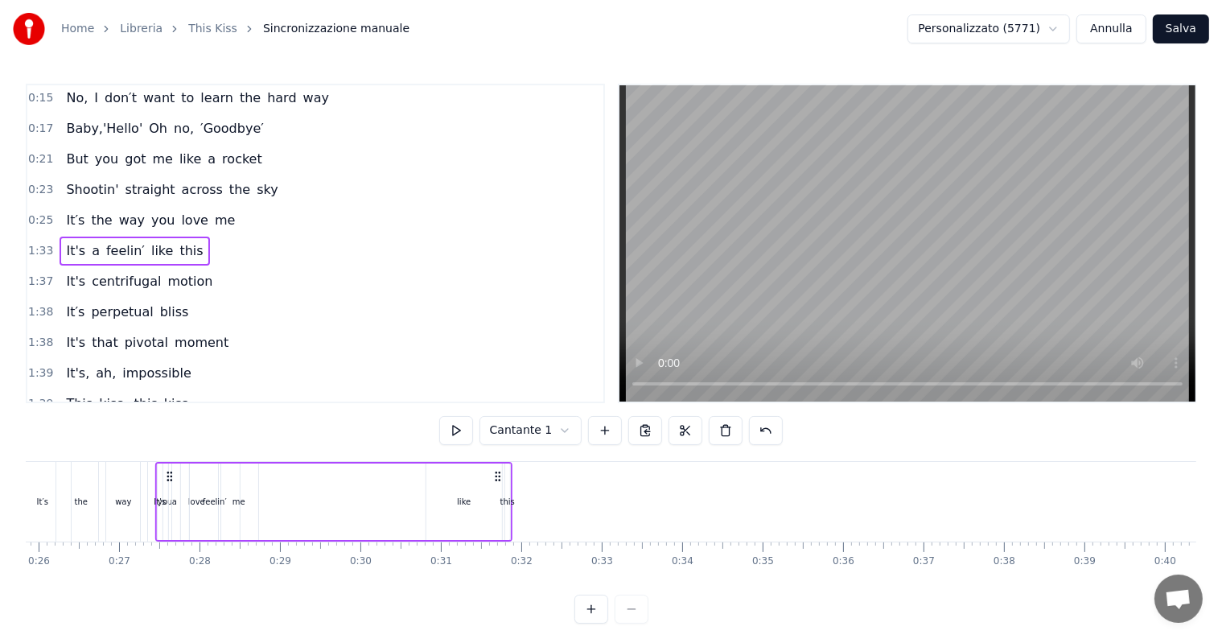
scroll to position [0, 2012]
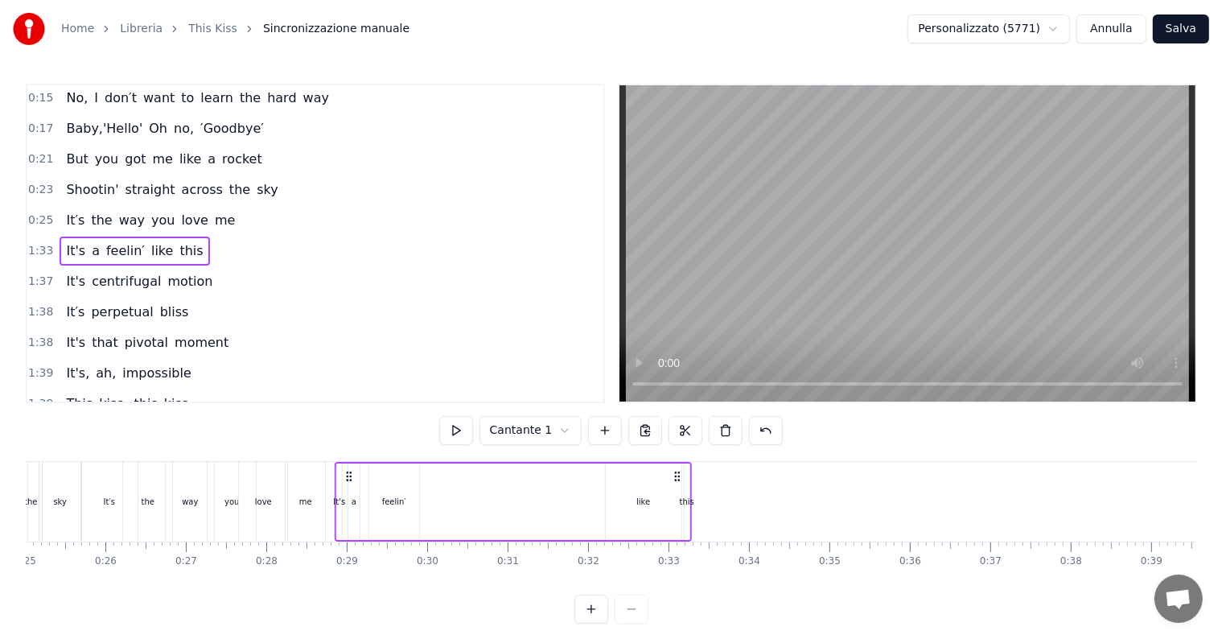
drag, startPoint x: 119, startPoint y: 475, endPoint x: 347, endPoint y: 483, distance: 227.8
click at [347, 483] on div "It's a feelin′ like this" at bounding box center [513, 502] width 357 height 80
click at [640, 499] on div "like" at bounding box center [643, 502] width 14 height 12
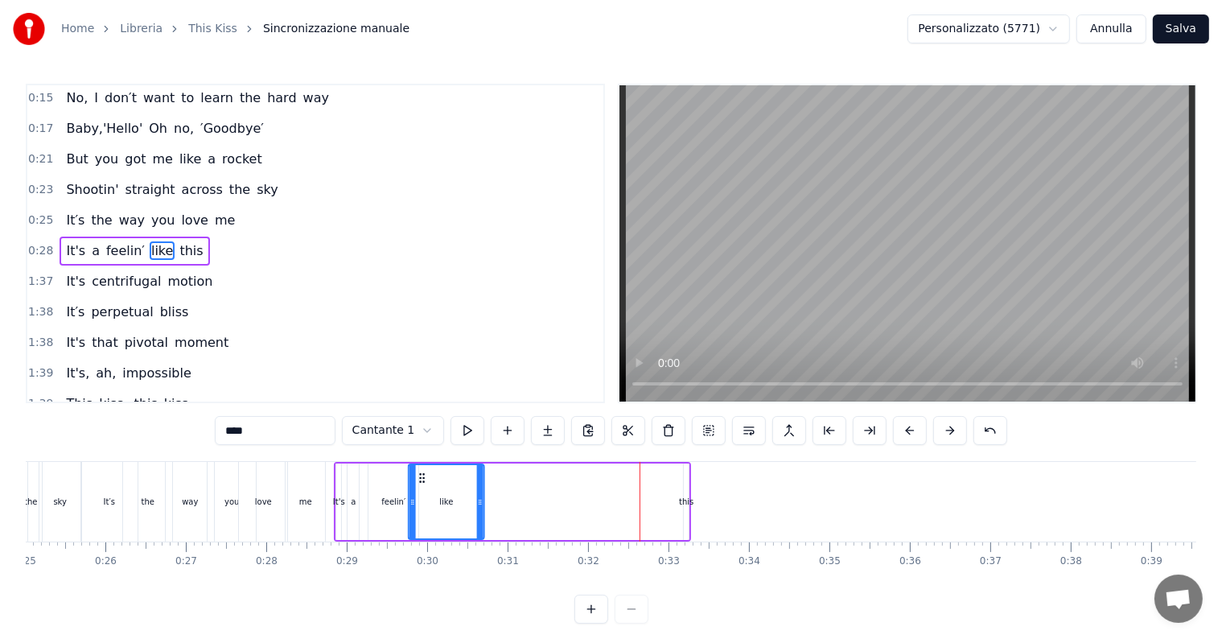
drag, startPoint x: 618, startPoint y: 477, endPoint x: 422, endPoint y: 489, distance: 196.6
click at [422, 489] on div "like" at bounding box center [446, 501] width 74 height 73
click at [389, 500] on div "feelin′" at bounding box center [393, 502] width 24 height 12
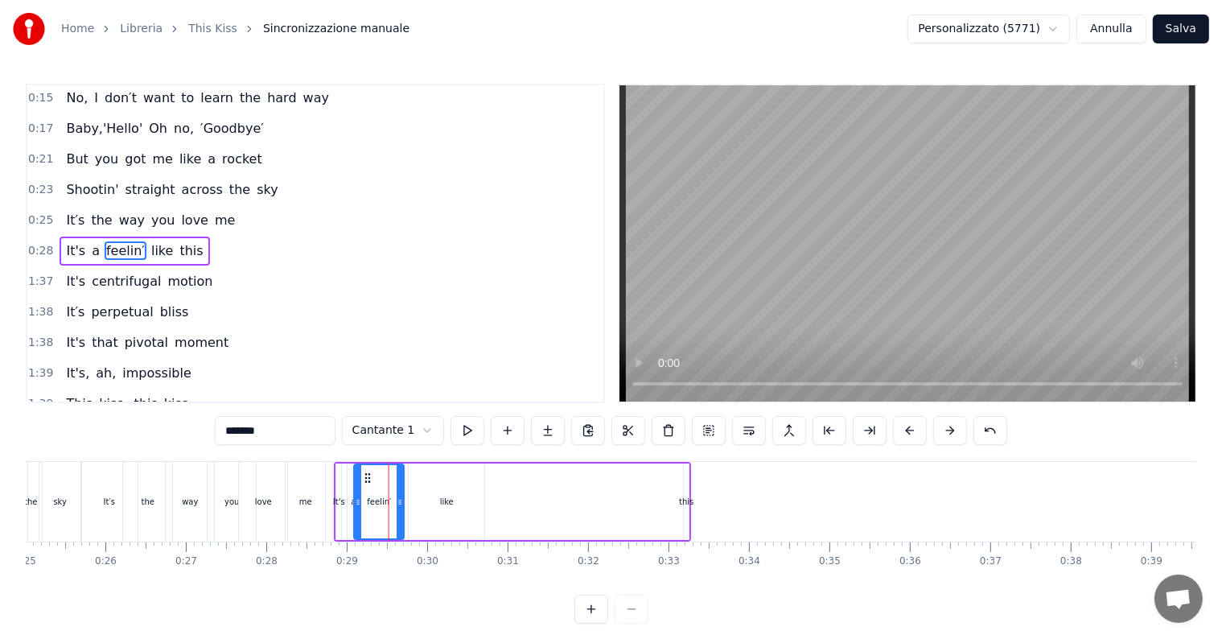
drag, startPoint x: 380, startPoint y: 475, endPoint x: 367, endPoint y: 476, distance: 12.9
click at [367, 476] on icon at bounding box center [368, 477] width 13 height 13
click at [429, 483] on div "like" at bounding box center [447, 501] width 76 height 76
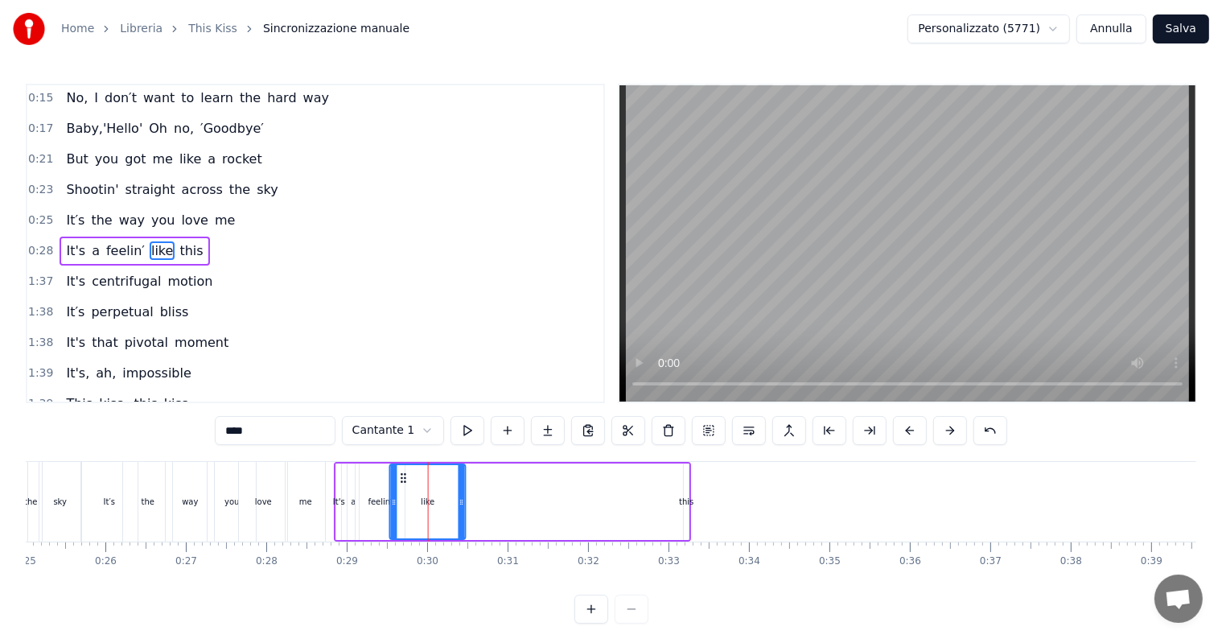
drag, startPoint x: 419, startPoint y: 476, endPoint x: 401, endPoint y: 476, distance: 18.5
click at [401, 477] on circle at bounding box center [401, 477] width 1 height 1
click at [684, 502] on div "this" at bounding box center [686, 502] width 14 height 12
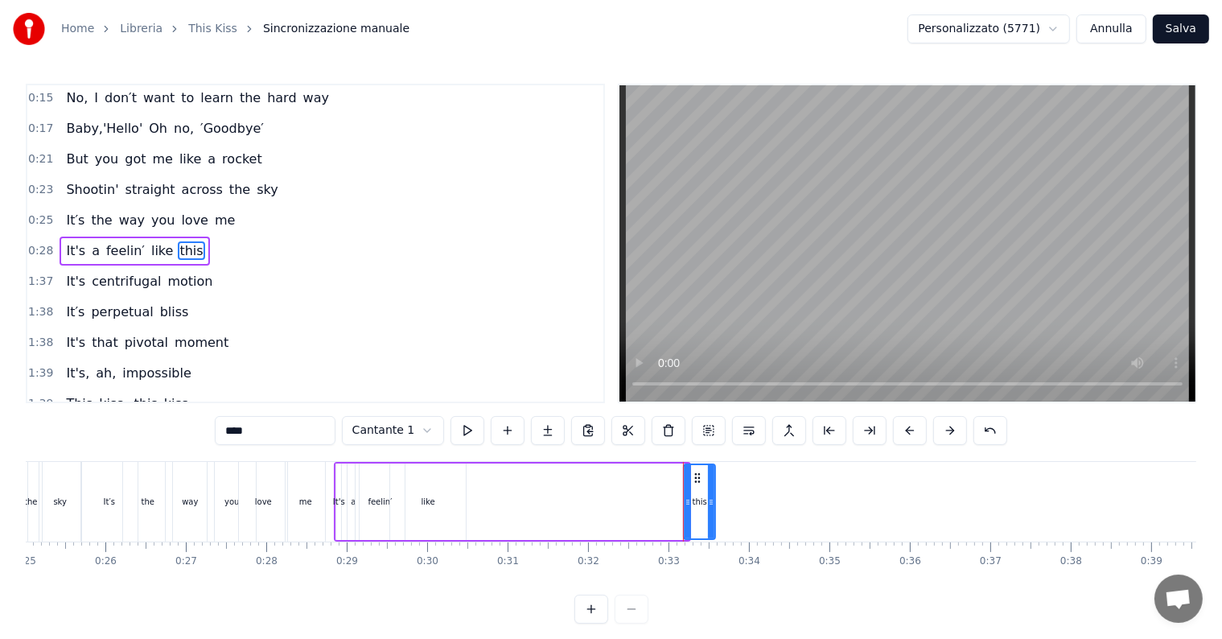
drag, startPoint x: 684, startPoint y: 502, endPoint x: 710, endPoint y: 502, distance: 26.5
click at [710, 502] on icon at bounding box center [711, 502] width 6 height 13
drag, startPoint x: 697, startPoint y: 479, endPoint x: 452, endPoint y: 477, distance: 244.5
click at [452, 477] on icon at bounding box center [452, 477] width 13 height 13
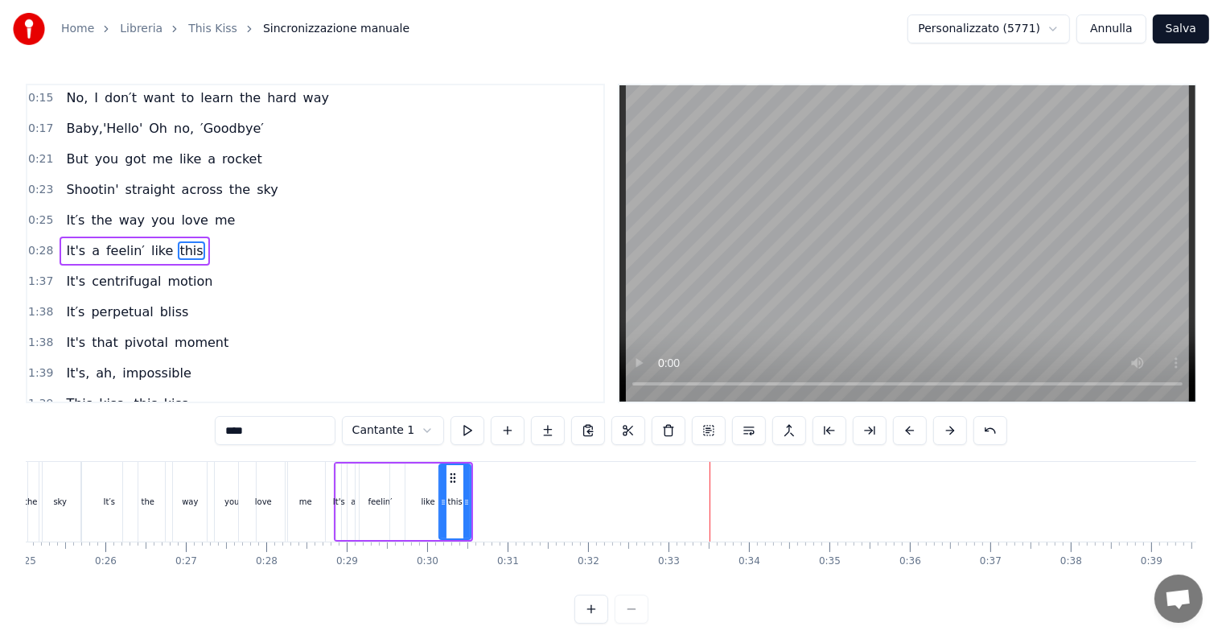
click at [422, 502] on div "like" at bounding box center [429, 502] width 14 height 12
drag, startPoint x: 392, startPoint y: 503, endPoint x: 417, endPoint y: 505, distance: 25.9
click at [417, 505] on icon at bounding box center [420, 502] width 6 height 13
drag, startPoint x: 425, startPoint y: 479, endPoint x: 399, endPoint y: 479, distance: 25.8
click at [399, 479] on icon at bounding box center [403, 477] width 13 height 13
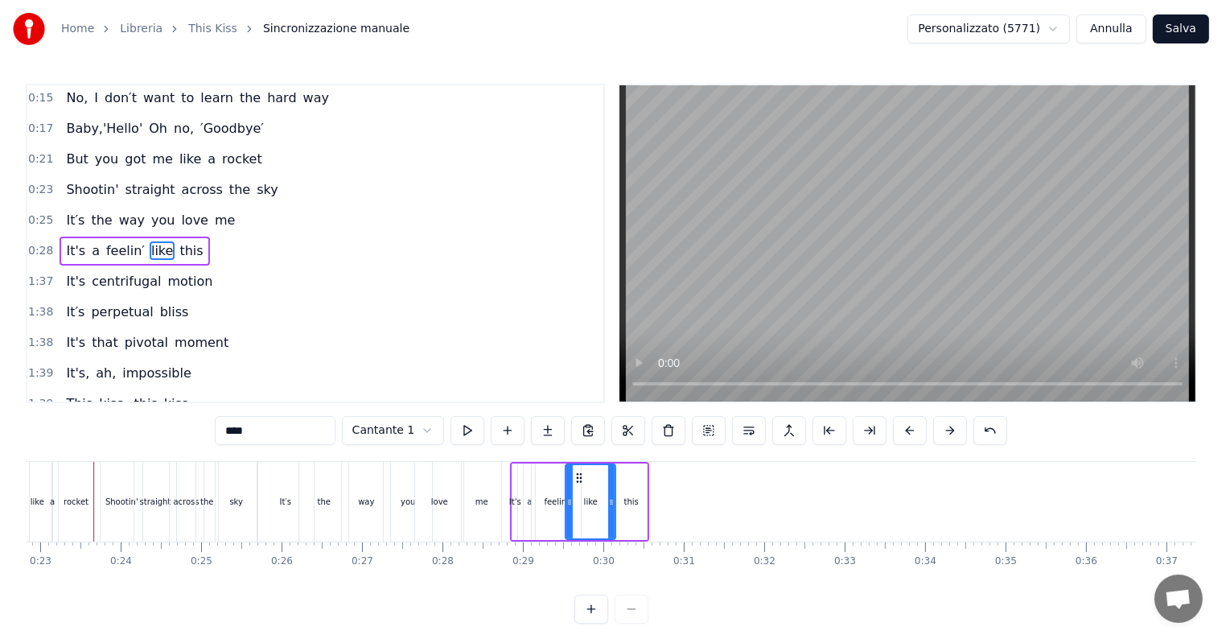
scroll to position [0, 1823]
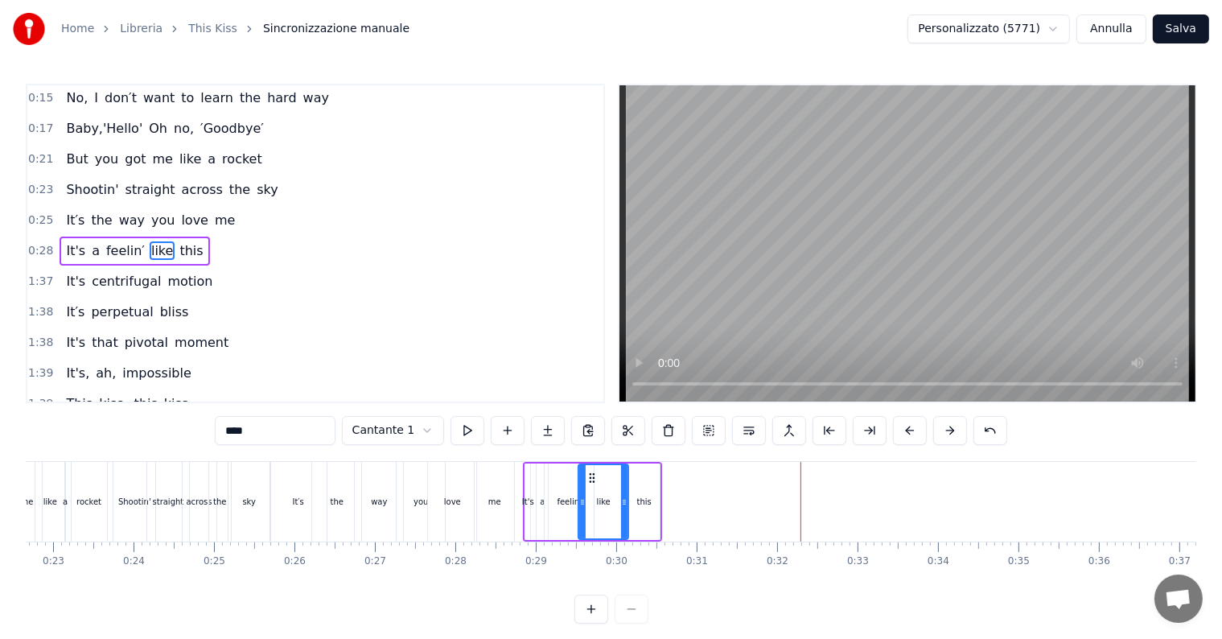
click at [647, 502] on div "this" at bounding box center [644, 502] width 14 height 12
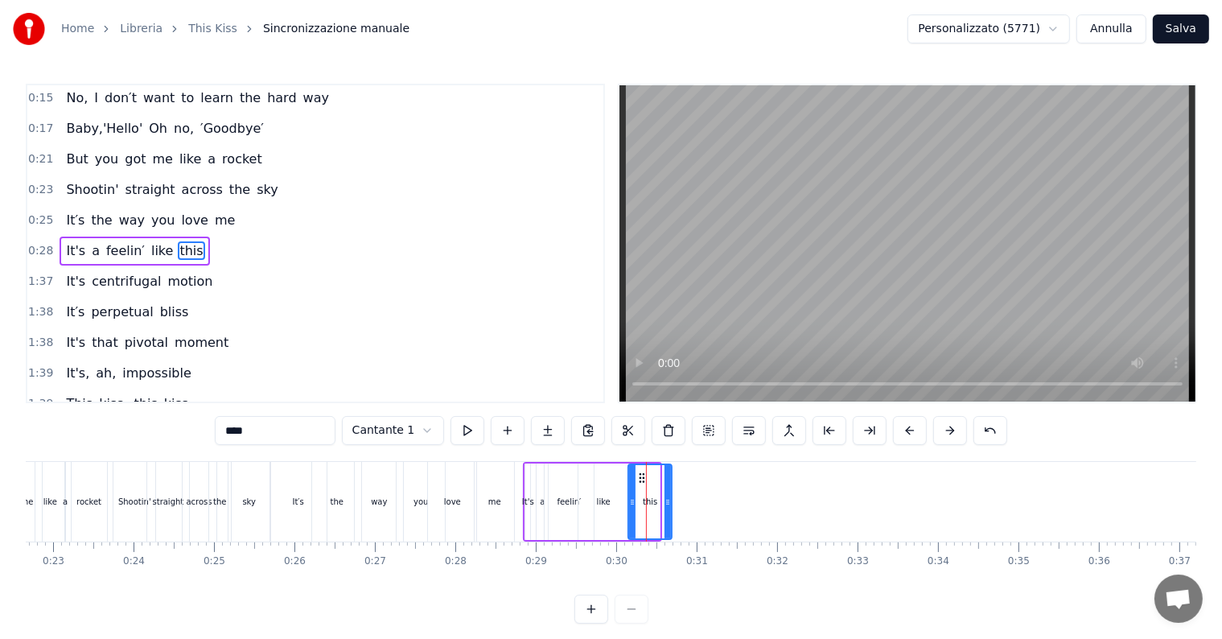
drag, startPoint x: 656, startPoint y: 502, endPoint x: 669, endPoint y: 502, distance: 12.9
click at [669, 502] on icon at bounding box center [667, 502] width 6 height 13
click at [167, 273] on span "motion" at bounding box center [190, 281] width 48 height 19
type input "******"
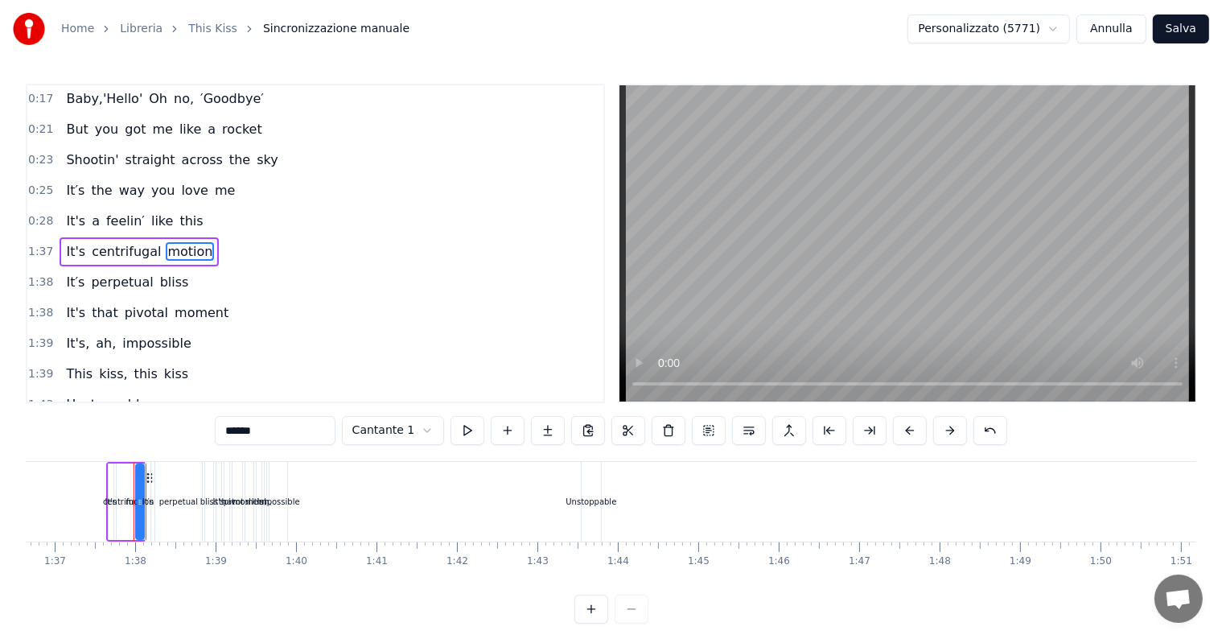
scroll to position [0, 7800]
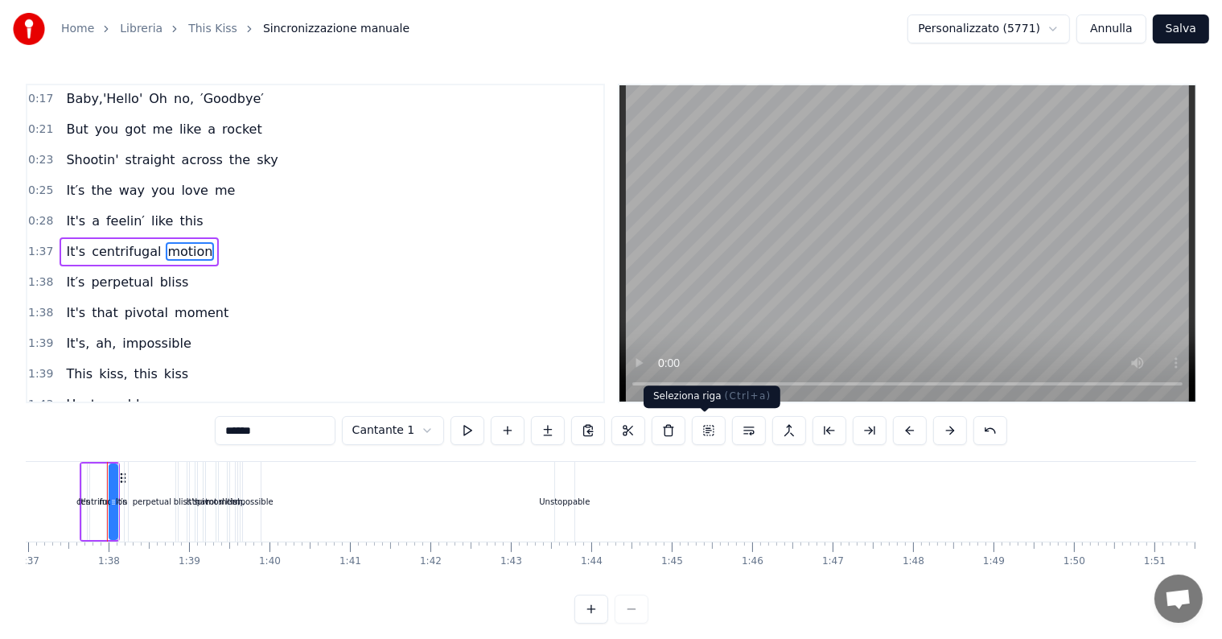
click at [705, 434] on button at bounding box center [709, 430] width 34 height 29
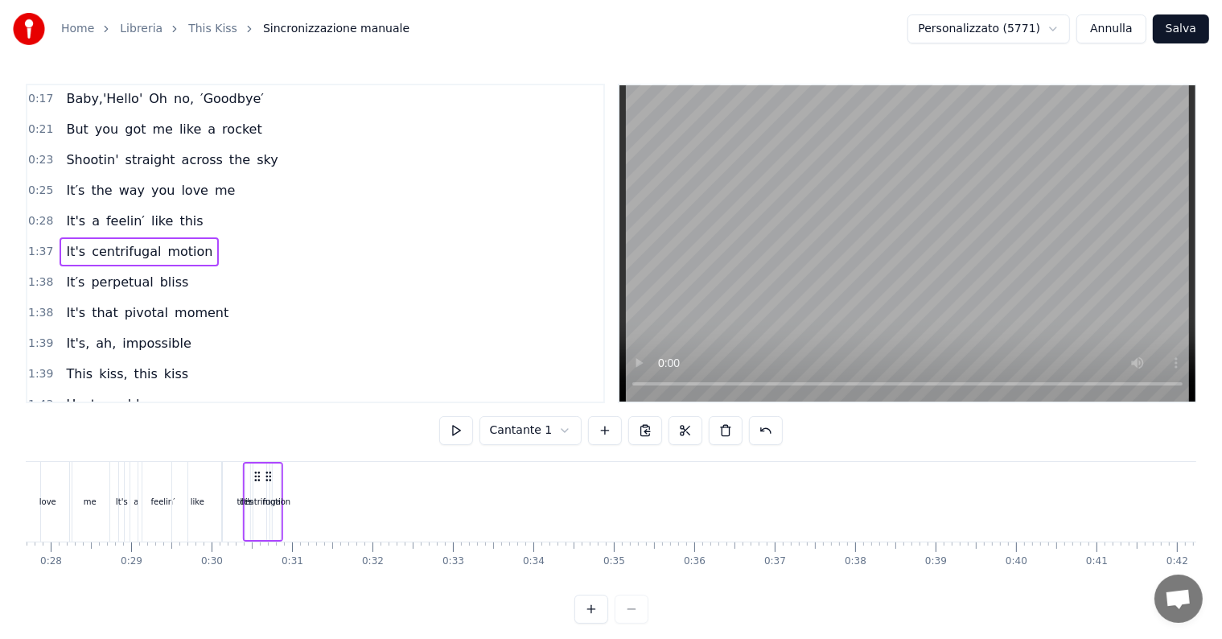
scroll to position [0, 2216]
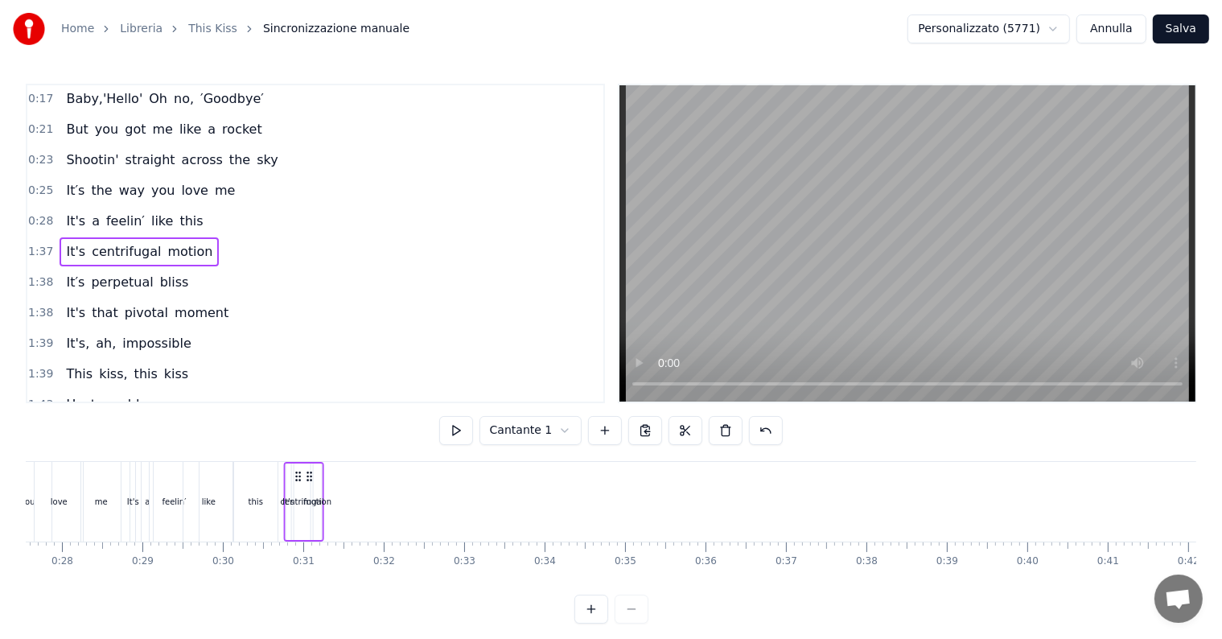
drag, startPoint x: 121, startPoint y: 475, endPoint x: 298, endPoint y: 483, distance: 177.1
click at [298, 483] on div "It's centrifugal motion" at bounding box center [304, 502] width 40 height 80
click at [588, 623] on button at bounding box center [591, 608] width 34 height 29
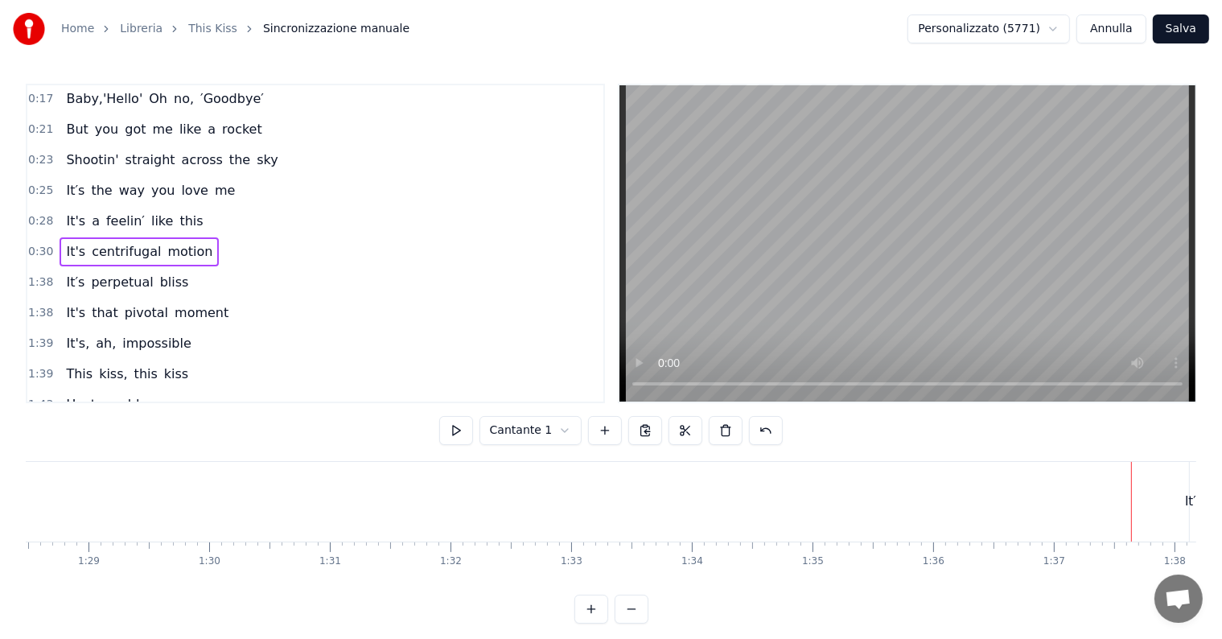
scroll to position [0, 9652]
click at [474, 581] on div "I don′t want another heartbreak I don't need another turn to cry No, I don′t wa…" at bounding box center [611, 521] width 1170 height 121
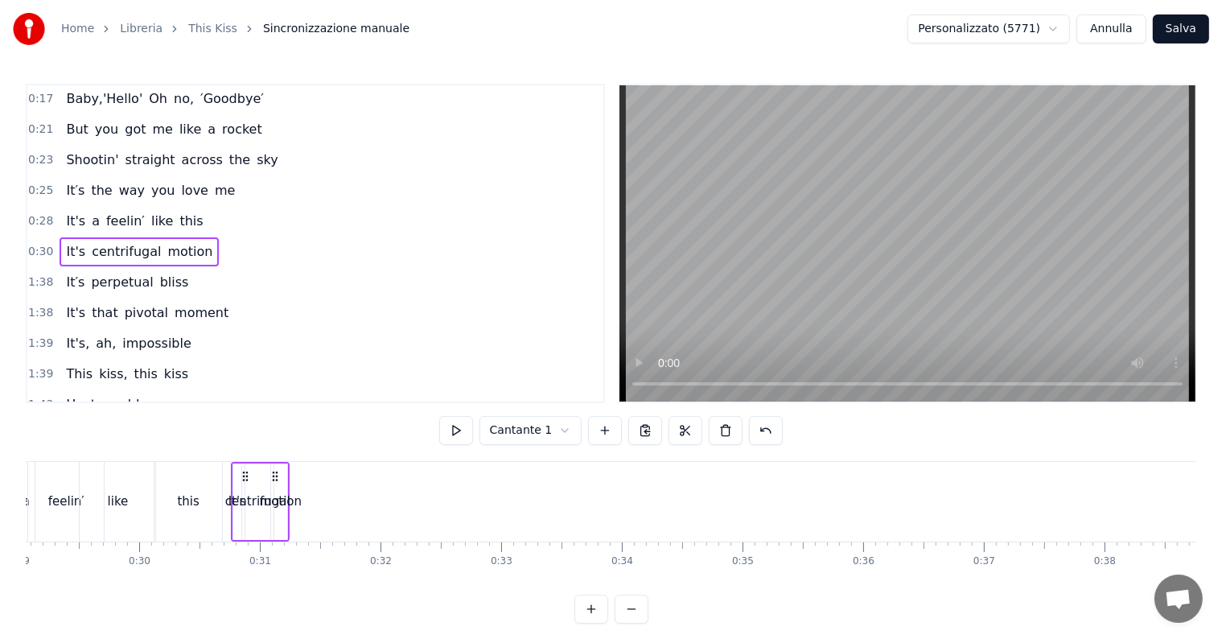
click at [232, 502] on div "centrifugal" at bounding box center [257, 501] width 65 height 19
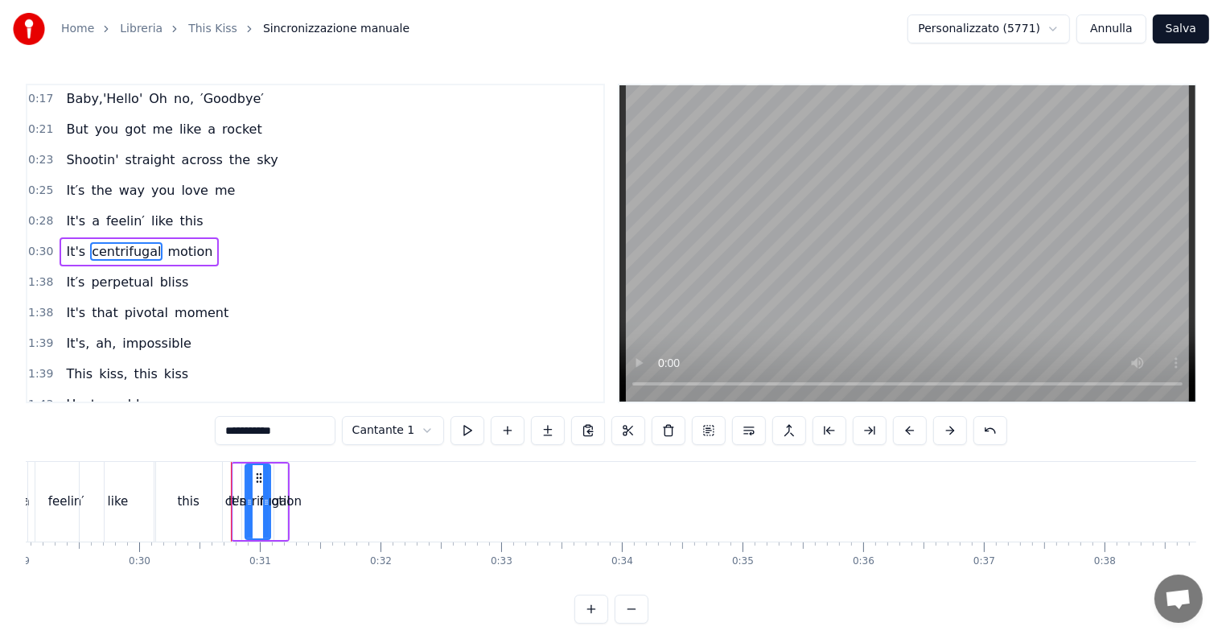
click at [236, 502] on div "centrifugal" at bounding box center [257, 501] width 65 height 19
click at [259, 502] on div "centrifugal" at bounding box center [257, 501] width 65 height 19
click at [287, 499] on div "motion" at bounding box center [281, 501] width 43 height 19
type input "******"
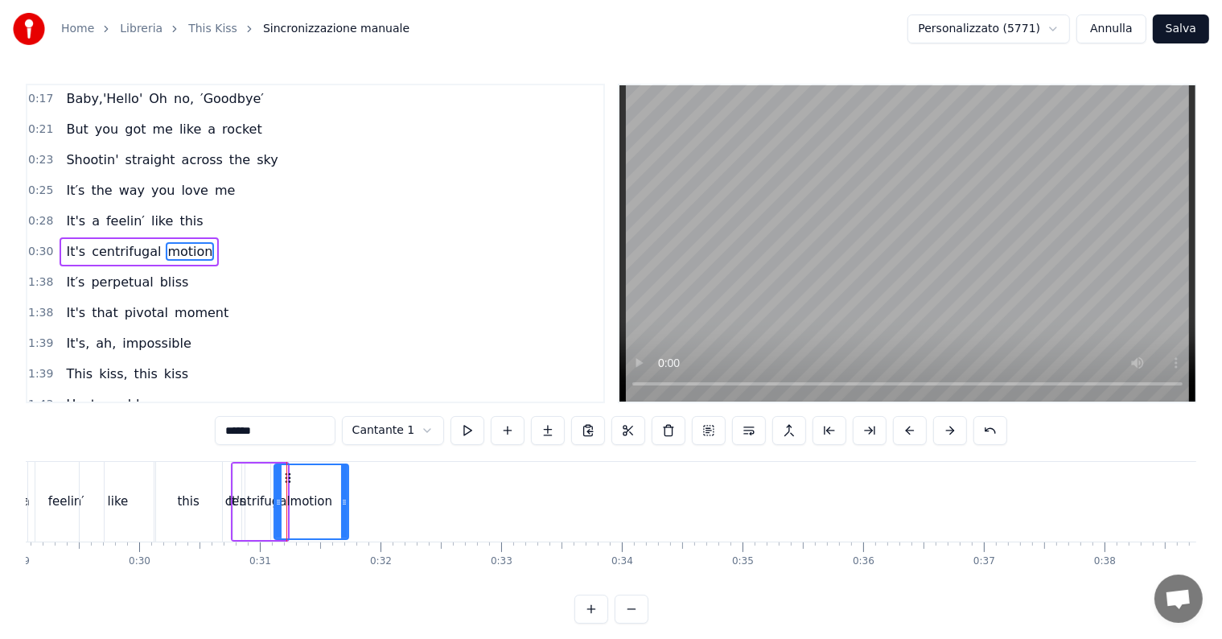
drag, startPoint x: 283, startPoint y: 501, endPoint x: 344, endPoint y: 491, distance: 62.0
click at [344, 491] on div at bounding box center [344, 501] width 6 height 73
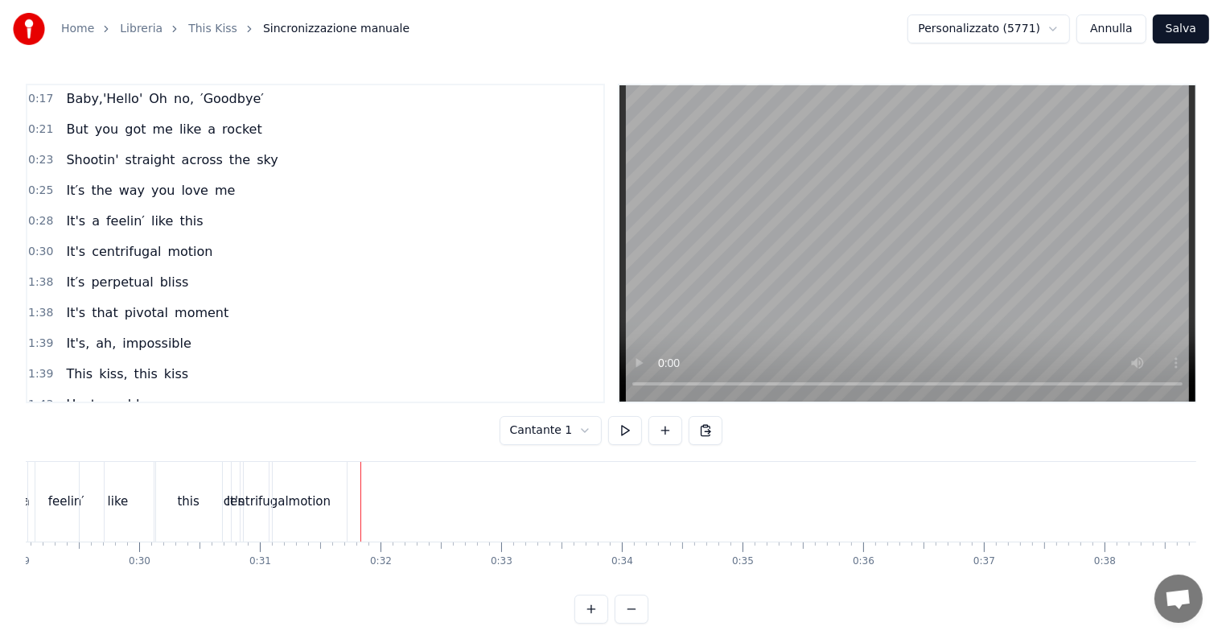
click at [299, 480] on div "motion" at bounding box center [310, 502] width 74 height 80
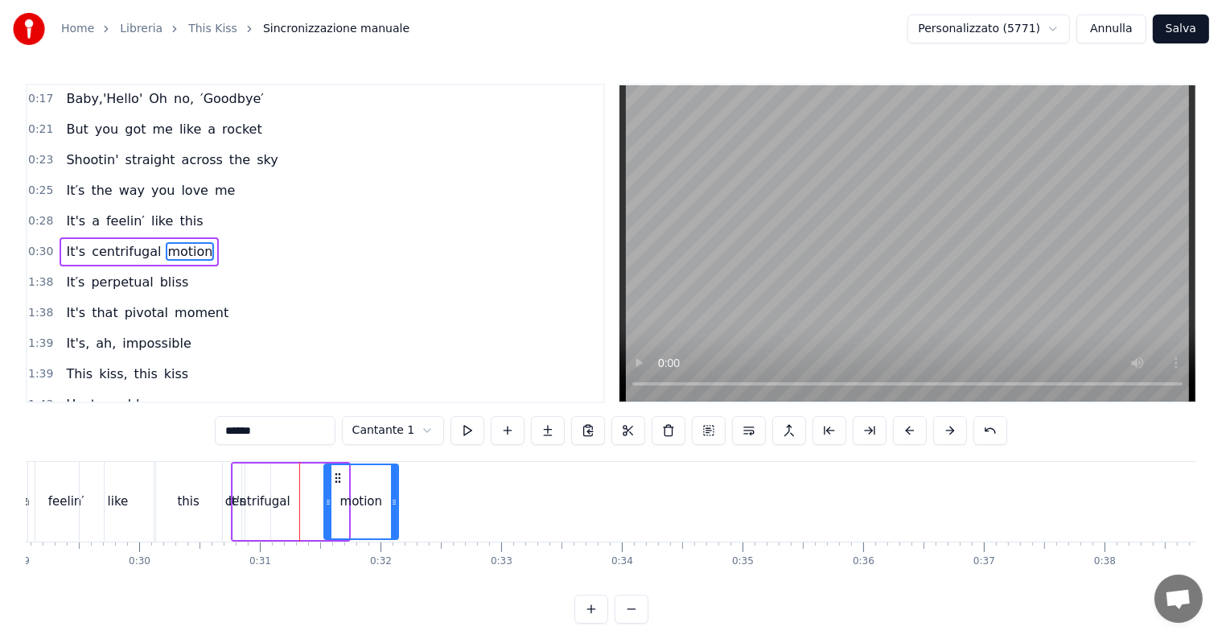
drag, startPoint x: 285, startPoint y: 477, endPoint x: 335, endPoint y: 481, distance: 50.0
click at [335, 481] on icon at bounding box center [337, 477] width 13 height 13
click at [270, 501] on div "centrifugal" at bounding box center [257, 501] width 65 height 19
type input "**********"
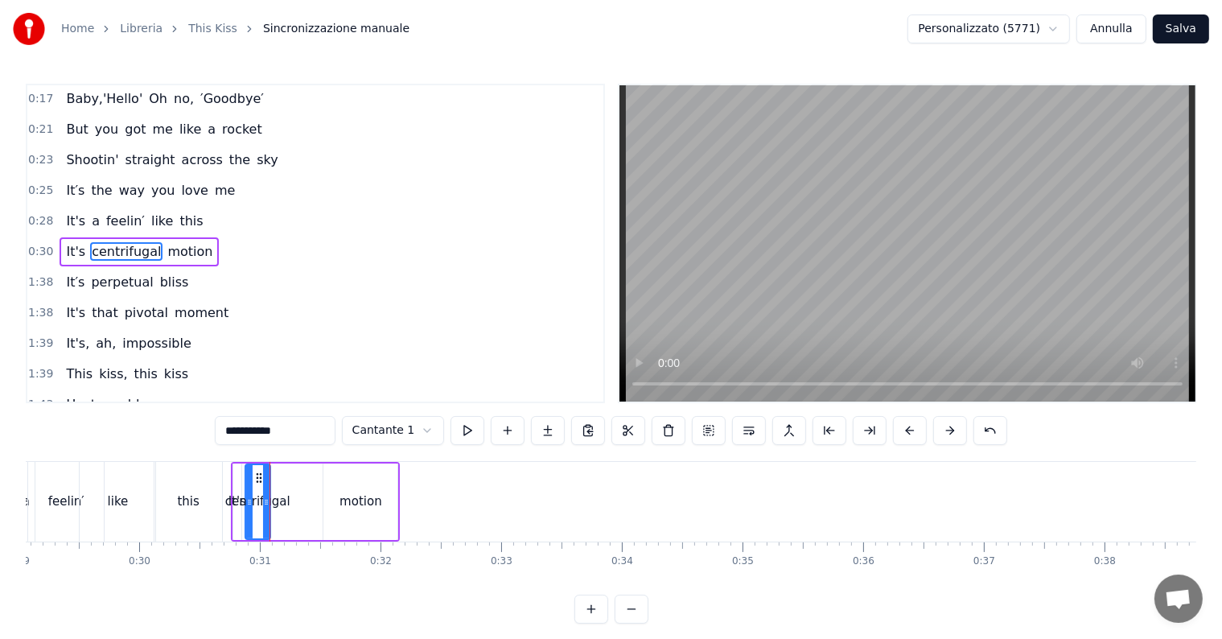
drag, startPoint x: 270, startPoint y: 501, endPoint x: 290, endPoint y: 498, distance: 20.4
click at [290, 498] on div "It's centrifugal motion" at bounding box center [316, 502] width 170 height 80
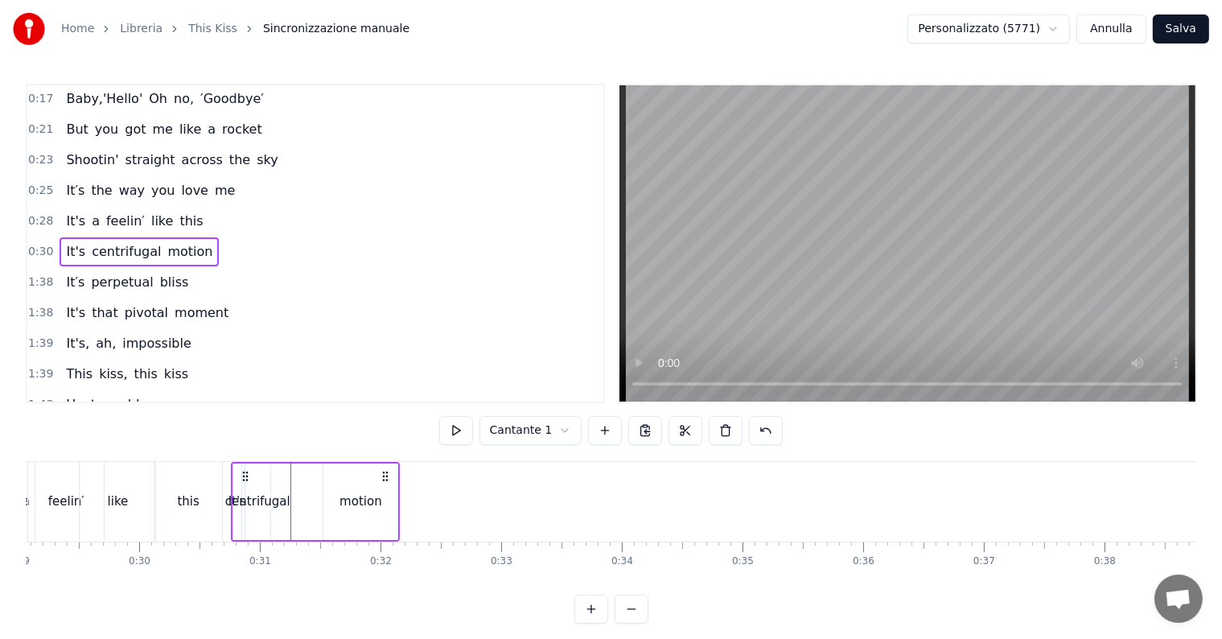
click at [264, 500] on div "centrifugal" at bounding box center [257, 501] width 65 height 19
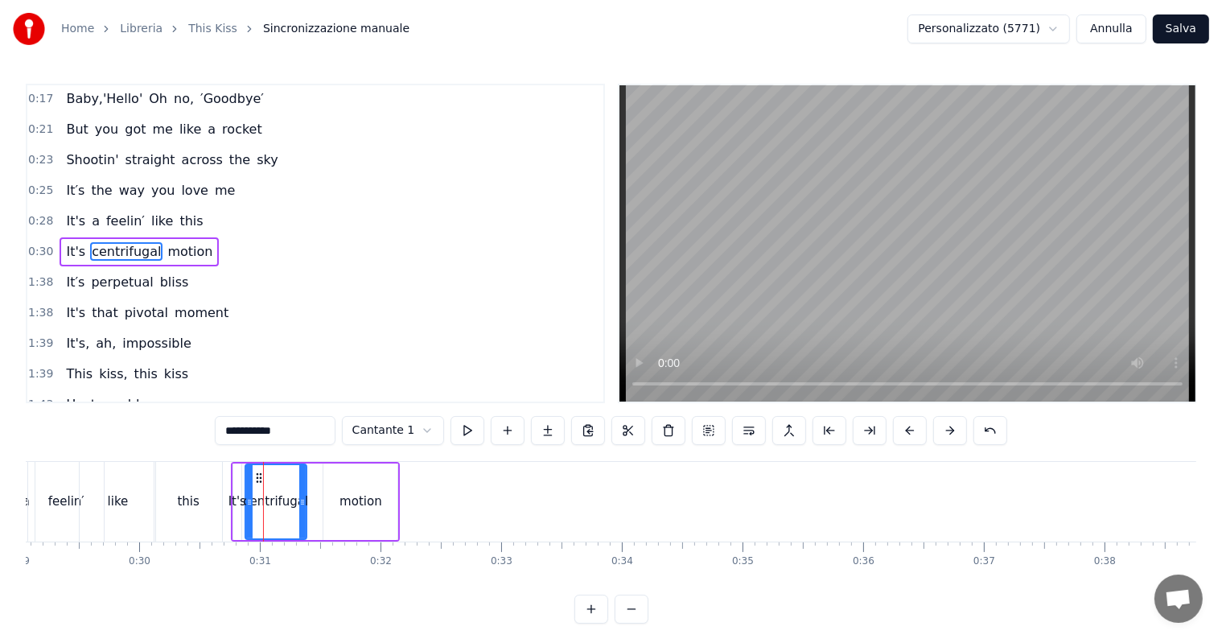
drag, startPoint x: 264, startPoint y: 500, endPoint x: 300, endPoint y: 502, distance: 36.3
click at [300, 502] on icon at bounding box center [302, 502] width 6 height 13
drag, startPoint x: 257, startPoint y: 479, endPoint x: 290, endPoint y: 479, distance: 32.2
click at [290, 479] on icon at bounding box center [292, 477] width 13 height 13
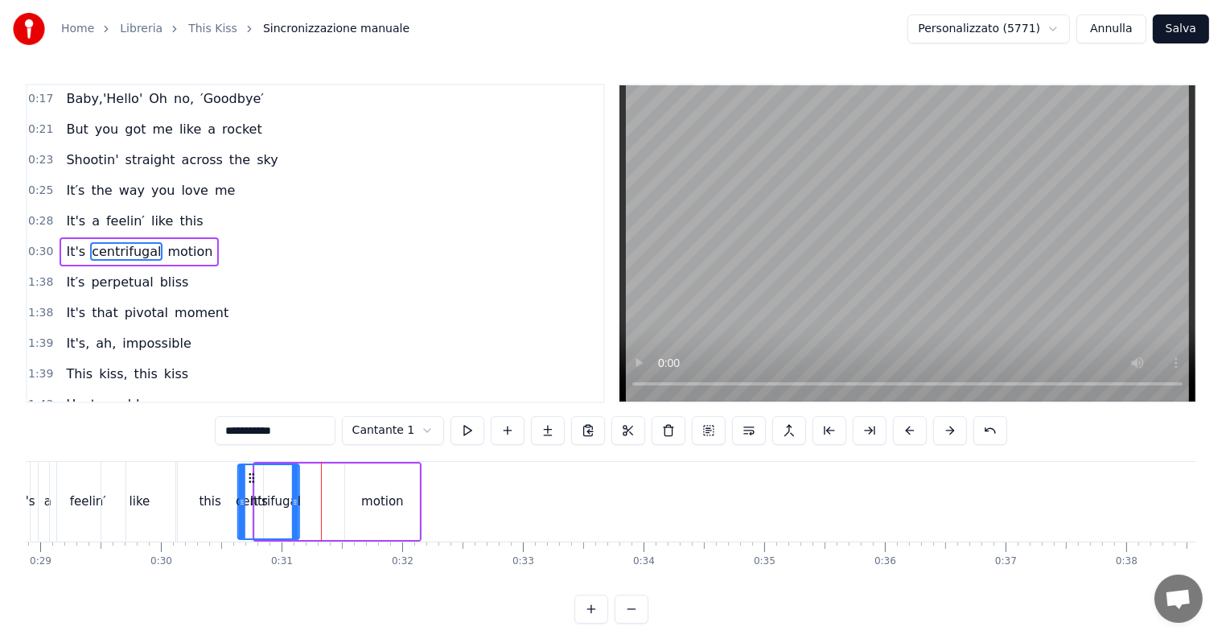
scroll to position [0, 3465]
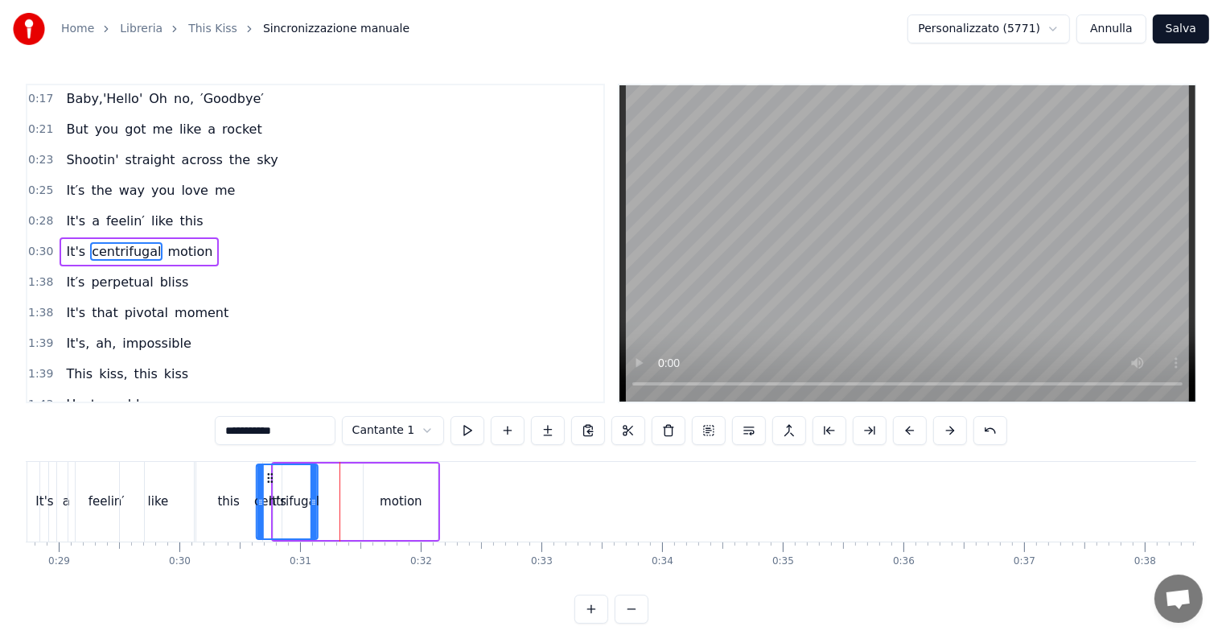
drag, startPoint x: 290, startPoint y: 475, endPoint x: 259, endPoint y: 477, distance: 30.7
click at [263, 477] on icon at bounding box center [269, 477] width 13 height 13
drag, startPoint x: 259, startPoint y: 477, endPoint x: 300, endPoint y: 480, distance: 41.2
click at [389, 483] on div "motion" at bounding box center [401, 501] width 74 height 76
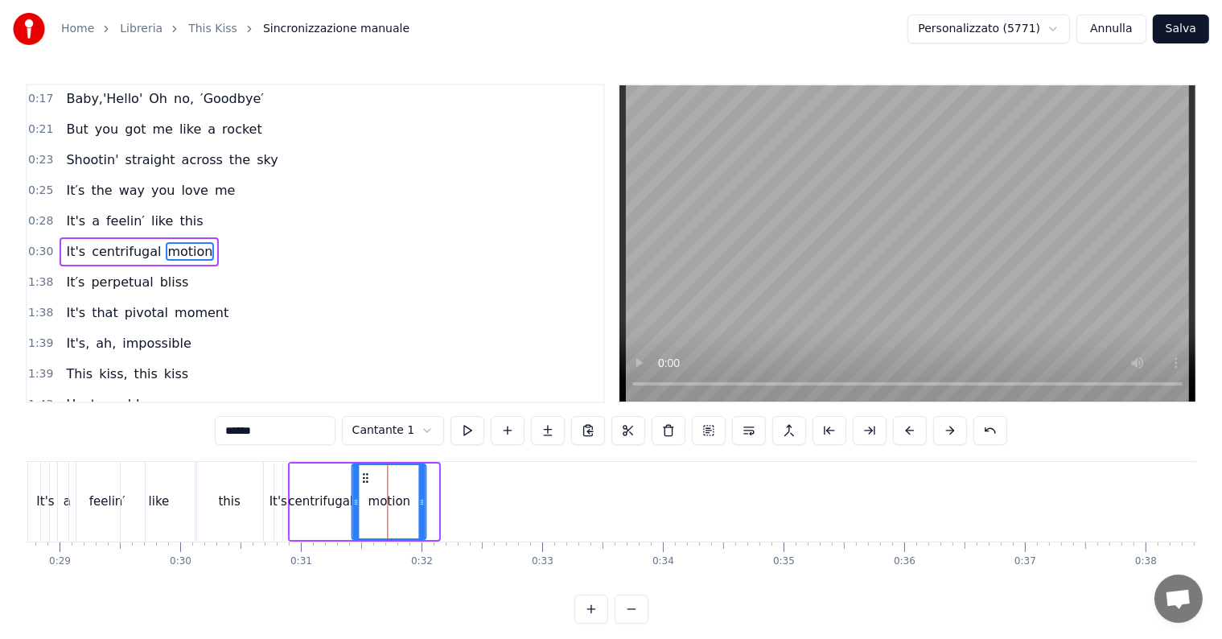
drag, startPoint x: 376, startPoint y: 472, endPoint x: 364, endPoint y: 475, distance: 13.3
click at [364, 475] on icon at bounding box center [365, 477] width 13 height 13
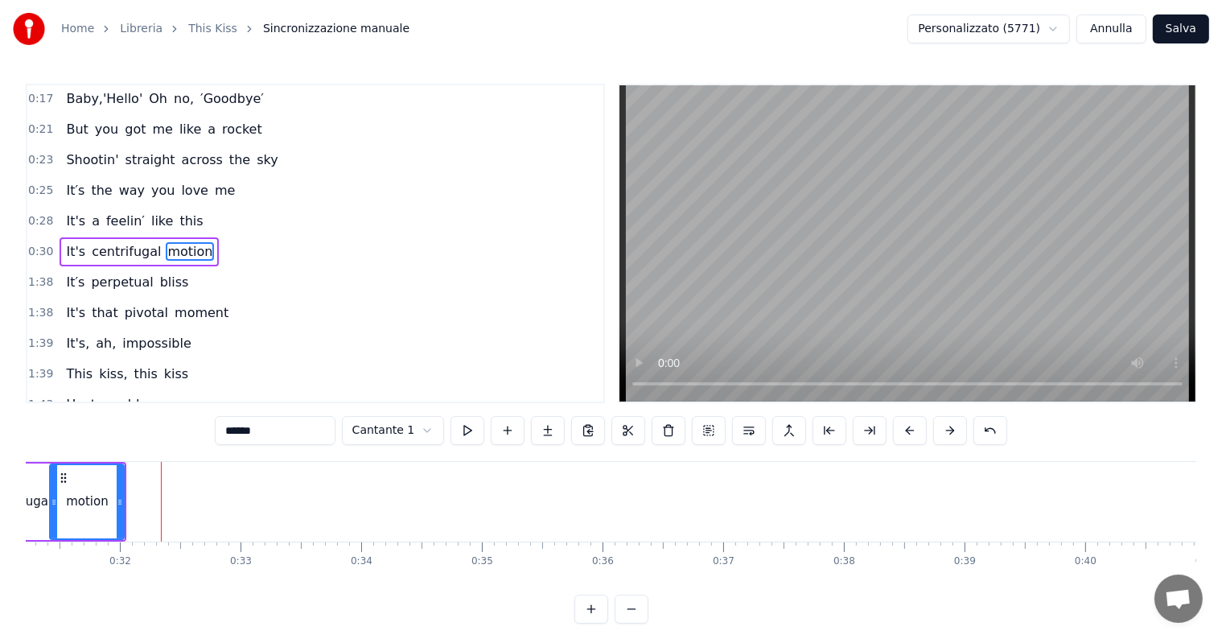
scroll to position [0, 3798]
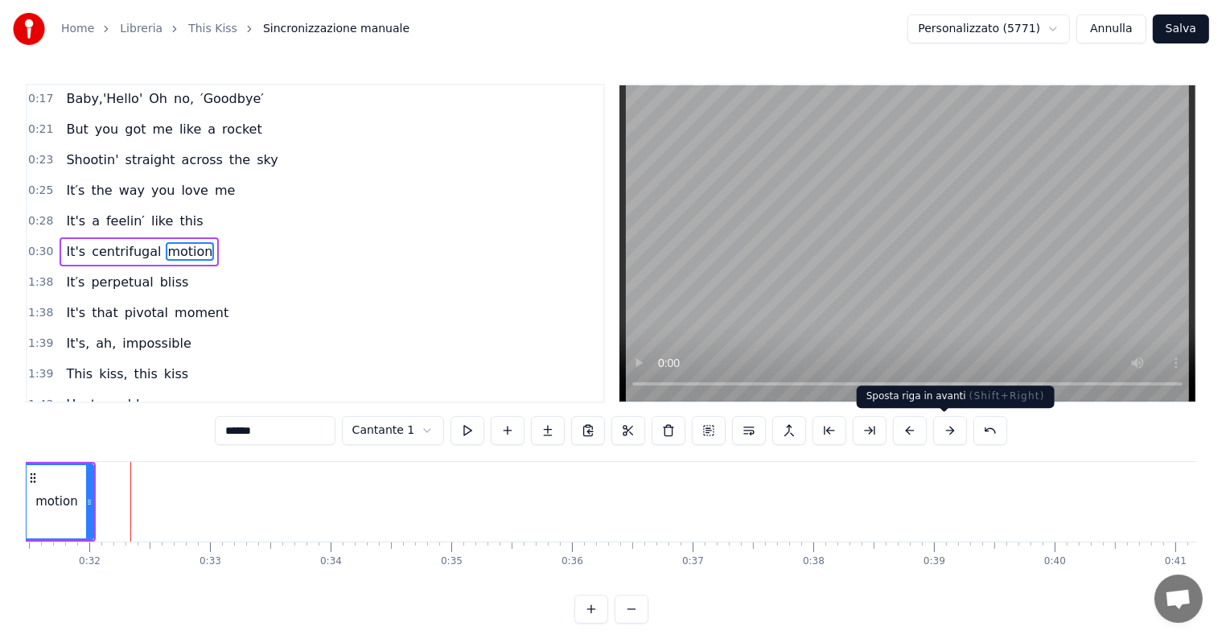
click at [937, 434] on button at bounding box center [950, 430] width 34 height 29
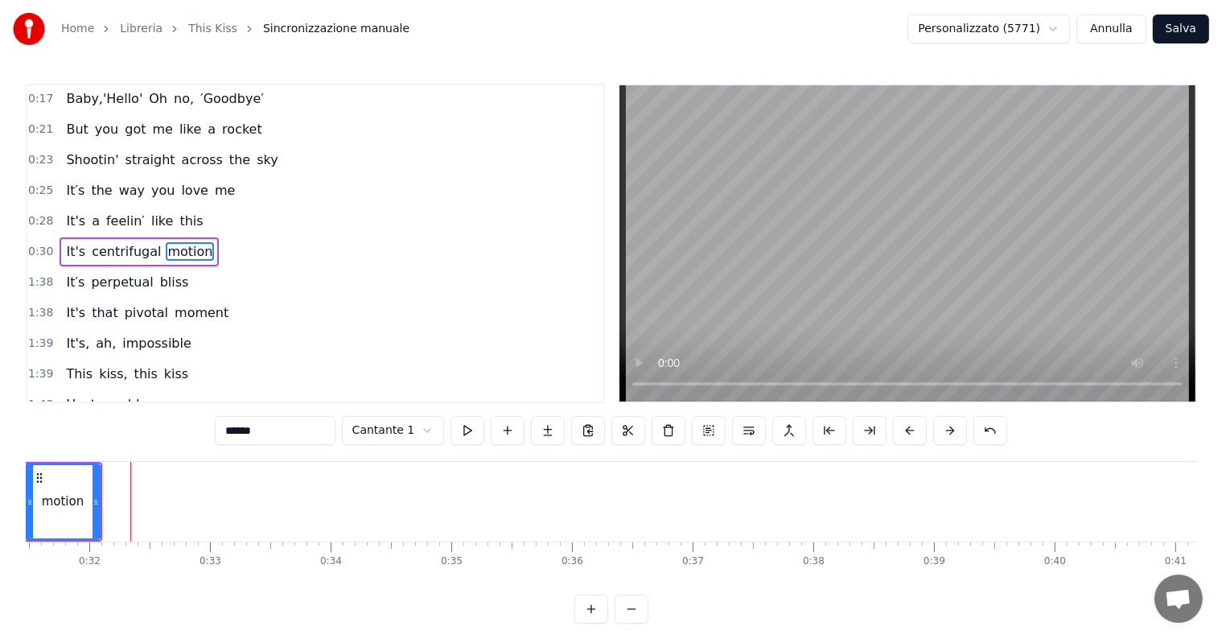
click at [937, 434] on button at bounding box center [950, 430] width 34 height 29
click at [938, 431] on button at bounding box center [950, 430] width 34 height 29
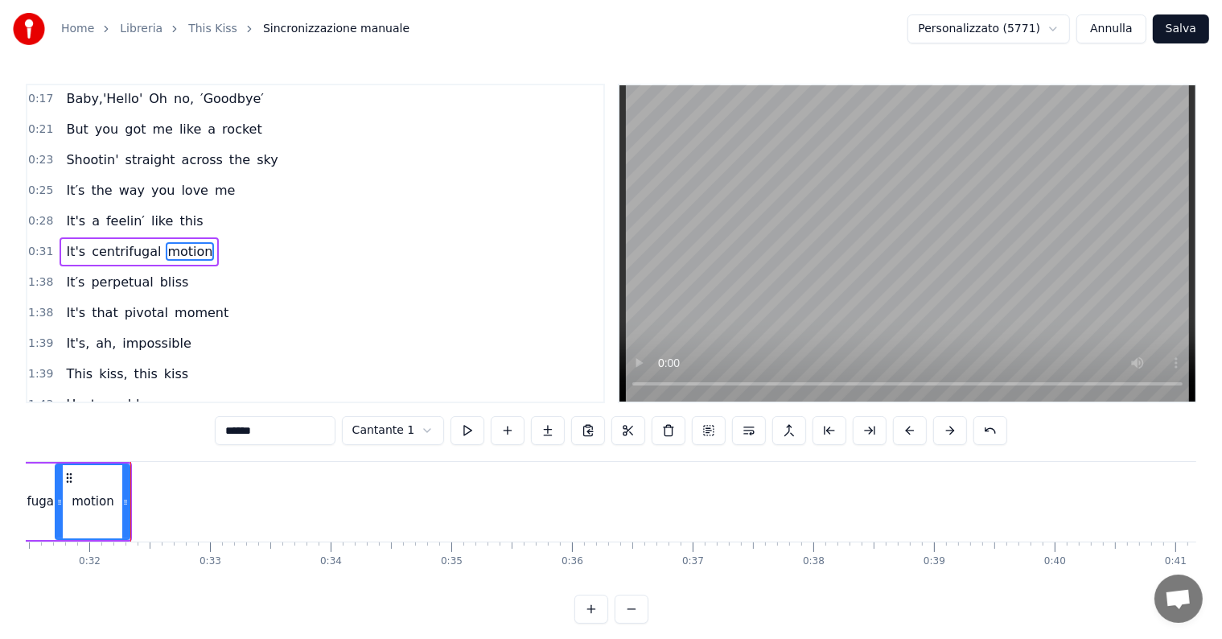
click at [938, 431] on button at bounding box center [950, 430] width 34 height 29
click at [938, 426] on button at bounding box center [950, 430] width 34 height 29
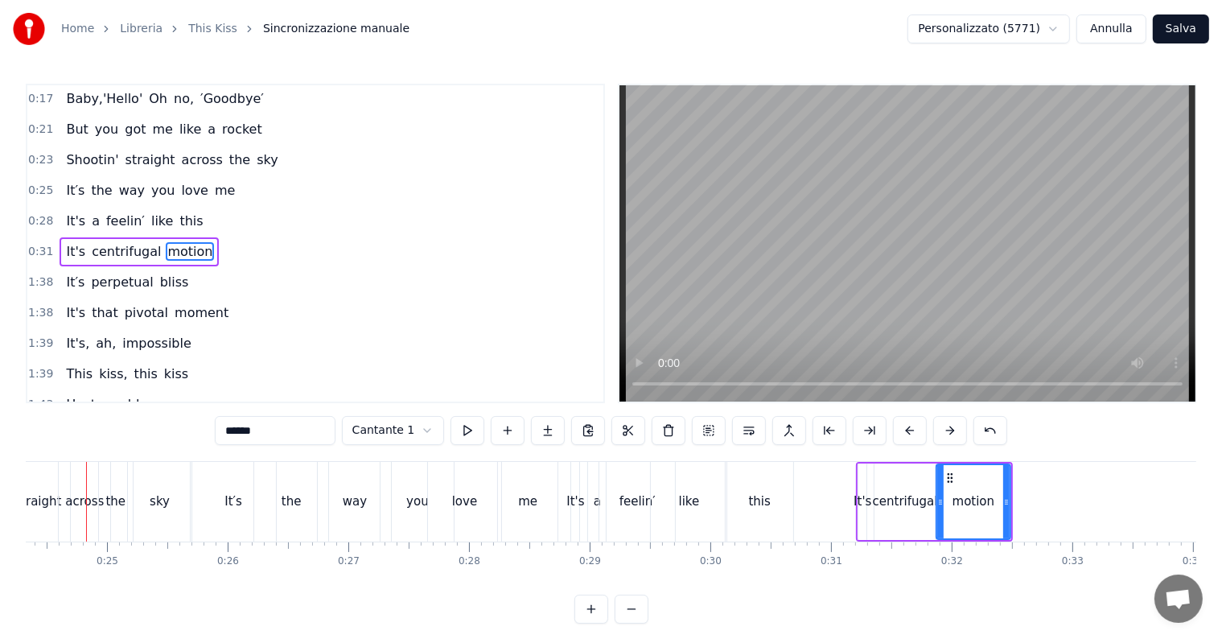
scroll to position [0, 2914]
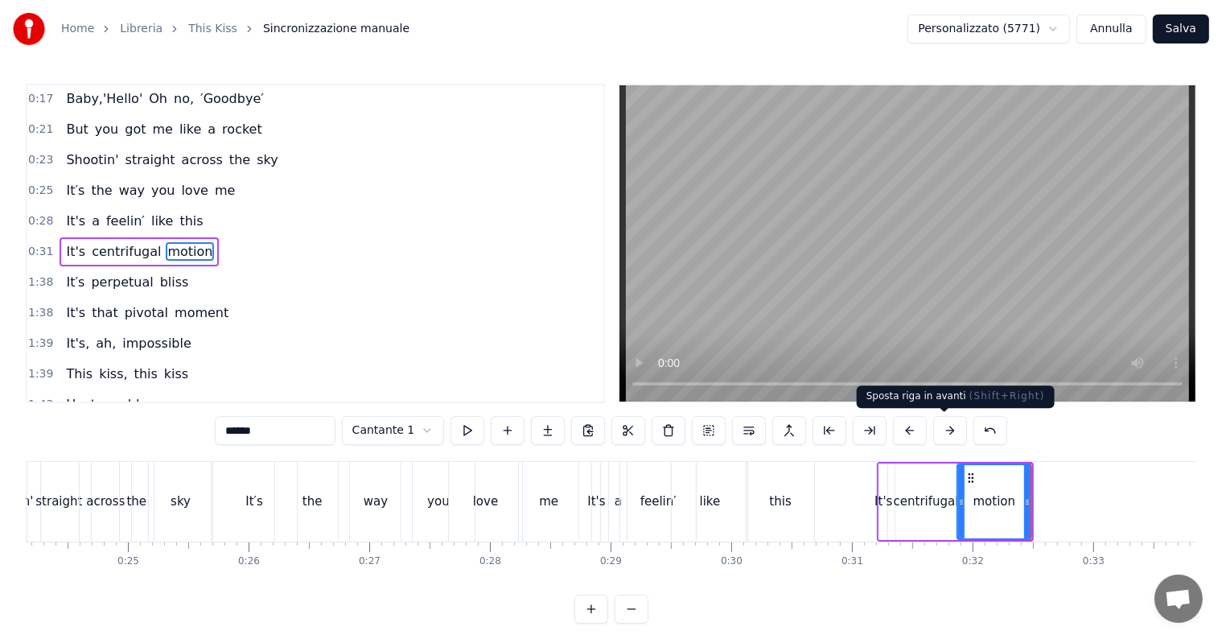
click at [942, 434] on button at bounding box center [950, 430] width 34 height 29
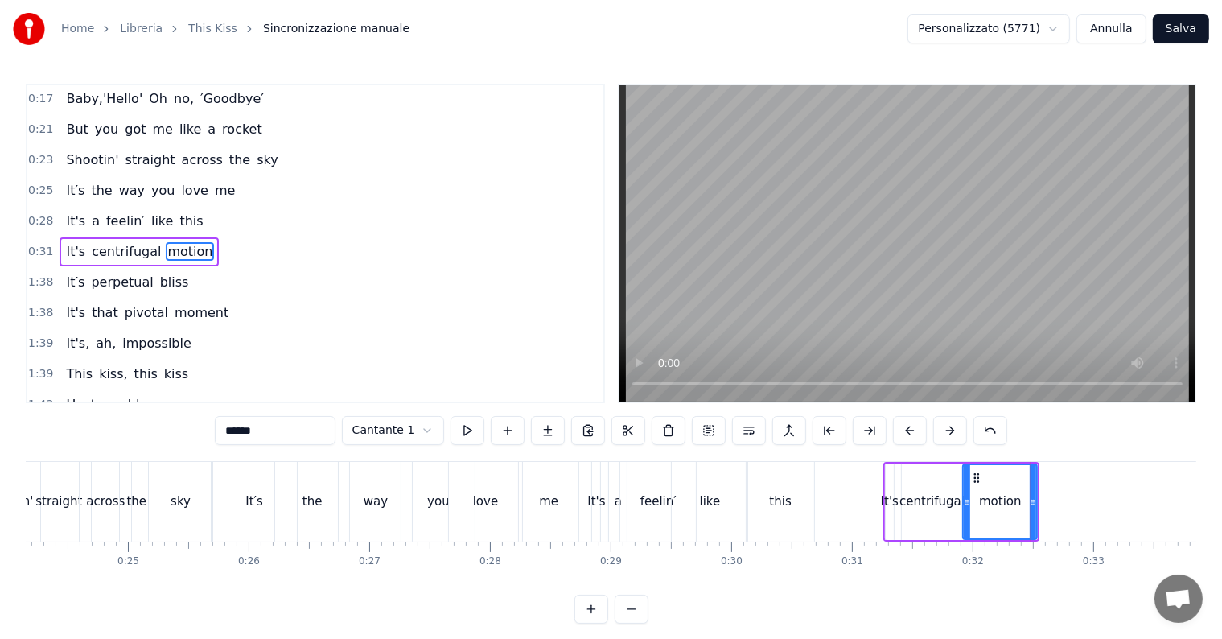
click at [942, 434] on button at bounding box center [950, 430] width 34 height 29
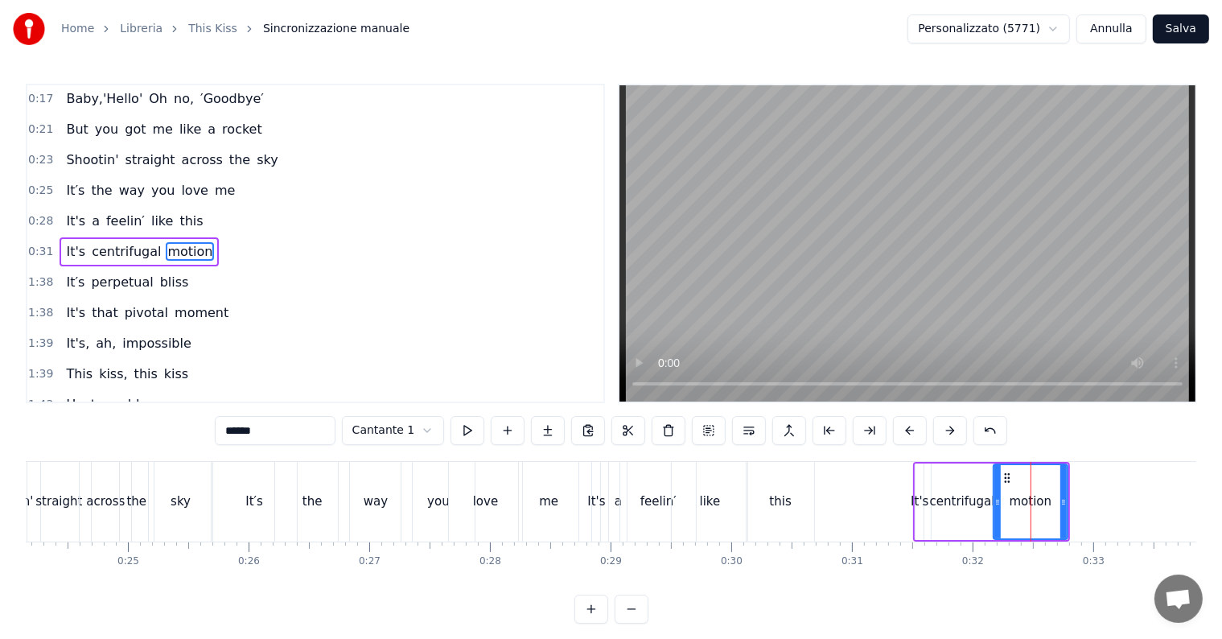
click at [942, 434] on button at bounding box center [950, 430] width 34 height 29
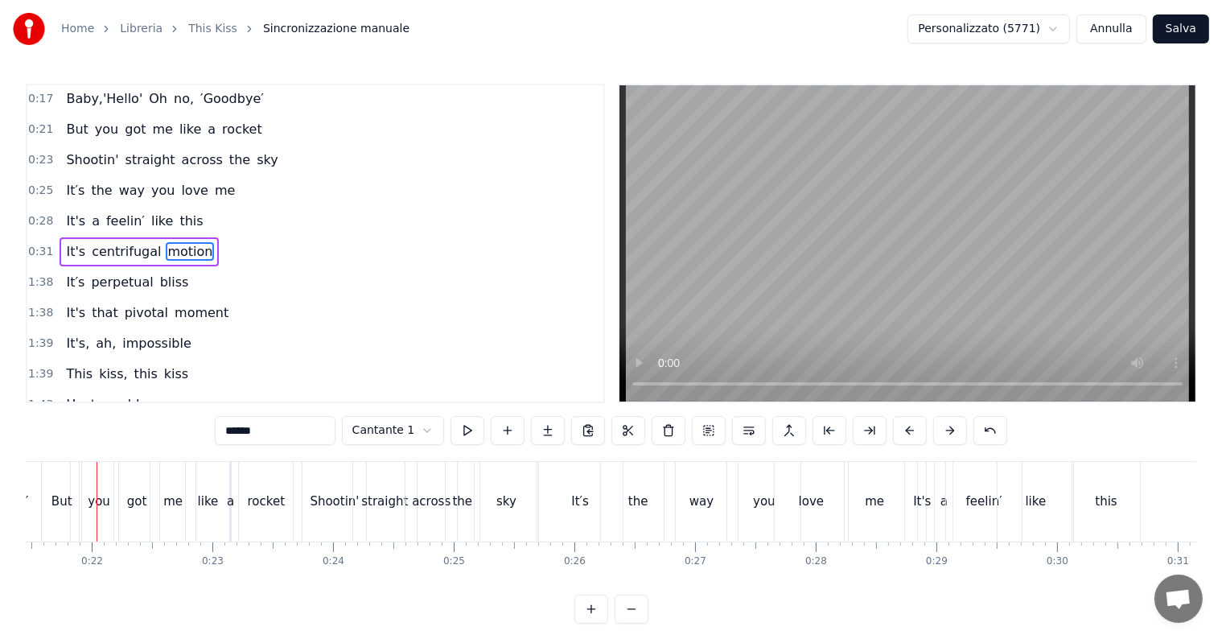
scroll to position [0, 2578]
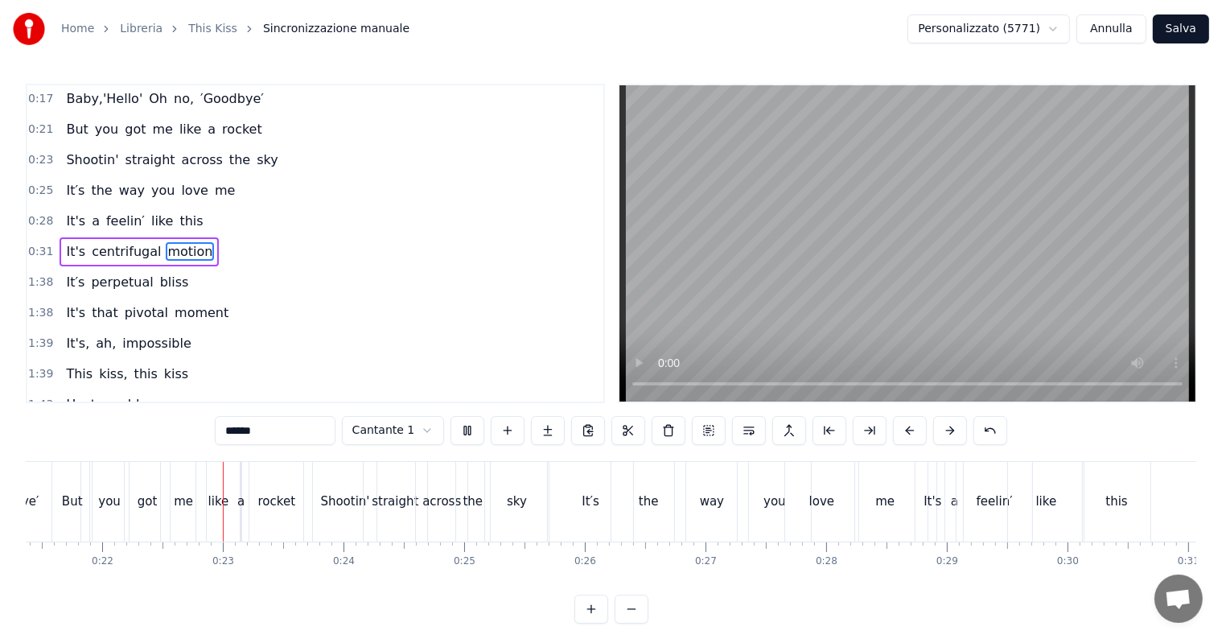
click at [590, 512] on div "It′s" at bounding box center [590, 502] width 85 height 80
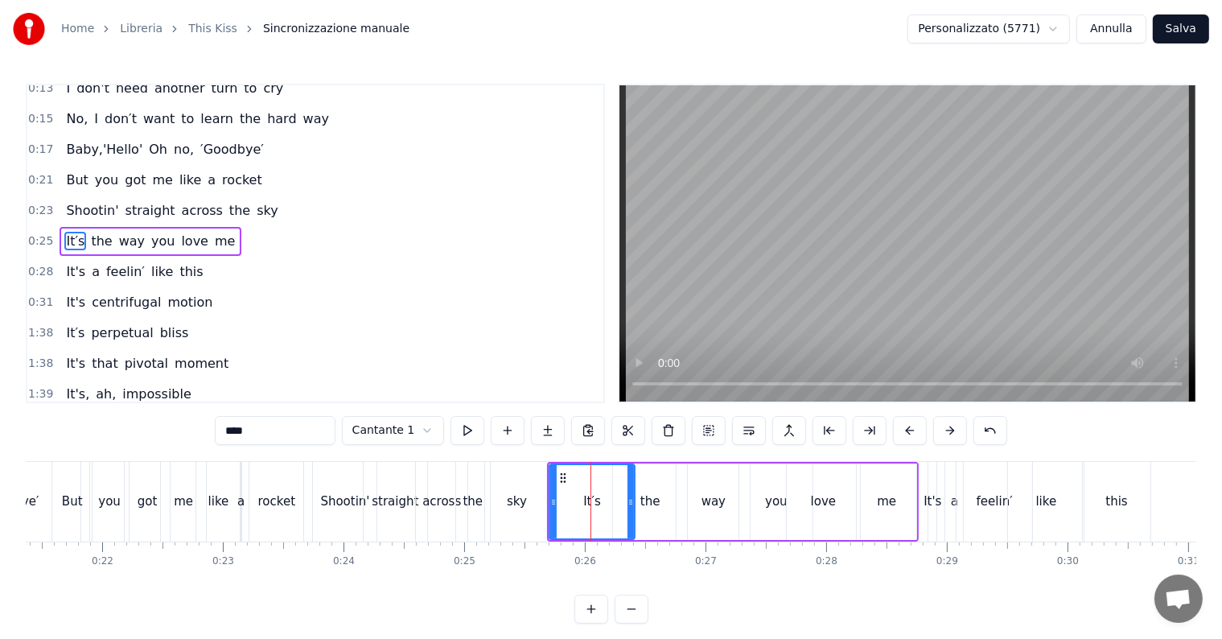
scroll to position [34, 0]
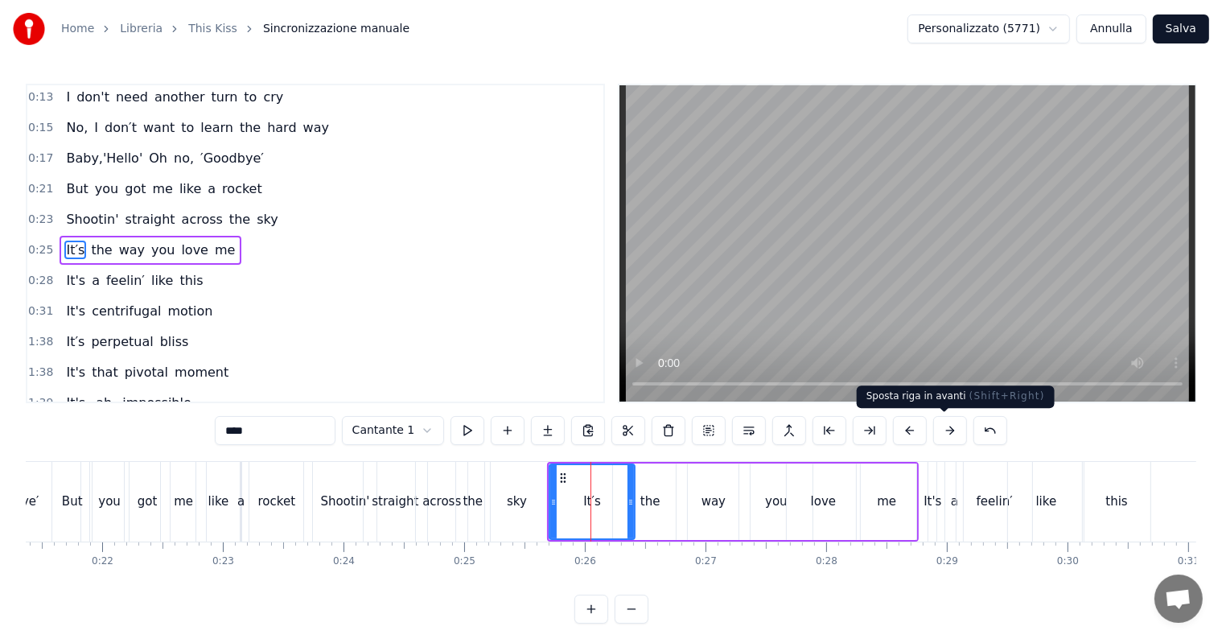
click at [945, 431] on button at bounding box center [950, 430] width 34 height 29
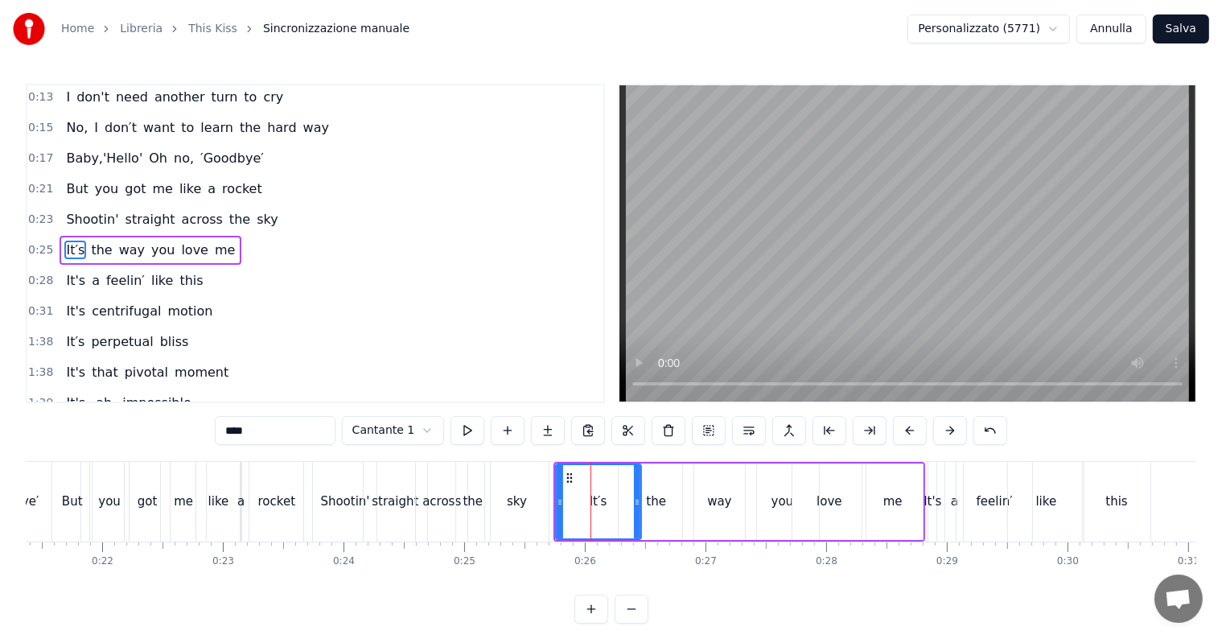
click at [945, 431] on button at bounding box center [950, 430] width 34 height 29
click at [1048, 497] on div "like" at bounding box center [1046, 501] width 21 height 19
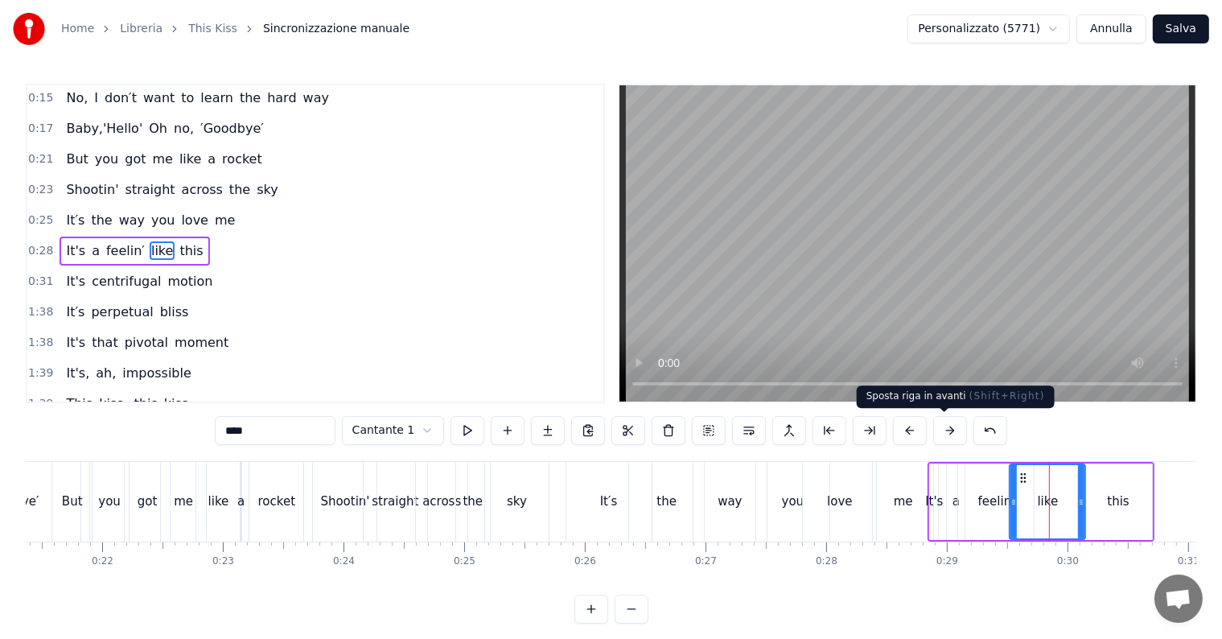
click at [945, 431] on button at bounding box center [950, 430] width 34 height 29
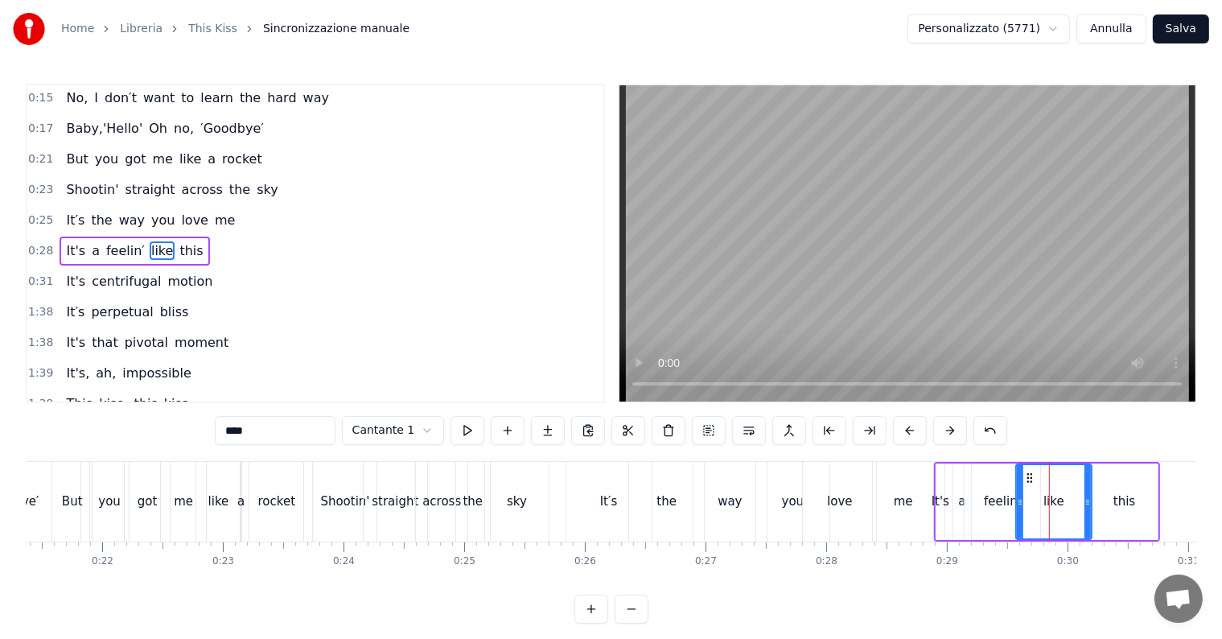
click at [945, 431] on button at bounding box center [950, 430] width 34 height 29
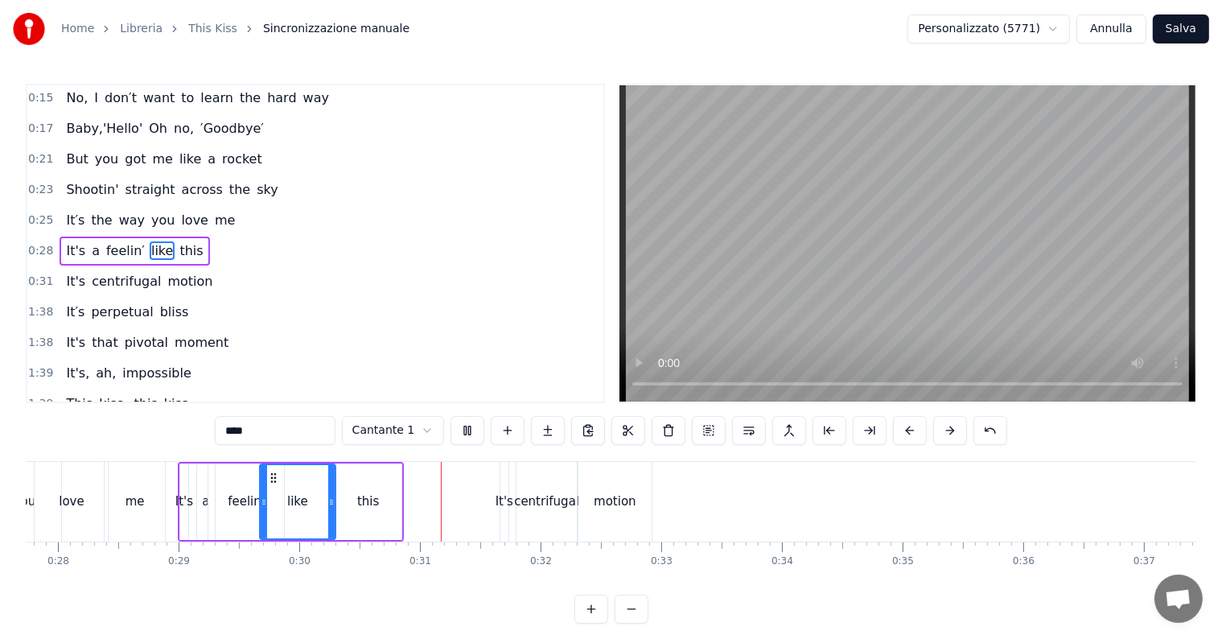
scroll to position [0, 3611]
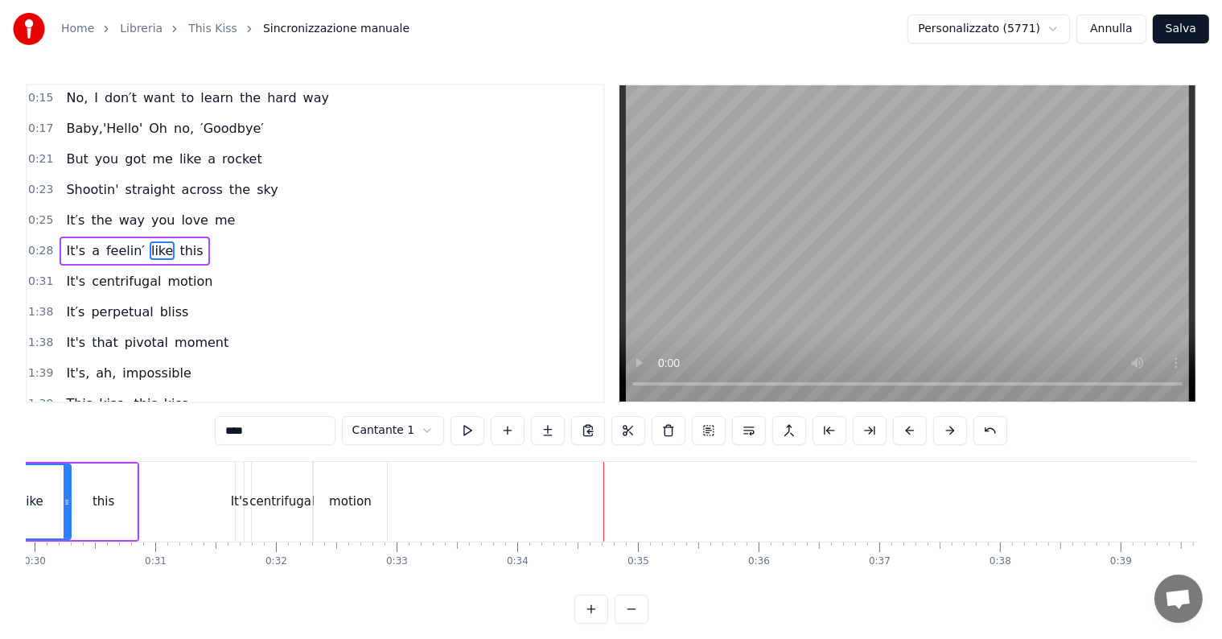
click at [175, 277] on span "motion" at bounding box center [190, 281] width 48 height 19
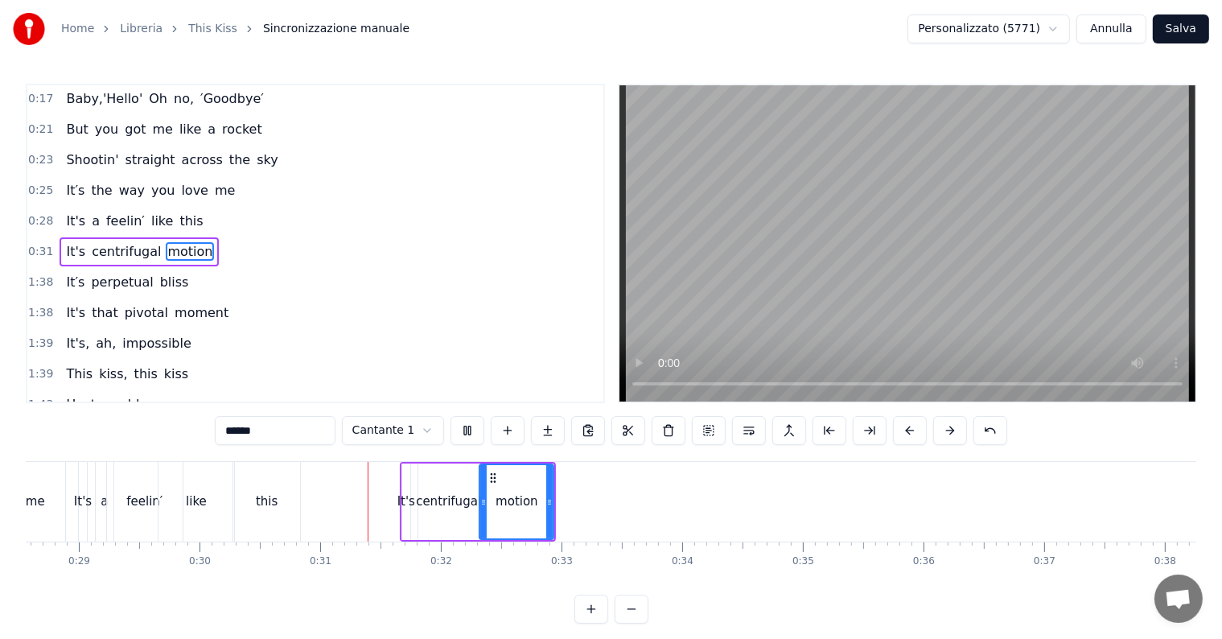
scroll to position [0, 3645]
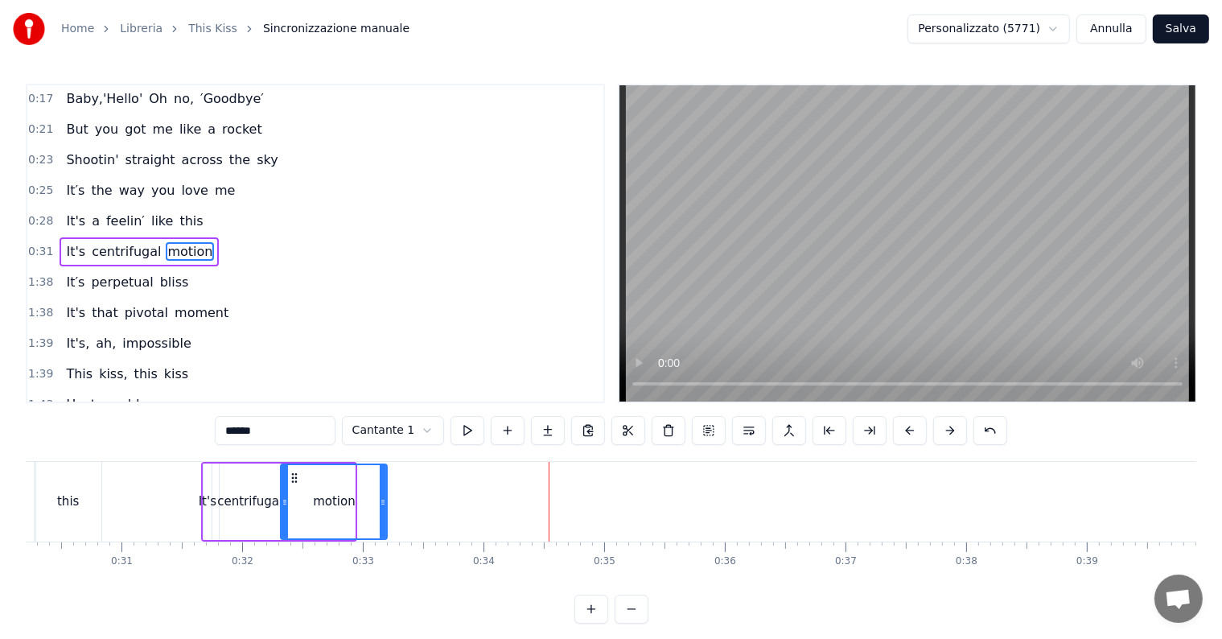
drag, startPoint x: 352, startPoint y: 500, endPoint x: 385, endPoint y: 502, distance: 32.2
click at [385, 502] on icon at bounding box center [383, 502] width 6 height 13
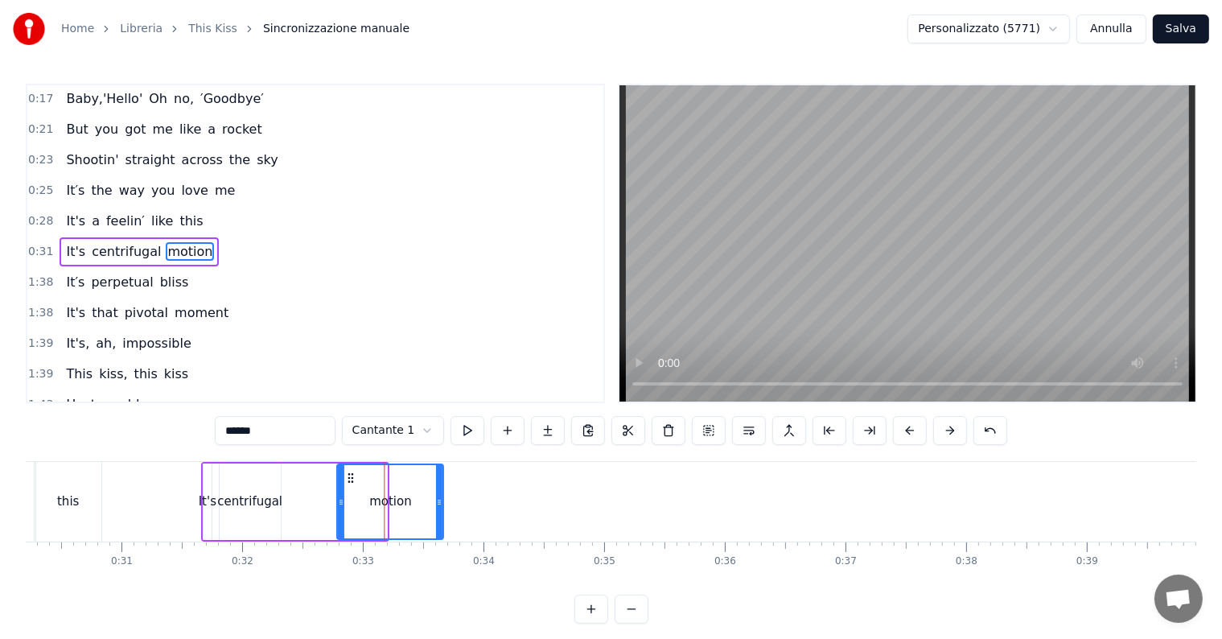
drag, startPoint x: 293, startPoint y: 478, endPoint x: 348, endPoint y: 480, distance: 55.6
click at [348, 480] on icon at bounding box center [350, 477] width 13 height 13
click at [263, 505] on div "centrifugal" at bounding box center [249, 501] width 65 height 19
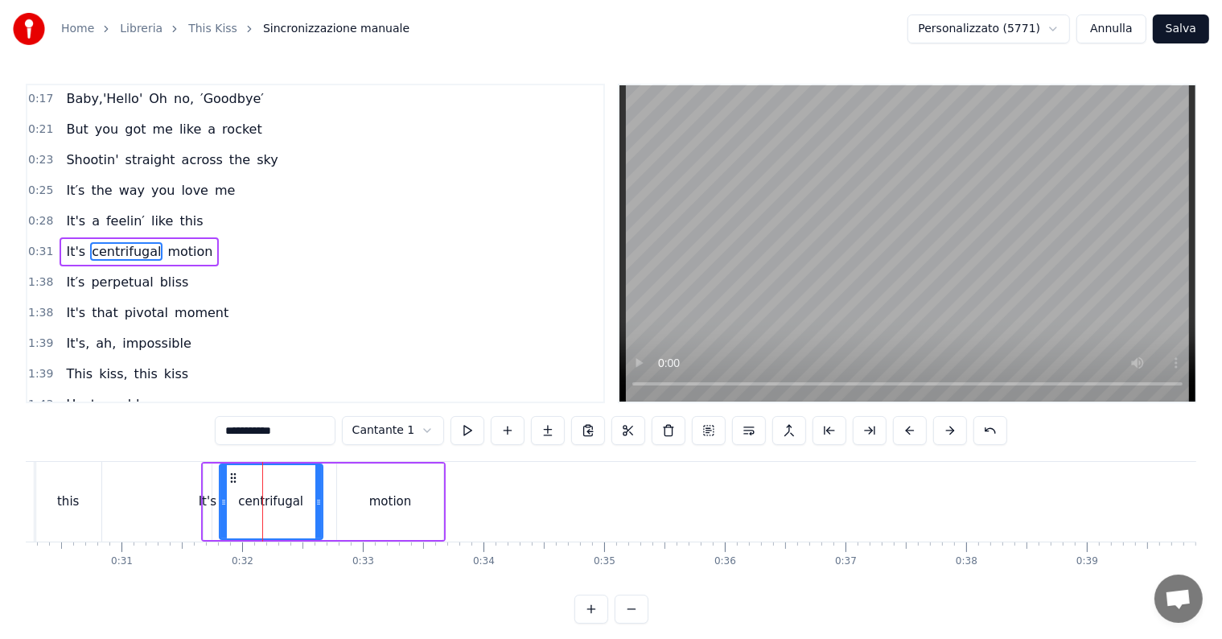
drag, startPoint x: 273, startPoint y: 501, endPoint x: 315, endPoint y: 503, distance: 41.9
click at [315, 503] on icon at bounding box center [318, 502] width 6 height 13
drag, startPoint x: 232, startPoint y: 478, endPoint x: 261, endPoint y: 479, distance: 29.8
click at [261, 479] on icon at bounding box center [263, 477] width 13 height 13
click at [212, 503] on div "It's" at bounding box center [208, 501] width 18 height 19
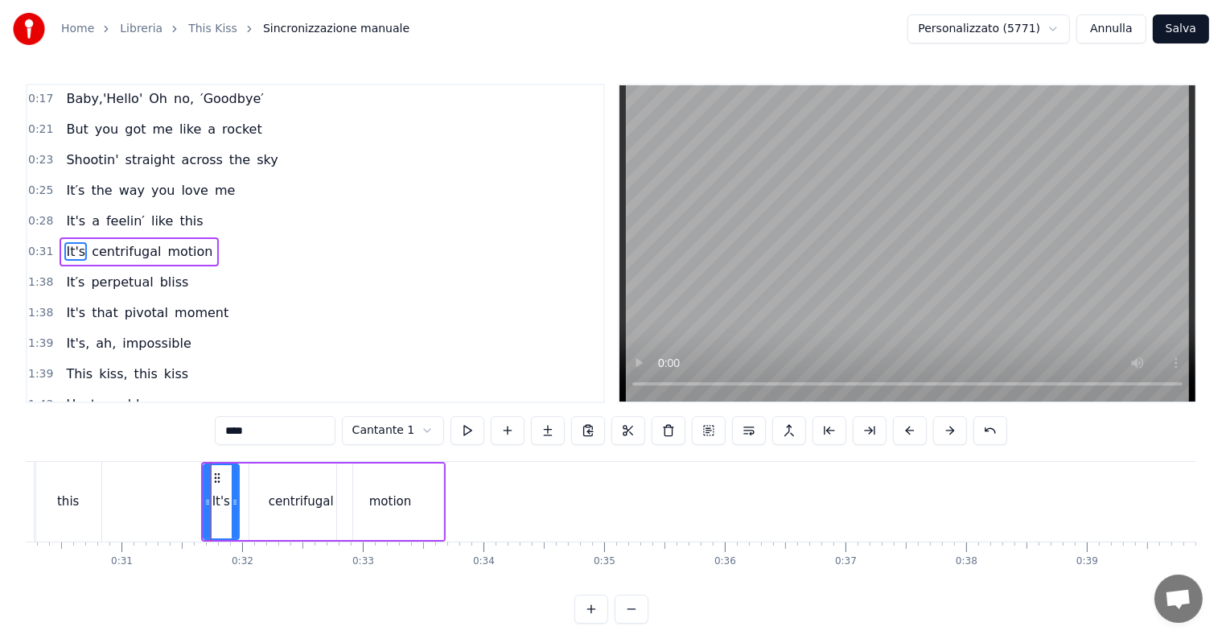
drag, startPoint x: 208, startPoint y: 500, endPoint x: 235, endPoint y: 498, distance: 27.4
click at [235, 498] on icon at bounding box center [235, 502] width 6 height 13
drag, startPoint x: 216, startPoint y: 479, endPoint x: 233, endPoint y: 479, distance: 17.7
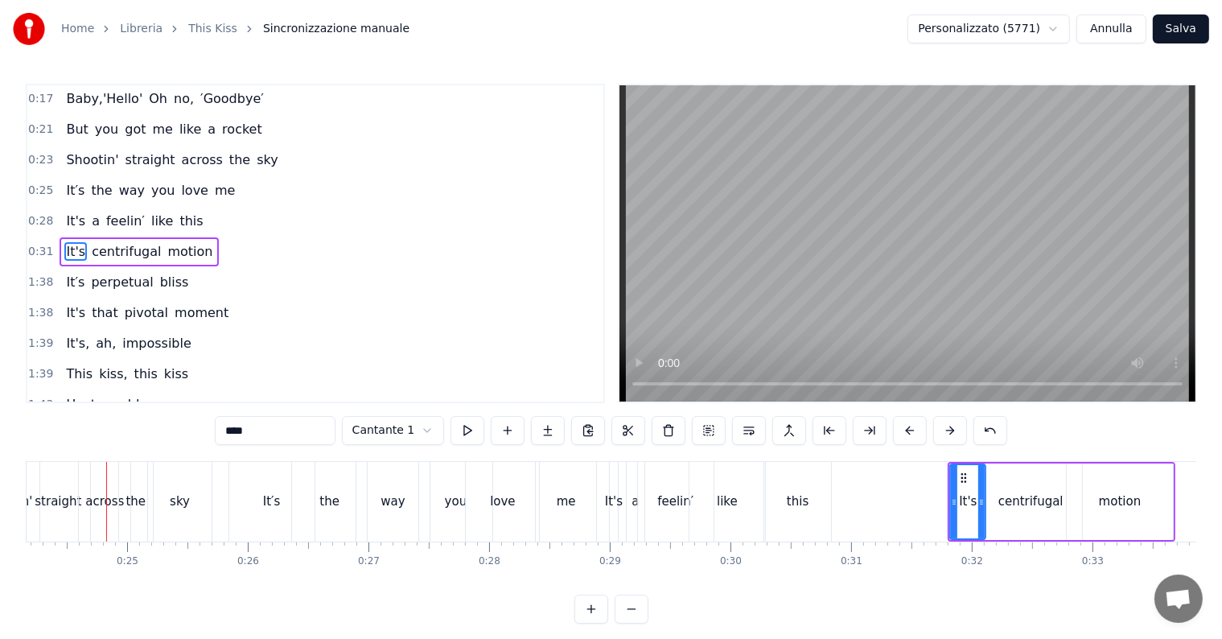
scroll to position [0, 2914]
click at [362, 496] on div "way" at bounding box center [393, 502] width 73 height 80
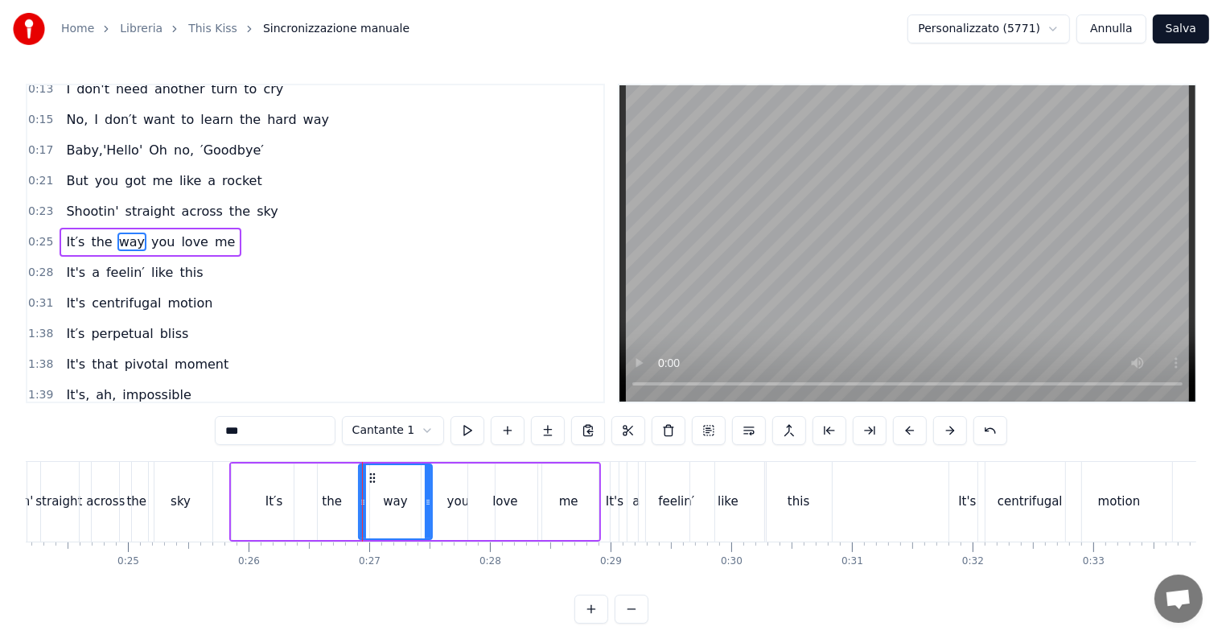
scroll to position [34, 0]
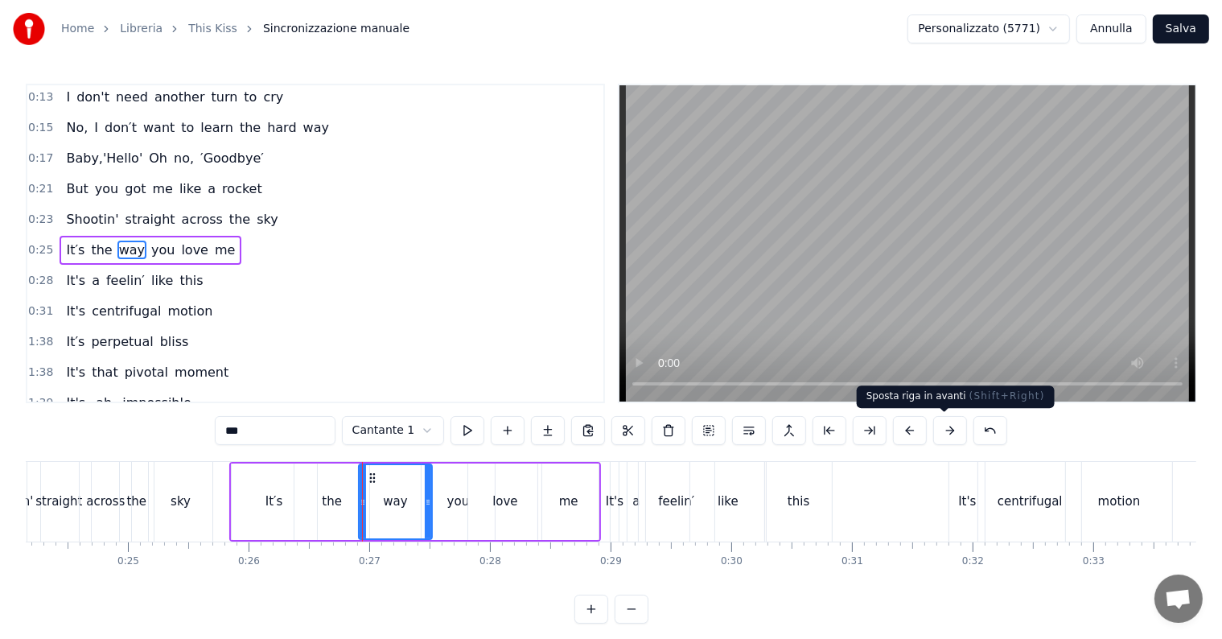
click at [941, 434] on button at bounding box center [950, 430] width 34 height 29
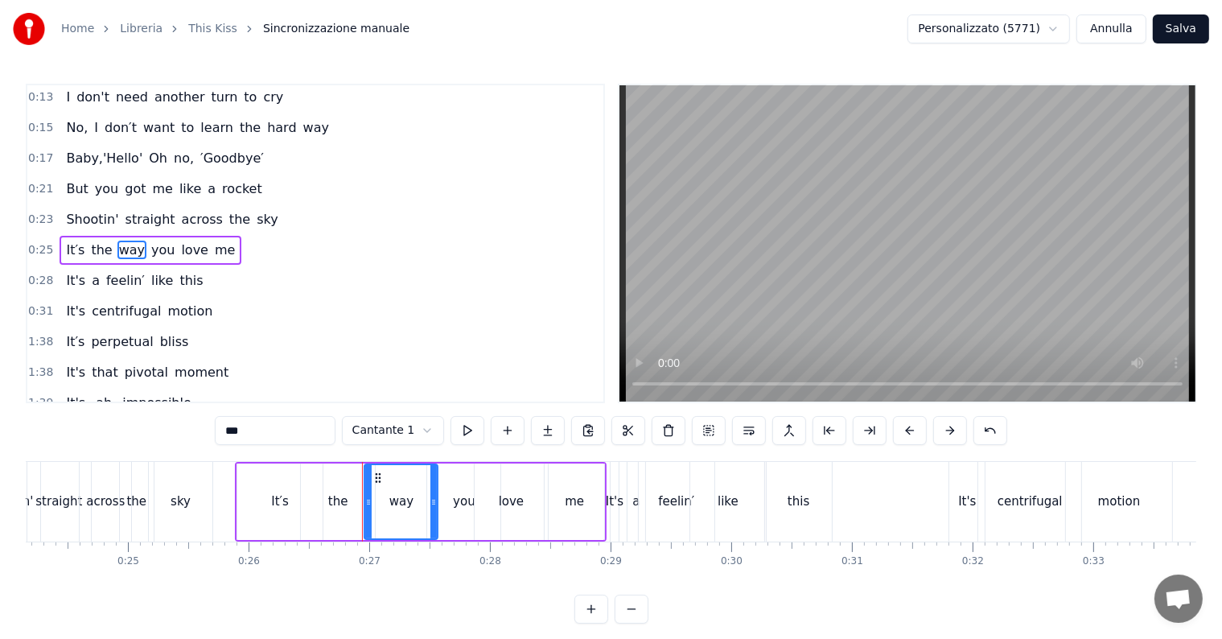
click at [941, 434] on button at bounding box center [950, 430] width 34 height 29
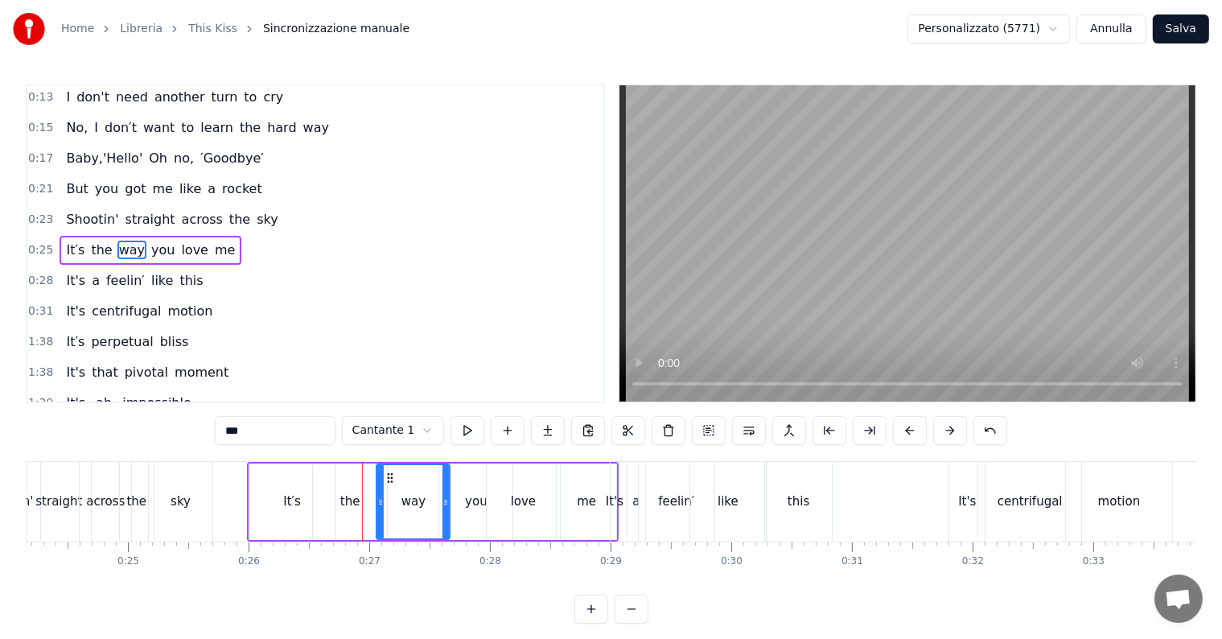
click at [941, 434] on button at bounding box center [950, 430] width 34 height 29
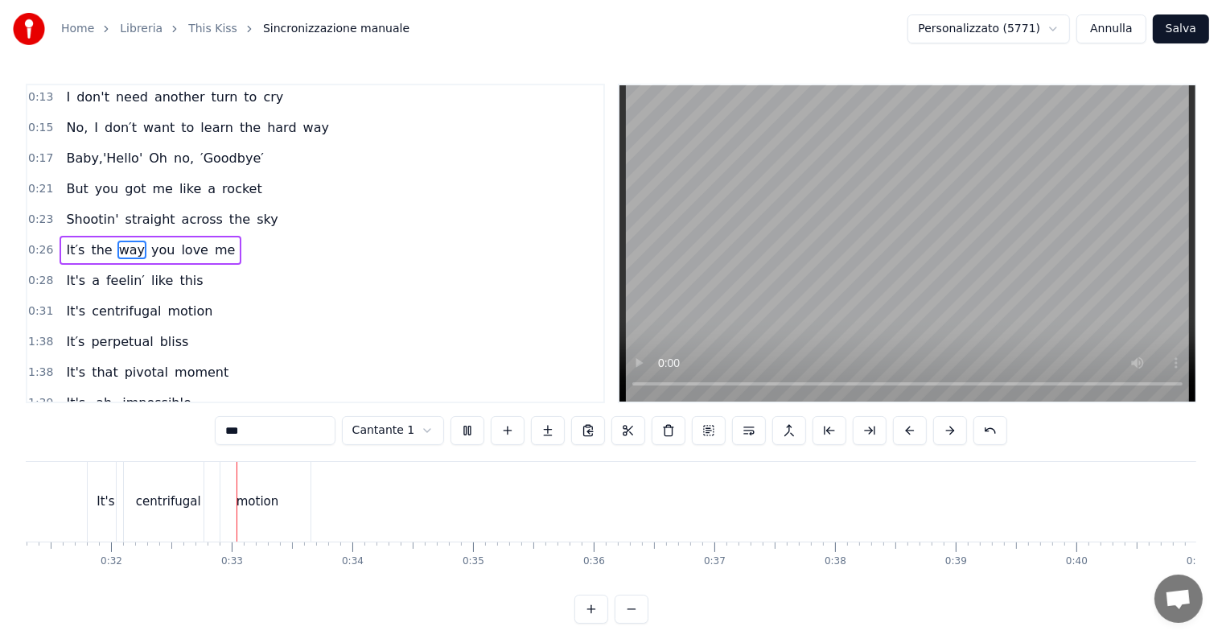
scroll to position [0, 3839]
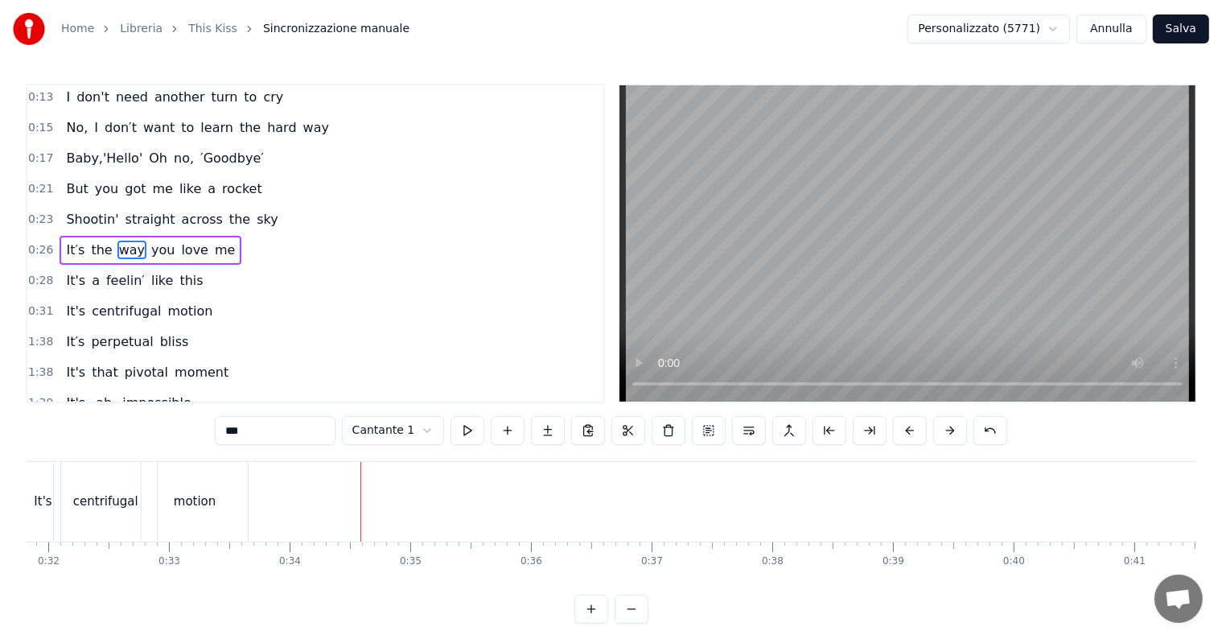
click at [166, 303] on span "motion" at bounding box center [190, 311] width 48 height 19
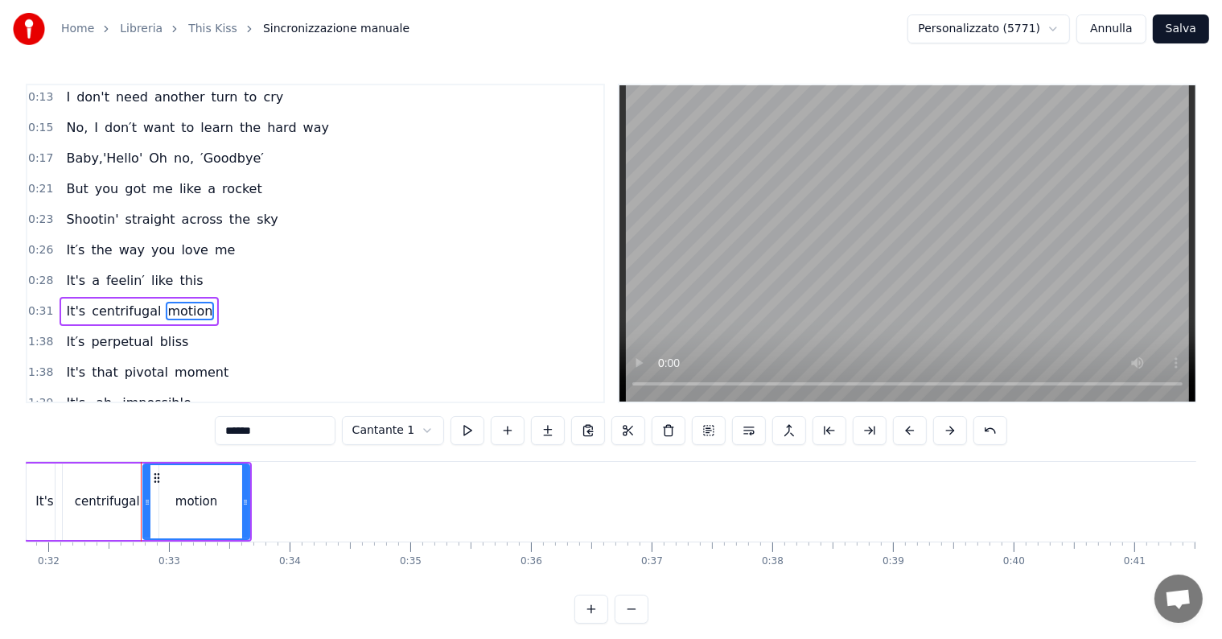
scroll to position [93, 0]
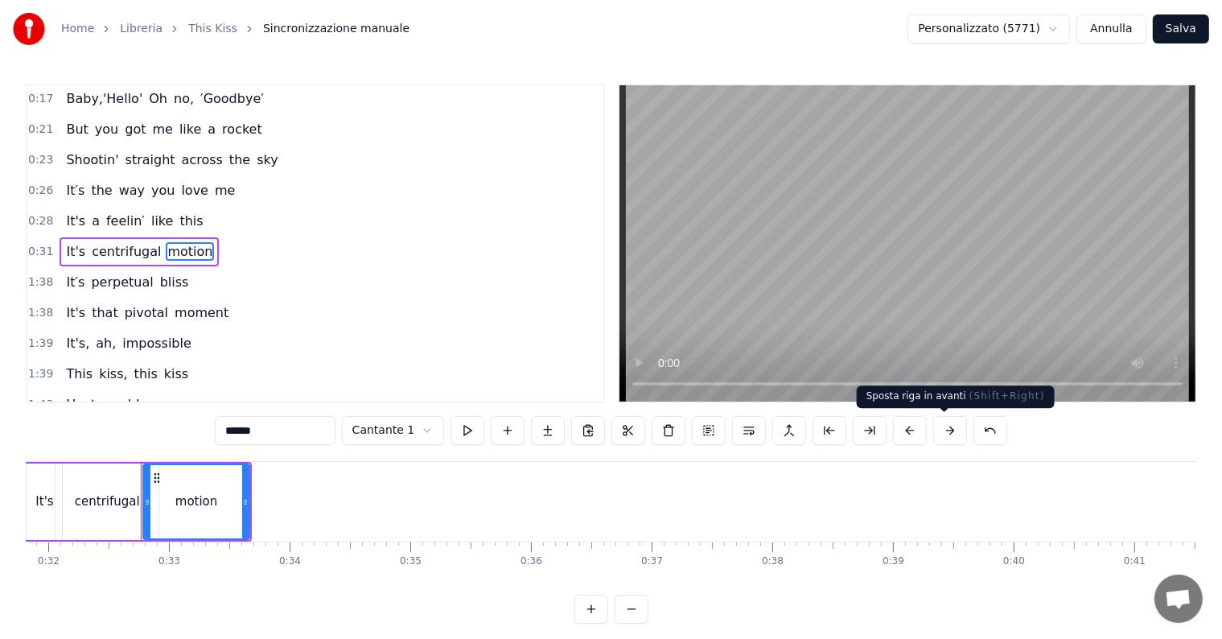
click at [940, 436] on button at bounding box center [950, 430] width 34 height 29
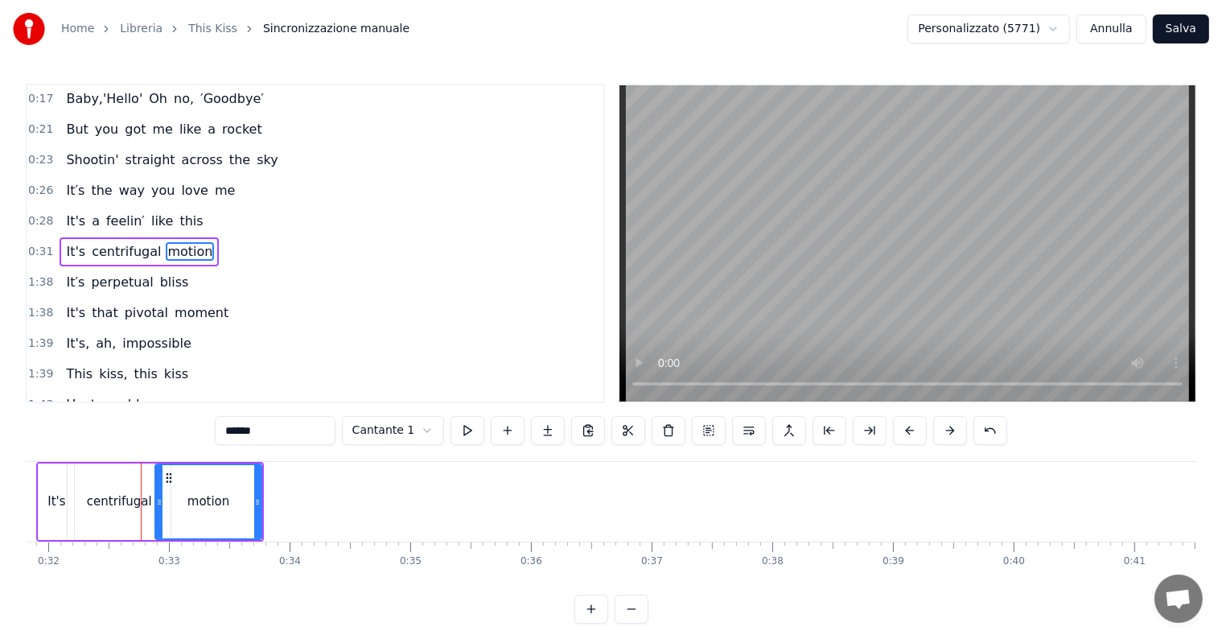
click at [940, 436] on button at bounding box center [950, 430] width 34 height 29
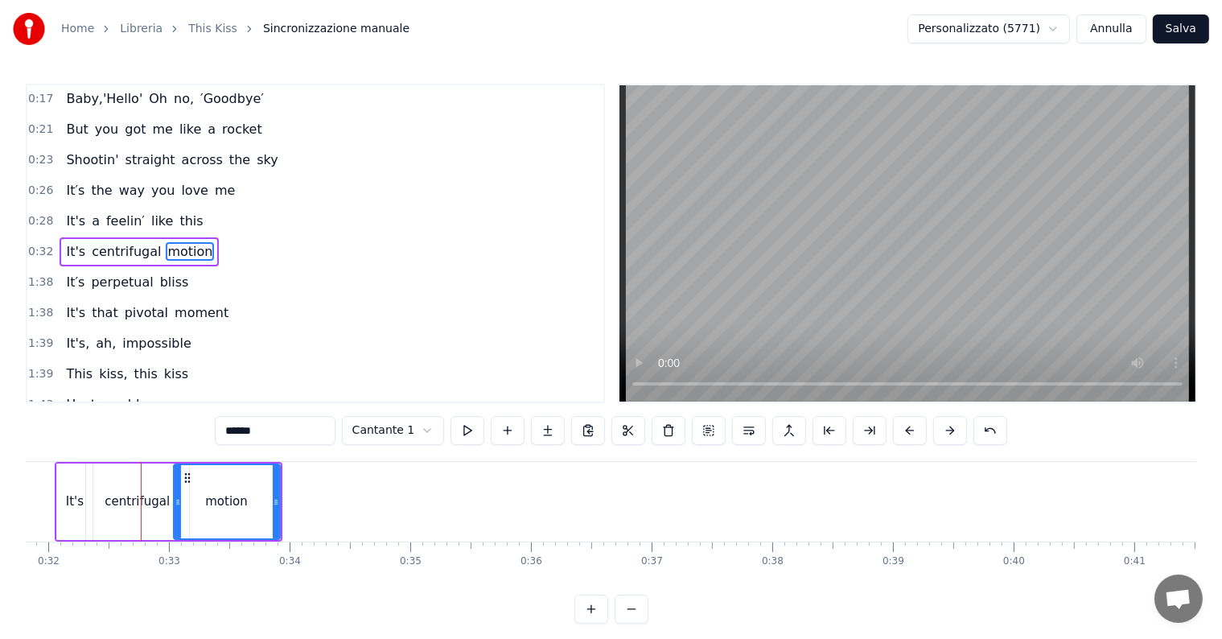
scroll to position [0, 2815]
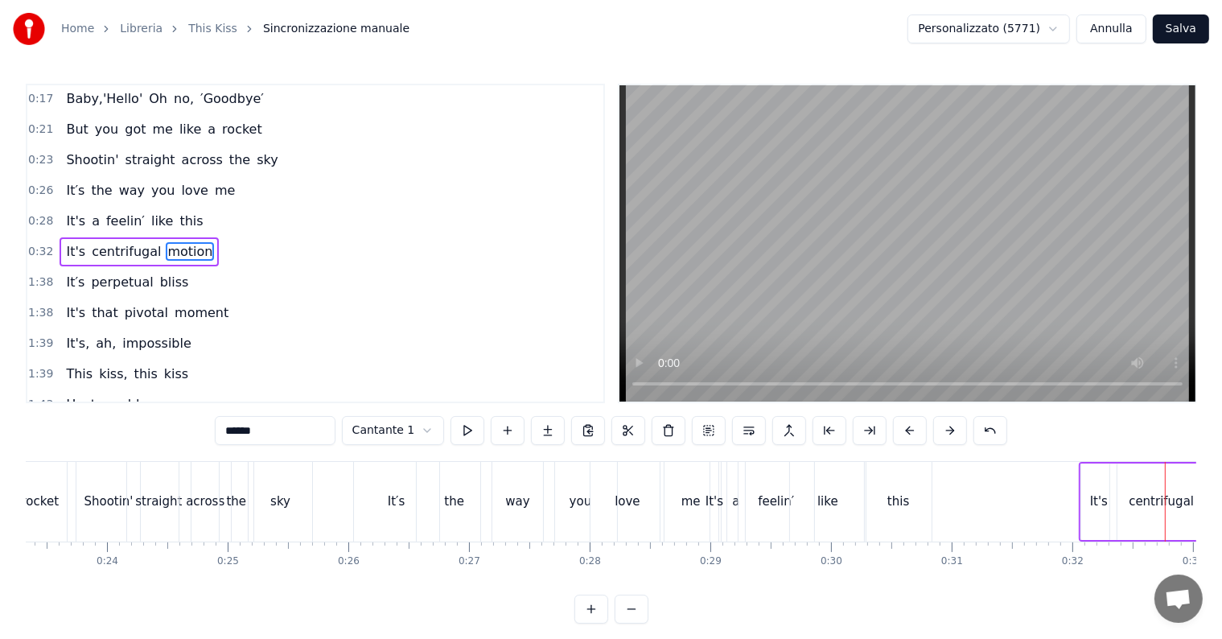
click at [857, 486] on div "like" at bounding box center [828, 502] width 76 height 80
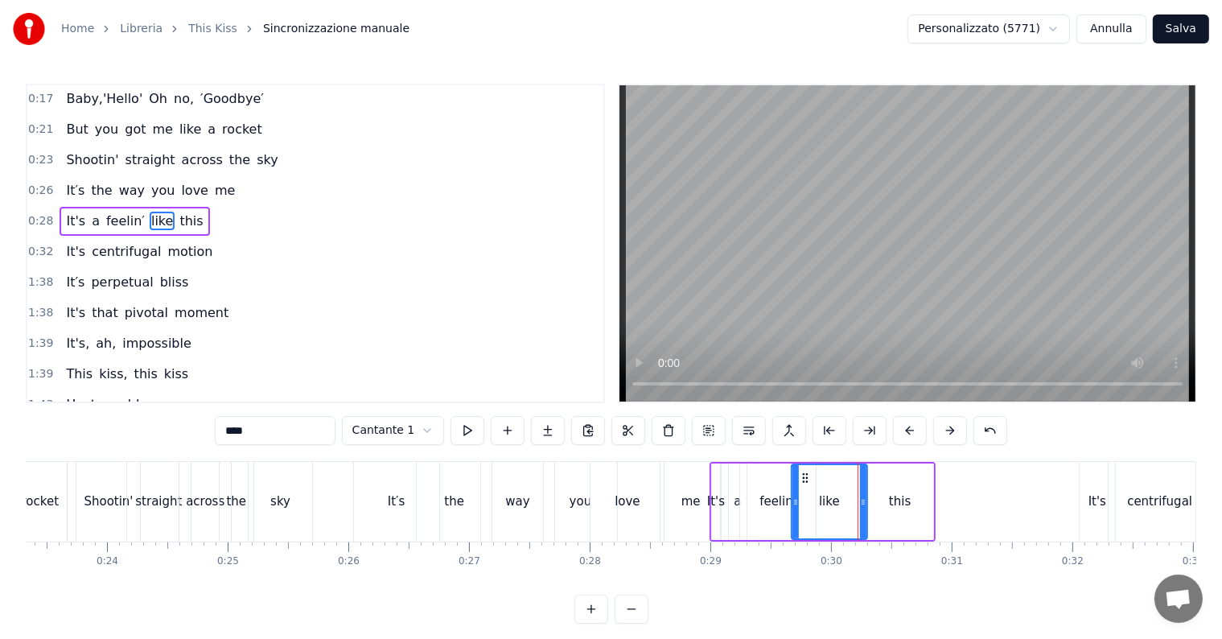
scroll to position [64, 0]
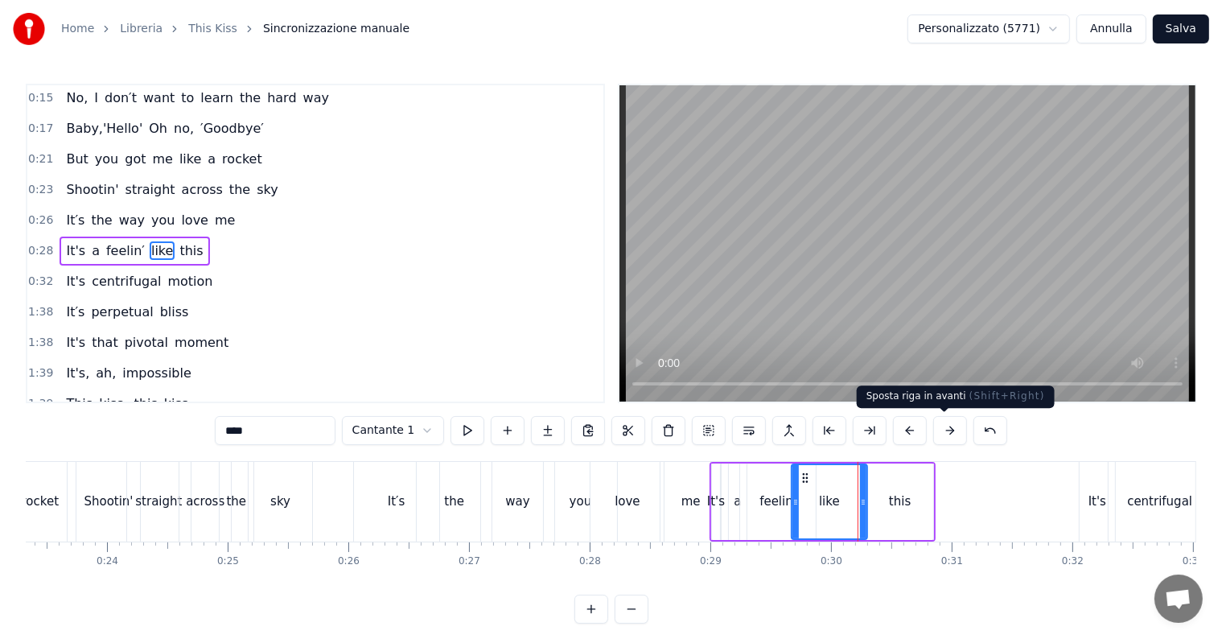
click at [942, 434] on button at bounding box center [950, 430] width 34 height 29
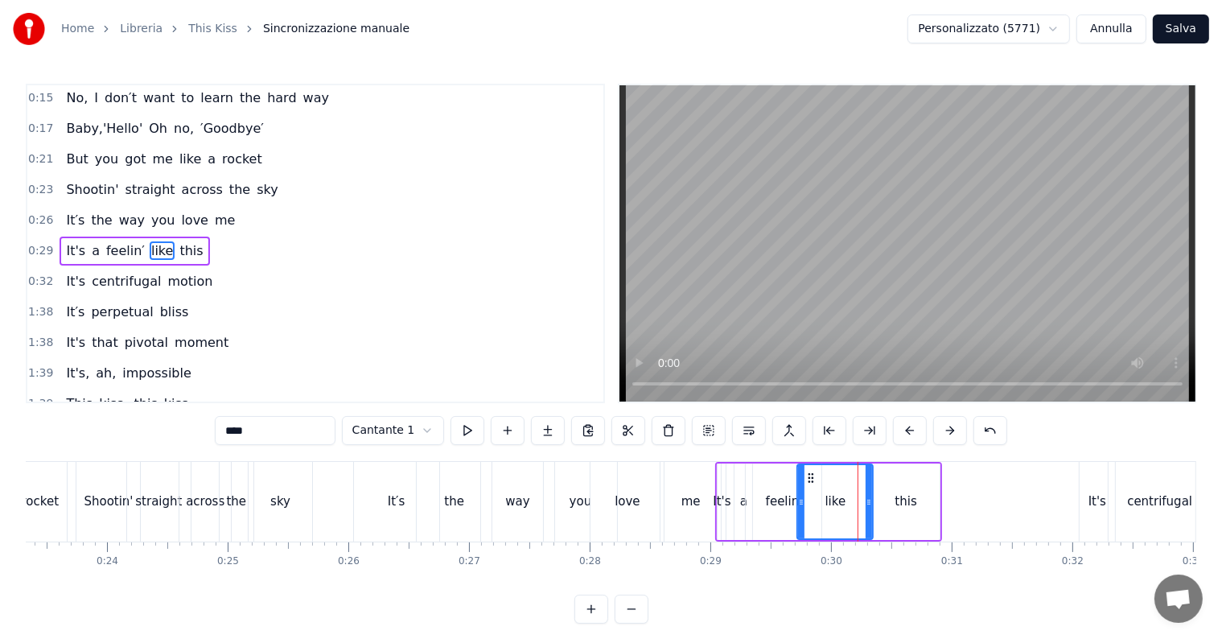
click at [942, 434] on button at bounding box center [950, 430] width 34 height 29
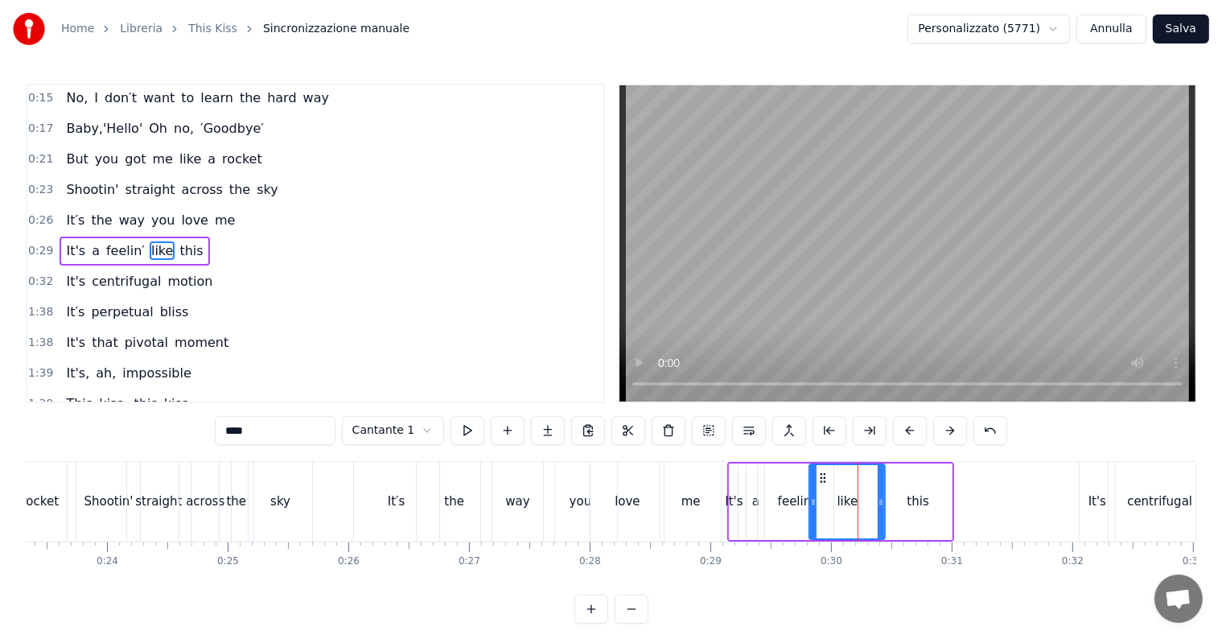
click at [942, 434] on button at bounding box center [950, 430] width 34 height 29
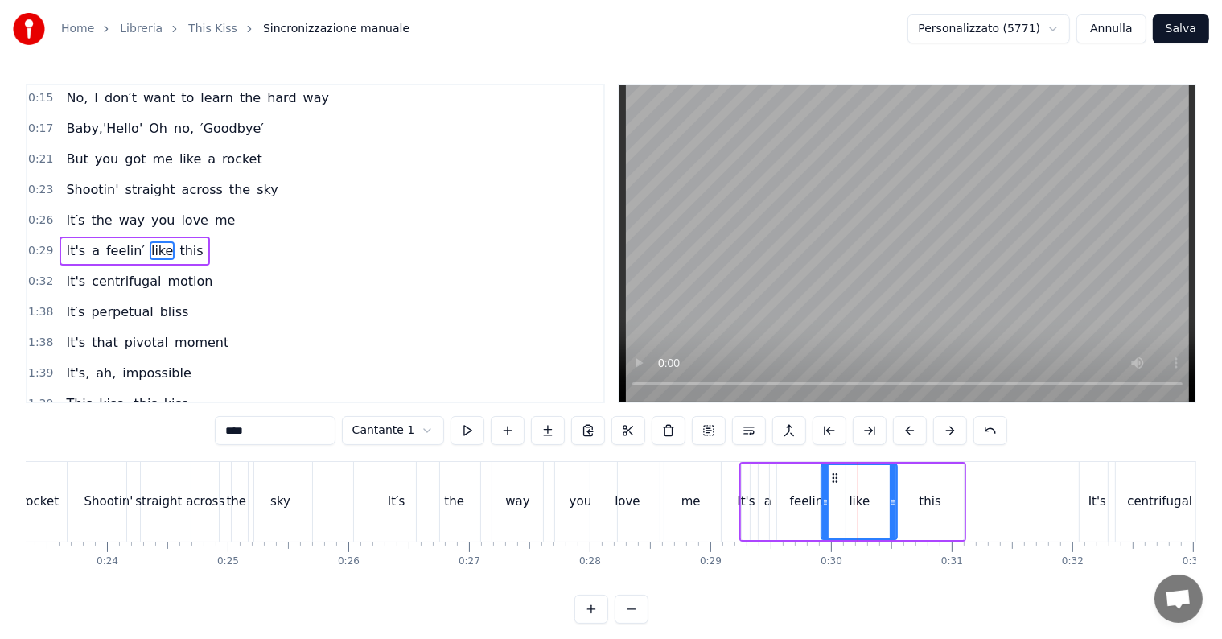
click at [942, 434] on button at bounding box center [950, 430] width 34 height 29
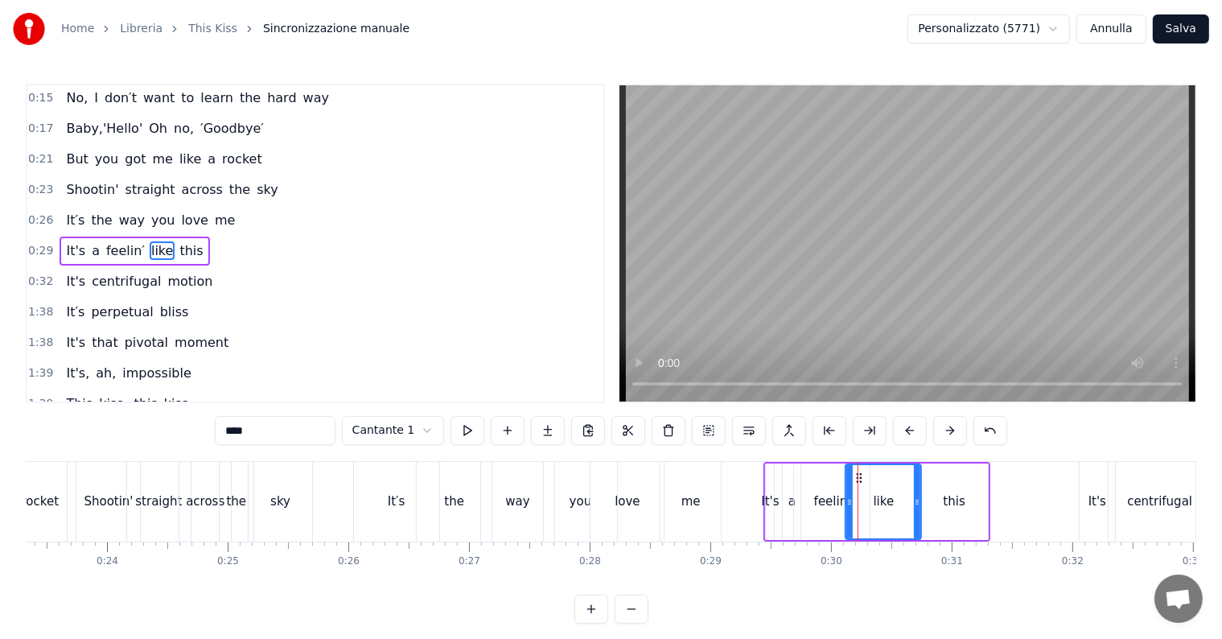
click at [599, 534] on div "love" at bounding box center [626, 502] width 73 height 80
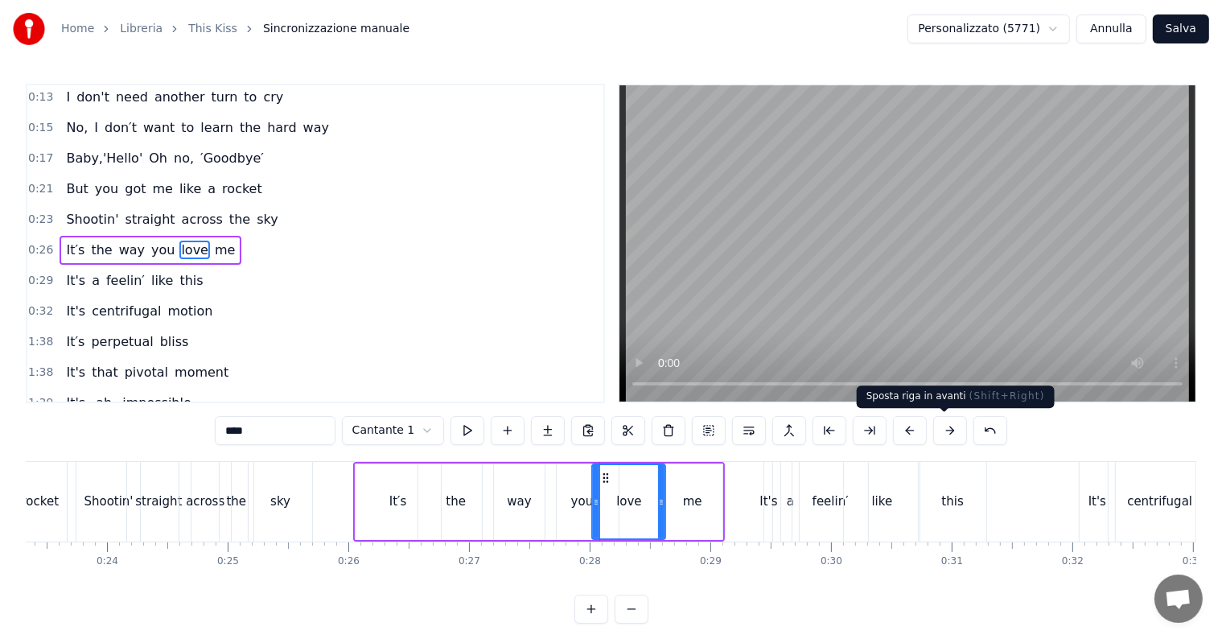
click at [940, 428] on button at bounding box center [950, 430] width 34 height 29
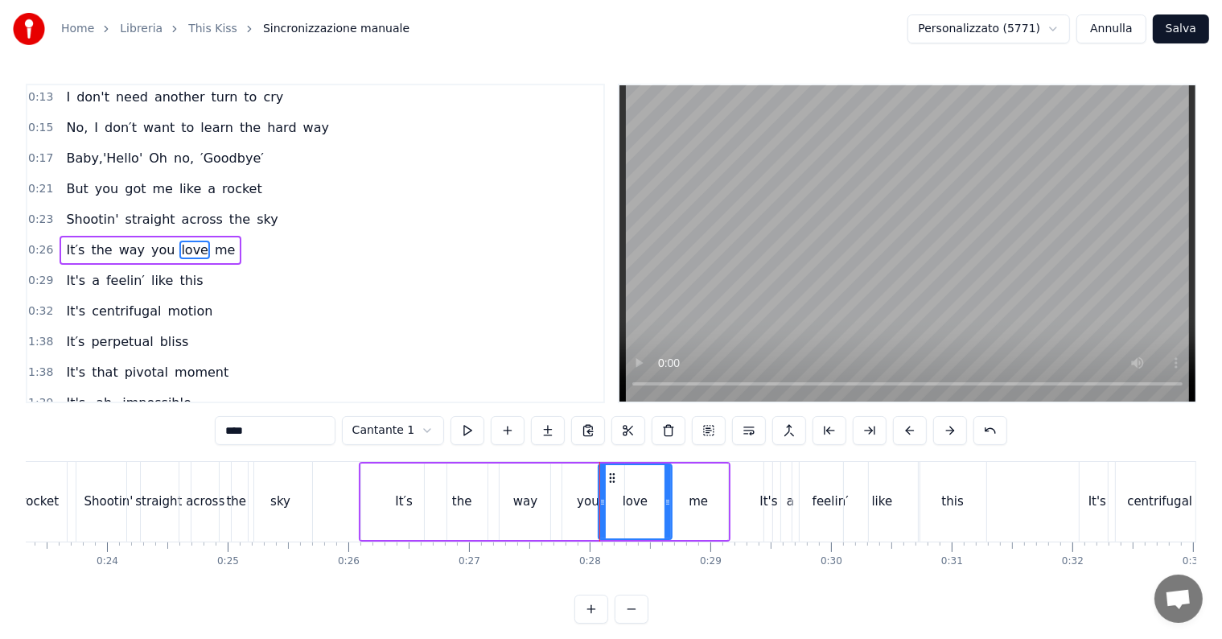
click at [940, 428] on button at bounding box center [950, 430] width 34 height 29
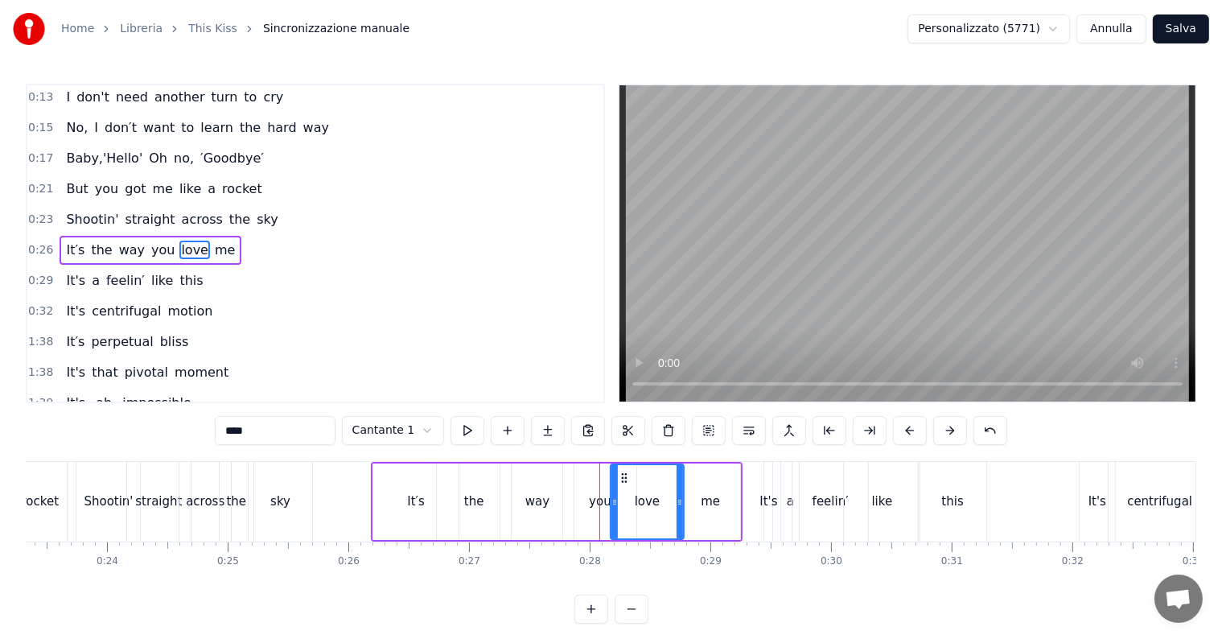
click at [940, 428] on button at bounding box center [950, 430] width 34 height 29
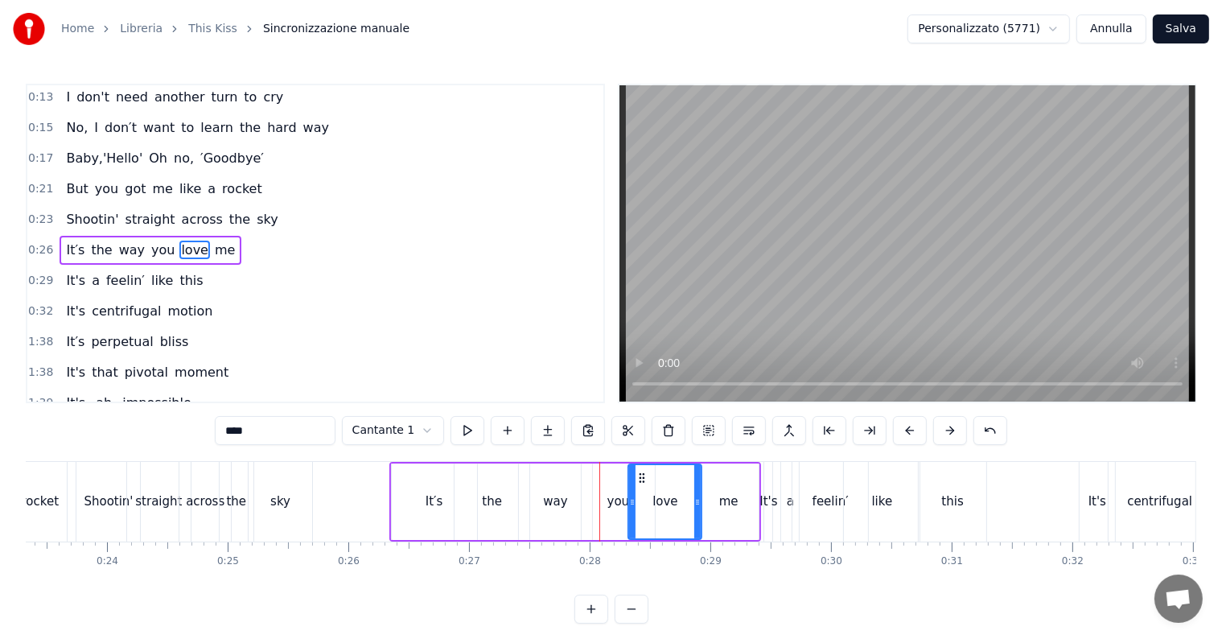
click at [940, 428] on button at bounding box center [950, 430] width 34 height 29
click at [407, 501] on div "It′s" at bounding box center [439, 501] width 85 height 76
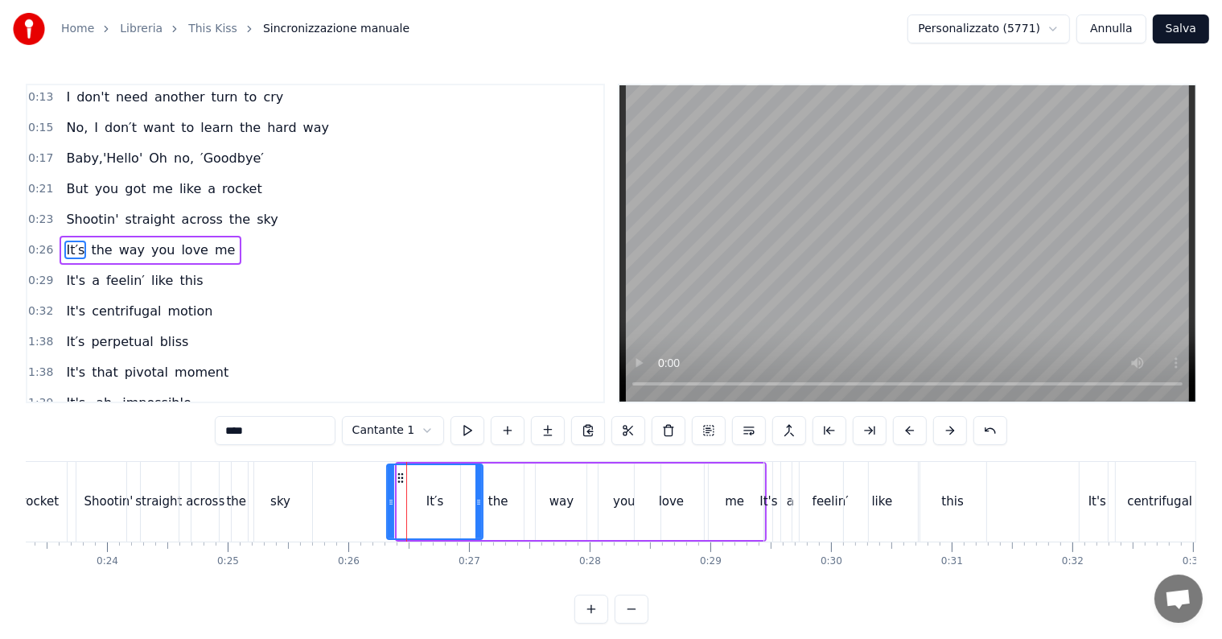
drag, startPoint x: 399, startPoint y: 501, endPoint x: 387, endPoint y: 500, distance: 12.1
click at [388, 500] on icon at bounding box center [391, 502] width 6 height 13
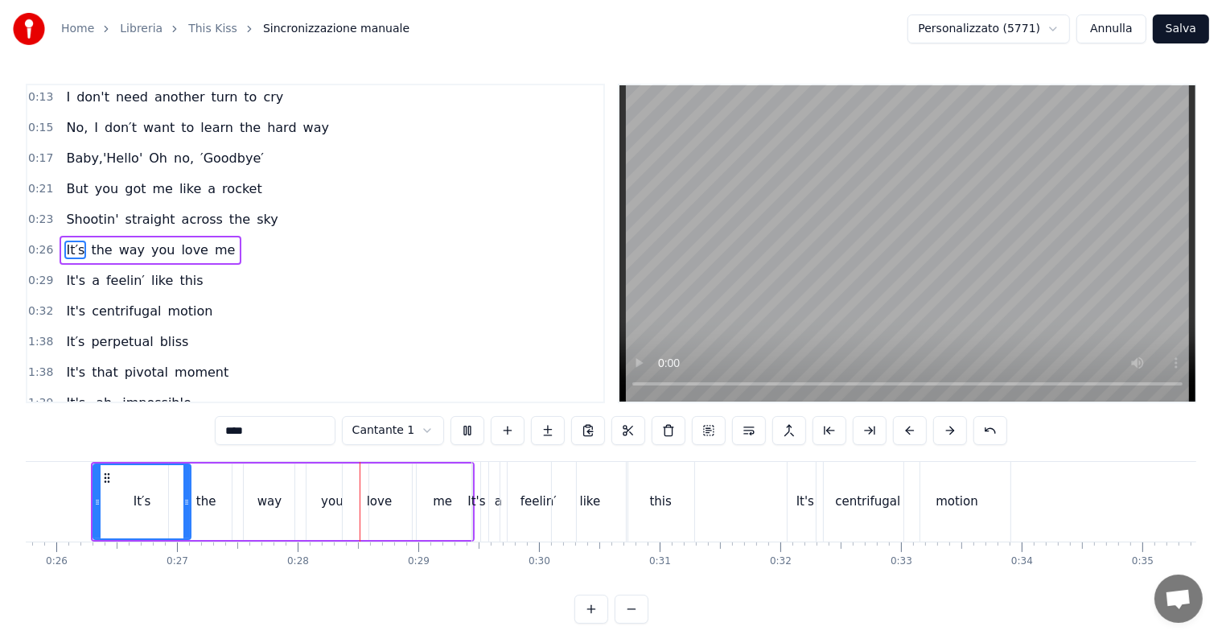
scroll to position [0, 3298]
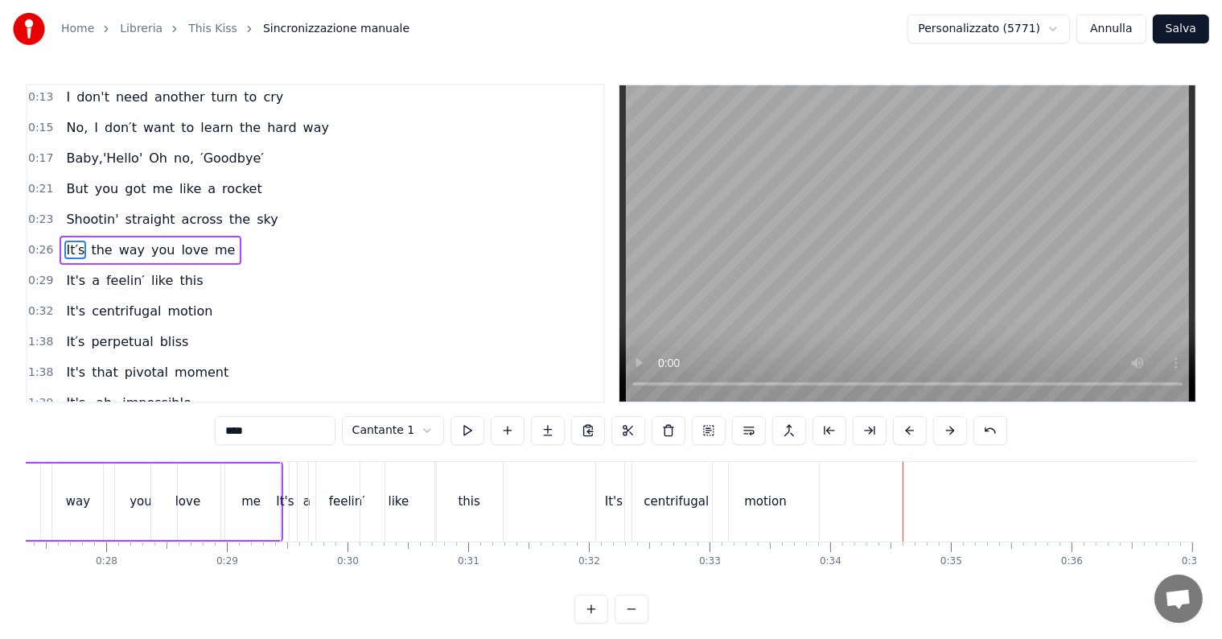
click at [158, 332] on span "bliss" at bounding box center [174, 341] width 32 height 19
type input "*****"
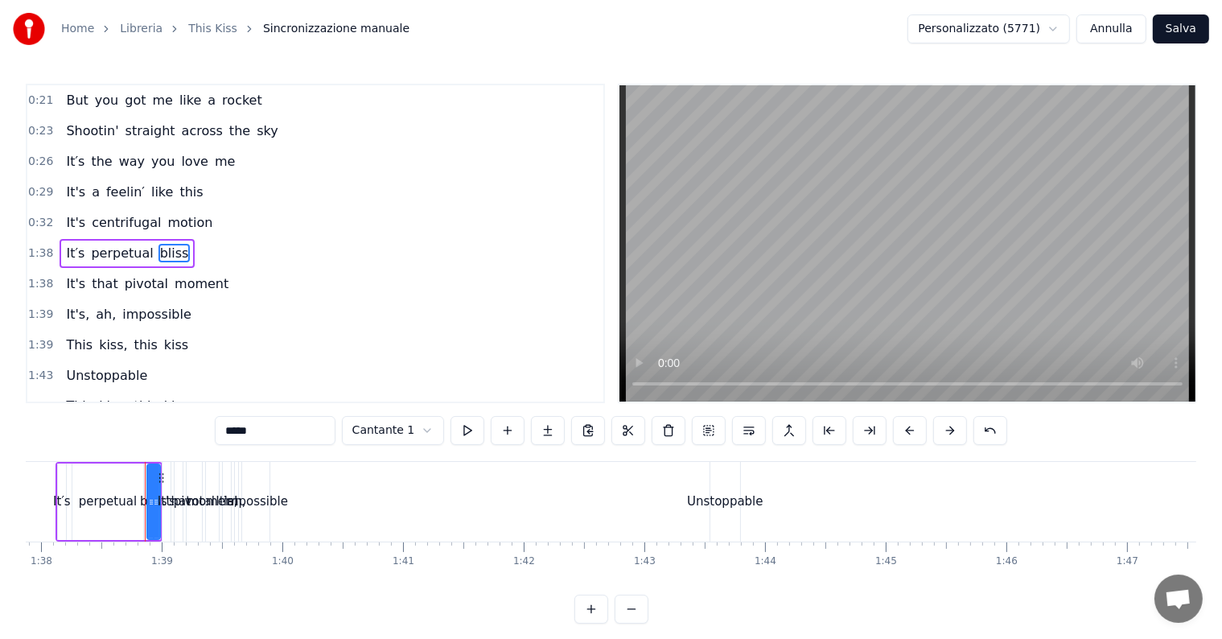
scroll to position [0, 11847]
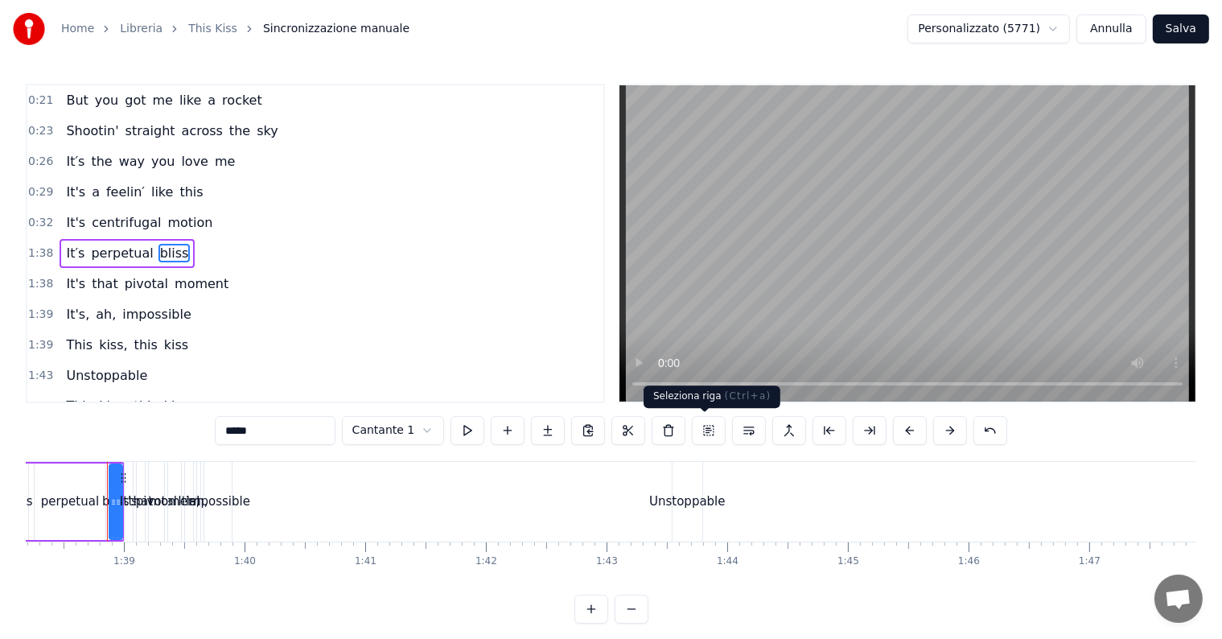
click at [699, 435] on button at bounding box center [709, 430] width 34 height 29
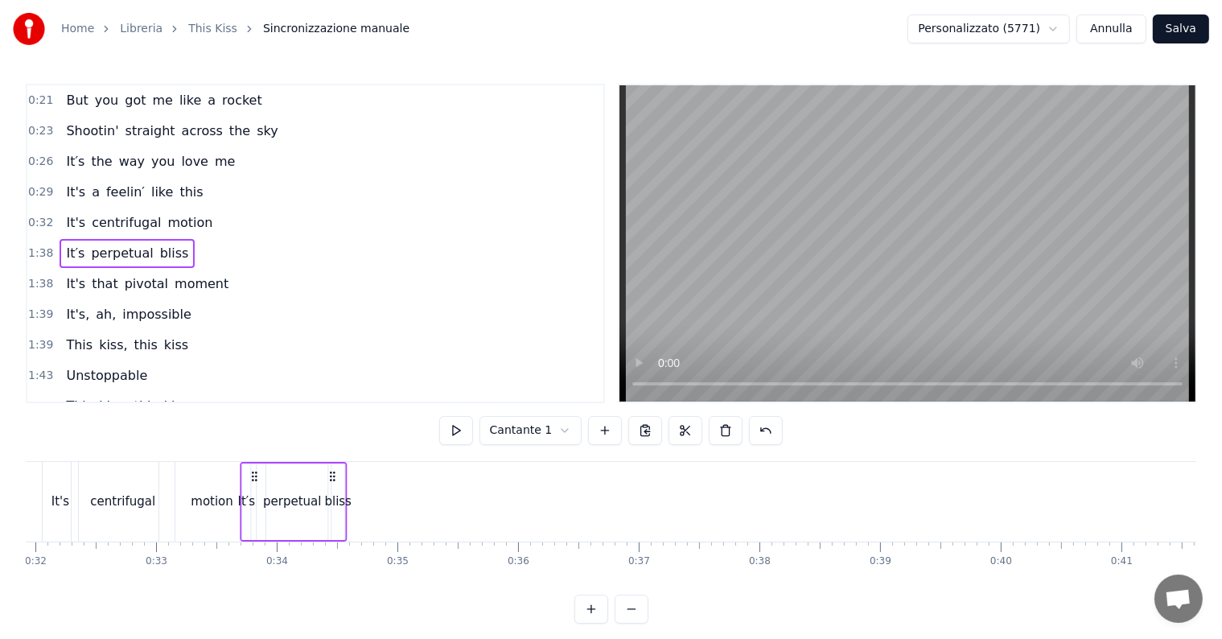
scroll to position [0, 3847]
drag, startPoint x: 121, startPoint y: 474, endPoint x: 273, endPoint y: 473, distance: 152.0
click at [273, 473] on icon at bounding box center [272, 476] width 13 height 13
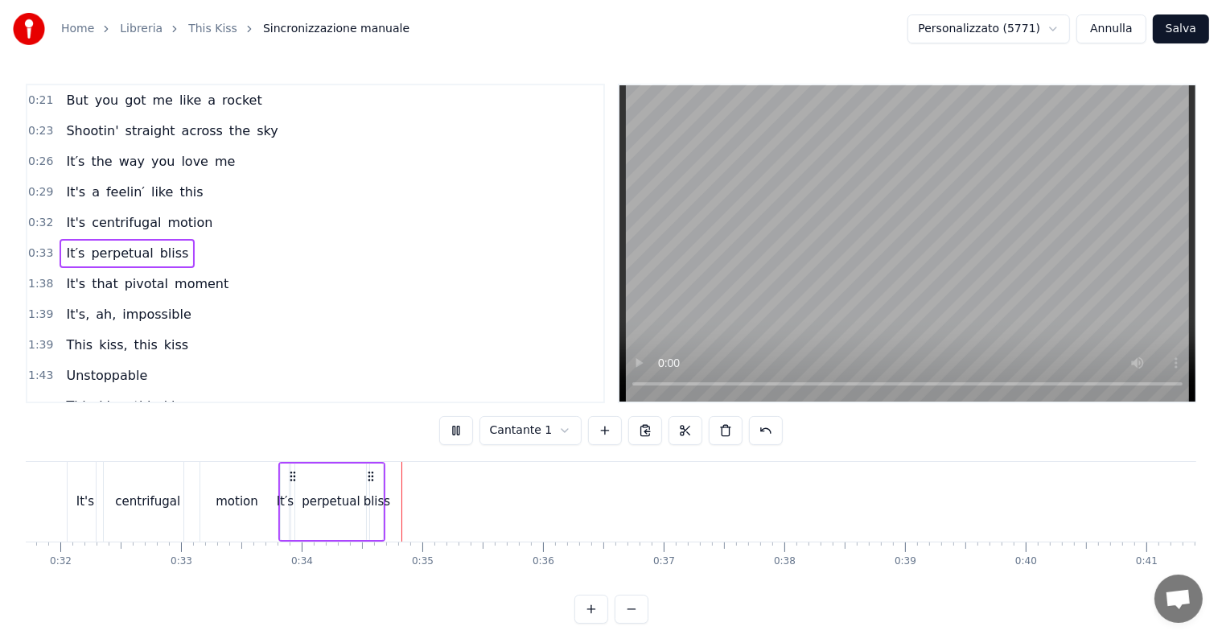
scroll to position [0, 4051]
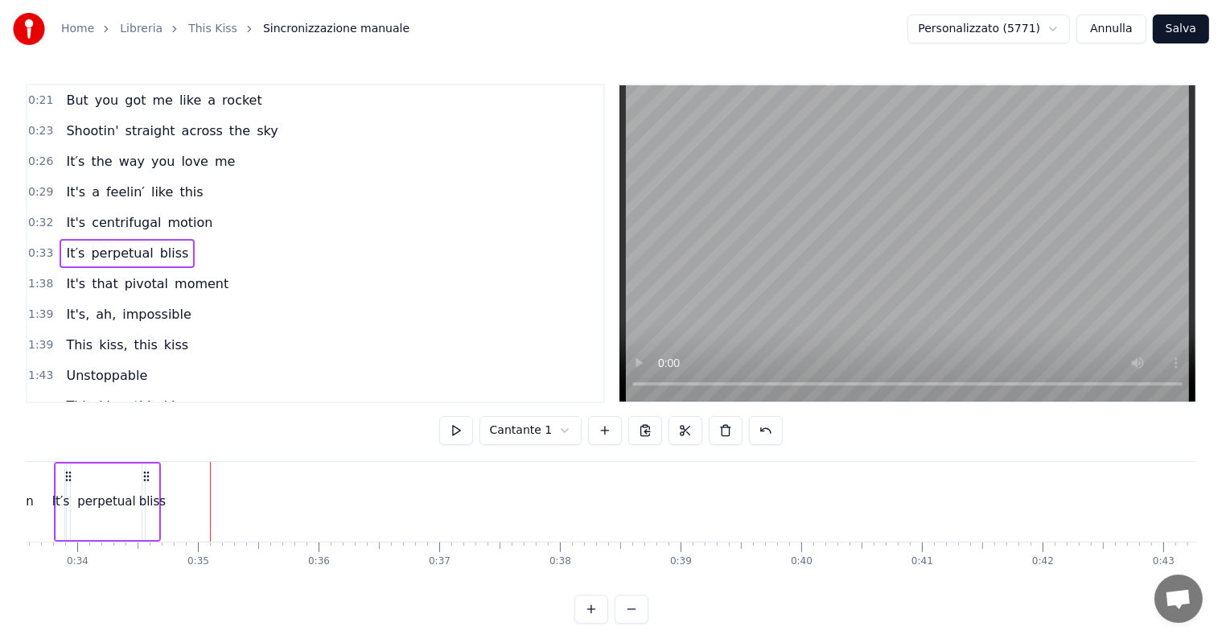
click at [125, 503] on div "perpetual" at bounding box center [106, 501] width 58 height 19
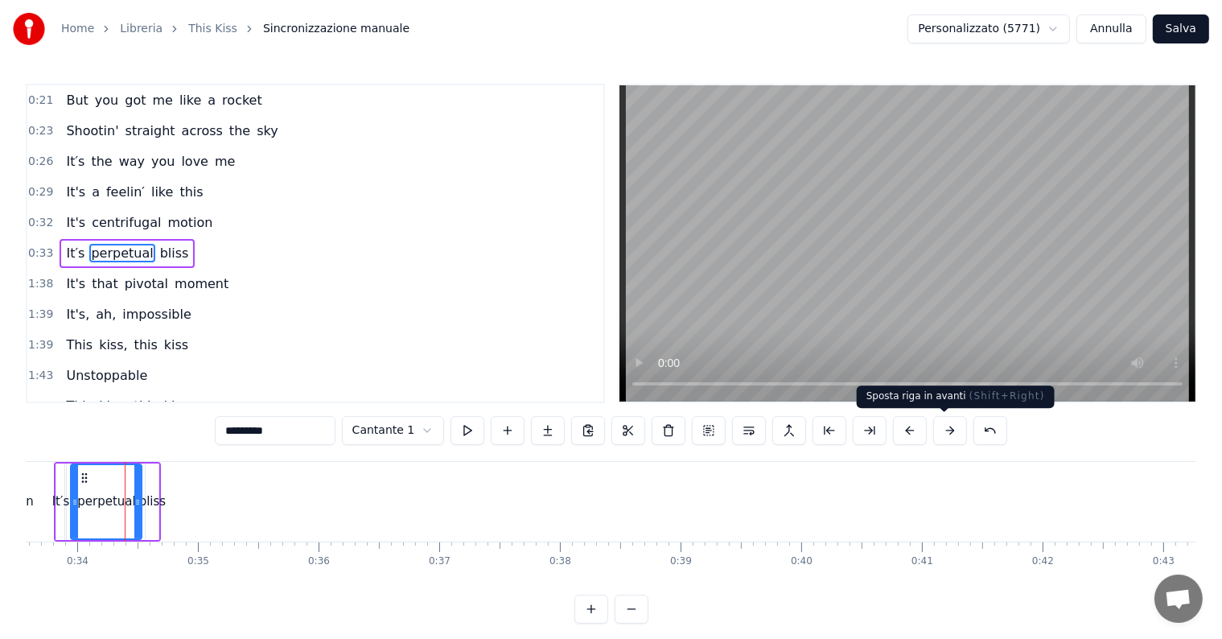
click at [946, 429] on button at bounding box center [950, 430] width 34 height 29
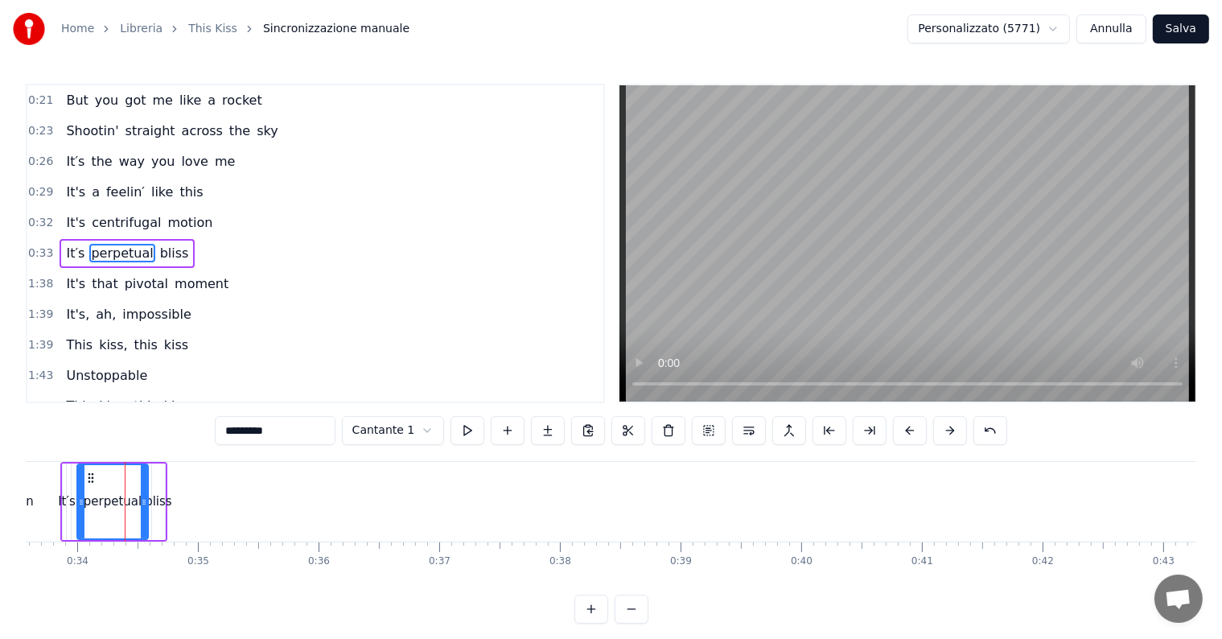
click at [946, 429] on button at bounding box center [950, 430] width 34 height 29
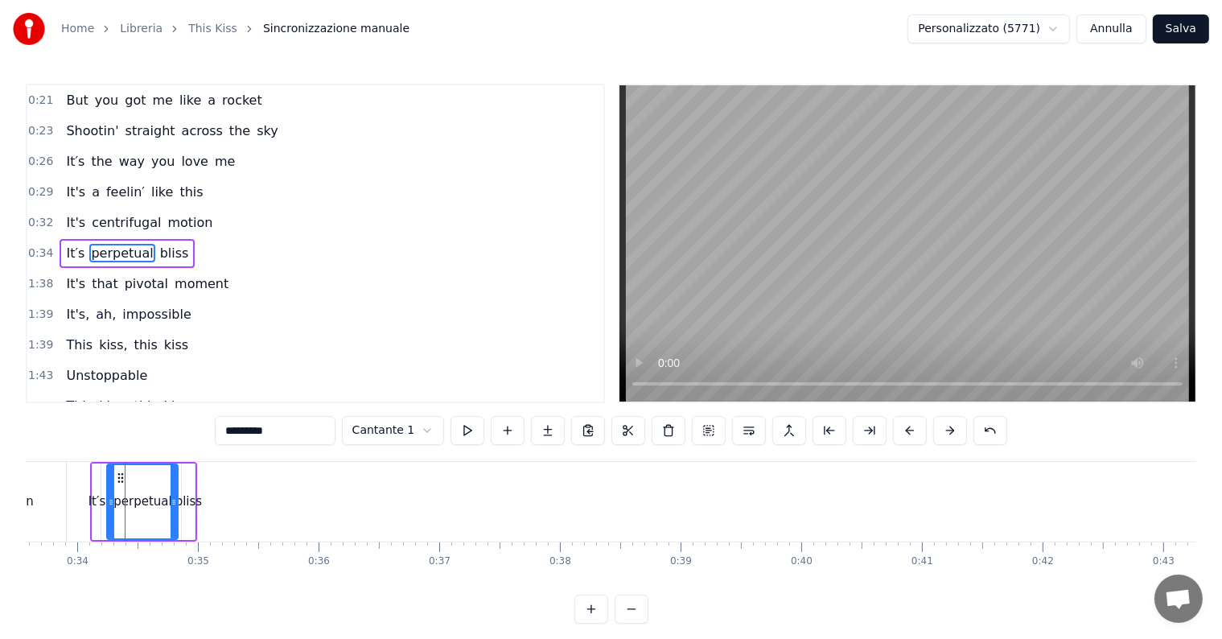
click at [946, 429] on button at bounding box center [950, 430] width 34 height 29
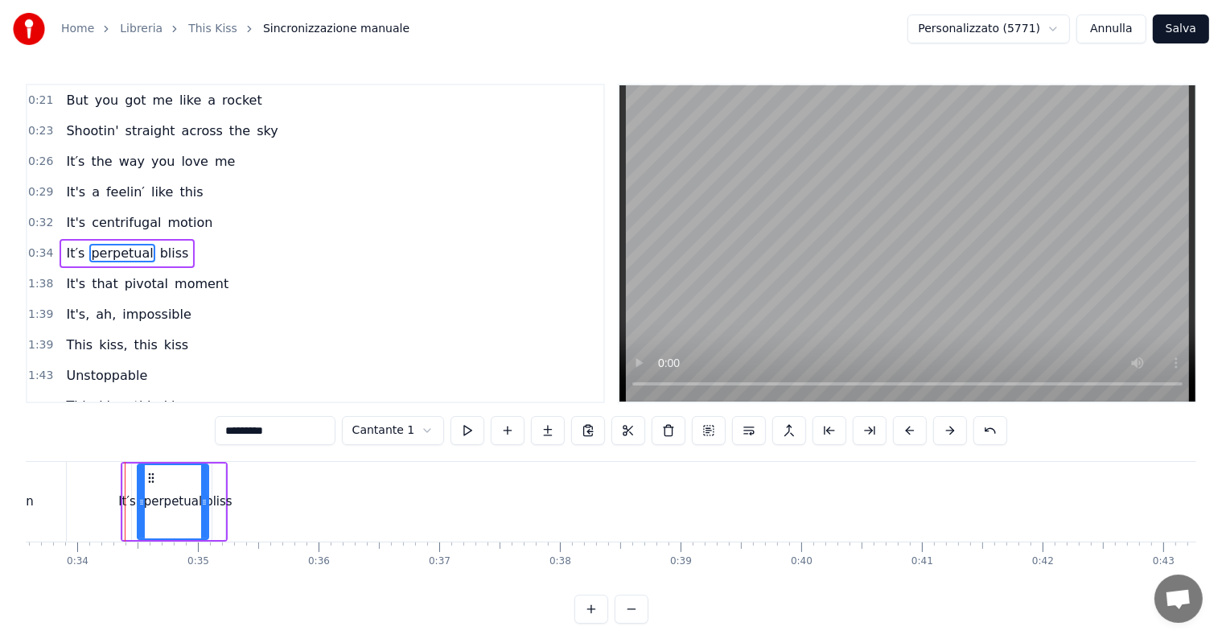
click at [946, 429] on button at bounding box center [950, 430] width 34 height 29
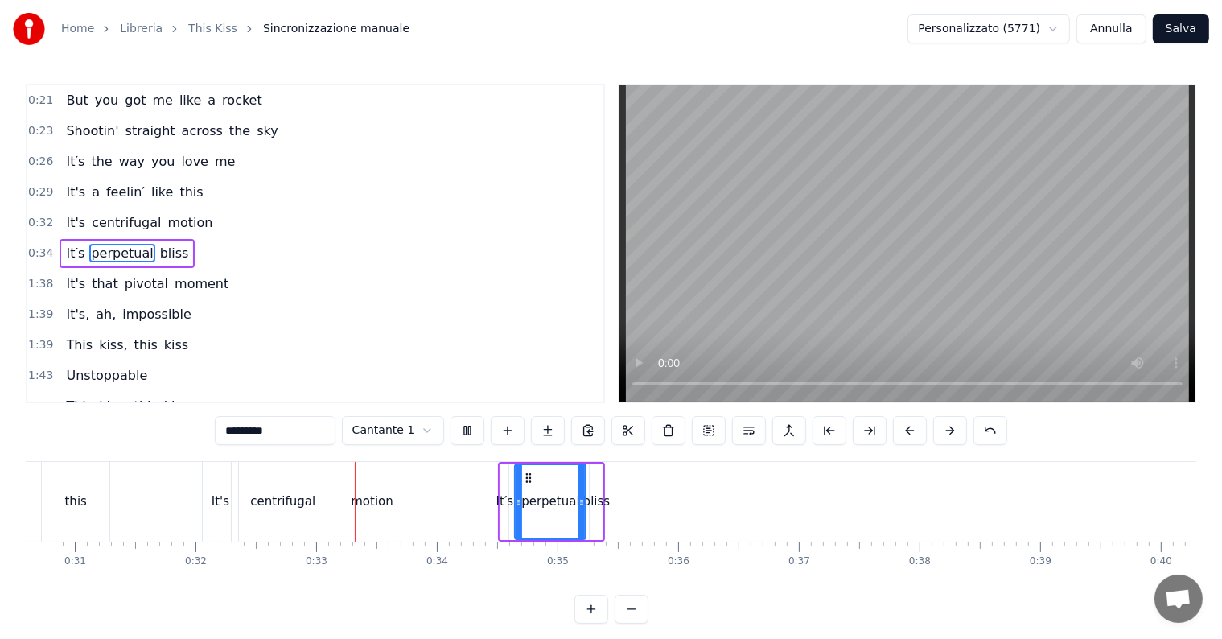
scroll to position [0, 3880]
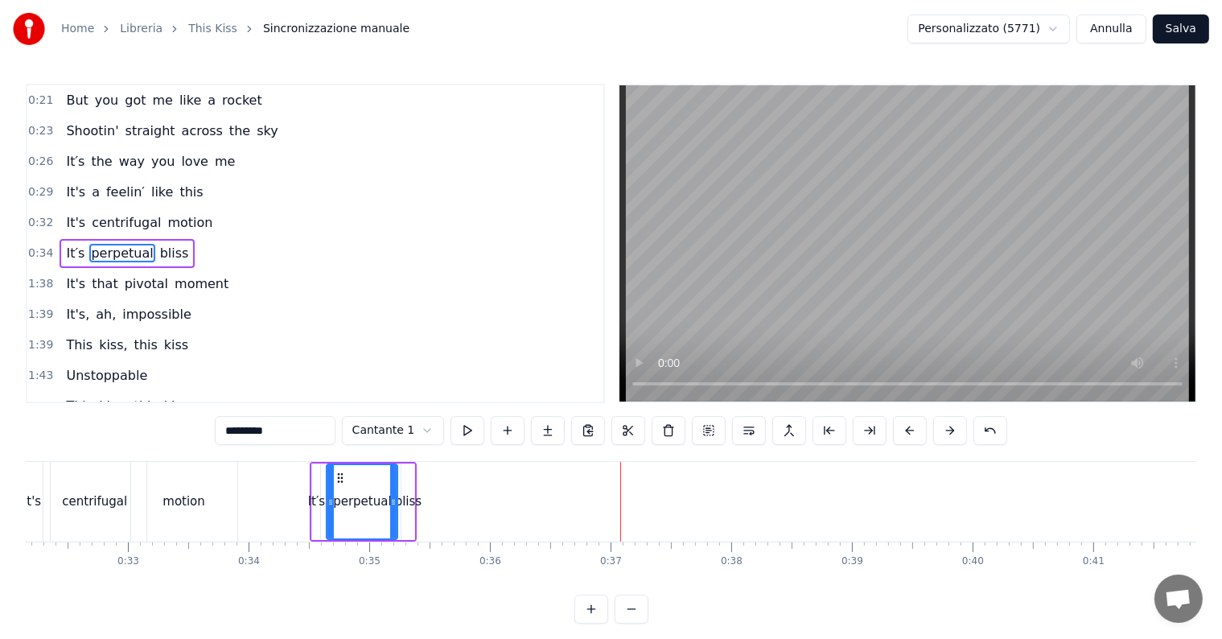
click at [405, 500] on div "bliss" at bounding box center [408, 501] width 27 height 19
drag, startPoint x: 405, startPoint y: 500, endPoint x: 380, endPoint y: 505, distance: 26.3
click at [380, 505] on icon at bounding box center [379, 502] width 6 height 13
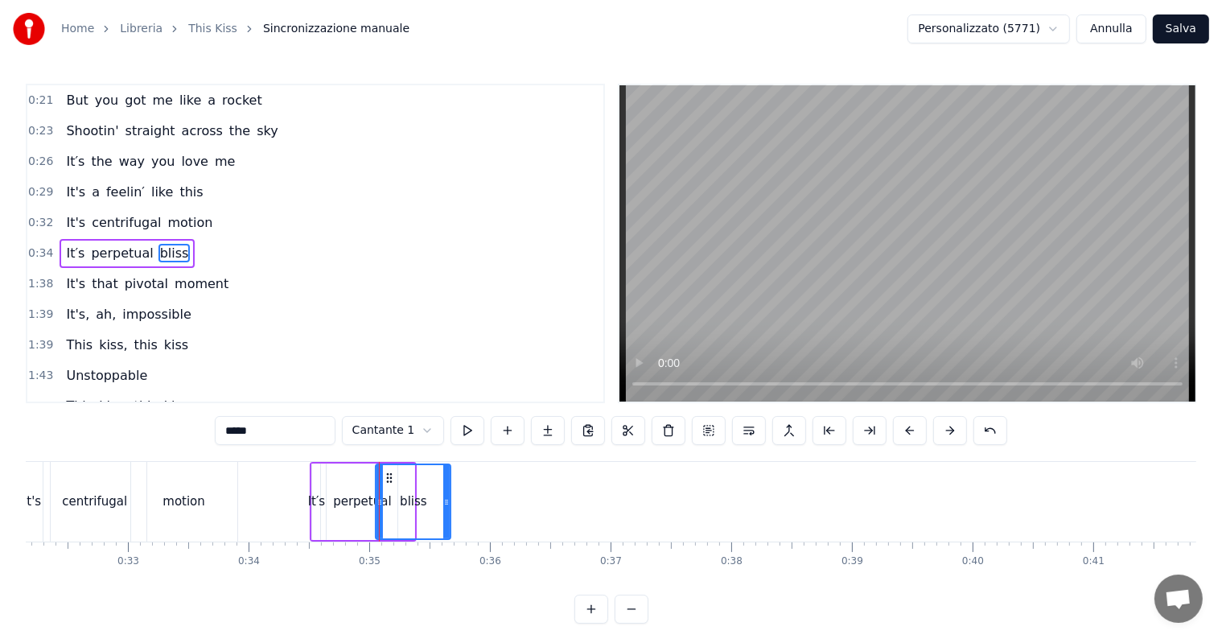
drag, startPoint x: 411, startPoint y: 502, endPoint x: 447, endPoint y: 504, distance: 36.2
click at [447, 504] on icon at bounding box center [446, 502] width 6 height 13
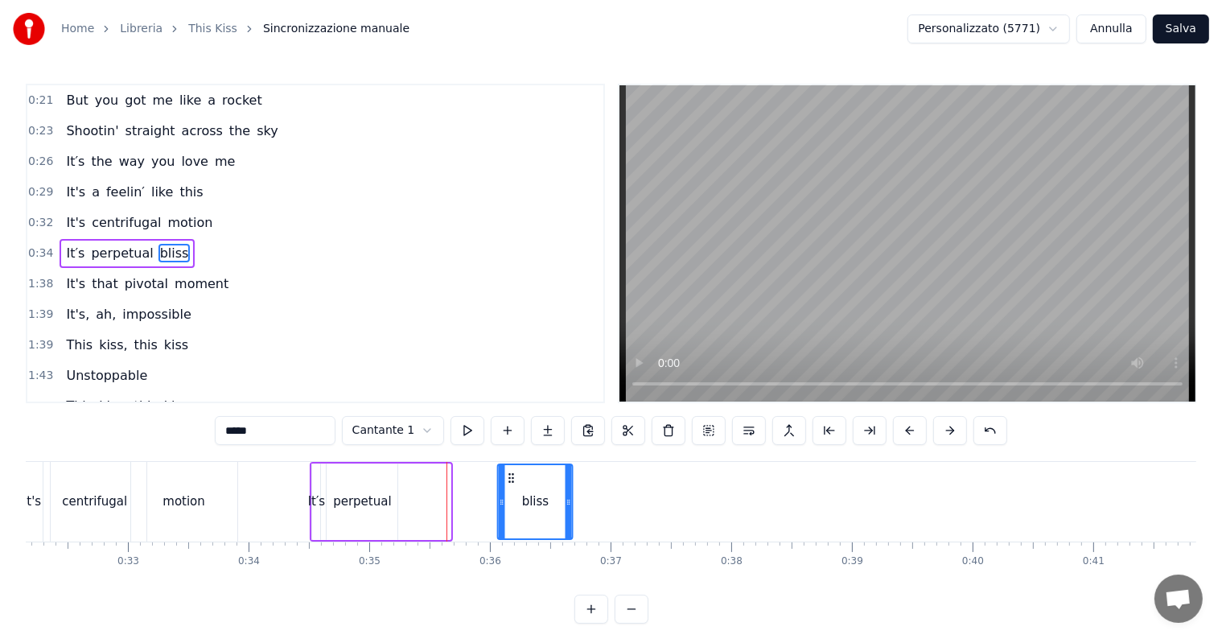
drag, startPoint x: 388, startPoint y: 476, endPoint x: 509, endPoint y: 489, distance: 122.1
click at [509, 489] on div "bliss" at bounding box center [535, 501] width 73 height 73
click at [382, 500] on div "perpetual" at bounding box center [362, 501] width 58 height 19
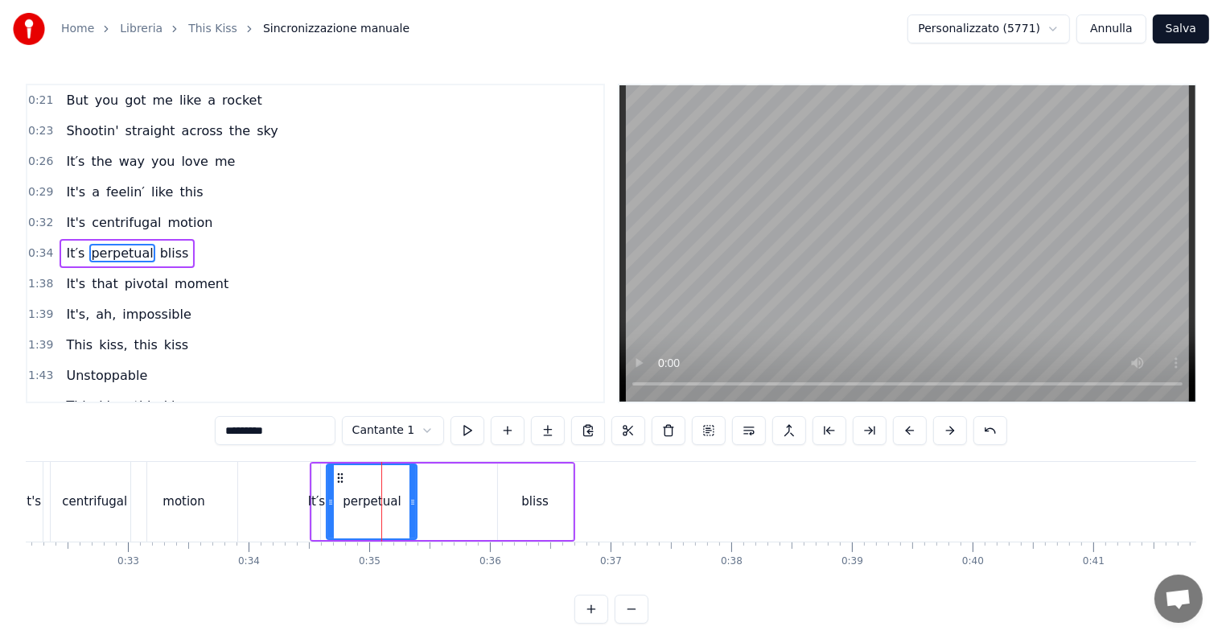
drag, startPoint x: 396, startPoint y: 500, endPoint x: 415, endPoint y: 499, distance: 19.3
click at [415, 499] on icon at bounding box center [412, 502] width 6 height 13
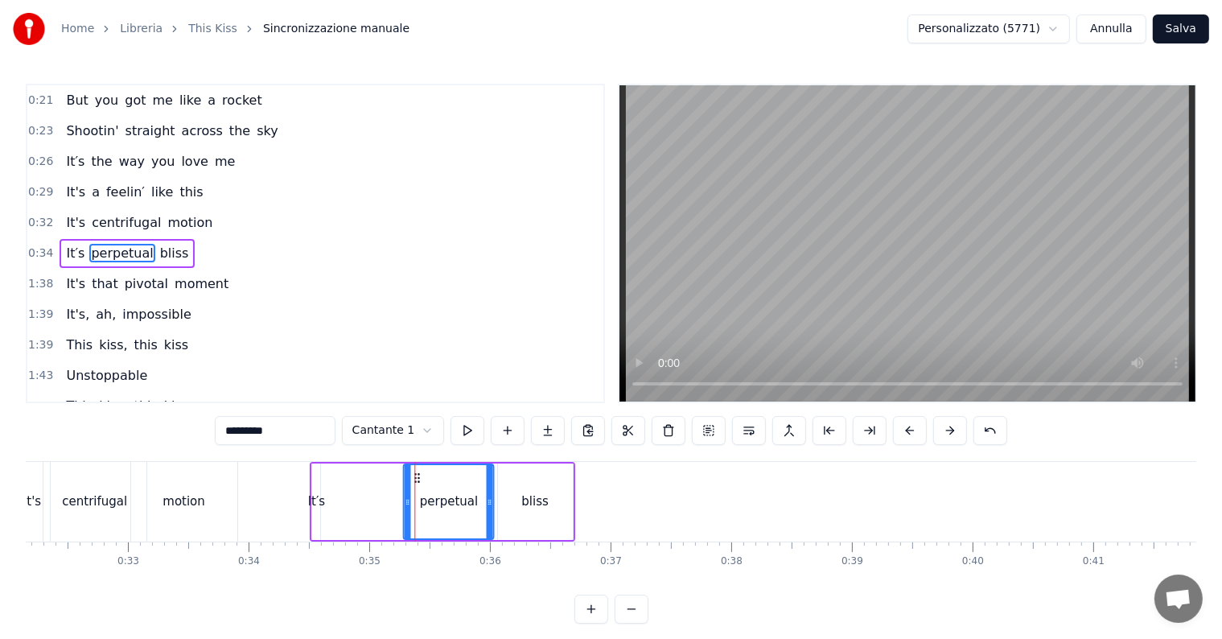
drag, startPoint x: 341, startPoint y: 476, endPoint x: 418, endPoint y: 483, distance: 77.5
click at [418, 483] on div "perpetual" at bounding box center [449, 501] width 88 height 73
click at [323, 498] on div "It′s" at bounding box center [317, 501] width 18 height 19
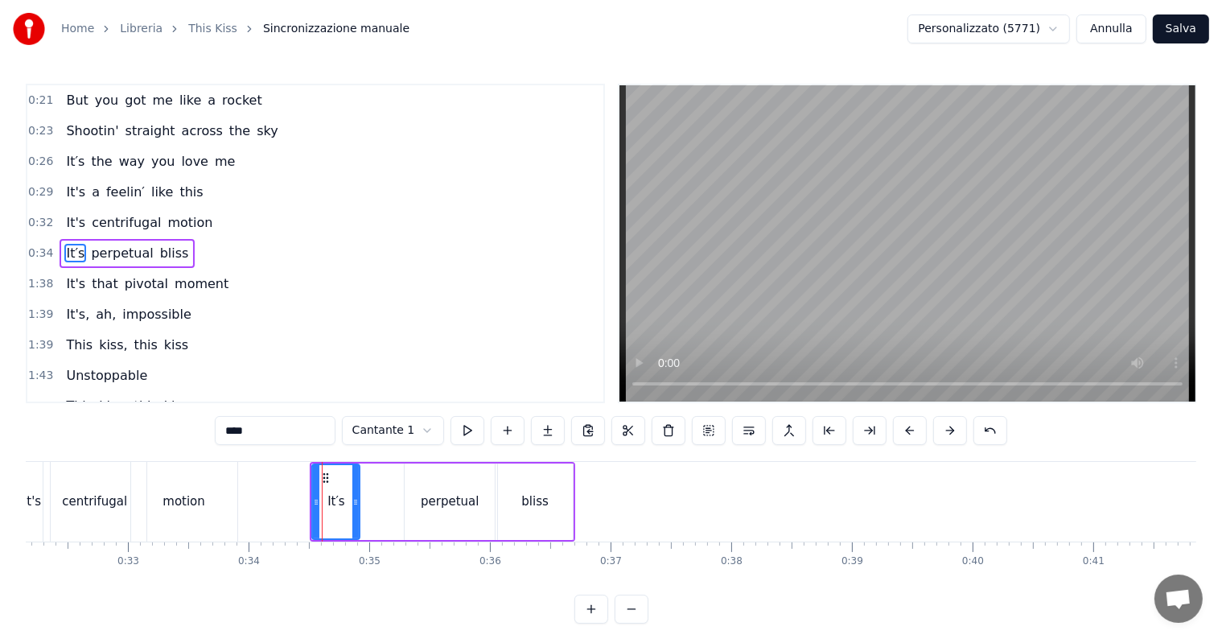
drag, startPoint x: 317, startPoint y: 498, endPoint x: 356, endPoint y: 497, distance: 39.4
click at [356, 497] on icon at bounding box center [355, 502] width 6 height 13
drag, startPoint x: 328, startPoint y: 478, endPoint x: 342, endPoint y: 479, distance: 13.8
click at [342, 479] on icon at bounding box center [337, 477] width 13 height 13
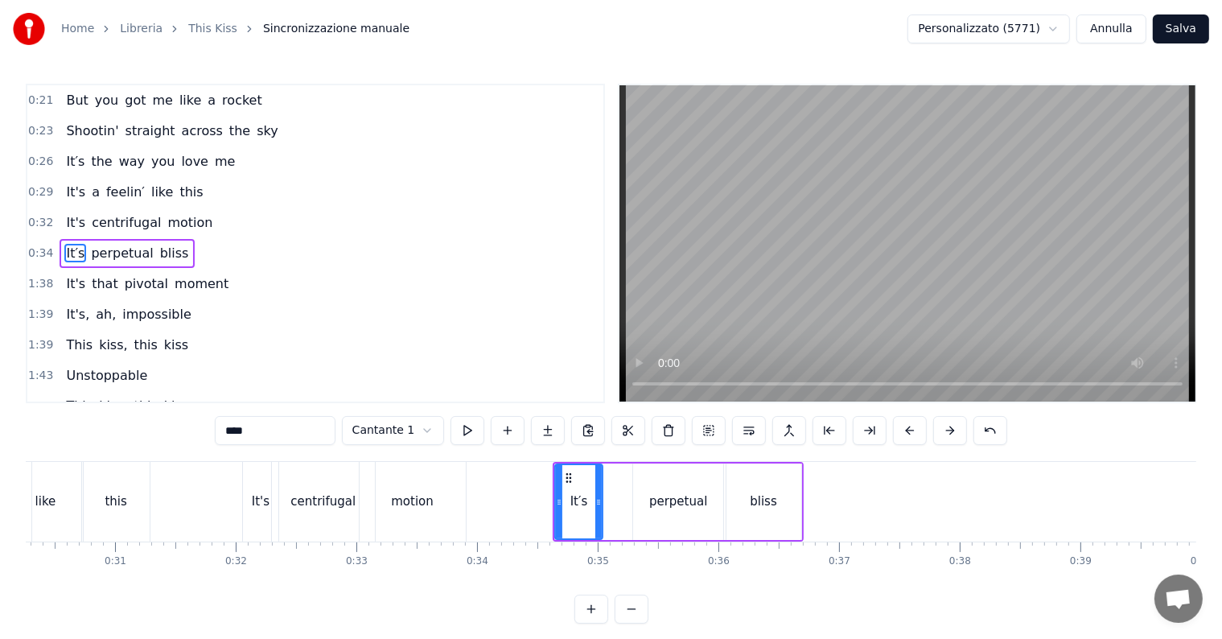
scroll to position [0, 3559]
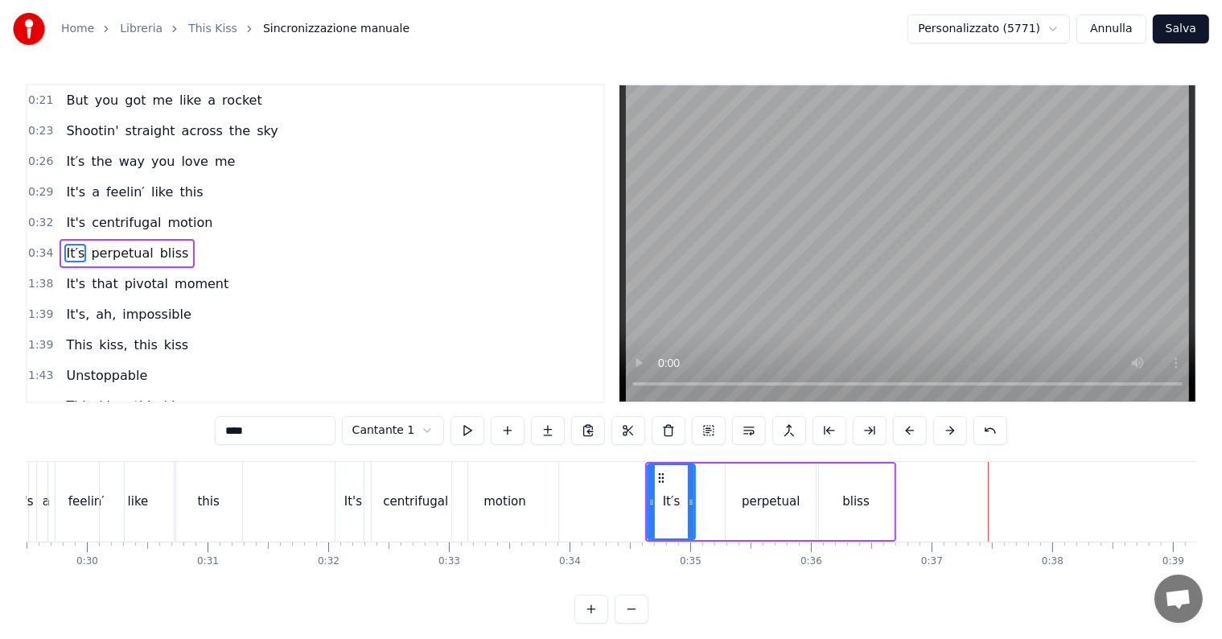
click at [191, 274] on span "moment" at bounding box center [201, 283] width 57 height 19
type input "******"
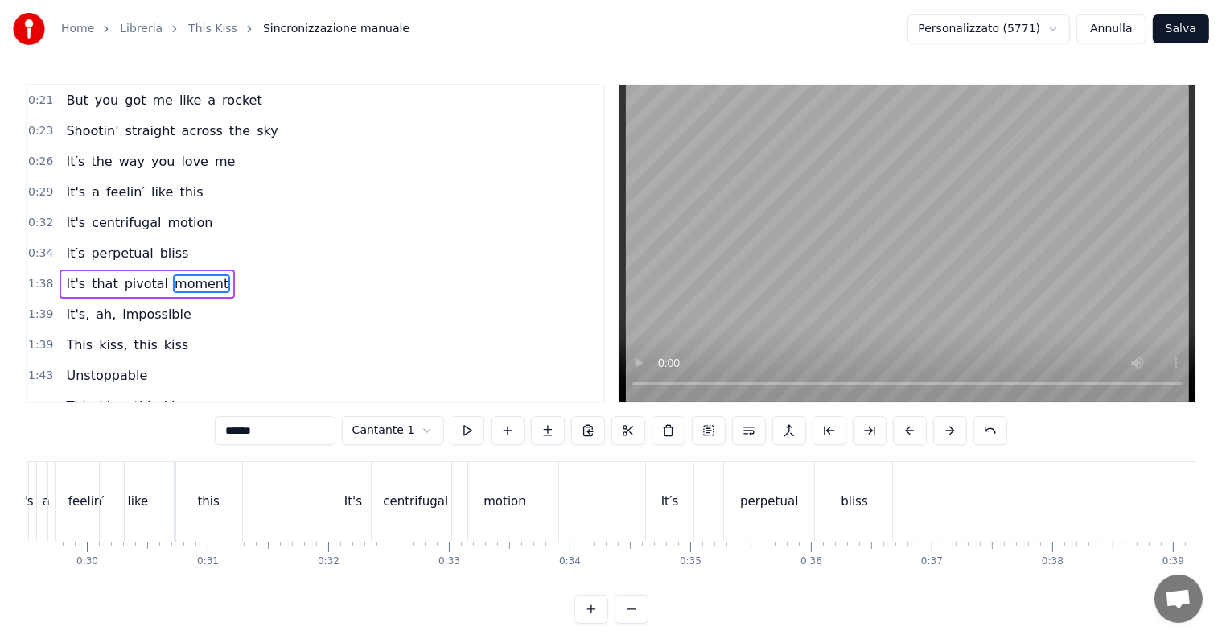
scroll to position [152, 0]
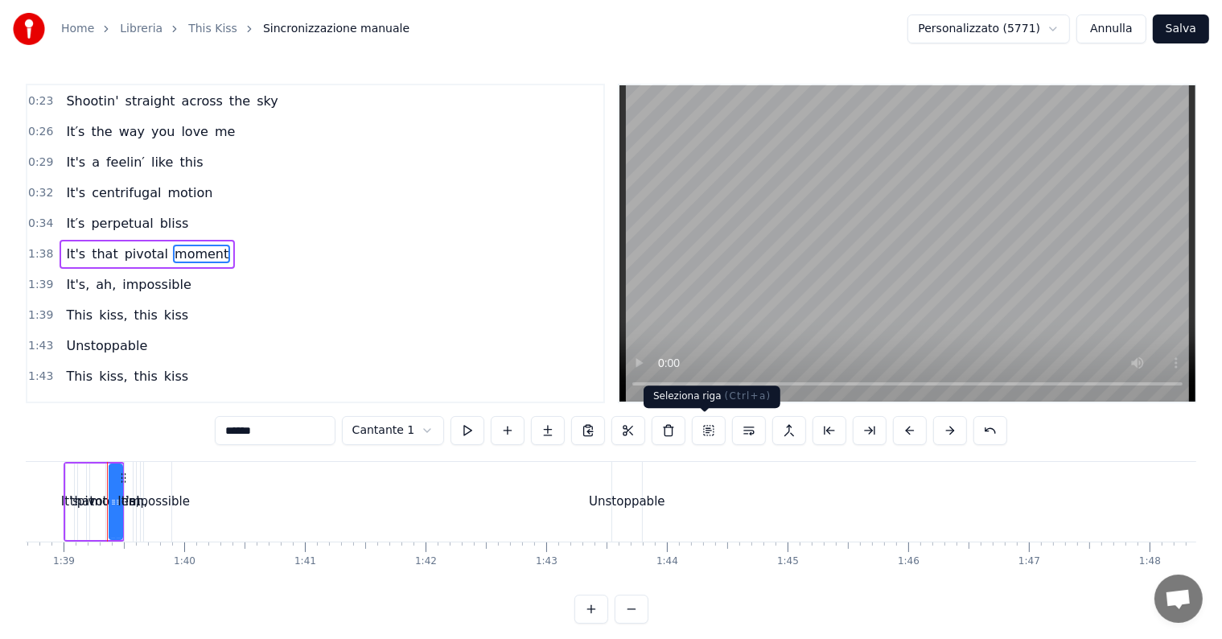
click at [711, 435] on button at bounding box center [709, 430] width 34 height 29
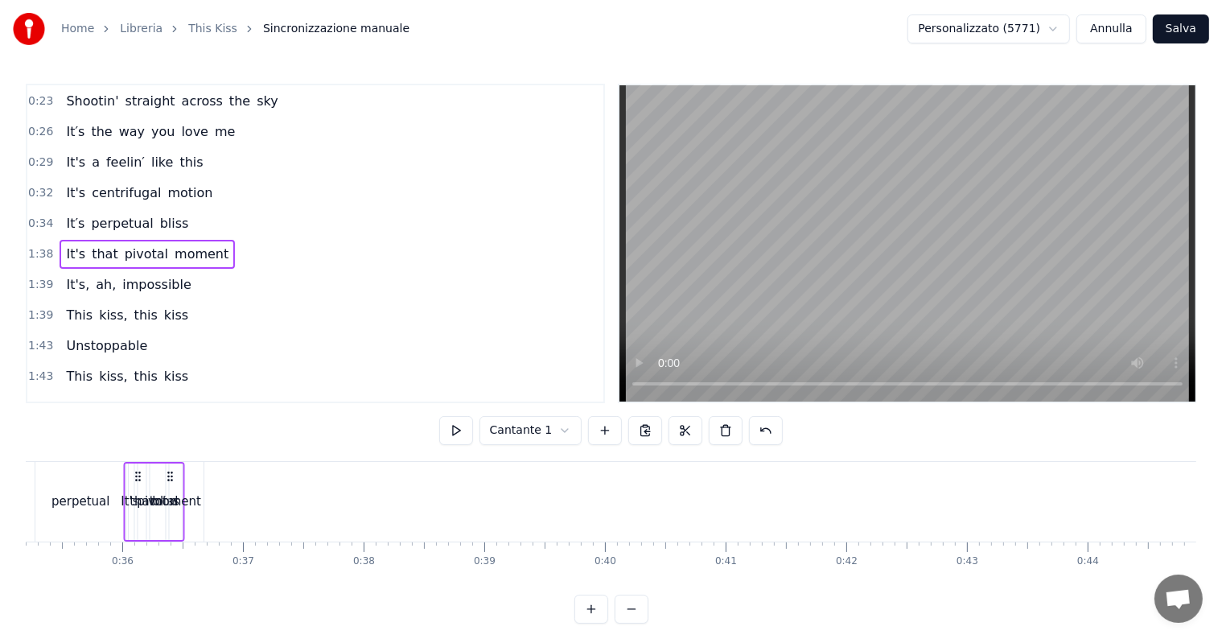
scroll to position [0, 4112]
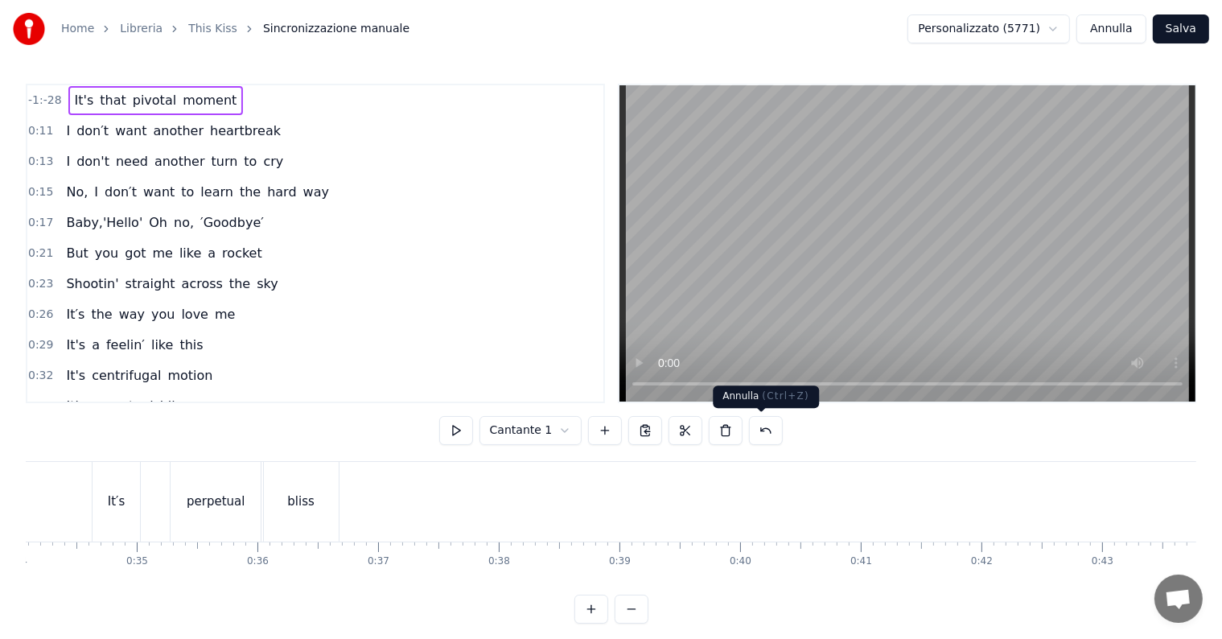
click at [763, 431] on button at bounding box center [766, 430] width 34 height 29
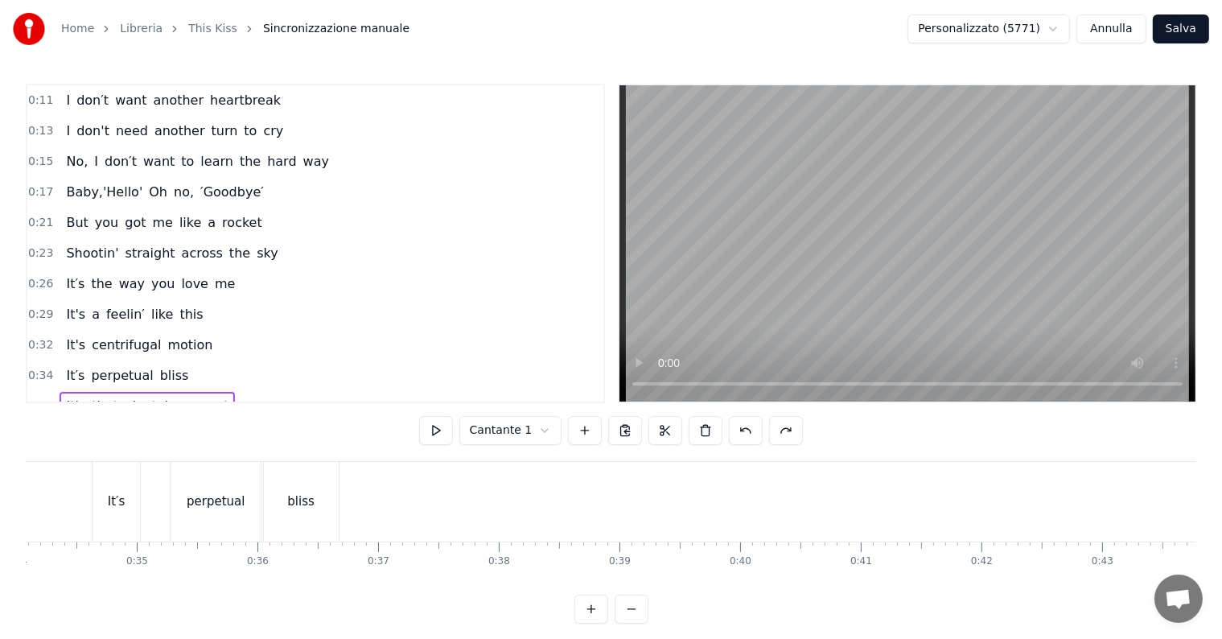
click at [179, 397] on span "moment" at bounding box center [201, 406] width 57 height 19
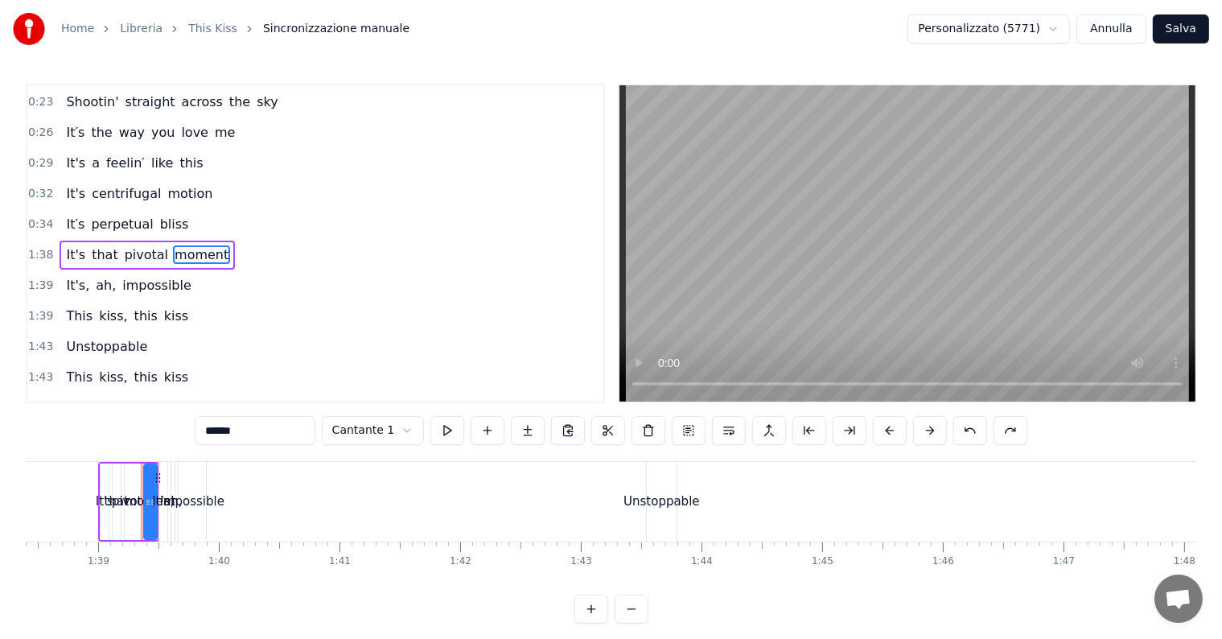
scroll to position [0, 11907]
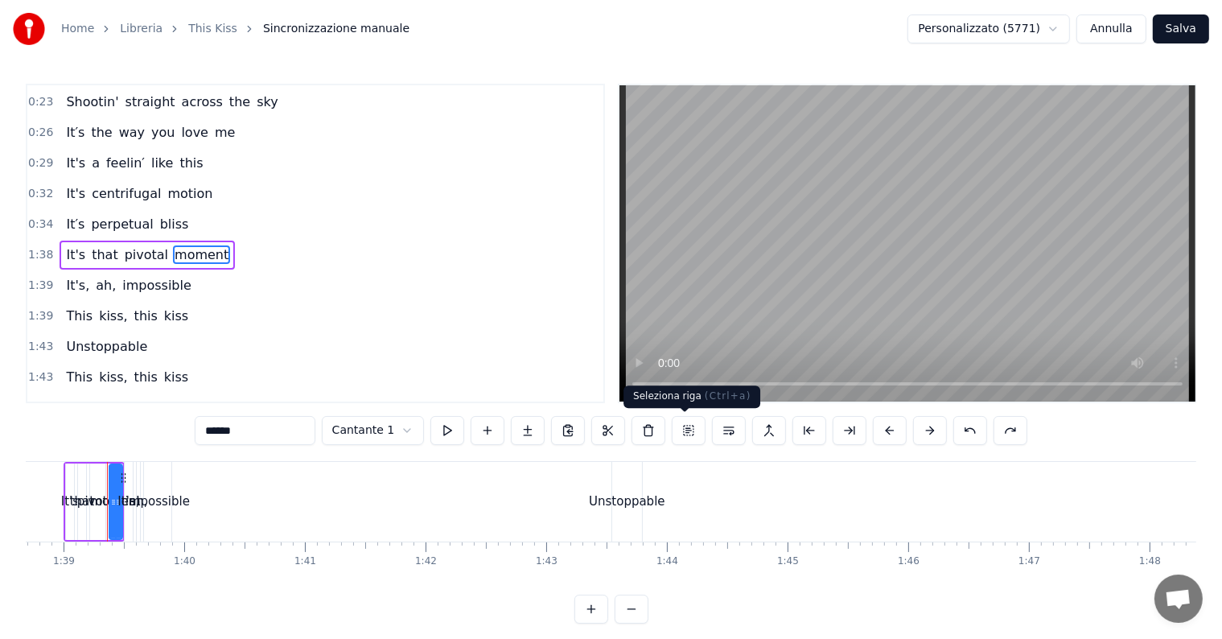
click at [694, 433] on button at bounding box center [689, 430] width 34 height 29
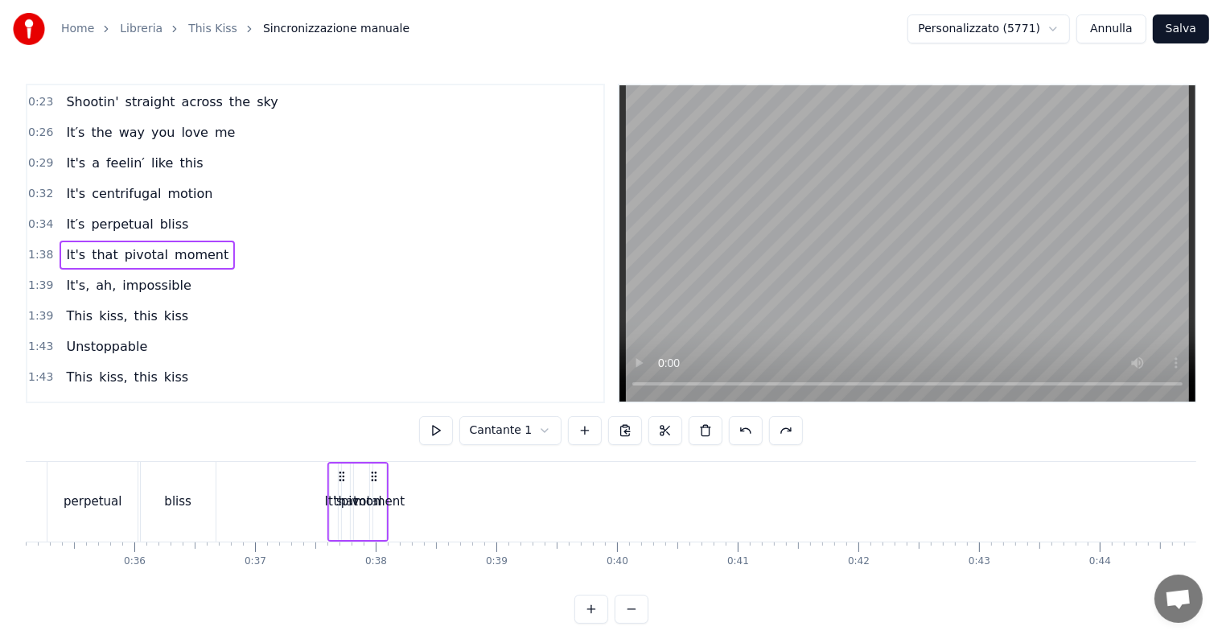
scroll to position [0, 4231]
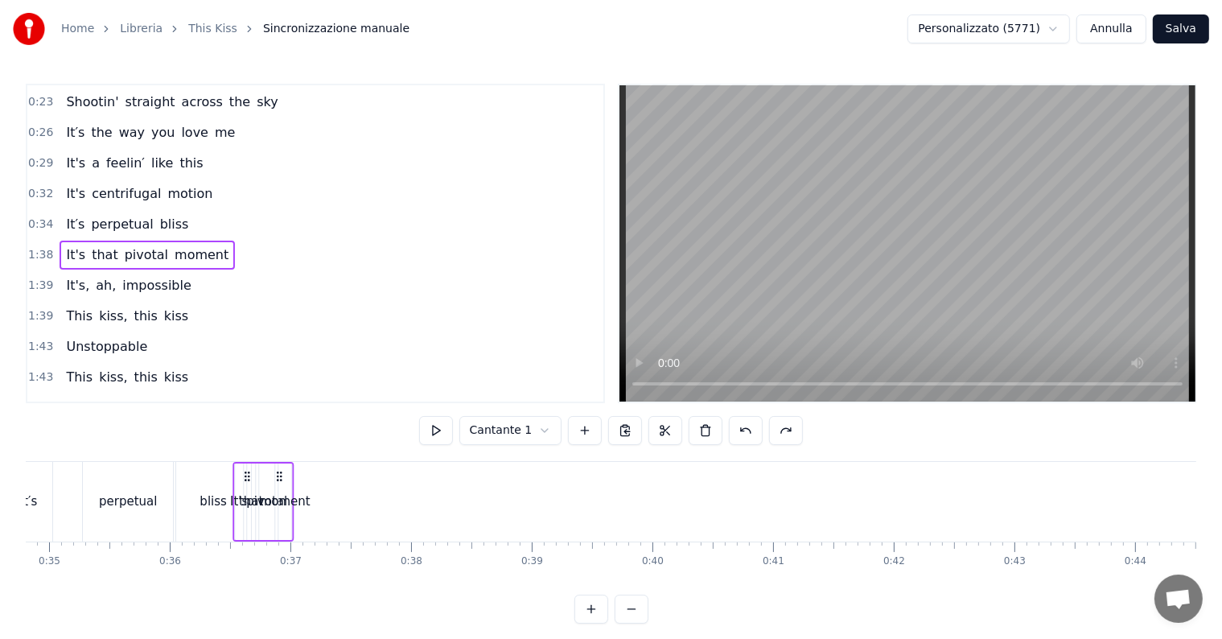
drag, startPoint x: 121, startPoint y: 476, endPoint x: 242, endPoint y: 479, distance: 121.5
click at [242, 479] on icon at bounding box center [247, 476] width 13 height 13
drag, startPoint x: 244, startPoint y: 468, endPoint x: 252, endPoint y: 471, distance: 8.7
click at [252, 471] on div "It's that pivotal moment" at bounding box center [258, 502] width 61 height 80
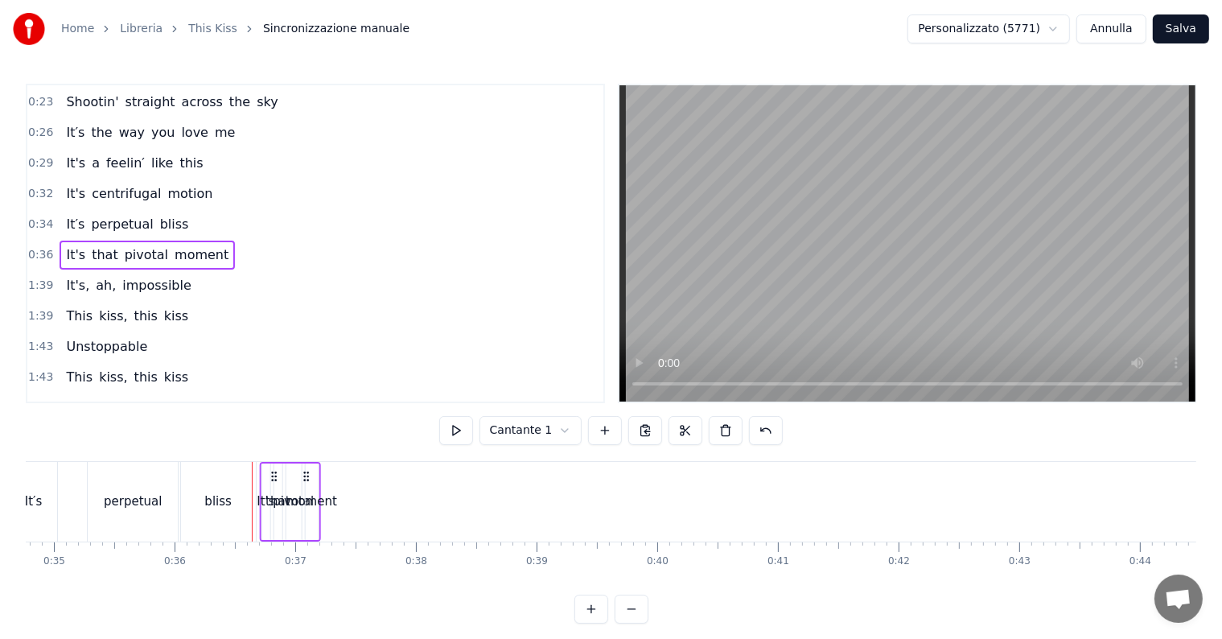
drag, startPoint x: 275, startPoint y: 471, endPoint x: 308, endPoint y: 475, distance: 33.1
click at [308, 475] on icon at bounding box center [305, 476] width 13 height 13
click at [263, 498] on div "It's" at bounding box center [267, 501] width 18 height 19
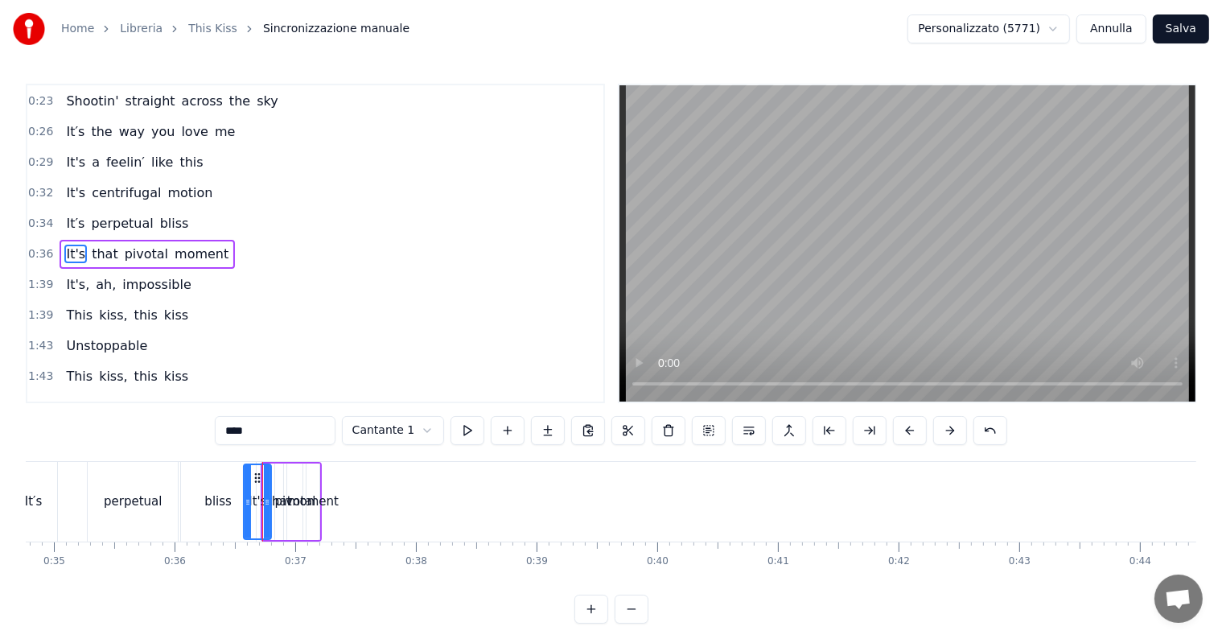
drag, startPoint x: 263, startPoint y: 498, endPoint x: 244, endPoint y: 496, distance: 19.5
click at [245, 496] on icon at bounding box center [248, 502] width 6 height 13
click at [274, 488] on div "that" at bounding box center [279, 501] width 10 height 76
type input "****"
drag, startPoint x: 274, startPoint y: 488, endPoint x: 294, endPoint y: 491, distance: 20.3
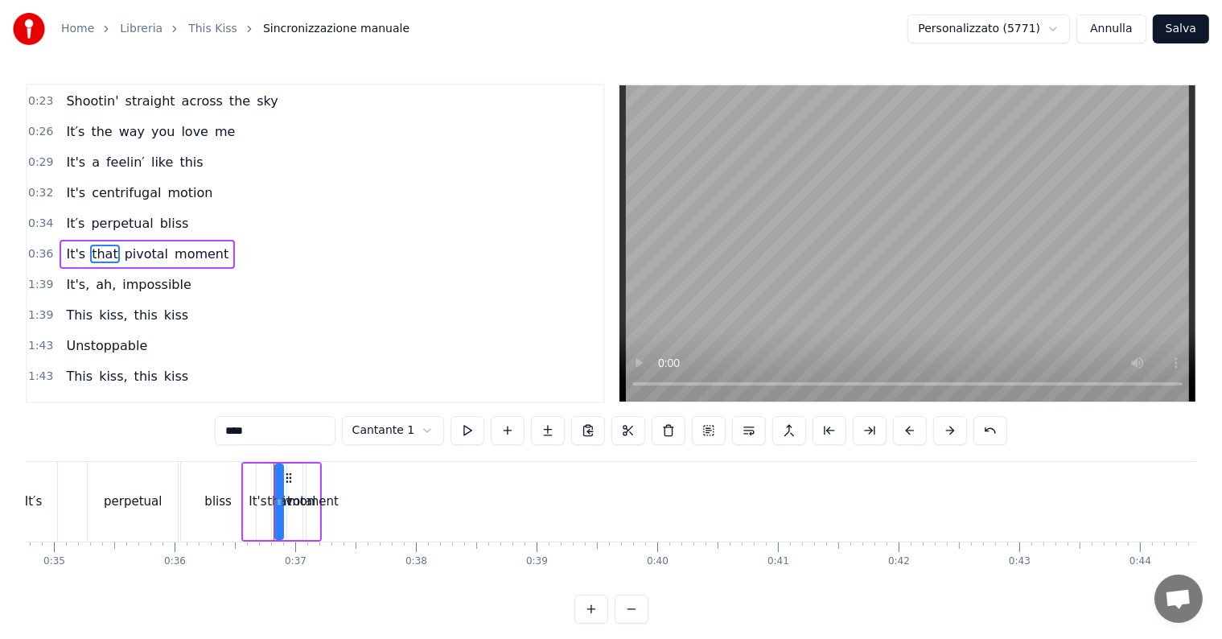
click at [294, 491] on div "It's that pivotal moment" at bounding box center [281, 502] width 80 height 80
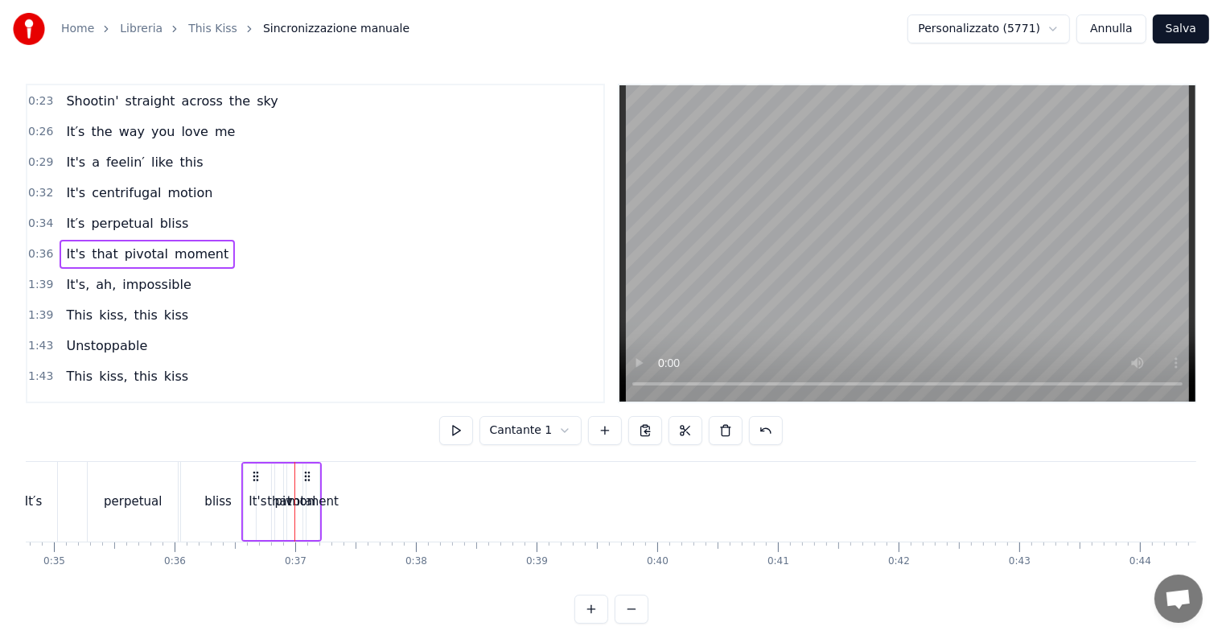
click at [311, 499] on div "moment" at bounding box center [313, 501] width 51 height 19
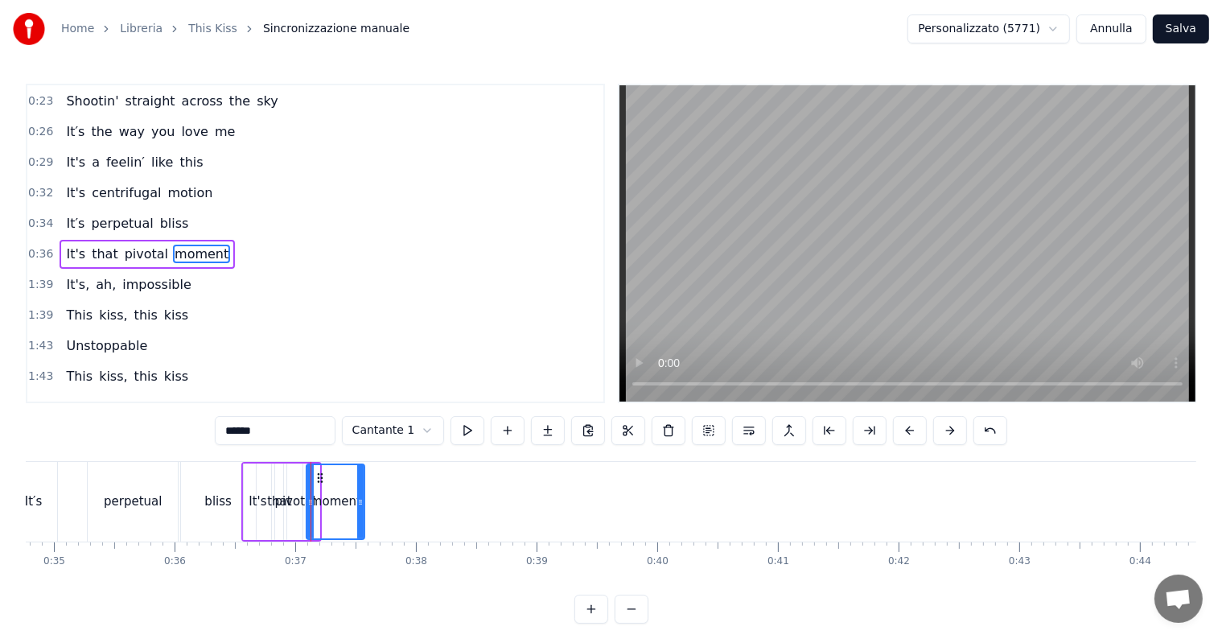
drag, startPoint x: 314, startPoint y: 499, endPoint x: 359, endPoint y: 500, distance: 45.1
click at [359, 500] on icon at bounding box center [360, 502] width 6 height 13
drag, startPoint x: 319, startPoint y: 479, endPoint x: 344, endPoint y: 479, distance: 25.7
click at [344, 479] on icon at bounding box center [345, 477] width 13 height 13
click at [307, 499] on div "pivotal" at bounding box center [294, 501] width 41 height 19
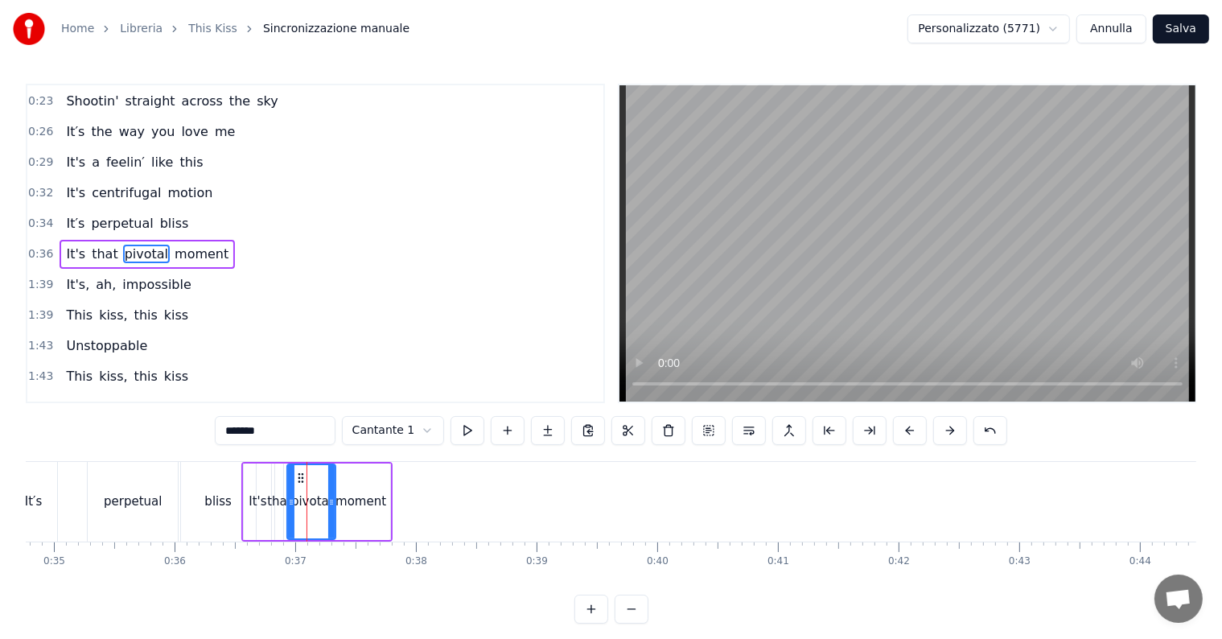
drag, startPoint x: 297, startPoint y: 500, endPoint x: 330, endPoint y: 502, distance: 33.0
click at [330, 502] on icon at bounding box center [331, 502] width 6 height 13
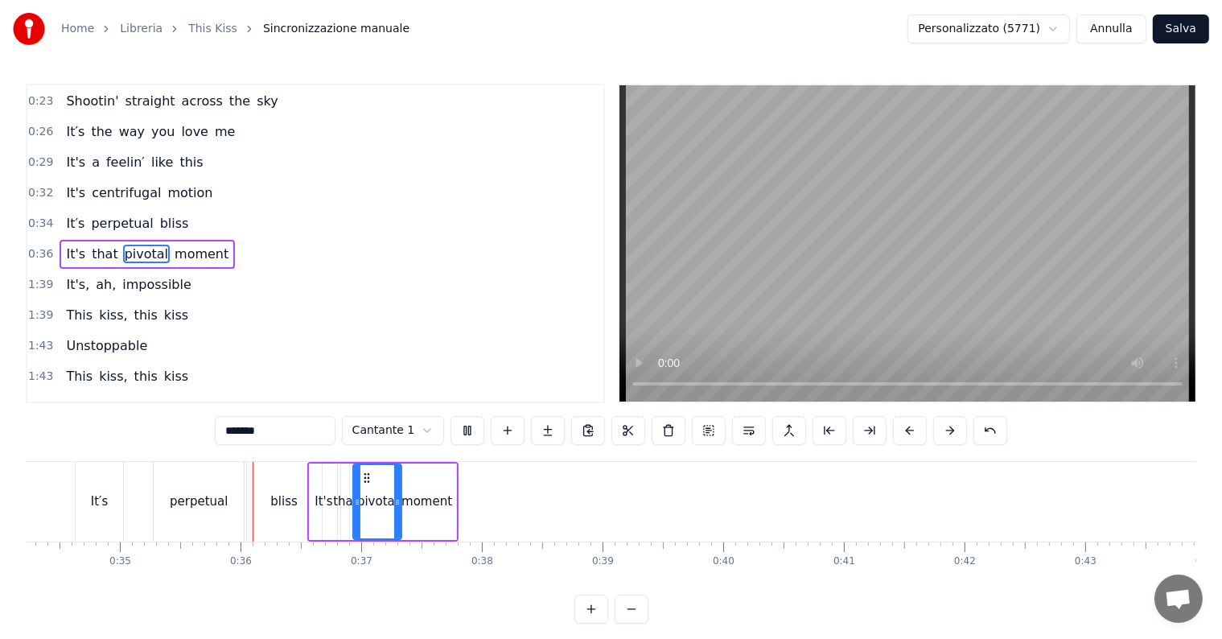
scroll to position [0, 4192]
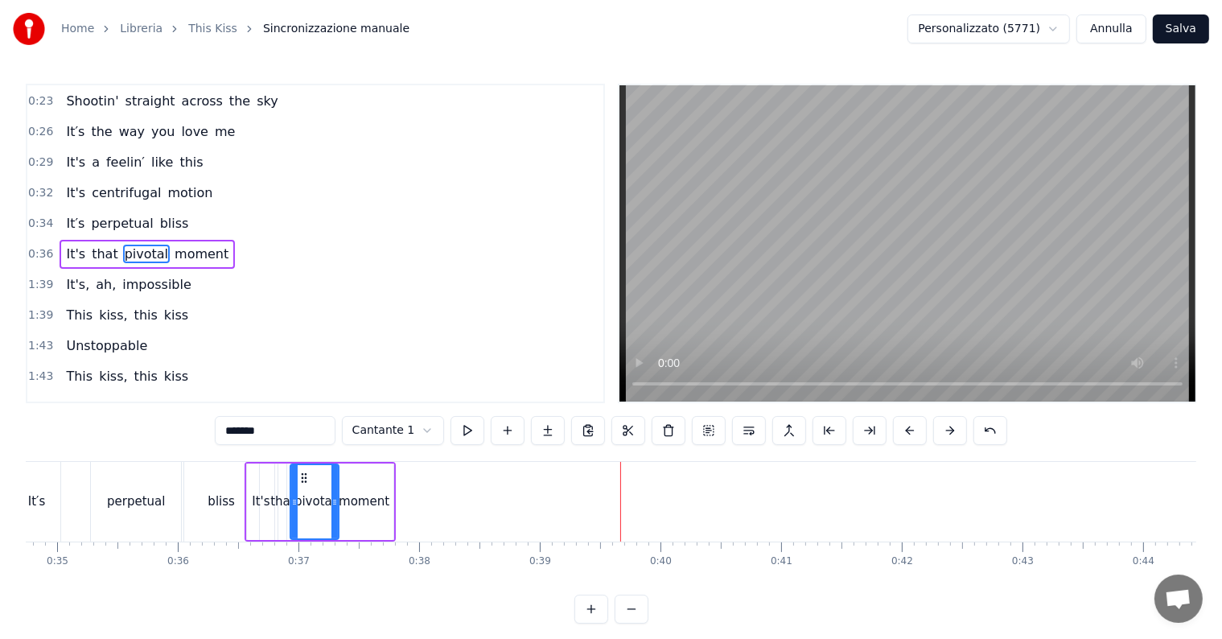
click at [382, 499] on div "moment" at bounding box center [364, 501] width 51 height 19
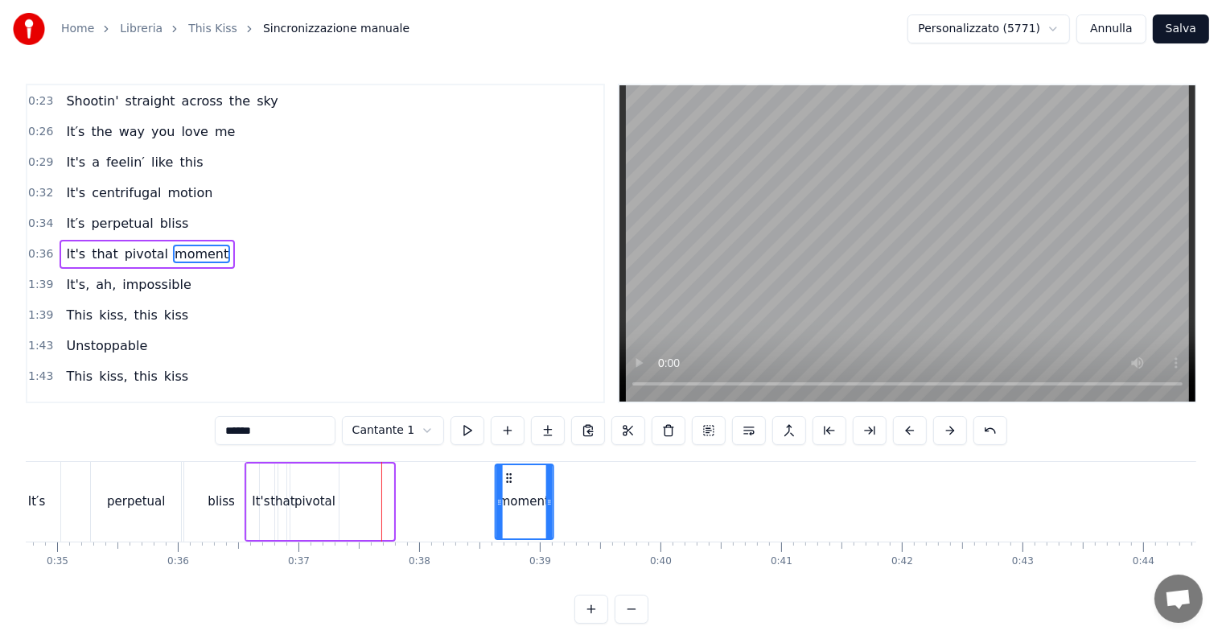
drag, startPoint x: 350, startPoint y: 473, endPoint x: 509, endPoint y: 487, distance: 159.9
click at [509, 487] on div "moment" at bounding box center [524, 501] width 56 height 73
click at [323, 499] on div "pivotal" at bounding box center [314, 501] width 41 height 19
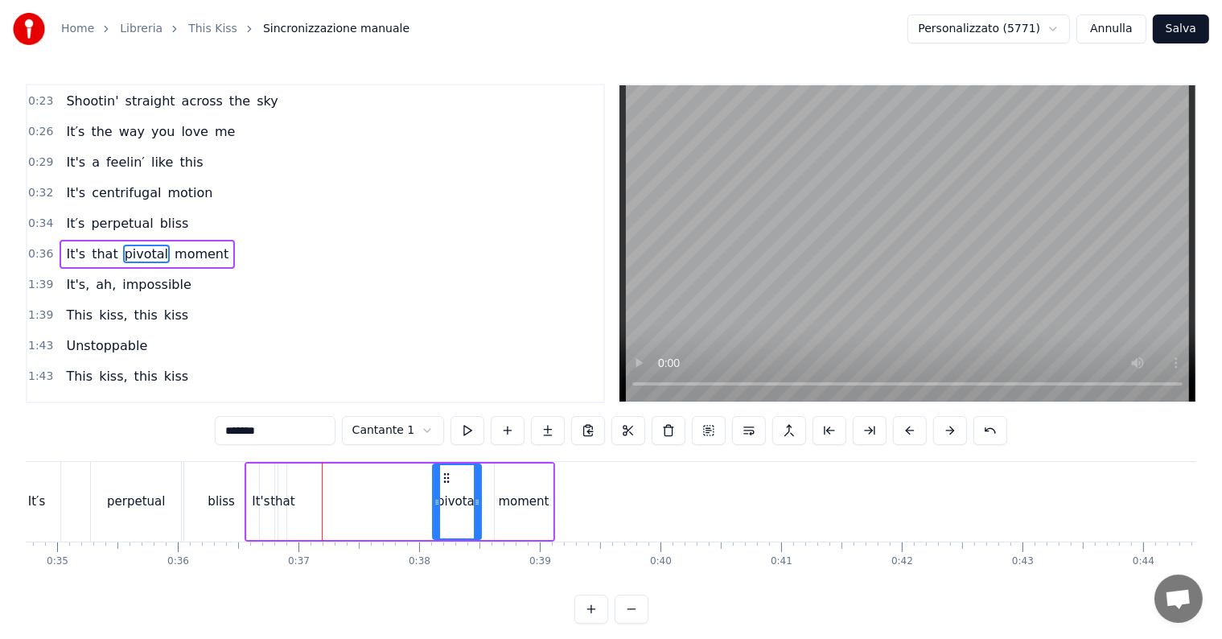
drag, startPoint x: 304, startPoint y: 476, endPoint x: 446, endPoint y: 491, distance: 143.2
click at [446, 491] on div "pivotal" at bounding box center [457, 501] width 47 height 73
click at [502, 499] on div "moment" at bounding box center [524, 501] width 51 height 19
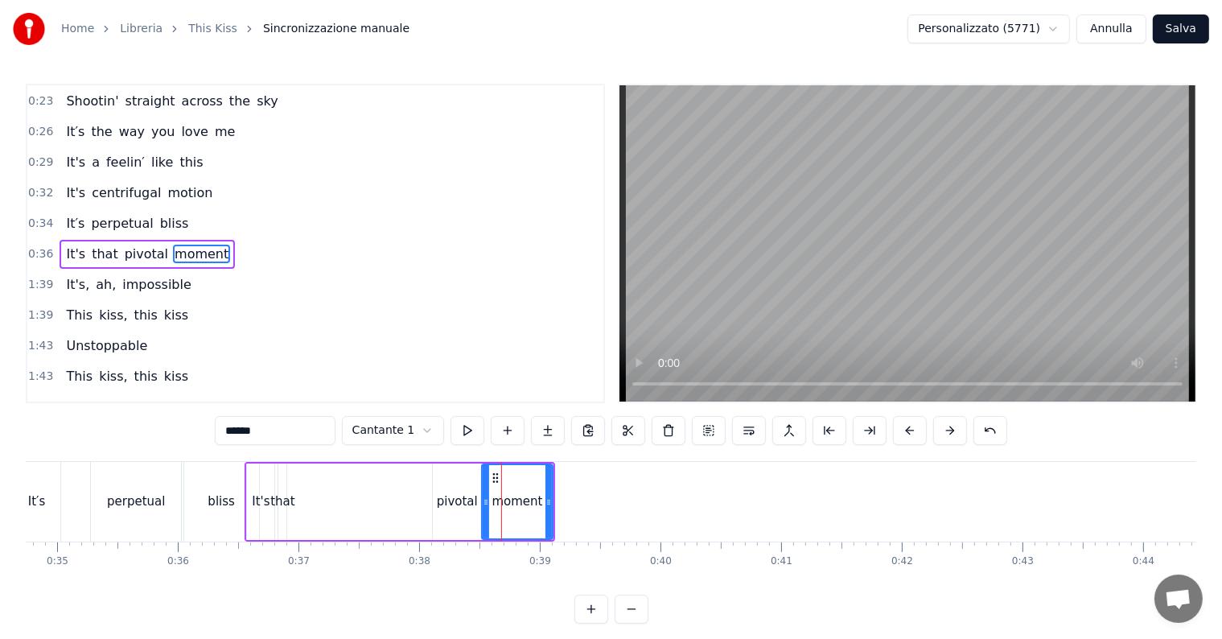
drag, startPoint x: 498, startPoint y: 499, endPoint x: 485, endPoint y: 499, distance: 12.9
click at [485, 499] on icon at bounding box center [486, 502] width 6 height 13
click at [457, 503] on div "pivotal" at bounding box center [457, 501] width 41 height 19
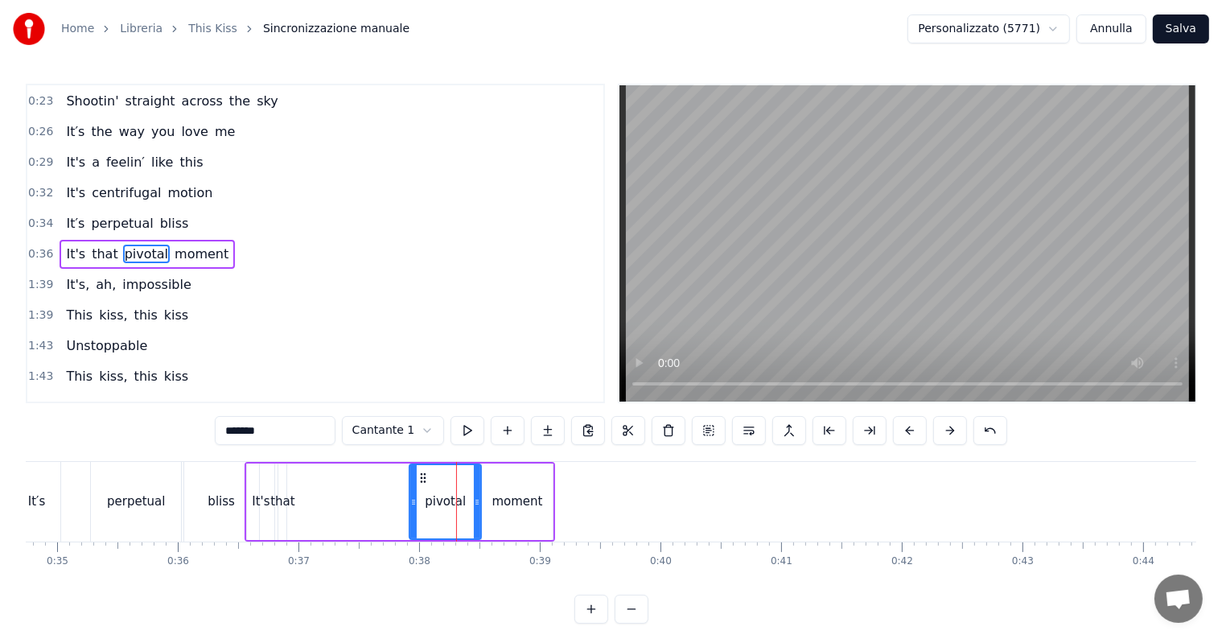
drag, startPoint x: 434, startPoint y: 499, endPoint x: 411, endPoint y: 496, distance: 23.5
click at [411, 496] on icon at bounding box center [413, 502] width 6 height 13
click at [287, 496] on div "that" at bounding box center [282, 501] width 24 height 19
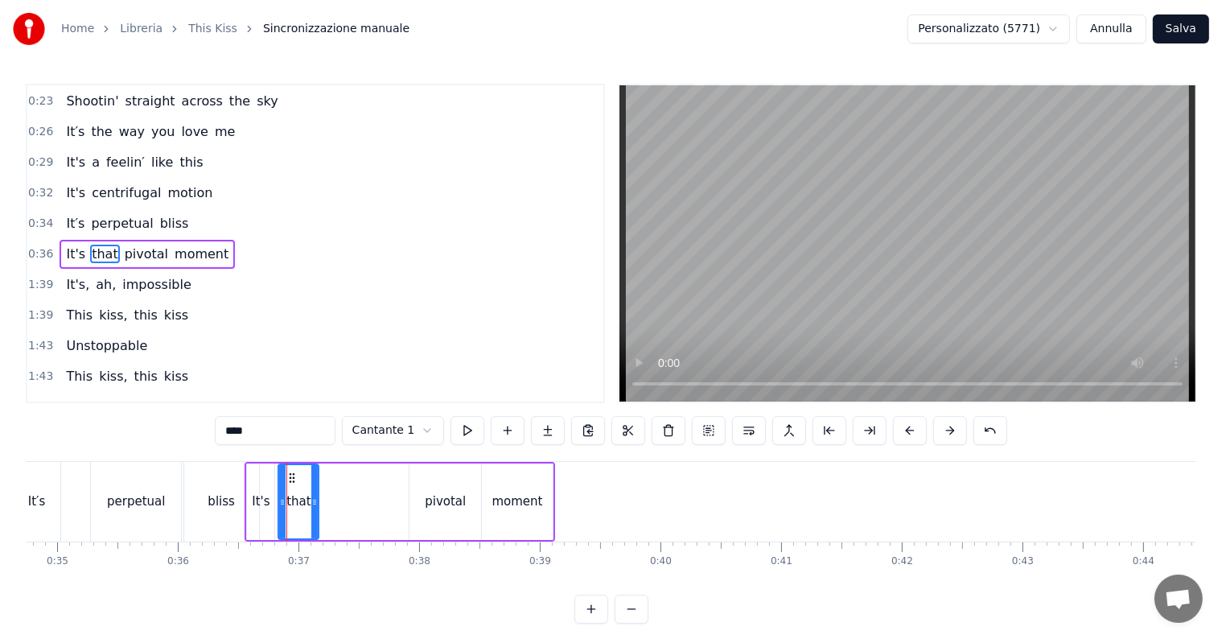
drag, startPoint x: 282, startPoint y: 500, endPoint x: 315, endPoint y: 499, distance: 32.2
click at [315, 499] on icon at bounding box center [314, 502] width 6 height 13
drag, startPoint x: 289, startPoint y: 479, endPoint x: 377, endPoint y: 483, distance: 88.5
click at [377, 483] on div "that" at bounding box center [387, 501] width 39 height 73
click at [261, 498] on div "It's" at bounding box center [261, 501] width 18 height 19
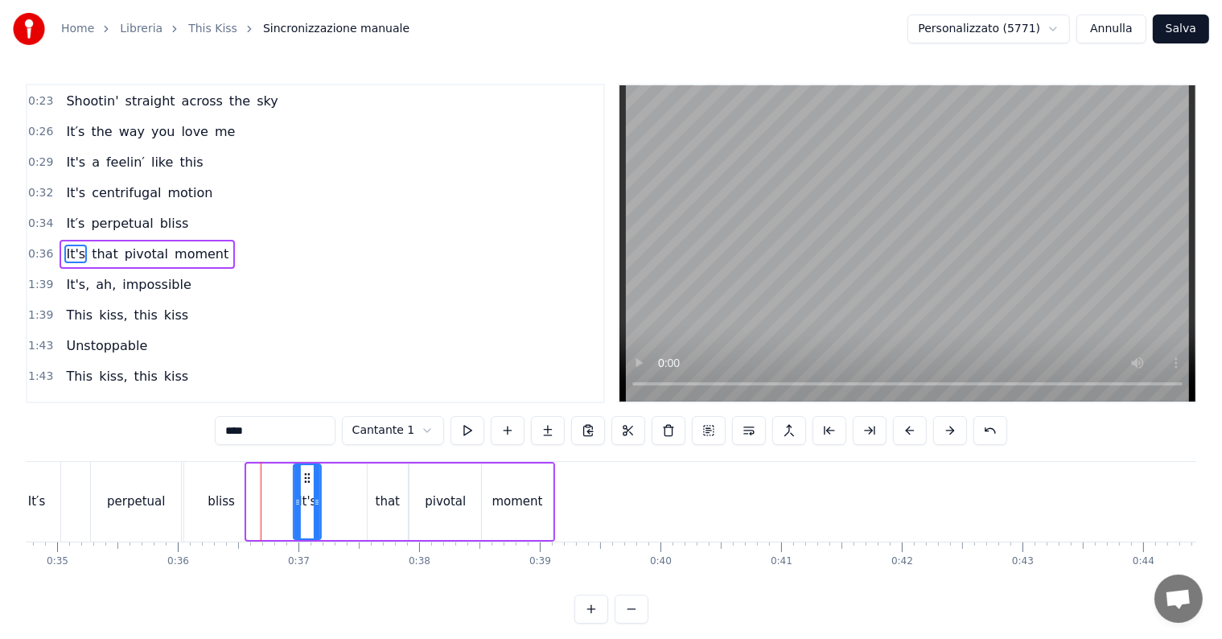
drag, startPoint x: 257, startPoint y: 480, endPoint x: 302, endPoint y: 483, distance: 45.9
click at [302, 483] on icon at bounding box center [307, 477] width 13 height 13
drag, startPoint x: 389, startPoint y: 496, endPoint x: 370, endPoint y: 494, distance: 19.4
click at [370, 494] on div "that" at bounding box center [388, 501] width 40 height 76
type input "****"
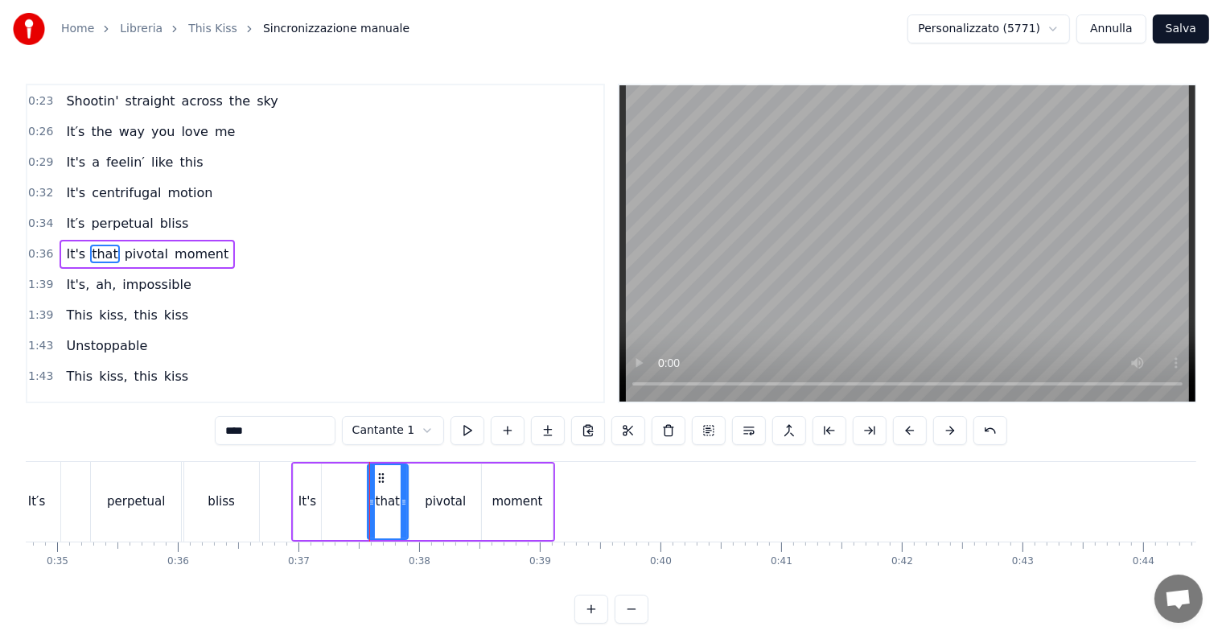
drag, startPoint x: 368, startPoint y: 494, endPoint x: 360, endPoint y: 492, distance: 9.0
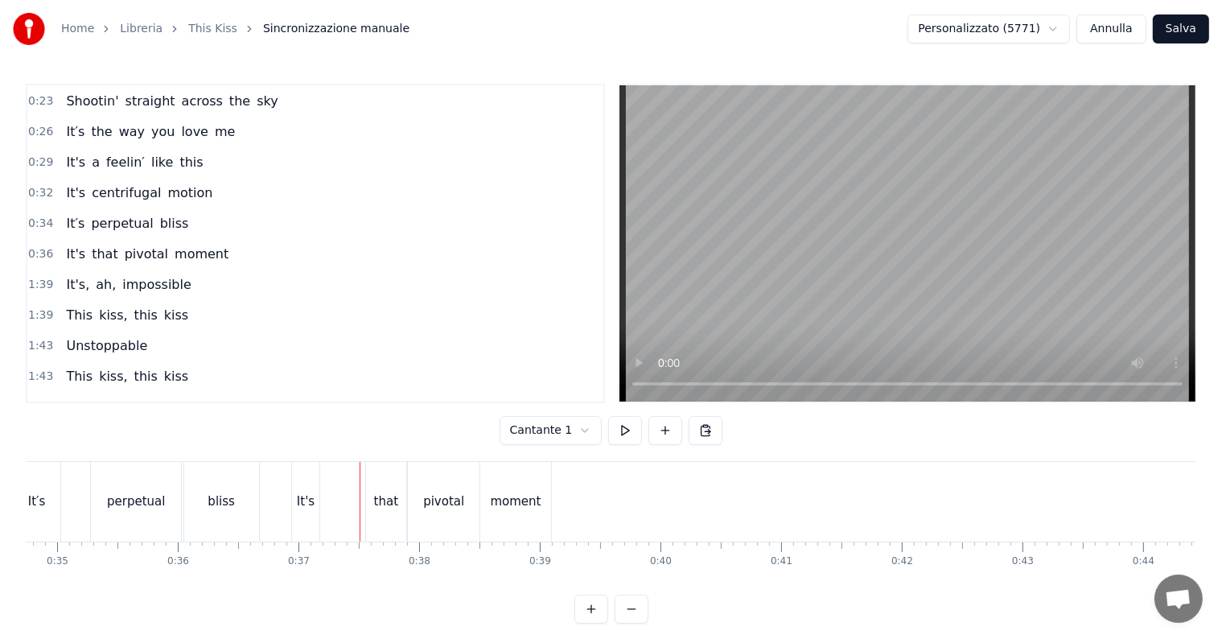
click at [380, 500] on div "that" at bounding box center [386, 501] width 24 height 19
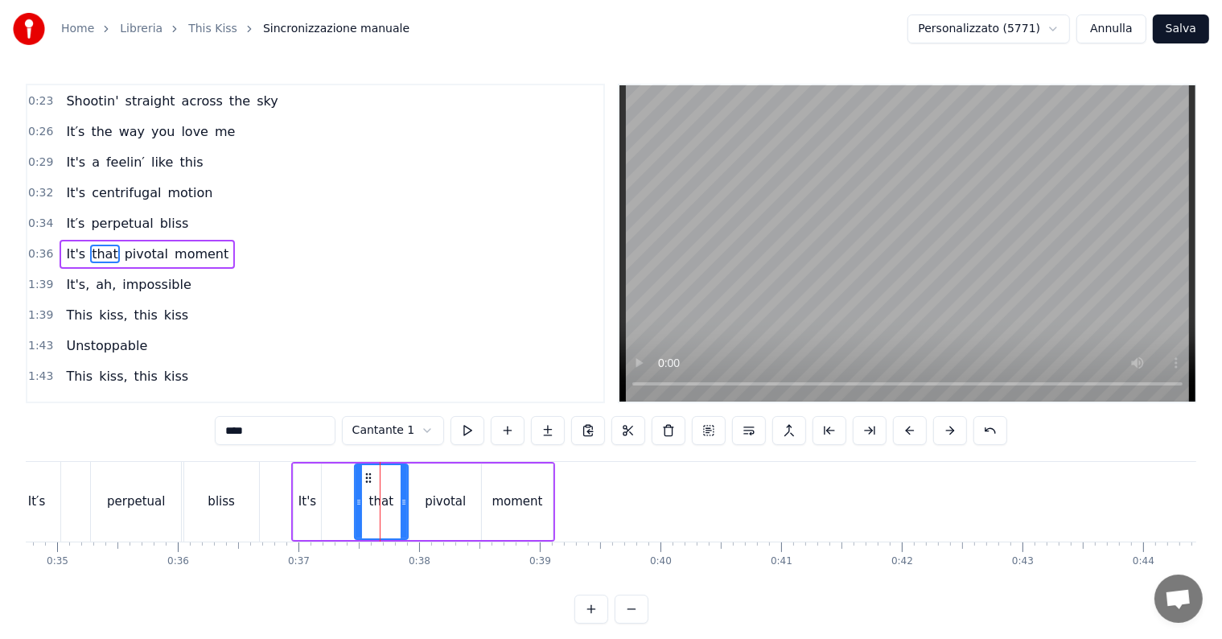
drag, startPoint x: 370, startPoint y: 500, endPoint x: 356, endPoint y: 499, distance: 14.6
click at [356, 499] on icon at bounding box center [359, 502] width 6 height 13
drag, startPoint x: 364, startPoint y: 481, endPoint x: 343, endPoint y: 479, distance: 20.2
click at [344, 481] on circle at bounding box center [344, 481] width 1 height 1
click at [436, 499] on div "pivotal" at bounding box center [445, 501] width 41 height 19
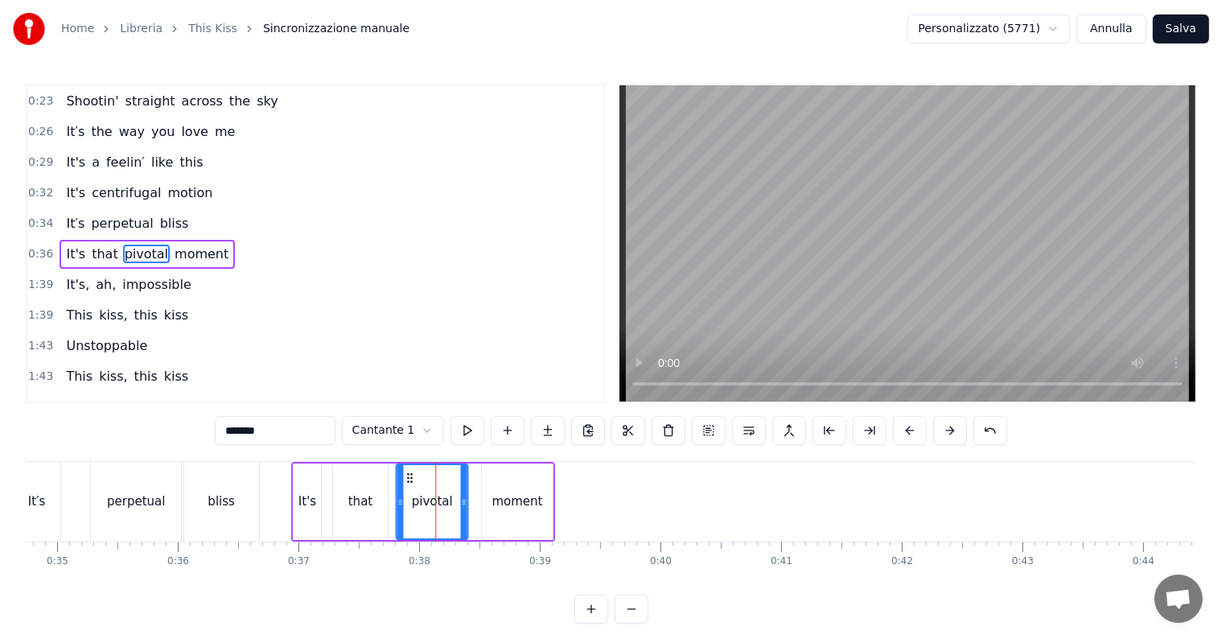
drag, startPoint x: 422, startPoint y: 481, endPoint x: 407, endPoint y: 481, distance: 14.5
click at [408, 481] on circle at bounding box center [408, 481] width 1 height 1
click at [502, 499] on div "moment" at bounding box center [517, 501] width 51 height 19
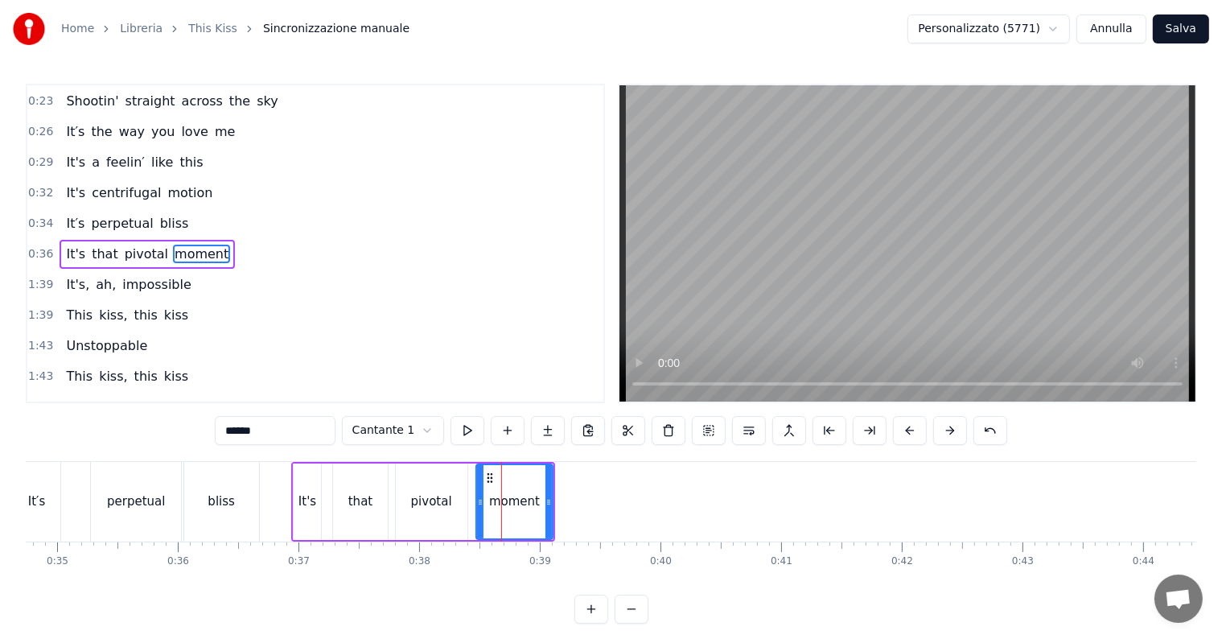
click at [477, 499] on icon at bounding box center [480, 502] width 6 height 13
drag, startPoint x: 487, startPoint y: 481, endPoint x: 476, endPoint y: 481, distance: 11.3
click at [477, 481] on circle at bounding box center [477, 481] width 1 height 1
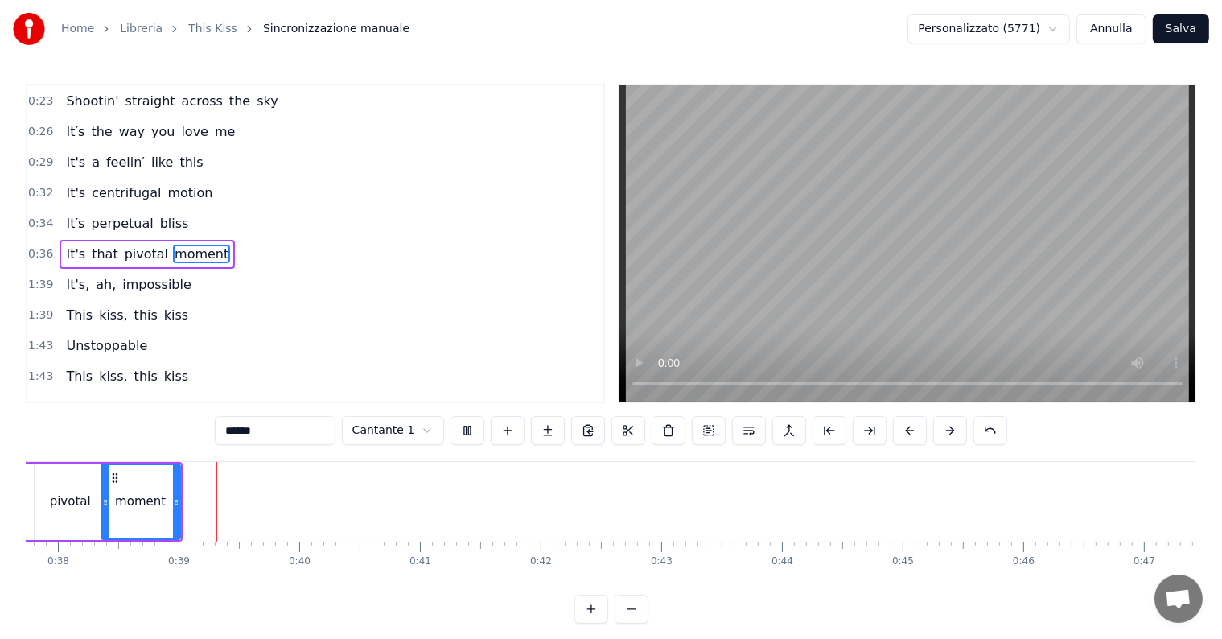
scroll to position [0, 4584]
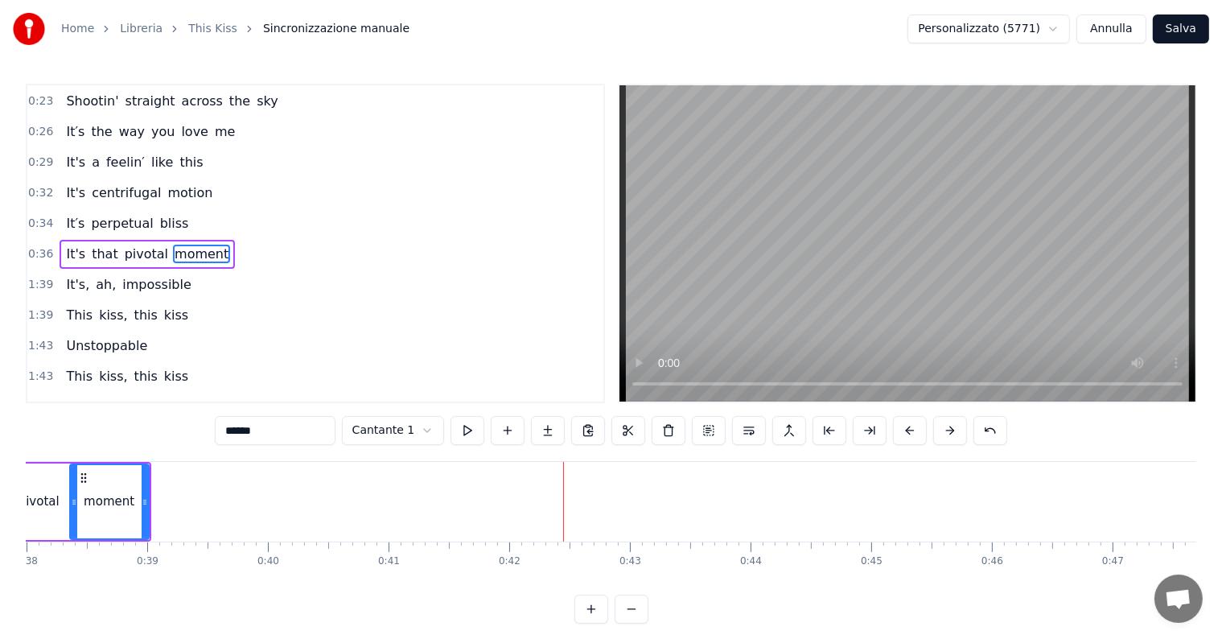
click at [151, 275] on span "impossible" at bounding box center [157, 284] width 72 height 19
type input "**********"
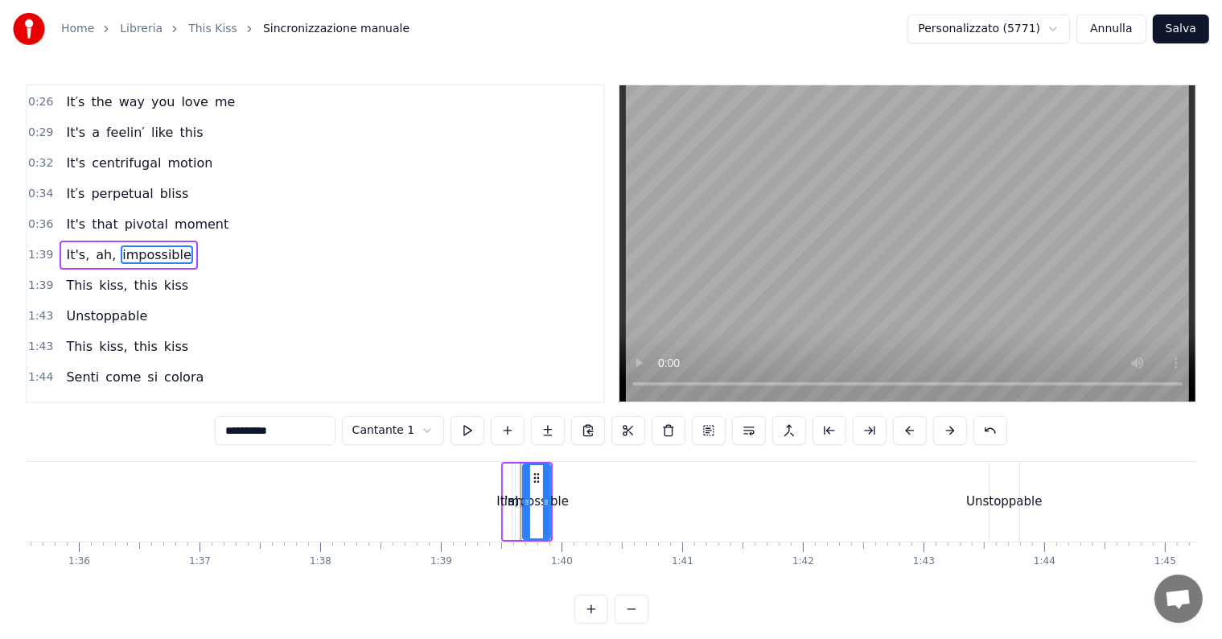
scroll to position [0, 11944]
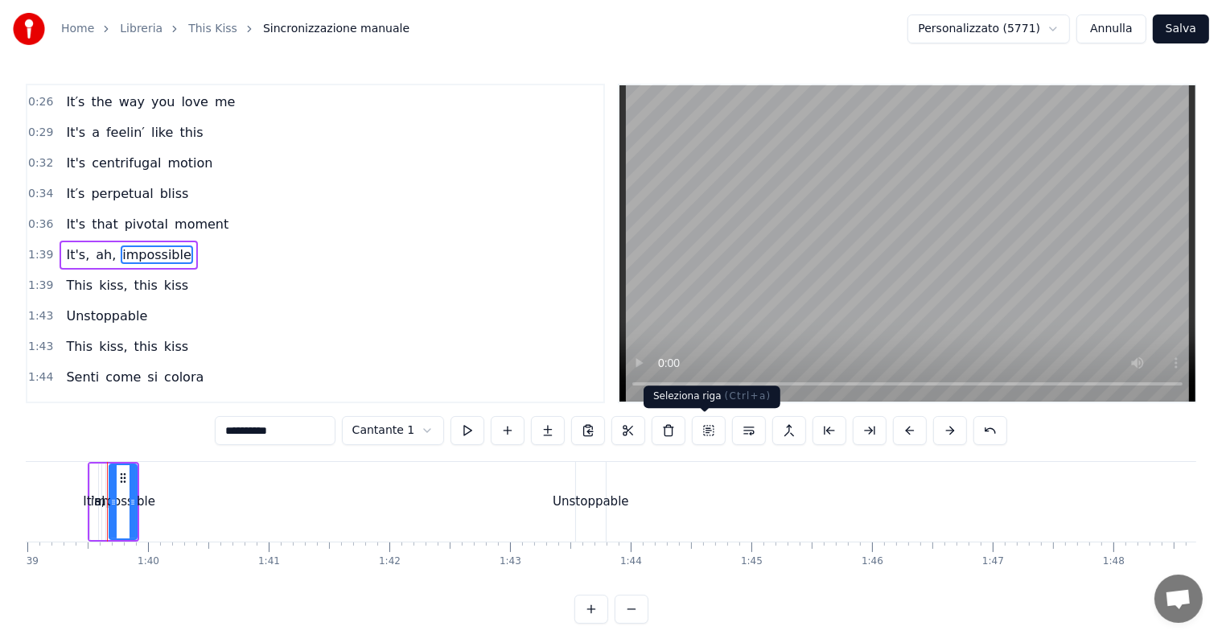
click at [705, 437] on button at bounding box center [709, 430] width 34 height 29
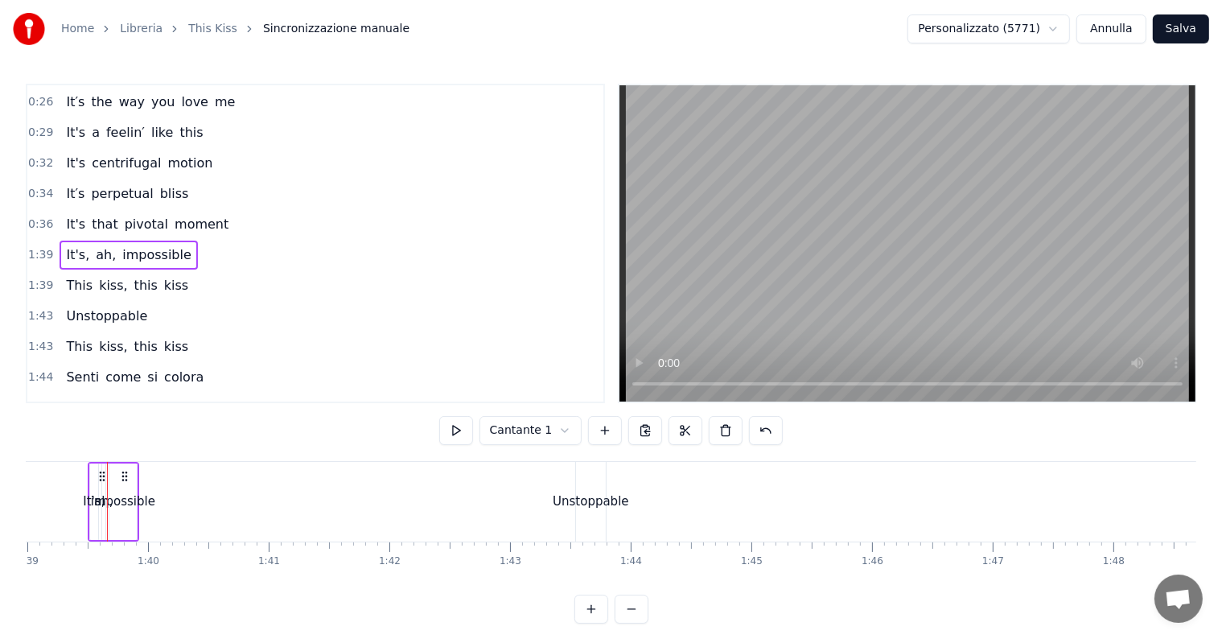
scroll to position [0, 11924]
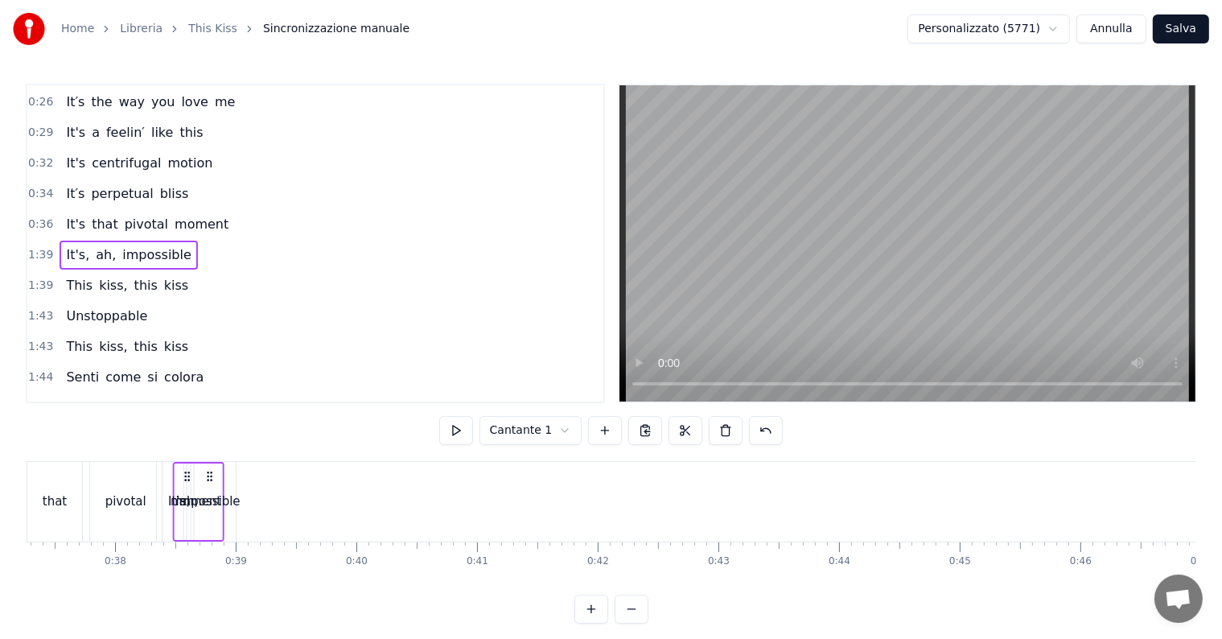
drag, startPoint x: 117, startPoint y: 473, endPoint x: 266, endPoint y: 472, distance: 149.6
click at [193, 472] on icon at bounding box center [186, 476] width 13 height 13
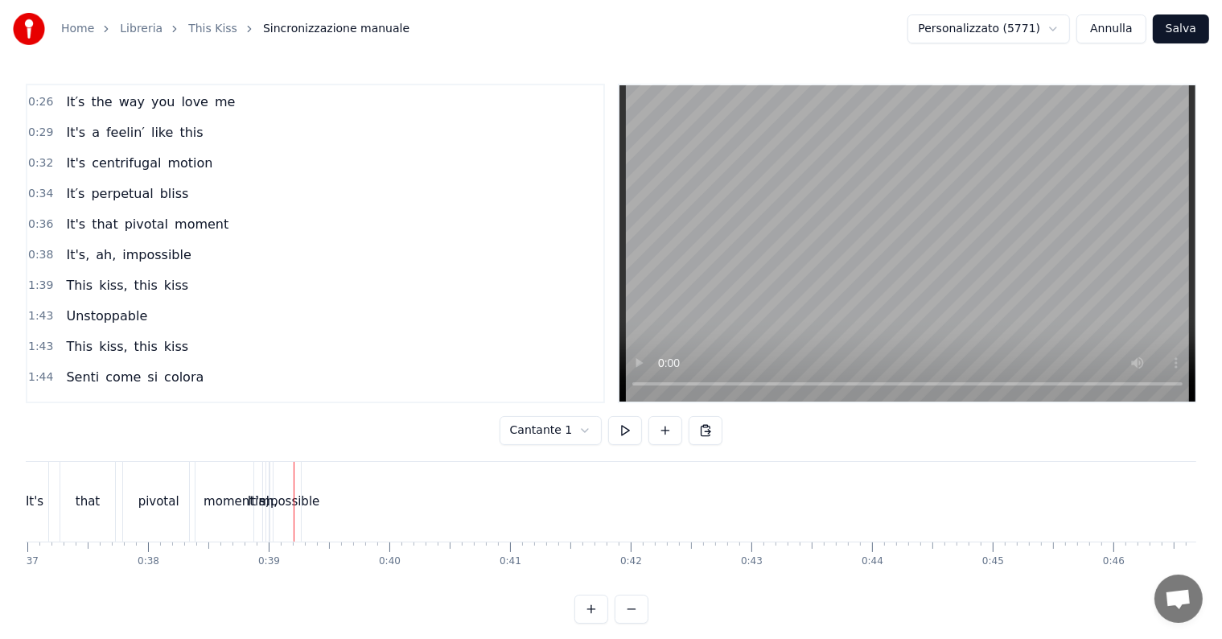
click at [281, 476] on div "impossible" at bounding box center [286, 502] width 27 height 80
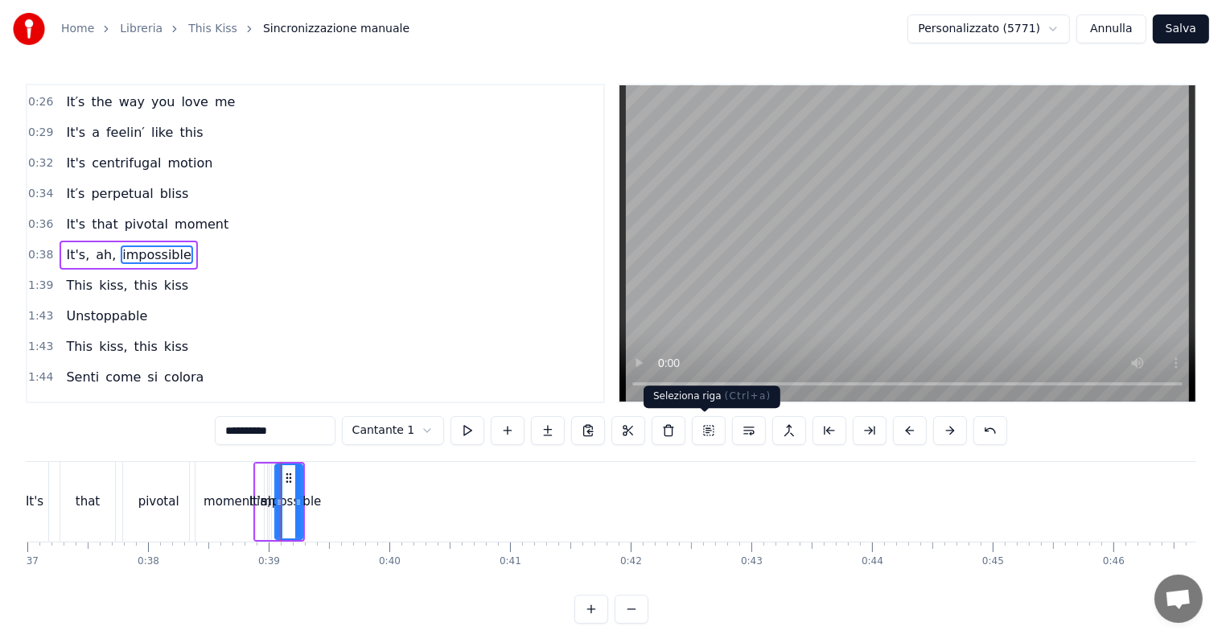
click at [701, 438] on button at bounding box center [709, 430] width 34 height 29
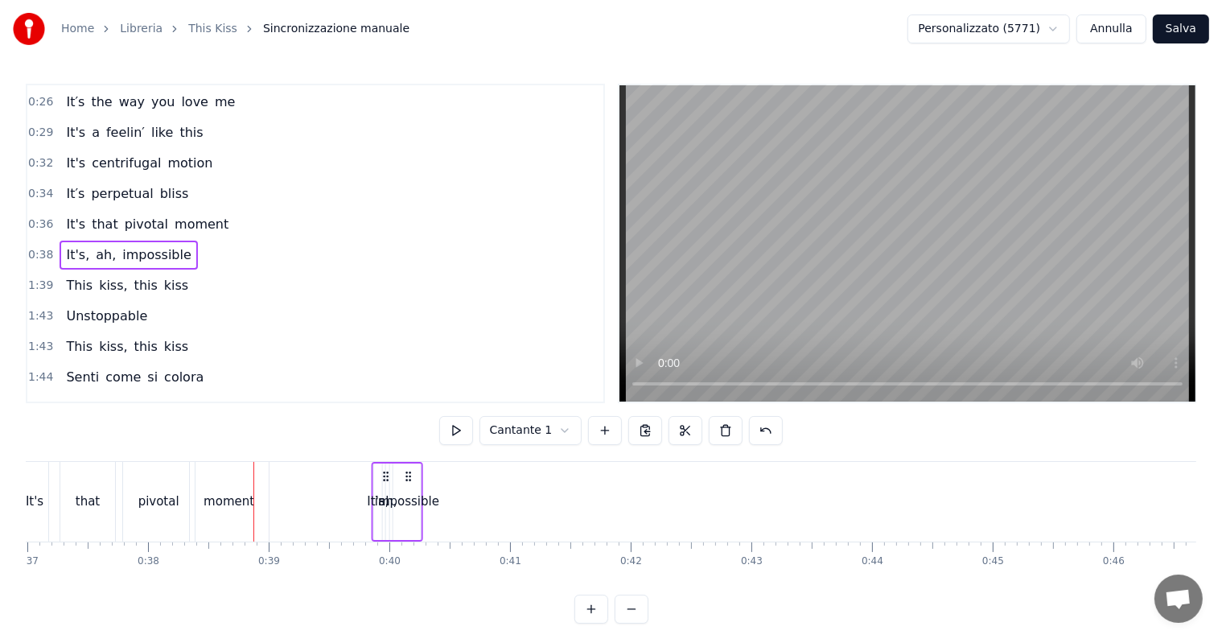
drag, startPoint x: 290, startPoint y: 473, endPoint x: 428, endPoint y: 485, distance: 138.9
click at [423, 485] on div "It's, ah, impossible" at bounding box center [397, 502] width 51 height 80
click at [389, 500] on div "It's," at bounding box center [398, 501] width 22 height 19
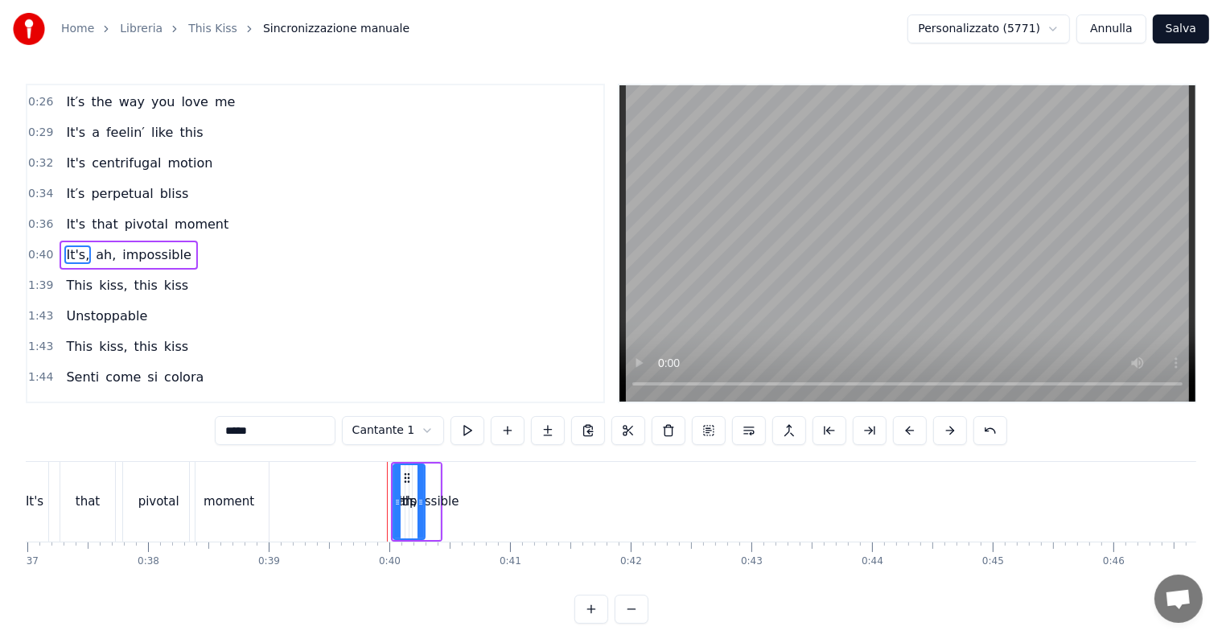
drag, startPoint x: 395, startPoint y: 500, endPoint x: 418, endPoint y: 497, distance: 23.5
click at [418, 497] on icon at bounding box center [420, 502] width 6 height 13
drag, startPoint x: 404, startPoint y: 478, endPoint x: 280, endPoint y: 472, distance: 124.0
click at [280, 472] on icon at bounding box center [283, 477] width 13 height 13
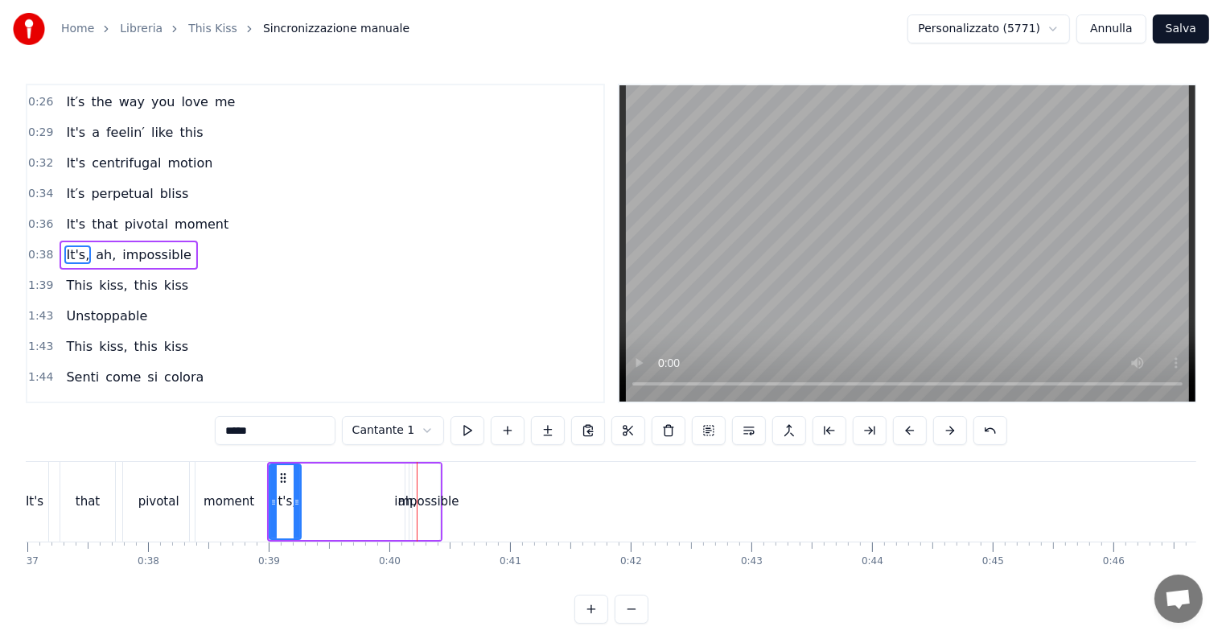
click at [401, 499] on div "impossible" at bounding box center [426, 501] width 64 height 19
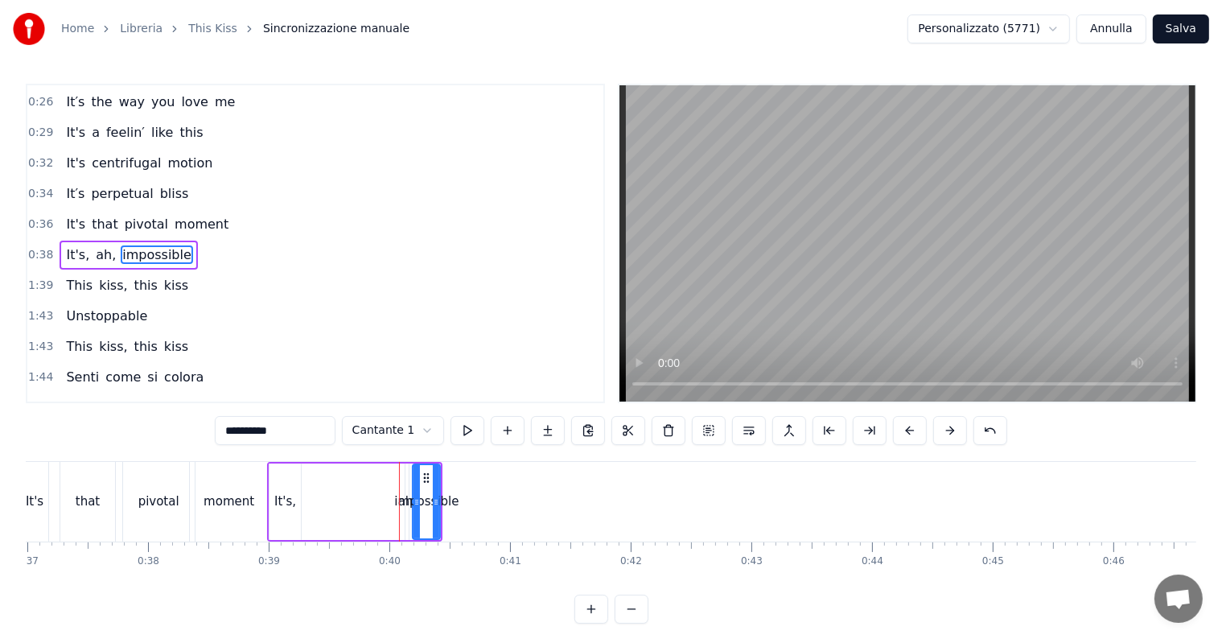
click at [409, 502] on div "impossible" at bounding box center [426, 501] width 64 height 19
click at [401, 502] on div "impossible" at bounding box center [426, 501] width 64 height 19
click at [418, 505] on icon at bounding box center [416, 502] width 6 height 13
drag, startPoint x: 418, startPoint y: 505, endPoint x: 376, endPoint y: 504, distance: 41.9
click at [376, 504] on icon at bounding box center [375, 502] width 6 height 13
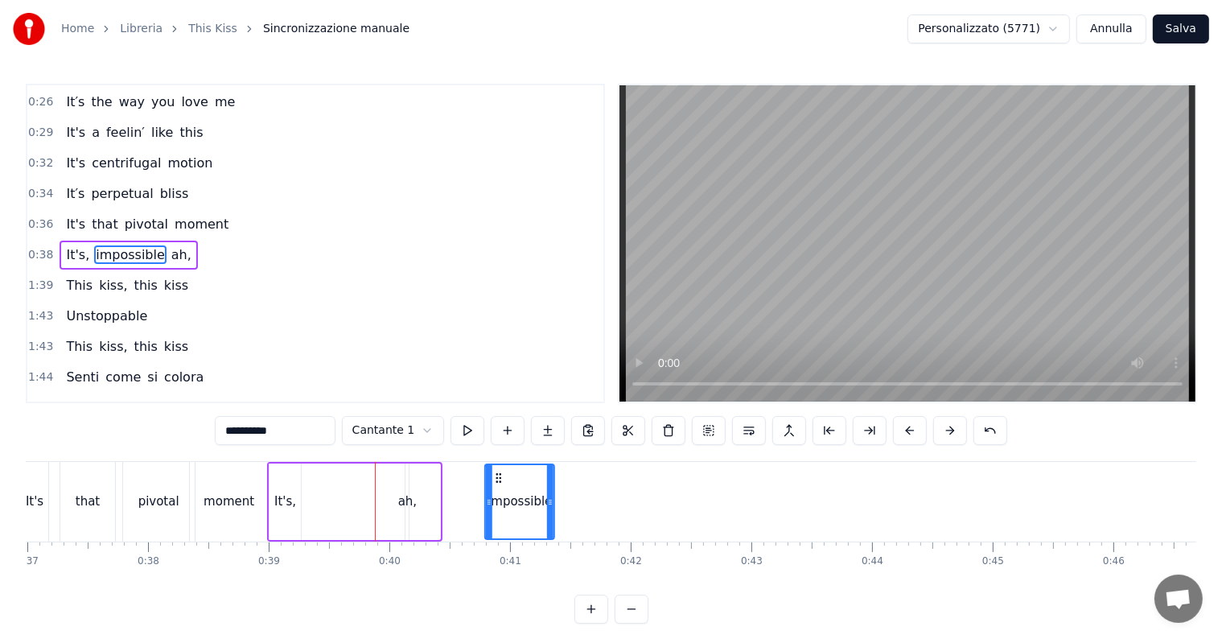
drag, startPoint x: 384, startPoint y: 478, endPoint x: 498, endPoint y: 489, distance: 114.8
click at [405, 504] on div "ah," at bounding box center [407, 501] width 19 height 19
type input "***"
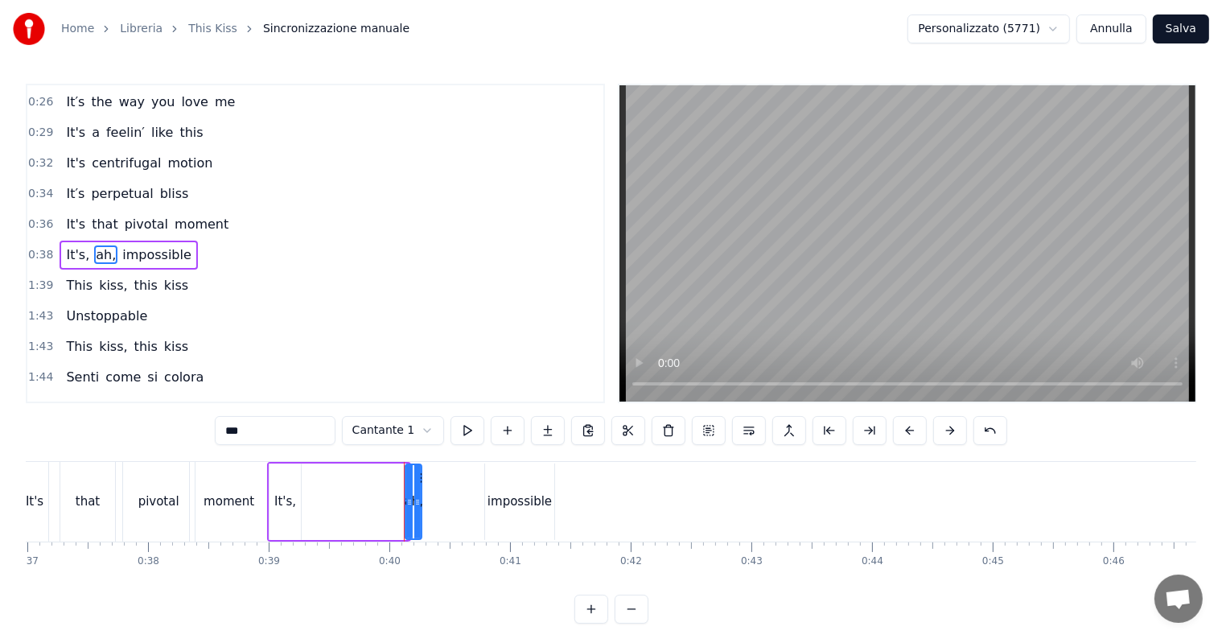
drag, startPoint x: 405, startPoint y: 504, endPoint x: 418, endPoint y: 504, distance: 12.9
click at [418, 504] on icon at bounding box center [417, 502] width 6 height 13
drag, startPoint x: 422, startPoint y: 471, endPoint x: 368, endPoint y: 476, distance: 53.3
click at [368, 476] on icon at bounding box center [366, 477] width 13 height 13
drag, startPoint x: 499, startPoint y: 499, endPoint x: 386, endPoint y: 499, distance: 112.6
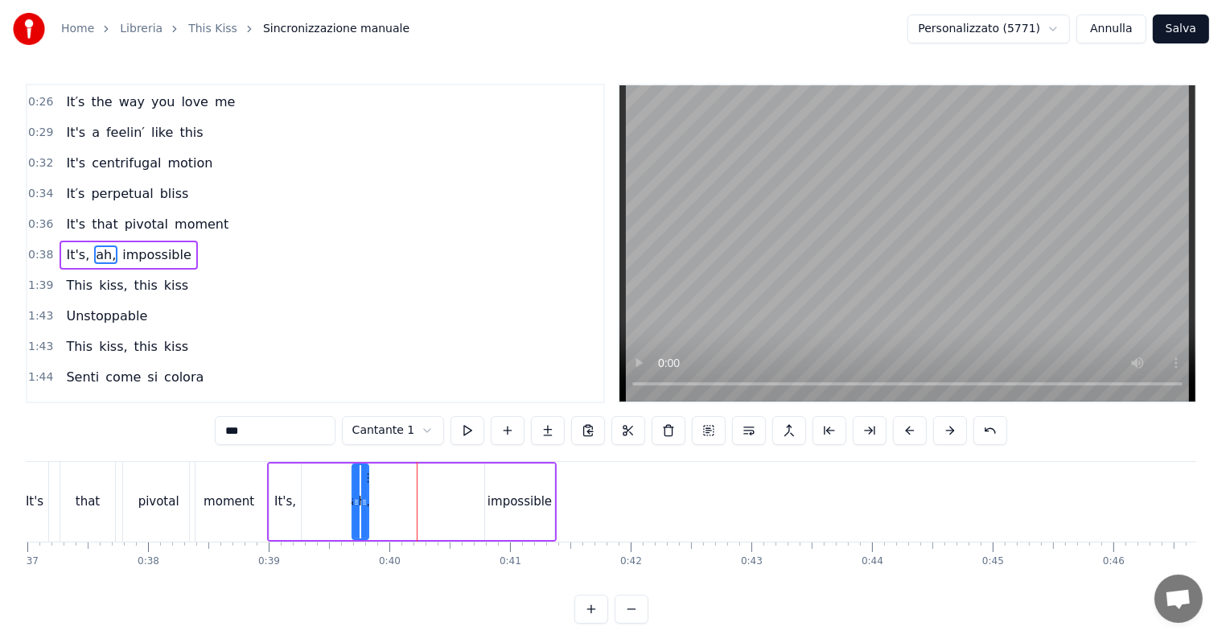
click at [386, 499] on div "It's, ah, impossible" at bounding box center [412, 502] width 290 height 80
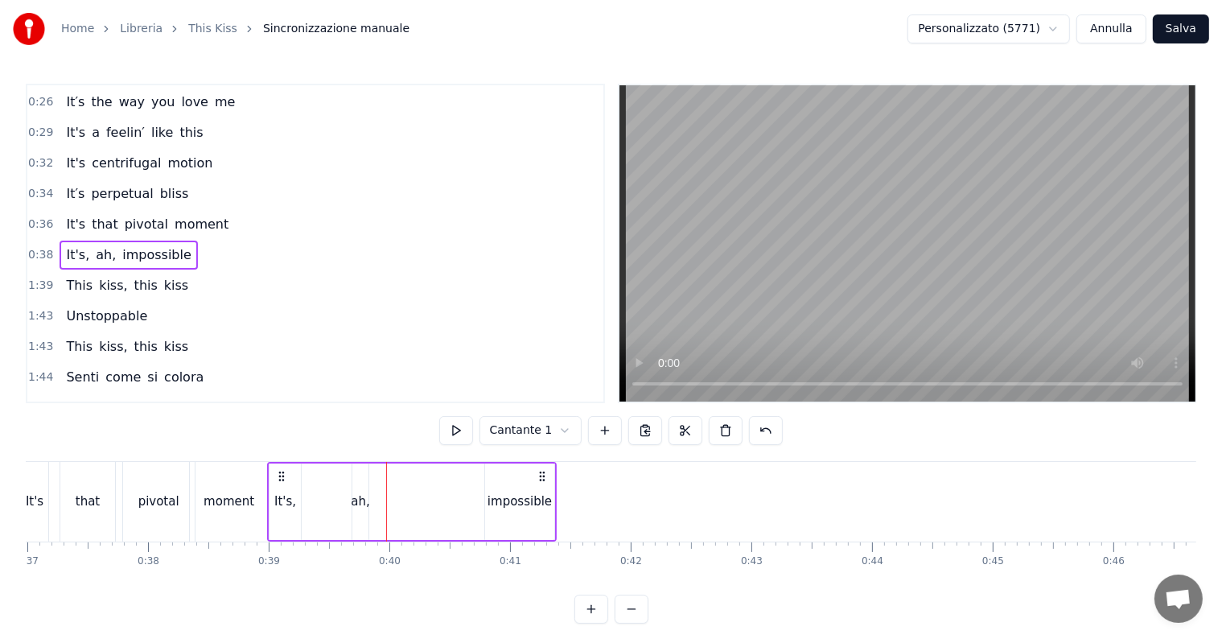
click at [533, 499] on div "impossible" at bounding box center [519, 501] width 64 height 19
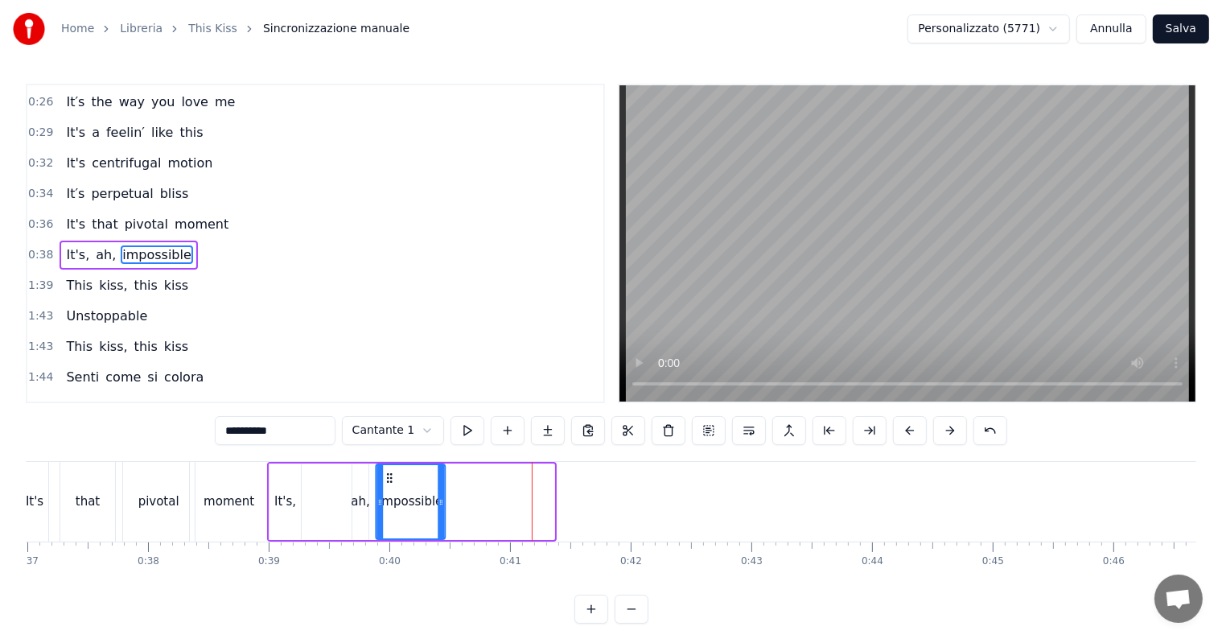
drag, startPoint x: 500, startPoint y: 482, endPoint x: 391, endPoint y: 493, distance: 110.0
click at [391, 493] on div "impossible" at bounding box center [410, 501] width 68 height 73
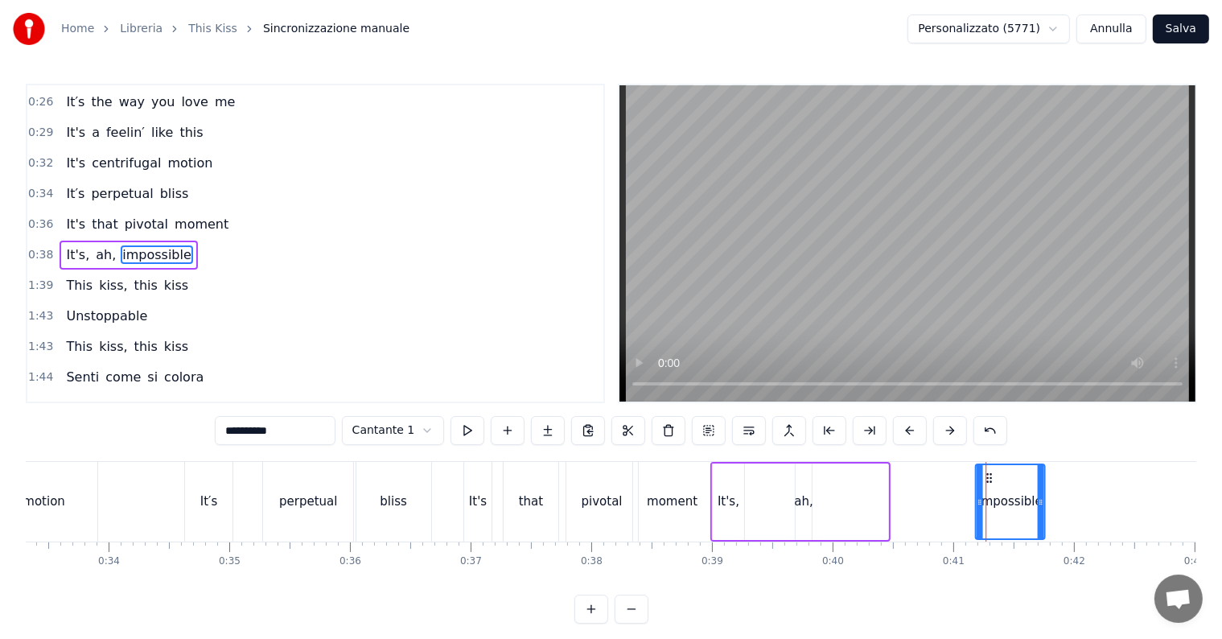
scroll to position [0, 4034]
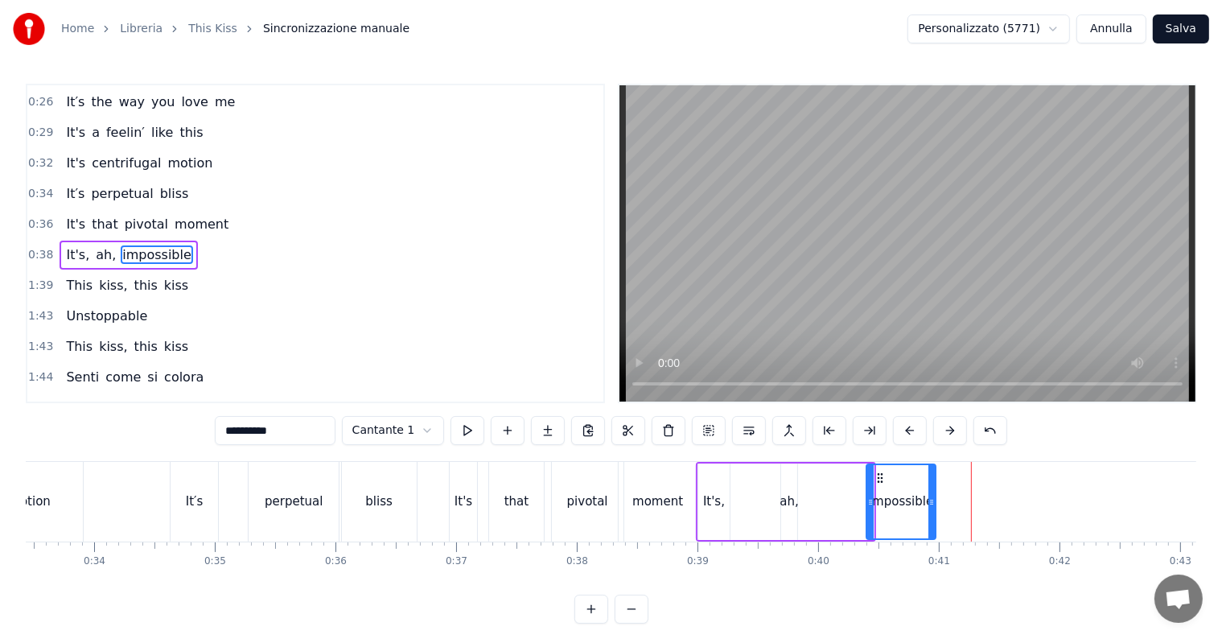
drag, startPoint x: 976, startPoint y: 481, endPoint x: 878, endPoint y: 491, distance: 97.9
click at [878, 491] on div "impossible" at bounding box center [901, 501] width 68 height 73
drag, startPoint x: 792, startPoint y: 501, endPoint x: 820, endPoint y: 500, distance: 27.4
click at [820, 500] on div "It's, ah, impossible" at bounding box center [817, 502] width 242 height 80
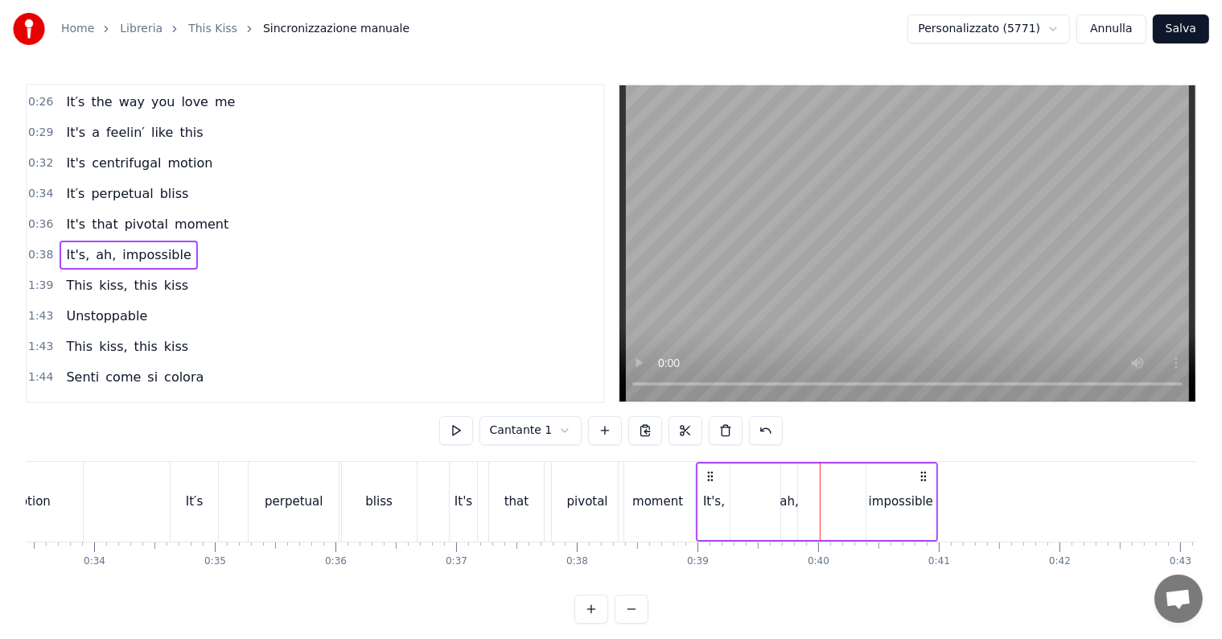
click at [788, 502] on div "ah," at bounding box center [788, 501] width 19 height 19
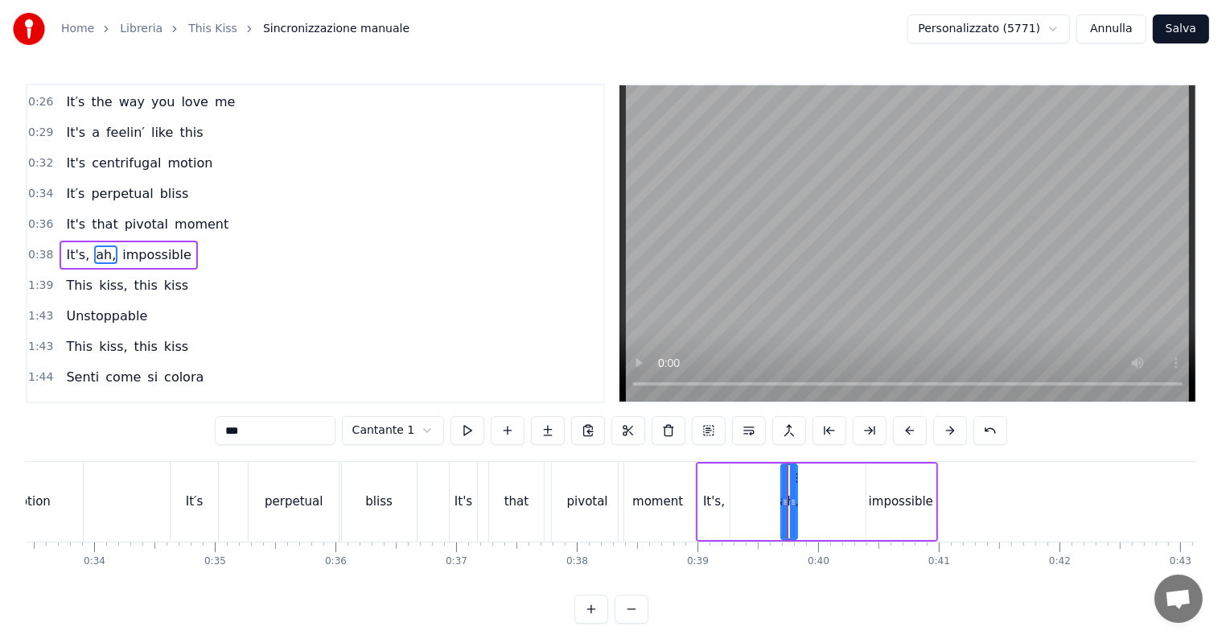
drag, startPoint x: 788, startPoint y: 502, endPoint x: 797, endPoint y: 501, distance: 8.9
click at [797, 501] on div "ah," at bounding box center [789, 501] width 18 height 76
drag, startPoint x: 795, startPoint y: 476, endPoint x: 805, endPoint y: 478, distance: 10.6
click at [805, 478] on div at bounding box center [803, 501] width 6 height 73
drag, startPoint x: 793, startPoint y: 478, endPoint x: 842, endPoint y: 476, distance: 49.1
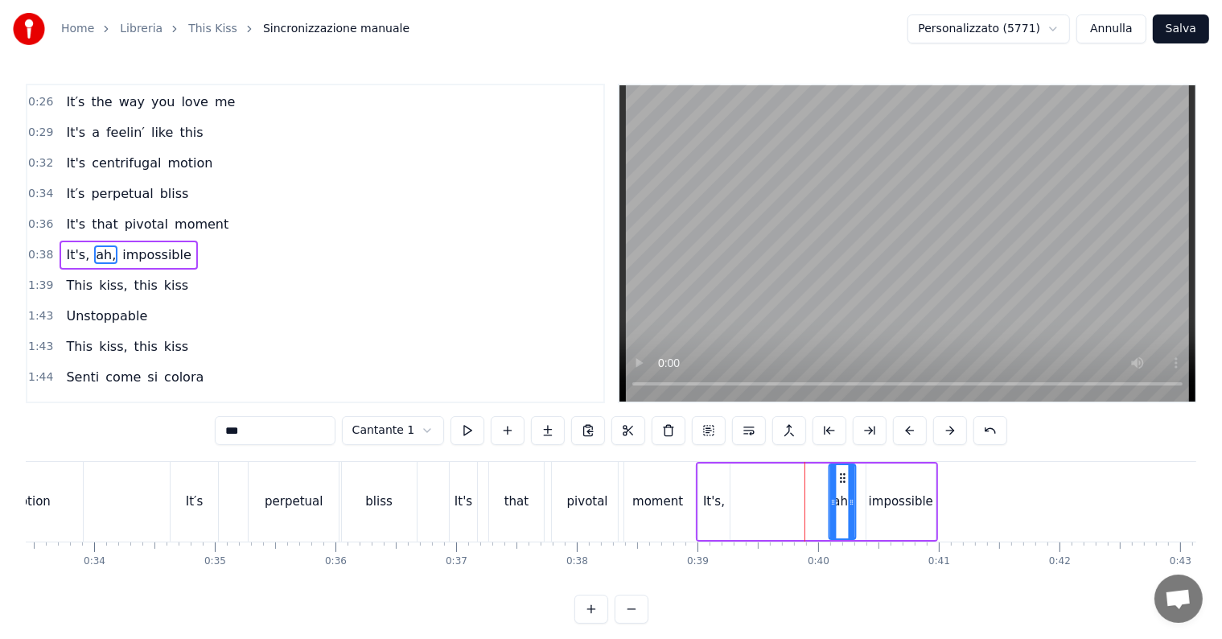
click at [842, 476] on icon at bounding box center [842, 477] width 13 height 13
click at [717, 502] on div "It's," at bounding box center [714, 501] width 22 height 19
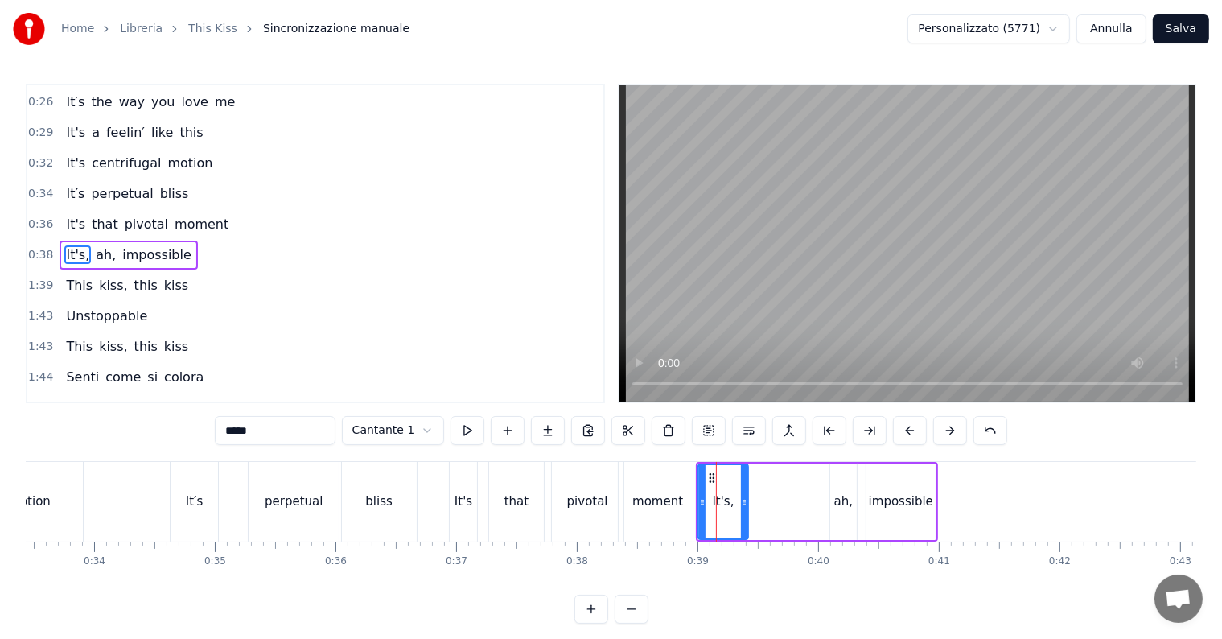
drag, startPoint x: 724, startPoint y: 502, endPoint x: 742, endPoint y: 501, distance: 18.5
click at [742, 501] on icon at bounding box center [744, 502] width 6 height 13
drag, startPoint x: 711, startPoint y: 479, endPoint x: 750, endPoint y: 478, distance: 38.6
click at [750, 478] on icon at bounding box center [748, 477] width 13 height 13
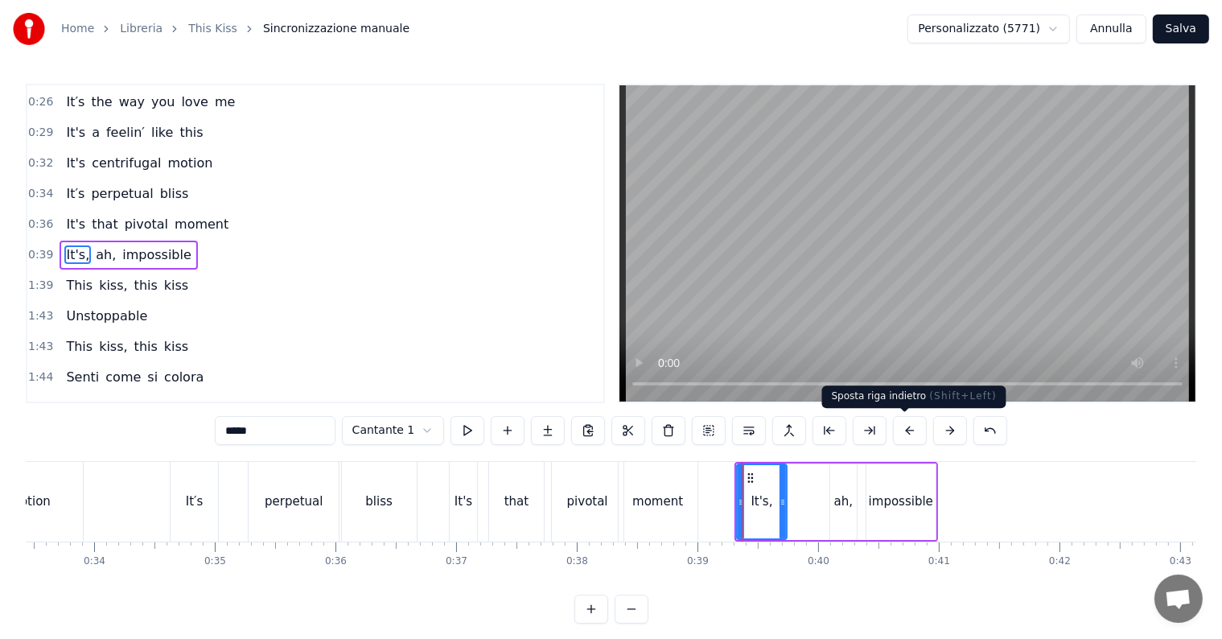
click at [901, 429] on button at bounding box center [910, 430] width 34 height 29
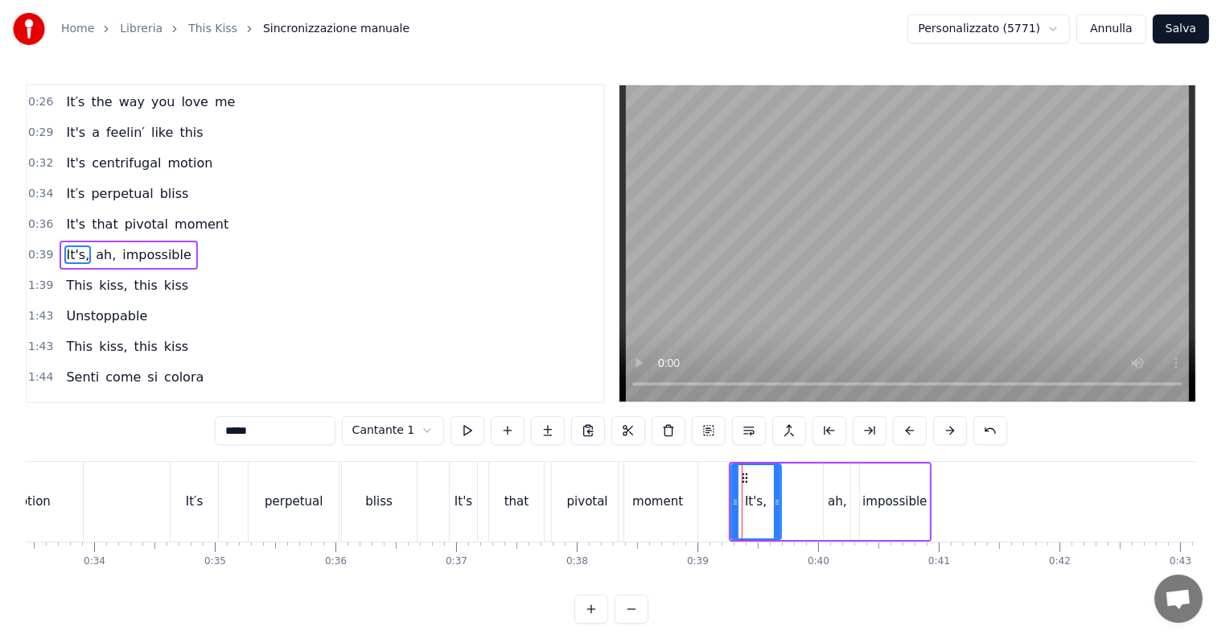
click at [901, 429] on button at bounding box center [910, 430] width 34 height 29
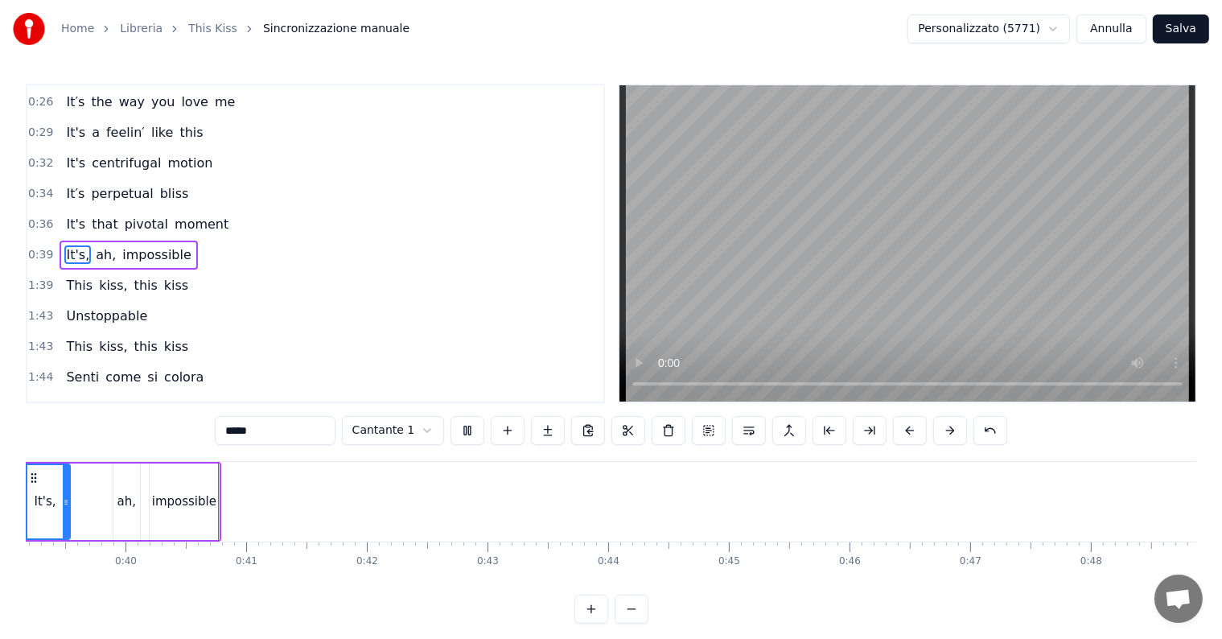
scroll to position [0, 4760]
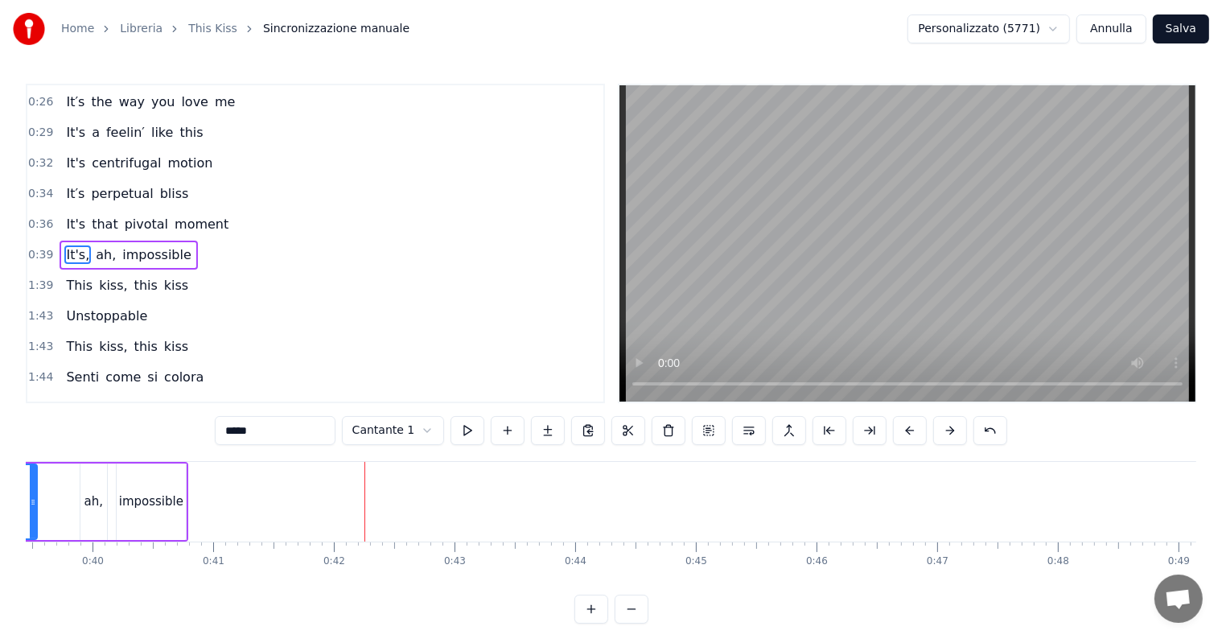
click at [165, 483] on div "impossible" at bounding box center [151, 501] width 69 height 76
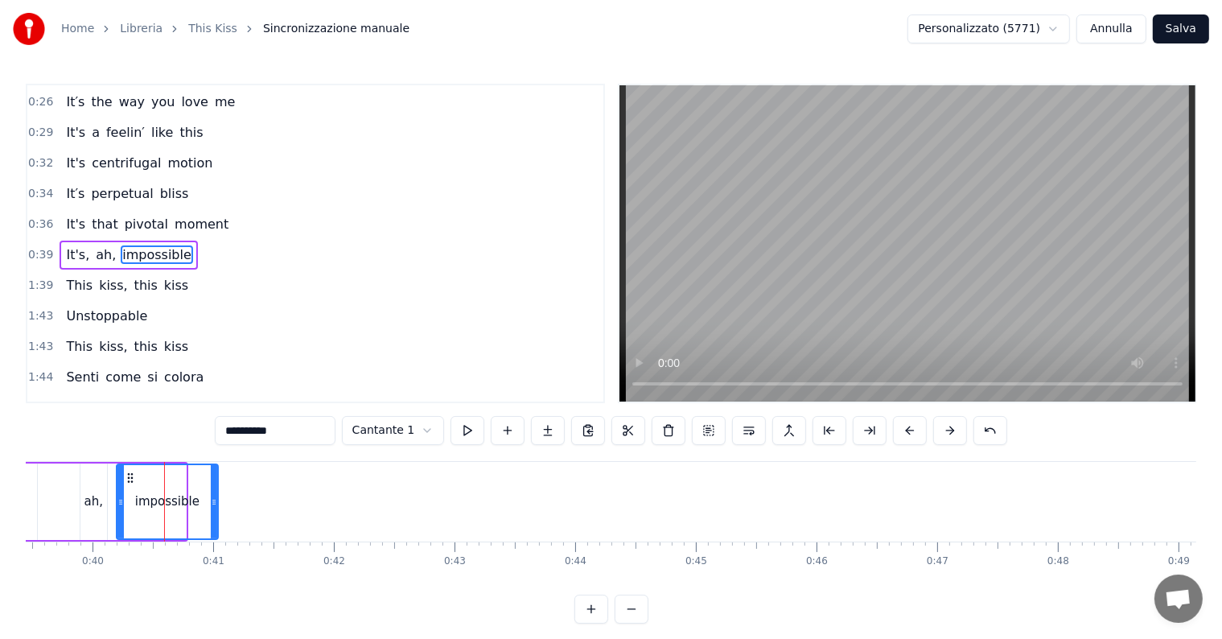
drag, startPoint x: 182, startPoint y: 501, endPoint x: 216, endPoint y: 505, distance: 34.0
click at [216, 505] on icon at bounding box center [214, 502] width 6 height 13
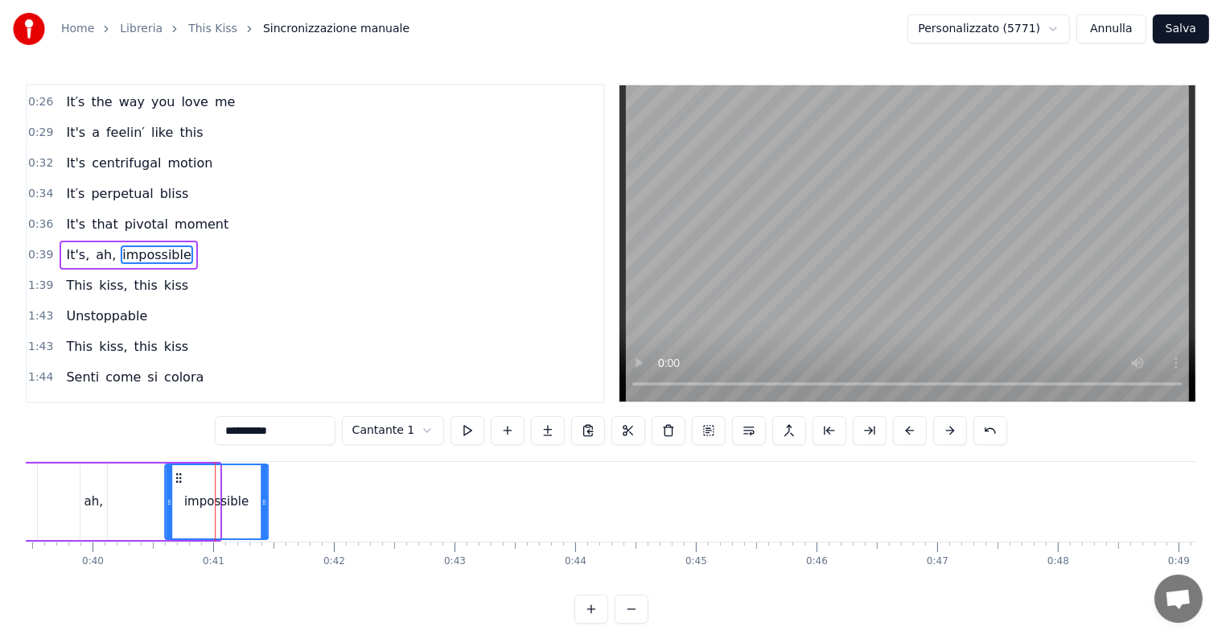
drag, startPoint x: 131, startPoint y: 478, endPoint x: 179, endPoint y: 481, distance: 48.4
click at [179, 481] on icon at bounding box center [178, 477] width 13 height 13
click at [133, 276] on span "this" at bounding box center [146, 285] width 27 height 19
type input "****"
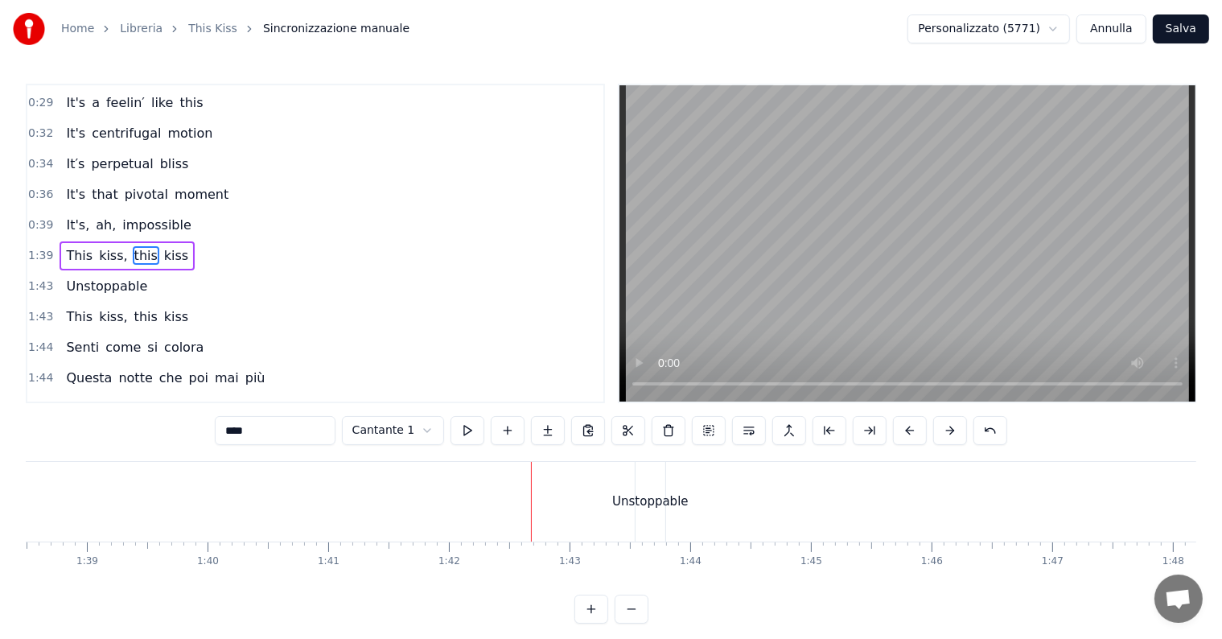
scroll to position [0, 12308]
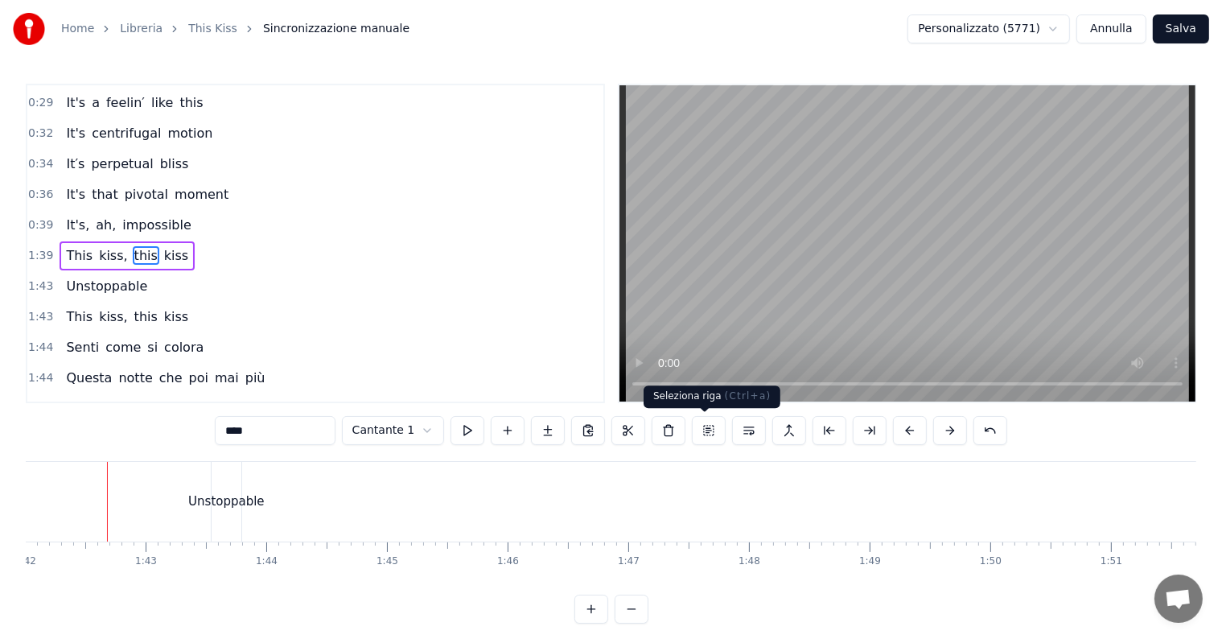
click at [715, 435] on button at bounding box center [709, 430] width 34 height 29
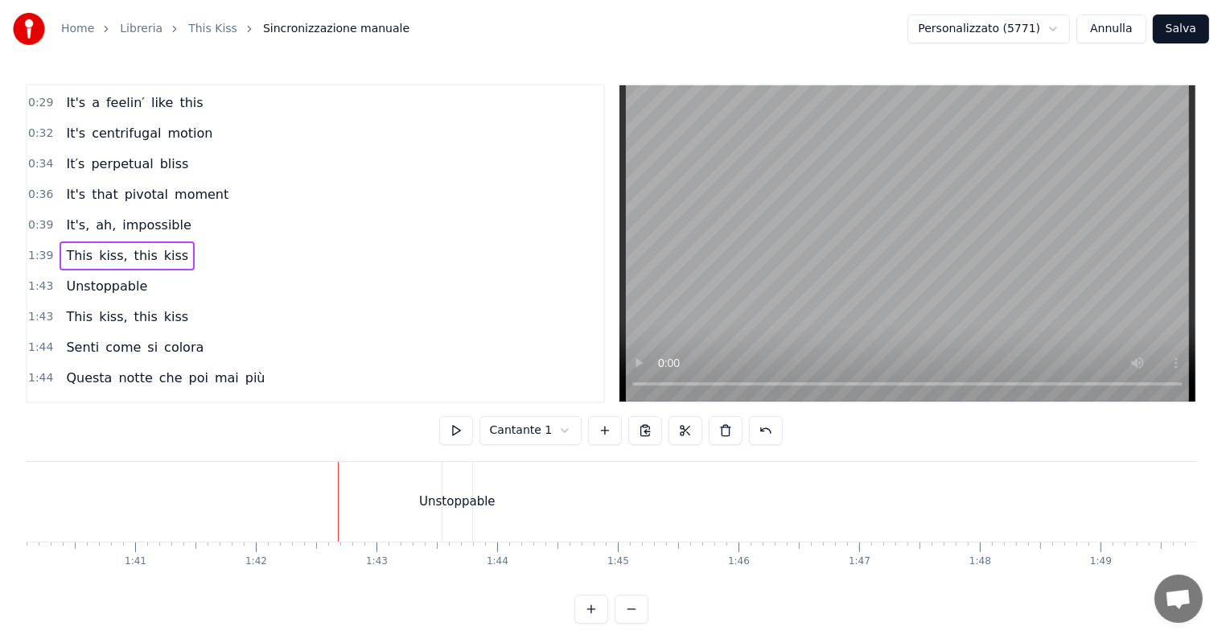
scroll to position [0, 11975]
click at [133, 246] on span "this" at bounding box center [146, 255] width 27 height 19
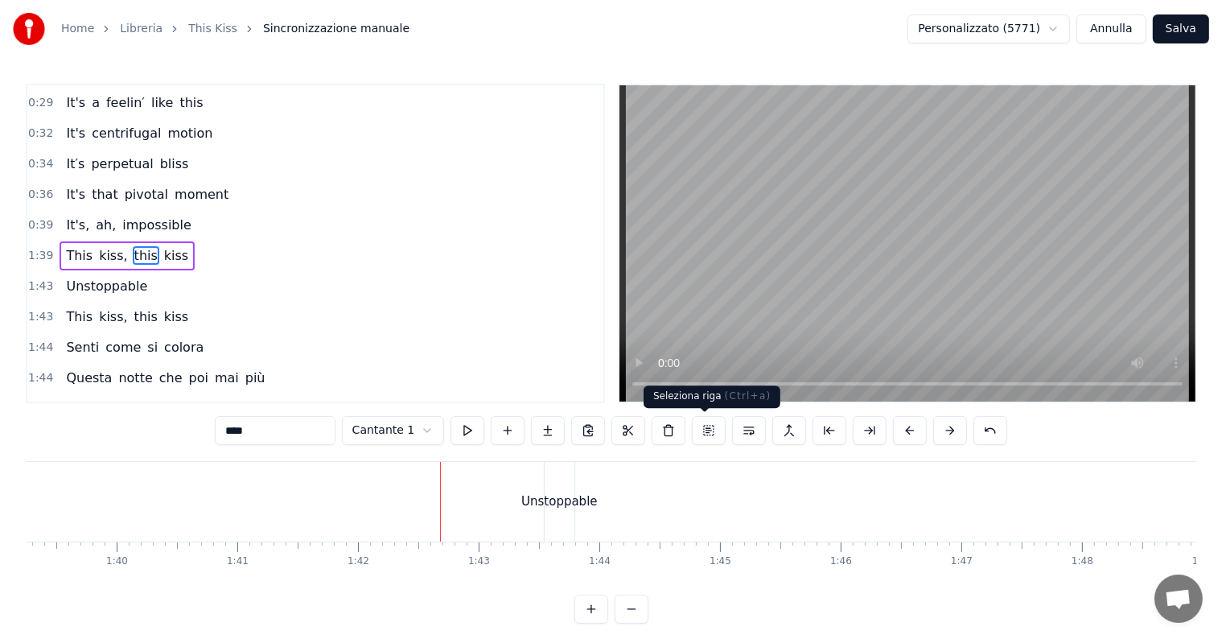
click at [701, 434] on button at bounding box center [709, 430] width 34 height 29
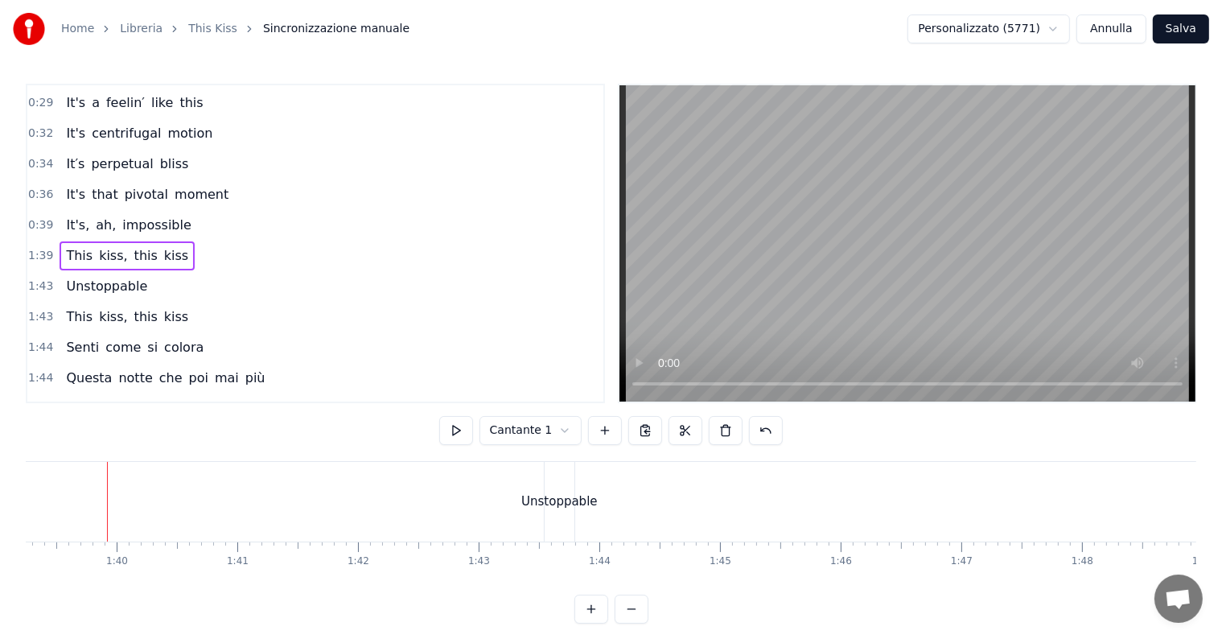
click at [133, 246] on span "this" at bounding box center [146, 255] width 27 height 19
click at [101, 246] on span "kiss," at bounding box center [112, 255] width 31 height 19
click at [78, 246] on span "This" at bounding box center [79, 255] width 30 height 19
type input "****"
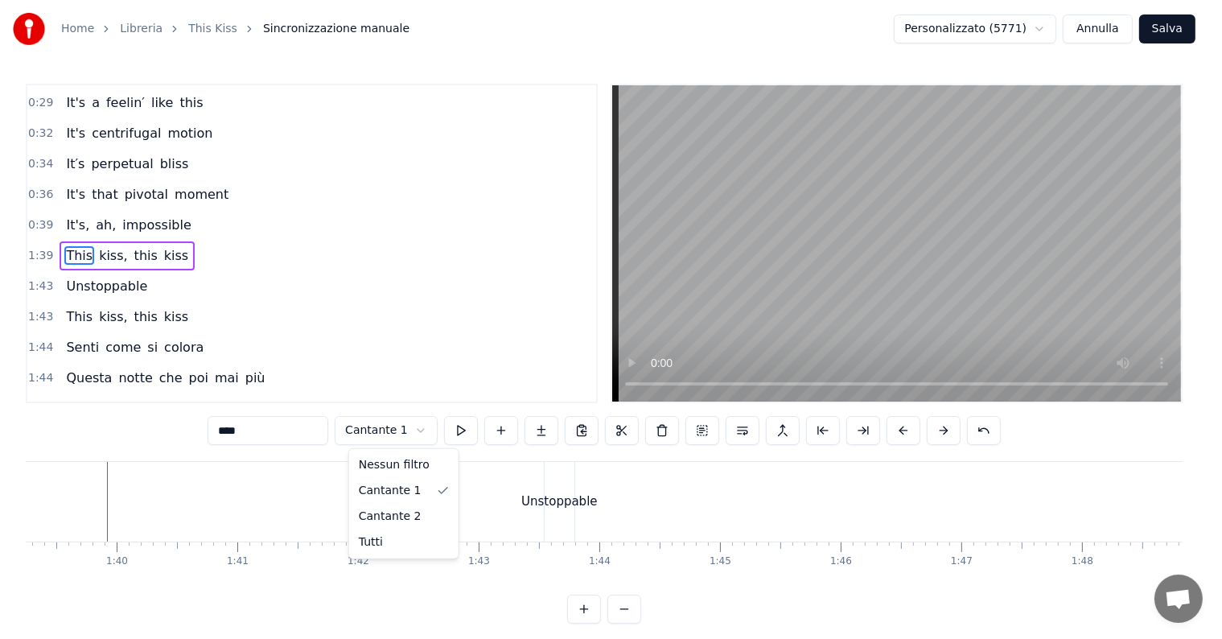
click at [426, 433] on html "Home Libreria This Kiss Sincronizzazione manuale Personalizzato (5771) [PERSON_…" at bounding box center [611, 324] width 1222 height 649
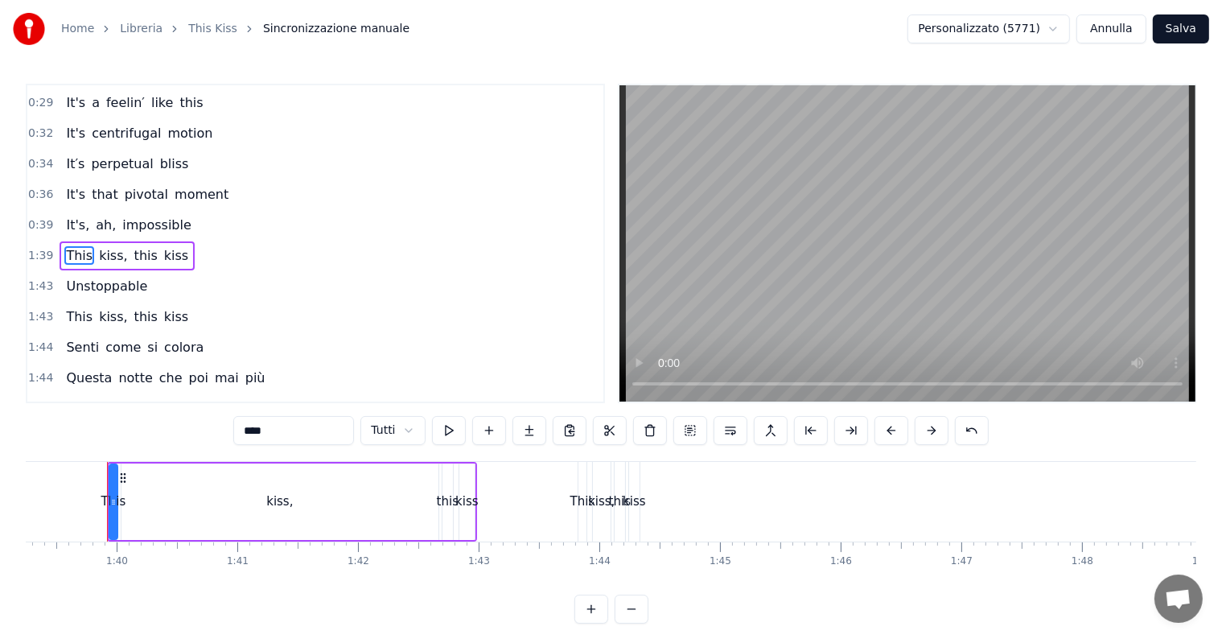
click at [694, 435] on button at bounding box center [690, 430] width 34 height 29
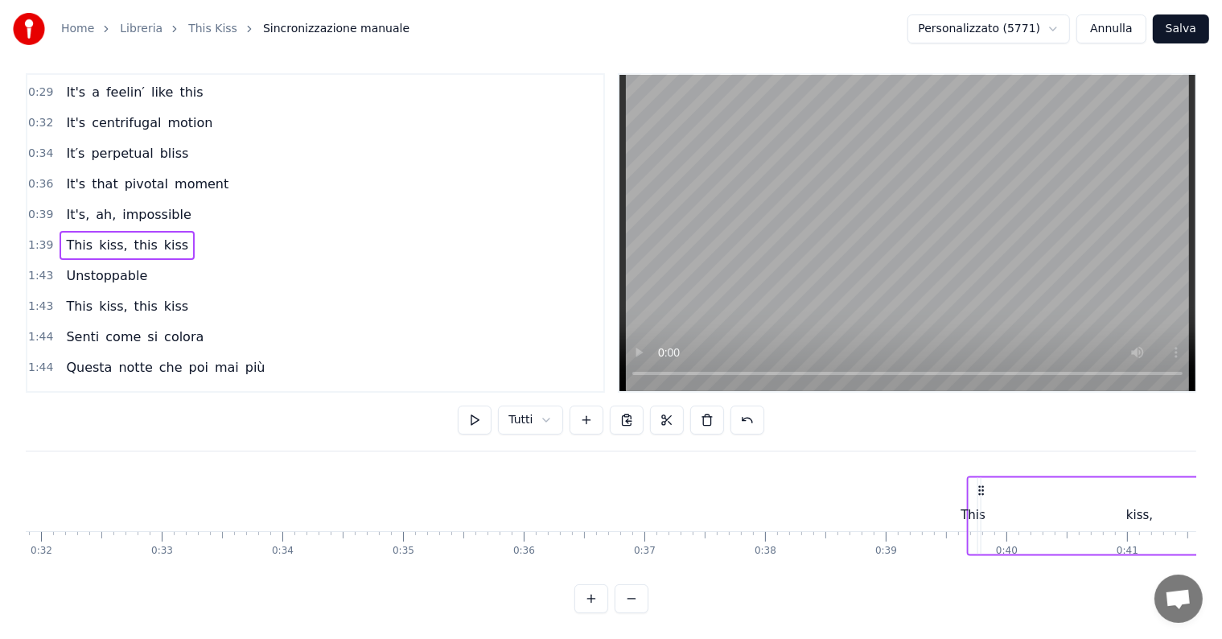
scroll to position [0, 3846]
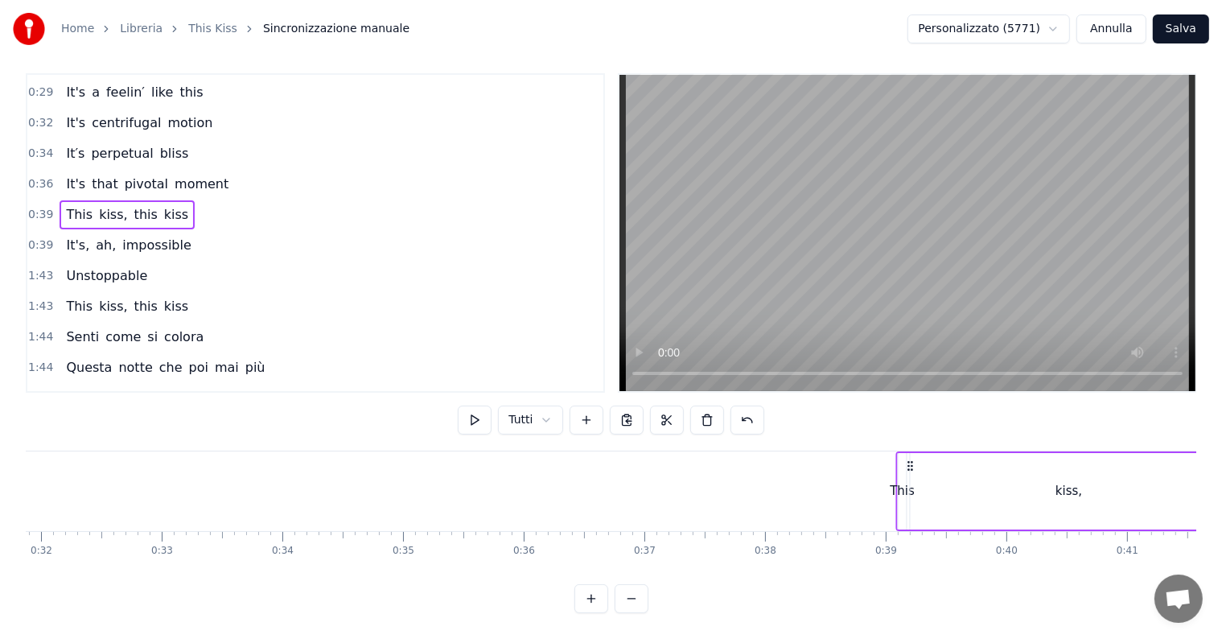
drag, startPoint x: 904, startPoint y: 447, endPoint x: 914, endPoint y: 447, distance: 9.7
click at [914, 459] on icon at bounding box center [909, 465] width 13 height 13
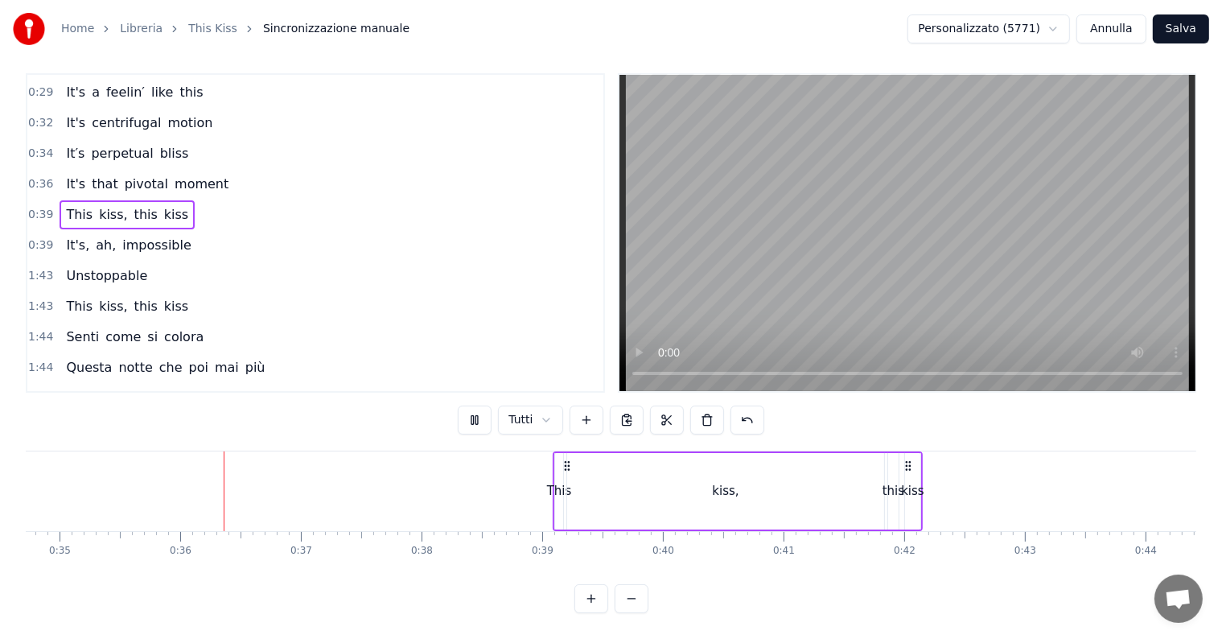
scroll to position [0, 4221]
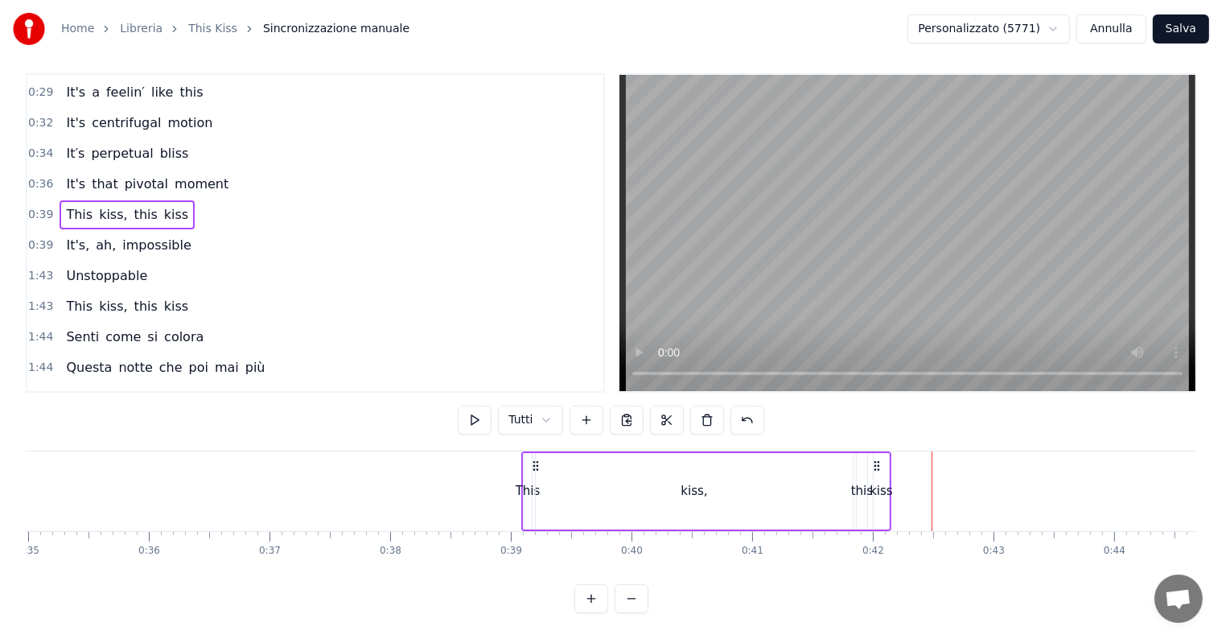
click at [714, 453] on div "kiss," at bounding box center [694, 491] width 317 height 76
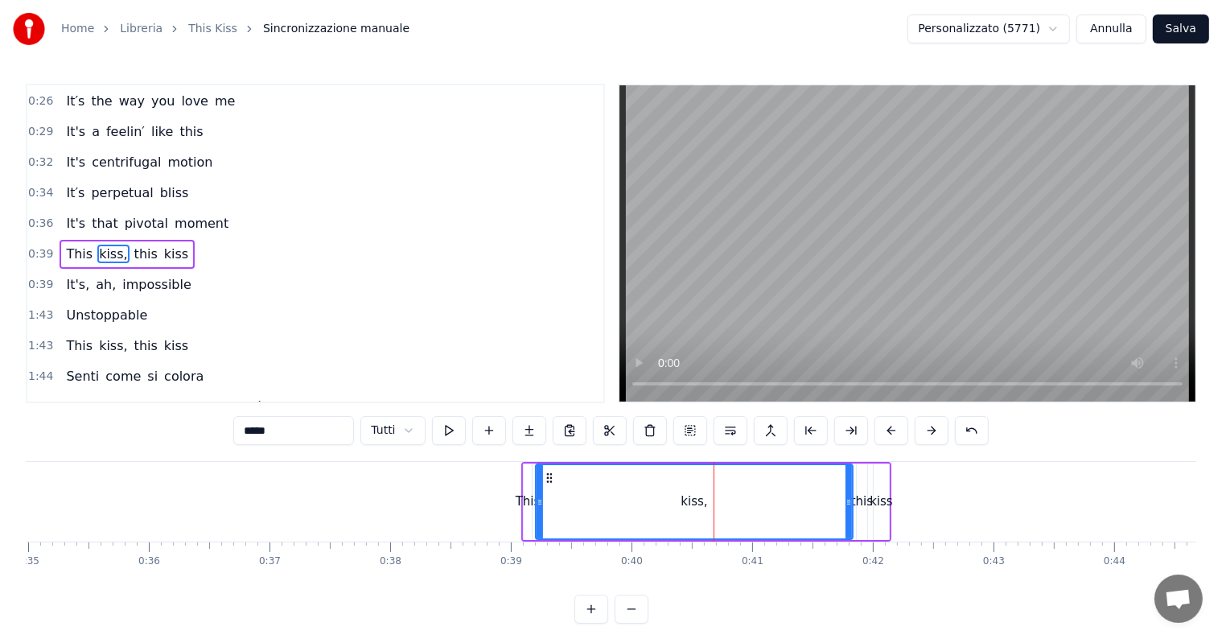
scroll to position [182, 0]
click at [926, 434] on button at bounding box center [932, 430] width 34 height 29
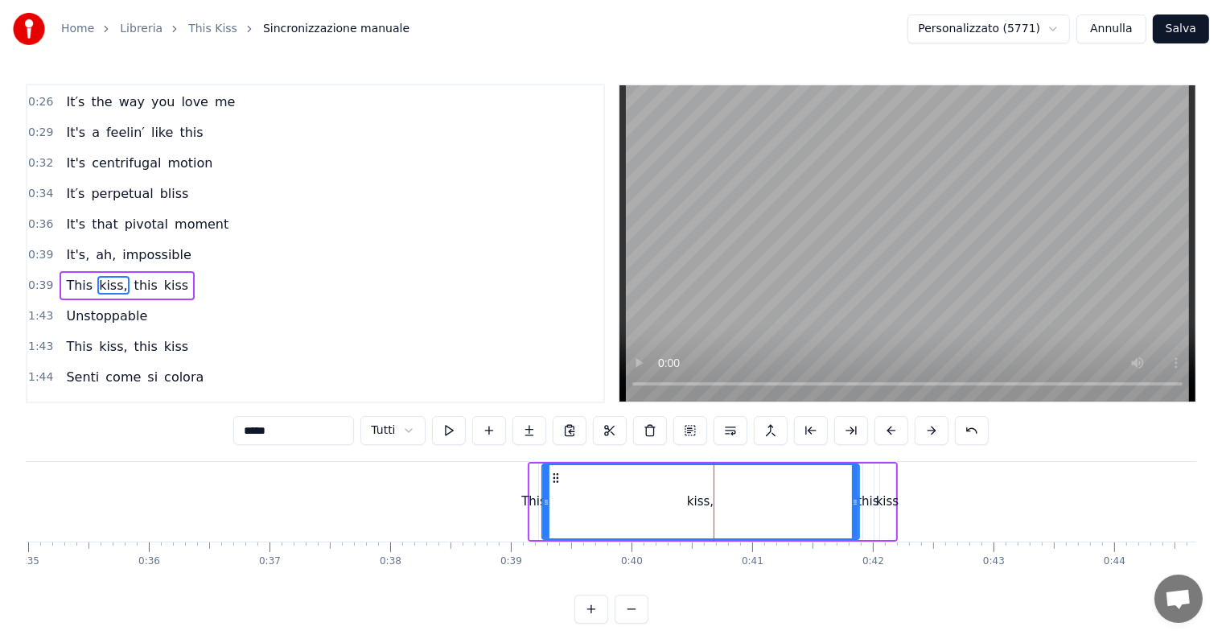
click at [926, 434] on button at bounding box center [932, 430] width 34 height 29
click at [928, 431] on button at bounding box center [932, 430] width 34 height 29
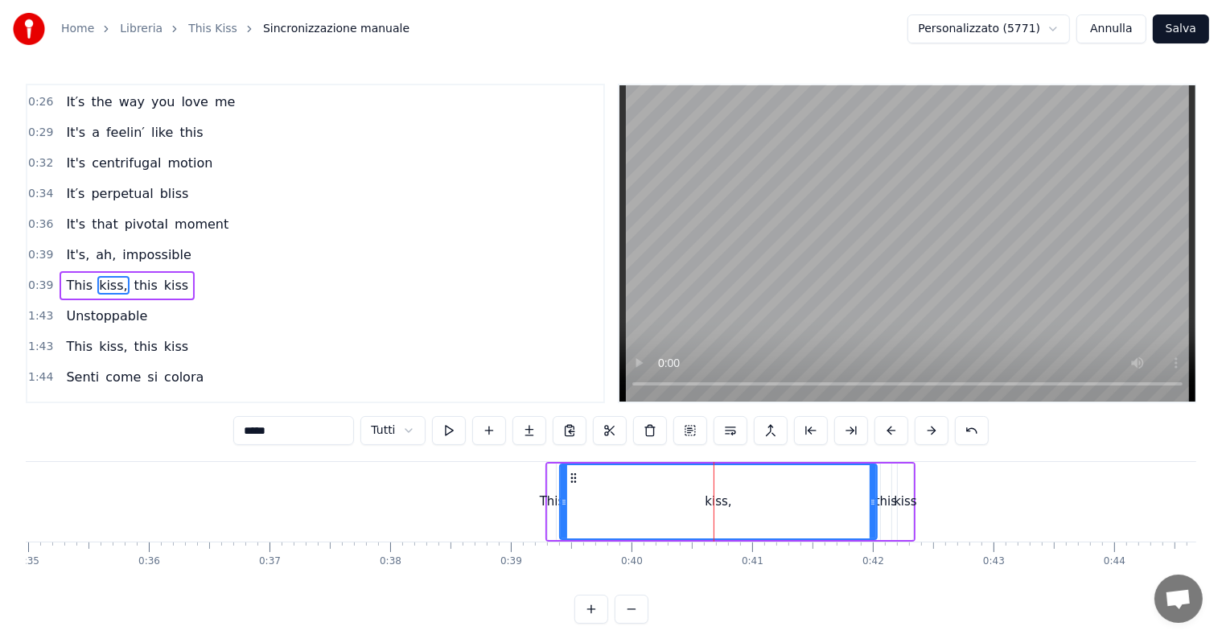
click at [928, 431] on button at bounding box center [932, 430] width 34 height 29
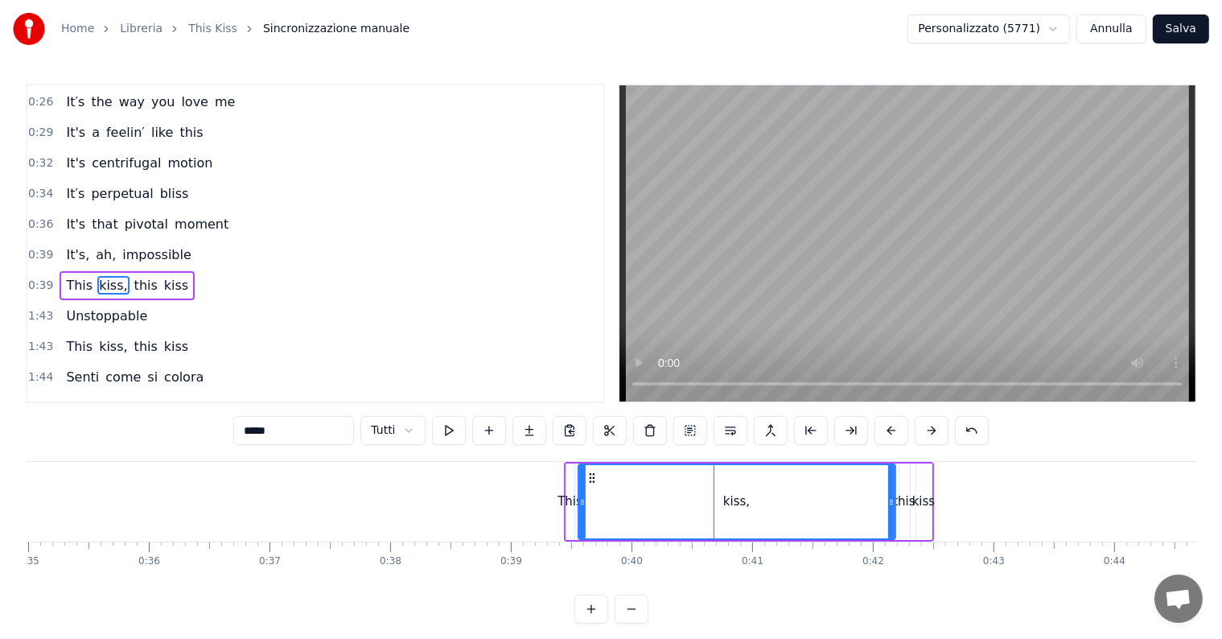
click at [928, 431] on button at bounding box center [932, 430] width 34 height 29
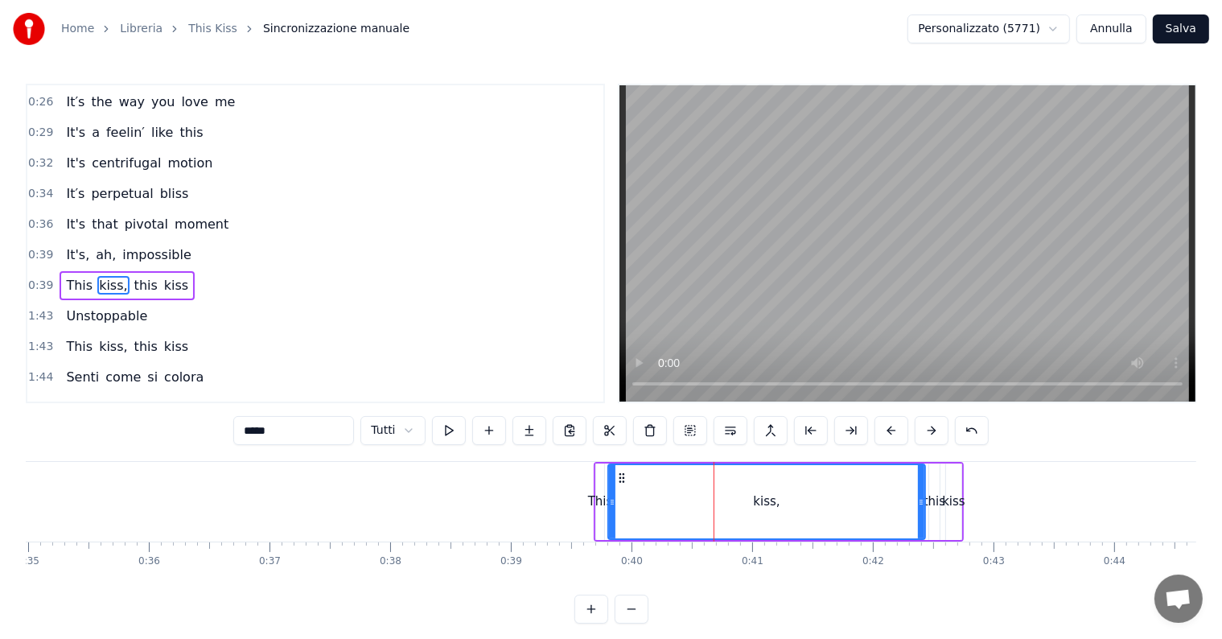
click at [928, 431] on button at bounding box center [932, 430] width 34 height 29
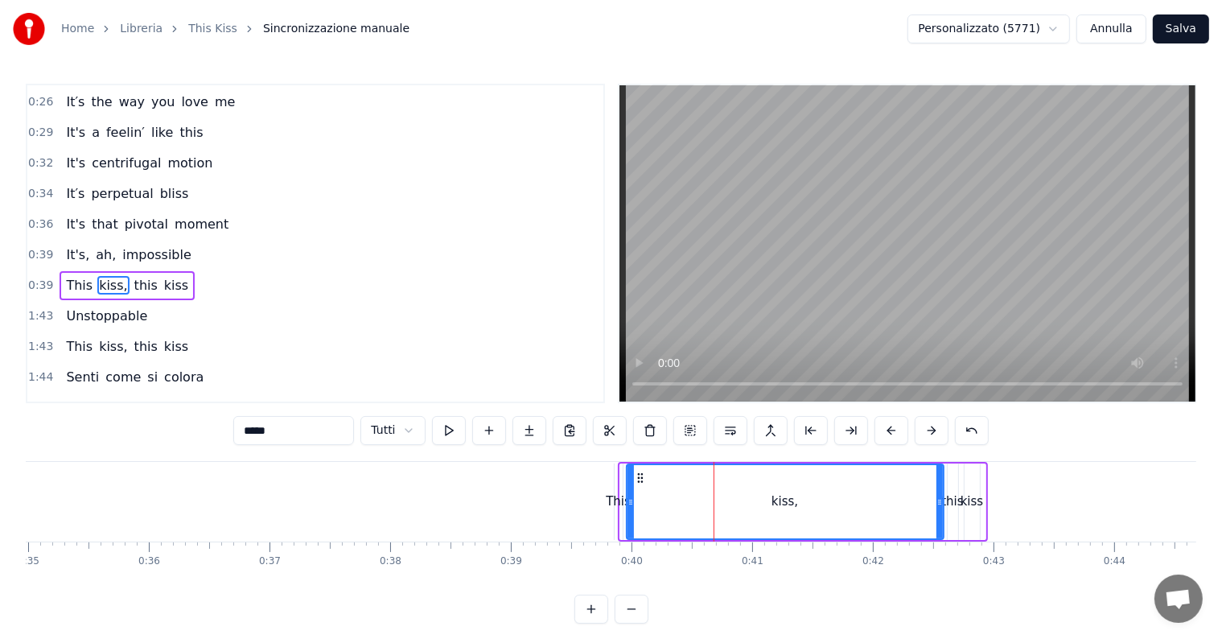
click at [928, 431] on button at bounding box center [932, 430] width 34 height 29
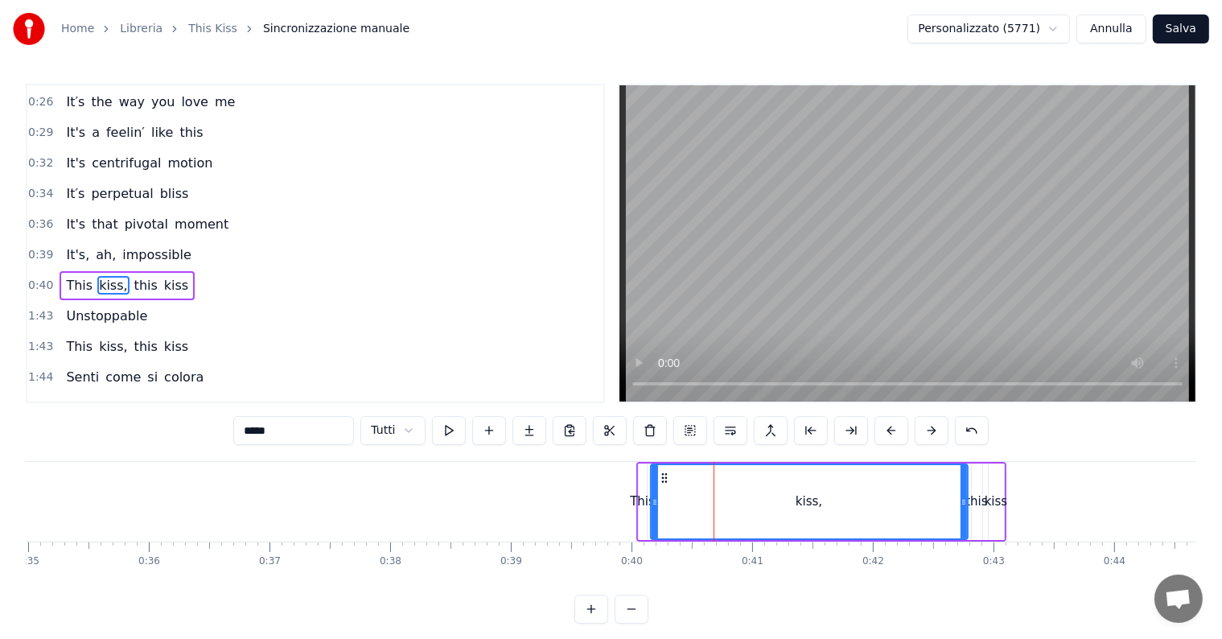
click at [928, 431] on button at bounding box center [932, 430] width 34 height 29
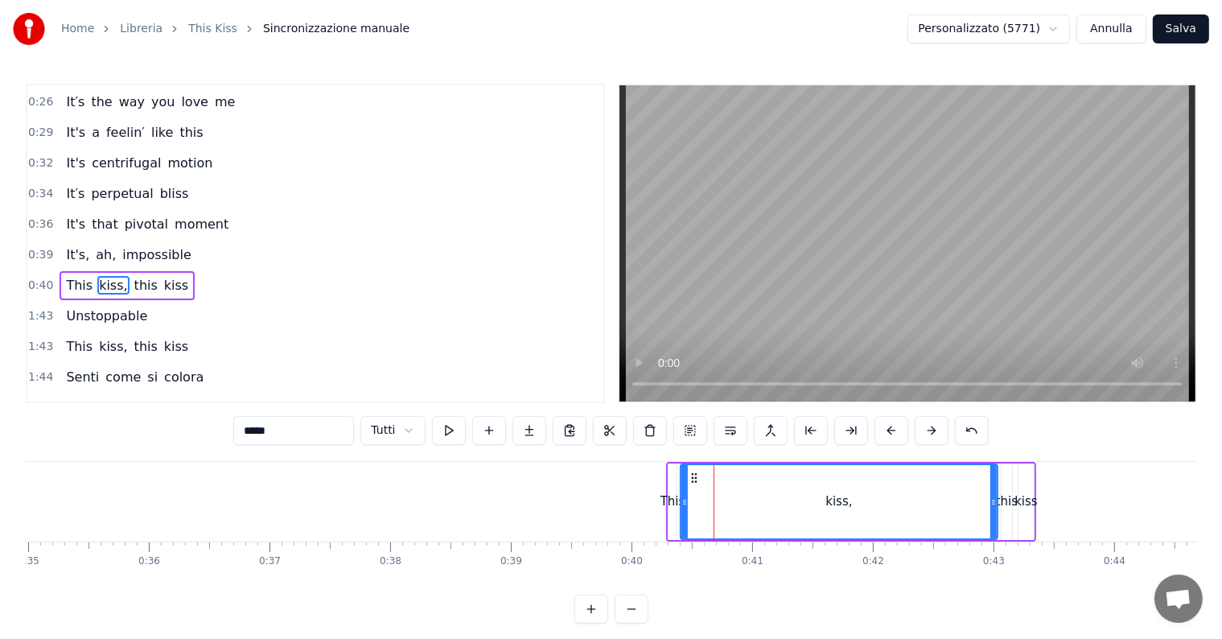
click at [928, 431] on button at bounding box center [932, 430] width 34 height 29
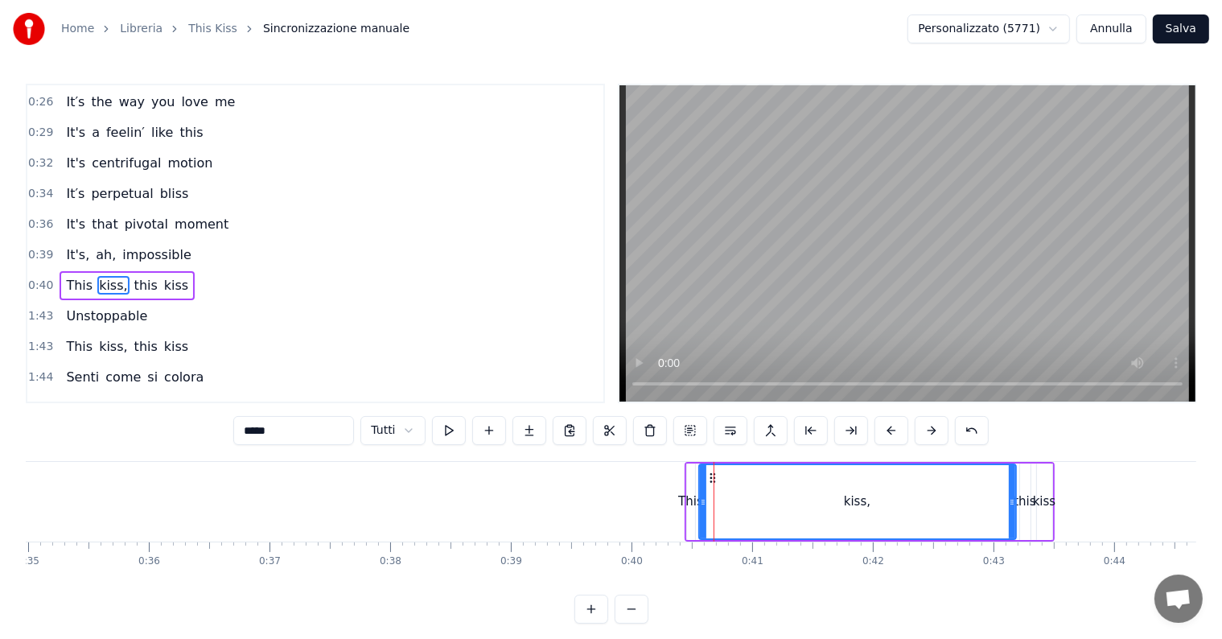
click at [928, 431] on button at bounding box center [932, 430] width 34 height 29
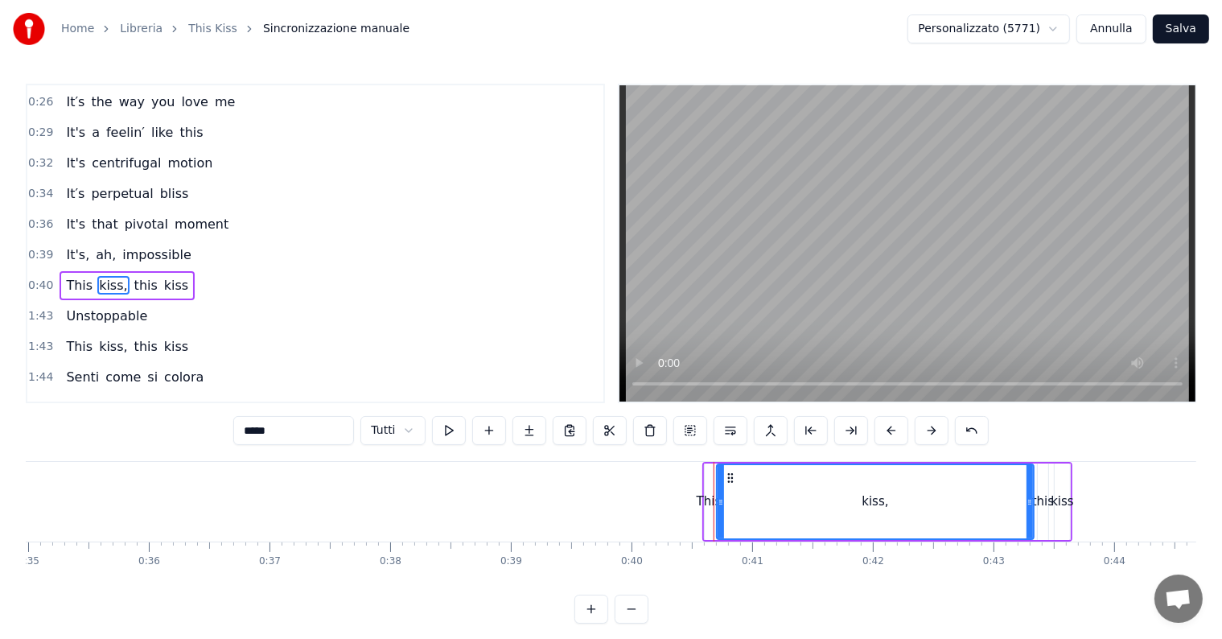
click at [928, 431] on button at bounding box center [932, 430] width 34 height 29
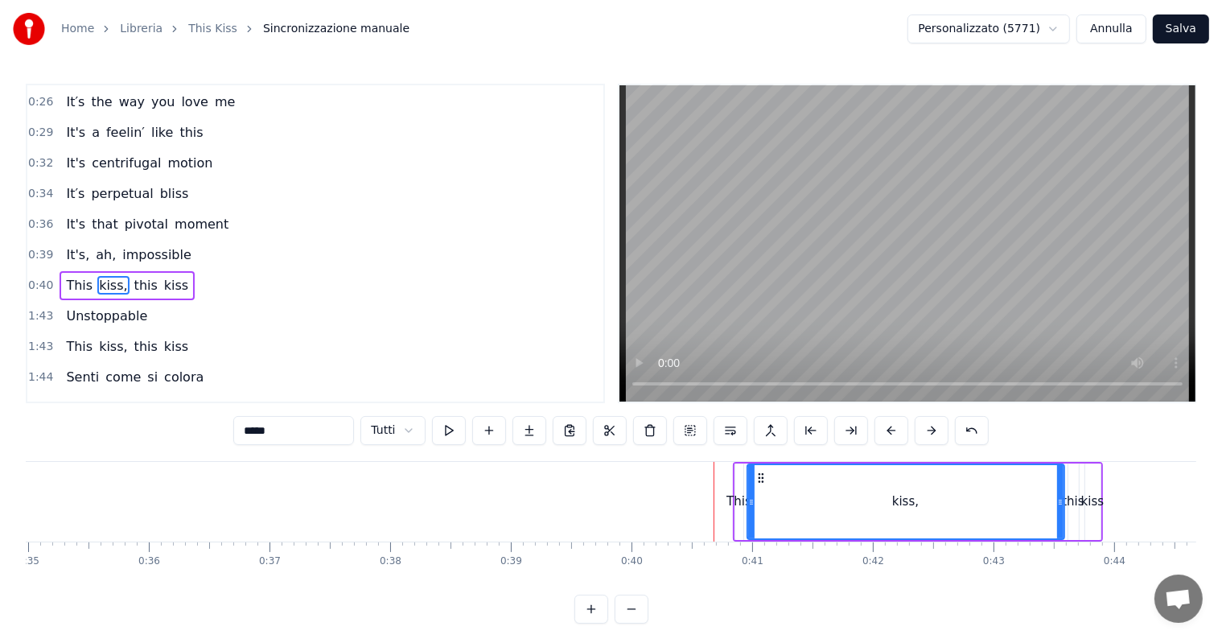
click at [928, 431] on button at bounding box center [932, 430] width 34 height 29
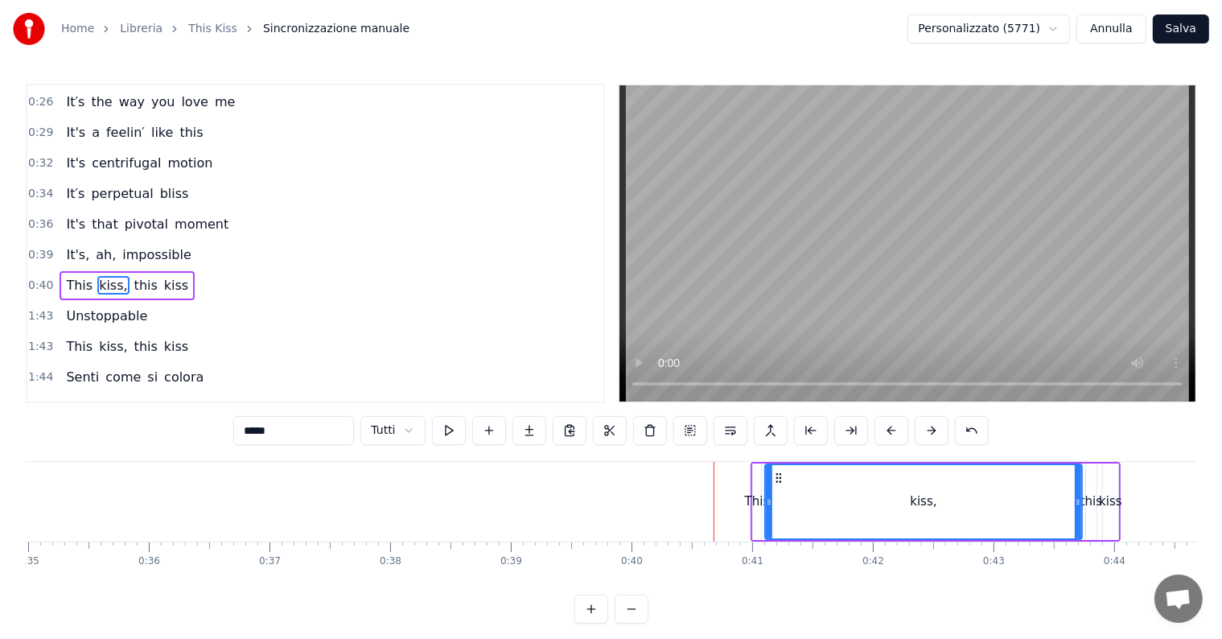
click at [928, 431] on button at bounding box center [932, 430] width 34 height 29
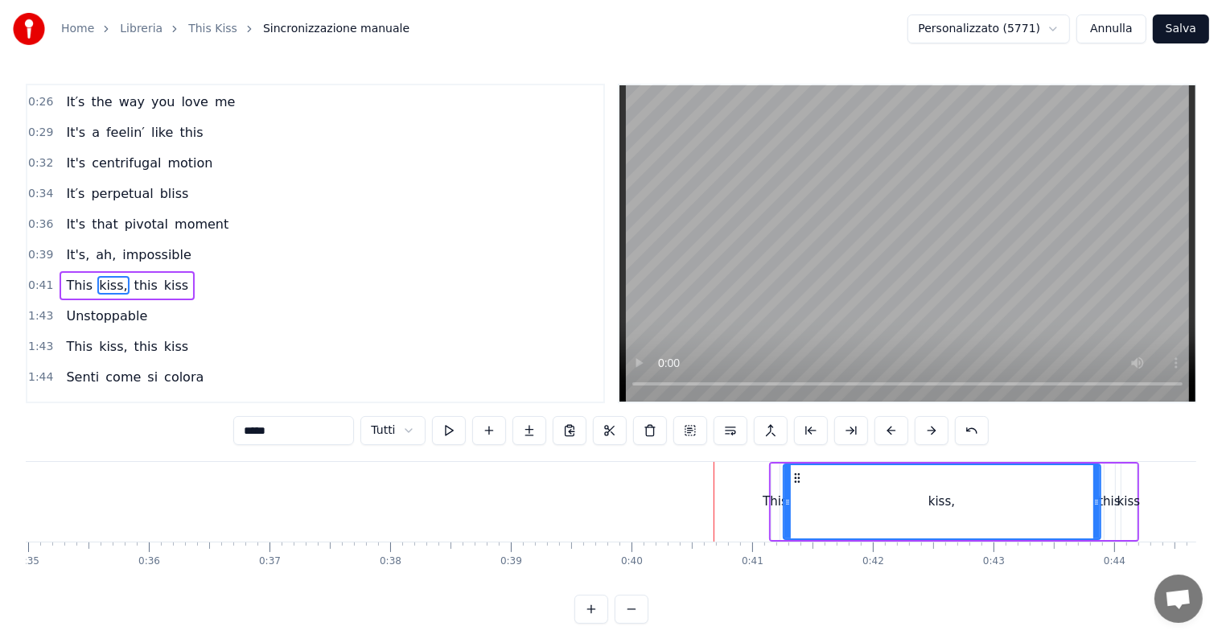
click at [928, 431] on button at bounding box center [932, 430] width 34 height 29
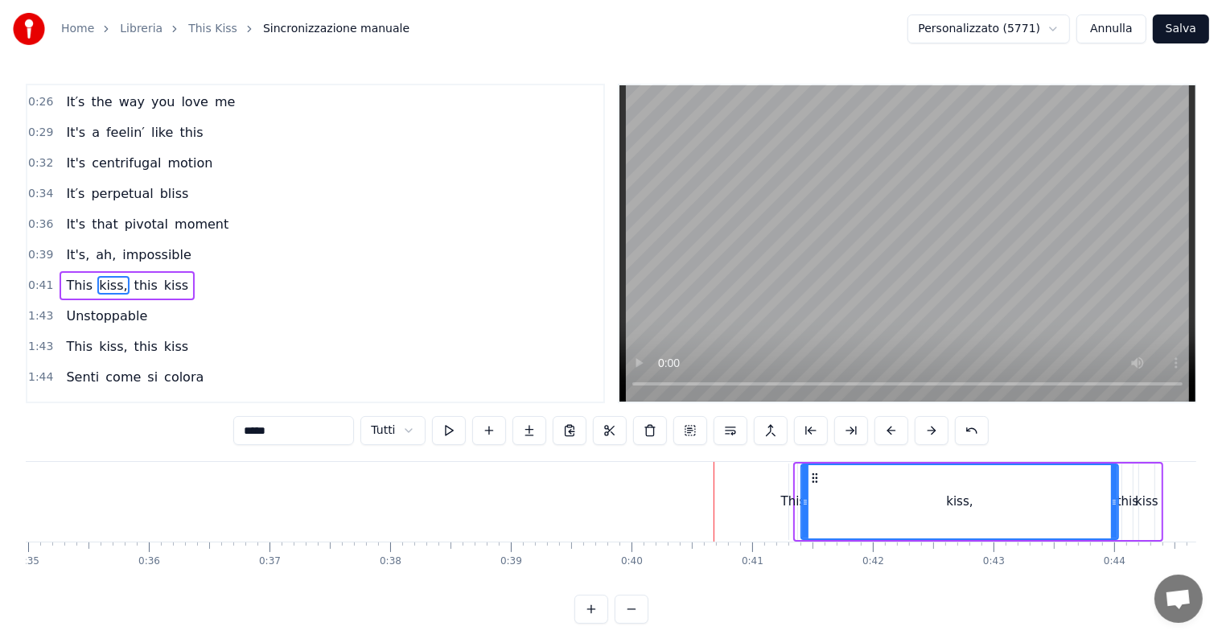
click at [928, 431] on button at bounding box center [932, 430] width 34 height 29
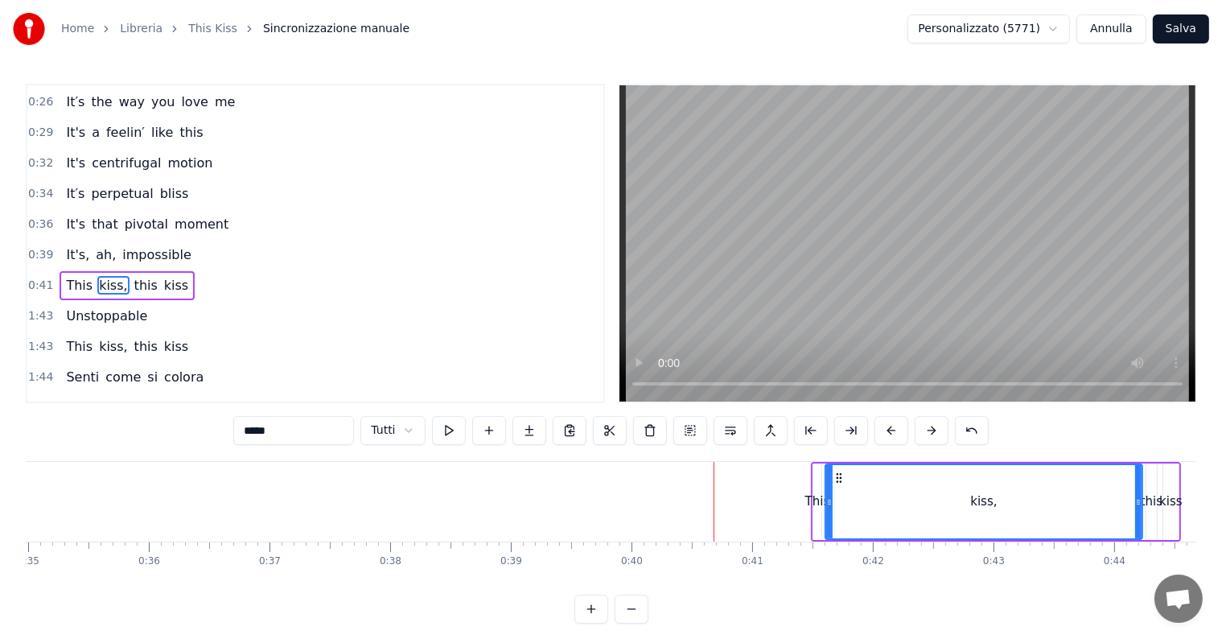
click at [928, 431] on button at bounding box center [932, 430] width 34 height 29
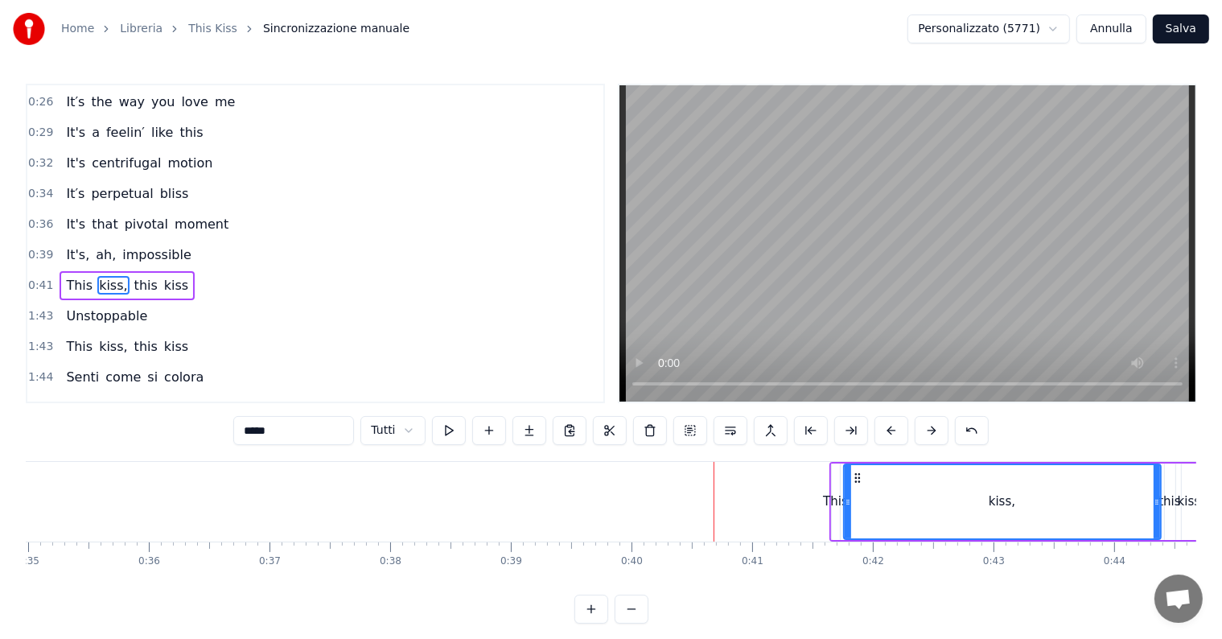
click at [928, 431] on button at bounding box center [932, 430] width 34 height 29
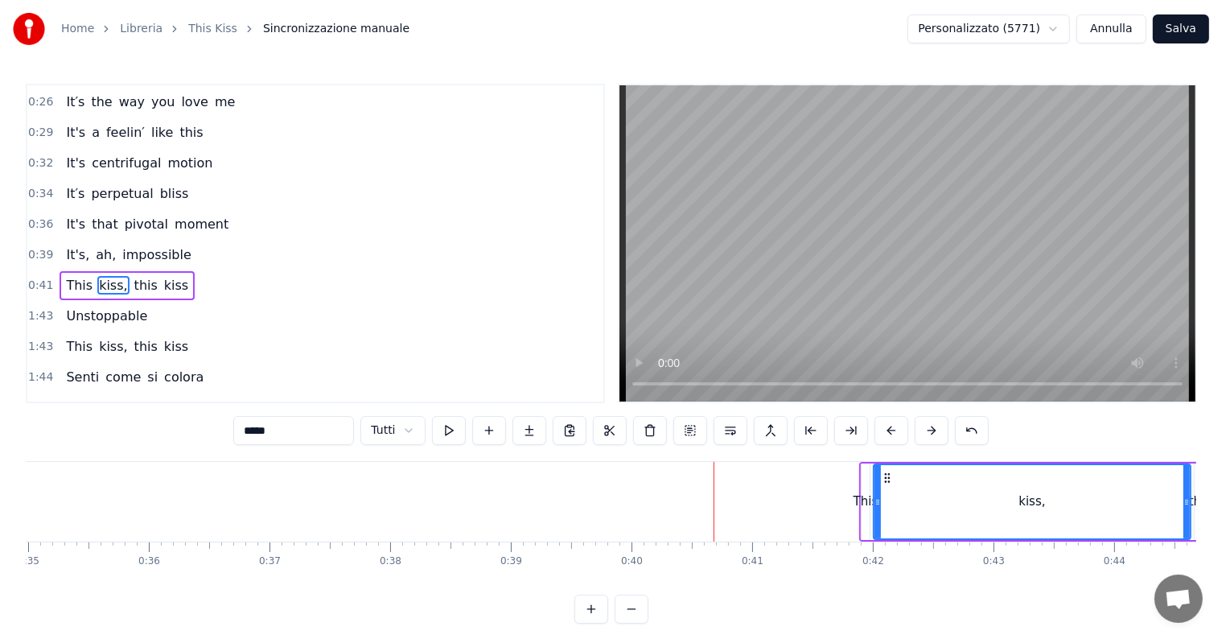
click at [928, 431] on button at bounding box center [932, 430] width 34 height 29
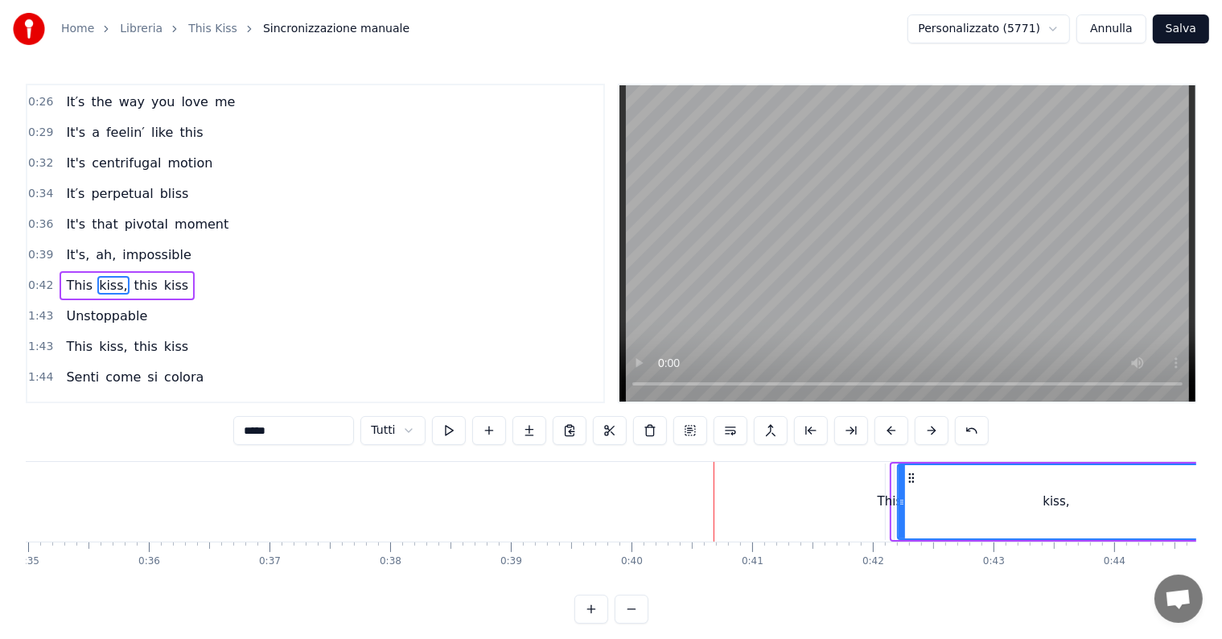
click at [928, 431] on button at bounding box center [932, 430] width 34 height 29
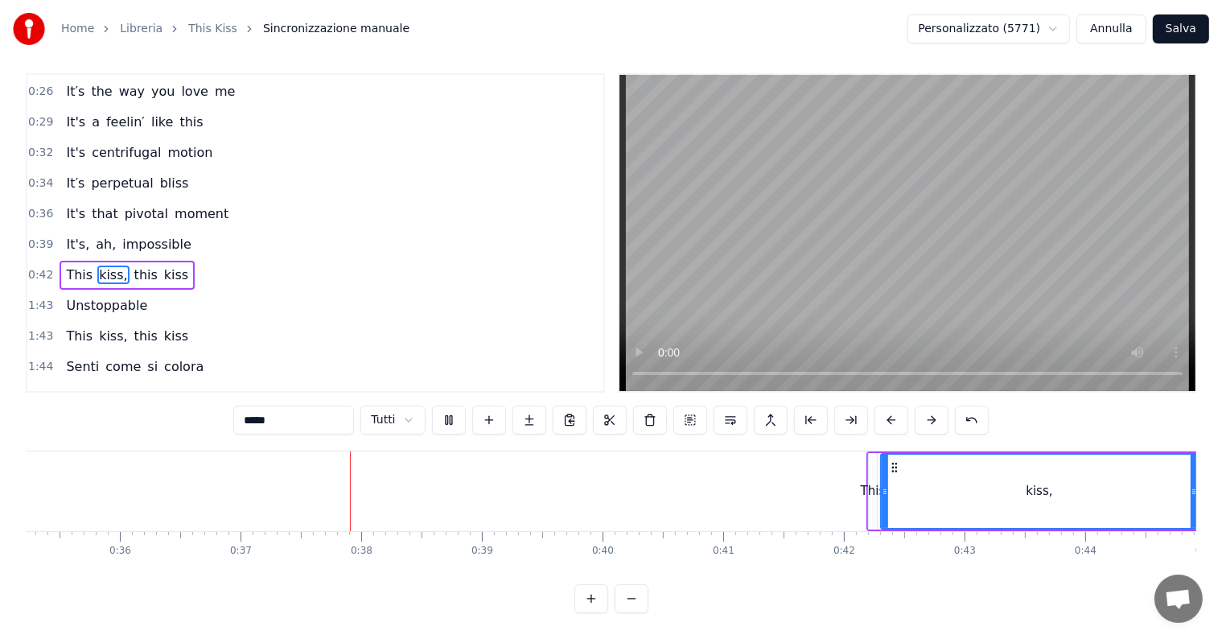
scroll to position [0, 4434]
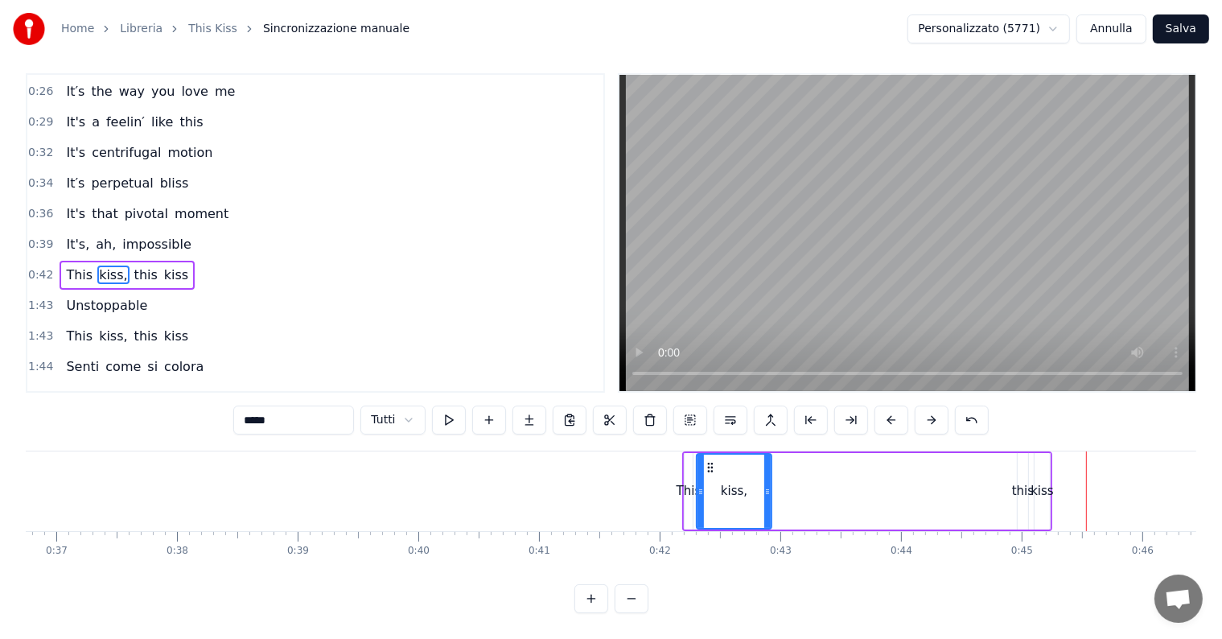
drag, startPoint x: 1007, startPoint y: 479, endPoint x: 765, endPoint y: 475, distance: 242.1
click at [765, 485] on icon at bounding box center [767, 491] width 6 height 13
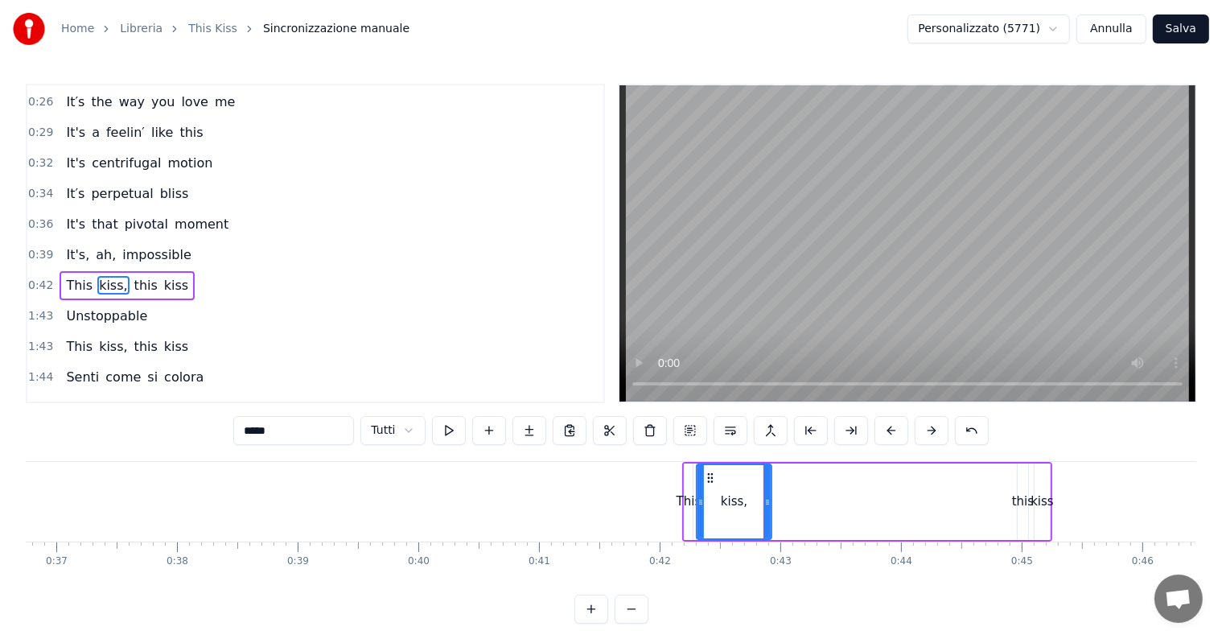
scroll to position [212, 0]
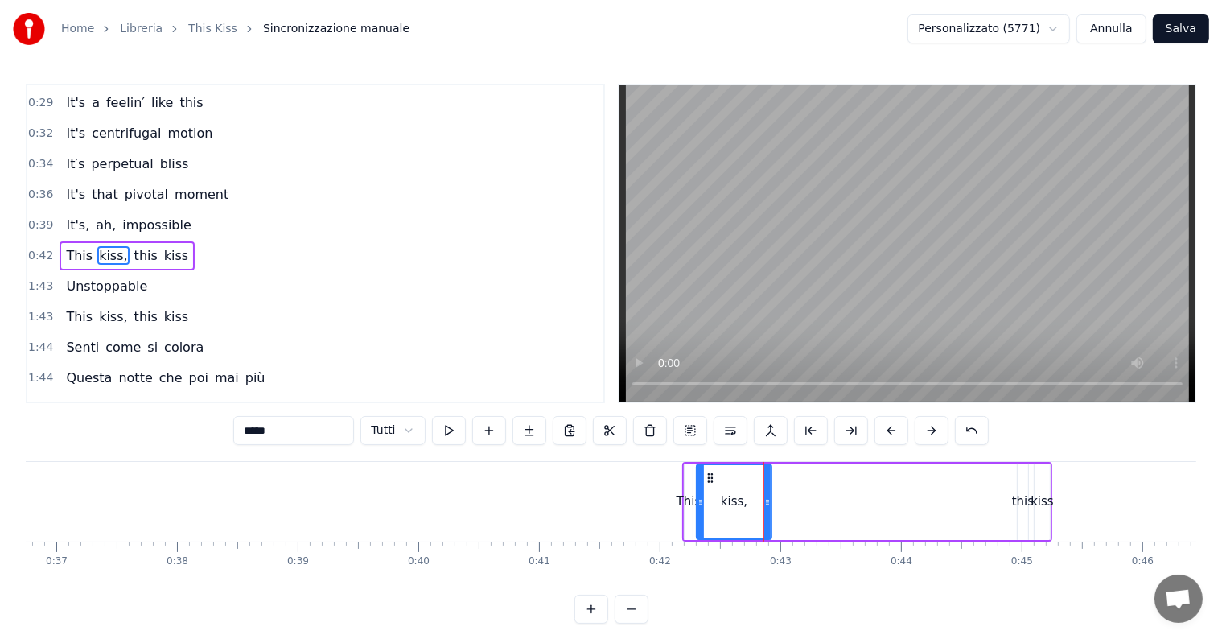
click at [1021, 489] on div "this" at bounding box center [1023, 501] width 10 height 76
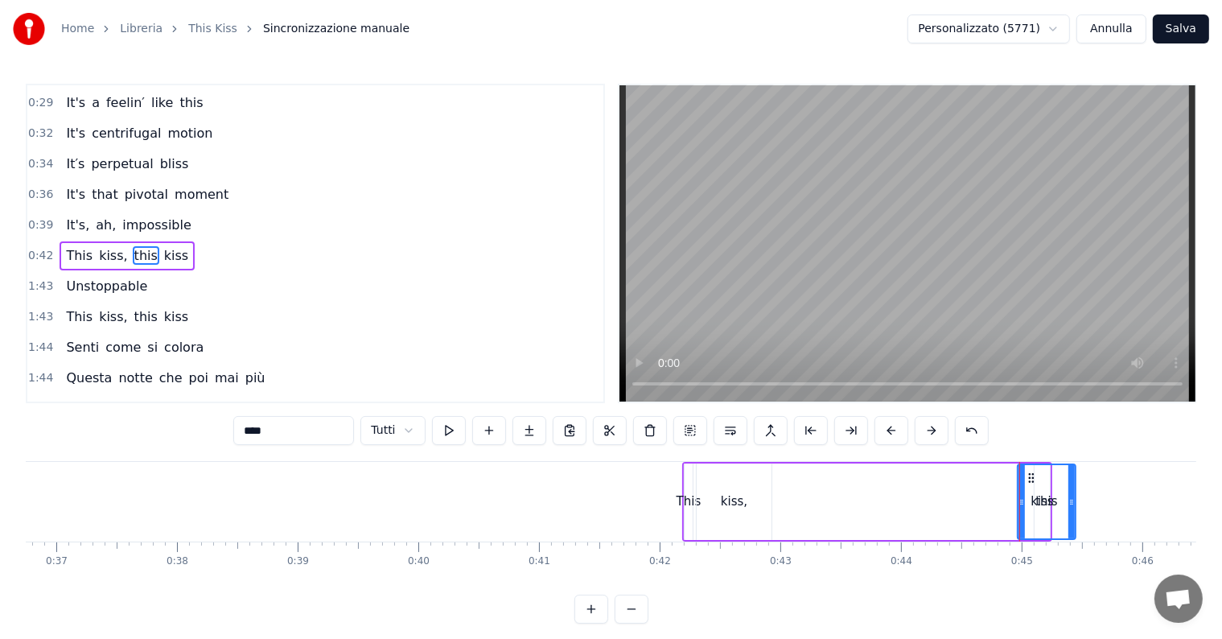
drag, startPoint x: 1021, startPoint y: 489, endPoint x: 1068, endPoint y: 500, distance: 48.8
click at [1068, 500] on div at bounding box center [1071, 501] width 6 height 73
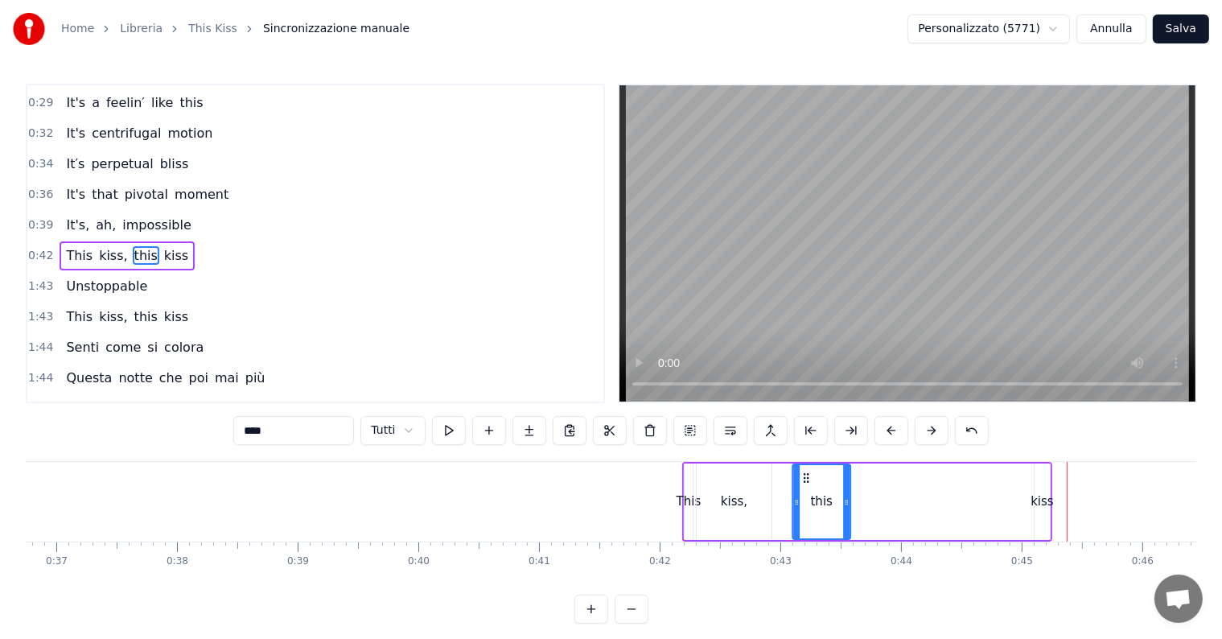
drag, startPoint x: 1030, startPoint y: 479, endPoint x: 805, endPoint y: 487, distance: 225.4
click at [805, 487] on div "this" at bounding box center [821, 501] width 56 height 73
click at [1038, 502] on div "kiss" at bounding box center [1041, 501] width 23 height 19
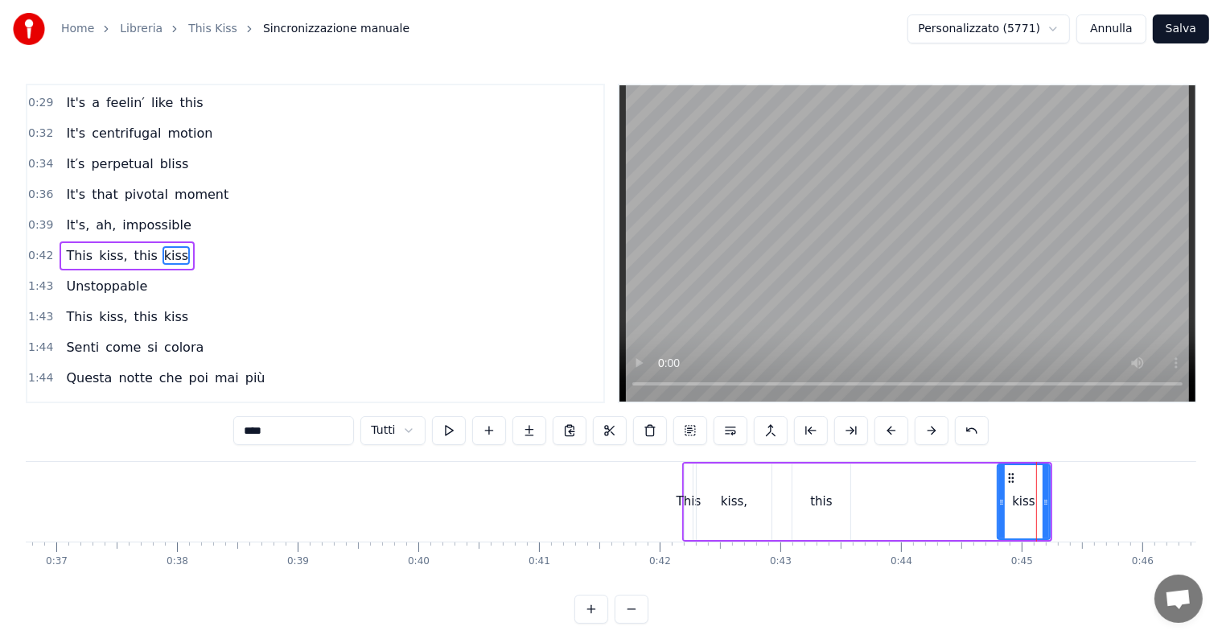
drag, startPoint x: 1038, startPoint y: 502, endPoint x: 1000, endPoint y: 505, distance: 37.9
click at [1000, 505] on icon at bounding box center [1001, 502] width 6 height 13
drag, startPoint x: 1009, startPoint y: 478, endPoint x: 858, endPoint y: 486, distance: 150.6
click at [858, 486] on div "kiss" at bounding box center [872, 501] width 51 height 73
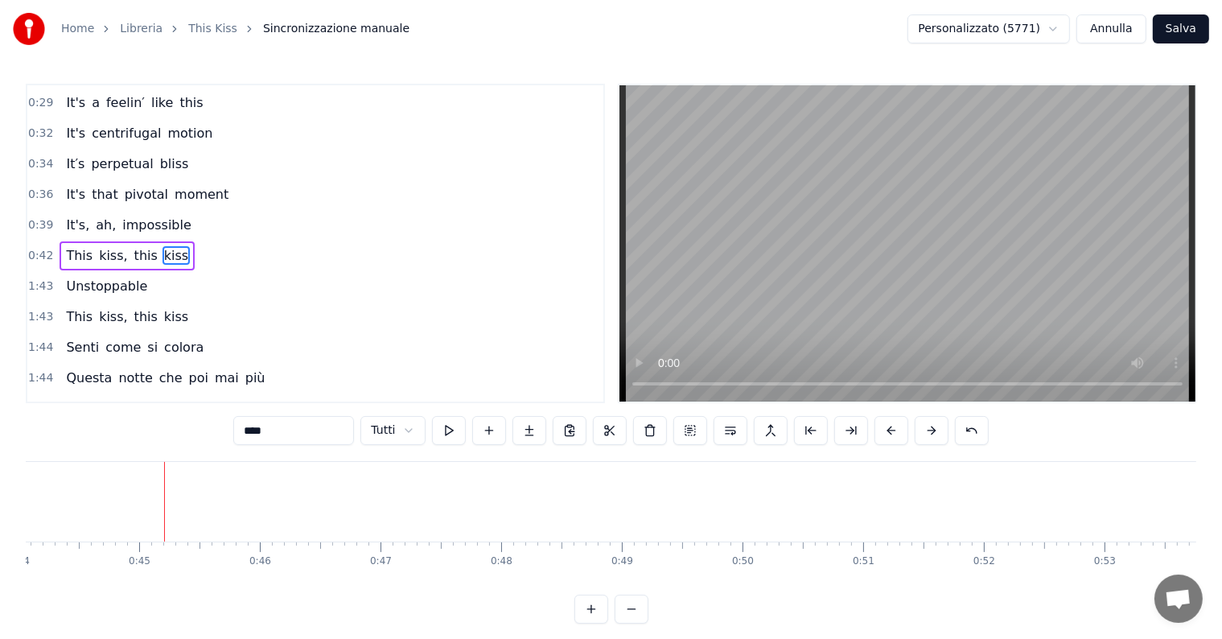
scroll to position [0, 4292]
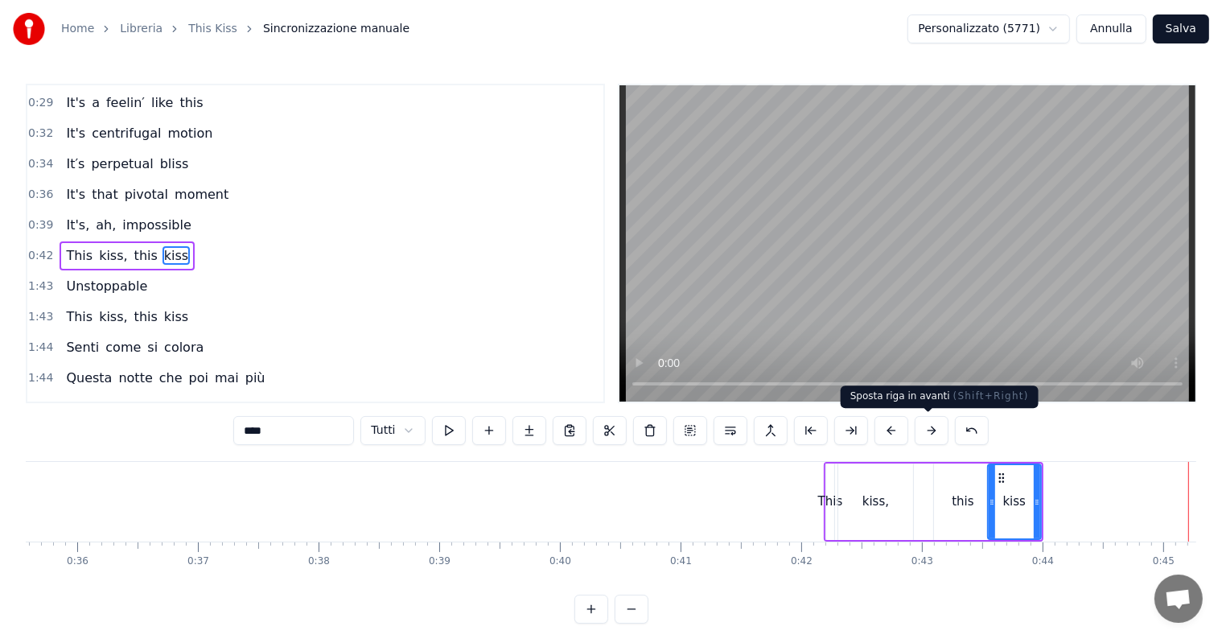
click at [934, 434] on button at bounding box center [932, 430] width 34 height 29
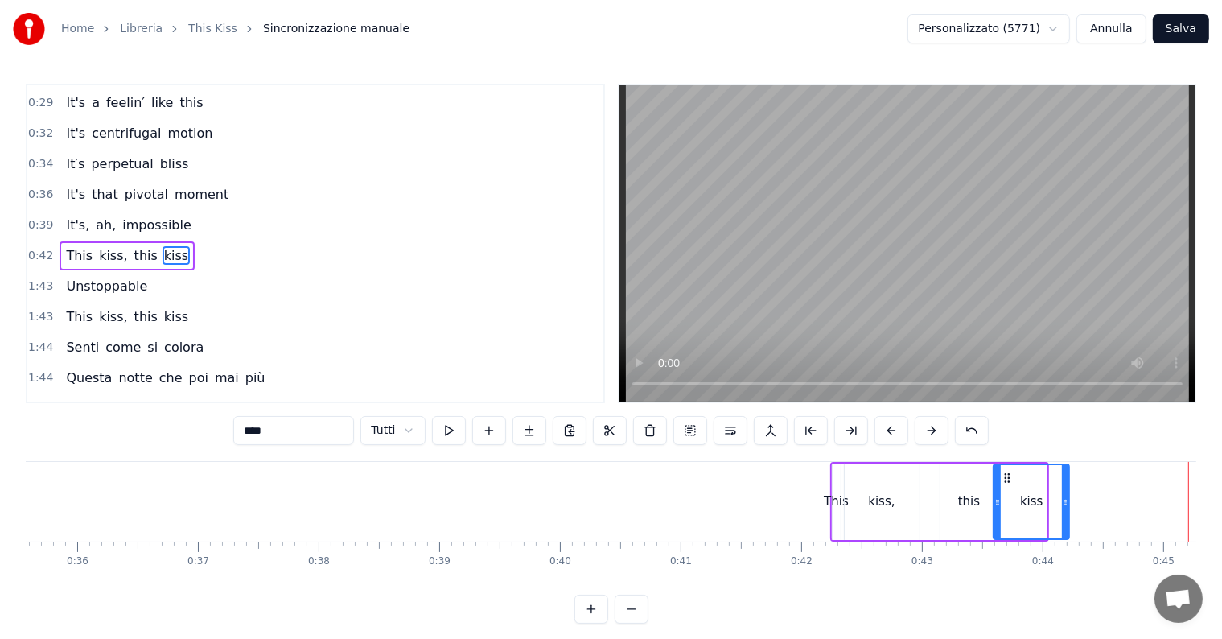
drag, startPoint x: 1043, startPoint y: 504, endPoint x: 1066, endPoint y: 503, distance: 22.5
click at [1066, 503] on icon at bounding box center [1065, 502] width 6 height 13
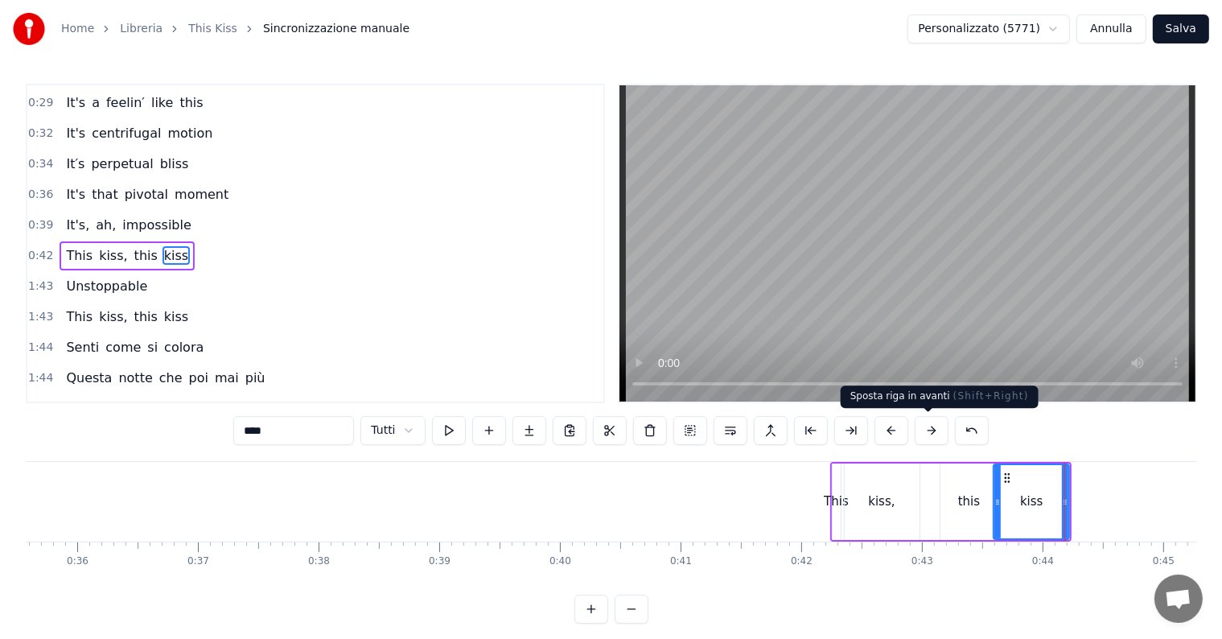
click at [927, 434] on button at bounding box center [932, 430] width 34 height 29
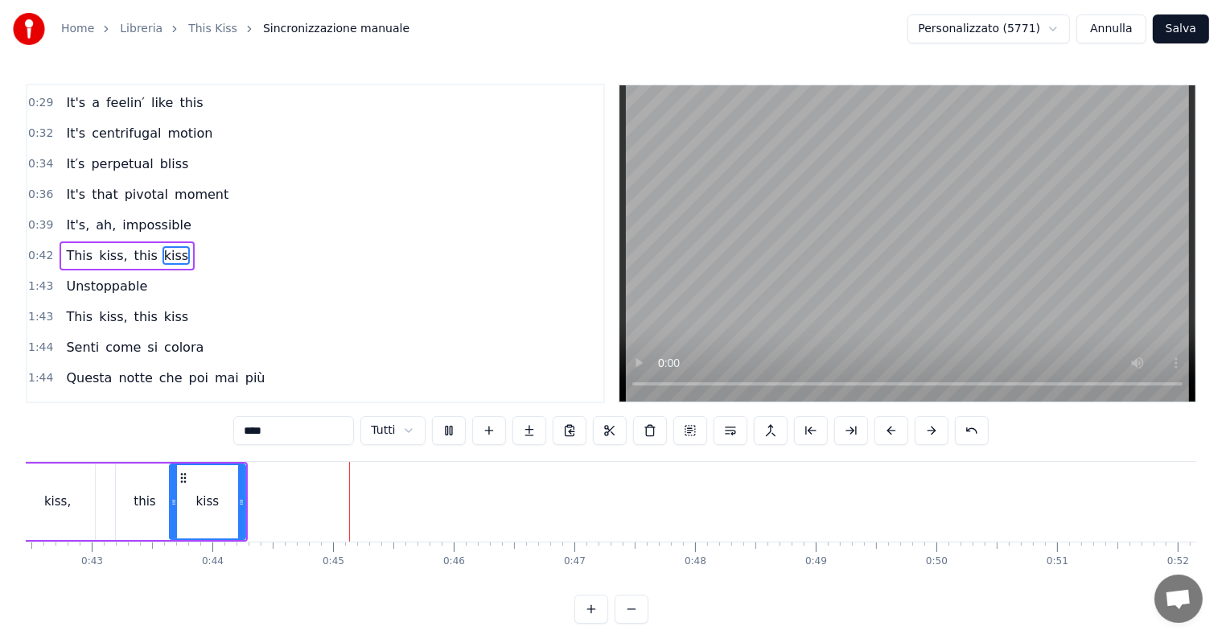
scroll to position [0, 5306]
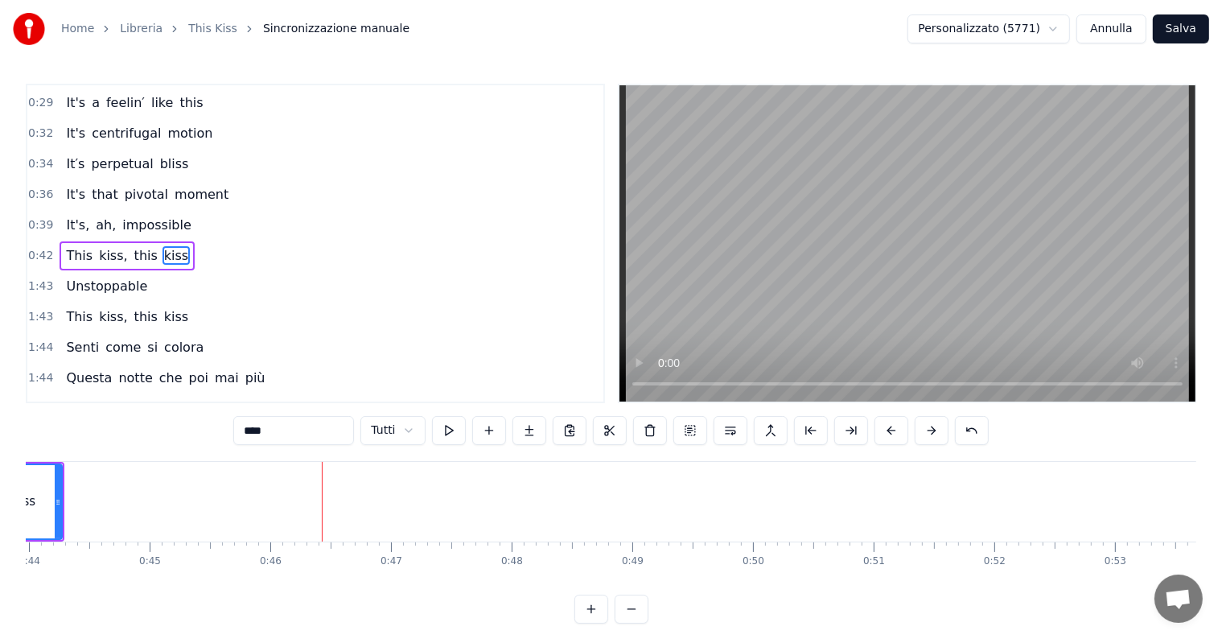
click at [414, 436] on html "Home Libreria This Kiss Sincronizzazione manuale Personalizzato (5771) [PERSON_…" at bounding box center [611, 324] width 1222 height 649
click at [122, 277] on span "Unstoppable" at bounding box center [106, 286] width 84 height 19
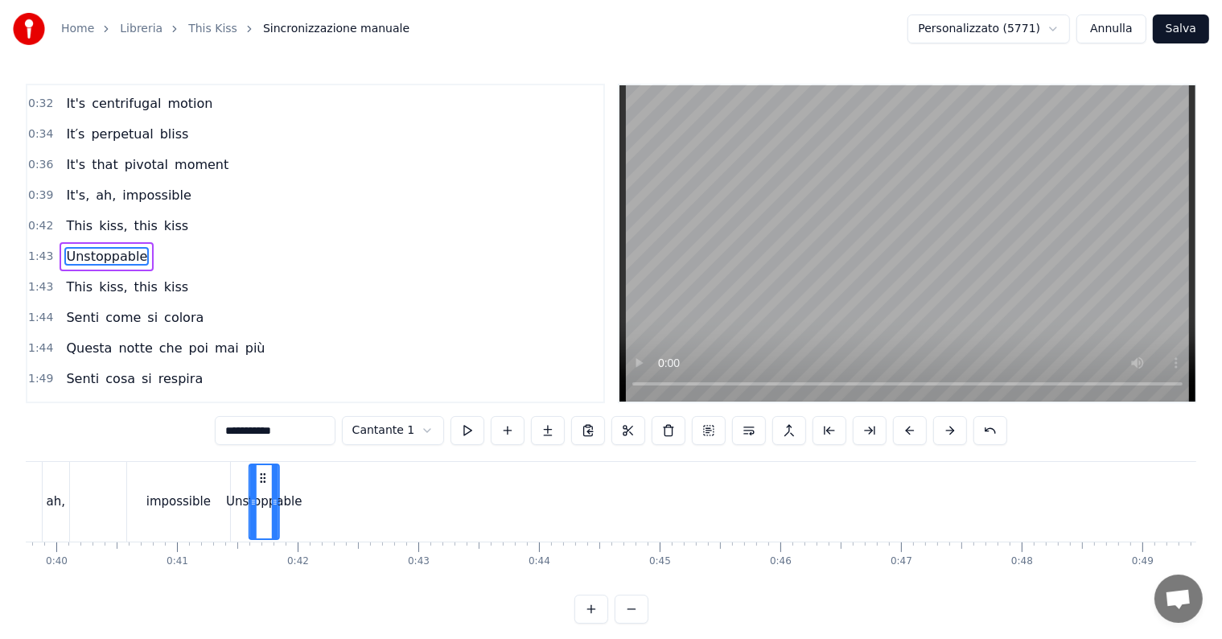
scroll to position [0, 4785]
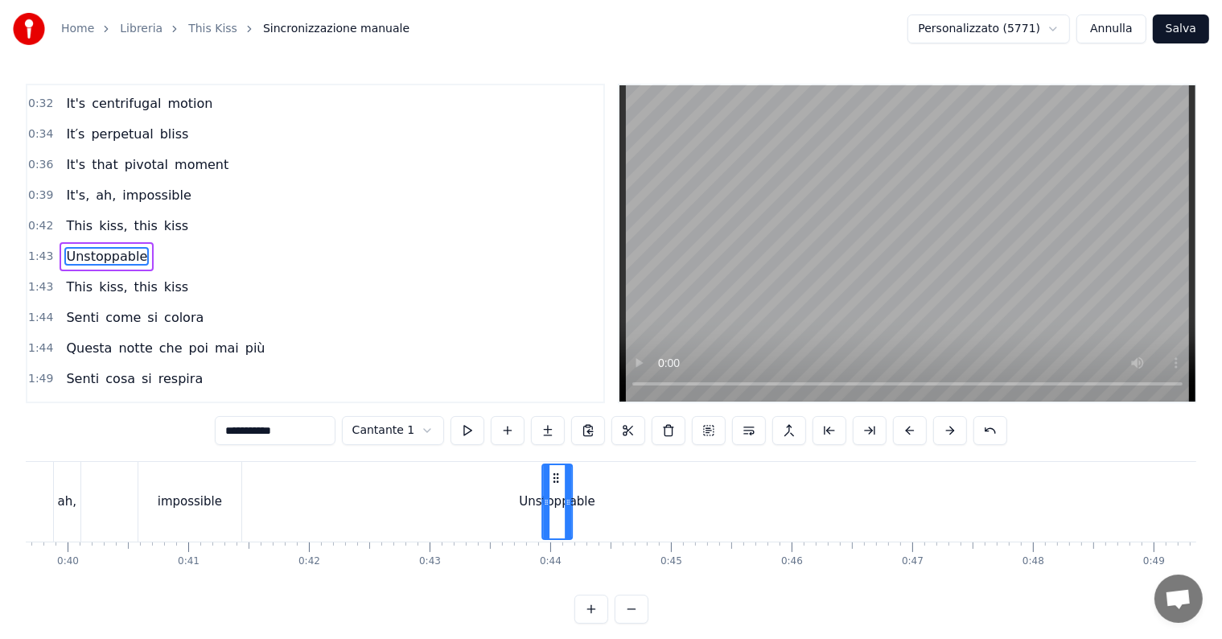
drag, startPoint x: 123, startPoint y: 475, endPoint x: 560, endPoint y: 489, distance: 437.0
click at [560, 489] on div "Unstoppable" at bounding box center [557, 501] width 28 height 73
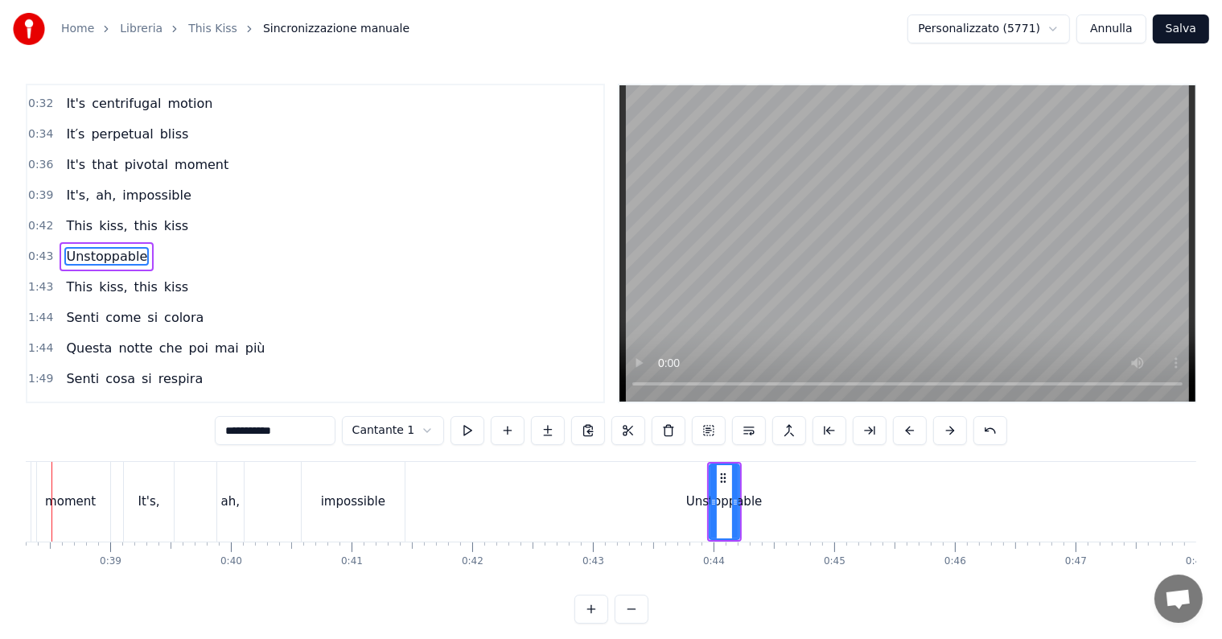
scroll to position [0, 4566]
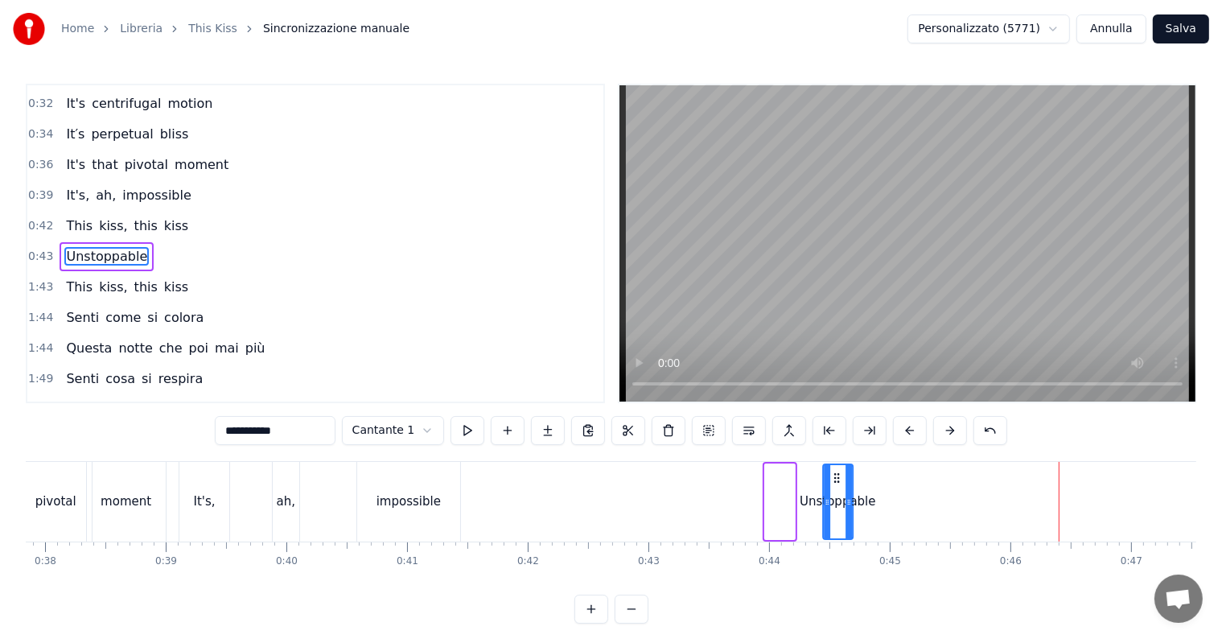
drag, startPoint x: 776, startPoint y: 479, endPoint x: 834, endPoint y: 486, distance: 58.3
click at [834, 486] on div "Unstoppable" at bounding box center [838, 501] width 28 height 73
drag, startPoint x: 849, startPoint y: 495, endPoint x: 867, endPoint y: 497, distance: 17.9
click at [867, 497] on icon at bounding box center [866, 502] width 6 height 13
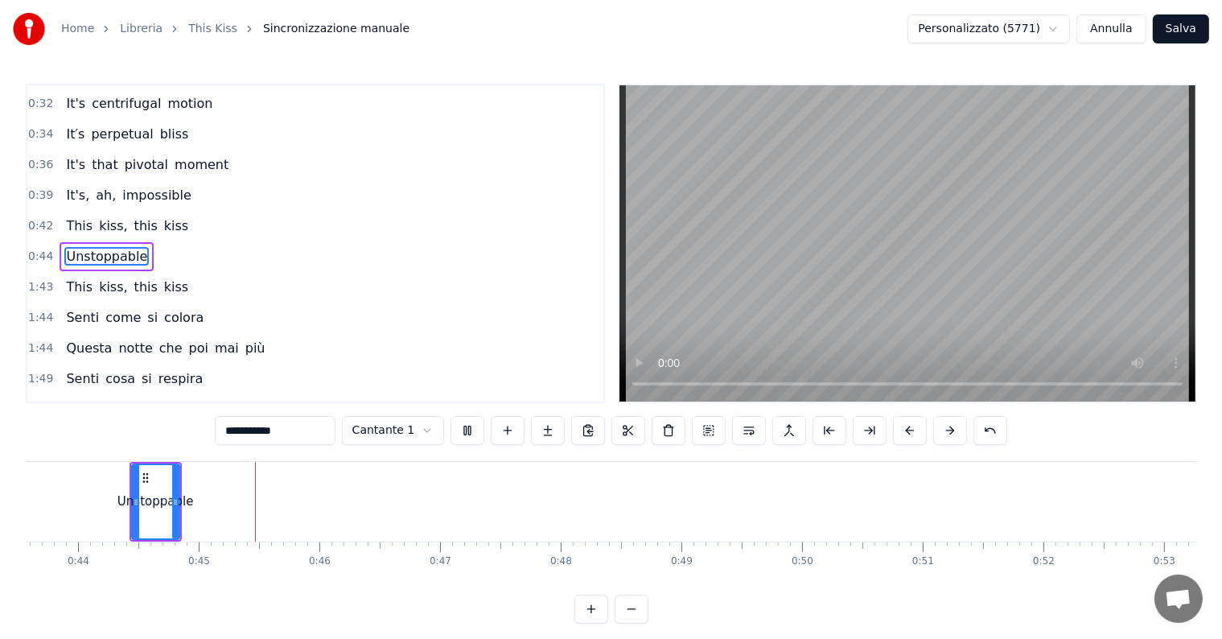
scroll to position [0, 5323]
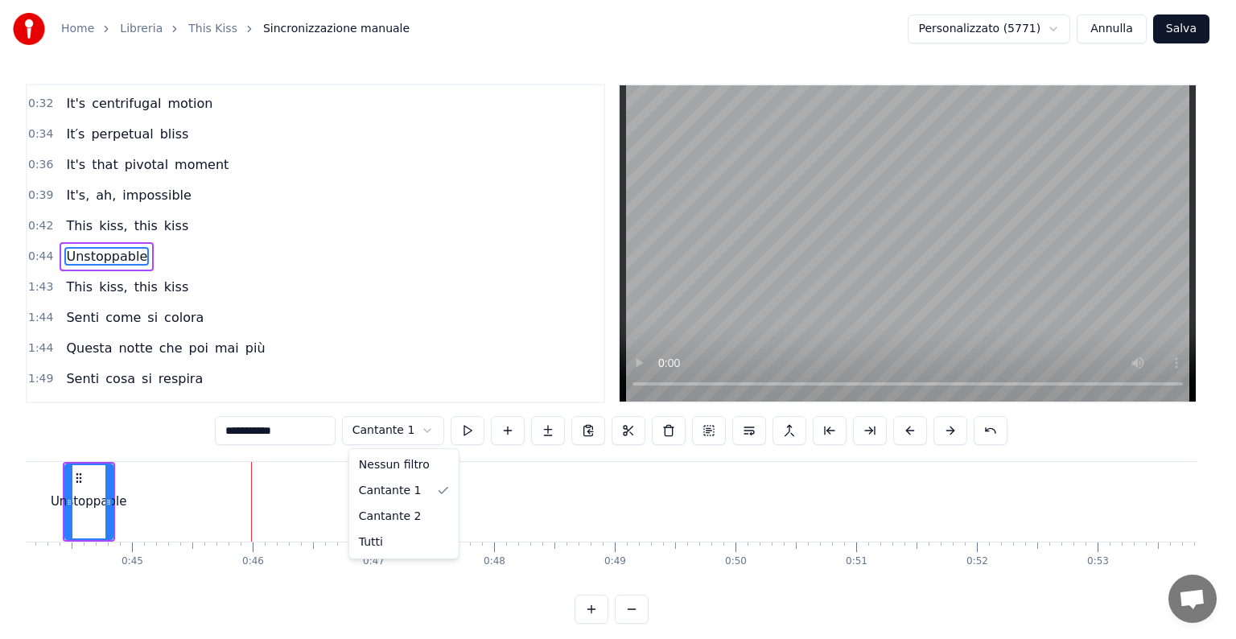
click at [432, 423] on html "Home Libreria This Kiss Sincronizzazione manuale Personalizzato (5771) [PERSON_…" at bounding box center [618, 324] width 1236 height 649
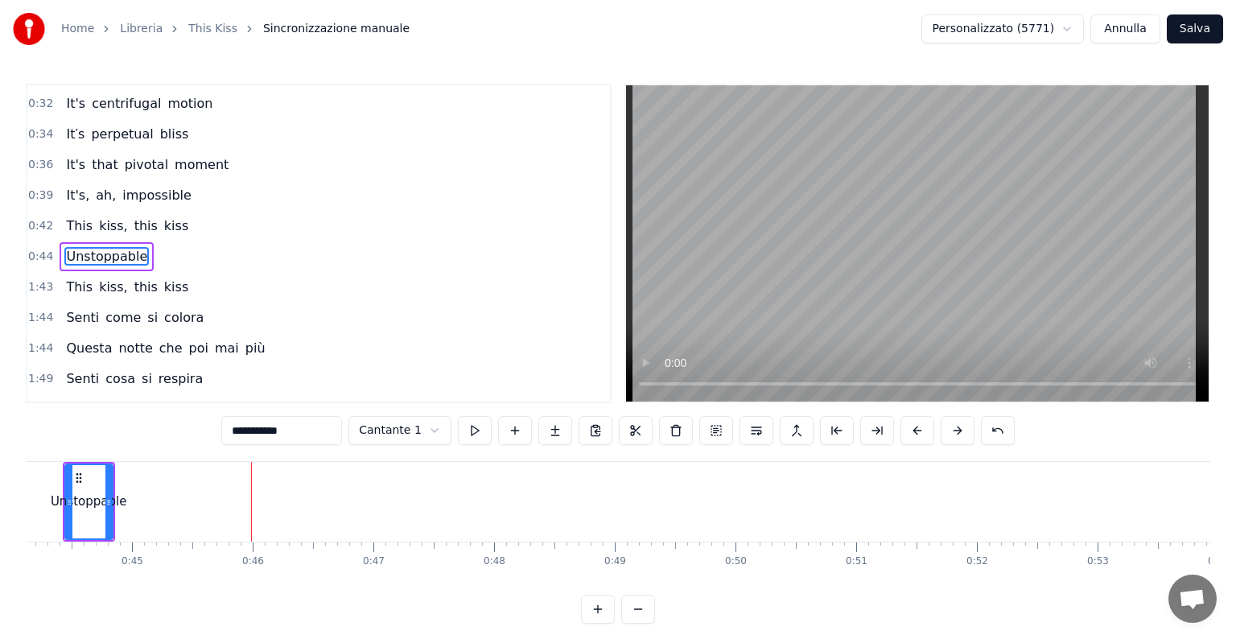
click at [423, 431] on html "Home Libreria This Kiss Sincronizzazione manuale Personalizzato (5771) [PERSON_…" at bounding box center [618, 324] width 1236 height 649
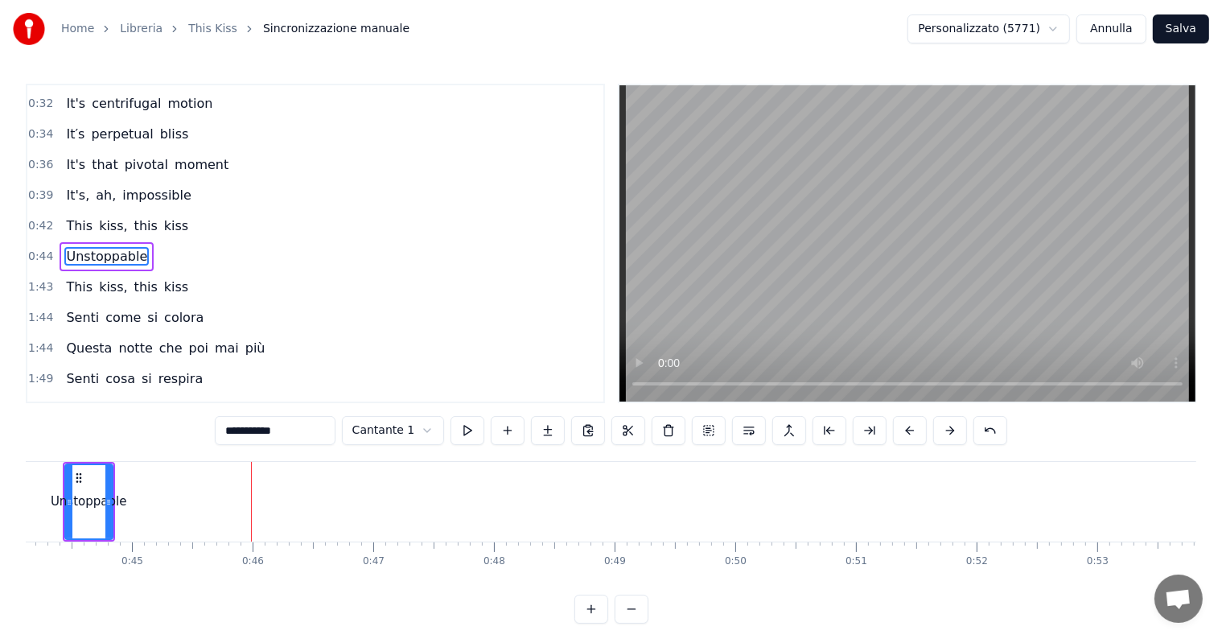
click at [162, 278] on span "kiss" at bounding box center [175, 287] width 27 height 19
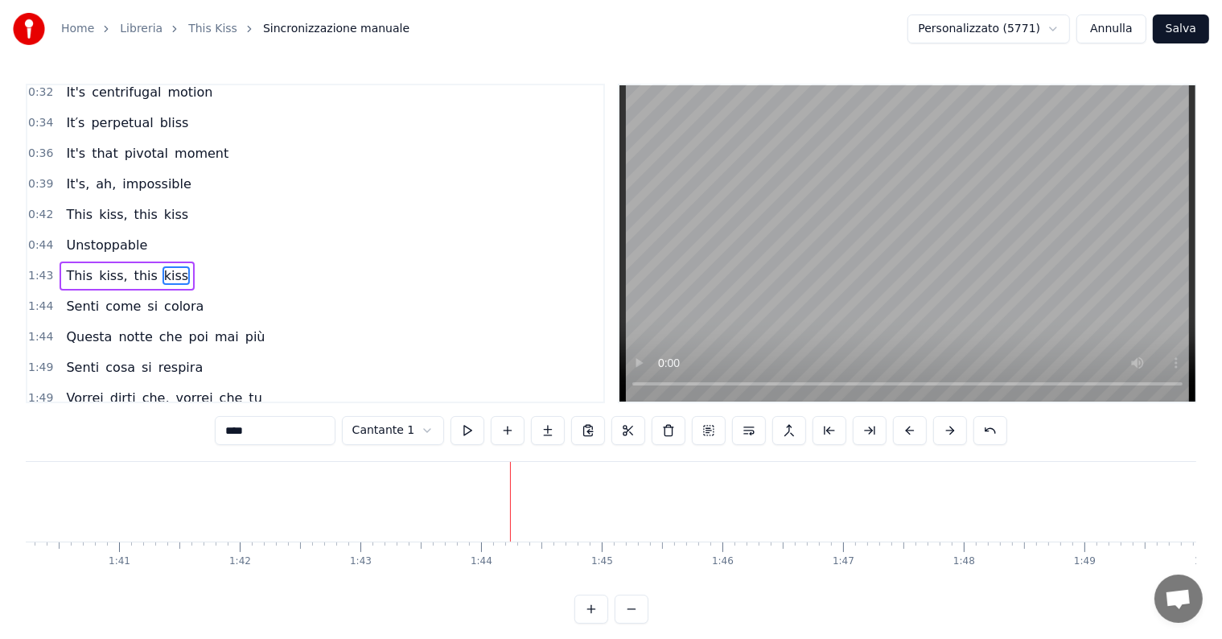
scroll to position [0, 12496]
click at [424, 434] on html "Home Libreria This Kiss Sincronizzazione manuale Personalizzato (5771) [PERSON_…" at bounding box center [611, 324] width 1222 height 649
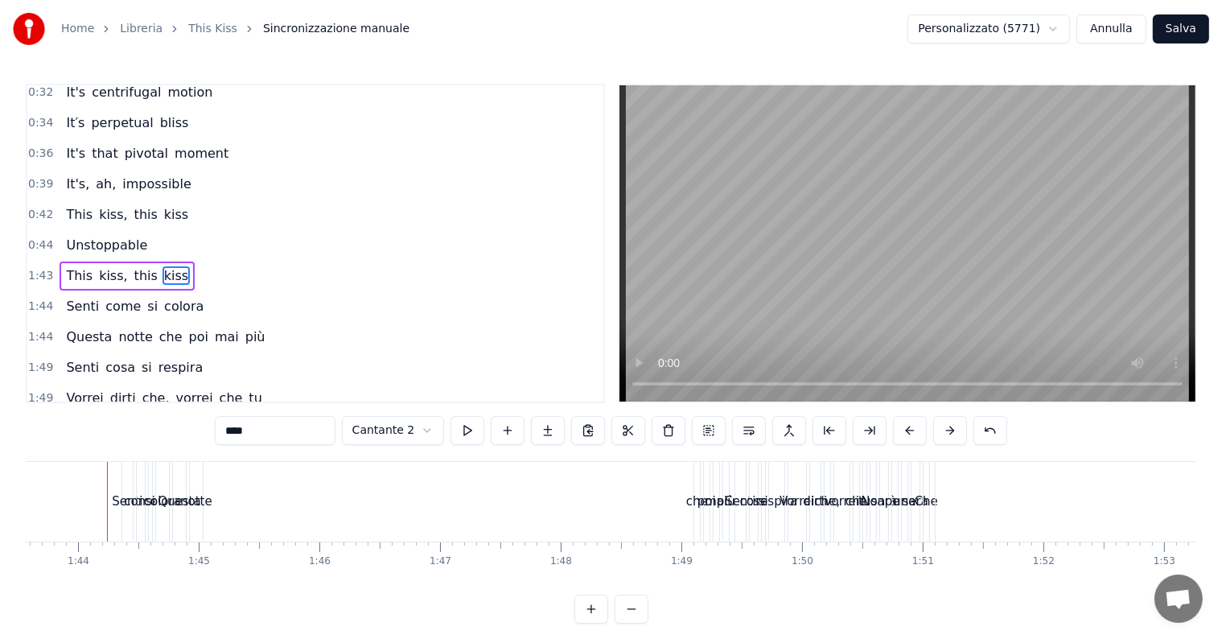
click at [134, 266] on span "this" at bounding box center [146, 275] width 27 height 19
type input "****"
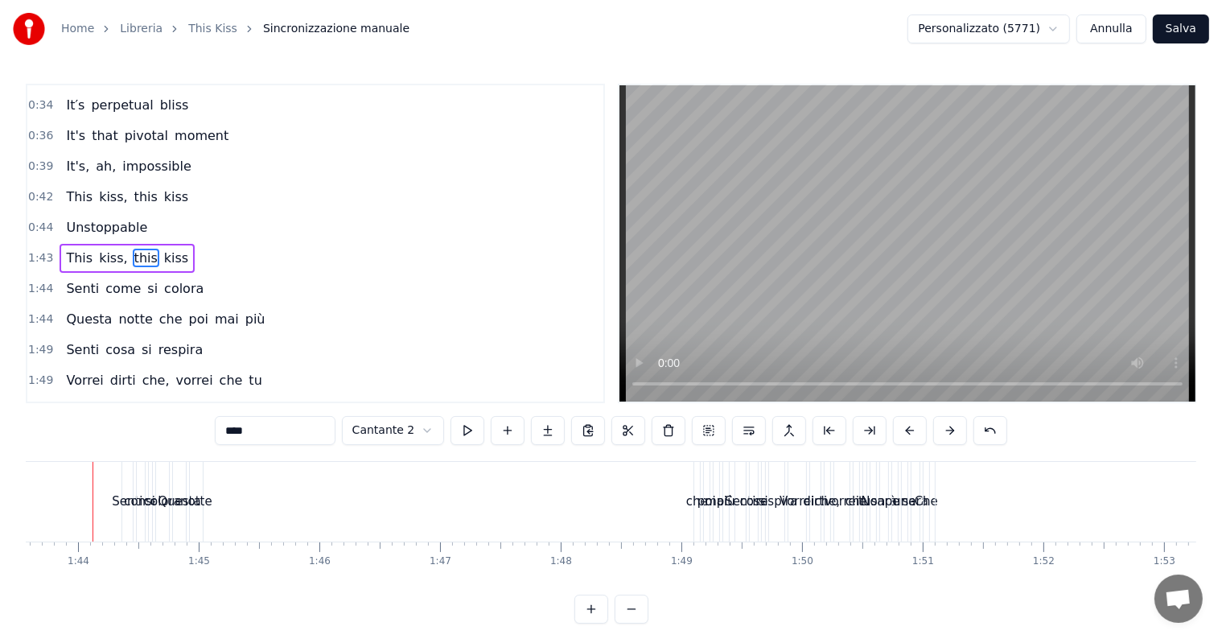
scroll to position [0, 12482]
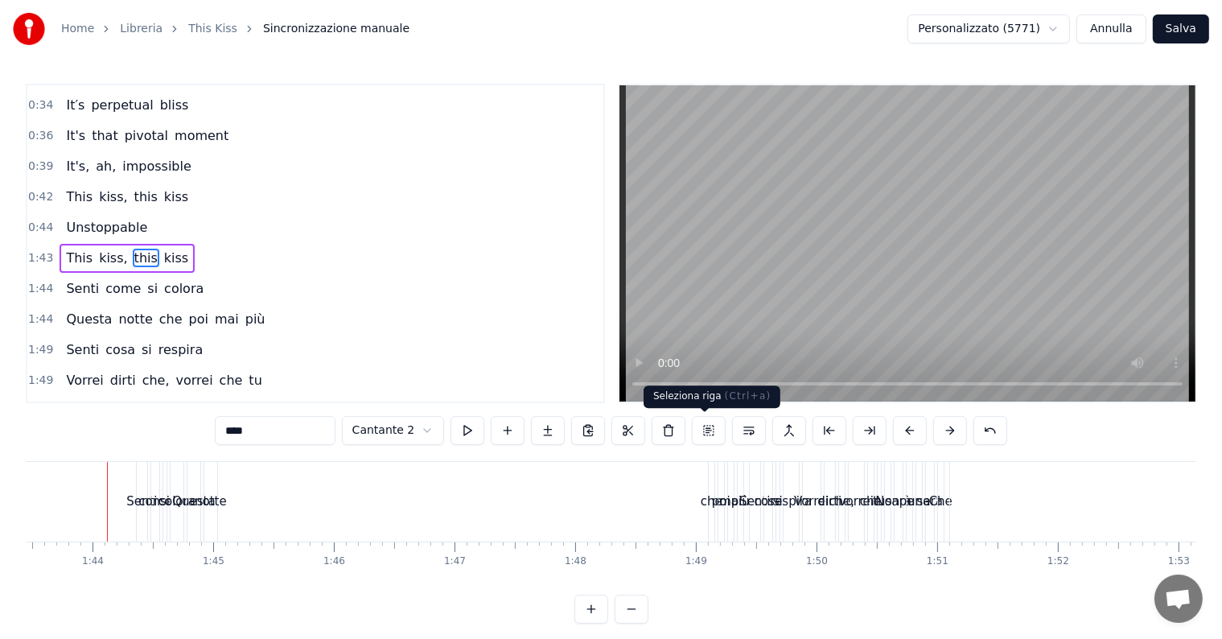
click at [709, 431] on button at bounding box center [709, 430] width 34 height 29
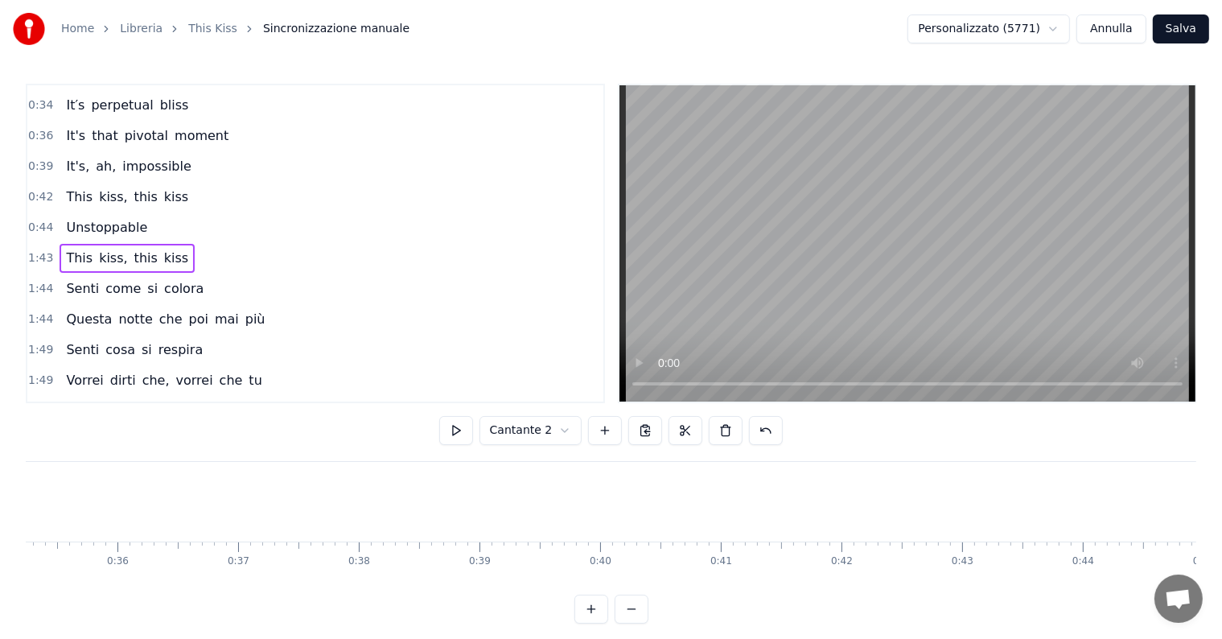
scroll to position [0, 3227]
click at [557, 430] on html "Home Libreria This Kiss Sincronizzazione manuale Personalizzato (5771) [PERSON_…" at bounding box center [611, 324] width 1222 height 649
click at [105, 249] on span "kiss," at bounding box center [112, 258] width 31 height 19
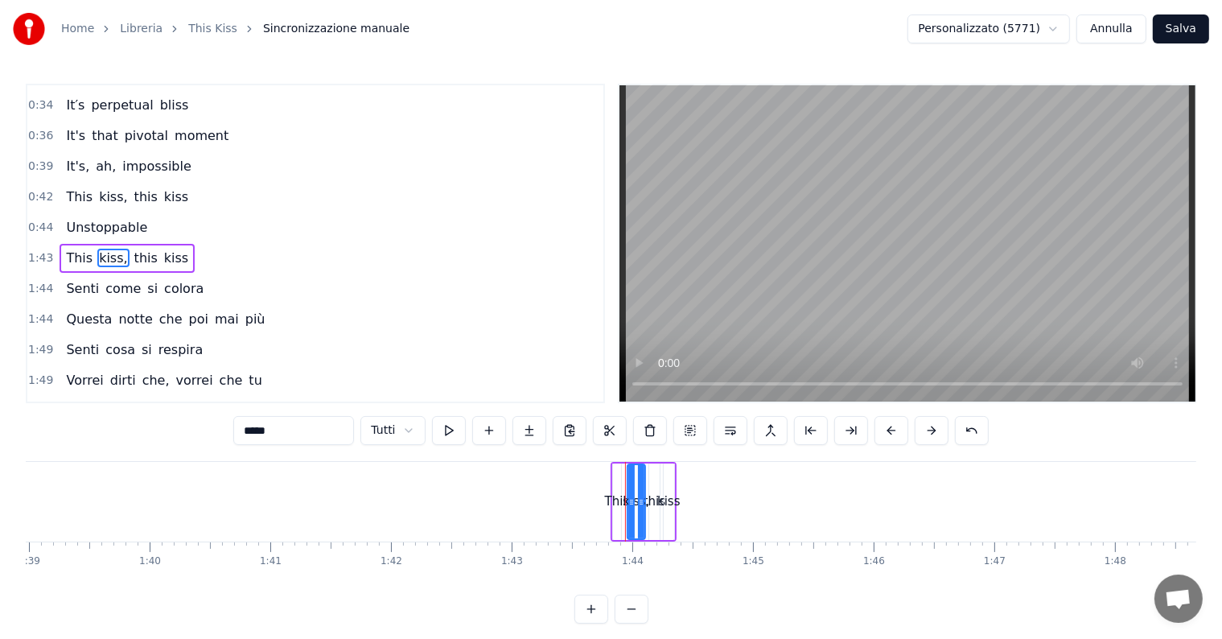
scroll to position [0, 12460]
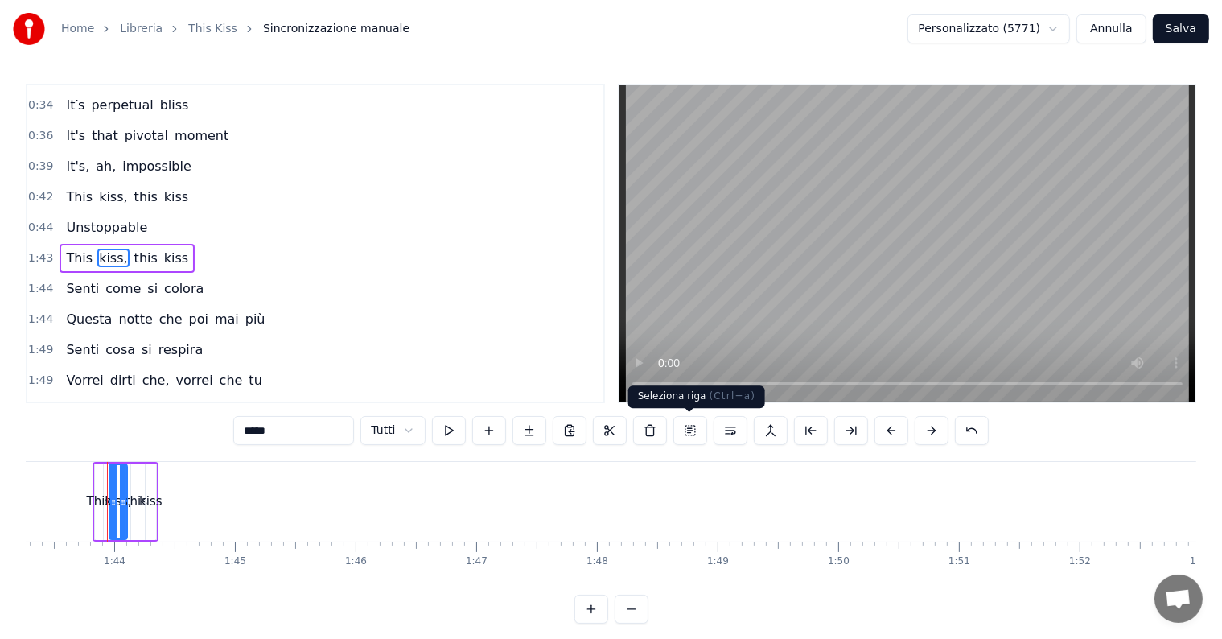
click at [691, 432] on button at bounding box center [690, 430] width 34 height 29
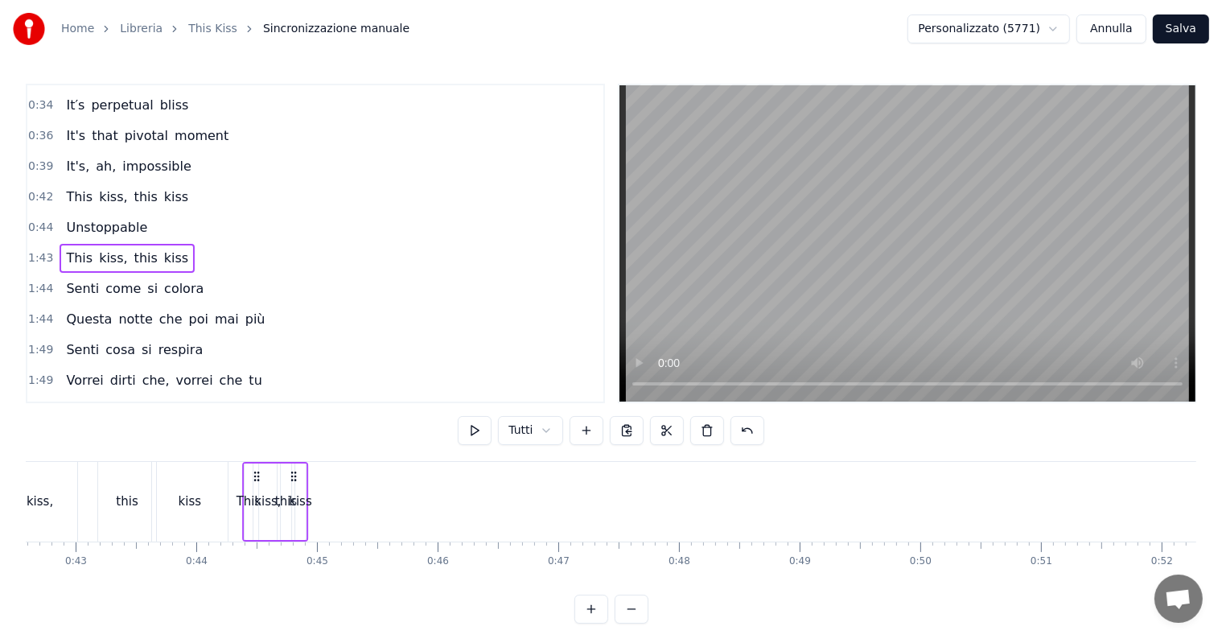
scroll to position [0, 5111]
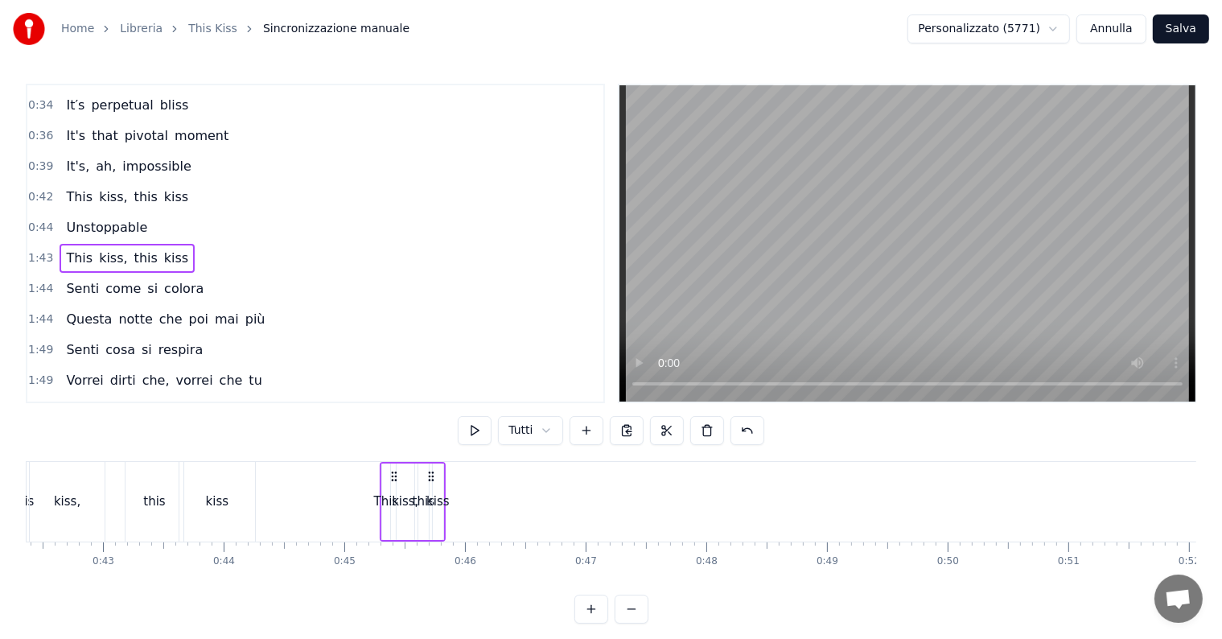
drag, startPoint x: 121, startPoint y: 476, endPoint x: 393, endPoint y: 477, distance: 272.7
click at [393, 477] on icon at bounding box center [394, 476] width 13 height 13
click at [438, 498] on div "kiss" at bounding box center [437, 501] width 23 height 19
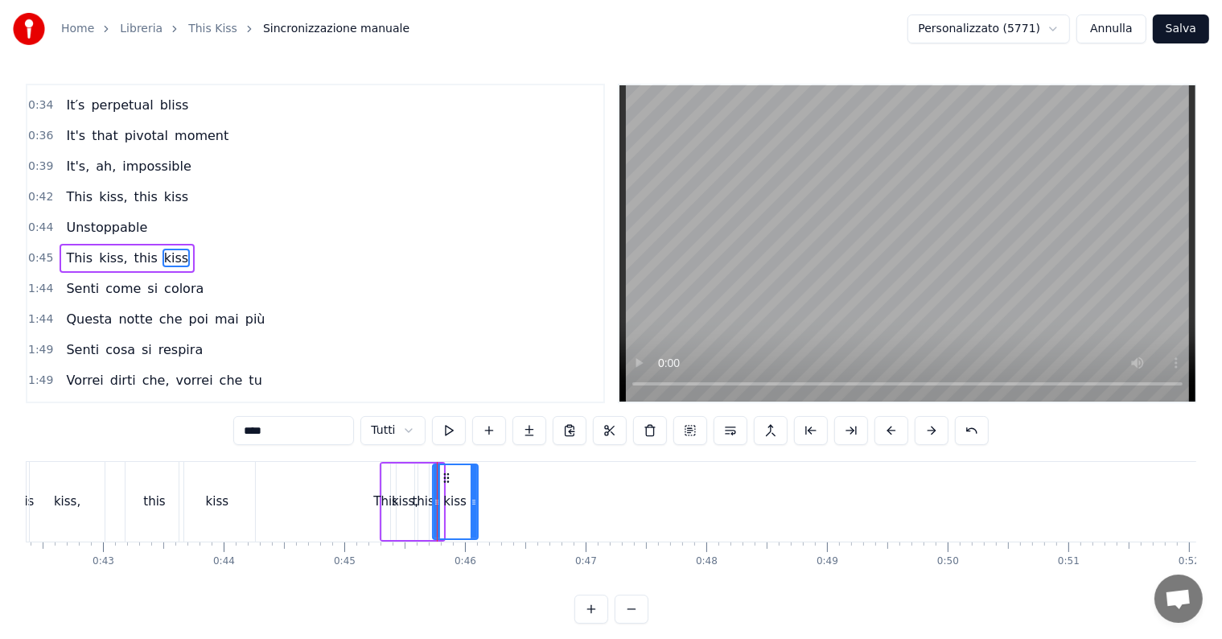
drag, startPoint x: 438, startPoint y: 498, endPoint x: 472, endPoint y: 498, distance: 34.6
click at [472, 498] on icon at bounding box center [474, 502] width 6 height 13
drag, startPoint x: 444, startPoint y: 477, endPoint x: 483, endPoint y: 479, distance: 38.6
click at [483, 479] on icon at bounding box center [485, 477] width 13 height 13
click at [427, 499] on div "this" at bounding box center [423, 501] width 22 height 19
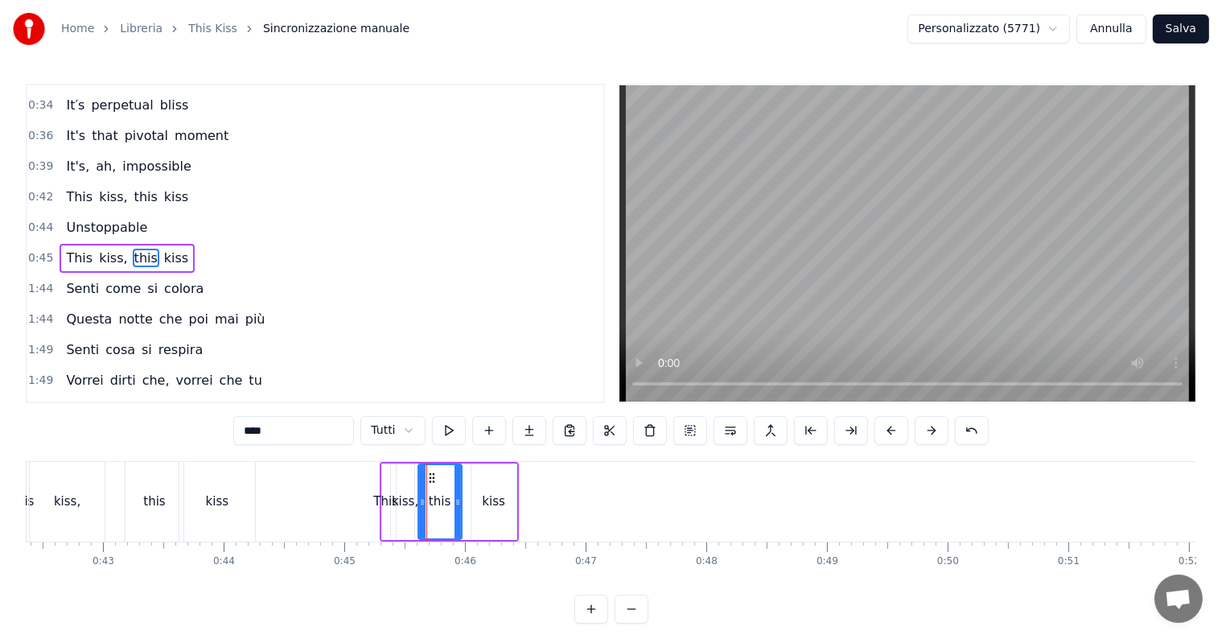
drag, startPoint x: 427, startPoint y: 499, endPoint x: 460, endPoint y: 501, distance: 33.1
click at [460, 501] on div "this" at bounding box center [439, 501] width 45 height 76
drag, startPoint x: 431, startPoint y: 479, endPoint x: 450, endPoint y: 479, distance: 19.3
click at [450, 479] on icon at bounding box center [451, 477] width 13 height 13
click at [409, 501] on div "kiss," at bounding box center [405, 501] width 27 height 19
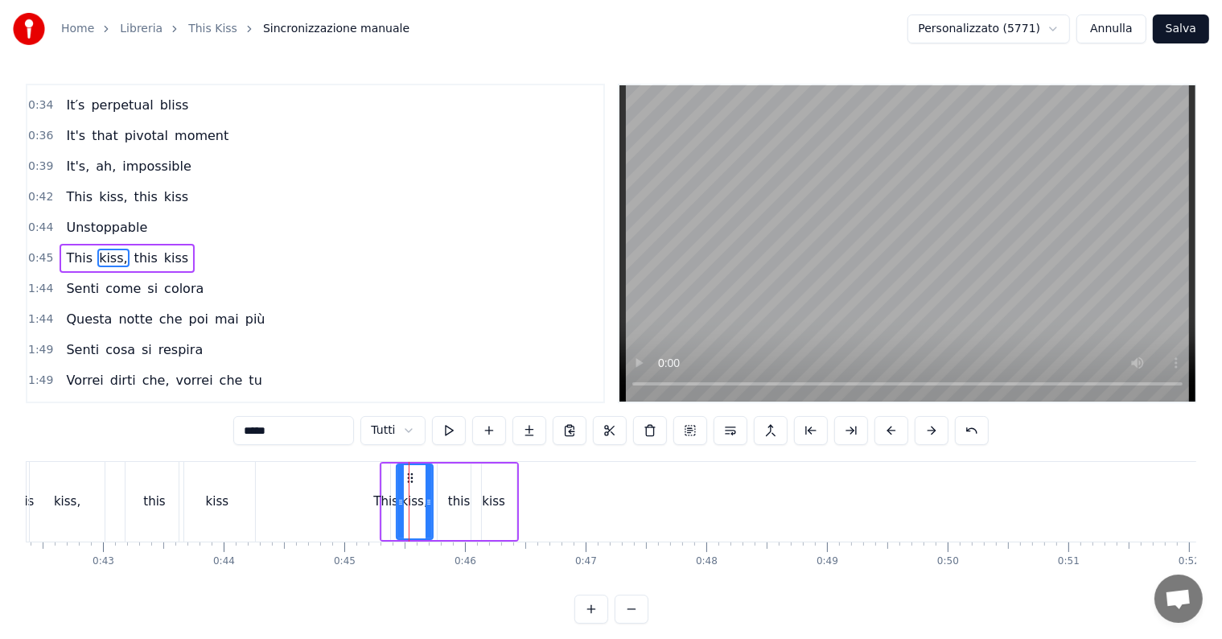
drag, startPoint x: 409, startPoint y: 501, endPoint x: 428, endPoint y: 502, distance: 18.5
click at [428, 502] on icon at bounding box center [429, 502] width 6 height 13
drag, startPoint x: 410, startPoint y: 480, endPoint x: 425, endPoint y: 480, distance: 14.5
click at [426, 481] on circle at bounding box center [426, 481] width 1 height 1
click at [417, 479] on icon at bounding box center [416, 477] width 13 height 13
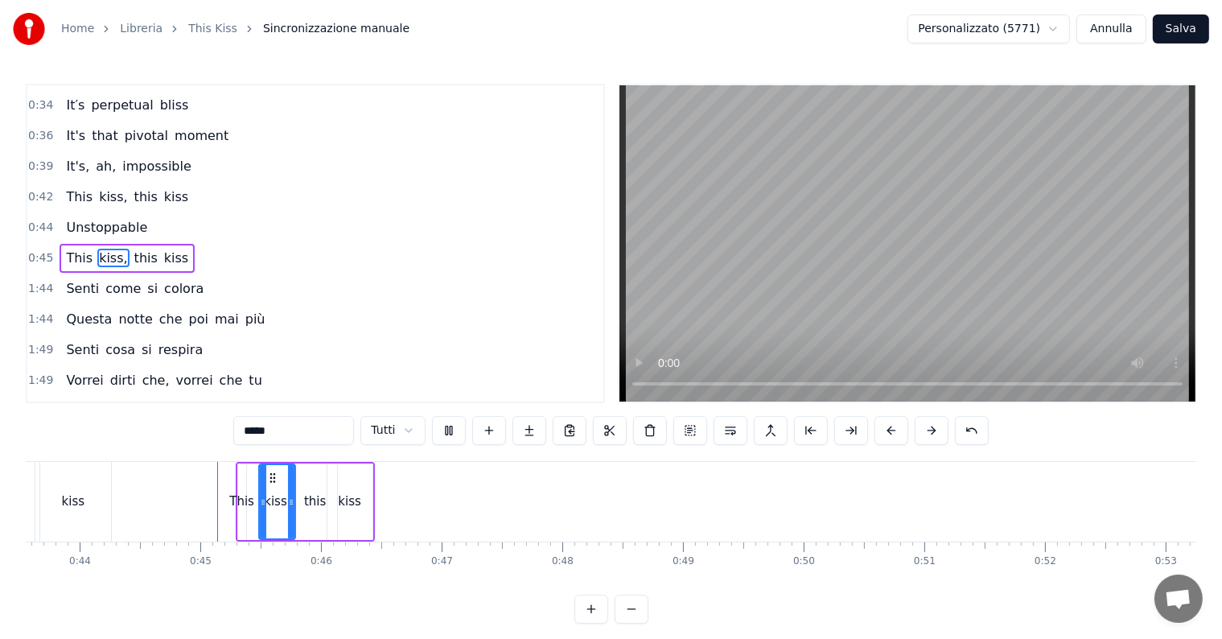
scroll to position [0, 5287]
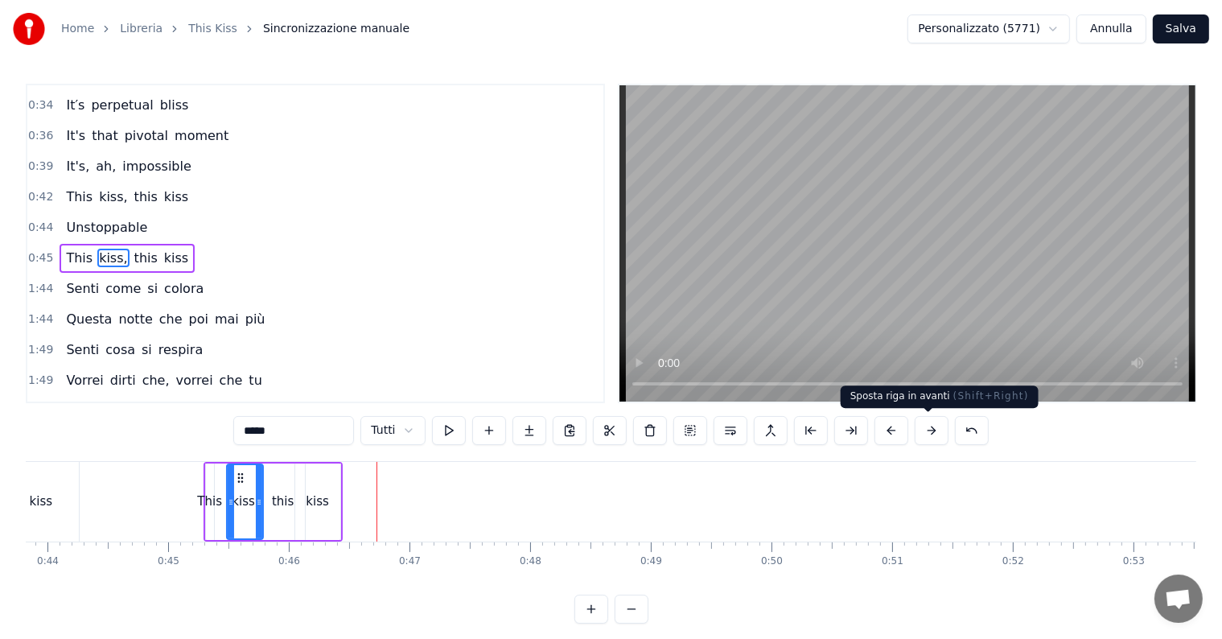
click at [923, 430] on button at bounding box center [932, 430] width 34 height 29
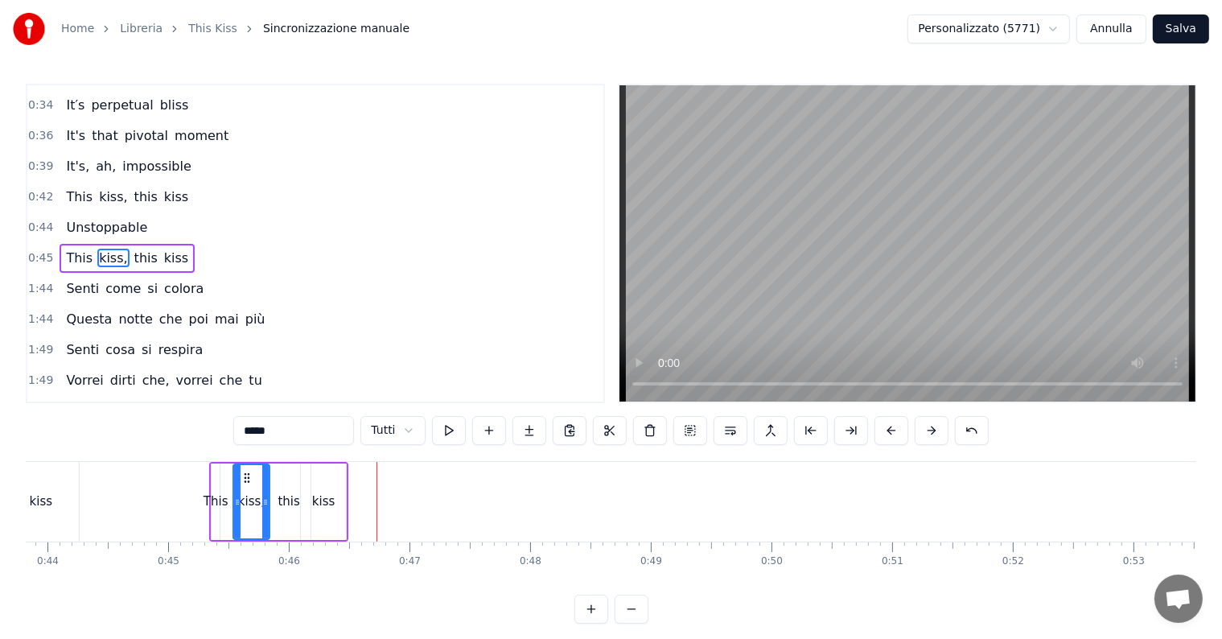
click at [923, 430] on button at bounding box center [932, 430] width 34 height 29
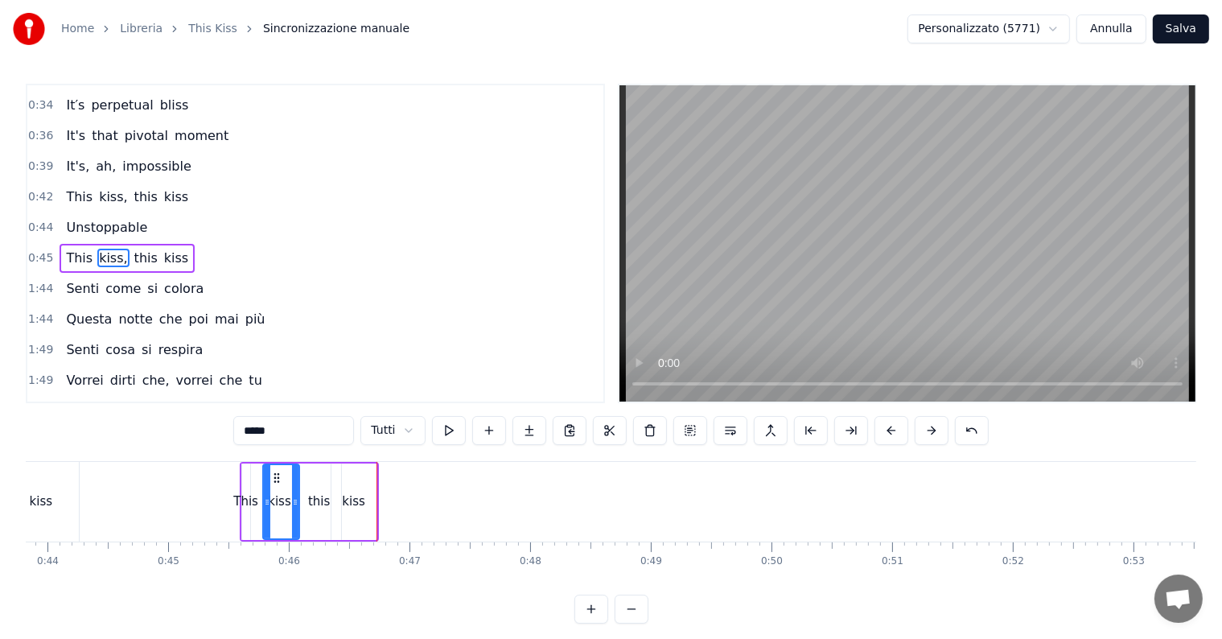
click at [923, 430] on button at bounding box center [932, 430] width 34 height 29
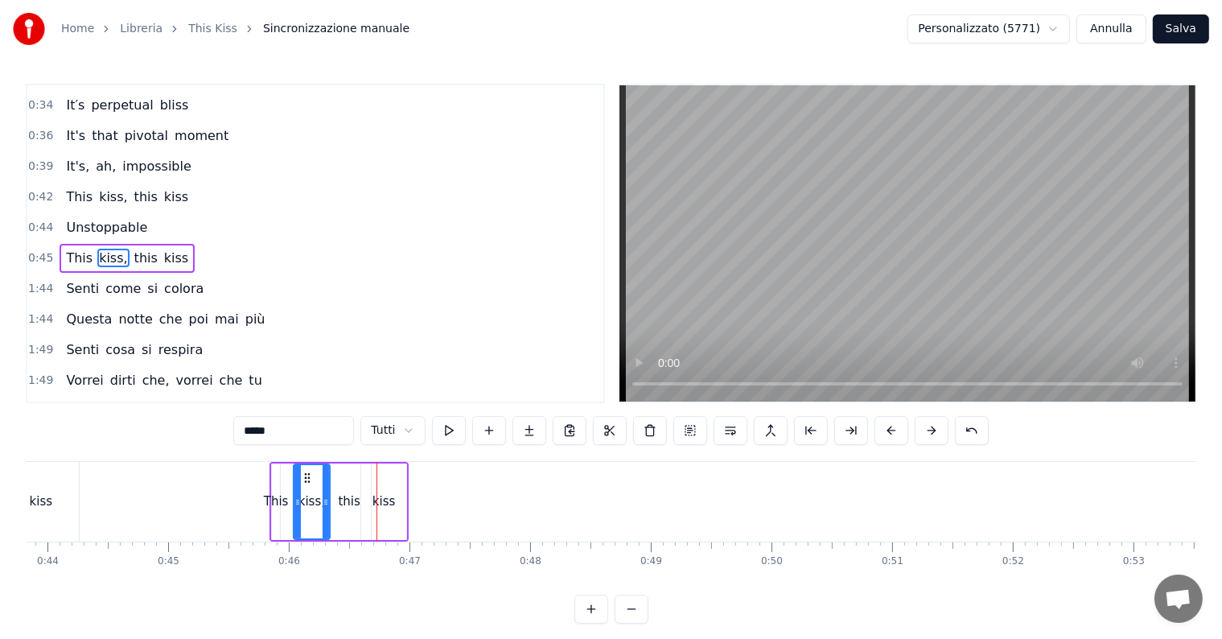
click at [923, 430] on button at bounding box center [932, 430] width 34 height 29
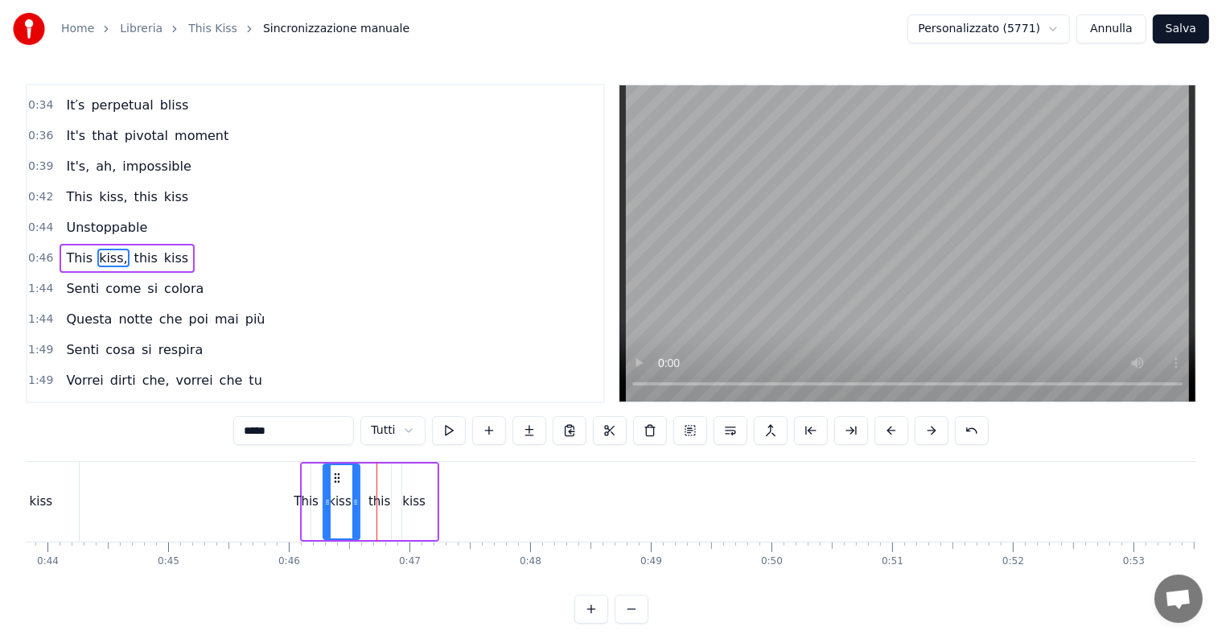
click at [923, 430] on button at bounding box center [932, 430] width 34 height 29
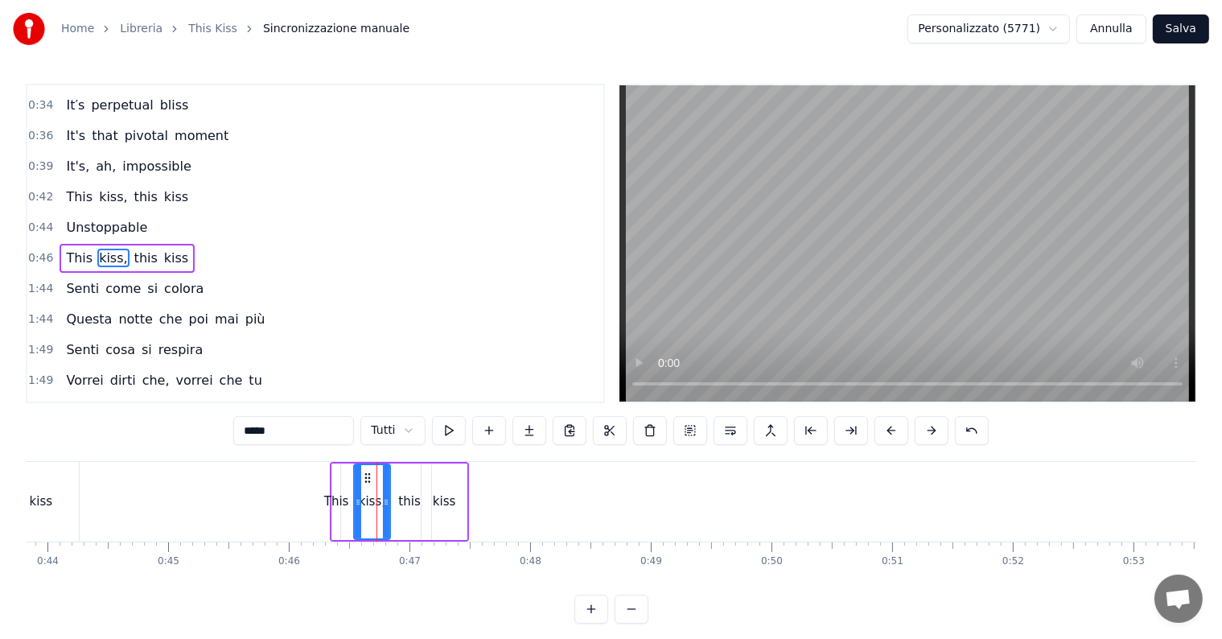
click at [923, 430] on button at bounding box center [932, 430] width 34 height 29
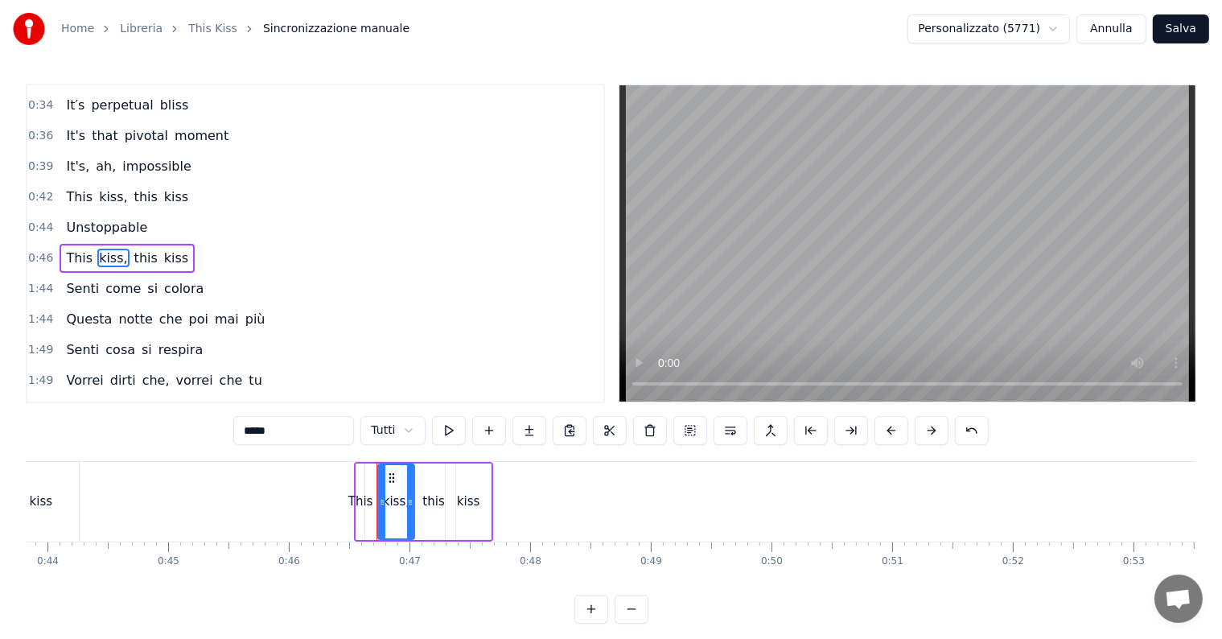
click at [923, 430] on button at bounding box center [932, 430] width 34 height 29
click at [410, 431] on html "Home Libreria This Kiss Sincronizzazione manuale Personalizzato (5771) [PERSON_…" at bounding box center [611, 324] width 1222 height 649
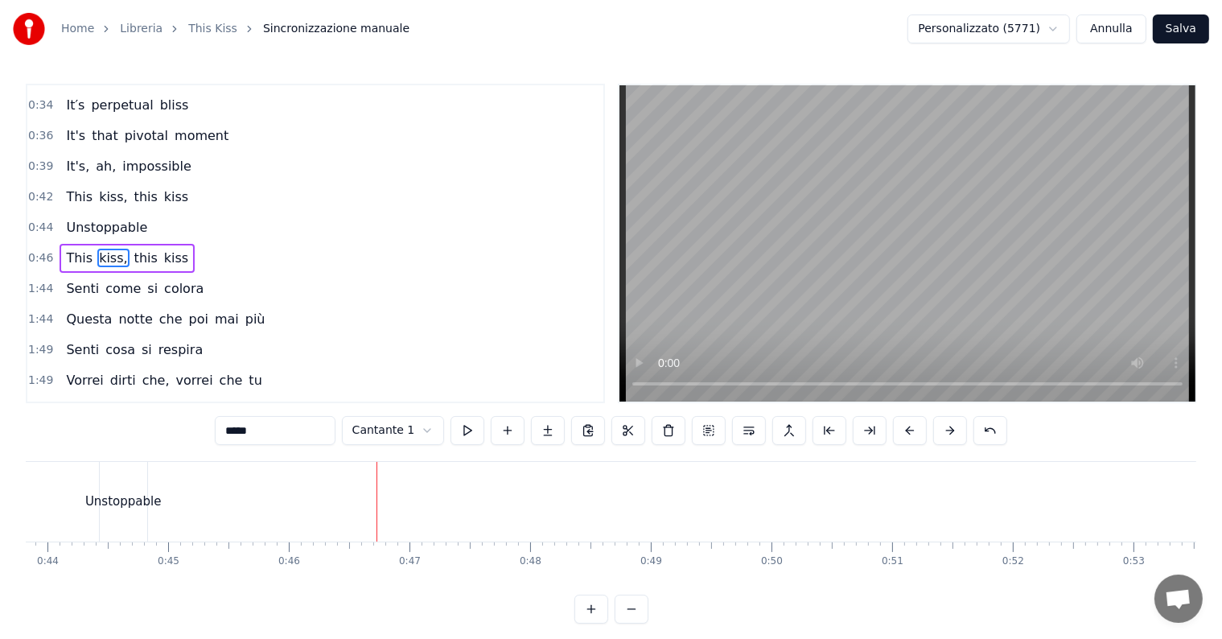
click at [135, 496] on div "Unstoppable" at bounding box center [123, 501] width 76 height 19
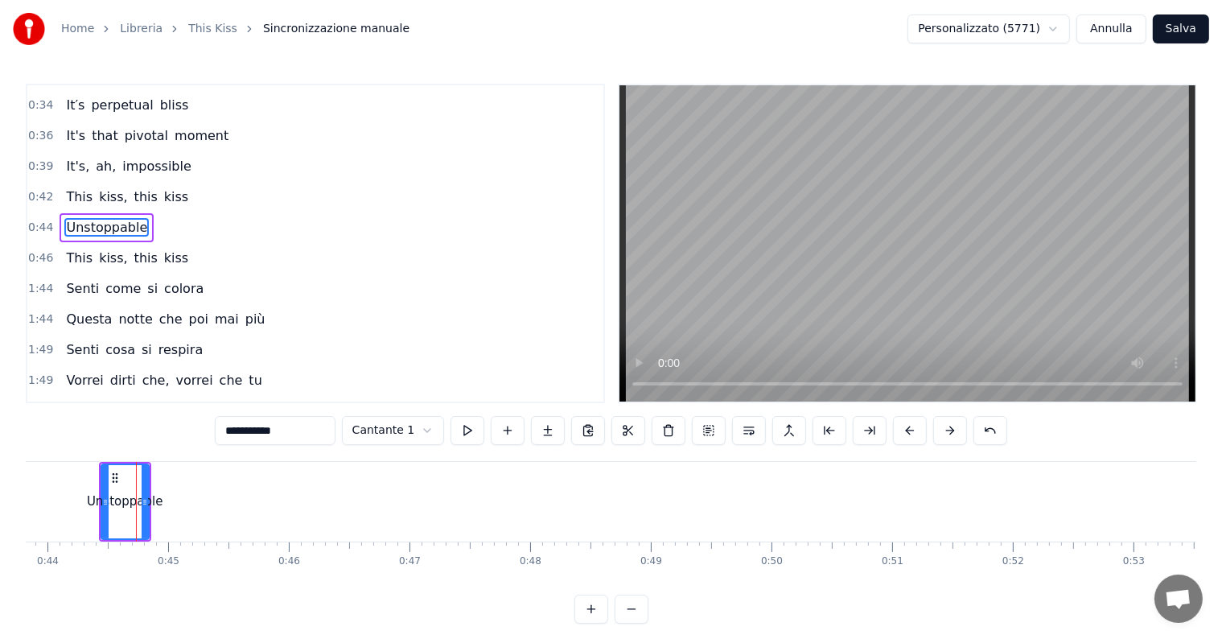
scroll to position [241, 0]
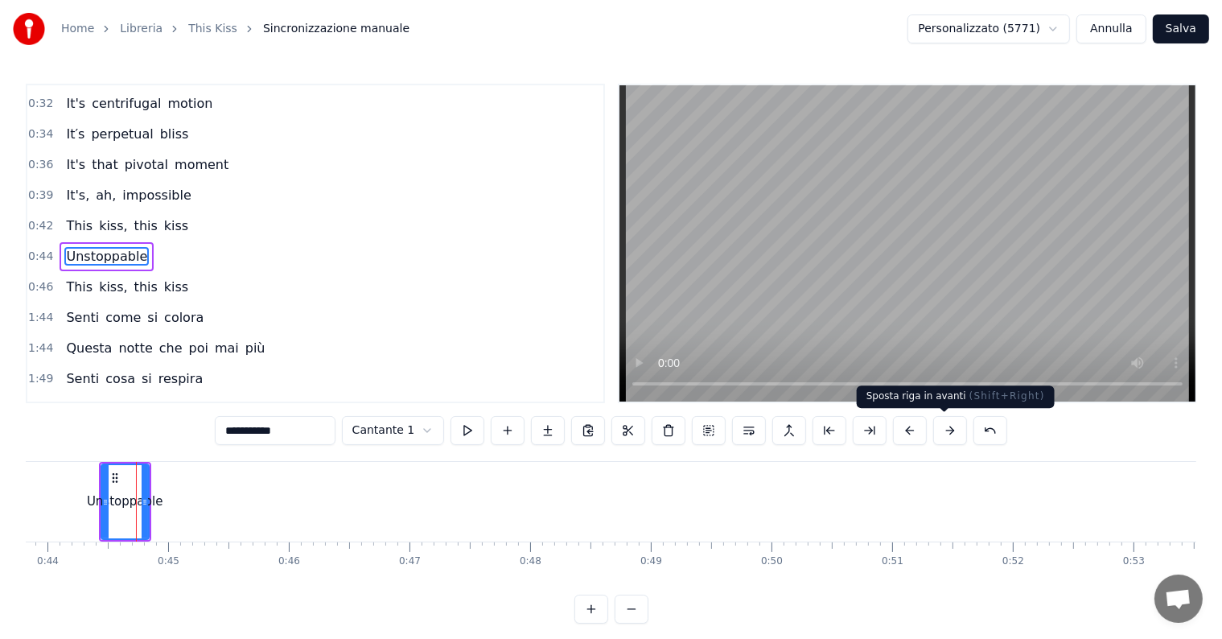
click at [944, 433] on button at bounding box center [950, 430] width 34 height 29
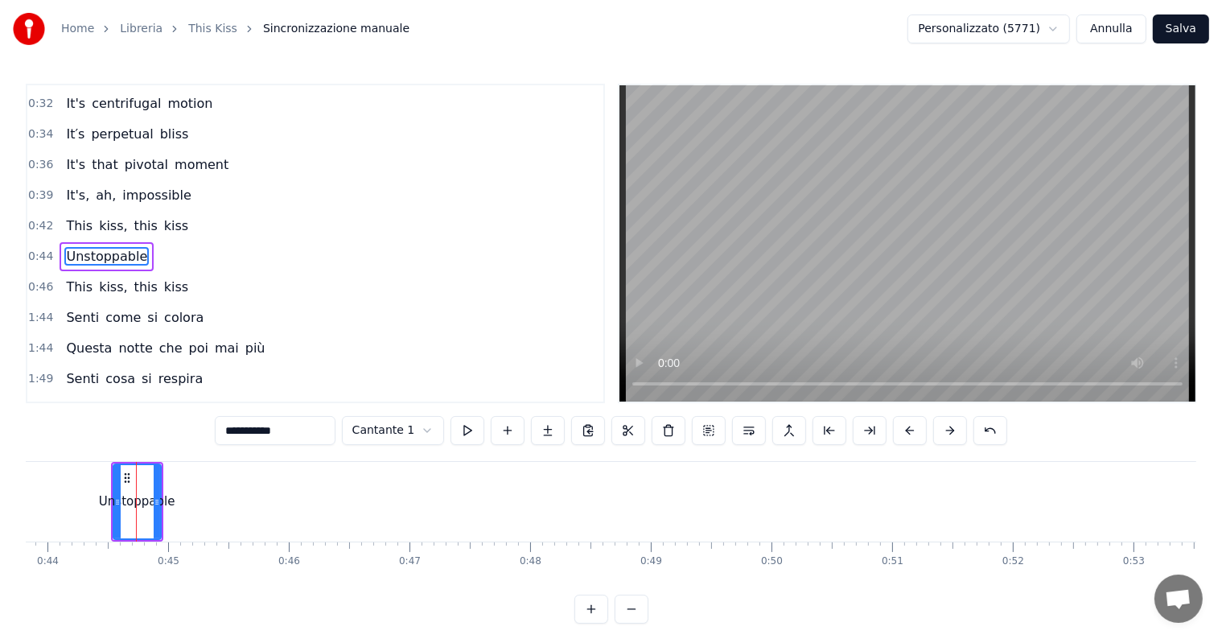
click at [944, 433] on button at bounding box center [950, 430] width 34 height 29
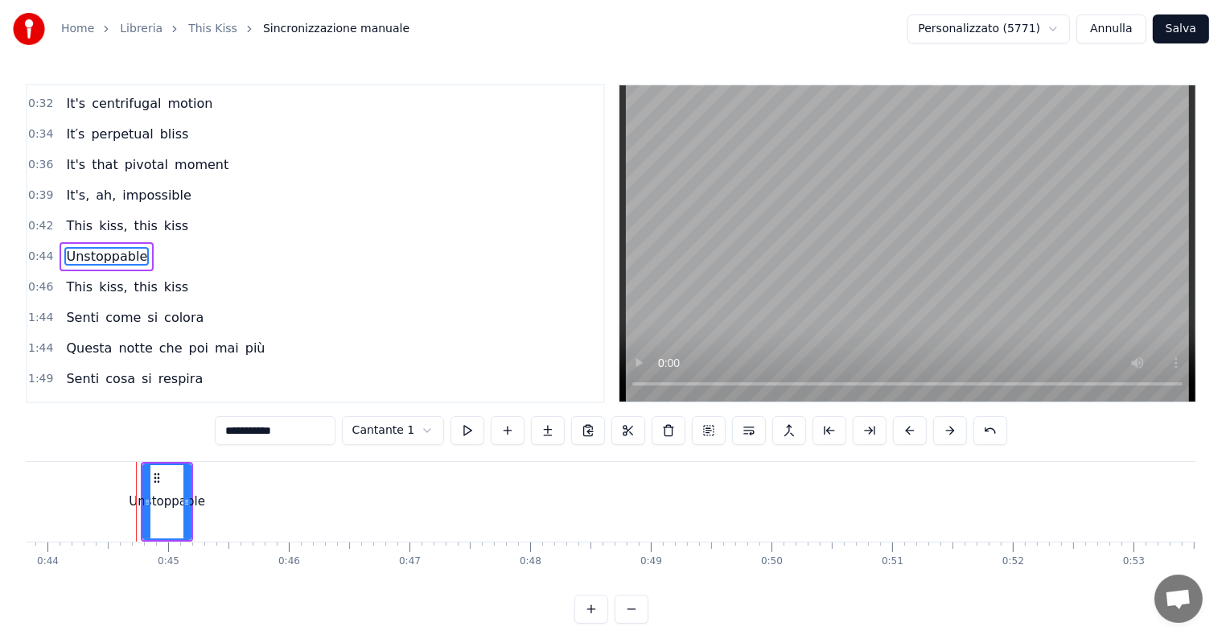
click at [944, 433] on button at bounding box center [950, 430] width 34 height 29
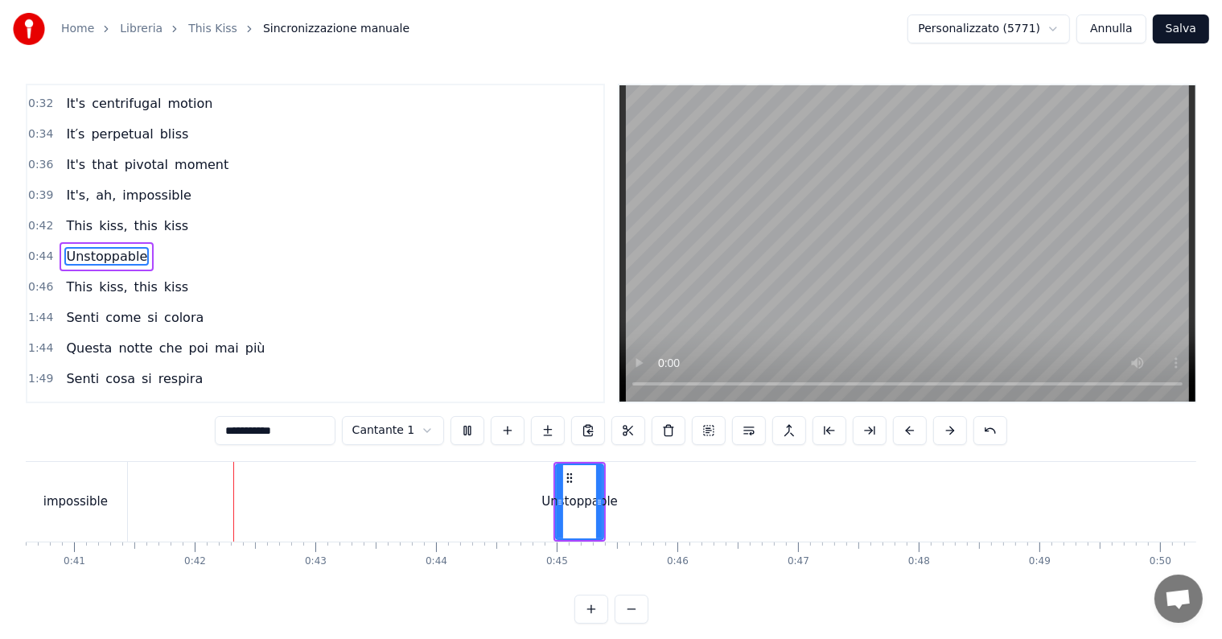
scroll to position [0, 4942]
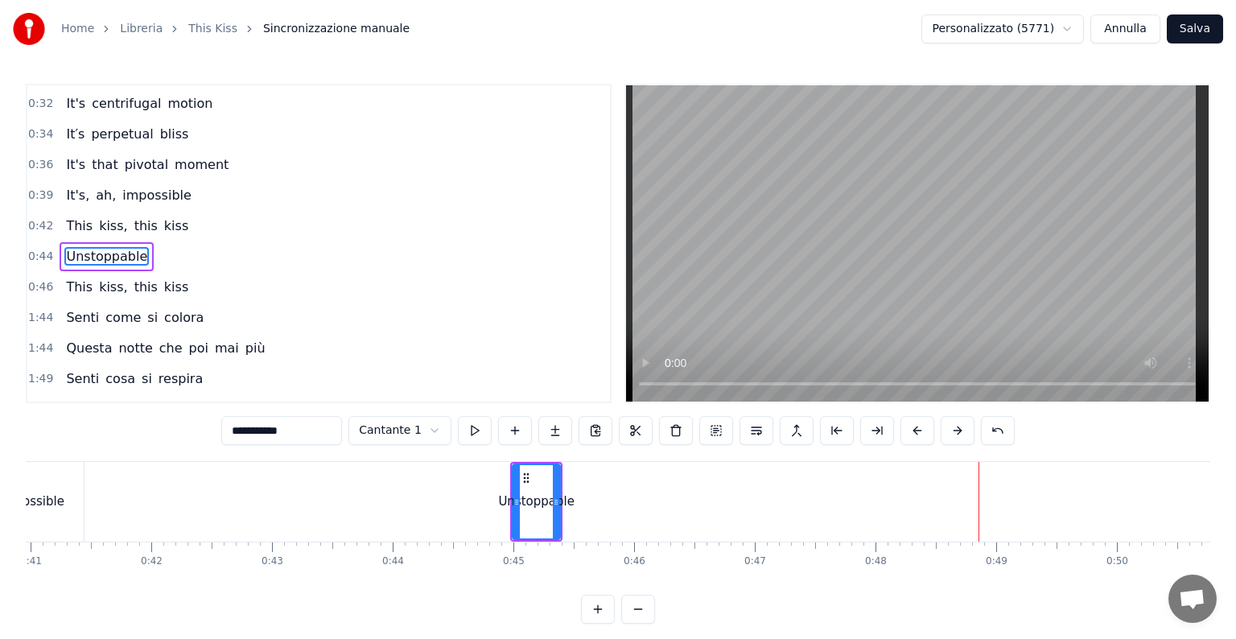
click at [425, 435] on html "Home Libreria This Kiss Sincronizzazione manuale Personalizzato (5771) [PERSON_…" at bounding box center [618, 324] width 1236 height 649
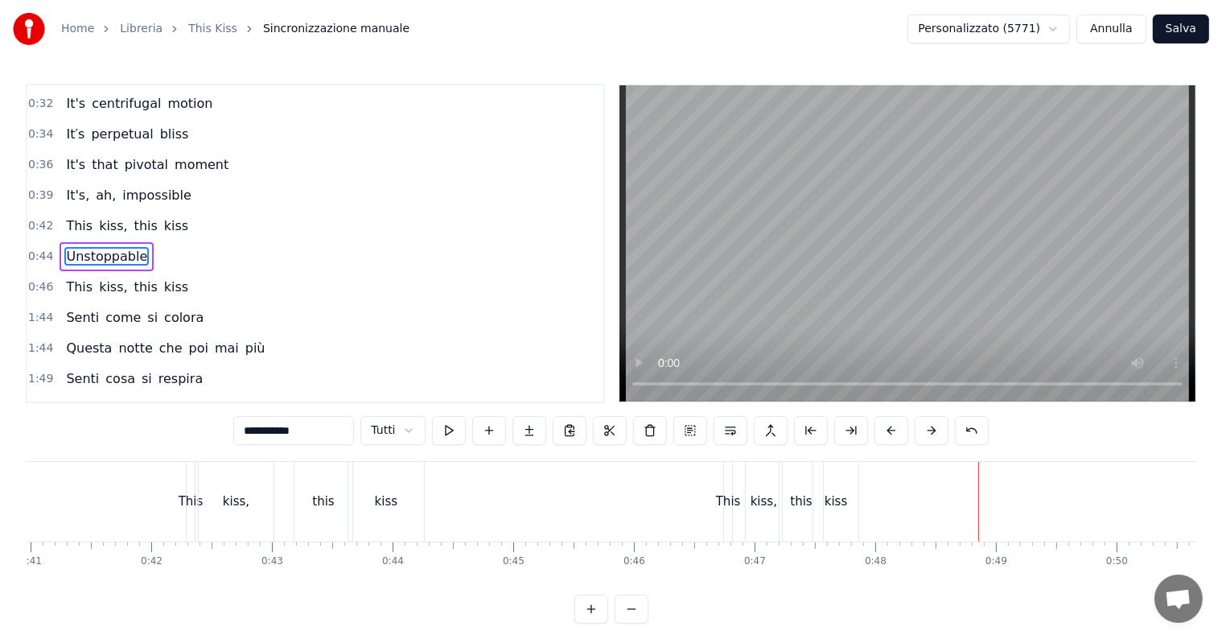
click at [814, 484] on div "kiss" at bounding box center [835, 502] width 45 height 80
type input "****"
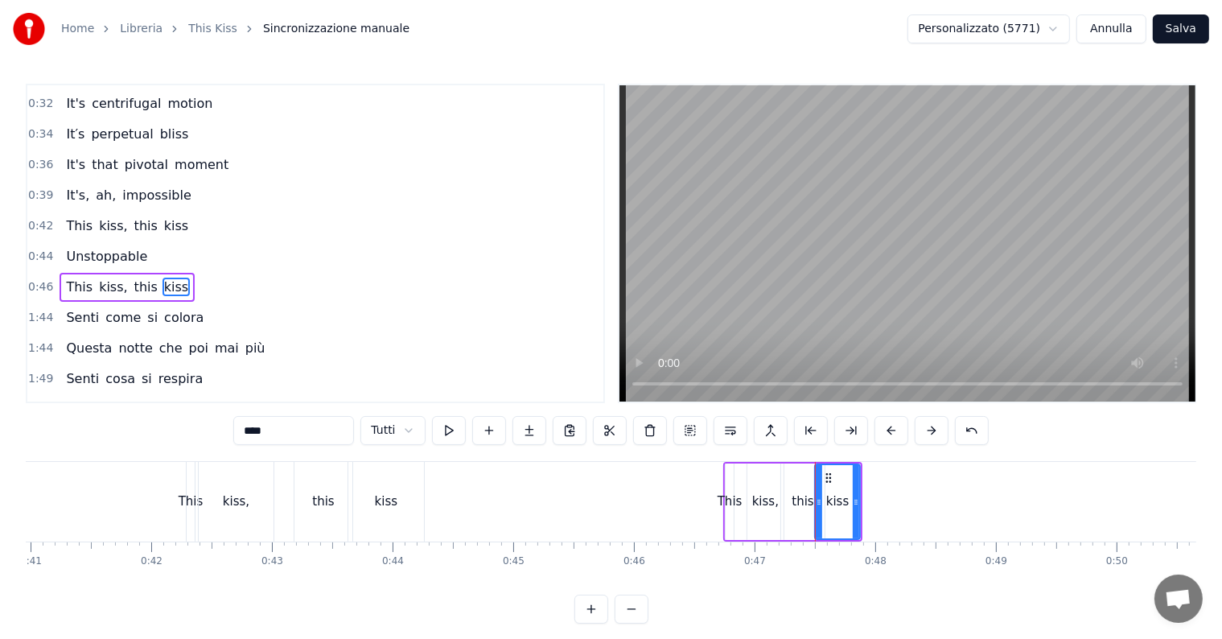
scroll to position [270, 0]
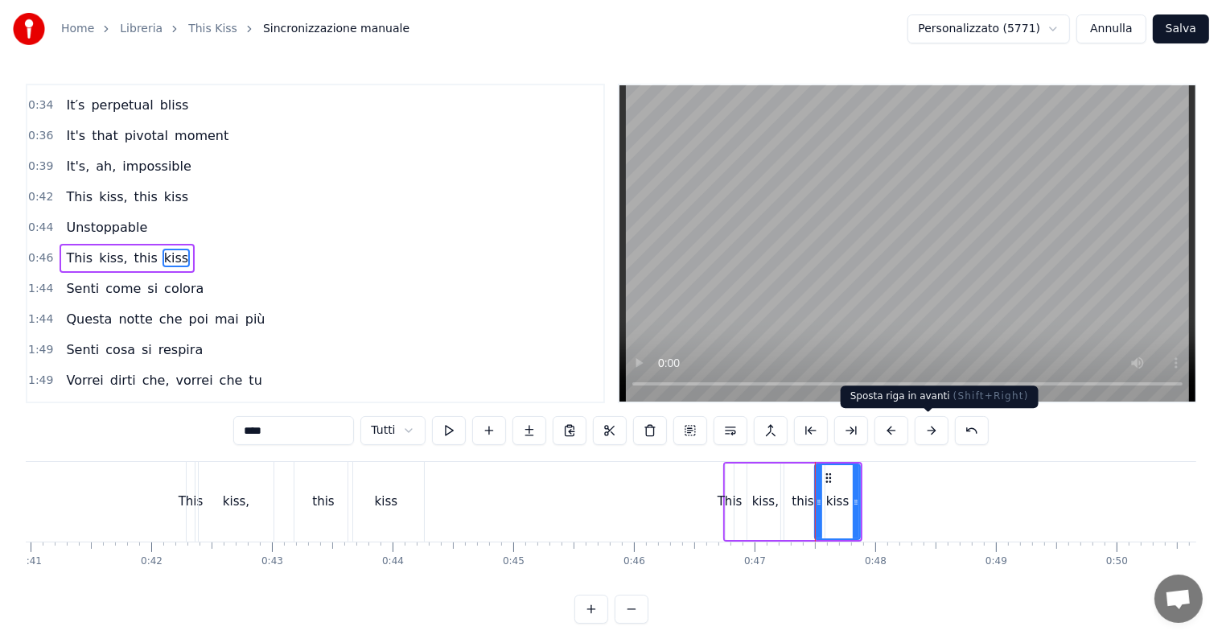
click at [919, 433] on button at bounding box center [932, 430] width 34 height 29
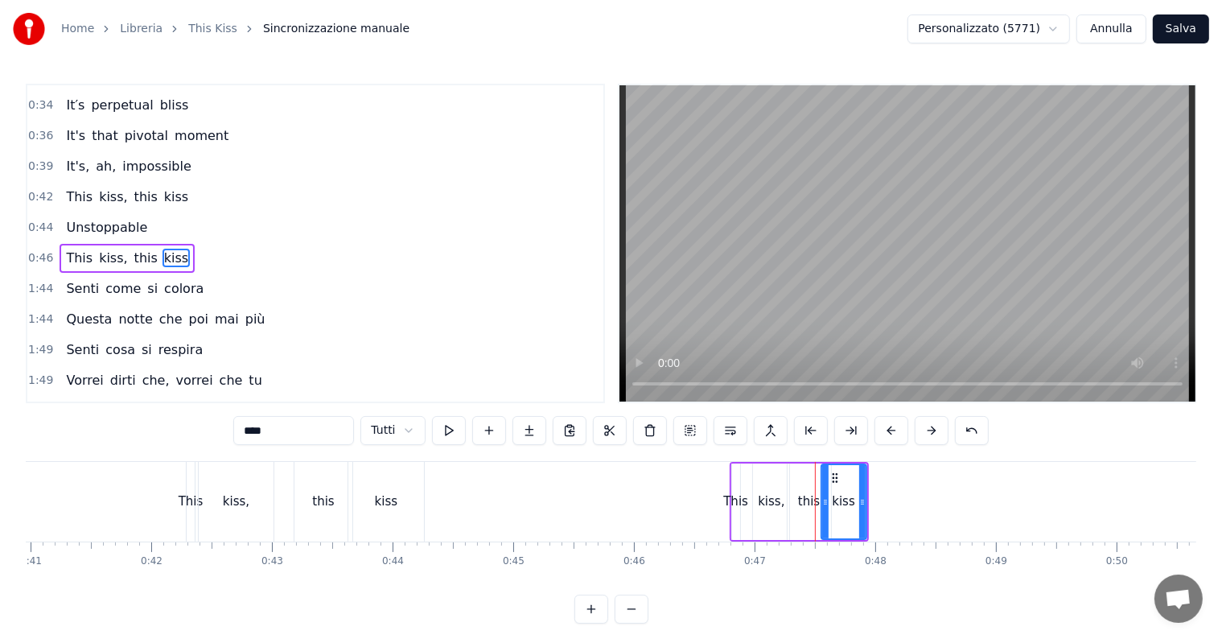
click at [919, 433] on button at bounding box center [932, 430] width 34 height 29
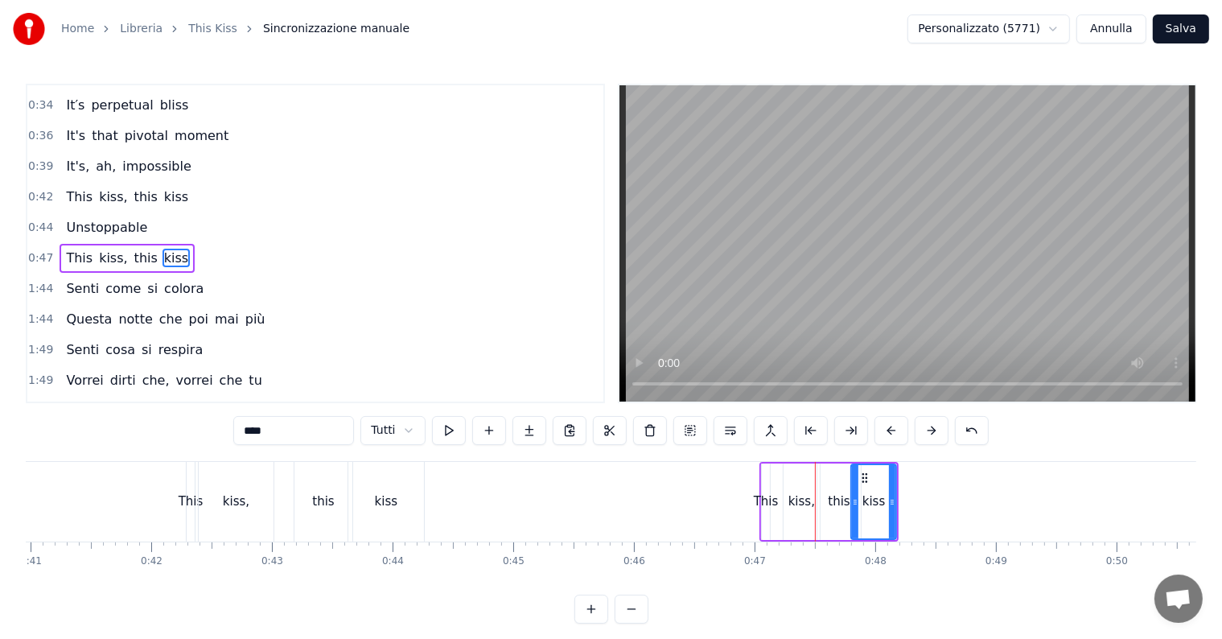
click at [919, 433] on button at bounding box center [932, 430] width 34 height 29
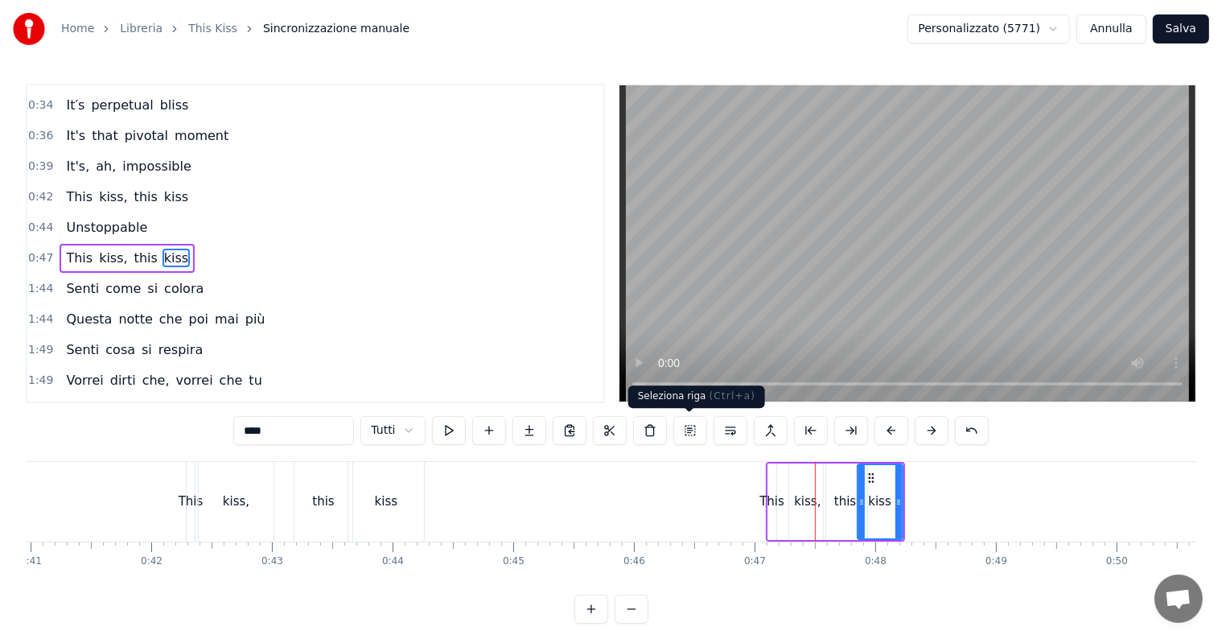
click at [692, 435] on button at bounding box center [690, 430] width 34 height 29
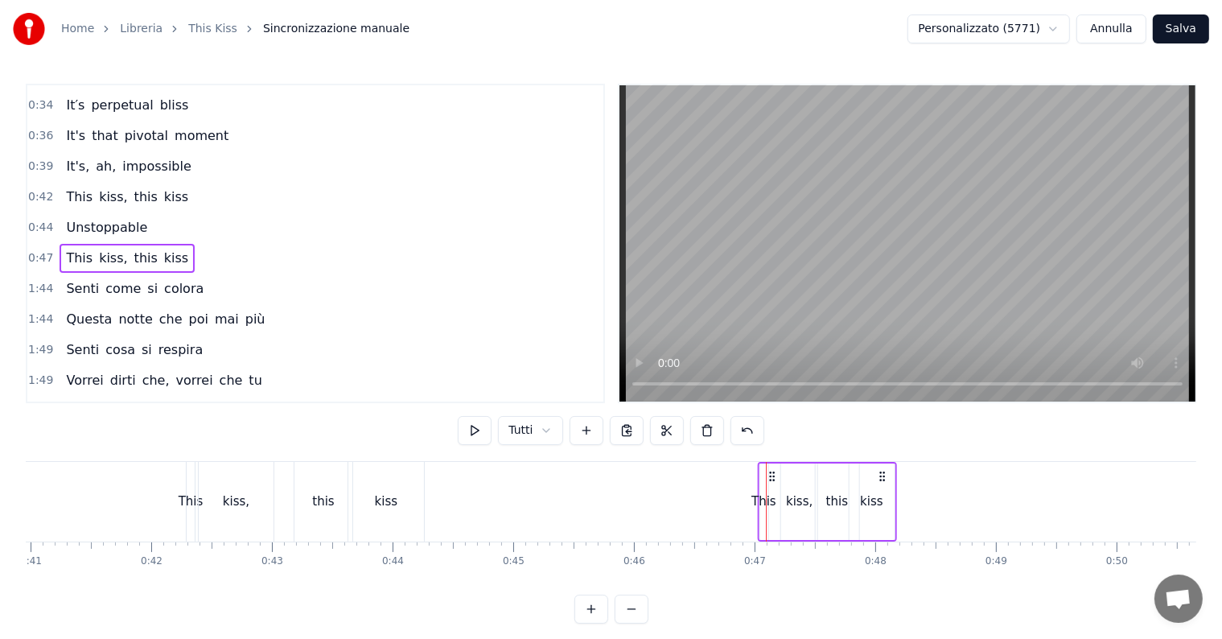
drag, startPoint x: 779, startPoint y: 476, endPoint x: 769, endPoint y: 476, distance: 10.5
click at [773, 476] on circle at bounding box center [773, 475] width 1 height 1
click at [761, 502] on div "This" at bounding box center [762, 501] width 25 height 19
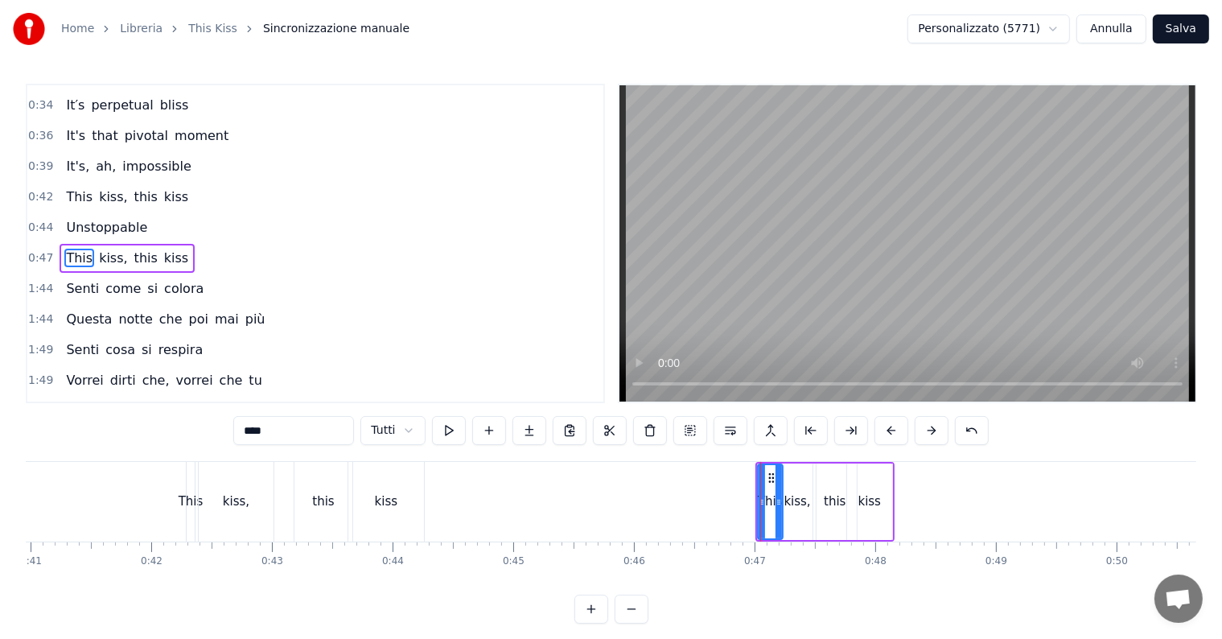
drag, startPoint x: 761, startPoint y: 502, endPoint x: 778, endPoint y: 504, distance: 17.1
click at [778, 504] on icon at bounding box center [778, 502] width 6 height 13
click at [792, 504] on div "kiss," at bounding box center [797, 501] width 27 height 19
drag, startPoint x: 808, startPoint y: 503, endPoint x: 820, endPoint y: 503, distance: 11.3
click at [820, 503] on icon at bounding box center [823, 502] width 6 height 13
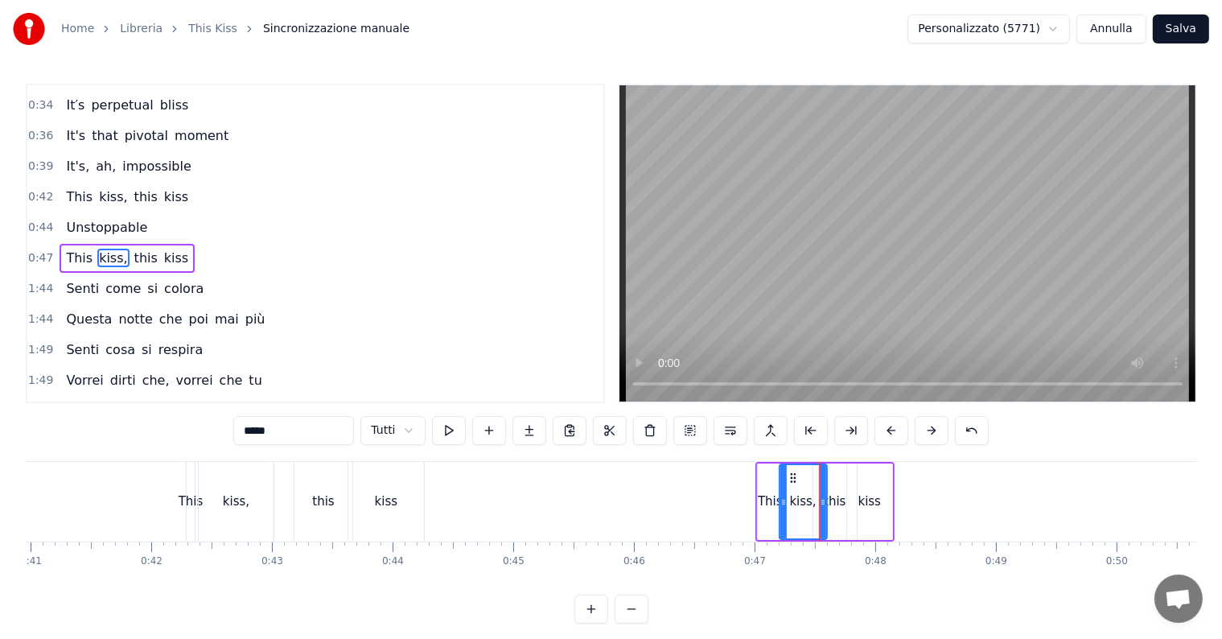
click at [834, 503] on div "this" at bounding box center [835, 501] width 22 height 19
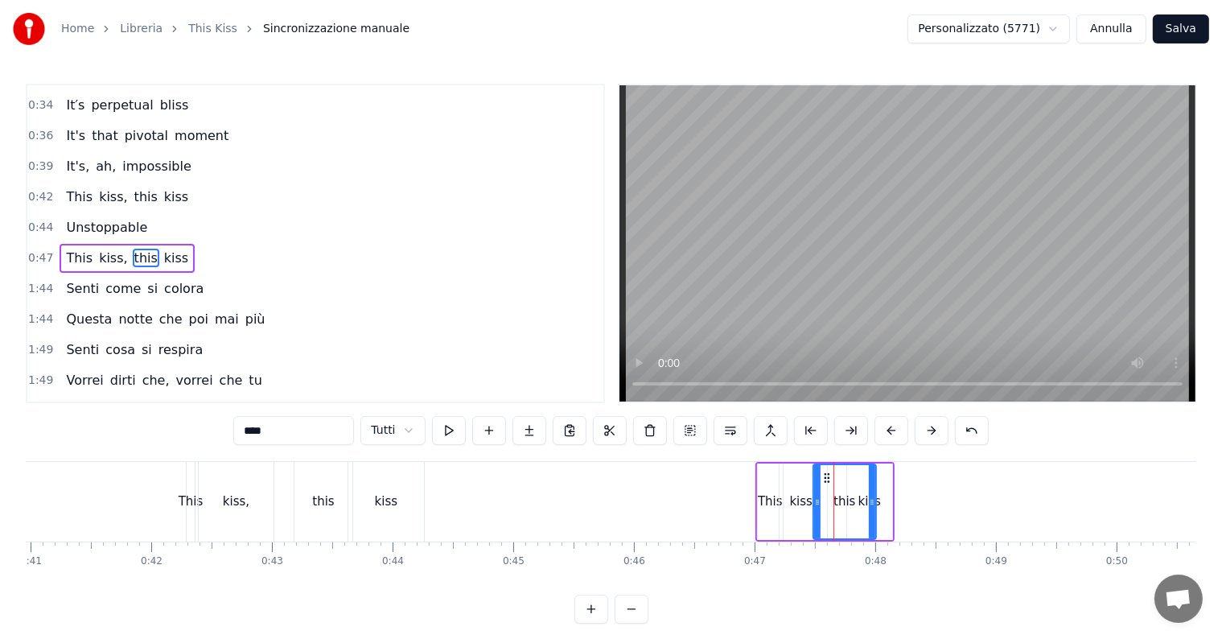
drag, startPoint x: 849, startPoint y: 502, endPoint x: 868, endPoint y: 502, distance: 19.3
click at [869, 502] on icon at bounding box center [872, 502] width 6 height 13
click at [878, 502] on div "kiss" at bounding box center [869, 501] width 45 height 76
click at [890, 502] on div "kiss" at bounding box center [869, 501] width 47 height 76
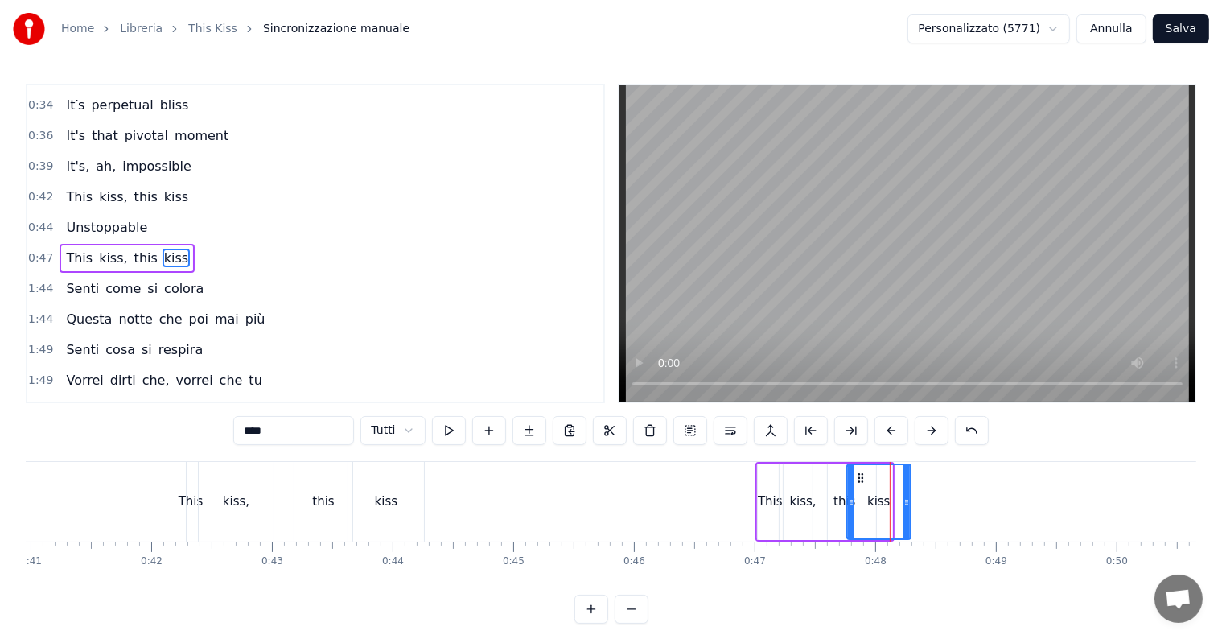
drag, startPoint x: 885, startPoint y: 500, endPoint x: 903, endPoint y: 500, distance: 18.5
click at [903, 500] on icon at bounding box center [906, 502] width 6 height 13
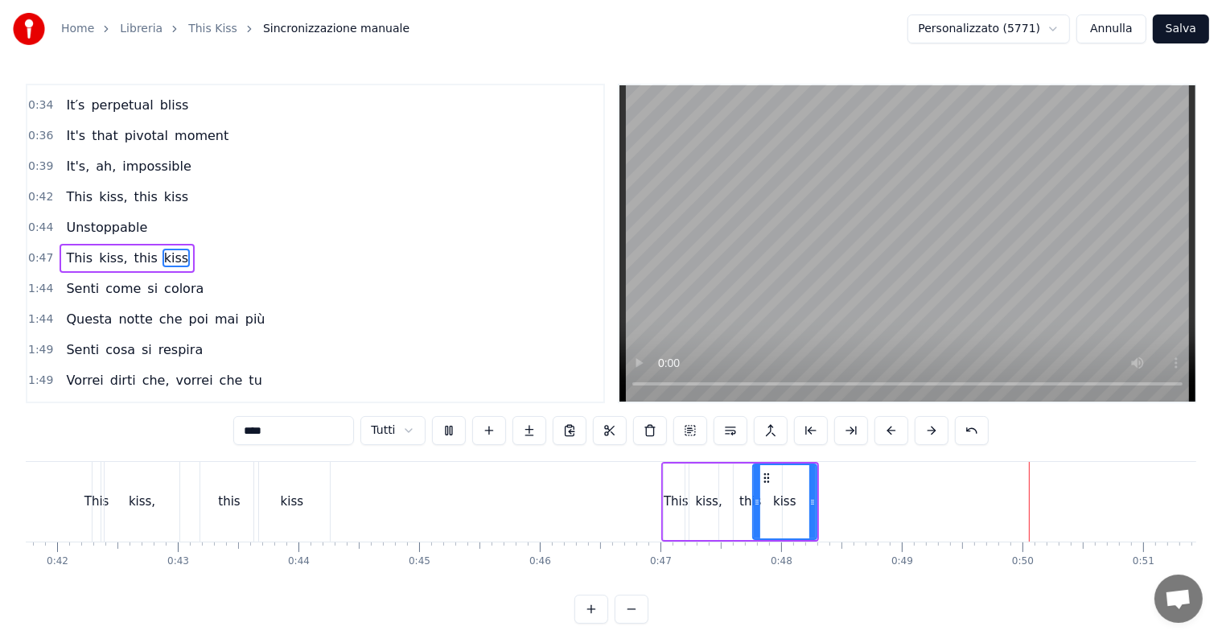
click at [660, 336] on video at bounding box center [907, 243] width 576 height 316
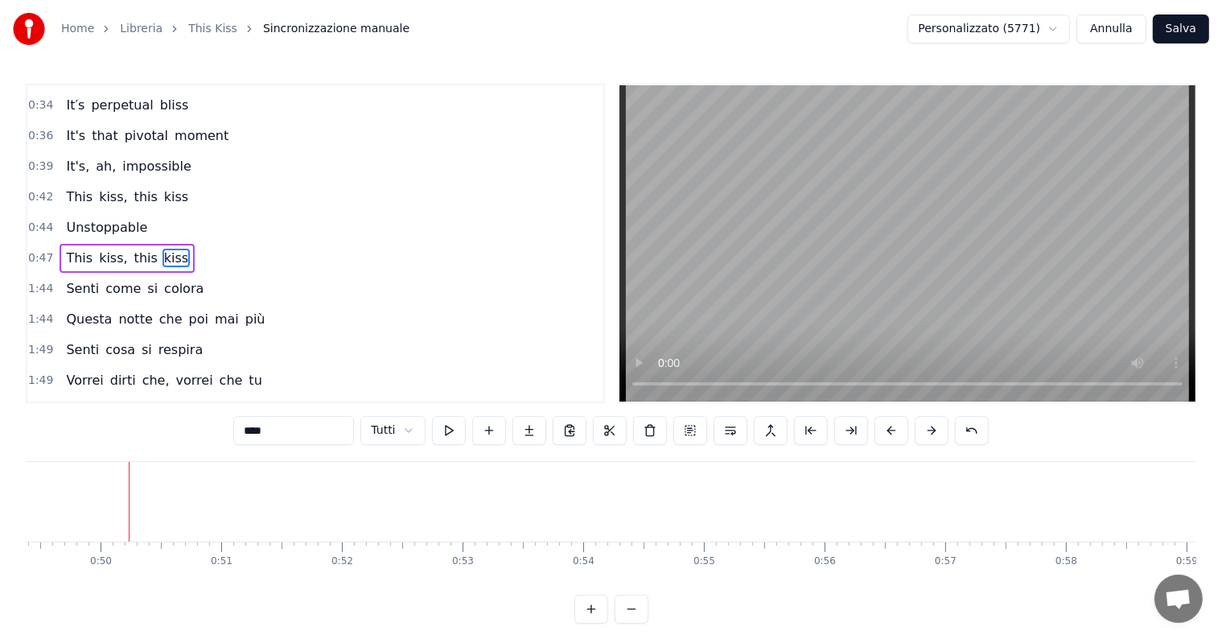
scroll to position [0, 4934]
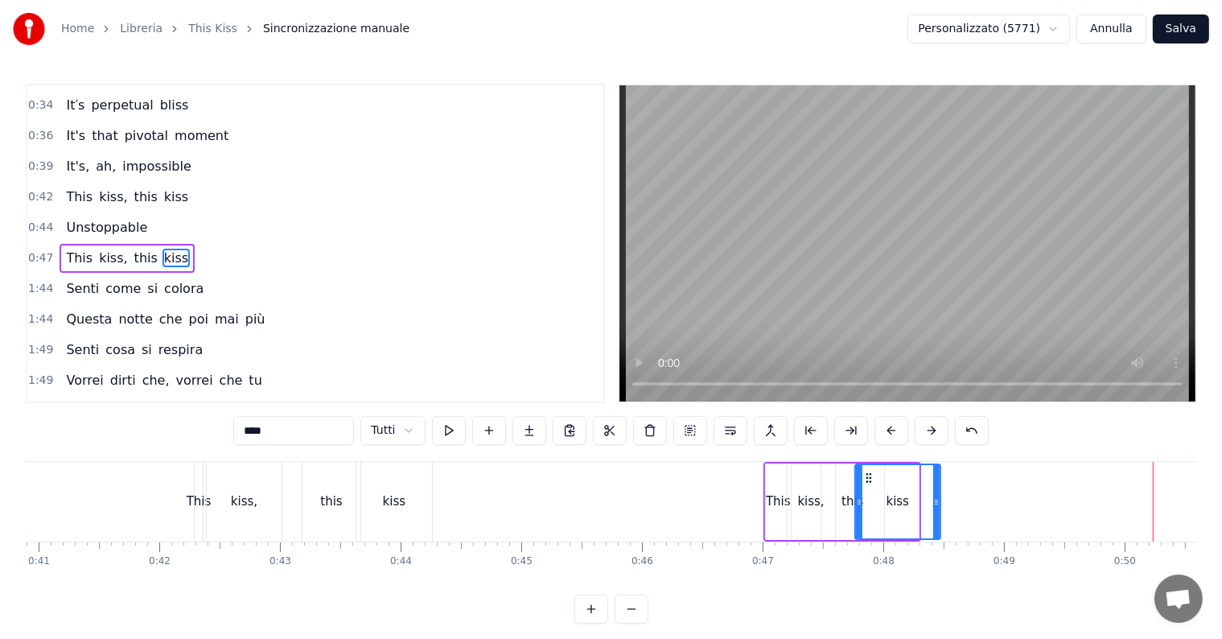
drag, startPoint x: 914, startPoint y: 499, endPoint x: 941, endPoint y: 500, distance: 27.4
click at [940, 500] on icon at bounding box center [936, 502] width 6 height 13
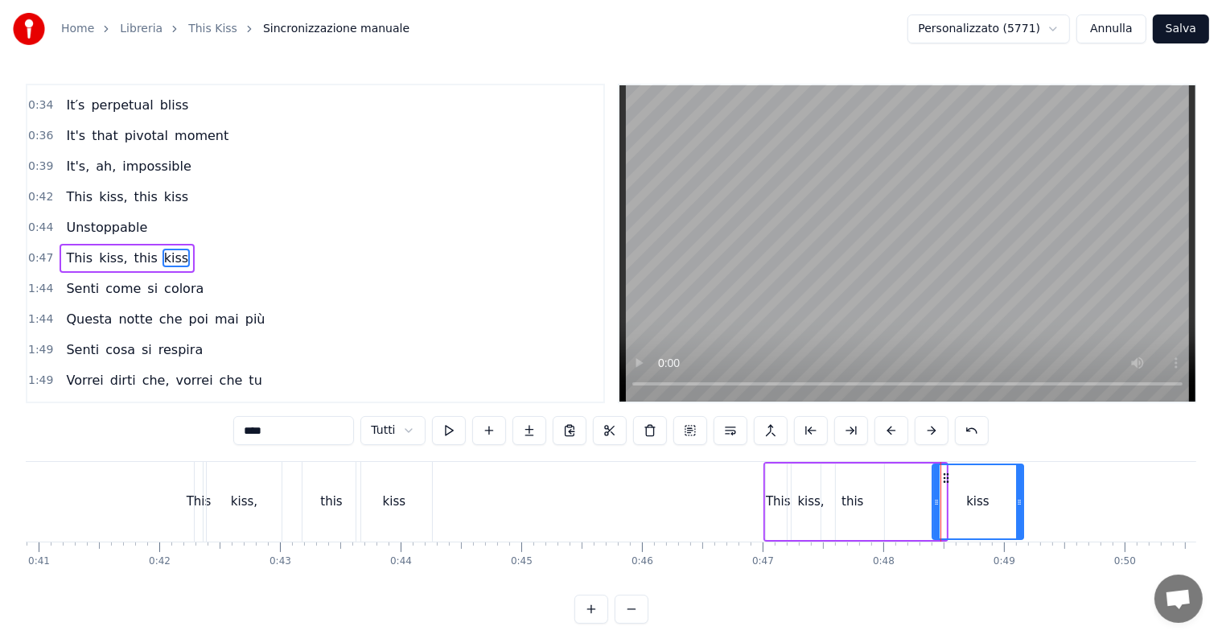
drag, startPoint x: 870, startPoint y: 476, endPoint x: 948, endPoint y: 479, distance: 78.1
click at [948, 479] on icon at bounding box center [946, 477] width 13 height 13
click at [859, 497] on div "this" at bounding box center [852, 501] width 22 height 19
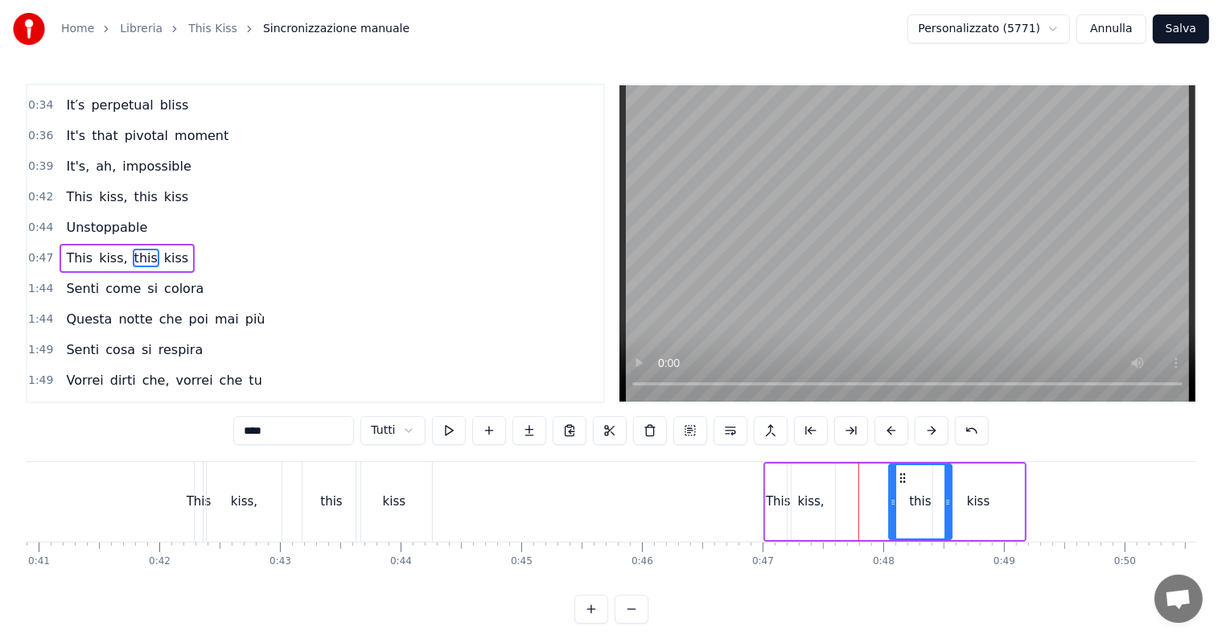
drag, startPoint x: 833, startPoint y: 477, endPoint x: 901, endPoint y: 485, distance: 68.0
click at [901, 485] on div "this" at bounding box center [920, 501] width 61 height 73
click at [978, 504] on div "kiss" at bounding box center [978, 501] width 23 height 19
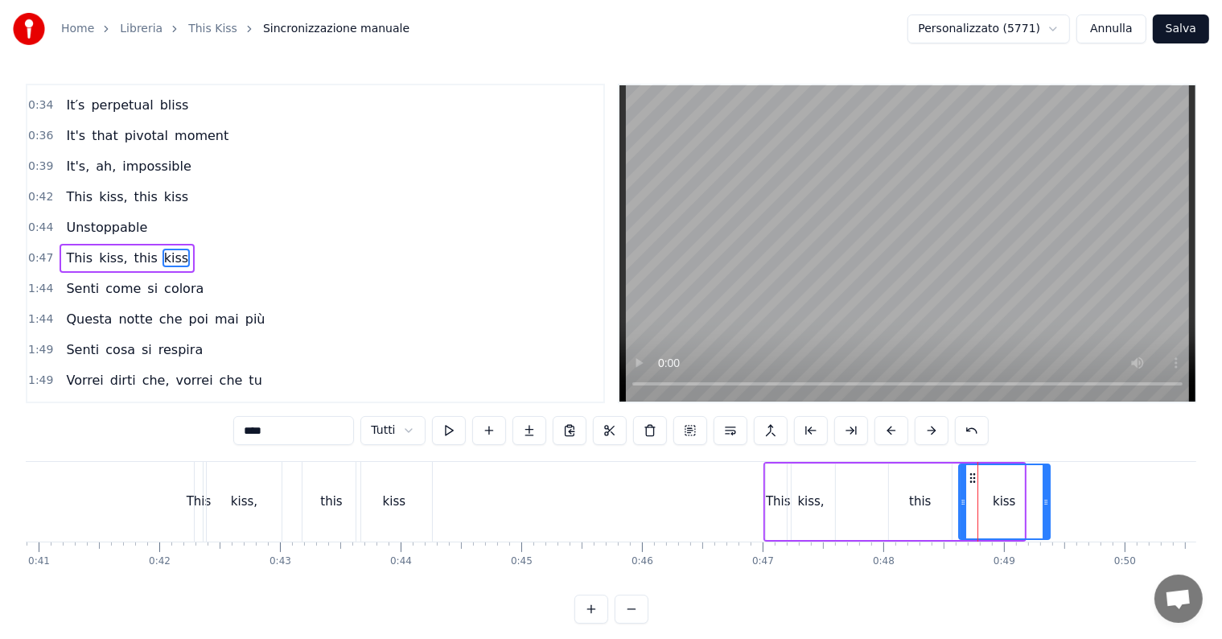
drag, startPoint x: 946, startPoint y: 473, endPoint x: 976, endPoint y: 479, distance: 30.5
click at [976, 479] on icon at bounding box center [972, 477] width 13 height 13
click at [920, 500] on div "this" at bounding box center [920, 501] width 22 height 19
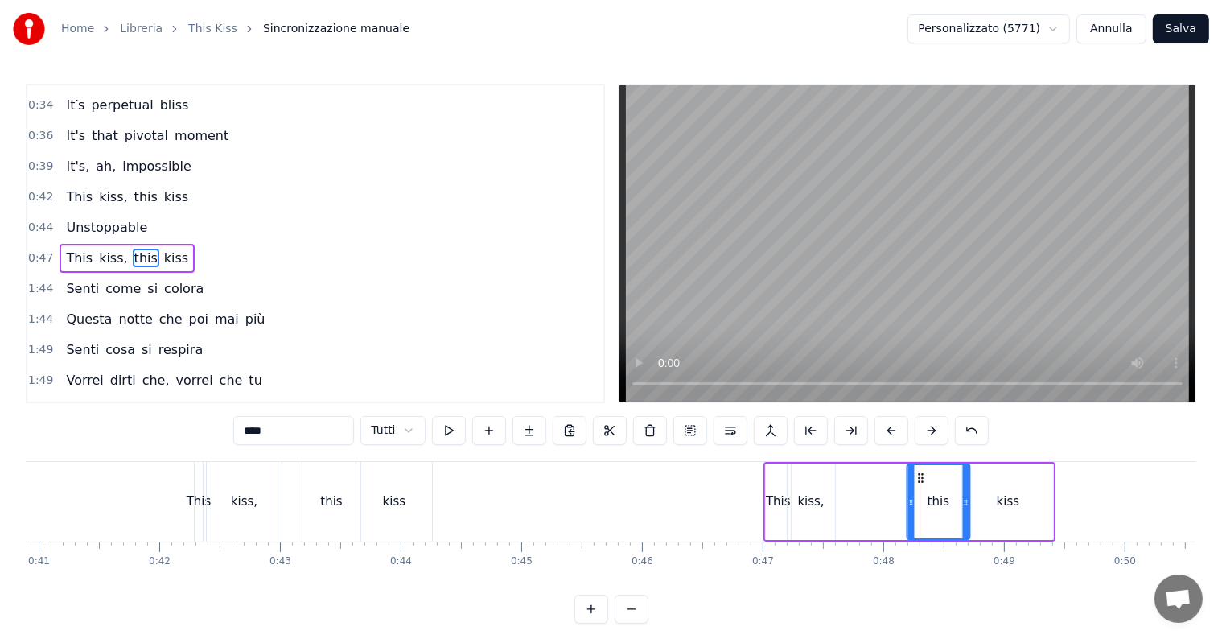
drag, startPoint x: 902, startPoint y: 476, endPoint x: 920, endPoint y: 479, distance: 18.7
click at [920, 479] on icon at bounding box center [920, 477] width 13 height 13
click at [808, 501] on div "kiss," at bounding box center [811, 501] width 27 height 19
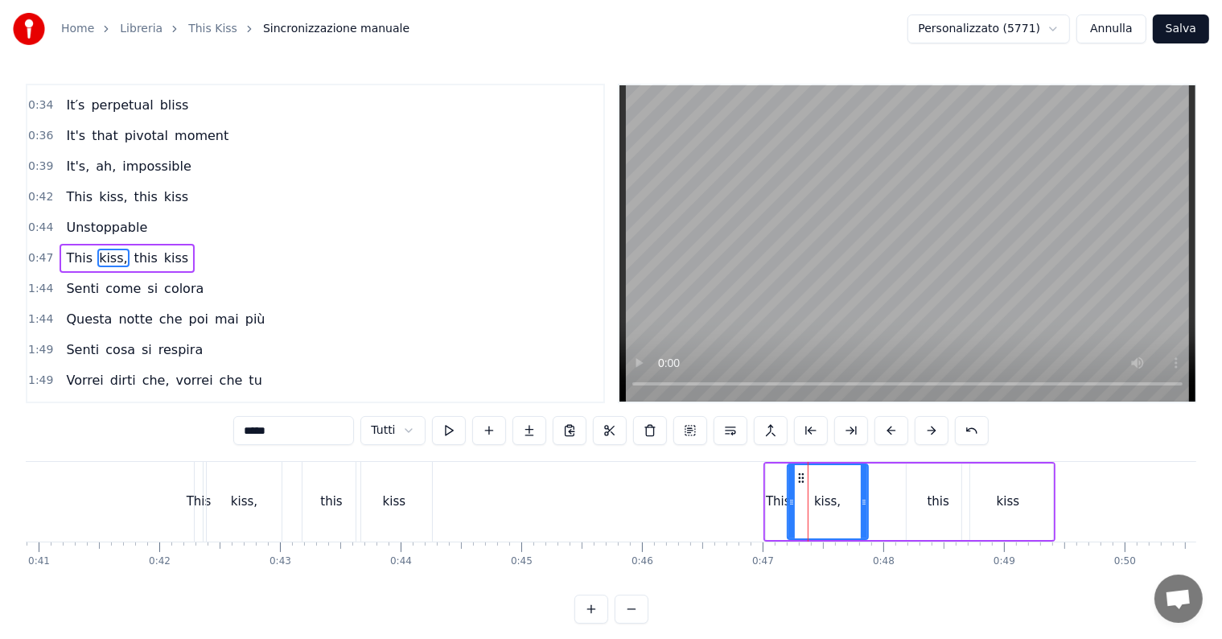
drag, startPoint x: 833, startPoint y: 502, endPoint x: 866, endPoint y: 499, distance: 33.1
click at [866, 499] on icon at bounding box center [864, 502] width 6 height 13
drag, startPoint x: 800, startPoint y: 476, endPoint x: 845, endPoint y: 479, distance: 44.4
click at [845, 479] on icon at bounding box center [844, 477] width 13 height 13
click at [781, 502] on div "This" at bounding box center [778, 501] width 25 height 19
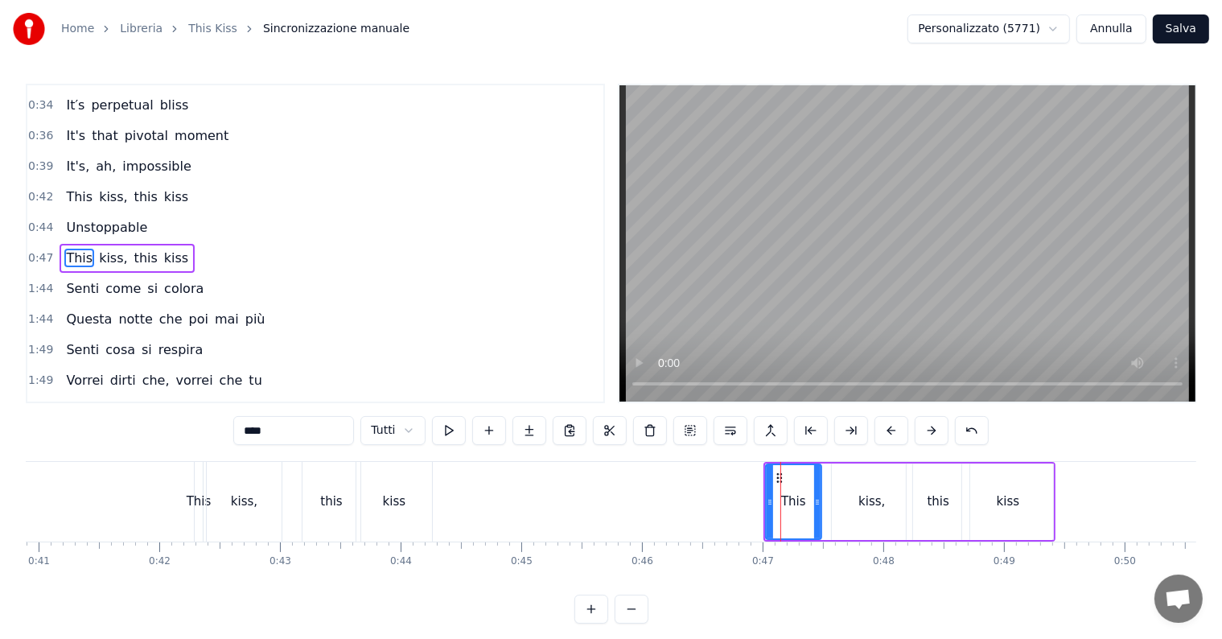
drag, startPoint x: 788, startPoint y: 502, endPoint x: 821, endPoint y: 500, distance: 33.1
click at [820, 500] on icon at bounding box center [817, 502] width 6 height 13
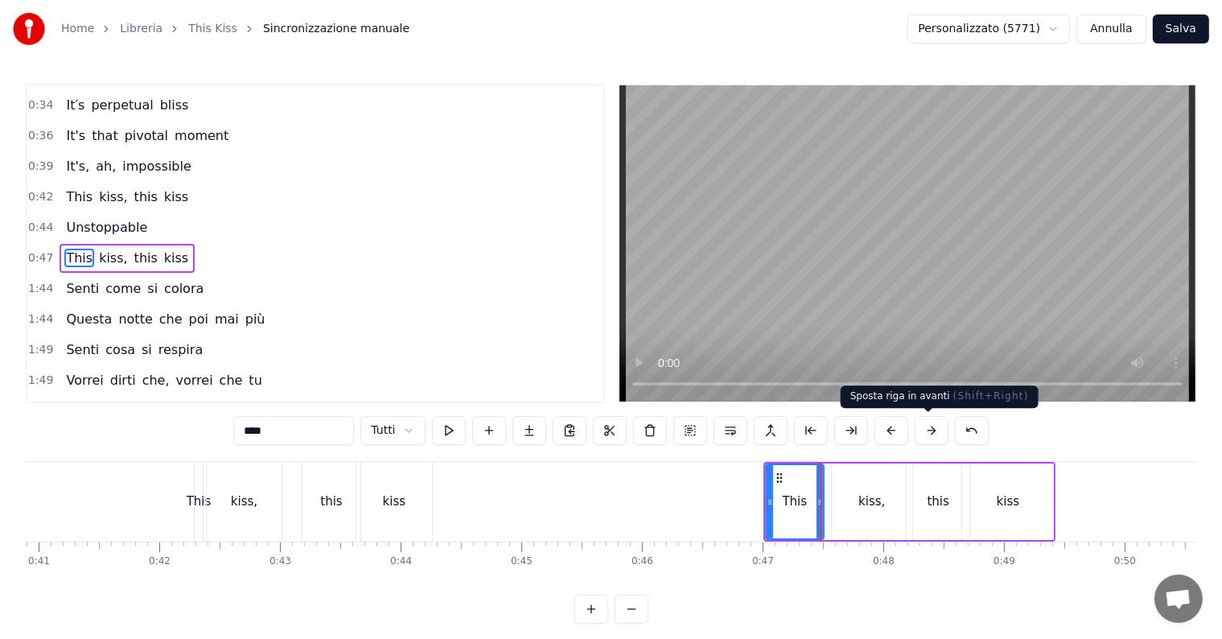
click at [922, 429] on button at bounding box center [932, 430] width 34 height 29
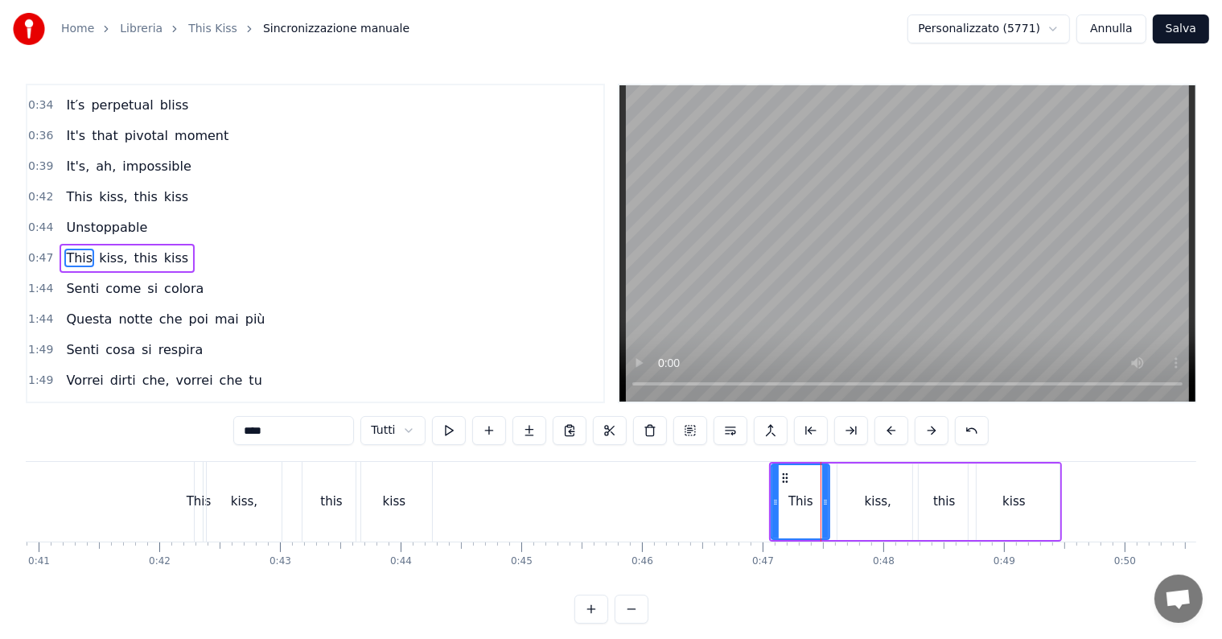
click at [922, 429] on button at bounding box center [932, 430] width 34 height 29
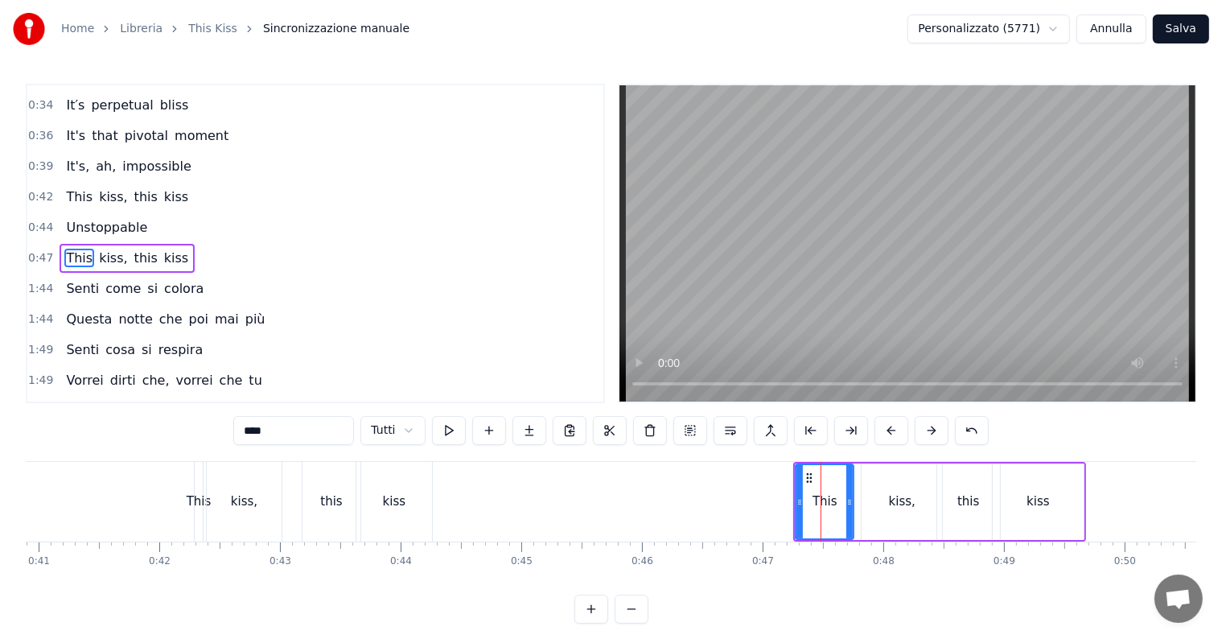
click at [922, 429] on button at bounding box center [932, 430] width 34 height 29
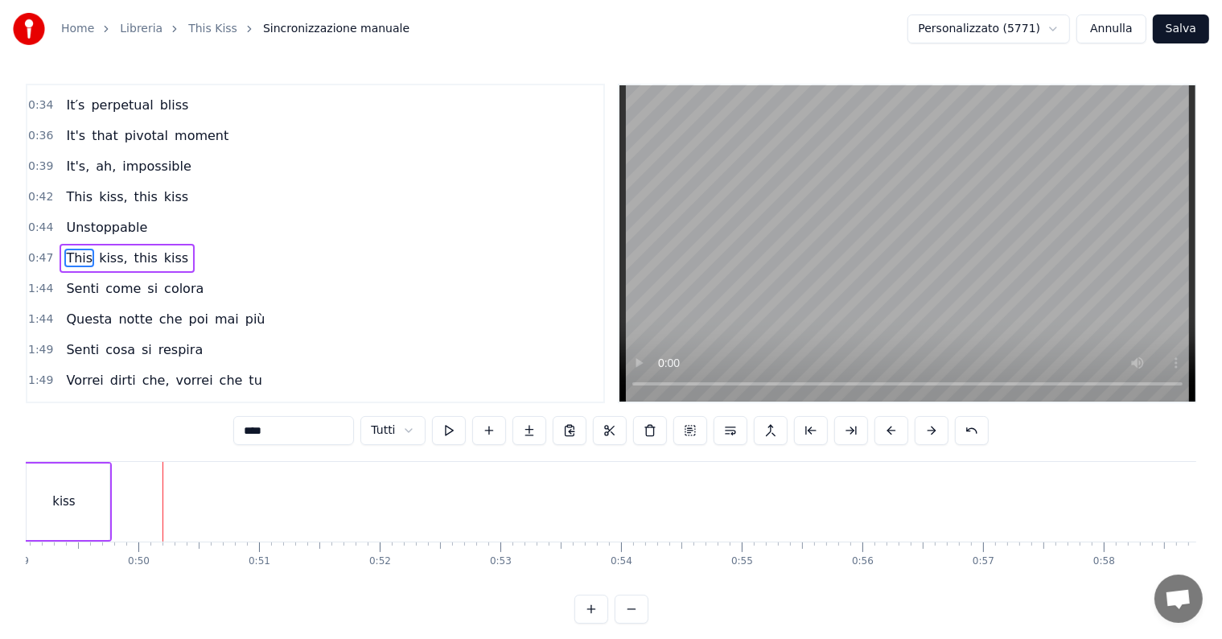
scroll to position [0, 5949]
click at [125, 280] on span "come" at bounding box center [123, 288] width 39 height 19
type input "****"
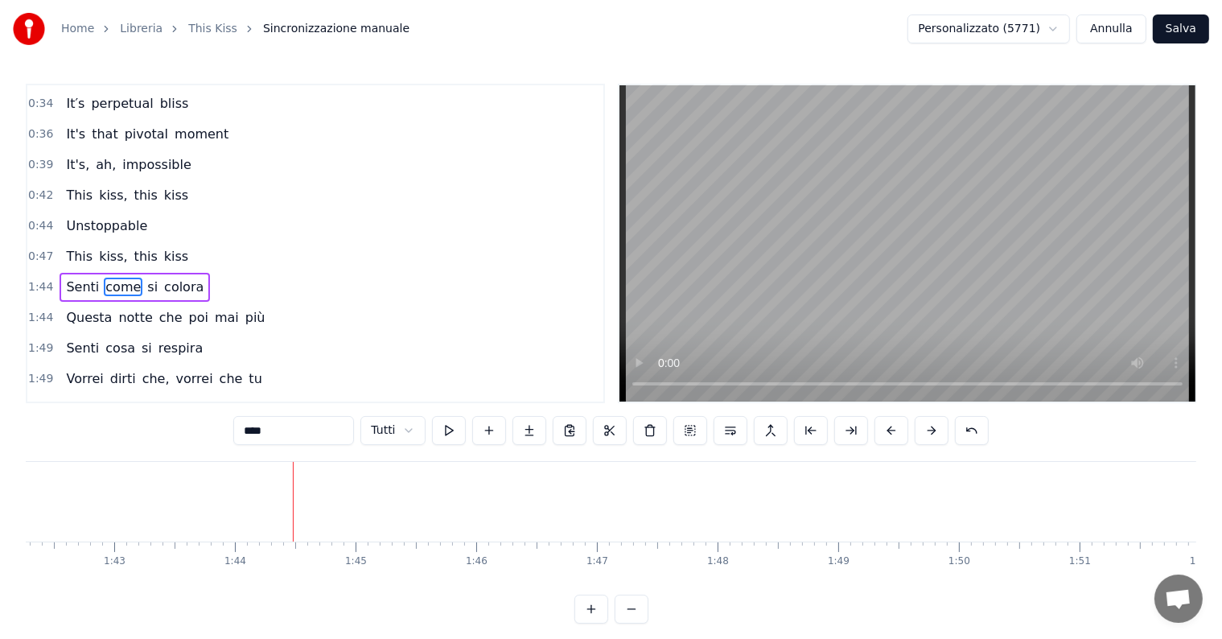
scroll to position [0, 12525]
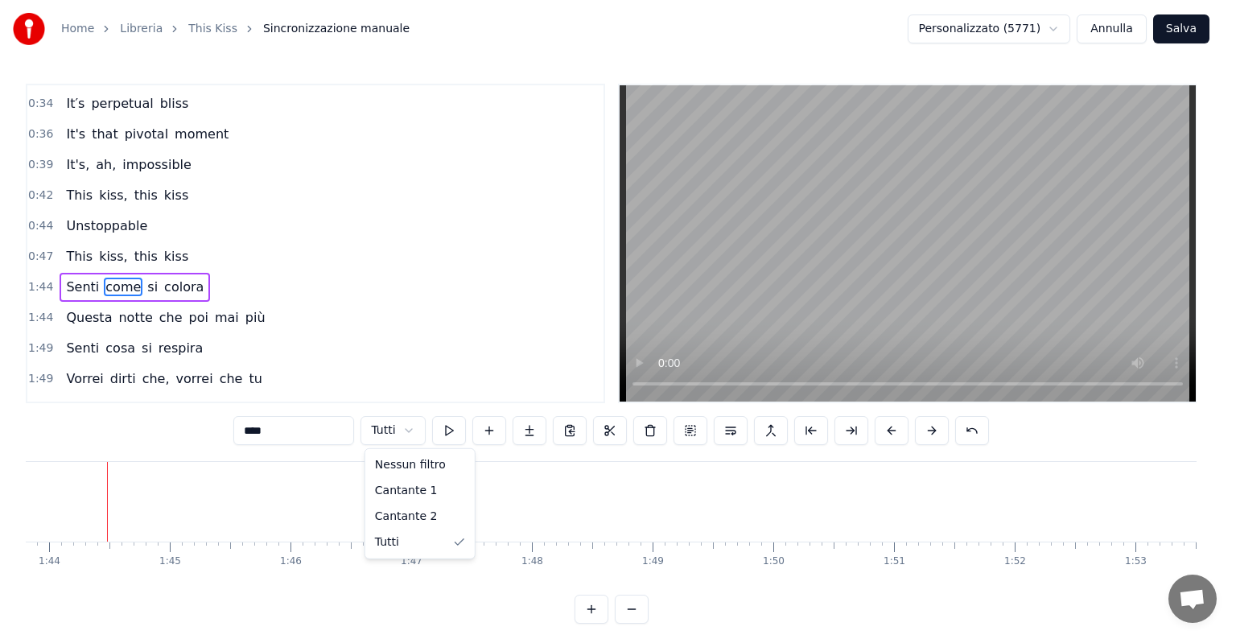
click at [405, 437] on html "Home Libreria This Kiss Sincronizzazione manuale Personalizzato (5771) [PERSON_…" at bounding box center [618, 324] width 1236 height 649
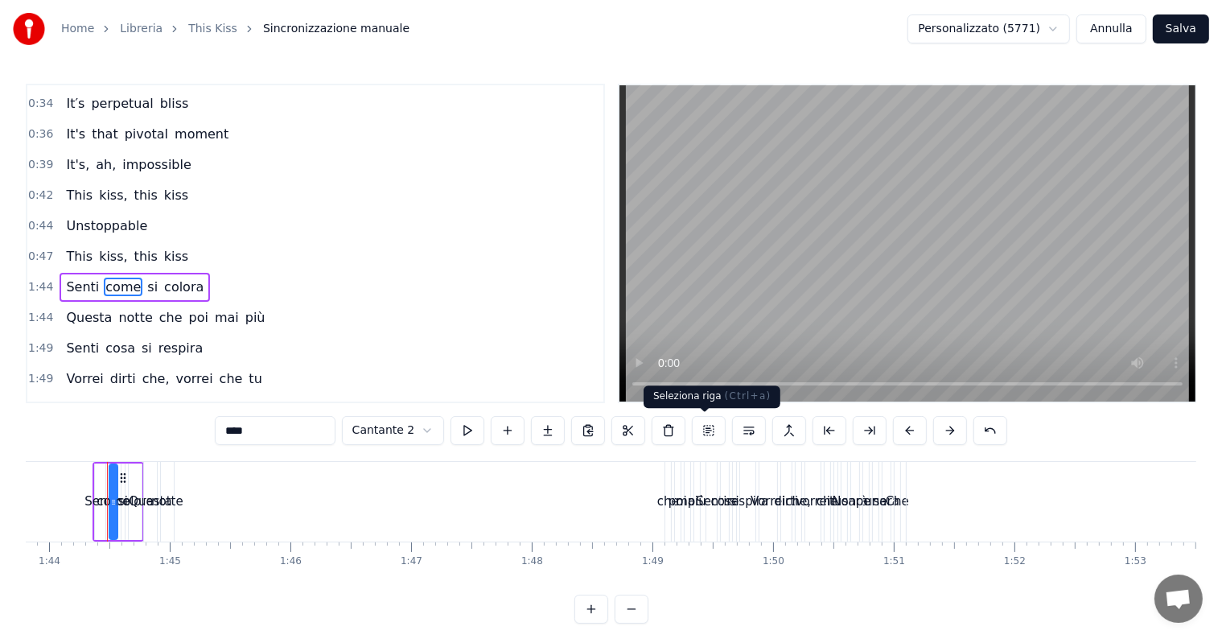
click at [708, 436] on button at bounding box center [709, 430] width 34 height 29
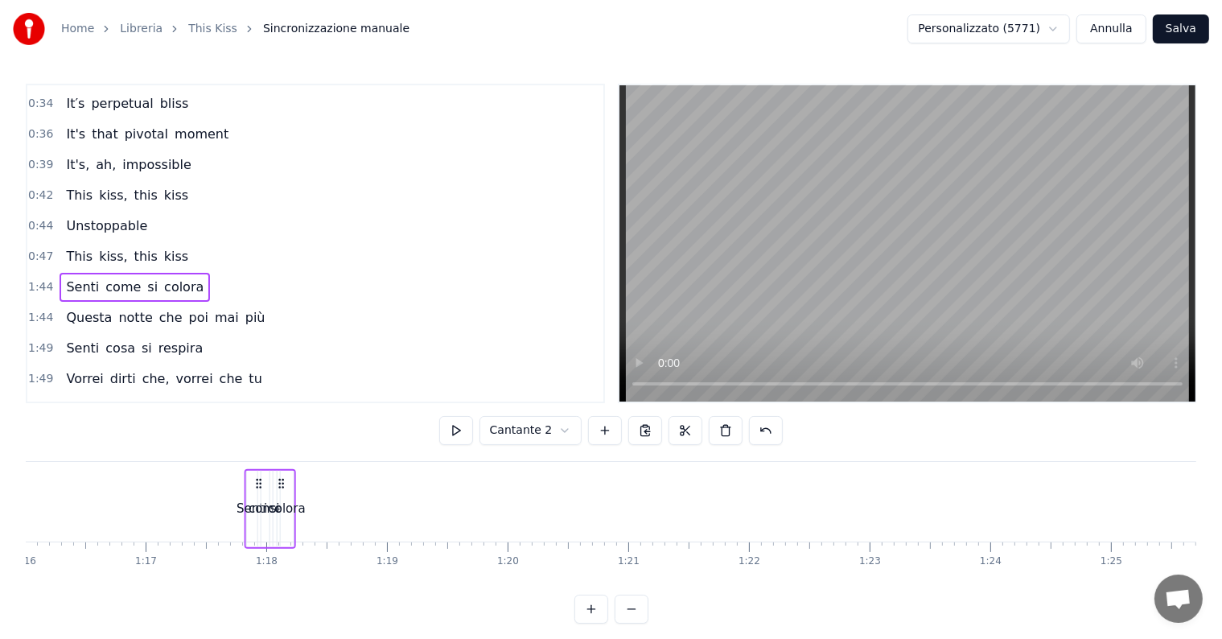
scroll to position [24, 0]
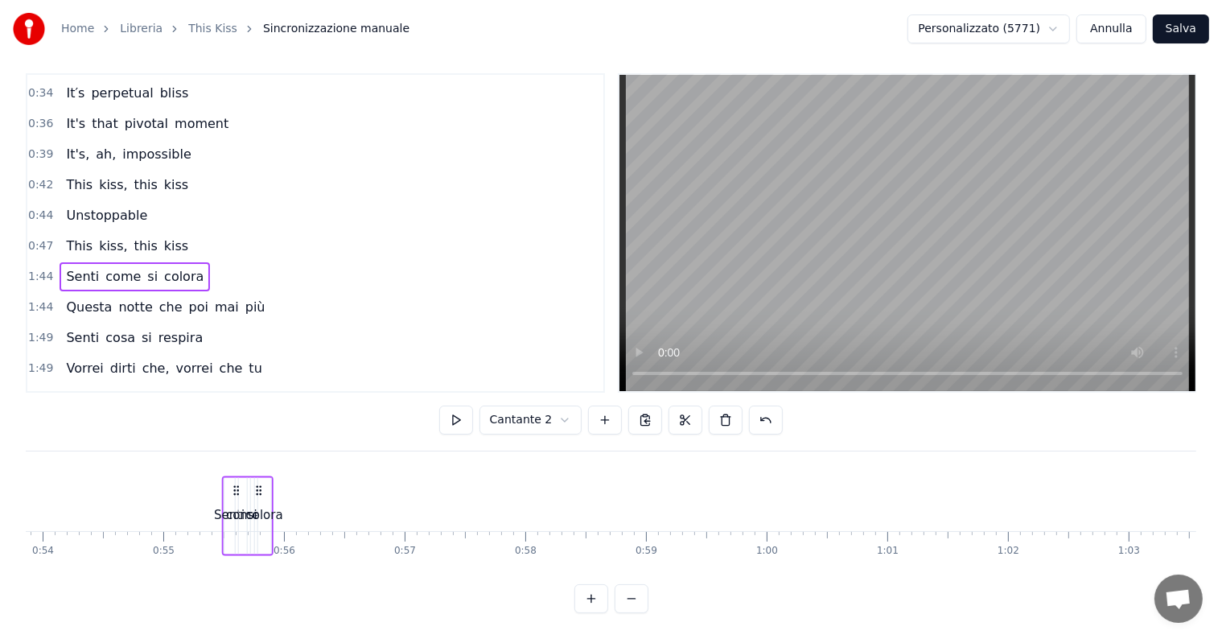
drag, startPoint x: 119, startPoint y: 475, endPoint x: 239, endPoint y: 466, distance: 120.2
click at [239, 475] on div "Senti come si colora" at bounding box center [247, 515] width 51 height 80
click at [228, 482] on div "Senti" at bounding box center [234, 491] width 31 height 19
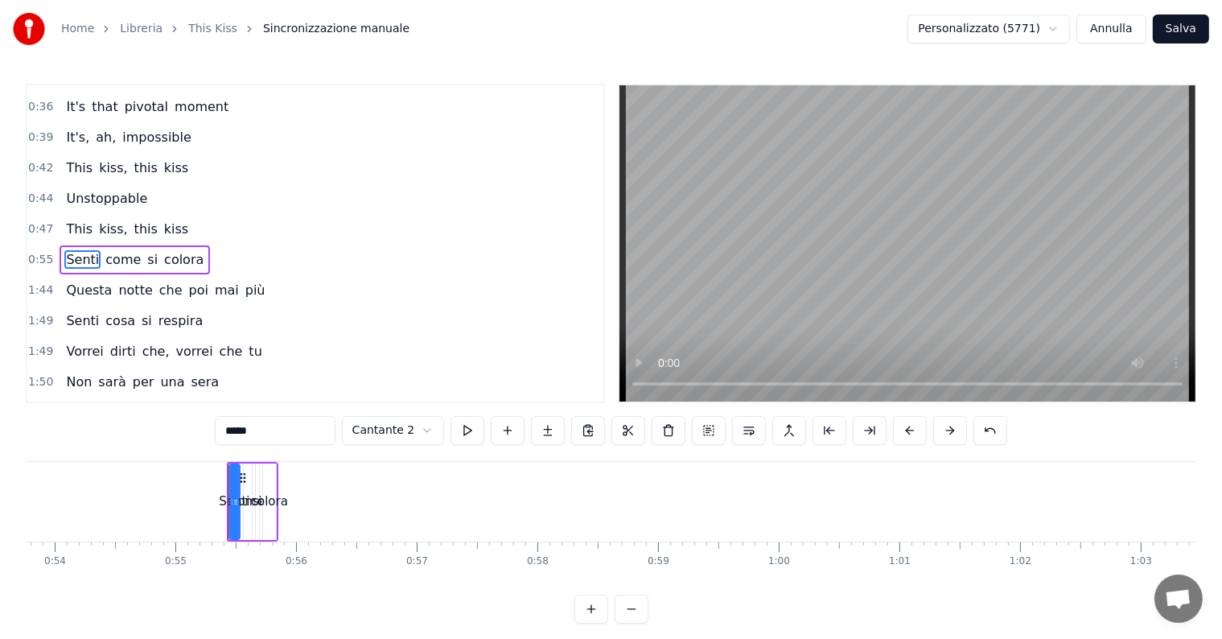
scroll to position [300, 0]
drag, startPoint x: 232, startPoint y: 501, endPoint x: 283, endPoint y: 502, distance: 51.5
click at [283, 502] on icon at bounding box center [286, 502] width 6 height 13
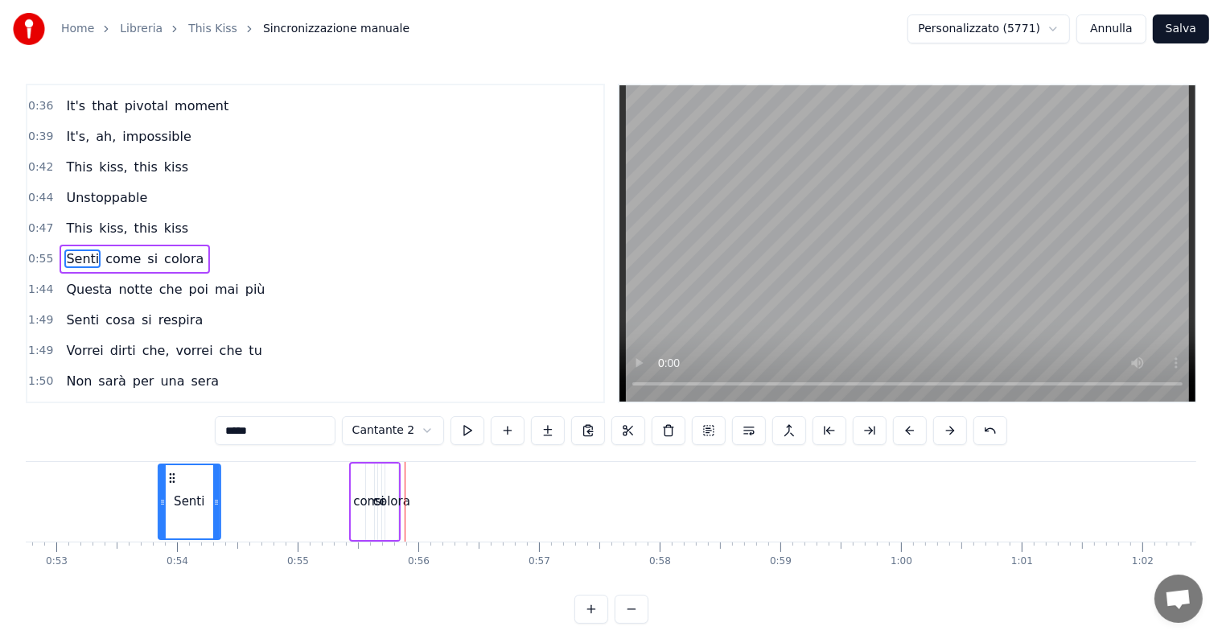
drag, startPoint x: 241, startPoint y: 474, endPoint x: 205, endPoint y: 473, distance: 35.4
click at [179, 473] on icon at bounding box center [172, 477] width 13 height 13
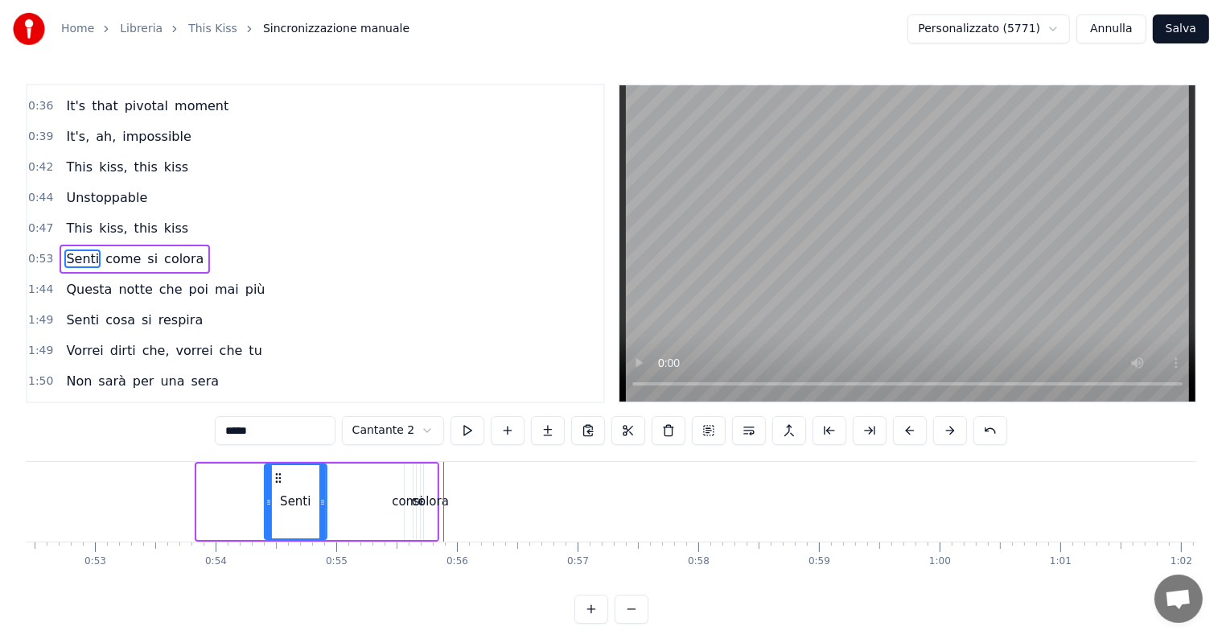
drag, startPoint x: 205, startPoint y: 473, endPoint x: 273, endPoint y: 477, distance: 67.7
click at [273, 477] on icon at bounding box center [278, 477] width 13 height 13
click at [402, 503] on div "come" at bounding box center [408, 501] width 33 height 19
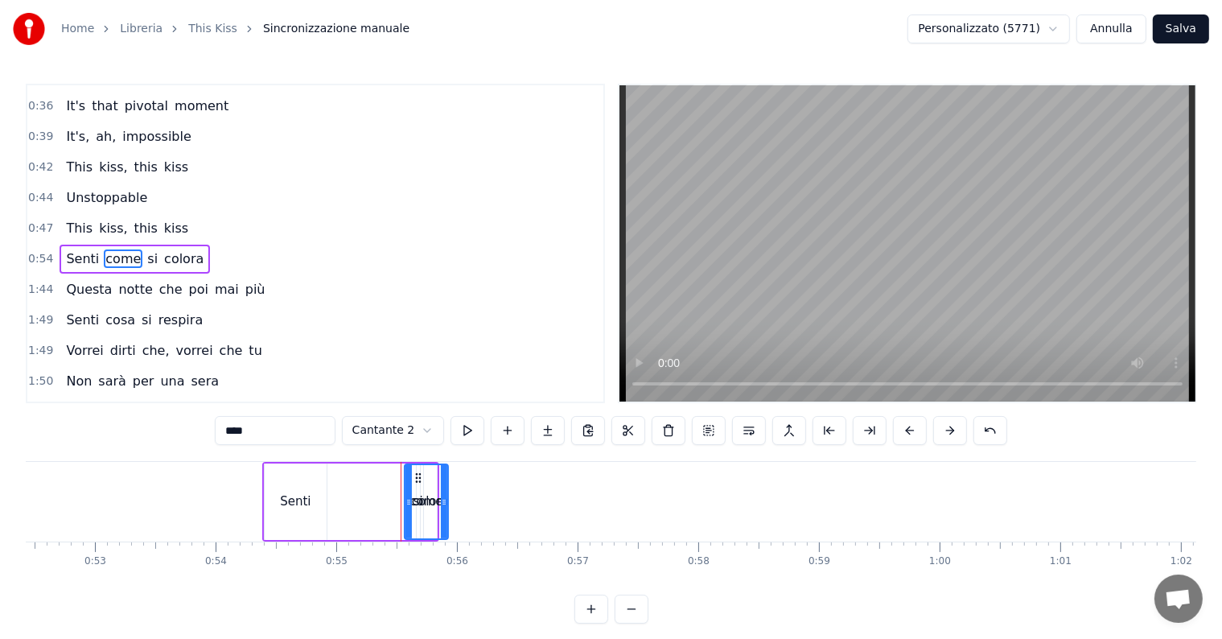
drag, startPoint x: 405, startPoint y: 503, endPoint x: 442, endPoint y: 505, distance: 37.1
click at [442, 505] on icon at bounding box center [444, 502] width 6 height 13
drag, startPoint x: 420, startPoint y: 479, endPoint x: 331, endPoint y: 478, distance: 88.5
click at [331, 478] on icon at bounding box center [329, 477] width 13 height 13
click at [416, 500] on div "colora" at bounding box center [430, 501] width 37 height 19
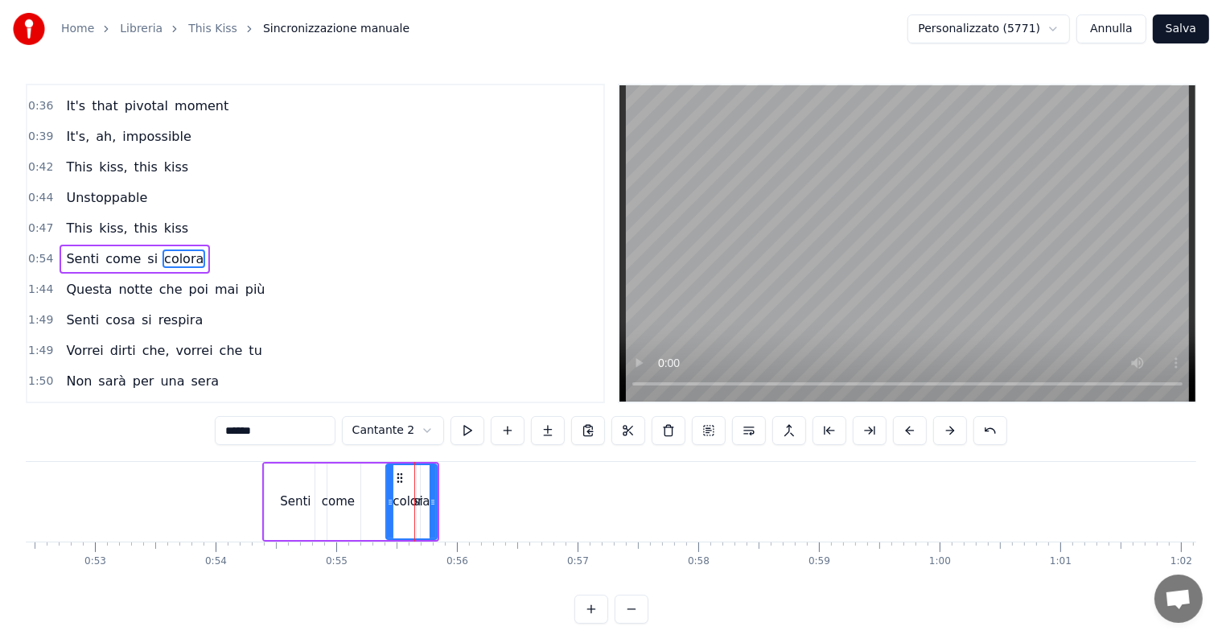
drag, startPoint x: 426, startPoint y: 500, endPoint x: 388, endPoint y: 494, distance: 38.4
click at [388, 494] on div at bounding box center [390, 501] width 6 height 73
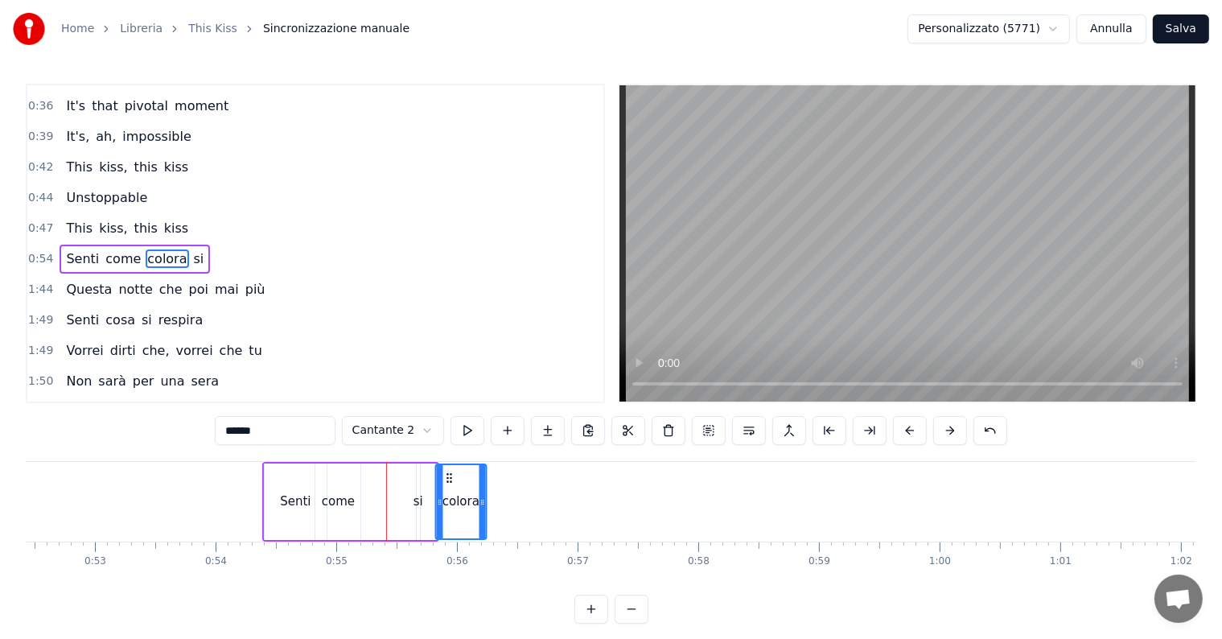
drag, startPoint x: 399, startPoint y: 475, endPoint x: 448, endPoint y: 479, distance: 49.2
click at [420, 504] on div "si" at bounding box center [418, 501] width 10 height 19
drag, startPoint x: 420, startPoint y: 504, endPoint x: 397, endPoint y: 500, distance: 23.7
click at [397, 500] on icon at bounding box center [397, 502] width 6 height 13
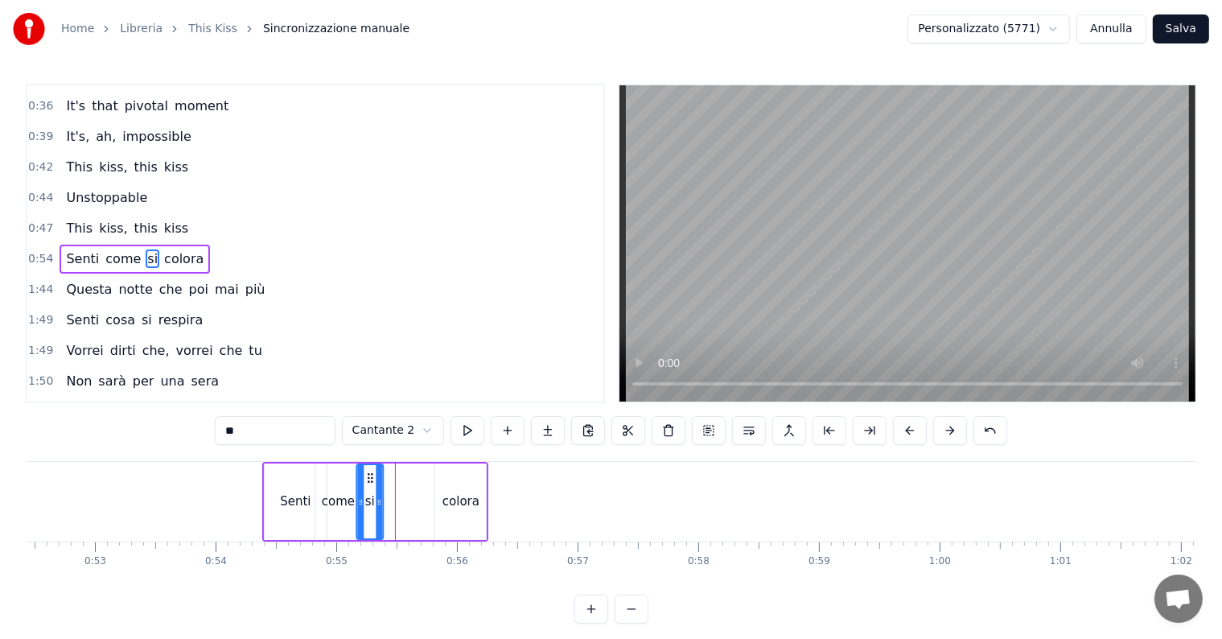
drag, startPoint x: 406, startPoint y: 476, endPoint x: 370, endPoint y: 475, distance: 36.2
click at [370, 475] on icon at bounding box center [370, 477] width 13 height 13
click at [454, 483] on div "colora" at bounding box center [460, 501] width 51 height 76
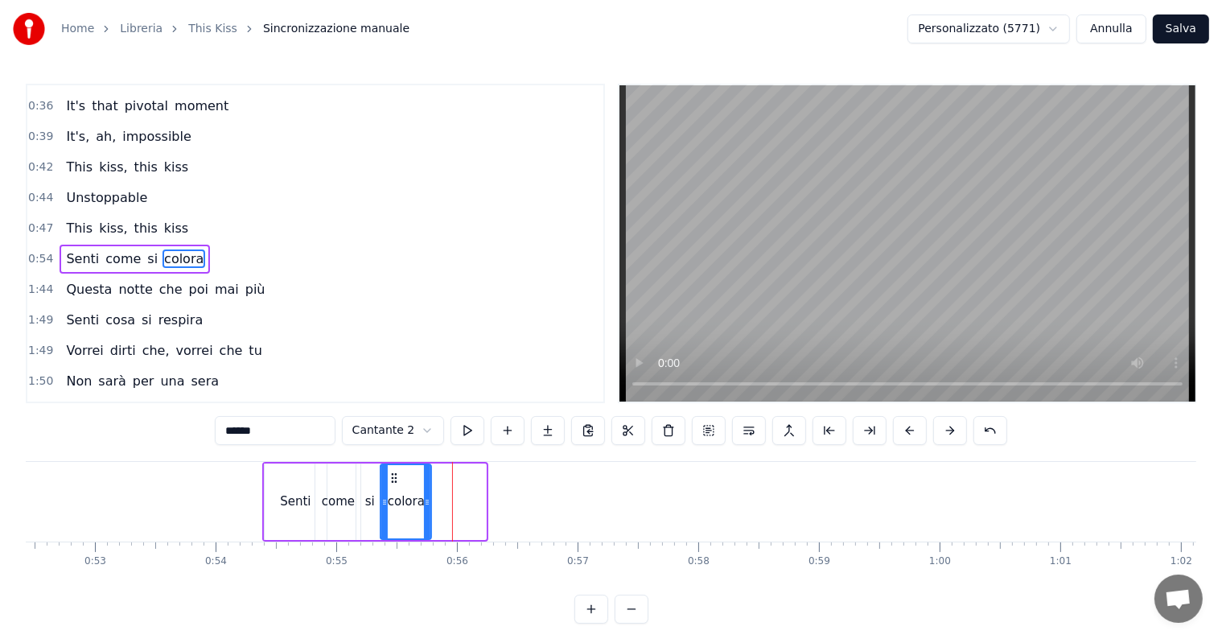
drag, startPoint x: 447, startPoint y: 477, endPoint x: 393, endPoint y: 476, distance: 54.7
click at [393, 476] on icon at bounding box center [394, 477] width 13 height 13
click at [301, 496] on div "Senti" at bounding box center [295, 501] width 31 height 19
type input "*****"
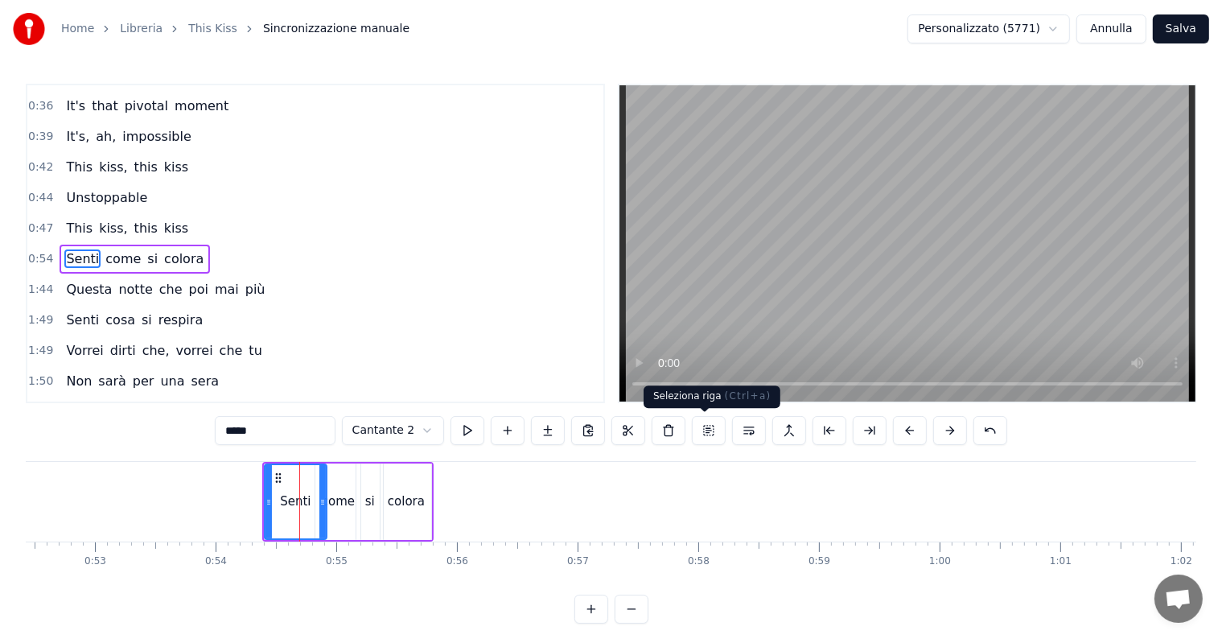
click at [701, 434] on button at bounding box center [709, 430] width 34 height 29
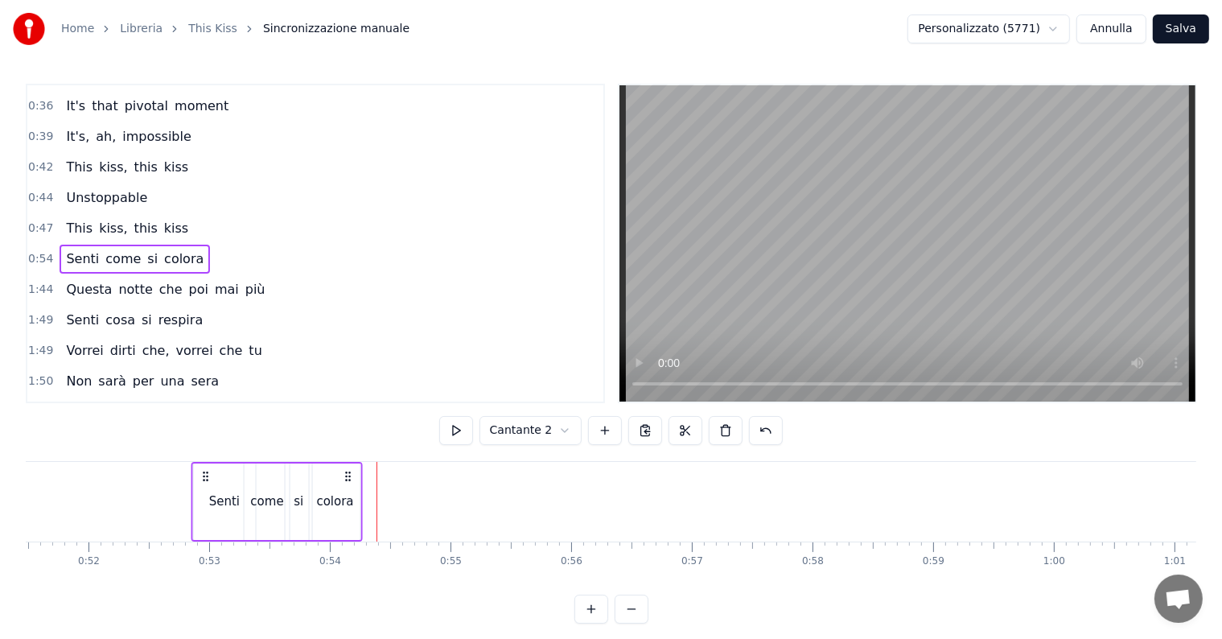
drag, startPoint x: 278, startPoint y: 475, endPoint x: 215, endPoint y: 478, distance: 63.6
click at [212, 478] on icon at bounding box center [205, 476] width 13 height 13
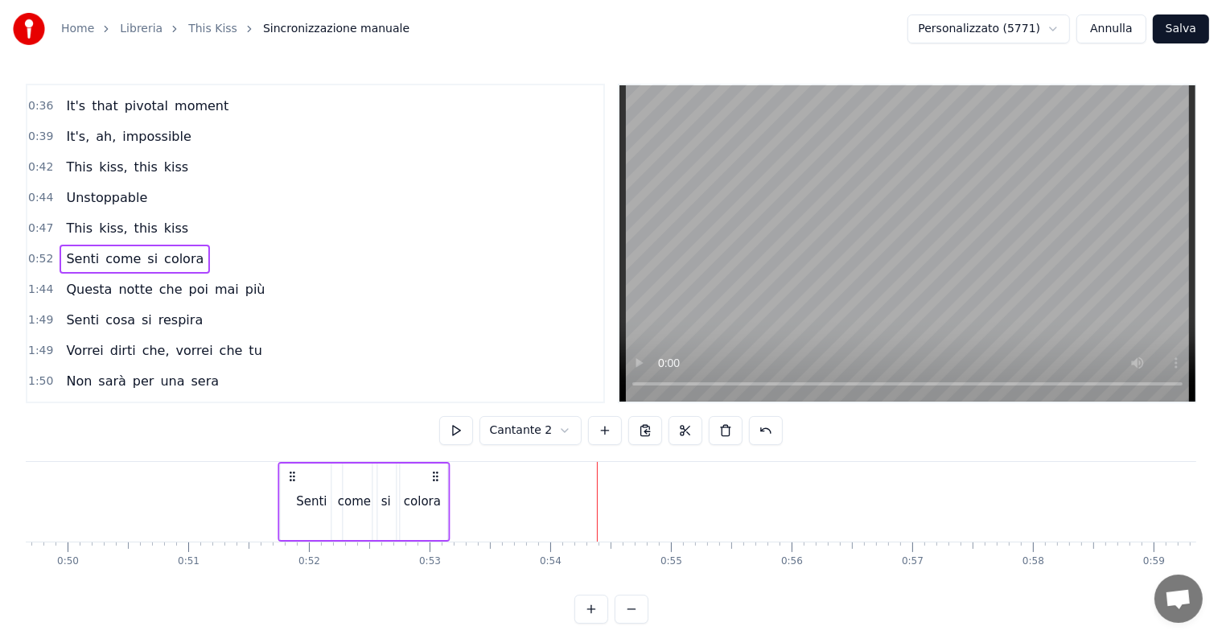
drag, startPoint x: 215, startPoint y: 478, endPoint x: 178, endPoint y: 479, distance: 37.0
click at [278, 479] on div "Senti come si colora" at bounding box center [364, 502] width 172 height 80
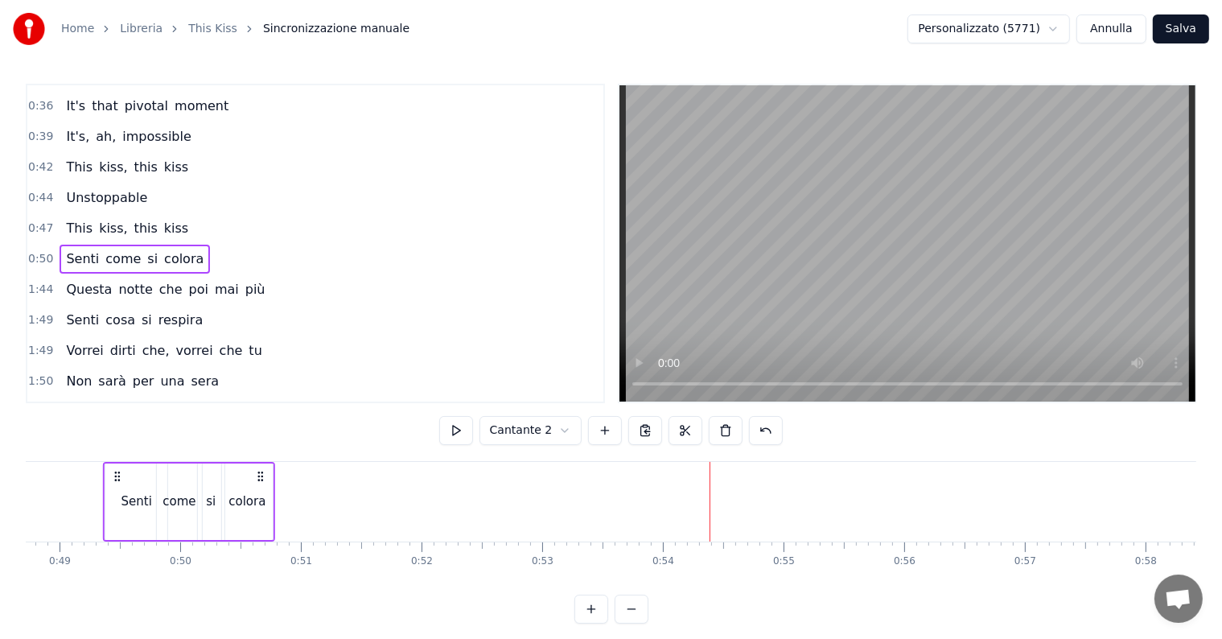
scroll to position [0, 5856]
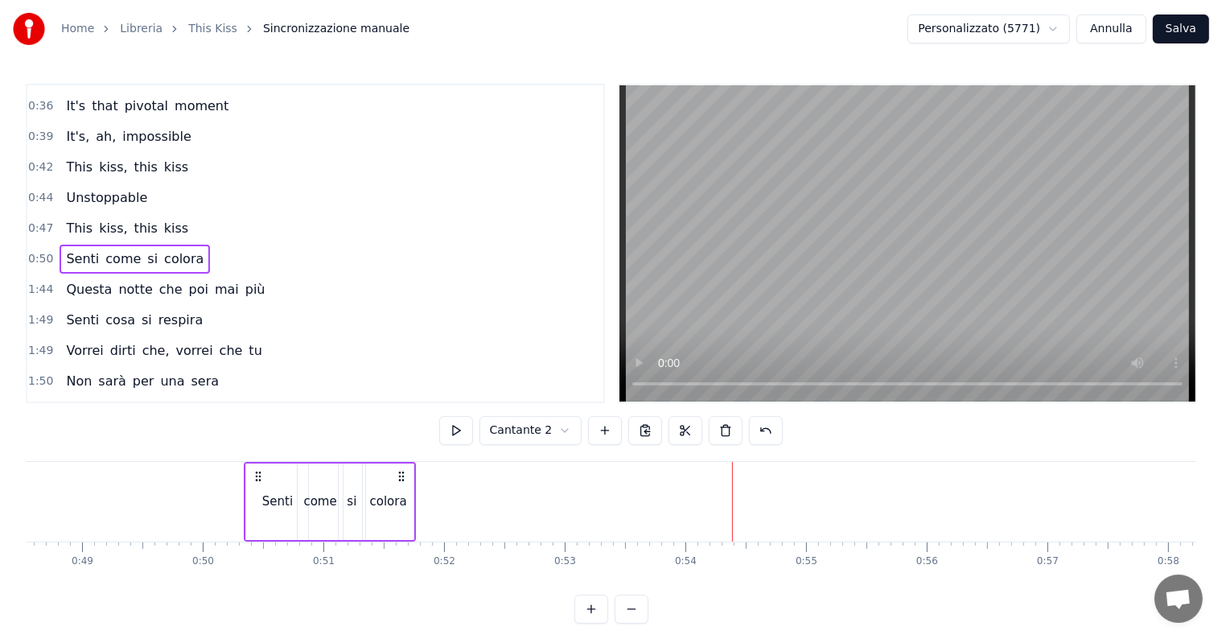
drag, startPoint x: 332, startPoint y: 473, endPoint x: 402, endPoint y: 487, distance: 71.3
click at [402, 487] on div "Senti come si colora" at bounding box center [330, 502] width 172 height 80
drag, startPoint x: 400, startPoint y: 477, endPoint x: 339, endPoint y: 475, distance: 61.2
click at [339, 475] on icon at bounding box center [340, 476] width 13 height 13
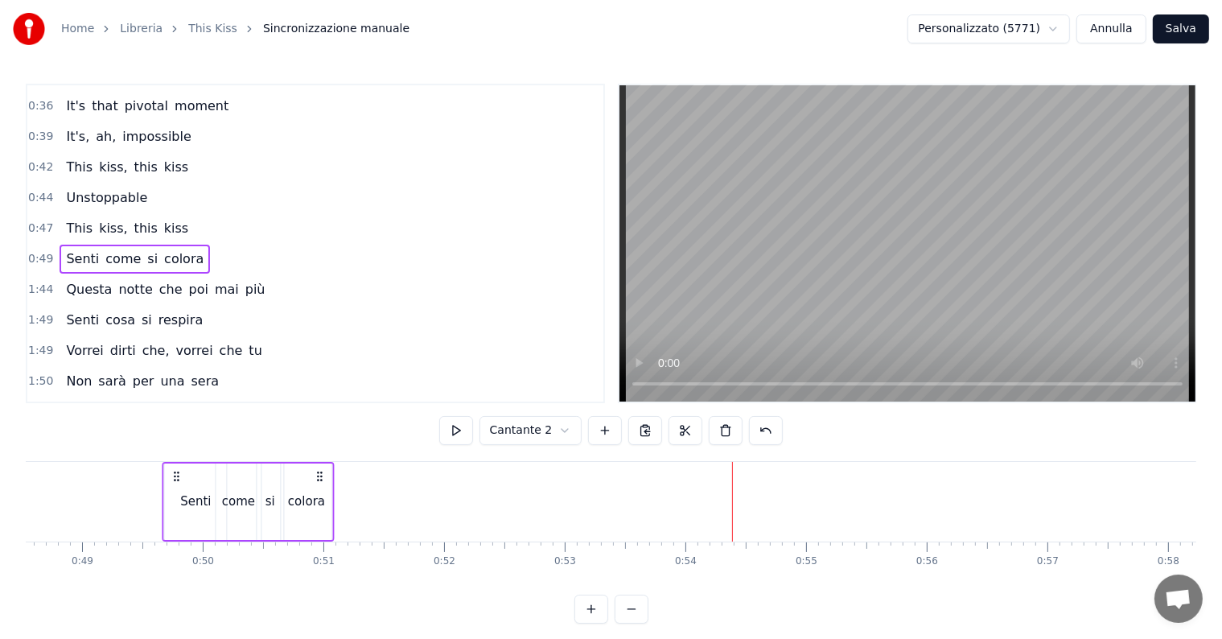
drag, startPoint x: 339, startPoint y: 475, endPoint x: 319, endPoint y: 475, distance: 20.1
click at [319, 475] on circle at bounding box center [318, 475] width 1 height 1
drag, startPoint x: 319, startPoint y: 475, endPoint x: 357, endPoint y: 475, distance: 38.6
click at [357, 475] on circle at bounding box center [356, 475] width 1 height 1
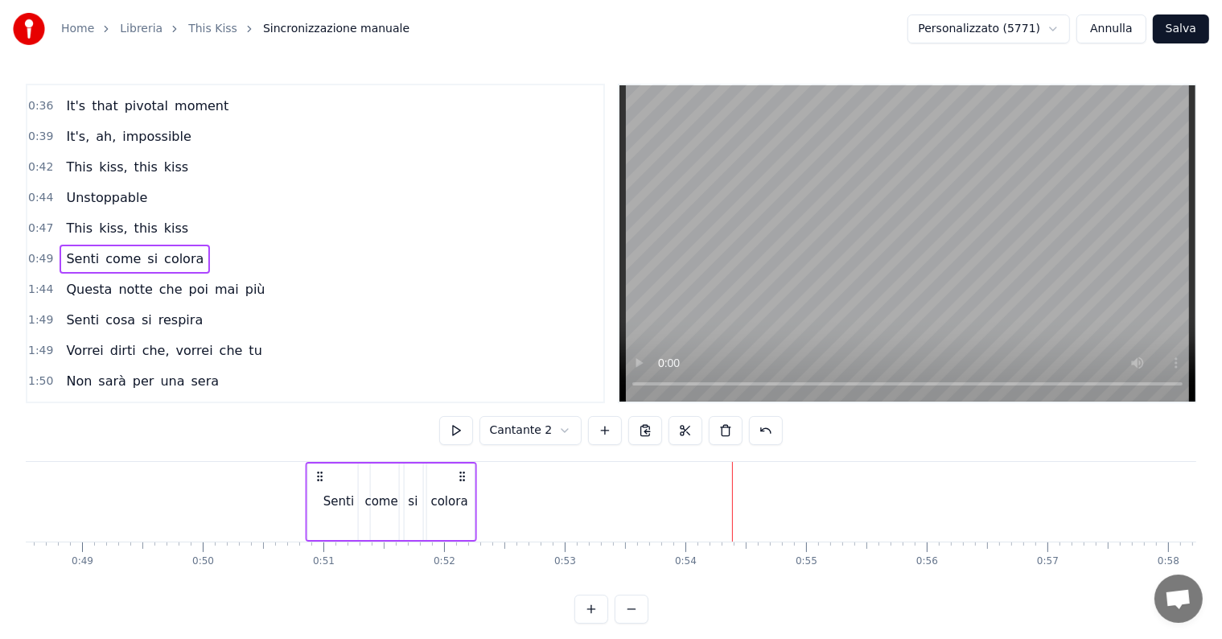
drag, startPoint x: 357, startPoint y: 475, endPoint x: 463, endPoint y: 479, distance: 106.3
click at [463, 479] on icon at bounding box center [462, 476] width 13 height 13
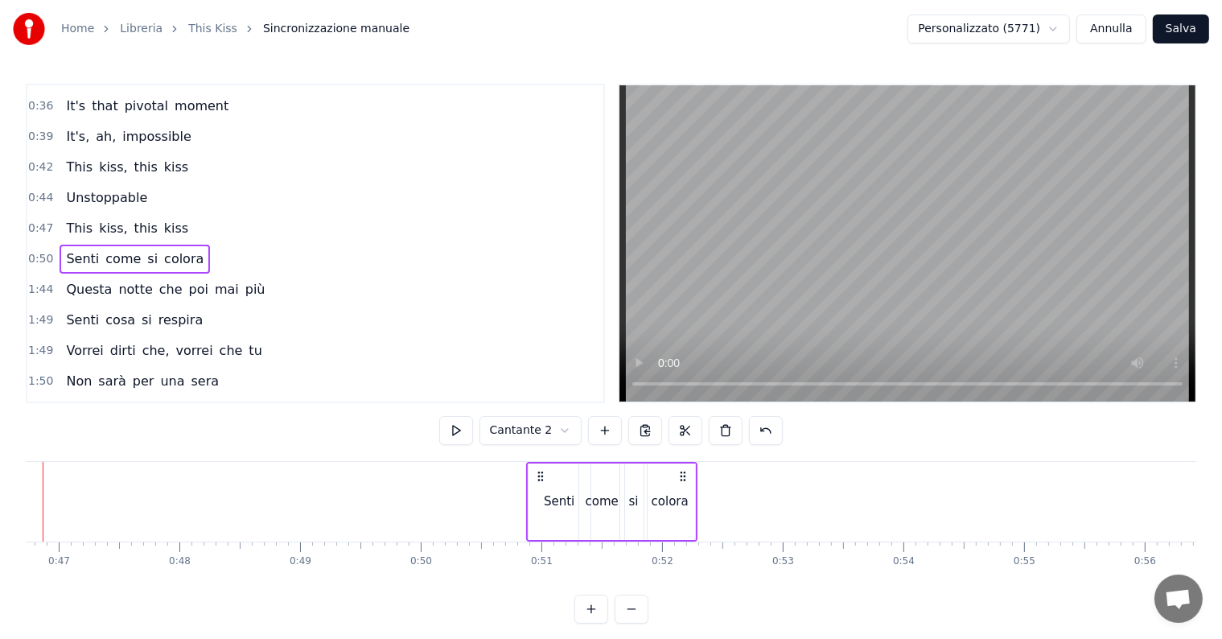
scroll to position [0, 5574]
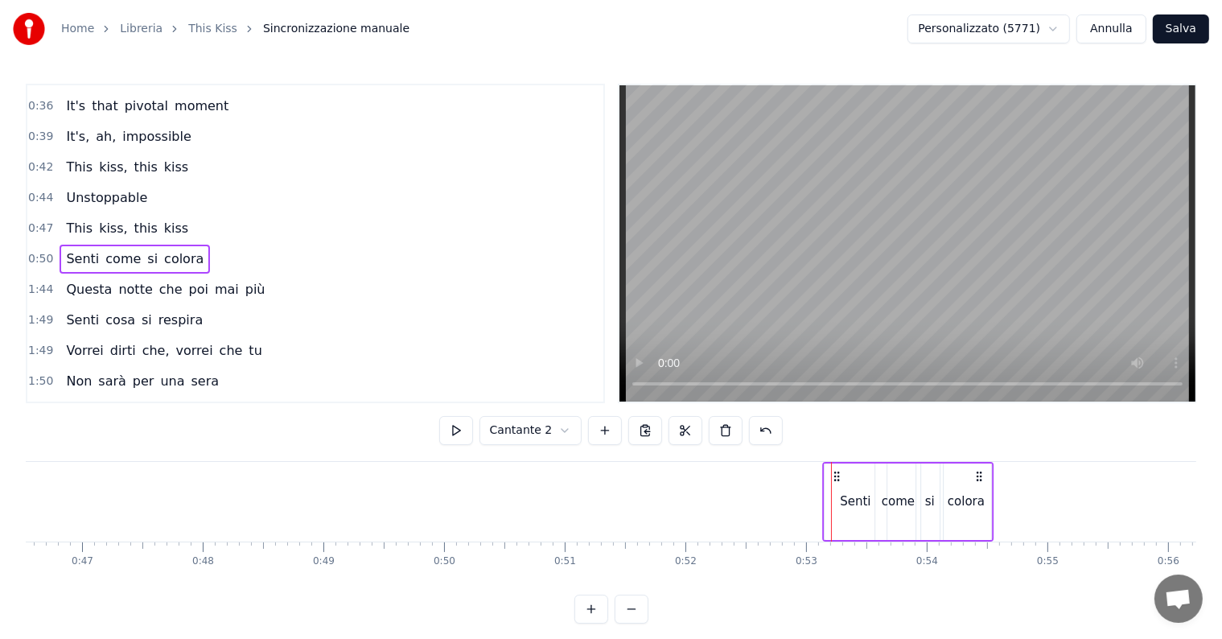
drag, startPoint x: 750, startPoint y: 478, endPoint x: 1003, endPoint y: 483, distance: 253.4
click at [994, 483] on div "Senti come si colora" at bounding box center [908, 502] width 172 height 80
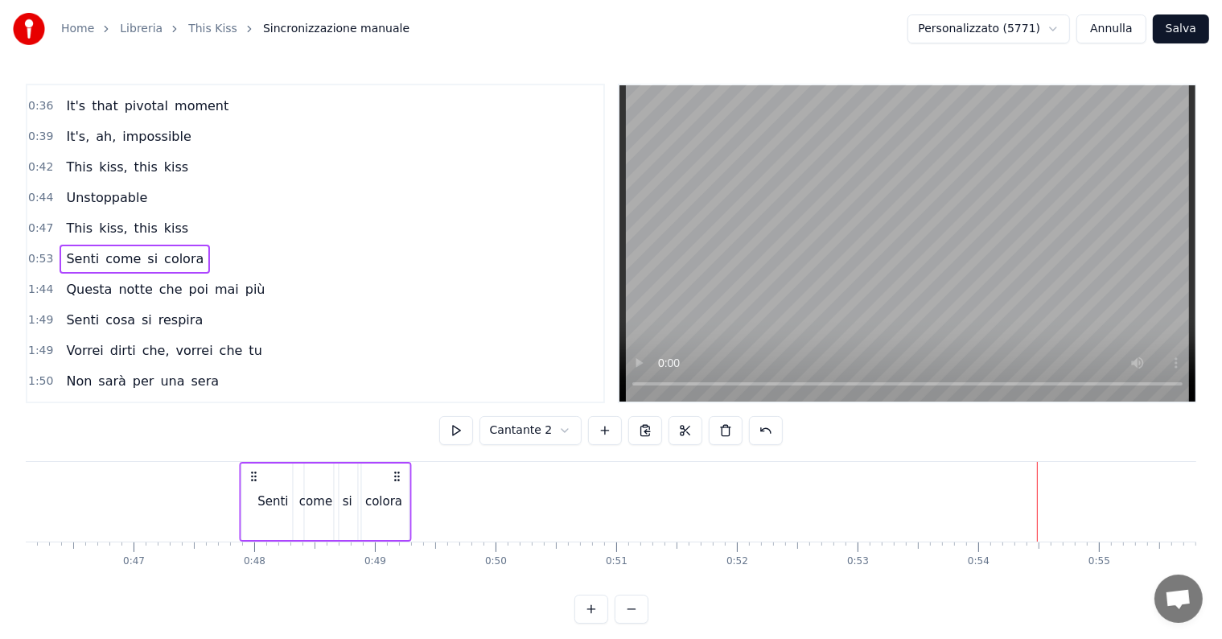
scroll to position [0, 5558]
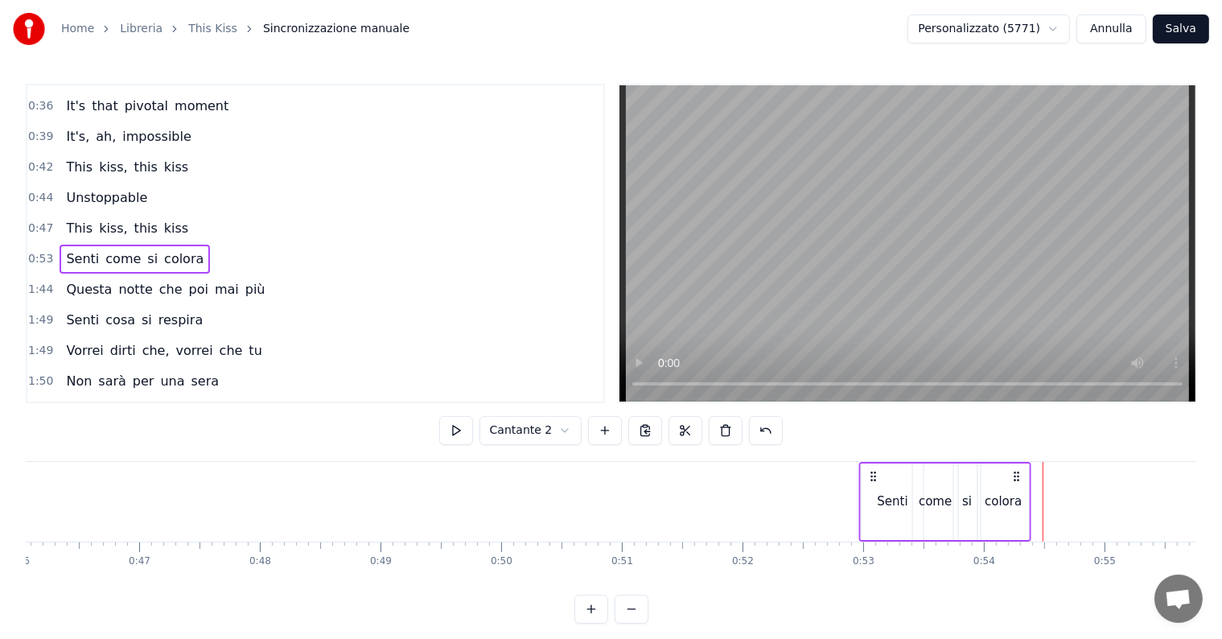
drag, startPoint x: 114, startPoint y: 471, endPoint x: 874, endPoint y: 520, distance: 760.9
click at [874, 520] on div "Senti come si colora" at bounding box center [945, 502] width 172 height 80
click at [870, 472] on circle at bounding box center [870, 472] width 1 height 1
click at [883, 502] on div "Senti" at bounding box center [887, 501] width 31 height 19
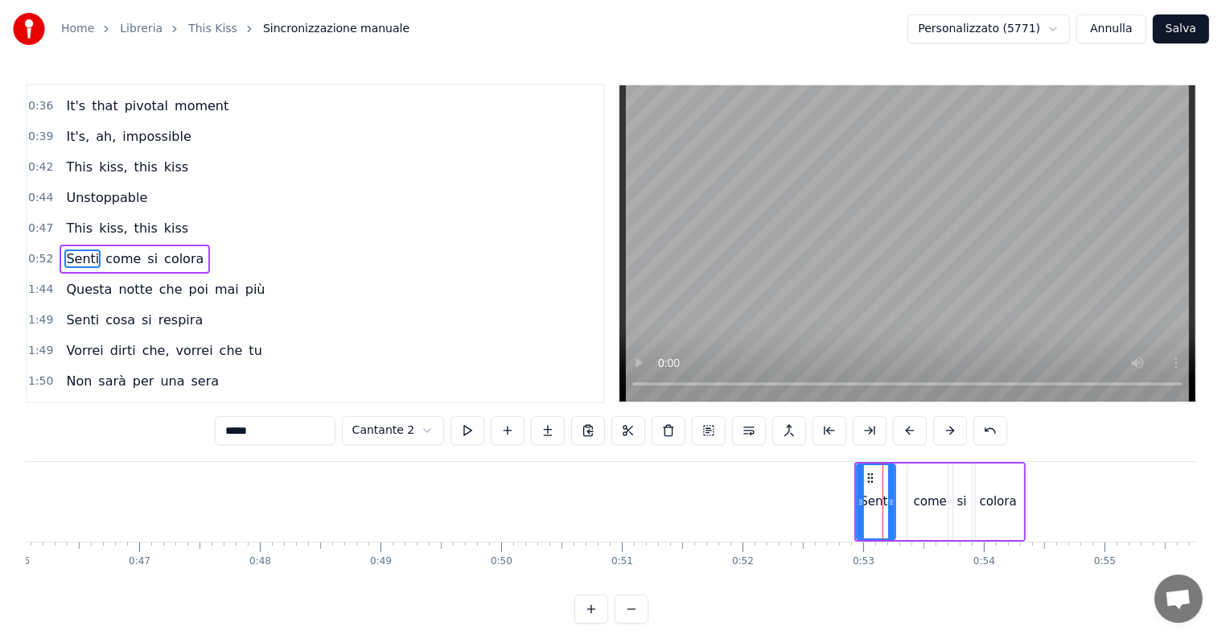
drag, startPoint x: 913, startPoint y: 501, endPoint x: 890, endPoint y: 501, distance: 23.3
click at [890, 501] on circle at bounding box center [890, 501] width 1 height 1
click at [923, 501] on div "come" at bounding box center [930, 501] width 33 height 19
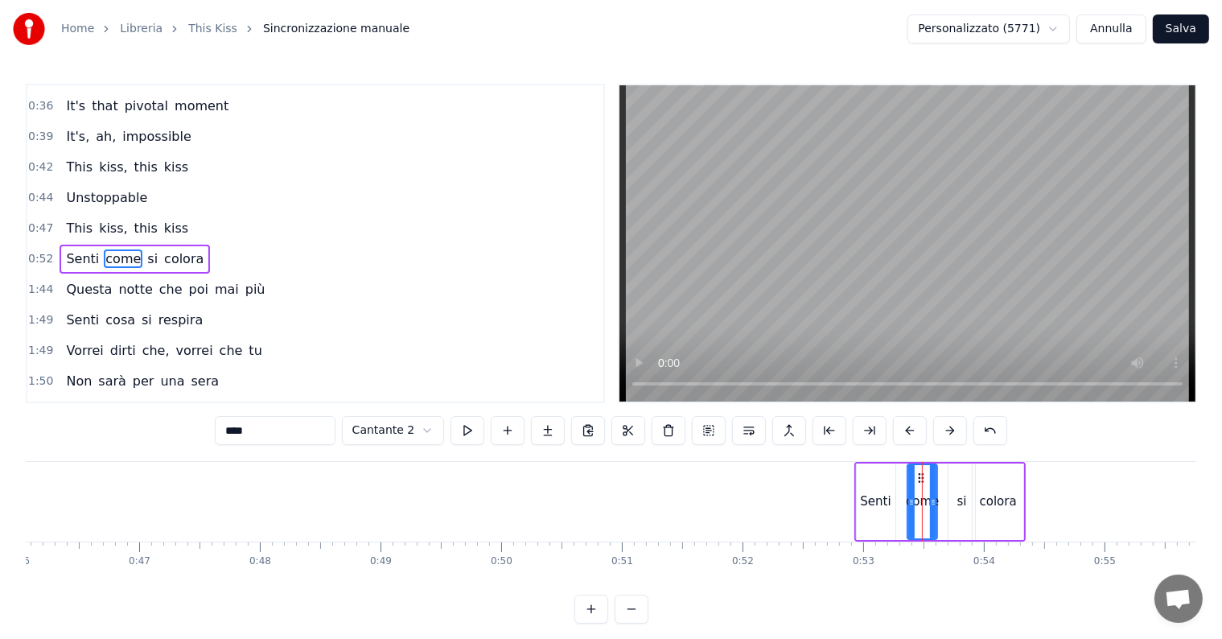
drag, startPoint x: 946, startPoint y: 501, endPoint x: 931, endPoint y: 501, distance: 15.3
click at [931, 501] on icon at bounding box center [933, 502] width 6 height 13
drag, startPoint x: 920, startPoint y: 479, endPoint x: 903, endPoint y: 478, distance: 17.8
click at [903, 478] on icon at bounding box center [904, 477] width 13 height 13
click at [957, 500] on div "si" at bounding box center [962, 501] width 10 height 19
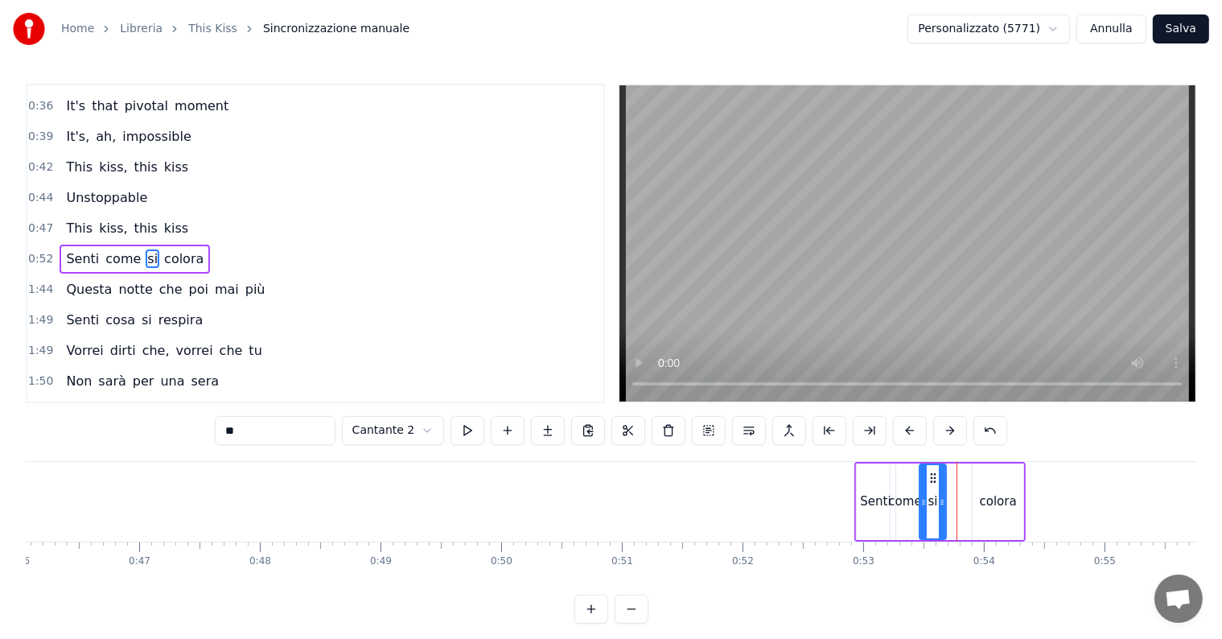
drag, startPoint x: 962, startPoint y: 472, endPoint x: 933, endPoint y: 471, distance: 29.0
click at [933, 471] on icon at bounding box center [933, 477] width 13 height 13
click at [990, 500] on div "colora" at bounding box center [998, 501] width 37 height 19
drag, startPoint x: 985, startPoint y: 477, endPoint x: 952, endPoint y: 477, distance: 33.0
click at [952, 477] on icon at bounding box center [953, 477] width 13 height 13
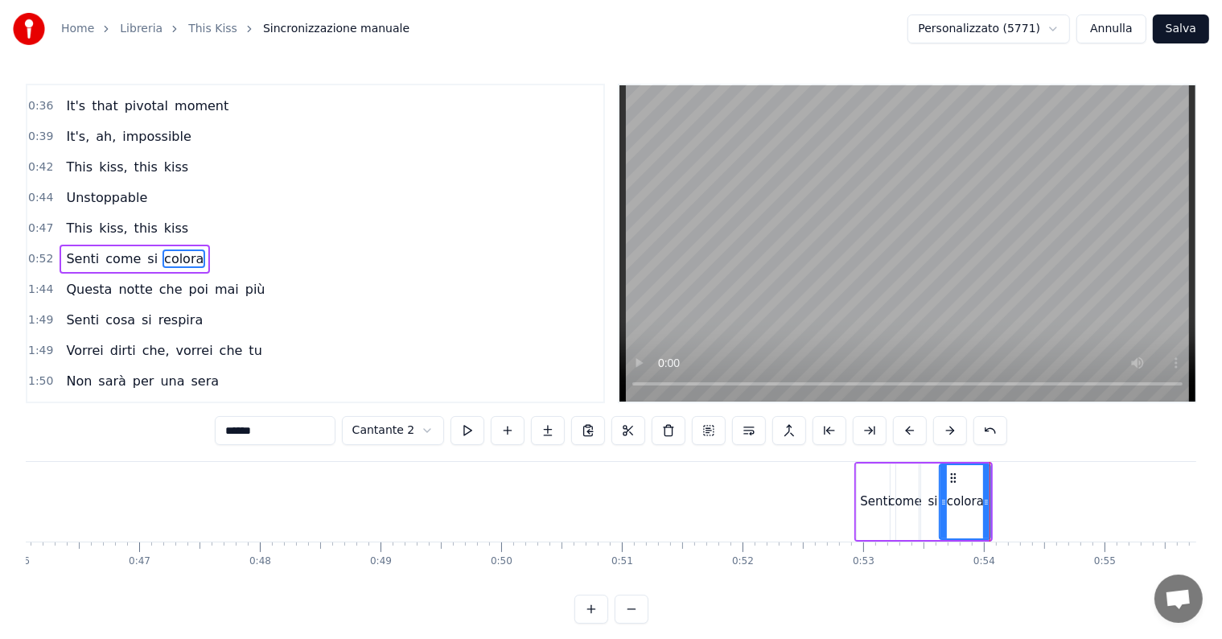
click at [187, 280] on span "poi" at bounding box center [198, 289] width 23 height 19
type input "***"
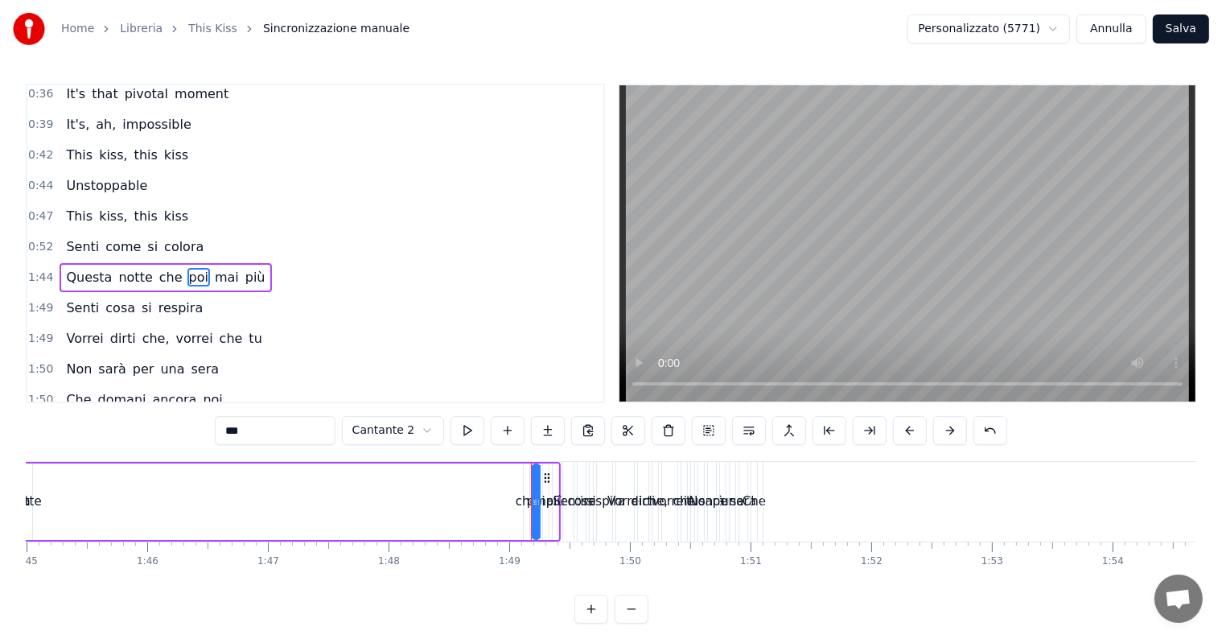
scroll to position [0, 13092]
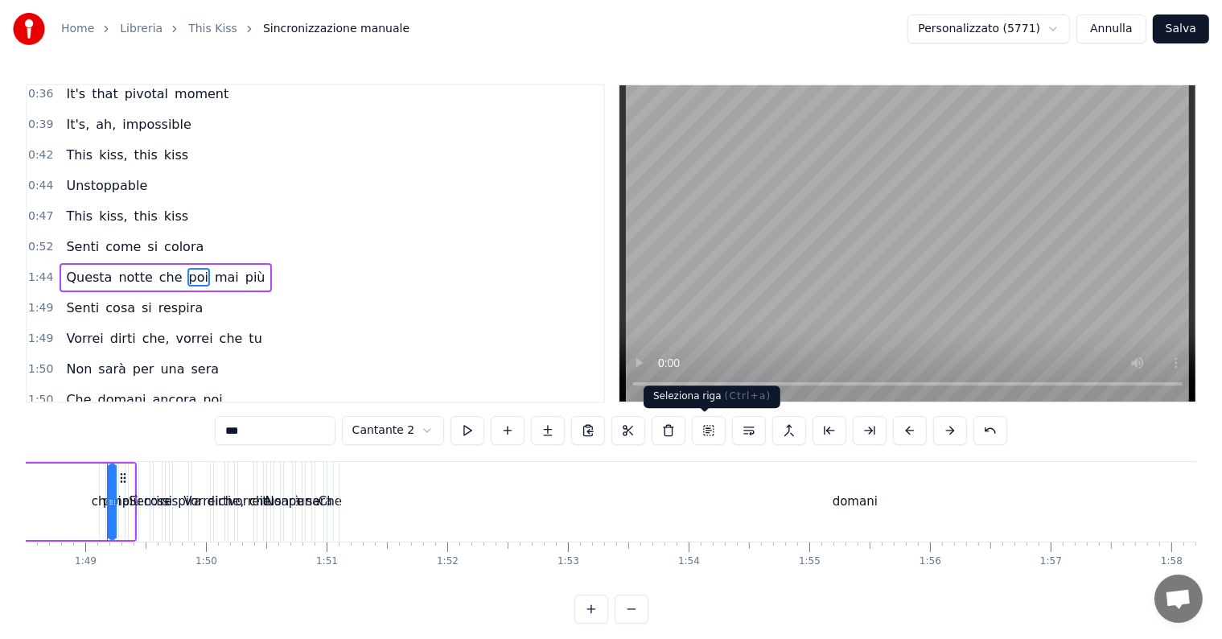
click at [701, 433] on button at bounding box center [709, 430] width 34 height 29
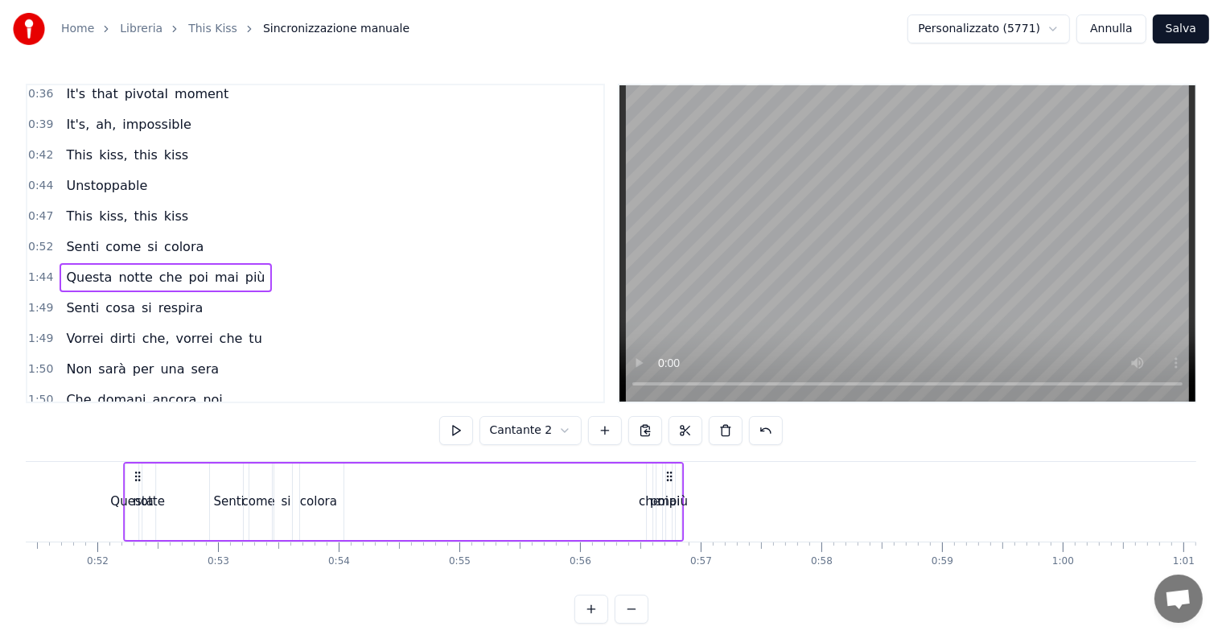
scroll to position [0, 6180]
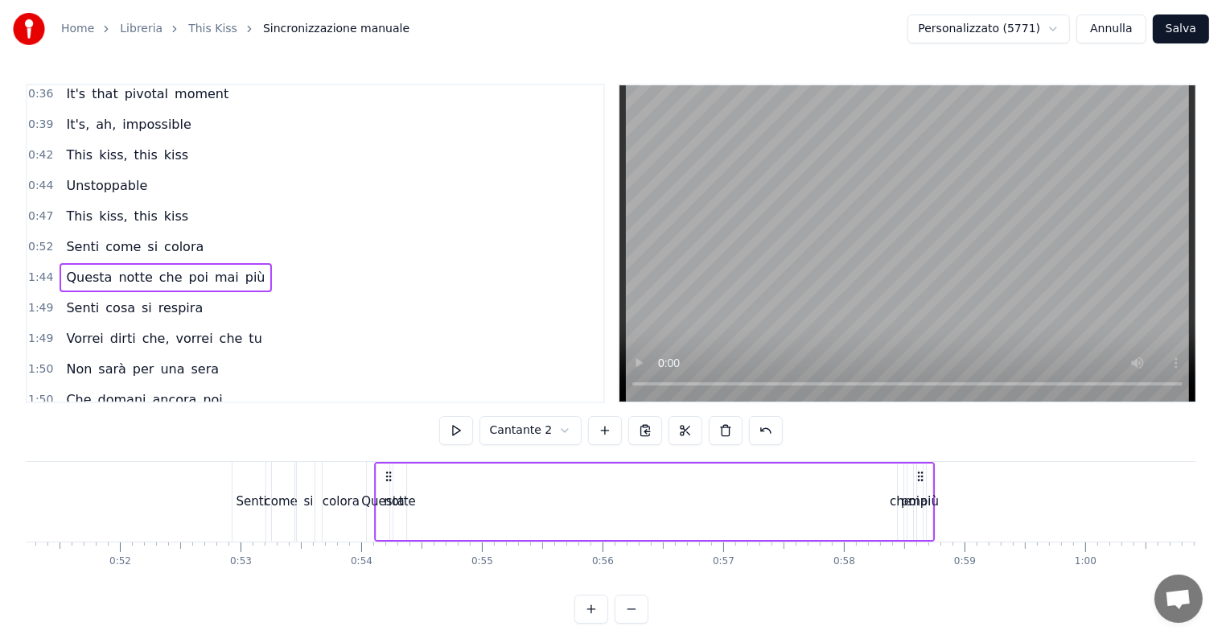
drag, startPoint x: 122, startPoint y: 479, endPoint x: 389, endPoint y: 484, distance: 267.1
click at [389, 484] on div "Questa notte che poi mai più" at bounding box center [654, 502] width 561 height 80
click at [403, 499] on div "notte" at bounding box center [400, 501] width 32 height 19
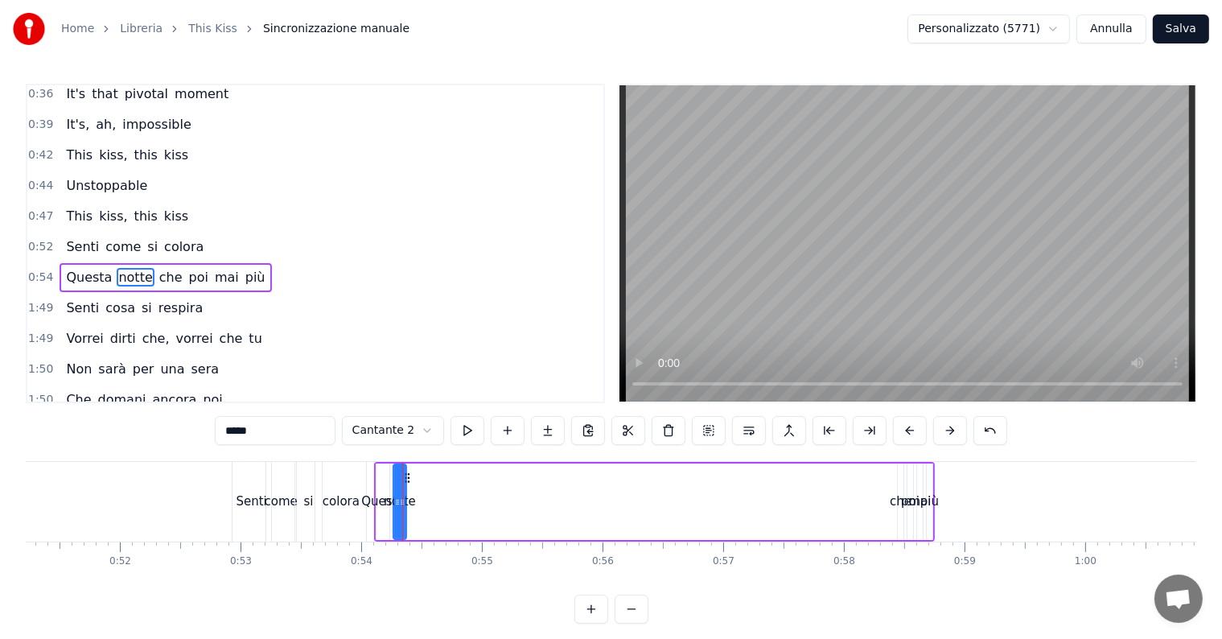
scroll to position [330, 0]
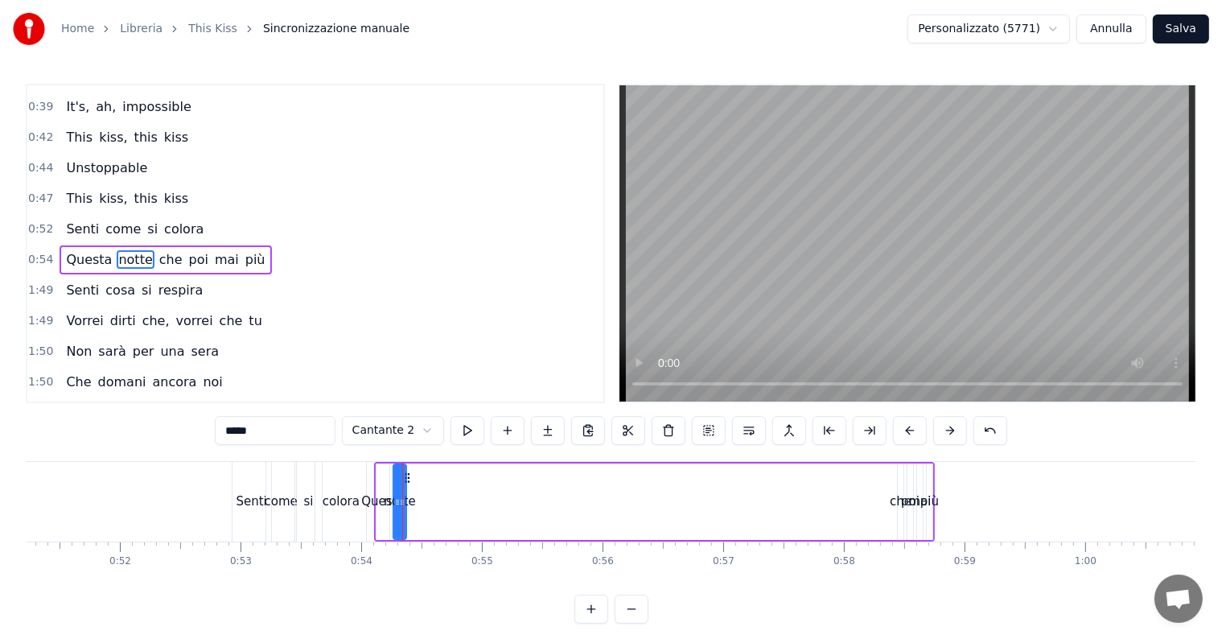
drag, startPoint x: 405, startPoint y: 496, endPoint x: 419, endPoint y: 496, distance: 13.7
click at [419, 496] on div "Questa notte che poi mai più" at bounding box center [654, 502] width 561 height 80
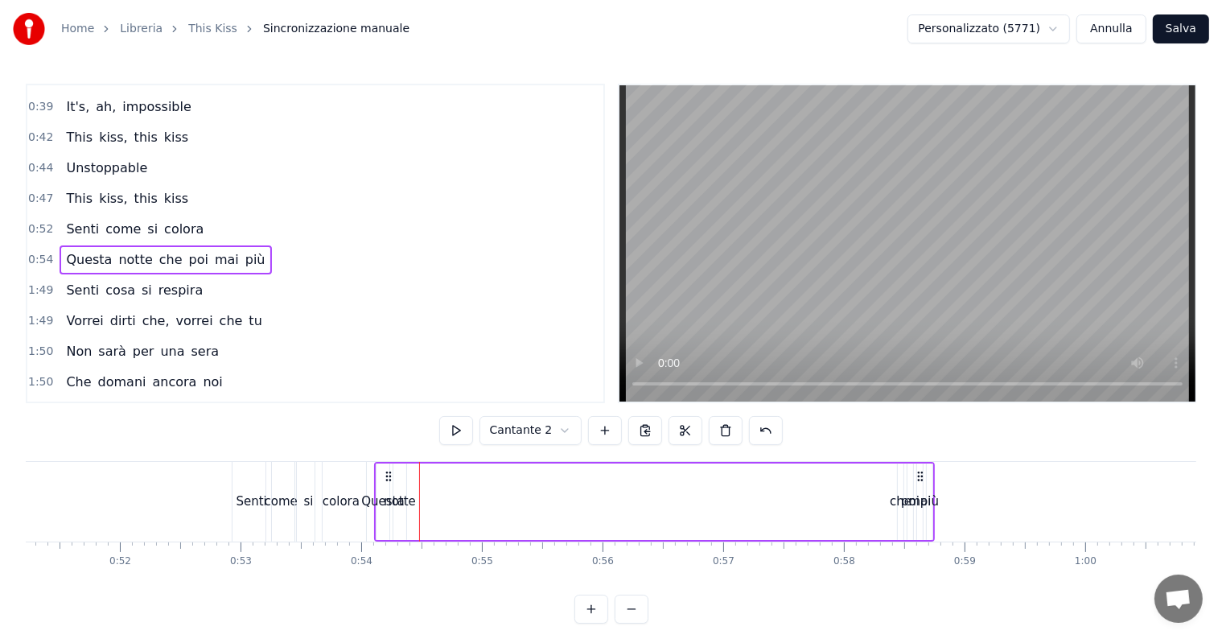
click at [407, 496] on div "notte" at bounding box center [400, 501] width 32 height 19
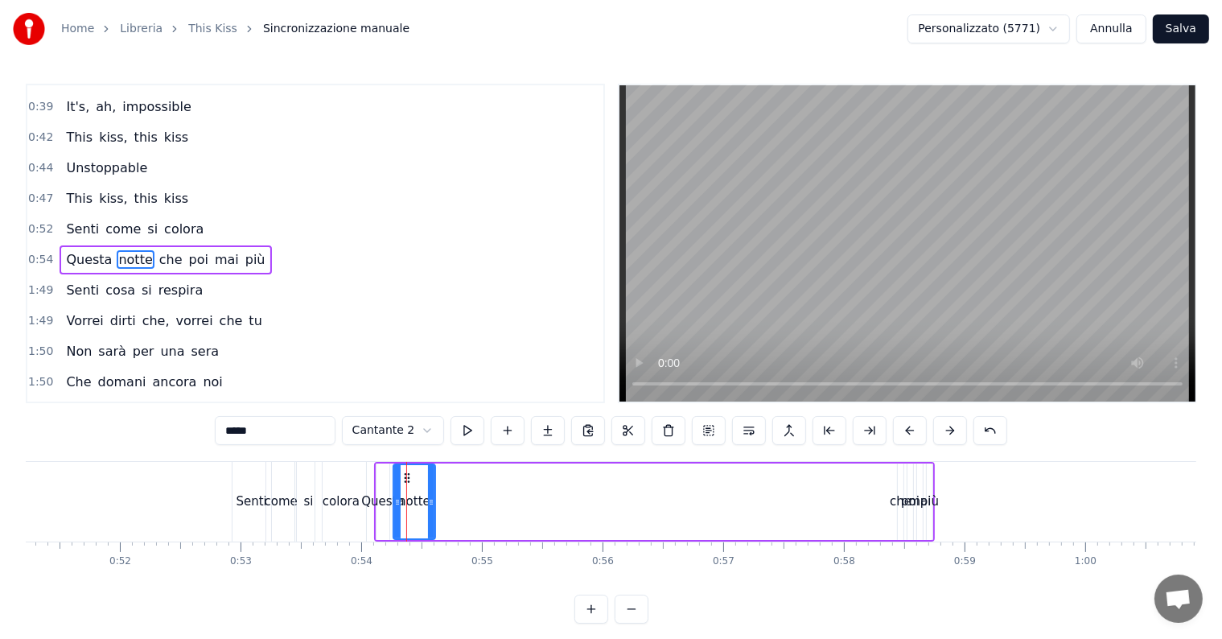
drag, startPoint x: 402, startPoint y: 501, endPoint x: 431, endPoint y: 503, distance: 29.0
click at [431, 503] on icon at bounding box center [431, 502] width 6 height 13
drag, startPoint x: 406, startPoint y: 478, endPoint x: 417, endPoint y: 479, distance: 10.6
click at [417, 479] on icon at bounding box center [417, 477] width 13 height 13
click at [893, 504] on div "che" at bounding box center [901, 501] width 22 height 19
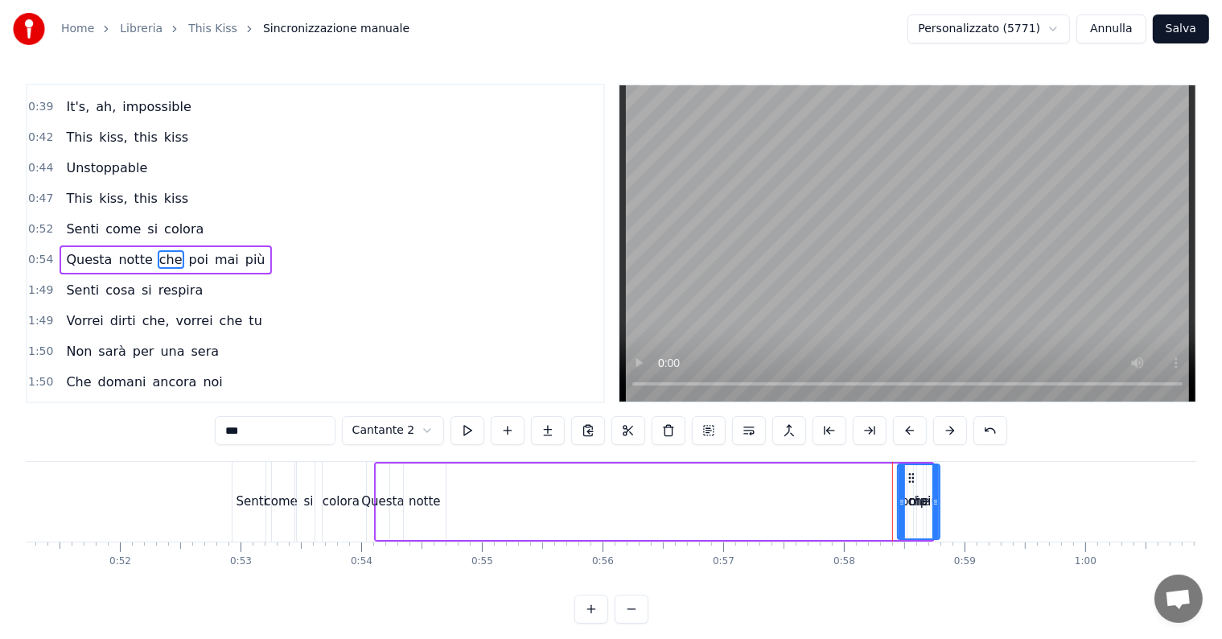
drag, startPoint x: 897, startPoint y: 502, endPoint x: 933, endPoint y: 506, distance: 36.4
click at [933, 506] on icon at bounding box center [935, 502] width 6 height 13
drag, startPoint x: 909, startPoint y: 480, endPoint x: 446, endPoint y: 500, distance: 463.0
click at [446, 500] on div "che" at bounding box center [456, 501] width 40 height 73
click at [903, 504] on div "poi" at bounding box center [910, 501] width 19 height 19
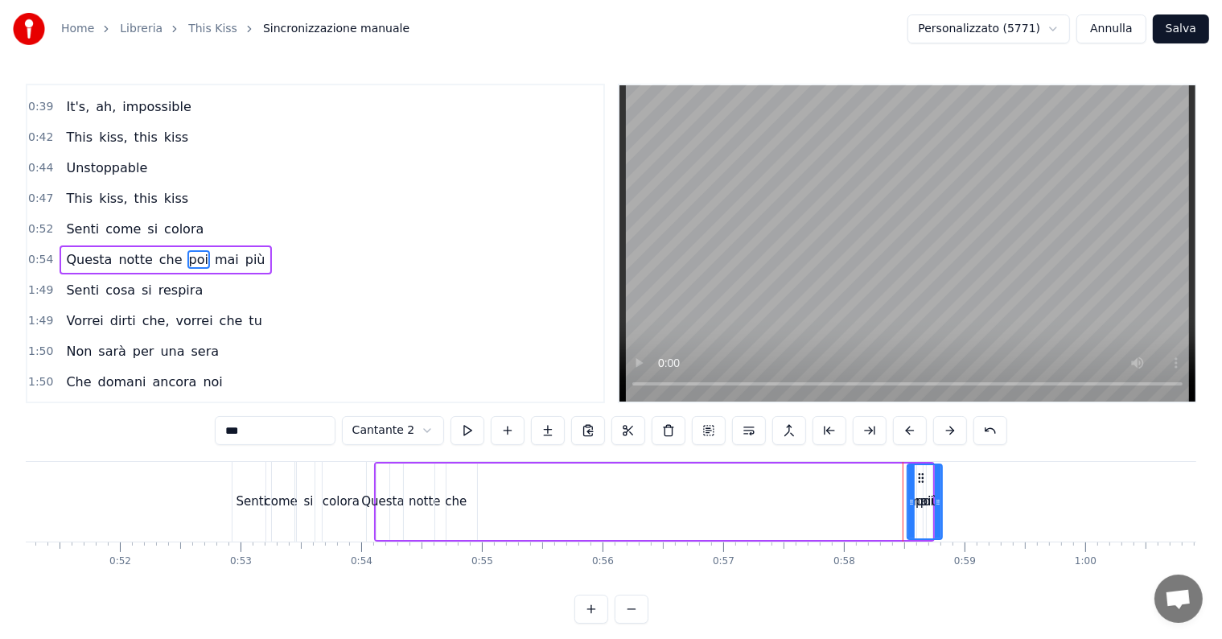
drag, startPoint x: 907, startPoint y: 503, endPoint x: 936, endPoint y: 508, distance: 29.4
click at [936, 508] on div at bounding box center [938, 501] width 6 height 73
drag, startPoint x: 918, startPoint y: 478, endPoint x: 472, endPoint y: 496, distance: 446.0
click at [472, 496] on div "poi" at bounding box center [478, 501] width 33 height 73
click at [911, 502] on div "mai" at bounding box center [920, 501] width 23 height 19
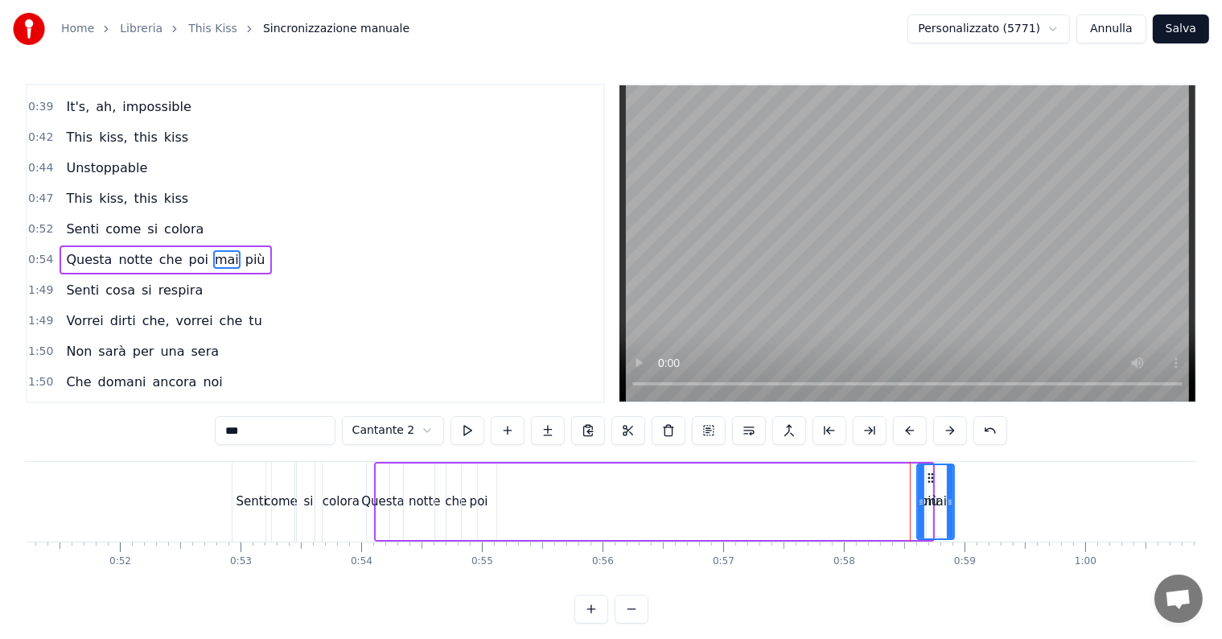
drag, startPoint x: 917, startPoint y: 502, endPoint x: 948, endPoint y: 502, distance: 31.4
click at [948, 502] on icon at bounding box center [950, 502] width 6 height 13
drag, startPoint x: 928, startPoint y: 478, endPoint x: 499, endPoint y: 478, distance: 429.5
click at [499, 478] on icon at bounding box center [501, 477] width 13 height 13
click at [928, 502] on div "più" at bounding box center [929, 501] width 19 height 19
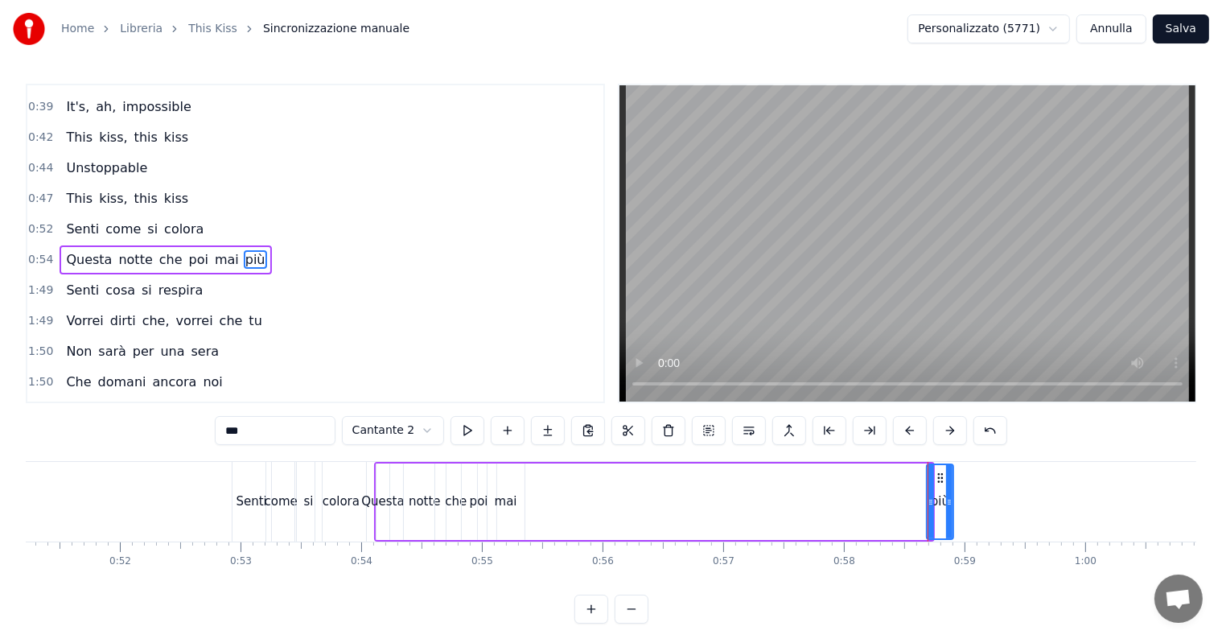
drag, startPoint x: 928, startPoint y: 502, endPoint x: 949, endPoint y: 499, distance: 21.2
click at [949, 499] on icon at bounding box center [949, 502] width 6 height 13
drag, startPoint x: 940, startPoint y: 477, endPoint x: 530, endPoint y: 485, distance: 409.5
click at [530, 485] on div "più" at bounding box center [529, 501] width 25 height 73
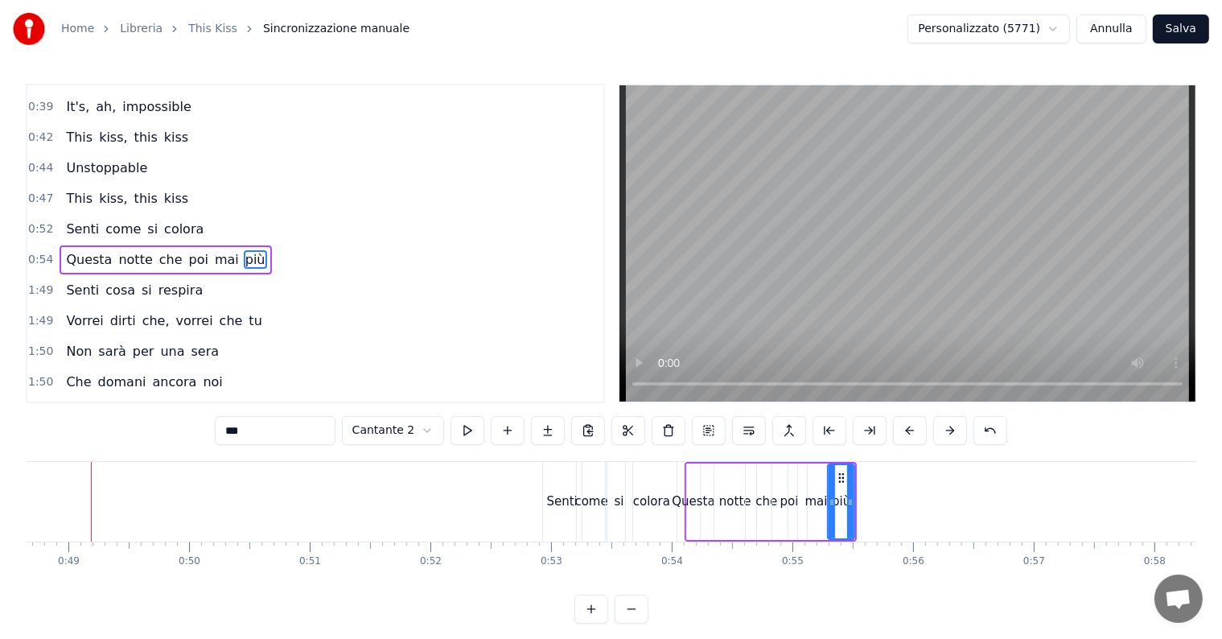
scroll to position [0, 5854]
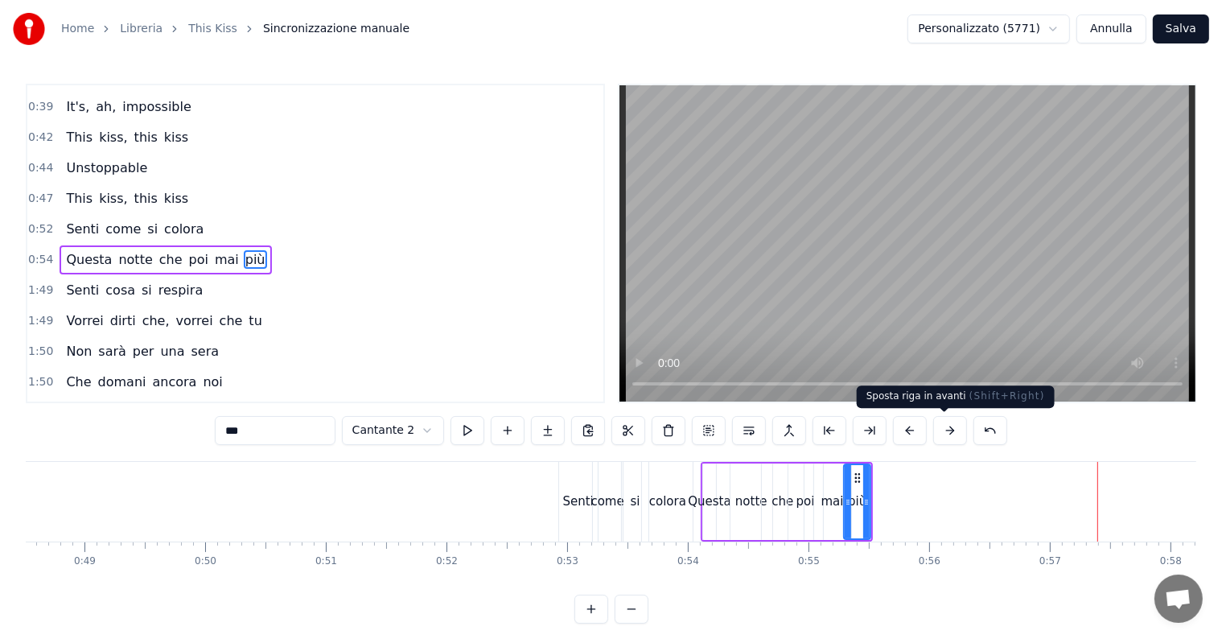
click at [943, 432] on button at bounding box center [950, 430] width 34 height 29
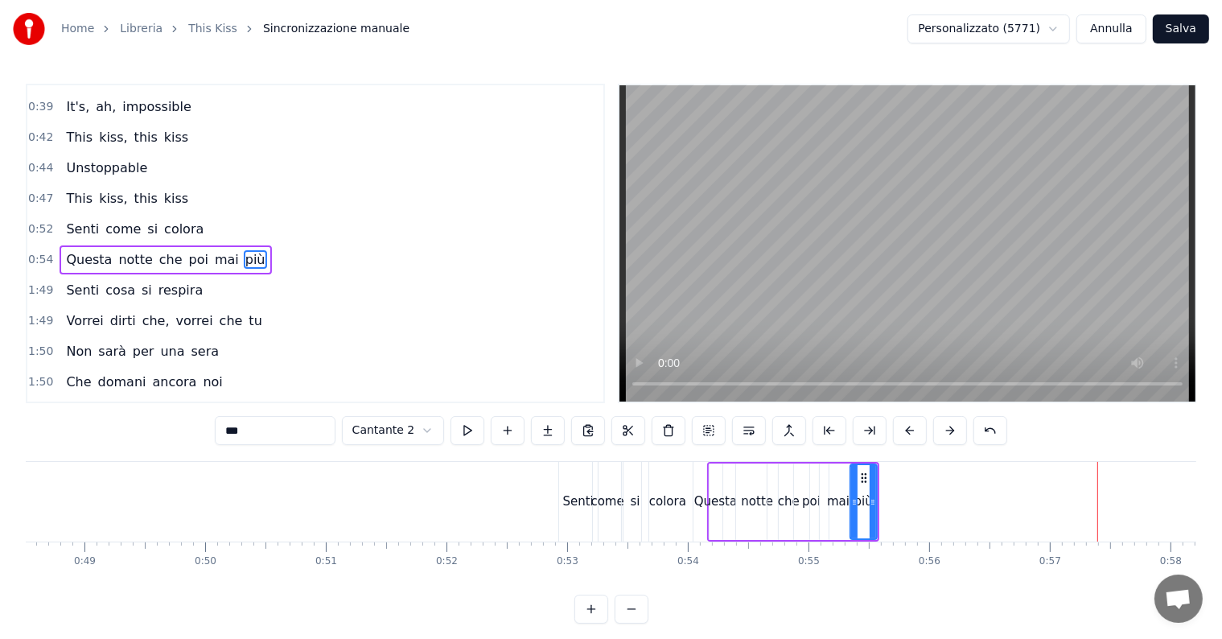
click at [943, 432] on button at bounding box center [950, 430] width 34 height 29
drag, startPoint x: 878, startPoint y: 504, endPoint x: 888, endPoint y: 503, distance: 9.8
click at [888, 503] on icon at bounding box center [888, 502] width 6 height 13
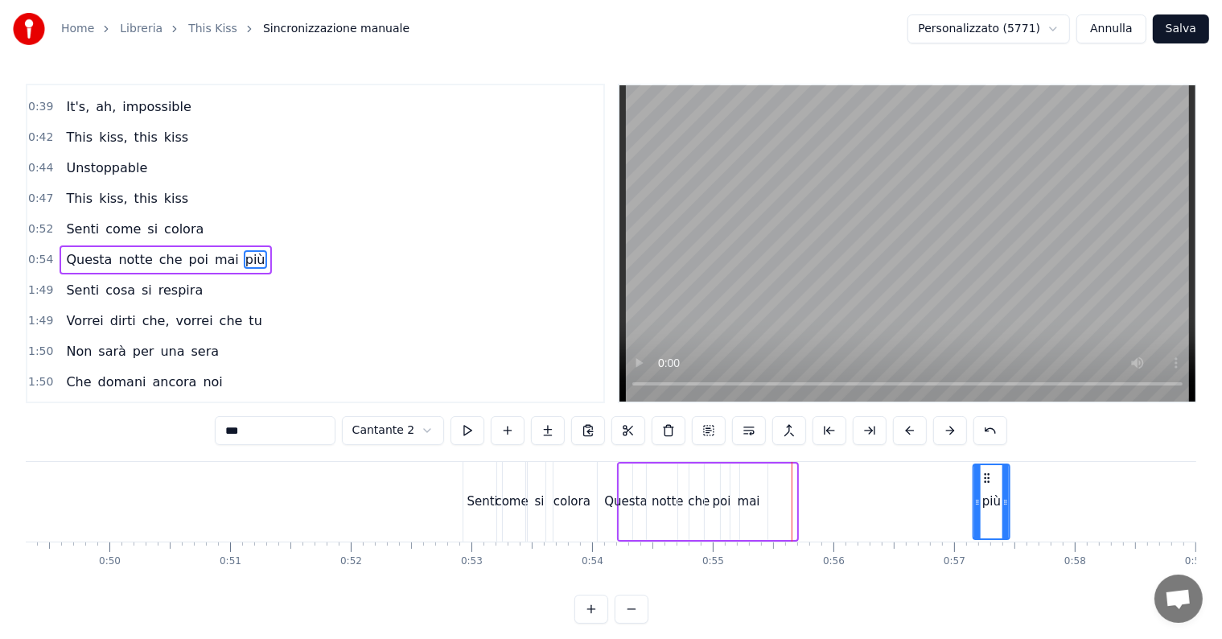
scroll to position [0, 5953]
drag, startPoint x: 867, startPoint y: 476, endPoint x: 899, endPoint y: 491, distance: 34.6
click at [899, 491] on div "più" at bounding box center [906, 501] width 35 height 73
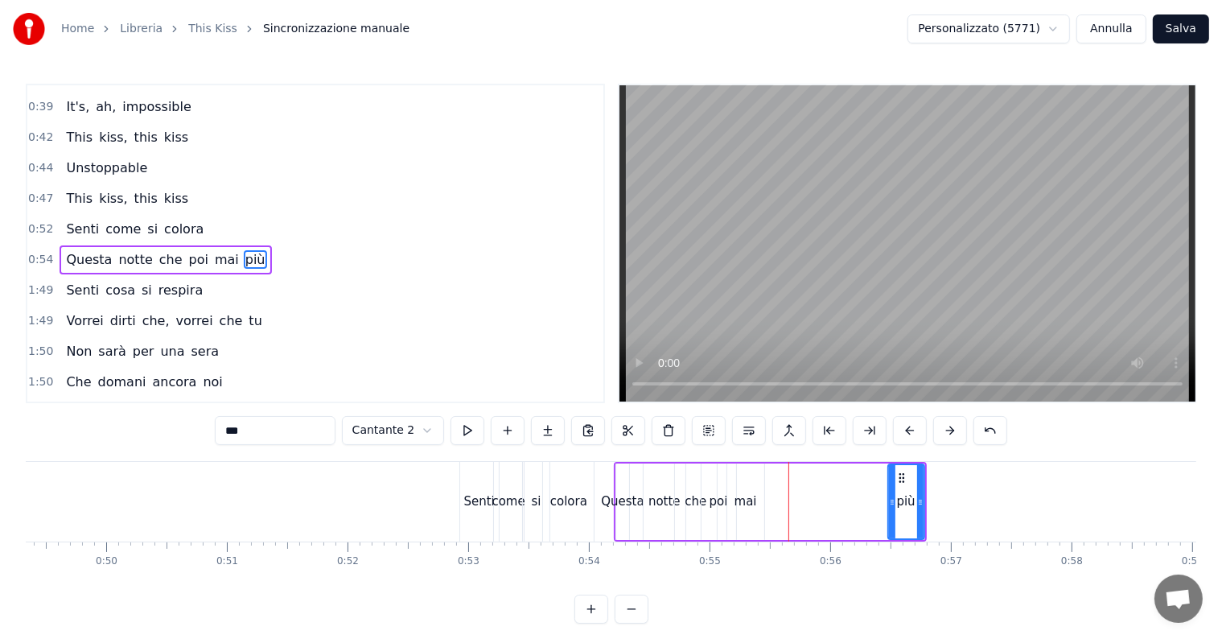
click at [743, 504] on div "mai" at bounding box center [745, 501] width 23 height 19
drag, startPoint x: 737, startPoint y: 477, endPoint x: 866, endPoint y: 482, distance: 128.8
click at [866, 482] on icon at bounding box center [869, 477] width 13 height 13
click at [721, 500] on div "poi" at bounding box center [718, 501] width 19 height 19
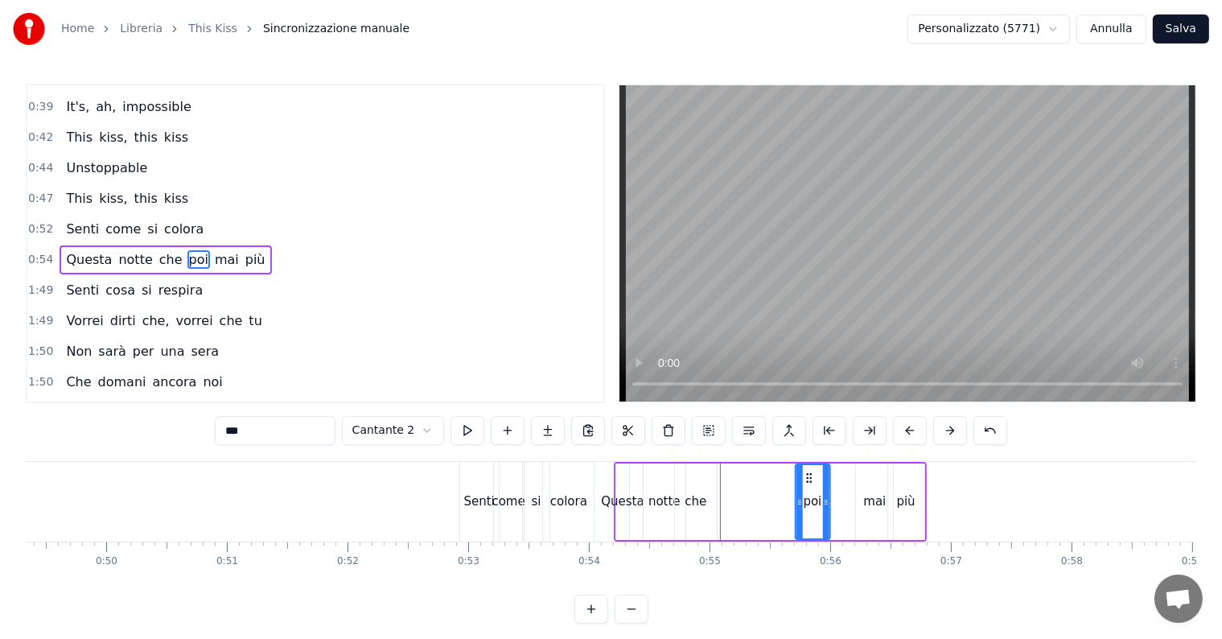
drag, startPoint x: 712, startPoint y: 479, endPoint x: 807, endPoint y: 476, distance: 95.0
click at [807, 476] on icon at bounding box center [808, 477] width 13 height 13
click at [703, 501] on div "che" at bounding box center [696, 501] width 22 height 19
drag, startPoint x: 689, startPoint y: 479, endPoint x: 778, endPoint y: 470, distance: 89.7
click at [778, 471] on icon at bounding box center [776, 477] width 13 height 13
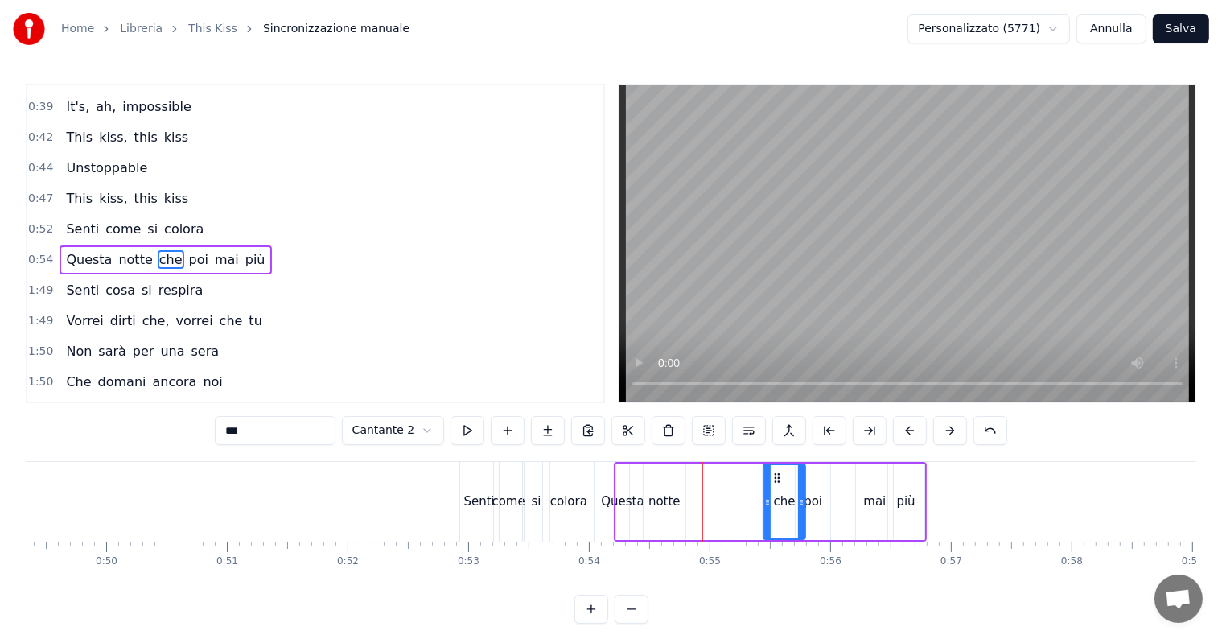
drag, startPoint x: 670, startPoint y: 502, endPoint x: 682, endPoint y: 502, distance: 12.1
click at [682, 502] on div "notte" at bounding box center [665, 501] width 42 height 76
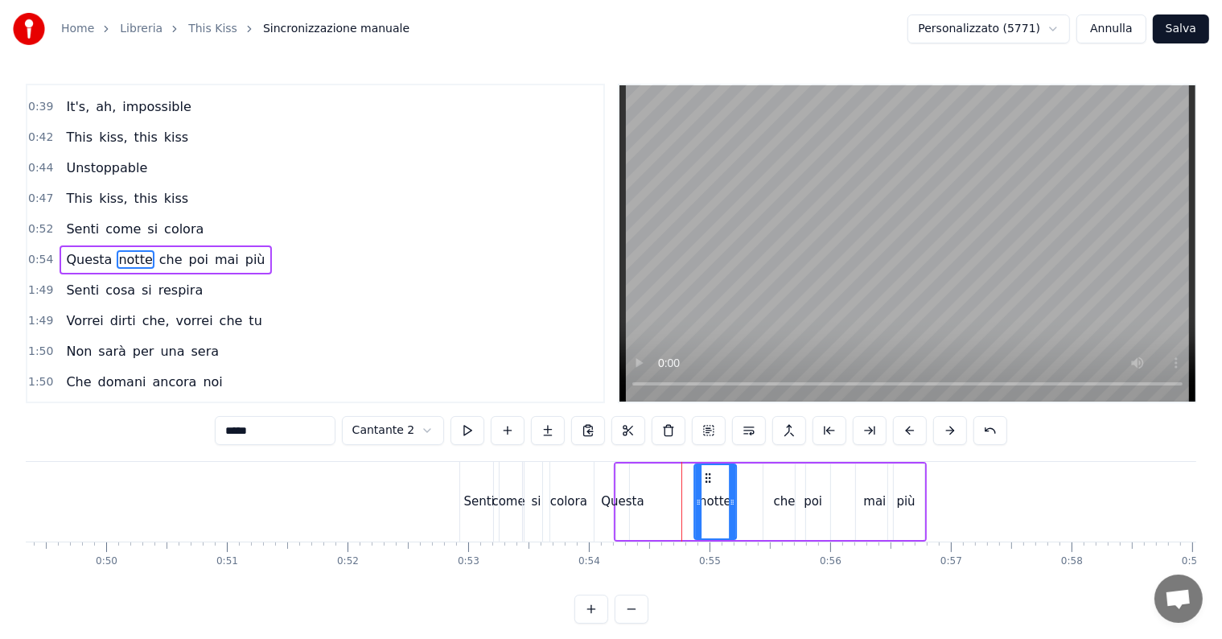
drag, startPoint x: 656, startPoint y: 479, endPoint x: 707, endPoint y: 476, distance: 51.5
click at [707, 476] on icon at bounding box center [707, 477] width 13 height 13
click at [634, 502] on div "Questa" at bounding box center [622, 501] width 43 height 19
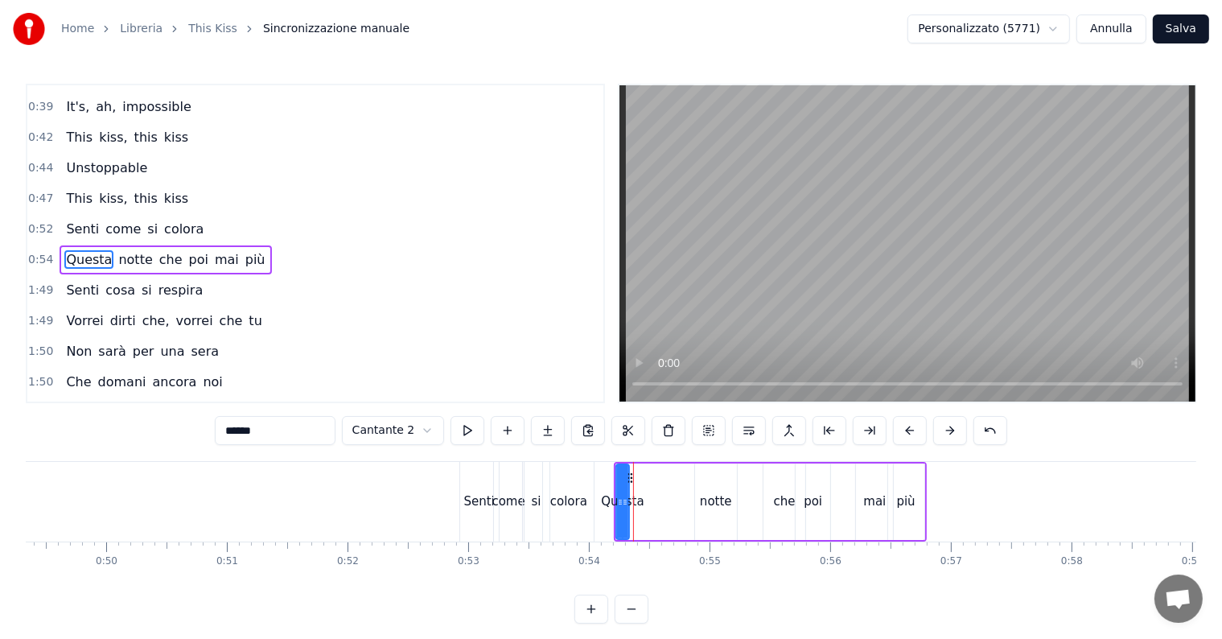
click at [623, 503] on div "Questa" at bounding box center [622, 501] width 11 height 73
drag, startPoint x: 623, startPoint y: 503, endPoint x: 656, endPoint y: 504, distance: 33.0
click at [656, 504] on icon at bounding box center [658, 502] width 6 height 13
drag, startPoint x: 628, startPoint y: 476, endPoint x: 650, endPoint y: 475, distance: 21.7
click at [650, 475] on icon at bounding box center [650, 477] width 13 height 13
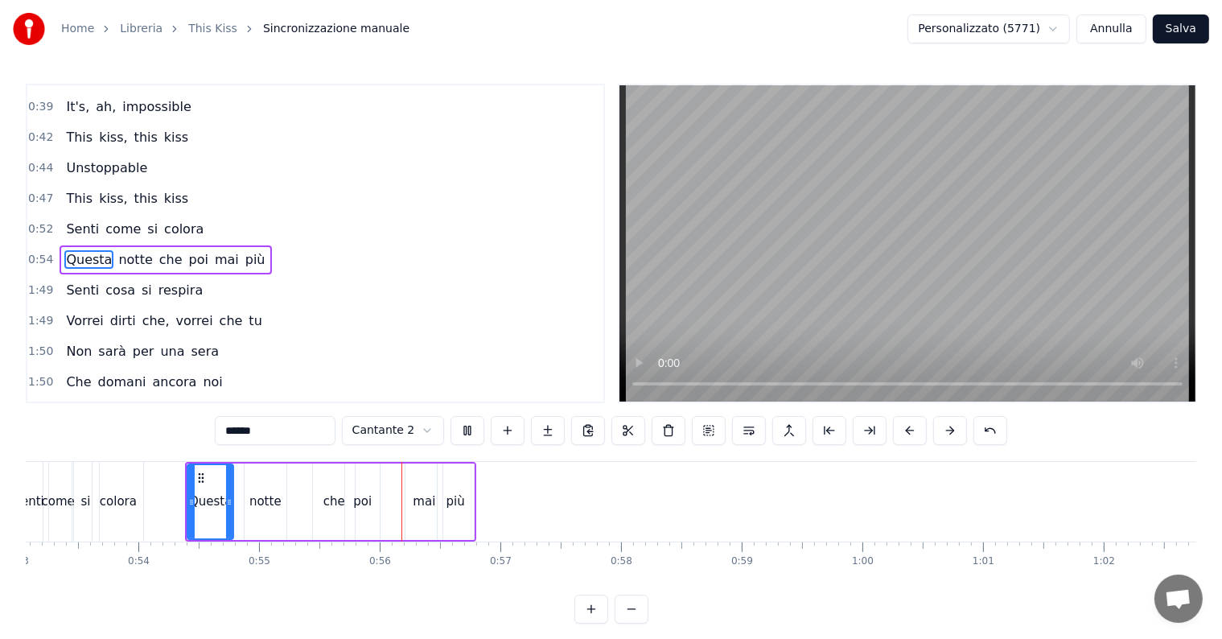
scroll to position [0, 6627]
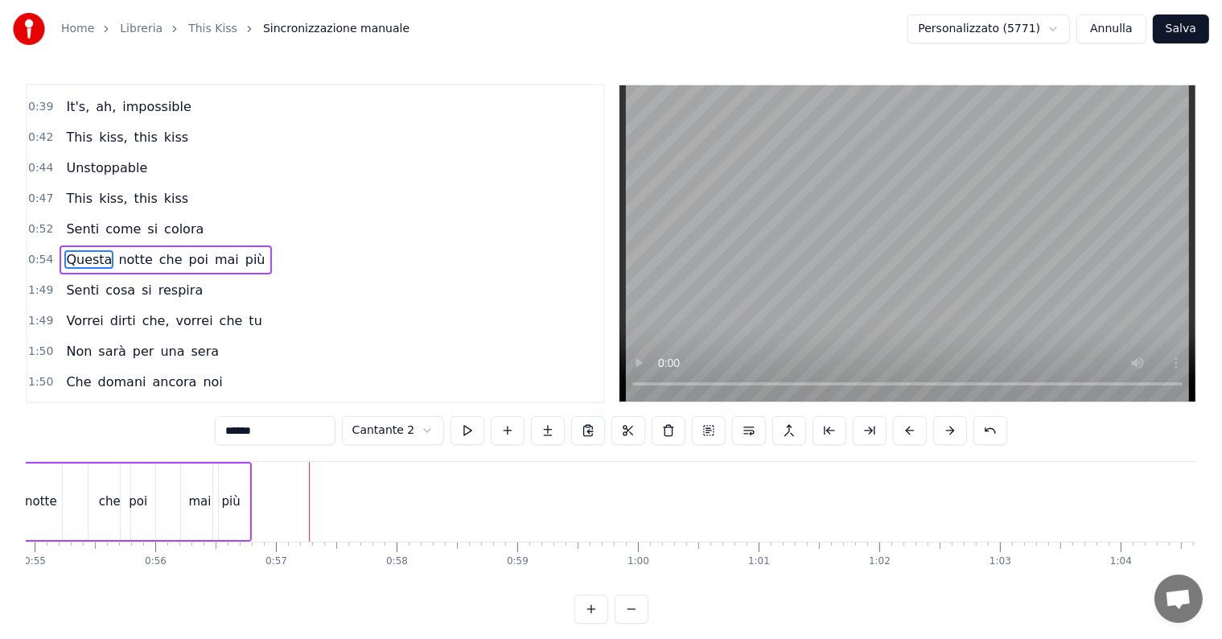
click at [104, 281] on span "cosa" at bounding box center [120, 290] width 33 height 19
type input "****"
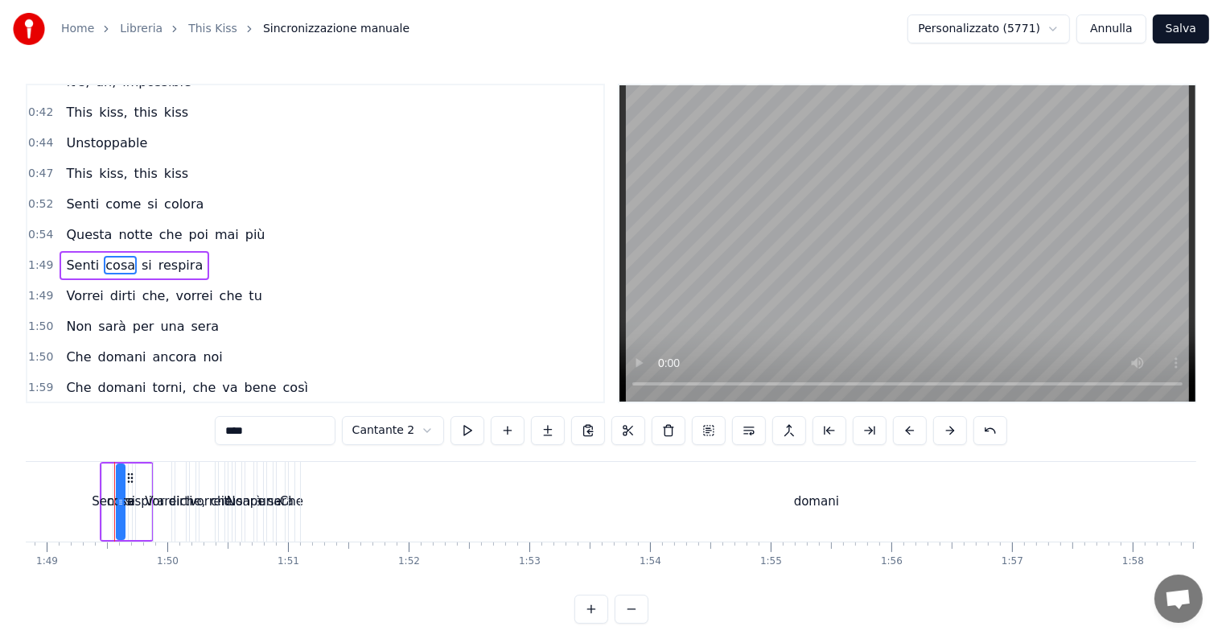
scroll to position [0, 13138]
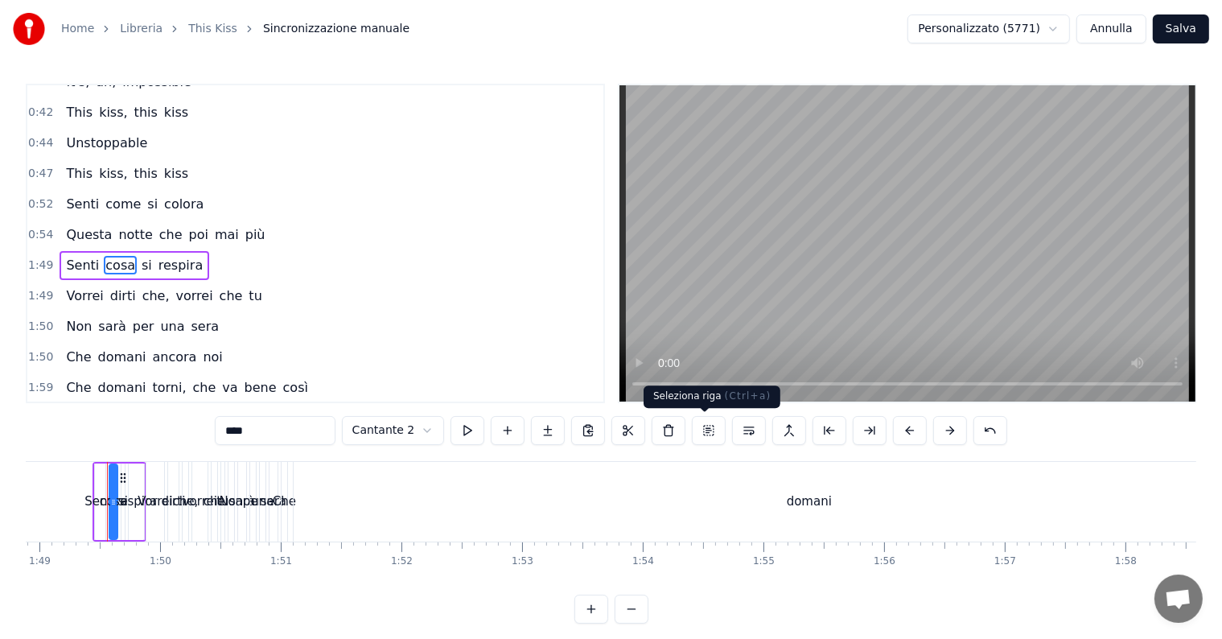
click at [708, 434] on button at bounding box center [709, 430] width 34 height 29
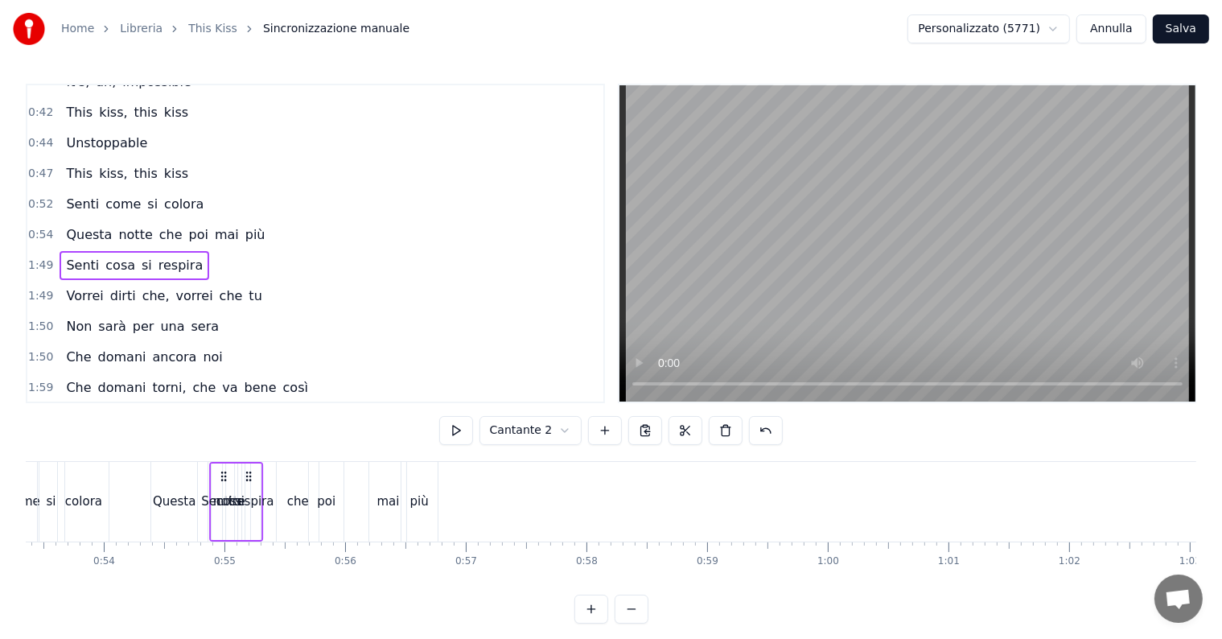
scroll to position [0, 6430]
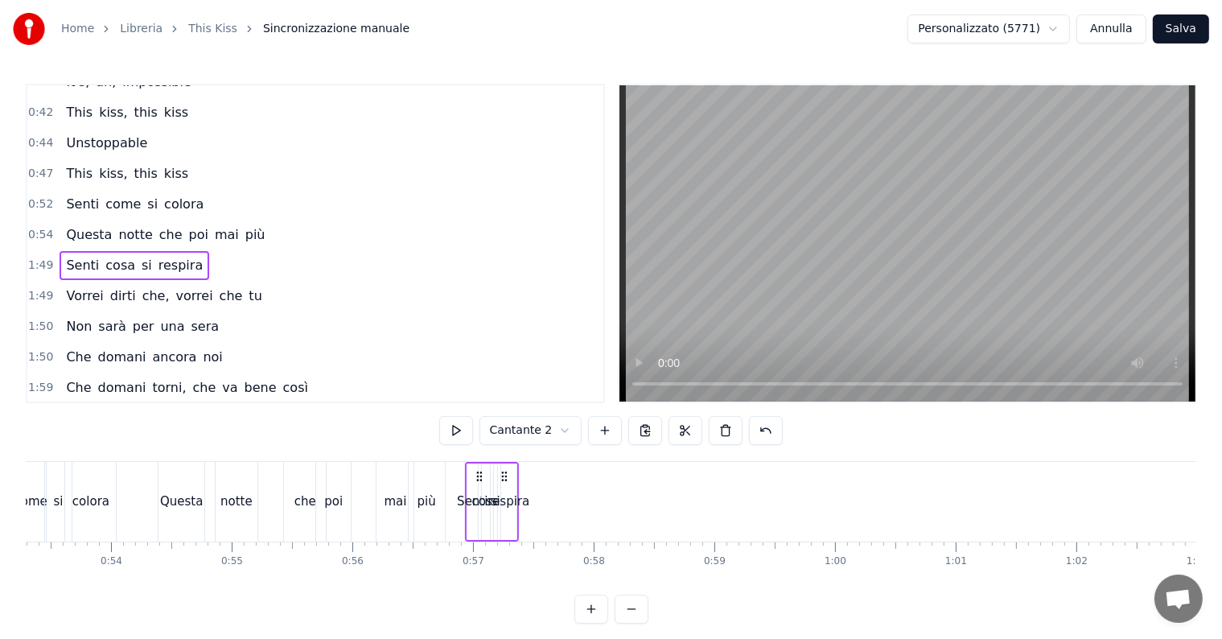
drag, startPoint x: 120, startPoint y: 475, endPoint x: 478, endPoint y: 496, distance: 358.6
click at [478, 496] on div "Senti cosa si respira" at bounding box center [492, 502] width 54 height 80
click at [516, 495] on div "respira" at bounding box center [508, 501] width 42 height 19
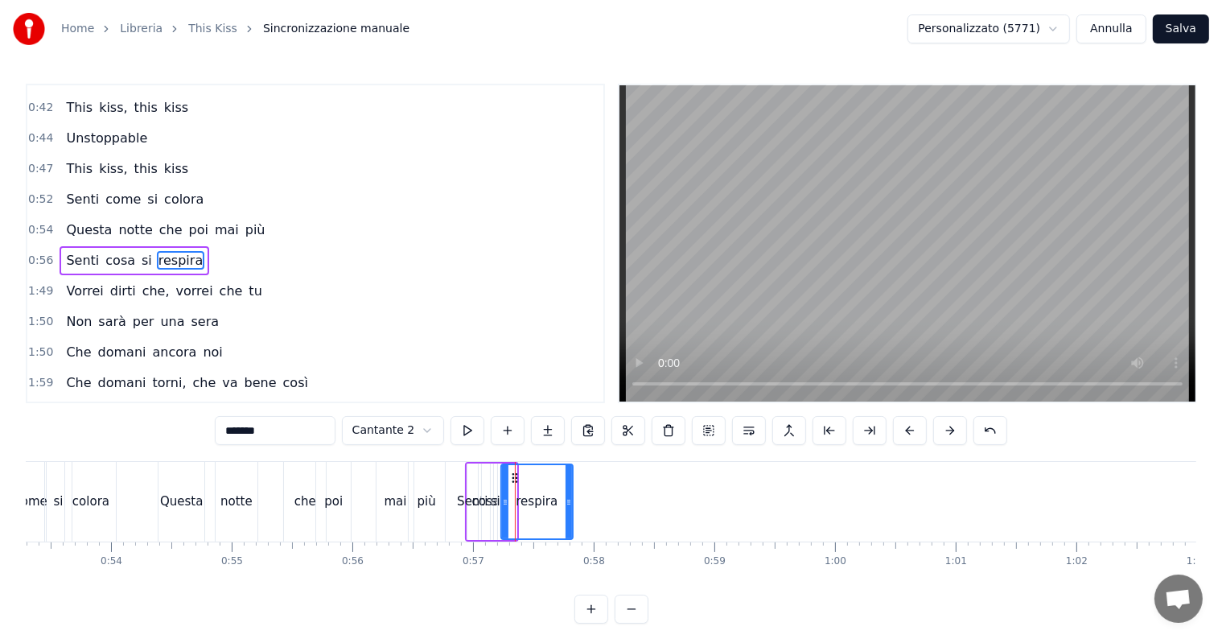
drag, startPoint x: 512, startPoint y: 500, endPoint x: 568, endPoint y: 505, distance: 56.5
click at [568, 505] on icon at bounding box center [568, 502] width 6 height 13
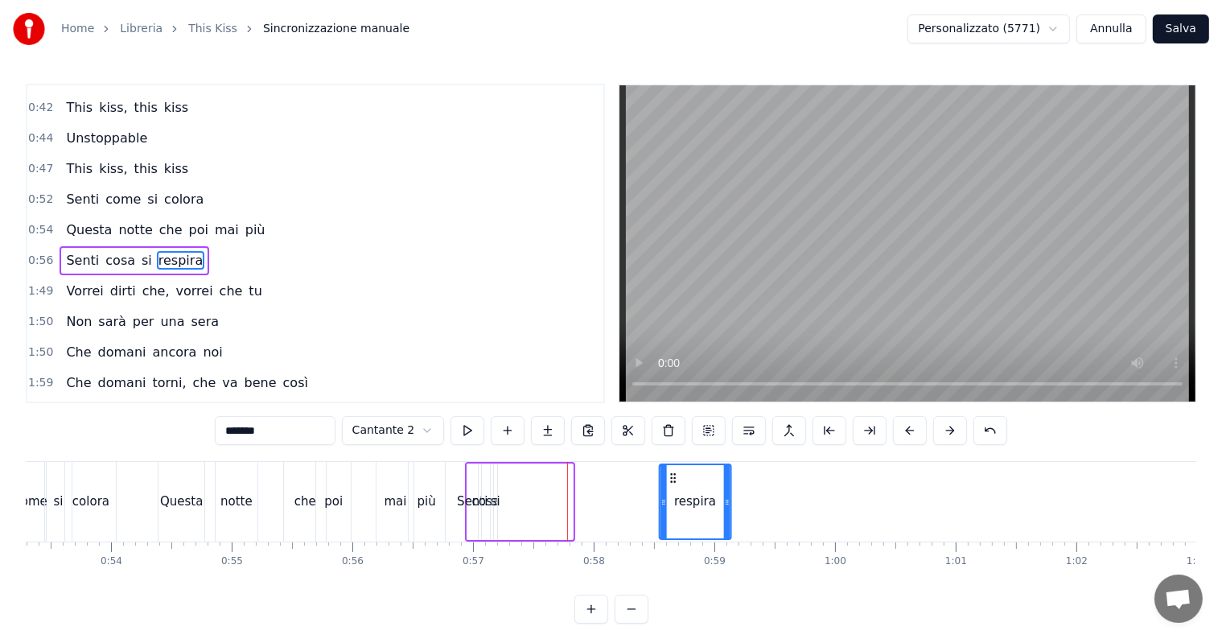
drag, startPoint x: 514, startPoint y: 479, endPoint x: 672, endPoint y: 492, distance: 159.1
click at [672, 492] on div "respira" at bounding box center [695, 501] width 70 height 73
click at [496, 502] on div "si" at bounding box center [496, 501] width 10 height 19
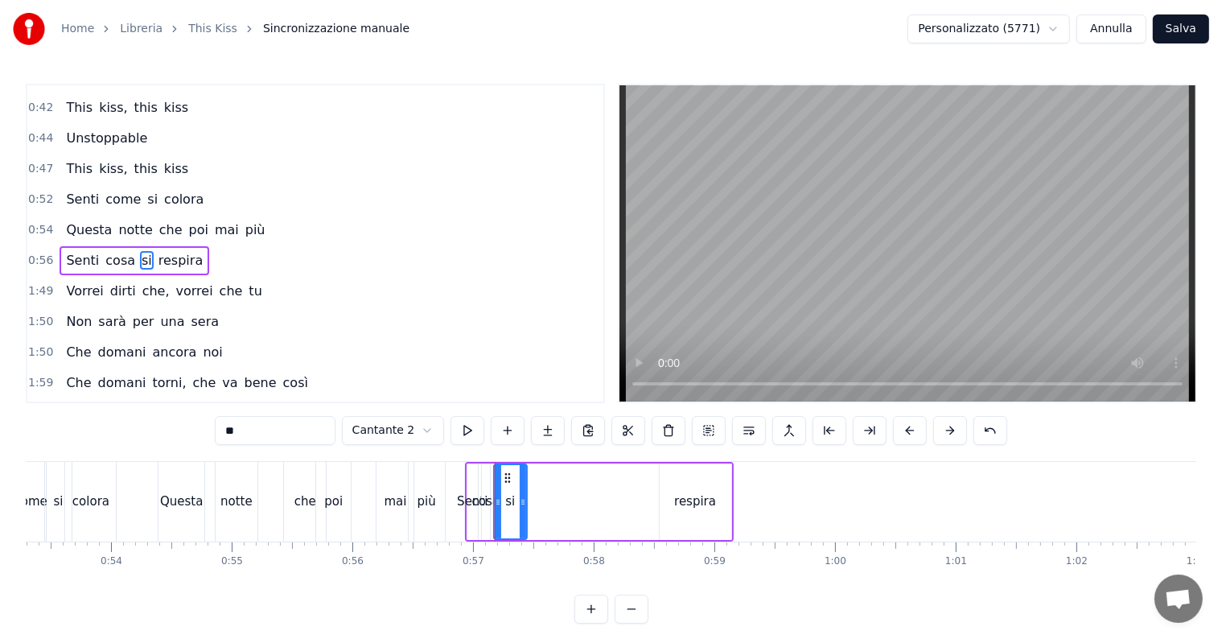
drag, startPoint x: 496, startPoint y: 502, endPoint x: 525, endPoint y: 500, distance: 29.9
click at [525, 500] on div "si" at bounding box center [510, 501] width 35 height 76
drag, startPoint x: 506, startPoint y: 476, endPoint x: 652, endPoint y: 486, distance: 145.9
click at [652, 486] on div "si" at bounding box center [655, 501] width 31 height 73
click at [492, 502] on div "cosa" at bounding box center [485, 501] width 27 height 19
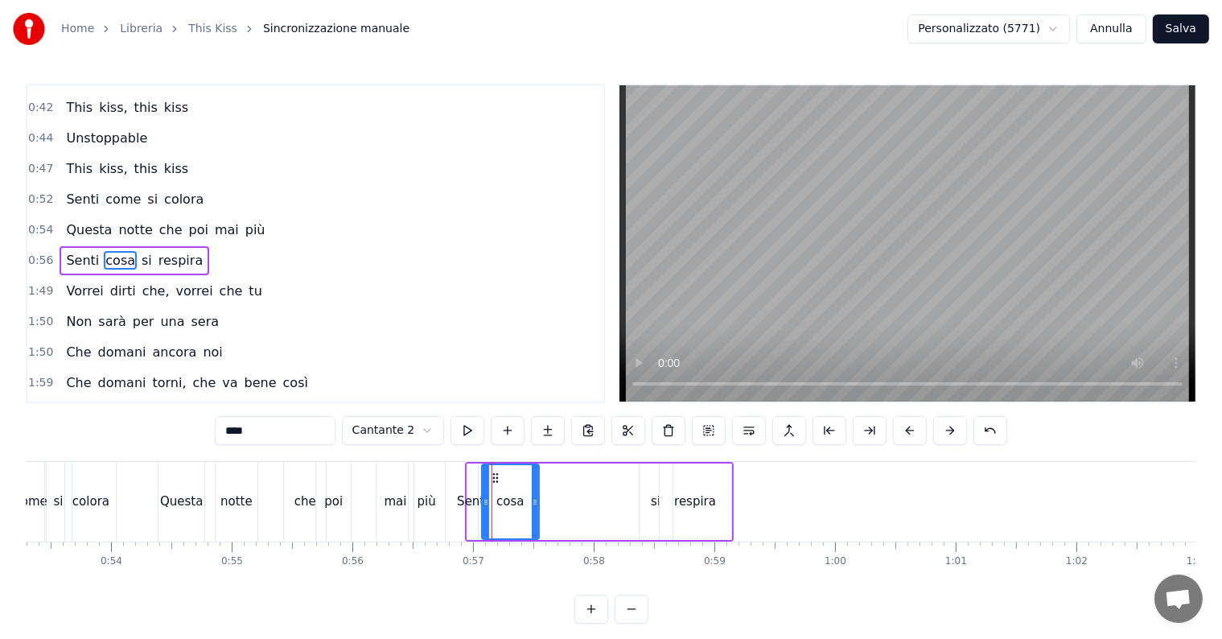
drag, startPoint x: 486, startPoint y: 502, endPoint x: 535, endPoint y: 502, distance: 49.1
click at [535, 502] on icon at bounding box center [535, 502] width 6 height 13
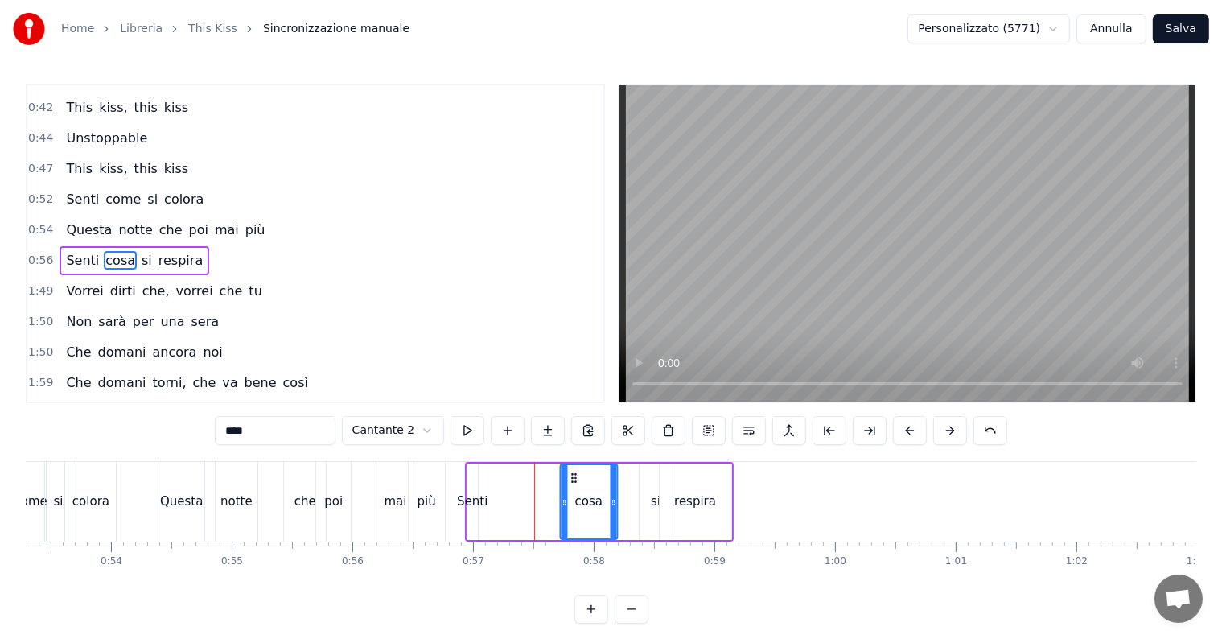
drag, startPoint x: 494, startPoint y: 477, endPoint x: 573, endPoint y: 479, distance: 78.9
click at [573, 479] on icon at bounding box center [573, 477] width 13 height 13
click at [483, 499] on div "Senti" at bounding box center [472, 501] width 31 height 19
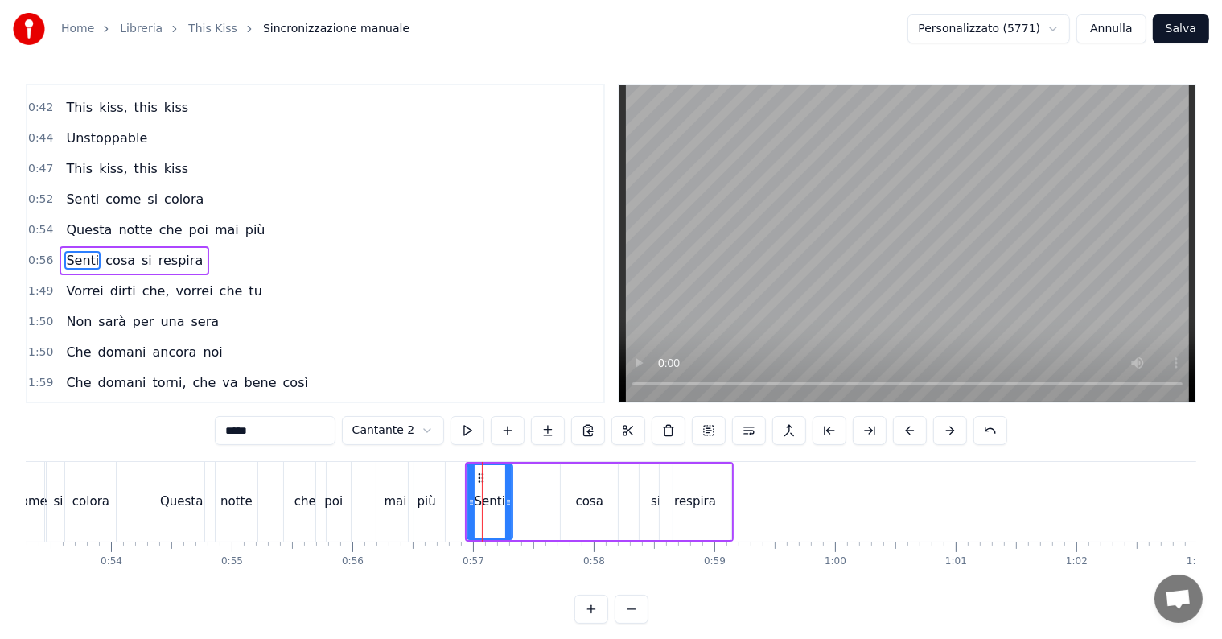
drag, startPoint x: 471, startPoint y: 502, endPoint x: 506, endPoint y: 502, distance: 34.6
click at [506, 502] on icon at bounding box center [508, 502] width 6 height 13
click at [587, 500] on div "cosa" at bounding box center [589, 501] width 27 height 19
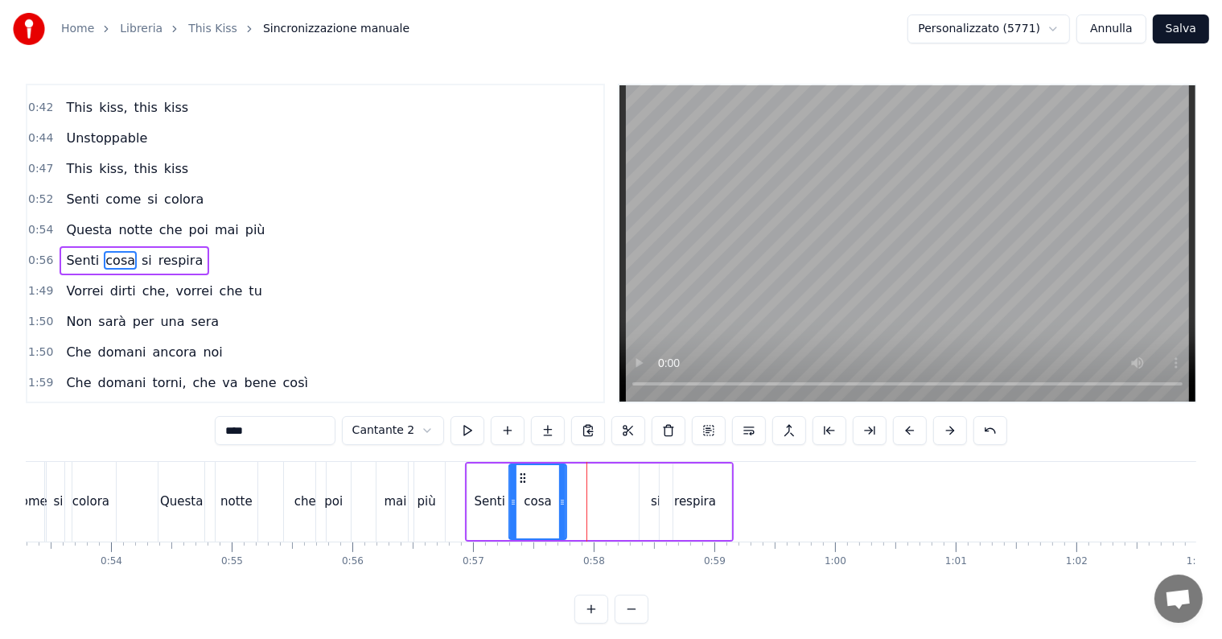
drag, startPoint x: 574, startPoint y: 477, endPoint x: 522, endPoint y: 480, distance: 51.6
click at [522, 480] on icon at bounding box center [522, 477] width 13 height 13
click at [653, 501] on div "si" at bounding box center [656, 501] width 10 height 19
drag, startPoint x: 648, startPoint y: 479, endPoint x: 570, endPoint y: 479, distance: 78.8
click at [570, 479] on icon at bounding box center [573, 477] width 13 height 13
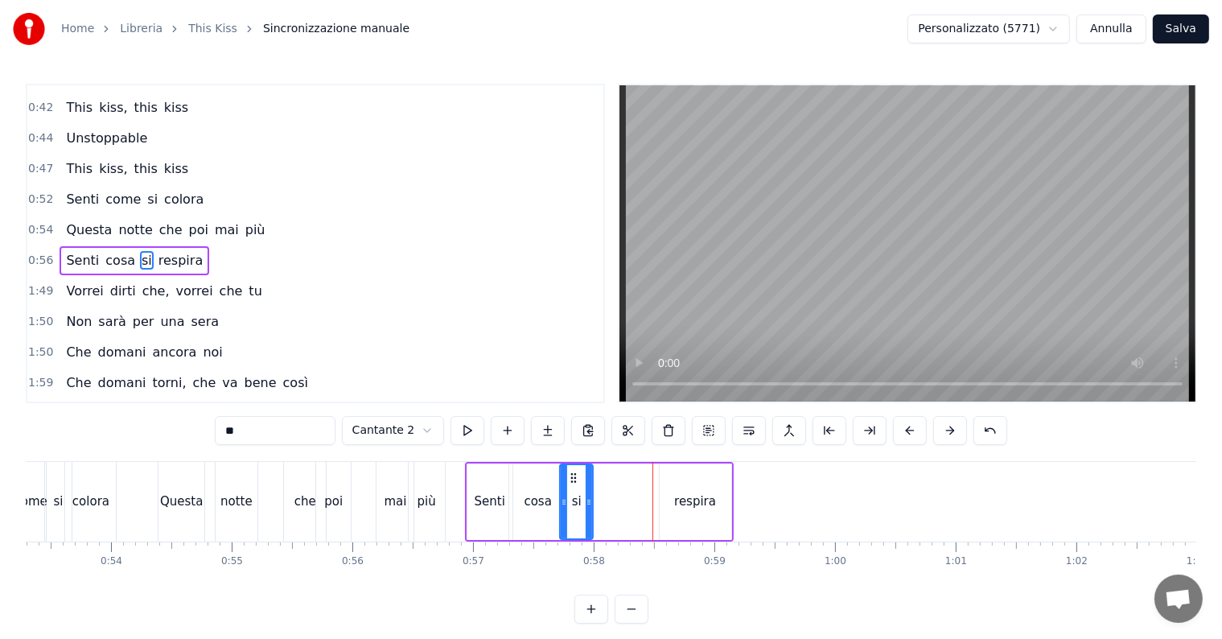
click at [682, 500] on div "respira" at bounding box center [695, 501] width 42 height 19
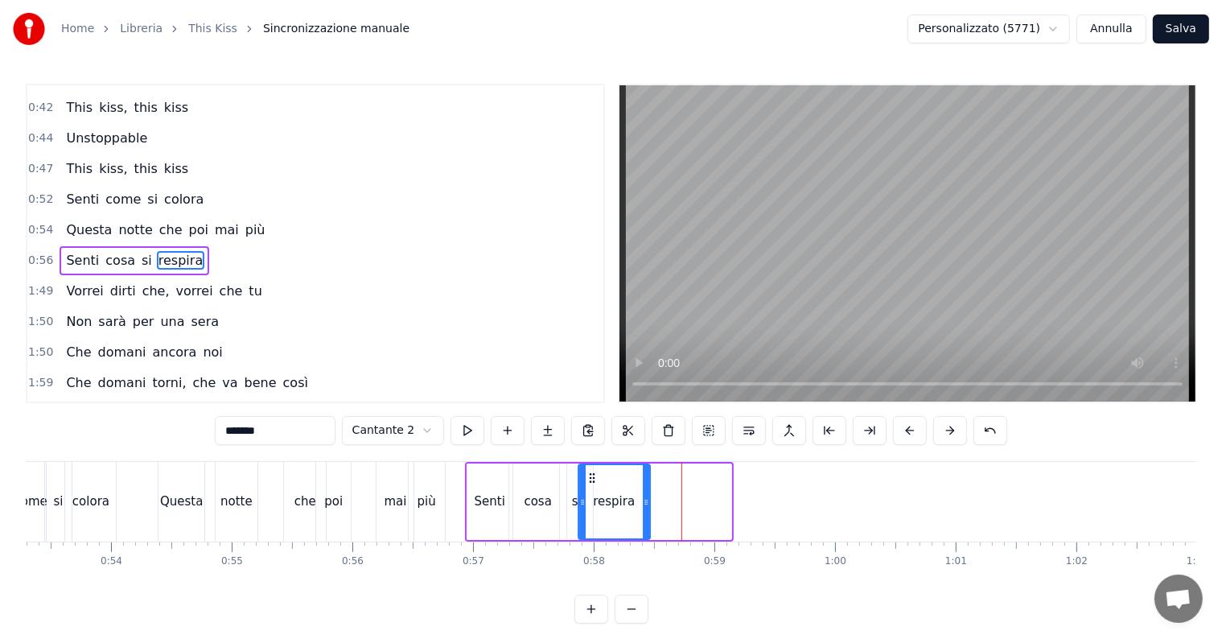
drag, startPoint x: 672, startPoint y: 475, endPoint x: 591, endPoint y: 479, distance: 81.4
click at [591, 479] on icon at bounding box center [592, 477] width 13 height 13
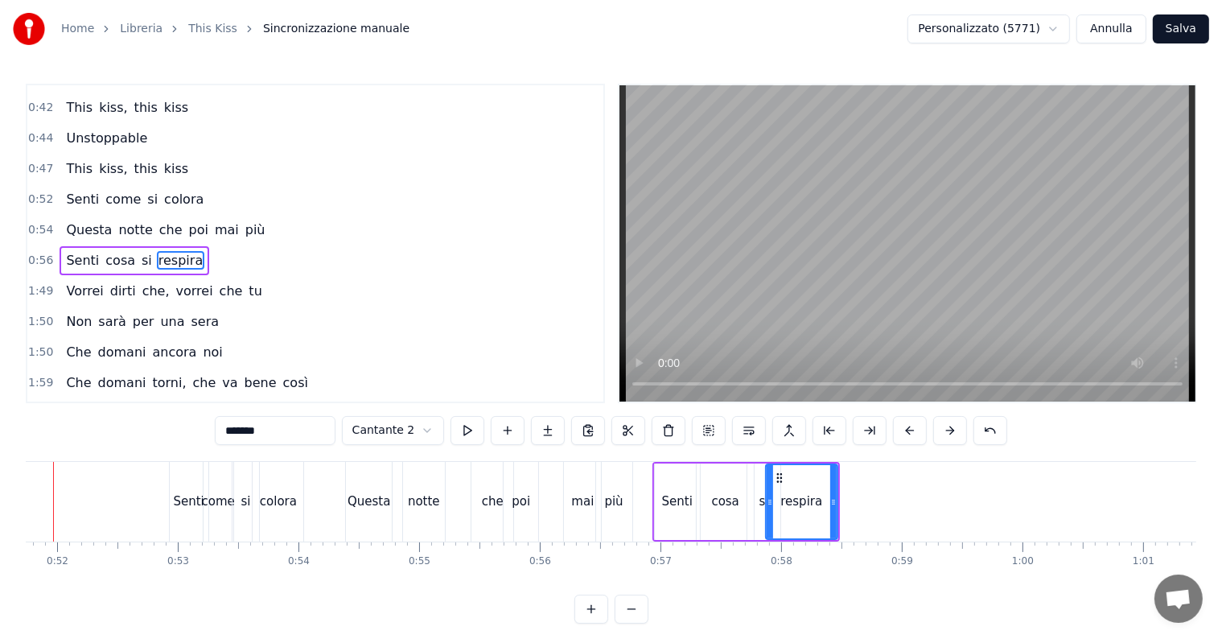
scroll to position [0, 6190]
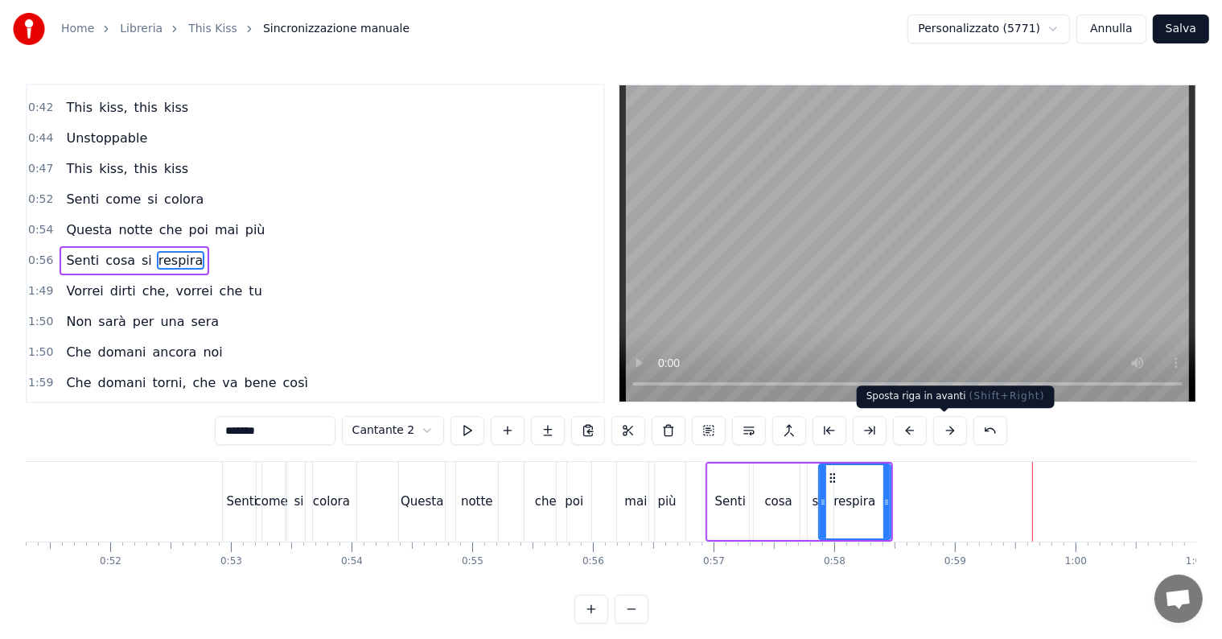
click at [946, 434] on button at bounding box center [950, 430] width 34 height 29
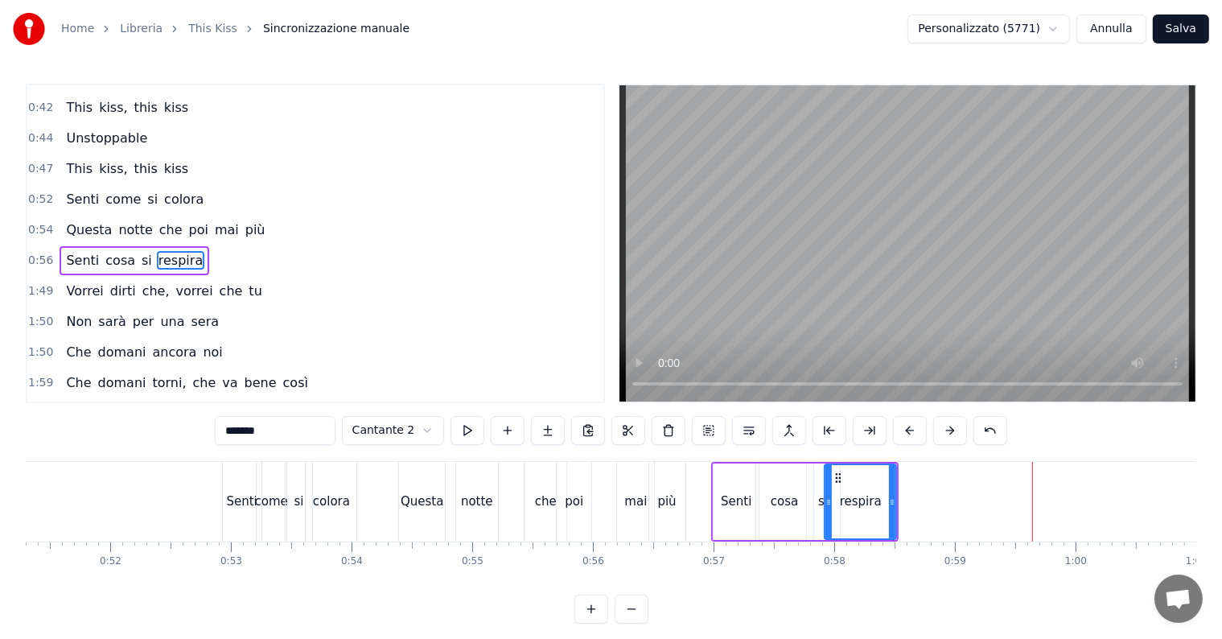
click at [946, 434] on button at bounding box center [950, 430] width 34 height 29
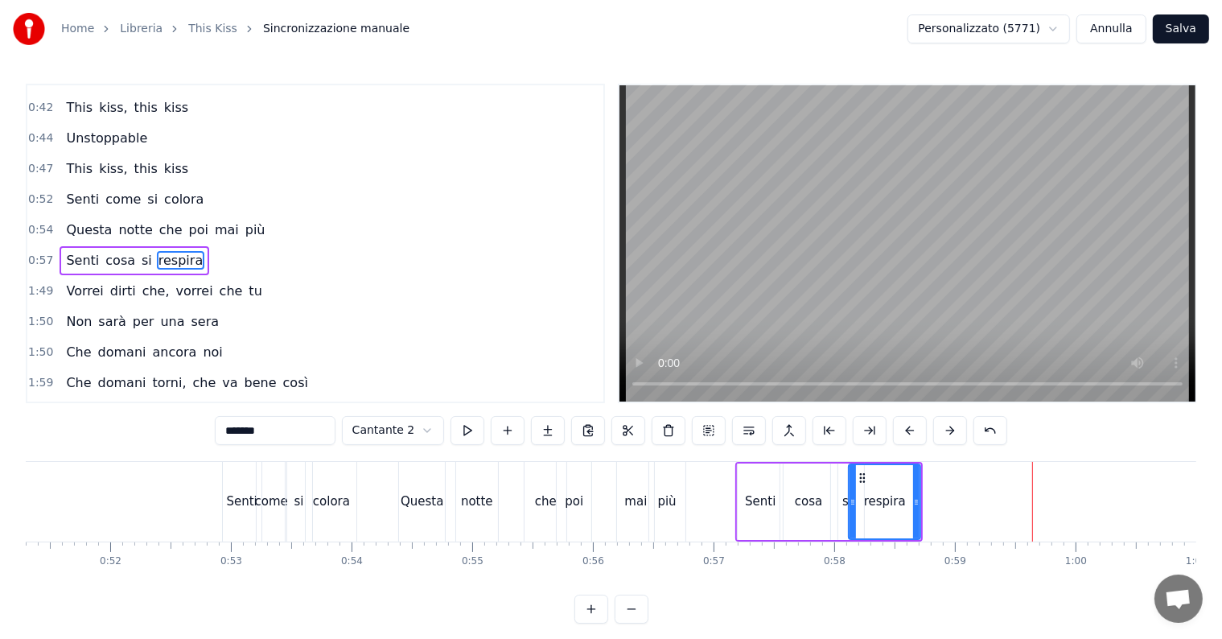
click at [946, 434] on button at bounding box center [950, 430] width 34 height 29
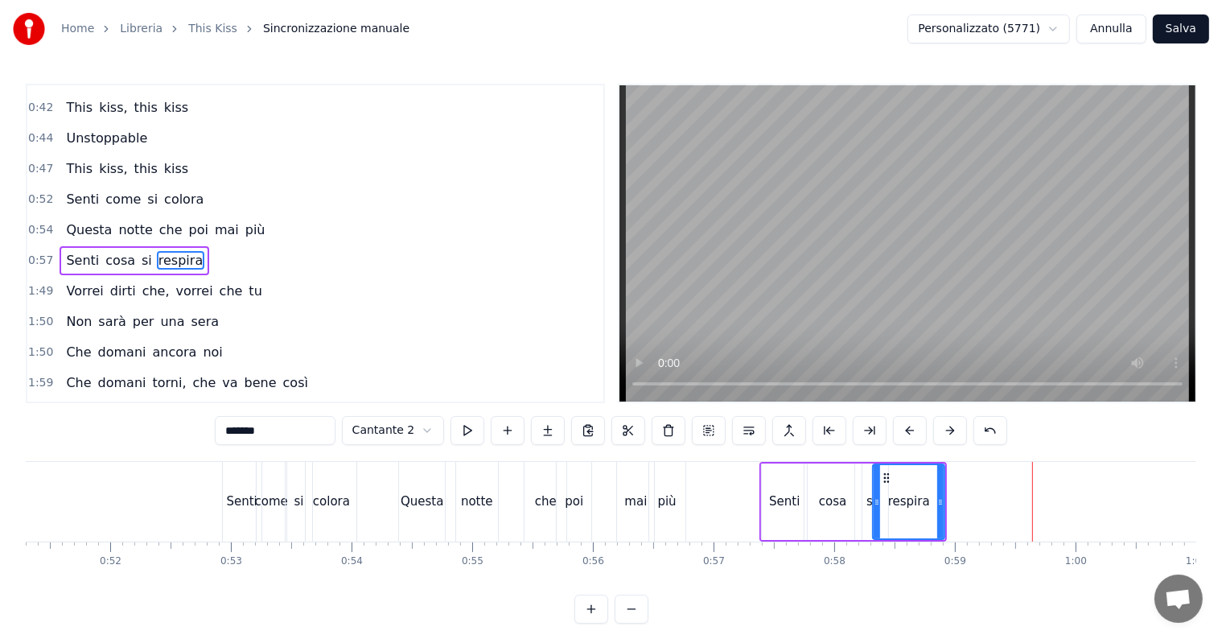
click at [946, 434] on button at bounding box center [950, 430] width 34 height 29
click at [218, 282] on span "che" at bounding box center [231, 291] width 27 height 19
type input "***"
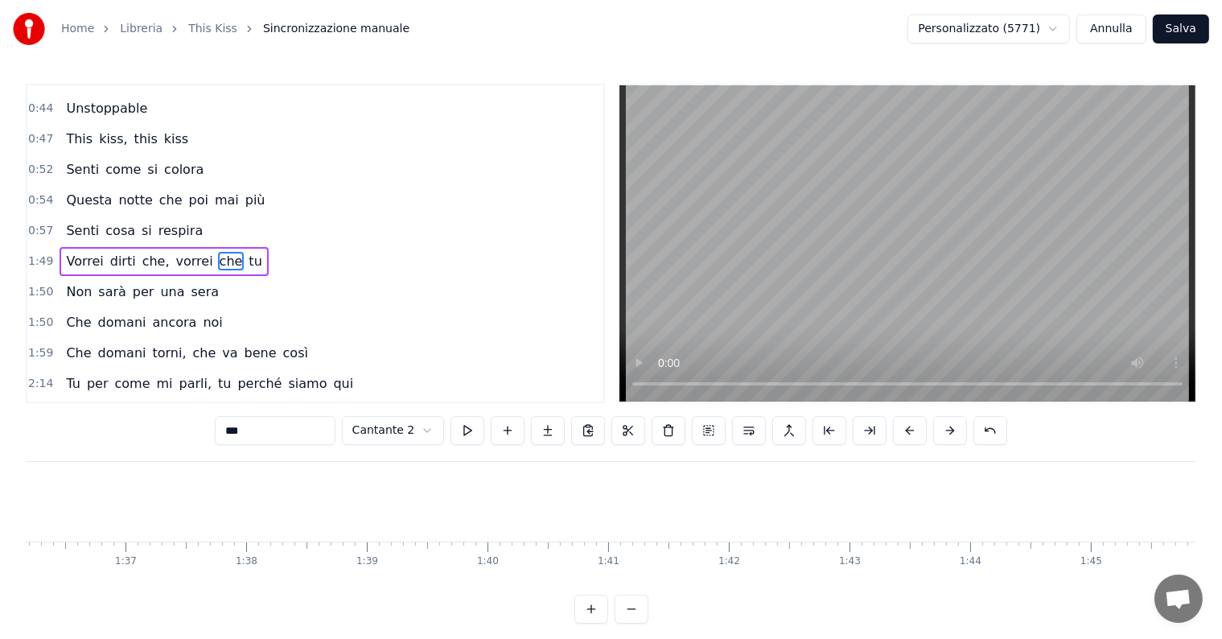
scroll to position [0, 13242]
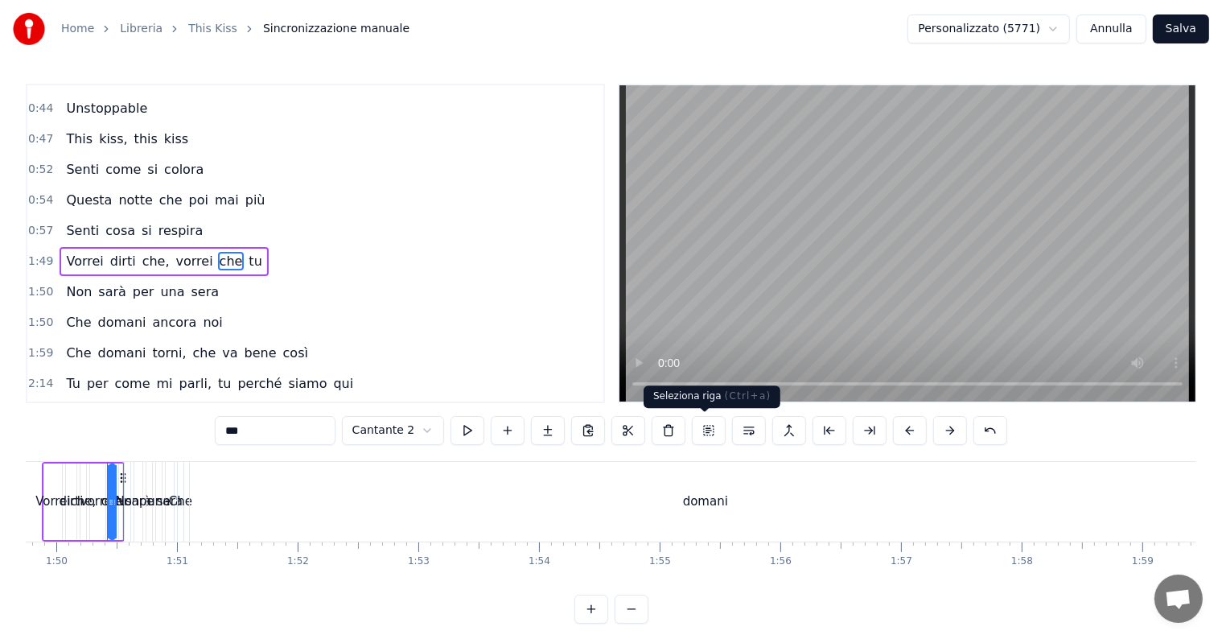
click at [700, 438] on button at bounding box center [709, 430] width 34 height 29
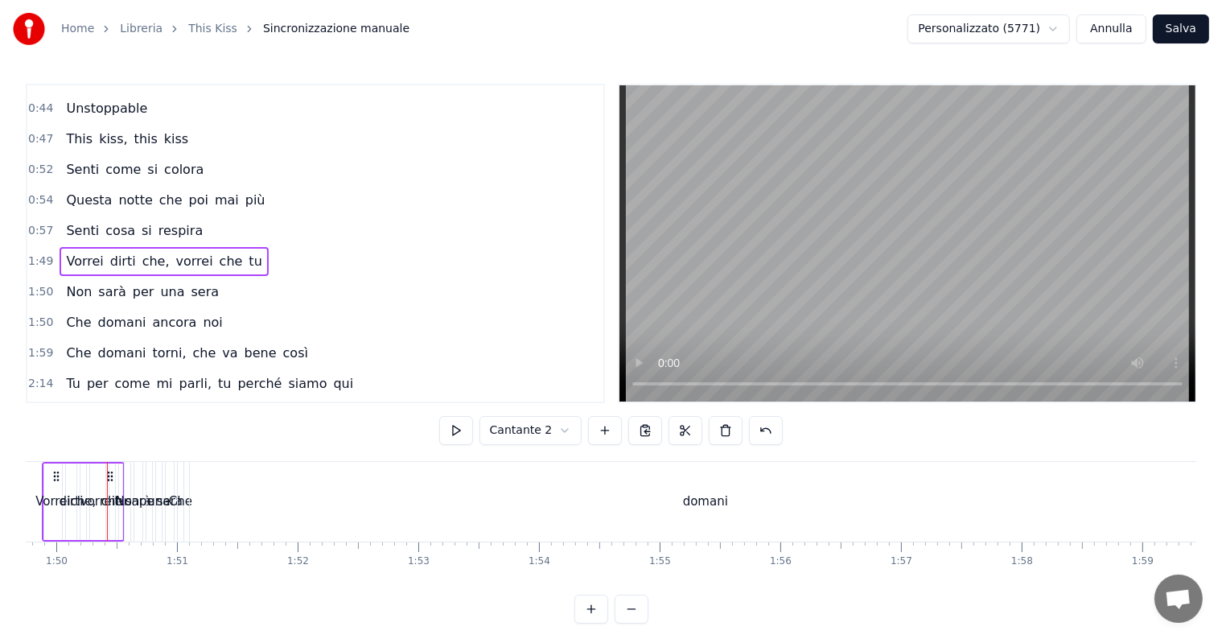
scroll to position [0, 13177]
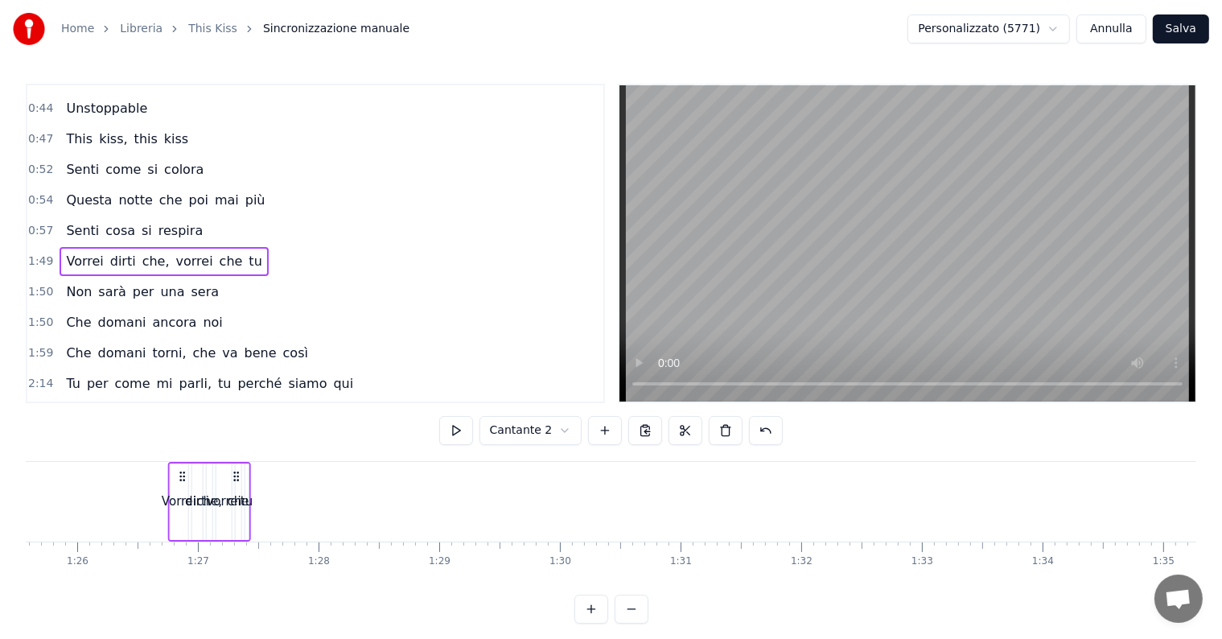
drag, startPoint x: 119, startPoint y: 475, endPoint x: 183, endPoint y: 483, distance: 64.9
click at [183, 483] on div "Vorrei dirti che, vorrei che tu" at bounding box center [208, 502] width 83 height 80
click at [1191, 32] on button "Salva" at bounding box center [1181, 28] width 56 height 29
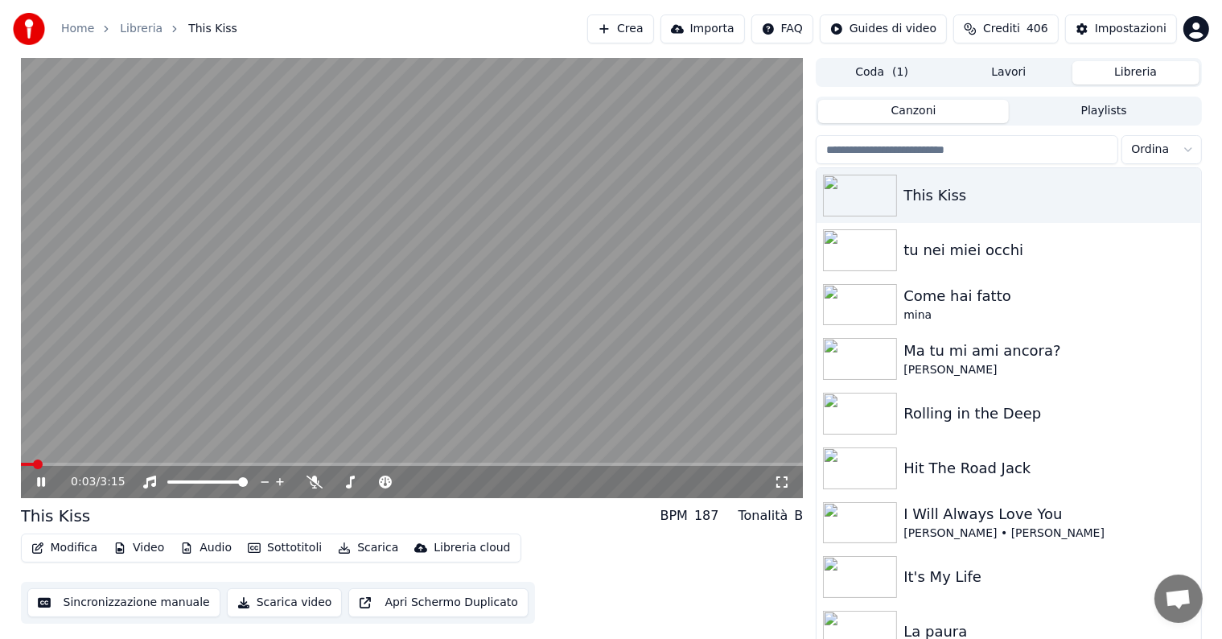
click at [42, 486] on icon at bounding box center [41, 482] width 8 height 10
click at [929, 249] on div "tu nei miei occhi" at bounding box center [1040, 250] width 274 height 23
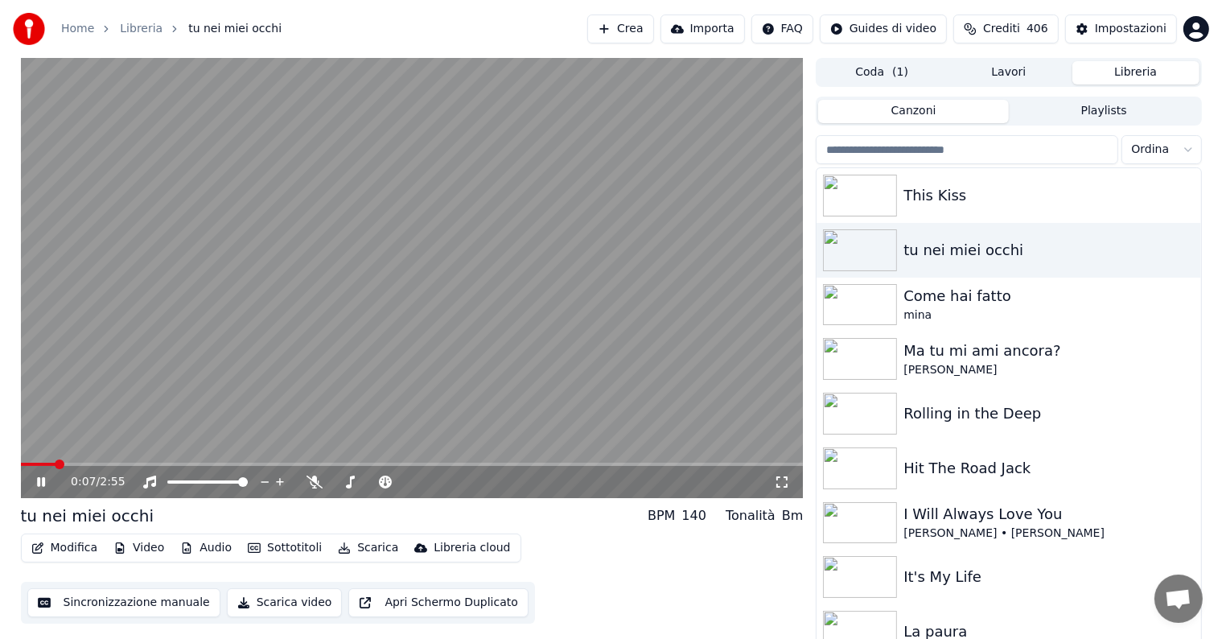
click at [39, 483] on icon at bounding box center [41, 482] width 8 height 10
click at [26, 463] on span at bounding box center [23, 464] width 5 height 3
click at [40, 482] on icon at bounding box center [41, 481] width 10 height 11
click at [43, 482] on icon at bounding box center [41, 482] width 8 height 10
click at [26, 465] on span at bounding box center [23, 464] width 5 height 3
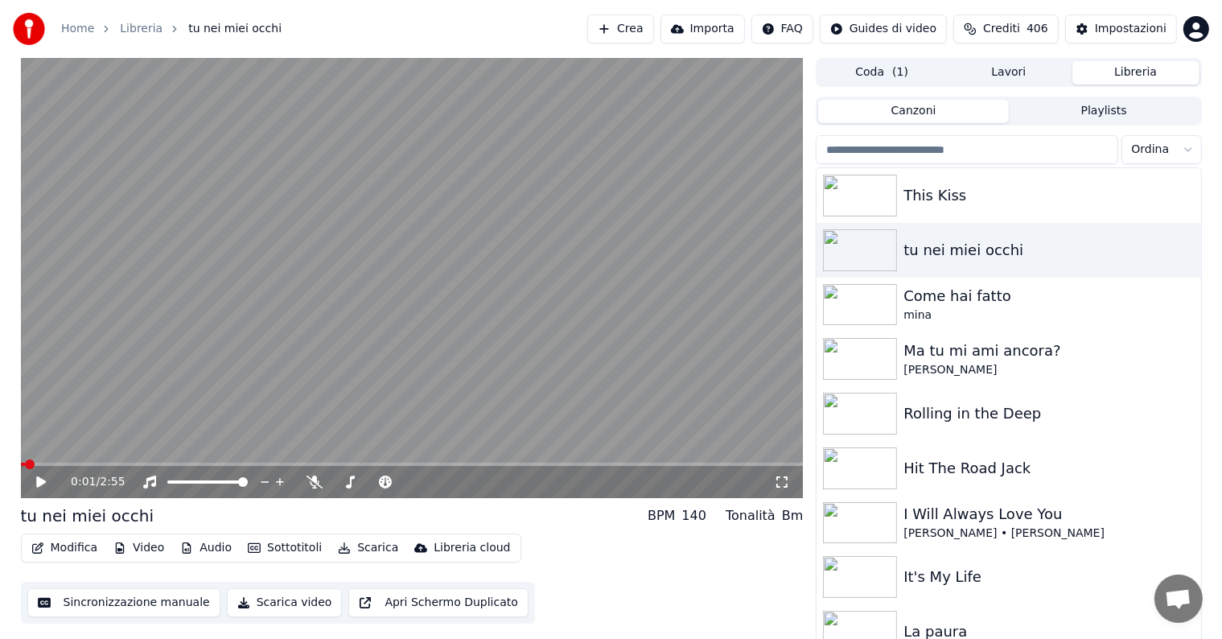
click at [37, 479] on icon at bounding box center [41, 481] width 10 height 11
click at [37, 479] on icon at bounding box center [41, 482] width 8 height 10
click at [42, 482] on icon at bounding box center [41, 481] width 10 height 11
click at [42, 482] on icon at bounding box center [41, 482] width 8 height 10
click at [39, 479] on icon at bounding box center [41, 481] width 10 height 11
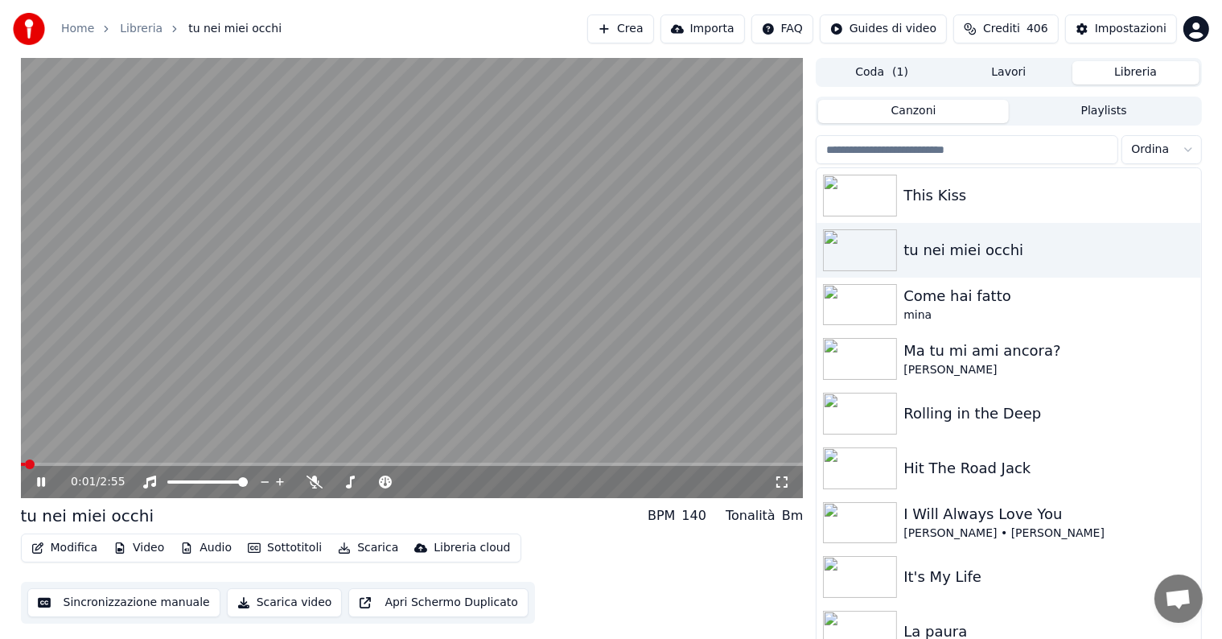
click at [25, 466] on span at bounding box center [23, 464] width 5 height 3
click at [40, 480] on icon at bounding box center [53, 481] width 38 height 13
click at [24, 465] on span at bounding box center [23, 464] width 5 height 3
click at [21, 462] on video at bounding box center [412, 278] width 783 height 440
click at [781, 483] on icon at bounding box center [782, 481] width 16 height 13
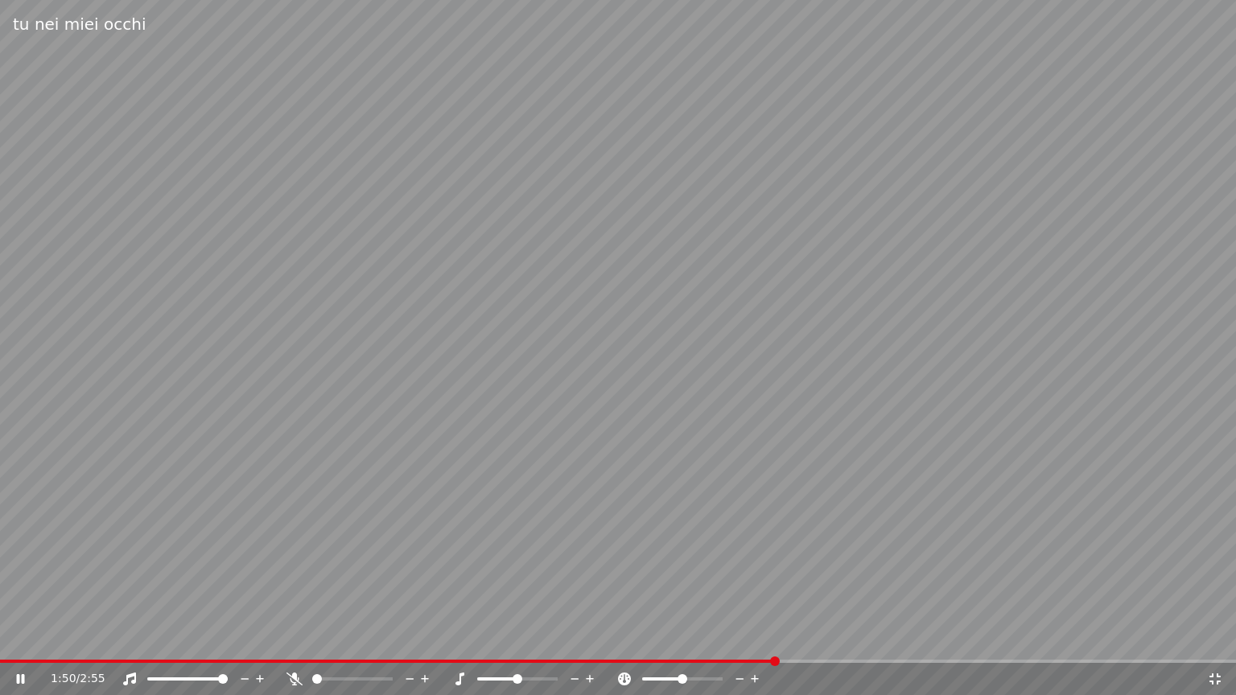
click at [144, 548] on video at bounding box center [618, 347] width 1236 height 695
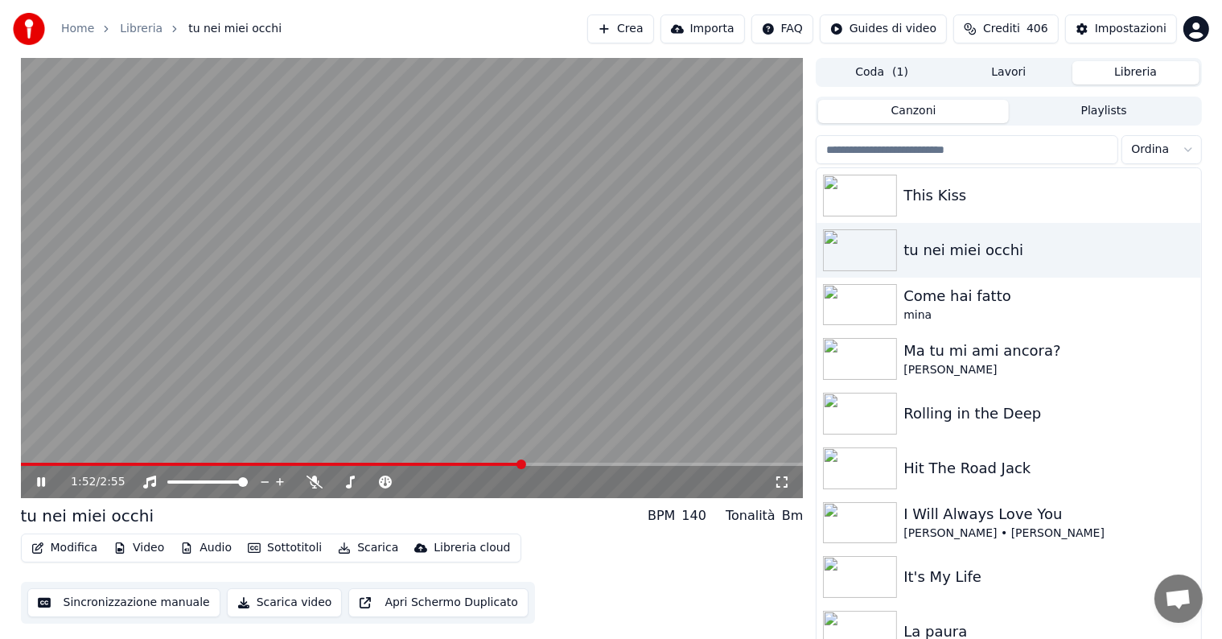
click at [42, 486] on icon at bounding box center [41, 482] width 8 height 10
click at [24, 463] on span at bounding box center [23, 464] width 5 height 3
click at [38, 479] on icon at bounding box center [41, 481] width 10 height 11
click at [347, 482] on span at bounding box center [372, 481] width 80 height 3
click at [331, 483] on div at bounding box center [388, 482] width 130 height 16
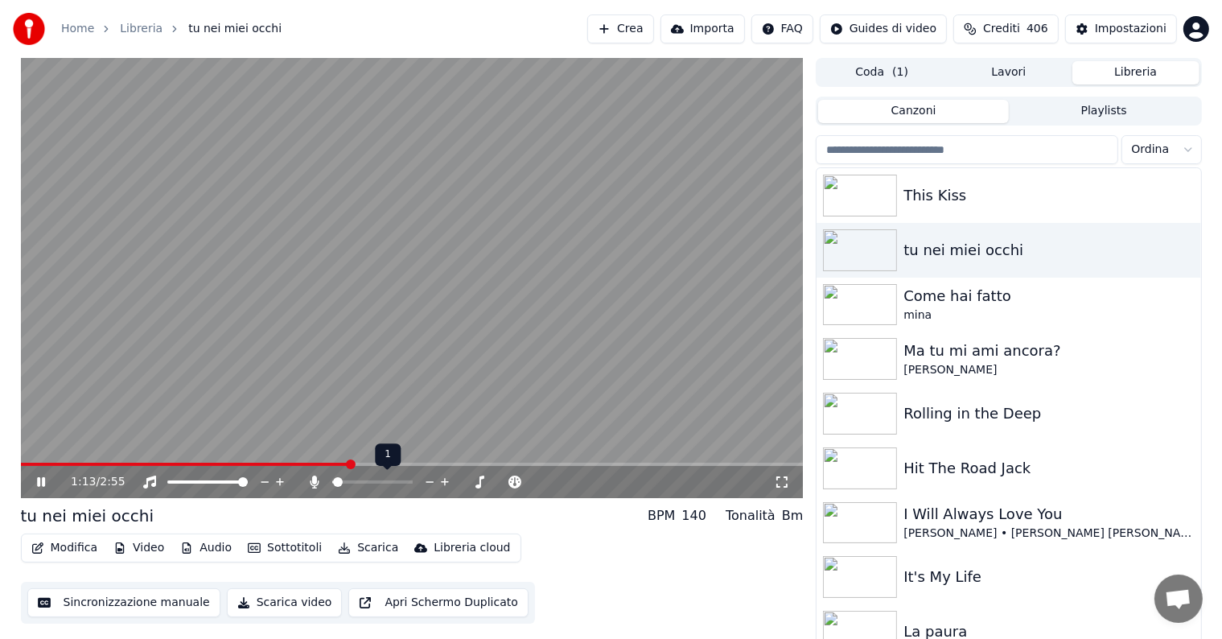
click at [333, 481] on span at bounding box center [332, 481] width 1 height 3
click at [333, 481] on span at bounding box center [338, 482] width 10 height 10
click at [332, 481] on span at bounding box center [332, 481] width 0 height 3
click at [427, 480] on icon at bounding box center [429, 482] width 15 height 16
click at [354, 484] on icon at bounding box center [350, 481] width 16 height 13
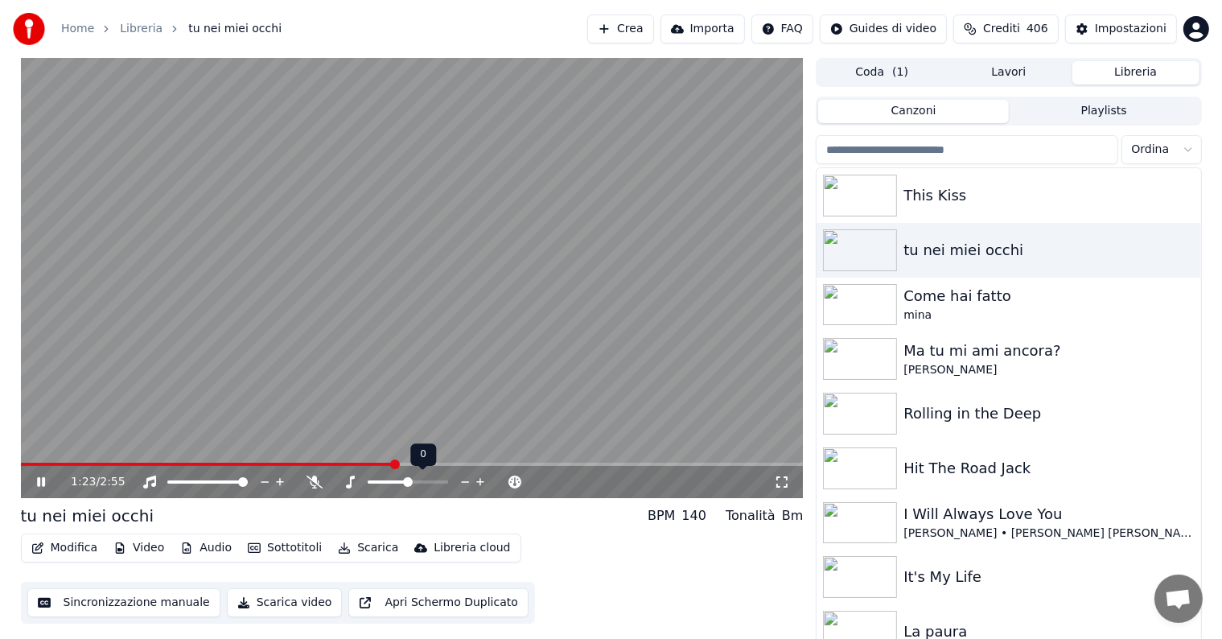
click at [463, 483] on icon at bounding box center [465, 482] width 15 height 16
click at [27, 460] on video at bounding box center [412, 278] width 783 height 440
click at [26, 461] on video at bounding box center [412, 278] width 783 height 440
click at [26, 463] on span at bounding box center [23, 464] width 5 height 3
click at [39, 476] on icon at bounding box center [53, 481] width 38 height 13
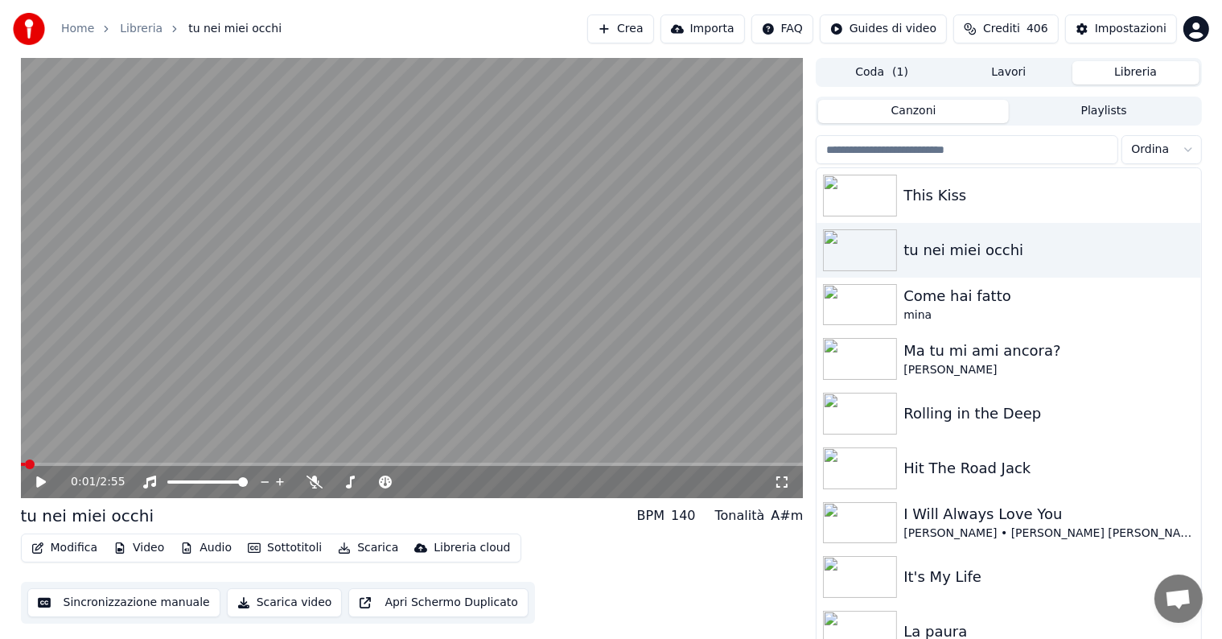
click at [23, 463] on span at bounding box center [23, 464] width 5 height 3
click at [37, 481] on icon at bounding box center [41, 481] width 10 height 11
click at [37, 481] on icon at bounding box center [41, 482] width 8 height 10
click at [37, 481] on icon at bounding box center [41, 481] width 10 height 11
click at [37, 481] on icon at bounding box center [41, 482] width 8 height 10
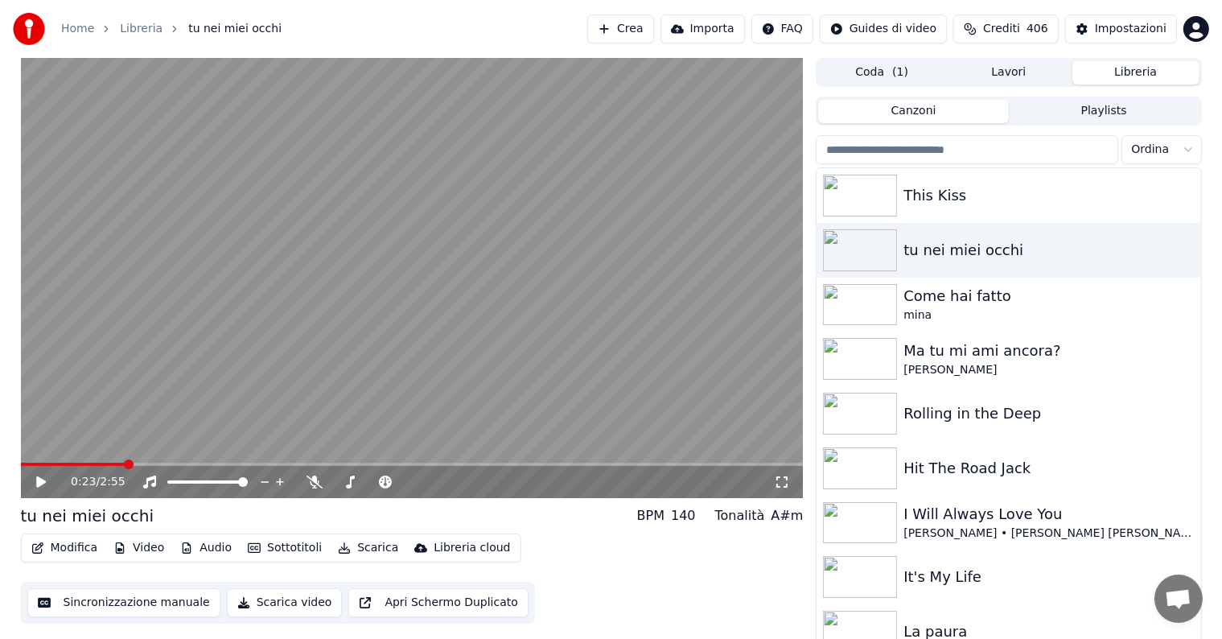
click at [37, 481] on icon at bounding box center [41, 481] width 10 height 11
click at [23, 463] on span at bounding box center [23, 464] width 5 height 3
click at [38, 479] on icon at bounding box center [41, 482] width 8 height 10
click at [23, 464] on span at bounding box center [26, 464] width 10 height 3
click at [35, 479] on icon at bounding box center [53, 481] width 38 height 13
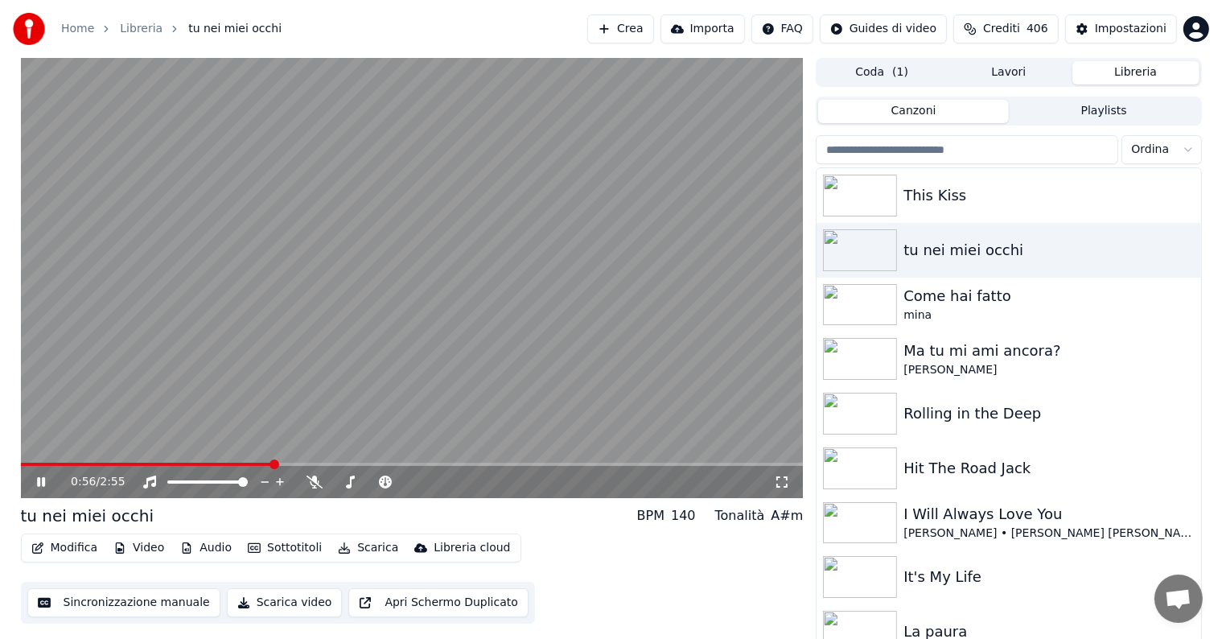
click at [39, 481] on icon at bounding box center [41, 482] width 8 height 10
